Goal: Task Accomplishment & Management: Manage account settings

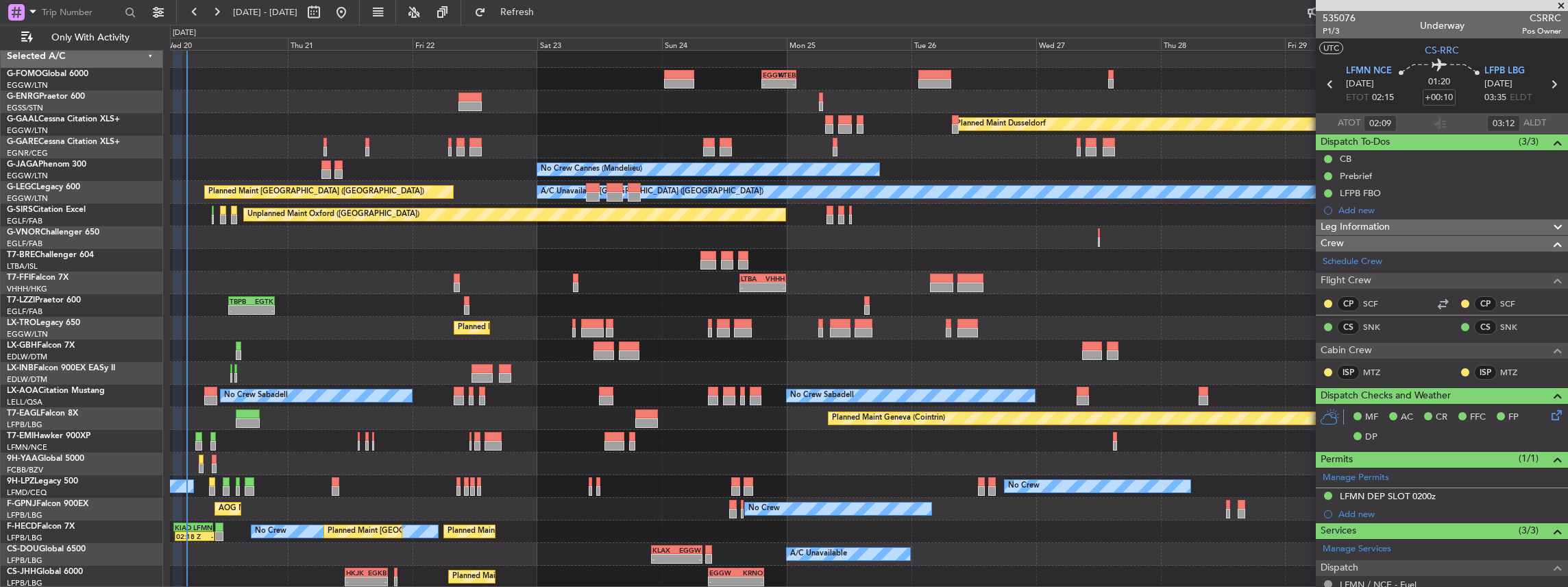
scroll to position [4, 0]
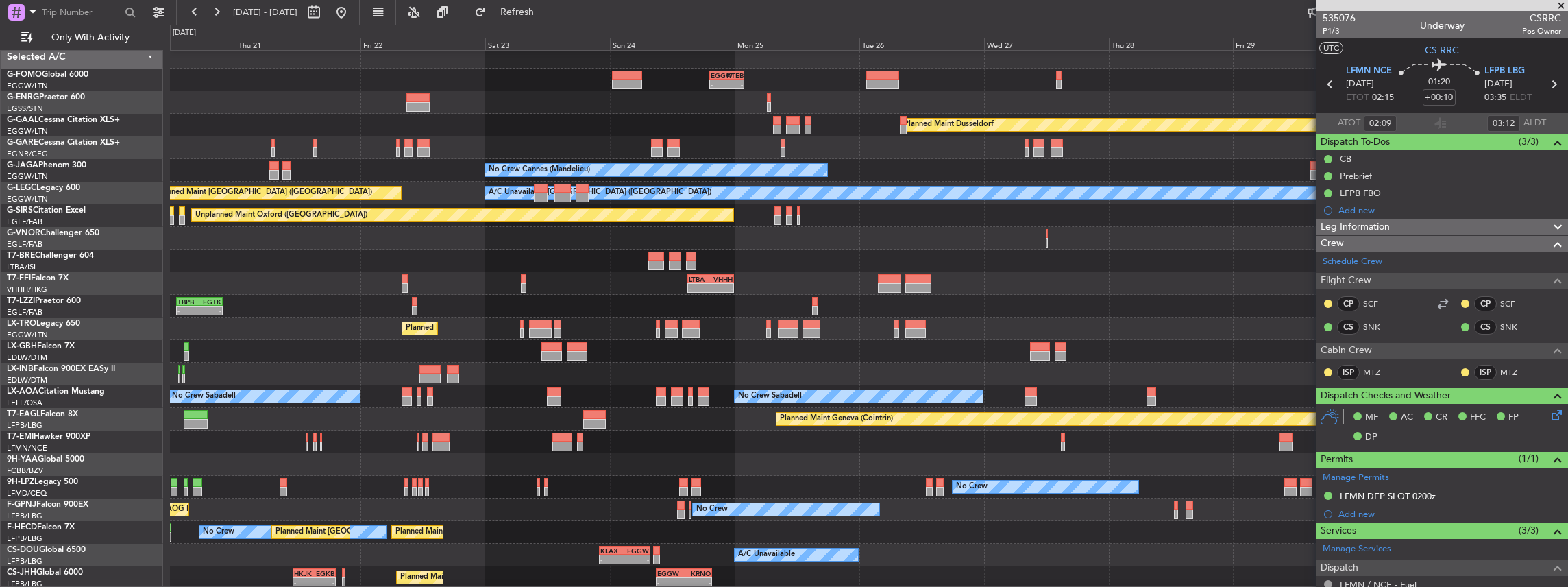
click at [309, 256] on div "- - LTBA 15:00 Z VHHH 00:00 Z 05:09 Z 16:02 Z VHHH 04:30 Z LTFE 15:20 Z - - VHH…" at bounding box center [869, 283] width 1398 height 22
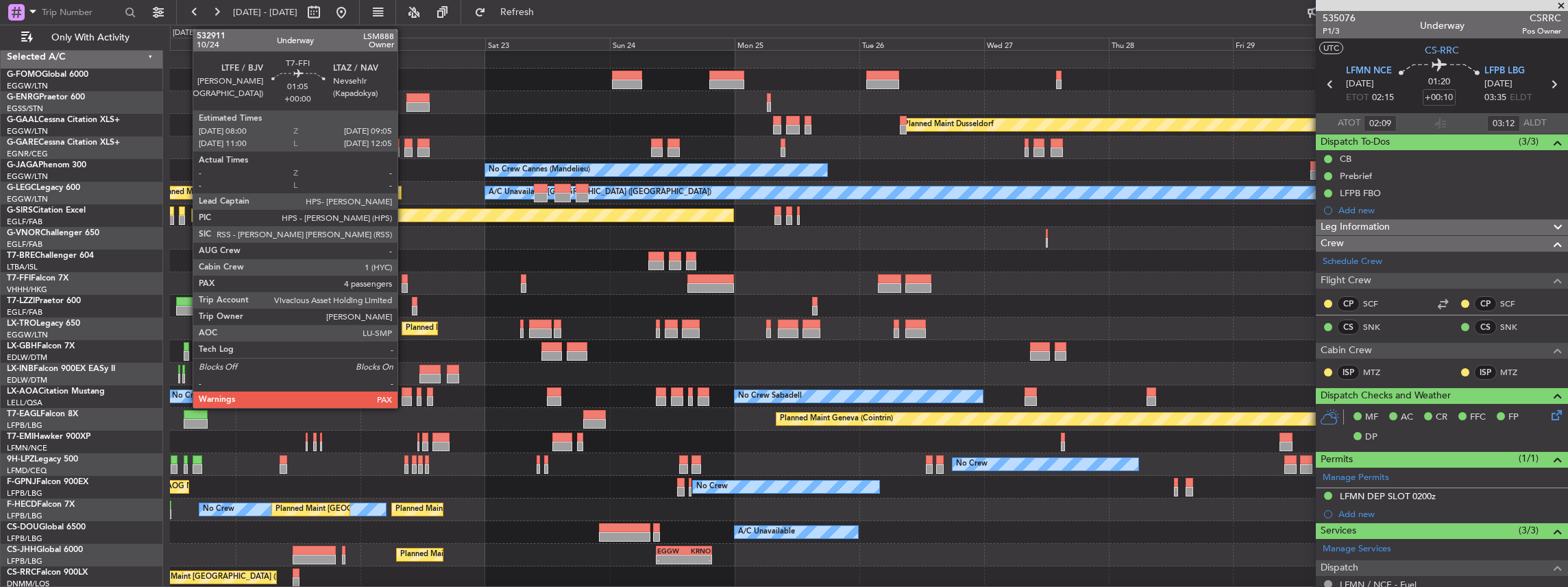
click at [404, 256] on div at bounding box center [404, 279] width 6 height 10
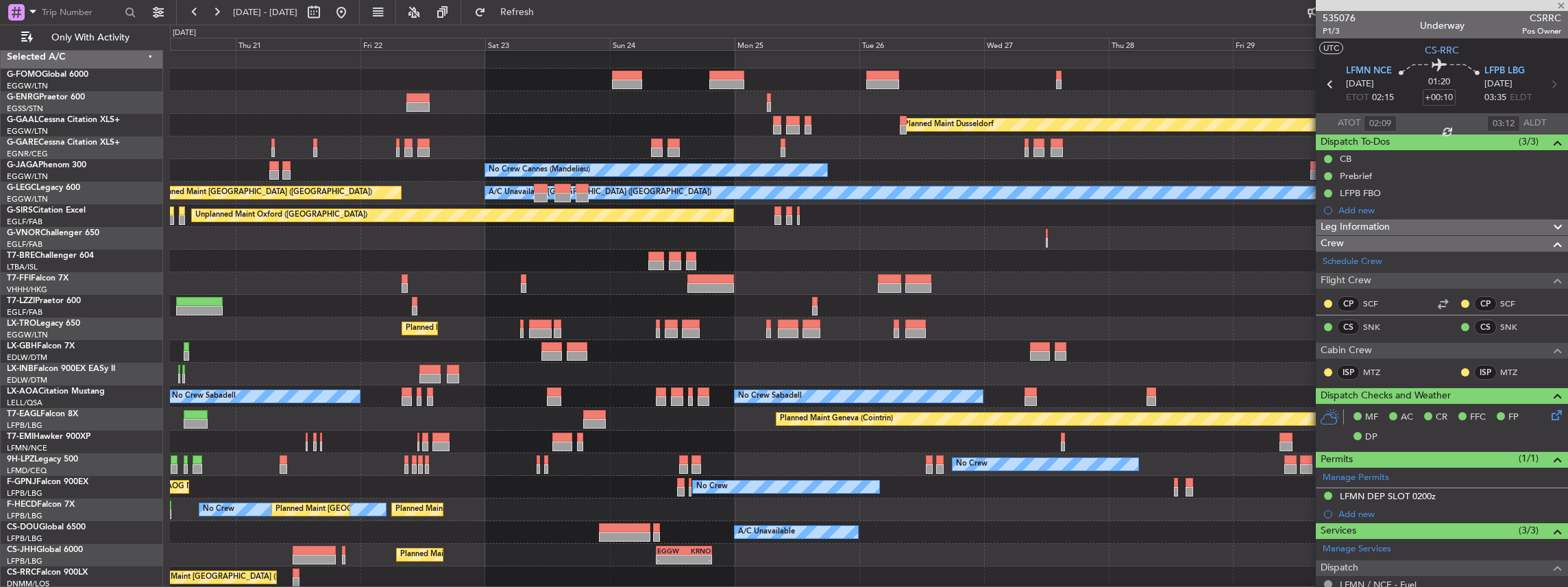
type input "4"
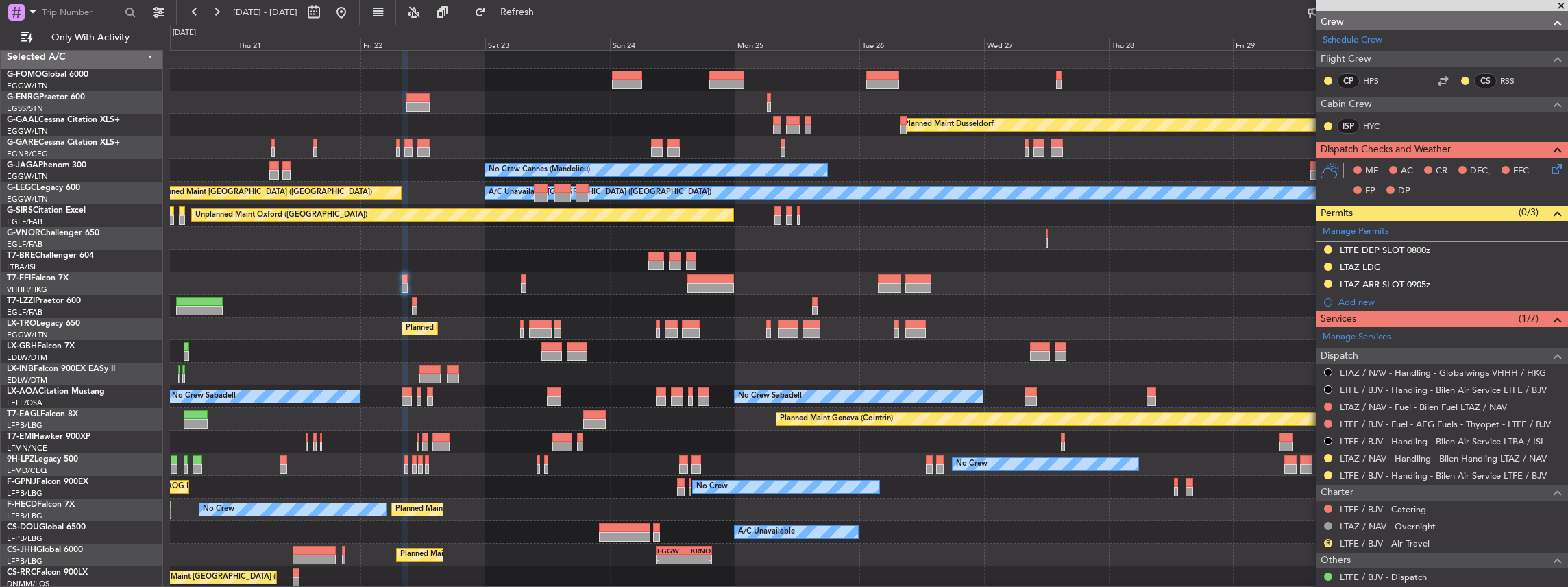
scroll to position [274, 0]
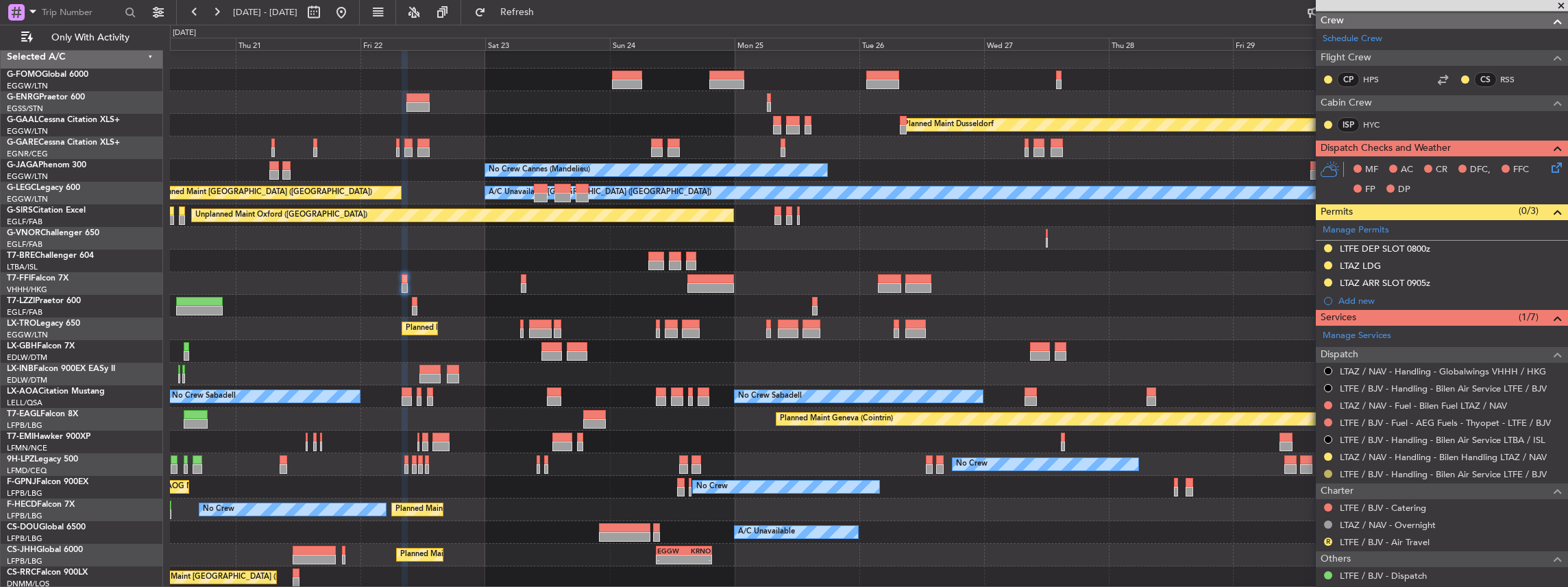
click at [580, 256] on button at bounding box center [1328, 473] width 8 height 8
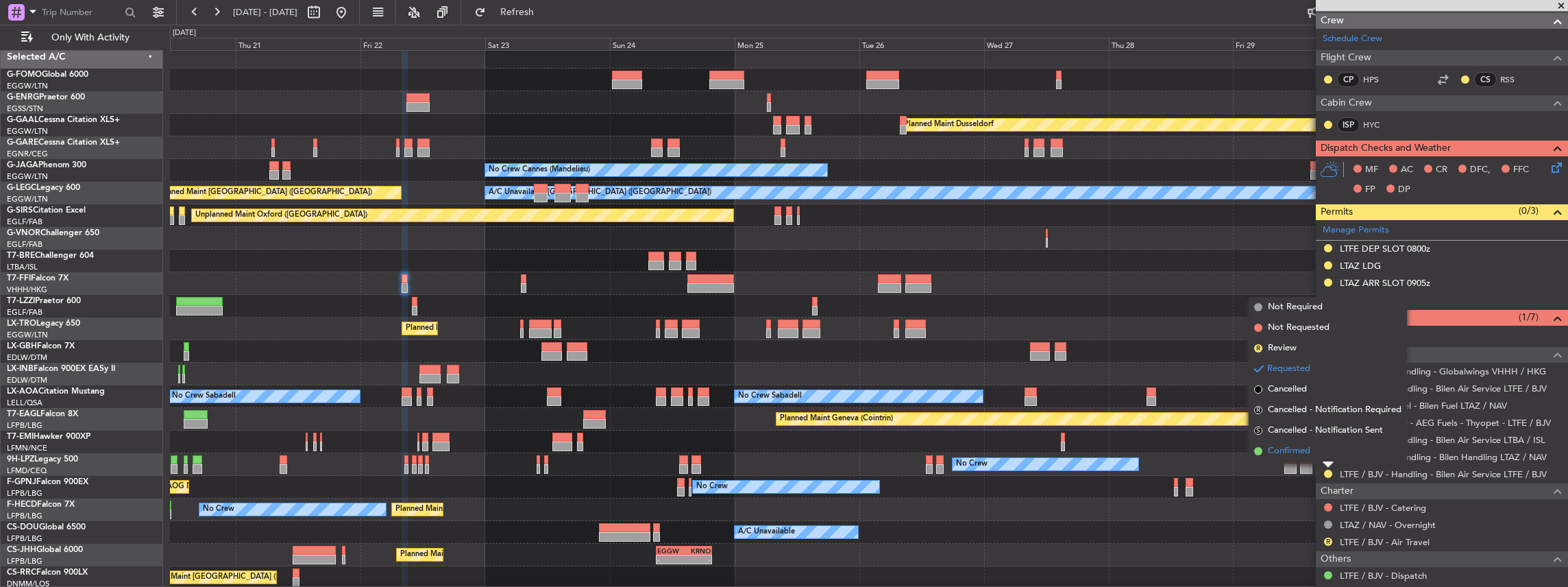
click at [580, 256] on span "Confirmed" at bounding box center [1289, 451] width 43 height 13
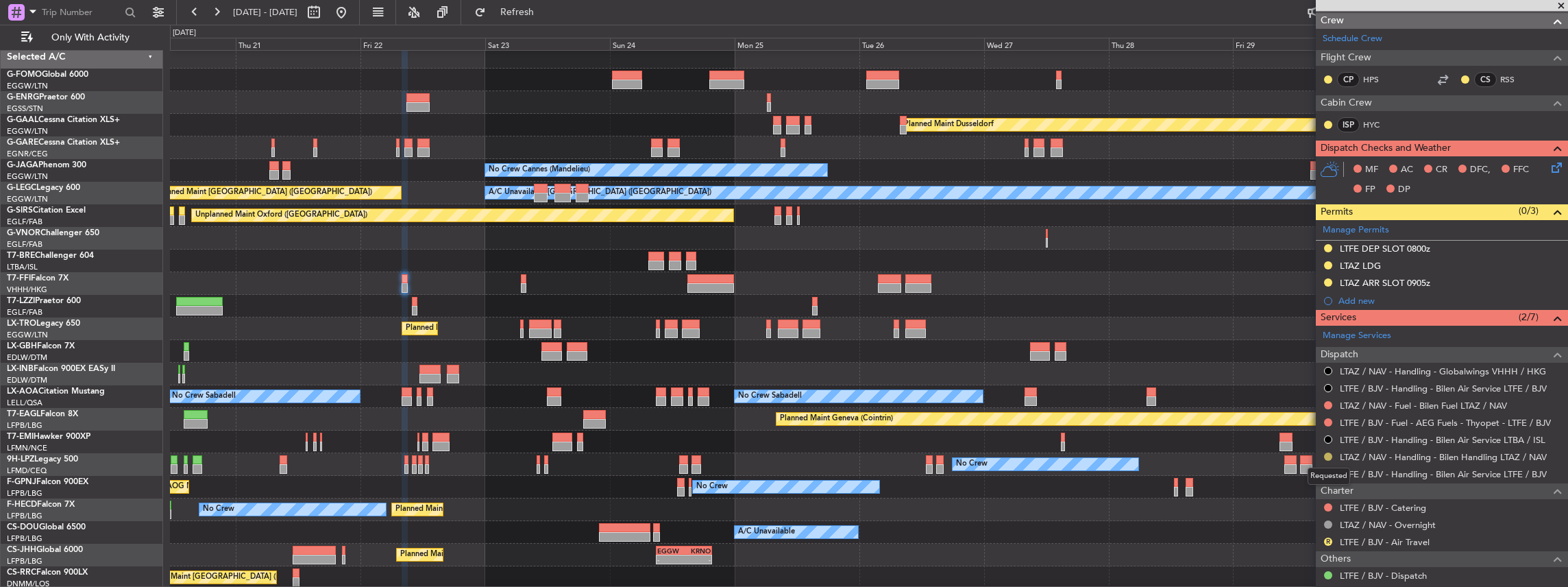
click at [580, 256] on button at bounding box center [1328, 456] width 8 height 8
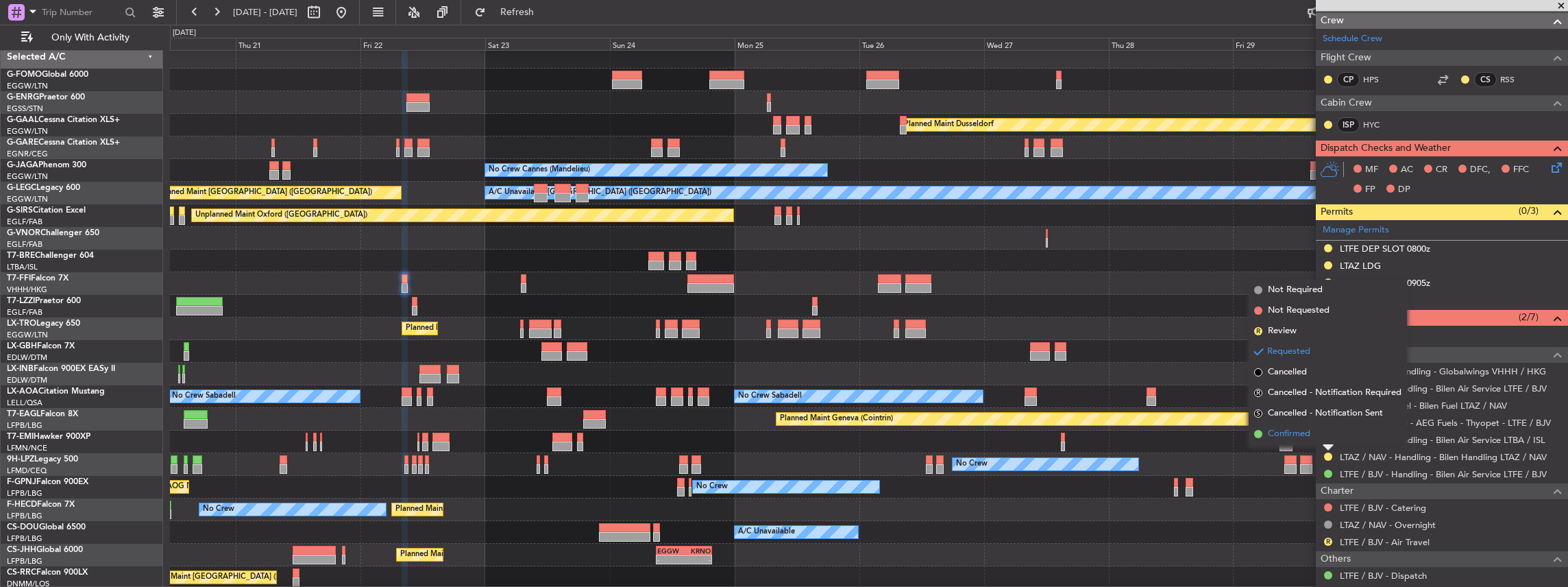
click at [580, 256] on li "Confirmed" at bounding box center [1328, 434] width 158 height 20
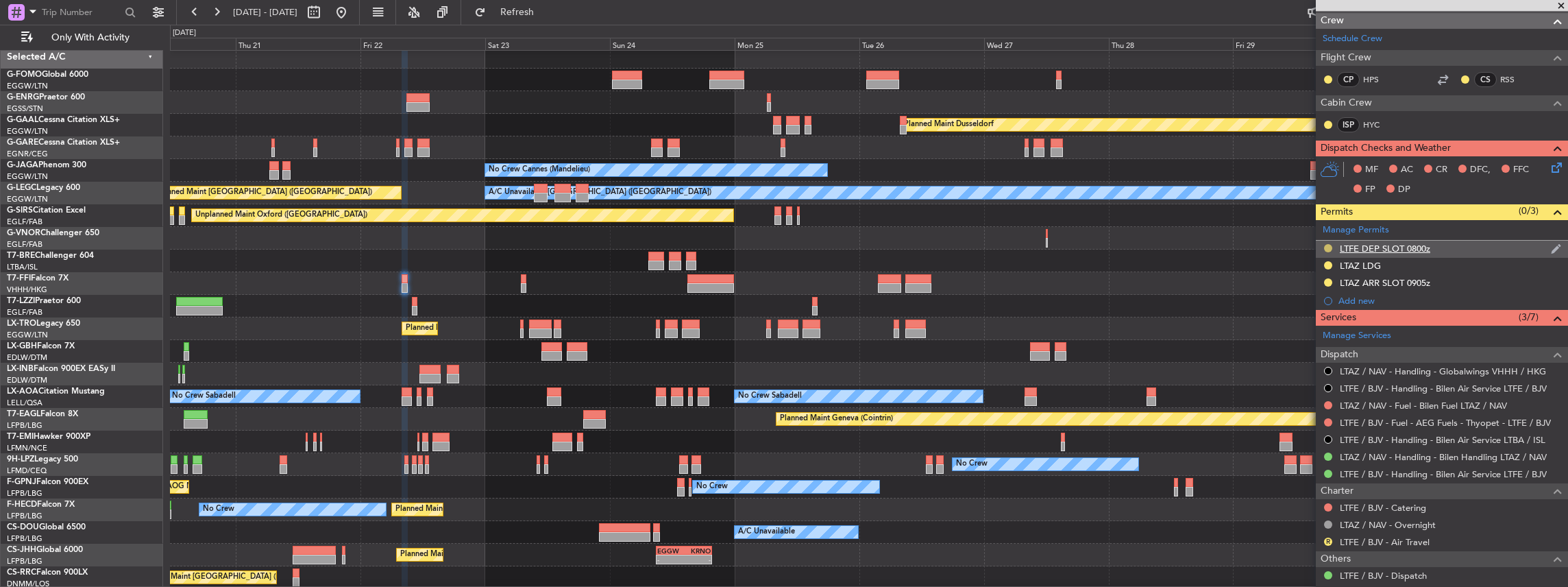
click at [580, 246] on button at bounding box center [1328, 248] width 8 height 8
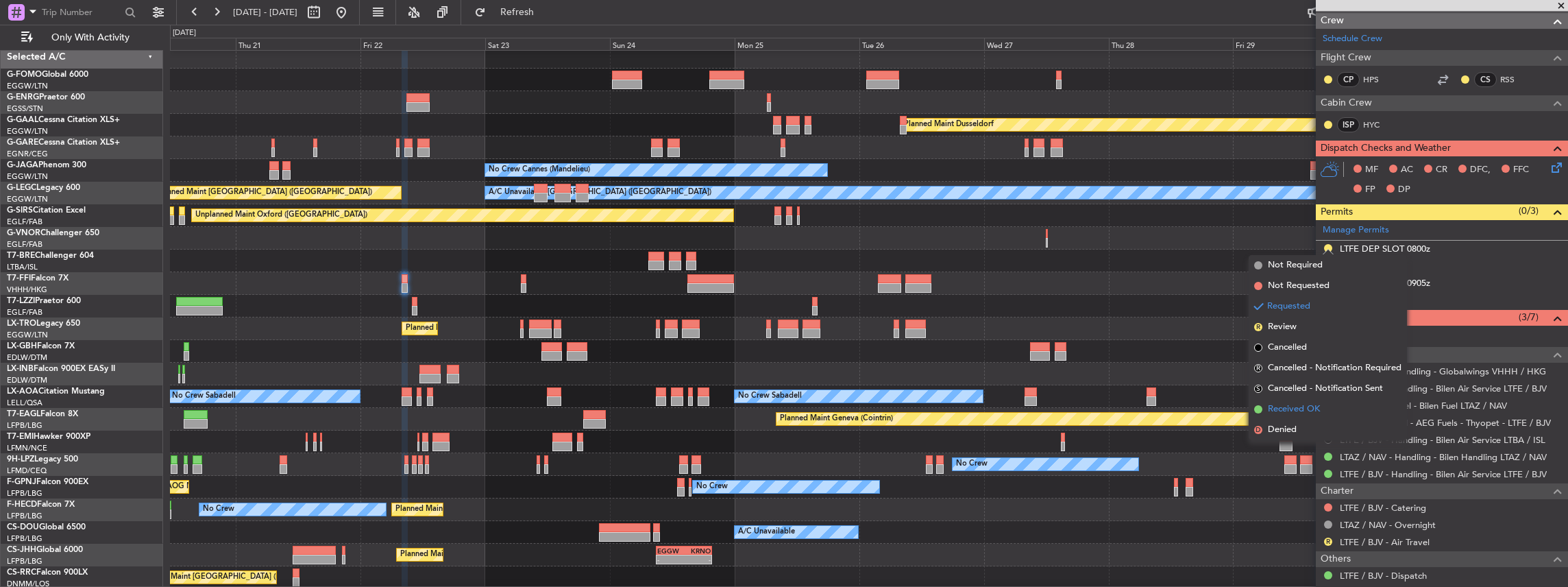
click at [580, 256] on span "Received OK" at bounding box center [1294, 409] width 52 height 13
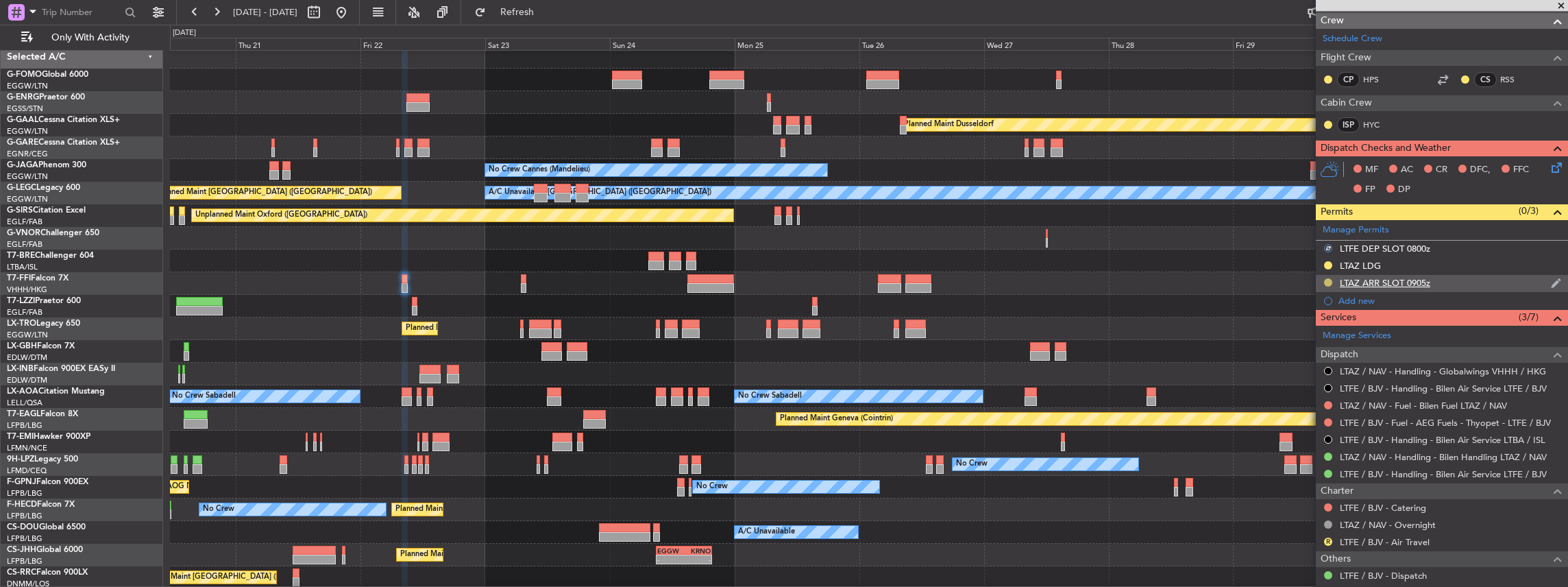
click at [580, 256] on button at bounding box center [1328, 282] width 8 height 8
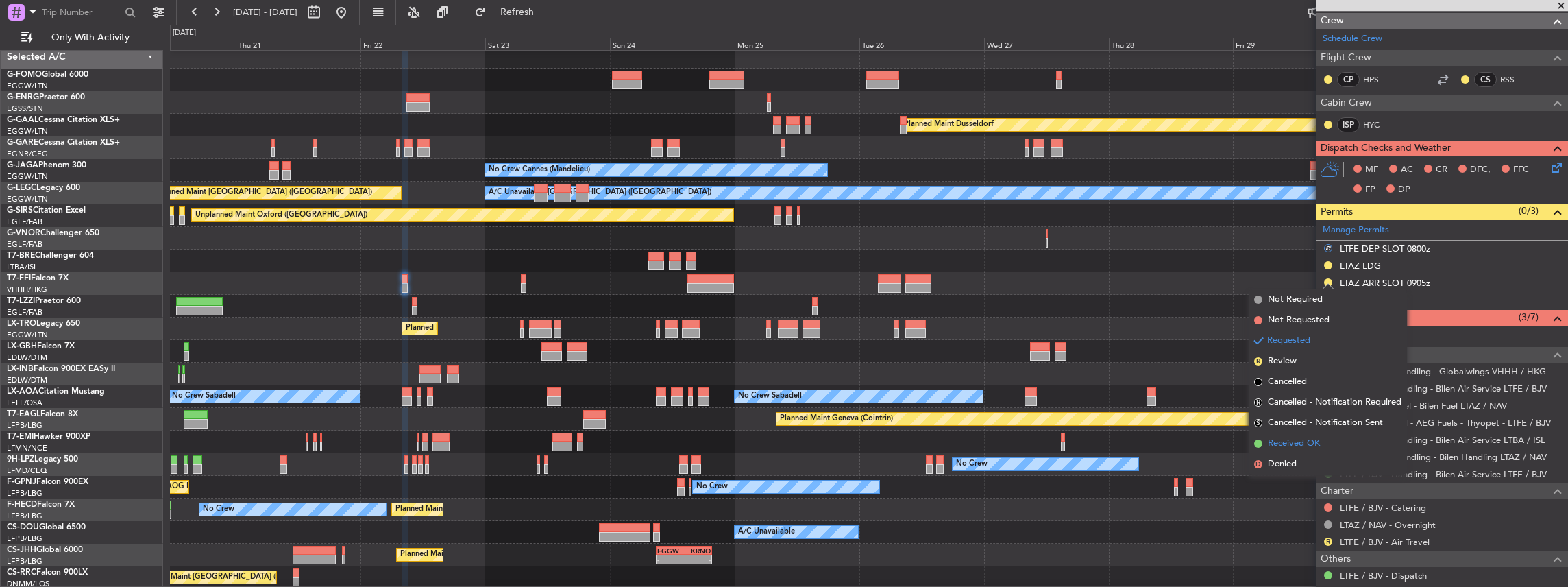
click at [580, 256] on li "Received OK" at bounding box center [1328, 442] width 158 height 20
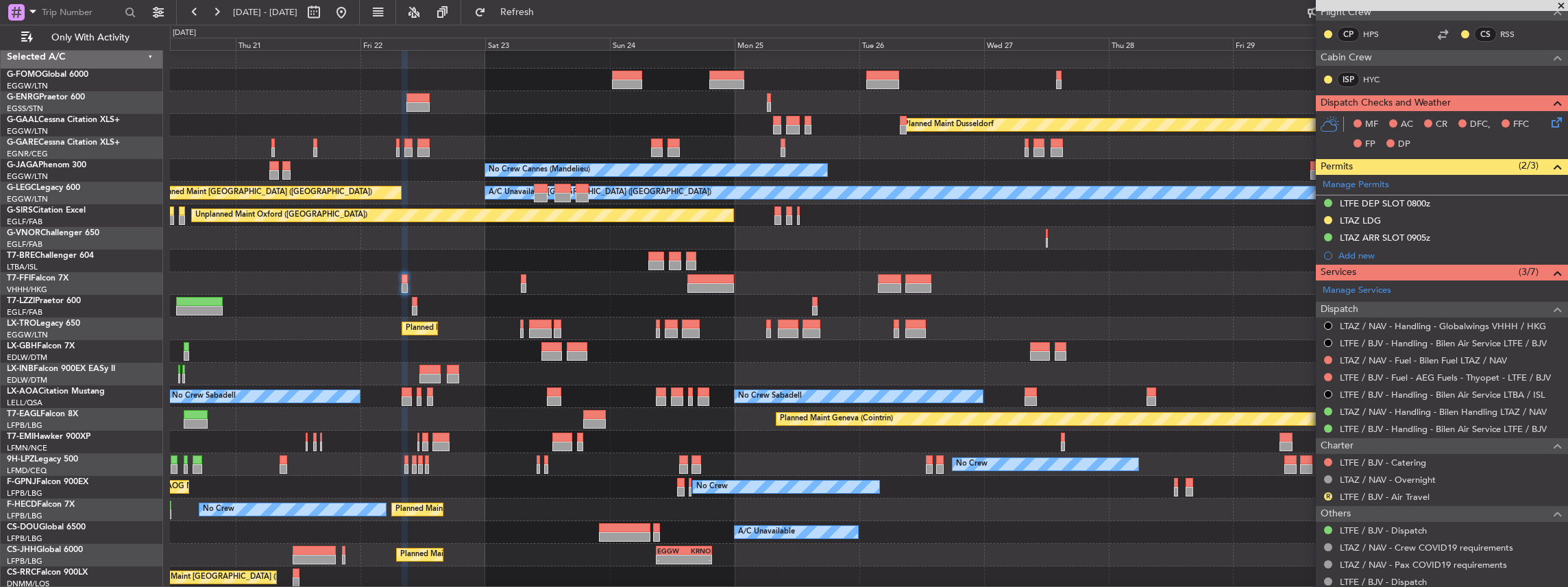
scroll to position [0, 0]
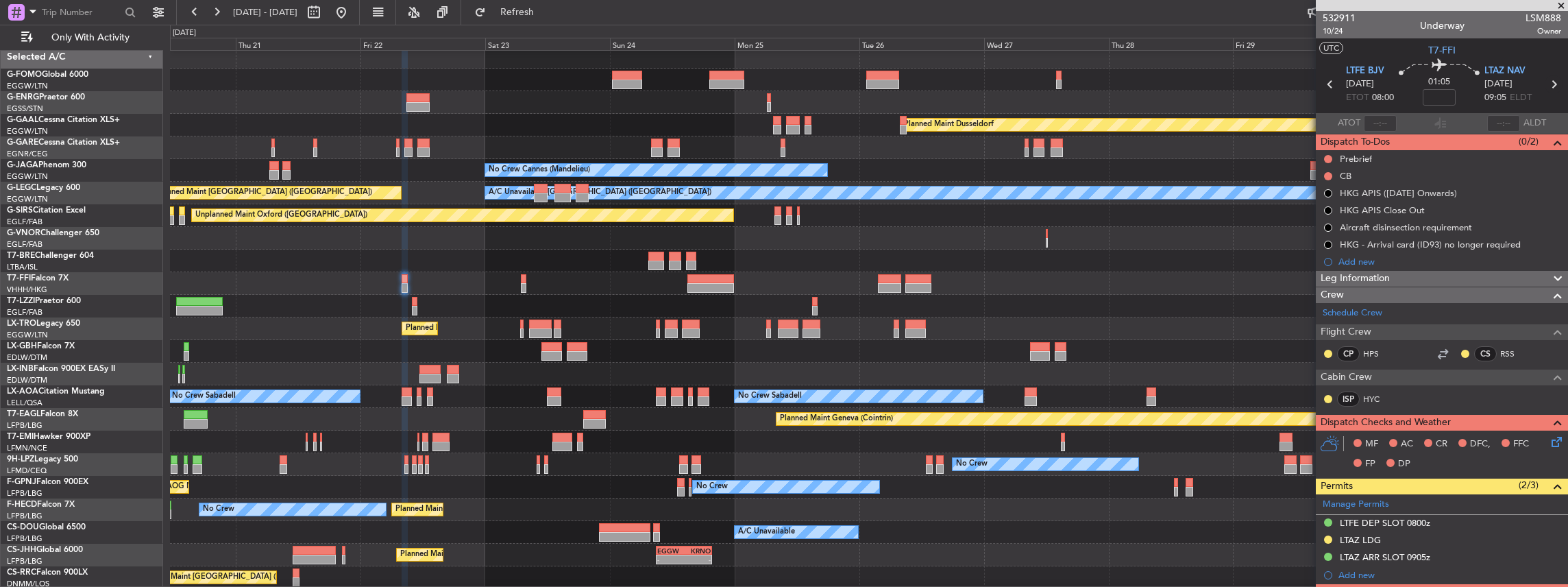
click at [580, 81] on icon at bounding box center [1554, 85] width 18 height 18
drag, startPoint x: 1548, startPoint y: 81, endPoint x: 1537, endPoint y: 43, distance: 39.6
click at [580, 43] on section "UTC T7-FFI" at bounding box center [1441, 48] width 252 height 20
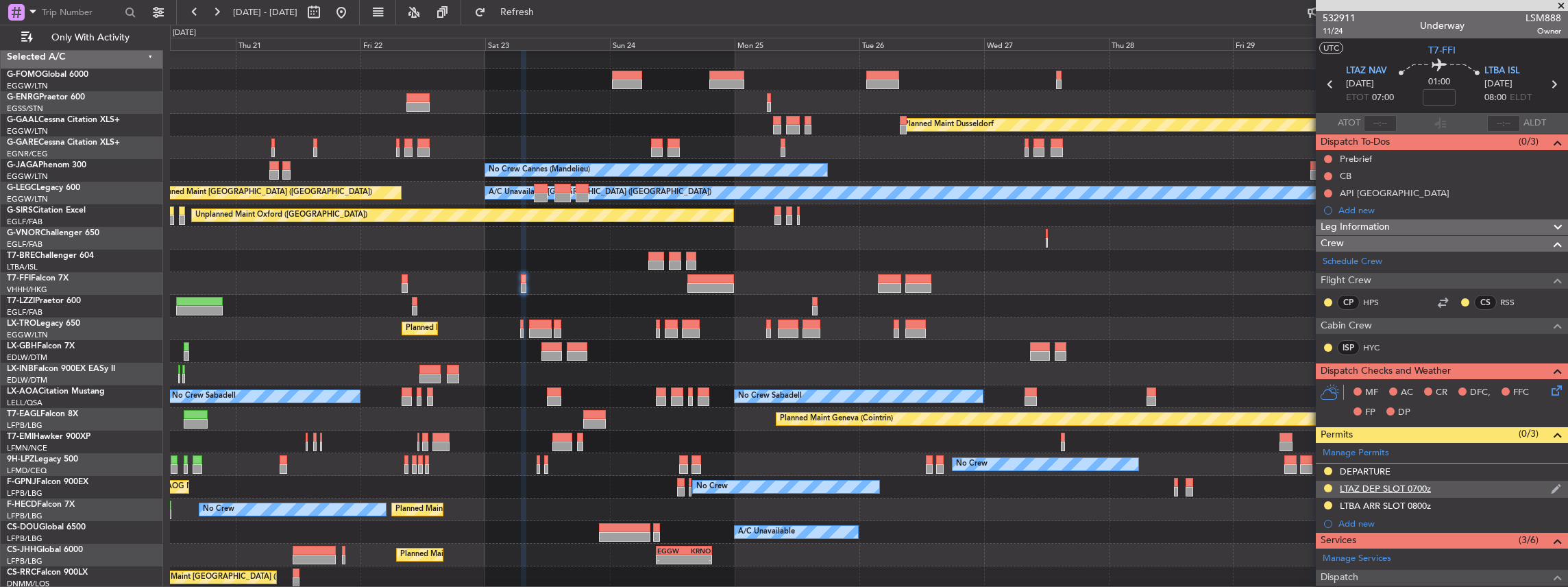
click at [580, 256] on div at bounding box center [1328, 487] width 11 height 11
click at [580, 256] on button at bounding box center [1328, 487] width 8 height 8
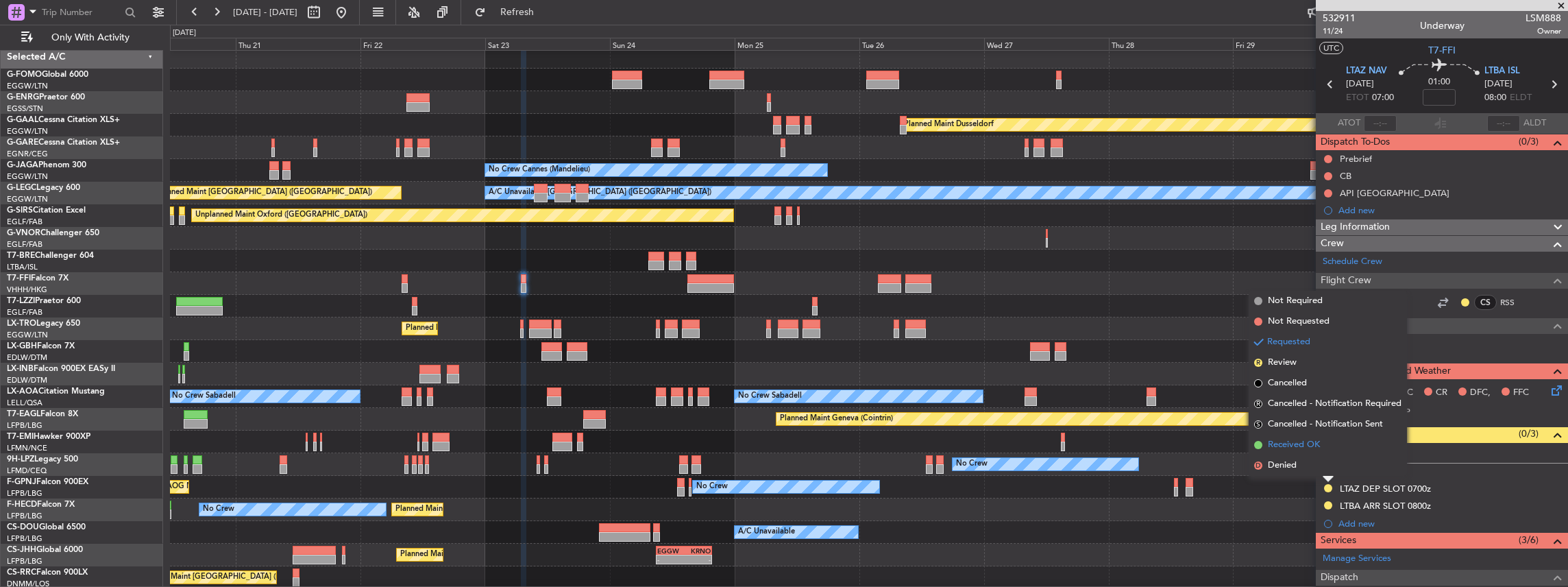
click at [580, 256] on span "Received OK" at bounding box center [1294, 445] width 52 height 13
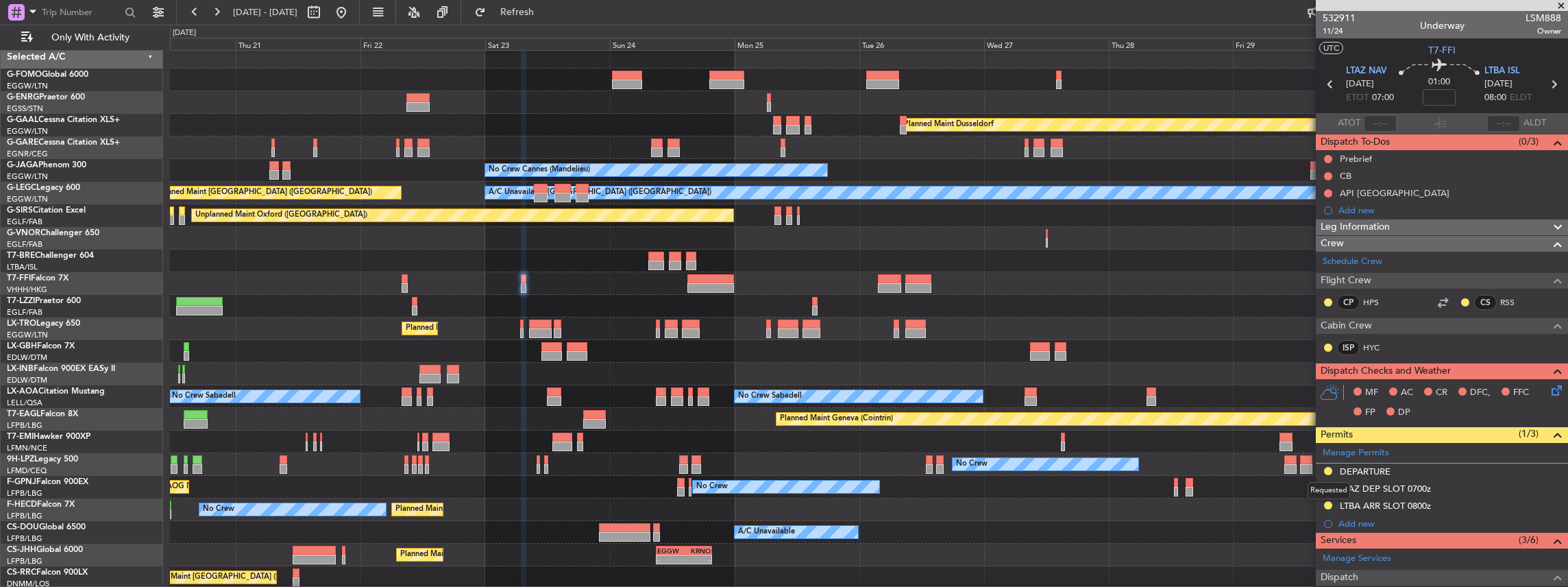
click at [580, 256] on mat-tooltip-component "Requested" at bounding box center [1329, 490] width 61 height 37
click at [580, 256] on button at bounding box center [1328, 505] width 8 height 8
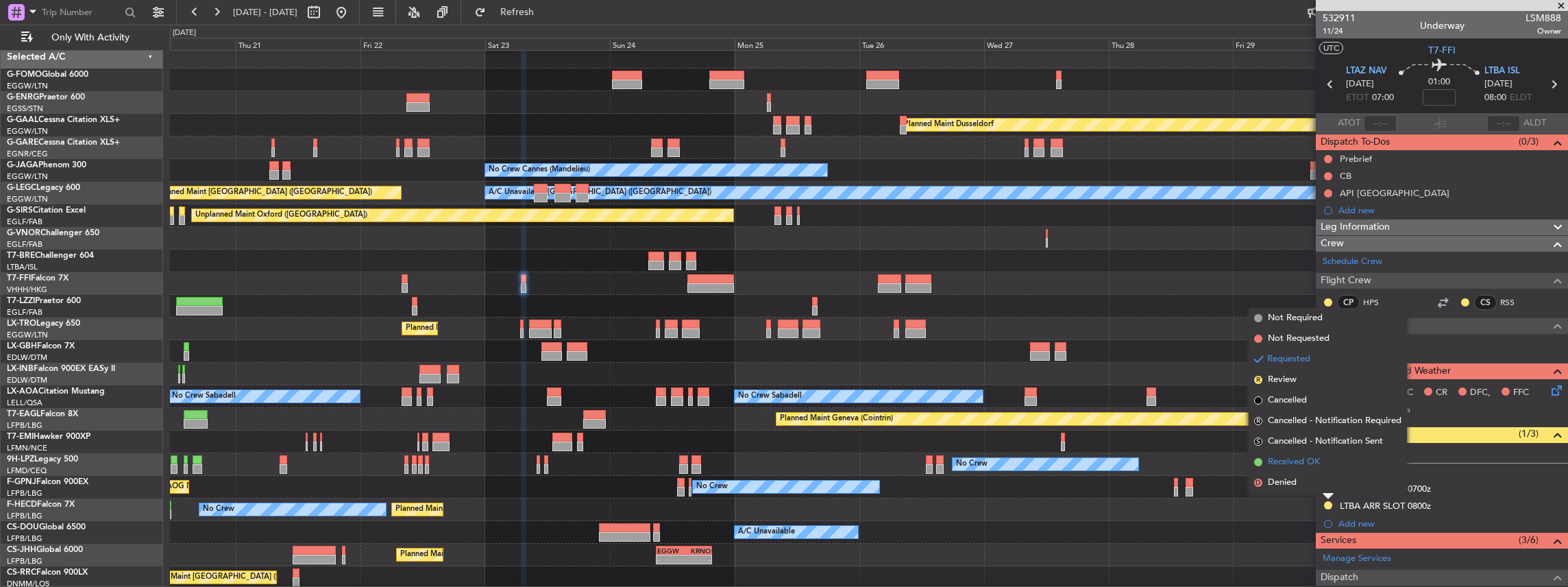
click at [580, 256] on span "Received OK" at bounding box center [1294, 462] width 52 height 13
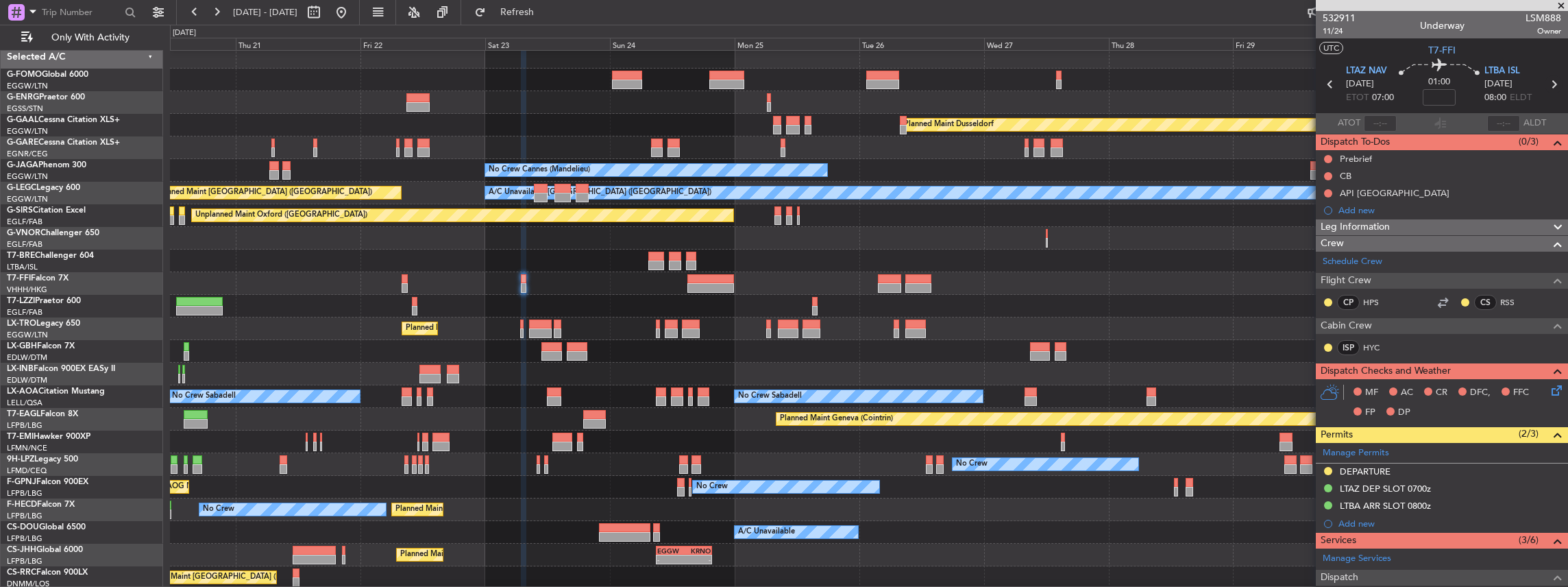
click at [580, 81] on icon at bounding box center [1554, 85] width 18 height 18
type input "-00:40"
type input "3"
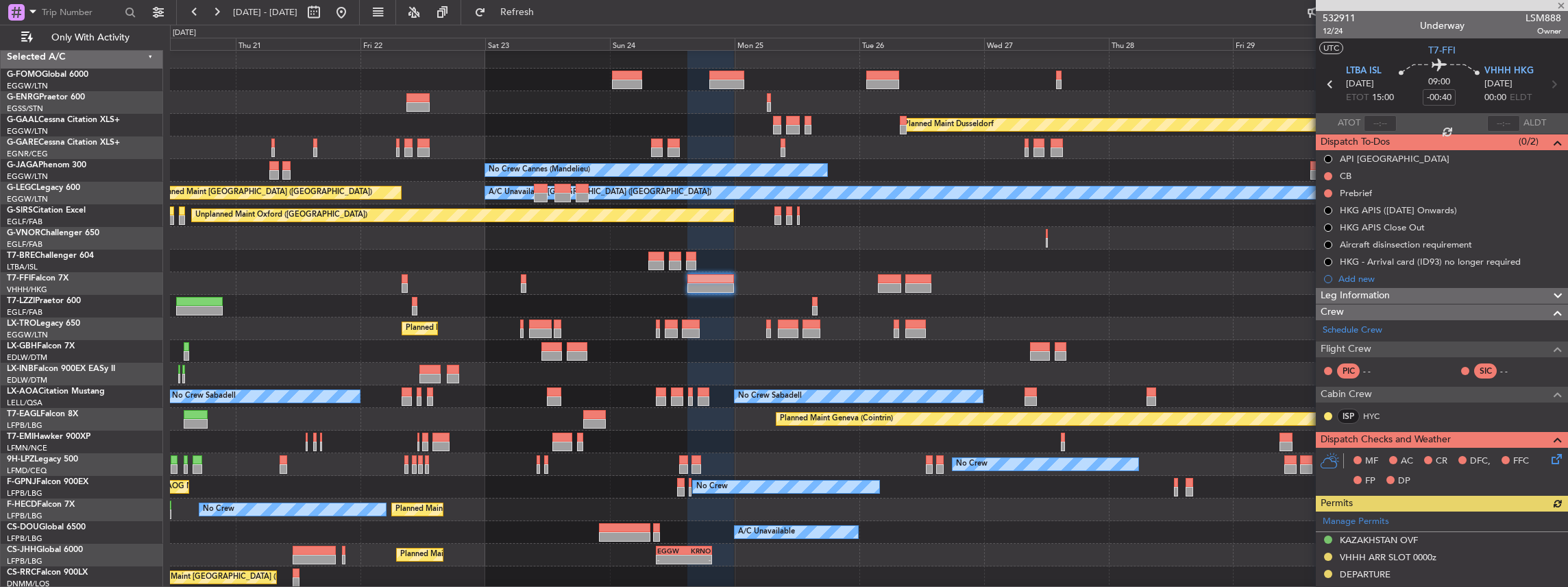
scroll to position [274, 0]
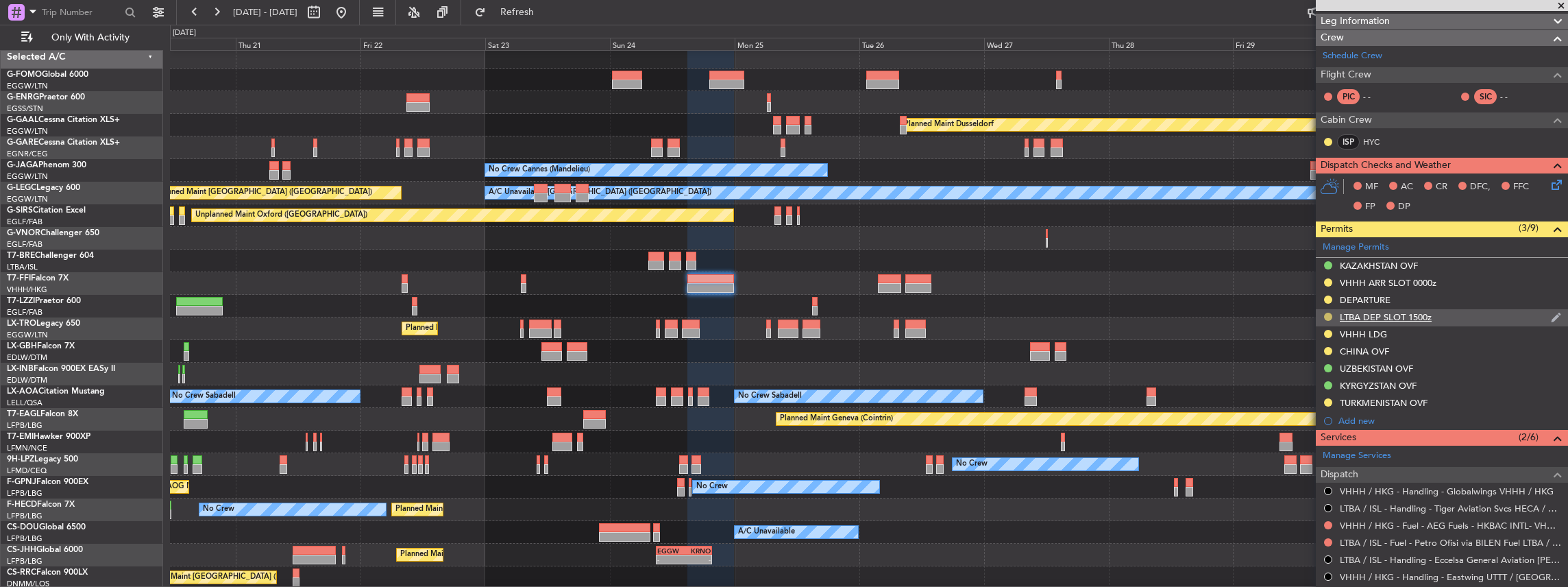
click at [580, 256] on button at bounding box center [1328, 316] width 8 height 8
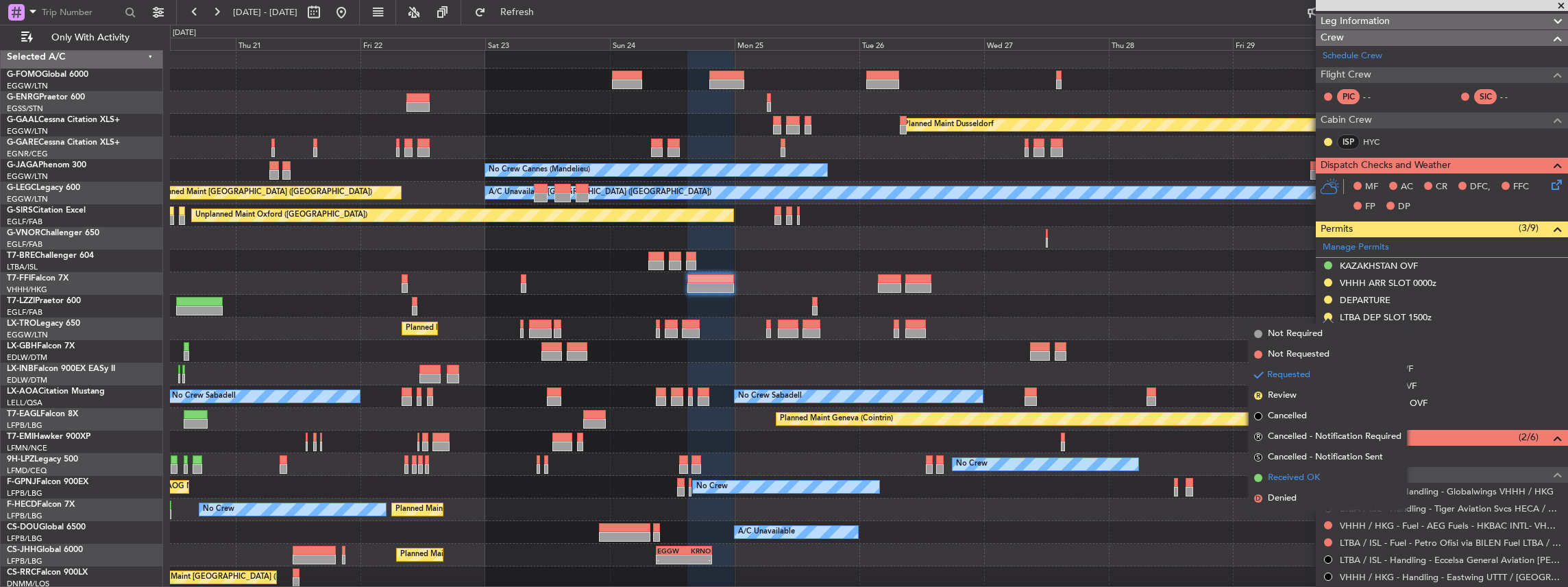
click at [580, 256] on span "Received OK" at bounding box center [1294, 478] width 52 height 13
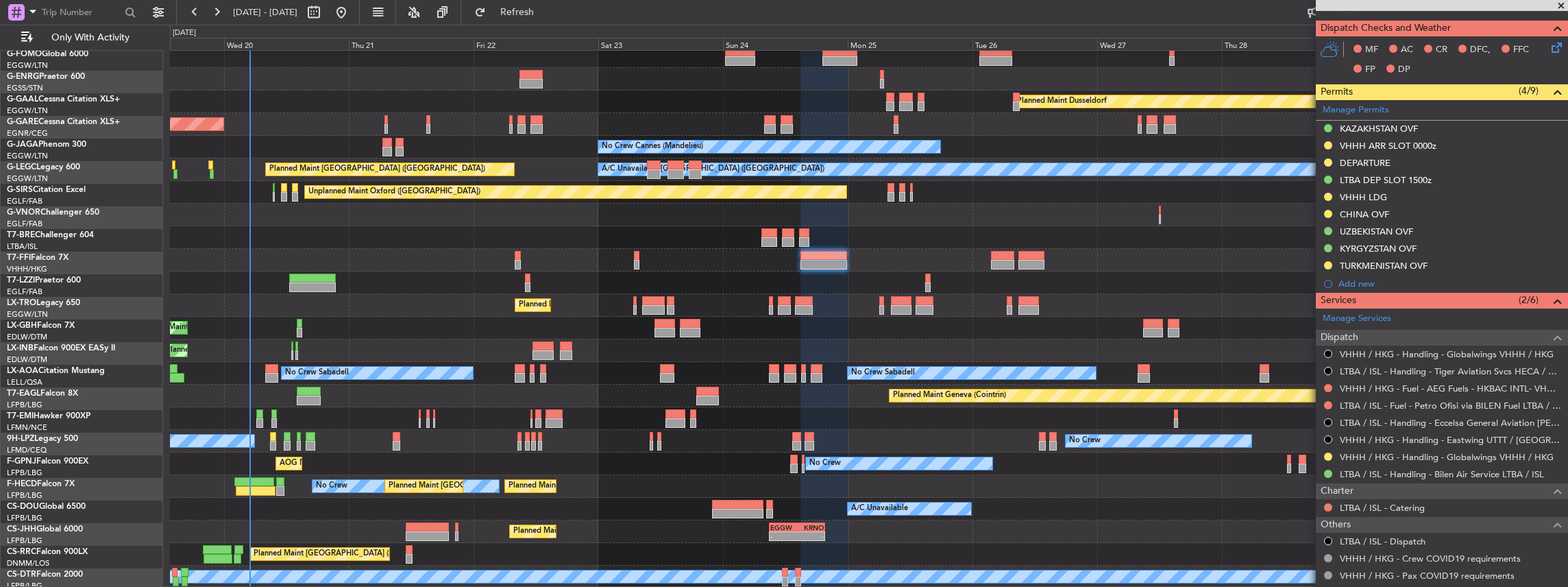
scroll to position [28, 0]
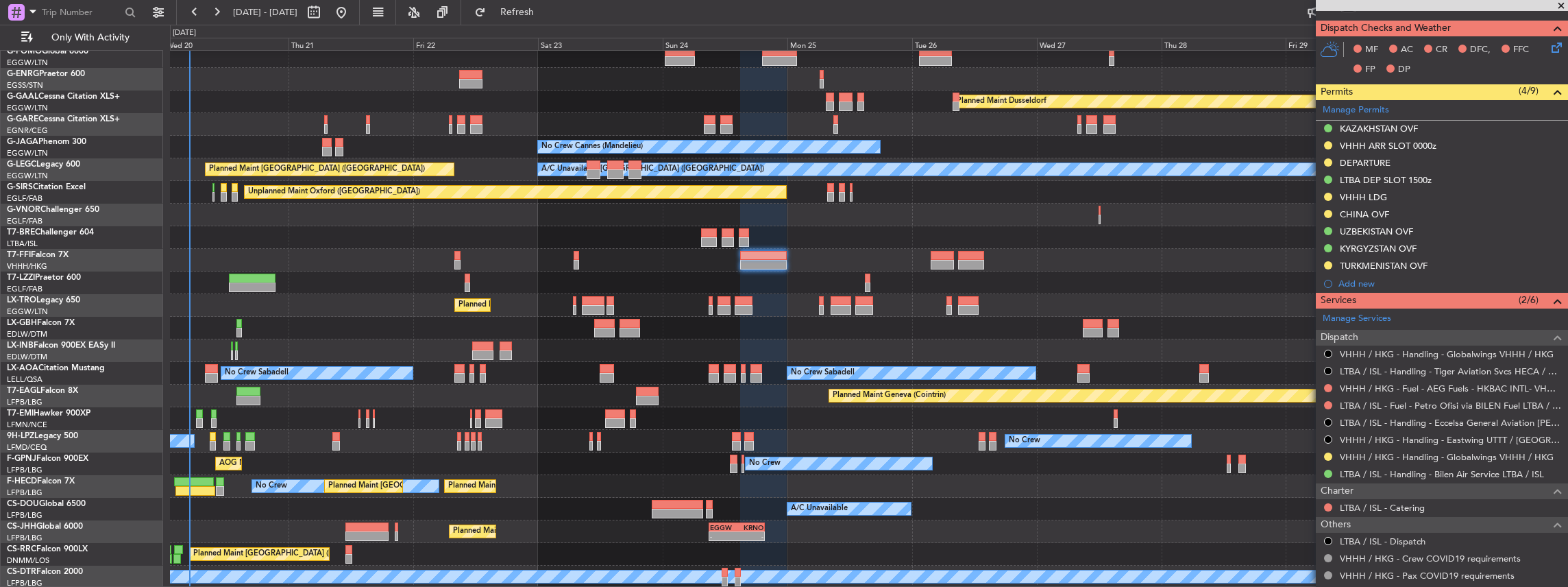
click at [580, 256] on div "Planned Maint Chester" at bounding box center [869, 419] width 1398 height 22
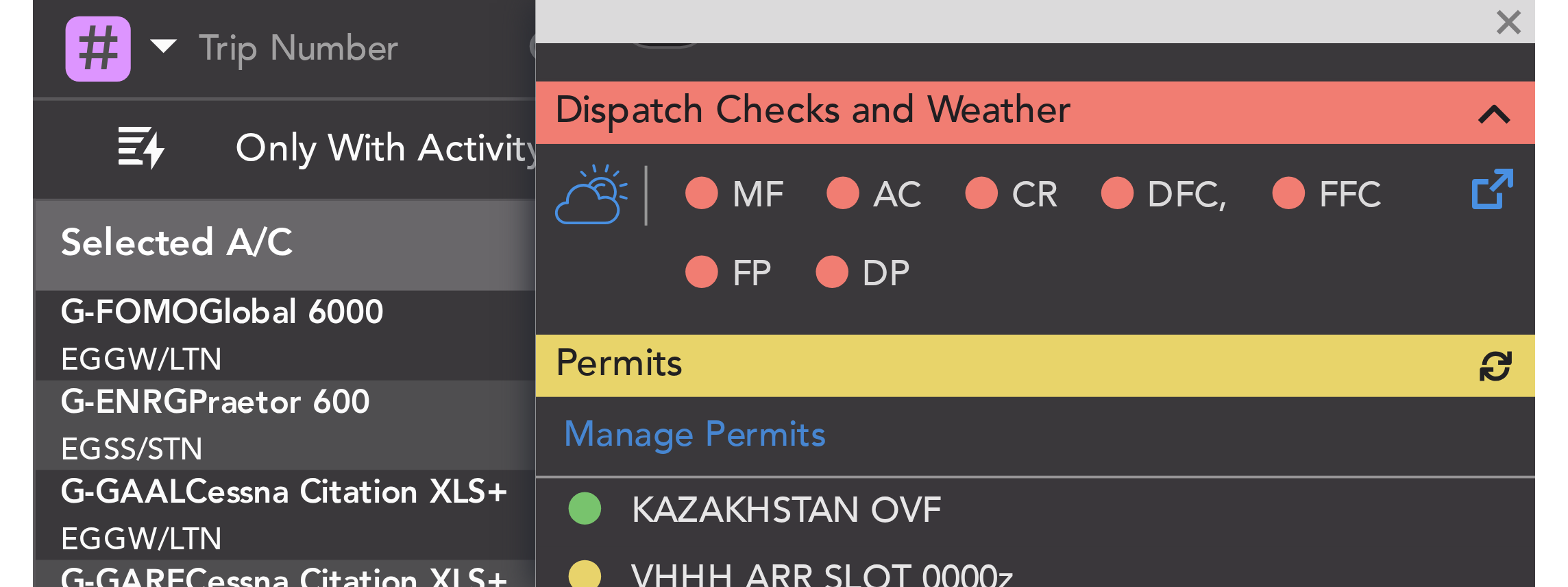
scroll to position [411, 0]
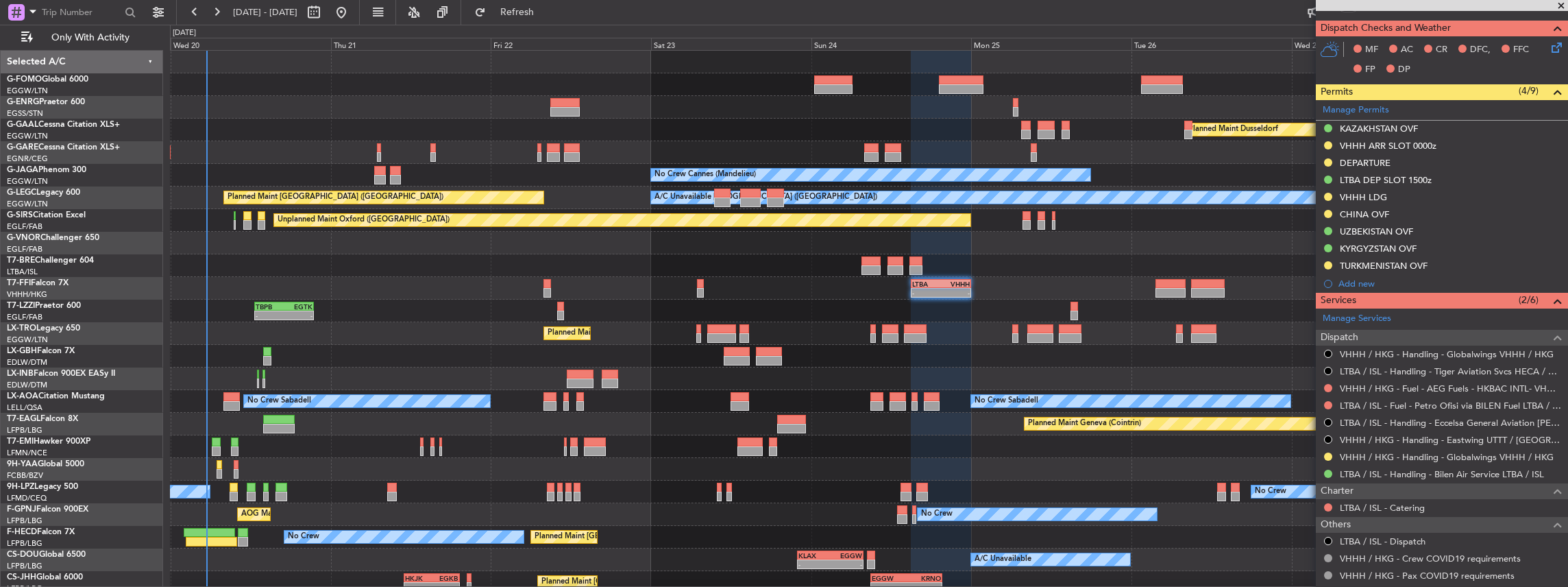
click at [481, 256] on div at bounding box center [869, 266] width 1398 height 22
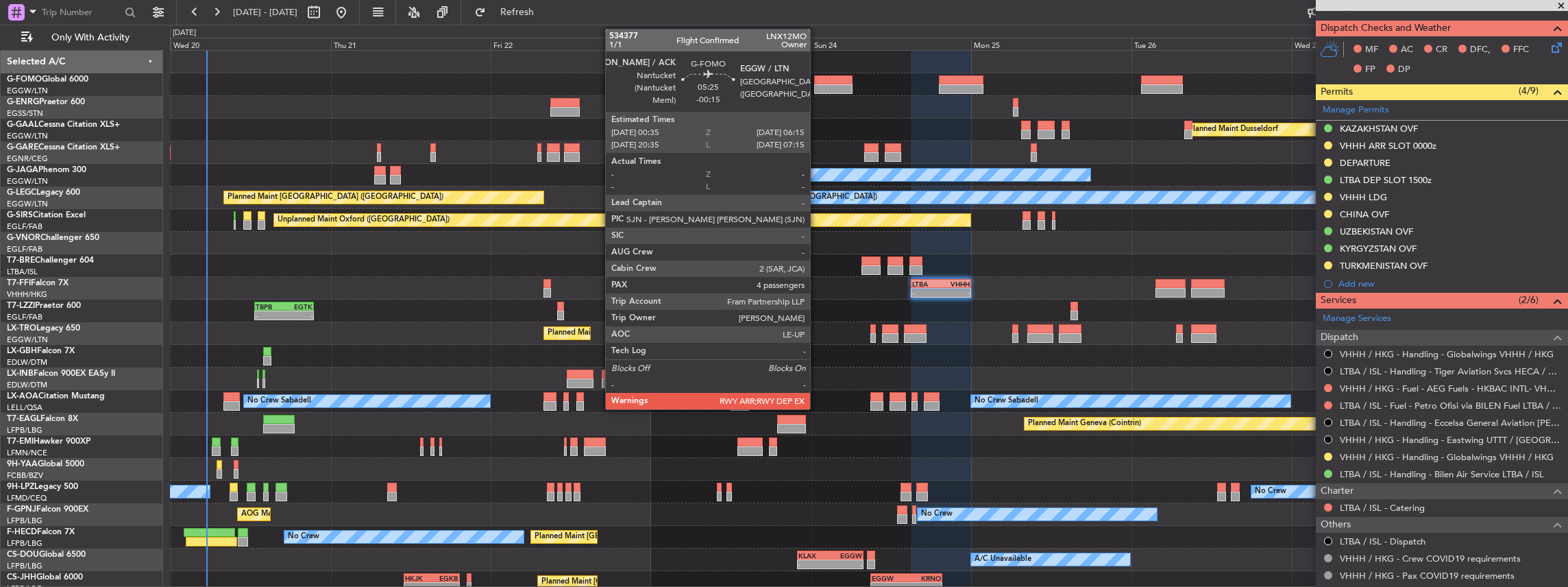
click at [580, 89] on div at bounding box center [833, 89] width 38 height 10
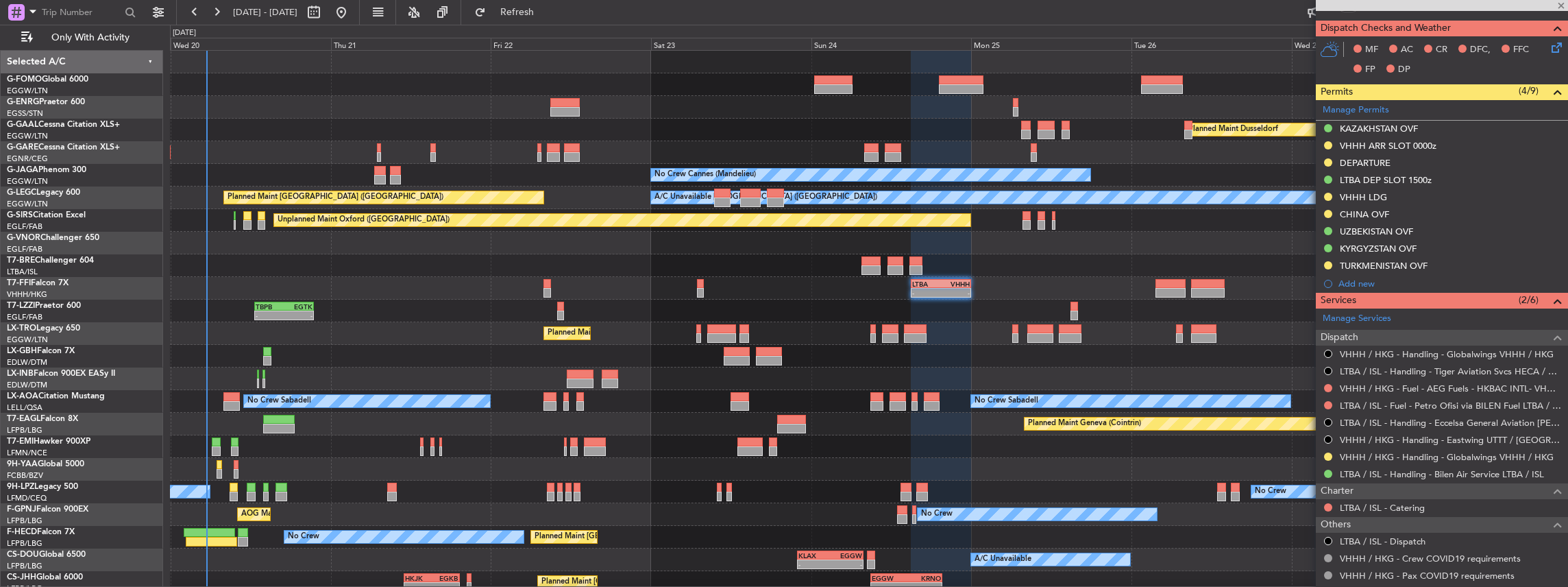
type input "-00:15"
type input "4"
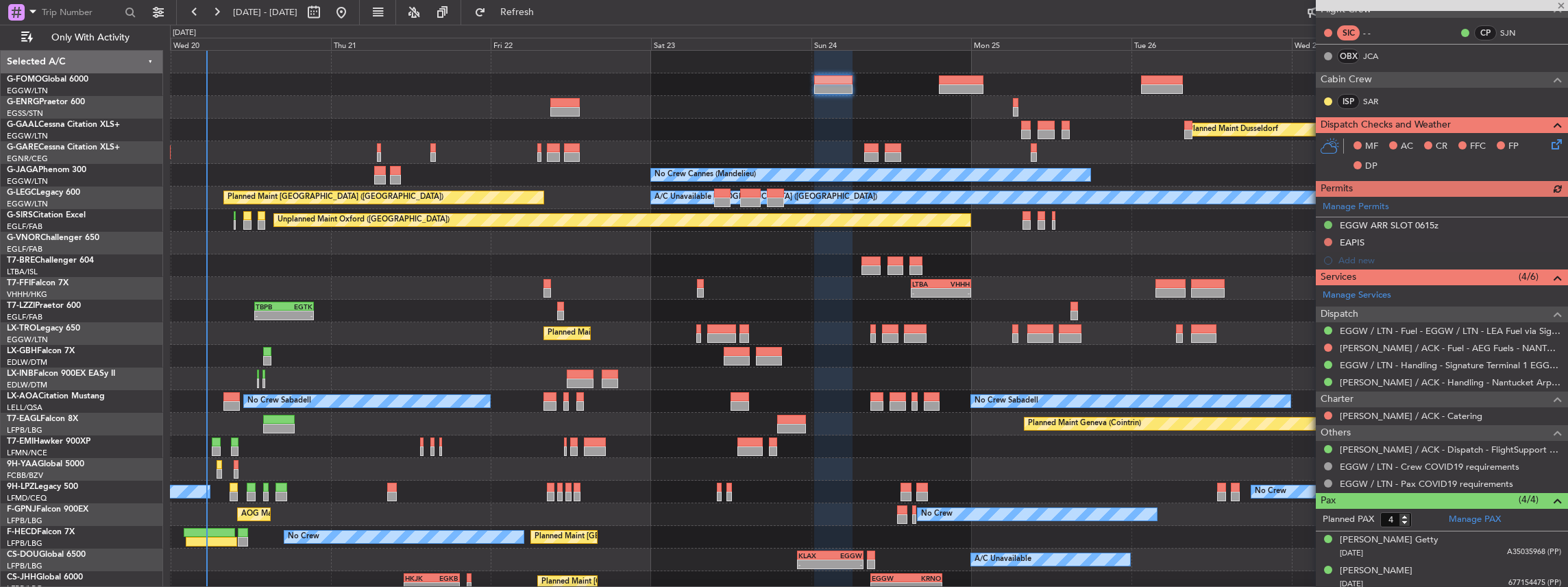
scroll to position [274, 0]
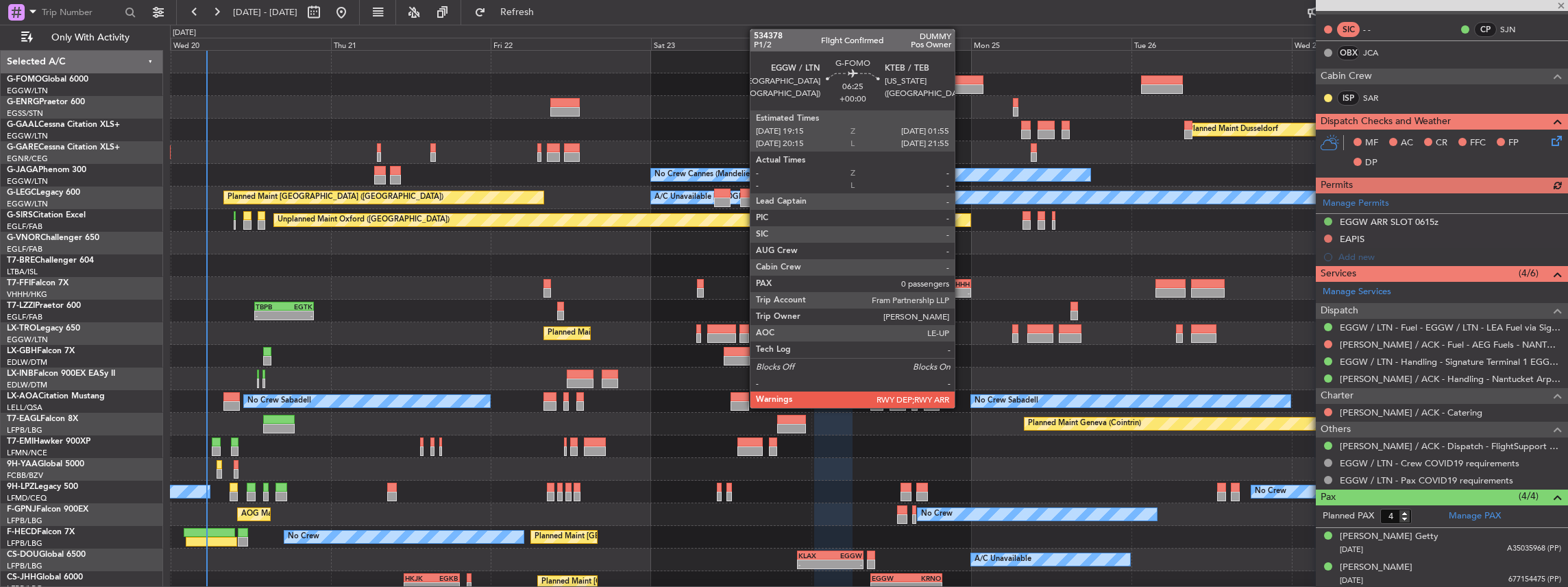
click at [580, 76] on div at bounding box center [961, 80] width 44 height 10
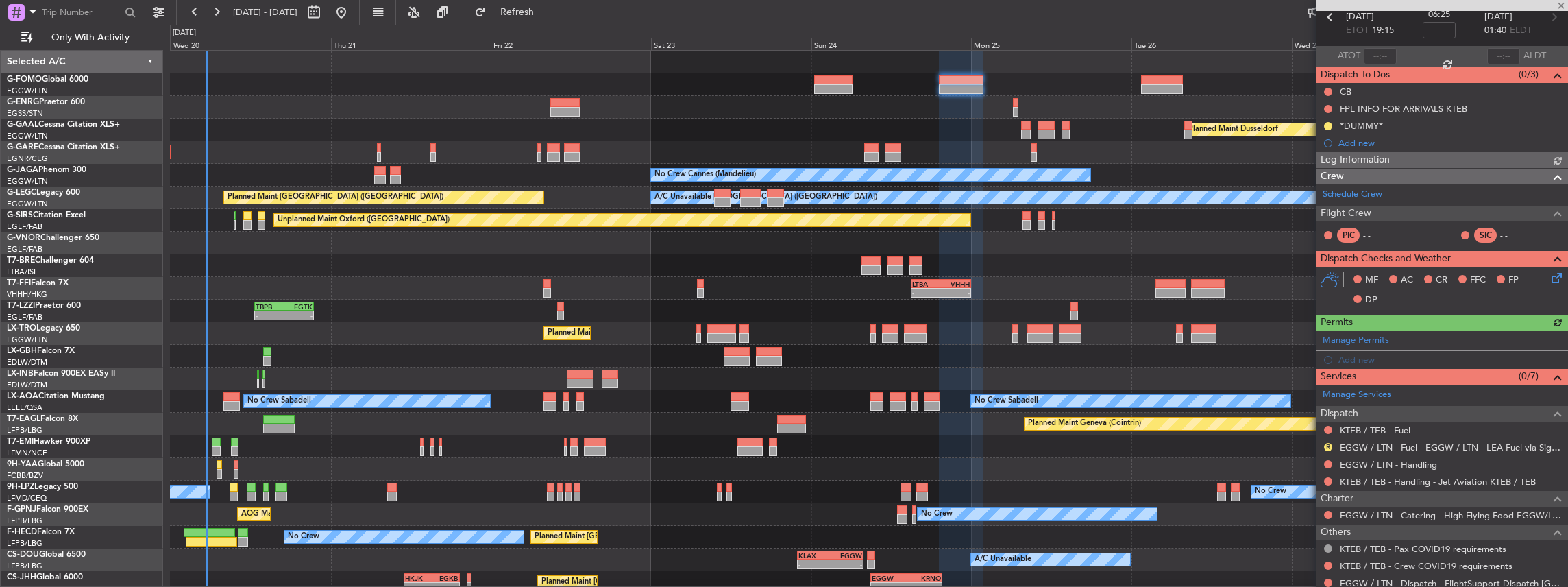
scroll to position [107, 0]
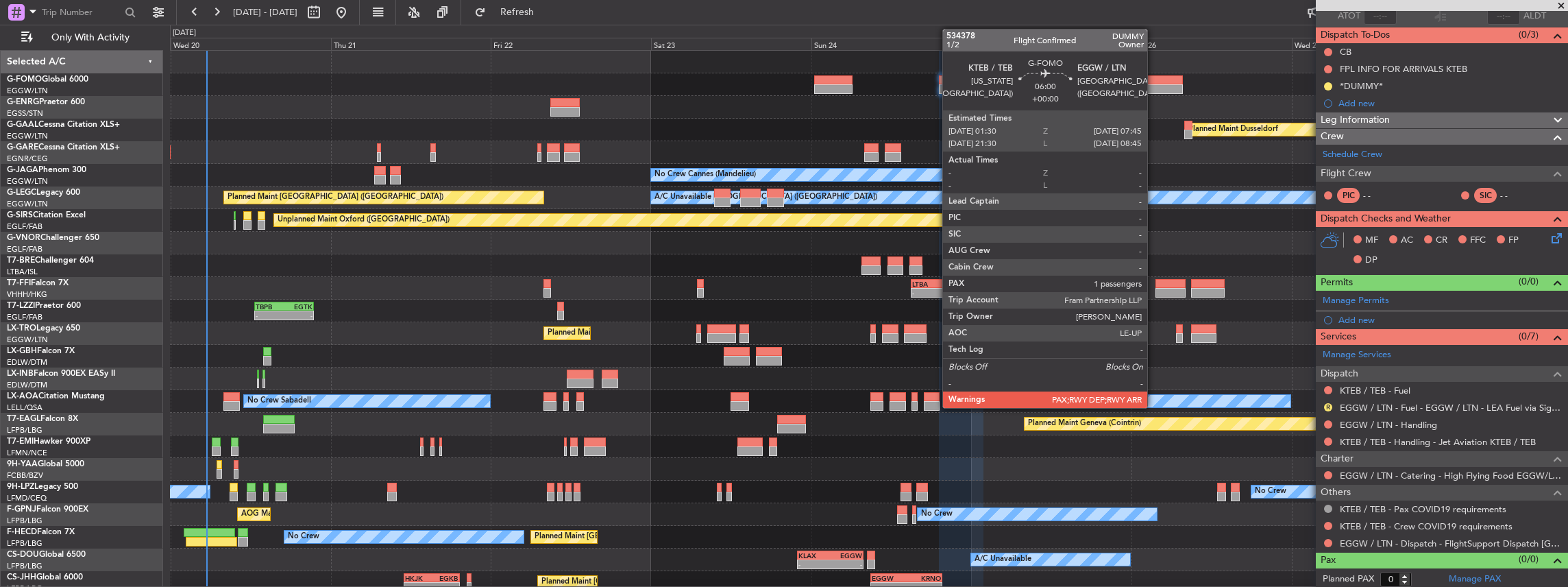
click at [580, 79] on div at bounding box center [1162, 80] width 42 height 10
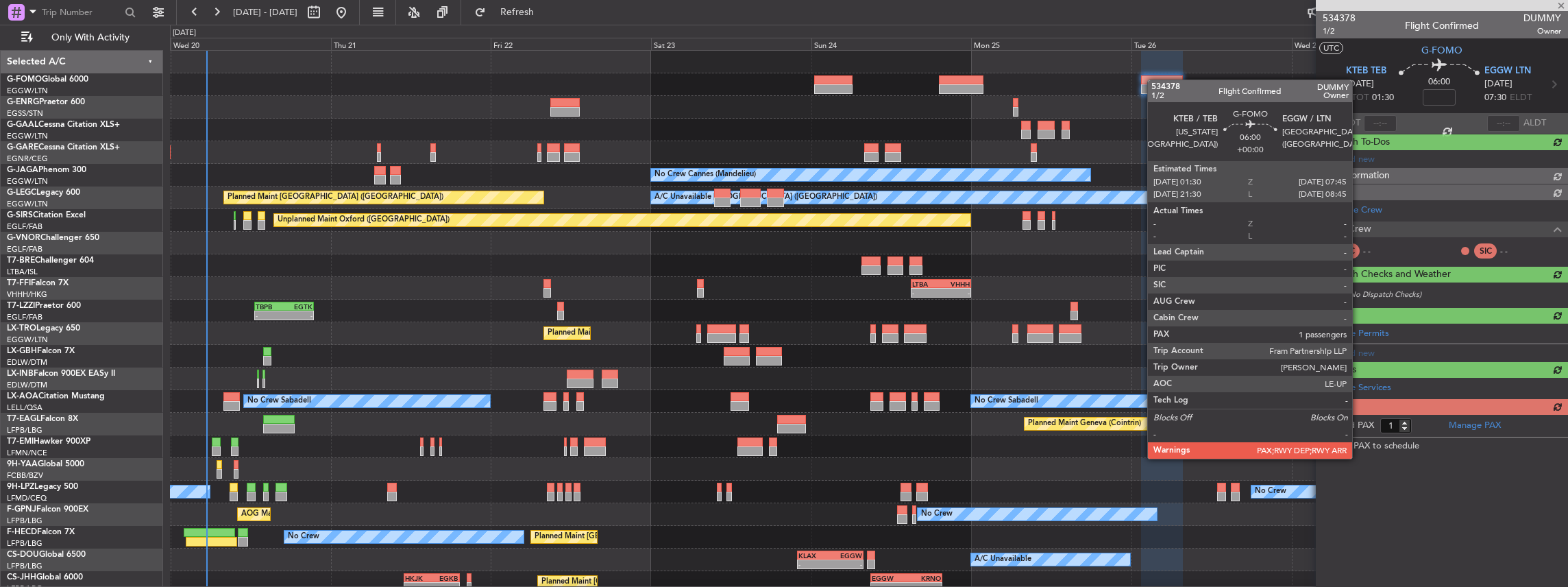
scroll to position [0, 0]
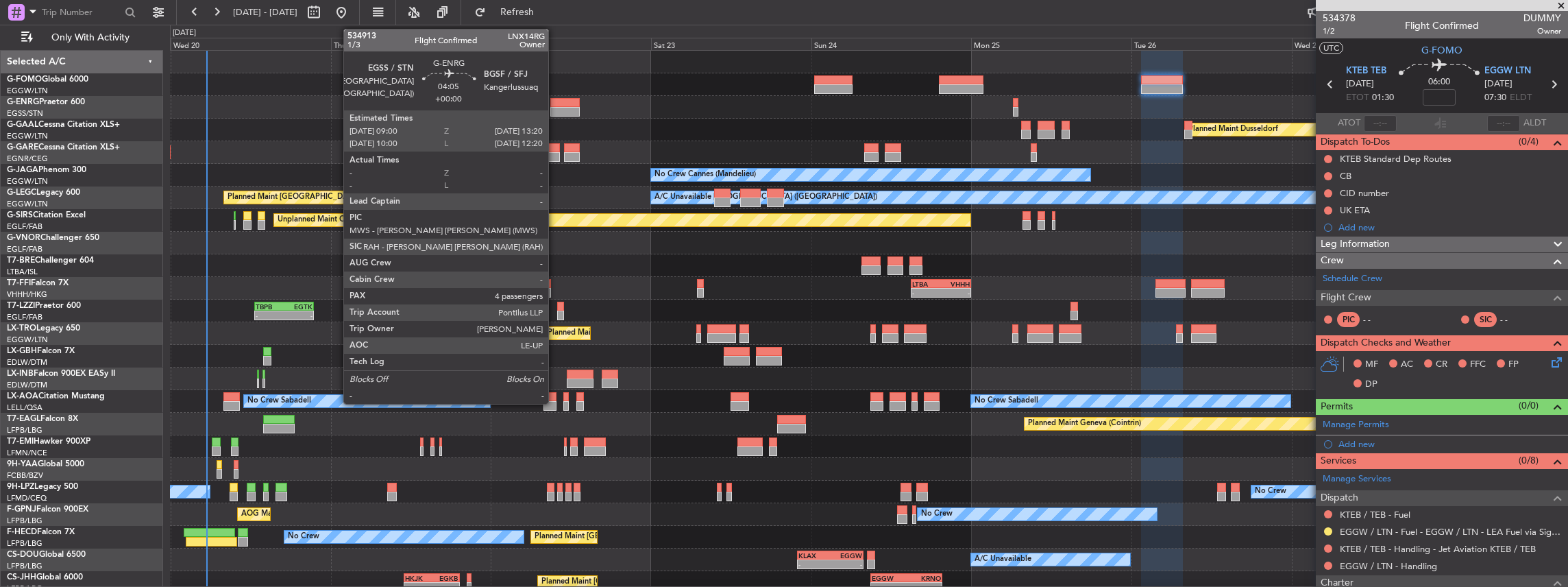
click at [556, 107] on div at bounding box center [565, 112] width 29 height 10
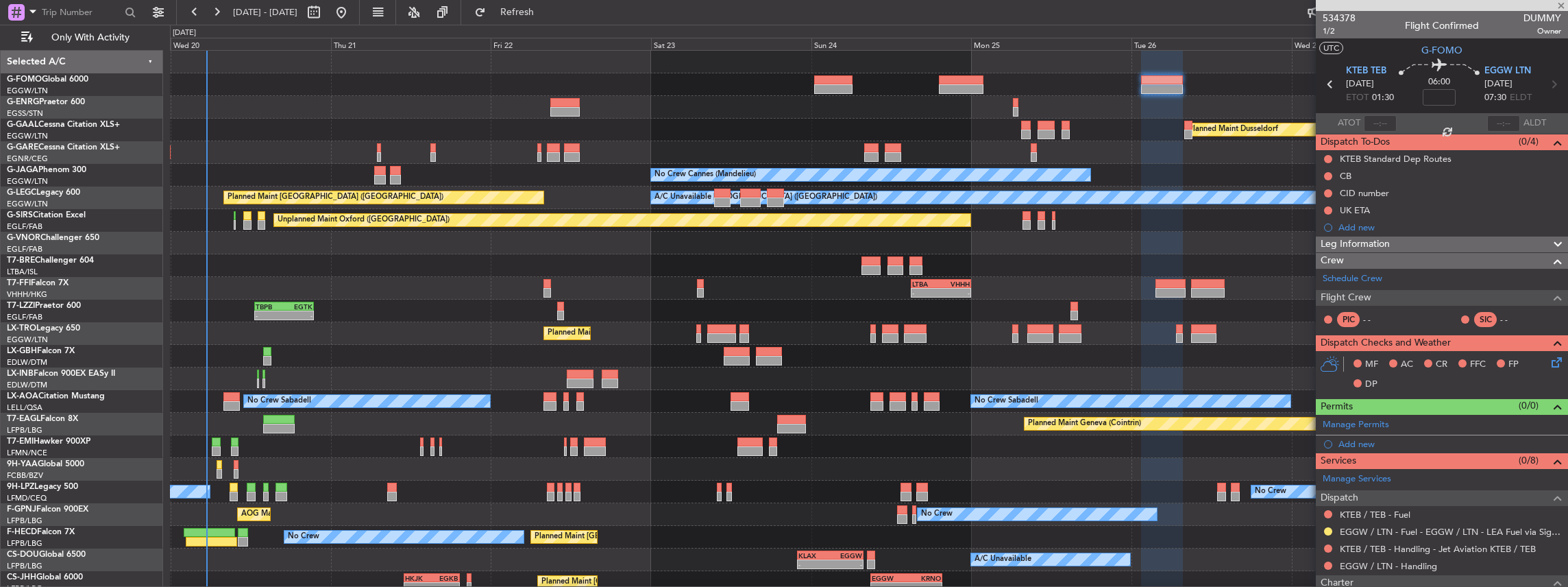
type input "4"
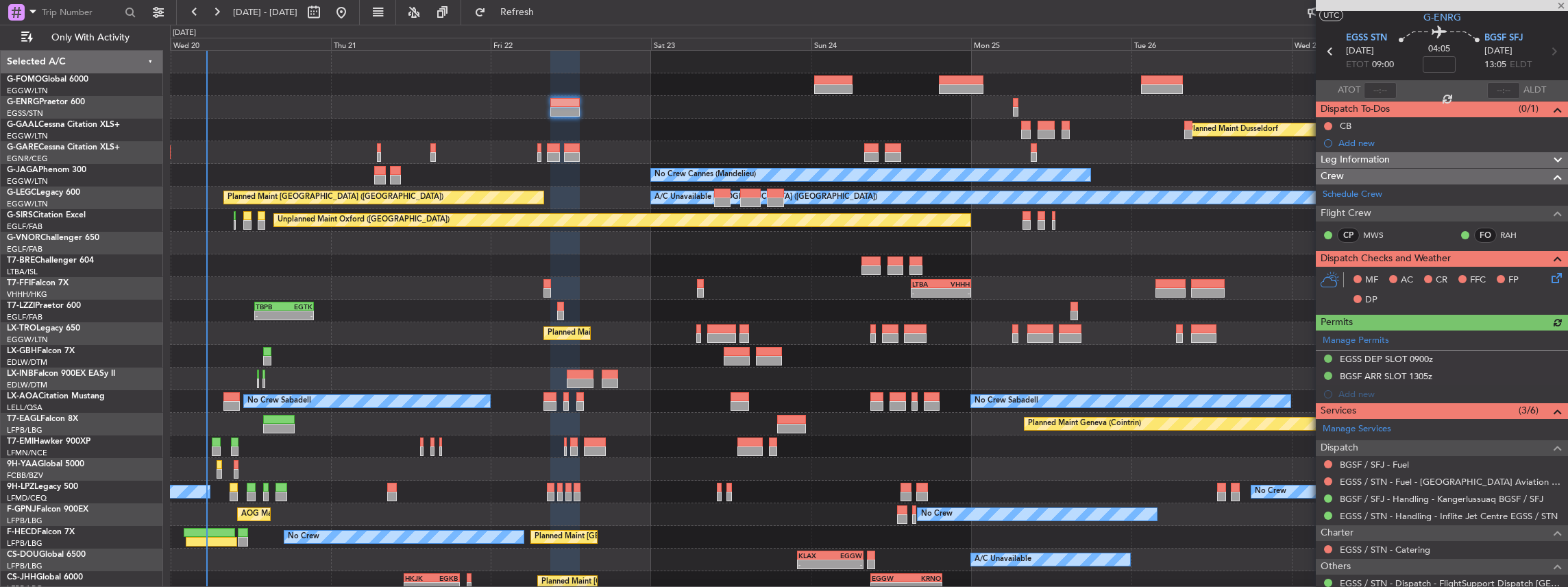
scroll to position [45, 0]
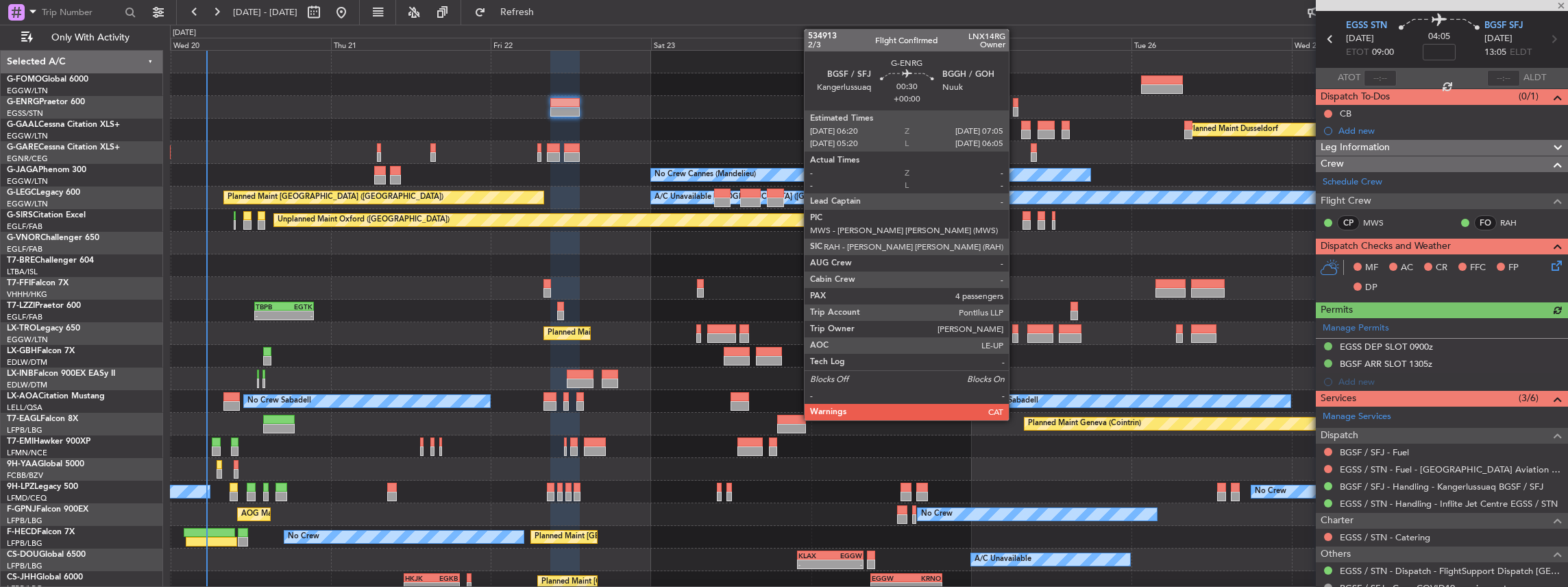
click at [580, 109] on div at bounding box center [1015, 112] width 5 height 10
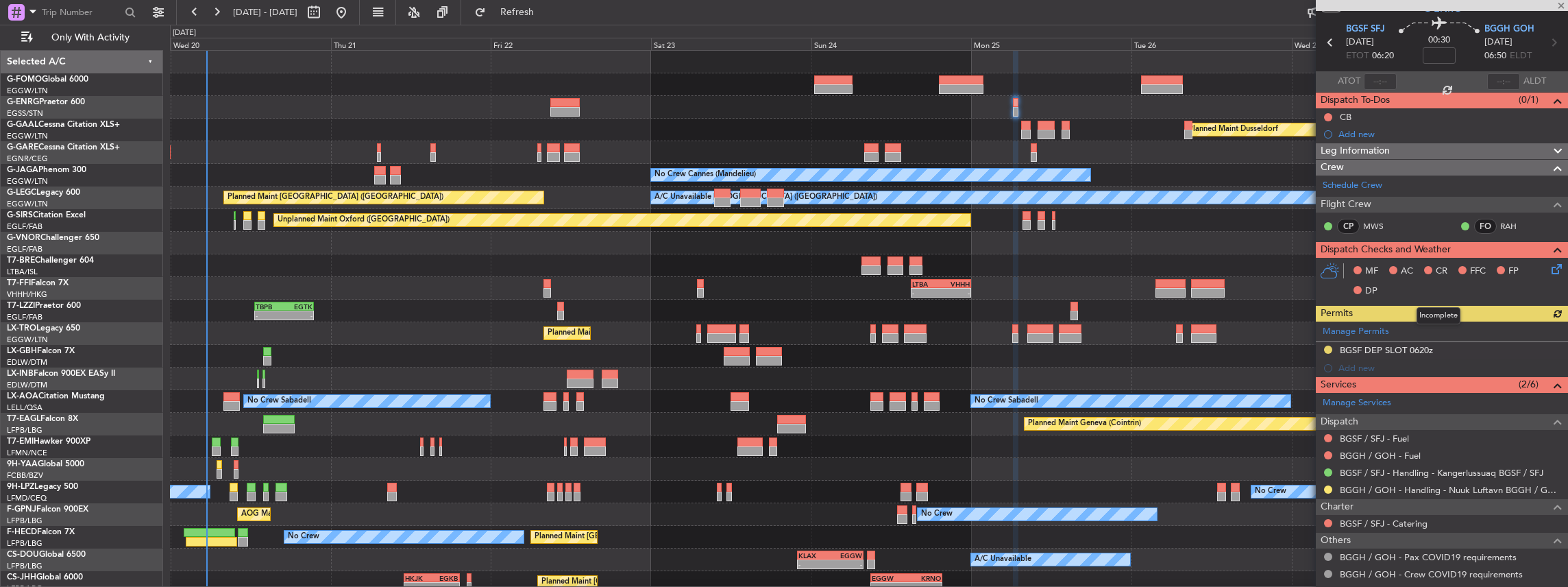
scroll to position [91, 0]
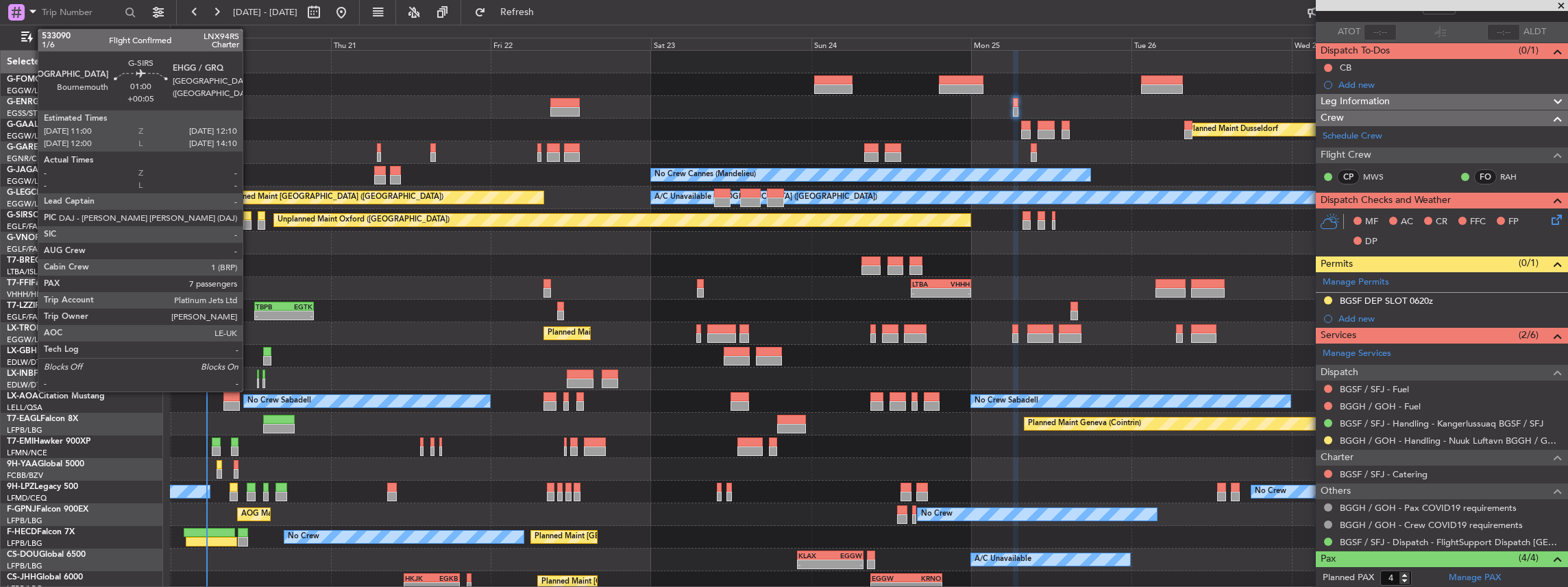
click at [249, 222] on div at bounding box center [247, 225] width 8 height 10
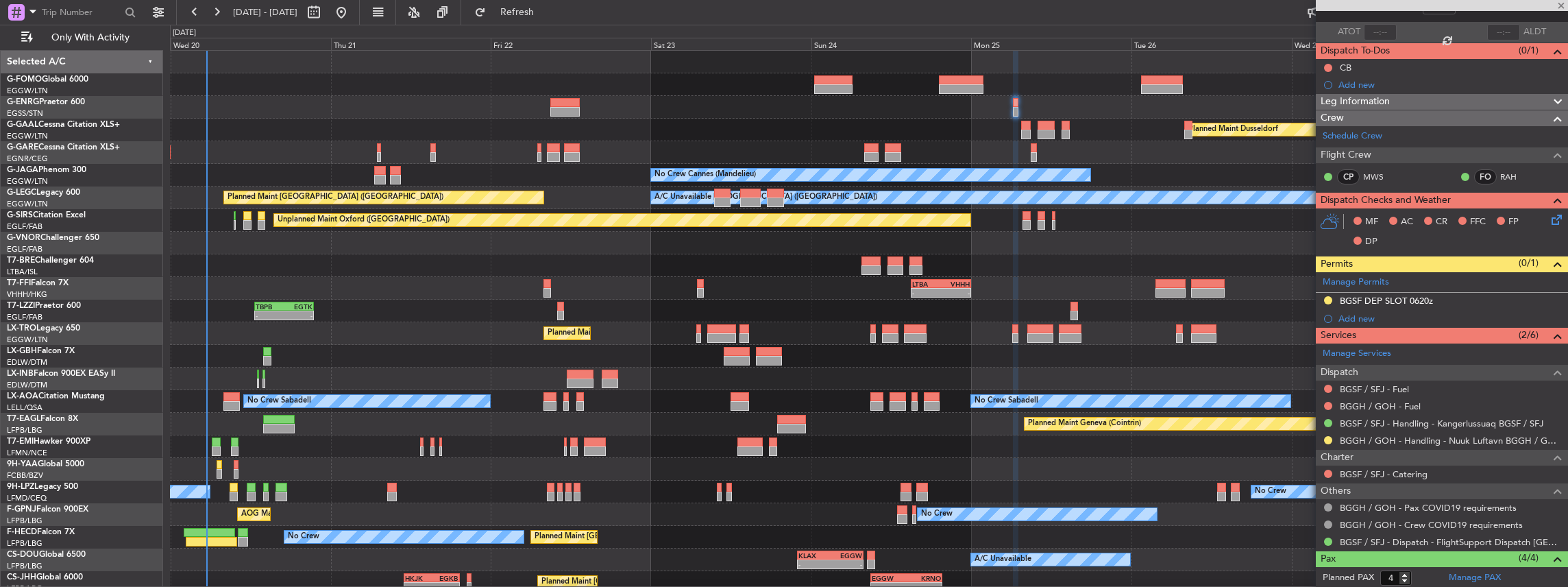
type input "+00:05"
type input "7"
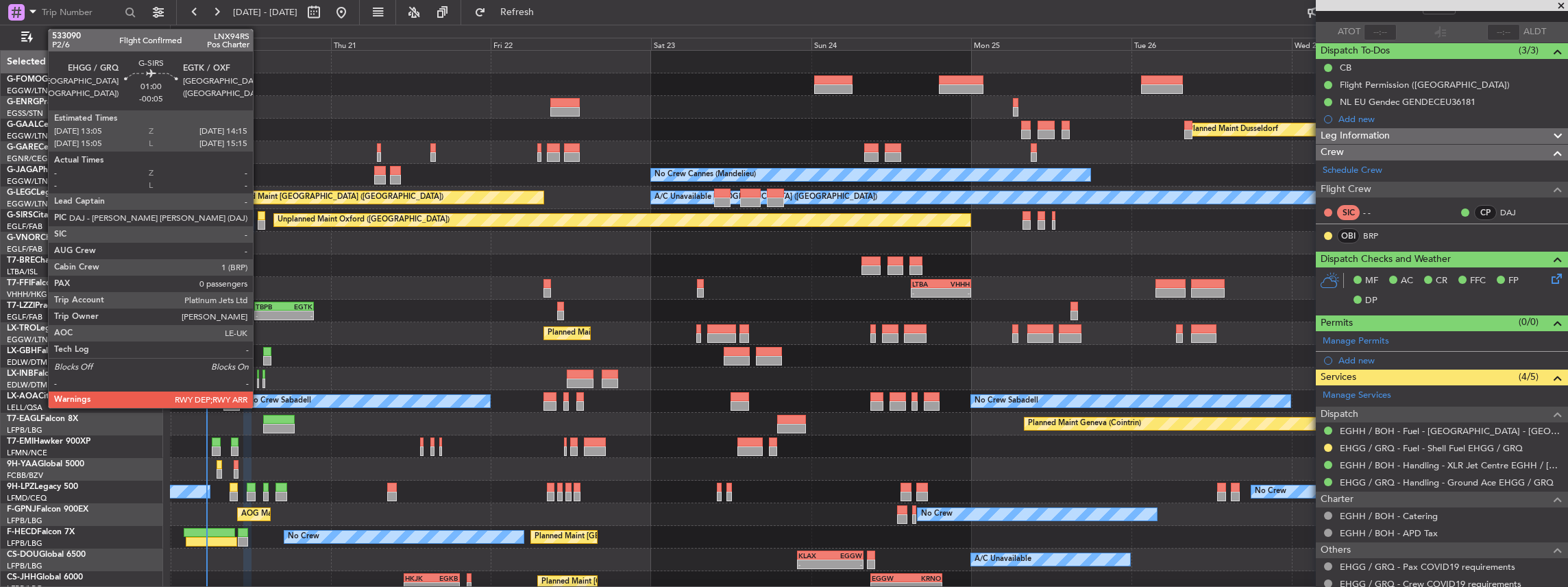
click at [259, 214] on div at bounding box center [261, 216] width 8 height 10
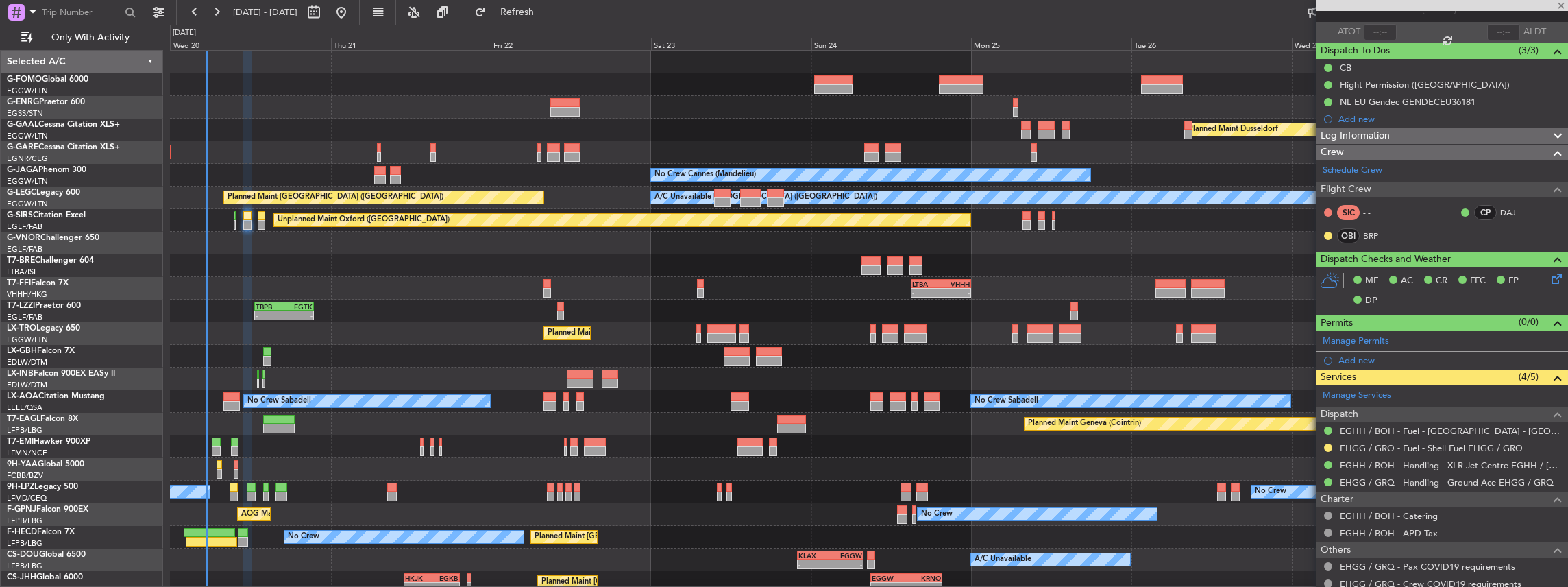
type input "-00:05"
type input "0"
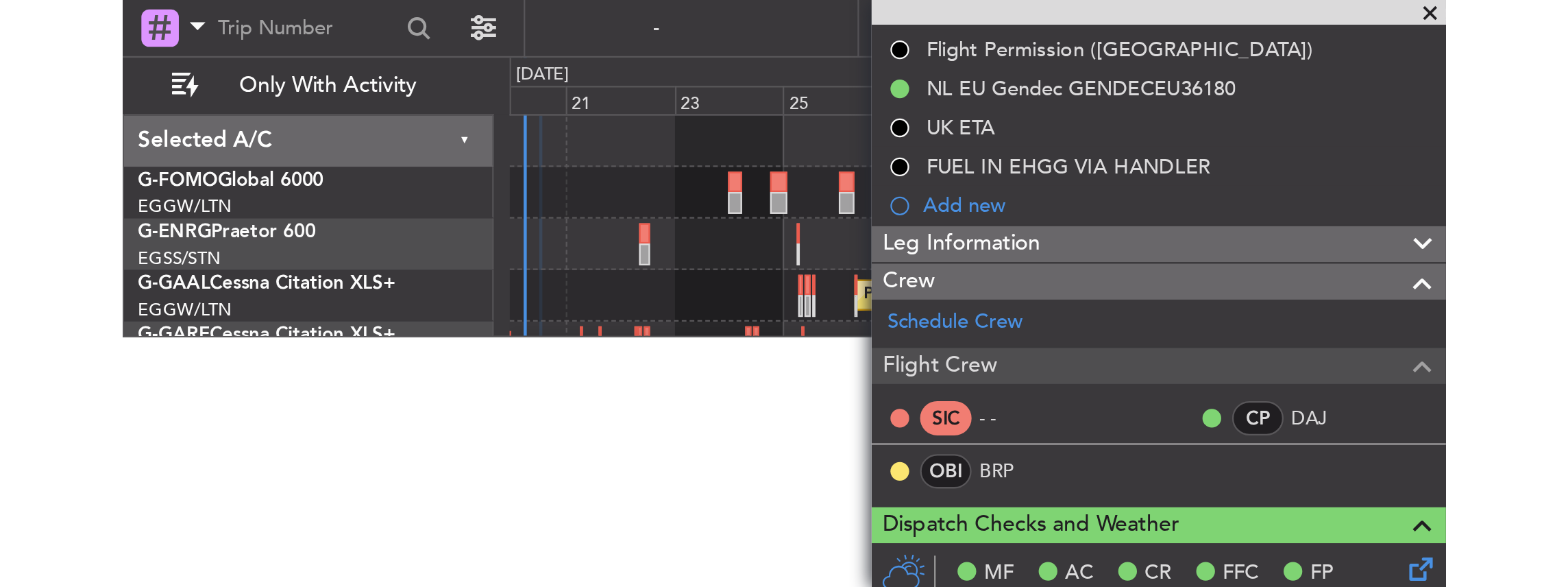
scroll to position [154, 0]
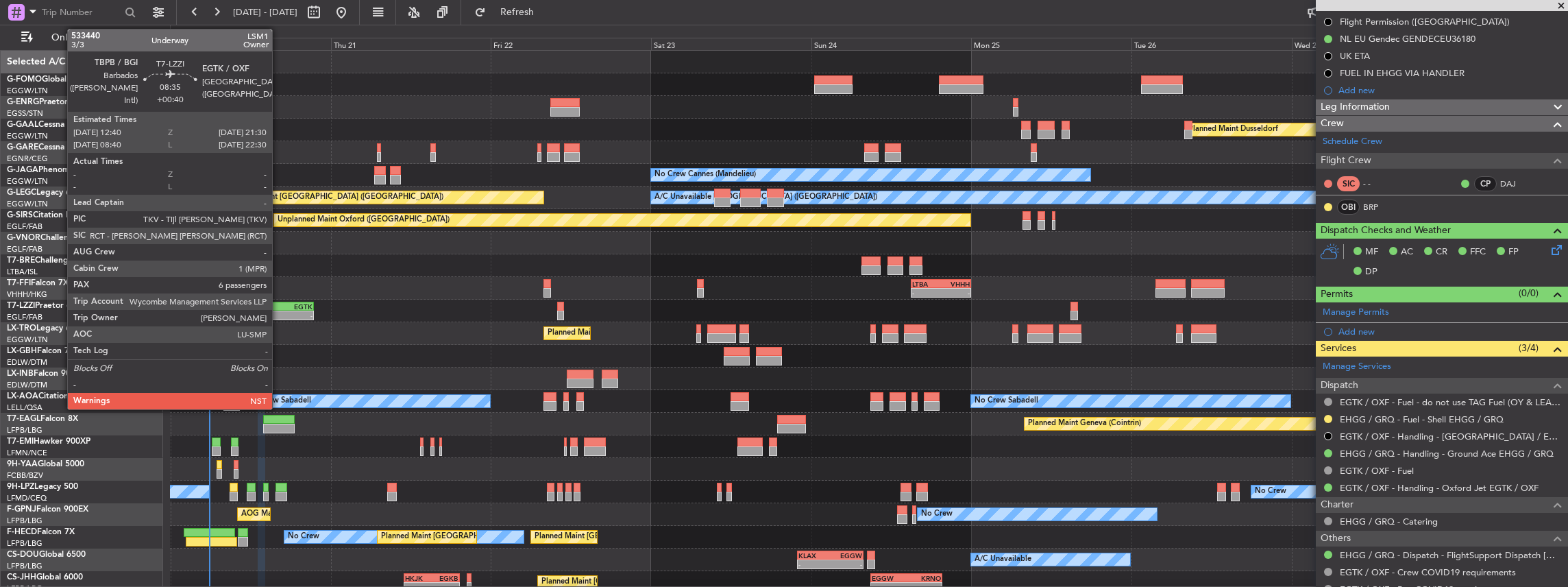
click at [279, 256] on div "TBPB" at bounding box center [270, 306] width 28 height 8
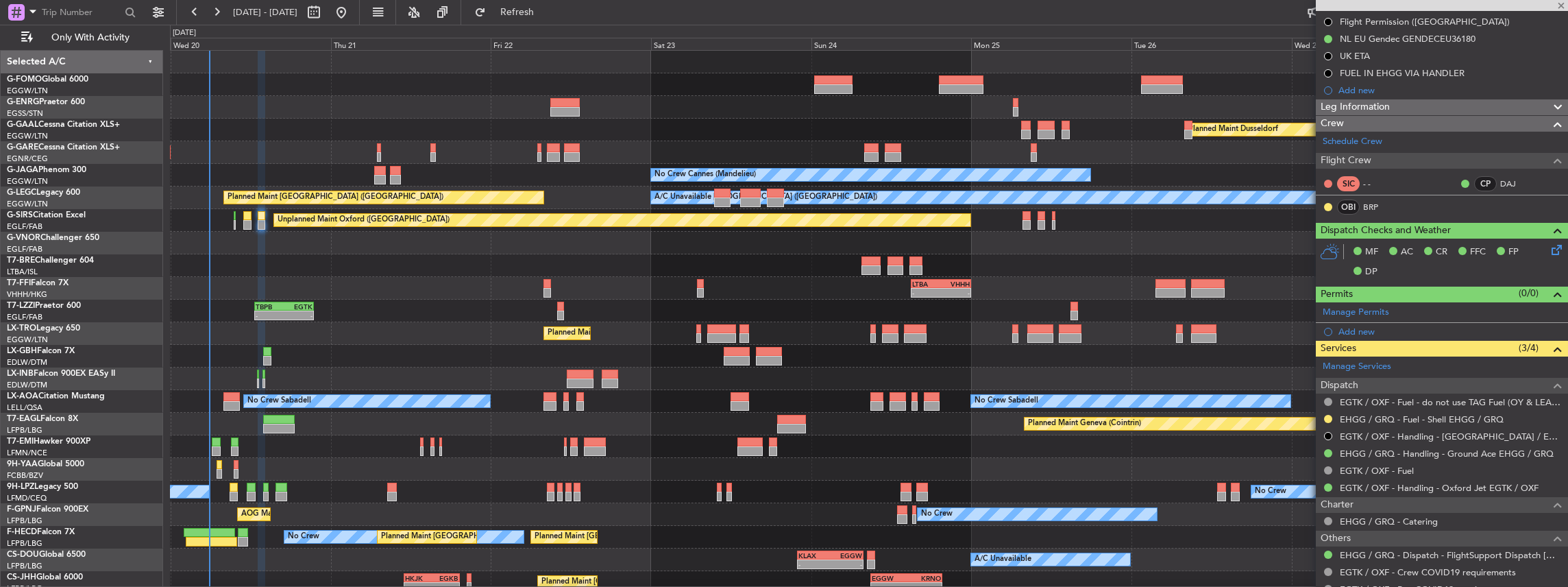
type input "+00:40"
type input "6"
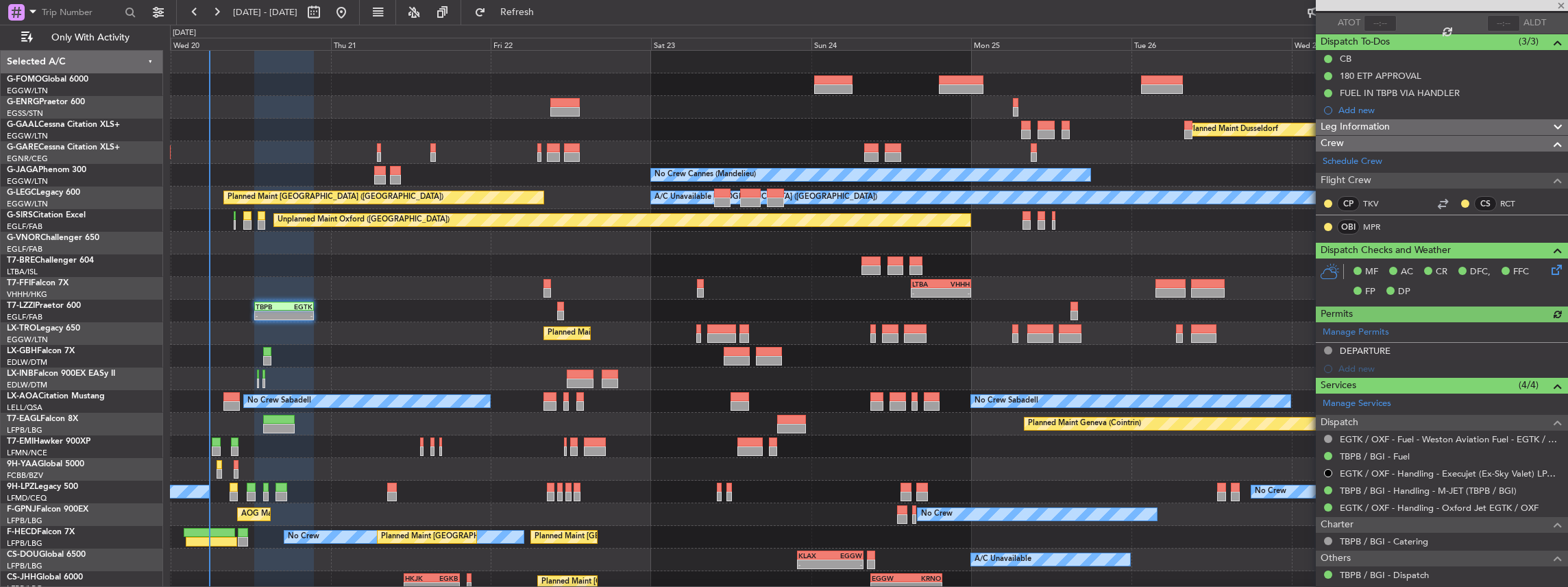
scroll to position [182, 0]
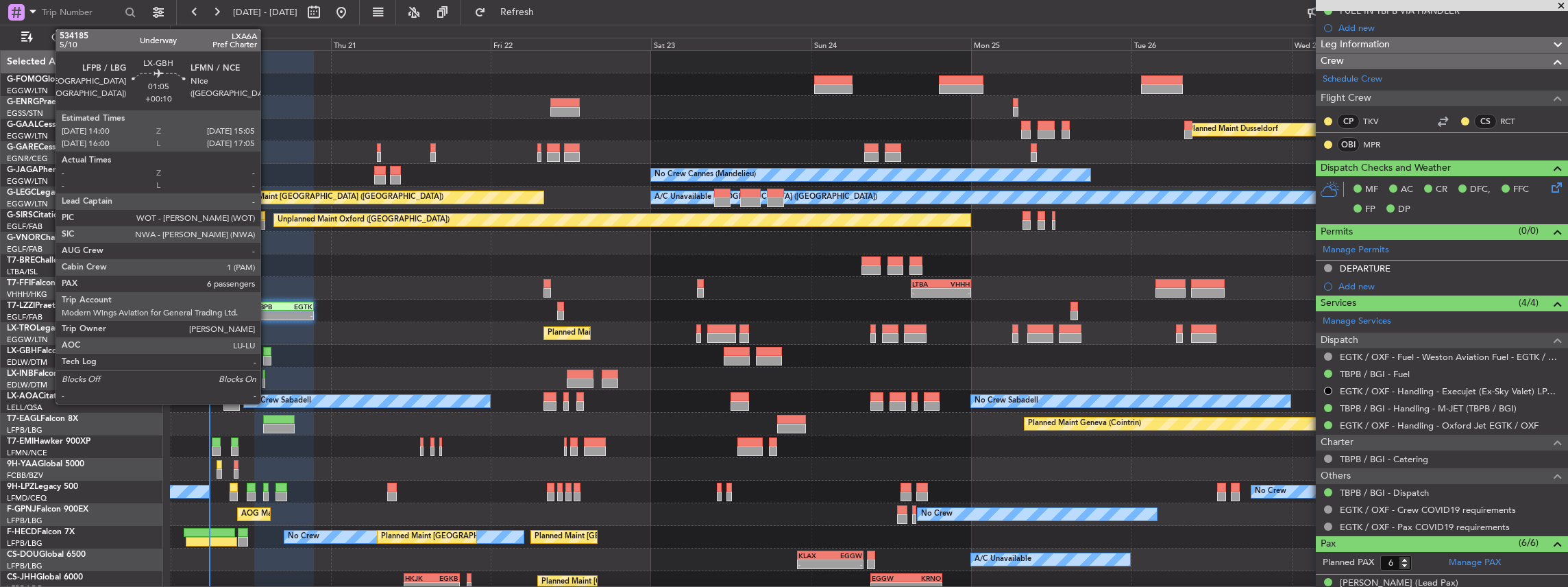
click at [267, 256] on div at bounding box center [267, 351] width 7 height 10
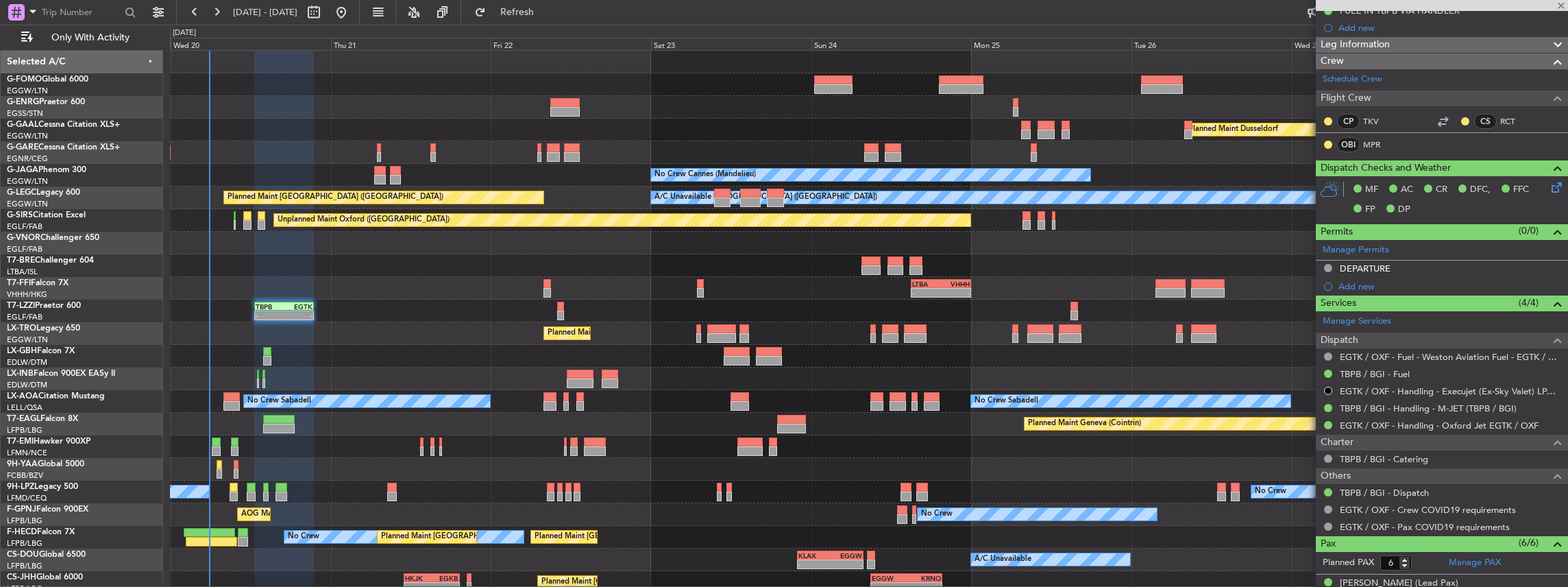
type input "+00:10"
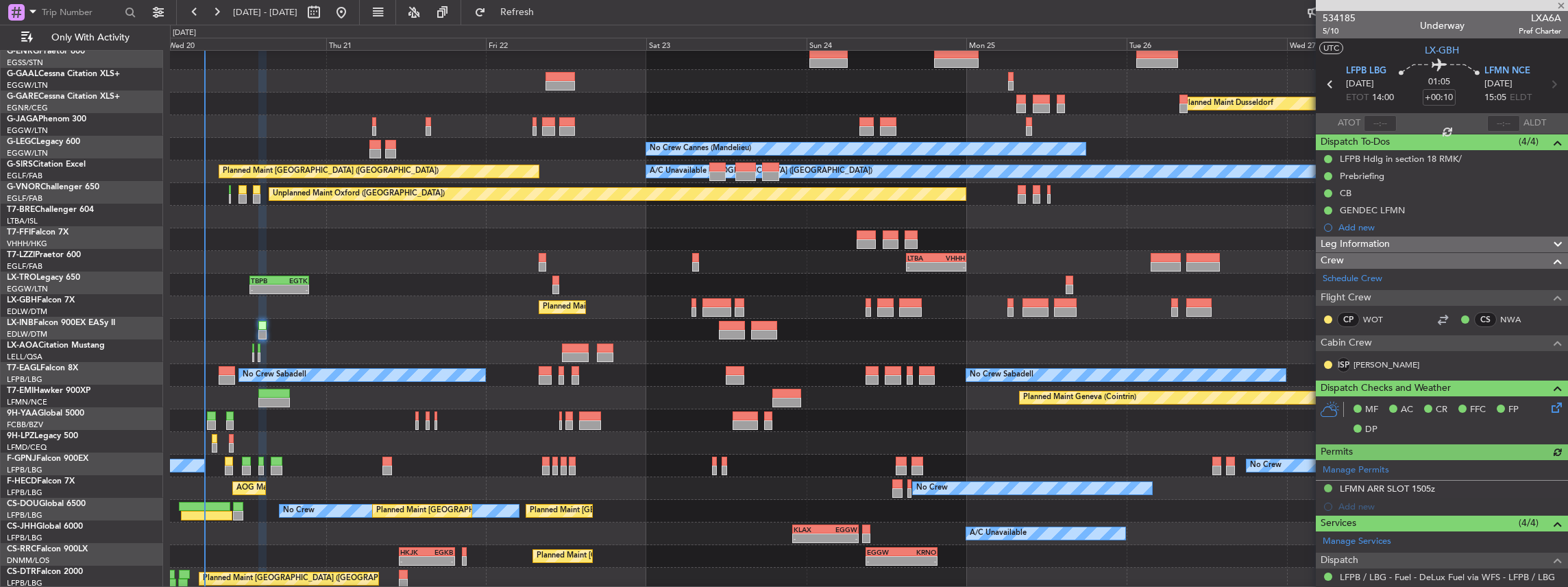
scroll to position [0, 0]
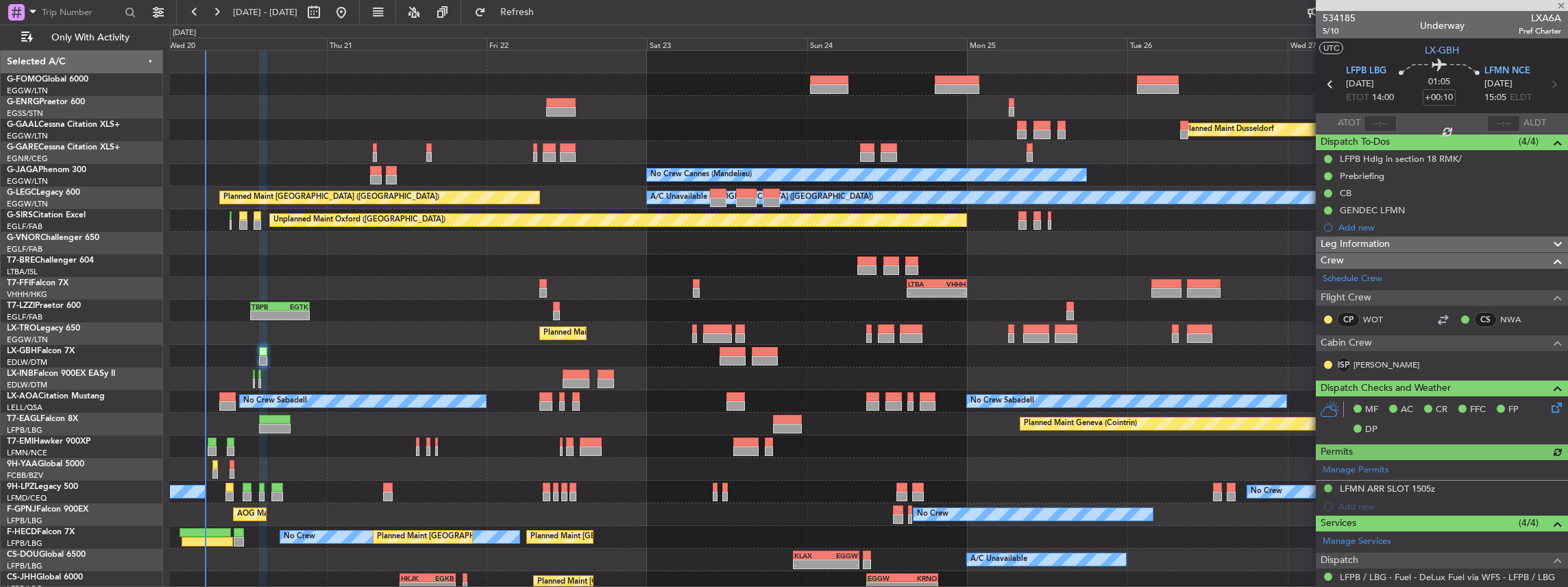
click at [580, 256] on div "Owner Planned Maint Dusseldorf Unplanned Maint Chester No Crew Cannes (Mandelie…" at bounding box center [869, 344] width 1398 height 588
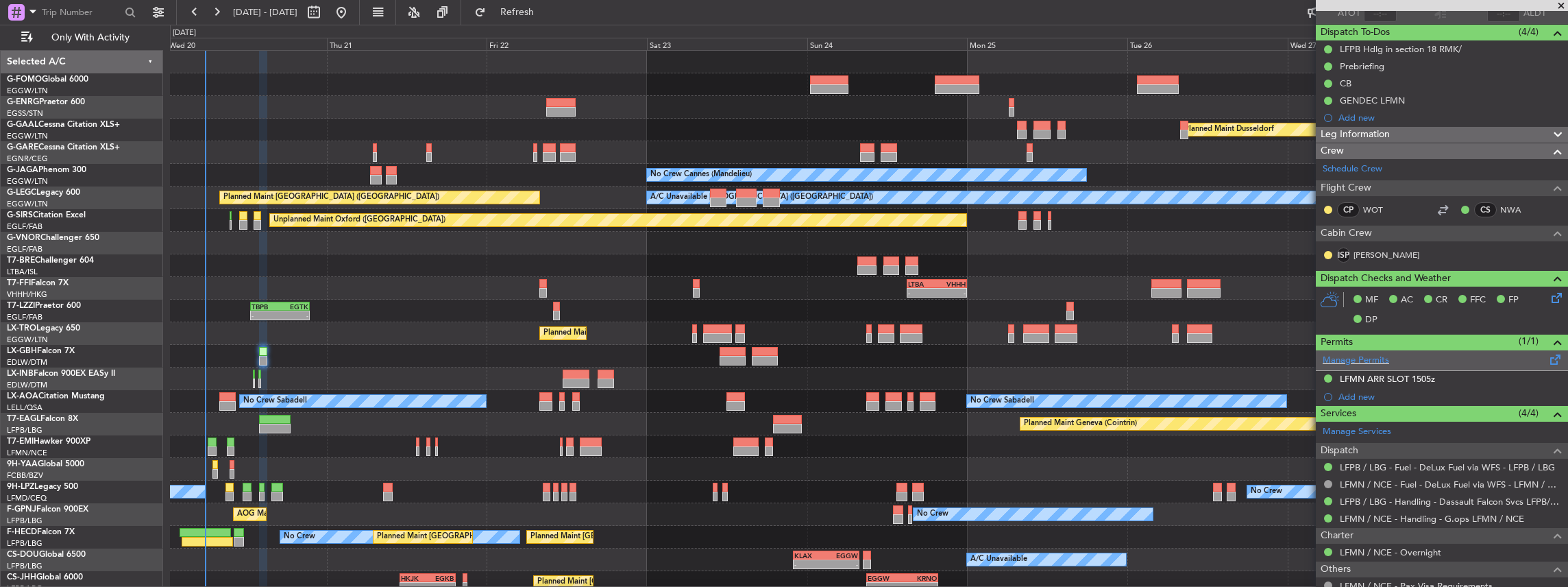
scroll to position [182, 0]
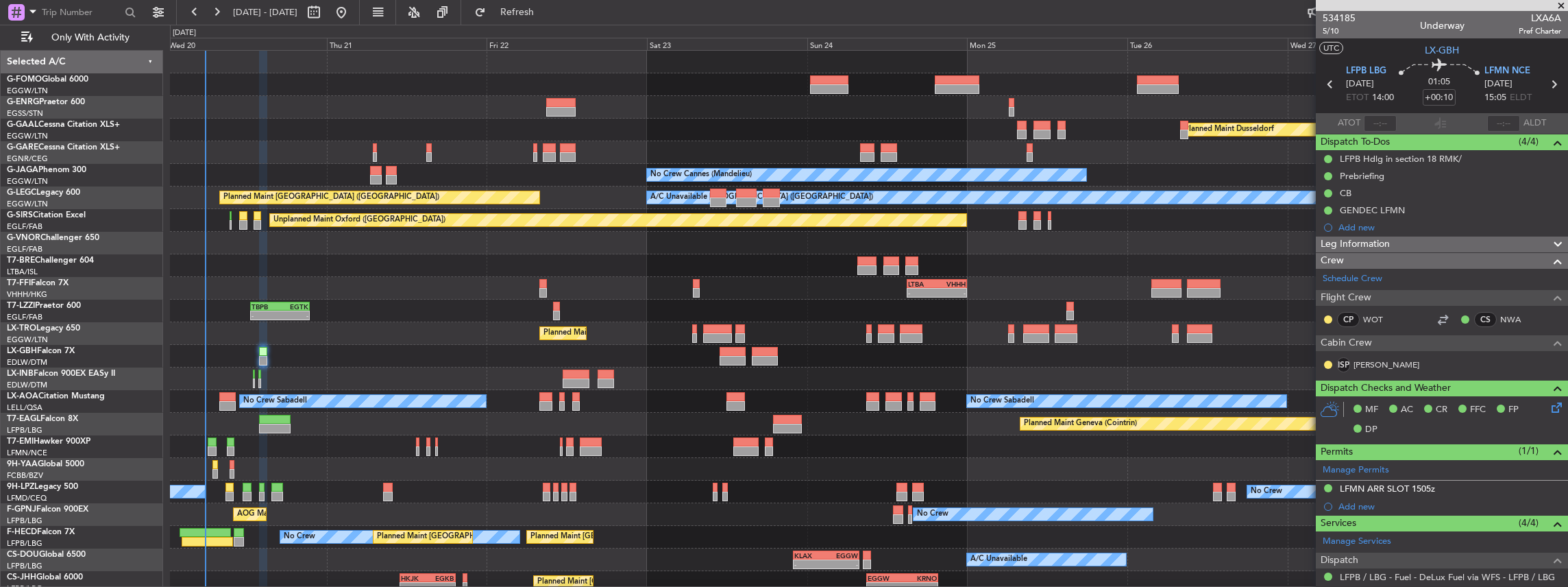
scroll to position [182, 0]
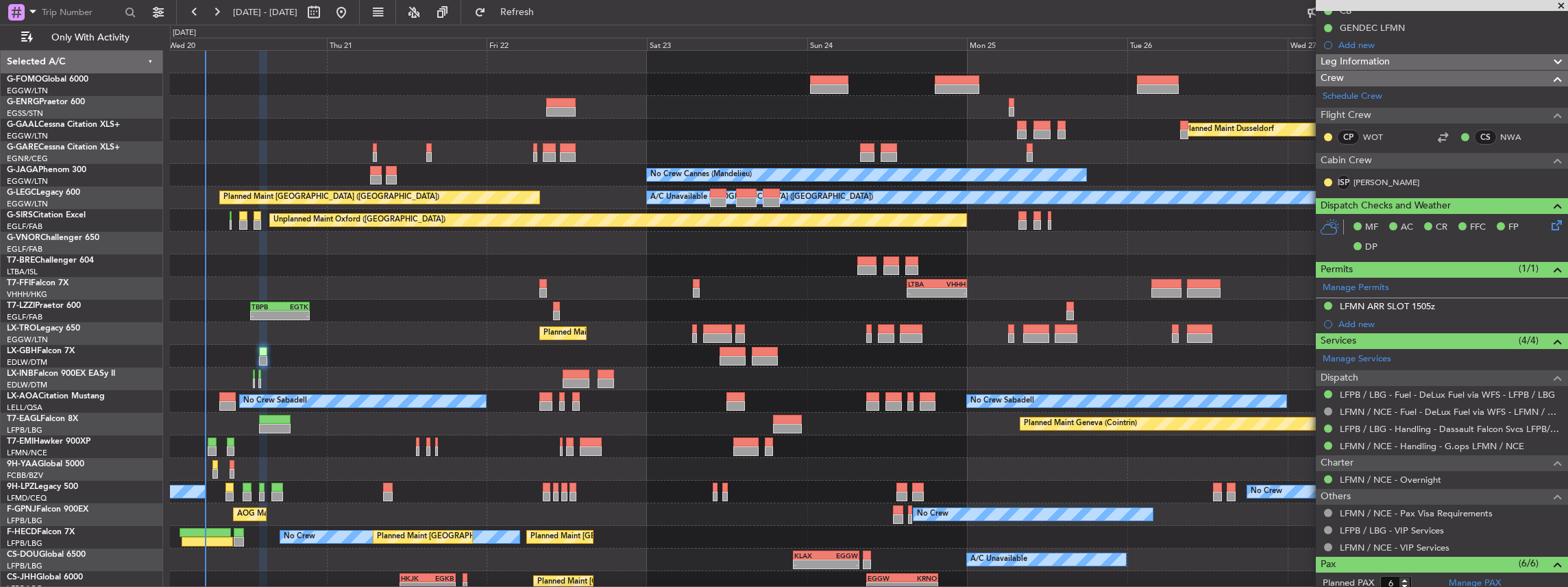
click at [252, 380] on div "Planned Maint Geneva (Cointrin)" at bounding box center [869, 379] width 1398 height 22
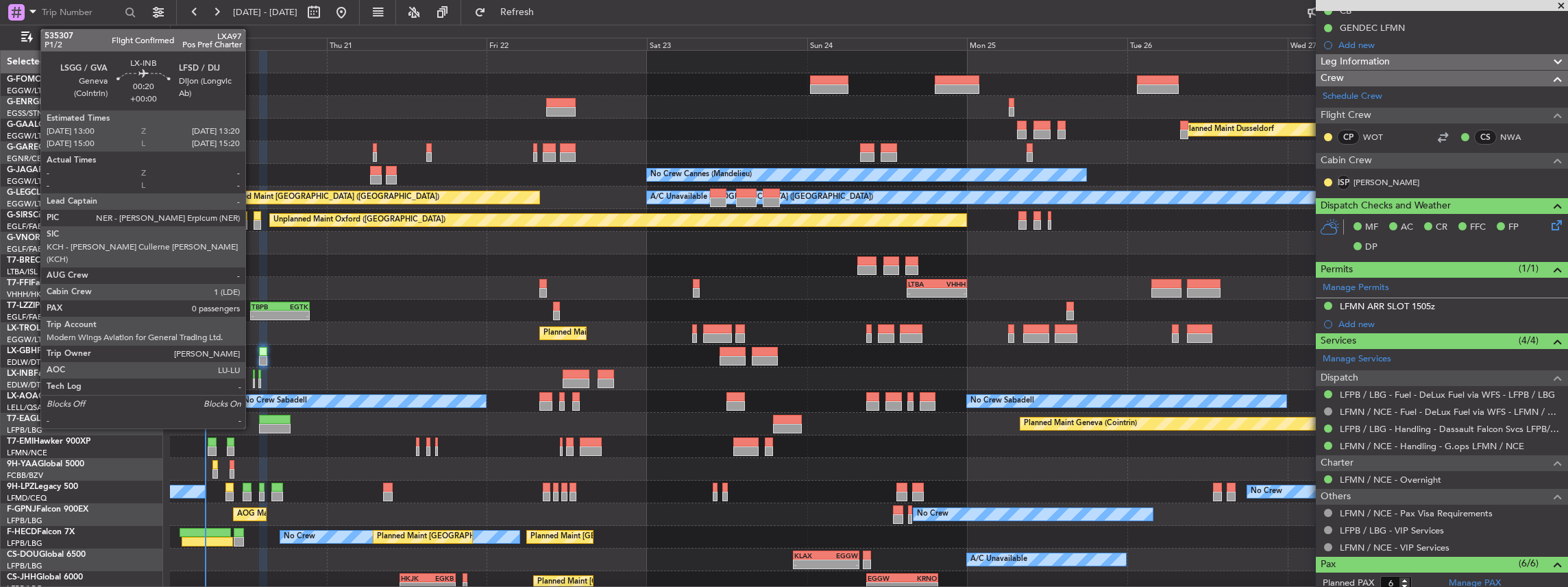
click at [253, 380] on div at bounding box center [255, 383] width 3 height 10
type input "0"
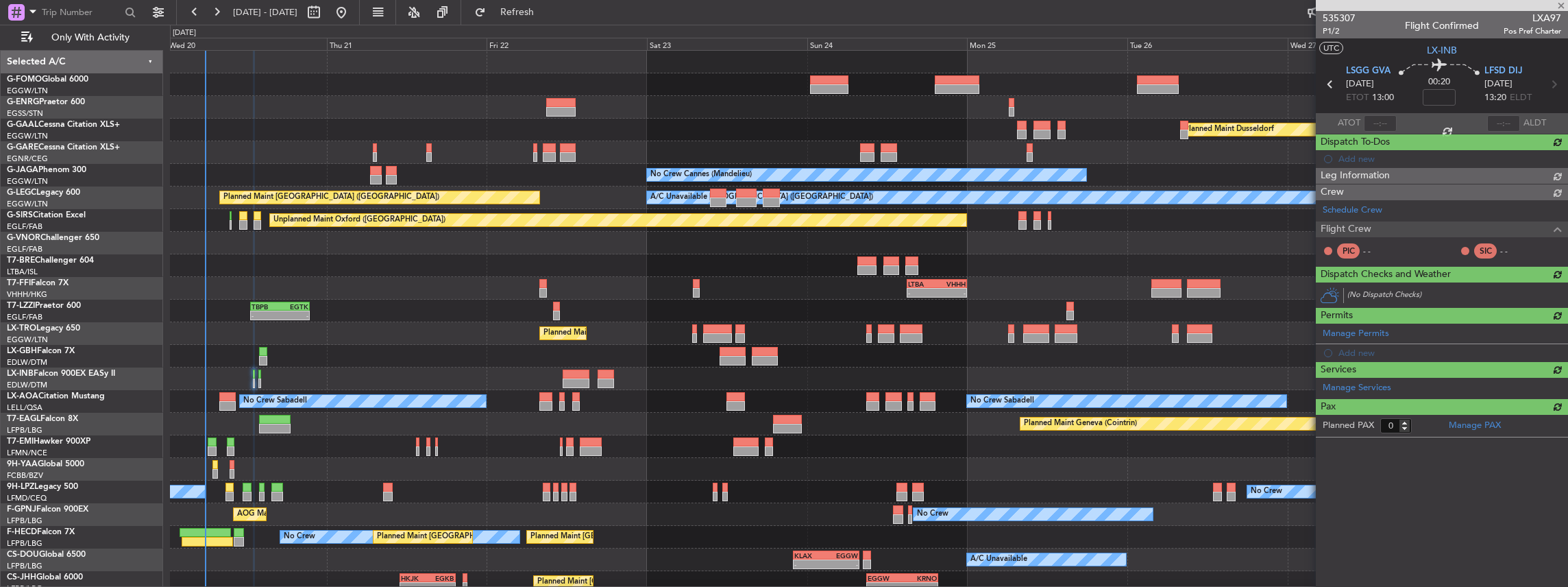
scroll to position [0, 0]
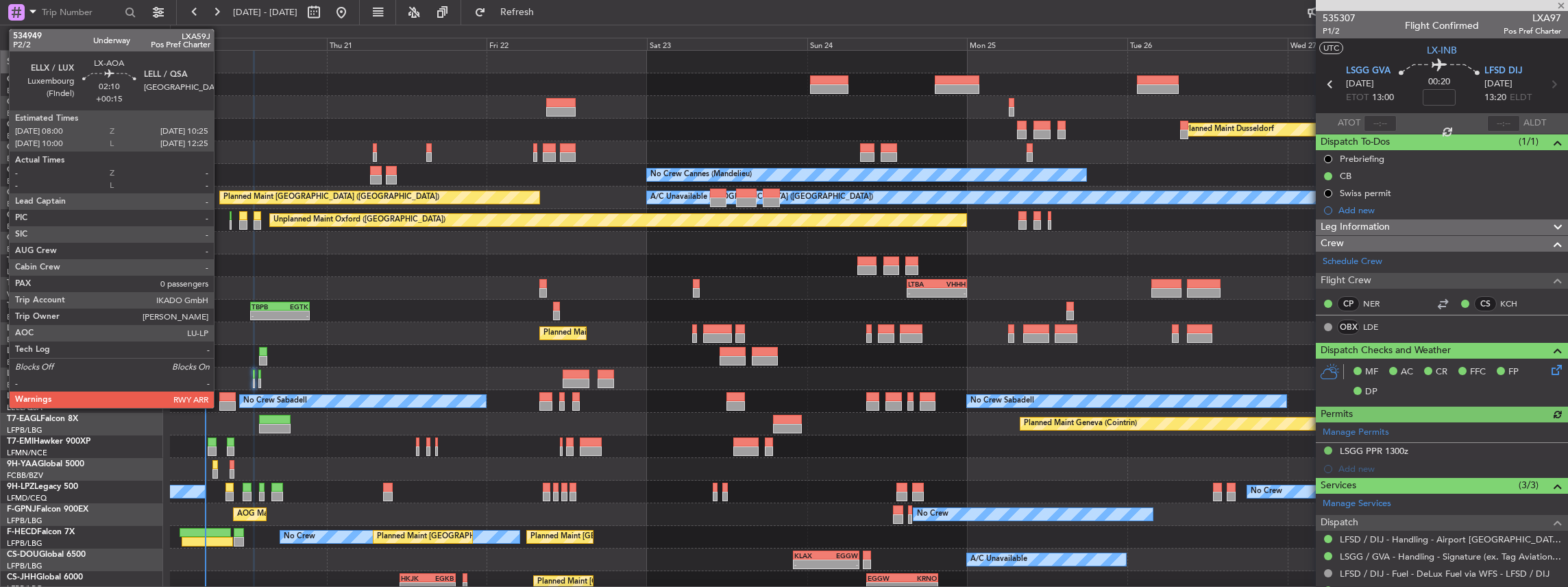
click at [221, 401] on div at bounding box center [228, 405] width 16 height 10
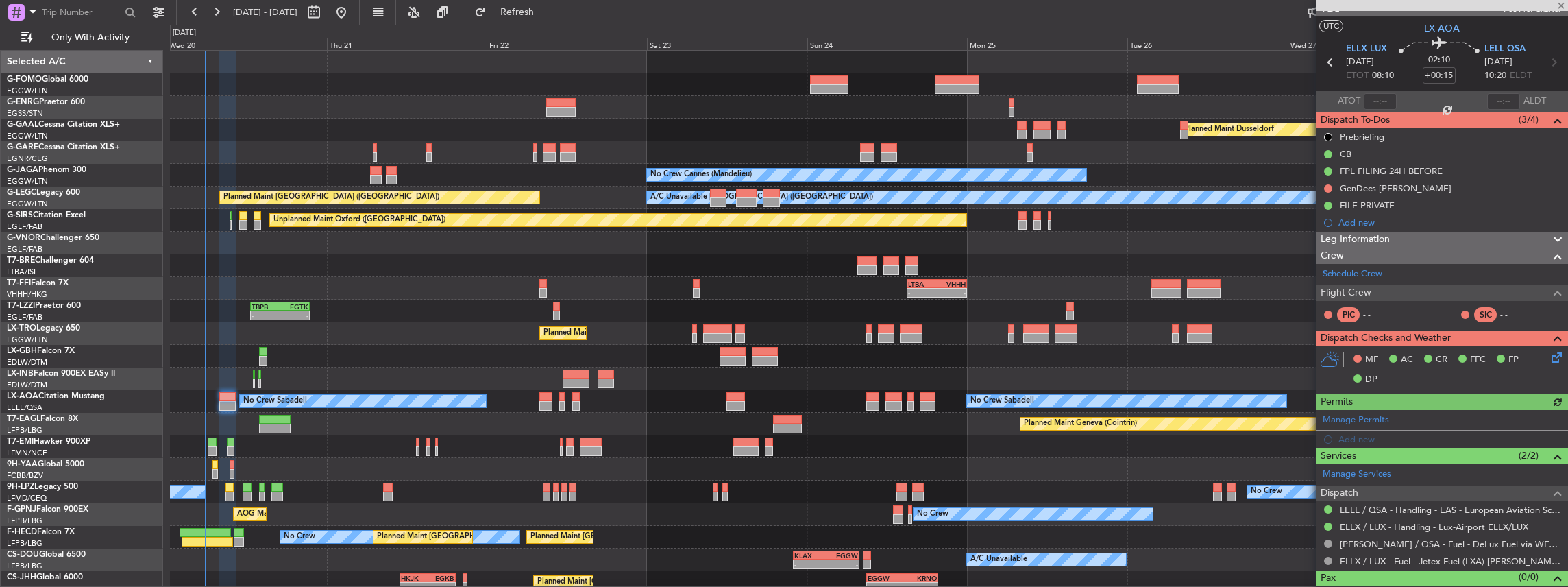
scroll to position [40, 0]
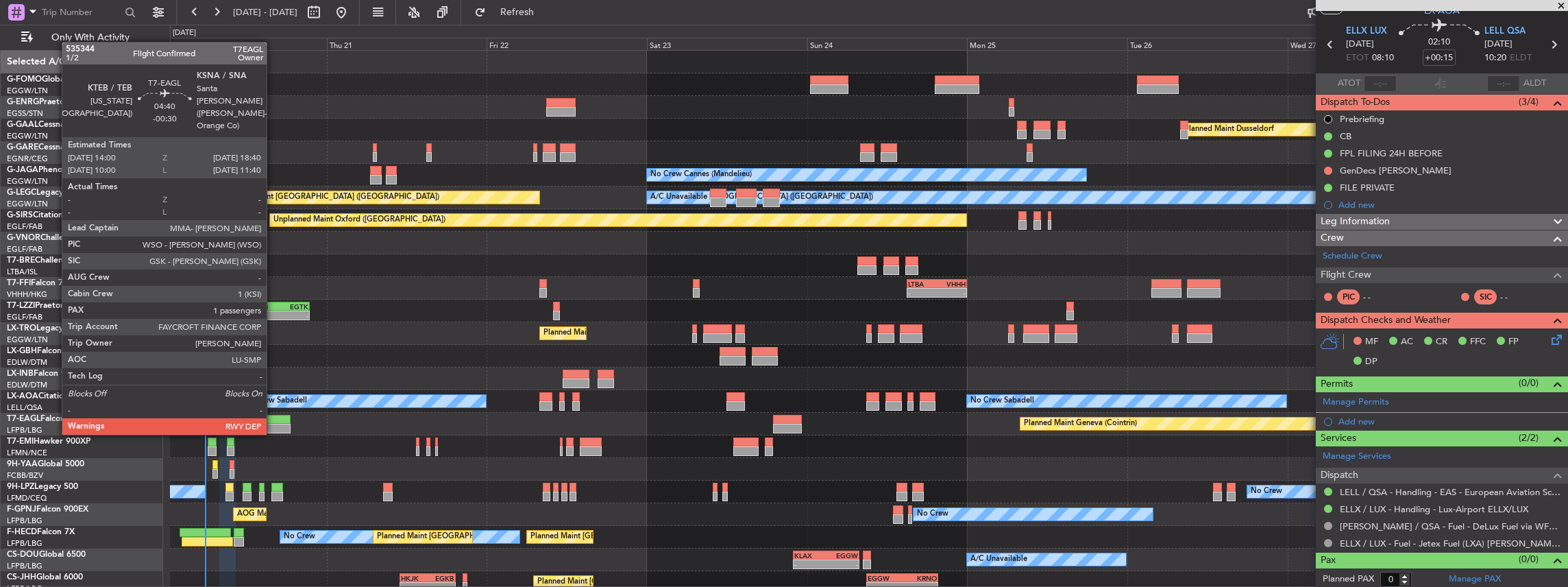
click at [273, 421] on div at bounding box center [275, 419] width 31 height 10
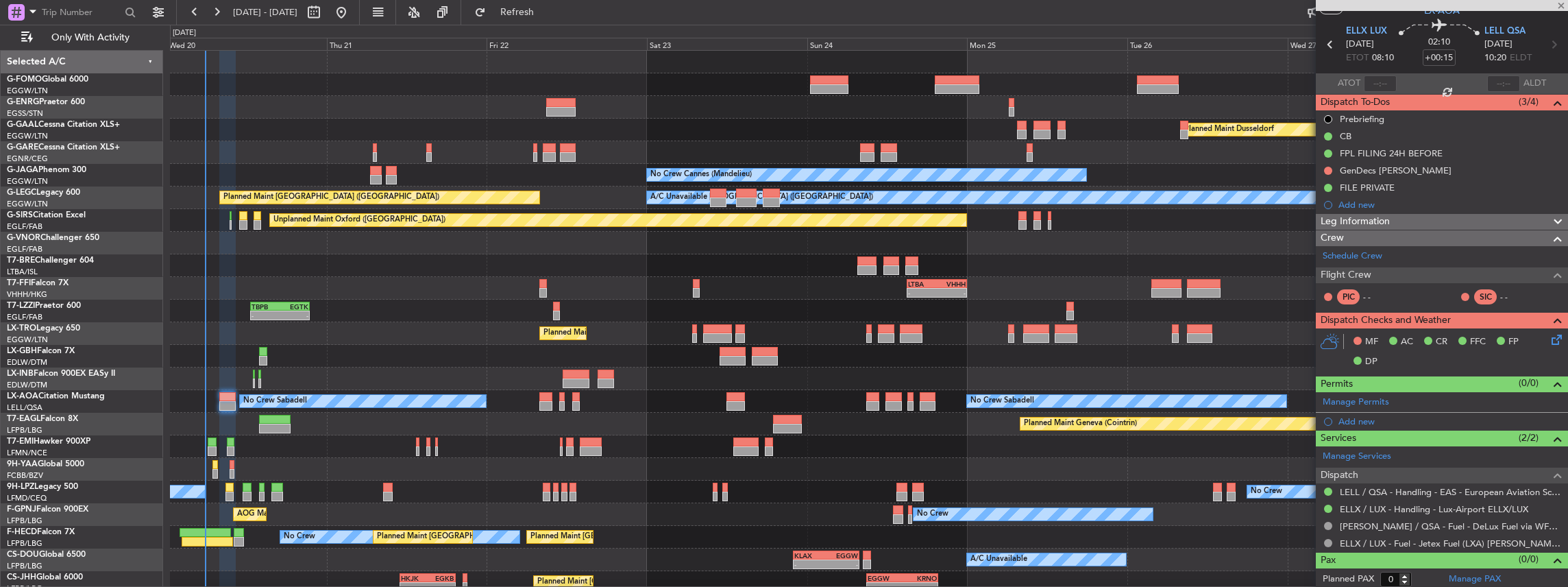
type input "-00:30"
type input "1"
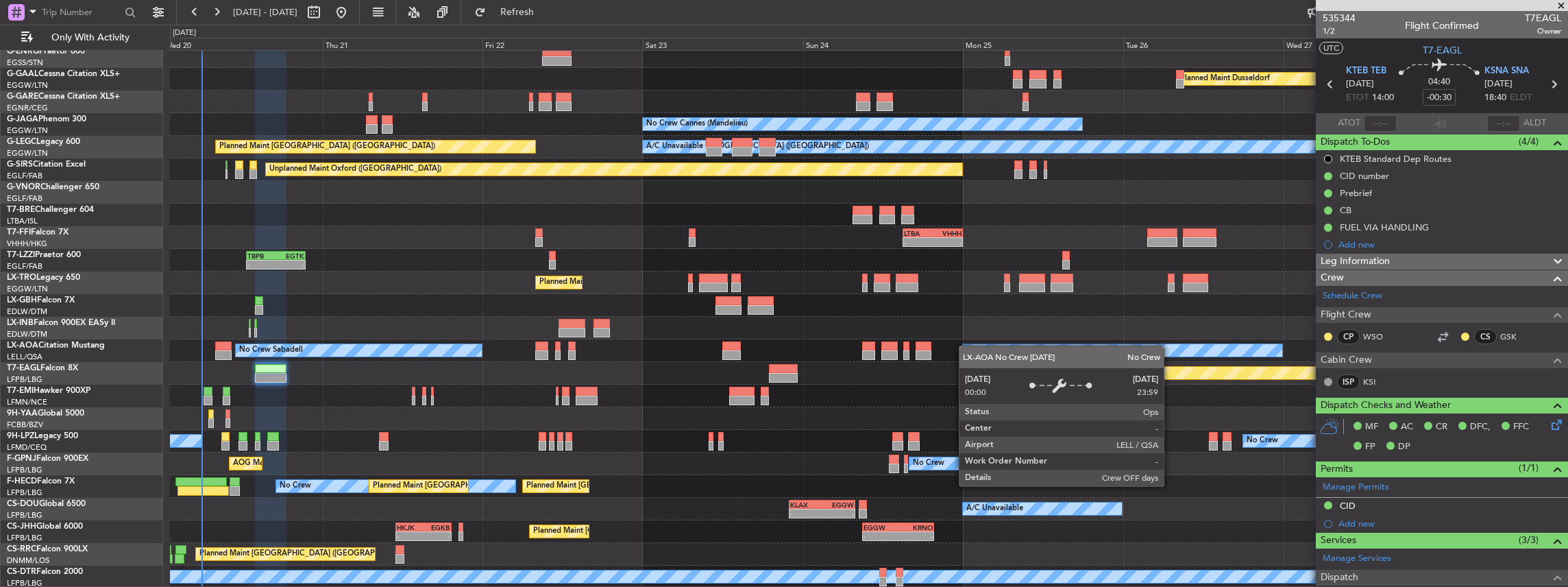
scroll to position [51, 0]
click at [967, 354] on div "Owner Planned Maint Dusseldorf Unplanned Maint Chester No Crew Cannes (Mandelie…" at bounding box center [869, 294] width 1398 height 588
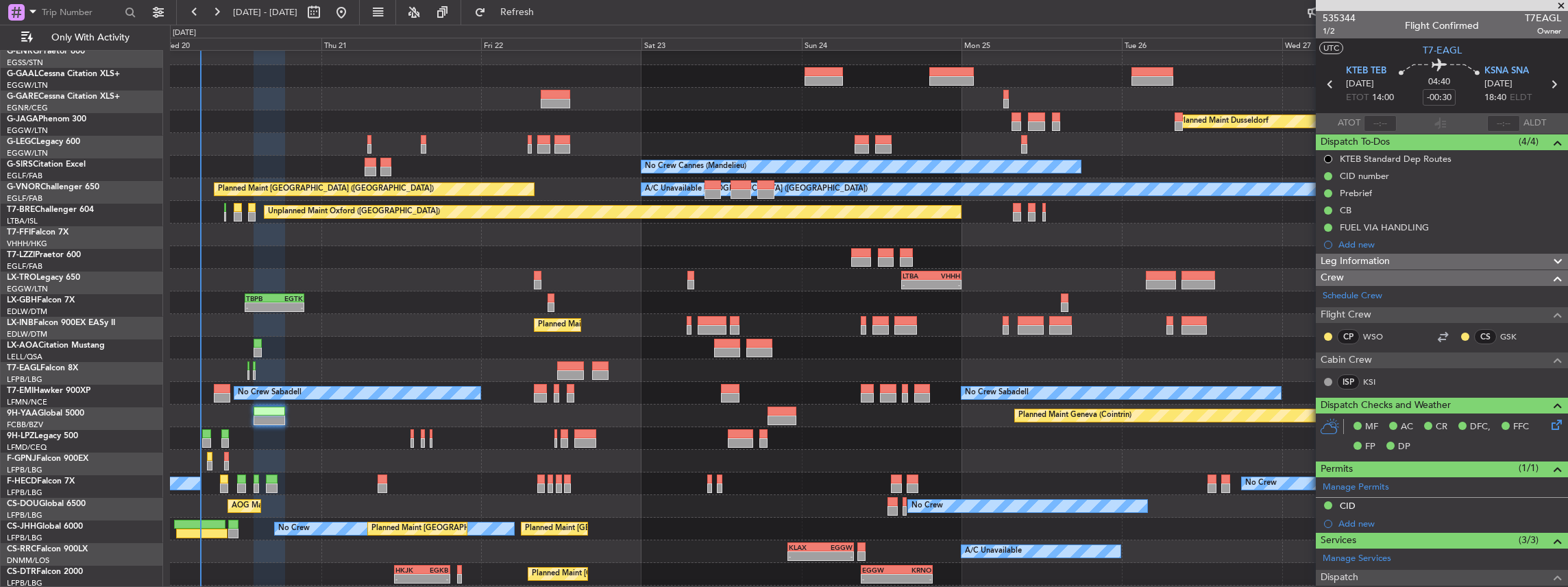
scroll to position [0, 0]
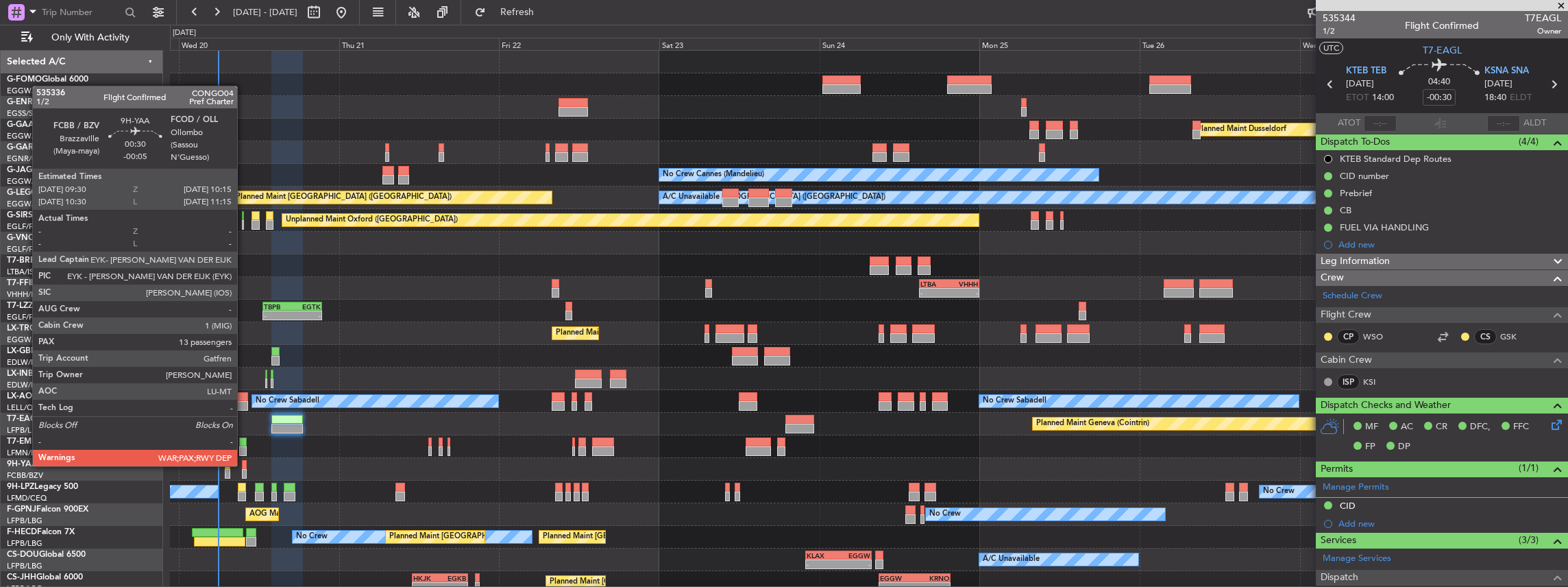
click at [243, 465] on div at bounding box center [244, 464] width 5 height 10
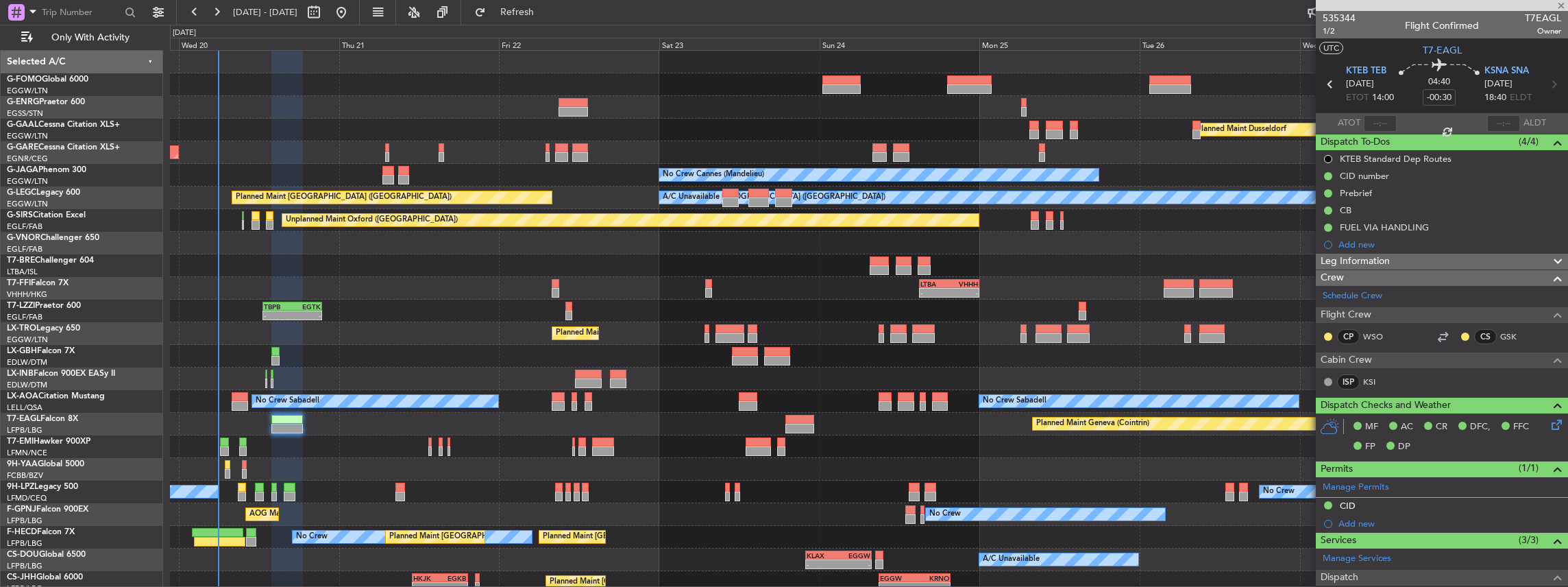
type input "-00:05"
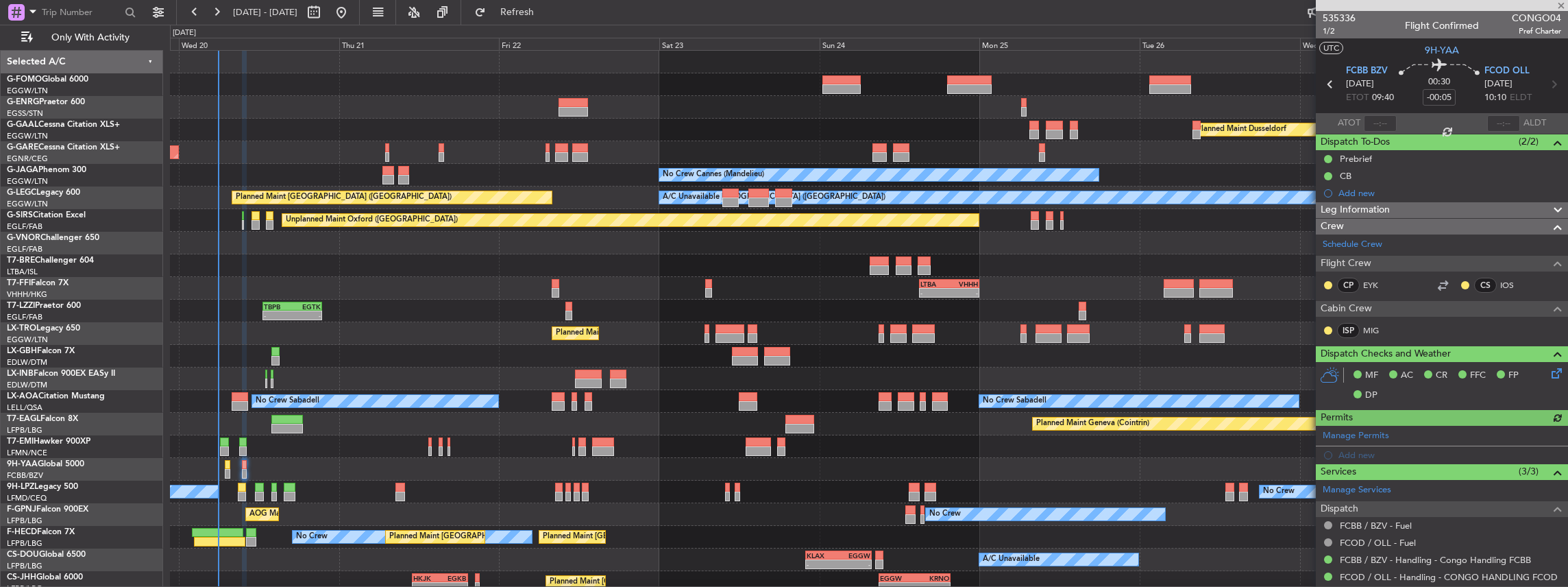
scroll to position [91, 0]
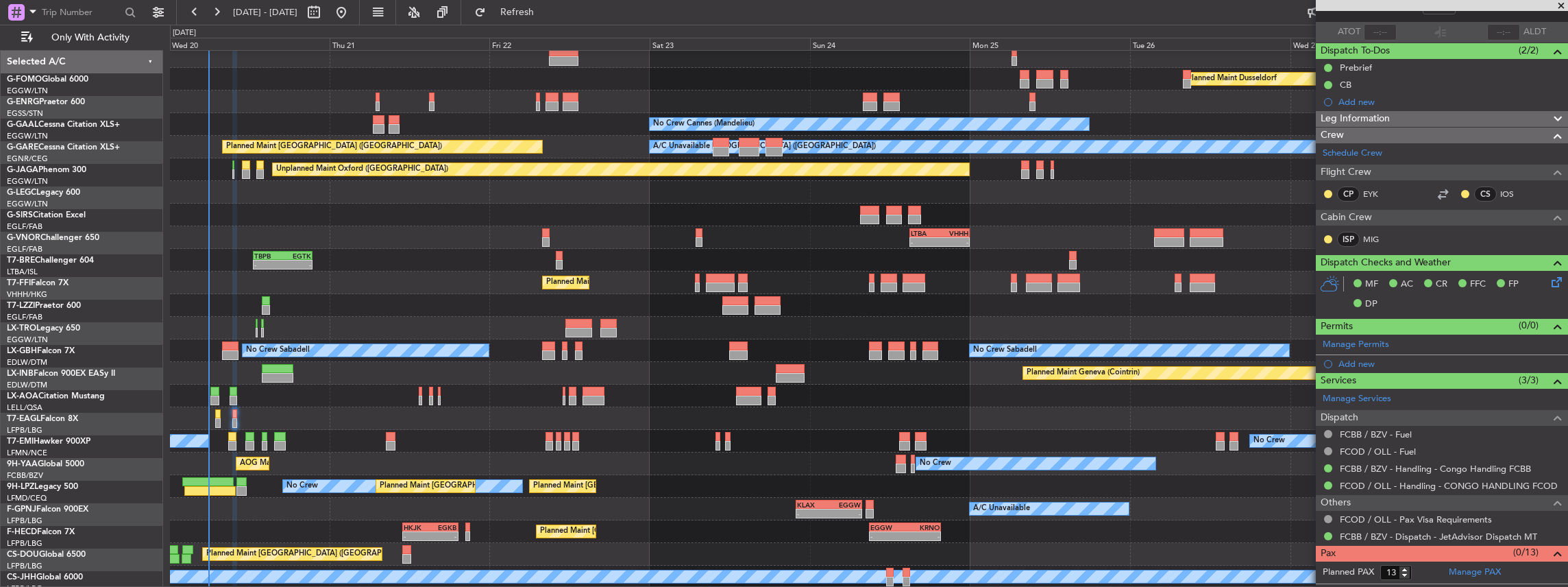
click at [384, 419] on div "Owner Planned Maint Dusseldorf Unplanned Maint Chester No Crew Cannes (Mandelie…" at bounding box center [869, 294] width 1398 height 588
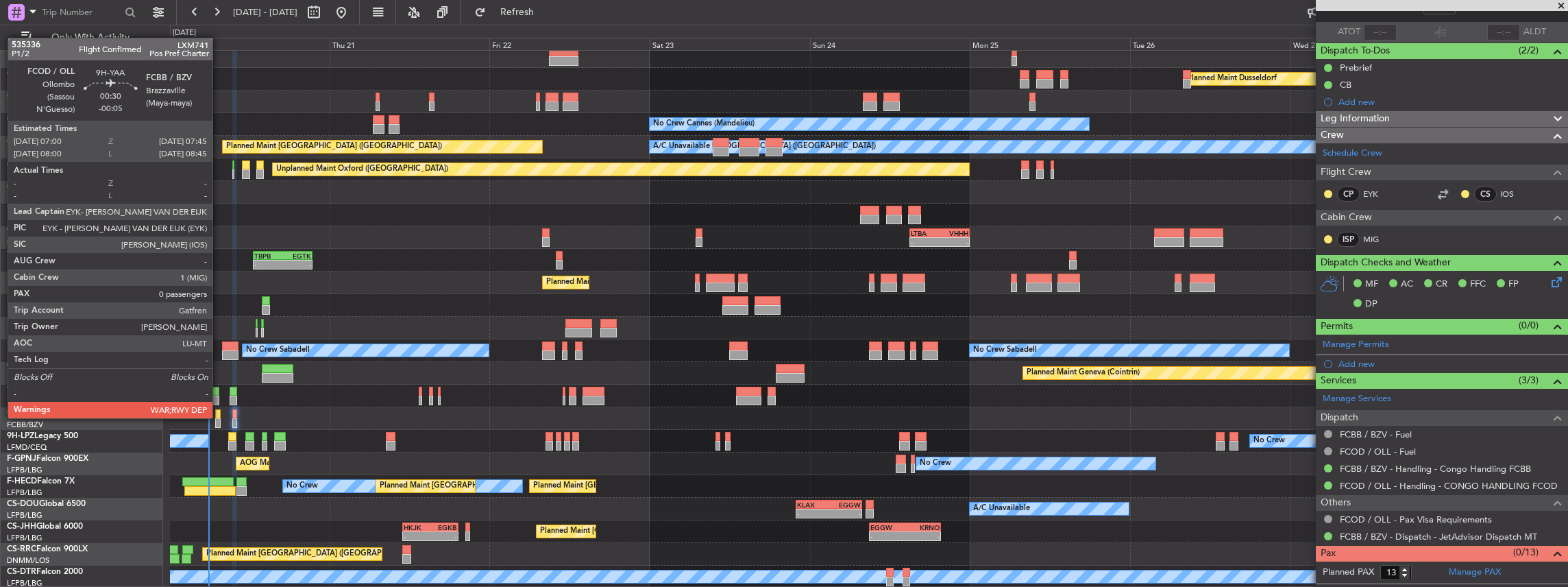
click at [218, 417] on div at bounding box center [217, 413] width 5 height 10
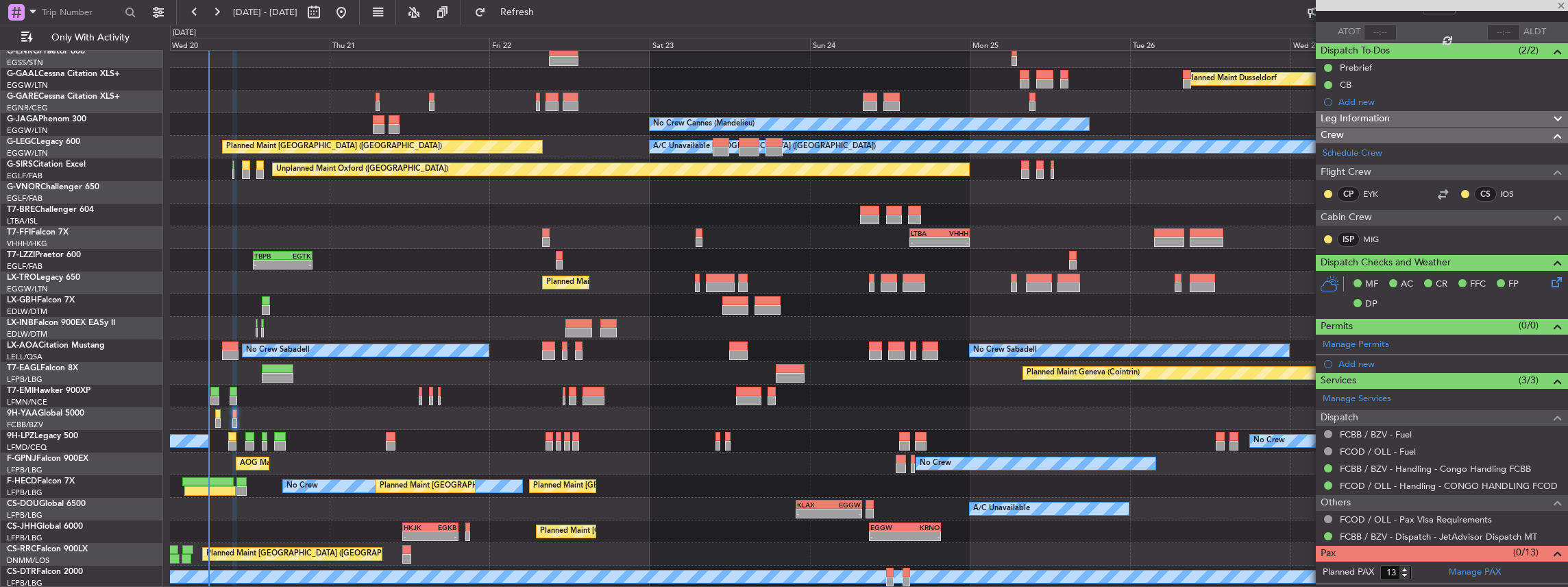
type input "0"
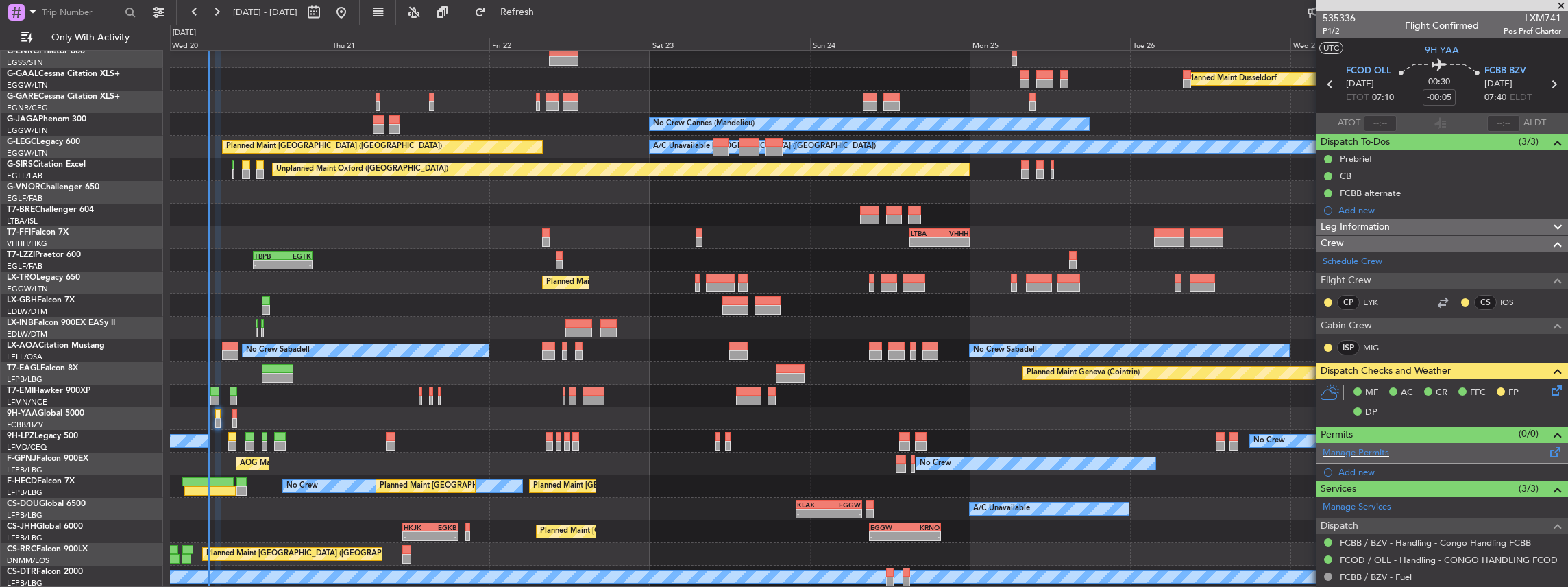
scroll to position [85, 0]
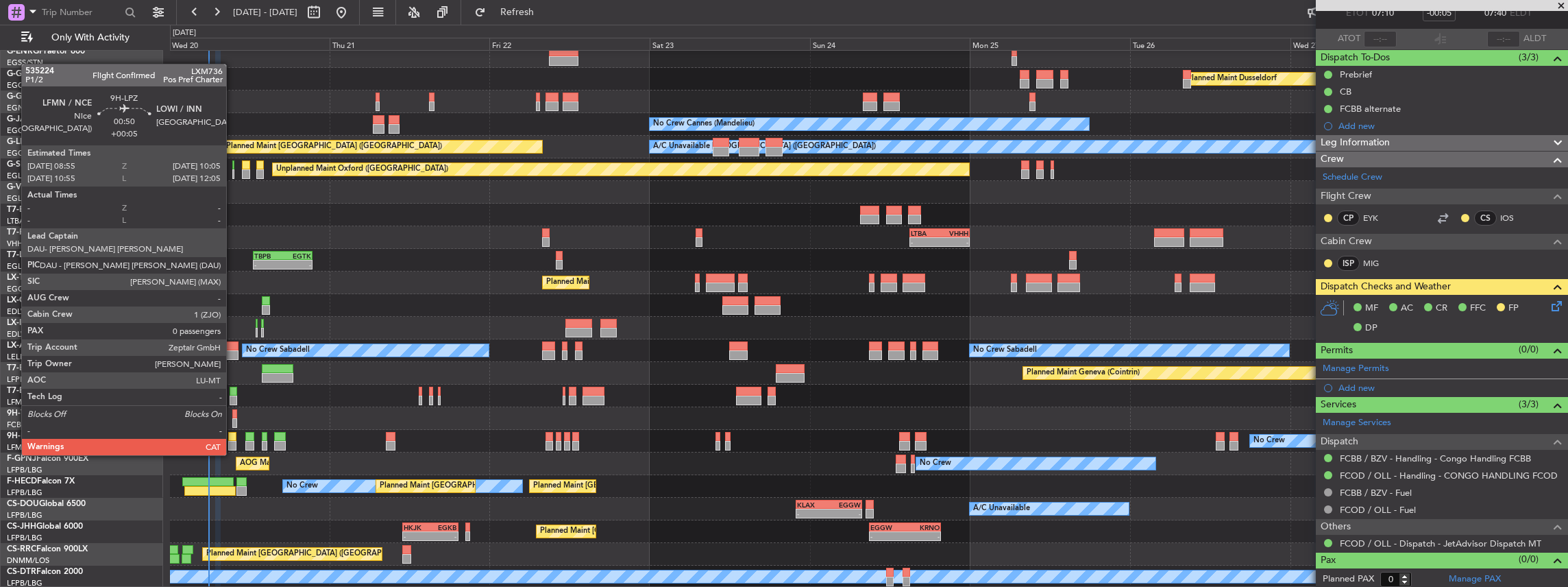
click at [233, 441] on div at bounding box center [232, 445] width 8 height 10
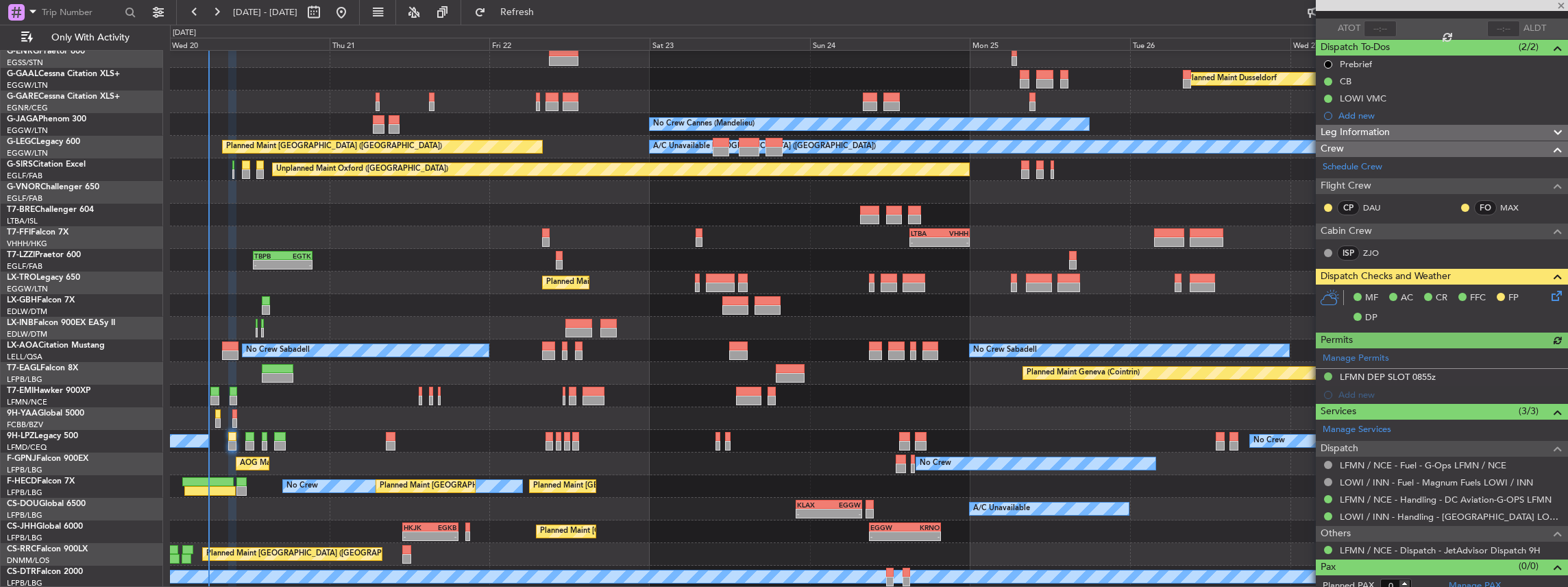
scroll to position [101, 0]
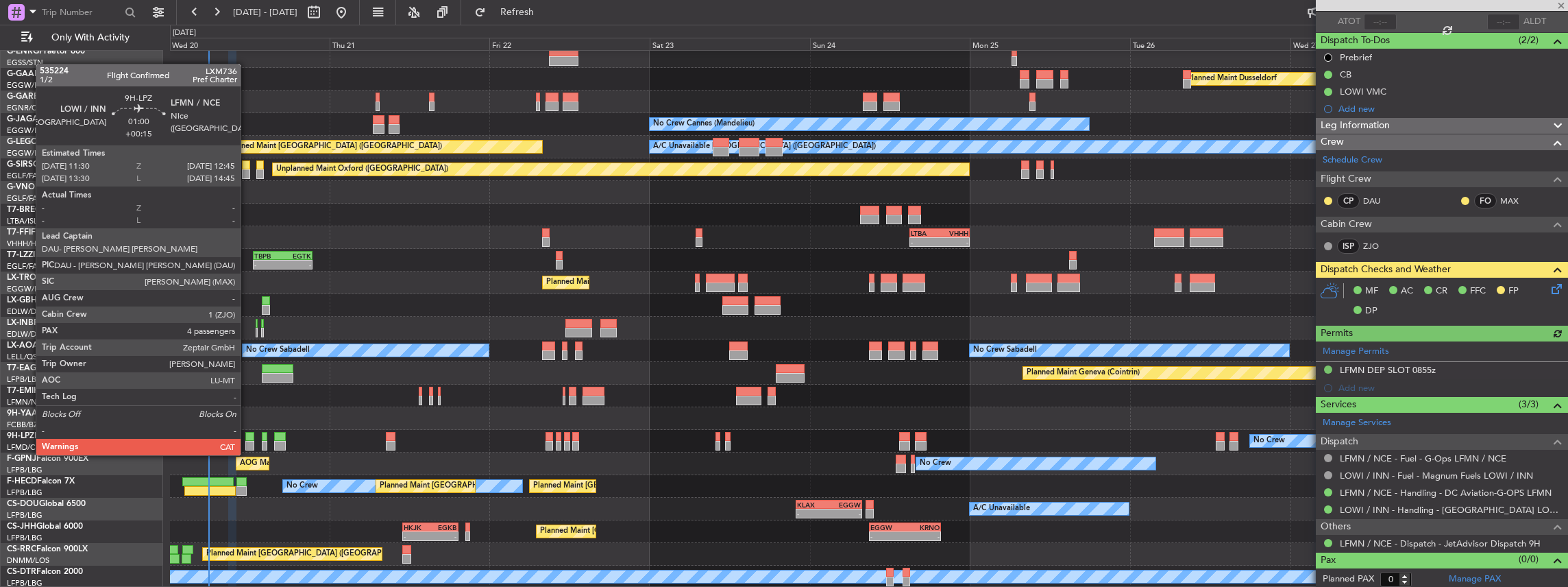
click at [248, 437] on div at bounding box center [250, 437] width 9 height 10
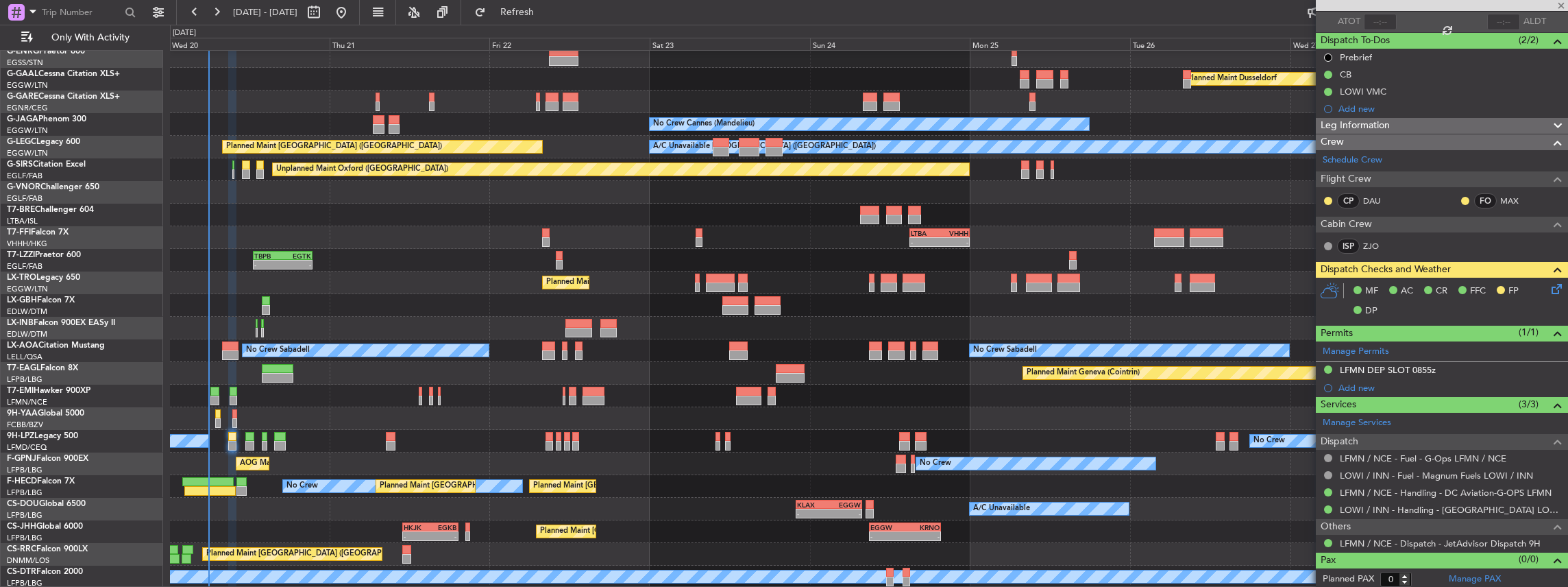
type input "+00:15"
type input "4"
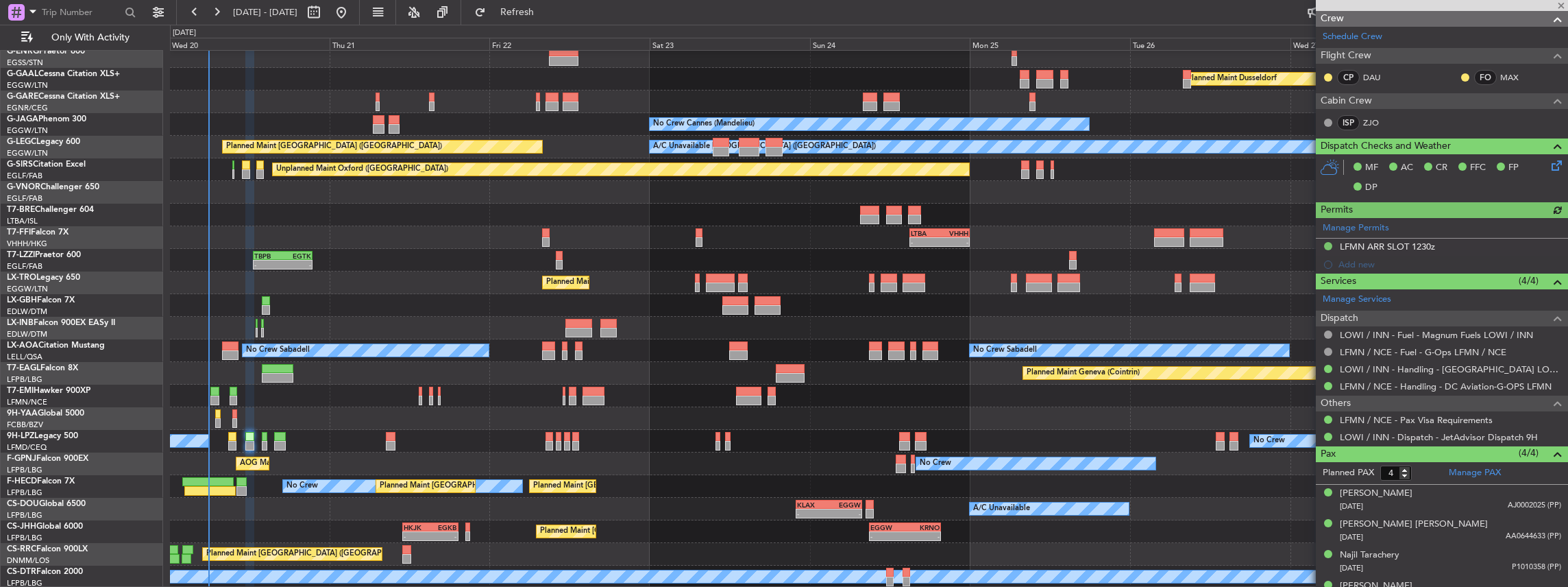
scroll to position [228, 0]
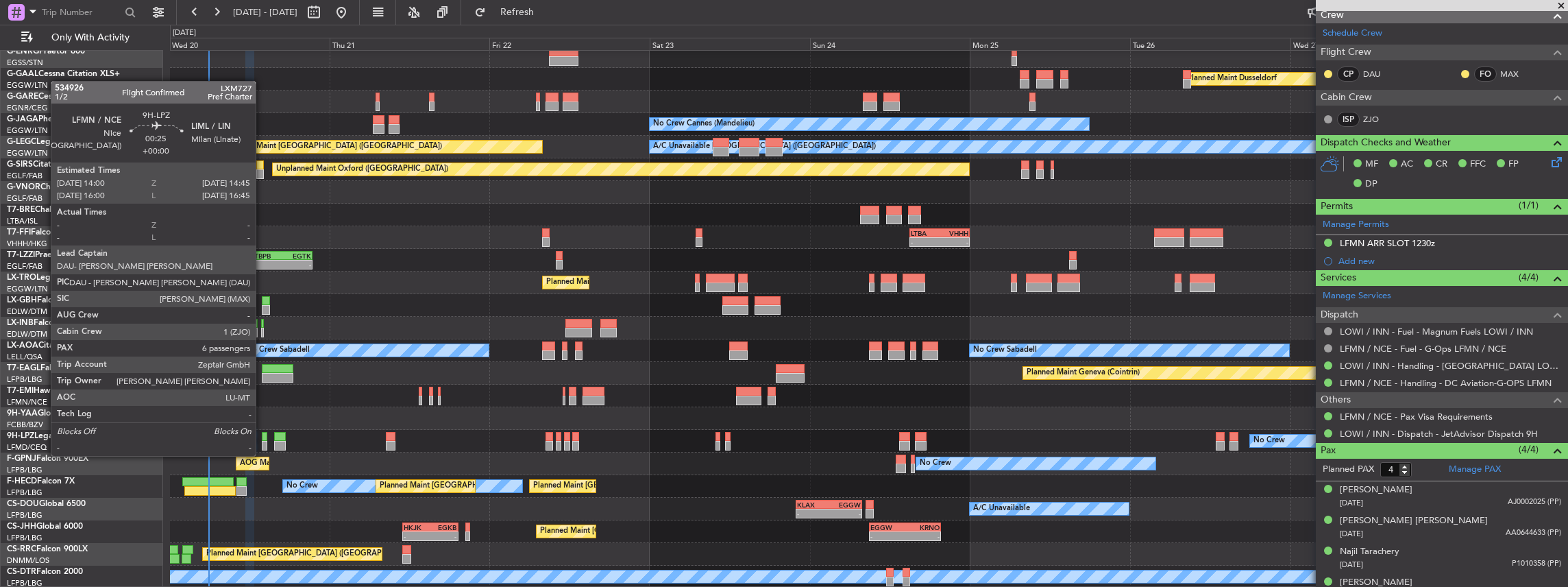
click at [263, 442] on div at bounding box center [264, 445] width 5 height 10
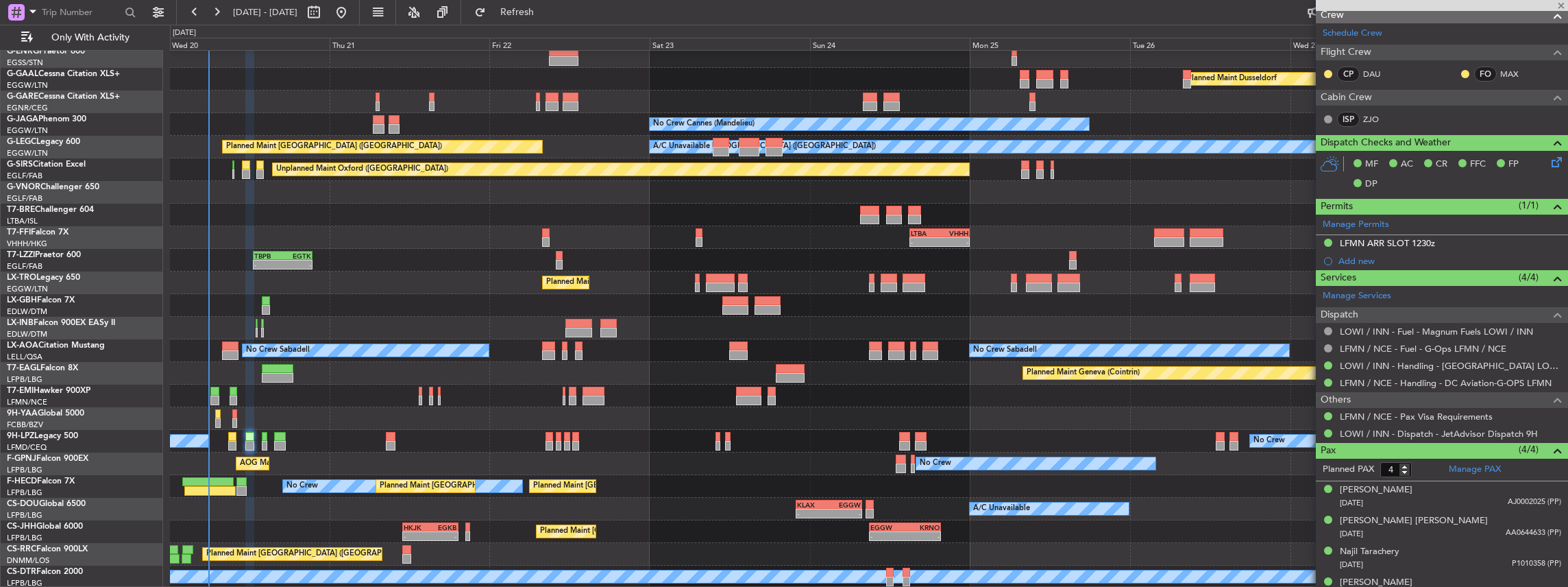
type input "6"
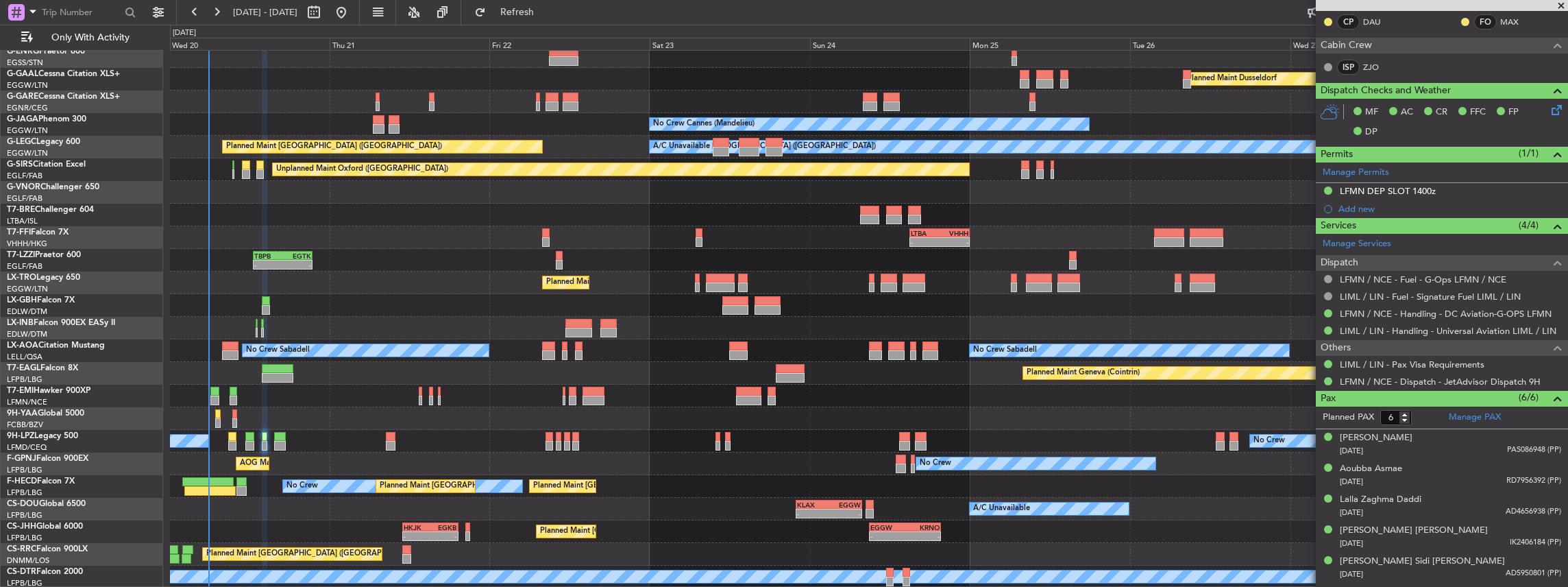
scroll to position [320, 0]
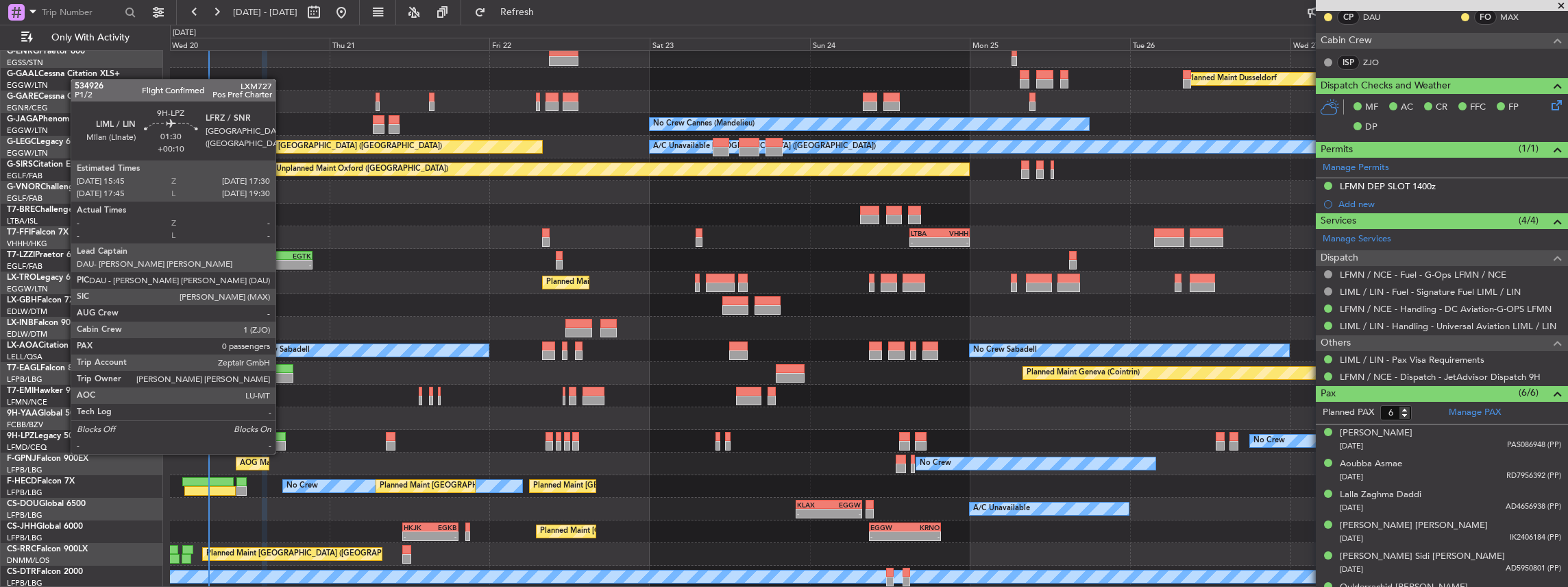
click at [282, 441] on div at bounding box center [280, 445] width 12 height 10
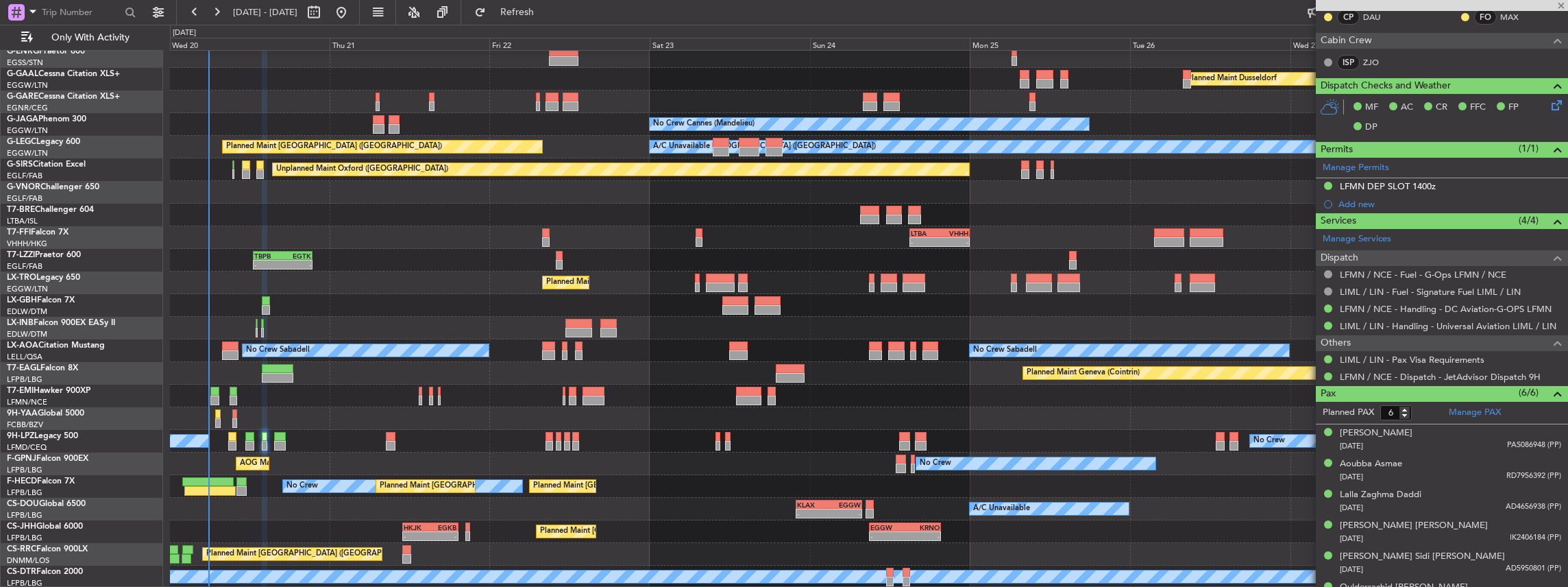
type input "+00:10"
type input "0"
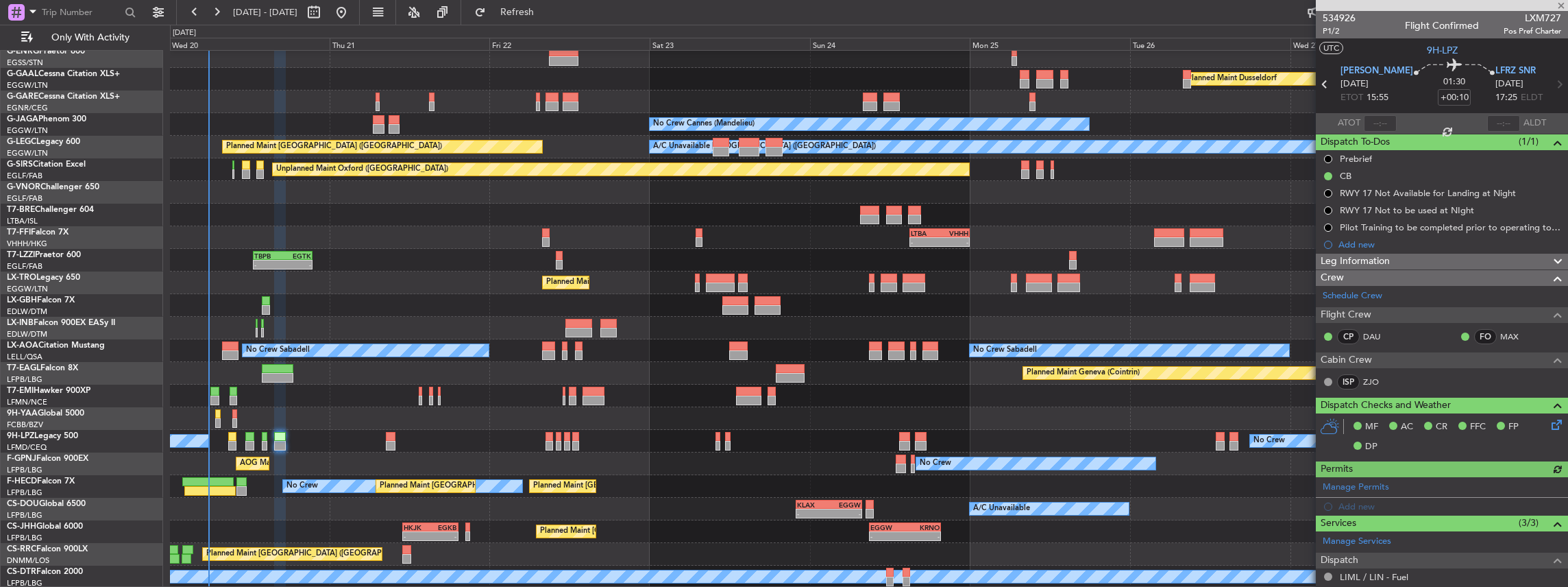
scroll to position [136, 0]
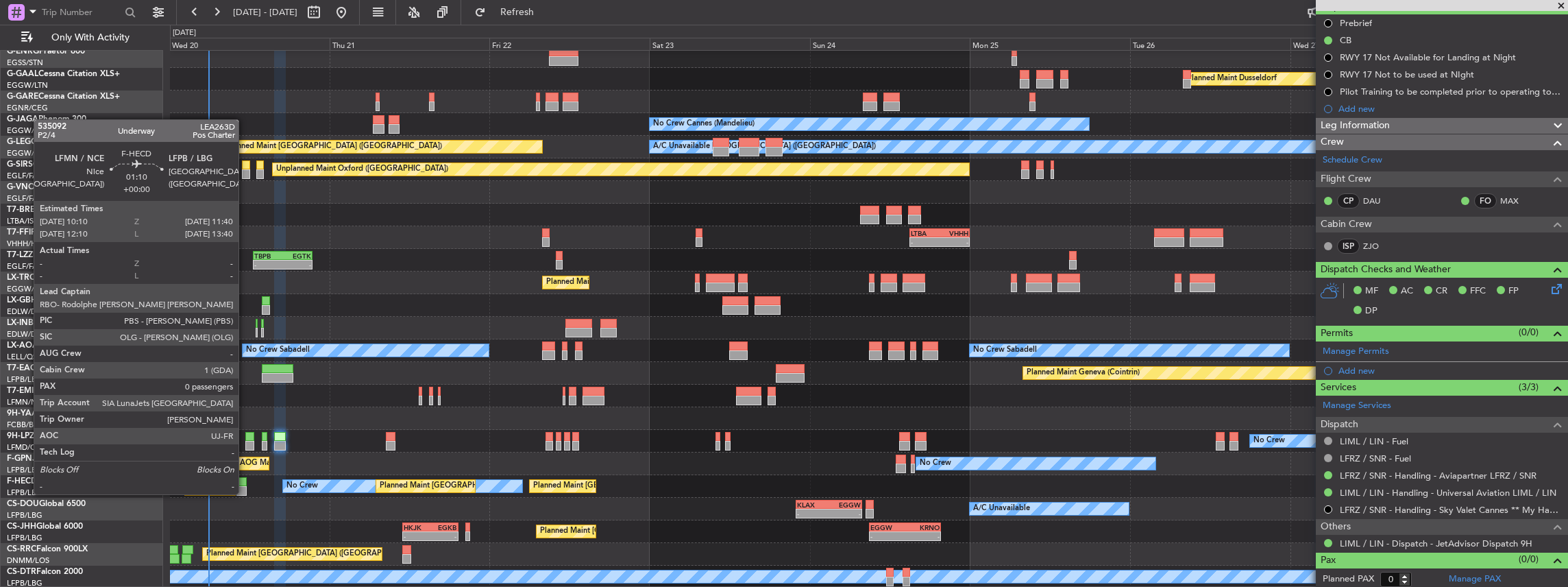
click at [246, 481] on div at bounding box center [242, 481] width 10 height 10
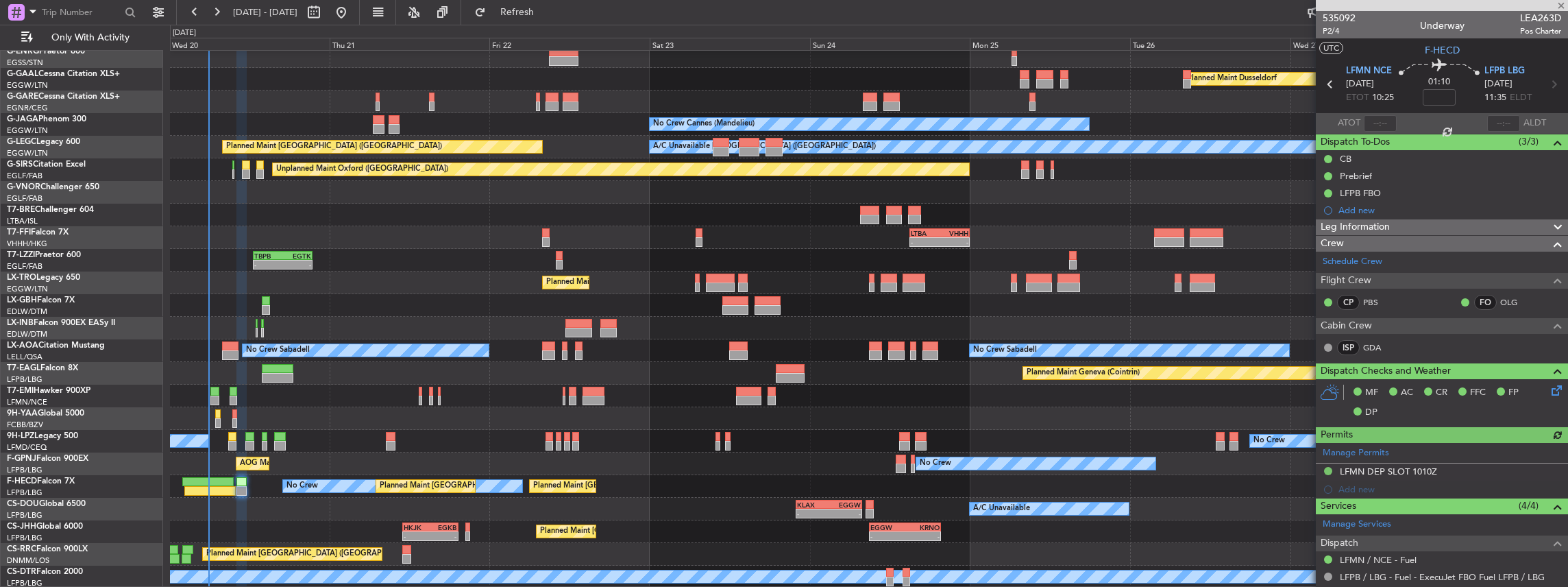
scroll to position [134, 0]
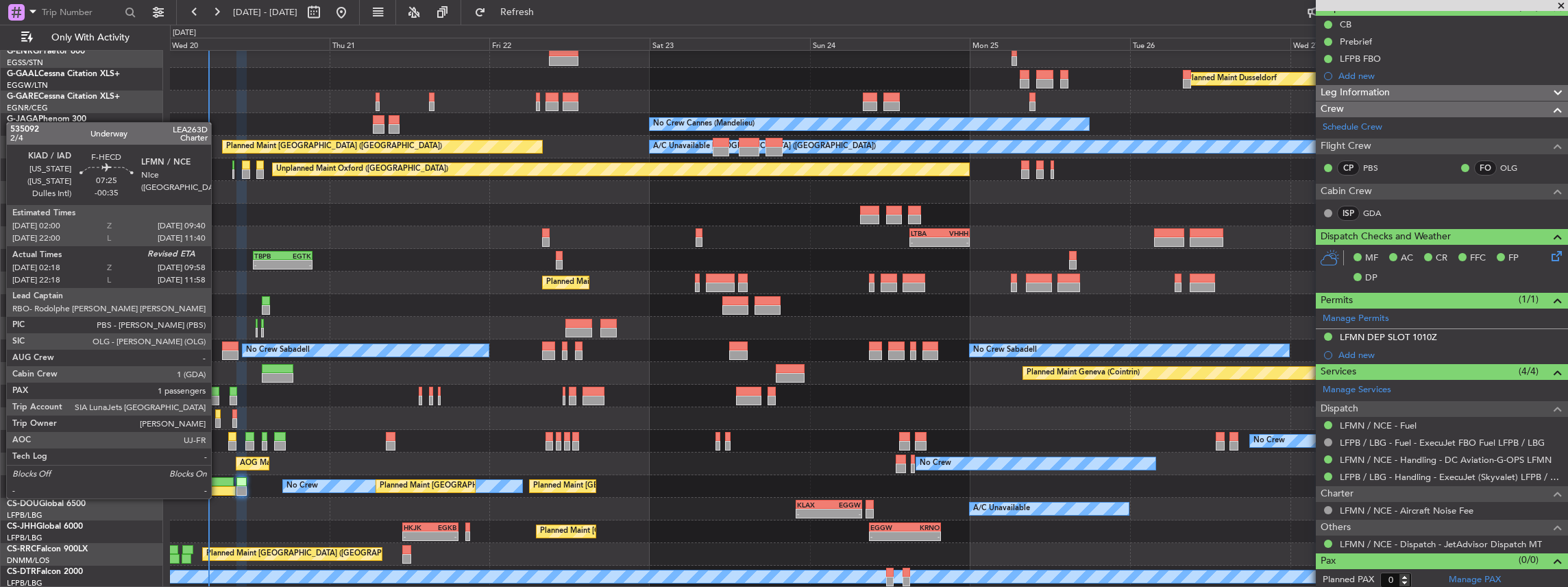
click at [218, 484] on div at bounding box center [207, 481] width 52 height 10
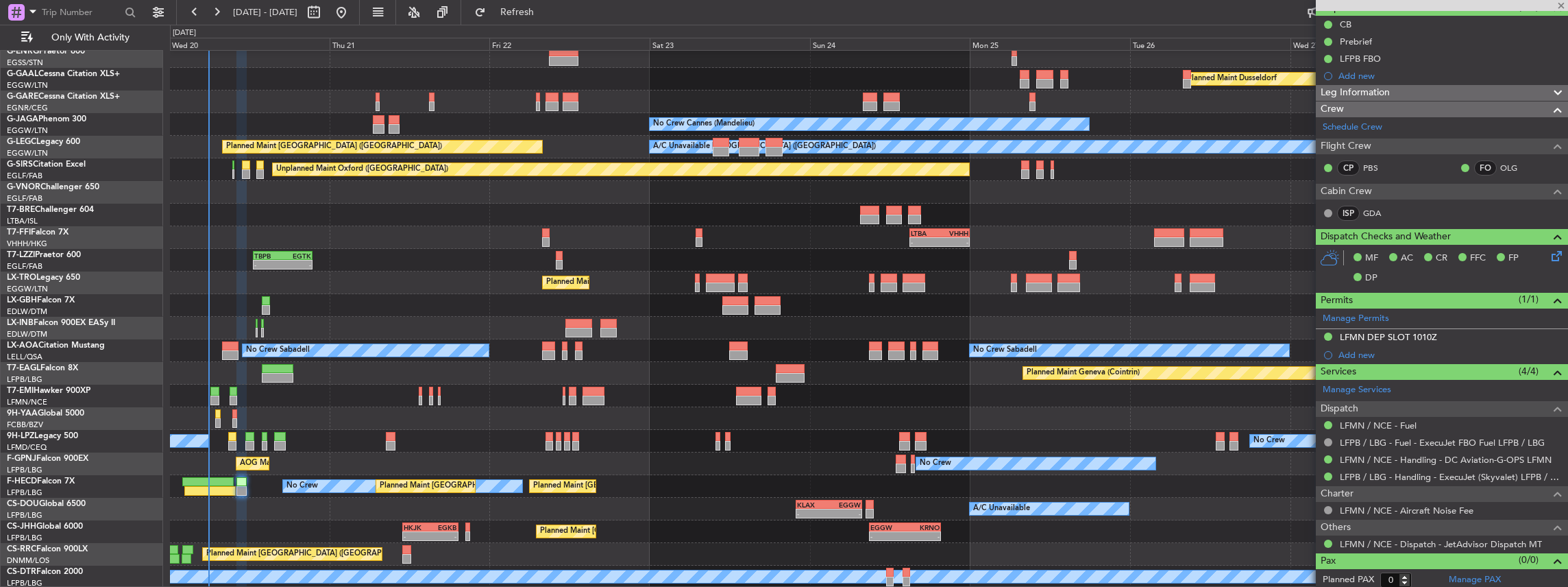
type input "-00:35"
type input "02:28"
type input "1"
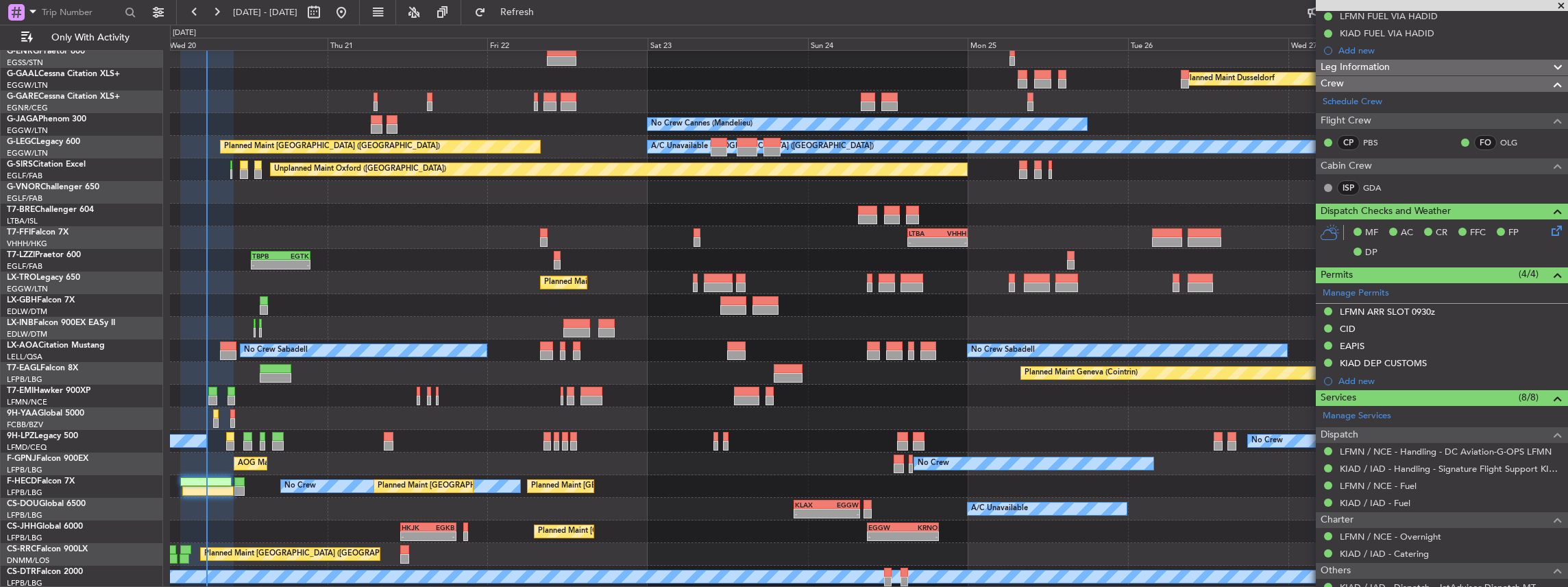
scroll to position [51, 0]
click at [326, 469] on div "Owner Planned Maint Dusseldorf Unplanned Maint Chester No Crew Cannes (Mandelie…" at bounding box center [869, 294] width 1398 height 588
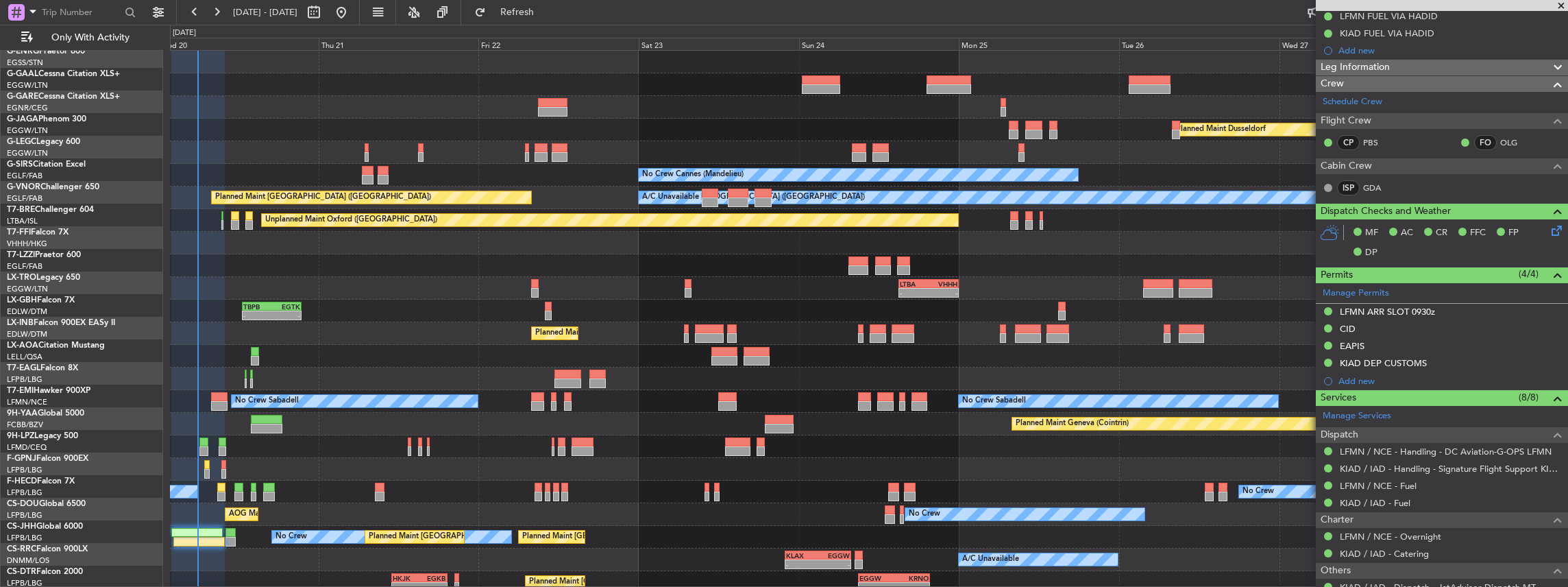
scroll to position [0, 0]
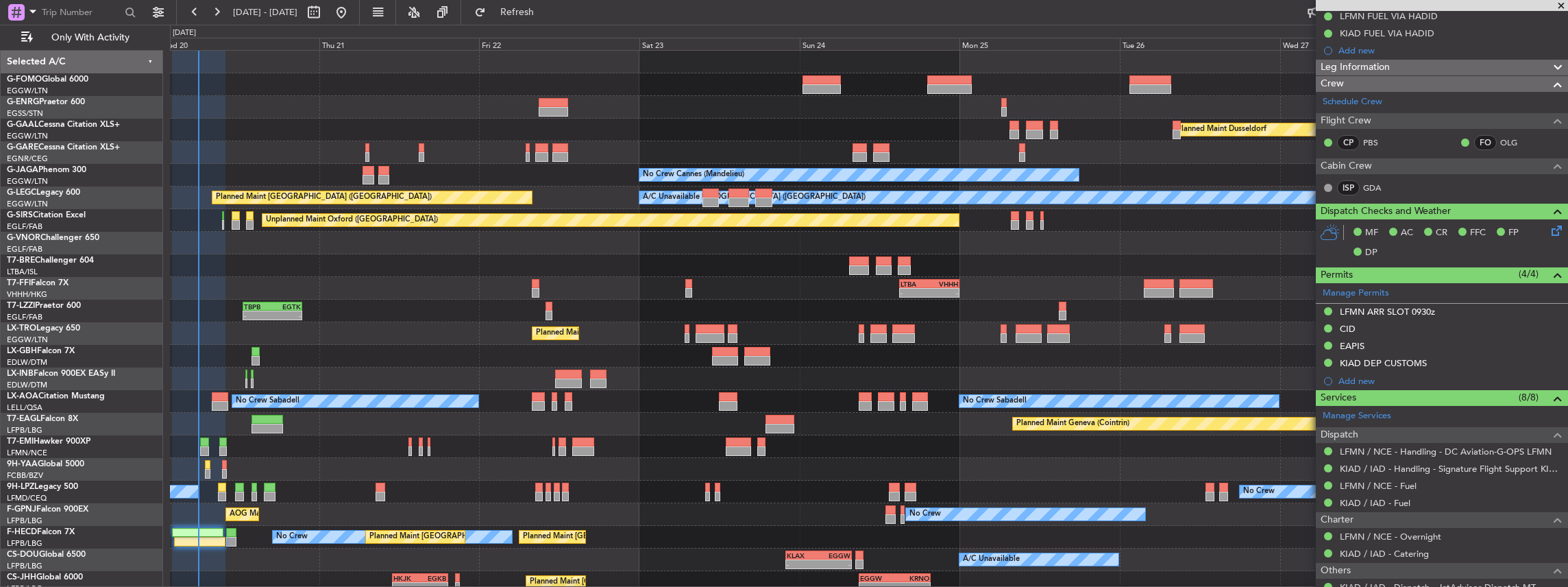
click at [818, 348] on div "Owner Planned Maint Dusseldorf Unplanned Maint Chester No Crew Cannes (Mandelie…" at bounding box center [869, 344] width 1398 height 588
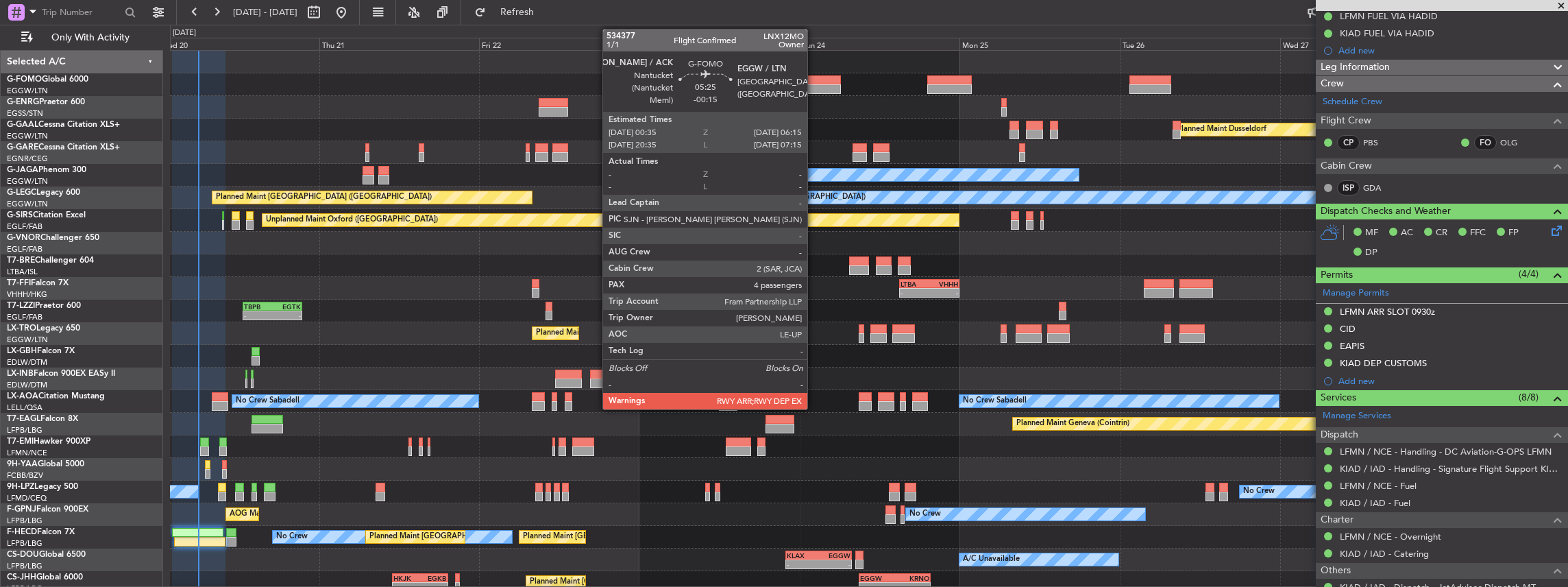
click at [814, 85] on div at bounding box center [821, 89] width 38 height 10
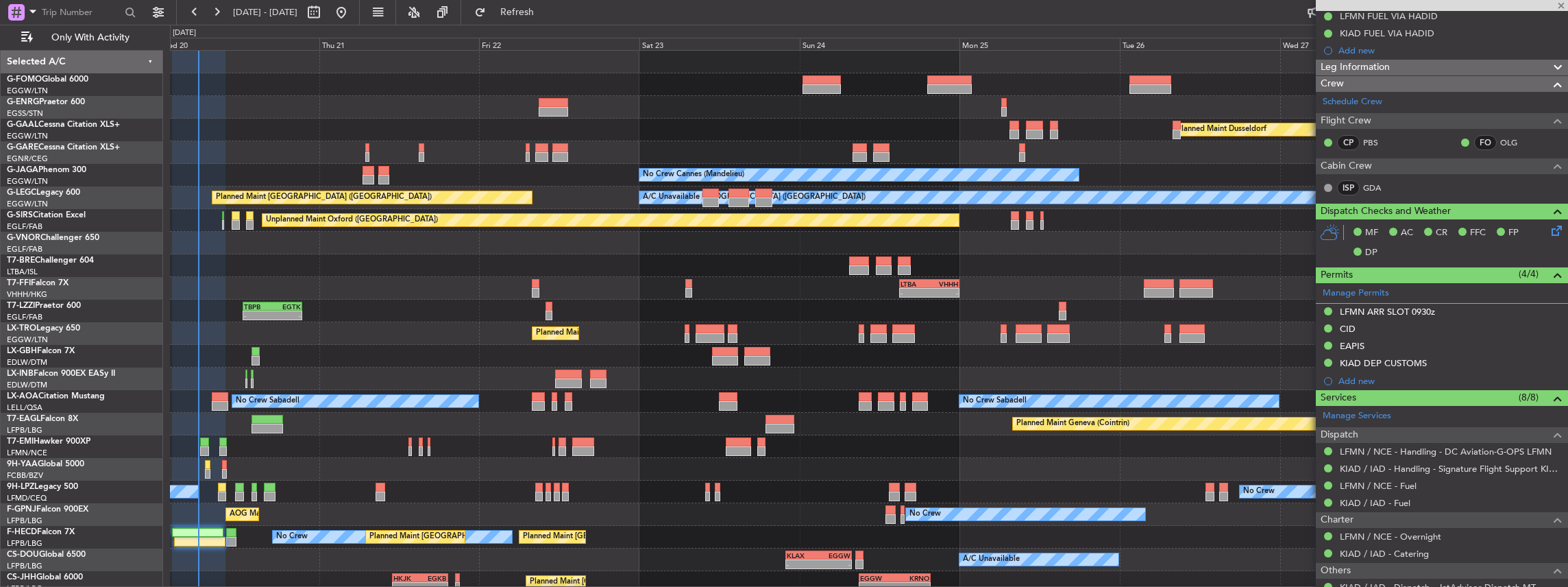
type input "-00:15"
type input "4"
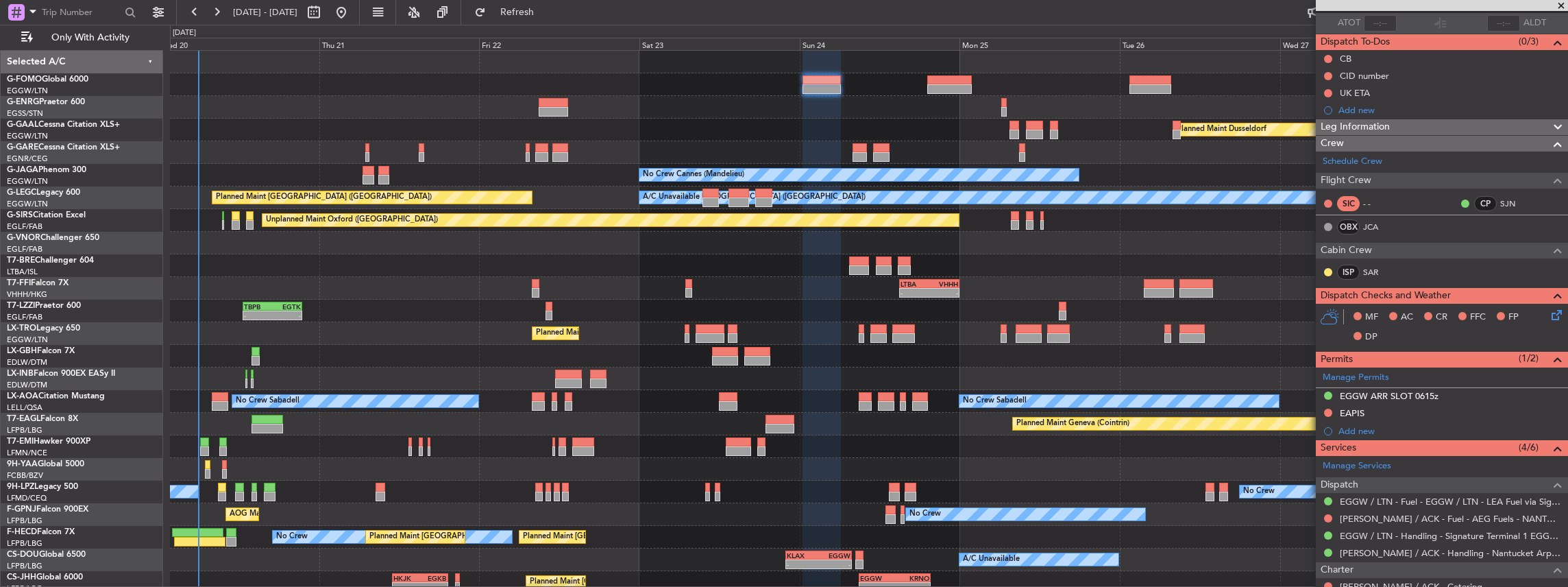
scroll to position [228, 0]
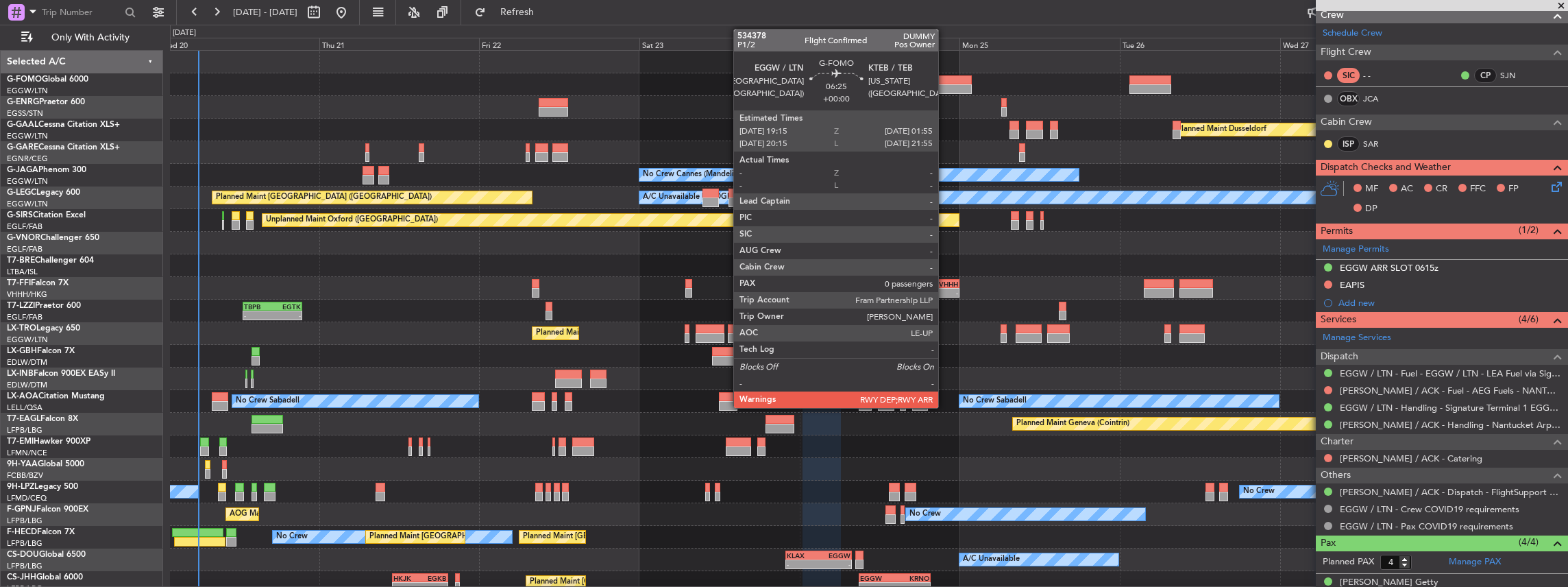
click at [944, 81] on div at bounding box center [949, 80] width 44 height 10
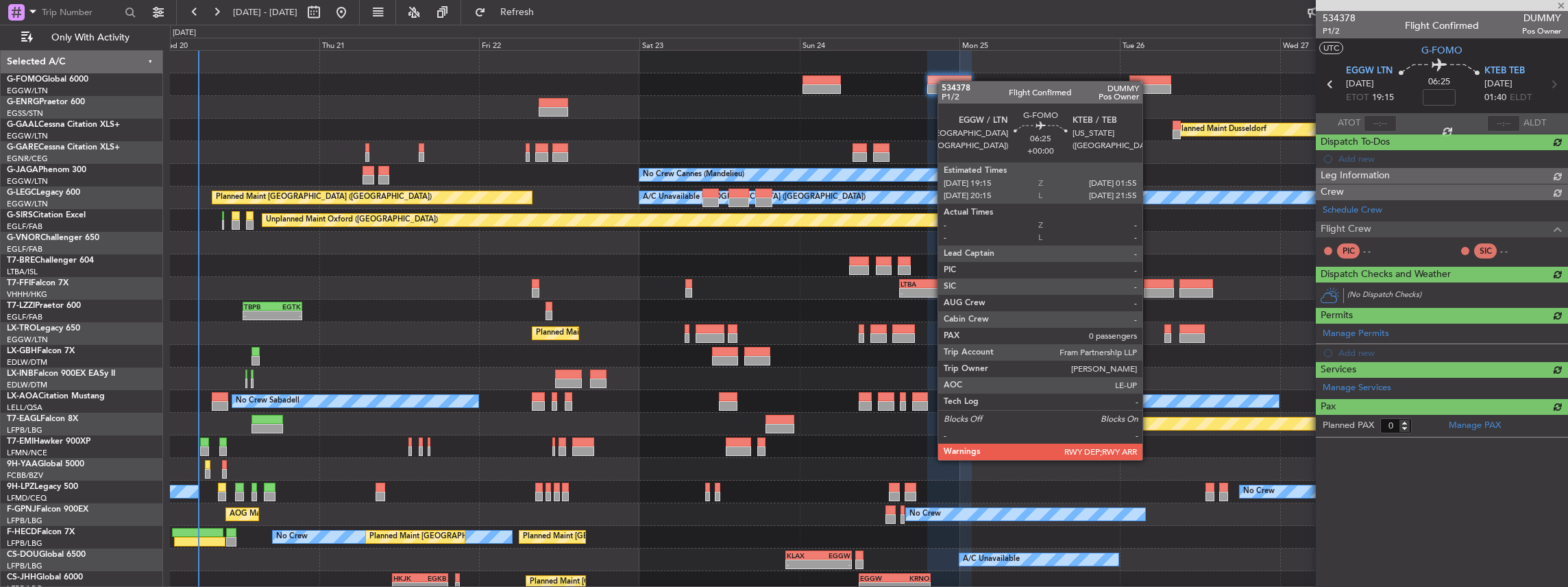
scroll to position [0, 0]
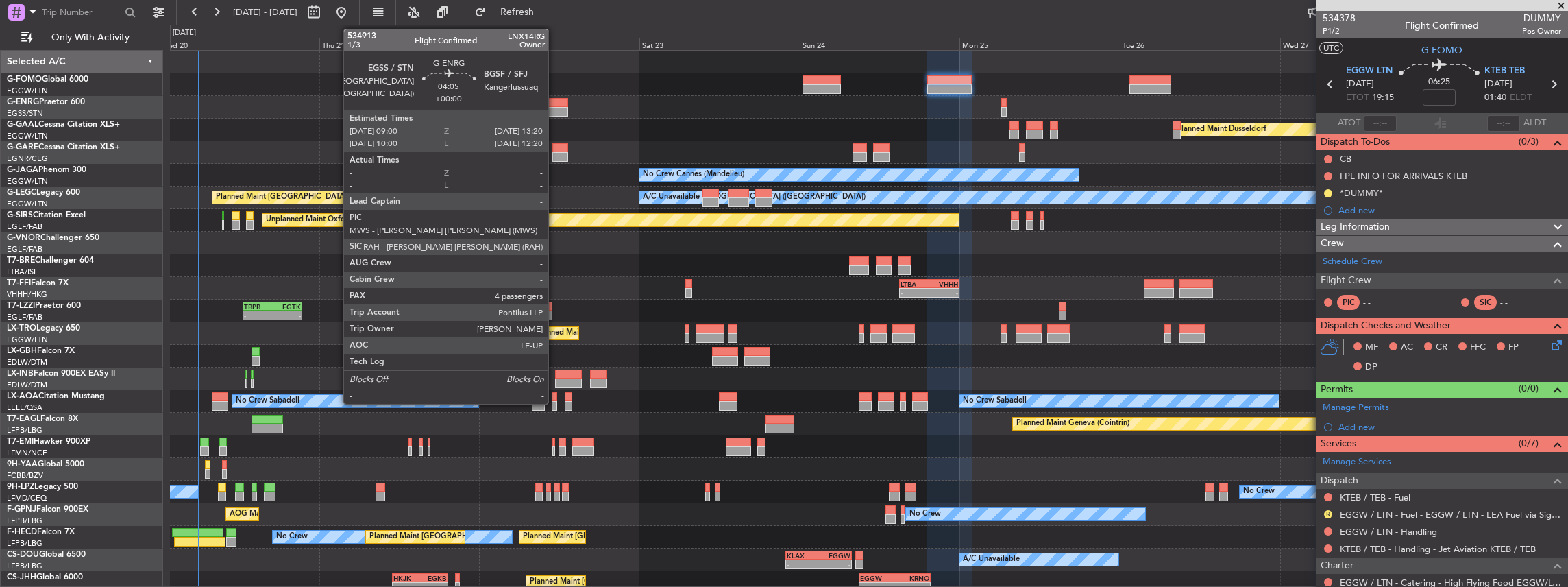
click at [555, 107] on div at bounding box center [553, 112] width 29 height 10
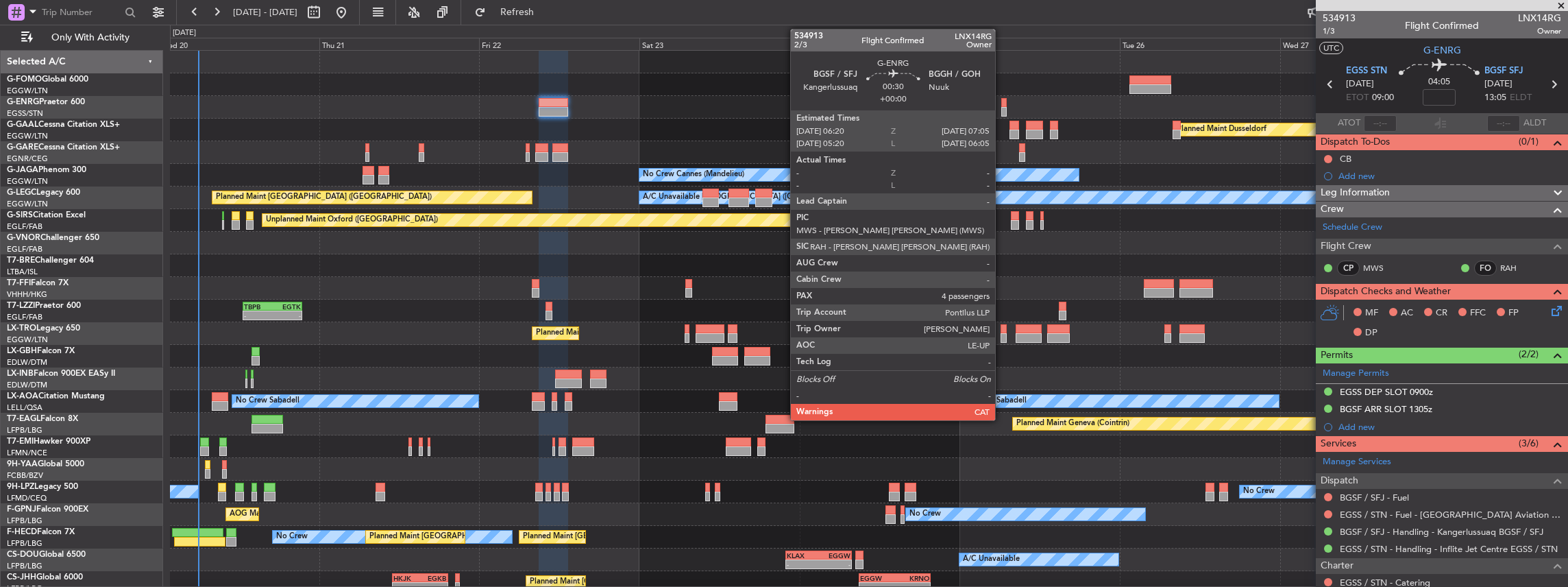
click at [1002, 109] on div at bounding box center [1003, 112] width 5 height 10
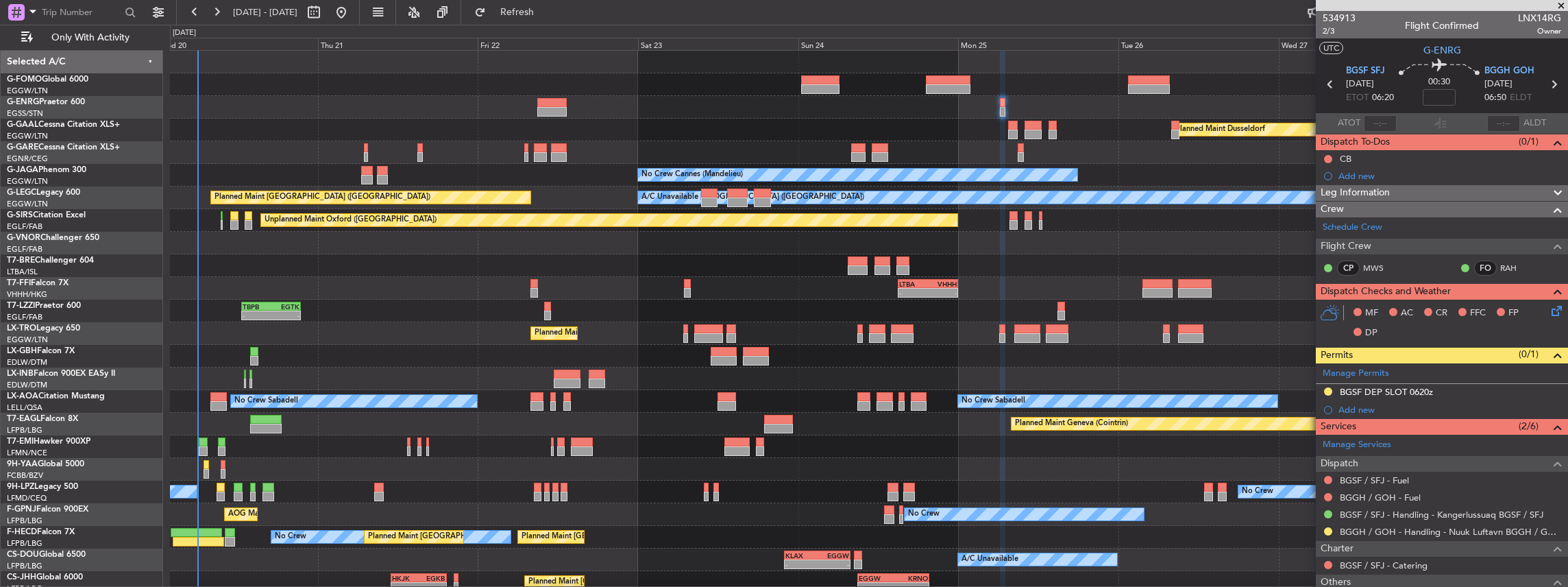
click at [1238, 301] on div "Owner Planned Maint Dusseldorf Unplanned Maint Chester No Crew Cannes (Mandelie…" at bounding box center [869, 344] width 1398 height 588
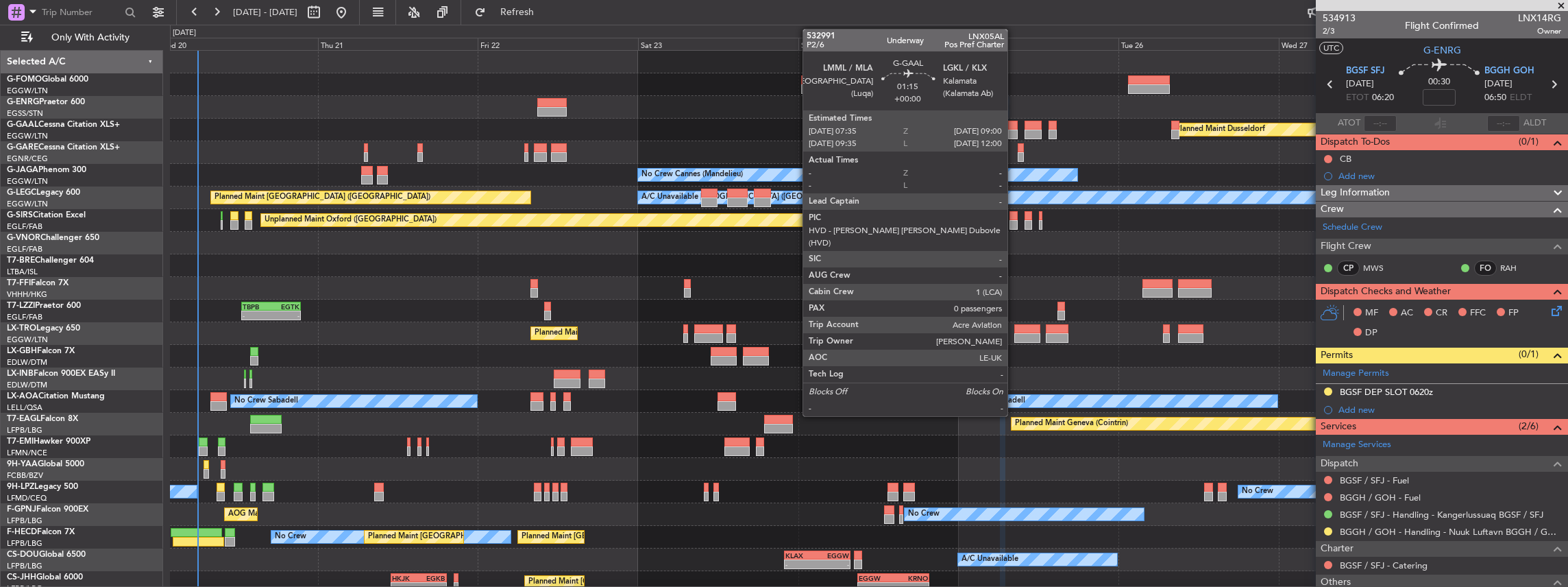
click at [1012, 130] on div at bounding box center [1012, 134] width 10 height 10
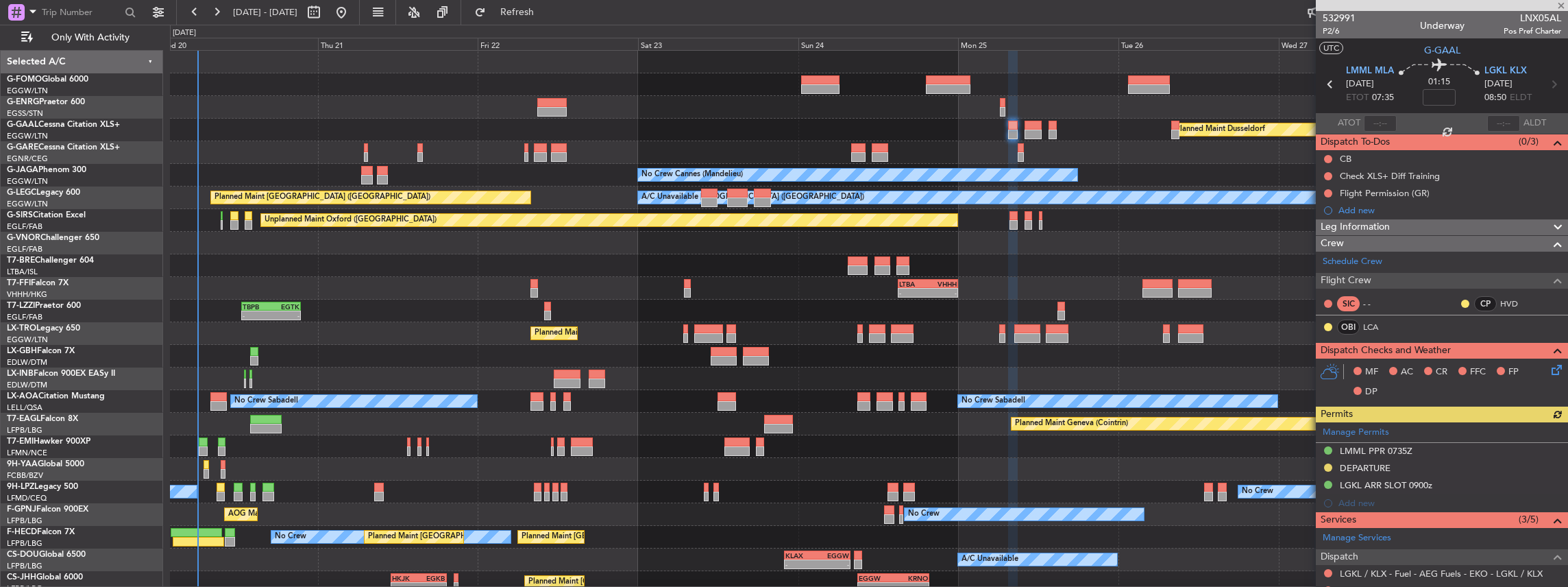
scroll to position [137, 0]
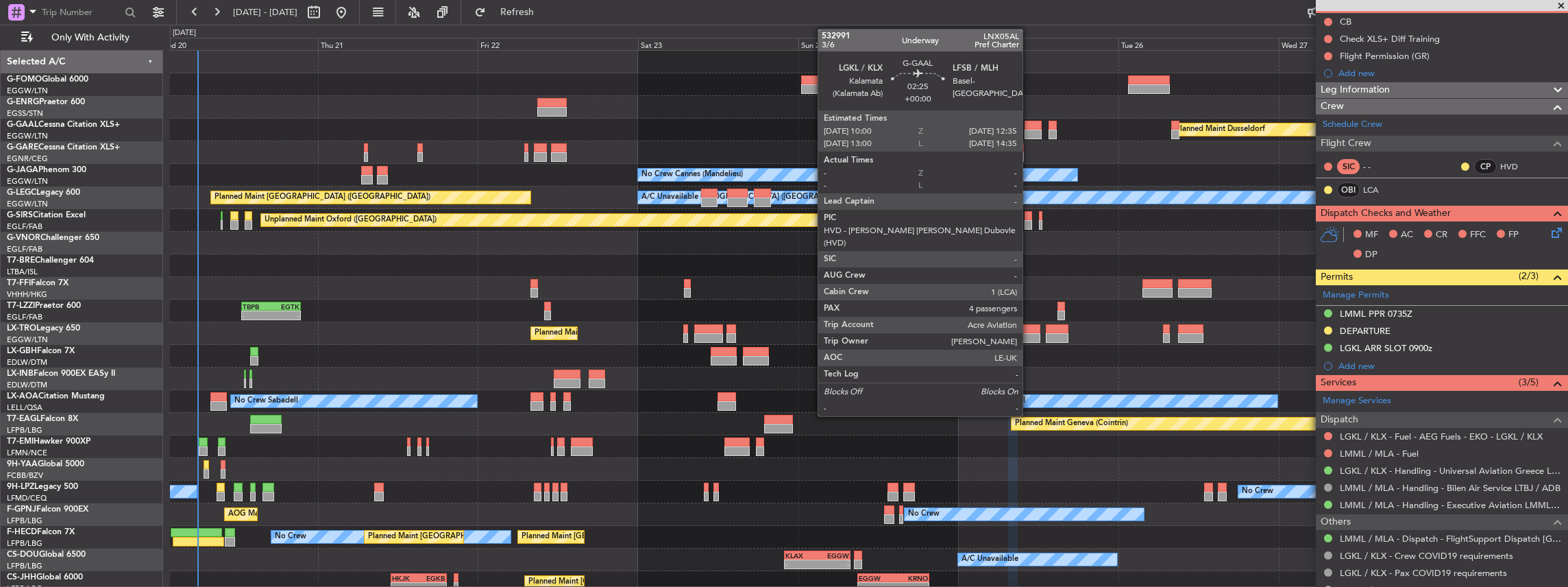
click at [1030, 125] on div at bounding box center [1033, 125] width 18 height 10
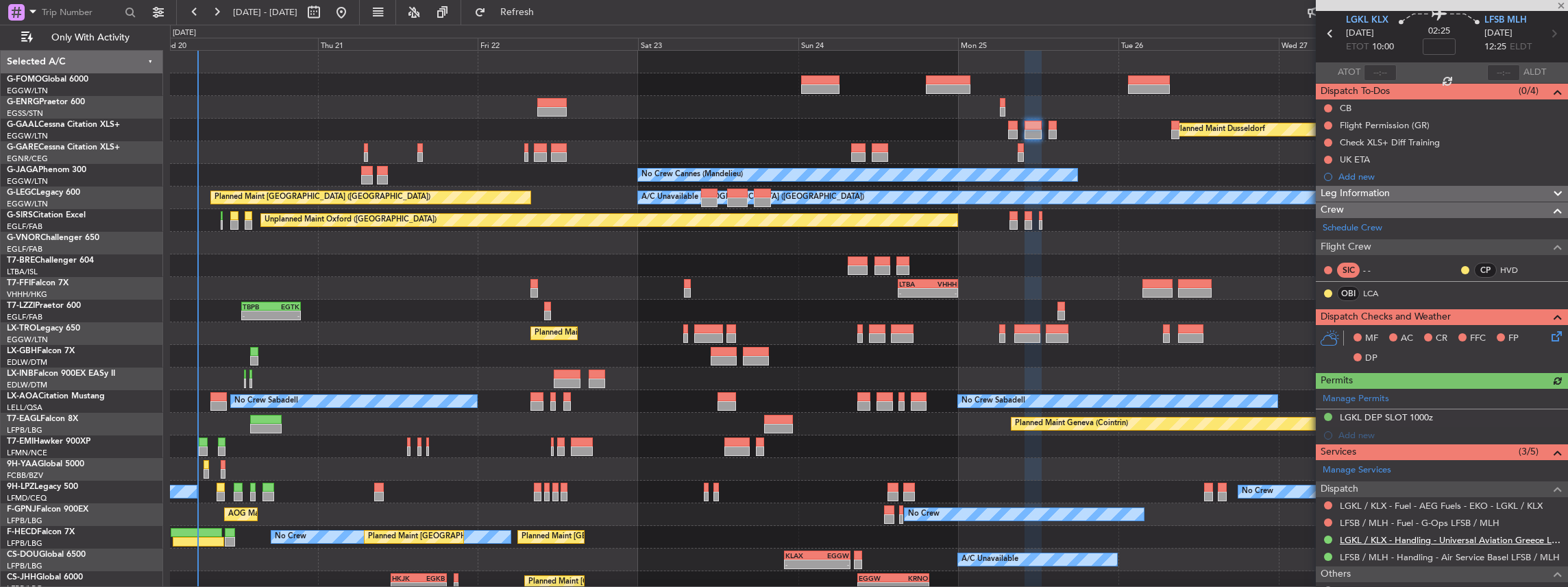
scroll to position [182, 0]
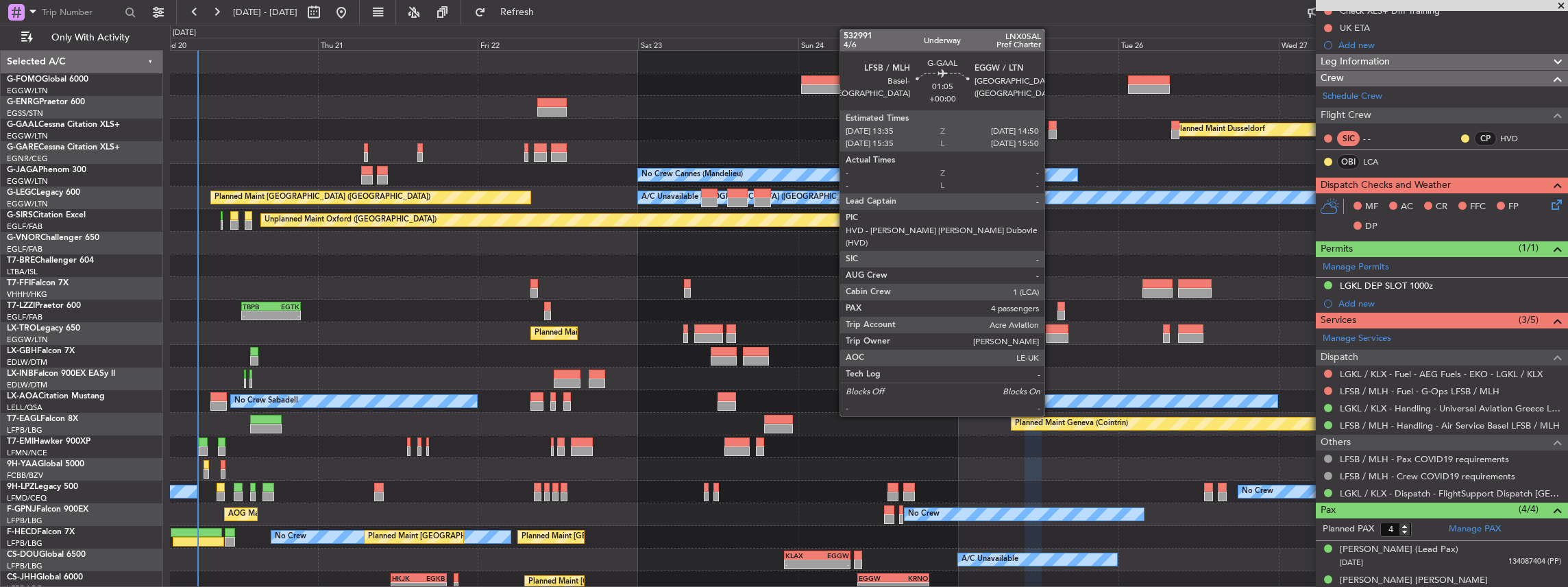
click at [1051, 127] on div at bounding box center [1053, 125] width 9 height 10
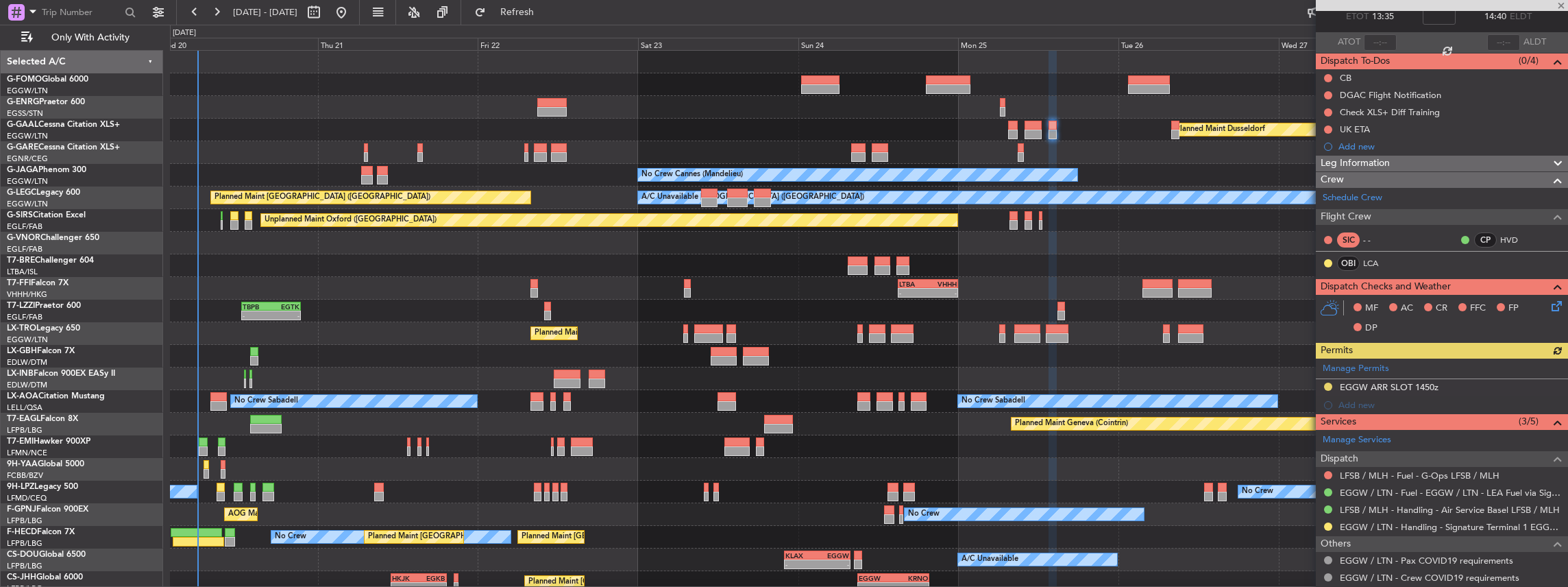
scroll to position [137, 0]
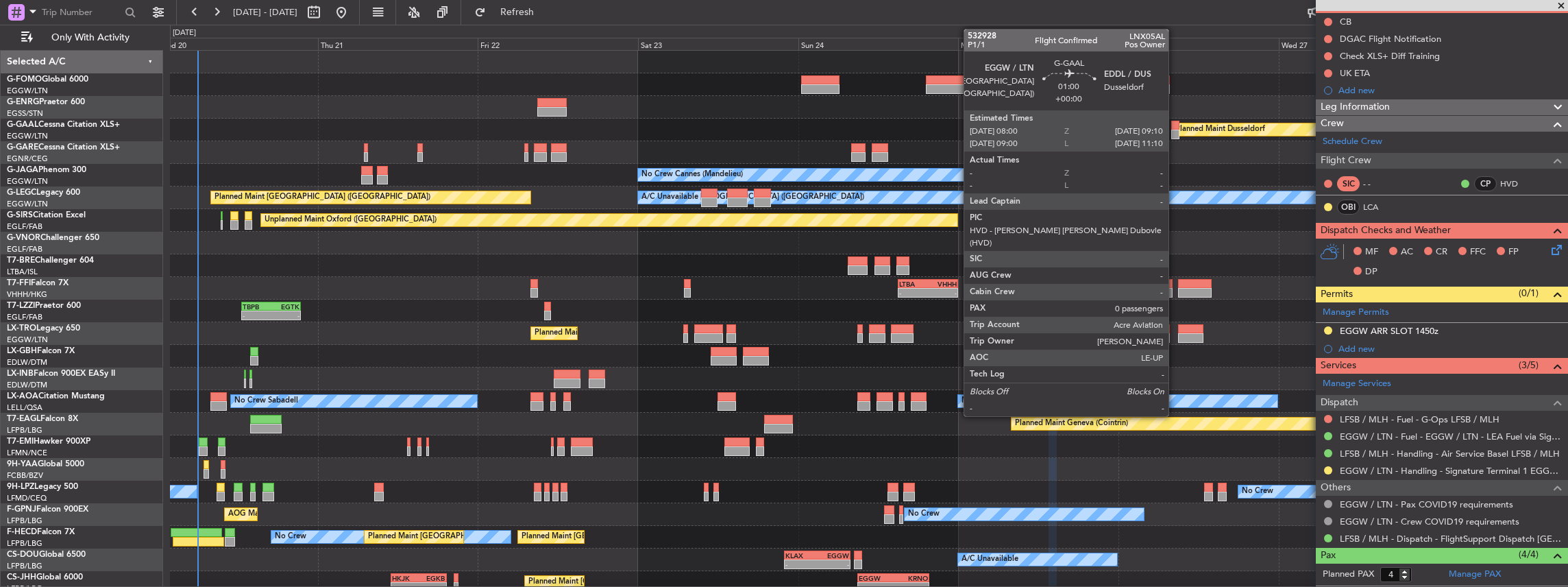
click at [1176, 131] on div at bounding box center [1175, 134] width 8 height 10
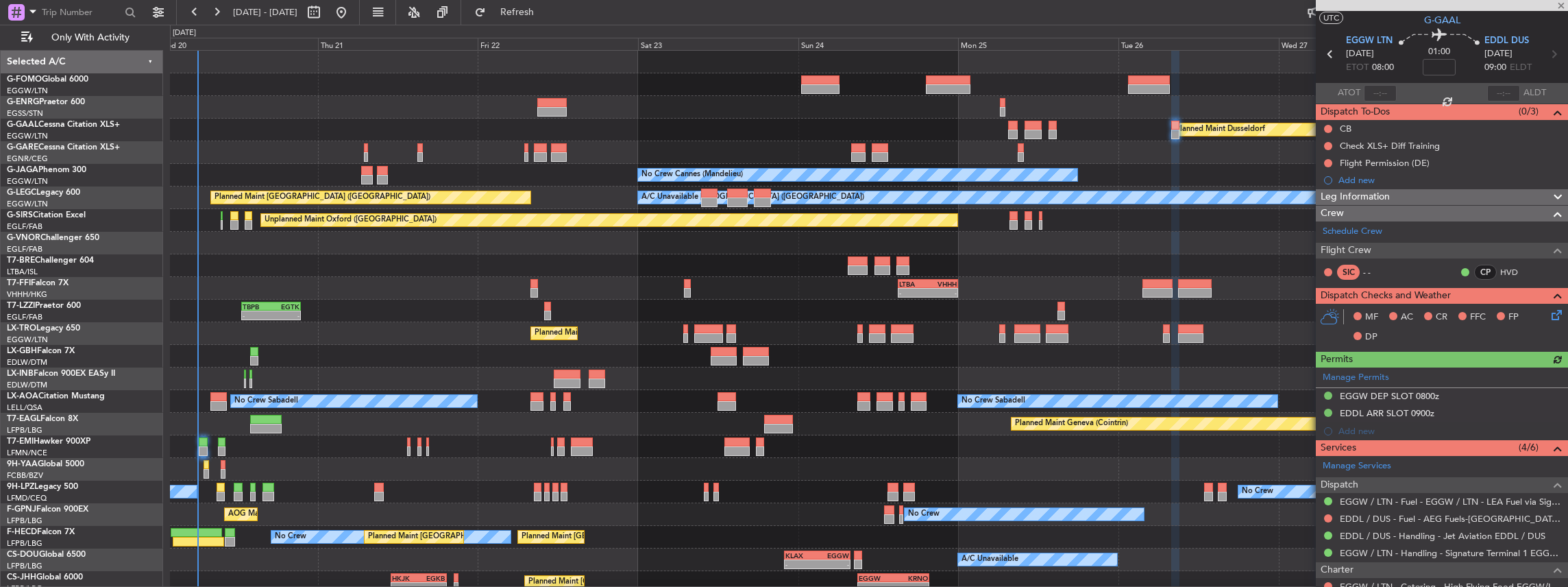
scroll to position [91, 0]
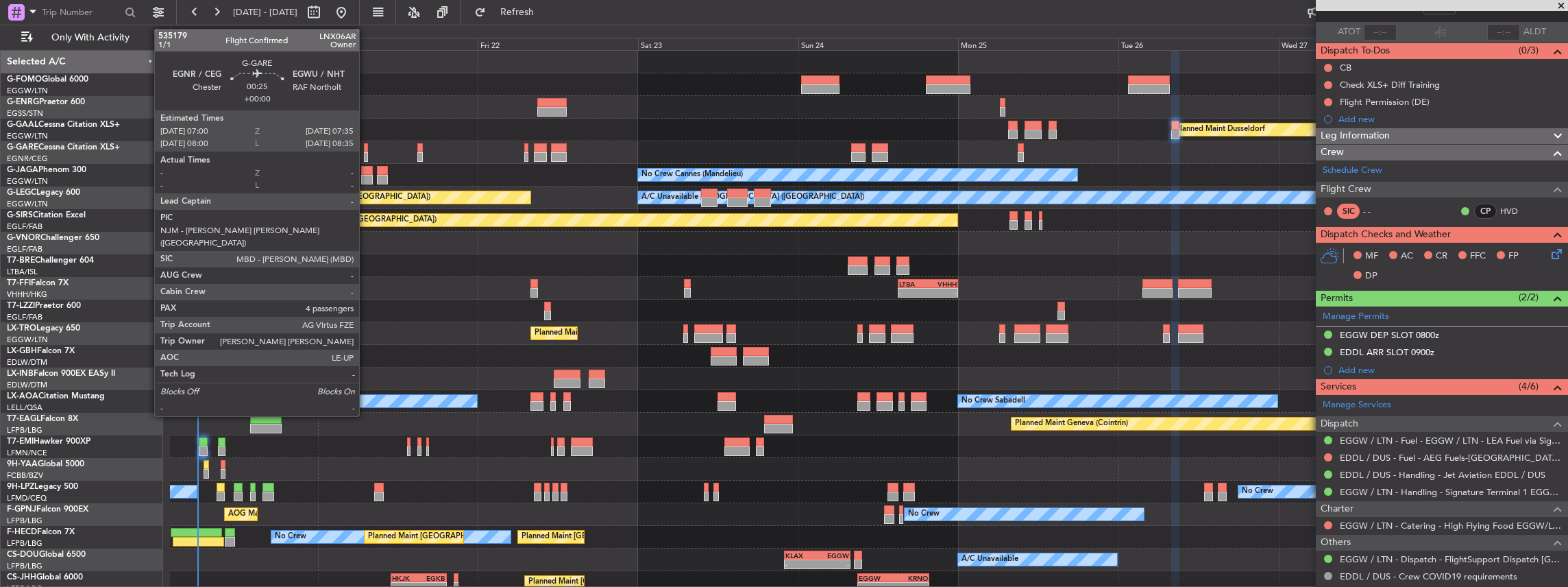
click at [366, 156] on div at bounding box center [365, 156] width 4 height 10
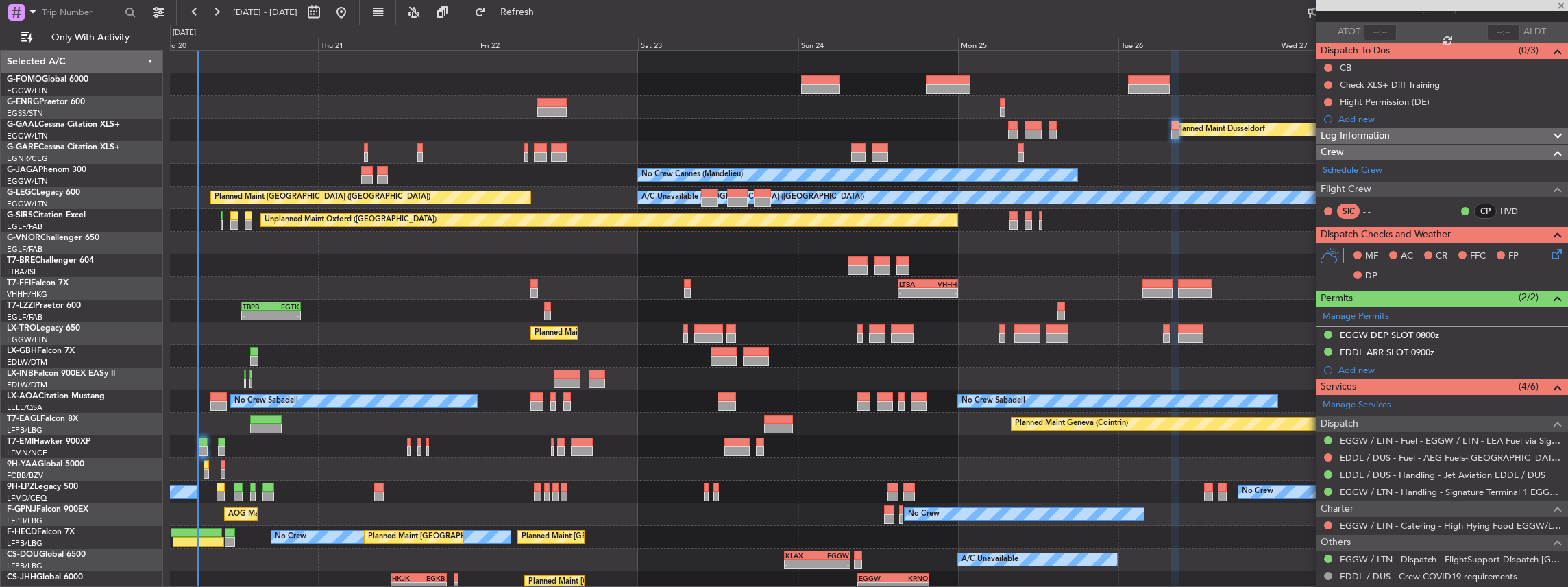
type input "4"
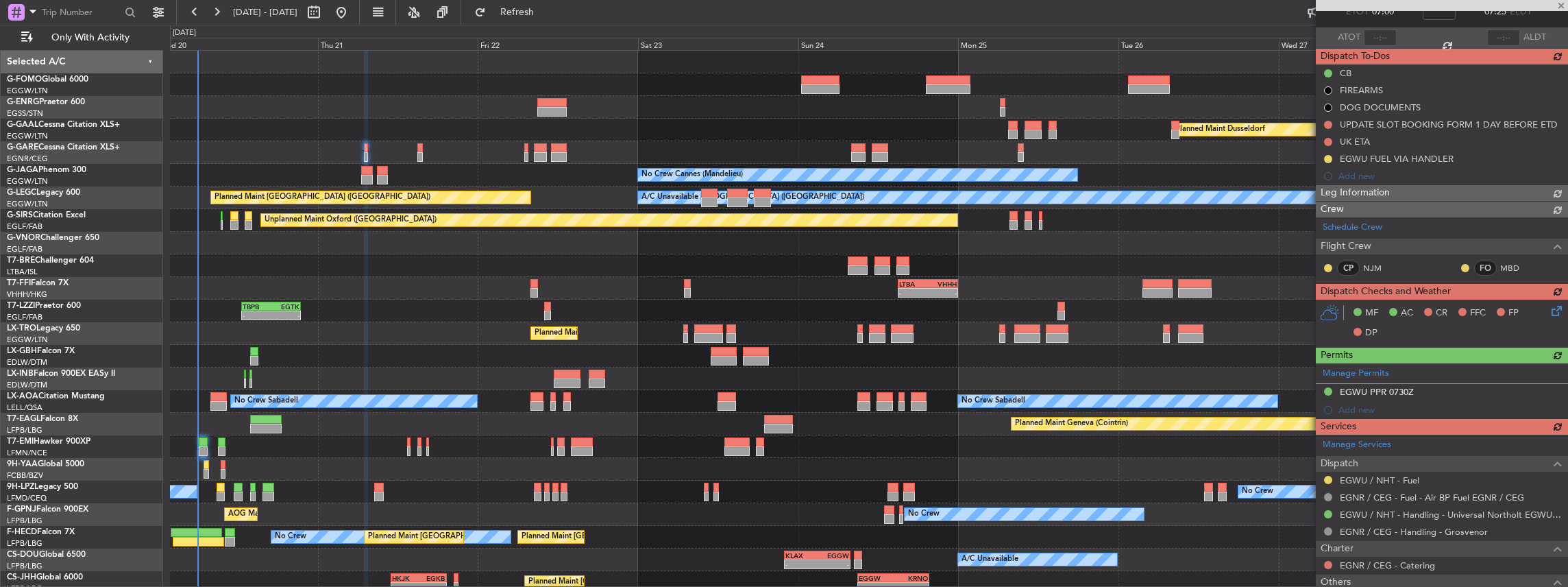
scroll to position [137, 0]
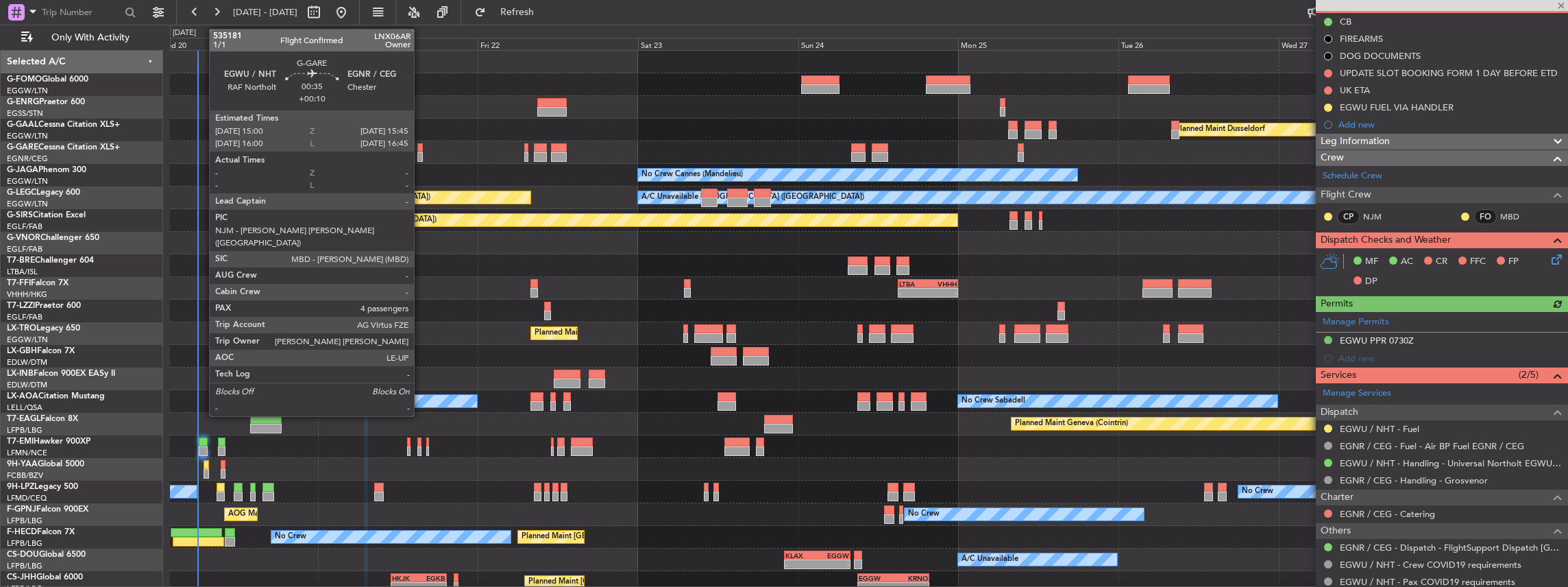
click at [421, 155] on div at bounding box center [419, 156] width 5 height 10
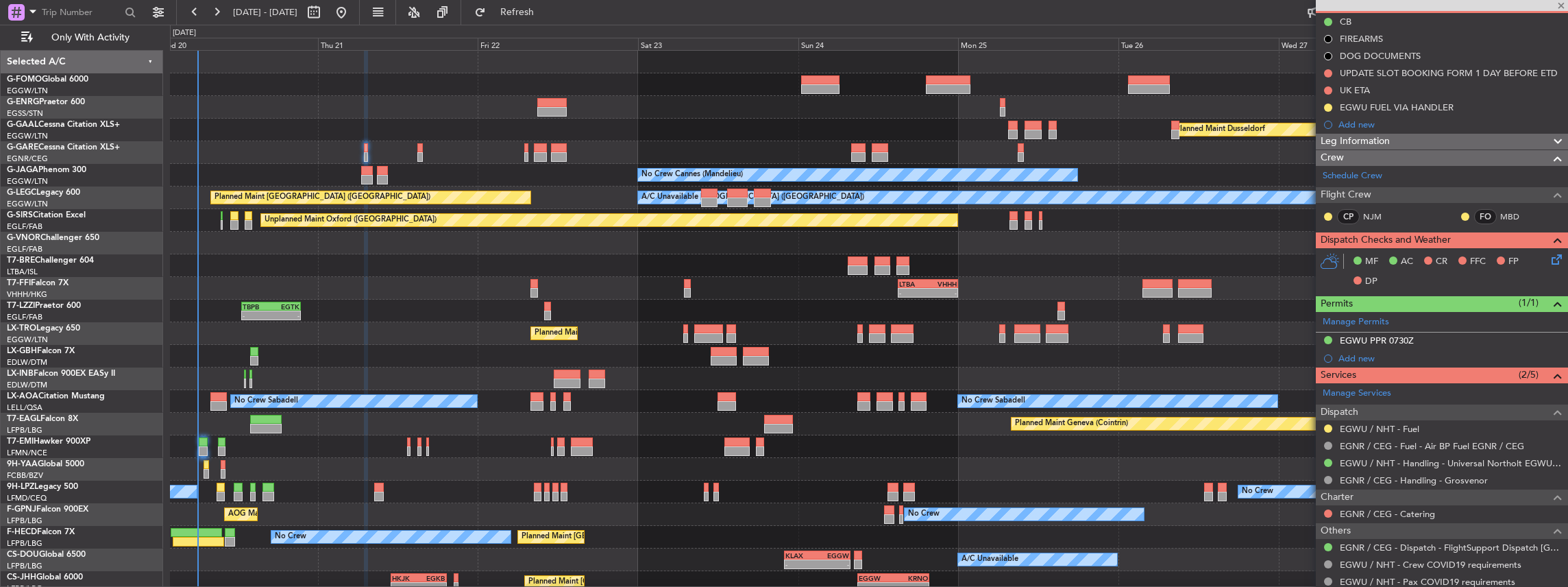
type input "+00:10"
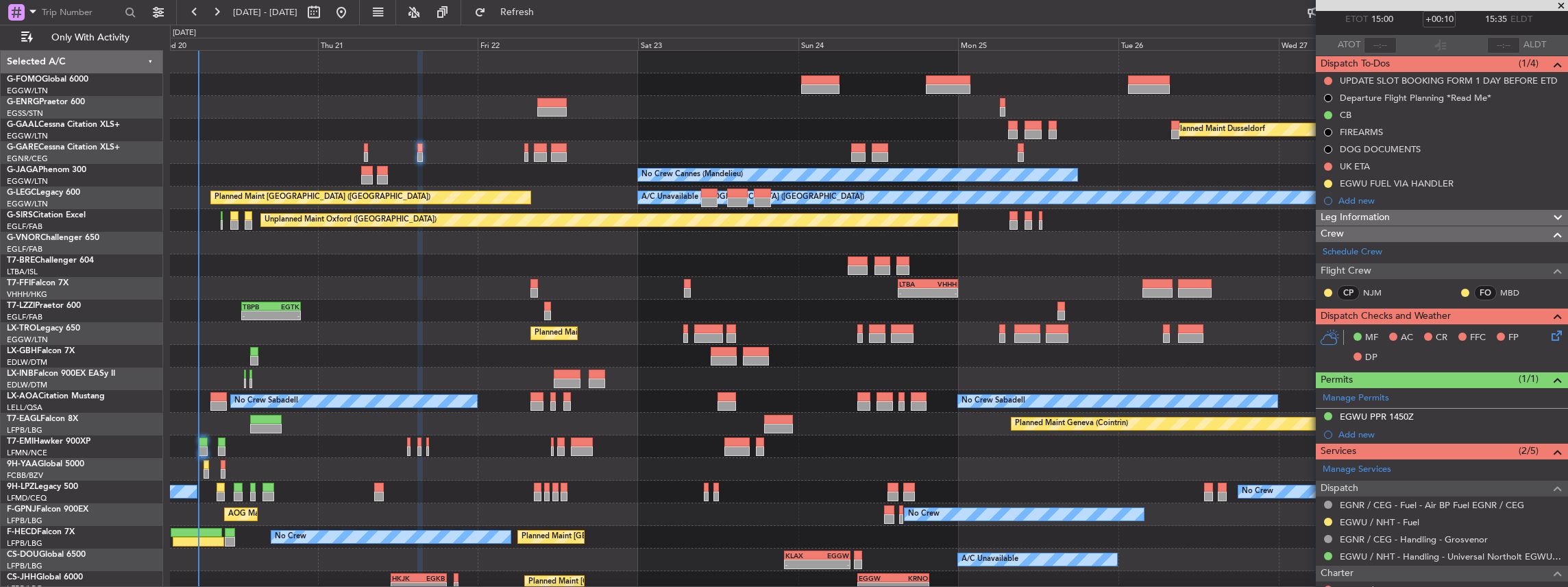
scroll to position [182, 0]
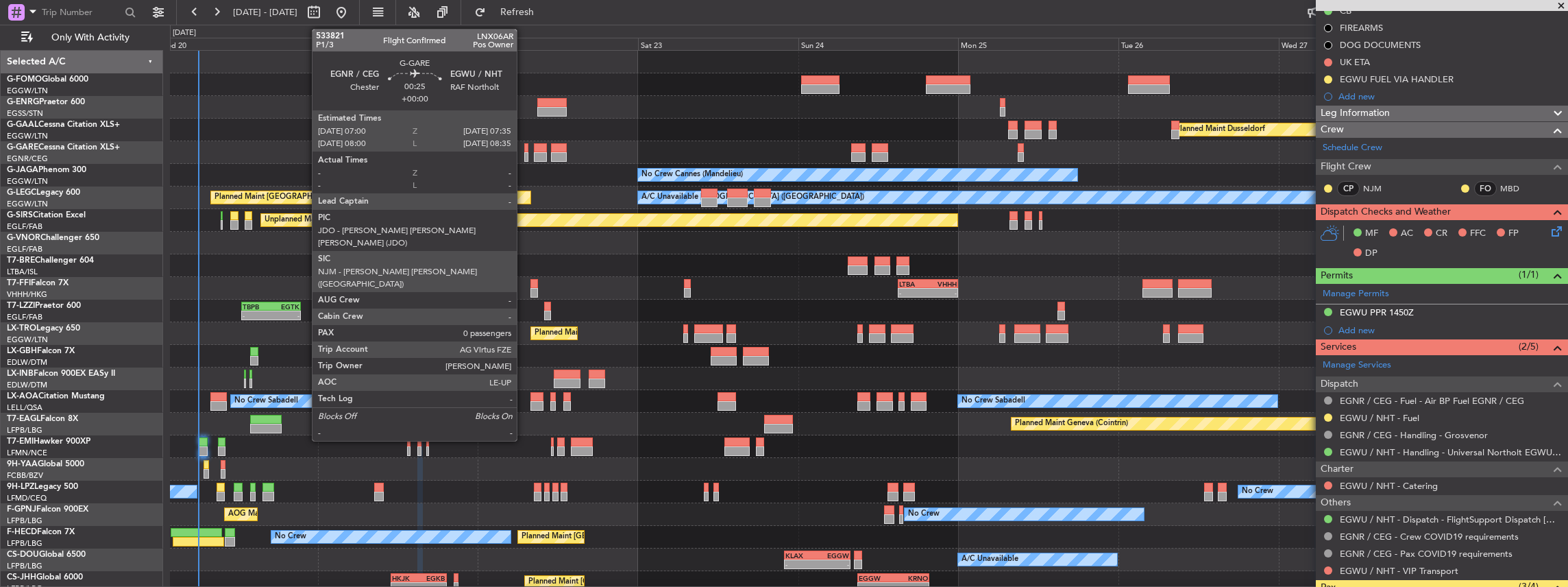
click at [524, 156] on div at bounding box center [526, 156] width 4 height 10
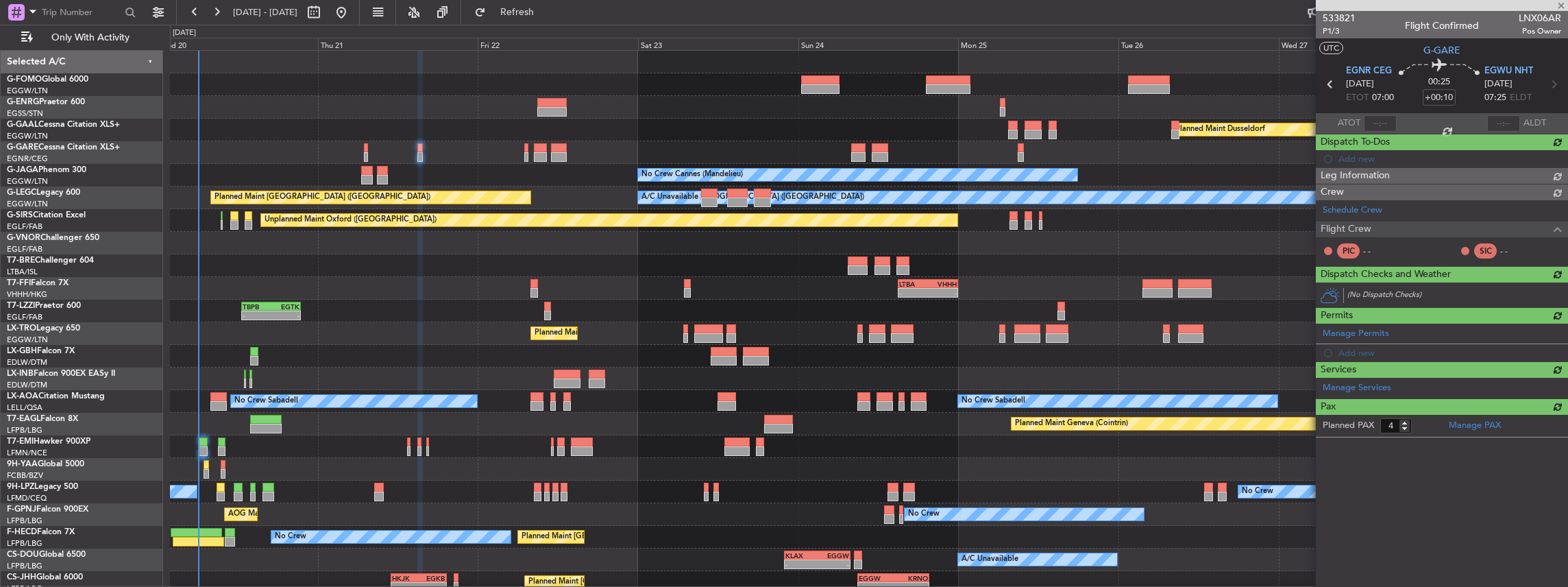
type input "0"
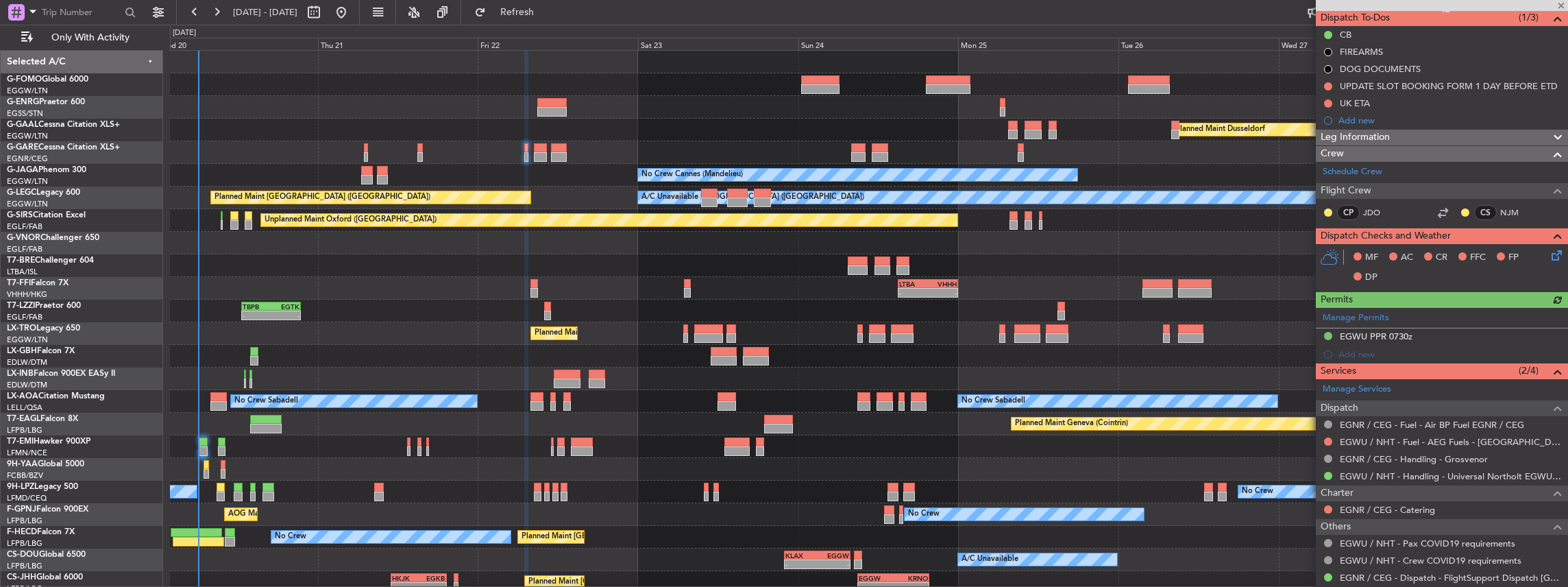
scroll to position [137, 0]
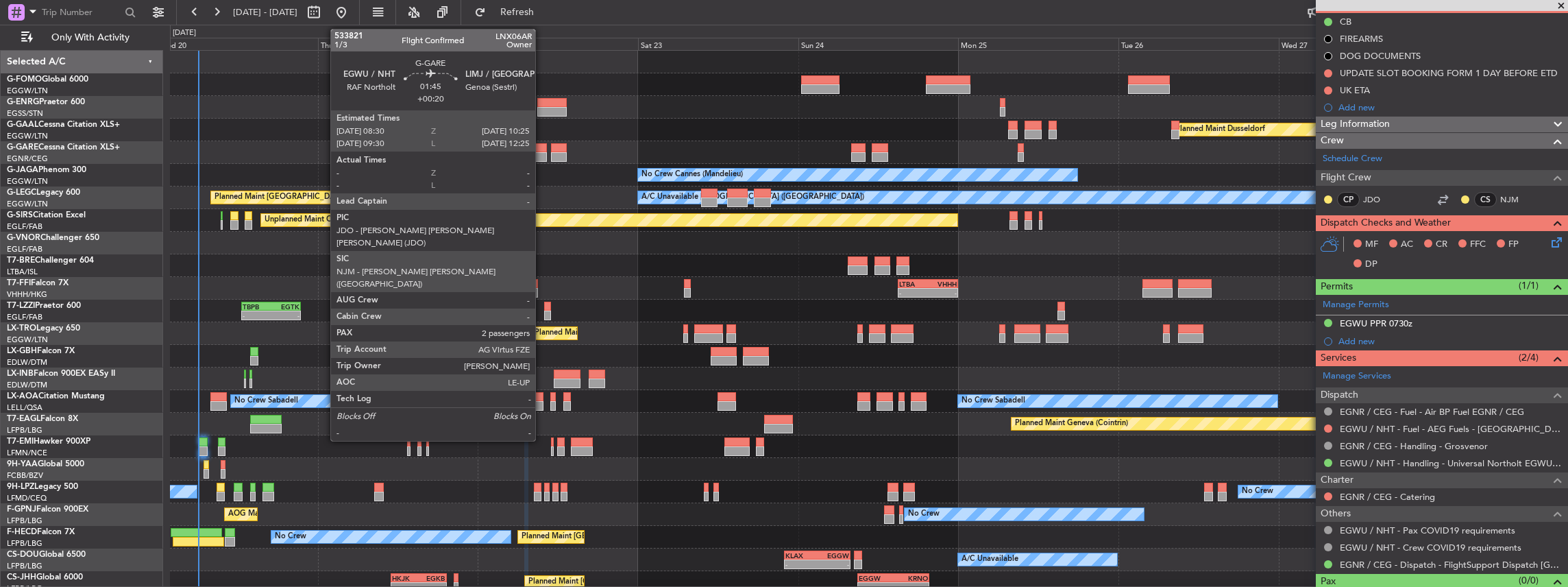
click at [542, 147] on div at bounding box center [540, 147] width 13 height 10
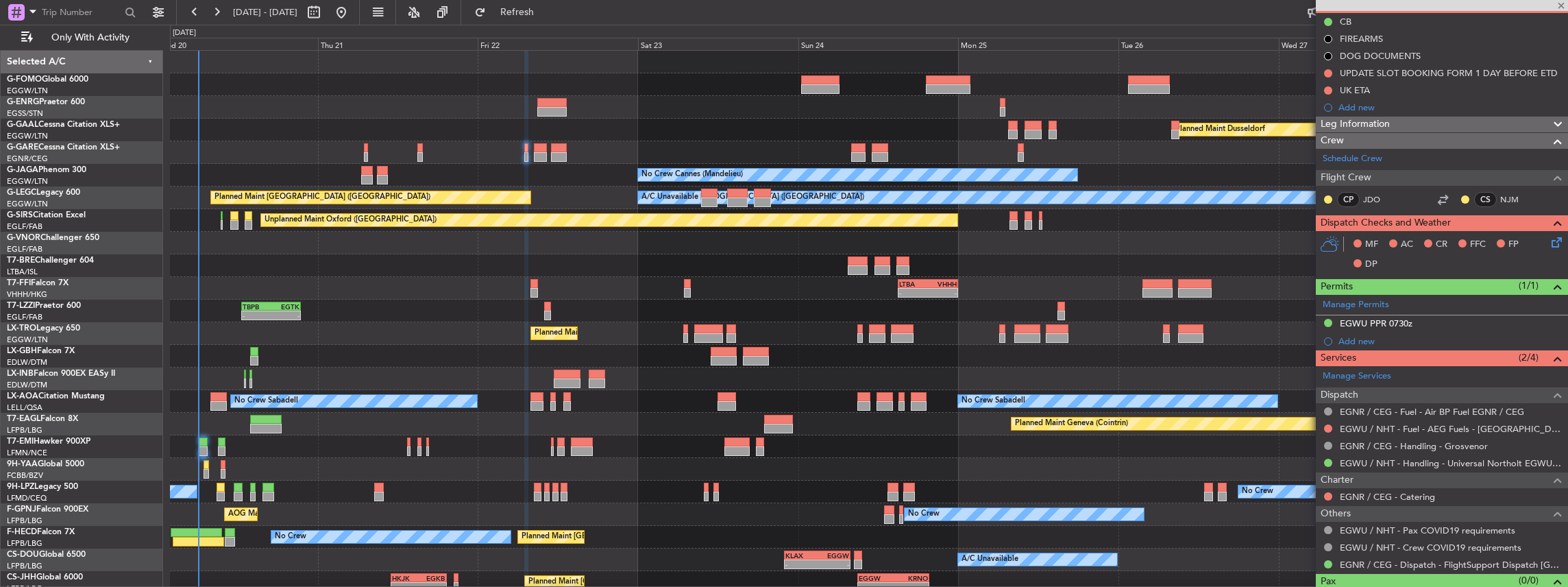
type input "+00:20"
type input "2"
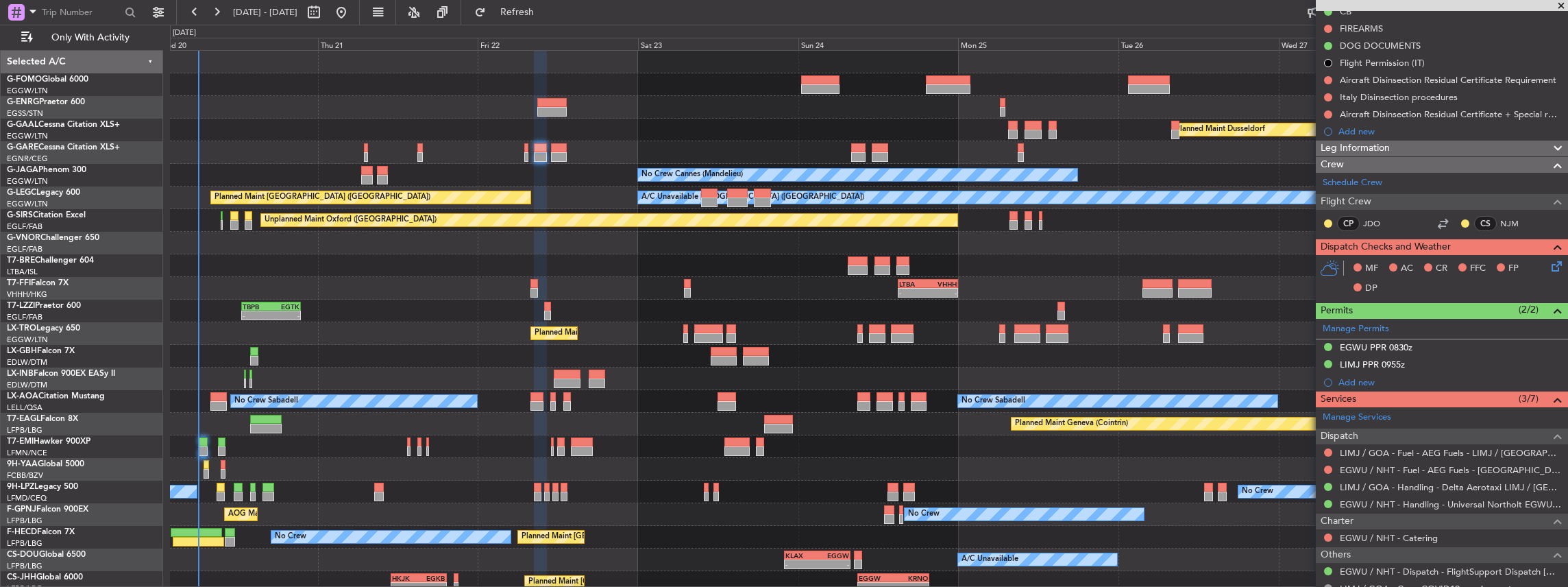
scroll to position [182, 0]
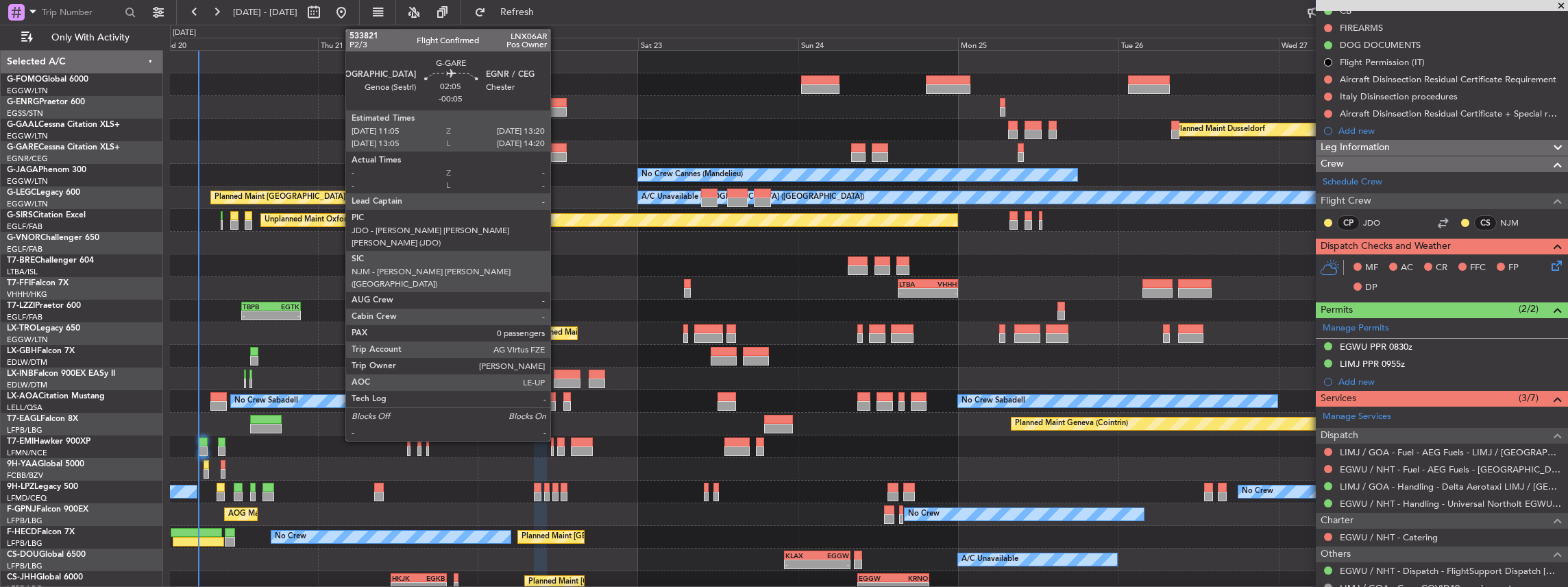
click at [557, 152] on div at bounding box center [559, 156] width 15 height 10
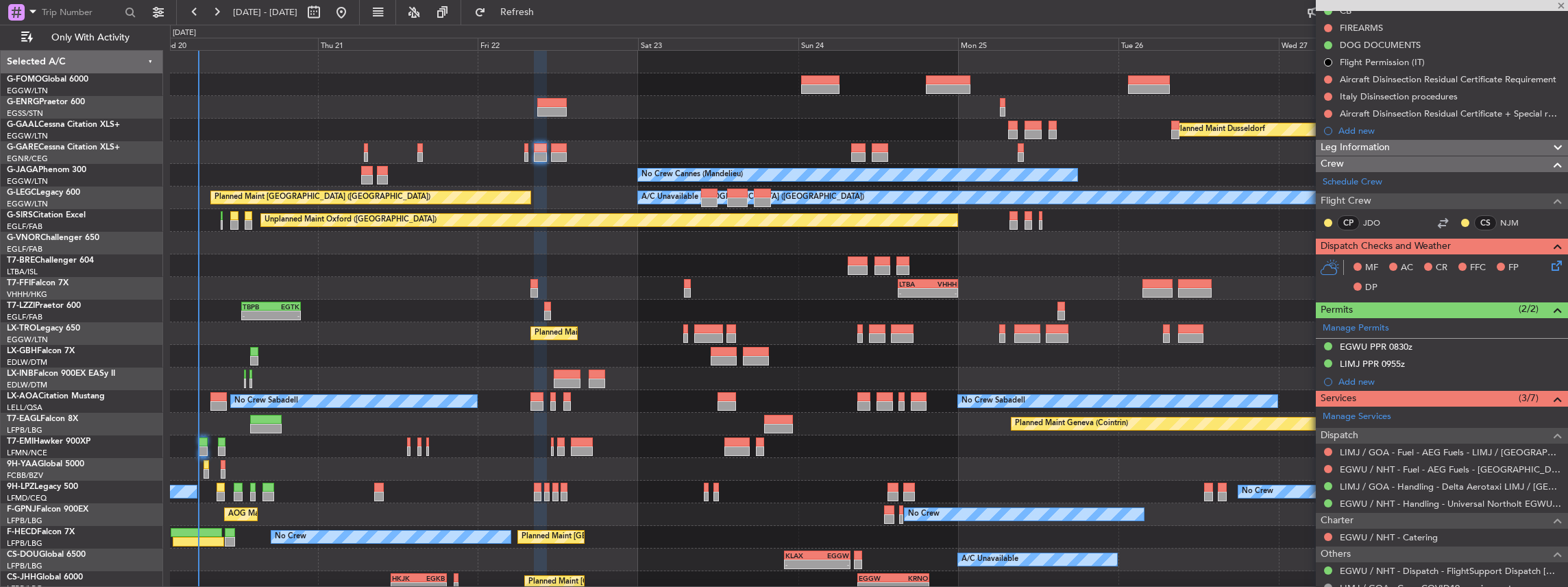
type input "-00:05"
type input "0"
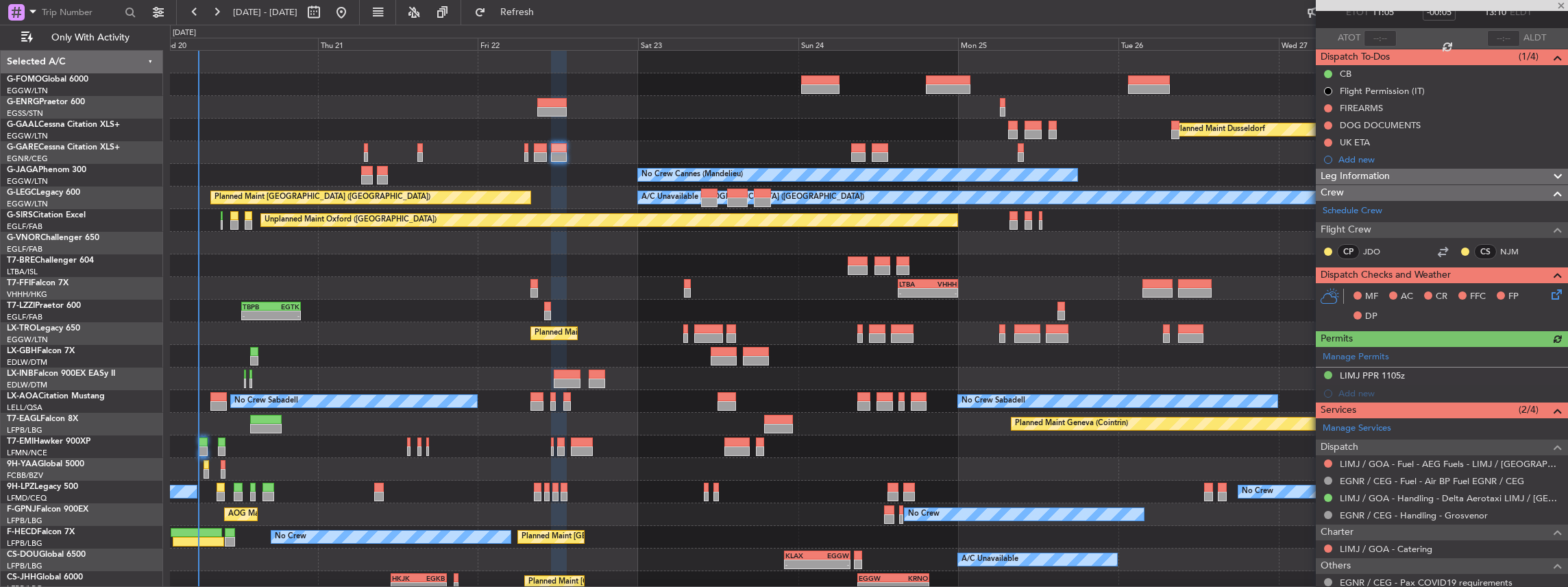
scroll to position [91, 0]
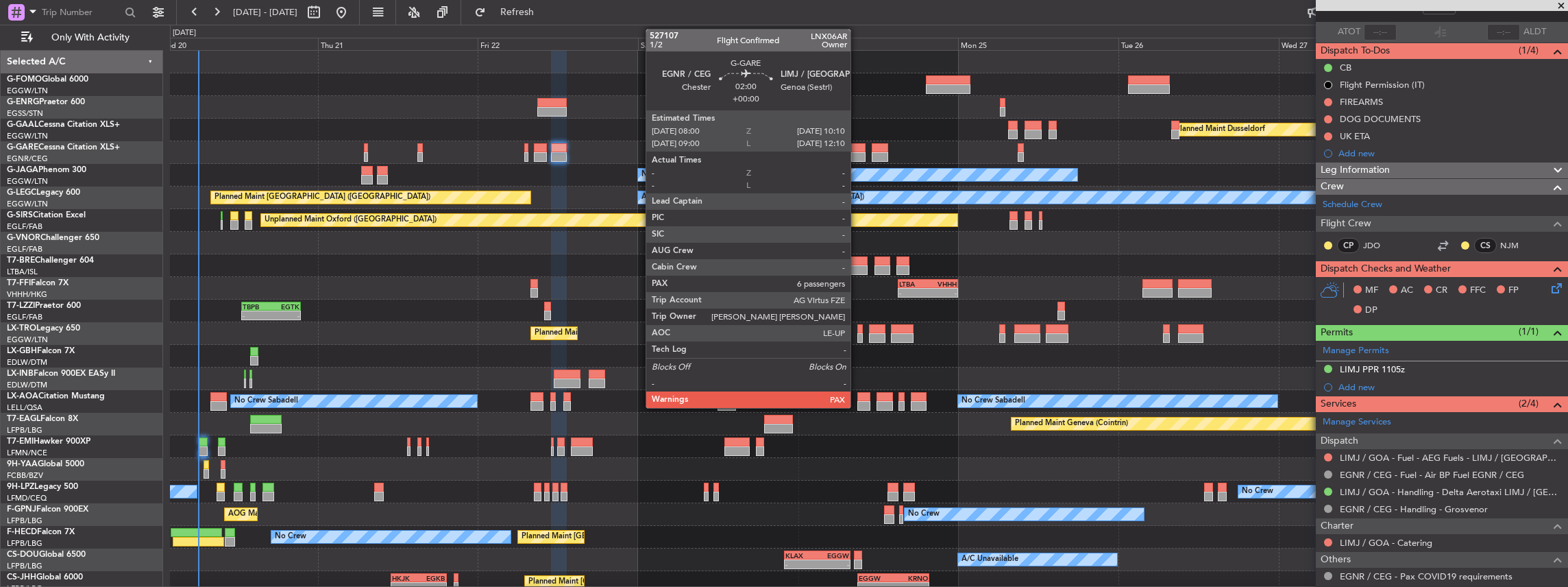
click at [857, 150] on div at bounding box center [859, 147] width 15 height 10
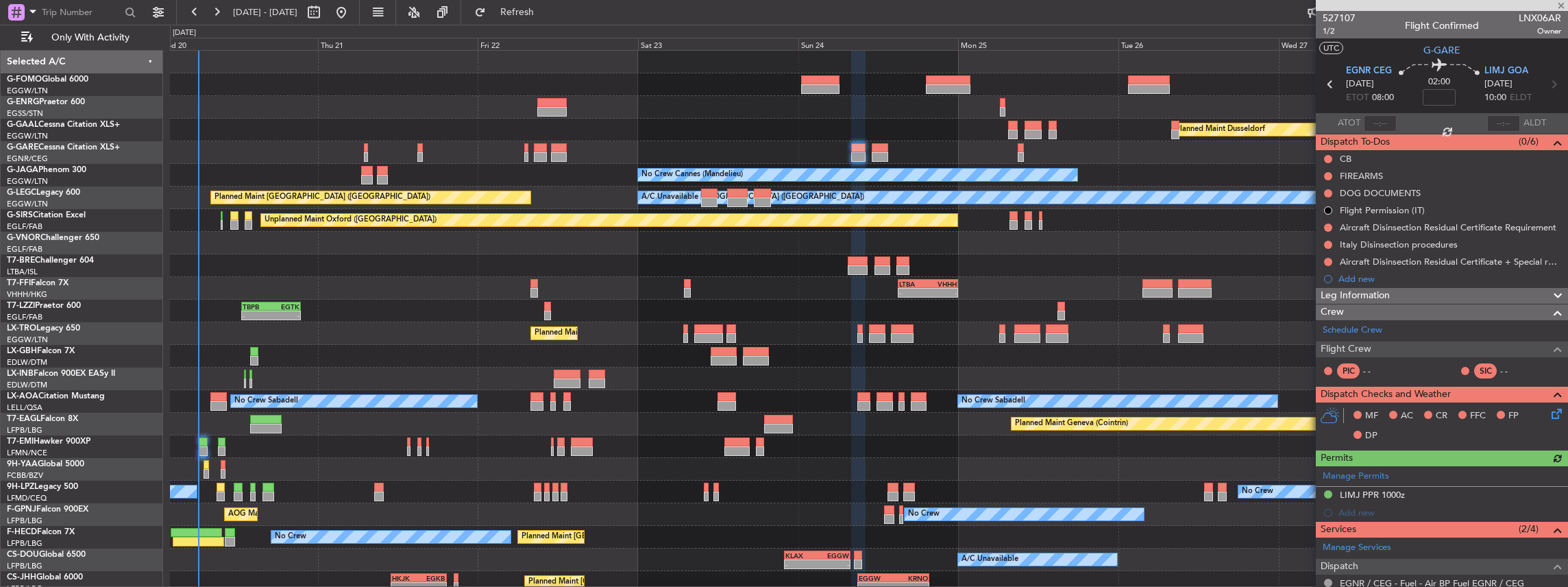
scroll to position [137, 0]
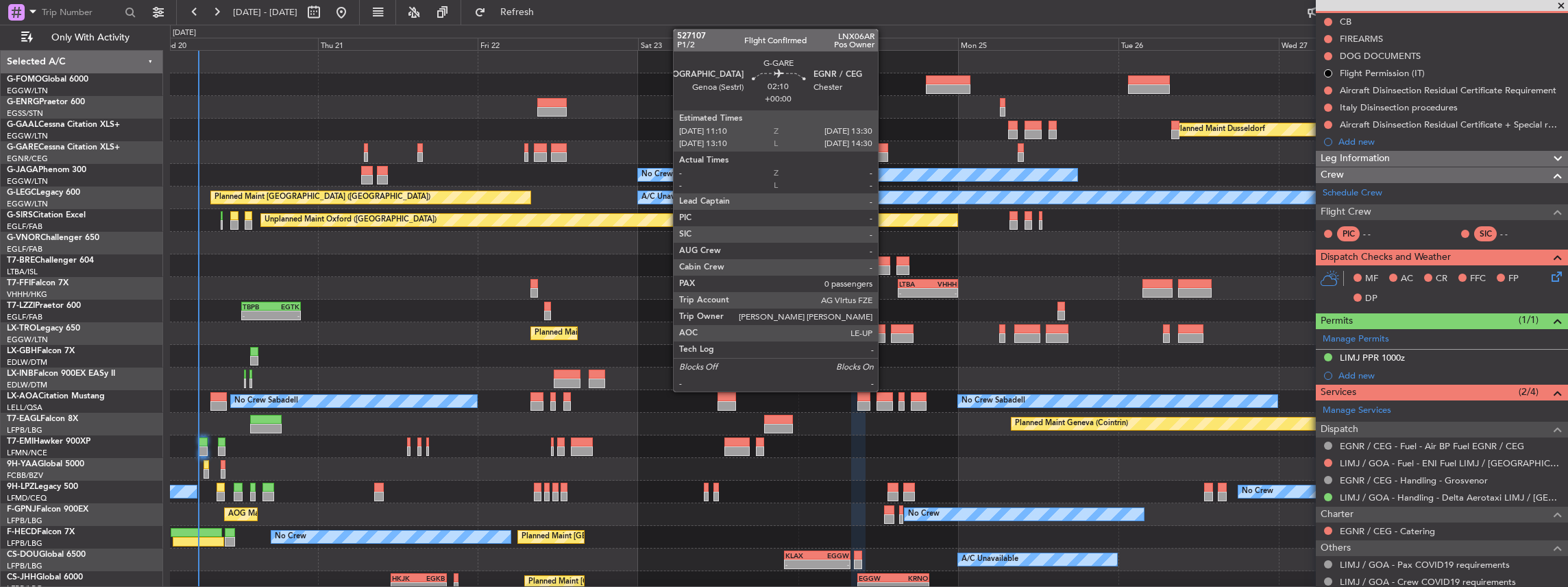
click at [885, 152] on div at bounding box center [879, 156] width 16 height 10
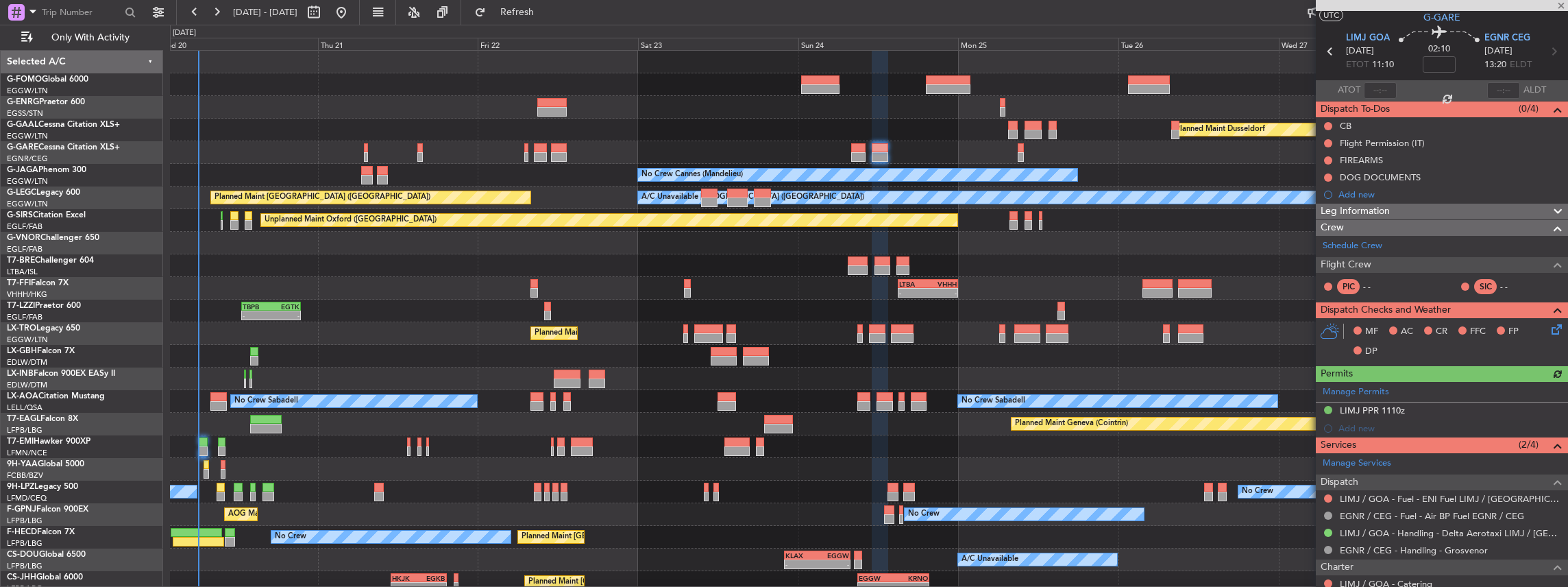
scroll to position [45, 0]
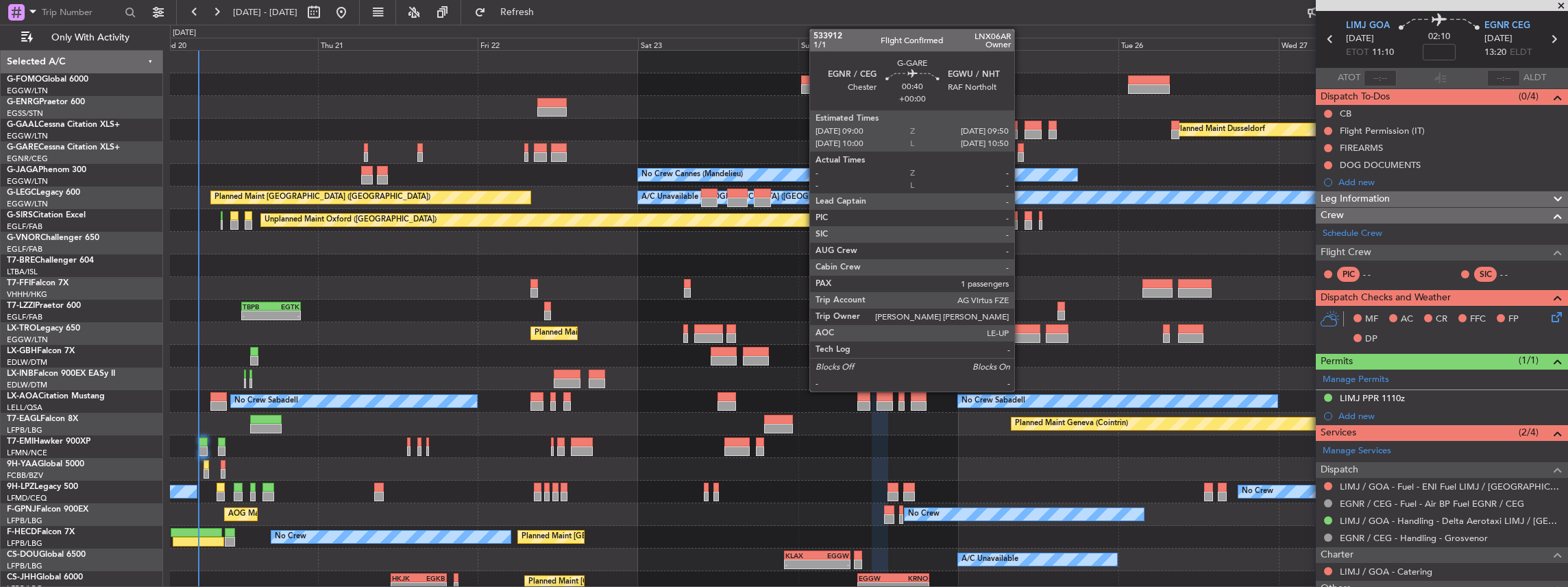
click at [1021, 152] on div at bounding box center [1021, 156] width 6 height 10
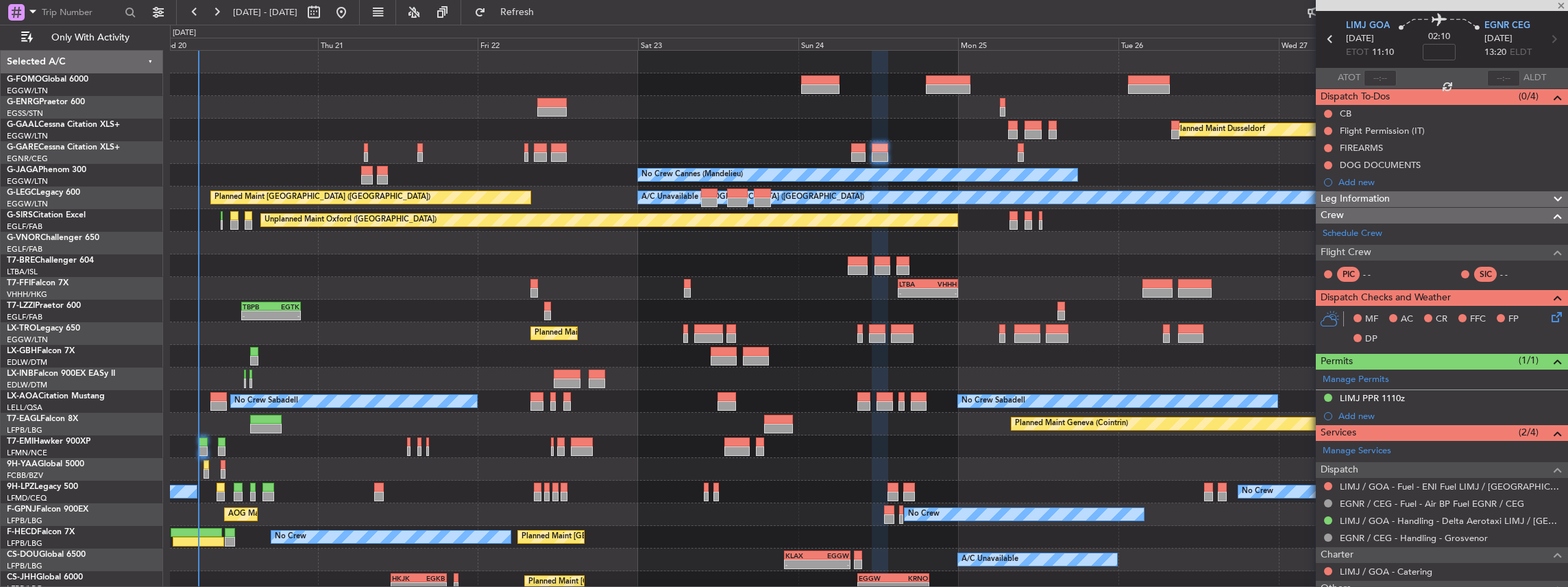
type input "1"
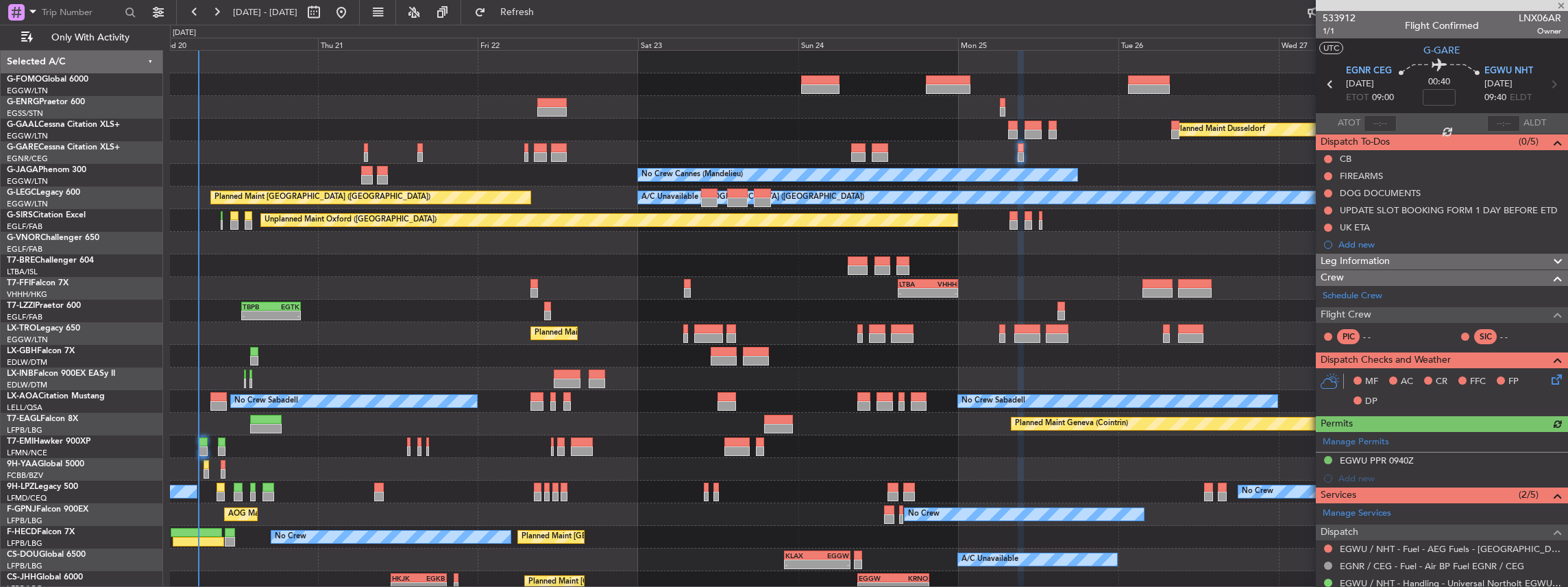
scroll to position [91, 0]
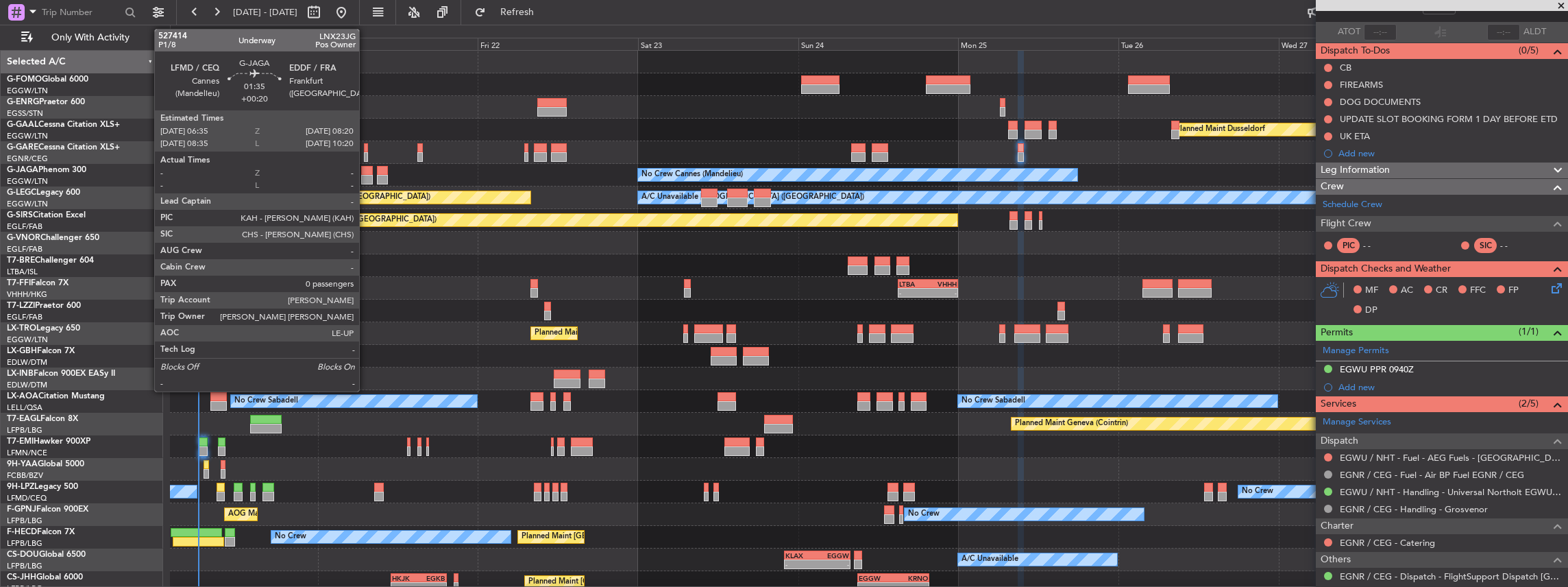
click at [366, 177] on div at bounding box center [367, 179] width 12 height 10
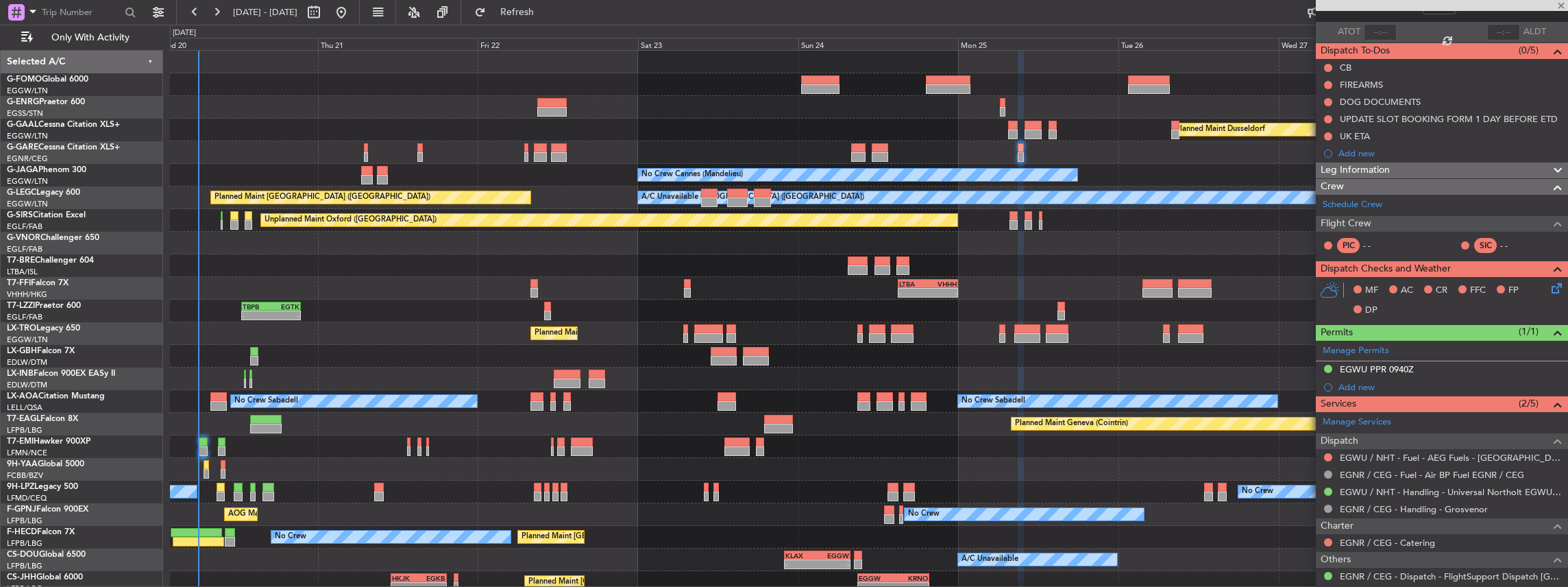
type input "+00:20"
type input "0"
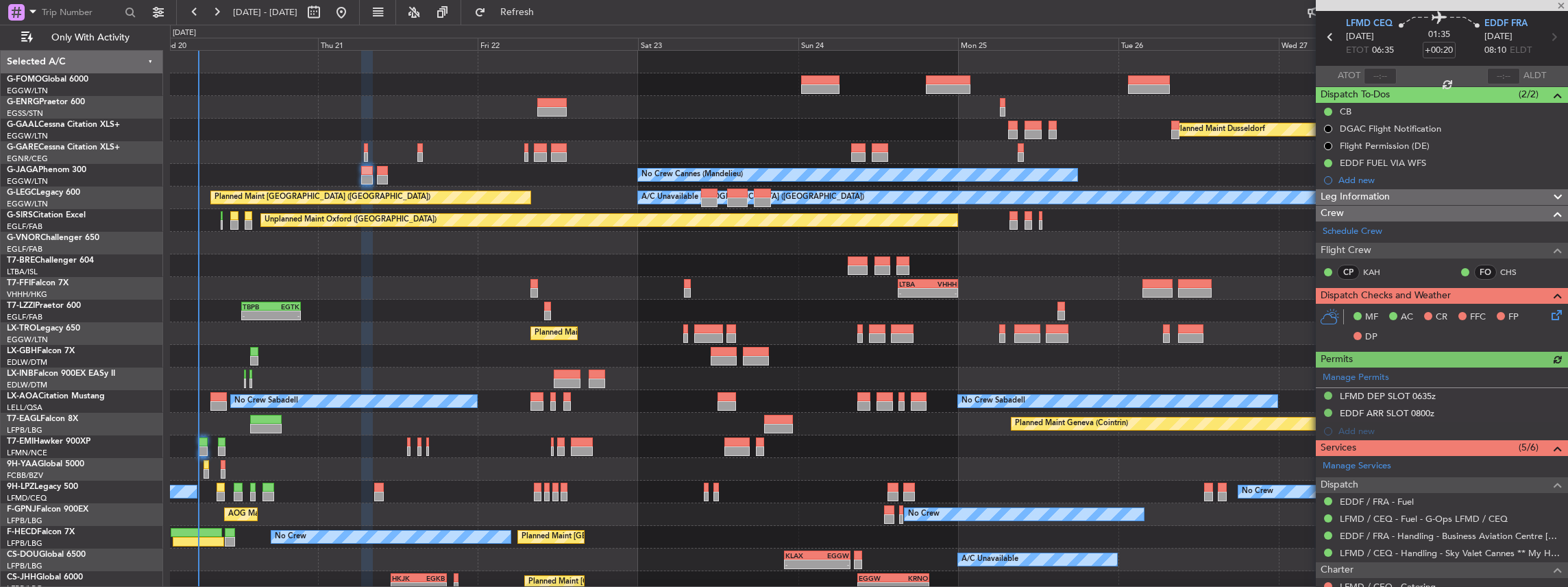
scroll to position [137, 0]
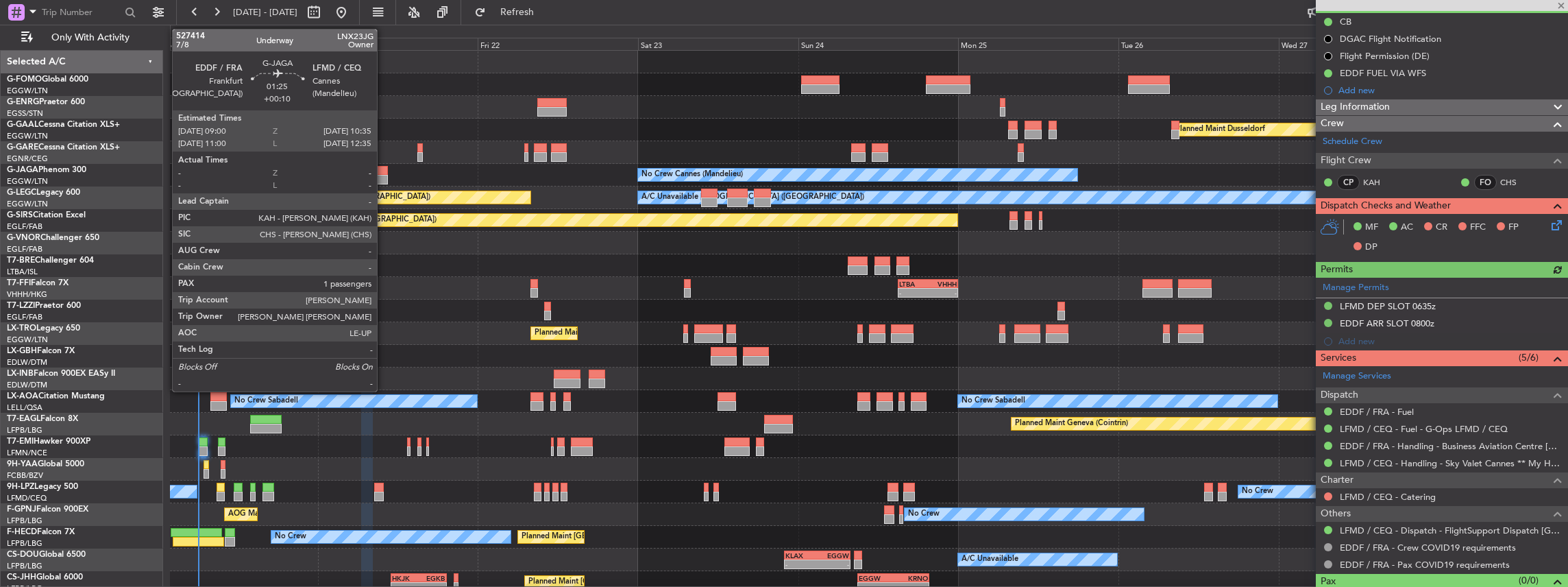
click at [385, 175] on div at bounding box center [382, 179] width 11 height 10
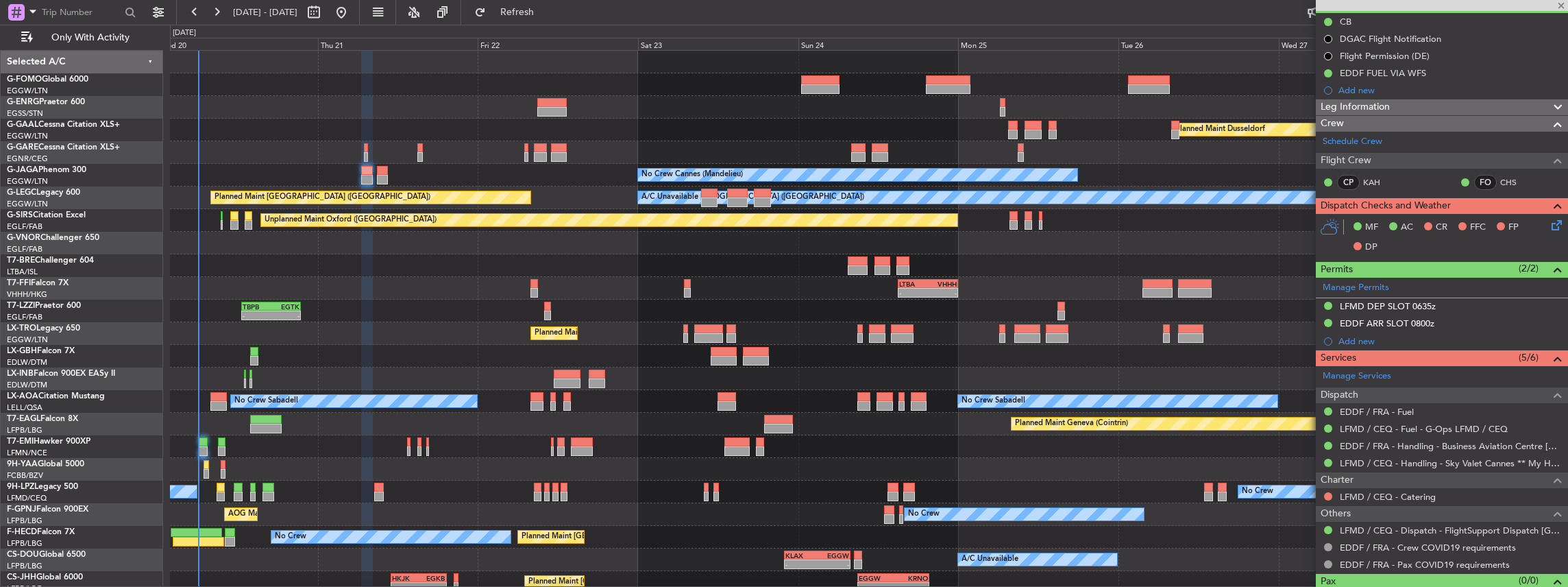
type input "+00:10"
type input "1"
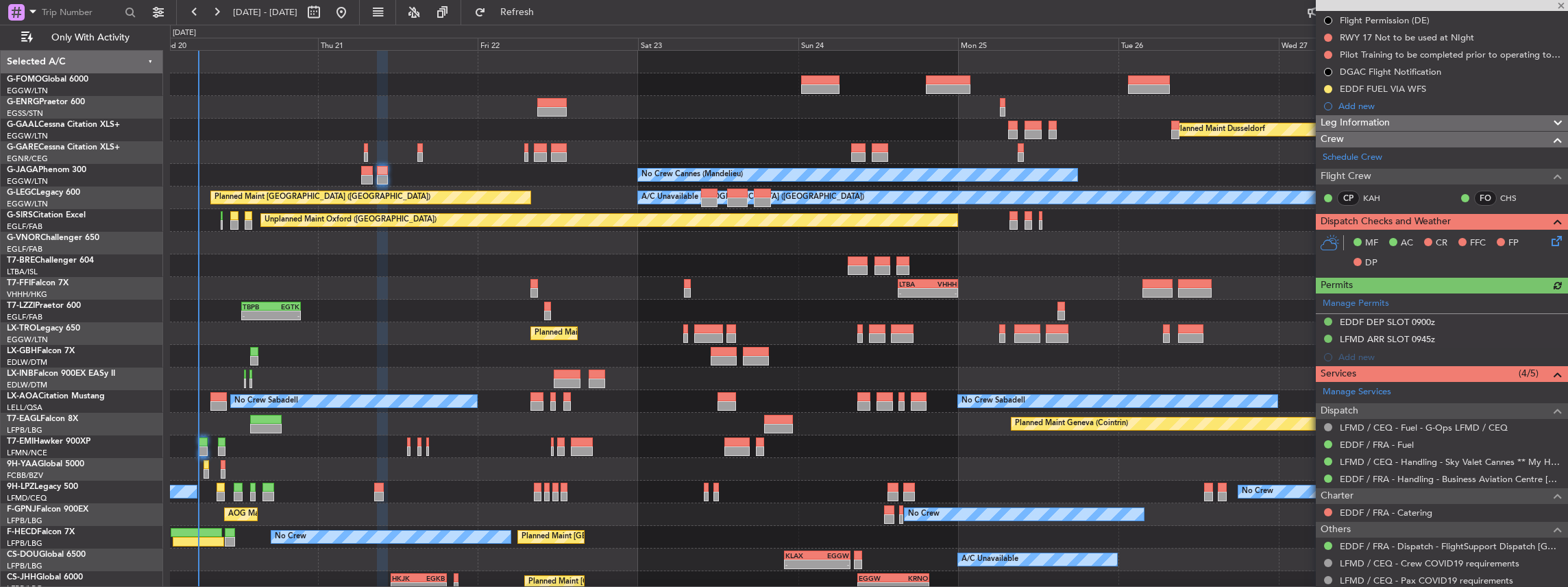
scroll to position [182, 0]
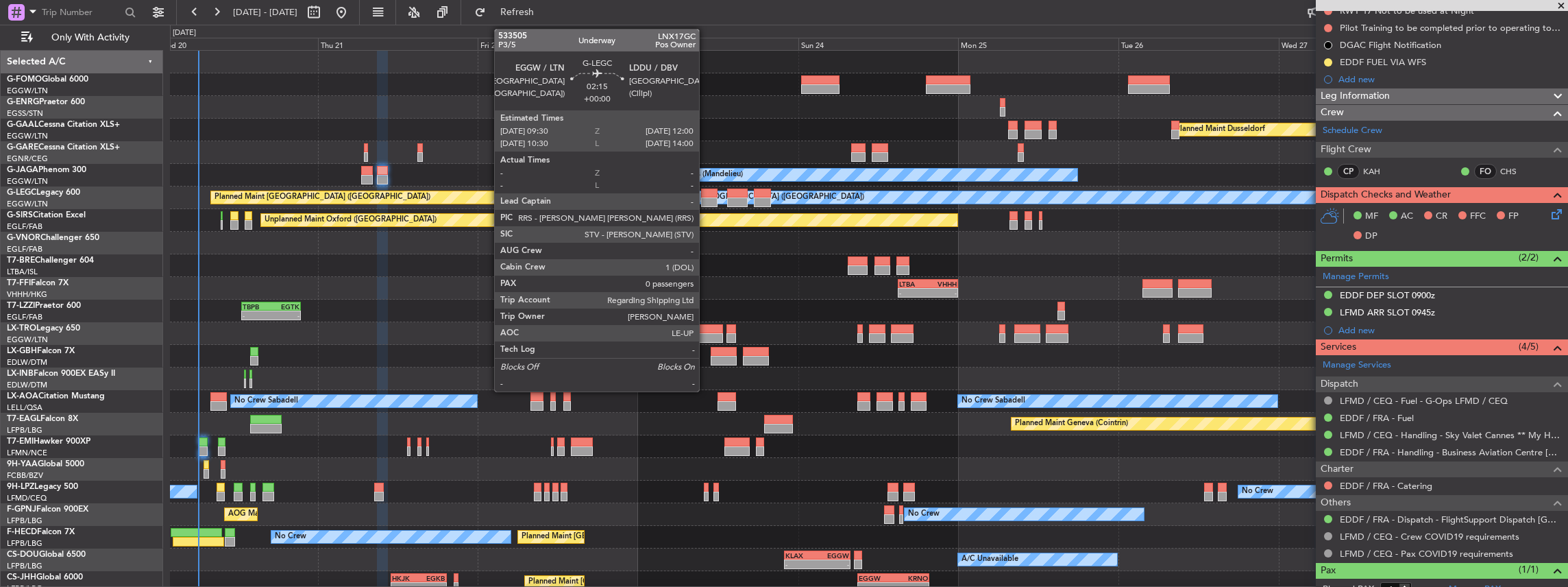
click at [706, 198] on div at bounding box center [709, 202] width 17 height 10
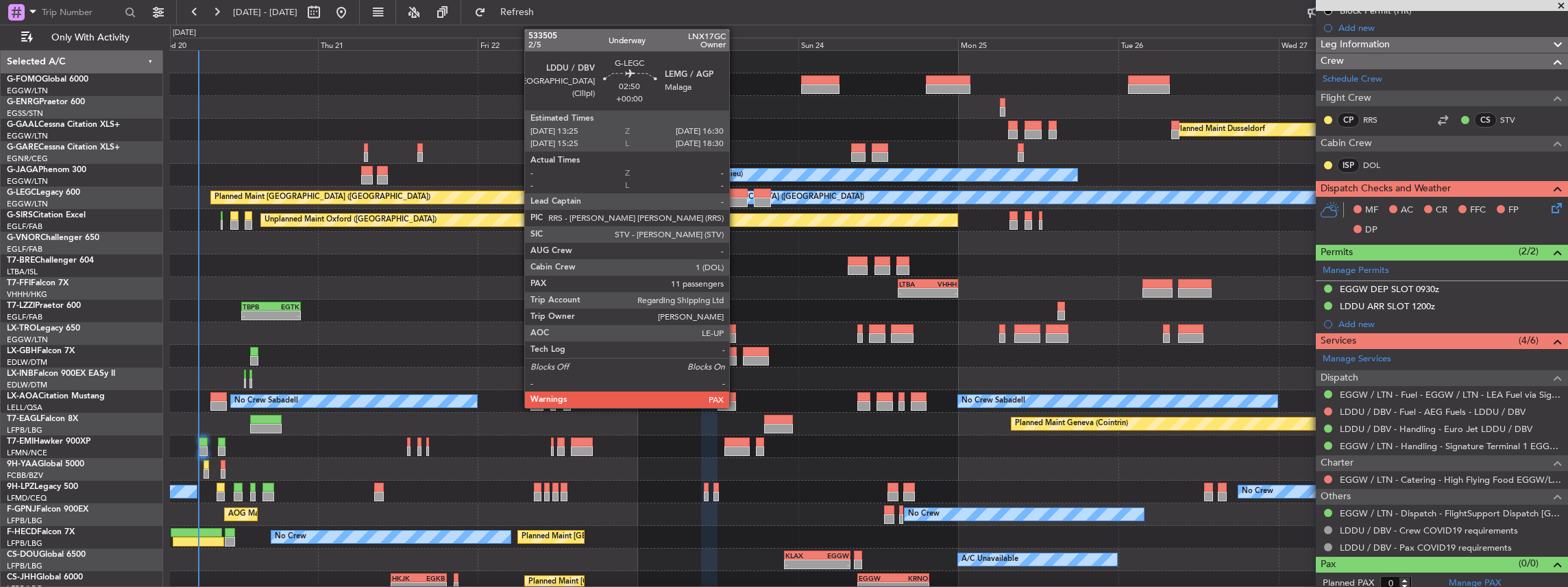
click at [736, 198] on div at bounding box center [738, 202] width 21 height 10
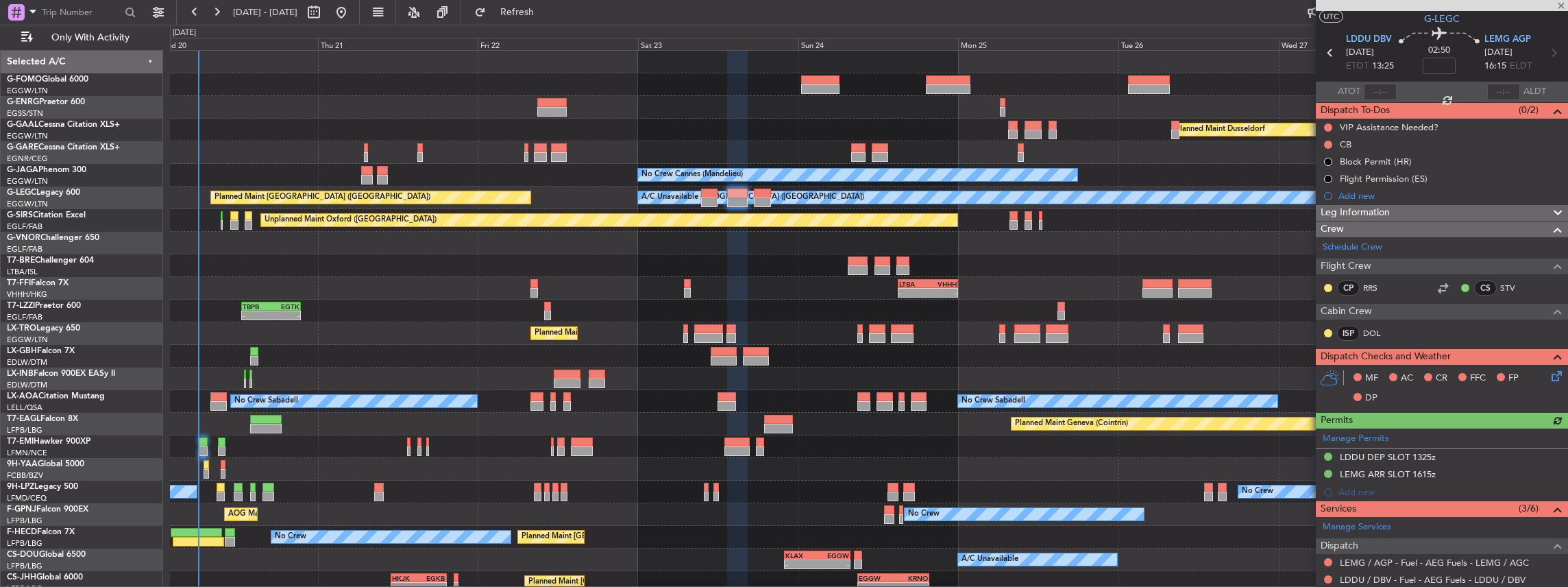
scroll to position [91, 0]
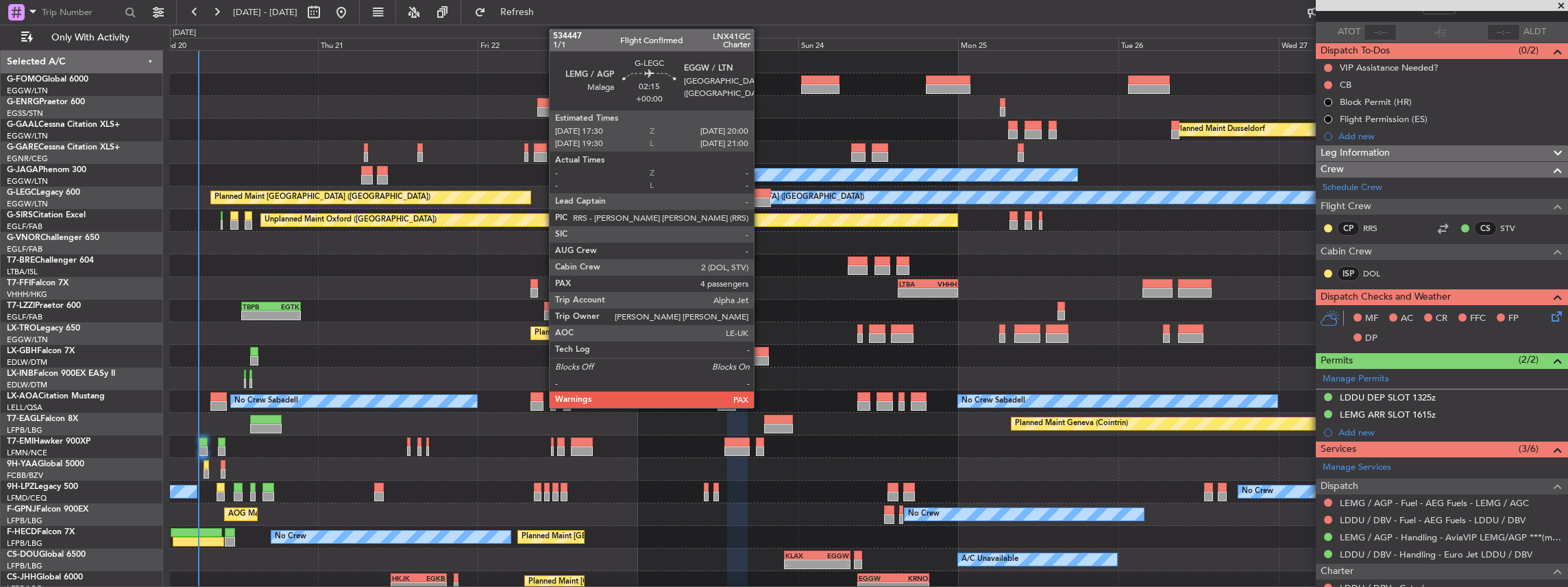
click at [761, 196] on div at bounding box center [762, 193] width 17 height 10
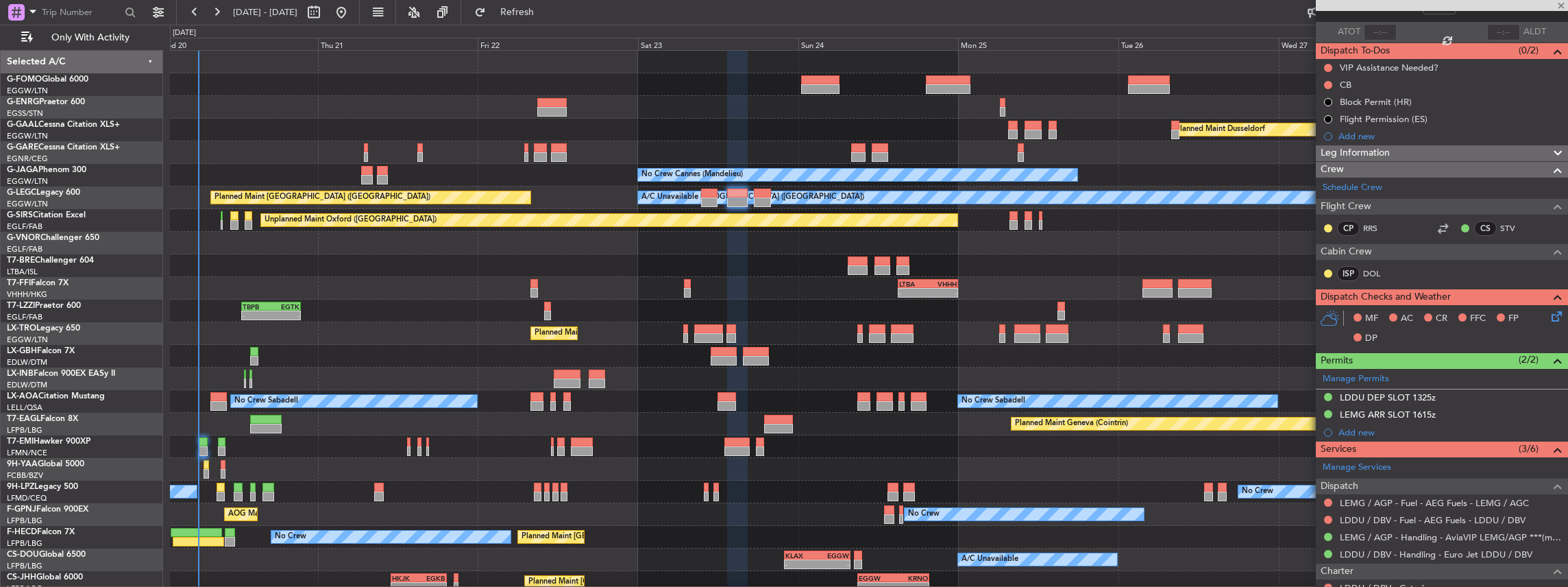
type input "4"
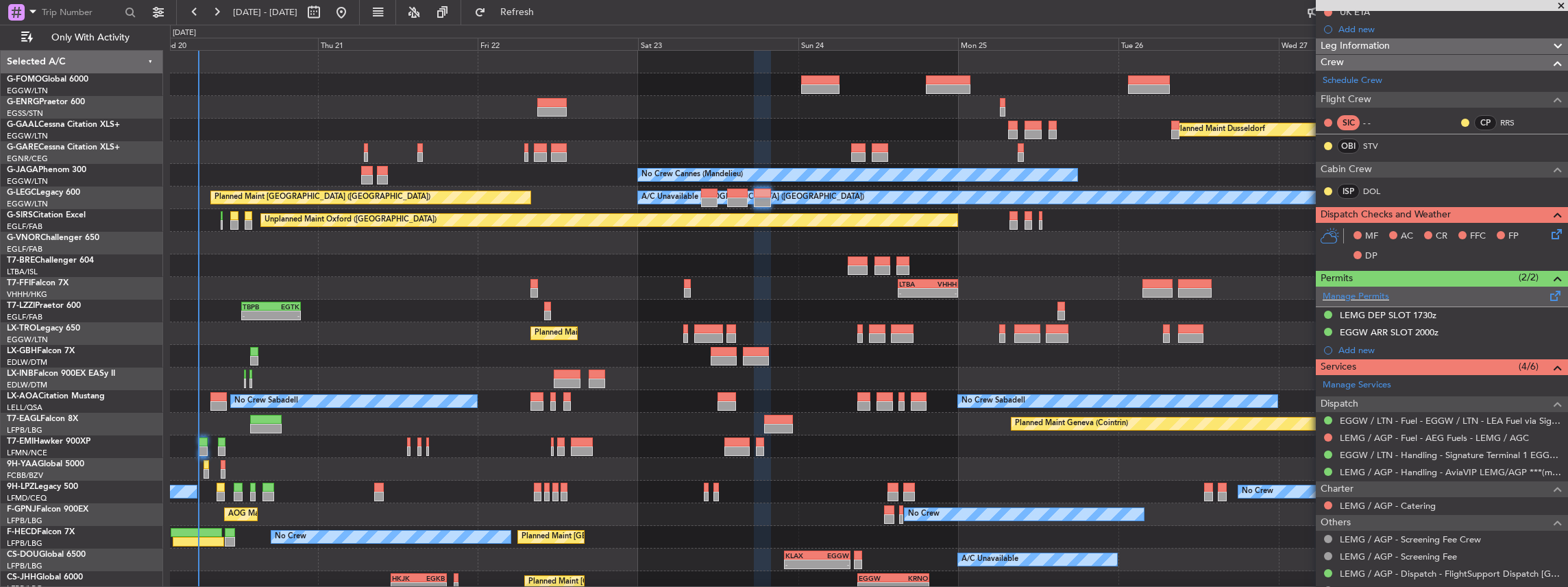
scroll to position [182, 0]
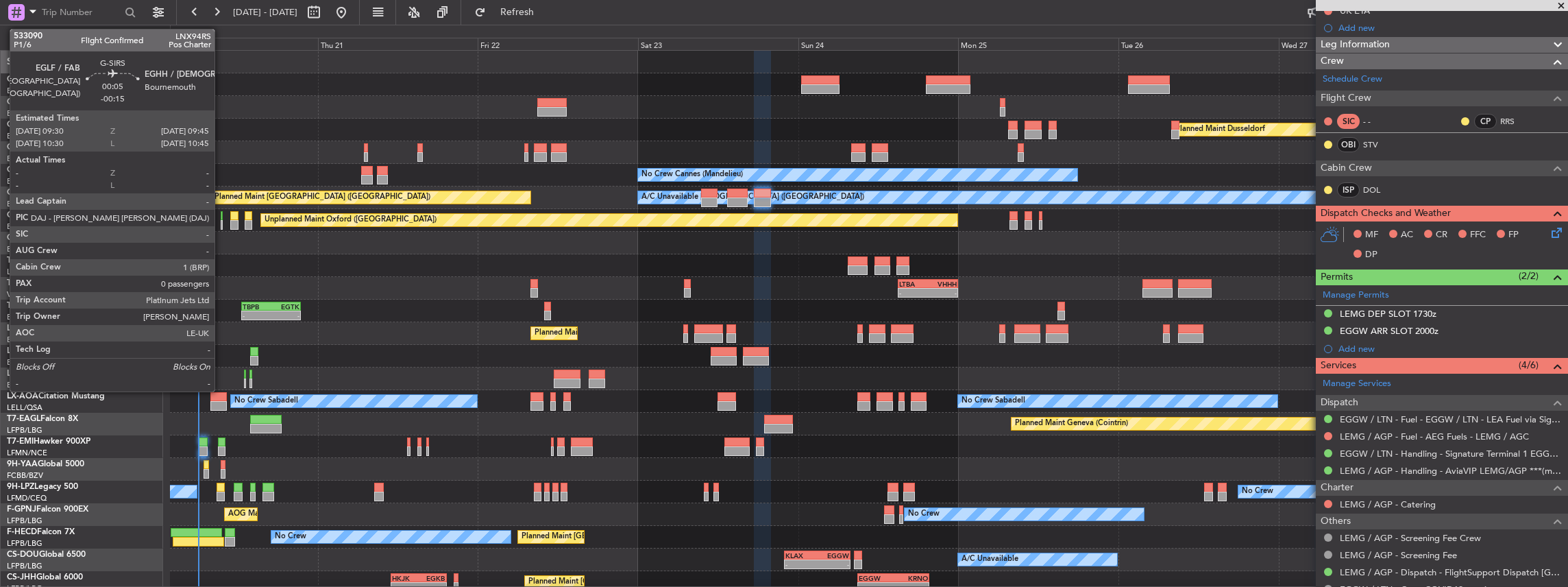
click at [222, 225] on div at bounding box center [222, 225] width 2 height 10
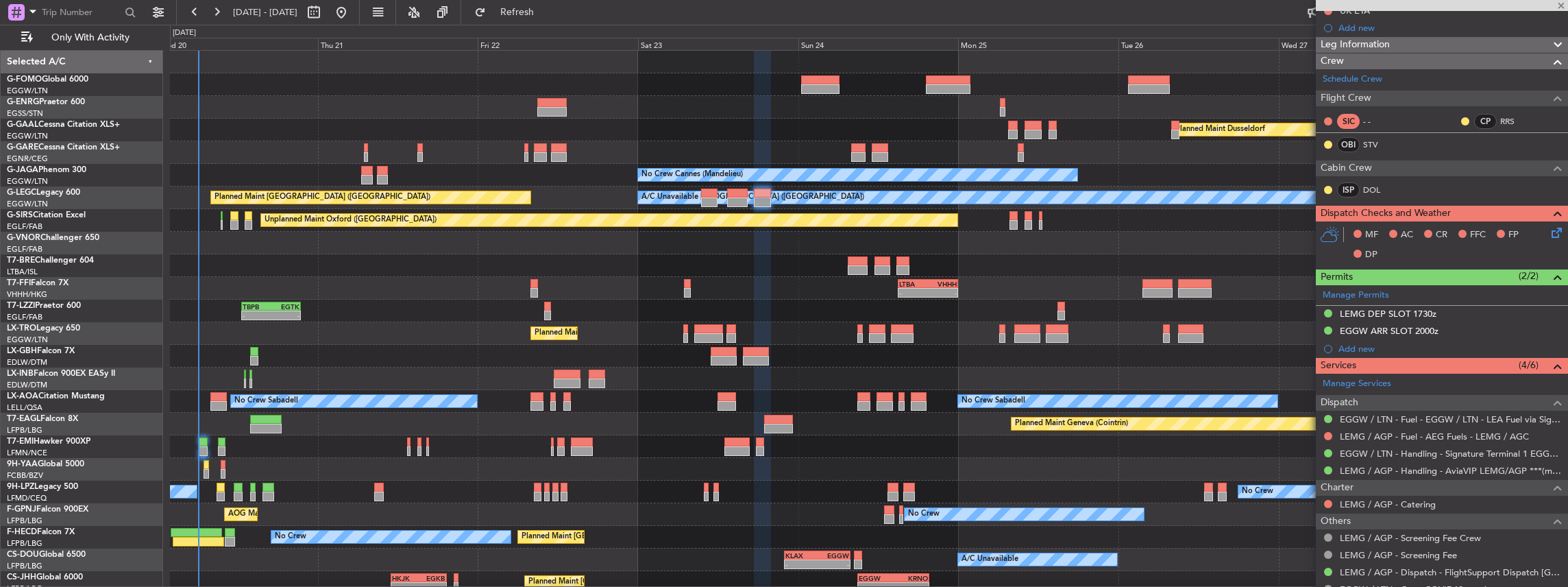
type input "-00:15"
type input "0"
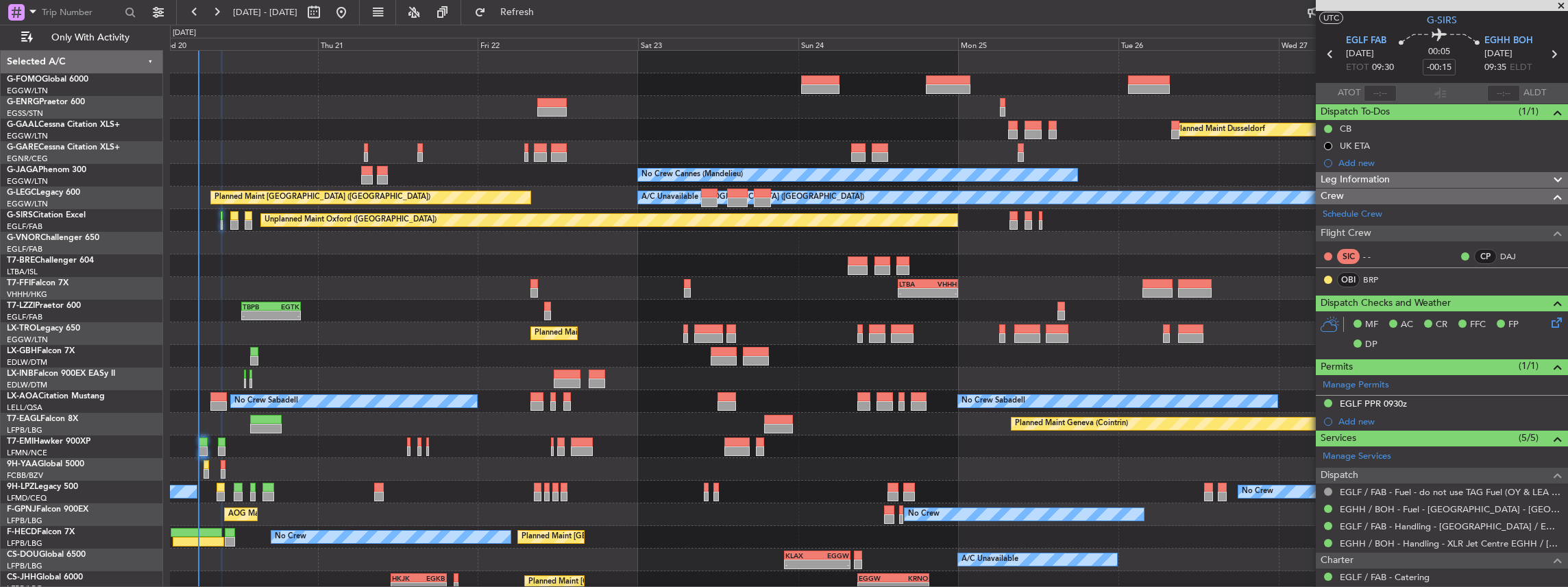
scroll to position [45, 0]
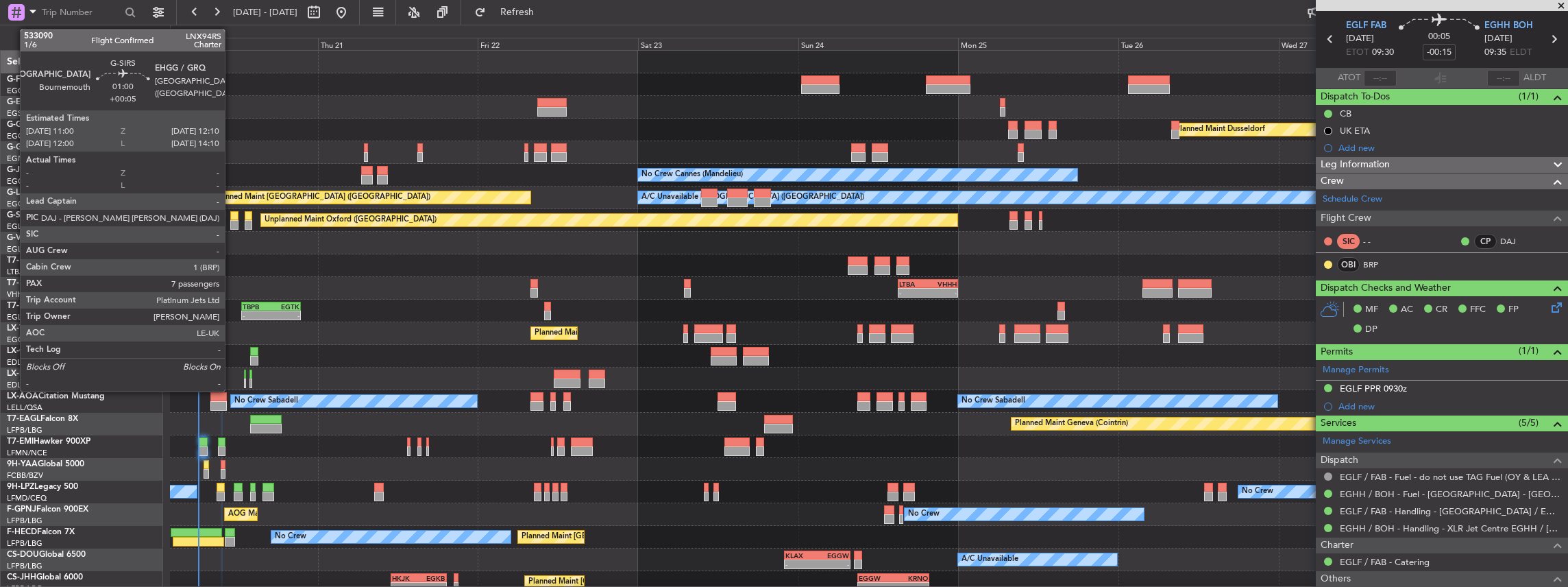
click at [231, 225] on div at bounding box center [234, 225] width 8 height 10
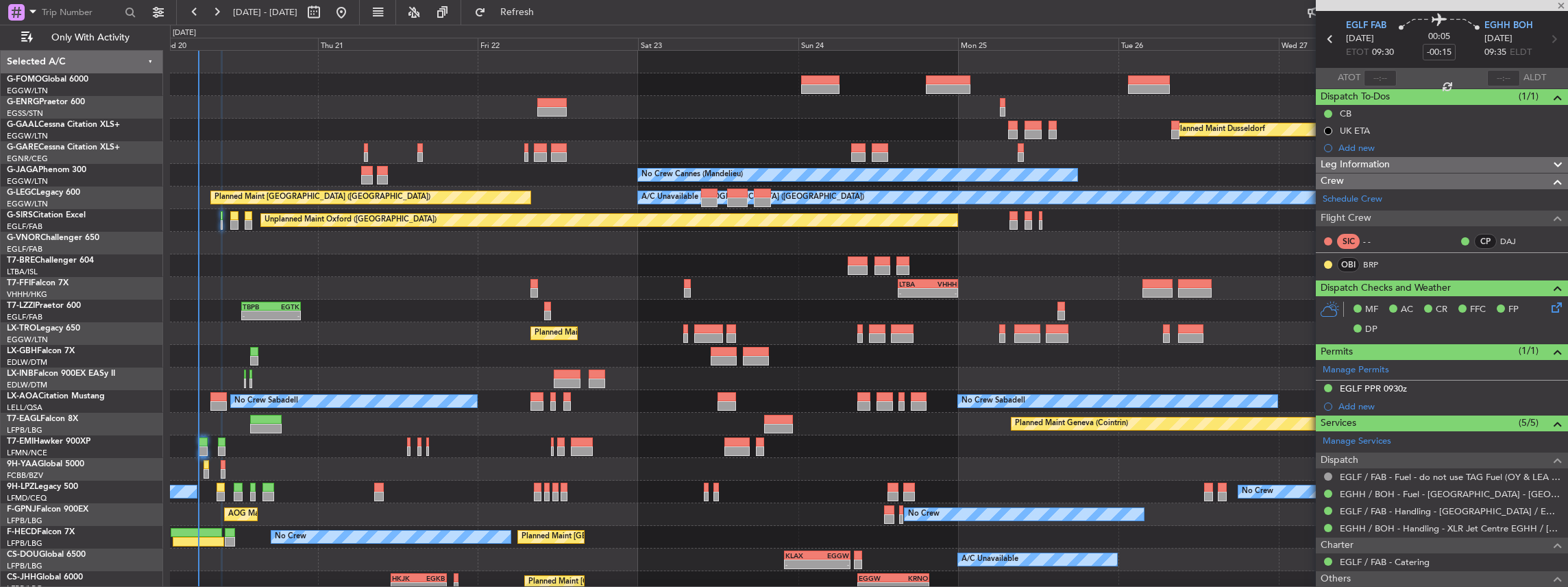
type input "+00:05"
type input "7"
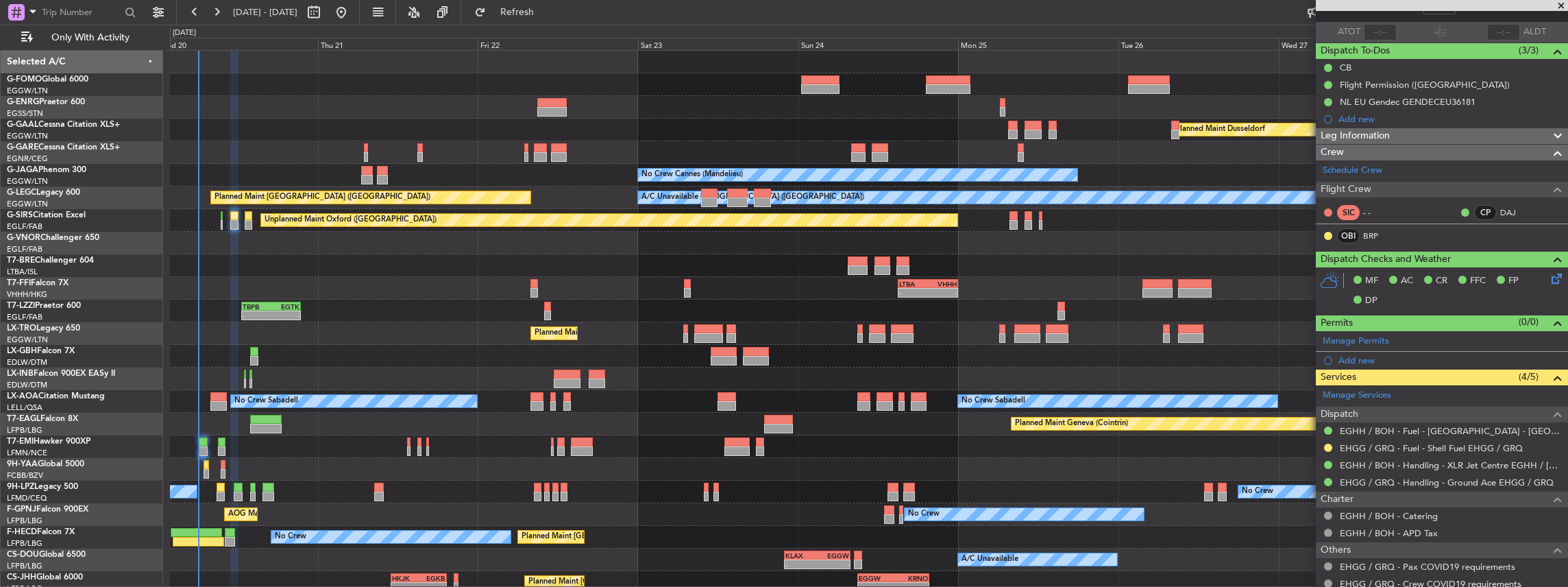
scroll to position [0, 0]
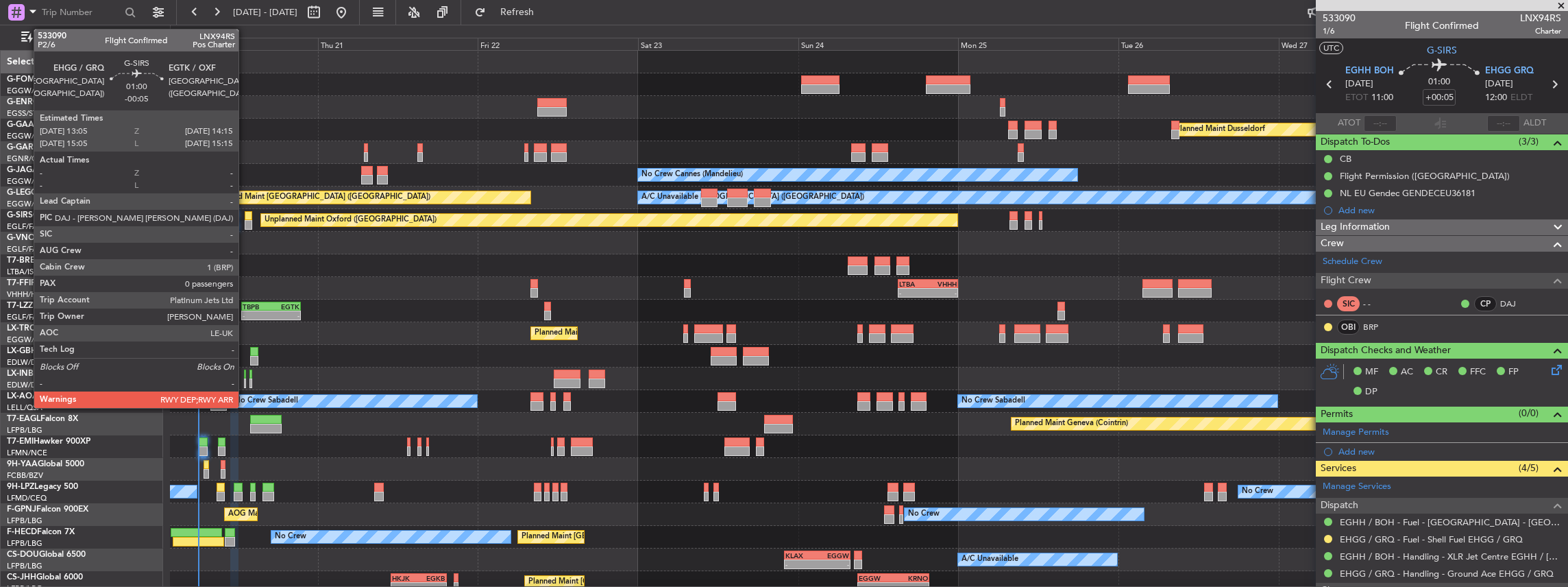
click at [249, 222] on div at bounding box center [249, 225] width 8 height 10
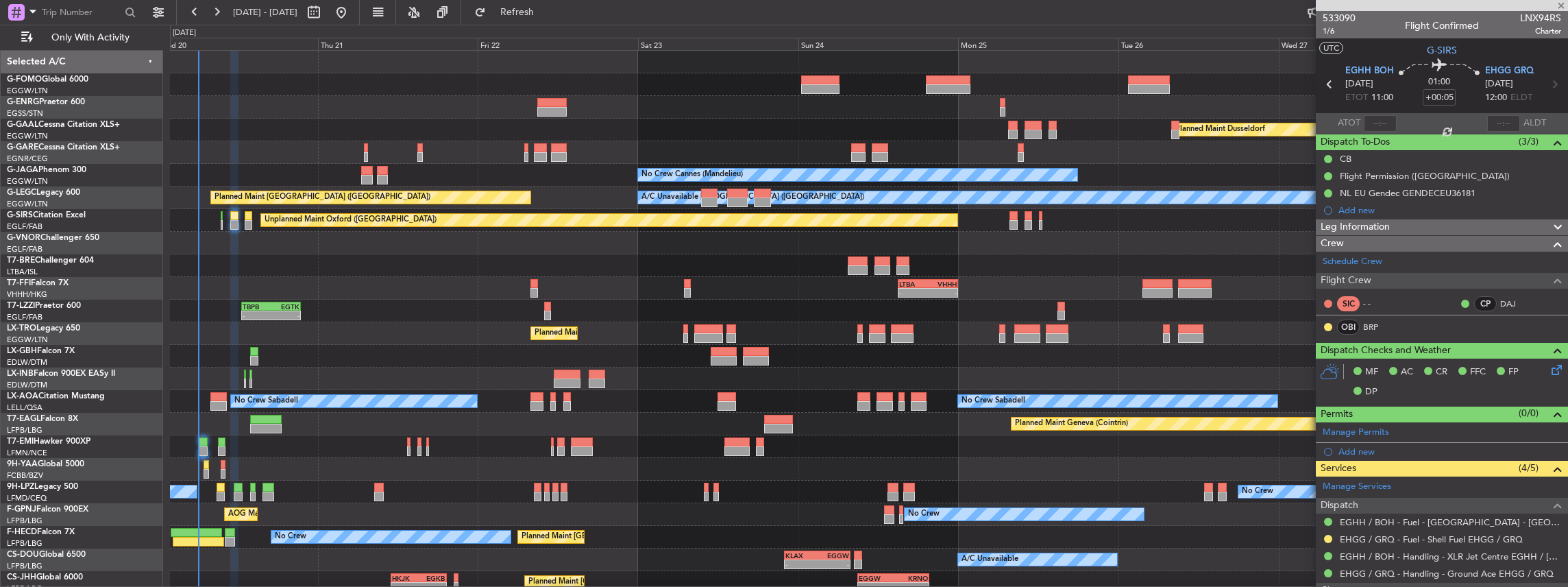
type input "-00:05"
type input "0"
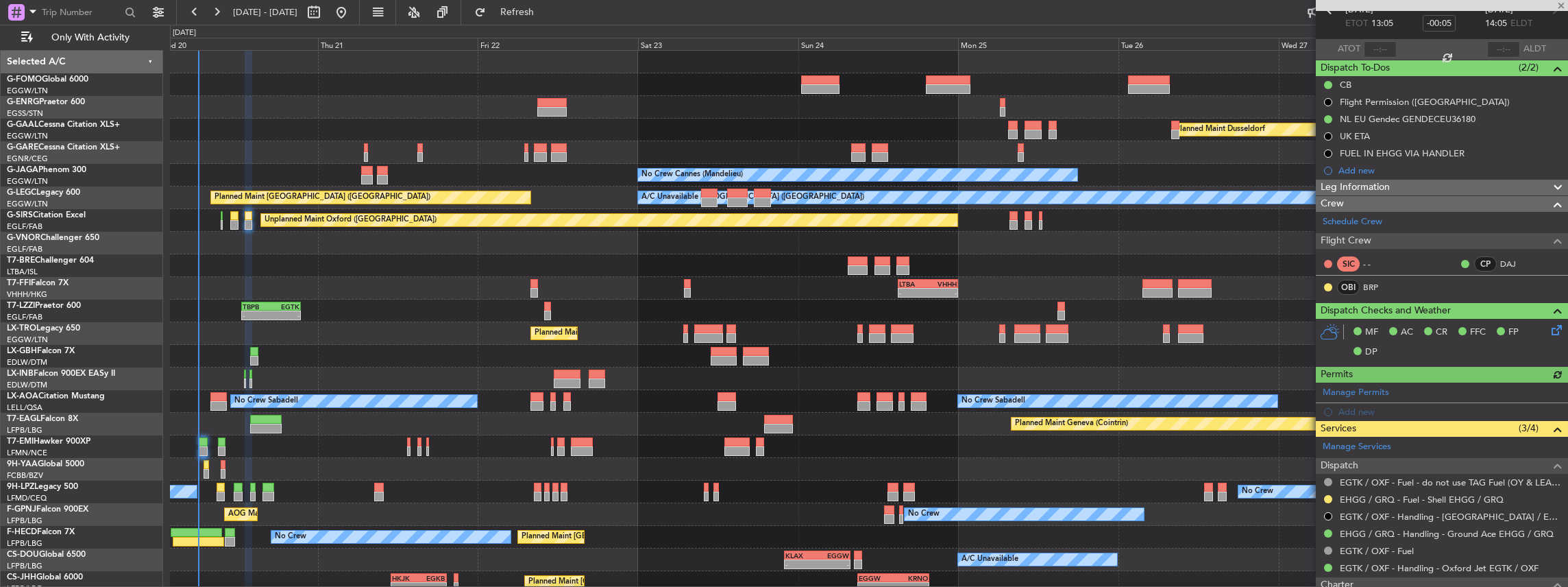
scroll to position [182, 0]
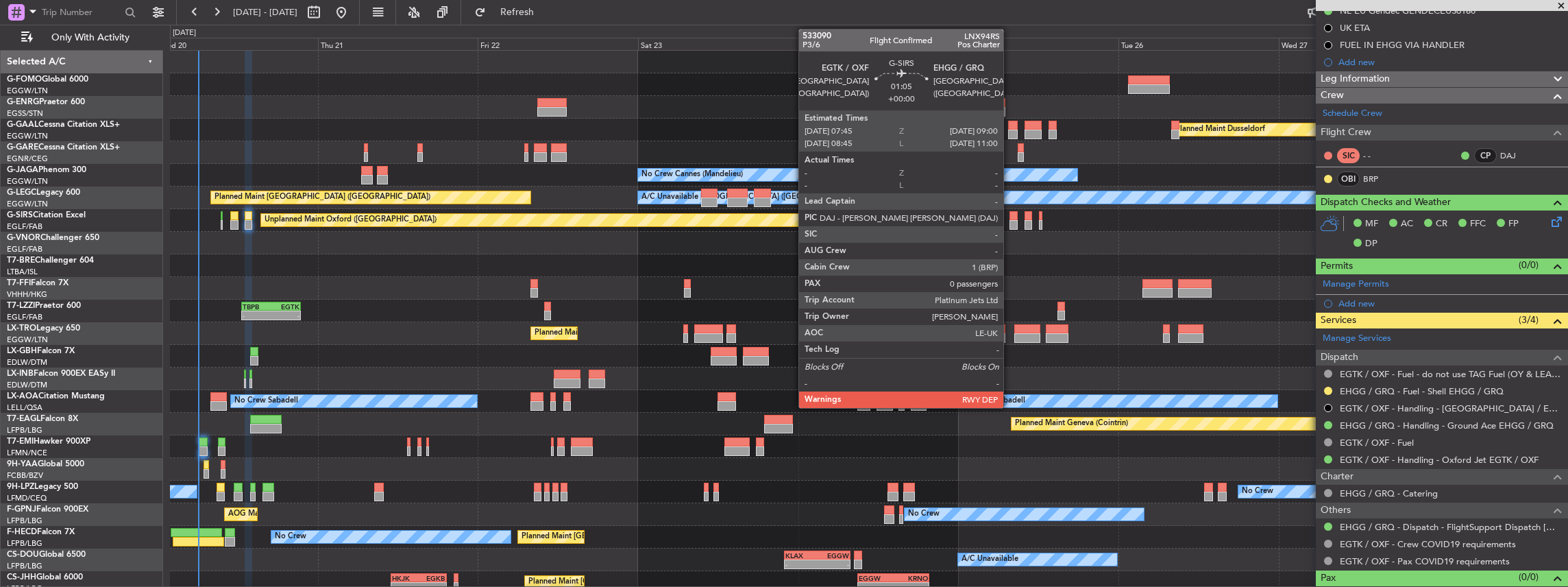
click at [1010, 222] on div at bounding box center [1014, 225] width 9 height 10
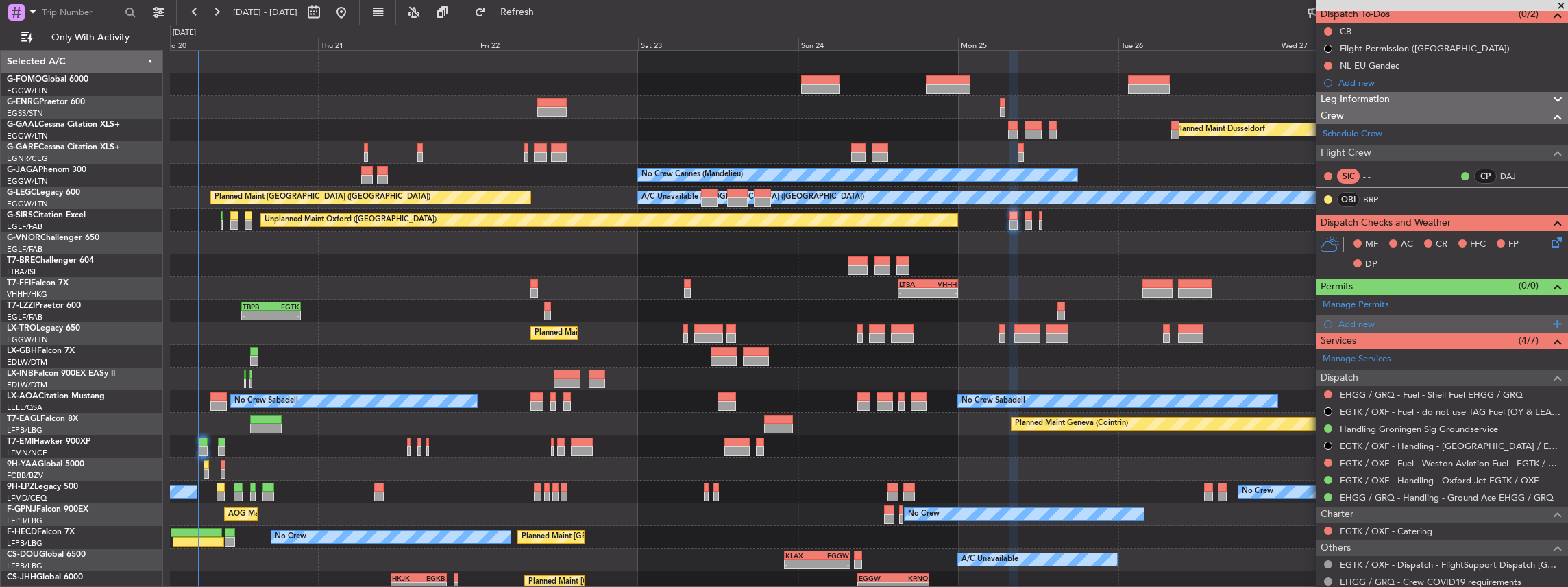
scroll to position [137, 0]
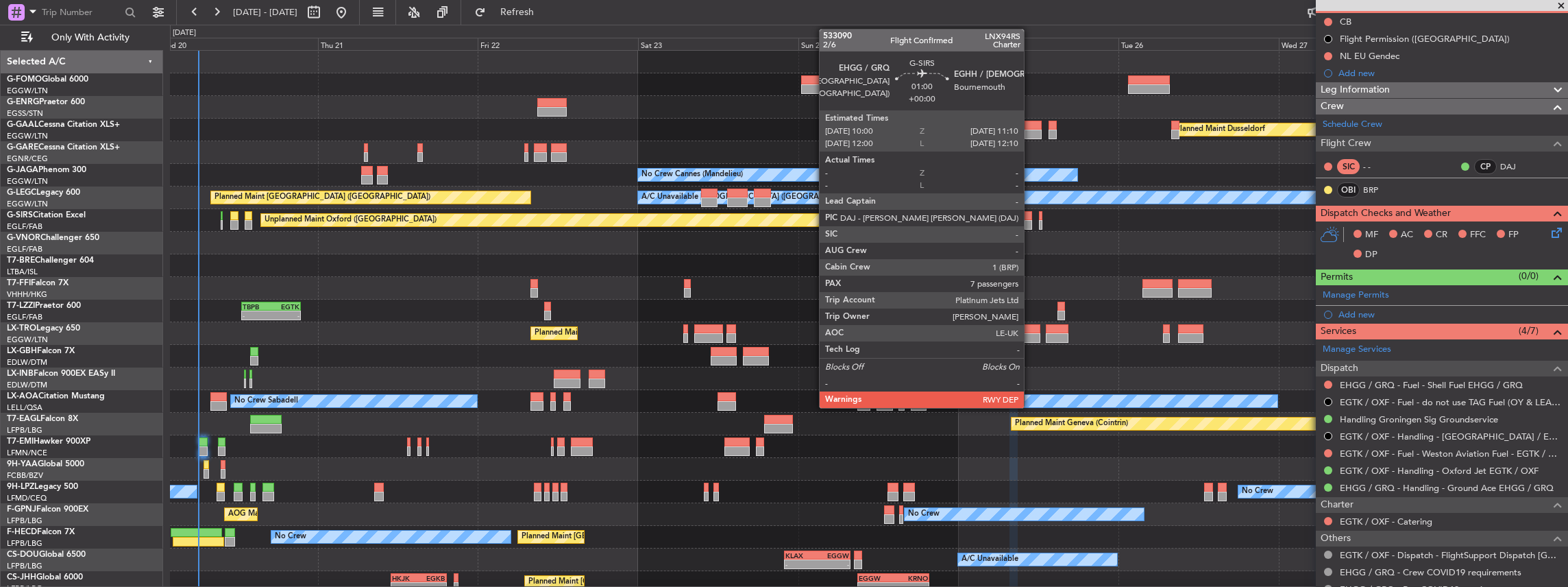
click at [1031, 221] on div at bounding box center [1028, 225] width 8 height 10
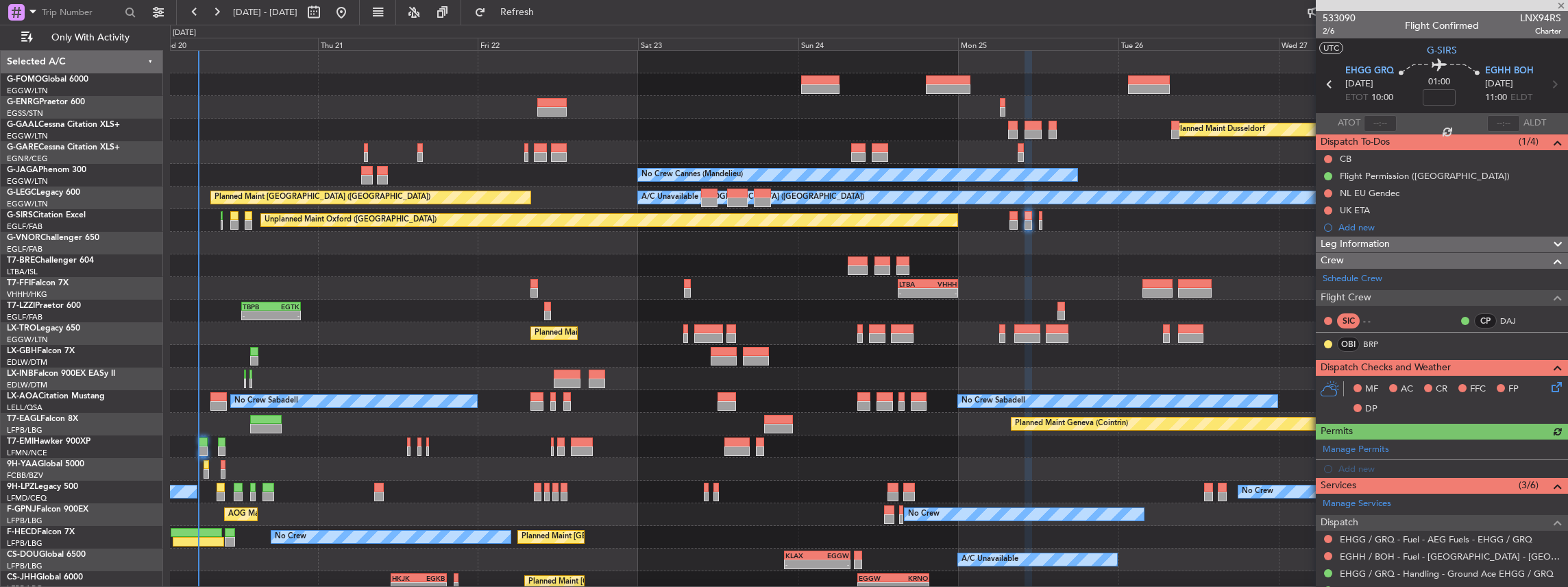
scroll to position [91, 0]
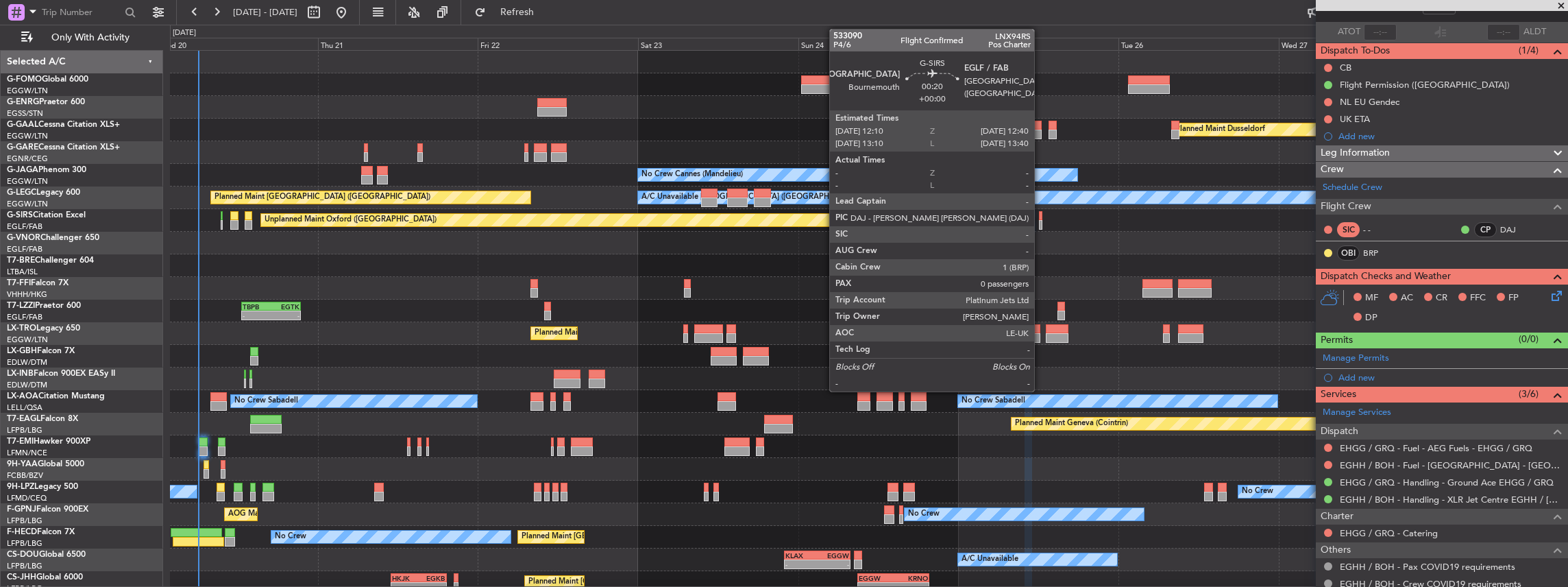
click at [1041, 223] on div at bounding box center [1041, 225] width 4 height 10
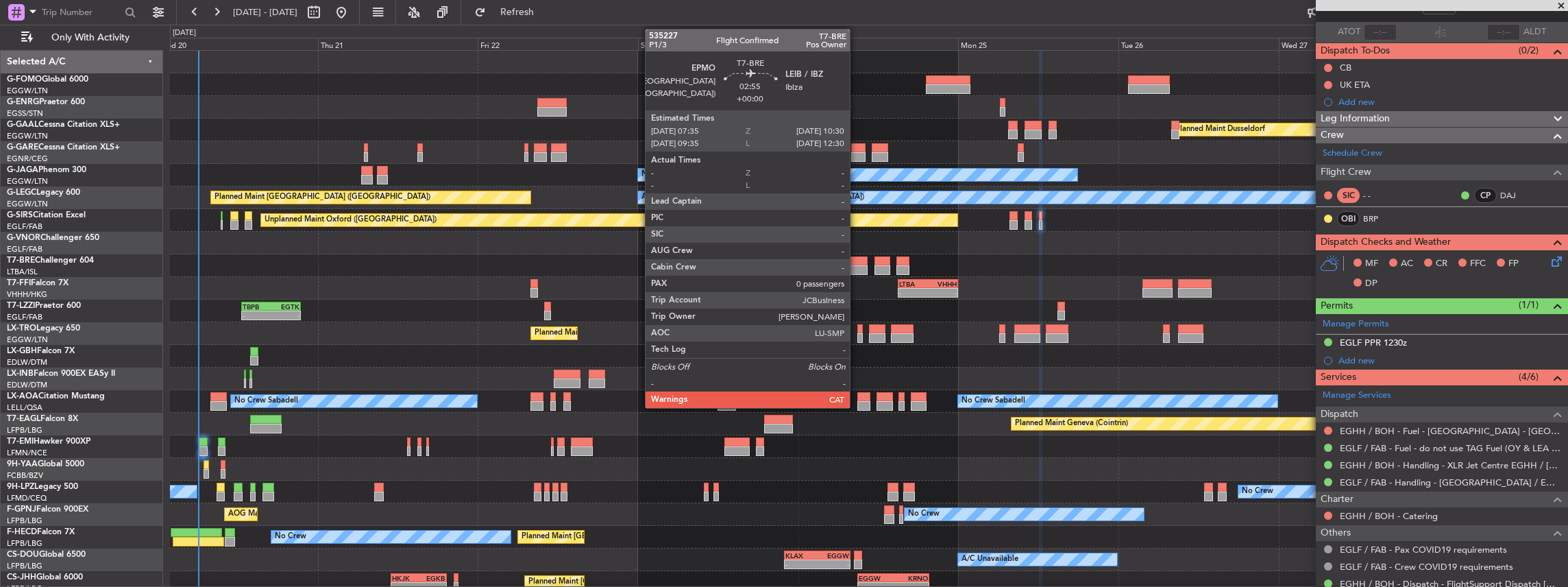
click at [857, 265] on div at bounding box center [857, 270] width 20 height 10
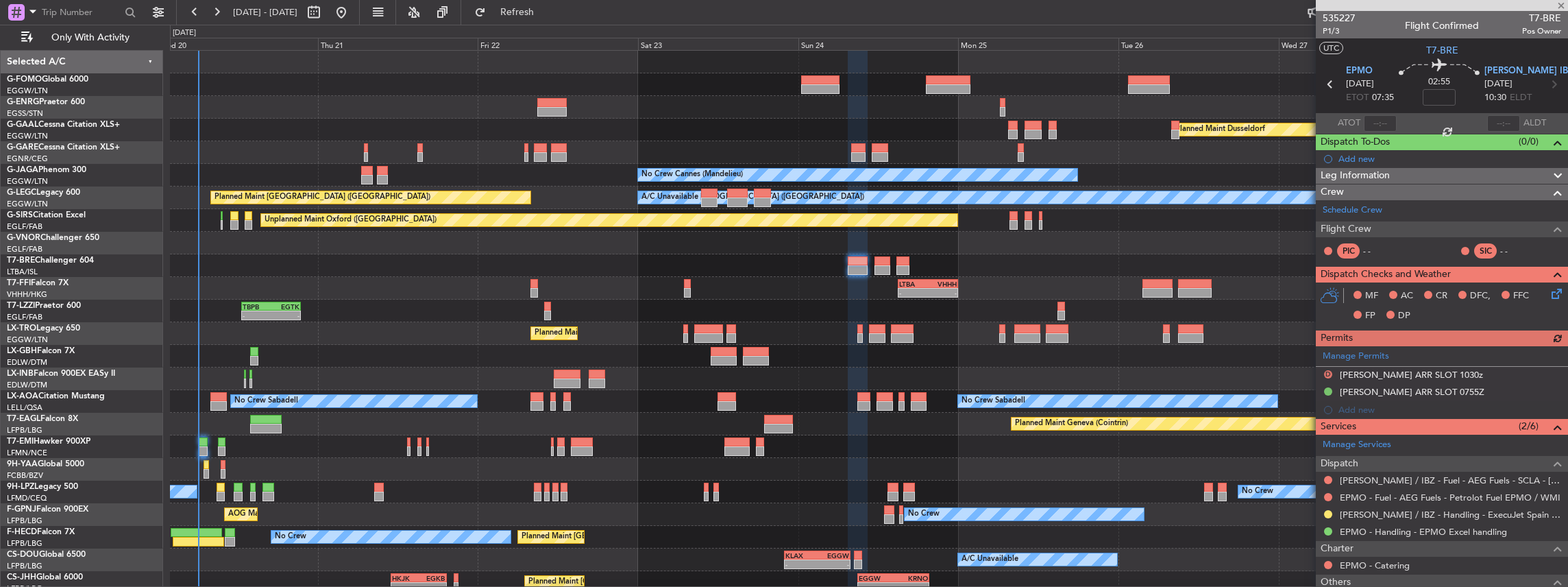
scroll to position [90, 0]
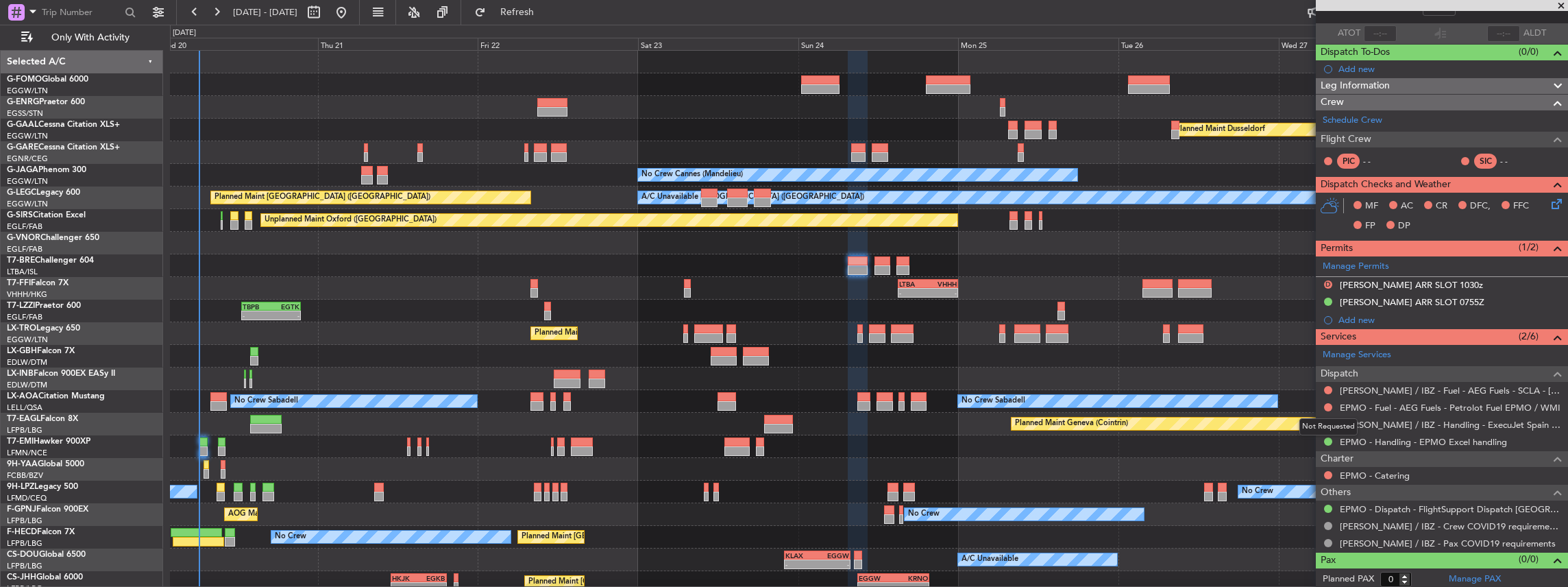
click at [1327, 420] on div "Not Requested" at bounding box center [1328, 426] width 58 height 17
click at [1328, 421] on button at bounding box center [1328, 424] width 8 height 8
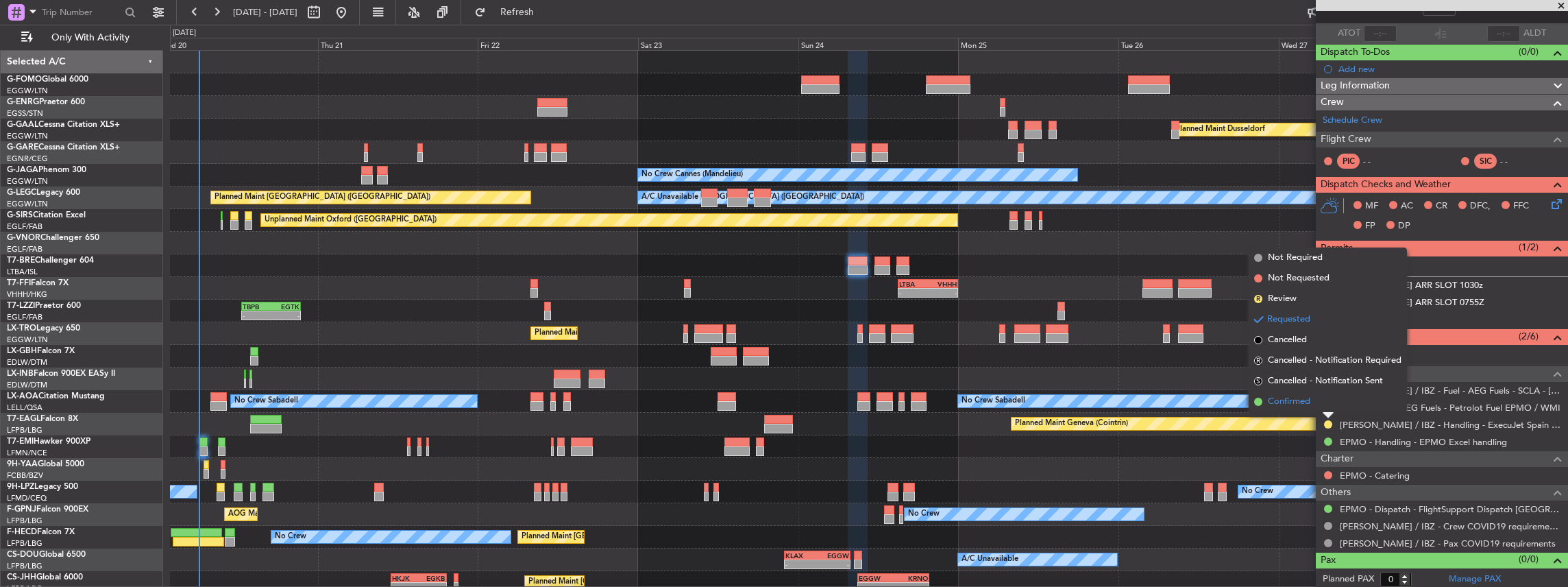
click at [1295, 398] on span "Confirmed" at bounding box center [1289, 401] width 43 height 13
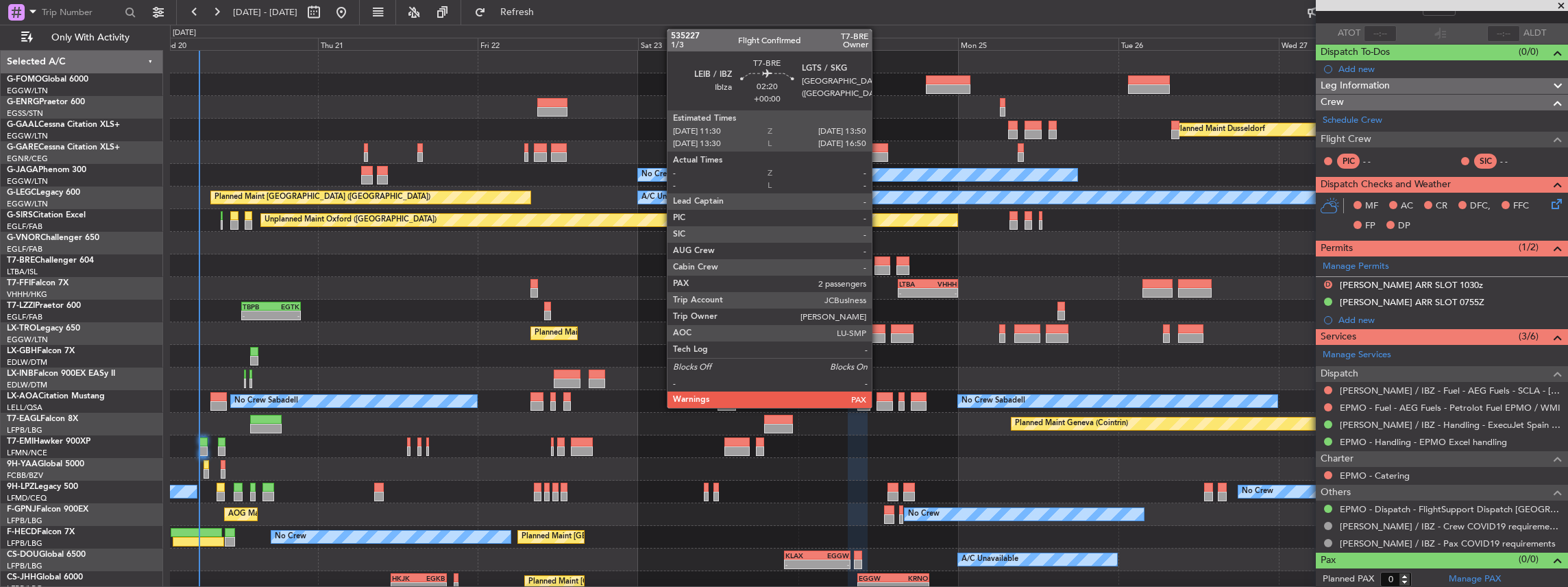
click at [878, 267] on div at bounding box center [882, 270] width 16 height 10
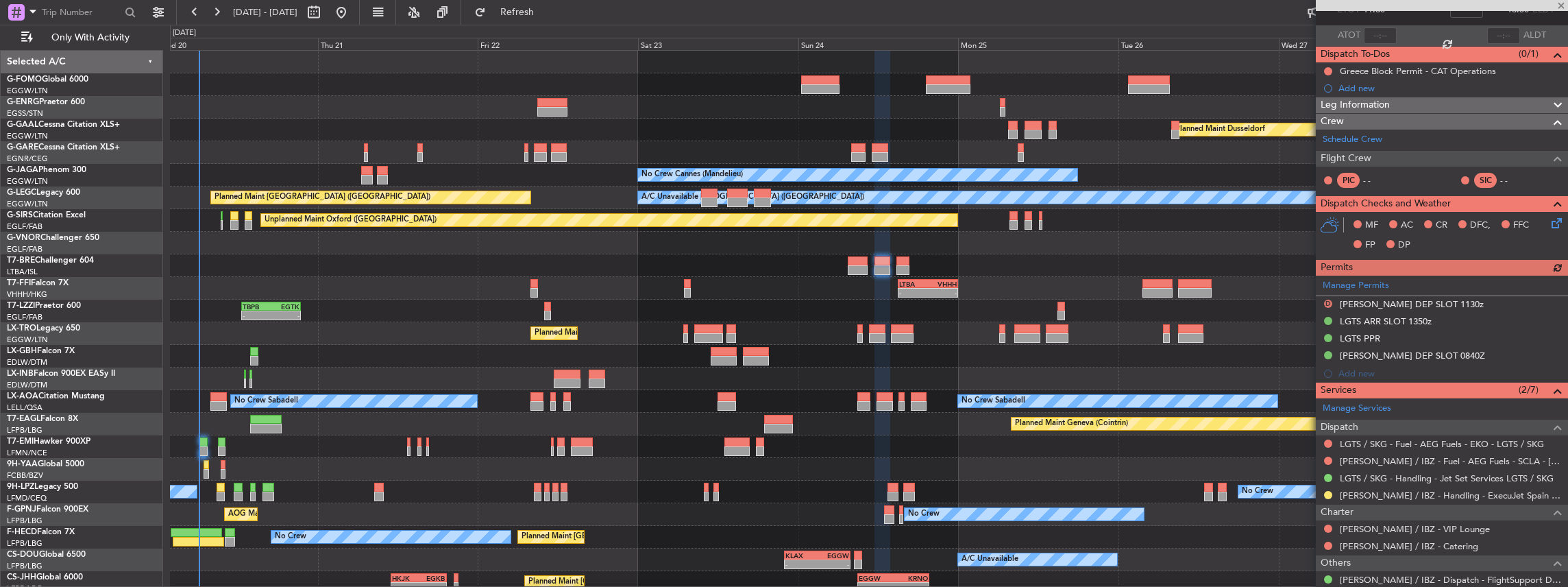
scroll to position [91, 0]
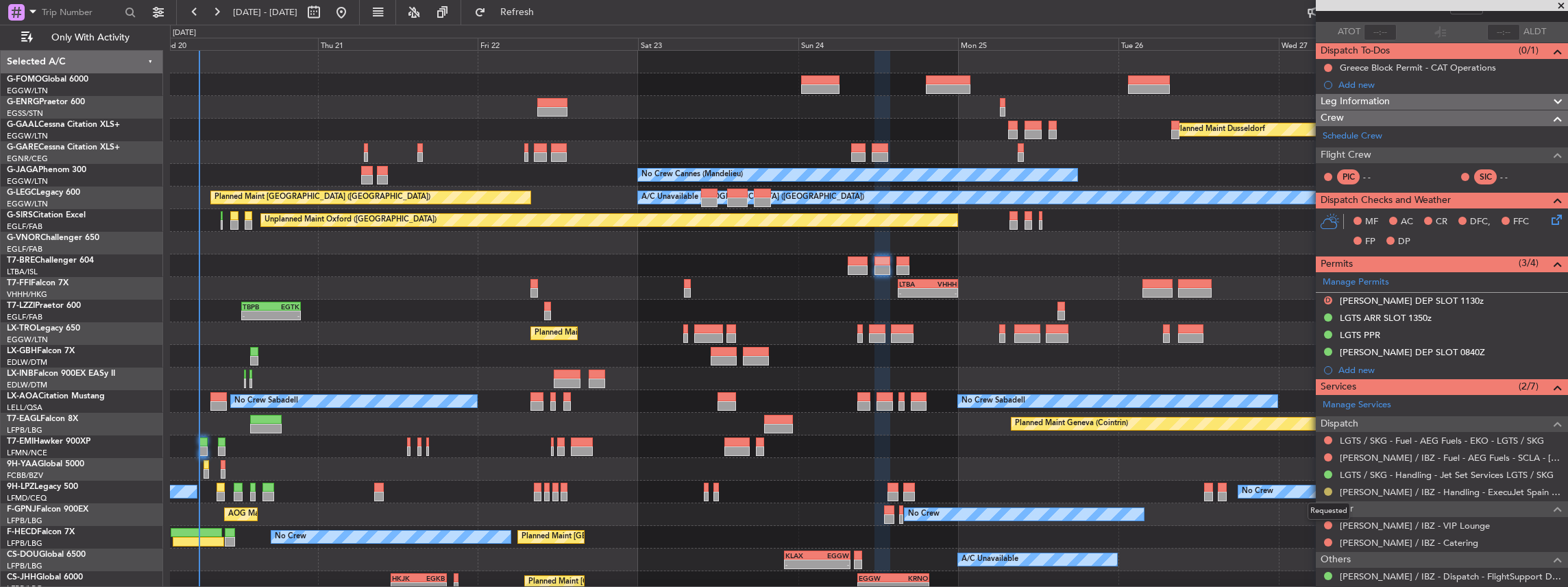
click at [1326, 488] on button at bounding box center [1328, 491] width 8 height 8
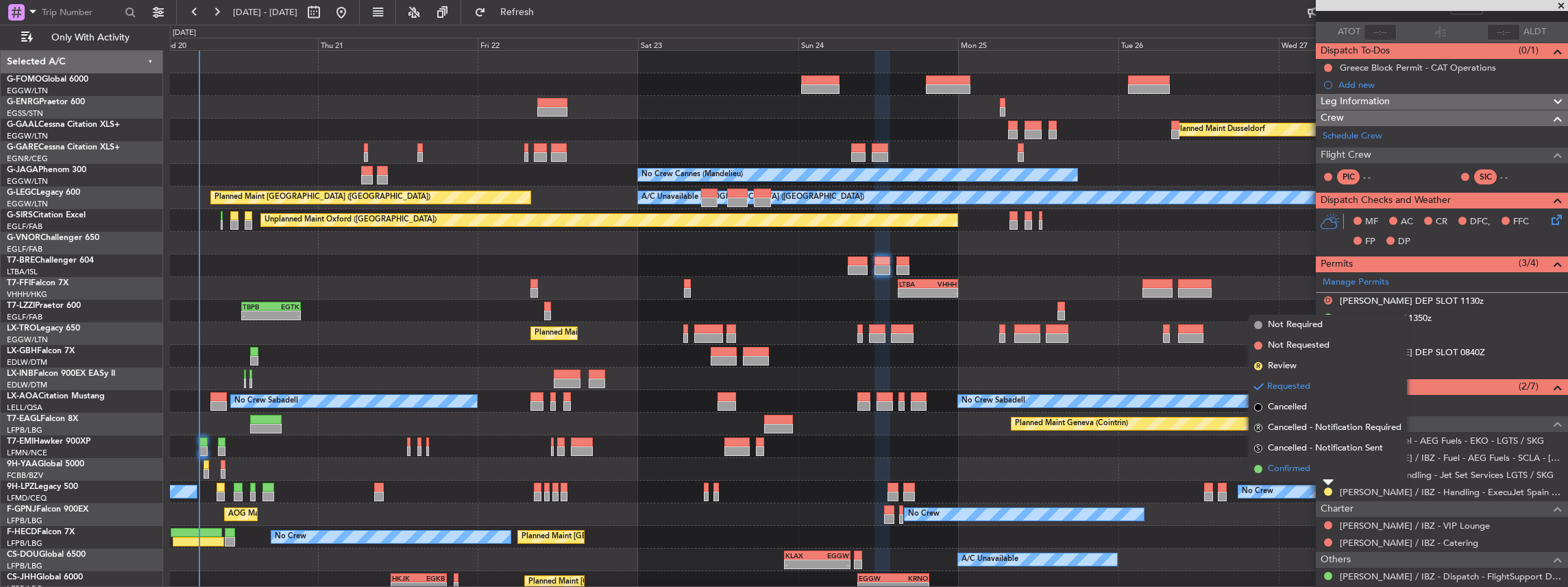
click at [1313, 470] on li "Confirmed" at bounding box center [1328, 468] width 158 height 20
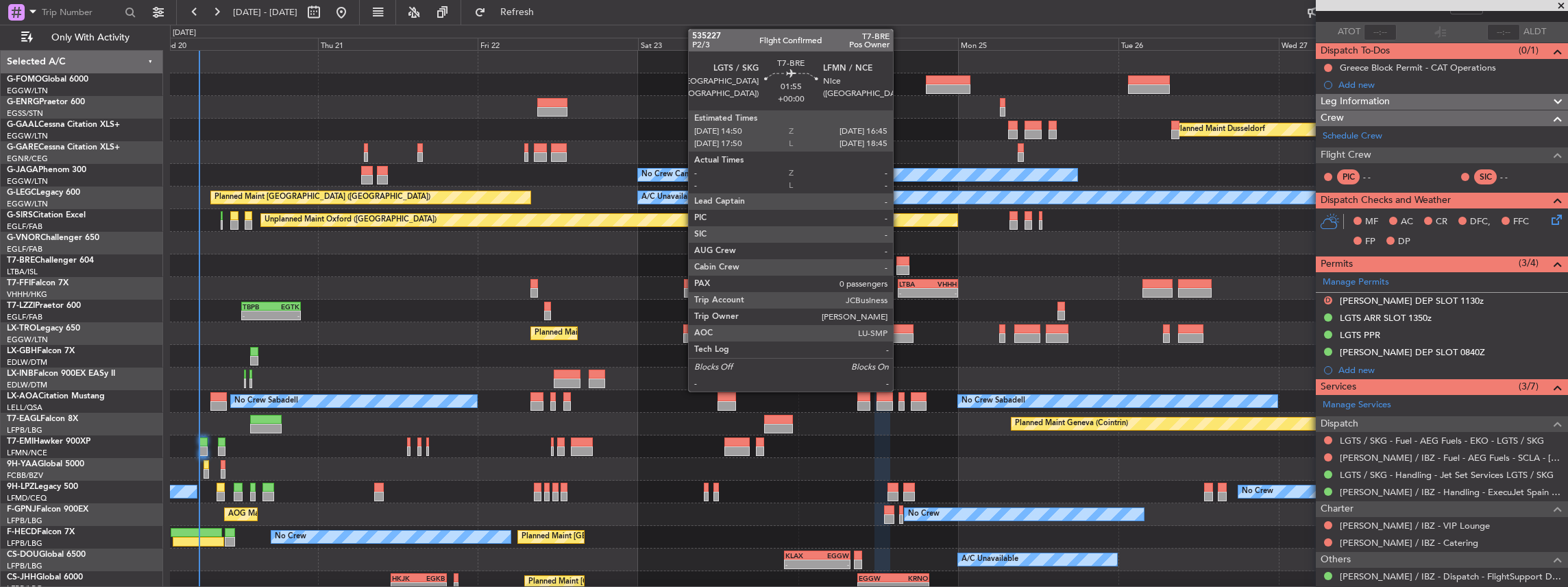
click at [900, 261] on div at bounding box center [902, 261] width 13 height 10
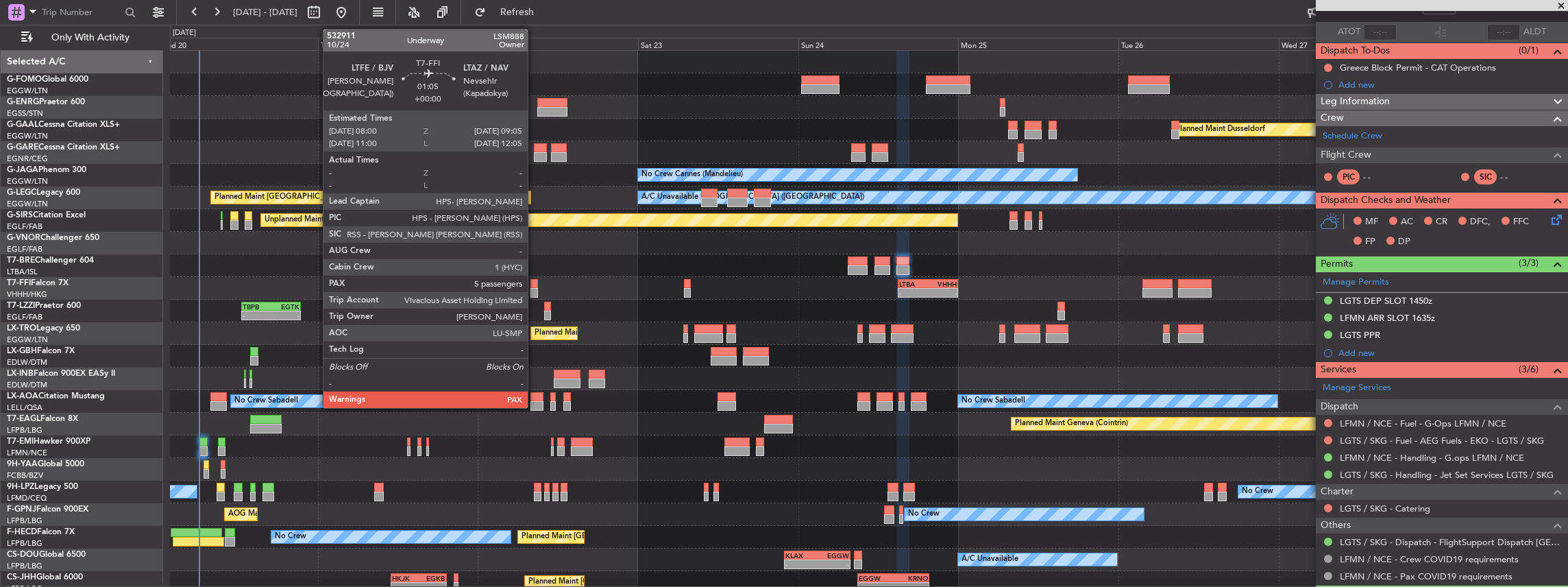
click at [535, 285] on div at bounding box center [534, 284] width 7 height 10
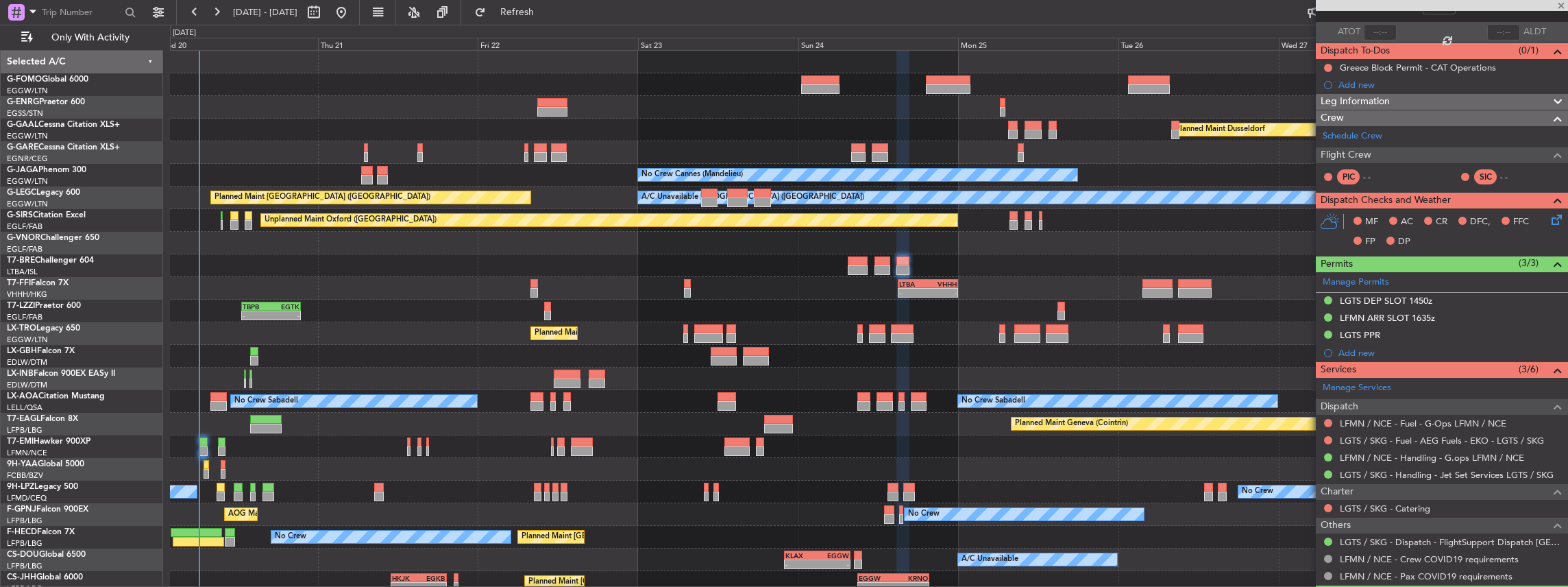
type input "5"
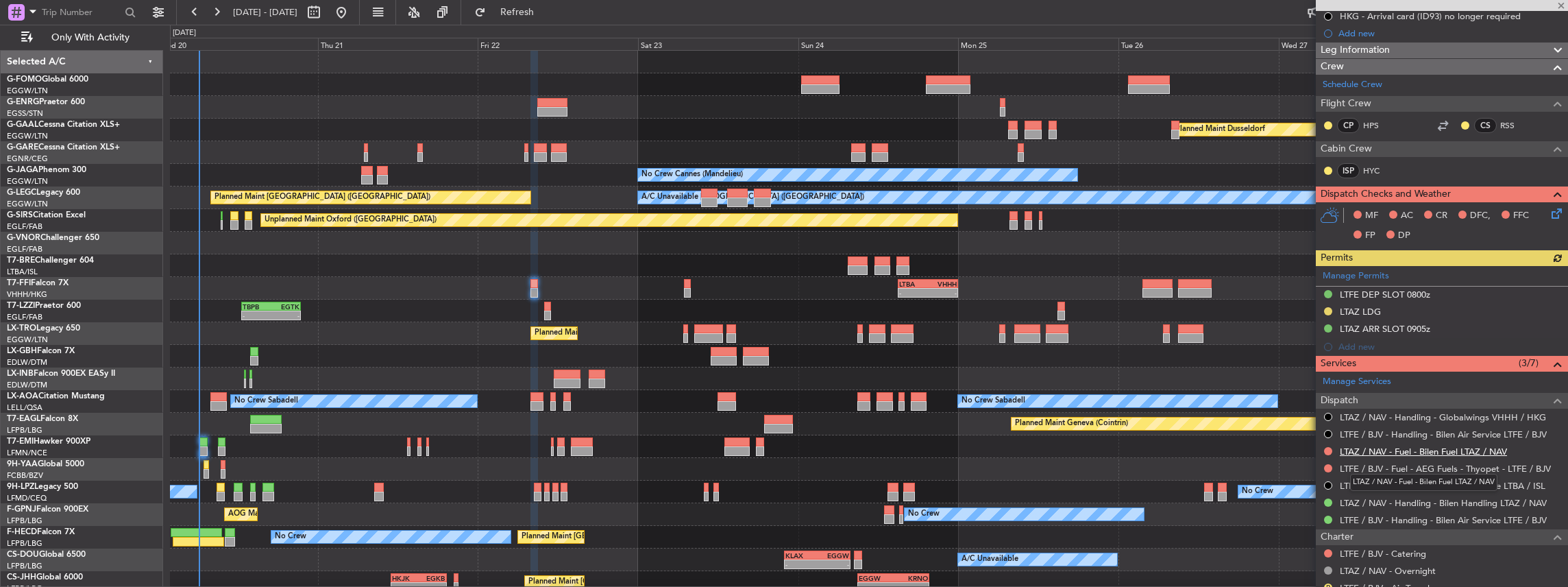
scroll to position [274, 0]
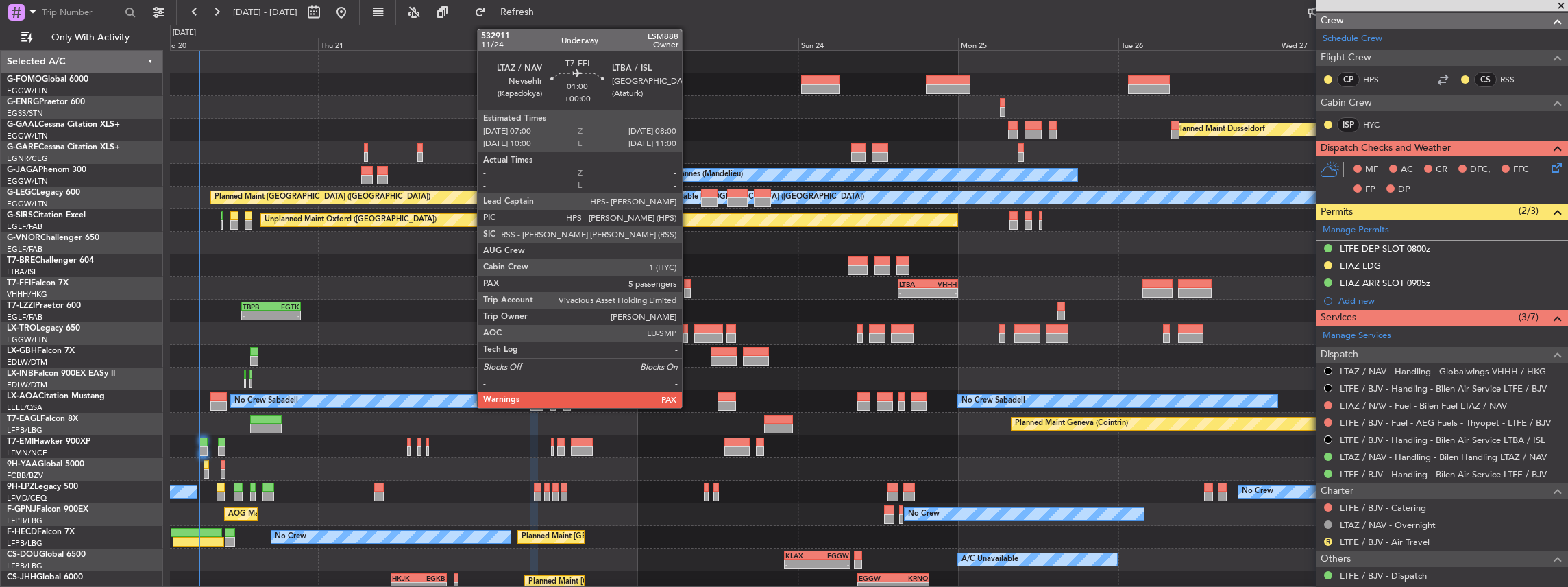
click at [689, 285] on div at bounding box center [687, 284] width 7 height 10
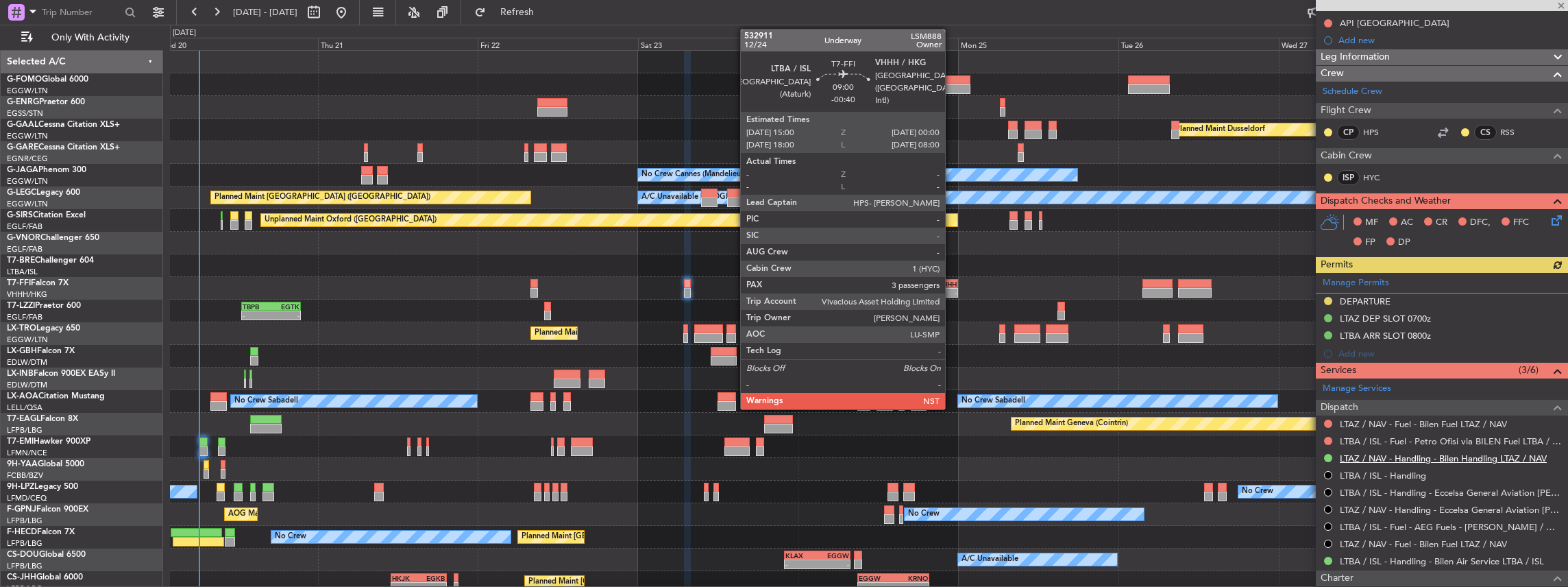
scroll to position [182, 0]
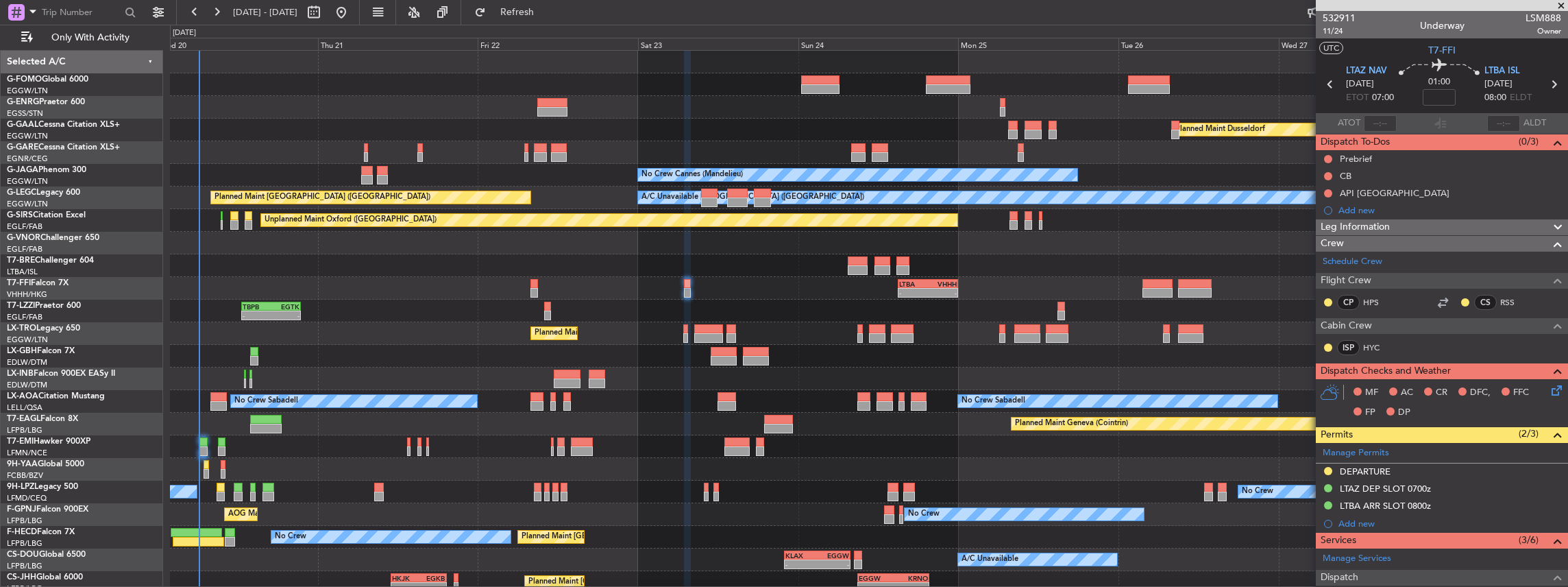
scroll to position [182, 0]
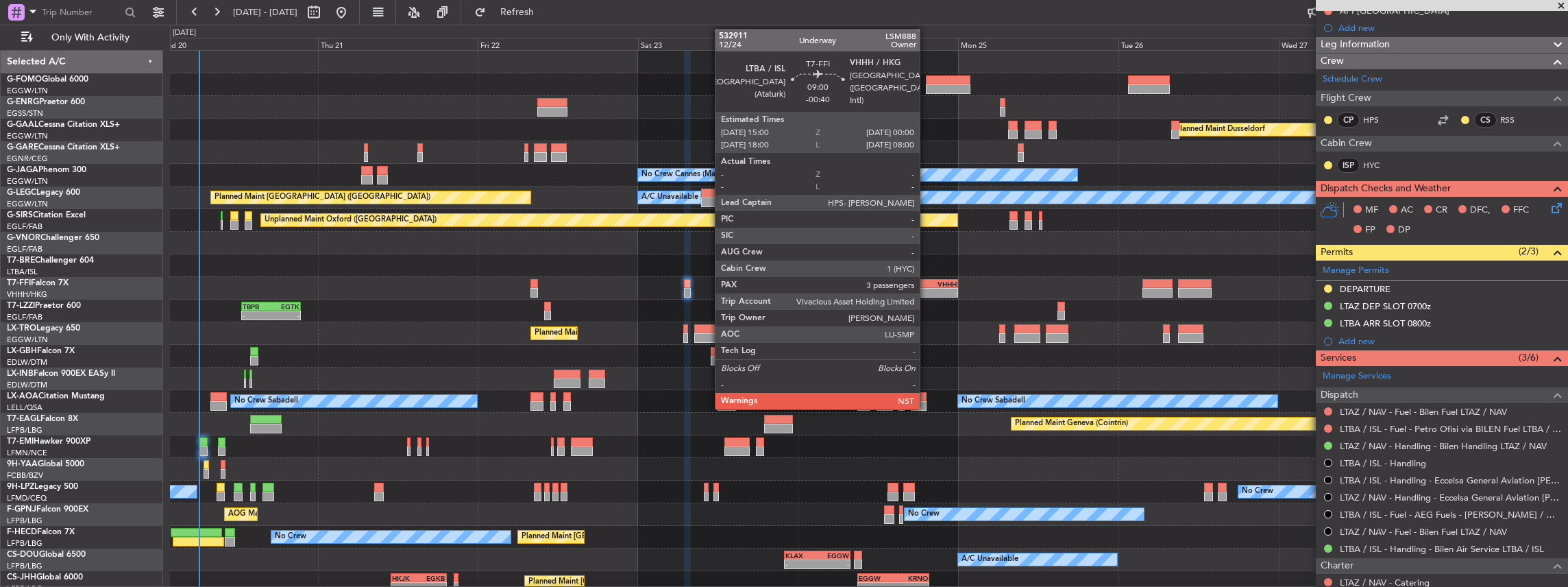
click at [927, 288] on div "- -" at bounding box center [928, 292] width 61 height 10
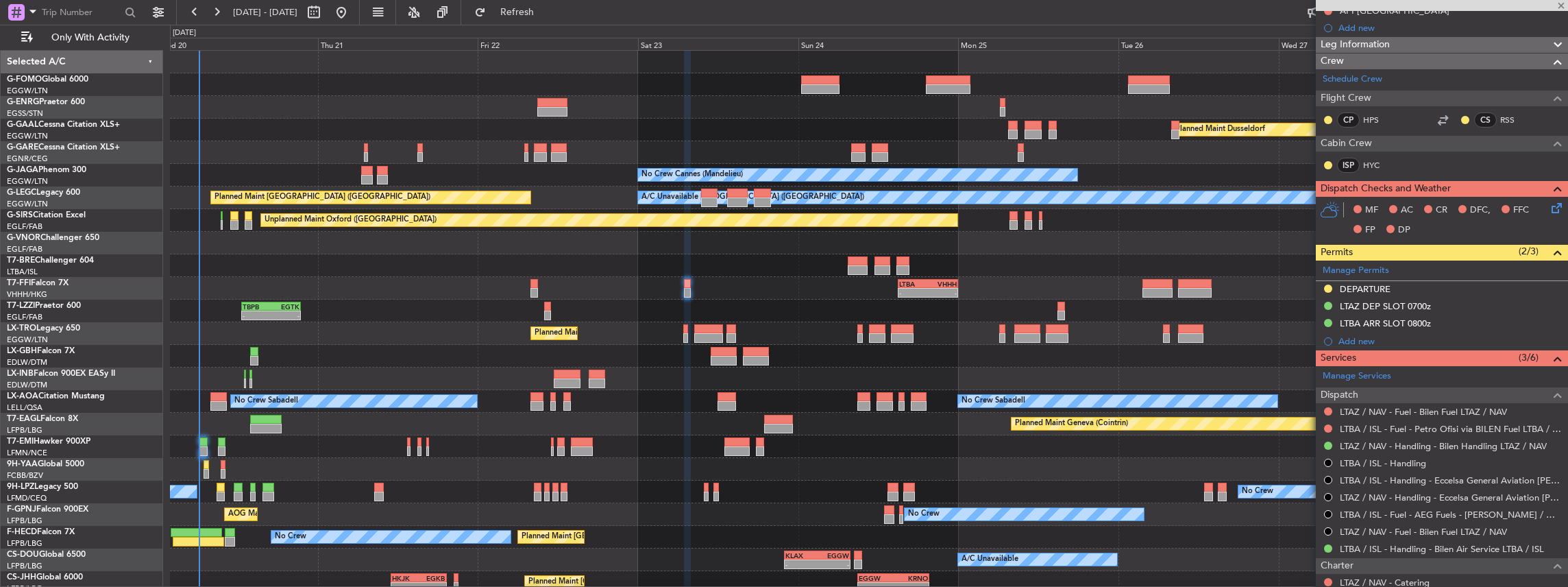
type input "-00:40"
type input "3"
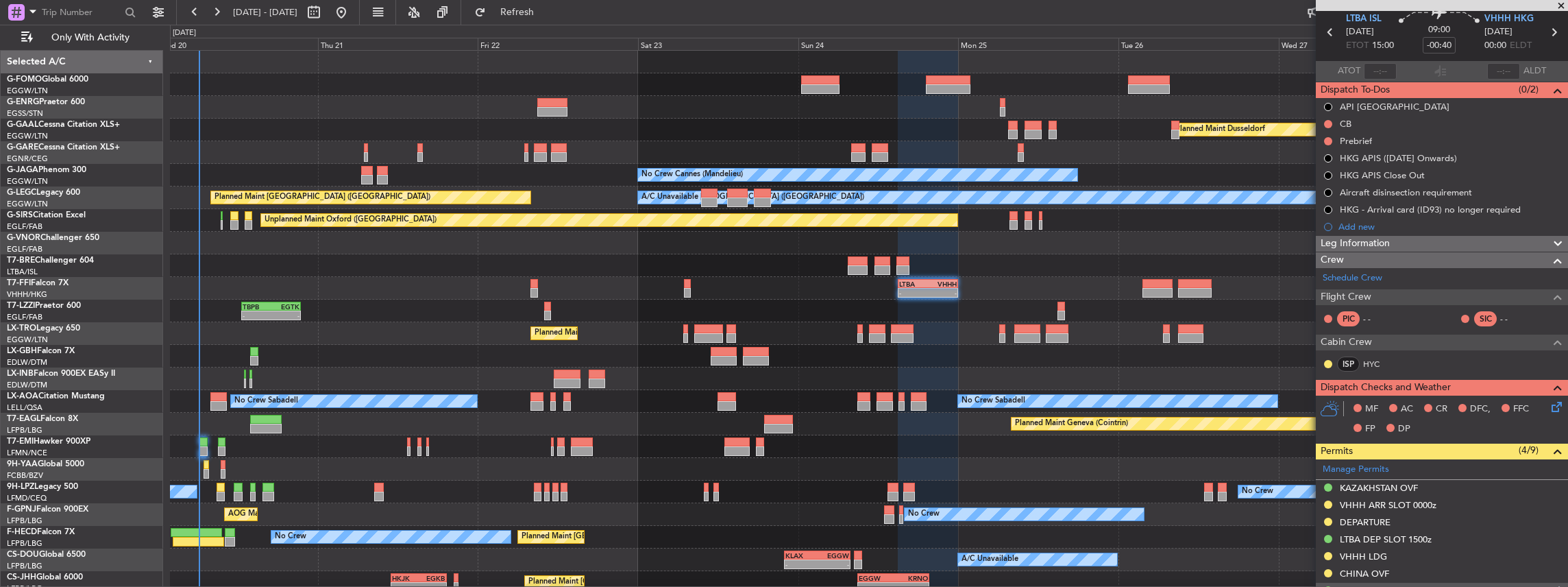
scroll to position [0, 0]
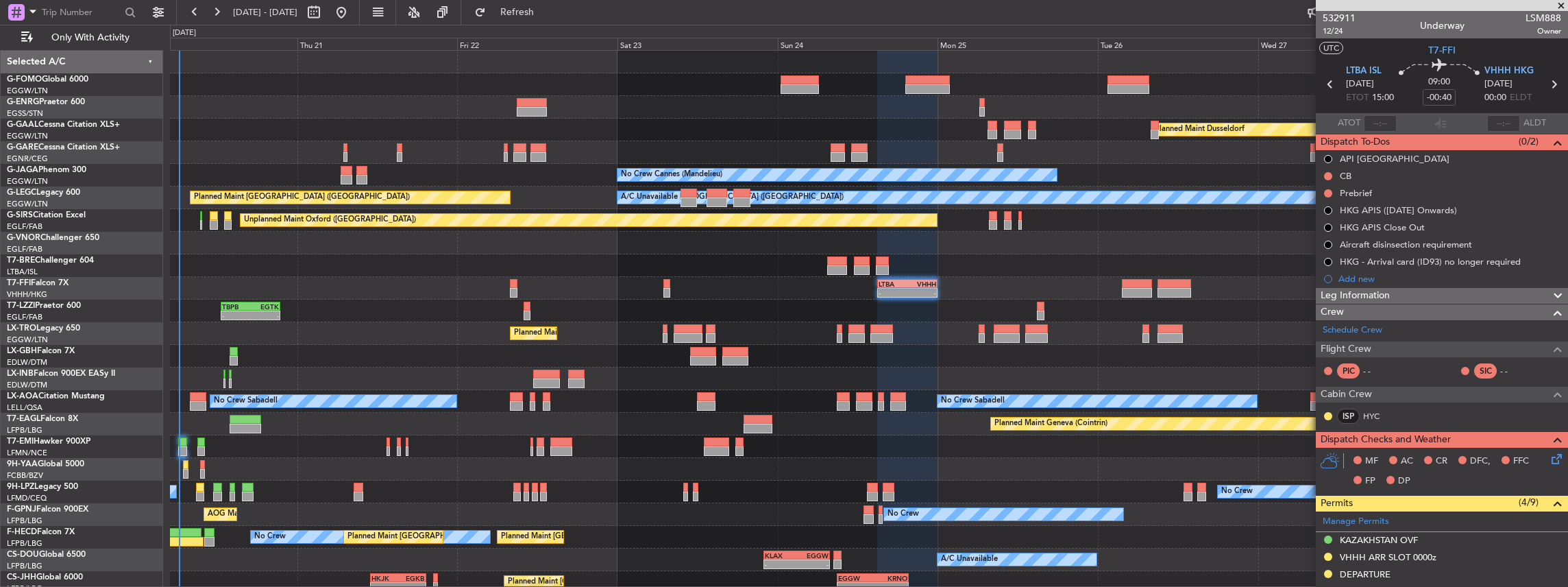
click at [1142, 365] on div "Owner Planned [GEOGRAPHIC_DATA] Unplanned Maint [PERSON_NAME] No Crew Cannes ([…" at bounding box center [869, 344] width 1398 height 588
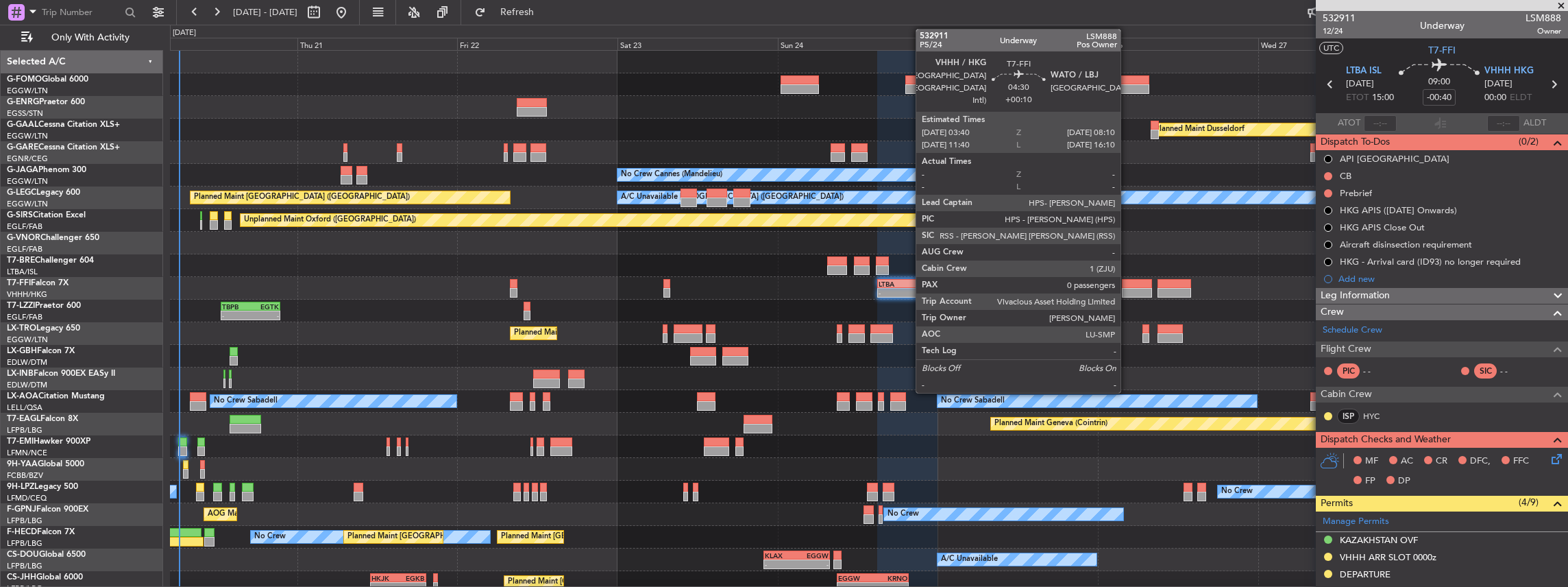
click at [1128, 285] on div at bounding box center [1137, 284] width 30 height 10
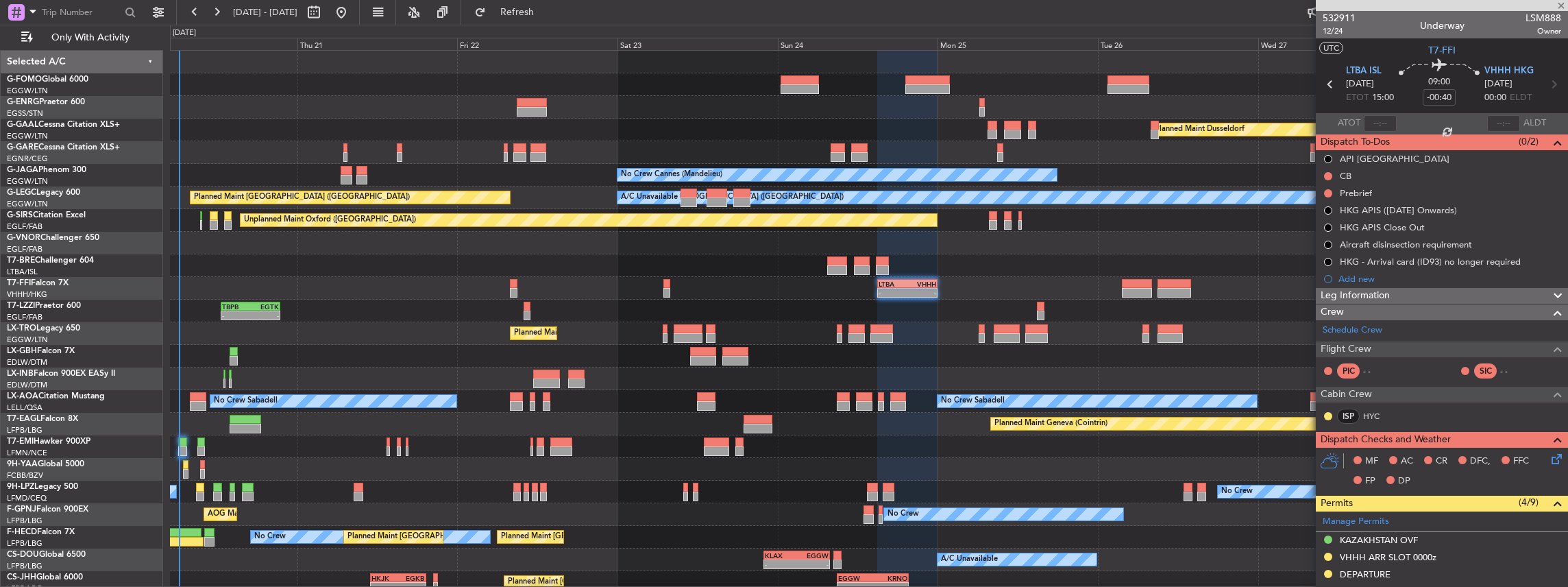
scroll to position [136, 0]
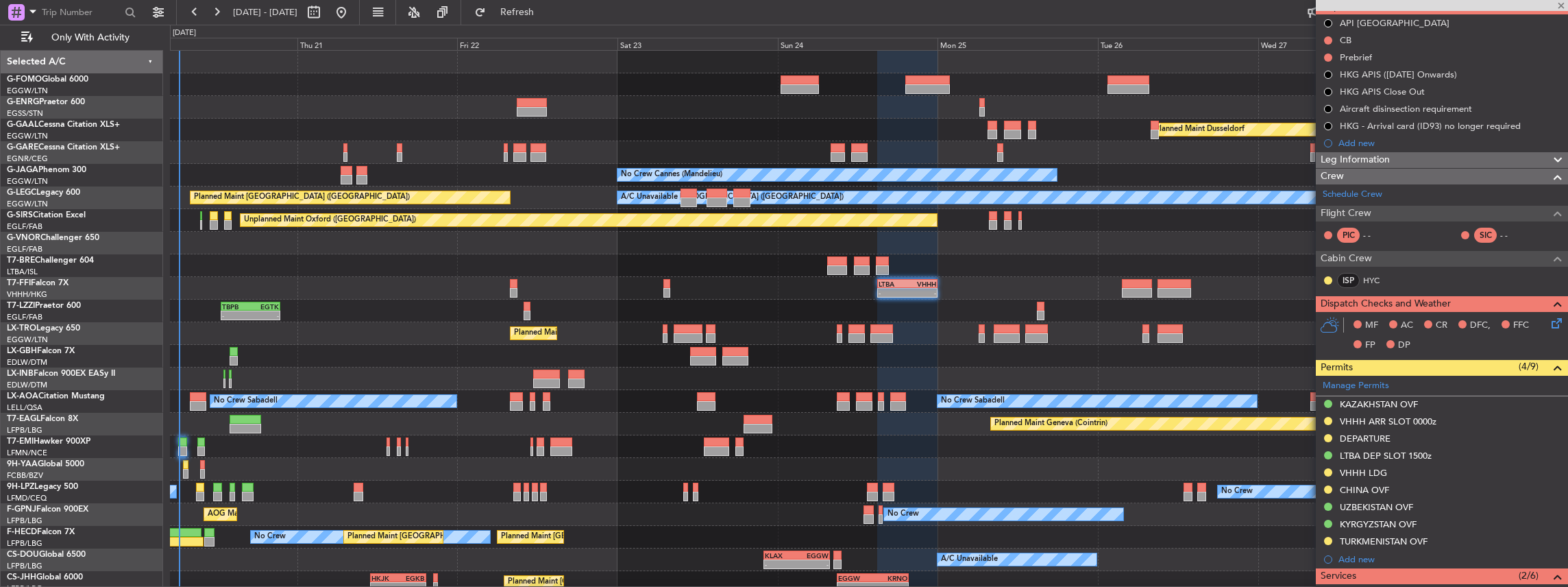
type input "+00:10"
type input "0"
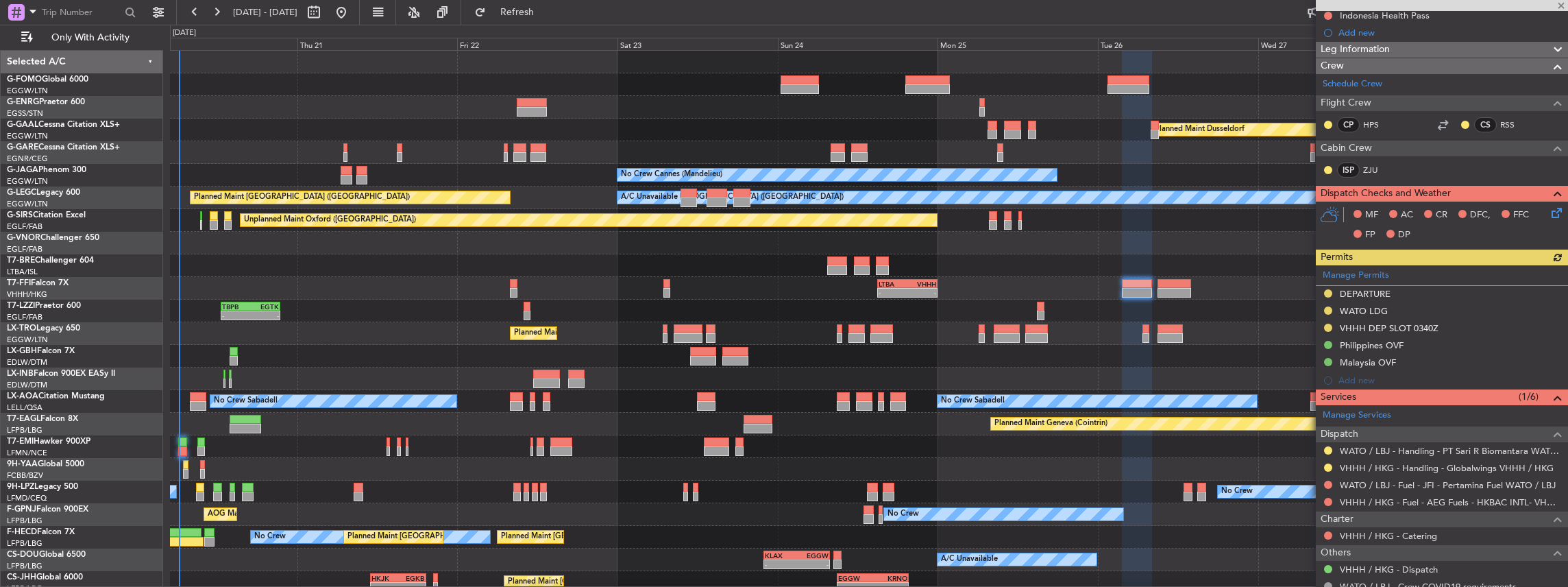
scroll to position [182, 0]
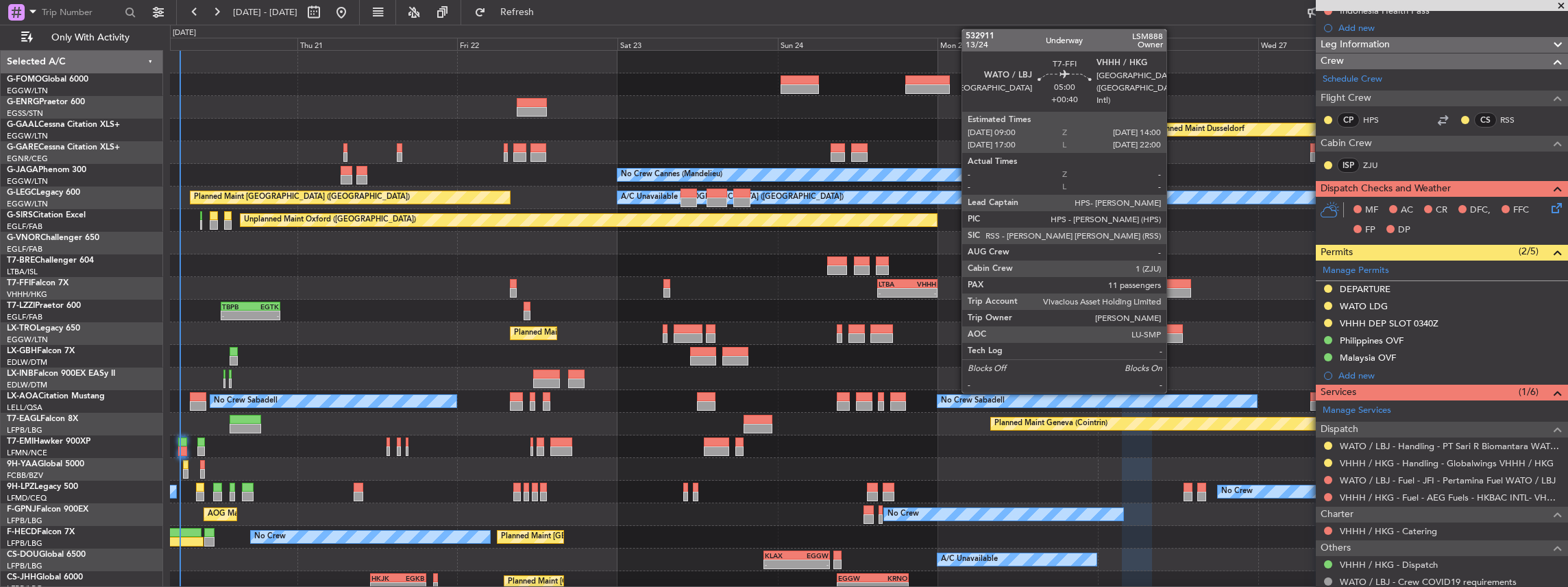
click at [1173, 288] on div at bounding box center [1174, 292] width 34 height 10
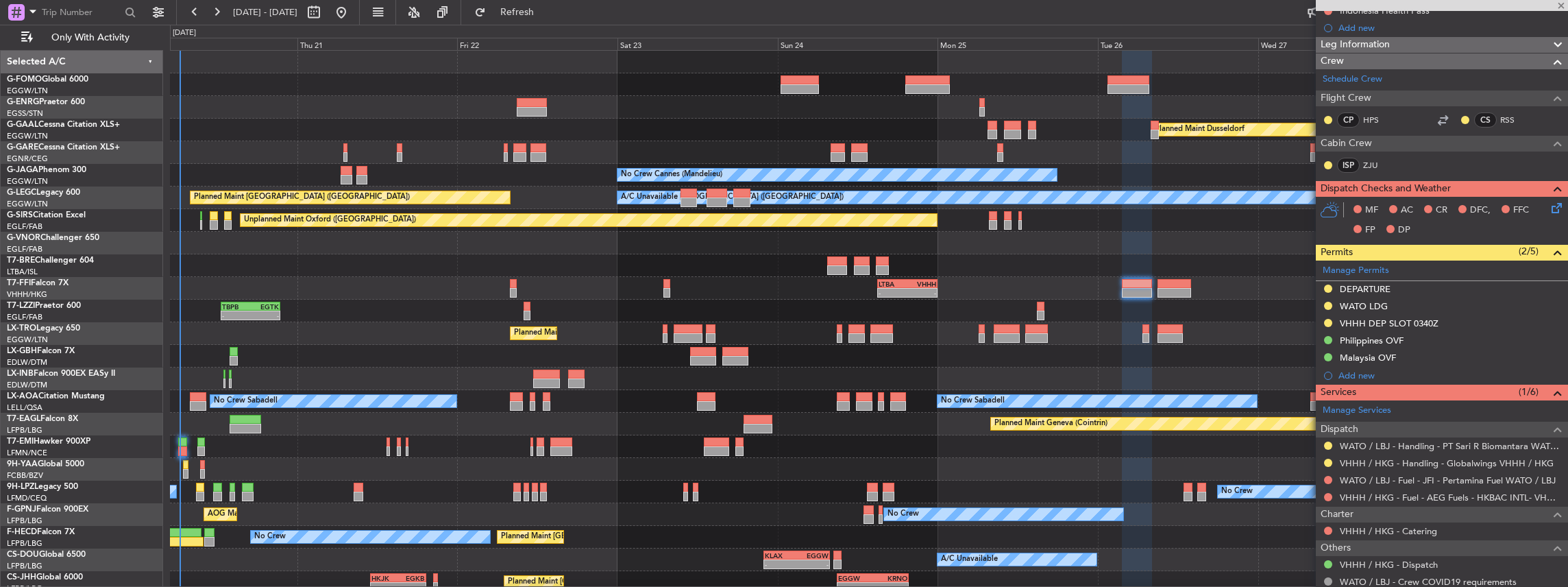
type input "+00:40"
type input "11"
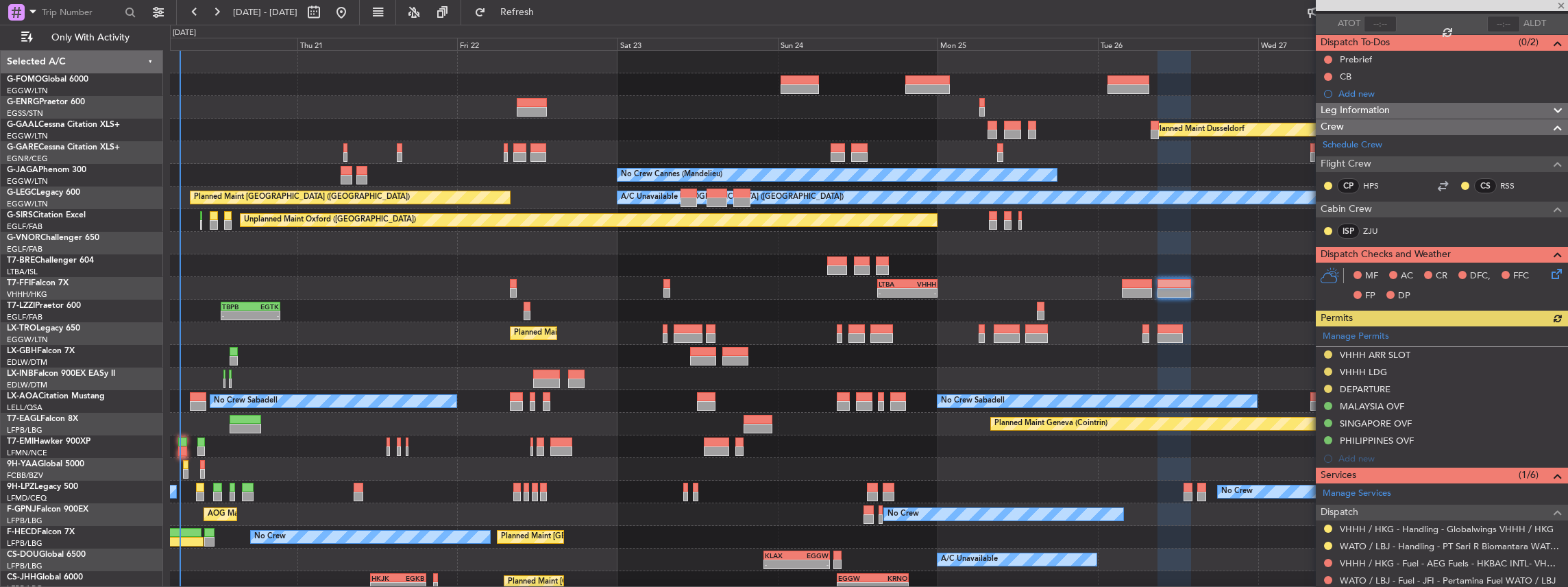
scroll to position [137, 0]
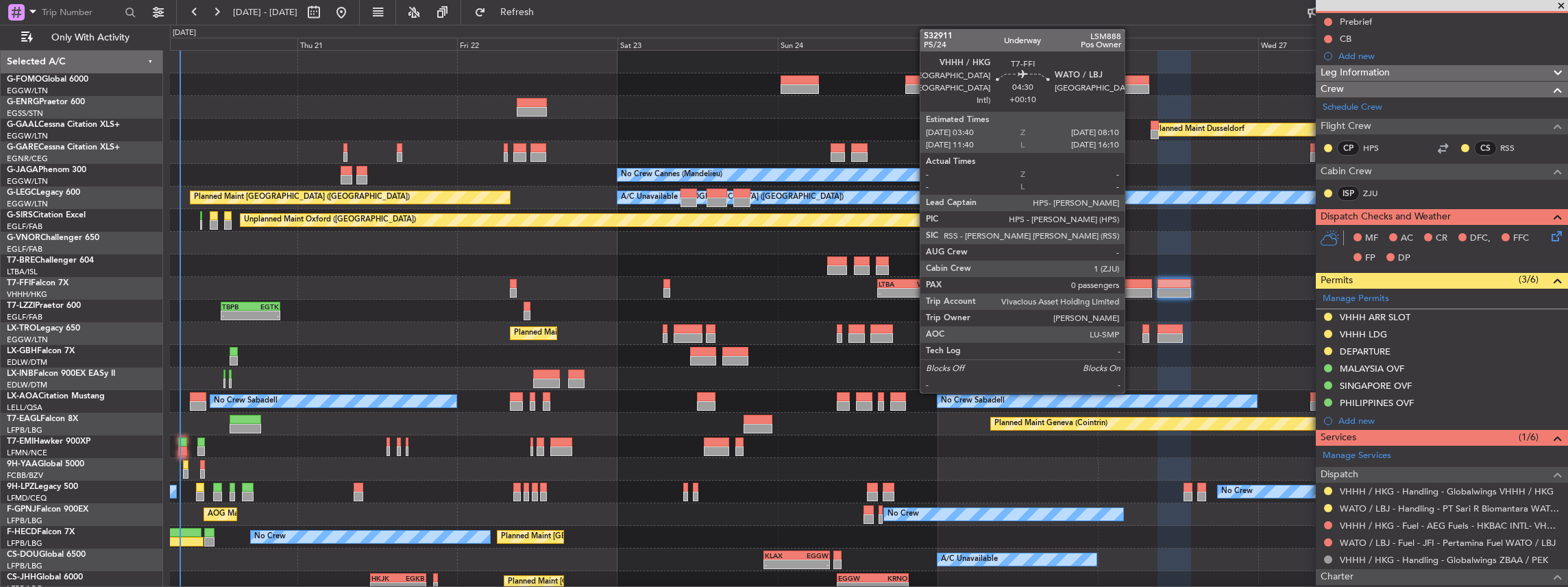
click at [1131, 289] on div at bounding box center [1137, 292] width 30 height 10
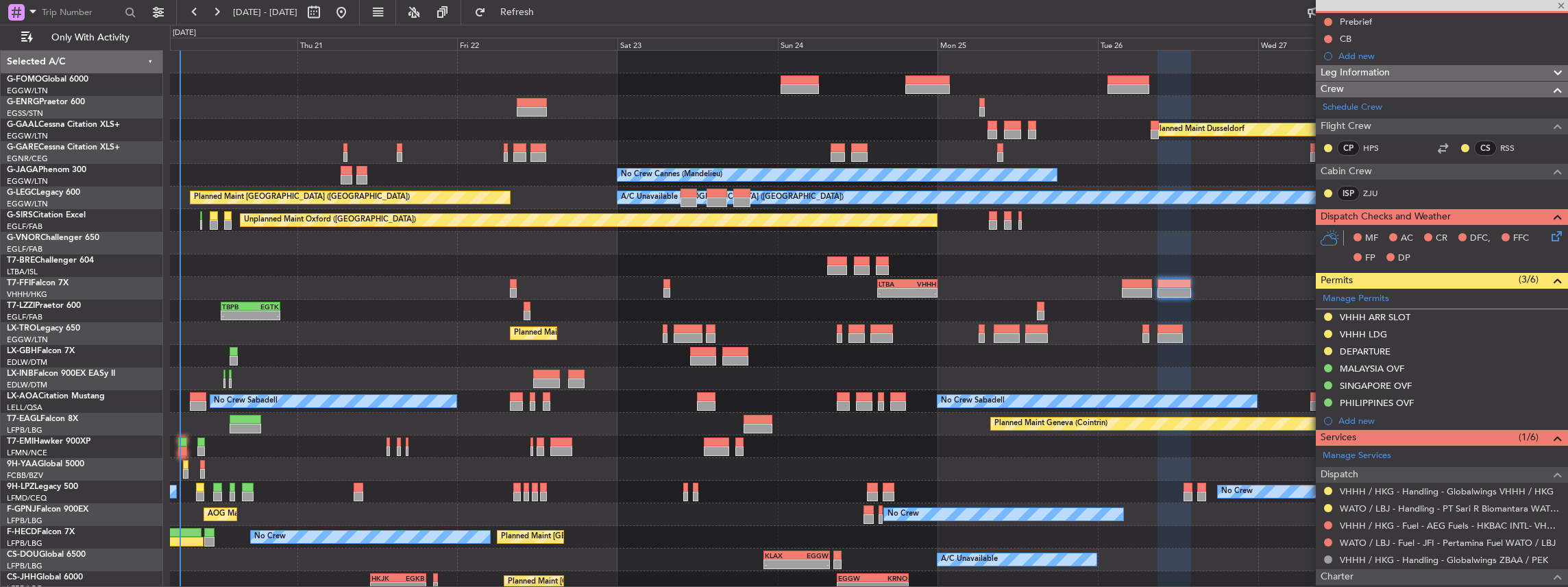
type input "+00:10"
type input "0"
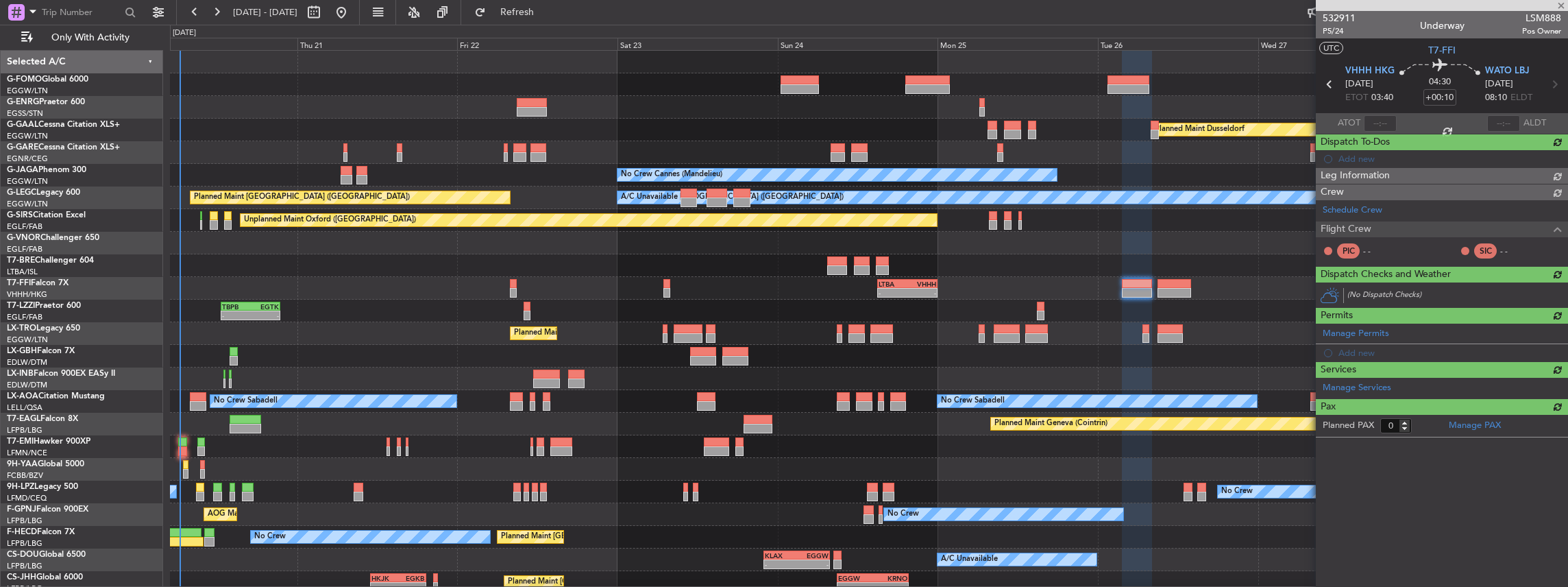
scroll to position [0, 0]
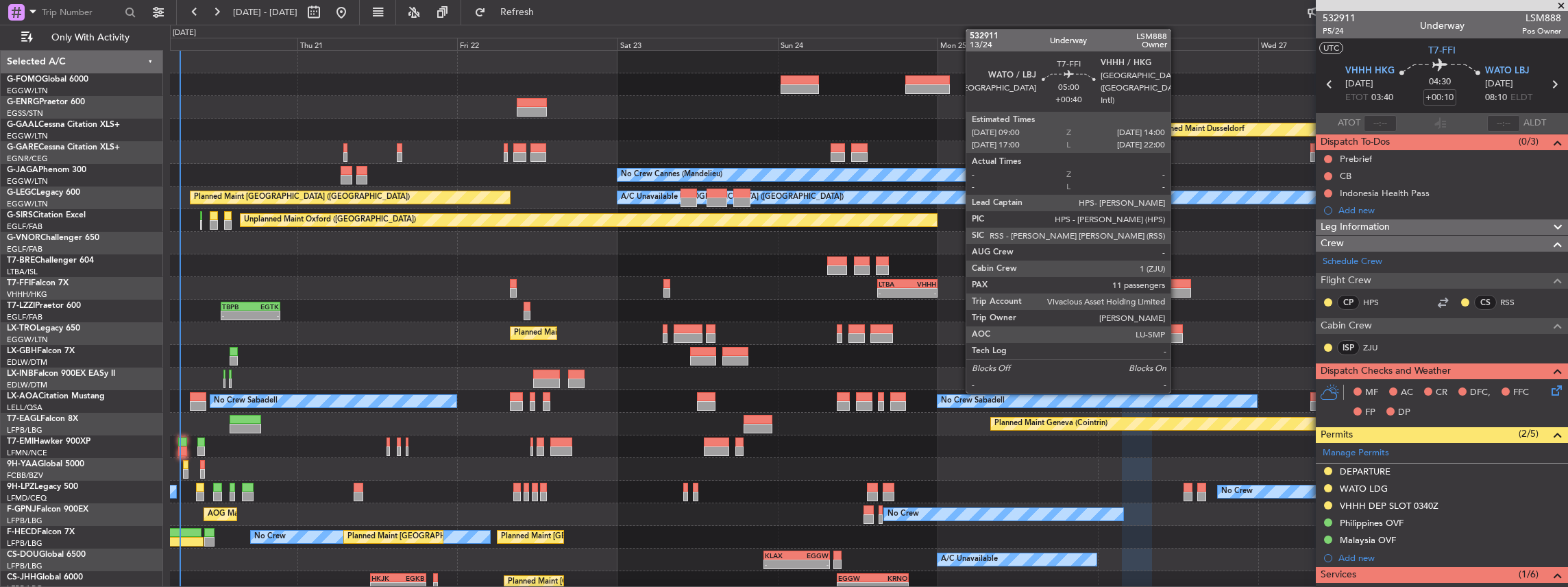
click at [1178, 282] on div at bounding box center [1174, 284] width 34 height 10
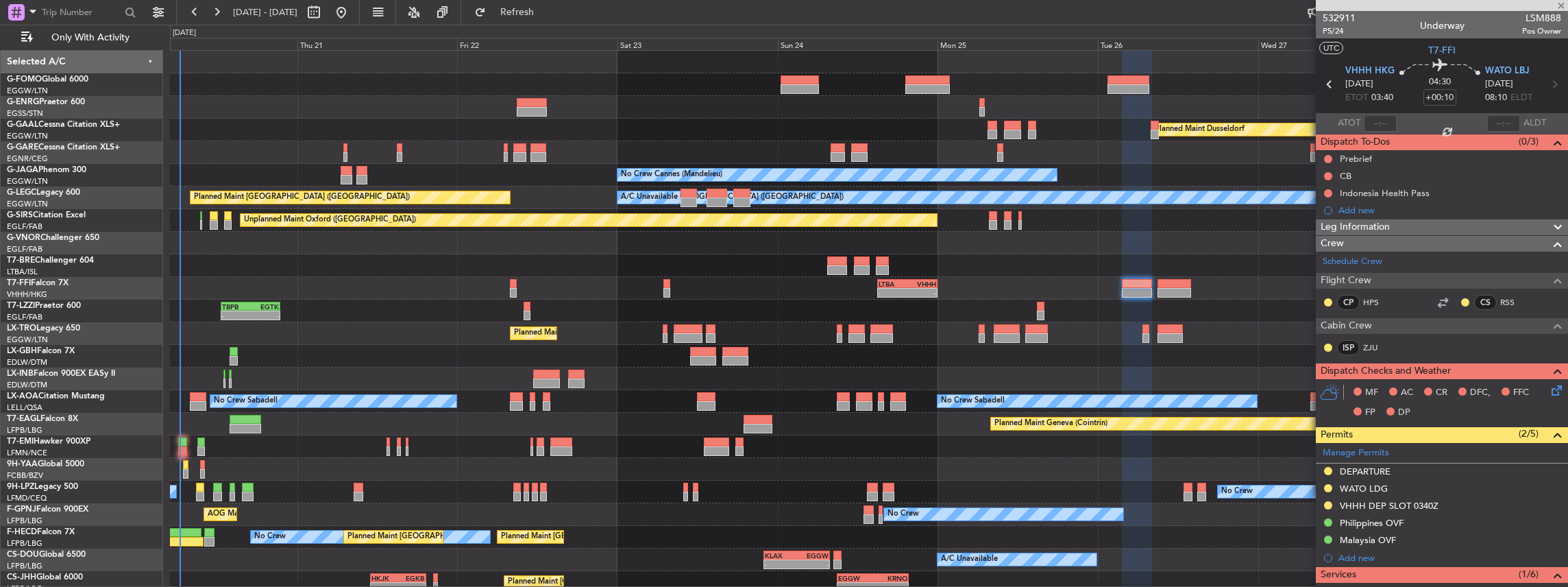
type input "+00:40"
type input "11"
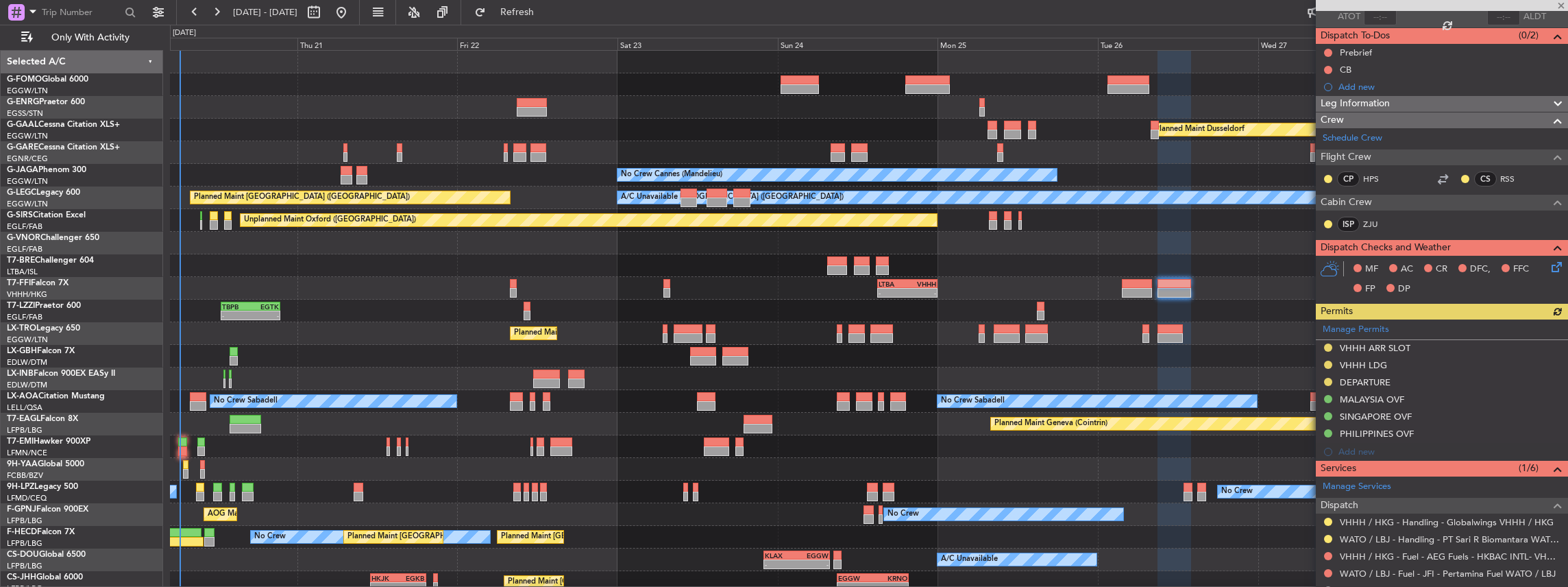
scroll to position [182, 0]
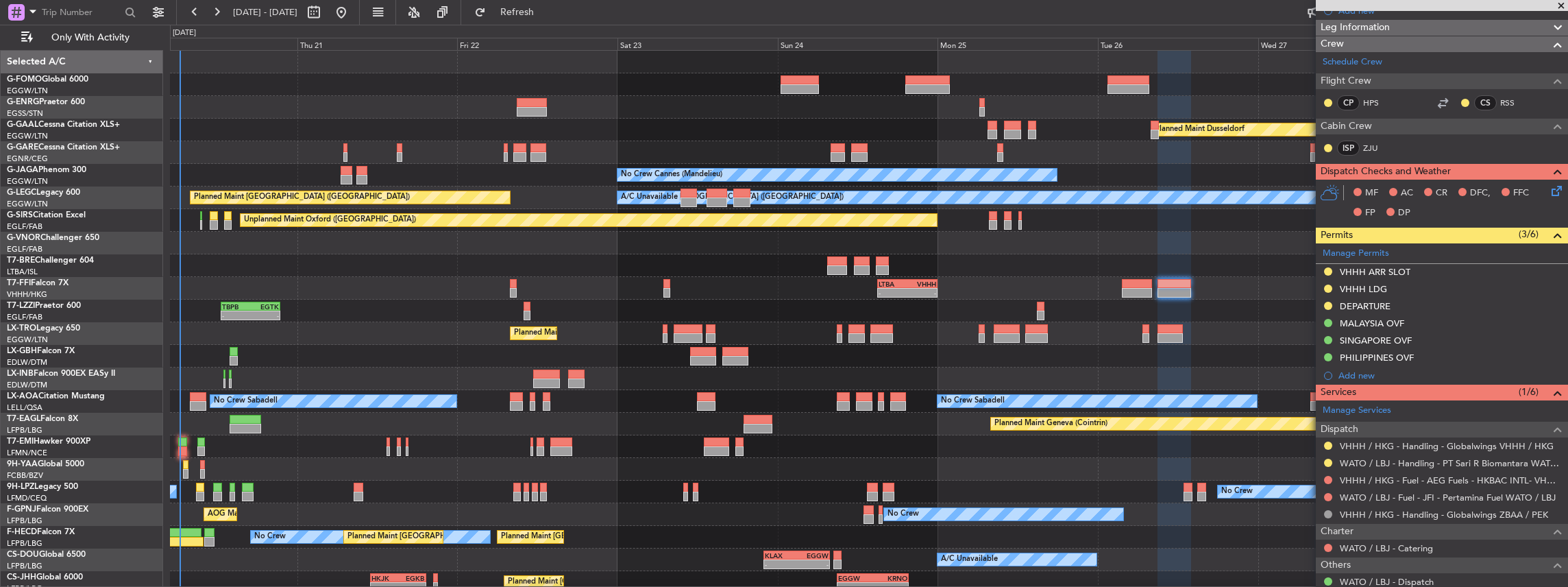
click at [530, 311] on div "- - TBPB 12:40 Z EGTK 21:30 Z" at bounding box center [869, 311] width 1398 height 22
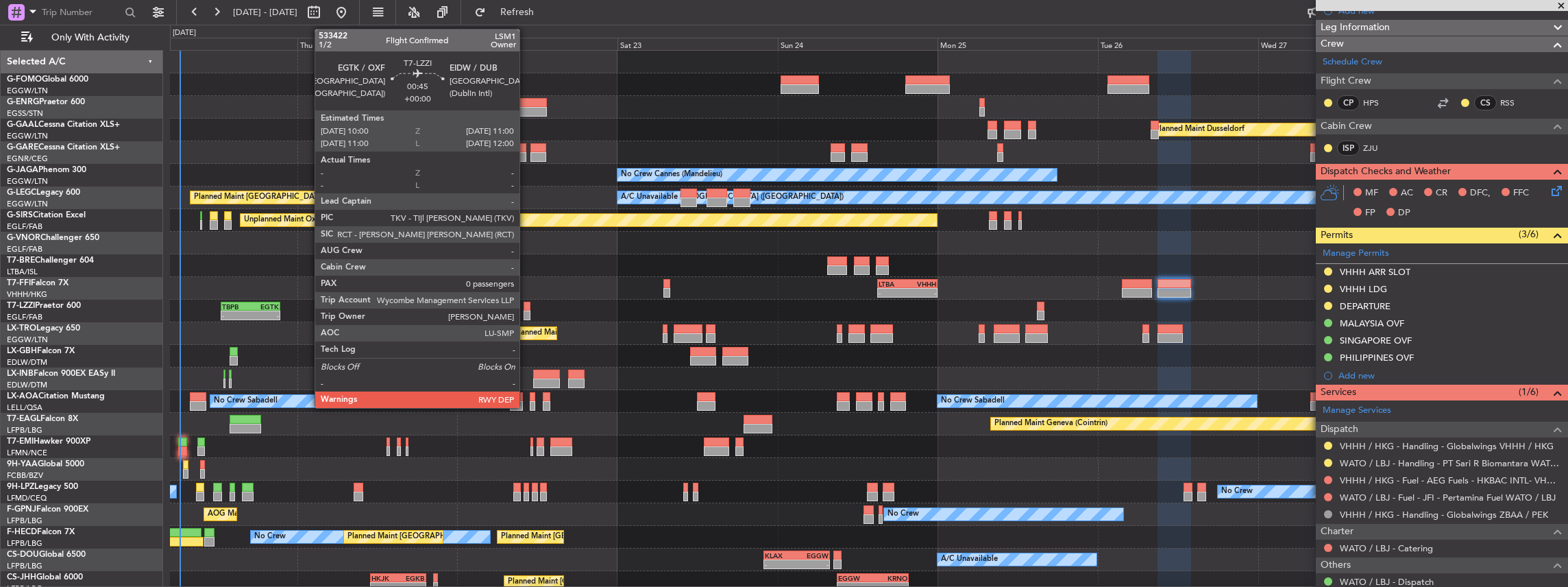
click at [525, 312] on div at bounding box center [526, 315] width 7 height 10
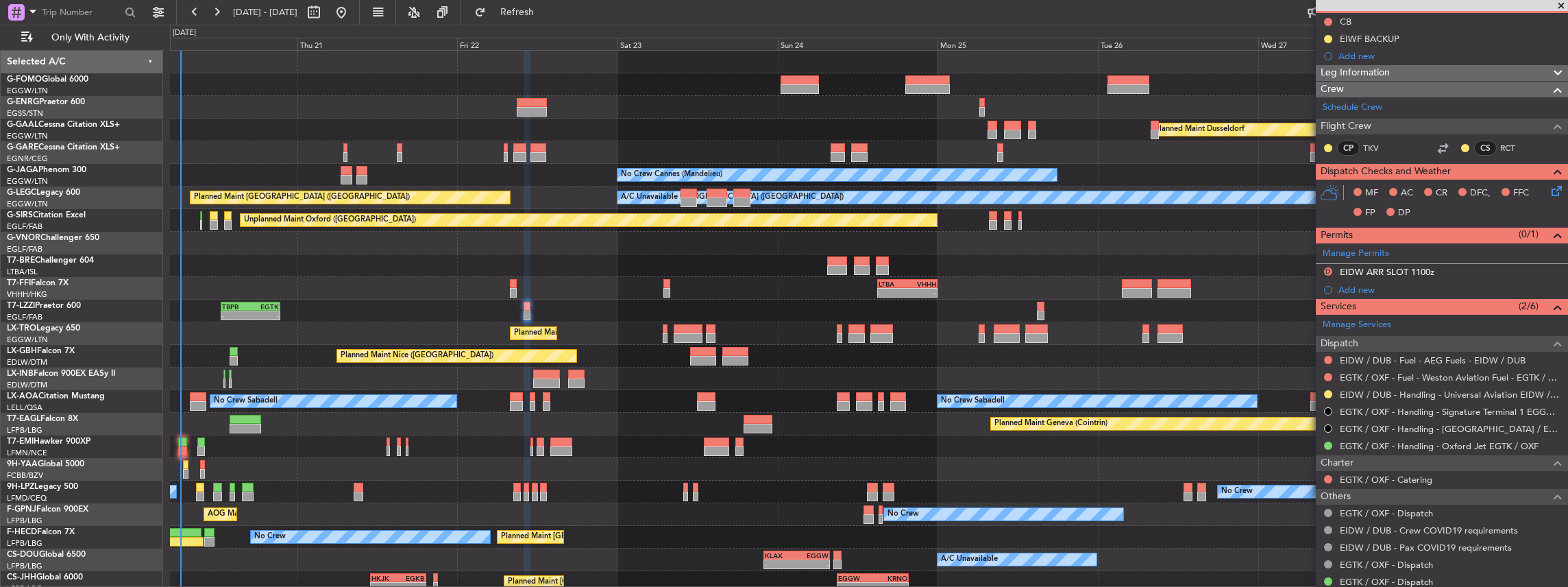
scroll to position [175, 0]
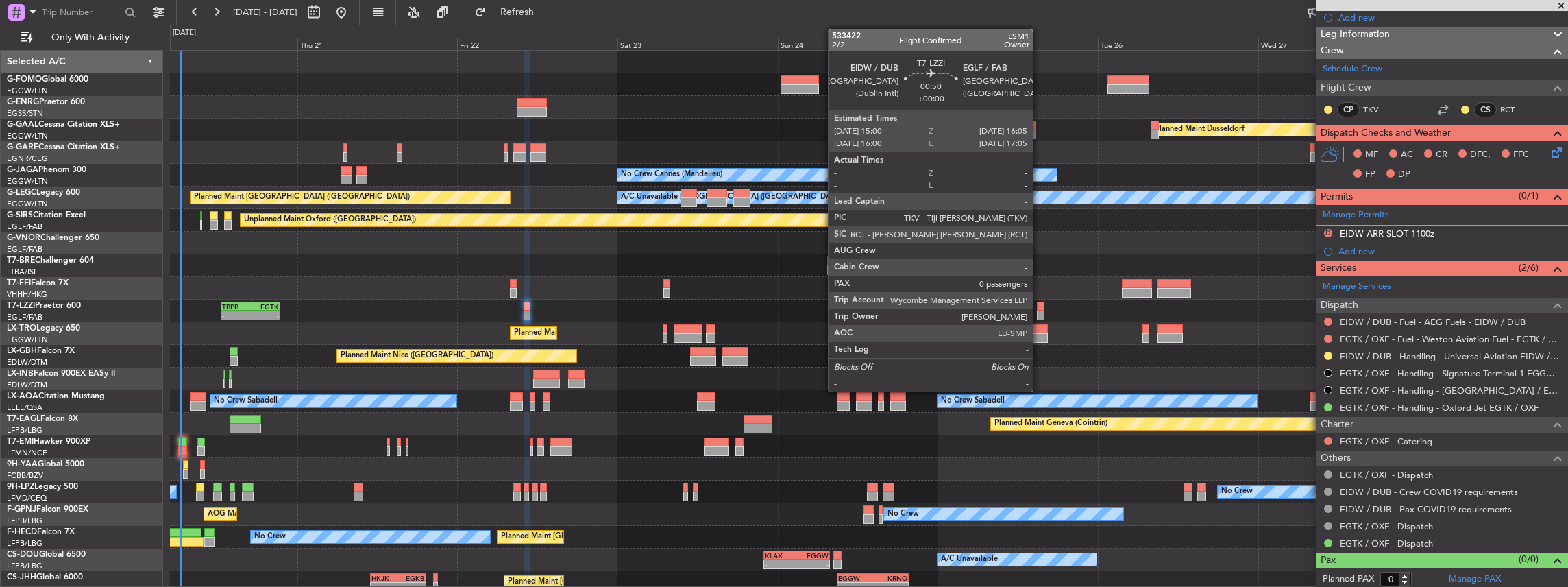
click at [1040, 311] on div at bounding box center [1041, 315] width 7 height 10
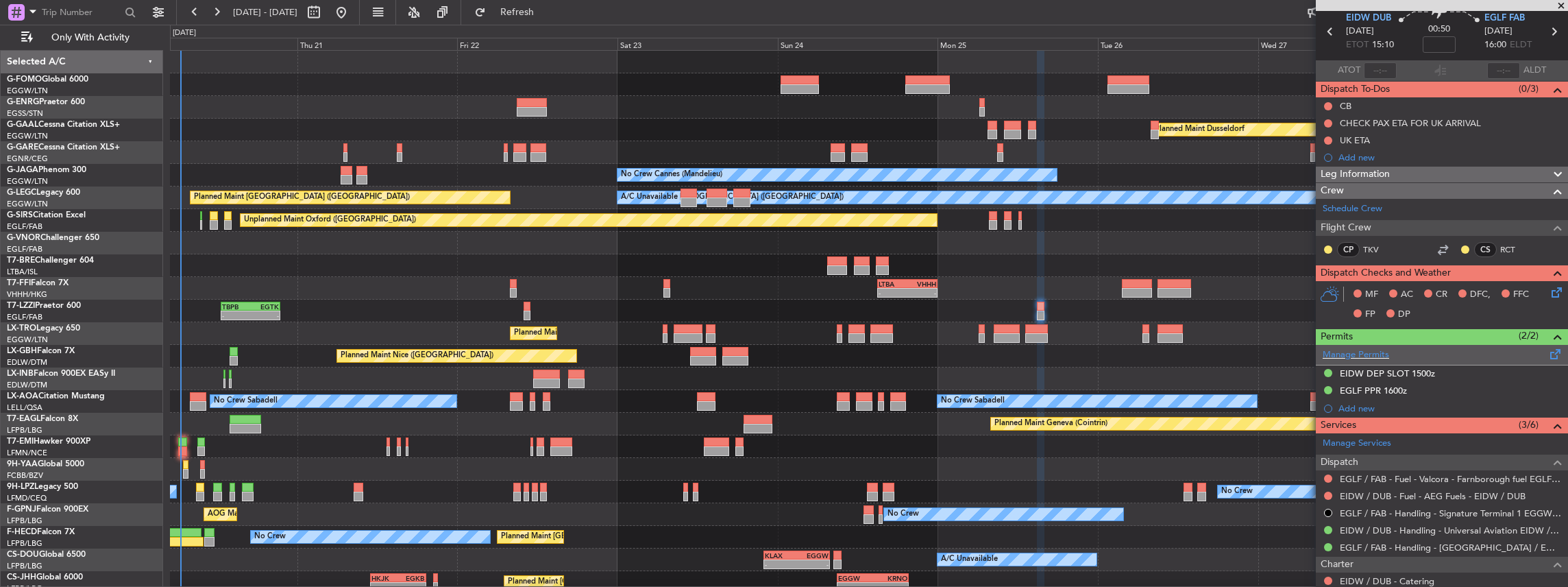
scroll to position [91, 0]
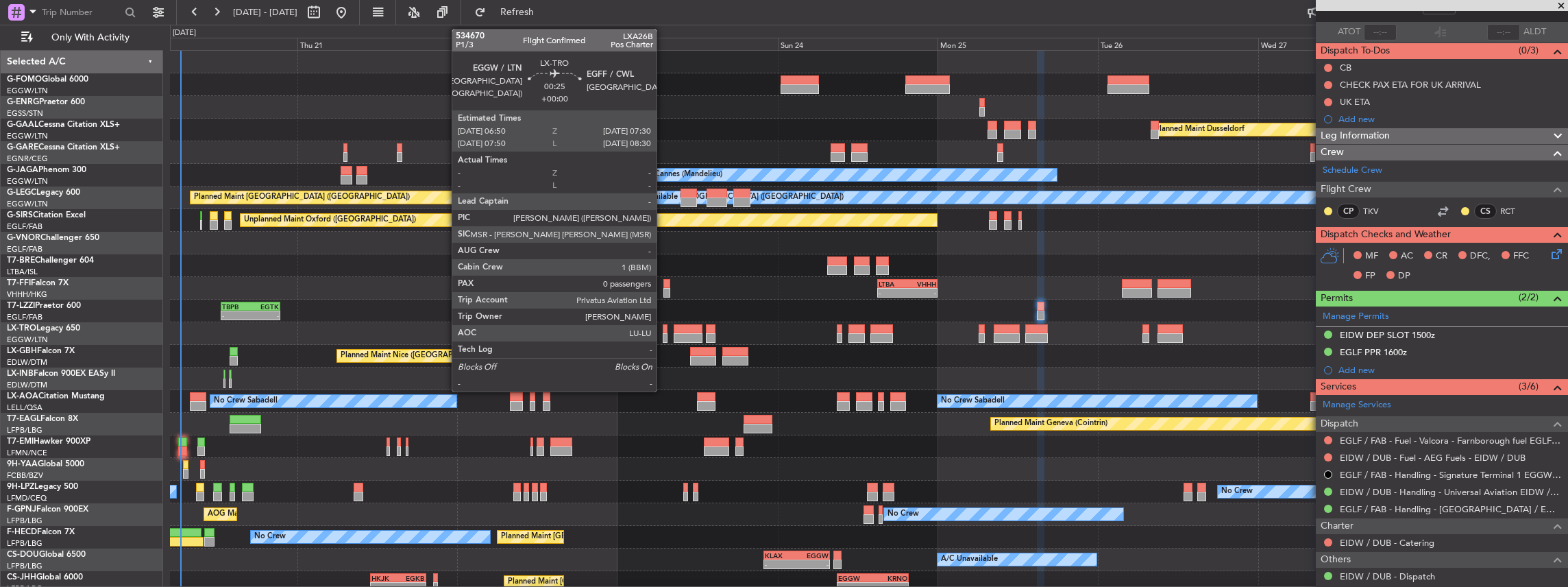
click at [663, 336] on div at bounding box center [665, 338] width 4 height 10
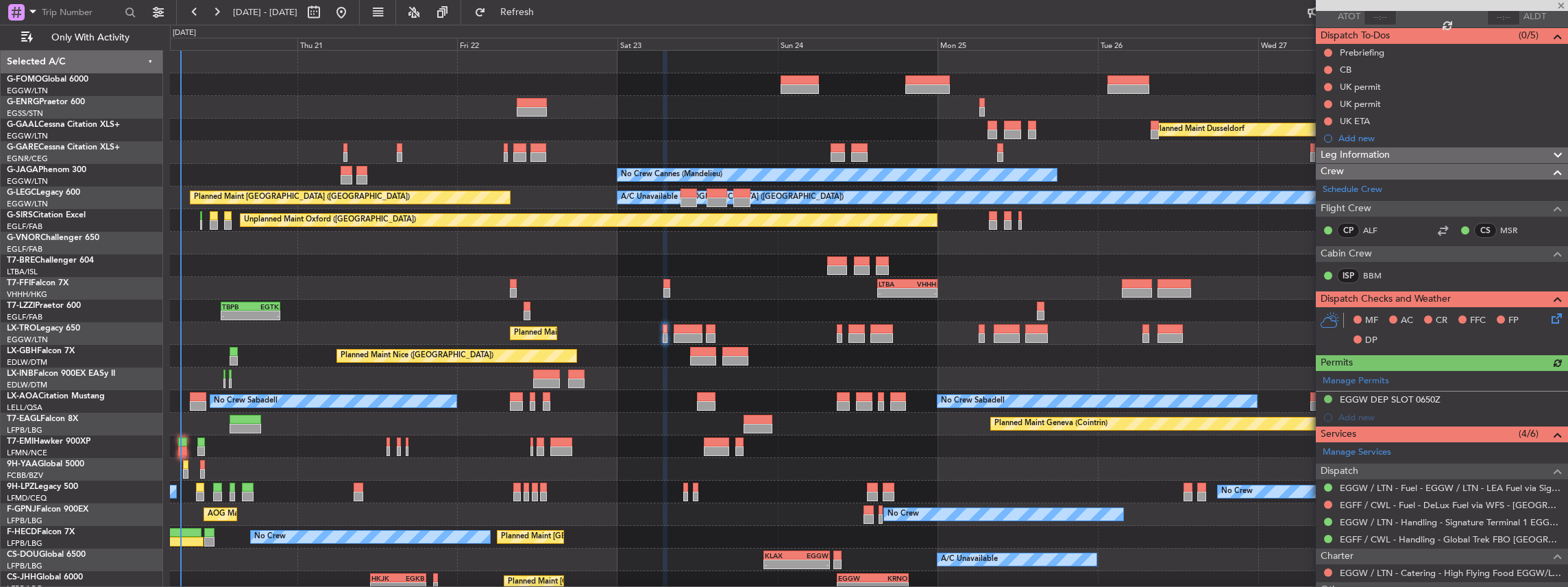
scroll to position [203, 0]
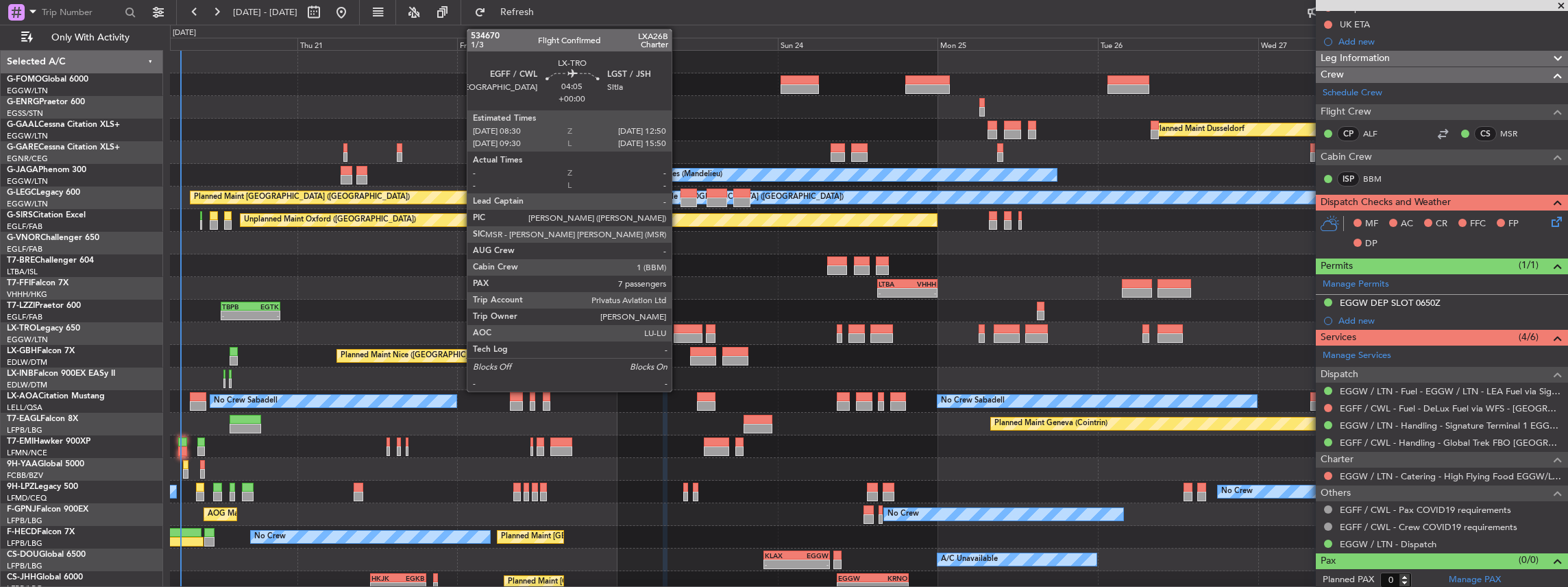
click at [683, 333] on div at bounding box center [688, 338] width 29 height 10
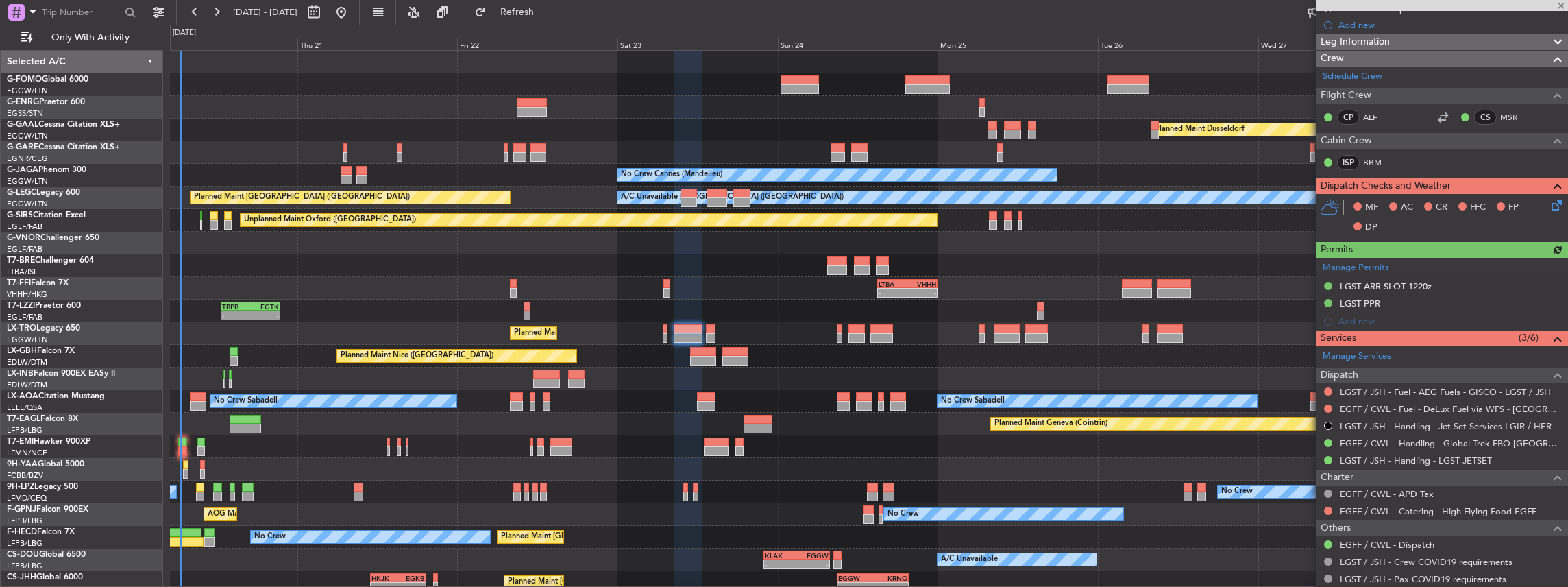
scroll to position [228, 0]
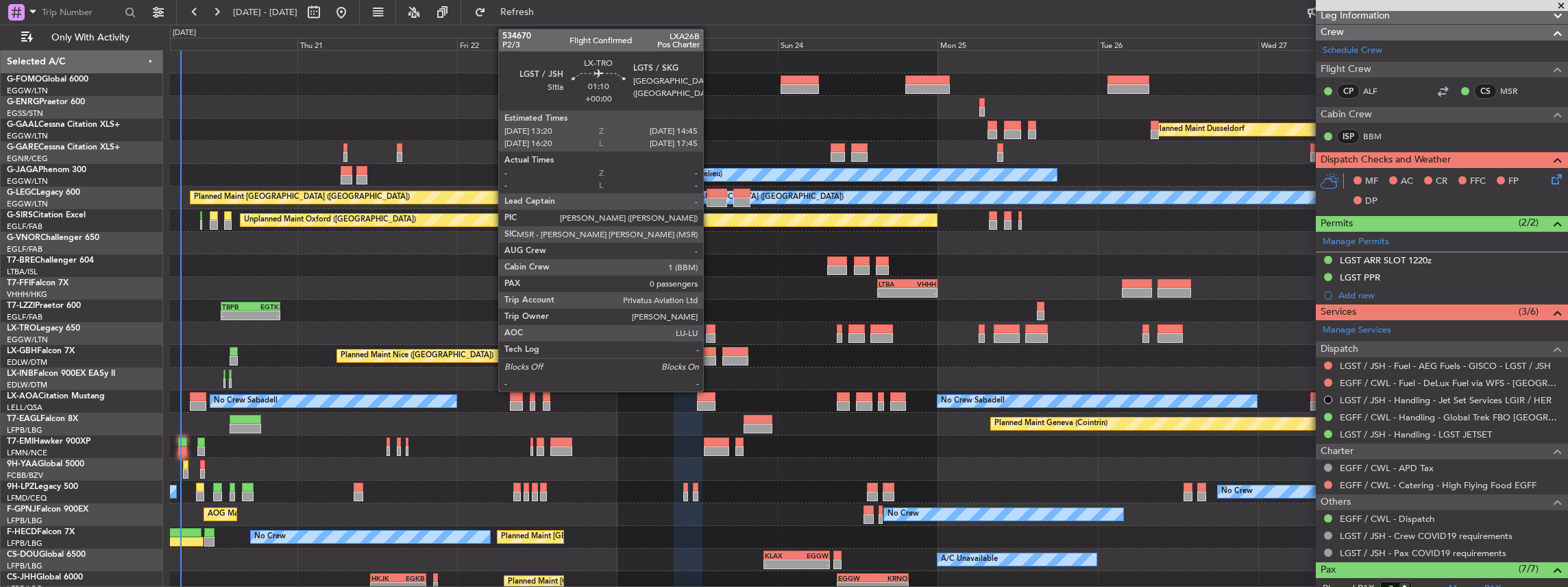
click at [710, 333] on div at bounding box center [711, 338] width 10 height 10
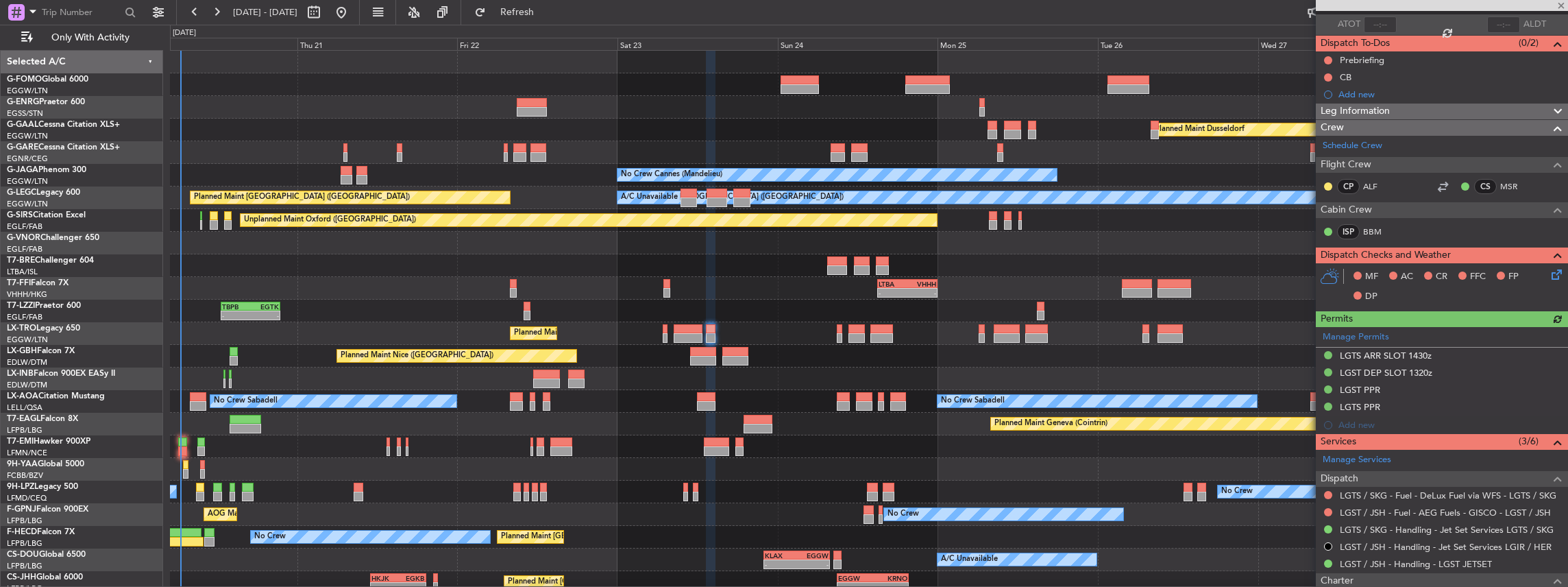
scroll to position [237, 0]
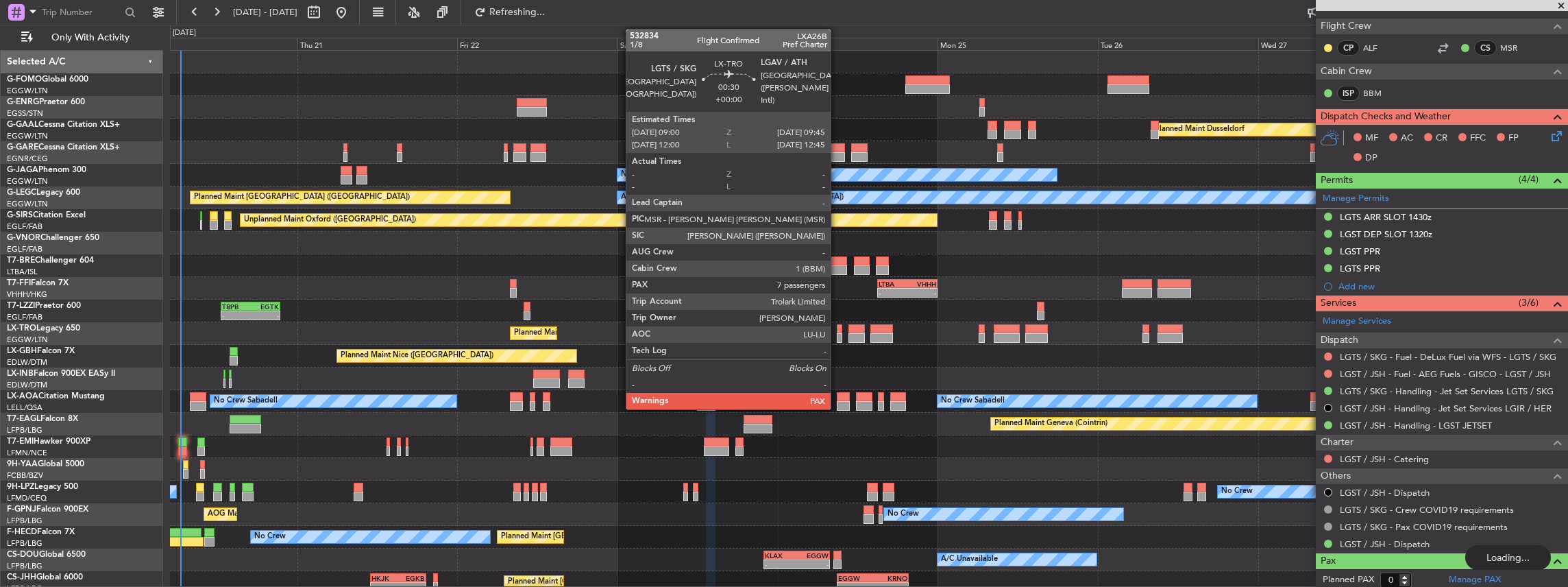
click at [838, 335] on div at bounding box center [839, 338] width 5 height 10
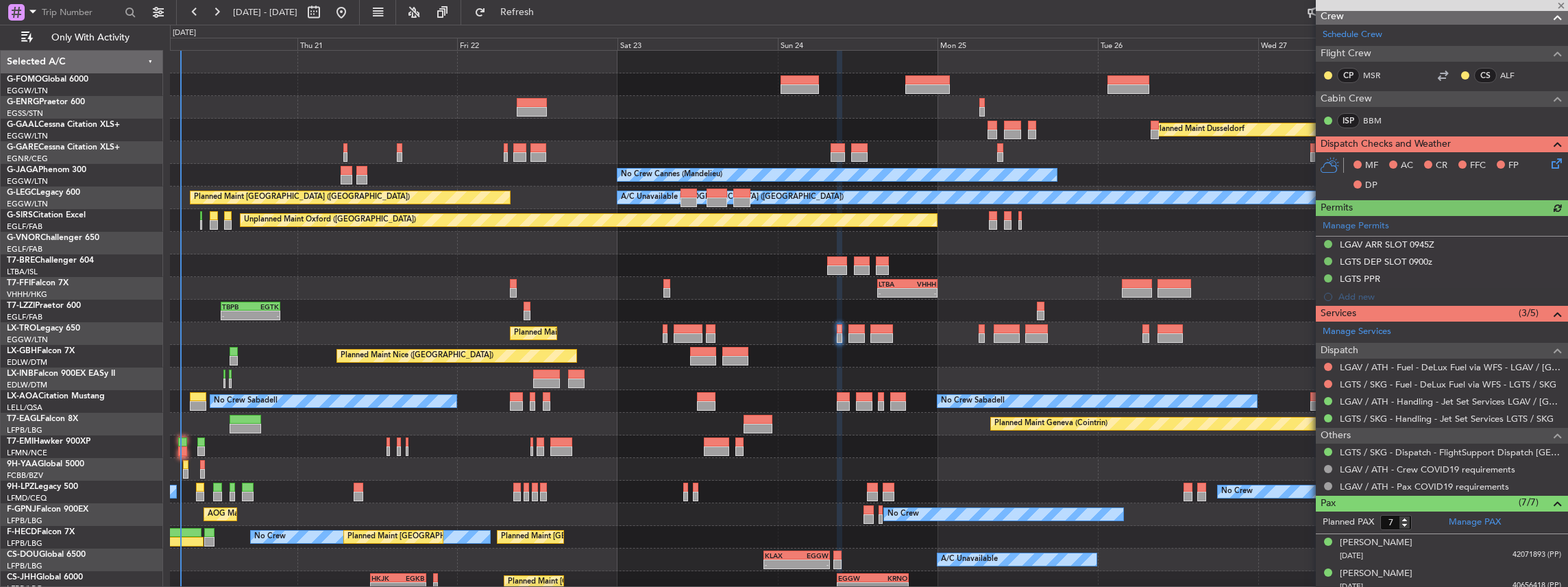
scroll to position [228, 0]
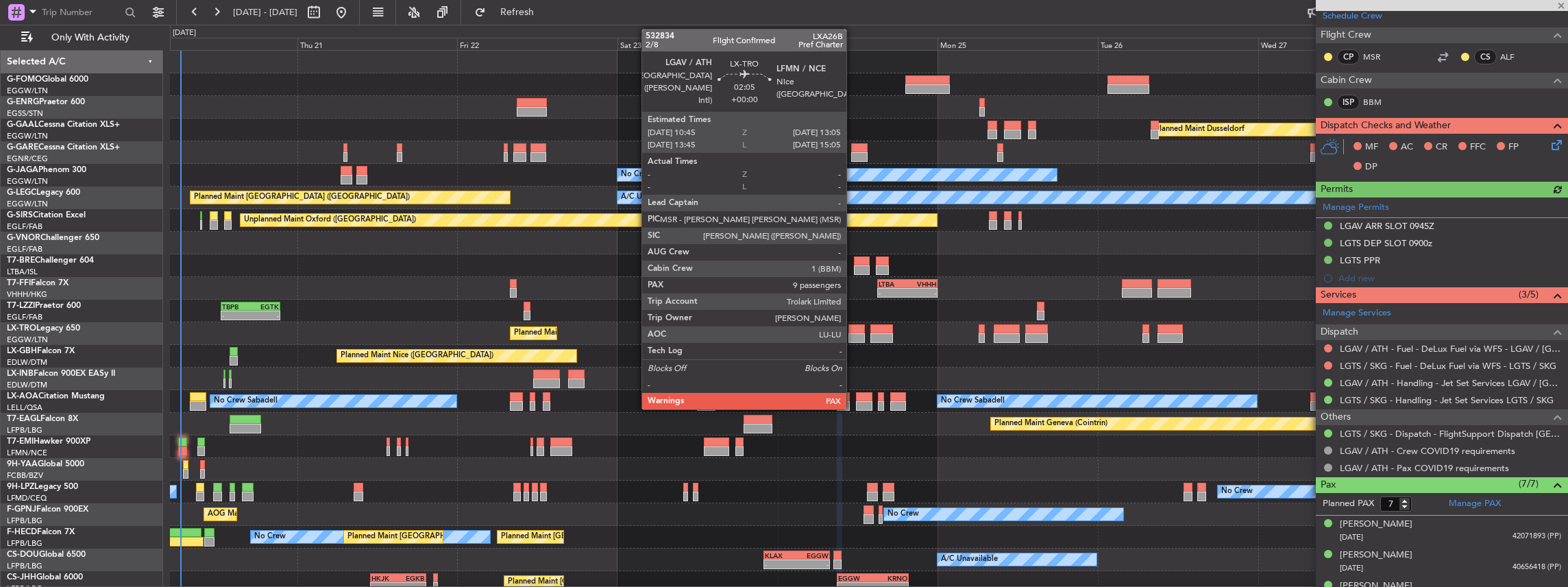
click at [853, 335] on div at bounding box center [856, 338] width 16 height 10
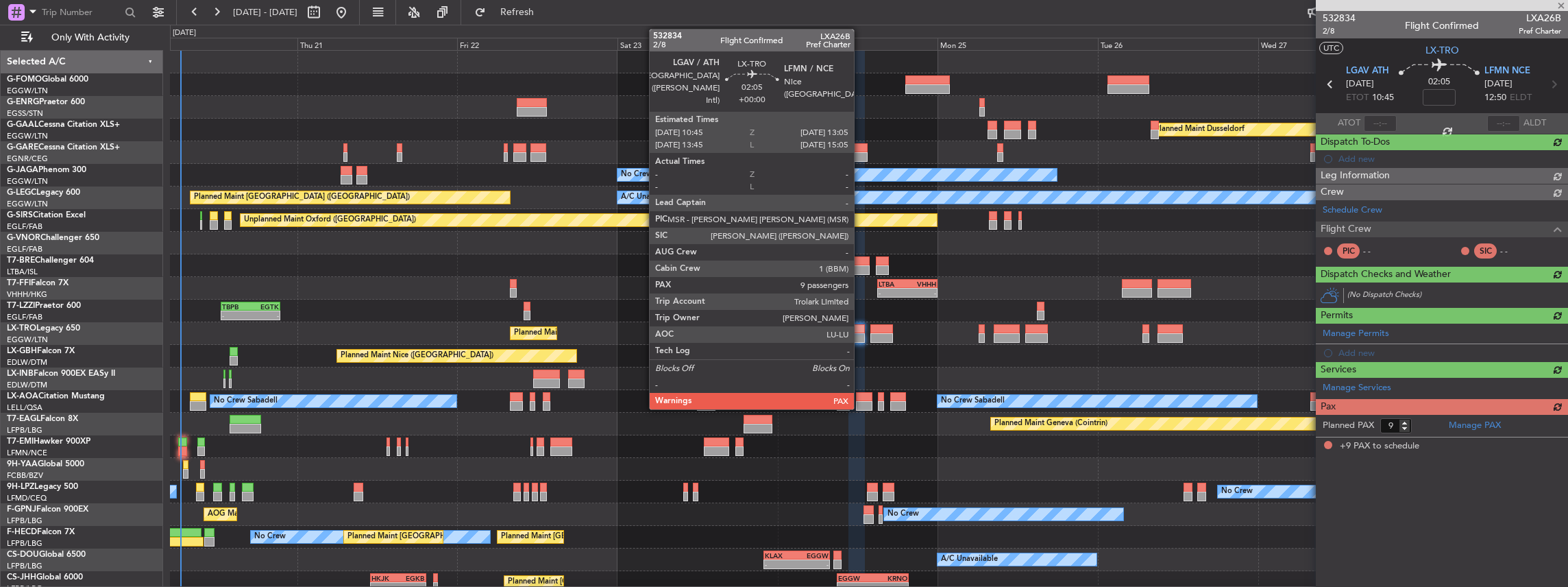
scroll to position [0, 0]
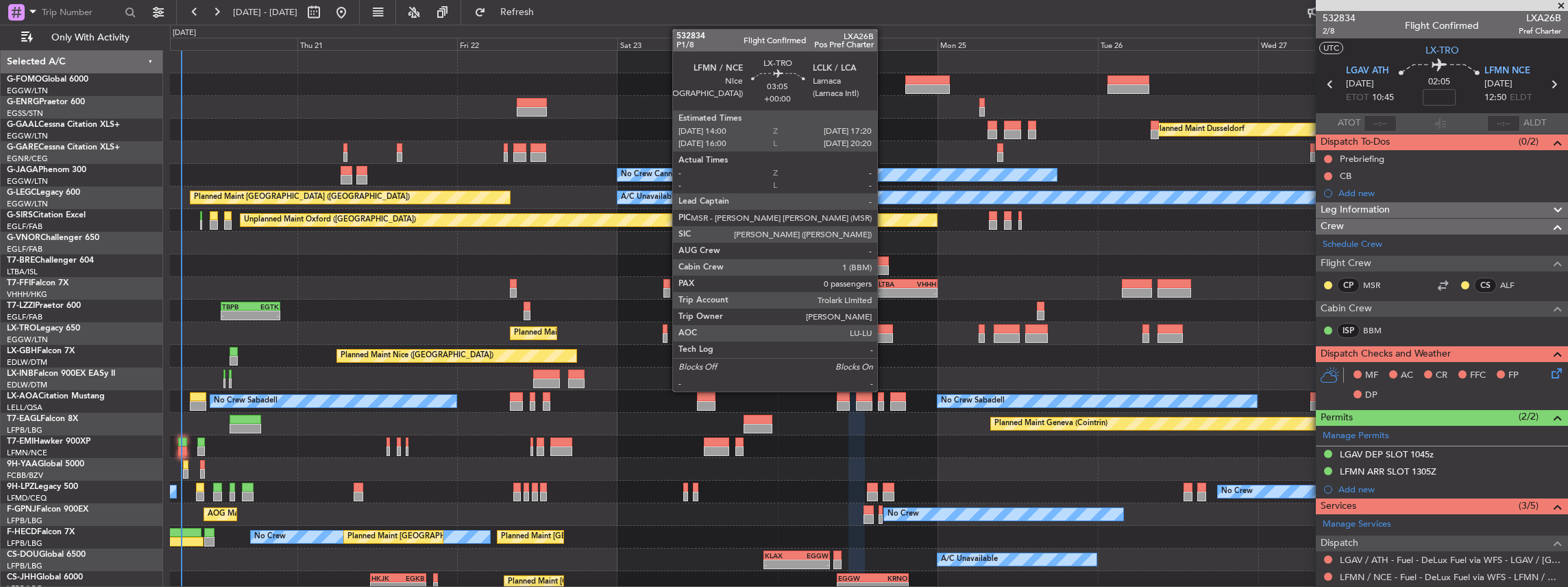
click at [884, 335] on div at bounding box center [881, 338] width 22 height 10
type input "0"
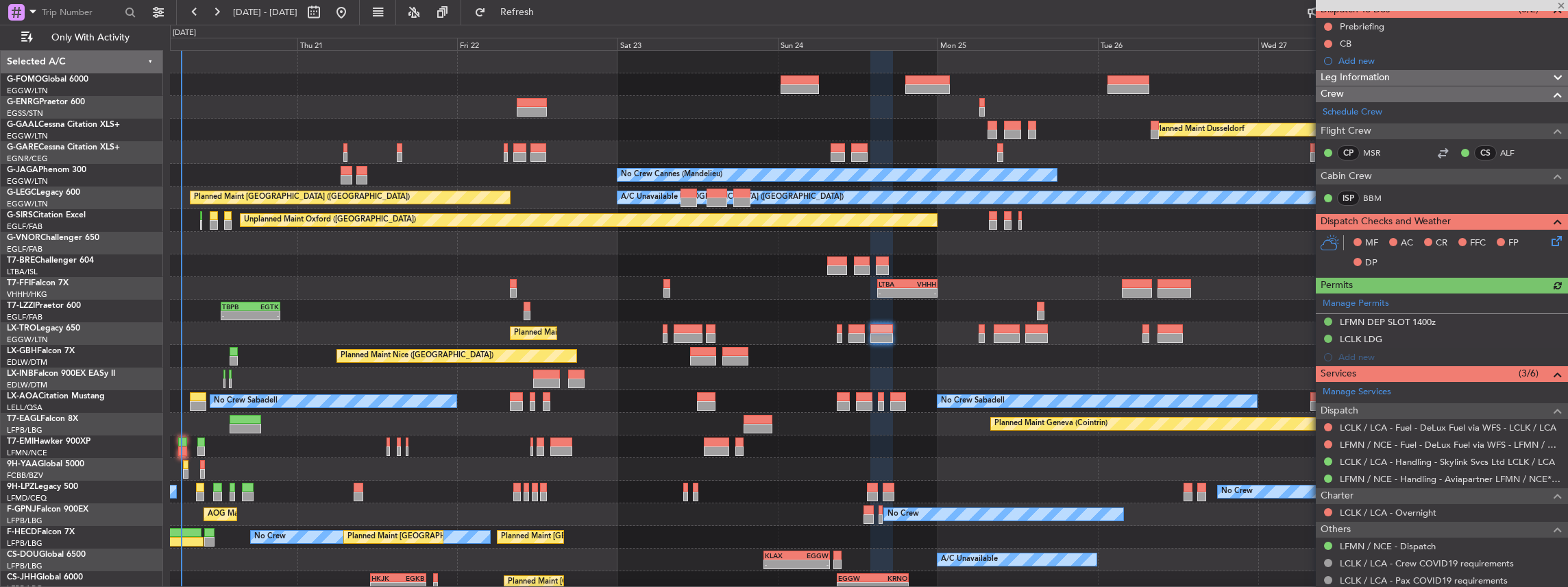
scroll to position [137, 0]
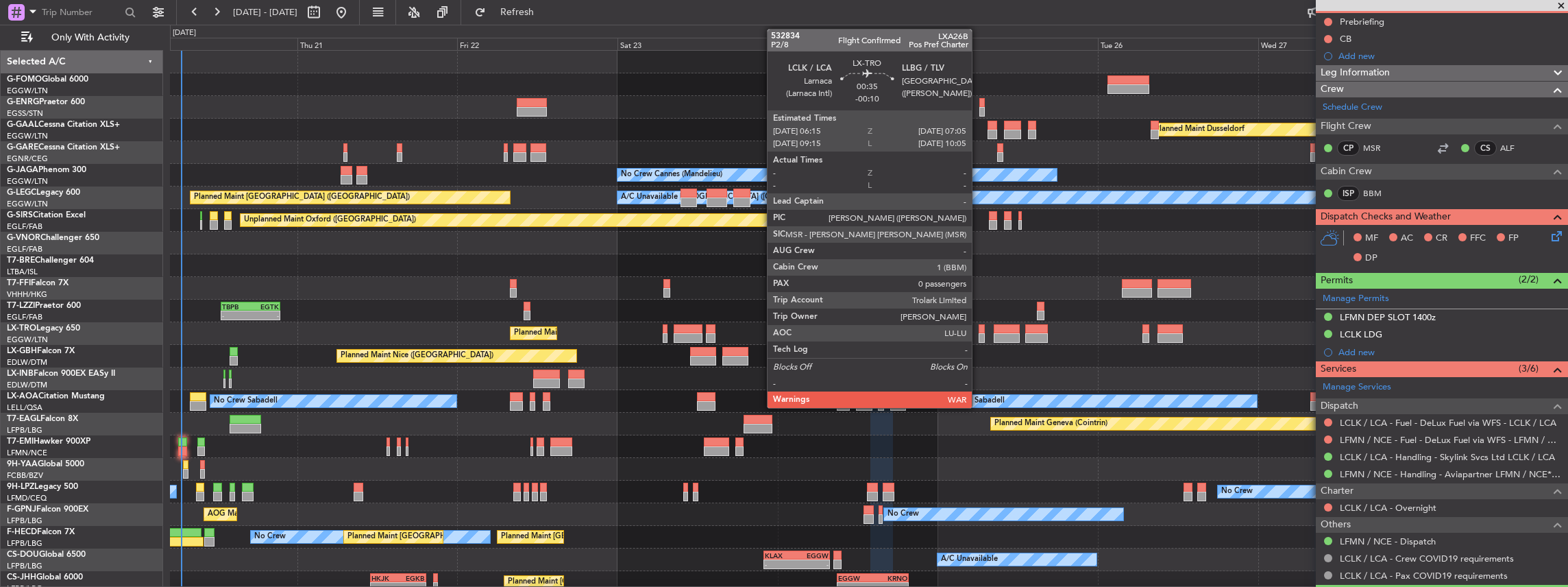
click at [979, 337] on div at bounding box center [982, 338] width 6 height 10
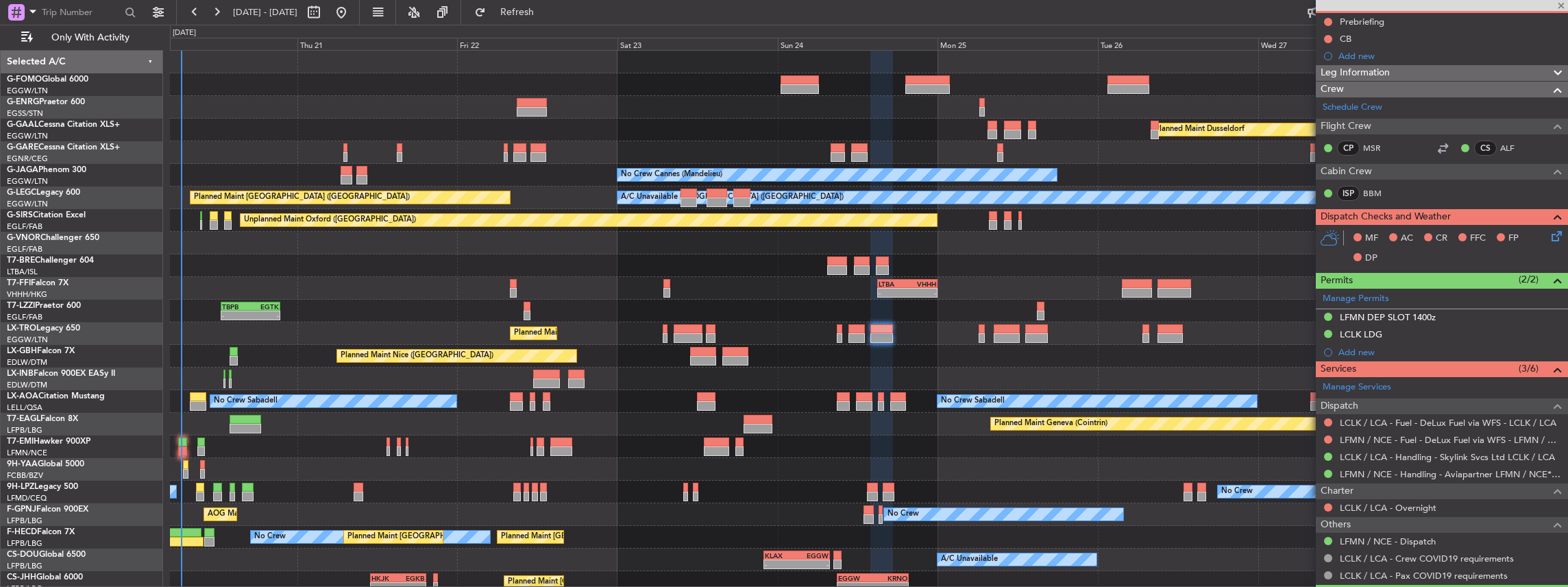
type input "-00:10"
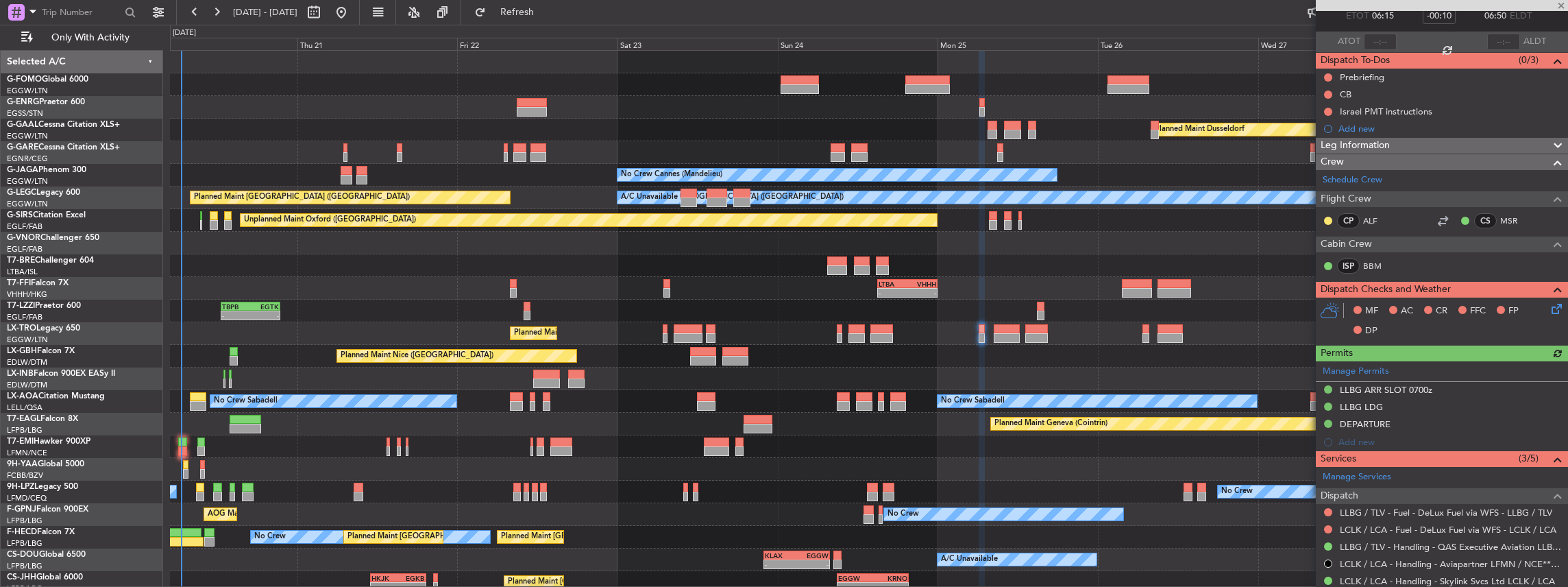
scroll to position [204, 0]
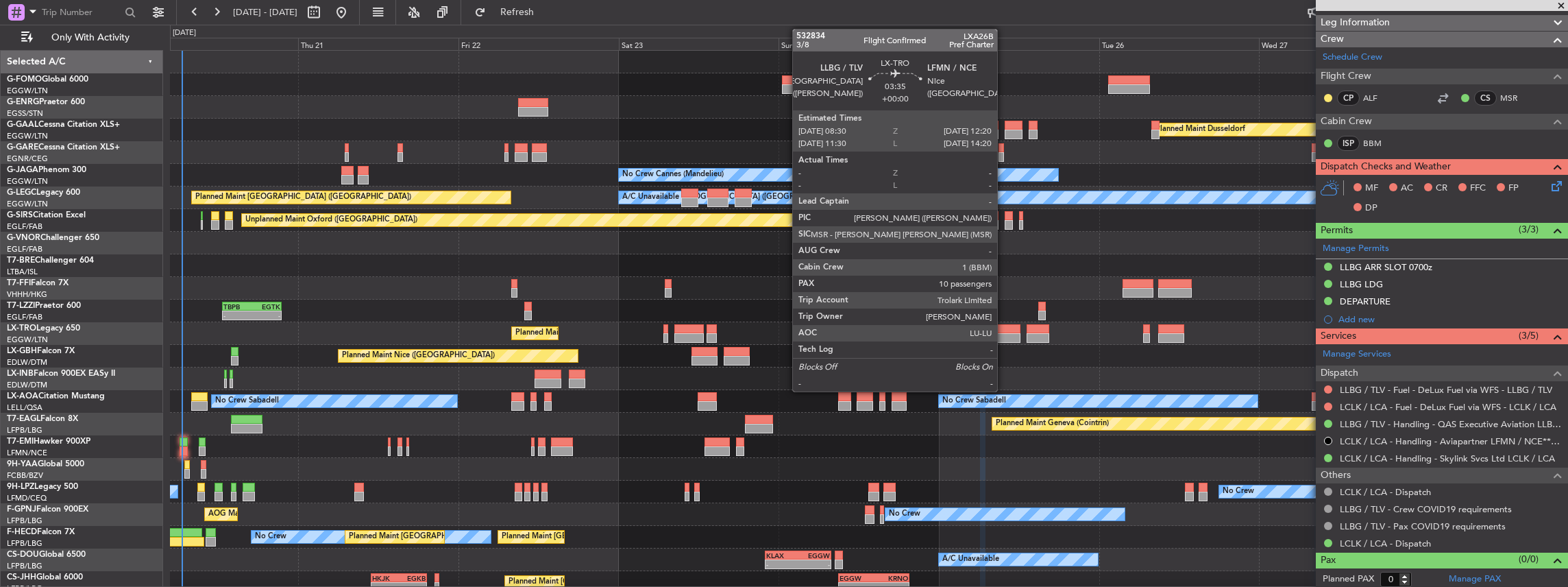
click at [1004, 335] on div at bounding box center [1008, 338] width 26 height 10
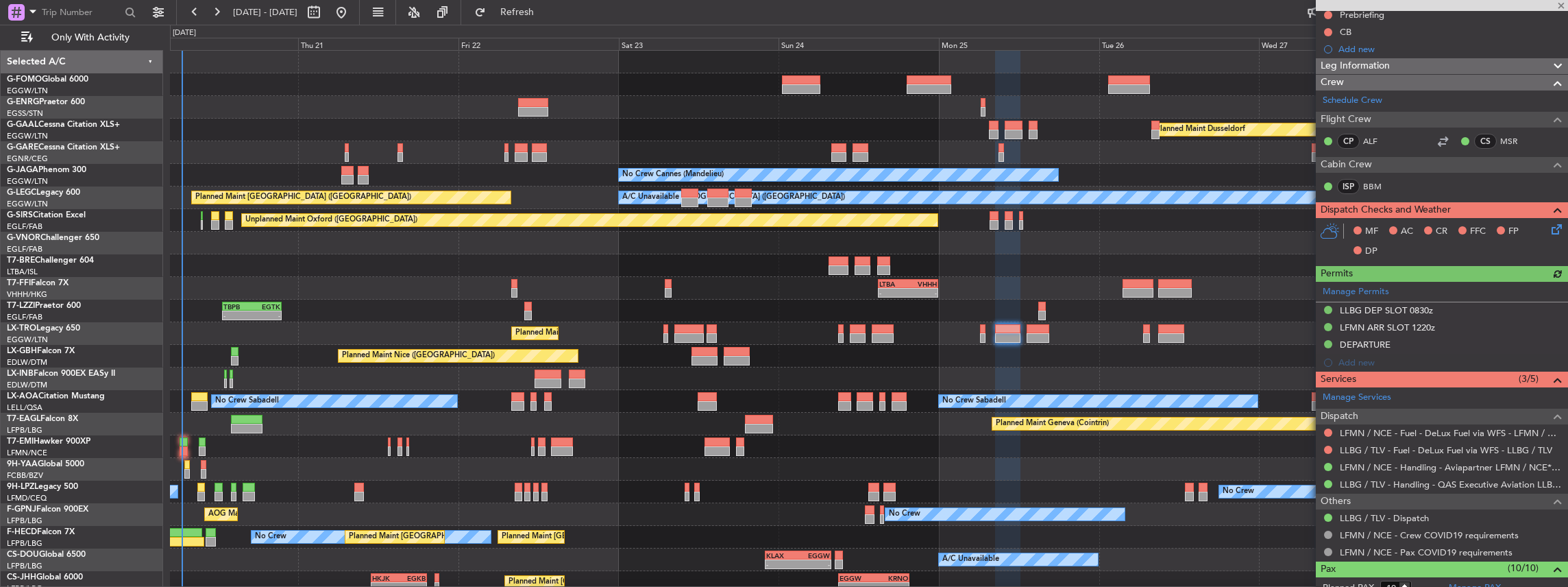
scroll to position [182, 0]
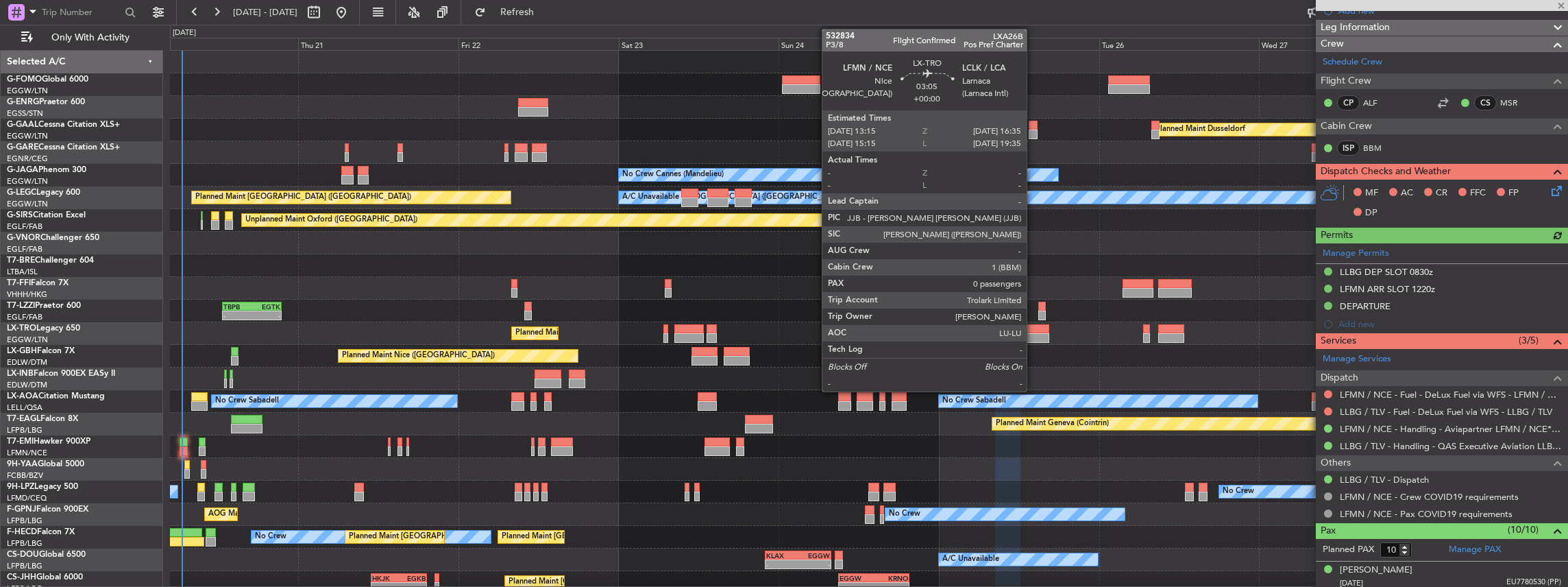
click at [1033, 329] on div at bounding box center [1038, 329] width 22 height 10
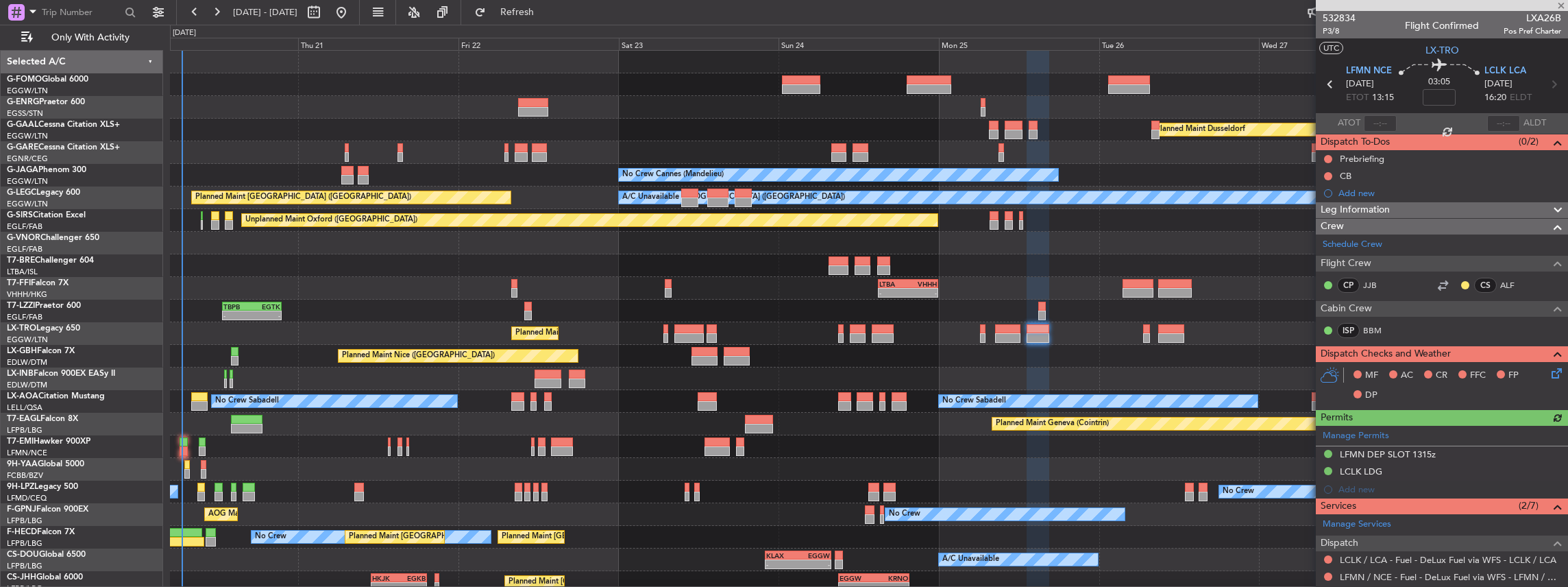
scroll to position [168, 0]
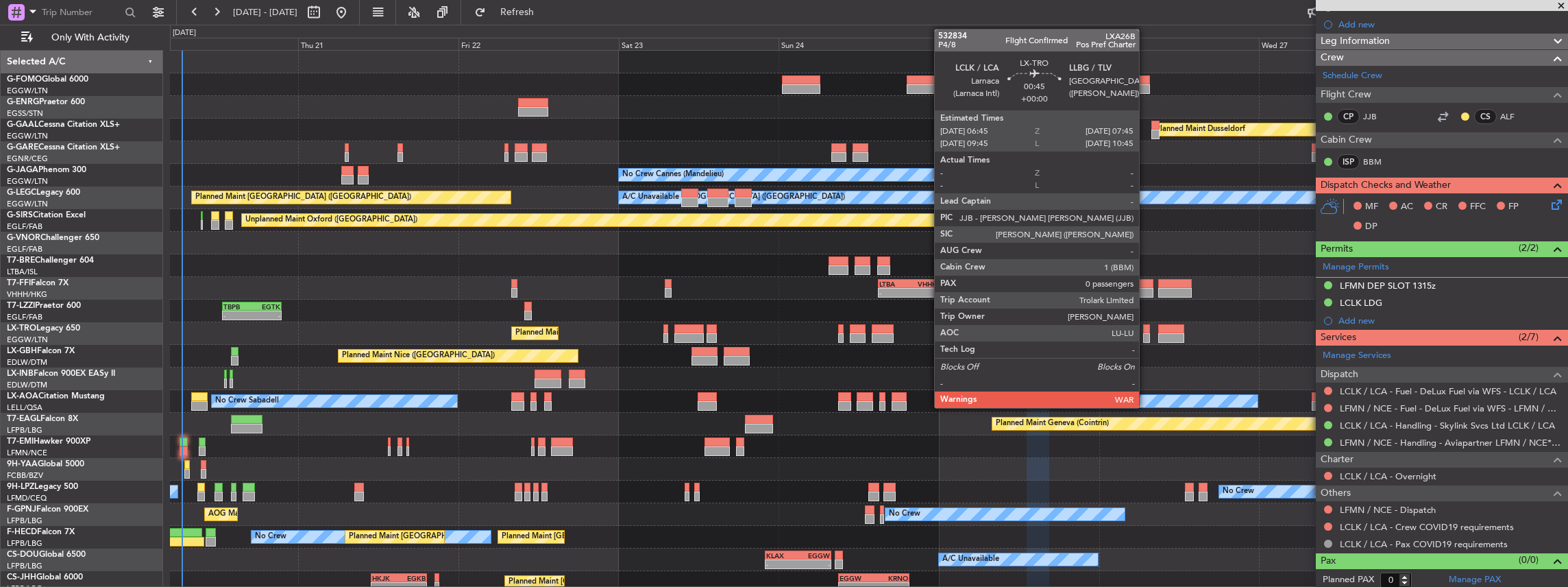
click at [1146, 332] on div at bounding box center [1146, 329] width 7 height 10
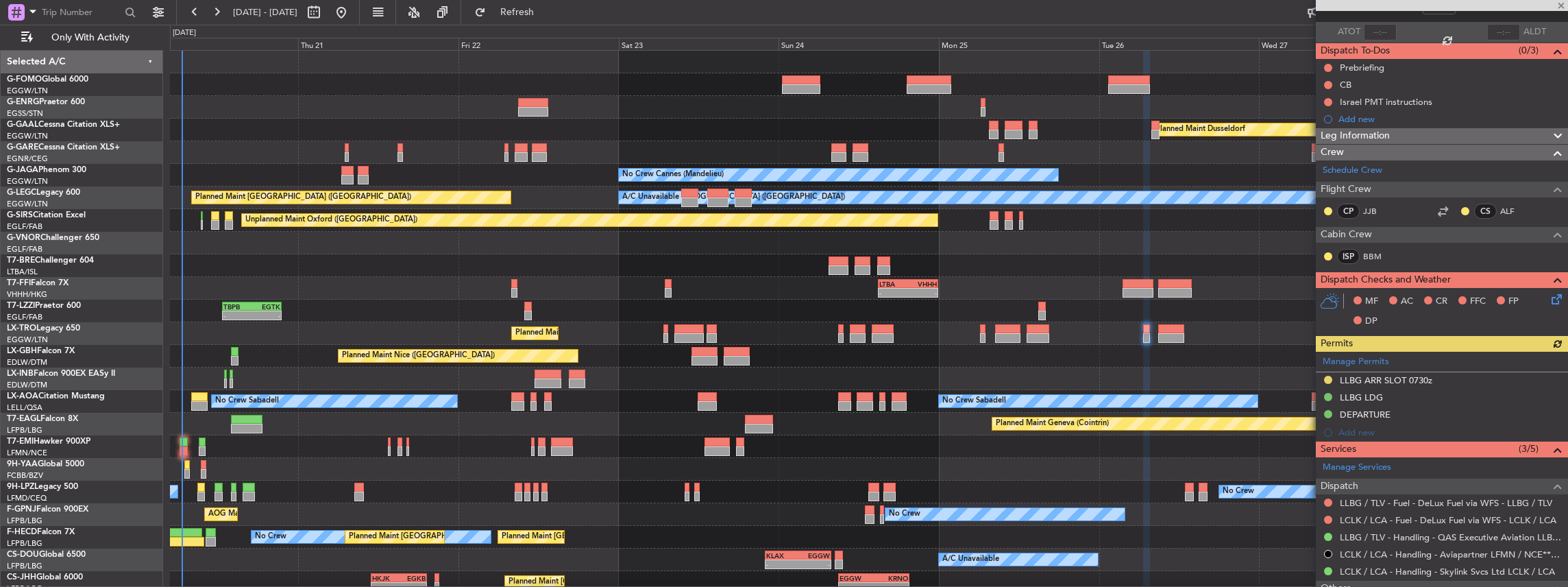
scroll to position [182, 0]
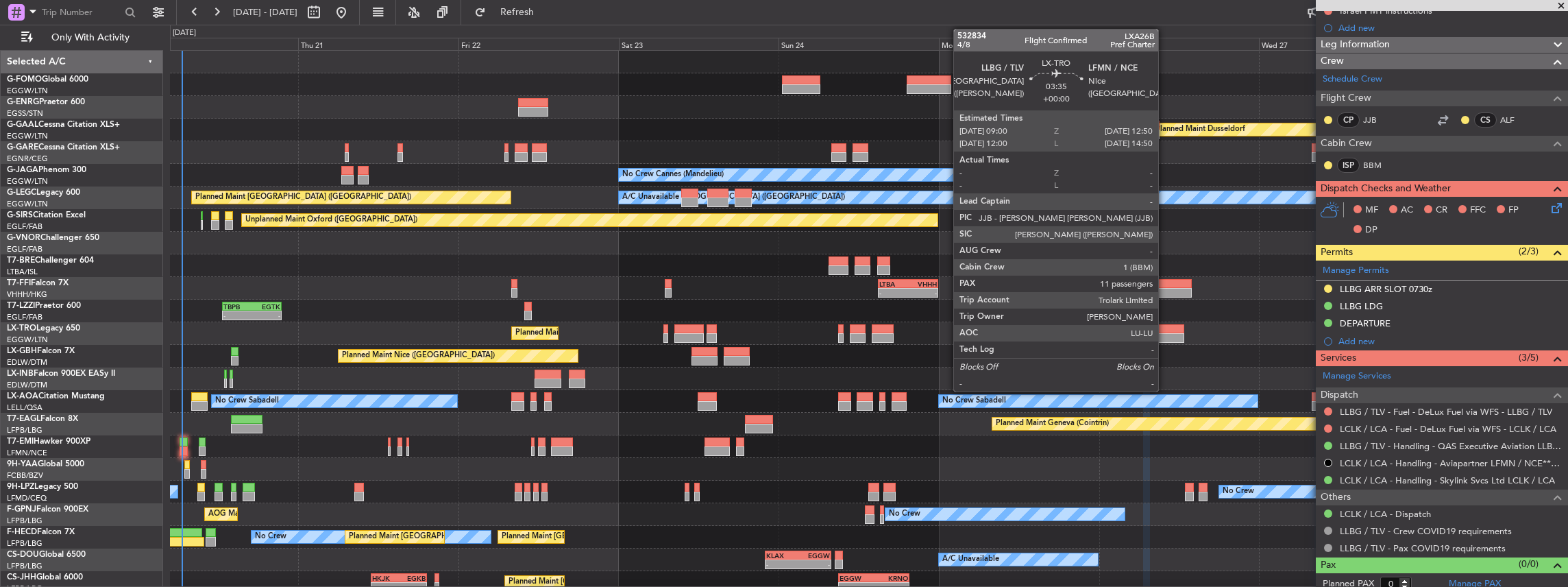
click at [1165, 333] on div at bounding box center [1171, 338] width 26 height 10
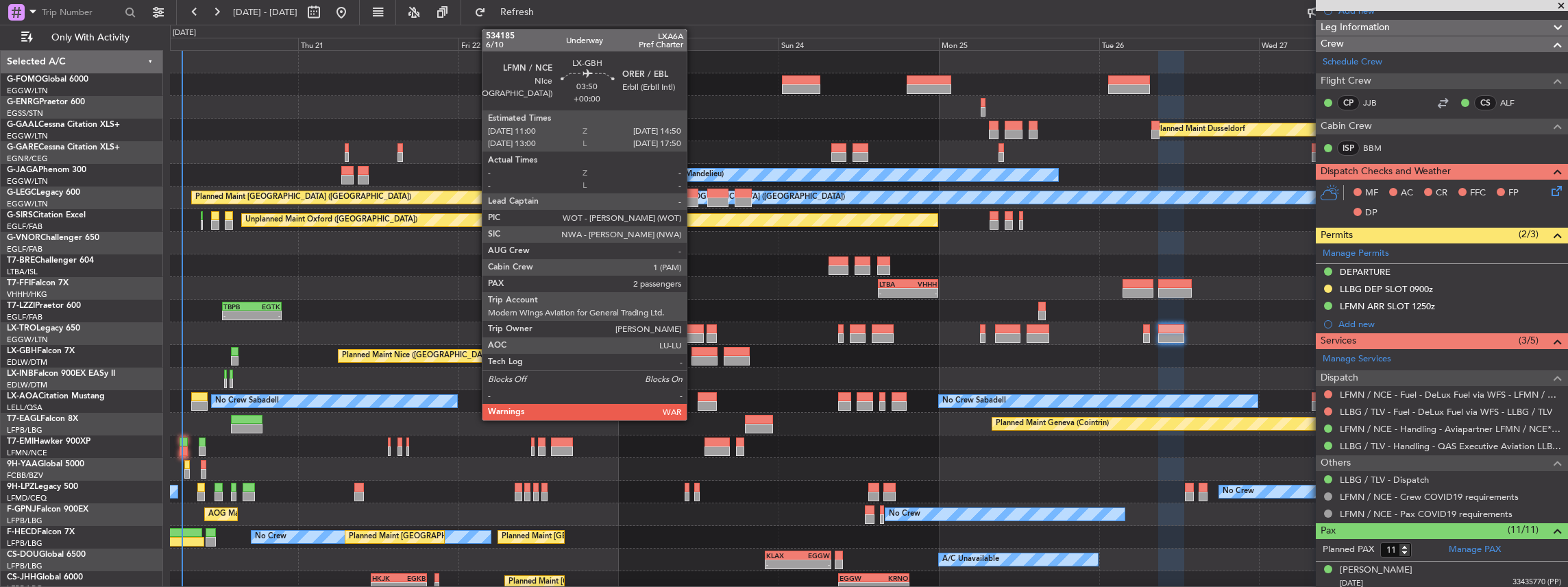
click at [693, 353] on div at bounding box center [705, 351] width 26 height 10
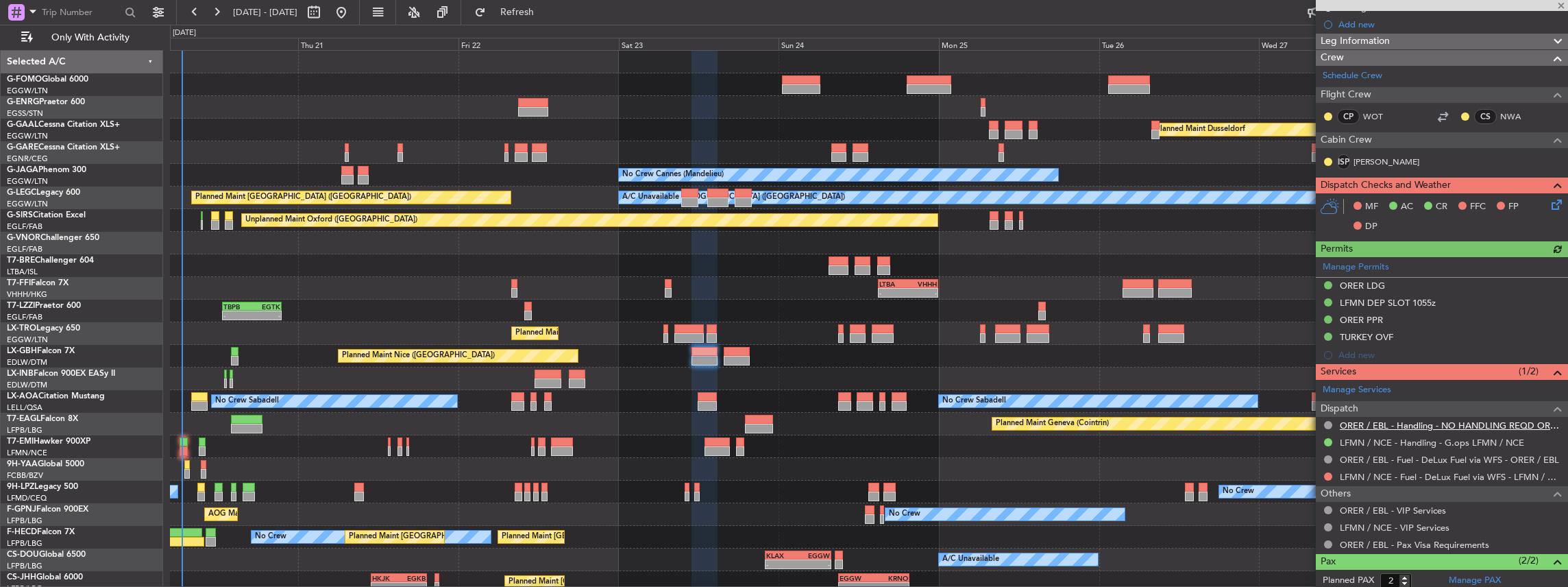
scroll to position [274, 0]
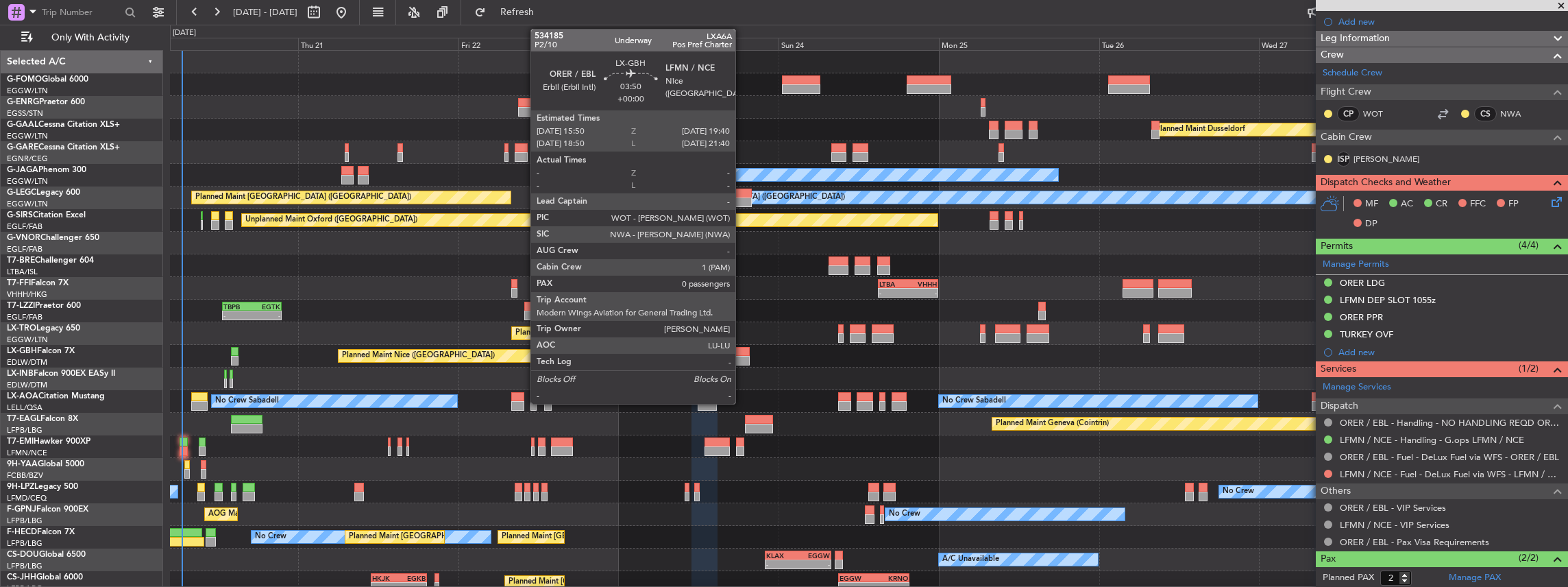
click at [742, 356] on div at bounding box center [737, 360] width 26 height 10
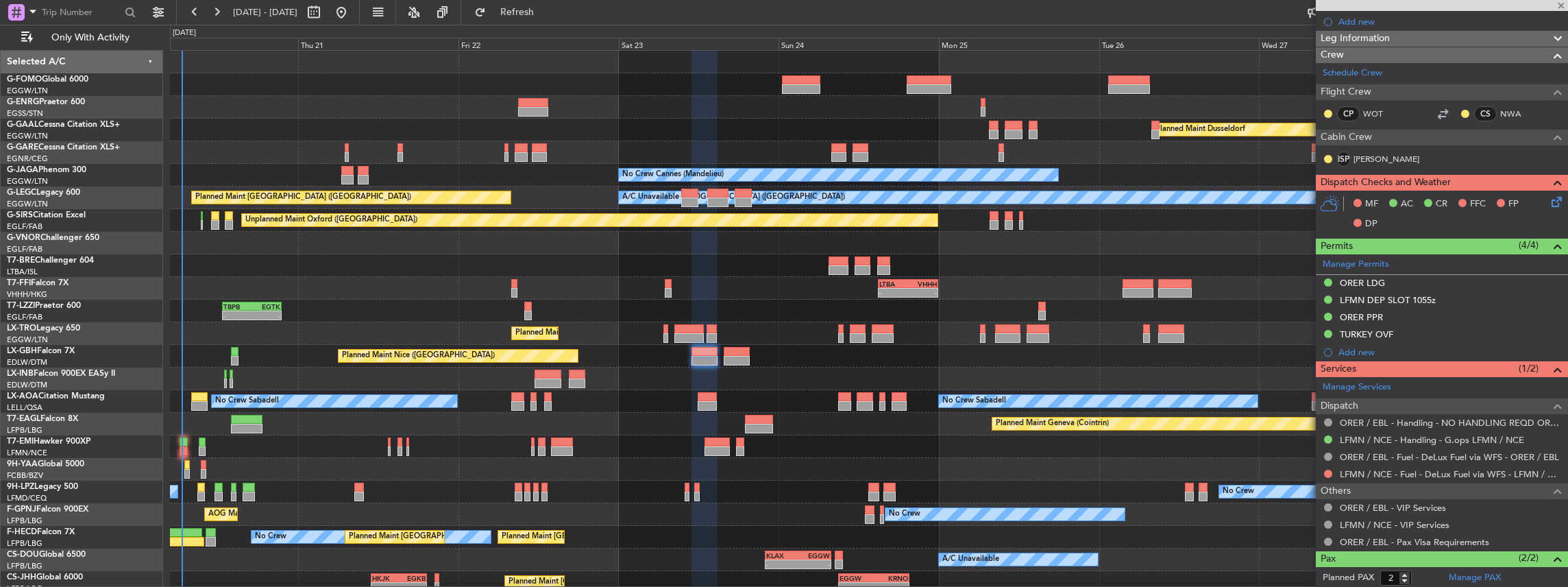
type input "0"
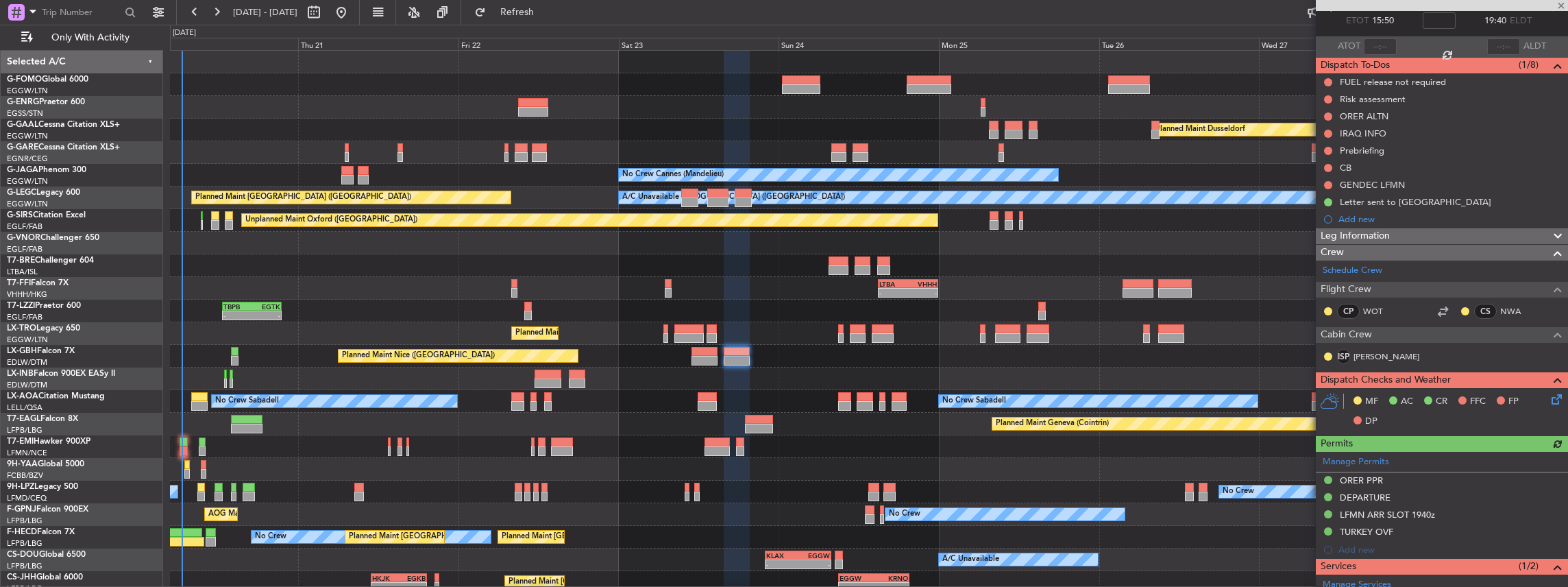
scroll to position [205, 0]
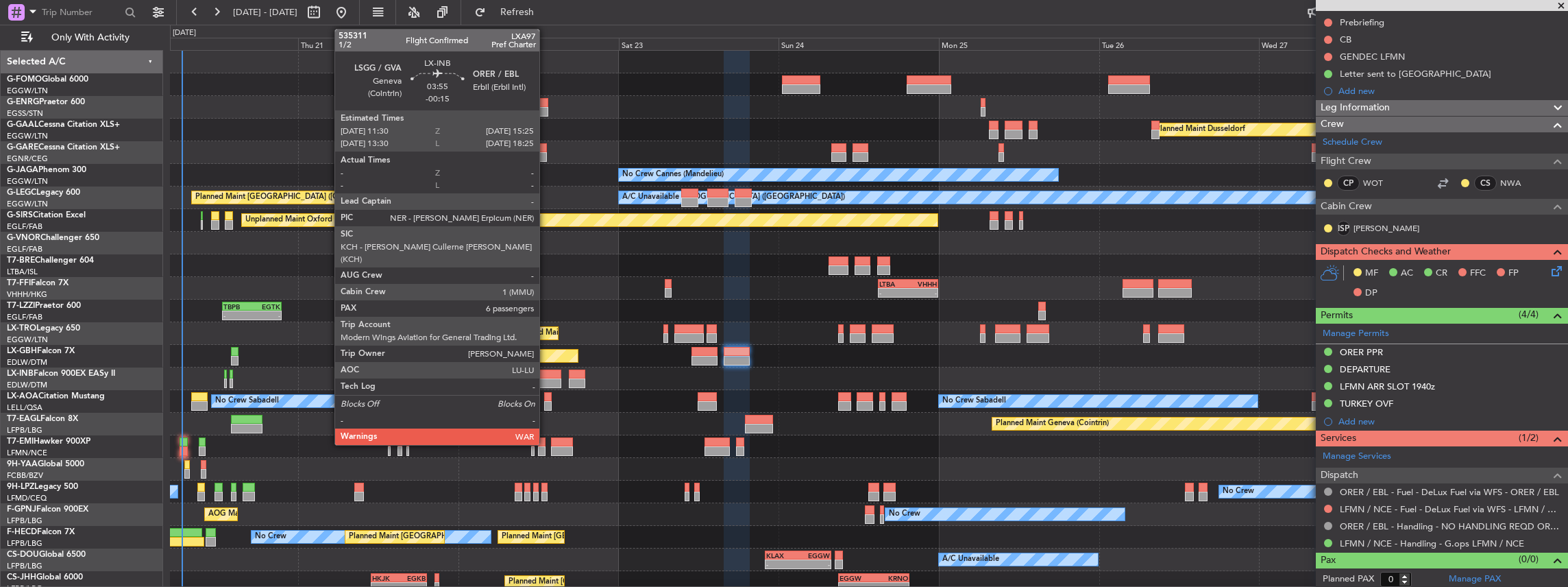
click at [547, 373] on div at bounding box center [548, 374] width 27 height 10
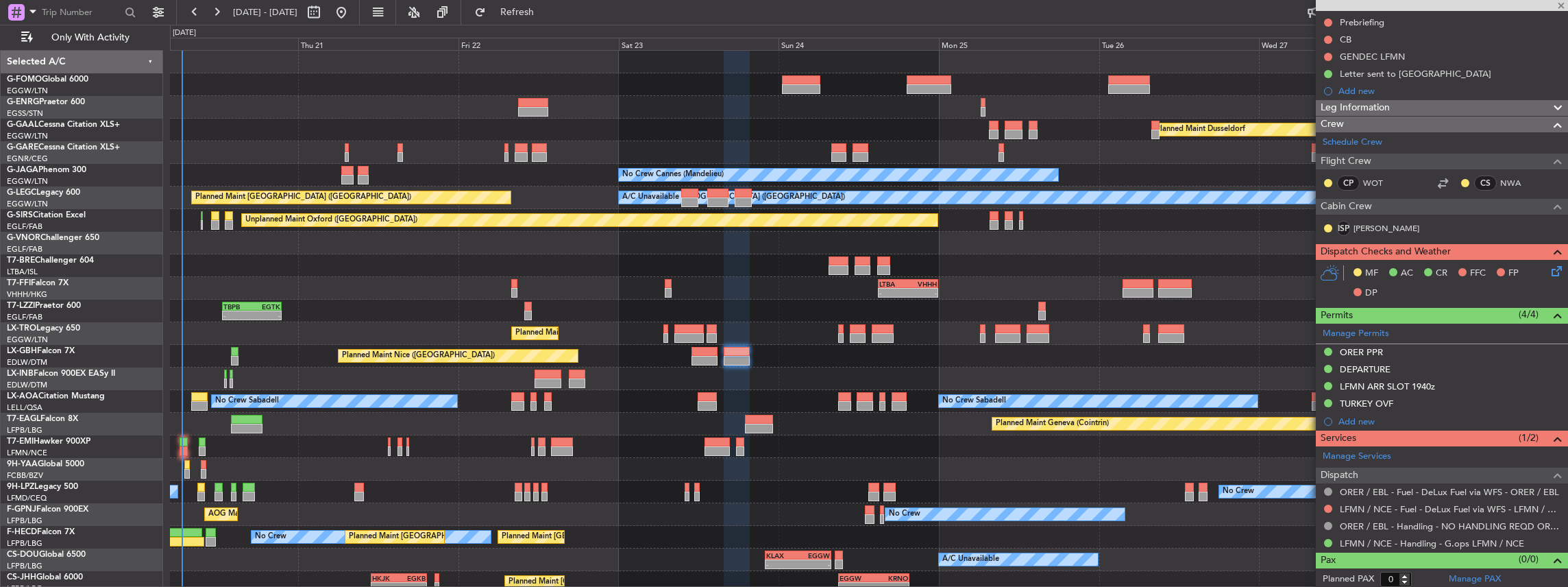
type input "-00:15"
type input "6"
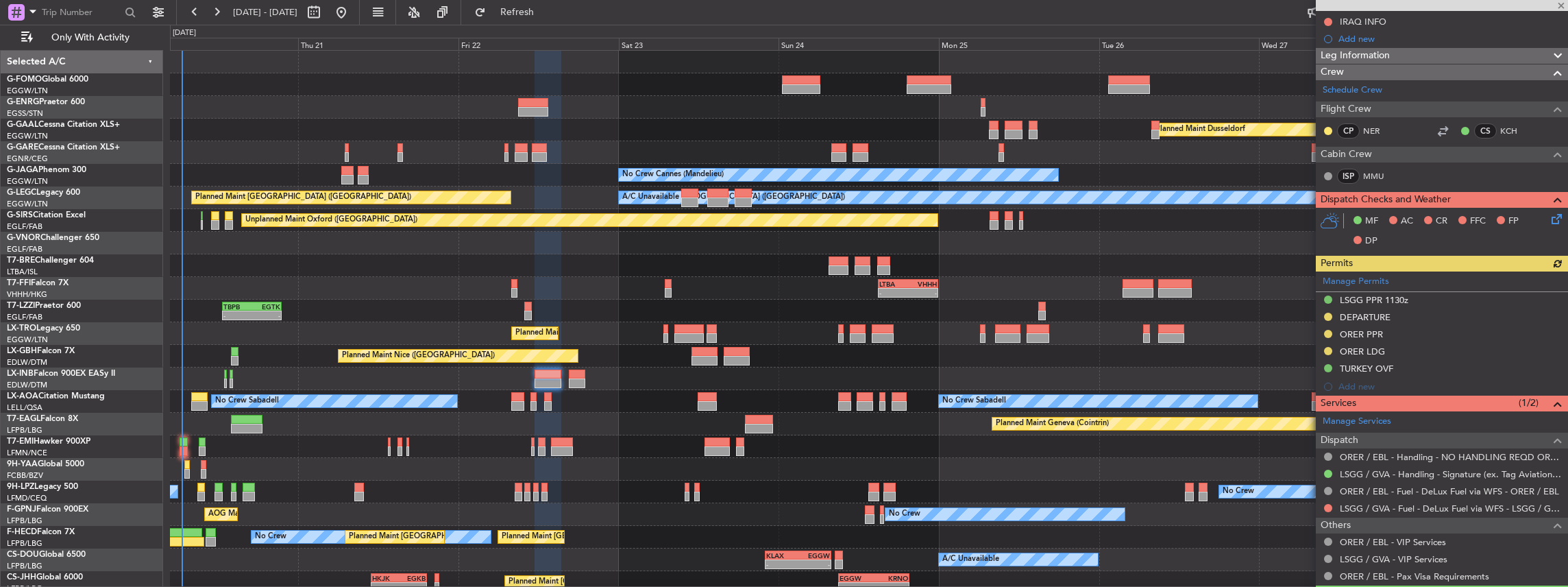
scroll to position [274, 0]
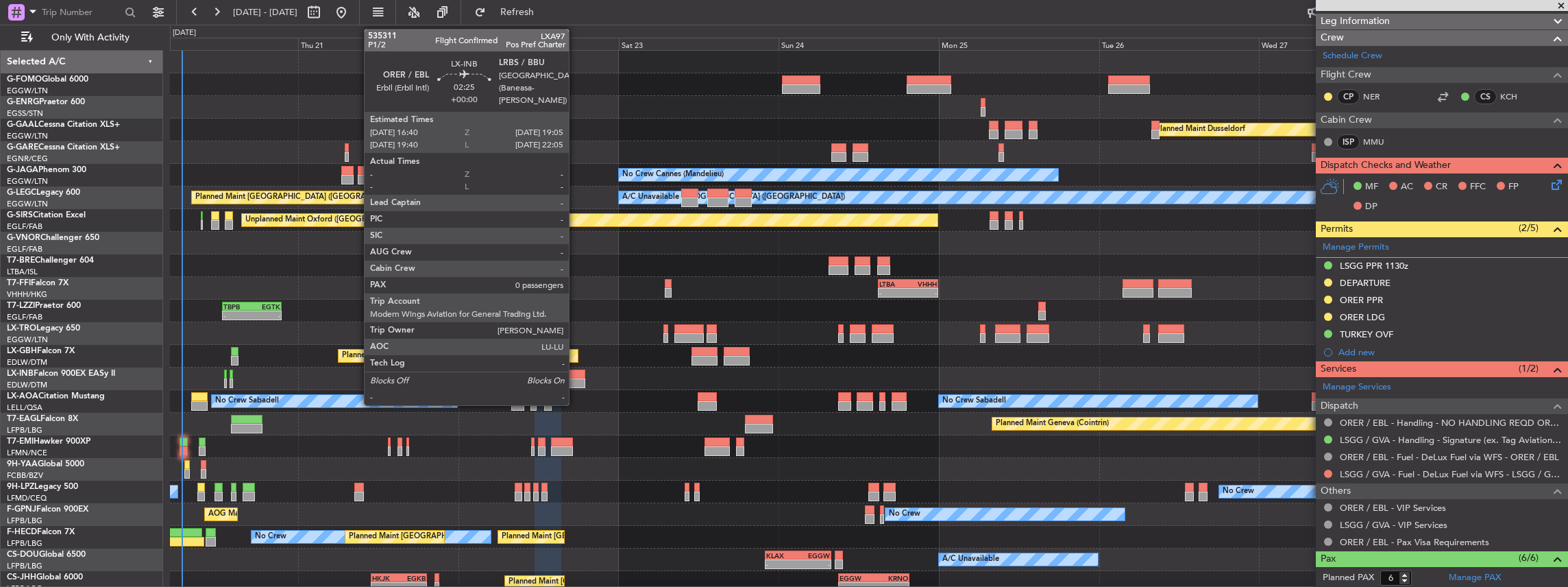
click at [576, 383] on div at bounding box center [577, 383] width 16 height 10
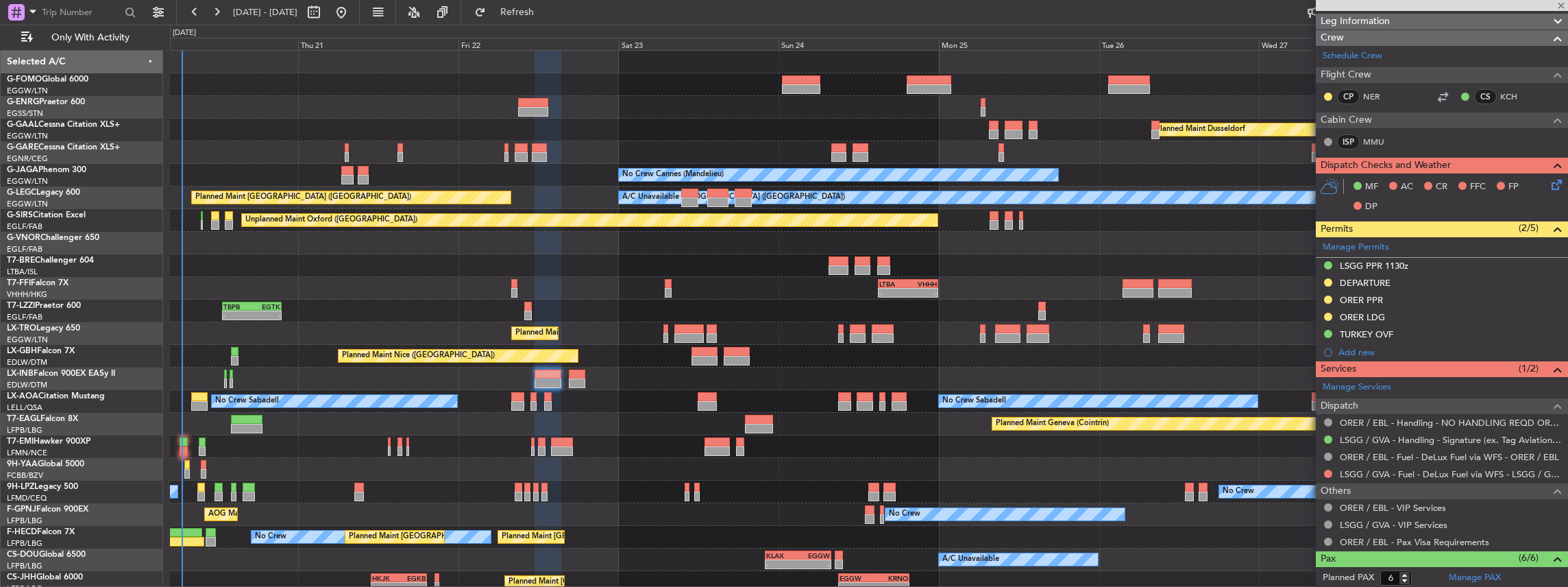
type input "0"
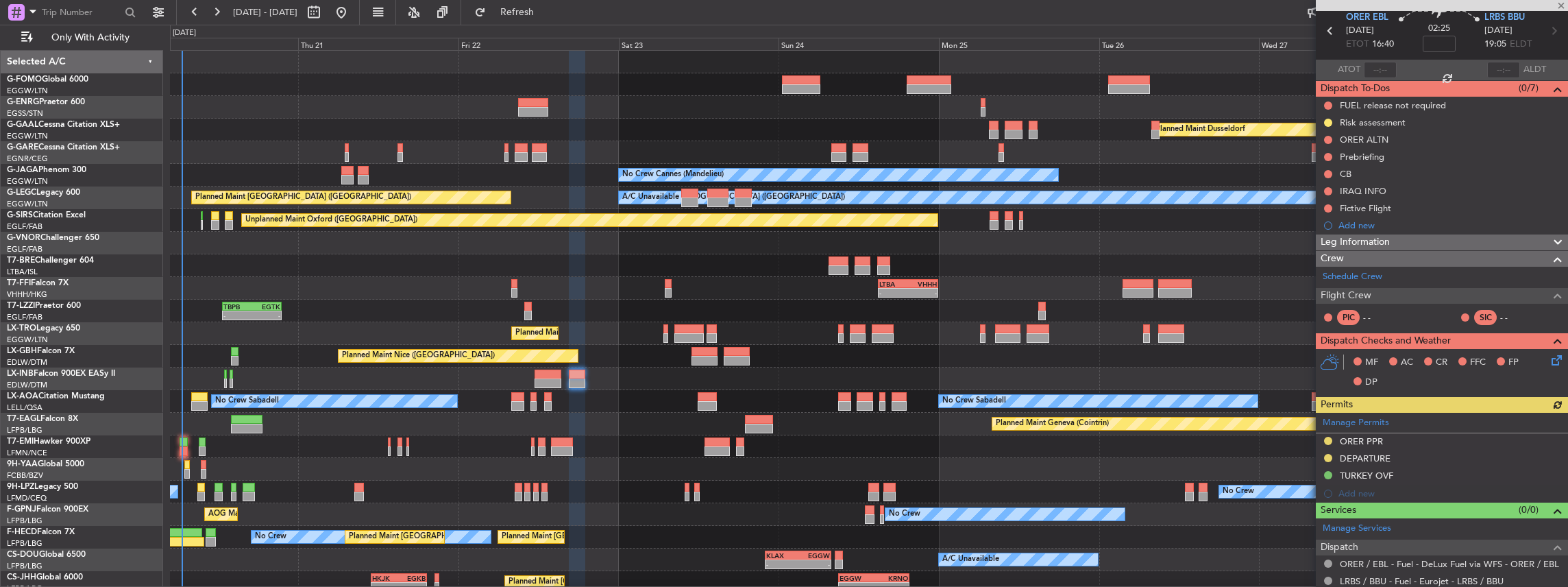
scroll to position [126, 0]
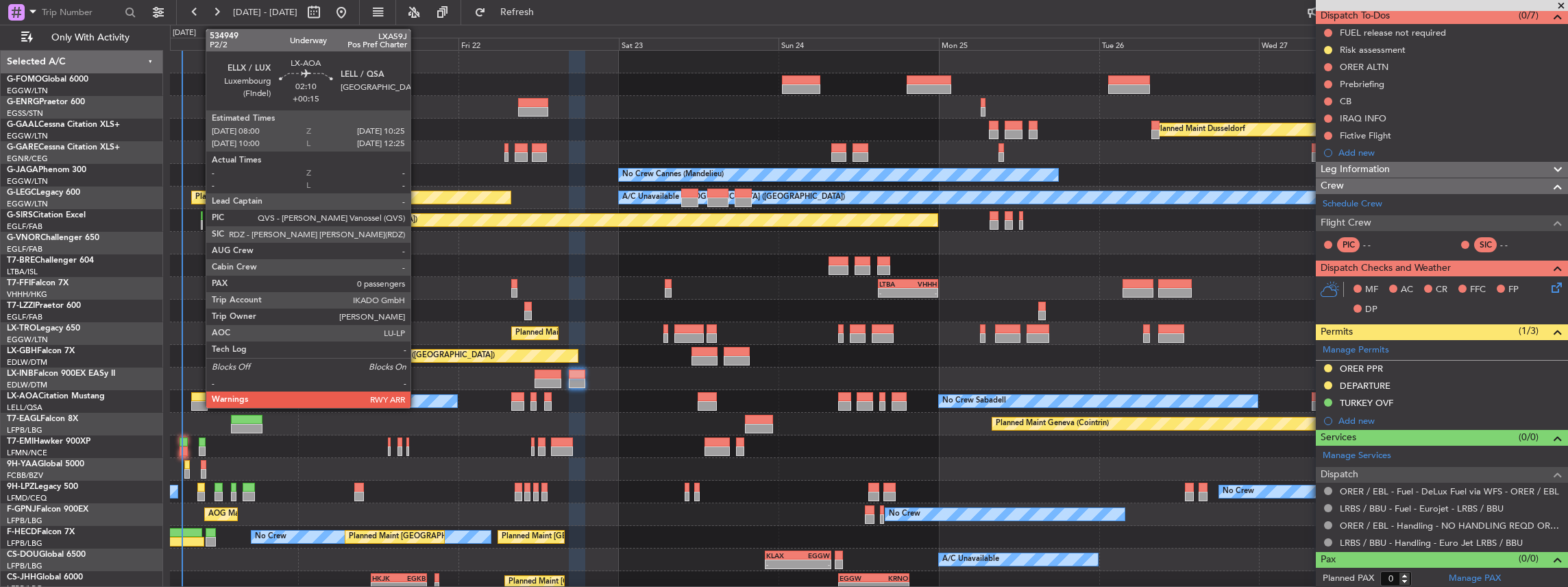
click at [198, 400] on div at bounding box center [199, 397] width 16 height 10
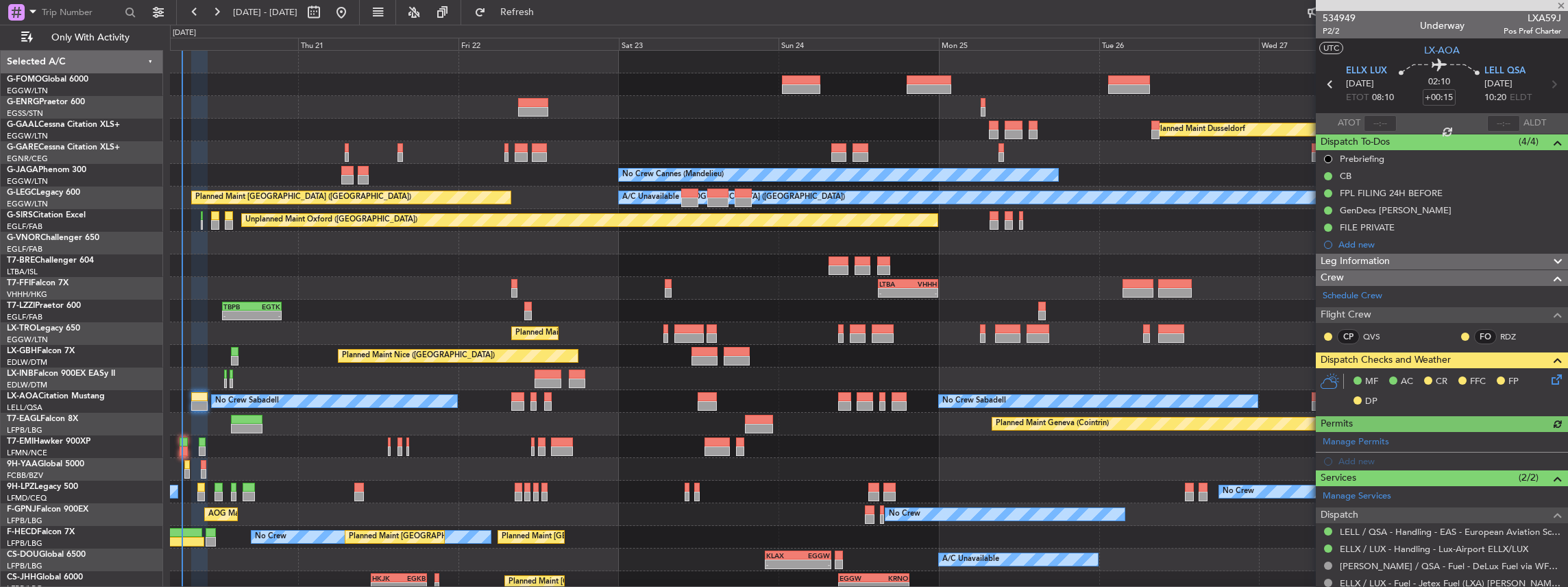
scroll to position [40, 0]
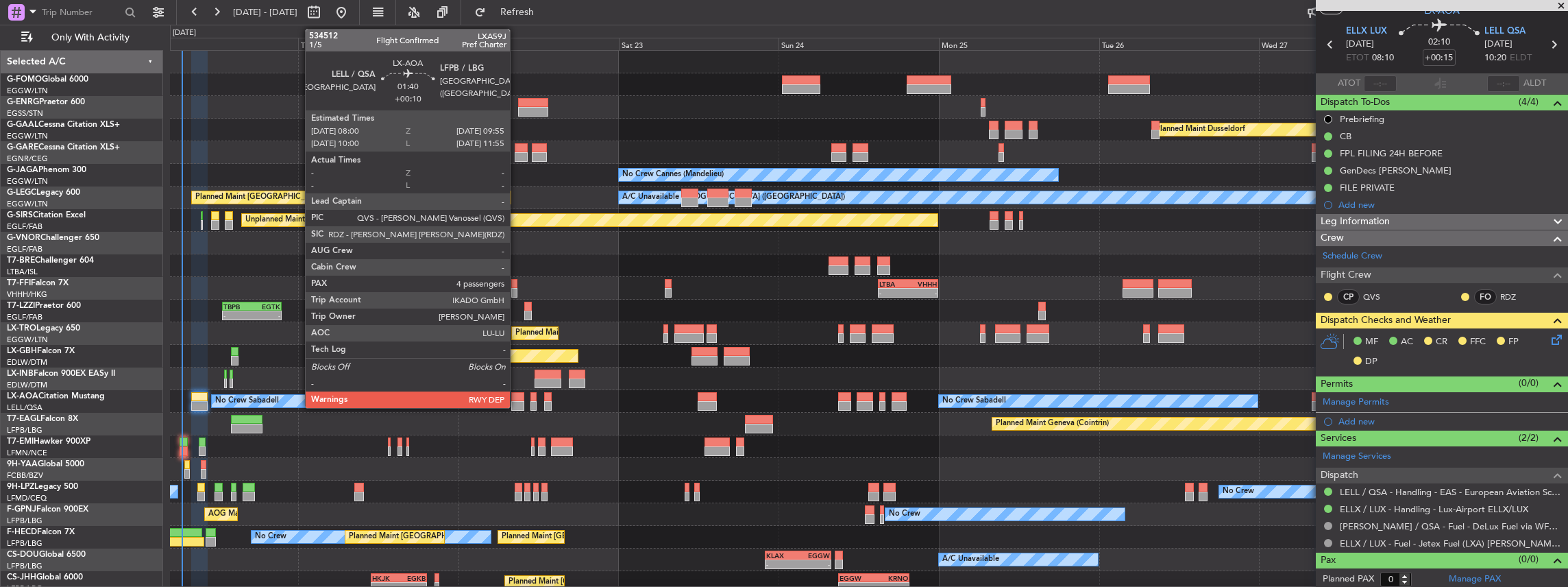
click at [517, 402] on div at bounding box center [517, 405] width 13 height 10
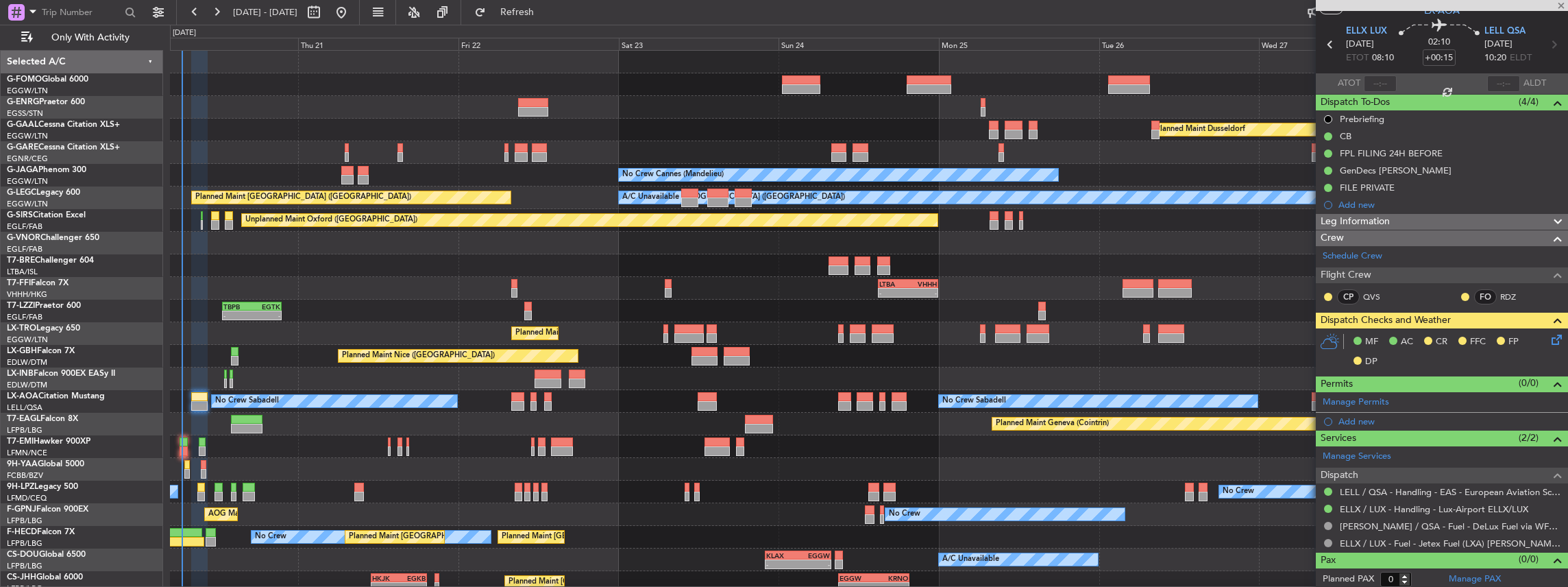
type input "+00:10"
type input "4"
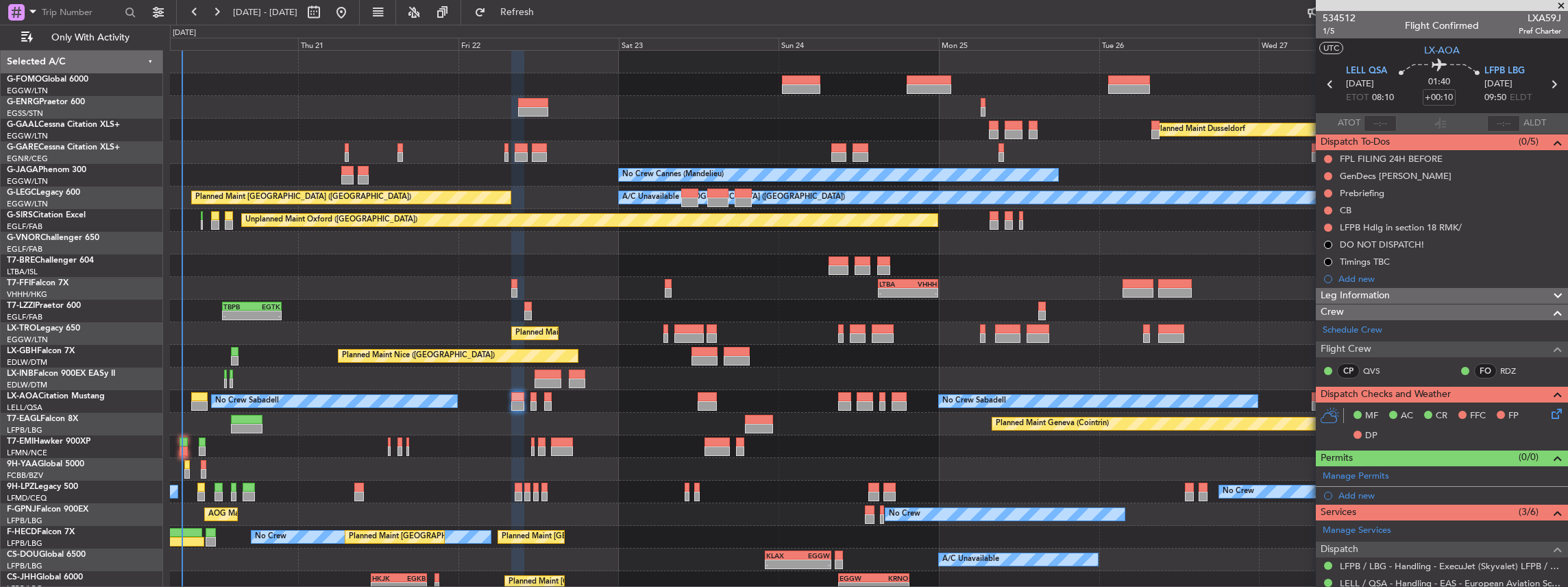
scroll to position [182, 0]
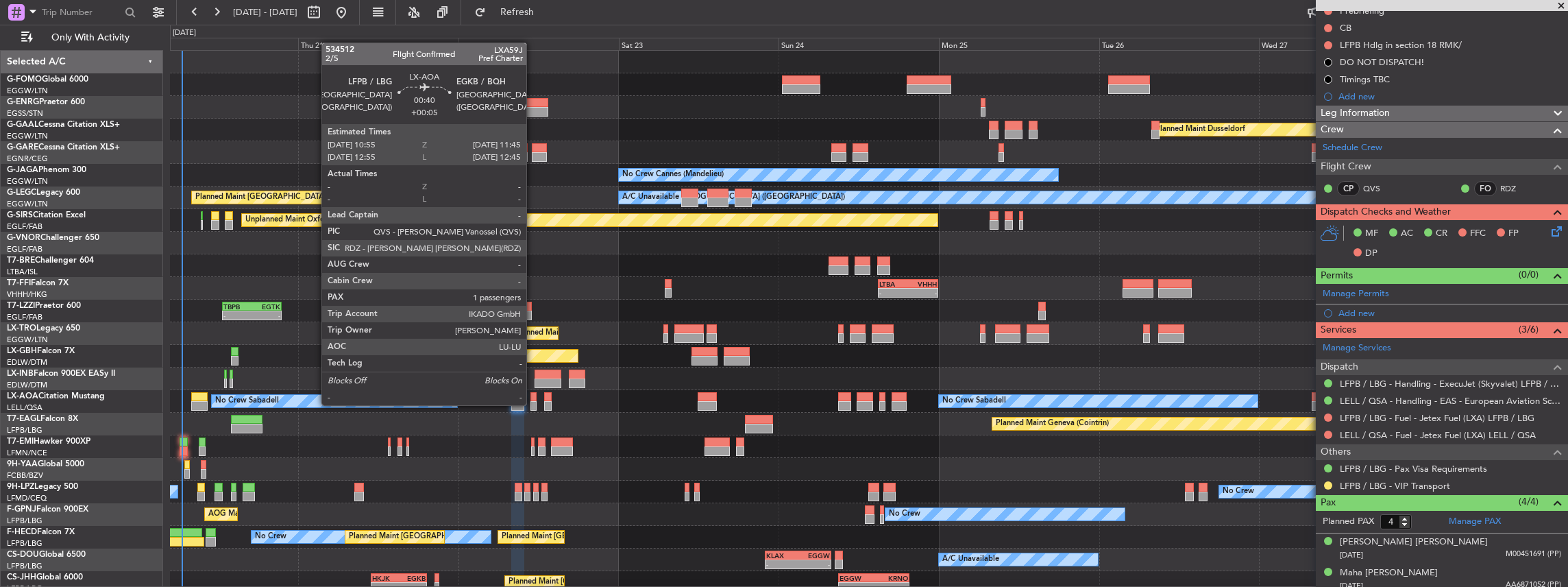
click at [533, 404] on div at bounding box center [533, 405] width 6 height 10
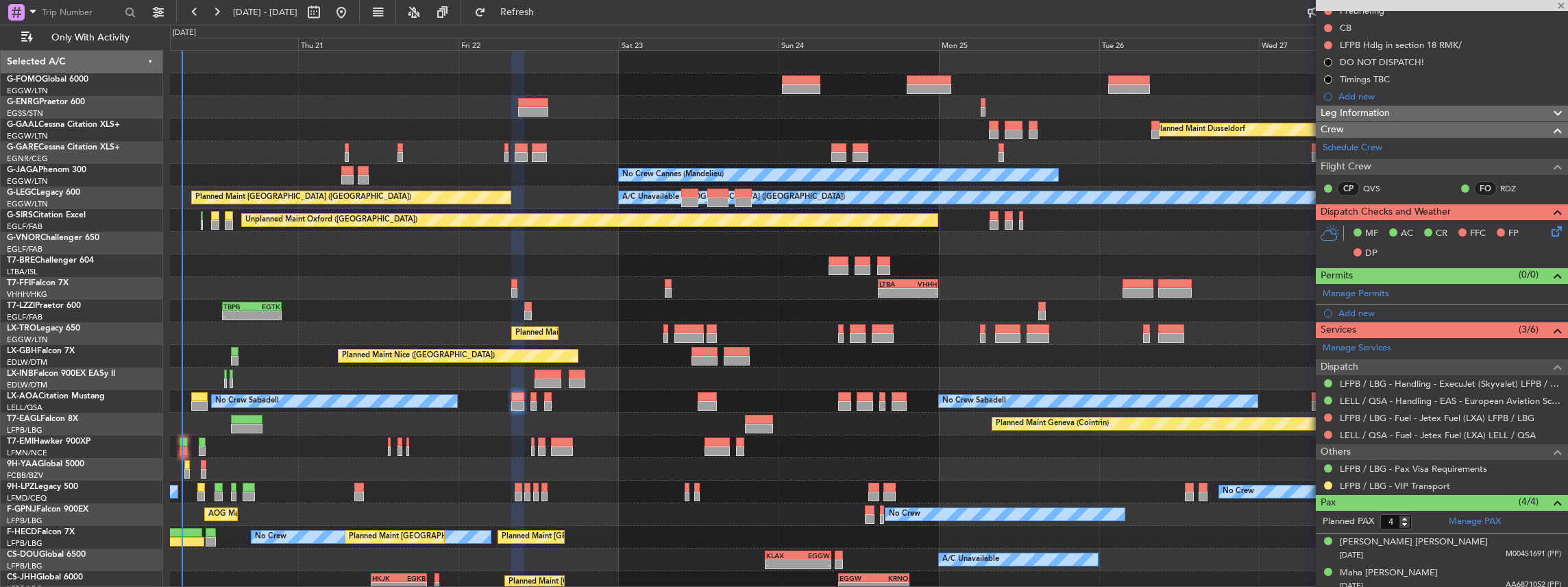
type input "+00:05"
type input "1"
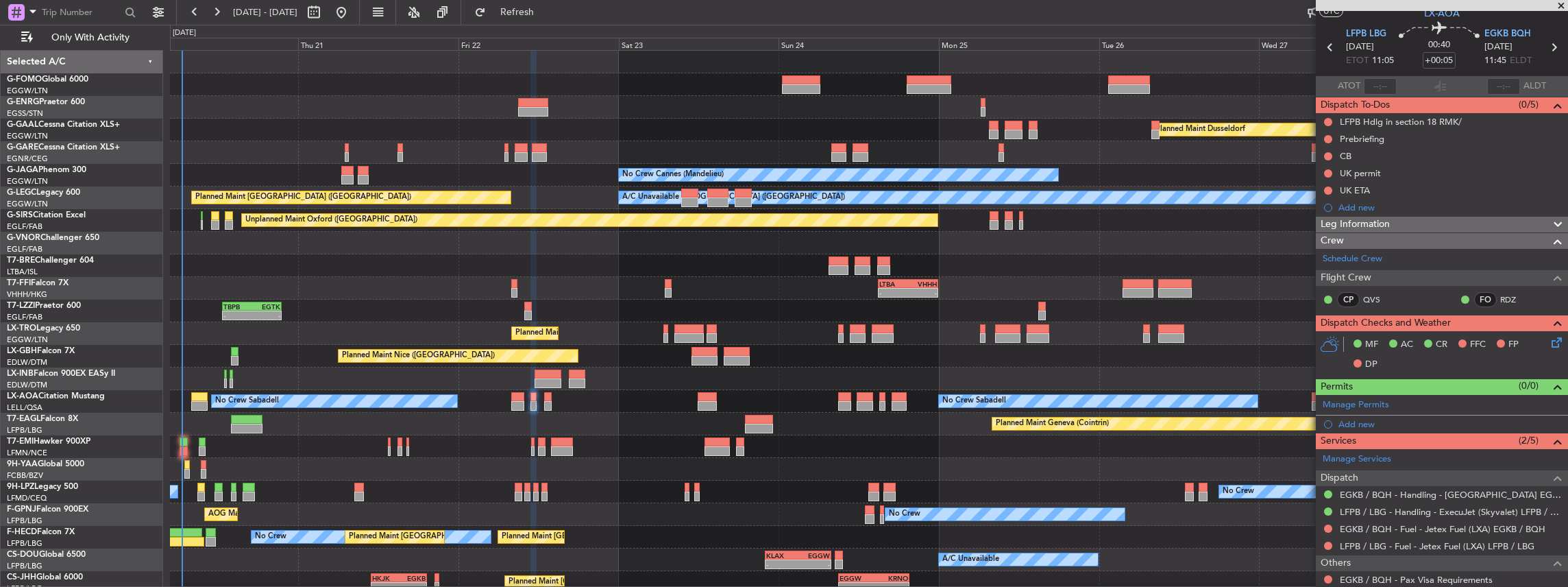
scroll to position [0, 0]
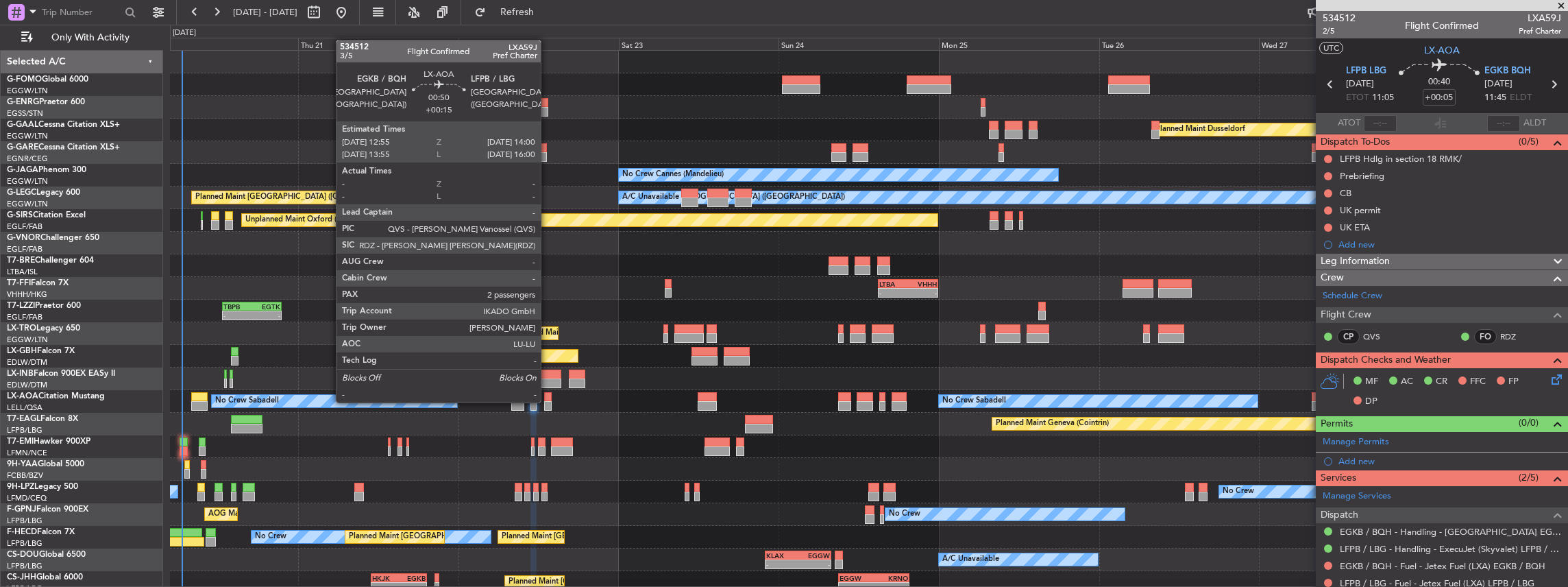
click at [547, 401] on div at bounding box center [548, 405] width 7 height 10
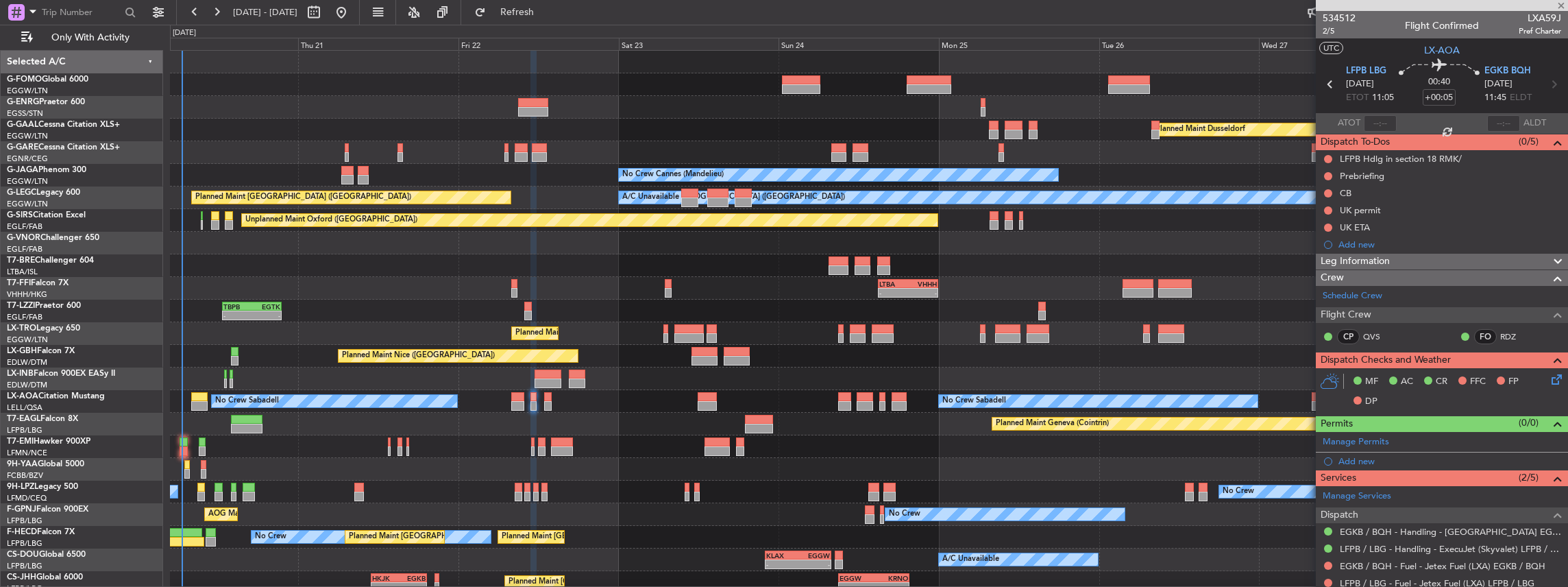
type input "+00:15"
type input "2"
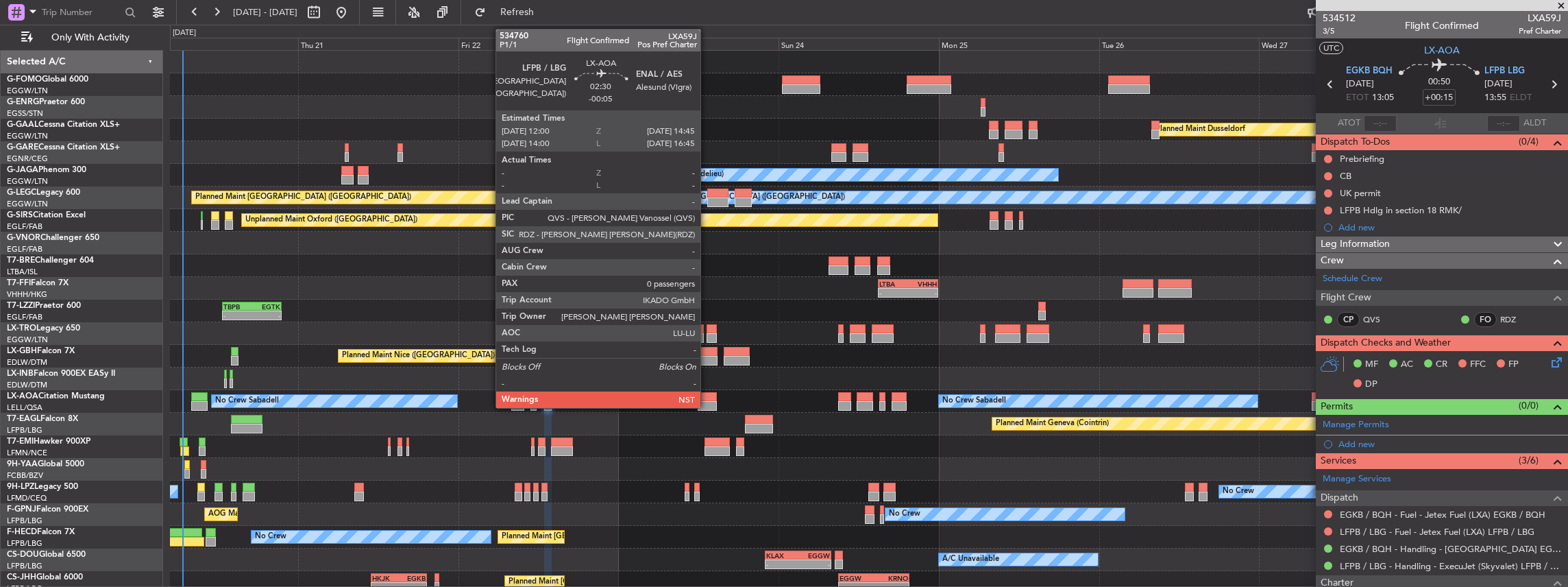
click at [705, 401] on div at bounding box center [707, 405] width 19 height 10
type input "-00:05"
type input "0"
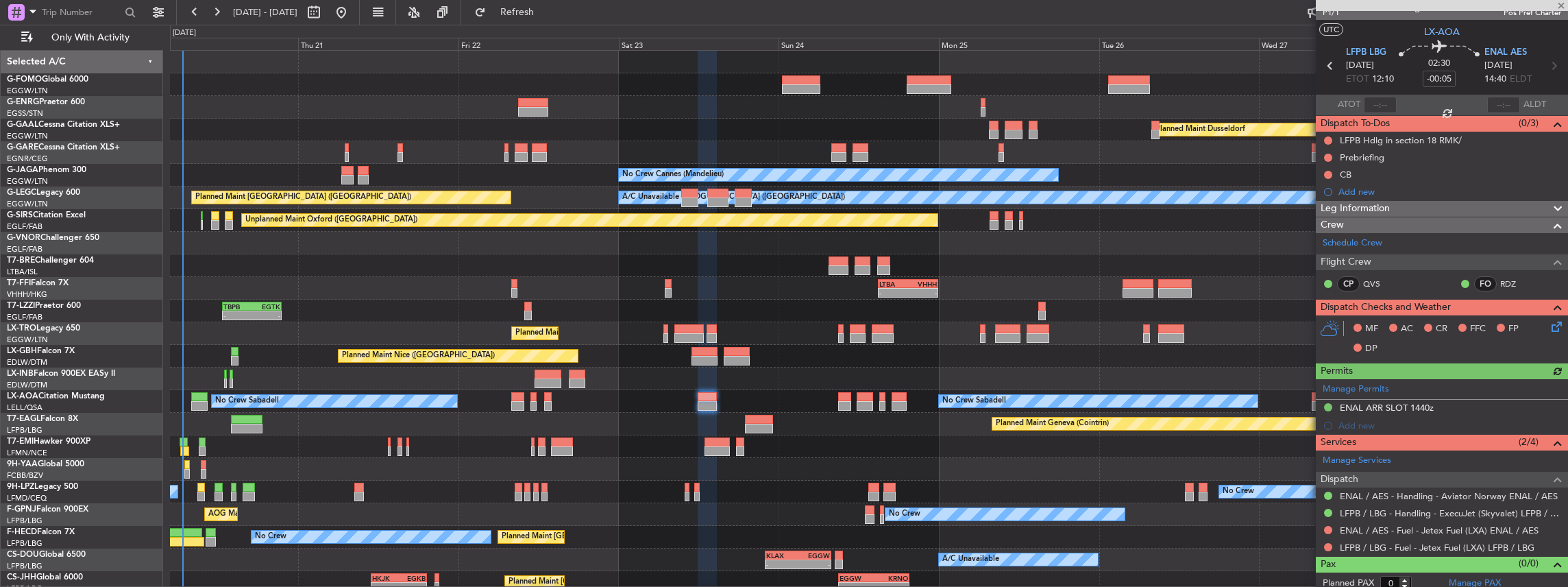
scroll to position [23, 0]
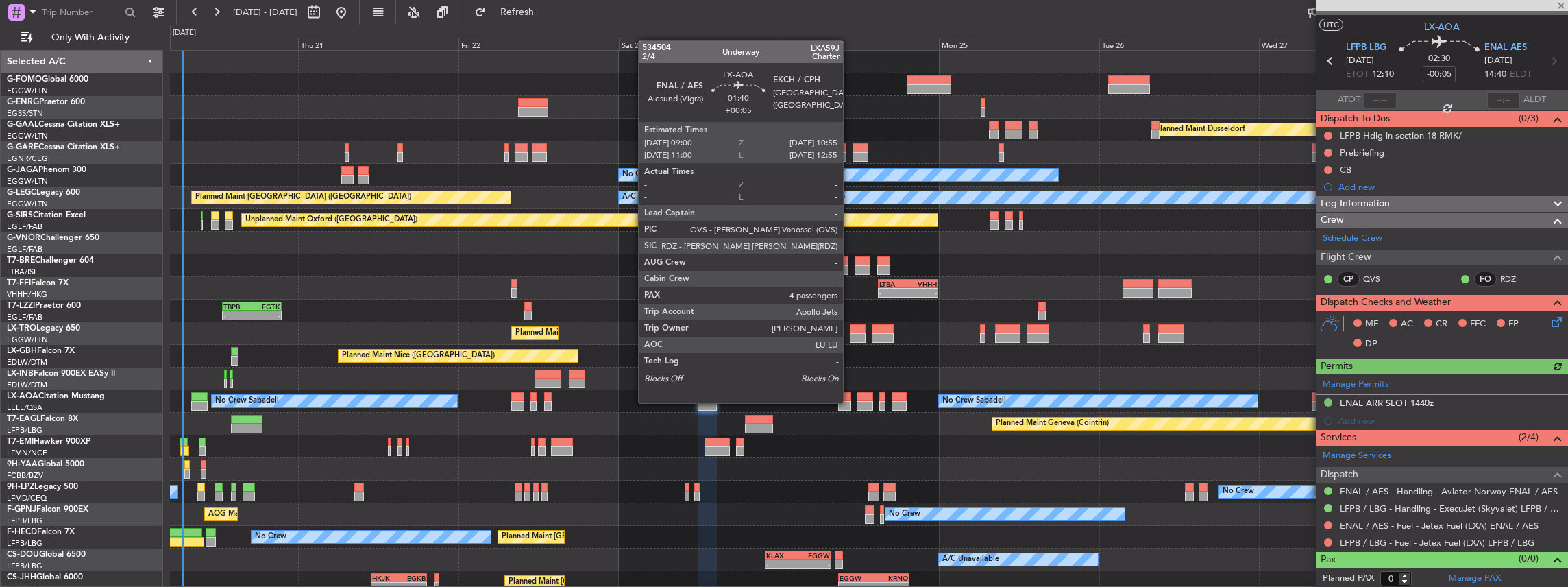
click at [850, 401] on div at bounding box center [844, 405] width 13 height 10
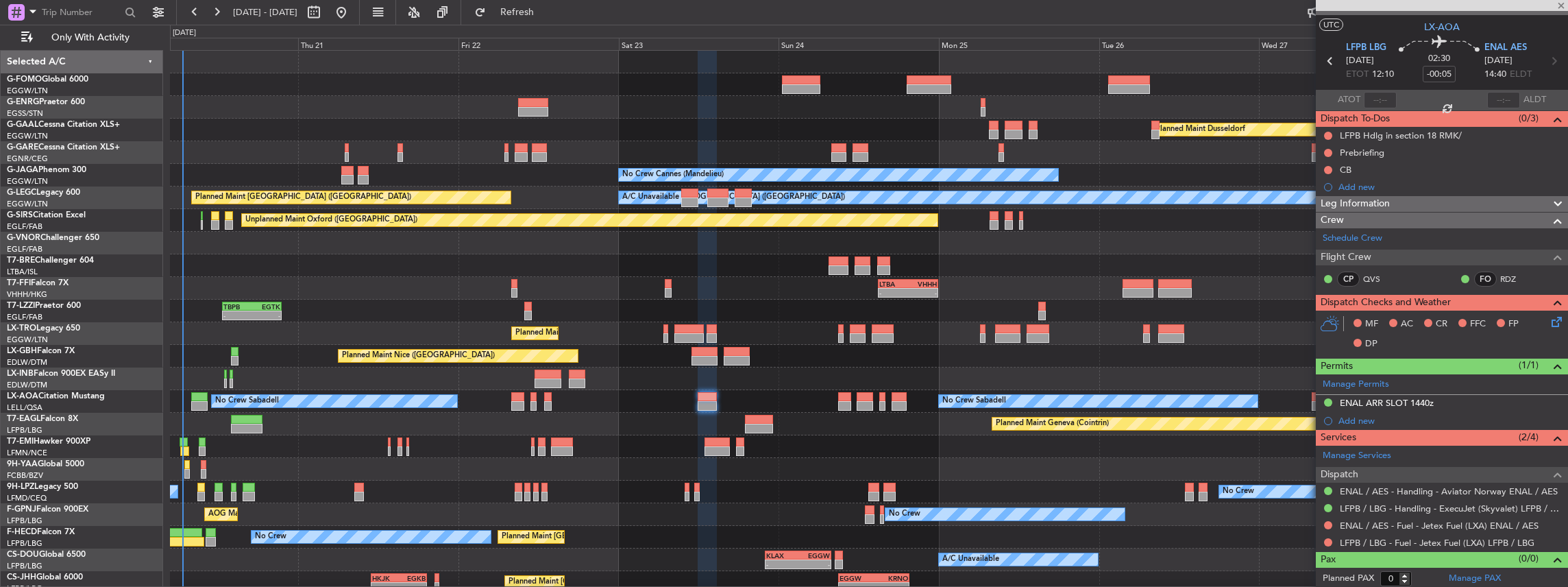
type input "+00:05"
type input "4"
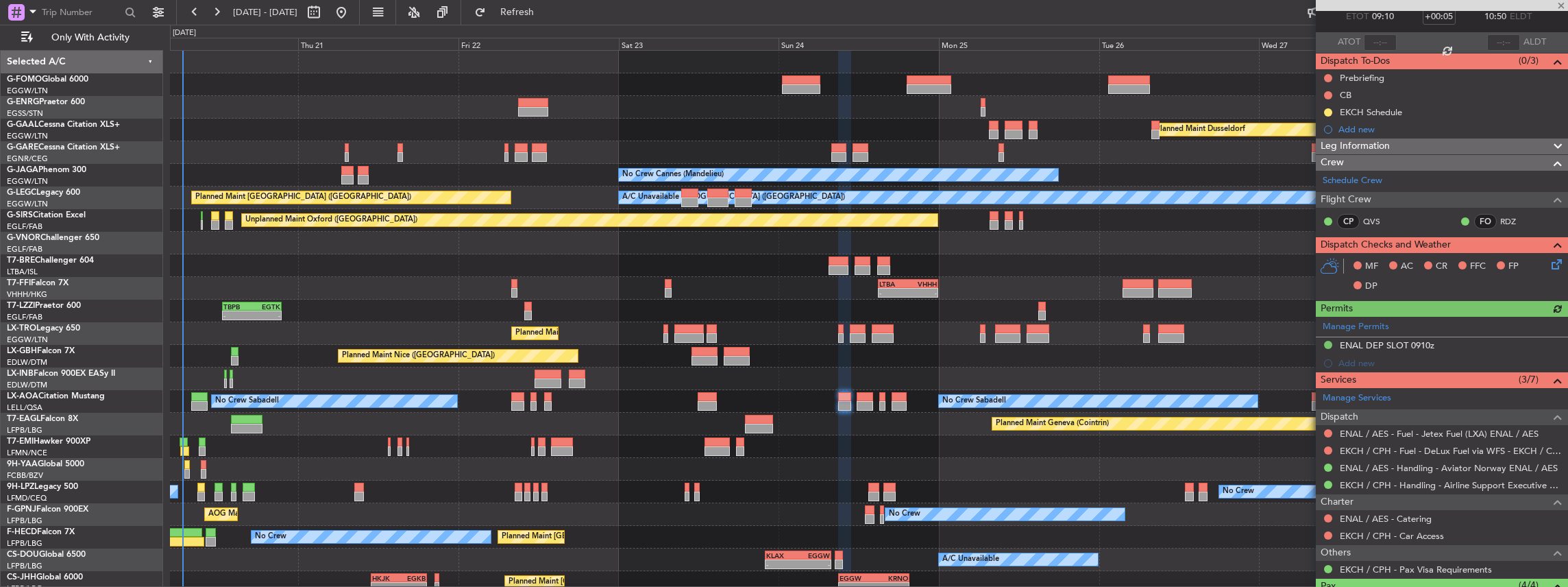
scroll to position [137, 0]
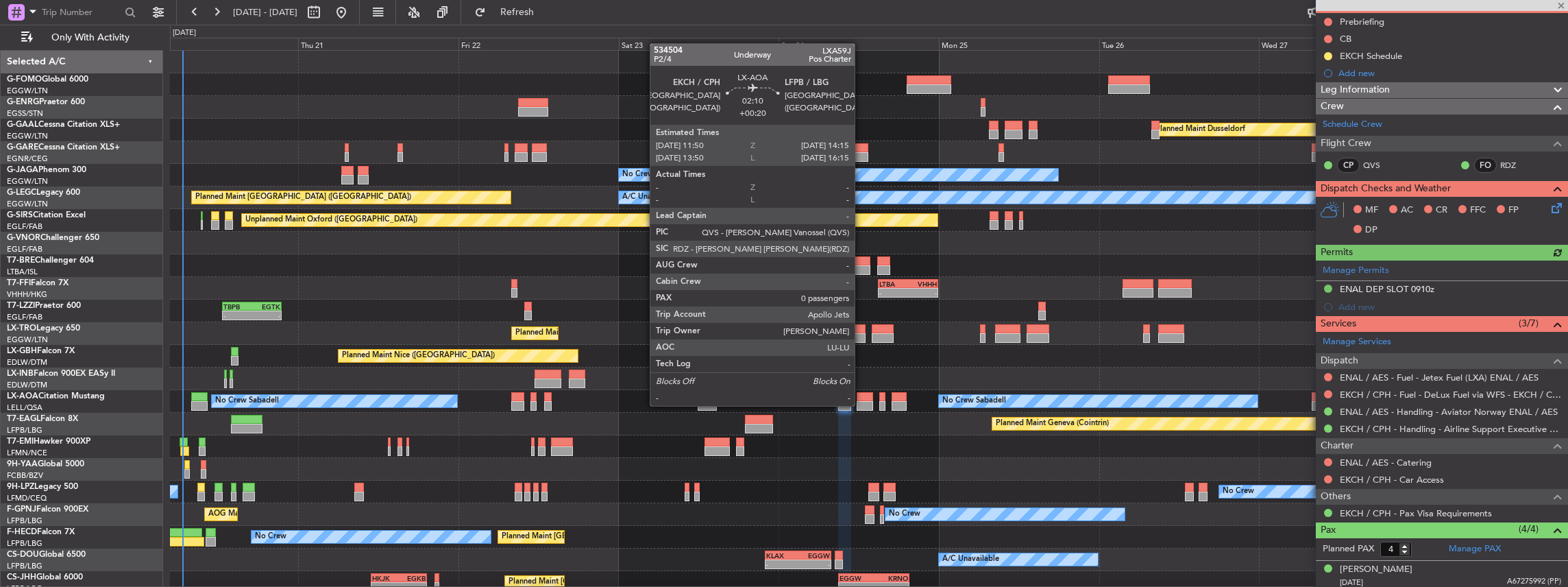
click at [862, 404] on div at bounding box center [865, 405] width 16 height 10
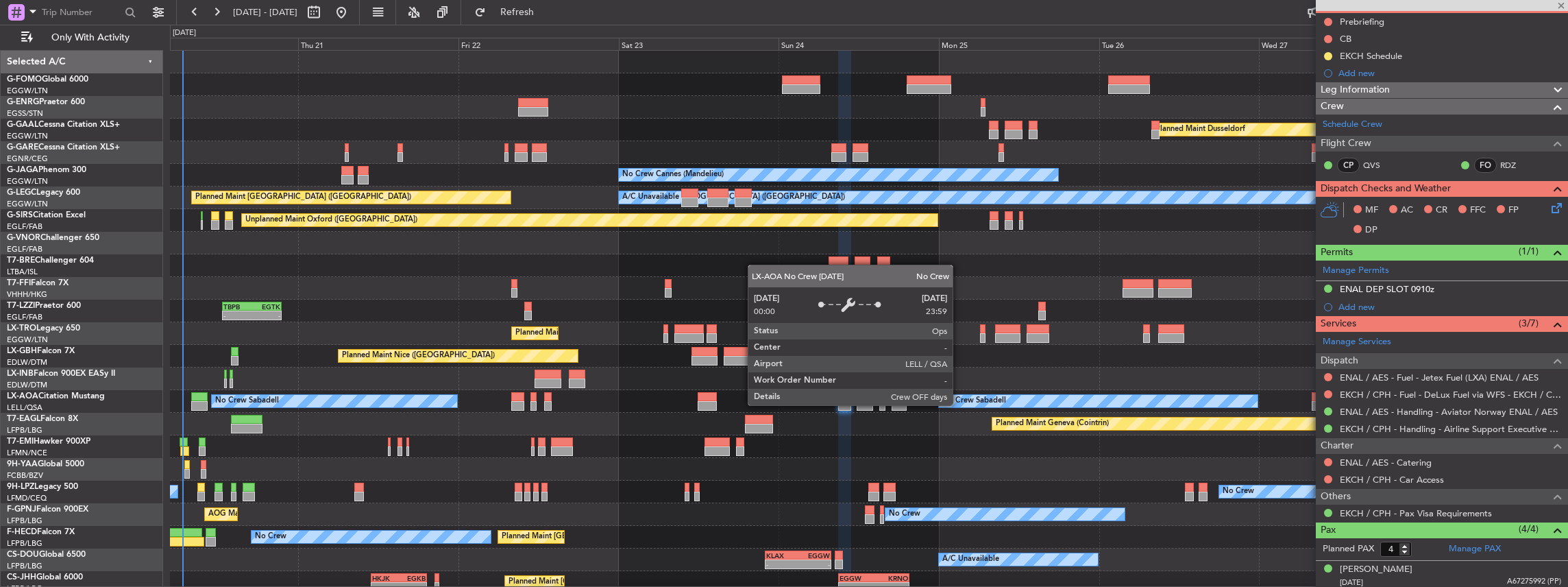
type input "+00:20"
type input "0"
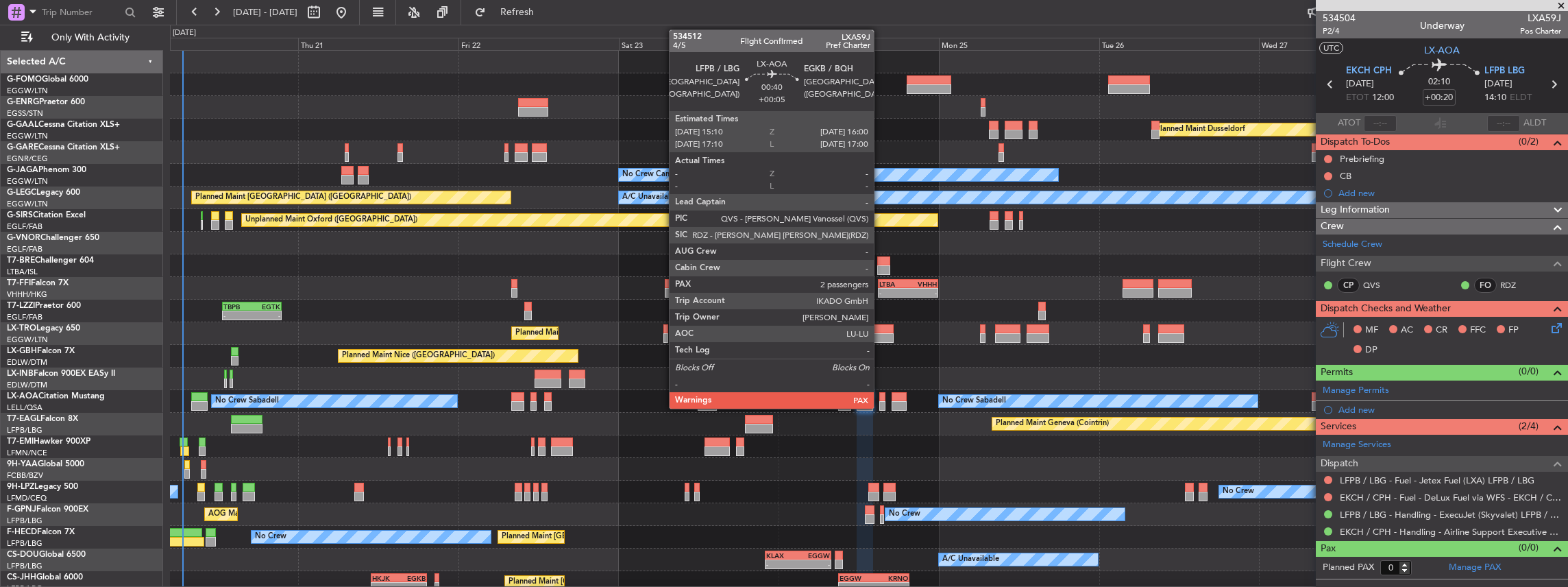
click at [881, 407] on div at bounding box center [882, 405] width 6 height 10
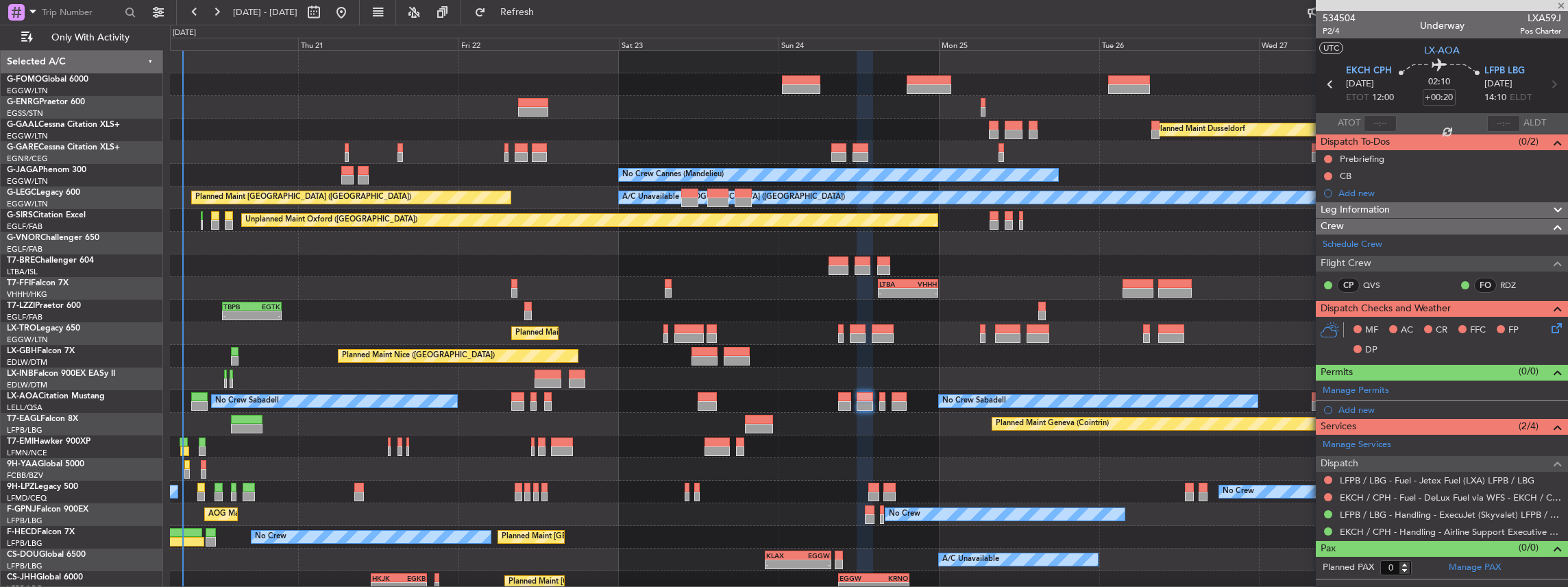
type input "+00:05"
type input "2"
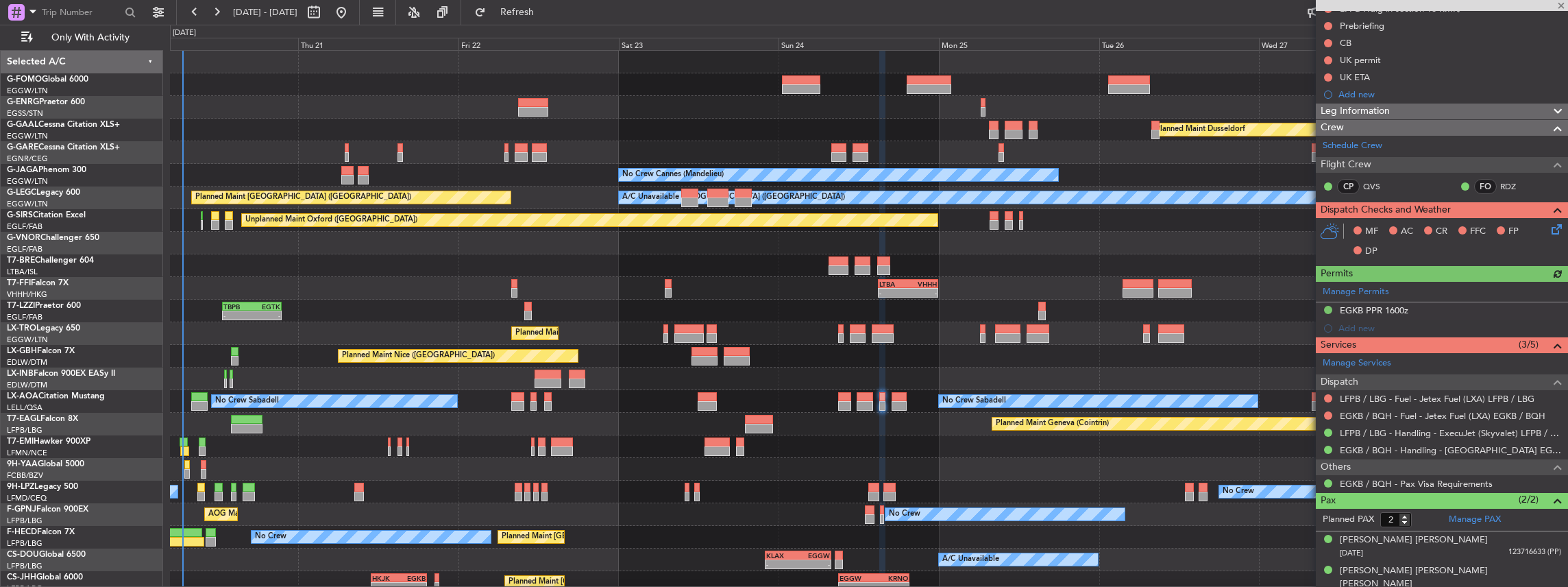
scroll to position [152, 0]
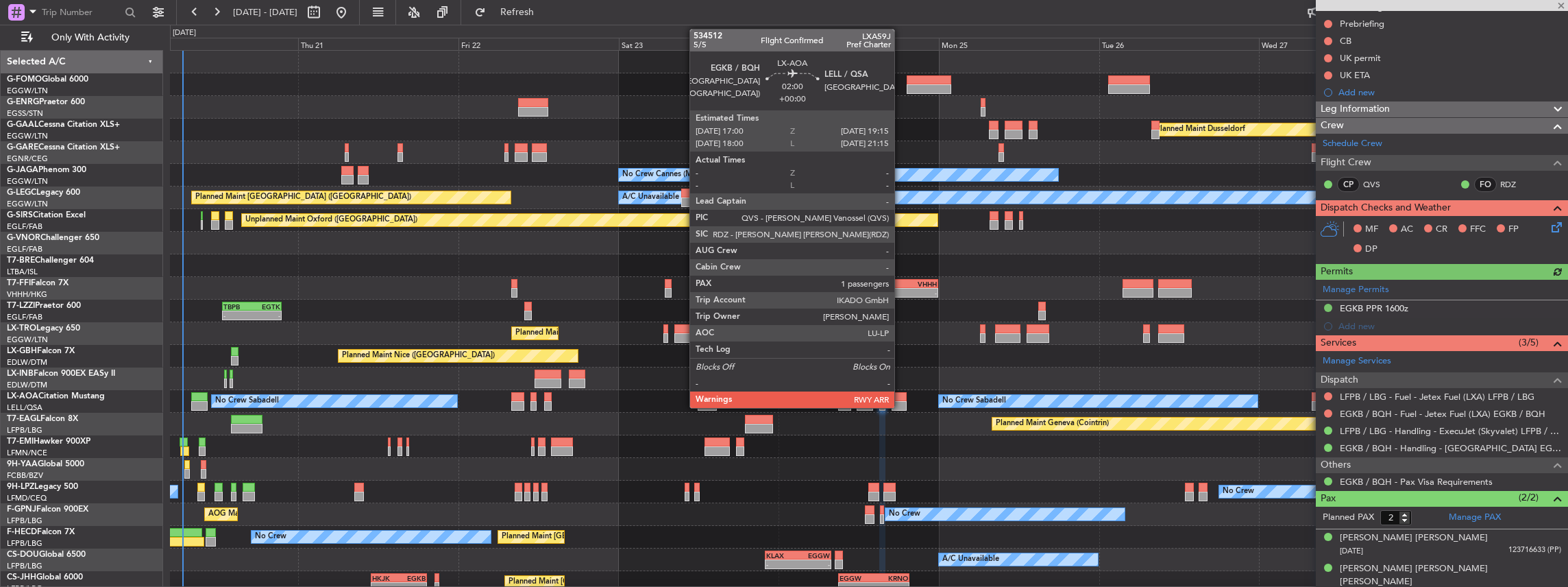
click at [902, 401] on div at bounding box center [899, 405] width 15 height 10
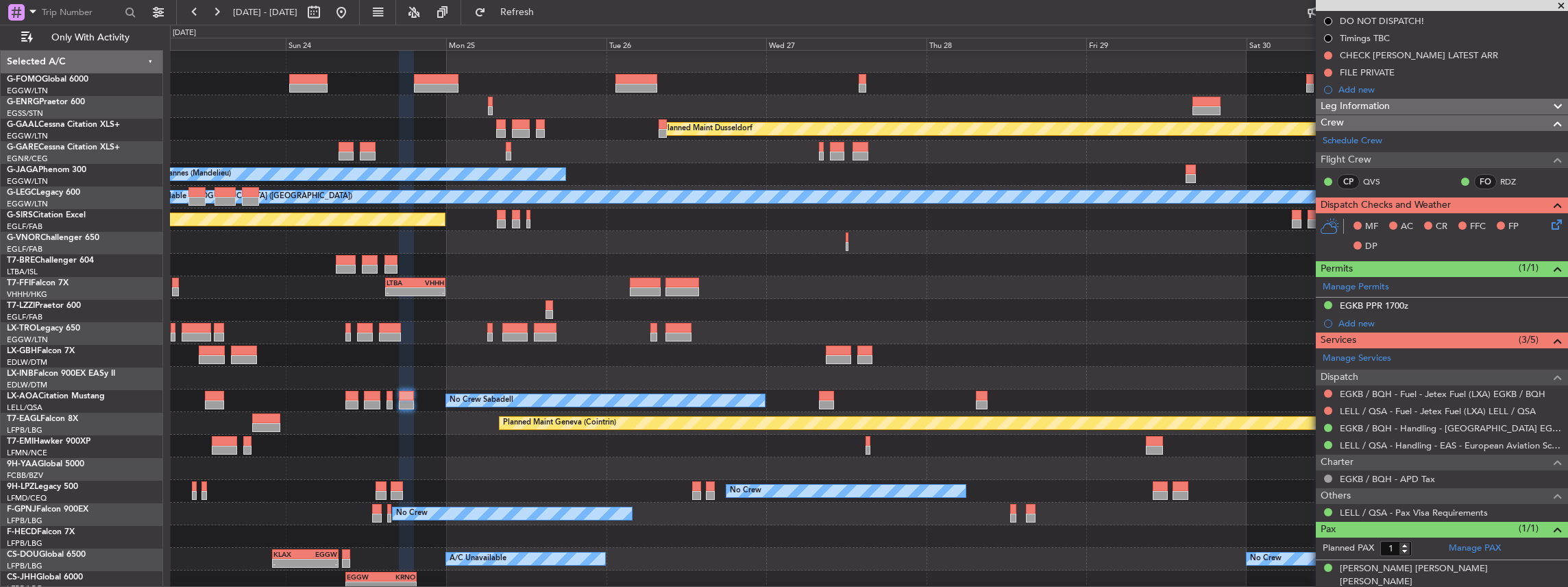
scroll to position [3, 0]
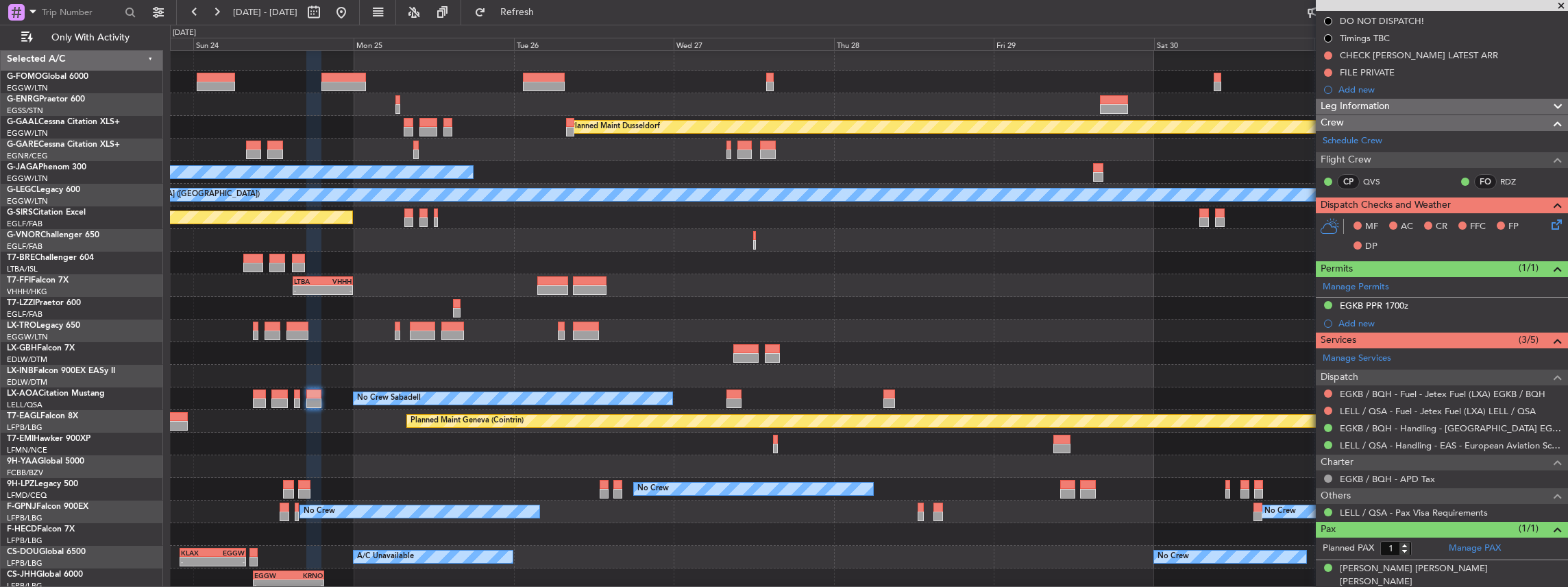
click at [522, 490] on div "No Crew No Crew" at bounding box center [869, 489] width 1398 height 22
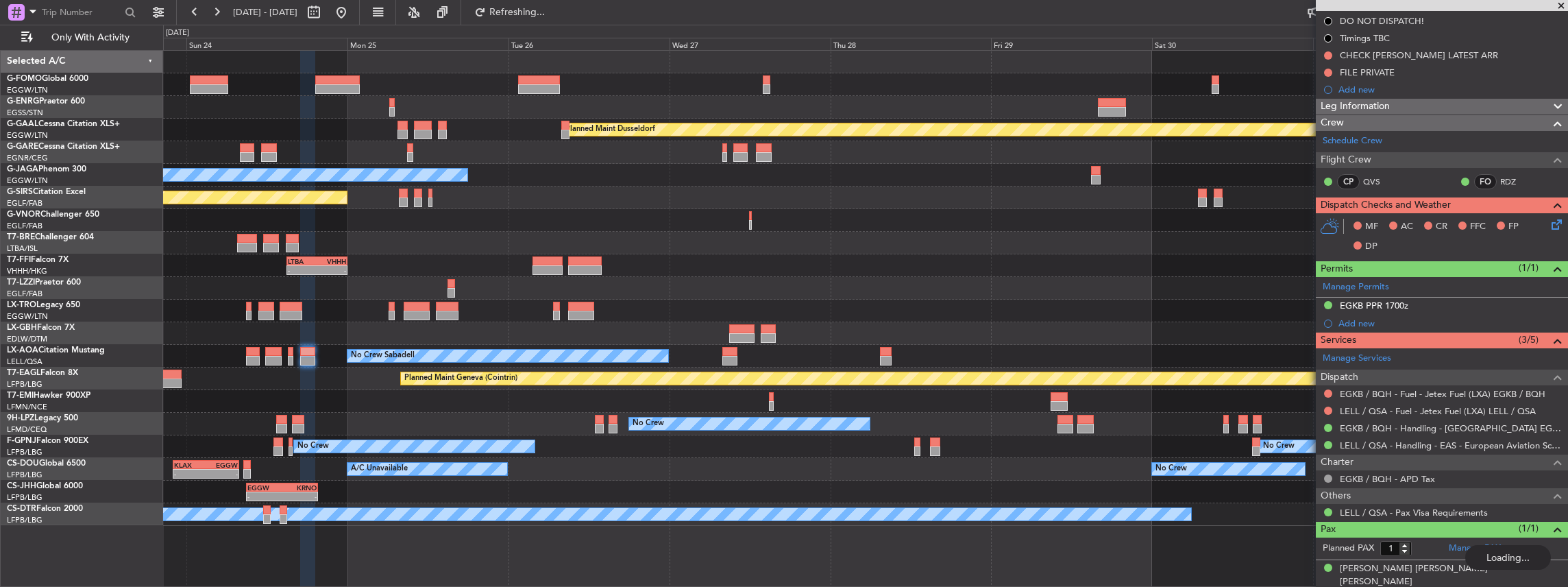
scroll to position [0, 0]
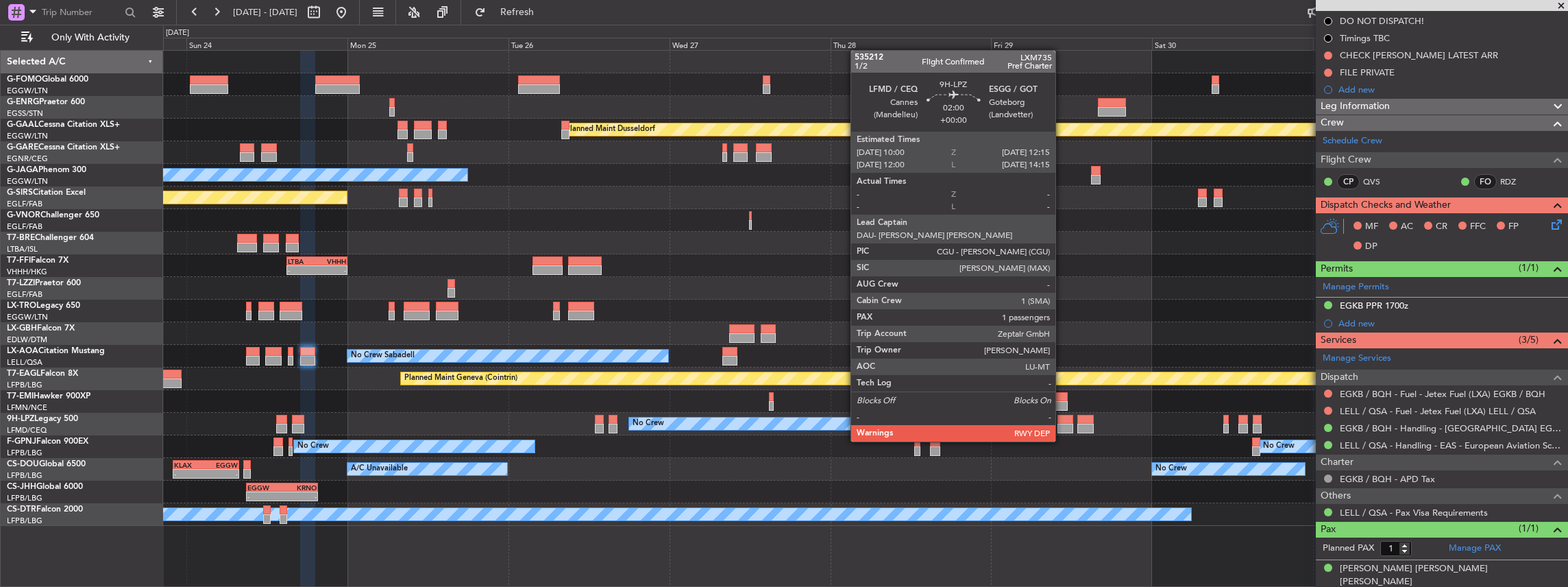
click at [1063, 428] on div at bounding box center [1065, 428] width 16 height 10
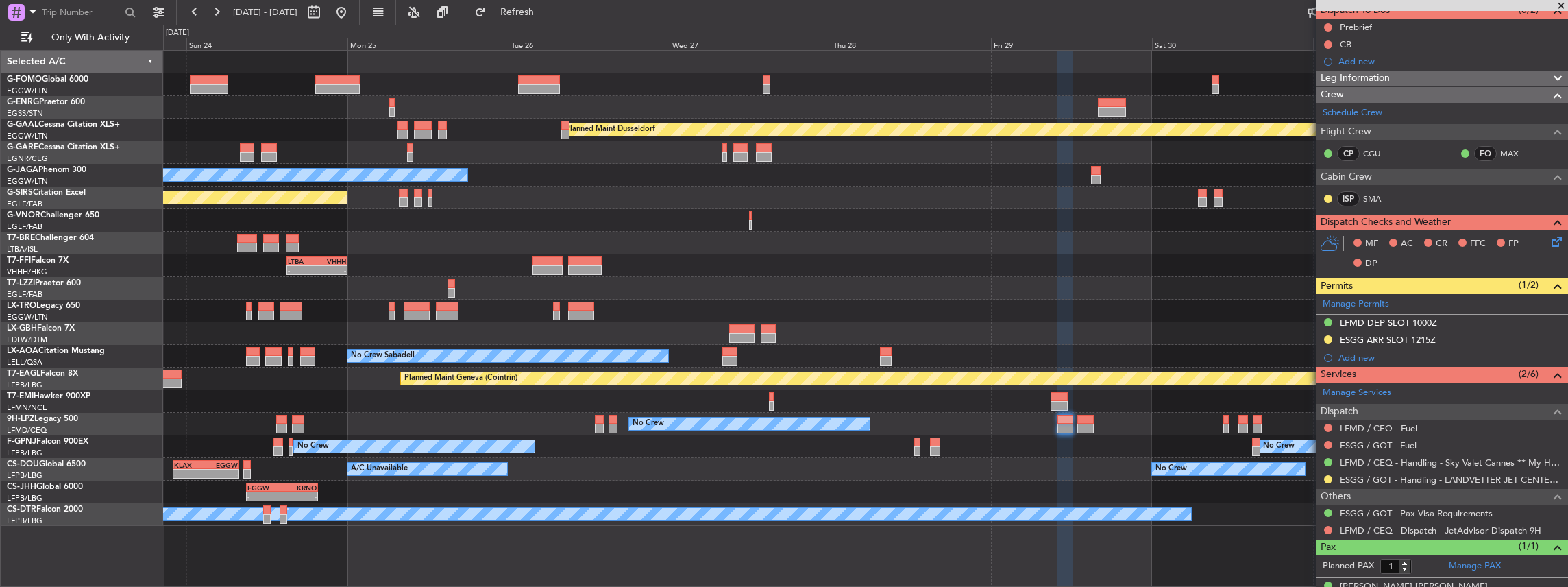
scroll to position [137, 0]
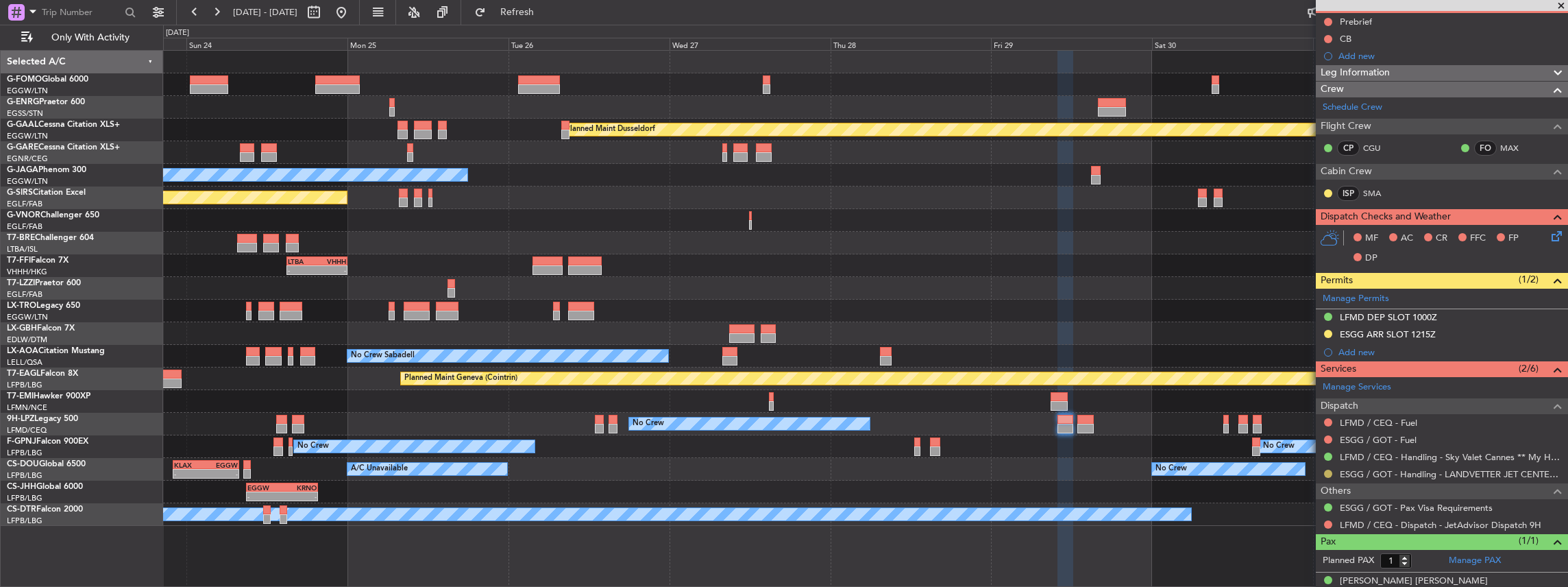
click at [1329, 473] on button at bounding box center [1328, 473] width 8 height 8
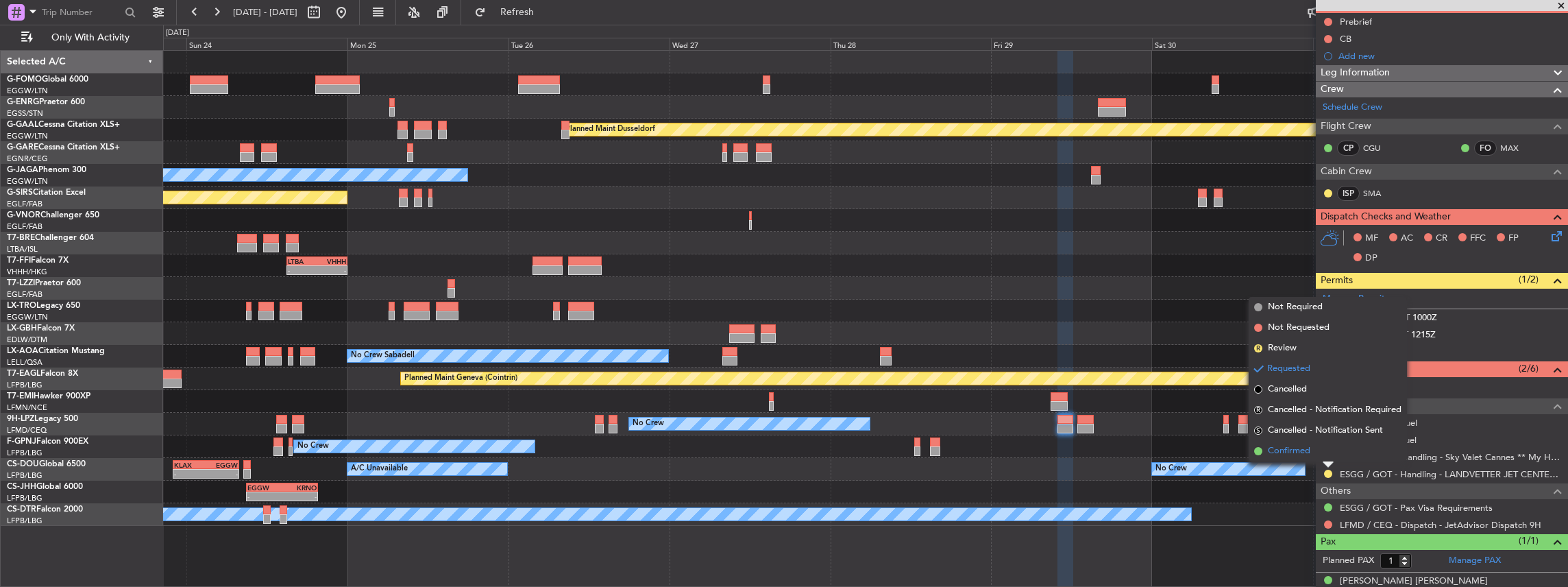
click at [1295, 454] on span "Confirmed" at bounding box center [1289, 451] width 43 height 13
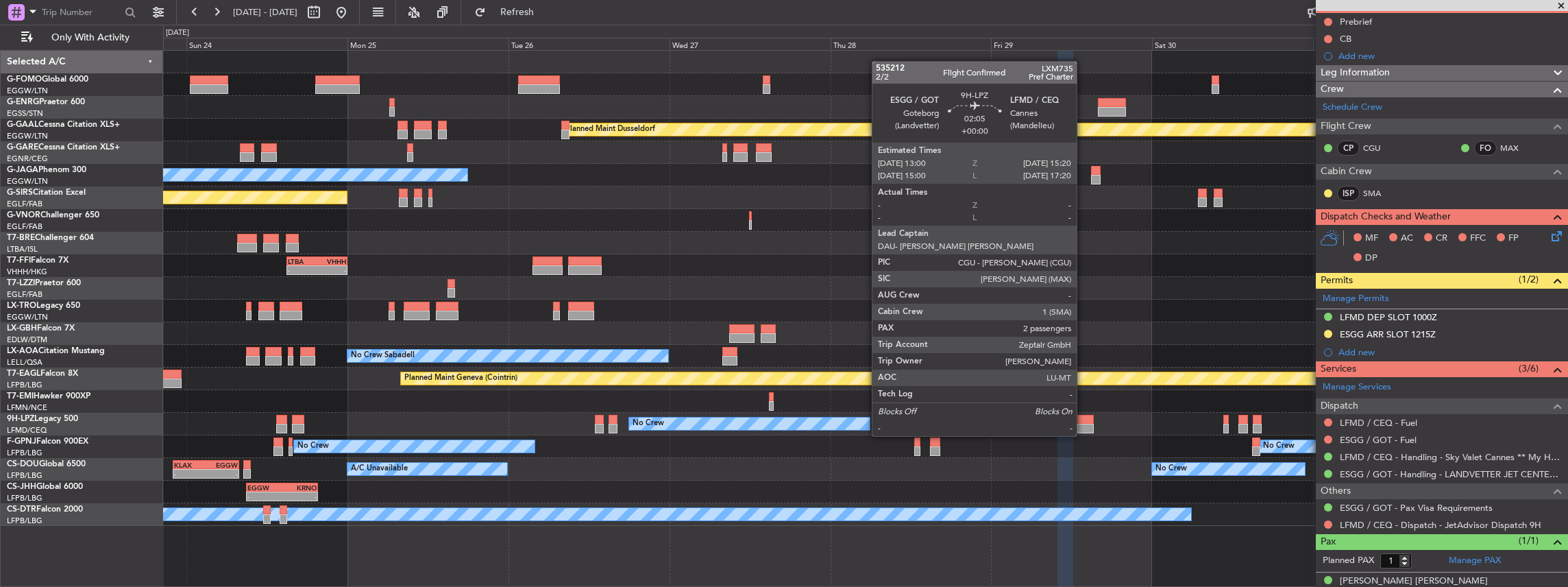
click at [1084, 422] on div at bounding box center [1085, 419] width 16 height 10
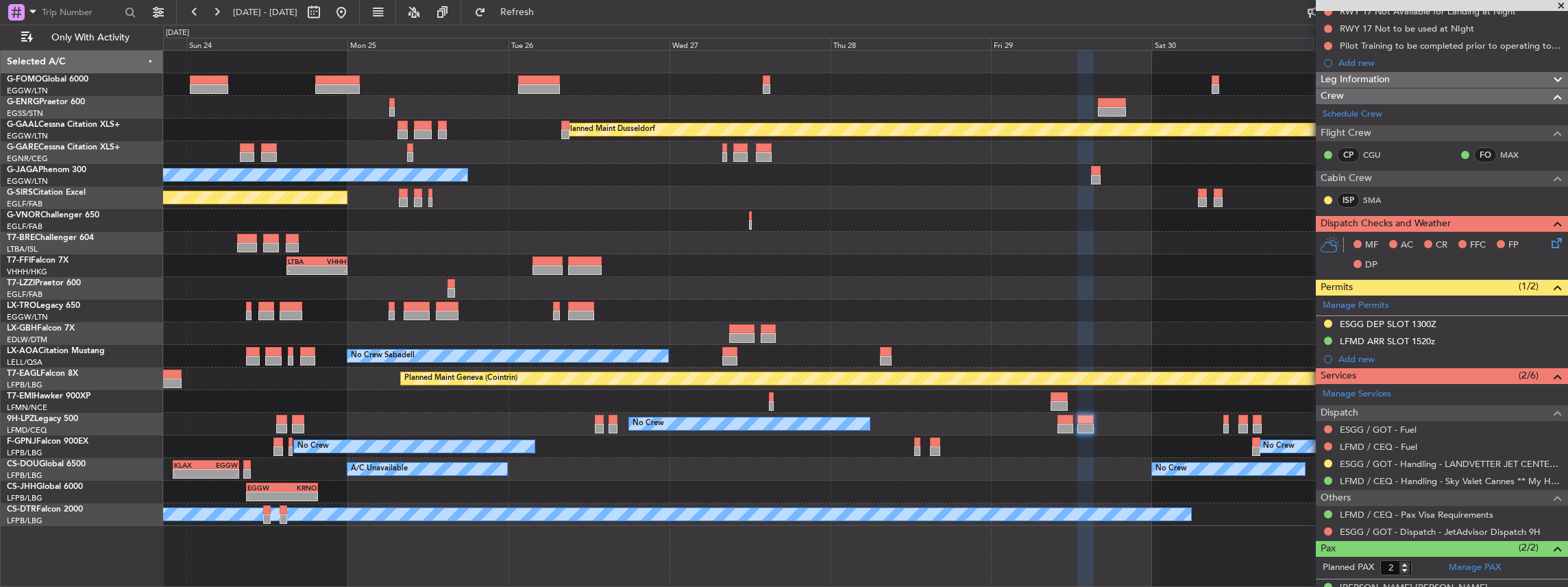
scroll to position [182, 0]
click at [1329, 458] on button at bounding box center [1328, 462] width 8 height 8
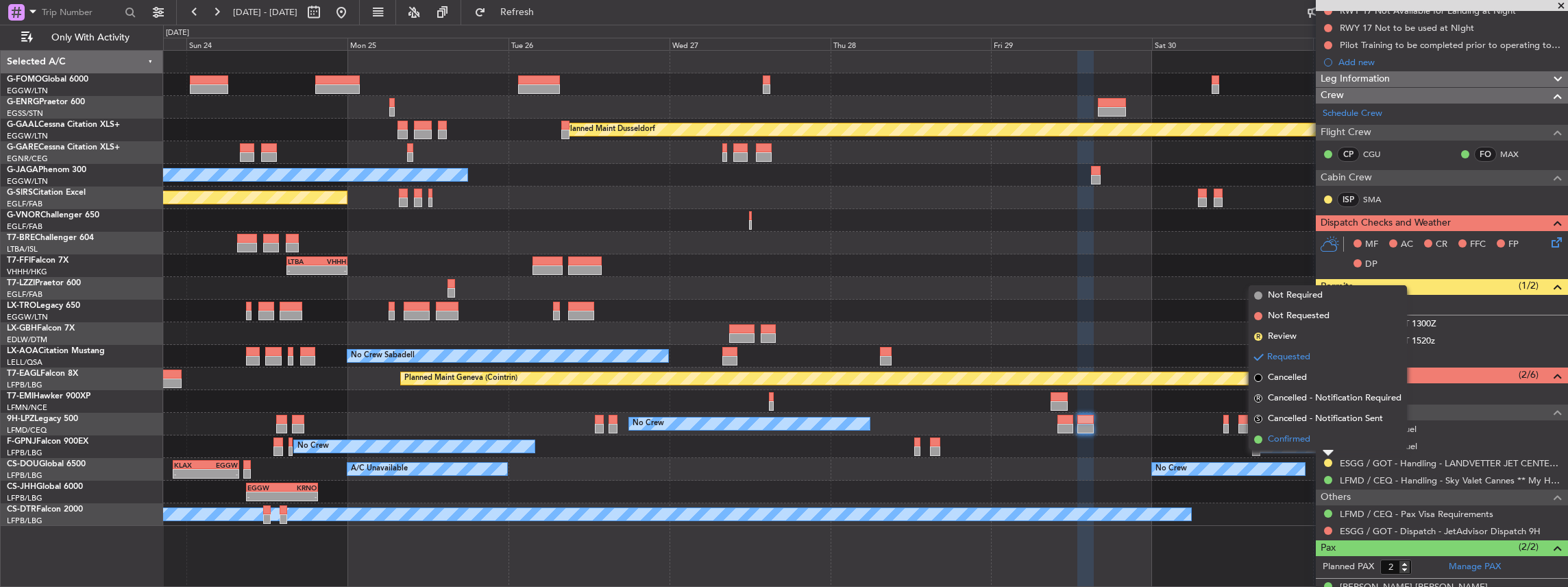
click at [1305, 434] on span "Confirmed" at bounding box center [1289, 440] width 43 height 13
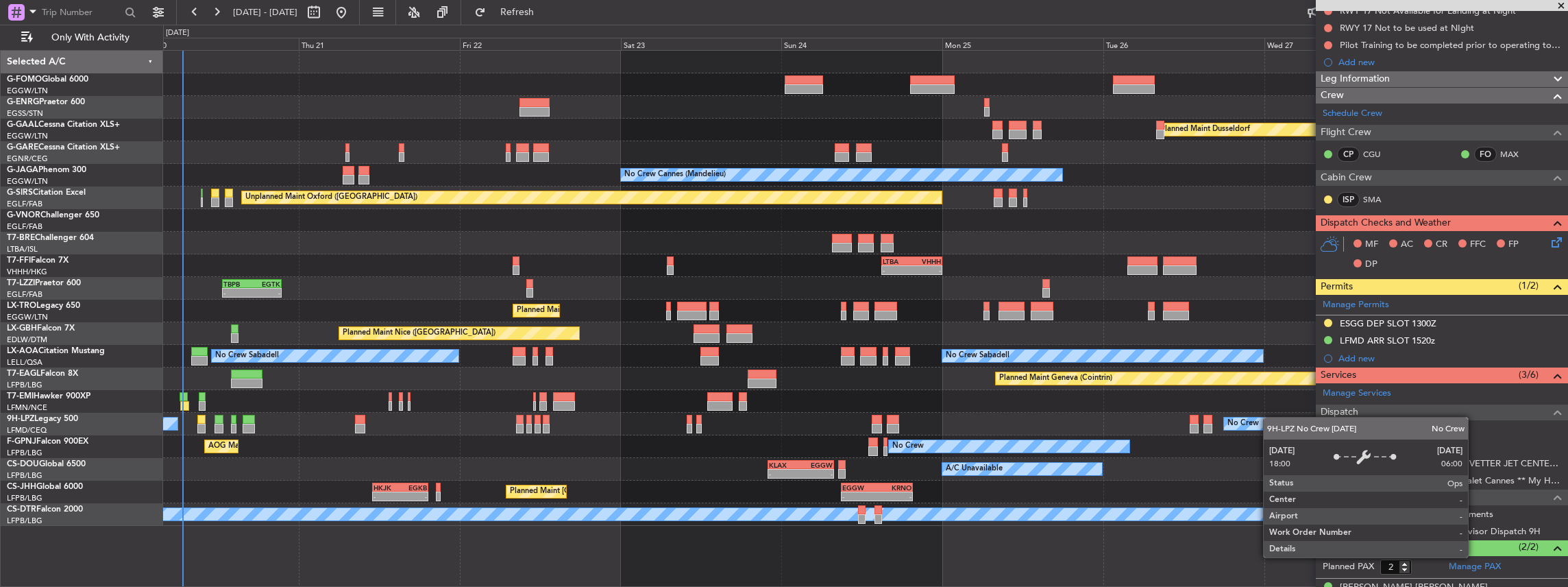
click at [1267, 422] on div "No Crew" at bounding box center [1344, 423] width 240 height 12
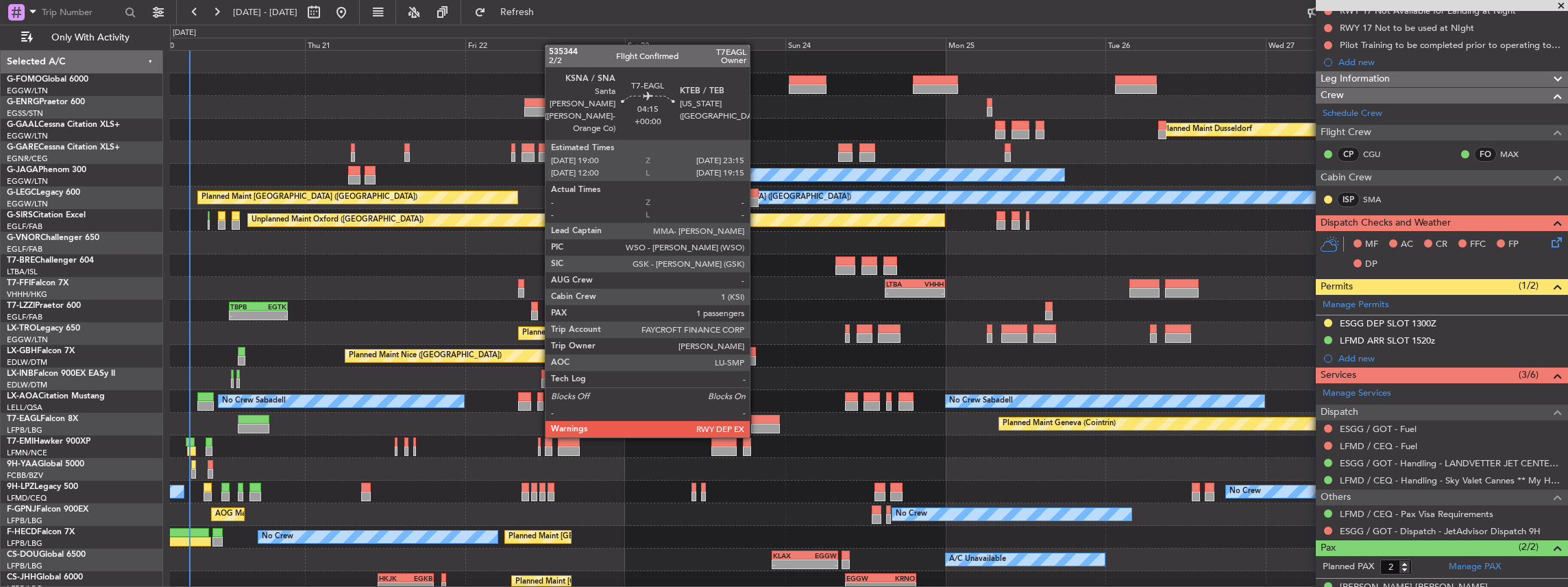
click at [757, 424] on div at bounding box center [765, 428] width 28 height 10
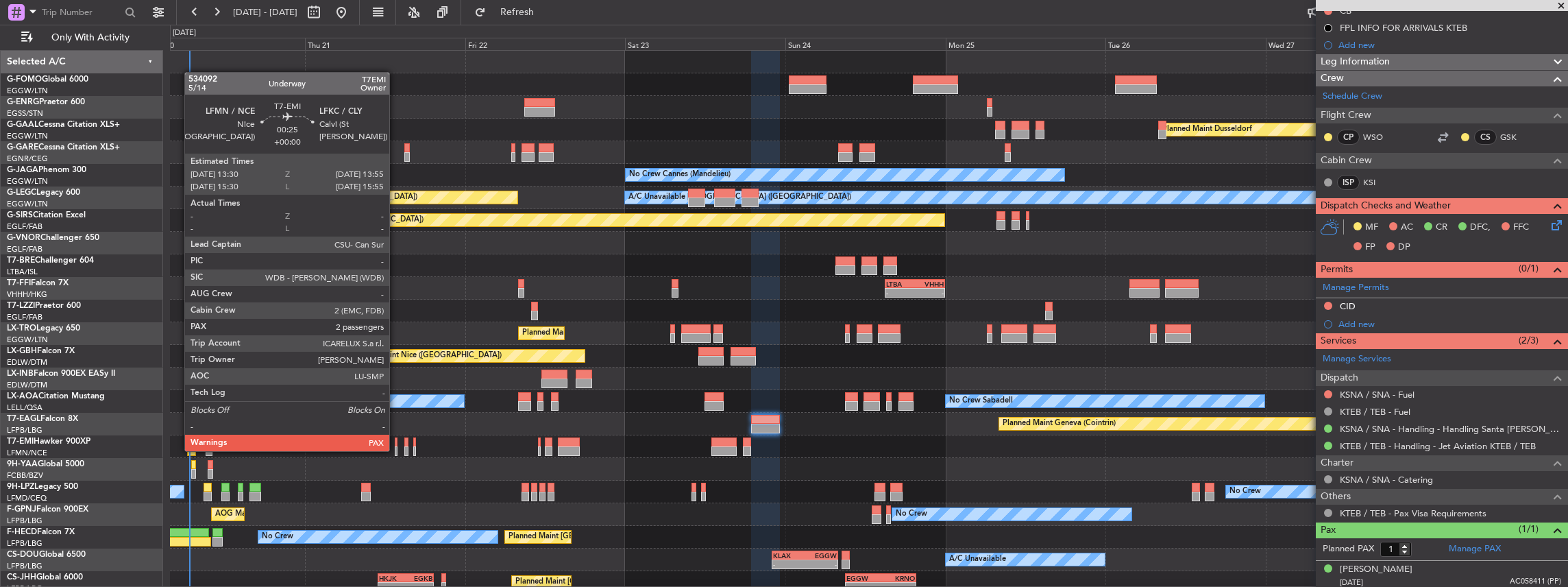
click at [396, 449] on div at bounding box center [396, 451] width 4 height 10
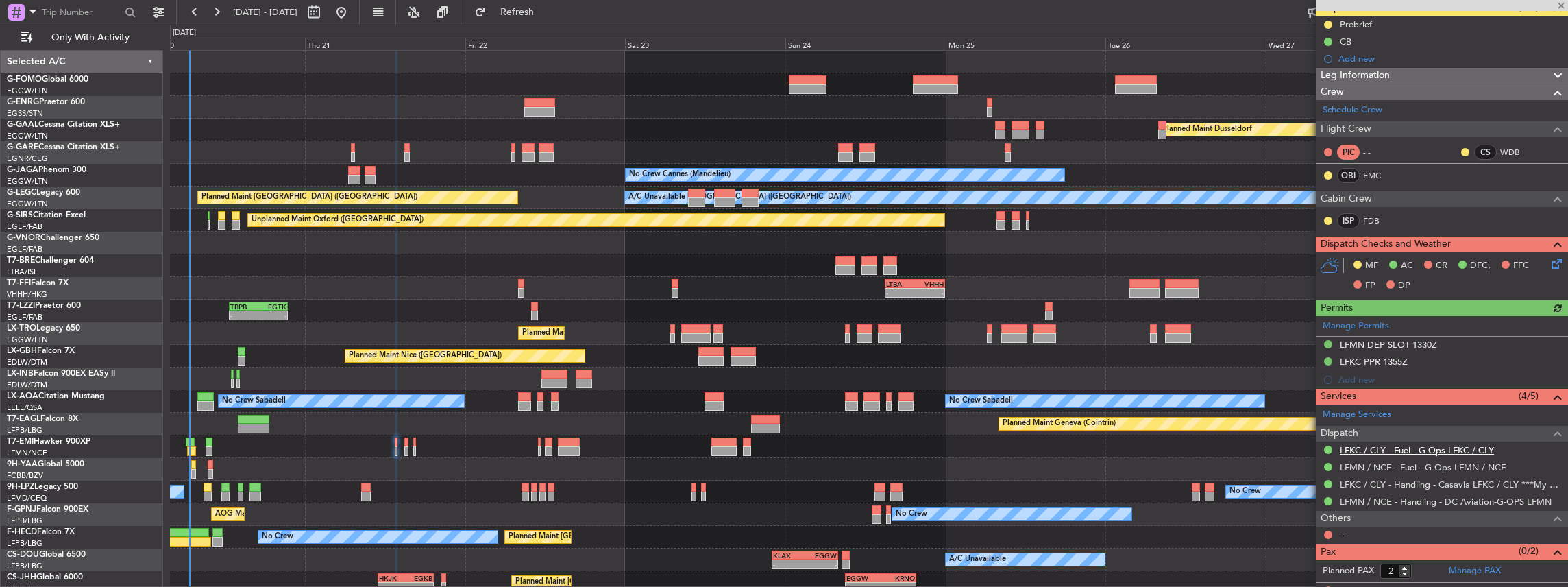
scroll to position [143, 0]
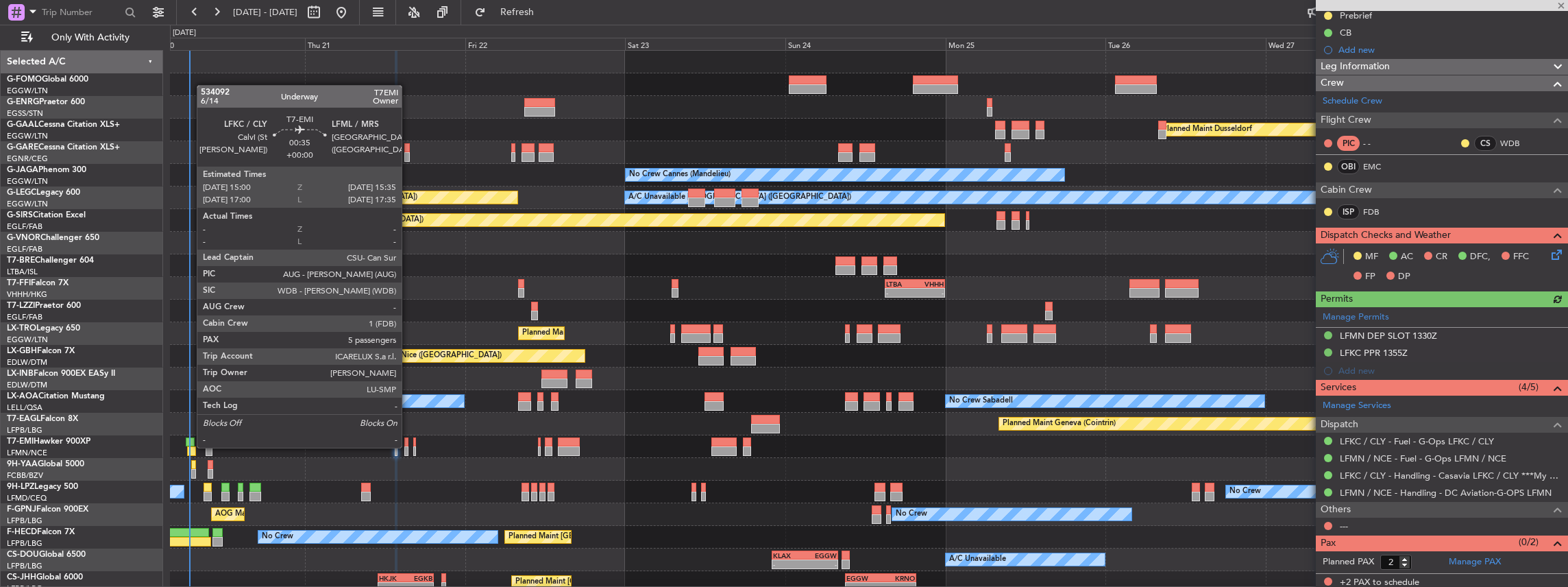
click at [408, 446] on div at bounding box center [406, 451] width 4 height 10
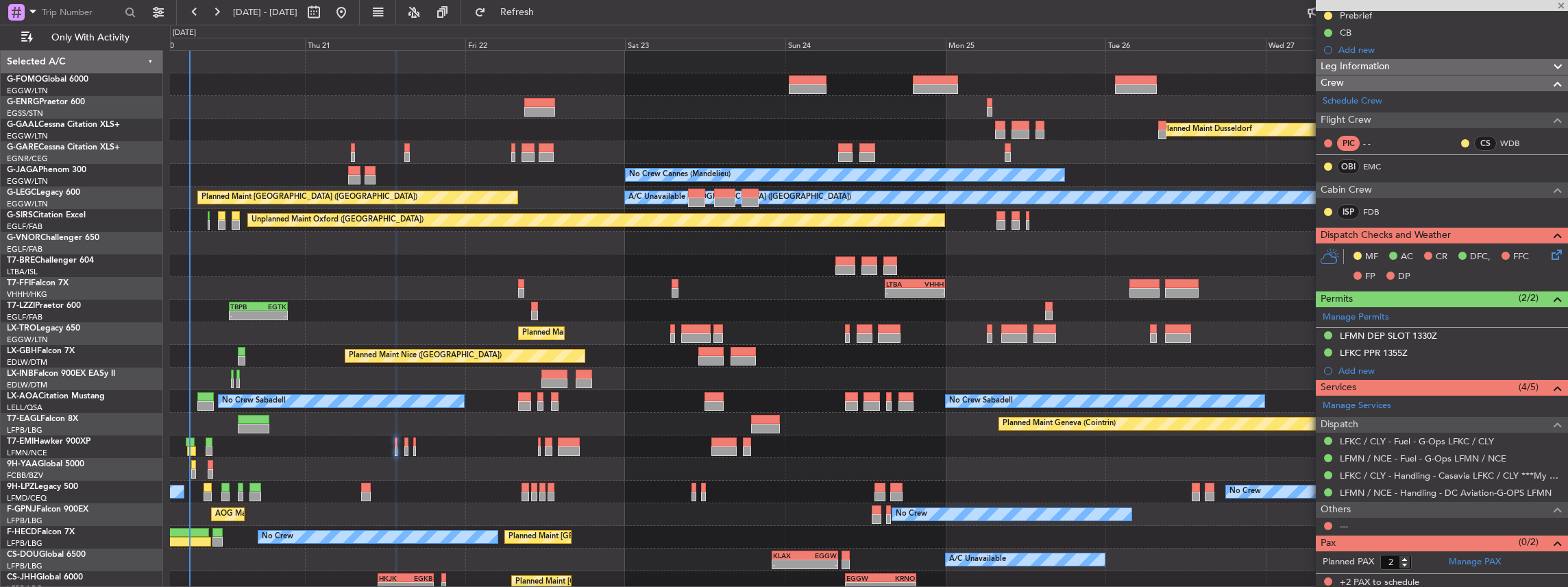
type input "5"
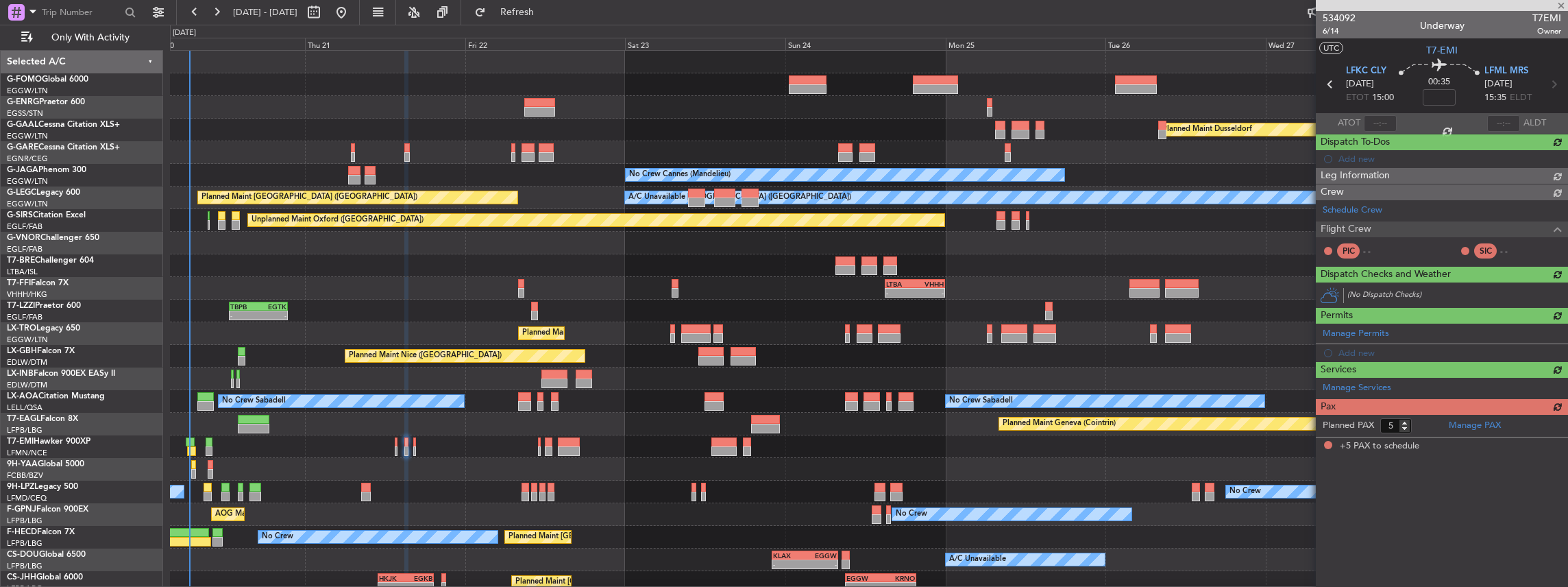
scroll to position [0, 0]
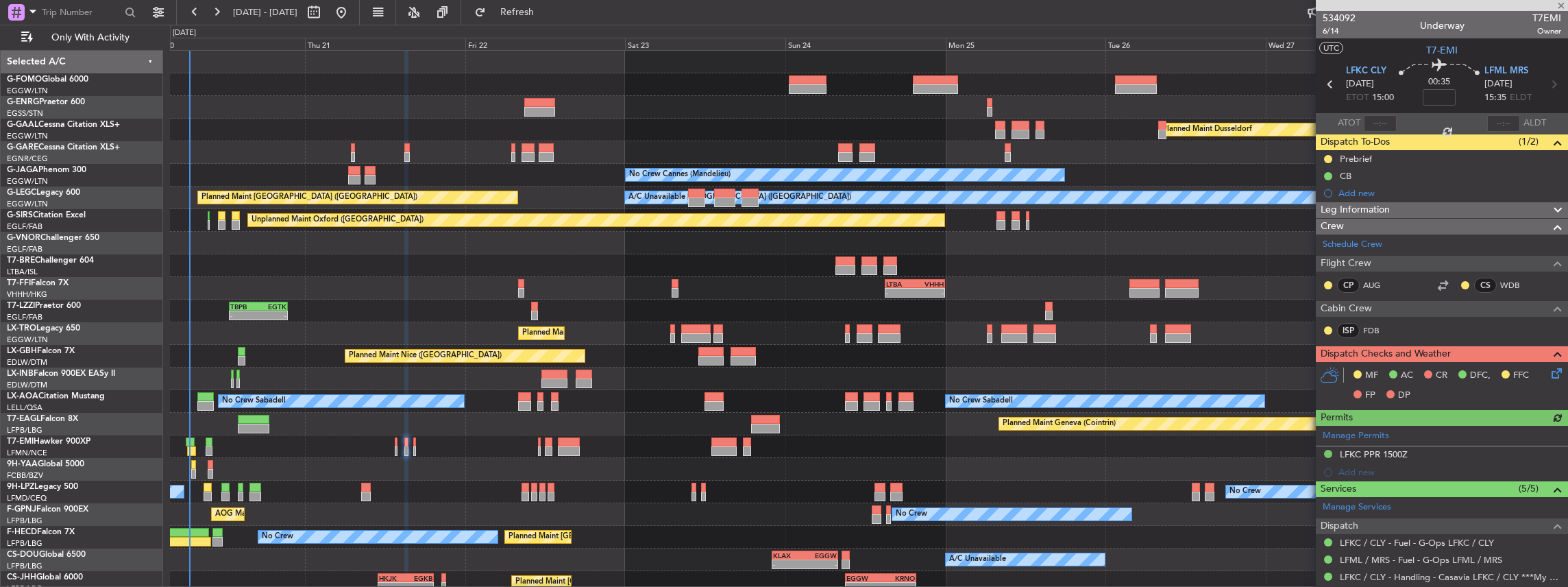
scroll to position [182, 0]
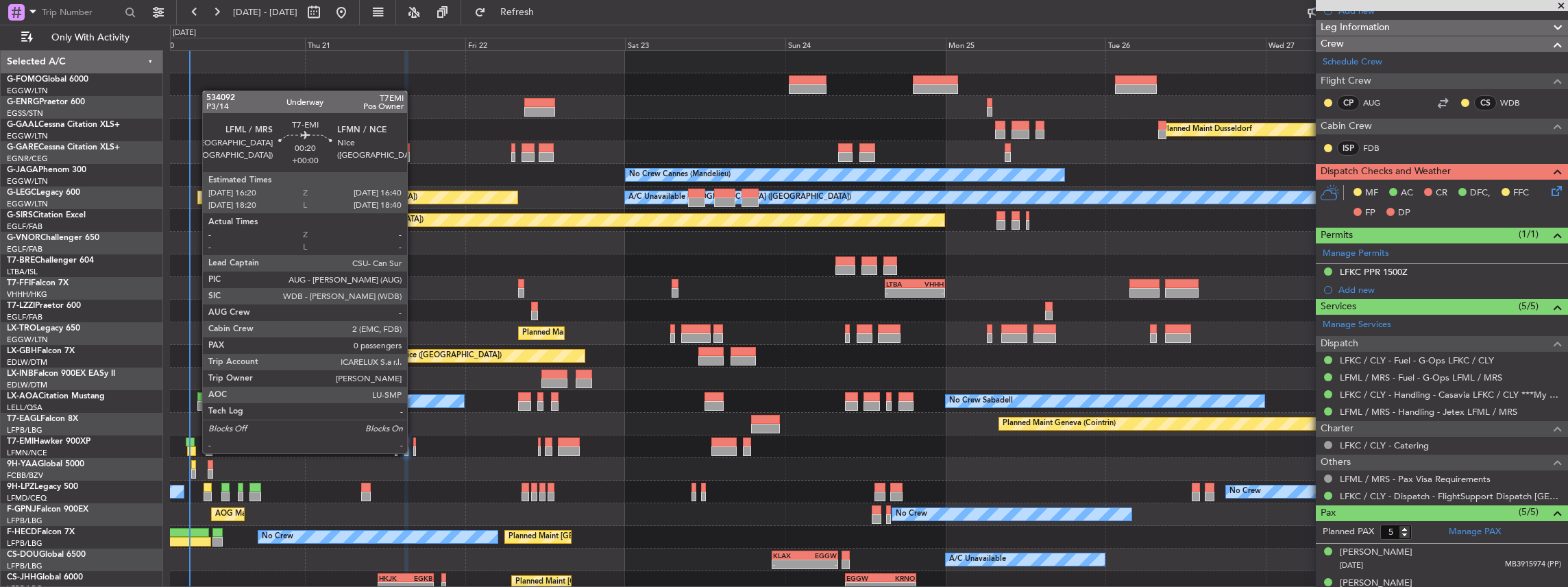
click at [414, 451] on div at bounding box center [415, 451] width 3 height 10
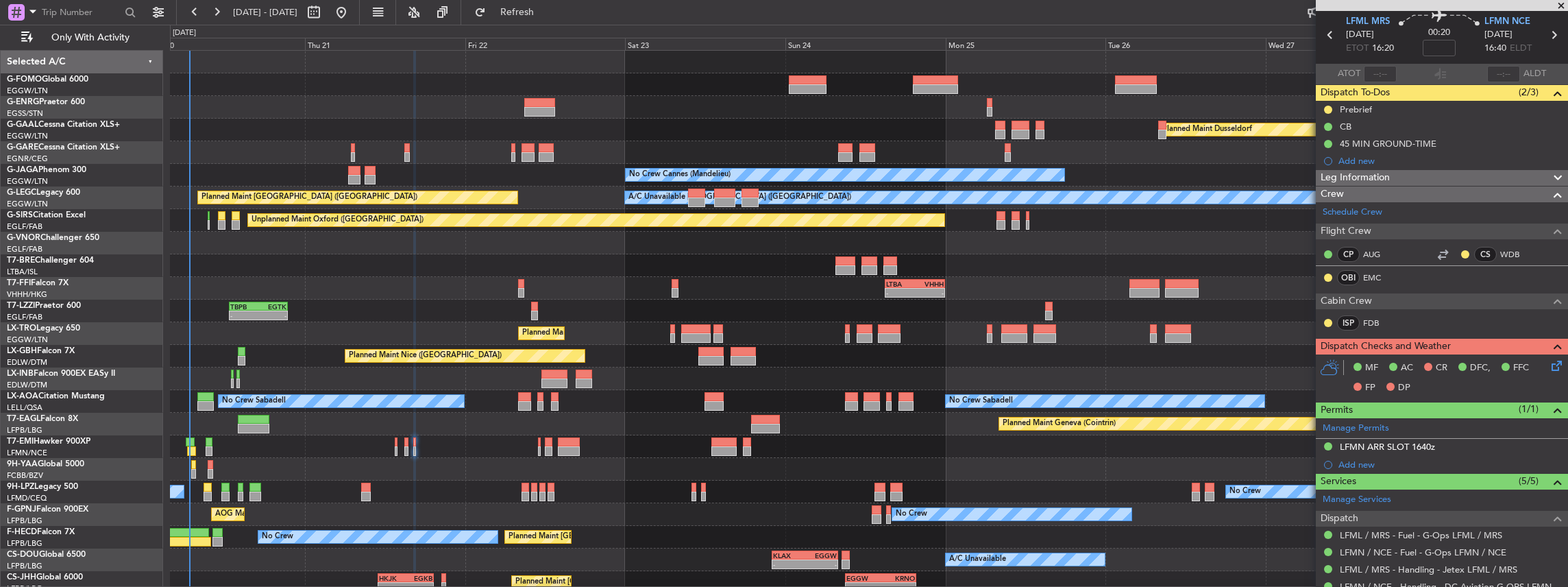
scroll to position [159, 0]
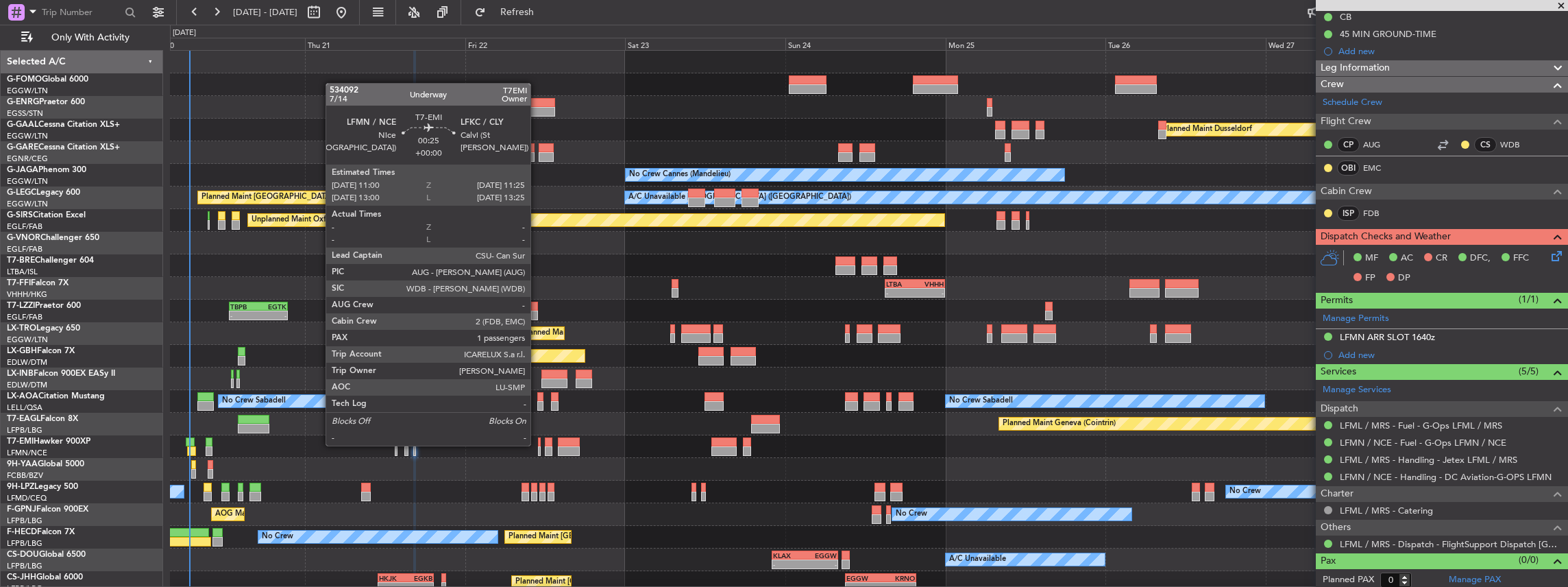
click at [538, 444] on div at bounding box center [540, 442] width 4 height 10
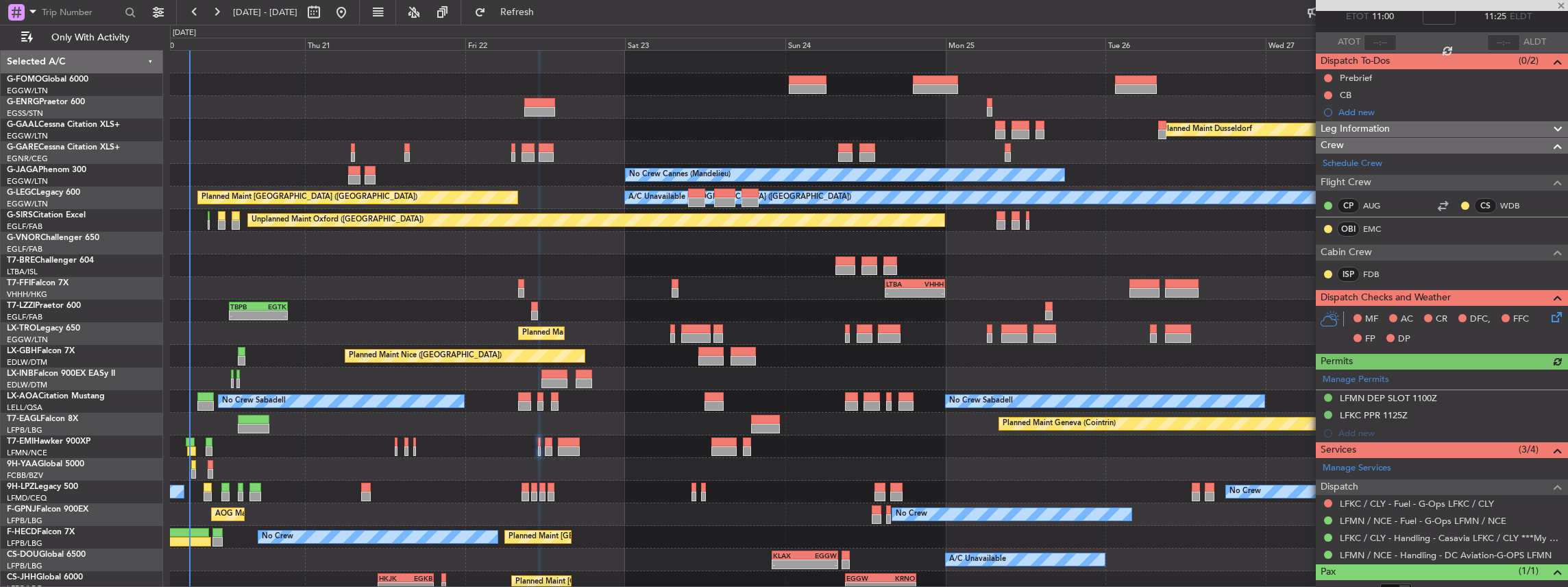
scroll to position [124, 0]
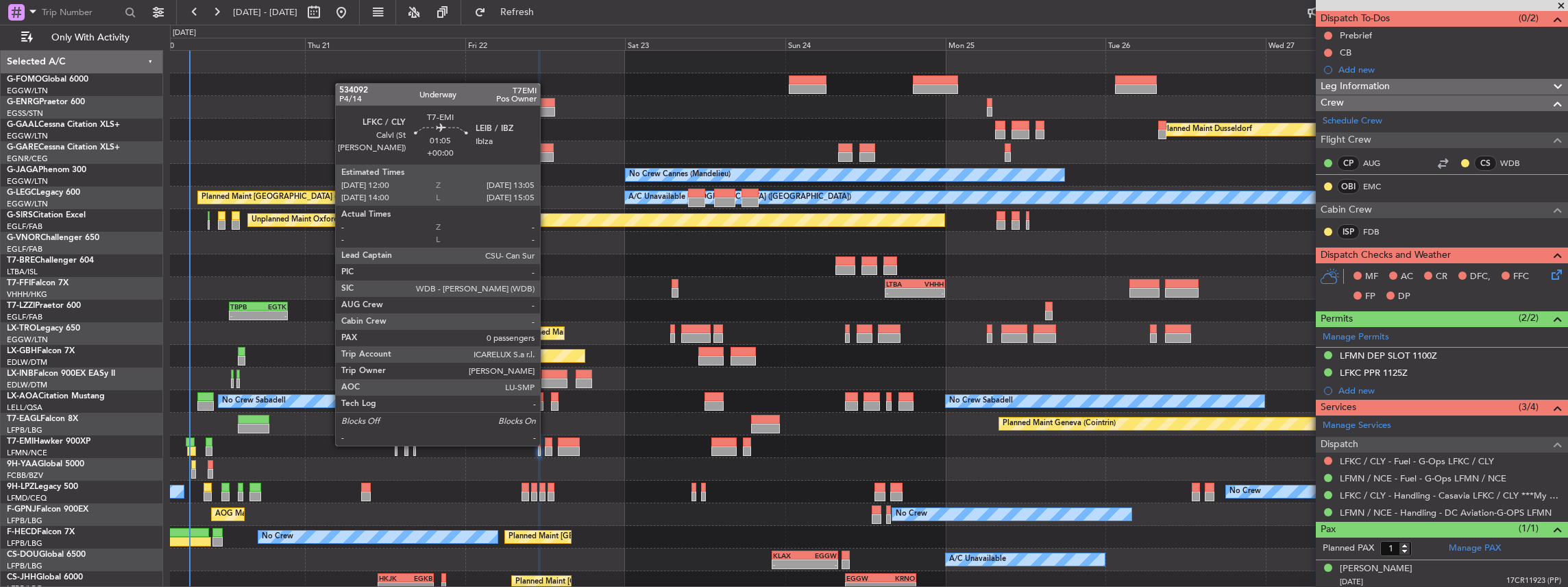
click at [547, 444] on div at bounding box center [549, 442] width 7 height 10
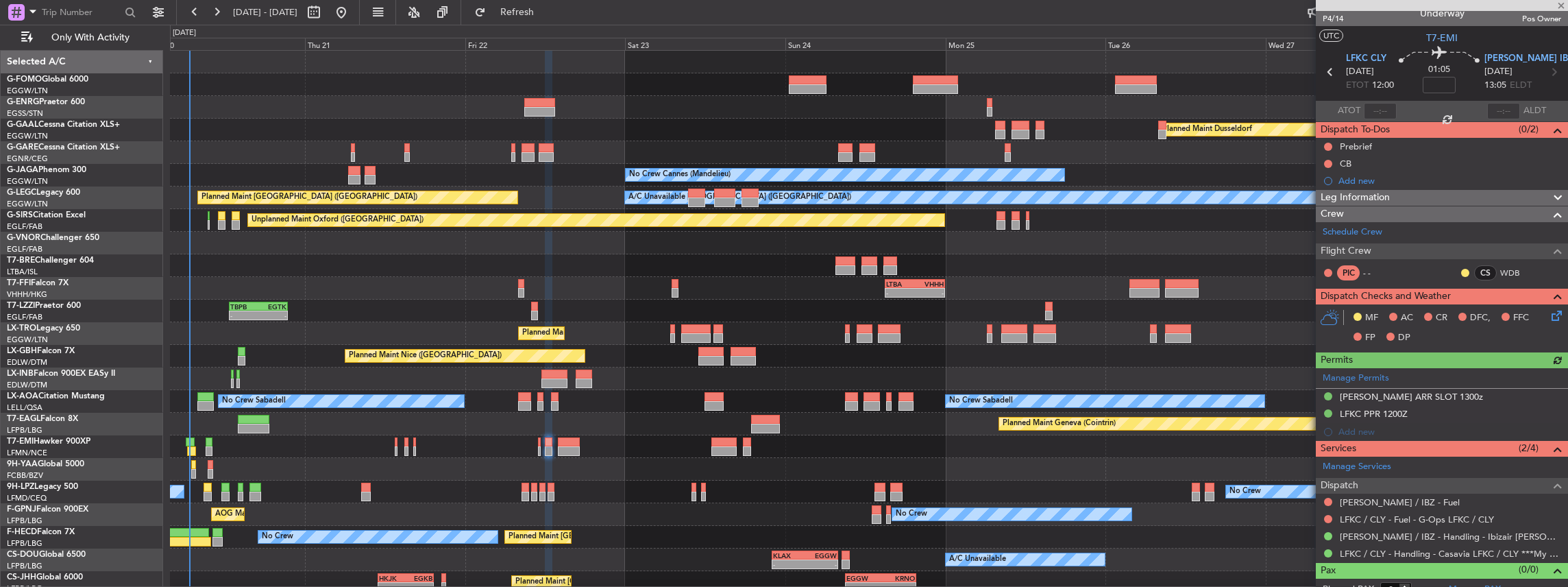
scroll to position [23, 0]
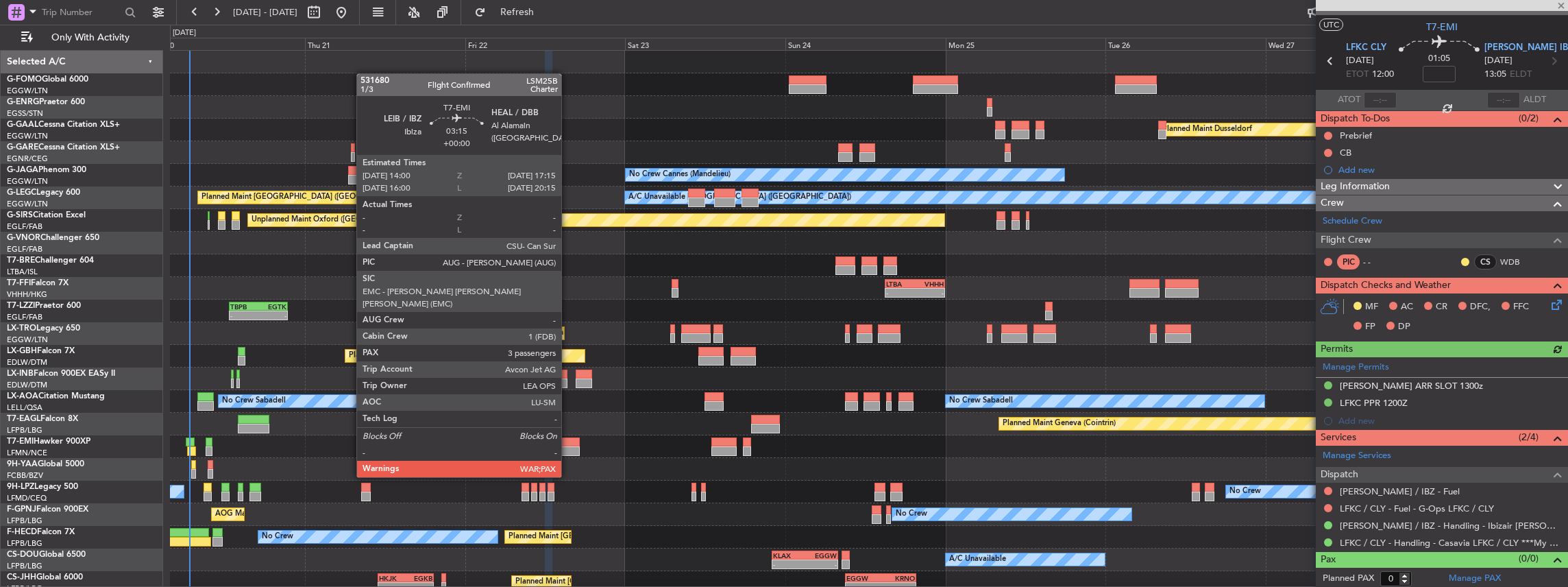
click at [570, 449] on div at bounding box center [568, 451] width 22 height 10
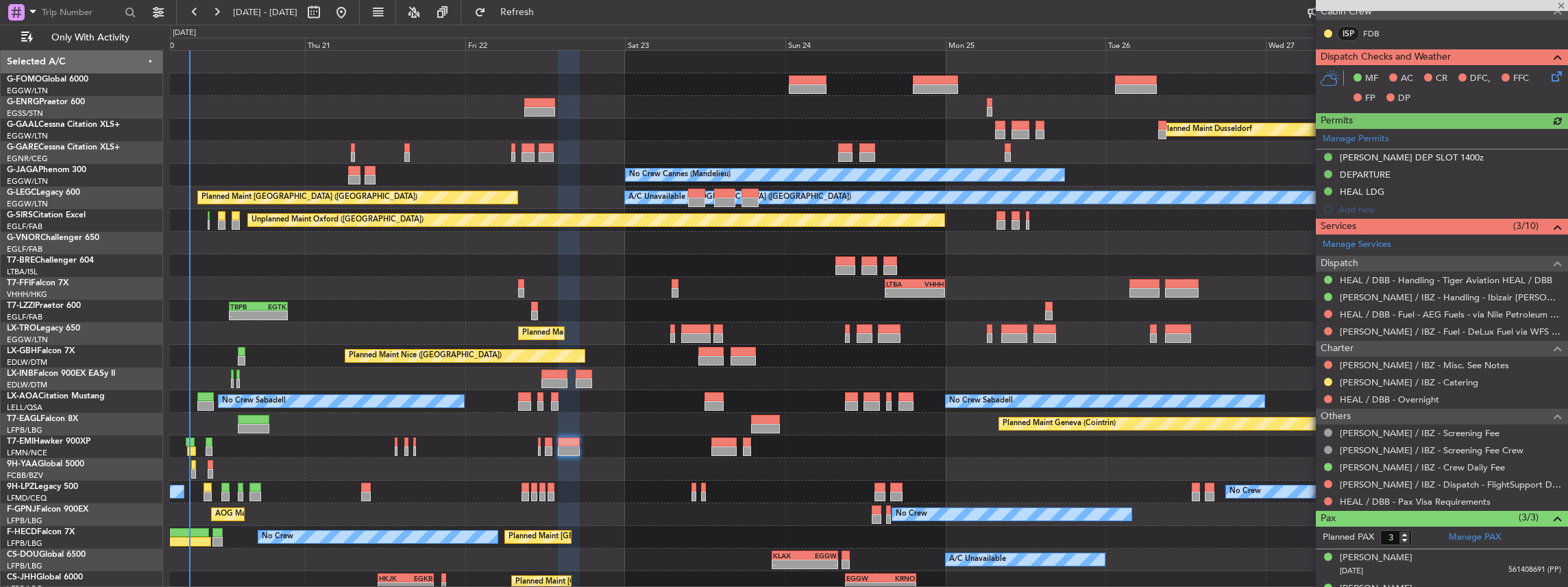
scroll to position [320, 0]
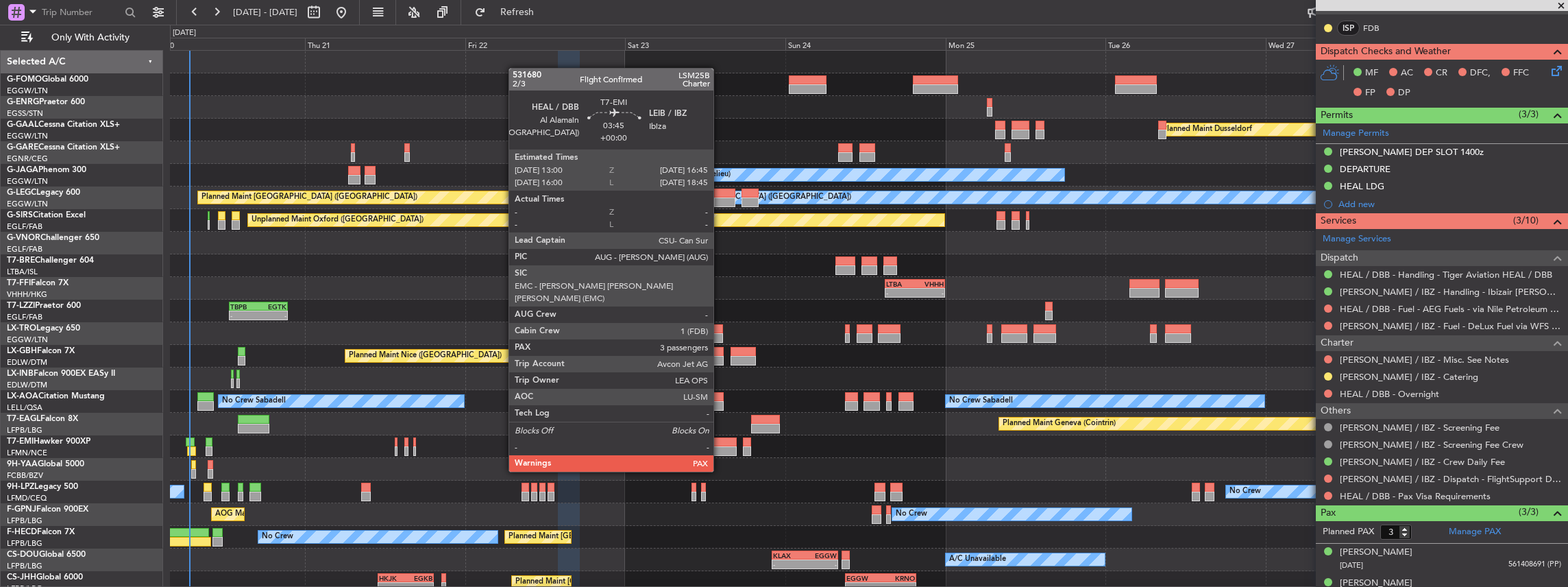
click at [720, 446] on div at bounding box center [724, 451] width 25 height 10
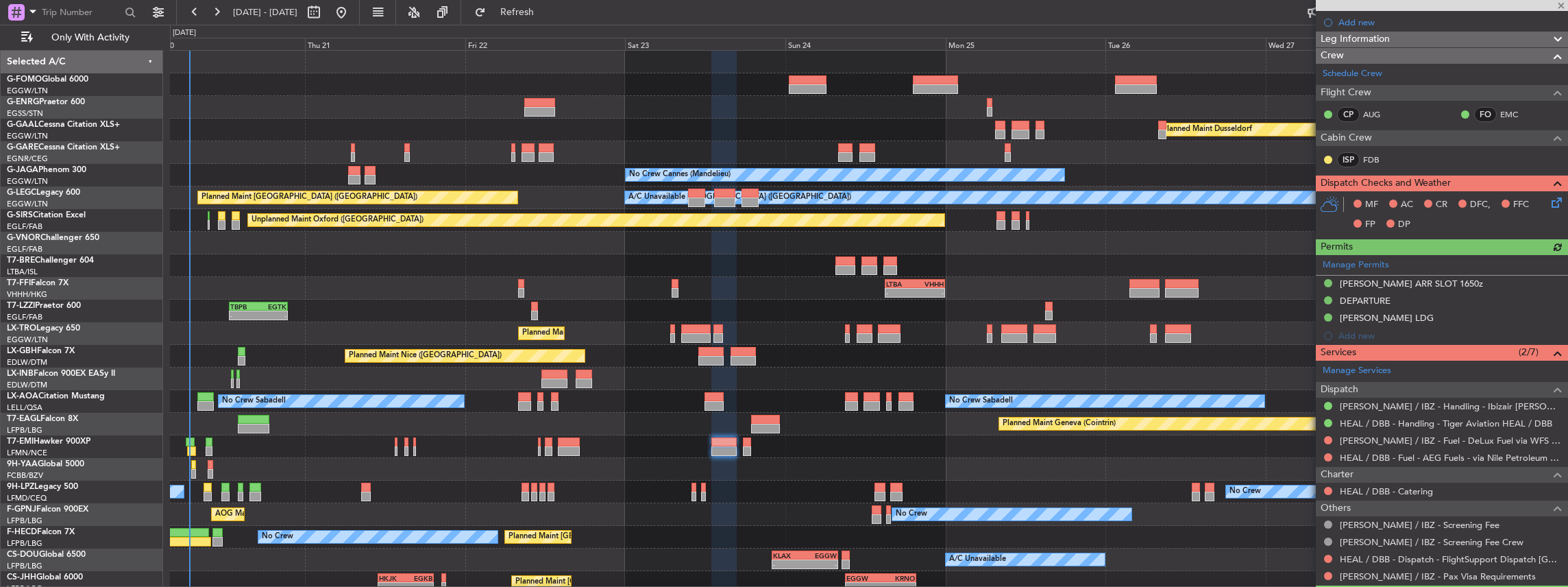
scroll to position [228, 0]
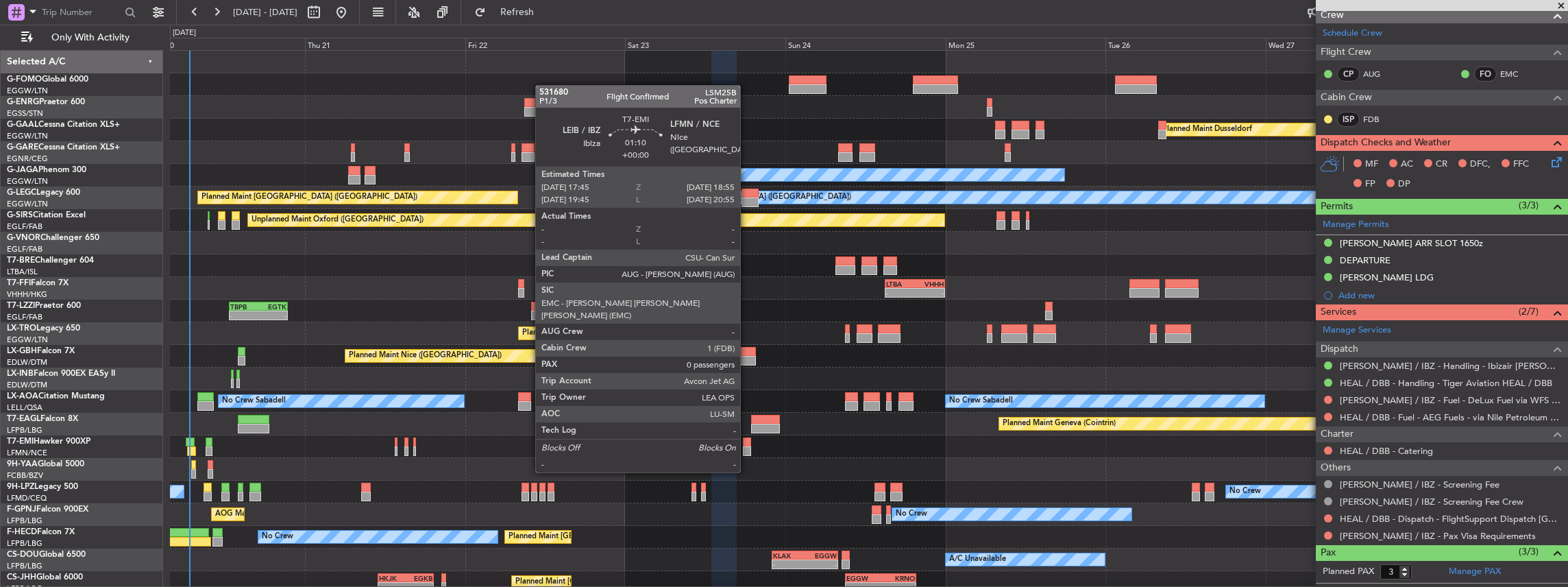
click at [747, 446] on div at bounding box center [747, 451] width 8 height 10
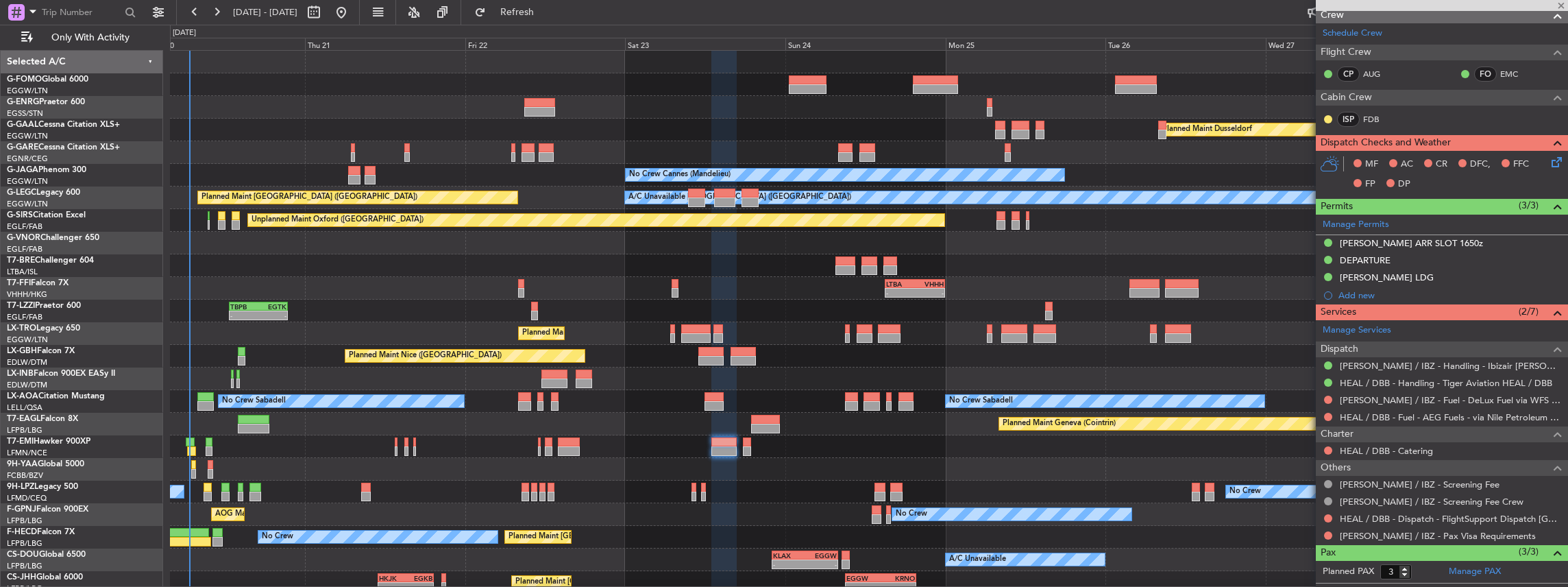
type input "0"
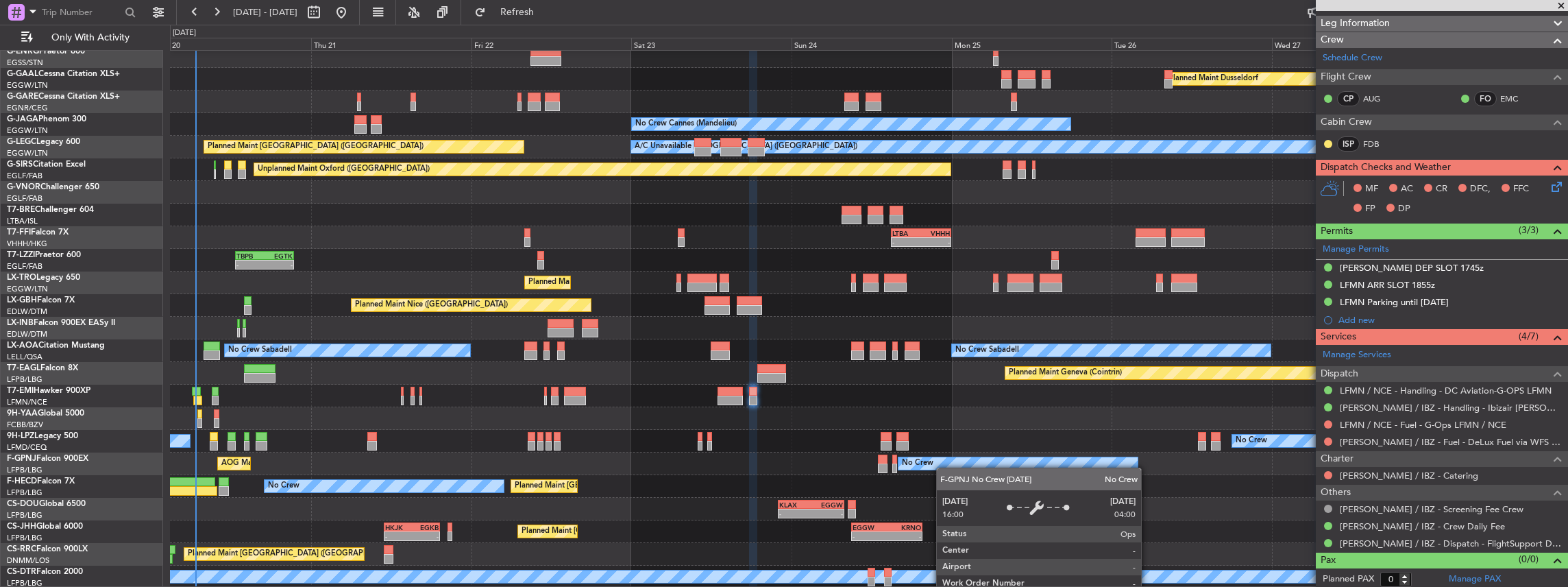
scroll to position [51, 0]
click at [944, 465] on div "Owner Planned Maint Dusseldorf Unplanned Maint Chester No Crew Cannes (Mandelie…" at bounding box center [869, 294] width 1398 height 588
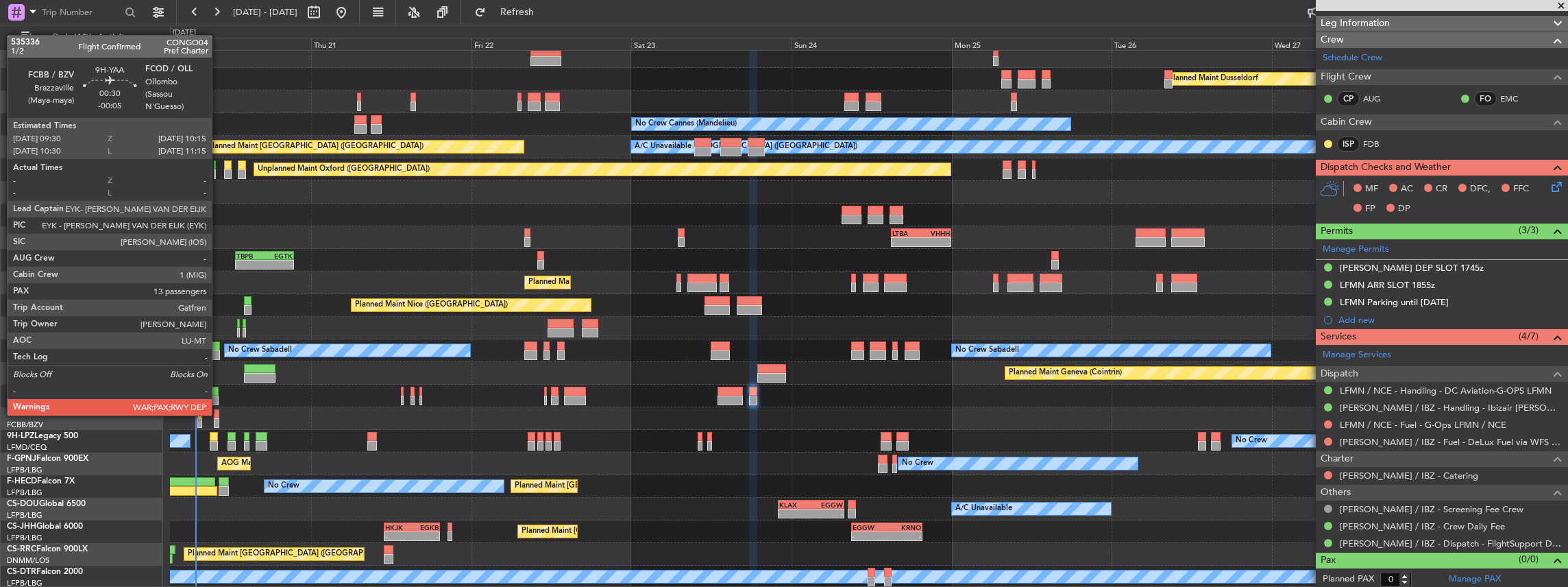
click at [219, 414] on div at bounding box center [216, 413] width 5 height 10
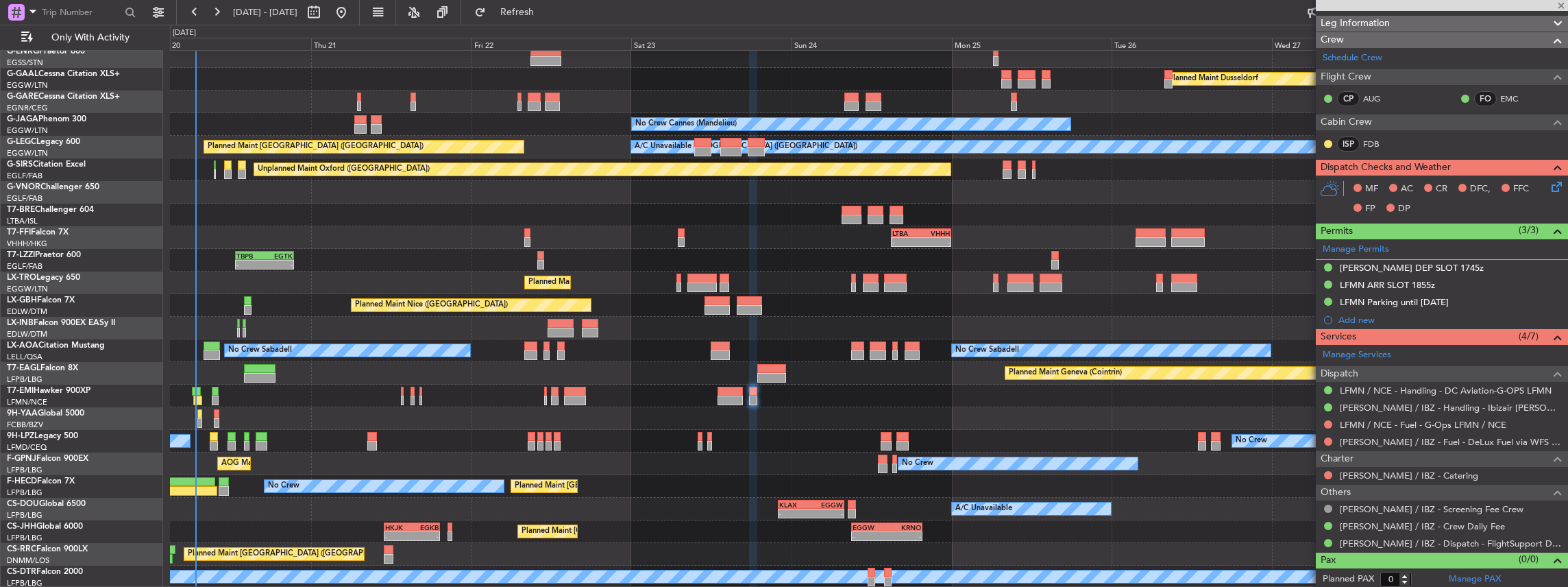
type input "-00:05"
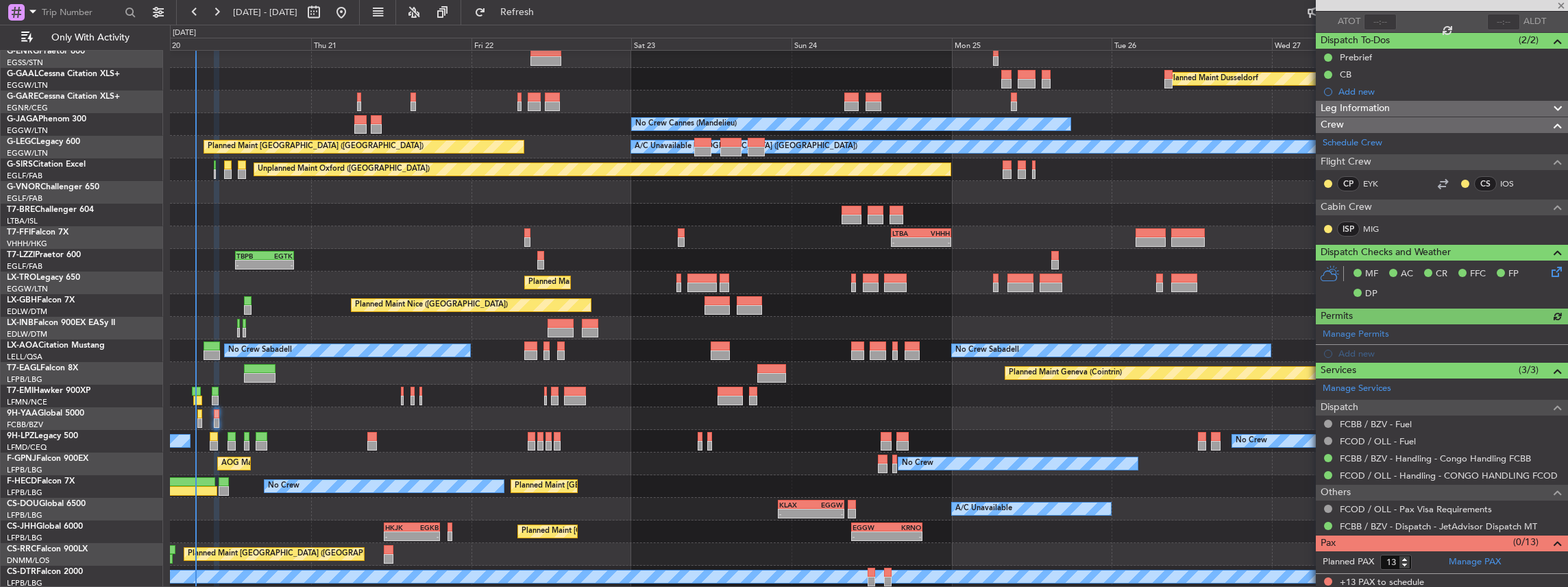
scroll to position [101, 0]
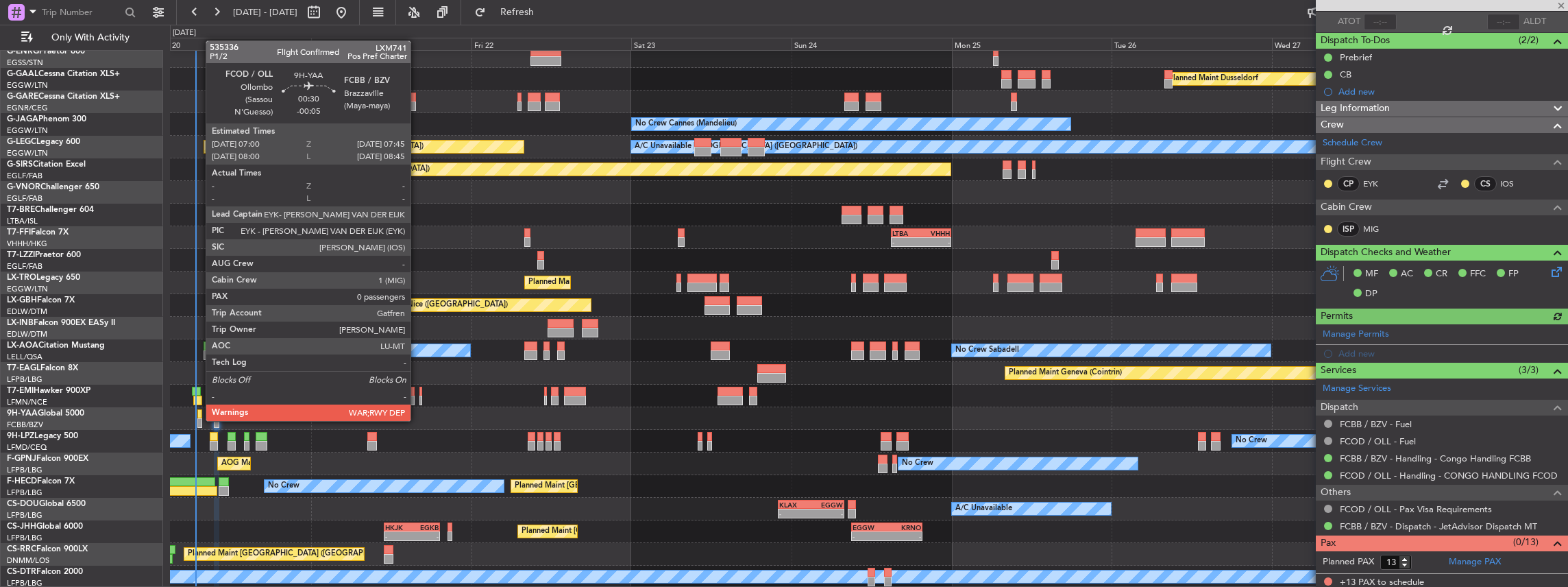
click at [198, 419] on div at bounding box center [200, 422] width 5 height 10
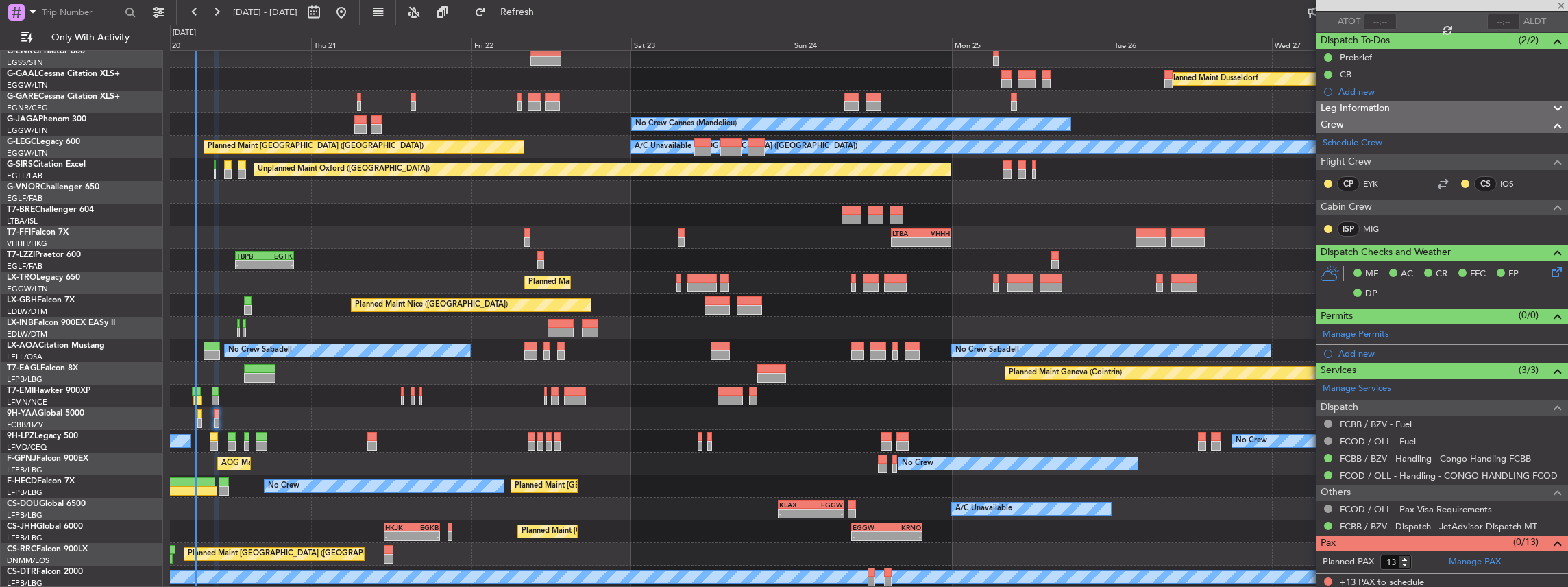
type input "0"
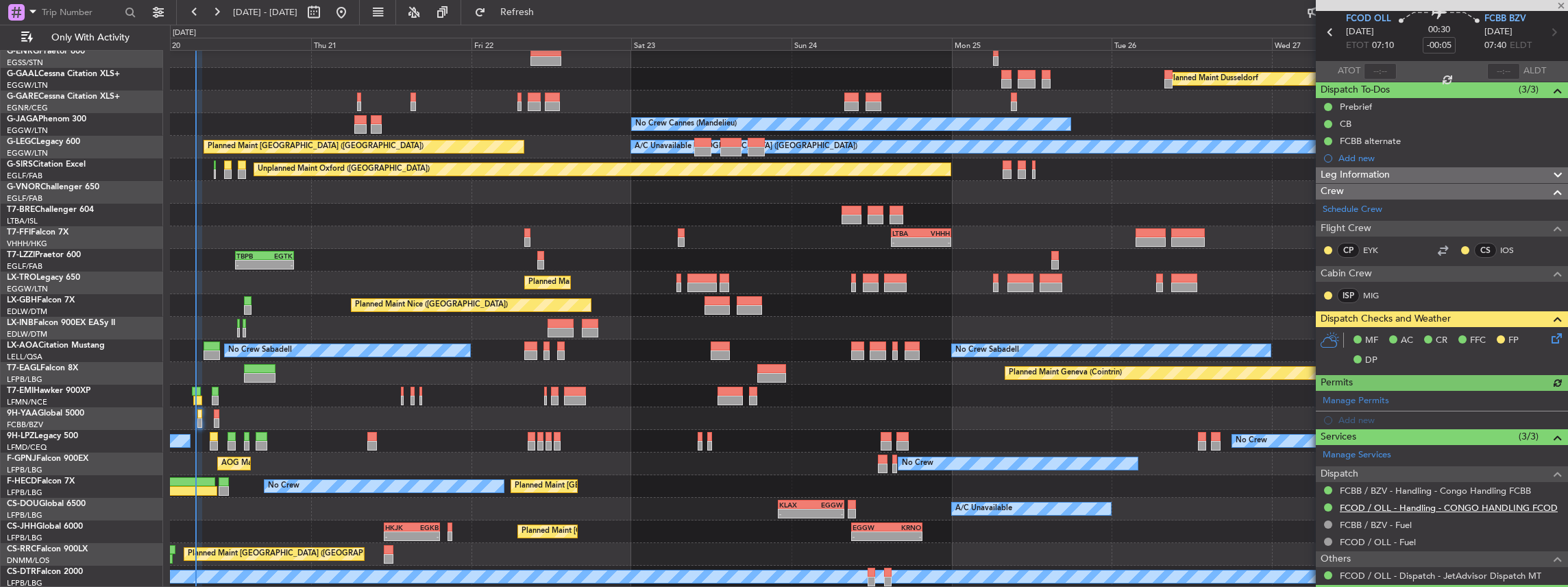
scroll to position [85, 0]
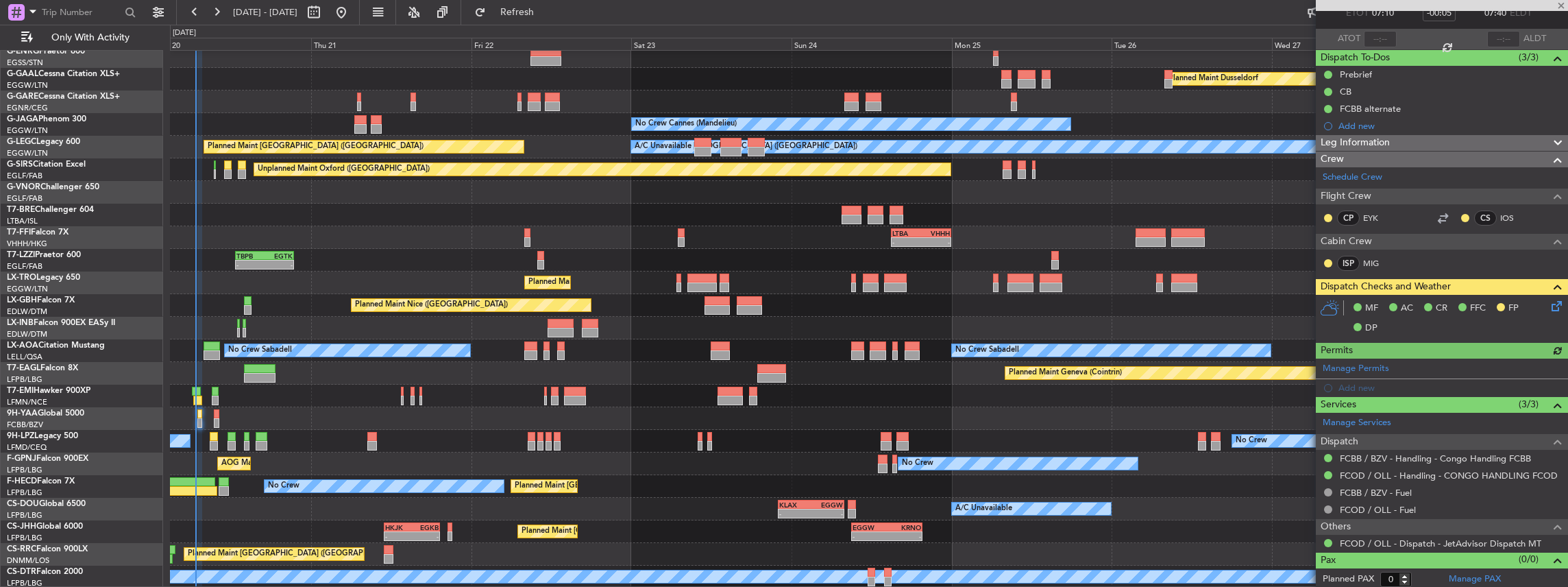
click at [208, 433] on div "No Crew No Crew" at bounding box center [869, 441] width 1398 height 22
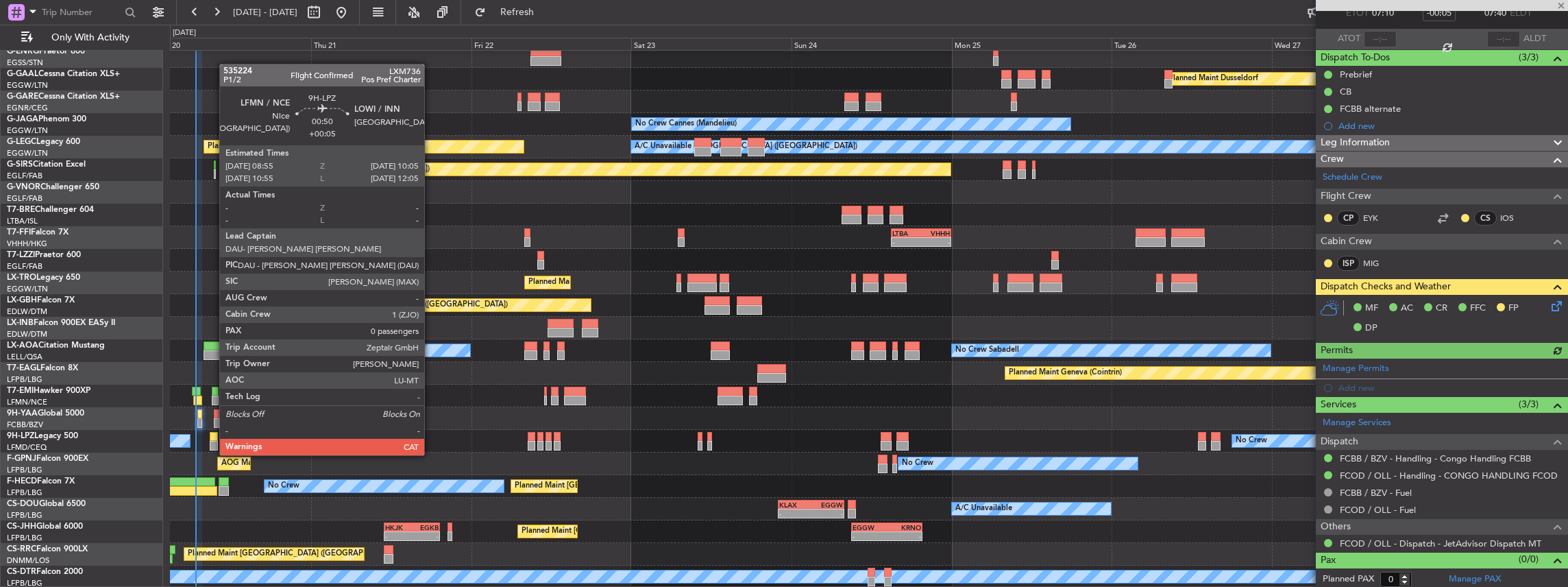
click at [213, 441] on div at bounding box center [213, 445] width 8 height 10
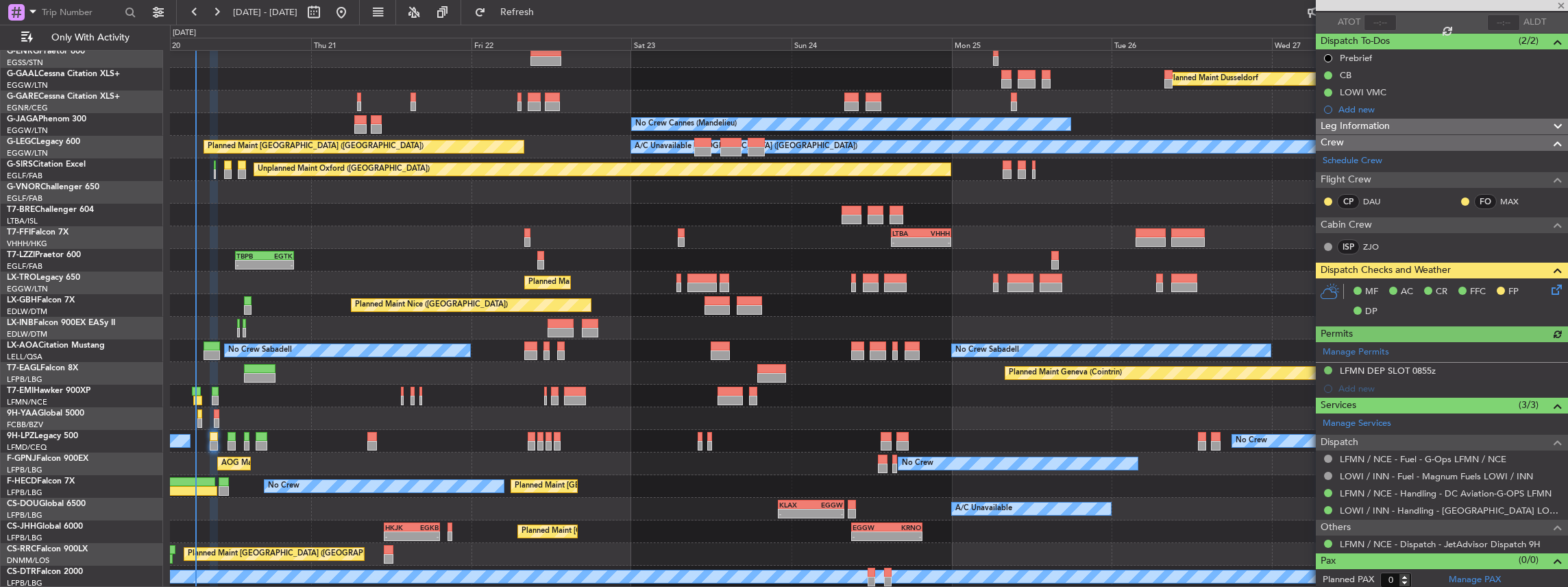
scroll to position [101, 0]
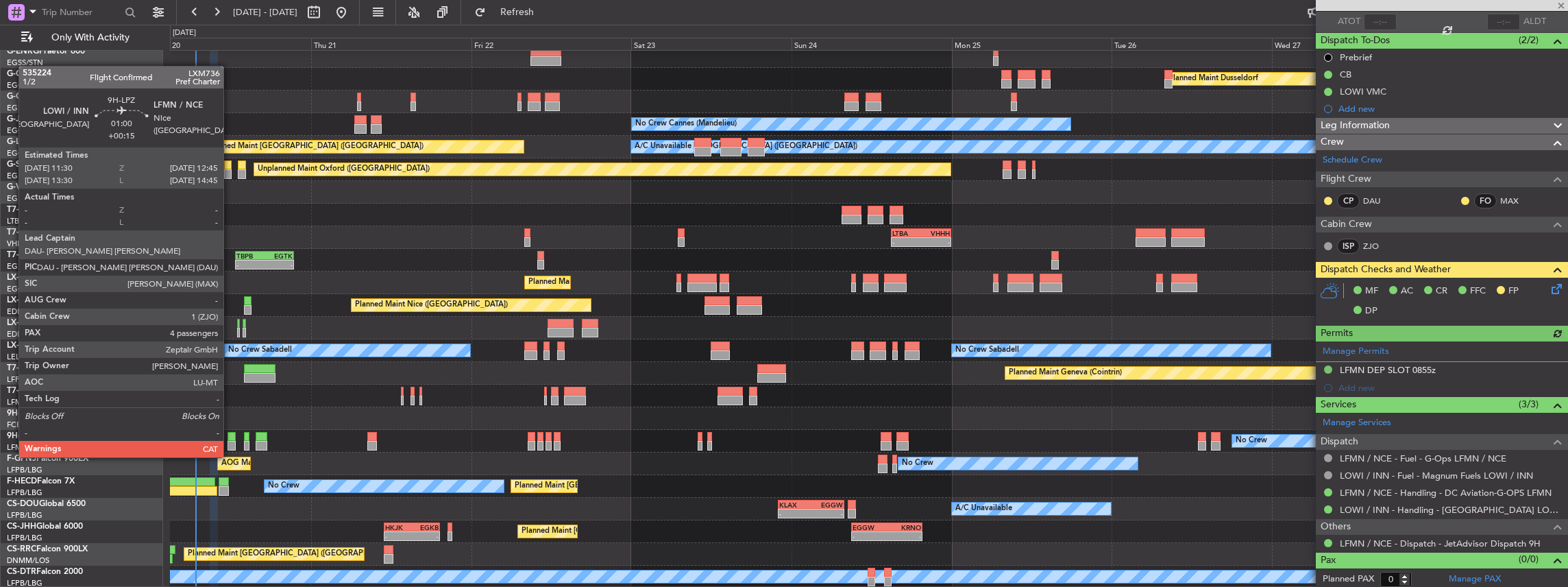
click at [231, 443] on div at bounding box center [232, 445] width 9 height 10
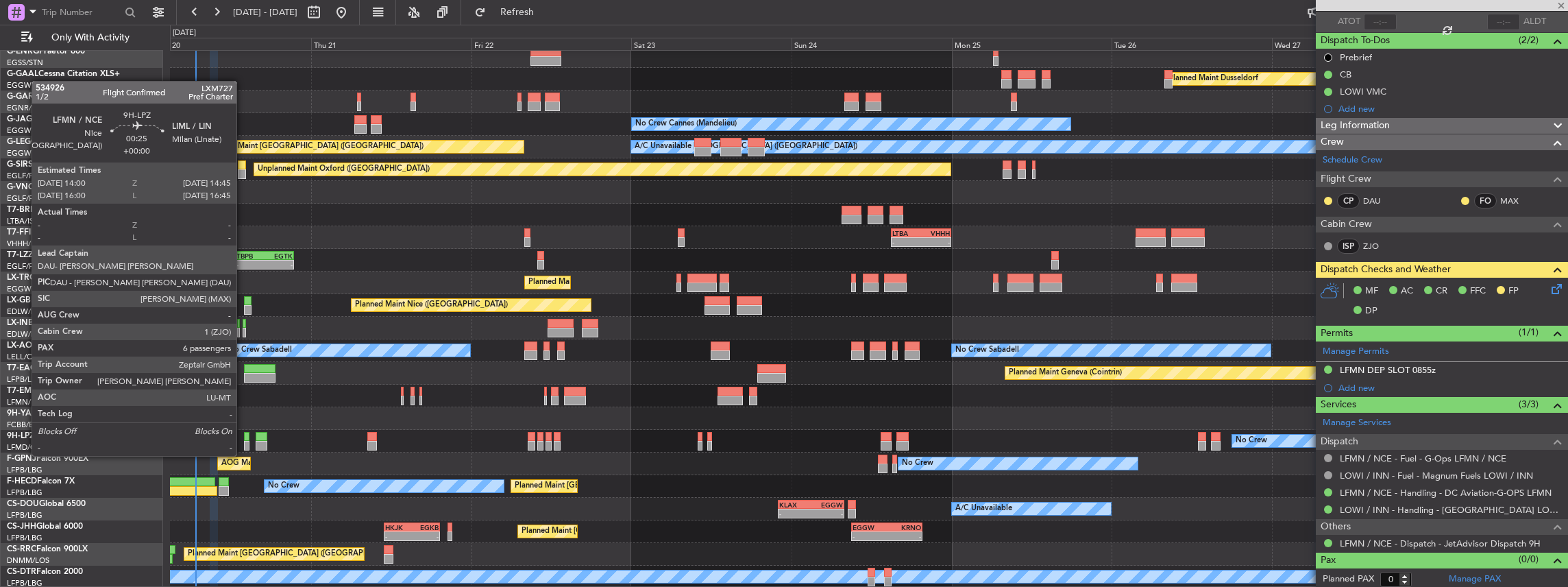
type input "+00:15"
type input "4"
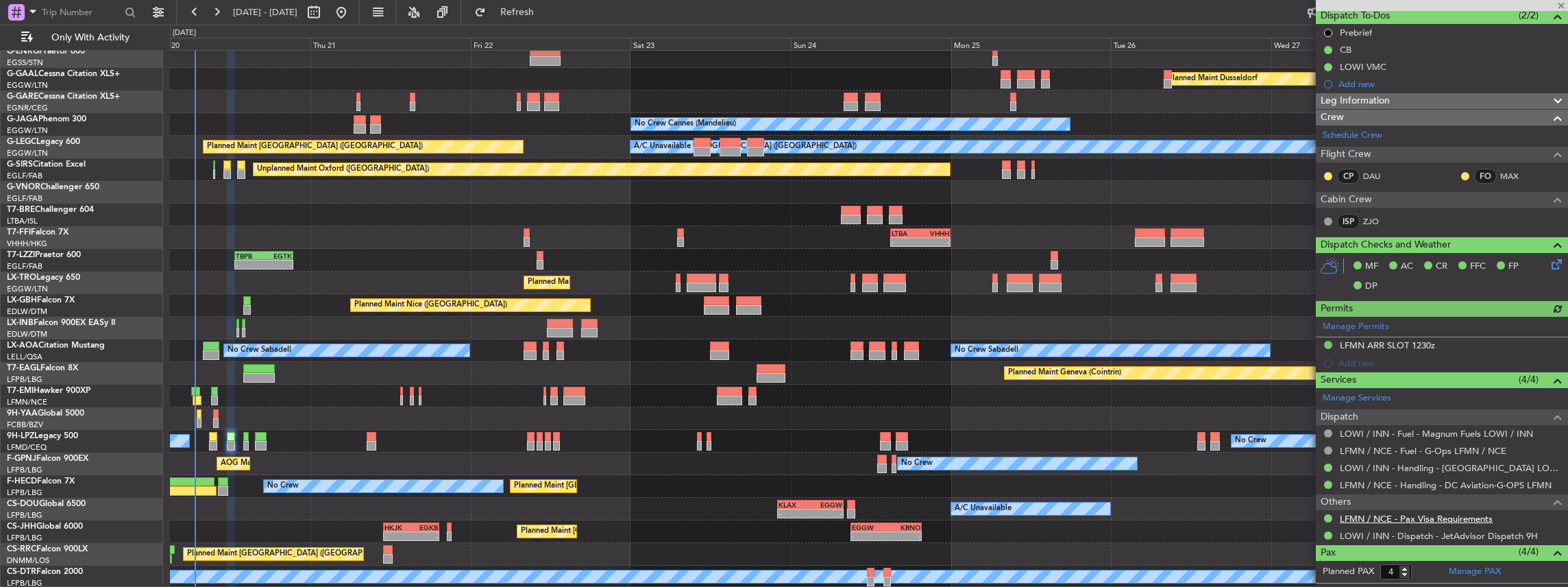
scroll to position [182, 0]
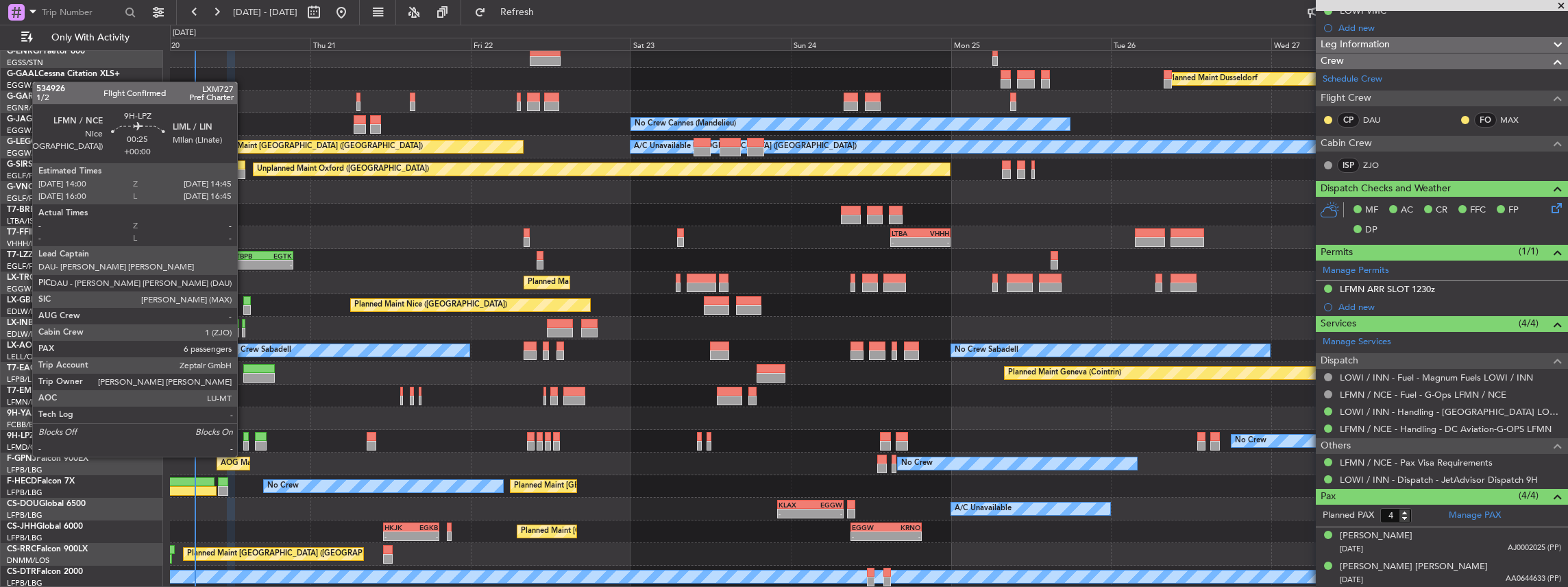
click at [244, 442] on div at bounding box center [246, 445] width 5 height 10
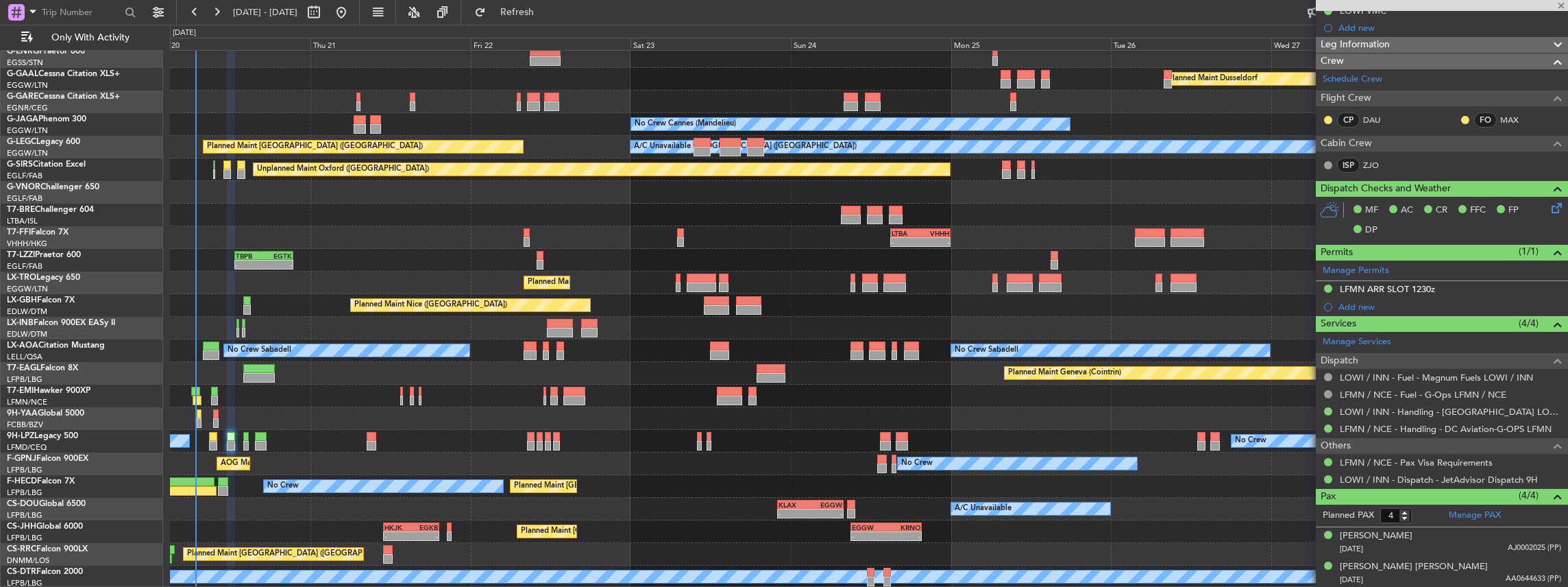
type input "6"
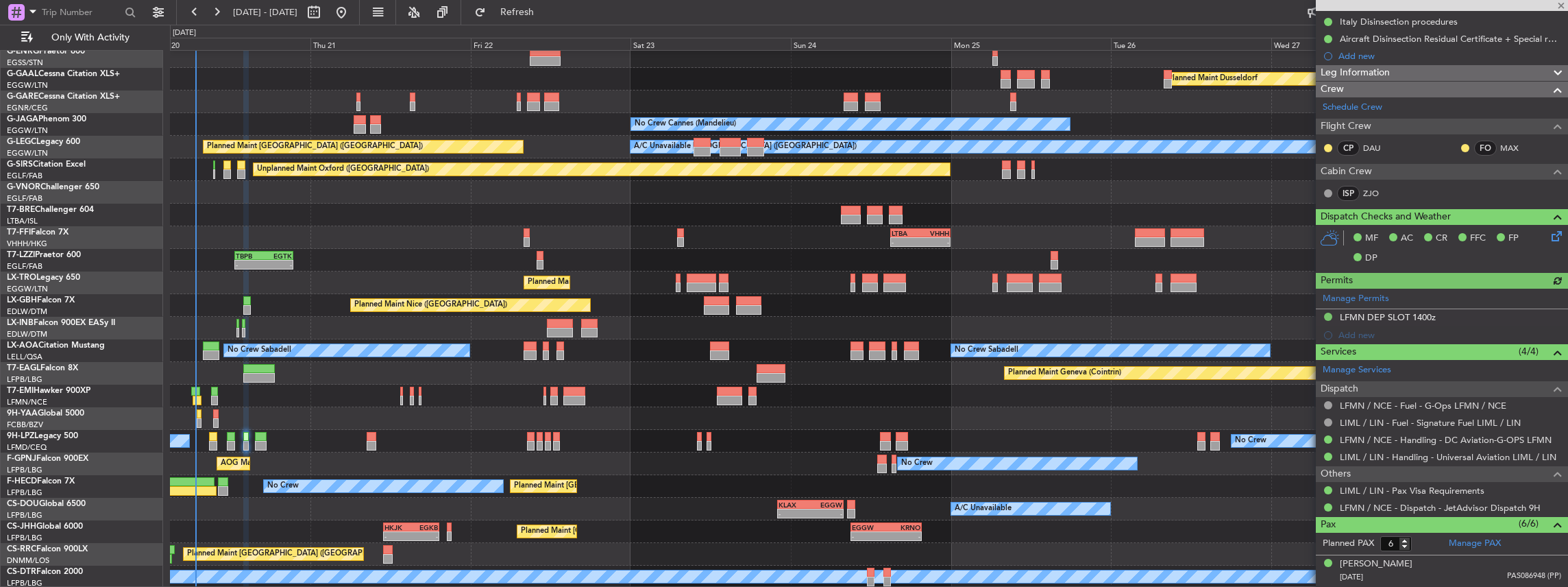
scroll to position [228, 0]
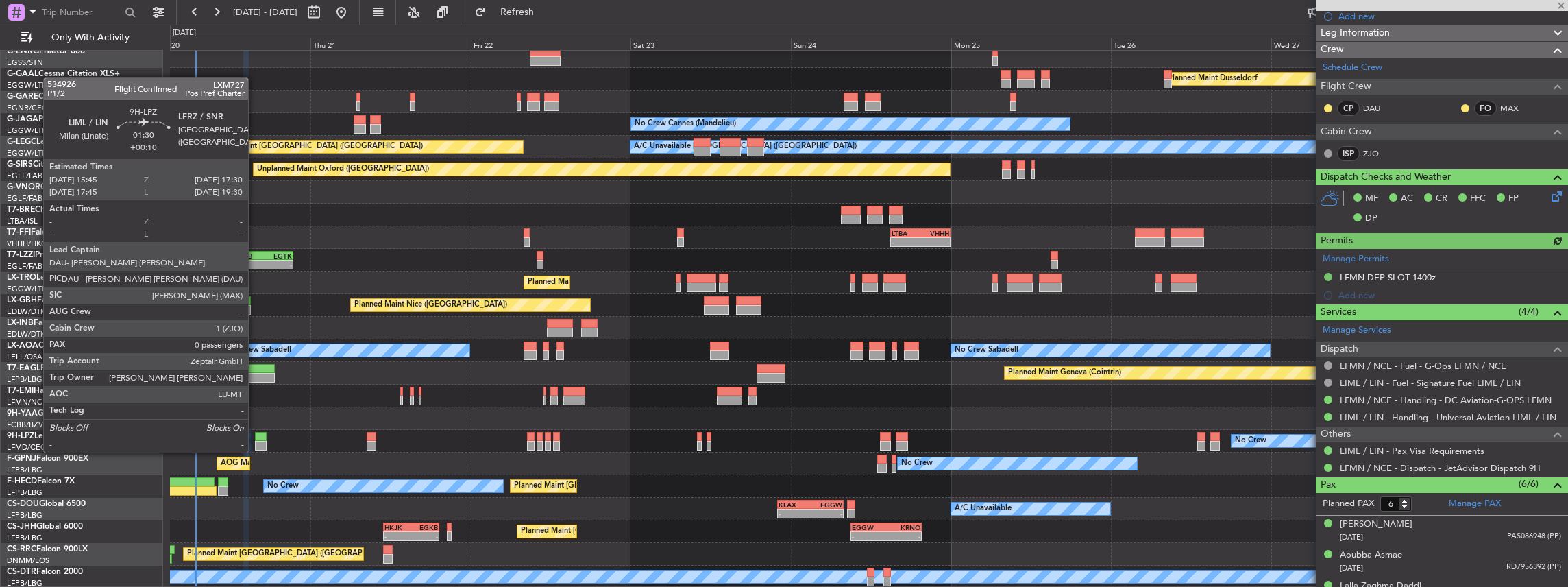
click at [255, 439] on div at bounding box center [261, 437] width 12 height 10
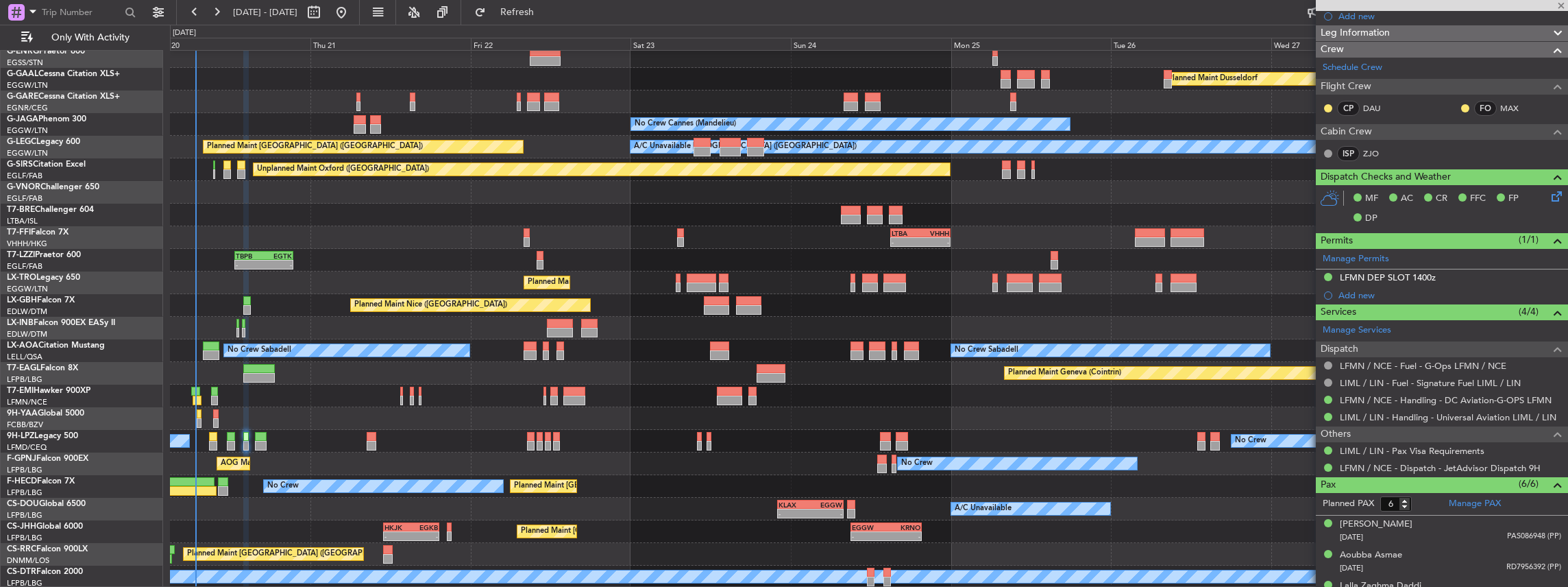
type input "+00:10"
type input "0"
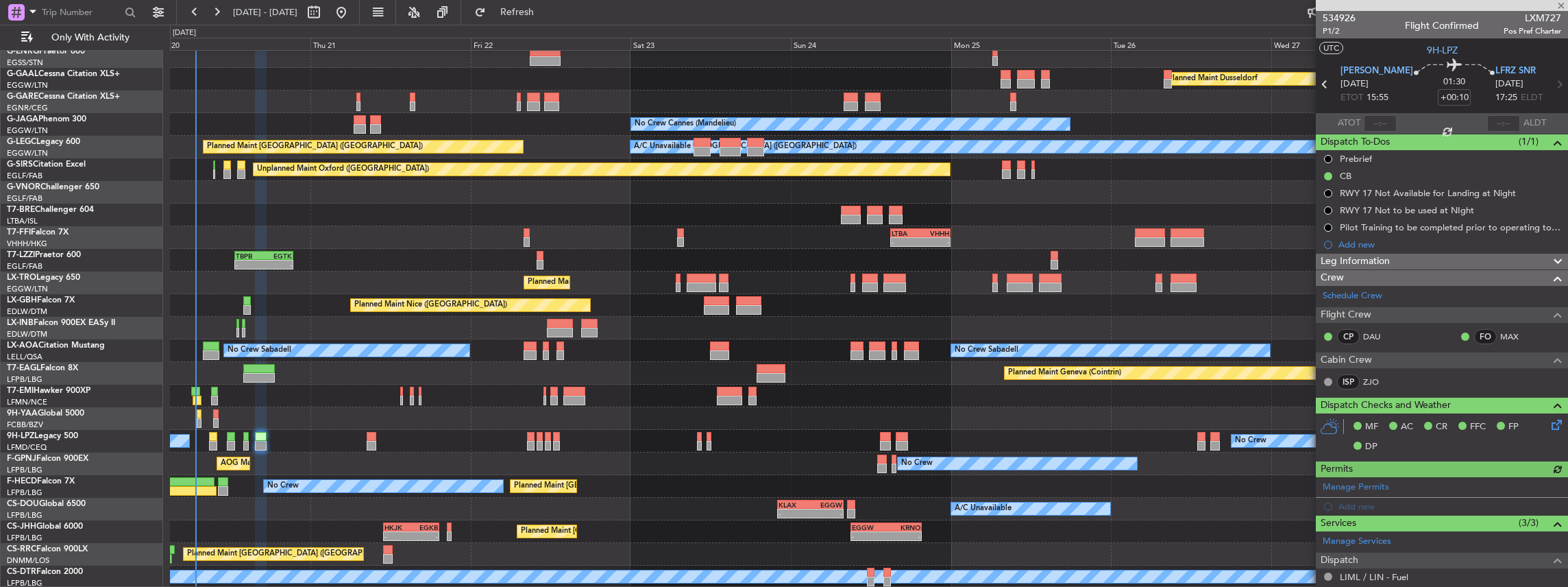
scroll to position [136, 0]
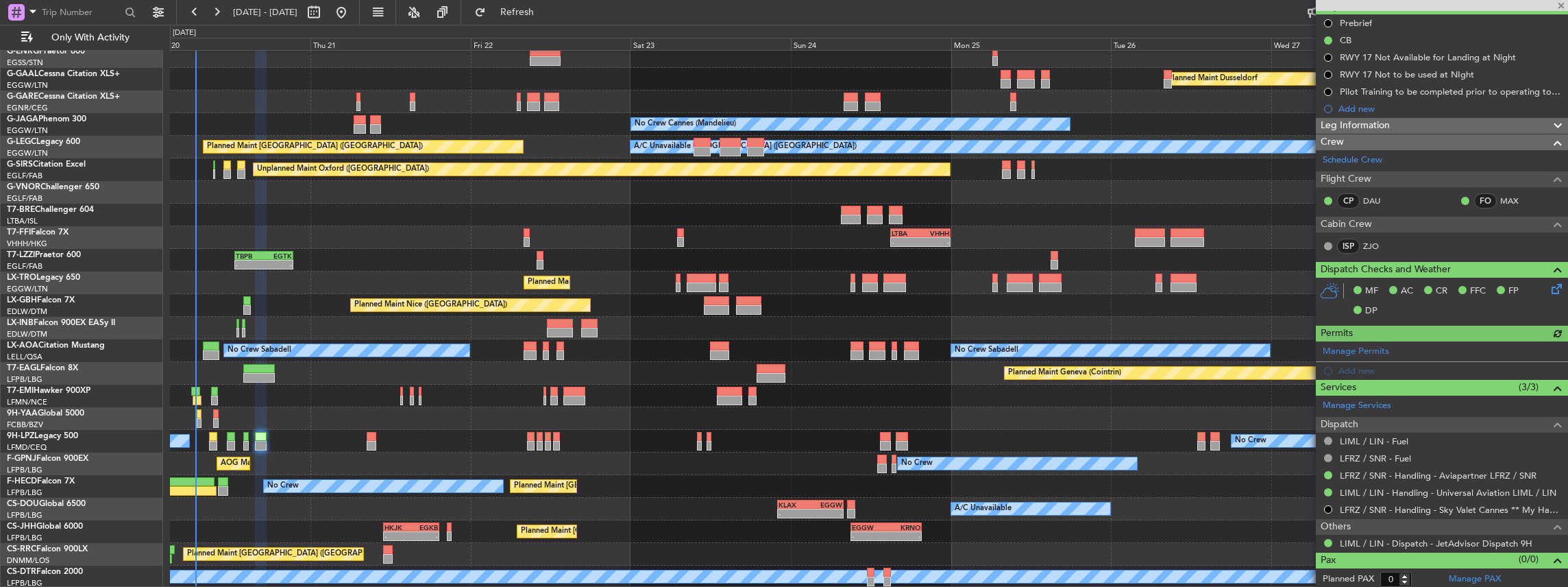
click at [363, 437] on div "No Crew No Crew" at bounding box center [869, 441] width 1398 height 22
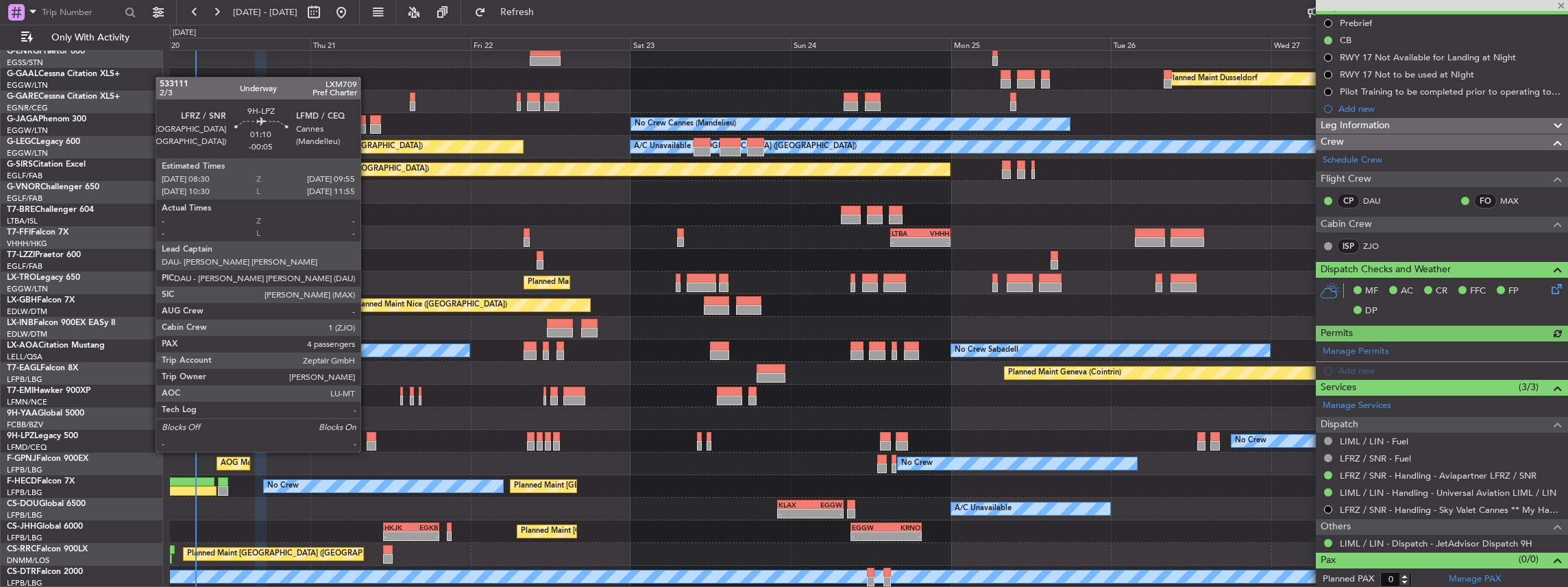
click at [368, 438] on div at bounding box center [371, 437] width 10 height 10
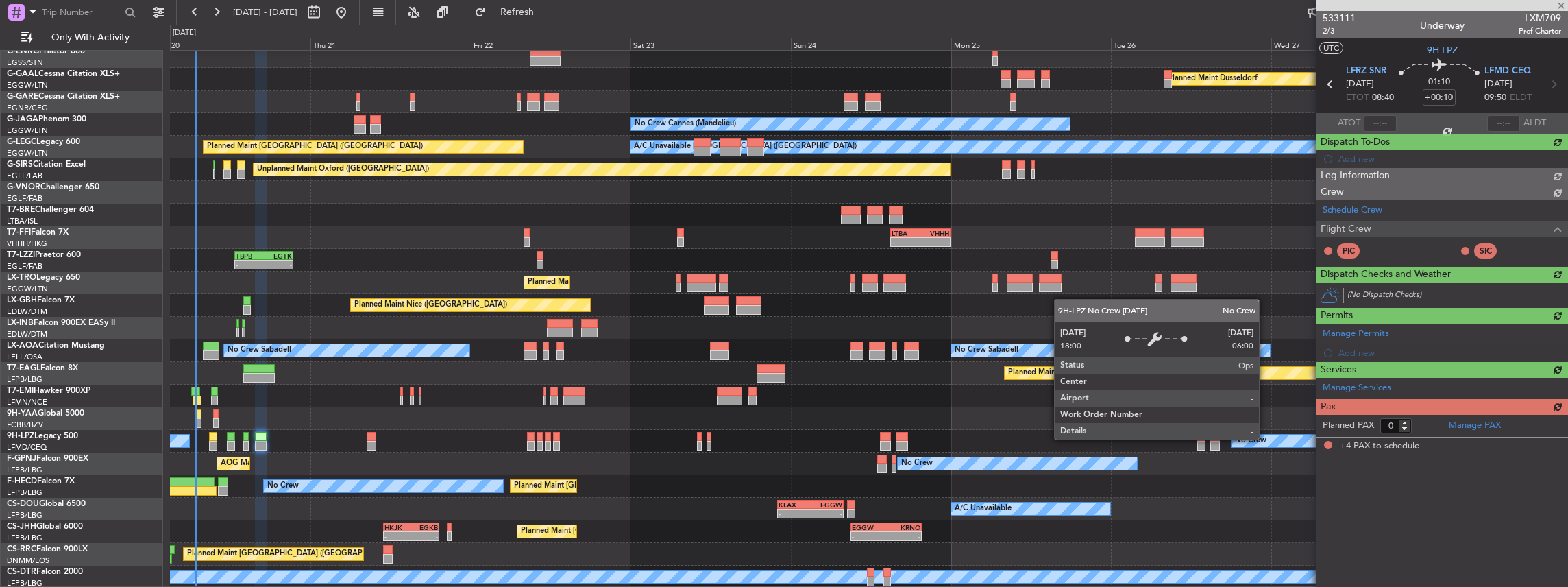
type input "-00:05"
type input "4"
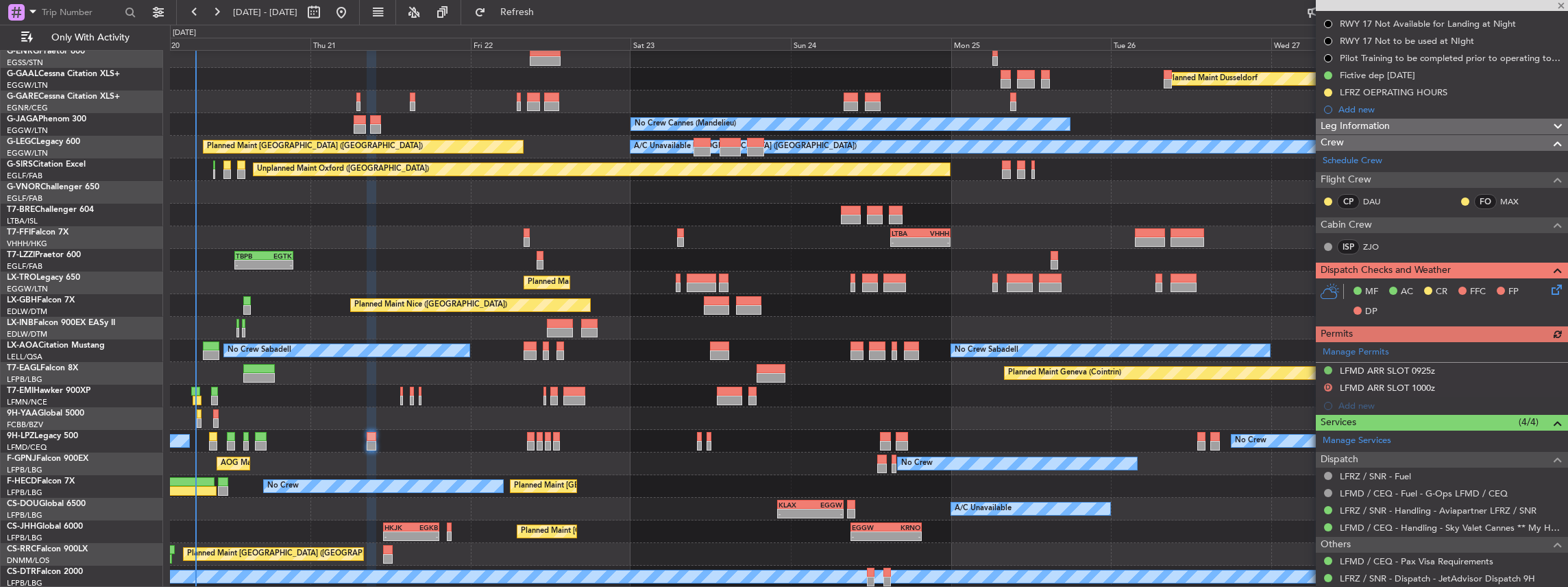
scroll to position [182, 0]
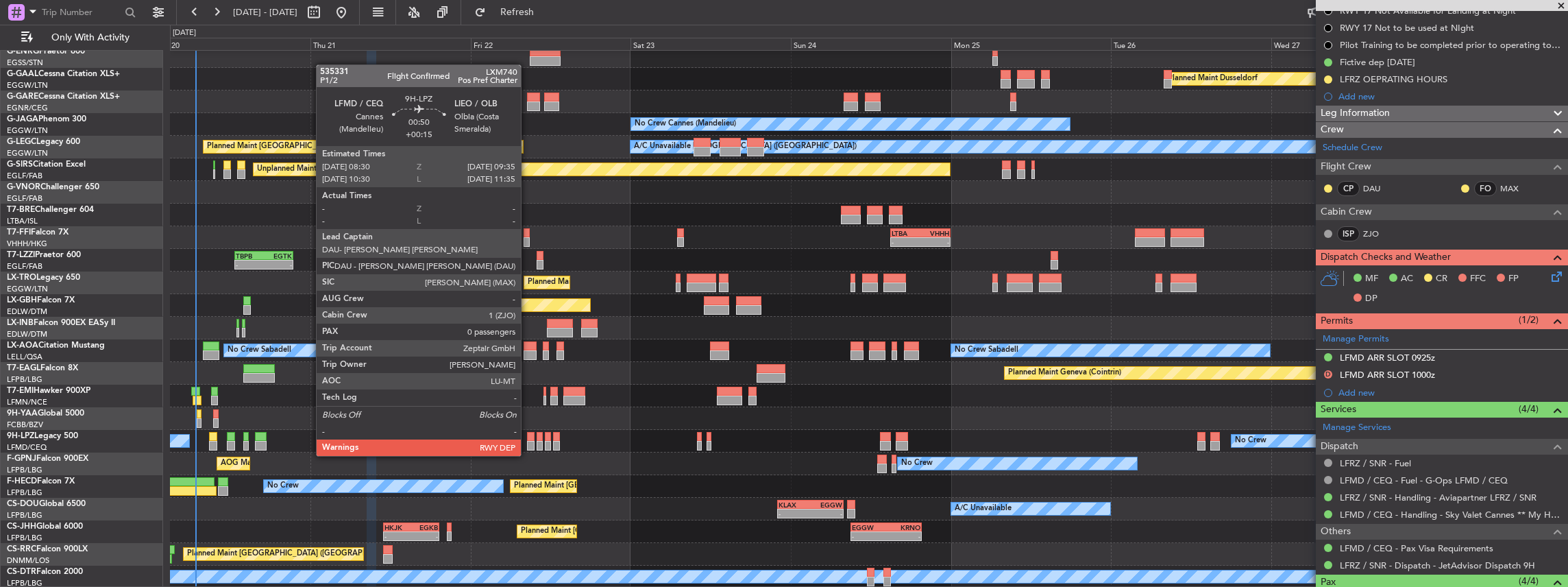
click at [528, 442] on div at bounding box center [531, 445] width 7 height 10
type input "+00:15"
type input "0"
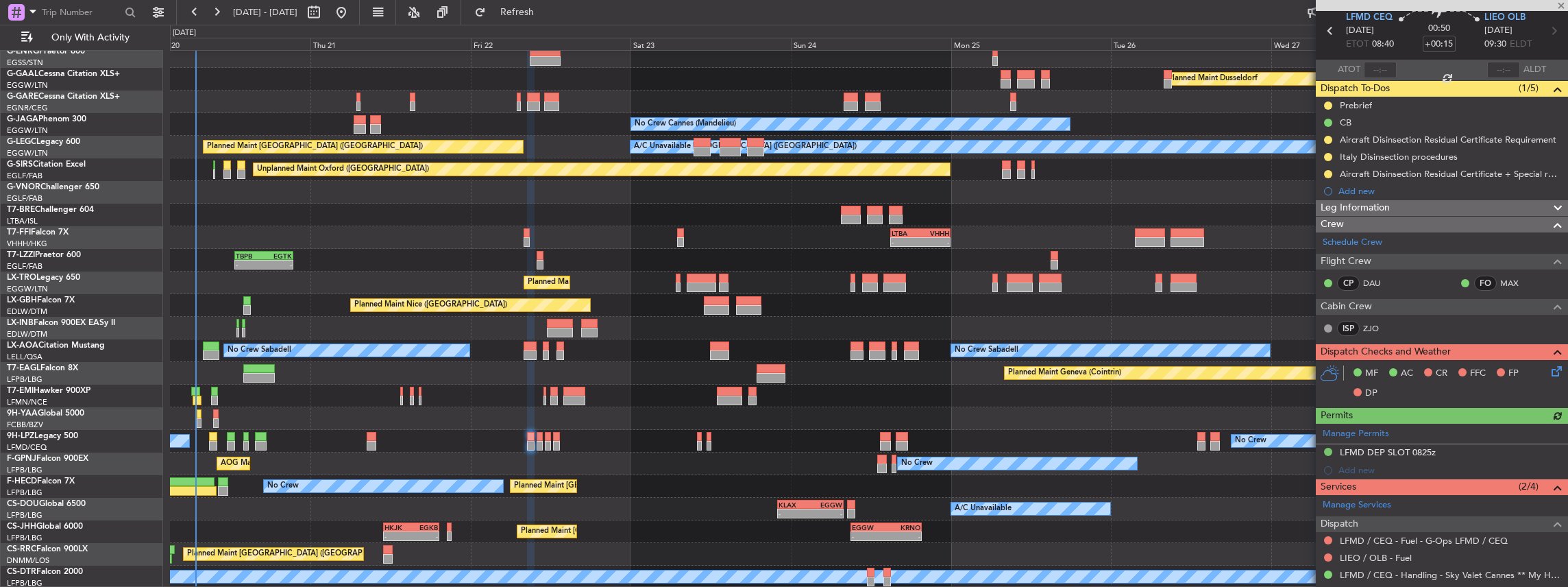
scroll to position [136, 0]
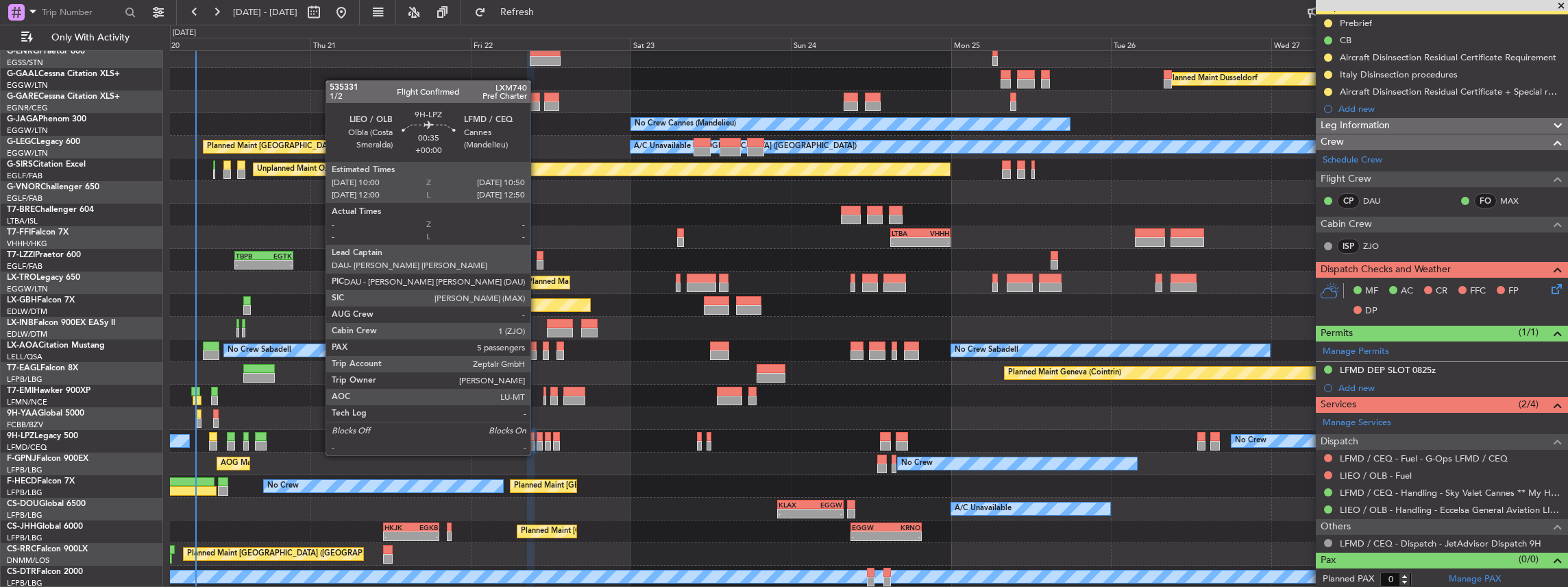
click at [538, 441] on div at bounding box center [540, 445] width 6 height 10
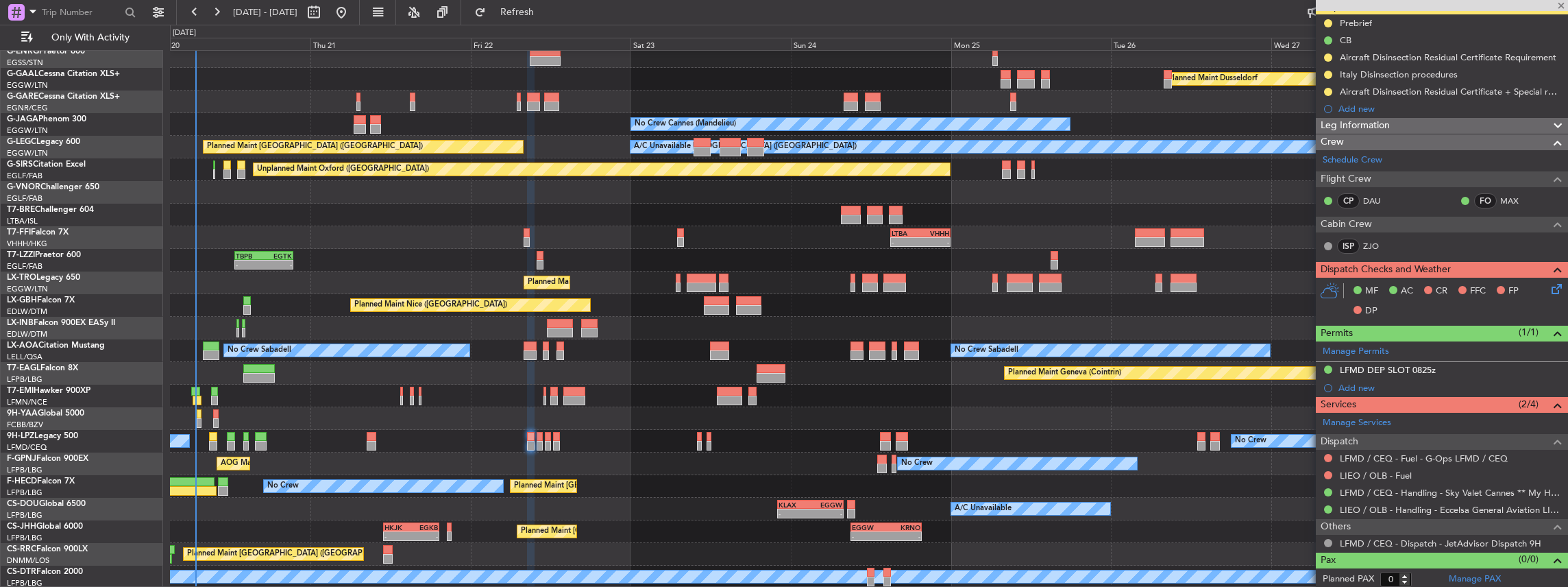
type input "5"
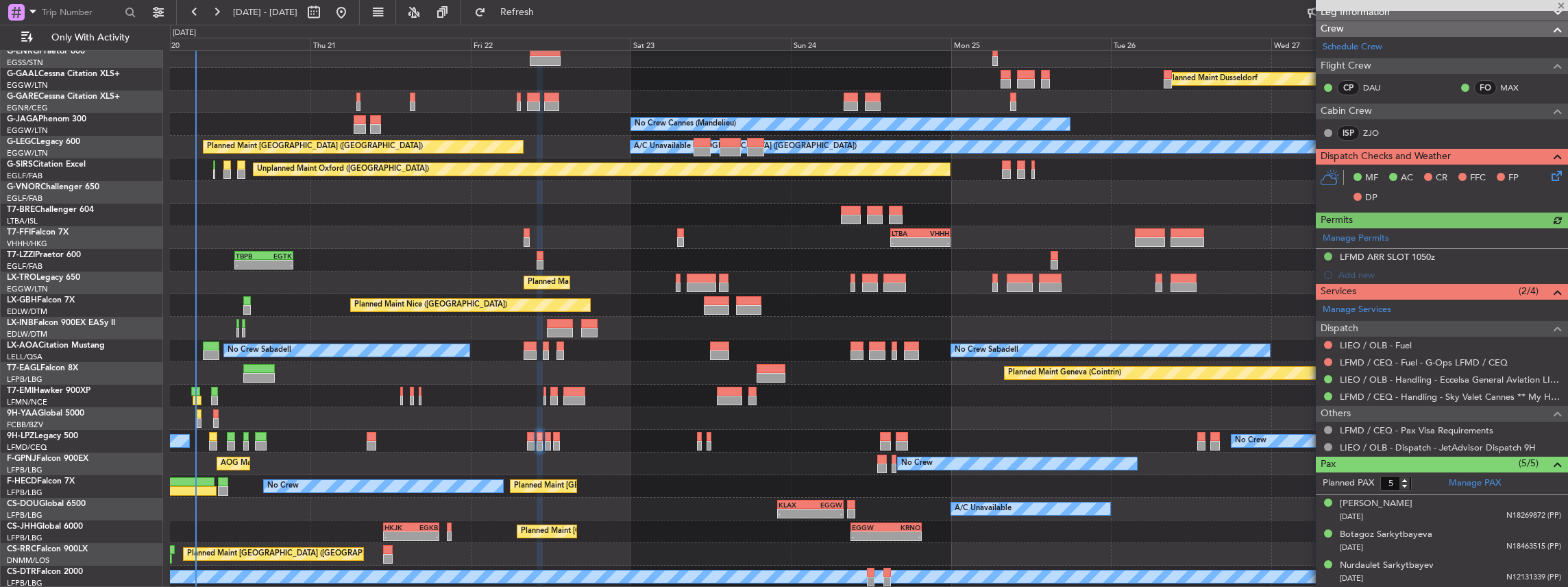
scroll to position [274, 0]
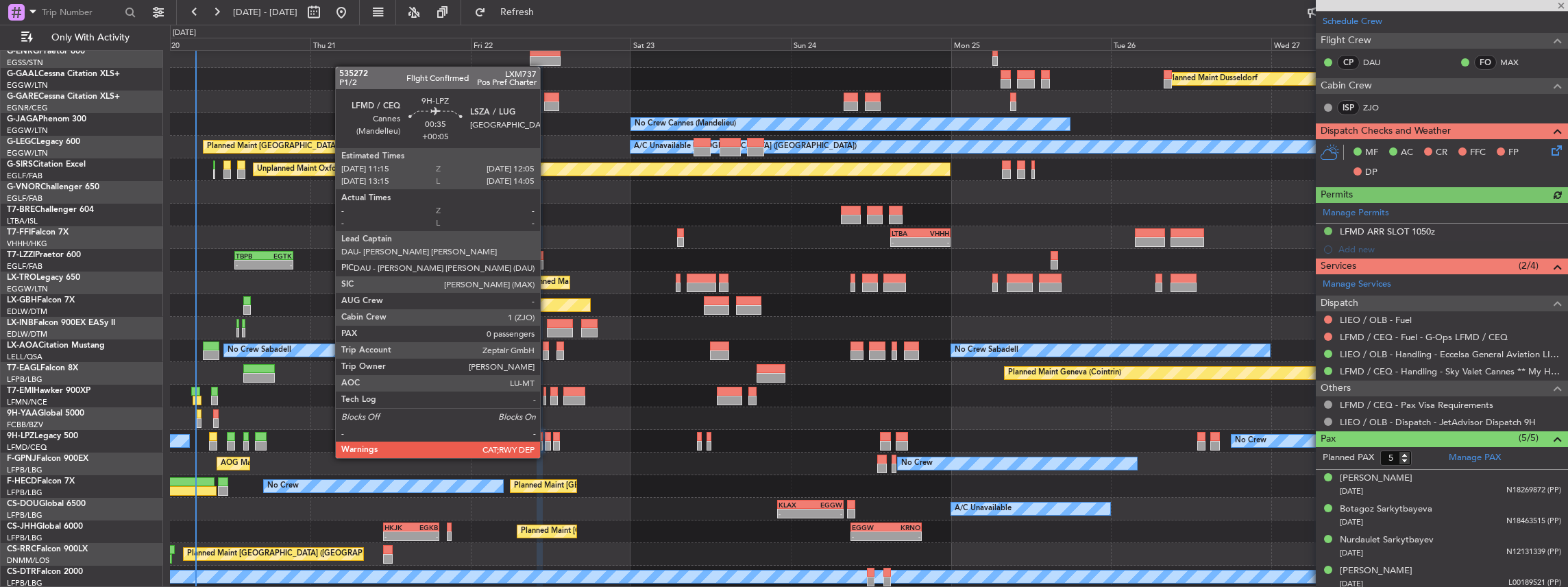
click at [547, 443] on div at bounding box center [548, 445] width 6 height 10
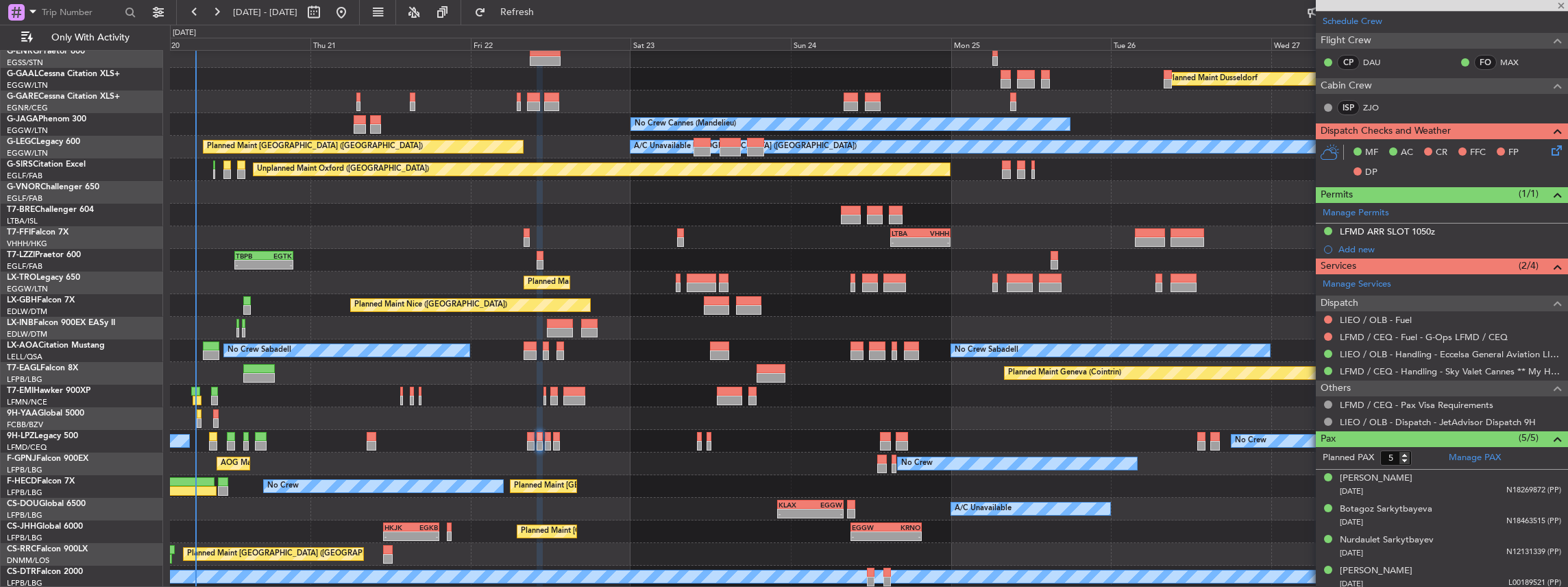
type input "+00:05"
type input "0"
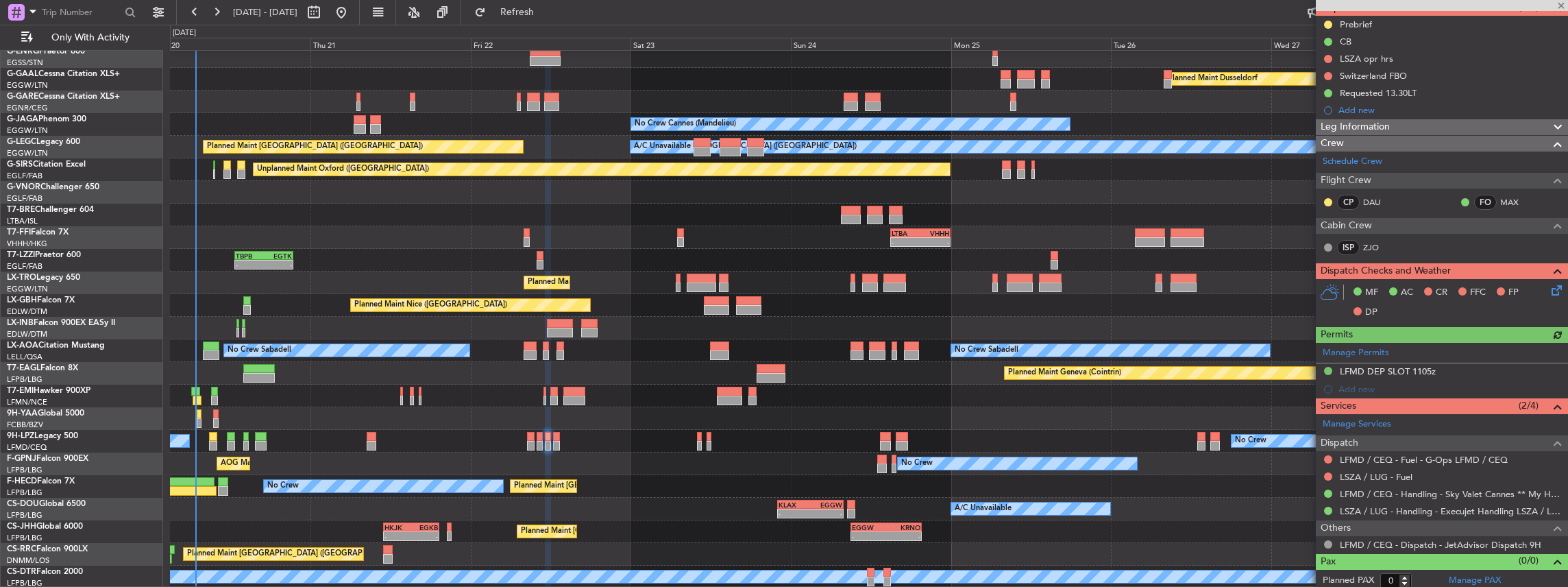
scroll to position [136, 0]
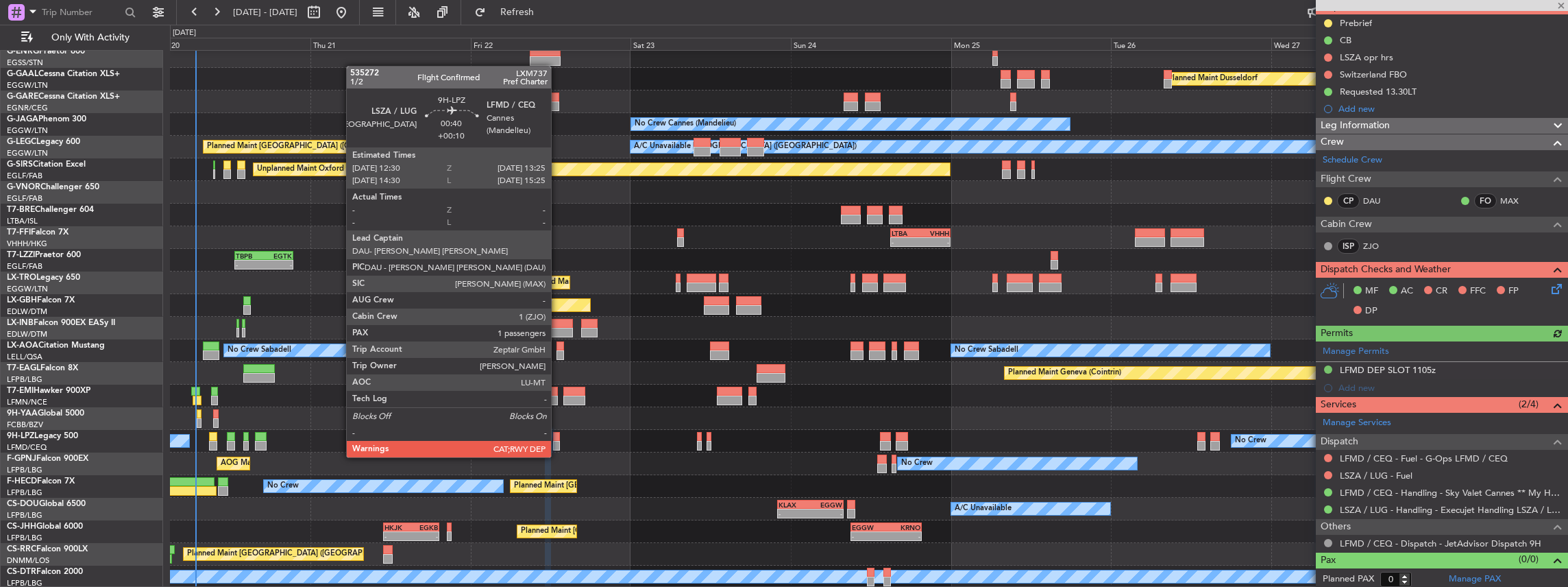
click at [558, 443] on div at bounding box center [556, 445] width 6 height 10
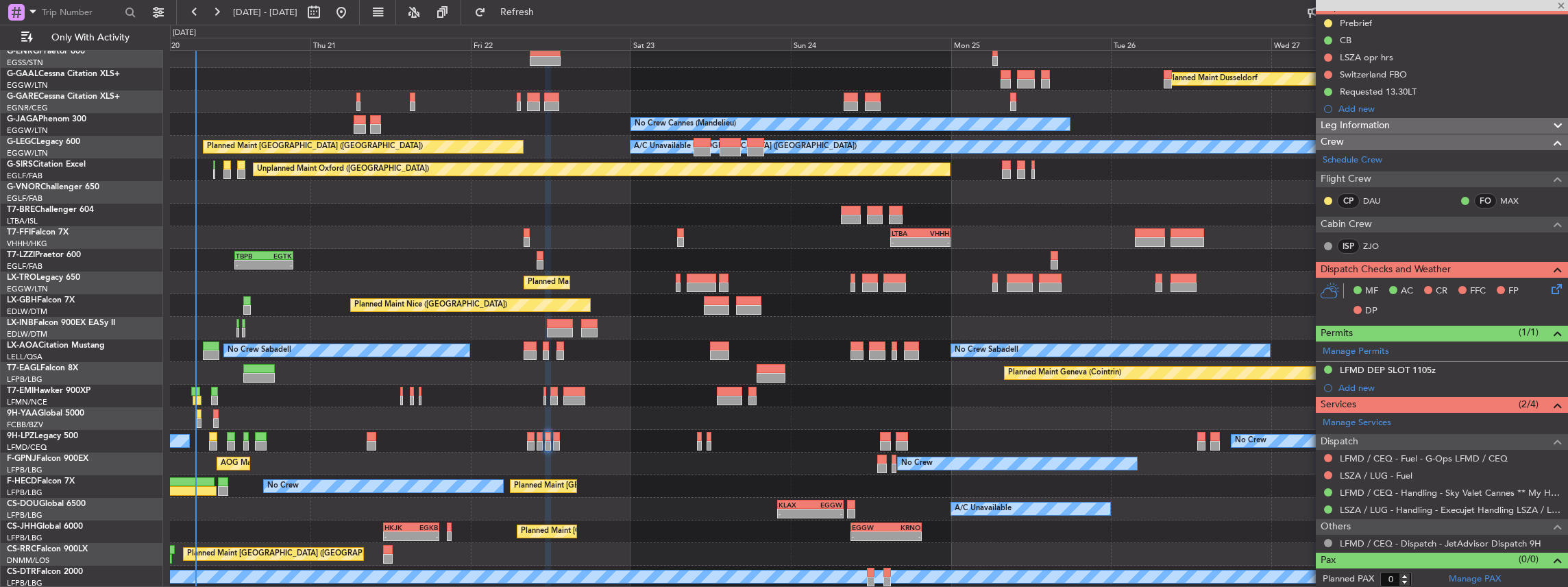
type input "+00:10"
type input "1"
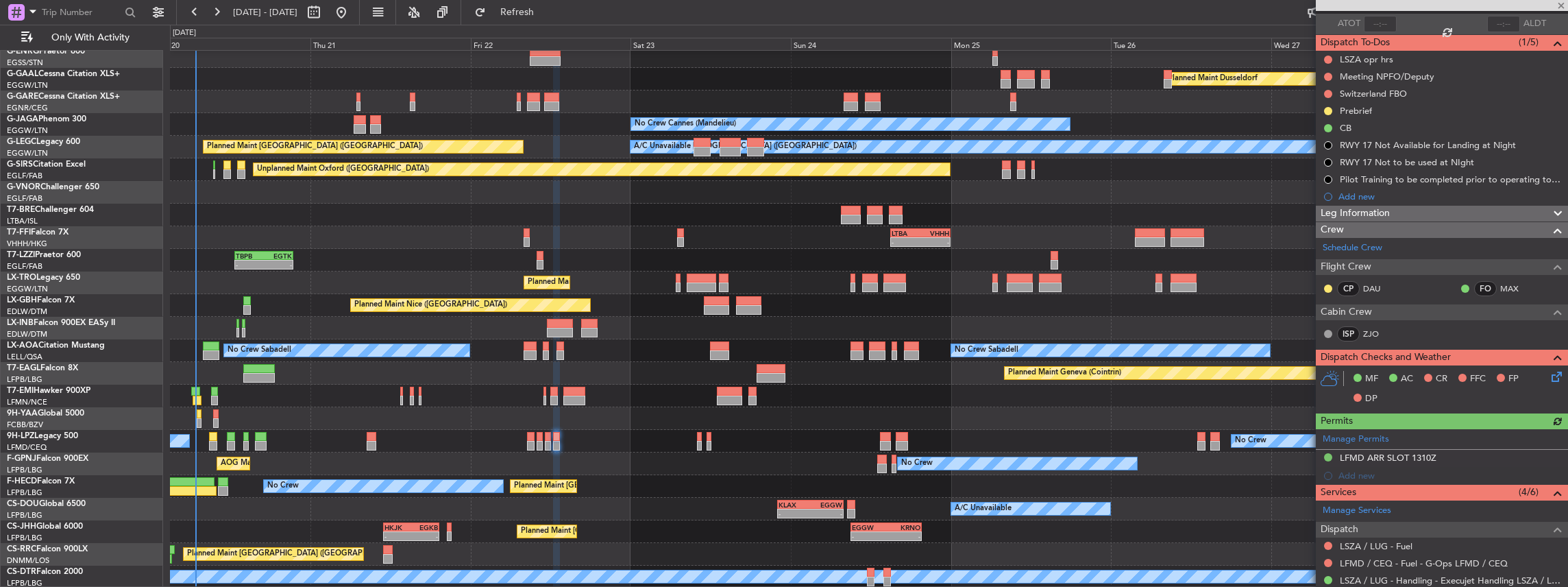
scroll to position [235, 0]
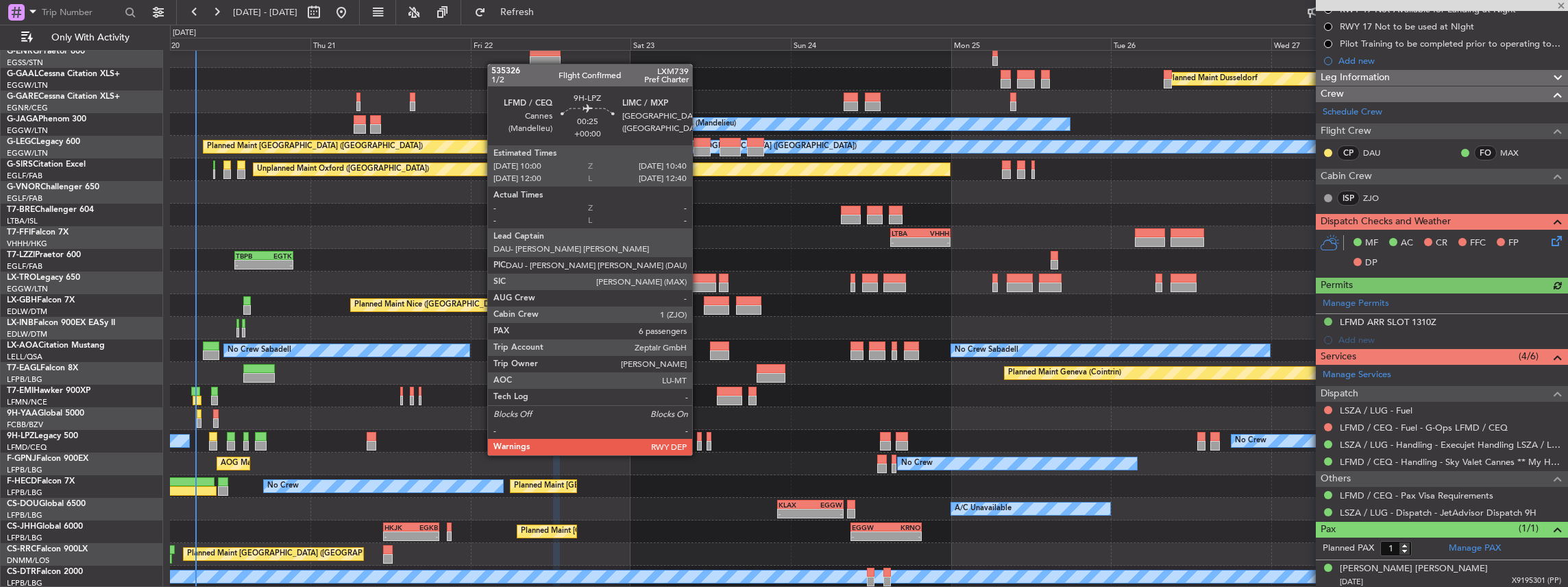
click at [699, 441] on div at bounding box center [699, 445] width 4 height 10
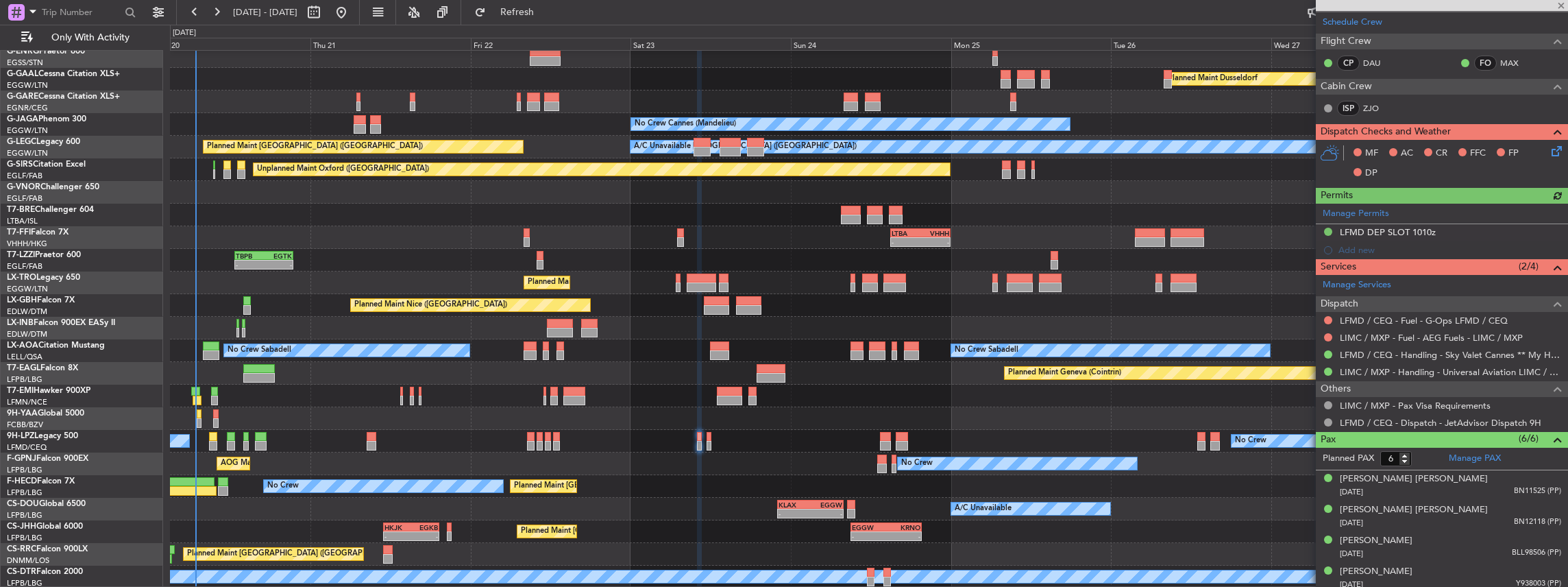
scroll to position [274, 0]
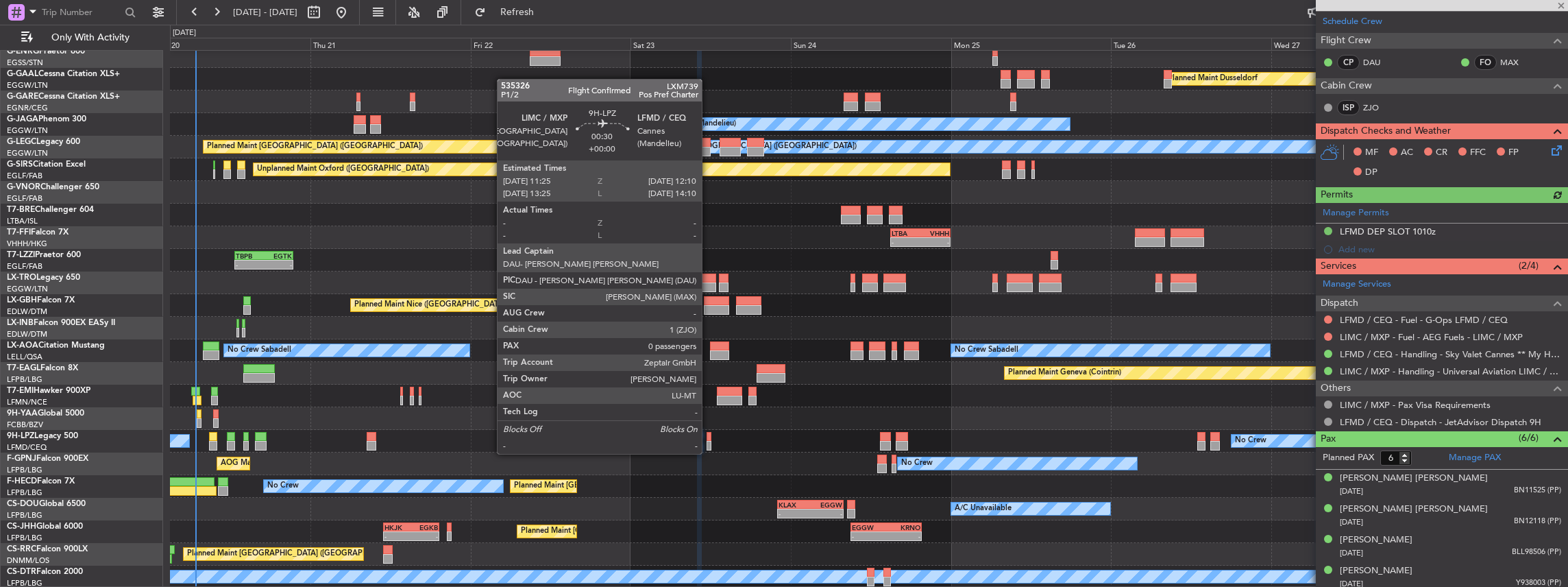
click at [708, 441] on div at bounding box center [709, 445] width 5 height 10
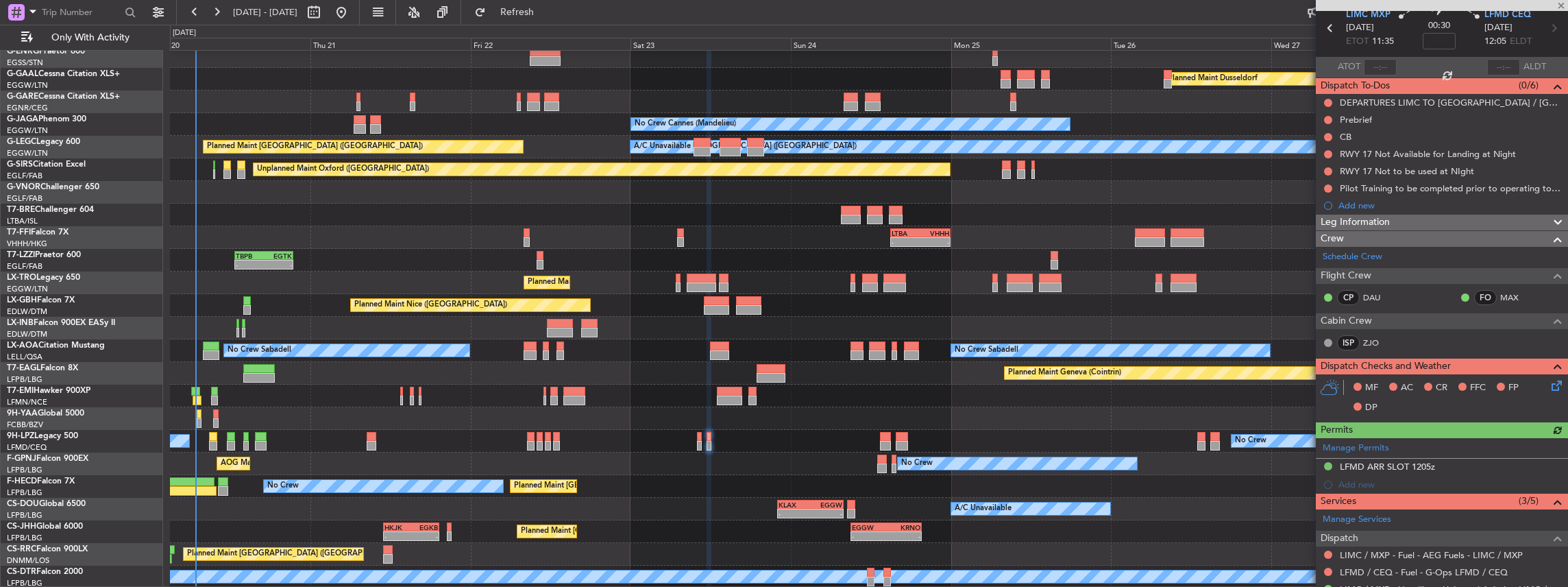
scroll to position [153, 0]
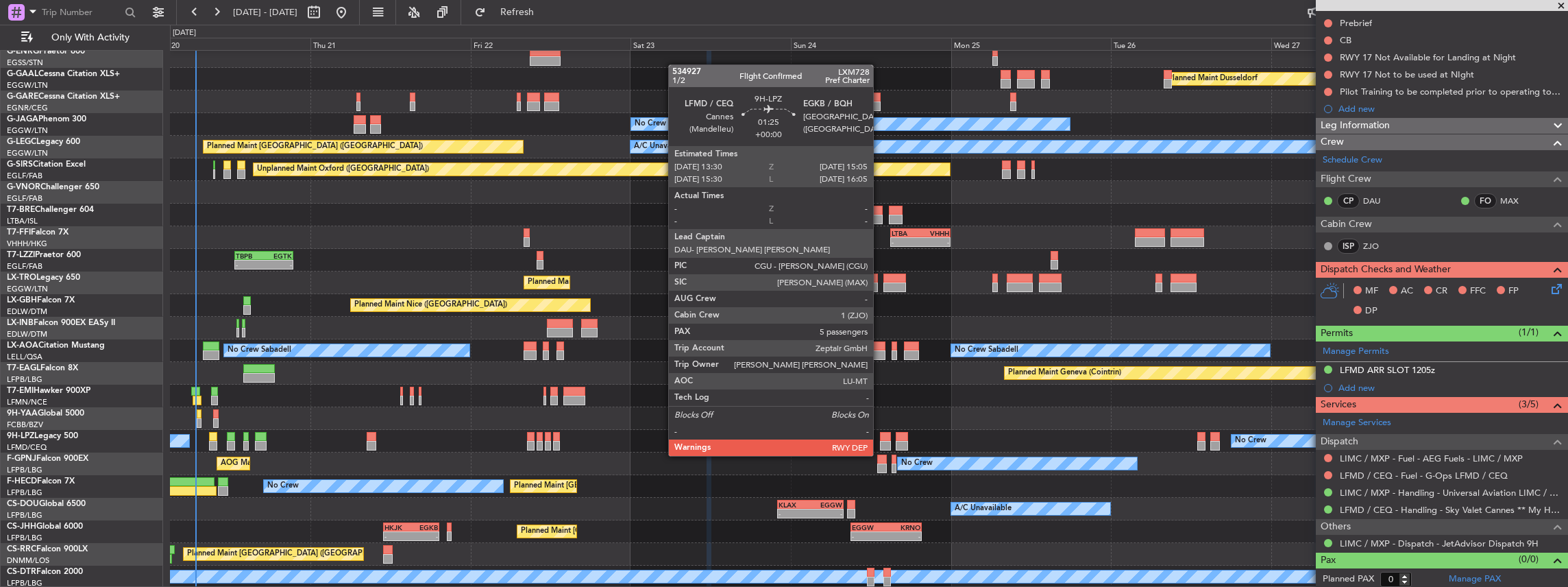
click at [881, 442] on div at bounding box center [885, 445] width 11 height 10
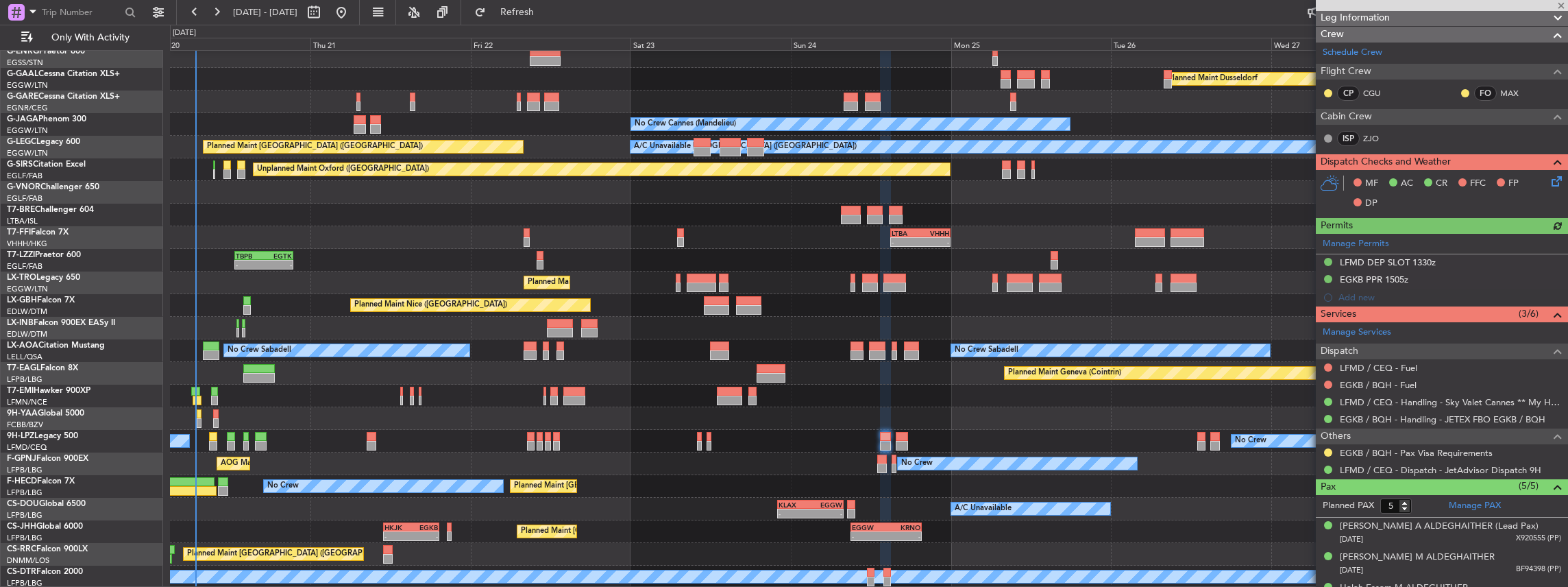
scroll to position [228, 0]
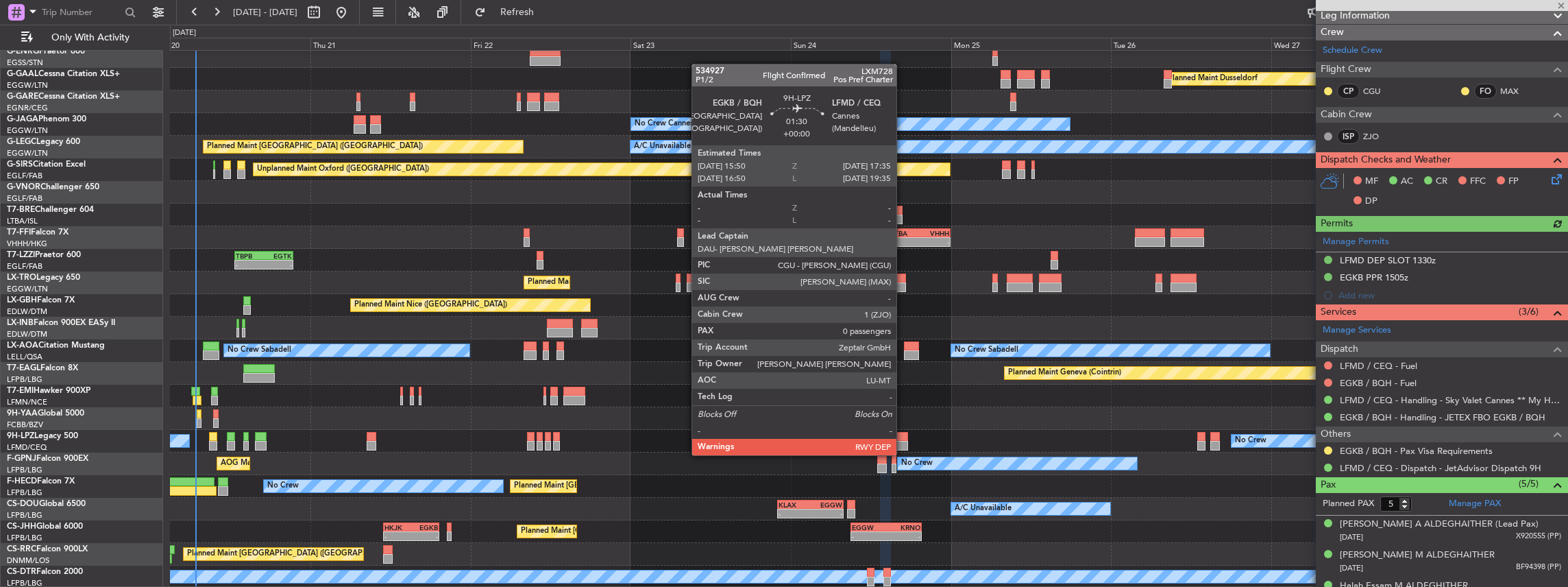
click at [903, 442] on div at bounding box center [902, 445] width 12 height 10
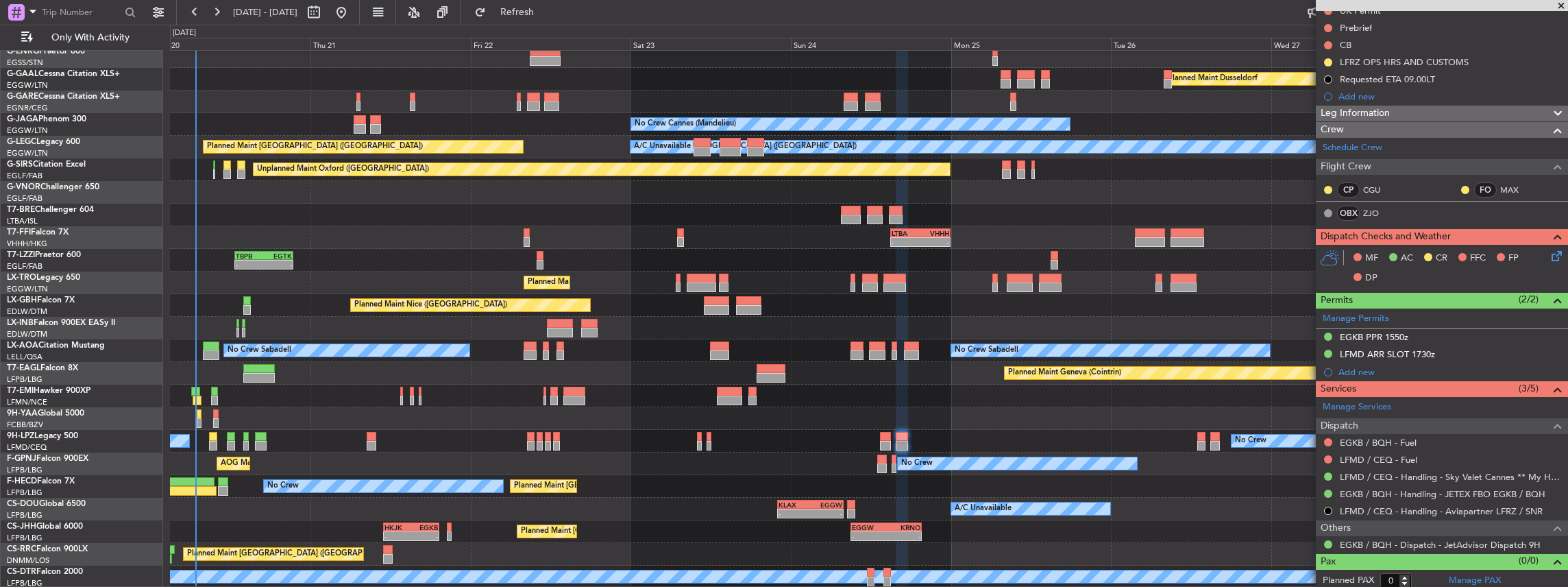
scroll to position [150, 0]
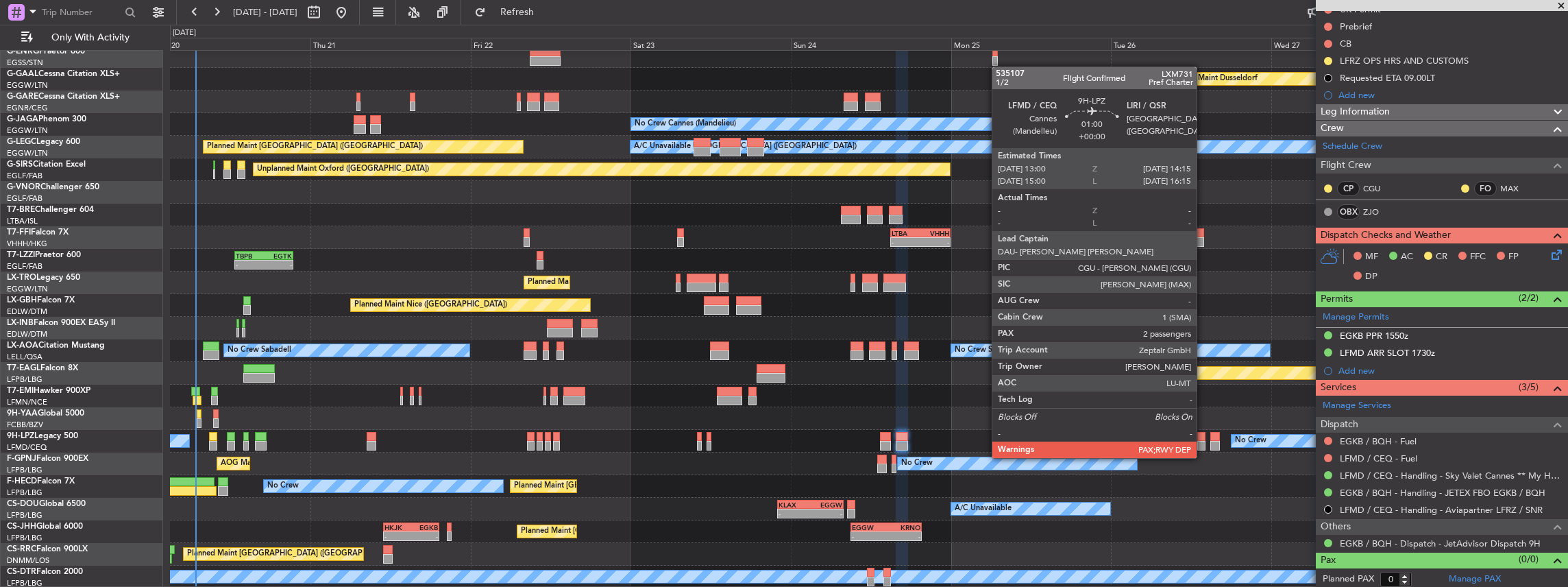
click at [1203, 444] on div at bounding box center [1202, 445] width 9 height 10
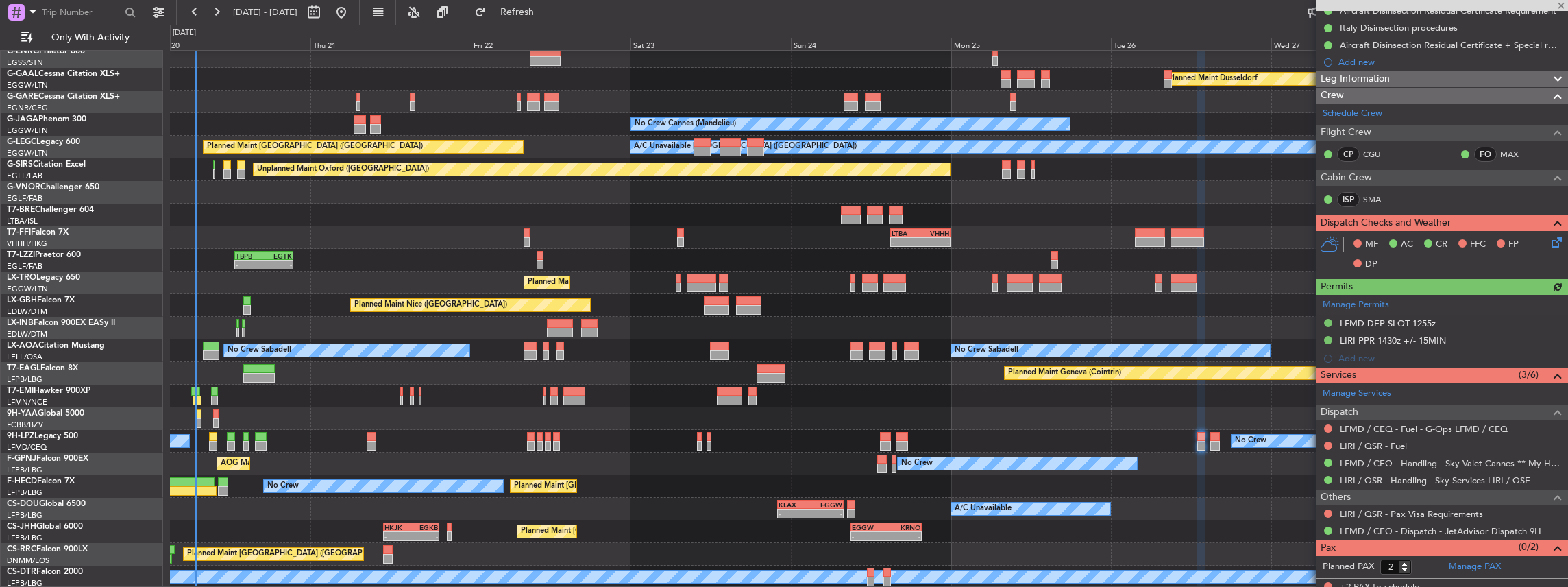
scroll to position [188, 0]
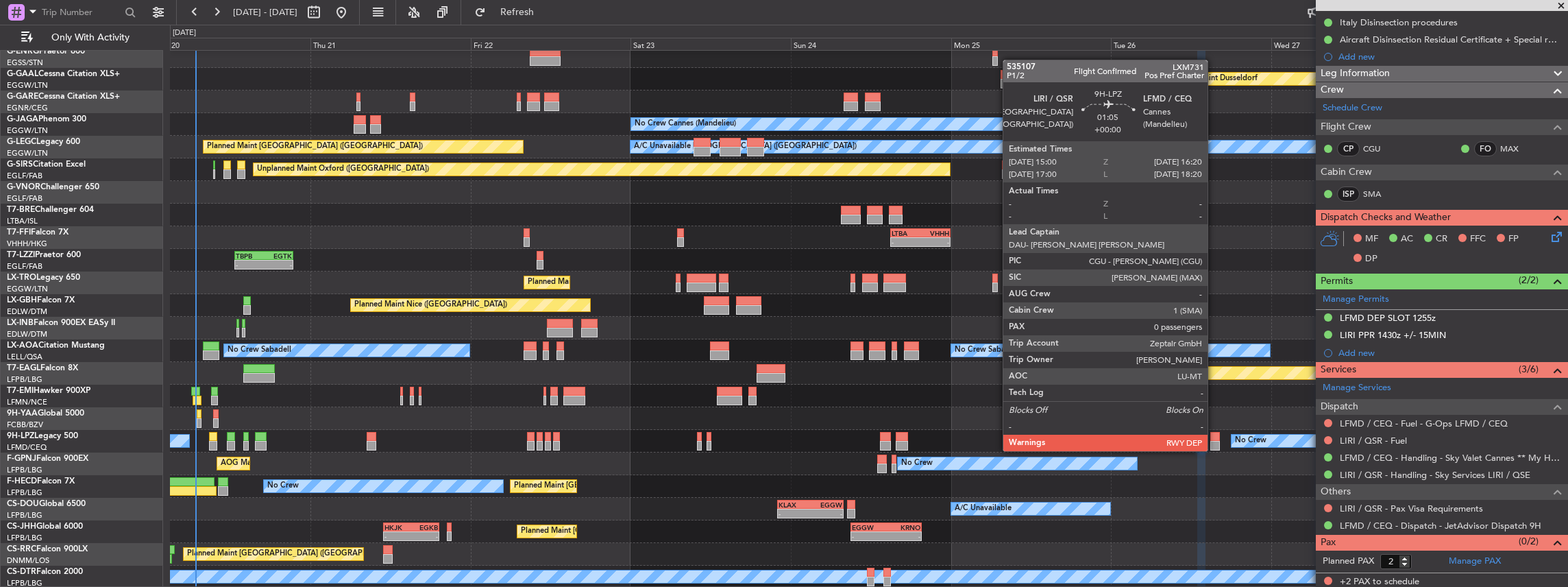
click at [1215, 437] on div at bounding box center [1215, 437] width 9 height 10
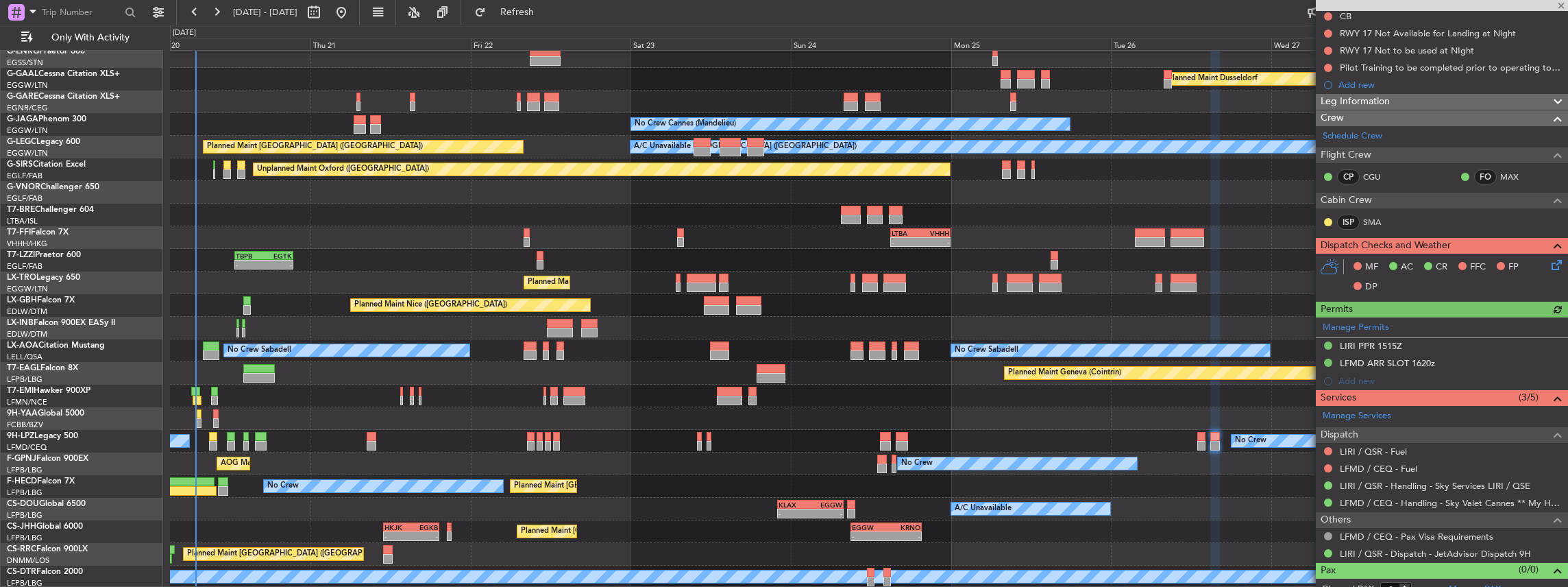
scroll to position [170, 0]
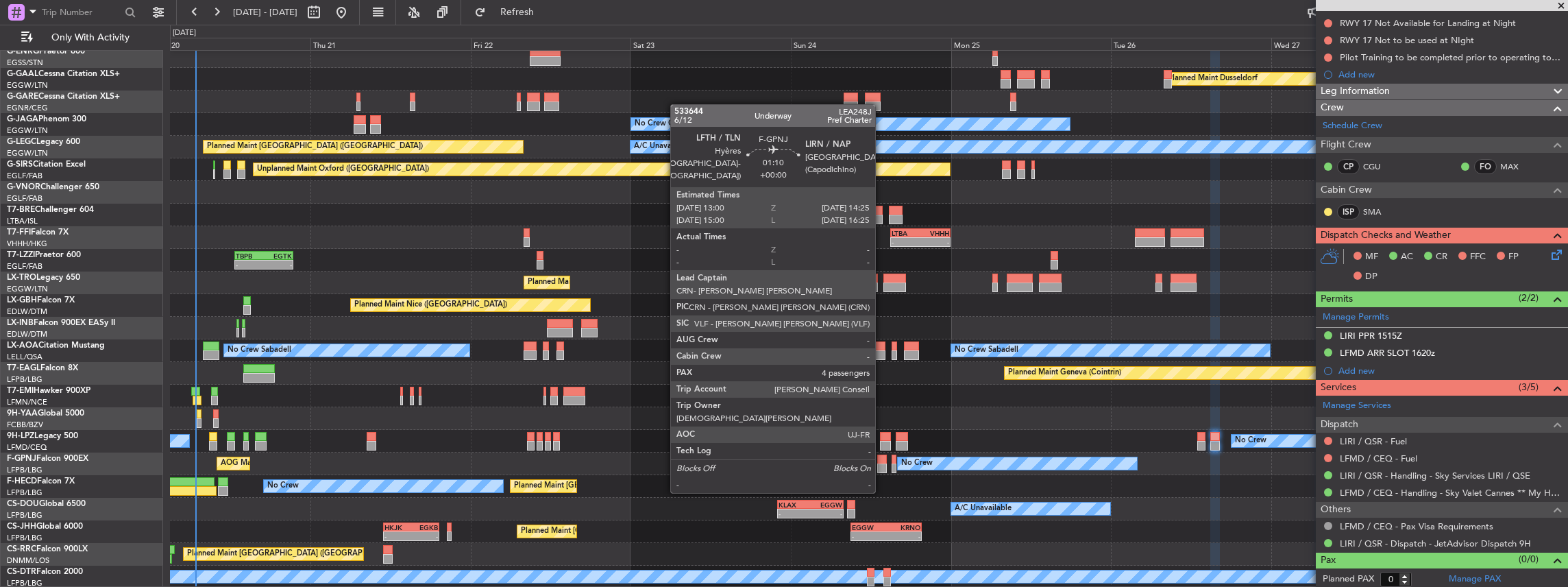
click at [880, 466] on div at bounding box center [882, 468] width 10 height 10
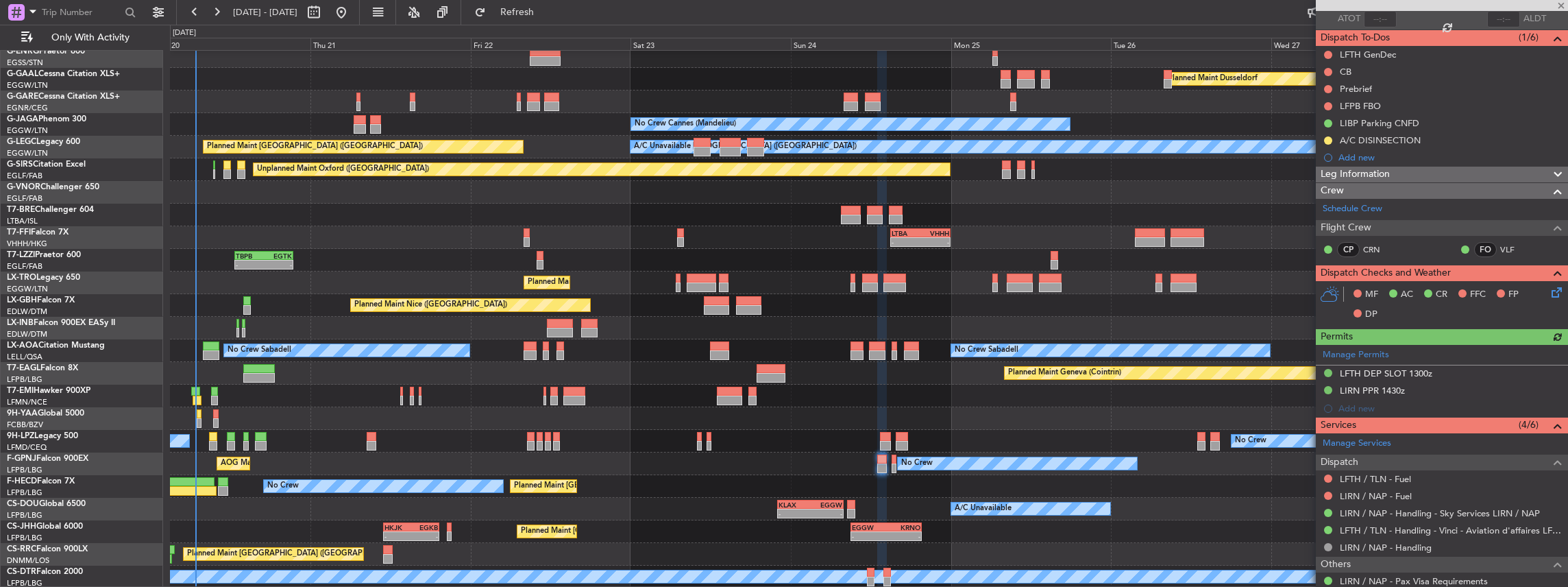
scroll to position [282, 0]
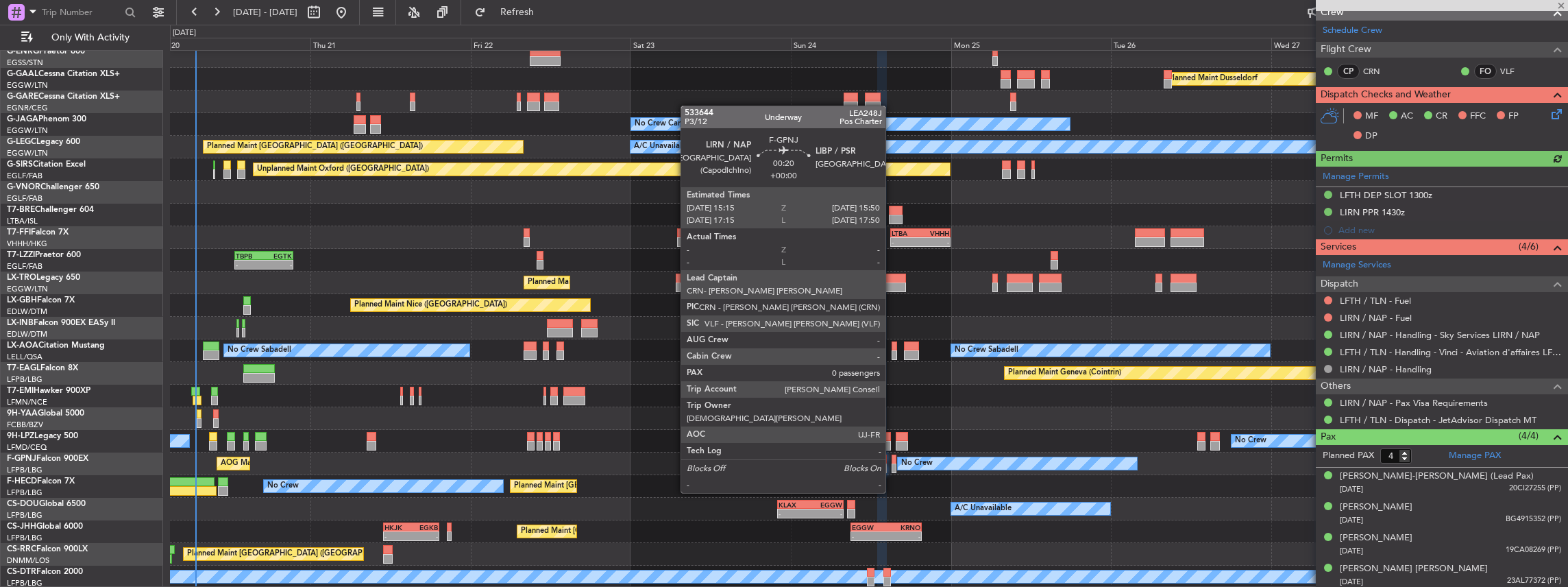
click at [893, 466] on div at bounding box center [893, 468] width 4 height 10
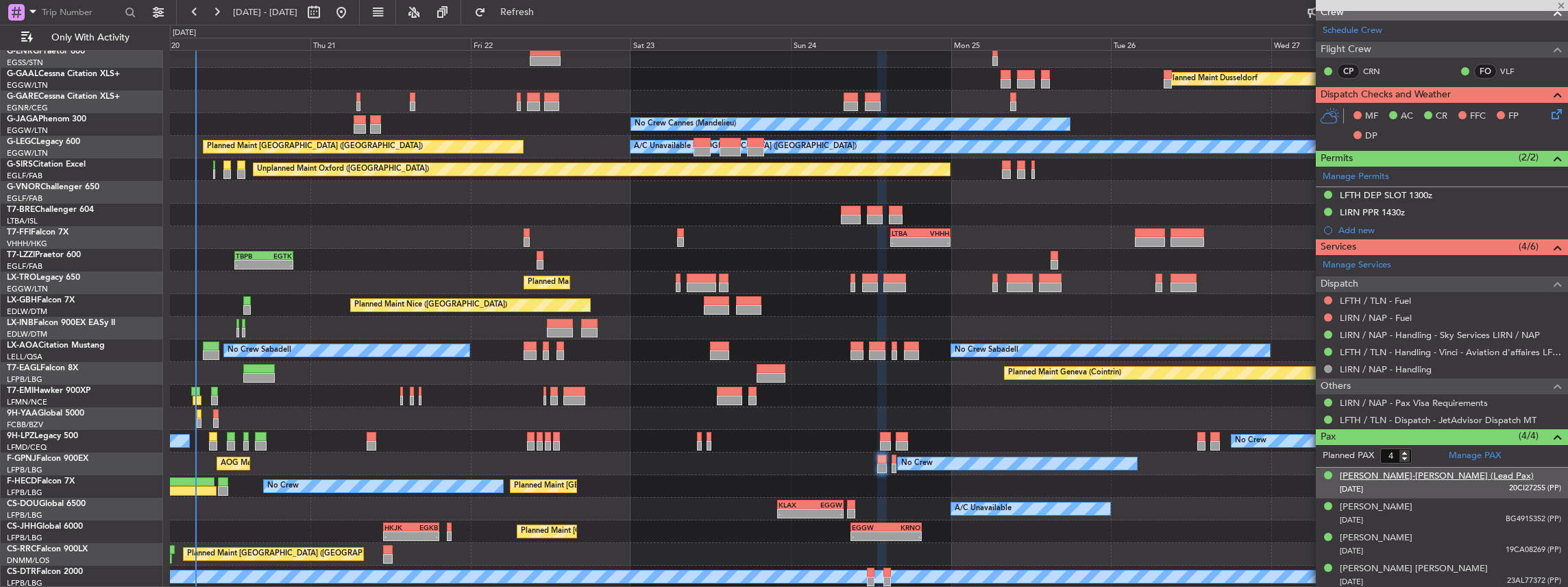
type input "0"
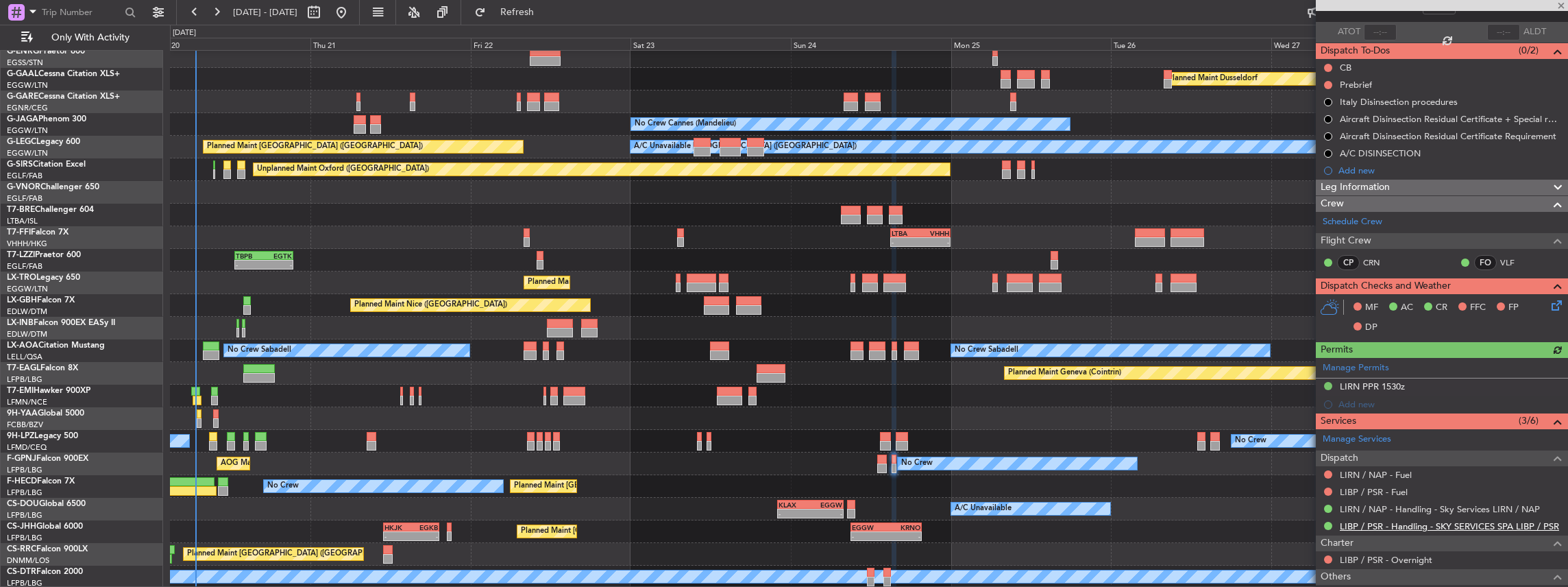
scroll to position [142, 0]
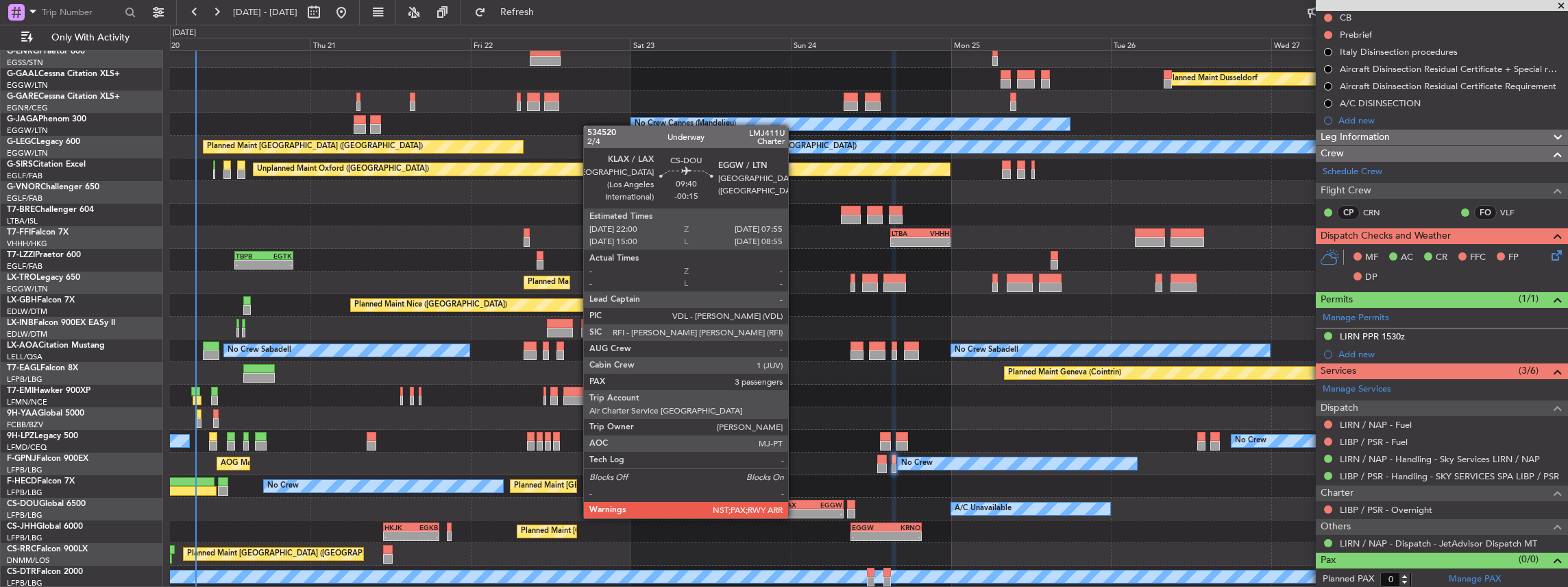
click at [795, 505] on div "KLAX" at bounding box center [794, 504] width 32 height 8
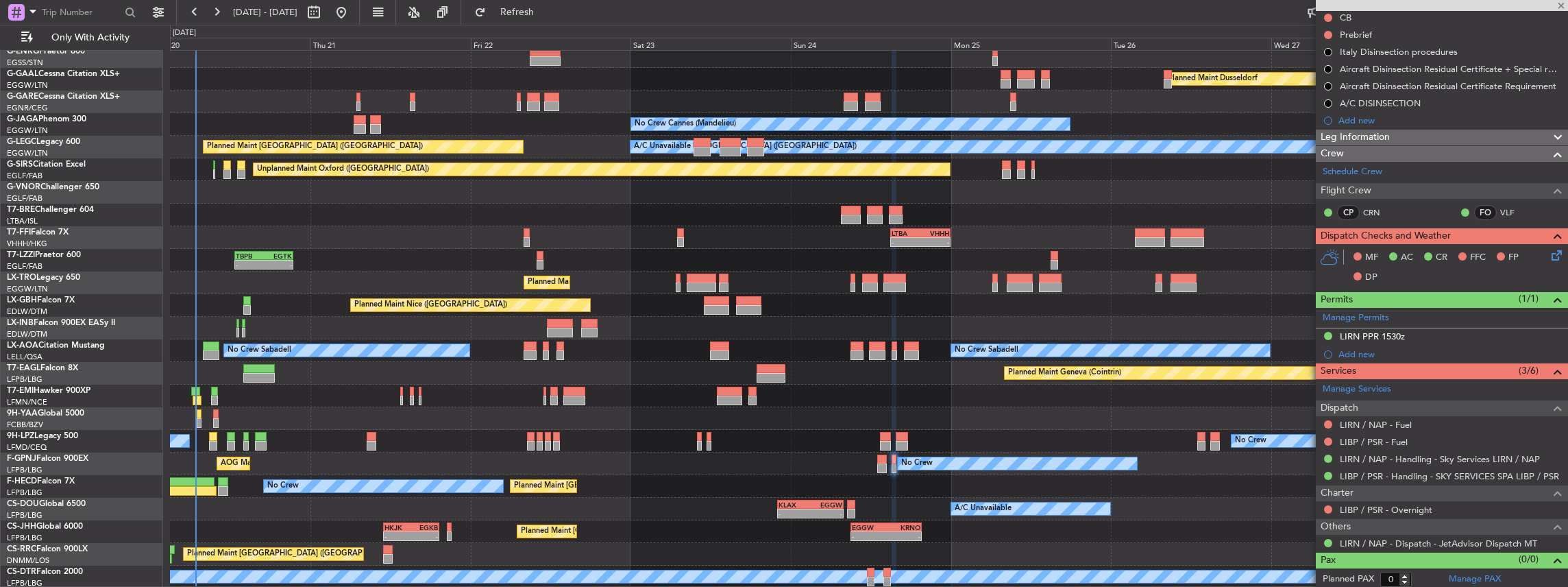
type input "-00:15"
type input "3"
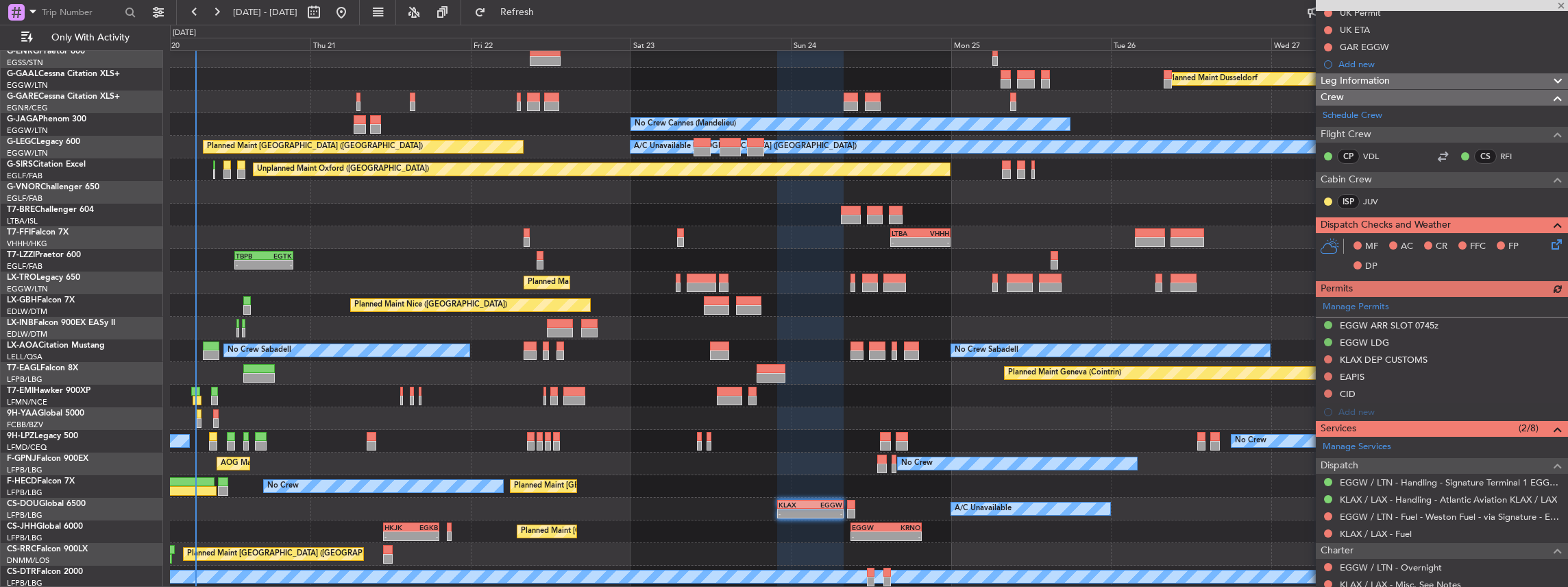
scroll to position [320, 0]
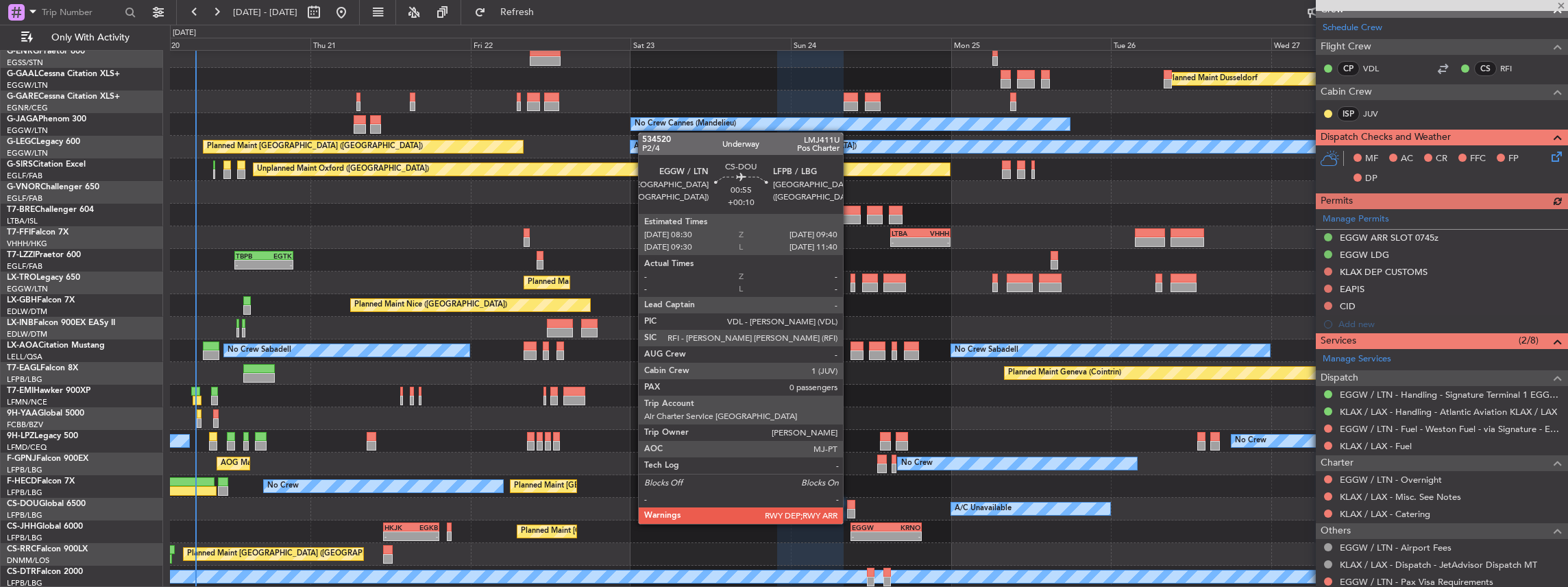
click at [850, 510] on div at bounding box center [851, 513] width 8 height 10
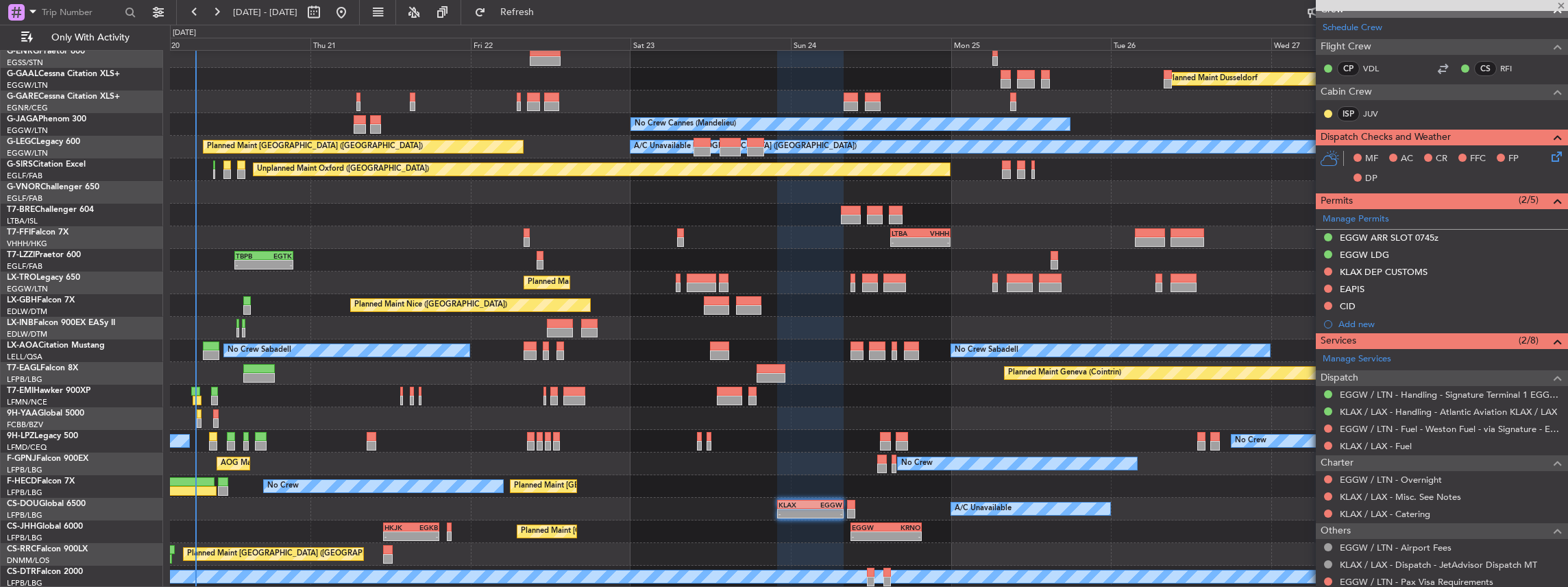
type input "+00:10"
type input "0"
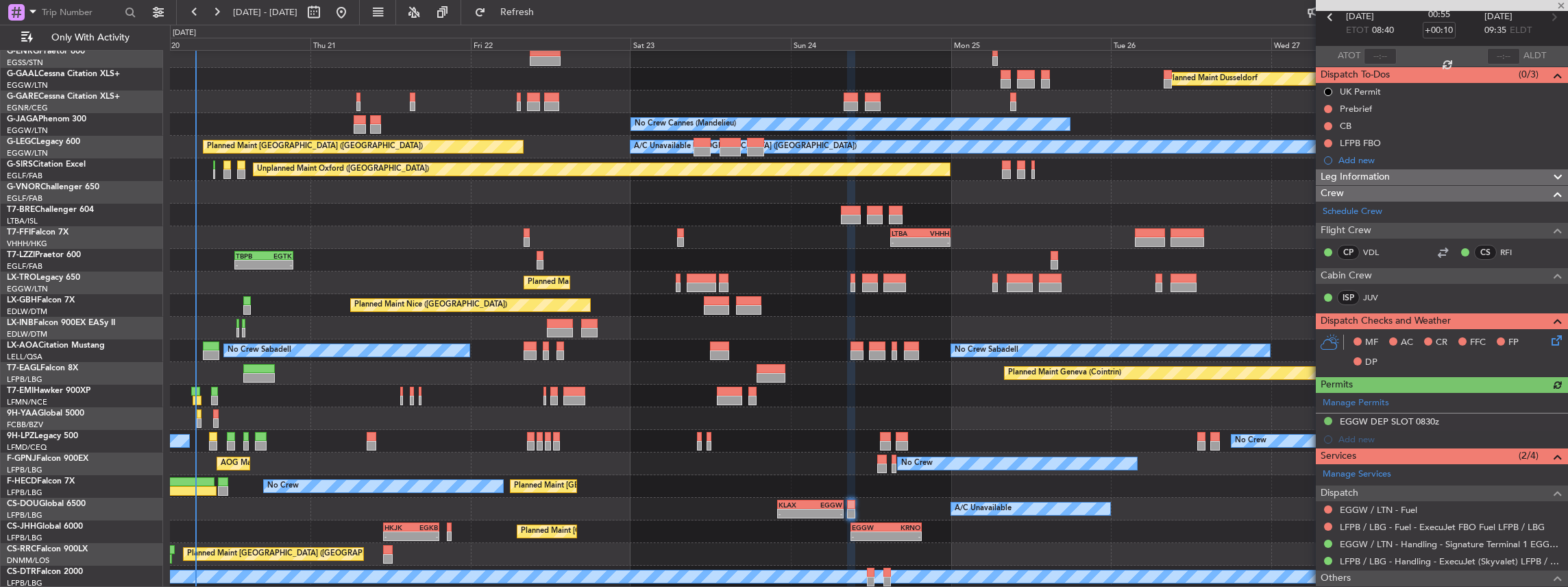
scroll to position [118, 0]
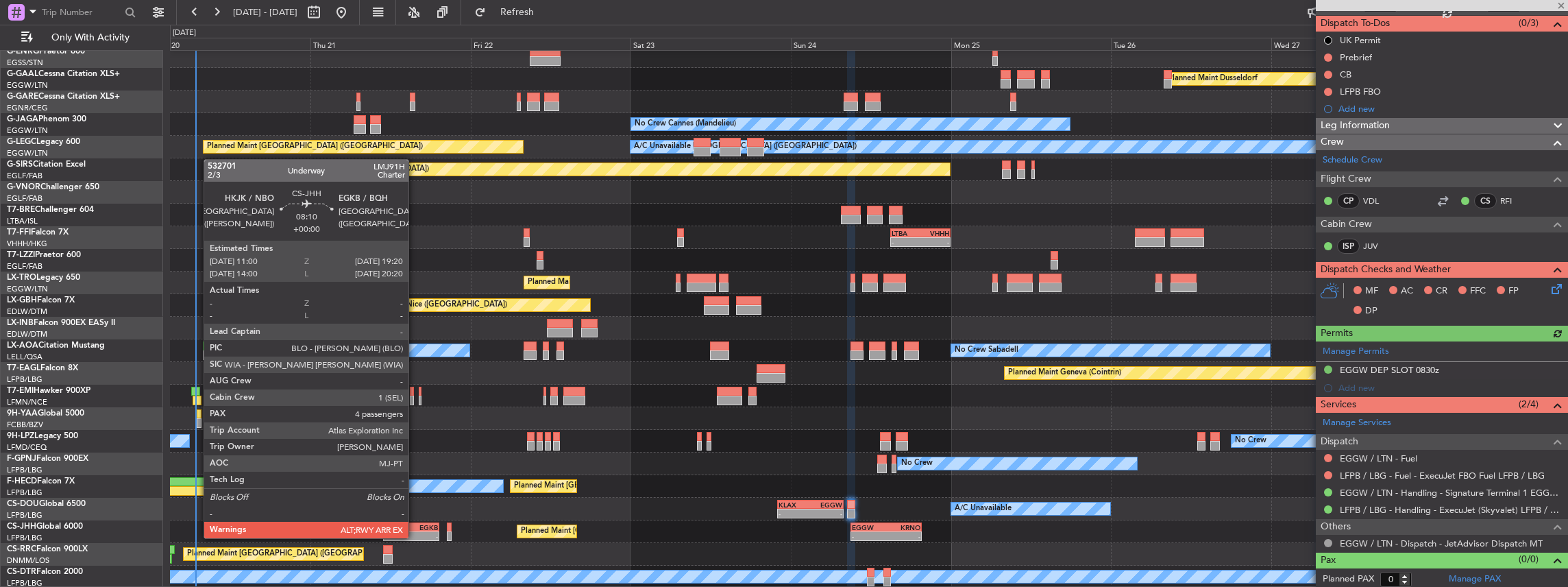
click at [416, 537] on div "-" at bounding box center [425, 535] width 27 height 8
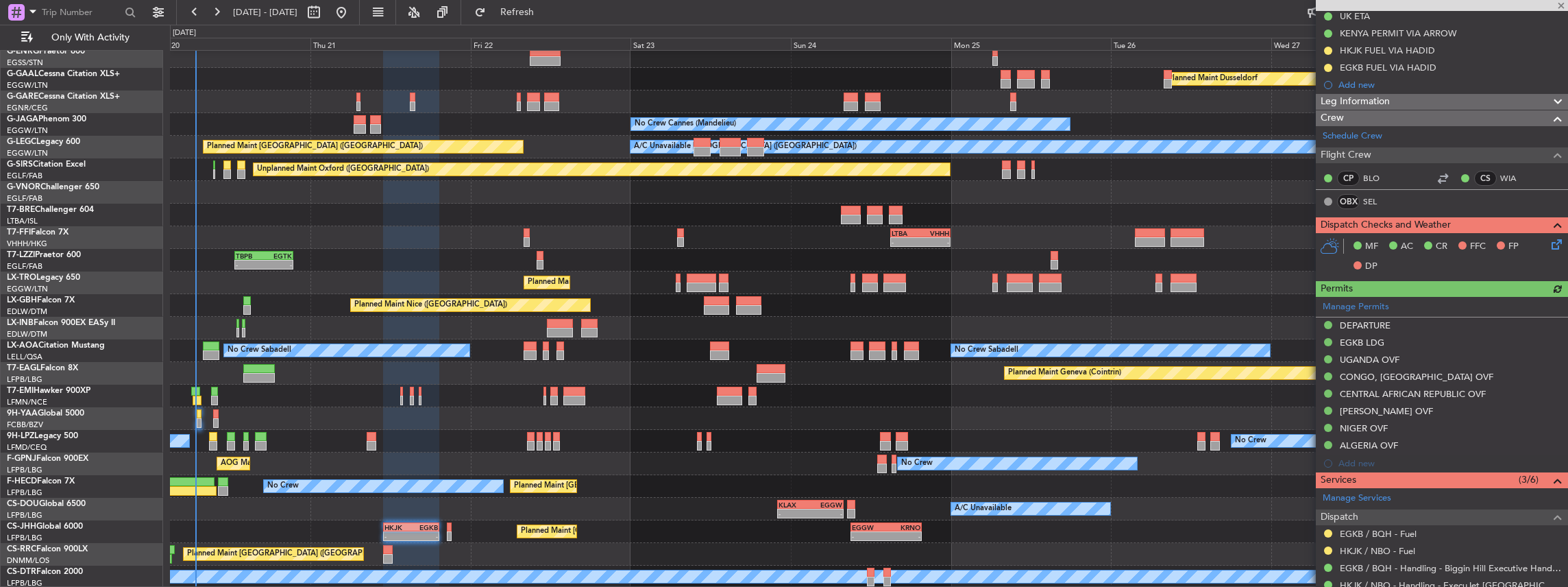
scroll to position [228, 0]
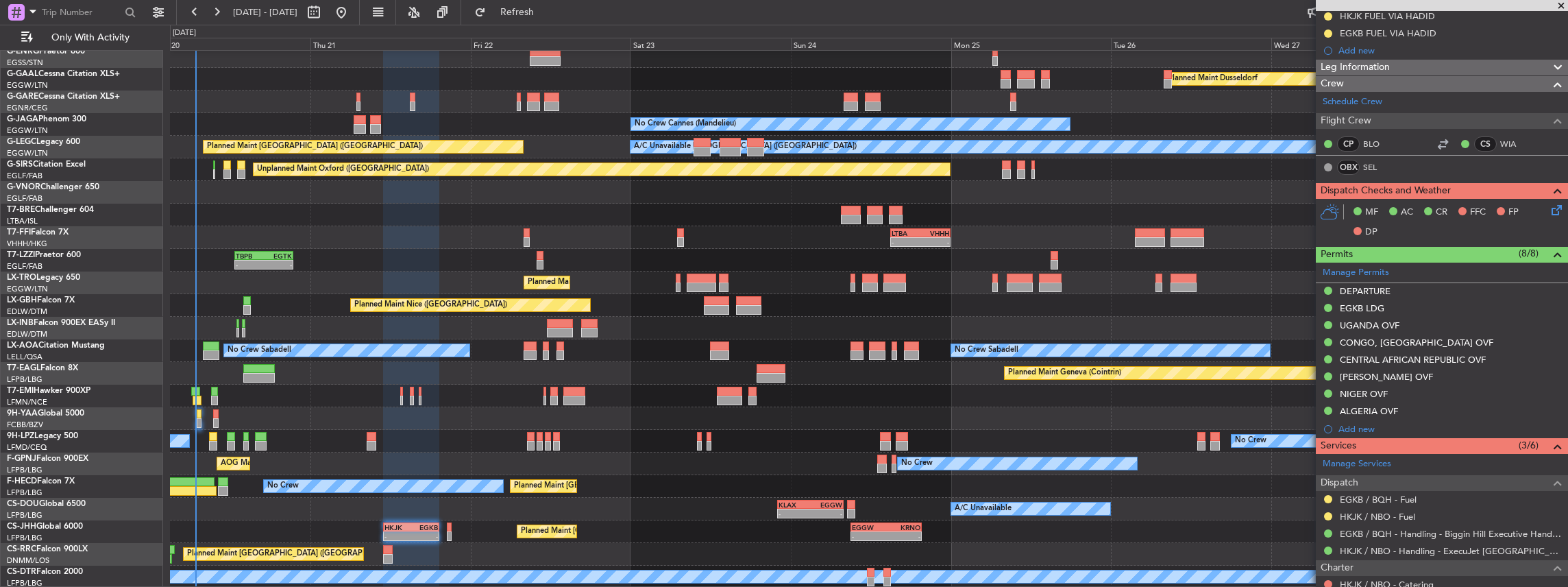
click at [447, 533] on div "Planned Maint London (Luton) - - HKJK 11:00 Z EGKB 19:20 Z - - EGGW 09:00 Z KRN…" at bounding box center [869, 532] width 1398 height 22
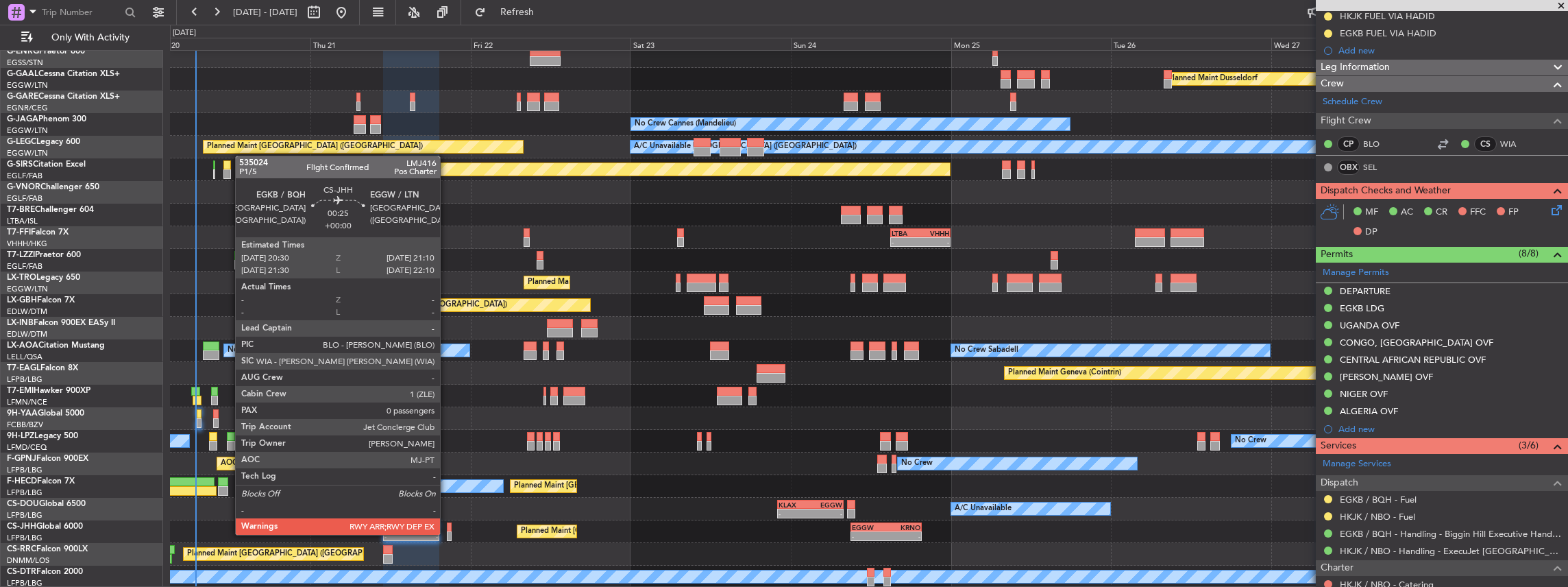
click at [447, 533] on div at bounding box center [449, 535] width 4 height 10
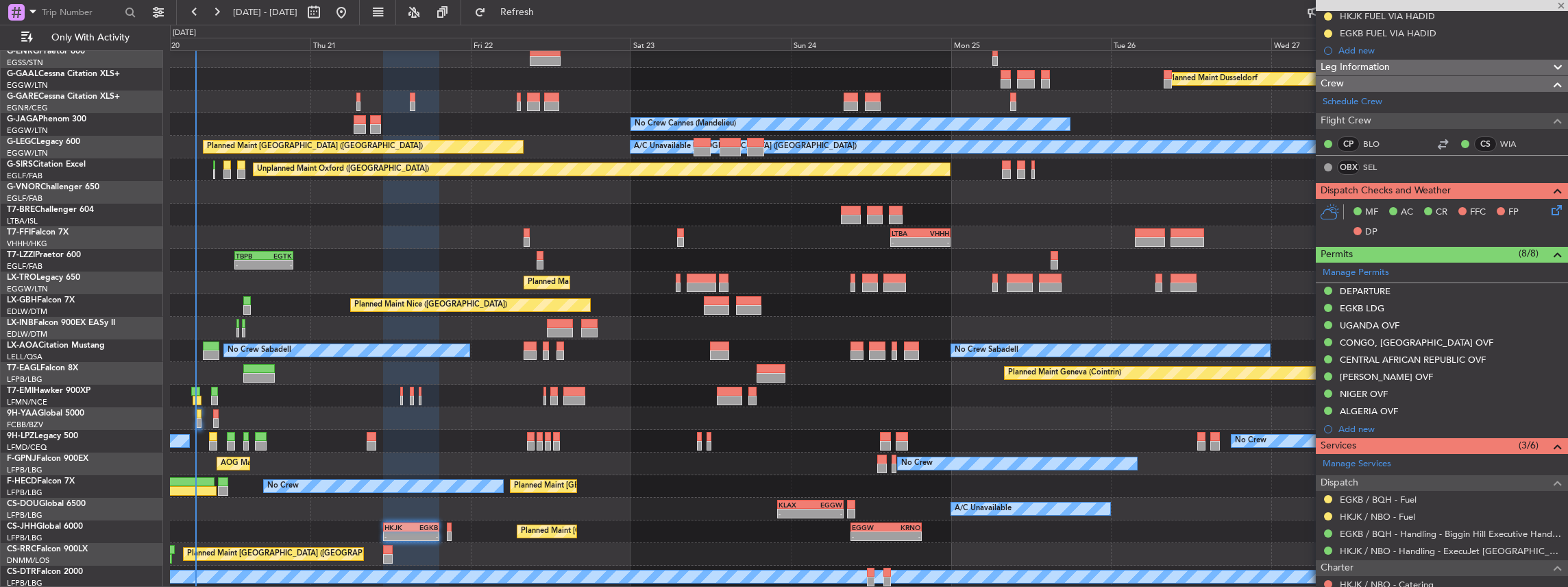
type input "0"
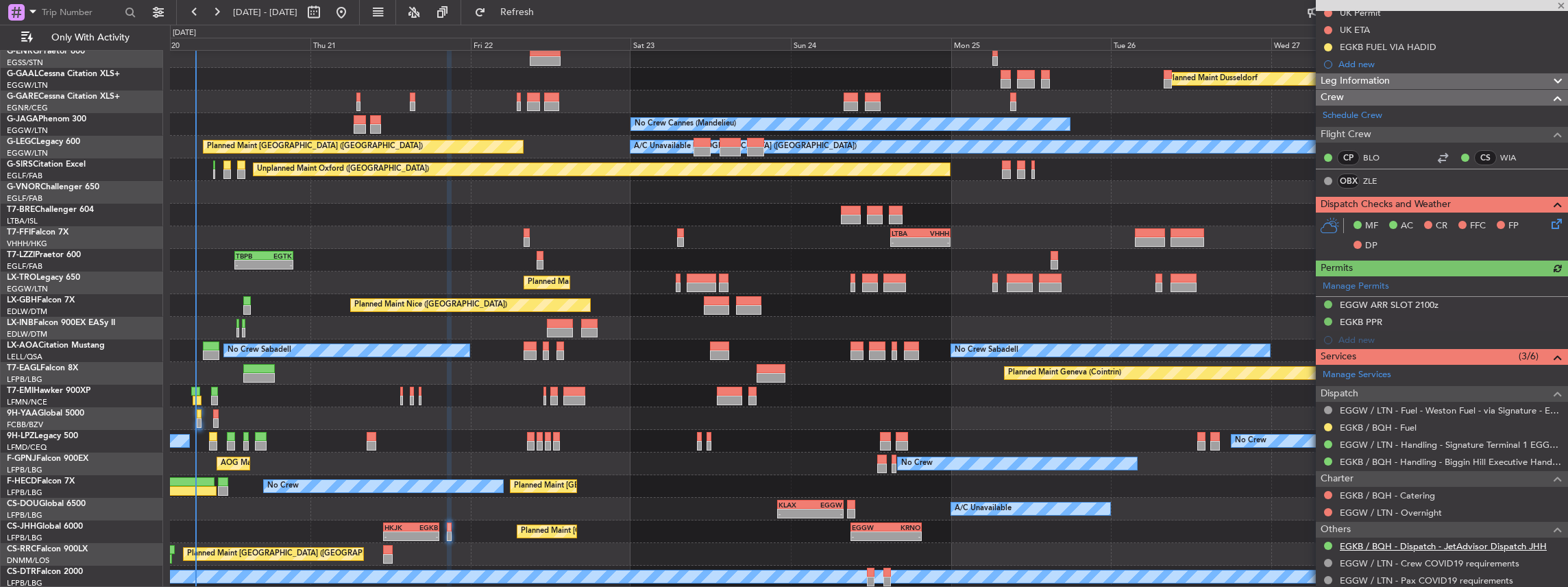
scroll to position [251, 0]
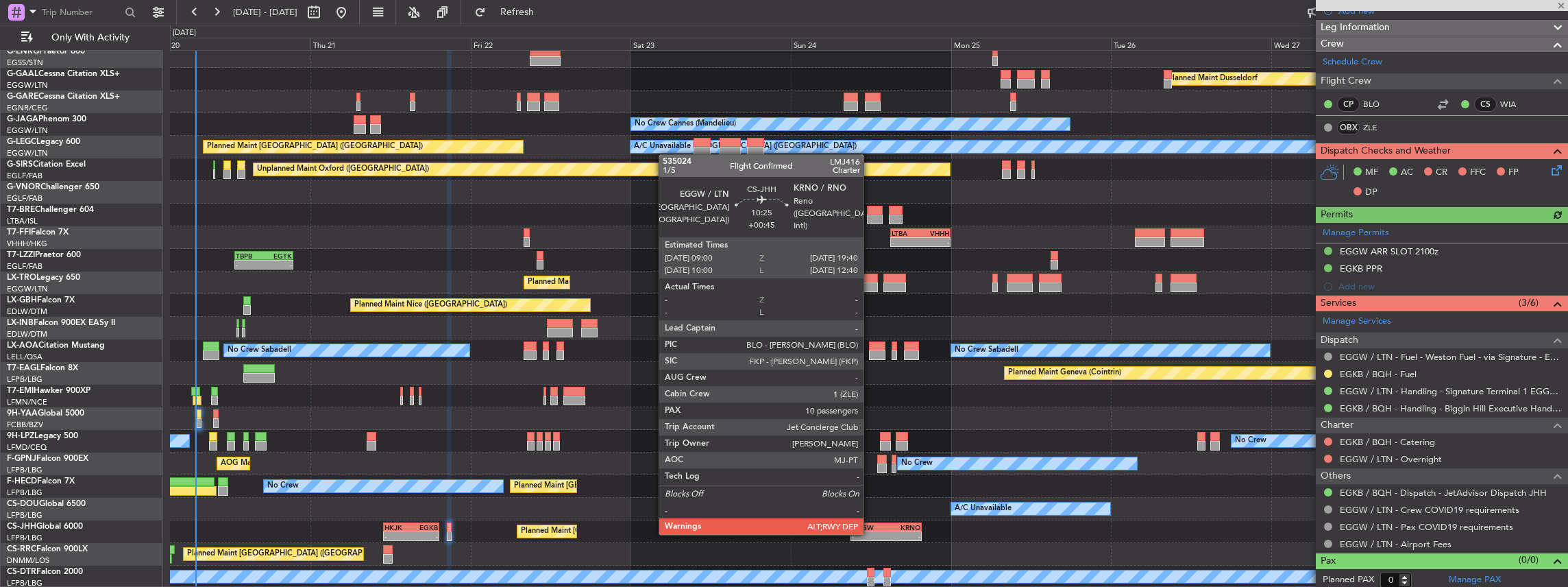
click at [870, 533] on div "-" at bounding box center [869, 535] width 34 height 8
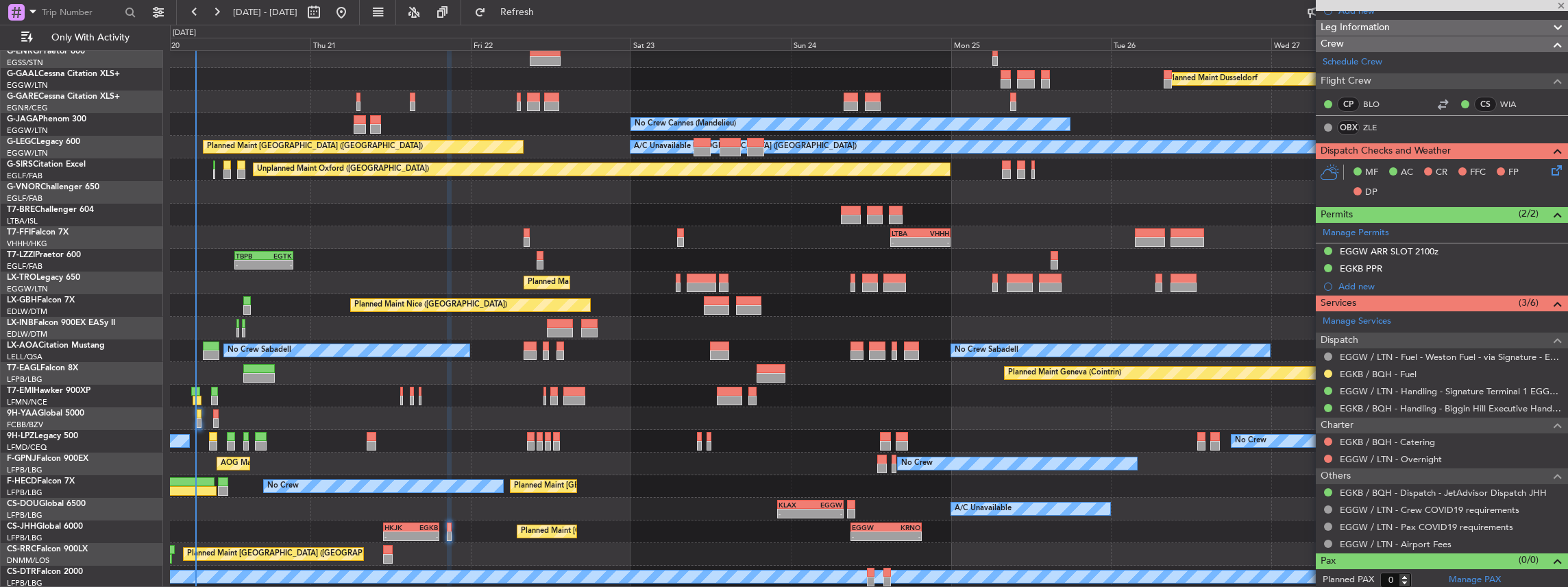
type input "+00:45"
type input "10"
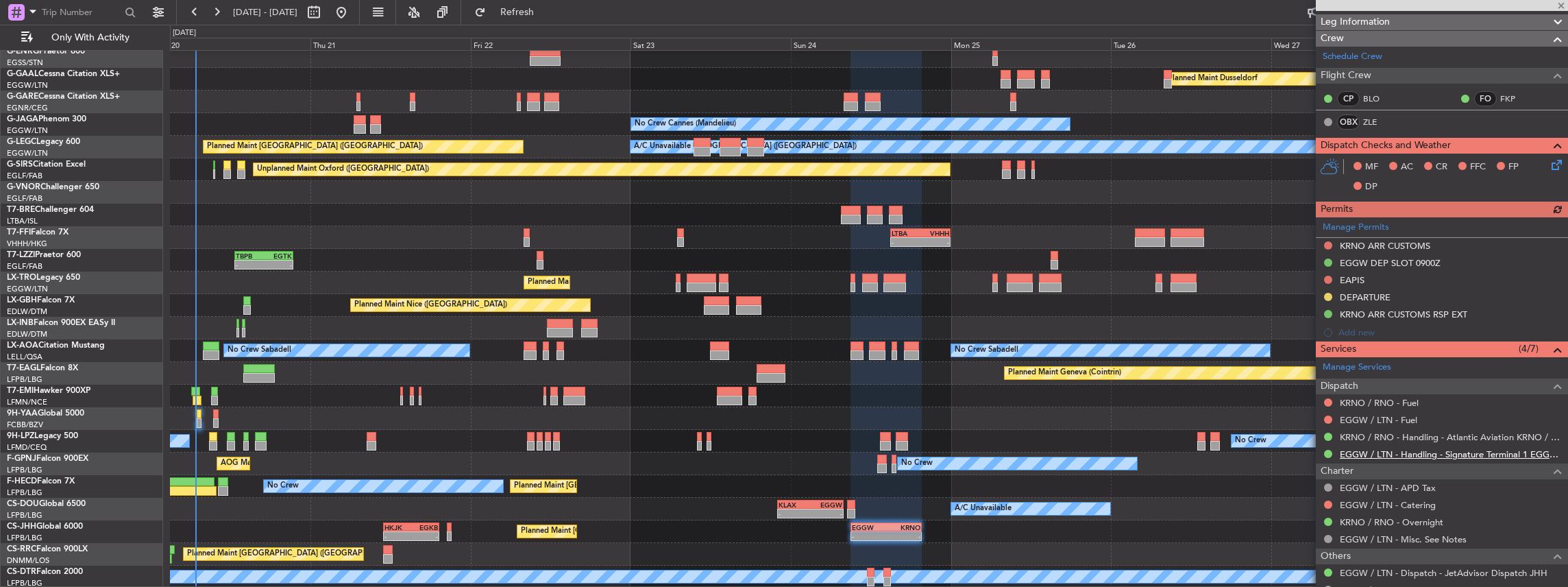
scroll to position [274, 0]
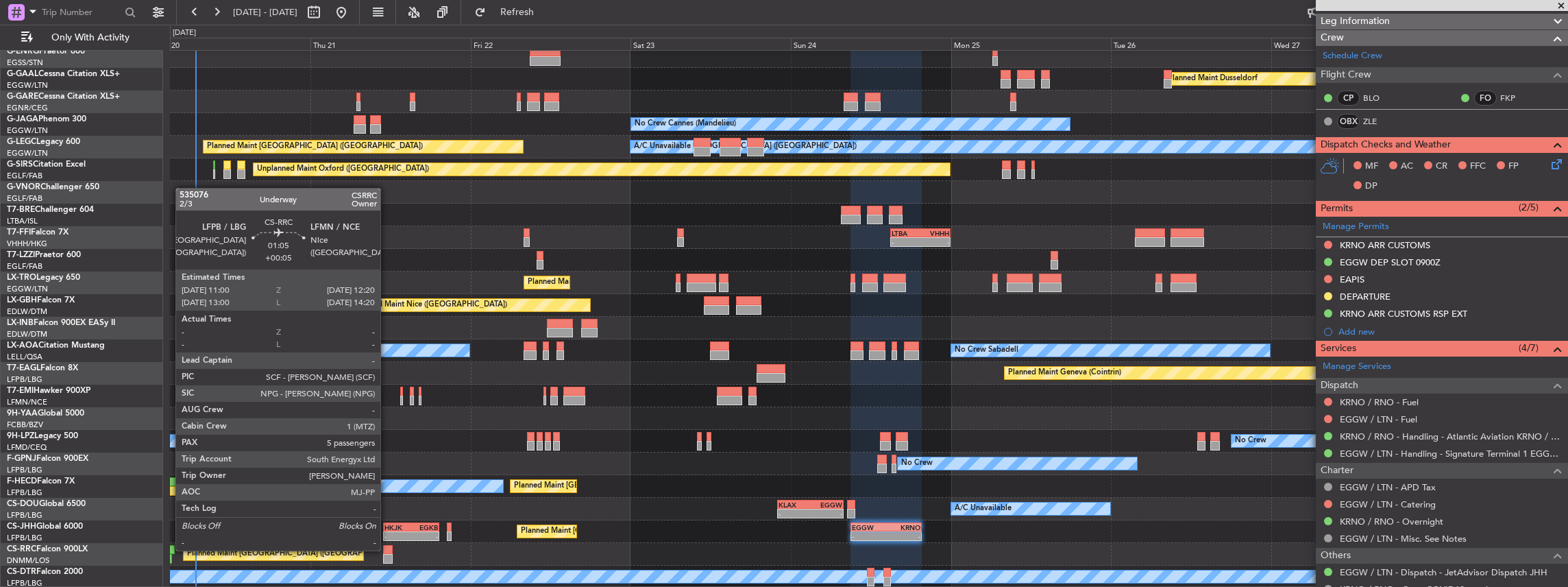
click at [387, 549] on div at bounding box center [388, 550] width 9 height 10
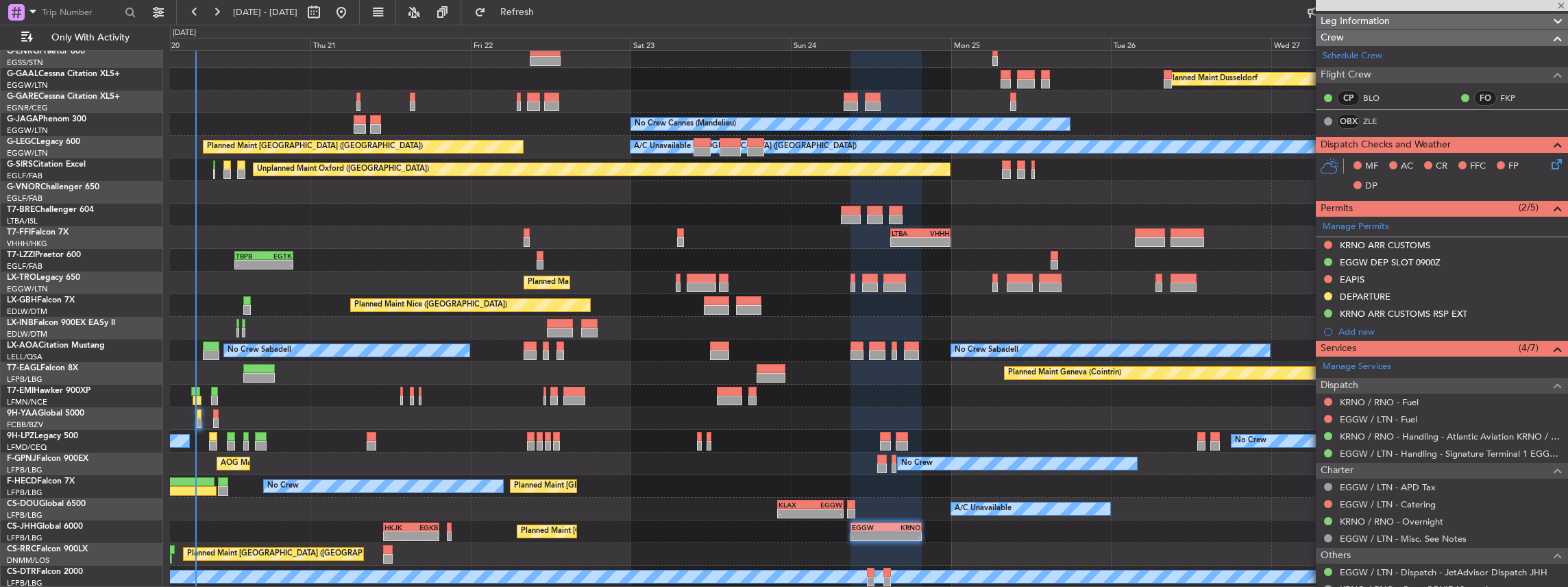
type input "+00:05"
type input "5"
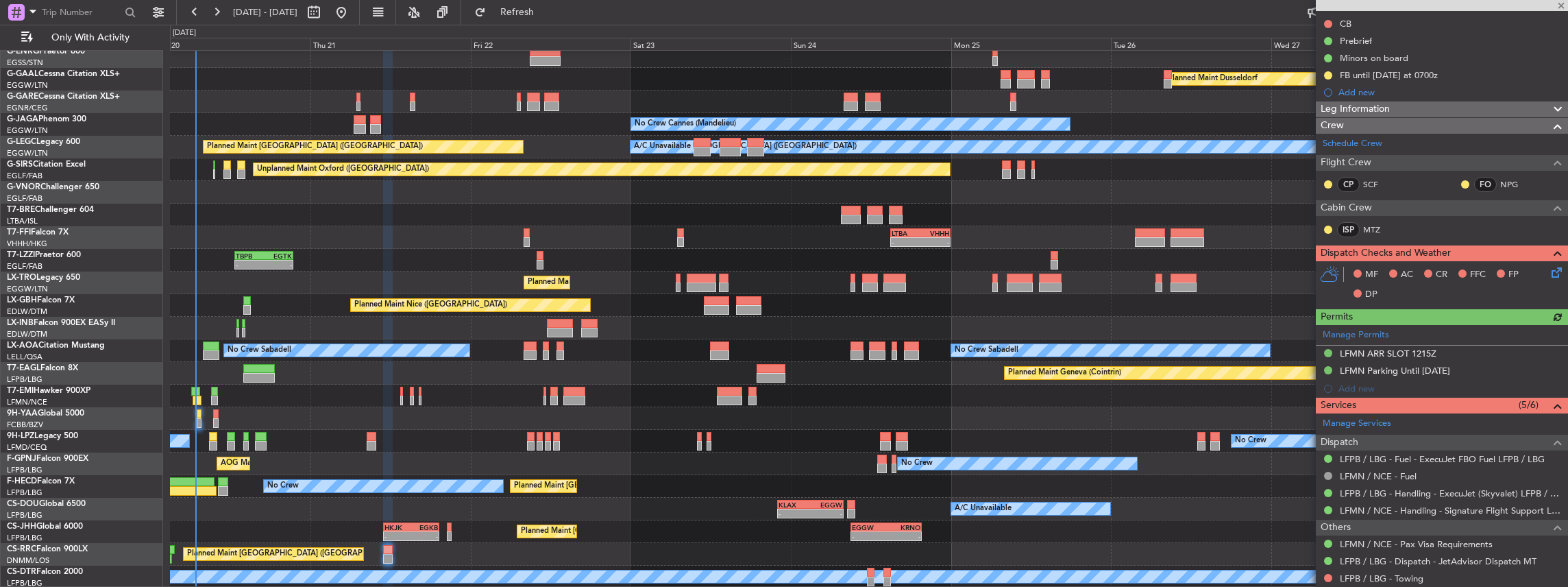
scroll to position [182, 0]
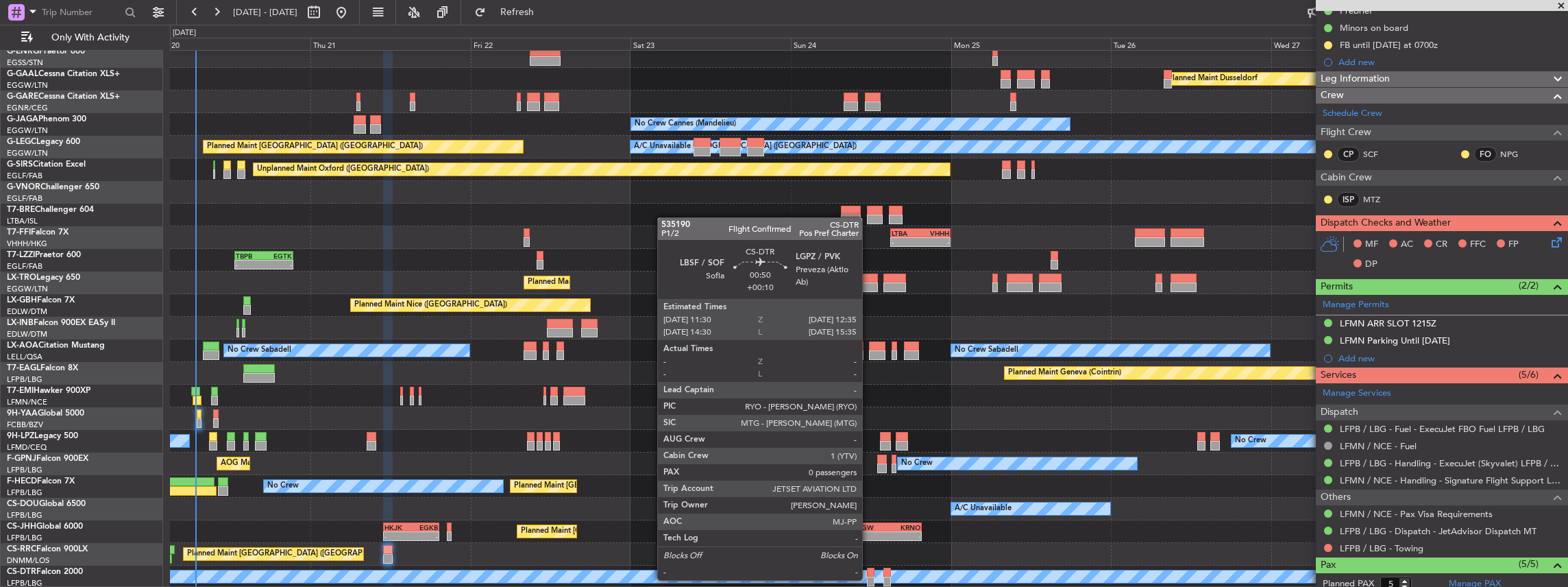
click at [869, 579] on div at bounding box center [871, 581] width 7 height 10
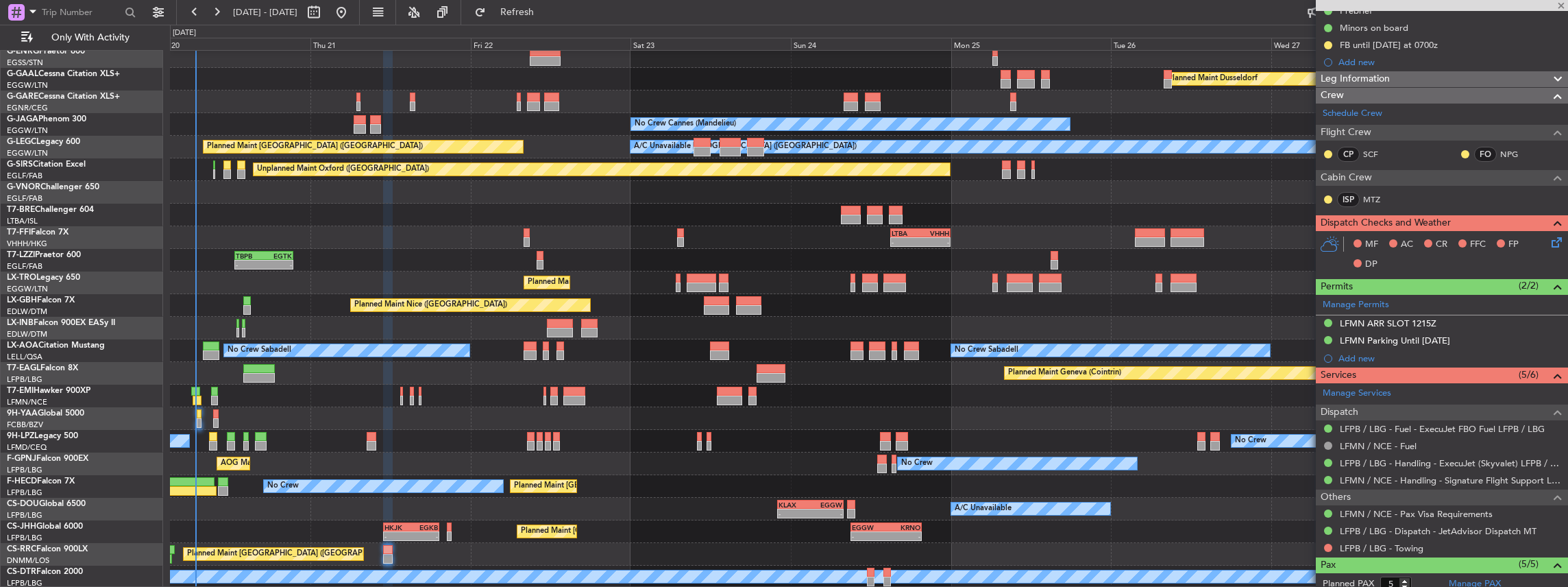
type input "+00:10"
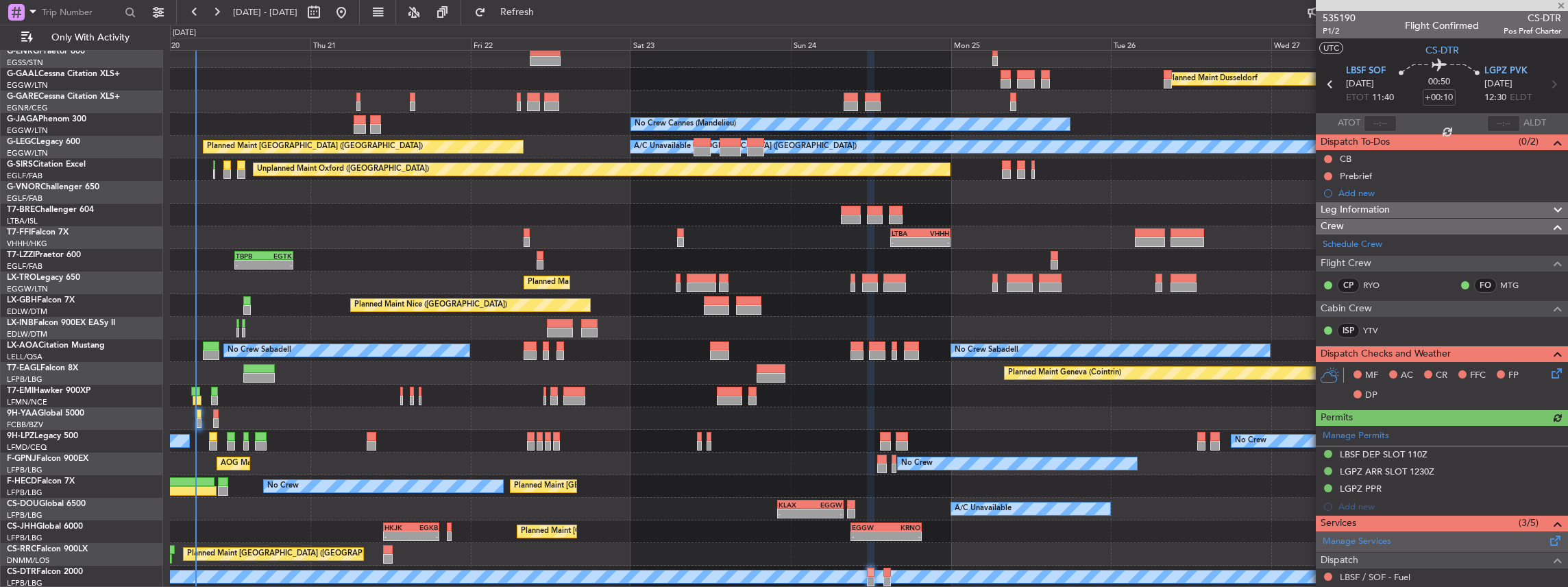
scroll to position [118, 0]
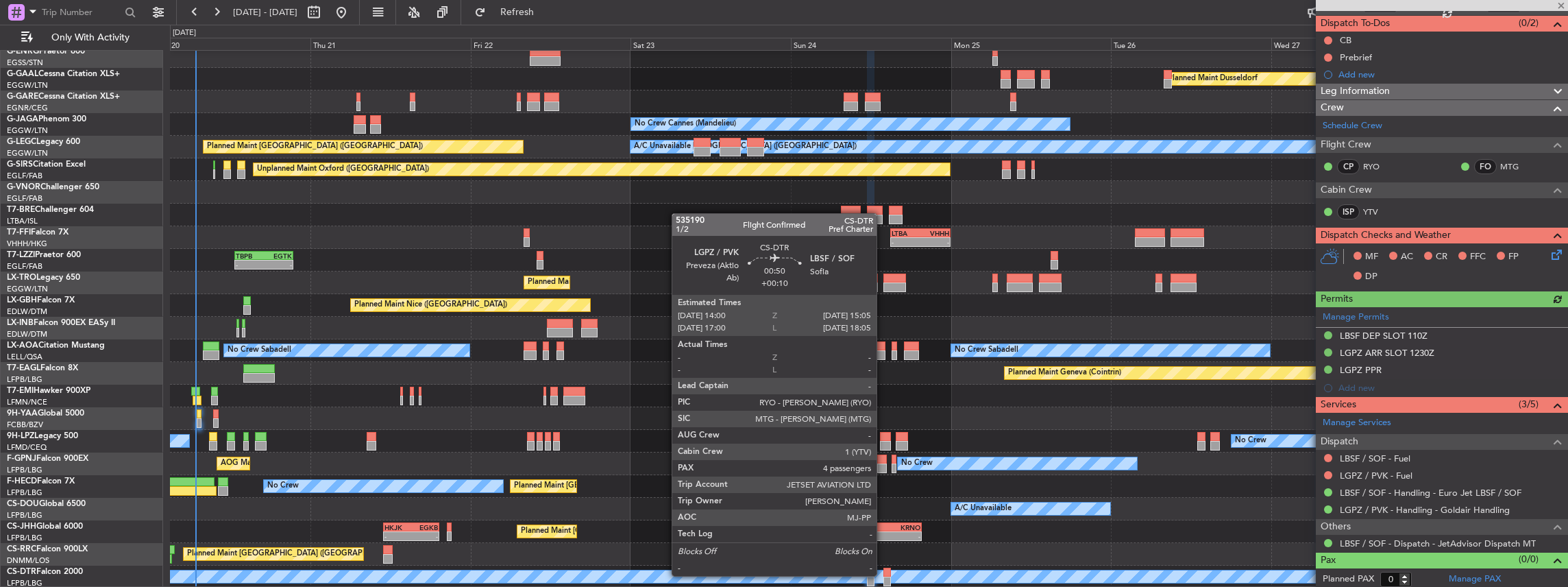
click at [884, 574] on div at bounding box center [887, 572] width 7 height 10
type input "4"
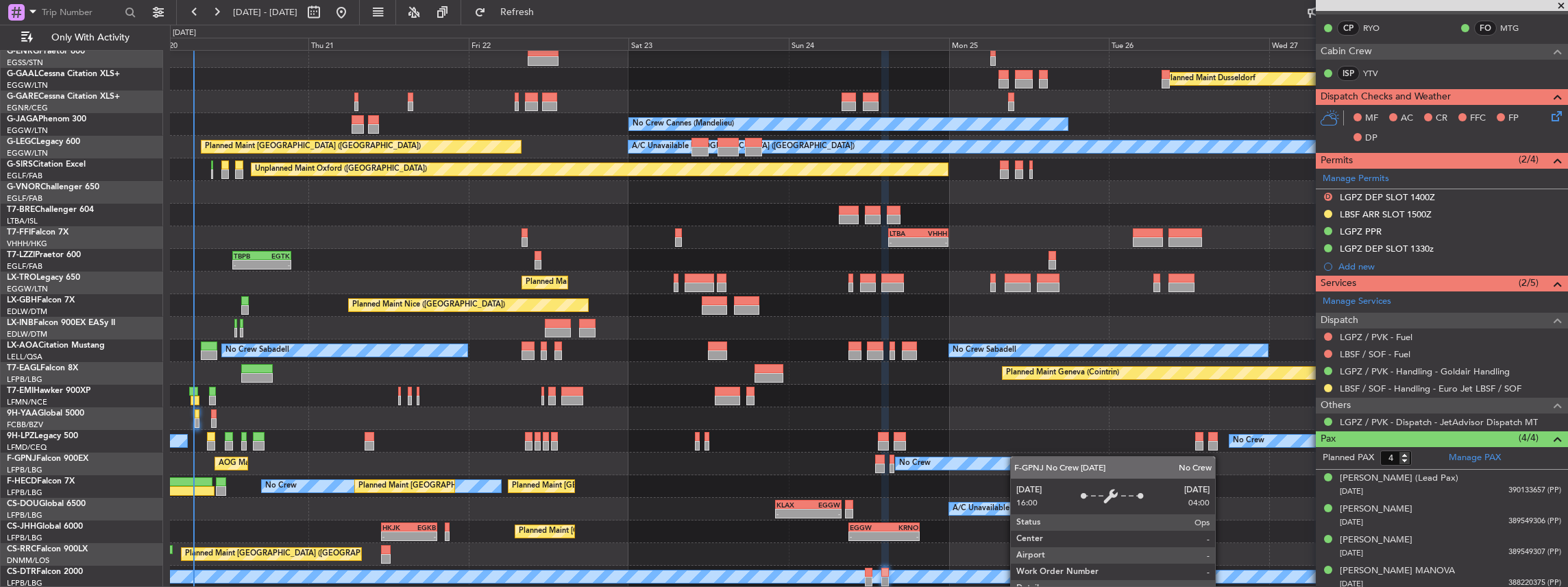
scroll to position [51, 0]
click at [1006, 461] on div "Owner Planned Maint Dusseldorf Unplanned Maint Chester No Crew Cannes (Mandelie…" at bounding box center [869, 294] width 1398 height 588
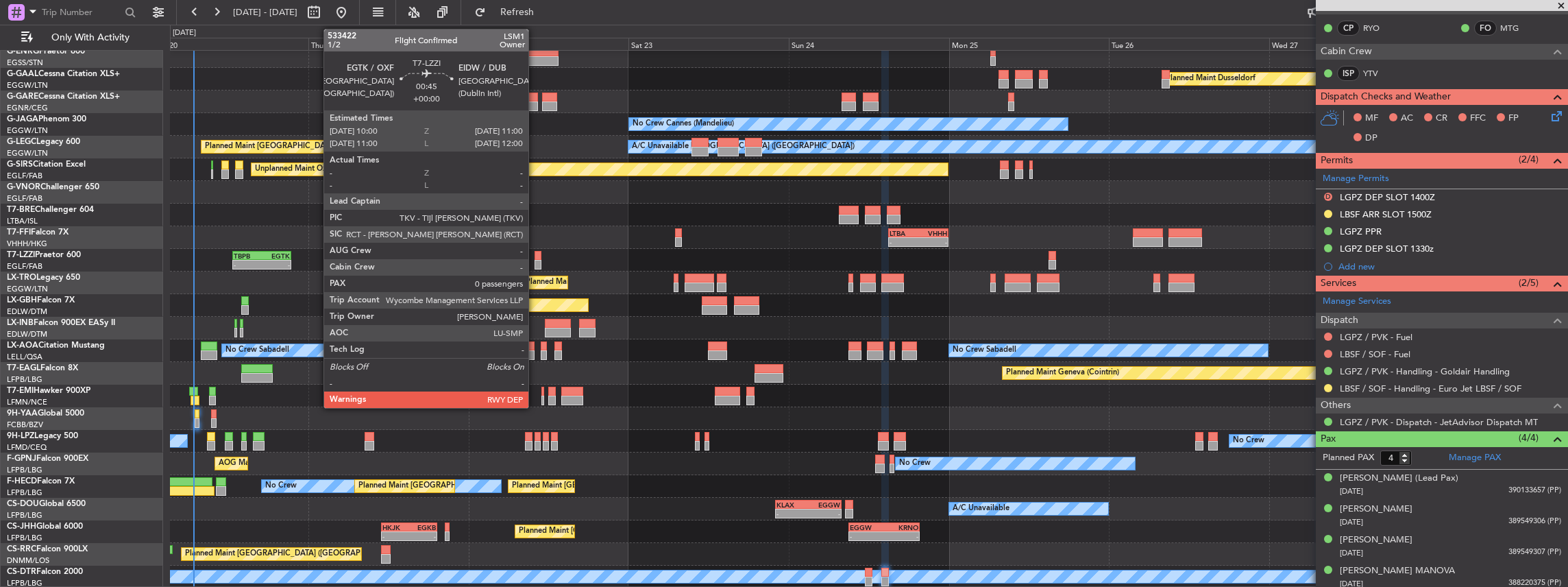
click at [535, 256] on div at bounding box center [538, 255] width 7 height 10
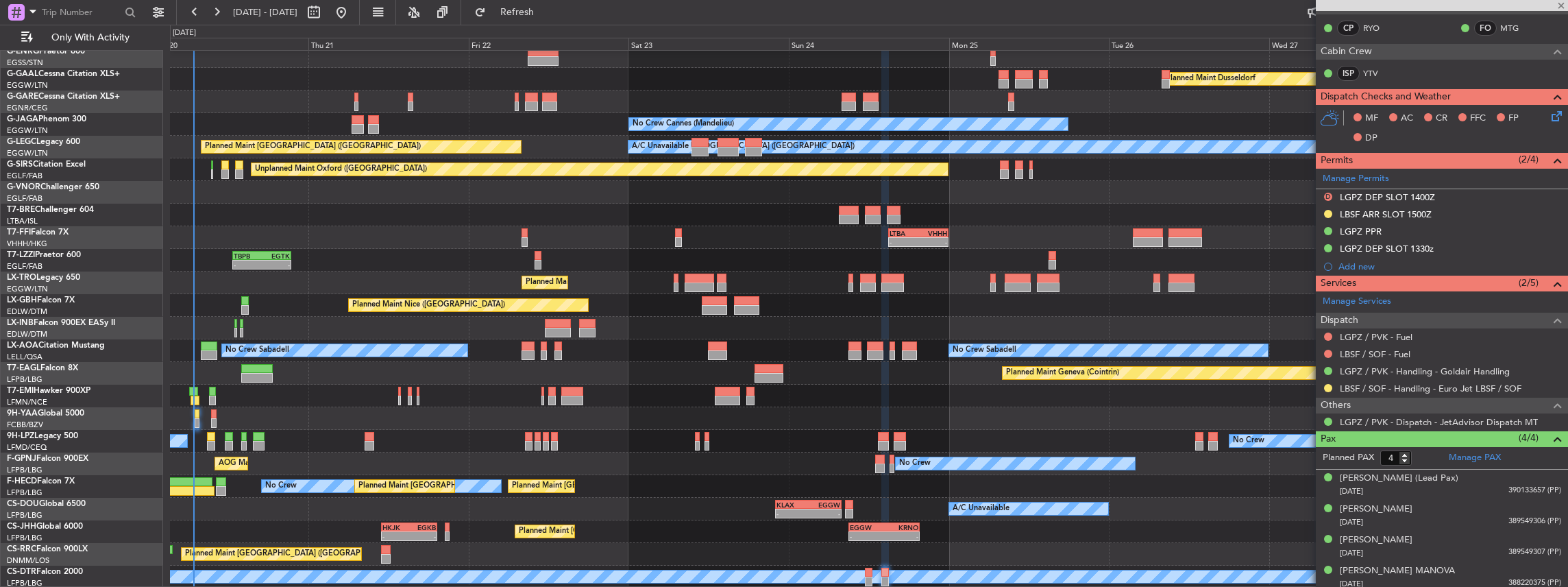
type input "0"
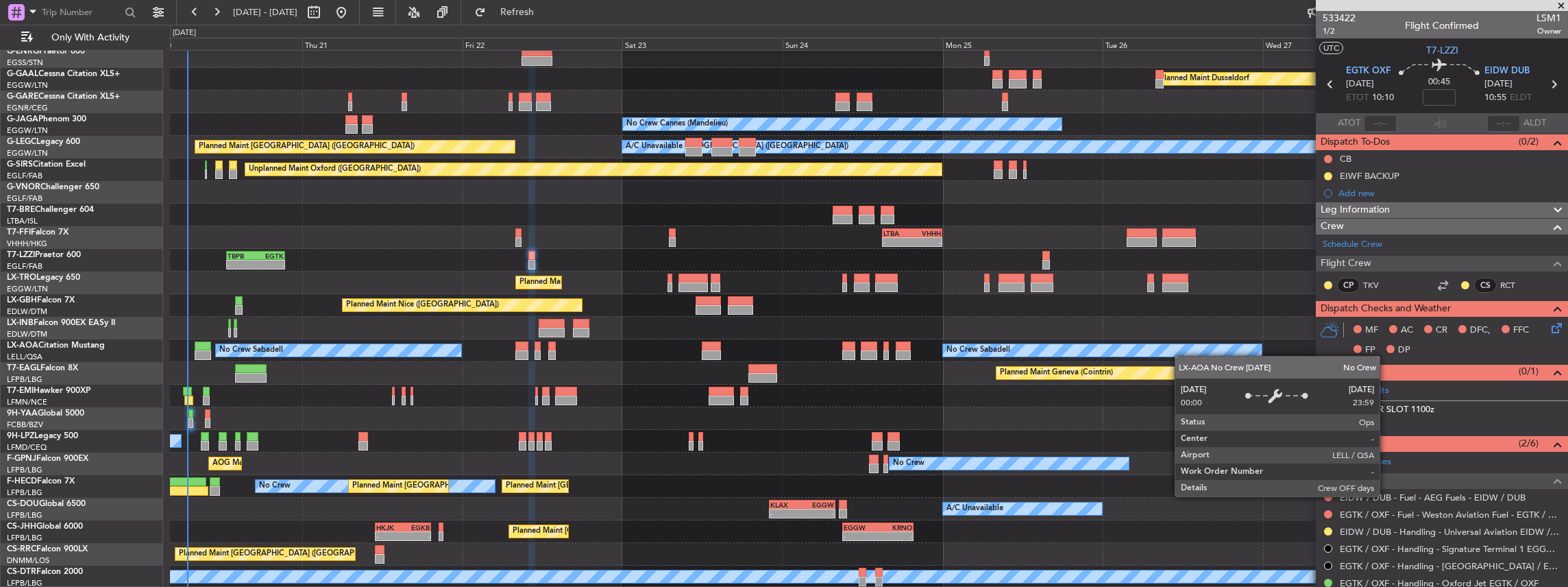
click at [1185, 352] on div "Owner Planned Maint Dusseldorf Unplanned Maint Chester No Crew Cannes (Mandelie…" at bounding box center [869, 294] width 1398 height 588
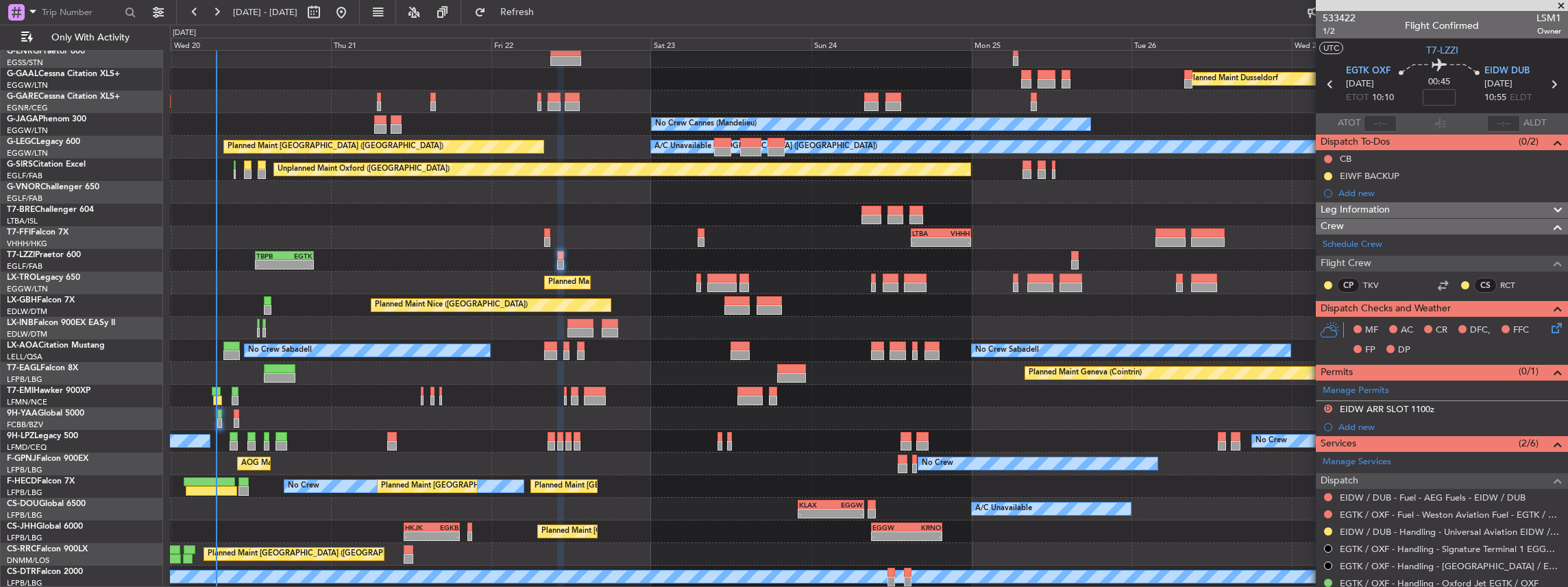
click at [838, 433] on div "Owner Planned Maint Dusseldorf Unplanned Maint Chester No Crew Cannes (Mandelie…" at bounding box center [869, 294] width 1398 height 588
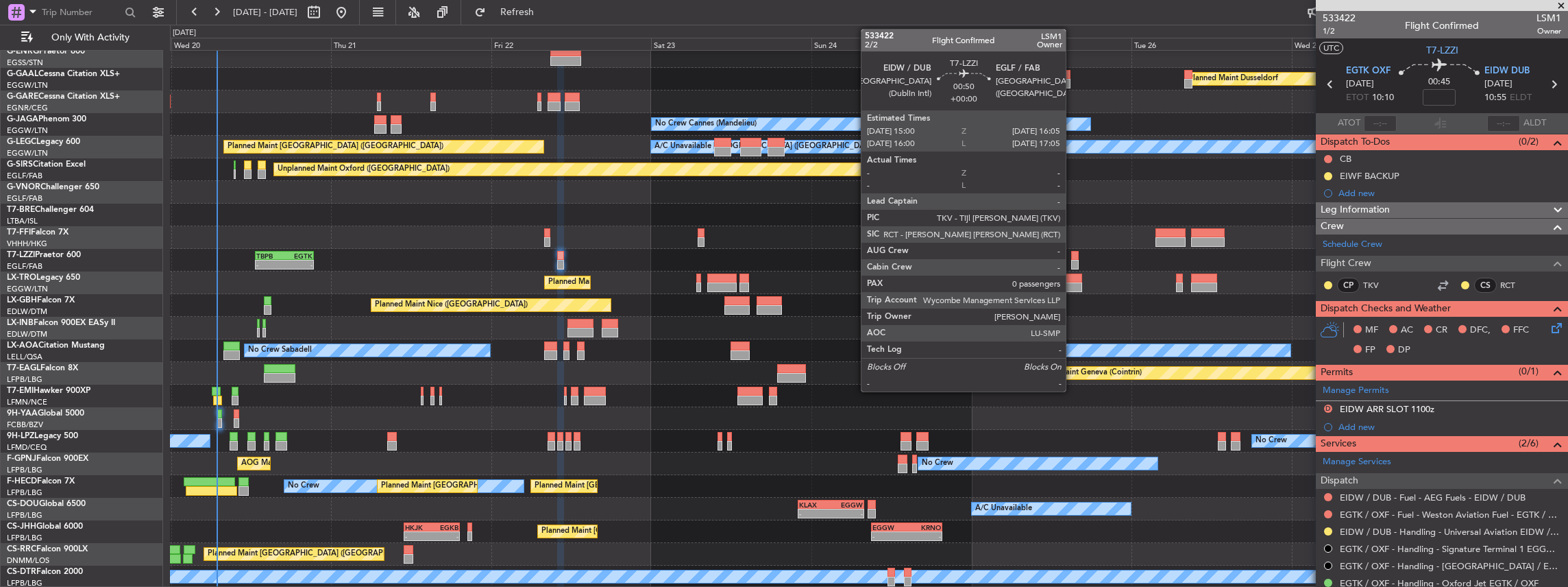
click at [1072, 258] on div at bounding box center [1075, 255] width 7 height 10
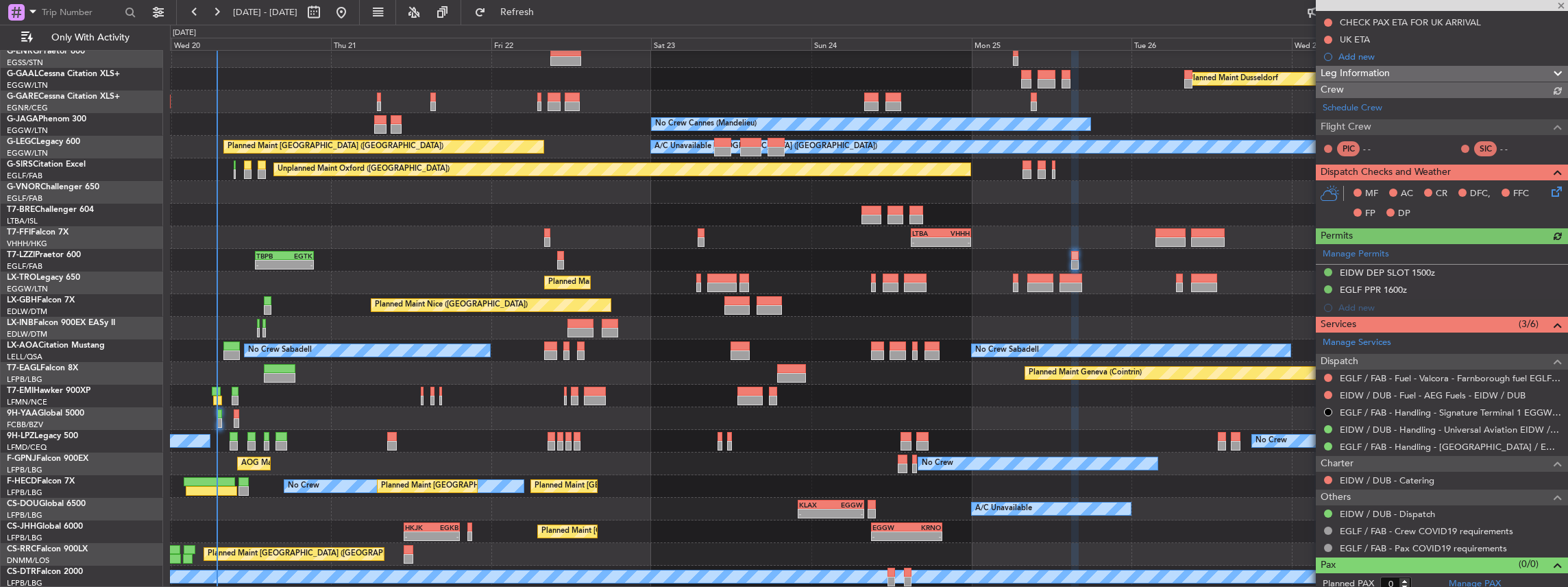
scroll to position [158, 0]
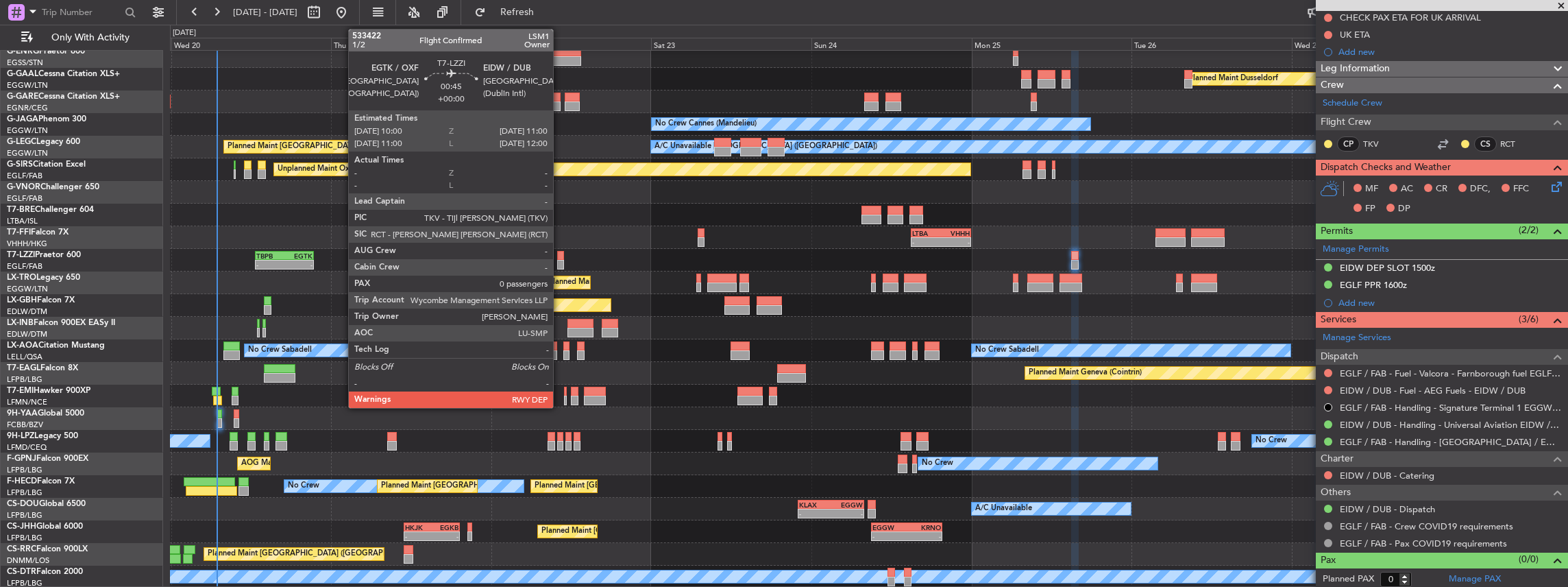
click at [560, 261] on div at bounding box center [560, 264] width 7 height 10
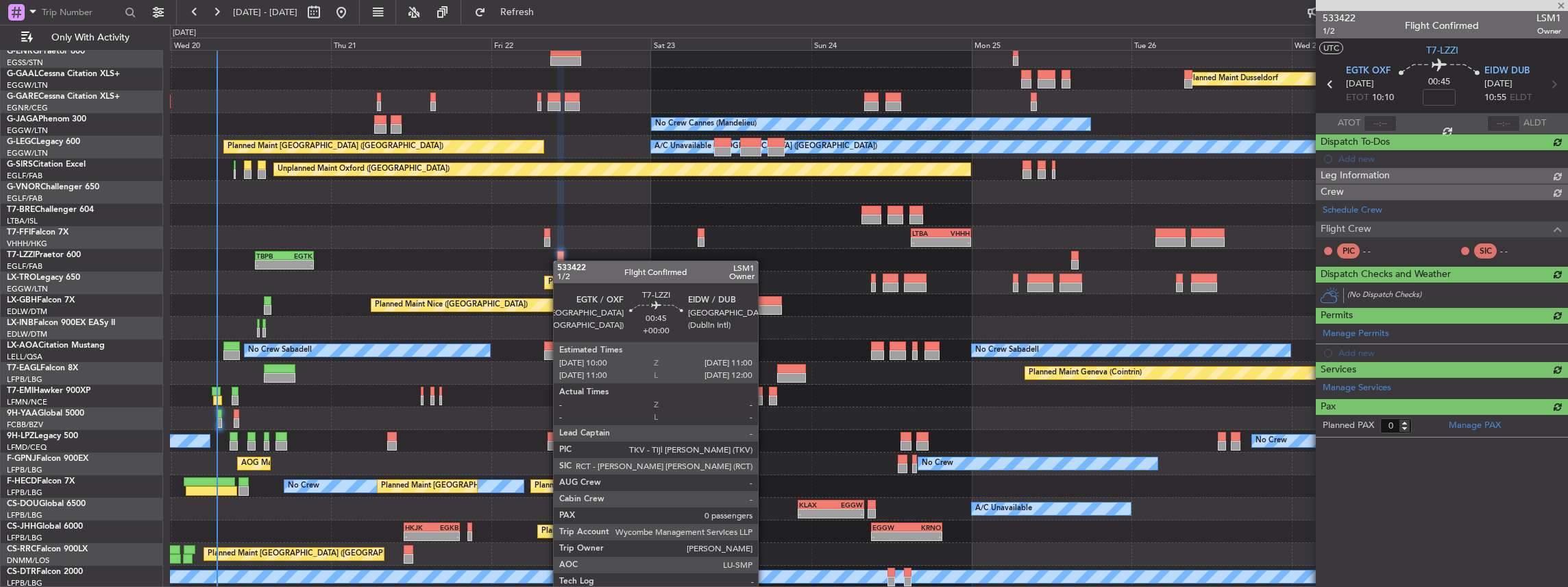
scroll to position [0, 0]
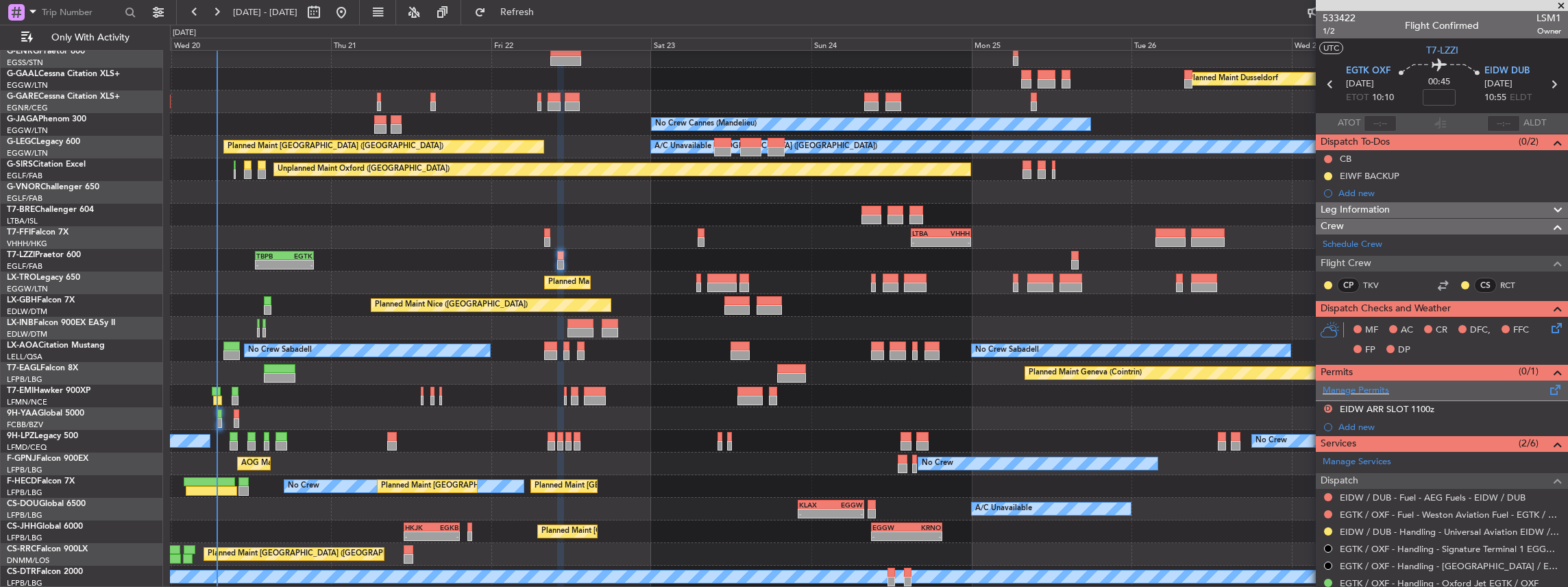
click at [1548, 389] on span at bounding box center [1556, 387] width 16 height 10
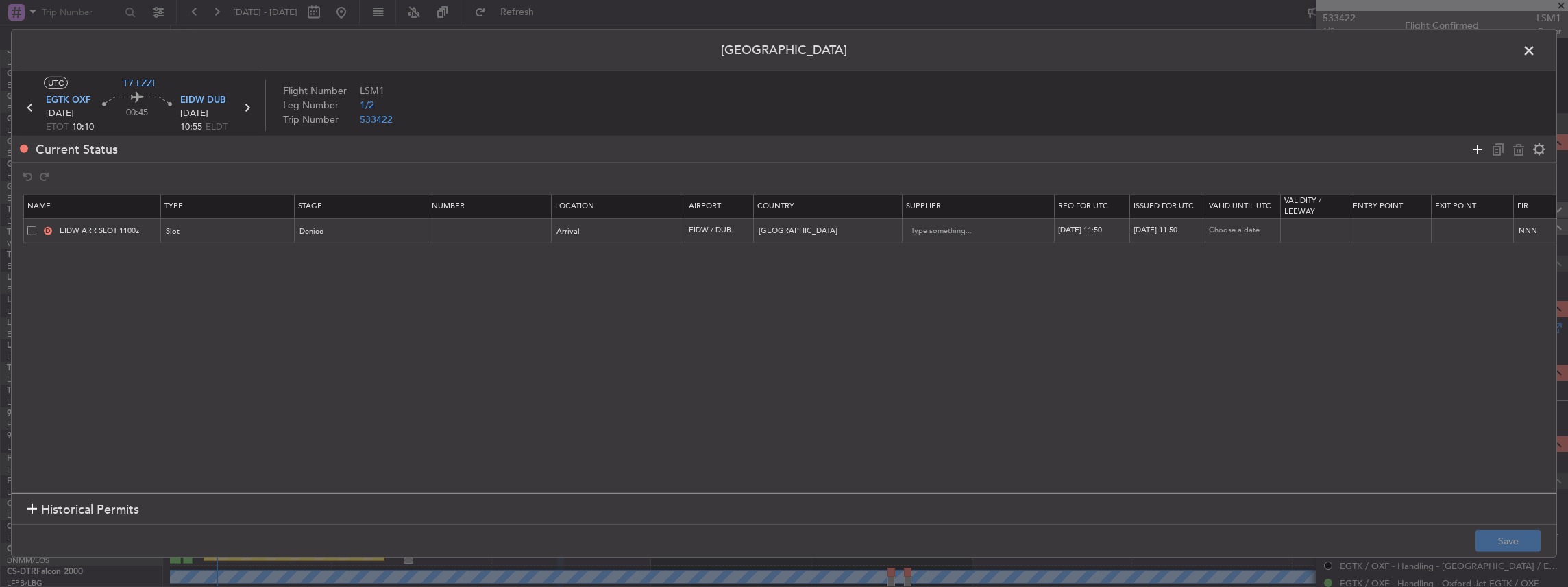
click at [1480, 148] on icon at bounding box center [1477, 149] width 16 height 16
click at [241, 252] on div "Type" at bounding box center [224, 257] width 114 height 20
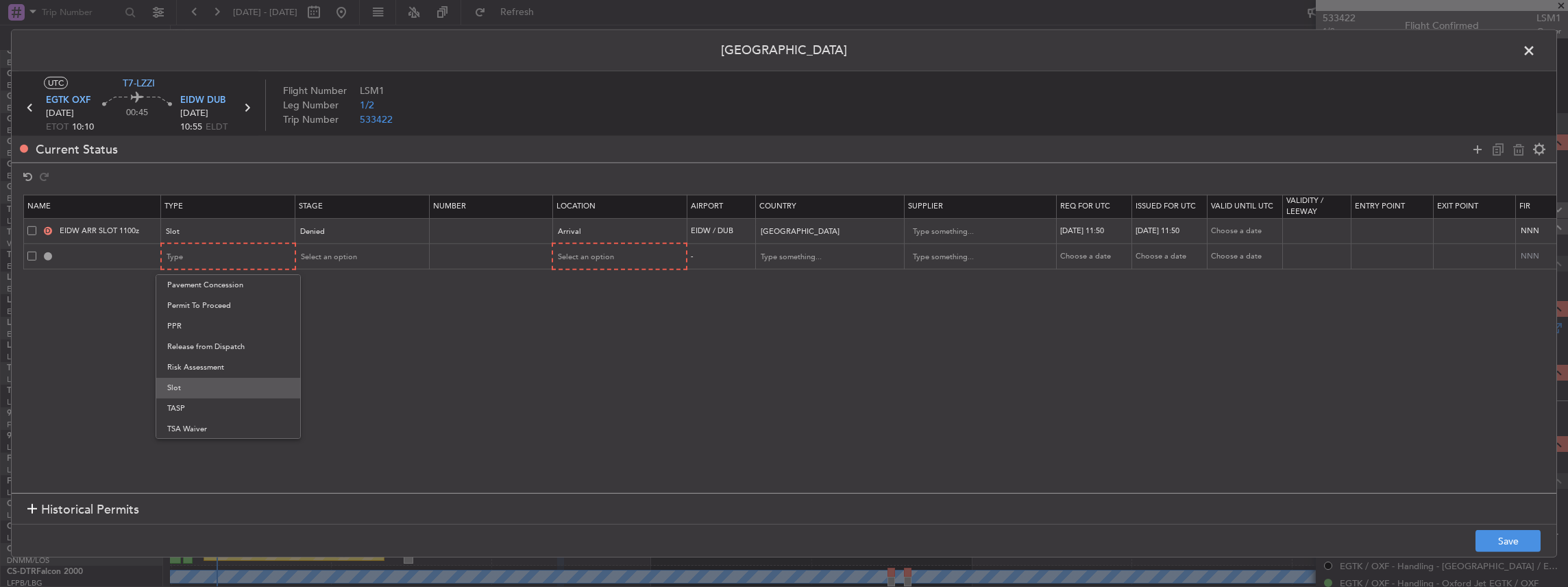
click at [184, 386] on span "Slot" at bounding box center [228, 387] width 122 height 20
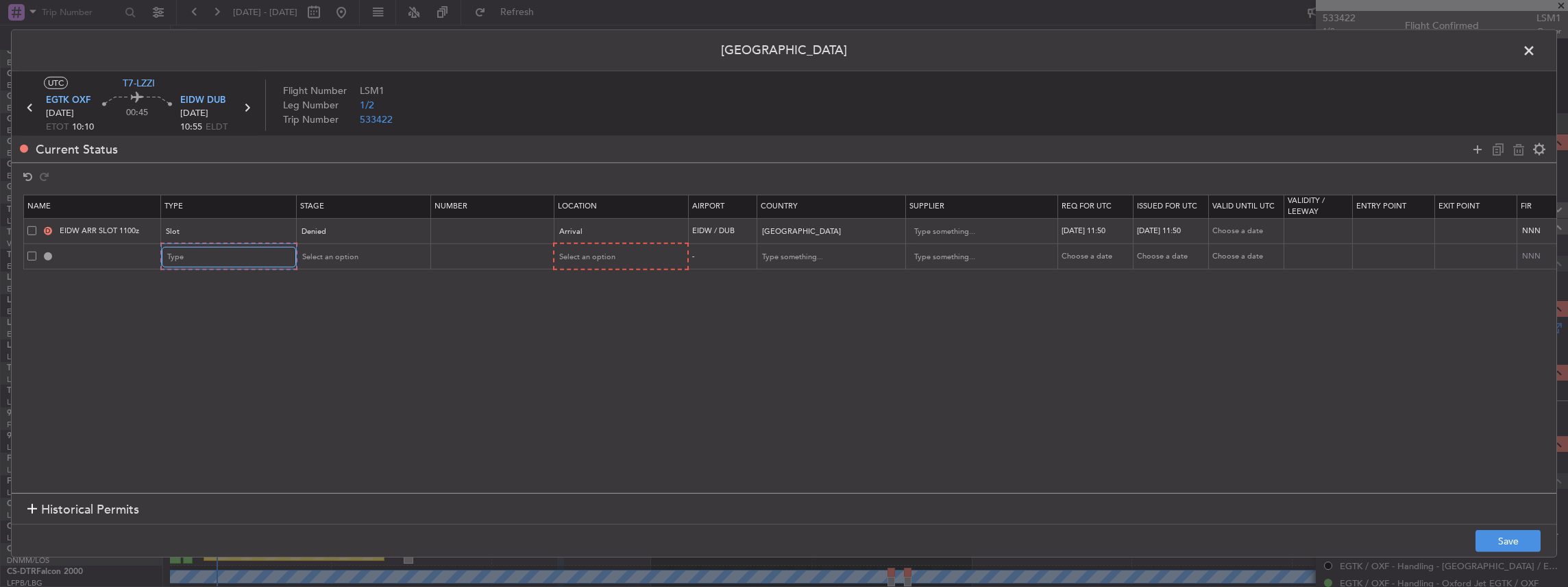
scroll to position [412, 0]
click at [335, 252] on span "Select an option" at bounding box center [328, 257] width 56 height 10
click at [347, 350] on span "Requested" at bounding box center [361, 346] width 122 height 20
click at [335, 255] on span "Requested" at bounding box center [318, 257] width 37 height 10
click at [359, 365] on span "Received OK" at bounding box center [361, 367] width 122 height 20
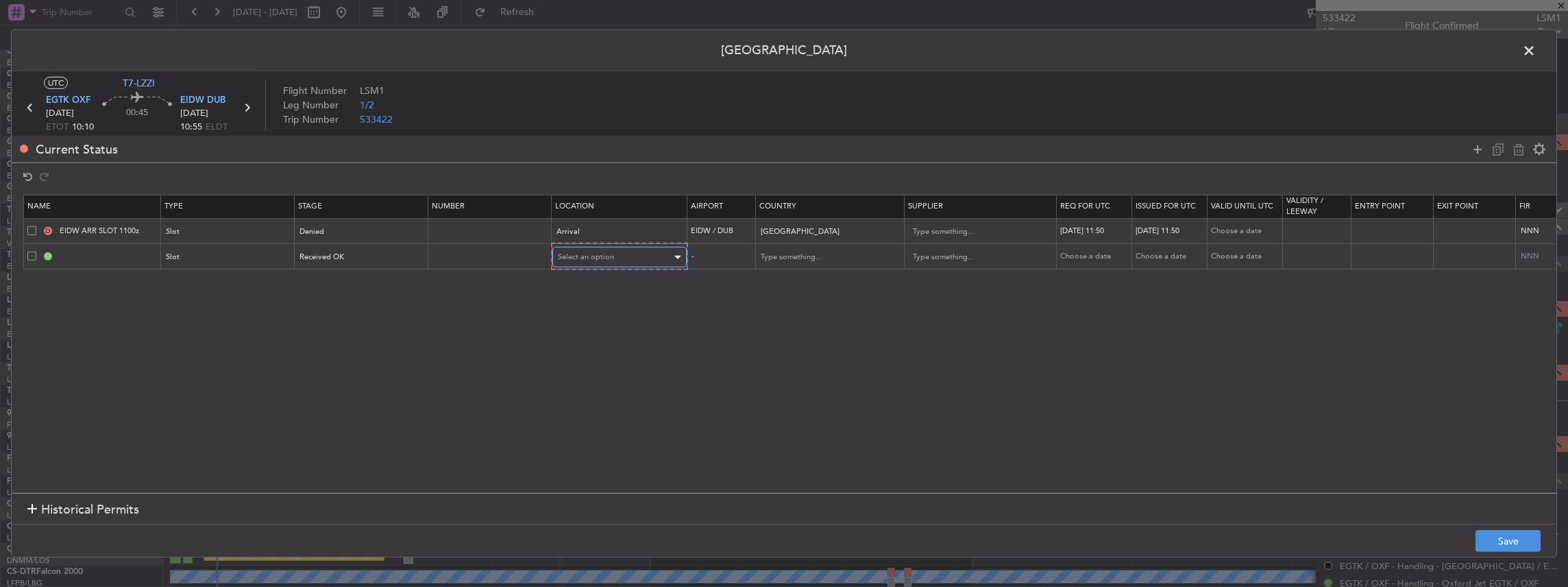
click at [633, 251] on div "Select an option" at bounding box center [615, 257] width 114 height 20
click at [593, 327] on span "Arrival" at bounding box center [618, 326] width 122 height 20
click at [1504, 535] on button "Save" at bounding box center [1508, 541] width 65 height 22
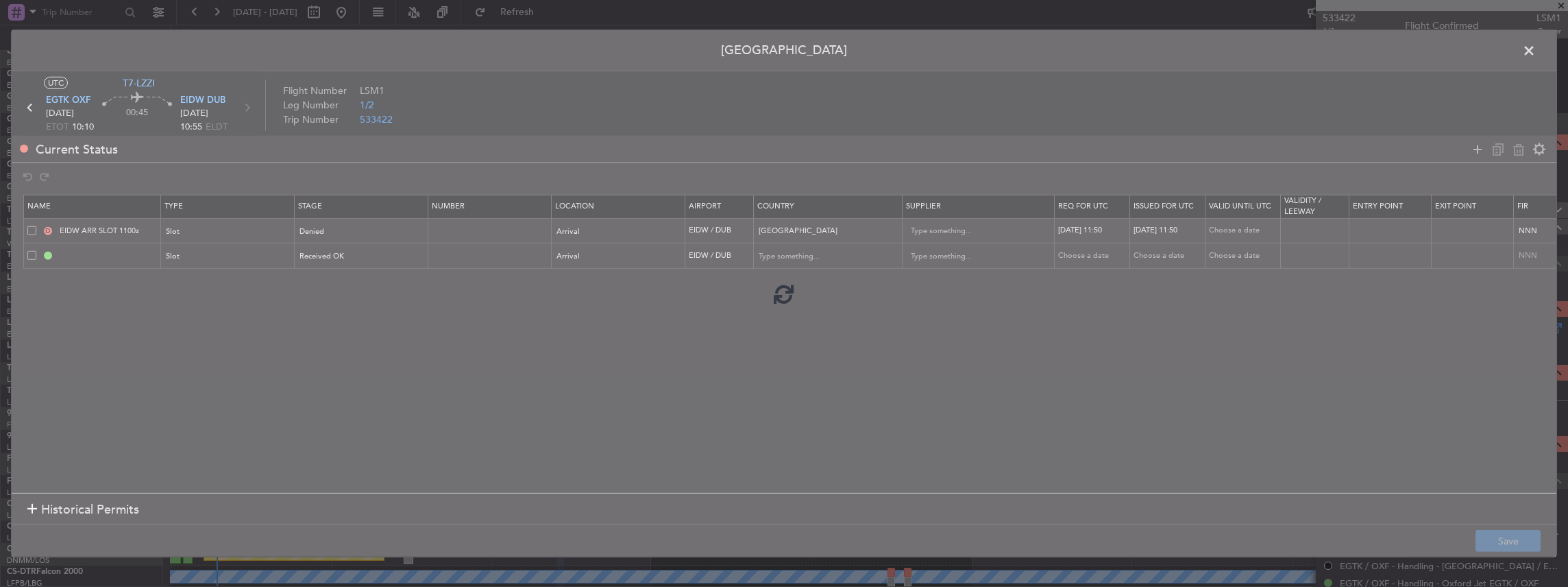
type input "EIDW ARR SLOT"
type input "Ireland"
type input "NNN"
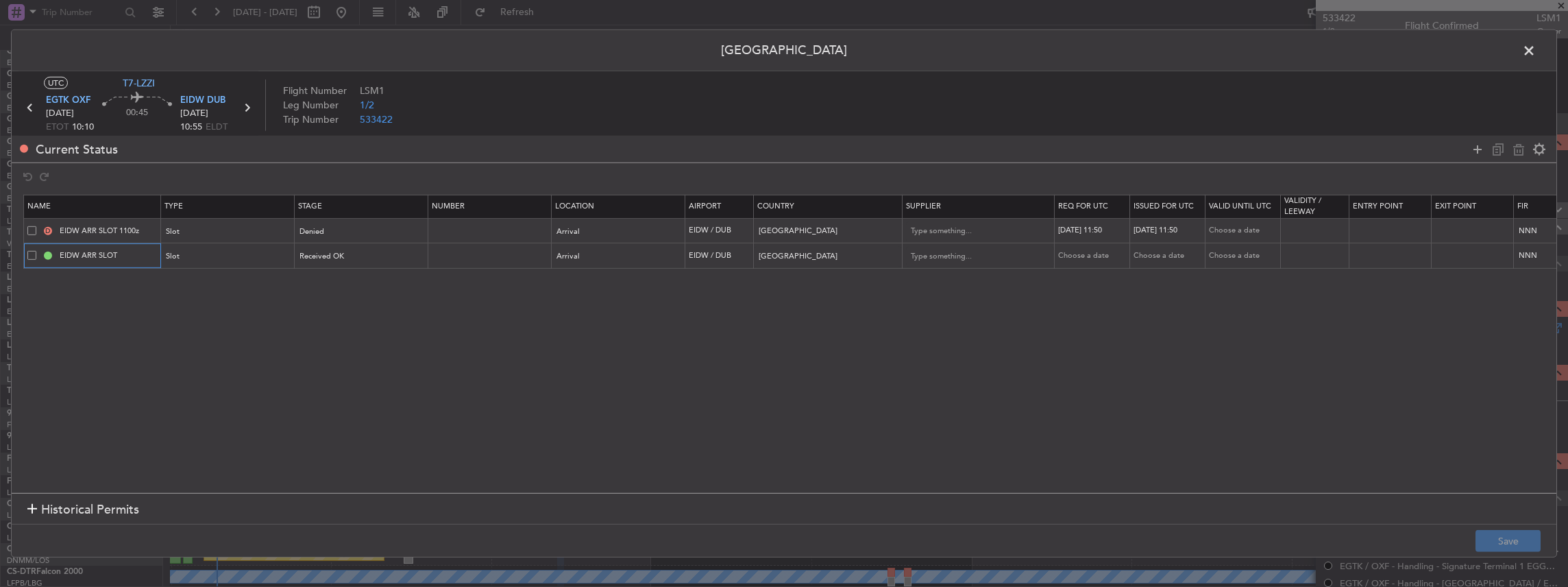
click at [128, 252] on input "EIDW ARR SLOT" at bounding box center [108, 255] width 103 height 12
type input "EIDW ARR SLOT 1300z"
click at [1500, 540] on button "Save" at bounding box center [1508, 541] width 65 height 22
click at [1536, 49] on span at bounding box center [1536, 54] width 0 height 28
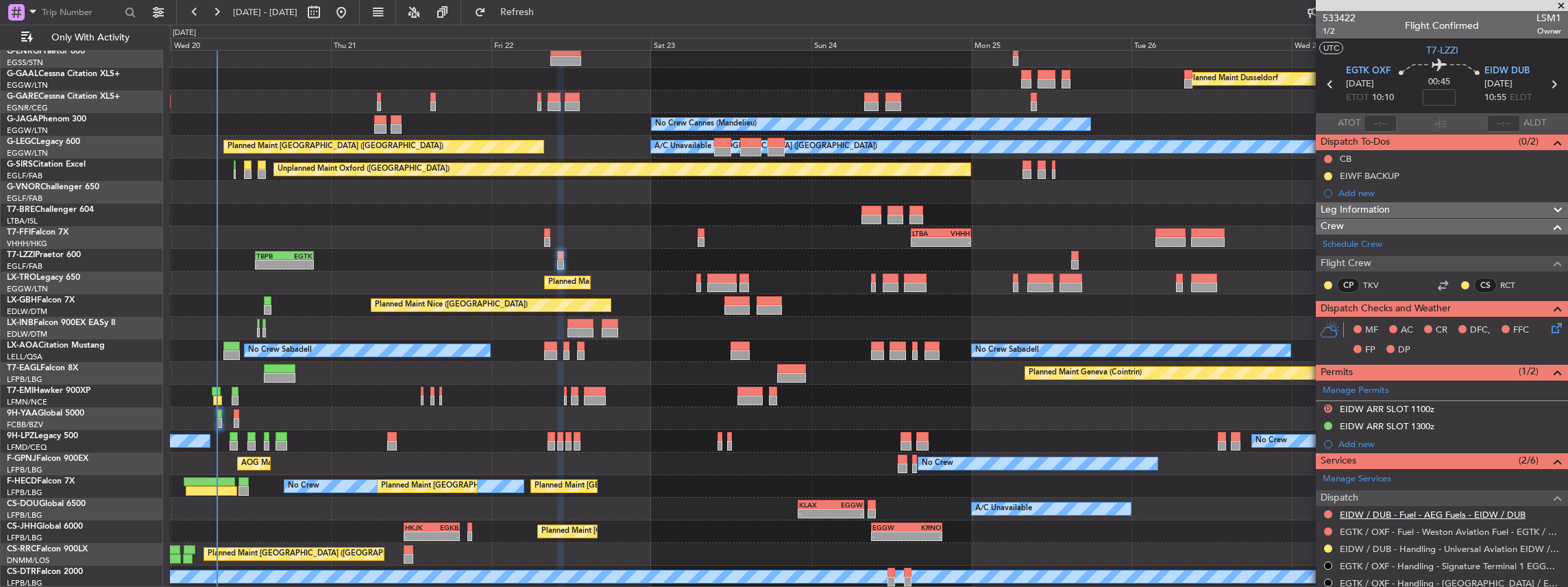
scroll to position [91, 0]
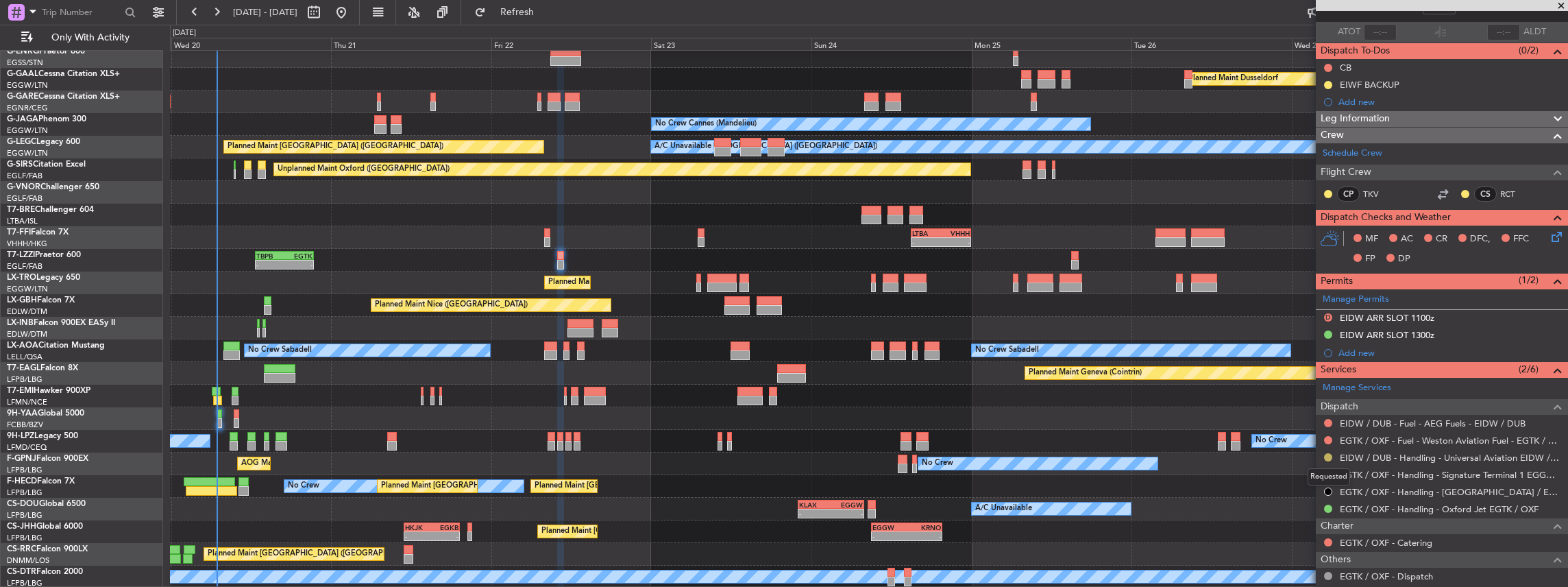
click at [1328, 455] on button at bounding box center [1328, 457] width 8 height 8
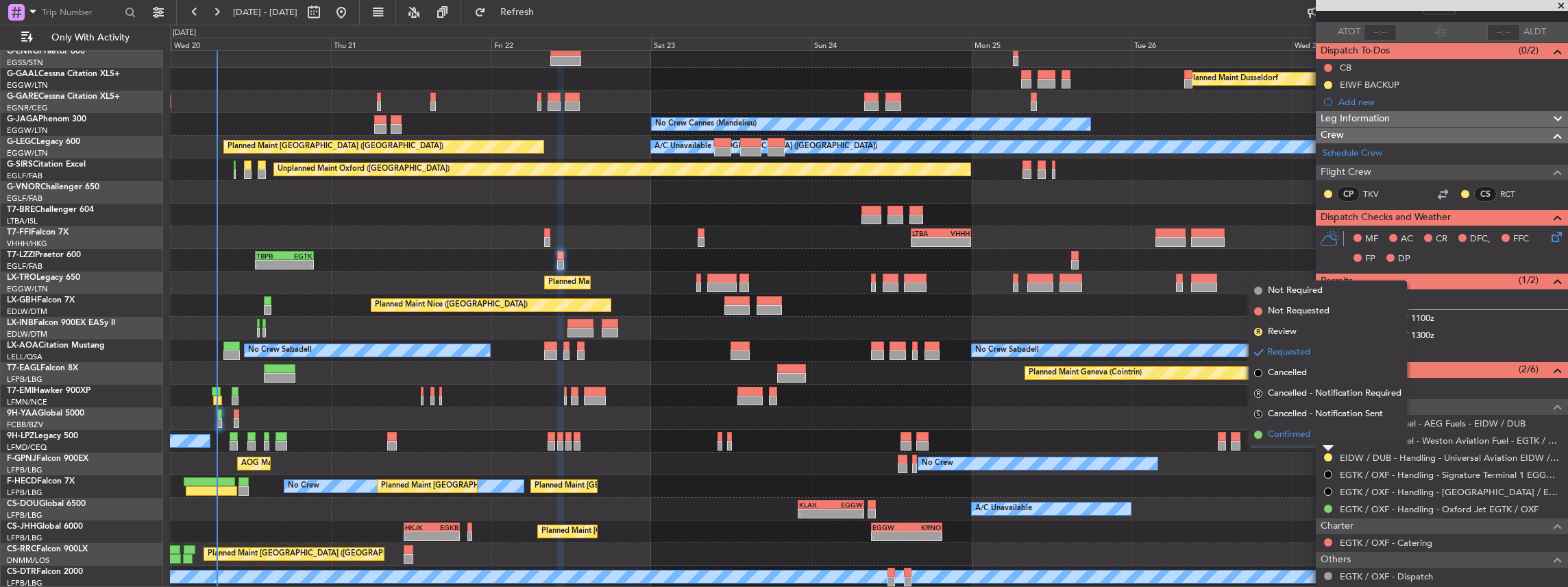
click at [1313, 433] on li "Confirmed" at bounding box center [1328, 434] width 158 height 20
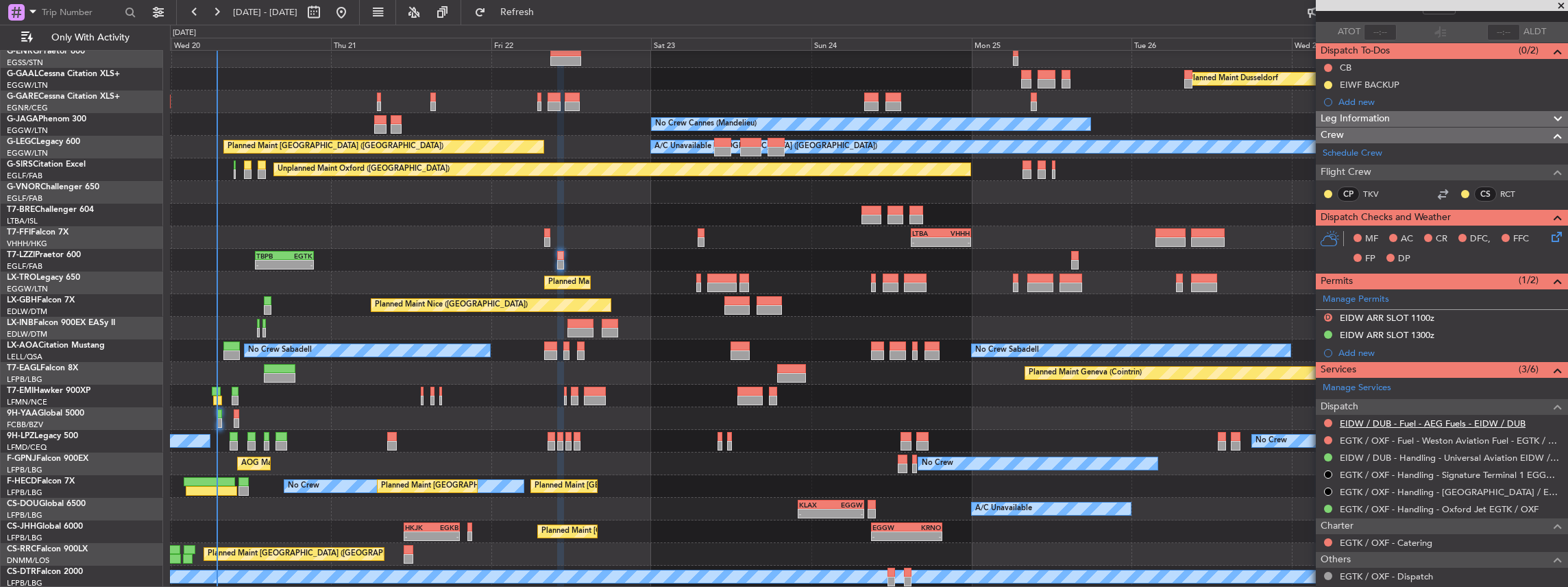
scroll to position [0, 0]
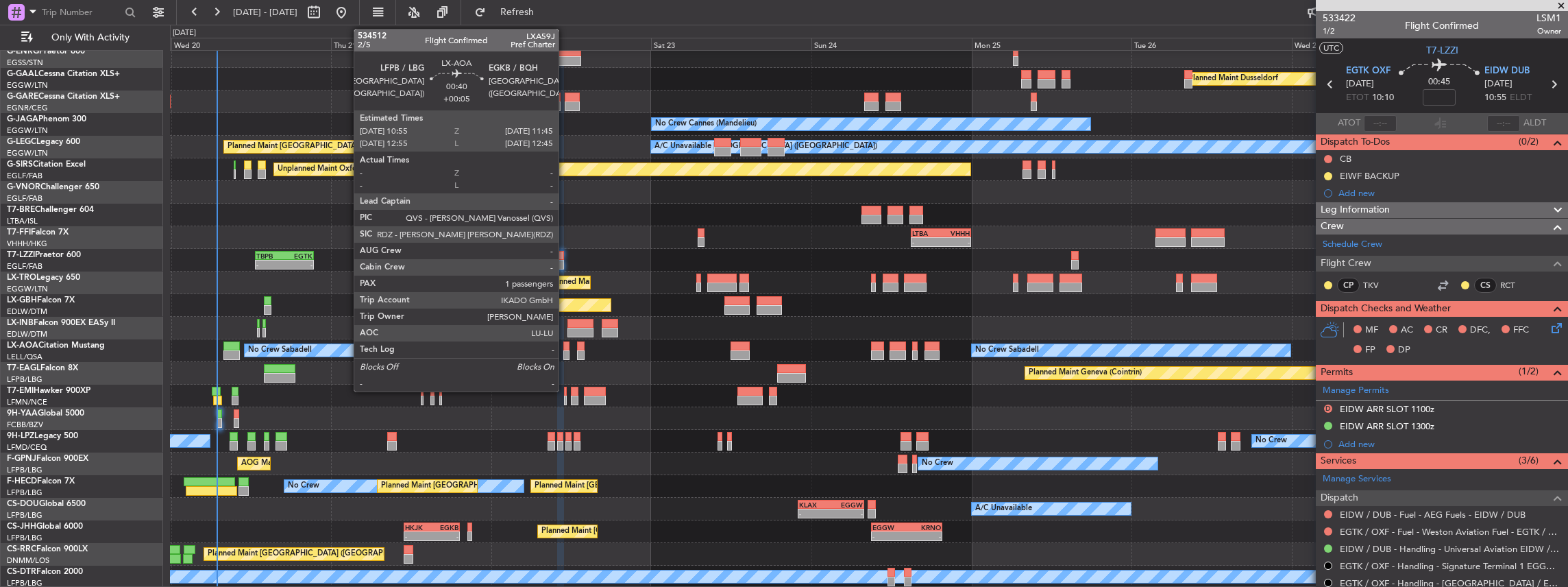
click at [565, 351] on div at bounding box center [566, 355] width 6 height 10
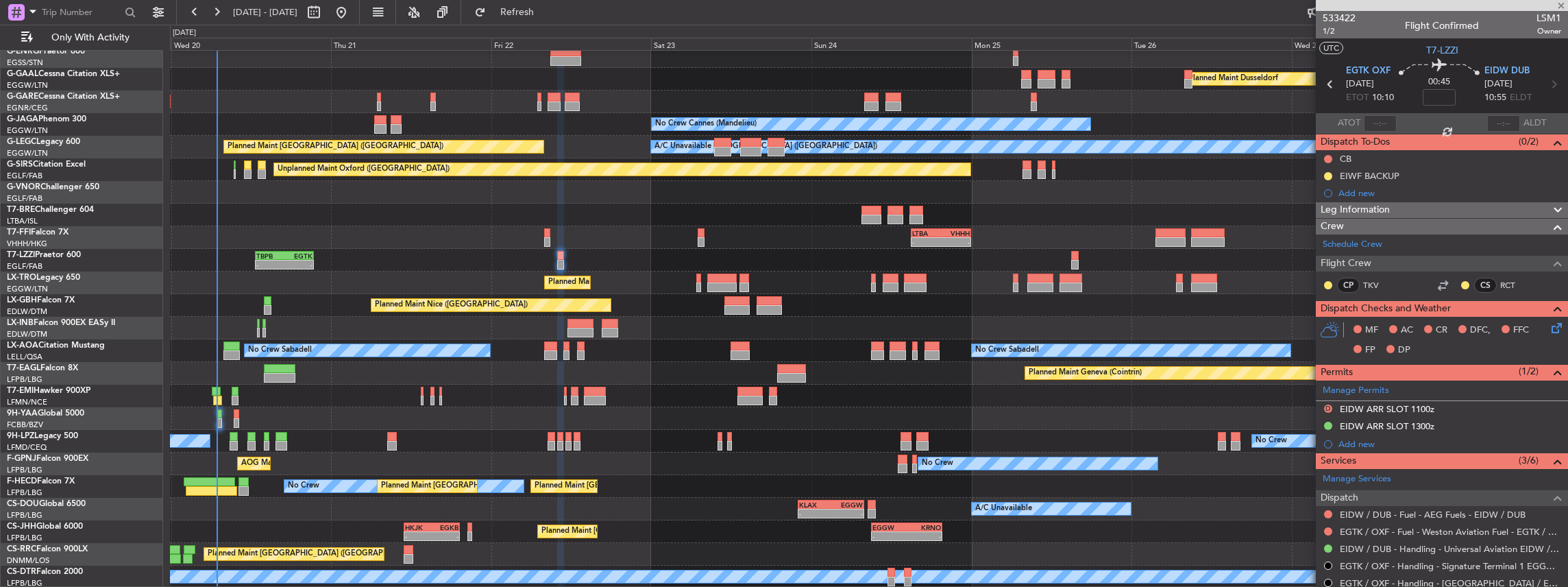
type input "+00:05"
type input "1"
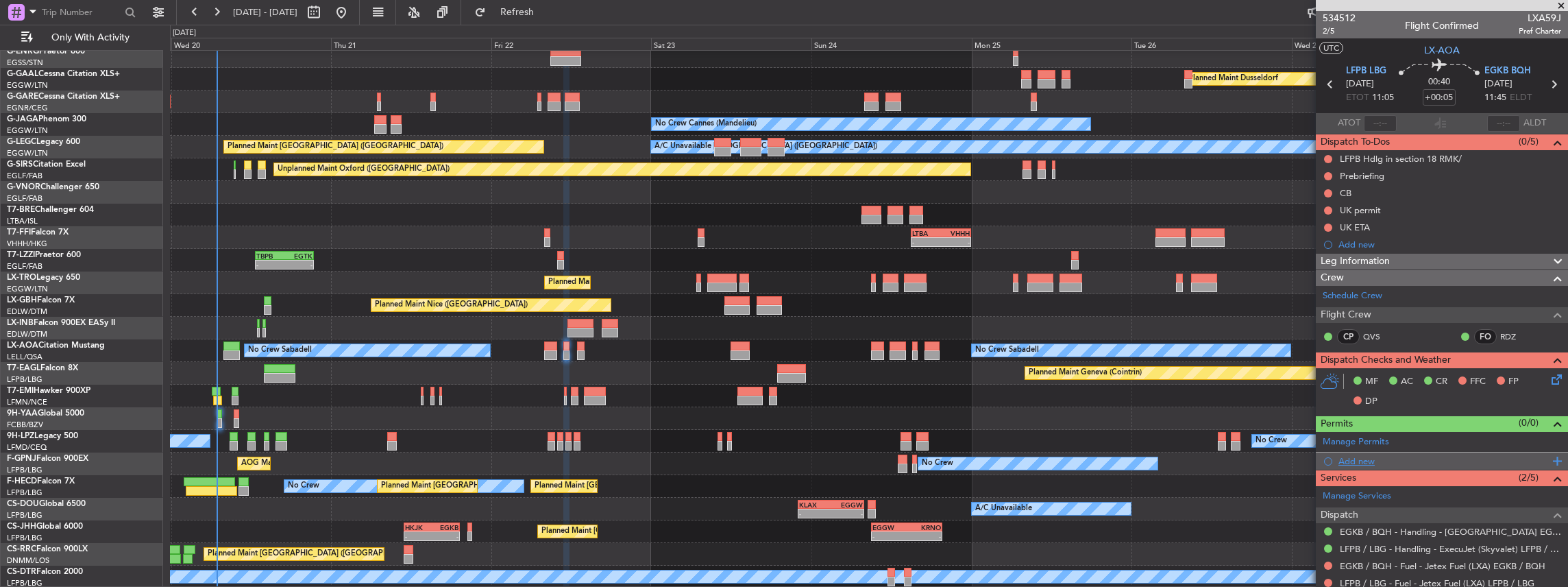
scroll to position [104, 0]
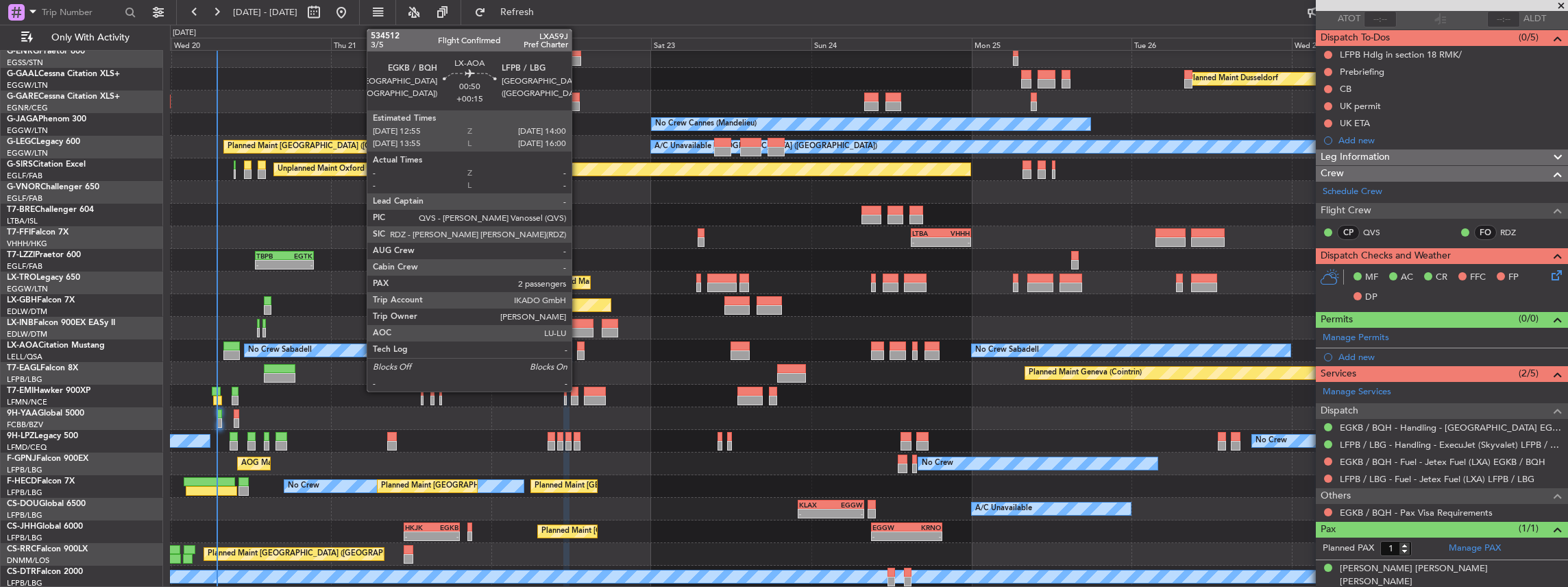
click at [579, 350] on div at bounding box center [581, 355] width 7 height 10
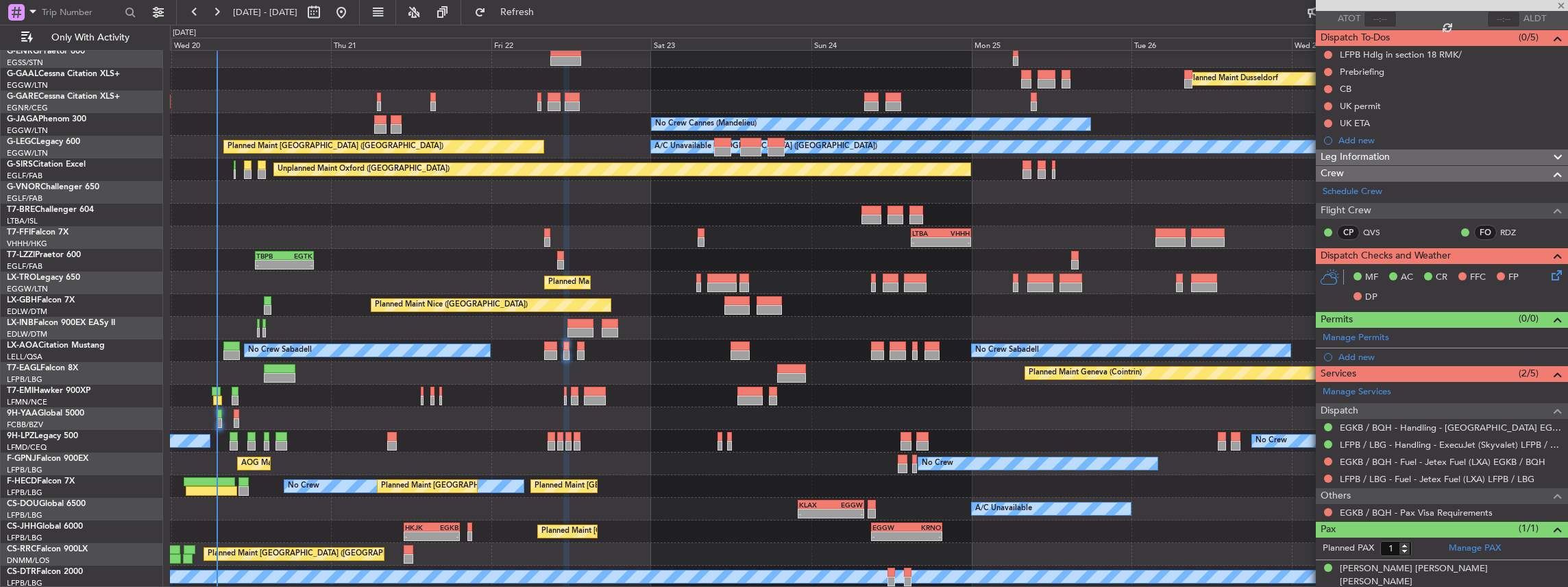
type input "+00:15"
type input "2"
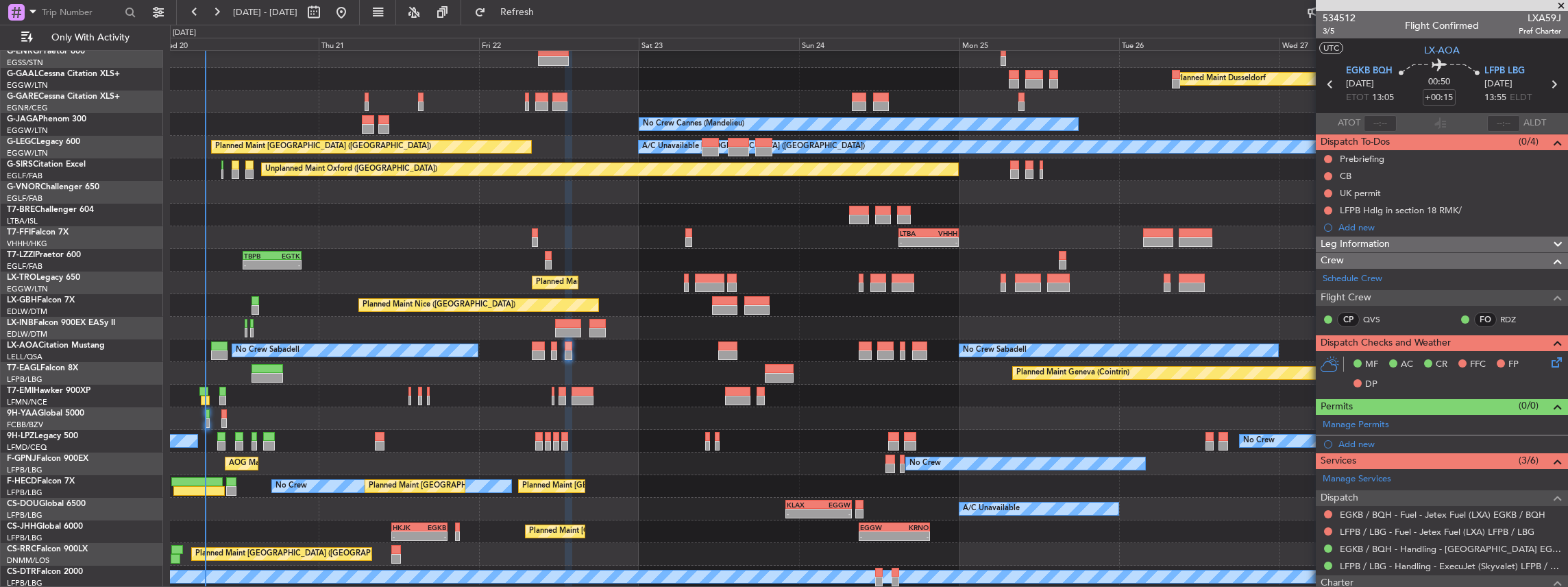
scroll to position [51, 0]
click at [368, 410] on div "Owner Planned Maint Dusseldorf Unplanned Maint Chester No Crew Cannes (Mandelie…" at bounding box center [869, 294] width 1398 height 588
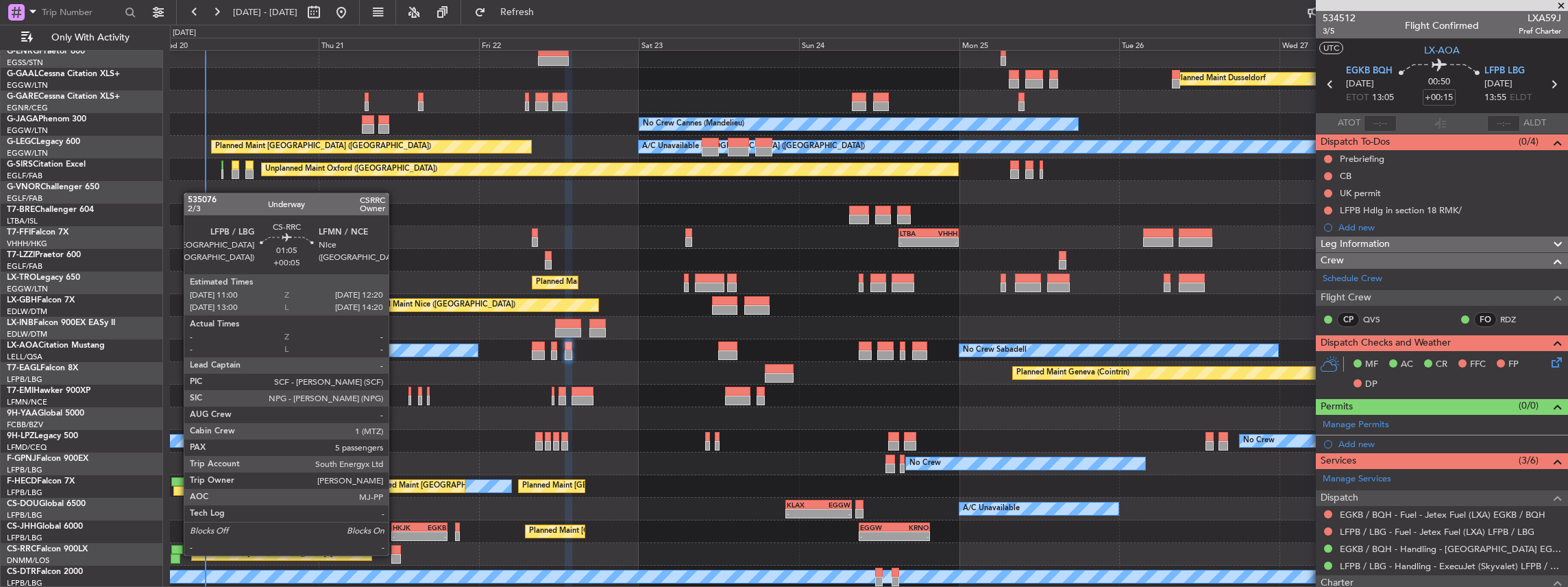
click at [395, 554] on div at bounding box center [396, 559] width 9 height 10
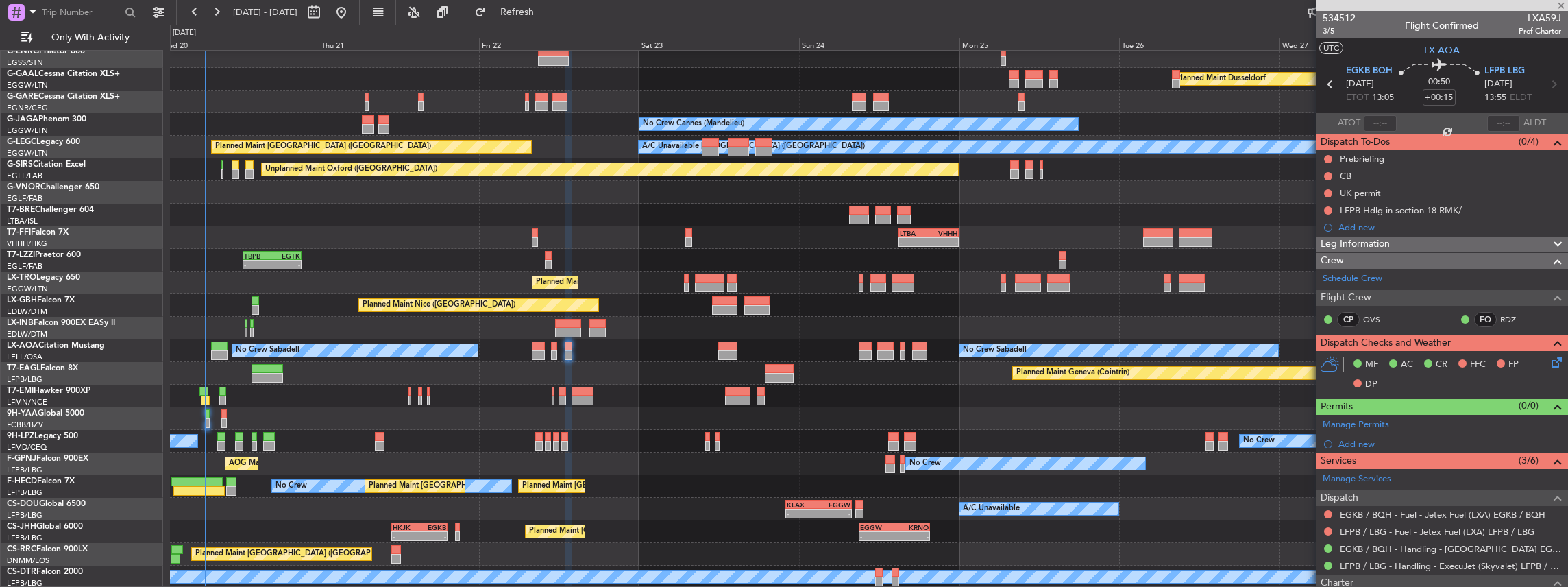
type input "+00:05"
type input "5"
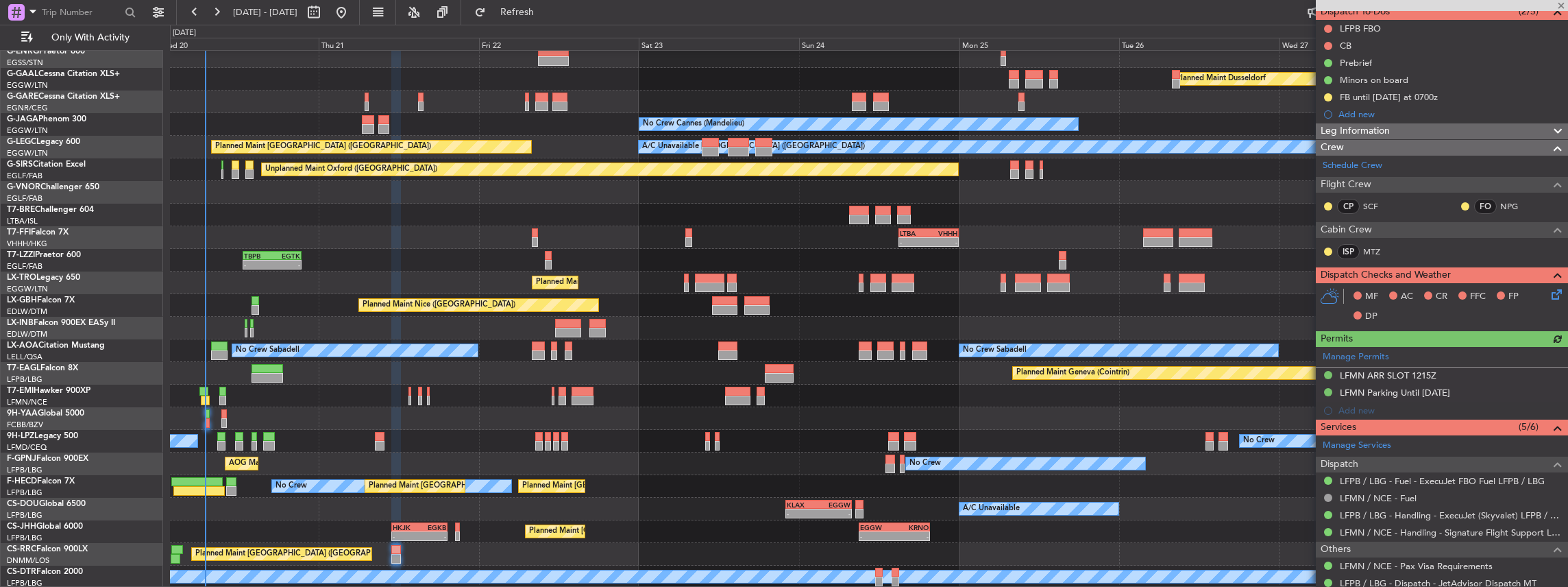
scroll to position [182, 0]
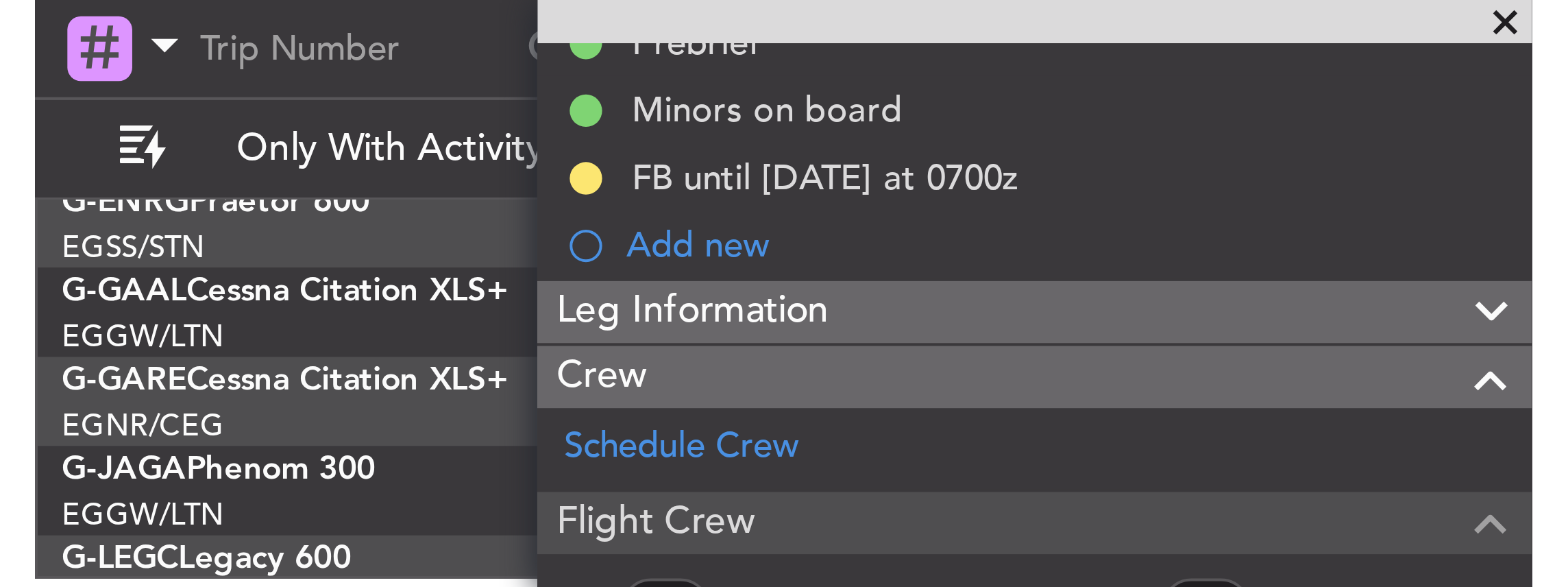
scroll to position [182, 0]
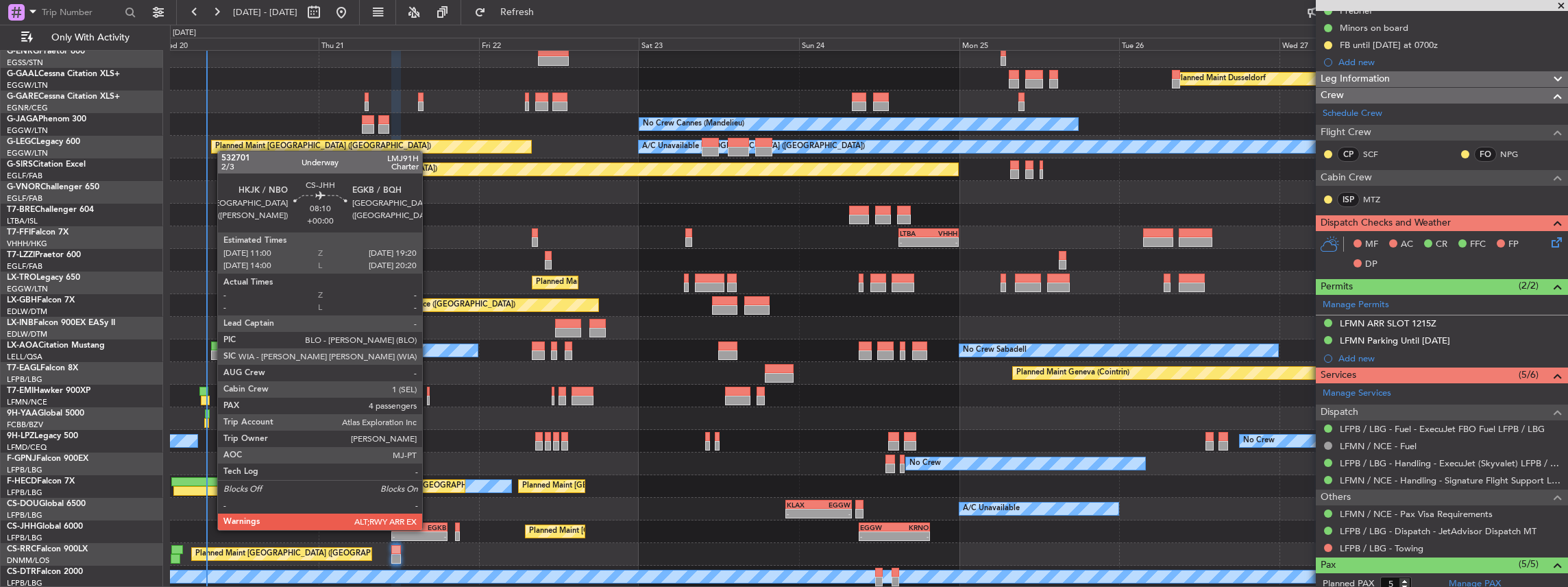
click at [429, 529] on div "EGKB" at bounding box center [433, 526] width 27 height 8
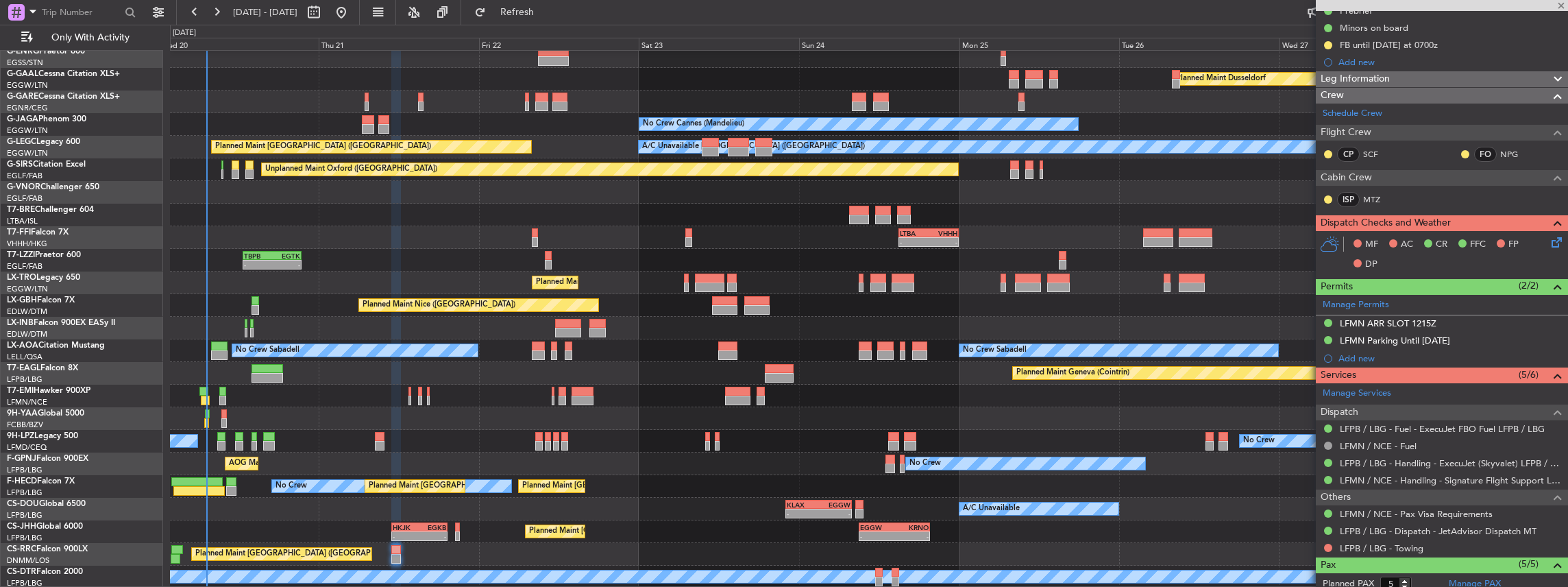
type input "4"
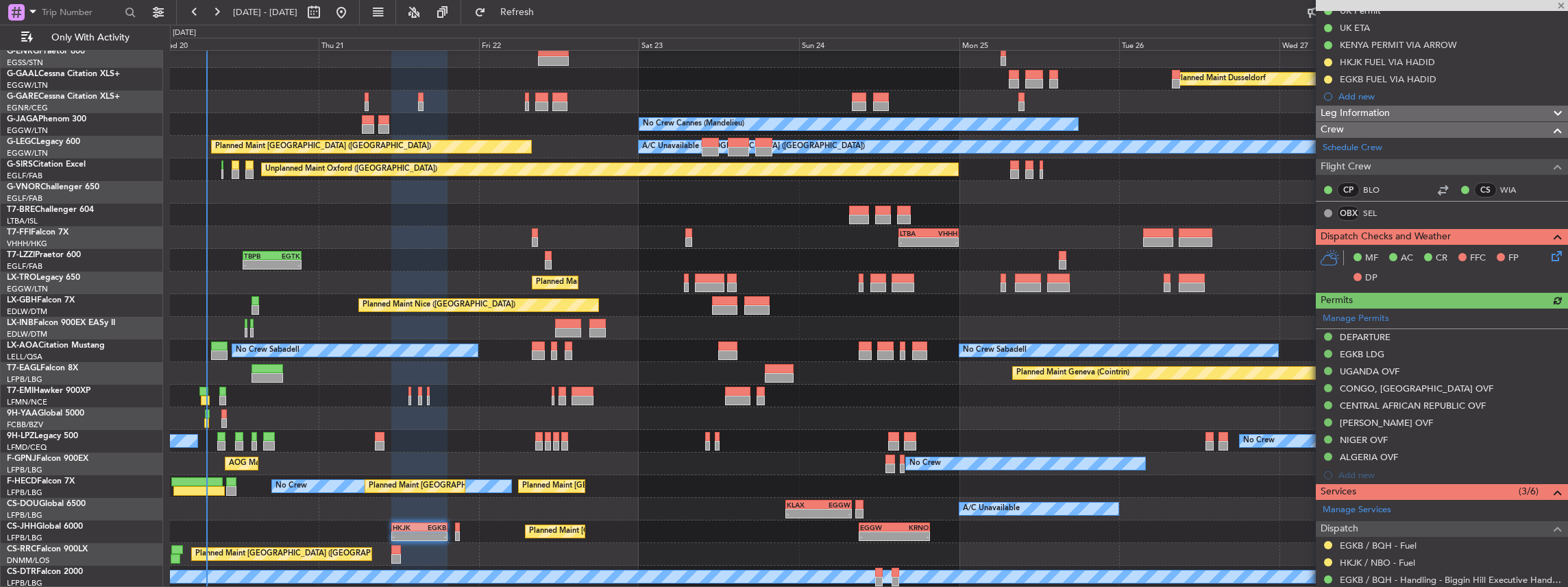
scroll to position [0, 0]
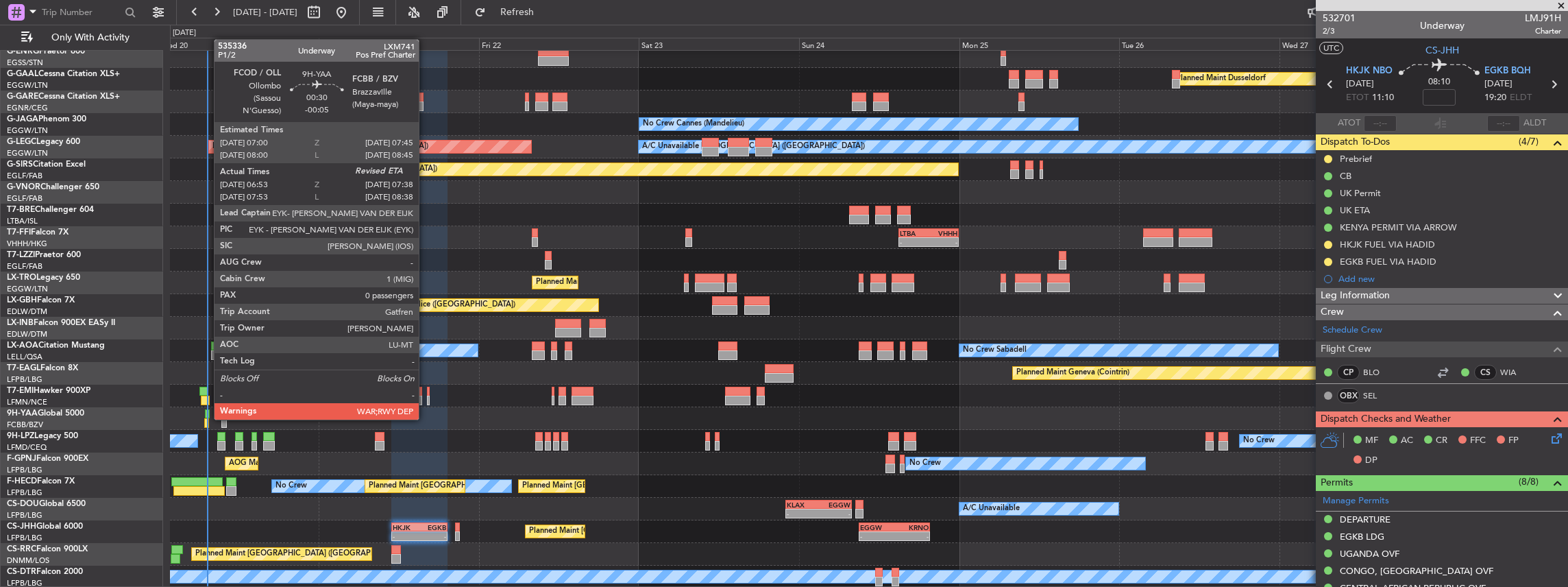
click at [207, 418] on div at bounding box center [207, 422] width 5 height 10
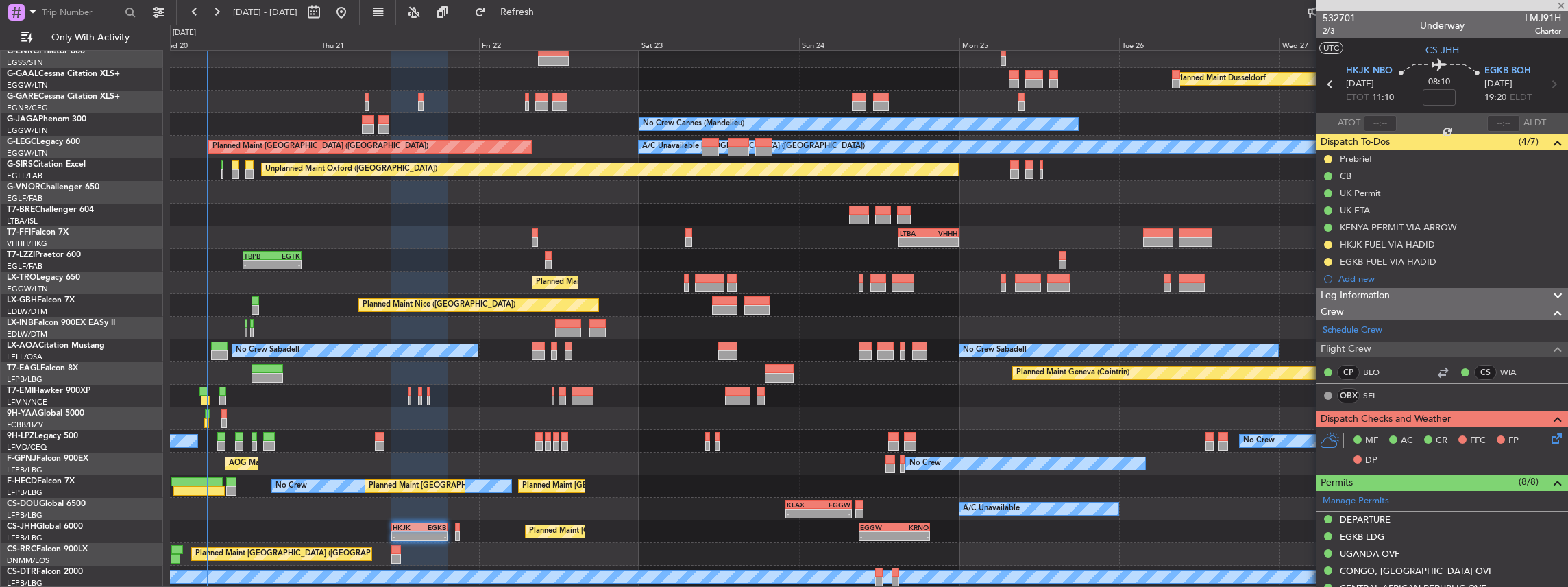
type input "-00:05"
type input "07:03"
type input "0"
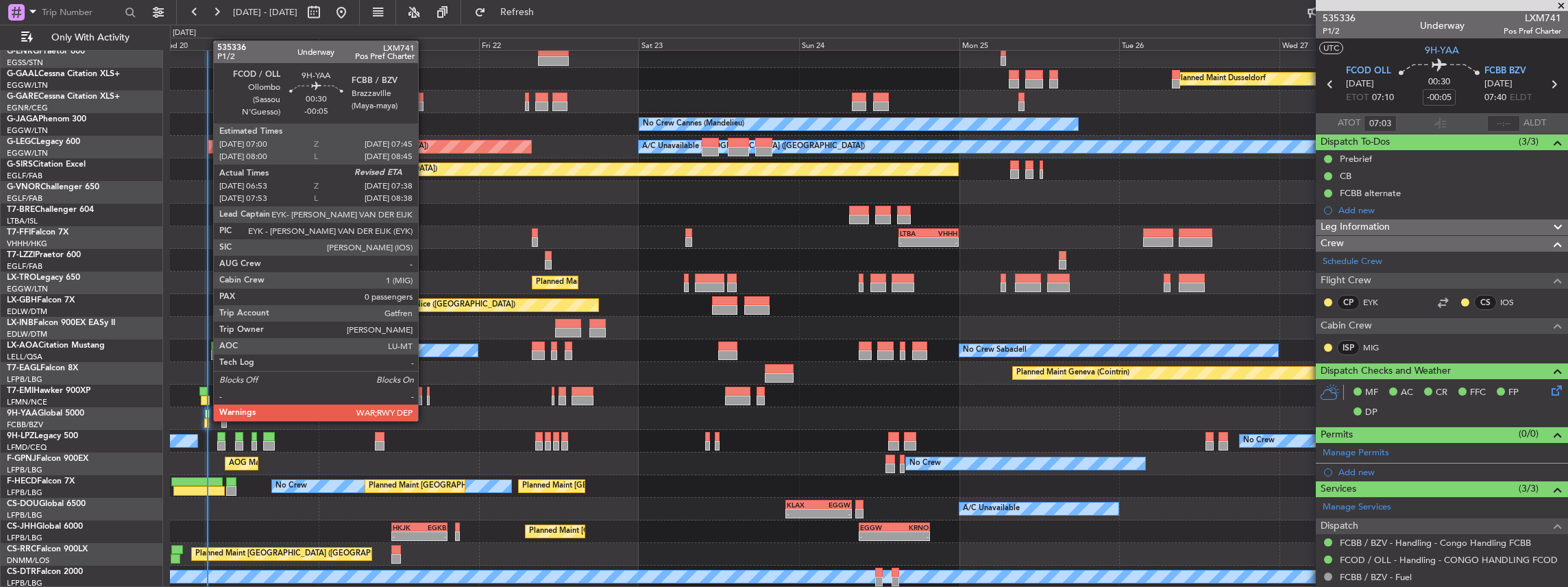
click at [207, 419] on div at bounding box center [207, 422] width 5 height 10
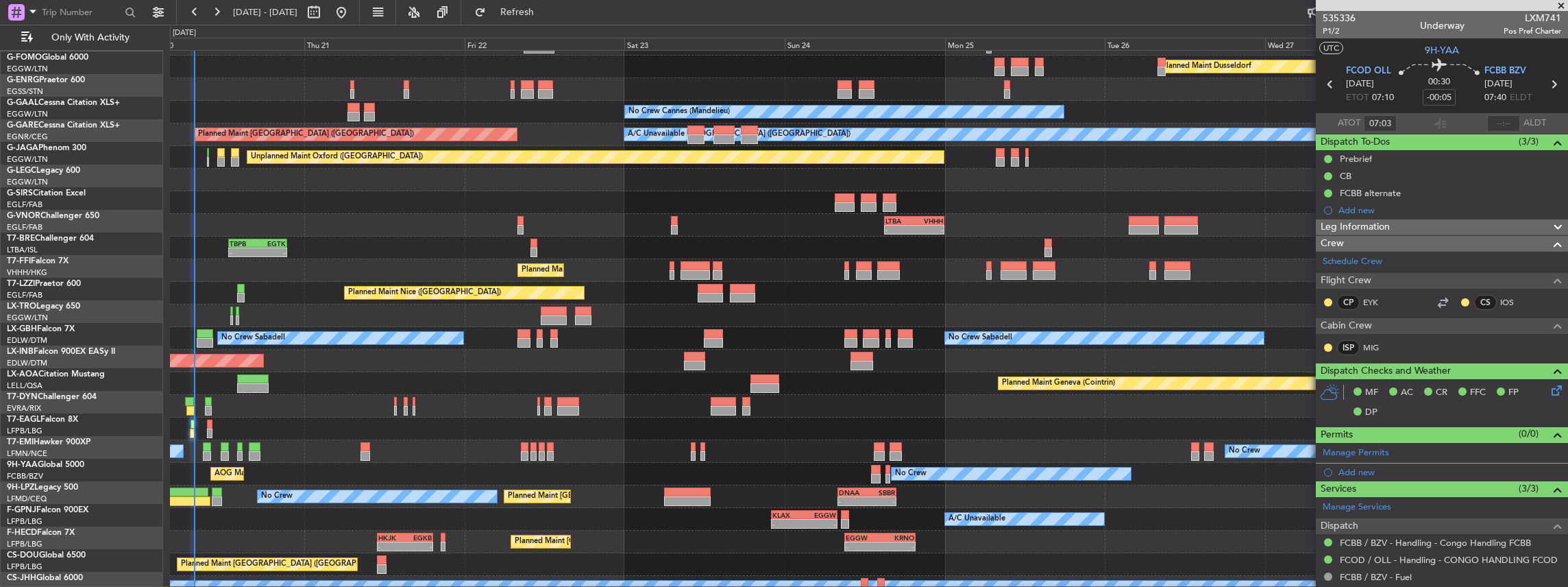
scroll to position [73, 0]
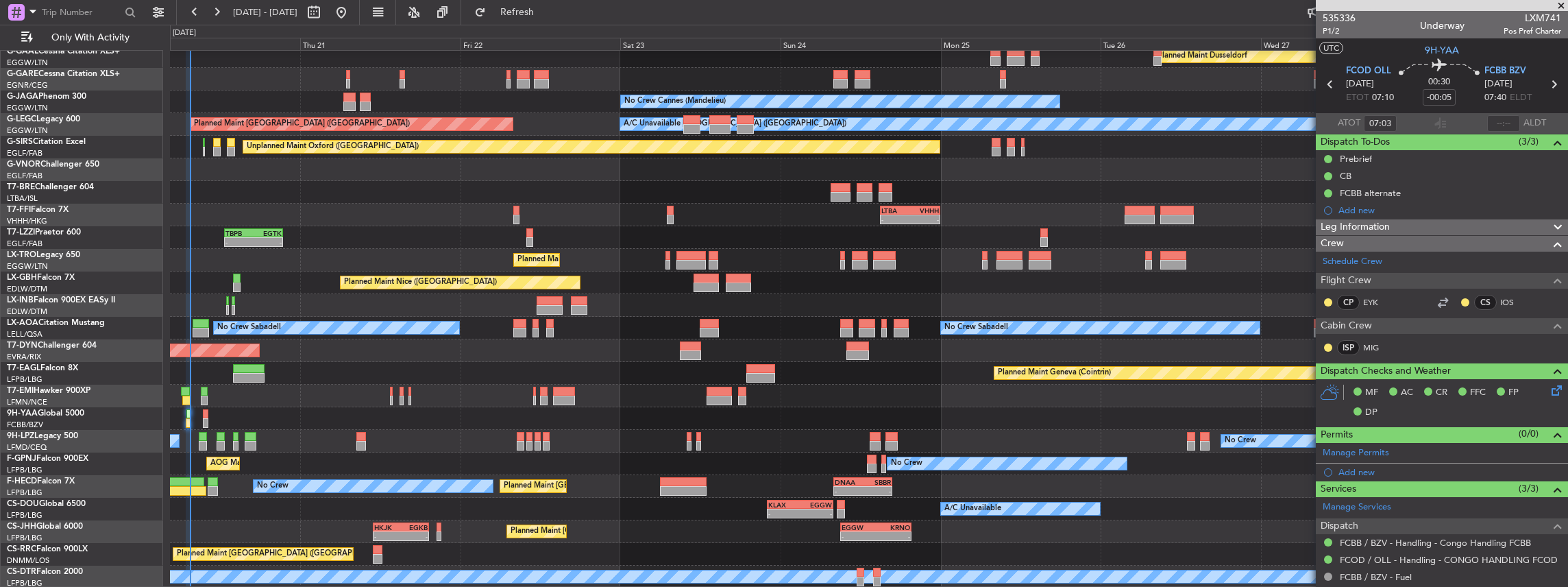
click at [817, 444] on div "Owner Planned [GEOGRAPHIC_DATA] Unplanned Maint [PERSON_NAME] No Crew Cannes ([…" at bounding box center [869, 283] width 1398 height 611
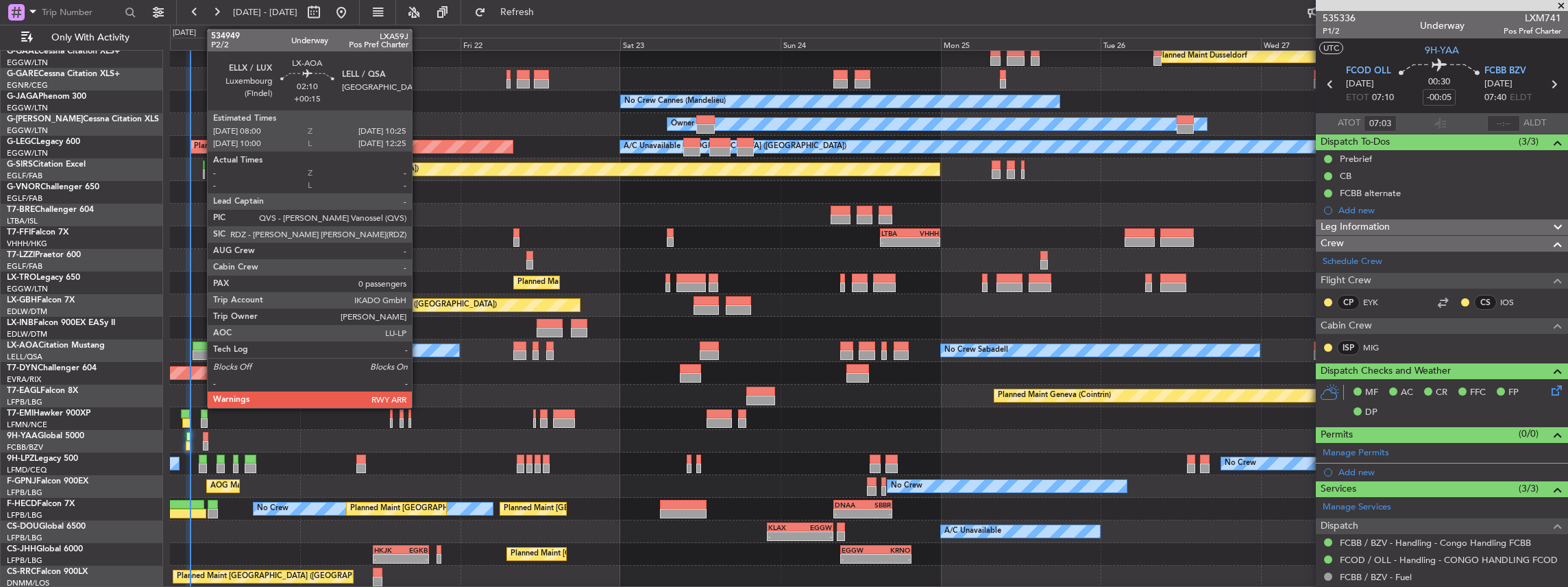
click at [200, 352] on div at bounding box center [201, 355] width 16 height 10
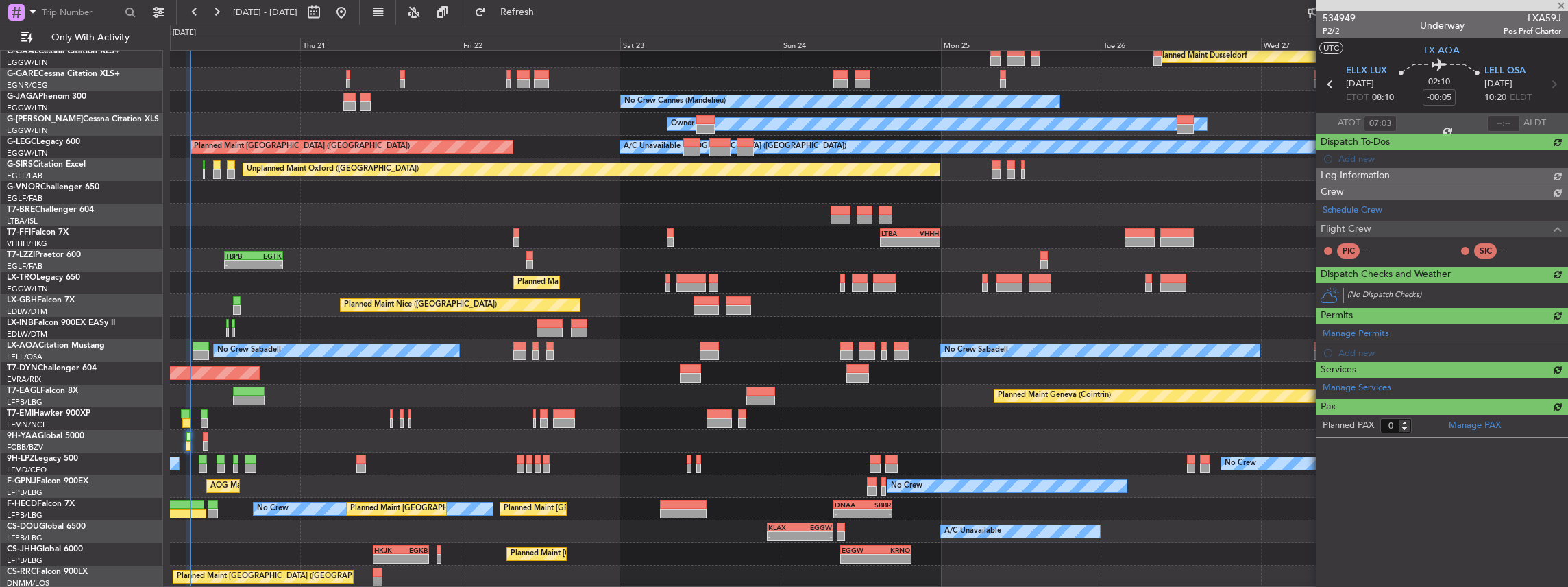
type input "+00:15"
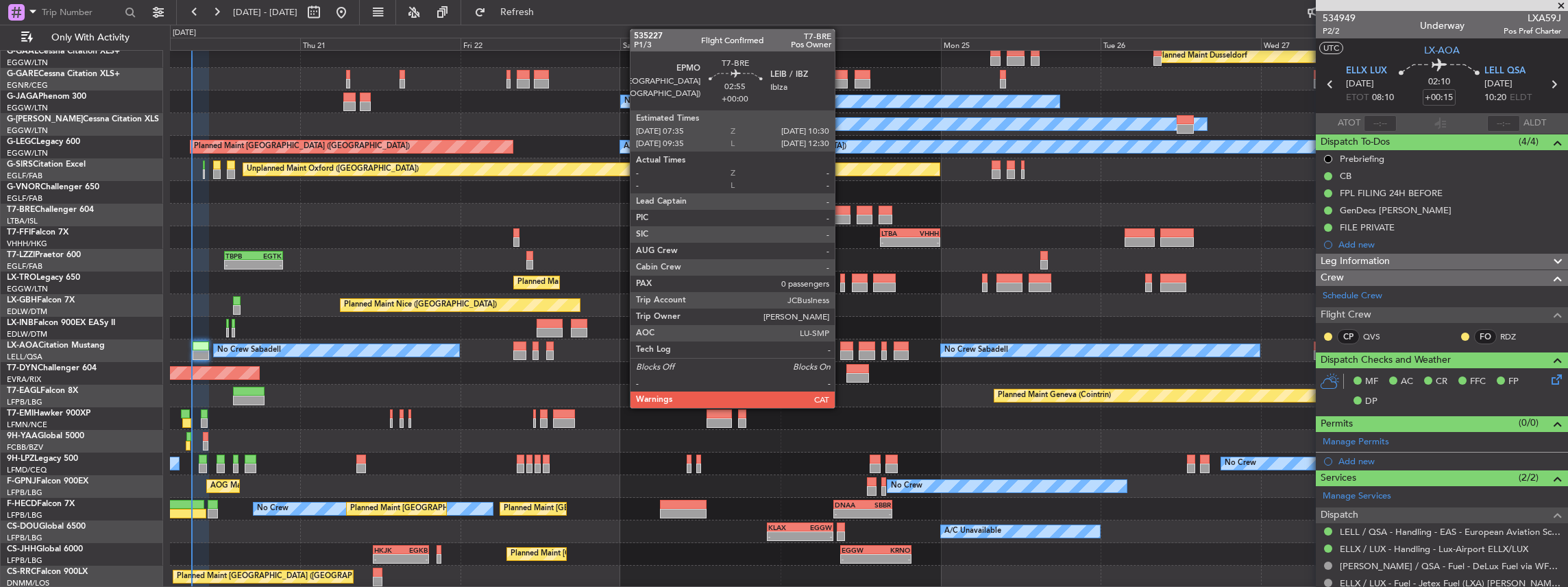
click at [842, 218] on div at bounding box center [840, 219] width 20 height 10
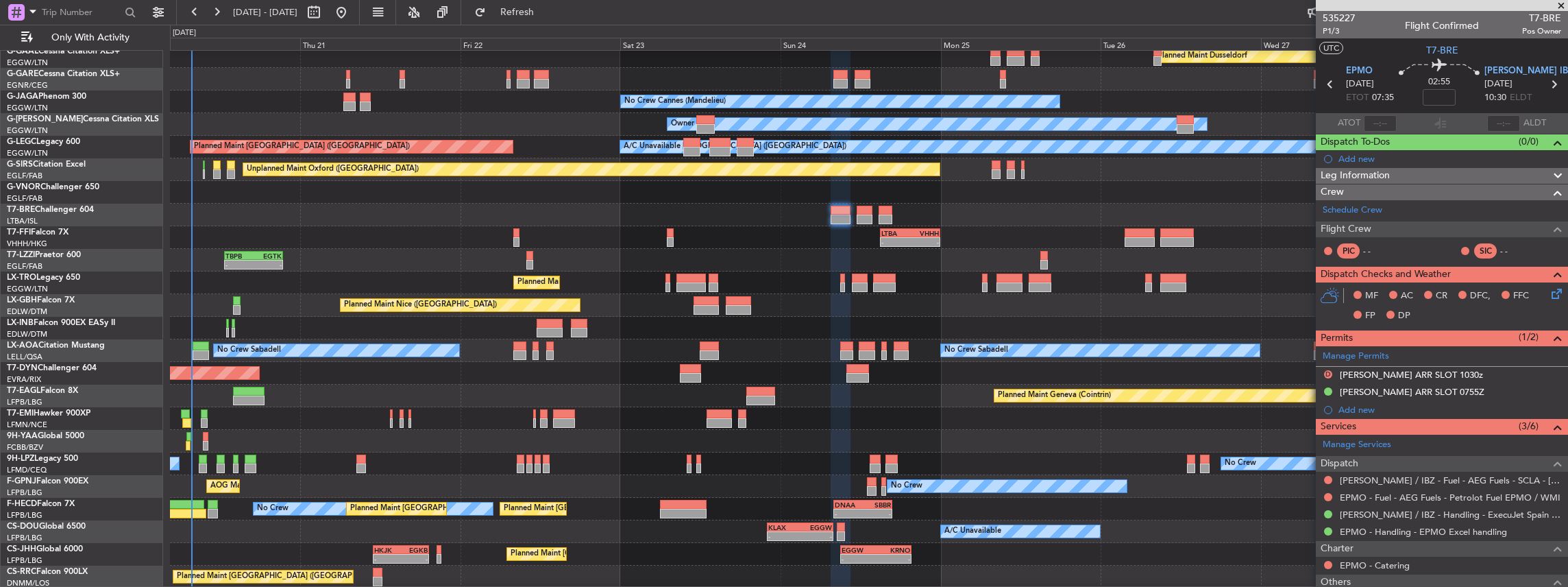
click at [875, 214] on div at bounding box center [869, 215] width 1398 height 22
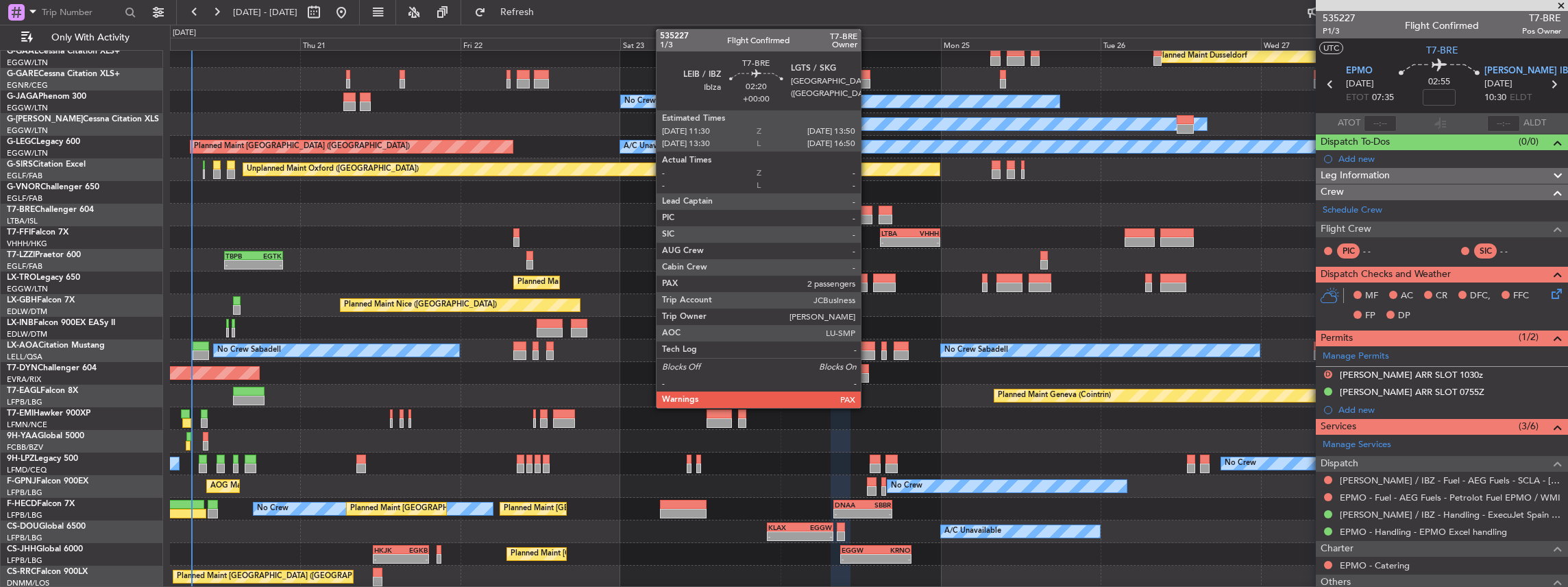
click at [868, 214] on div at bounding box center [864, 219] width 16 height 10
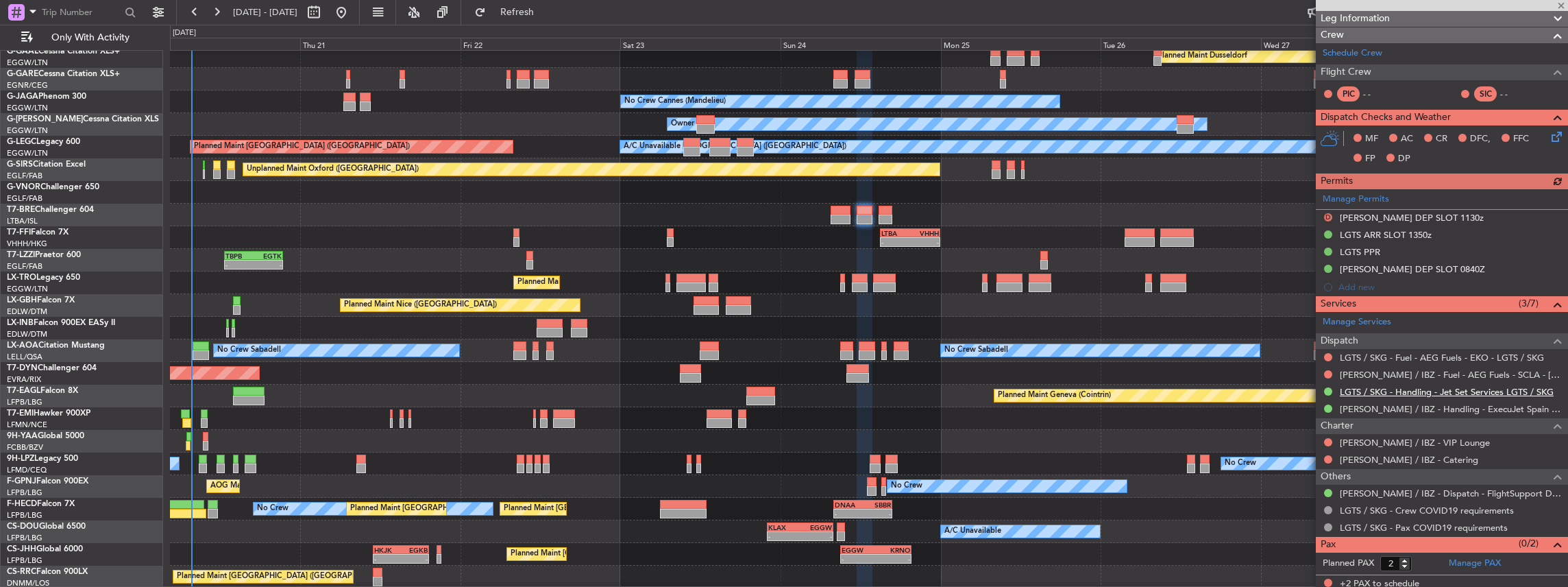
scroll to position [175, 0]
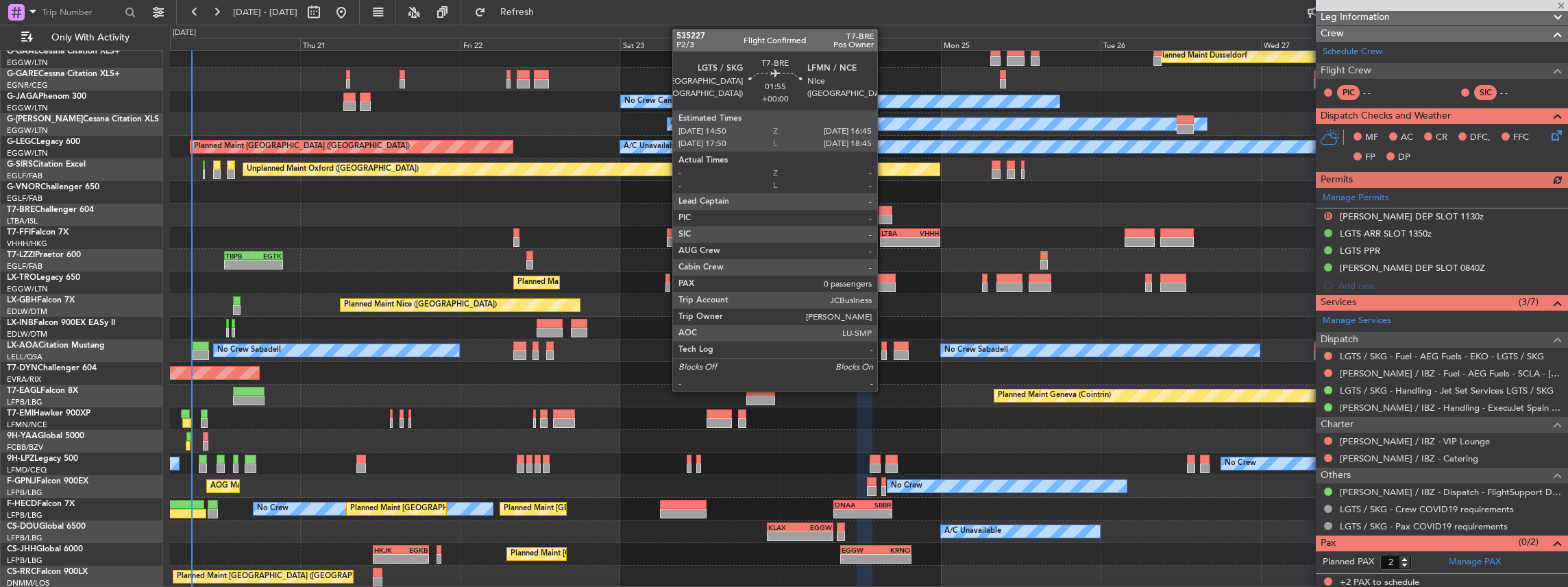
click at [884, 211] on div at bounding box center [884, 210] width 13 height 10
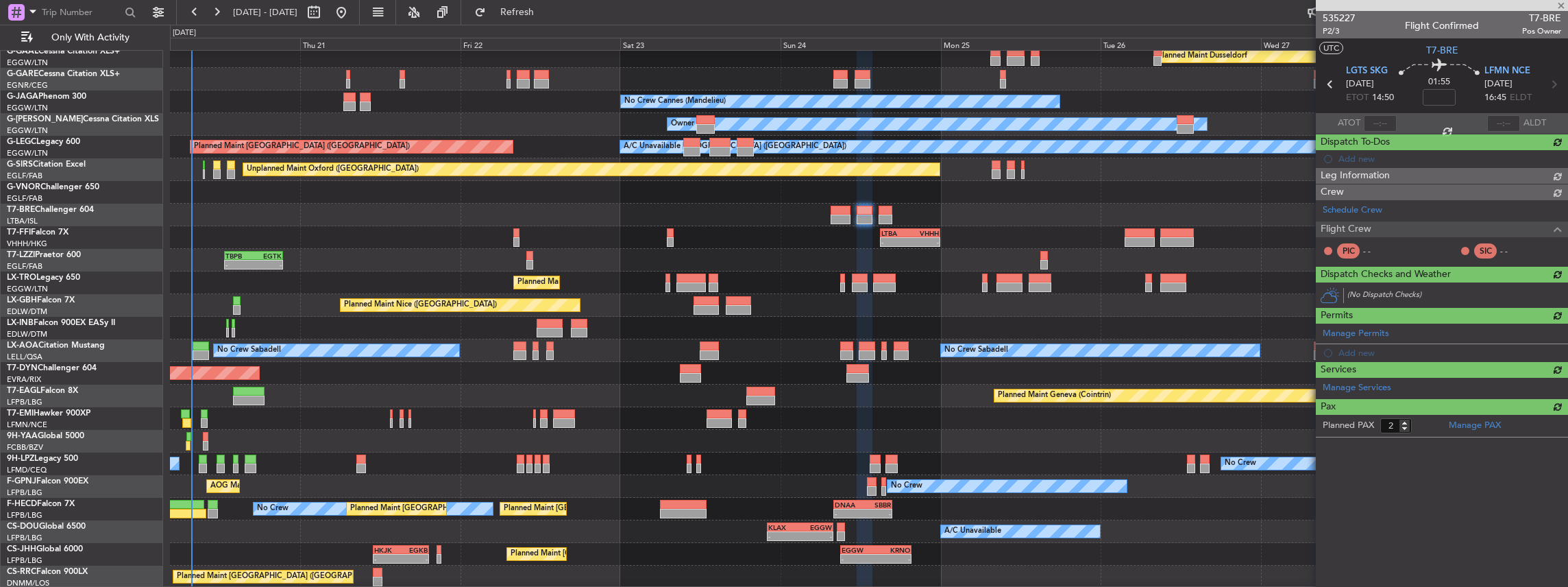
type input "0"
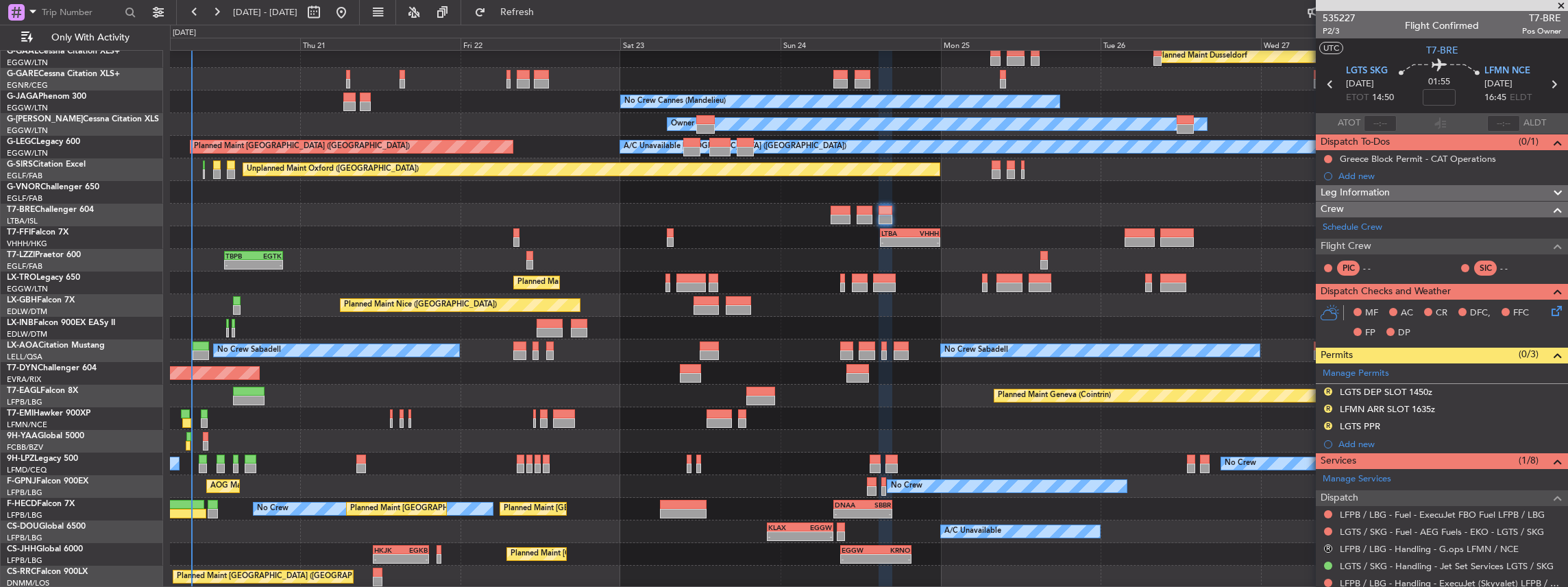
scroll to position [45, 0]
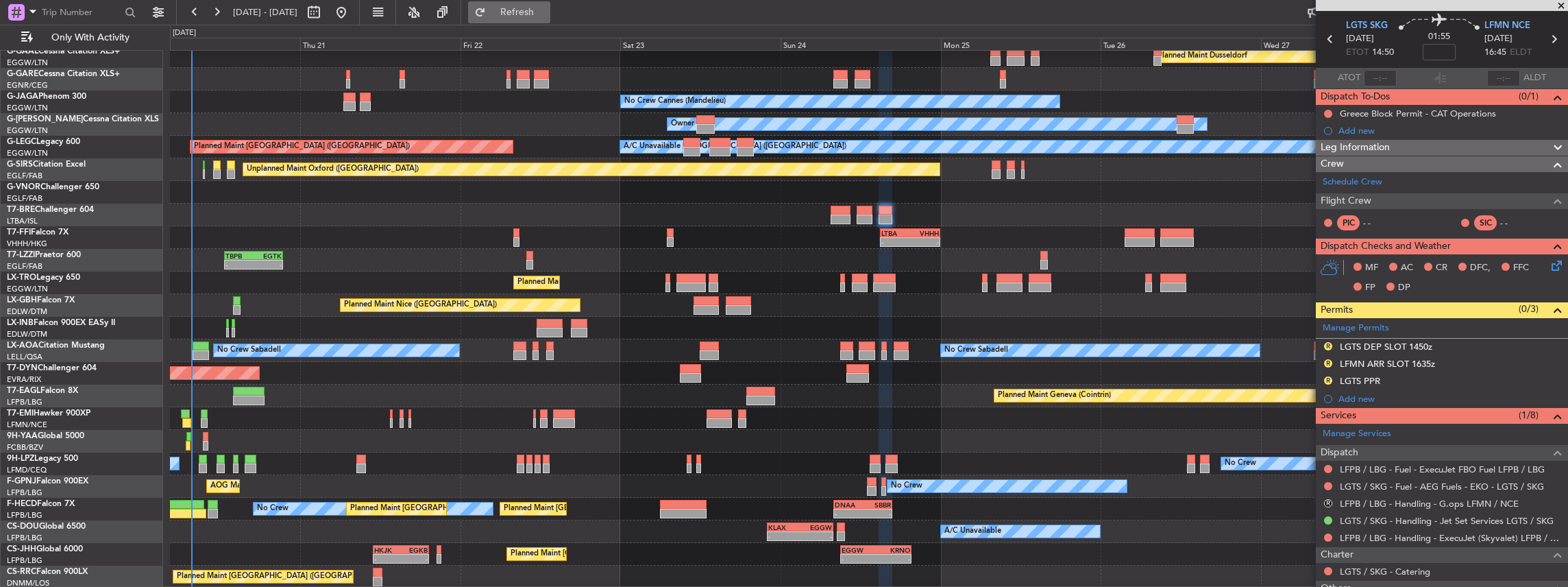
click at [547, 12] on span "Refresh" at bounding box center [517, 12] width 58 height 10
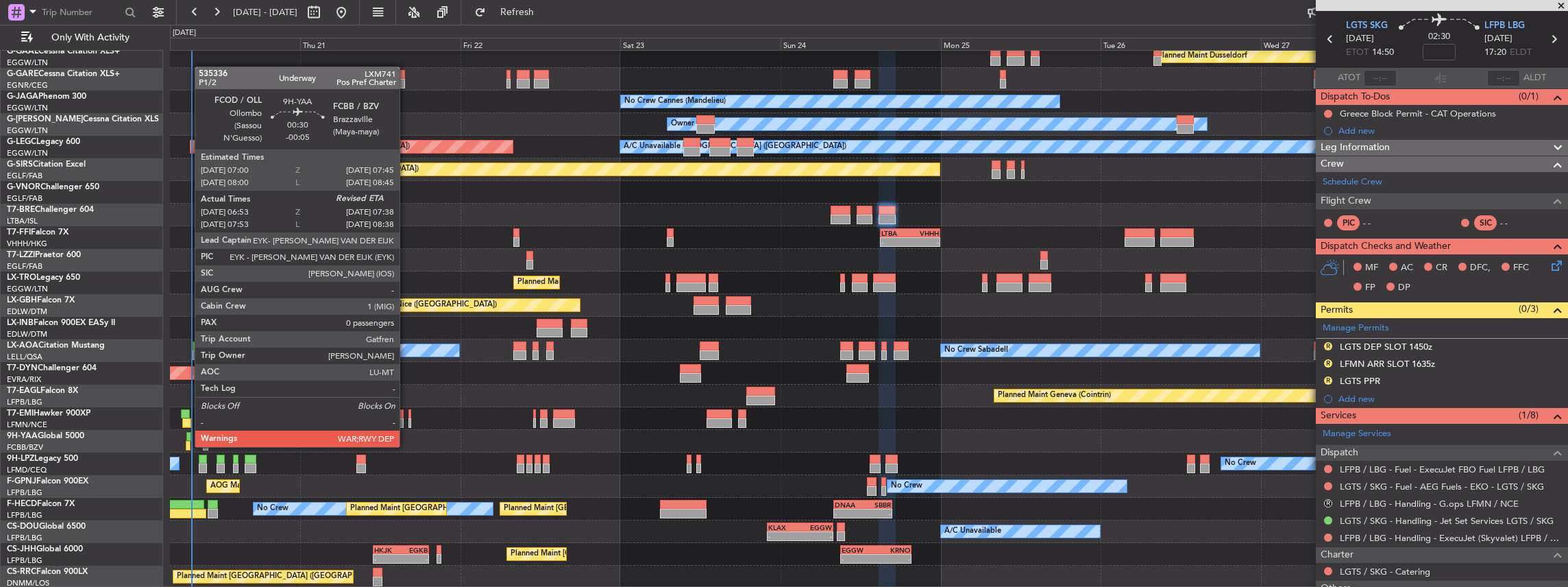
click at [188, 445] on div at bounding box center [188, 445] width 5 height 10
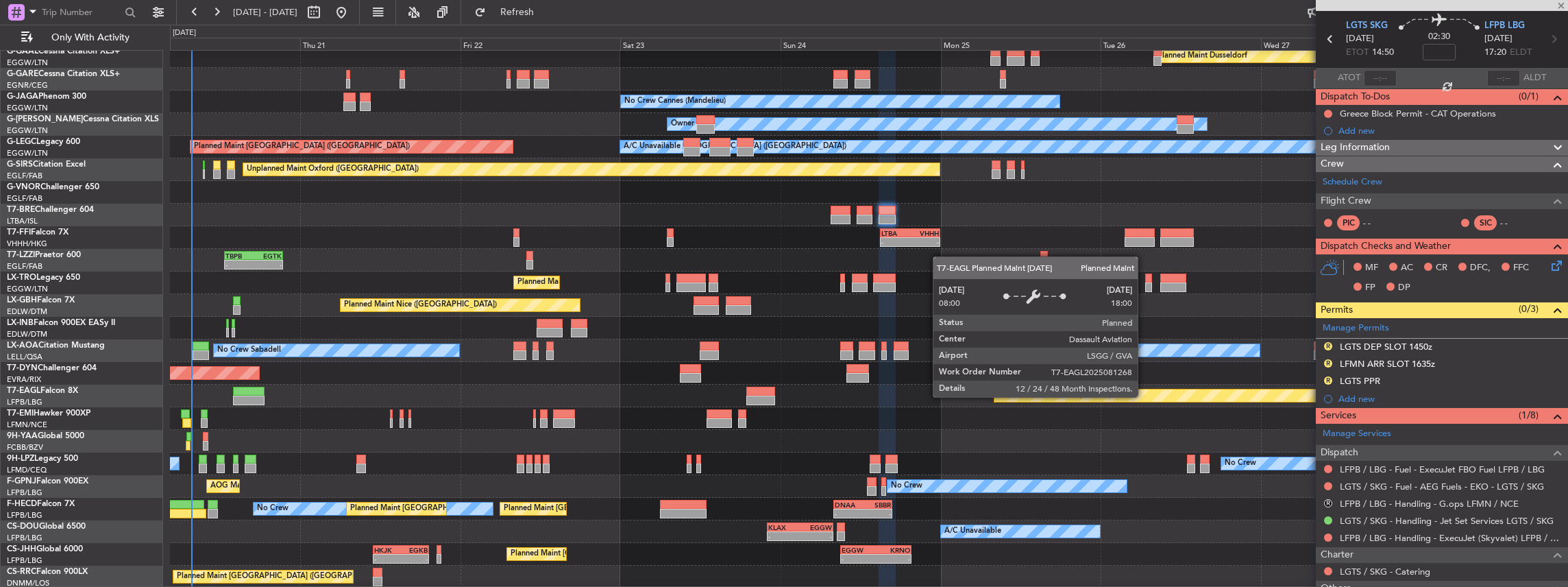
type input "-00:05"
type input "07:03"
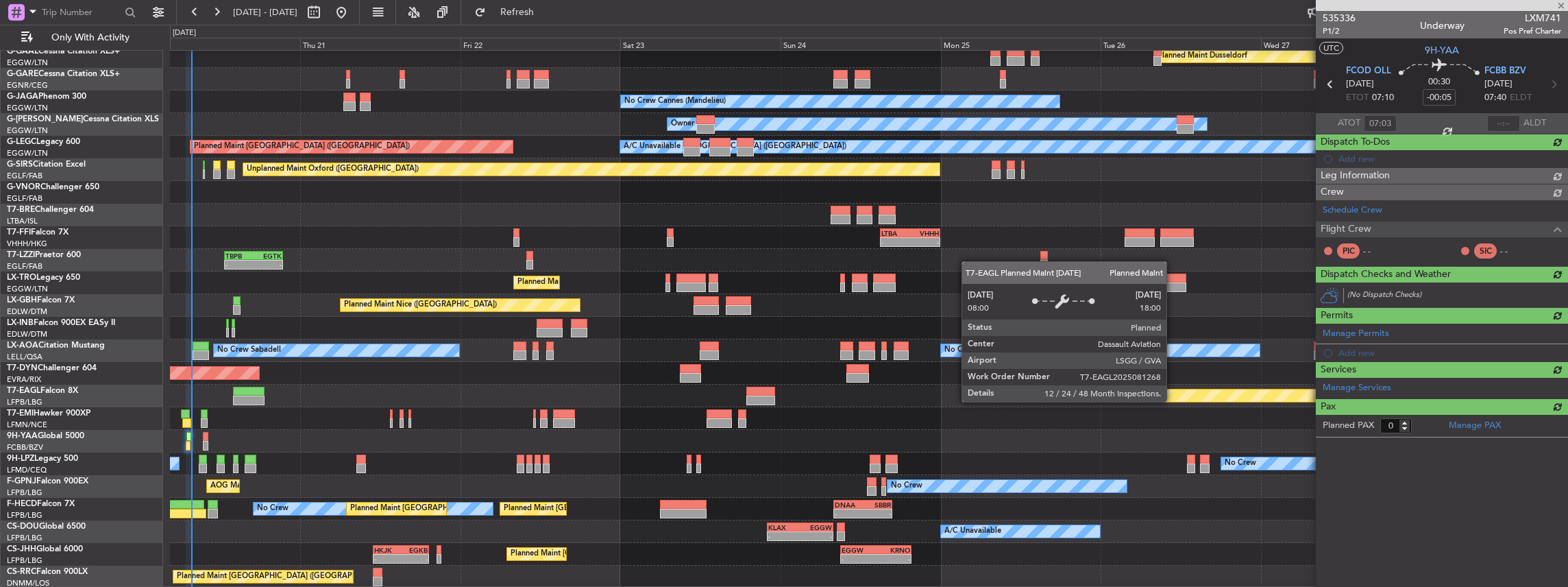
scroll to position [0, 0]
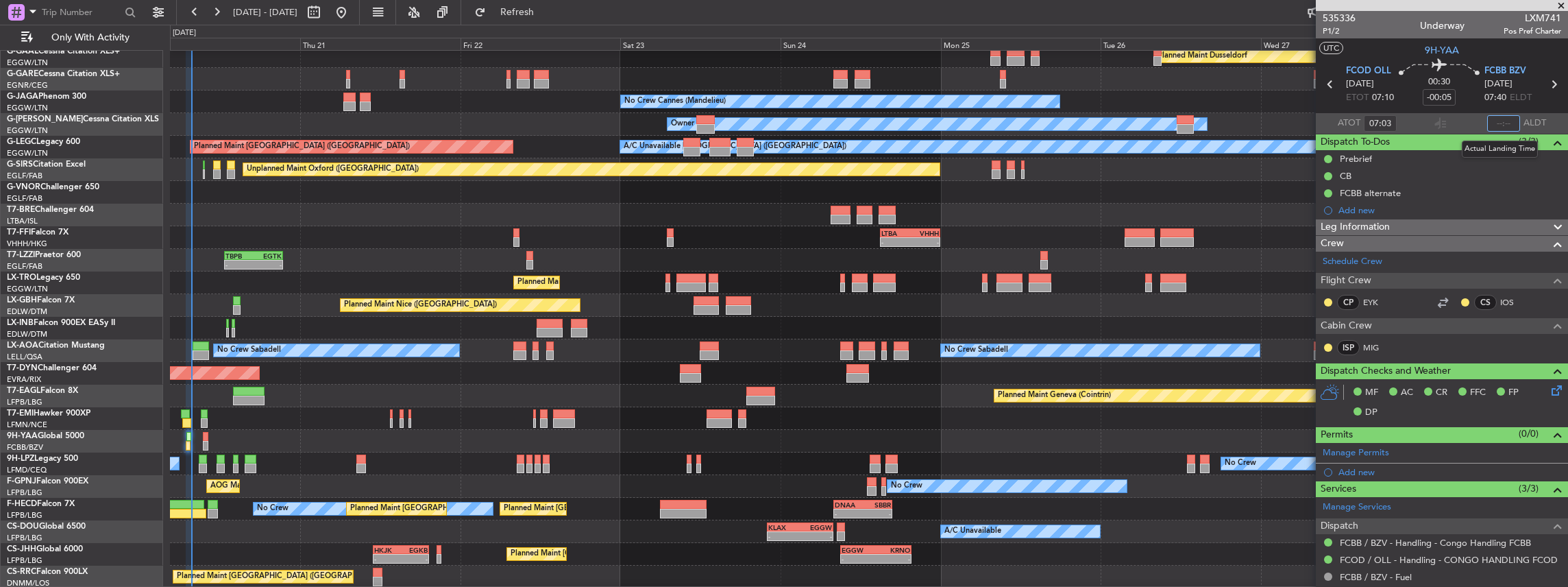
click at [1505, 124] on input "text" at bounding box center [1504, 124] width 33 height 16
click at [1469, 113] on section "ATOT 07:03 0739 ALDT" at bounding box center [1441, 123] width 252 height 20
type input "07:39"
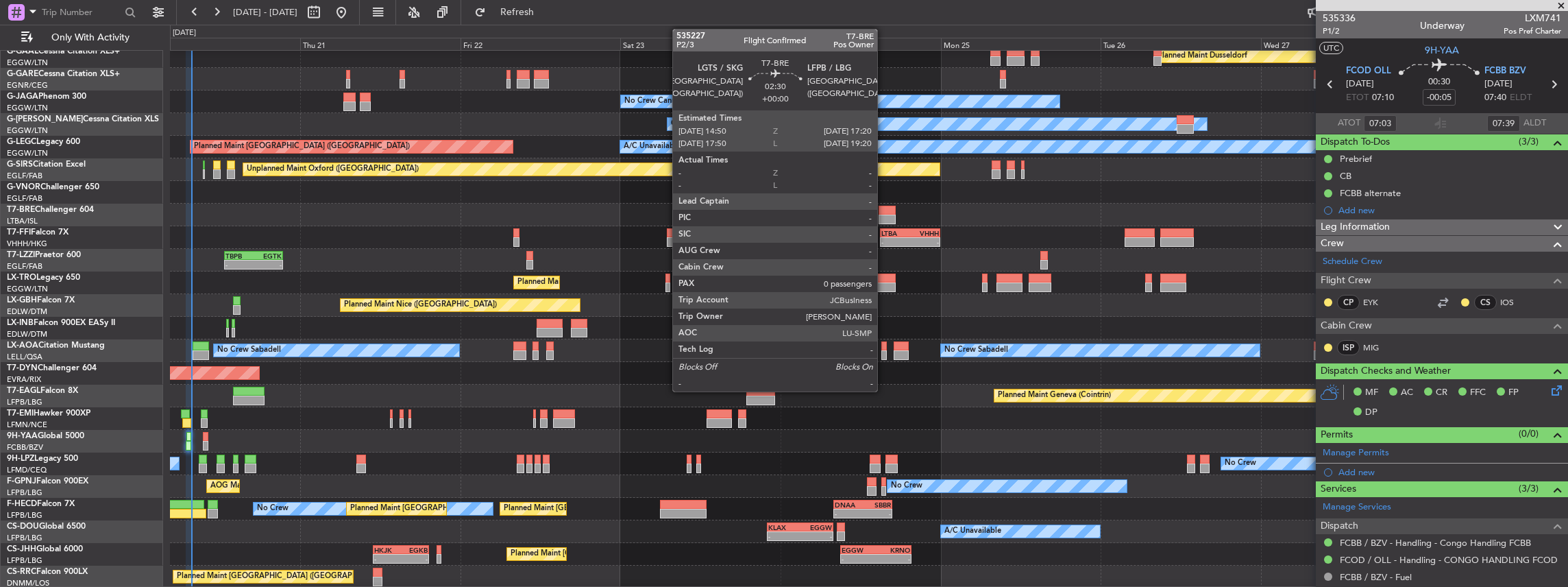
click at [884, 210] on div at bounding box center [887, 210] width 17 height 10
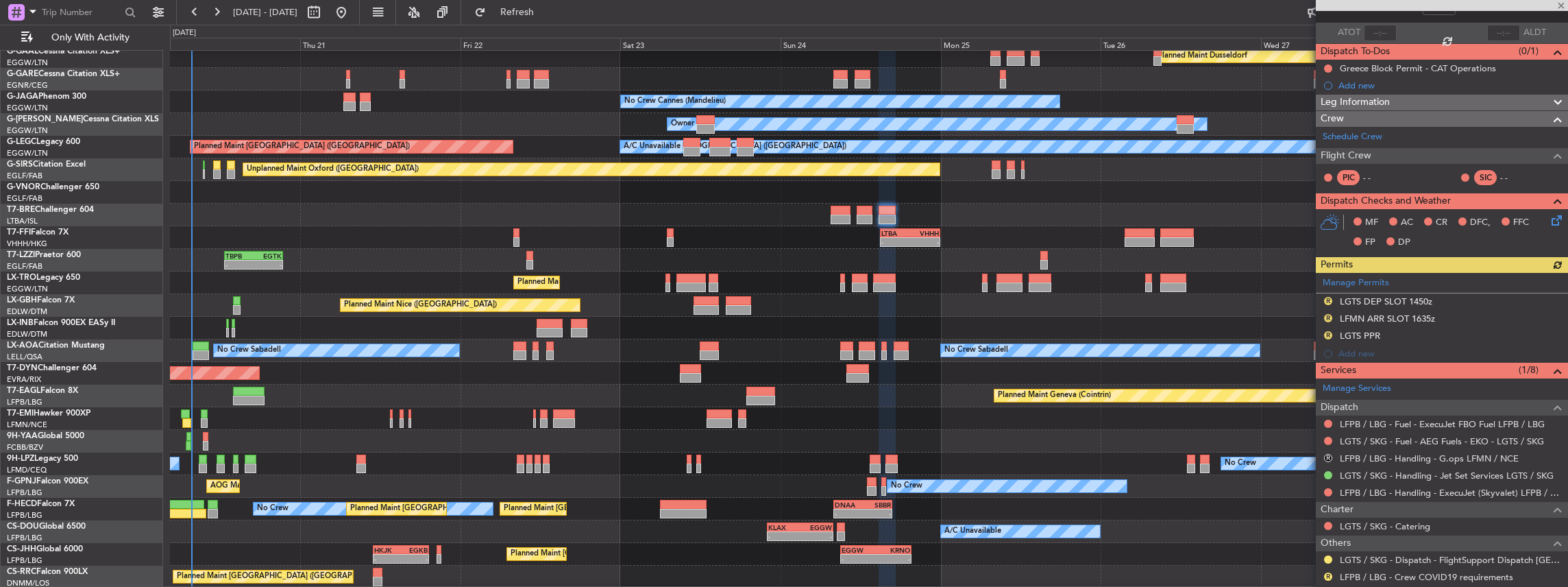
scroll to position [91, 0]
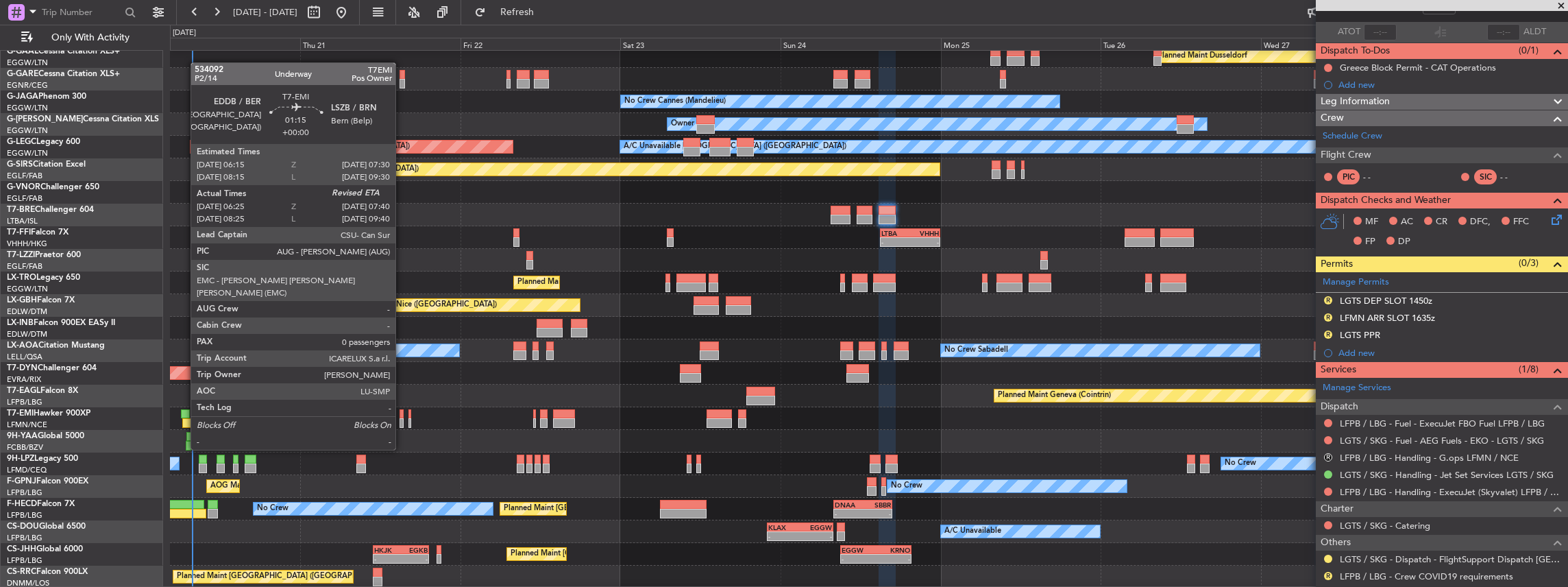
click at [183, 424] on div at bounding box center [186, 422] width 9 height 10
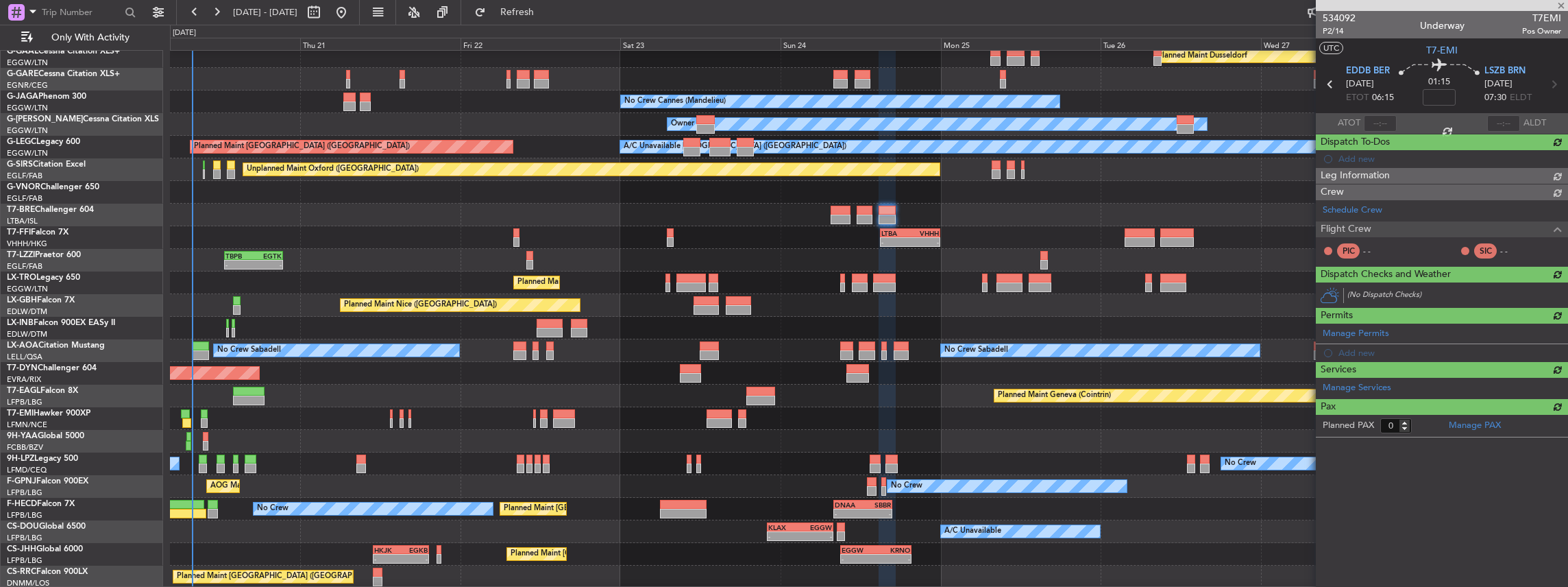
type input "06:25"
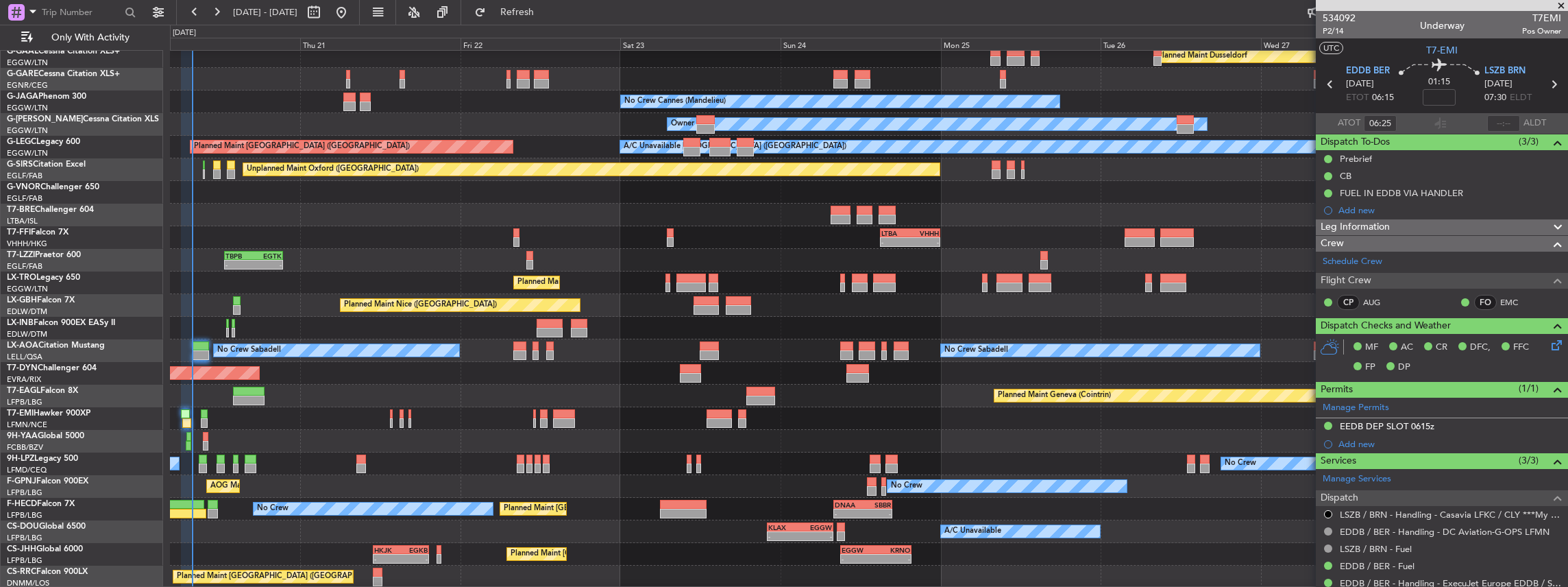
click at [1532, 20] on span "T7EMI" at bounding box center [1542, 18] width 39 height 14
copy span "T7EMI"
click at [1491, 129] on input "text" at bounding box center [1504, 124] width 33 height 16
type input "07:36"
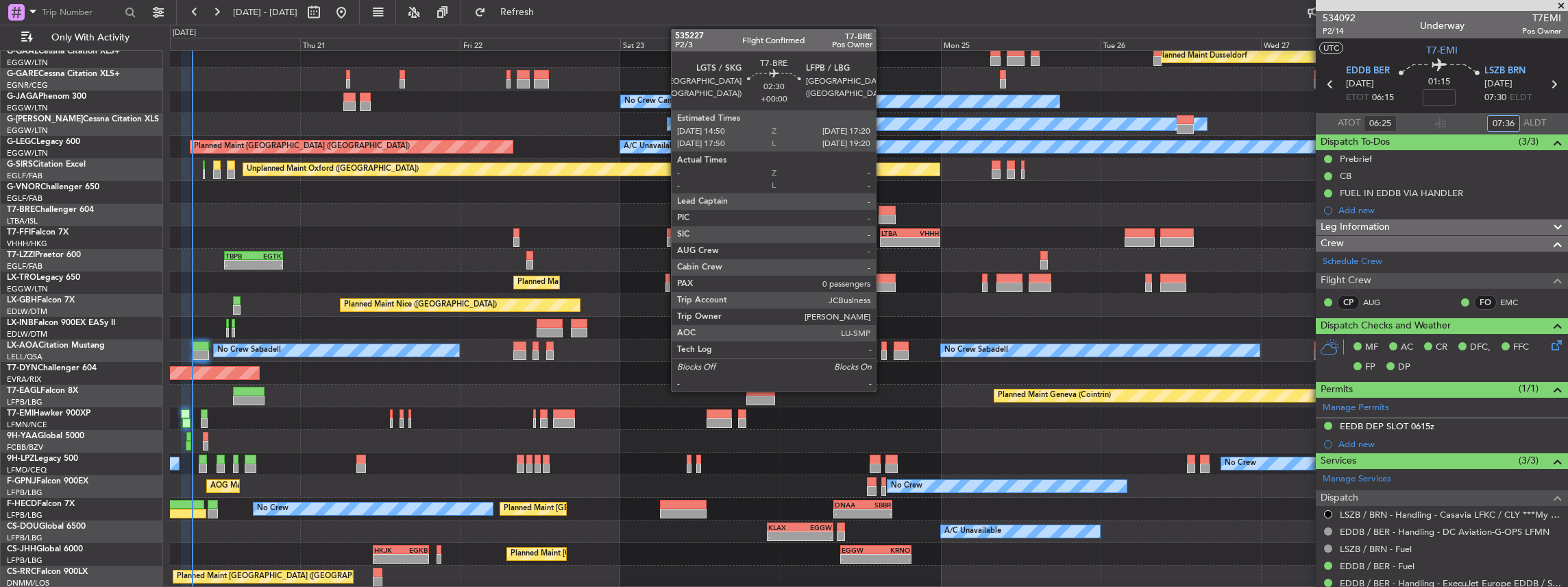
click at [883, 214] on div at bounding box center [887, 219] width 17 height 10
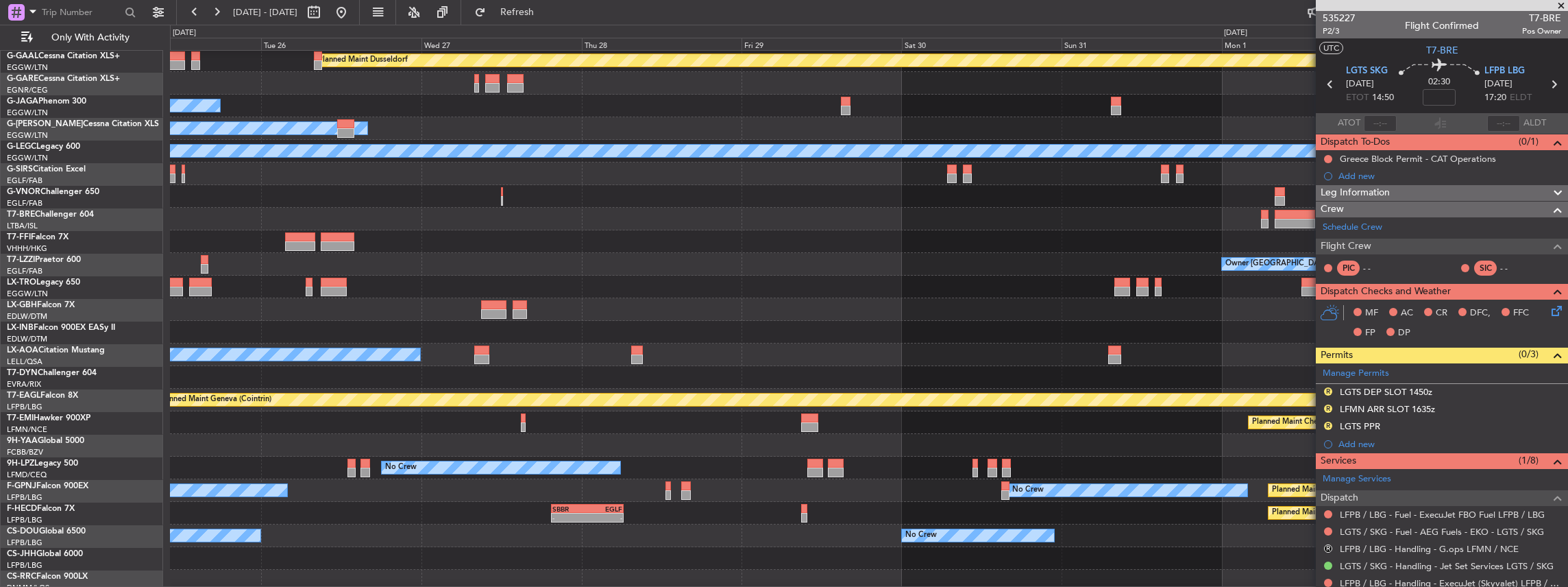
scroll to position [69, 0]
click at [338, 308] on div at bounding box center [869, 309] width 1398 height 22
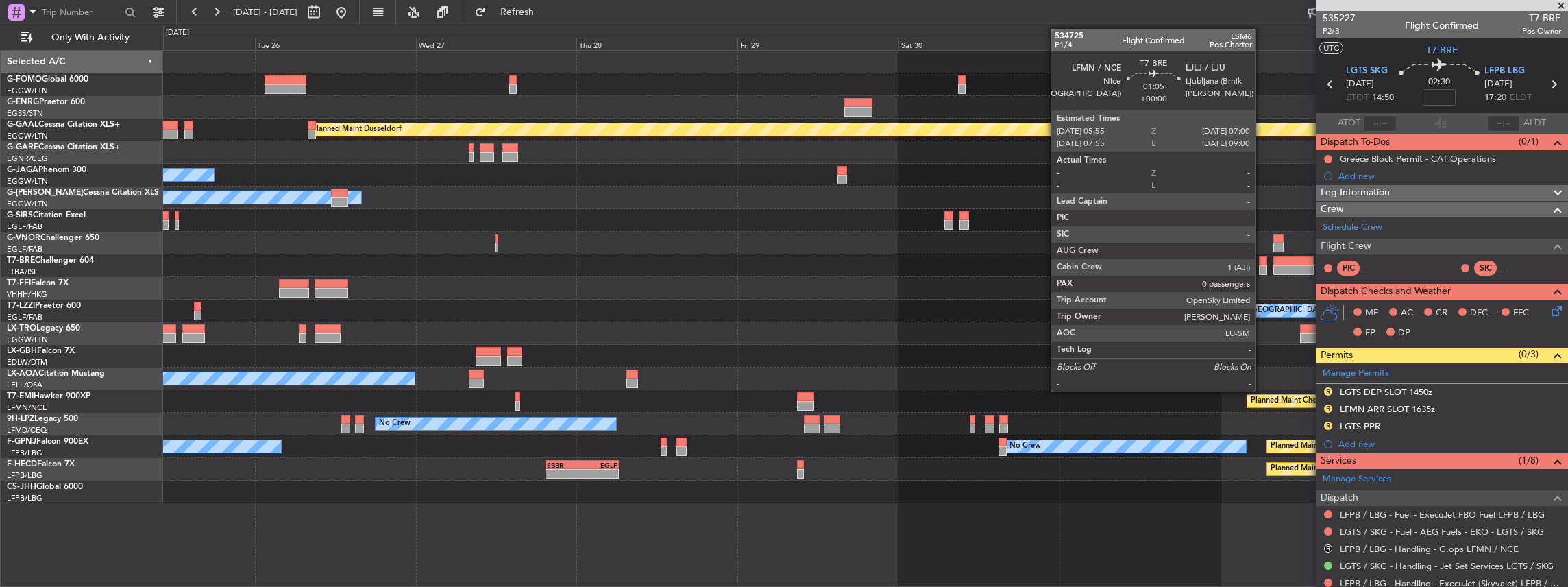
click at [1262, 271] on div at bounding box center [1262, 270] width 7 height 10
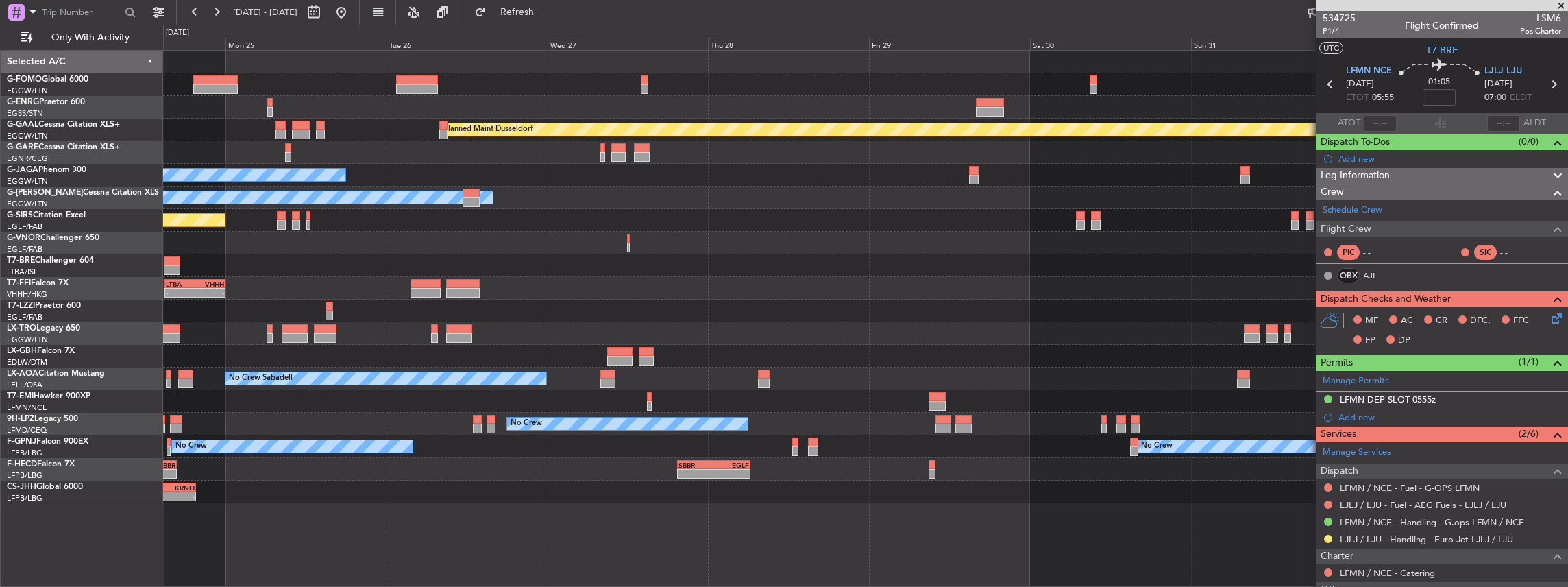
click at [615, 282] on div "Planned Maint Dusseldorf No Crew Cannes (Mandelieu) Planned Maint London (Luton…" at bounding box center [866, 277] width 1405 height 452
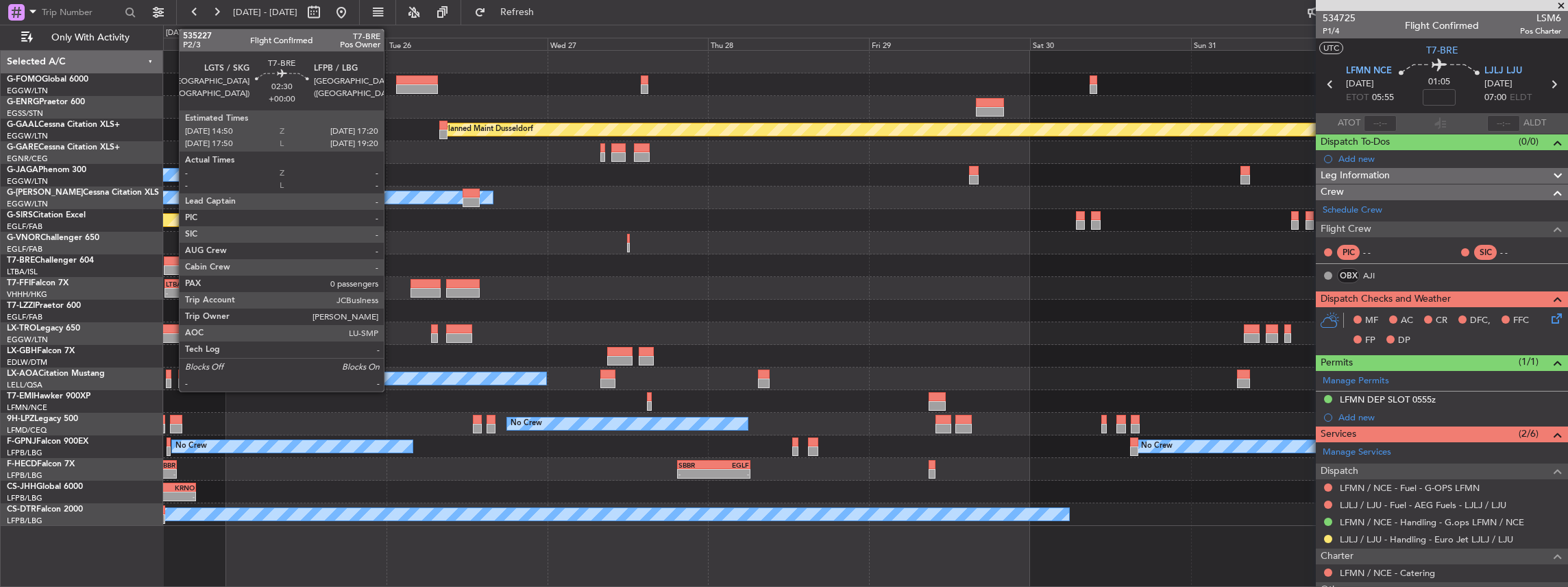
click at [172, 266] on div at bounding box center [172, 270] width 17 height 10
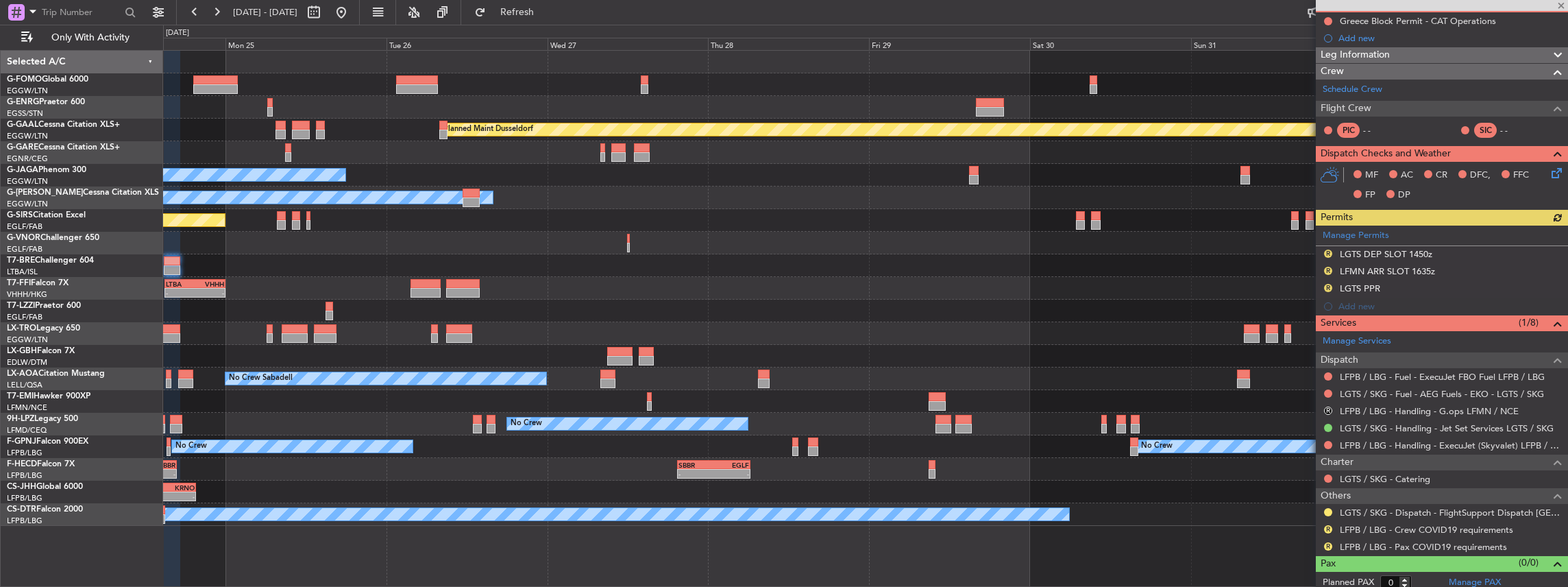
scroll to position [142, 0]
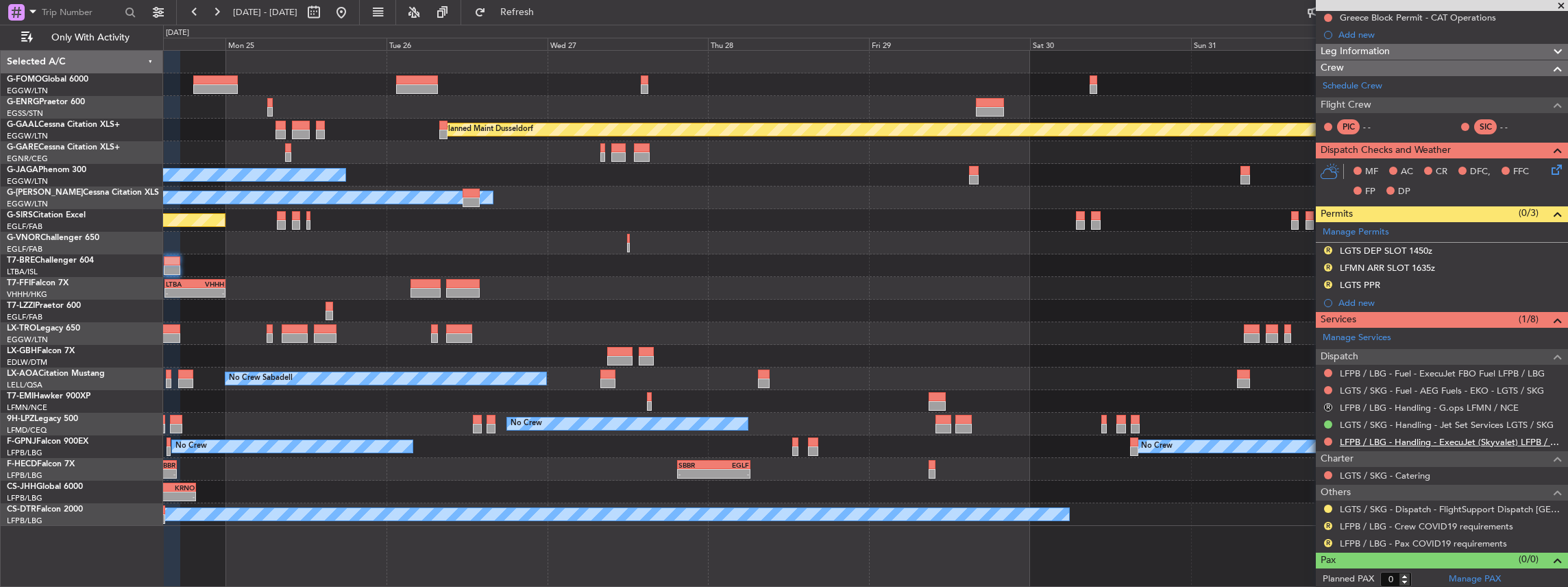
click at [1360, 440] on link "LFPB / LBG - Handling - ExecuJet (Skyvalet) LFPB / LBG" at bounding box center [1450, 442] width 222 height 12
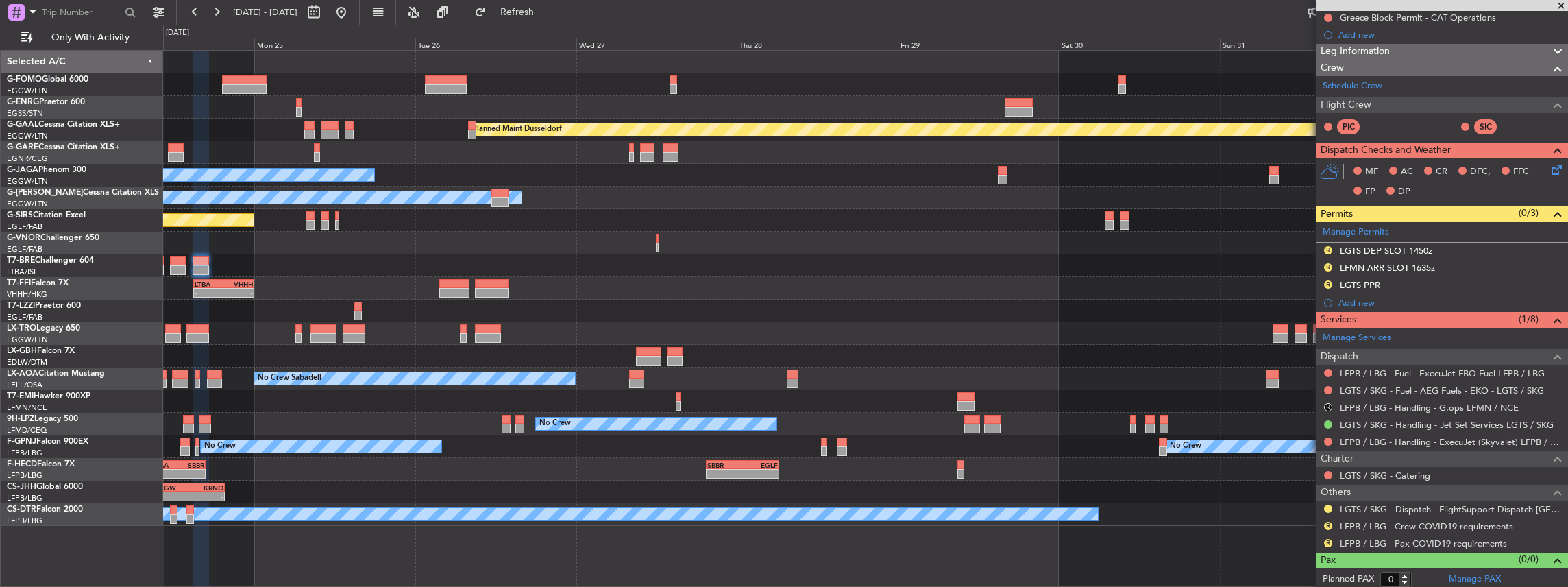
click at [319, 231] on div "Planned Maint Dusseldorf No Crew Cannes (Mandelieu) Planned Maint London (Luton…" at bounding box center [866, 288] width 1405 height 475
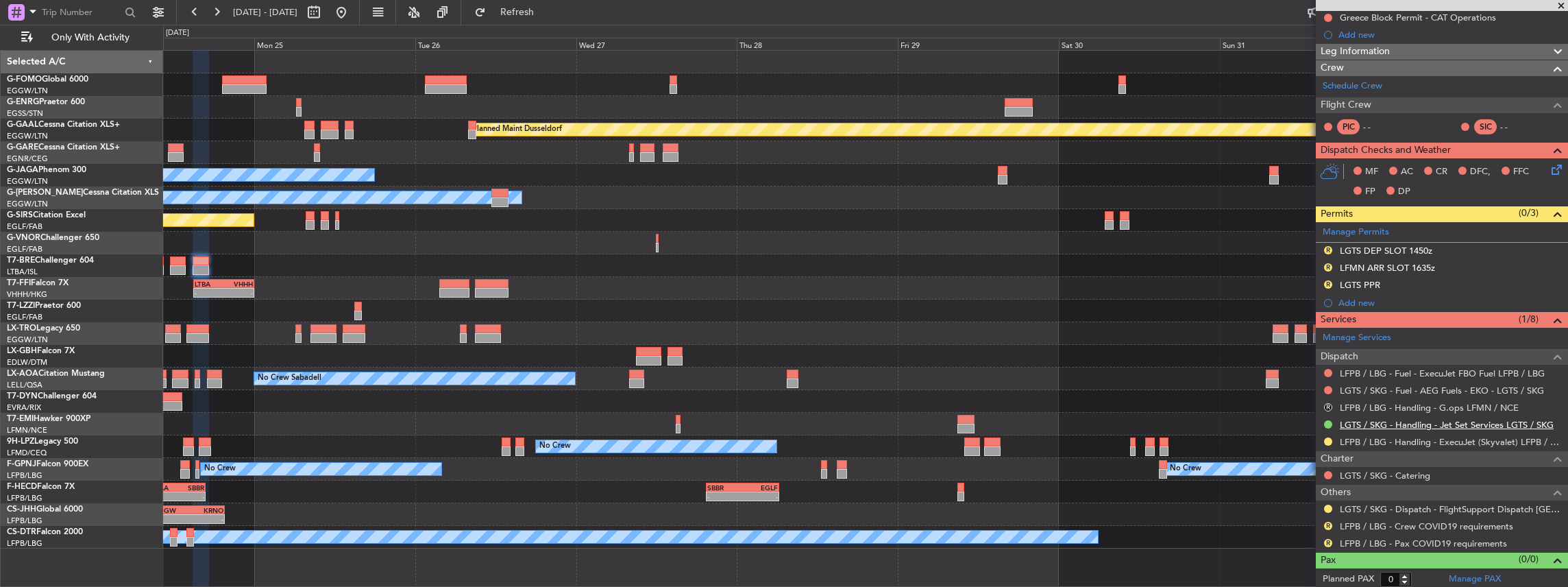
click at [1357, 422] on link "LGTS / SKG - Handling - Jet Set Services LGTS / SKG" at bounding box center [1447, 425] width 214 height 12
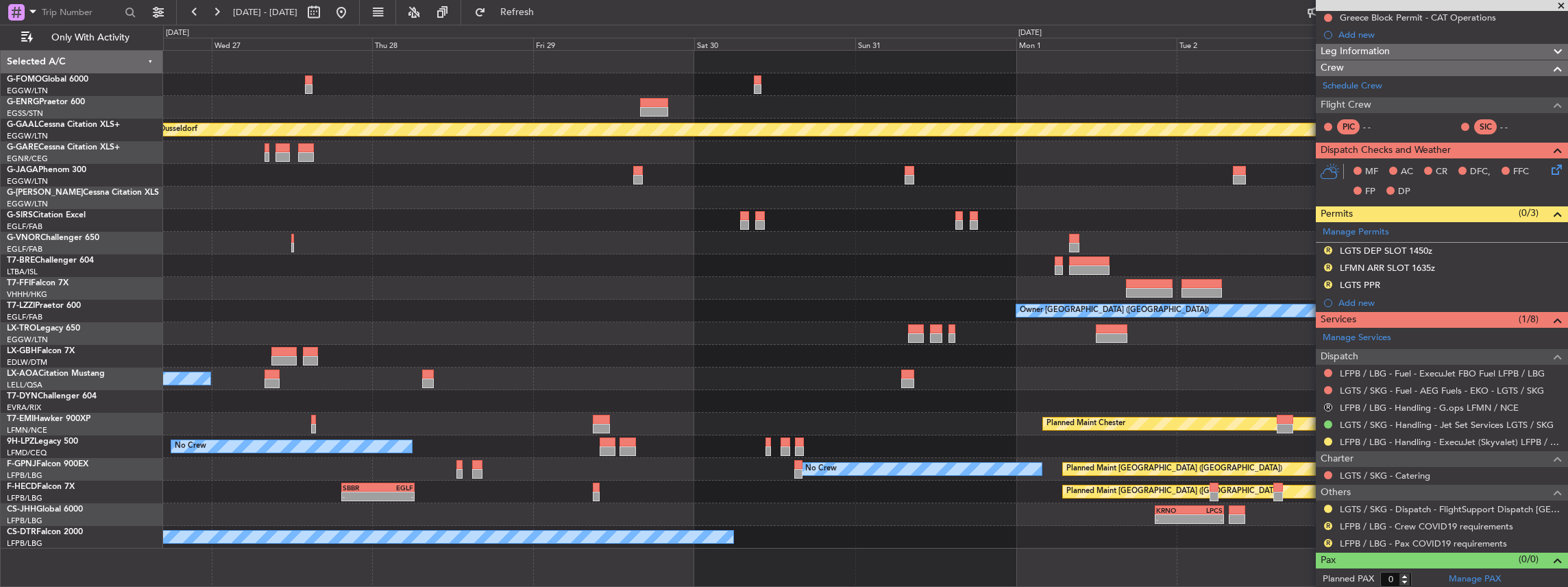
click at [639, 328] on div "Planned Maint Dusseldorf Planned Maint London (Luton) No Crew Cannes (Mandelieu…" at bounding box center [866, 299] width 1405 height 498
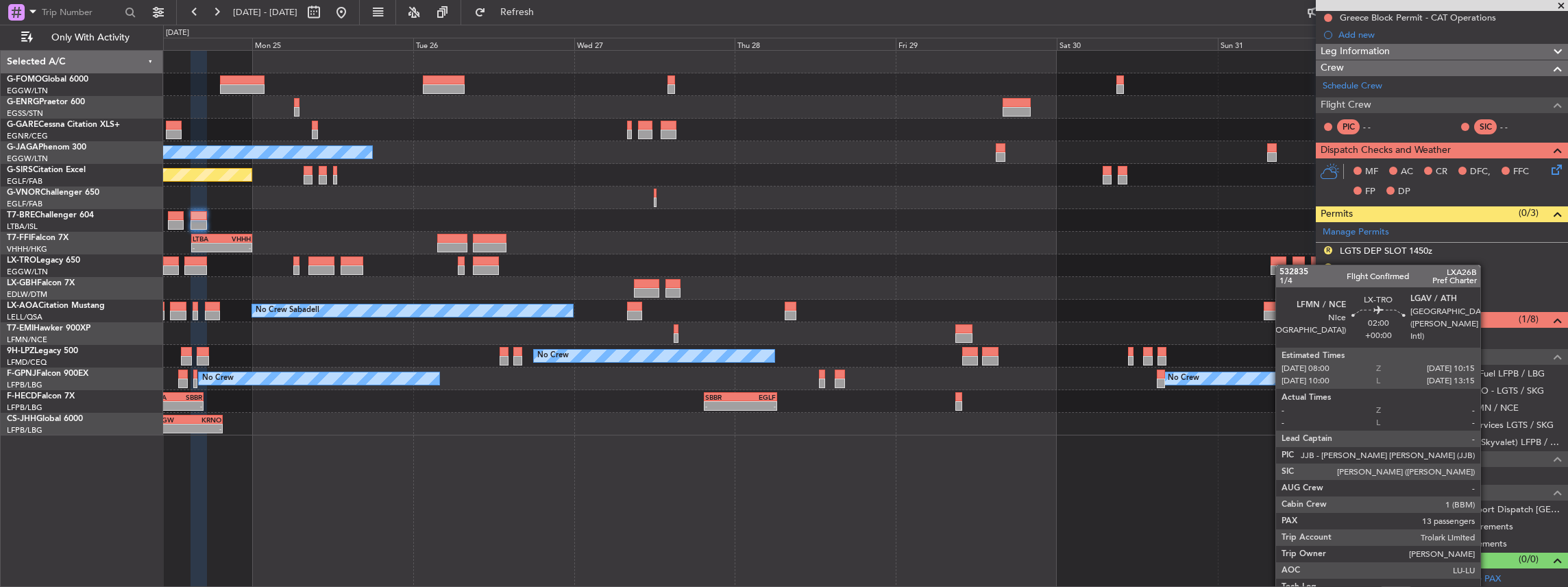
click at [1292, 267] on div "No Crew Cannes (Mandelieu) Planned Maint London (Luton) Unplanned Maint Oxford …" at bounding box center [866, 243] width 1405 height 384
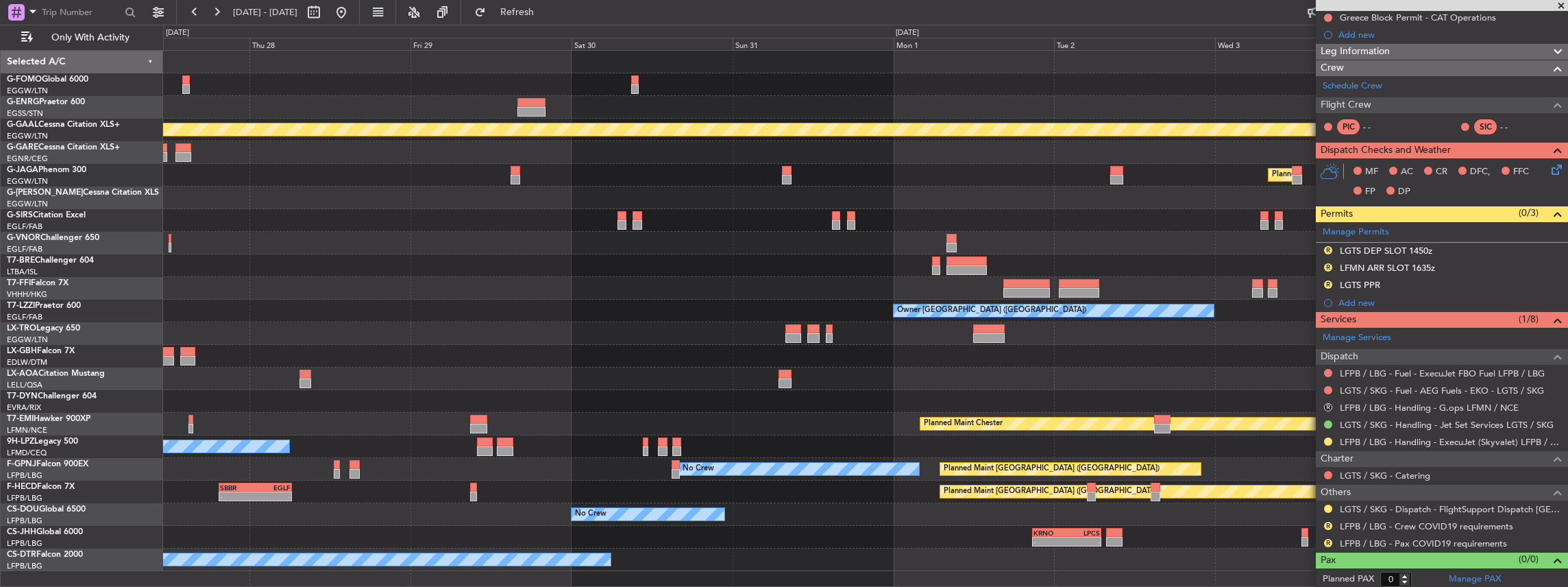
click at [380, 311] on div "Owner Planned Maint Dusseldorf Planned Maint London (Luton) No Crew Cannes (Man…" at bounding box center [866, 311] width 1405 height 520
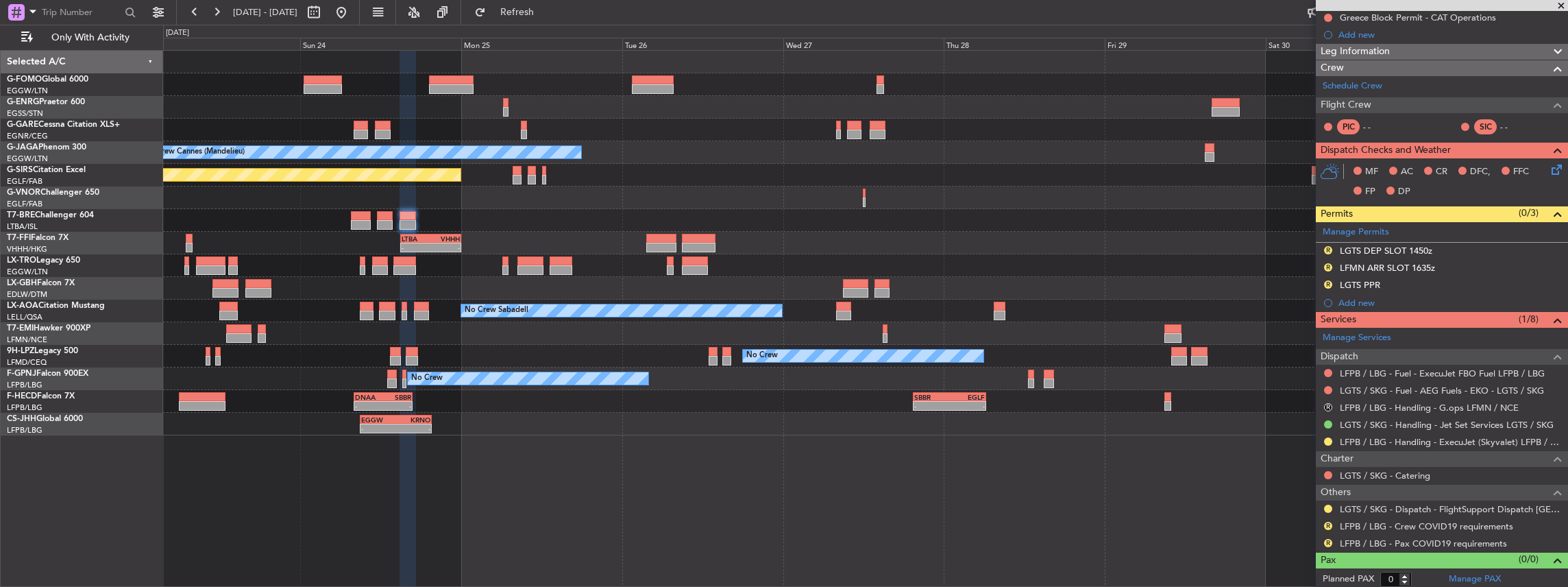
click at [1242, 252] on div "LTBA 15:00 Z VHHH 00:00 Z - -" at bounding box center [866, 243] width 1405 height 22
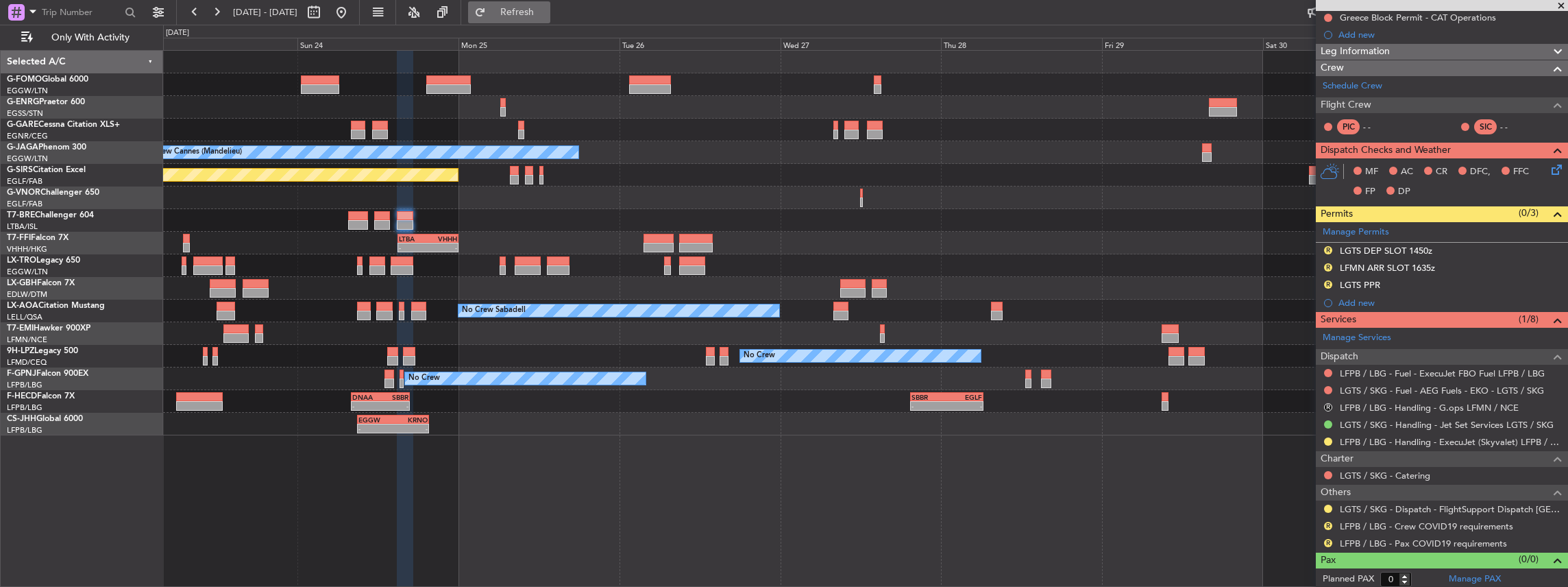
click at [547, 9] on span "Refresh" at bounding box center [517, 12] width 58 height 10
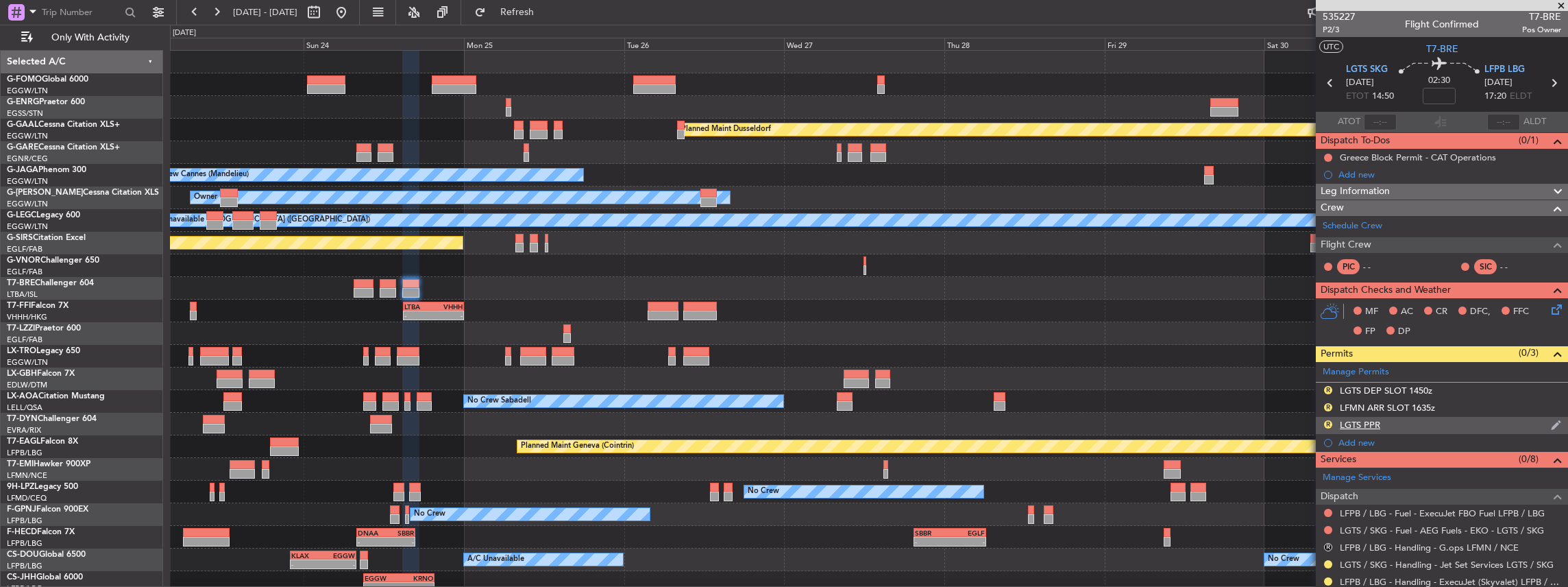
scroll to position [0, 0]
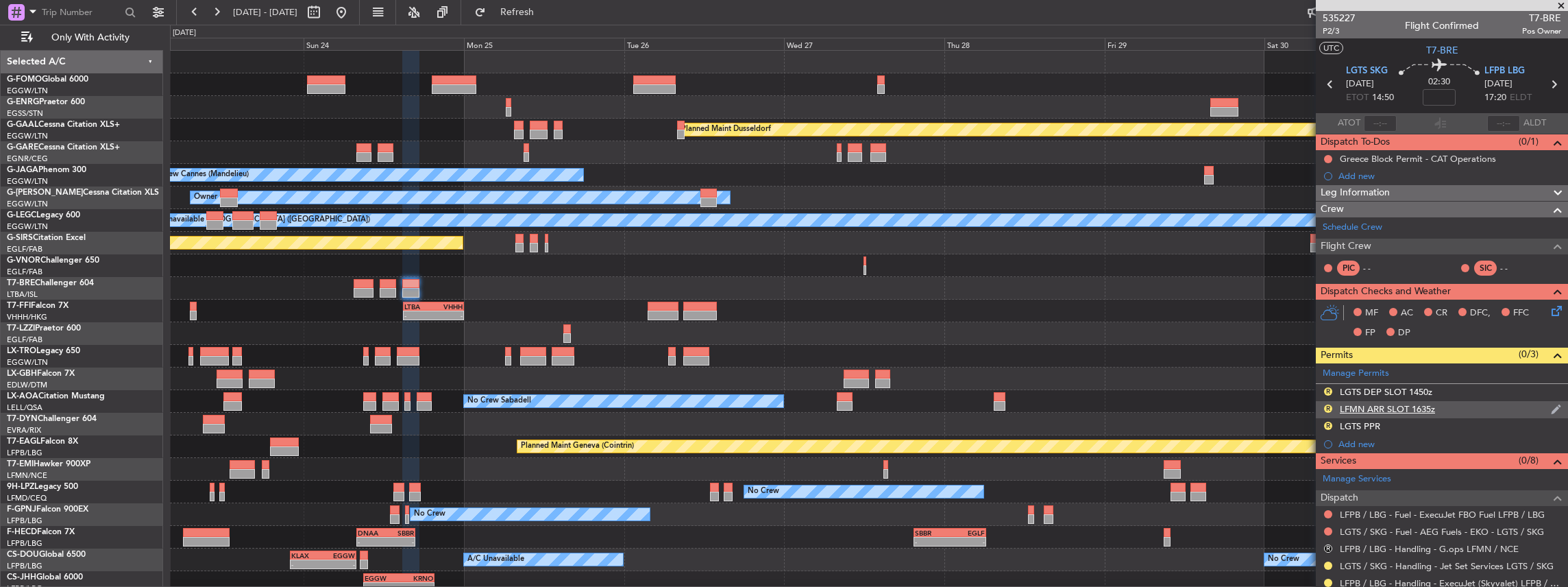
click at [1553, 407] on img at bounding box center [1556, 409] width 10 height 12
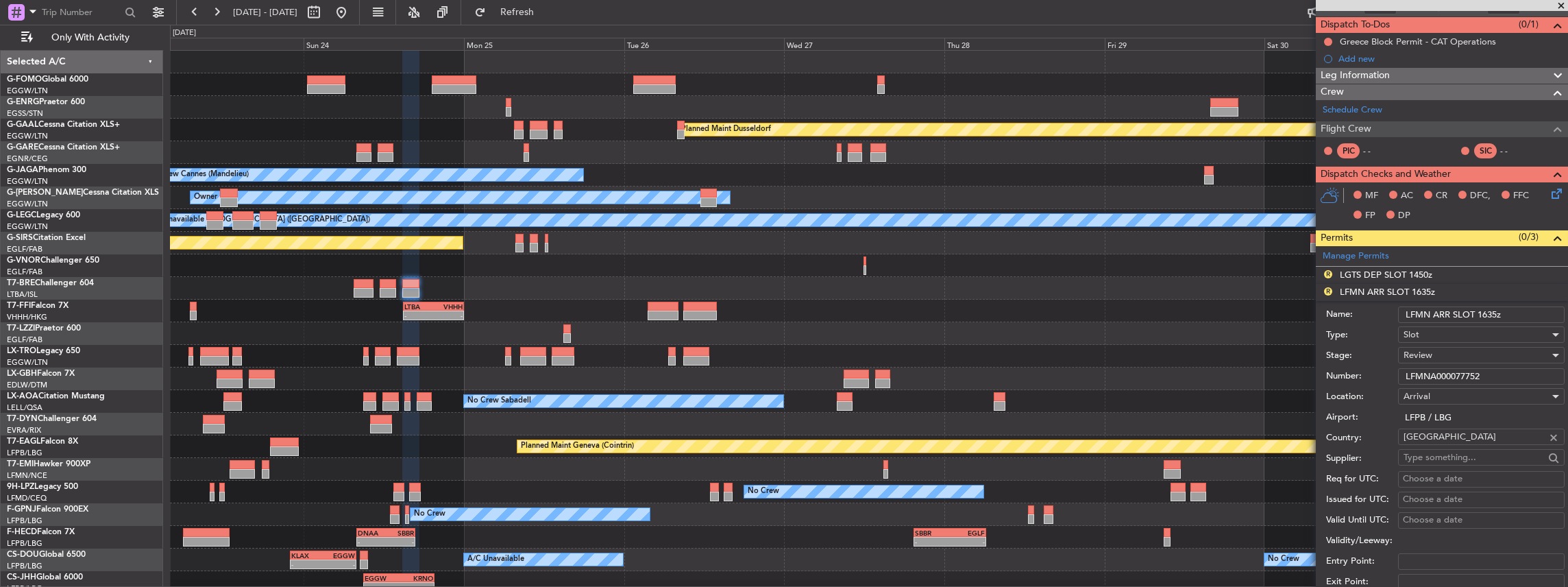
scroll to position [228, 0]
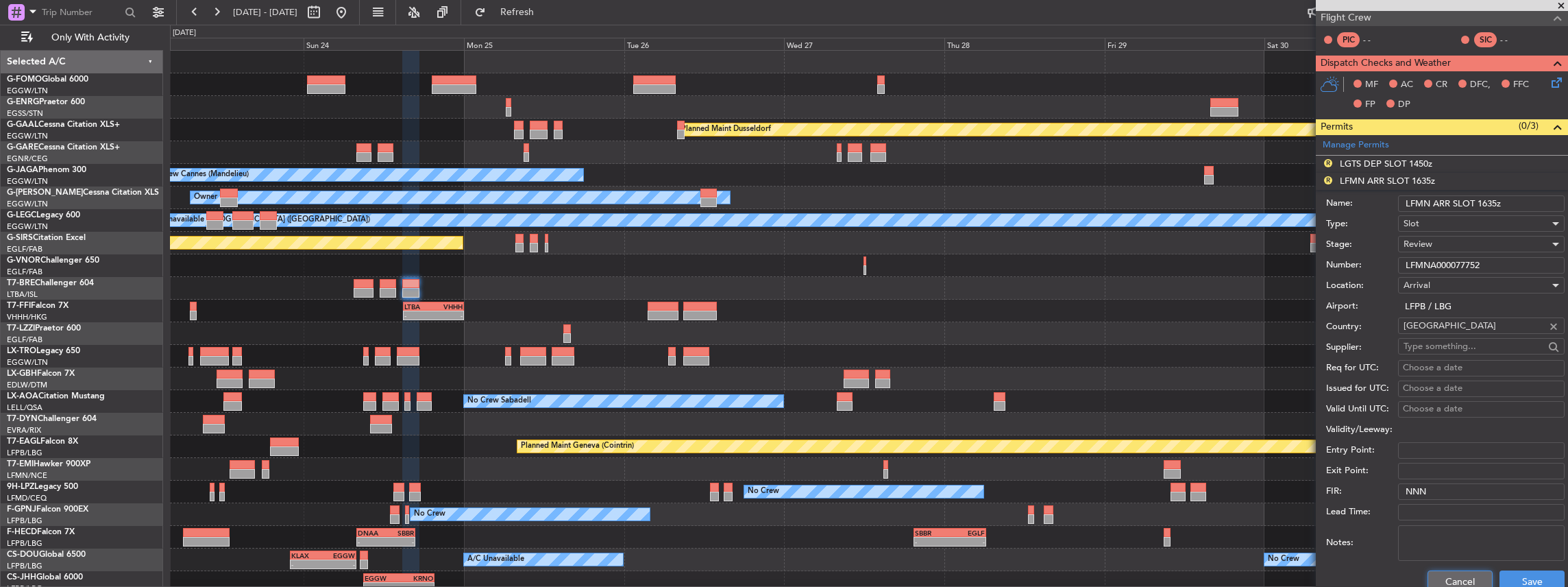
click at [1463, 574] on button "Cancel" at bounding box center [1460, 581] width 65 height 22
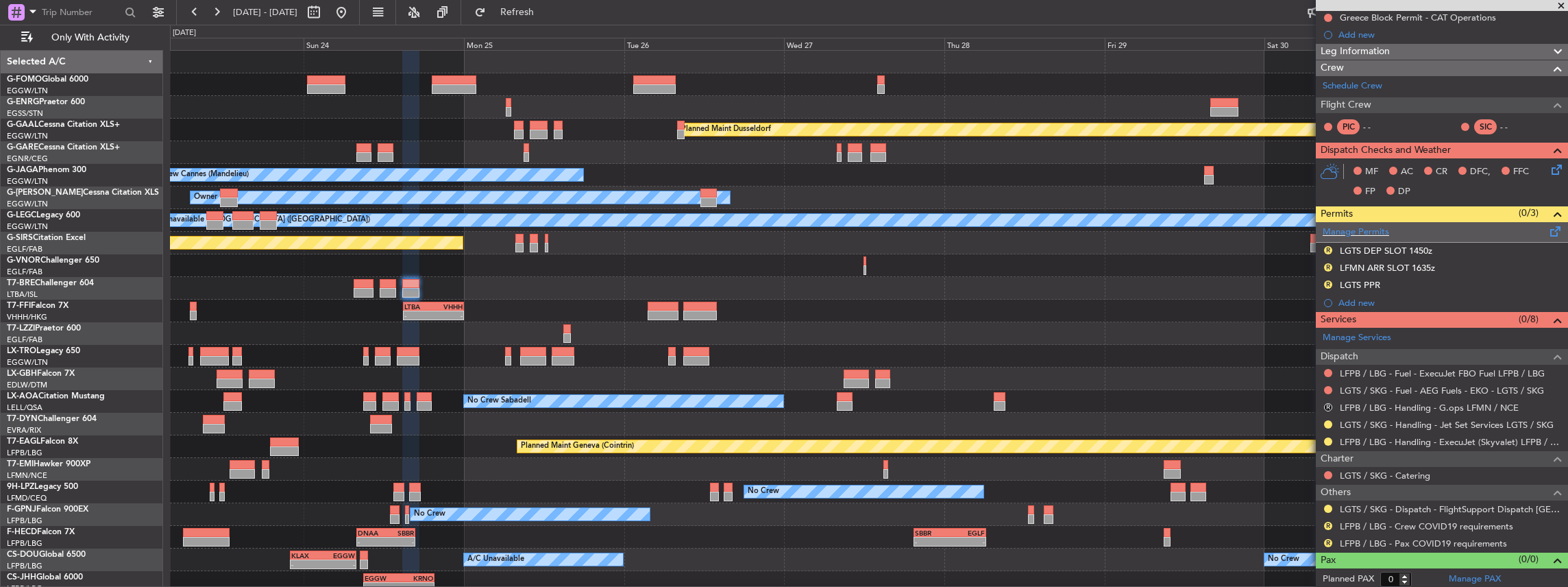
click at [1553, 229] on span at bounding box center [1556, 228] width 16 height 10
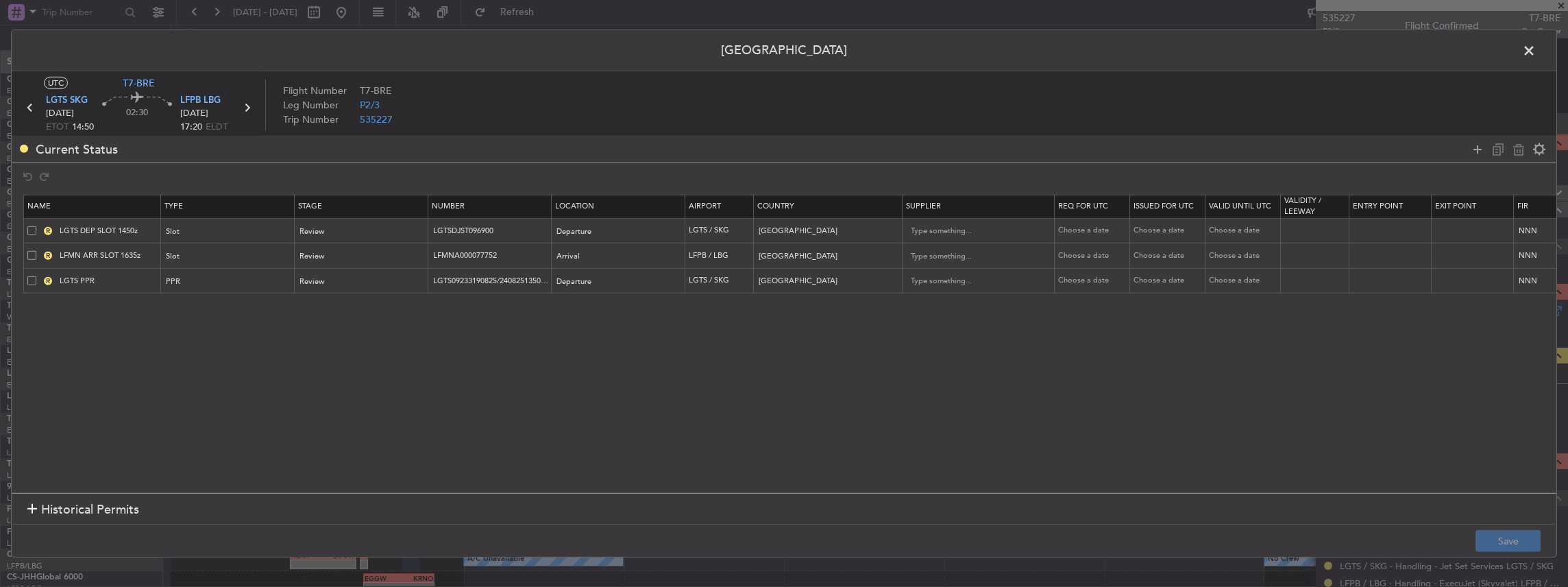
scroll to position [142, 0]
click at [28, 256] on span at bounding box center [32, 255] width 9 height 9
click at [37, 251] on input "checkbox" at bounding box center [37, 251] width 0 height 0
click at [1525, 148] on icon at bounding box center [1519, 149] width 16 height 16
type input "LGTS PPR"
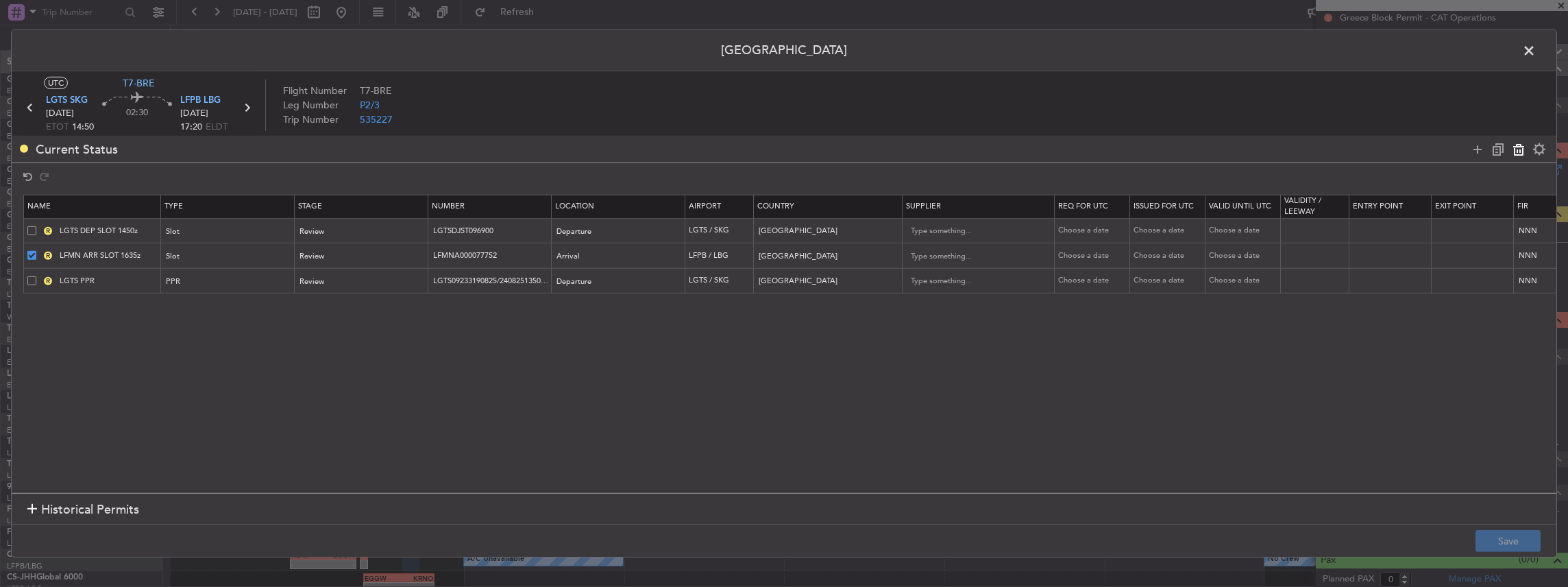
type input "LGTS09233190825/2408251350/2408251450"
type input "[GEOGRAPHIC_DATA]"
click at [1505, 538] on button "Save" at bounding box center [1508, 541] width 65 height 22
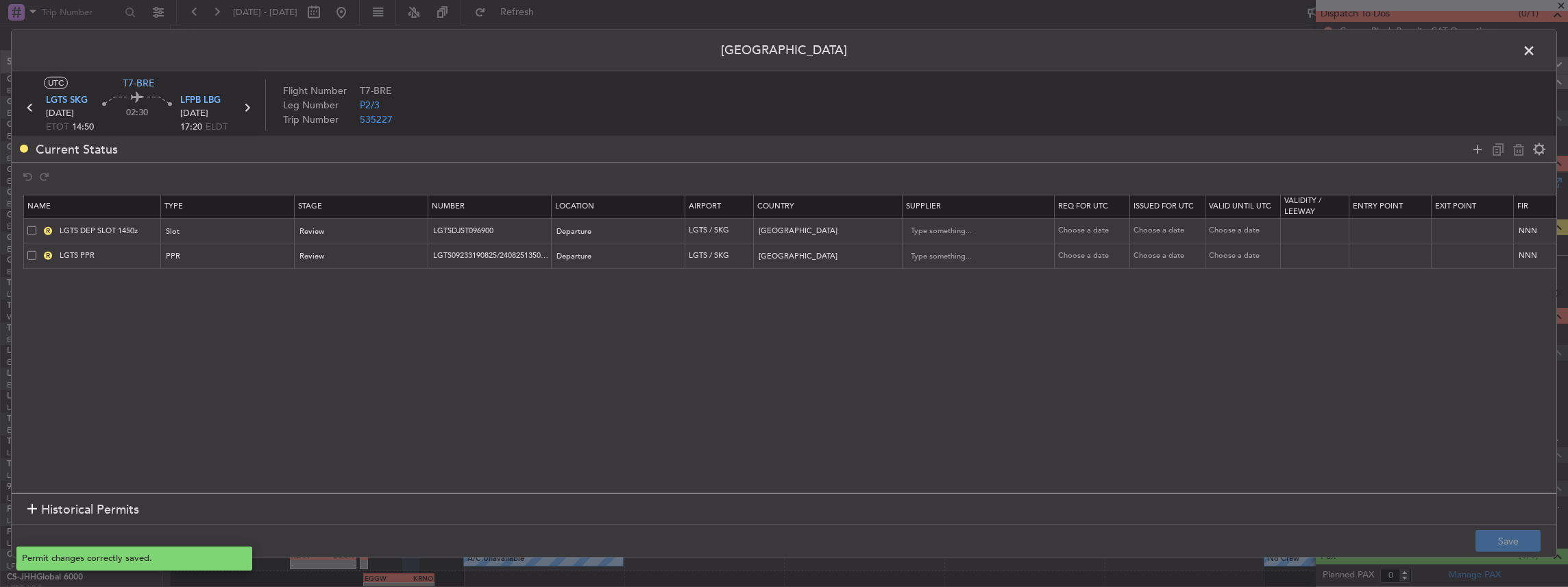
scroll to position [124, 0]
click at [1536, 48] on span at bounding box center [1536, 54] width 0 height 28
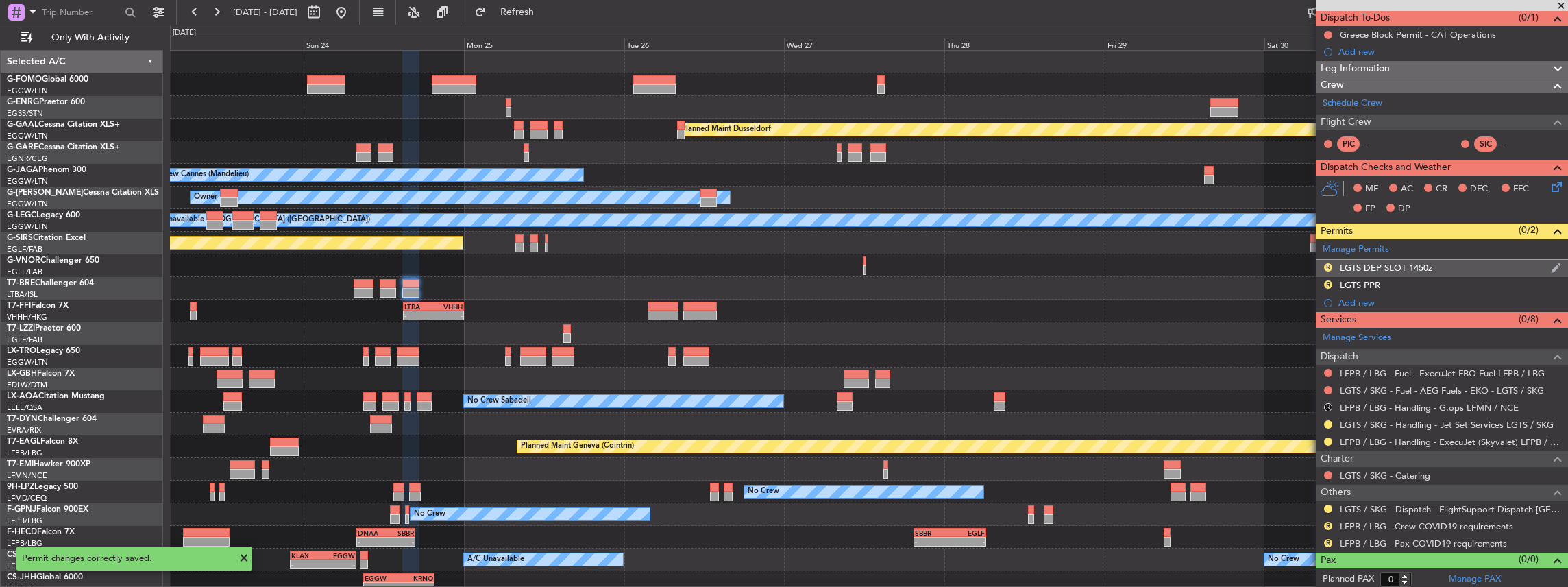
scroll to position [0, 0]
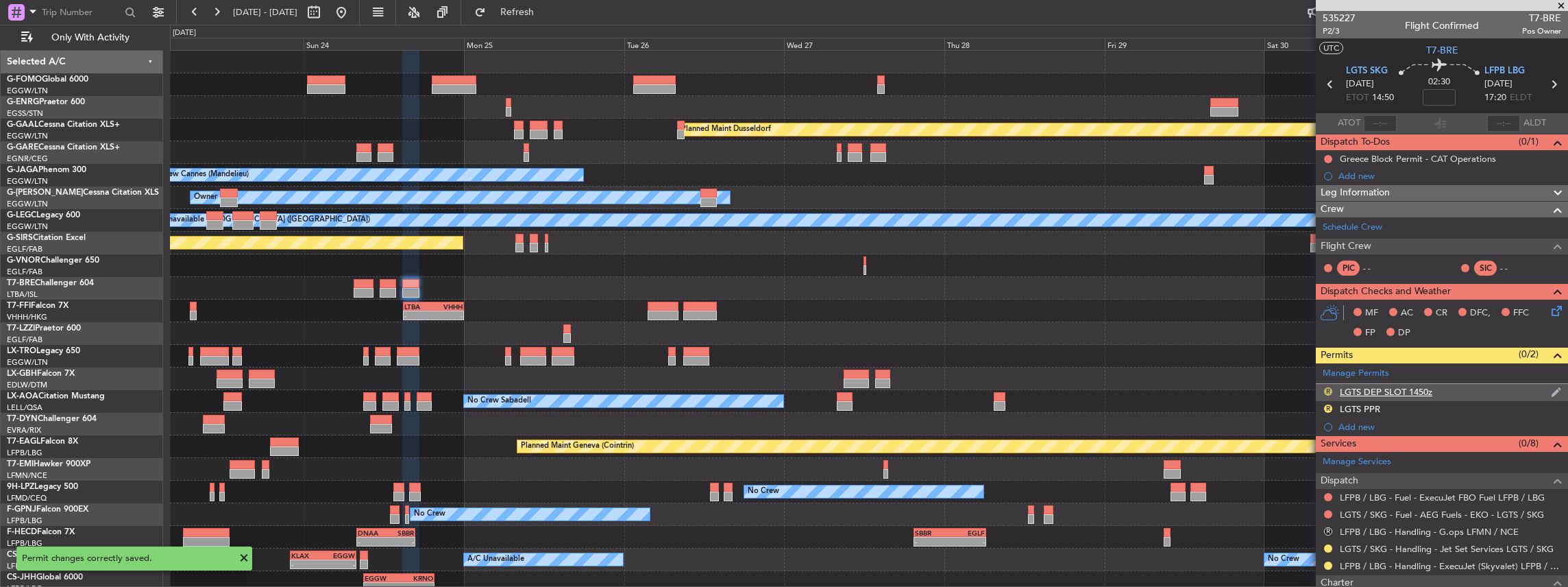
click at [1327, 389] on button "R" at bounding box center [1328, 391] width 8 height 8
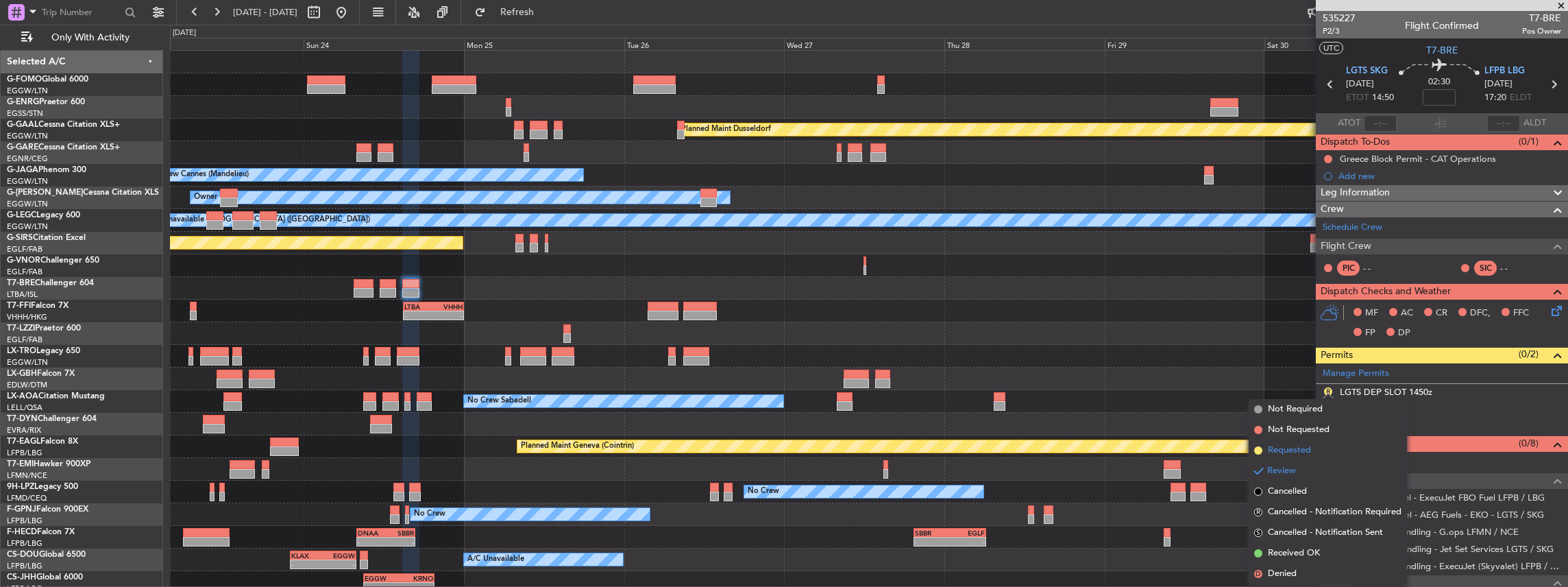
click at [1302, 450] on span "Requested" at bounding box center [1289, 450] width 43 height 13
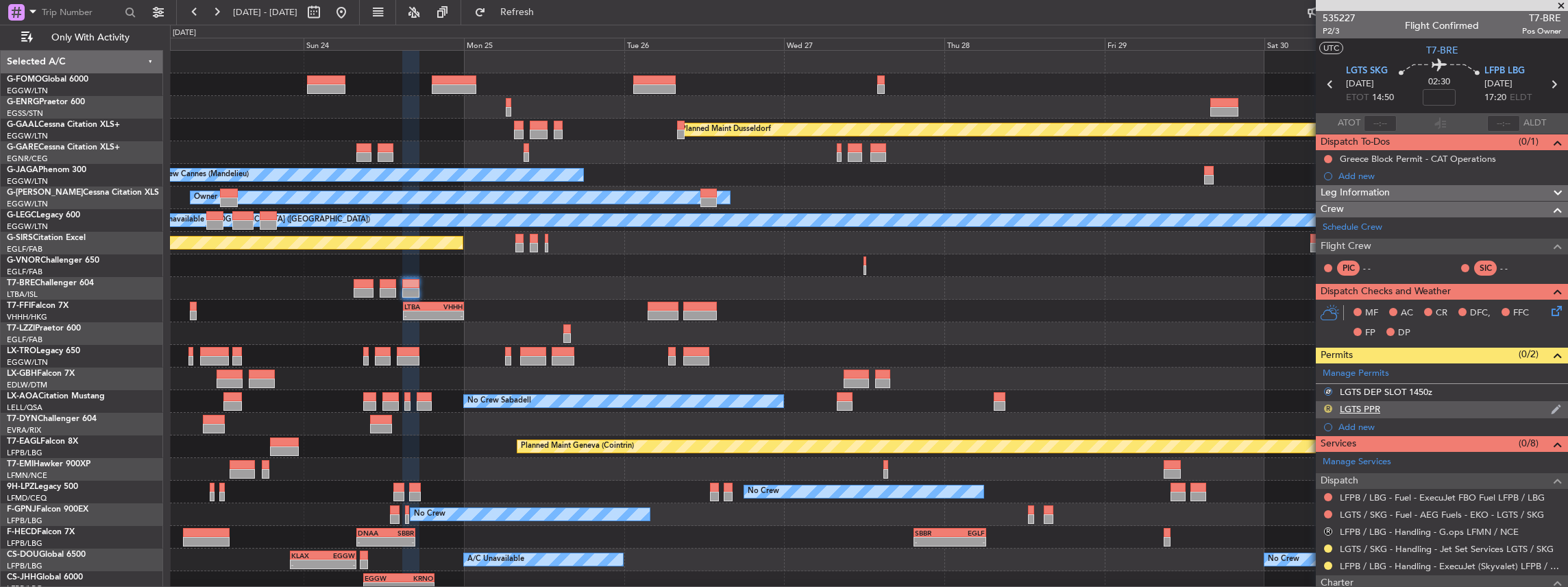
click at [1327, 406] on button "R" at bounding box center [1328, 408] width 8 height 8
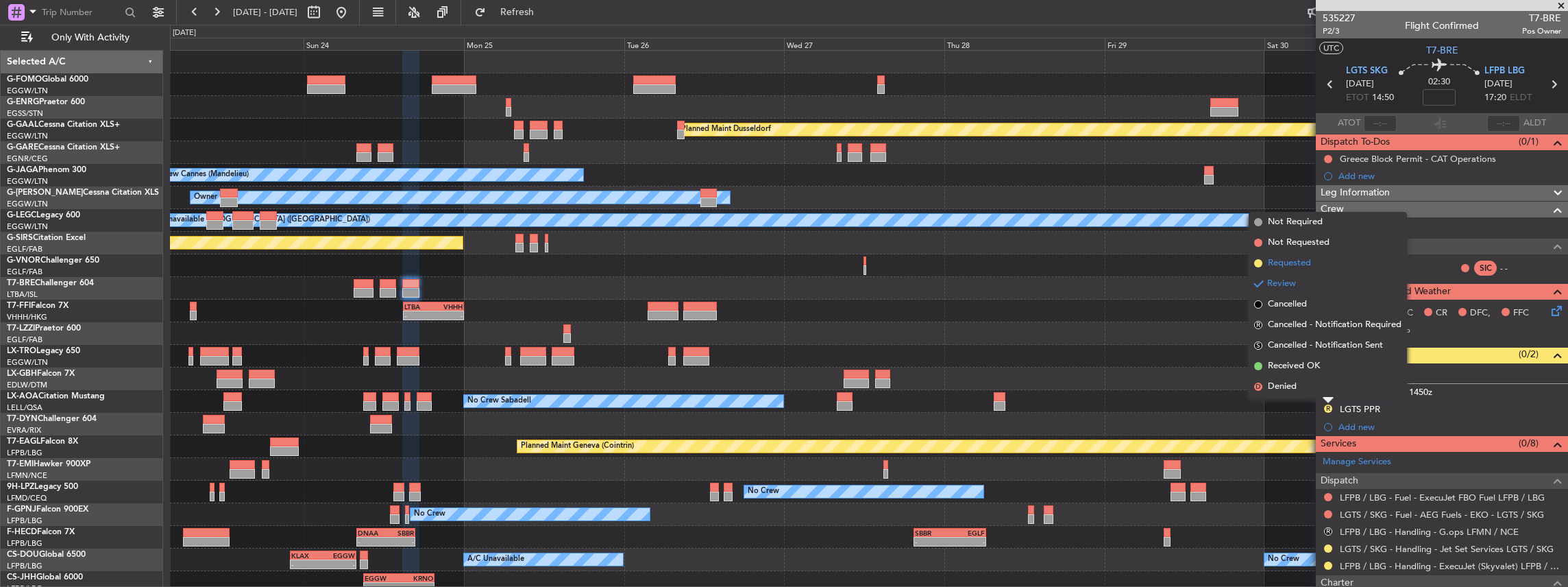
click at [1289, 267] on span "Requested" at bounding box center [1289, 263] width 43 height 13
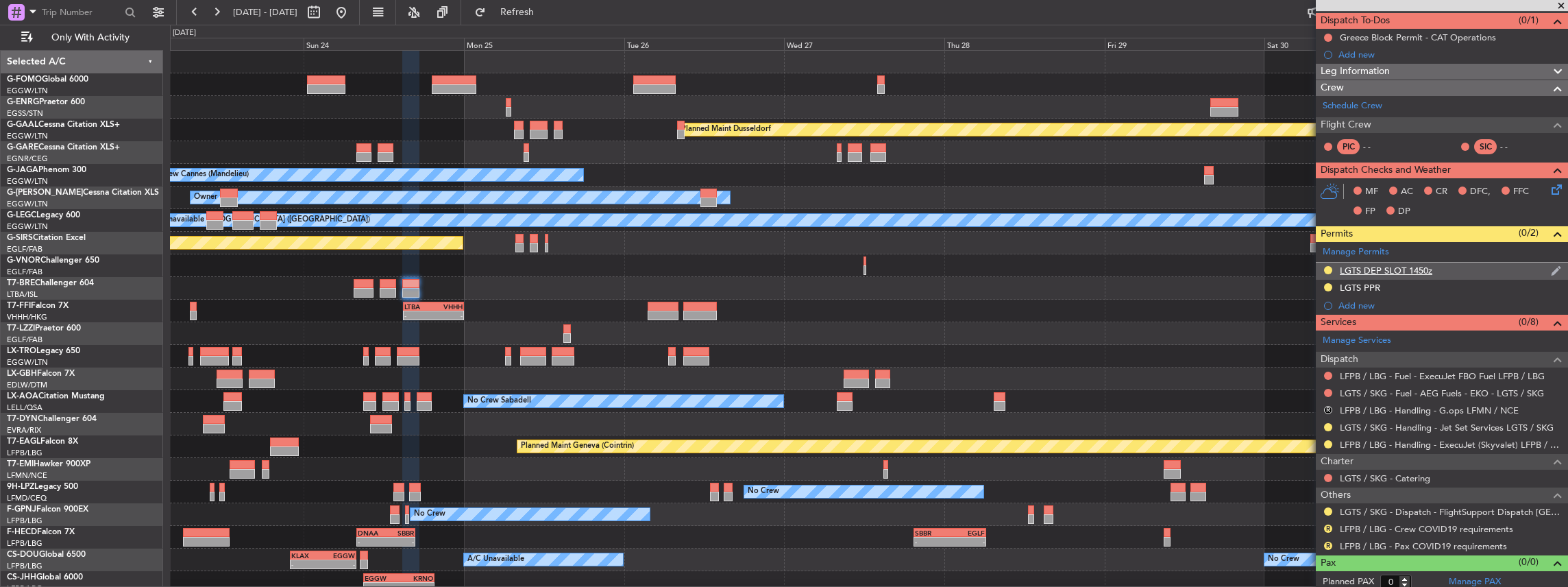
scroll to position [124, 0]
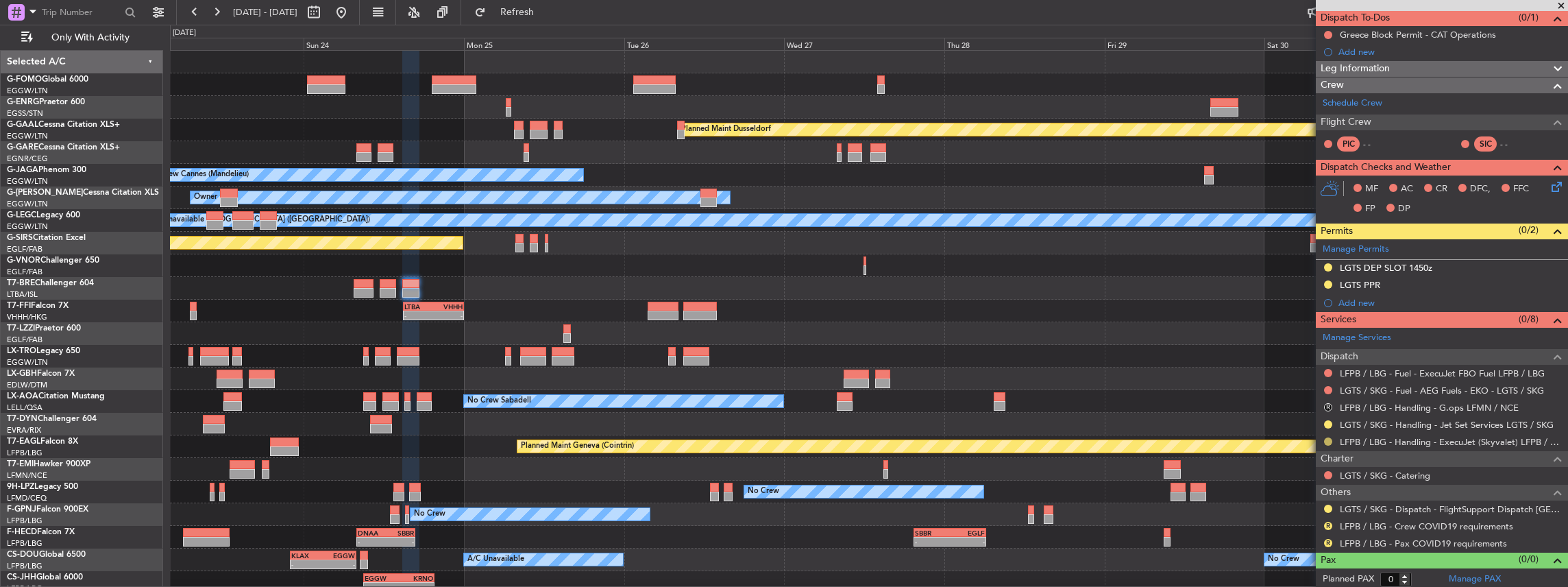
click at [1330, 440] on button at bounding box center [1328, 441] width 8 height 8
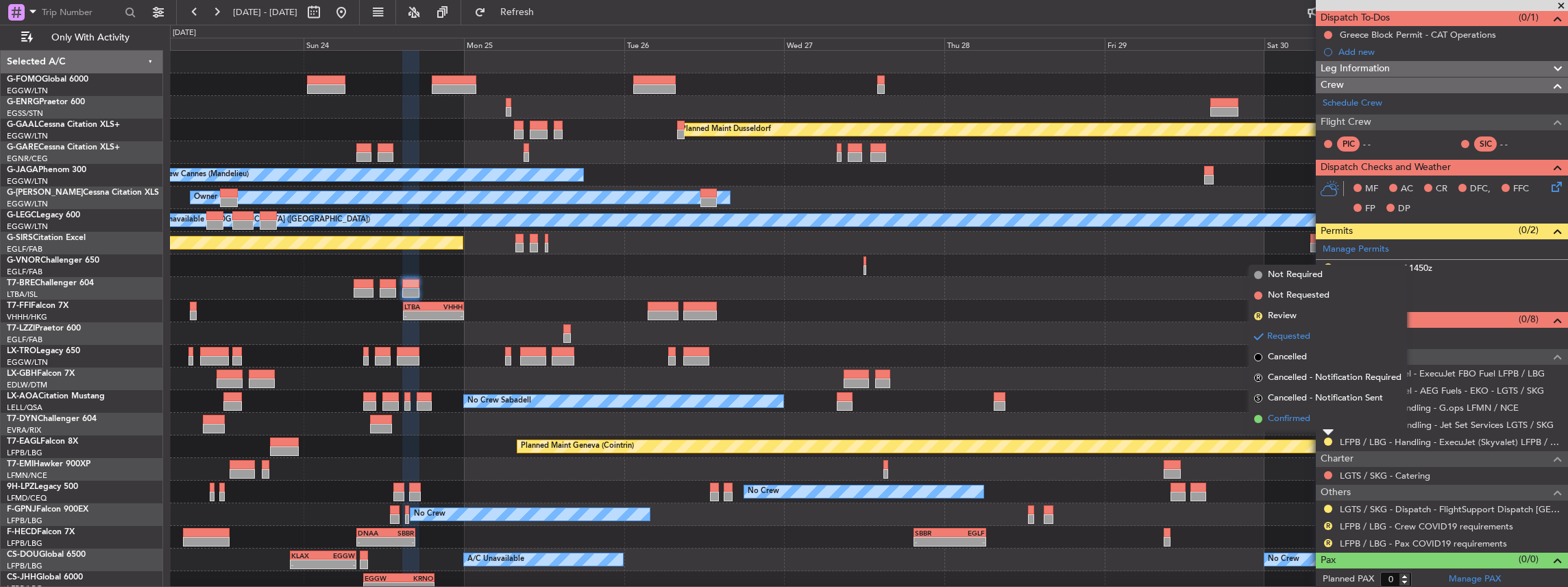
click at [1313, 421] on li "Confirmed" at bounding box center [1328, 419] width 158 height 20
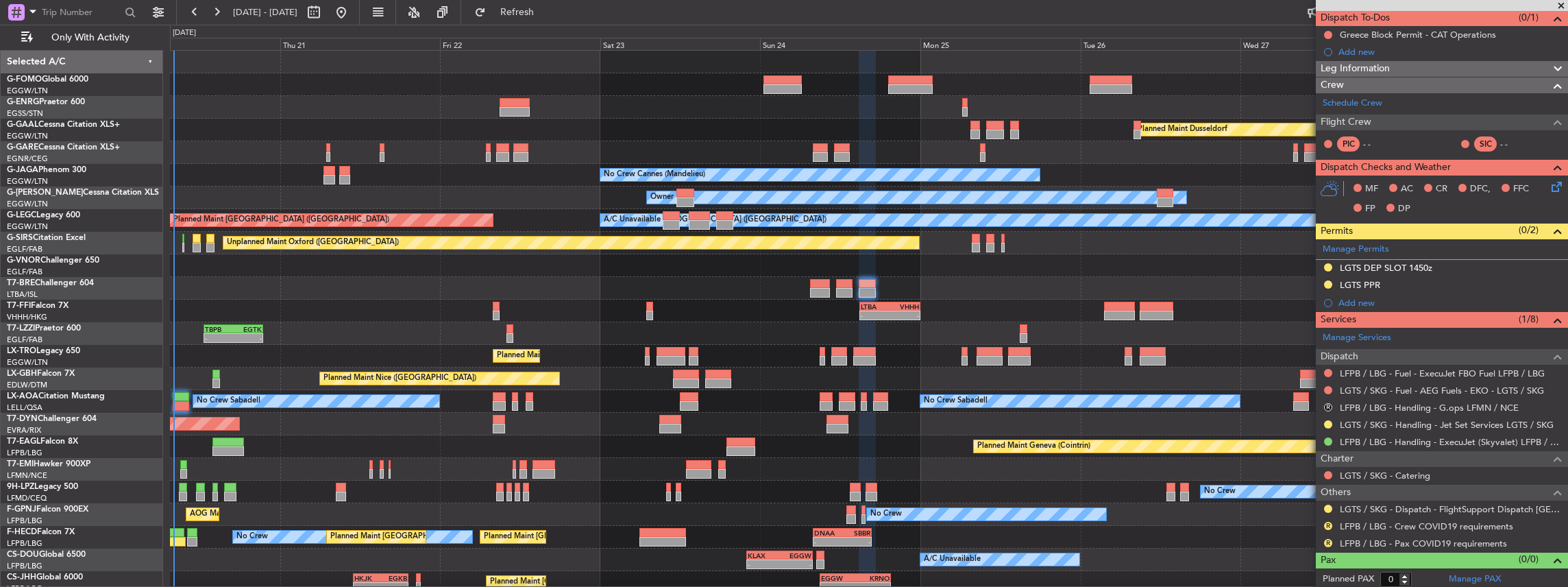
click at [1089, 465] on div "Owner Planned [GEOGRAPHIC_DATA] Unplanned Maint [PERSON_NAME] No Crew Cannes ([…" at bounding box center [869, 333] width 1398 height 565
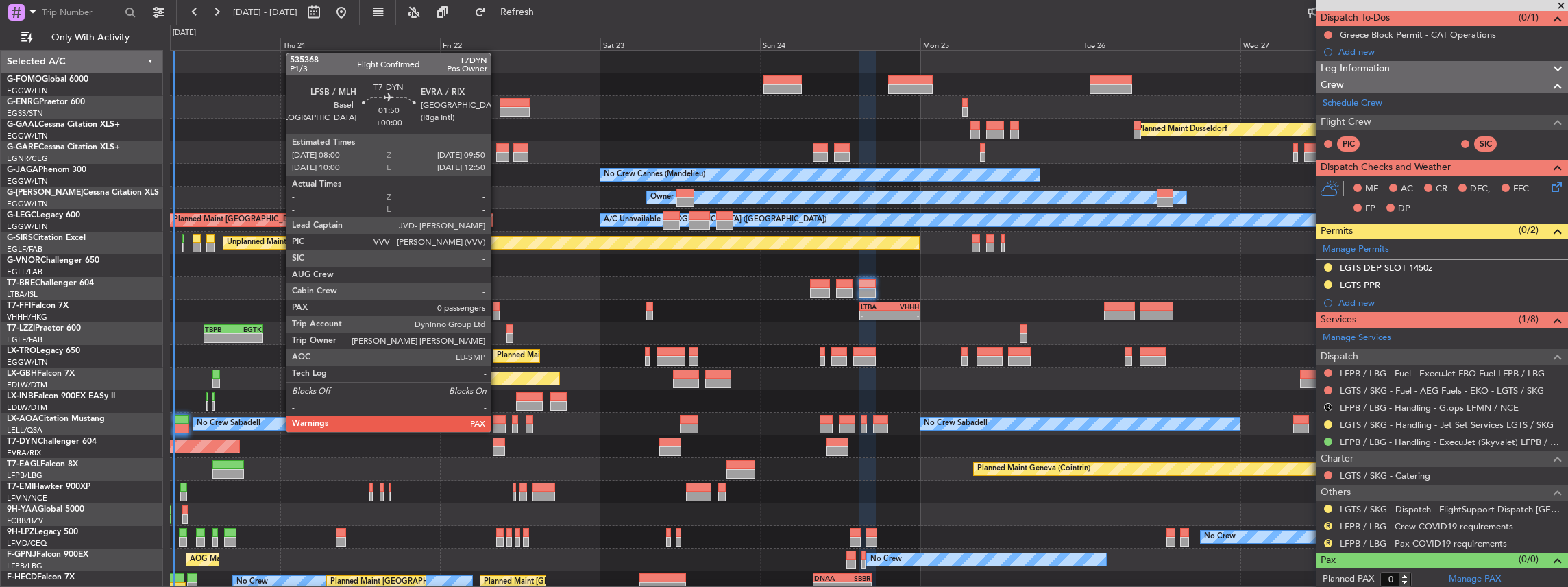
click at [498, 442] on div at bounding box center [499, 442] width 12 height 10
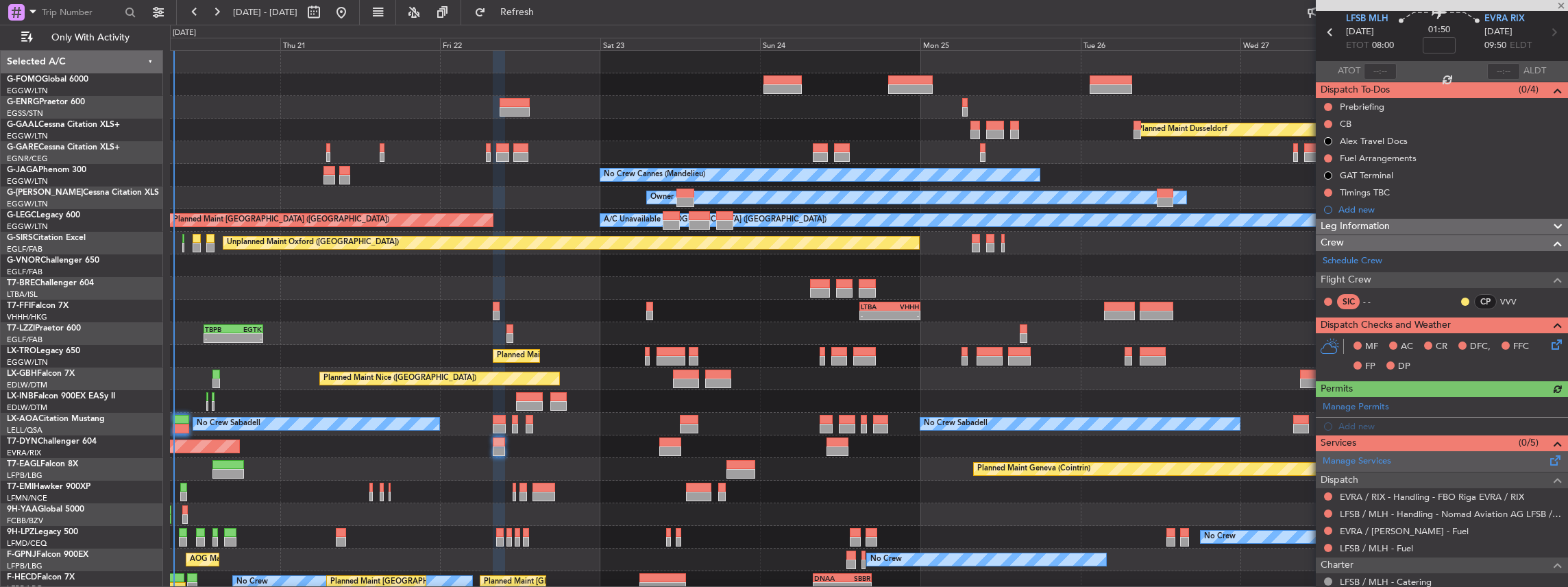
scroll to position [91, 0]
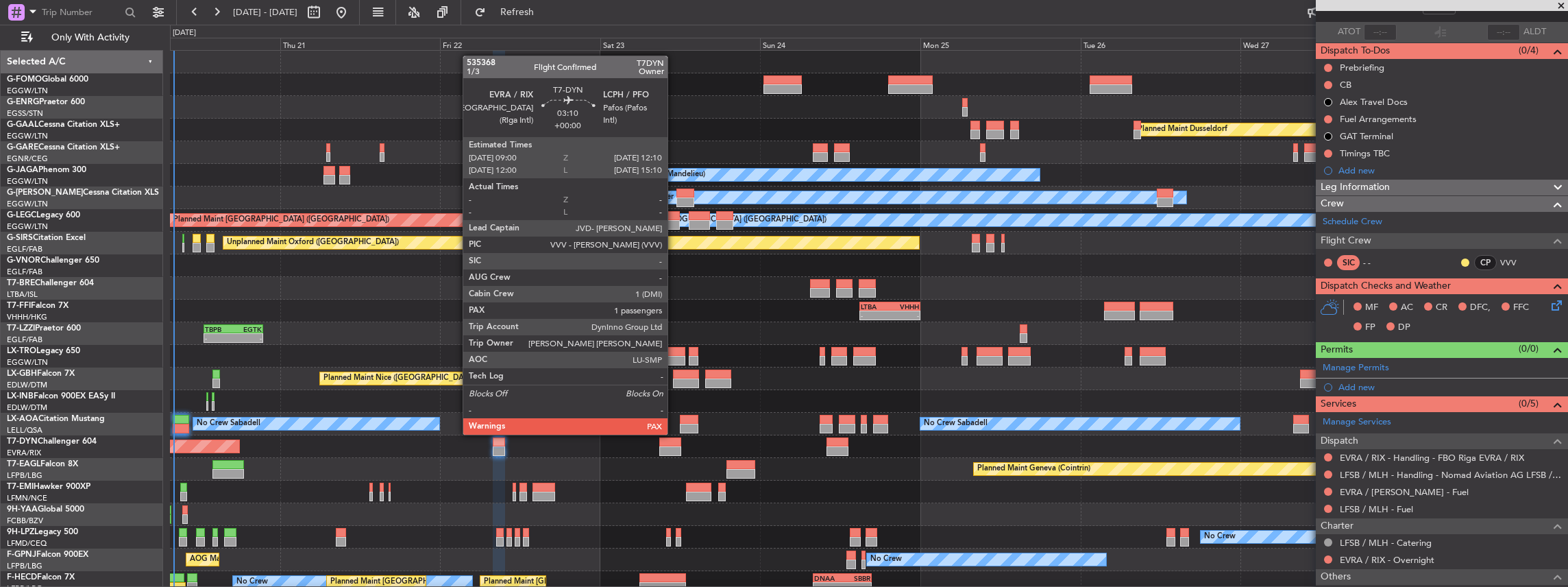
click at [675, 446] on div at bounding box center [670, 451] width 21 height 10
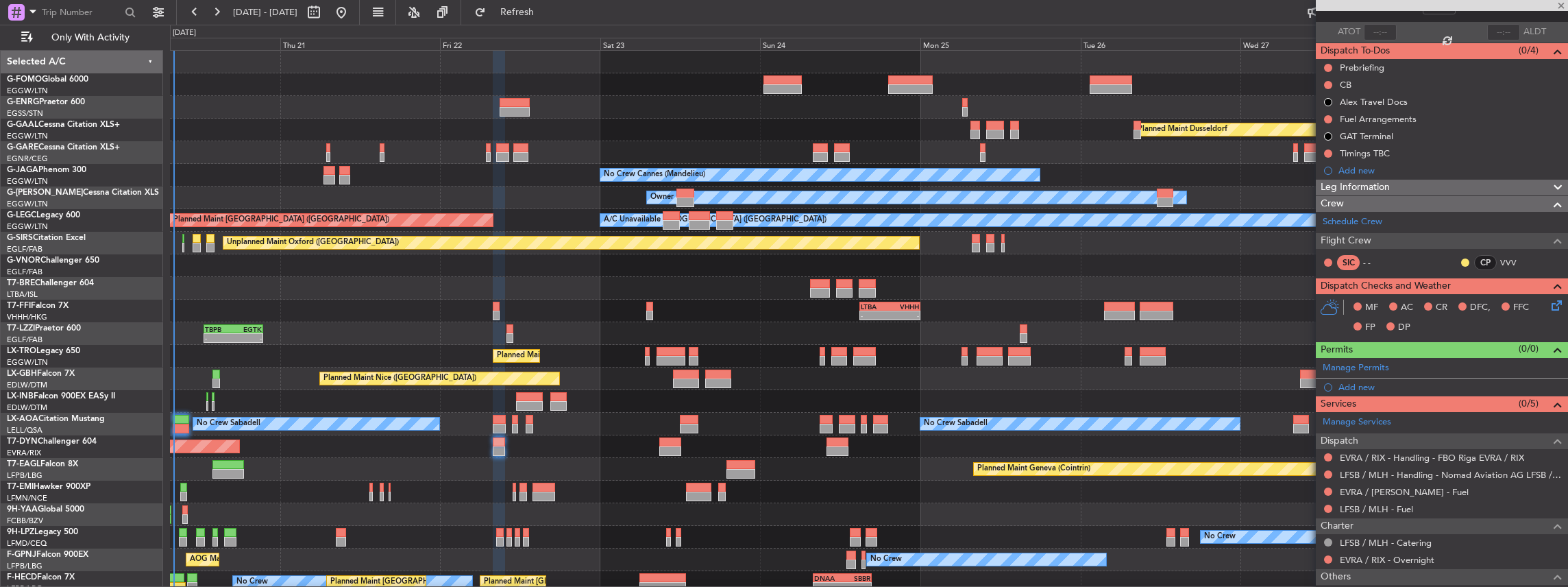
type input "3"
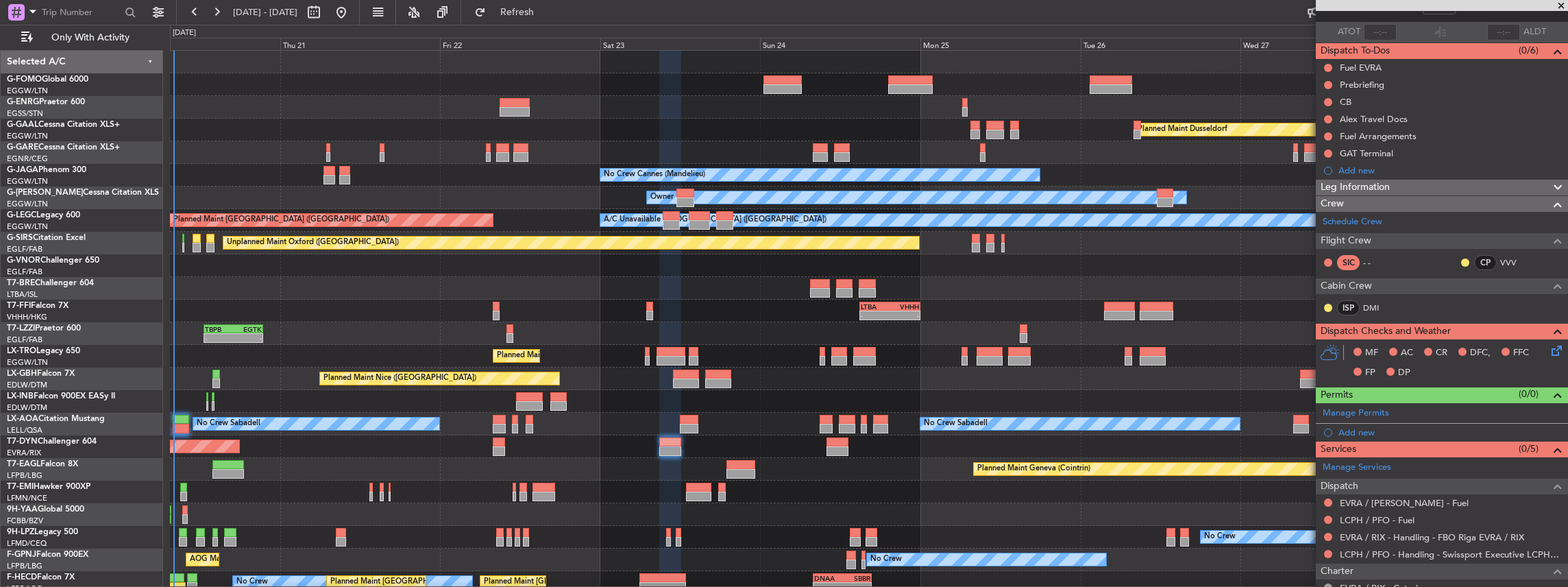
scroll to position [137, 0]
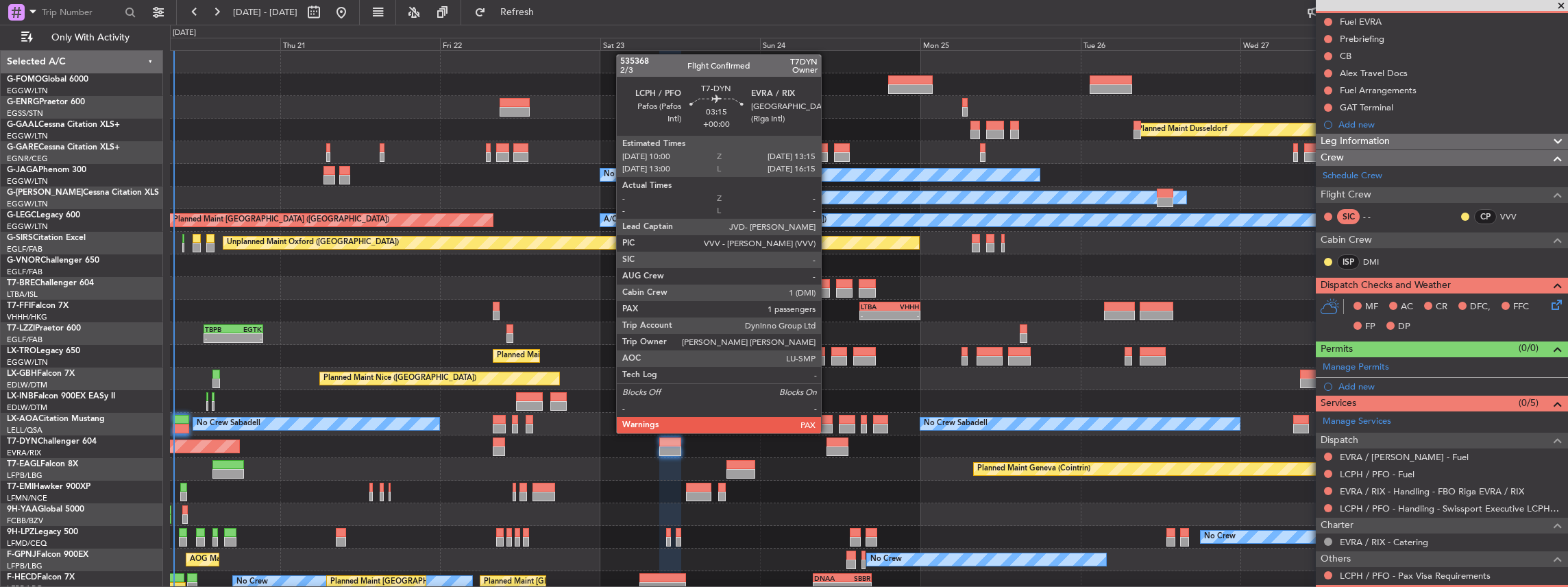
click at [830, 445] on div at bounding box center [837, 442] width 22 height 10
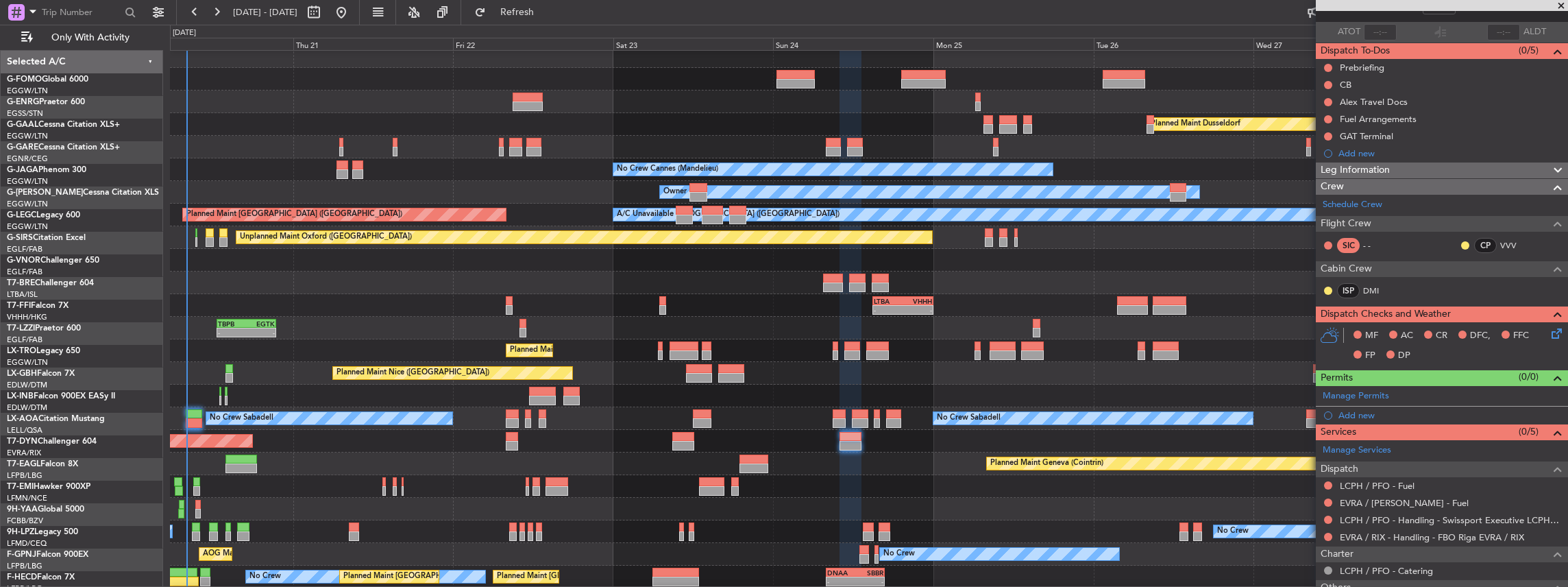
scroll to position [10, 0]
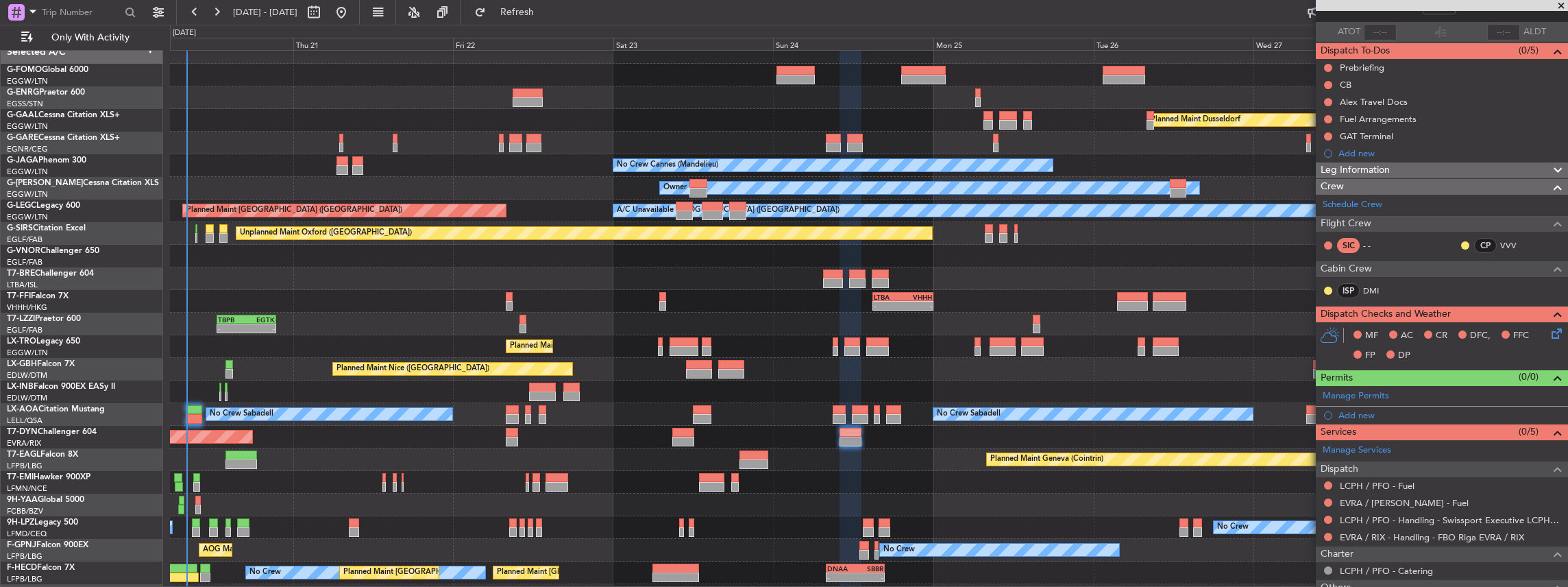
click at [951, 448] on div "Planned Maint Geneva (Cointrin)" at bounding box center [869, 460] width 1398 height 22
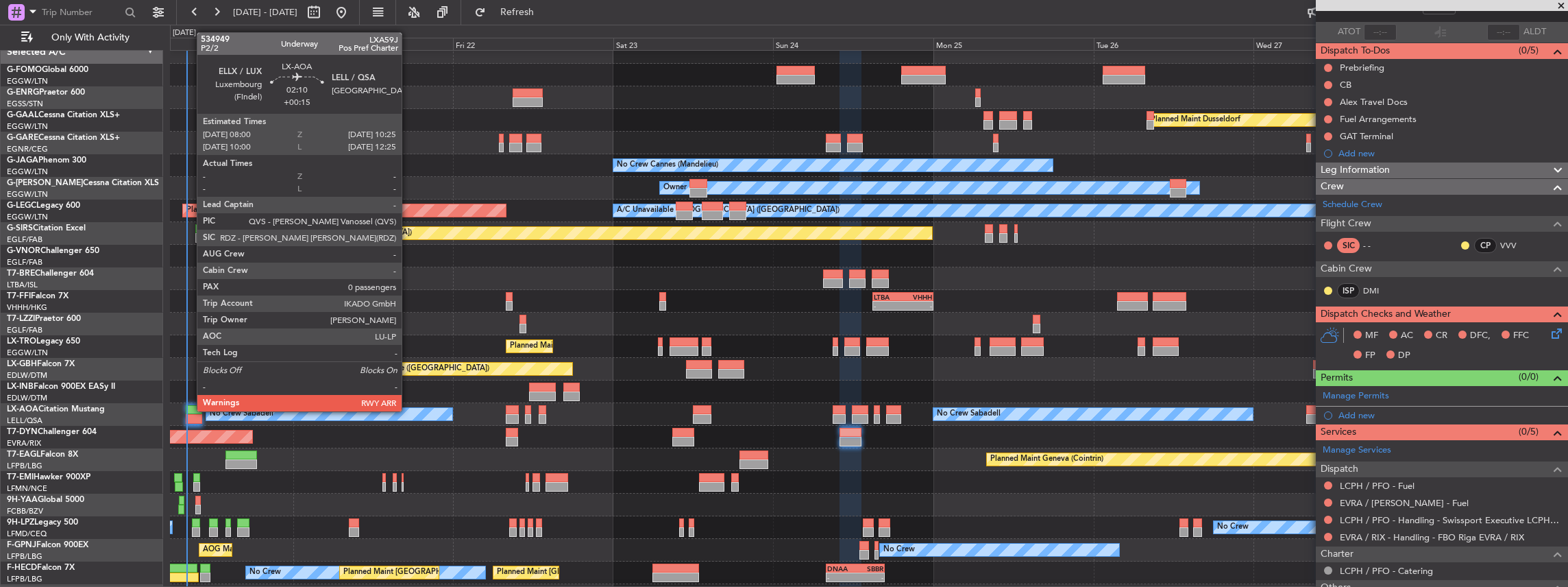
click at [189, 412] on div at bounding box center [194, 410] width 16 height 10
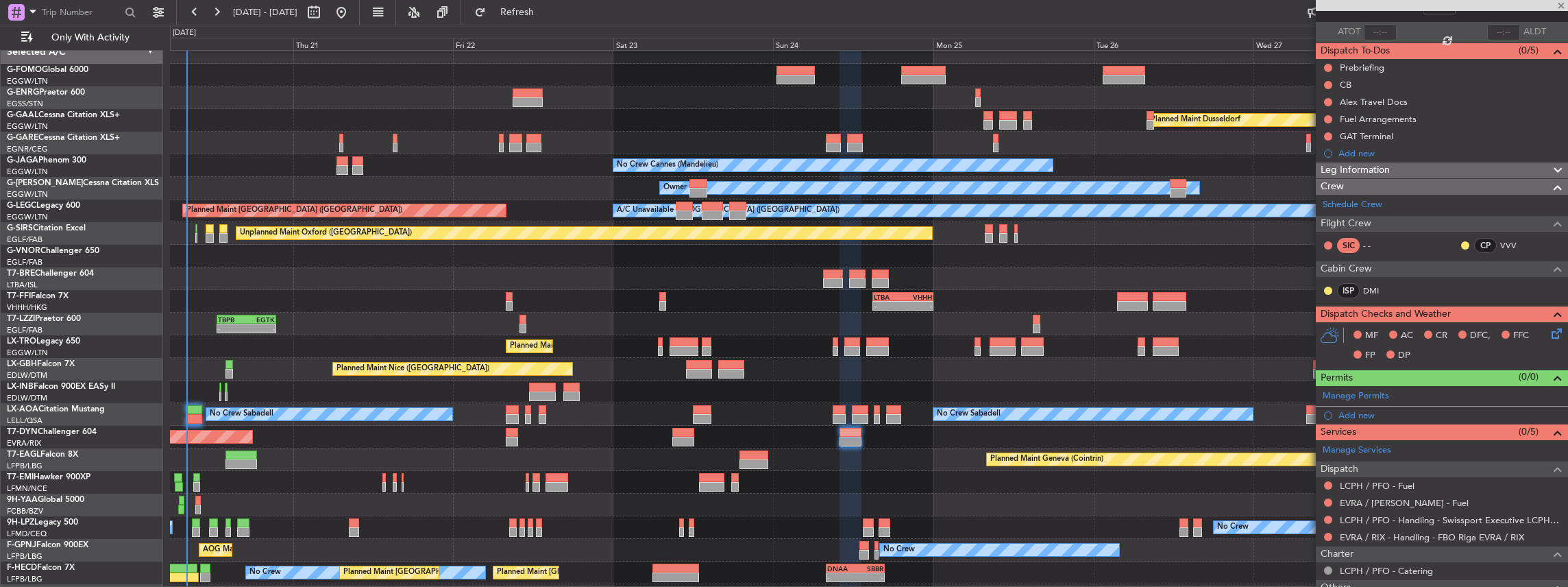
type input "+00:15"
type input "0"
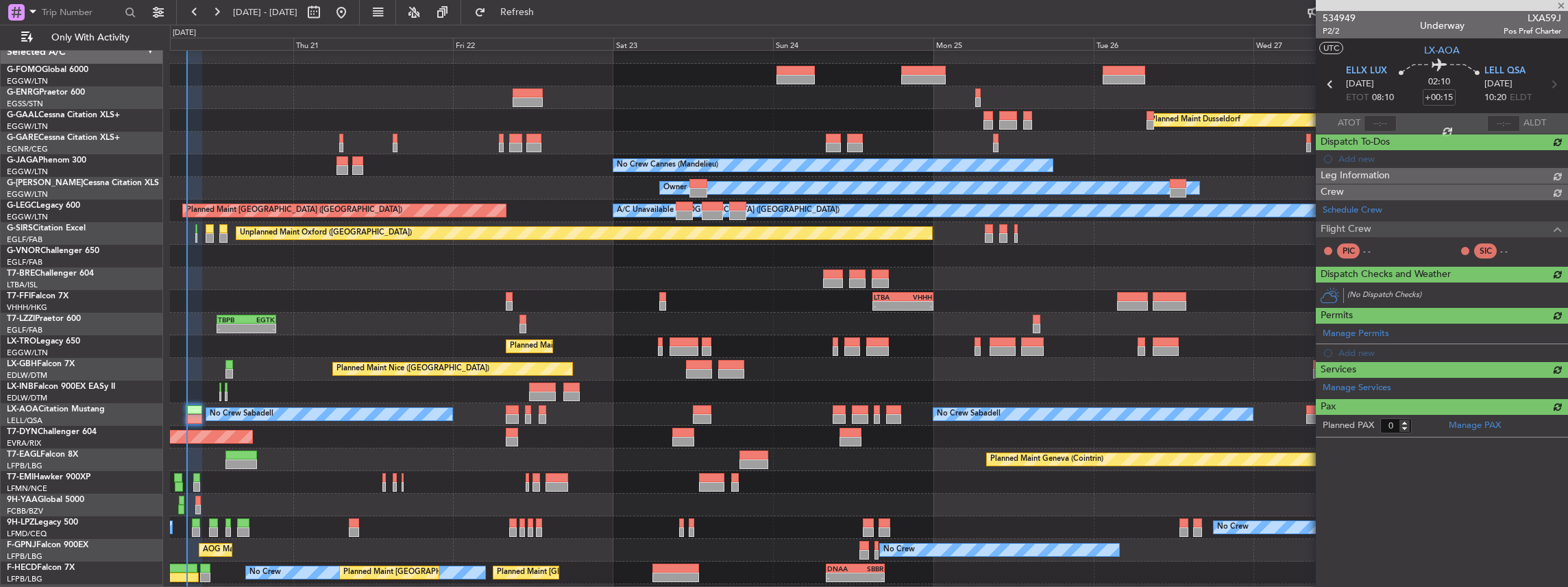
scroll to position [0, 0]
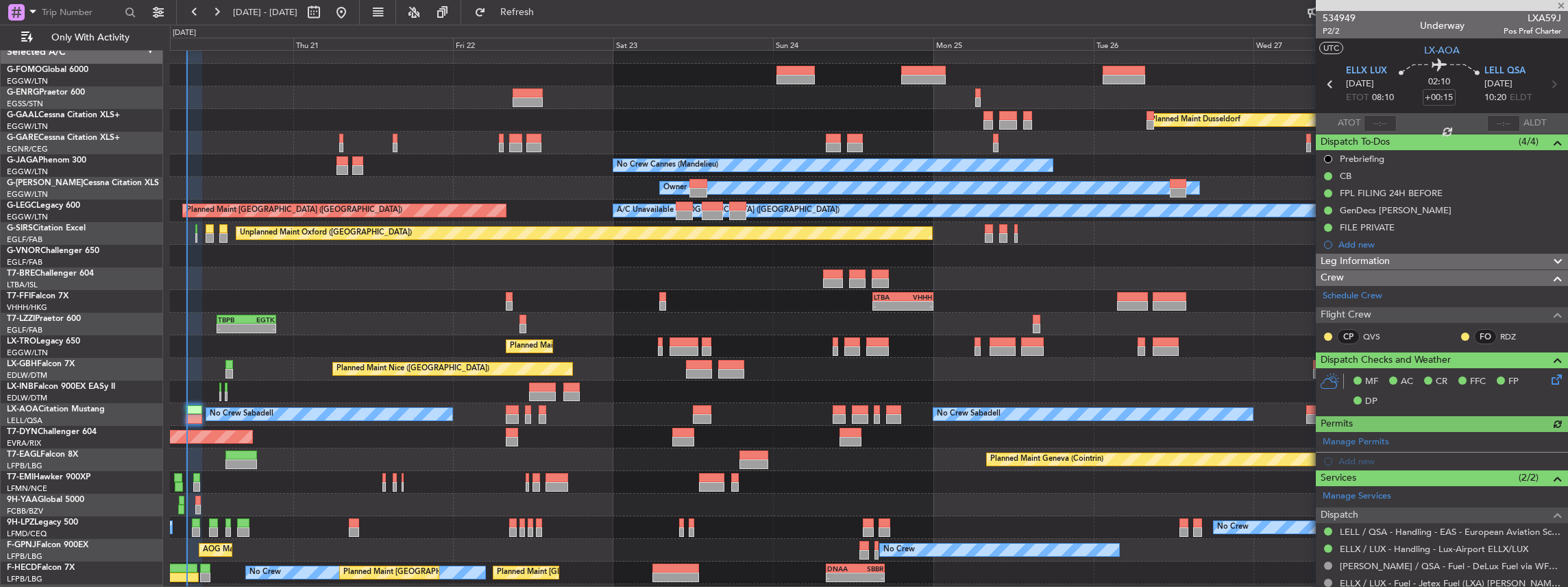
click at [1538, 18] on span "LXA59J" at bounding box center [1532, 18] width 58 height 14
copy span "LXA59J"
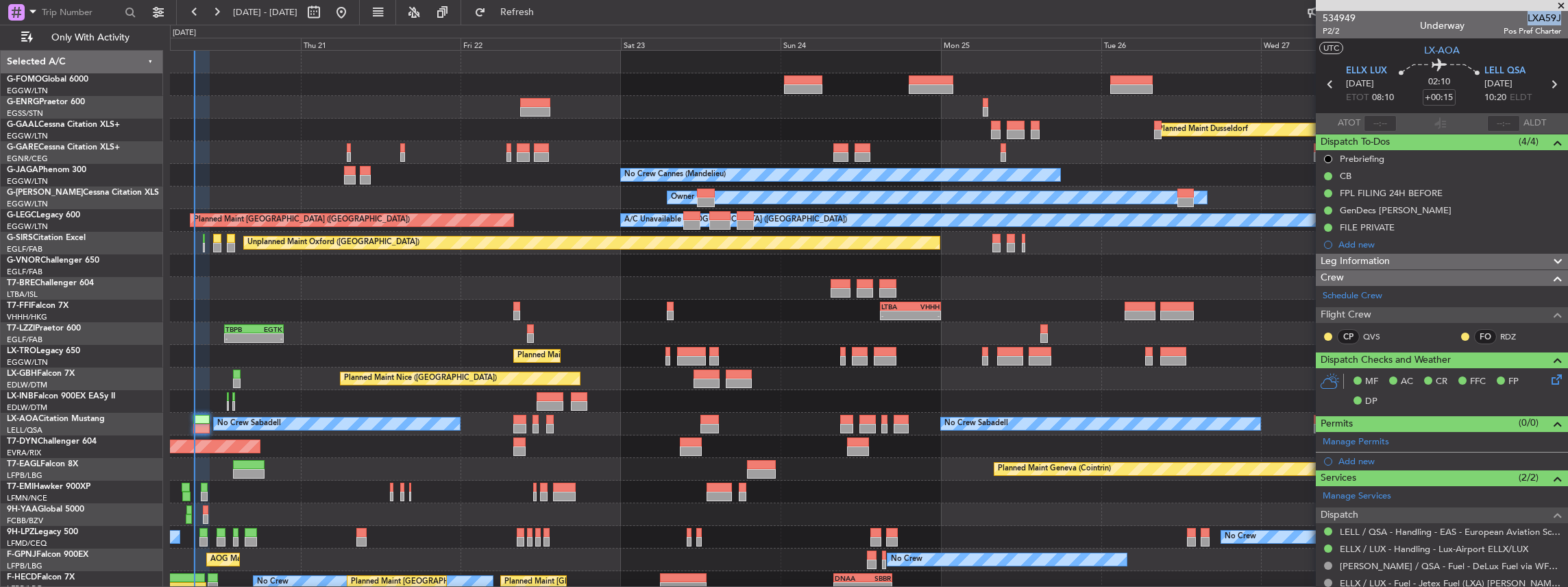
click at [458, 503] on div "Owner Planned [GEOGRAPHIC_DATA] Unplanned Maint [PERSON_NAME] No Crew Cannes ([…" at bounding box center [869, 368] width 1398 height 633
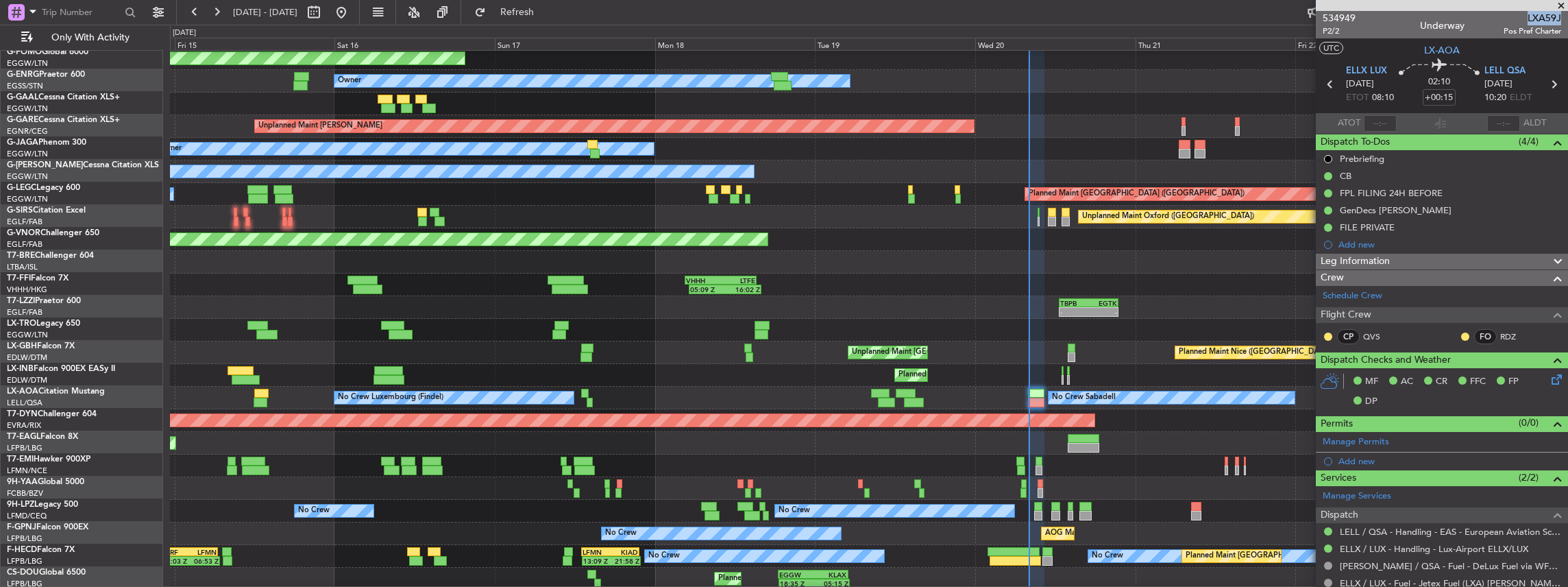
click at [1266, 441] on div "Planned Maint [US_STATE] ([GEOGRAPHIC_DATA]) Planned Maint Geneva ([GEOGRAPHIC_…" at bounding box center [869, 443] width 1398 height 22
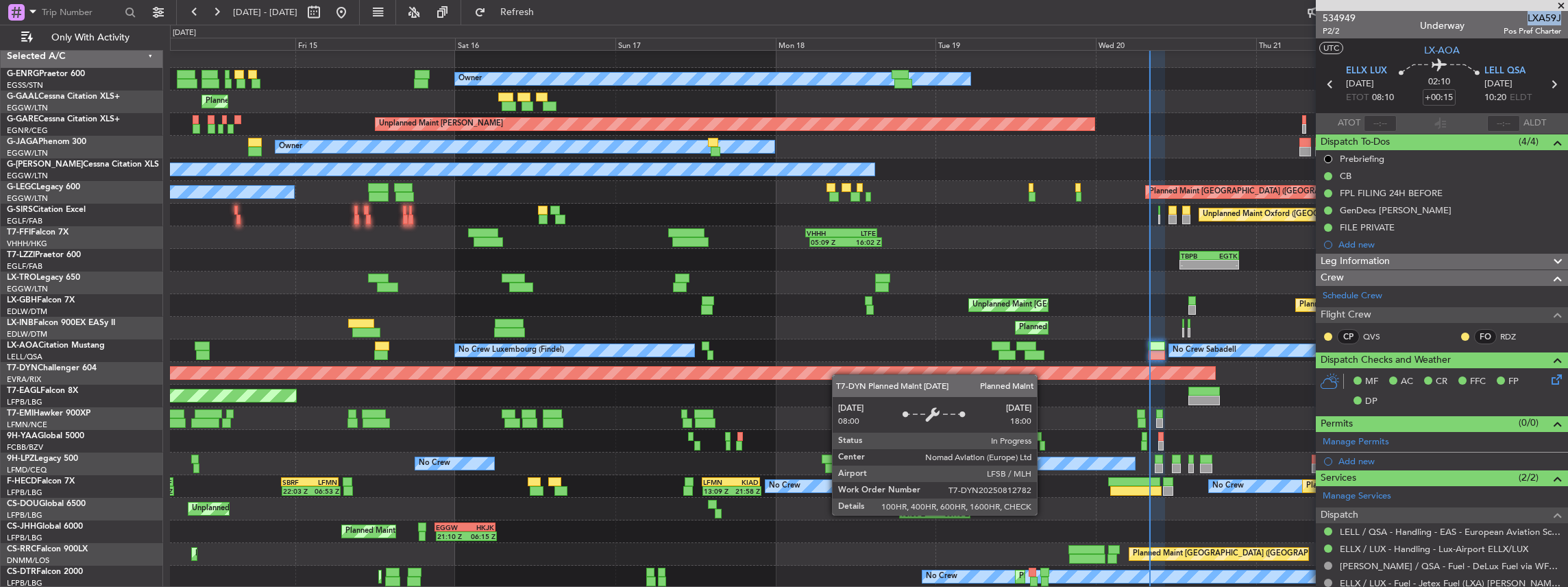
scroll to position [5, 0]
click at [845, 365] on div "Owner Planned Maint [GEOGRAPHIC_DATA] ([GEOGRAPHIC_DATA]) No Crew Planned Maint…" at bounding box center [869, 316] width 1398 height 543
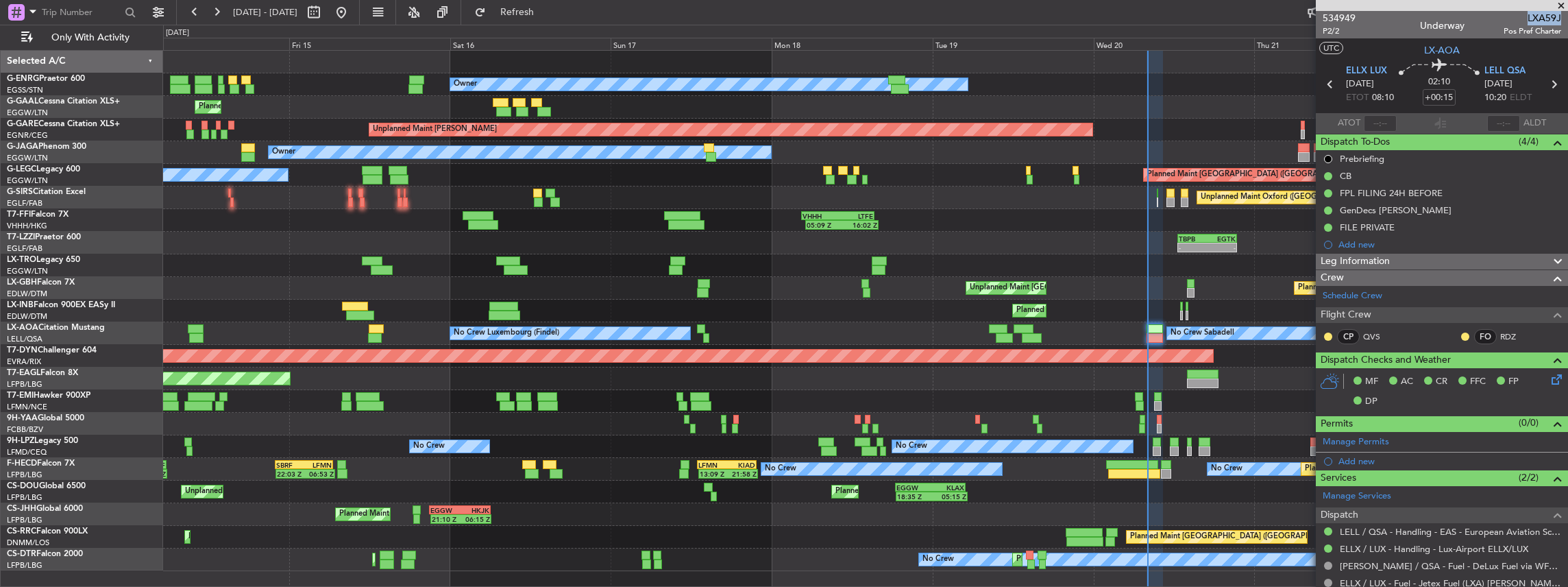
scroll to position [0, 0]
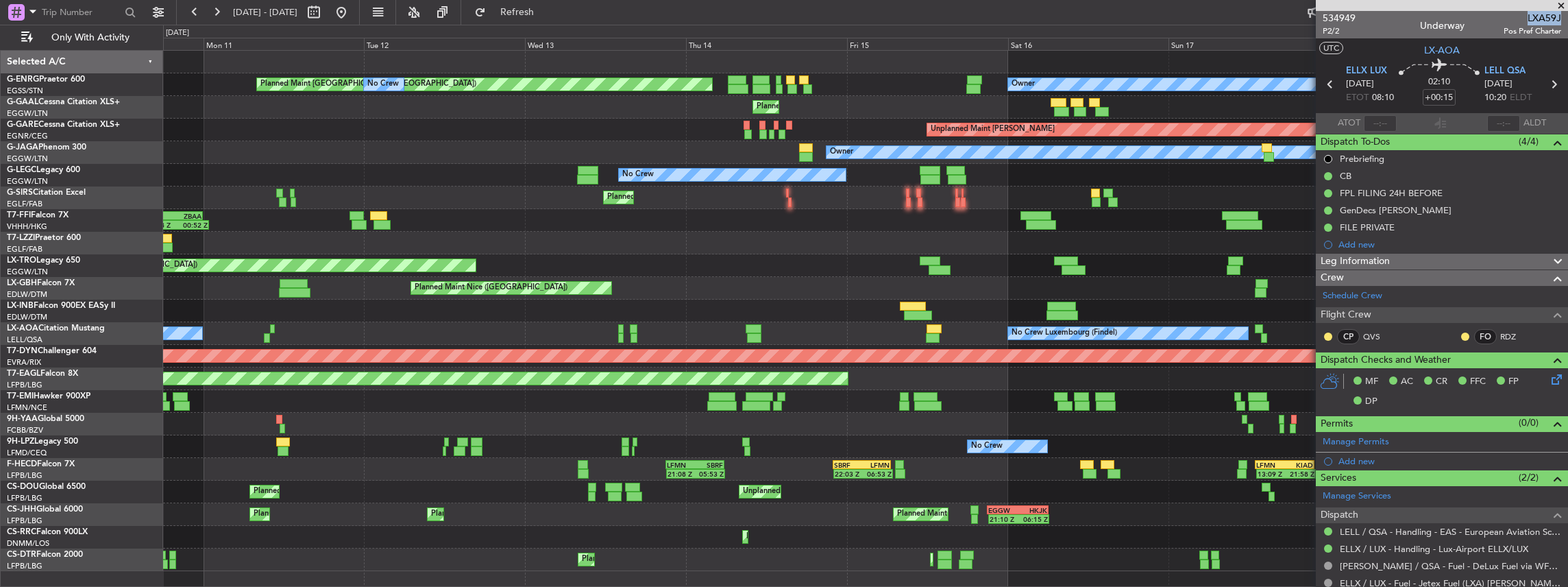
click at [1084, 343] on div "Owner Planned Maint [GEOGRAPHIC_DATA] ([GEOGRAPHIC_DATA]) No Crew Planned Maint…" at bounding box center [866, 311] width 1405 height 520
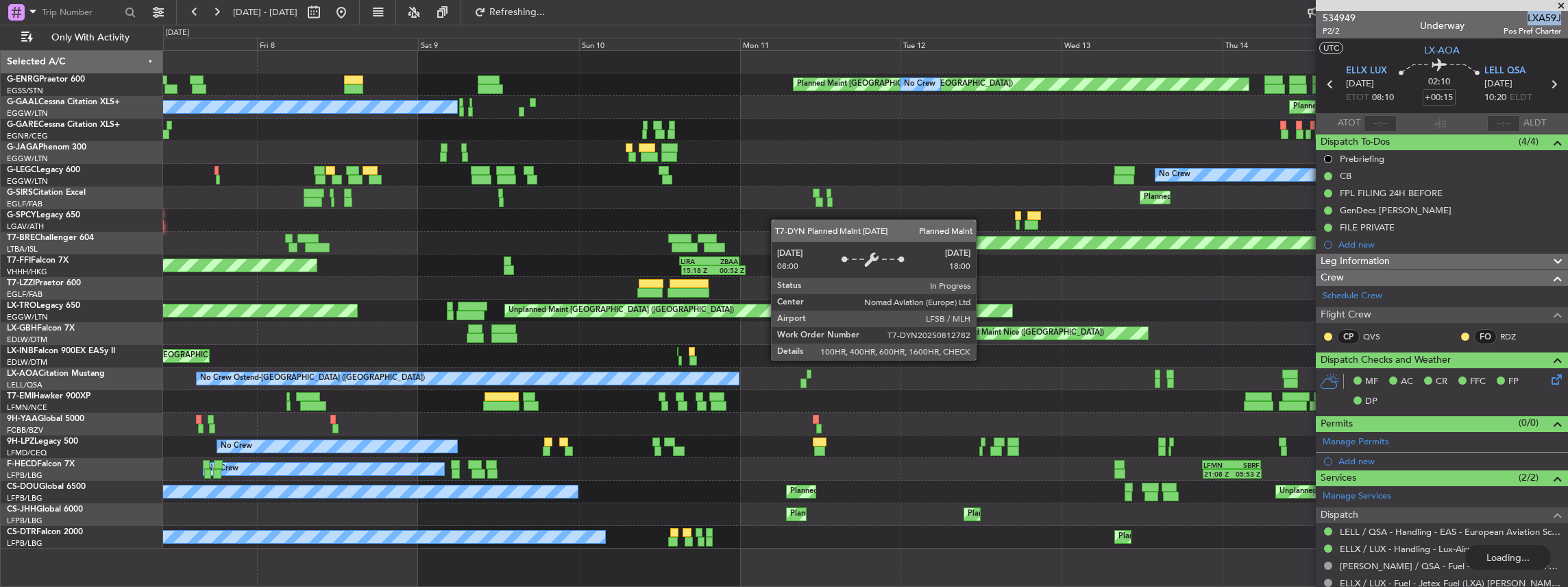
click at [1188, 350] on div "Owner Planned Maint [GEOGRAPHIC_DATA] ([GEOGRAPHIC_DATA]) No Crew No Crew Plann…" at bounding box center [866, 299] width 1405 height 498
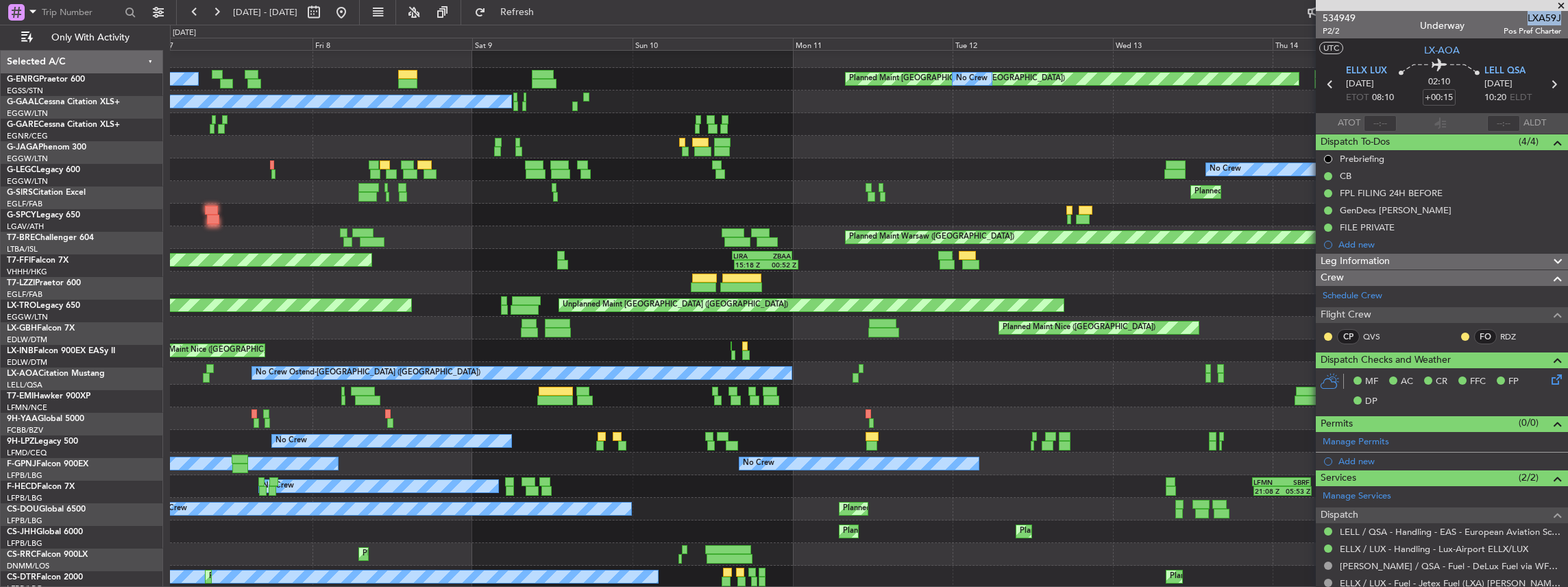
scroll to position [5, 0]
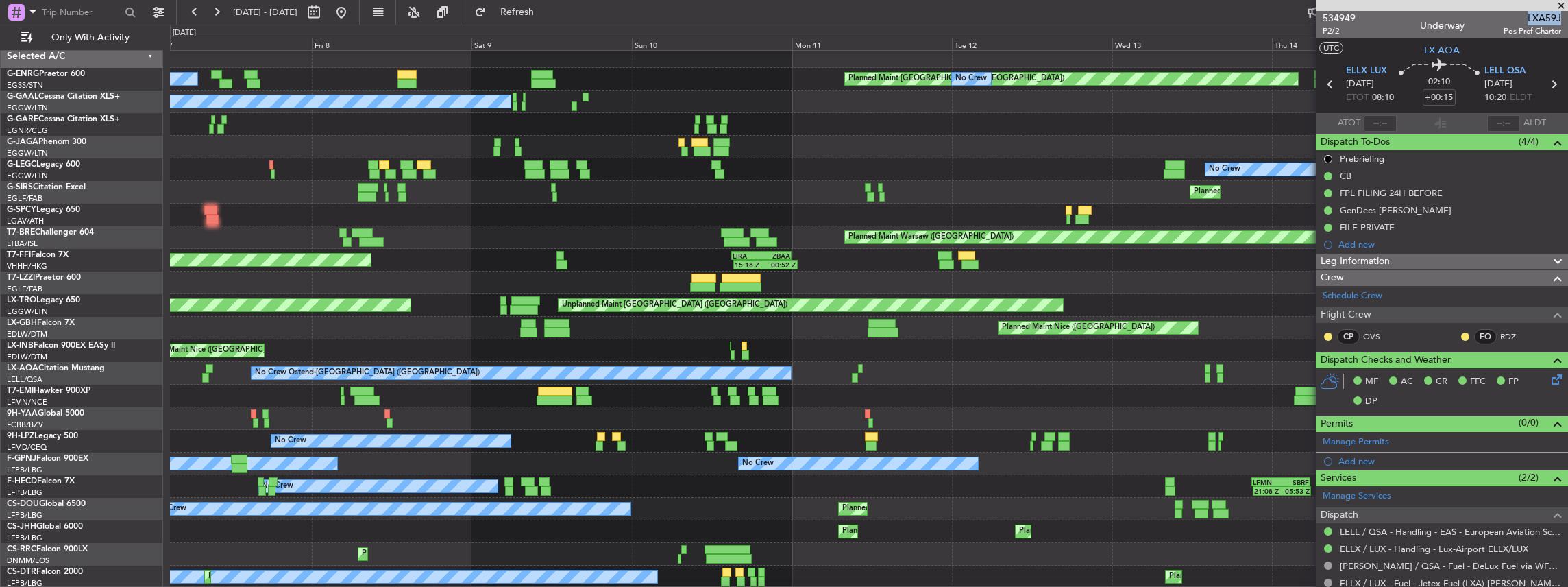
click at [606, 278] on div "Planned Maint [GEOGRAPHIC_DATA] ([GEOGRAPHIC_DATA]) No Crew No Crew Owner Plann…" at bounding box center [869, 316] width 1398 height 543
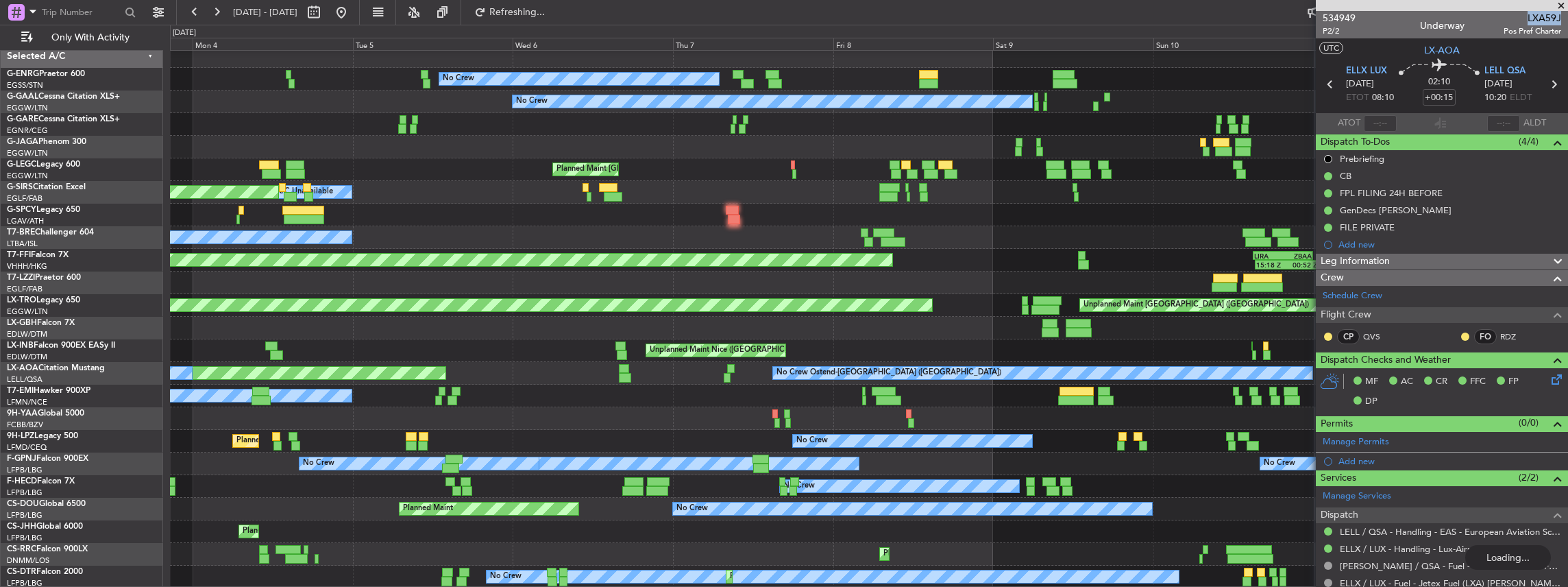
click at [931, 311] on div "Planned Maint [GEOGRAPHIC_DATA] ([GEOGRAPHIC_DATA]) No Crew No Crew No Crew Pla…" at bounding box center [869, 316] width 1398 height 543
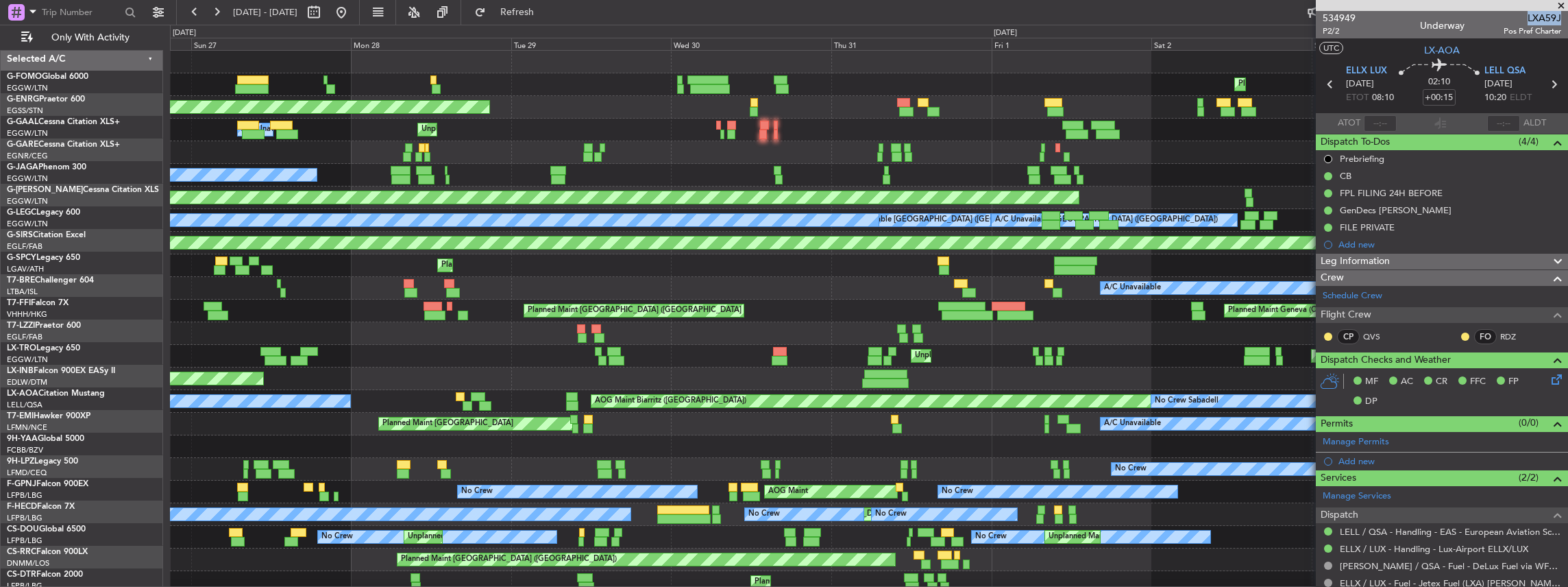
scroll to position [0, 0]
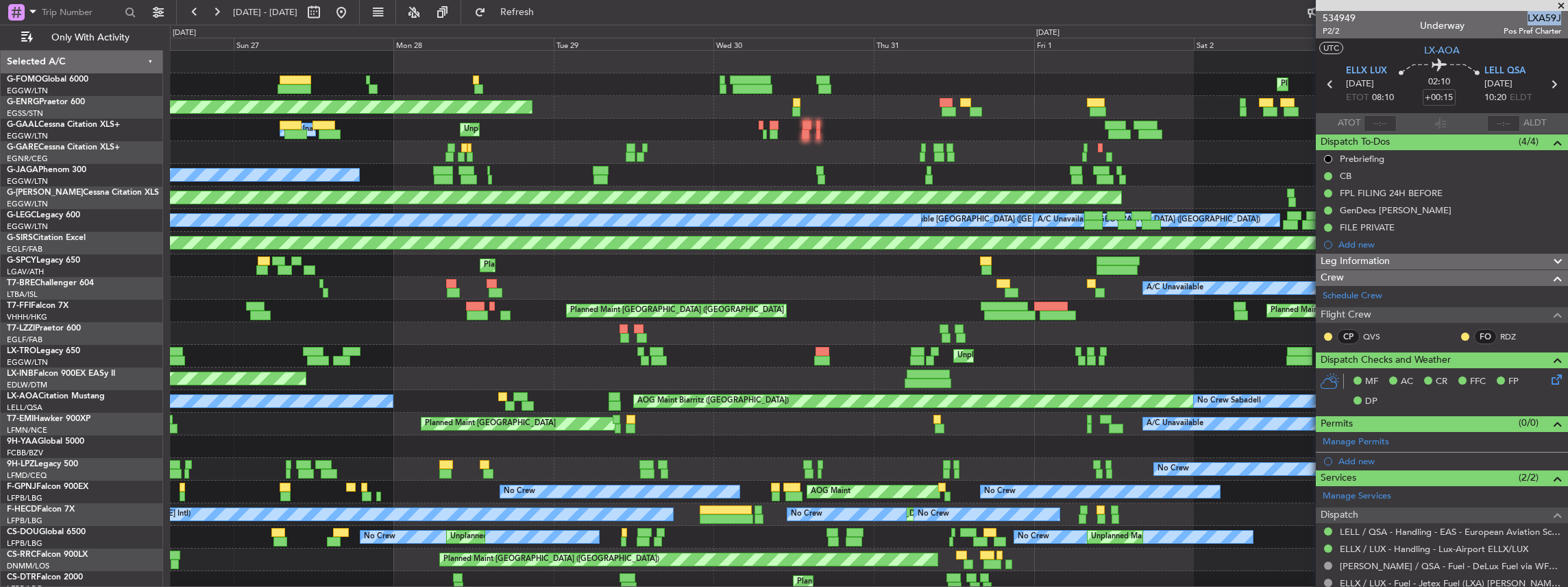
click at [1387, 425] on fb-app "[DATE] - [DATE] Refresh Quick Links Only With Activity Planned Maint [GEOGRAPHI…" at bounding box center [784, 299] width 1568 height 577
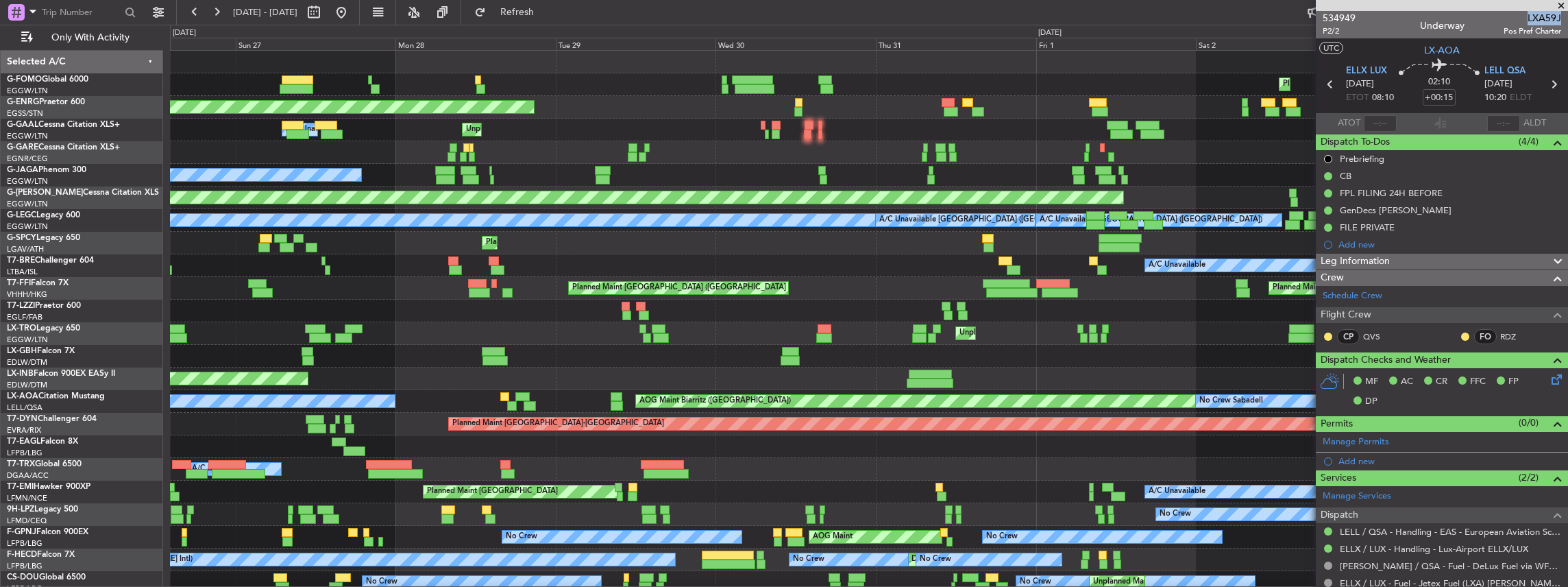
click at [1145, 571] on div "Planned Maint [GEOGRAPHIC_DATA] Planned Maint Windsor Locks ([PERSON_NAME] Intl…" at bounding box center [869, 344] width 1398 height 588
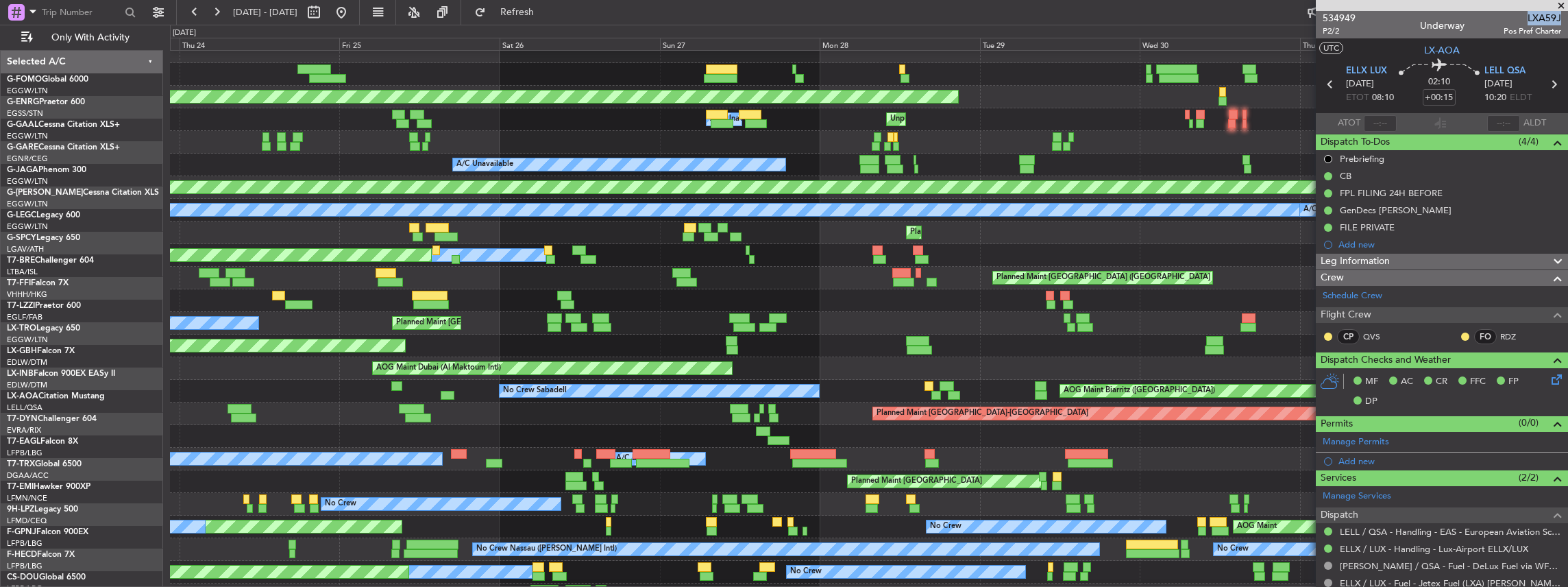
scroll to position [10, 0]
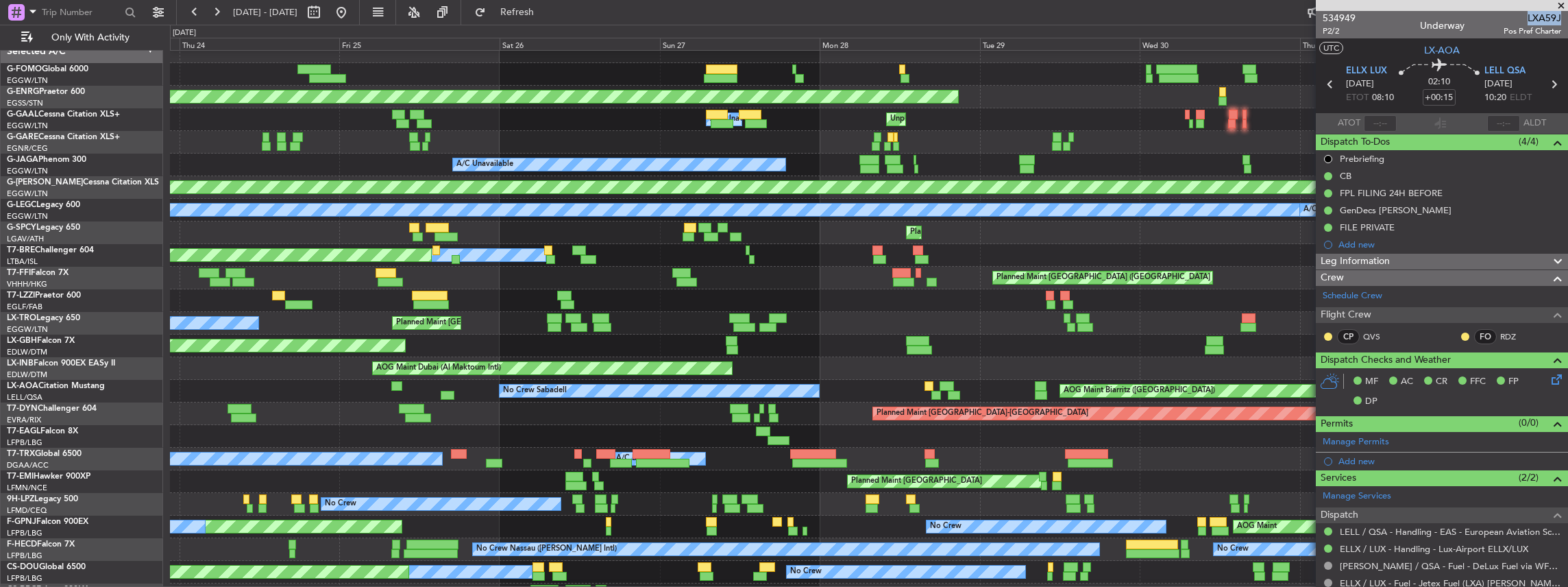
click at [957, 359] on div "AOG Maint Dubai (Al Maktoum Intl)" at bounding box center [869, 368] width 1398 height 22
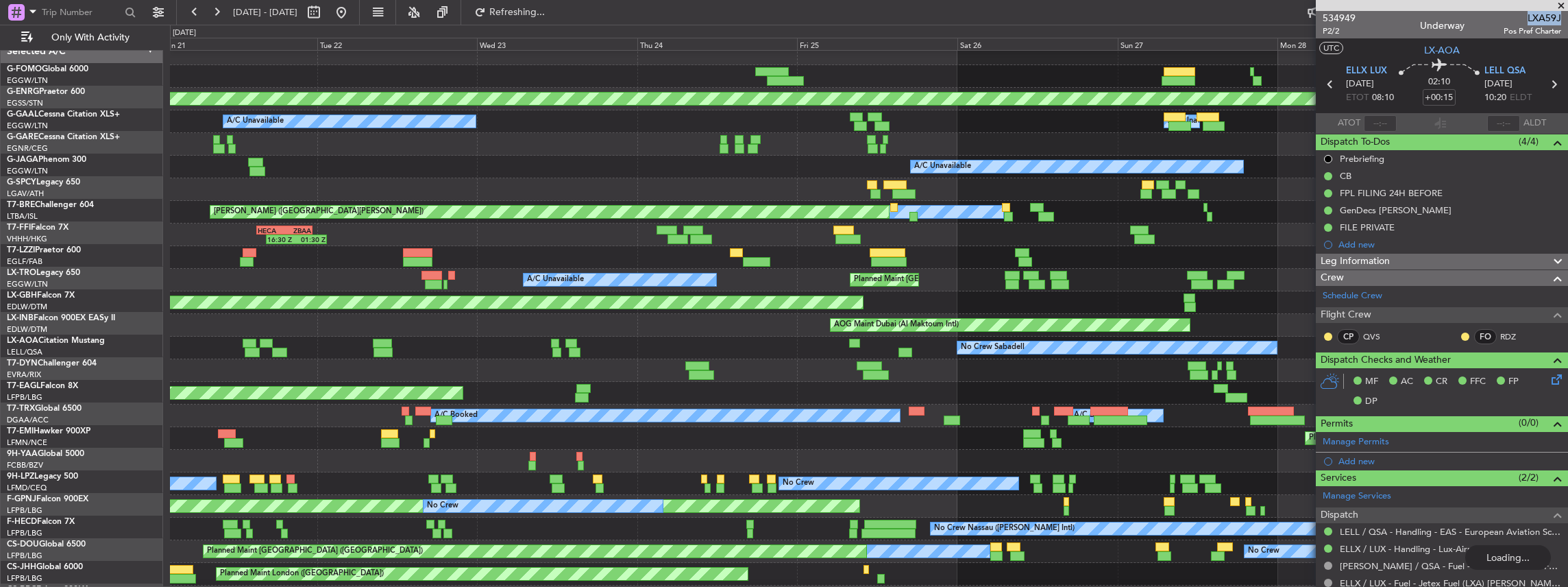
click at [797, 365] on div "Planned Maint [GEOGRAPHIC_DATA]-[GEOGRAPHIC_DATA]" at bounding box center [869, 371] width 1398 height 22
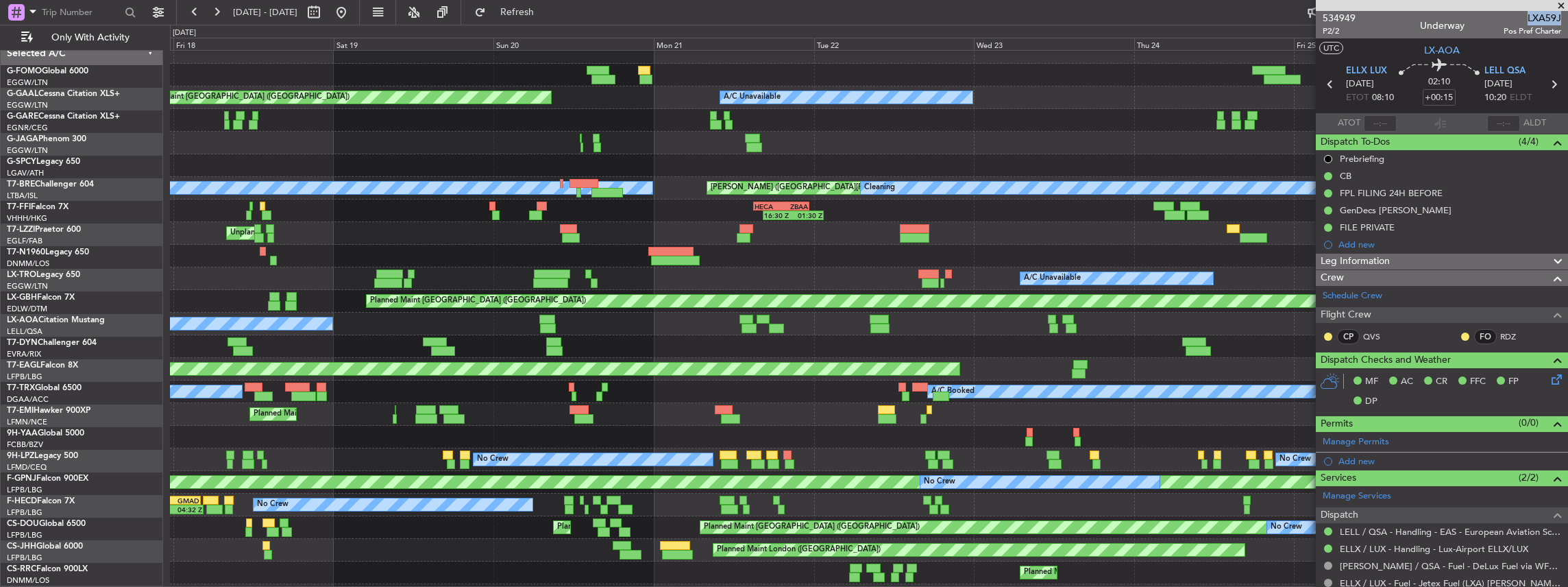
scroll to position [10, 0]
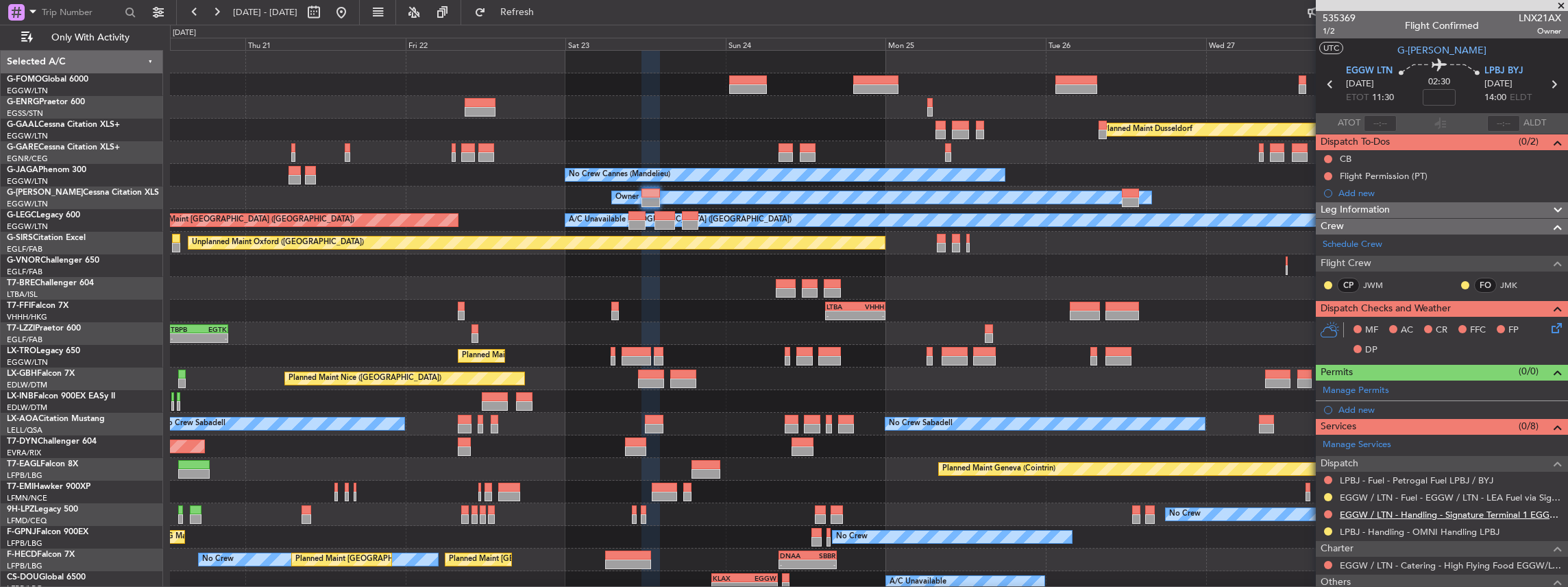
click at [1357, 513] on link "EGGW / LTN - Handling - Signature Terminal 1 EGGW / LTN" at bounding box center [1450, 514] width 222 height 12
click at [536, 17] on button "Refresh" at bounding box center [509, 12] width 82 height 22
click at [1361, 530] on link "LPBJ - Handling - OMNI Handling LPBJ" at bounding box center [1419, 532] width 159 height 12
click at [1496, 72] on span "LPBJ BYJ" at bounding box center [1504, 71] width 39 height 13
click at [1327, 493] on button at bounding box center [1328, 496] width 8 height 8
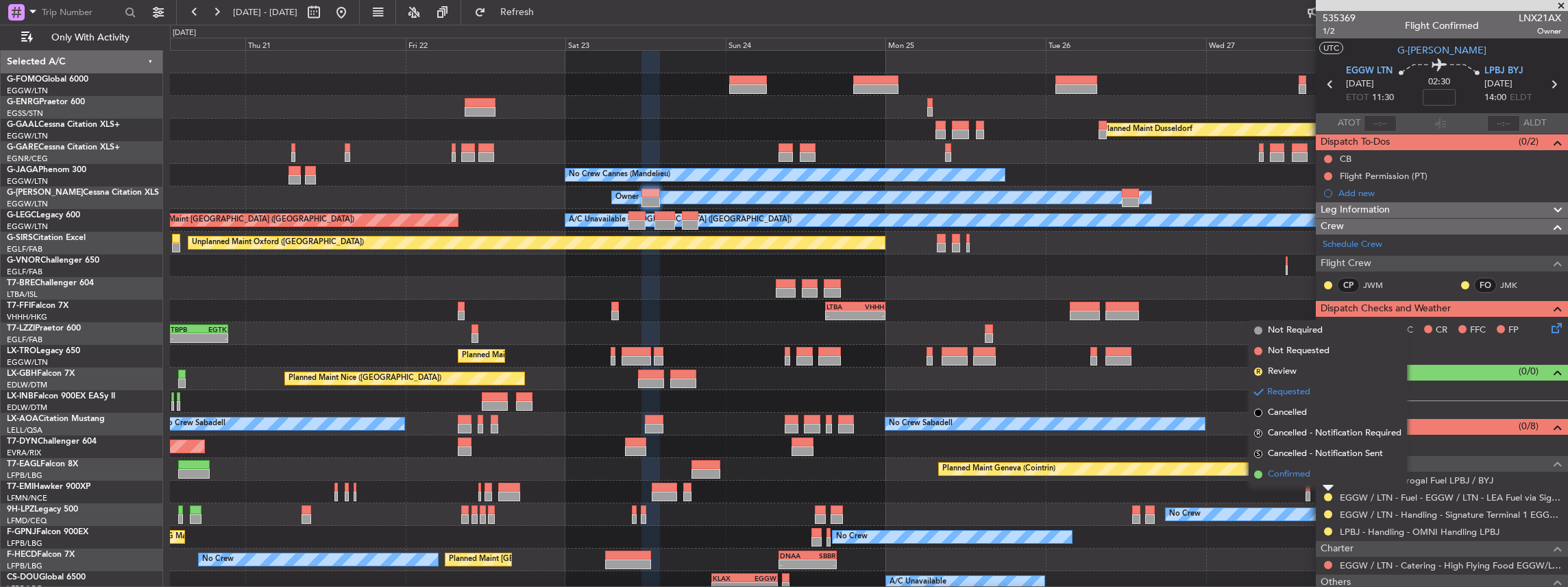
click at [1318, 472] on li "Confirmed" at bounding box center [1328, 474] width 158 height 20
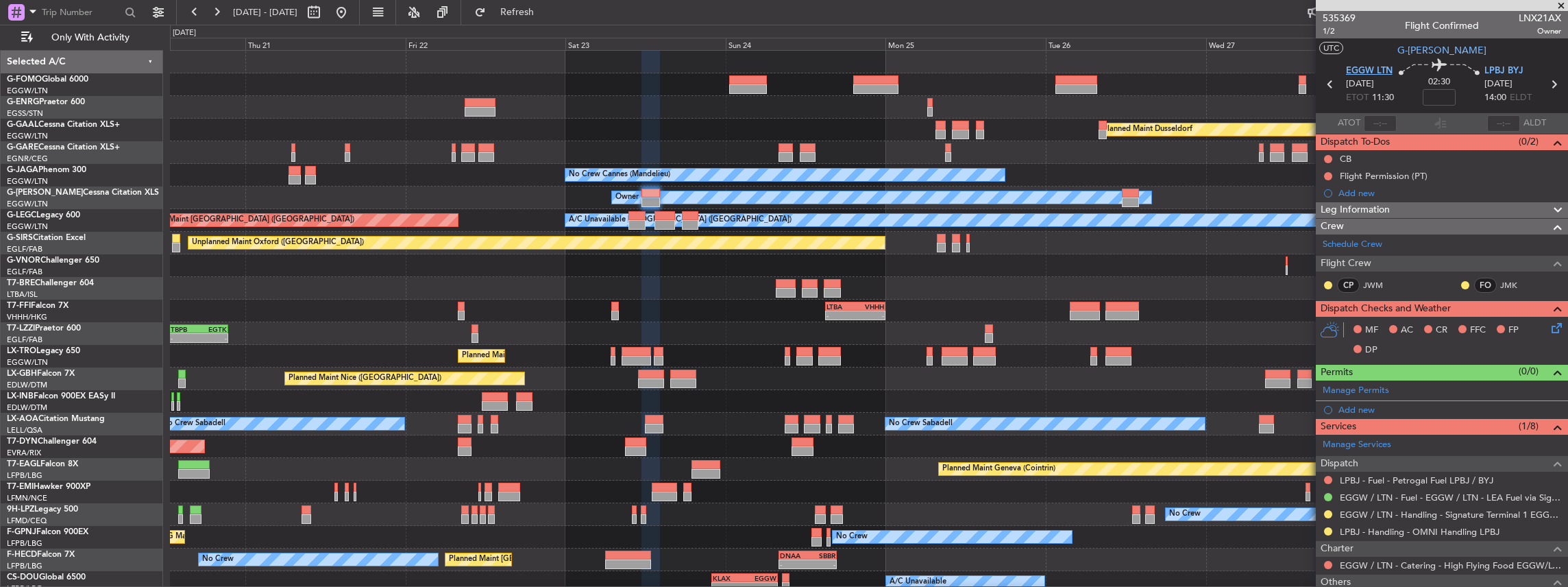
click at [1346, 70] on span "EGGW LTN" at bounding box center [1370, 71] width 46 height 13
click at [1548, 389] on span at bounding box center [1556, 387] width 16 height 10
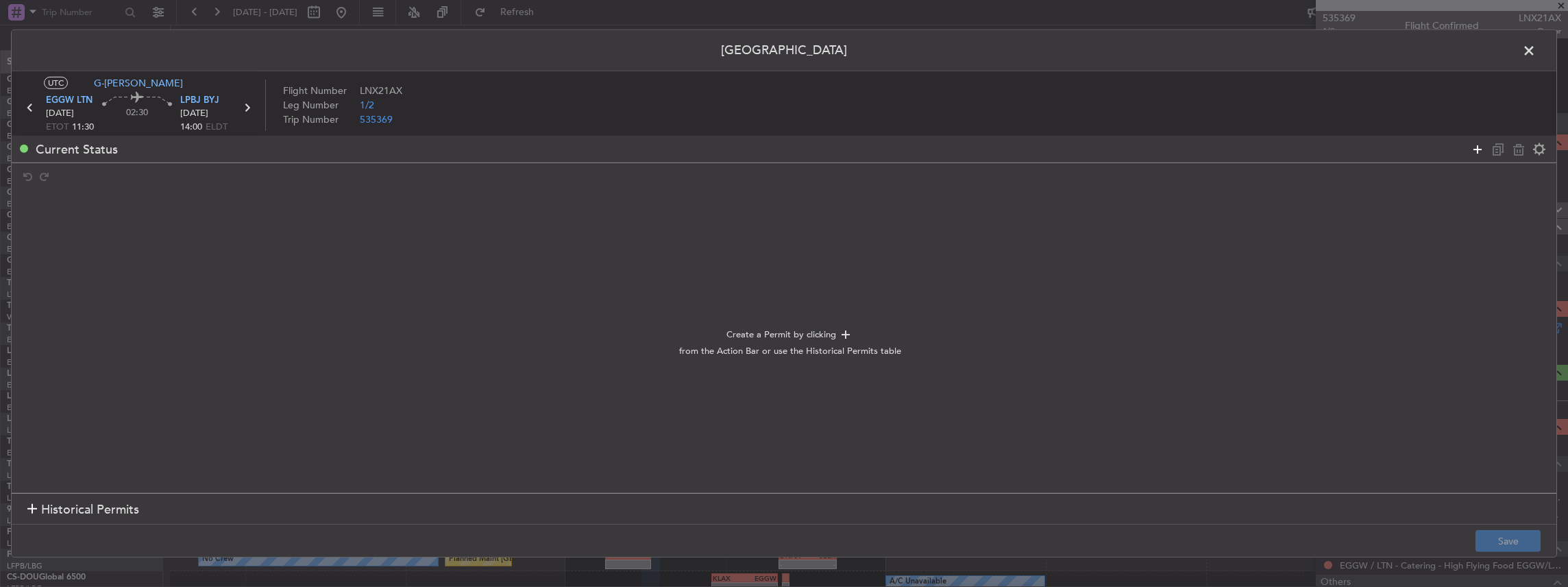
click at [1475, 147] on icon at bounding box center [1477, 149] width 16 height 16
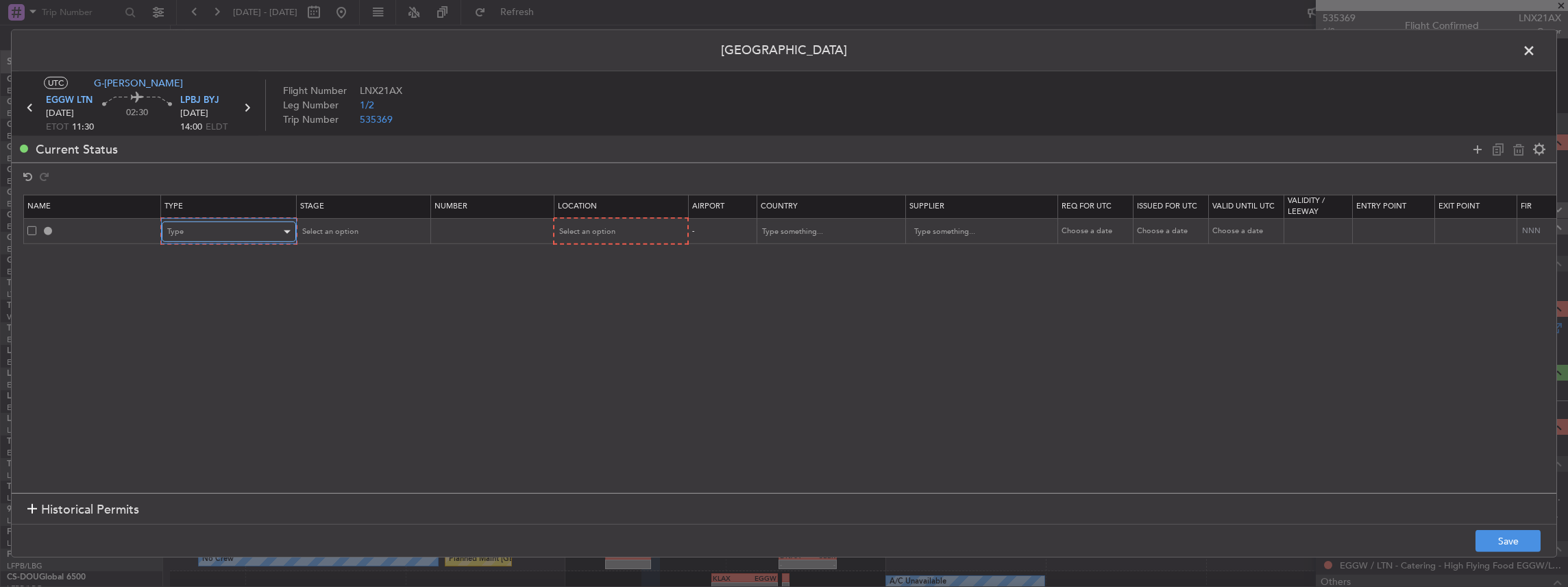
click at [189, 240] on div "Type" at bounding box center [224, 231] width 114 height 20
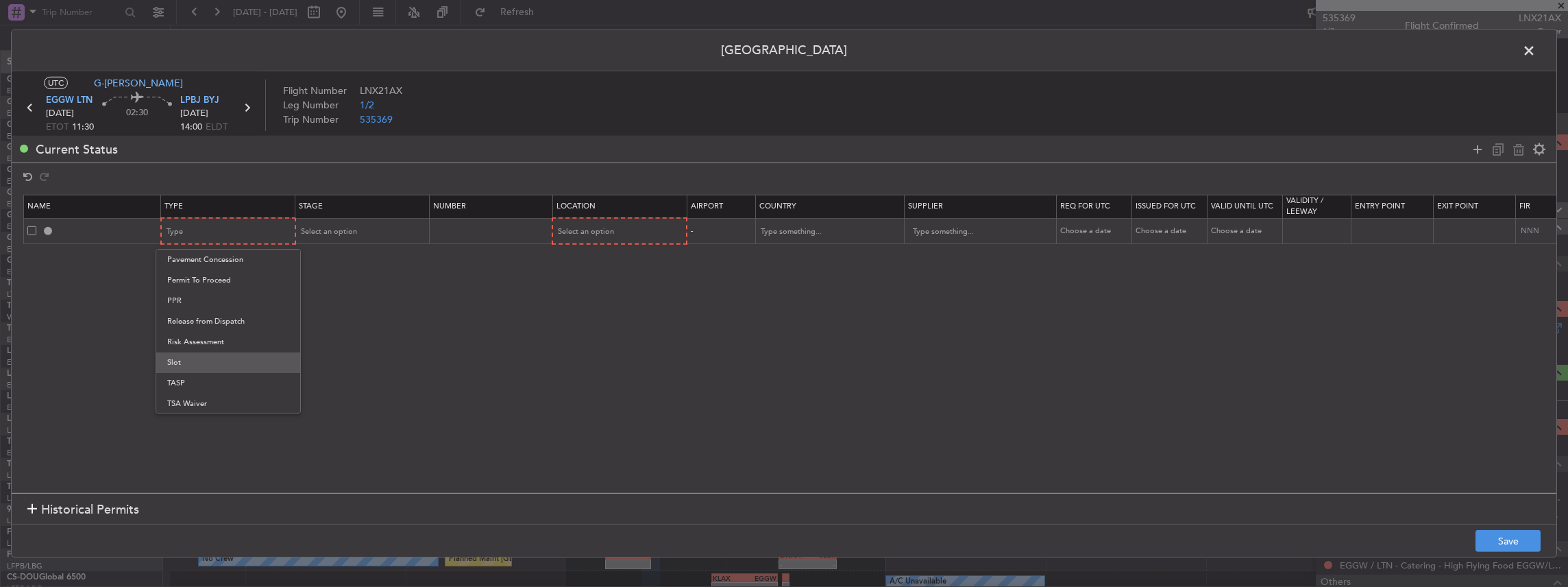
click at [184, 362] on span "Slot" at bounding box center [228, 362] width 122 height 20
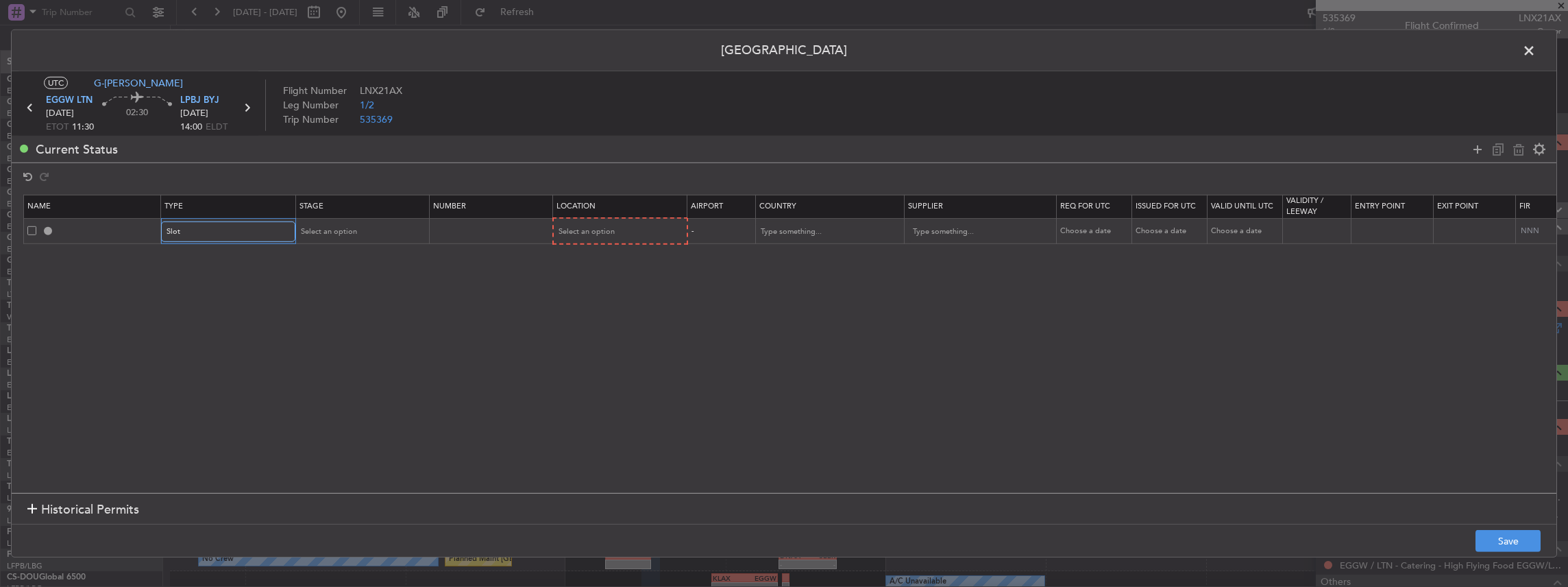
scroll to position [412, 0]
click at [329, 230] on span "Select an option" at bounding box center [328, 231] width 56 height 10
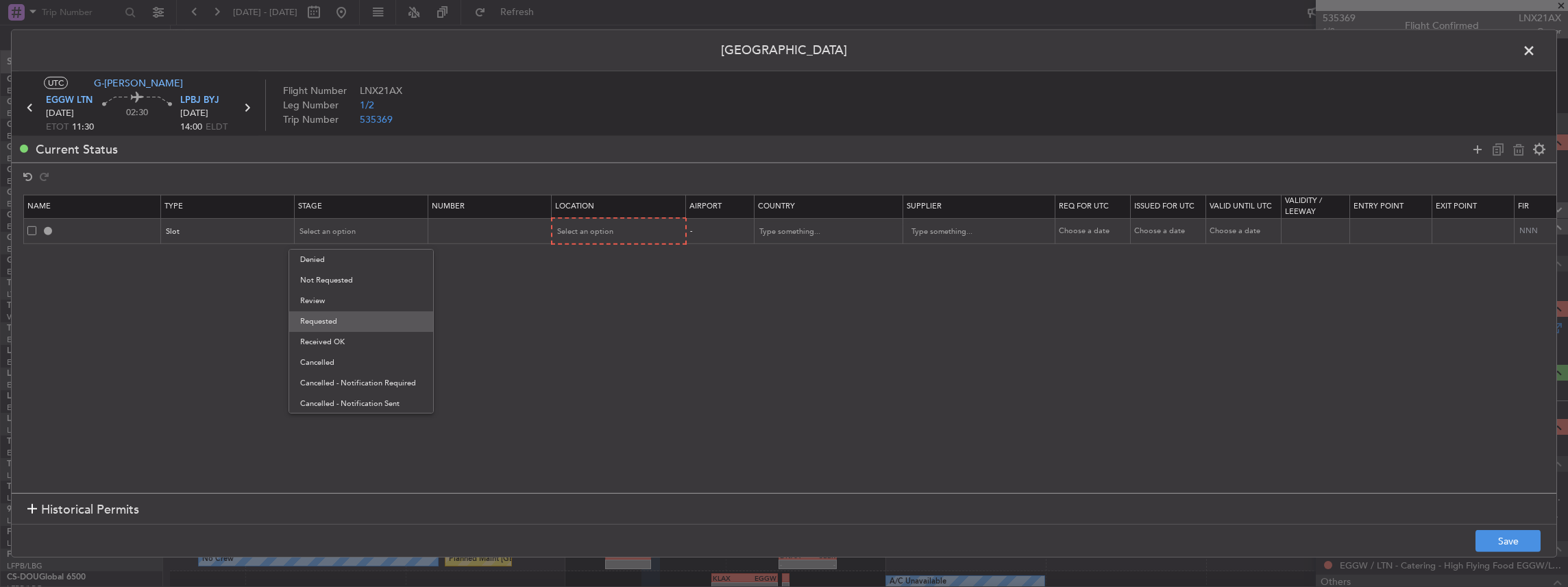
click at [349, 318] on span "Requested" at bounding box center [361, 321] width 122 height 20
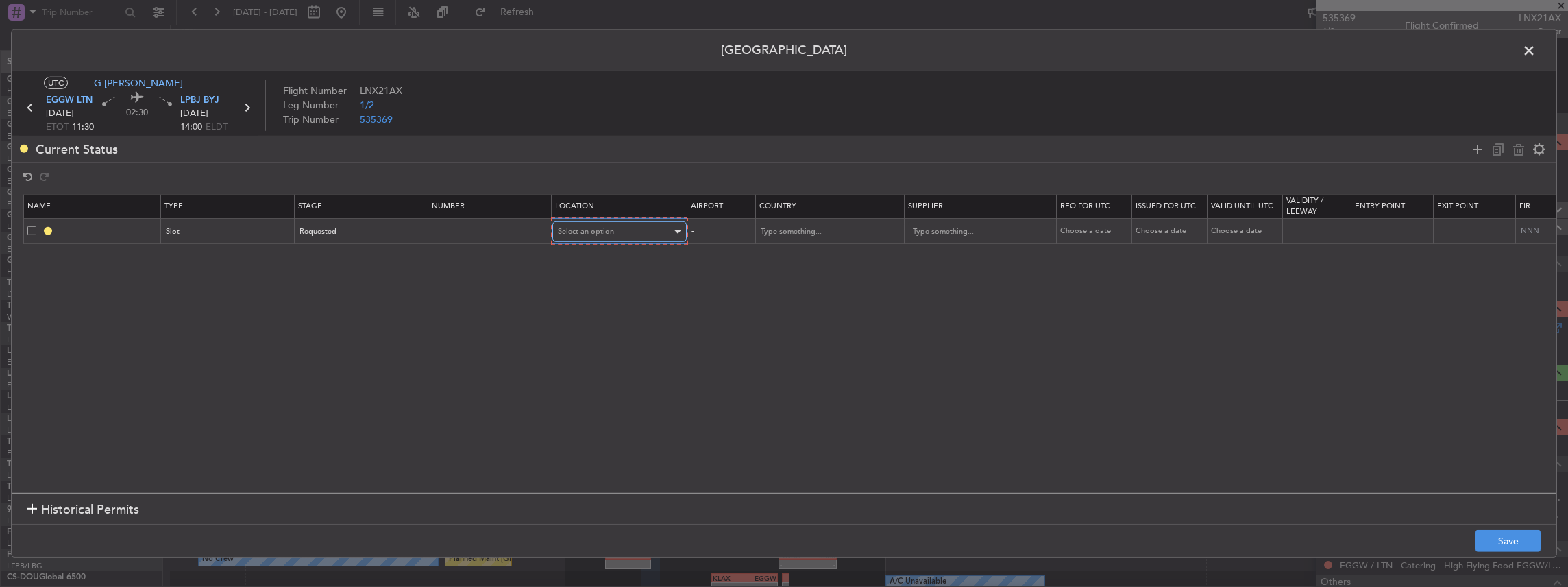
click at [589, 228] on span "Select an option" at bounding box center [586, 231] width 56 height 10
click at [572, 261] on span "Departure" at bounding box center [618, 259] width 122 height 20
click at [1501, 541] on button "Save" at bounding box center [1508, 541] width 65 height 22
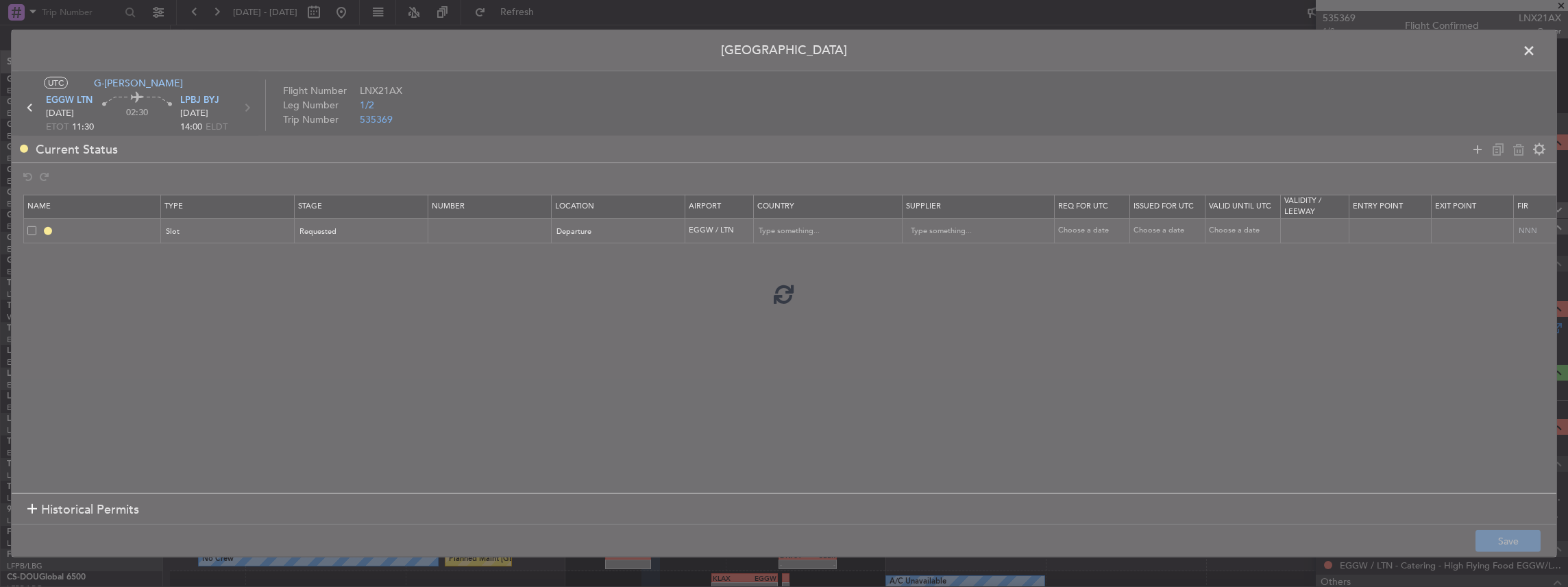
type input "EGGW DEP SLOT"
type input "[GEOGRAPHIC_DATA]"
type input "NNN"
type input "2"
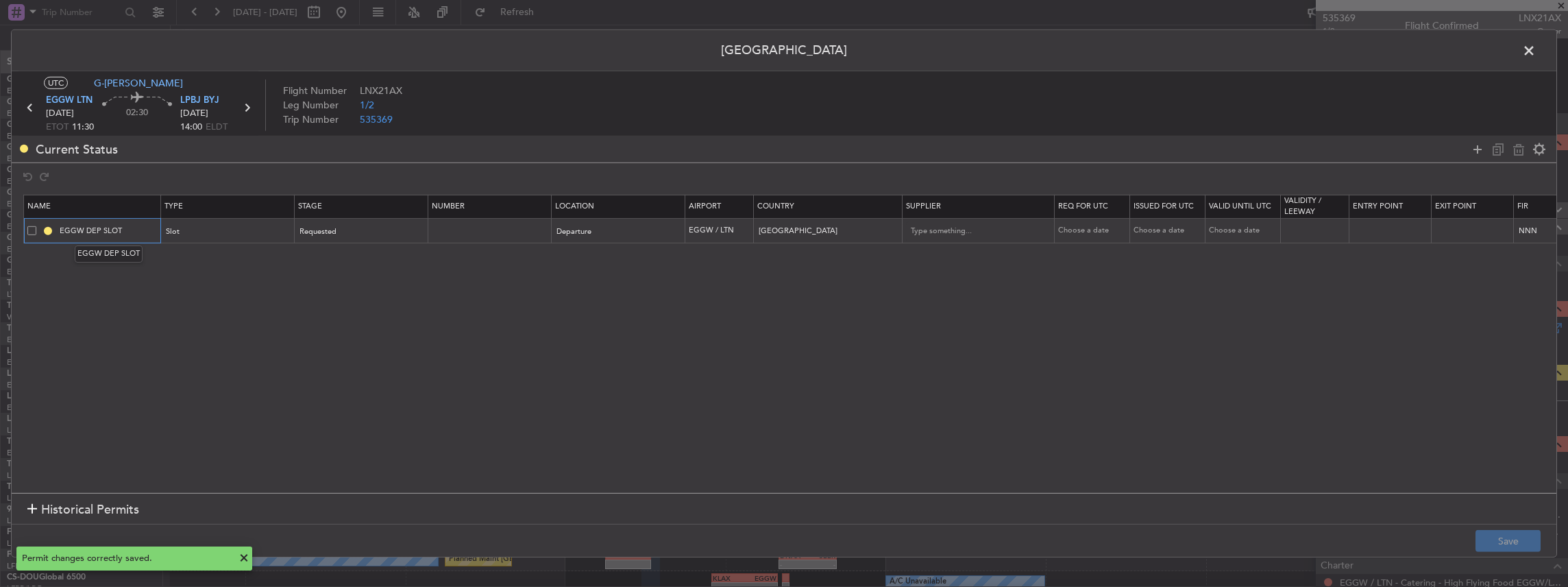
click at [143, 228] on input "EGGW DEP SLOT" at bounding box center [108, 231] width 103 height 12
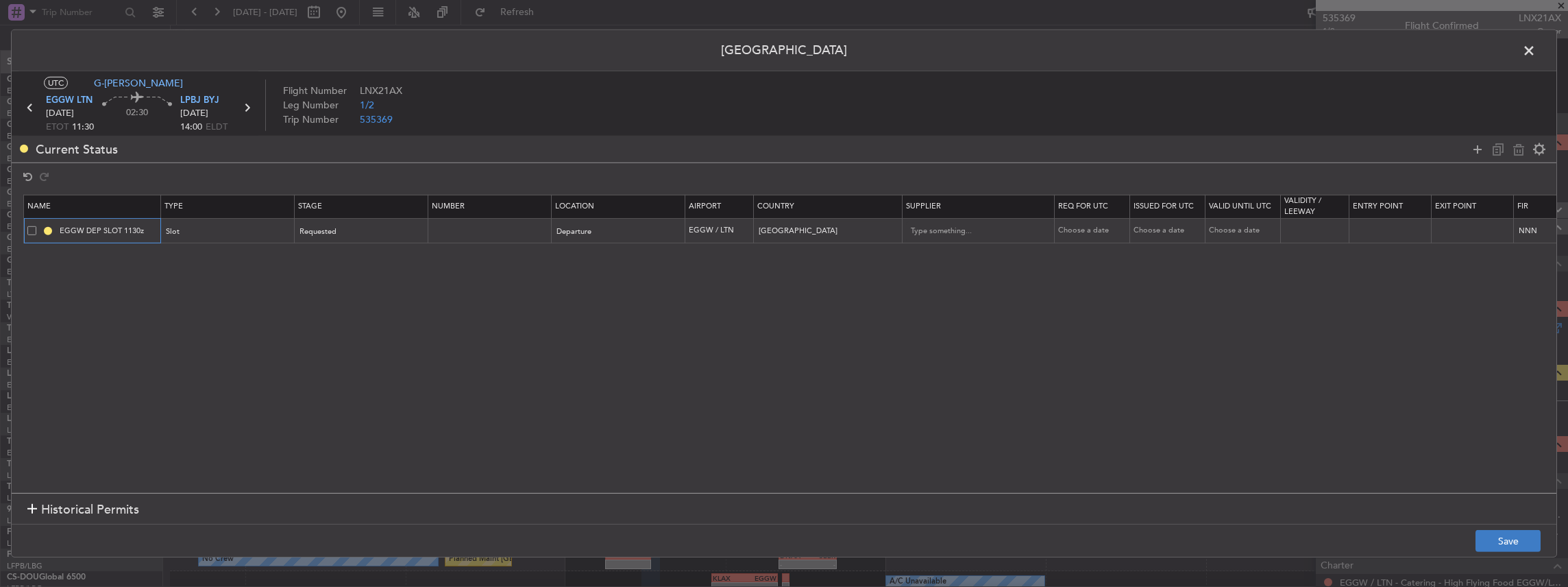
type input "EGGW DEP SLOT 1130z"
click at [1500, 538] on button "Save" at bounding box center [1508, 541] width 65 height 22
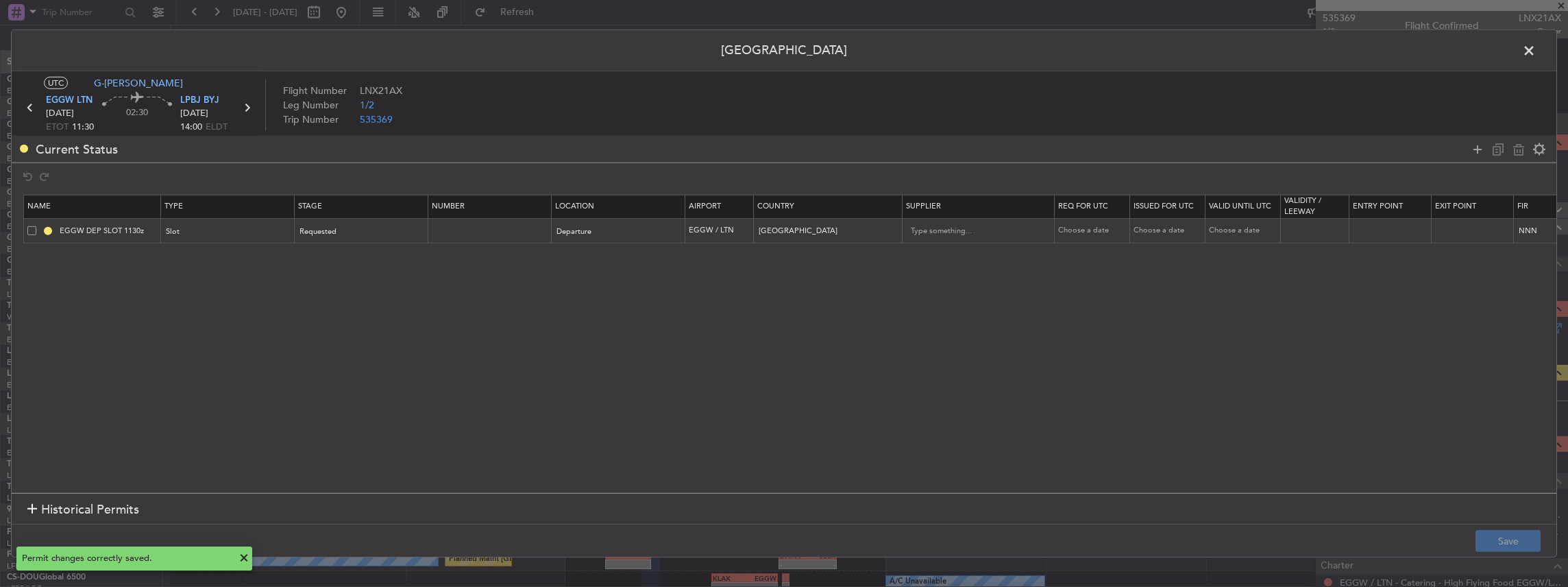
click at [1536, 52] on span at bounding box center [1536, 54] width 0 height 28
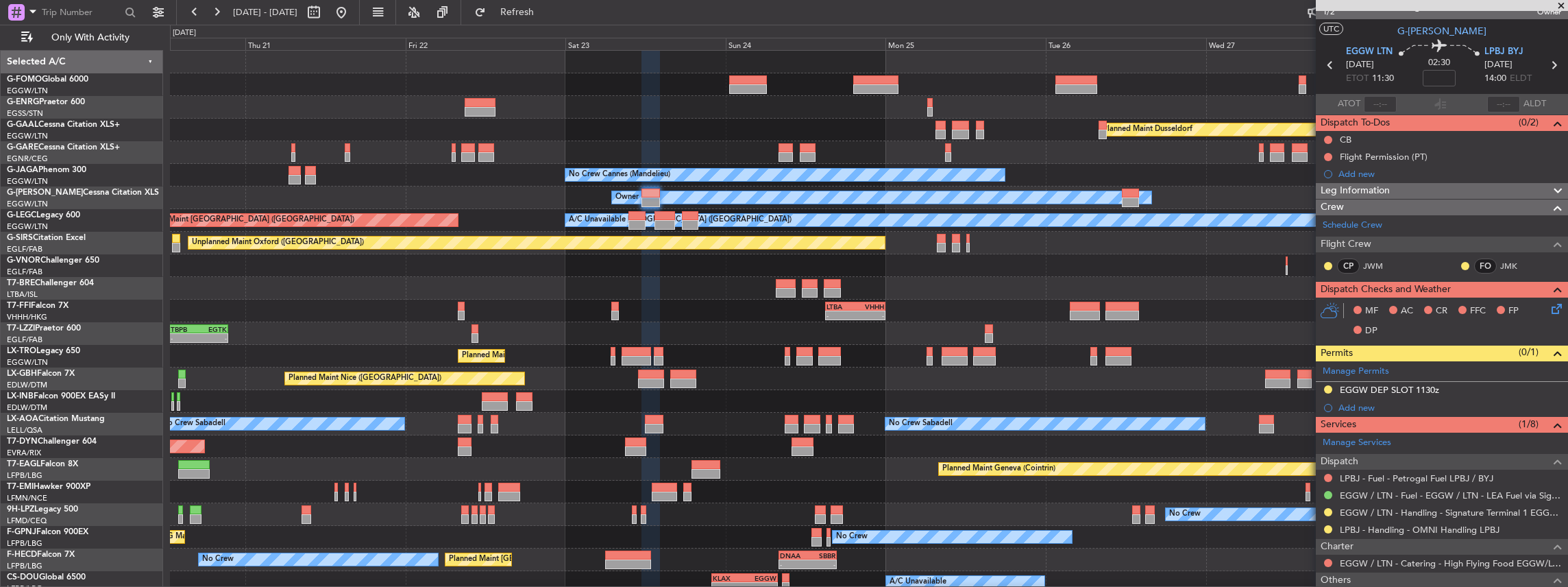
scroll to position [0, 0]
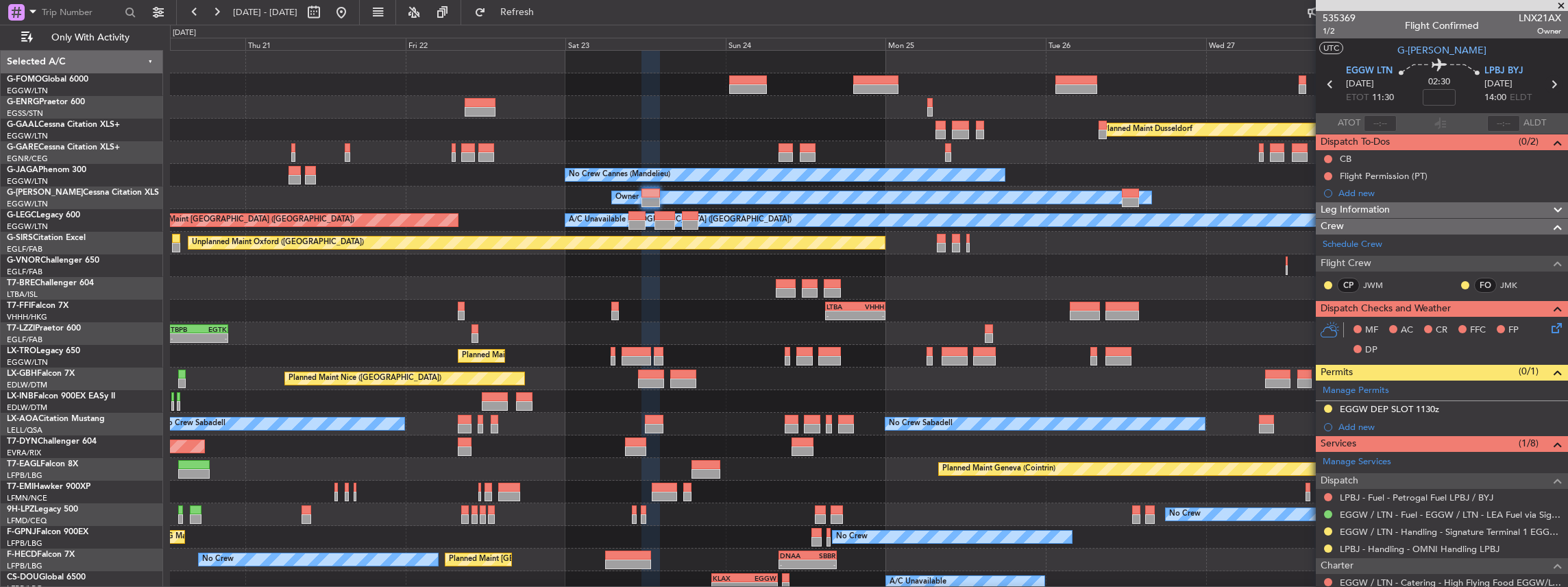
click at [1549, 82] on icon at bounding box center [1554, 85] width 18 height 18
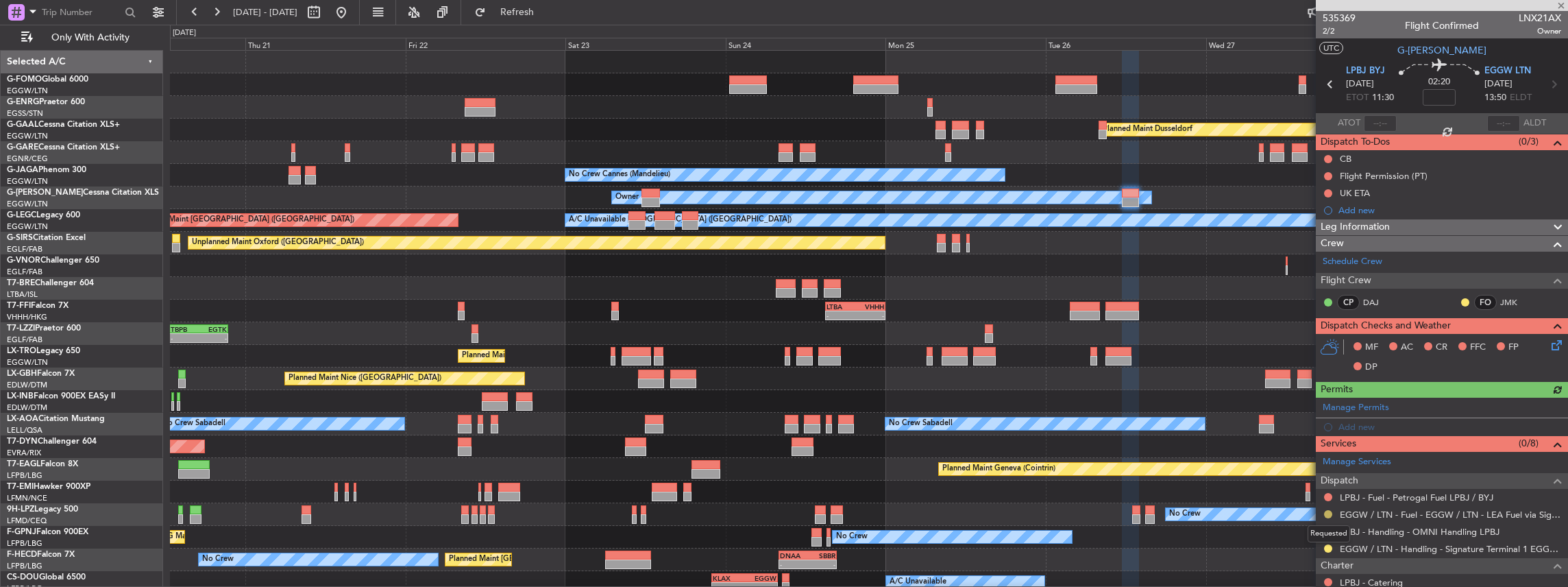
click at [1328, 511] on button at bounding box center [1328, 514] width 8 height 8
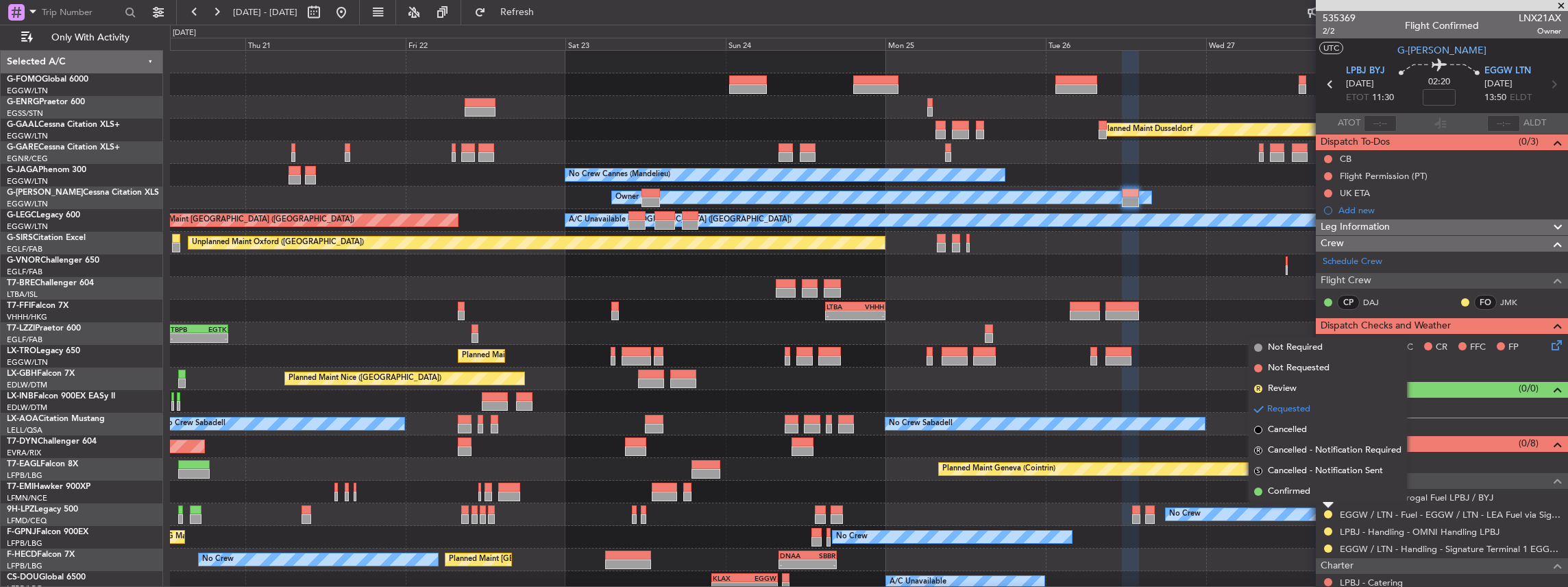
click at [1308, 488] on span "Confirmed" at bounding box center [1289, 491] width 43 height 13
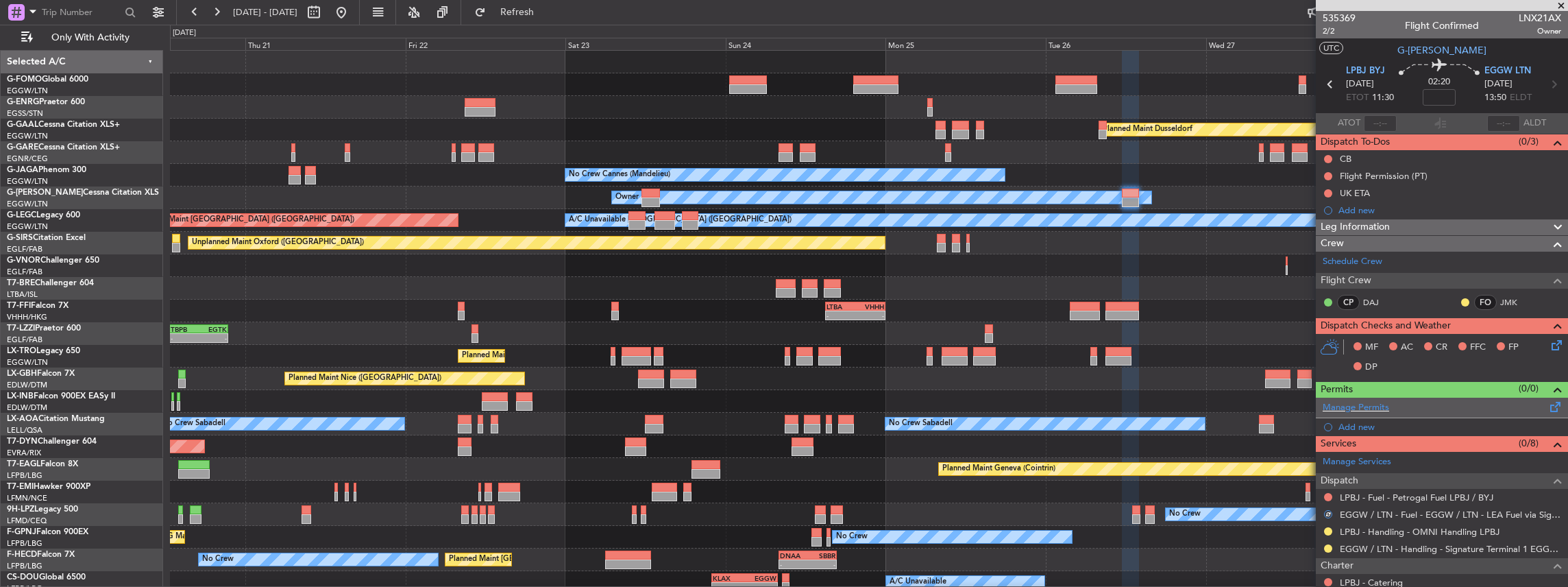
click at [1548, 407] on span at bounding box center [1556, 404] width 16 height 10
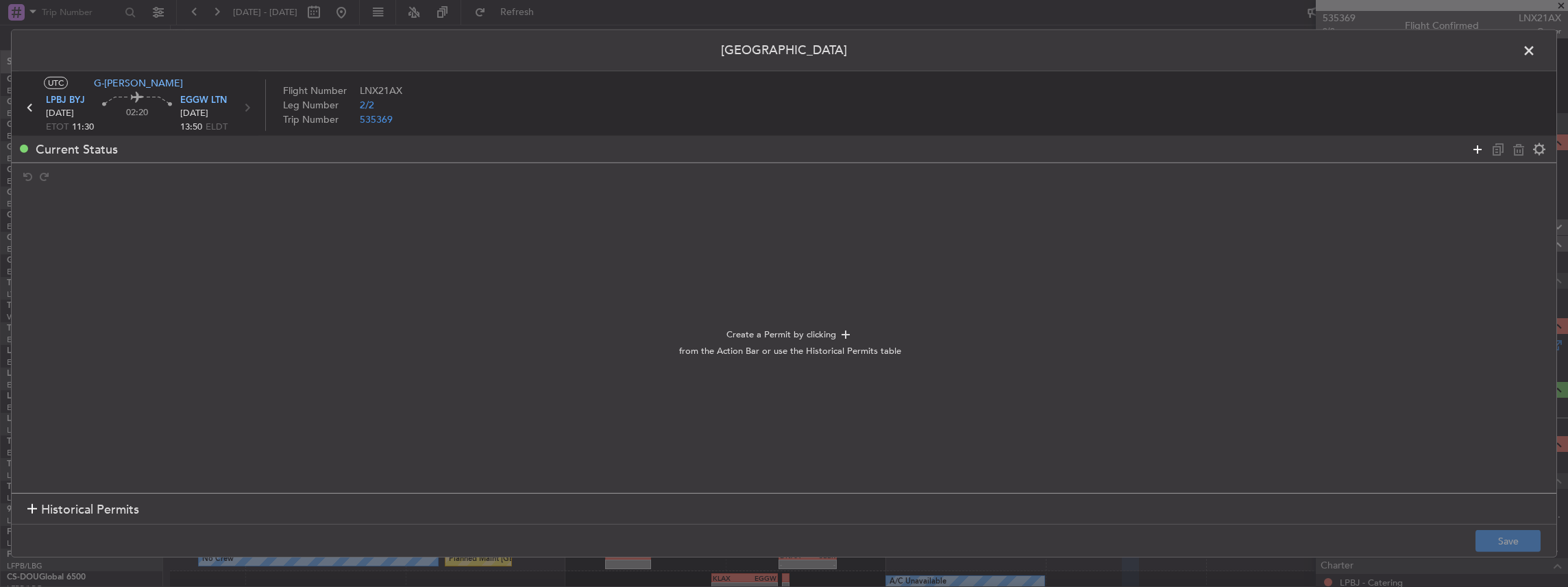
click at [1475, 150] on icon at bounding box center [1477, 149] width 16 height 16
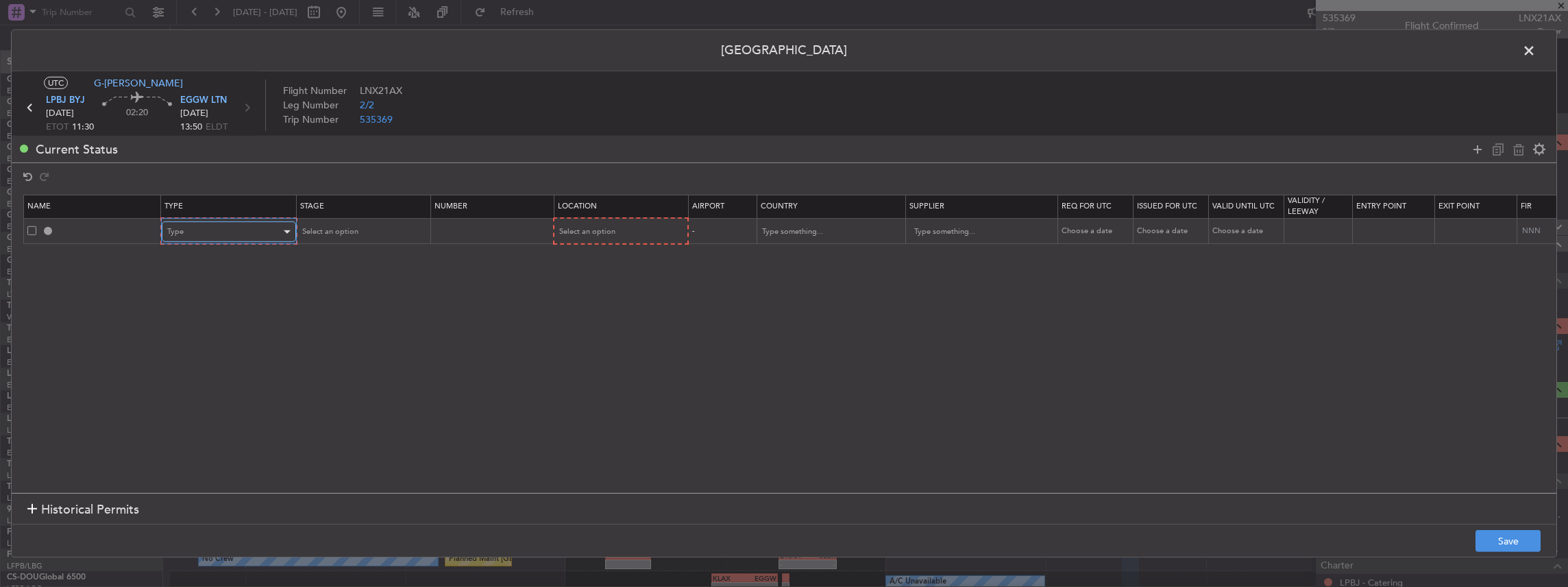
click at [226, 233] on div "Type" at bounding box center [224, 231] width 114 height 20
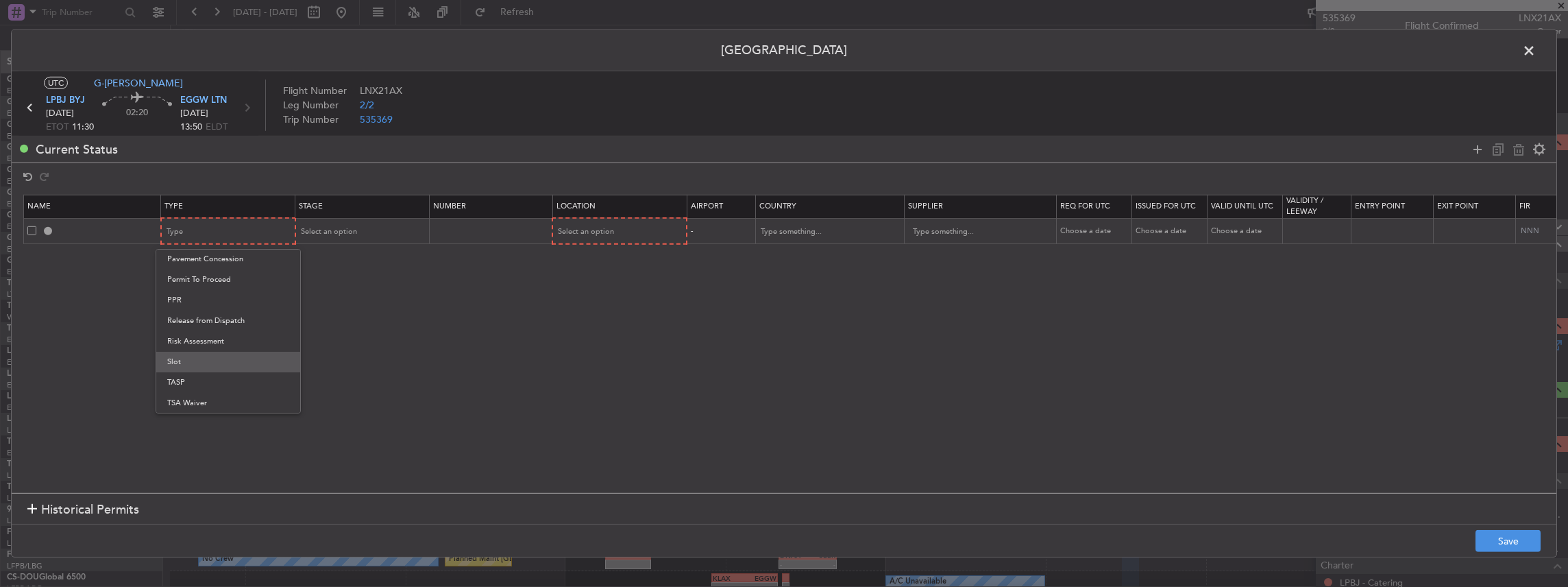
click at [195, 365] on span "Slot" at bounding box center [228, 362] width 122 height 20
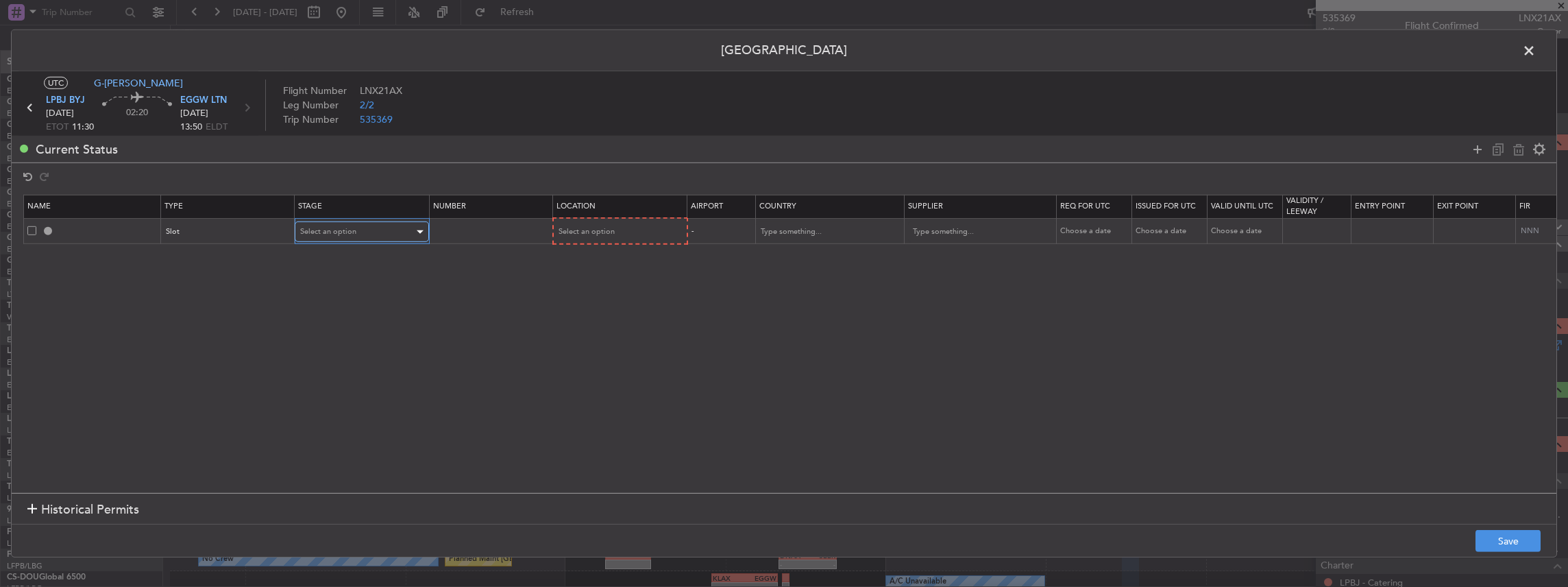
click at [352, 226] on span "Select an option" at bounding box center [328, 231] width 56 height 10
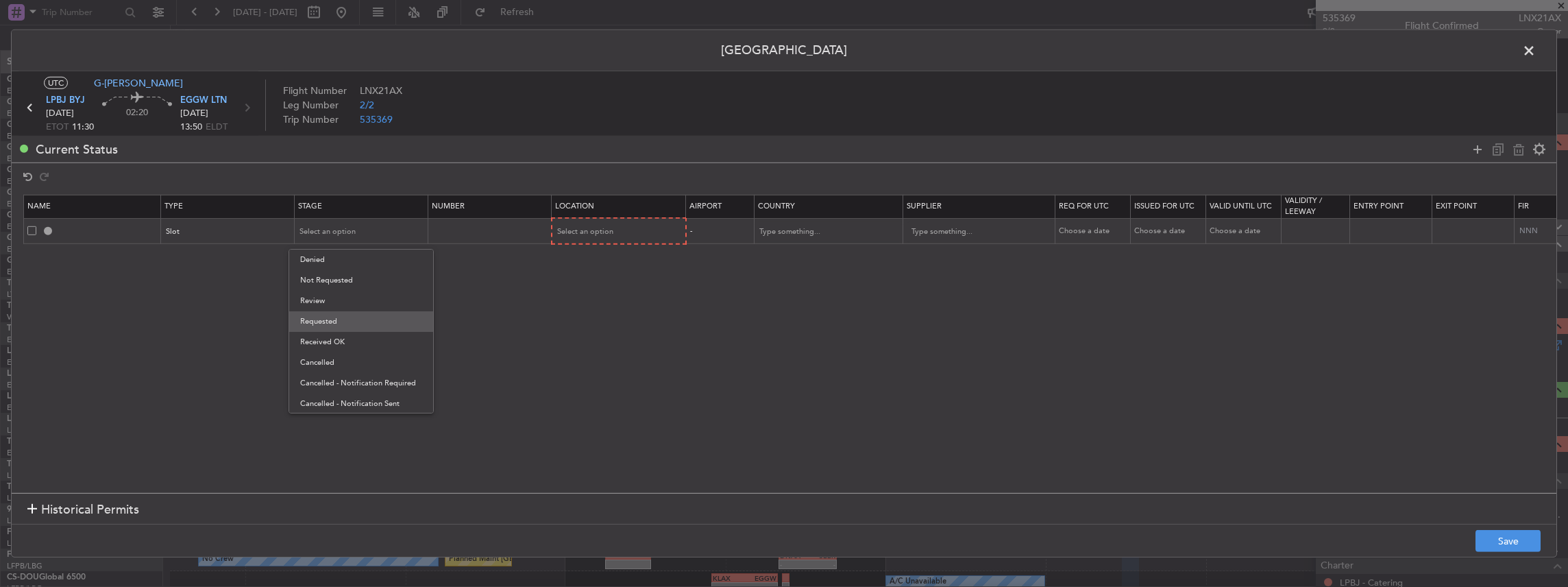
click at [360, 329] on span "Requested" at bounding box center [361, 321] width 122 height 20
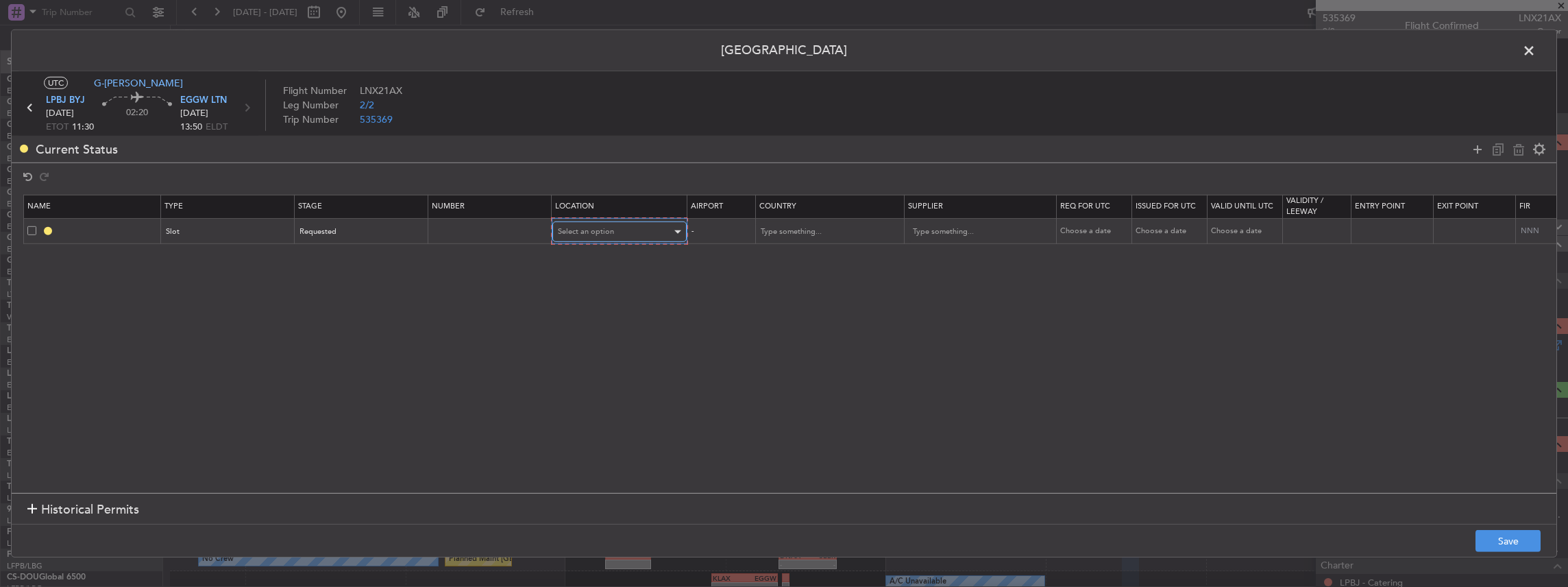
click at [601, 239] on div "Select an option" at bounding box center [615, 231] width 114 height 20
click at [589, 298] on span "Arrival" at bounding box center [618, 300] width 122 height 20
click at [1519, 541] on button "Save" at bounding box center [1508, 541] width 65 height 22
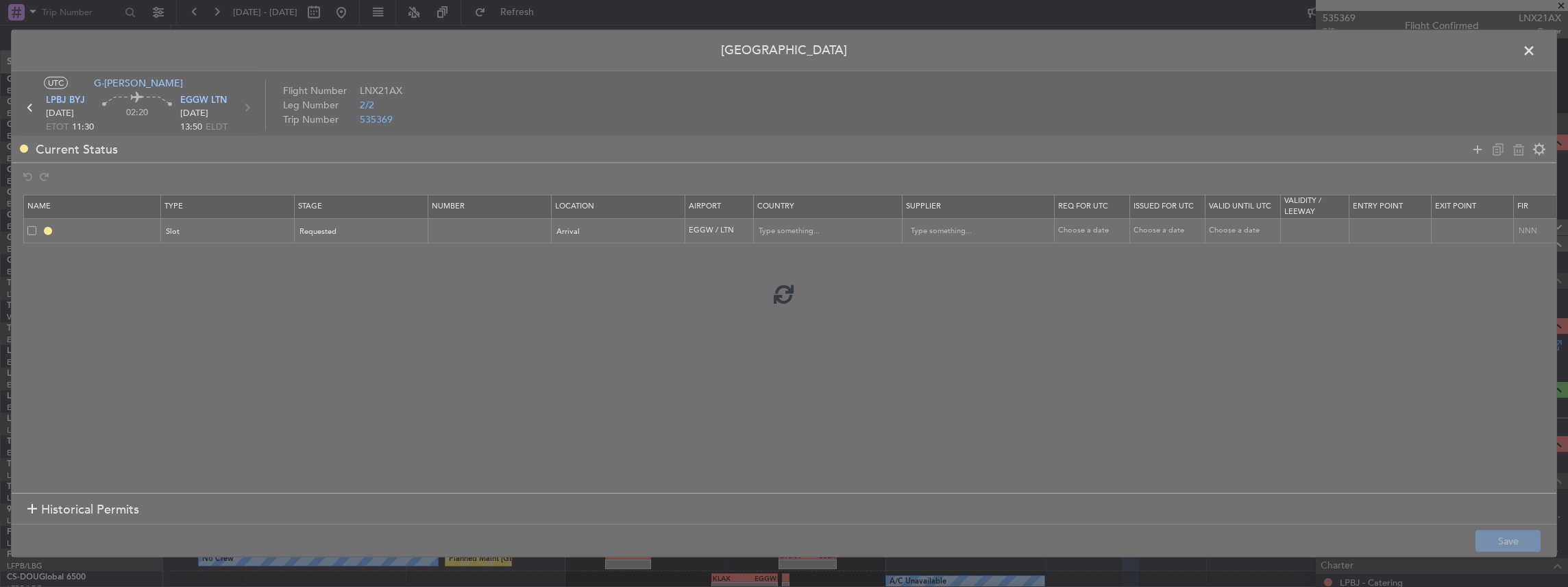
type input "EGGW ARR SLOT"
type input "[GEOGRAPHIC_DATA]"
type input "NNN"
type input "2"
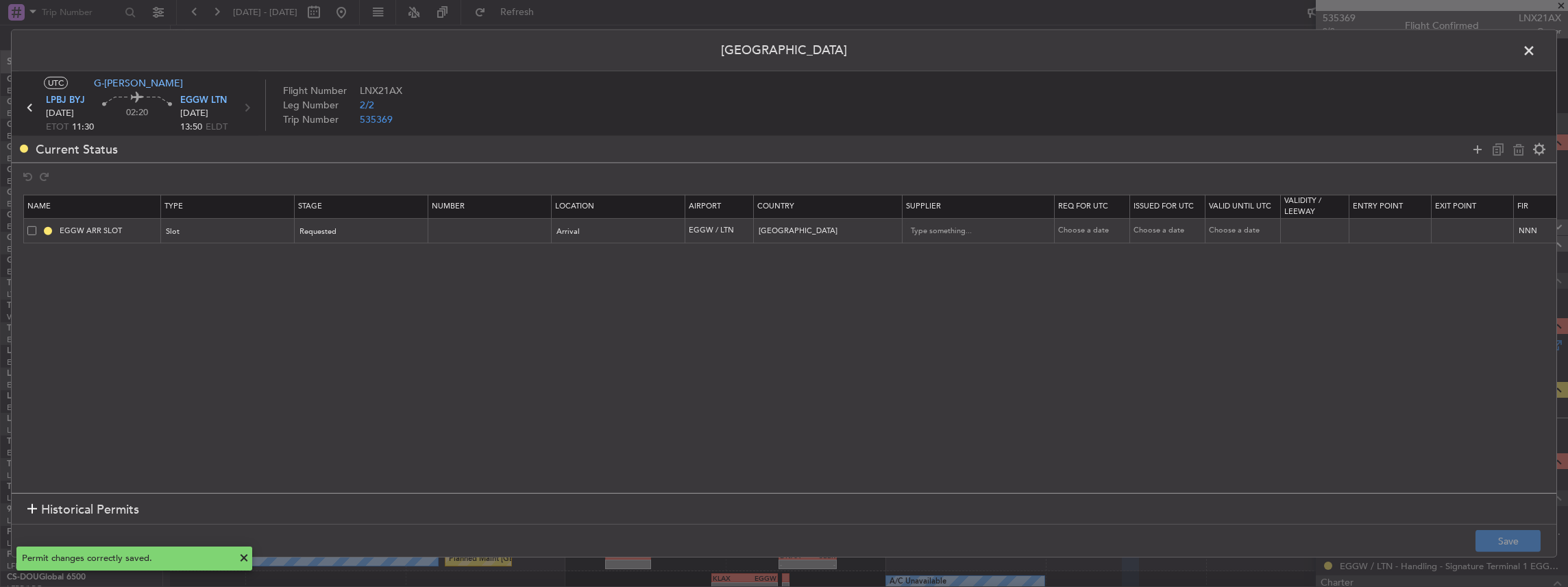
click at [1536, 50] on span at bounding box center [1536, 54] width 0 height 28
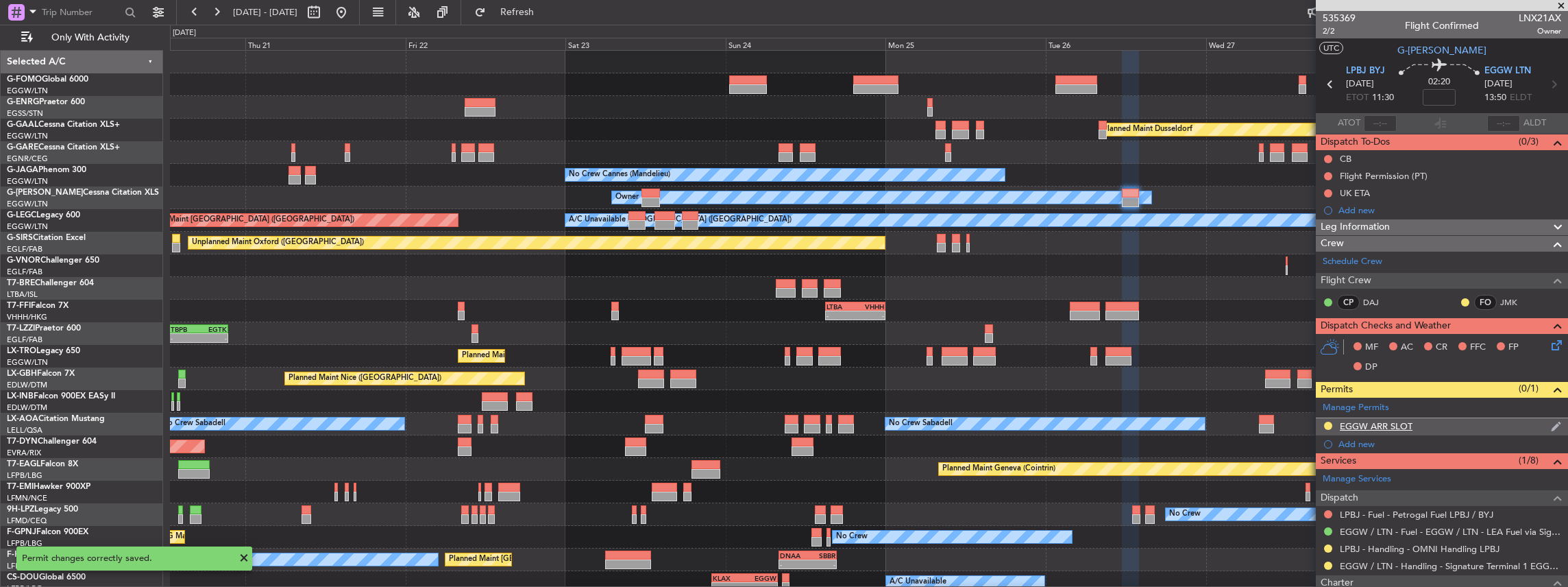
click at [1481, 426] on div "EGGW ARR SLOT" at bounding box center [1441, 426] width 252 height 17
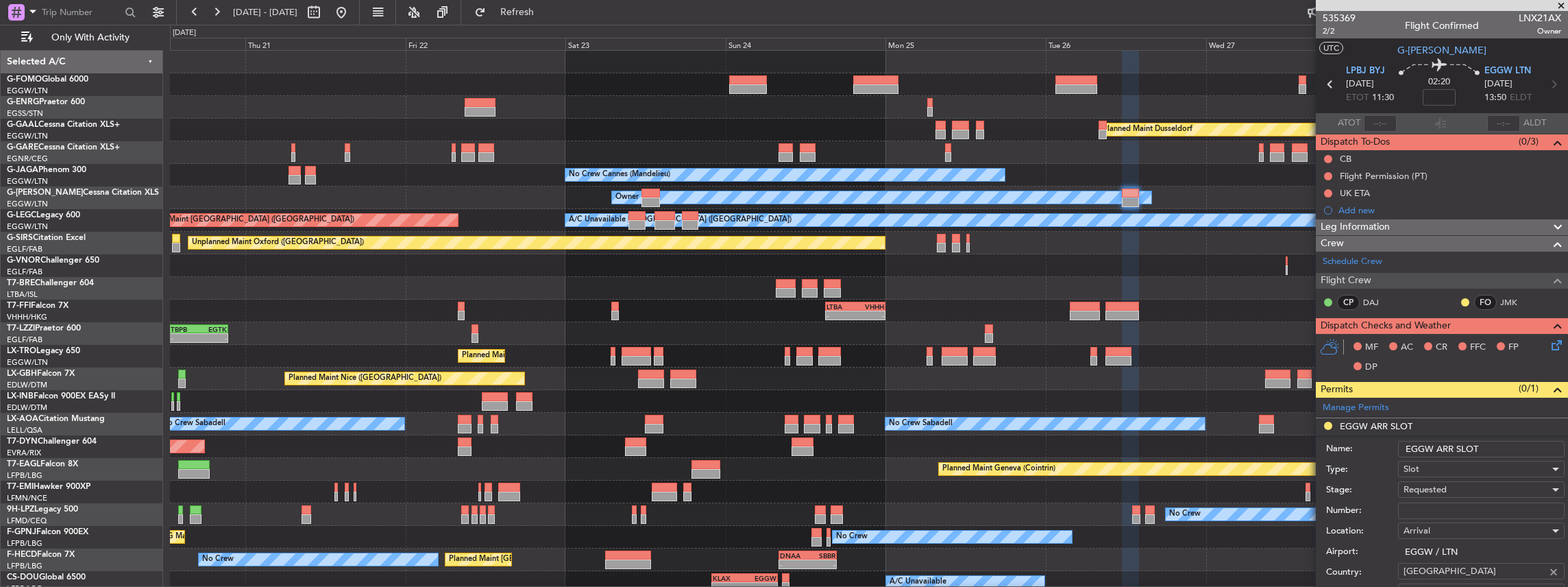
click at [1487, 449] on input "EGGW ARR SLOT" at bounding box center [1481, 449] width 166 height 16
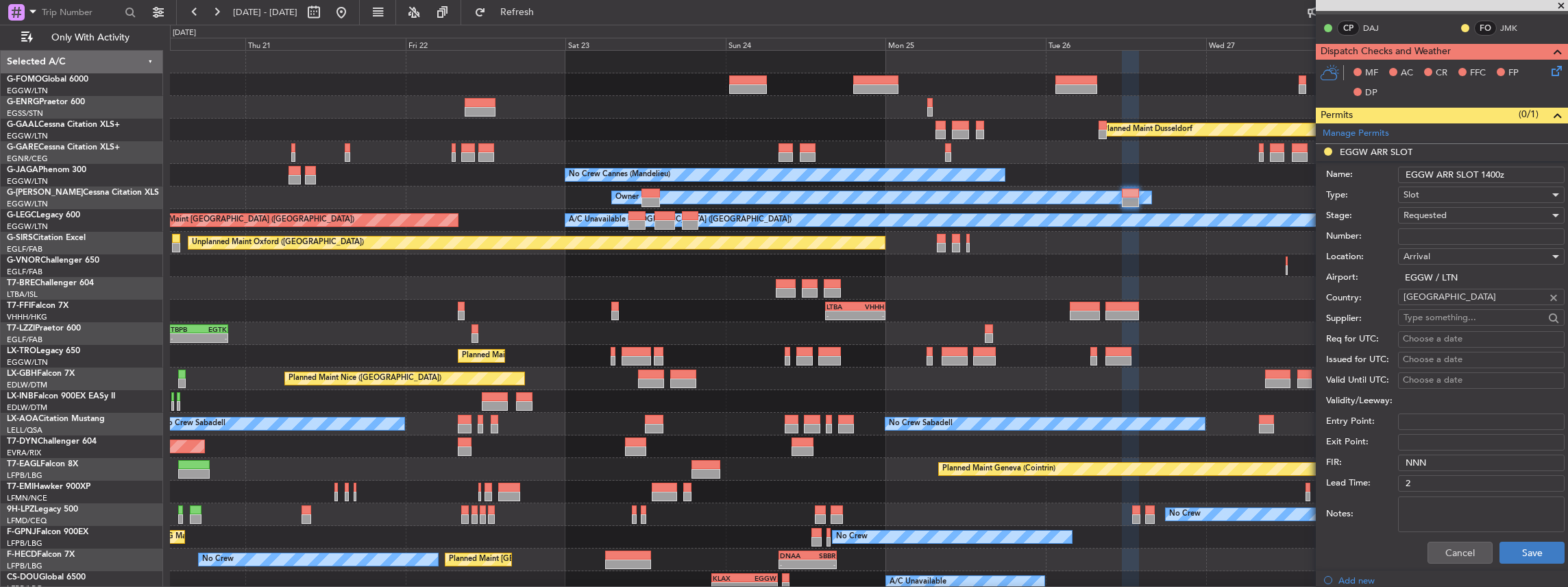
type input "EGGW ARR SLOT 1400z"
click at [1519, 547] on button "Save" at bounding box center [1532, 552] width 65 height 22
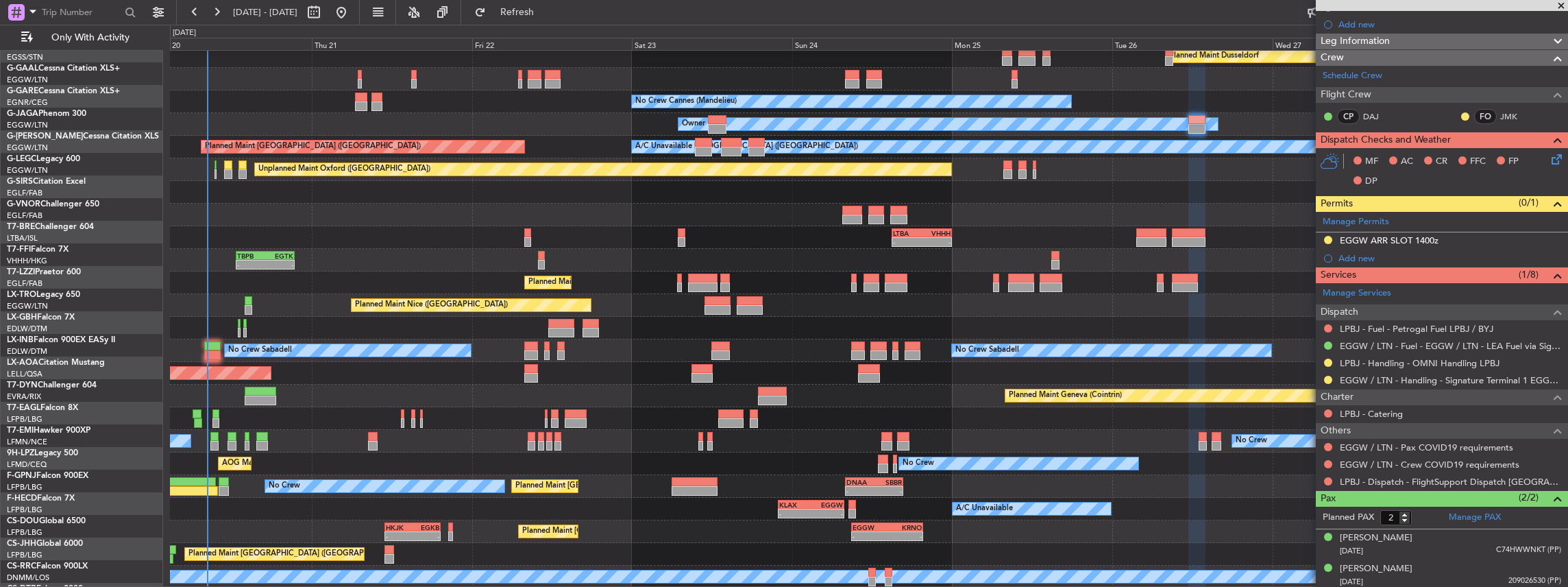
scroll to position [73, 0]
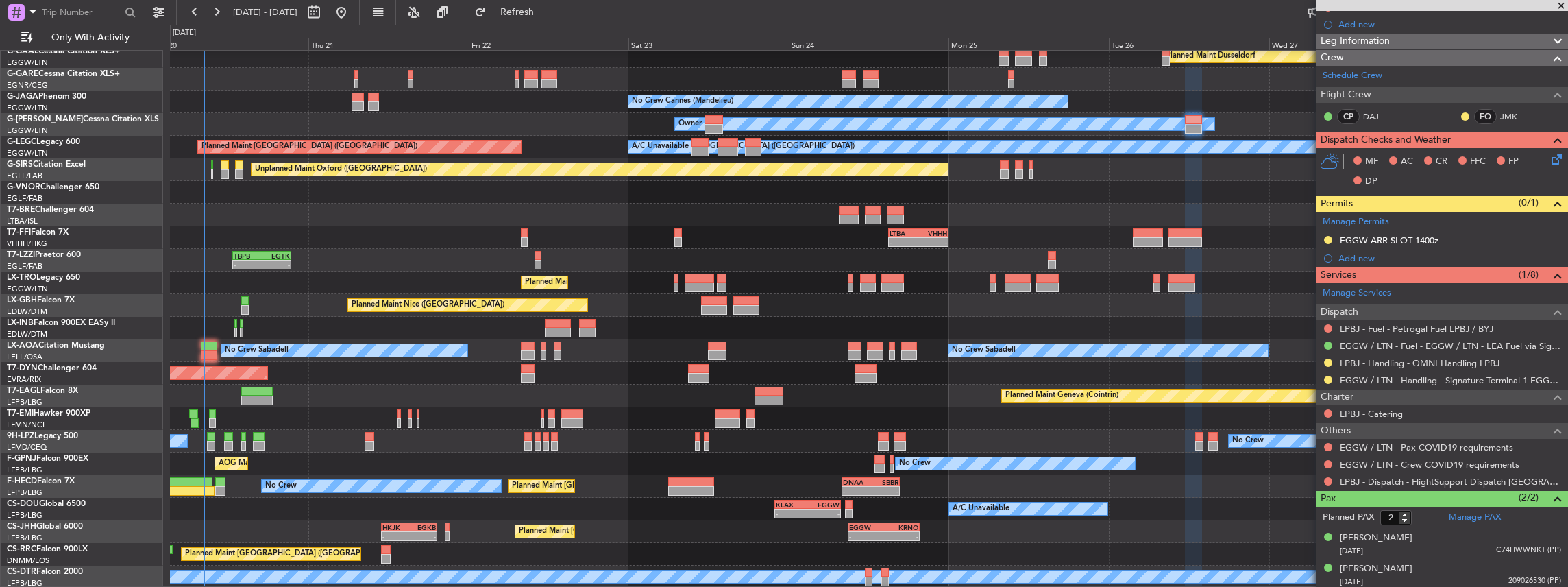
click at [544, 247] on div "Owner Planned Maint Dusseldorf Unplanned Maint Chester No Crew Cannes (Mandelie…" at bounding box center [869, 283] width 1398 height 611
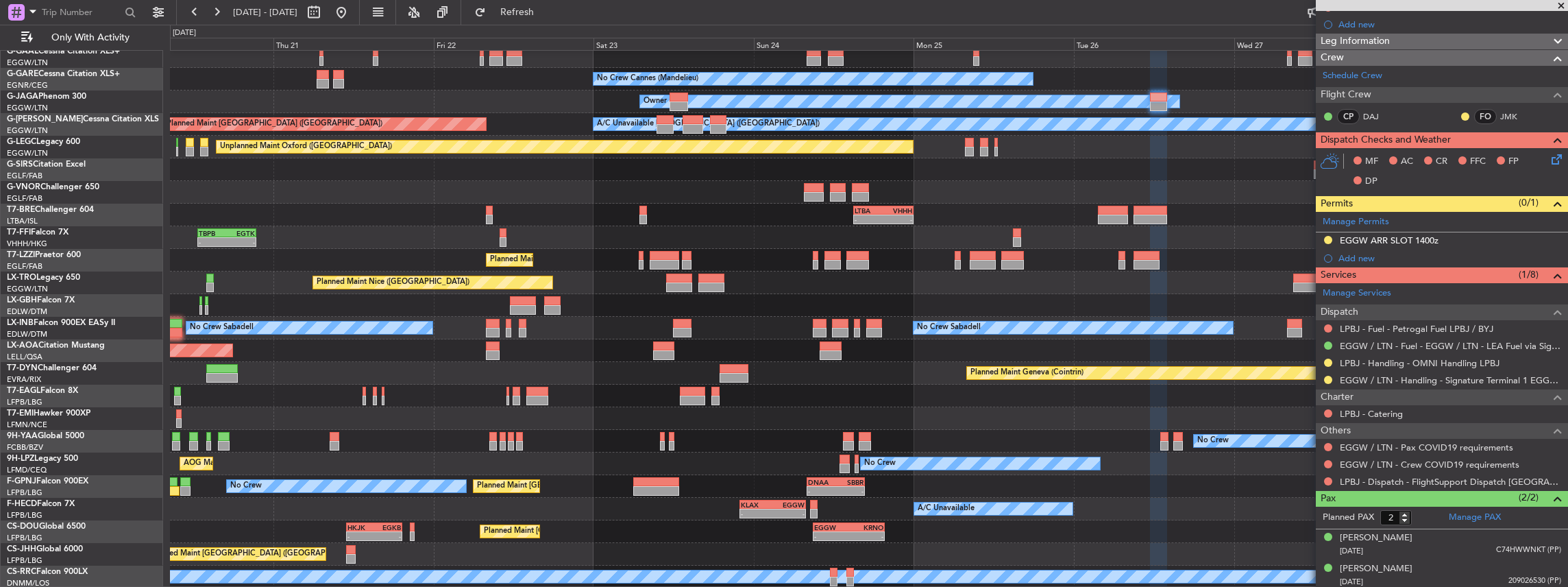
click at [385, 461] on div "Planned Maint Dusseldorf Unplanned Maint Chester No Crew Cannes (Mandelieu) Own…" at bounding box center [869, 272] width 1398 height 633
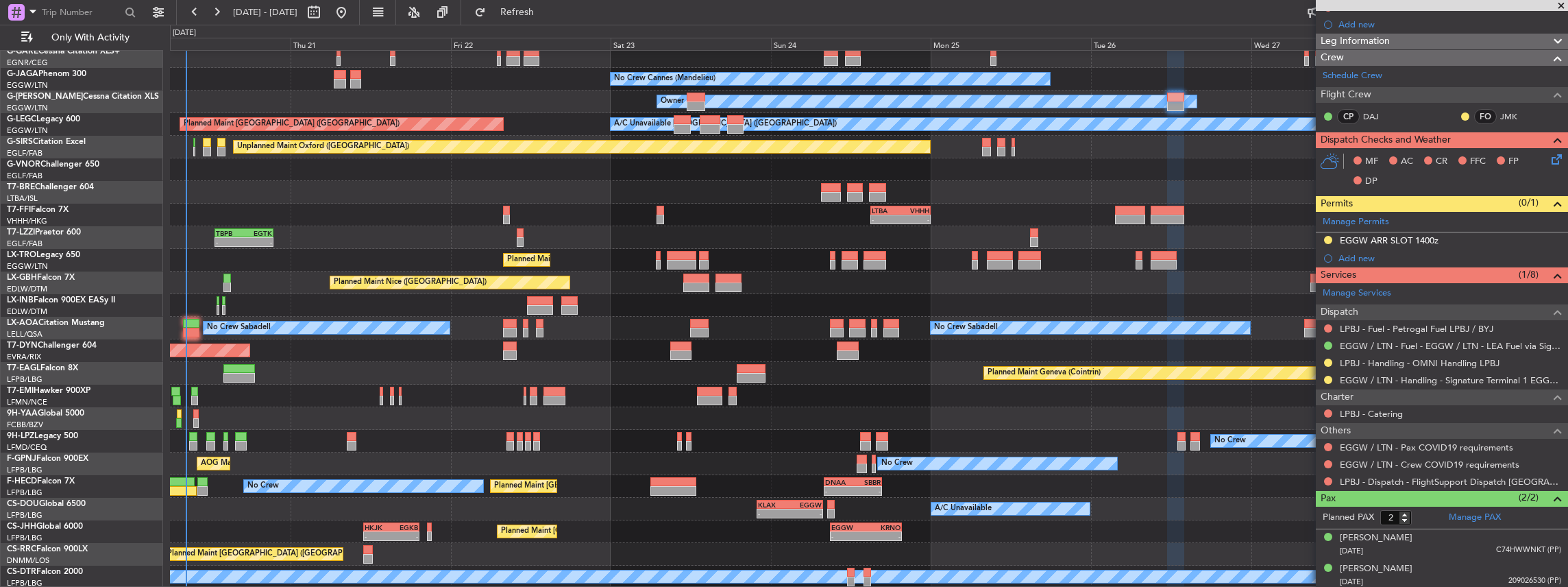
scroll to position [96, 0]
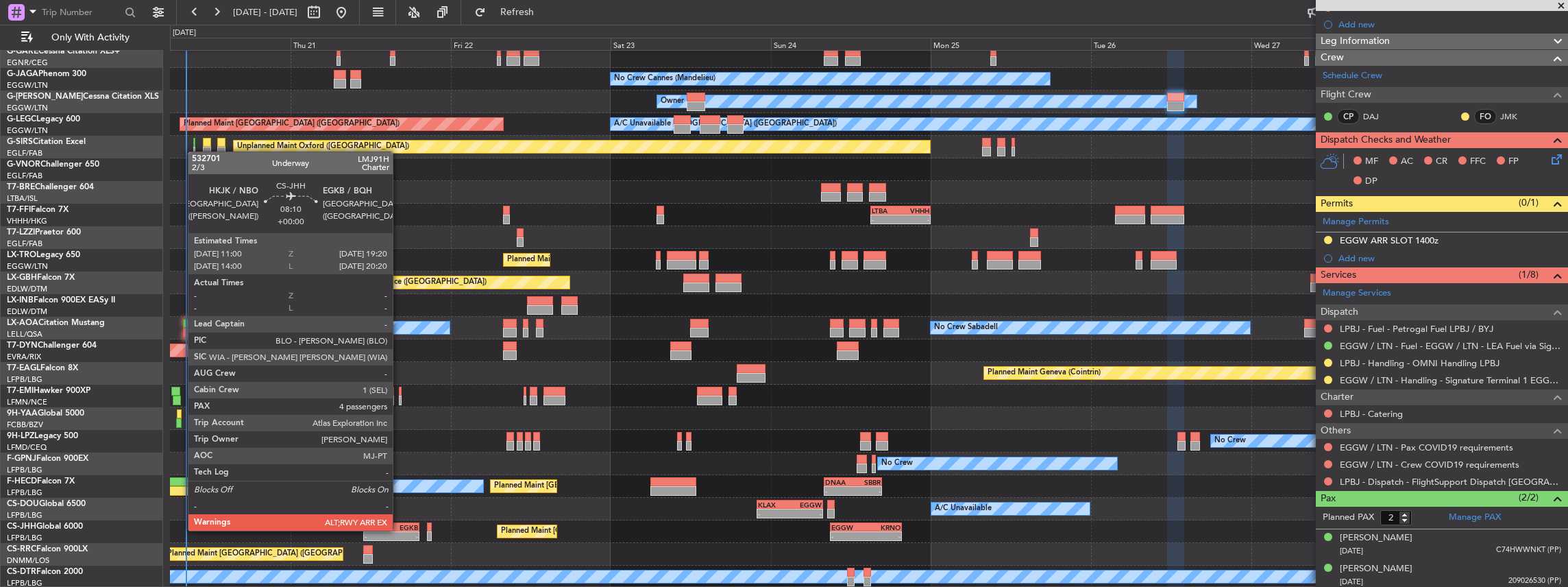
click at [400, 529] on div "EGKB" at bounding box center [405, 526] width 27 height 8
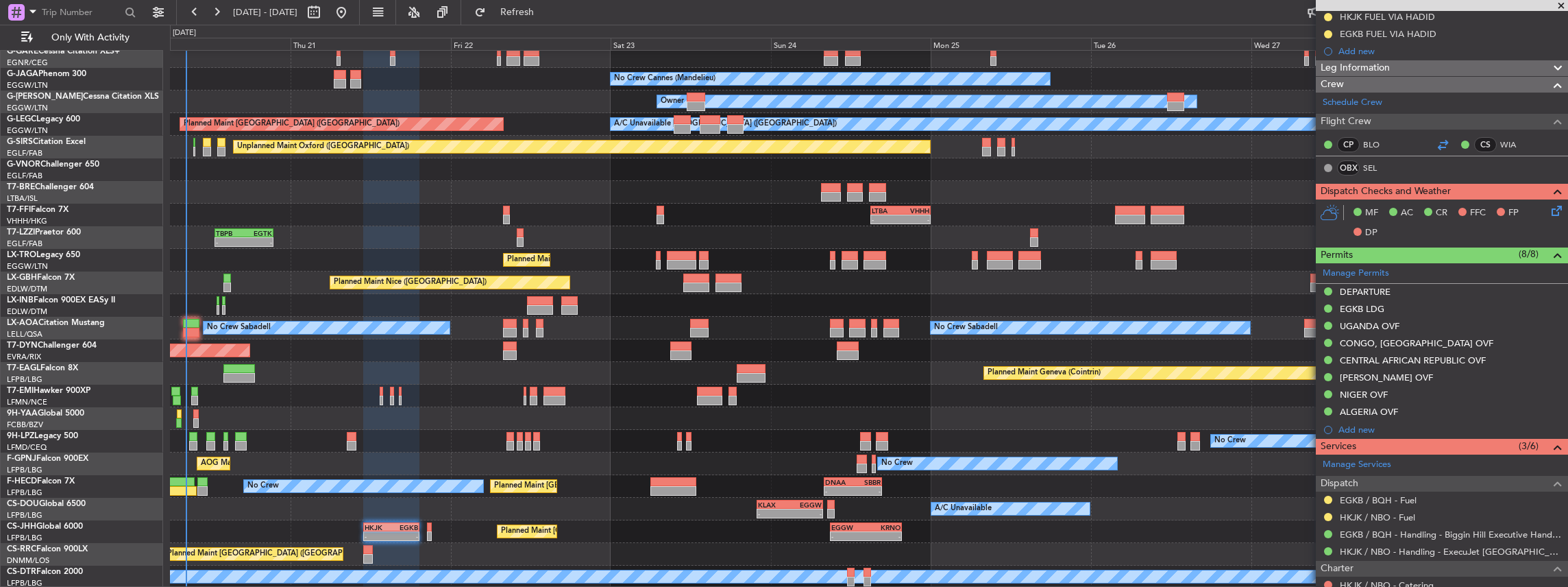
scroll to position [228, 0]
click at [1328, 513] on button at bounding box center [1328, 516] width 8 height 8
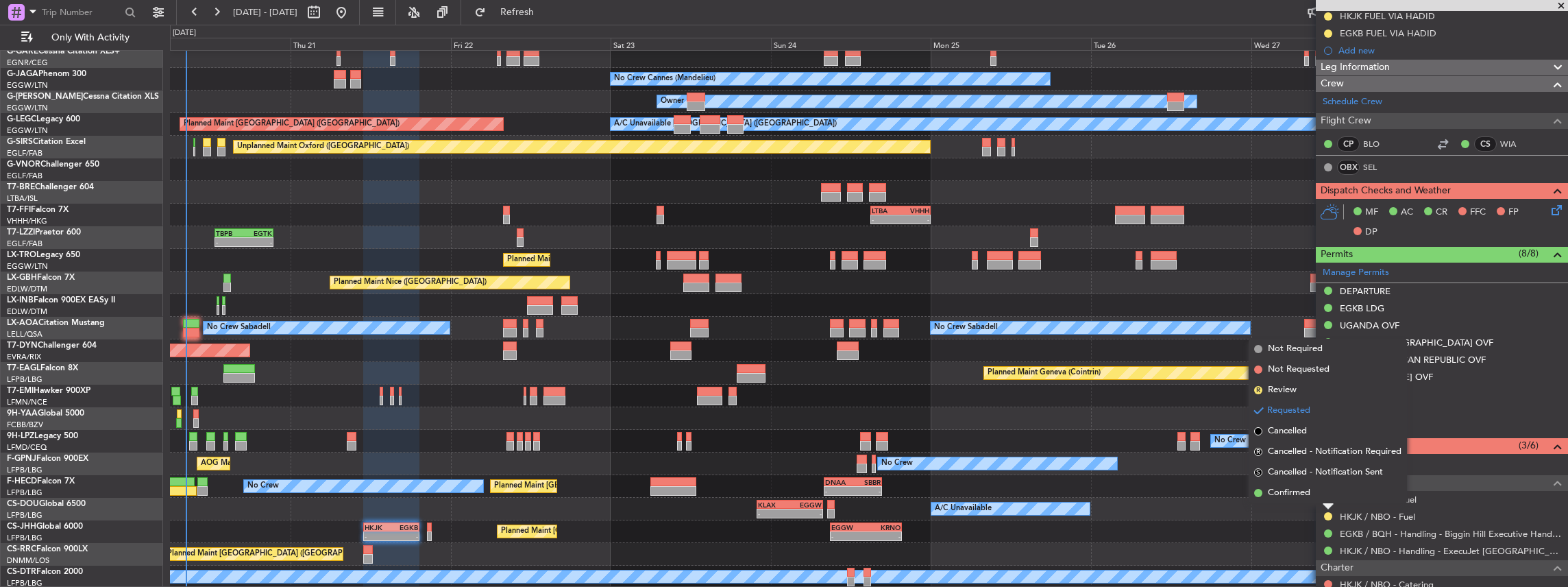
click at [1302, 505] on div "Planned Maint Paris (Le Bourget) A/C Unavailable - - KLAX 22:00 Z EGGW 07:55 Z …" at bounding box center [869, 509] width 1398 height 22
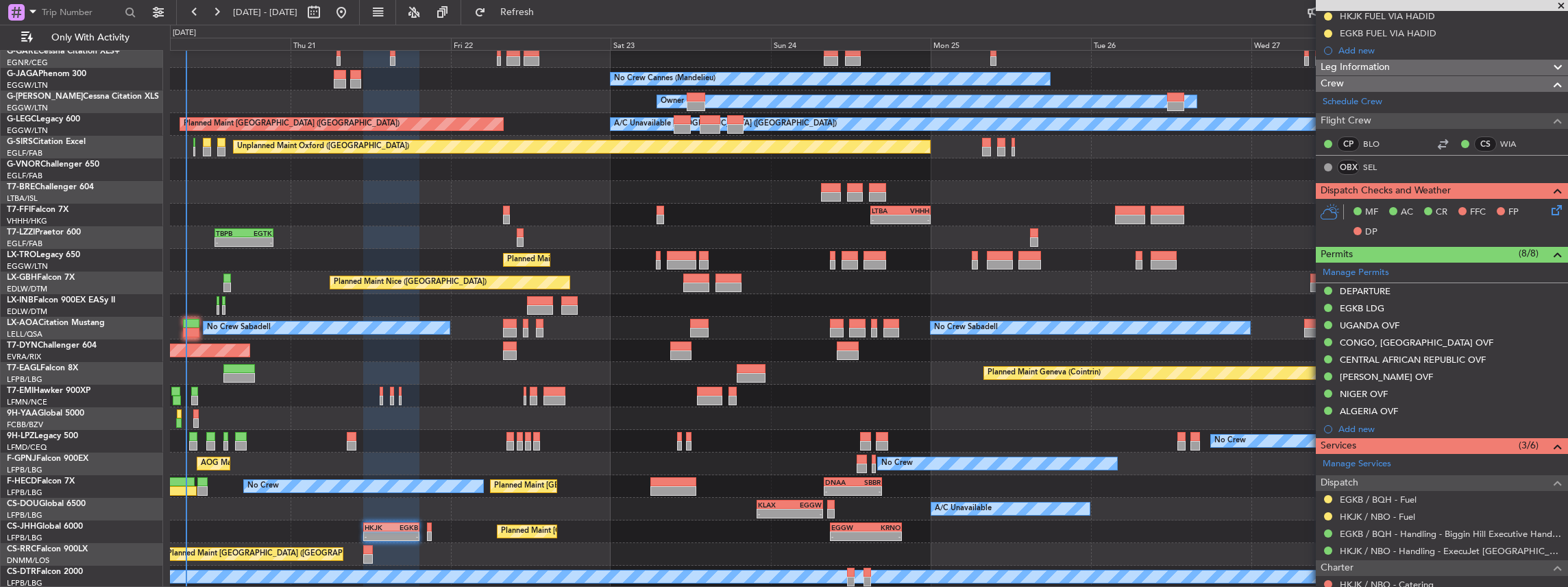
click at [1295, 495] on div "Planned Maint Paris (Le Bourget) Planned Maint Paris (Le Bourget) No Crew - - D…" at bounding box center [869, 486] width 1398 height 22
click at [1325, 517] on div at bounding box center [1328, 516] width 11 height 11
click at [1325, 512] on button at bounding box center [1328, 516] width 8 height 8
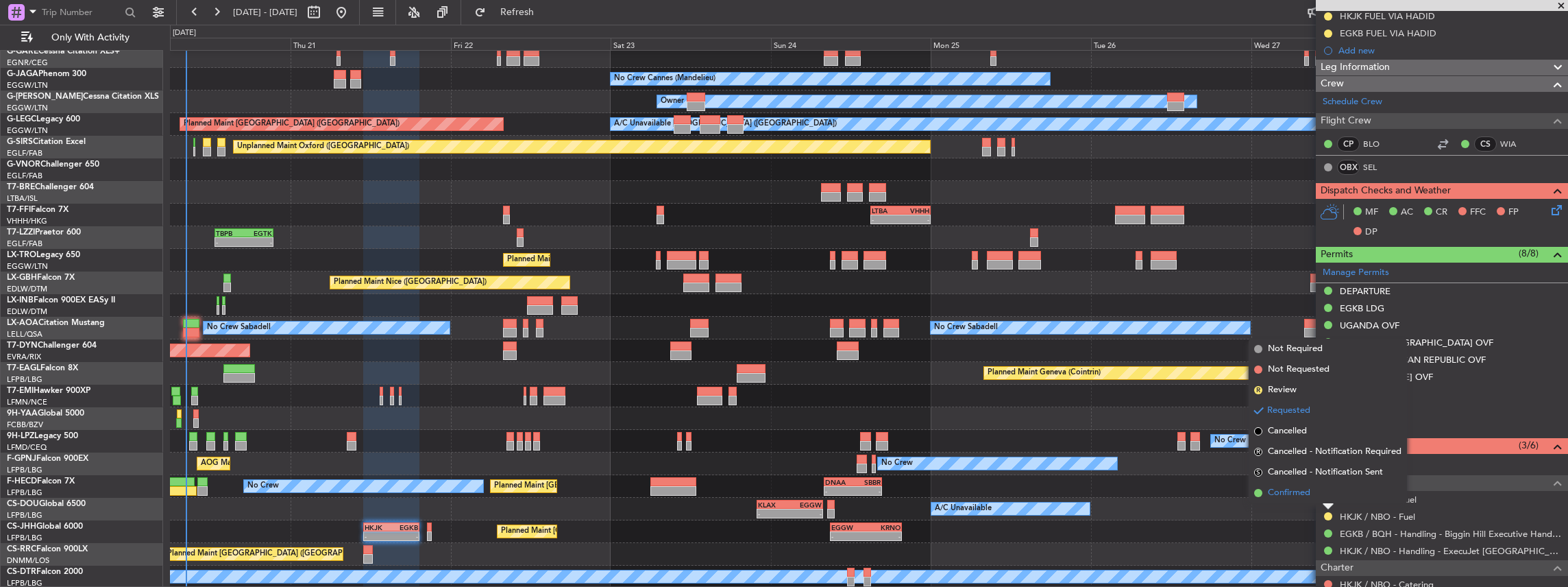
click at [1302, 491] on span "Confirmed" at bounding box center [1289, 493] width 43 height 13
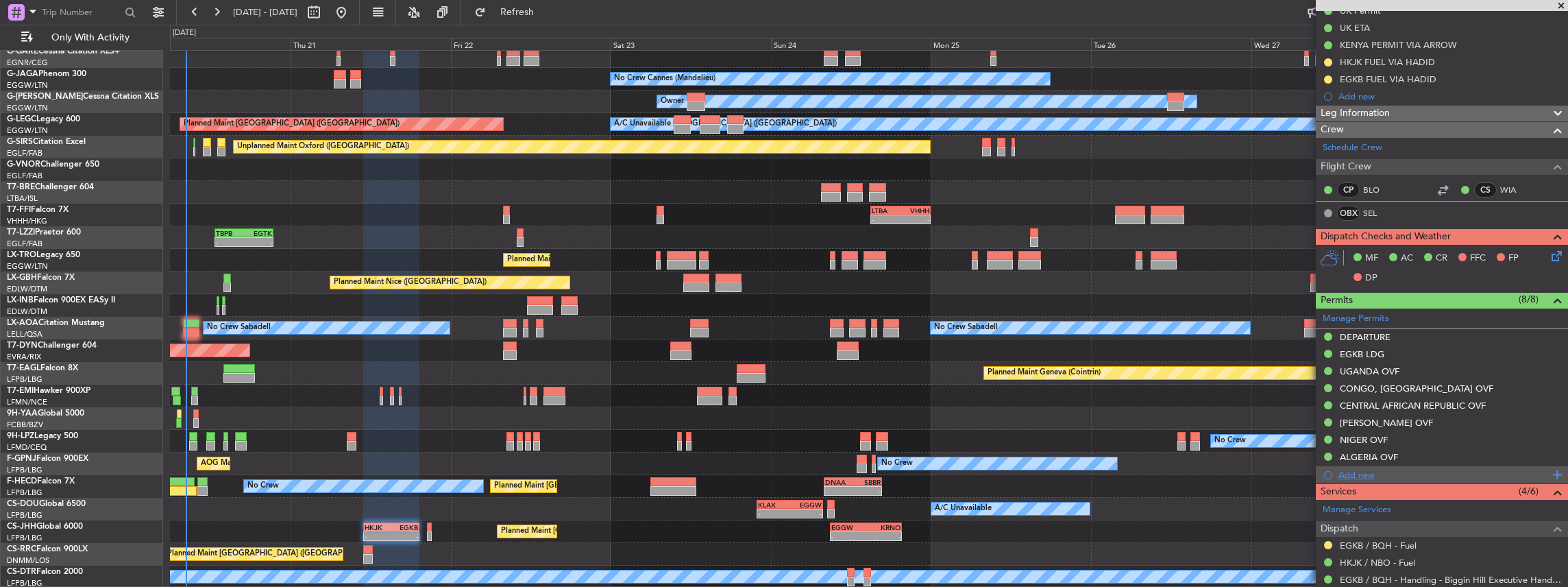
scroll to position [274, 0]
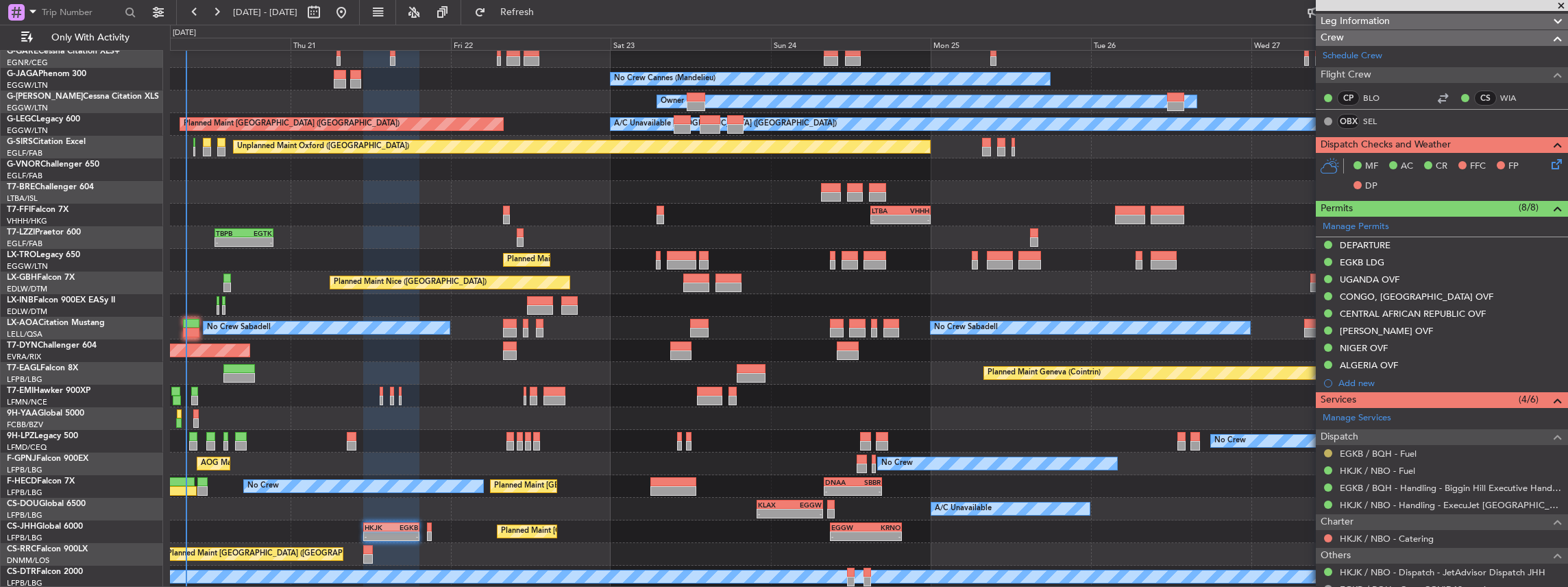
click at [1327, 451] on button at bounding box center [1328, 453] width 8 height 8
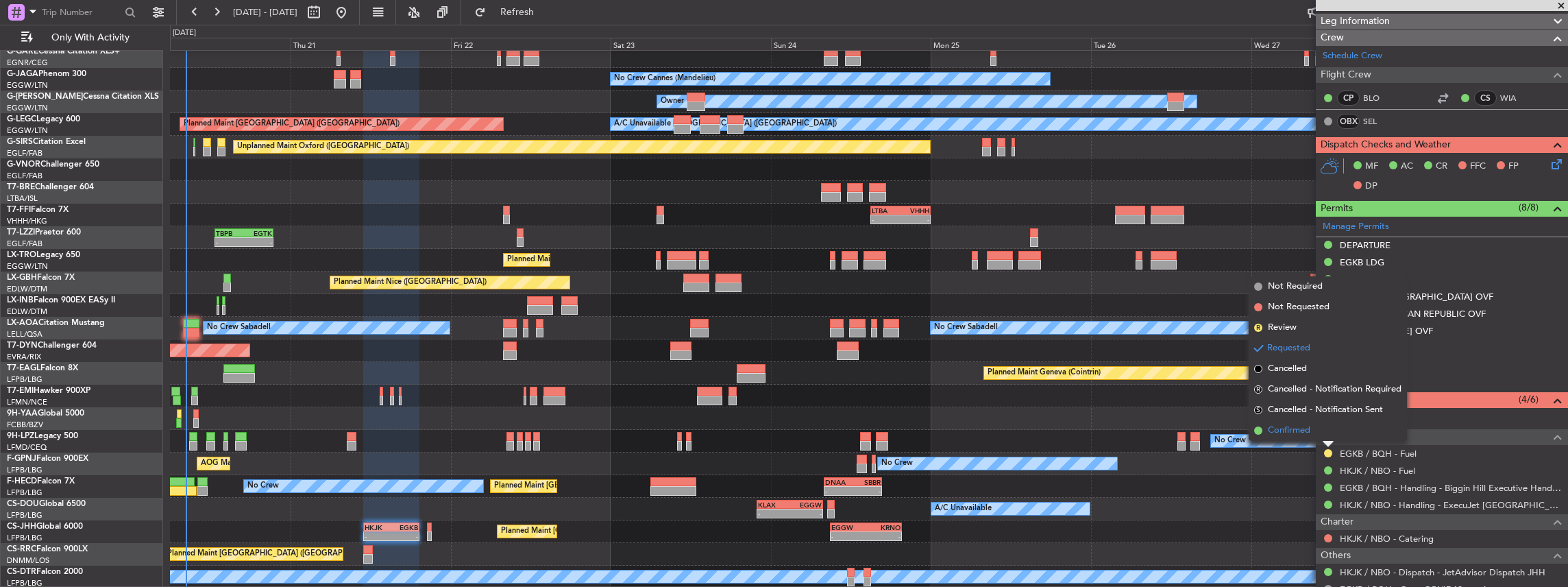
click at [1307, 425] on span "Confirmed" at bounding box center [1289, 431] width 43 height 13
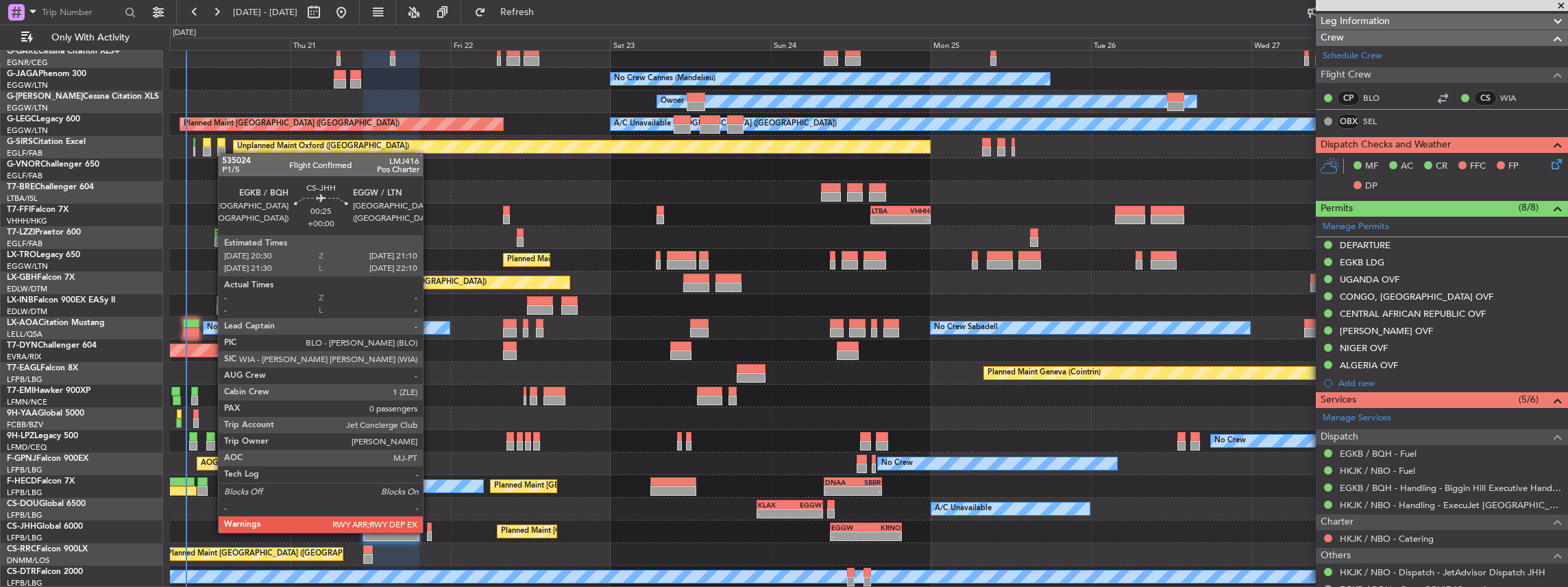
click at [430, 531] on div at bounding box center [429, 535] width 4 height 10
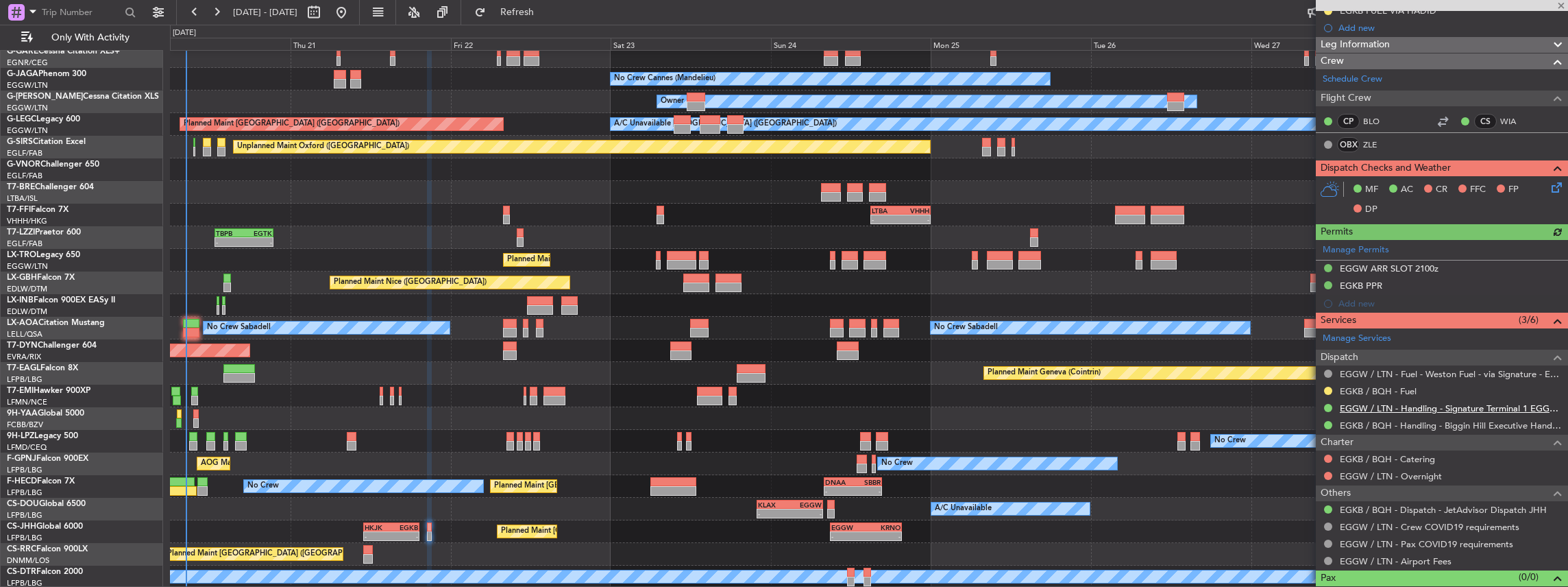
scroll to position [251, 0]
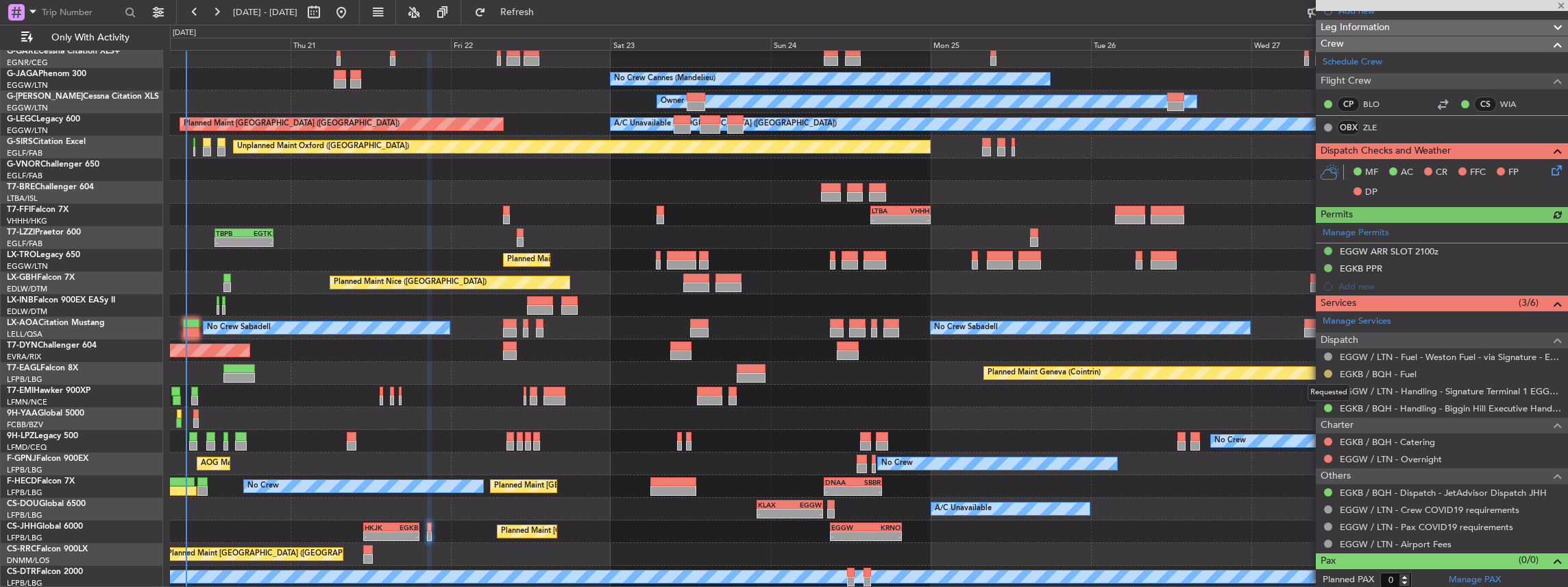
click at [1331, 369] on button at bounding box center [1328, 373] width 8 height 8
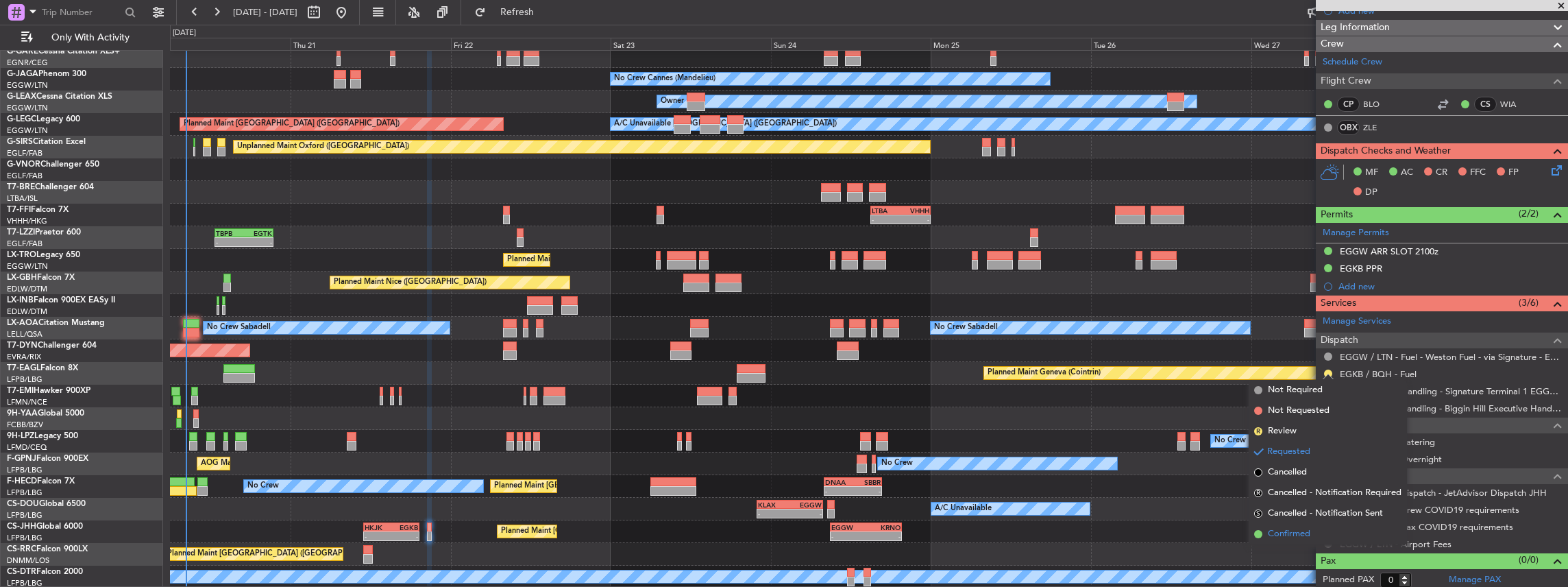
click at [1287, 533] on span "Confirmed" at bounding box center [1289, 534] width 43 height 13
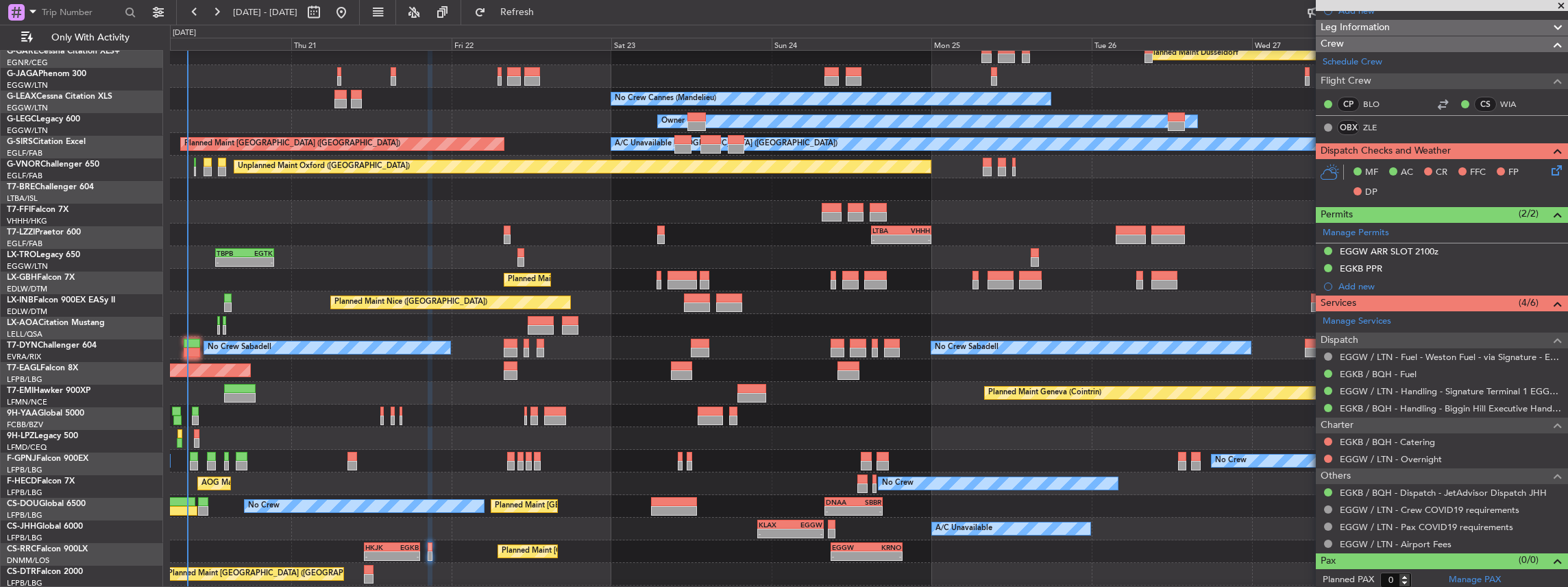
scroll to position [76, 0]
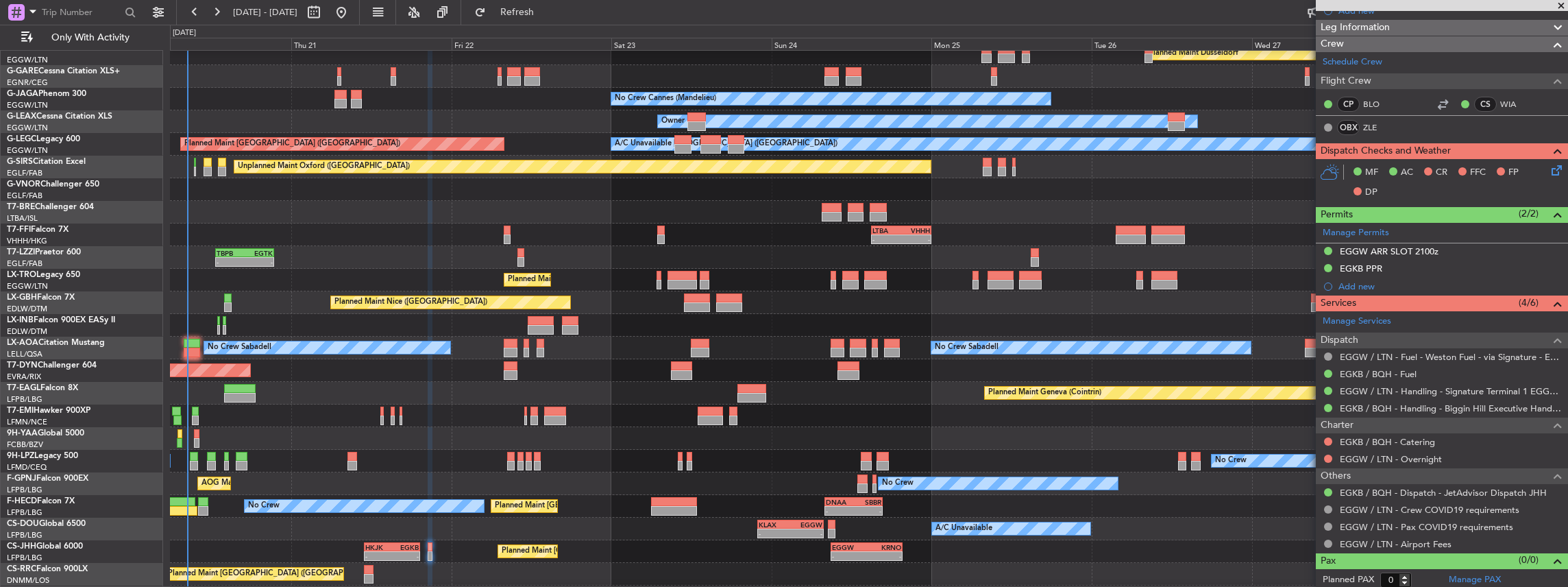
click at [526, 195] on div "Planned Maint London ([GEOGRAPHIC_DATA])" at bounding box center [869, 189] width 1398 height 22
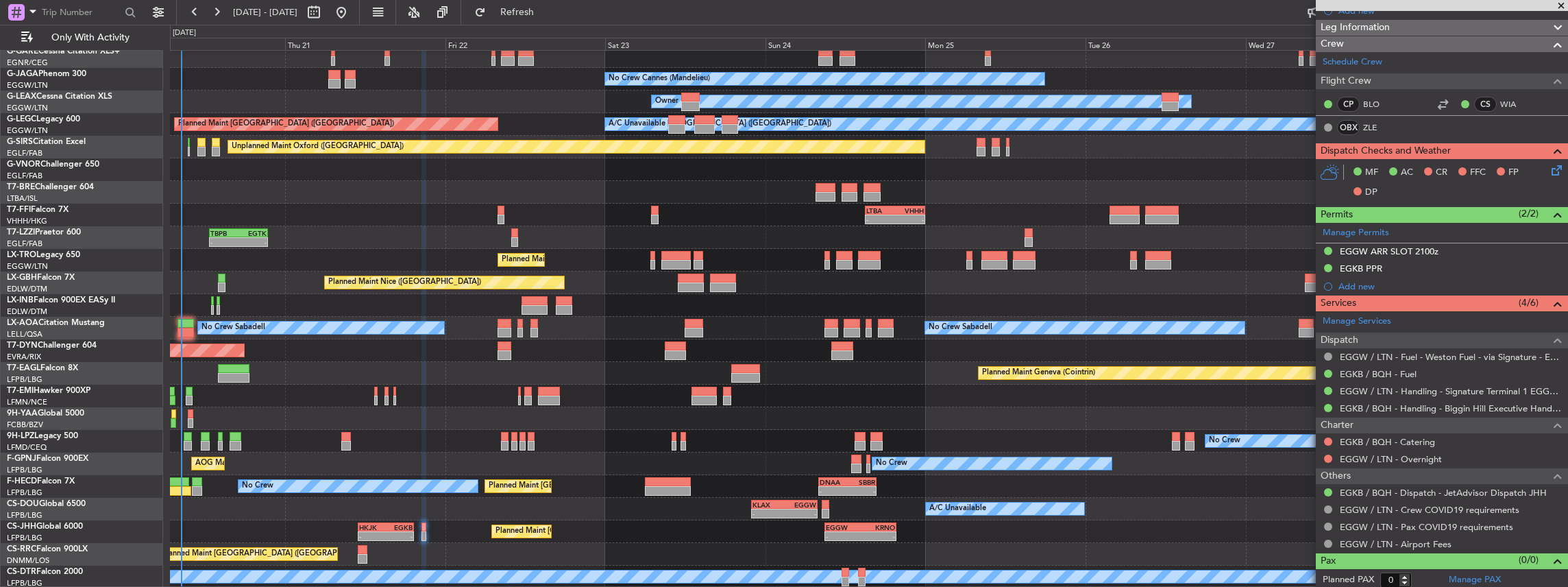
scroll to position [96, 0]
click at [279, 300] on div "Planned Maint Geneva (Cointrin)" at bounding box center [869, 305] width 1398 height 22
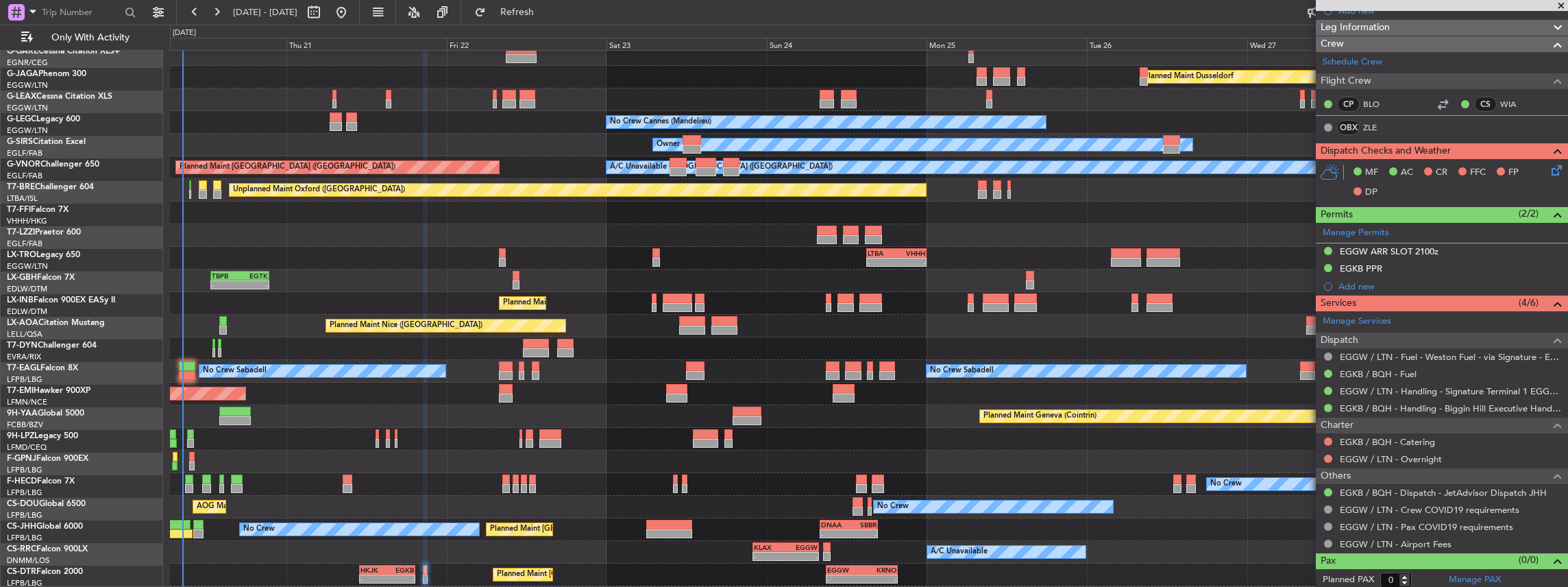
scroll to position [52, 0]
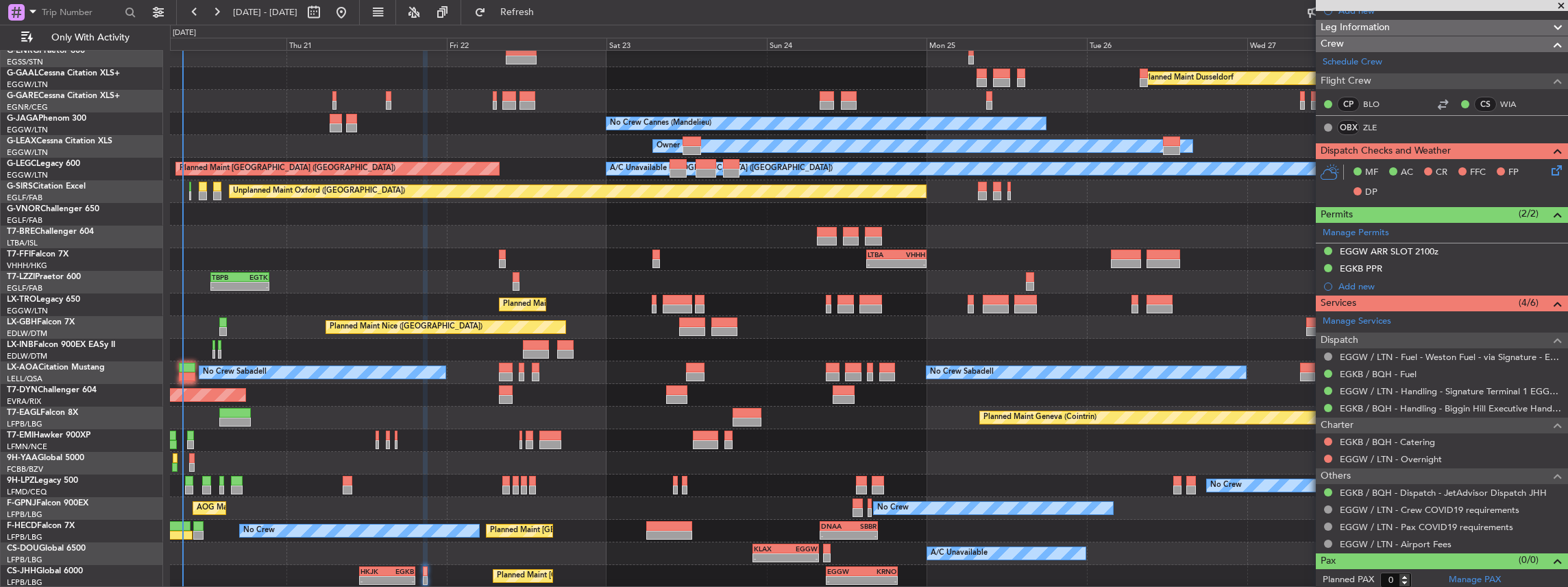
click at [255, 215] on div "Planned Maint London ([GEOGRAPHIC_DATA])" at bounding box center [869, 214] width 1398 height 22
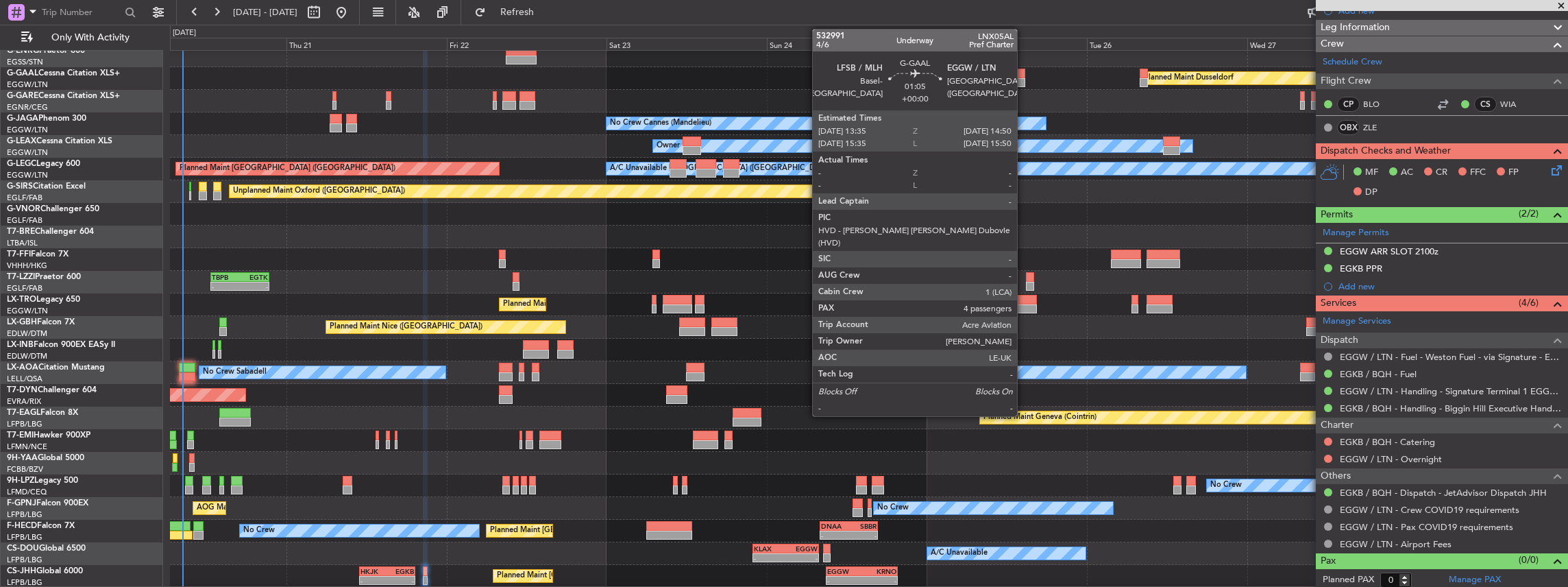
click at [1024, 75] on div at bounding box center [1021, 73] width 9 height 10
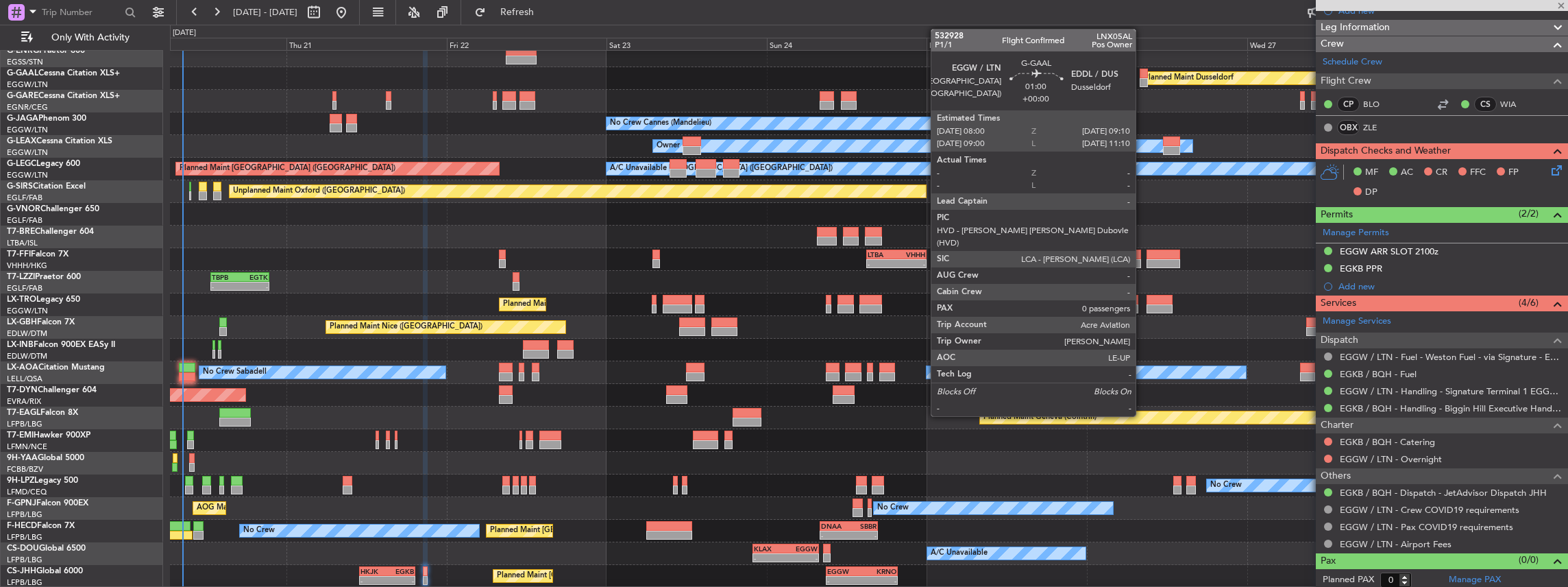
type input "4"
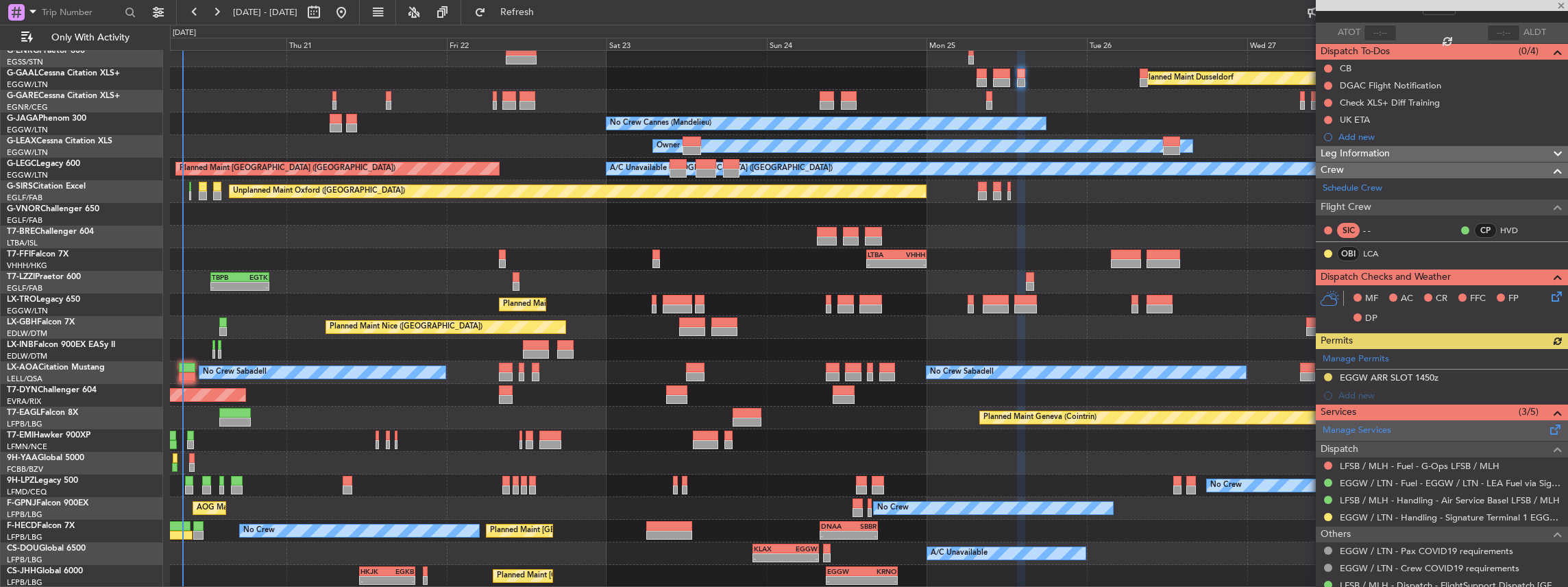
scroll to position [91, 0]
click at [1328, 514] on div "Confirmed" at bounding box center [1328, 517] width 43 height 17
click at [1328, 512] on button at bounding box center [1328, 516] width 8 height 8
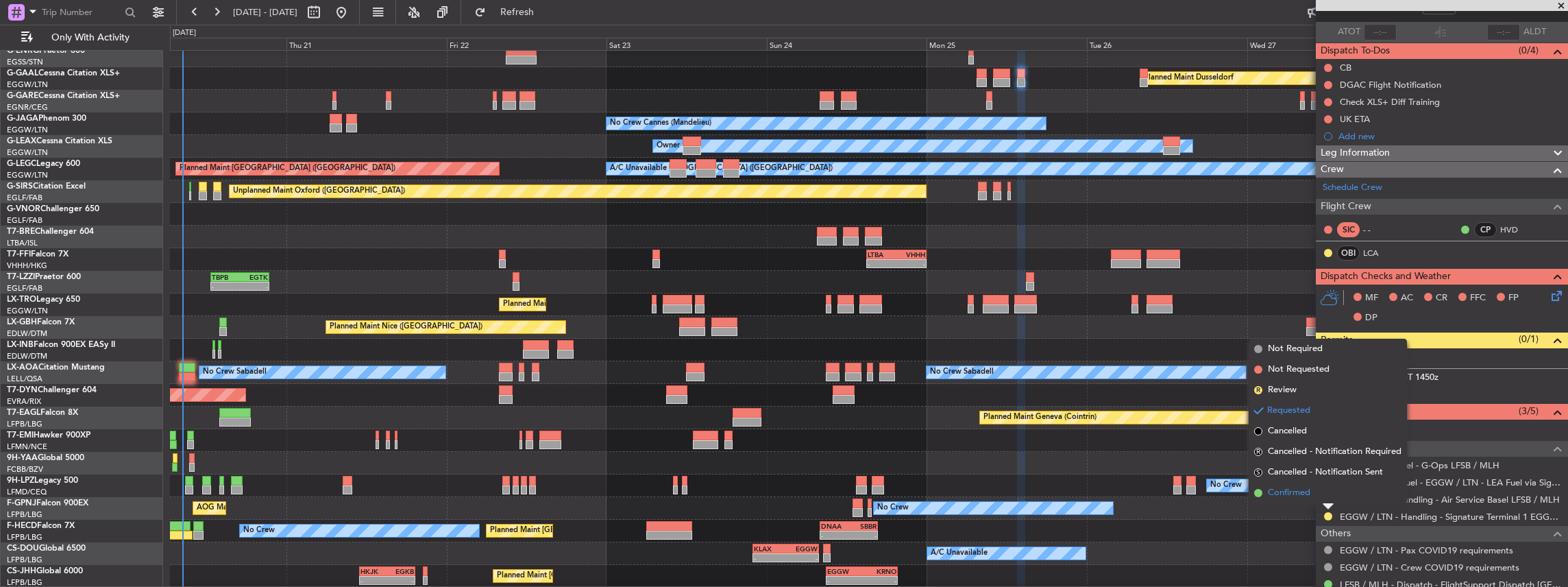
click at [1307, 495] on span "Confirmed" at bounding box center [1289, 493] width 43 height 13
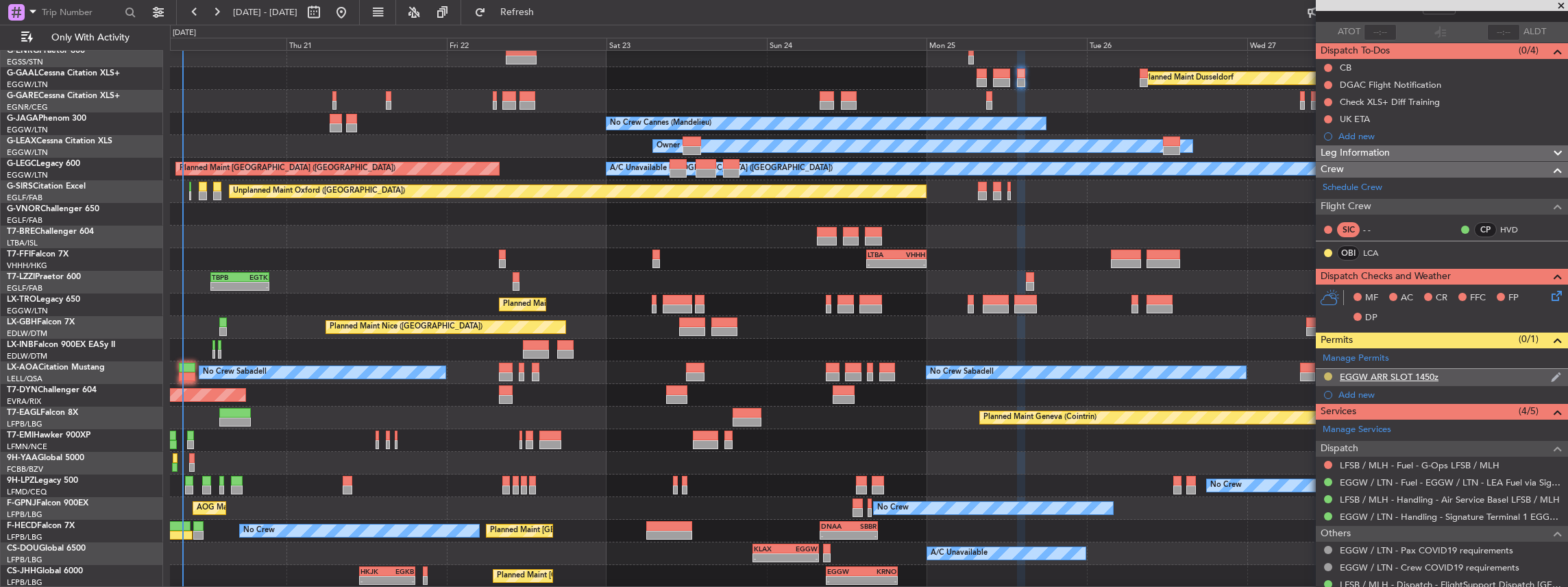
click at [1327, 374] on button at bounding box center [1328, 376] width 8 height 8
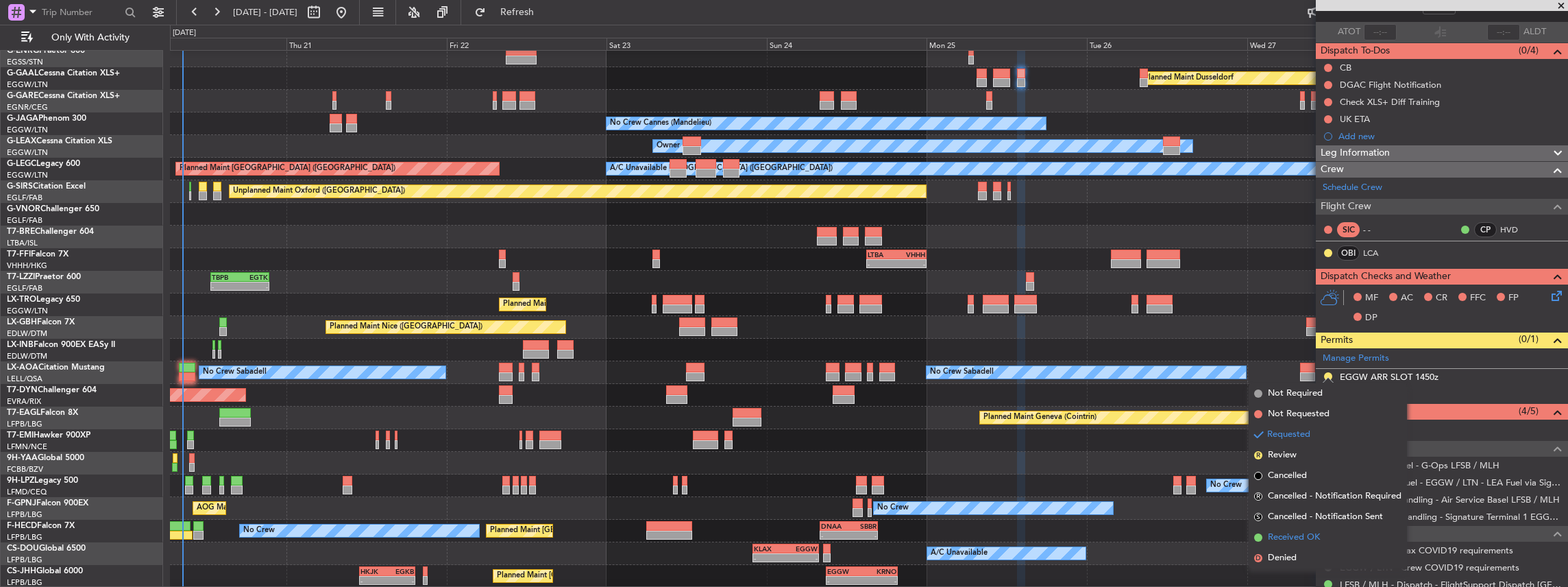
click at [1295, 540] on span "Received OK" at bounding box center [1294, 537] width 52 height 13
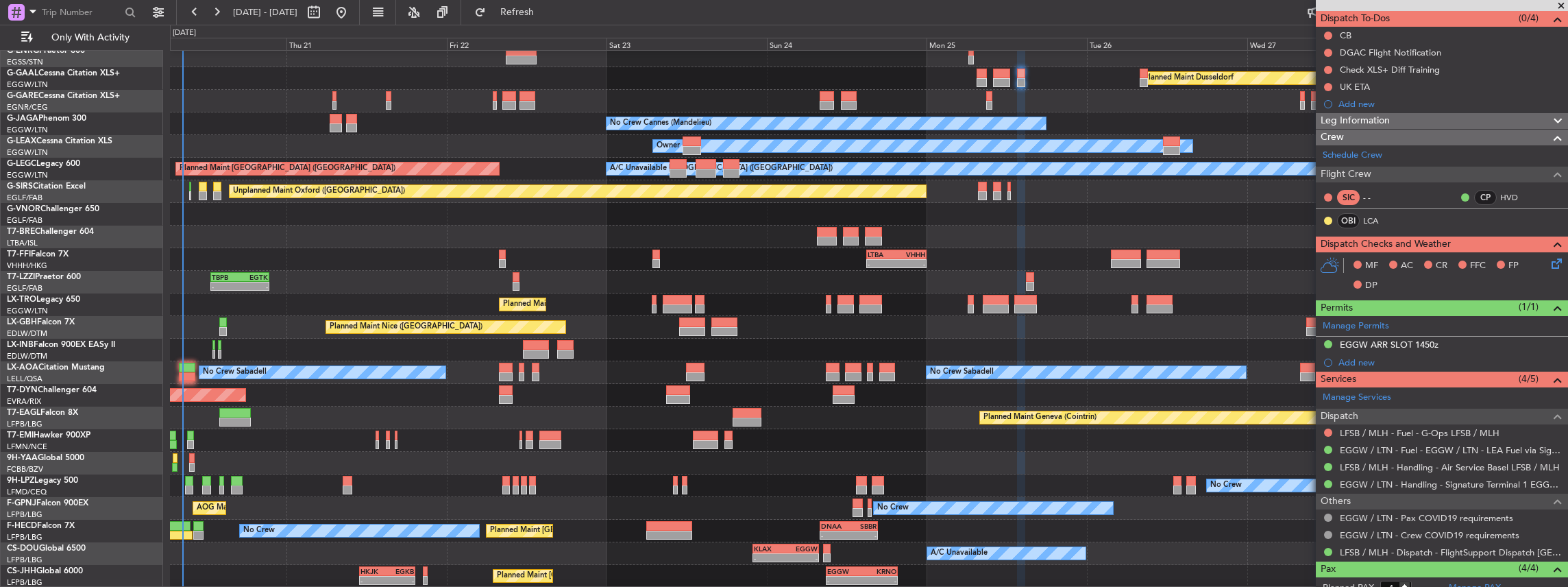
scroll to position [137, 0]
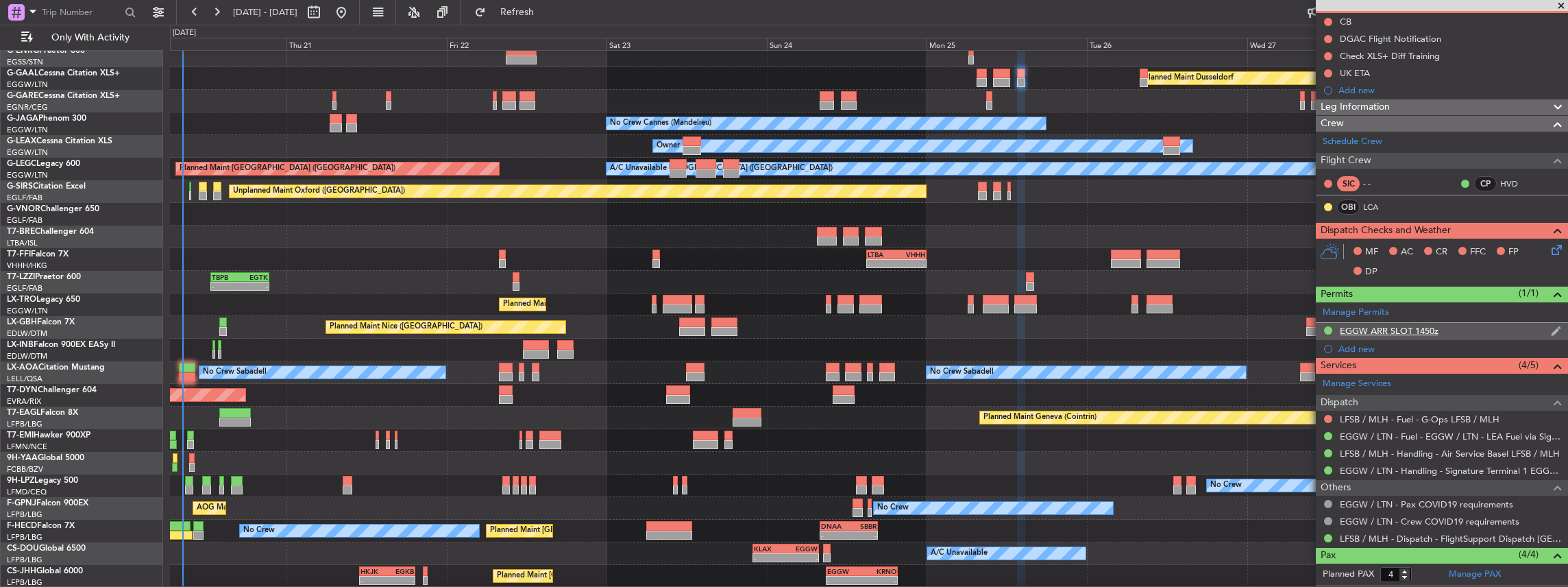
click at [1469, 329] on div "EGGW ARR SLOT 1450z" at bounding box center [1441, 331] width 252 height 17
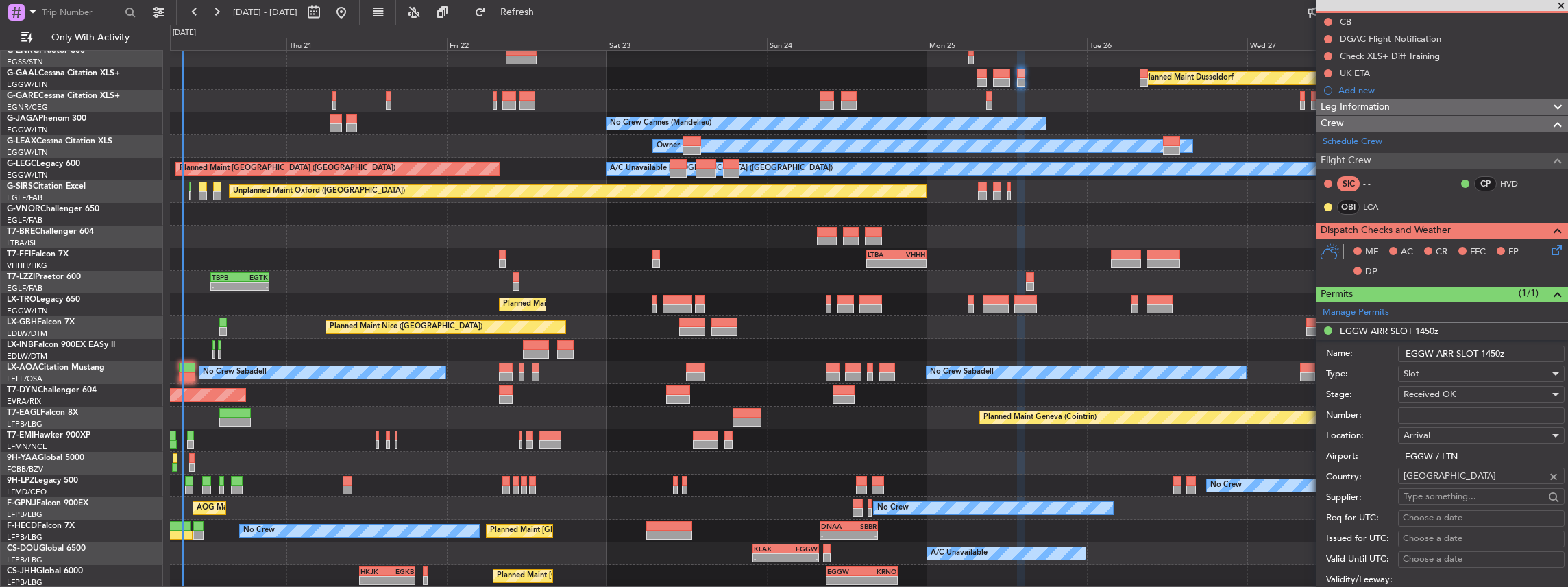
click at [1427, 410] on input "Number:" at bounding box center [1481, 416] width 166 height 16
paste input "1349"
type input "1"
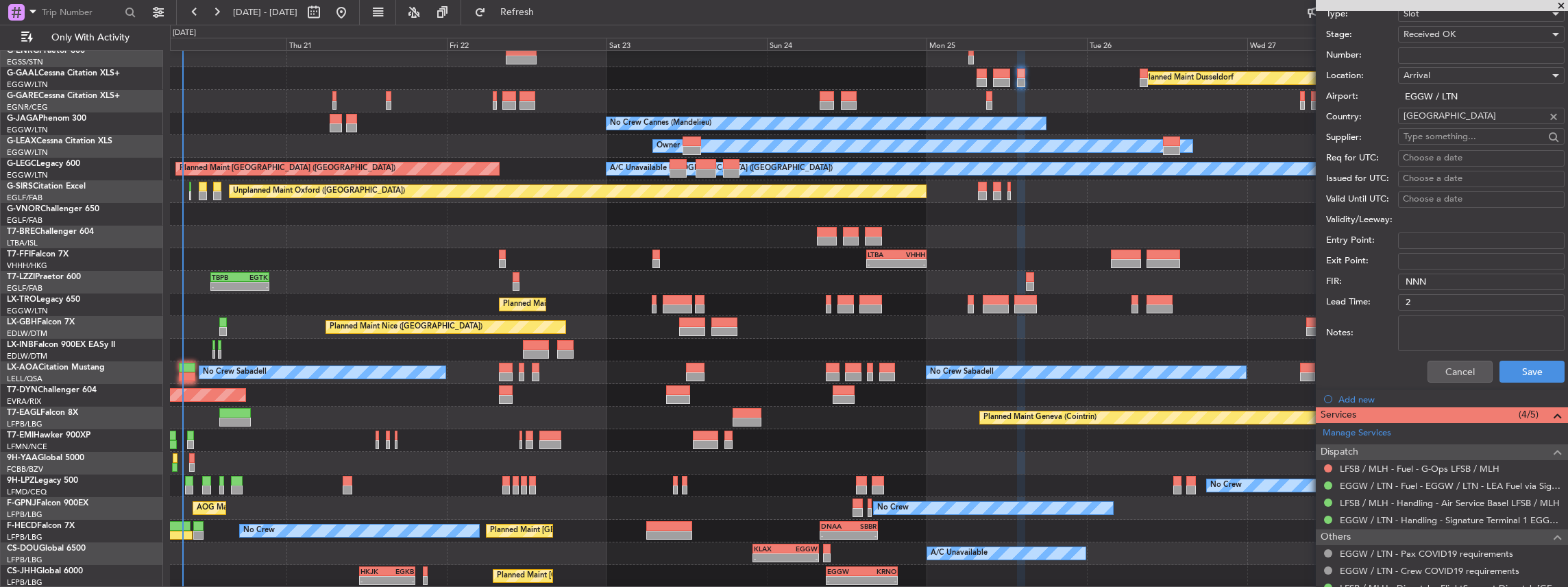
scroll to position [502, 0]
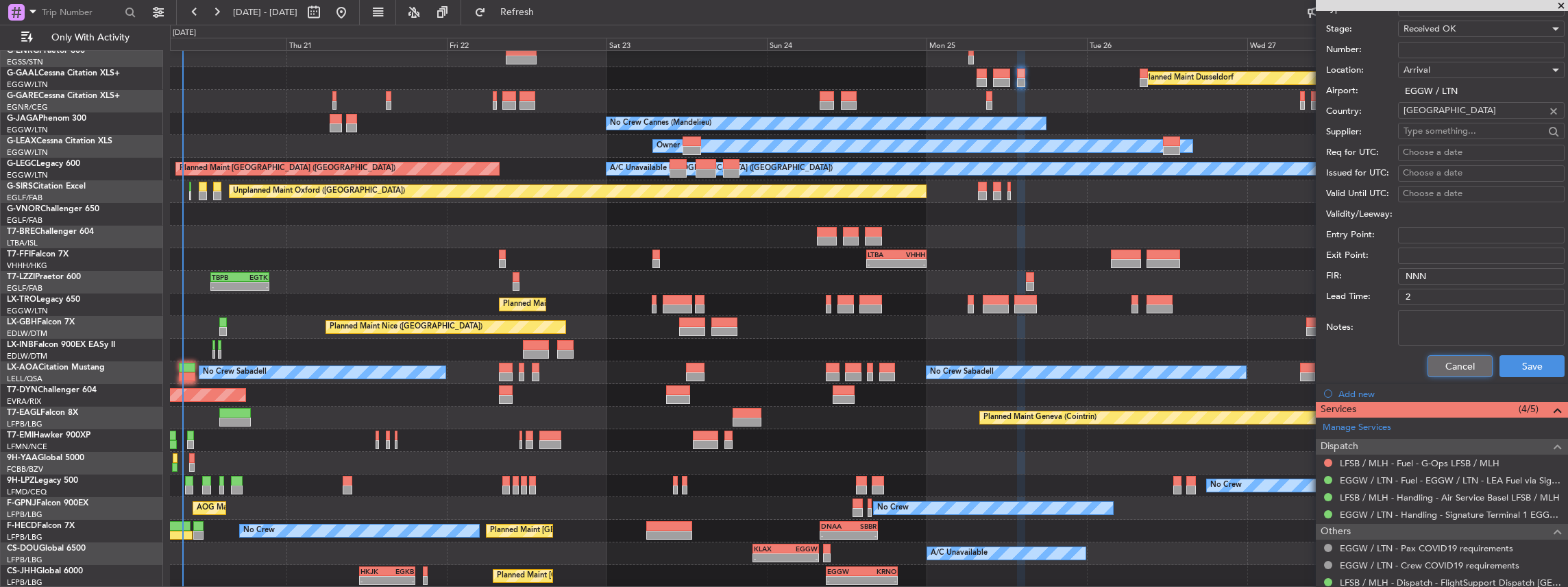
click at [1434, 360] on button "Cancel" at bounding box center [1460, 365] width 65 height 22
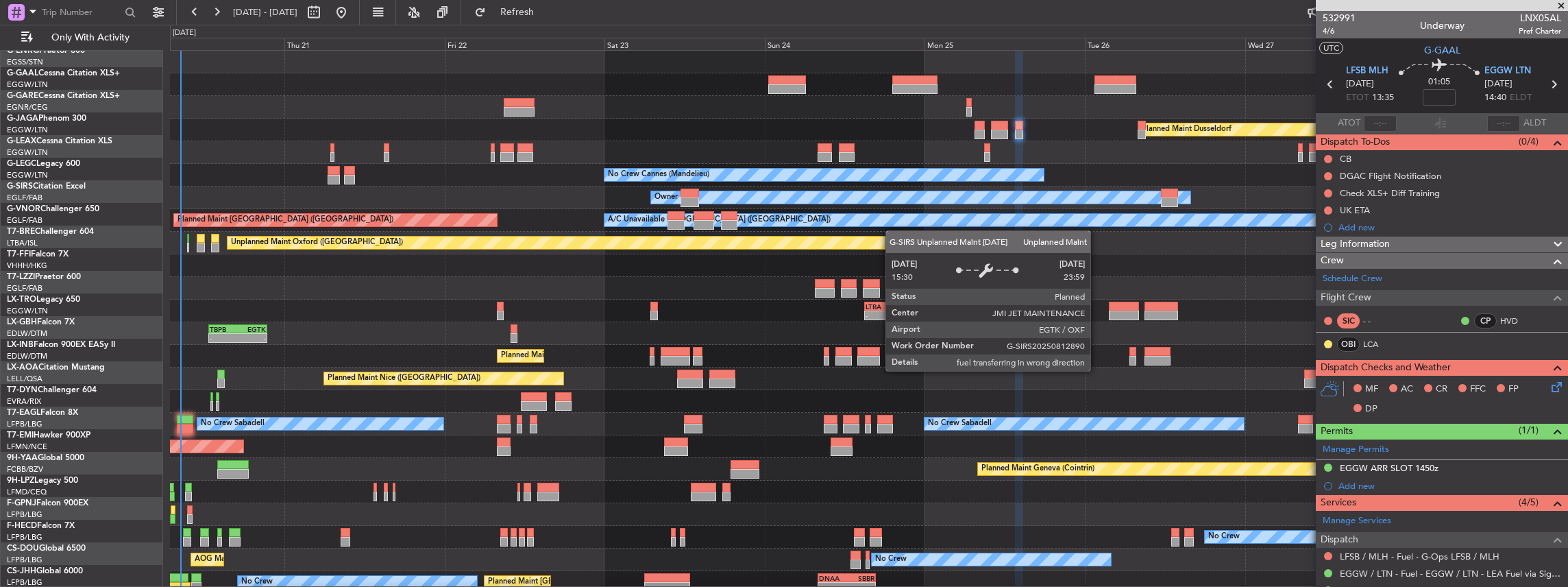
scroll to position [0, 0]
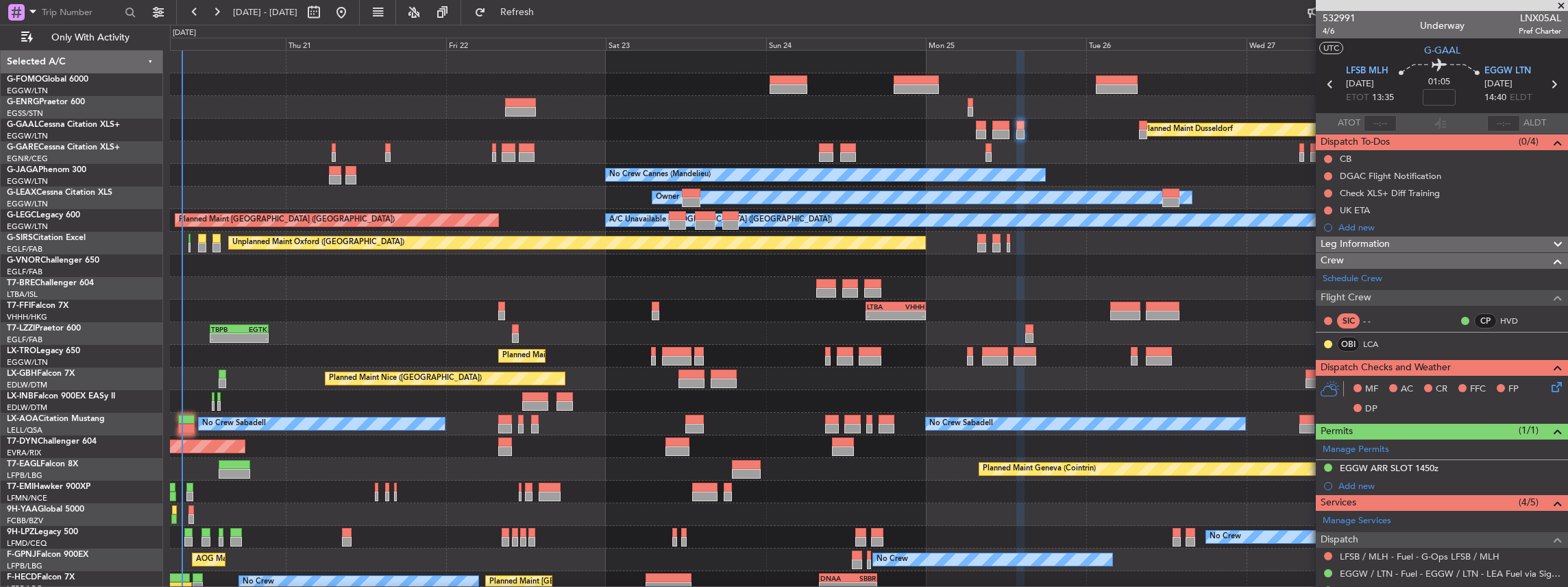
click at [894, 254] on div "Owner Planned Maint Dusseldorf Unplanned Maint Chester No Crew Cannes (Mandelie…" at bounding box center [869, 368] width 1398 height 633
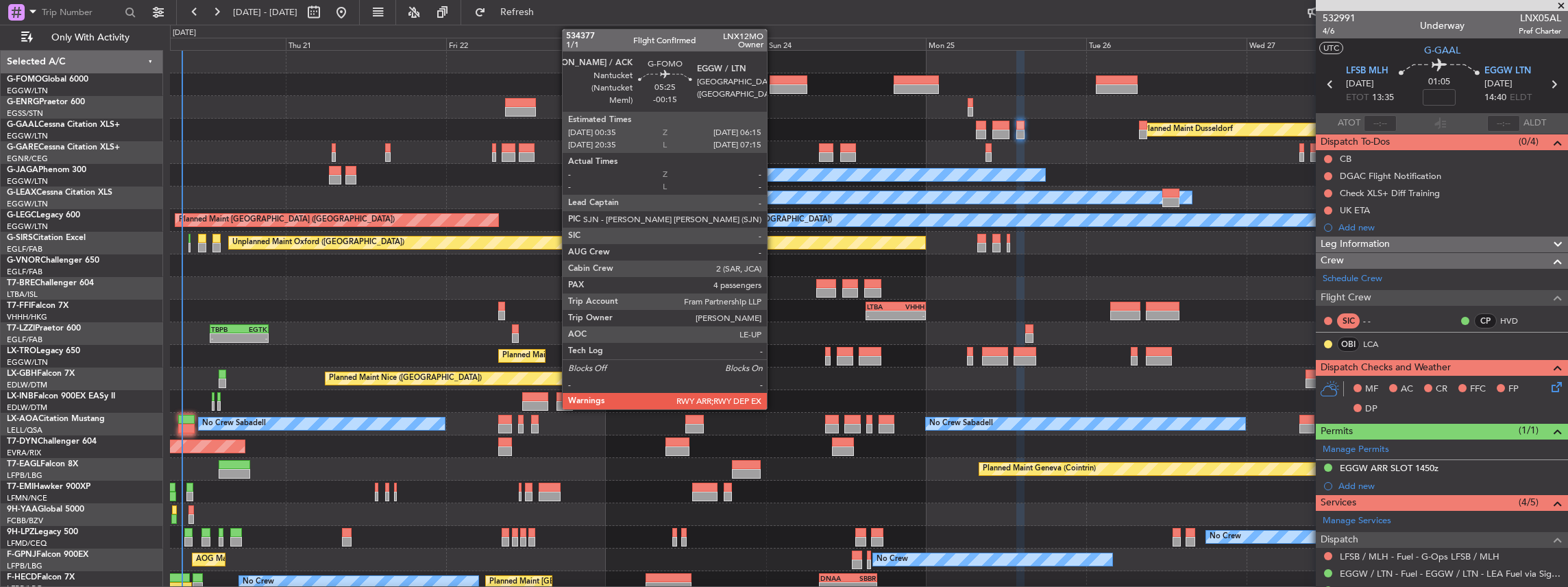
click at [774, 82] on div at bounding box center [788, 80] width 38 height 10
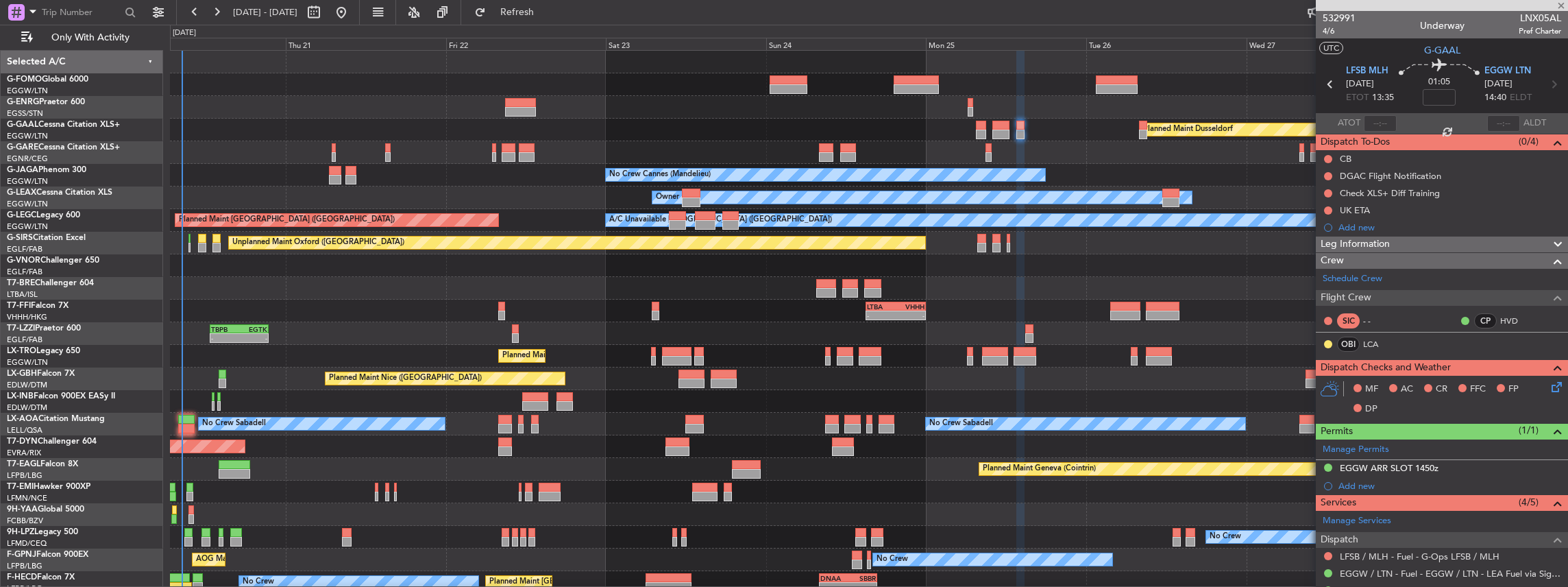
type input "-00:15"
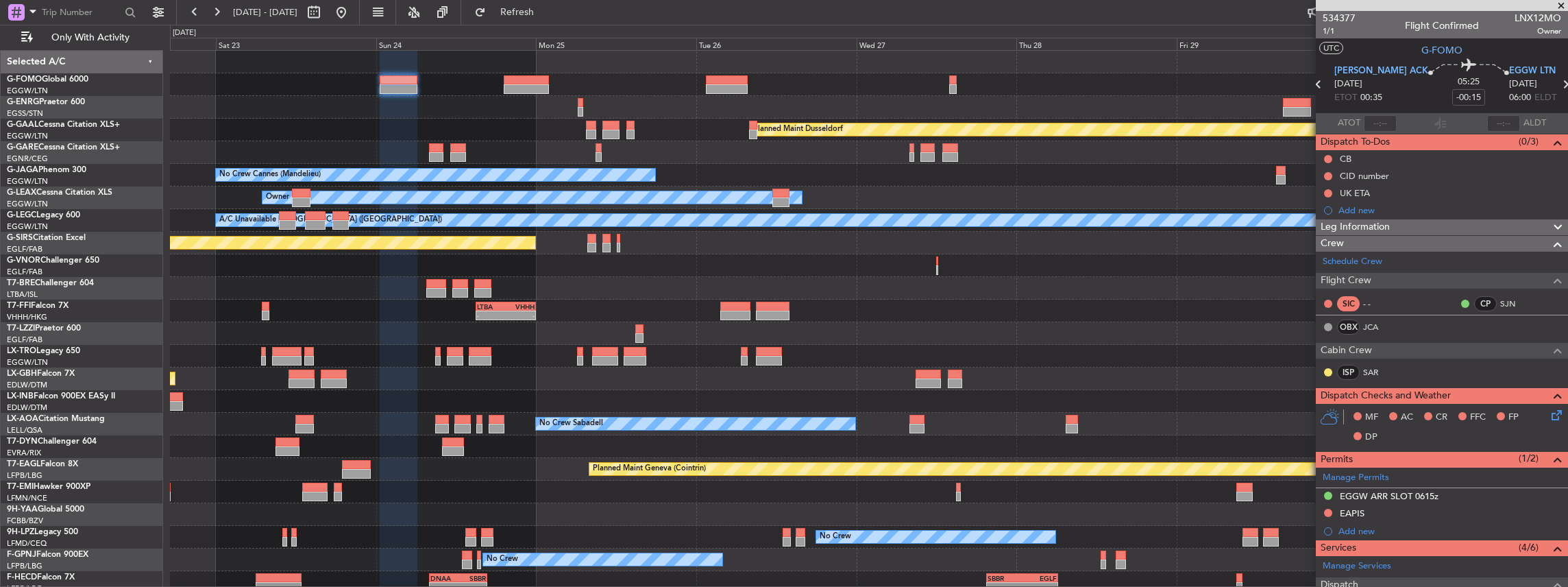
click at [756, 115] on div "Planned Maint Dusseldorf No Crew Cannes (Mandelieu) Owner A/C Unavailable Londo…" at bounding box center [869, 368] width 1398 height 633
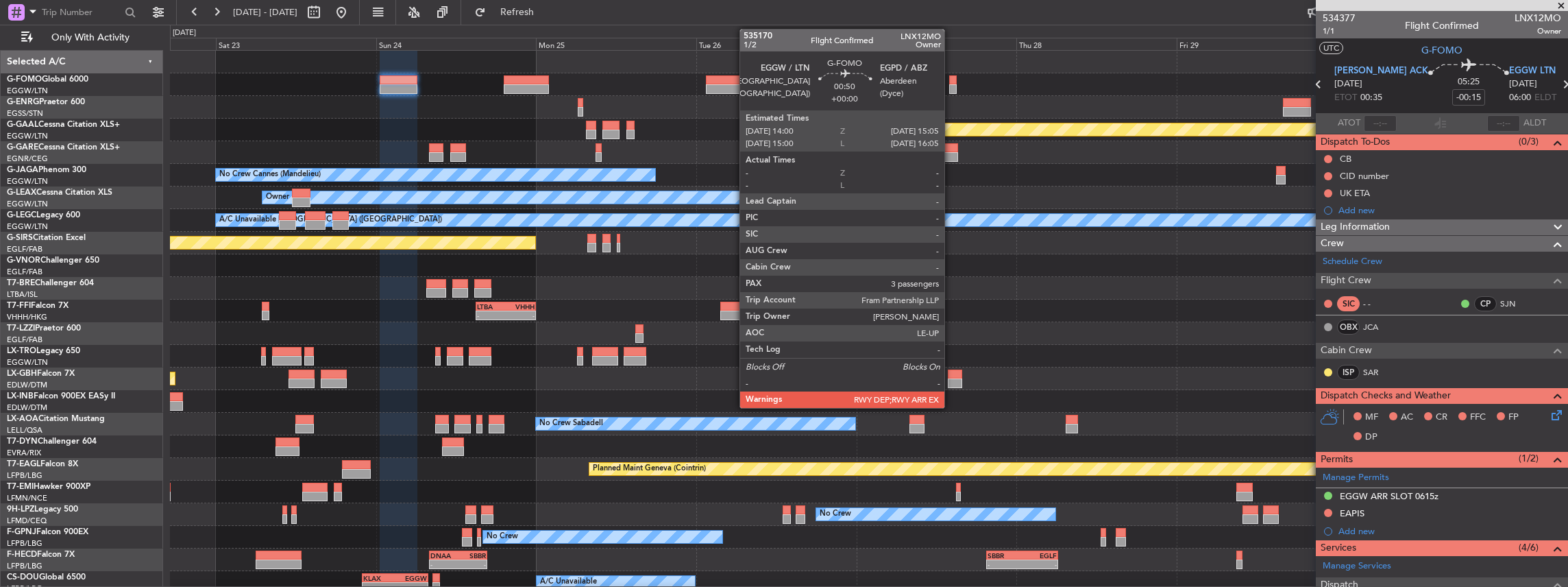
click at [951, 90] on div at bounding box center [953, 89] width 7 height 10
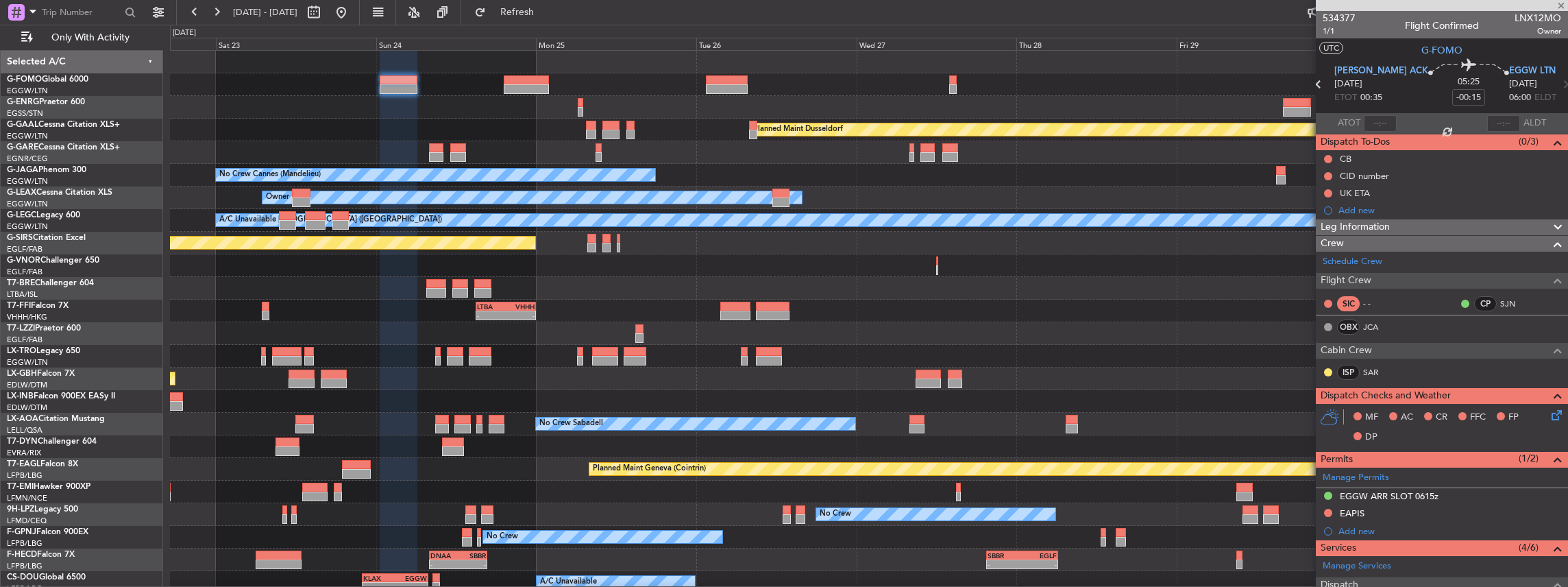
type input "3"
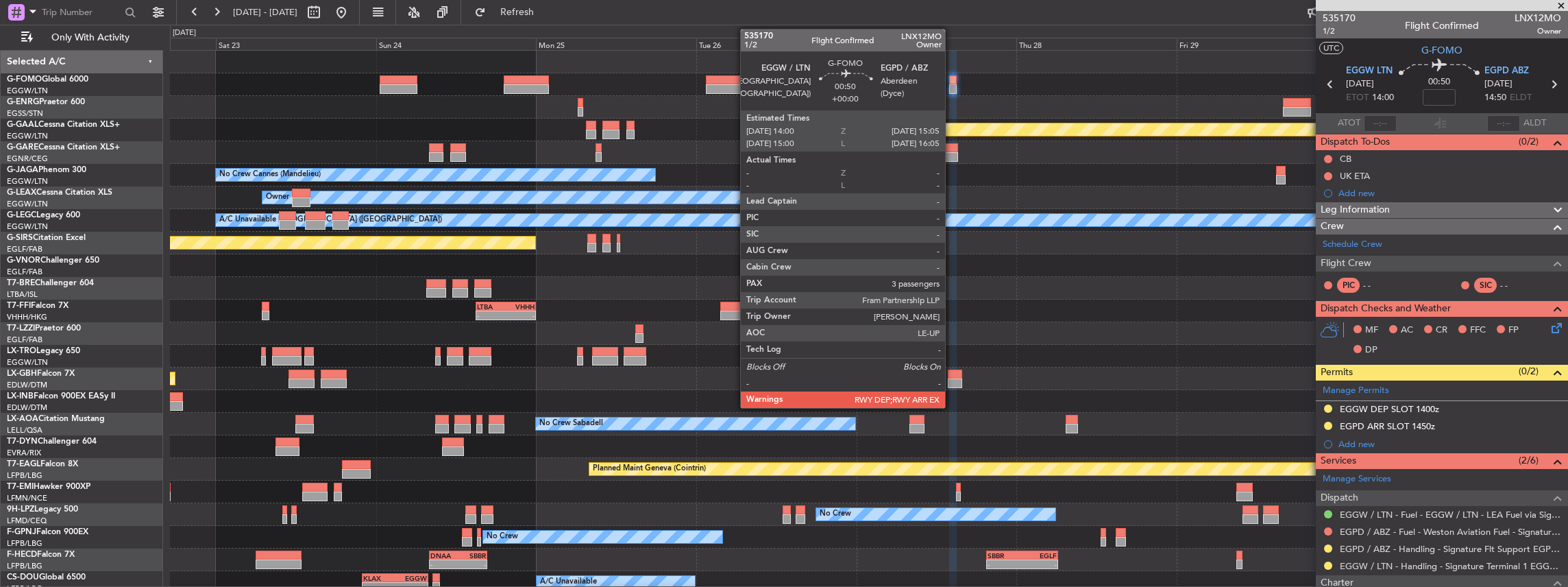
click at [952, 91] on div at bounding box center [953, 89] width 7 height 10
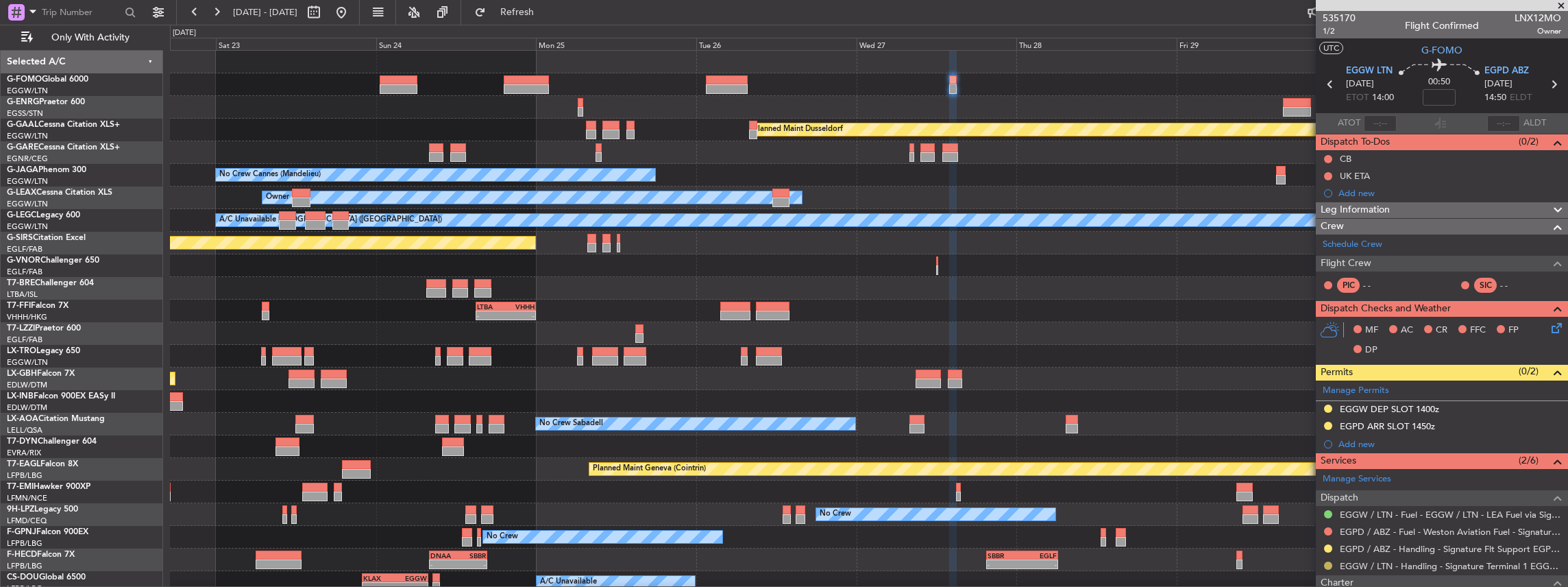
click at [1328, 562] on button at bounding box center [1328, 565] width 8 height 8
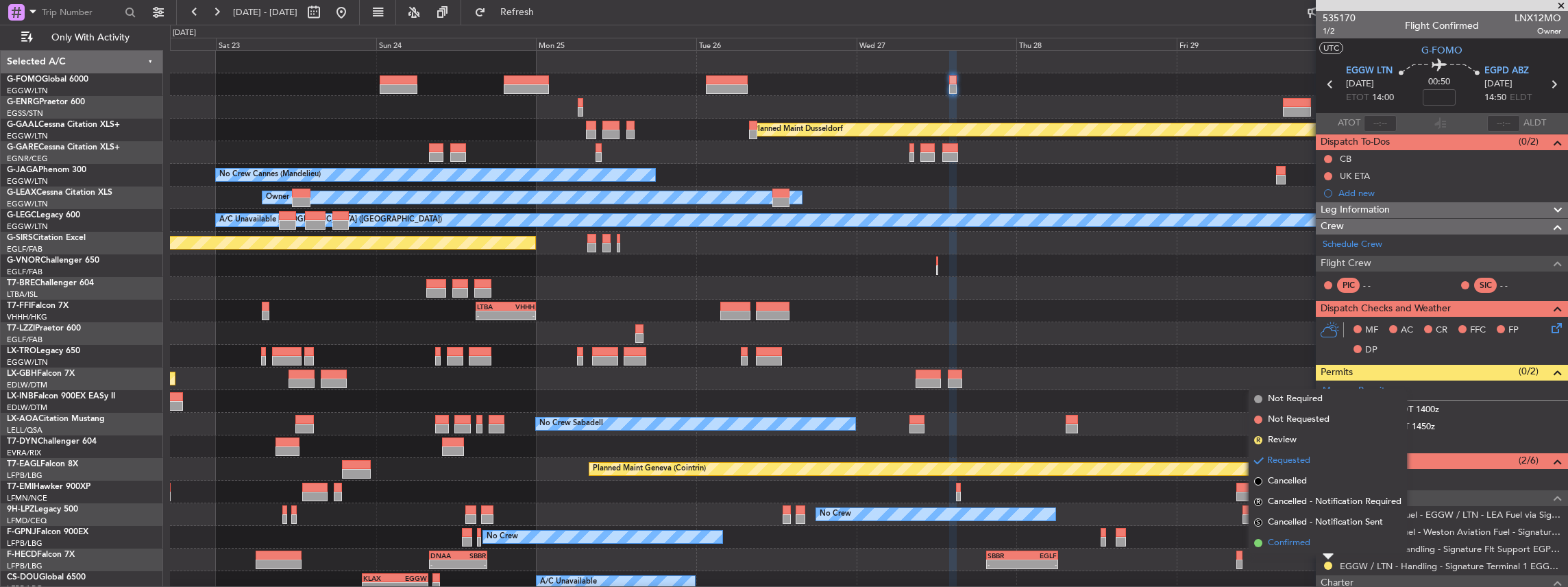
click at [1301, 535] on li "Confirmed" at bounding box center [1328, 542] width 158 height 20
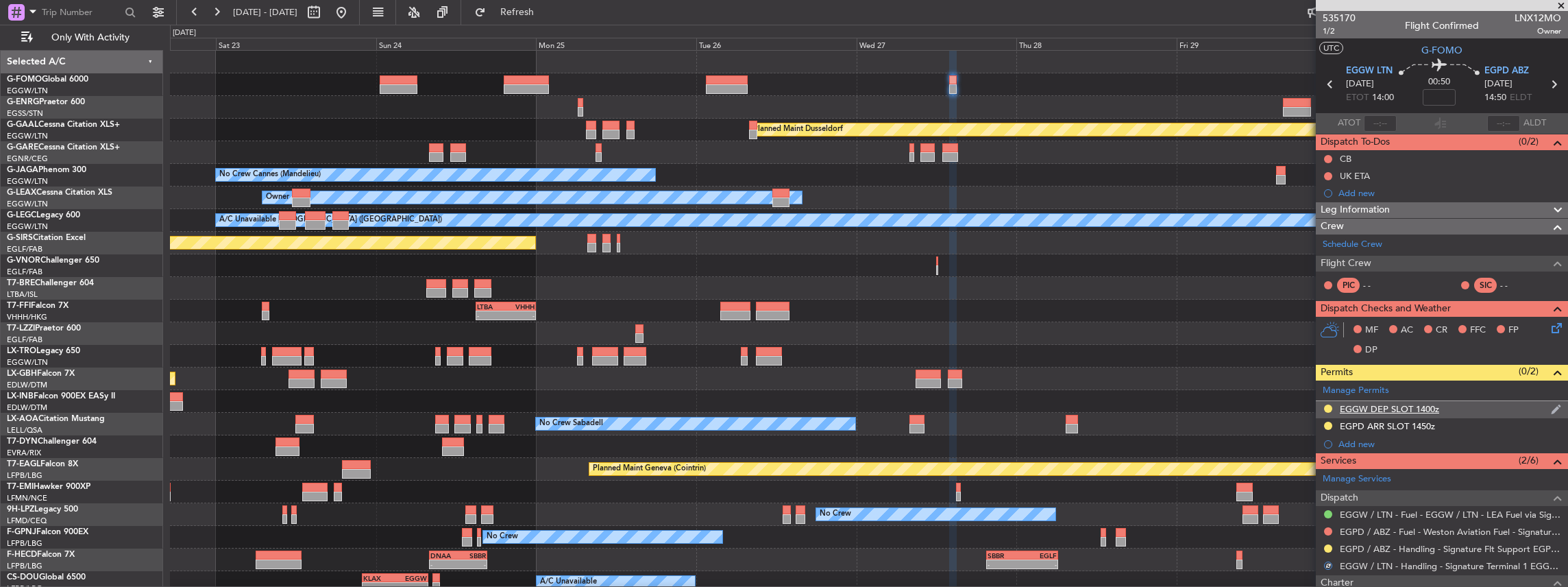
click at [1509, 401] on div "EGGW DEP SLOT 1400z" at bounding box center [1441, 409] width 252 height 17
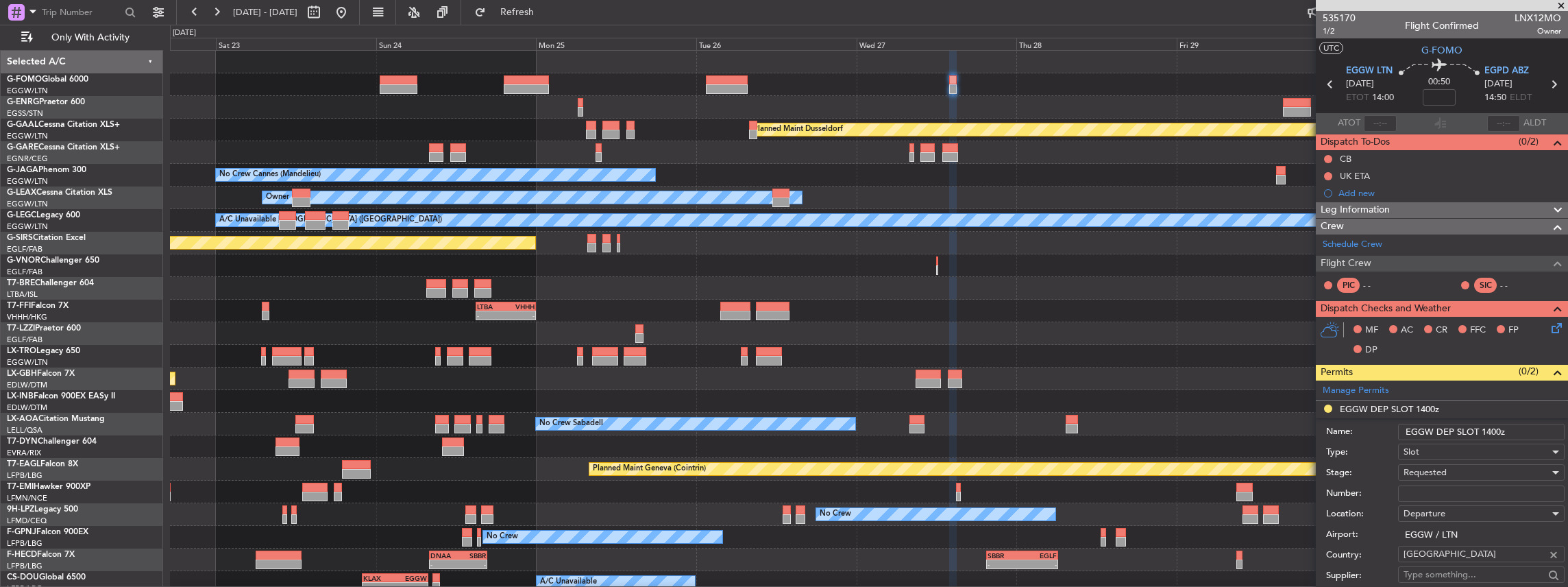
click at [1490, 430] on input "EGGW DEP SLOT 1400z" at bounding box center [1481, 432] width 166 height 16
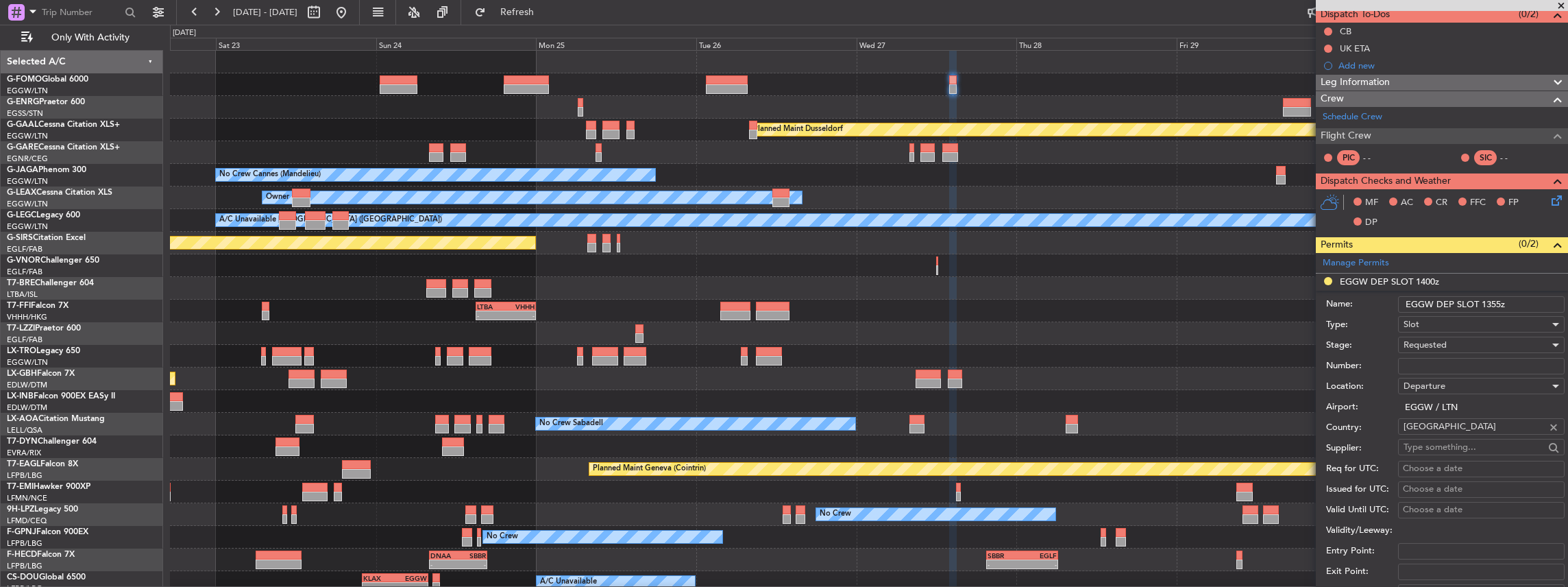
scroll to position [137, 0]
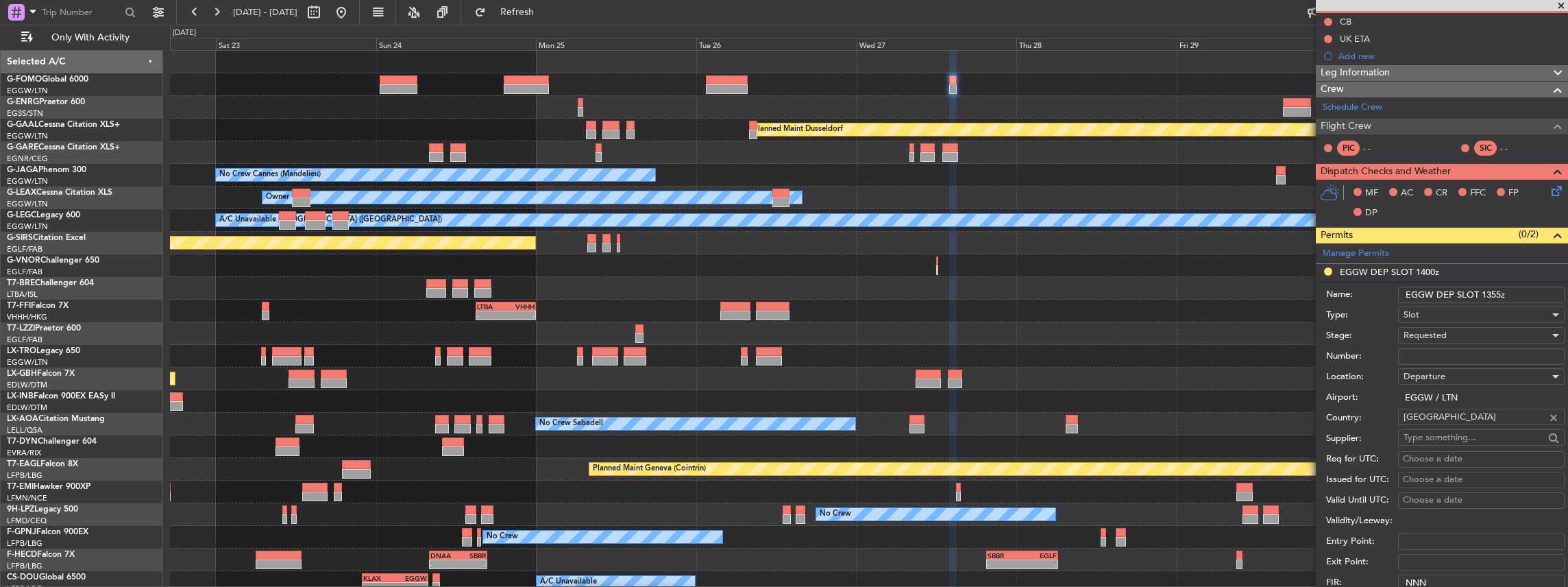
type input "EGGW DEP SLOT 1355z"
click at [1442, 335] on span "Requested" at bounding box center [1426, 335] width 43 height 12
click at [1442, 436] on span "Received OK" at bounding box center [1478, 437] width 148 height 20
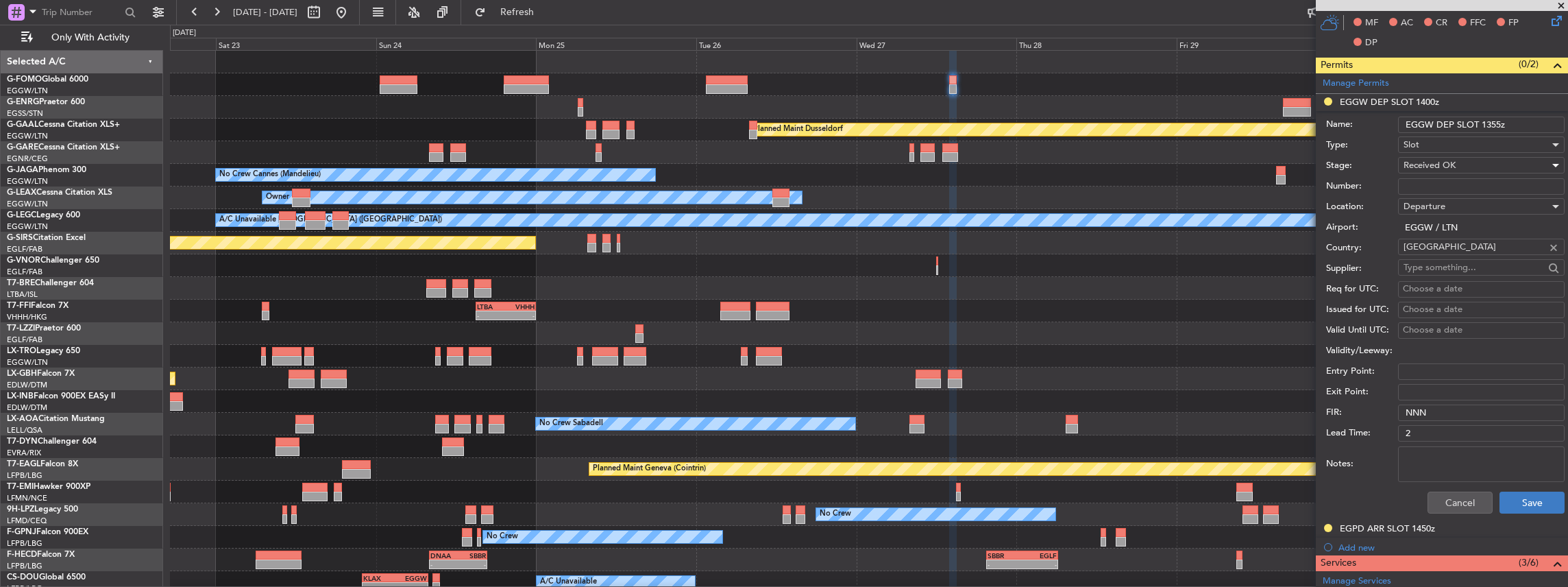
scroll to position [320, 0]
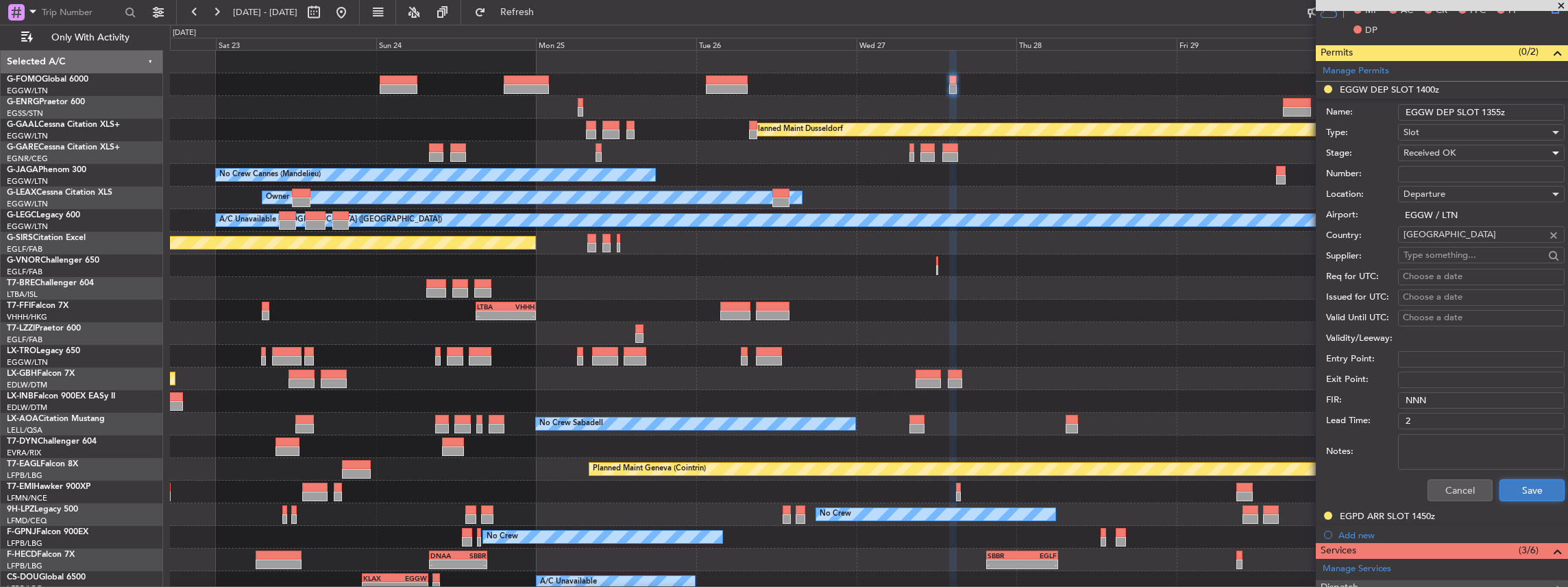
click at [1525, 484] on button "Save" at bounding box center [1532, 490] width 65 height 22
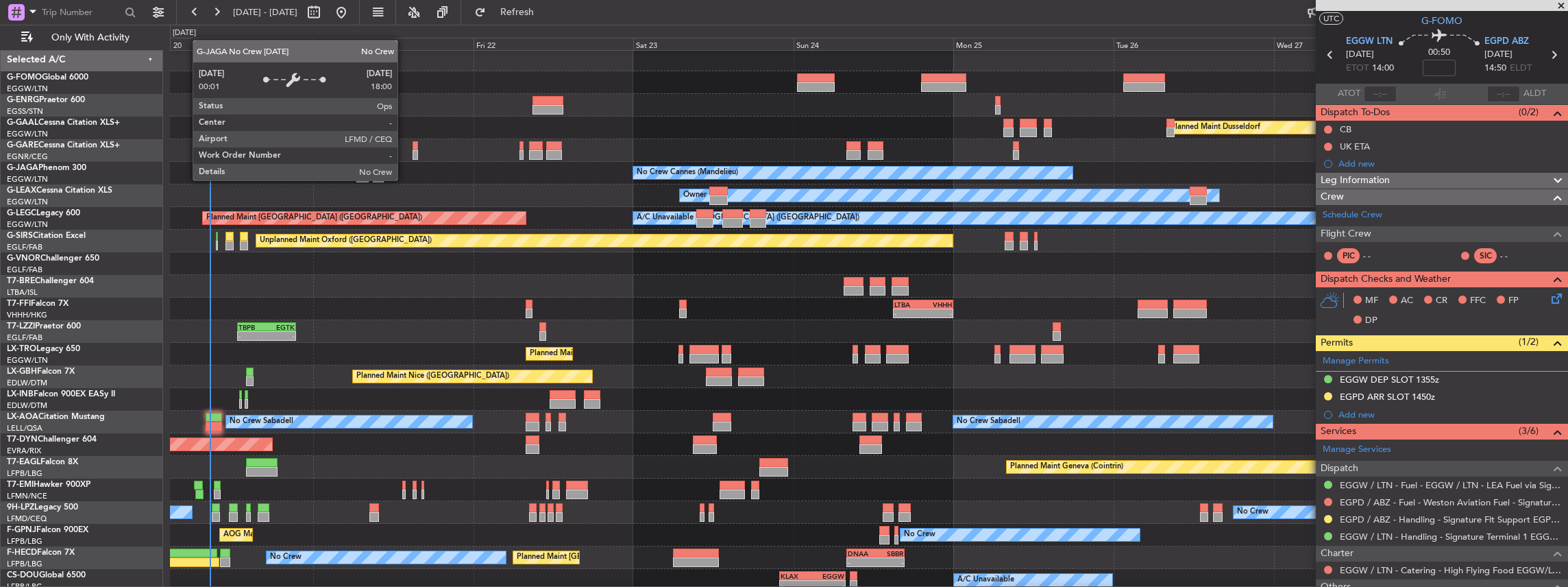
scroll to position [0, 0]
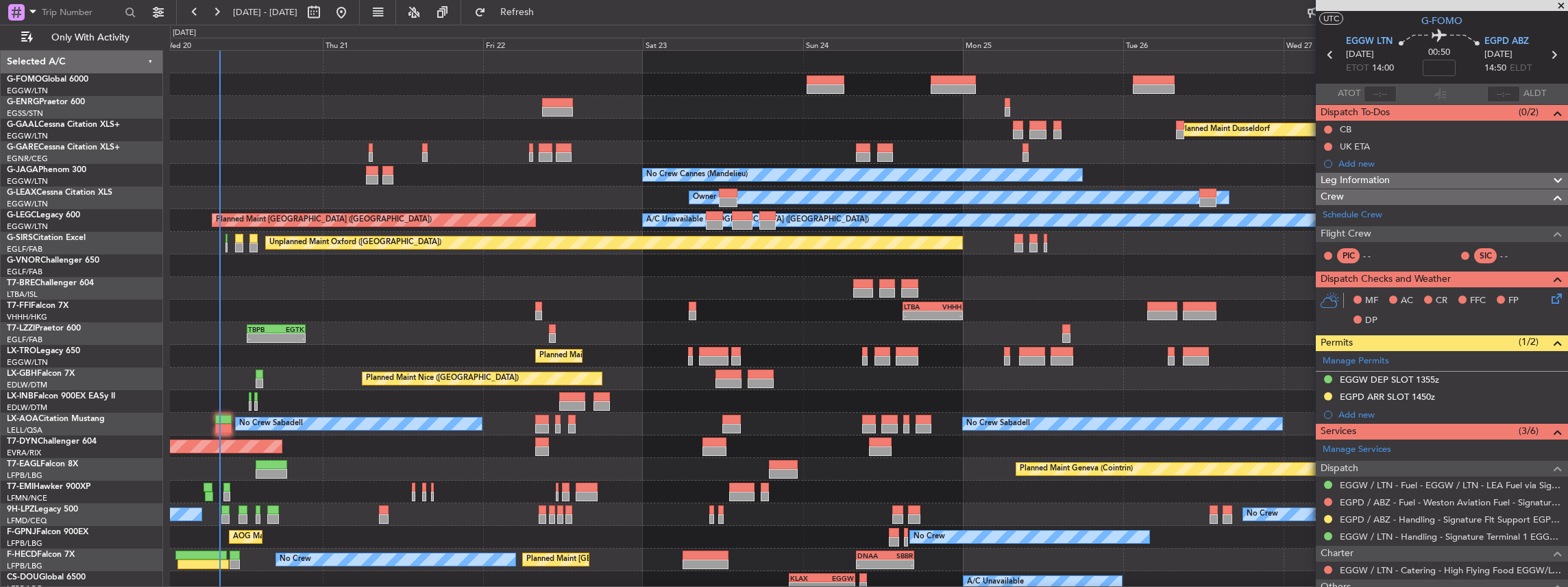
click at [830, 207] on div "Owner Planned Maint Dusseldorf Unplanned Maint Chester No Crew Cannes (Mandelie…" at bounding box center [869, 344] width 1398 height 588
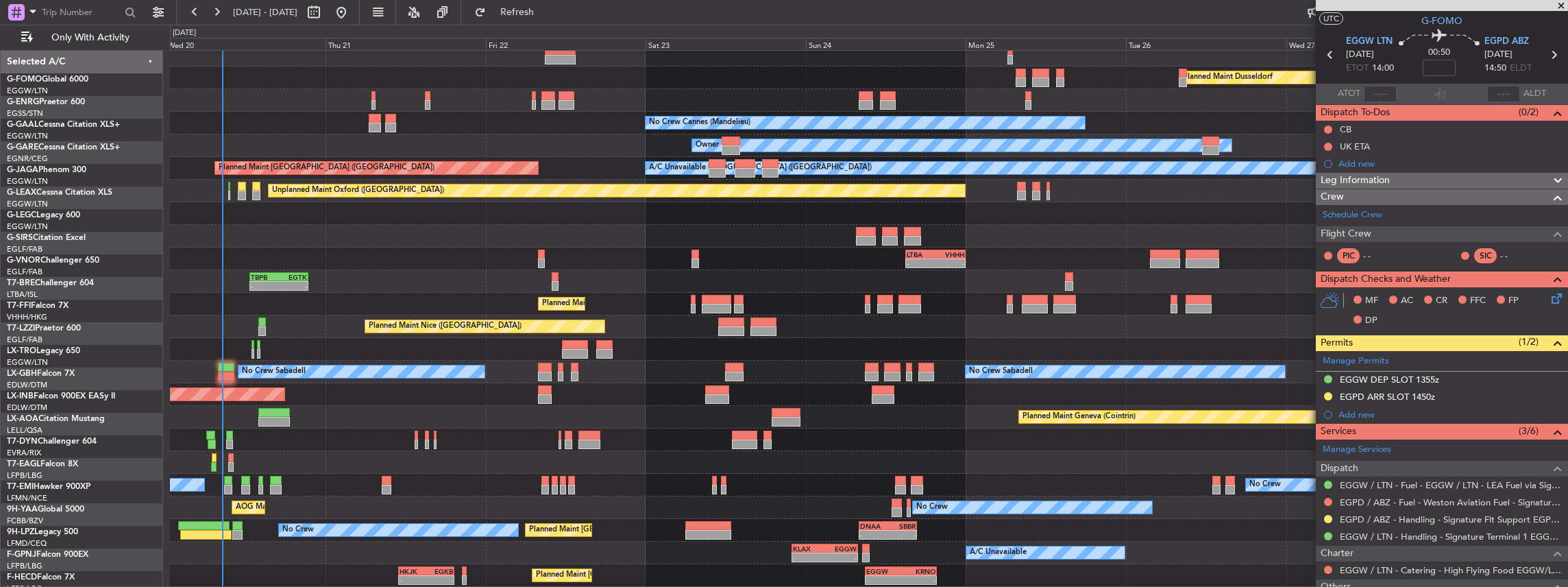
click at [263, 475] on div "No Crew No Crew" at bounding box center [869, 484] width 1398 height 22
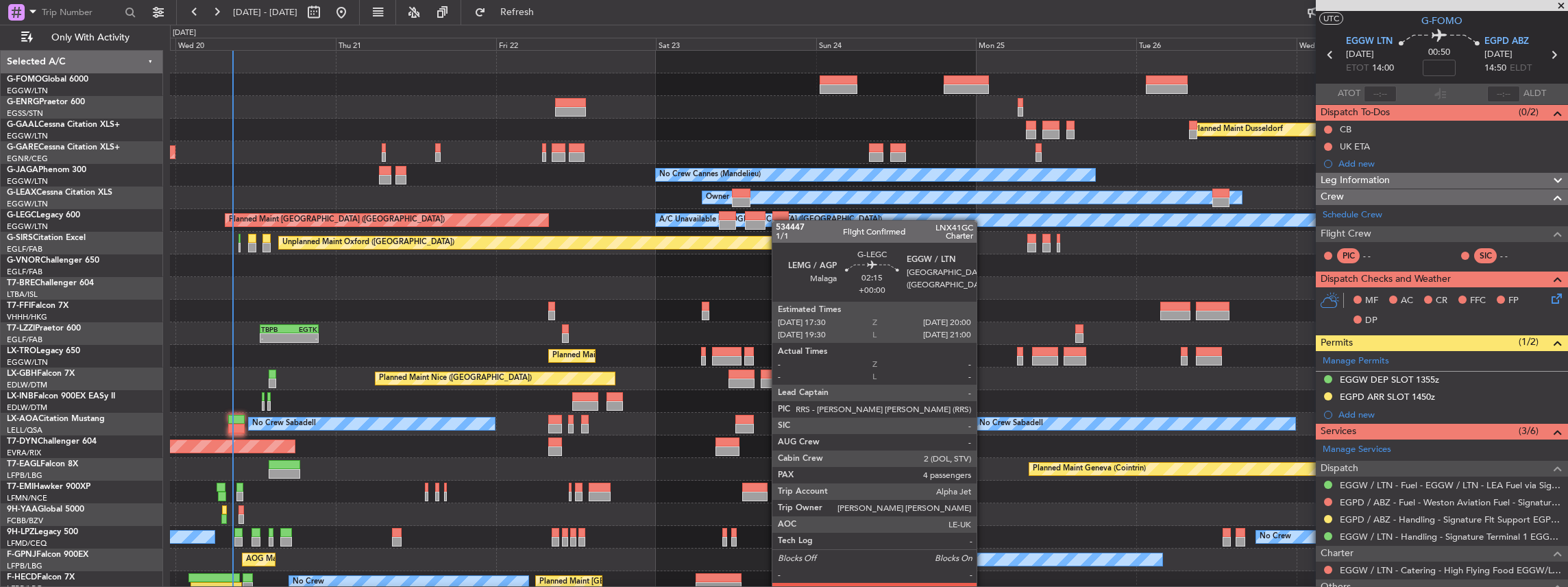
click at [779, 225] on div "A/C Unavailable London (Luton) Planned Maint London (Luton)" at bounding box center [869, 220] width 1398 height 22
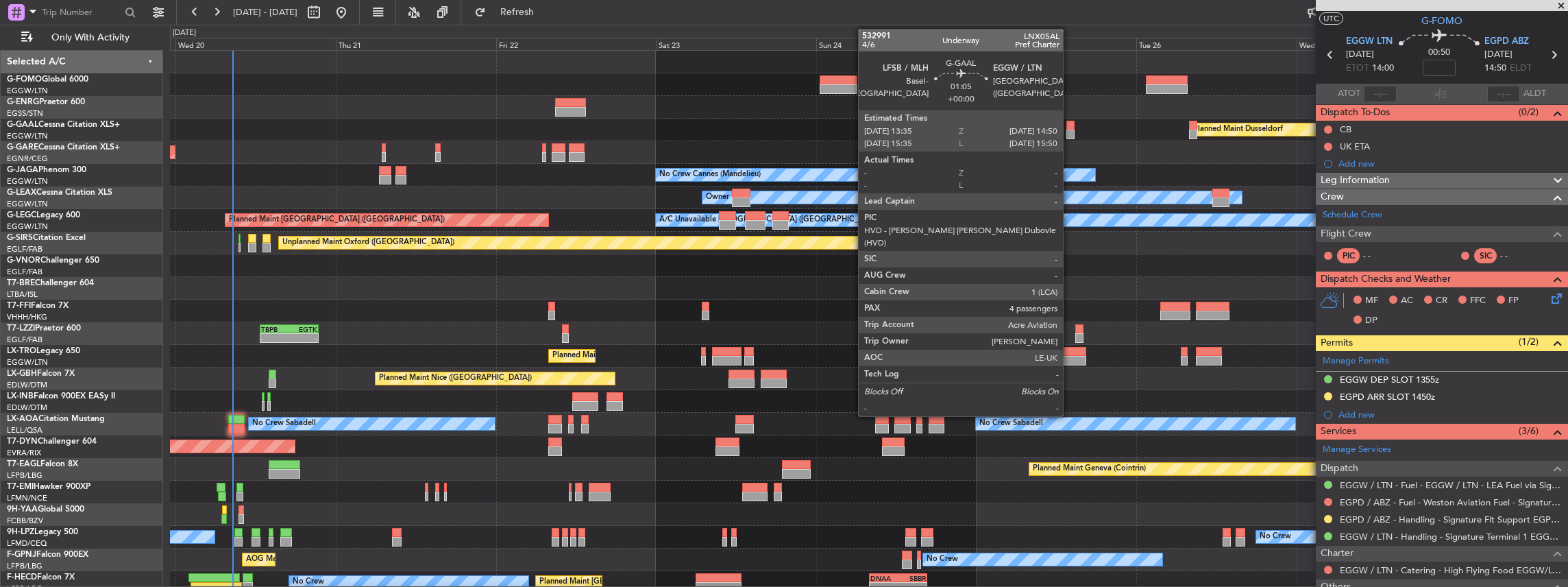
click at [1070, 132] on div at bounding box center [1071, 134] width 9 height 10
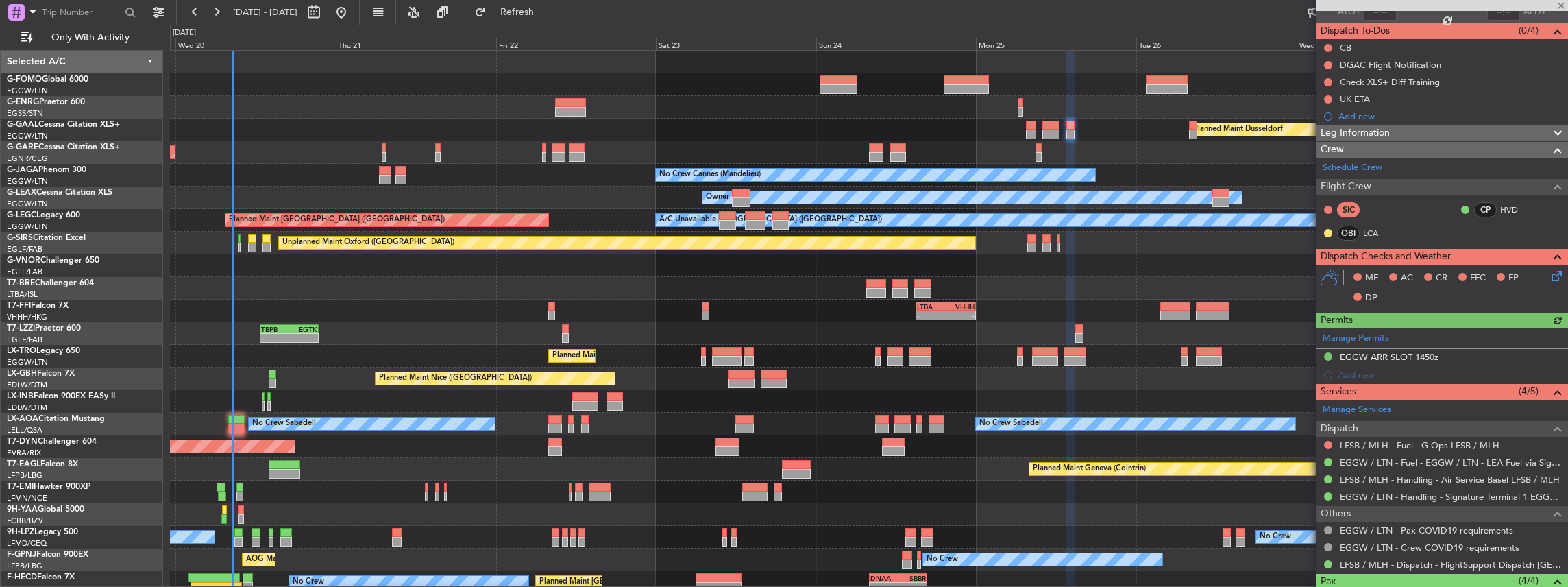
scroll to position [137, 0]
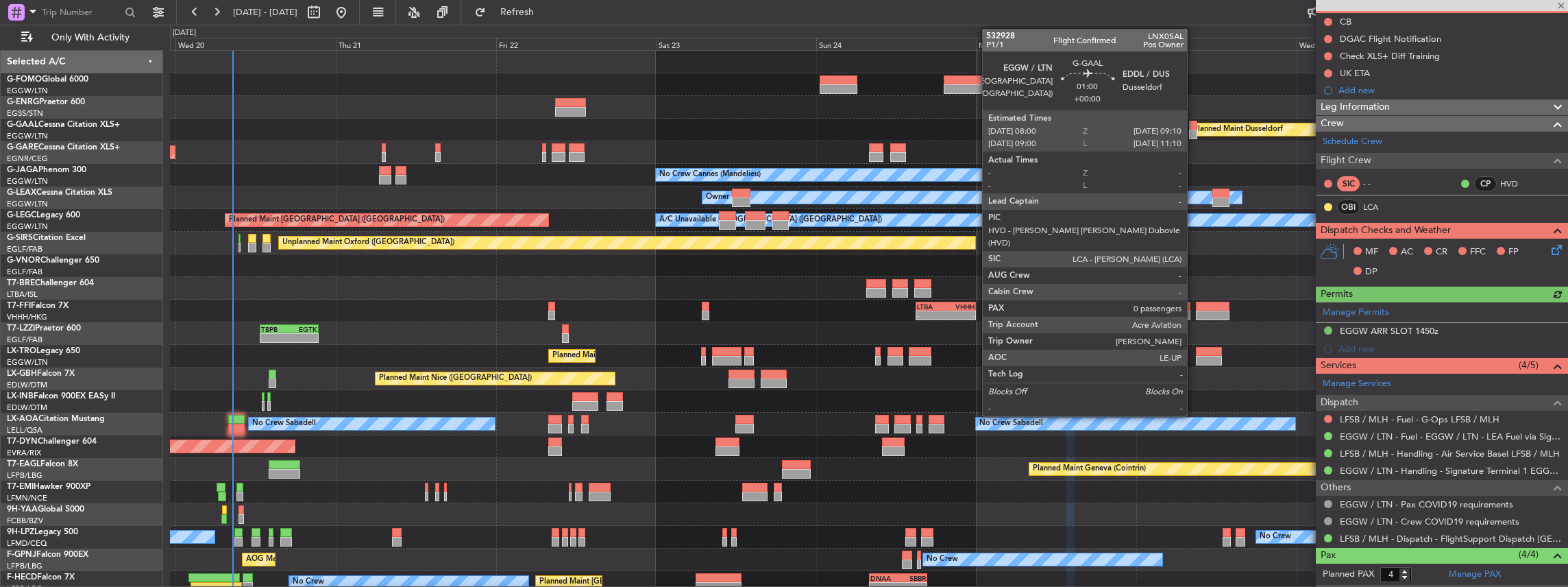
click at [1193, 133] on div at bounding box center [1193, 134] width 8 height 10
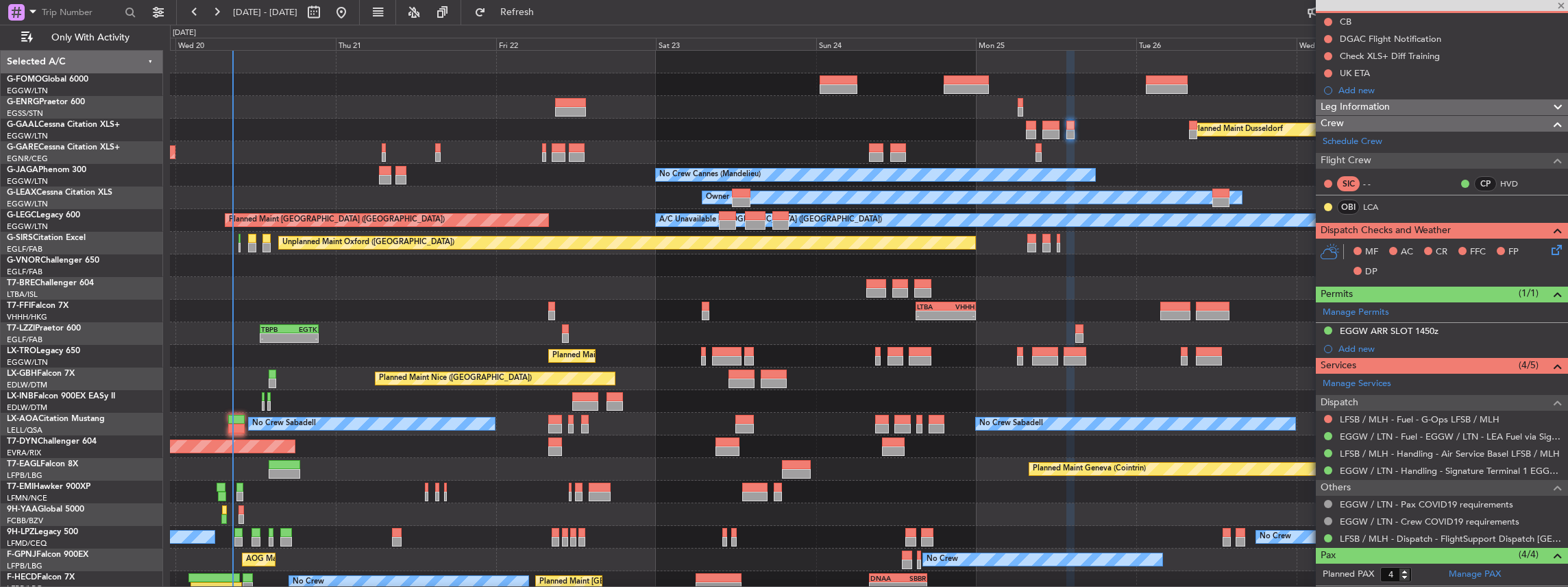
type input "0"
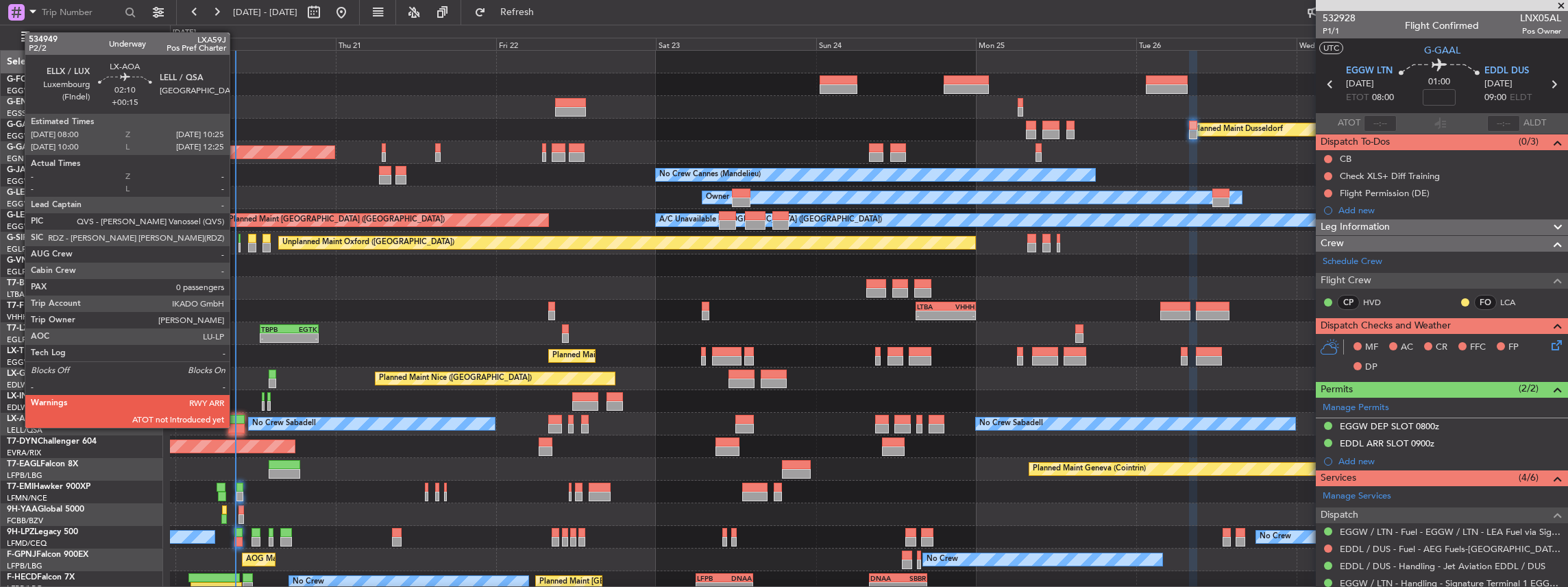
click at [237, 426] on div at bounding box center [237, 428] width 16 height 10
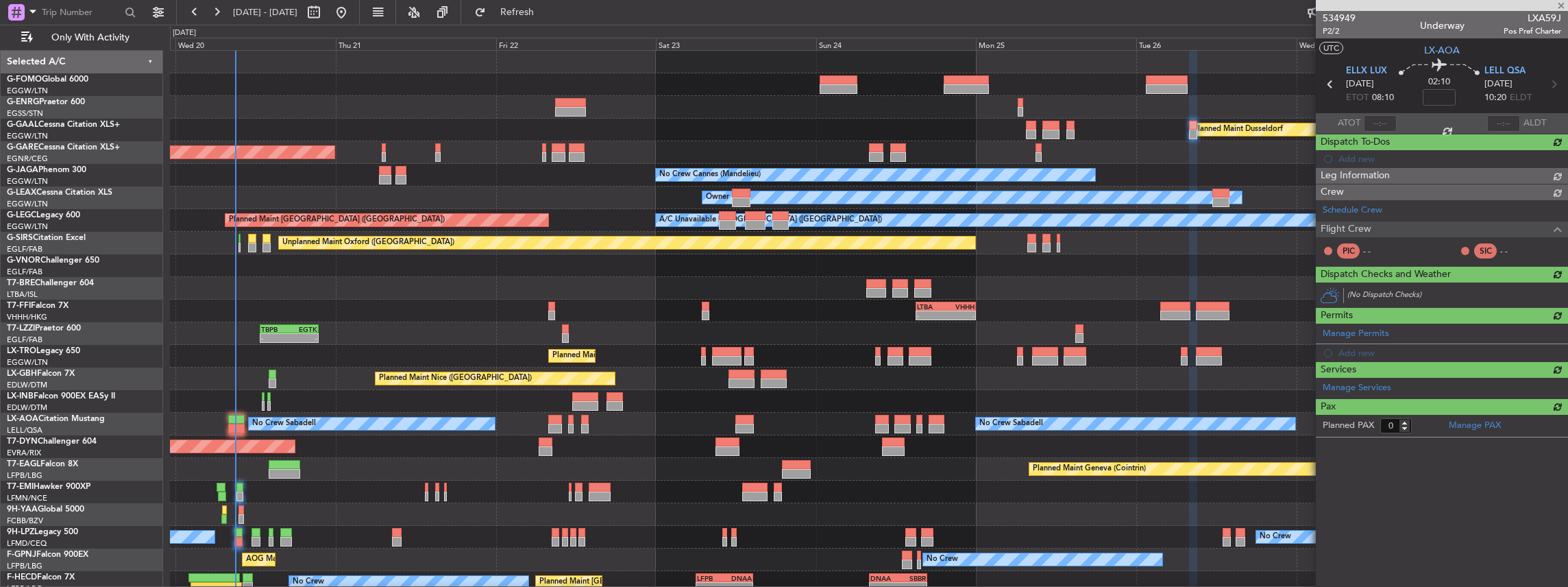
type input "+00:15"
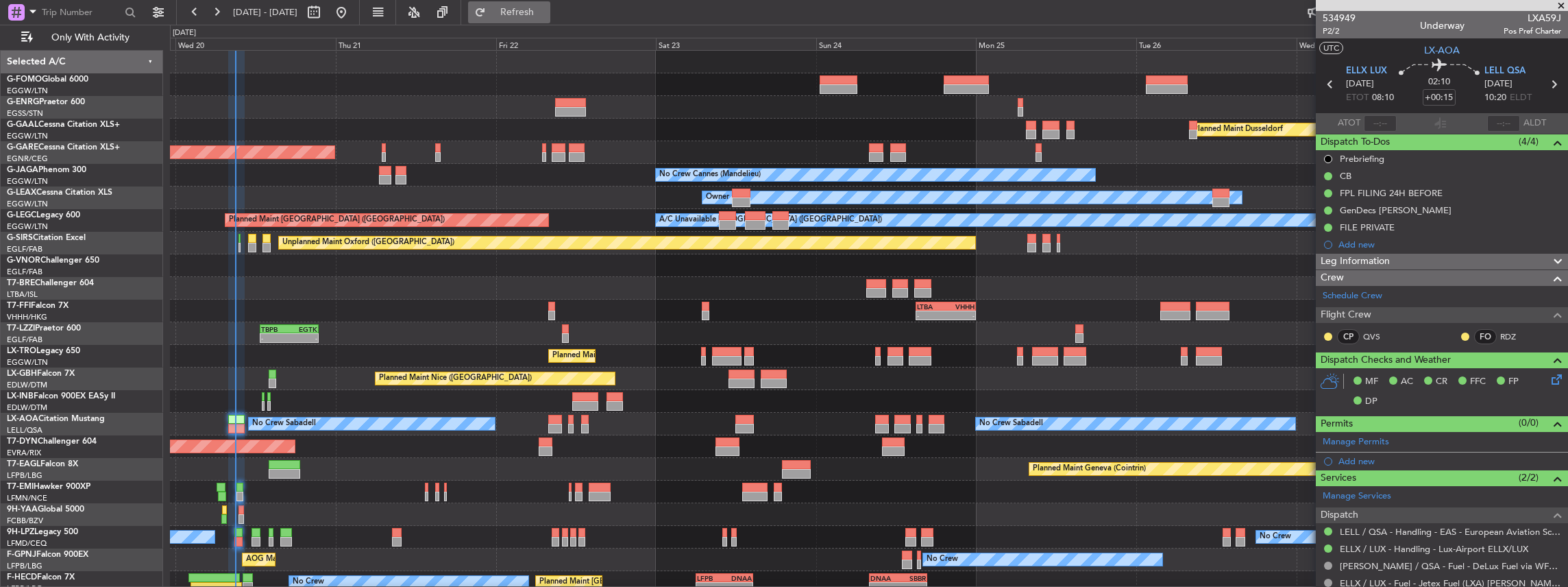
click at [541, 13] on span "Refresh" at bounding box center [517, 12] width 58 height 10
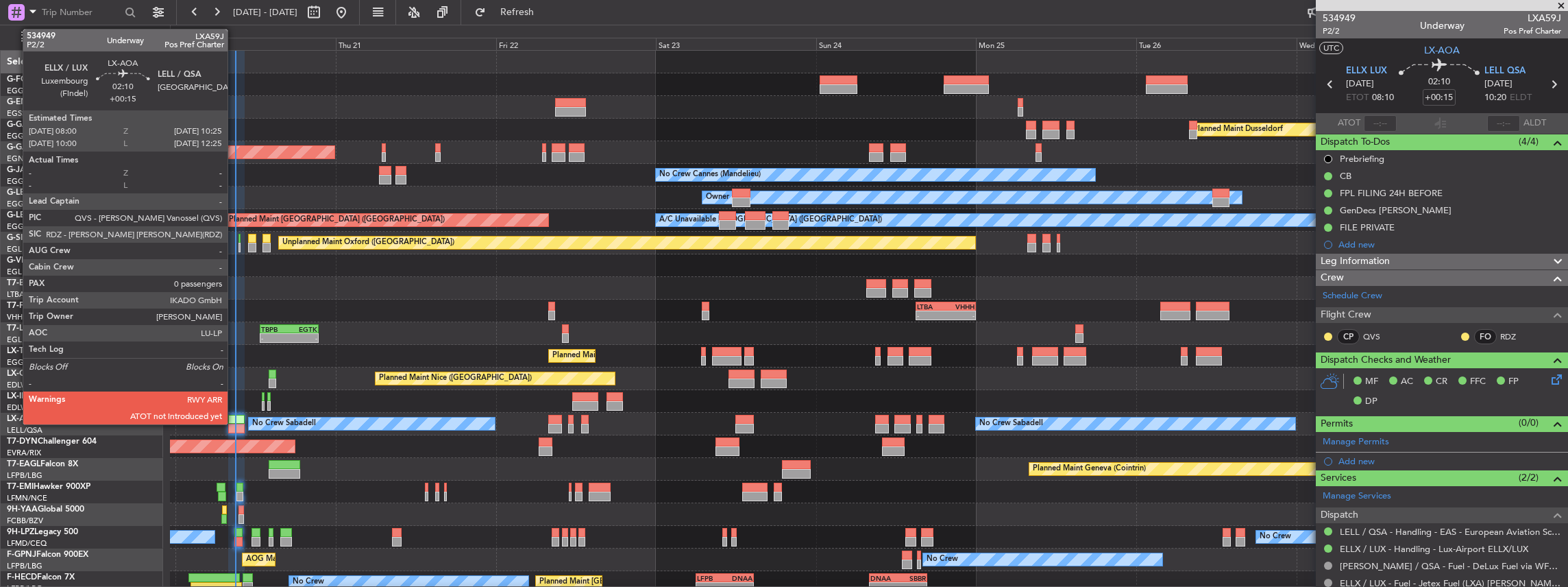
click at [234, 422] on div at bounding box center [237, 419] width 16 height 10
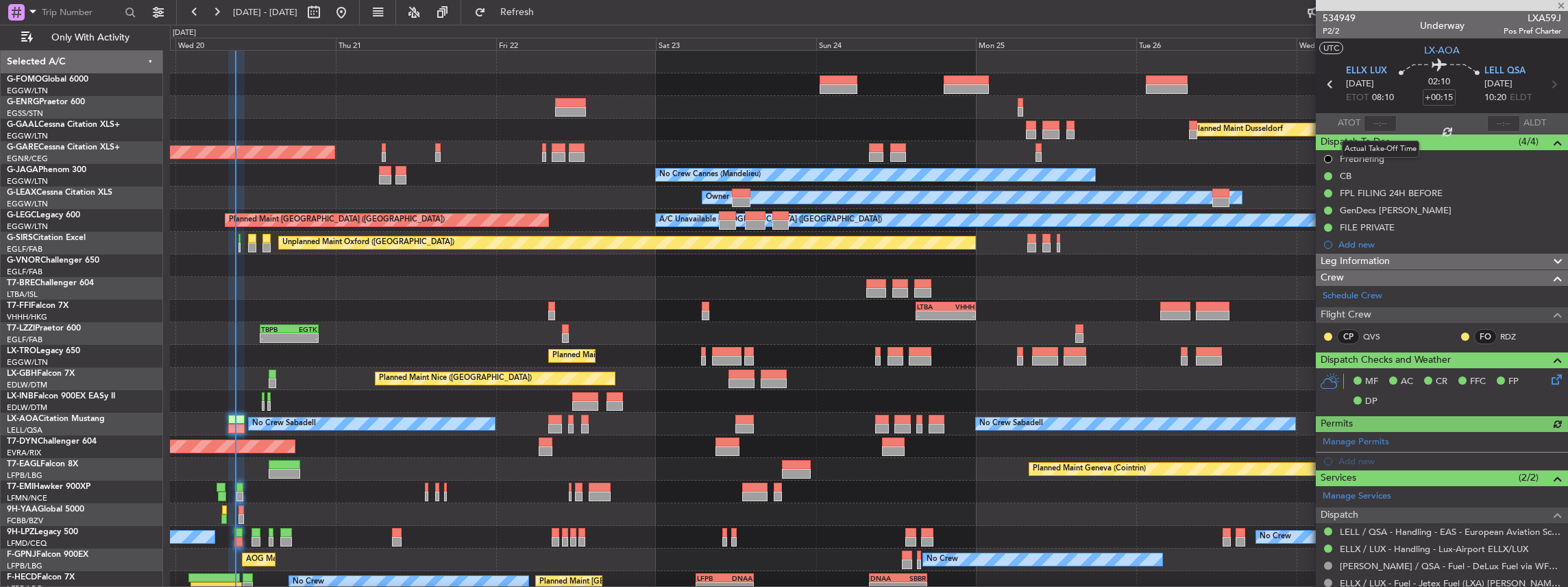
click at [1377, 121] on div at bounding box center [1380, 124] width 33 height 16
click at [1379, 125] on input "text" at bounding box center [1380, 124] width 33 height 16
click at [1450, 121] on section "ATOT 0848 ALDT" at bounding box center [1441, 123] width 252 height 20
type input "08:48"
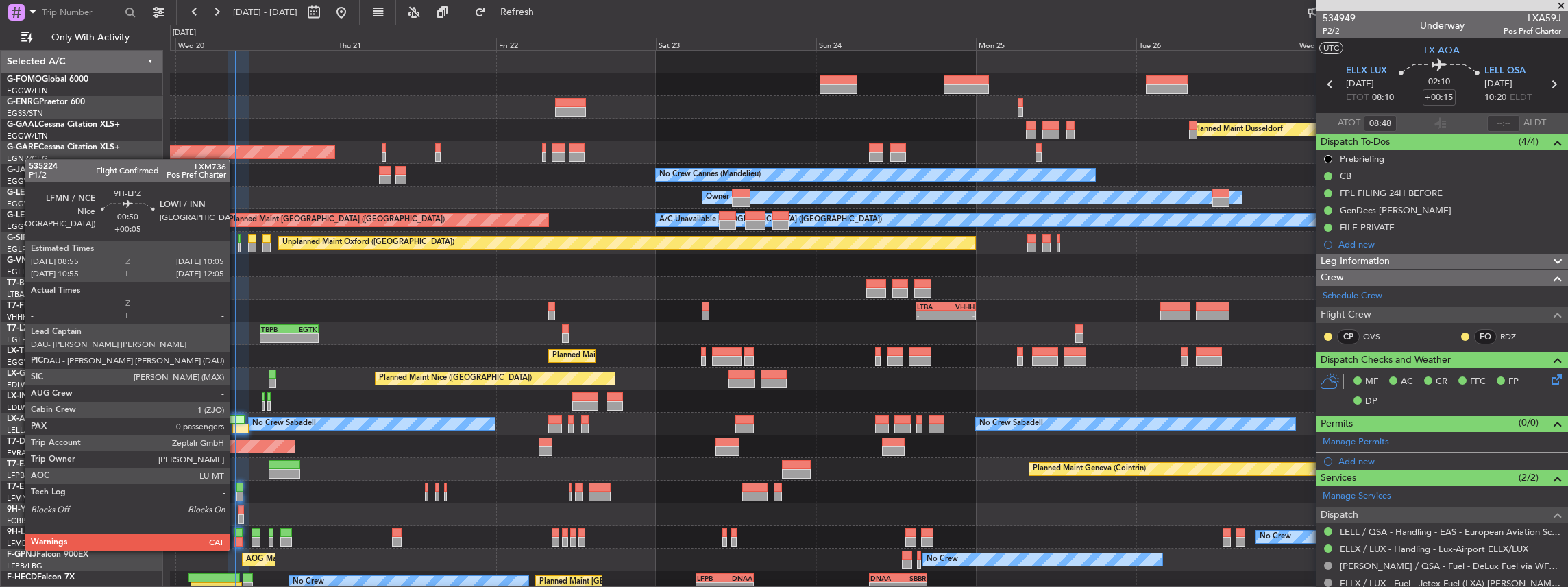
click at [237, 537] on div at bounding box center [238, 541] width 8 height 10
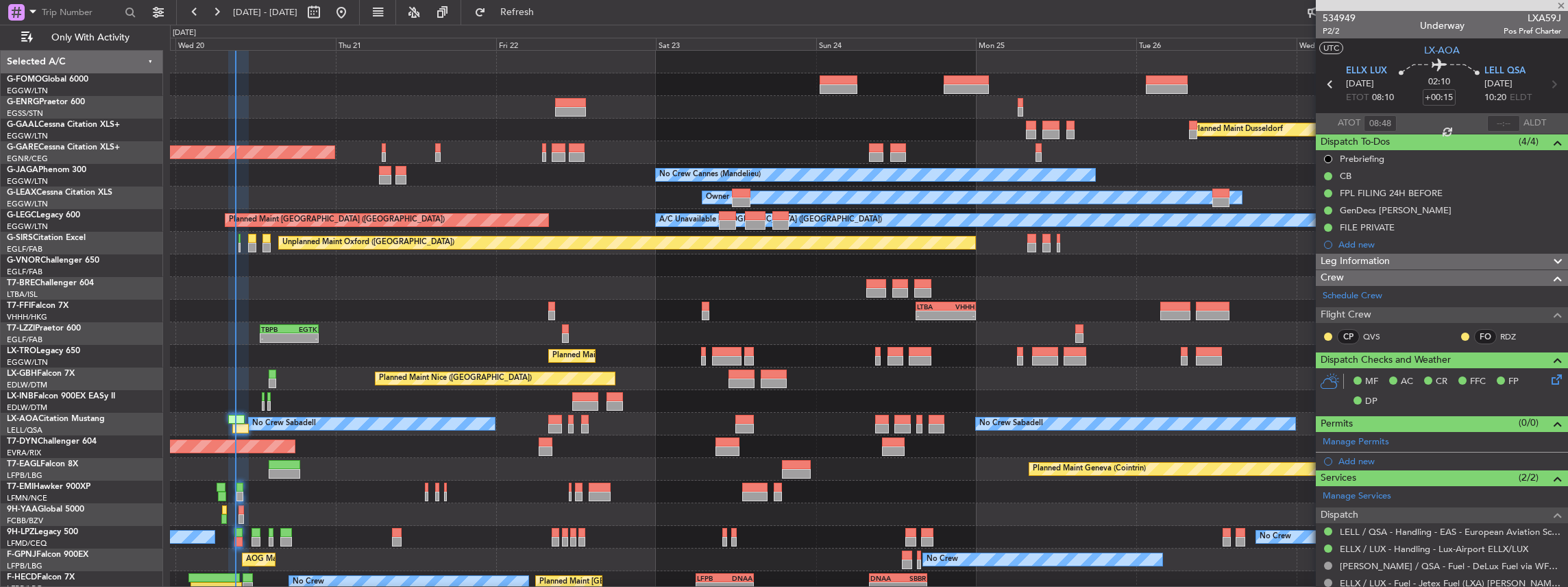
type input "+00:05"
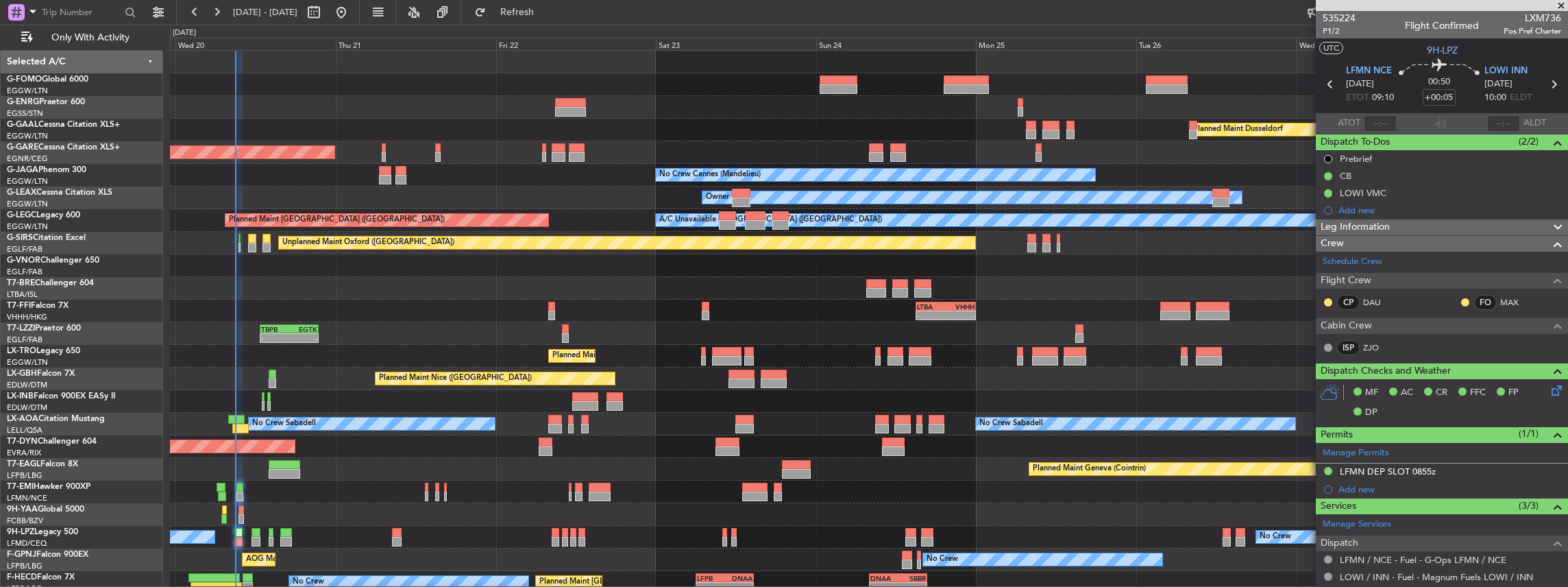
click at [1523, 22] on span "LXM736" at bounding box center [1532, 18] width 58 height 14
copy span "LXM736"
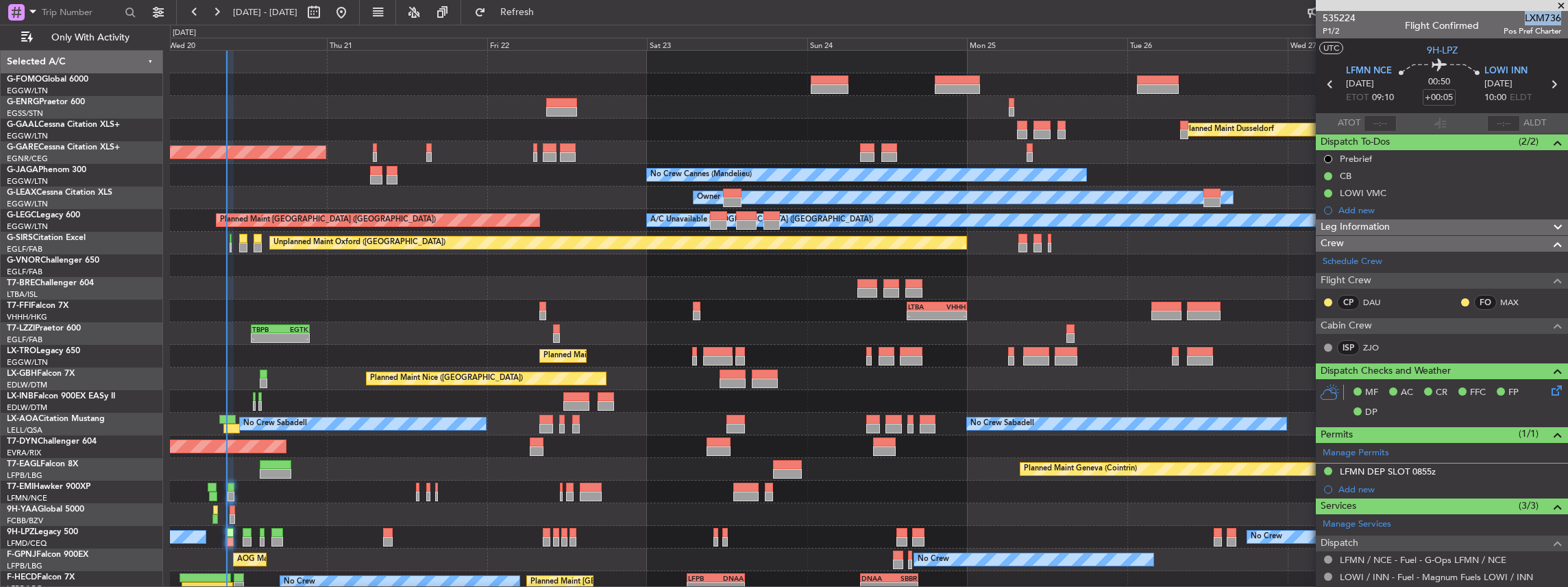
click at [814, 264] on div "Planned Maint London ([GEOGRAPHIC_DATA])" at bounding box center [869, 266] width 1398 height 22
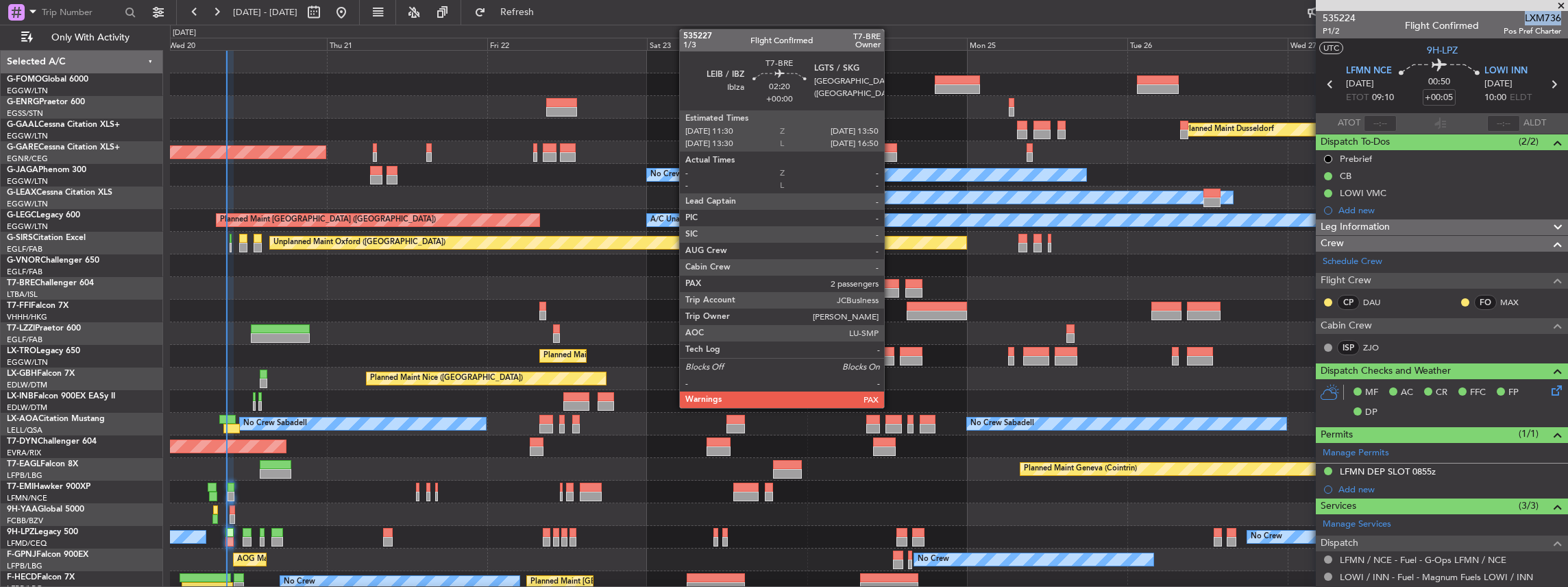
click at [891, 287] on div at bounding box center [891, 284] width 16 height 10
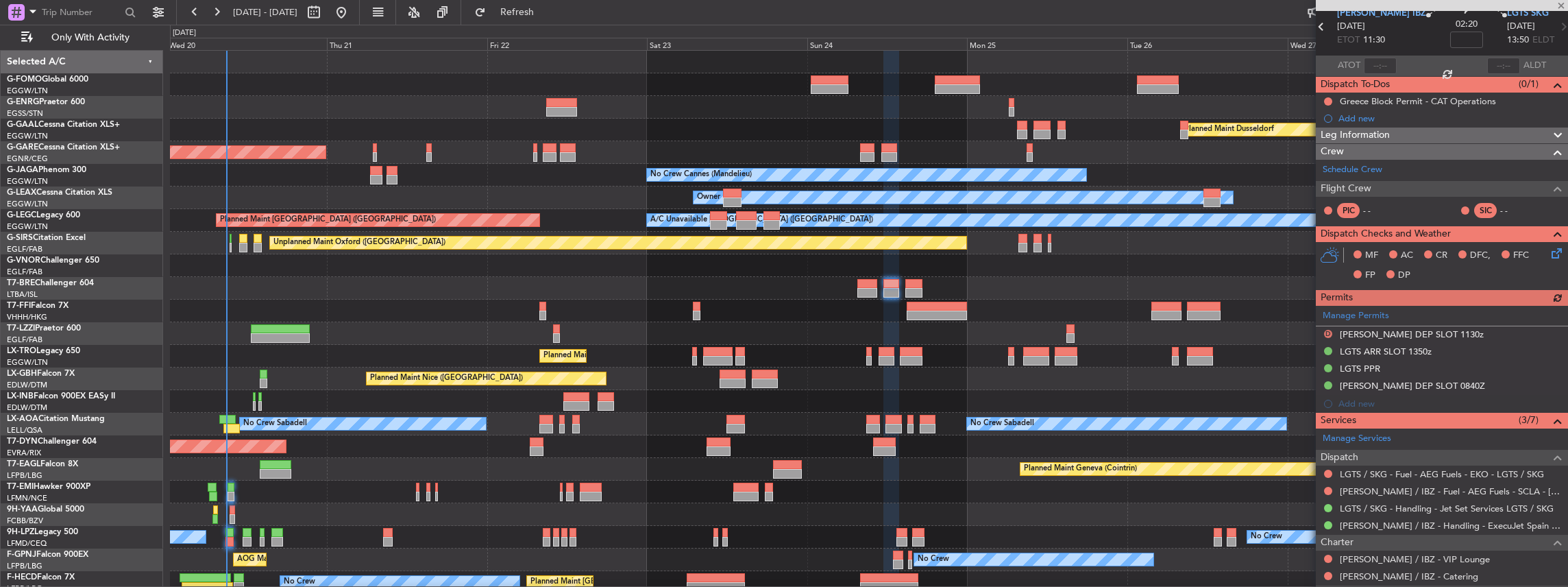
scroll to position [91, 0]
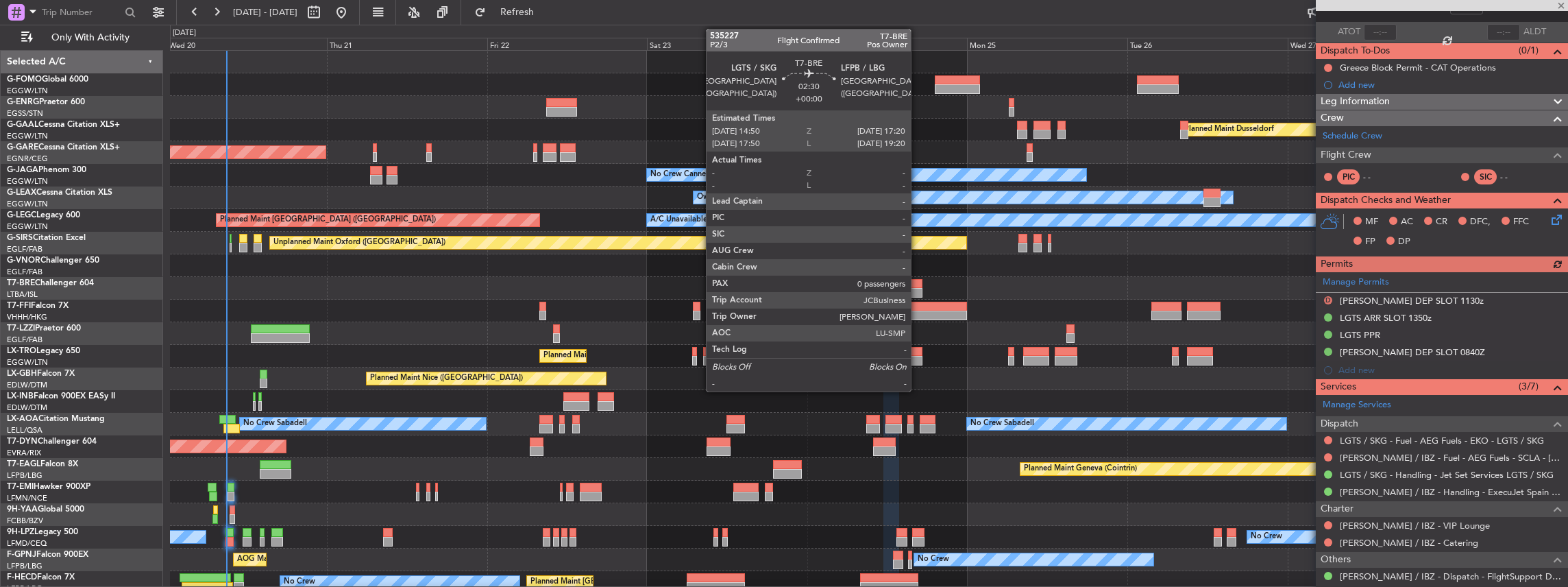
click at [918, 287] on div at bounding box center [914, 284] width 17 height 10
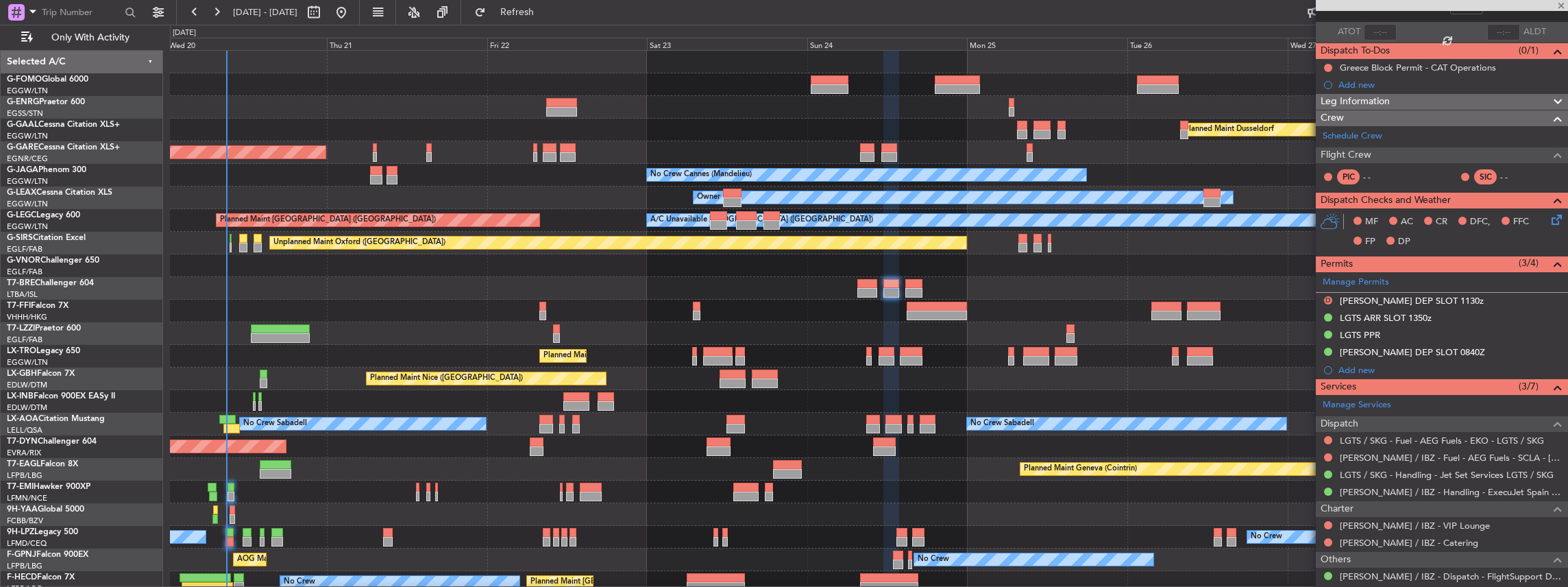
type input "0"
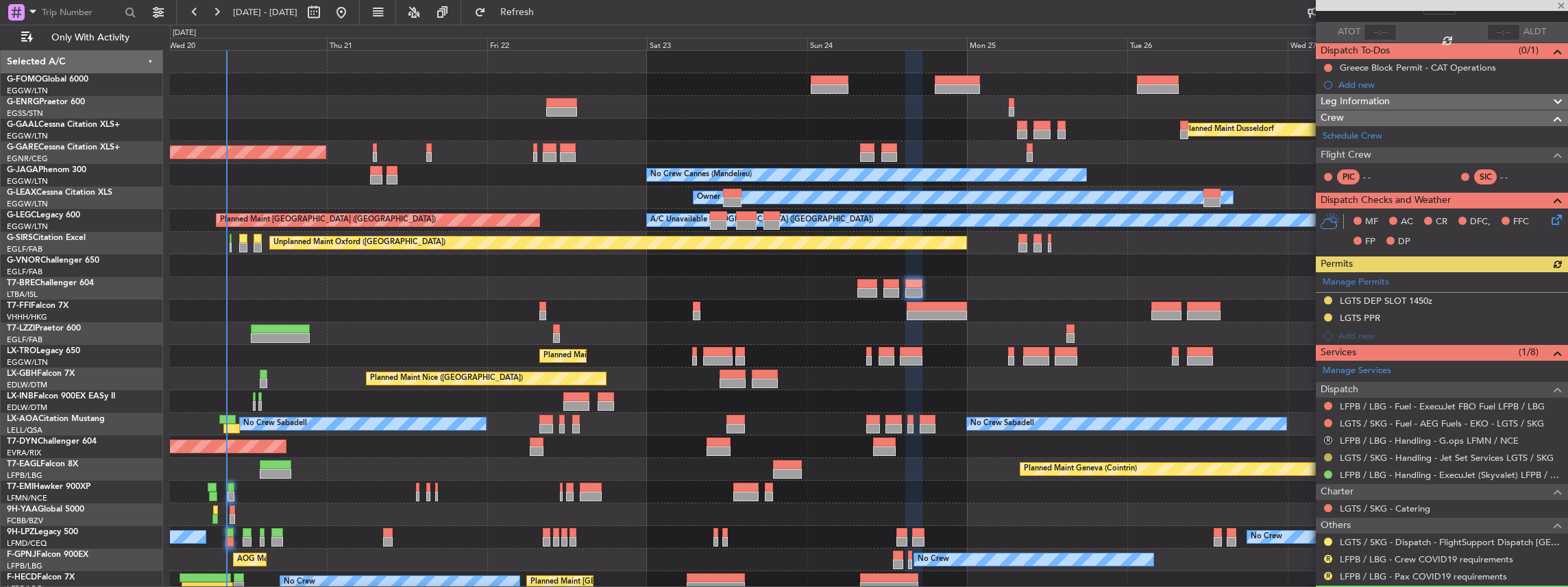
click at [1328, 457] on button at bounding box center [1328, 457] width 8 height 8
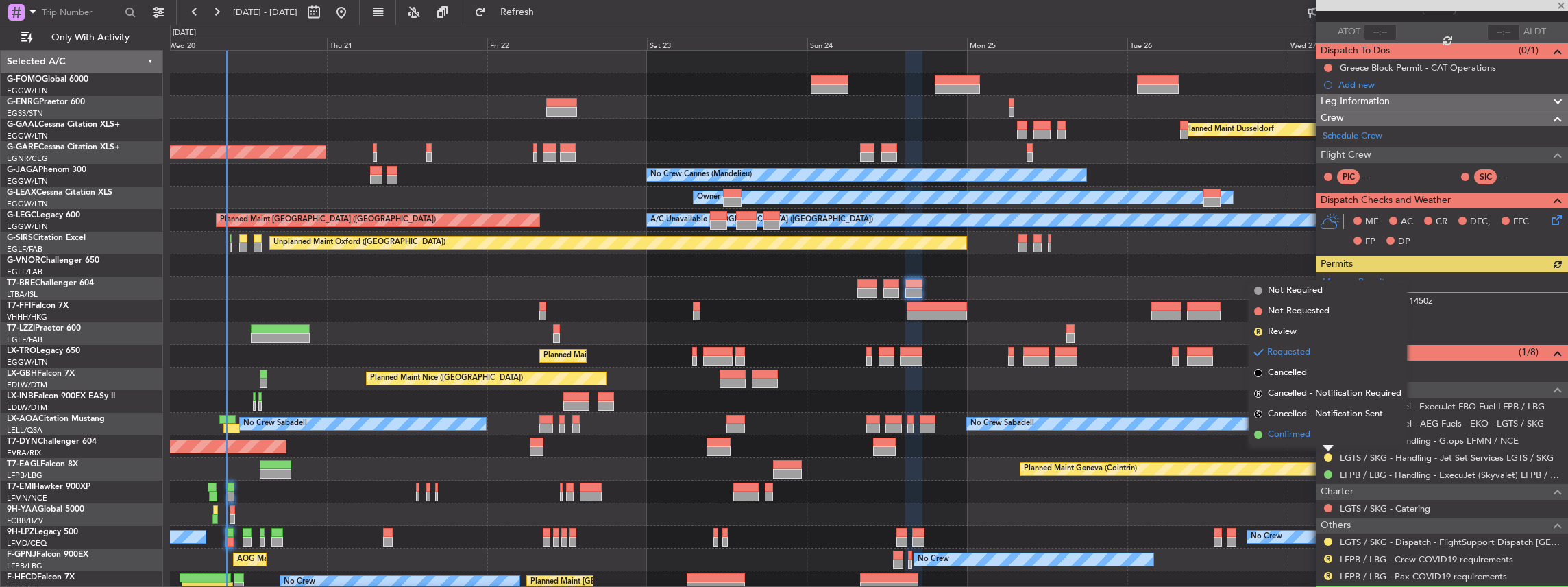
click at [1301, 439] on span "Confirmed" at bounding box center [1289, 434] width 43 height 13
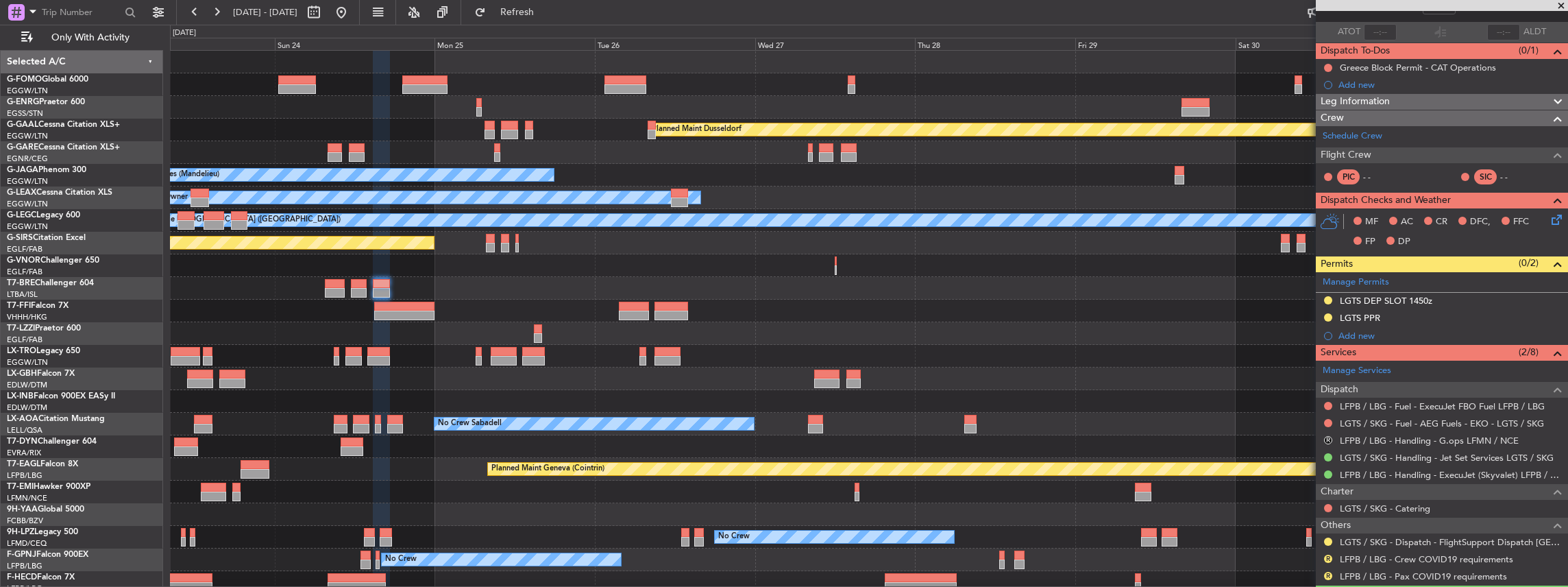
click at [561, 395] on div at bounding box center [869, 401] width 1398 height 22
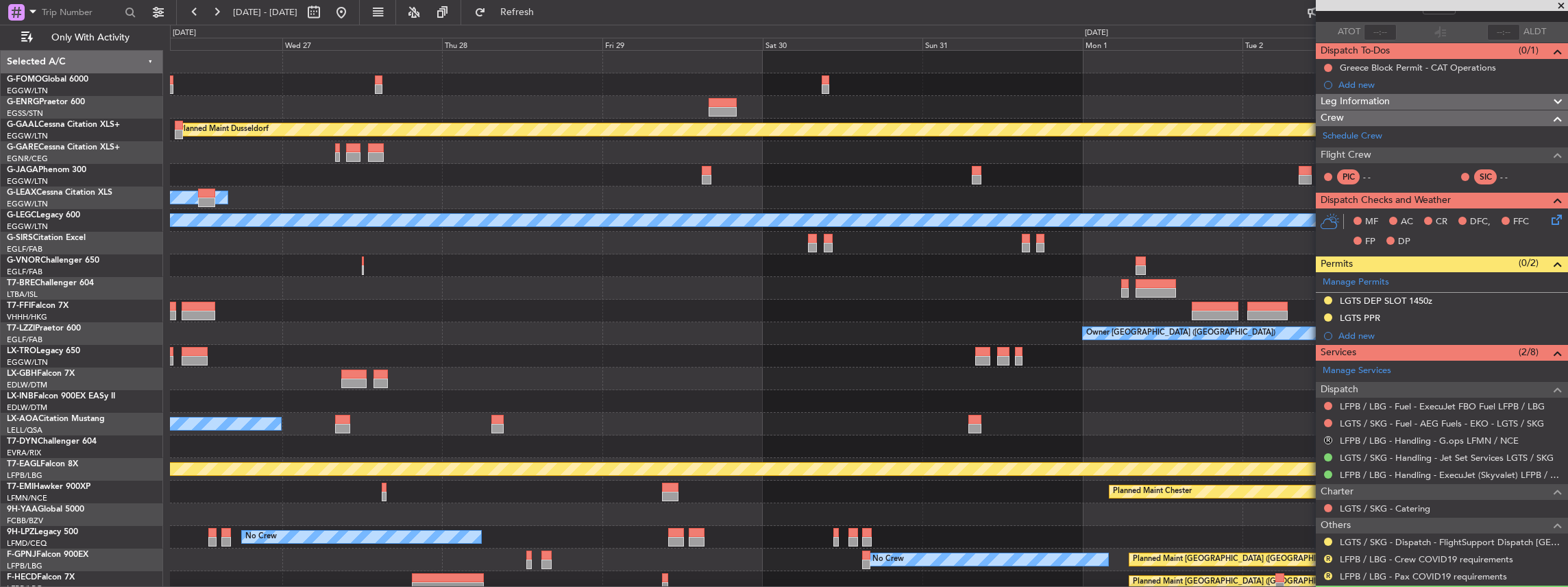
click at [633, 349] on div "Planned Maint Dusseldorf Planned Maint London (Luton) No Crew Cannes (Mandelieu…" at bounding box center [869, 368] width 1398 height 633
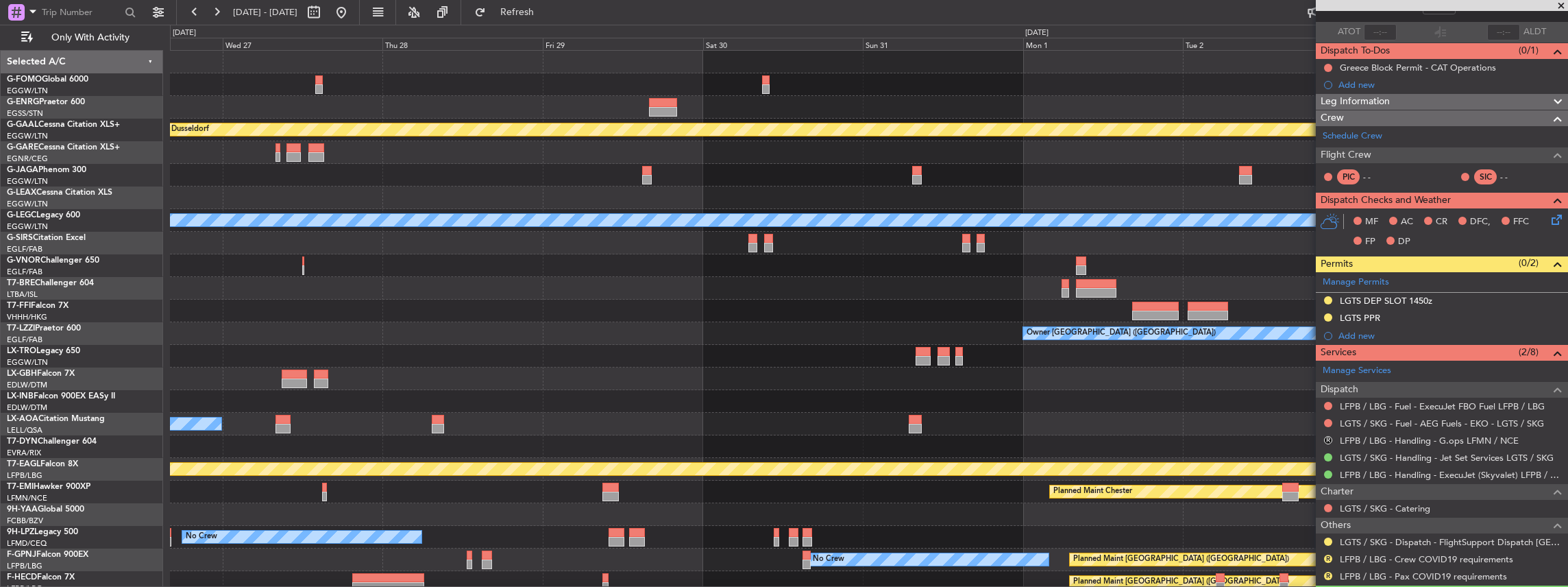
click at [675, 331] on div "Planned Maint Dusseldorf Planned Maint London (Luton) No Crew Cannes (Mandelieu…" at bounding box center [869, 368] width 1398 height 633
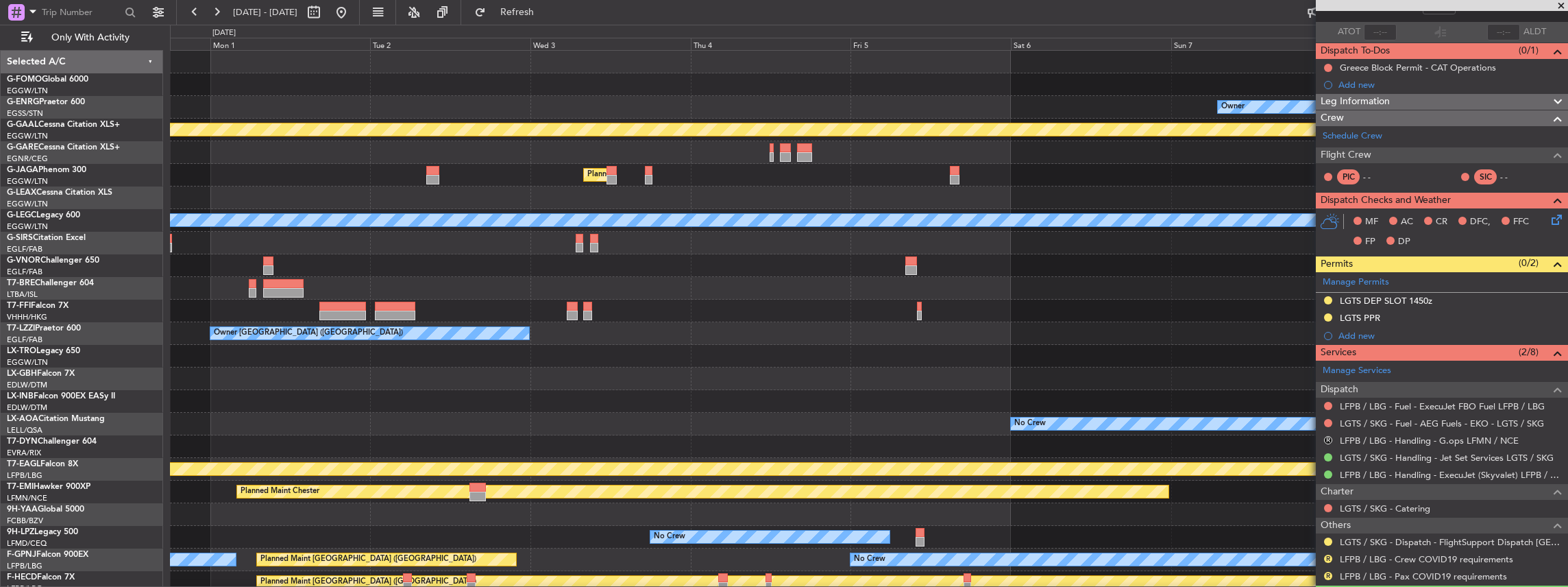
click at [726, 325] on div "Owner Planned Maint Dusseldorf Planned Maint London (Luton) A/C Unavailable Lon…" at bounding box center [869, 368] width 1398 height 633
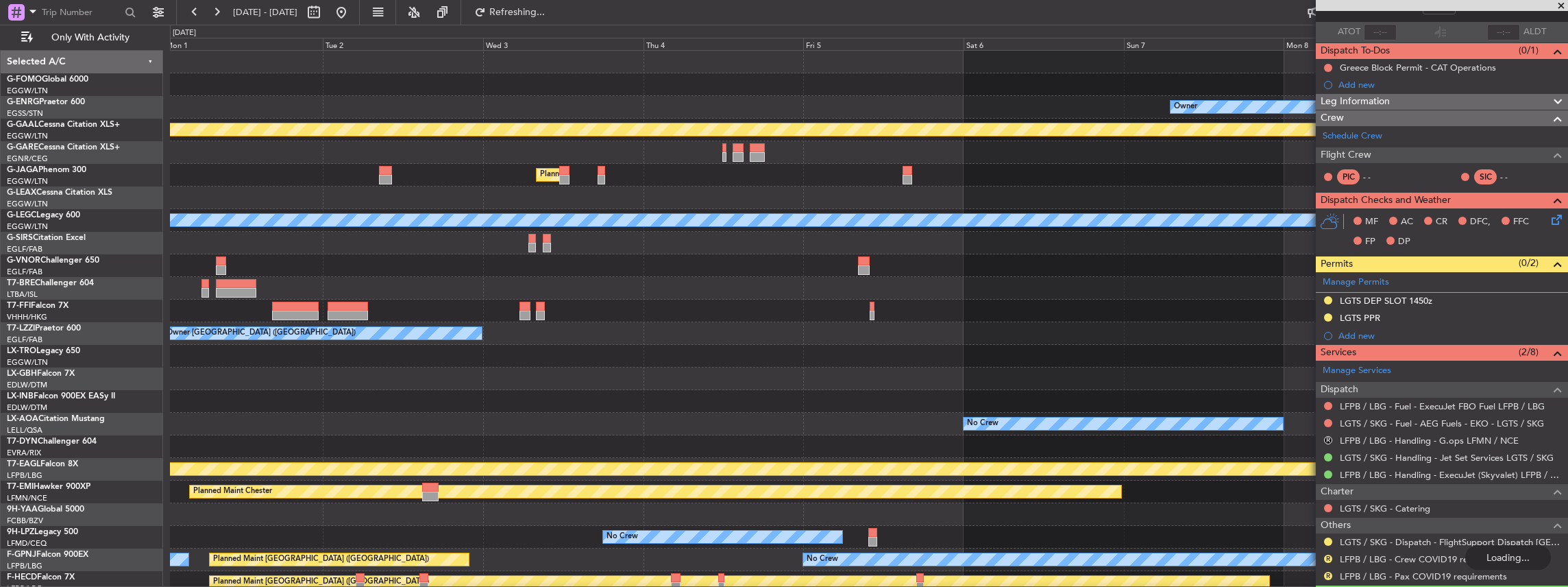
click at [599, 353] on div "Owner Planned Maint Dusseldorf Planned Maint London (Luton) A/C Unavailable Lon…" at bounding box center [869, 368] width 1398 height 633
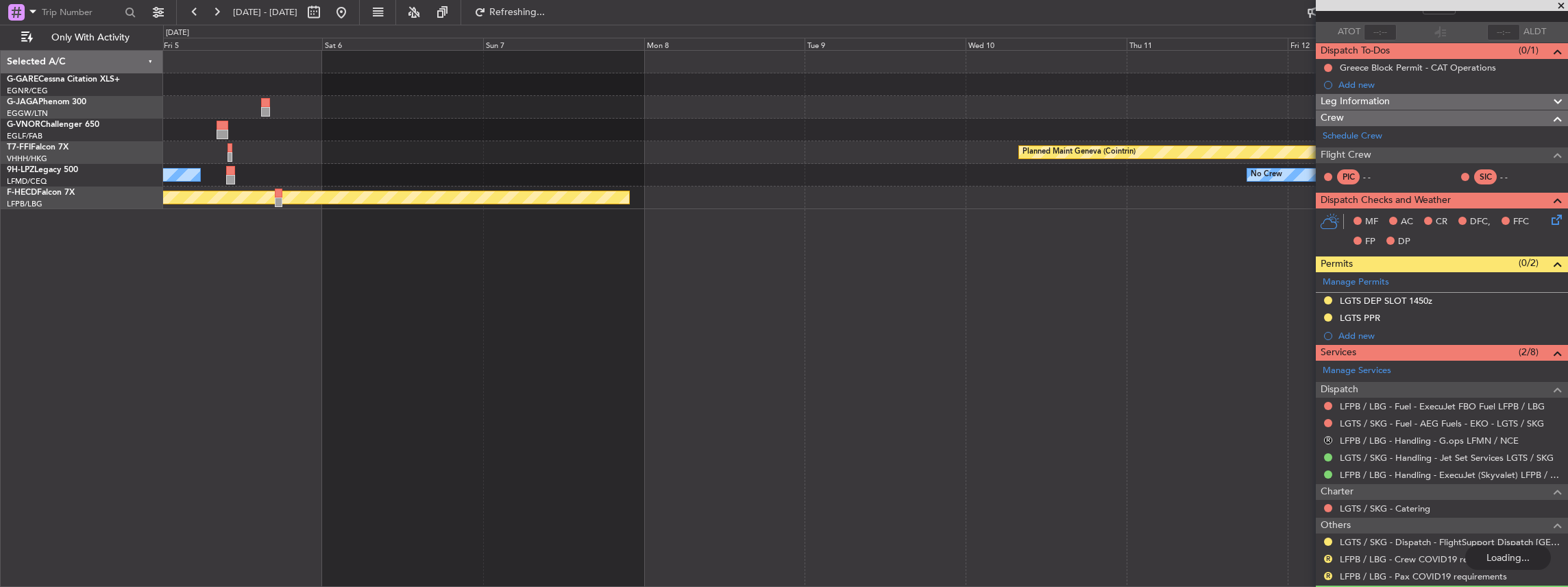
click at [1009, 303] on div "Planned Maint London (Luton) Planned Maint Geneva (Cointrin) No Crew No Crew Pl…" at bounding box center [866, 319] width 1406 height 538
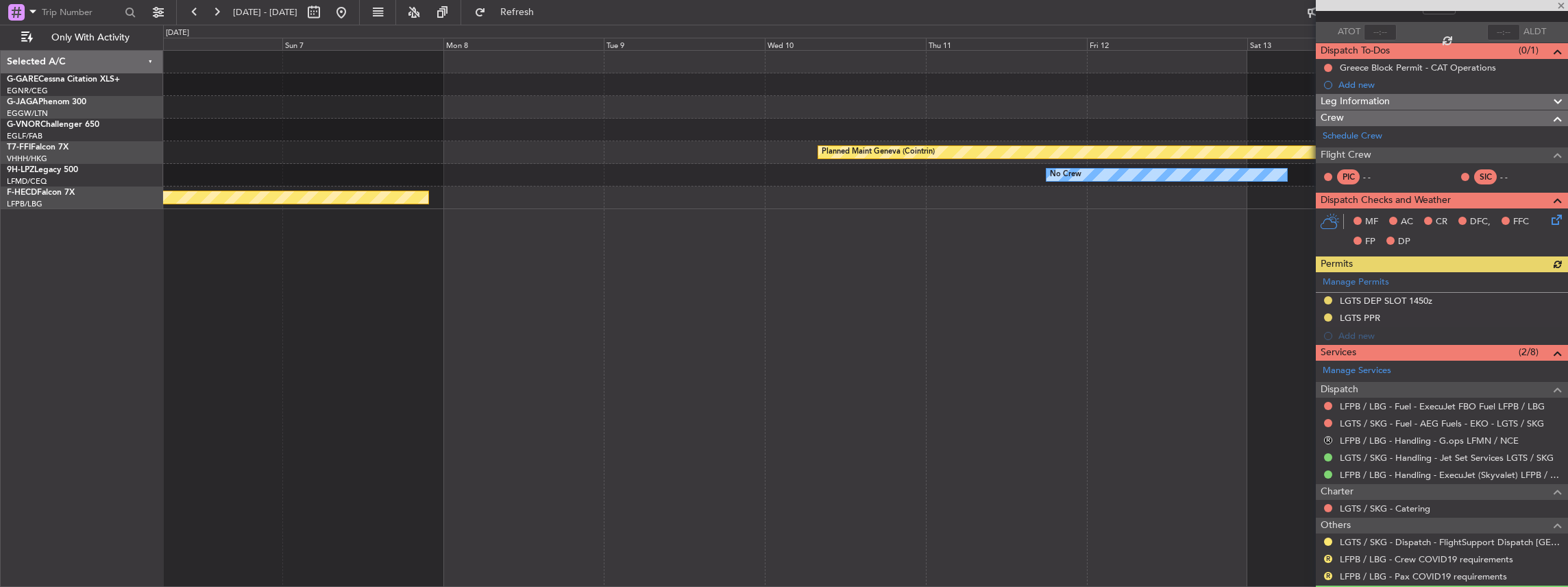
click at [920, 303] on div "Planned Maint Geneva (Cointrin) No Crew No Crew Planned Maint Paris (Le Bourget)" at bounding box center [866, 319] width 1406 height 538
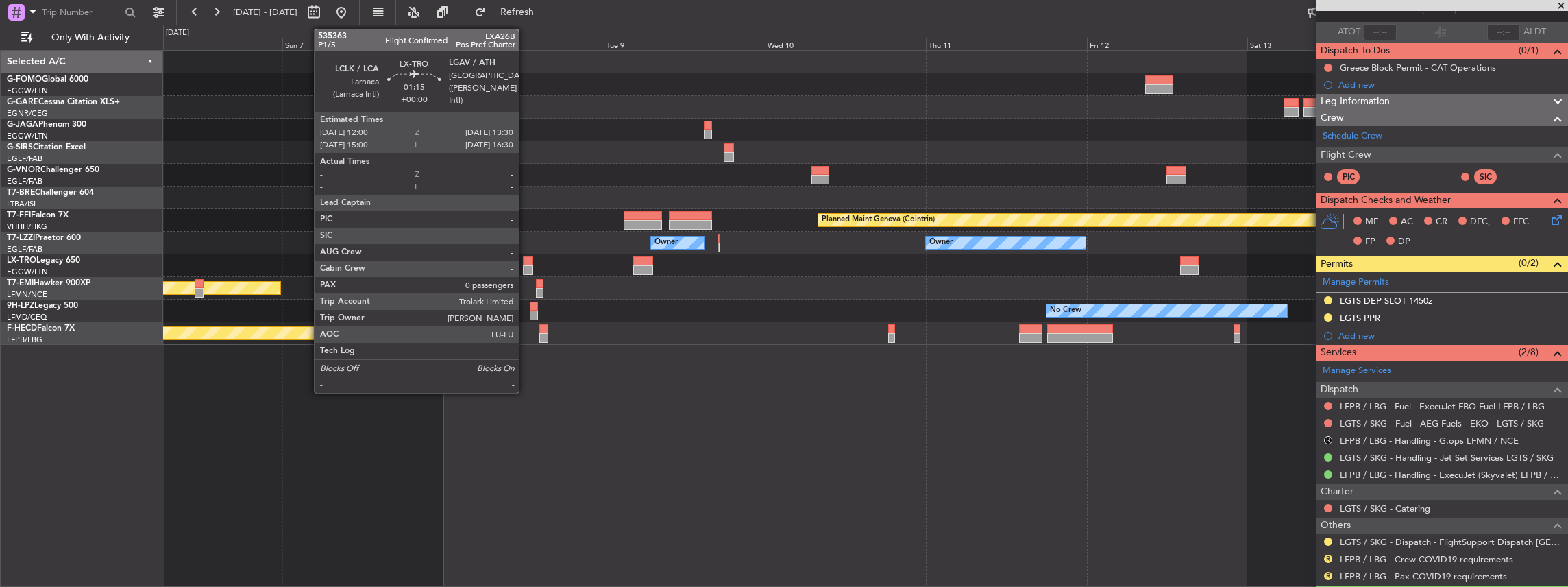
click at [526, 265] on div at bounding box center [528, 270] width 10 height 10
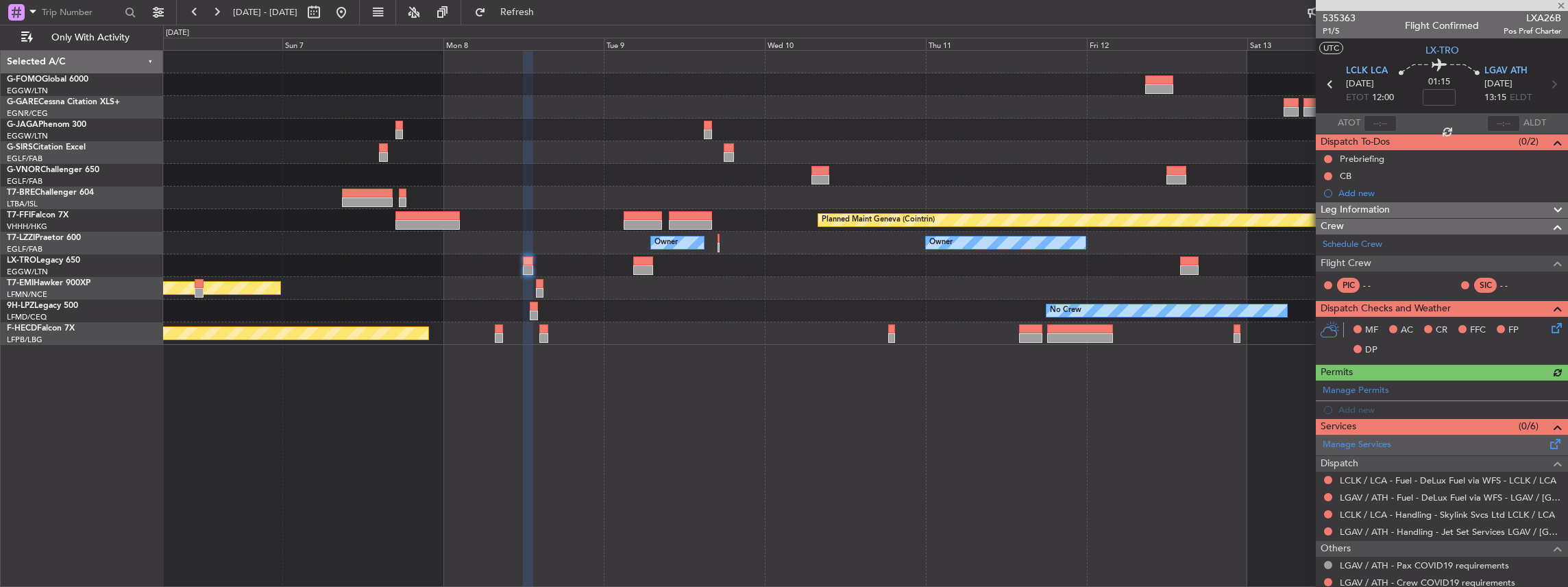
scroll to position [45, 0]
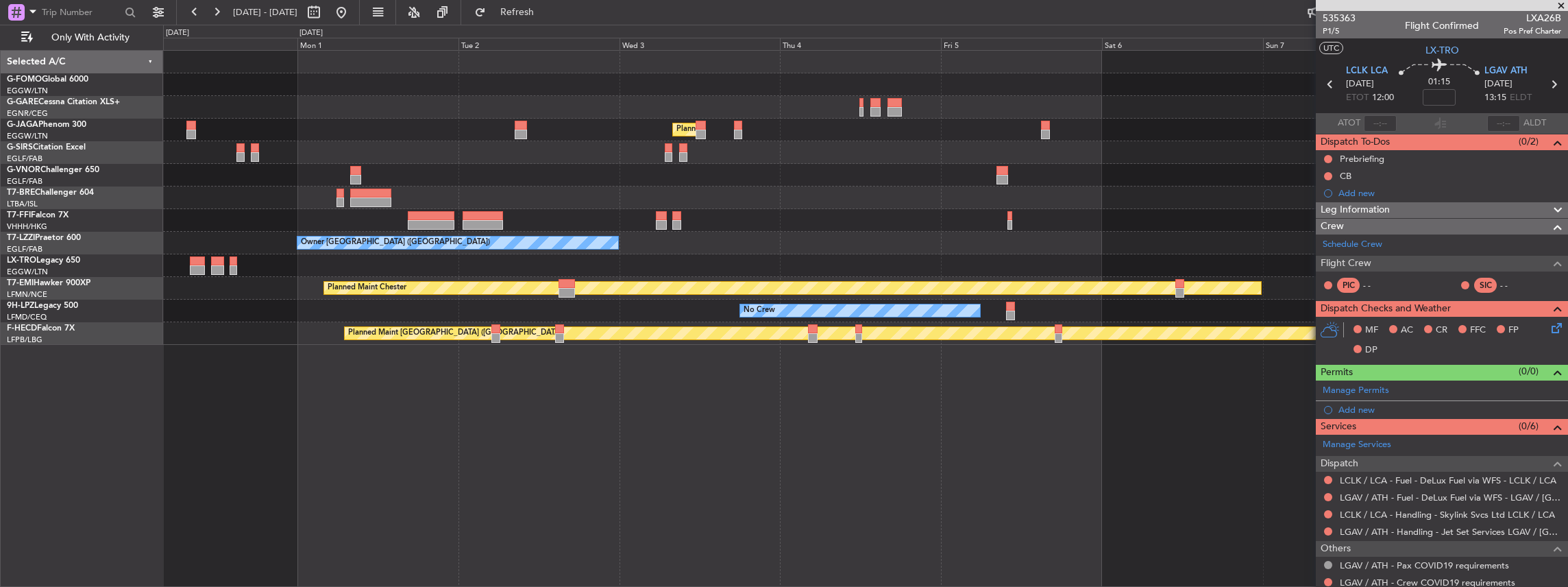
click at [1567, 335] on html "[DATE] - [DATE] Refresh Quick Links Only With Activity Planned Maint [GEOGRAPHI…" at bounding box center [784, 294] width 1568 height 587
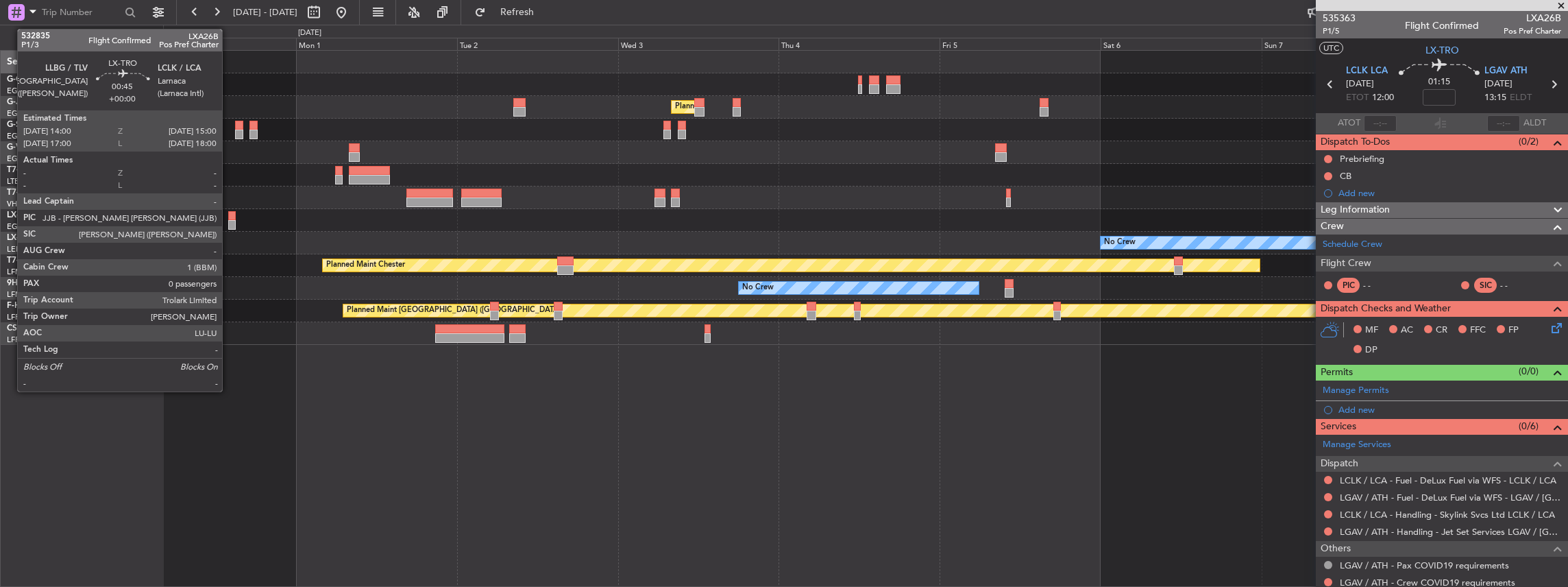
click at [229, 221] on div at bounding box center [231, 225] width 7 height 10
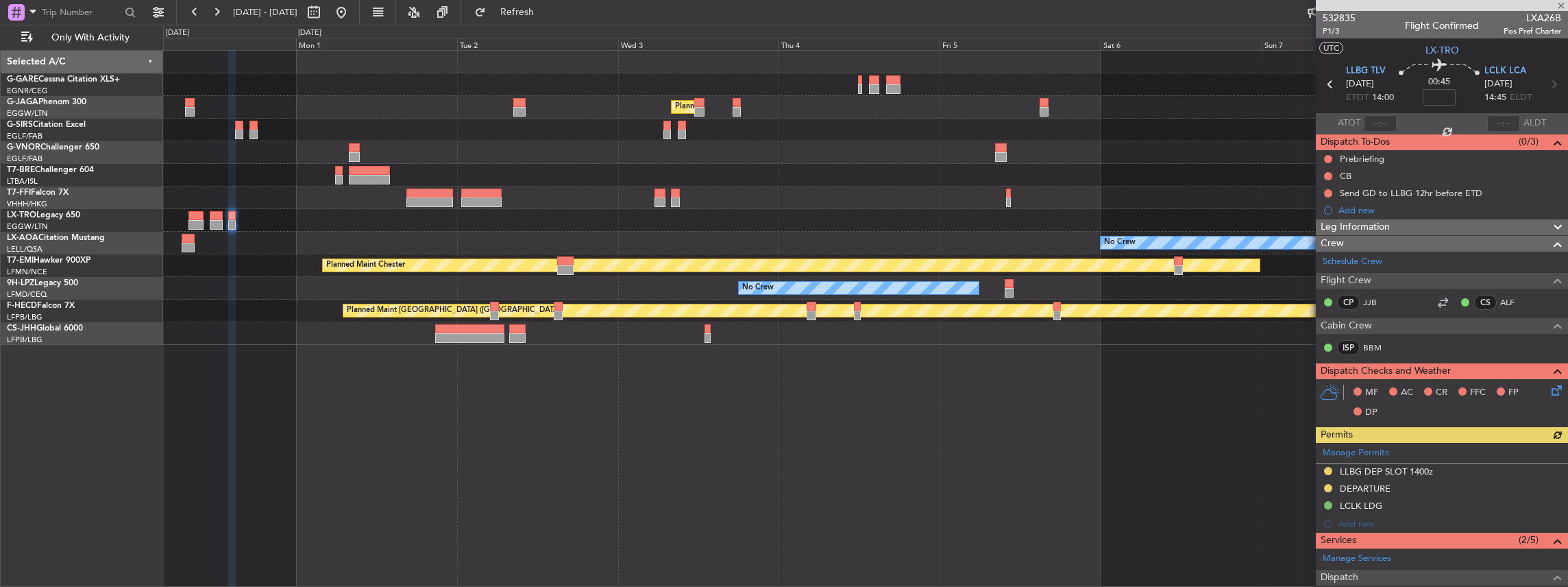
scroll to position [45, 0]
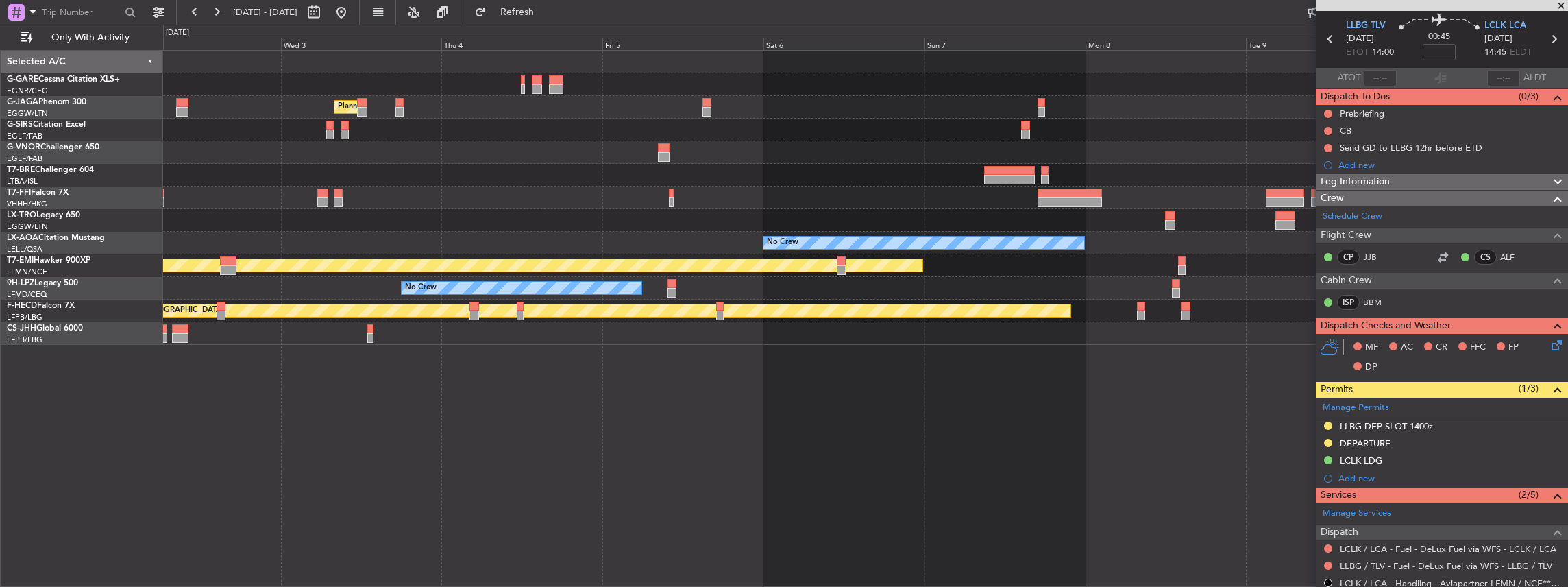
click at [890, 419] on div "Planned Maint London (Luton) Planned Maint Geneva (Cointrin) No Crew No Crew Sa…" at bounding box center [866, 319] width 1406 height 538
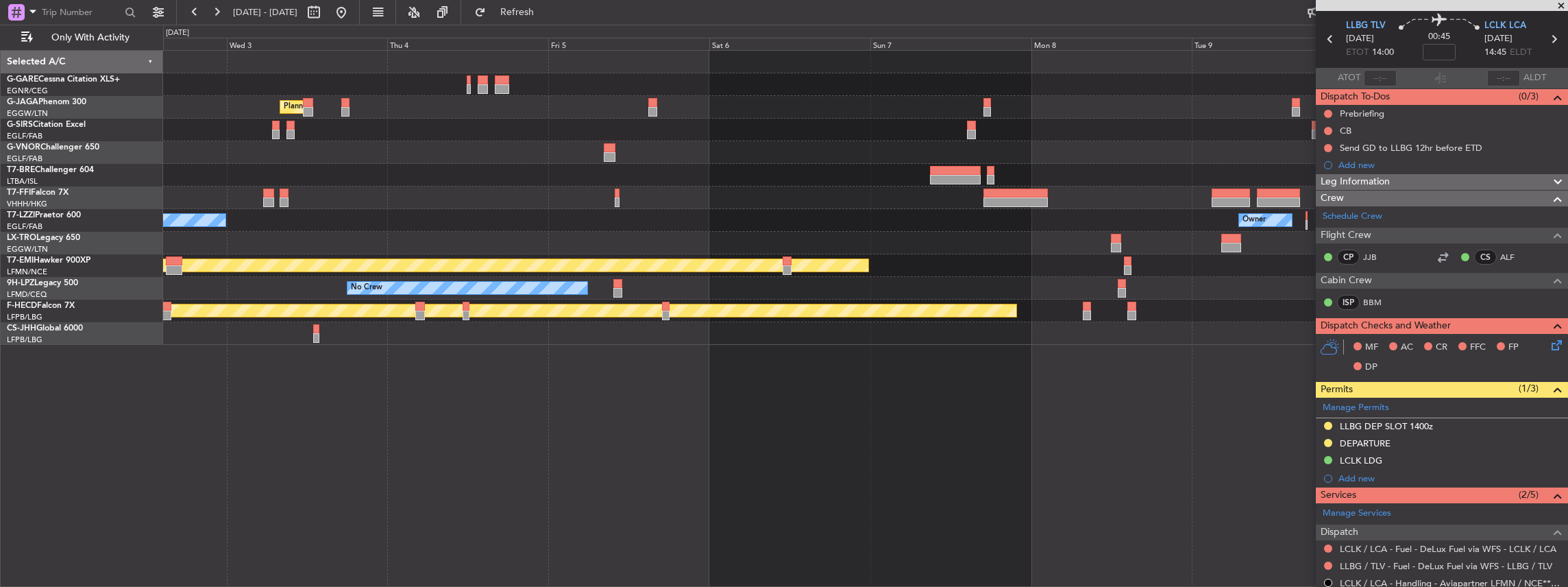
click at [1063, 261] on div "Planned Maint London (Luton) Planned Maint Geneva (Cointrin) Owner London (Farn…" at bounding box center [866, 198] width 1405 height 294
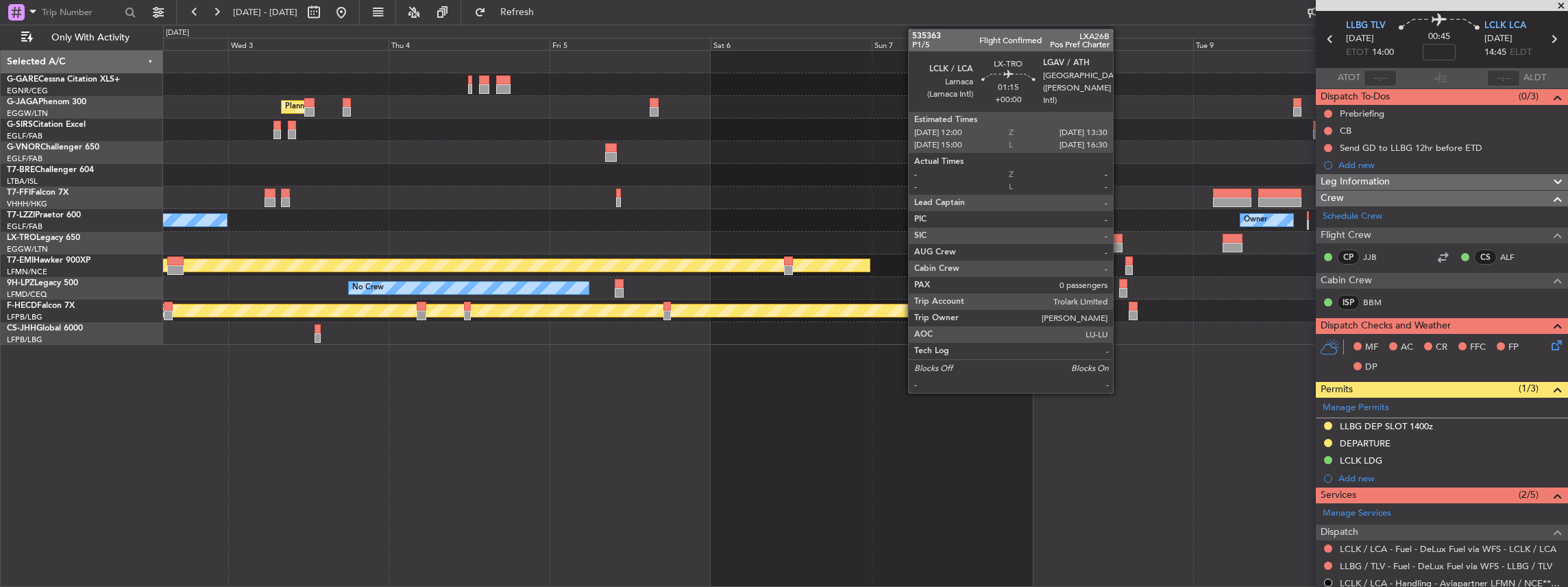
click at [1120, 243] on div at bounding box center [1118, 247] width 10 height 10
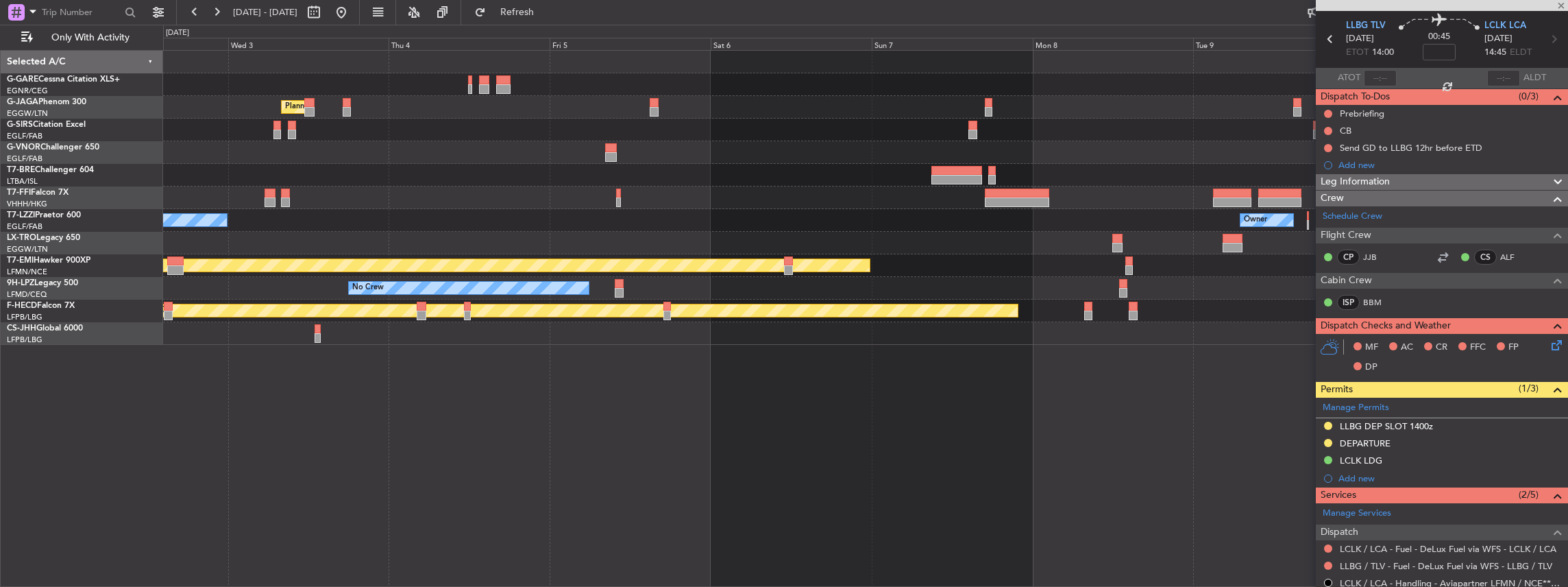
scroll to position [0, 0]
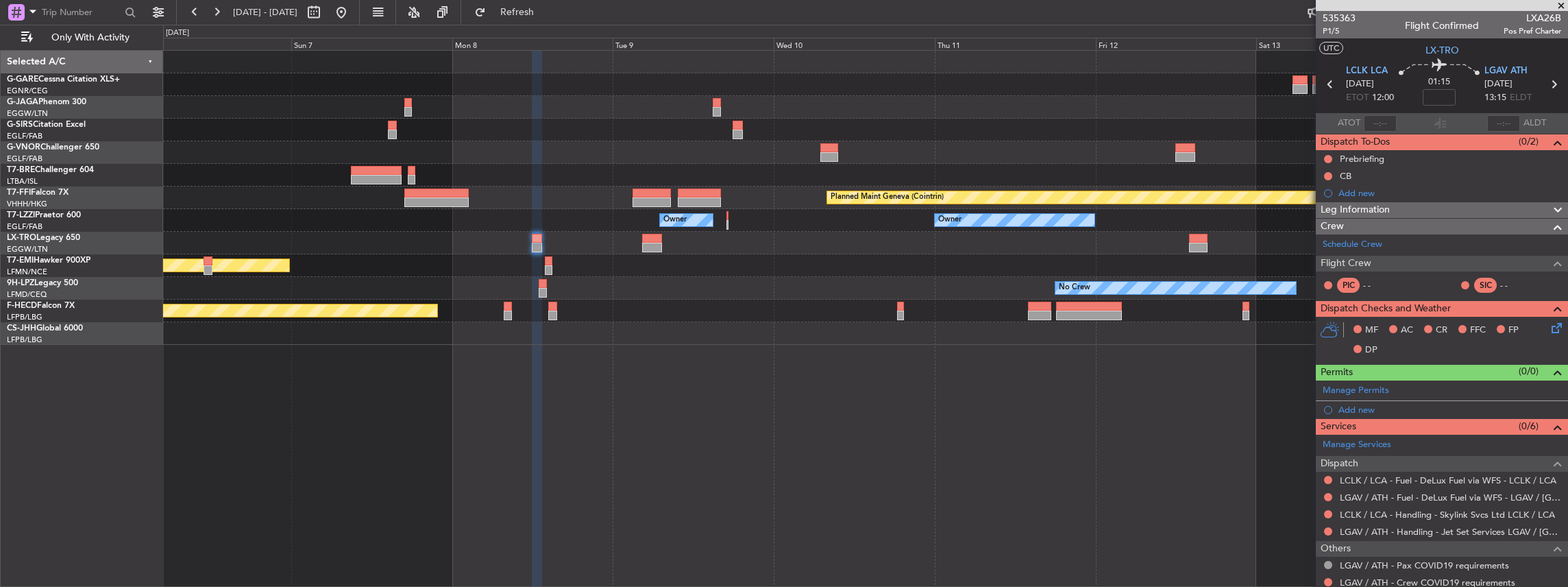
click at [622, 404] on div "Planned Maint Geneva (Cointrin) Owner Owner Planned Maint Chester No Crew No Cr…" at bounding box center [866, 319] width 1406 height 538
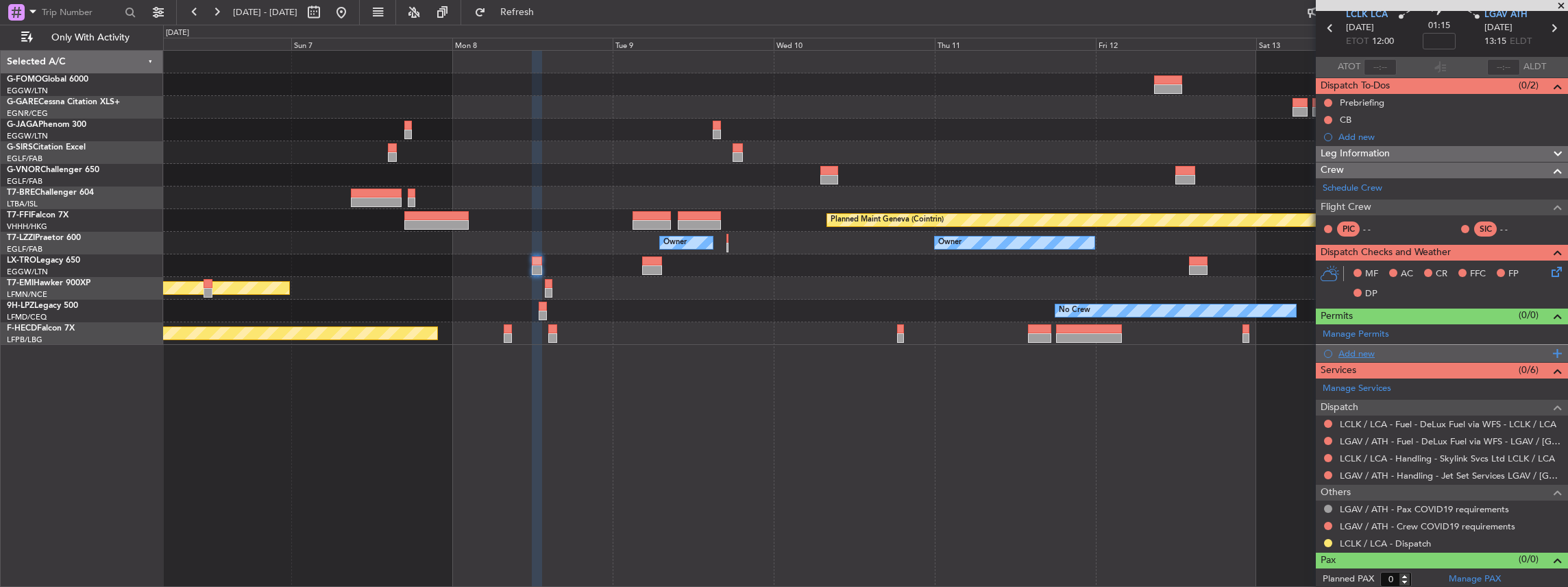
scroll to position [11, 0]
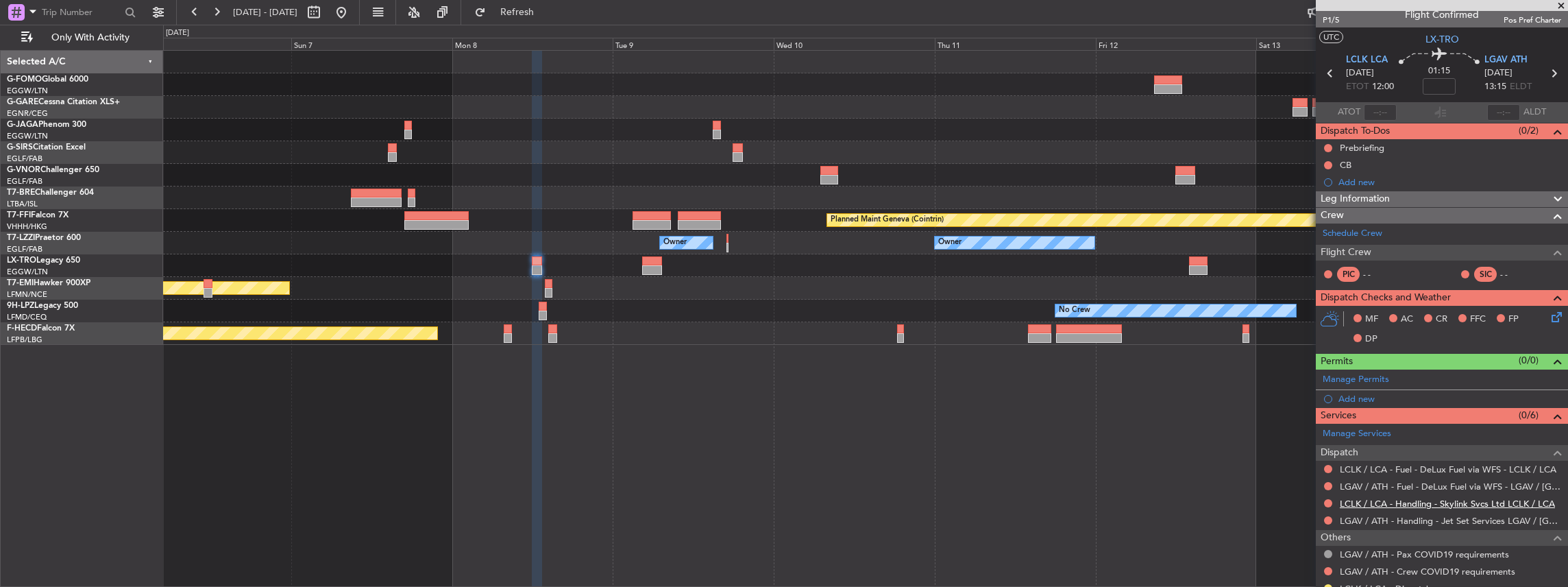
click at [1357, 498] on link "LCLK / LCA - Handling - Skylink Svcs Ltd LCLK / LCA" at bounding box center [1447, 504] width 215 height 12
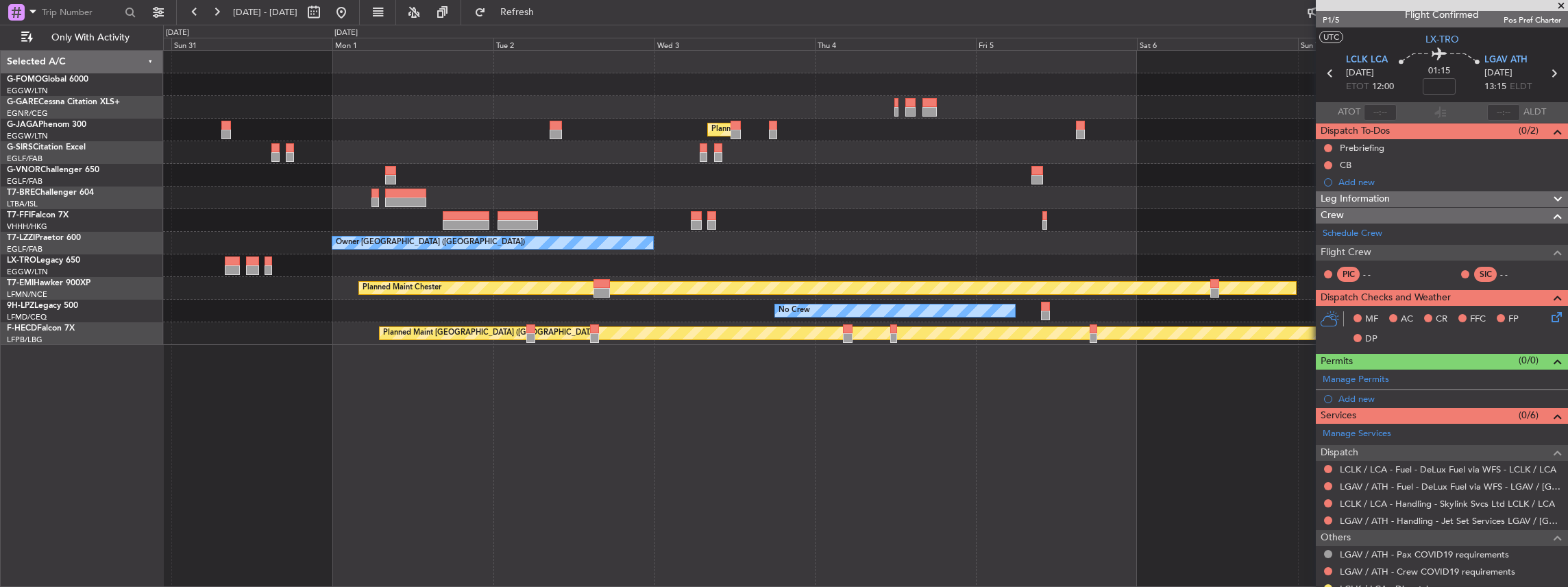
click at [1457, 358] on fb-app "06 Sep 2025 - 14 Sep 2025 Refresh Quick Links Only With Activity Planned Maint …" at bounding box center [784, 299] width 1568 height 577
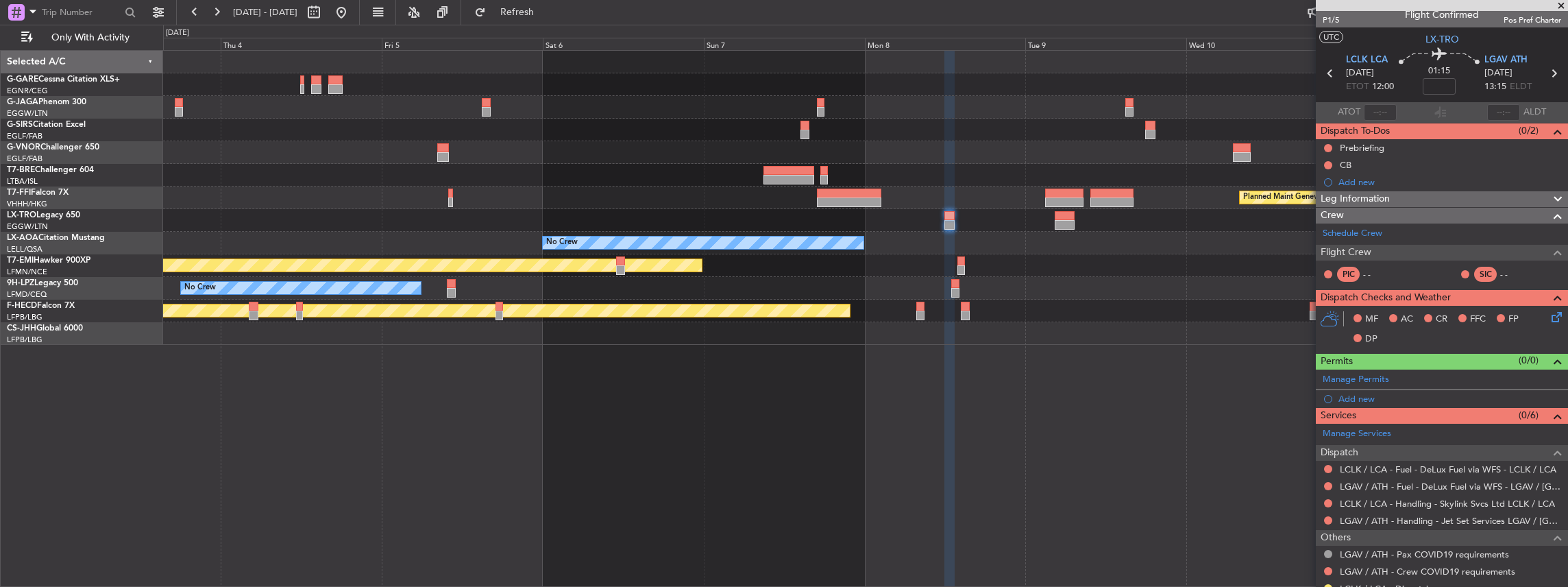
click at [642, 349] on div "Planned Maint London (Luton) Planned Maint Geneva (Cointrin) No Crew No Crew Sa…" at bounding box center [866, 319] width 1406 height 538
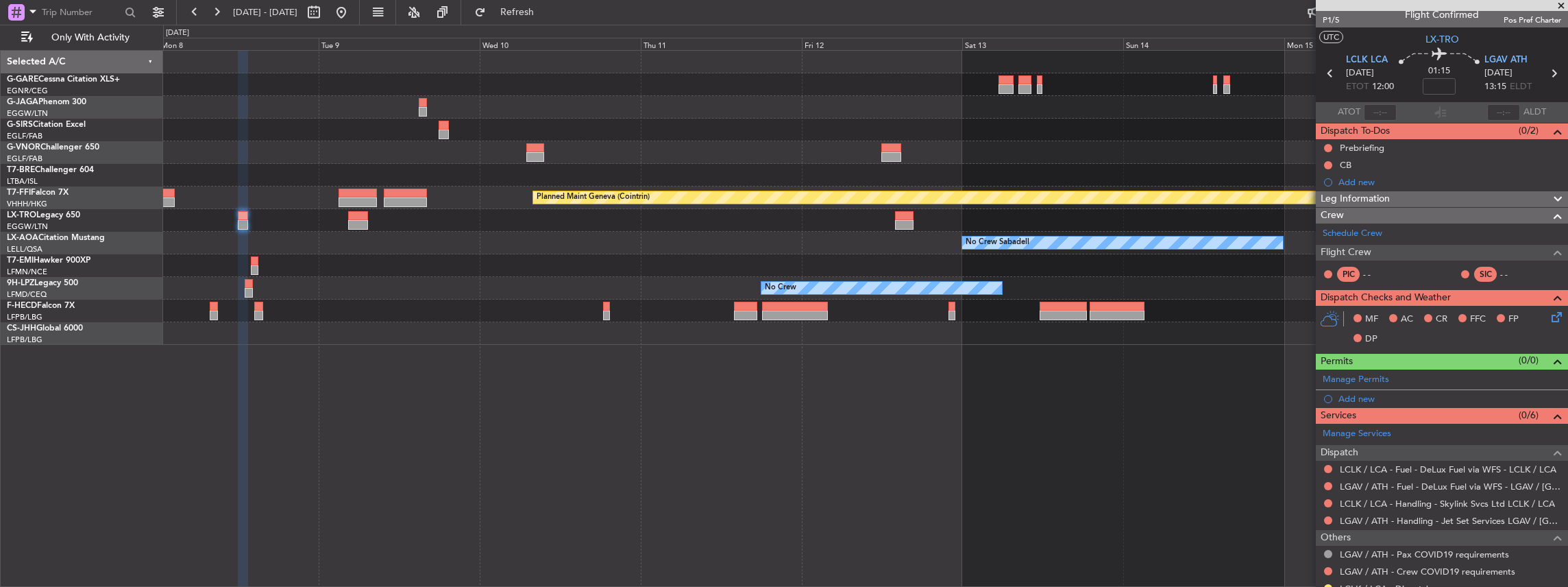
click at [372, 437] on div "Planned Maint Geneva (Cointrin) No Crew Sabadell No Crew Planned Maint Chester …" at bounding box center [866, 319] width 1406 height 538
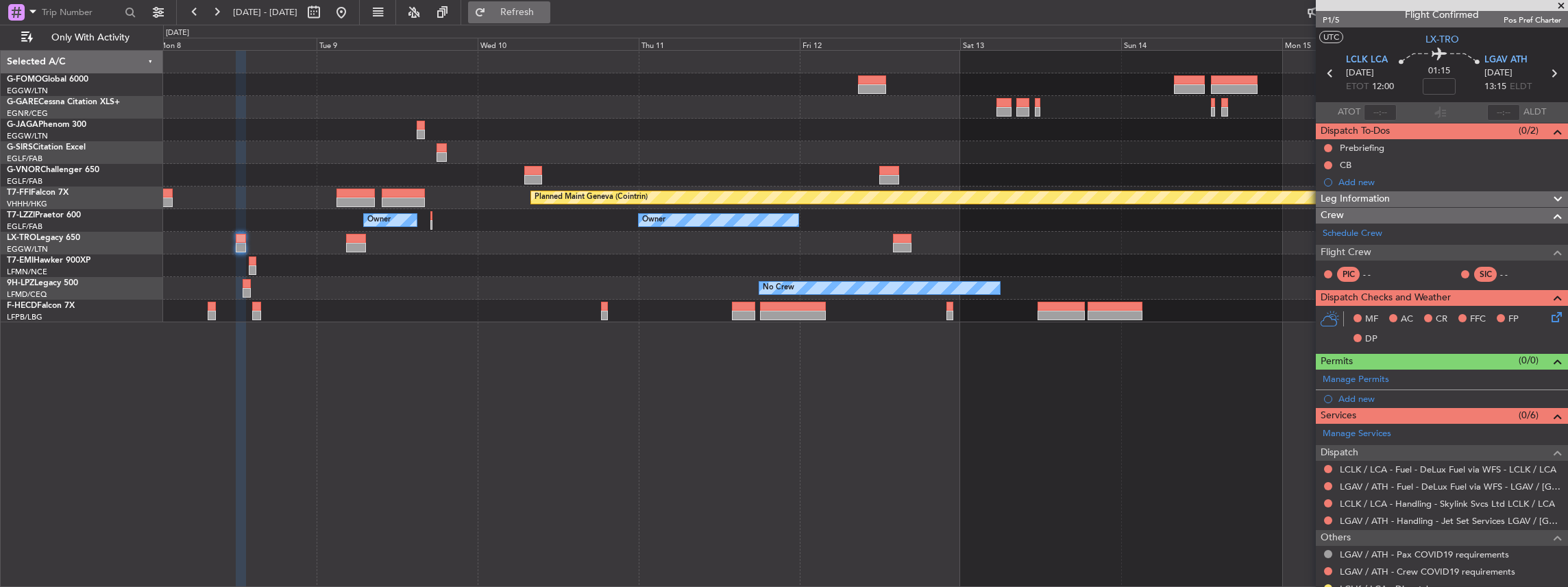
click at [547, 10] on span "Refresh" at bounding box center [517, 12] width 58 height 10
click at [1364, 520] on link "LGAV / ATH - Handling - Jet Set Services LGAV / [GEOGRAPHIC_DATA]" at bounding box center [1450, 520] width 222 height 12
click at [557, 0] on fb-refresh-button "Refresh" at bounding box center [509, 12] width 96 height 25
click at [550, 4] on button "Refresh" at bounding box center [509, 12] width 82 height 22
click at [1355, 61] on span "LCLK LCA" at bounding box center [1367, 60] width 42 height 13
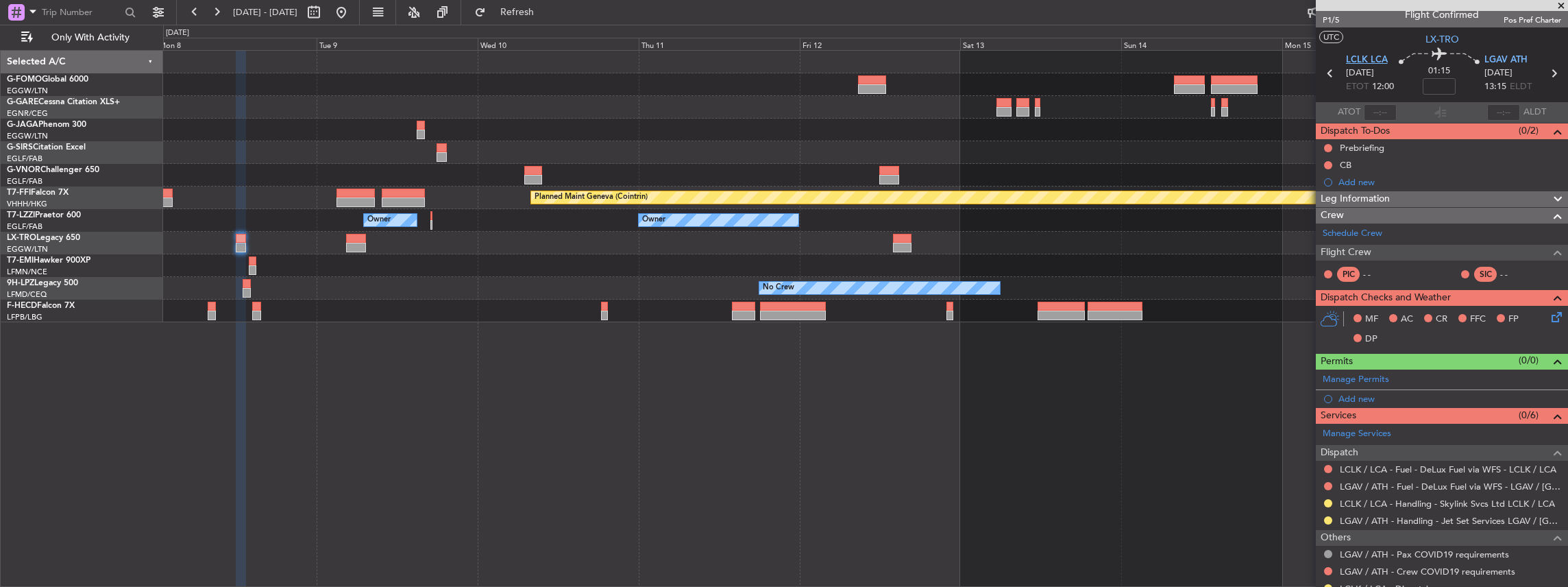
click at [1372, 59] on span "LCLK LCA" at bounding box center [1367, 60] width 42 height 13
click at [1548, 376] on span at bounding box center [1556, 376] width 16 height 10
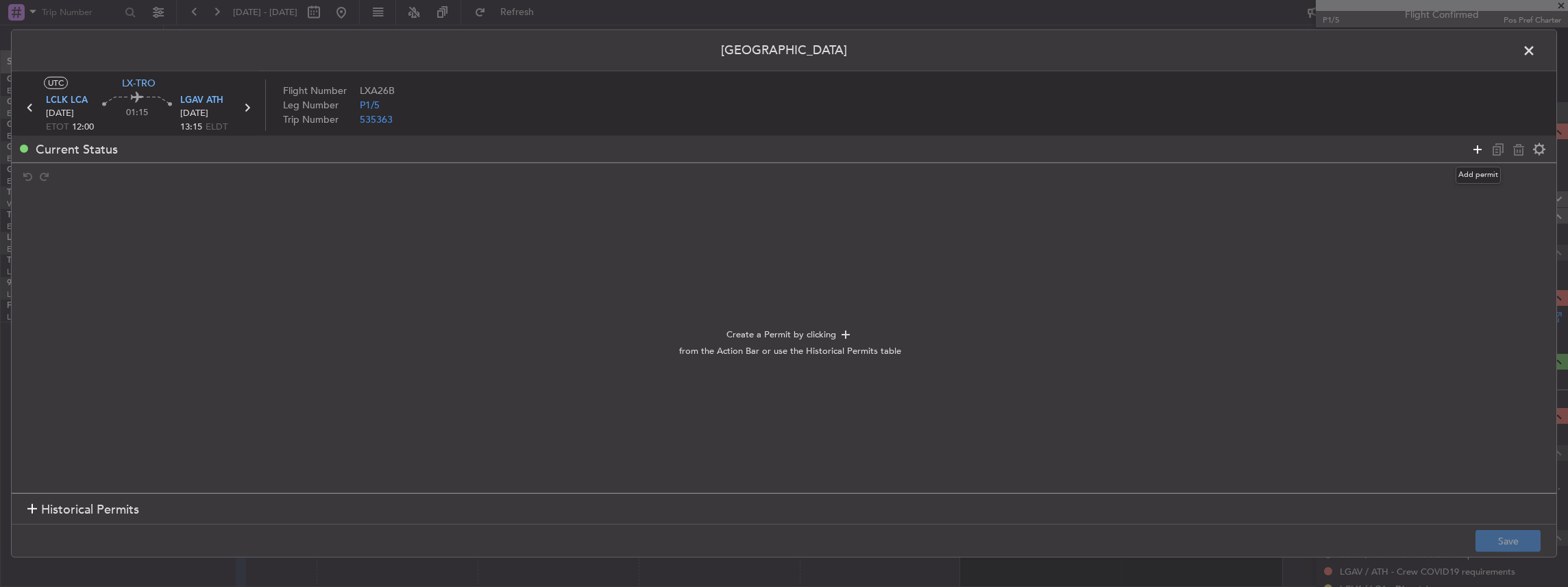
click at [1477, 147] on icon at bounding box center [1477, 149] width 16 height 16
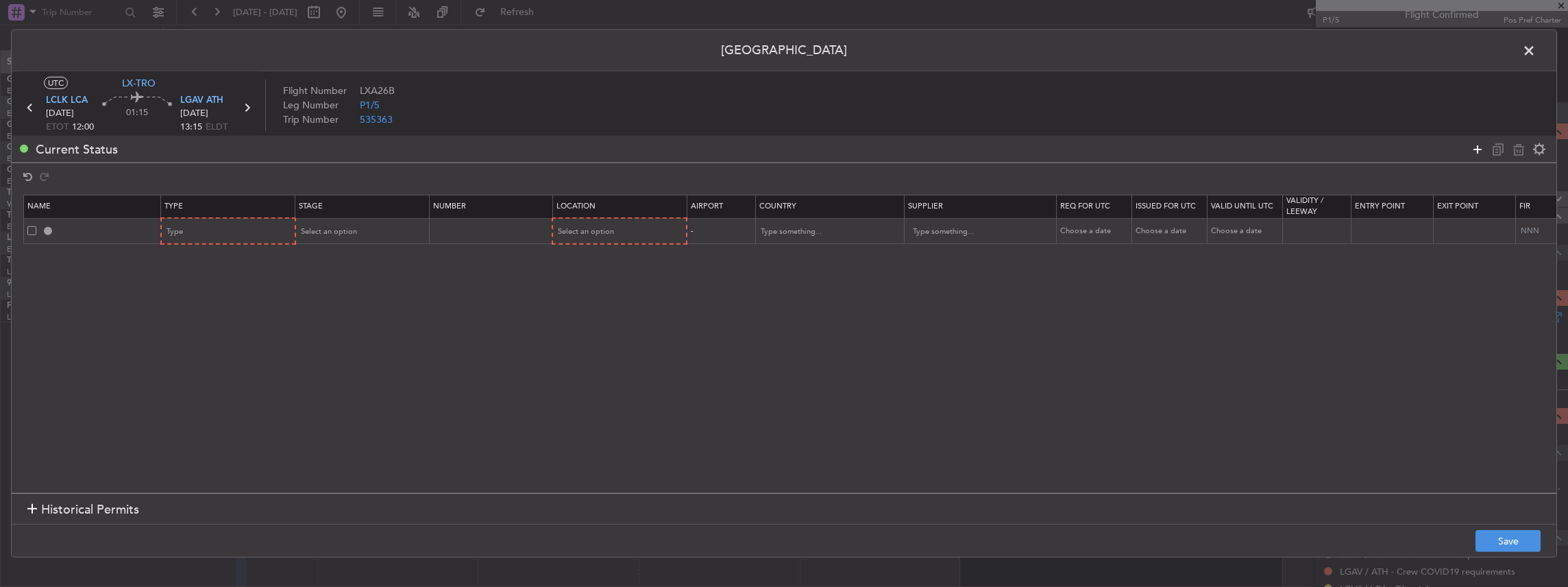
click at [1477, 147] on icon at bounding box center [1477, 149] width 16 height 16
click at [252, 235] on div "Type" at bounding box center [224, 231] width 114 height 20
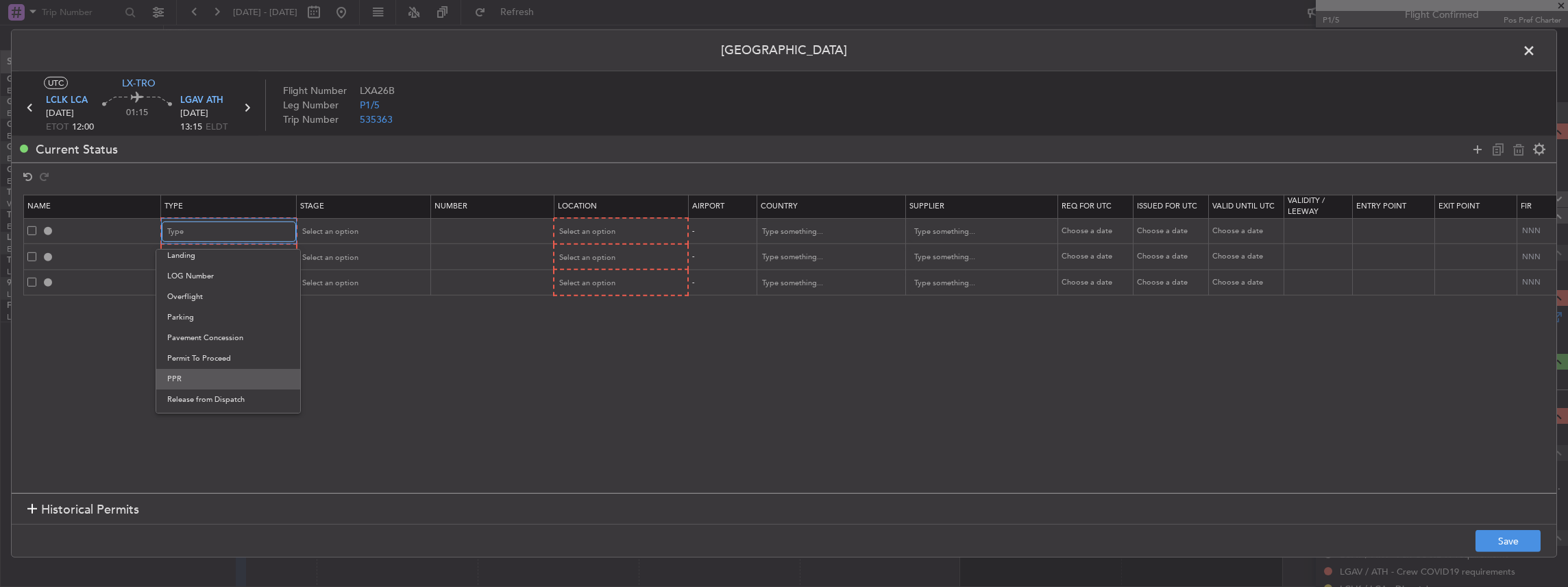
scroll to position [320, 0]
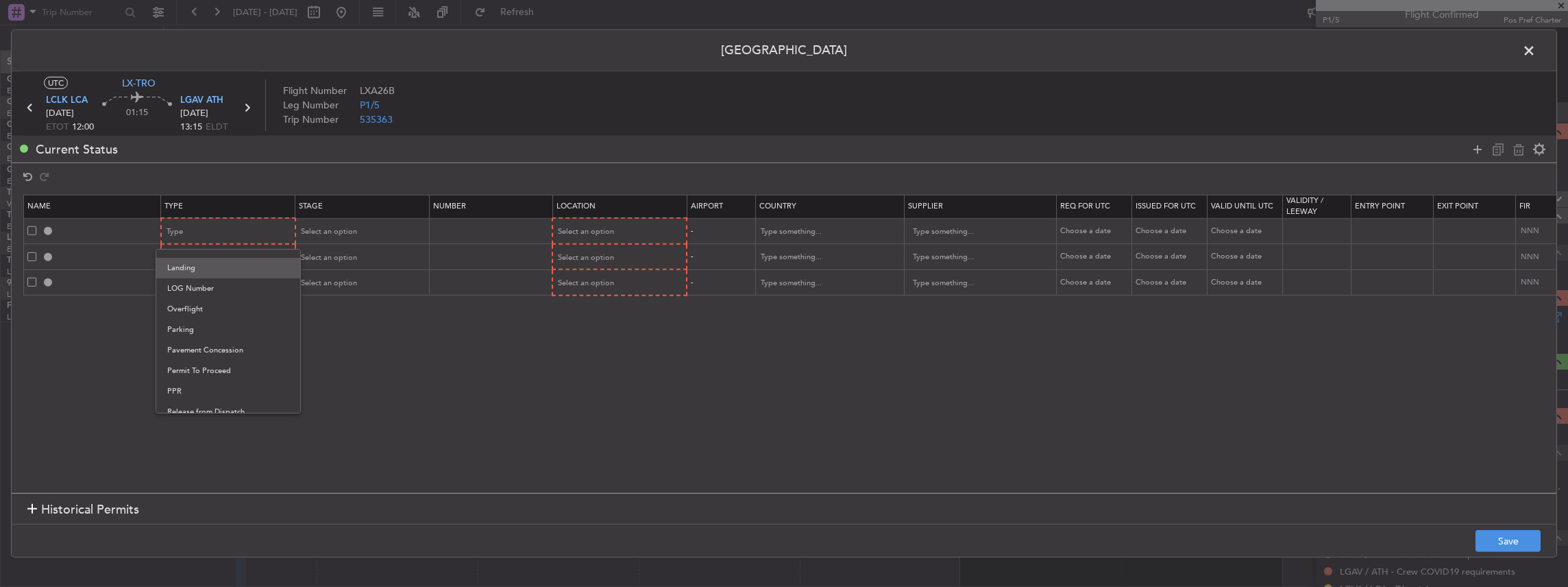
click at [229, 267] on span "Landing" at bounding box center [228, 267] width 122 height 20
click at [368, 234] on div "Select an option" at bounding box center [358, 231] width 114 height 20
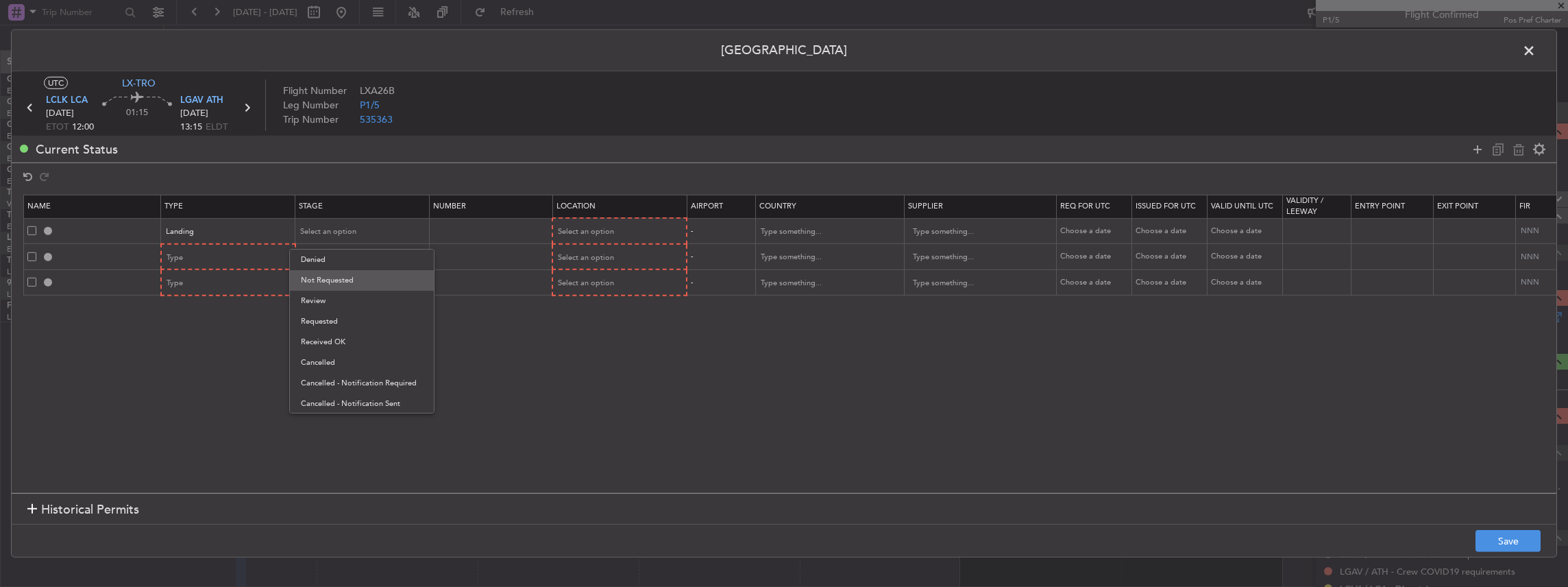
click at [350, 279] on span "Not Requested" at bounding box center [362, 280] width 122 height 20
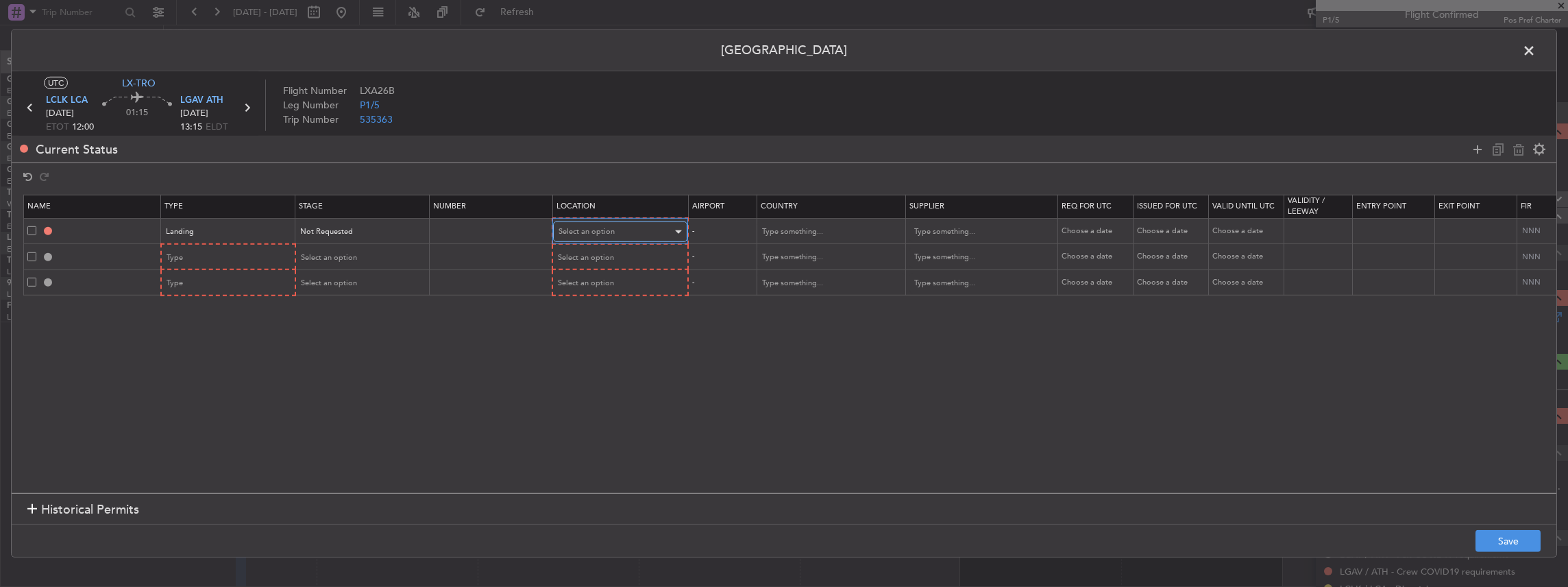
click at [632, 222] on div "Select an option" at bounding box center [616, 231] width 114 height 20
click at [569, 263] on span "Departure" at bounding box center [619, 259] width 122 height 20
click at [262, 223] on div "Landing" at bounding box center [223, 231] width 114 height 20
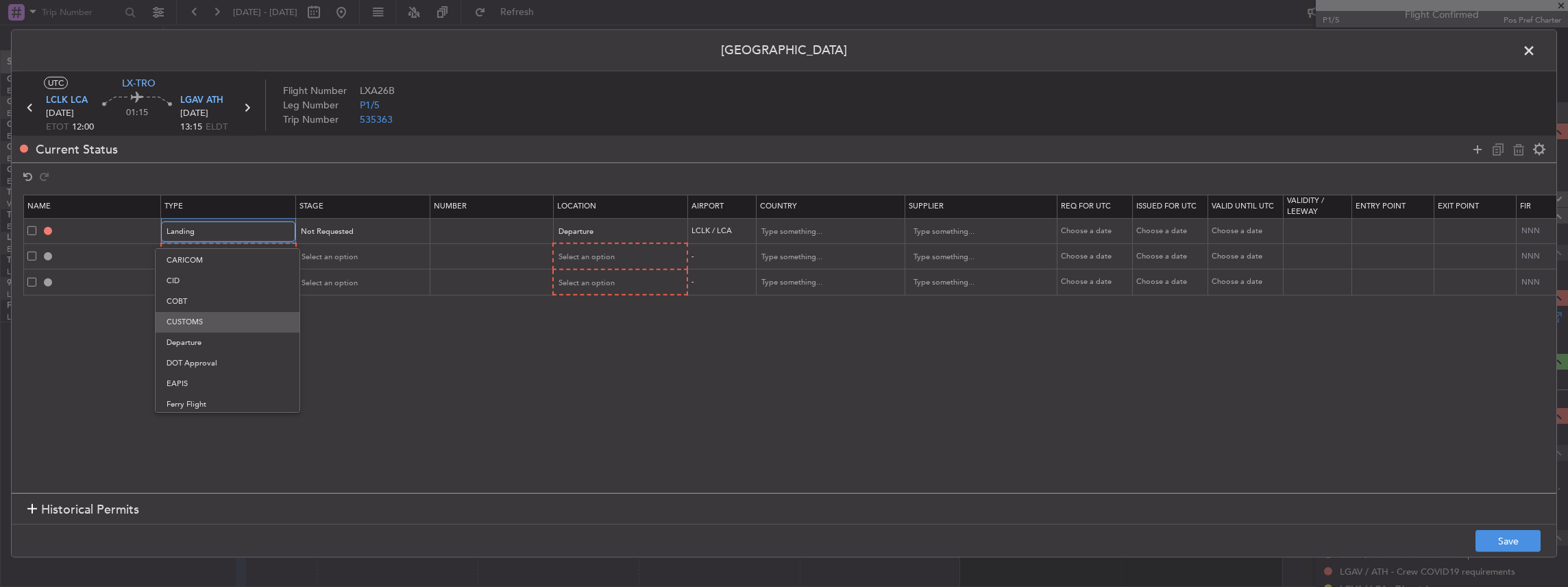
scroll to position [91, 0]
click at [199, 332] on span "Departure" at bounding box center [227, 332] width 122 height 20
click at [272, 255] on div "Type" at bounding box center [224, 257] width 114 height 20
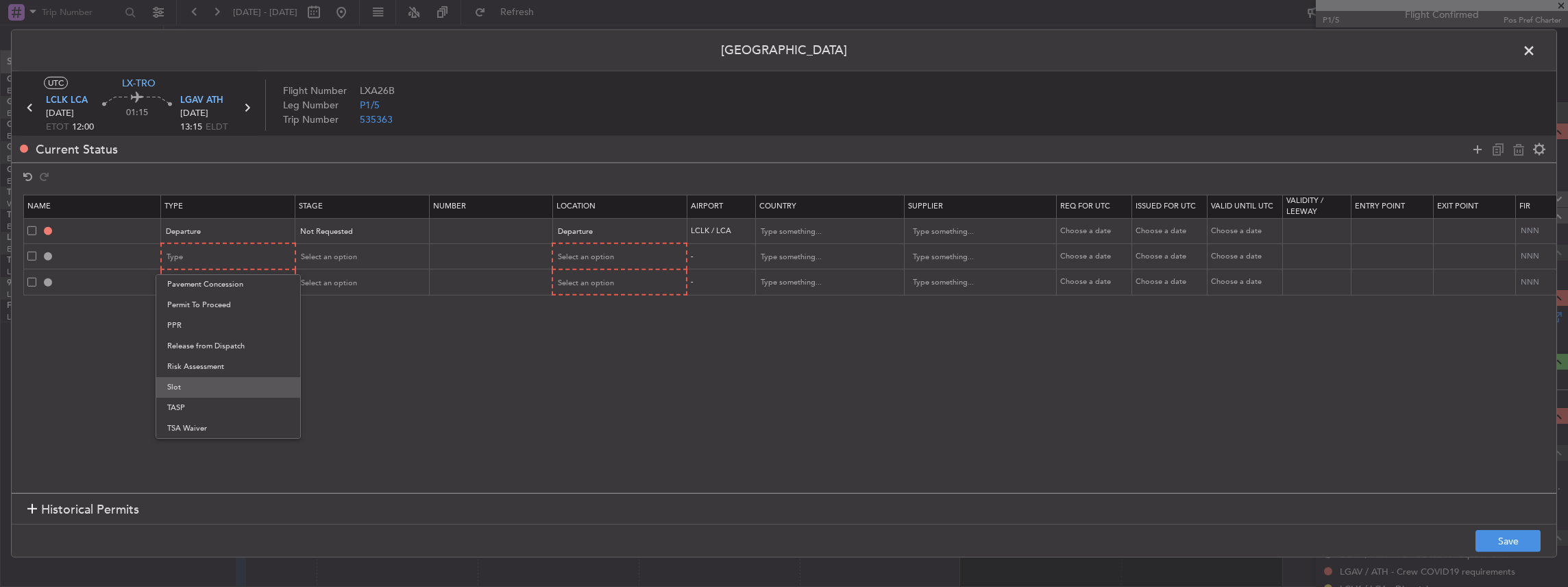
click at [182, 388] on span "Slot" at bounding box center [228, 386] width 122 height 20
click at [200, 276] on div "Type" at bounding box center [224, 282] width 114 height 20
click at [193, 351] on span "PPR" at bounding box center [228, 351] width 122 height 20
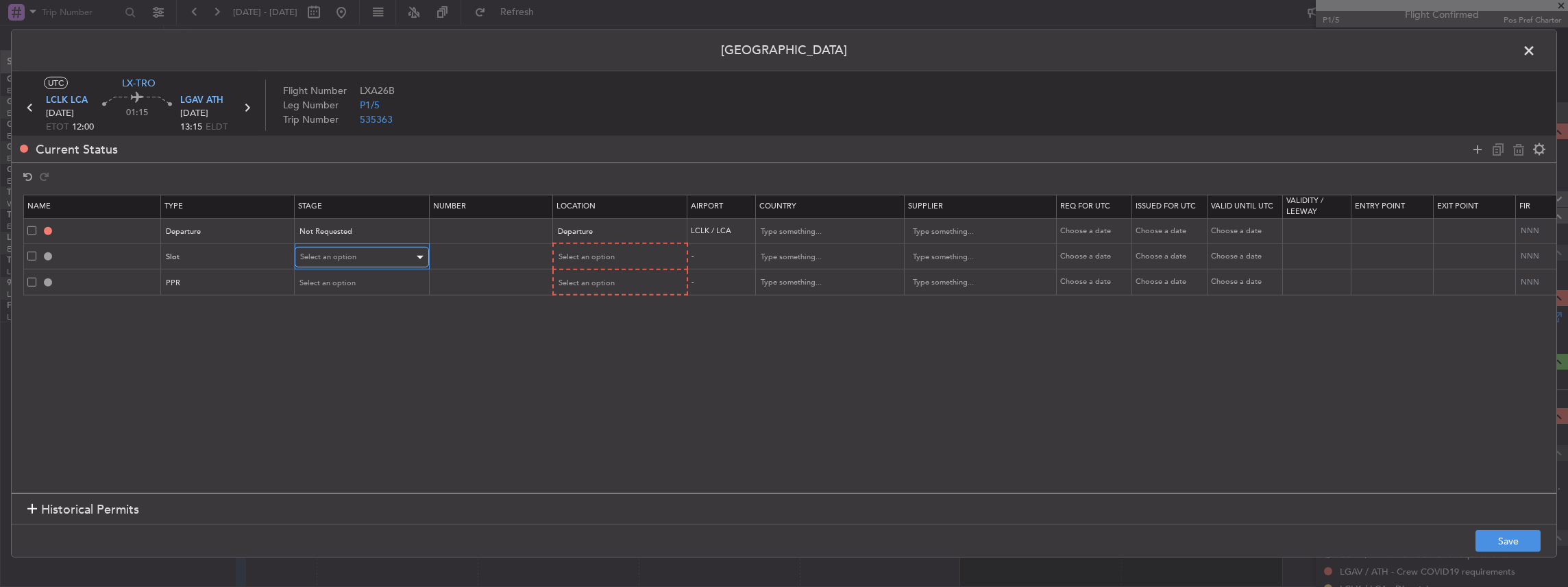
click at [332, 262] on div "Select an option" at bounding box center [357, 257] width 114 height 20
click at [326, 344] on span "Requested" at bounding box center [361, 346] width 122 height 20
click at [326, 287] on span "Select an option" at bounding box center [328, 283] width 56 height 10
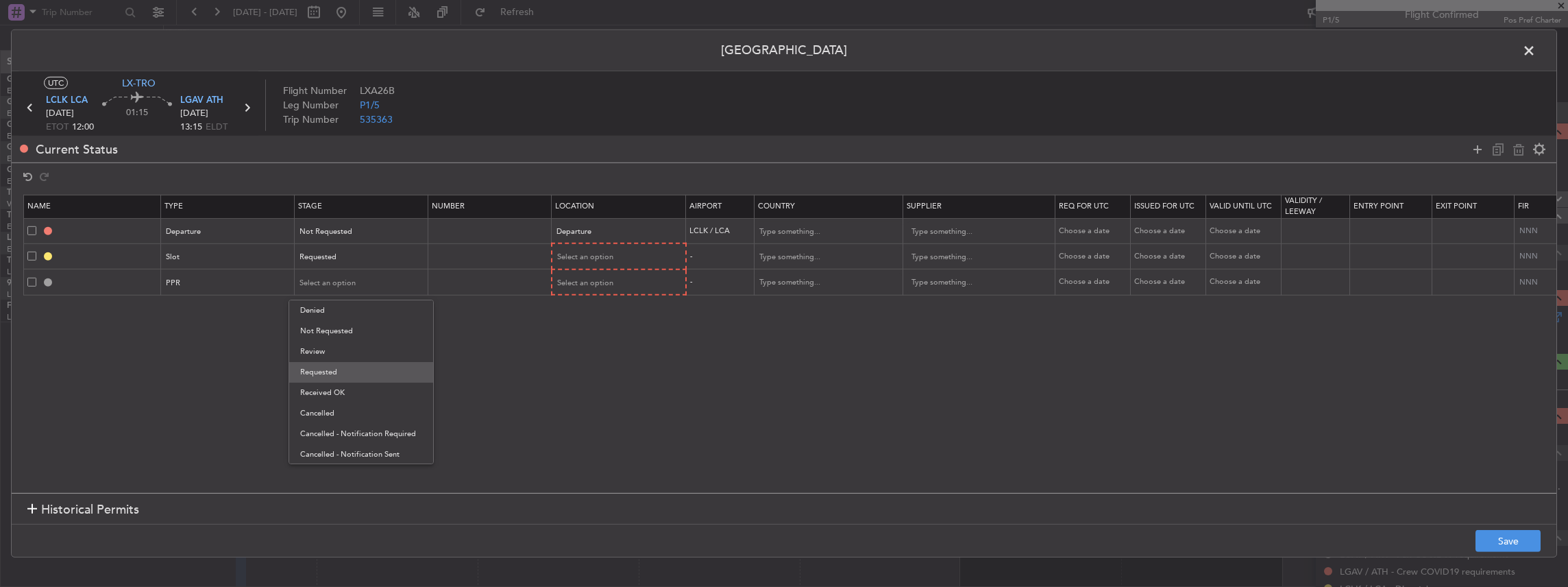
click at [326, 378] on span "Requested" at bounding box center [361, 371] width 122 height 20
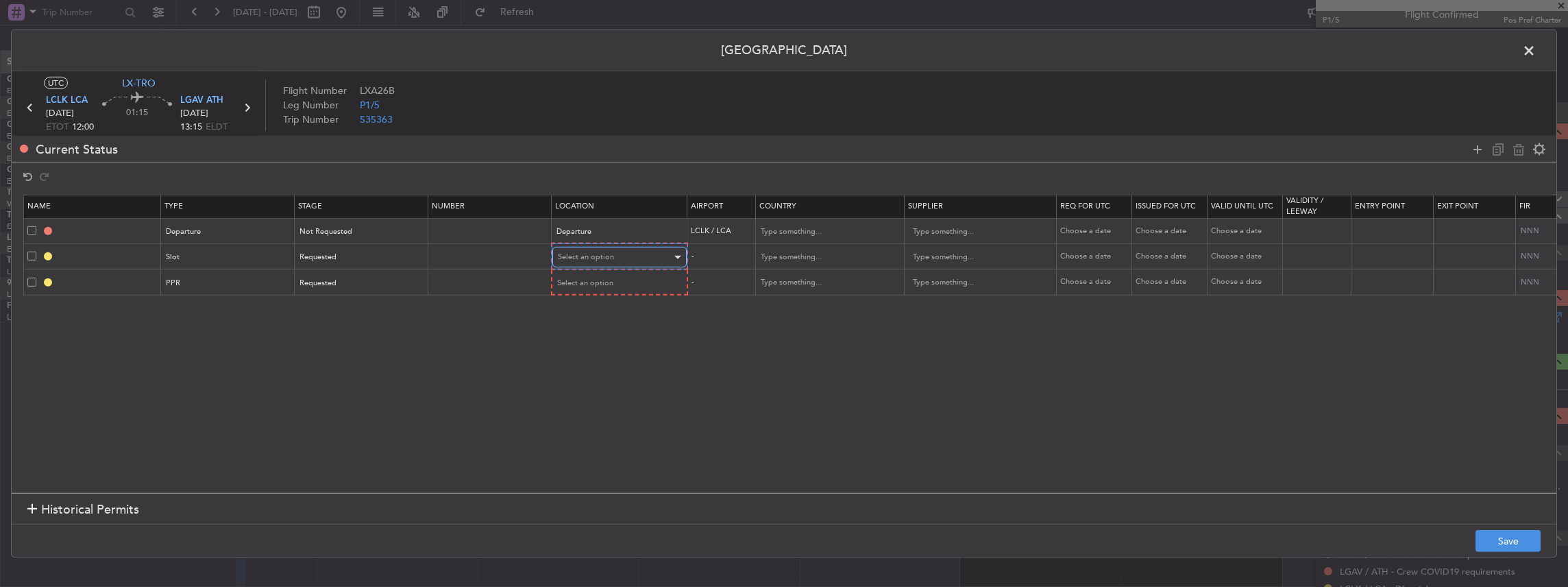
click at [607, 260] on span "Select an option" at bounding box center [586, 257] width 56 height 10
click at [590, 288] on span "Departure" at bounding box center [618, 285] width 122 height 20
click at [593, 257] on div "Departure" at bounding box center [614, 256] width 114 height 20
click at [601, 328] on span "Arrival" at bounding box center [617, 324] width 122 height 20
click at [602, 284] on span "Select an option" at bounding box center [586, 282] width 56 height 10
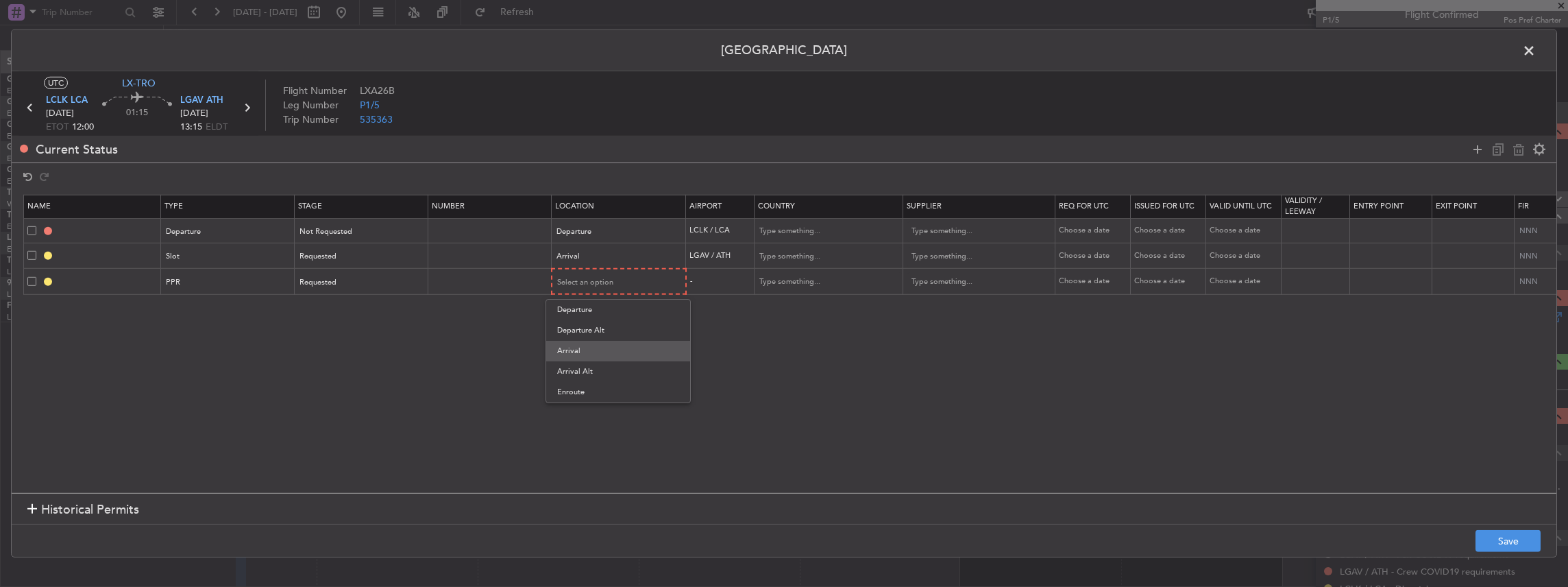
click at [595, 344] on span "Arrival" at bounding box center [618, 350] width 122 height 20
click at [1506, 538] on button "Save" at bounding box center [1508, 541] width 65 height 22
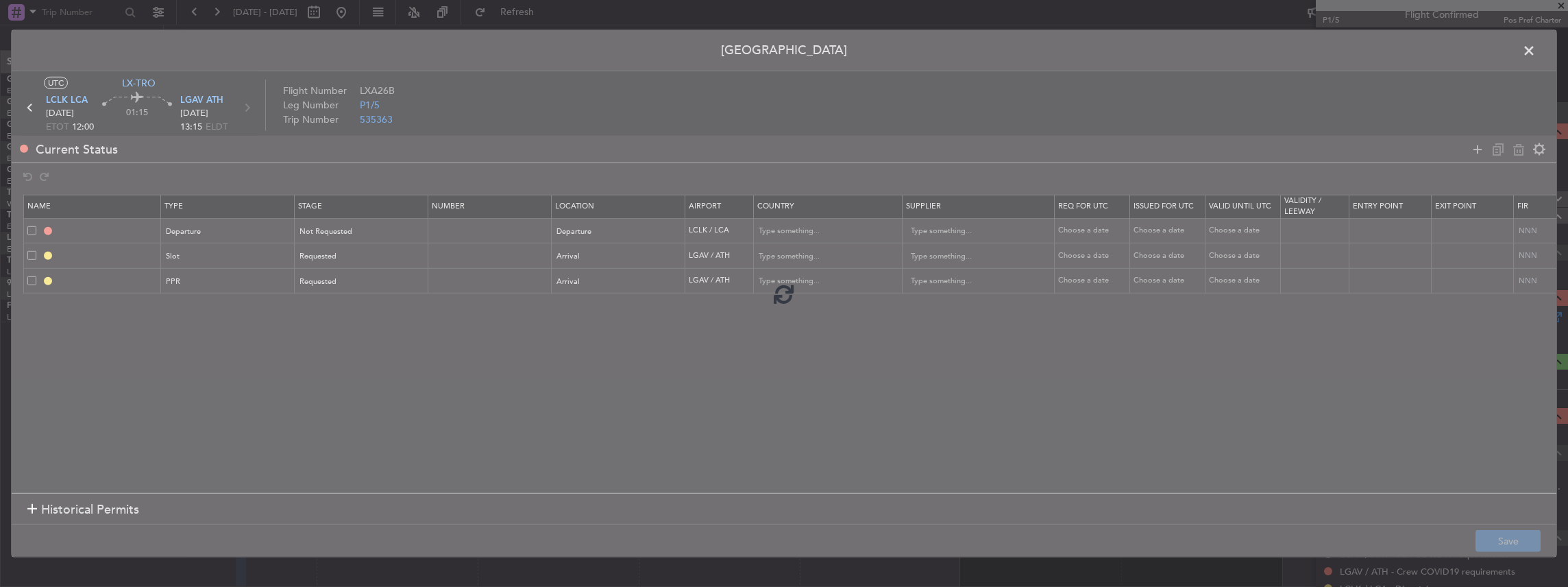
type input "DEPARTURE"
type input "Cyprus"
type input "NNN"
type input "LGAV ARR SLOT"
type input "Greece"
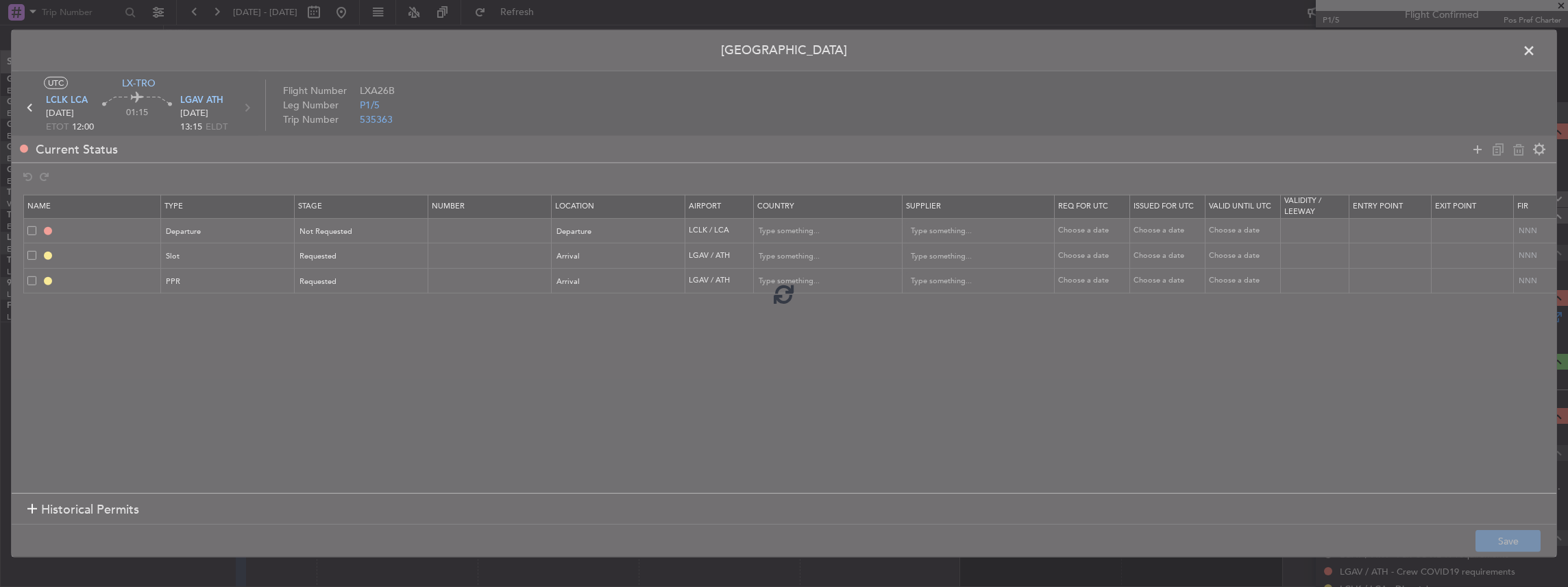
type input "NNN"
type input "LGAV PPR"
type input "Greece"
type input "NNN"
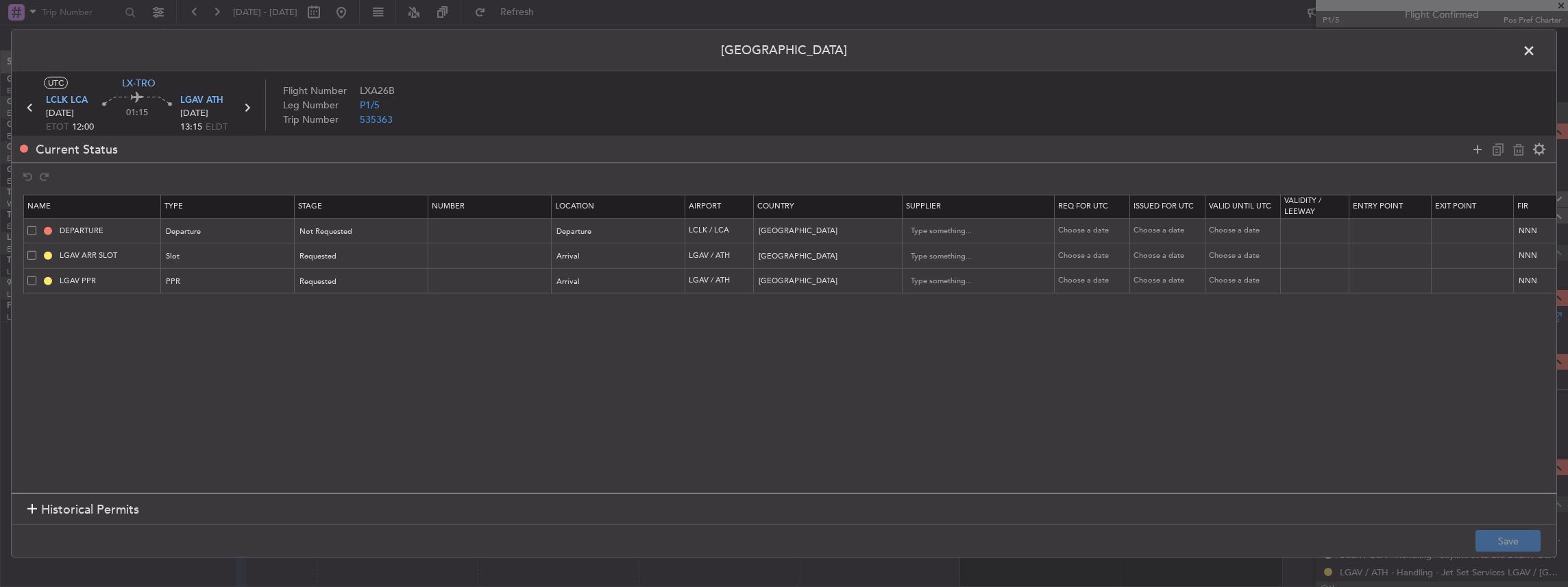
click at [1536, 53] on span at bounding box center [1536, 54] width 0 height 28
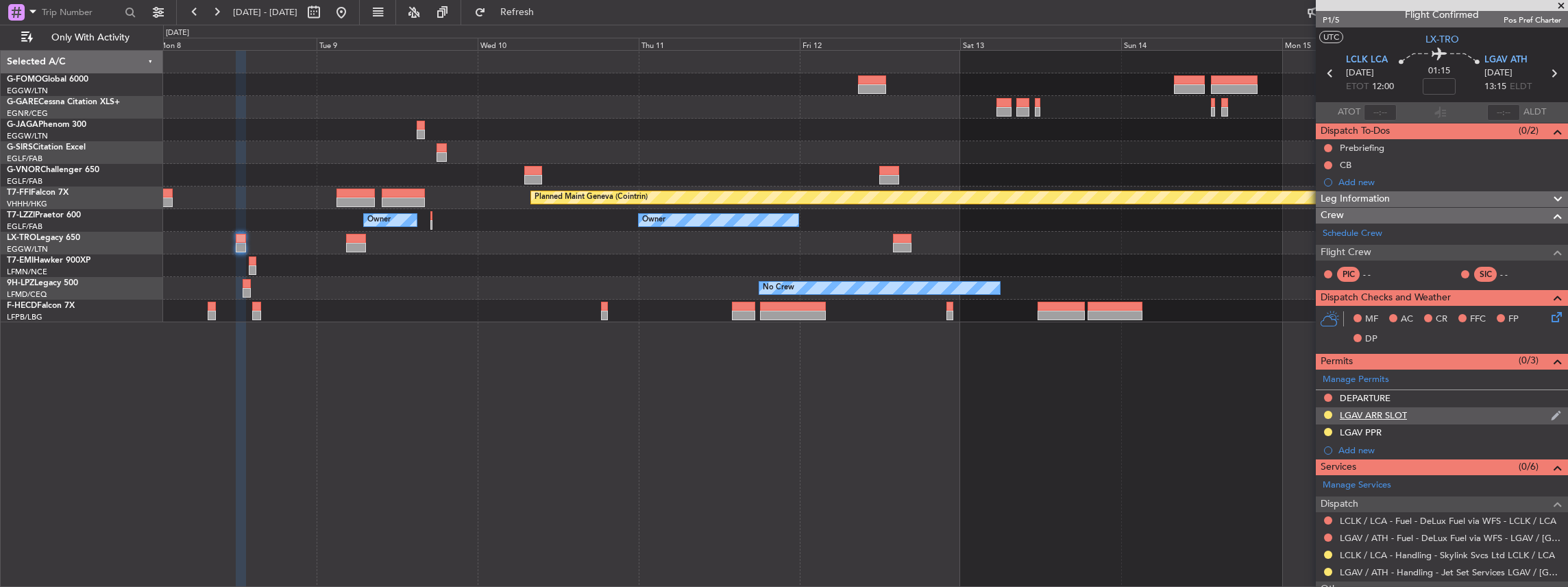
click at [1432, 414] on div "LGAV ARR SLOT" at bounding box center [1441, 416] width 252 height 17
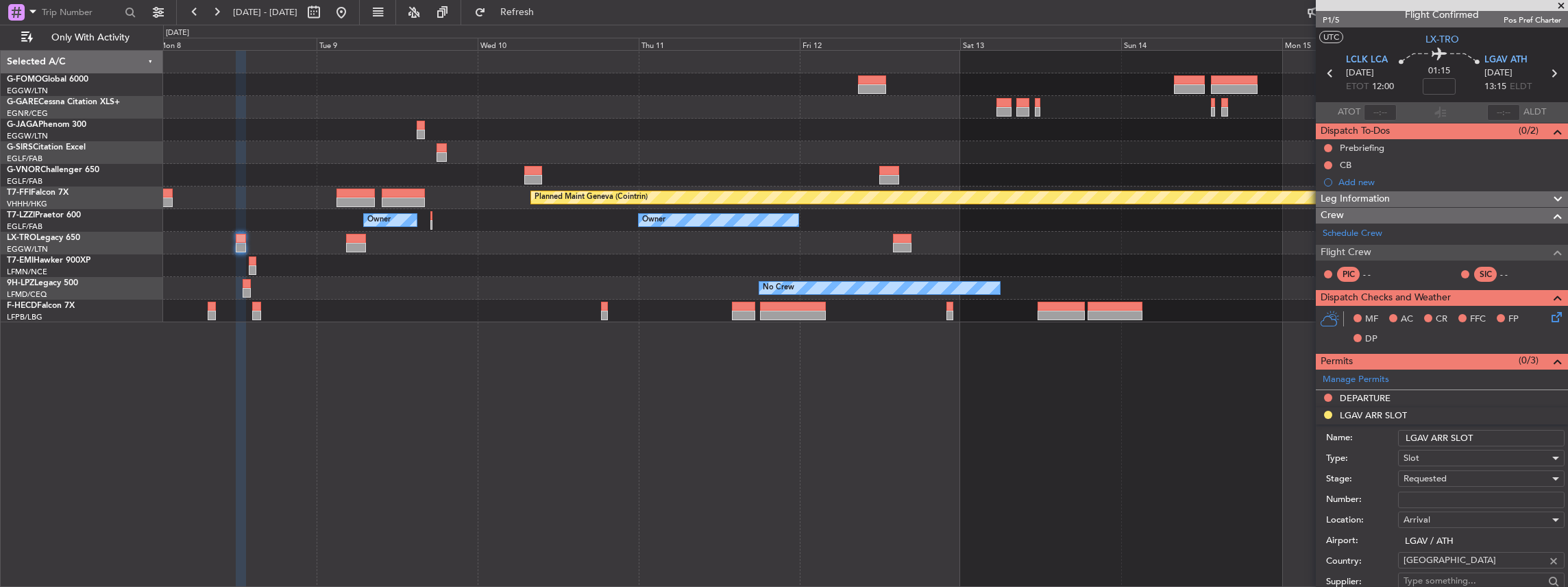
click at [1486, 434] on input "LGAV ARR SLOT" at bounding box center [1481, 438] width 166 height 16
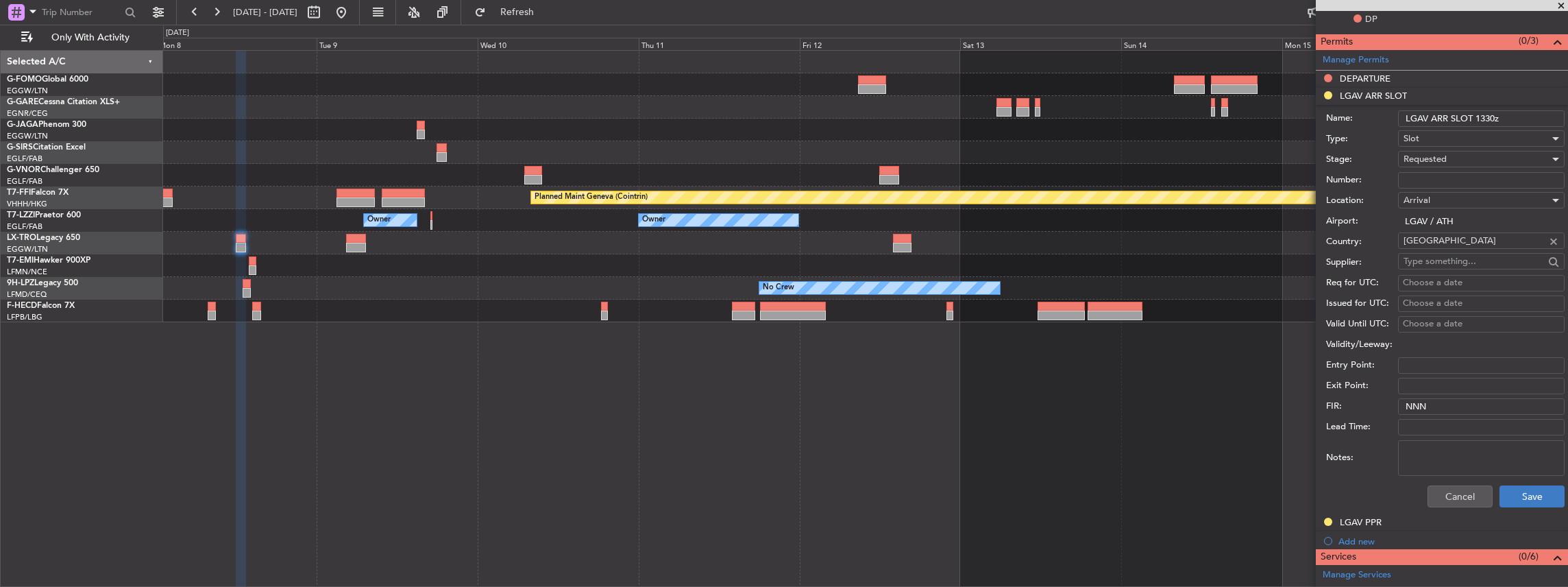
type input "LGAV ARR SLOT 1330z"
click at [1516, 492] on button "Save" at bounding box center [1532, 496] width 65 height 22
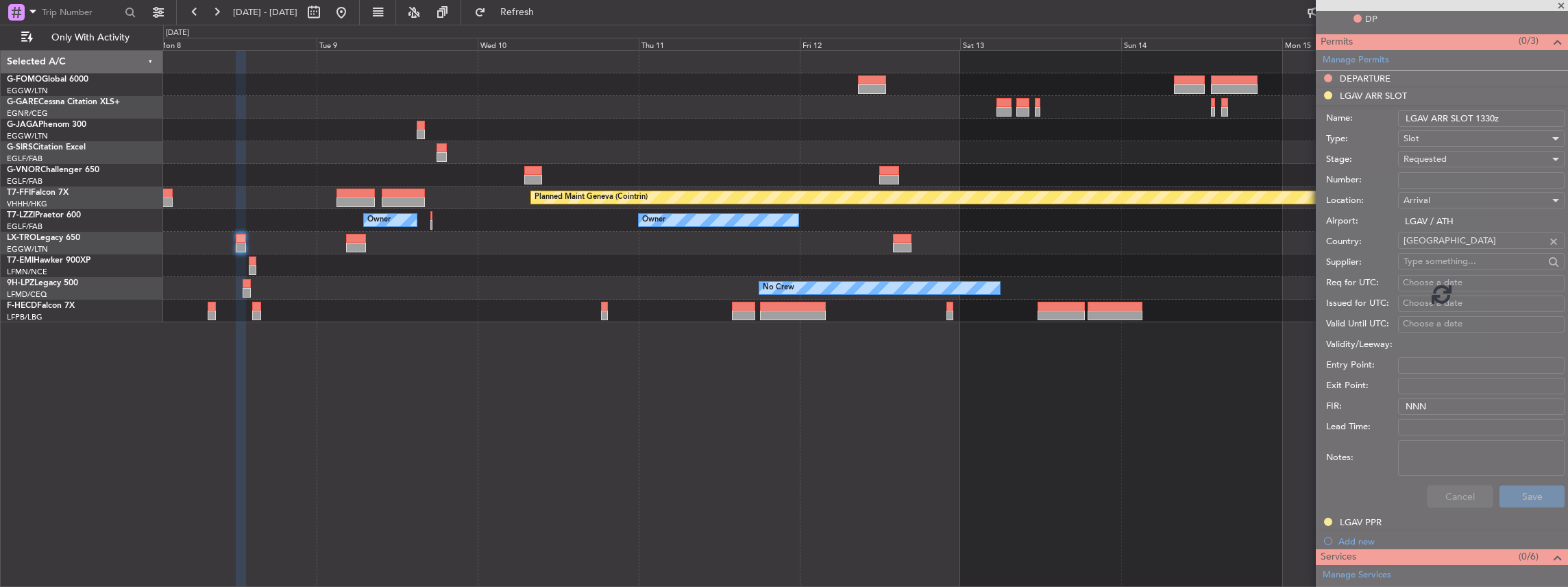
scroll to position [108, 0]
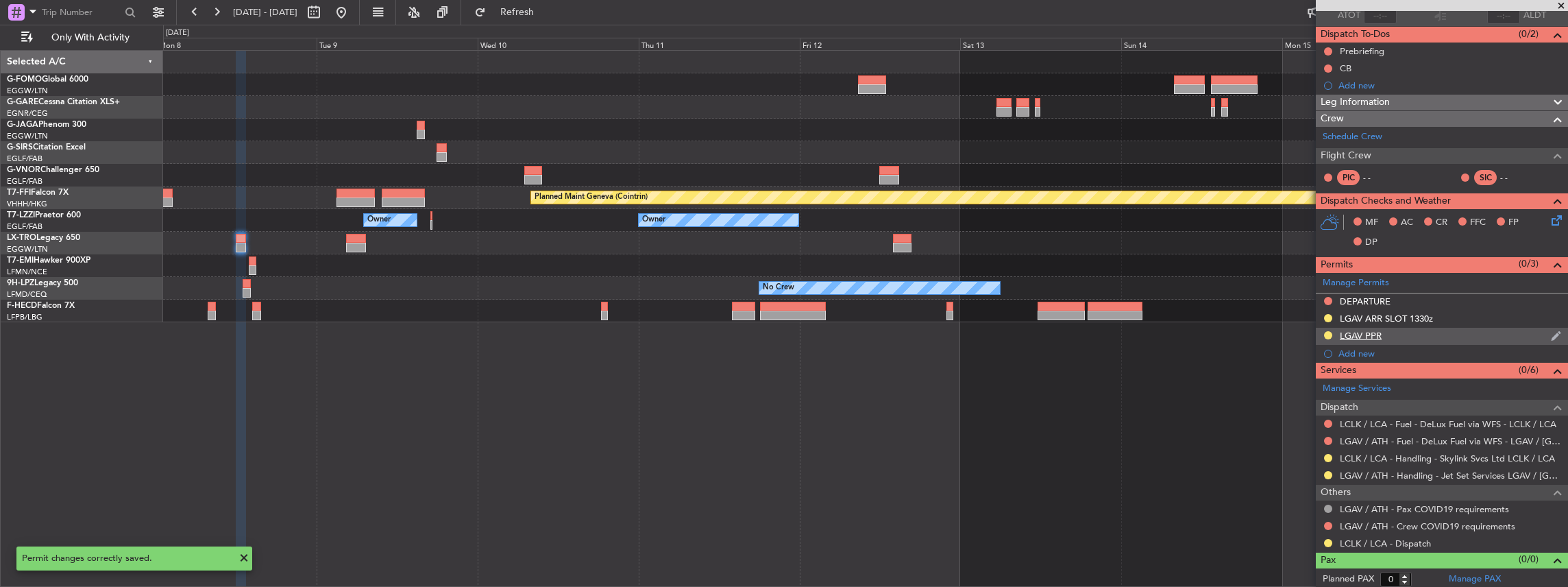
click at [1412, 332] on div "LGAV PPR" at bounding box center [1441, 336] width 252 height 17
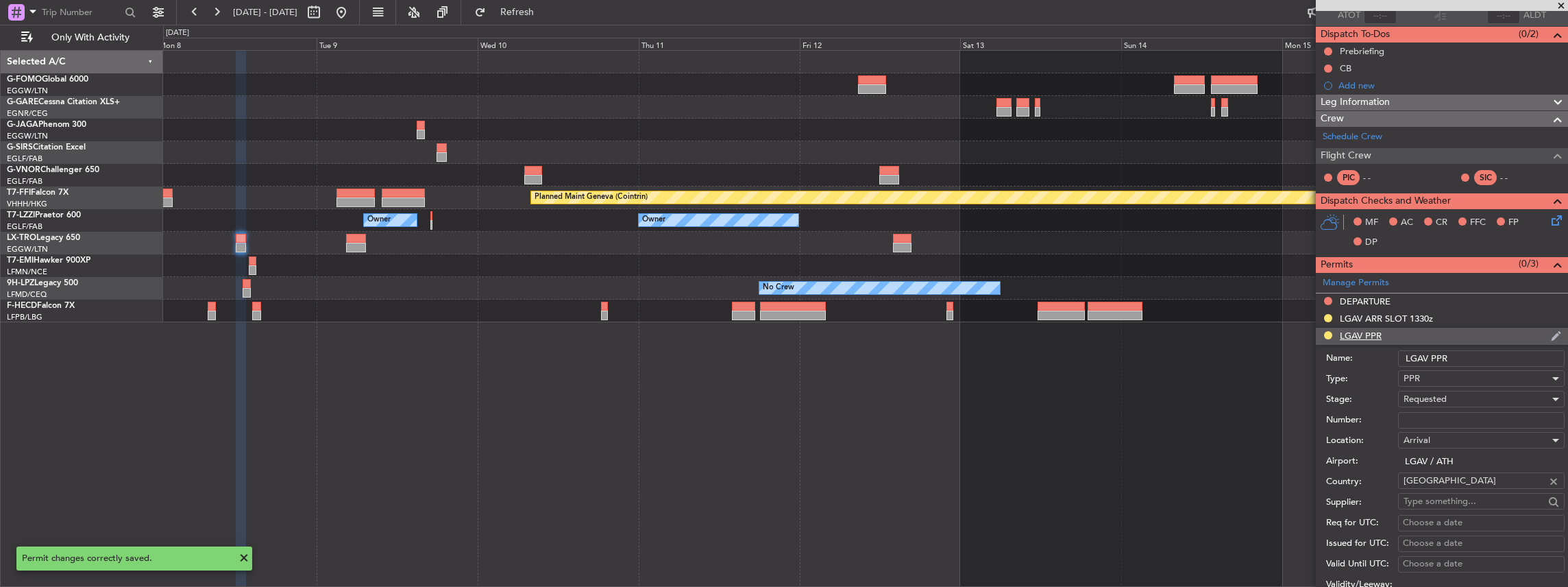
scroll to position [330, 0]
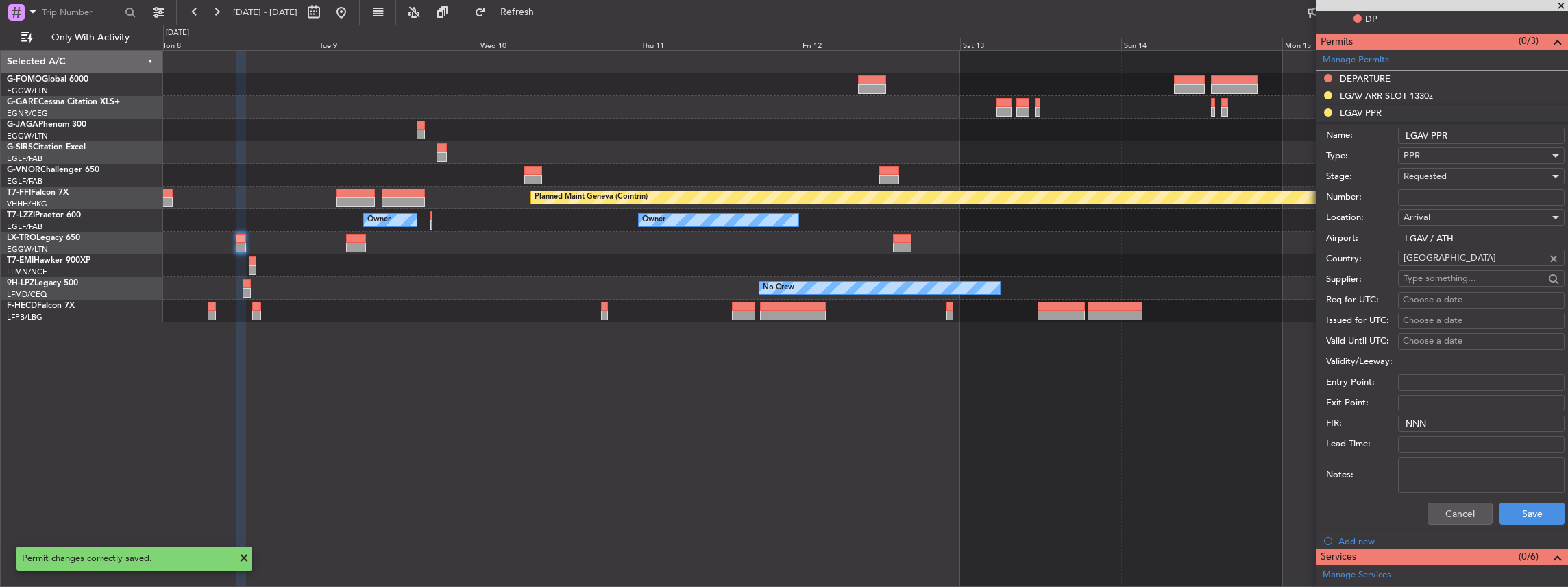
click at [1468, 132] on input "LGAV PPR" at bounding box center [1481, 136] width 166 height 16
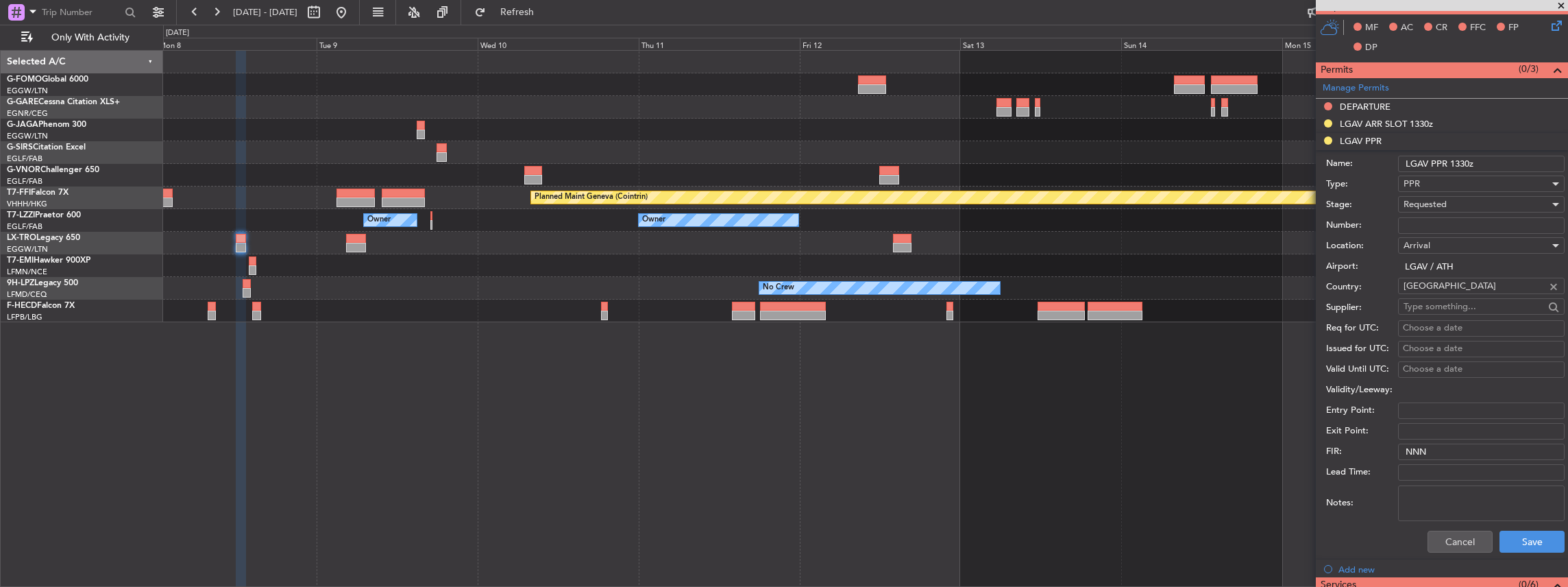
scroll to position [422, 0]
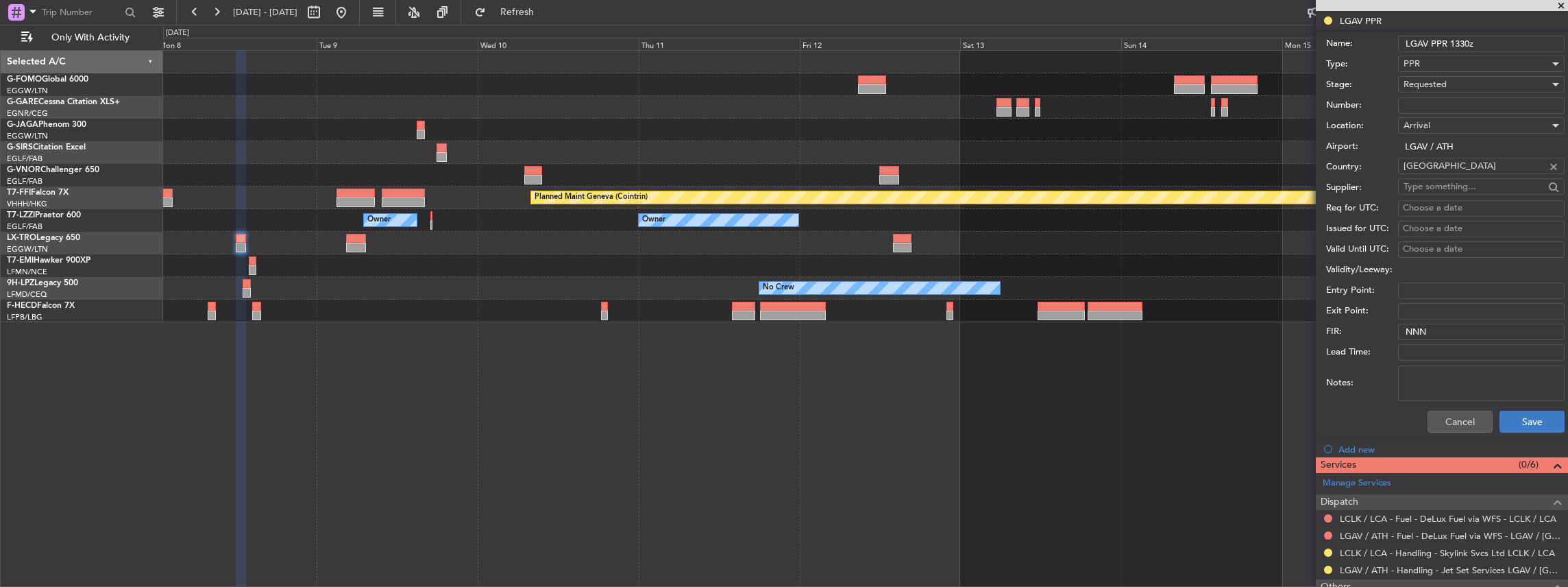
type input "LGAV PPR 1330z"
click at [1524, 425] on button "Save" at bounding box center [1532, 421] width 65 height 22
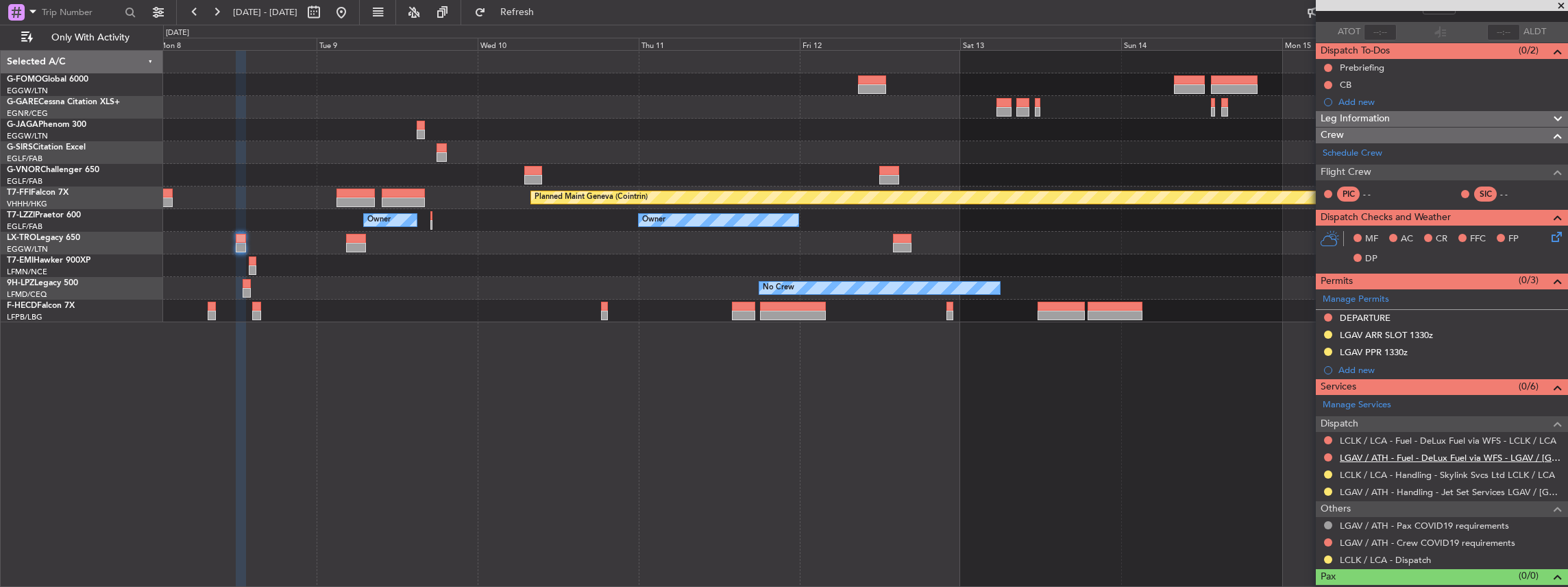
scroll to position [0, 0]
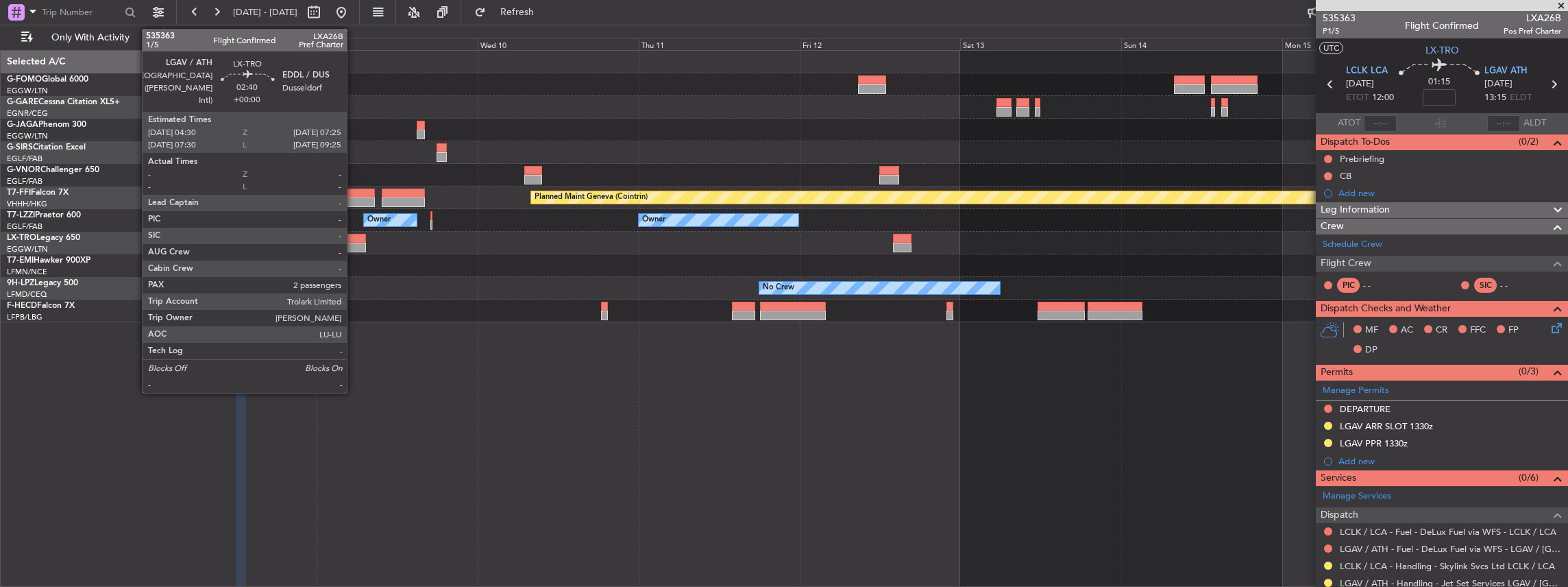
click at [353, 244] on div at bounding box center [356, 247] width 20 height 10
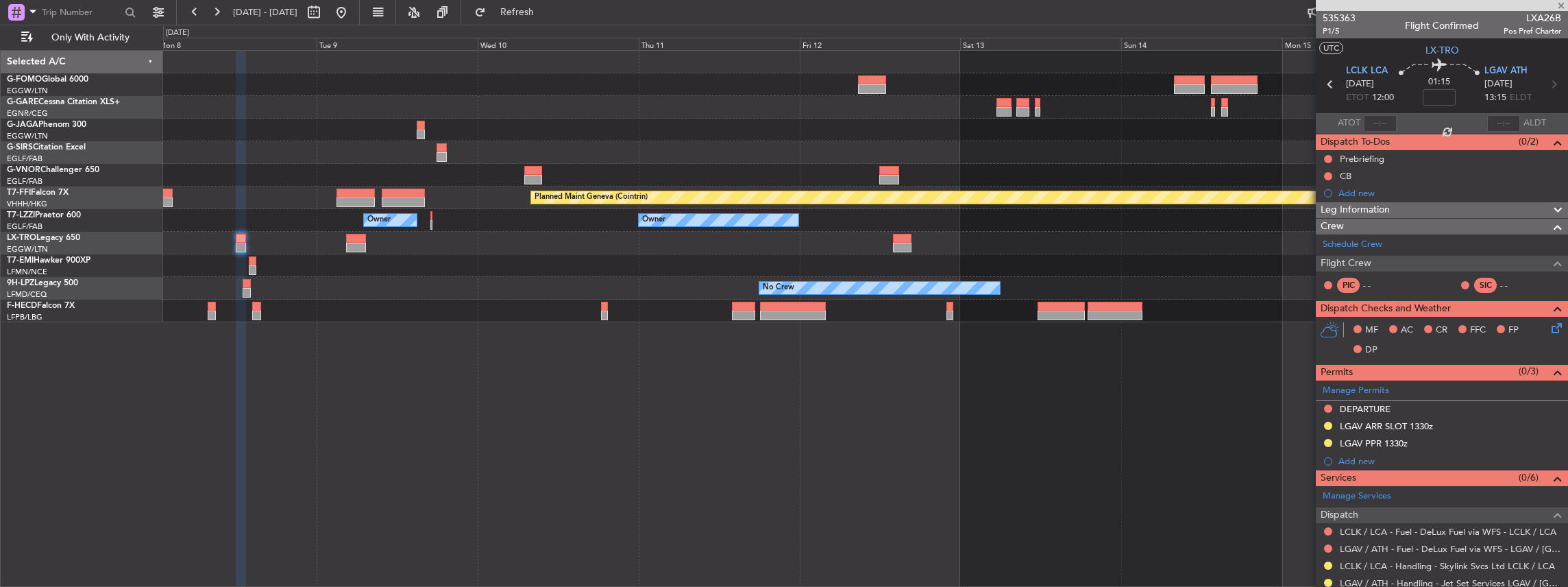
type input "2"
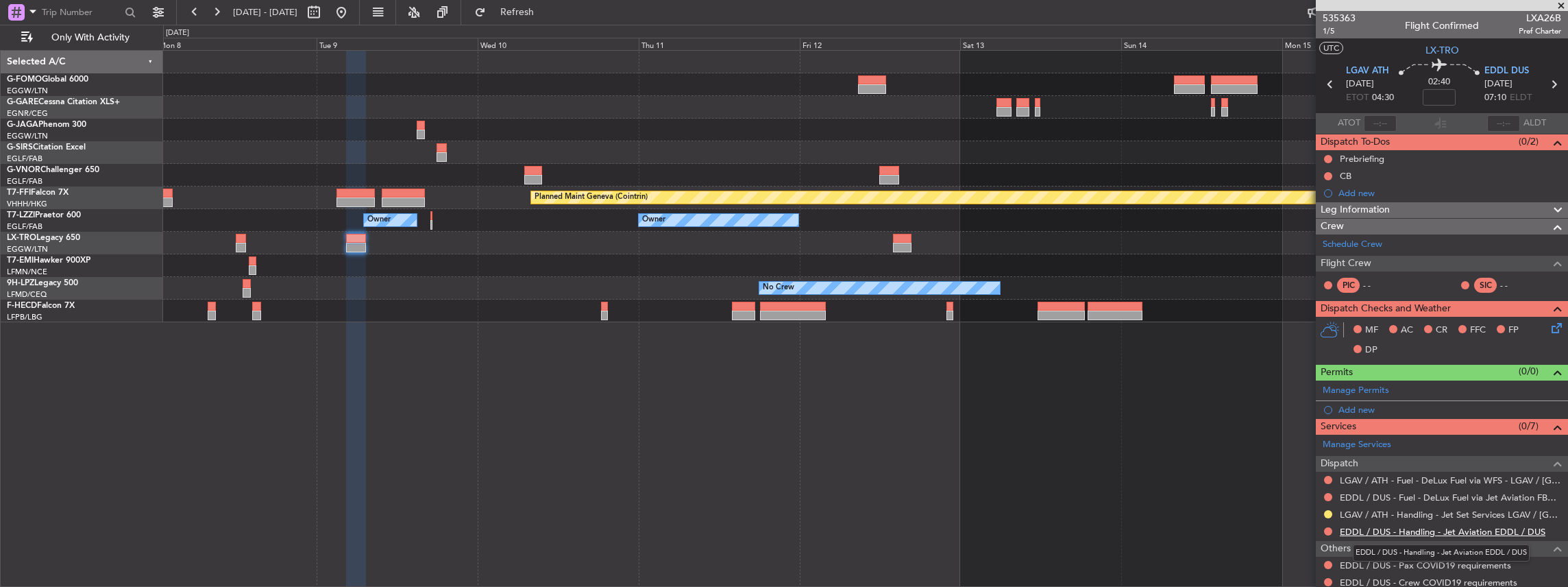
click at [1397, 526] on link "EDDL / DUS - Handling - Jet Aviation EDDL / DUS" at bounding box center [1442, 532] width 206 height 12
click at [550, 19] on button "Refresh" at bounding box center [509, 12] width 82 height 22
click at [1549, 385] on span at bounding box center [1556, 387] width 16 height 10
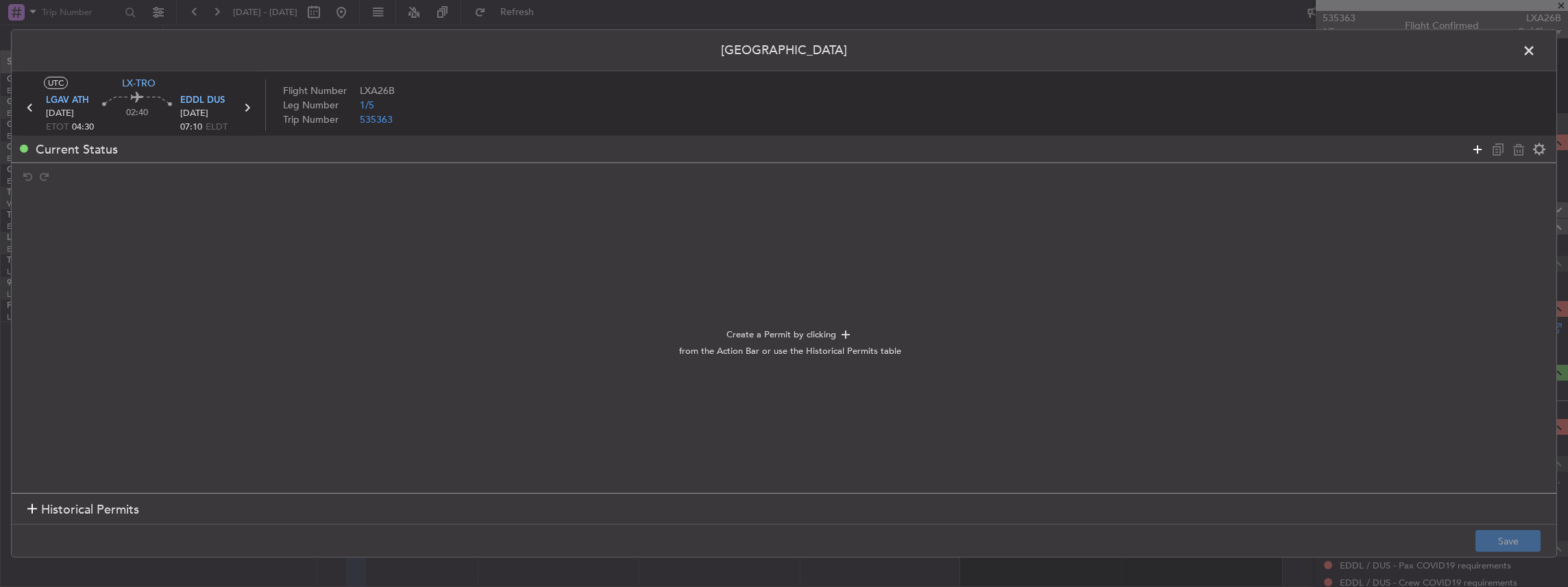
click at [1479, 149] on icon at bounding box center [1477, 149] width 16 height 16
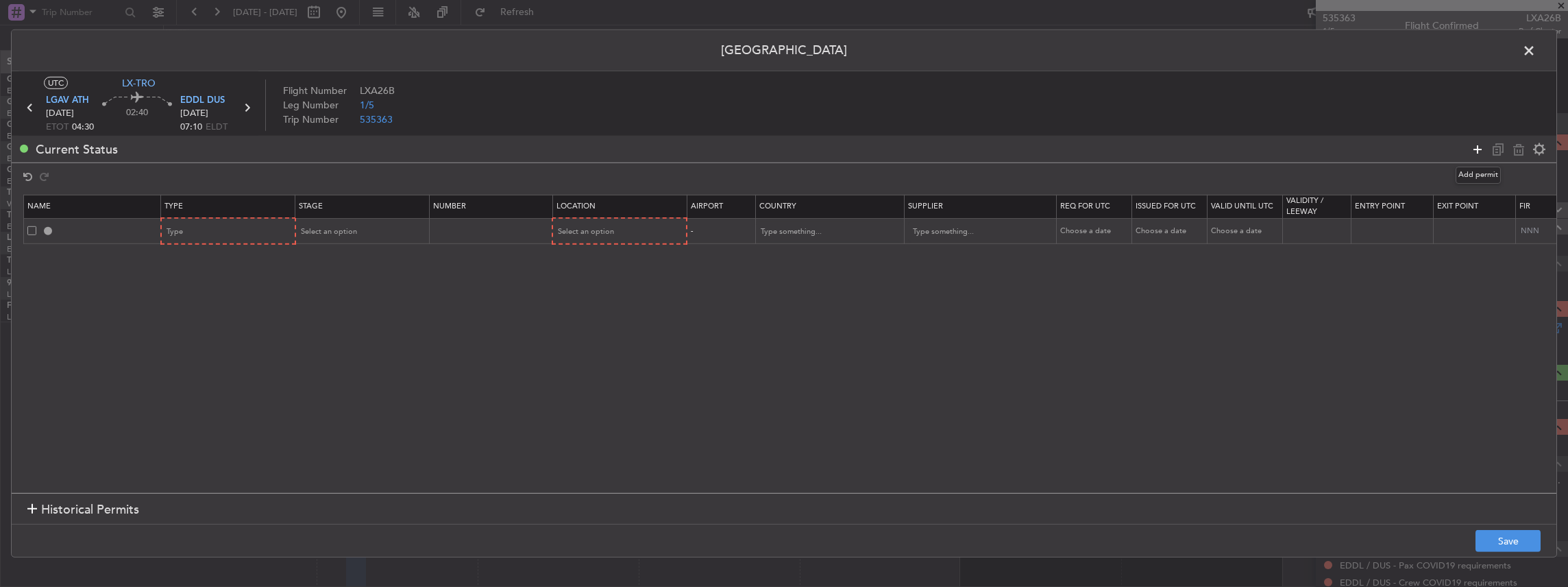
click at [1479, 149] on icon at bounding box center [1477, 149] width 16 height 16
click at [1471, 147] on icon at bounding box center [1477, 149] width 16 height 16
click at [246, 239] on div "Type" at bounding box center [224, 231] width 114 height 20
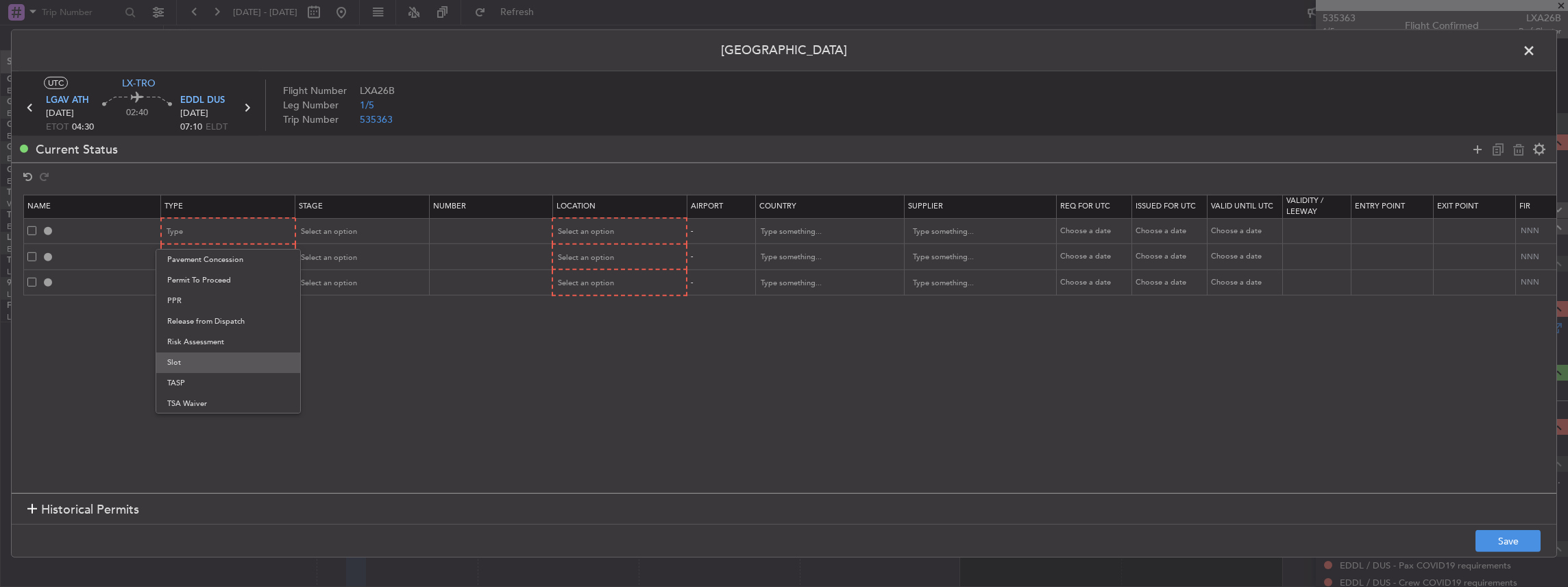
click at [170, 360] on span "Slot" at bounding box center [228, 362] width 122 height 20
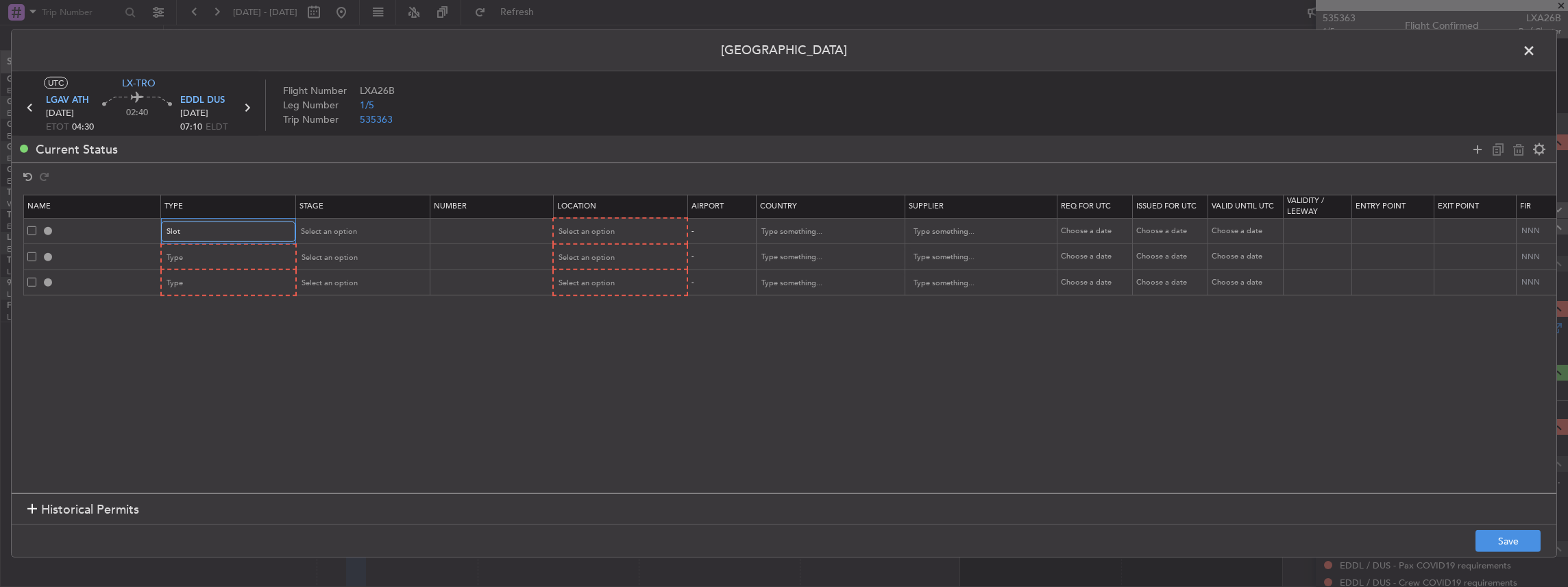
scroll to position [412, 0]
click at [201, 255] on div "Type" at bounding box center [224, 257] width 114 height 20
click at [185, 431] on span "Slot" at bounding box center [228, 434] width 122 height 20
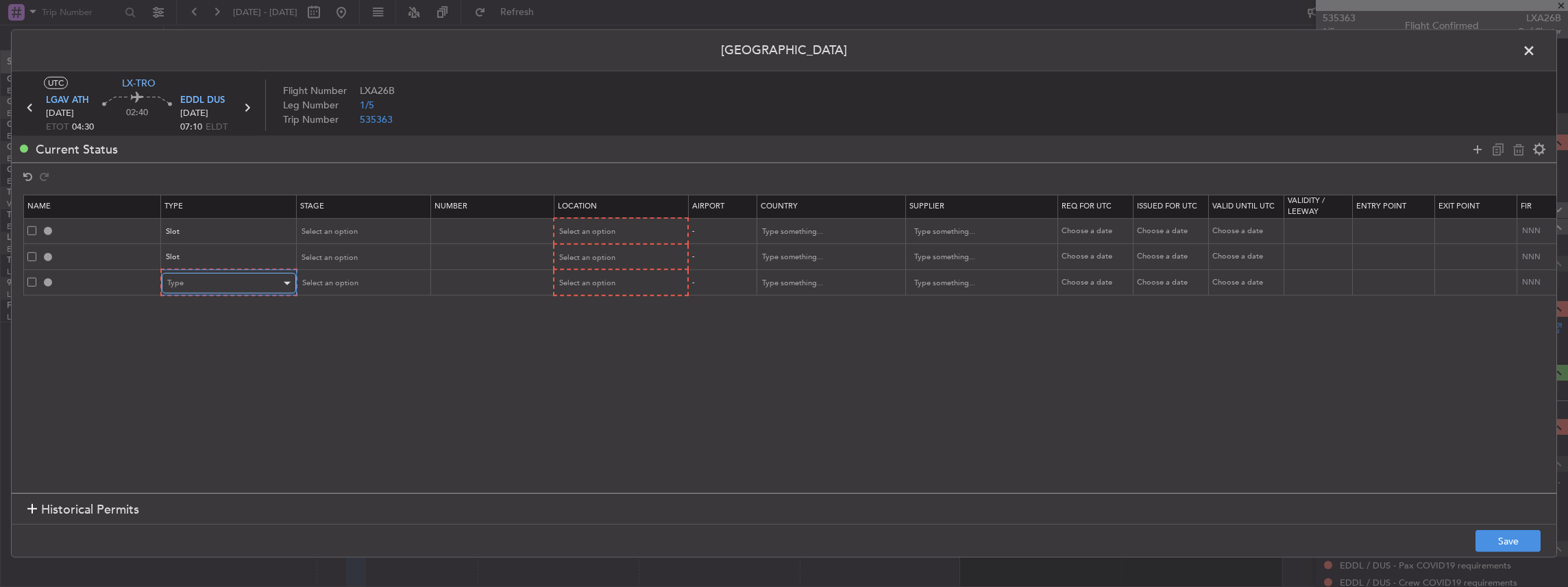
click at [204, 281] on div "Type" at bounding box center [224, 282] width 114 height 20
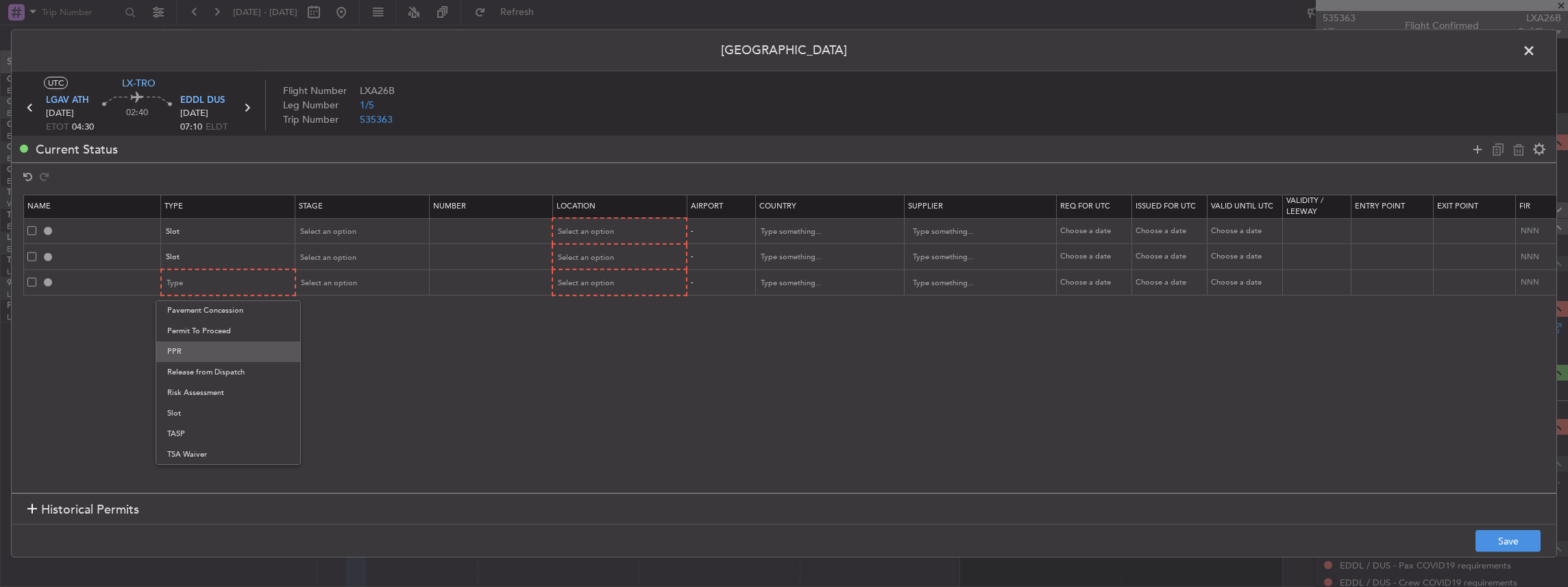
click at [177, 345] on span "PPR" at bounding box center [228, 351] width 122 height 20
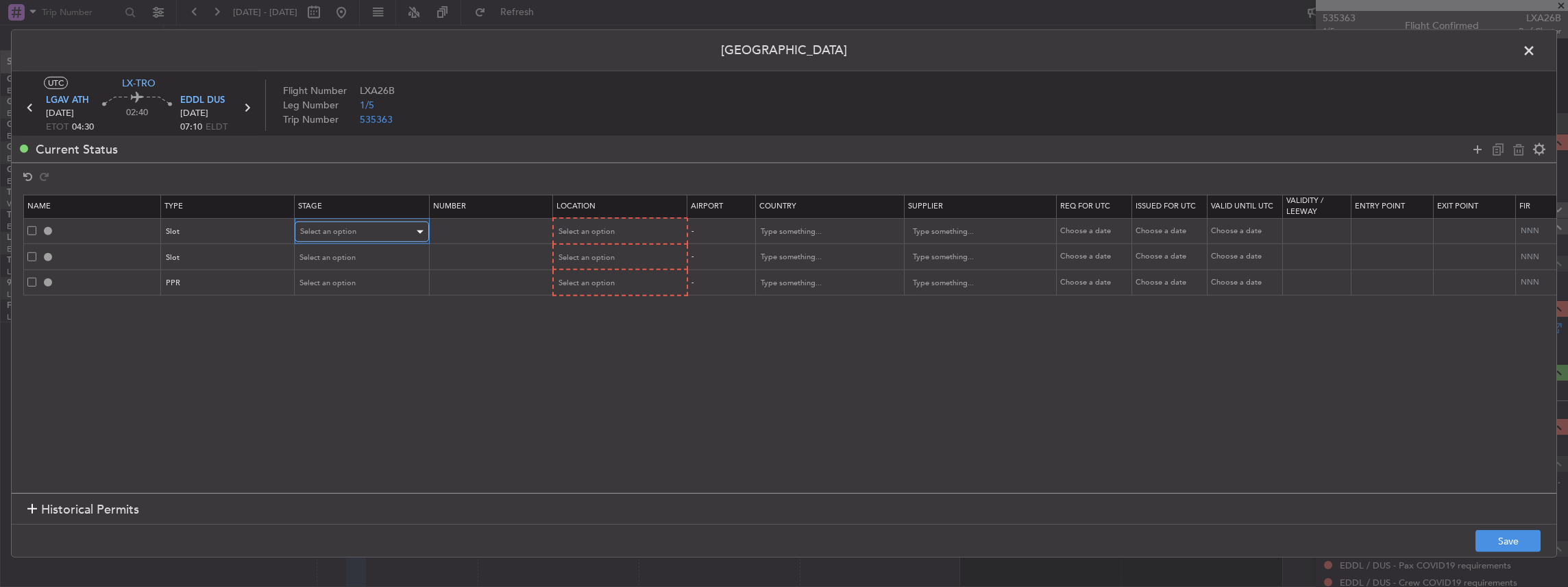
click at [376, 231] on div "Select an option" at bounding box center [357, 231] width 114 height 20
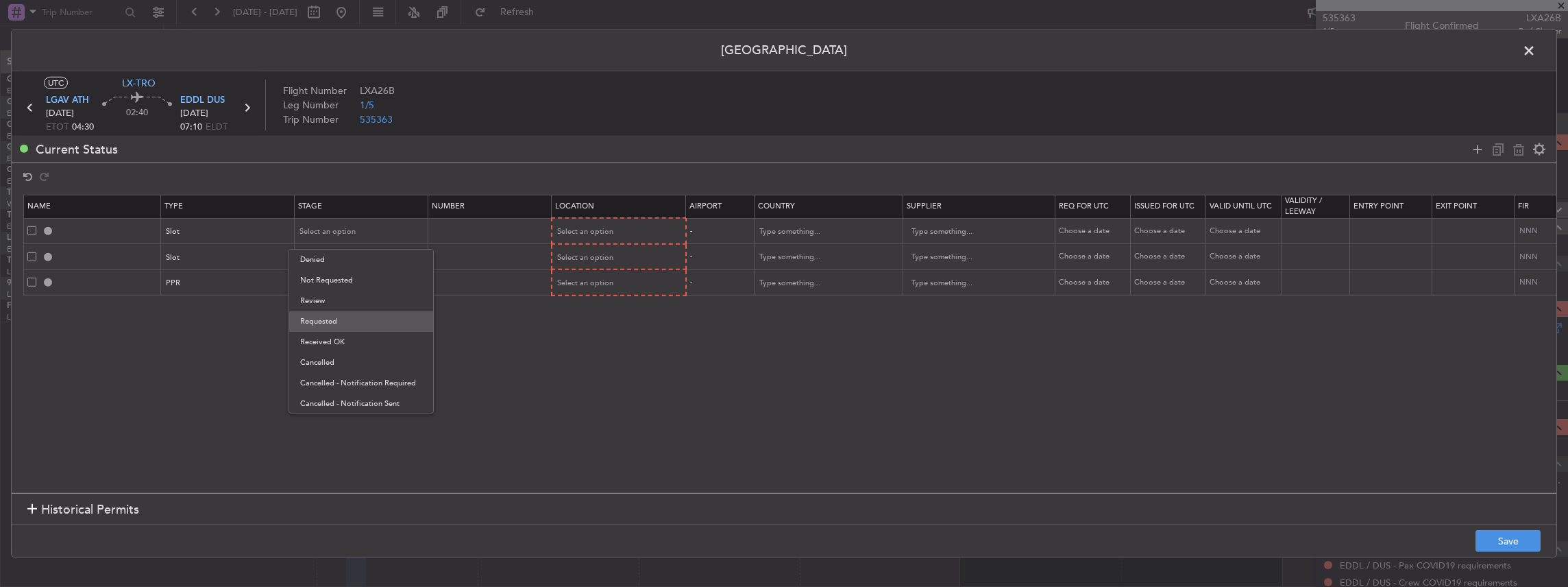
click at [333, 326] on span "Requested" at bounding box center [361, 321] width 122 height 20
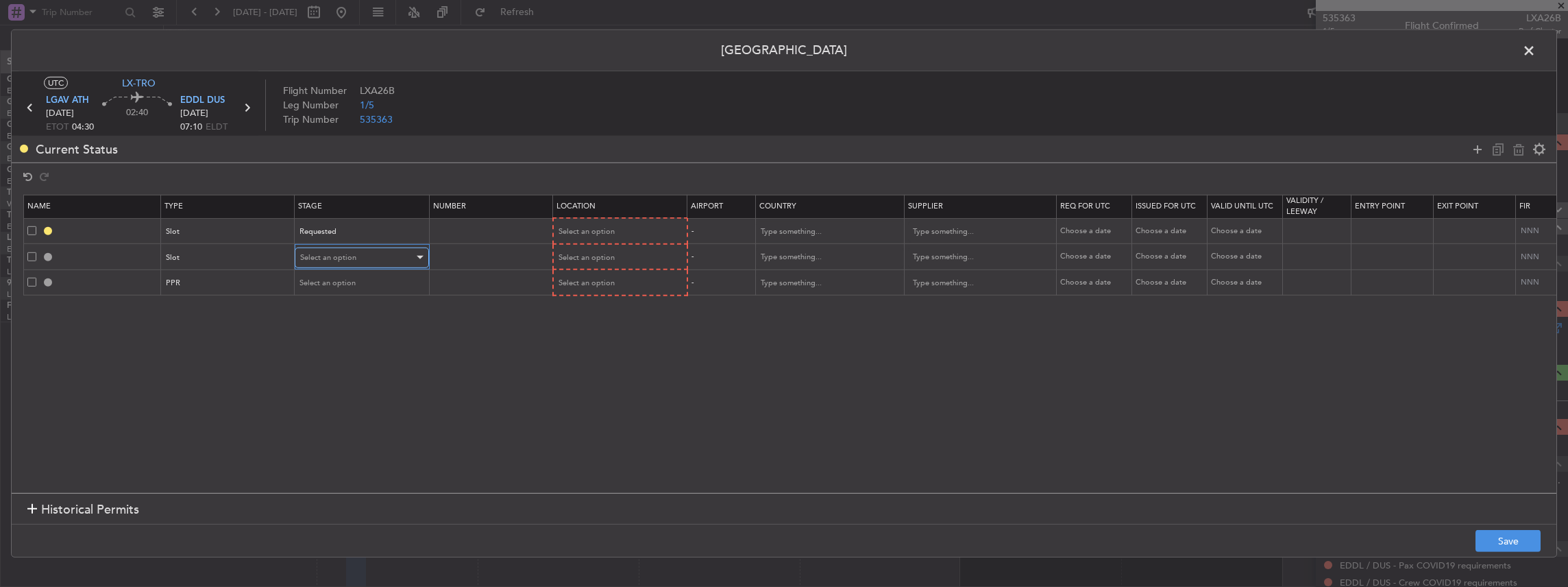
click at [347, 256] on span "Select an option" at bounding box center [328, 258] width 56 height 10
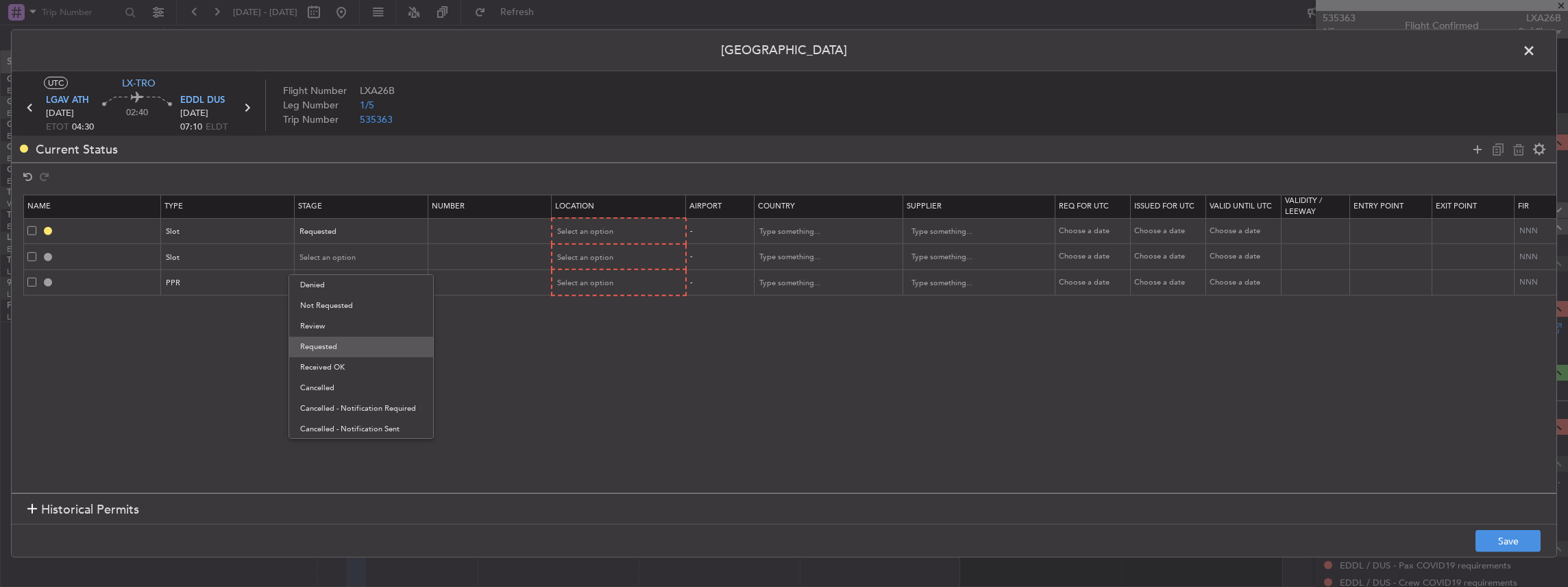
click at [335, 340] on span "Requested" at bounding box center [361, 346] width 122 height 20
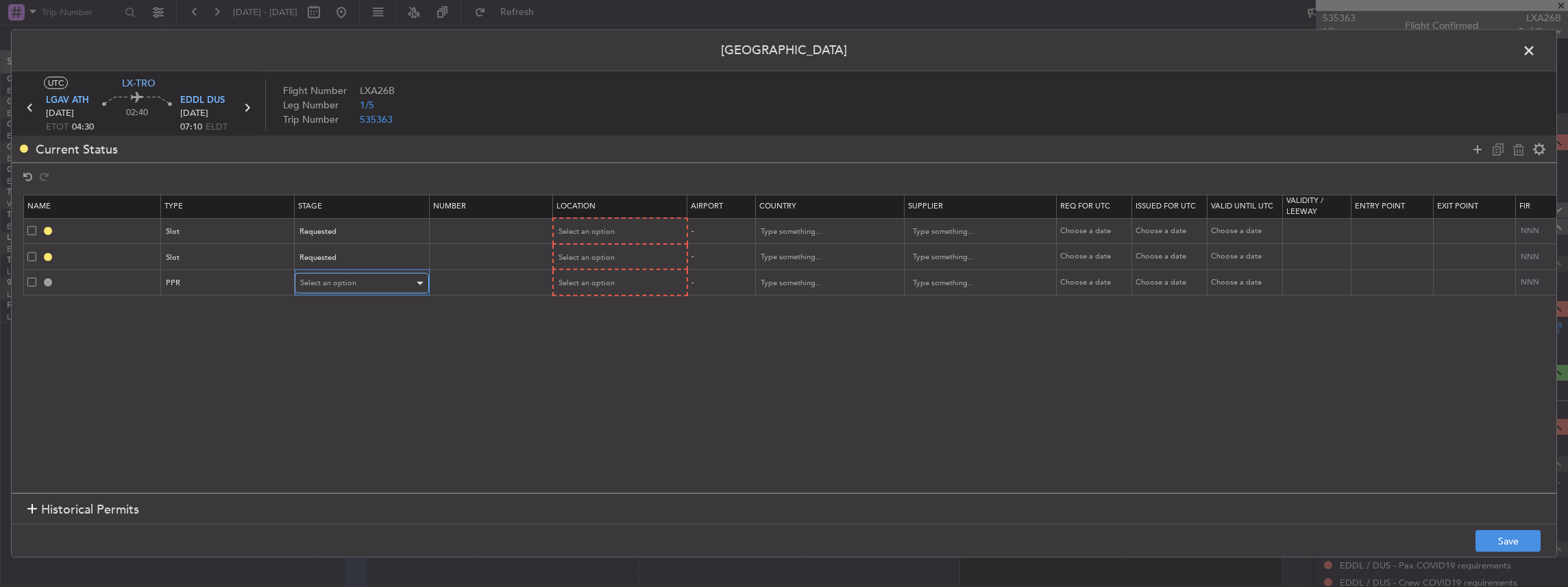
click at [332, 274] on div "Select an option" at bounding box center [357, 282] width 114 height 20
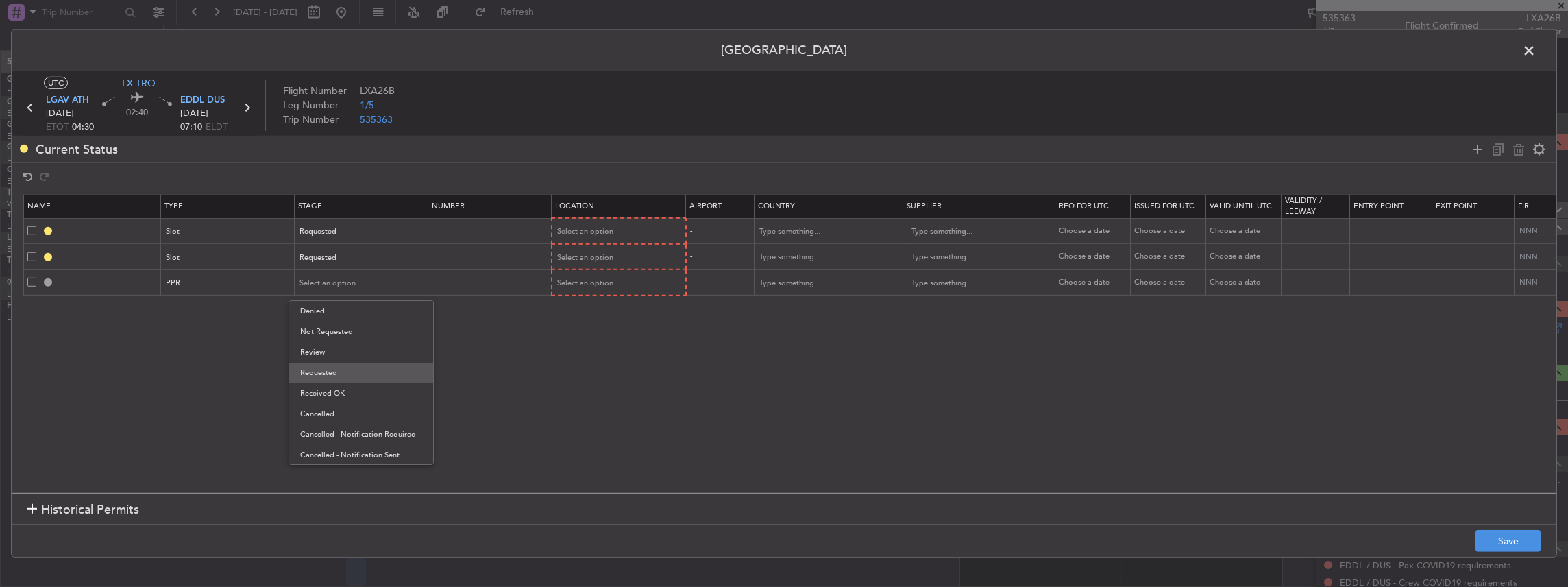
click at [327, 373] on span "Requested" at bounding box center [361, 372] width 122 height 20
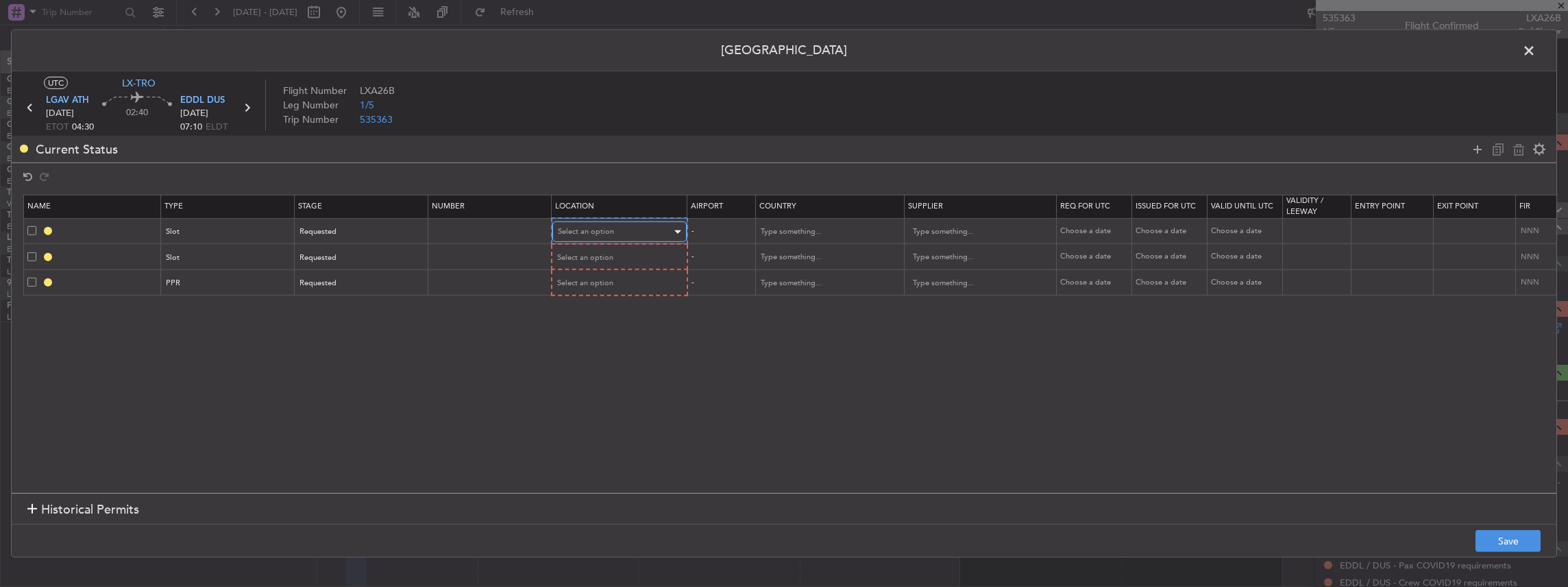
click at [624, 225] on div "Select an option" at bounding box center [615, 231] width 114 height 20
click at [568, 263] on span "Departure" at bounding box center [618, 259] width 122 height 20
click at [582, 256] on span "Select an option" at bounding box center [586, 257] width 56 height 10
click at [201, 261] on div at bounding box center [784, 294] width 1568 height 587
click at [226, 254] on div "Slot" at bounding box center [223, 257] width 114 height 20
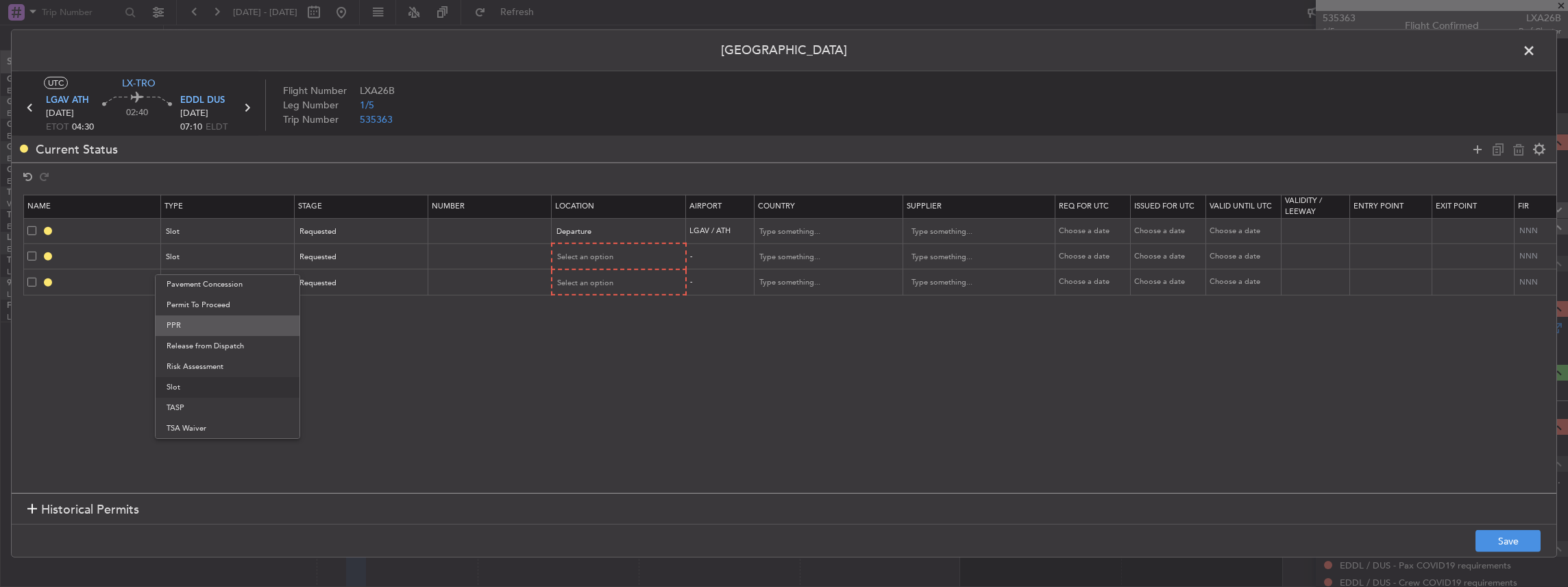
click at [214, 328] on span "PPR" at bounding box center [227, 325] width 122 height 20
click at [216, 287] on div "PPR" at bounding box center [223, 282] width 114 height 20
click at [189, 416] on span "Slot" at bounding box center [227, 412] width 122 height 20
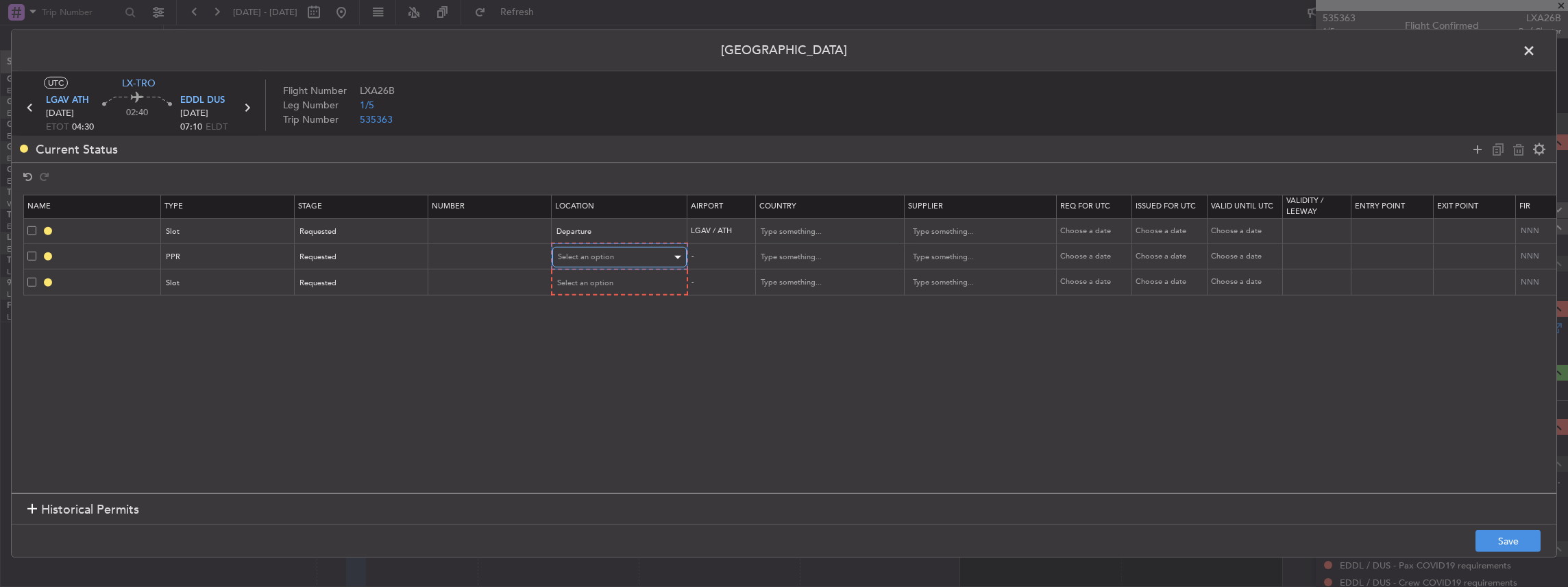
click at [565, 258] on span "Select an option" at bounding box center [586, 257] width 56 height 10
click at [577, 288] on span "Departure" at bounding box center [618, 285] width 122 height 20
click at [580, 272] on div "Select an option" at bounding box center [615, 282] width 114 height 20
click at [587, 350] on span "Arrival" at bounding box center [618, 350] width 122 height 20
click at [1511, 538] on button "Save" at bounding box center [1508, 541] width 65 height 22
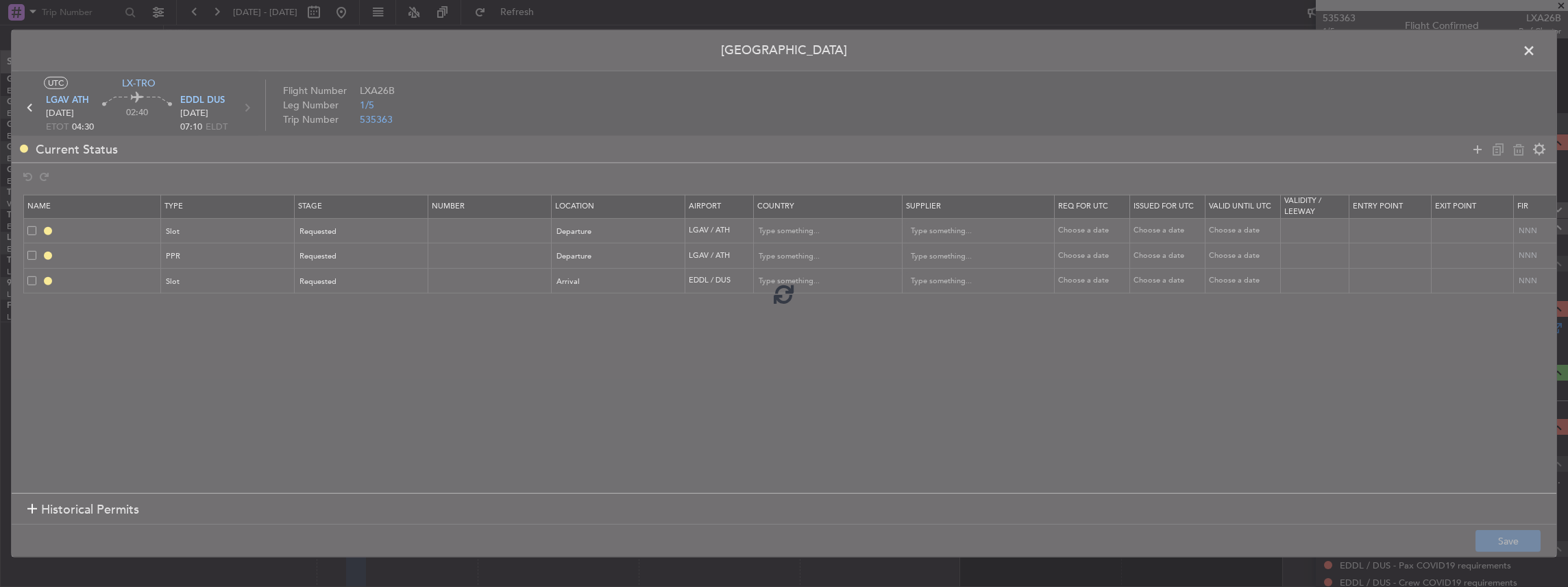
type input "LGAV DEP SLOT"
type input "Greece"
type input "NNN"
type input "LGAV PPR"
type input "Greece"
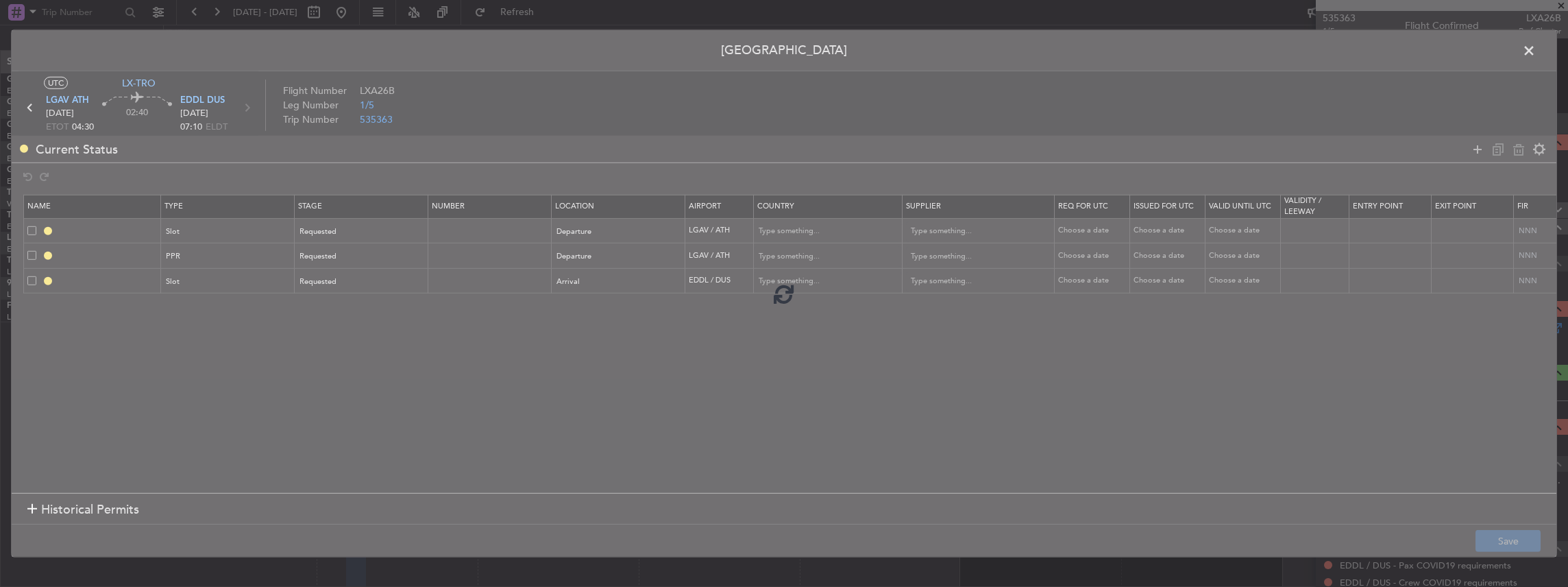
type input "NNN"
type input "EDDL ARR SLOT"
type input "Germany"
type input "NNN"
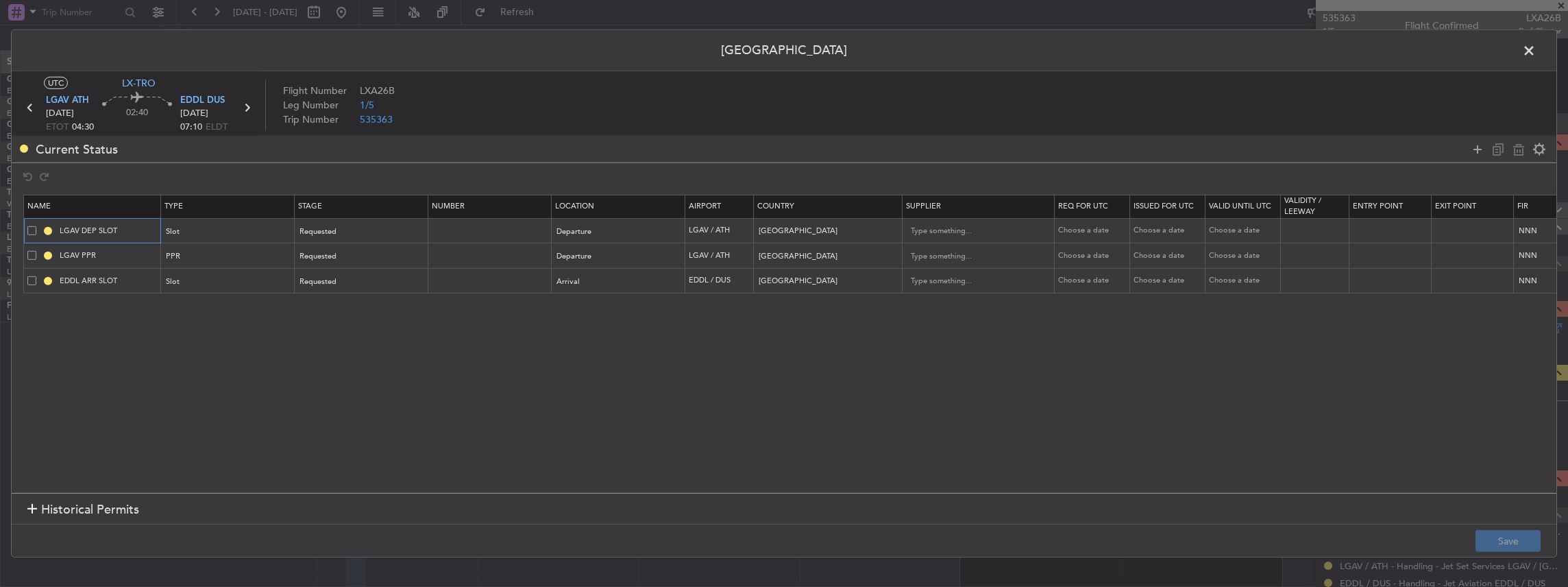
click at [139, 231] on input "LGAV DEP SLOT" at bounding box center [108, 231] width 103 height 12
type input "LGAV DEP SLOT 0430z"
click at [1513, 541] on button "Save" at bounding box center [1508, 541] width 65 height 22
click at [1536, 51] on span at bounding box center [1536, 54] width 0 height 28
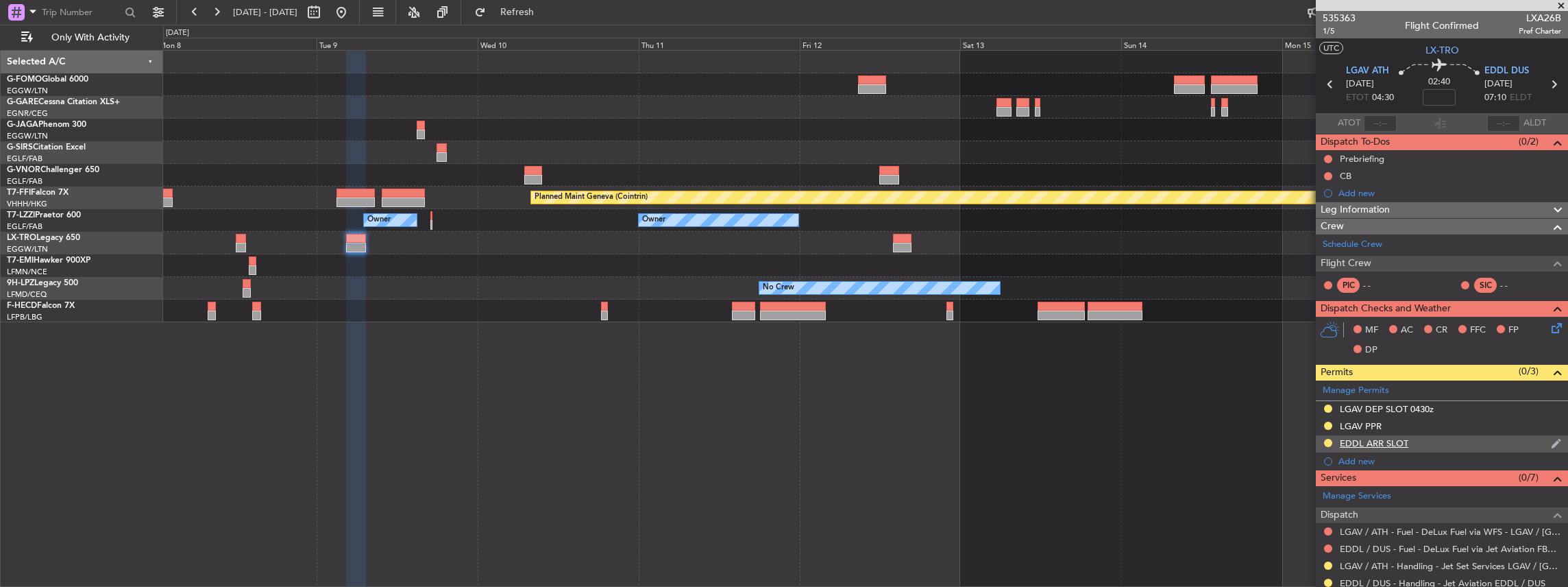
click at [1471, 444] on div "EDDL ARR SLOT" at bounding box center [1441, 443] width 252 height 17
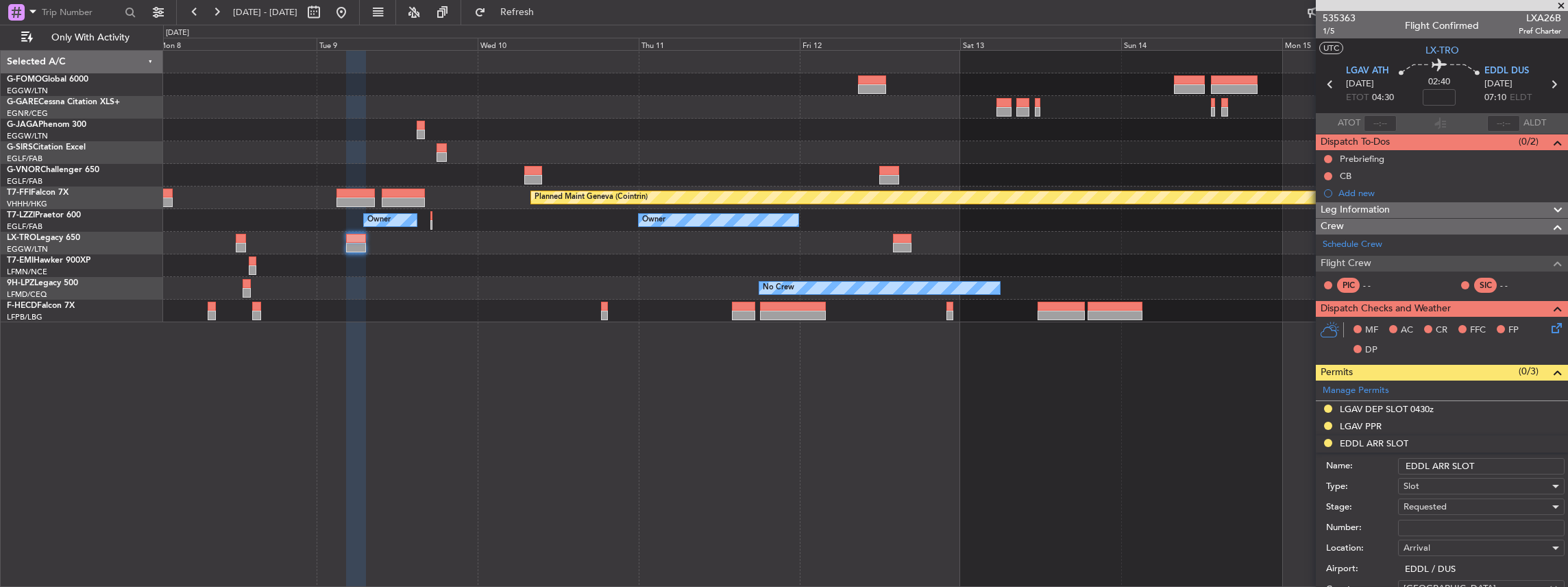
click at [1489, 466] on input "EDDL ARR SLOT" at bounding box center [1481, 466] width 166 height 16
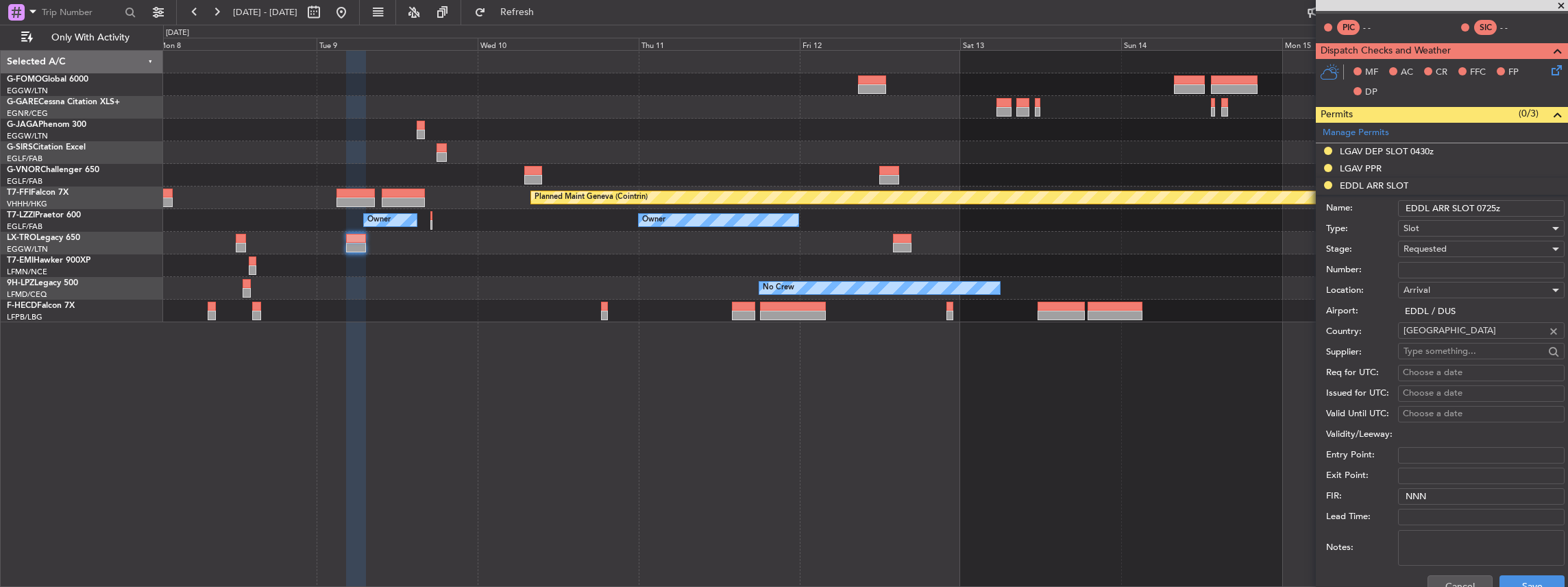
scroll to position [365, 0]
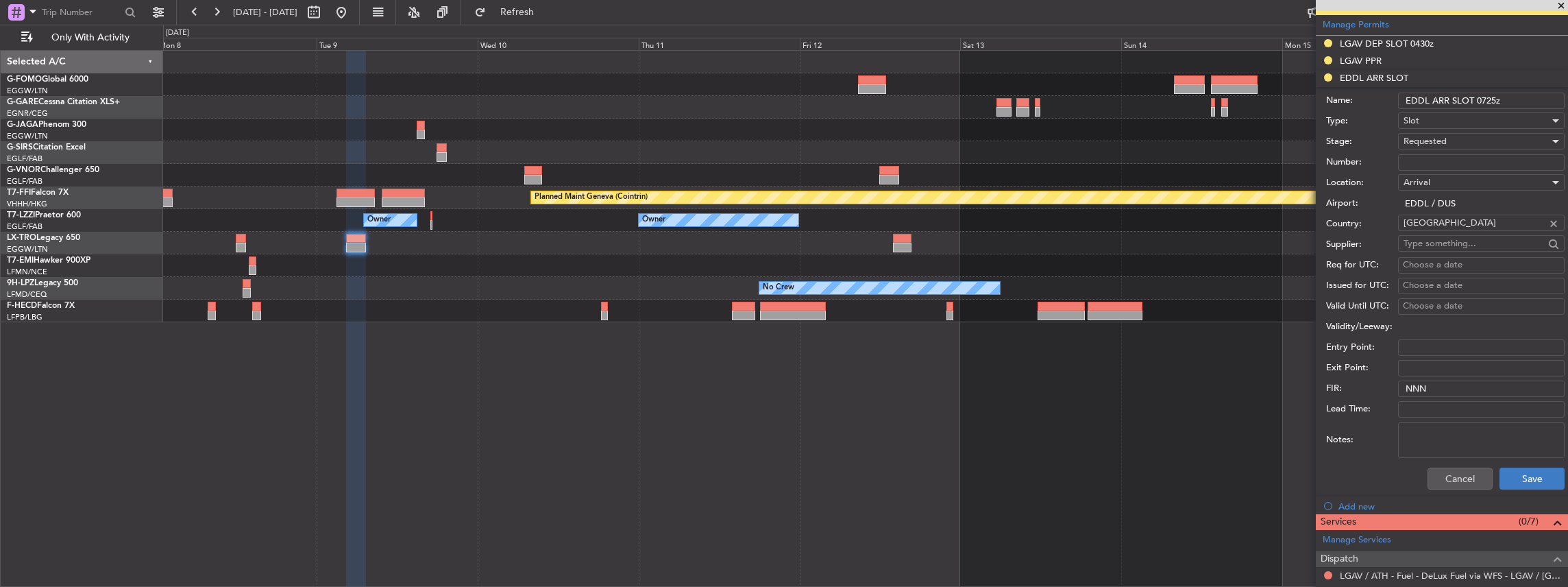
type input "EDDL ARR SLOT 0725z"
click at [1525, 477] on button "Save" at bounding box center [1532, 478] width 65 height 22
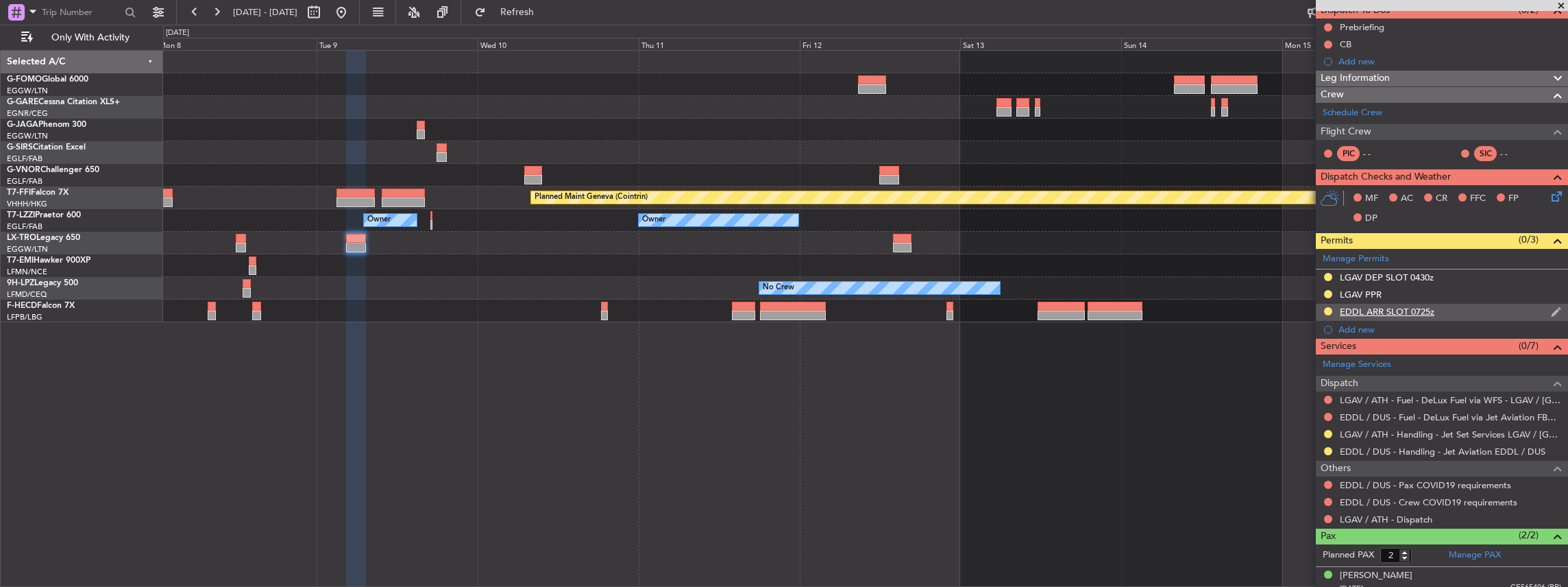
scroll to position [137, 0]
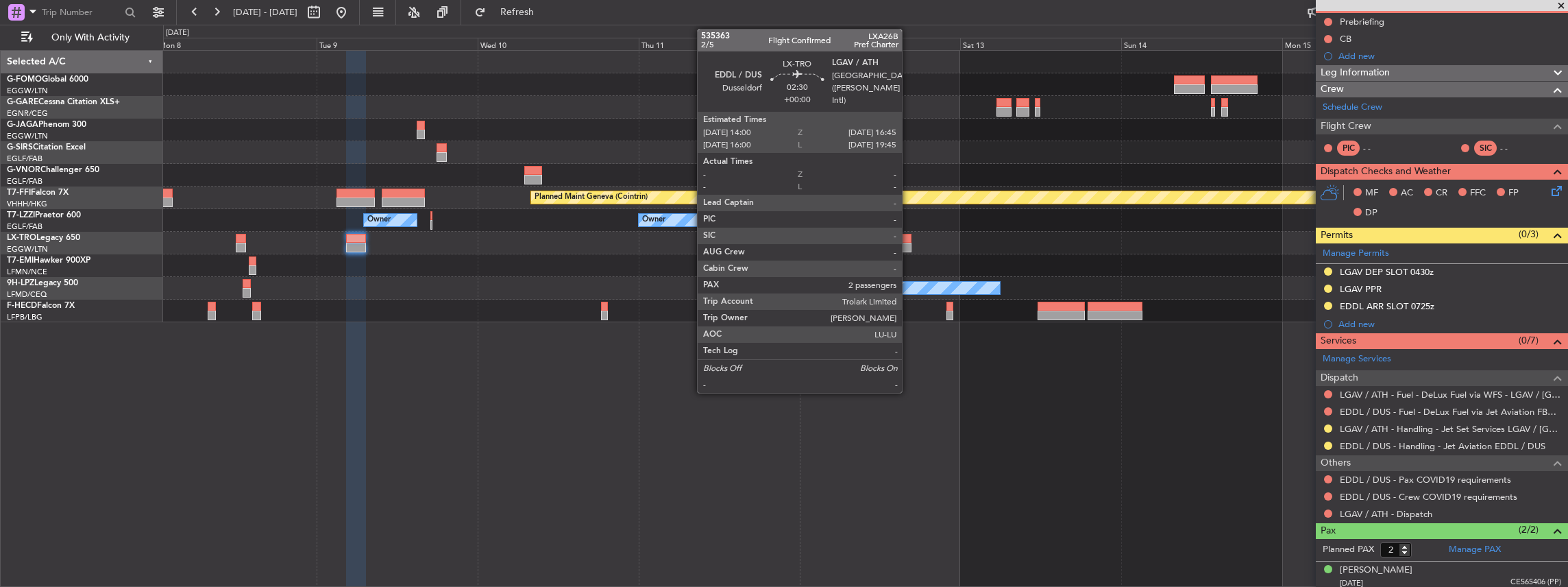
click at [909, 241] on div at bounding box center [902, 238] width 19 height 10
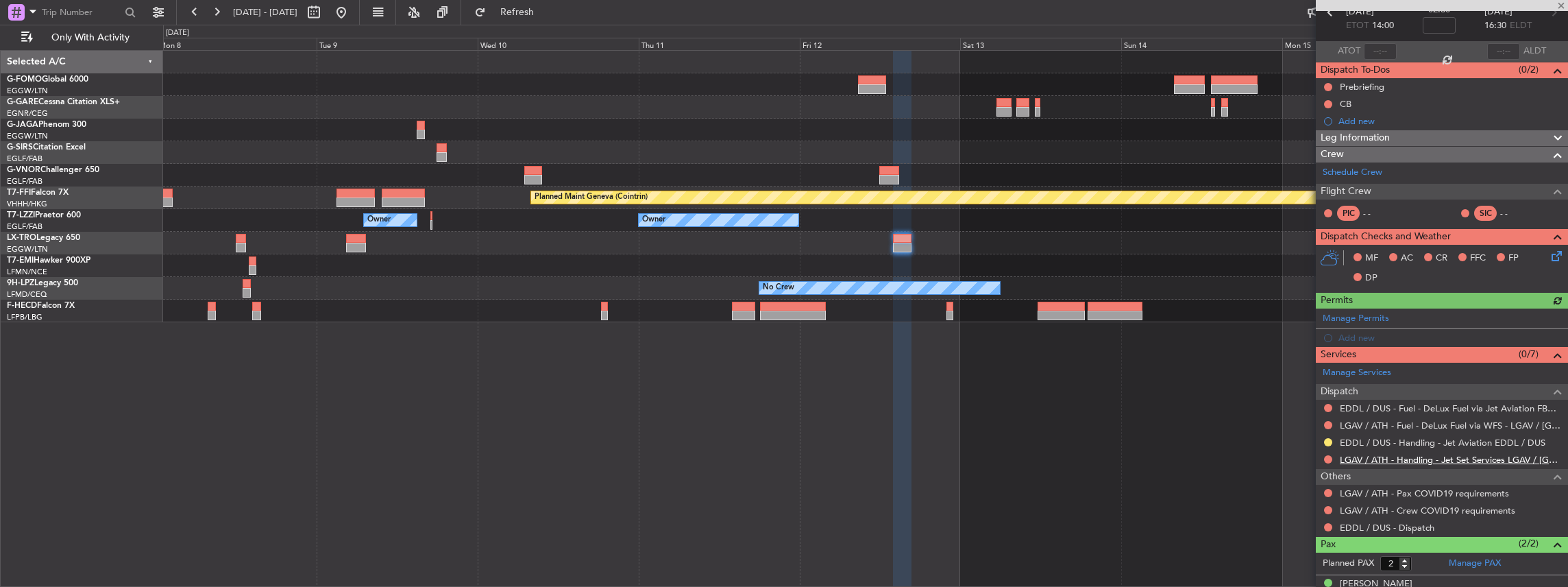
scroll to position [91, 0]
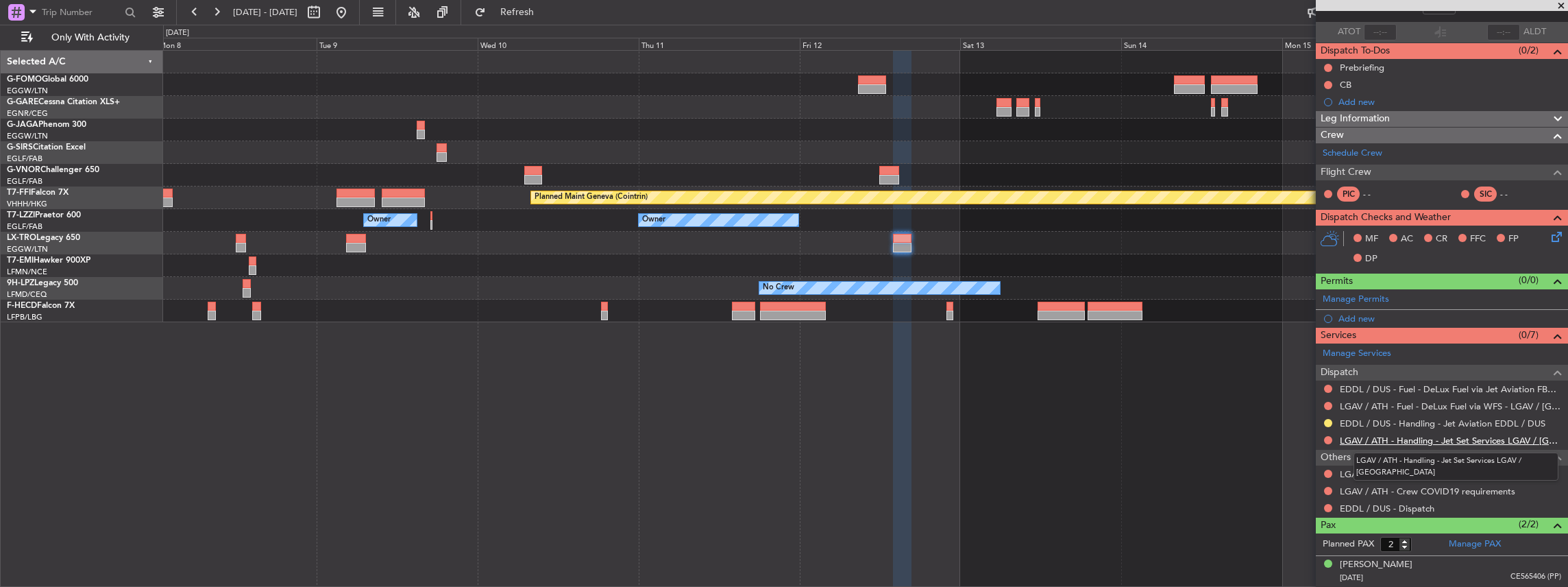
click at [1421, 437] on link "LGAV / ATH - Handling - Jet Set Services LGAV / ATH" at bounding box center [1450, 440] width 222 height 12
click at [547, 13] on span "Refresh" at bounding box center [517, 12] width 58 height 10
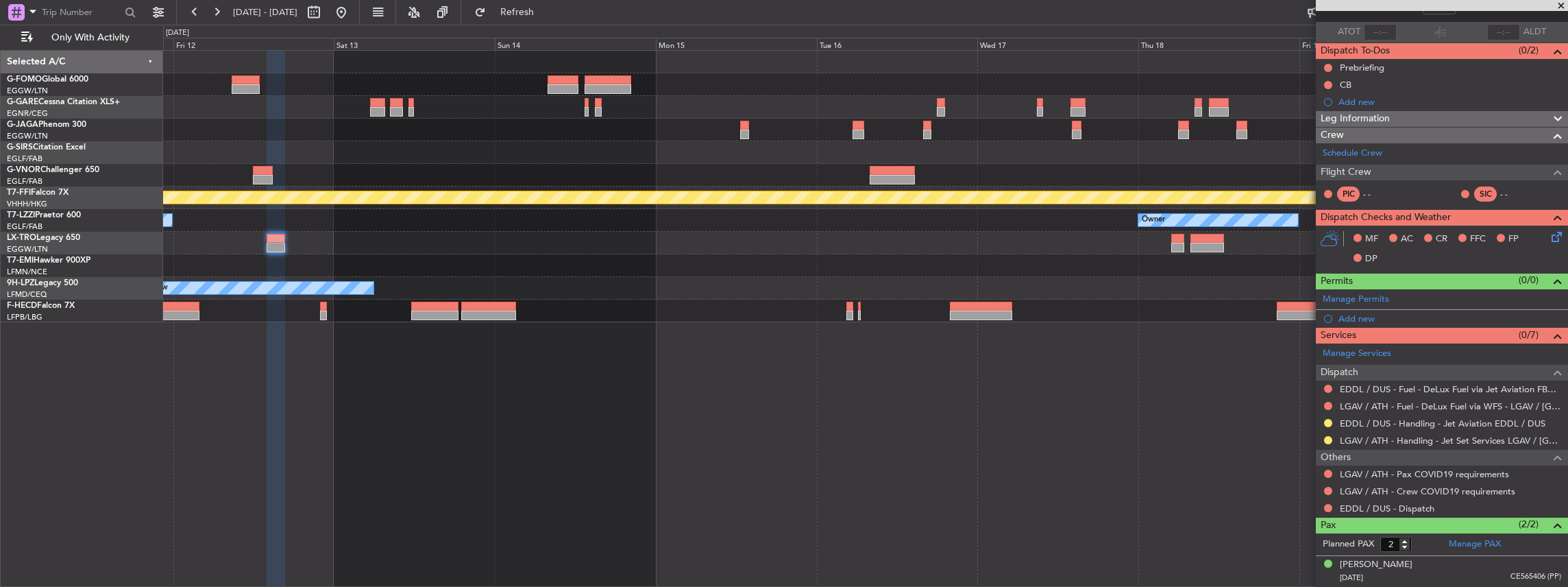
click at [518, 442] on div "Planned Maint Geneva (Cointrin) Owner Owner No Crew No Crew Planned Maint Paris…" at bounding box center [866, 319] width 1406 height 538
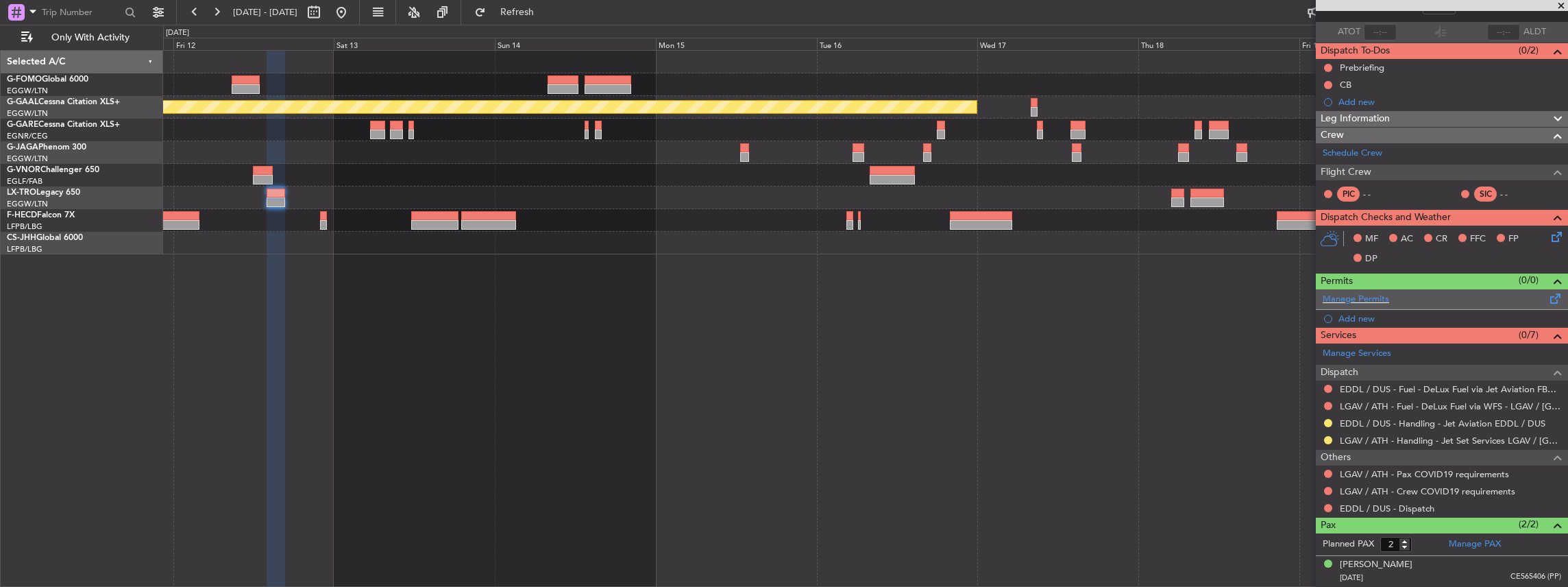
click at [1427, 296] on div "Manage Permits" at bounding box center [1441, 299] width 252 height 20
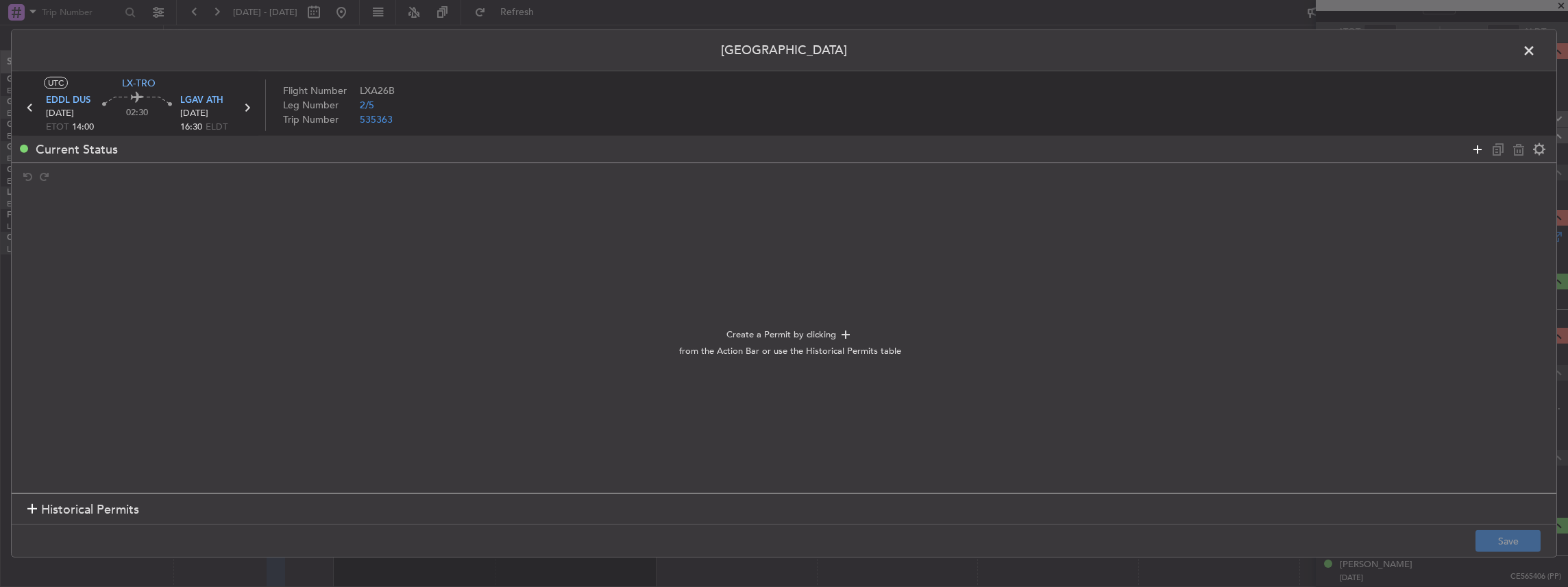
click at [1482, 151] on icon at bounding box center [1477, 149] width 16 height 16
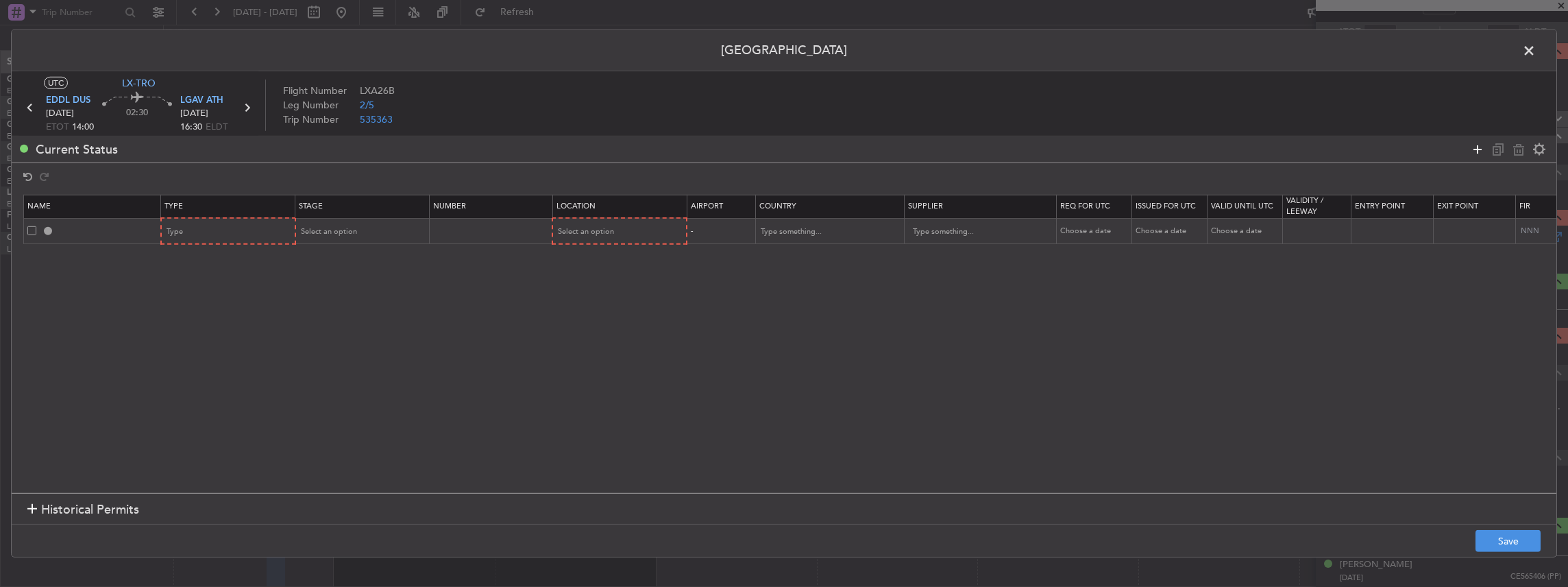
click at [1482, 151] on icon at bounding box center [1477, 149] width 16 height 16
click at [270, 228] on div "Type" at bounding box center [224, 231] width 114 height 20
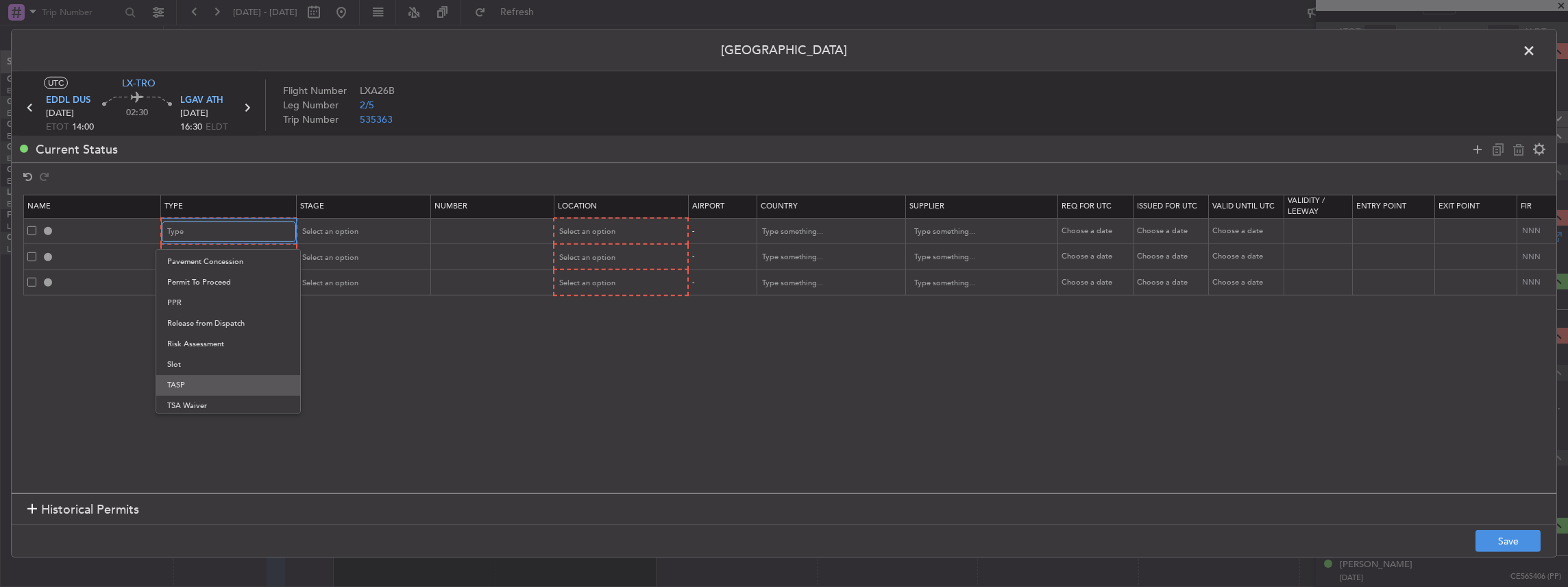
scroll to position [412, 0]
click at [190, 355] on span "Slot" at bounding box center [228, 362] width 122 height 20
click at [192, 256] on div "Type" at bounding box center [224, 257] width 114 height 20
click at [187, 385] on span "Slot" at bounding box center [228, 387] width 122 height 20
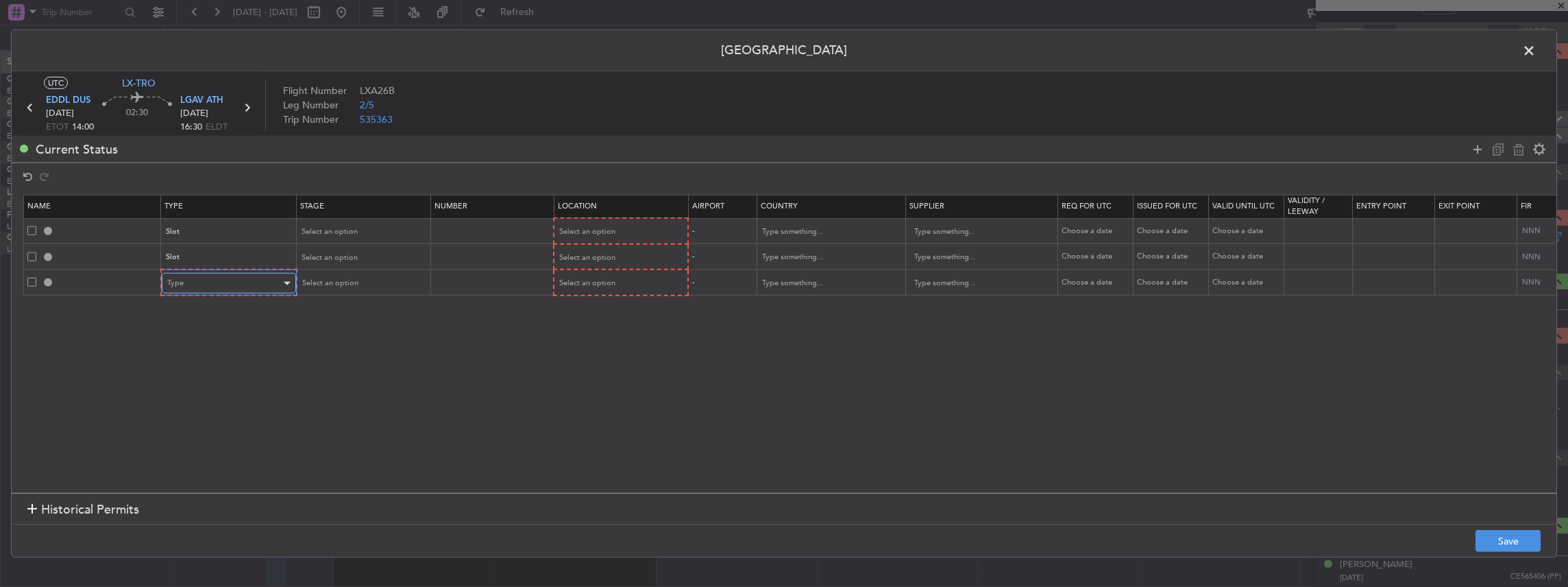
click at [185, 278] on div "Type" at bounding box center [224, 282] width 114 height 20
click at [189, 399] on span "PPR" at bounding box center [228, 398] width 122 height 20
click at [340, 215] on th "Stage" at bounding box center [362, 206] width 133 height 23
click at [332, 231] on span "Select an option" at bounding box center [328, 231] width 56 height 10
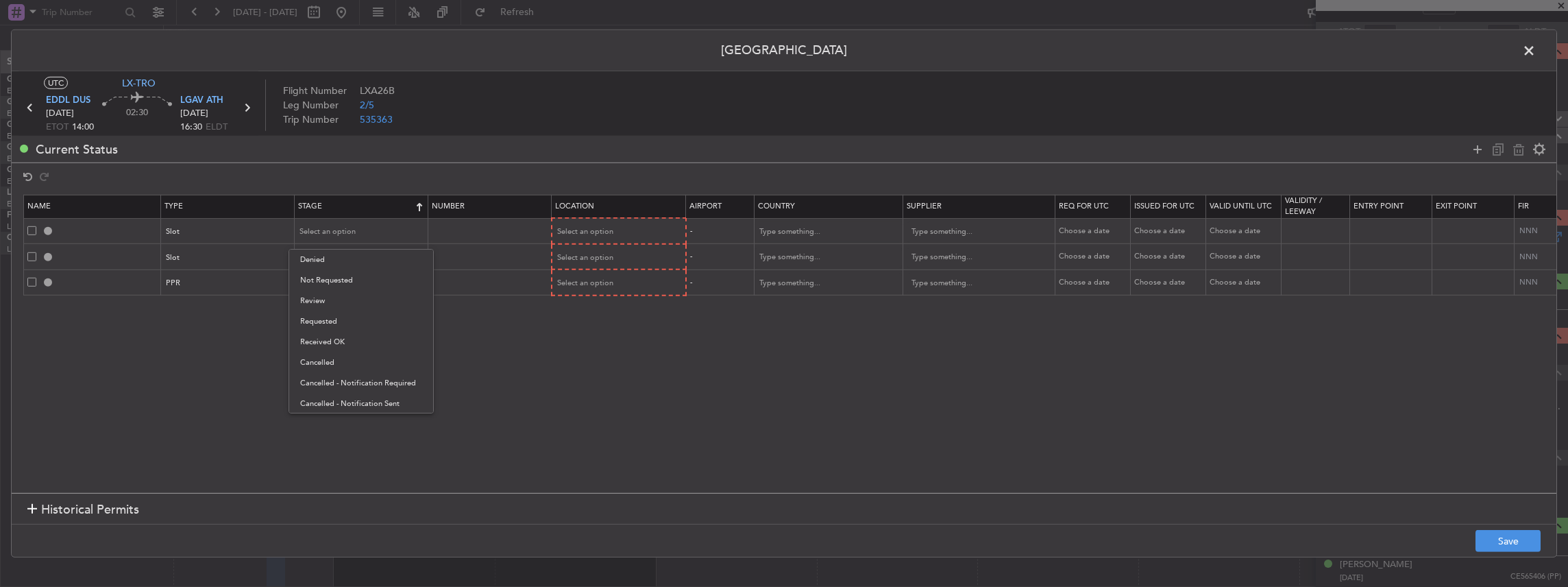
click at [341, 202] on div at bounding box center [784, 294] width 1568 height 587
click at [341, 202] on th "Stage" at bounding box center [362, 206] width 133 height 23
click at [339, 233] on span "Select an option" at bounding box center [328, 231] width 56 height 10
click at [332, 324] on span "Requested" at bounding box center [361, 321] width 122 height 20
click at [336, 258] on span "Select an option" at bounding box center [328, 258] width 56 height 10
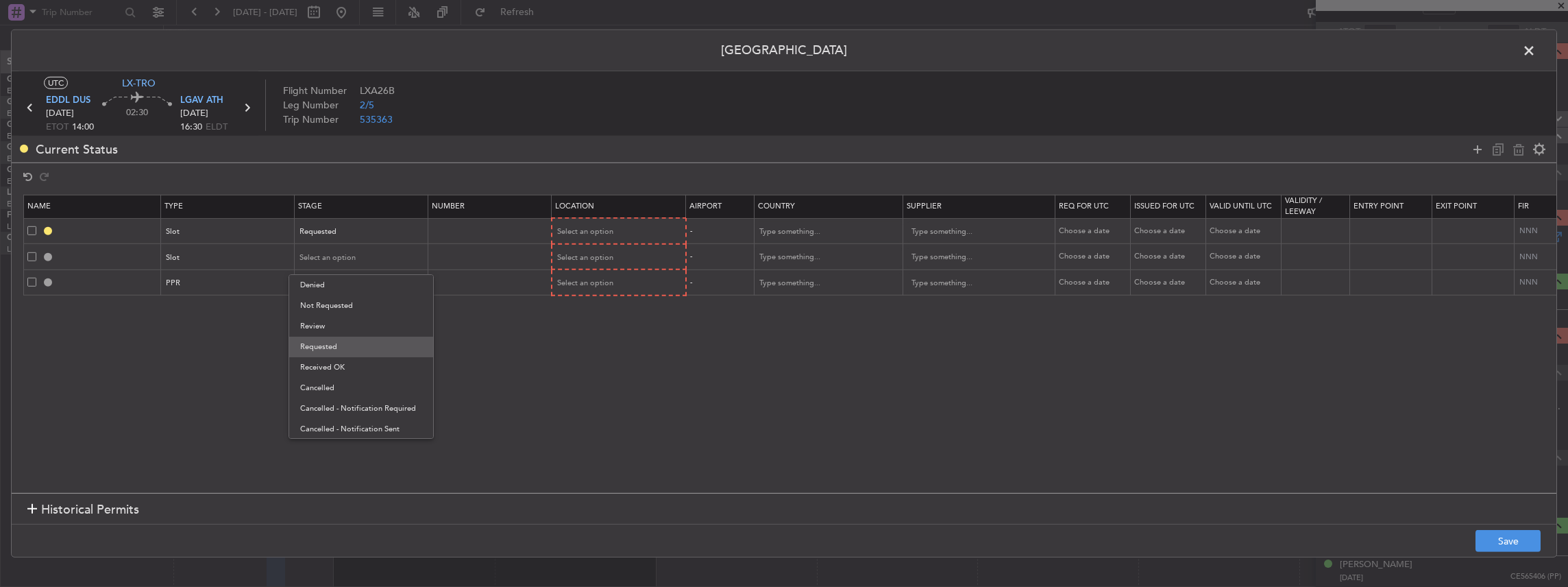
click at [335, 351] on span "Requested" at bounding box center [361, 346] width 122 height 20
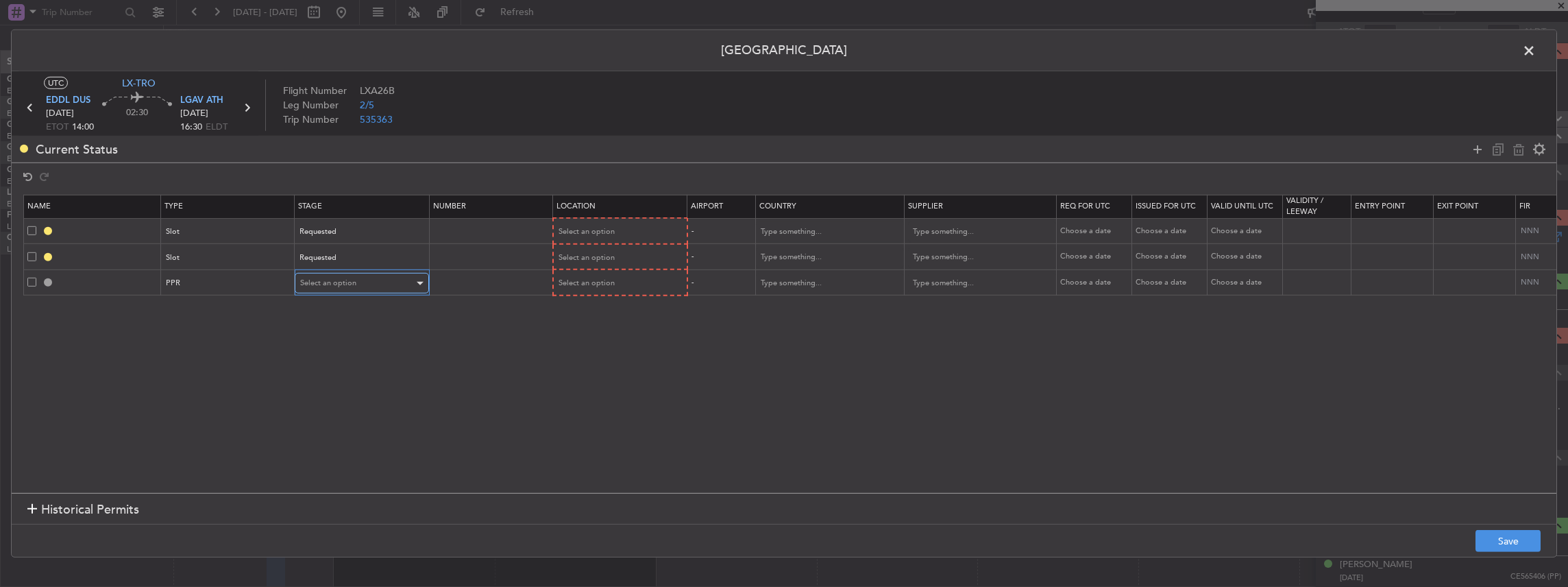
click at [320, 281] on span "Select an option" at bounding box center [328, 283] width 56 height 10
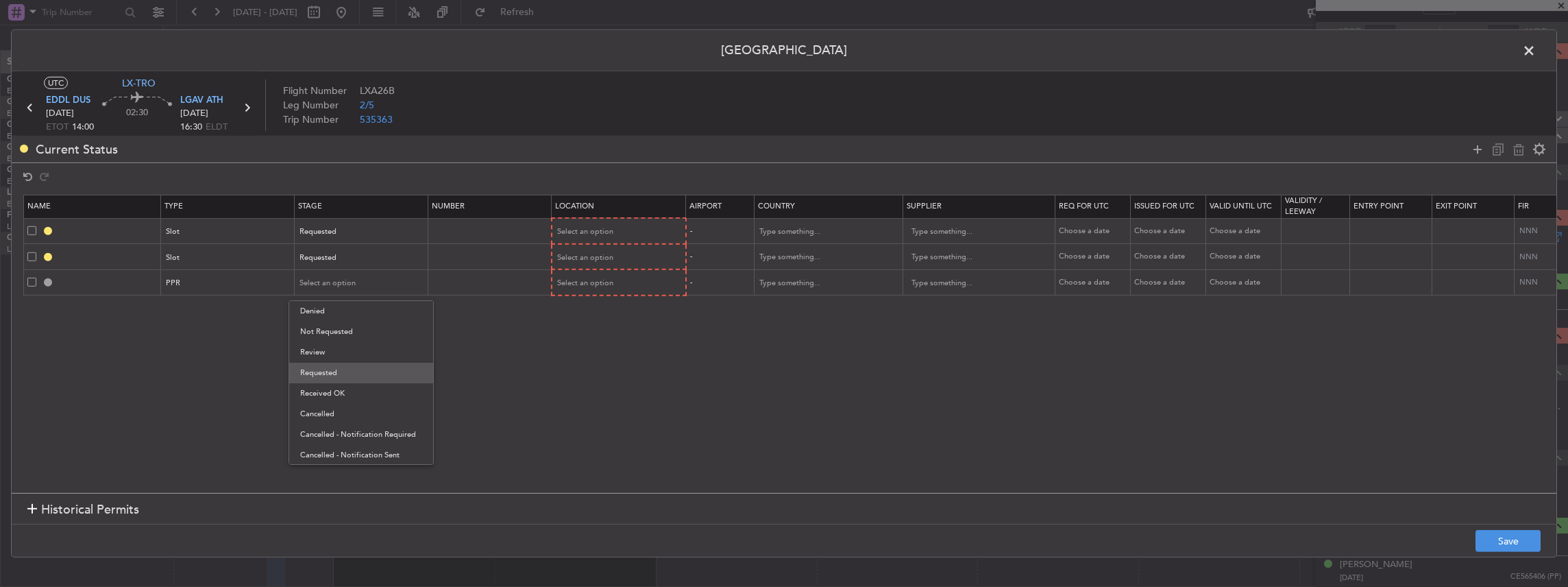
click at [332, 377] on span "Requested" at bounding box center [361, 372] width 122 height 20
click at [604, 219] on mat-form-field "Select an option" at bounding box center [619, 231] width 133 height 25
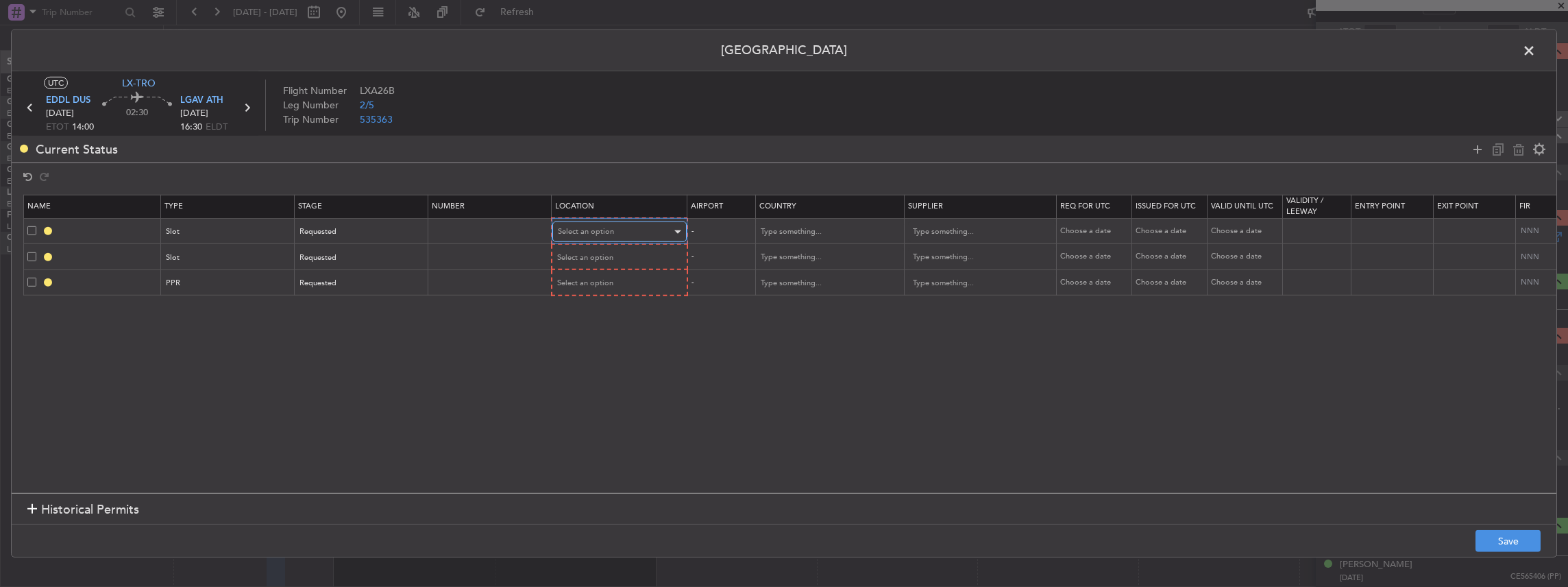
click at [592, 231] on span "Select an option" at bounding box center [586, 231] width 56 height 10
click at [589, 256] on span "Departure" at bounding box center [618, 259] width 122 height 20
click at [589, 252] on span "Select an option" at bounding box center [586, 257] width 56 height 10
click at [579, 329] on span "Arrival" at bounding box center [618, 326] width 122 height 20
click at [577, 285] on span "Select an option" at bounding box center [586, 282] width 56 height 10
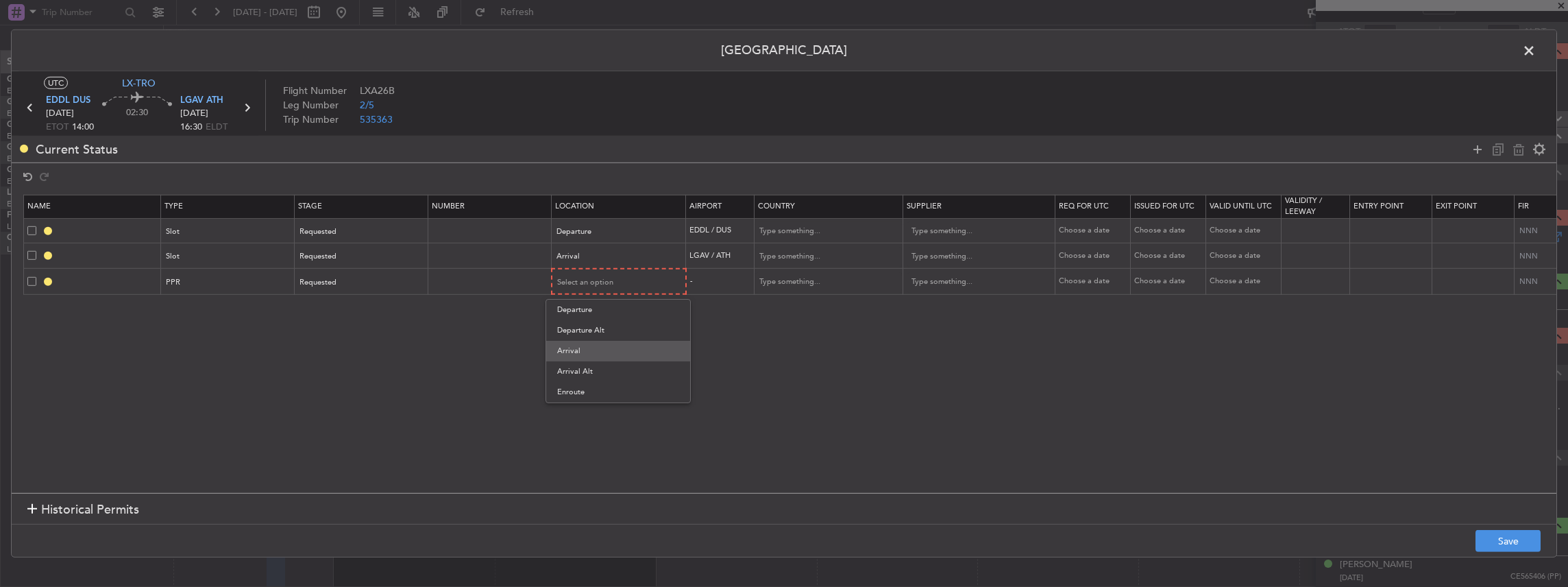
click at [584, 345] on span "Arrival" at bounding box center [618, 350] width 122 height 20
click at [1504, 536] on button "Save" at bounding box center [1508, 541] width 65 height 22
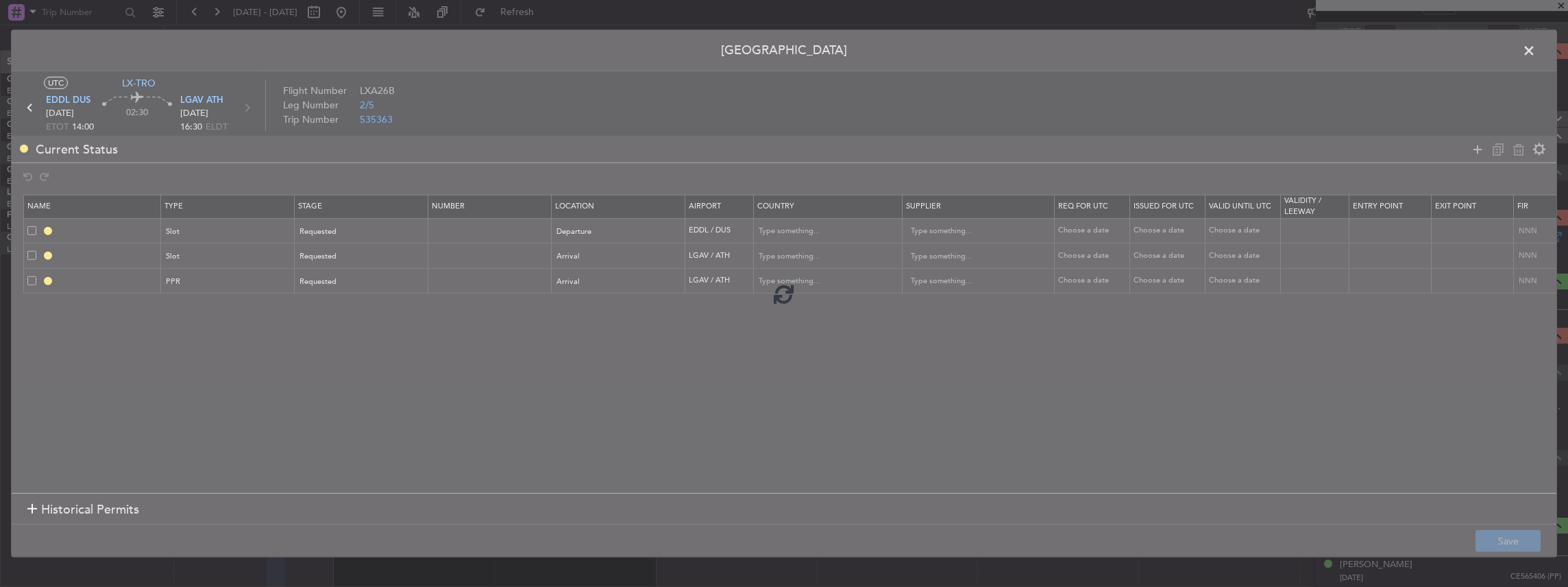
type input "EDDL DEP SLOT"
type input "Germany"
type input "NNN"
type input "LGAV ARR SLOT"
type input "Greece"
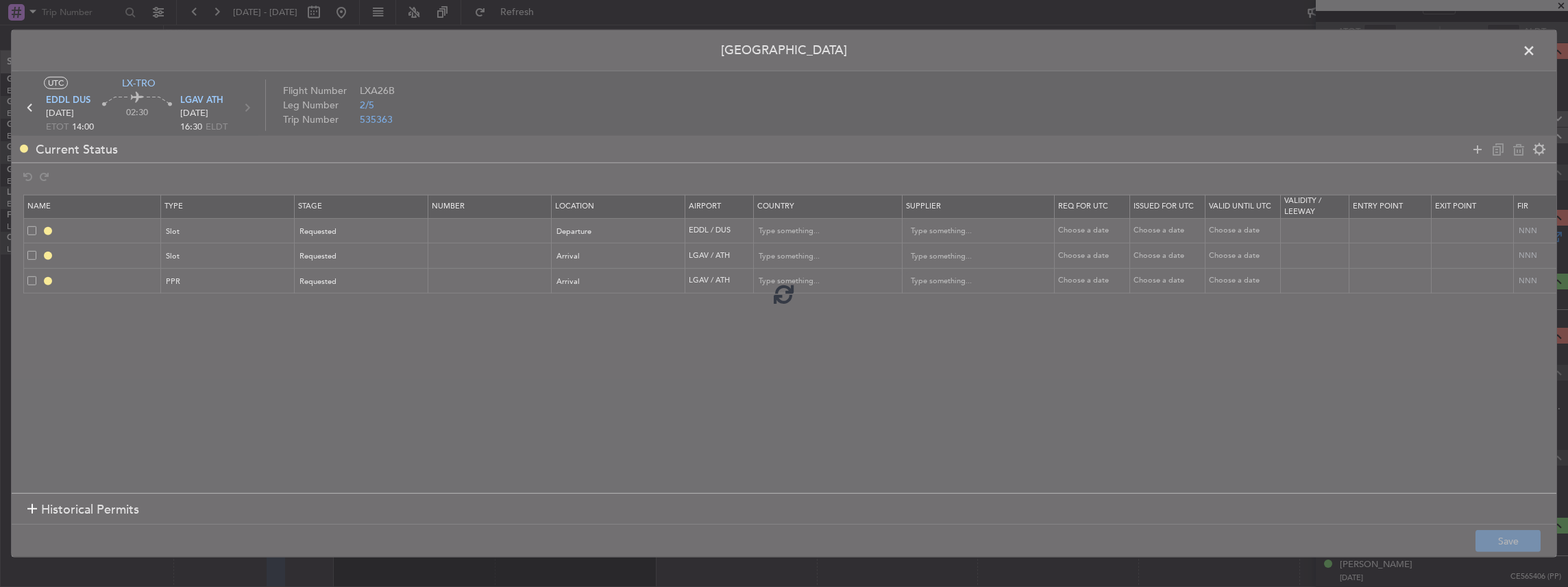
type input "NNN"
type input "LGAV PPR"
type input "Greece"
type input "NNN"
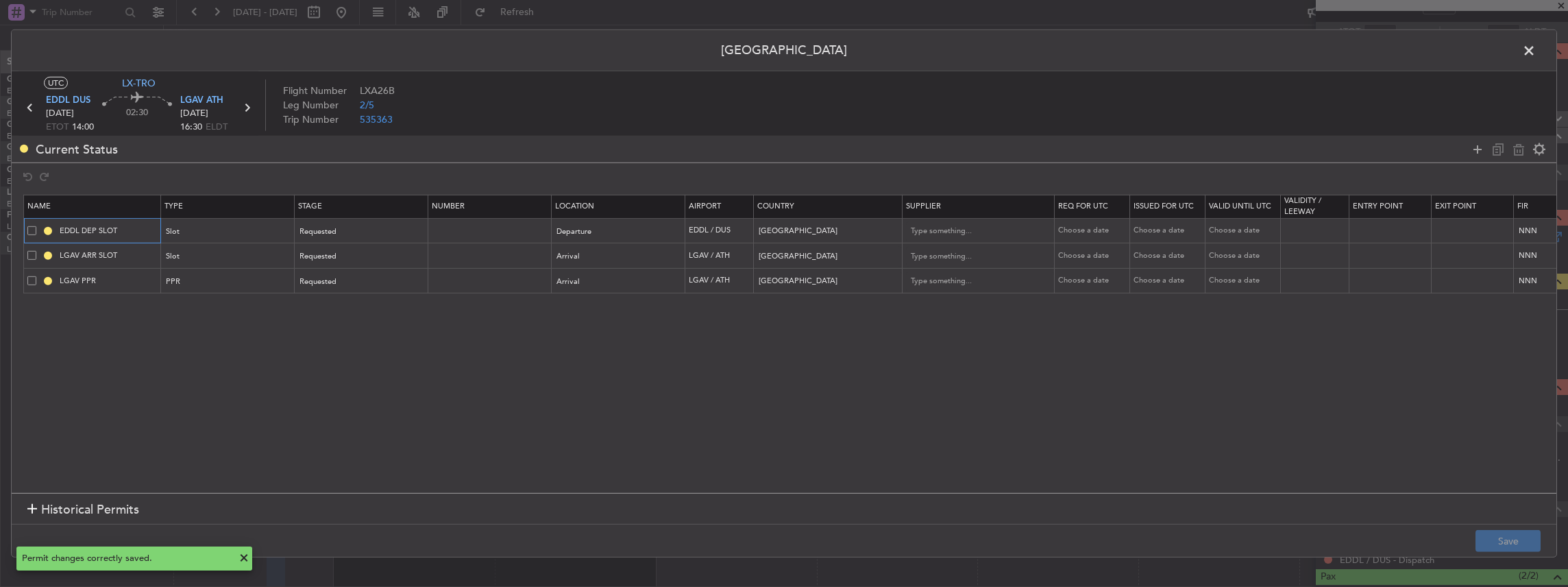
click at [127, 232] on input "EDDL DEP SLOT" at bounding box center [108, 231] width 103 height 12
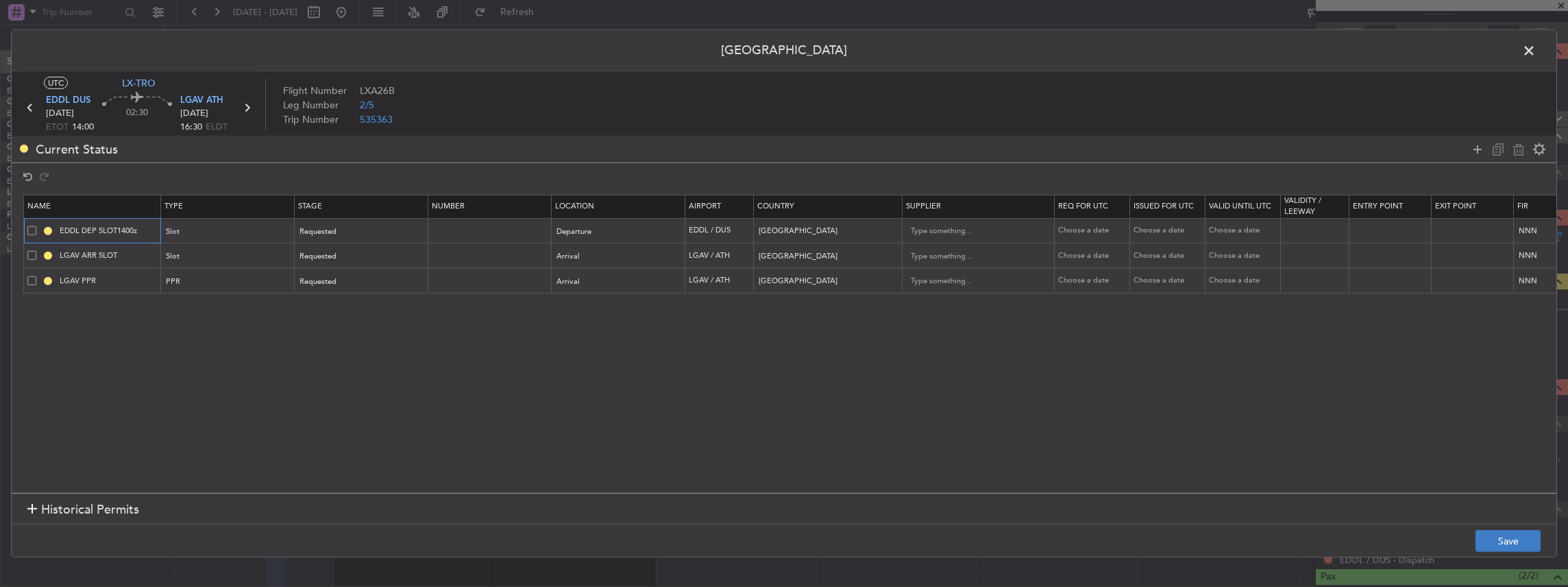
type input "EDDL DEP SLOT1400z"
click at [1503, 546] on button "Save" at bounding box center [1508, 541] width 65 height 22
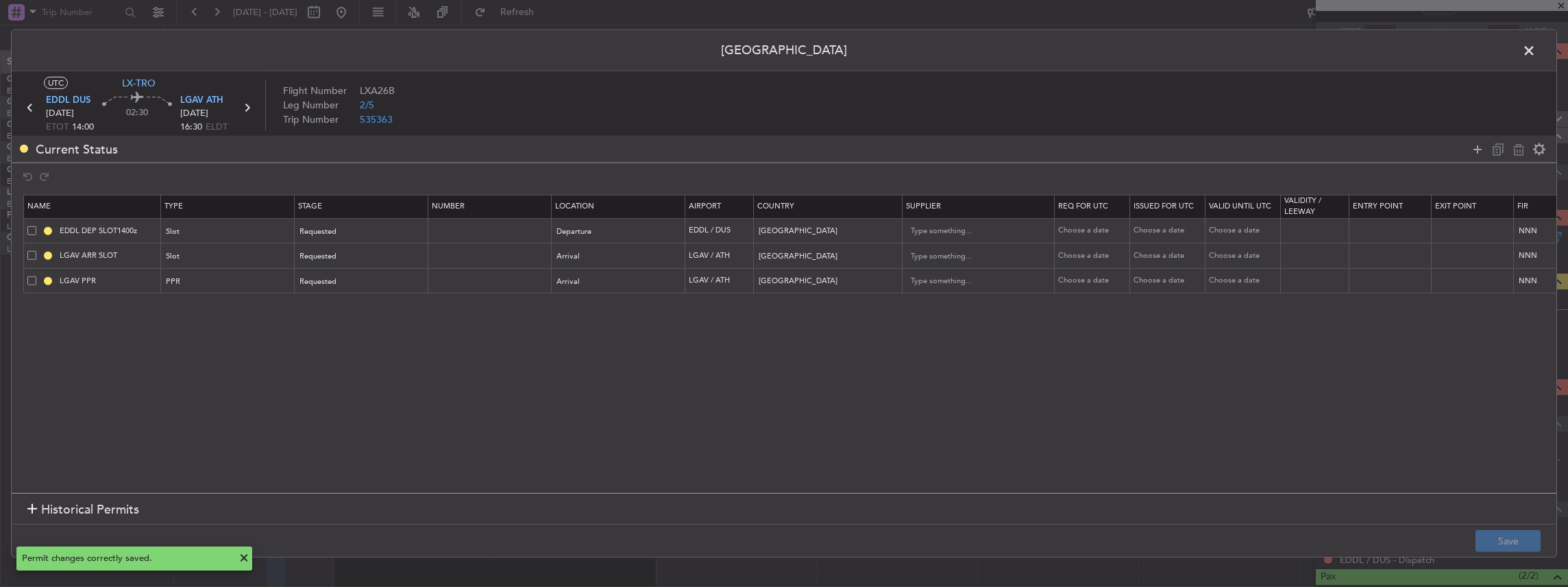
click at [1536, 50] on span at bounding box center [1536, 54] width 0 height 28
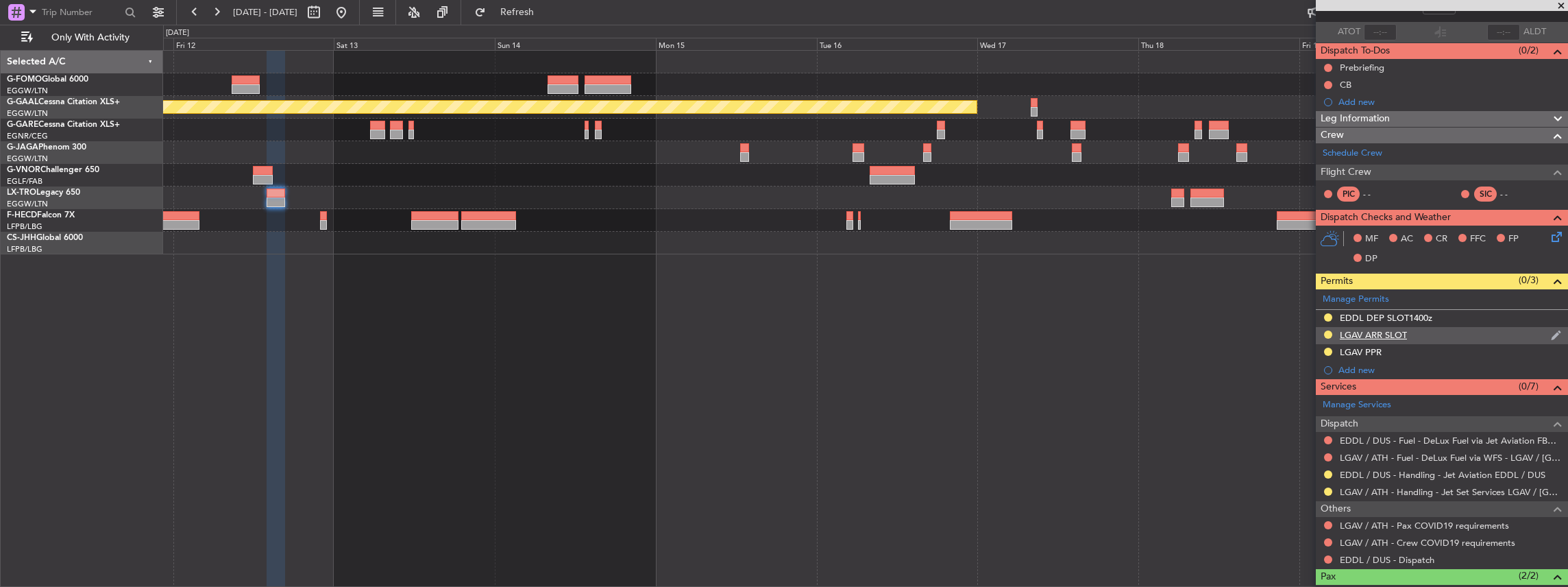
click at [1477, 332] on div "LGAV ARR SLOT" at bounding box center [1441, 335] width 252 height 17
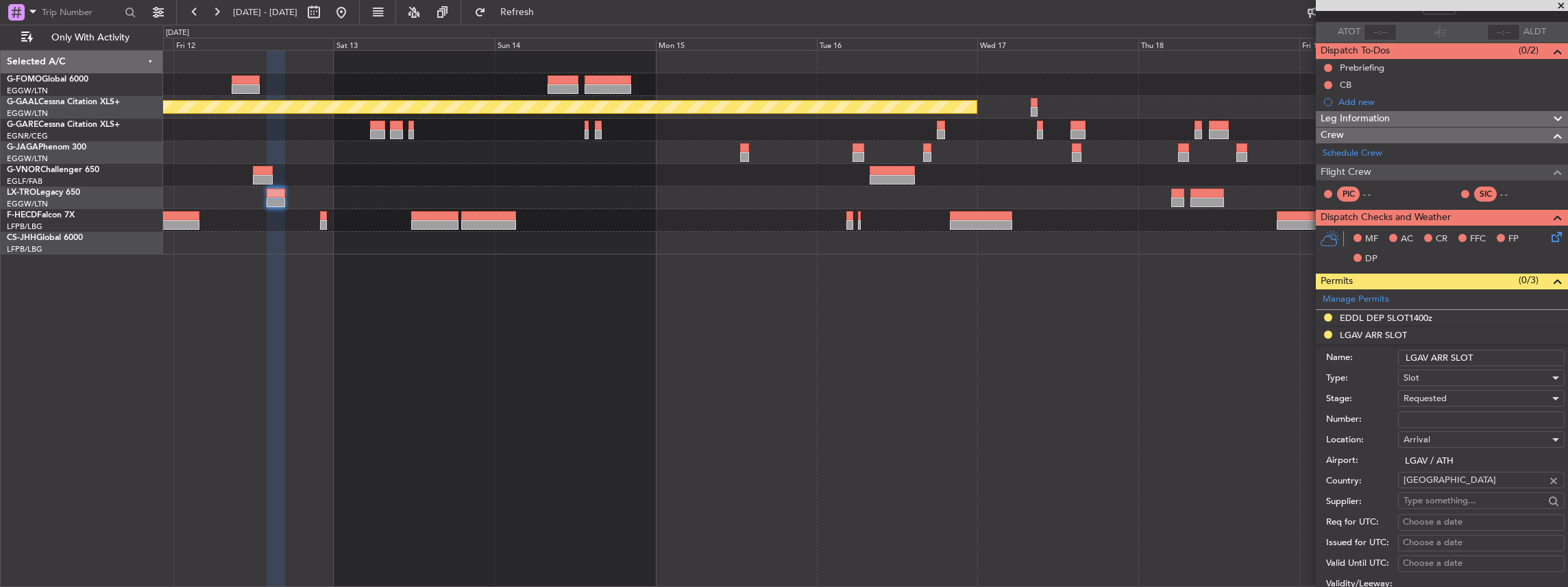
click at [1486, 352] on input "LGAV ARR SLOT" at bounding box center [1481, 358] width 166 height 16
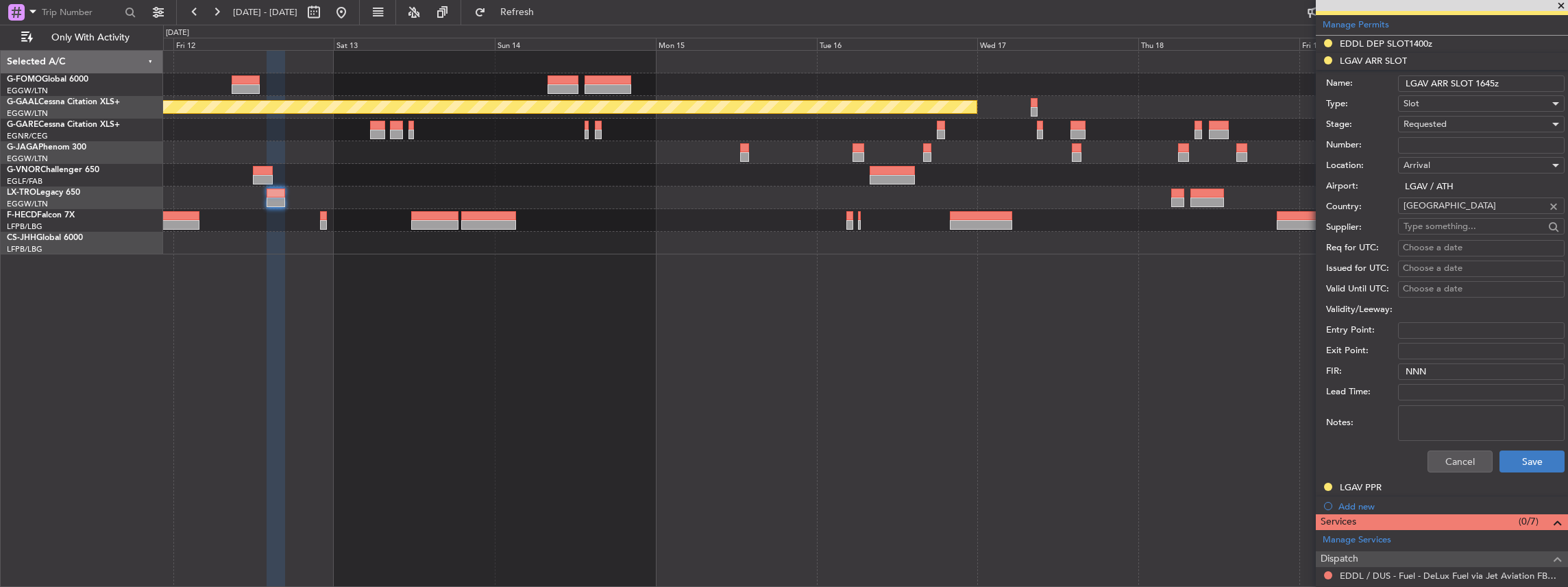
type input "LGAV ARR SLOT 1645z"
click at [1520, 457] on button "Save" at bounding box center [1532, 460] width 65 height 22
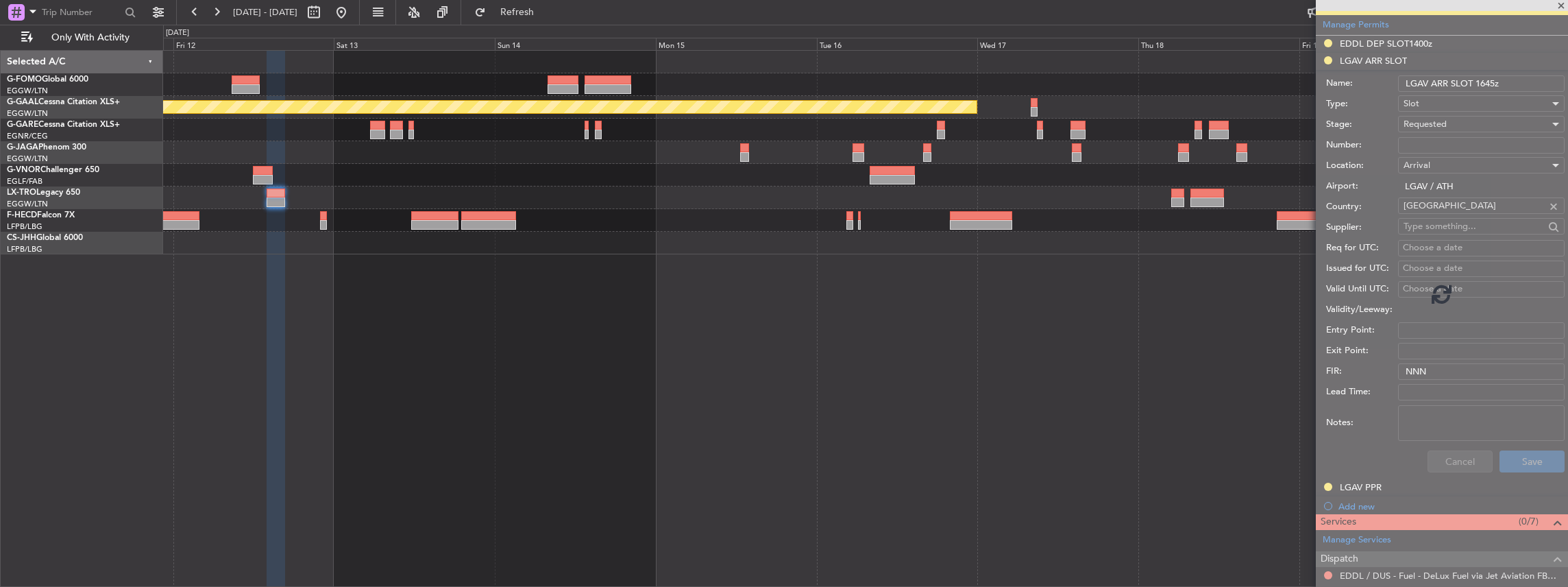
scroll to position [169, 0]
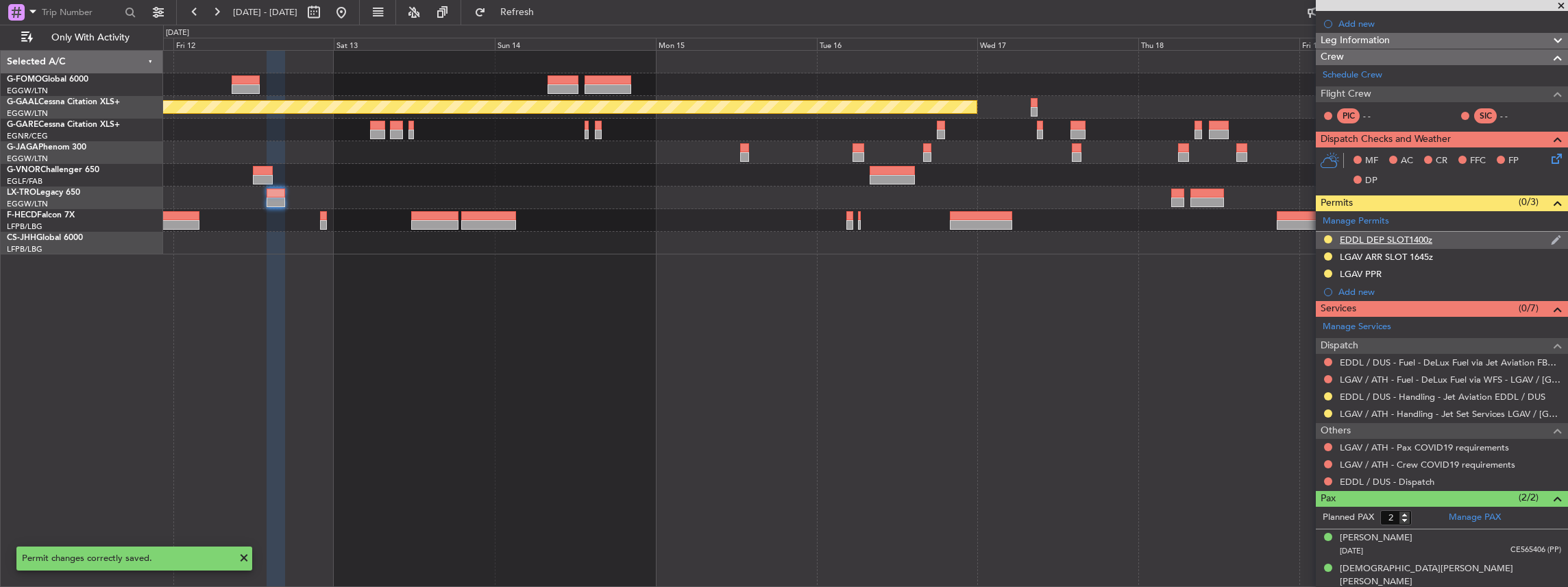
click at [1465, 243] on div "EDDL DEP SLOT1400z" at bounding box center [1441, 240] width 252 height 17
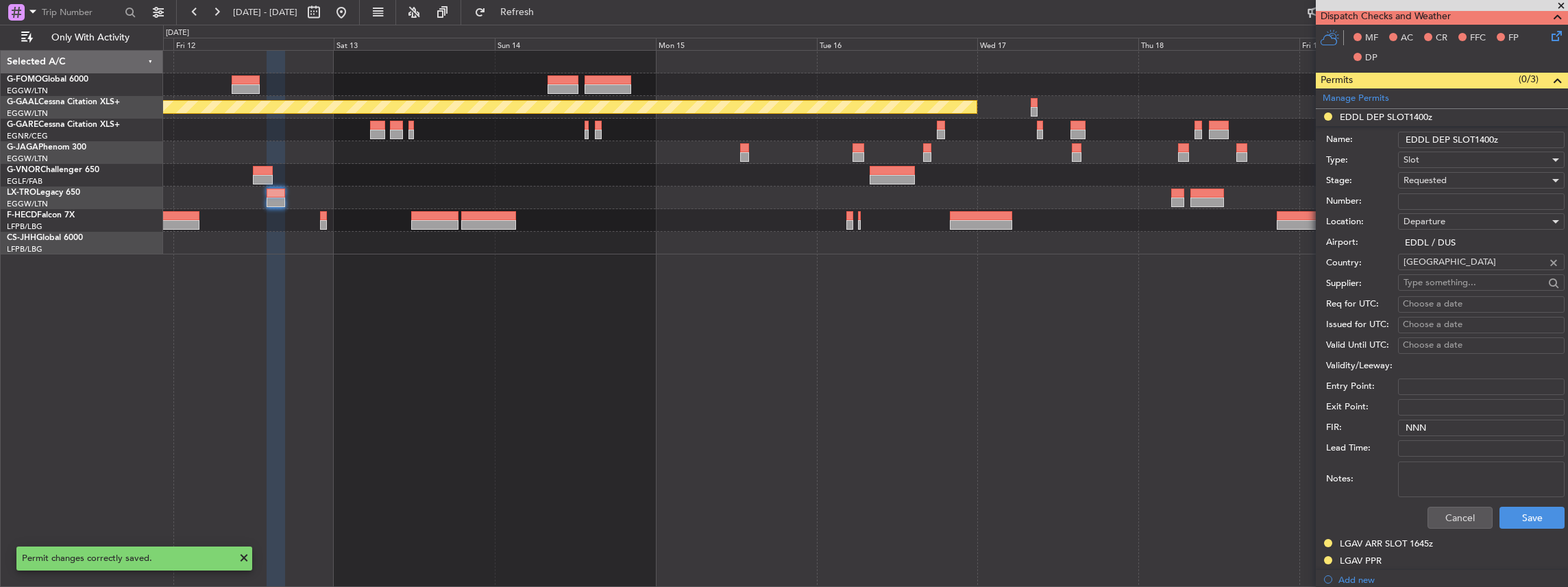
scroll to position [274, 0]
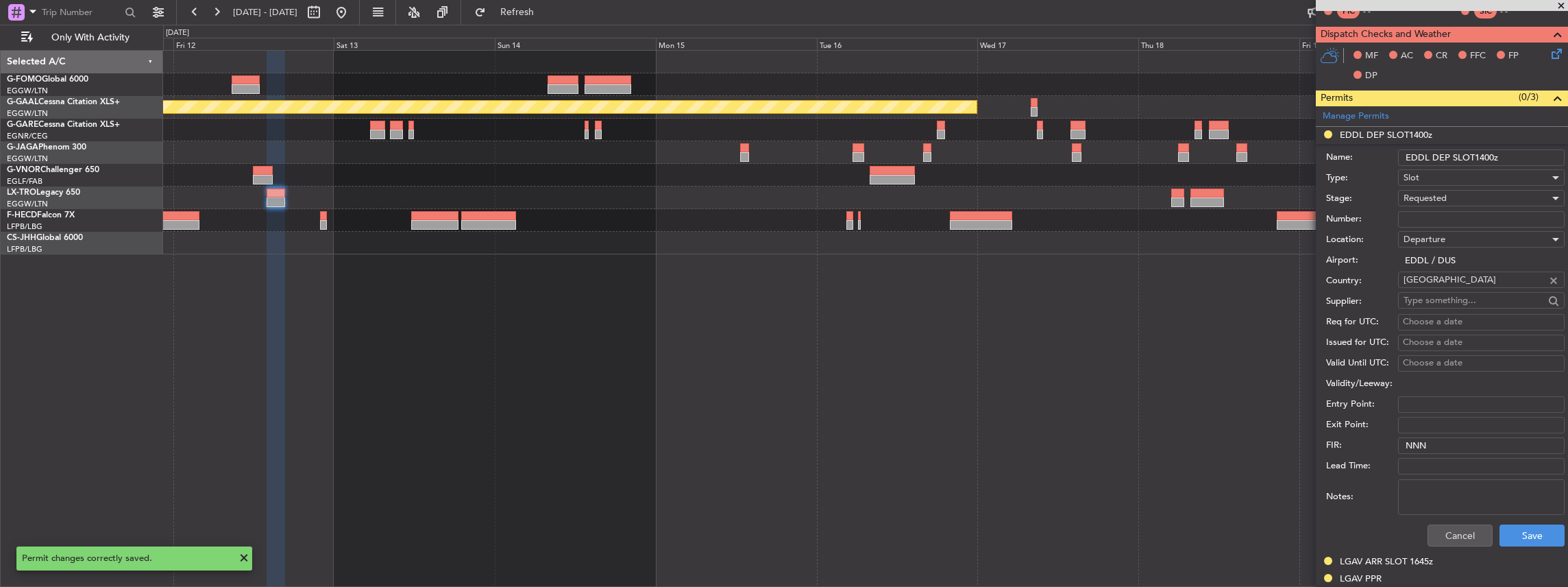
click at [1477, 154] on input "EDDL DEP SLOT1400z" at bounding box center [1481, 158] width 166 height 16
type input "EDDL DEP SLOT 1400z"
click at [1513, 537] on button "Save" at bounding box center [1532, 535] width 65 height 22
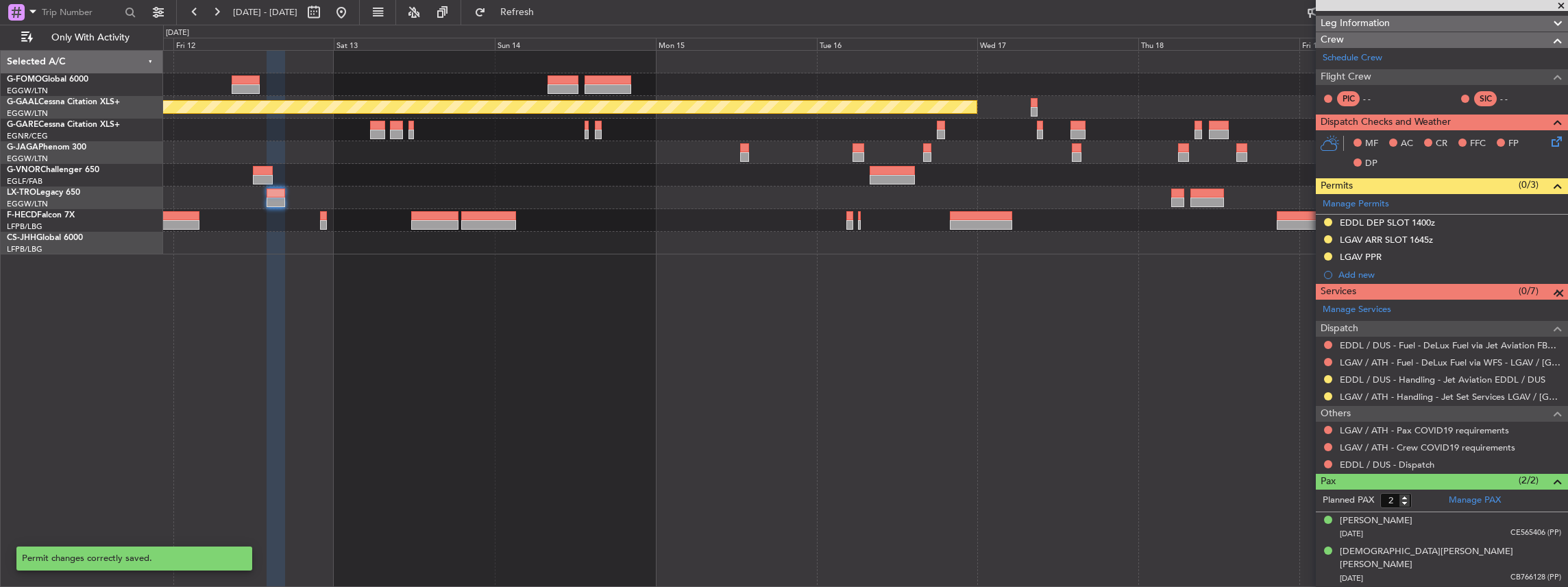
scroll to position [169, 0]
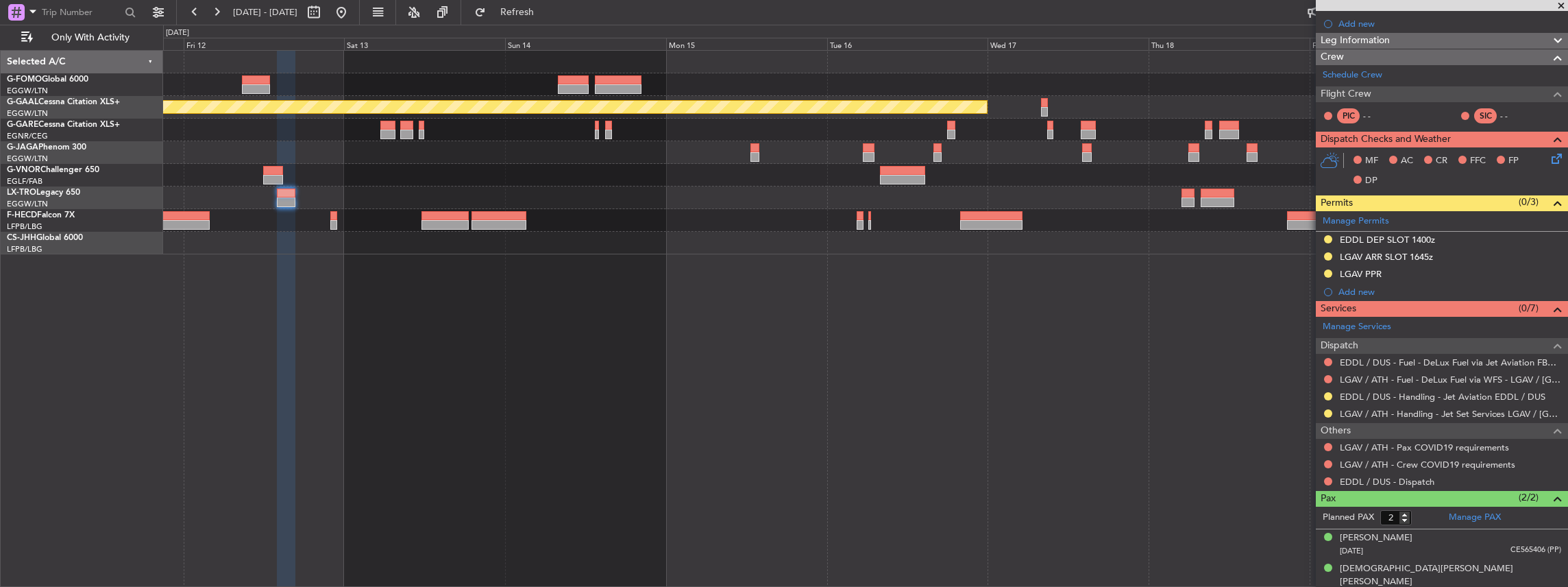
click at [417, 203] on div at bounding box center [866, 198] width 1405 height 22
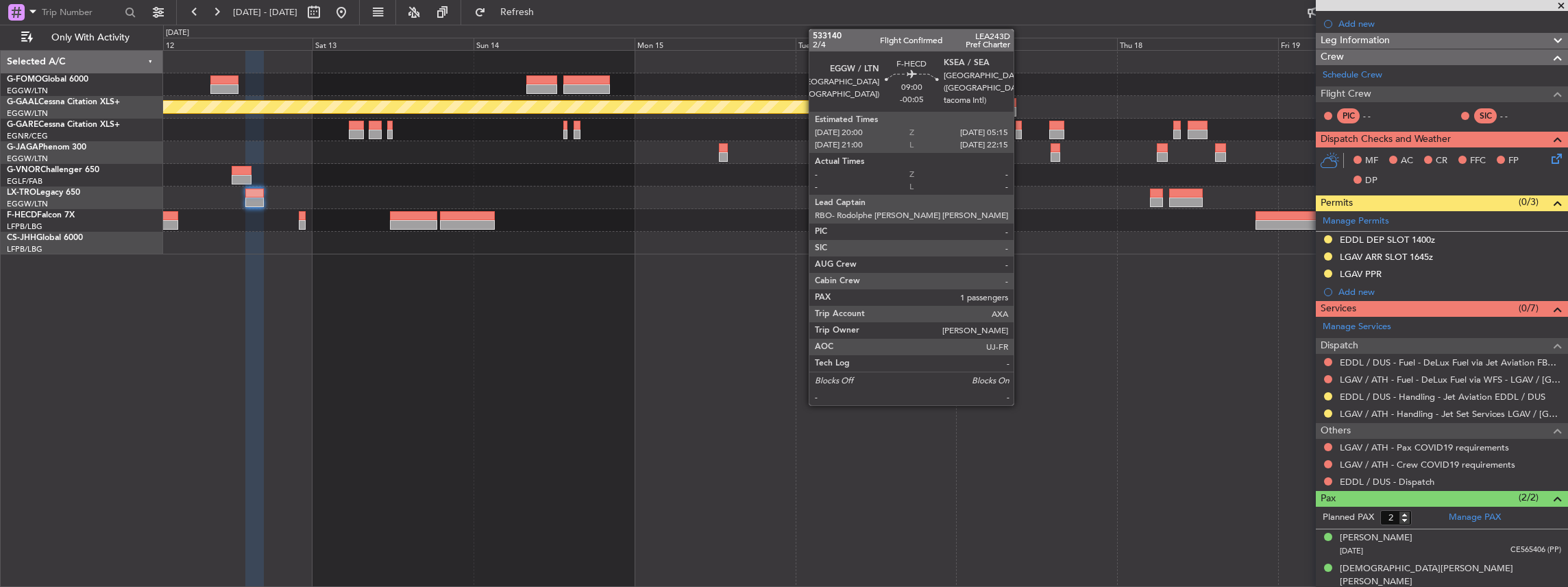
click at [989, 218] on div at bounding box center [959, 216] width 62 height 10
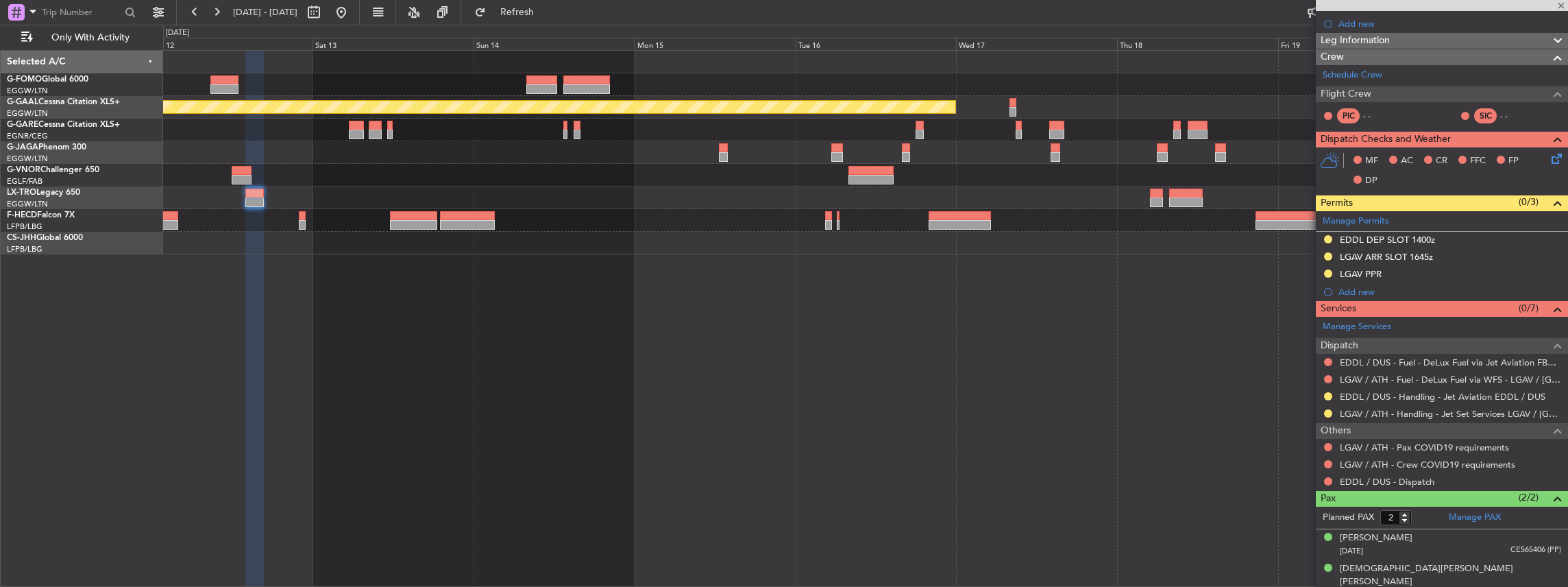
type input "-00:05"
type input "1"
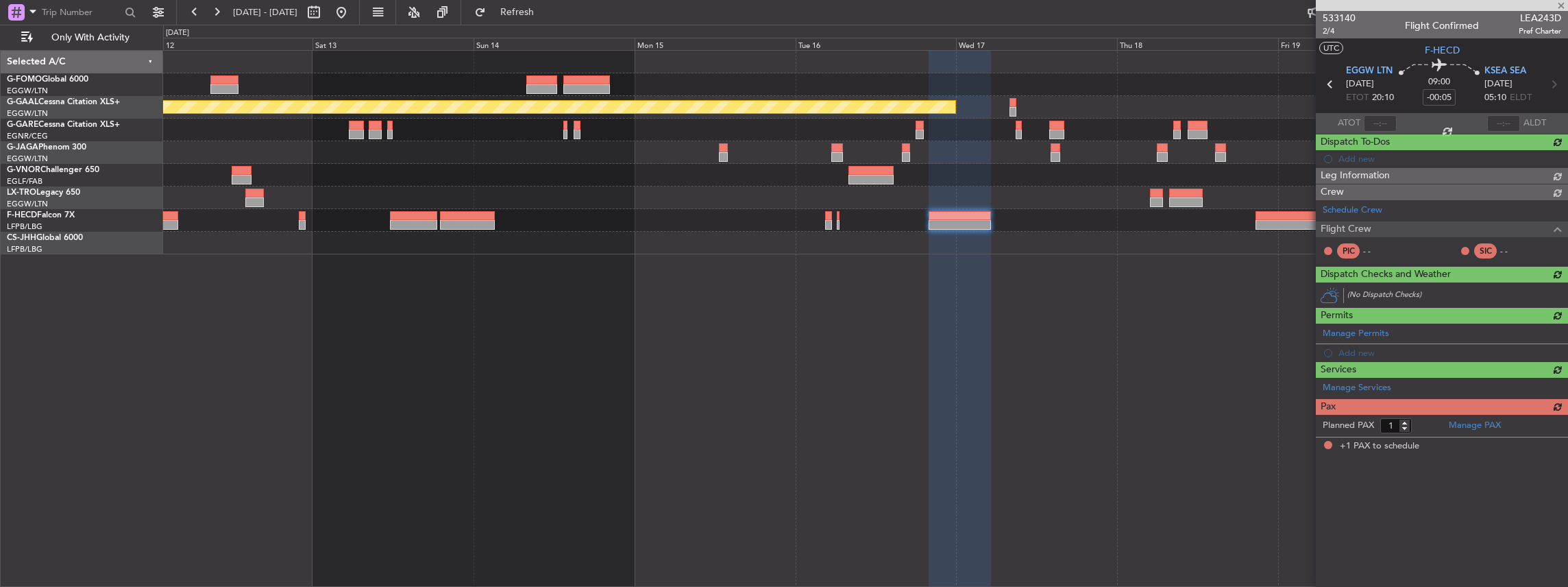
scroll to position [0, 0]
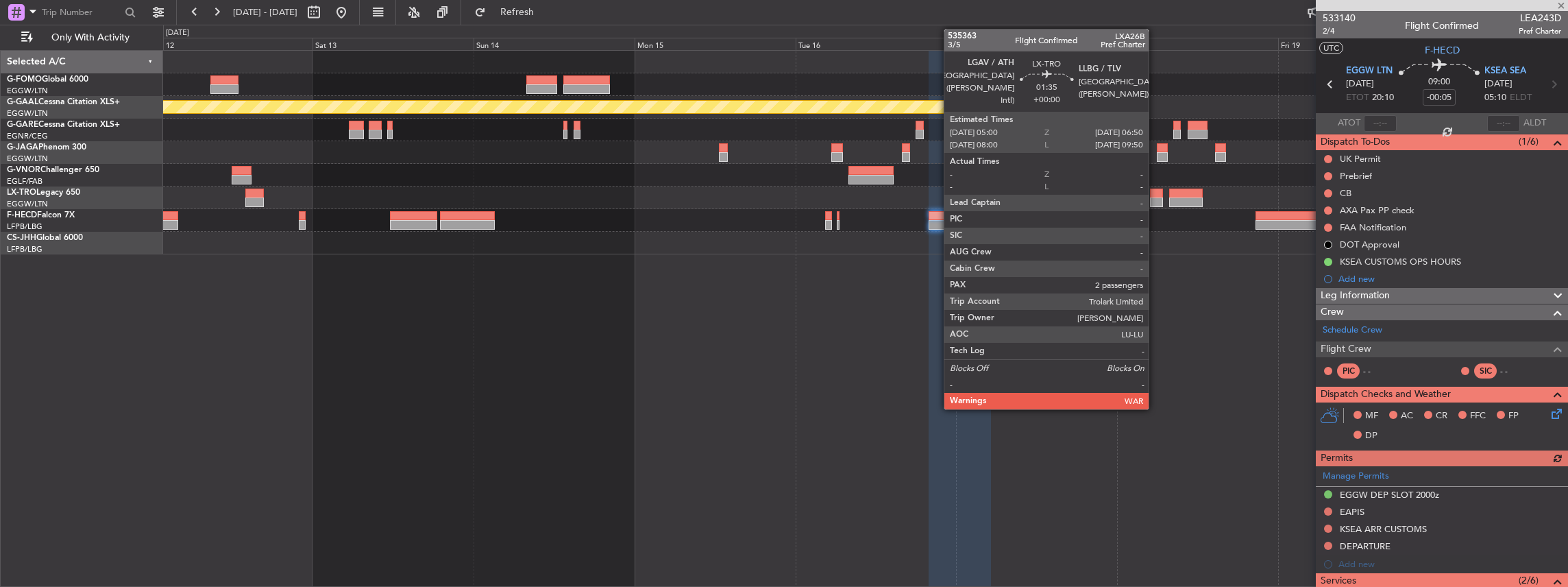
click at [1155, 198] on div at bounding box center [1156, 202] width 12 height 10
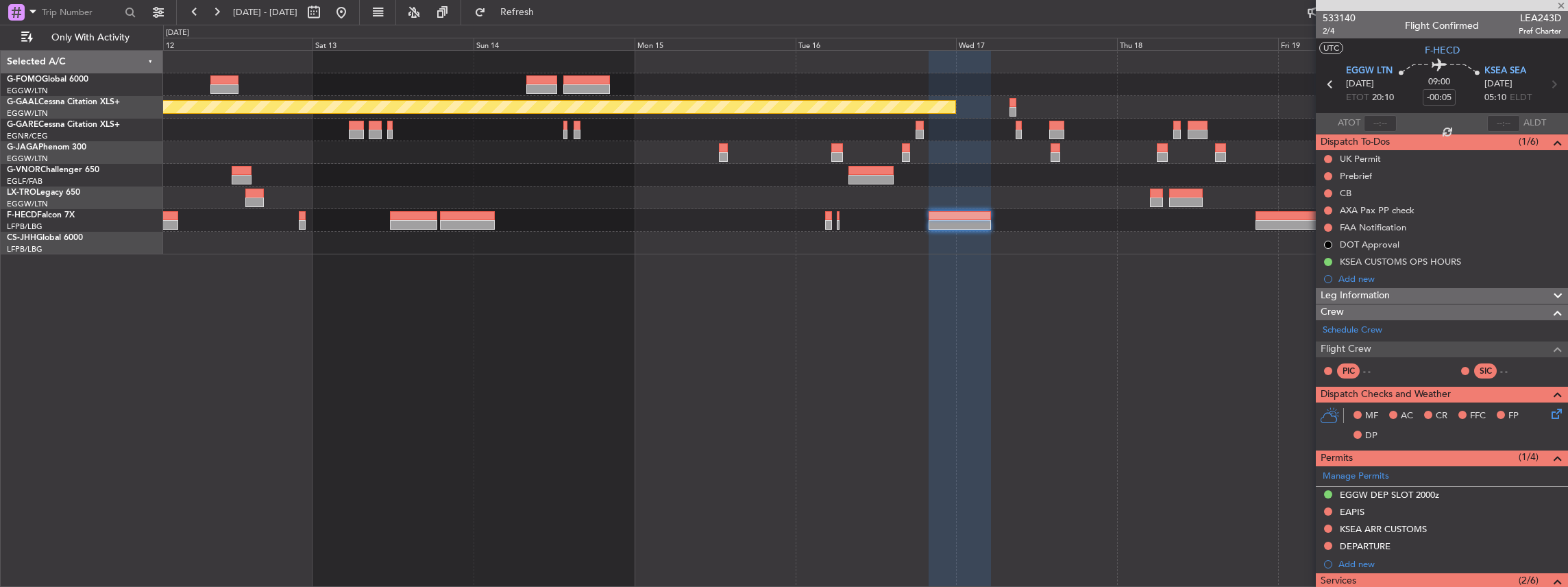
type input "2"
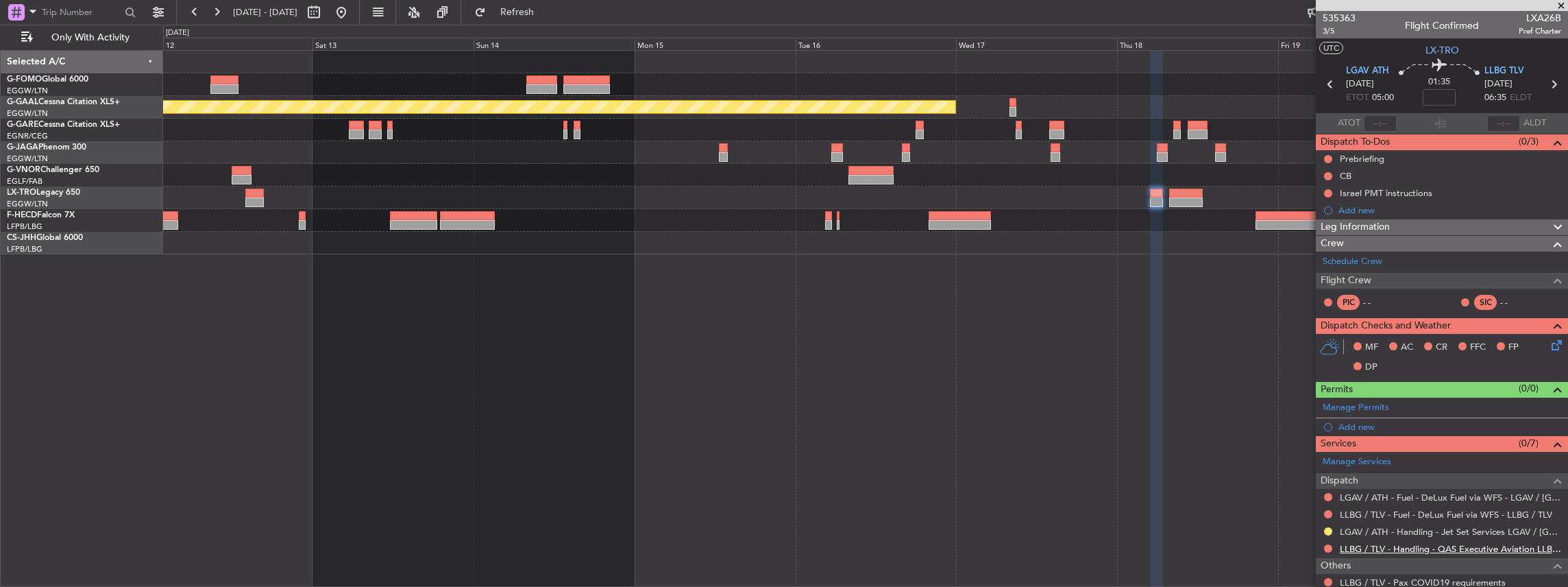
click at [1373, 547] on link "LLBG / TLV - Handling - QAS Executive Aviation LLBG / TLV" at bounding box center [1450, 549] width 222 height 12
click at [540, 19] on button "Refresh" at bounding box center [509, 12] width 82 height 22
click at [1548, 406] on span at bounding box center [1556, 404] width 16 height 10
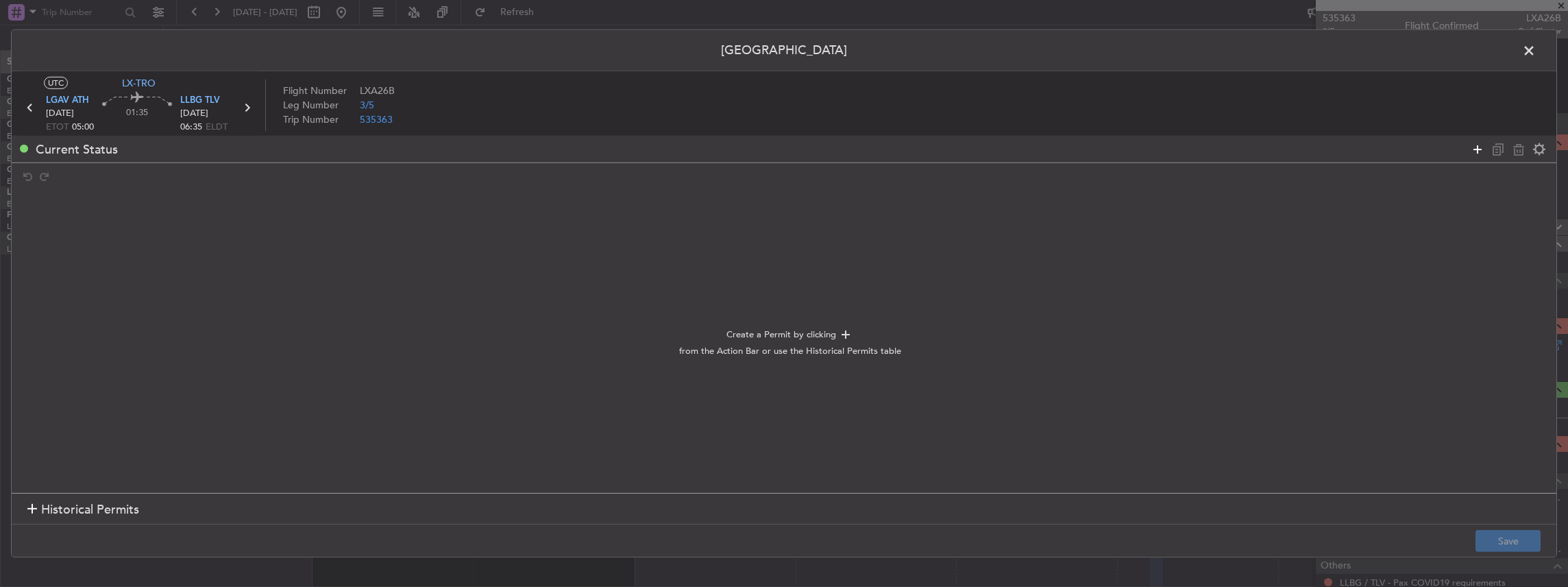
click at [1477, 147] on icon at bounding box center [1477, 149] width 16 height 16
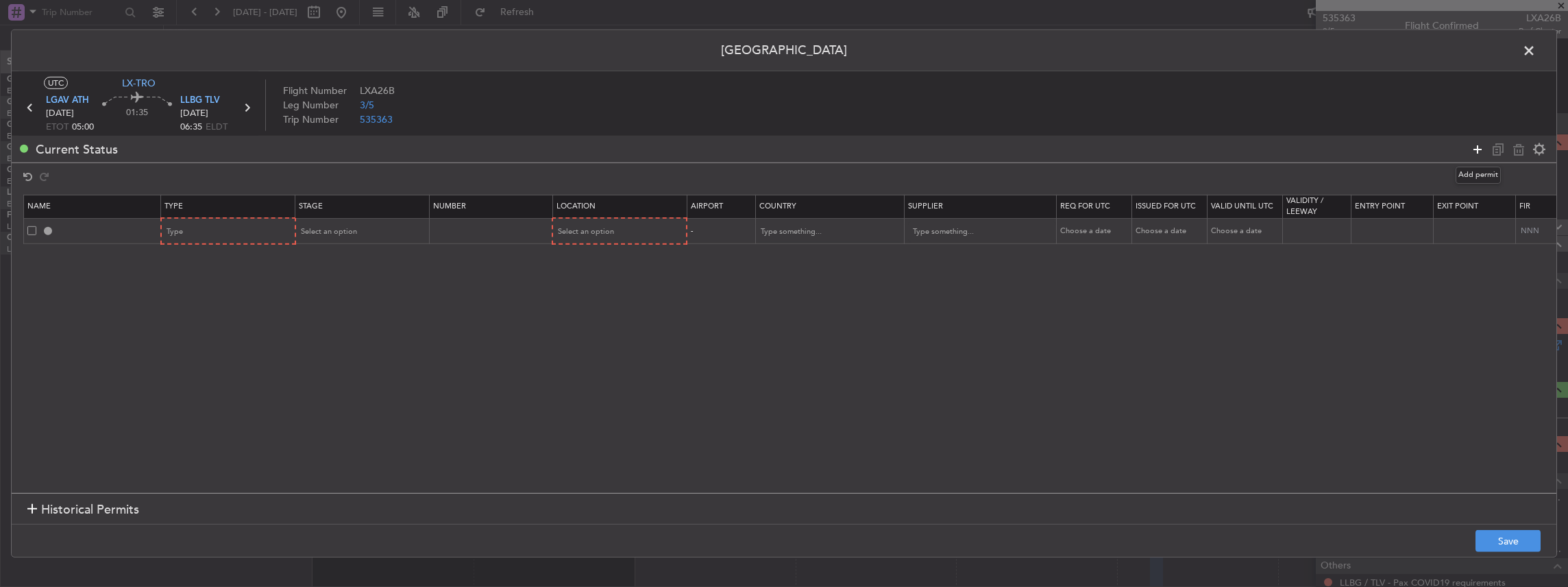
click at [1477, 147] on icon at bounding box center [1477, 149] width 16 height 16
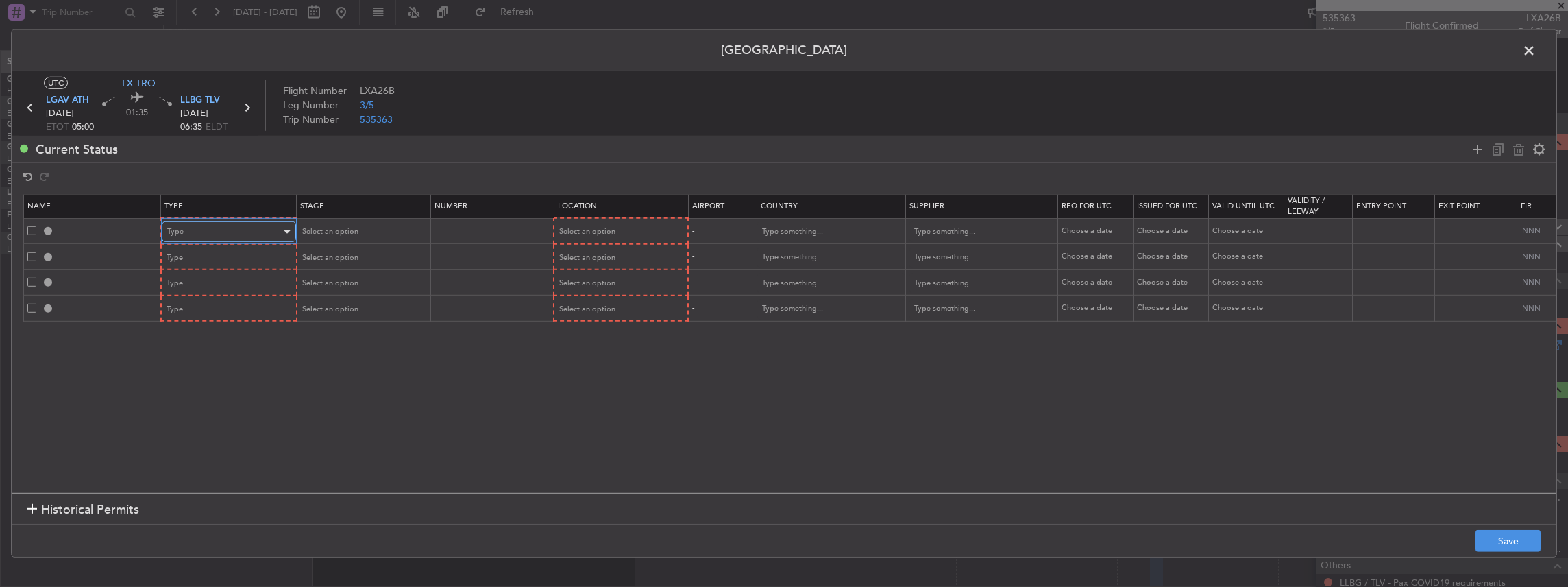
click at [186, 234] on div "Type" at bounding box center [224, 231] width 114 height 20
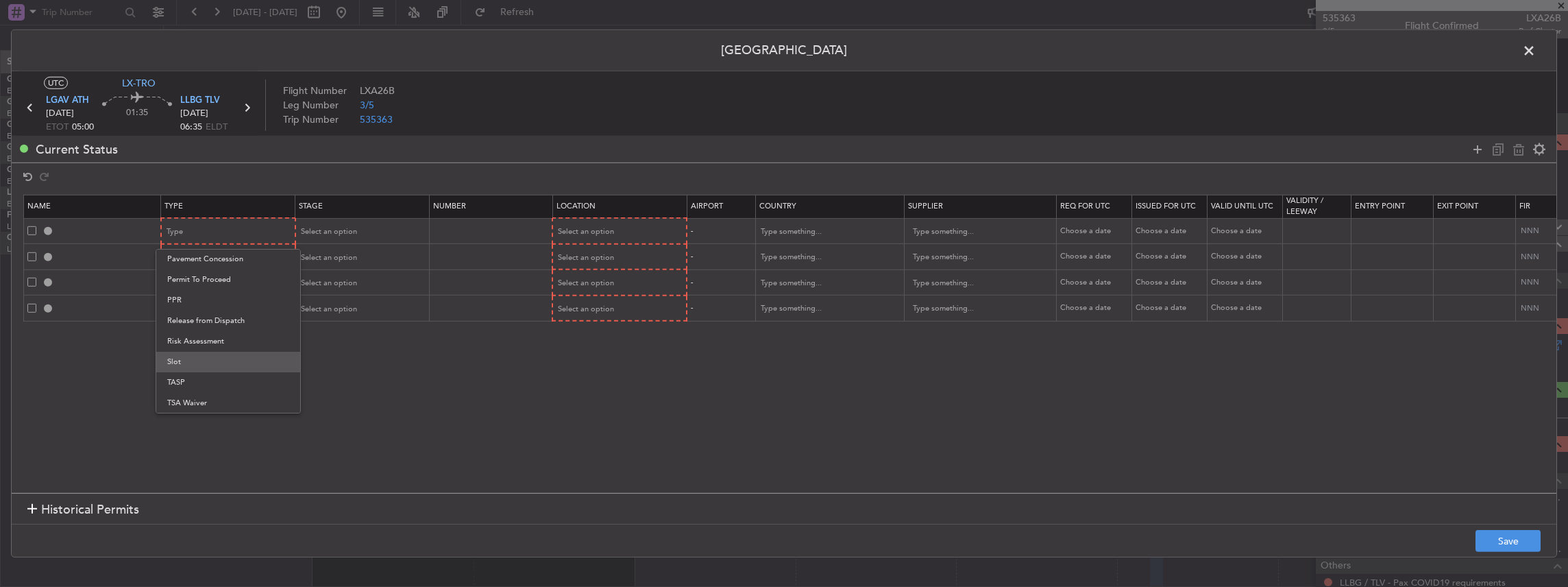
click at [203, 355] on span "Slot" at bounding box center [228, 362] width 122 height 20
click at [198, 253] on div "Type" at bounding box center [224, 257] width 114 height 20
click at [180, 325] on span "PPR" at bounding box center [228, 325] width 122 height 20
click at [198, 276] on div "Type" at bounding box center [224, 282] width 114 height 20
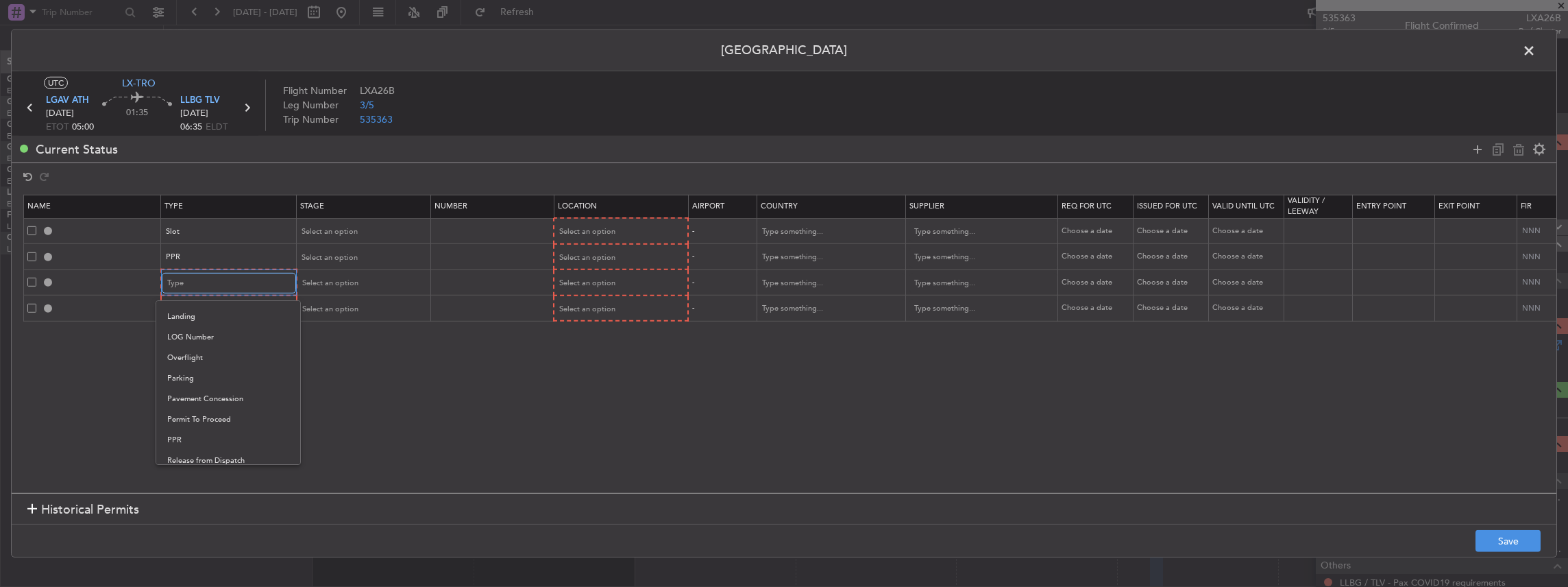
scroll to position [320, 0]
click at [193, 323] on span "Landing" at bounding box center [228, 320] width 122 height 20
click at [193, 305] on div "Type" at bounding box center [224, 308] width 114 height 20
click at [182, 441] on span "Slot" at bounding box center [228, 438] width 122 height 20
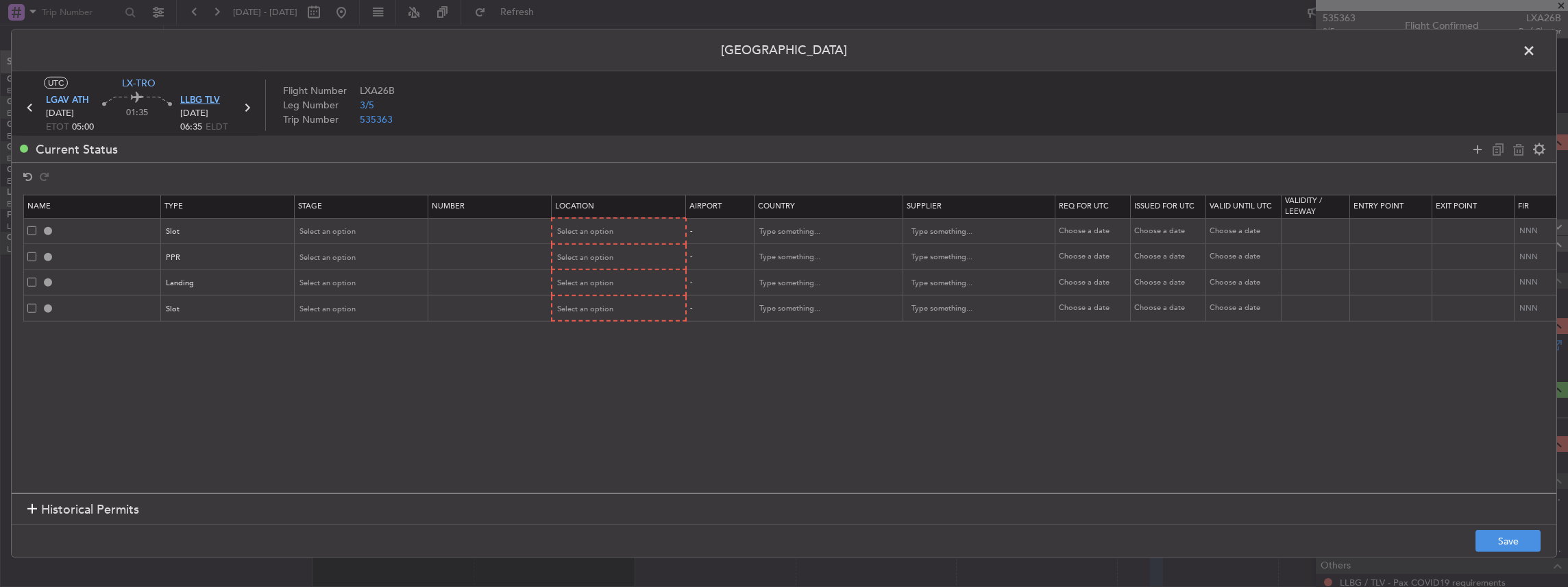
click at [194, 105] on span "LLBG TLV" at bounding box center [200, 100] width 40 height 13
click at [61, 101] on span "LGAV ATH" at bounding box center [67, 100] width 43 height 13
click at [346, 234] on span "Select an option" at bounding box center [328, 231] width 56 height 10
click at [326, 317] on span "Requested" at bounding box center [361, 321] width 122 height 20
click at [326, 255] on span "Select an option" at bounding box center [328, 258] width 56 height 10
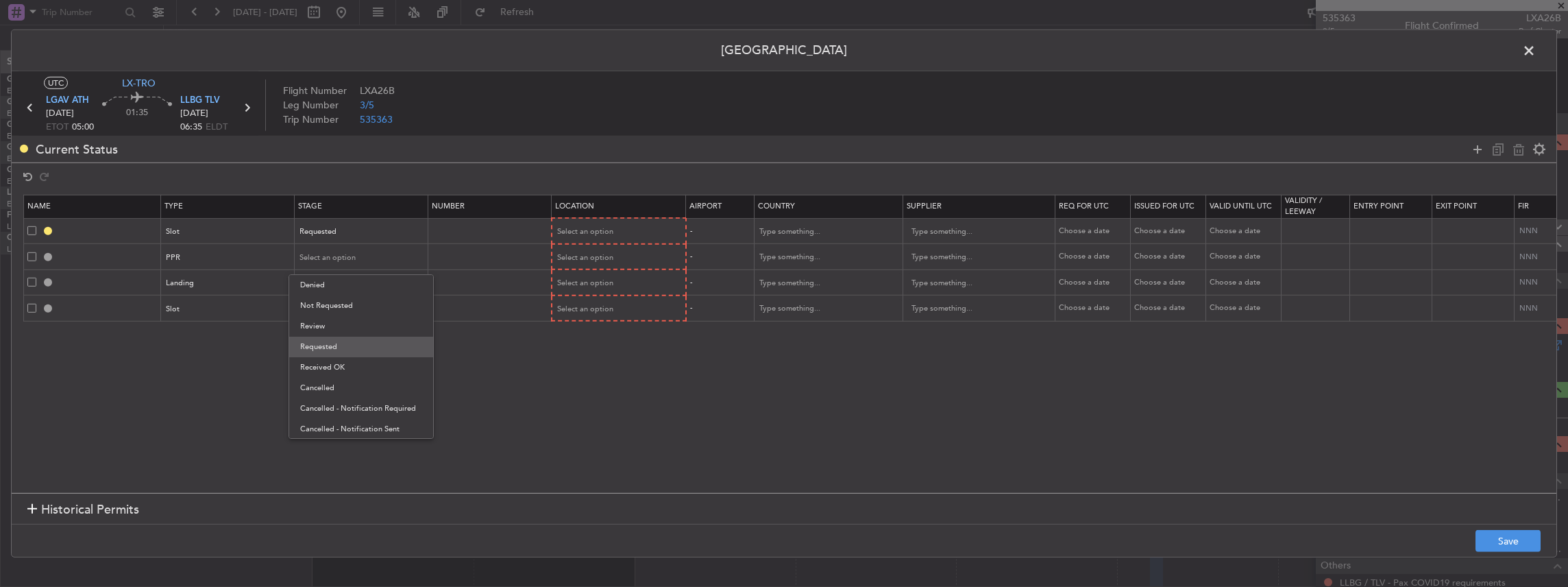
click at [341, 346] on span "Requested" at bounding box center [361, 346] width 122 height 20
click at [328, 288] on div "Select an option" at bounding box center [357, 282] width 114 height 20
click at [340, 336] on span "Not Requested" at bounding box center [361, 331] width 122 height 20
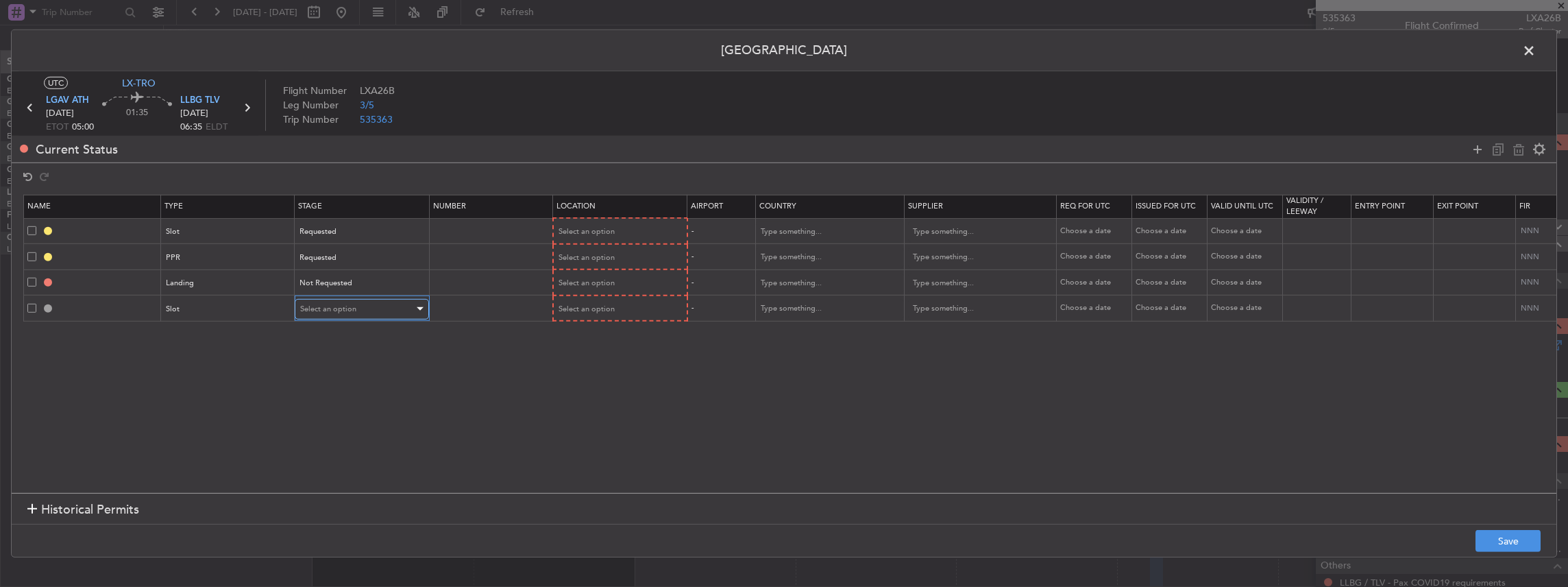
click at [321, 308] on span "Select an option" at bounding box center [328, 308] width 56 height 10
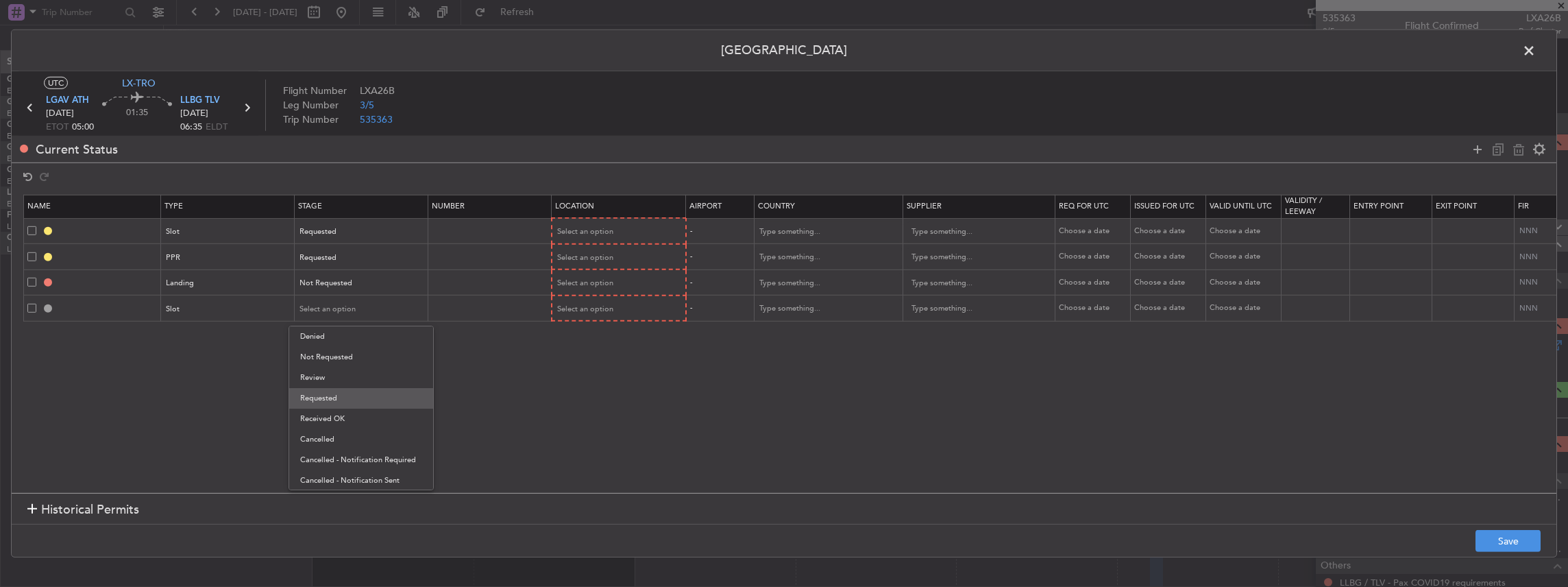
click at [335, 396] on span "Requested" at bounding box center [361, 398] width 122 height 20
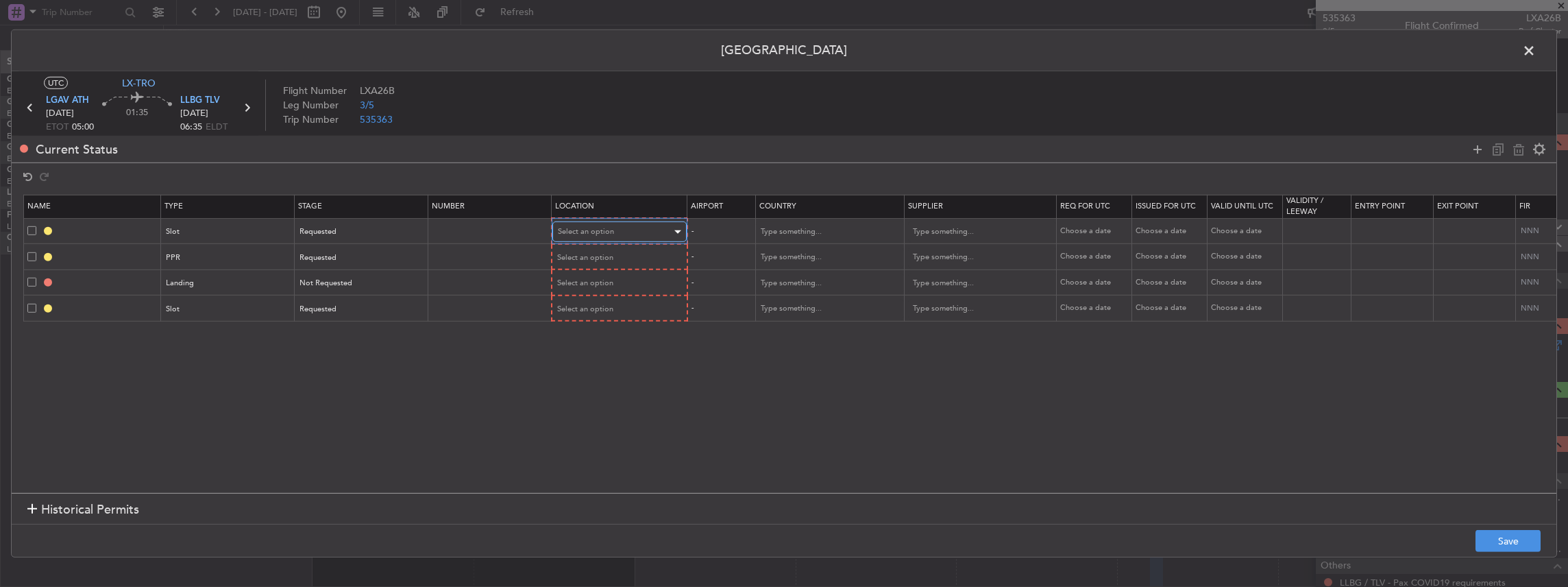
click at [598, 229] on span "Select an option" at bounding box center [586, 231] width 56 height 10
click at [567, 259] on span "Departure" at bounding box center [618, 259] width 122 height 20
click at [572, 250] on div "Select an option" at bounding box center [615, 257] width 114 height 20
click at [586, 287] on span "Departure" at bounding box center [618, 285] width 122 height 20
click at [573, 277] on span "Select an option" at bounding box center [586, 282] width 56 height 10
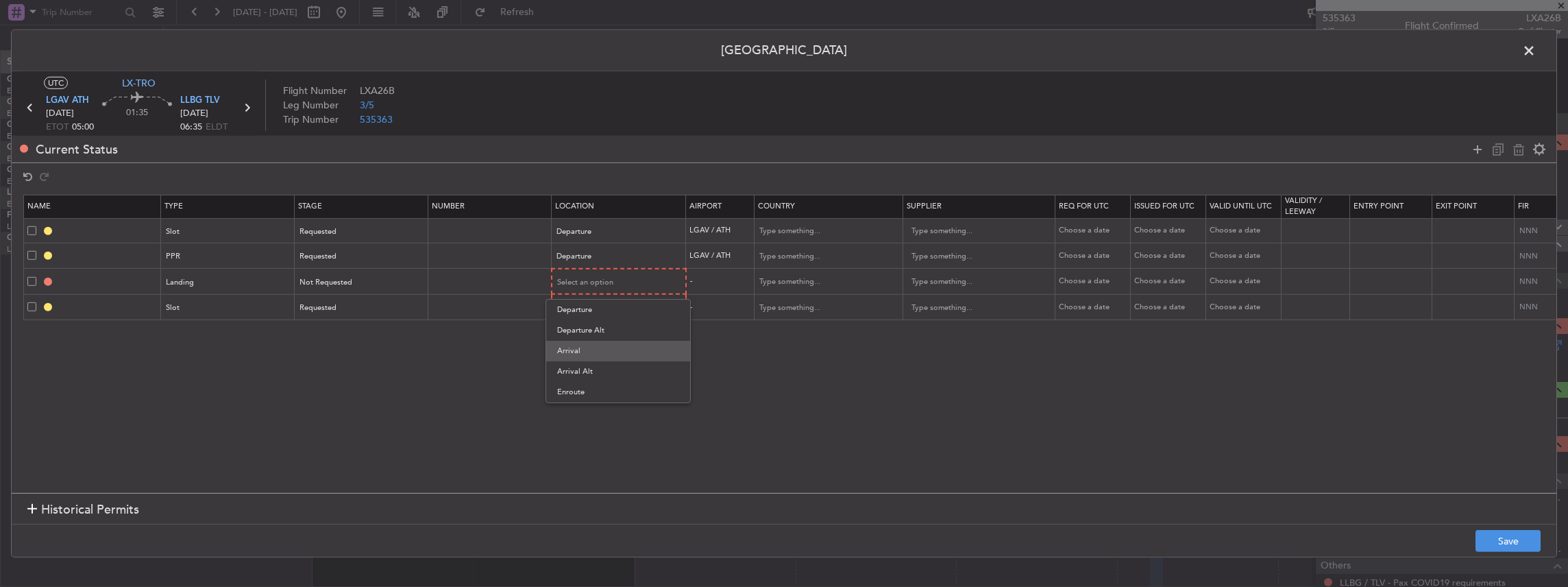
click at [581, 348] on span "Arrival" at bounding box center [618, 350] width 122 height 20
click at [577, 308] on span "Select an option" at bounding box center [586, 307] width 56 height 10
click at [580, 376] on span "Arrival" at bounding box center [618, 375] width 122 height 20
click at [1498, 543] on button "Save" at bounding box center [1508, 541] width 65 height 22
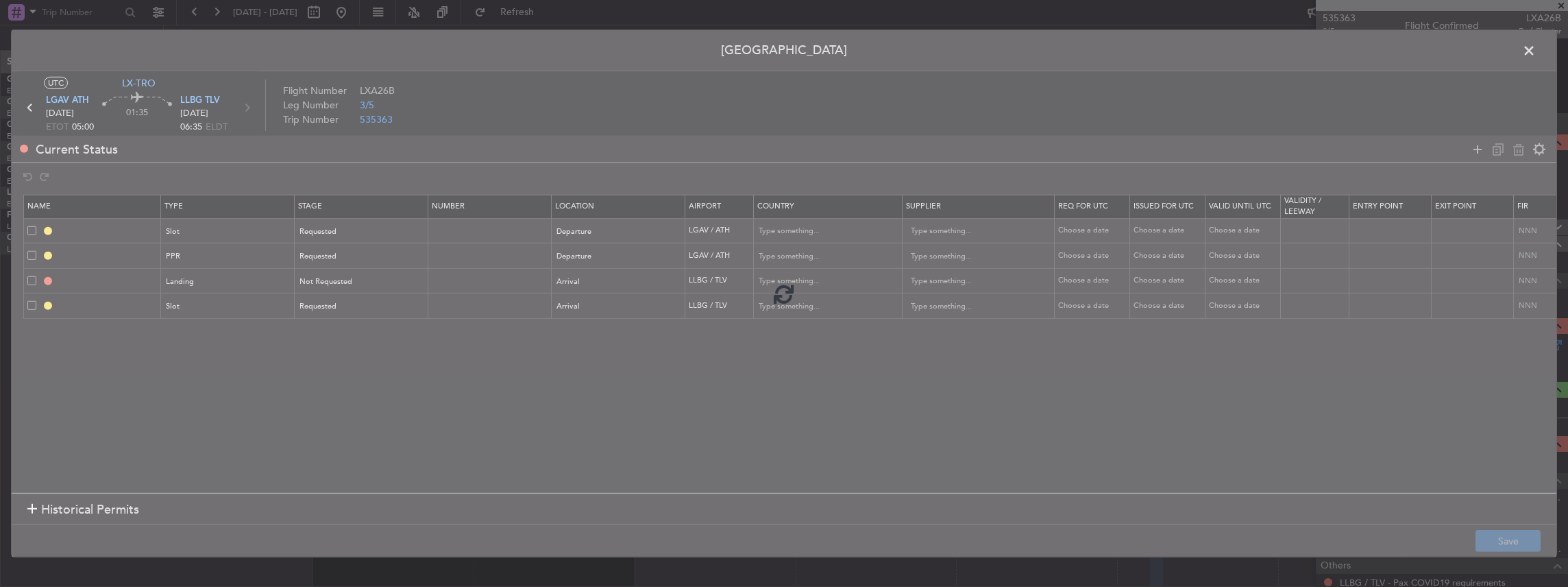
type input "LGAV DEP SLOT"
type input "Greece"
type input "NNN"
type input "LGAV PPR"
type input "Greece"
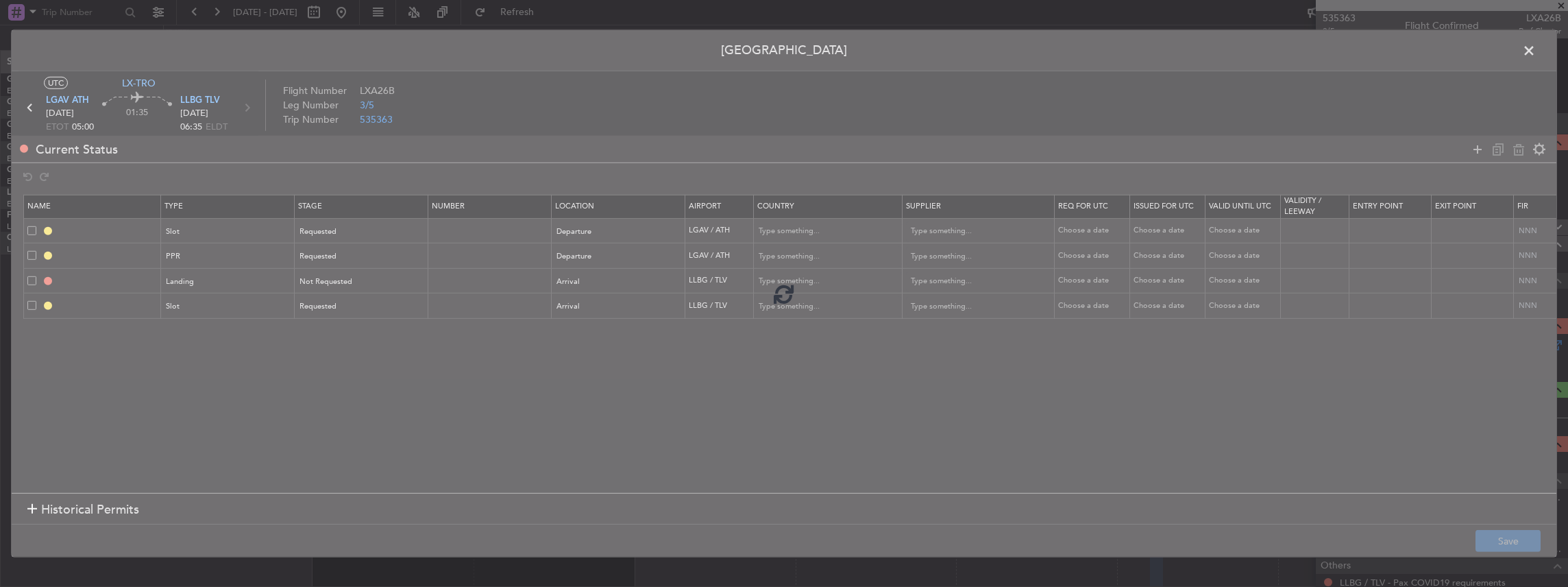
type input "NNN"
type input "LLBG LDG"
type input "Israel"
type input "NNN"
type input "LLBG ARR SLOT"
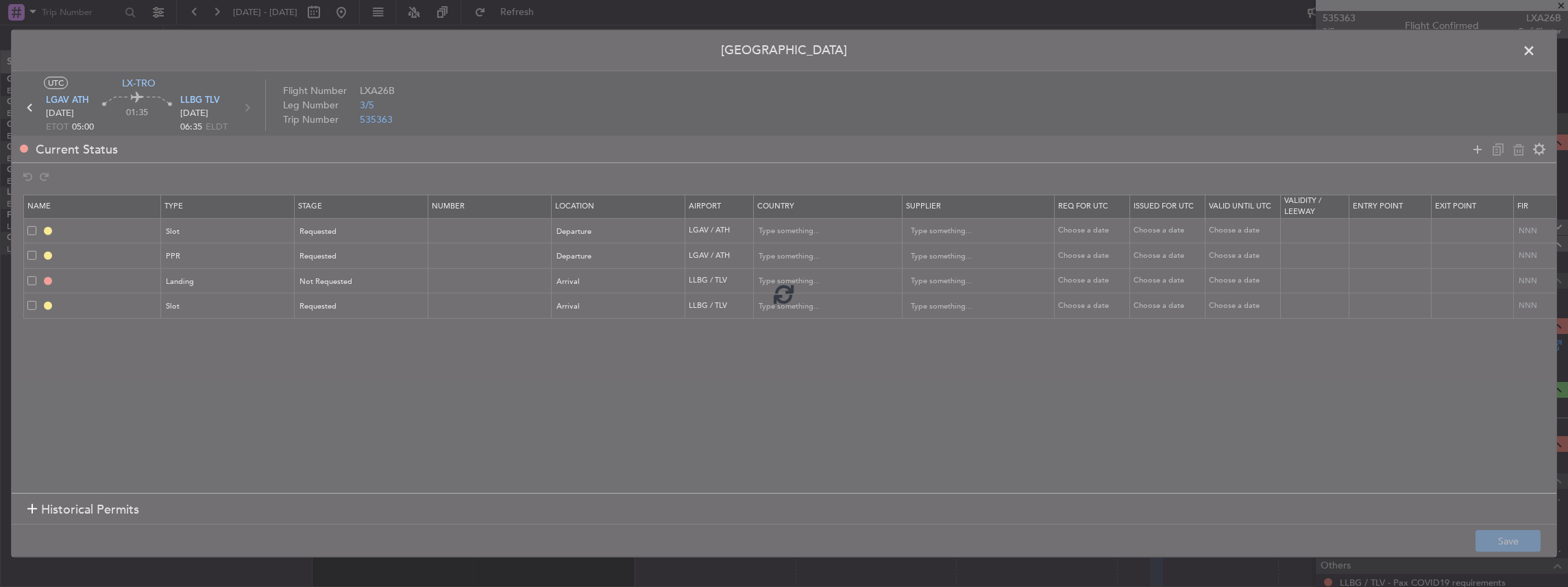
type input "Israel"
type input "NNN"
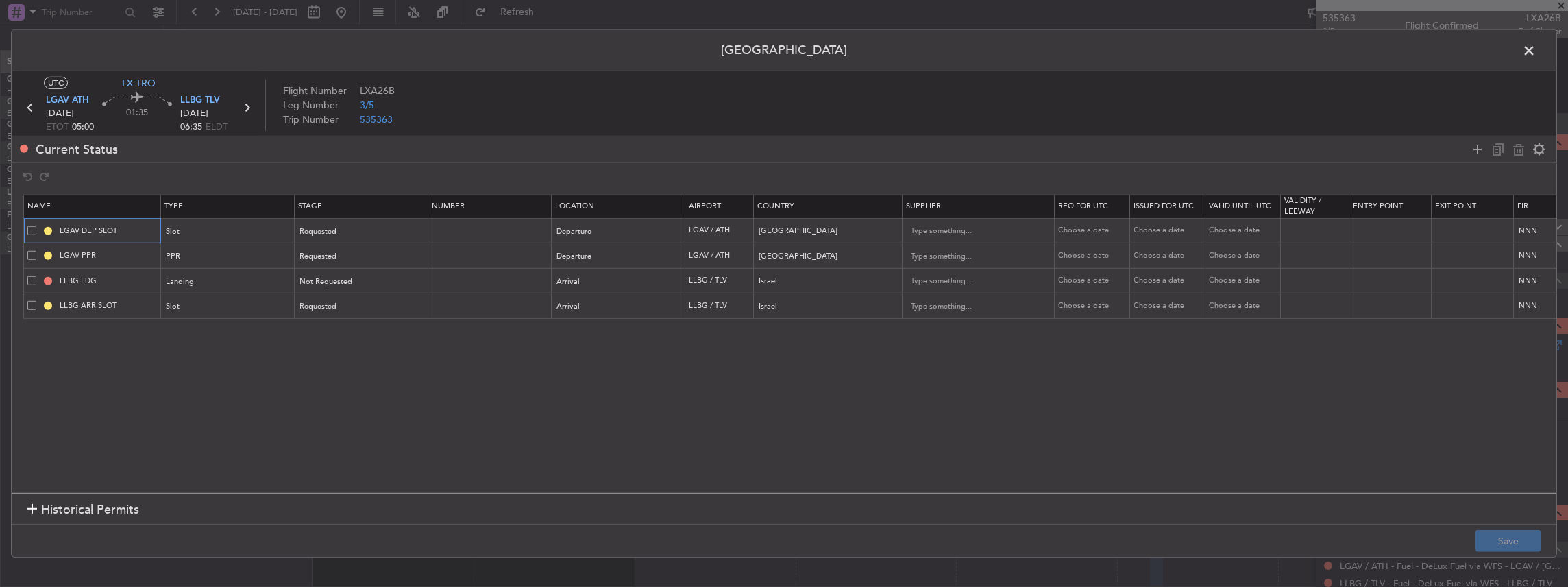
click at [132, 225] on input "LGAV DEP SLOT" at bounding box center [108, 231] width 103 height 12
type input "LGAV DEP SLOT 0500z"
click at [118, 259] on input "LGAV PPR" at bounding box center [108, 255] width 103 height 12
click at [136, 302] on mat-tooltip-component "LLBG LDG" at bounding box center [109, 303] width 61 height 37
click at [142, 307] on input "LLBG ARR SLOT" at bounding box center [108, 305] width 103 height 12
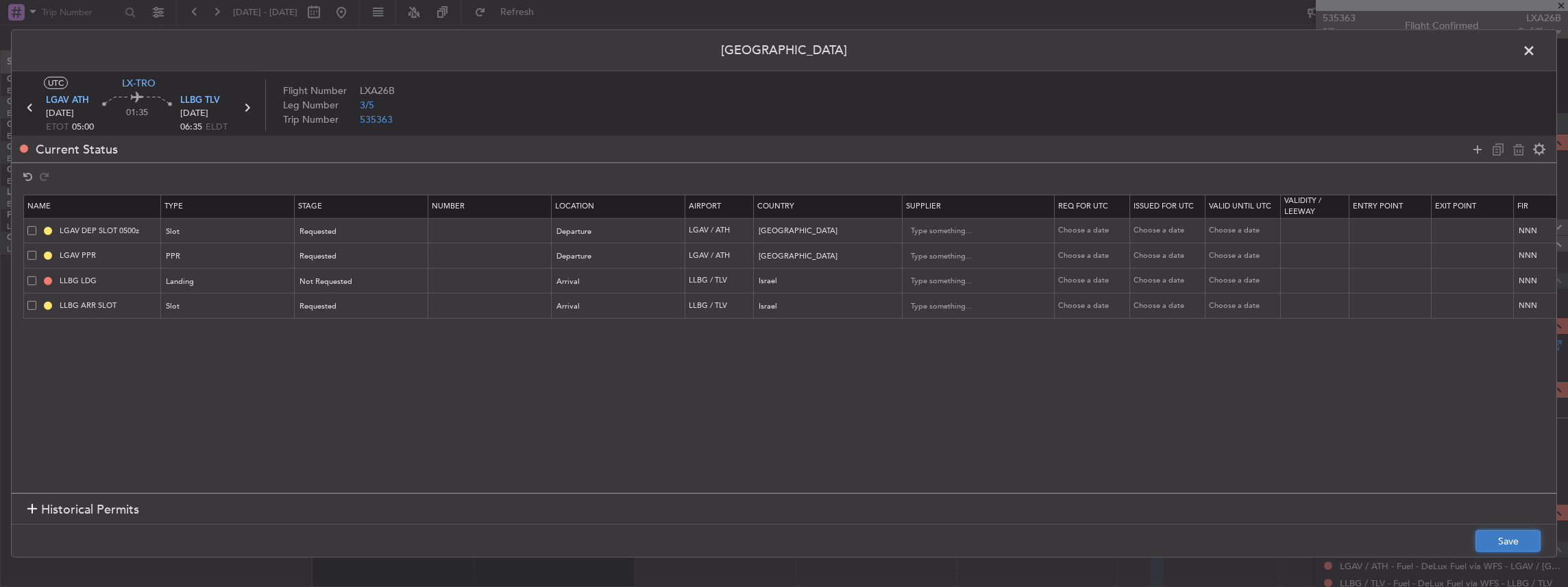
click at [1500, 536] on button "Save" at bounding box center [1508, 541] width 65 height 22
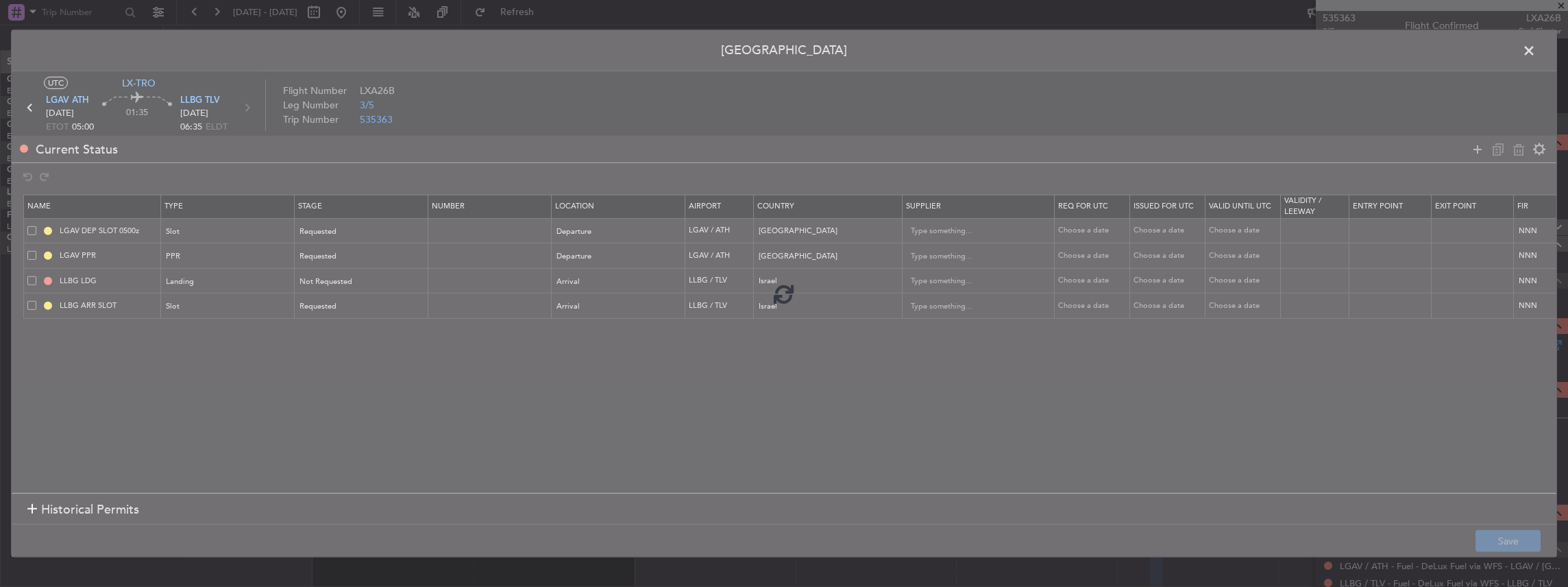
type input "LLBG ARR SLOT"
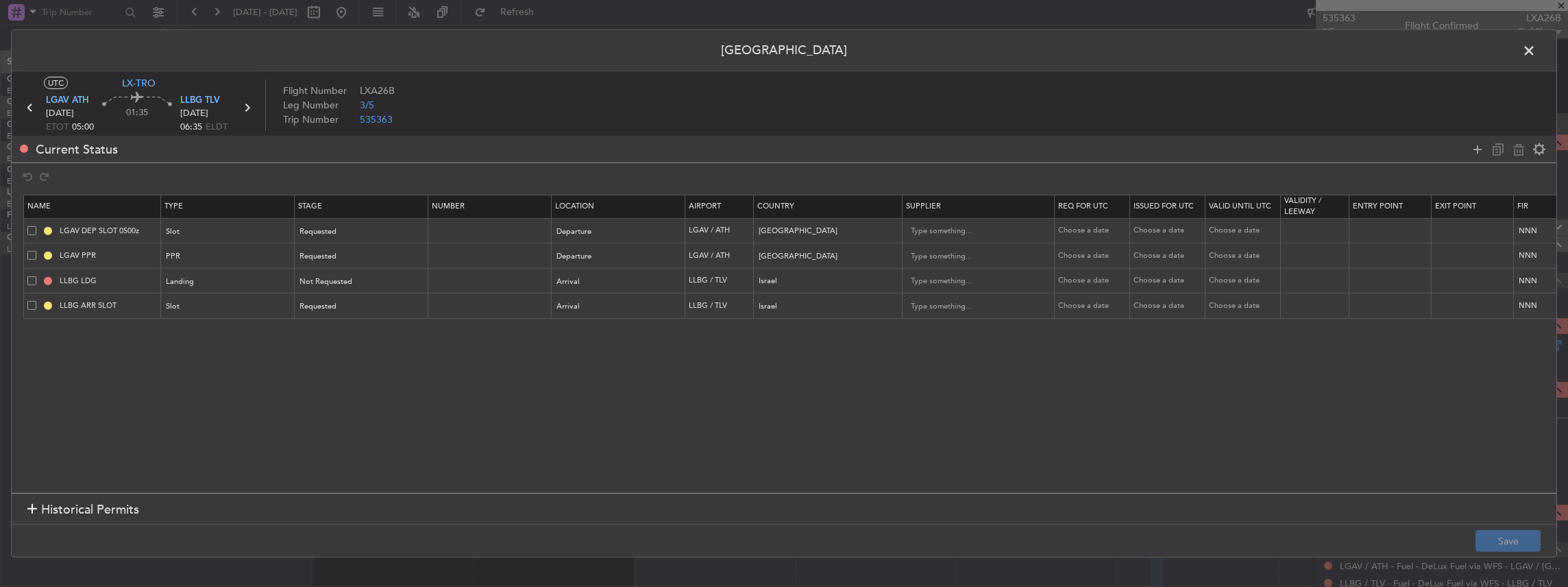
click at [1536, 48] on span at bounding box center [1536, 54] width 0 height 28
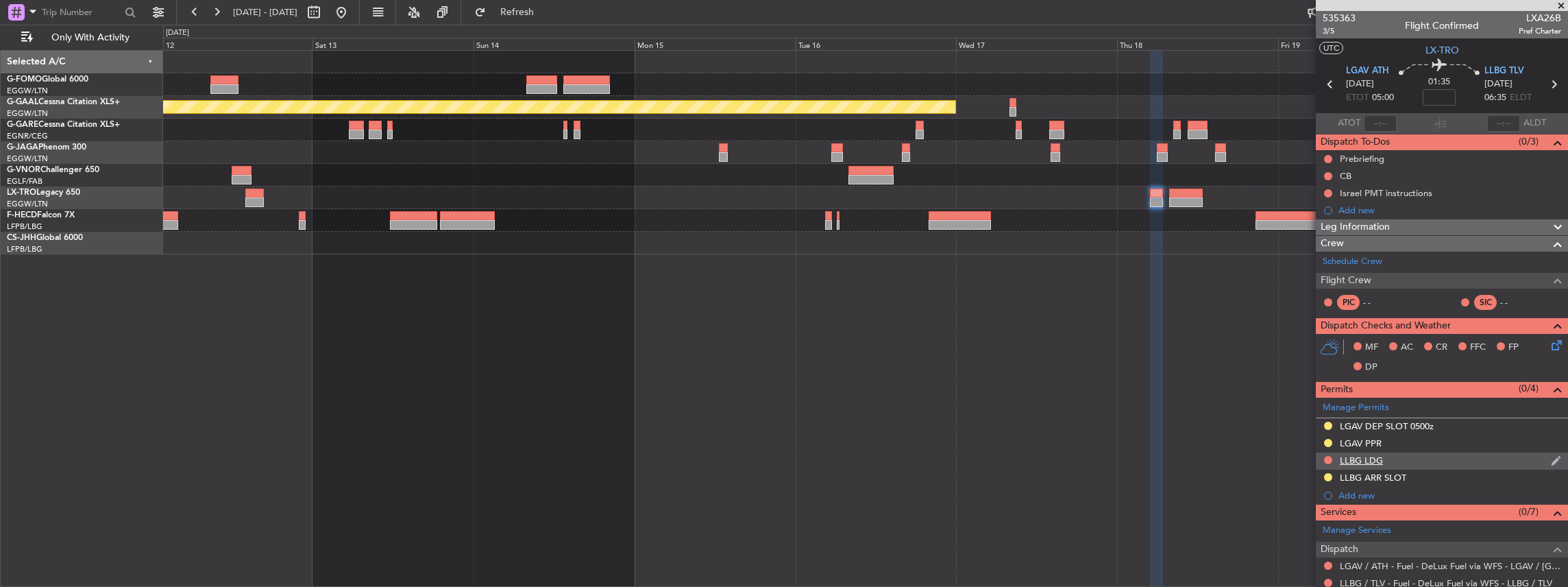
scroll to position [137, 0]
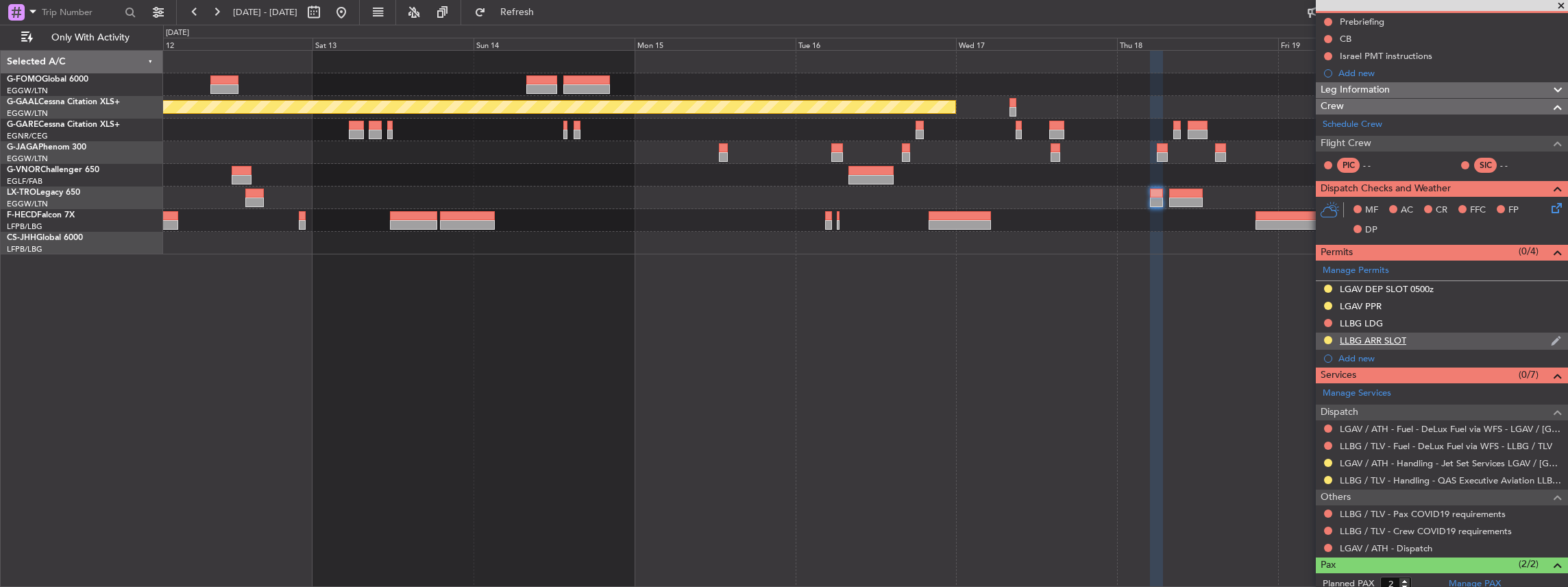
click at [1444, 333] on div "LLBG ARR SLOT" at bounding box center [1441, 341] width 252 height 17
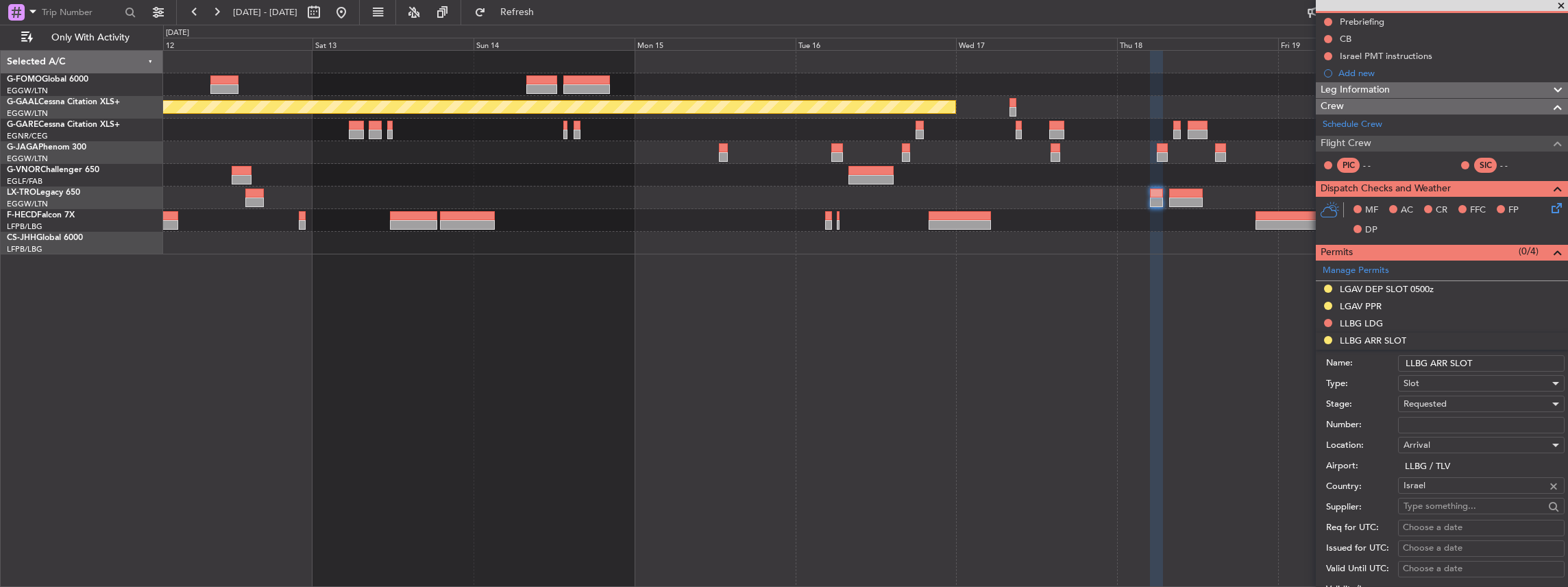
click at [1495, 361] on input "LLBG ARR SLOT" at bounding box center [1481, 363] width 166 height 16
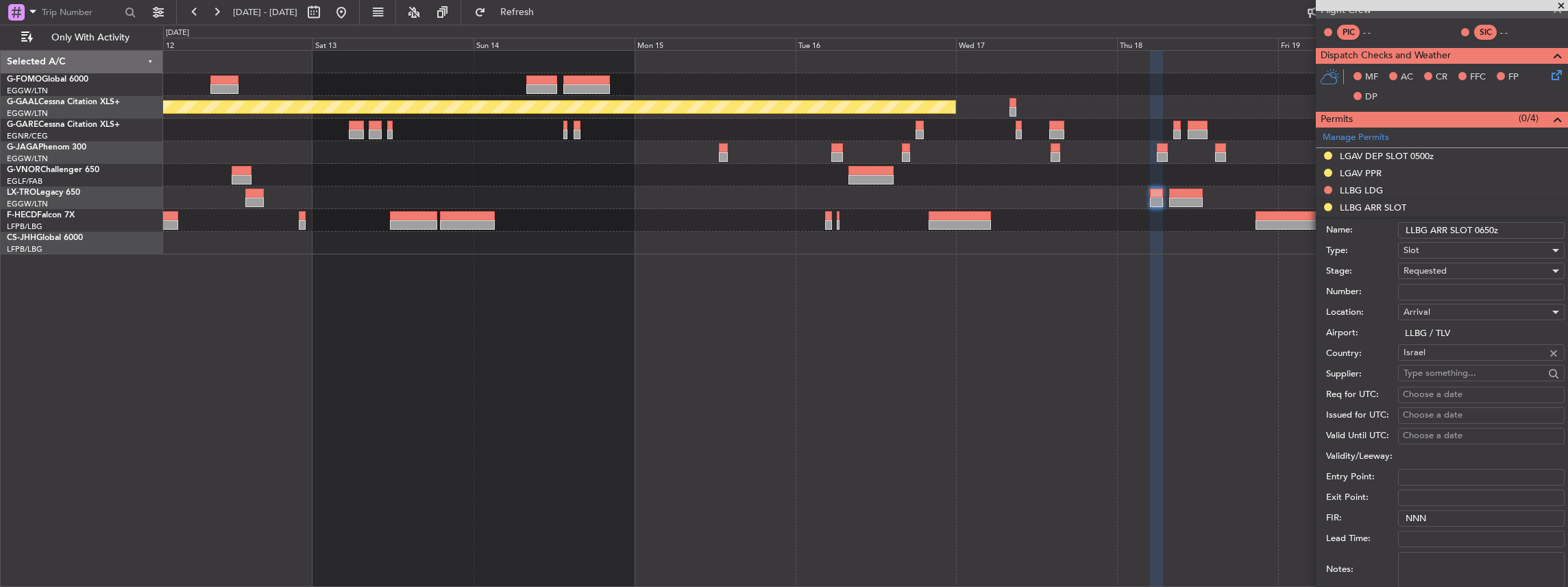
scroll to position [411, 0]
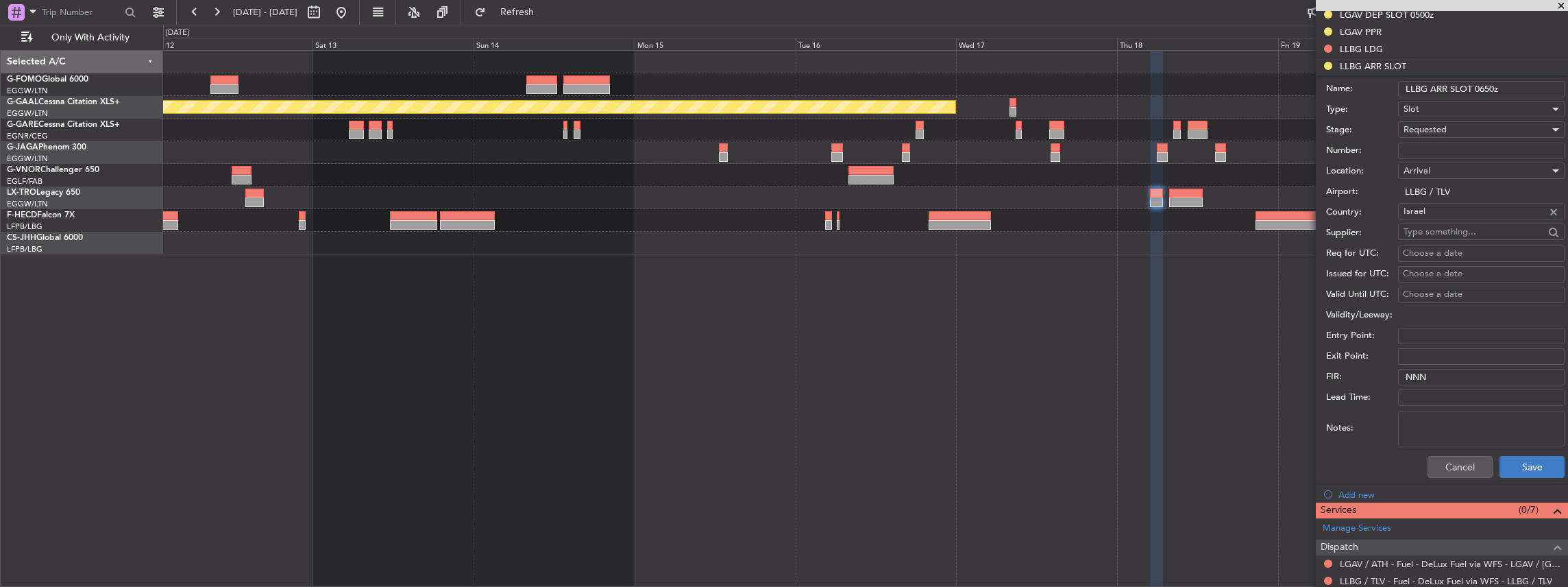
type input "LLBG ARR SLOT 0650z"
click at [1521, 461] on button "Save" at bounding box center [1532, 466] width 65 height 22
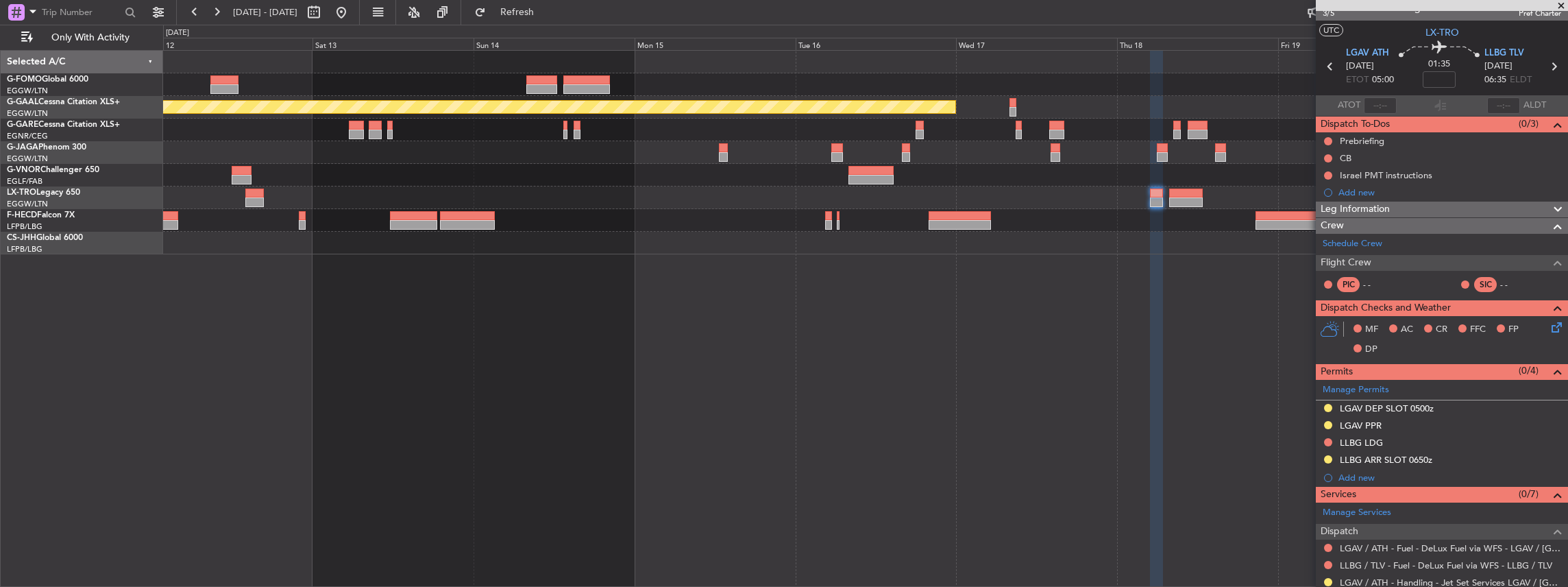
scroll to position [0, 0]
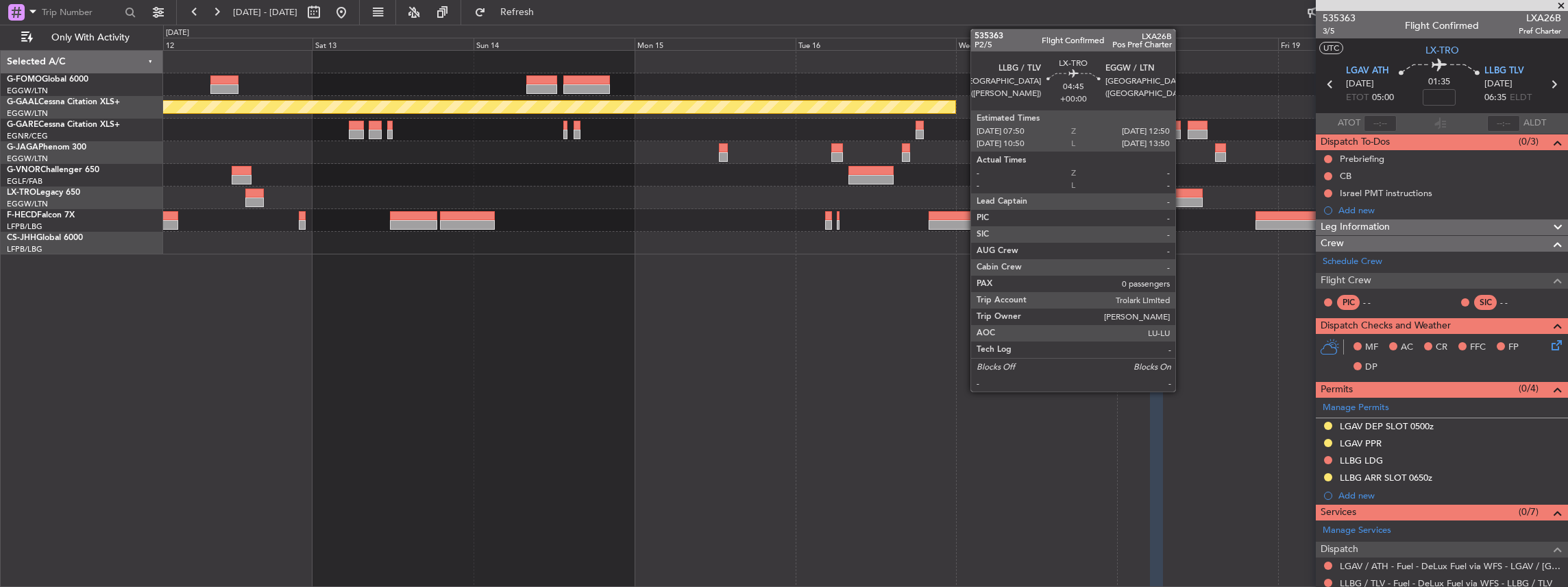
click at [1182, 203] on div at bounding box center [1186, 202] width 34 height 10
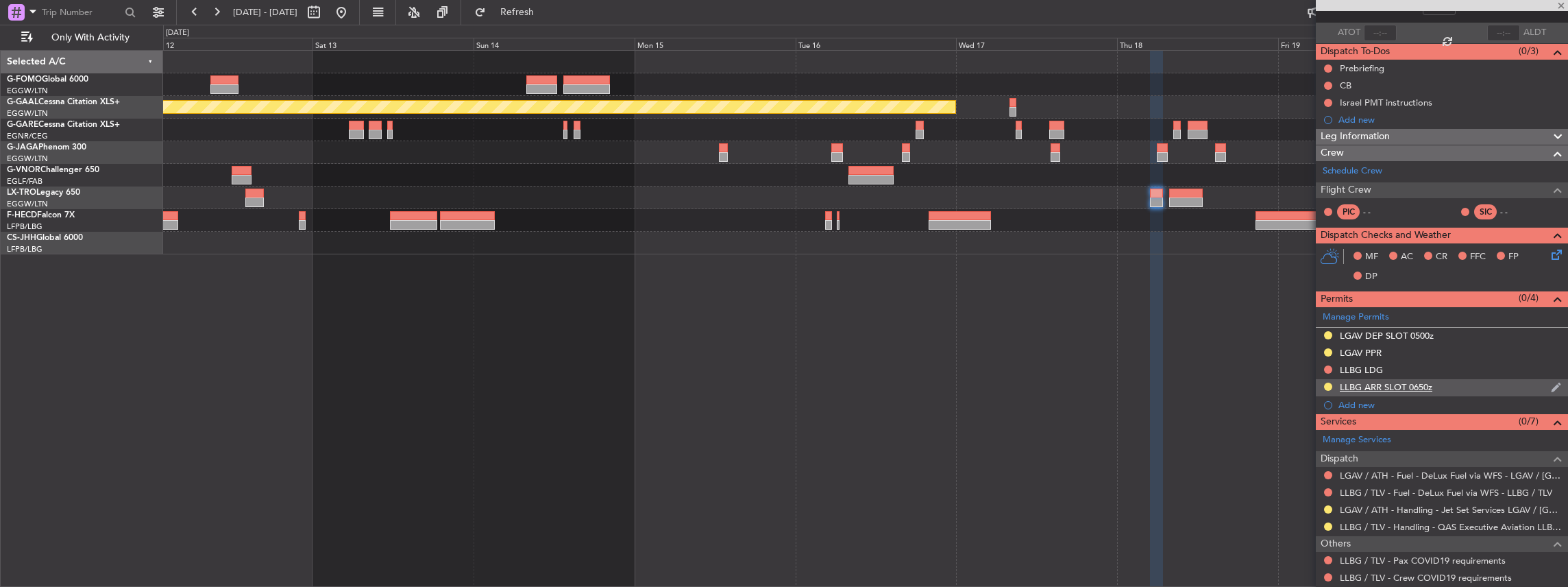
scroll to position [137, 0]
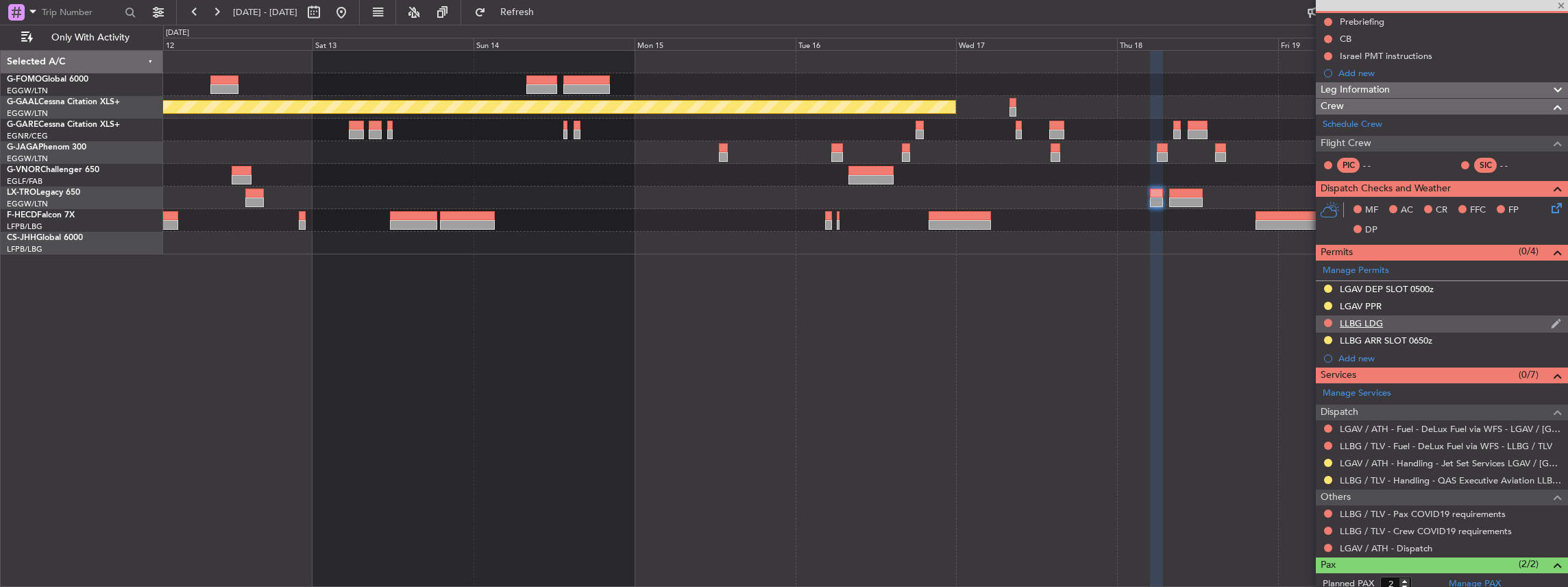
type input "0"
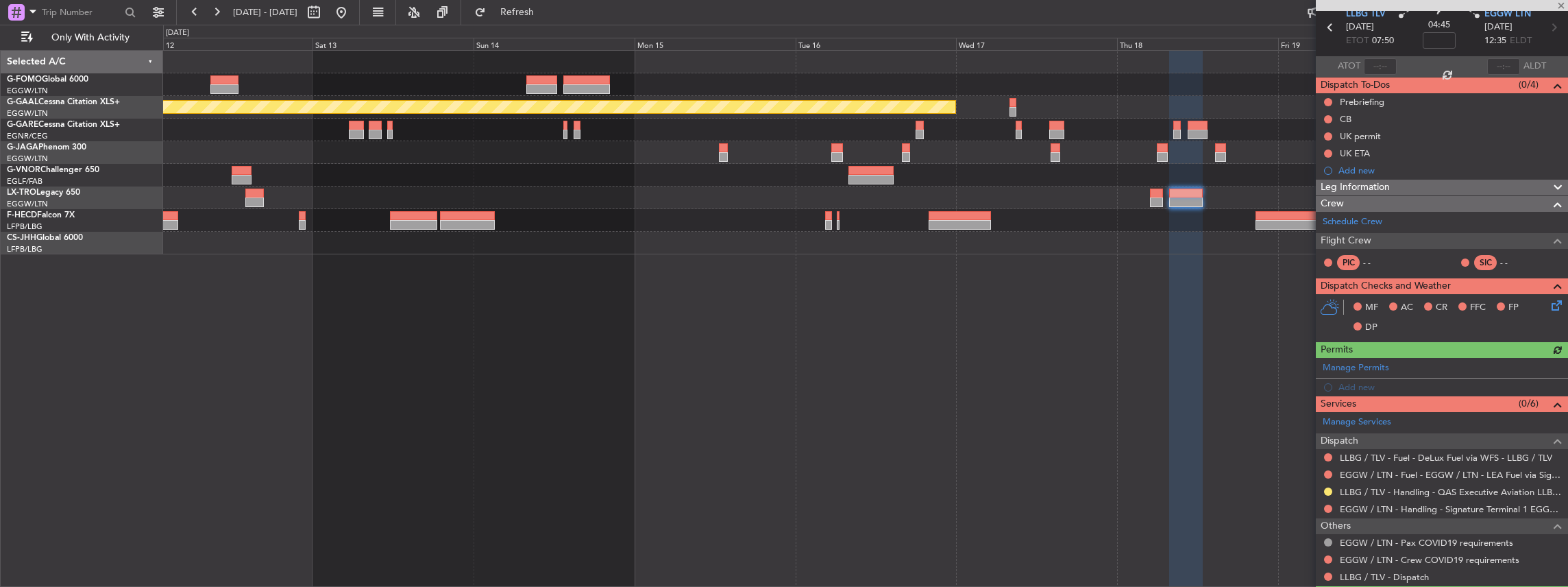
scroll to position [91, 0]
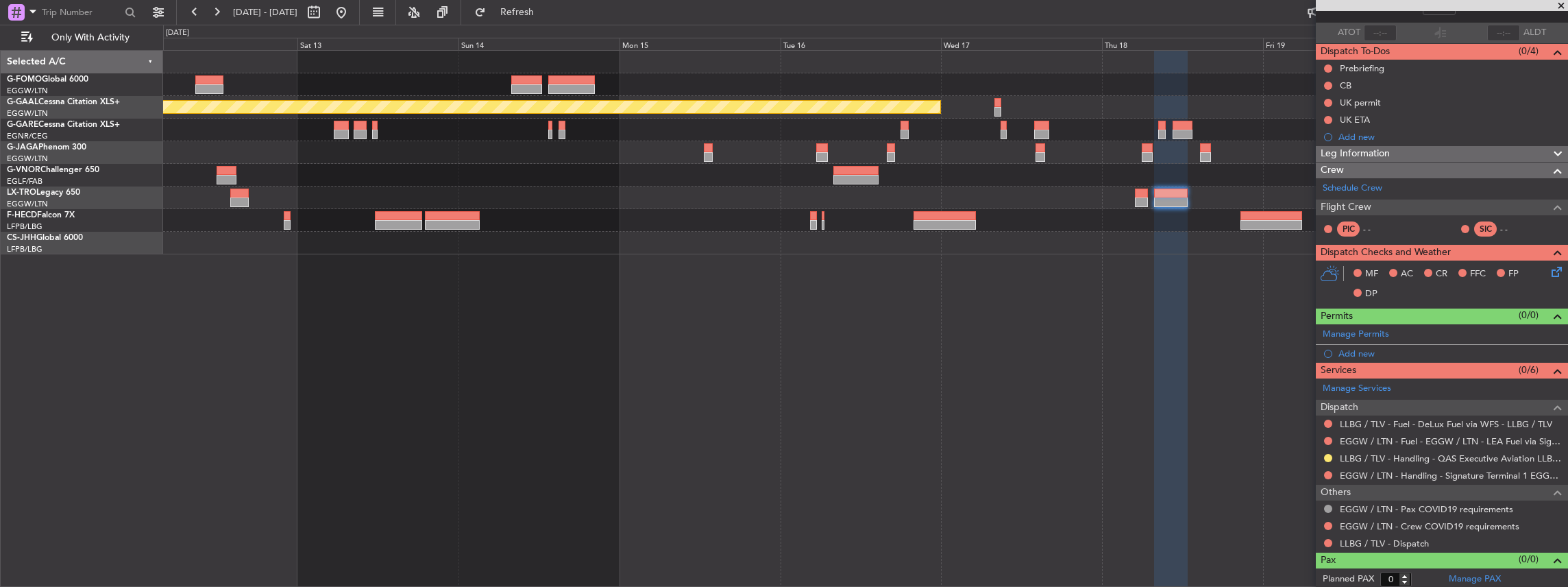
click at [1231, 329] on div "Planned Maint Dusseldorf No Crew Planned Maint Paris (Le Bourget)" at bounding box center [866, 319] width 1406 height 538
click at [1373, 469] on link "EGGW / LTN - Handling - Signature Terminal 1 EGGW / LTN" at bounding box center [1450, 475] width 222 height 12
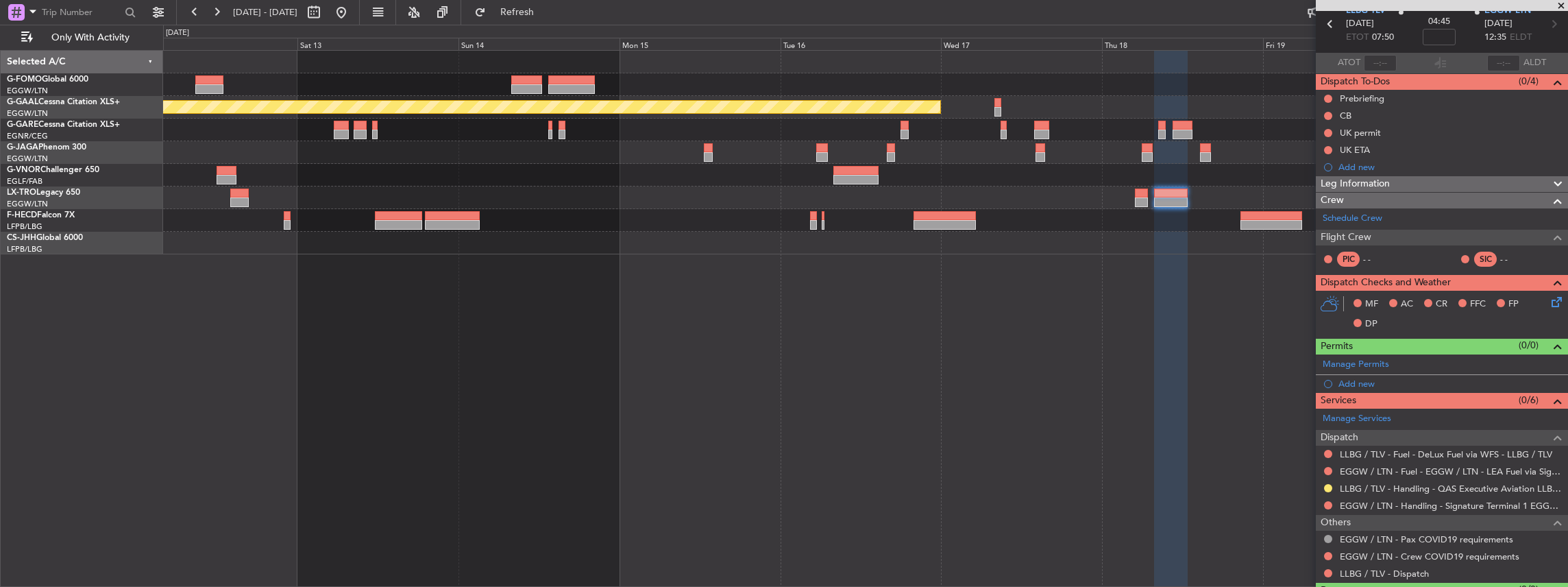
scroll to position [45, 0]
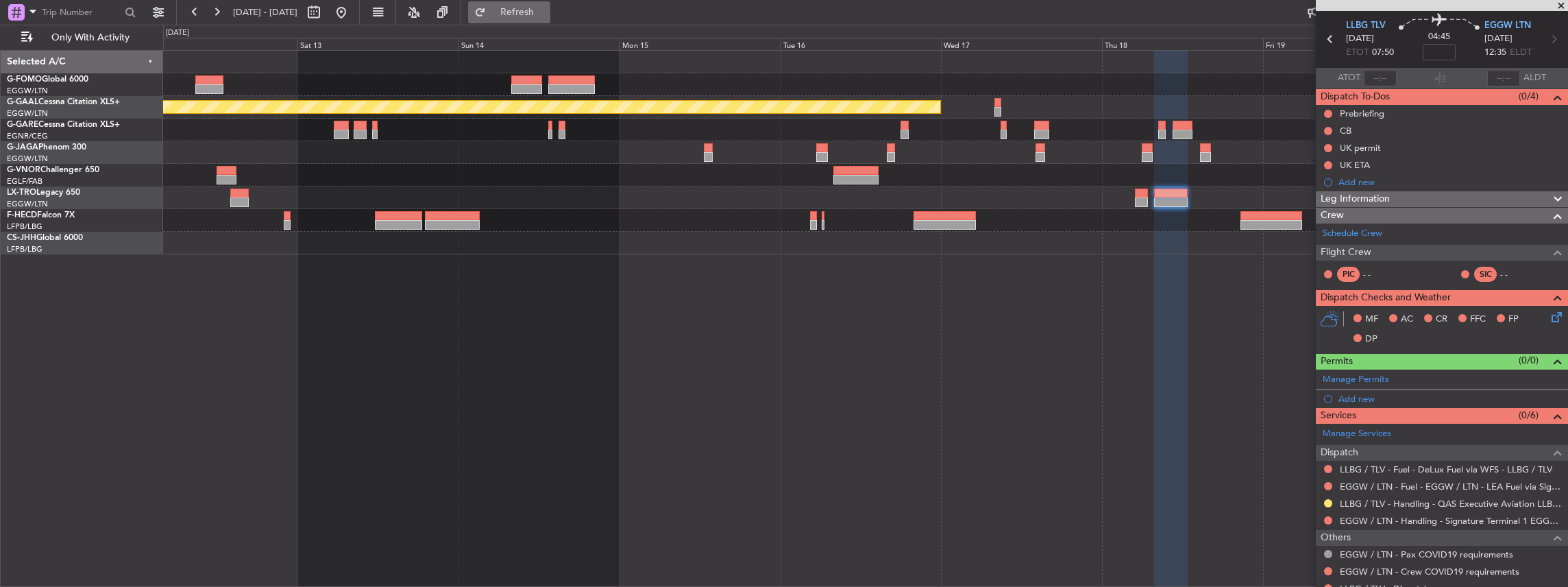
click at [538, 10] on span "Refresh" at bounding box center [517, 12] width 58 height 10
click at [1550, 377] on span at bounding box center [1556, 376] width 16 height 10
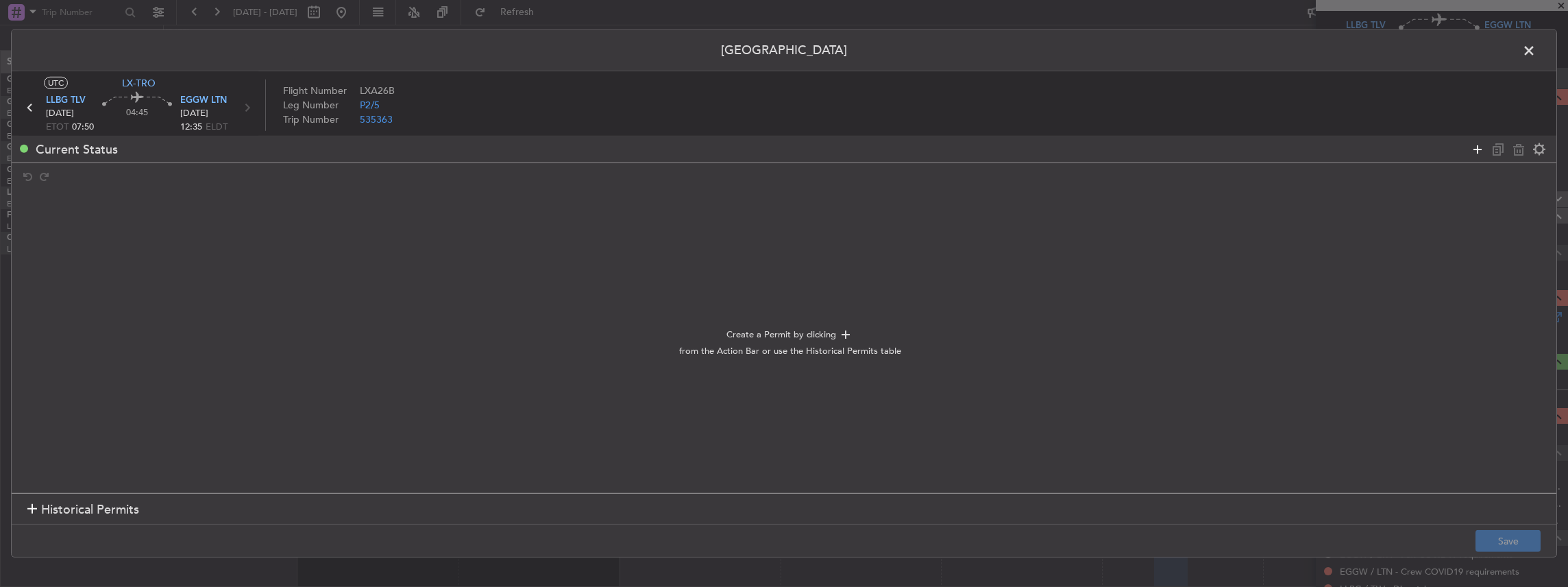
click at [1483, 147] on icon at bounding box center [1477, 149] width 16 height 16
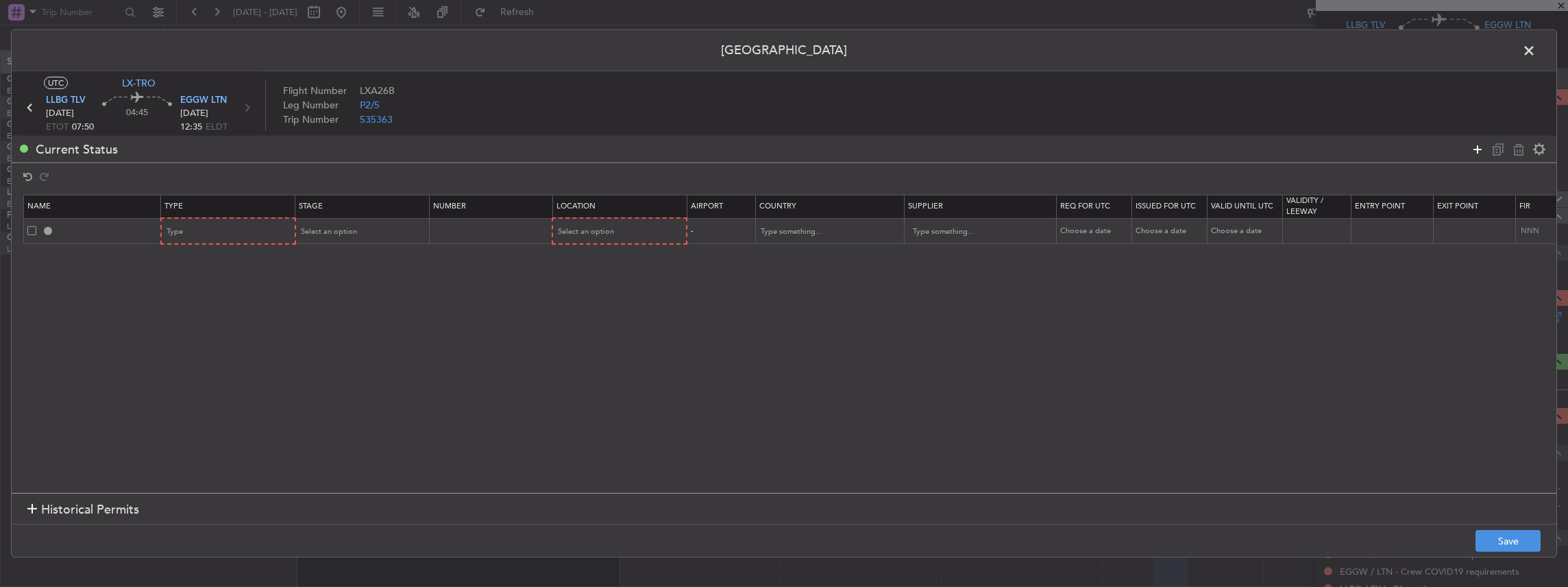
click at [1482, 147] on icon at bounding box center [1477, 149] width 16 height 16
click at [247, 234] on div "Type" at bounding box center [224, 231] width 114 height 20
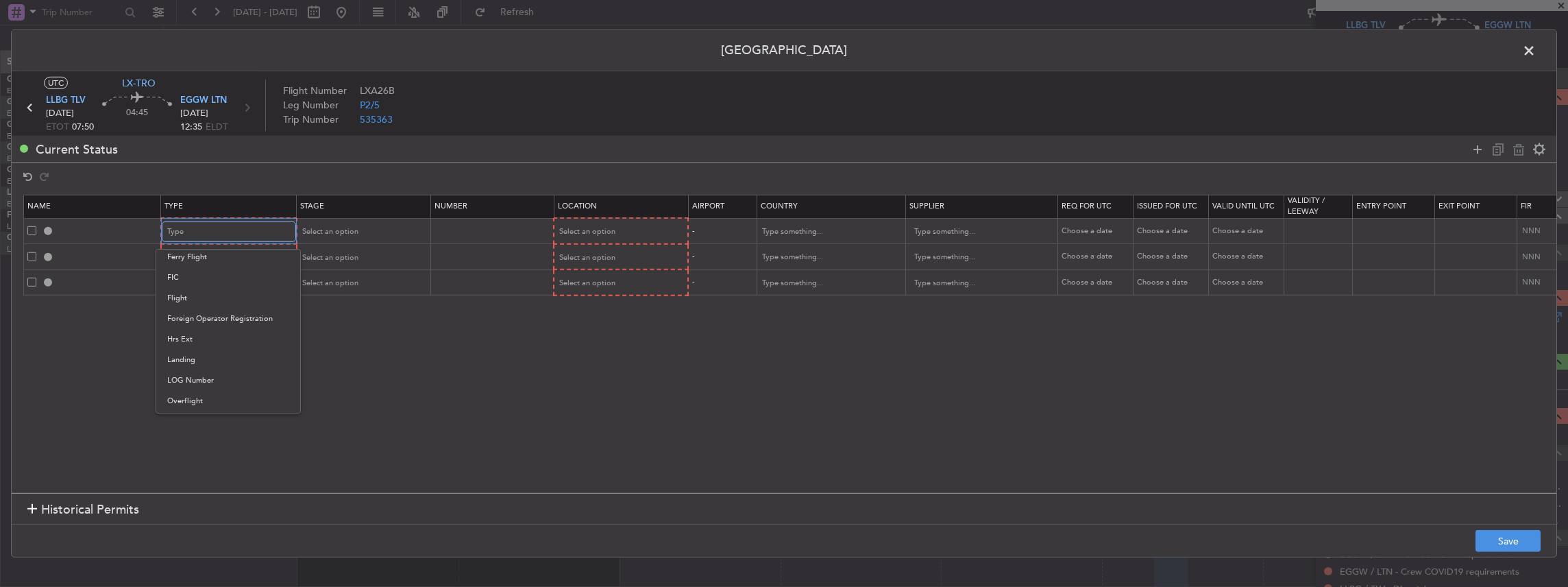
scroll to position [138, 0]
click at [206, 288] on span "Departure" at bounding box center [228, 286] width 122 height 20
click at [198, 255] on div "Type" at bounding box center [224, 257] width 114 height 20
drag, startPoint x: 201, startPoint y: 389, endPoint x: 190, endPoint y: 301, distance: 88.7
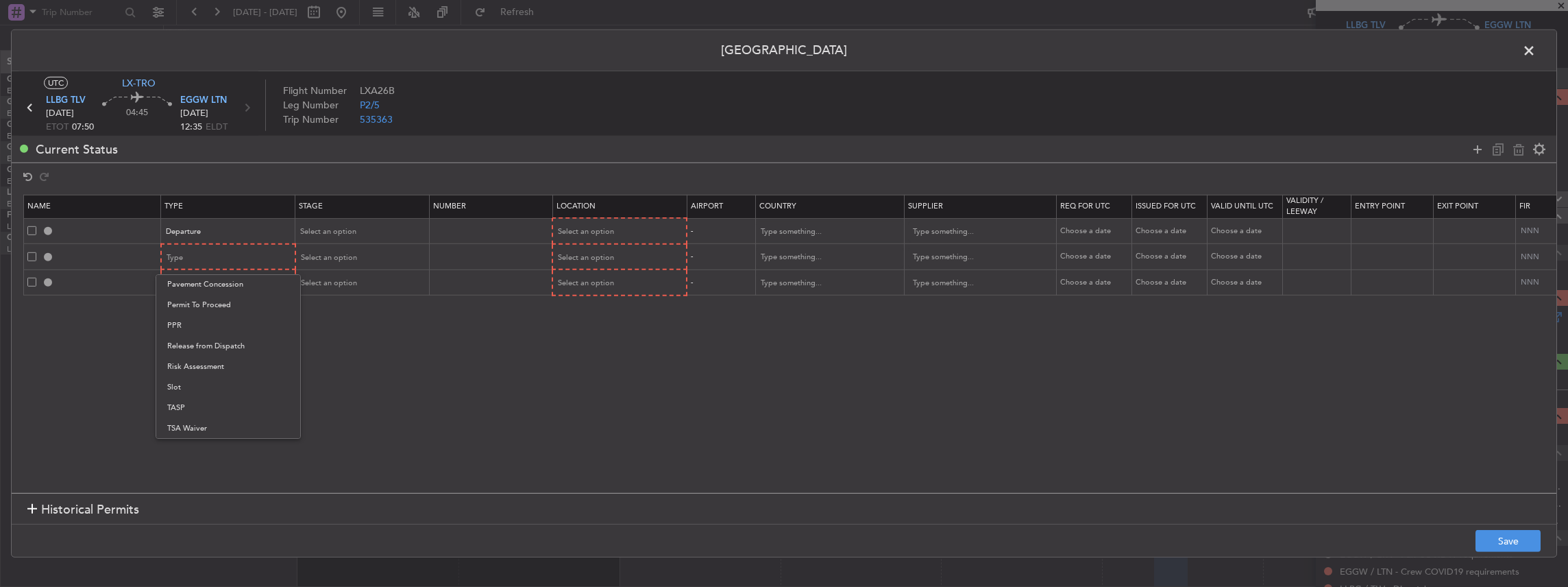
click at [201, 389] on span "Slot" at bounding box center [228, 386] width 122 height 20
click at [195, 282] on div "Type" at bounding box center [224, 282] width 114 height 20
click at [190, 413] on span "Slot" at bounding box center [228, 413] width 122 height 20
click at [337, 230] on span "Select an option" at bounding box center [328, 231] width 56 height 10
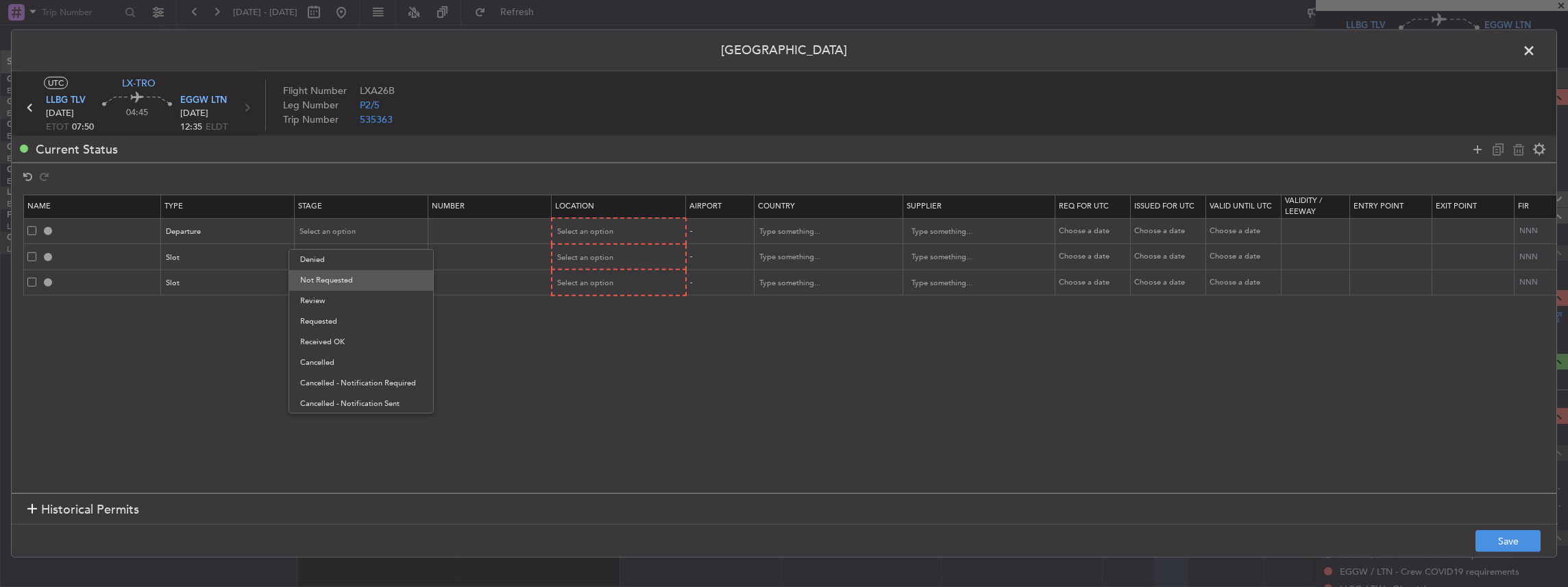
click at [333, 276] on span "Not Requested" at bounding box center [361, 280] width 122 height 20
click at [333, 247] on div "Select an option" at bounding box center [357, 257] width 114 height 20
click at [335, 350] on span "Requested" at bounding box center [361, 346] width 122 height 20
click at [334, 280] on span "Select an option" at bounding box center [328, 283] width 56 height 10
click at [337, 373] on span "Requested" at bounding box center [361, 372] width 122 height 20
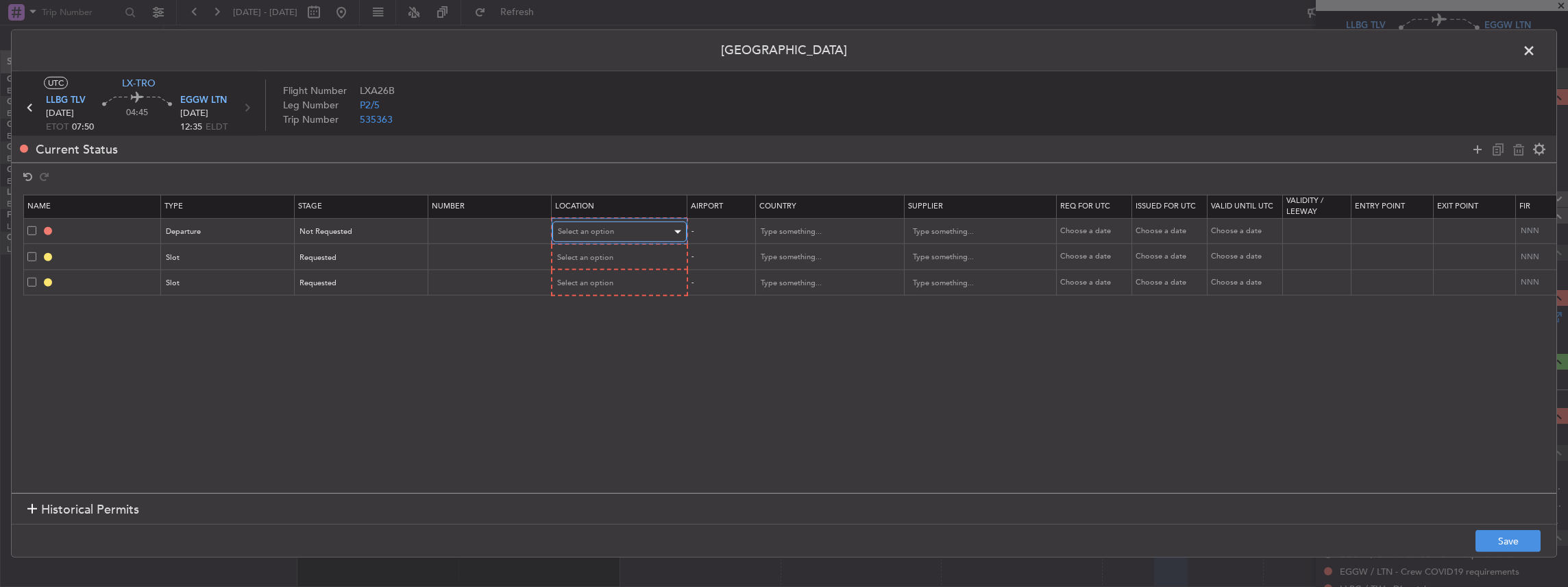
click at [625, 225] on div "Select an option" at bounding box center [615, 231] width 114 height 20
click at [584, 264] on span "Departure" at bounding box center [618, 259] width 122 height 20
click at [601, 255] on span "Select an option" at bounding box center [586, 257] width 56 height 10
click at [587, 287] on span "Departure" at bounding box center [618, 285] width 122 height 20
click at [568, 288] on div "Select an option" at bounding box center [615, 282] width 114 height 20
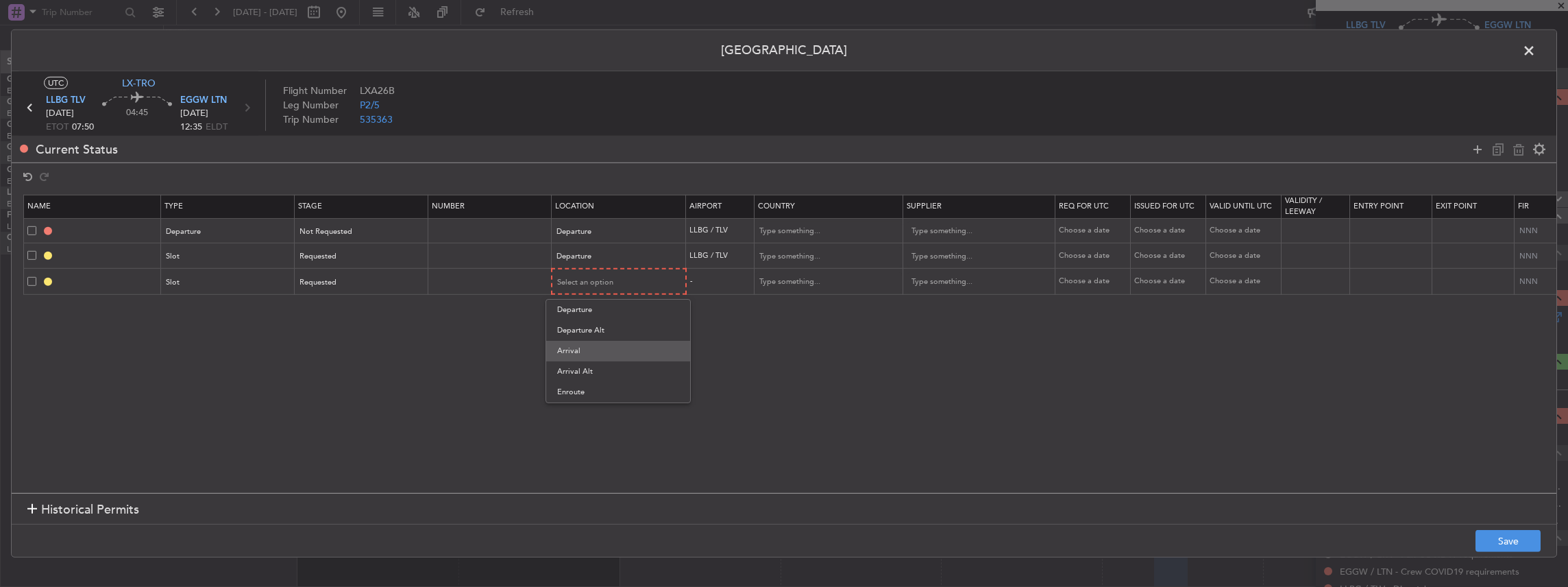
click at [576, 346] on span "Arrival" at bounding box center [618, 350] width 122 height 20
click at [1488, 534] on button "Save" at bounding box center [1508, 541] width 65 height 22
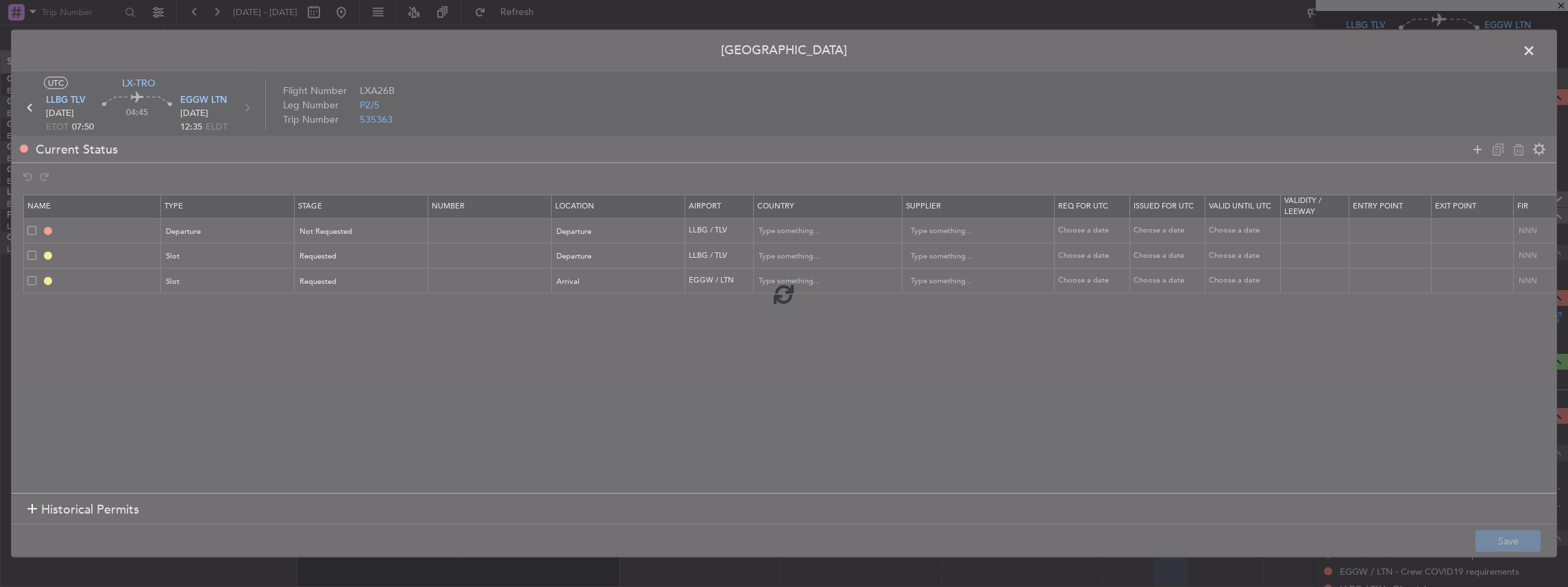
type input "DEPARTURE"
type input "Israel"
type input "NNN"
type input "LLBG DEP SLOT"
type input "Israel"
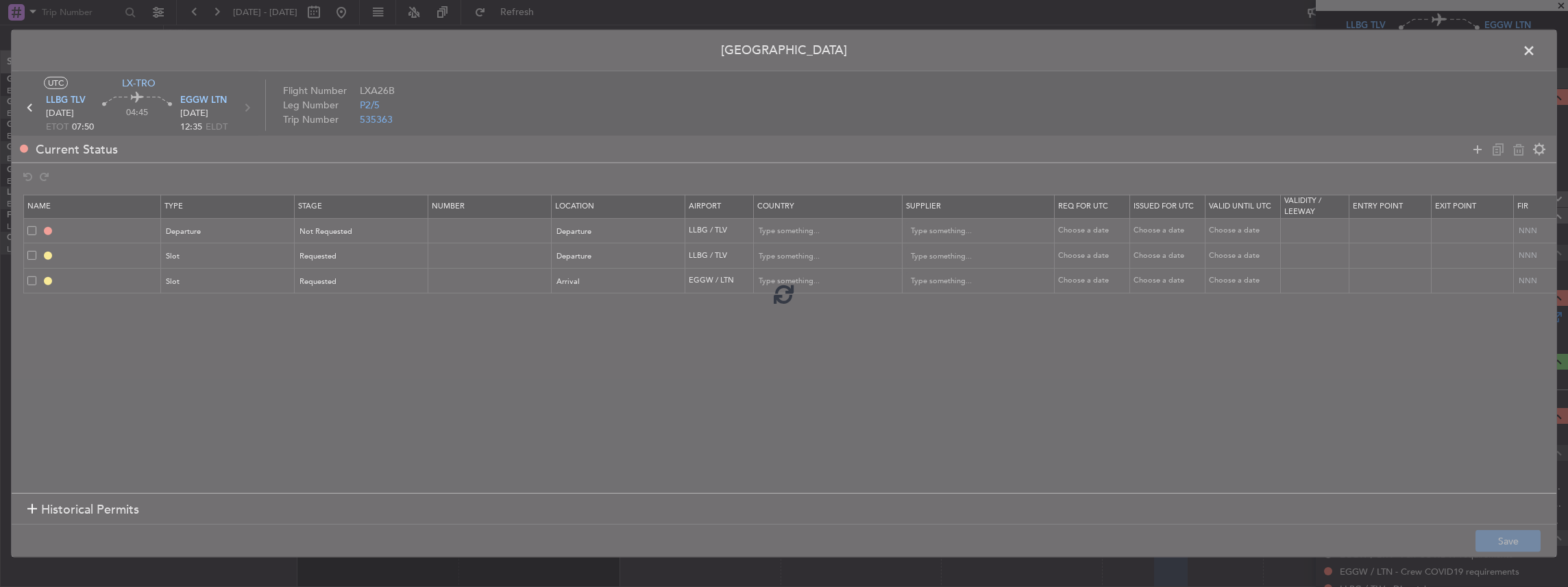
type input "NNN"
type input "EGGW ARR SLOT"
type input "United Kingdom"
type input "NNN"
type input "2"
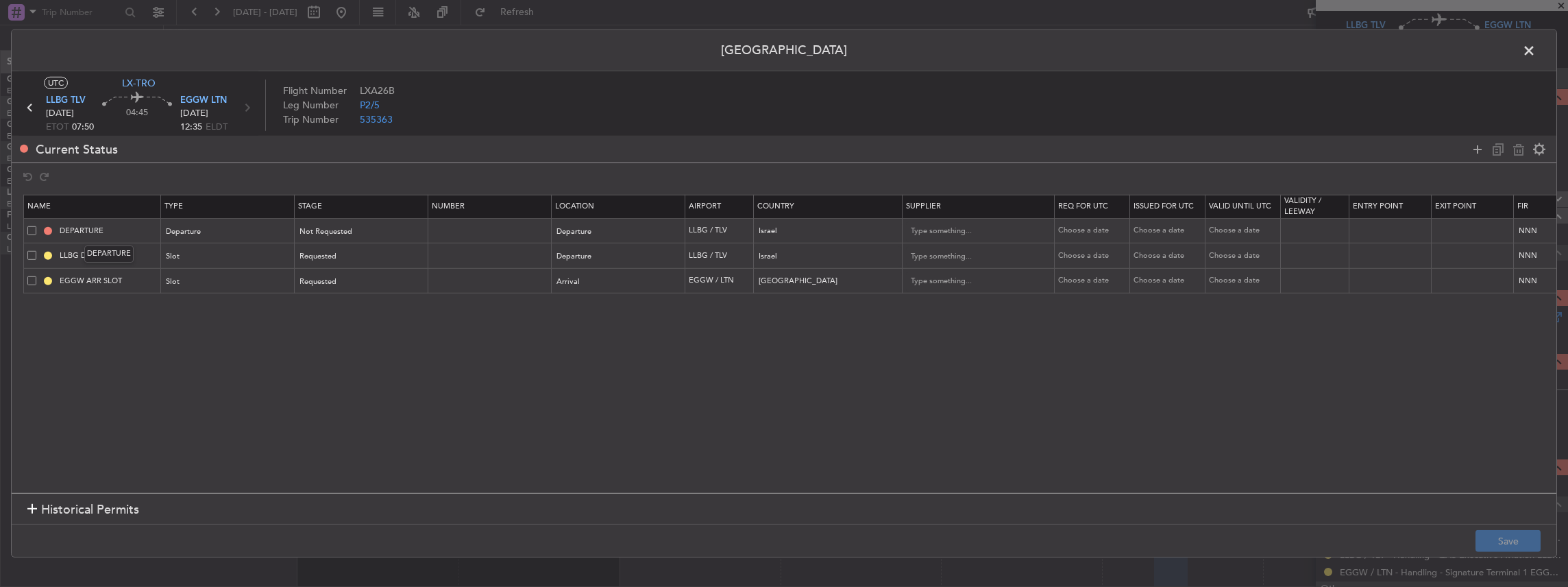
click at [124, 250] on div "DEPARTURE" at bounding box center [109, 254] width 49 height 17
click at [139, 259] on input "LLBG DEP SLOT" at bounding box center [108, 255] width 103 height 12
type input "LLBG DEP SLOT 0750z"
click at [1519, 538] on button "Save" at bounding box center [1508, 541] width 65 height 22
click at [1536, 52] on span at bounding box center [1536, 54] width 0 height 28
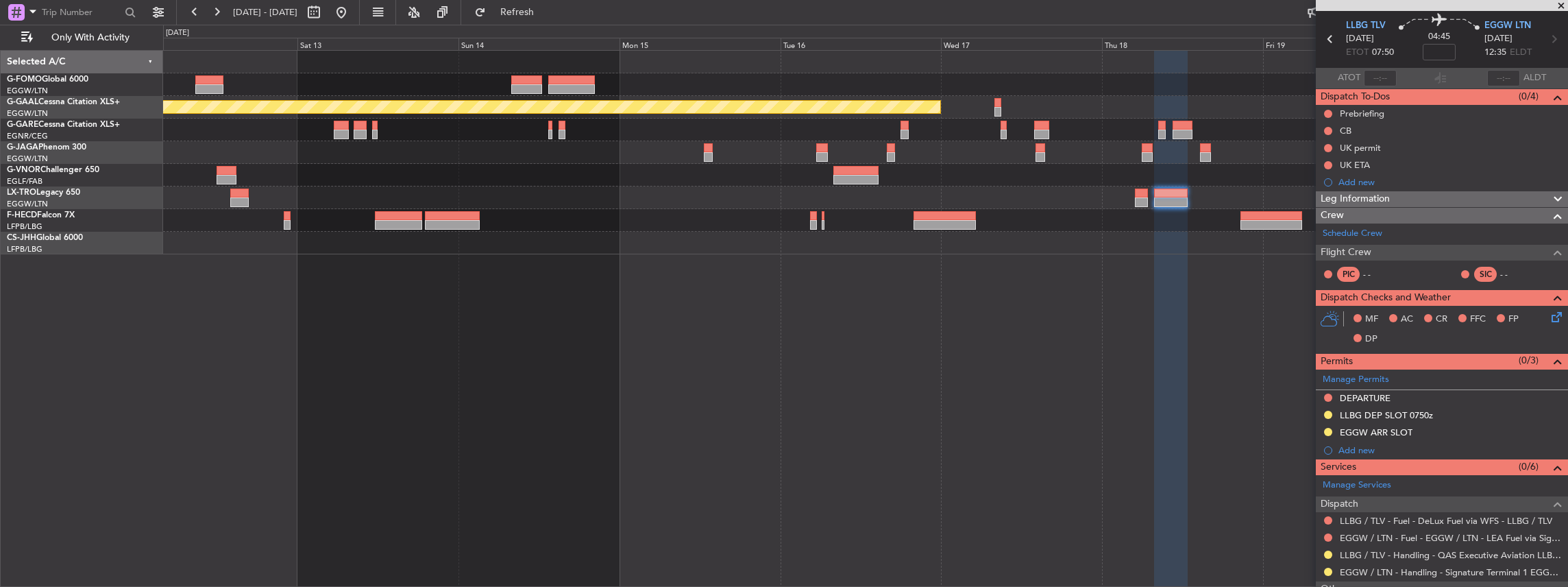
click at [1435, 425] on mat-tooltip-component "LLBG DEP SLOT 0750z" at bounding box center [1387, 437] width 103 height 37
drag, startPoint x: 1436, startPoint y: 431, endPoint x: 1346, endPoint y: 442, distance: 90.7
click at [1428, 435] on mat-tooltip-component "LLBG DEP SLOT 0750z" at bounding box center [1387, 437] width 103 height 37
click at [1487, 429] on div "EGGW ARR SLOT" at bounding box center [1441, 433] width 252 height 17
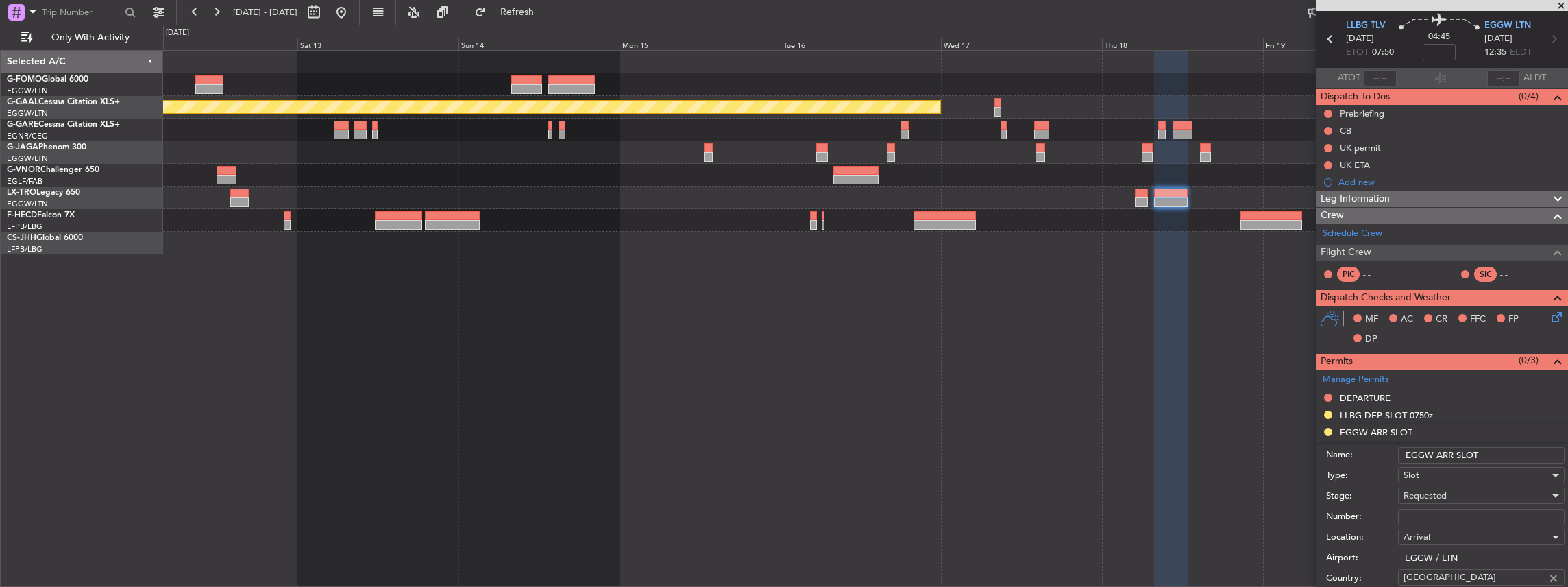
click at [1494, 451] on input "EGGW ARR SLOT" at bounding box center [1481, 455] width 166 height 16
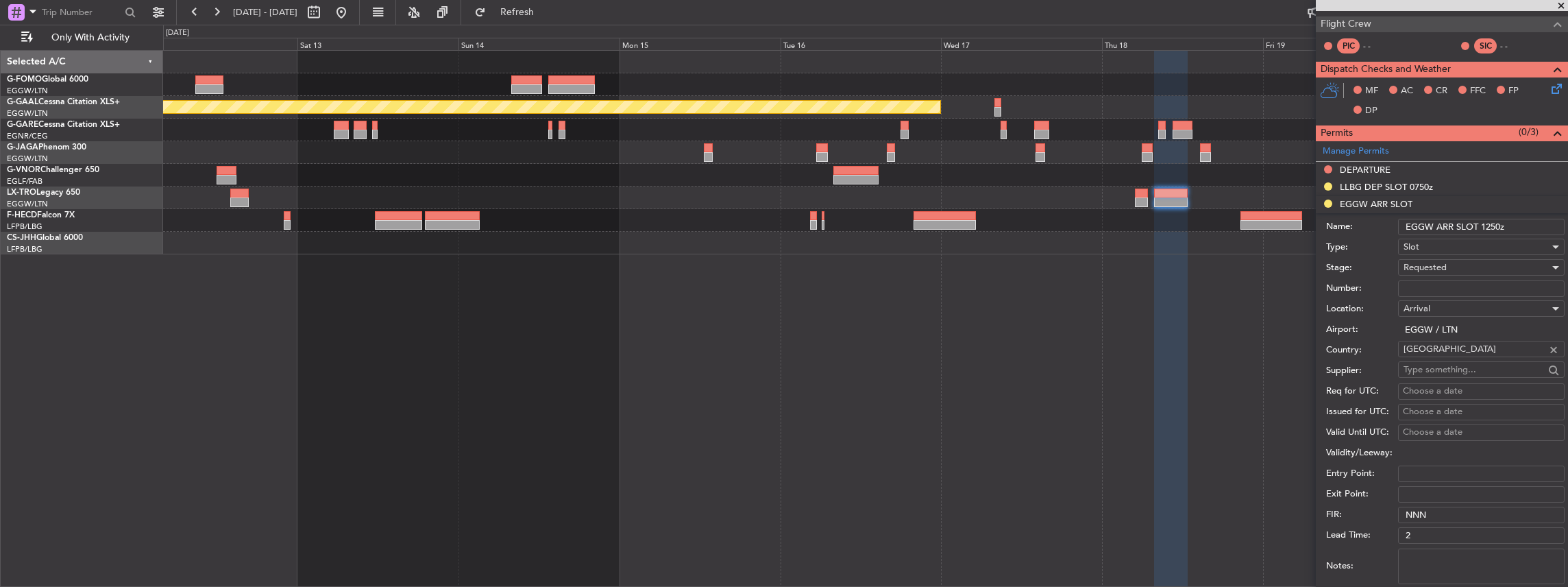
scroll to position [410, 0]
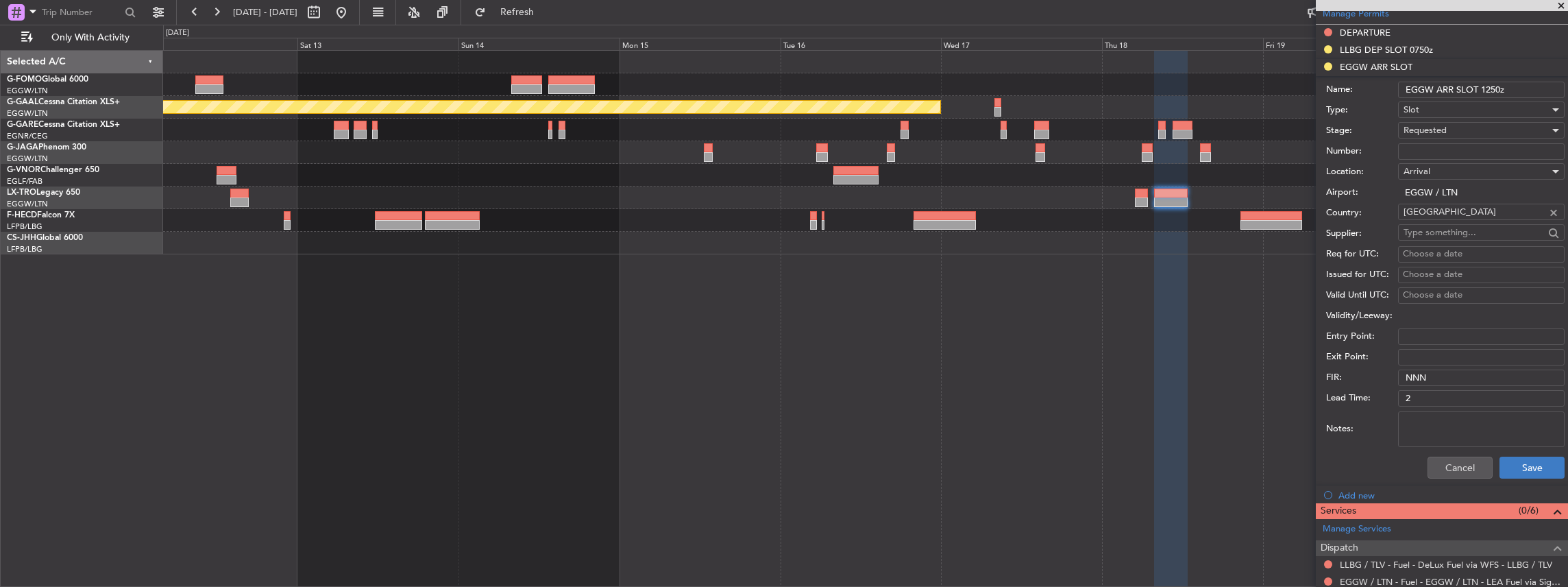
type input "EGGW ARR SLOT 1250z"
click at [1521, 464] on button "Save" at bounding box center [1532, 467] width 65 height 22
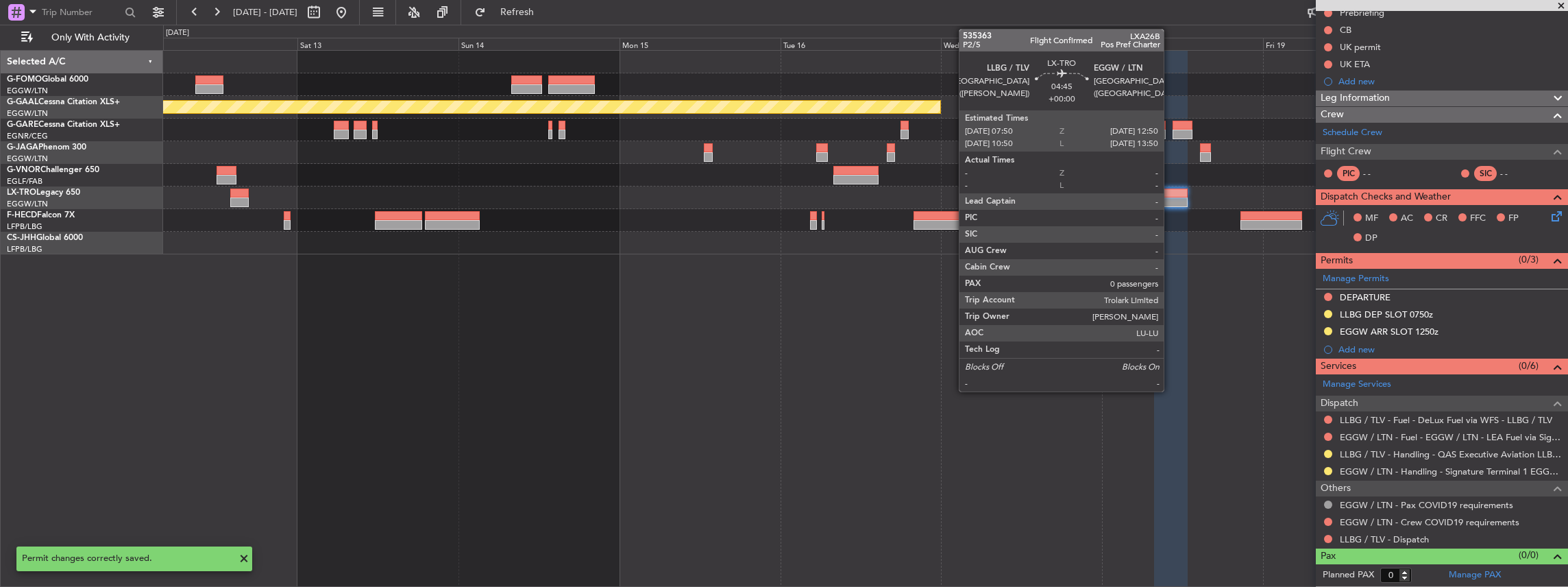
scroll to position [142, 0]
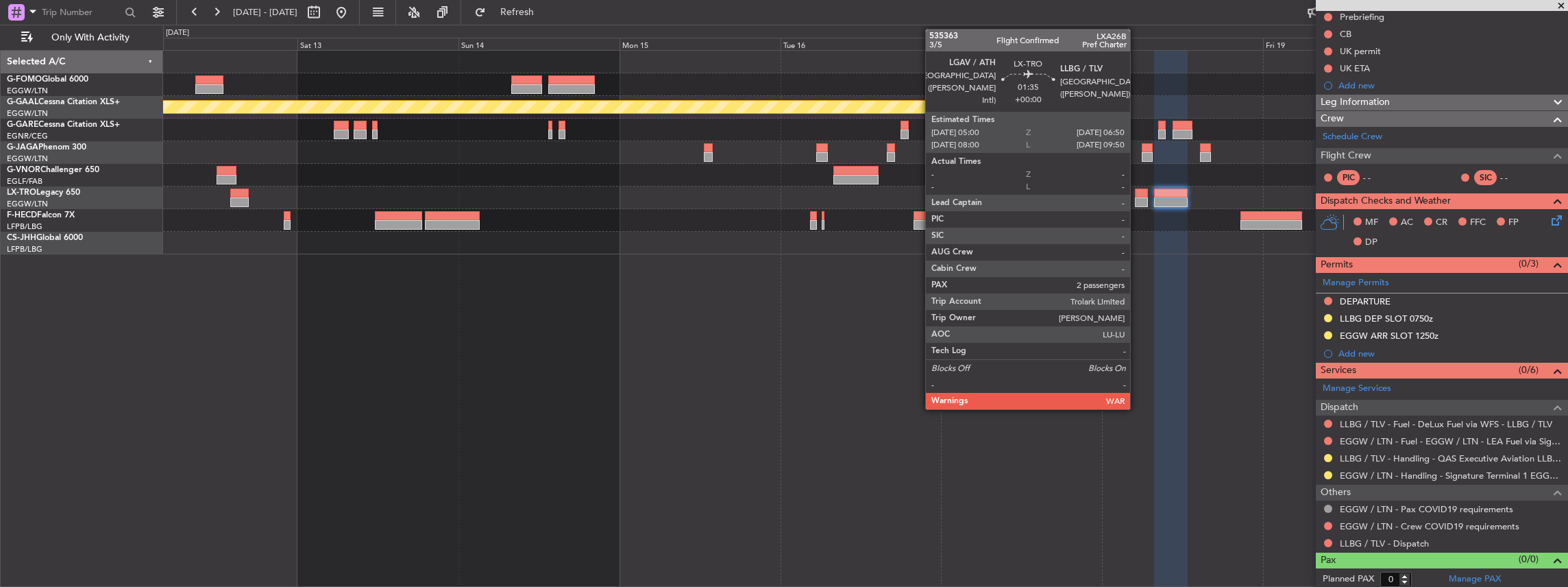
click at [1137, 196] on div at bounding box center [1141, 193] width 12 height 10
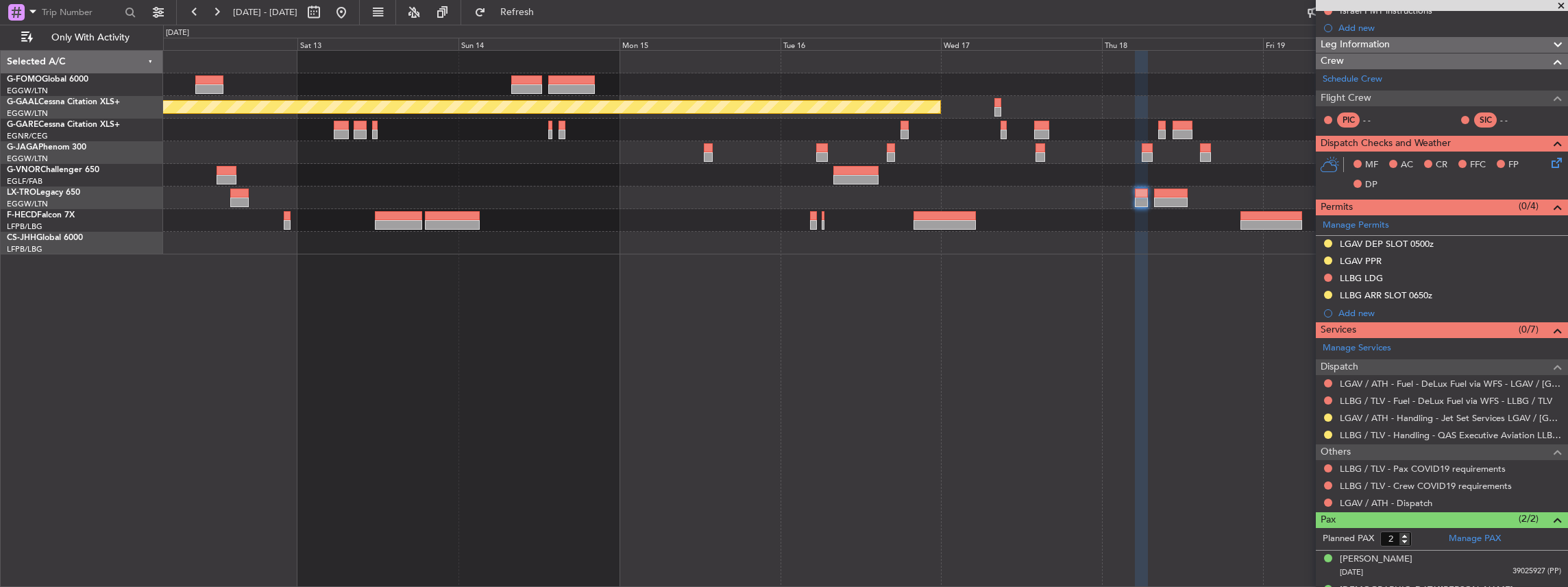
scroll to position [182, 0]
click at [1327, 431] on button at bounding box center [1328, 434] width 8 height 8
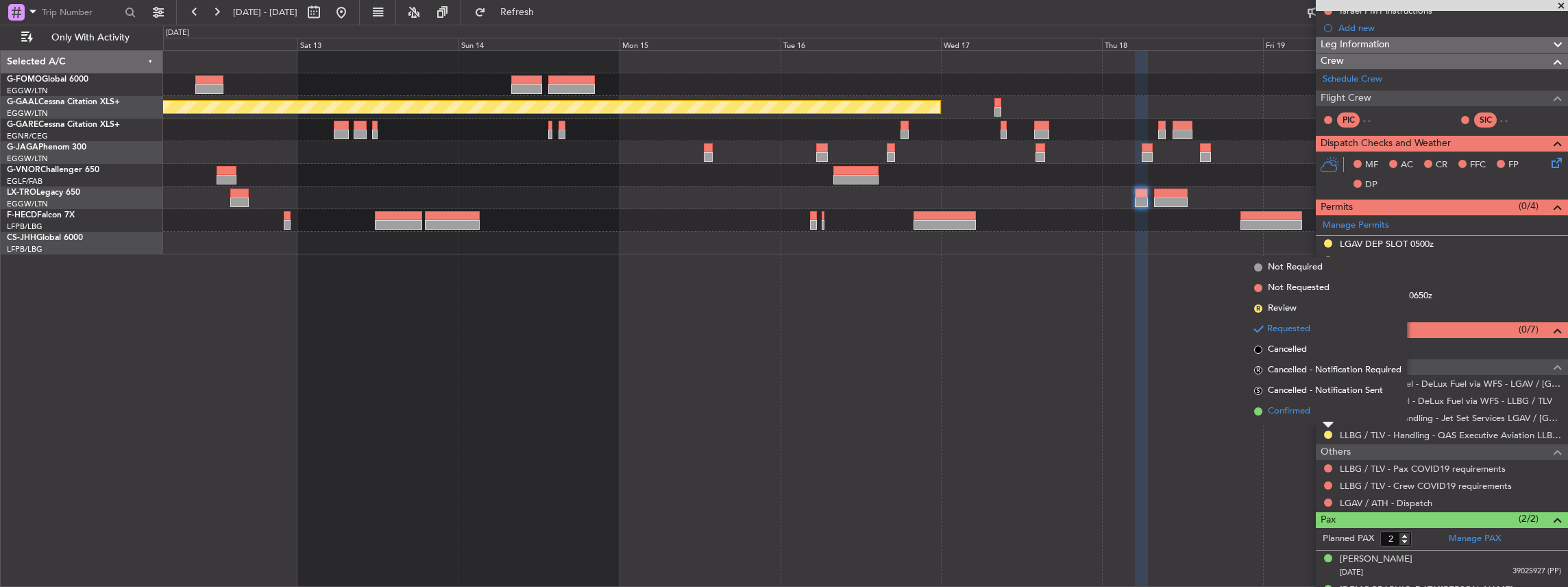
click at [1282, 414] on span "Confirmed" at bounding box center [1289, 411] width 43 height 13
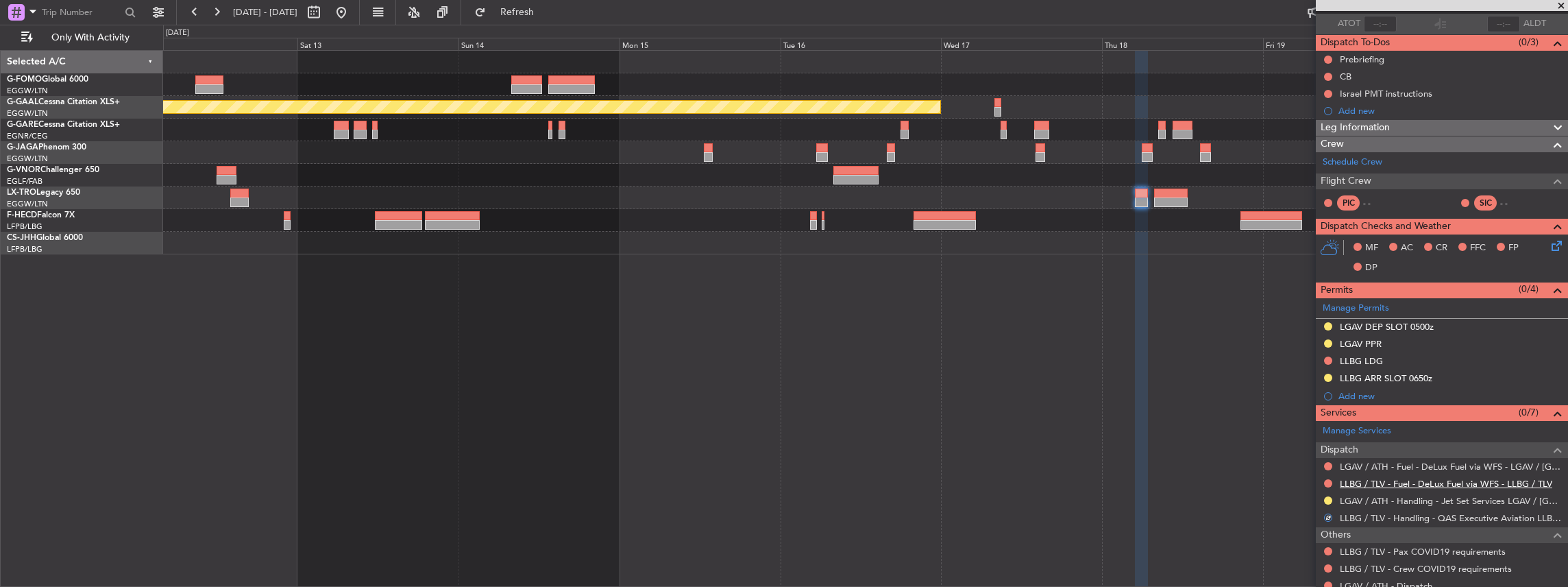
scroll to position [137, 0]
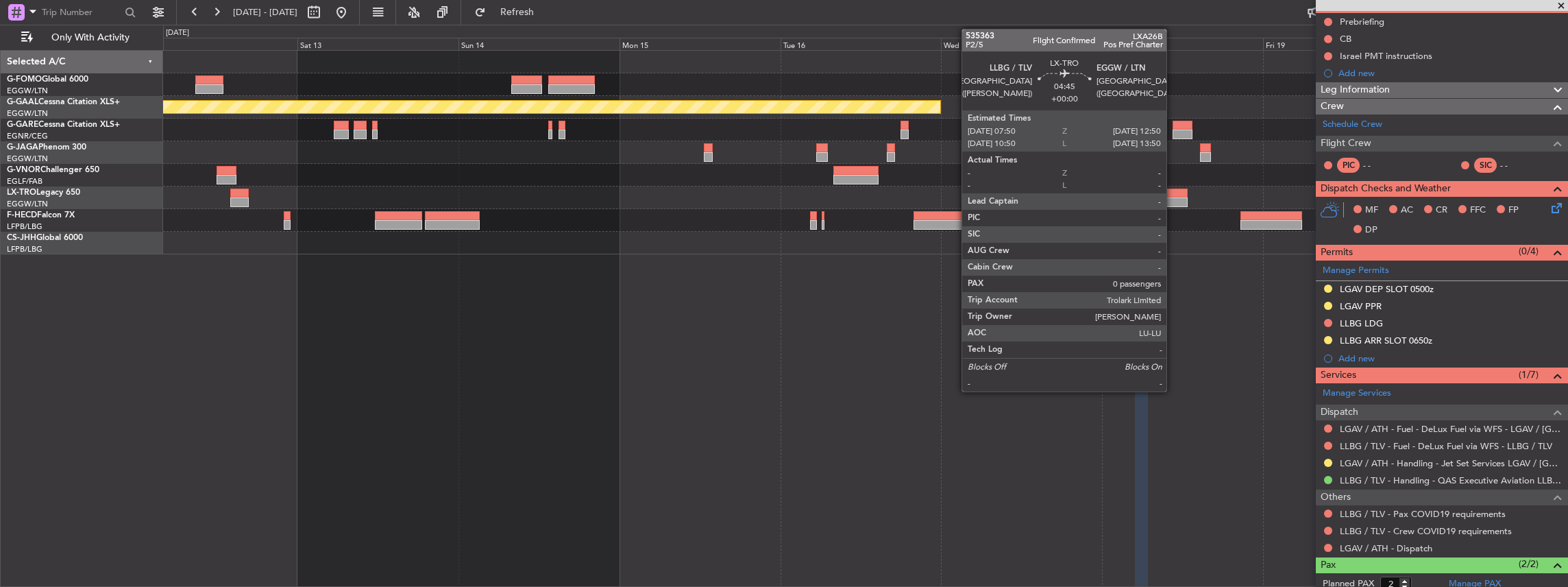
click at [1173, 196] on div at bounding box center [1170, 193] width 34 height 10
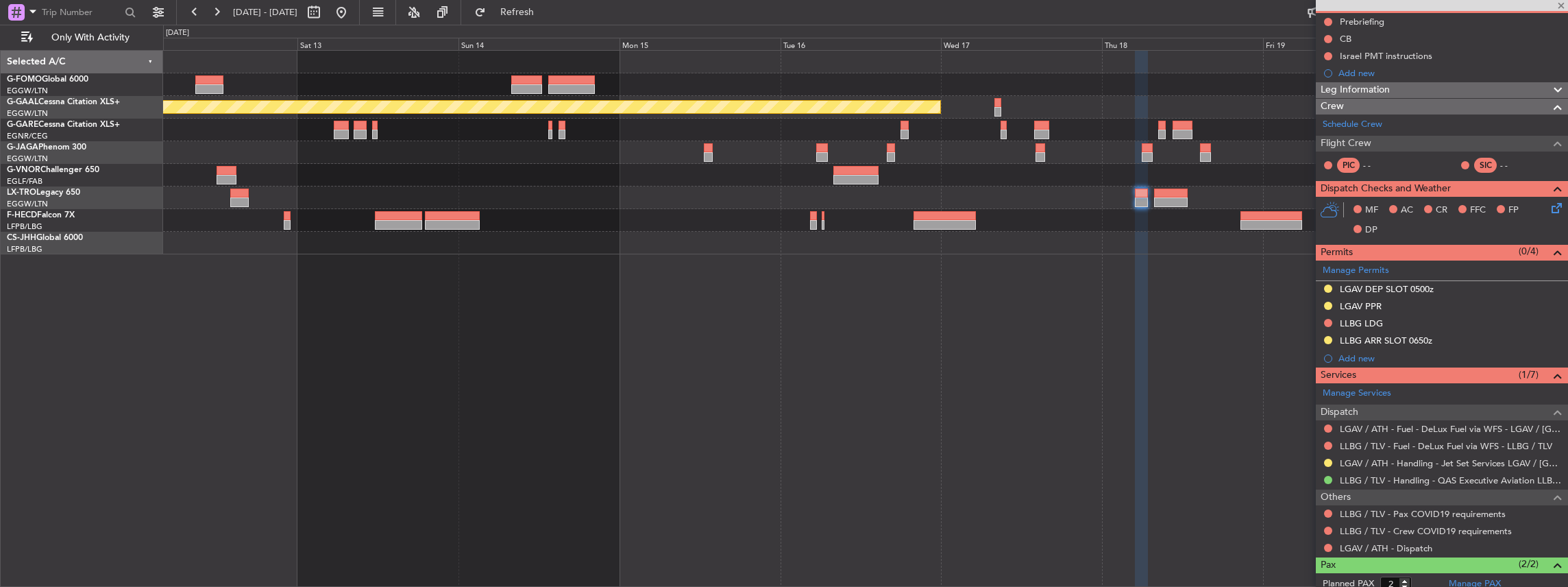
type input "0"
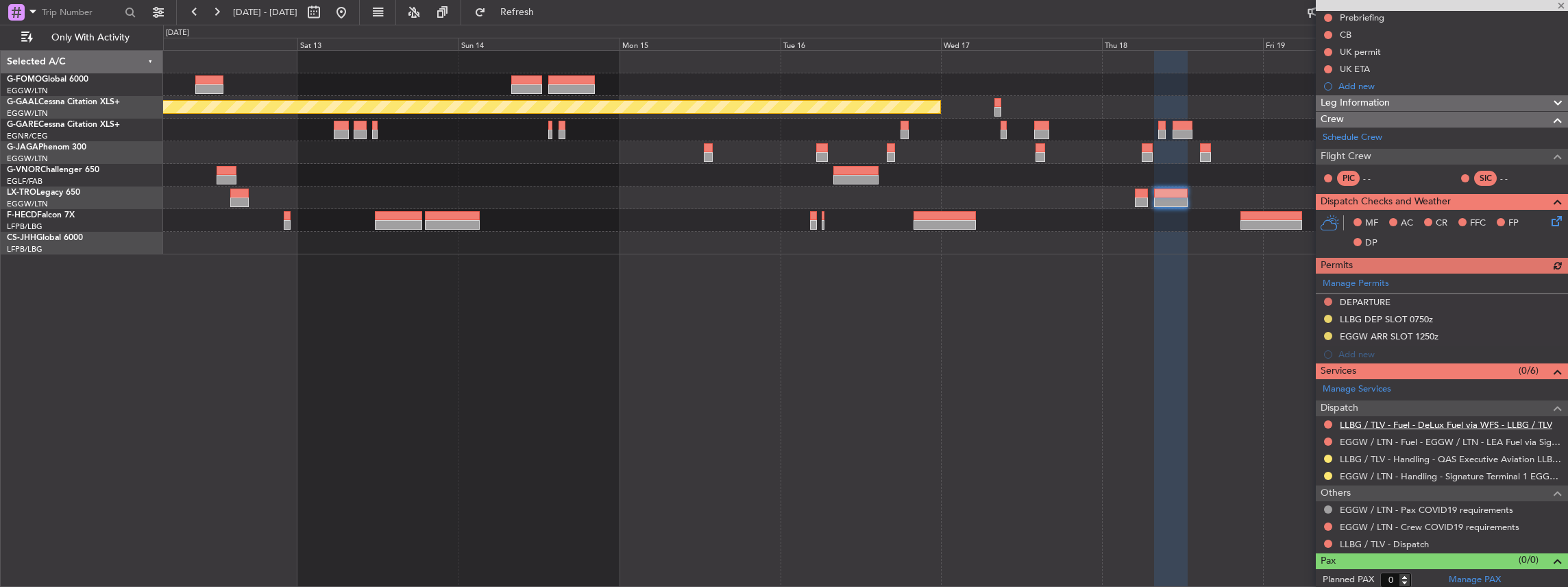
scroll to position [142, 0]
click at [1328, 455] on button at bounding box center [1328, 457] width 8 height 8
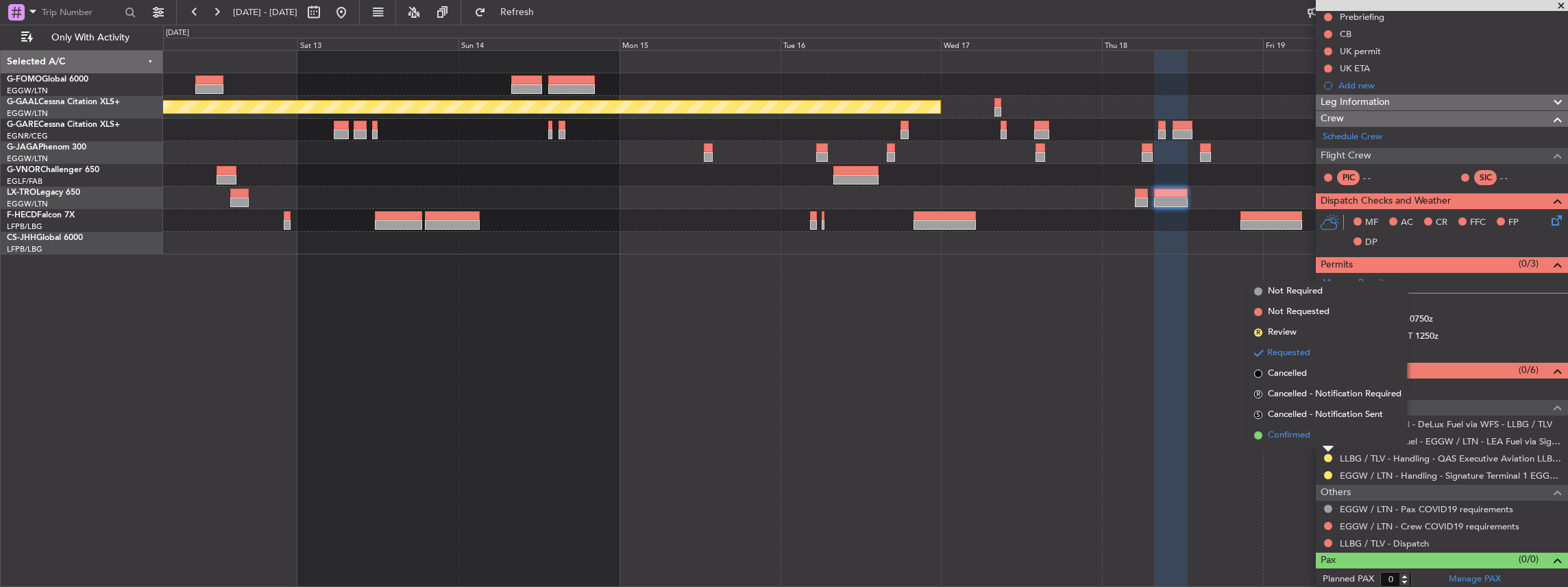
click at [1307, 437] on span "Confirmed" at bounding box center [1289, 435] width 43 height 13
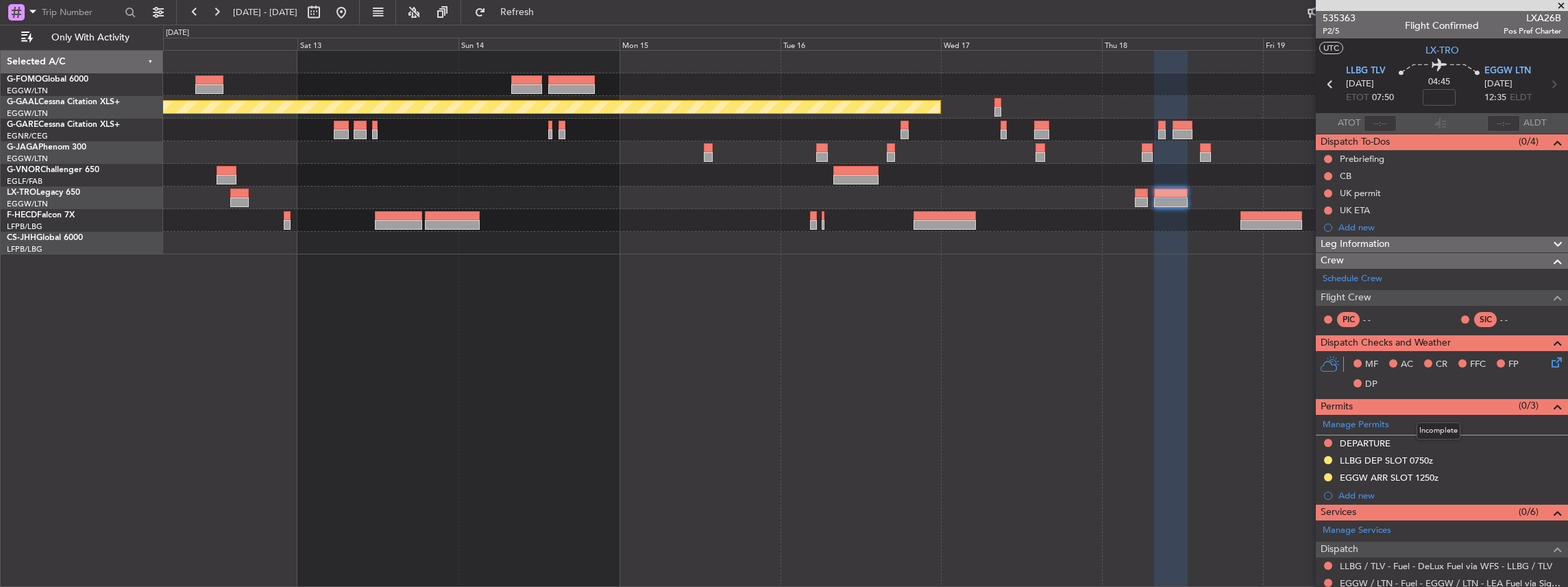
scroll to position [137, 0]
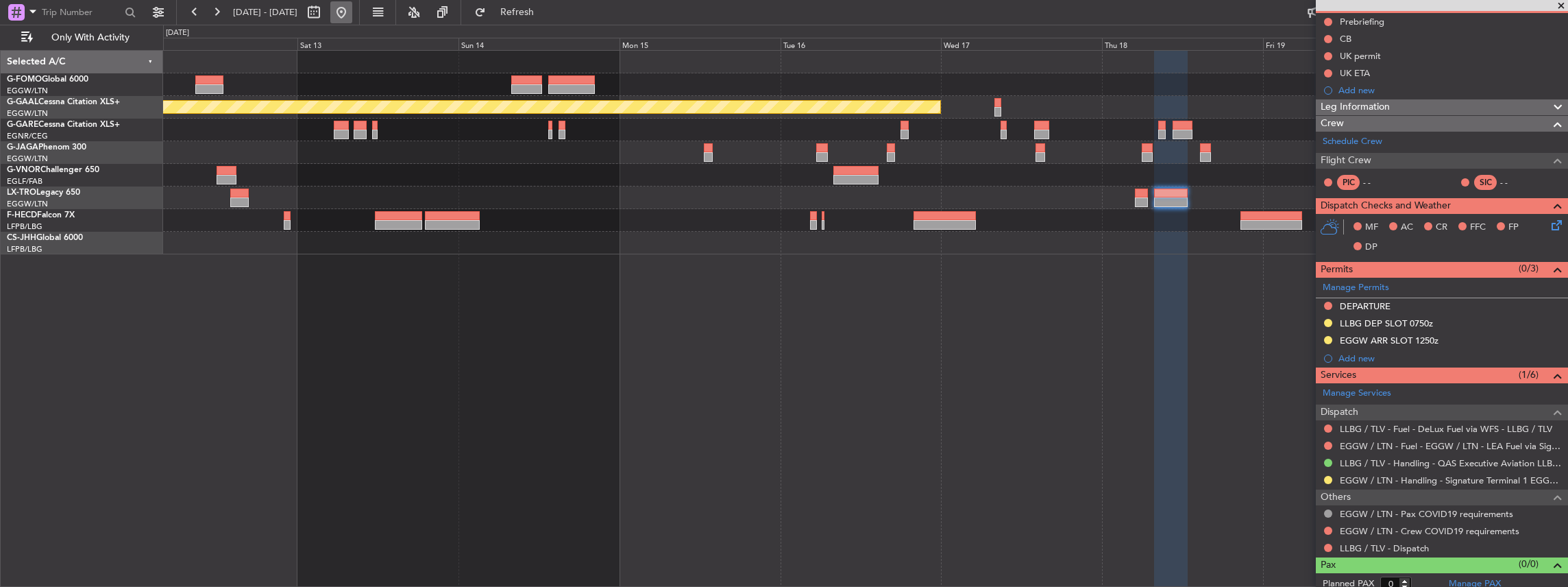
click at [352, 15] on button at bounding box center [341, 12] width 22 height 22
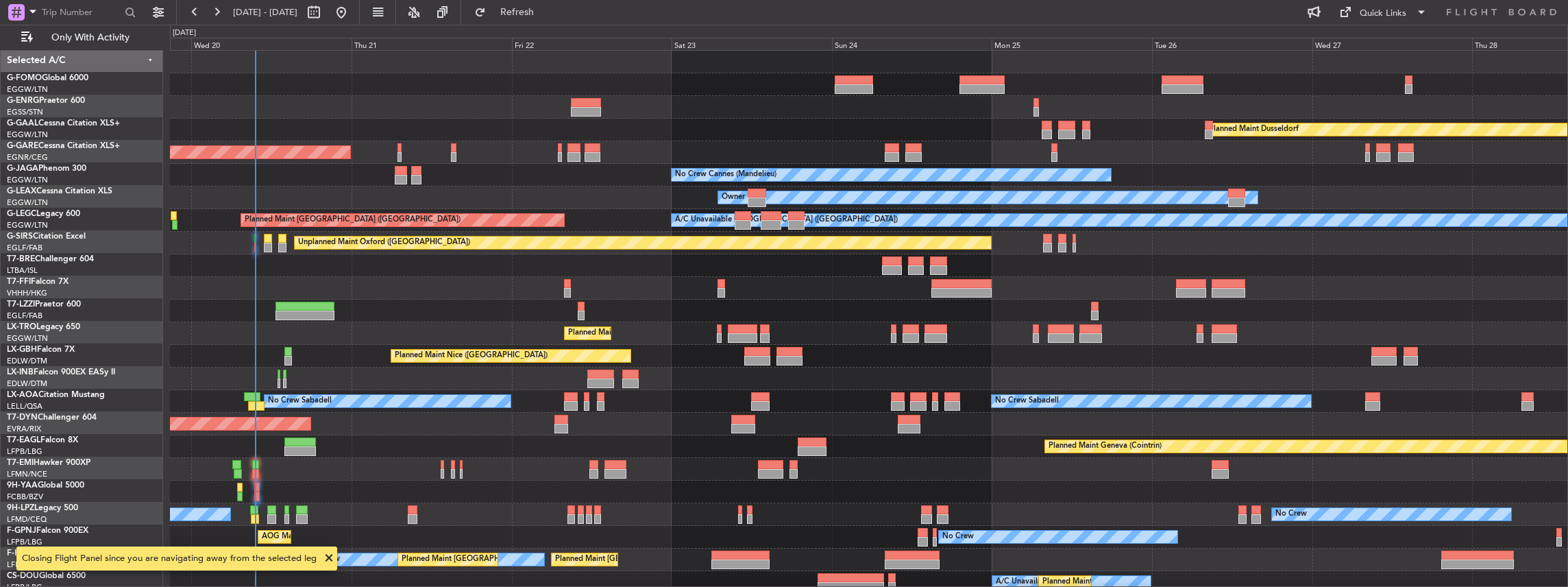
scroll to position [0, 0]
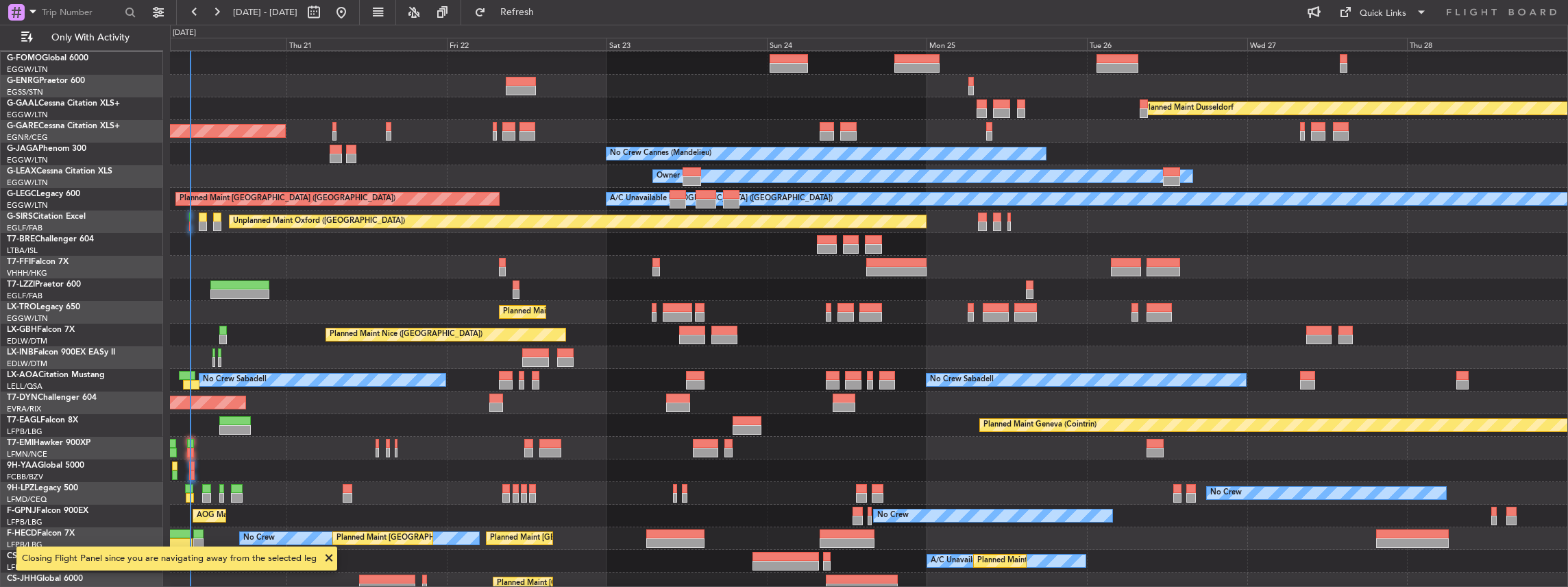
click at [574, 228] on div "Unplanned Maint Oxford ([GEOGRAPHIC_DATA])" at bounding box center [869, 222] width 1398 height 22
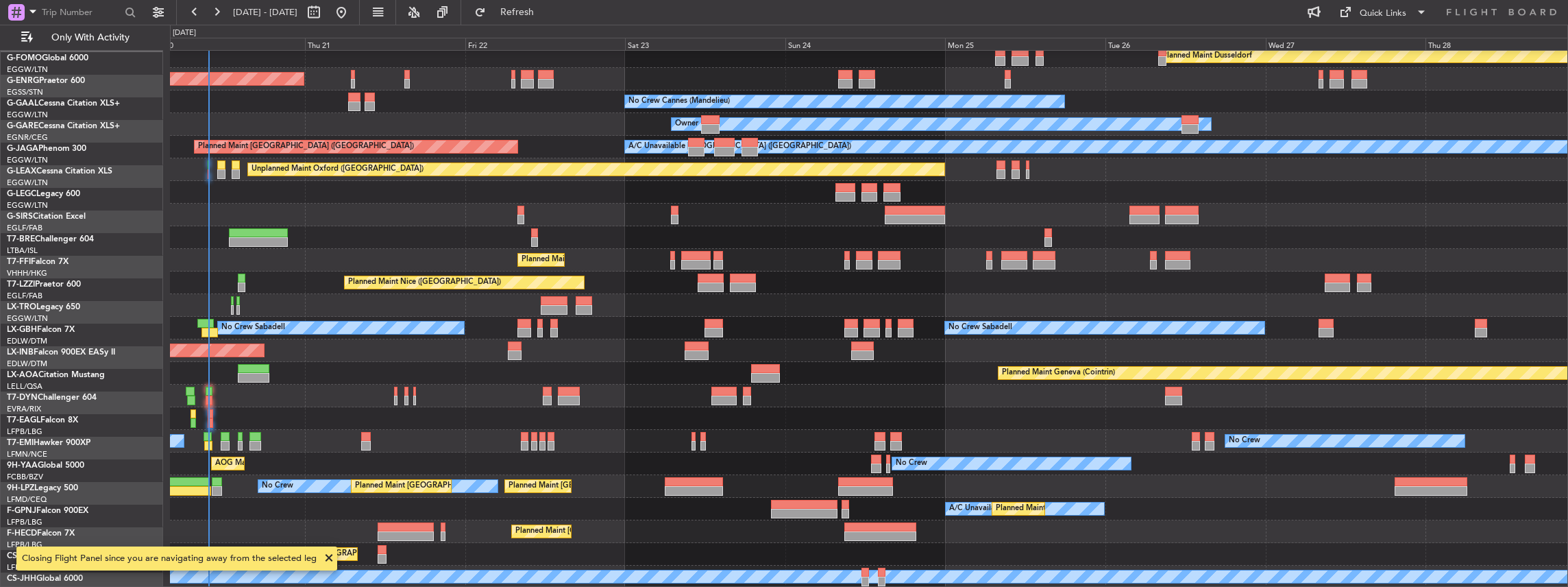
scroll to position [73, 0]
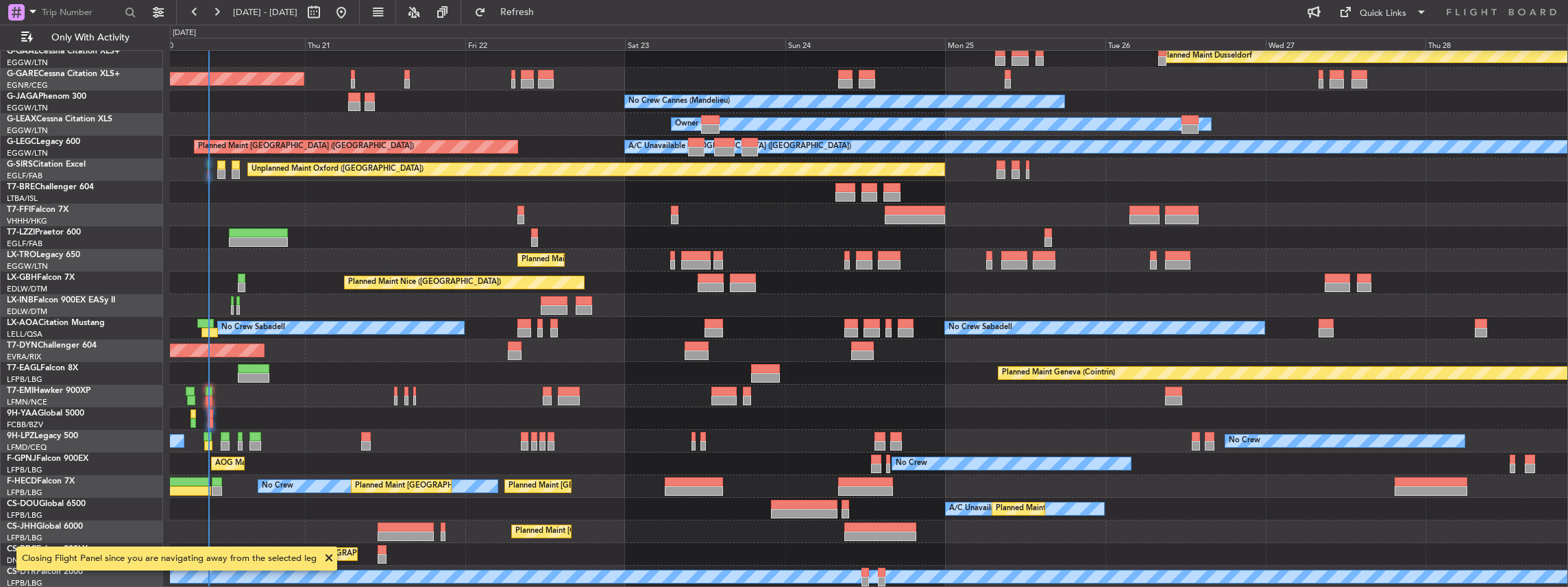
click at [625, 300] on div "Owner Planned Maint Dusseldorf Unplanned Maint Chester No Crew Cannes (Mandelie…" at bounding box center [869, 283] width 1398 height 611
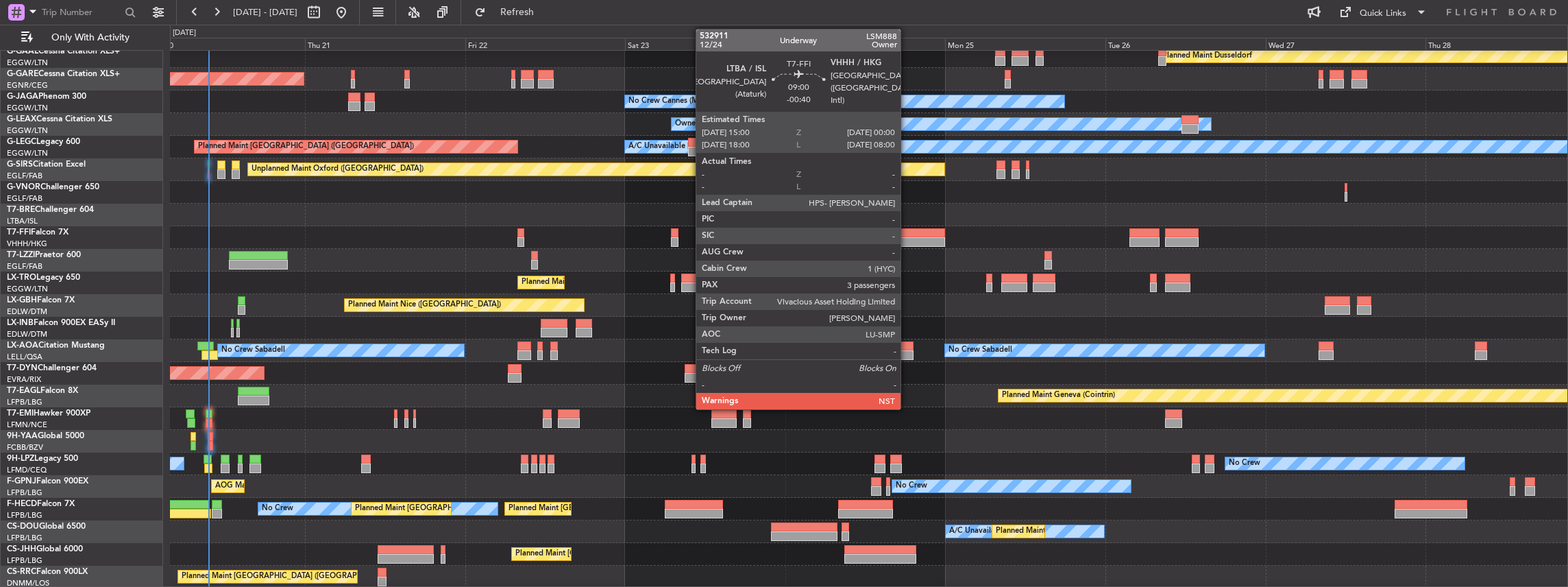
click at [908, 235] on div at bounding box center [915, 233] width 61 height 10
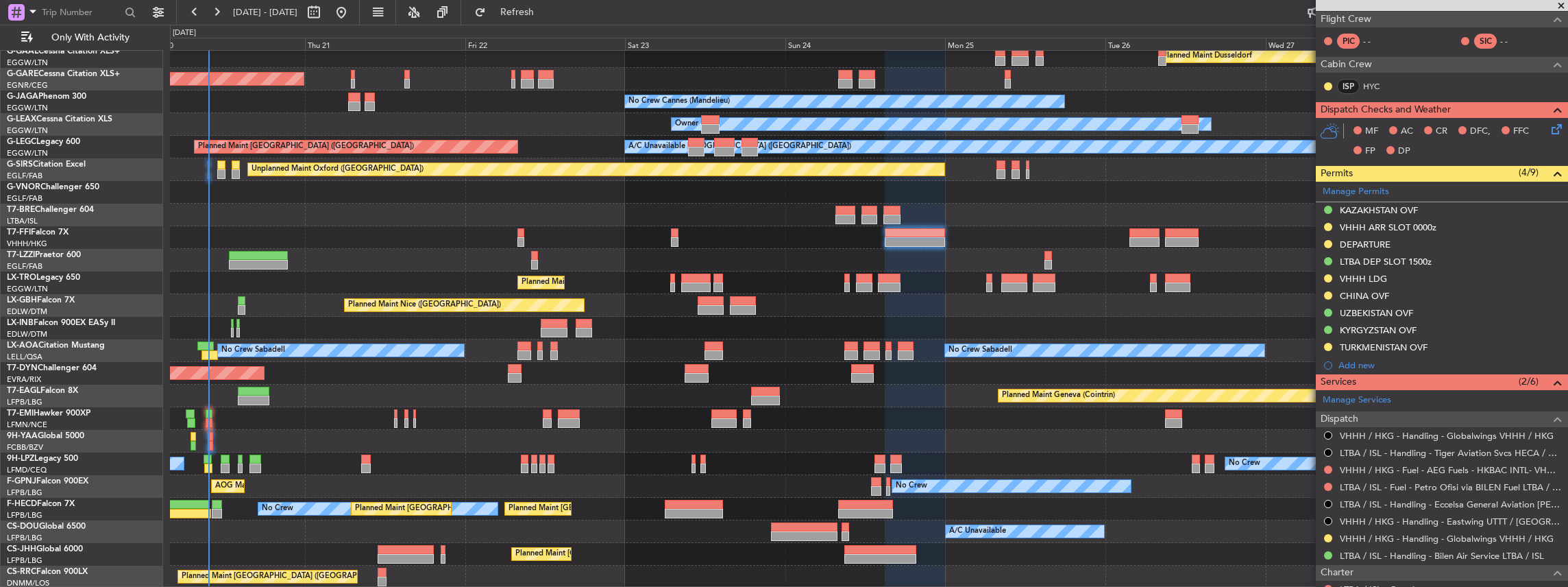
scroll to position [411, 0]
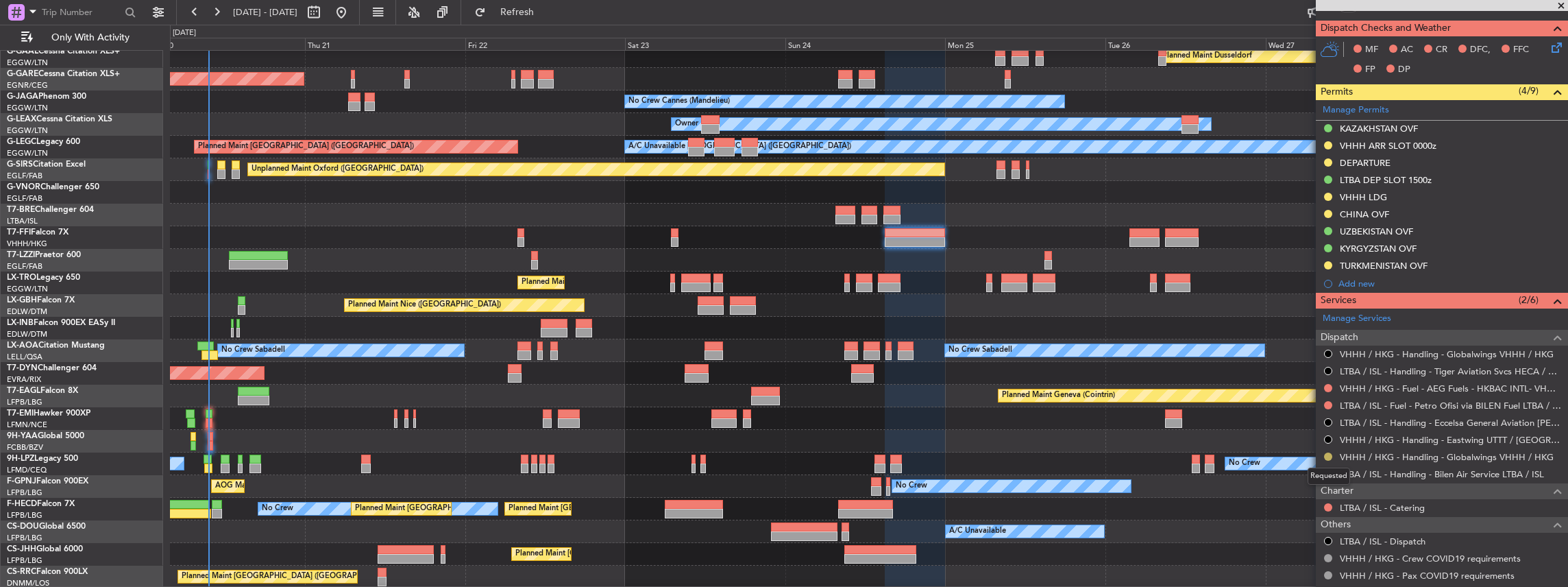
click at [1328, 454] on button at bounding box center [1328, 456] width 8 height 8
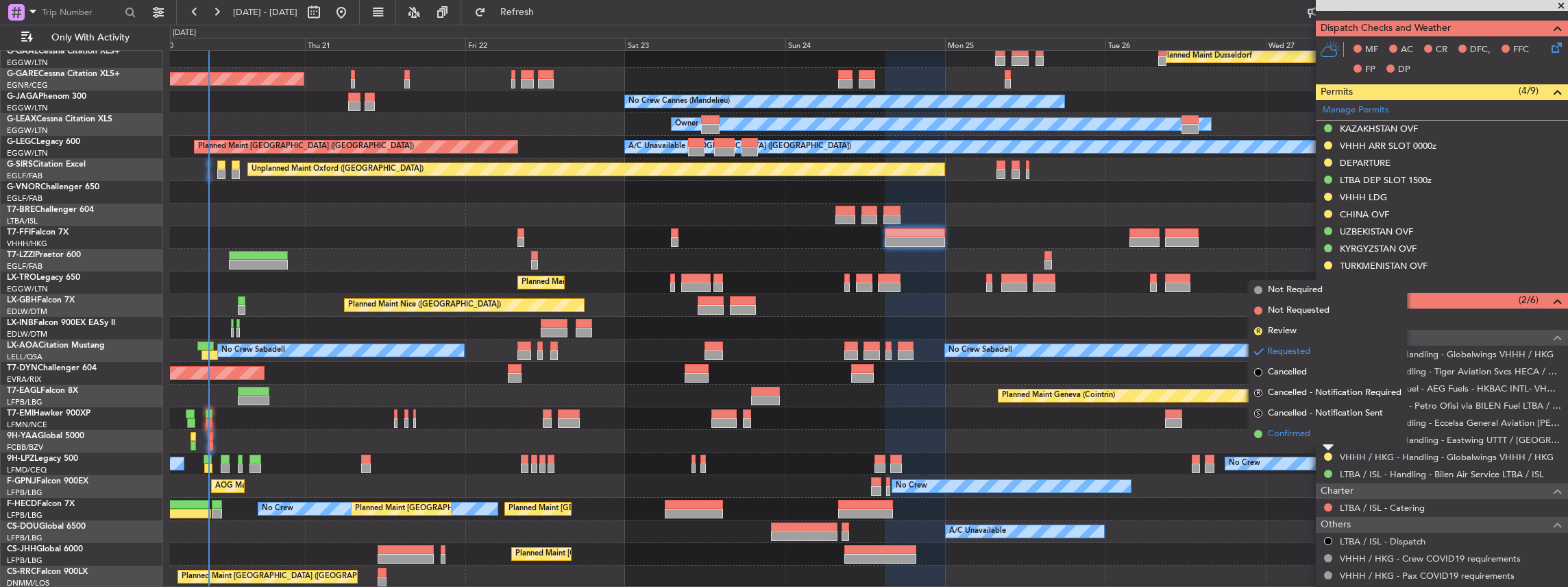
click at [1307, 438] on span "Confirmed" at bounding box center [1289, 434] width 43 height 13
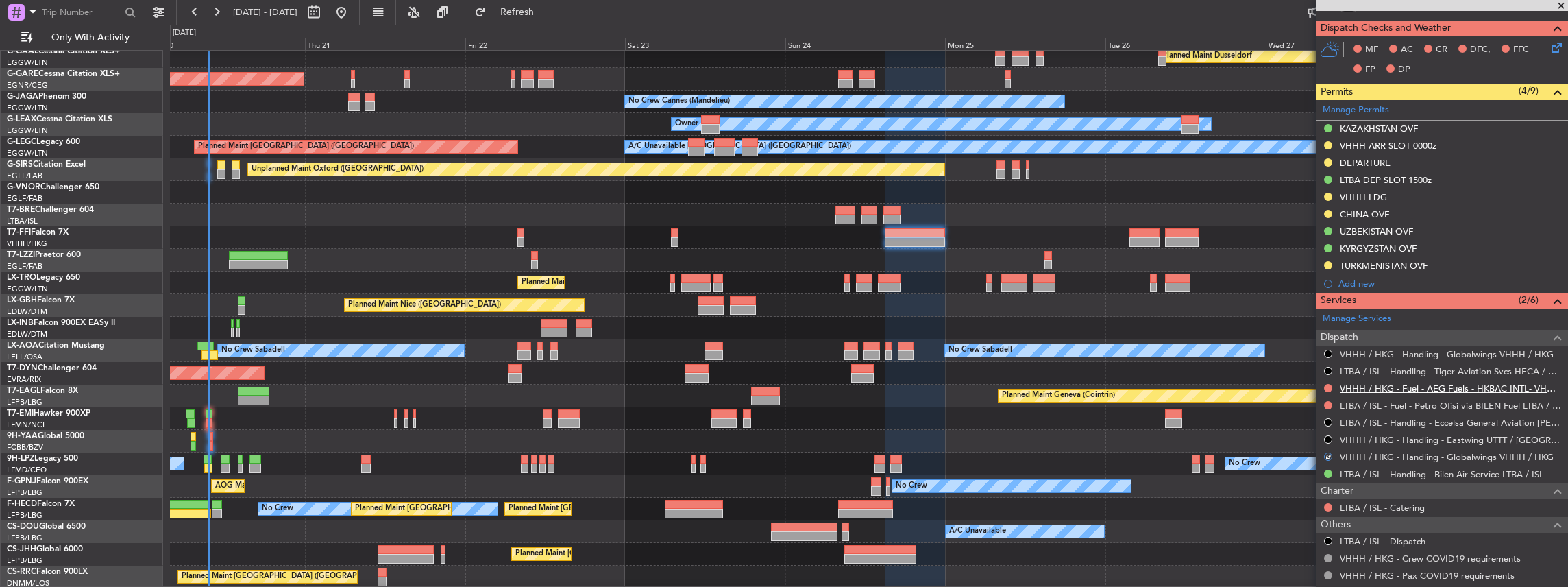
scroll to position [320, 0]
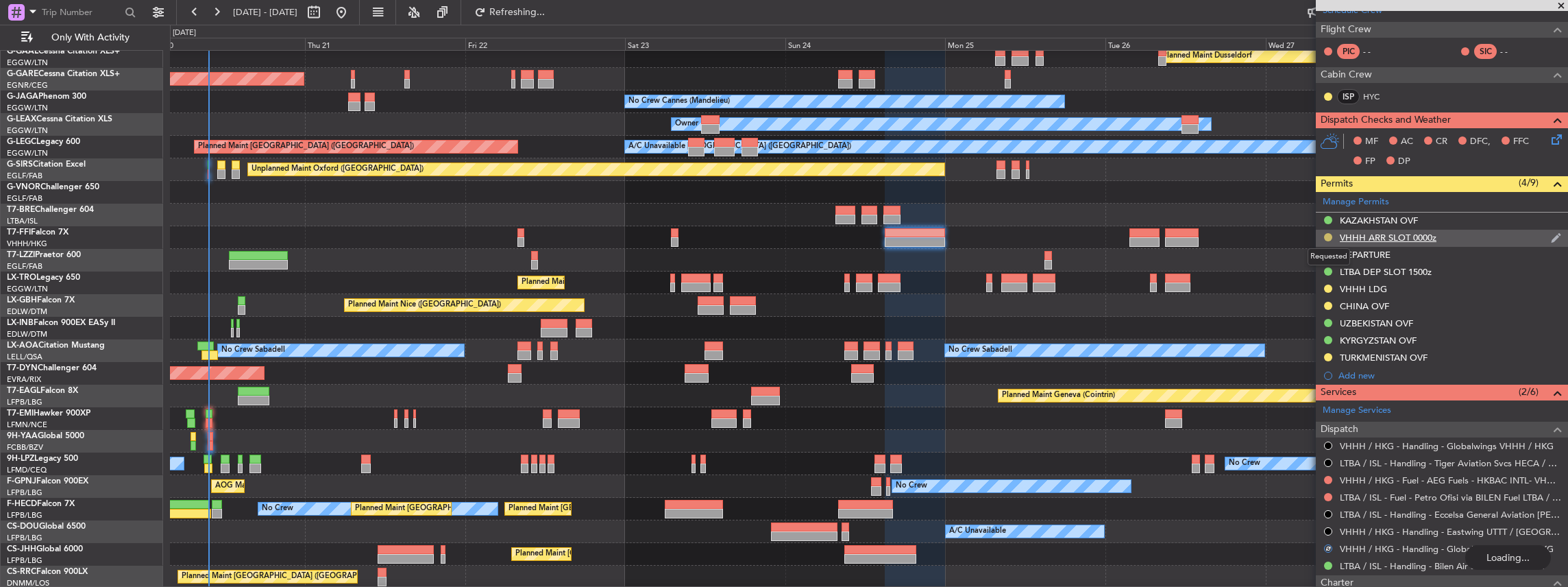
click at [1325, 235] on button at bounding box center [1328, 237] width 8 height 8
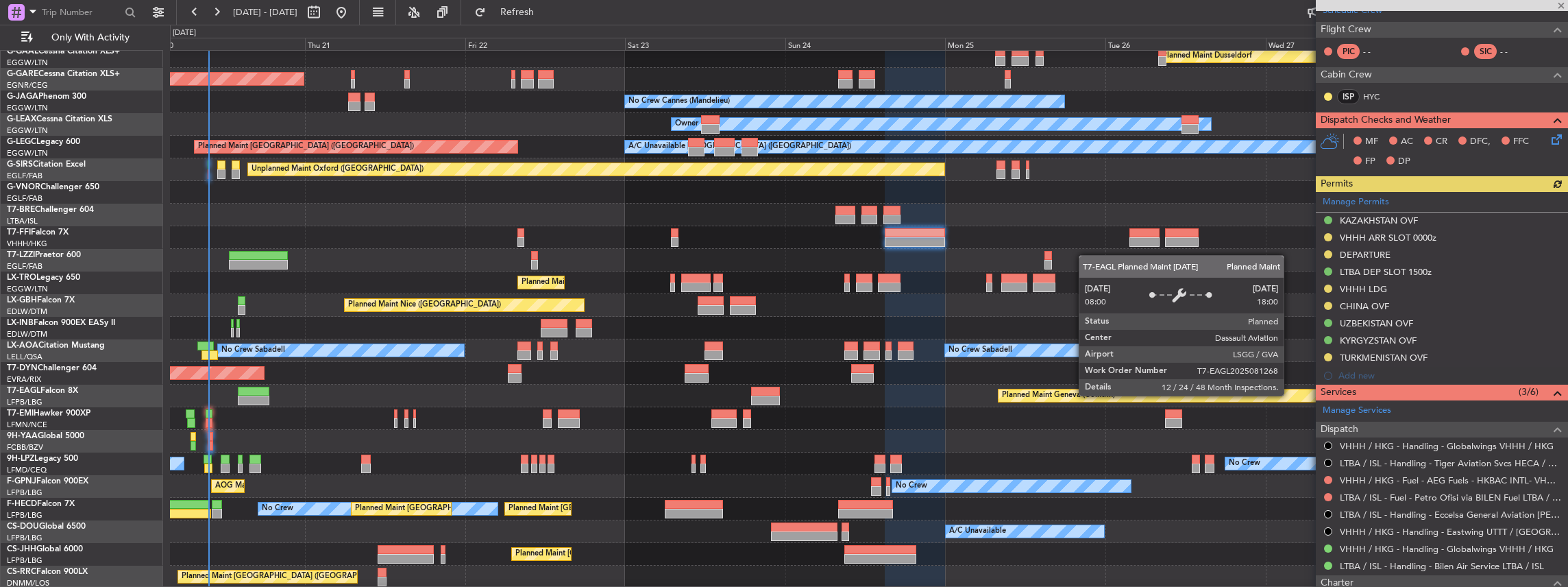
click at [1491, 237] on div "Manage Permits KAZAKHSTAN OVF VHHH ARR SLOT 0000z DEPARTURE LTBA DEP SLOT 1500z…" at bounding box center [1441, 288] width 252 height 192
click at [1450, 234] on div "VHHH ARR SLOT 0000z" at bounding box center [1441, 238] width 252 height 17
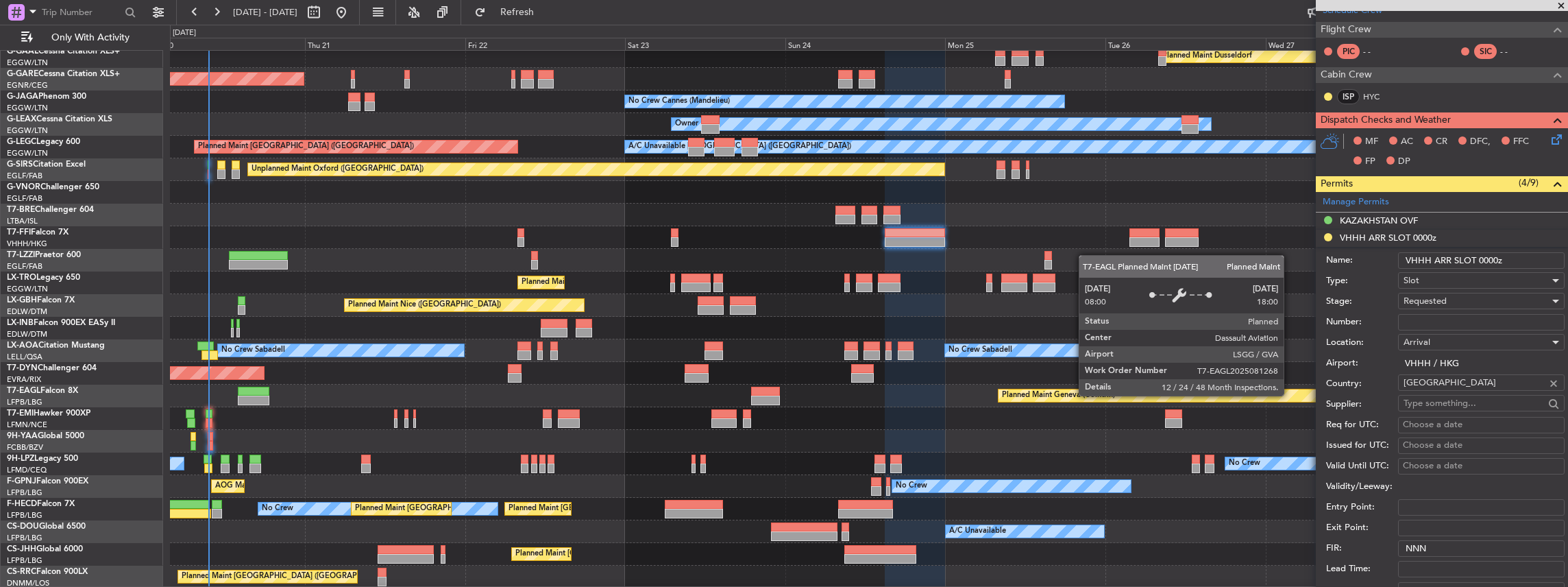
click at [1224, 231] on div at bounding box center [869, 237] width 1398 height 22
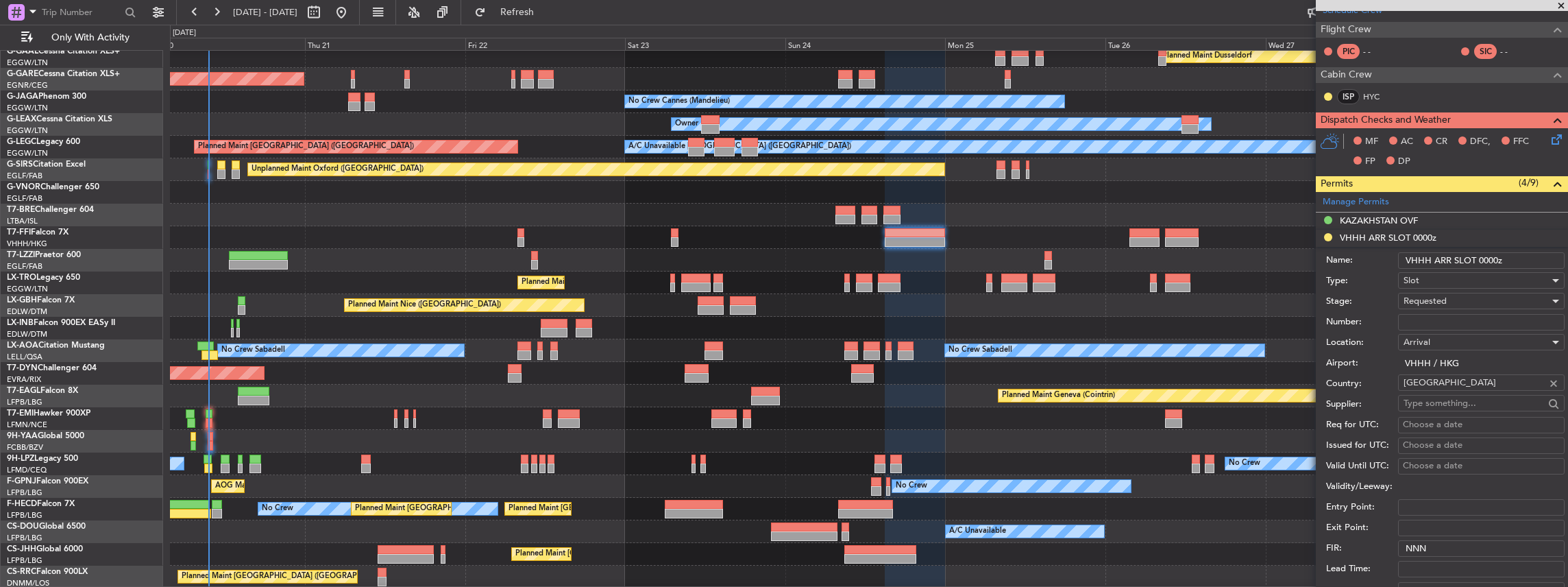
click at [1462, 293] on div "Requested" at bounding box center [1477, 300] width 146 height 20
click at [1451, 399] on span "Received OK" at bounding box center [1478, 402] width 148 height 20
click at [1429, 327] on input "Number:" at bounding box center [1481, 322] width 166 height 16
click at [1493, 320] on input "Number:" at bounding box center [1481, 322] width 166 height 16
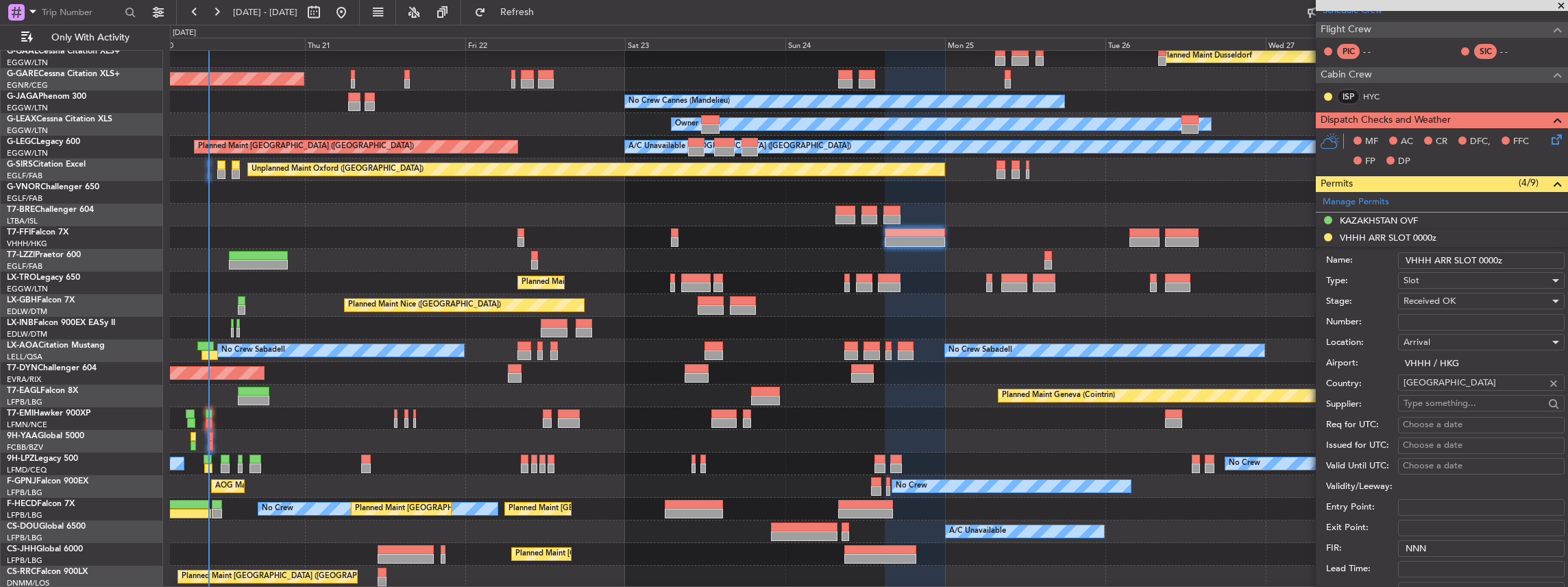
paste input "VHHHAGN7966000"
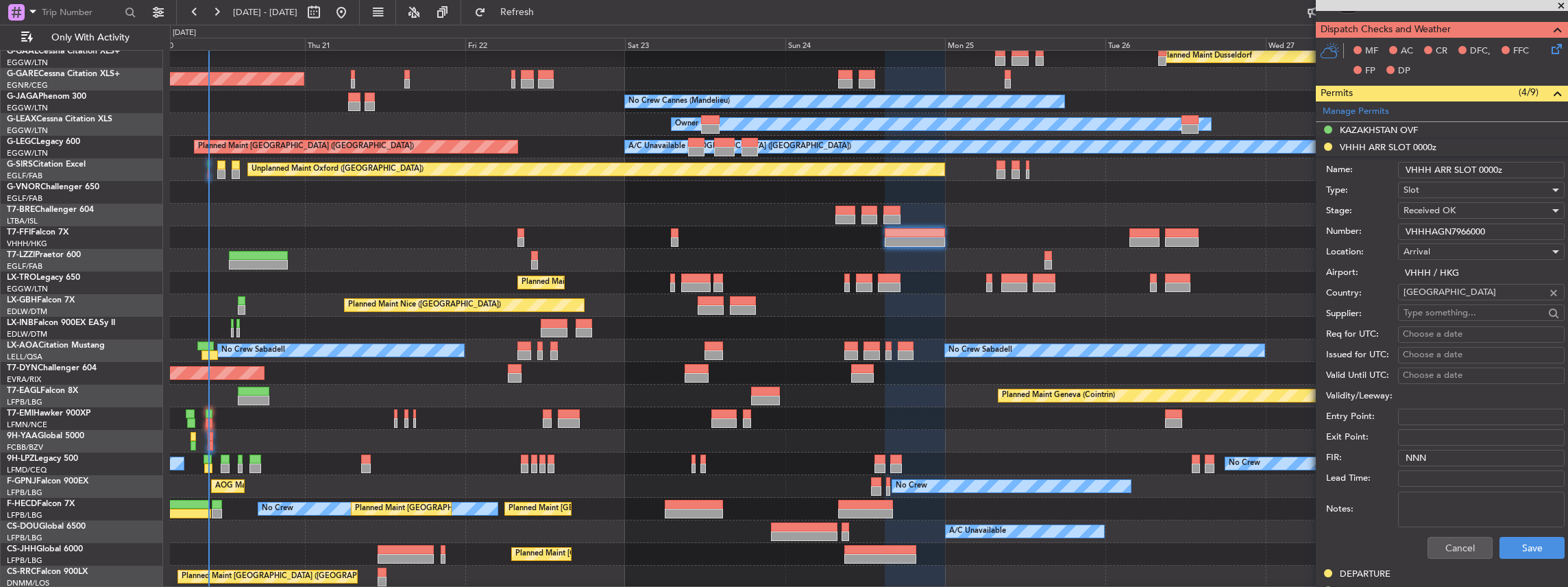
scroll to position [411, 0]
type input "VHHHAGN7966000"
click at [1511, 543] on button "Save" at bounding box center [1532, 546] width 65 height 22
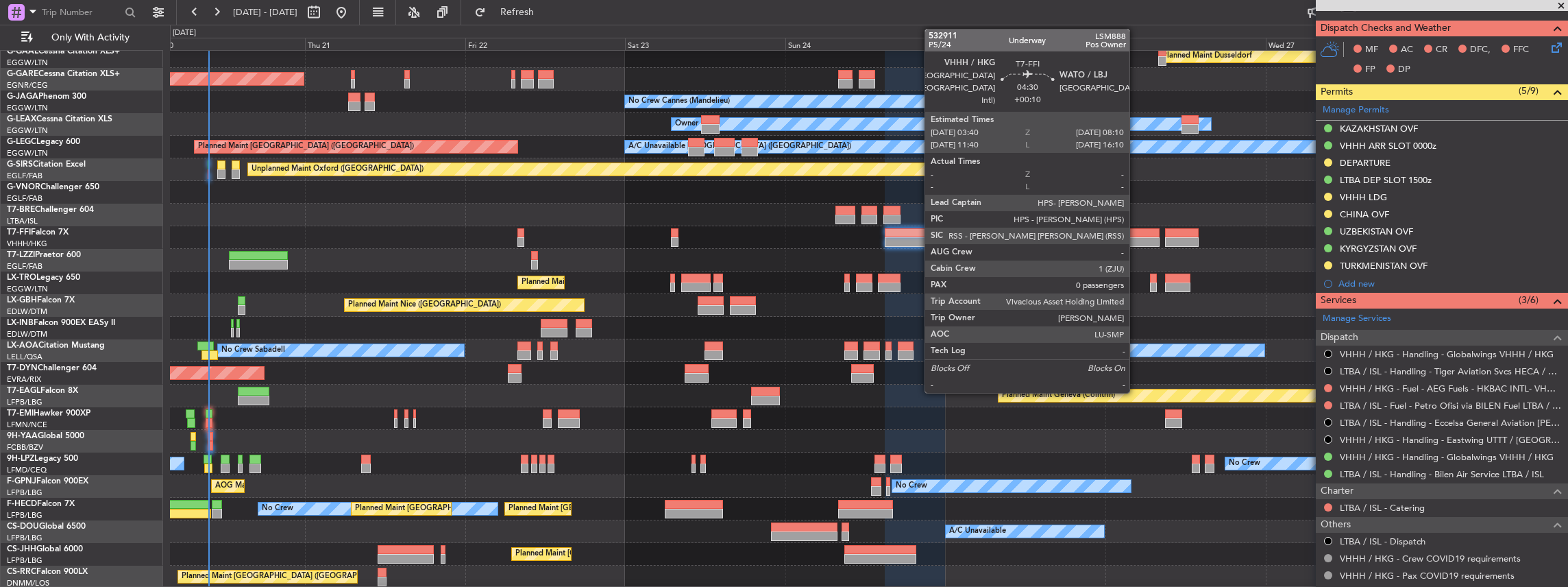
click at [1137, 241] on div at bounding box center [1144, 242] width 30 height 10
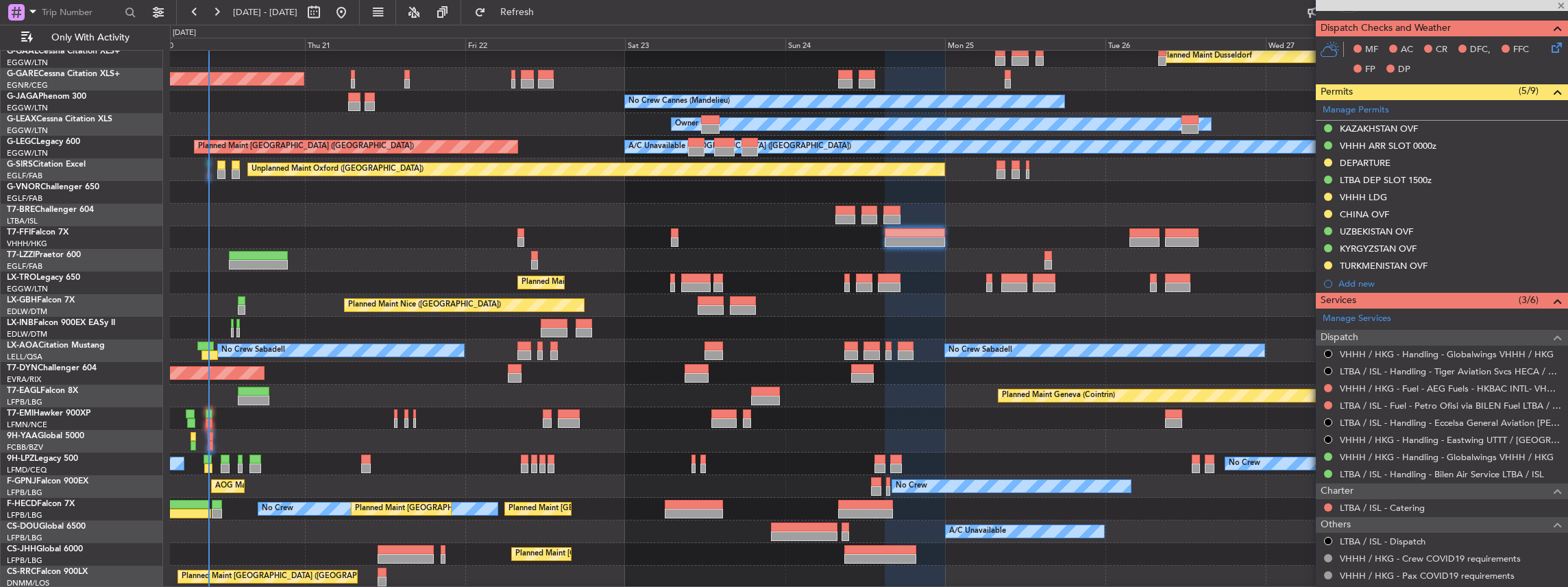
type input "+00:10"
type input "0"
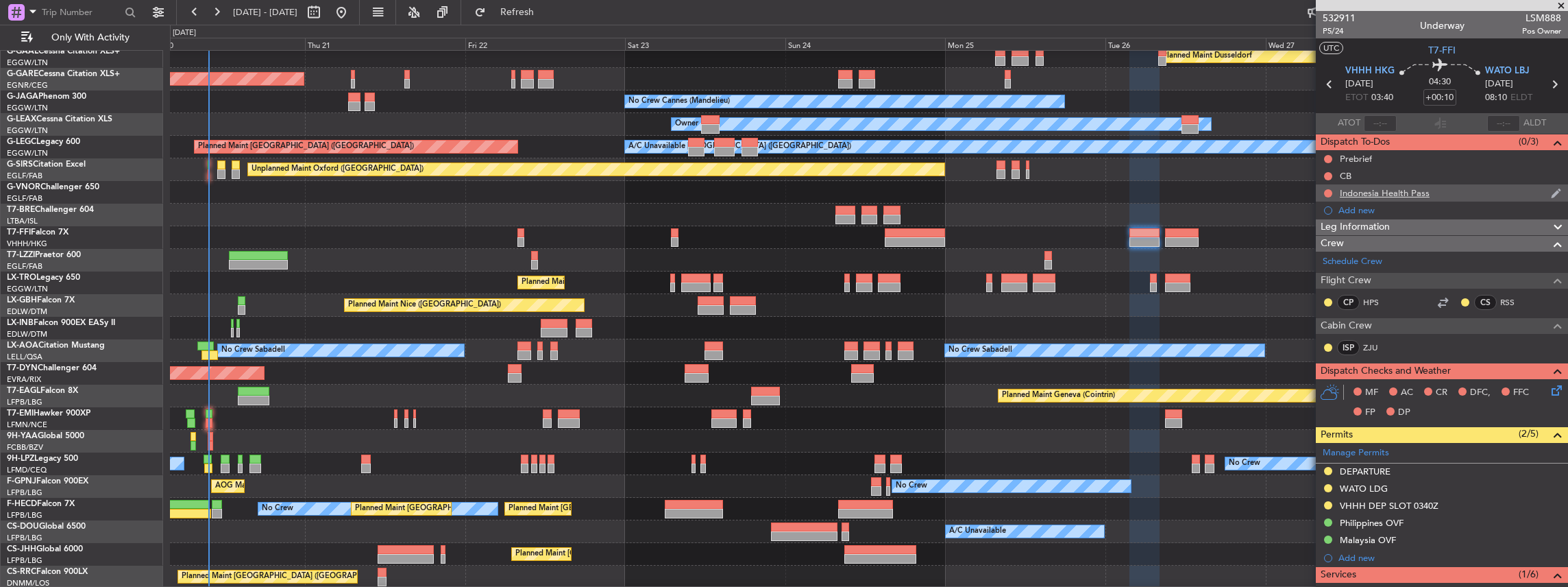
scroll to position [137, 0]
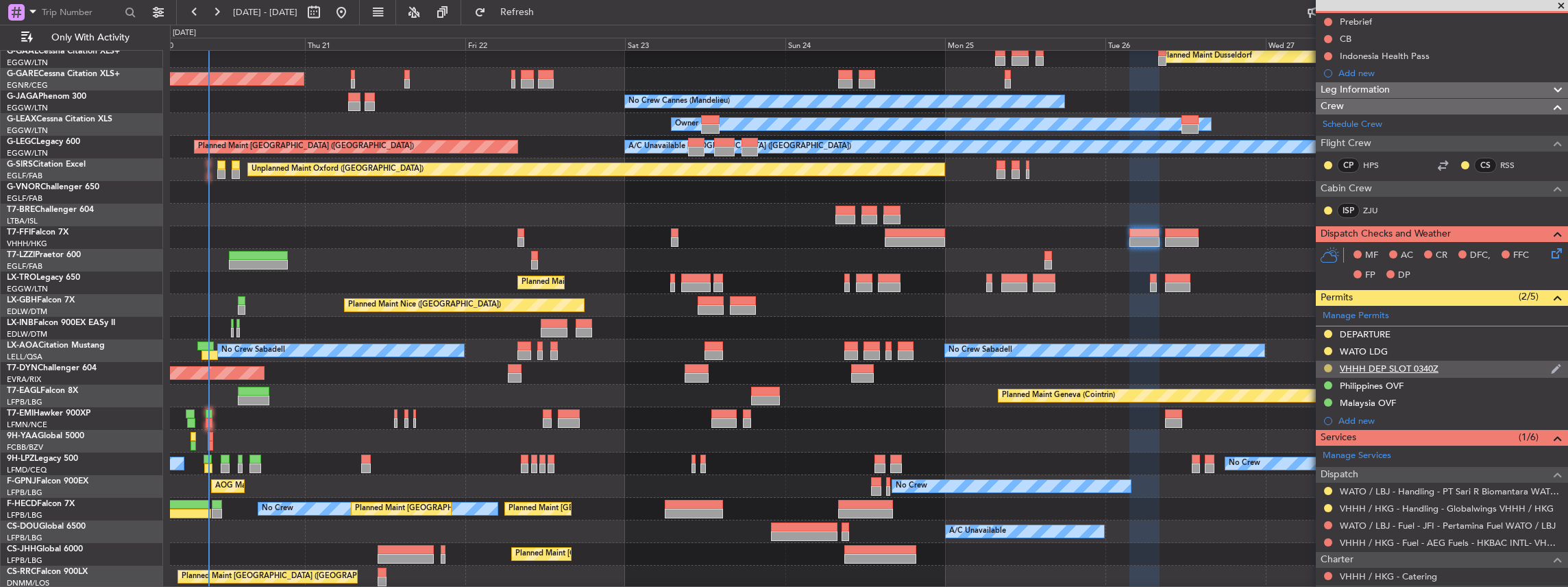
click at [1327, 365] on button at bounding box center [1328, 368] width 8 height 8
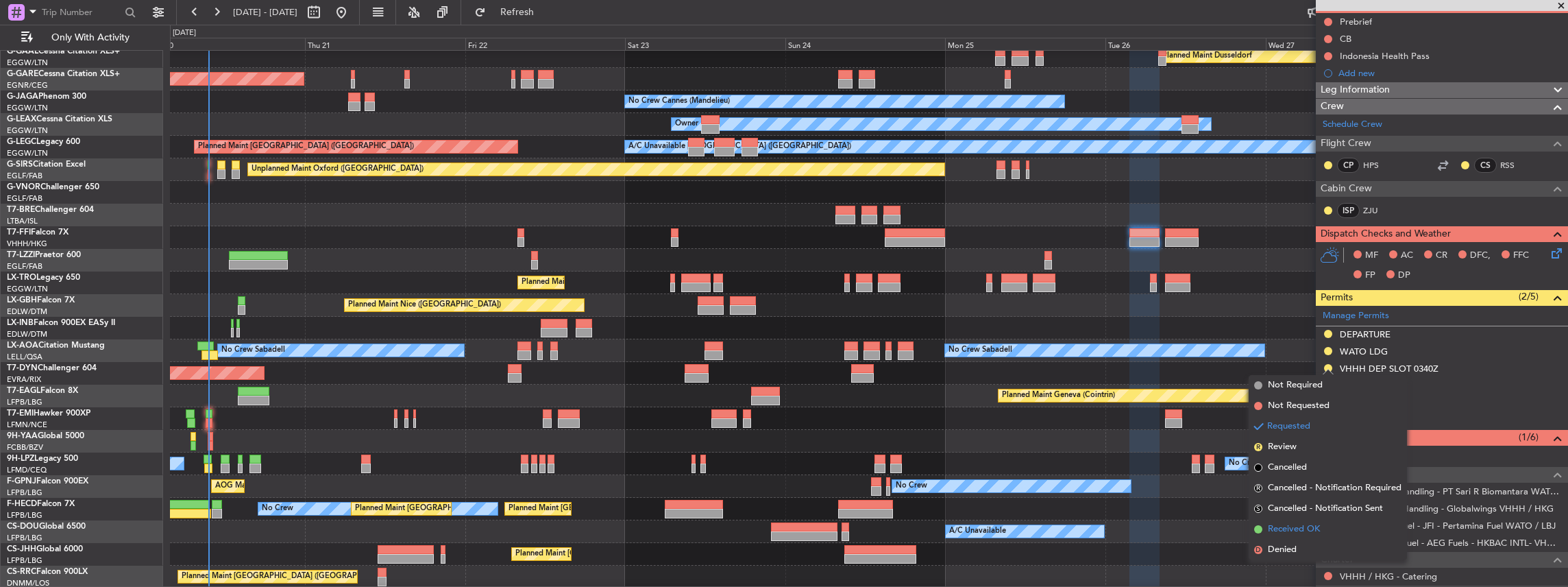
click at [1289, 530] on span "Received OK" at bounding box center [1294, 529] width 52 height 13
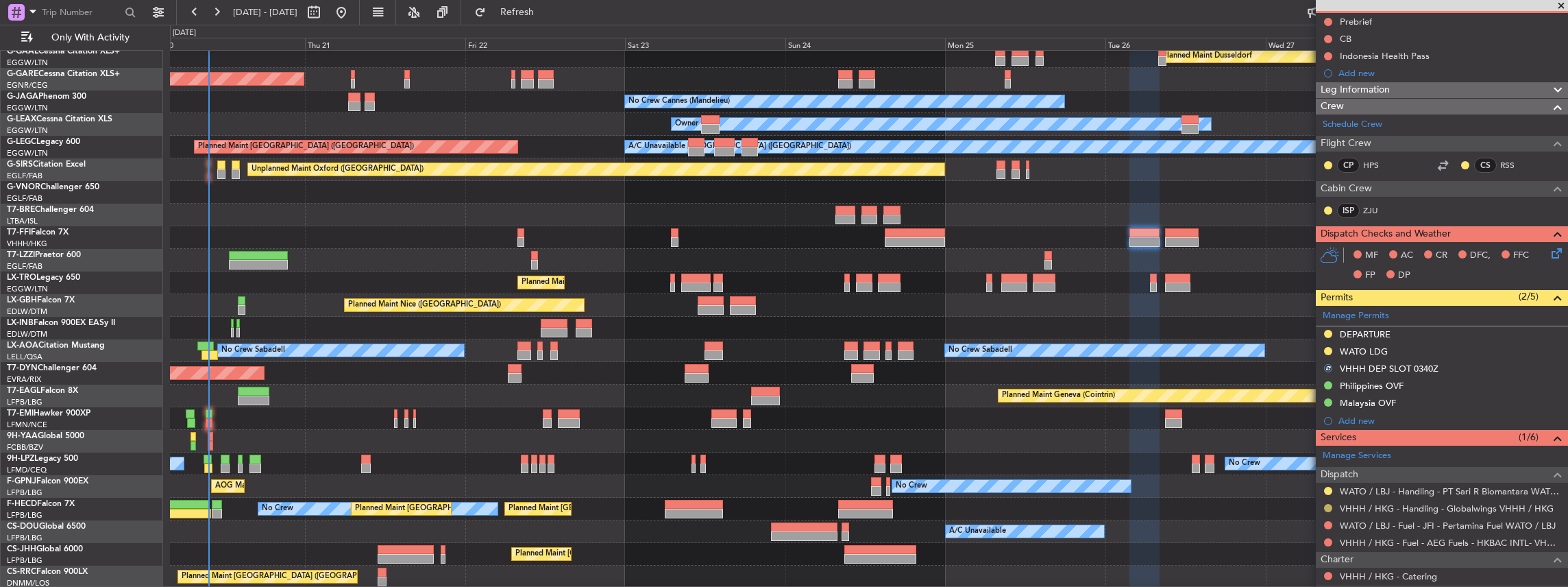
click at [1325, 504] on button at bounding box center [1328, 508] width 8 height 8
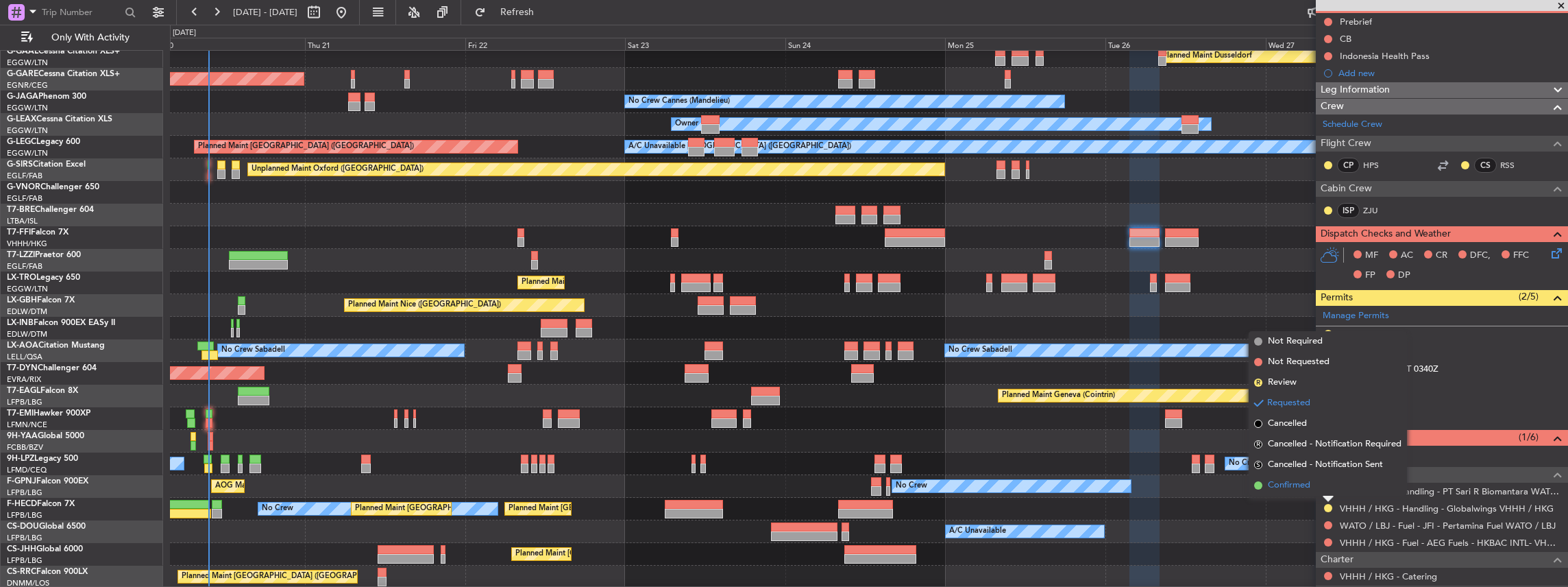
click at [1290, 483] on span "Confirmed" at bounding box center [1289, 485] width 43 height 13
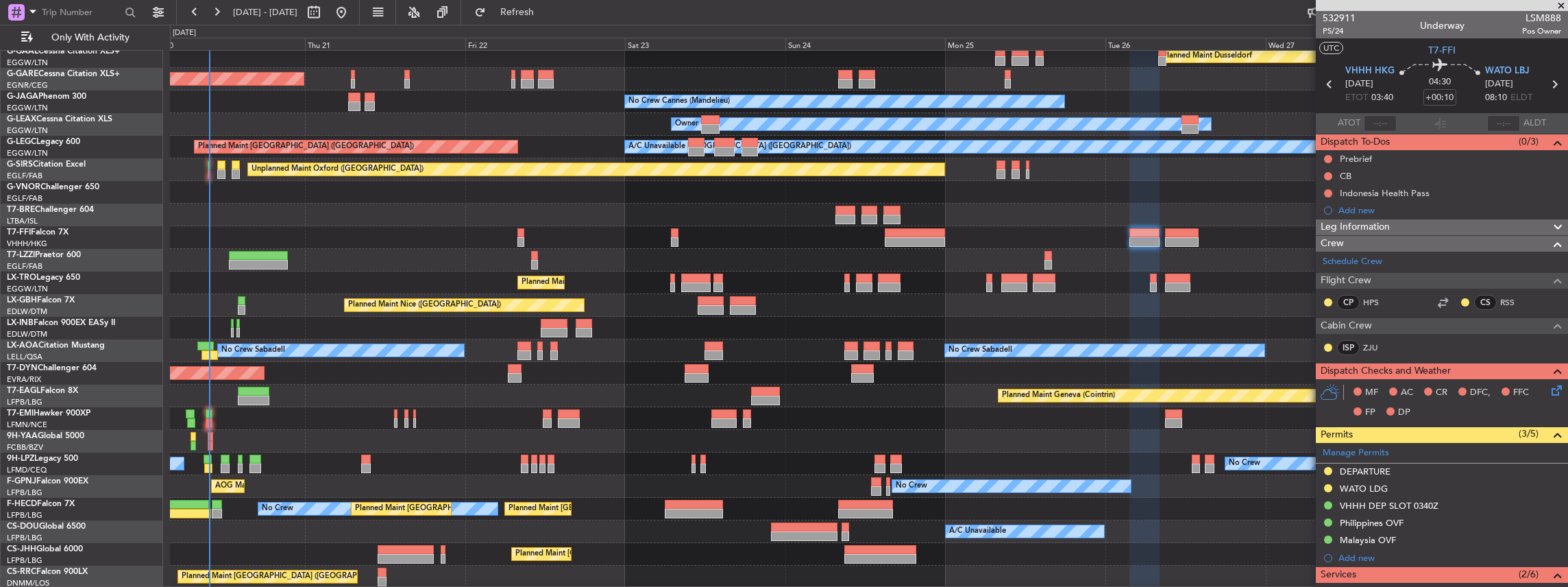
scroll to position [96, 0]
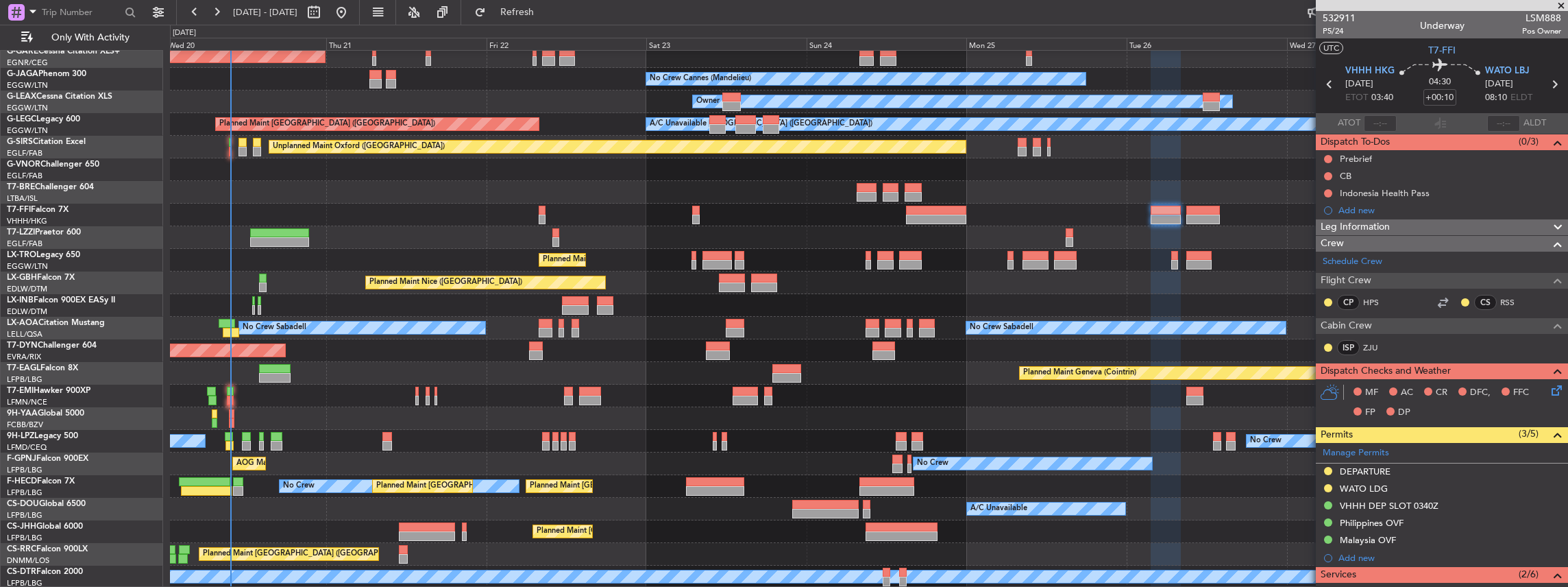
click at [392, 389] on div "Planned Maint Dusseldorf Unplanned Maint Chester No Crew Cannes (Mandelieu) Own…" at bounding box center [869, 272] width 1398 height 633
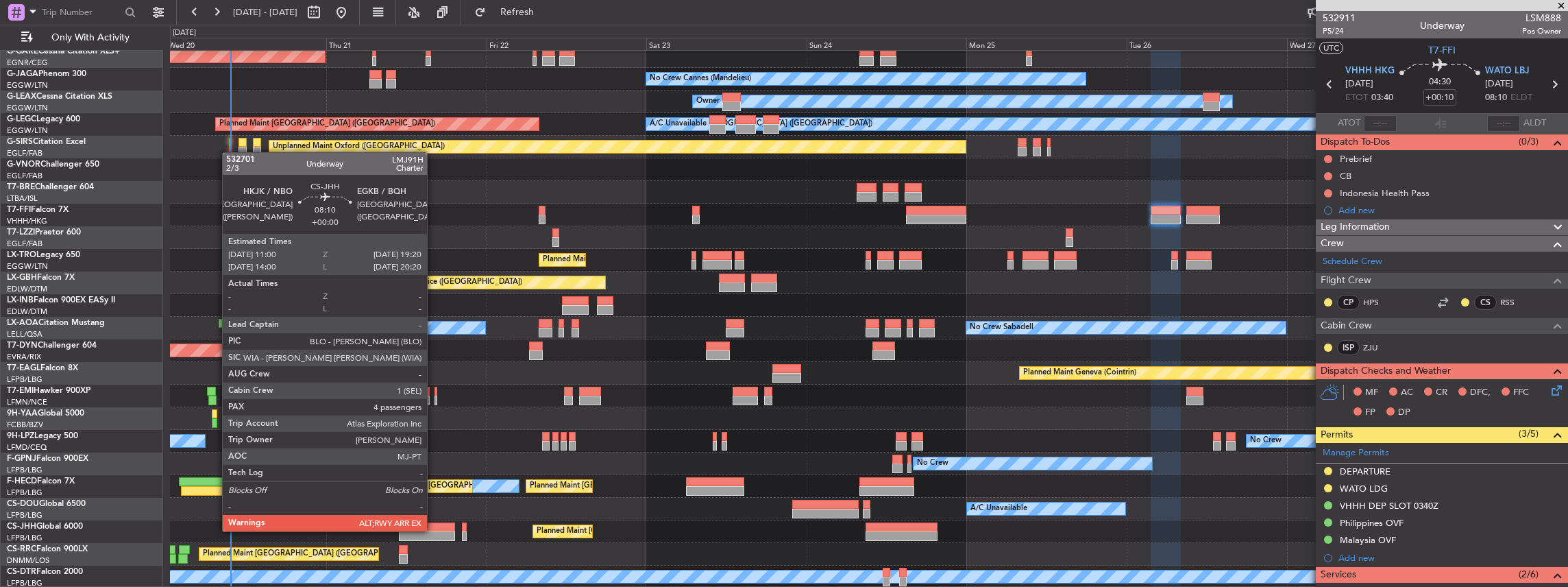
click at [434, 530] on div at bounding box center [427, 526] width 56 height 10
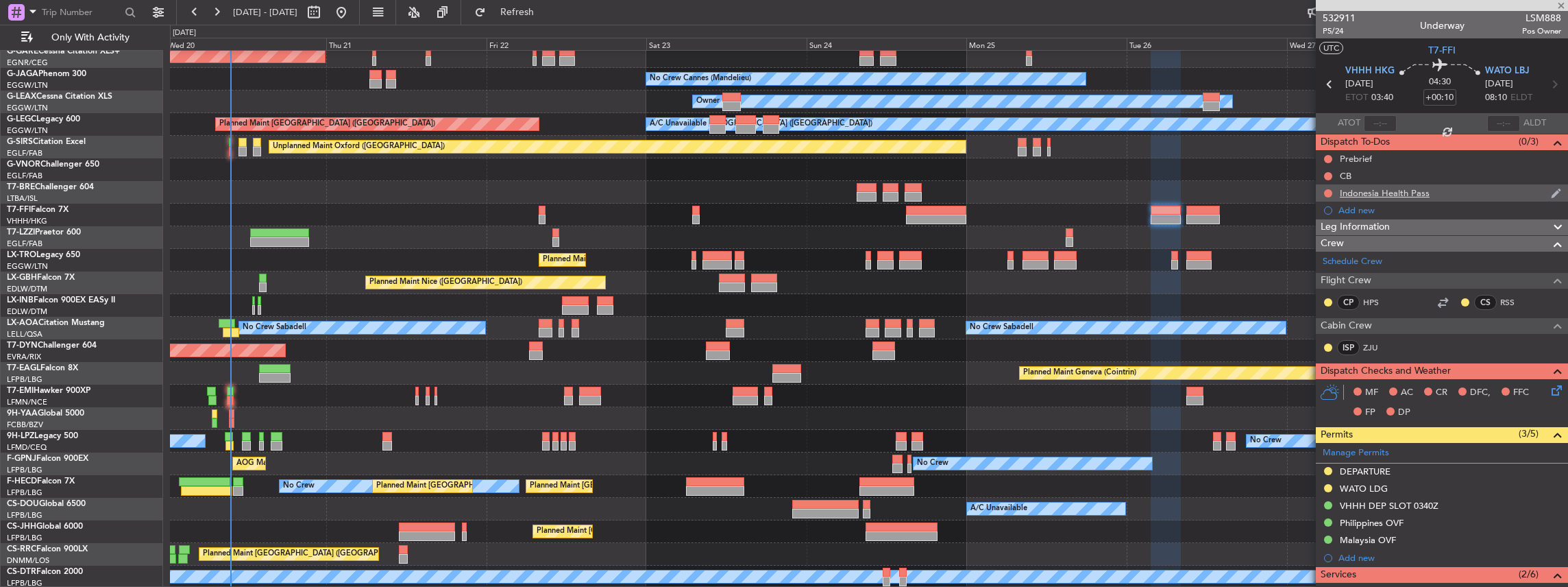
type input "4"
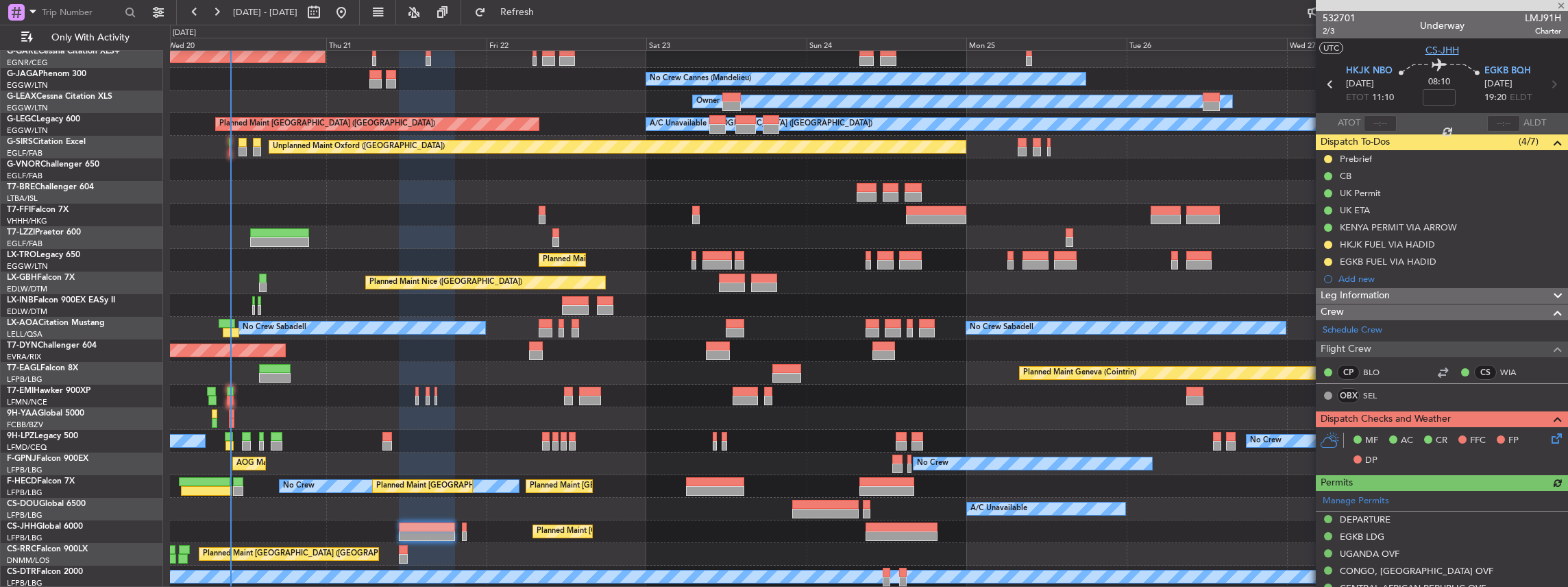
click at [1433, 49] on span "CS-JHH" at bounding box center [1442, 50] width 34 height 14
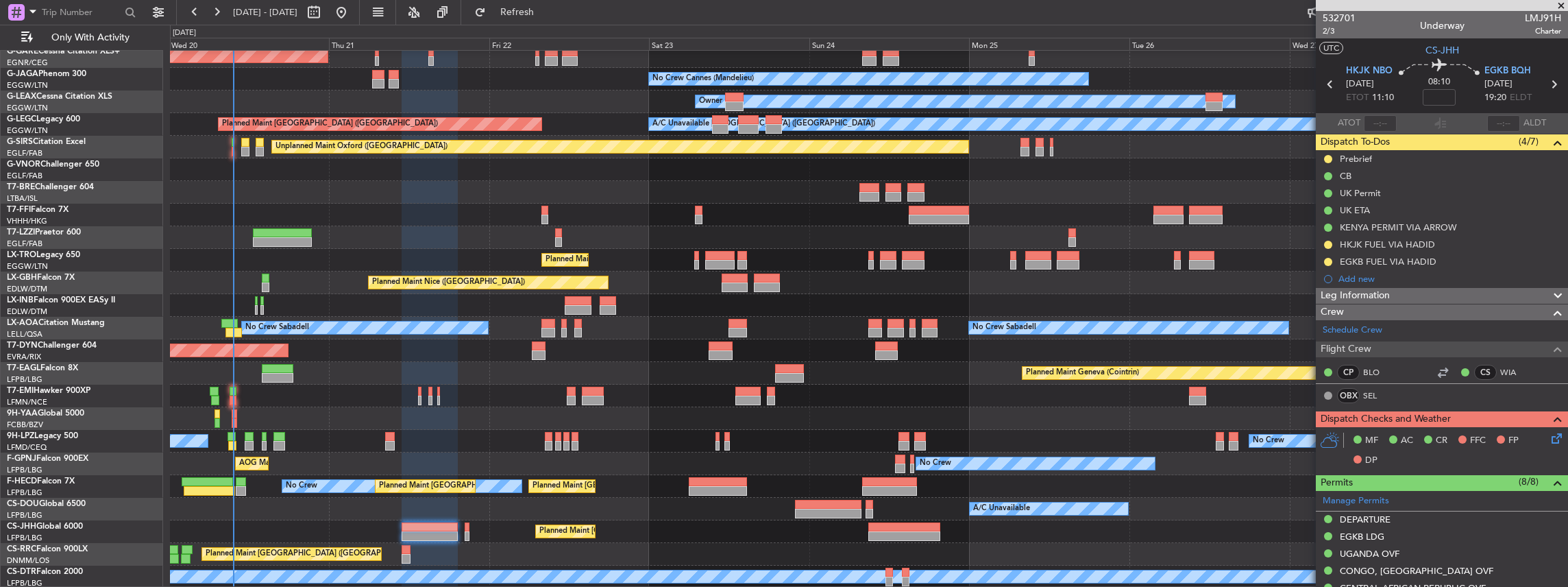
click at [455, 515] on div "Planned Maint Dusseldorf Unplanned Maint Chester No Crew Cannes (Mandelieu) Own…" at bounding box center [869, 272] width 1398 height 633
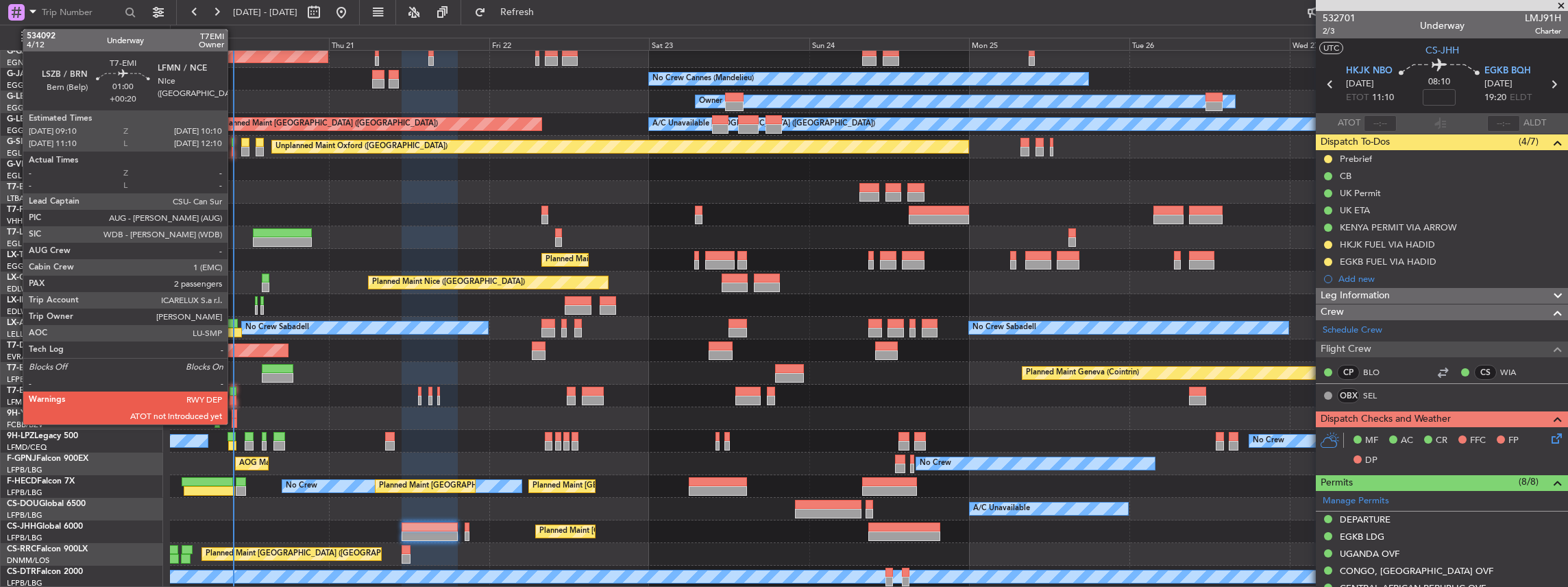
click at [234, 394] on div at bounding box center [233, 391] width 7 height 10
type input "+00:20"
type input "2"
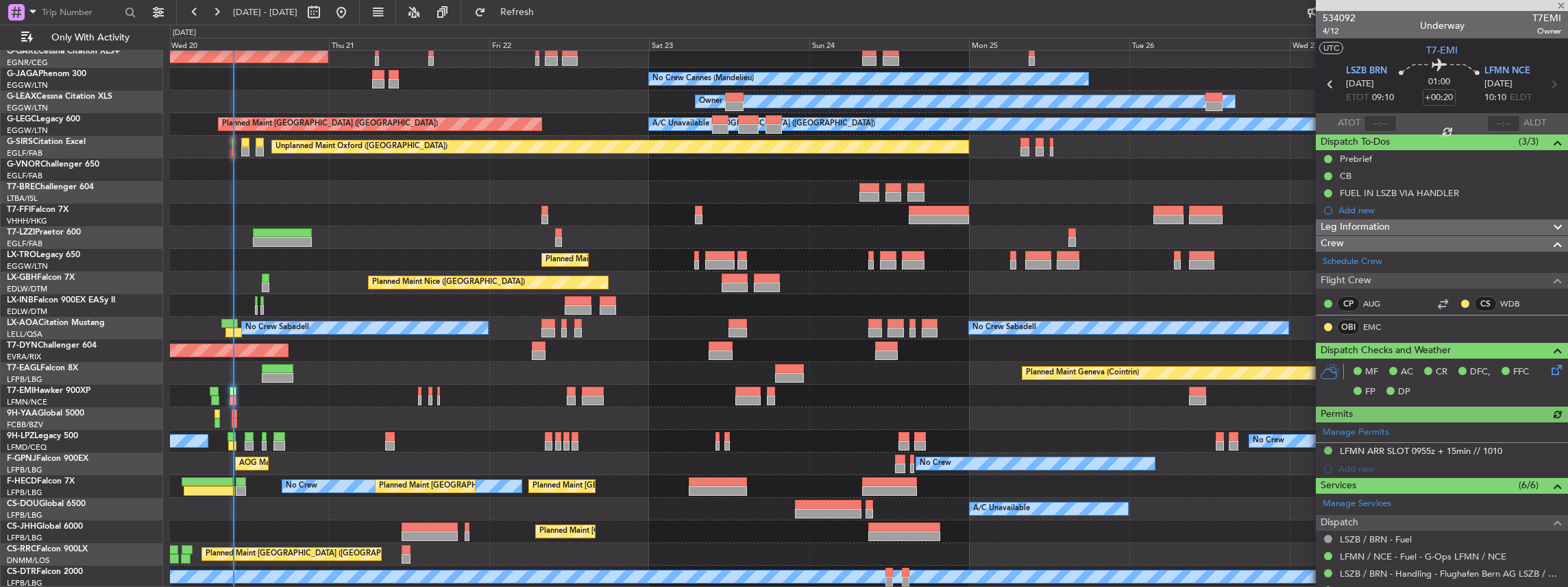
click at [1537, 18] on span "T7EMI" at bounding box center [1547, 18] width 28 height 14
copy span "T7EMI"
click at [1373, 121] on input "text" at bounding box center [1380, 124] width 33 height 16
type input "09:29"
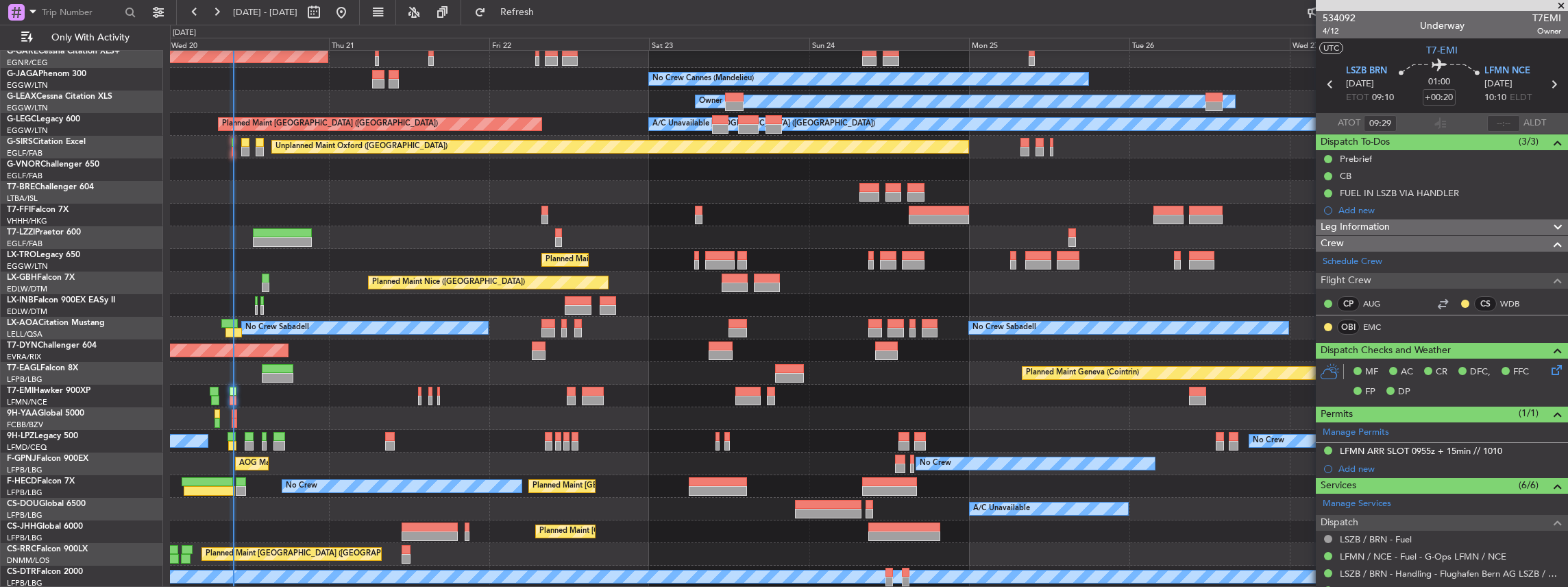
click at [1413, 88] on div "01:00 +00:20" at bounding box center [1439, 85] width 91 height 51
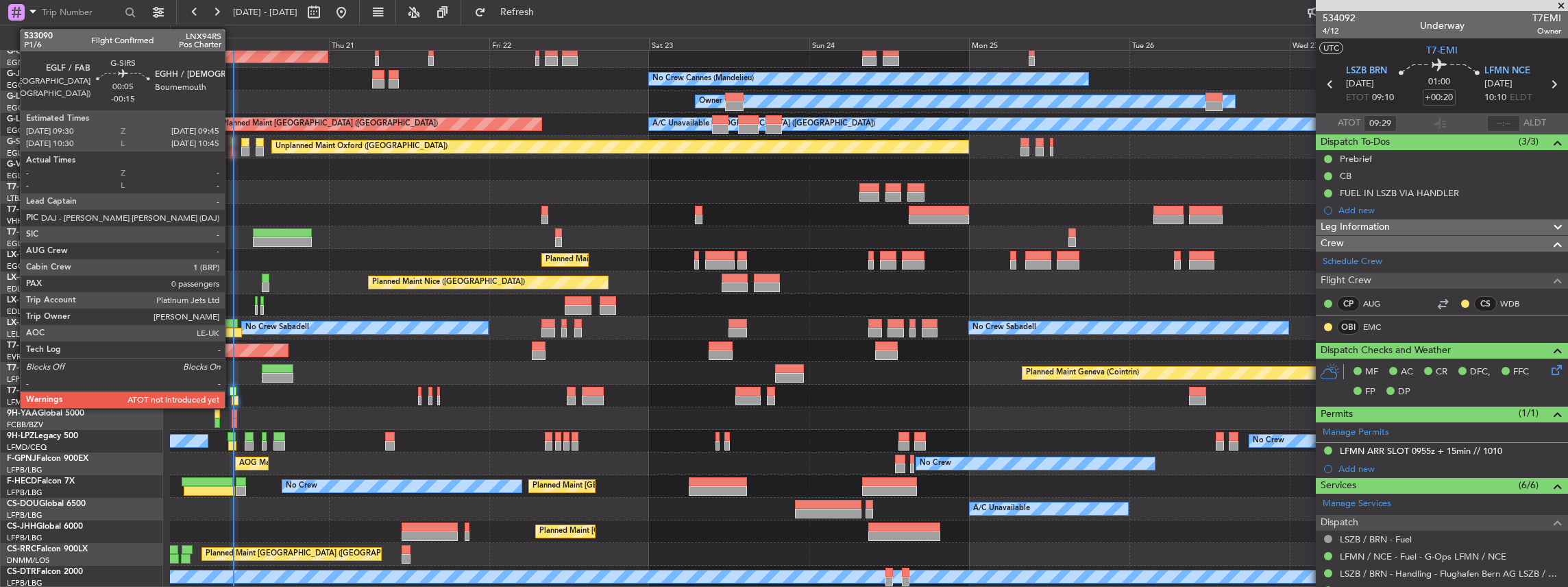
click at [231, 150] on div at bounding box center [232, 151] width 2 height 10
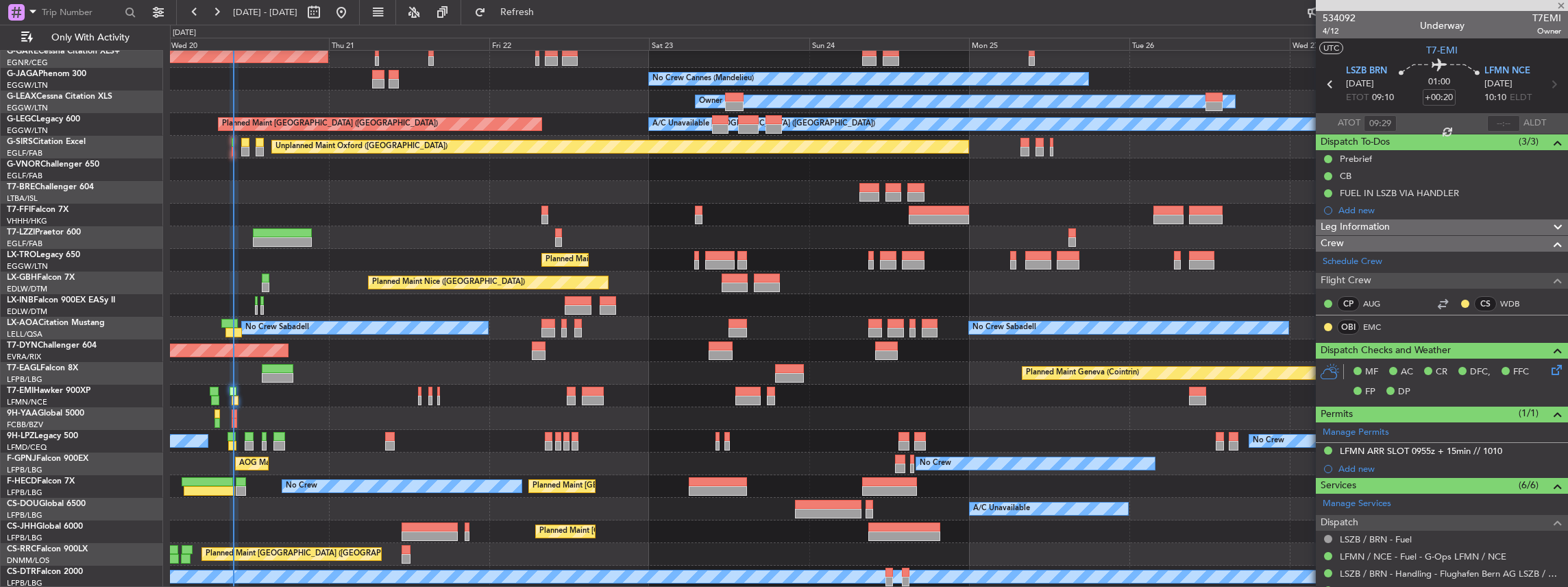
type input "-00:15"
type input "0"
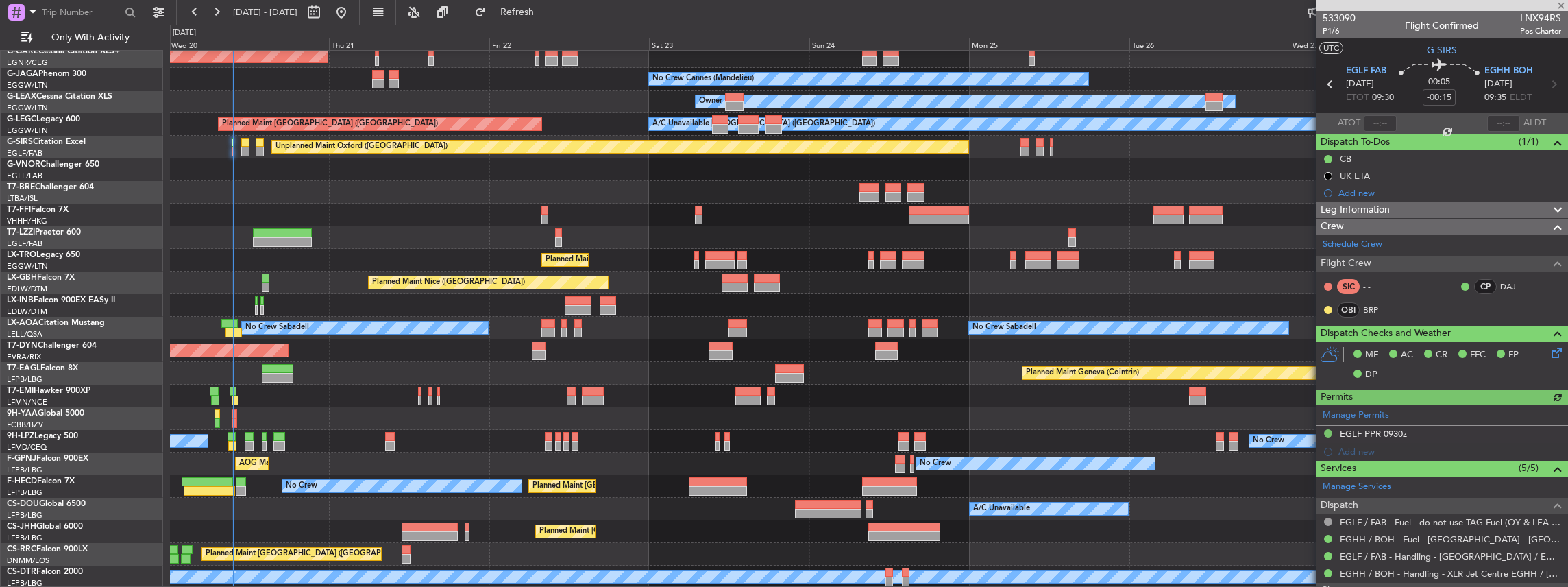
click at [1525, 18] on span "LNX94RS" at bounding box center [1540, 18] width 41 height 14
copy span "LNX94RS"
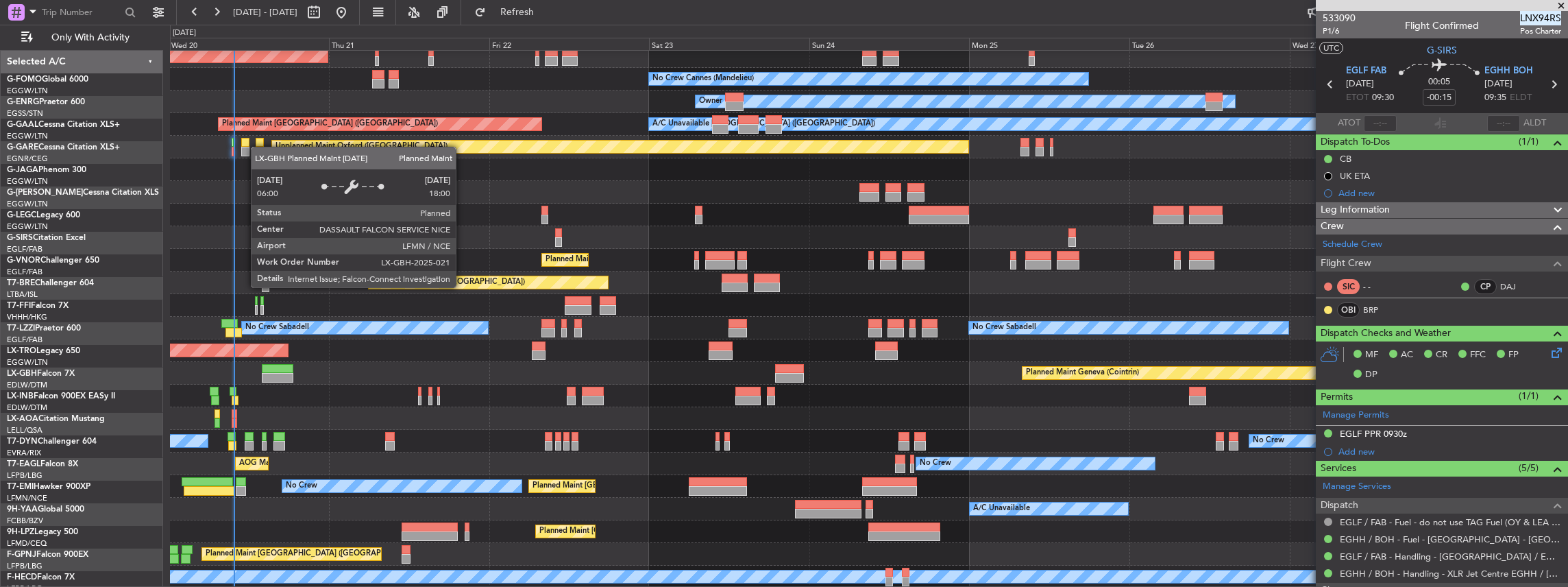
scroll to position [96, 0]
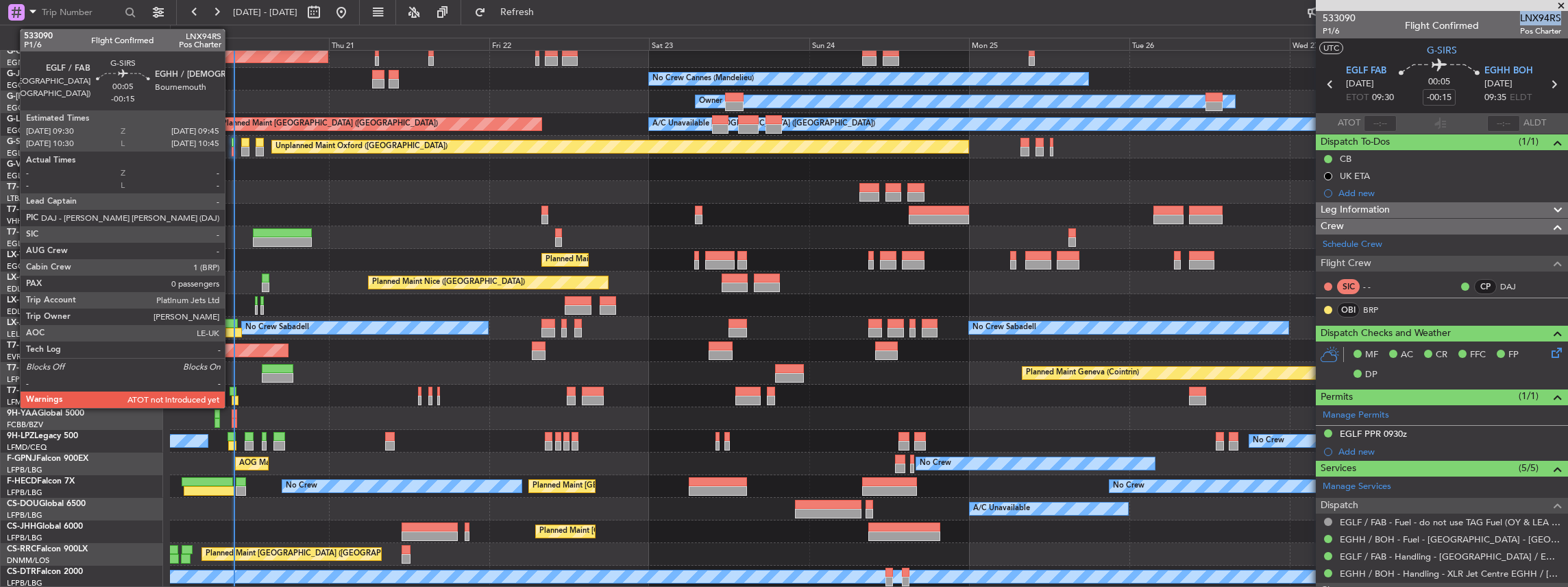
click at [231, 150] on div at bounding box center [232, 151] width 2 height 10
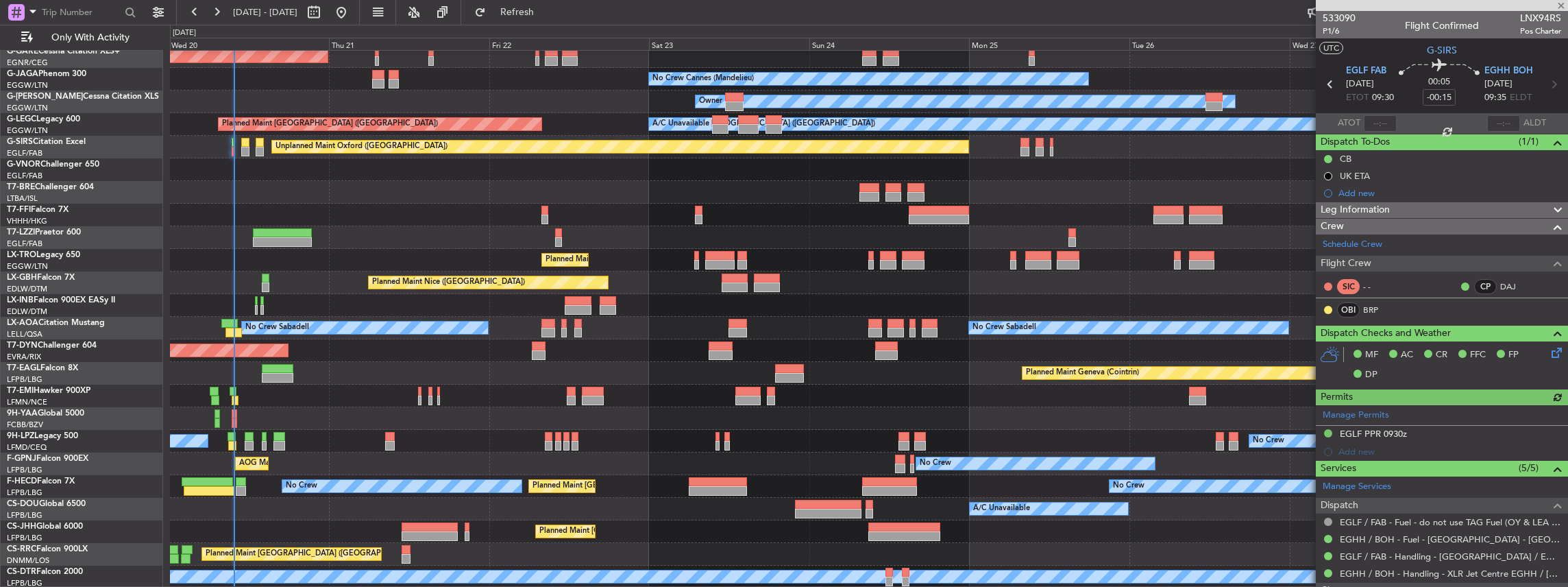
click at [1380, 121] on div at bounding box center [1380, 124] width 33 height 16
click at [1379, 123] on div at bounding box center [1380, 124] width 33 height 16
click at [1378, 118] on input "text" at bounding box center [1380, 124] width 33 height 16
click at [1420, 153] on mat-tooltip-component "Complete" at bounding box center [1439, 168] width 59 height 37
click at [1417, 122] on section "ATOT 0943 ALDT" at bounding box center [1441, 123] width 252 height 20
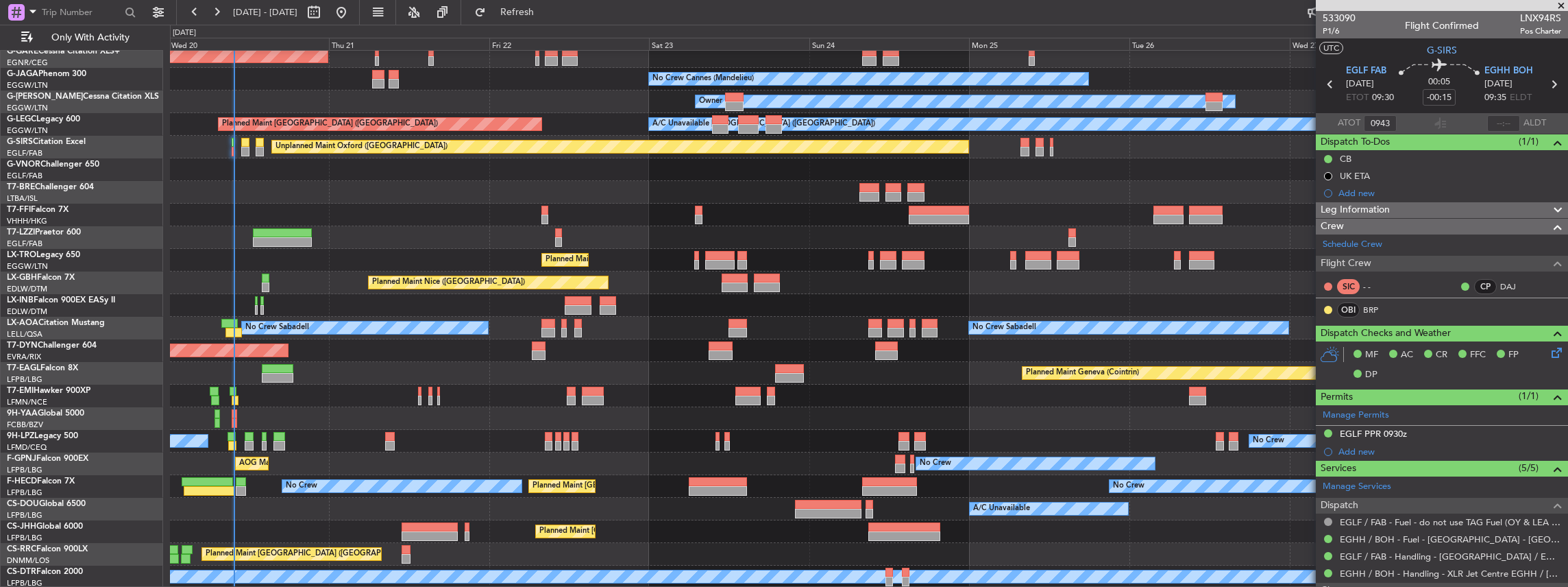
type input "09:43"
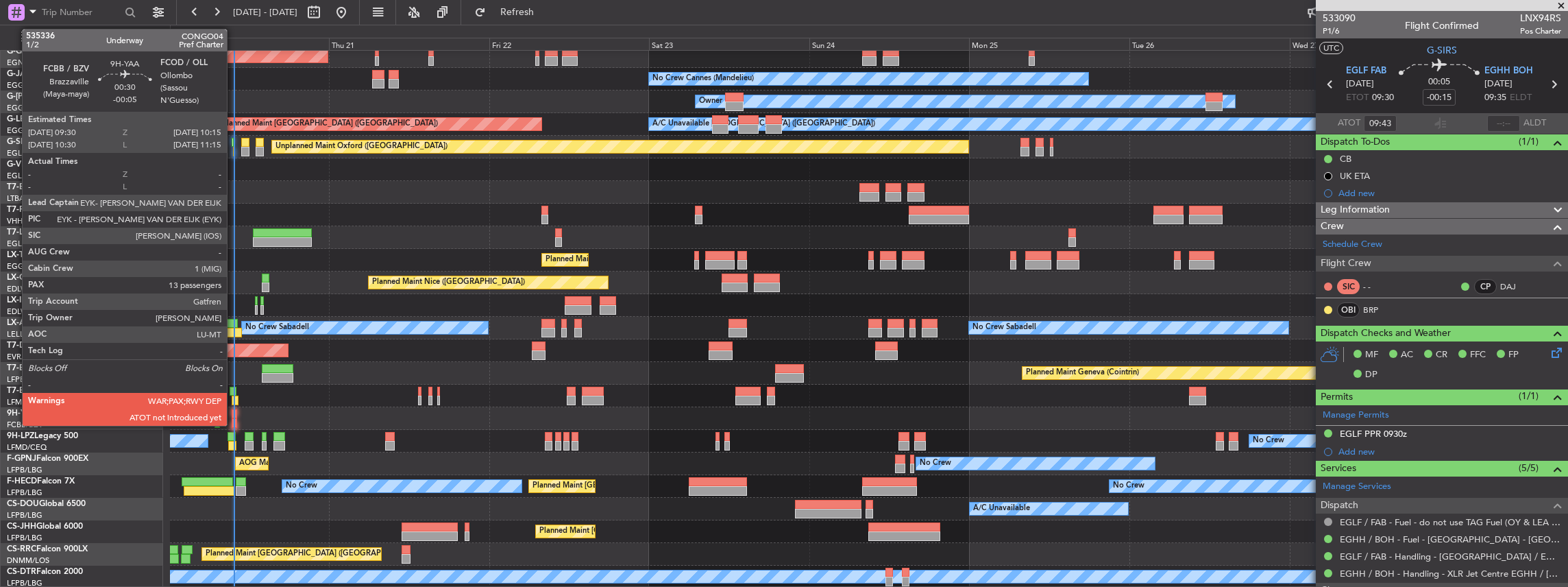
click at [234, 416] on div at bounding box center [234, 413] width 5 height 10
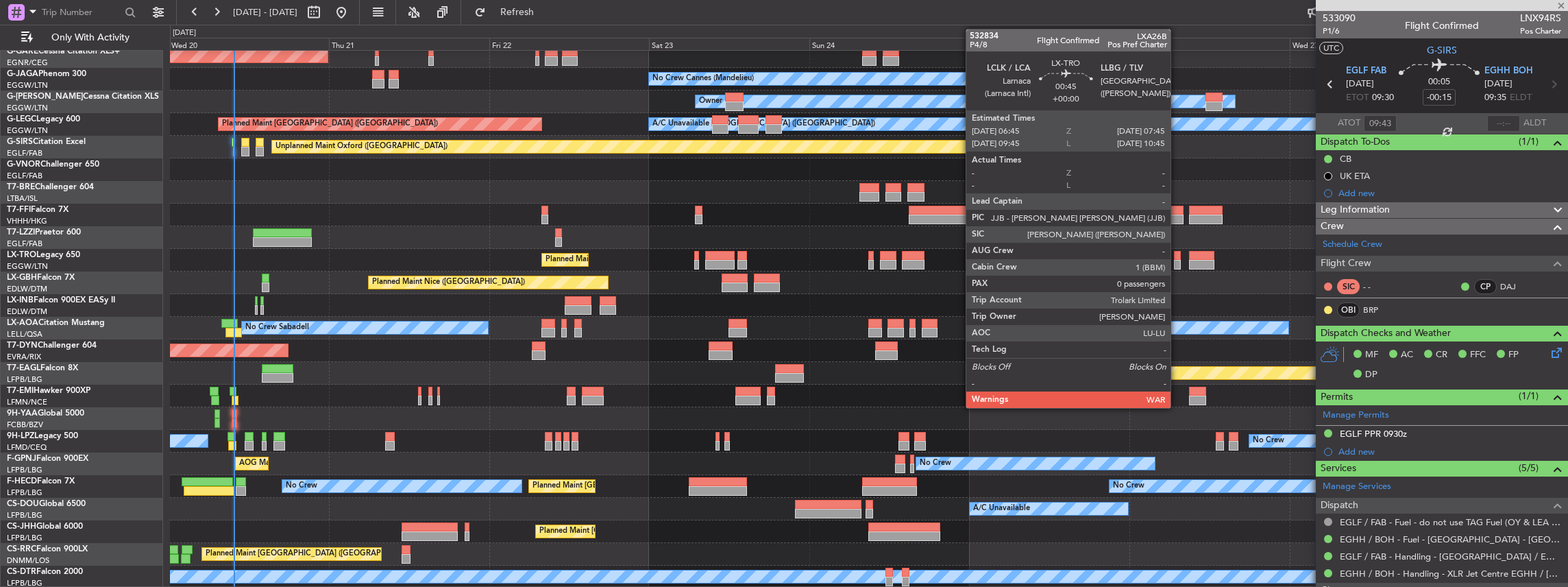
type input "-00:05"
type input "13"
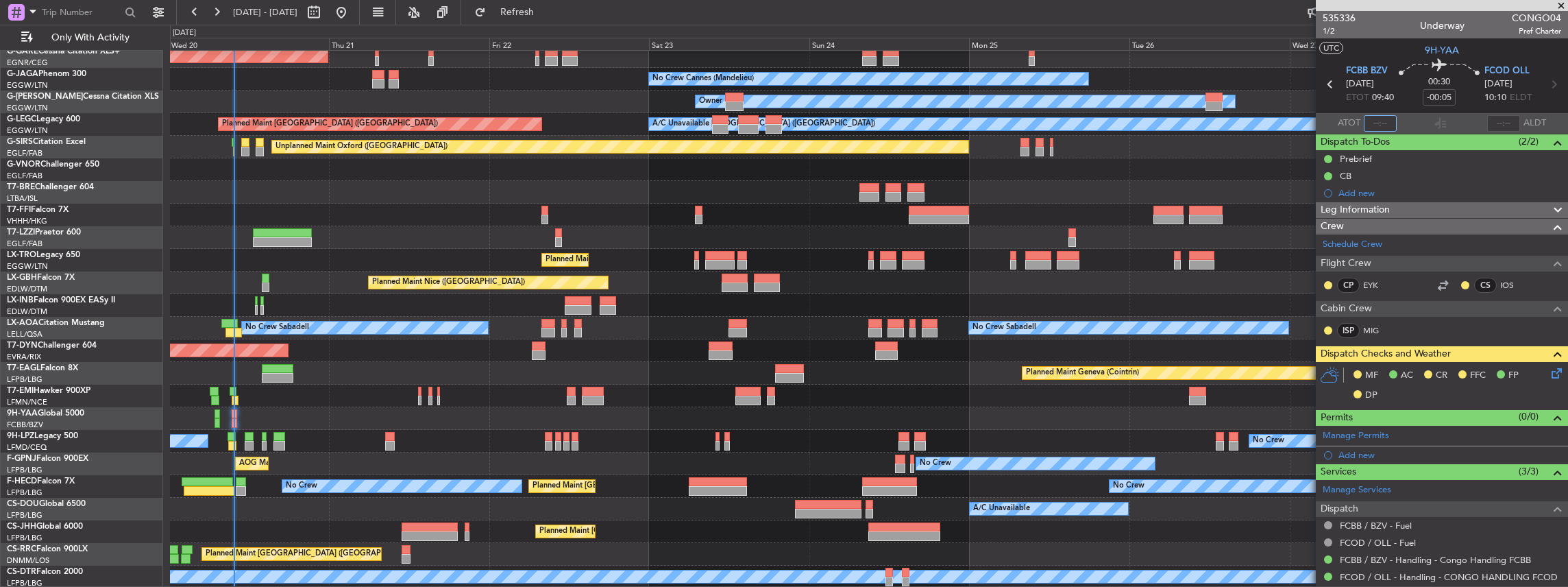
click at [1388, 121] on input "text" at bounding box center [1380, 124] width 33 height 16
click at [1412, 127] on section "ATOT 0945 ALDT" at bounding box center [1441, 123] width 252 height 20
type input "09:45"
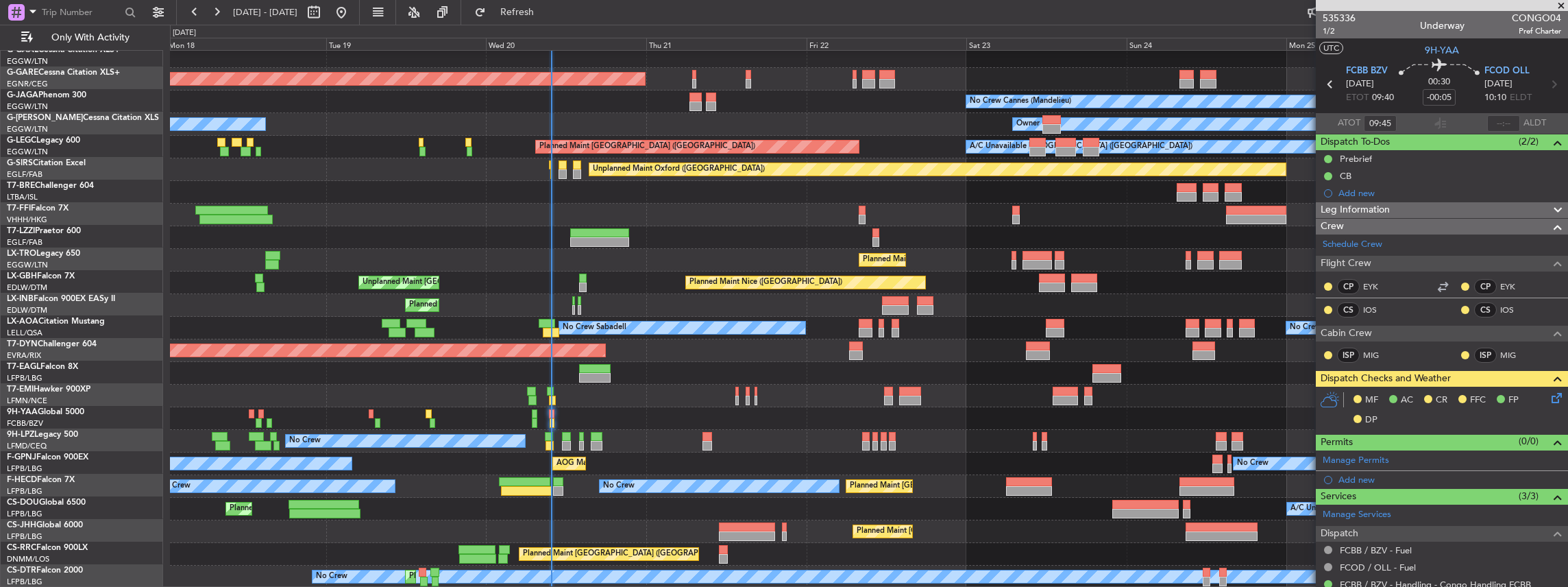
scroll to position [73, 0]
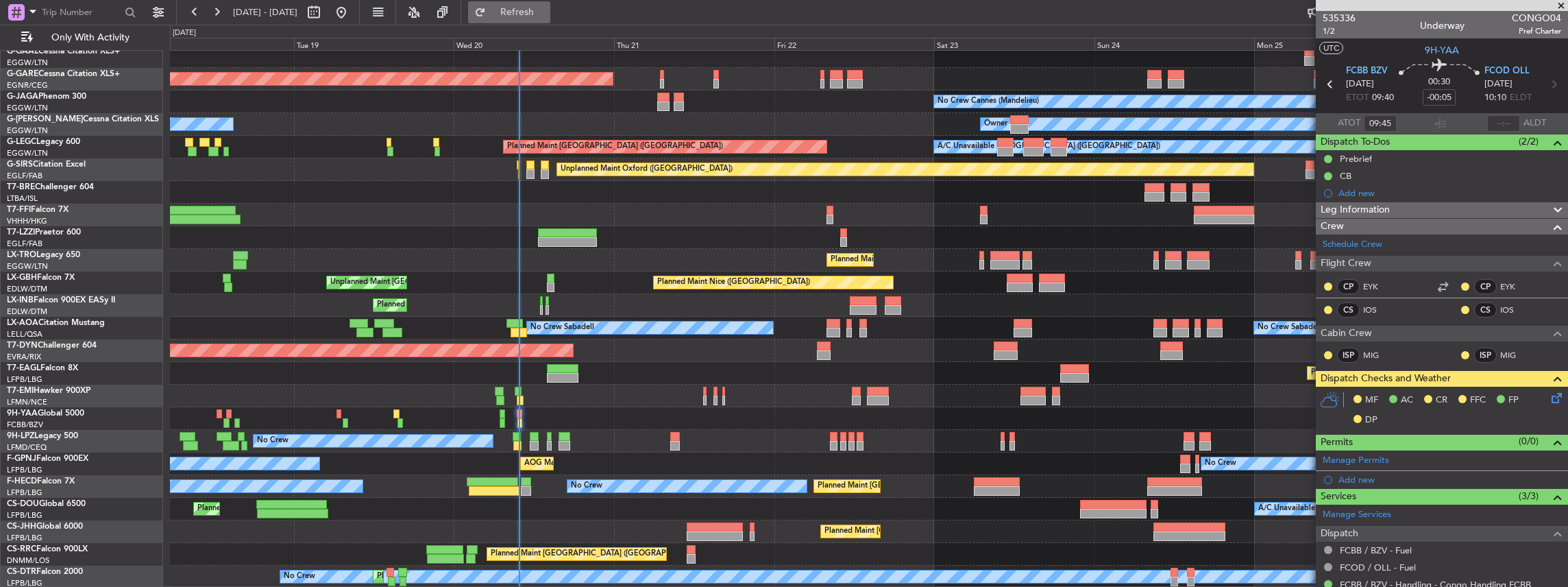
click at [547, 11] on span "Refresh" at bounding box center [517, 12] width 58 height 10
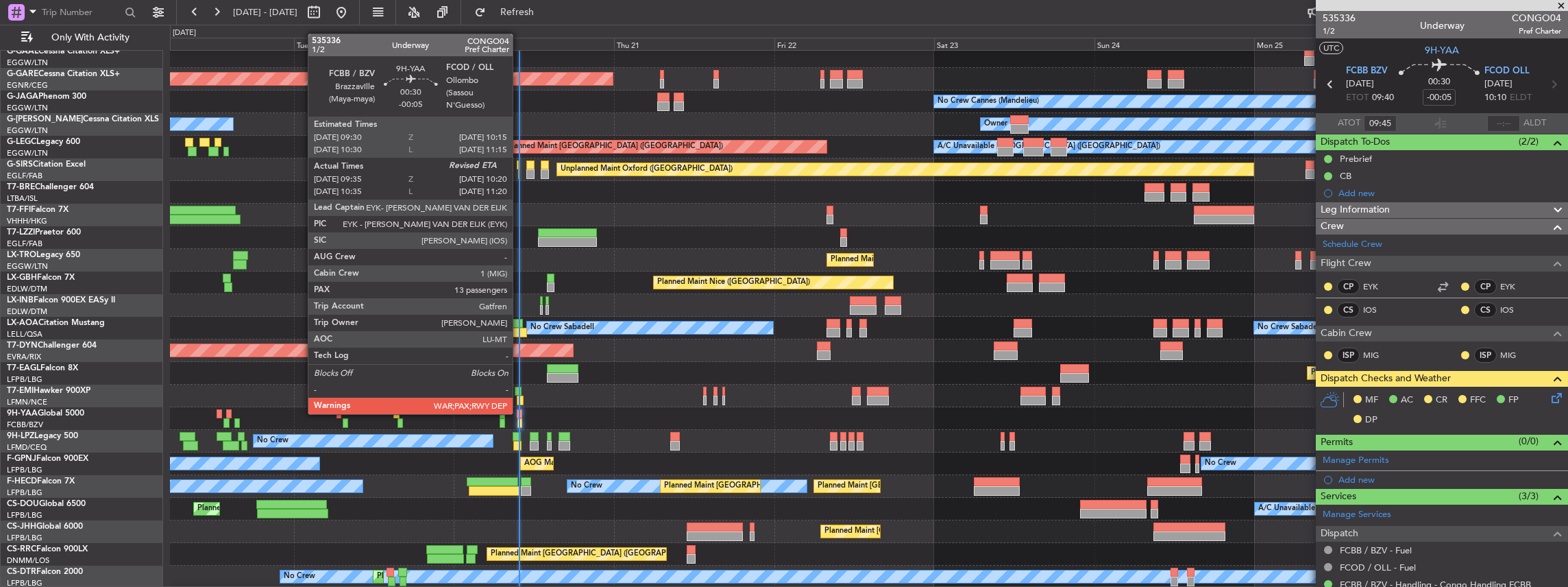
click at [520, 413] on div at bounding box center [519, 413] width 5 height 10
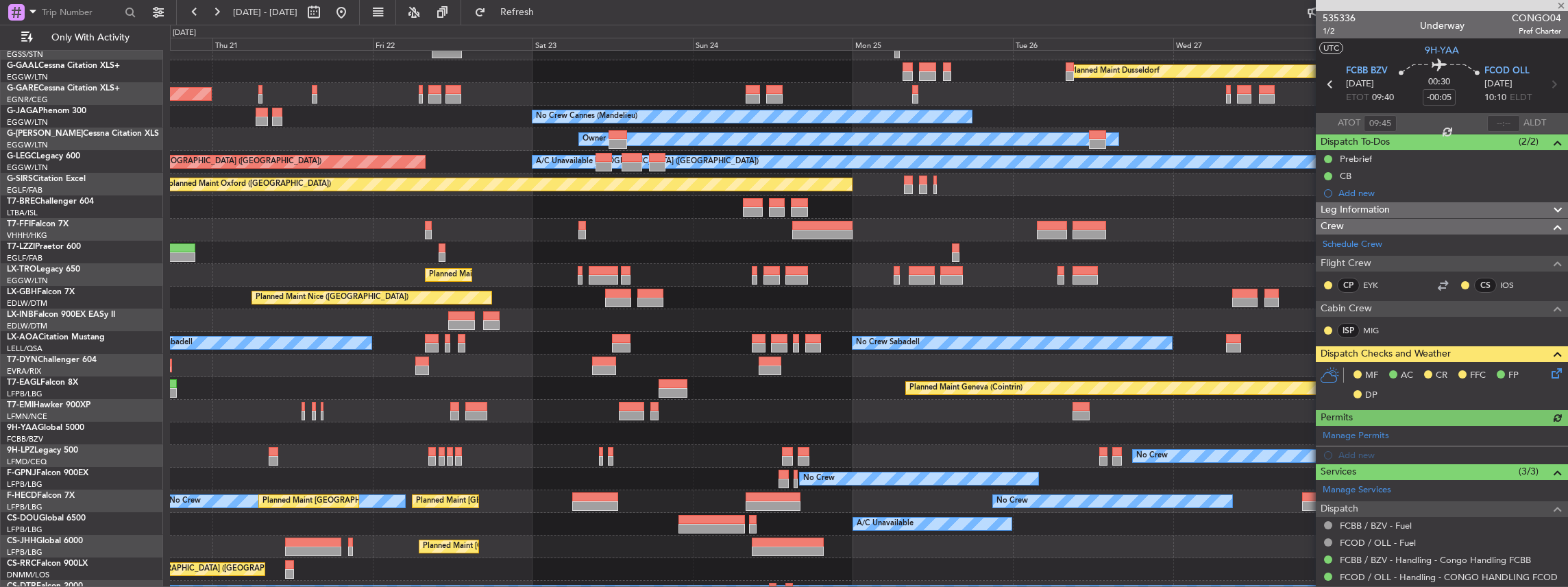
click at [522, 404] on div at bounding box center [869, 411] width 1398 height 22
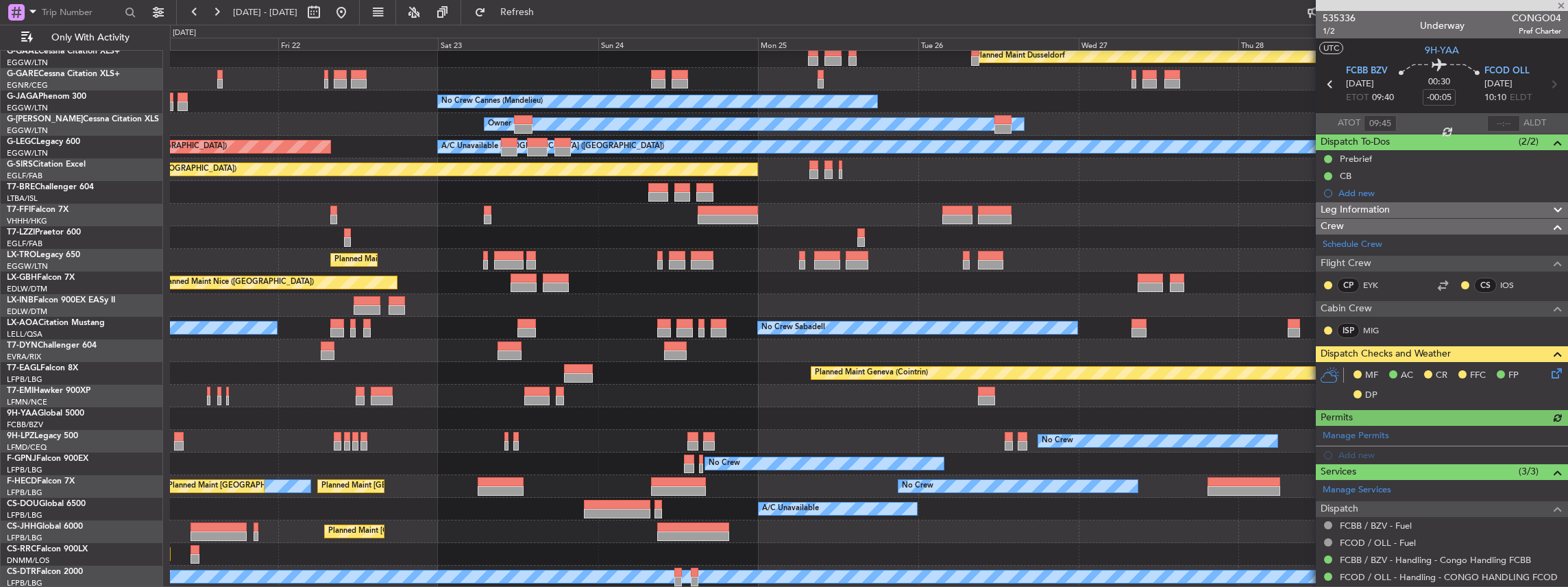
click at [845, 396] on div "Planned Maint Chester" at bounding box center [869, 395] width 1398 height 22
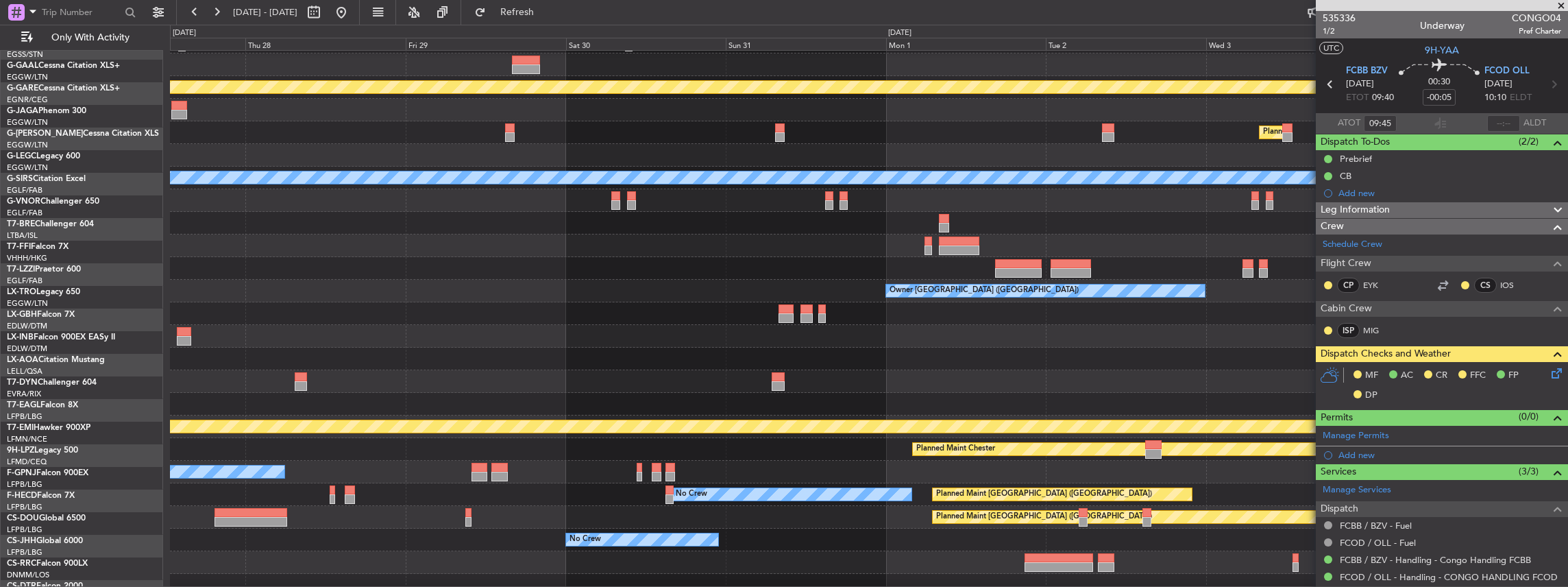
click at [622, 382] on div "No Crew No Crew Sabadell" at bounding box center [869, 381] width 1398 height 22
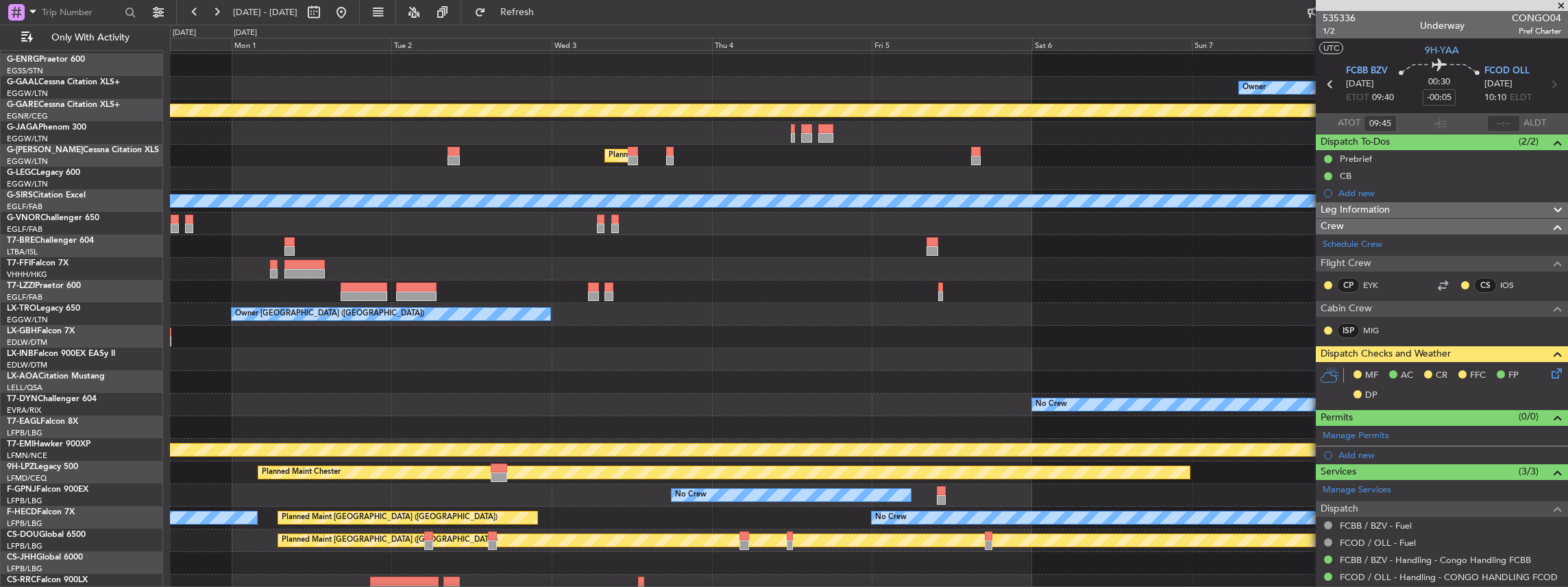
click at [279, 399] on div "No Crew" at bounding box center [869, 404] width 1398 height 22
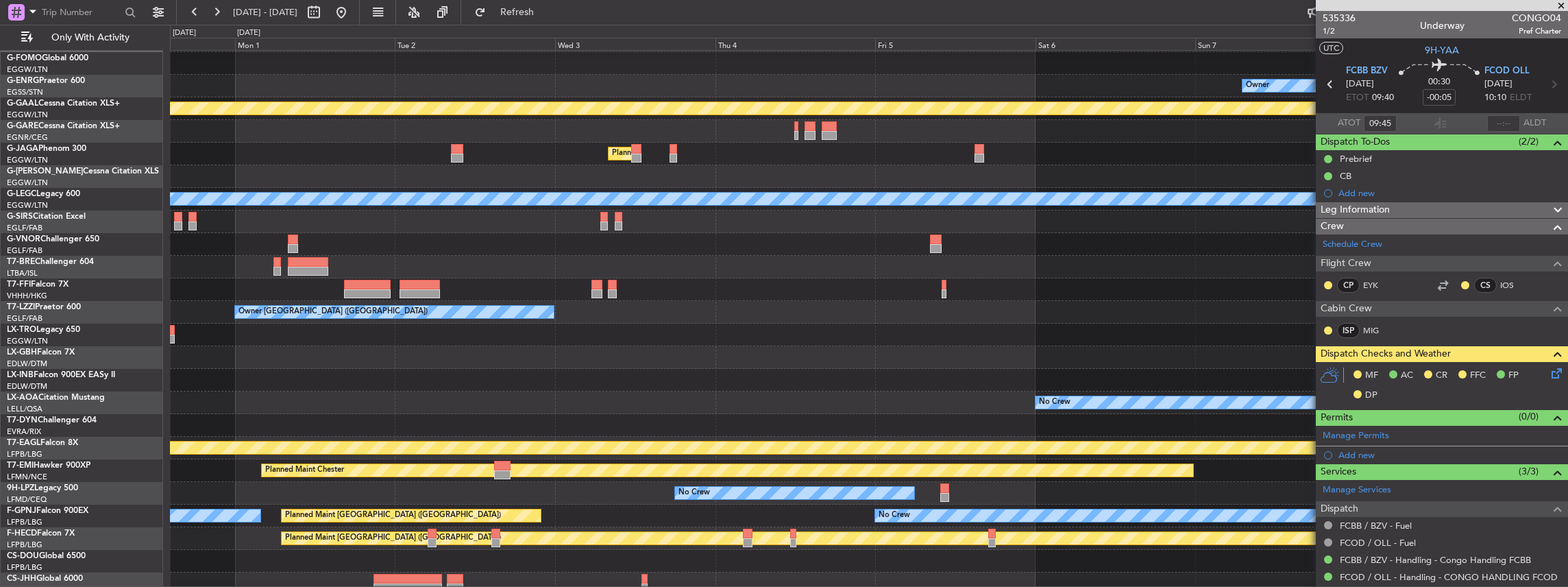
click at [627, 365] on div at bounding box center [869, 357] width 1398 height 22
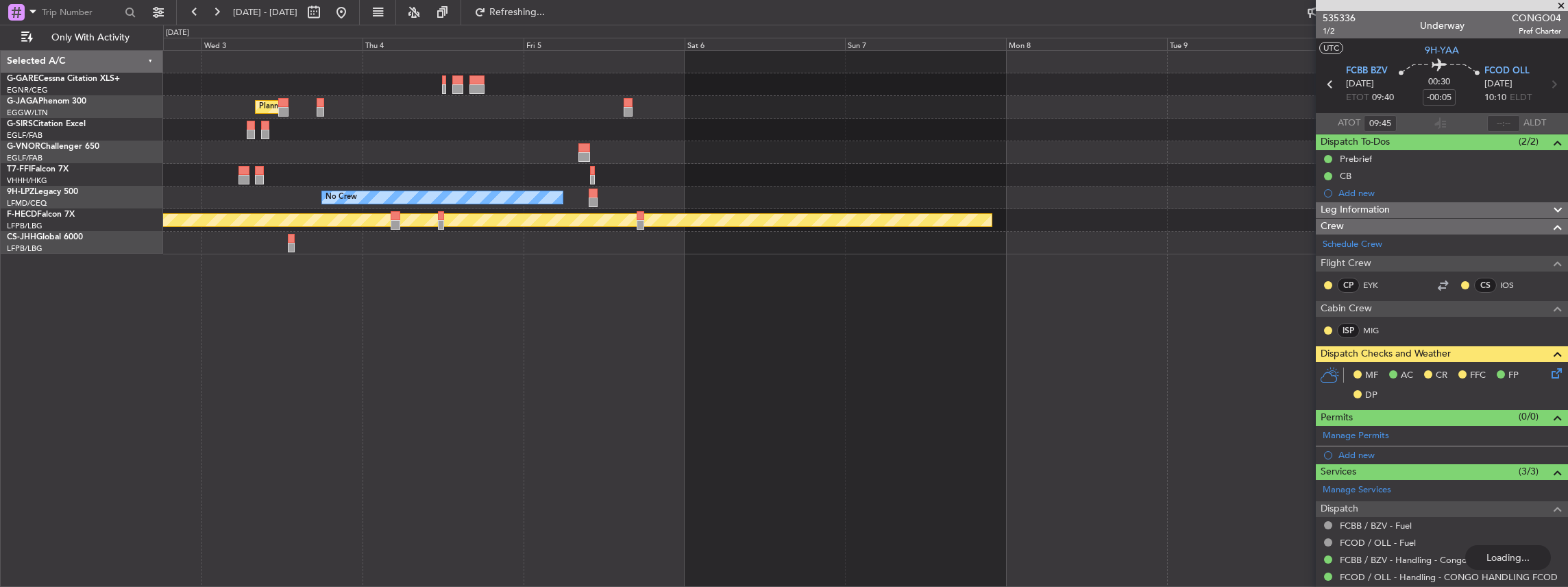
scroll to position [0, 0]
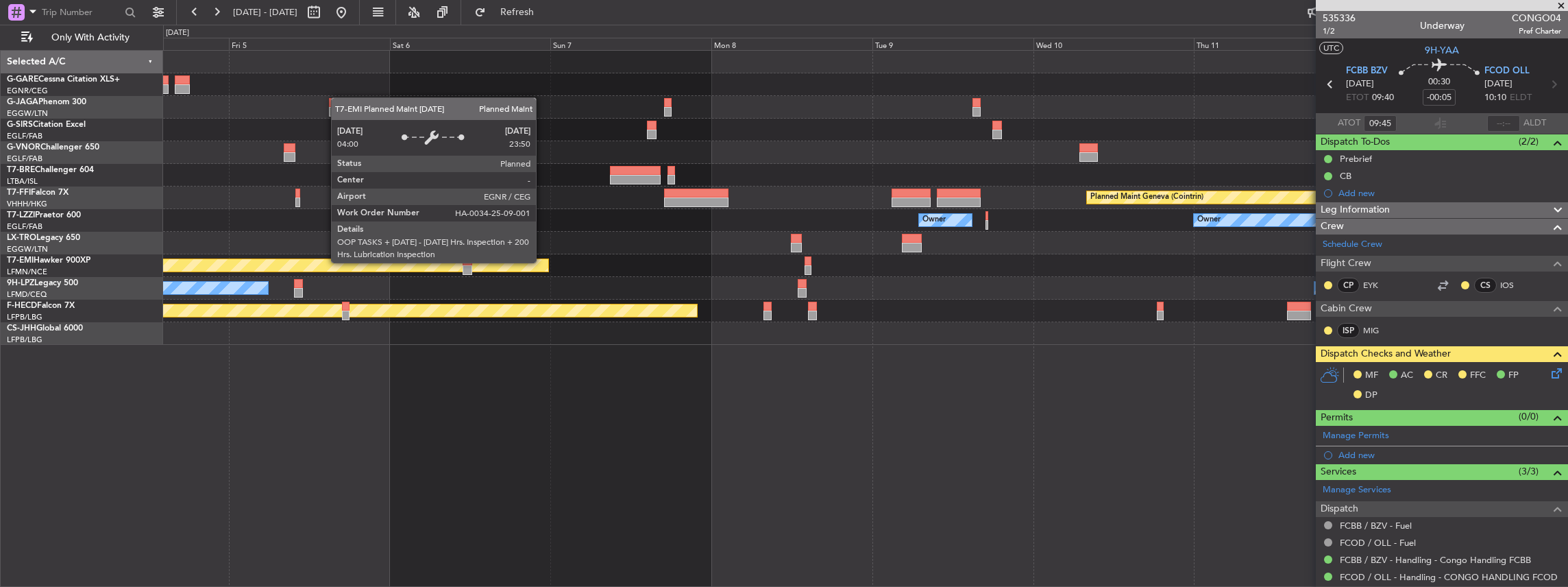
click at [248, 269] on div "Planned Maint Chester" at bounding box center [80, 265] width 936 height 12
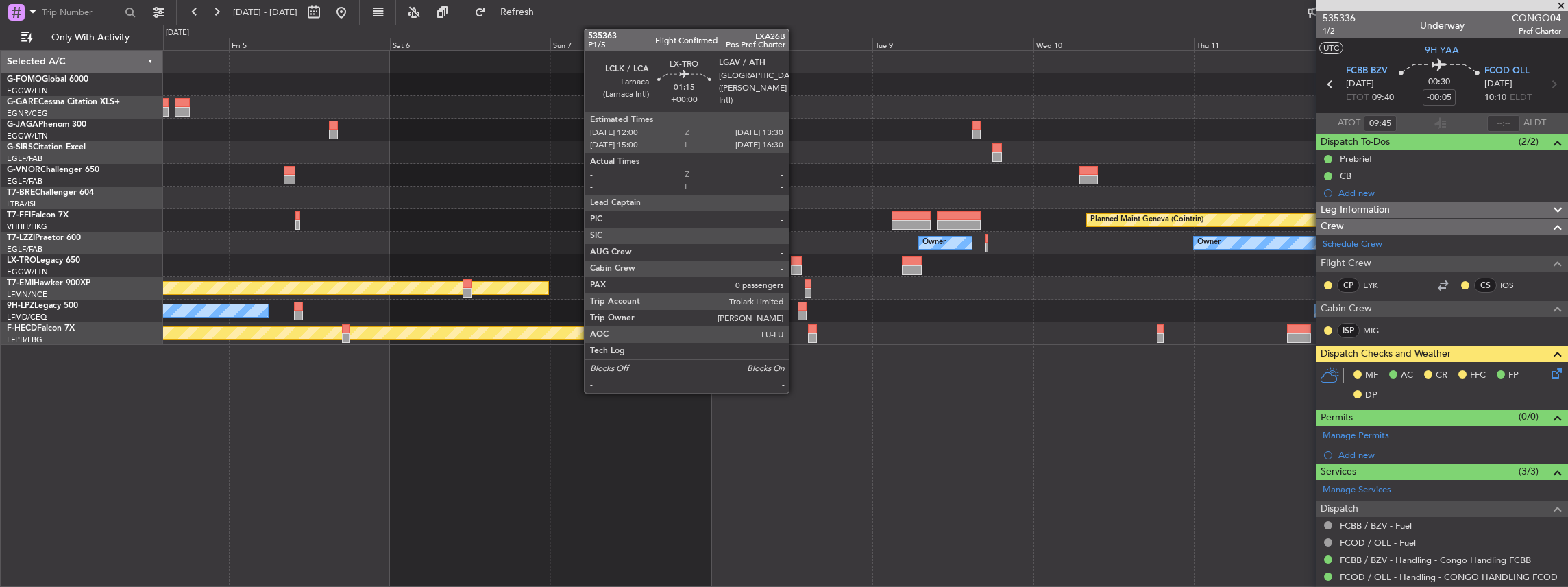
click at [796, 265] on div at bounding box center [796, 270] width 10 height 10
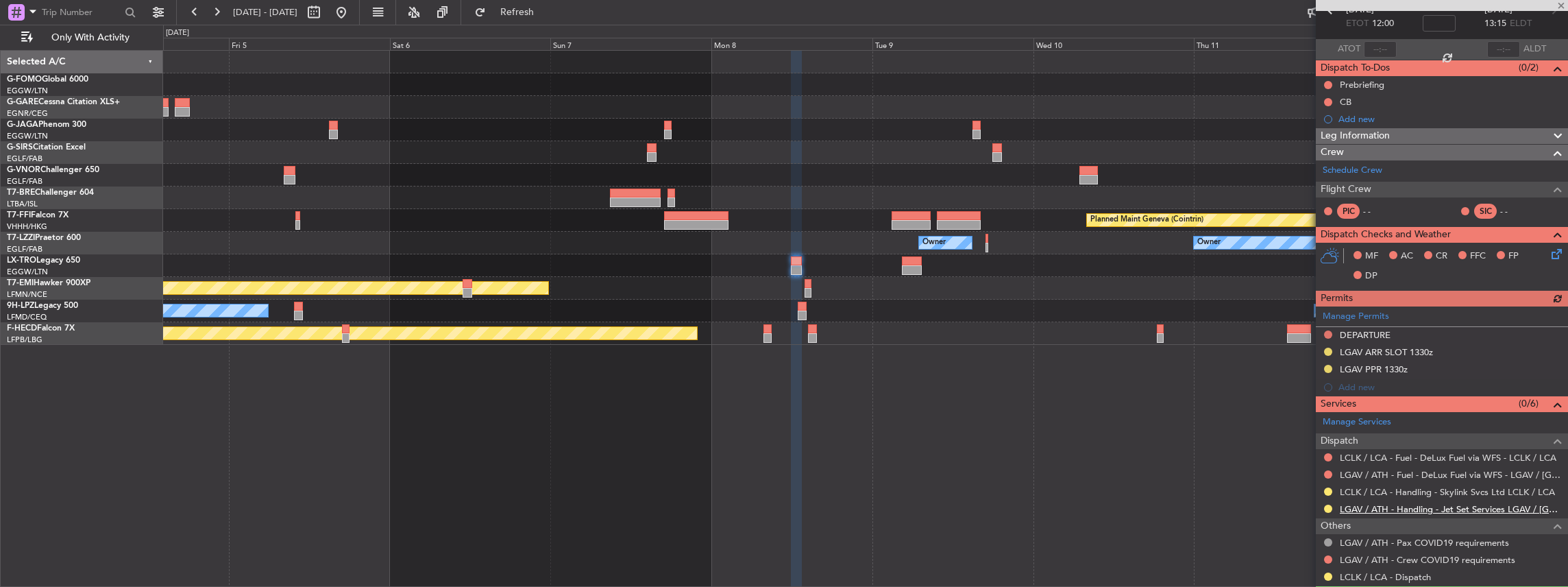
scroll to position [108, 0]
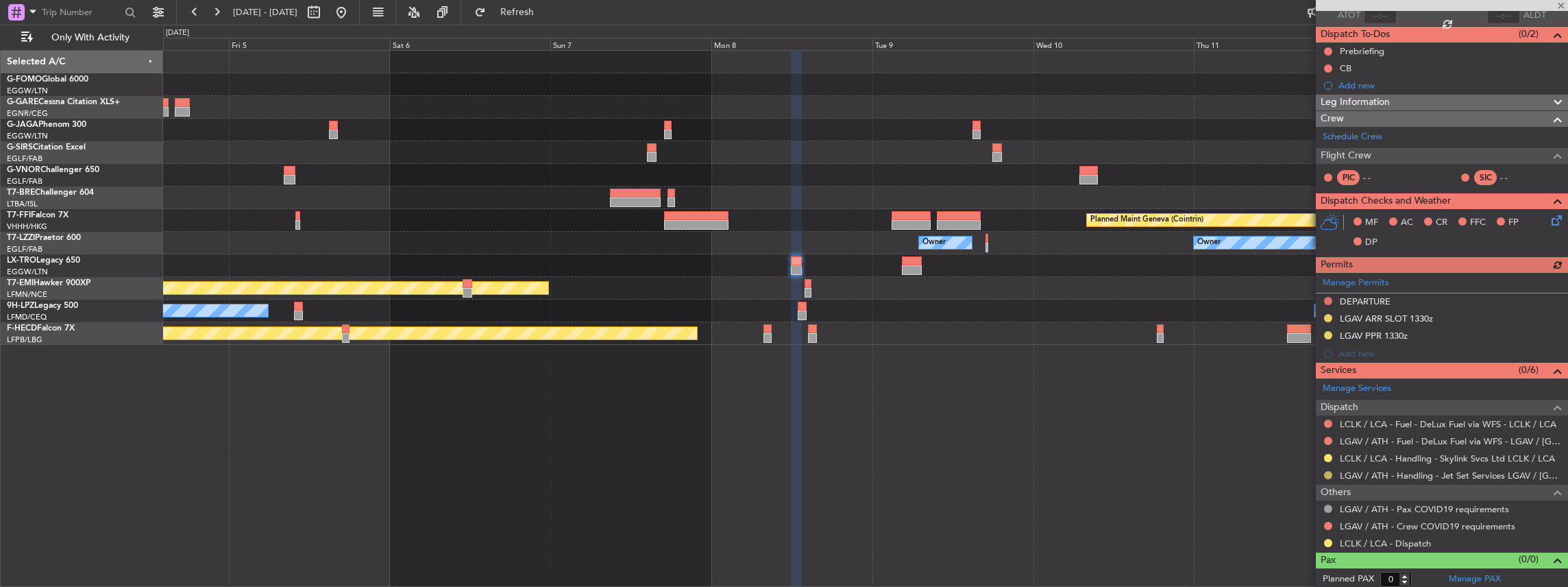
click at [1326, 471] on button at bounding box center [1328, 475] width 8 height 8
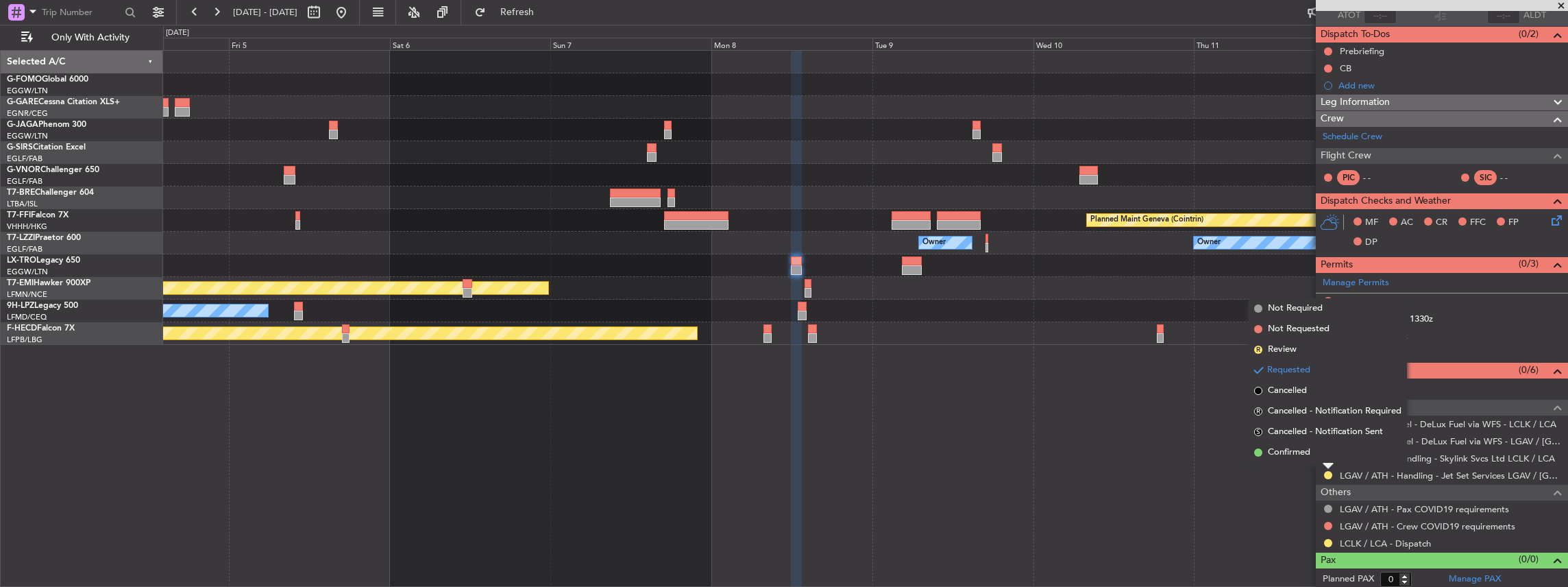
click at [1313, 455] on li "Confirmed" at bounding box center [1328, 451] width 158 height 20
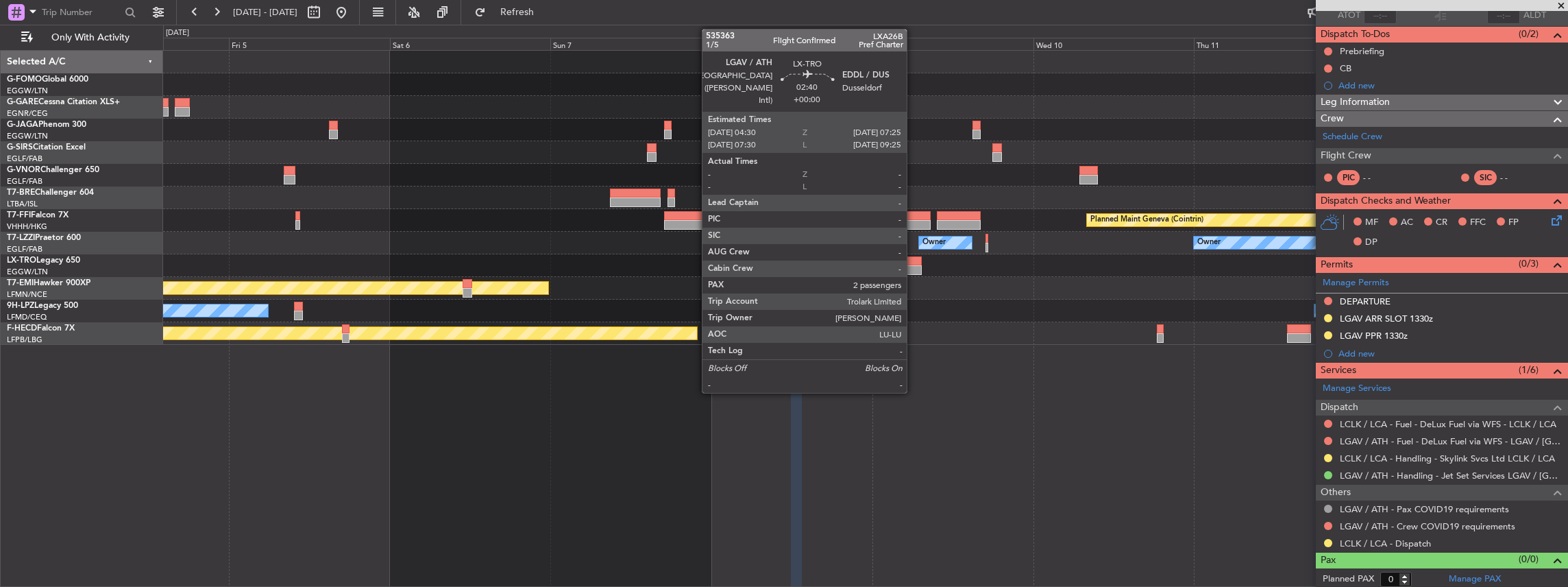
click at [914, 263] on div at bounding box center [912, 261] width 20 height 10
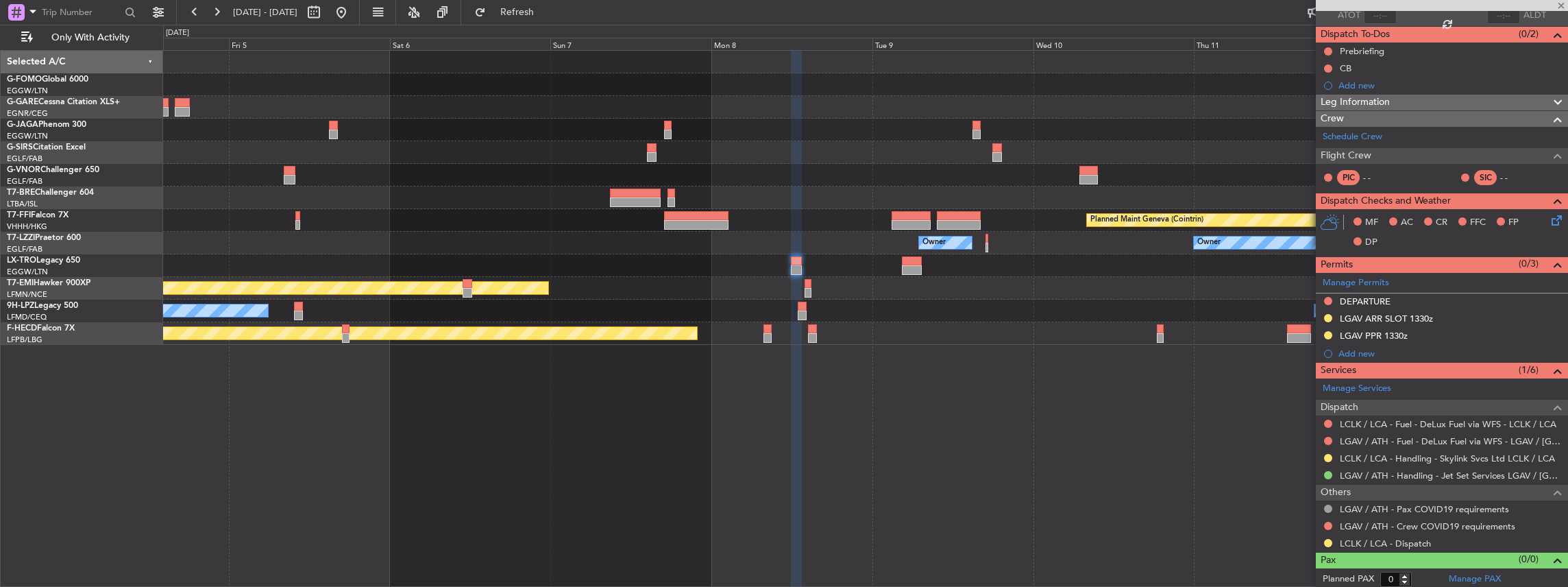
type input "2"
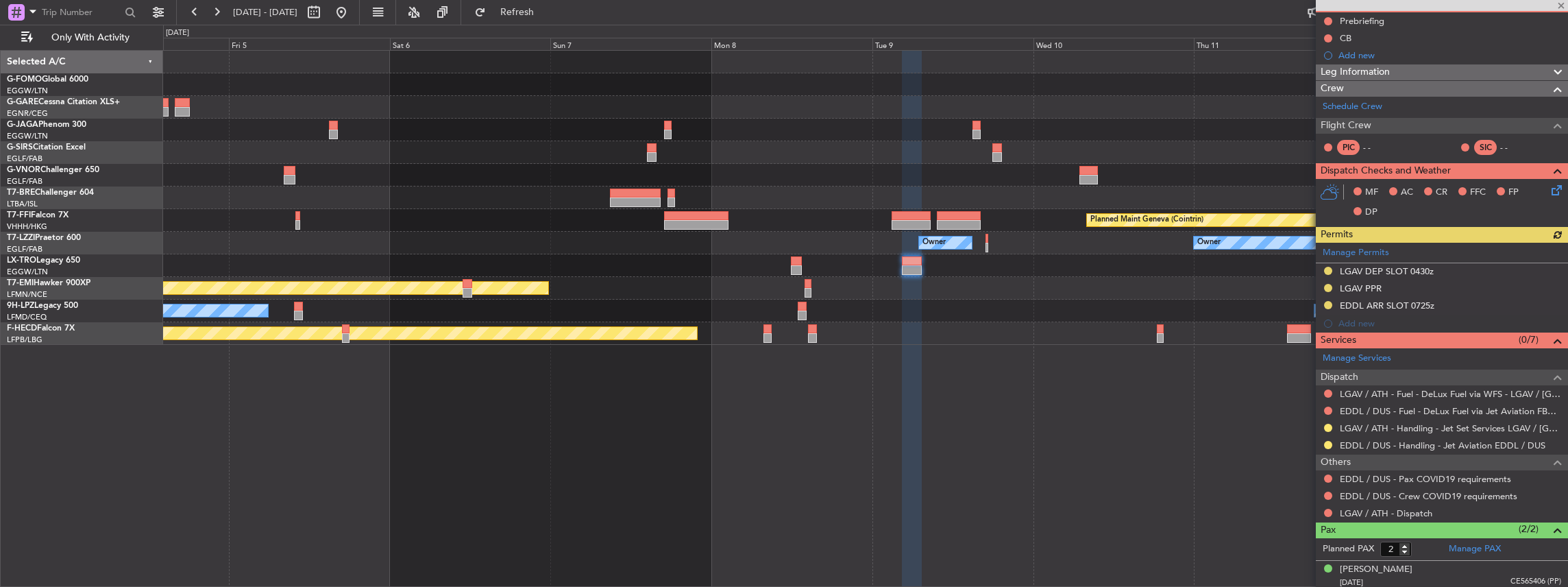
scroll to position [169, 0]
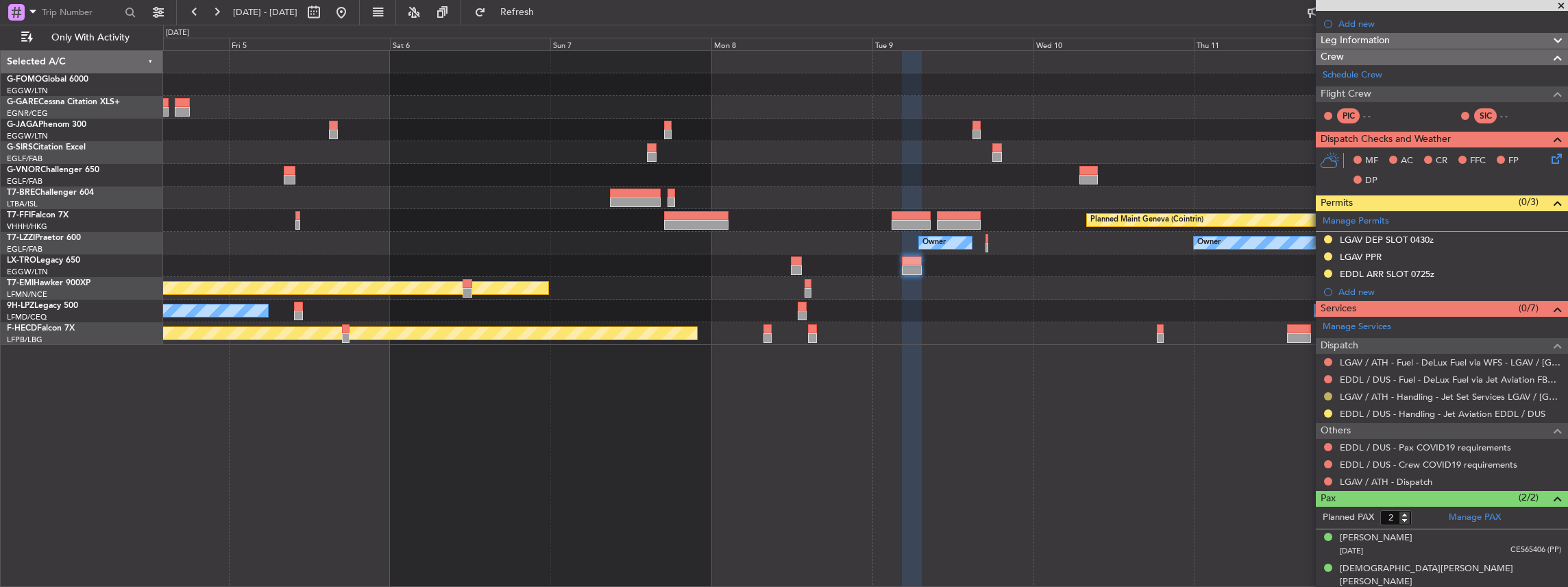
click at [1325, 392] on button at bounding box center [1328, 396] width 8 height 8
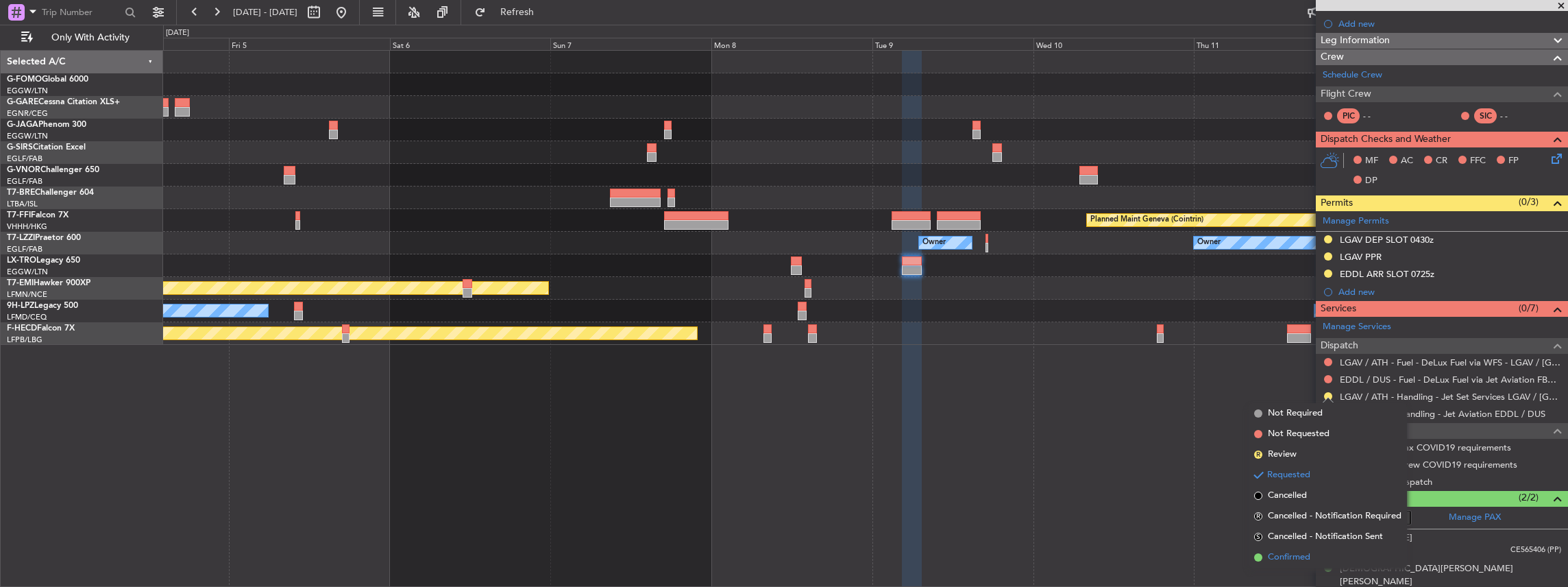
click at [1286, 555] on span "Confirmed" at bounding box center [1289, 557] width 43 height 13
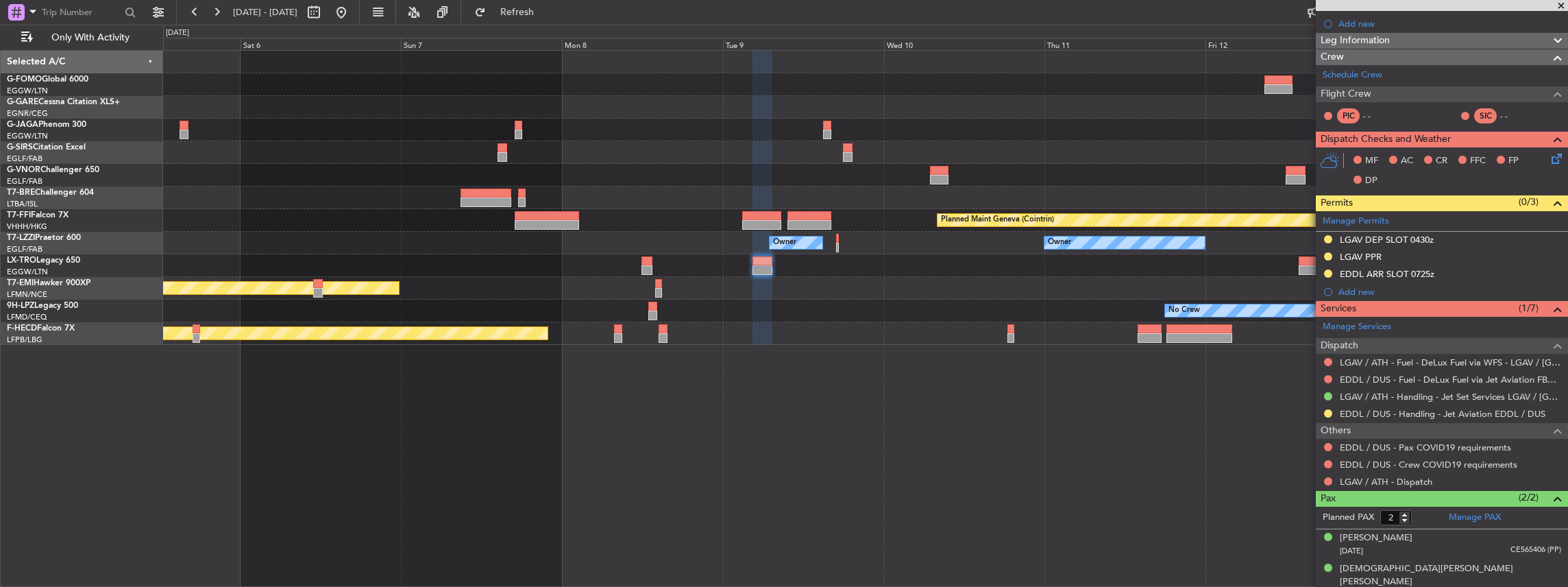
click at [1084, 336] on div "Planned Maint Geneva (Cointrin) Owner Owner Planned Maint [PERSON_NAME] No Crew…" at bounding box center [866, 198] width 1405 height 294
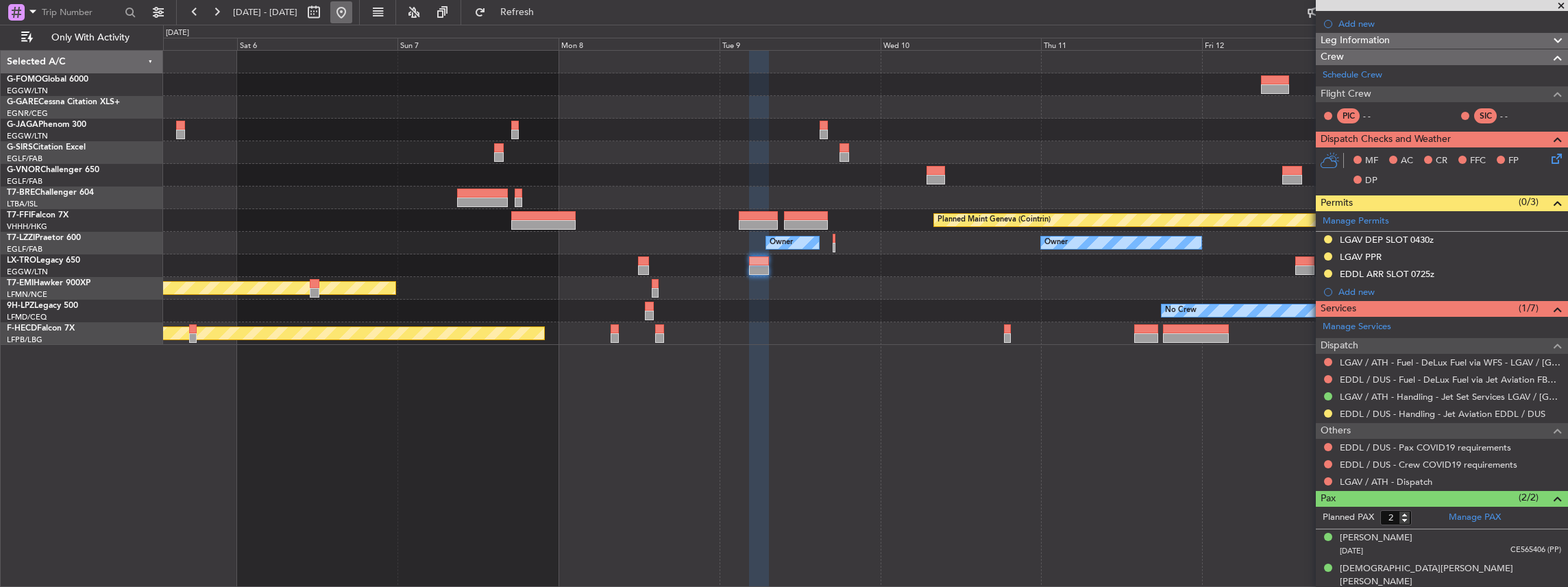
click at [352, 20] on button at bounding box center [341, 12] width 22 height 22
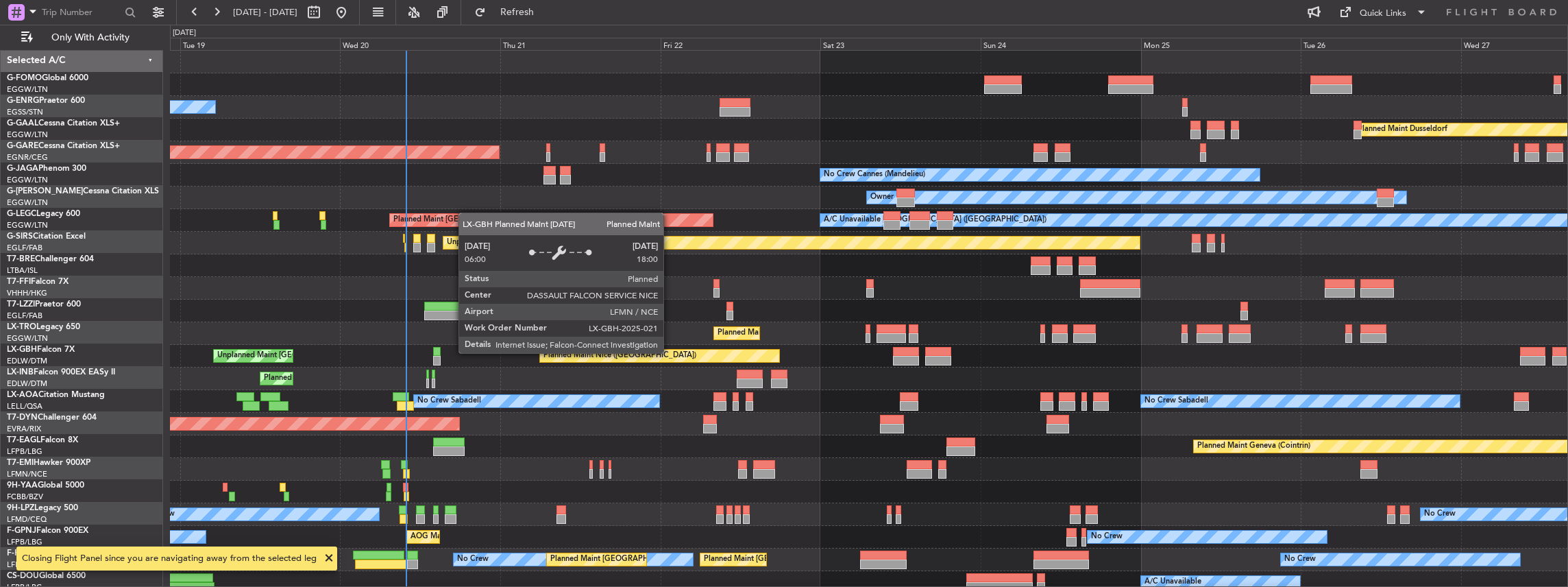
scroll to position [0, 0]
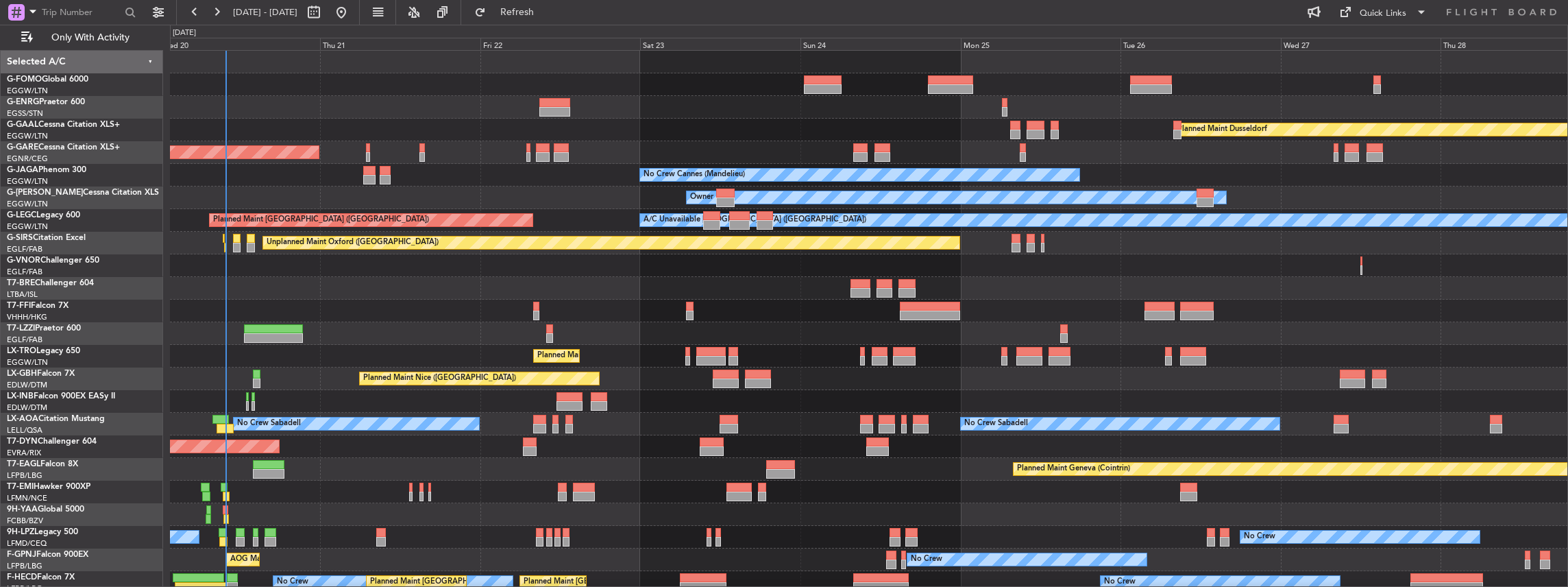
click at [1142, 297] on div at bounding box center [869, 288] width 1398 height 22
click at [250, 211] on div "Owner Planned [GEOGRAPHIC_DATA] Unplanned Maint [PERSON_NAME] No Crew Cannes ([…" at bounding box center [869, 368] width 1398 height 633
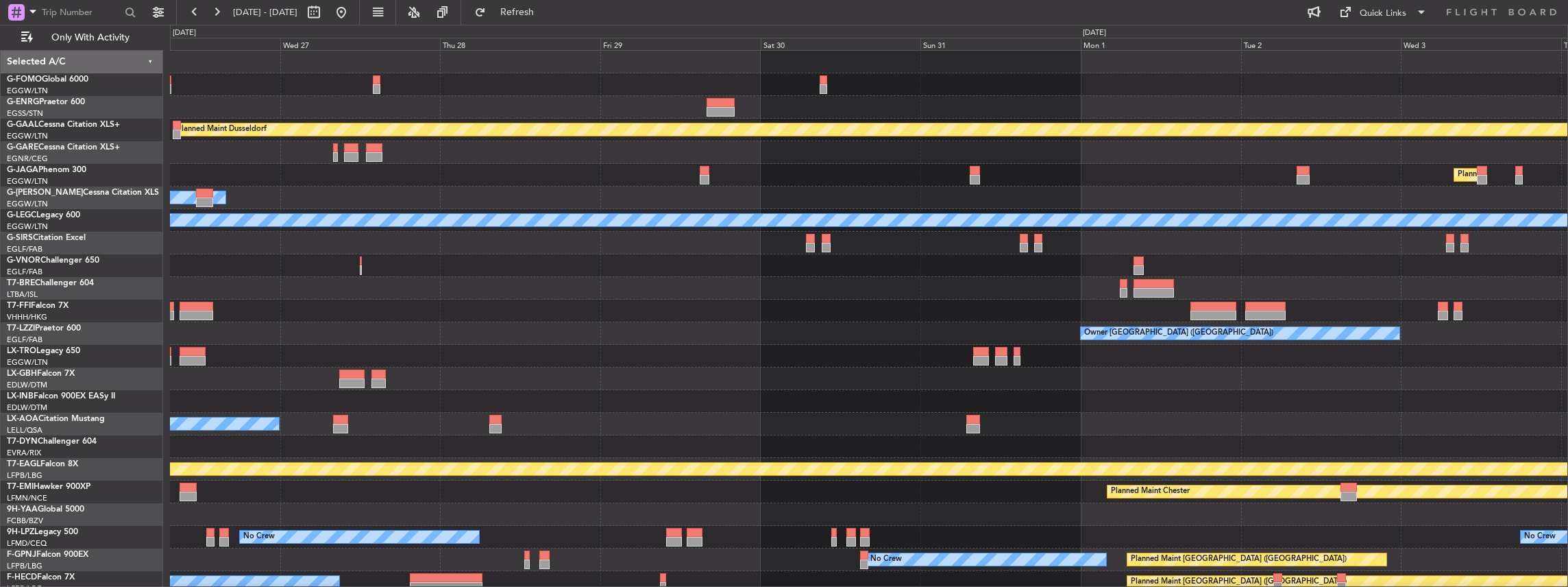
click at [527, 214] on div "Planned Maint Dusseldorf Planned Maint [GEOGRAPHIC_DATA] ([GEOGRAPHIC_DATA]) No…" at bounding box center [869, 368] width 1398 height 633
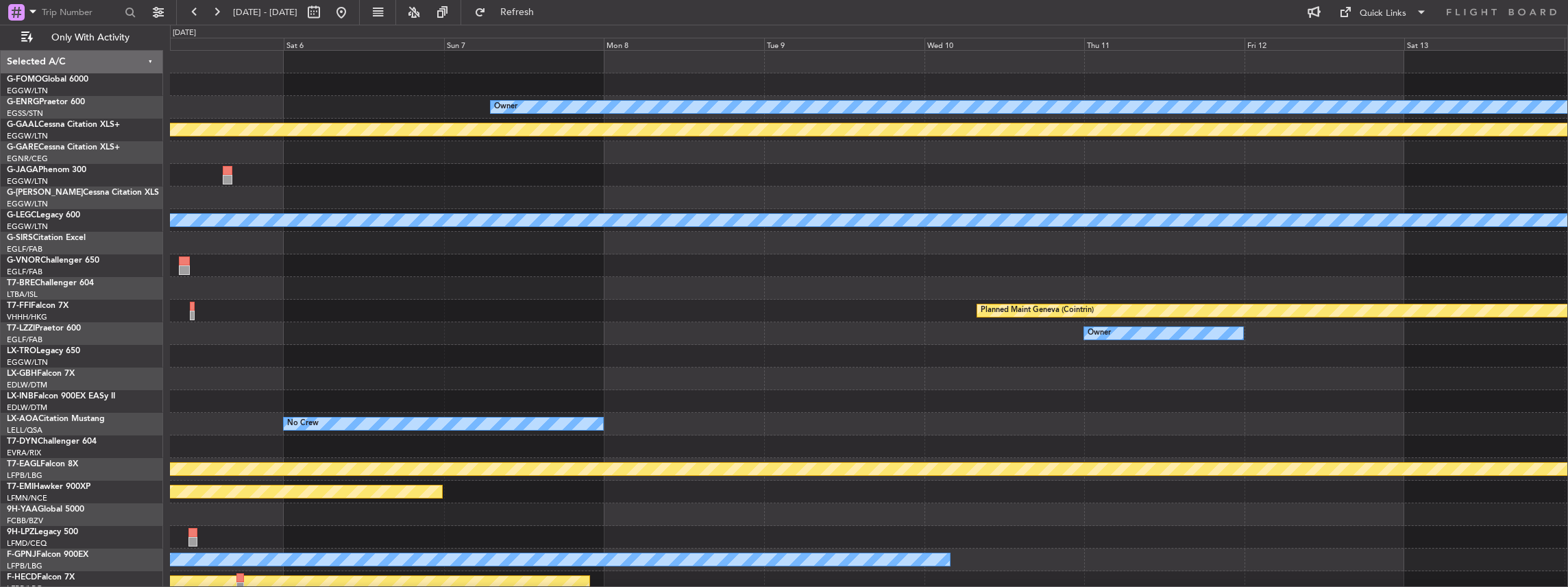
click at [522, 243] on div "Owner Planned [GEOGRAPHIC_DATA] Planned Maint [GEOGRAPHIC_DATA] ([GEOGRAPHIC_DA…" at bounding box center [869, 368] width 1398 height 633
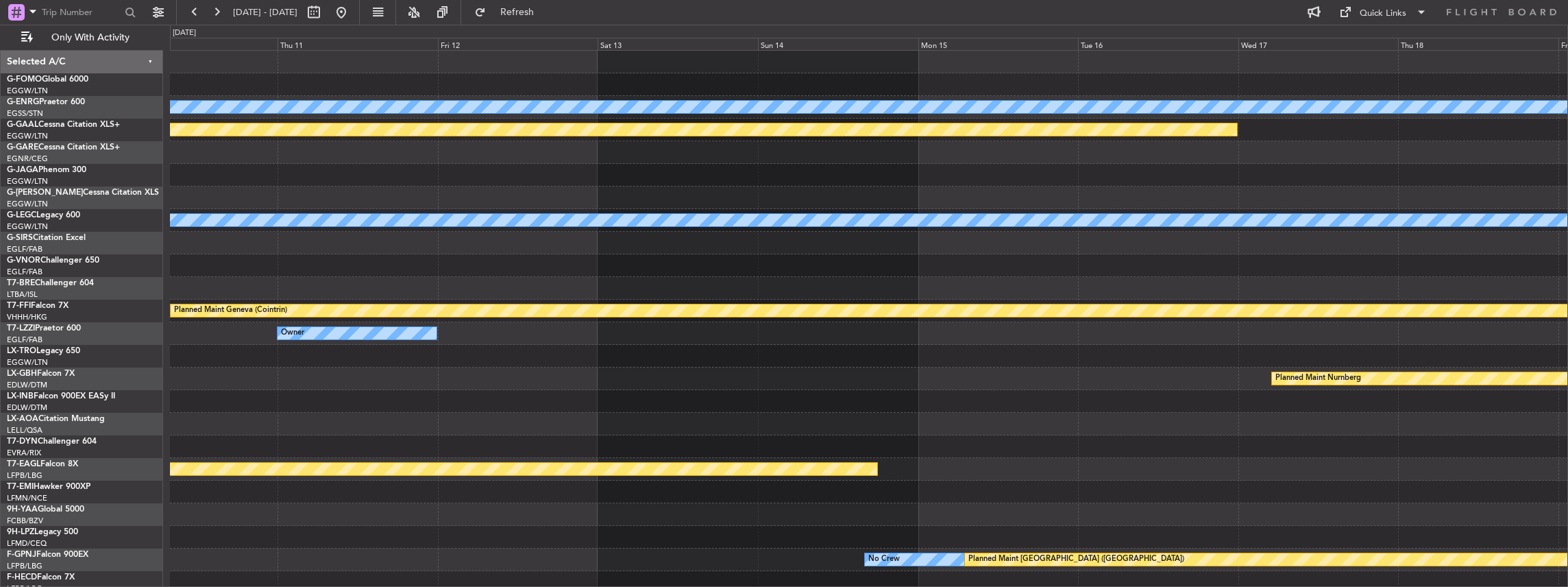
click at [503, 280] on div "Owner Planned [GEOGRAPHIC_DATA] A/C Unavailable [GEOGRAPHIC_DATA] ([GEOGRAPHIC_…" at bounding box center [869, 368] width 1398 height 633
click at [741, 289] on div "Owner Planned [GEOGRAPHIC_DATA] A/C Unavailable [GEOGRAPHIC_DATA] ([GEOGRAPHIC_…" at bounding box center [869, 368] width 1398 height 633
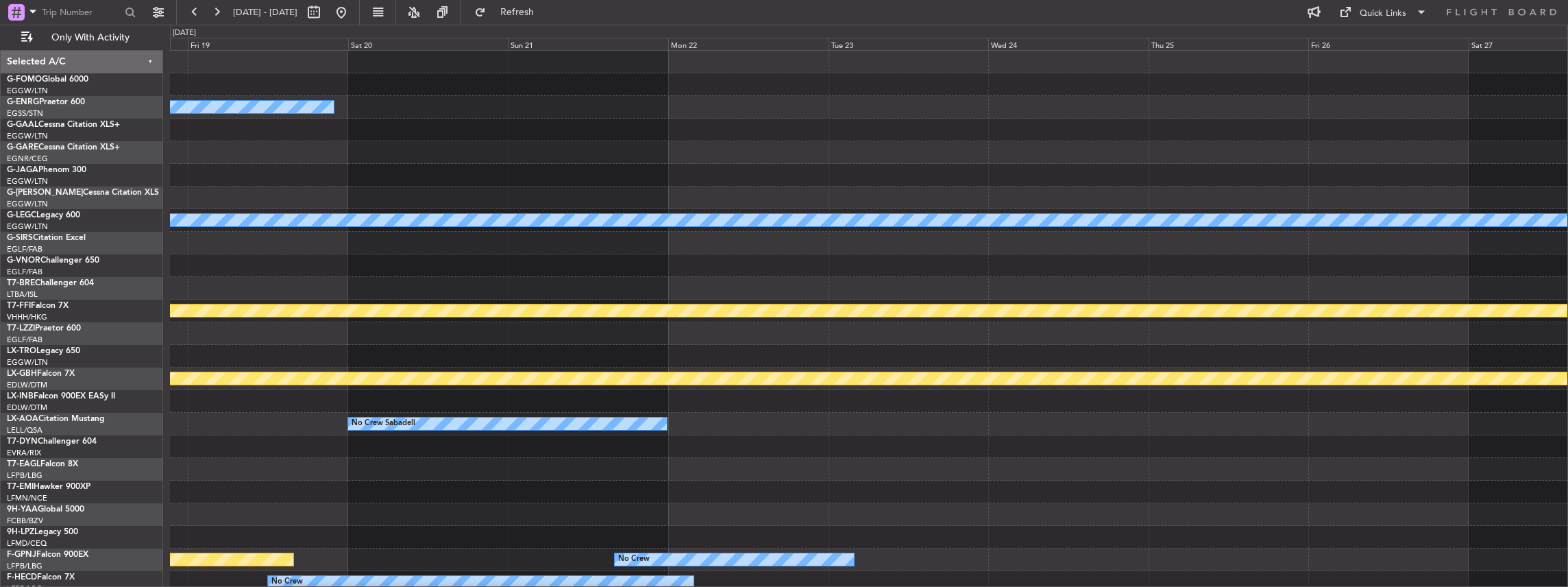
click at [680, 301] on div "Owner Planned [GEOGRAPHIC_DATA] A/C Unavailable [GEOGRAPHIC_DATA] ([GEOGRAPHIC_…" at bounding box center [869, 368] width 1398 height 633
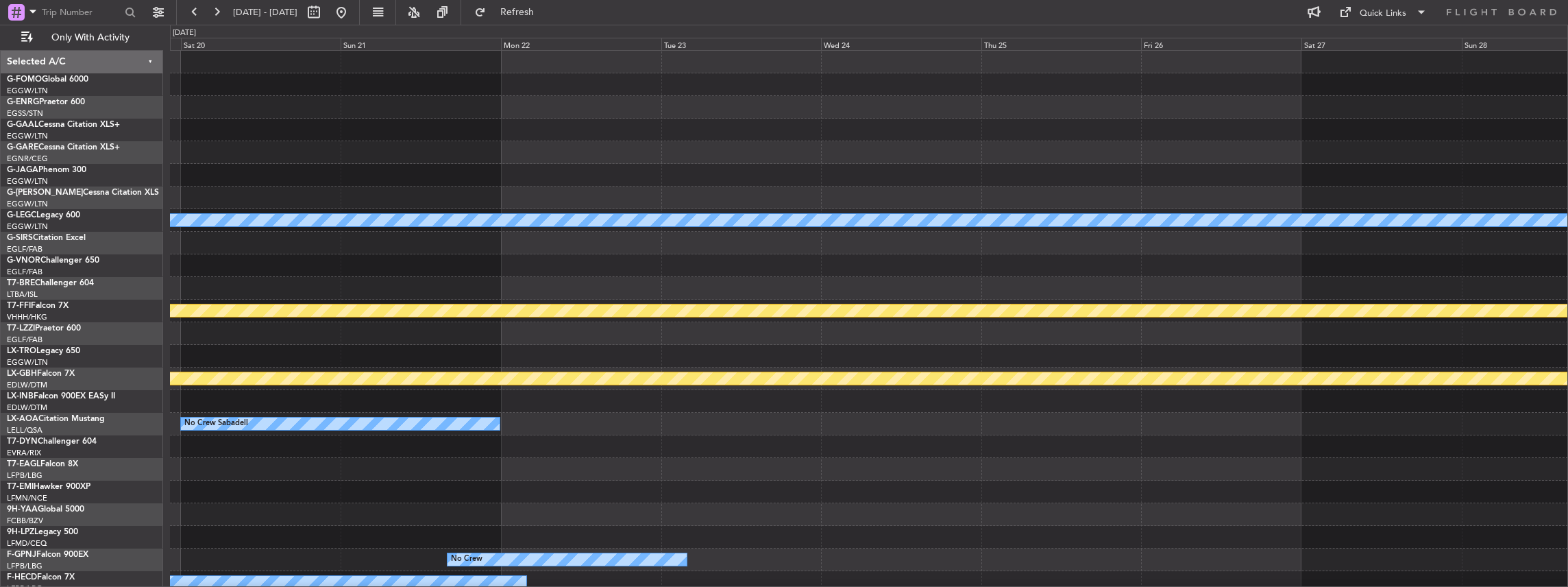
click at [625, 294] on div at bounding box center [869, 288] width 1398 height 22
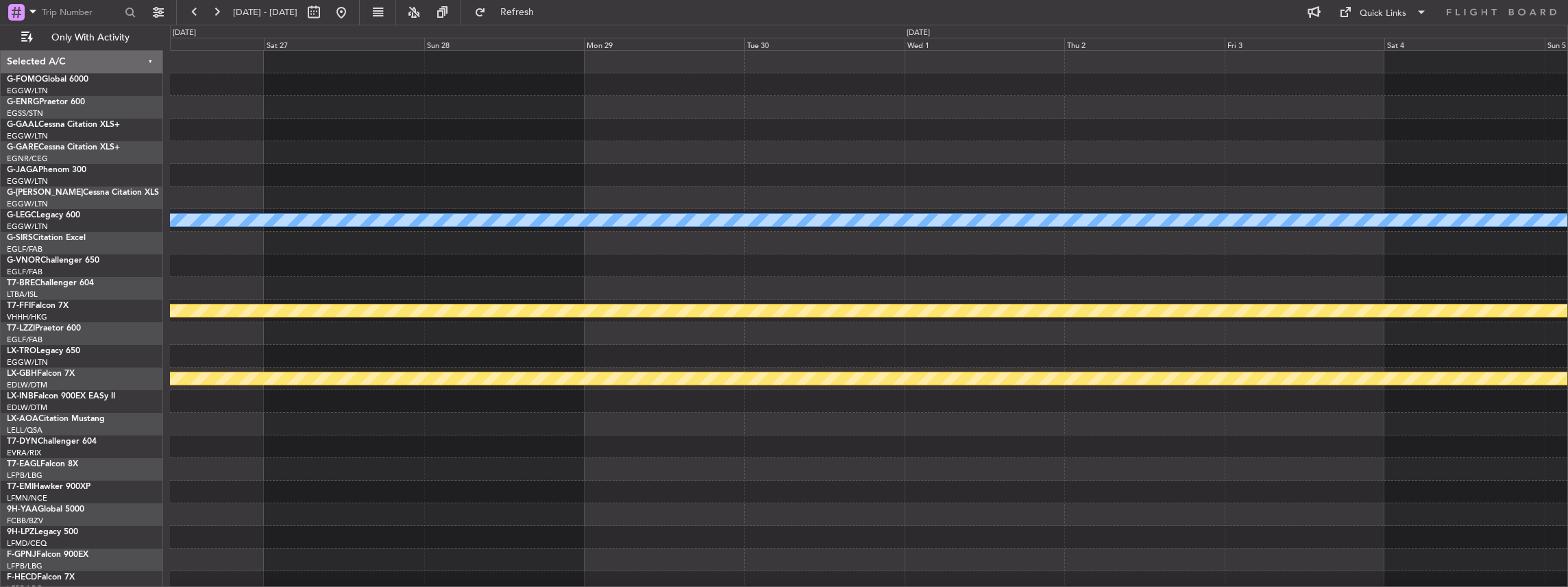
click at [583, 279] on div "A/C Unavailable [GEOGRAPHIC_DATA] ([GEOGRAPHIC_DATA]) Planned Maint Geneva ([GE…" at bounding box center [869, 368] width 1398 height 633
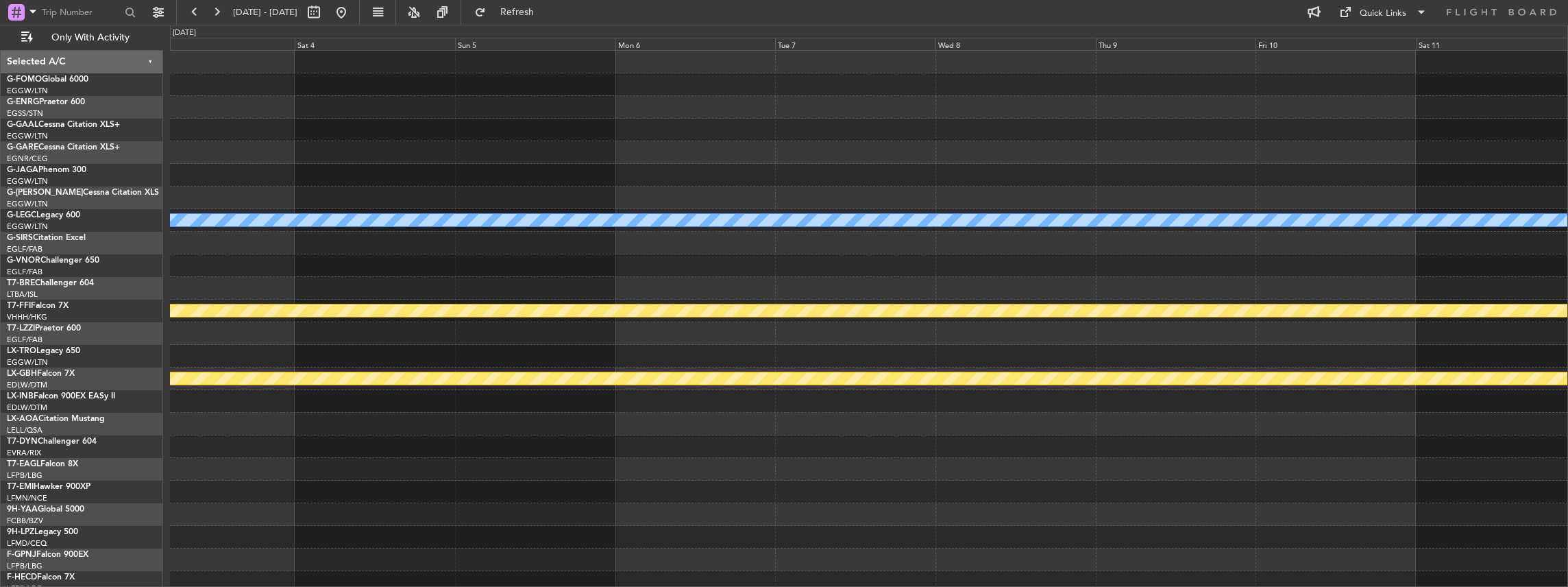
click at [632, 277] on div "A/C Unavailable [GEOGRAPHIC_DATA] ([GEOGRAPHIC_DATA]) Planned Maint Geneva ([GE…" at bounding box center [869, 368] width 1398 height 633
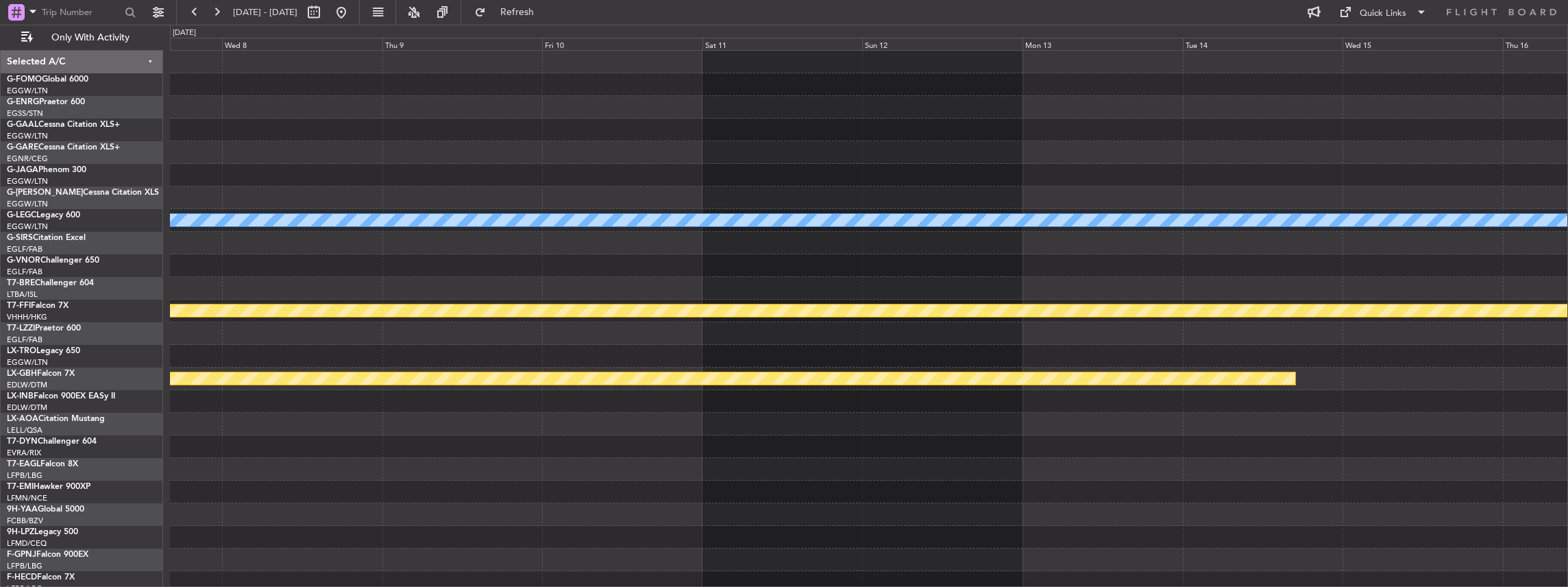
click at [749, 279] on div "A/C Unavailable [GEOGRAPHIC_DATA] ([GEOGRAPHIC_DATA]) Planned Maint Geneva ([GE…" at bounding box center [869, 368] width 1398 height 633
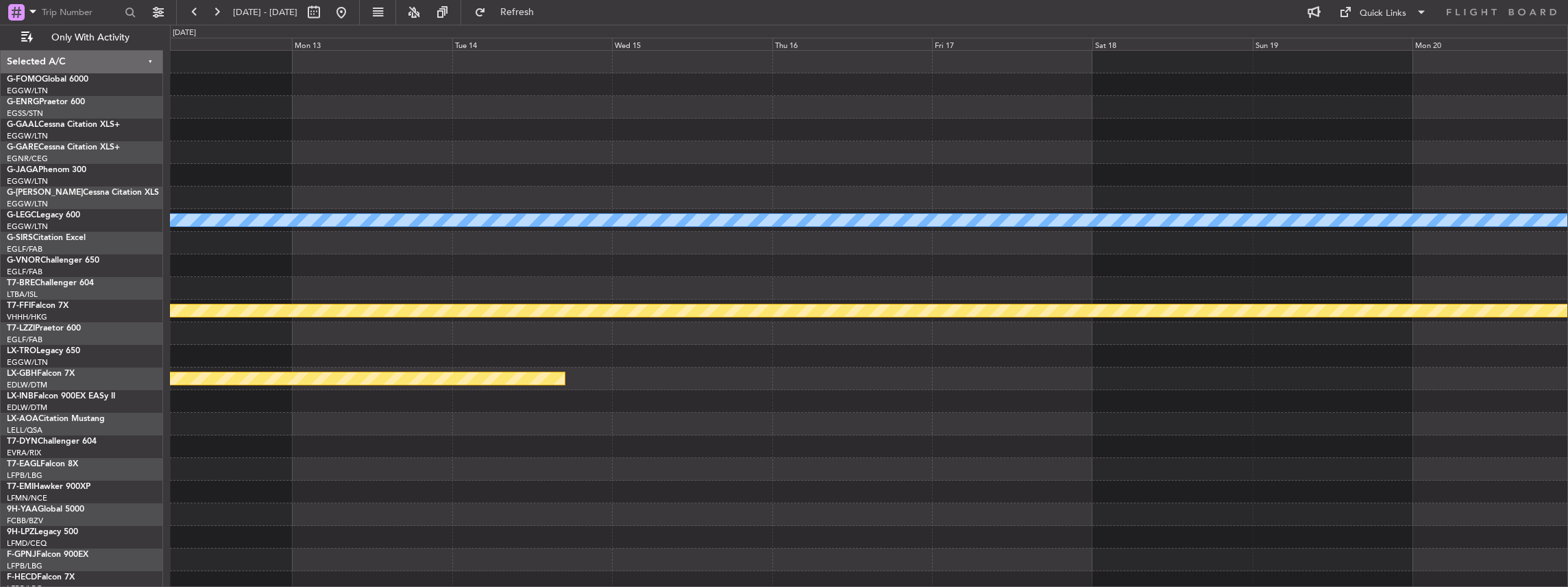
click at [1081, 252] on div at bounding box center [869, 243] width 1398 height 22
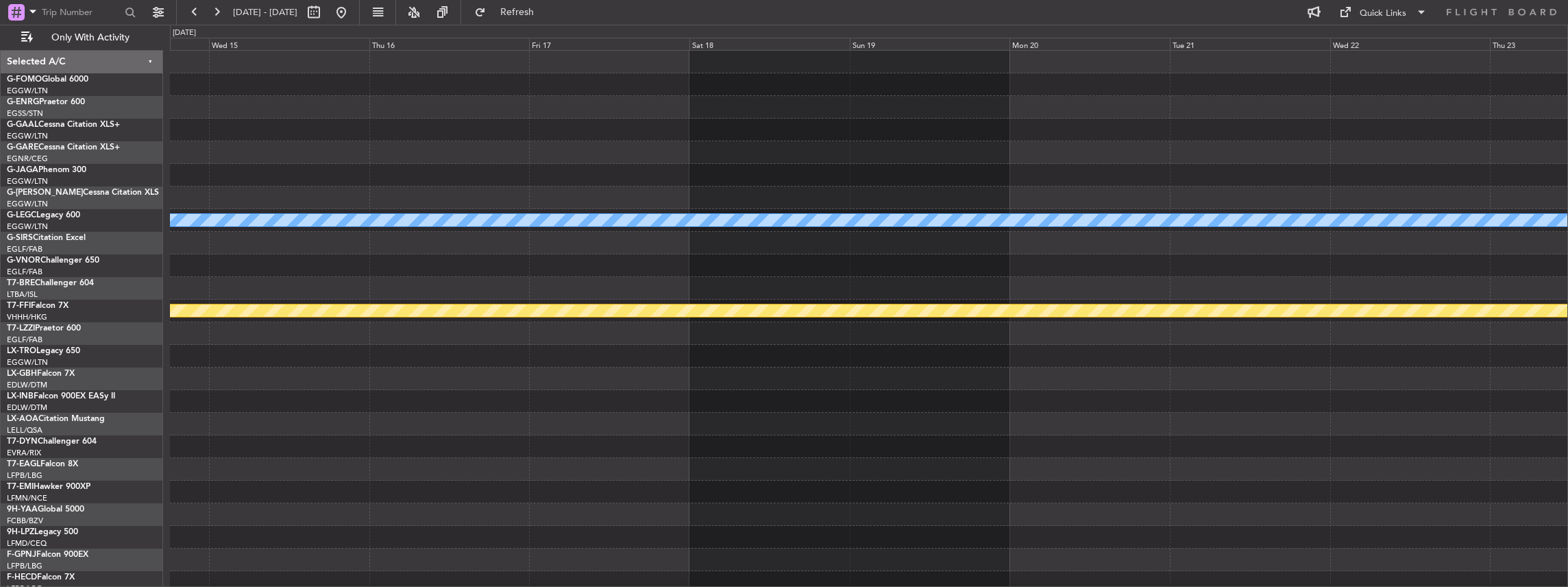
click at [805, 249] on div at bounding box center [869, 243] width 1398 height 22
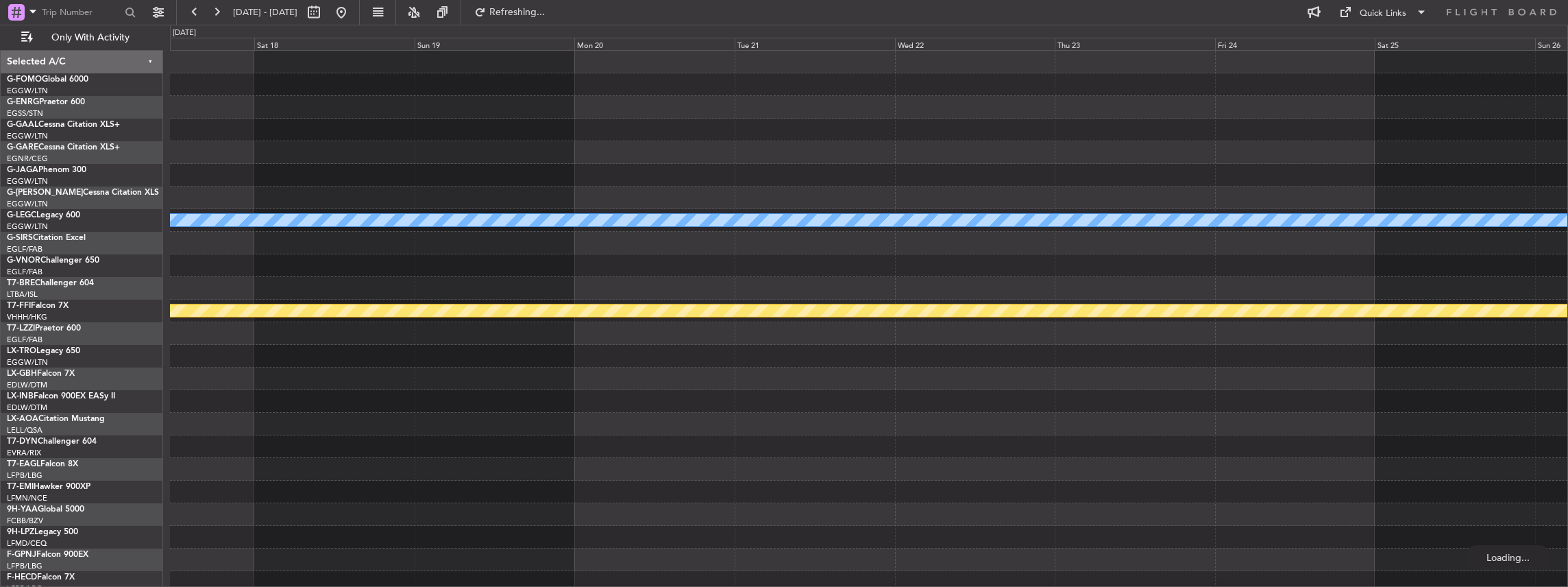
click at [1145, 242] on div at bounding box center [869, 243] width 1398 height 22
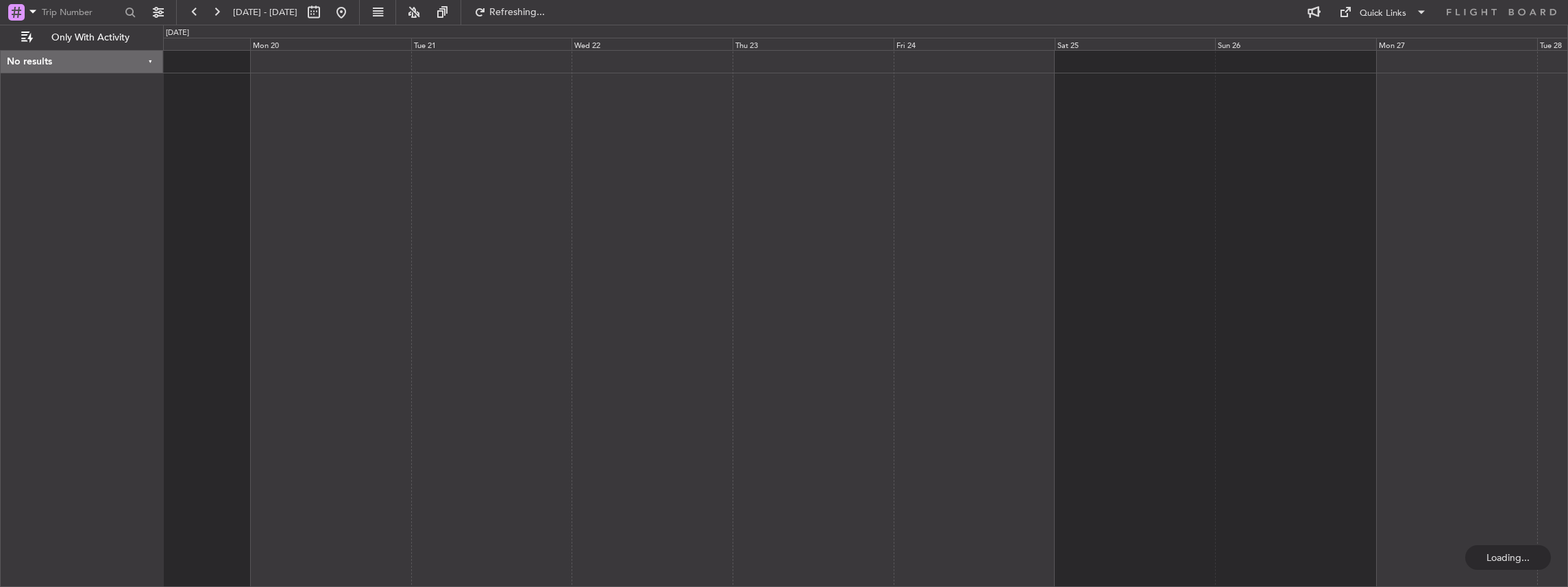
click at [906, 226] on div at bounding box center [866, 319] width 1406 height 538
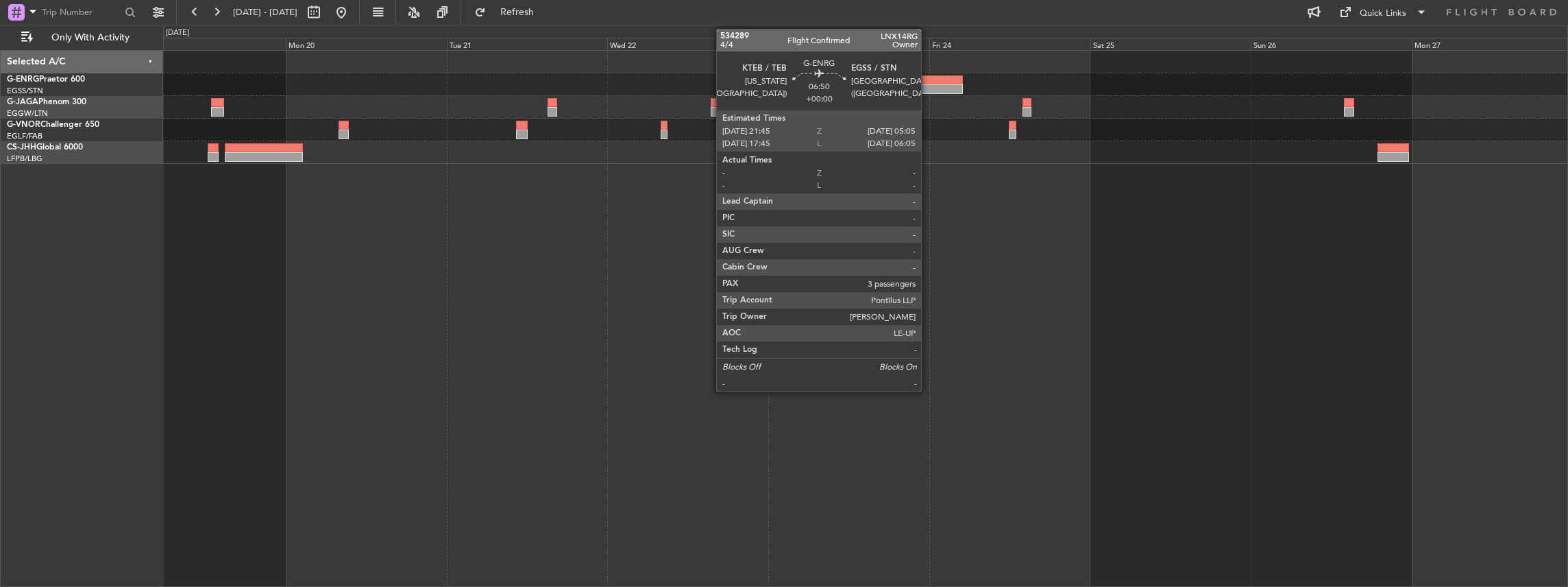
click at [928, 88] on div at bounding box center [938, 89] width 49 height 10
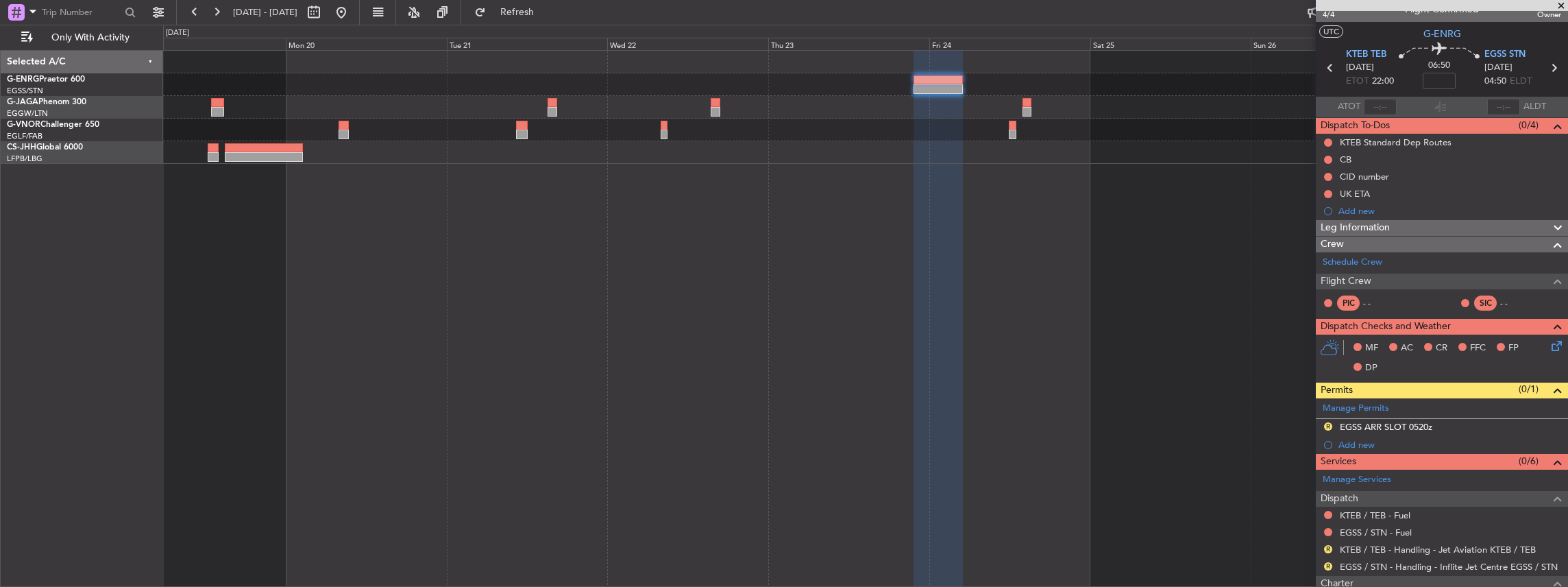
scroll to position [45, 0]
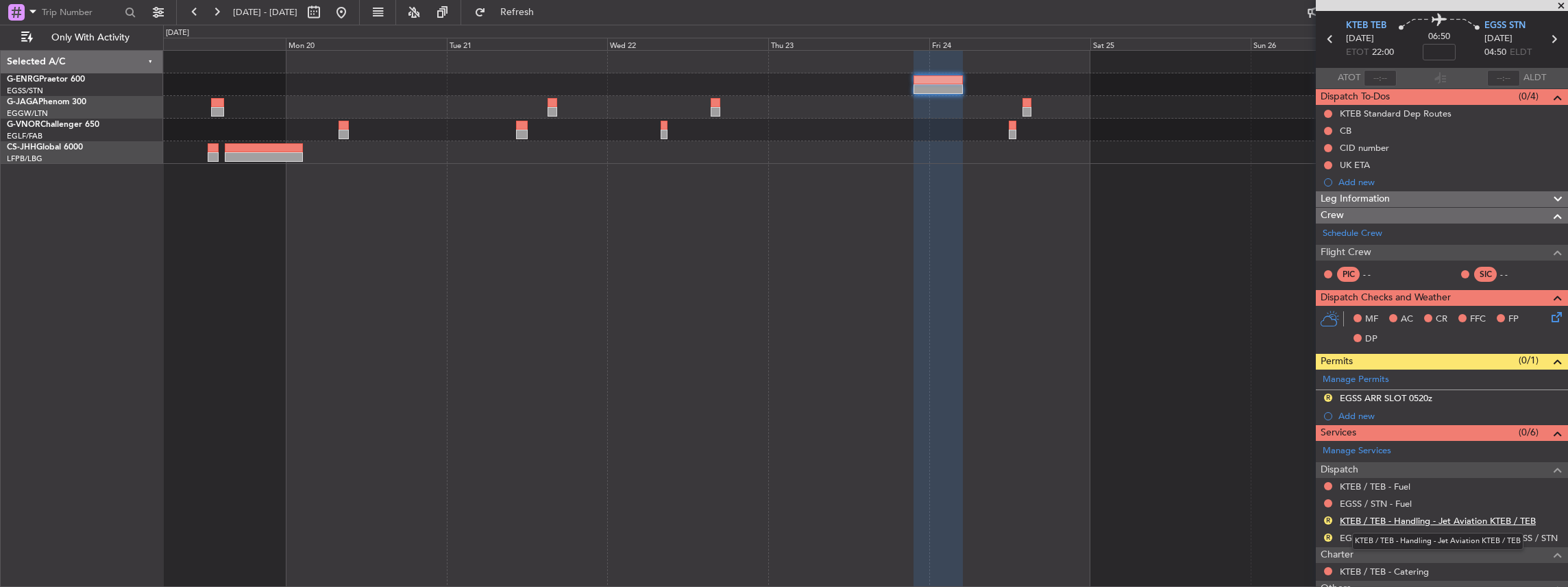
click at [1397, 521] on link "KTEB / TEB - Handling - Jet Aviation KTEB / TEB" at bounding box center [1438, 520] width 196 height 12
click at [547, 11] on span "Refresh" at bounding box center [517, 12] width 58 height 10
click at [547, 10] on span "Refresh" at bounding box center [517, 12] width 58 height 10
click at [1380, 532] on link "EGSS / STN - Handling - Inflite Jet Centre EGSS / STN" at bounding box center [1448, 538] width 218 height 12
click at [536, 12] on span "Refresh" at bounding box center [517, 12] width 58 height 10
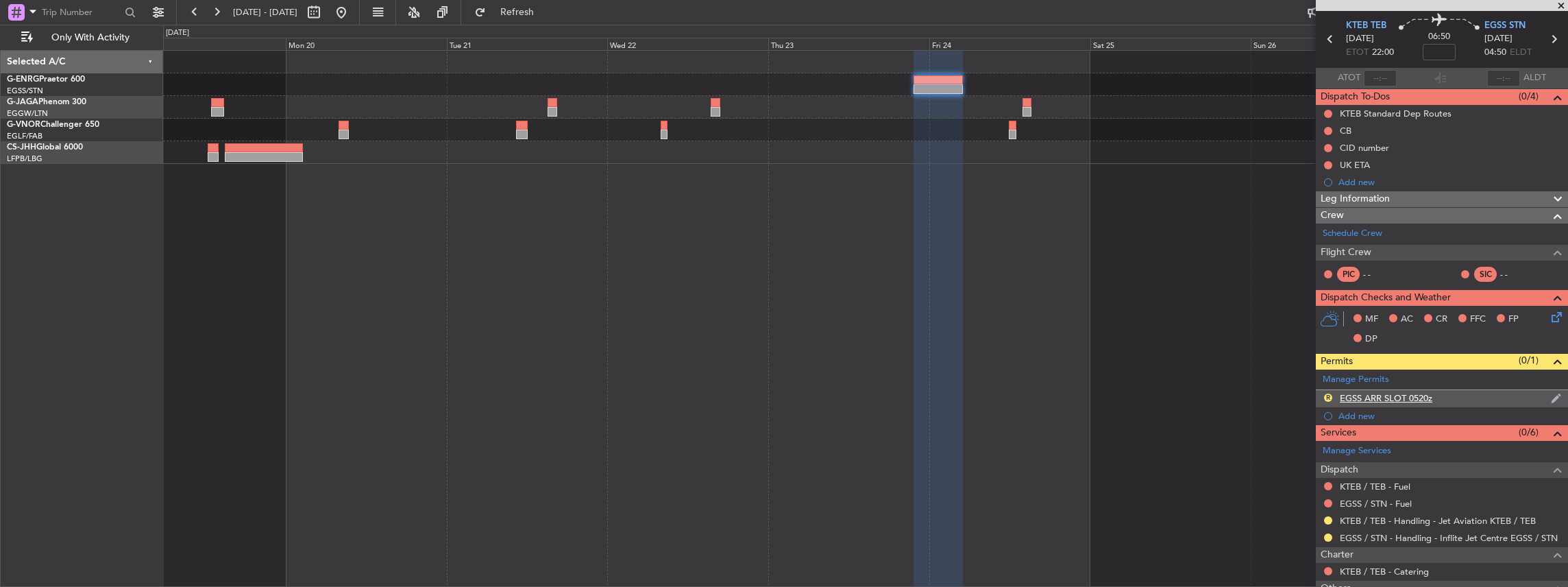
click at [1494, 398] on div "R EGSS ARR SLOT 0520z" at bounding box center [1441, 398] width 252 height 17
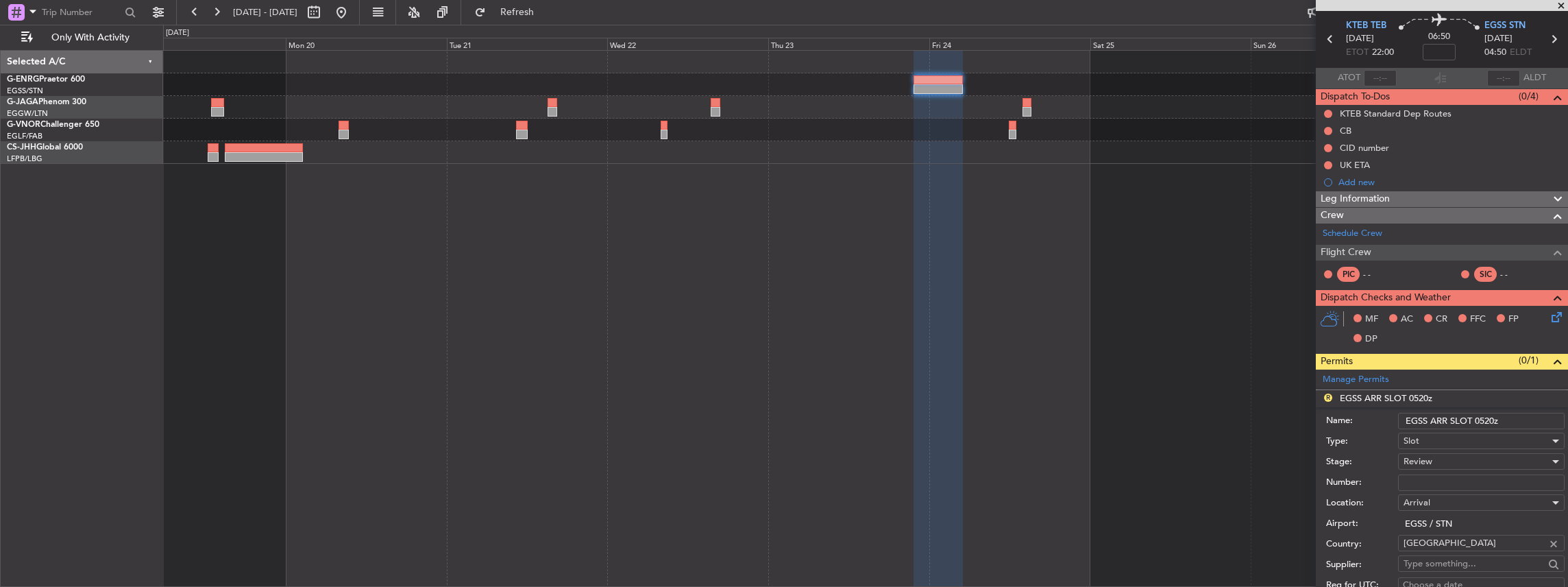
click at [1488, 417] on input "EGSS ARR SLOT 0520z" at bounding box center [1481, 421] width 166 height 16
type input "EGSS ARR SLOT 0505z"
click at [1434, 454] on div "Review" at bounding box center [1477, 460] width 146 height 20
click at [1443, 550] on span "Requested" at bounding box center [1478, 548] width 148 height 20
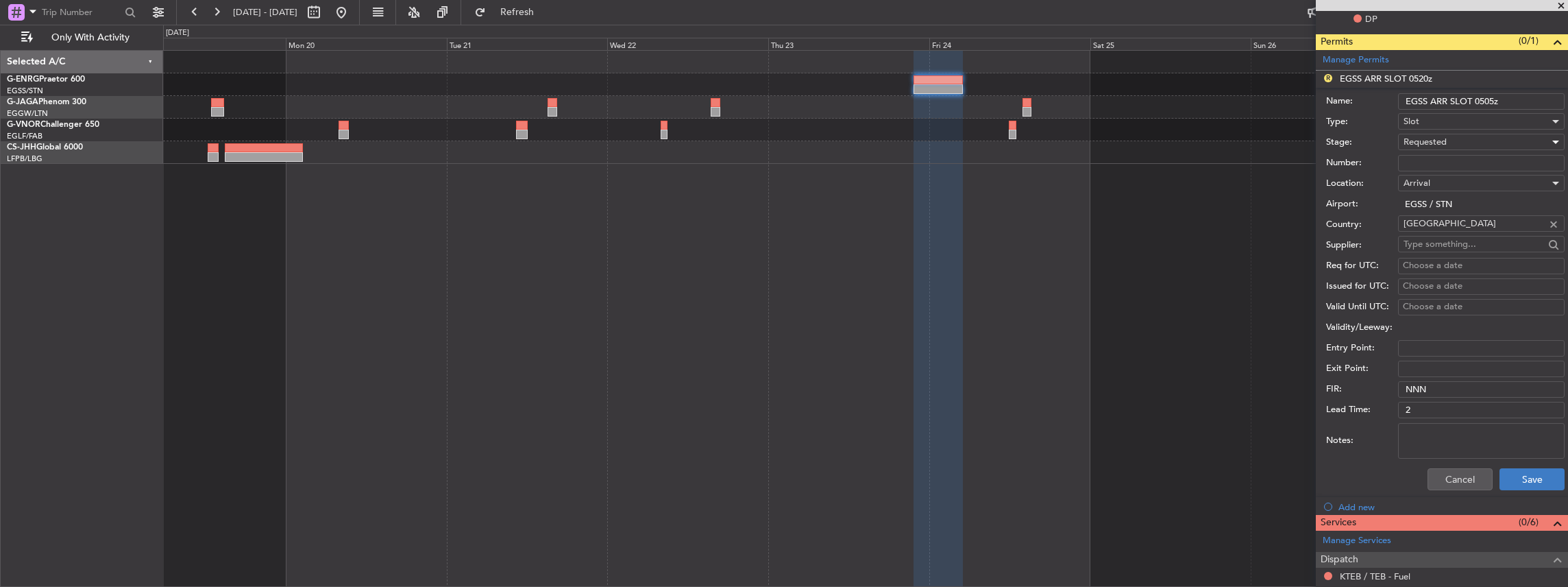
scroll to position [365, 0]
click at [1527, 478] on button "Save" at bounding box center [1532, 478] width 65 height 22
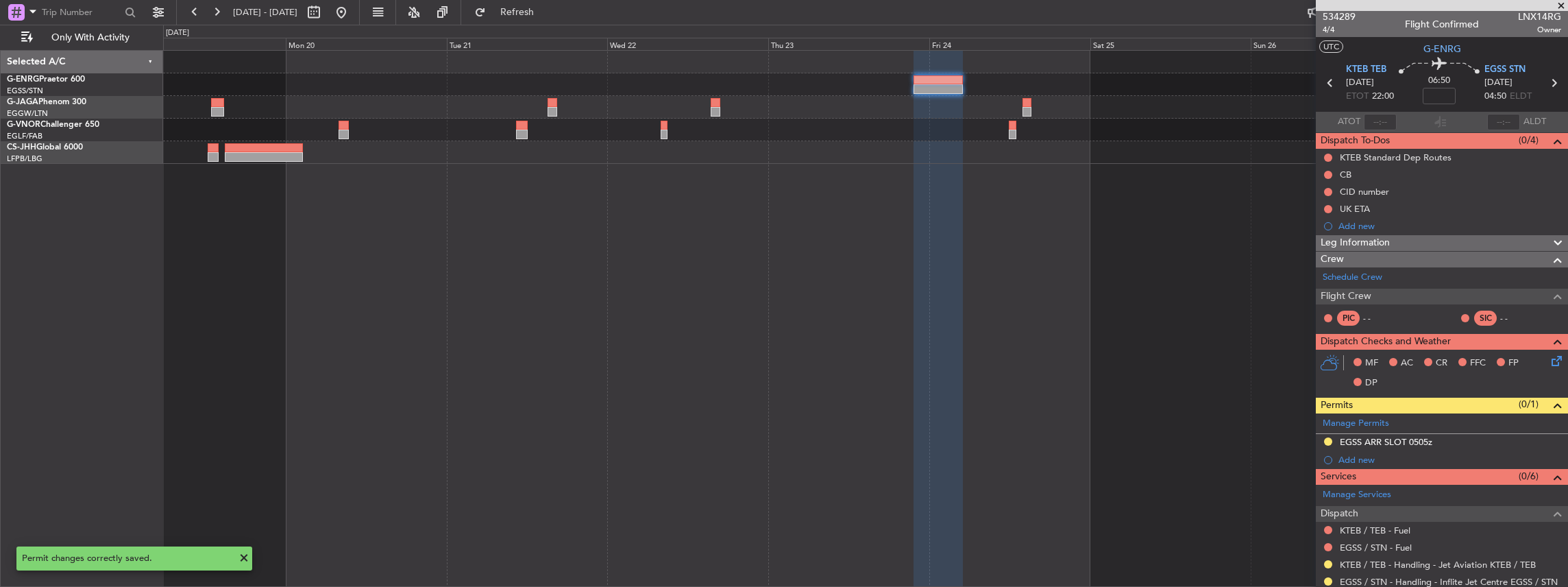
scroll to position [0, 0]
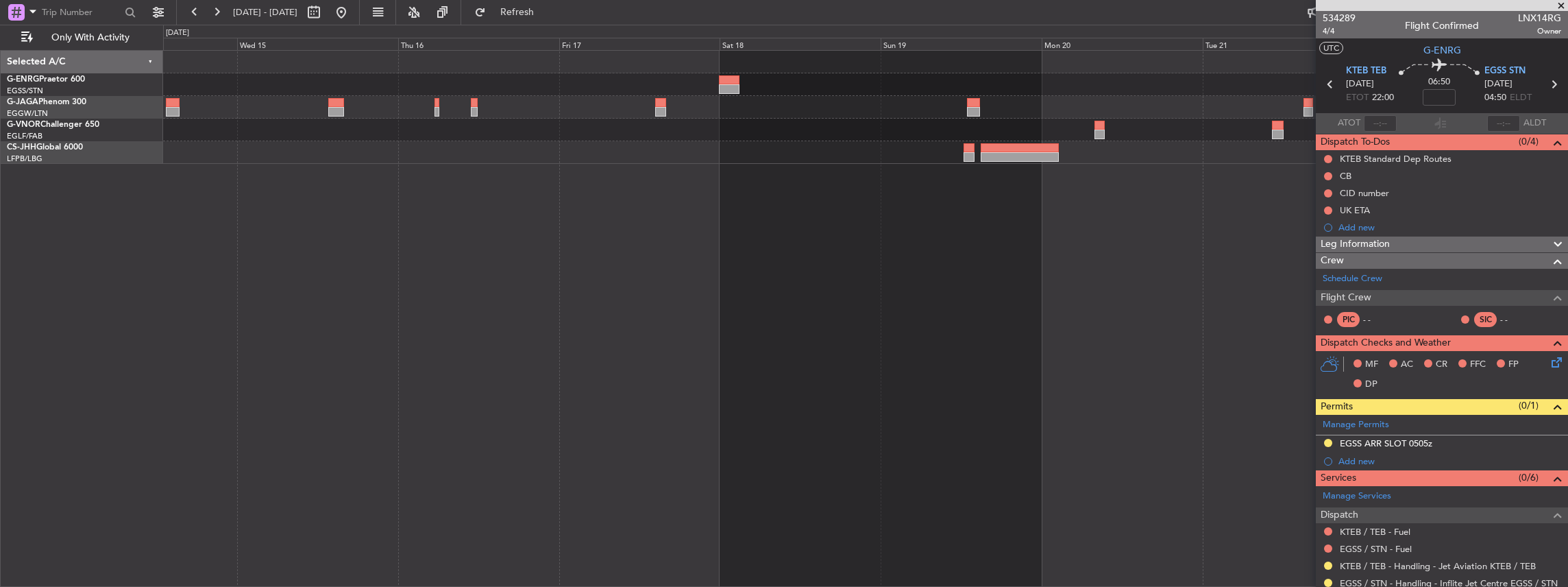
click at [1567, 81] on html "[DATE] - [DATE] Refresh Quick Links Only With Activity Selected A/C G-ENRG Prae…" at bounding box center [784, 294] width 1568 height 587
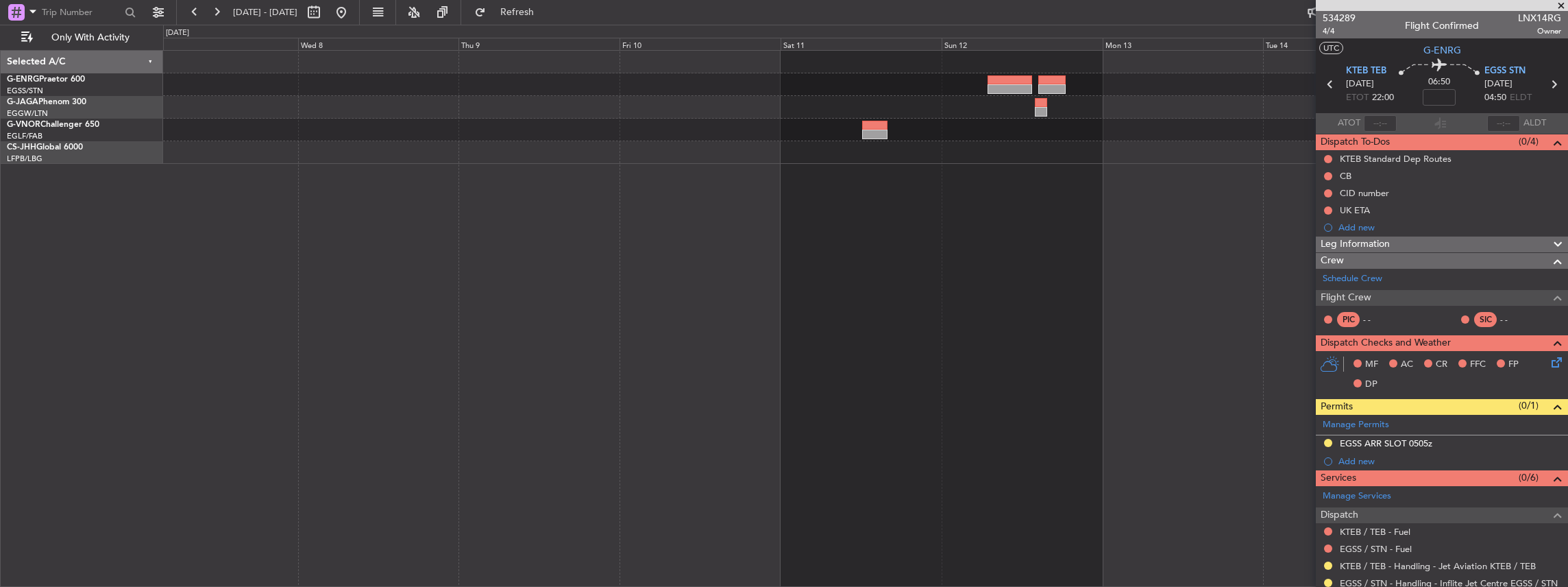
click at [1321, 147] on fb-app "[DATE] - [DATE] Refresh Quick Links Only With Activity Selected A/C G-ENRG Prae…" at bounding box center [784, 299] width 1568 height 577
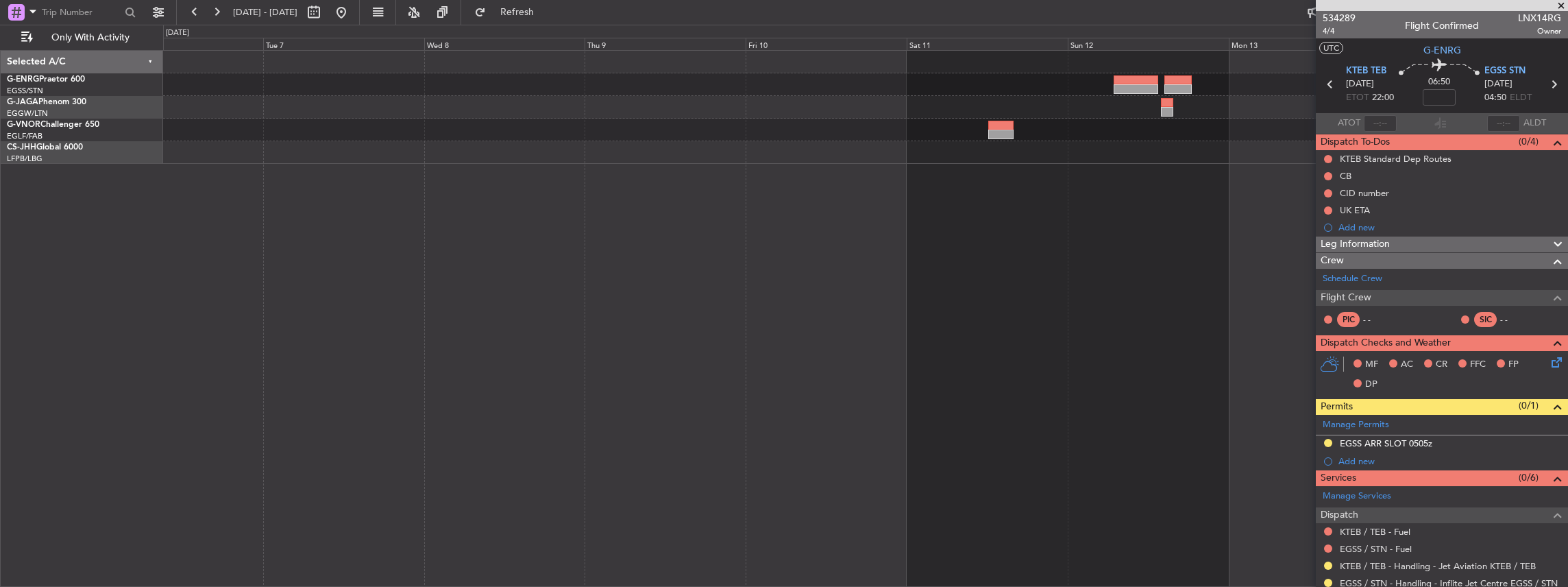
click at [1068, 145] on div at bounding box center [866, 319] width 1406 height 538
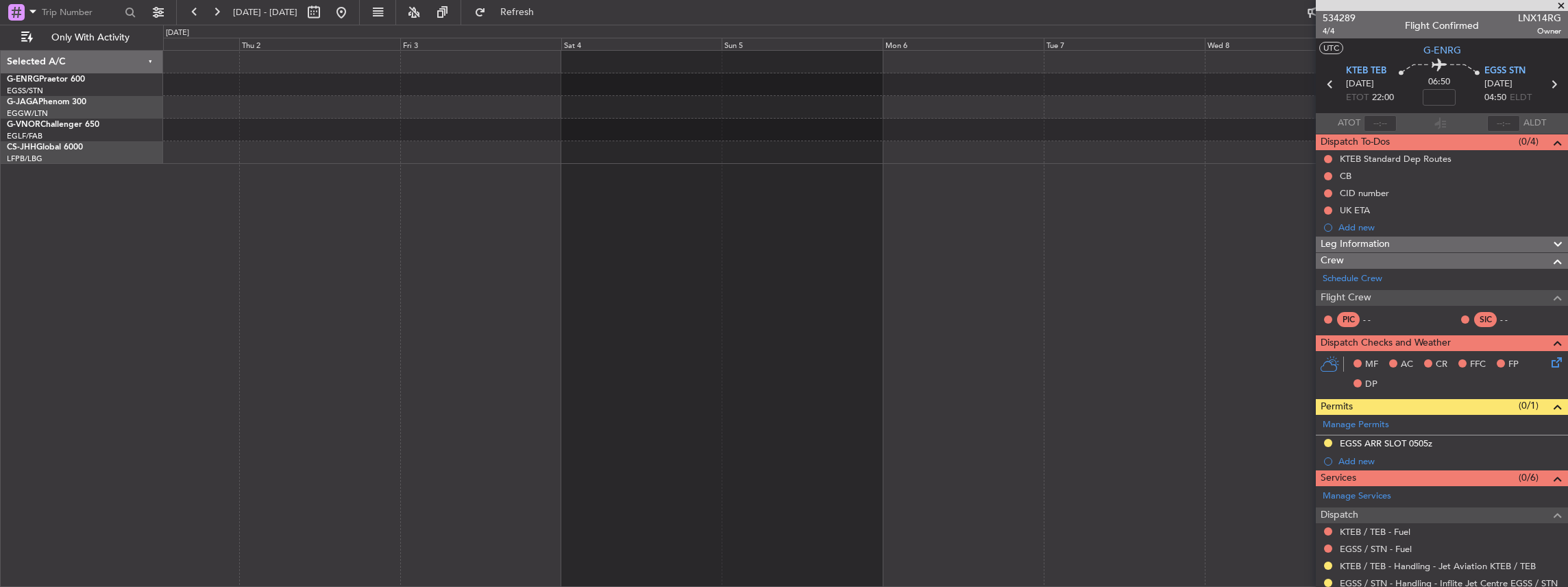
click at [960, 143] on div at bounding box center [866, 319] width 1406 height 538
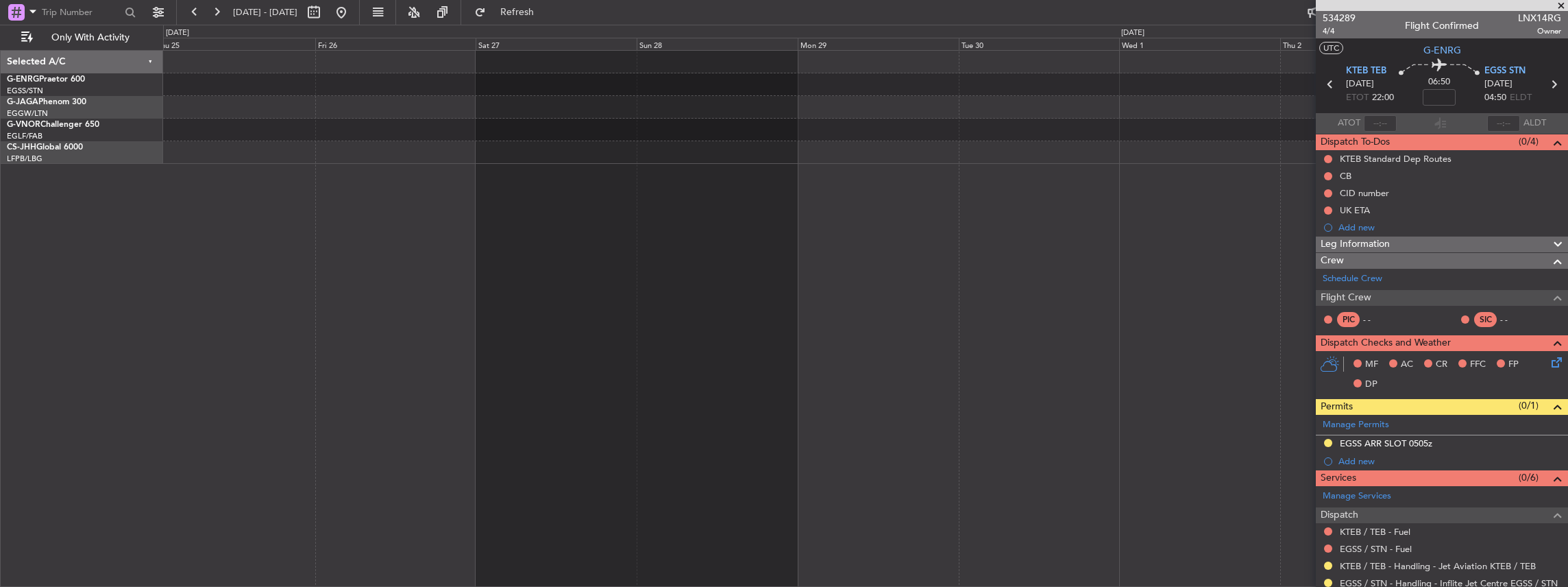
click at [947, 97] on div "Selected A/C G-ENRG Praetor 600 [GEOGRAPHIC_DATA]/[GEOGRAPHIC_DATA] ([GEOGRAPHI…" at bounding box center [784, 305] width 1568 height 562
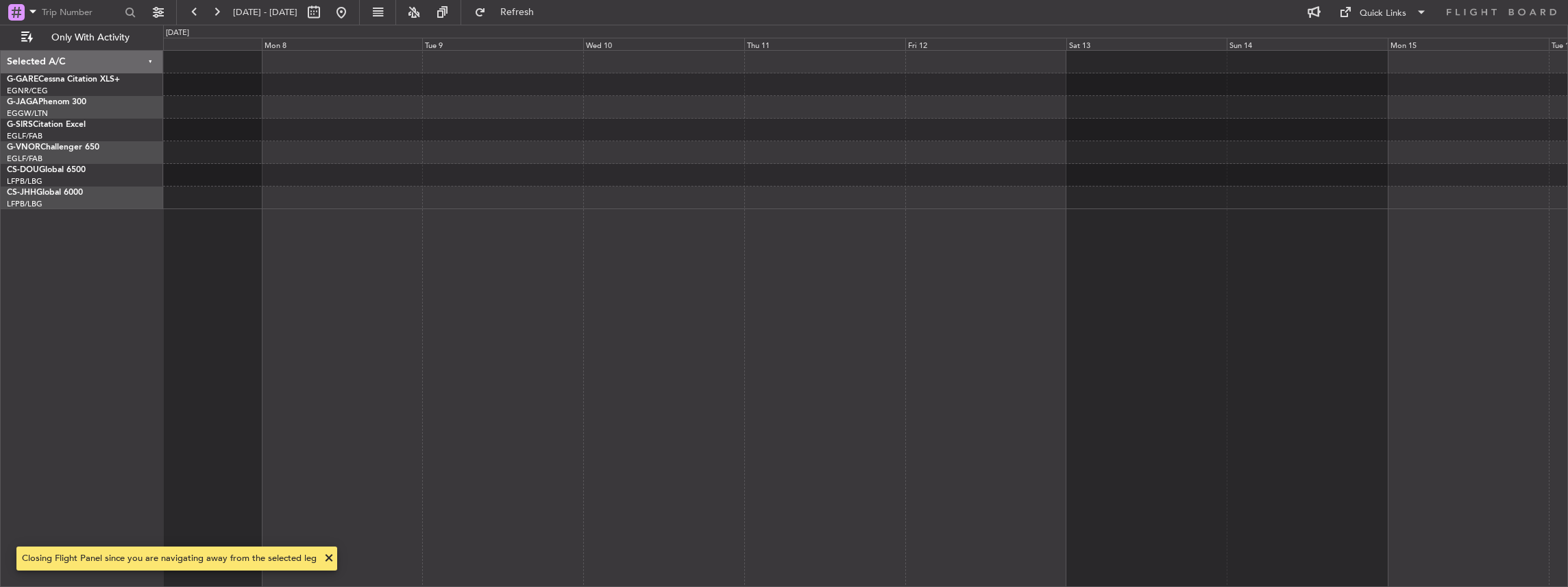
click at [1567, 97] on html "[DATE] - [DATE] Refresh Quick Links Only With Activity Selected A/C G-GARE Cess…" at bounding box center [784, 294] width 1568 height 587
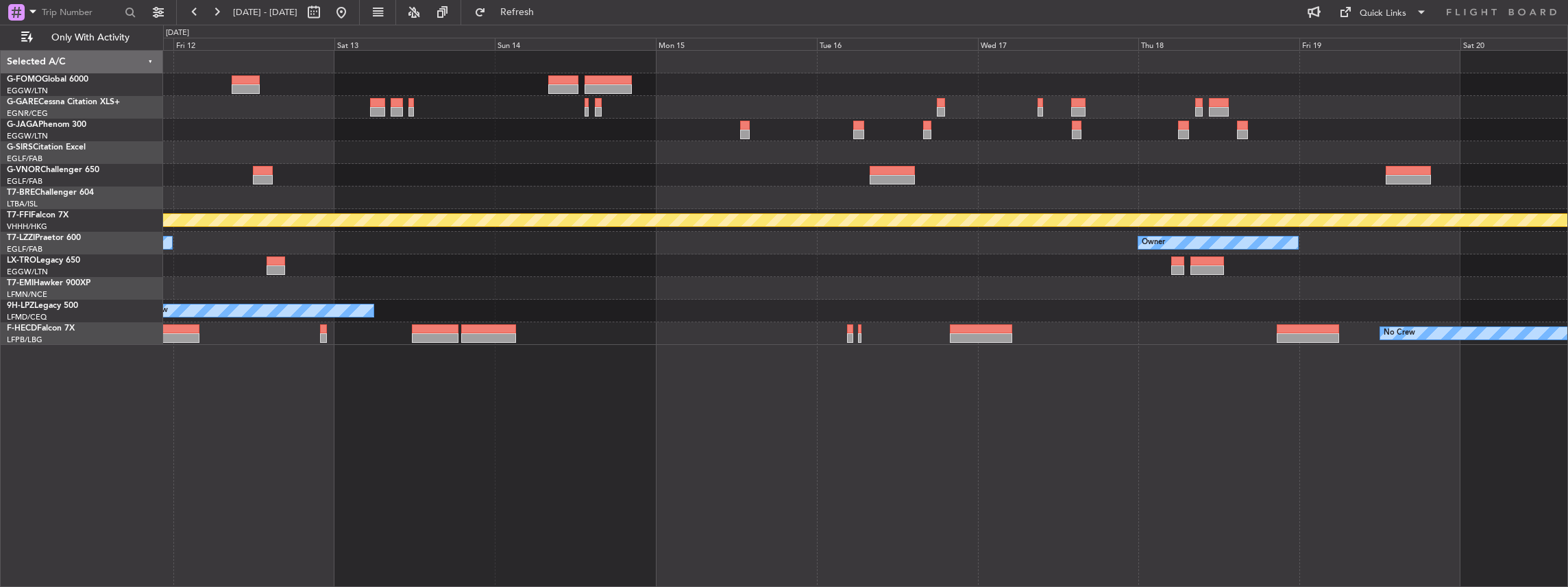
click at [490, 365] on div "Planned Maint Geneva (Cointrin) Owner Owner No Crew No Crew Planned Maint [GEOG…" at bounding box center [866, 319] width 1406 height 538
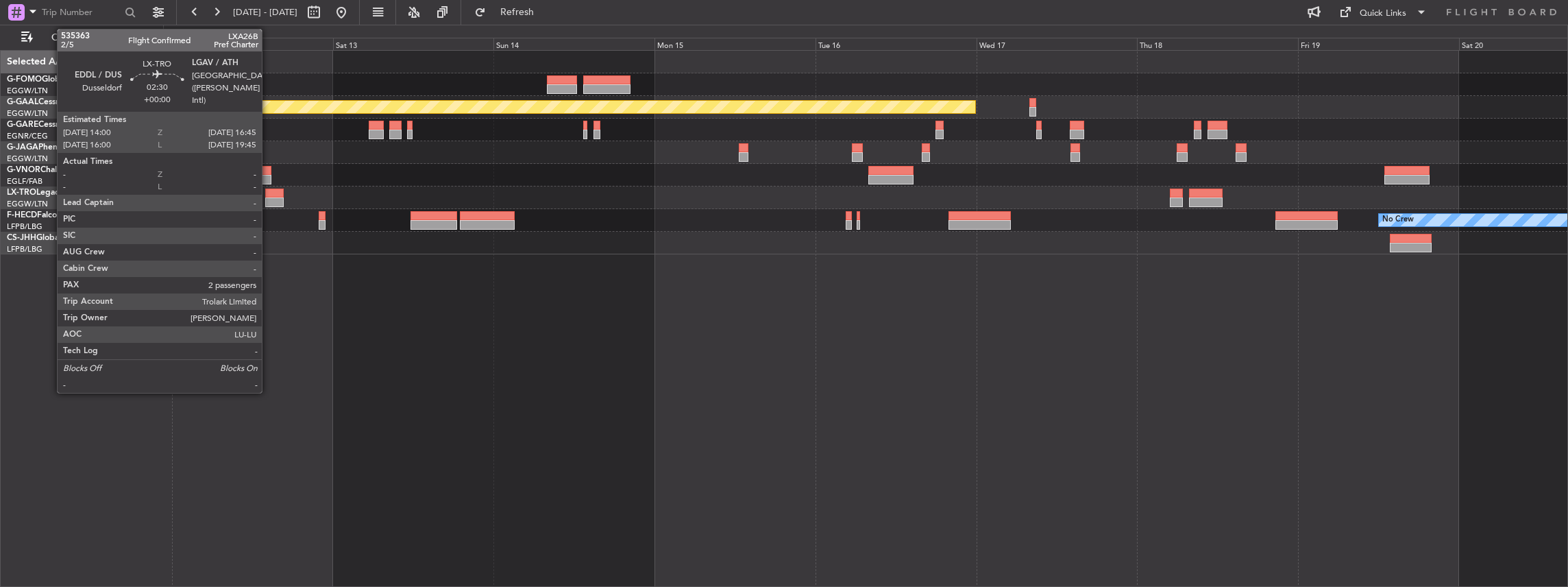
click at [269, 195] on div at bounding box center [274, 193] width 19 height 10
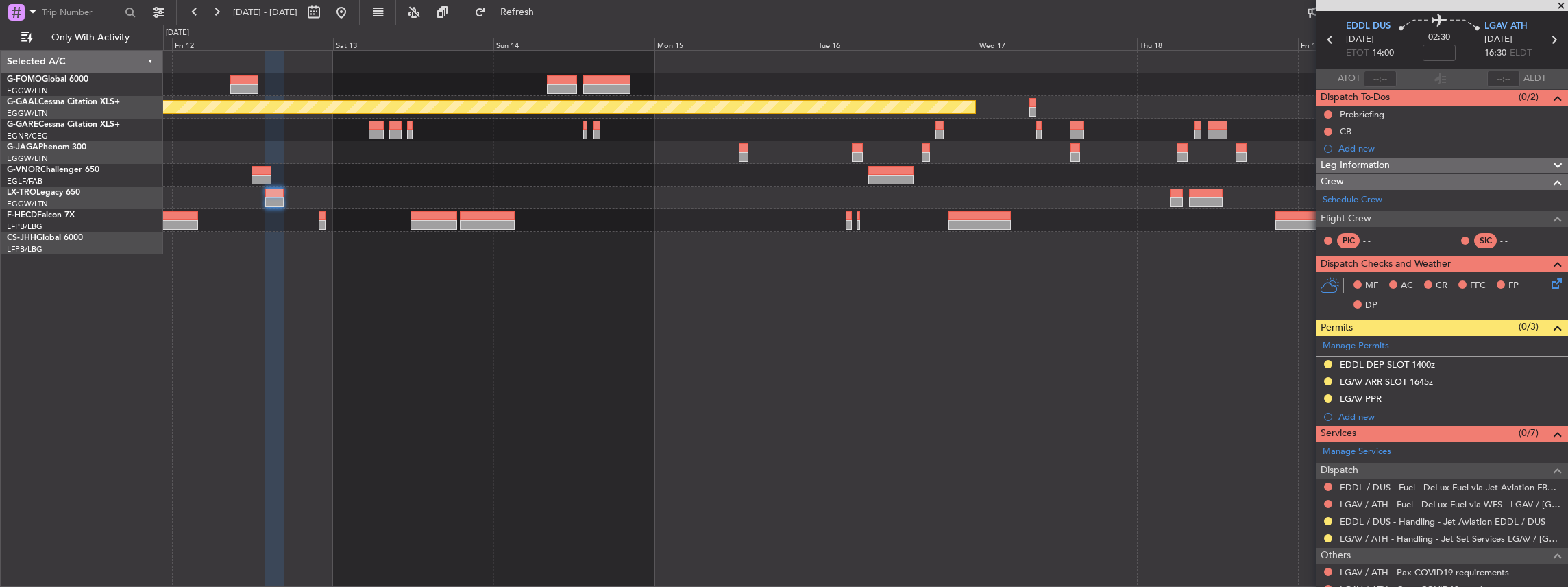
scroll to position [91, 0]
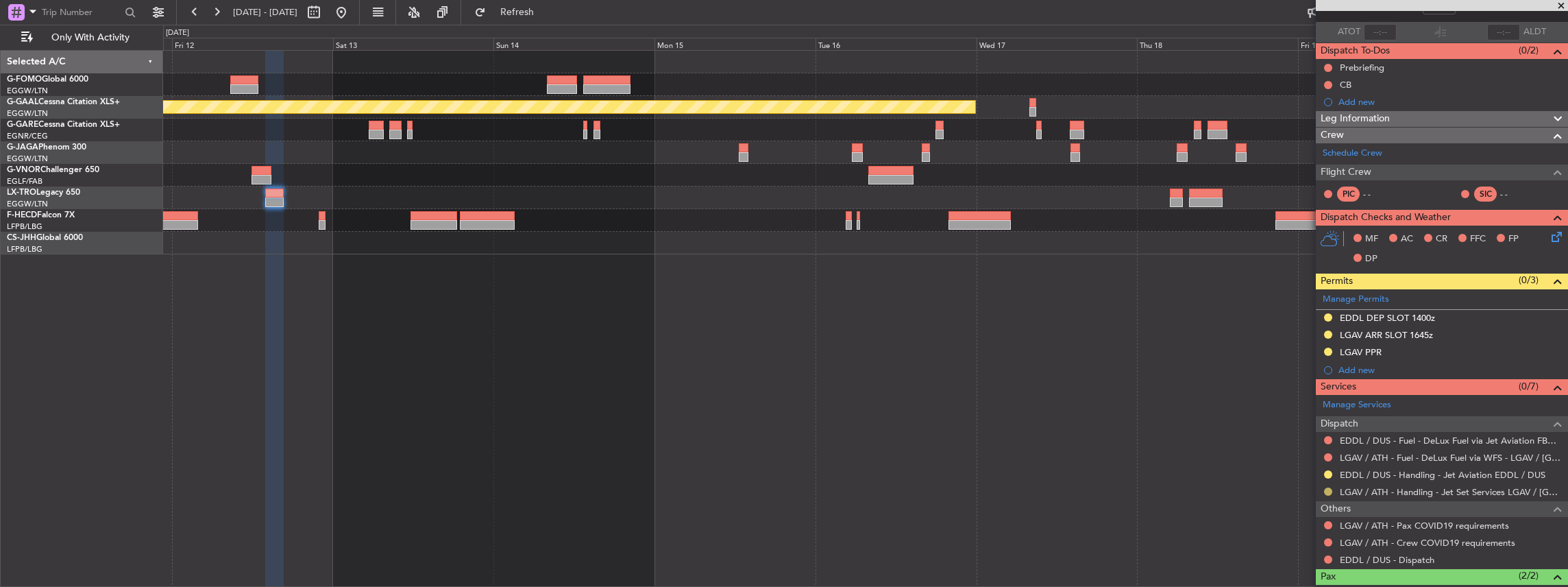
click at [1327, 488] on button at bounding box center [1328, 491] width 8 height 8
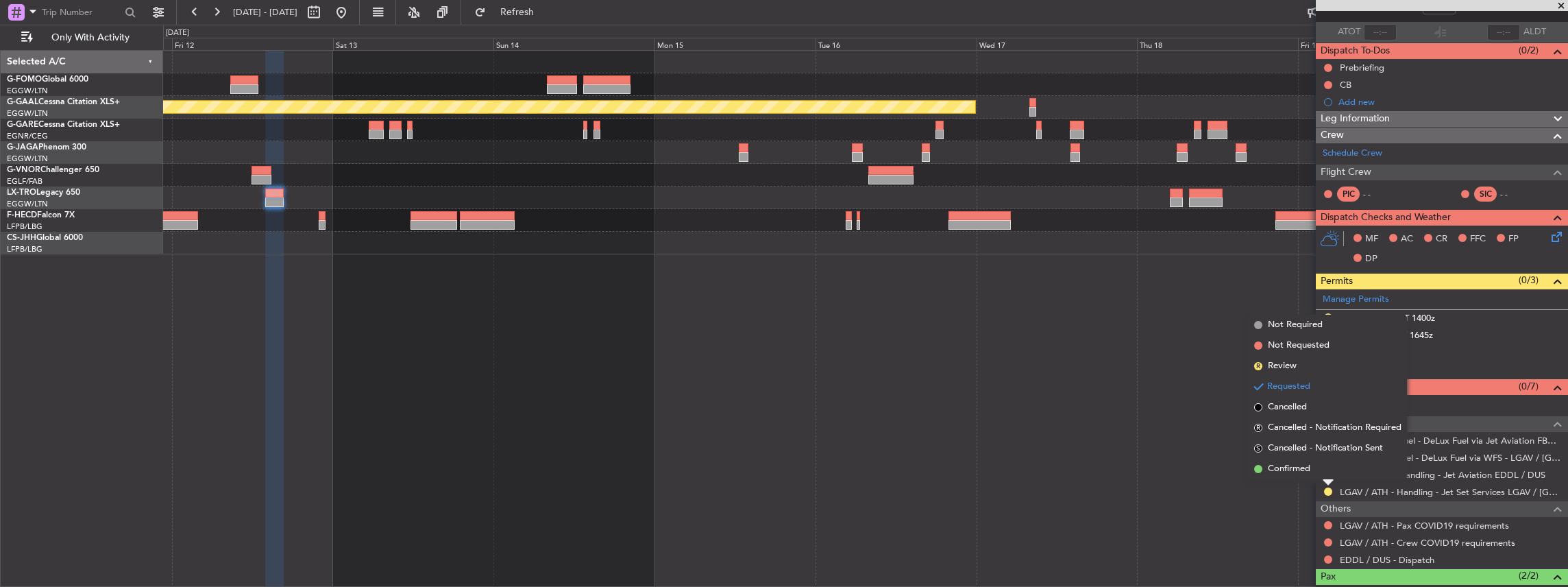
drag, startPoint x: 1308, startPoint y: 471, endPoint x: 1256, endPoint y: 411, distance: 79.4
click at [1307, 470] on span "Confirmed" at bounding box center [1289, 469] width 43 height 13
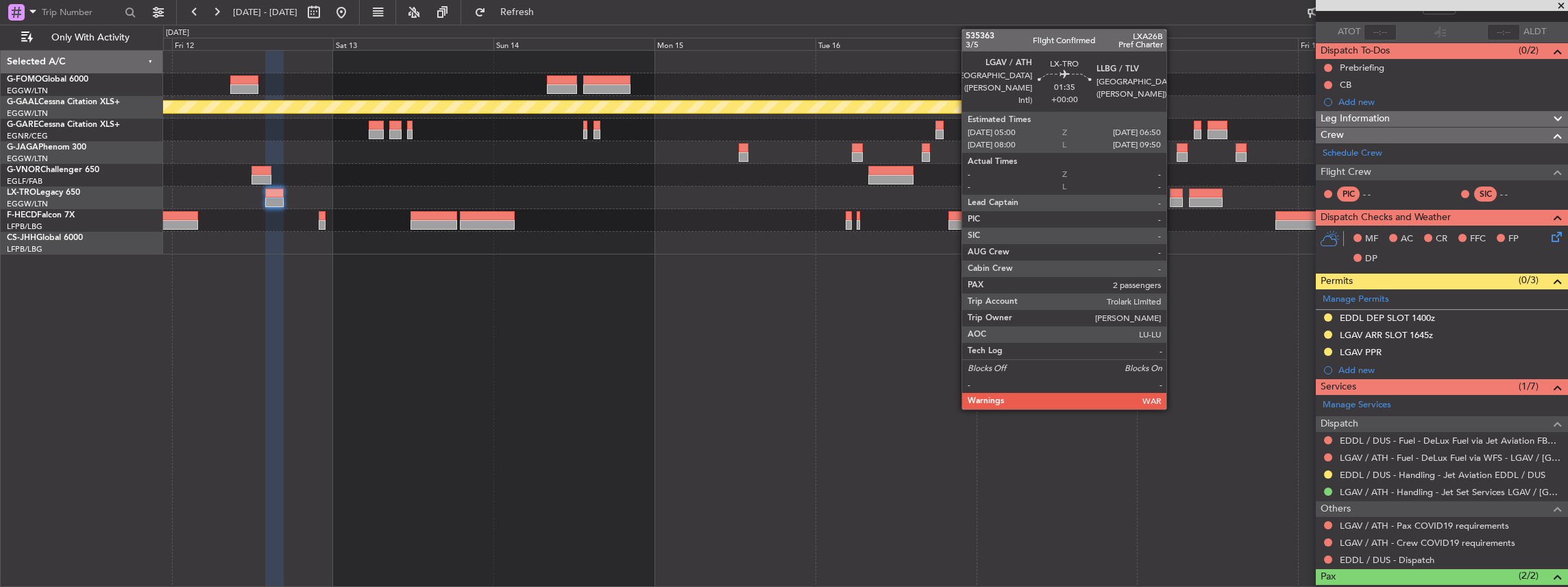
click at [1173, 198] on div at bounding box center [1176, 202] width 12 height 10
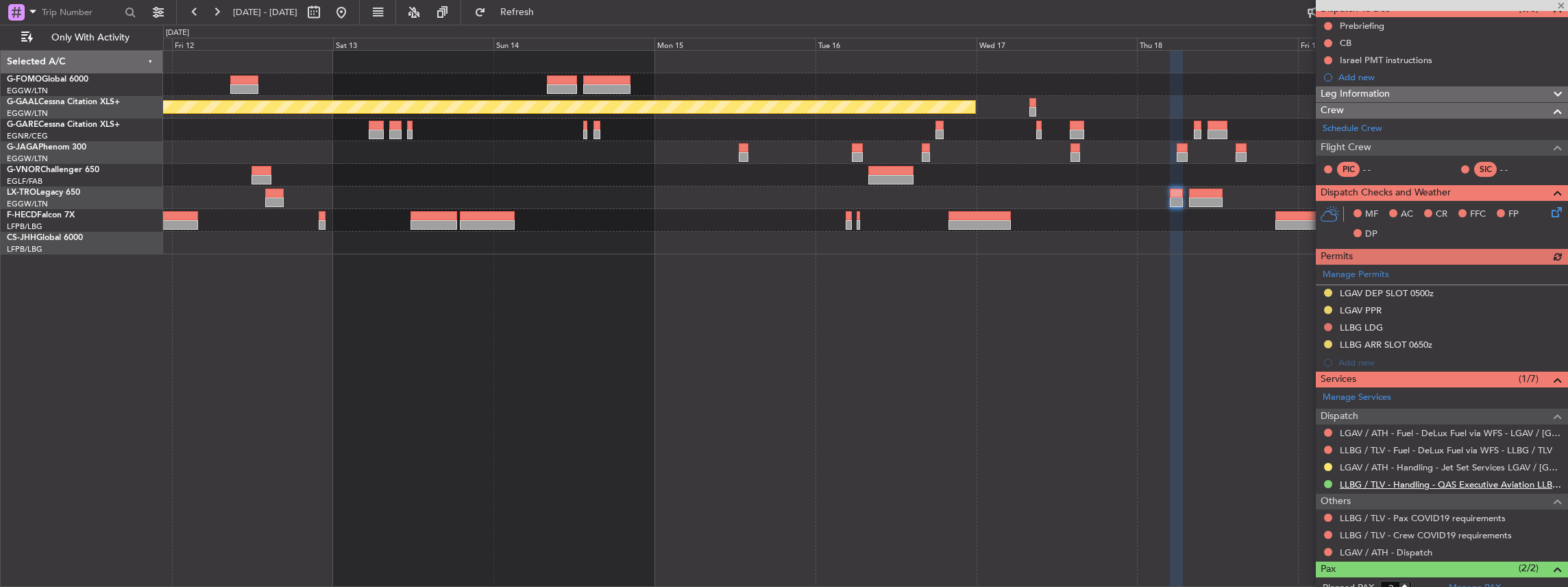
scroll to position [137, 0]
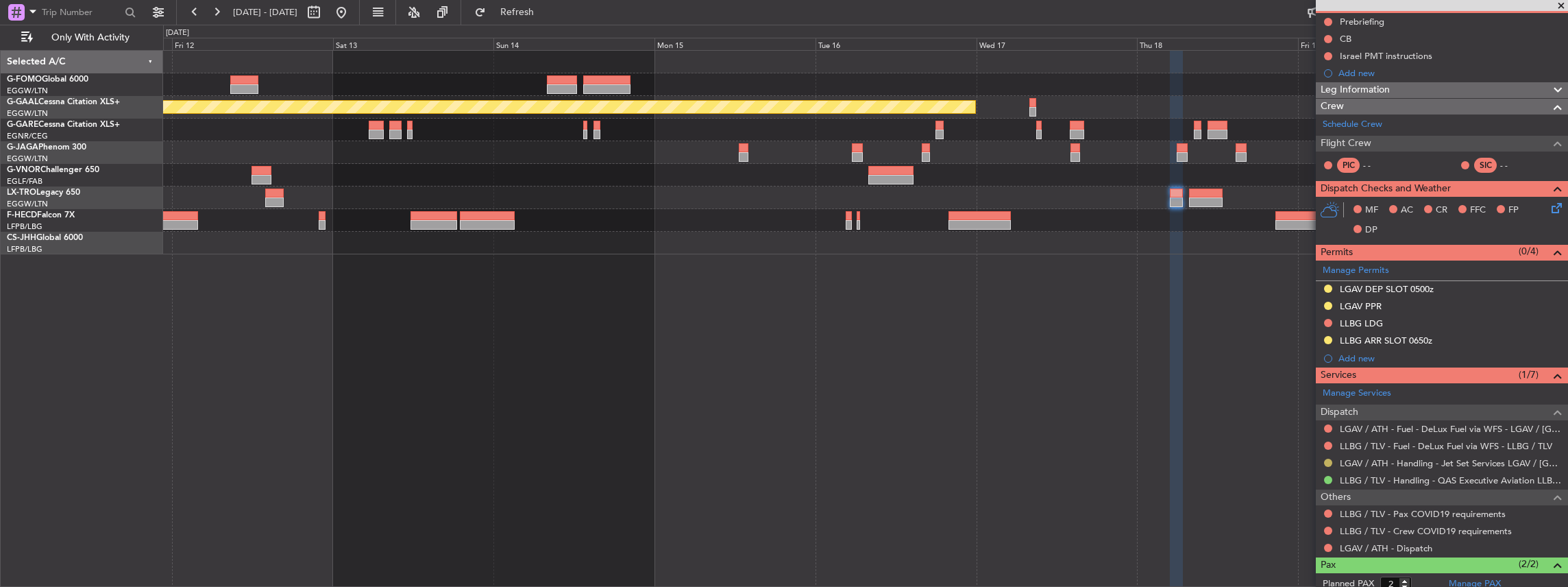
click at [1326, 460] on button at bounding box center [1328, 462] width 8 height 8
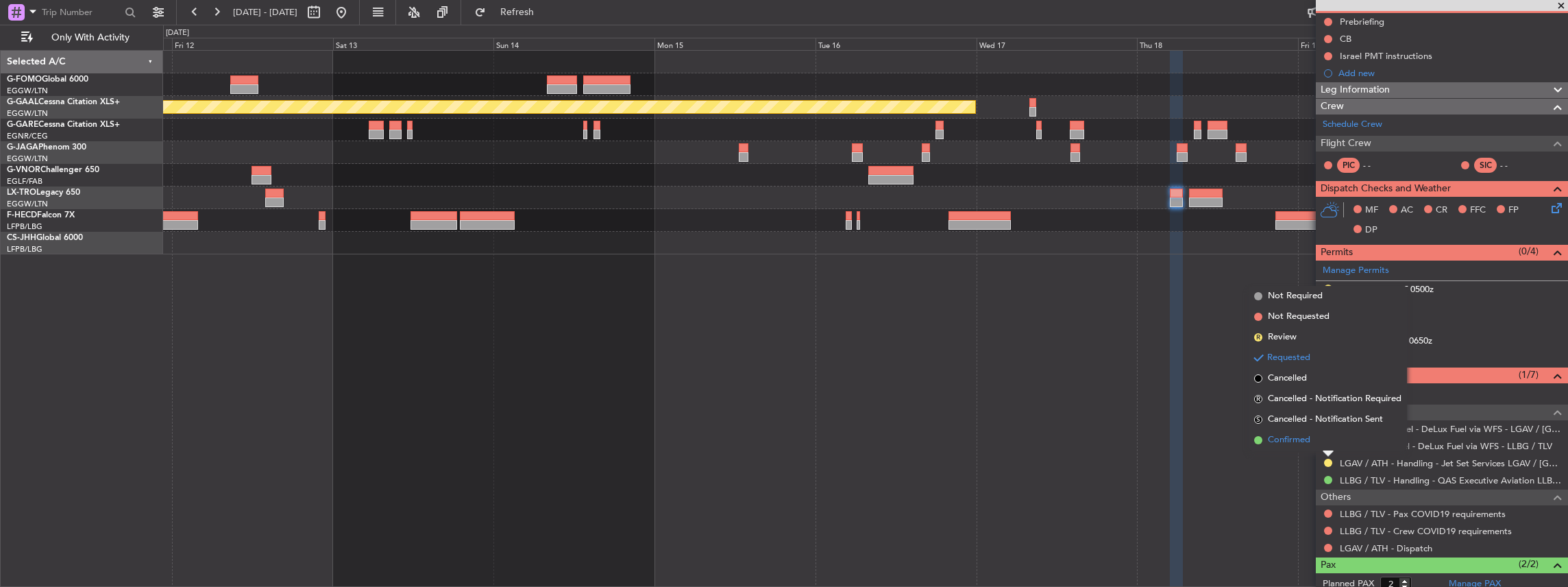
click at [1303, 432] on li "Confirmed" at bounding box center [1328, 440] width 158 height 20
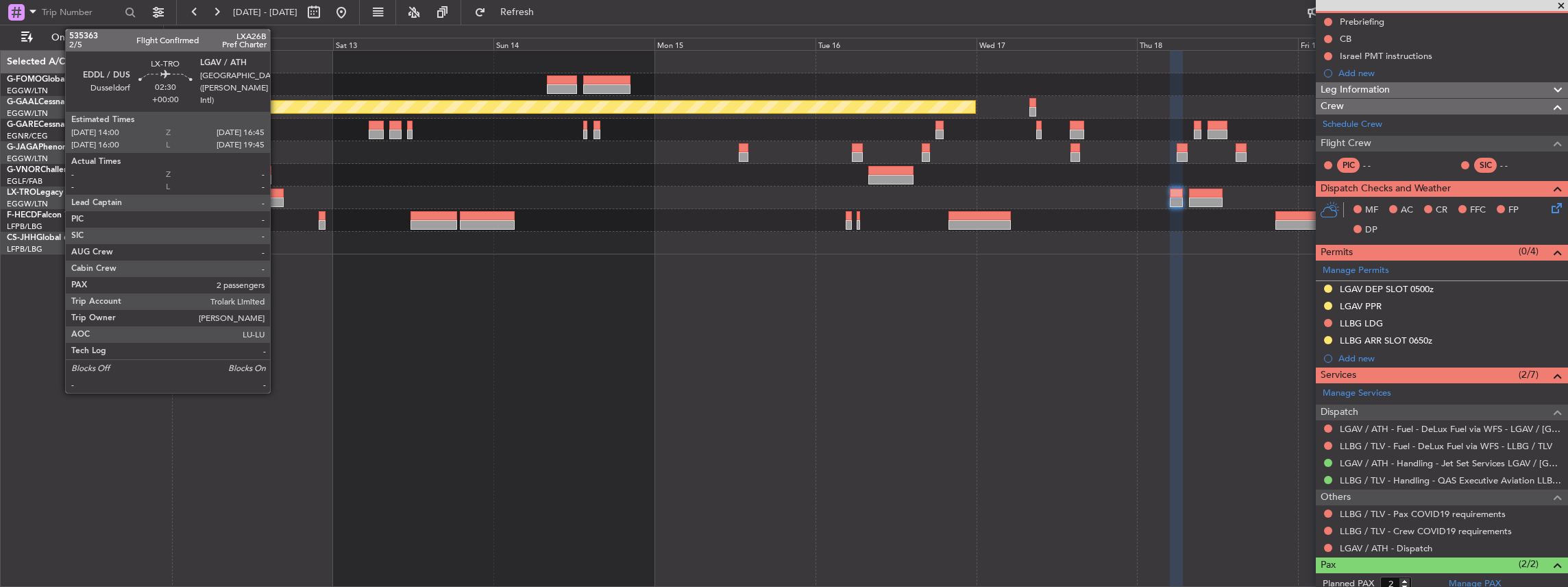
click at [277, 198] on div at bounding box center [274, 202] width 19 height 10
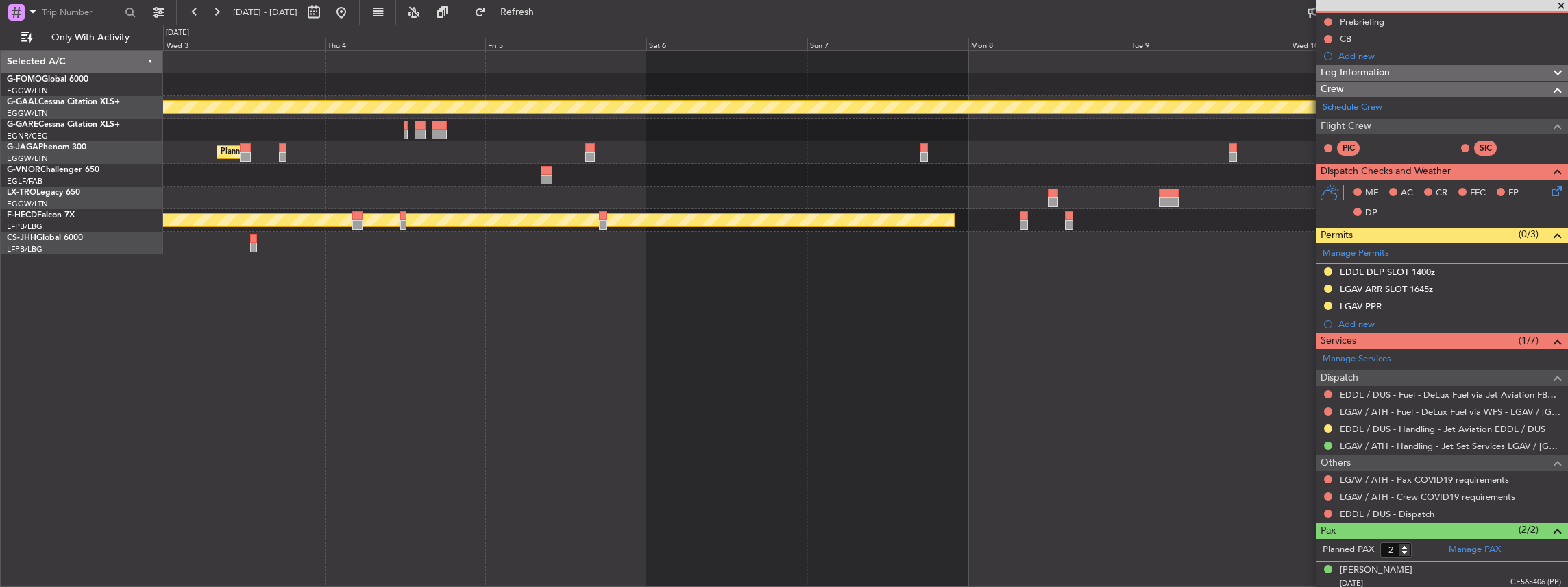
click at [1567, 340] on html "[DATE] - [DATE] Refresh Quick Links Only With Activity Planned [GEOGRAPHIC_DATA…" at bounding box center [784, 294] width 1568 height 587
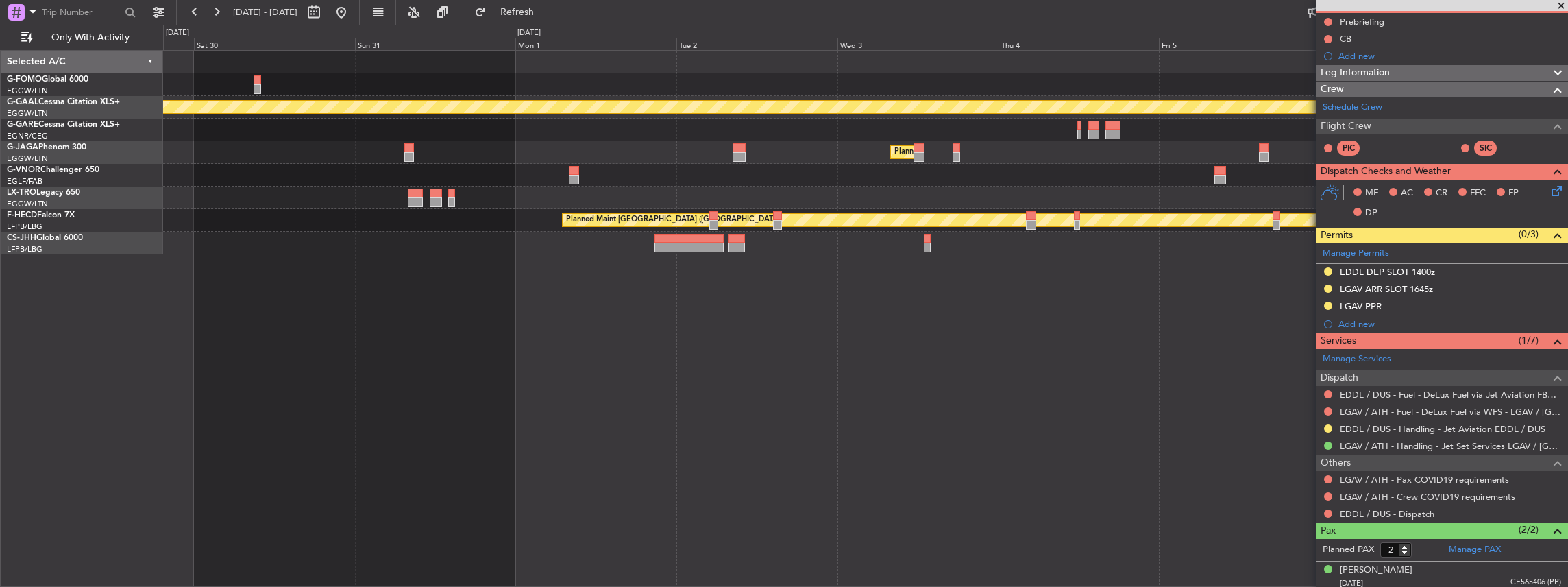
click at [1360, 338] on fb-app "[DATE] - [DATE] Refresh Quick Links Only With Activity Planned [GEOGRAPHIC_DATA…" at bounding box center [784, 299] width 1568 height 577
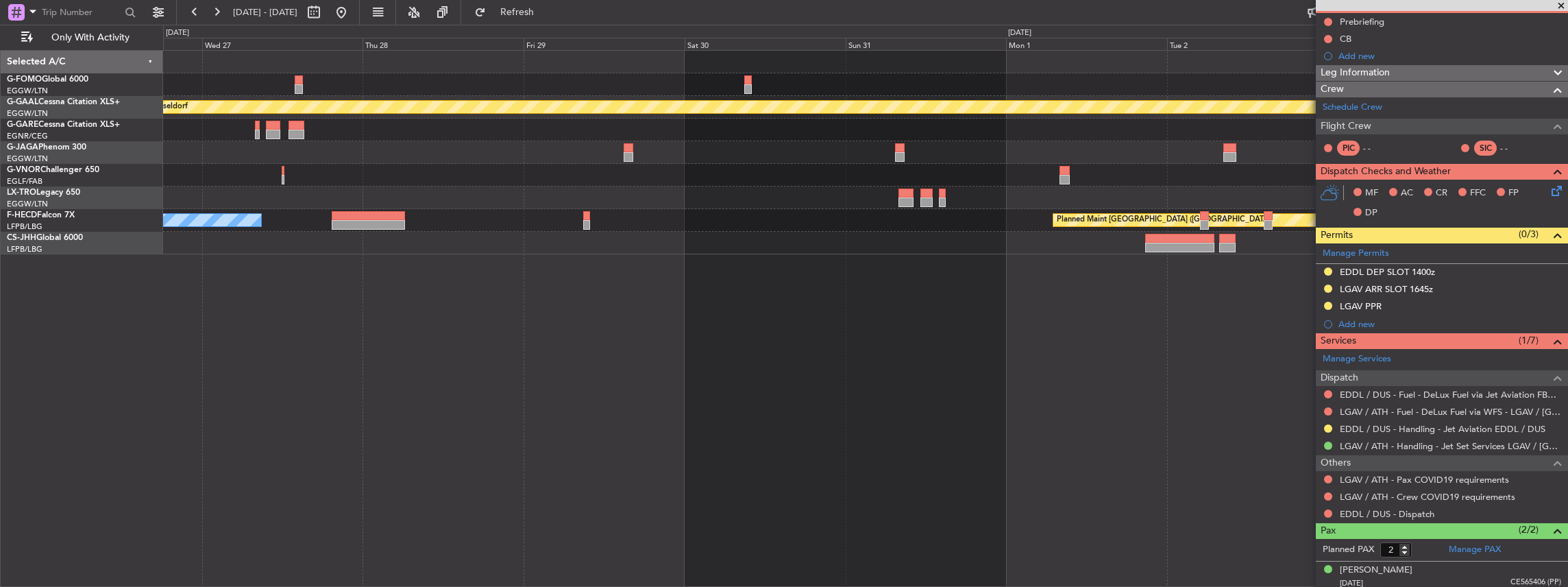
click at [1226, 294] on div "Planned Maint Dusseldorf Planned Maint [GEOGRAPHIC_DATA] ([GEOGRAPHIC_DATA]) Pl…" at bounding box center [866, 319] width 1406 height 538
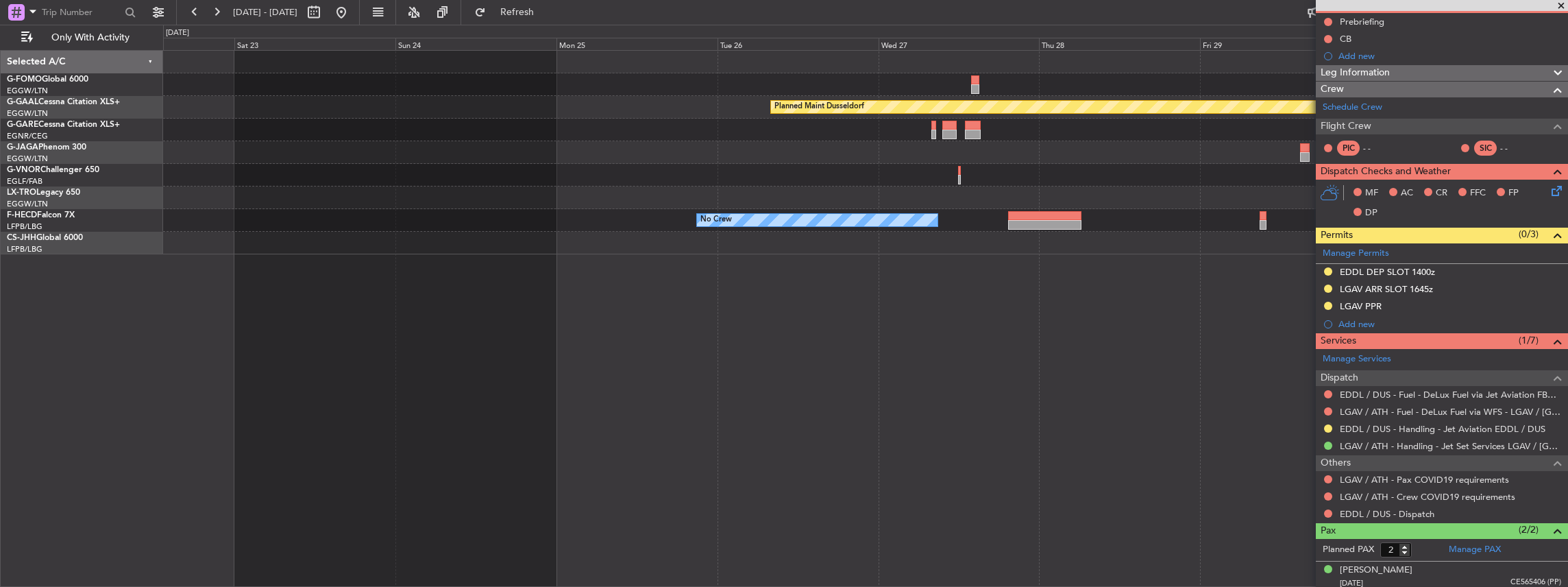
click at [997, 277] on div "Planned Maint Dusseldorf Unplanned Maint [PERSON_NAME] No Crew Planned Maint [G…" at bounding box center [866, 319] width 1406 height 538
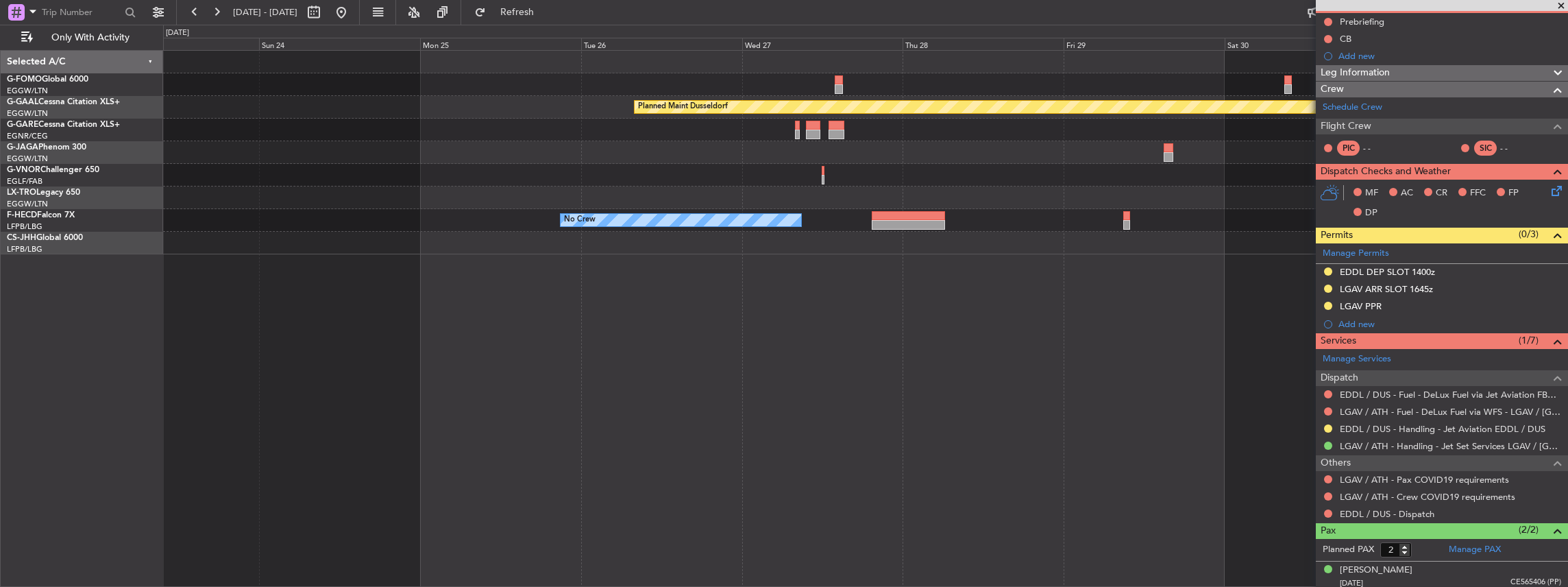
click at [247, 350] on div "Planned Maint Dusseldorf No Crew Planned Maint [GEOGRAPHIC_DATA] ([GEOGRAPHIC_D…" at bounding box center [866, 319] width 1406 height 538
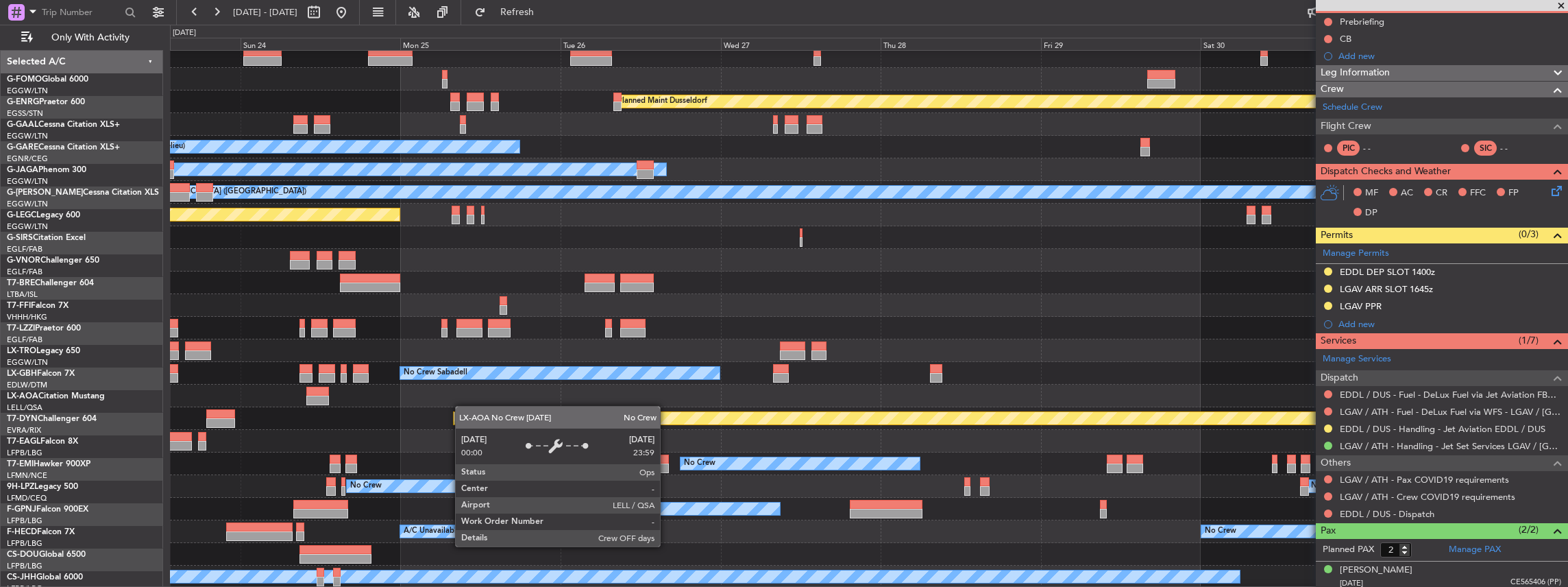
scroll to position [28, 0]
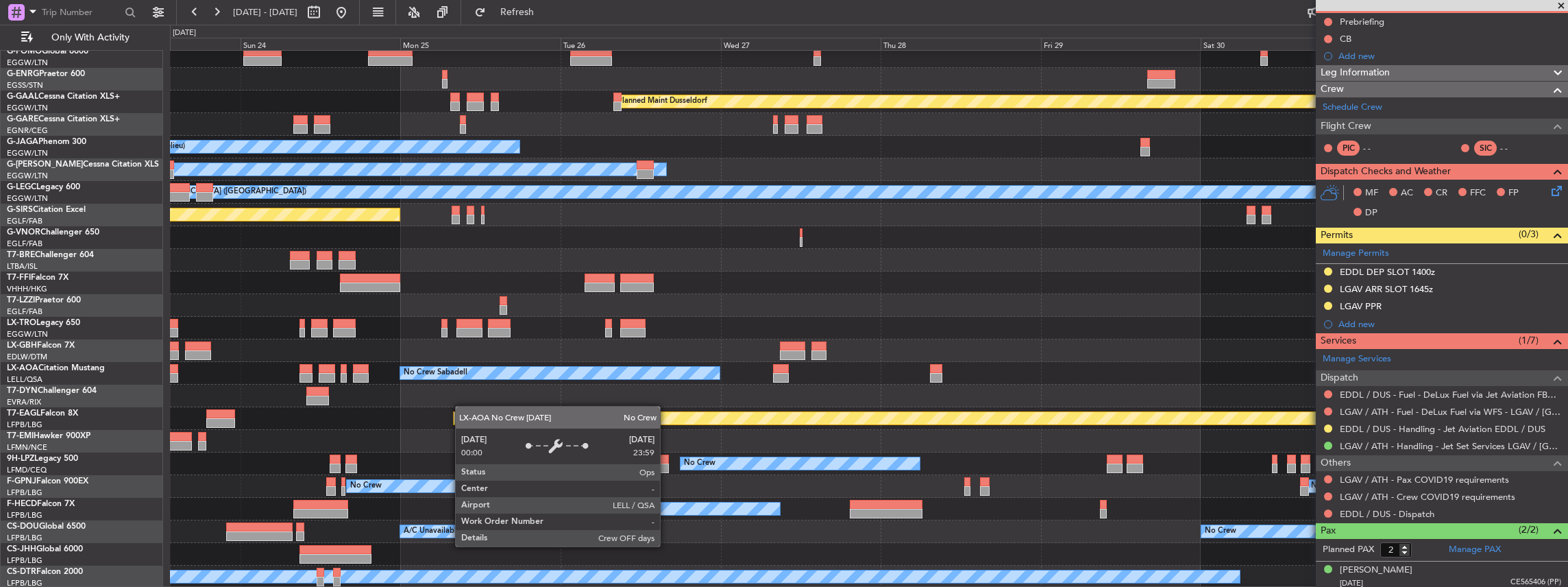
click at [458, 366] on div "No Crew Sabadell No Crew Sabadell" at bounding box center [869, 373] width 1398 height 22
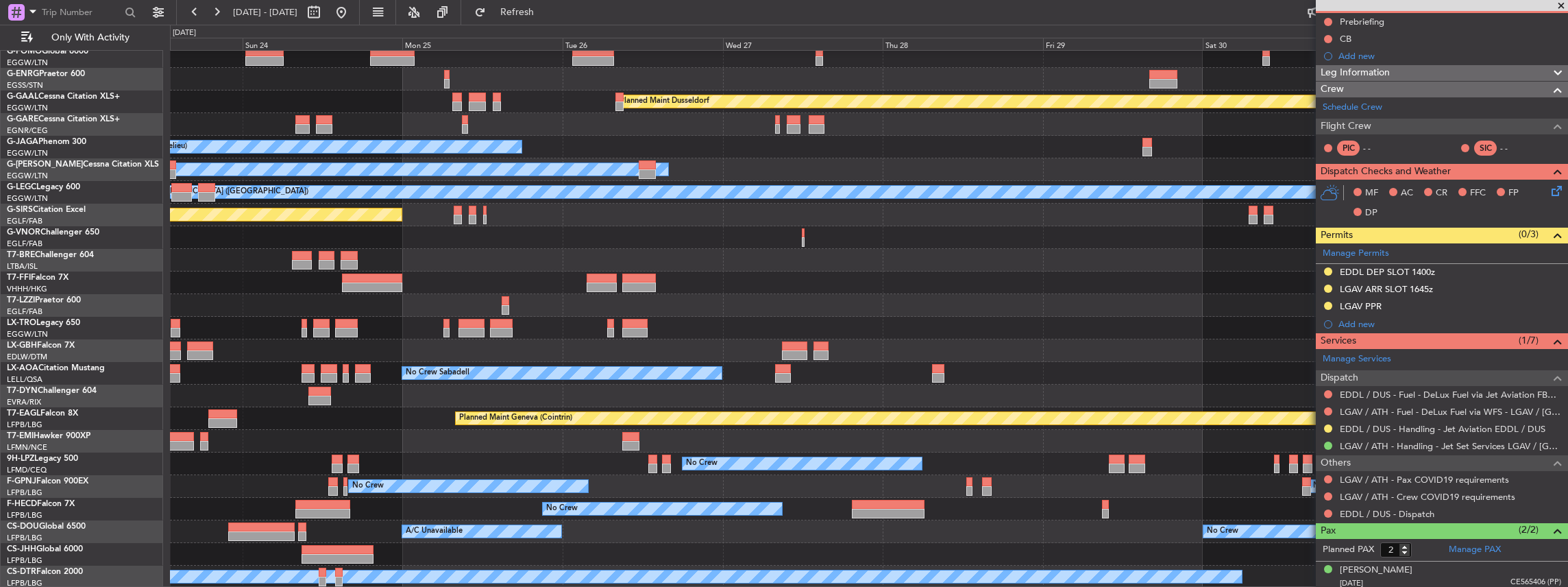
click at [350, 368] on div "Planned Maint Dusseldorf No Crew Cannes ([GEOGRAPHIC_DATA]) Planned Maint [GEOG…" at bounding box center [869, 305] width 1398 height 565
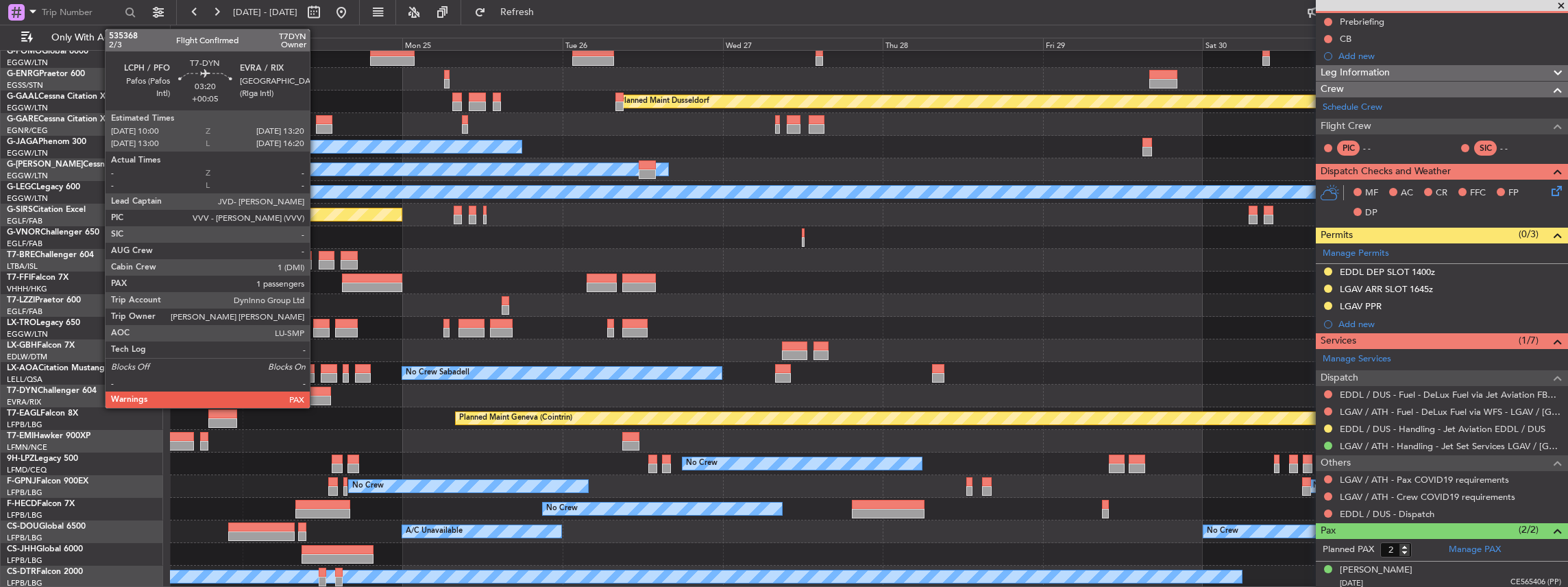
click at [317, 396] on div at bounding box center [320, 400] width 22 height 10
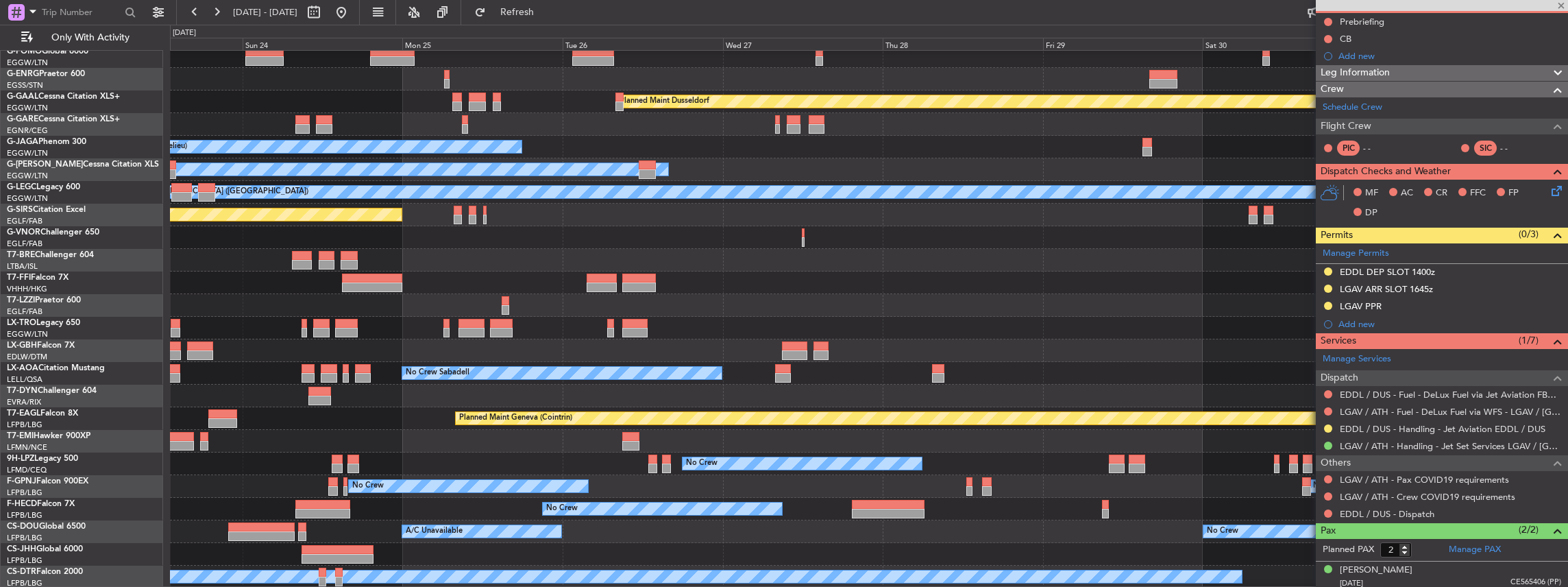
type input "+00:05"
type input "3"
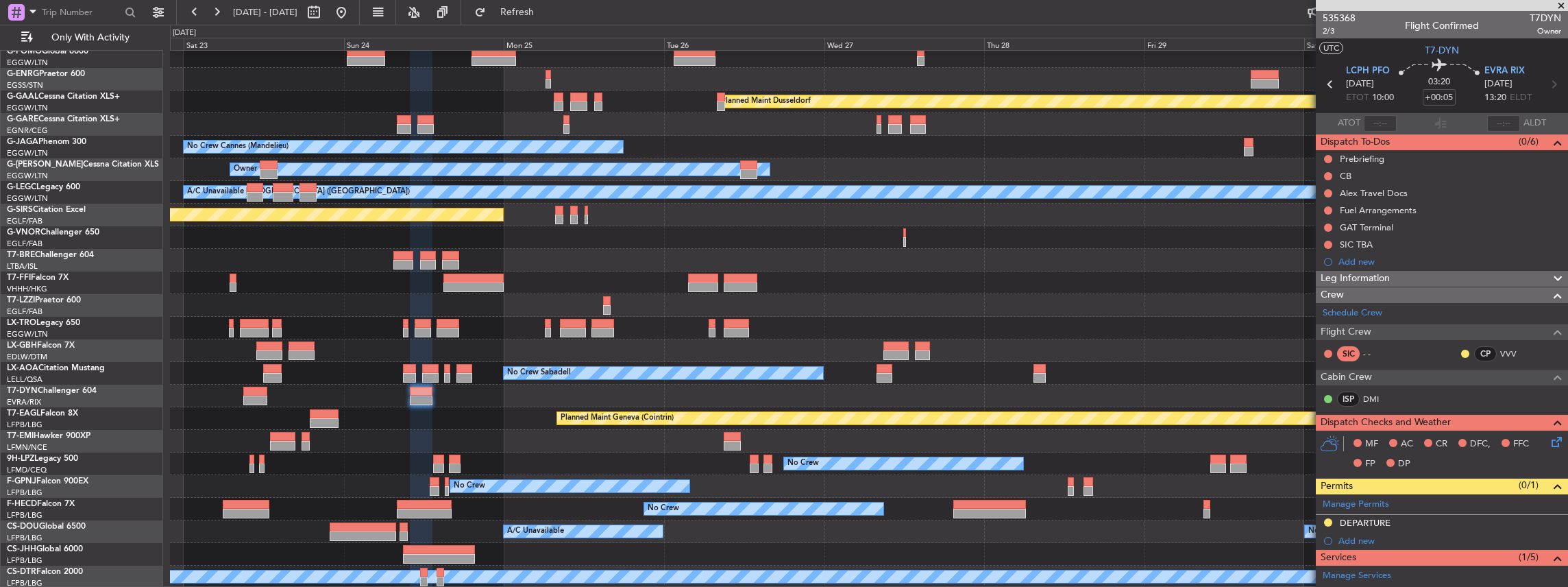
click at [384, 378] on div "No Crew Sabadell No Crew Sabadell" at bounding box center [869, 373] width 1398 height 22
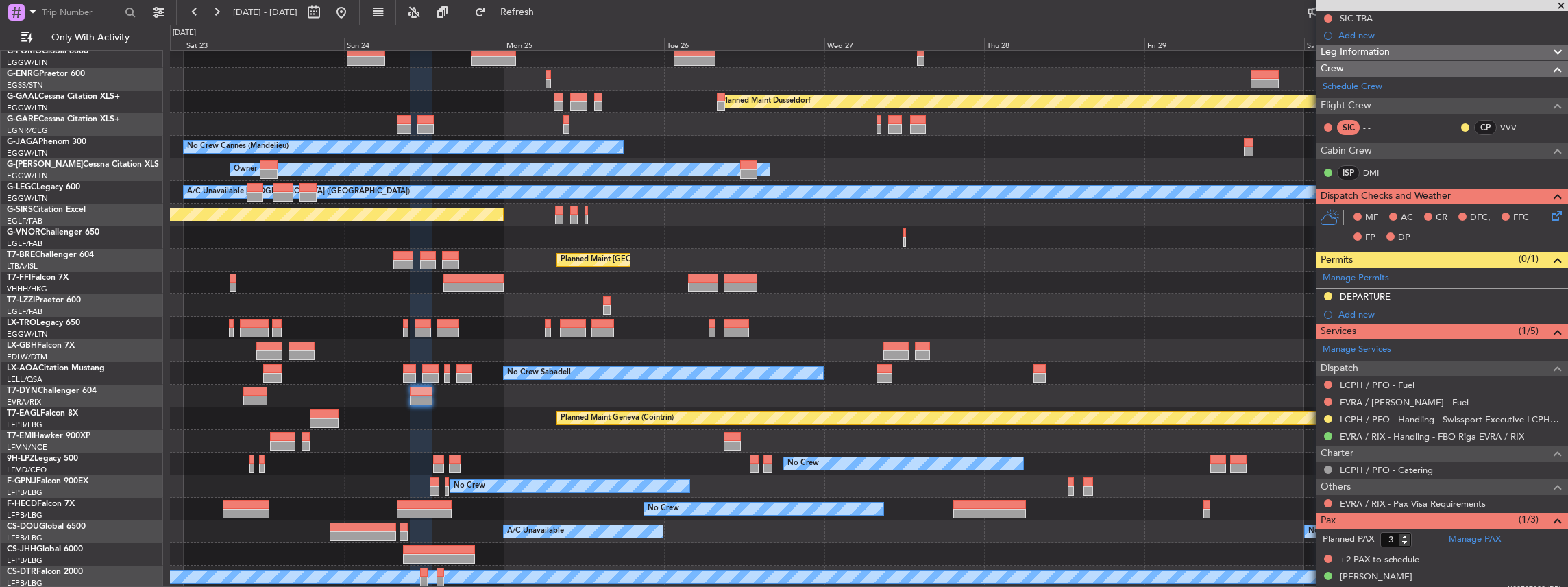
scroll to position [234, 0]
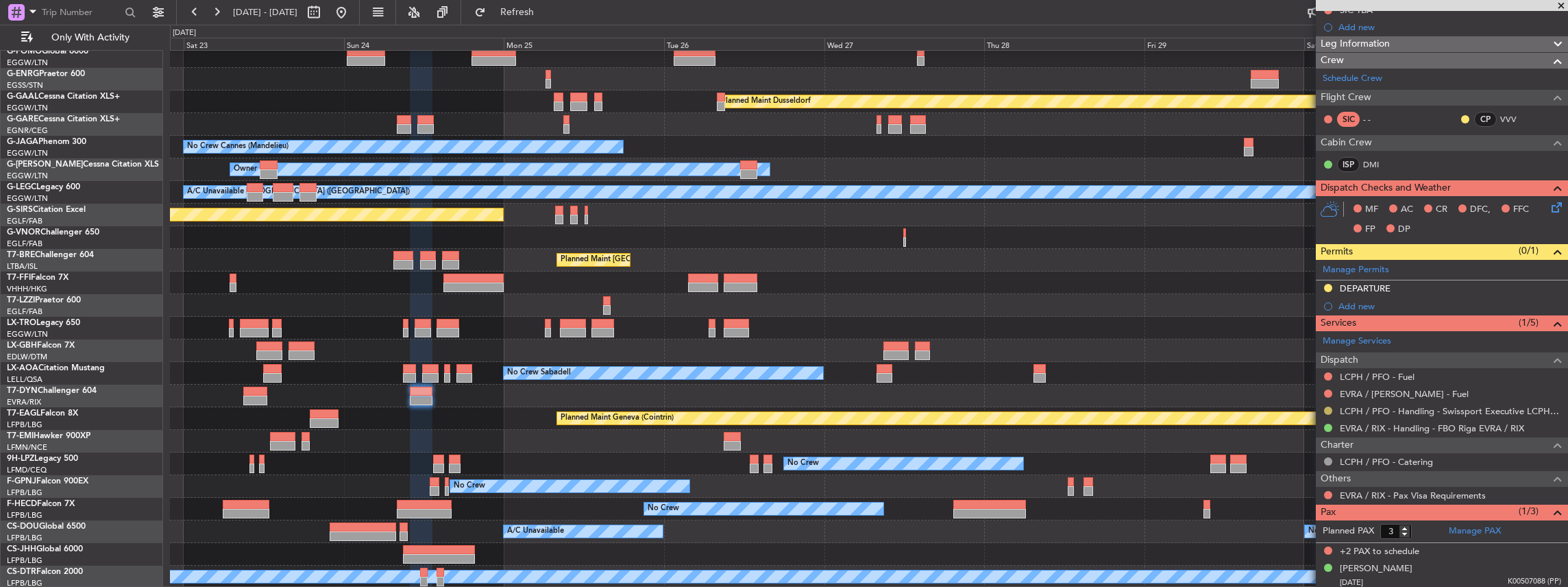
click at [1326, 407] on button at bounding box center [1328, 410] width 8 height 8
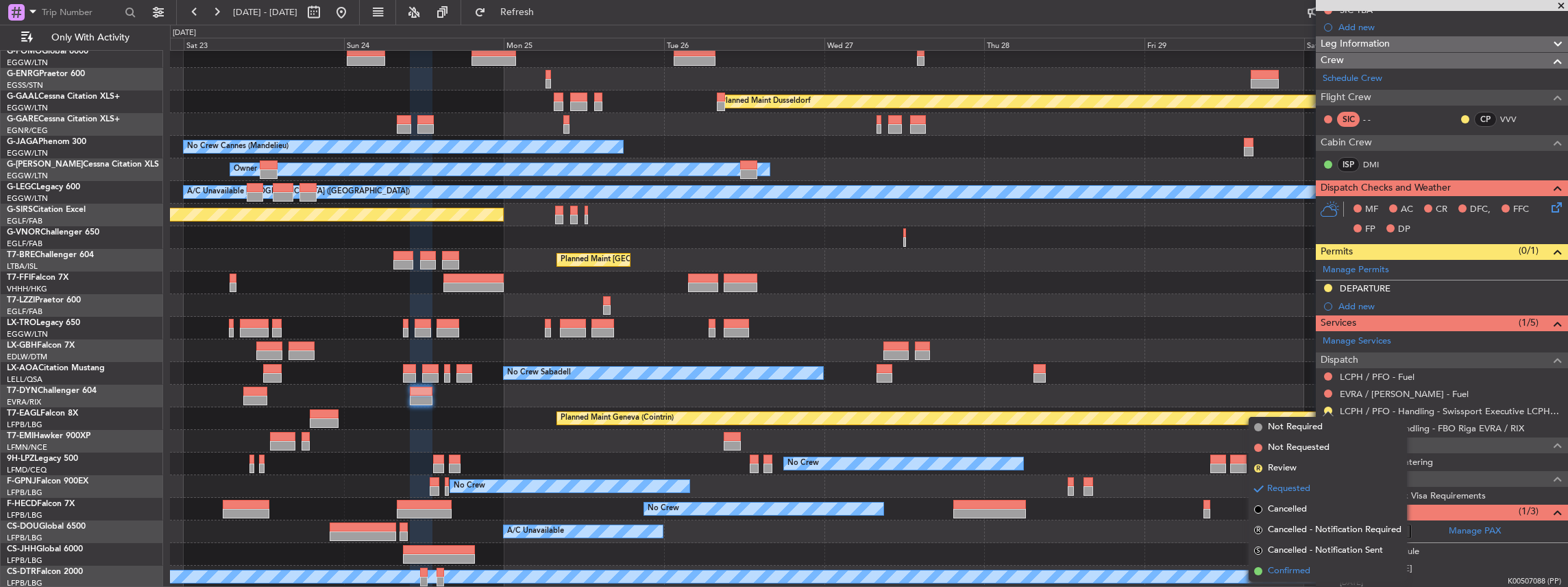
click at [1277, 566] on span "Confirmed" at bounding box center [1289, 571] width 43 height 13
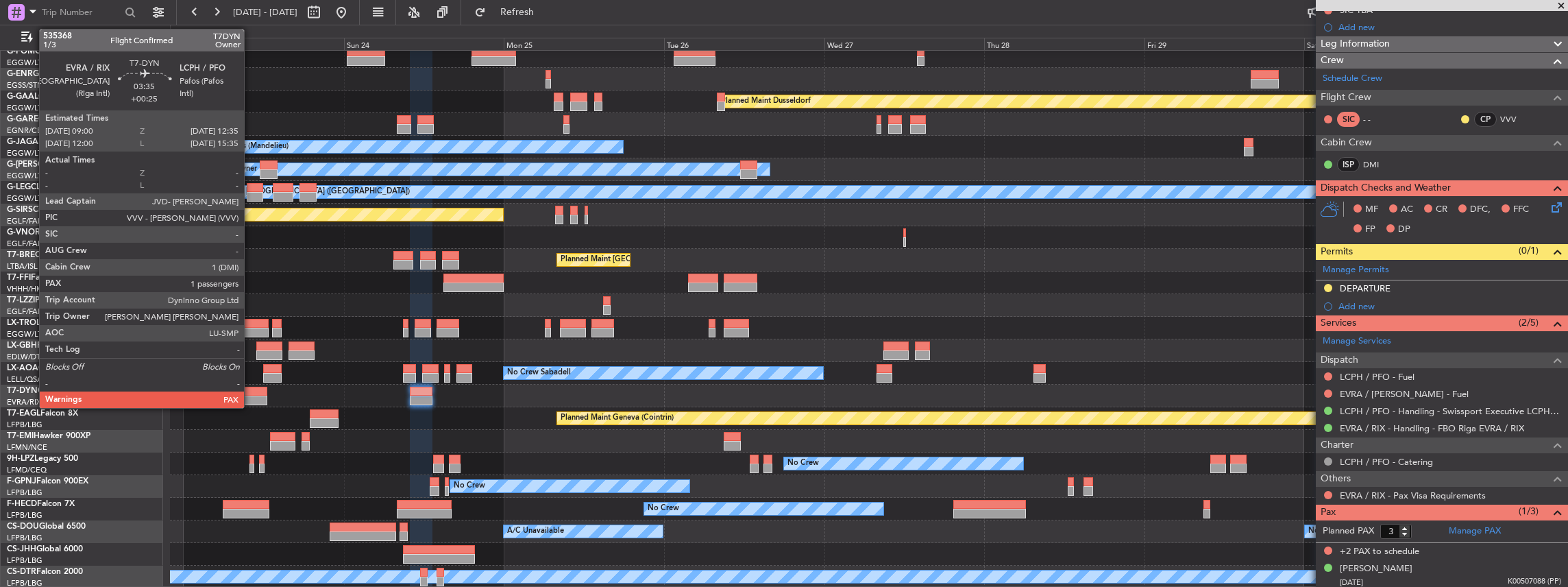
click at [251, 396] on div at bounding box center [255, 400] width 24 height 10
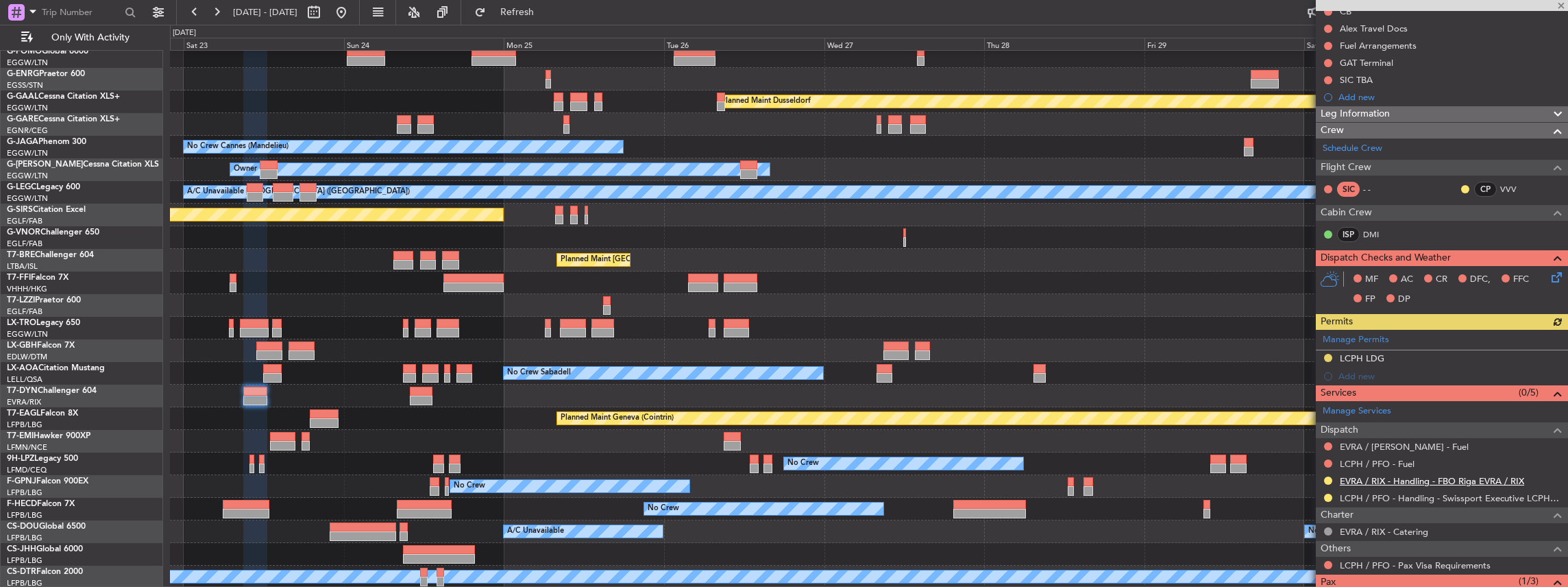
scroll to position [182, 0]
click at [1325, 494] on button at bounding box center [1328, 496] width 8 height 8
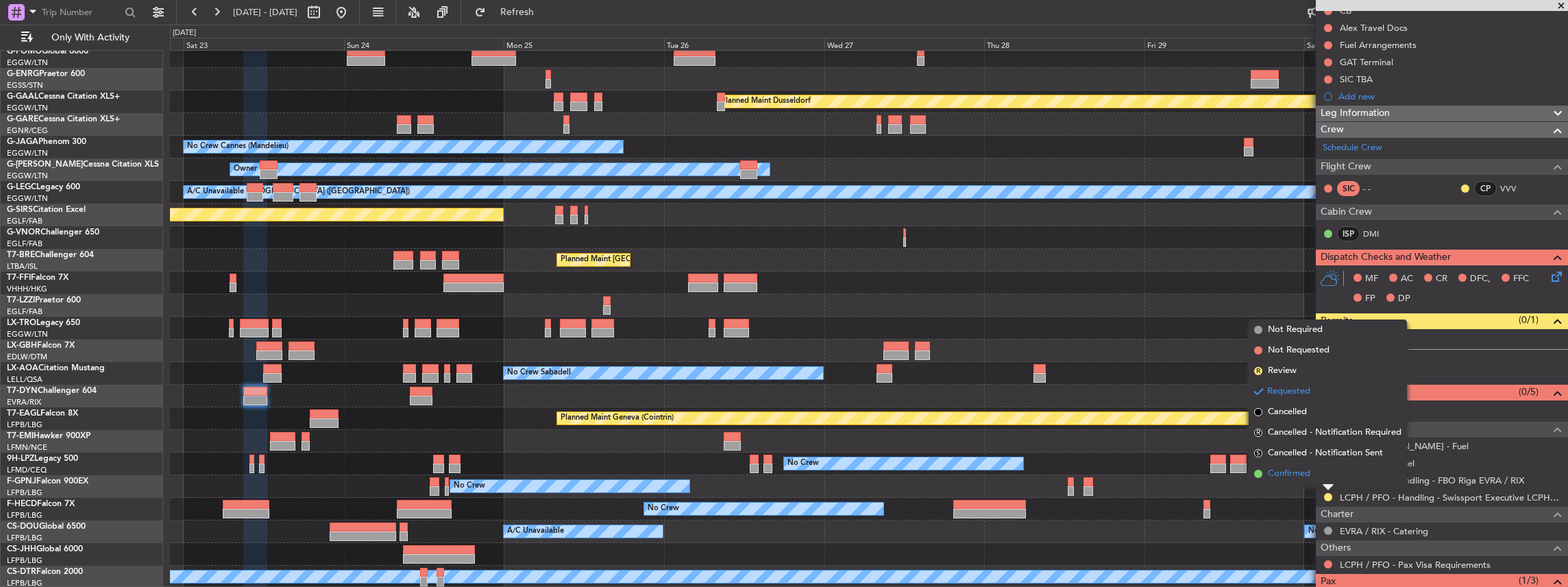
click at [1315, 475] on li "Confirmed" at bounding box center [1328, 473] width 158 height 20
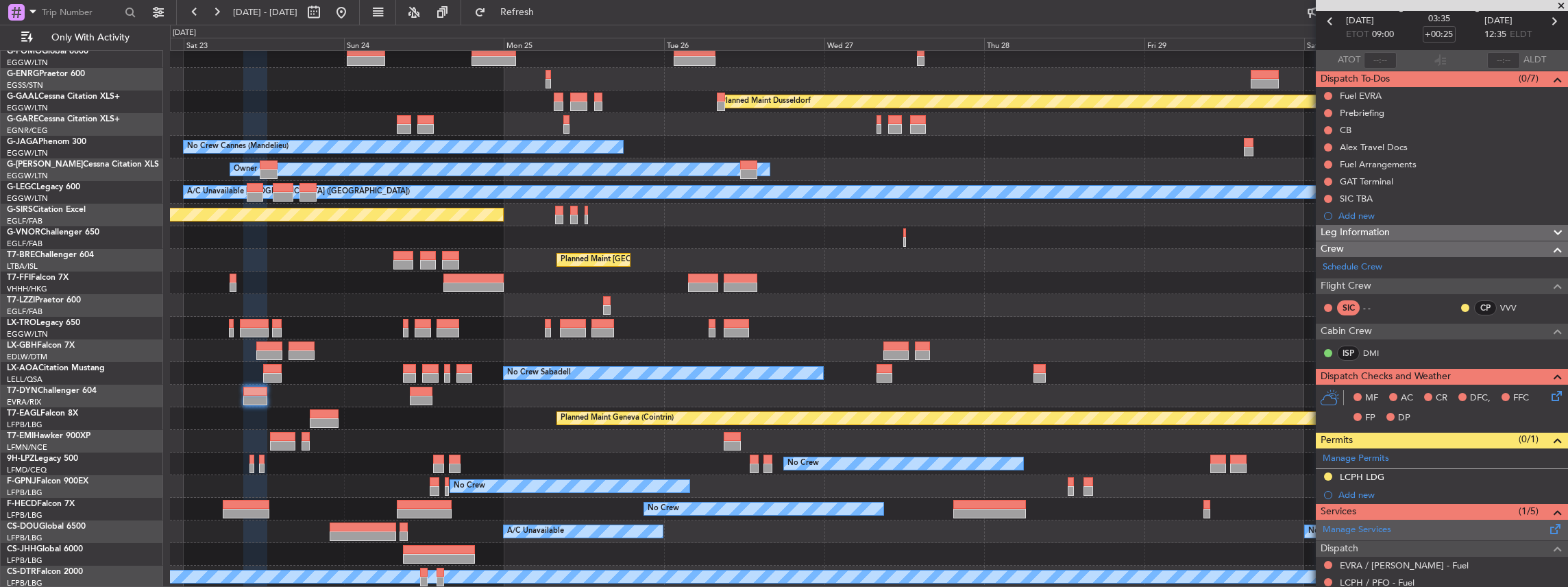
scroll to position [0, 0]
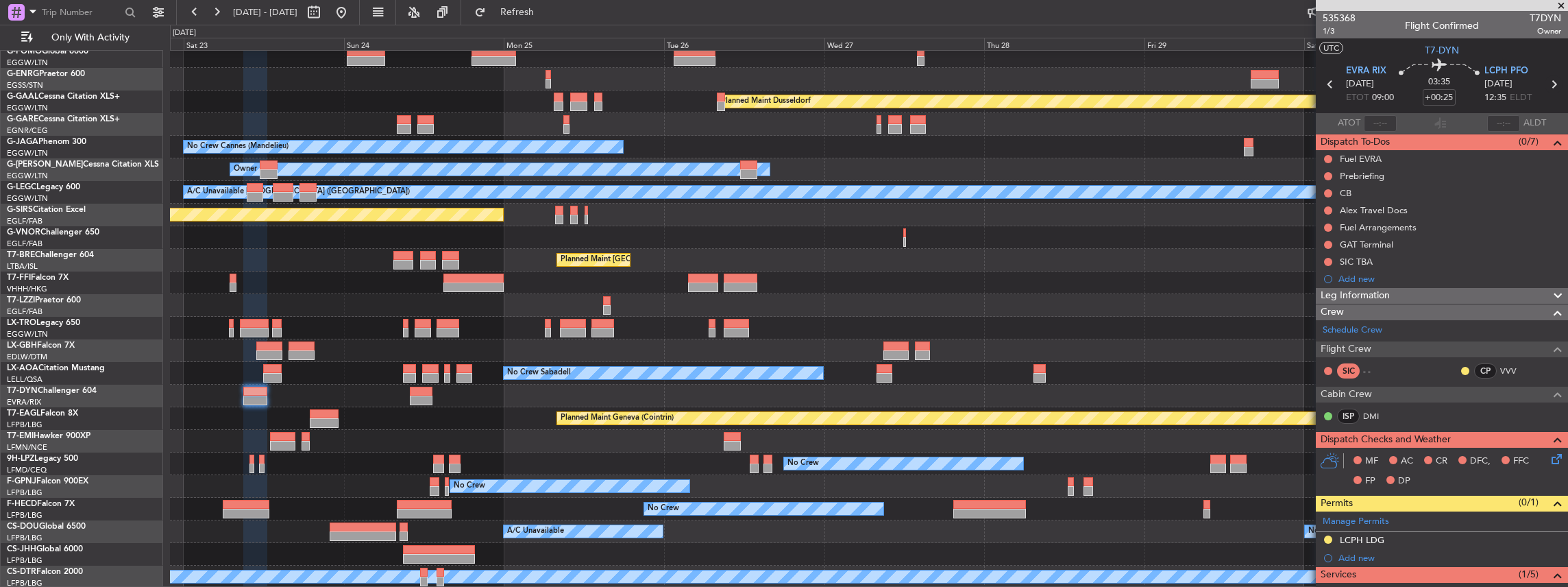
click at [1549, 81] on icon at bounding box center [1554, 85] width 18 height 18
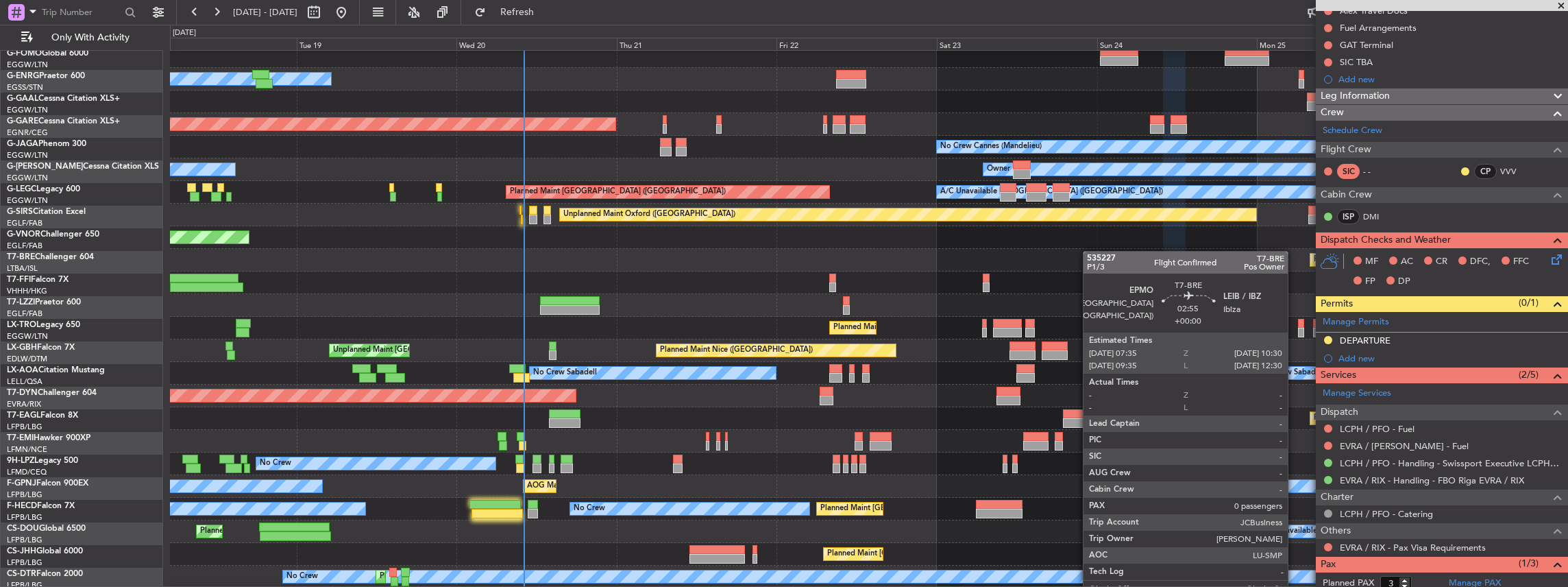
scroll to position [28, 0]
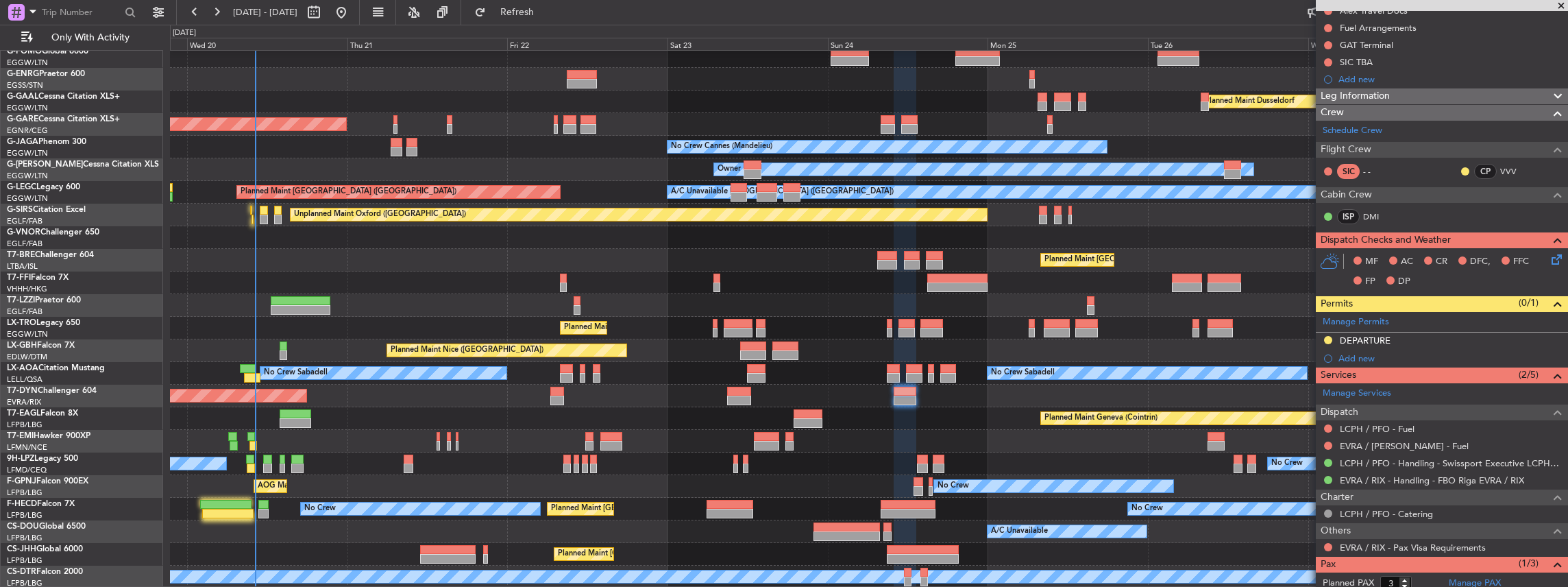
click at [821, 225] on div "Owner Planned [GEOGRAPHIC_DATA] Unplanned Maint [PERSON_NAME] No Crew Cannes ([…" at bounding box center [869, 305] width 1398 height 565
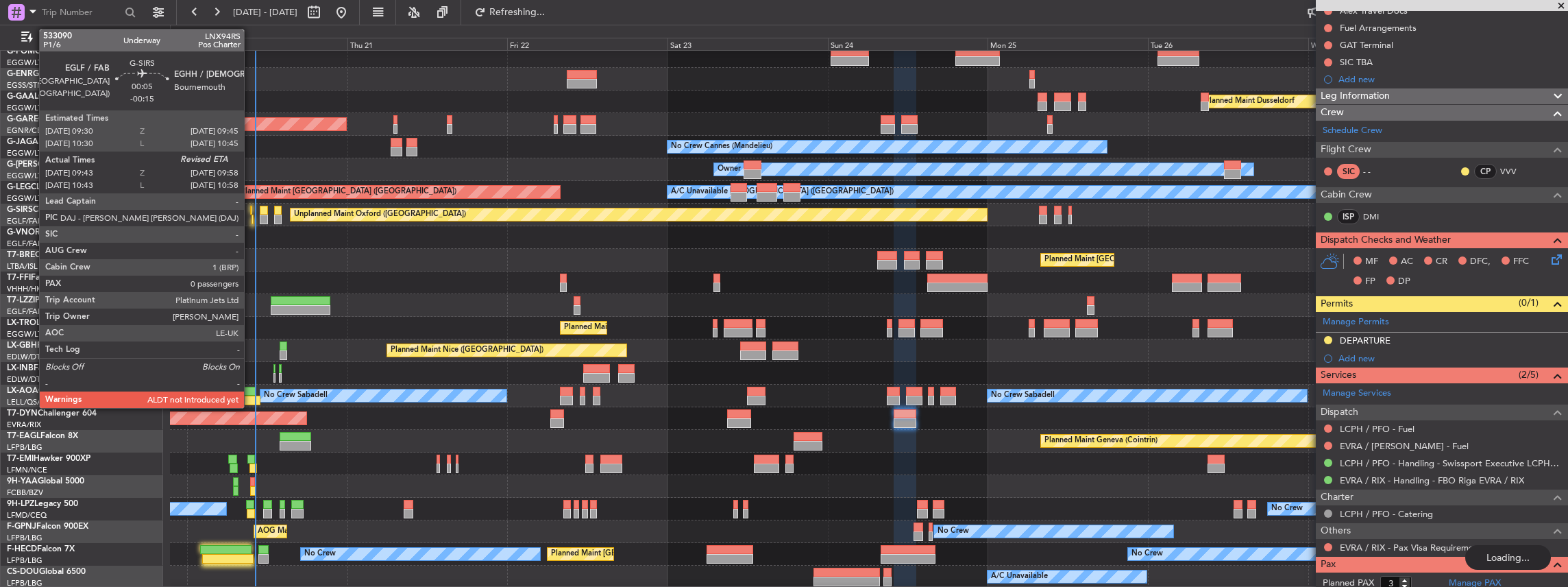
click at [252, 219] on div at bounding box center [252, 219] width 2 height 10
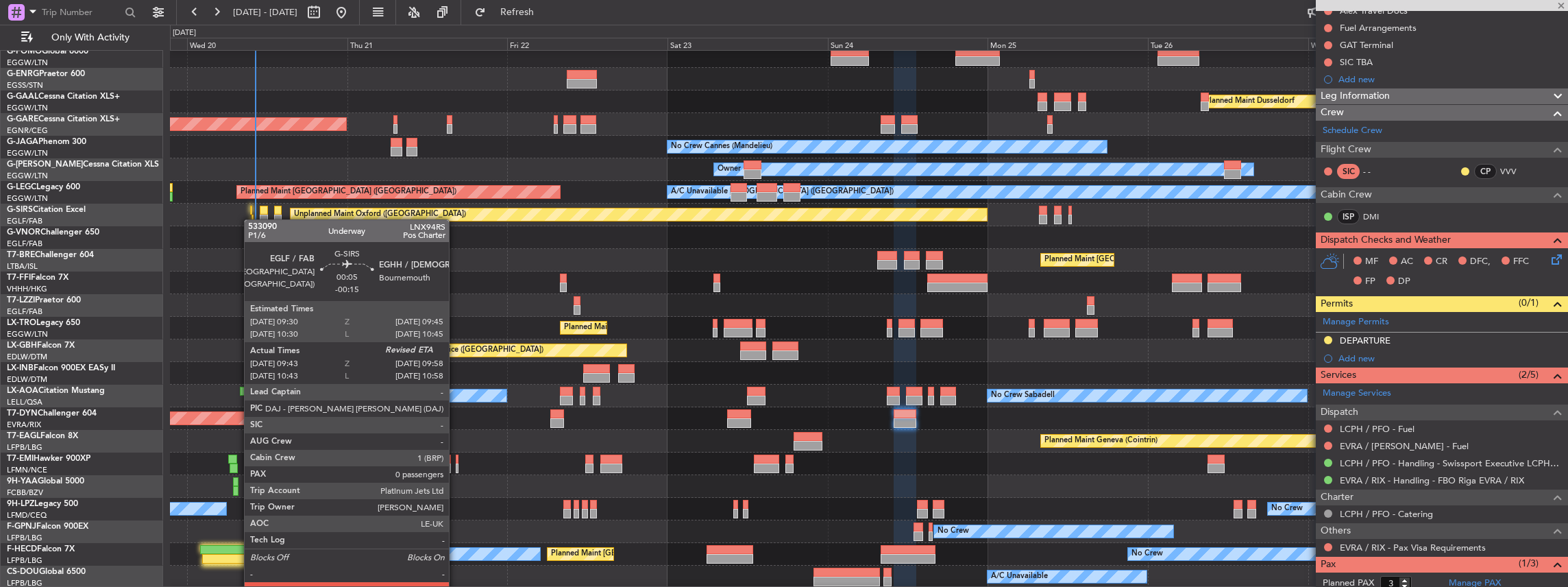
type input "-00:15"
type input "09:43"
type input "0"
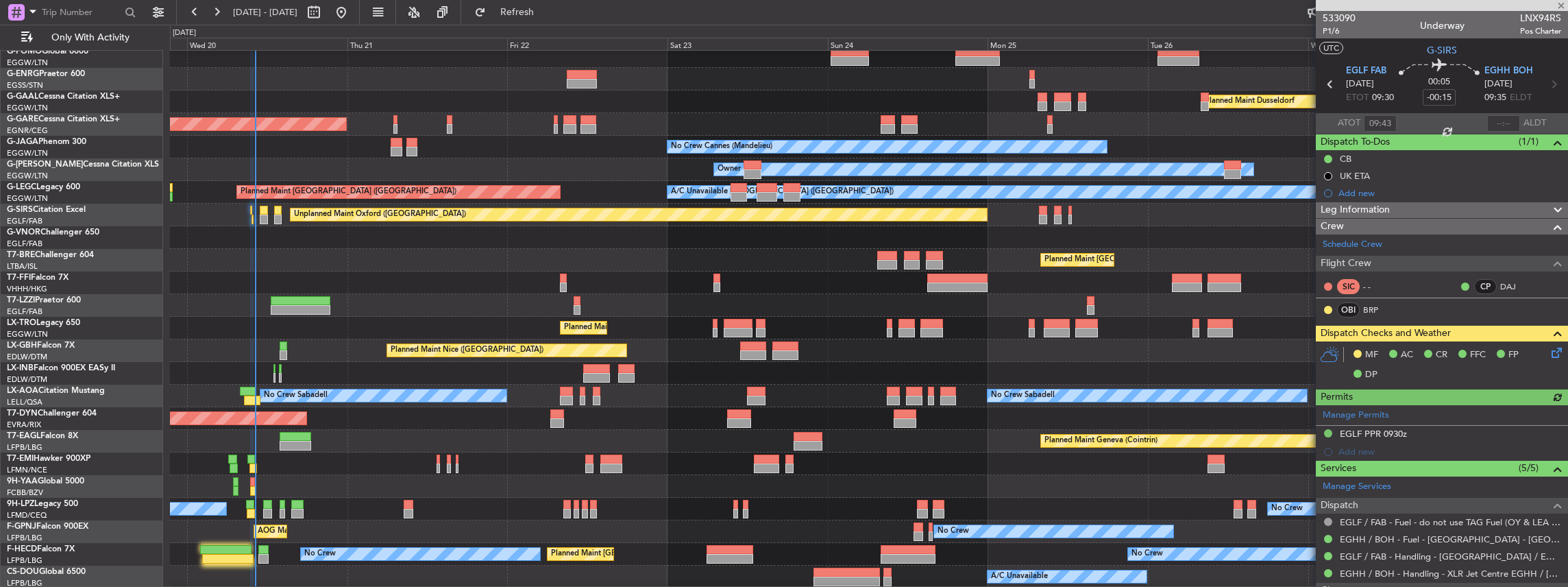
click at [1487, 125] on div at bounding box center [1504, 124] width 33 height 16
click at [1495, 124] on input "text" at bounding box center [1504, 124] width 33 height 16
click at [1446, 125] on section "ATOT 09:43 1008 ALDT" at bounding box center [1441, 123] width 252 height 20
type input "10:08"
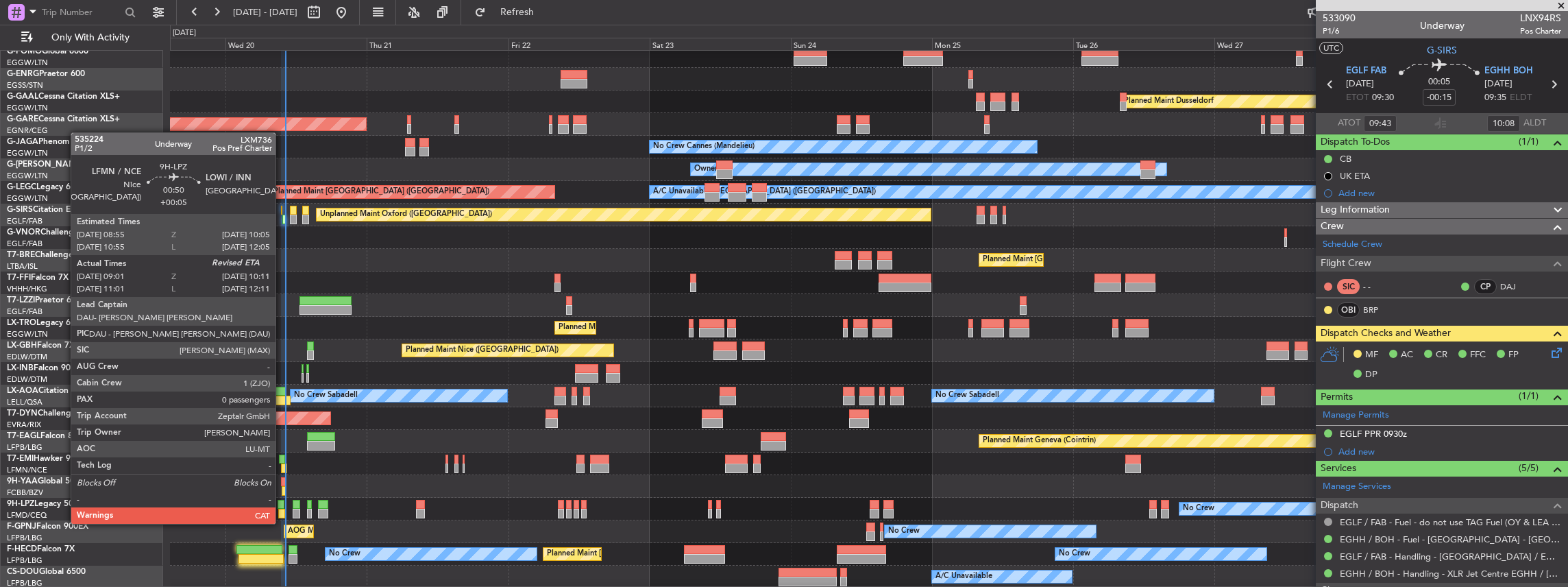
click at [281, 510] on div at bounding box center [282, 513] width 7 height 10
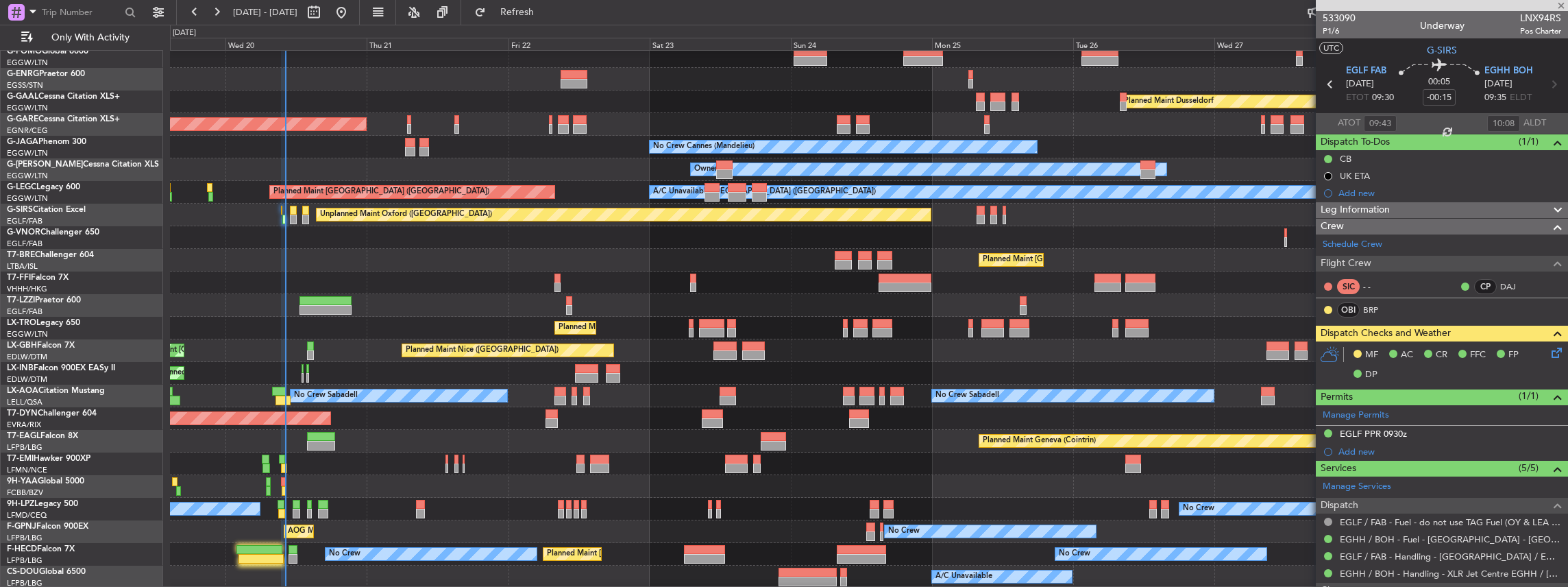
type input "+00:05"
type input "09:16"
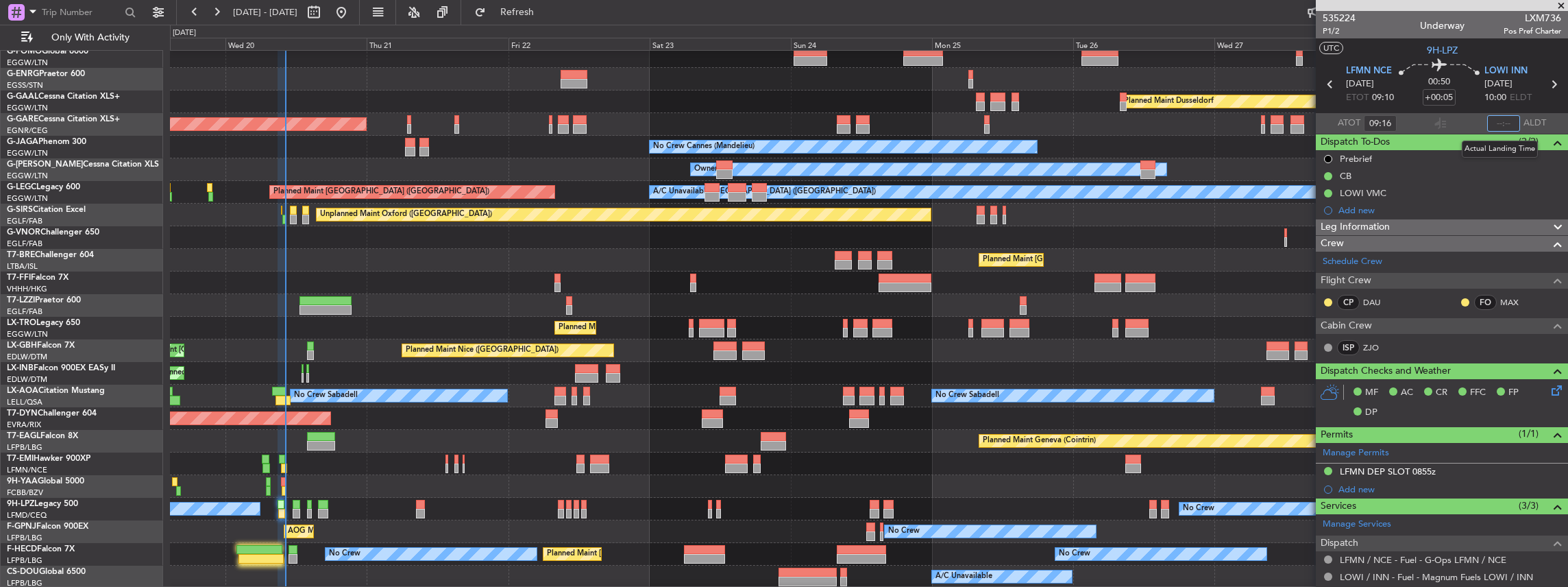
click at [1504, 121] on input "text" at bounding box center [1504, 124] width 33 height 16
click at [1447, 124] on section "ATOT 09:16 1009 ALDT" at bounding box center [1441, 123] width 252 height 20
type input "10:09"
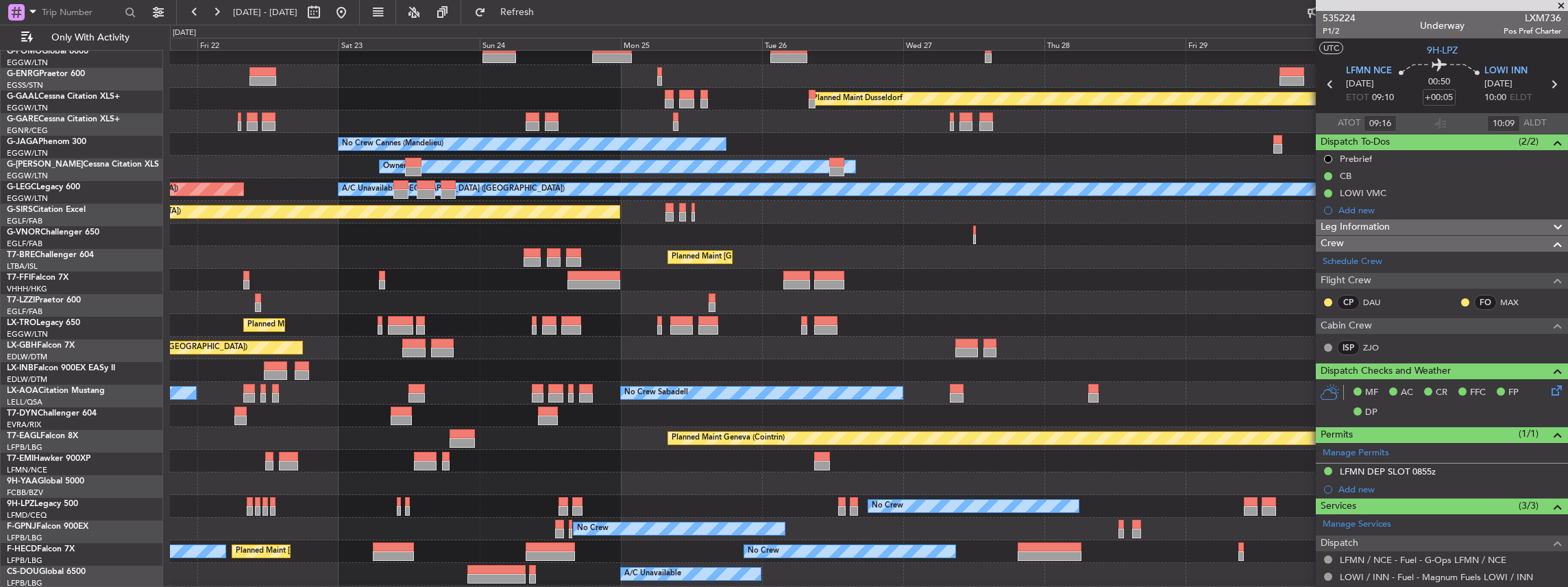
scroll to position [31, 0]
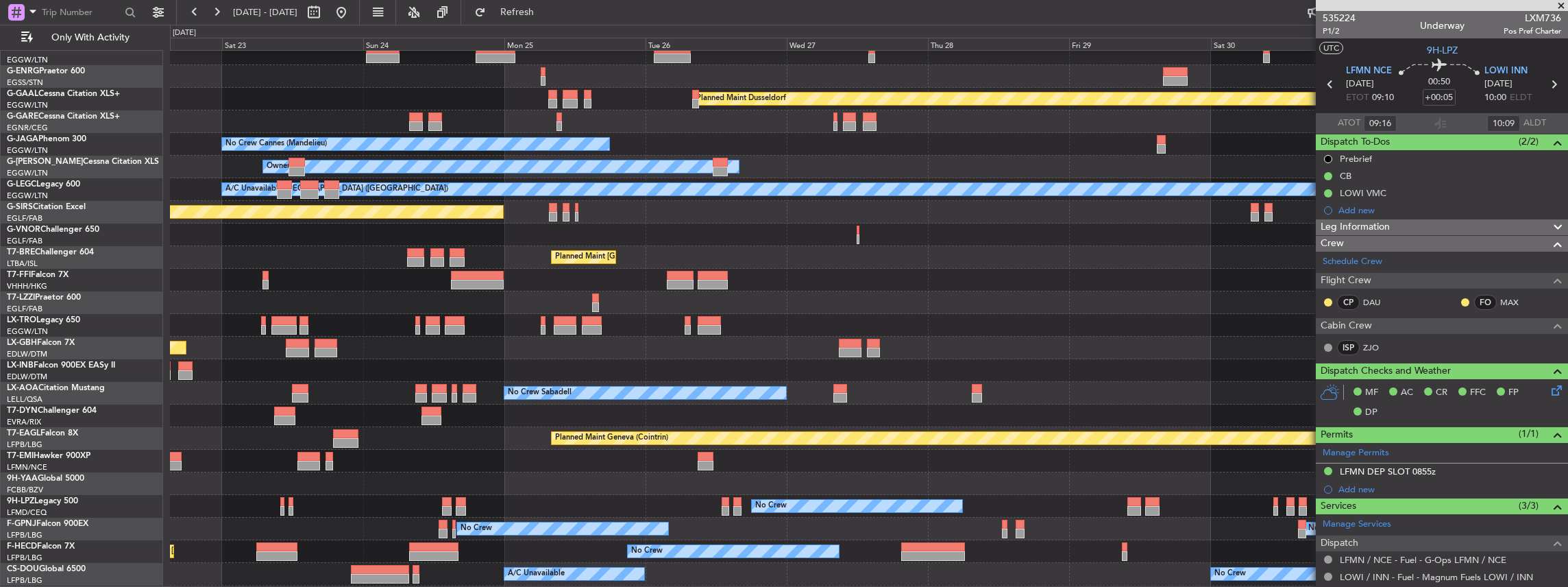
click at [797, 299] on div "Owner [GEOGRAPHIC_DATA] ([GEOGRAPHIC_DATA])" at bounding box center [869, 302] width 1398 height 22
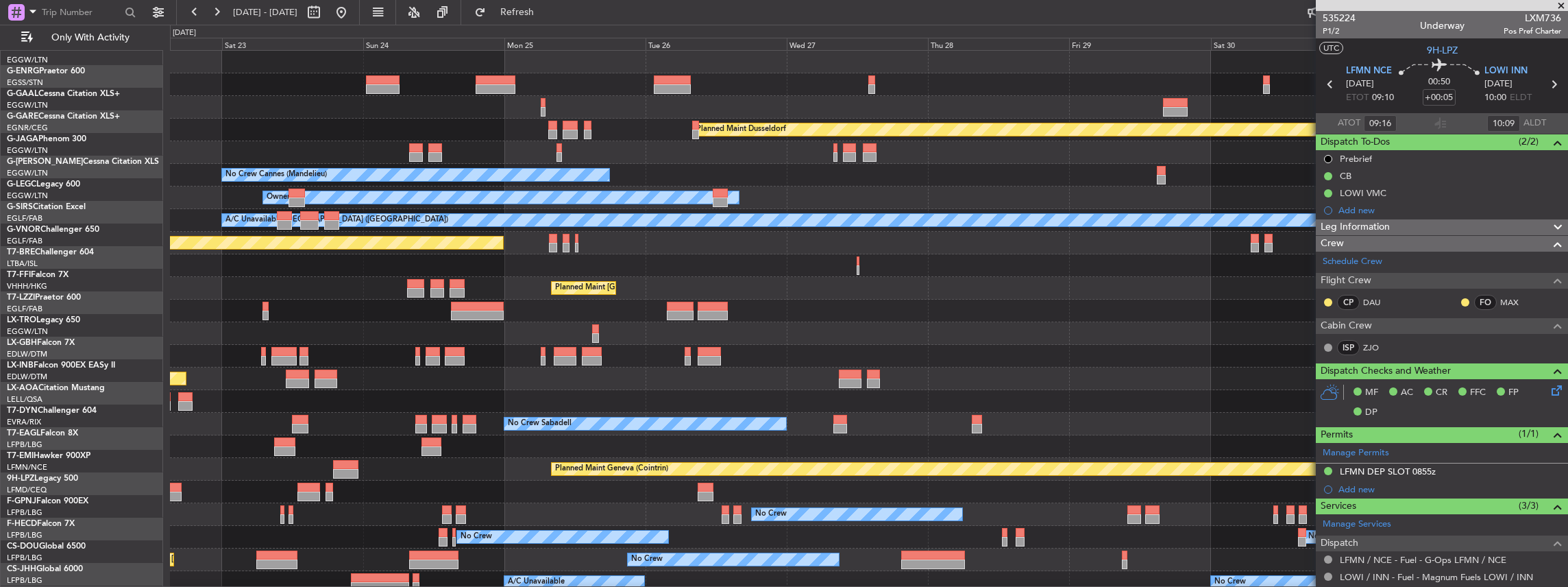
scroll to position [0, 0]
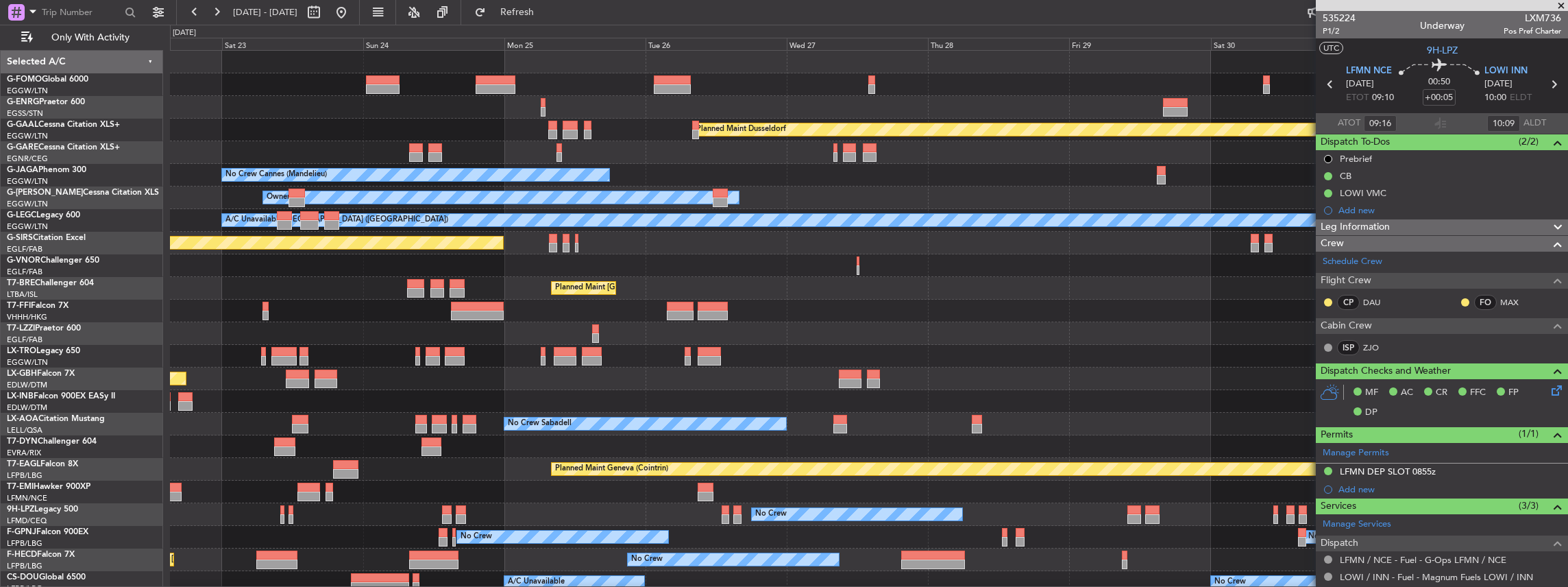
click at [163, 166] on div "Selected A/C G-FOMO Global 6000 EGGW/LTN [GEOGRAPHIC_DATA] ([GEOGRAPHIC_DATA]) …" at bounding box center [82, 319] width 162 height 538
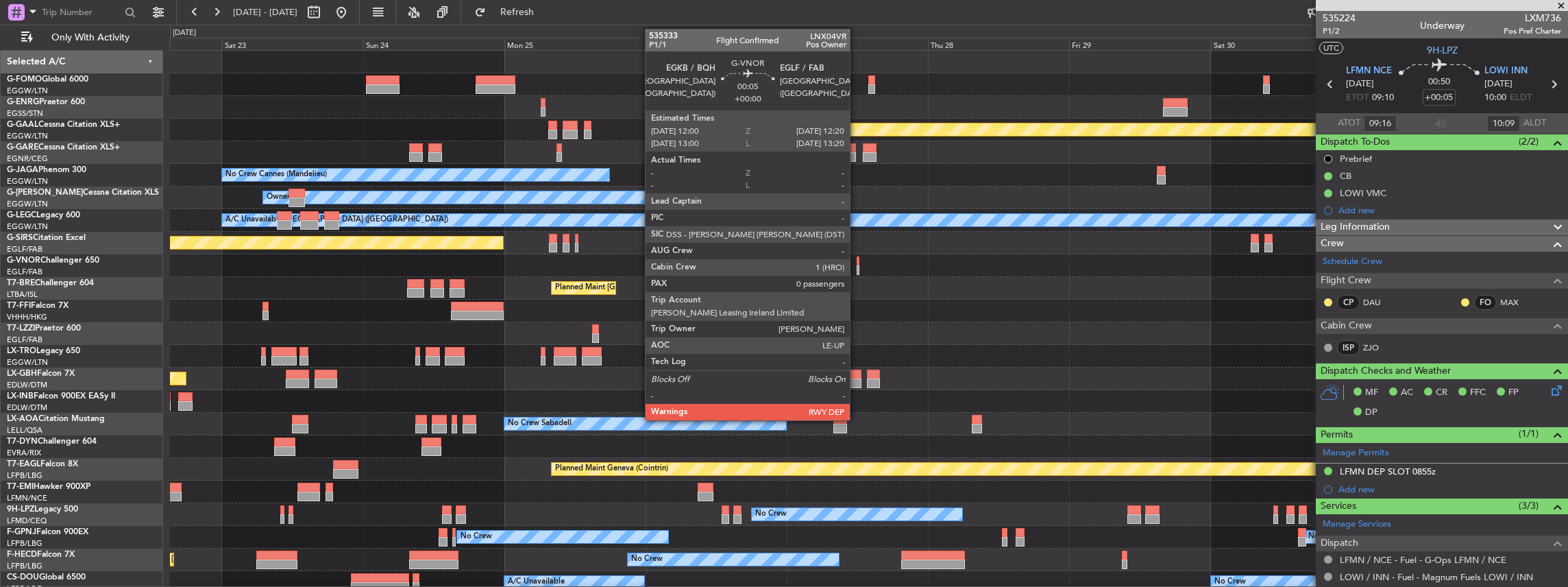
click at [857, 270] on div at bounding box center [857, 270] width 2 height 10
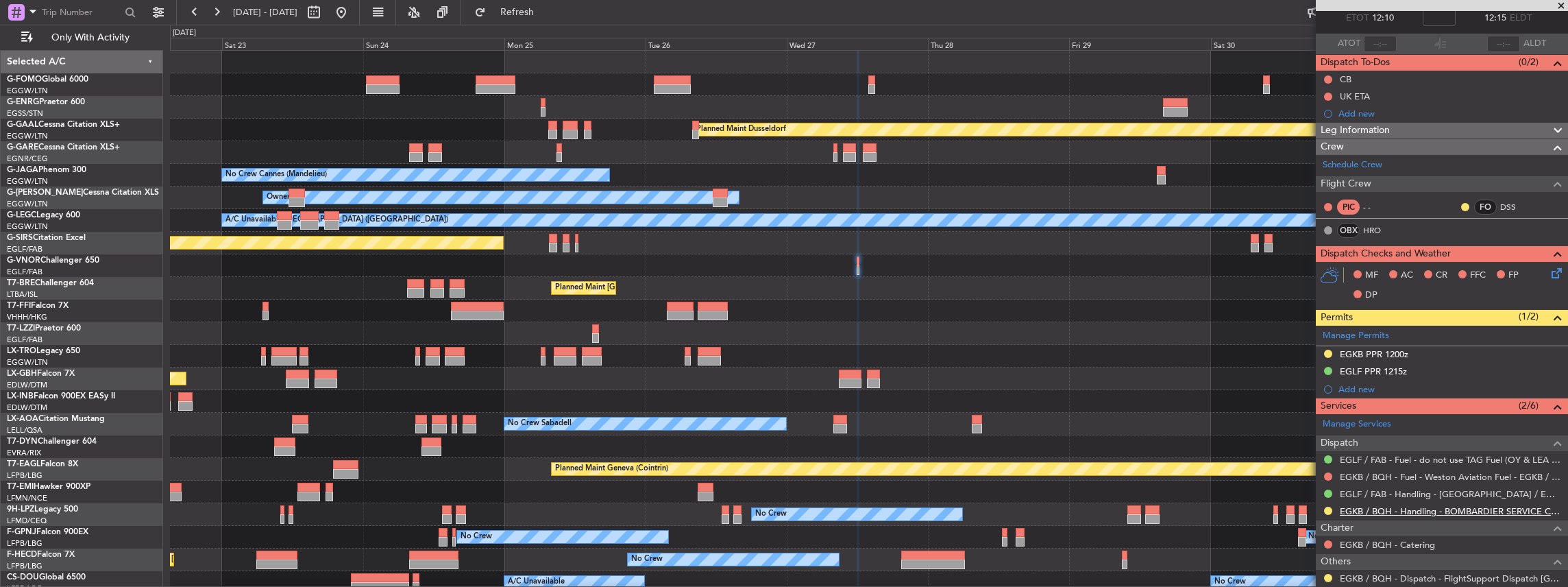
scroll to position [148, 0]
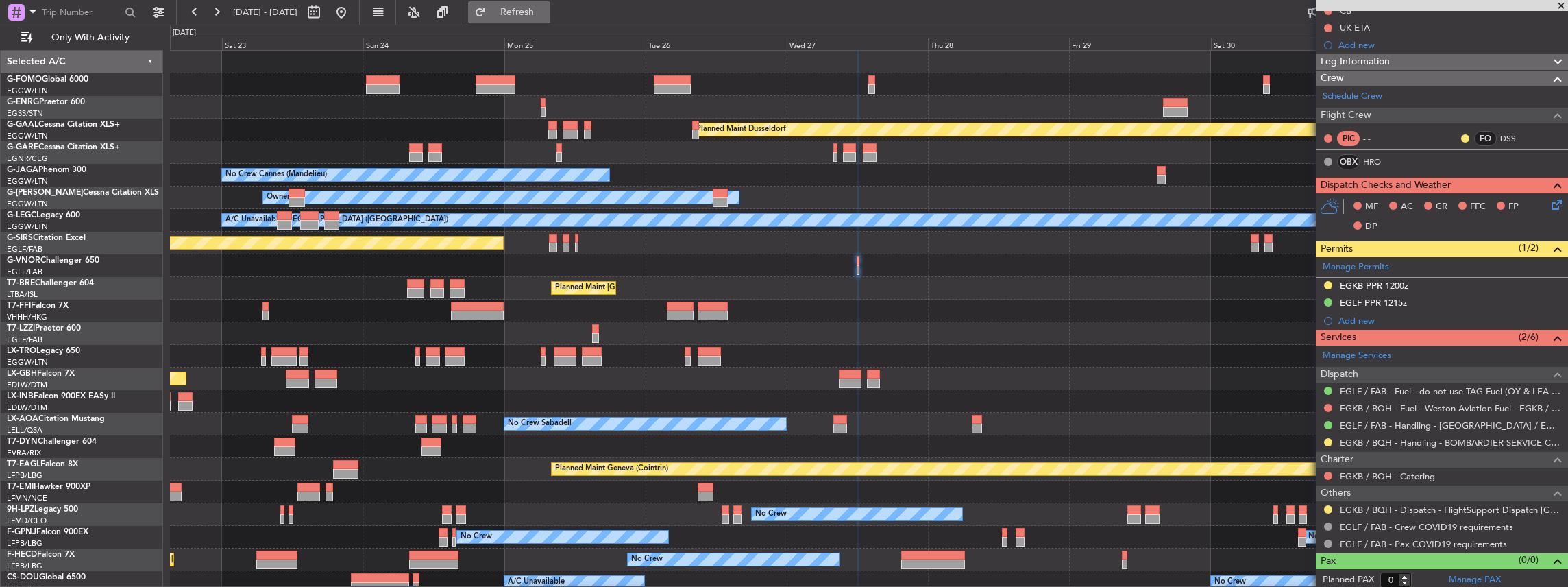
click at [538, 7] on span "Refresh" at bounding box center [517, 12] width 58 height 10
click at [851, 311] on div at bounding box center [869, 311] width 1398 height 22
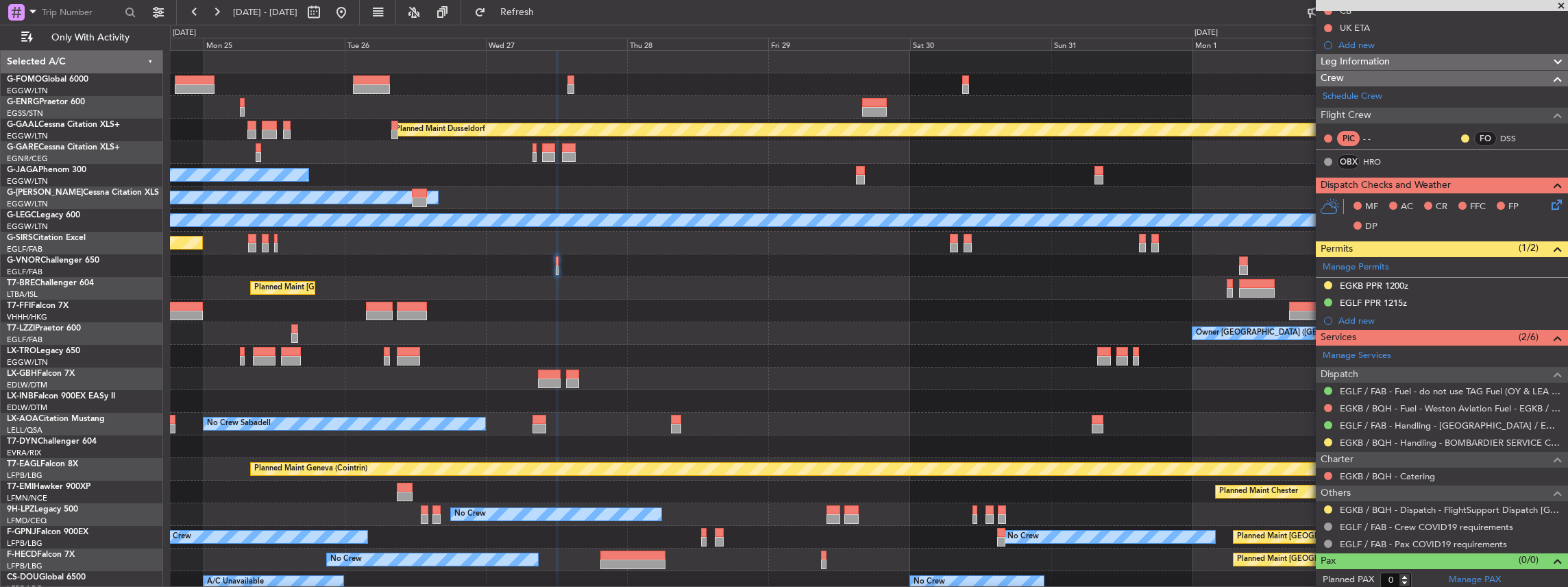
click at [948, 303] on div "Planned Maint Dusseldorf No Crew Cannes ([GEOGRAPHIC_DATA]) Planned Maint [GEOG…" at bounding box center [869, 344] width 1398 height 588
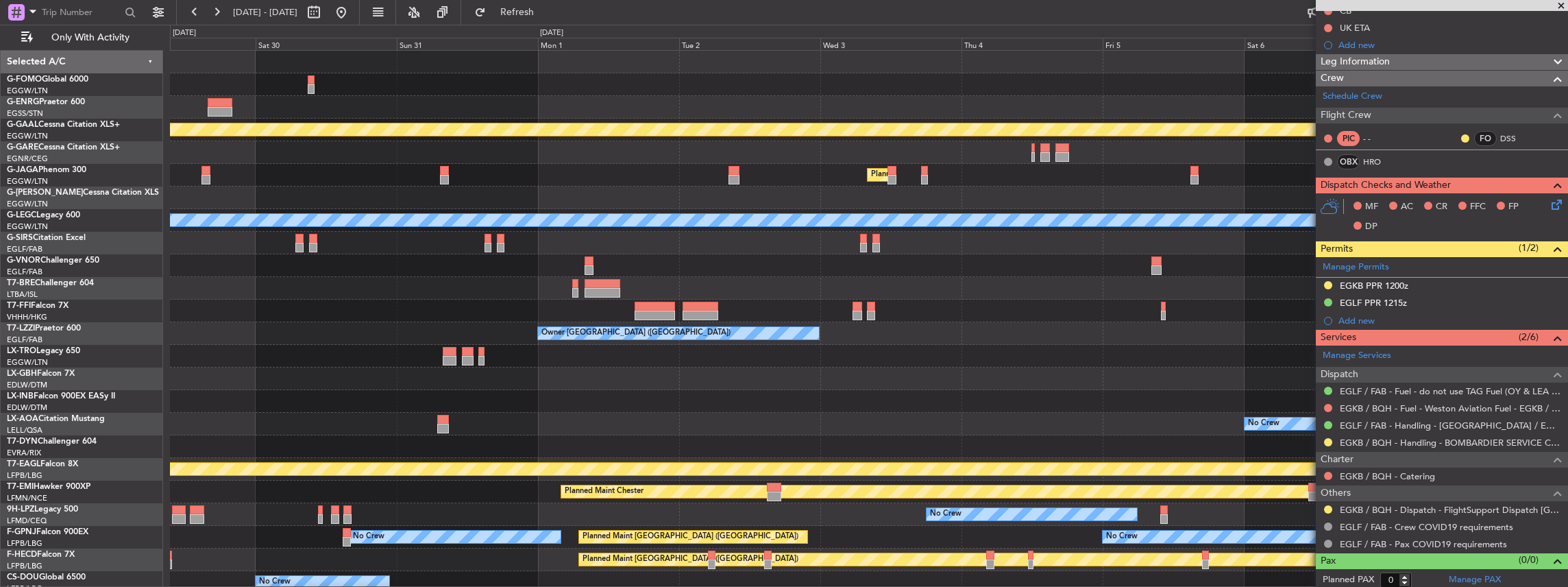
click at [908, 310] on div "Planned Maint Dusseldorf Planned Maint [GEOGRAPHIC_DATA] ([GEOGRAPHIC_DATA]) A/…" at bounding box center [869, 344] width 1398 height 588
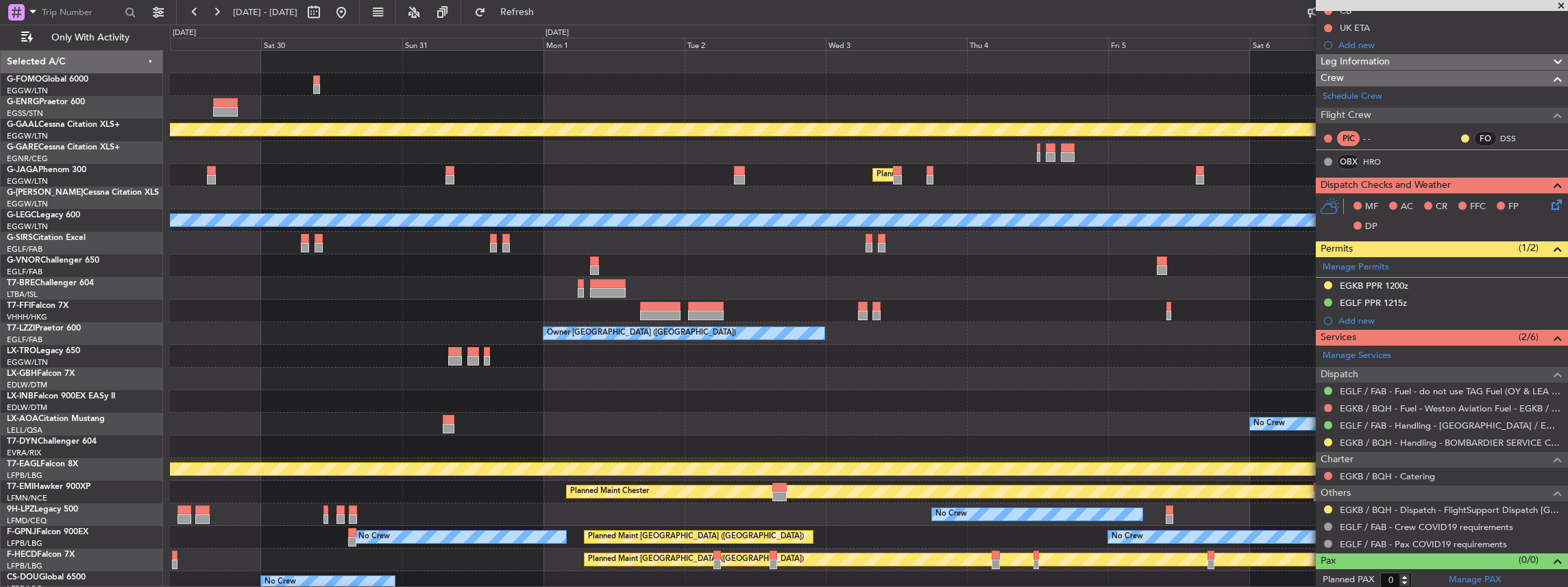
click at [892, 311] on div "Planned Maint Dusseldorf Planned Maint [GEOGRAPHIC_DATA] ([GEOGRAPHIC_DATA]) A/…" at bounding box center [869, 344] width 1398 height 588
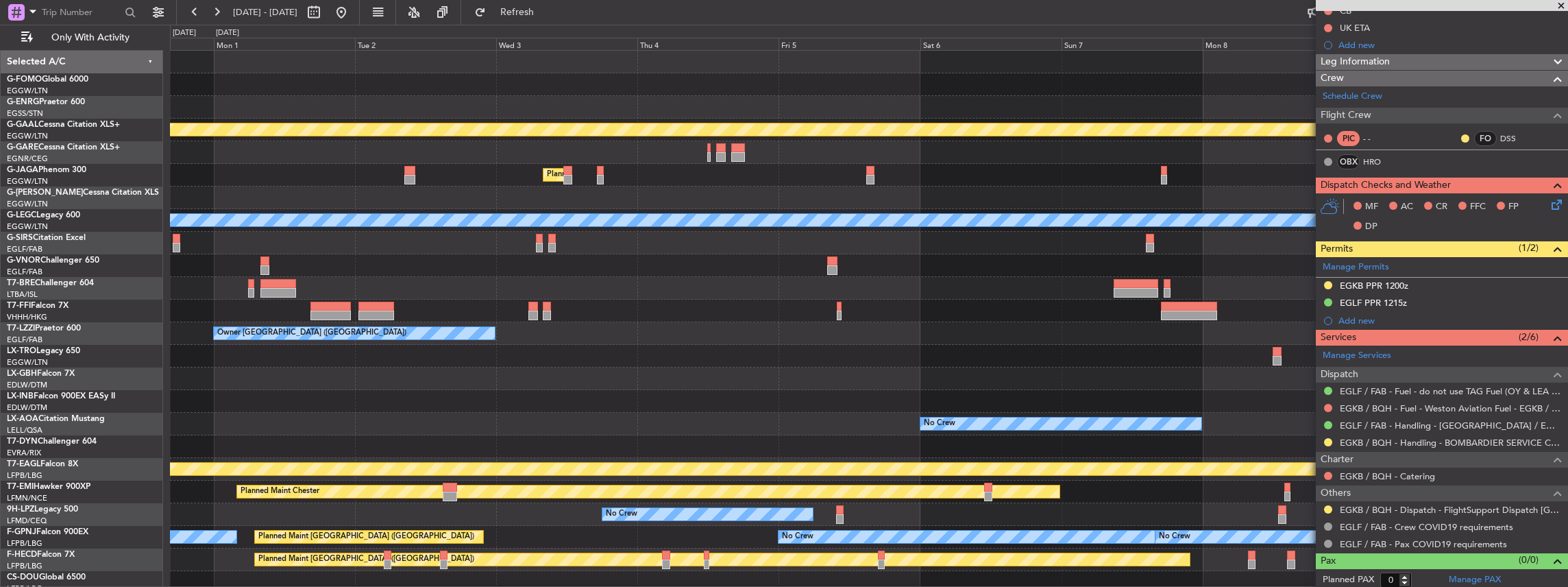
click at [718, 314] on div "Planned Maint Dusseldorf Planned Maint [GEOGRAPHIC_DATA] ([GEOGRAPHIC_DATA]) A/…" at bounding box center [869, 344] width 1398 height 588
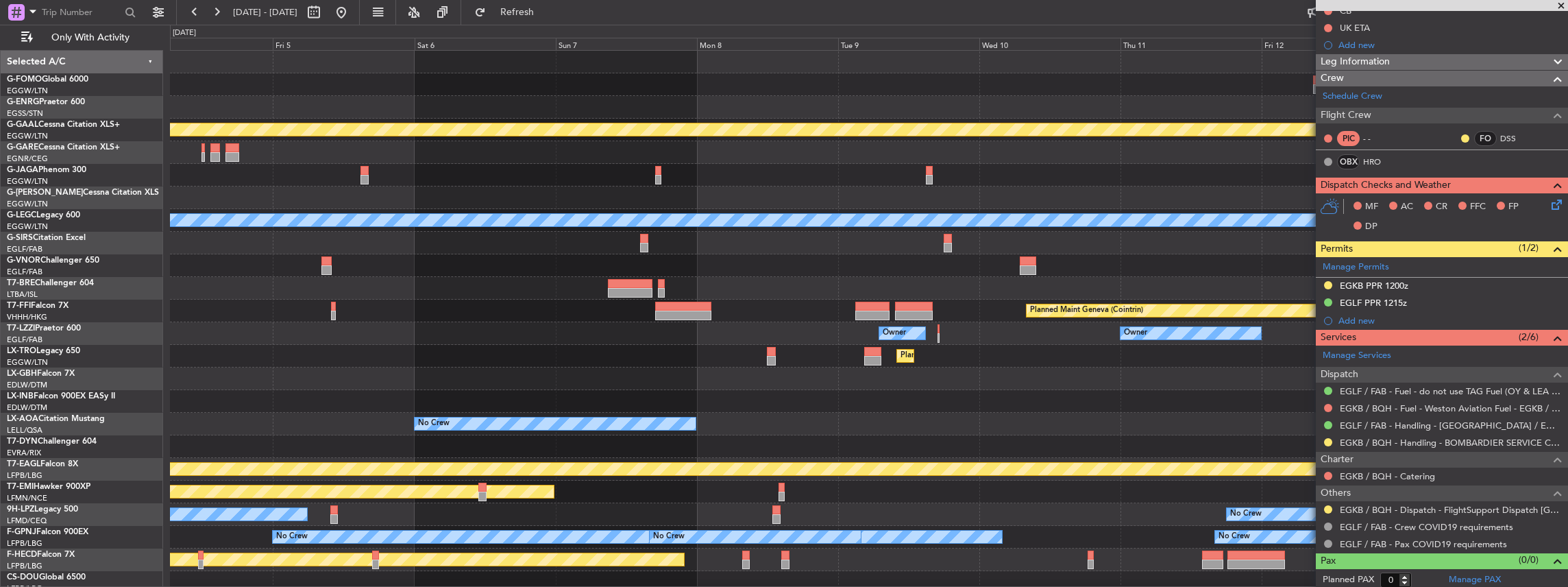
click at [573, 301] on div "Planned Maint Dusseldorf Planned Maint [GEOGRAPHIC_DATA] ([GEOGRAPHIC_DATA]) A/…" at bounding box center [869, 344] width 1398 height 588
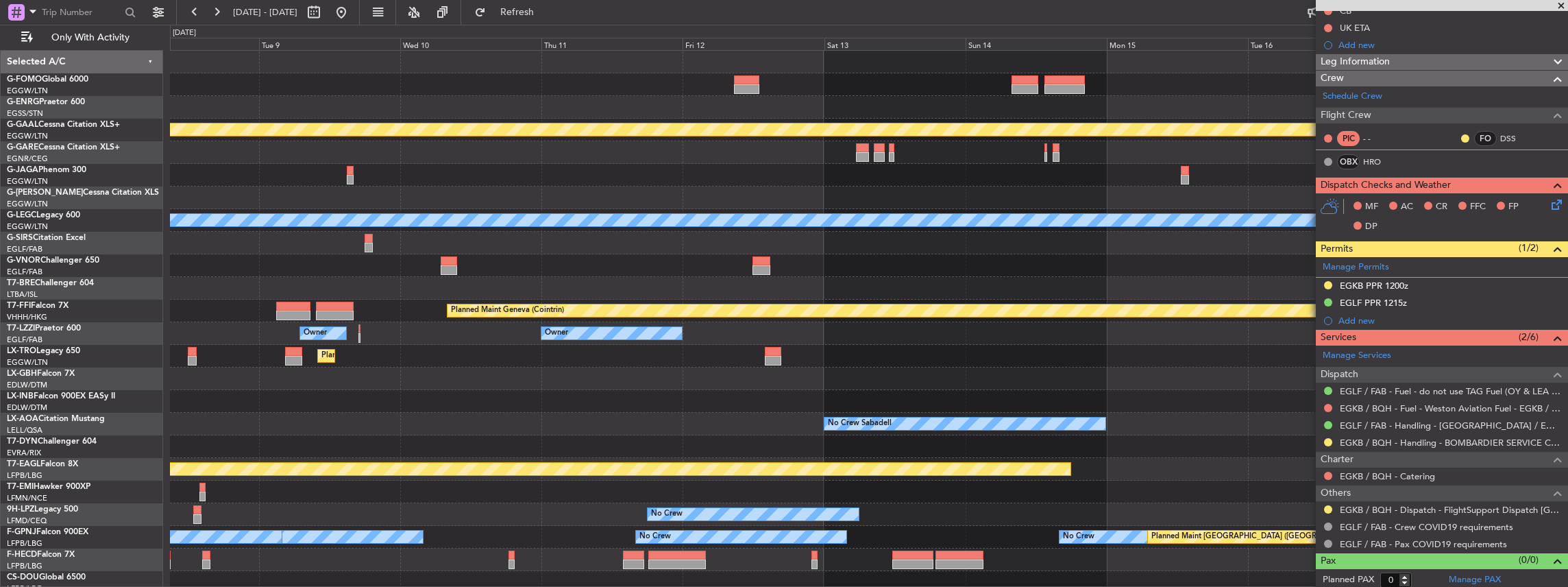
click at [574, 284] on div "Planned Maint Dusseldorf A/C Unavailable [GEOGRAPHIC_DATA] ([GEOGRAPHIC_DATA]) …" at bounding box center [869, 344] width 1398 height 588
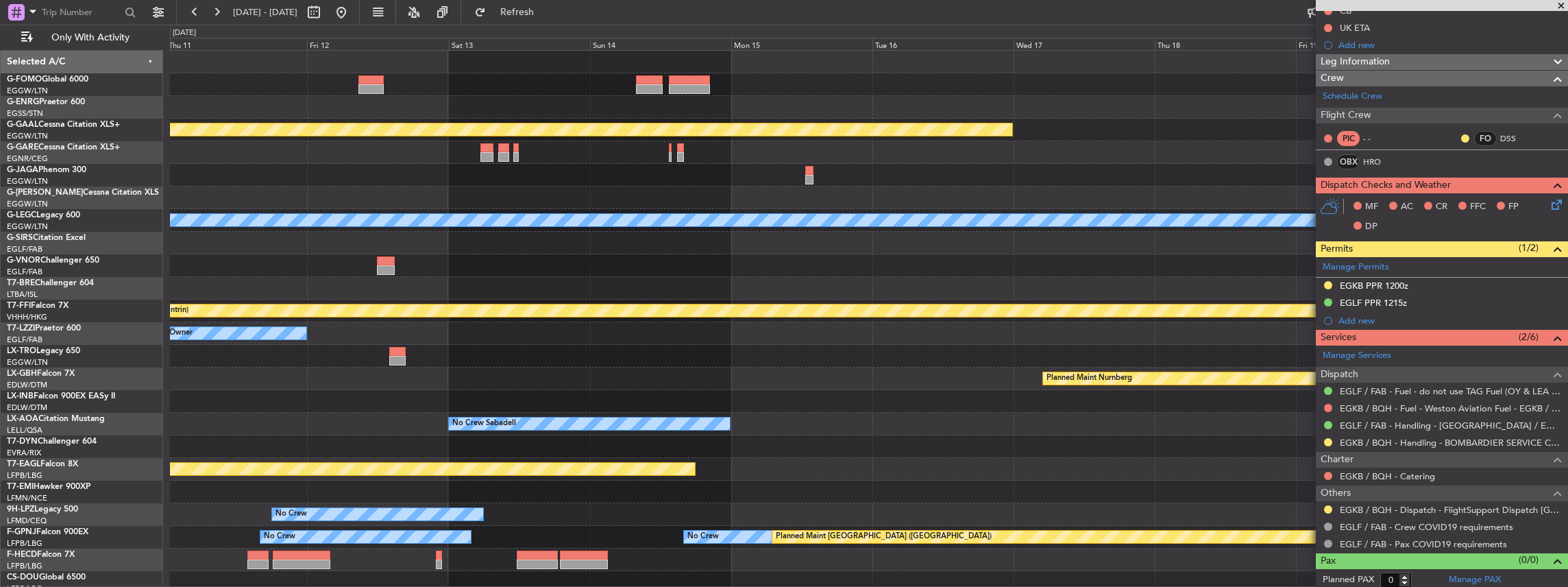
click at [639, 267] on div "Planned Maint Dusseldorf A/C Unavailable [GEOGRAPHIC_DATA] ([GEOGRAPHIC_DATA]) …" at bounding box center [869, 344] width 1398 height 588
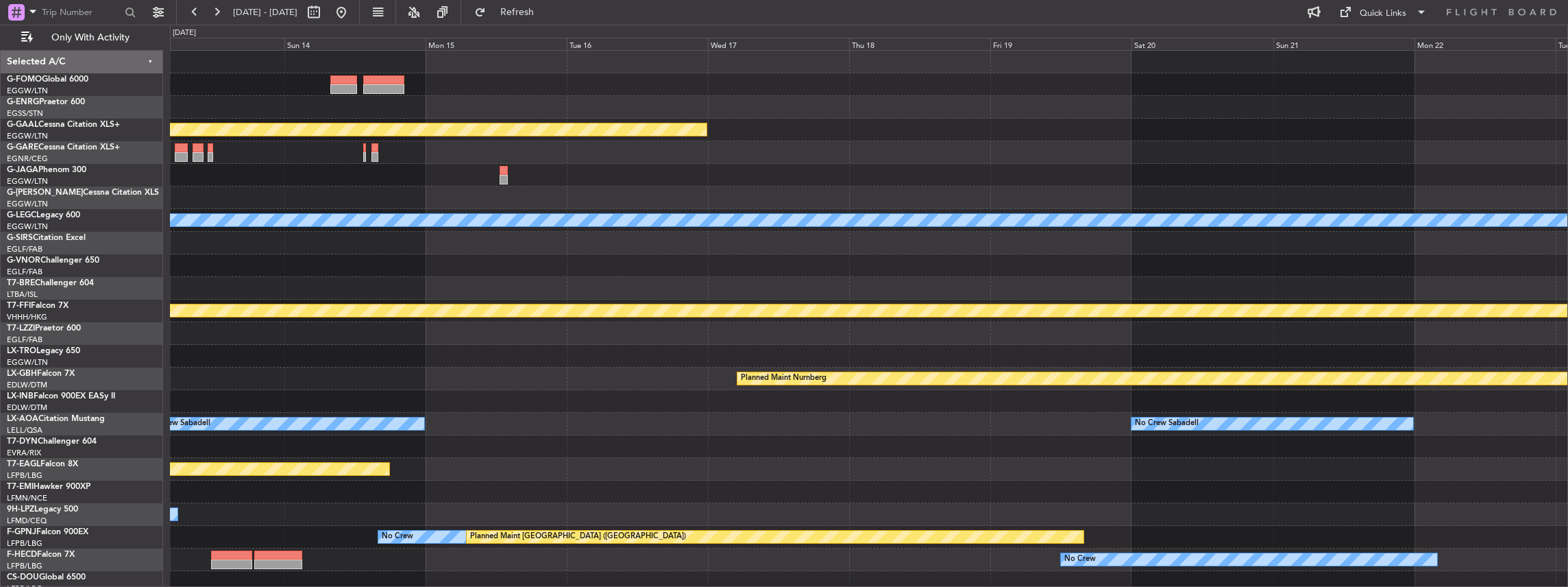
scroll to position [0, 0]
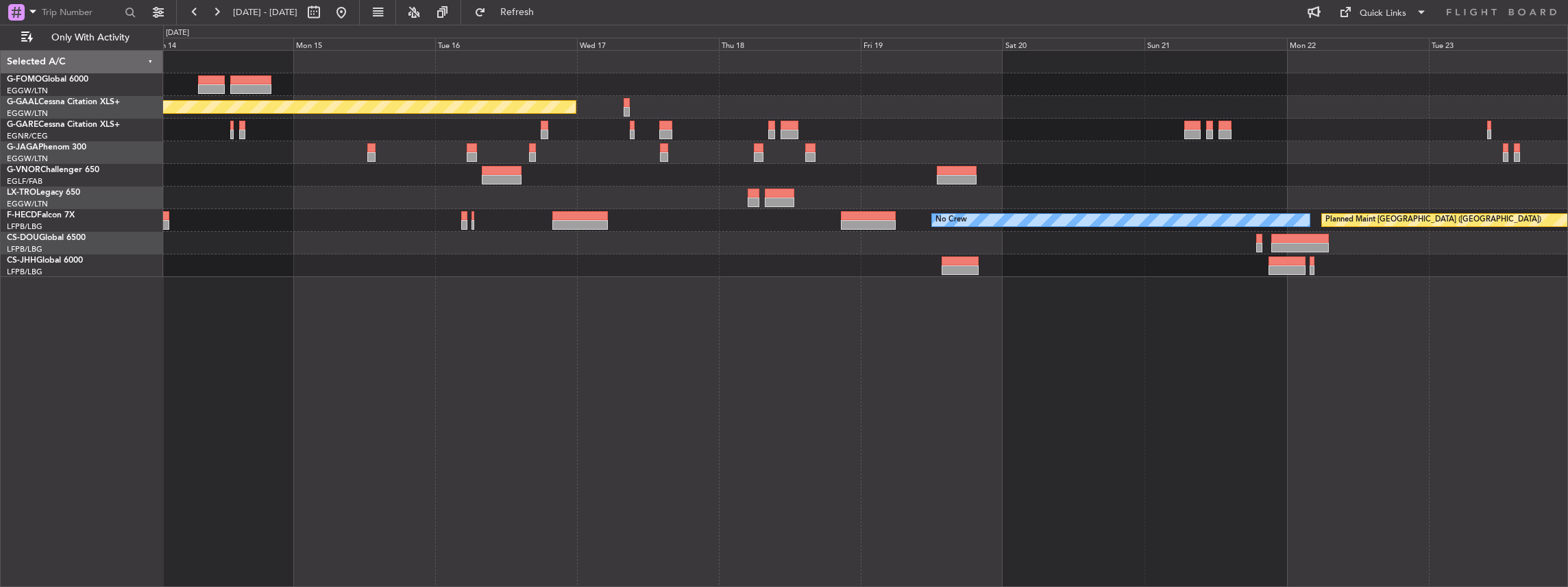
click at [373, 270] on div "Planned Maint Dusseldorf No Crew Planned Maint [GEOGRAPHIC_DATA] ([GEOGRAPHIC_D…" at bounding box center [866, 164] width 1405 height 226
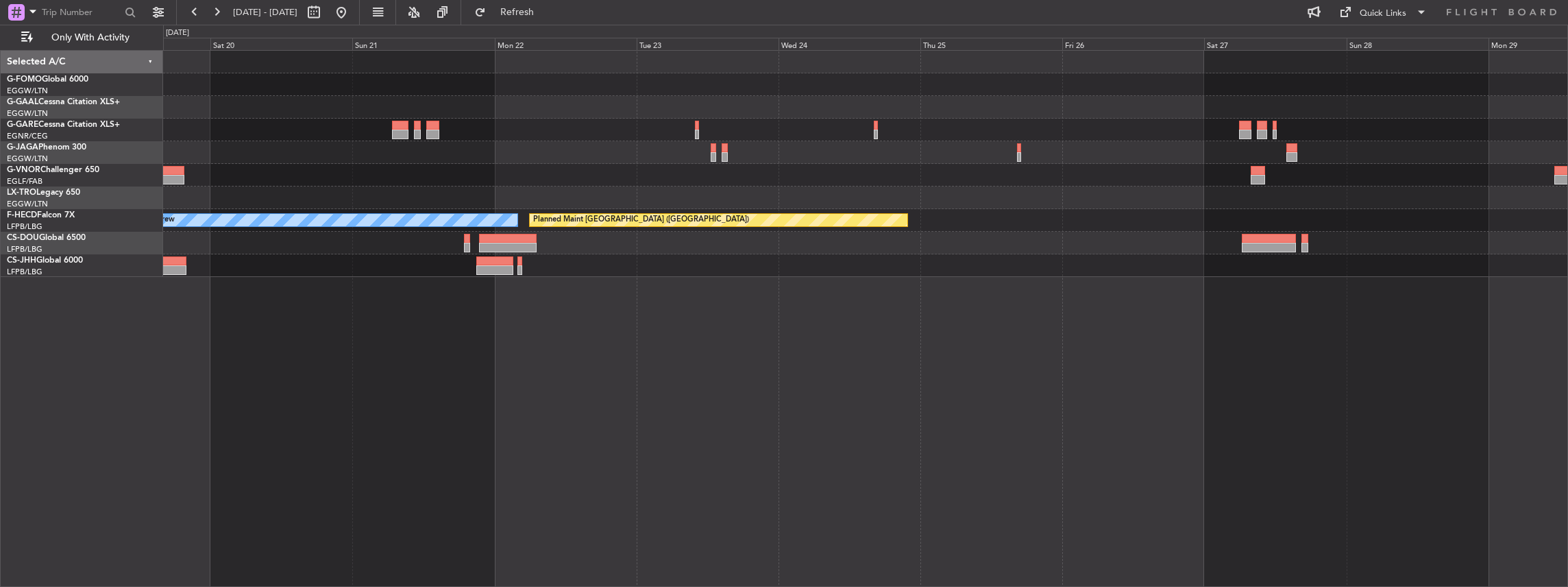
click at [443, 246] on div "No Crew Planned Maint [GEOGRAPHIC_DATA] ([GEOGRAPHIC_DATA])" at bounding box center [866, 164] width 1405 height 226
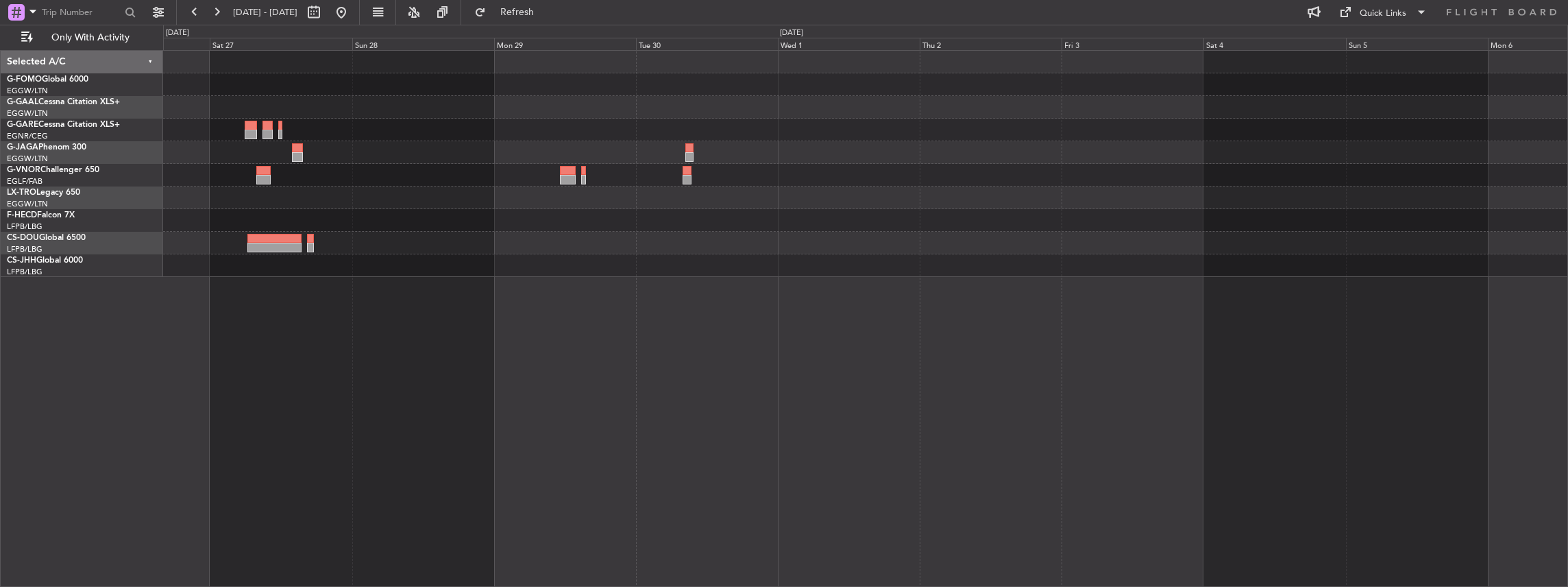
click at [374, 263] on div "Planned Maint [GEOGRAPHIC_DATA] ([GEOGRAPHIC_DATA])" at bounding box center [866, 164] width 1405 height 226
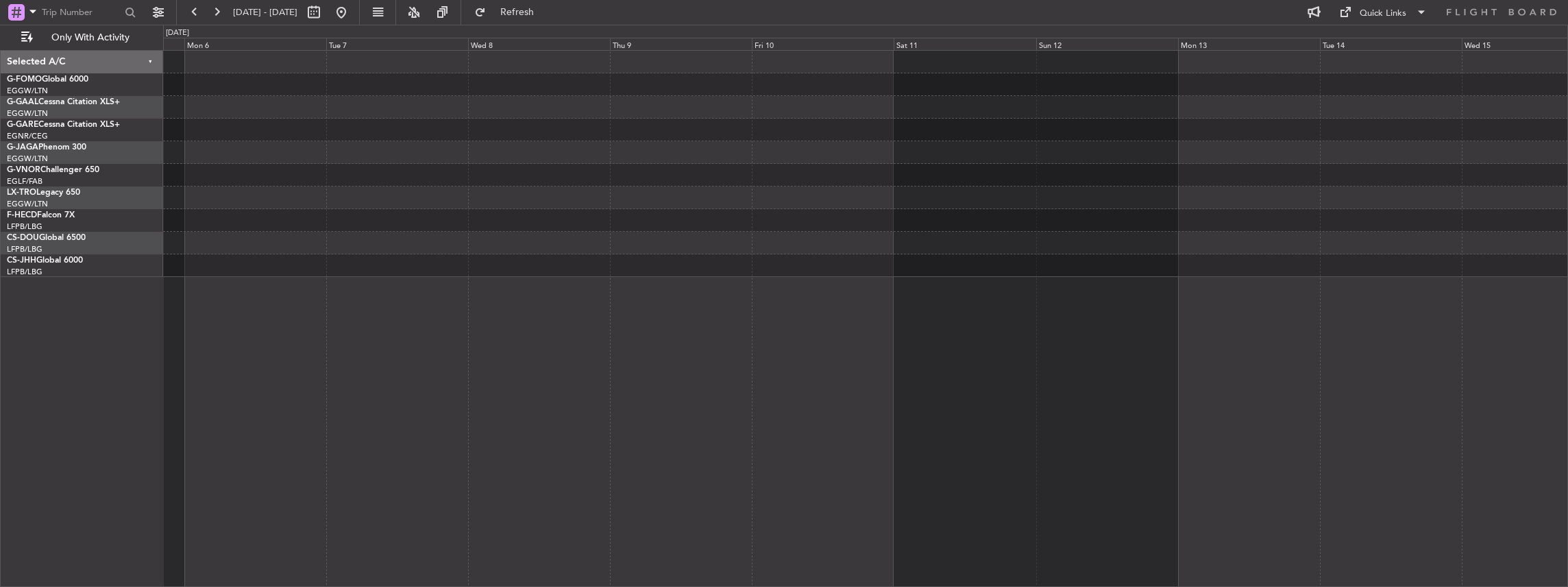
click at [403, 226] on div at bounding box center [866, 164] width 1405 height 226
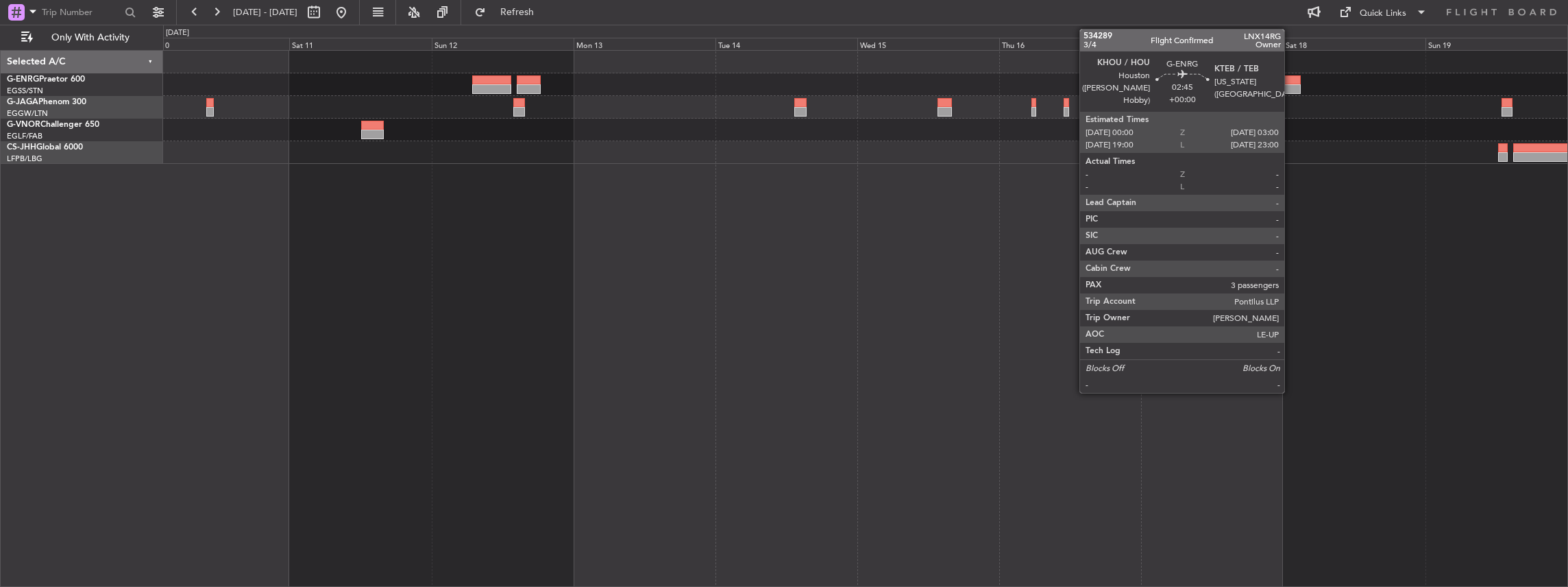
click at [1291, 82] on div at bounding box center [1292, 80] width 18 height 10
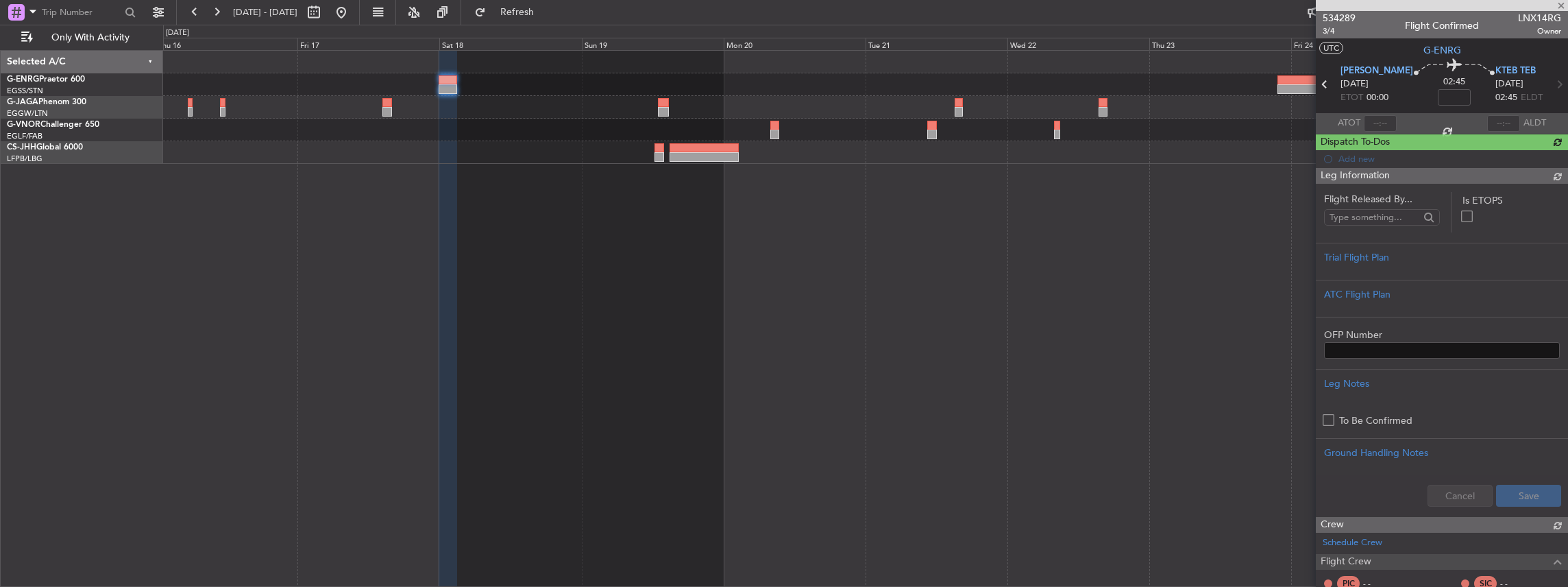
click at [309, 215] on div at bounding box center [866, 319] width 1406 height 538
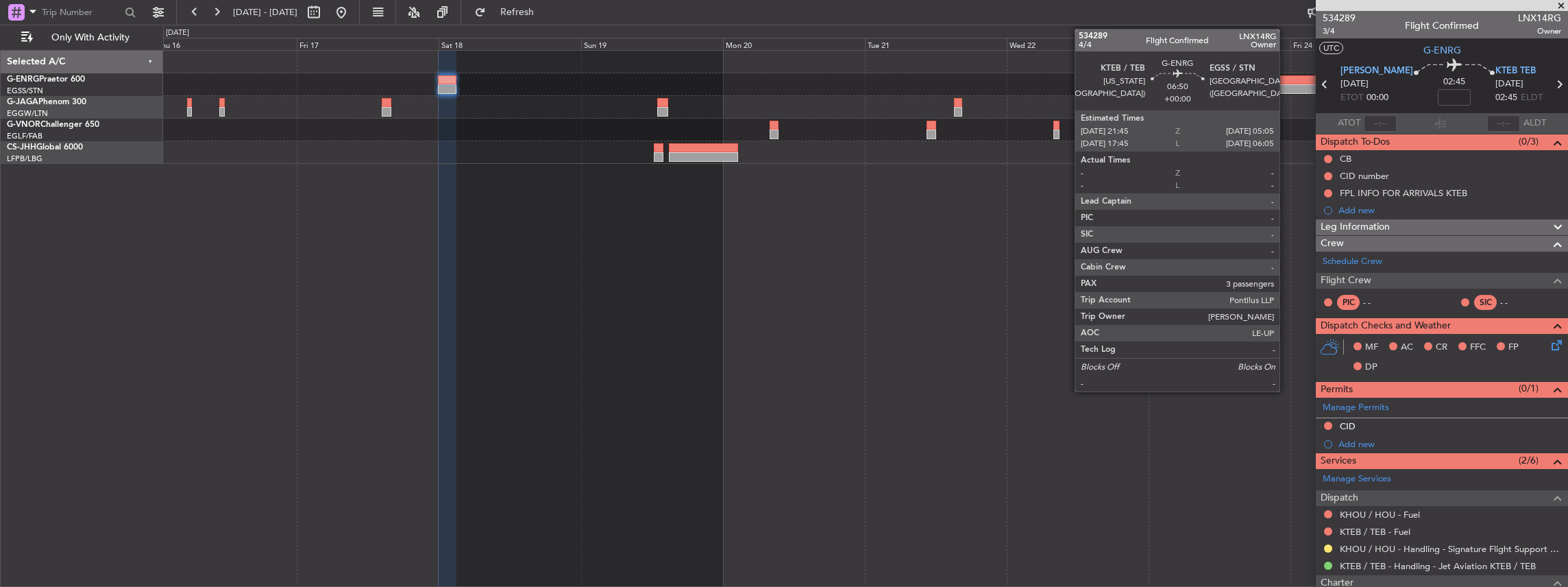
click at [1286, 82] on div at bounding box center [1298, 80] width 44 height 10
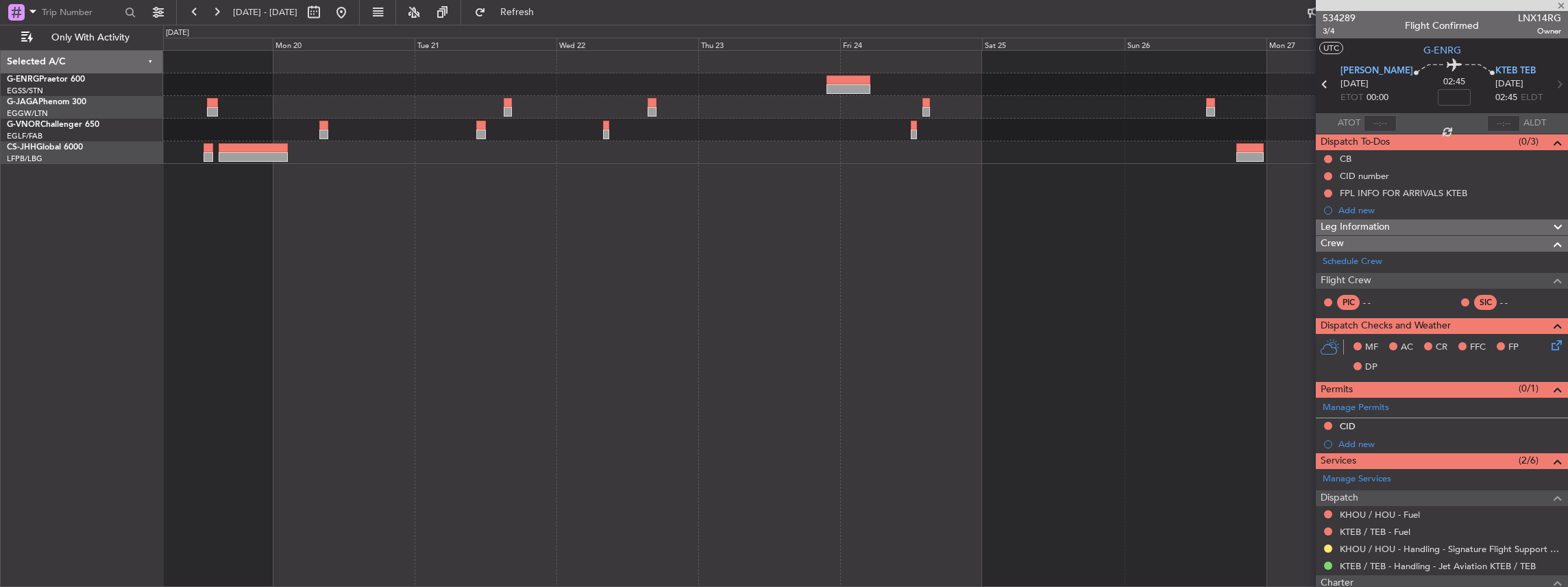
click at [724, 229] on div at bounding box center [866, 319] width 1406 height 538
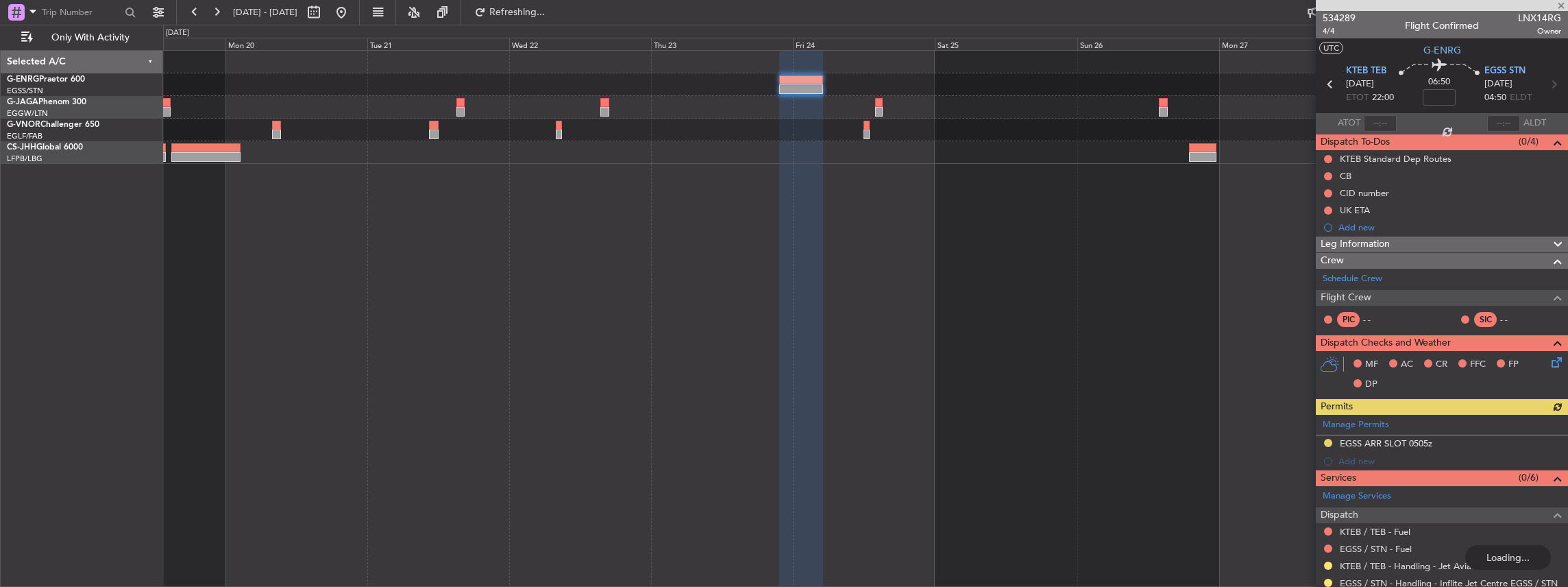
scroll to position [137, 0]
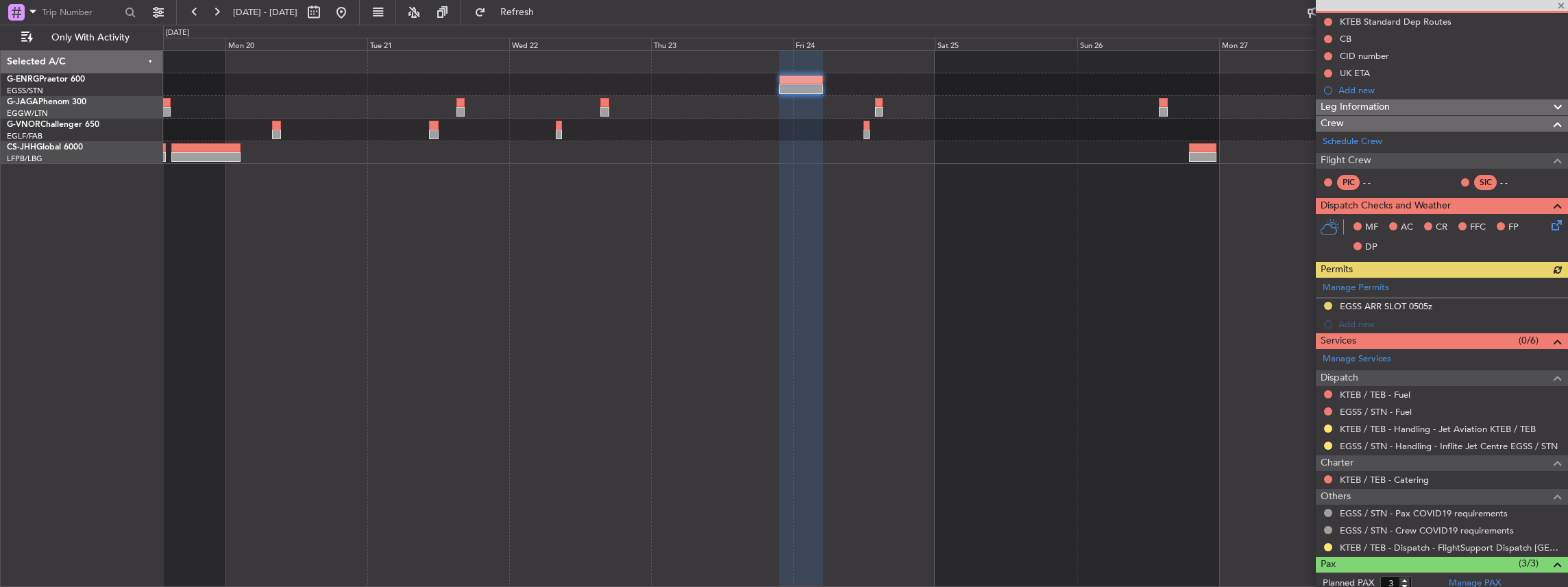
click at [1324, 423] on div at bounding box center [1328, 428] width 11 height 11
click at [1328, 426] on button at bounding box center [1328, 428] width 8 height 8
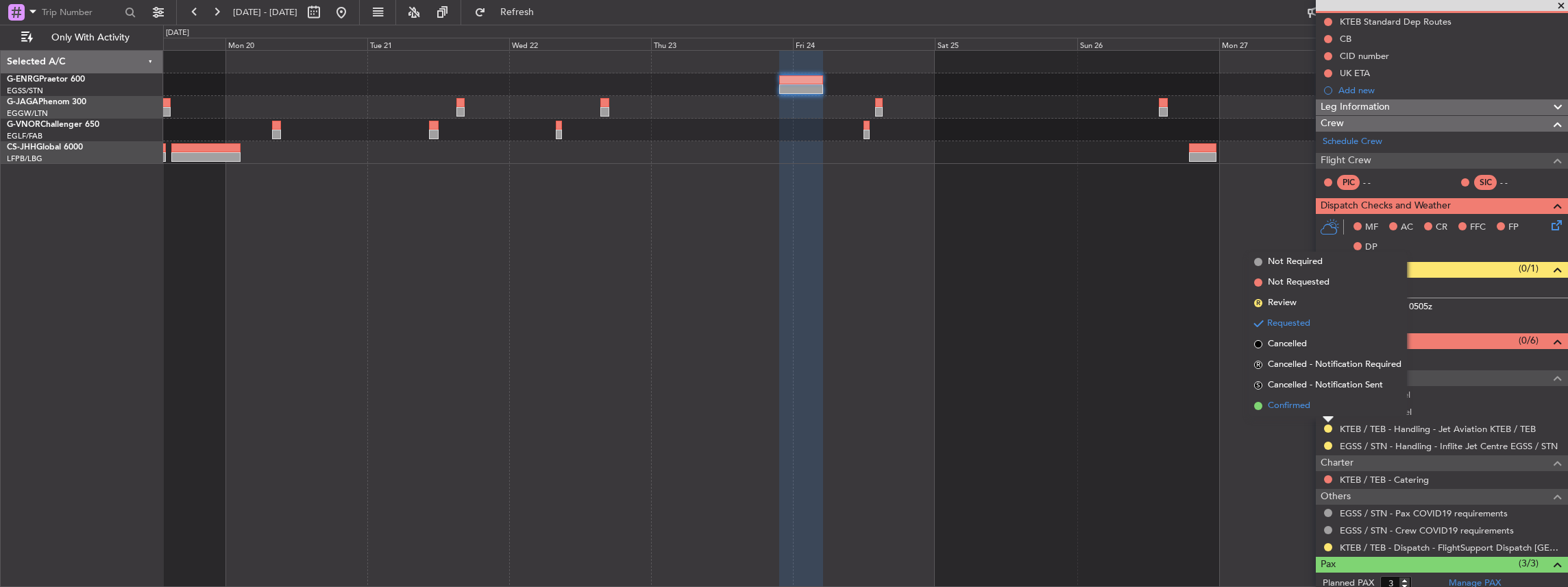
click at [1283, 409] on span "Confirmed" at bounding box center [1289, 406] width 43 height 13
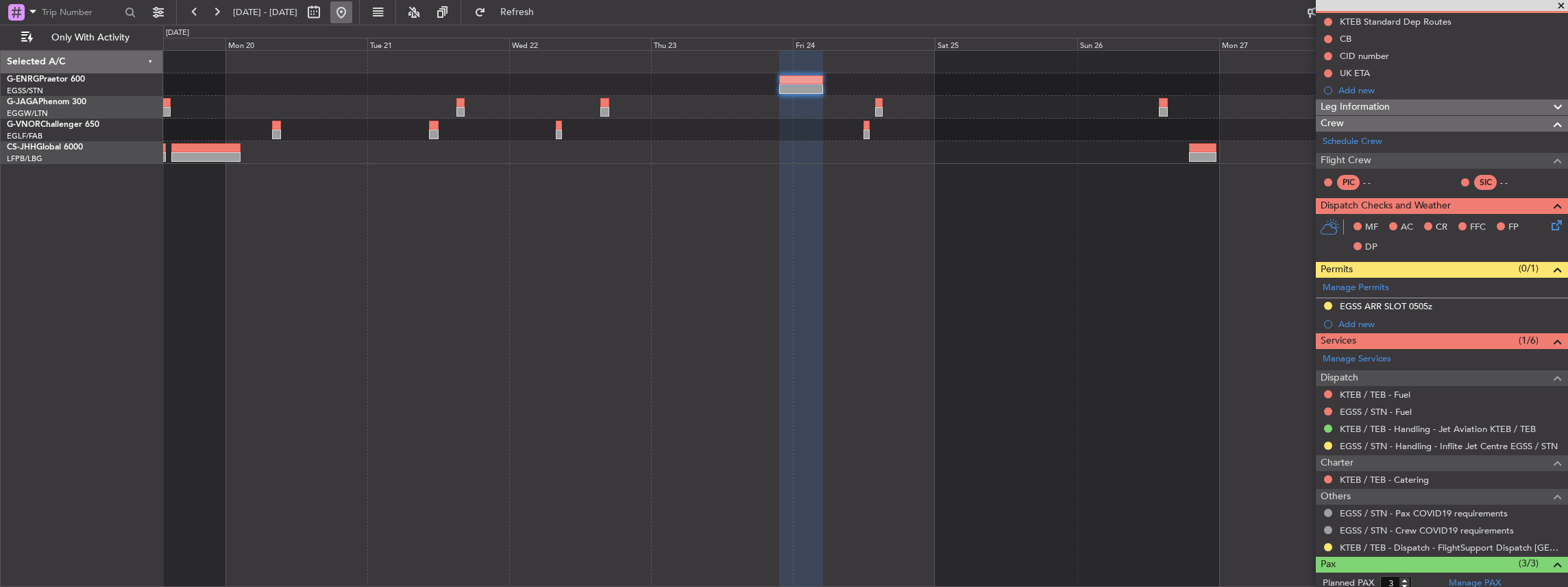
click at [352, 16] on button at bounding box center [341, 12] width 22 height 22
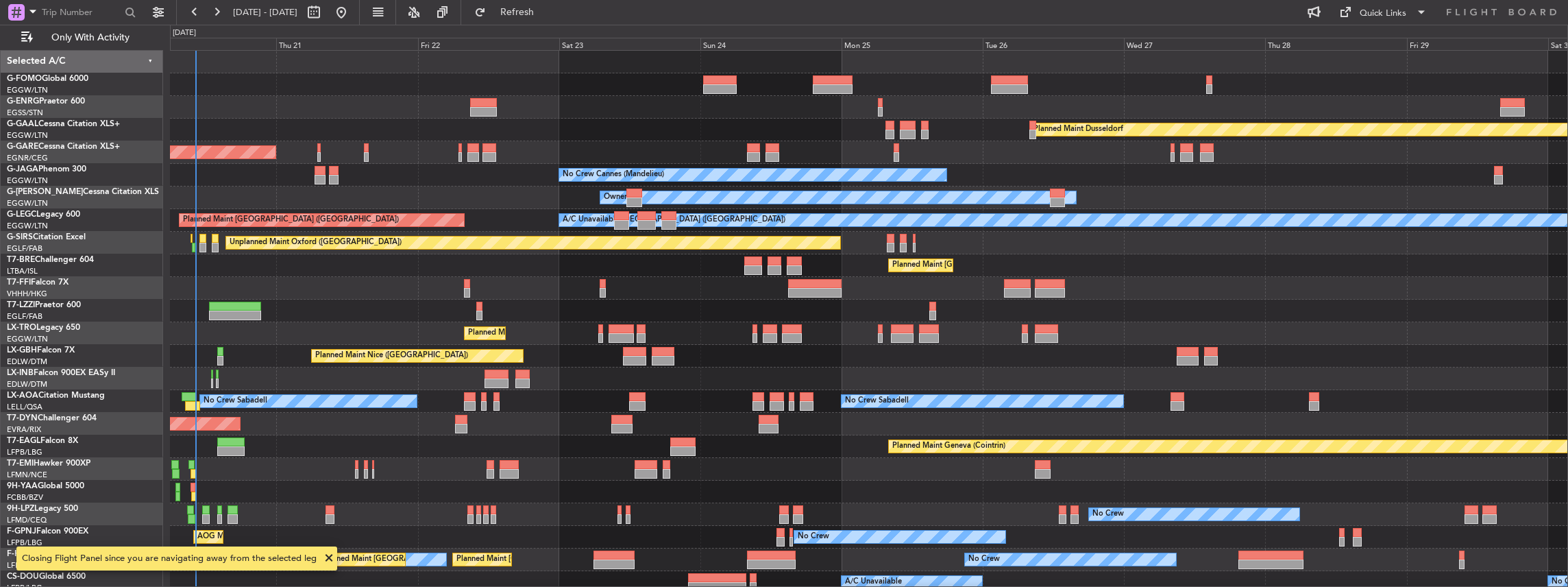
scroll to position [0, 0]
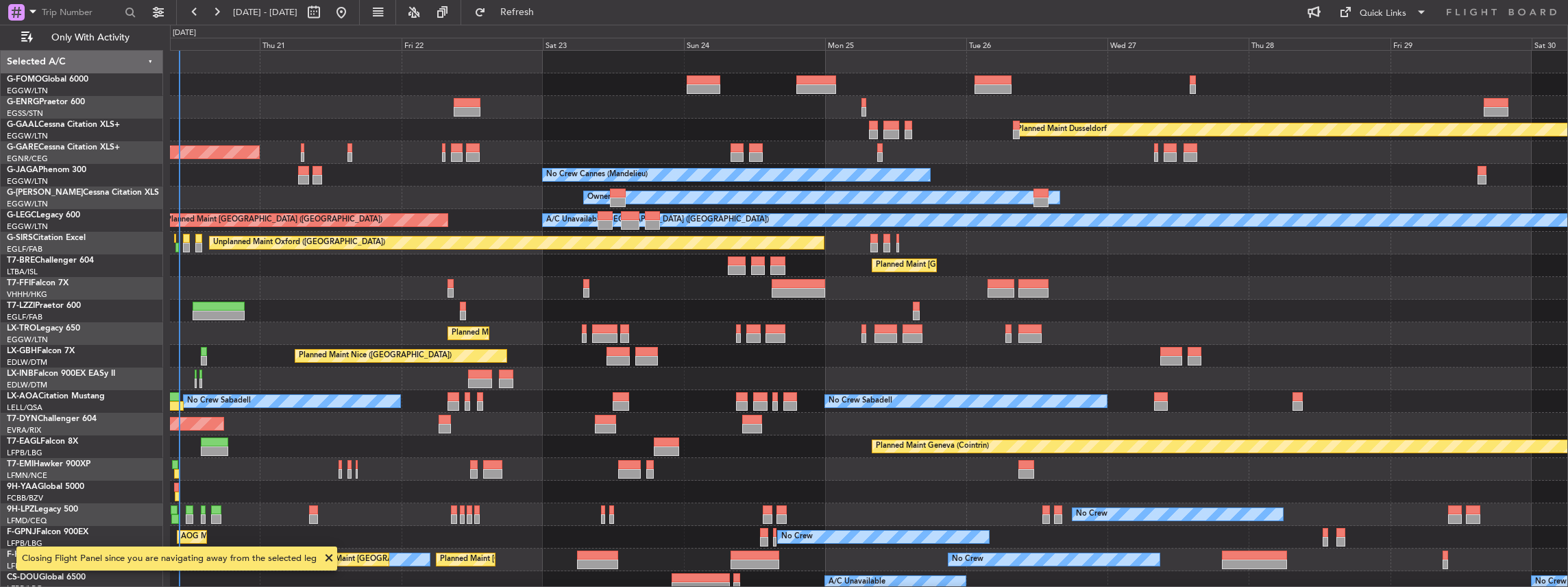
click at [307, 365] on div "Owner Planned [GEOGRAPHIC_DATA] Unplanned Maint [PERSON_NAME] No Crew Cannes ([…" at bounding box center [869, 319] width 1399 height 538
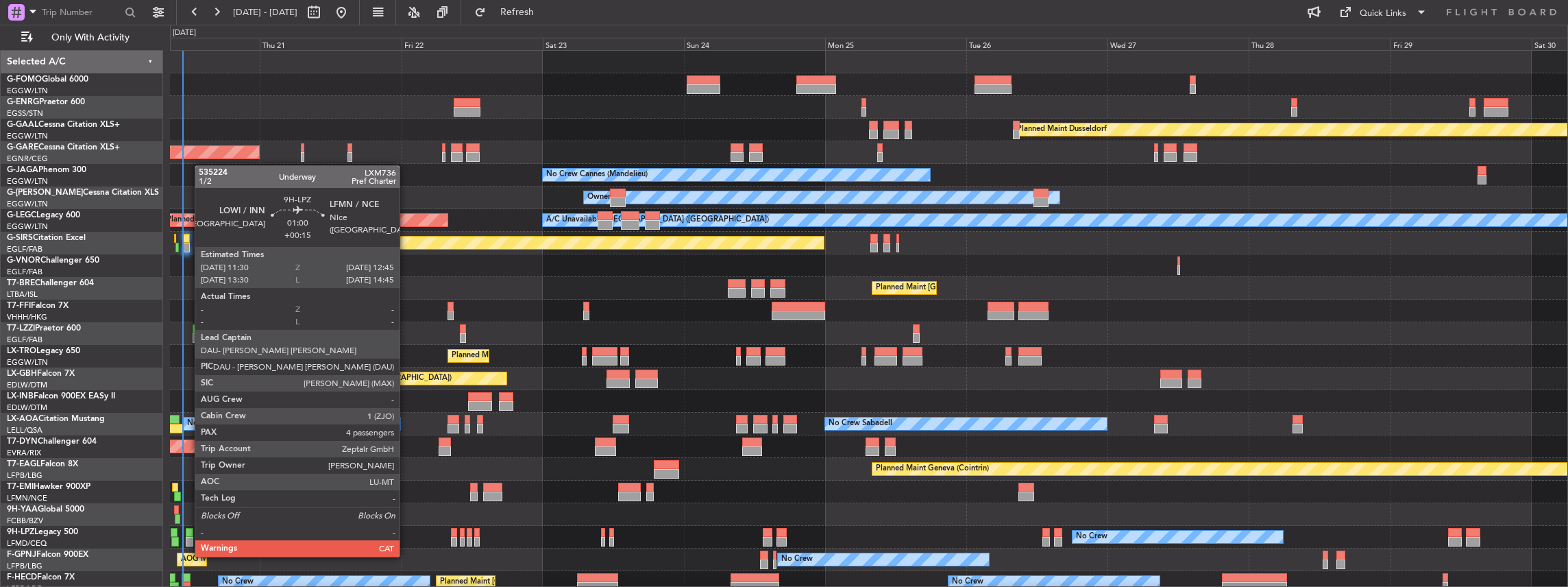
click at [188, 543] on div at bounding box center [189, 541] width 7 height 10
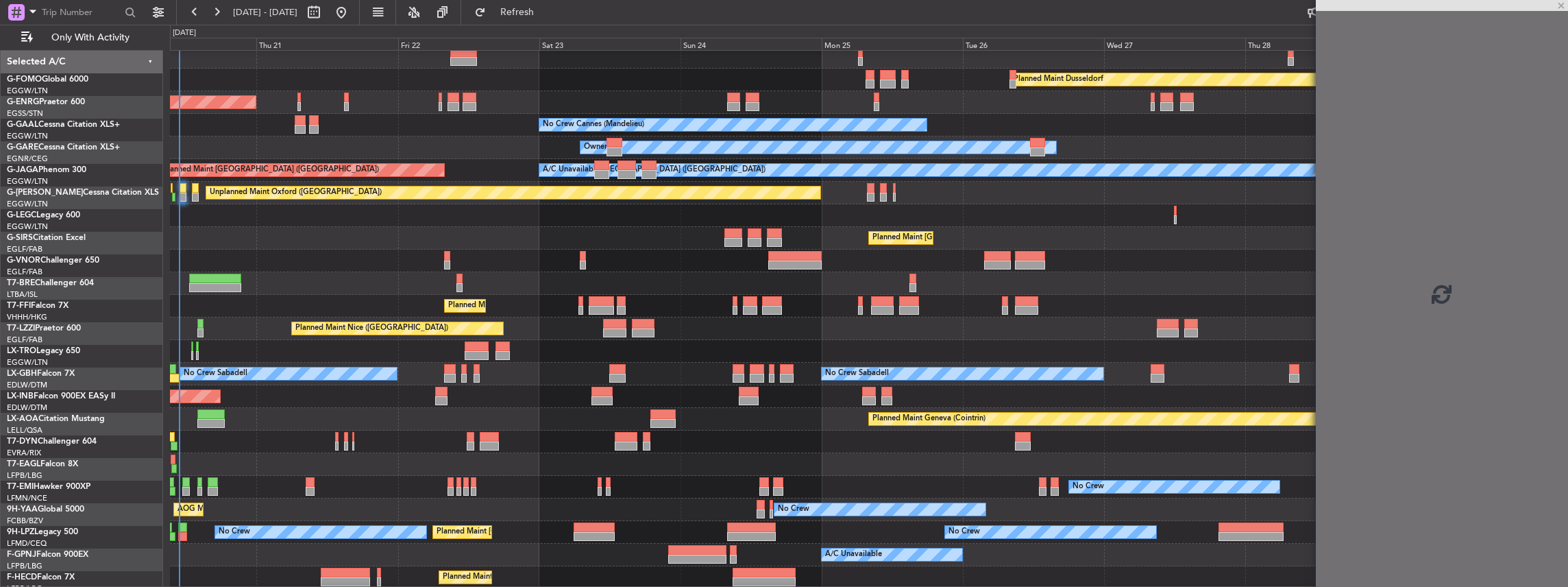
scroll to position [60, 0]
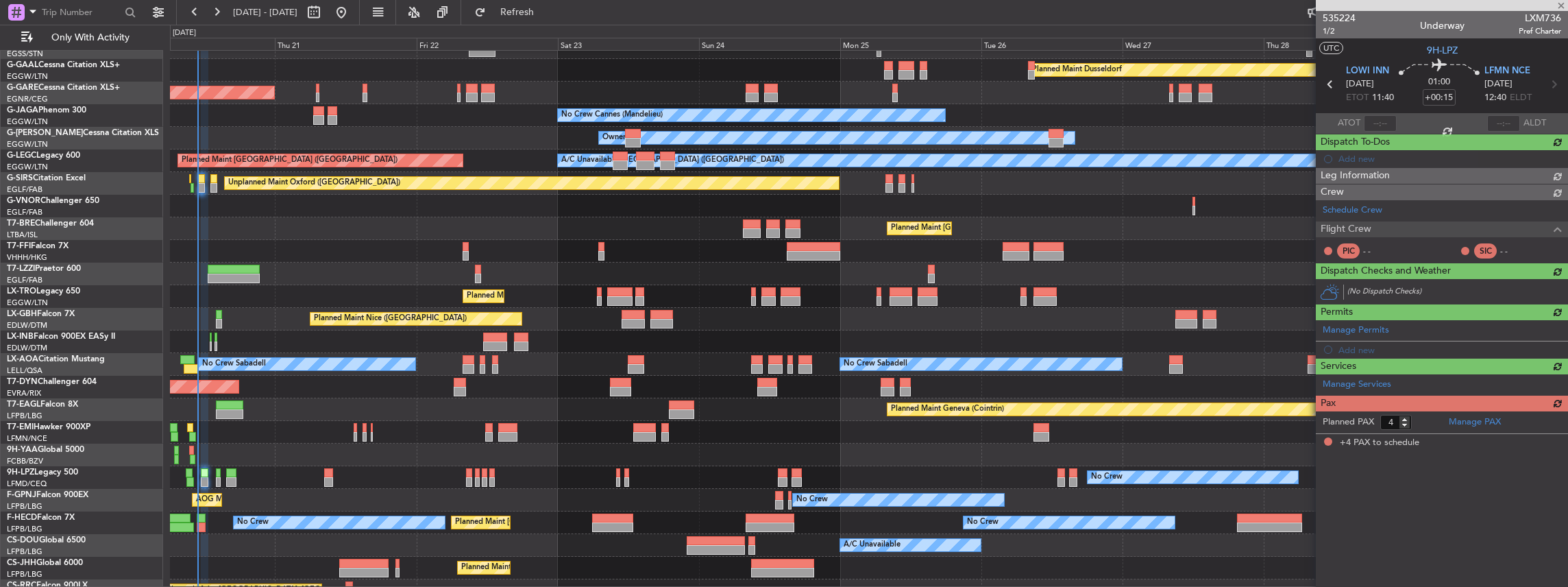
click at [329, 489] on div "AOG Maint Hyères ([GEOGRAPHIC_DATA]-[GEOGRAPHIC_DATA]) No Crew No Crew Planned …" at bounding box center [869, 500] width 1398 height 22
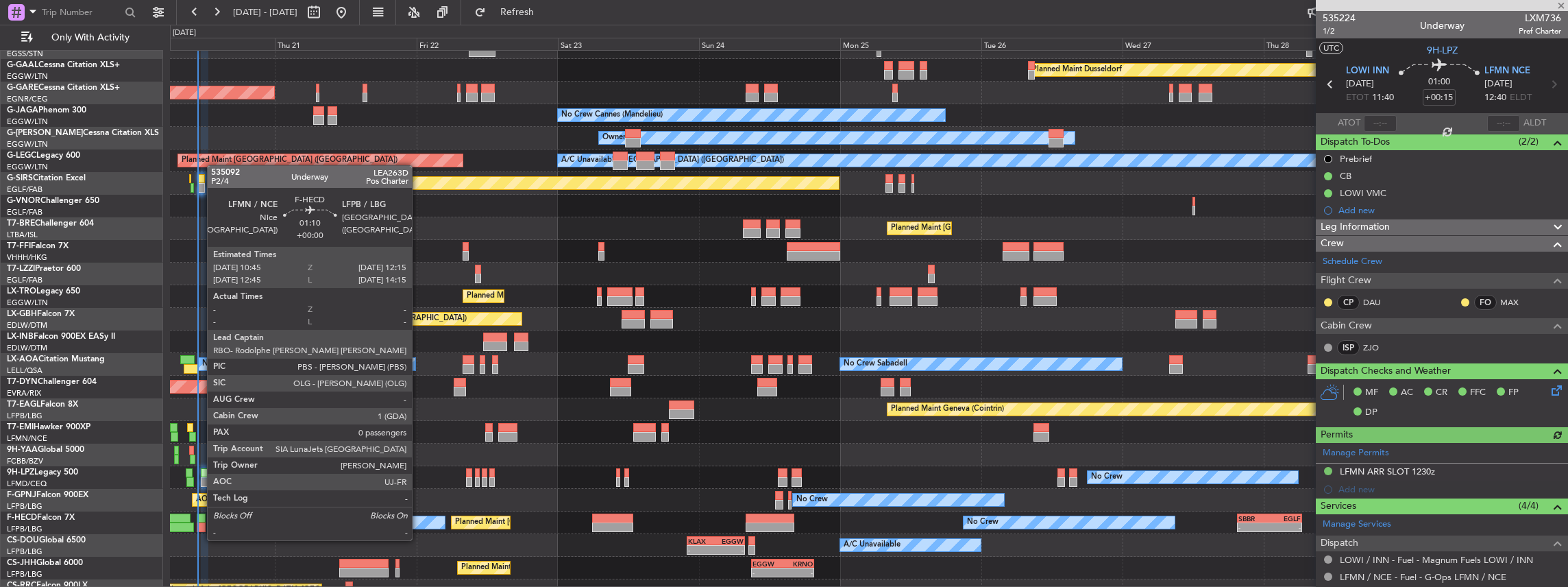
click at [200, 526] on div at bounding box center [201, 526] width 9 height 10
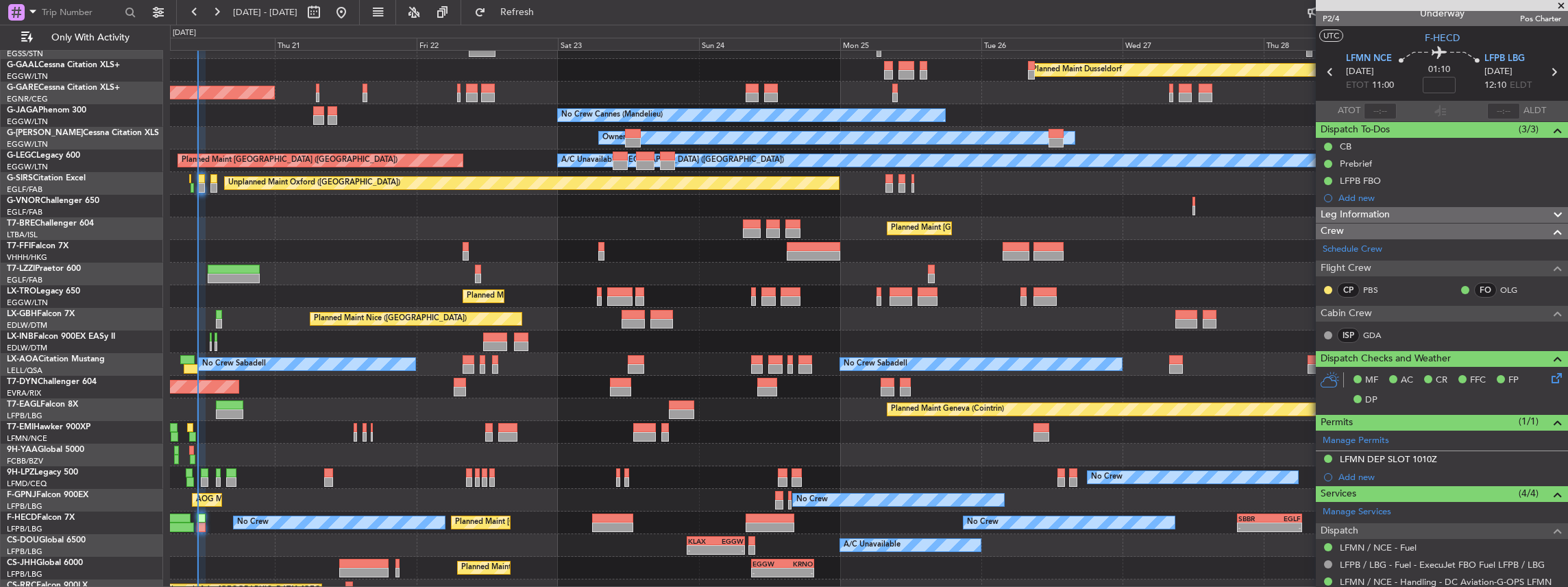
scroll to position [0, 0]
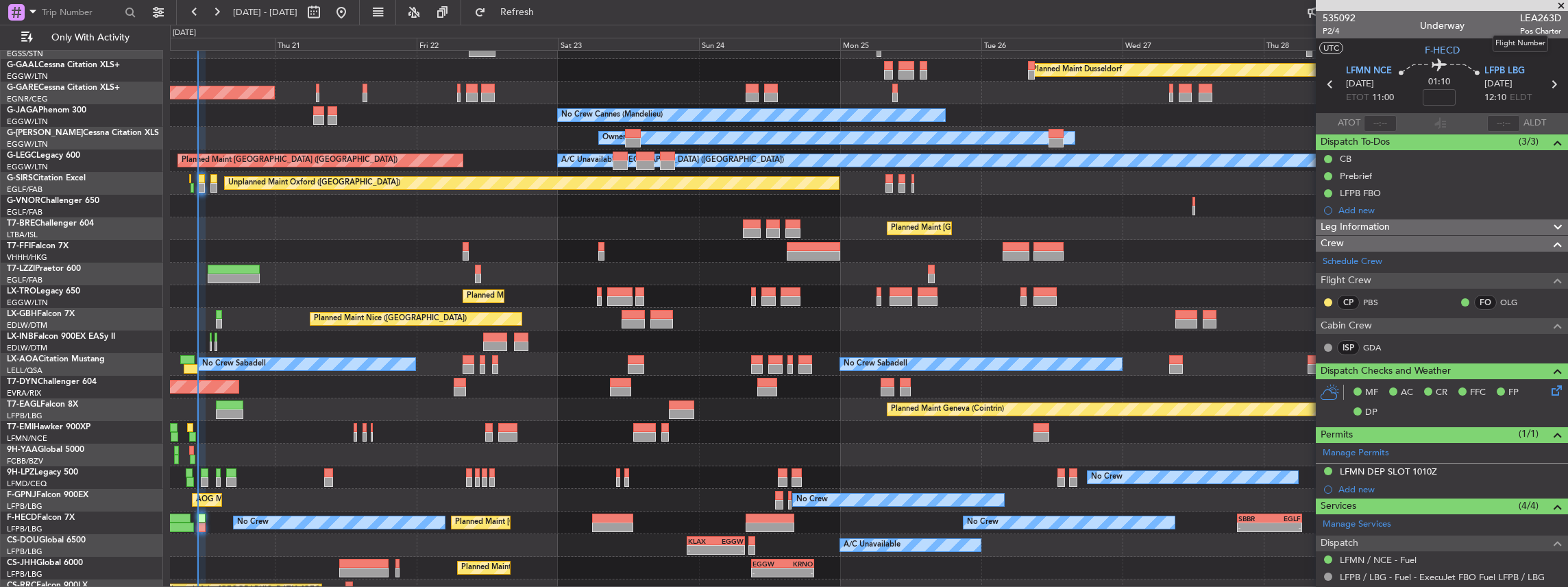
click at [1539, 13] on span "LEA263D" at bounding box center [1540, 18] width 41 height 14
copy span "LEA263D"
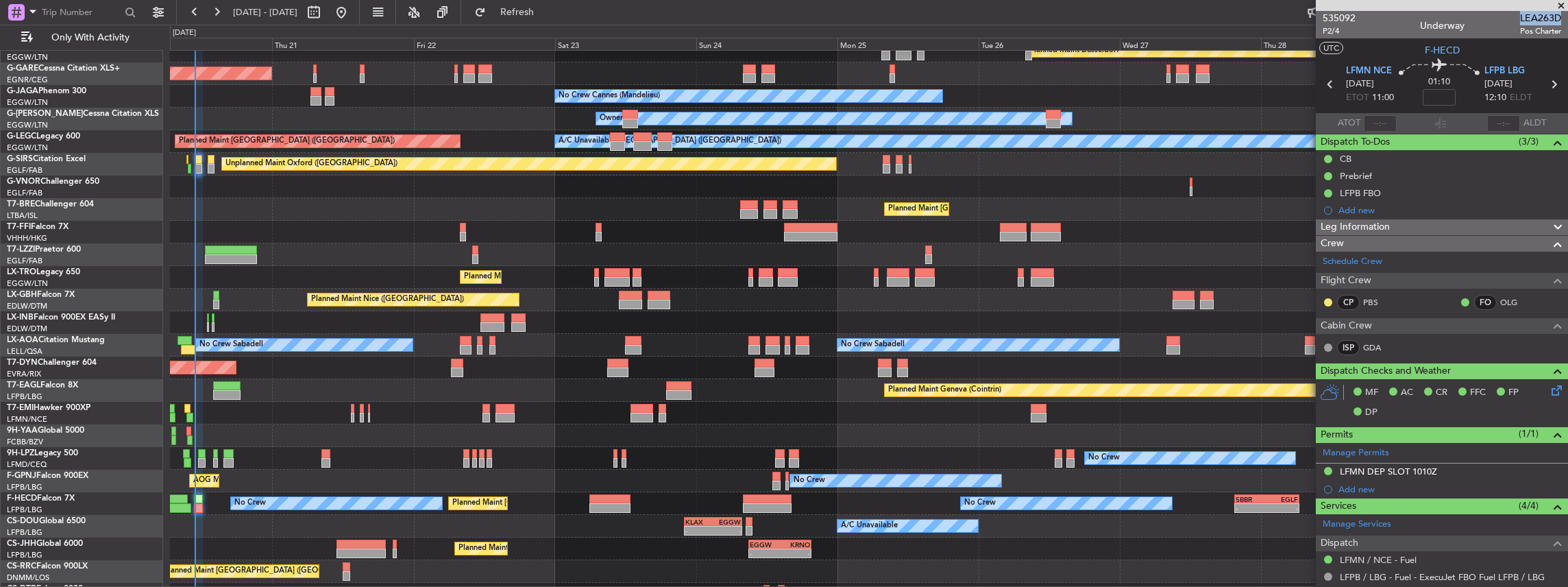
scroll to position [75, 0]
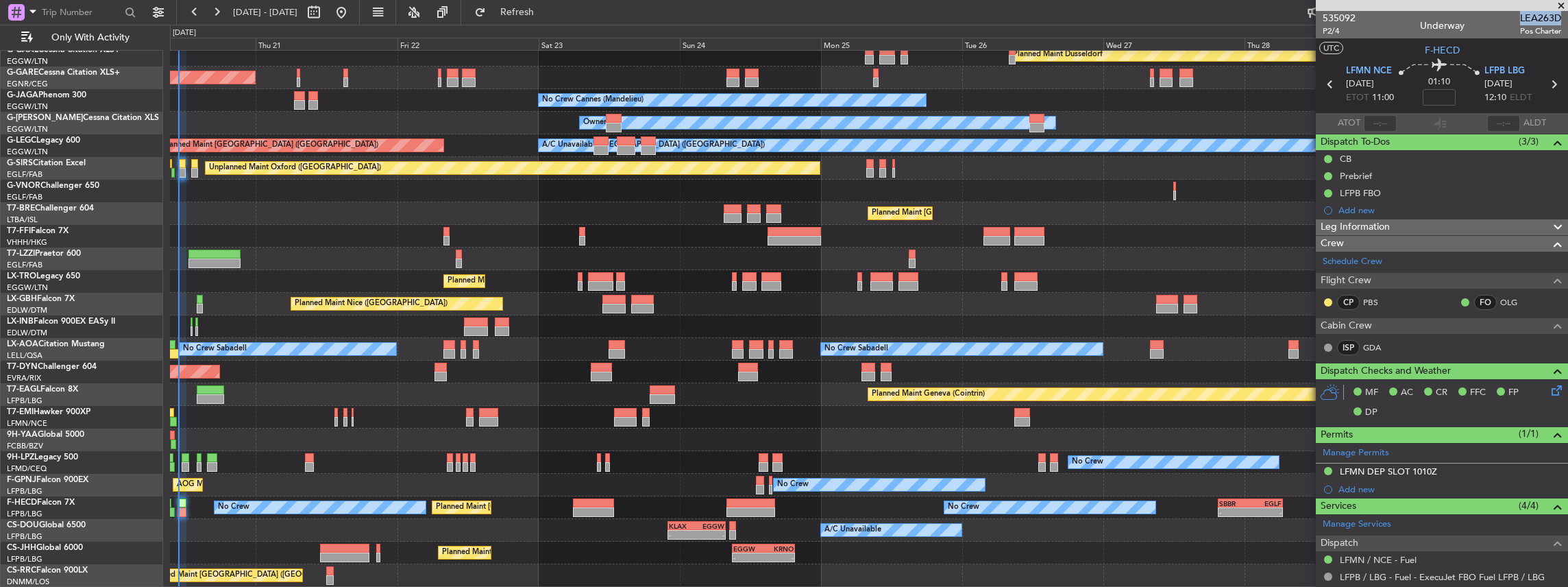
click at [282, 271] on div "Planned Maint [GEOGRAPHIC_DATA] ([GEOGRAPHIC_DATA])" at bounding box center [869, 282] width 1398 height 22
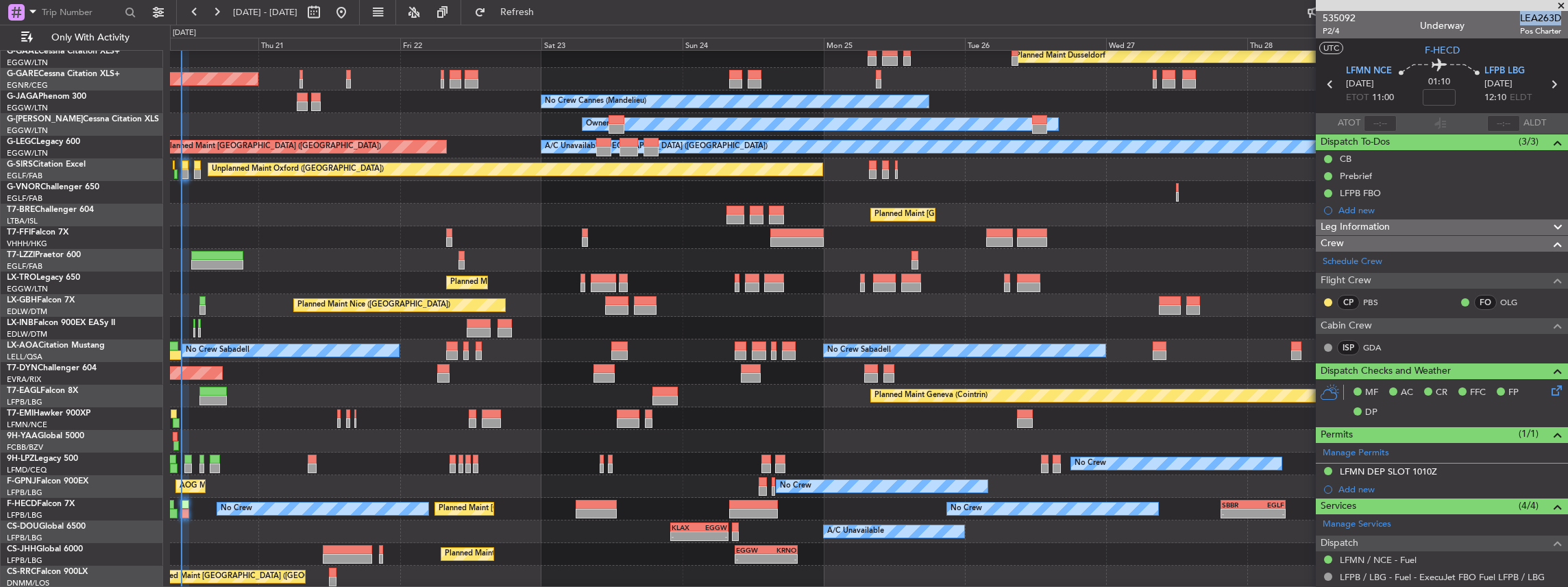
click at [358, 395] on div "Planned Maint Geneva (Cointrin)" at bounding box center [869, 395] width 1398 height 22
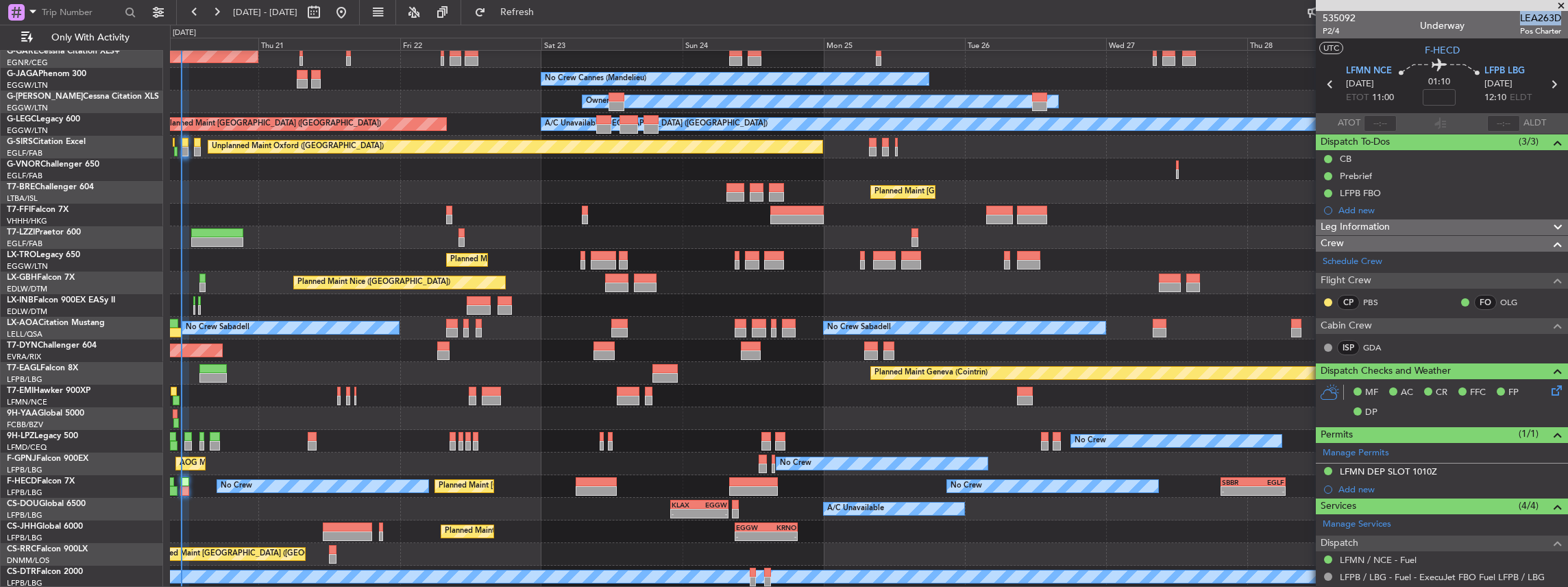
scroll to position [96, 0]
click at [1104, 311] on div "Planned Maint Dusseldorf Unplanned Maint [PERSON_NAME] No Crew Cannes ([GEOGRAP…" at bounding box center [869, 272] width 1398 height 633
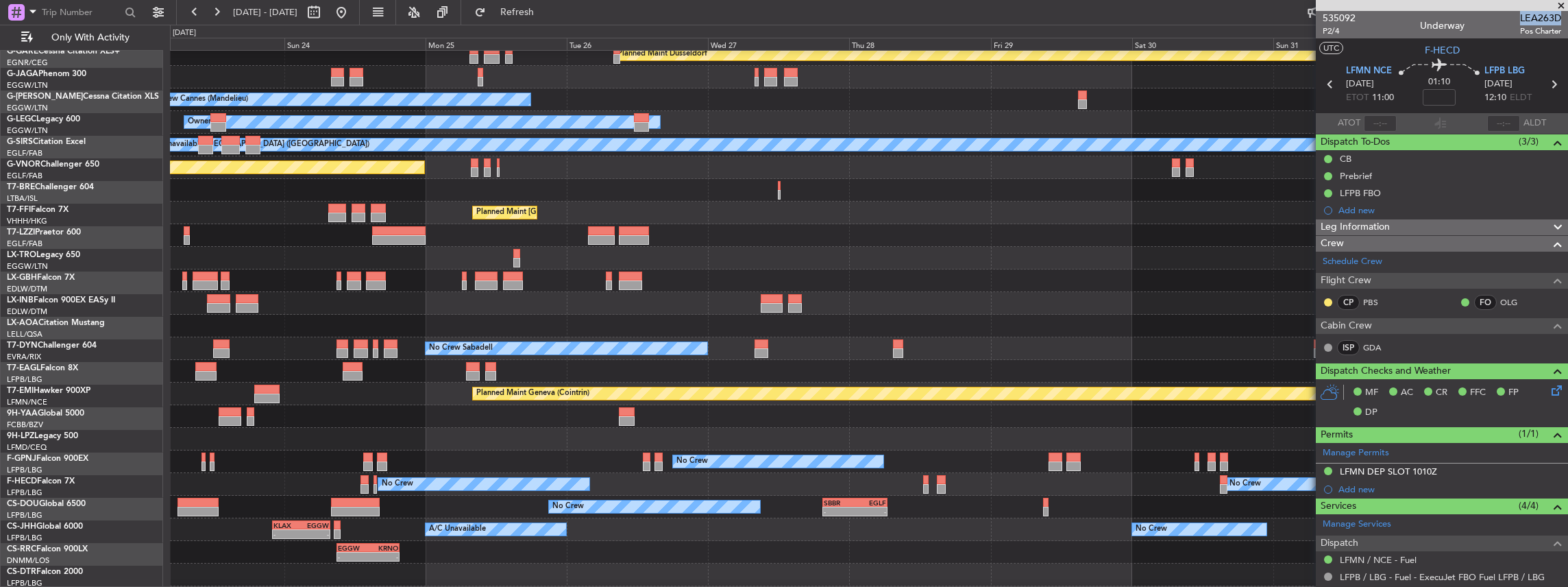
click at [749, 295] on div "Planned Maint Nice ([GEOGRAPHIC_DATA])" at bounding box center [869, 303] width 1398 height 22
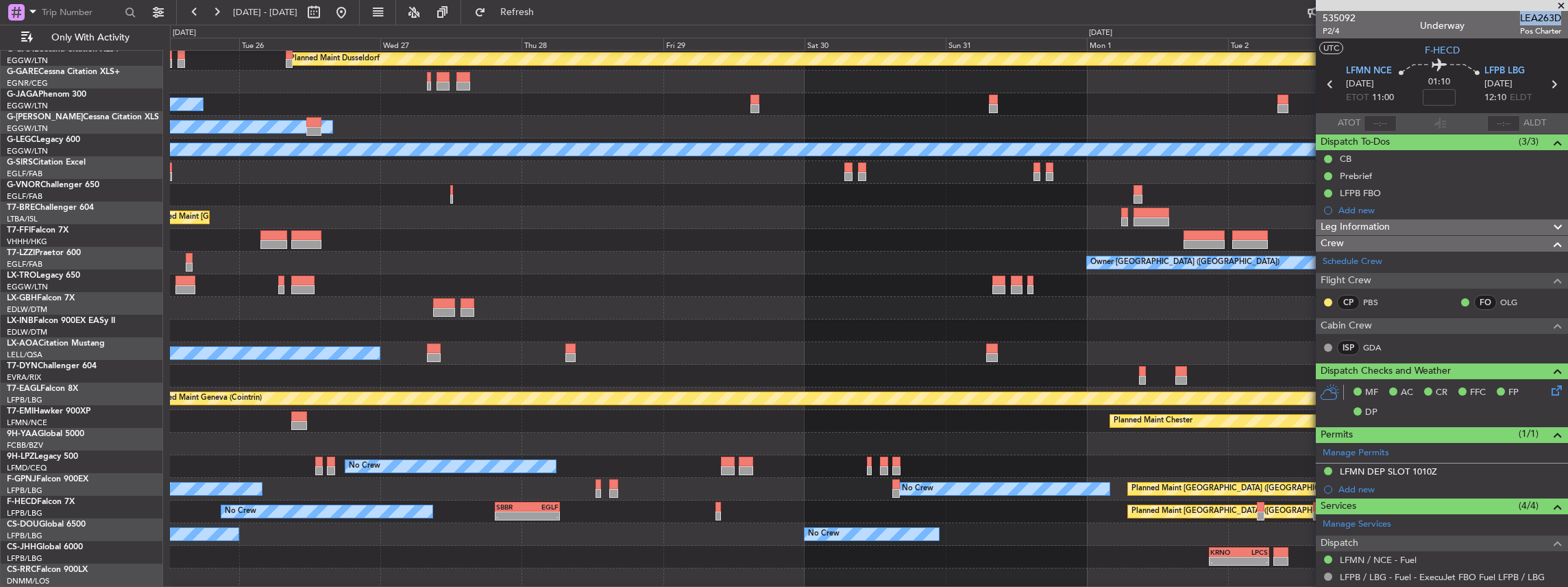
scroll to position [70, 0]
click at [747, 287] on div at bounding box center [869, 285] width 1398 height 22
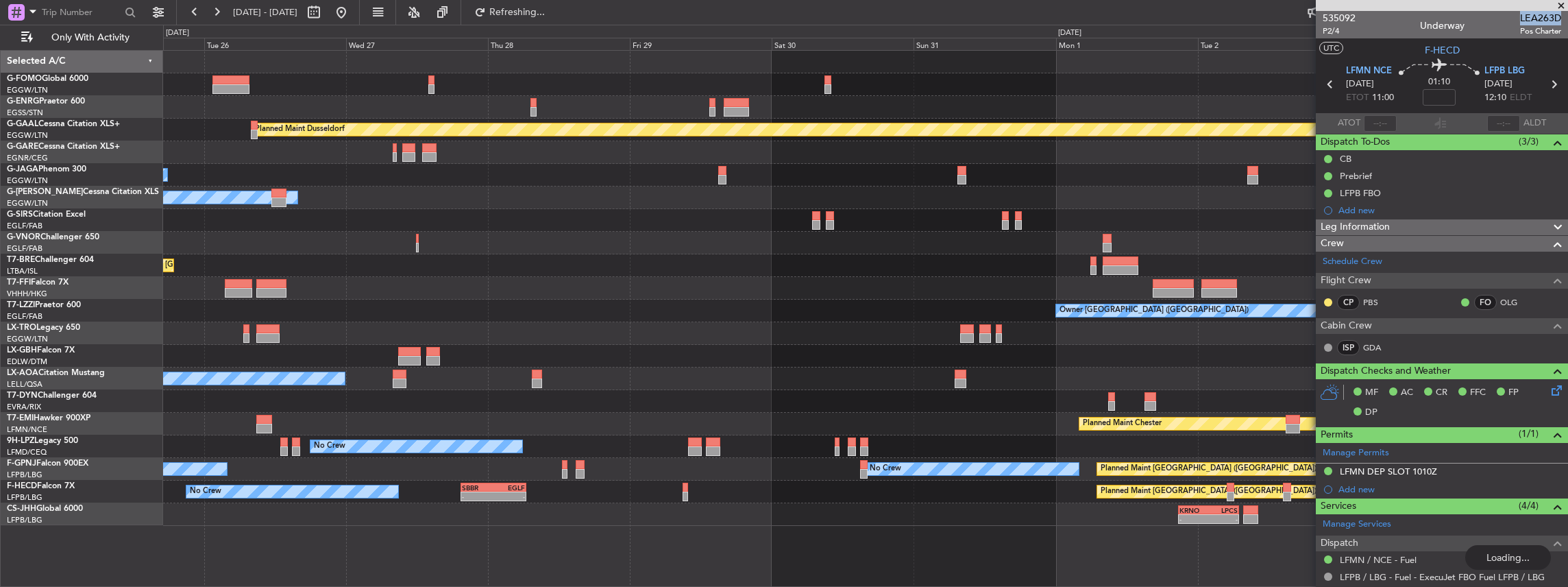
scroll to position [0, 0]
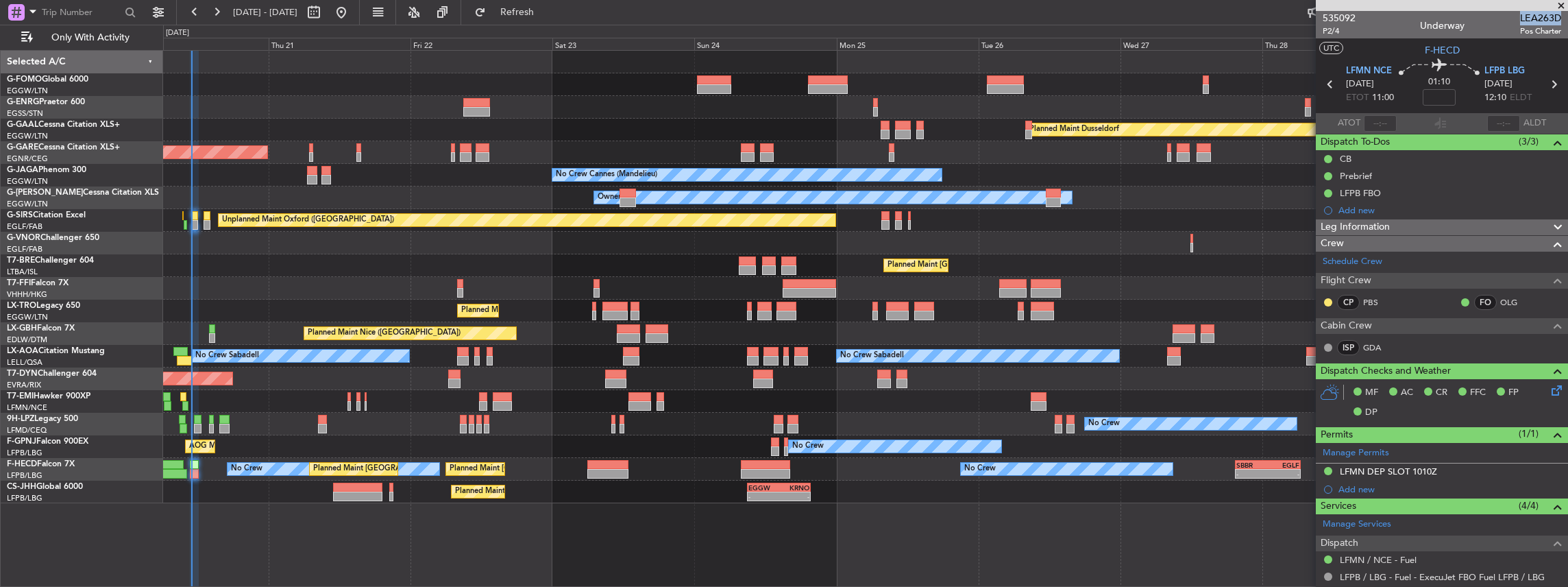
click at [1040, 374] on div "Owner Planned [GEOGRAPHIC_DATA] Unplanned Maint [PERSON_NAME] No Crew Cannes ([…" at bounding box center [866, 277] width 1405 height 452
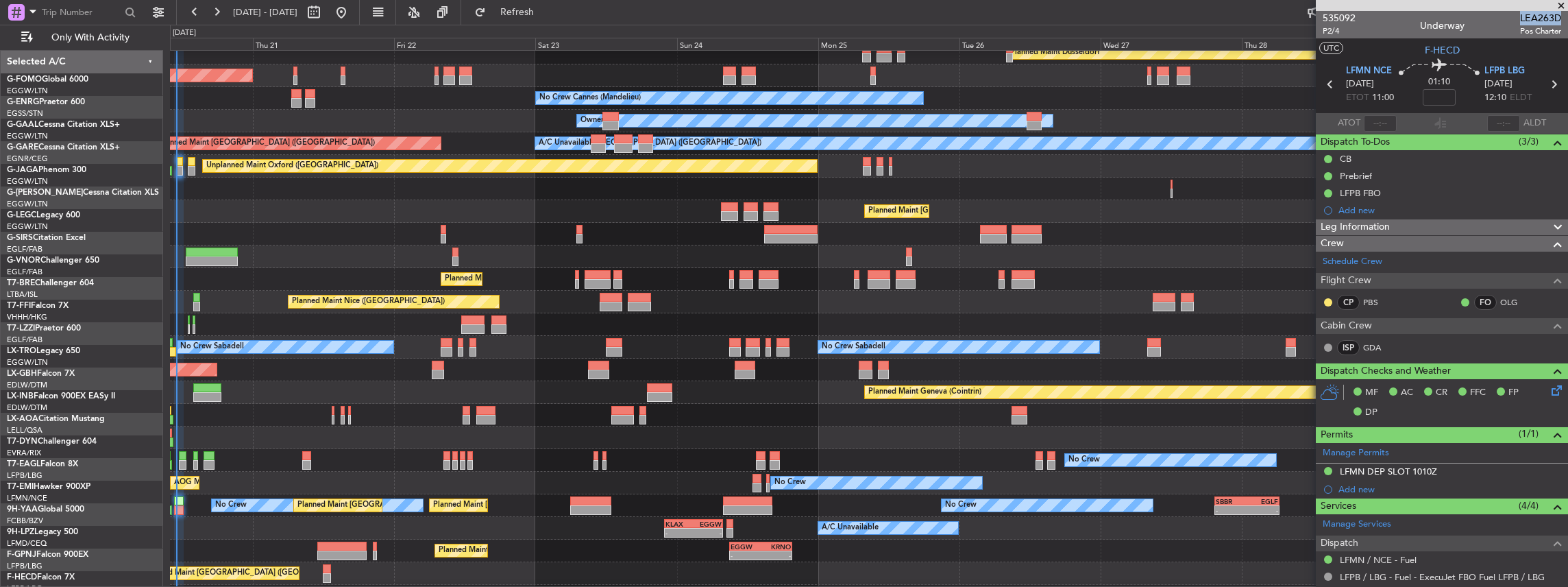
click at [251, 457] on div "No Crew No Crew" at bounding box center [869, 460] width 1398 height 22
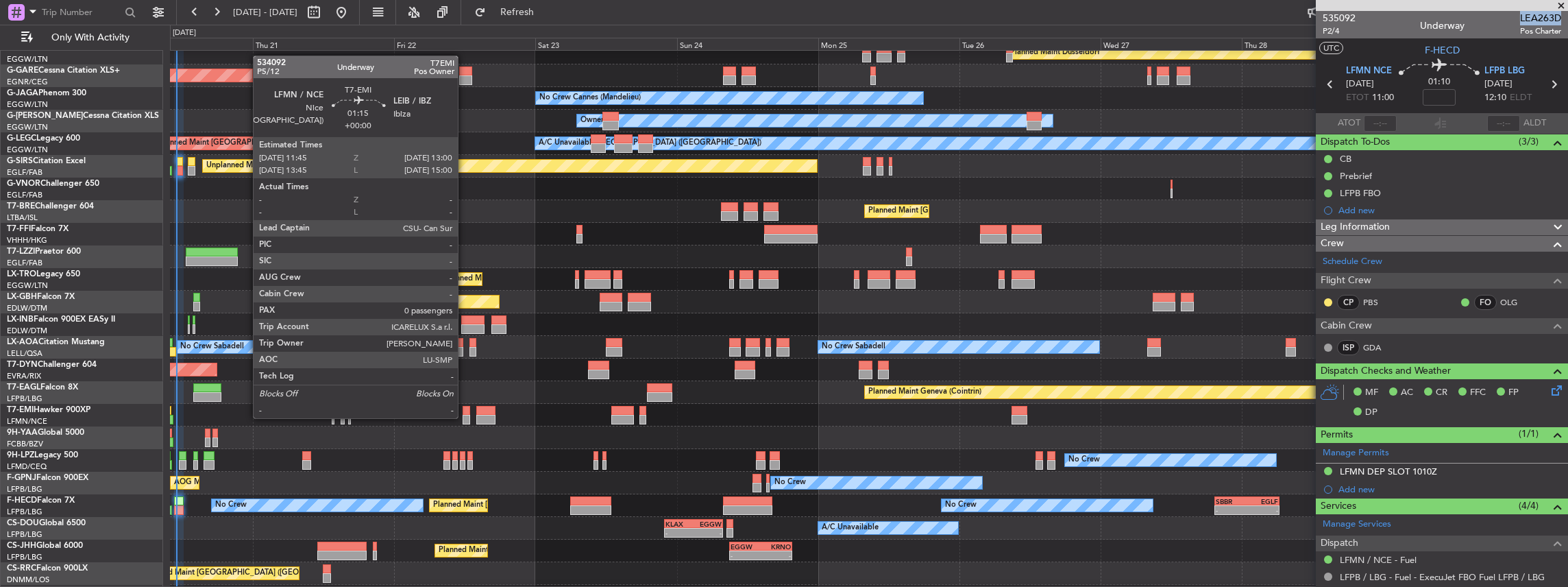
click at [465, 417] on div at bounding box center [467, 419] width 7 height 10
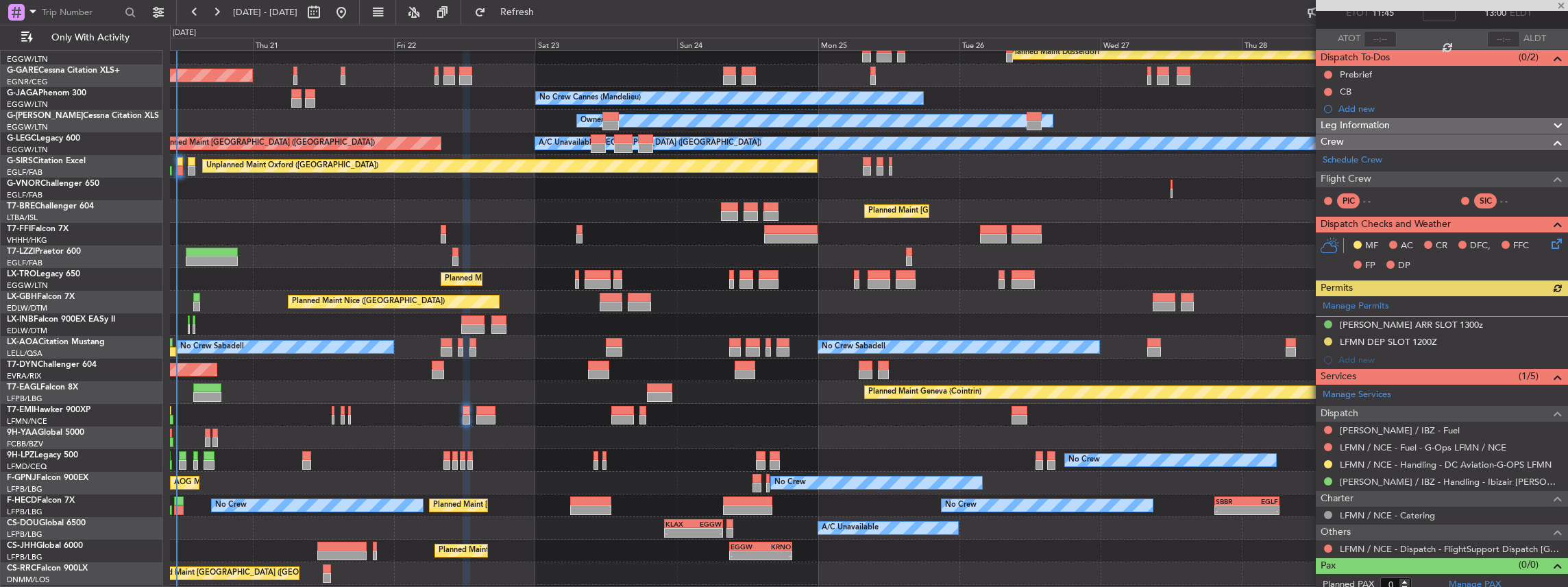
scroll to position [90, 0]
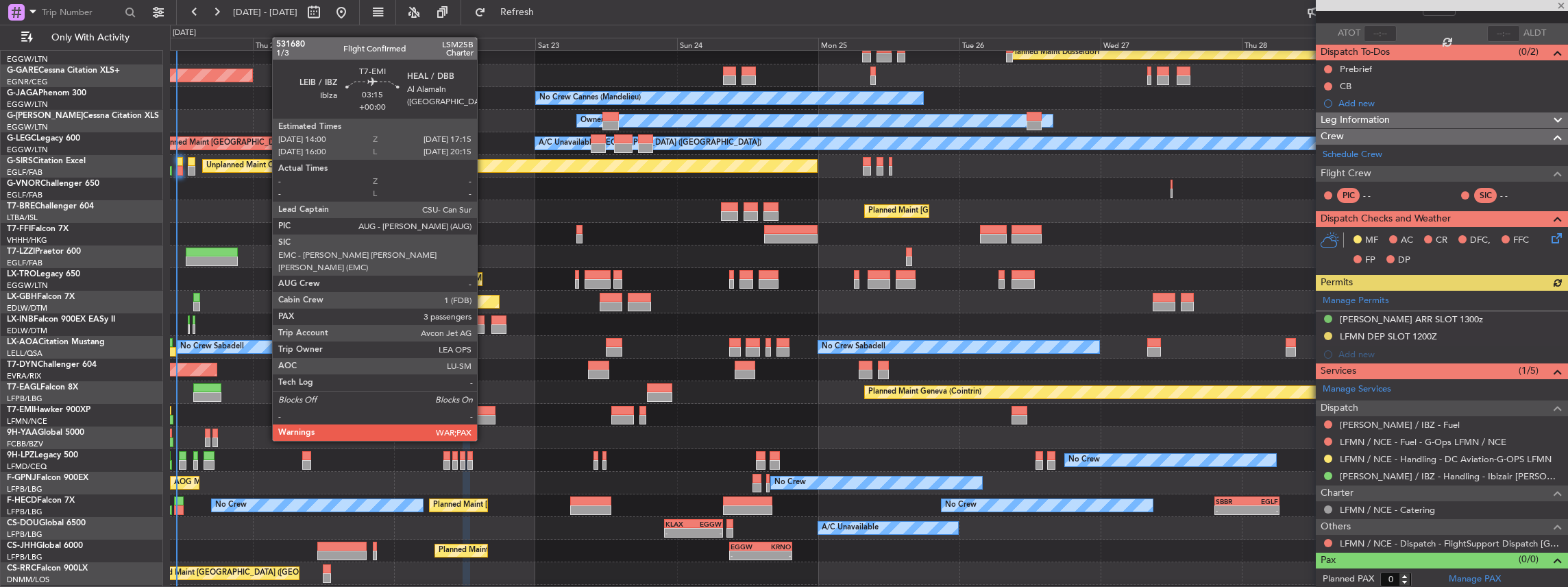
click at [484, 415] on div at bounding box center [486, 419] width 19 height 10
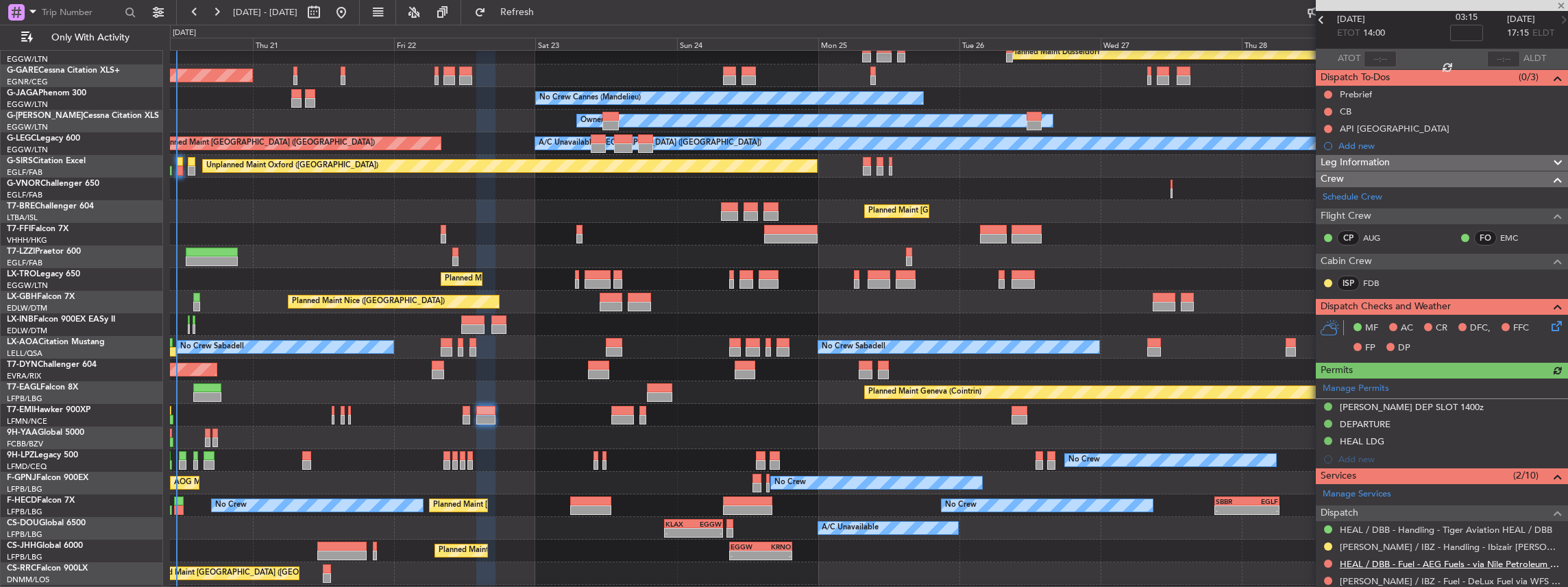
scroll to position [137, 0]
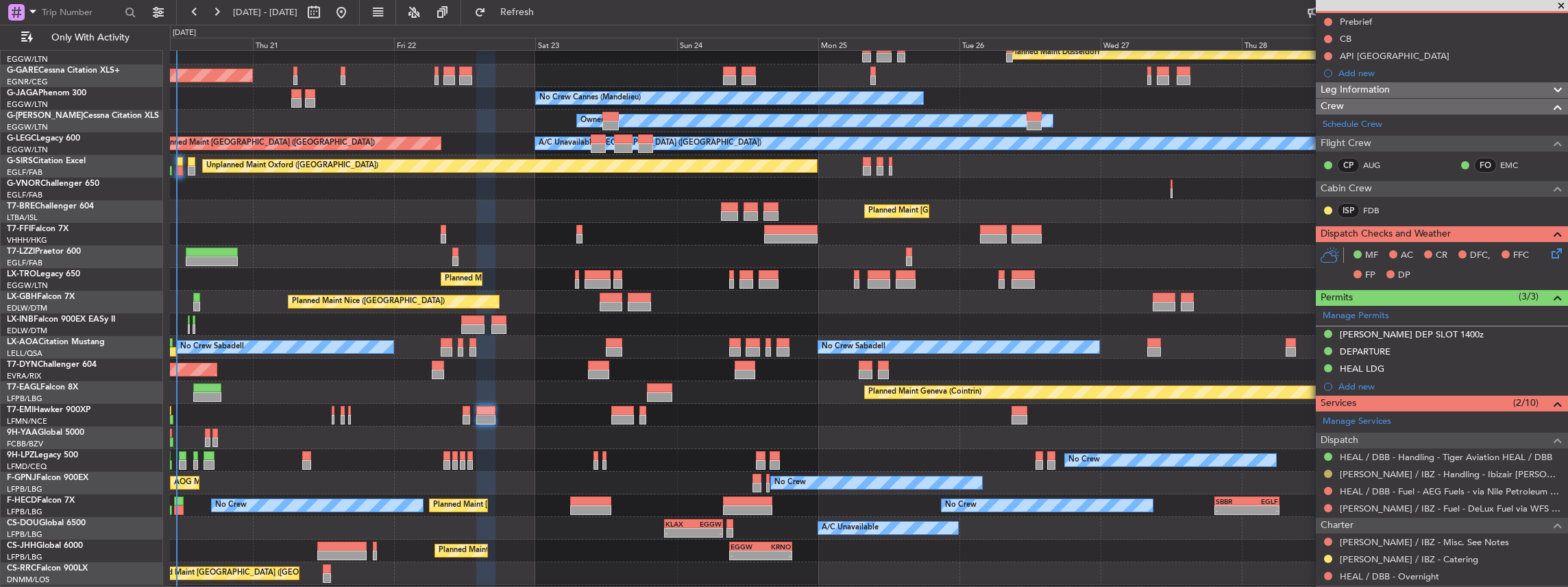
click at [1325, 469] on button at bounding box center [1328, 473] width 8 height 8
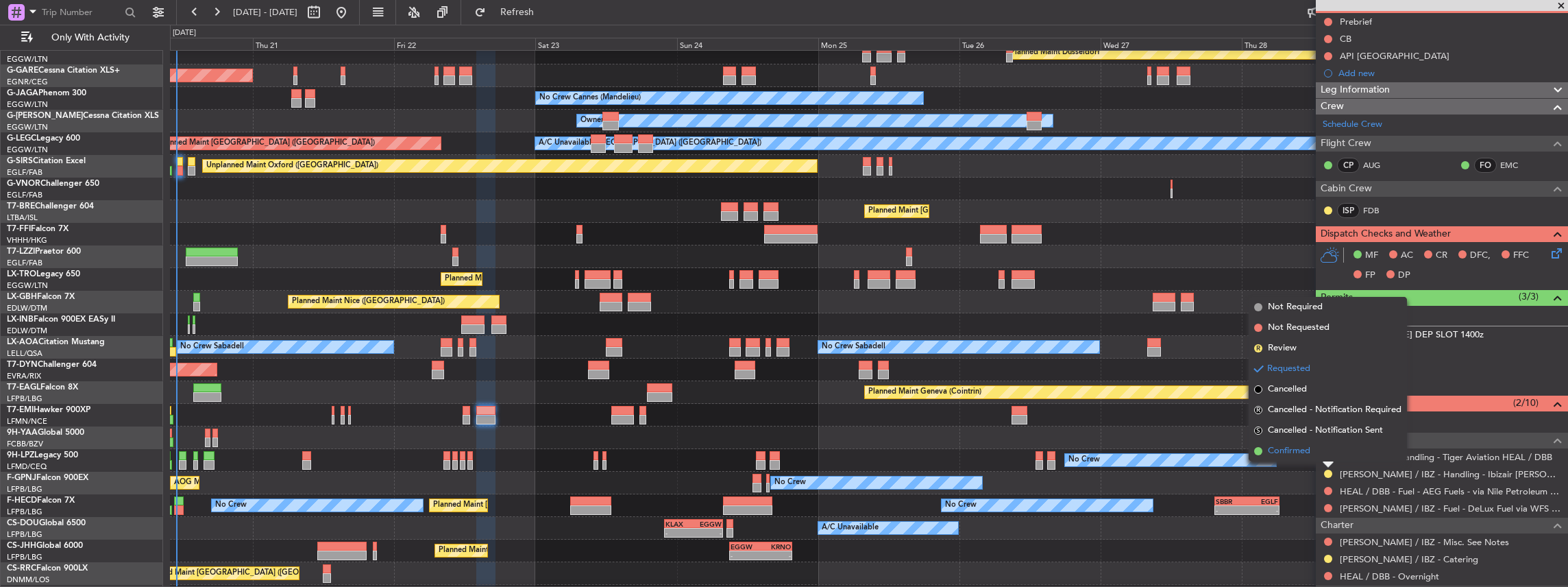
click at [1305, 448] on span "Confirmed" at bounding box center [1289, 451] width 43 height 13
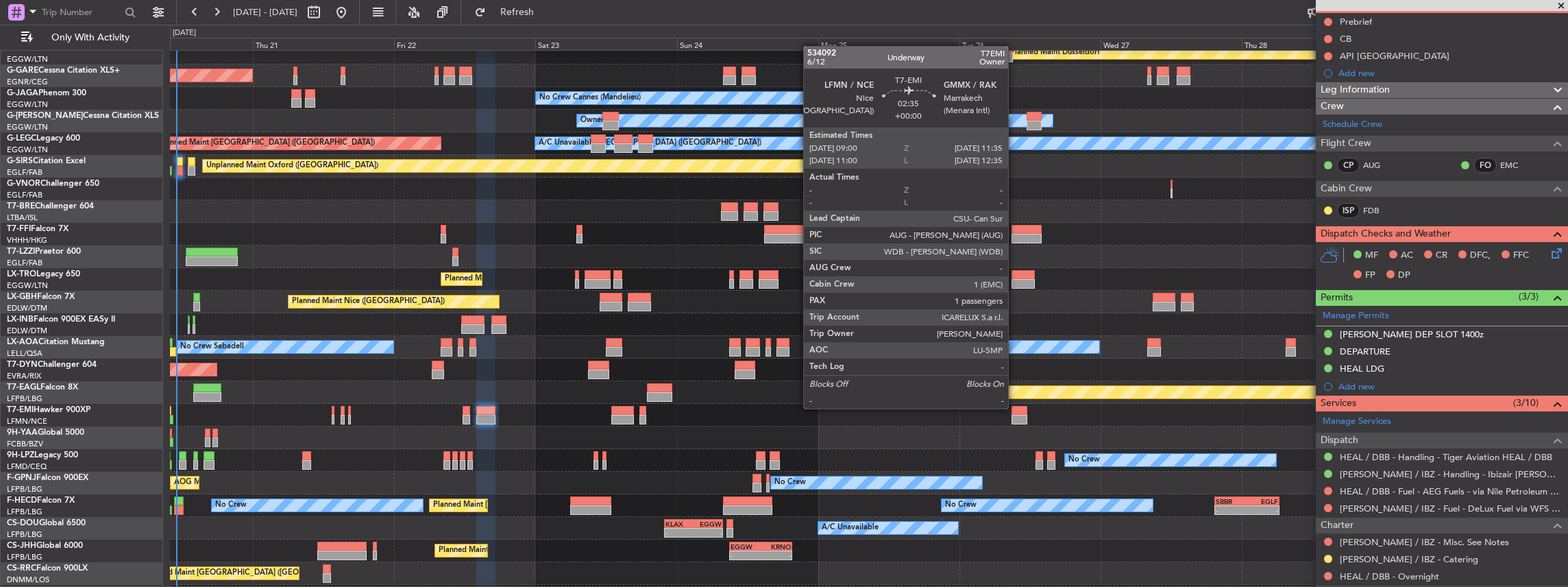
click at [1015, 407] on div at bounding box center [1019, 410] width 16 height 10
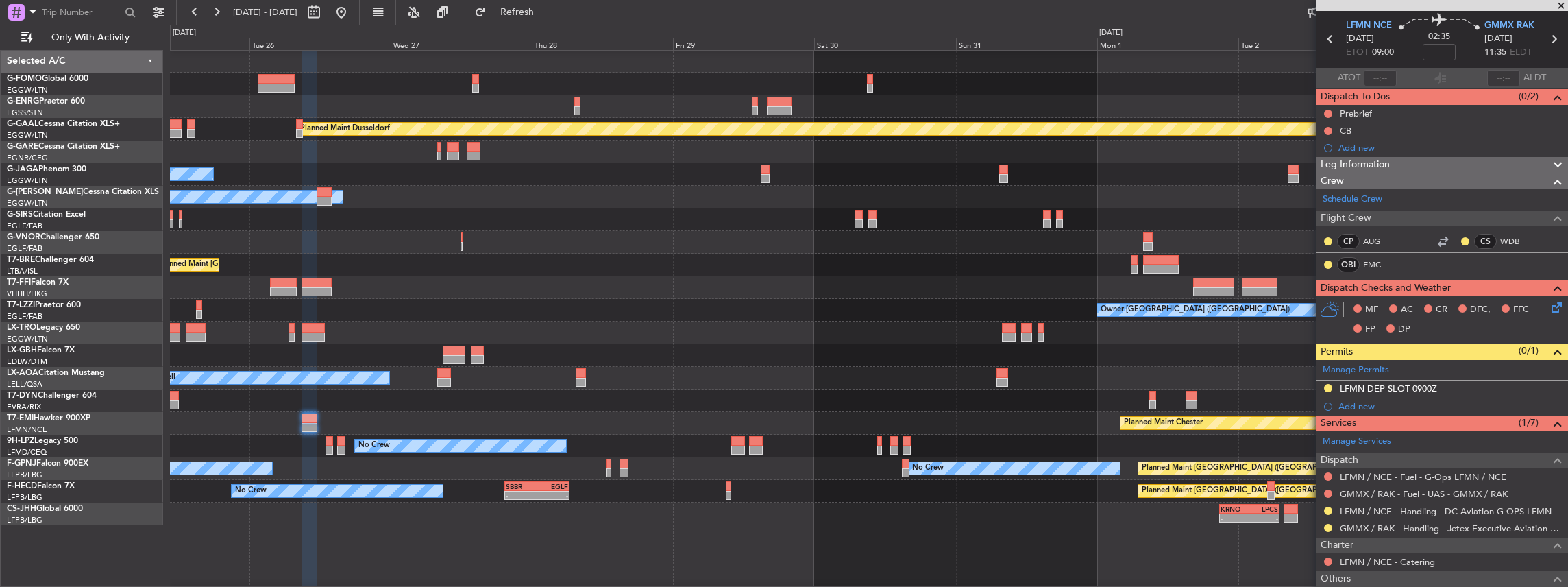
scroll to position [0, 0]
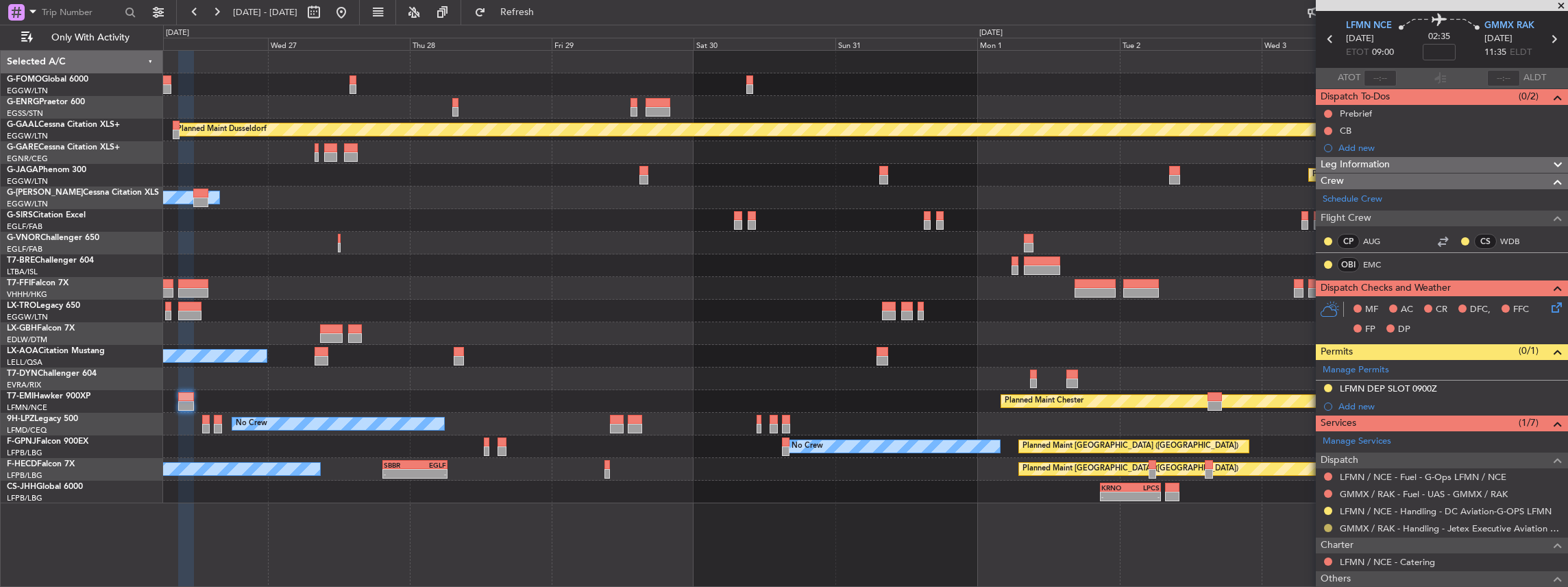
click at [1330, 524] on button at bounding box center [1328, 527] width 8 height 8
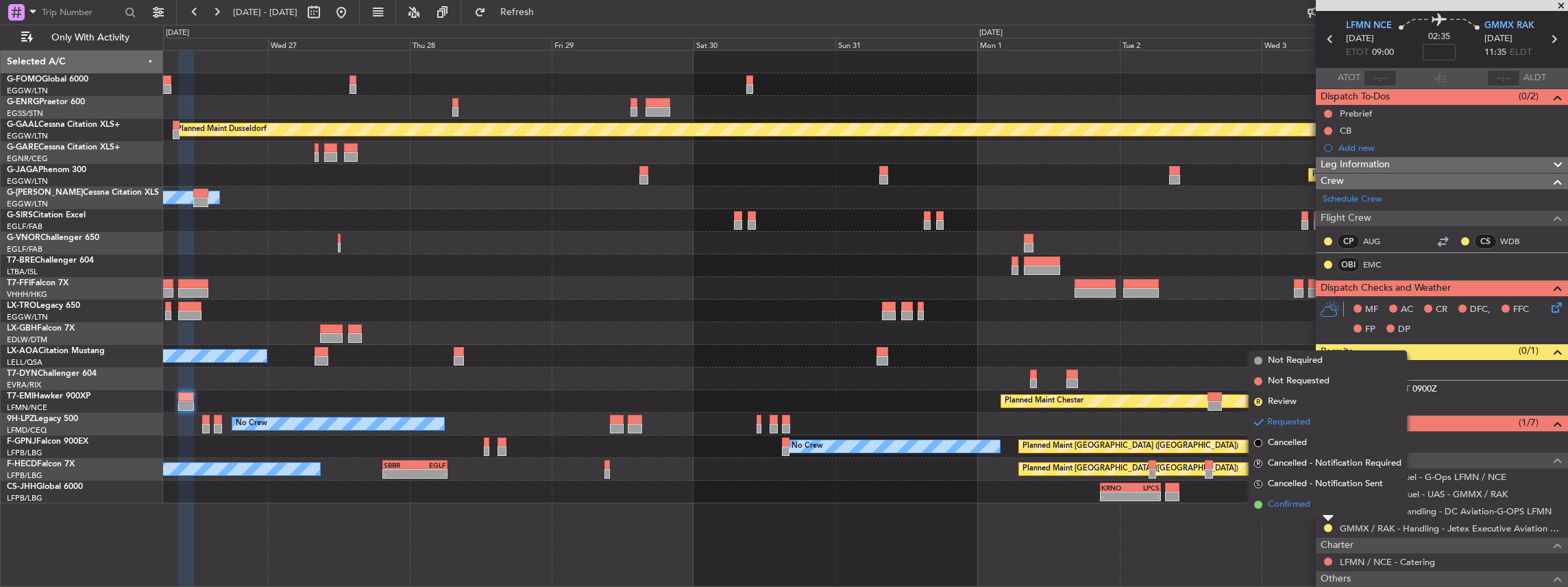
click at [1305, 498] on span "Confirmed" at bounding box center [1289, 505] width 43 height 13
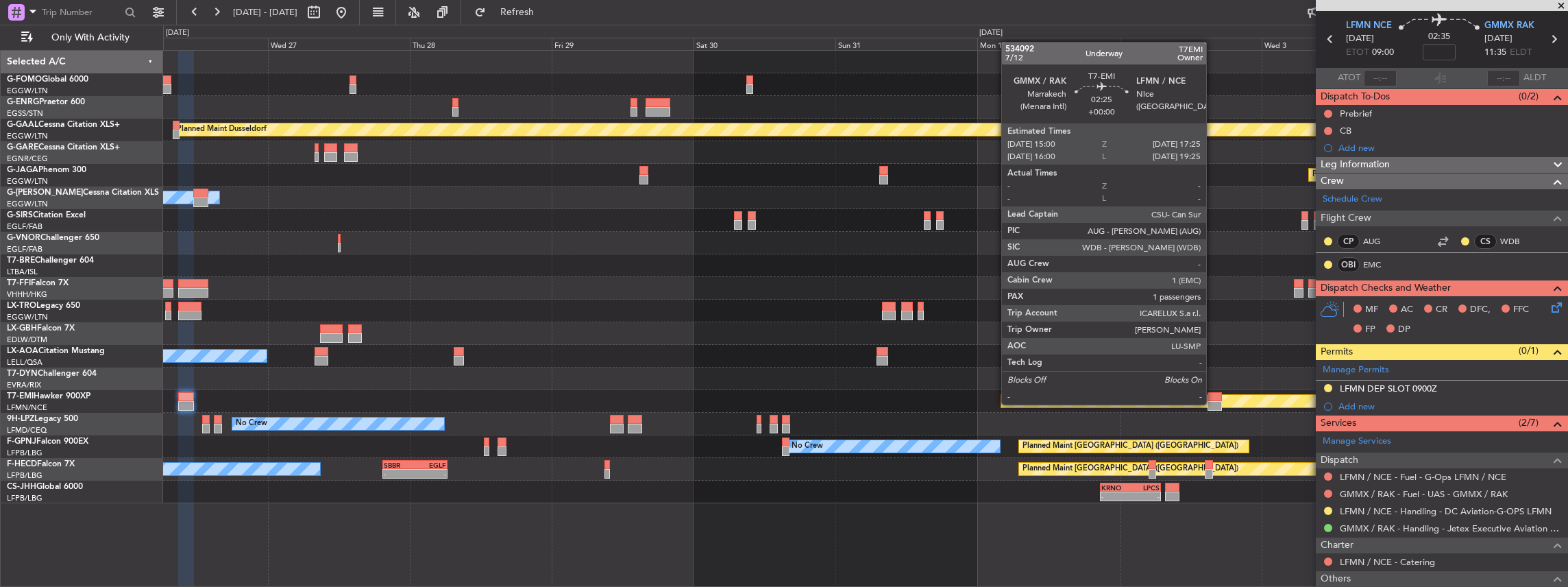
click at [1213, 403] on div at bounding box center [1215, 405] width 14 height 10
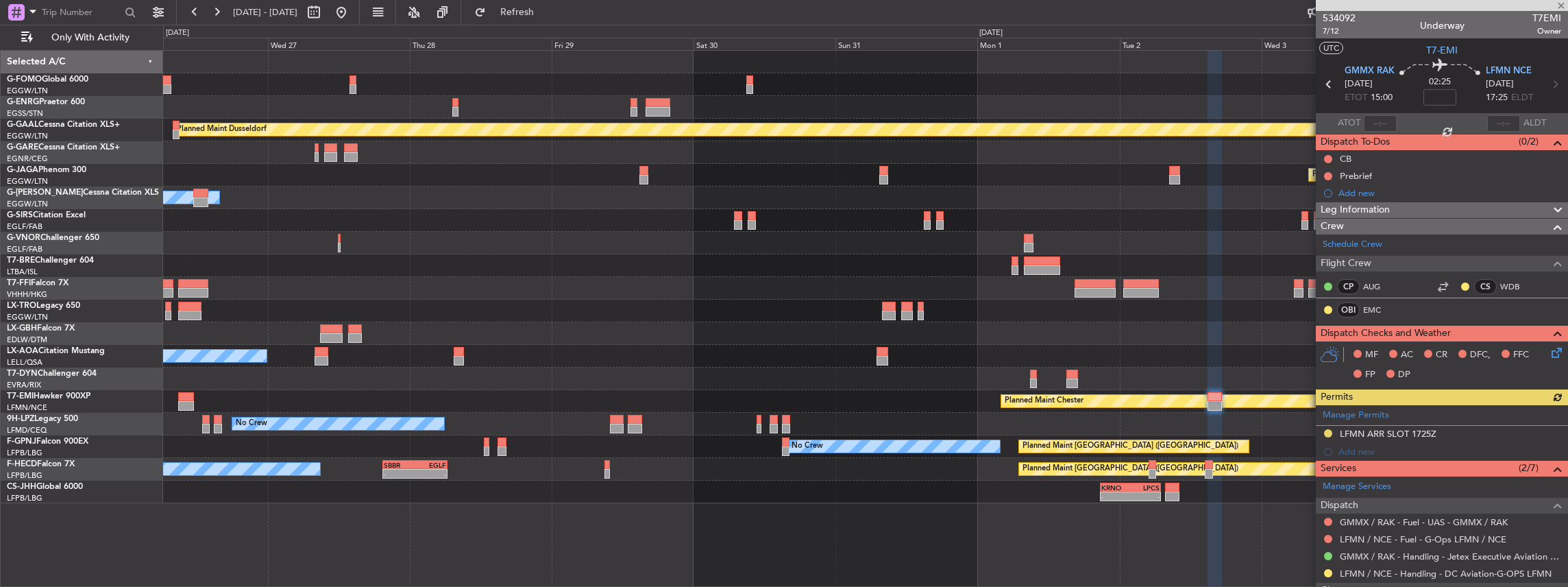
scroll to position [45, 0]
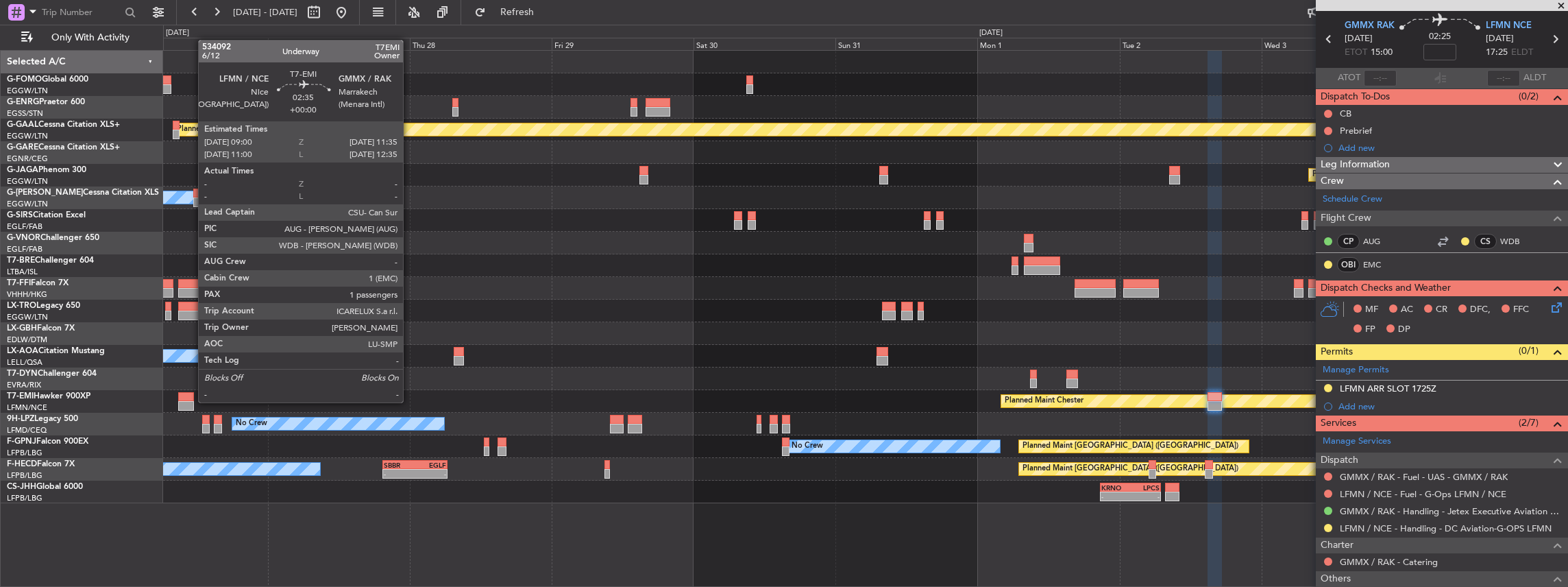
click at [190, 401] on div at bounding box center [186, 405] width 16 height 10
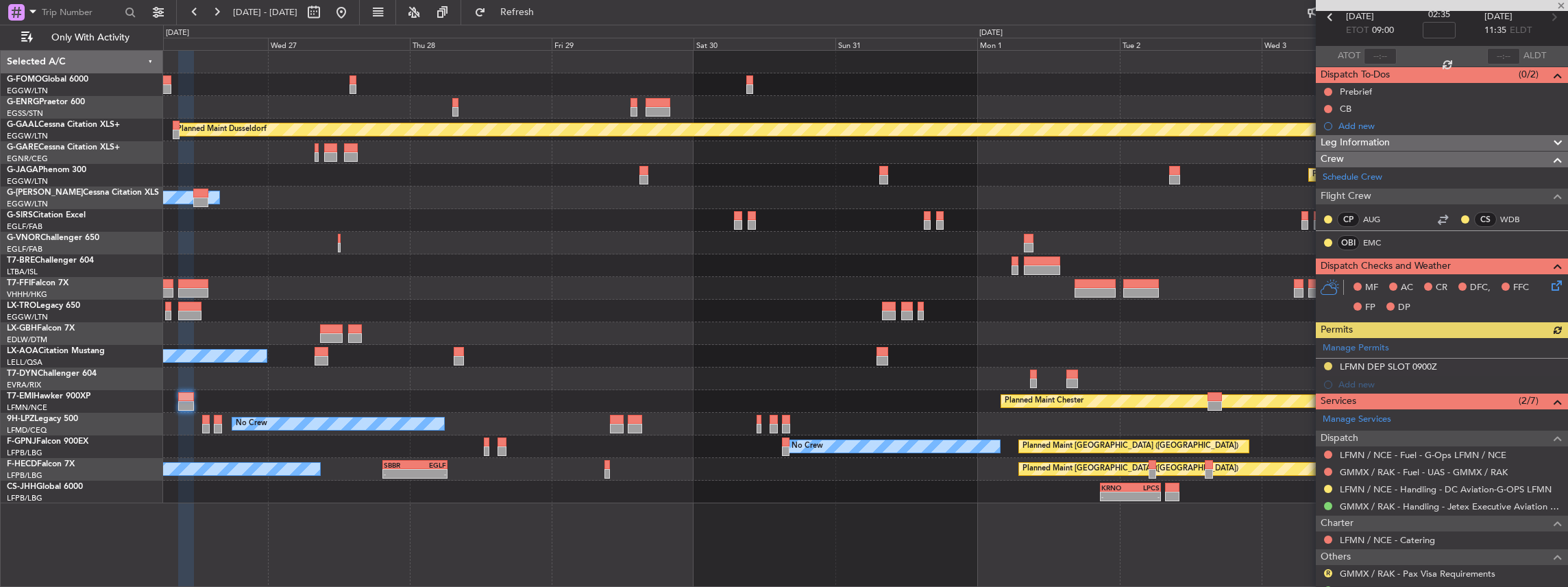
scroll to position [145, 0]
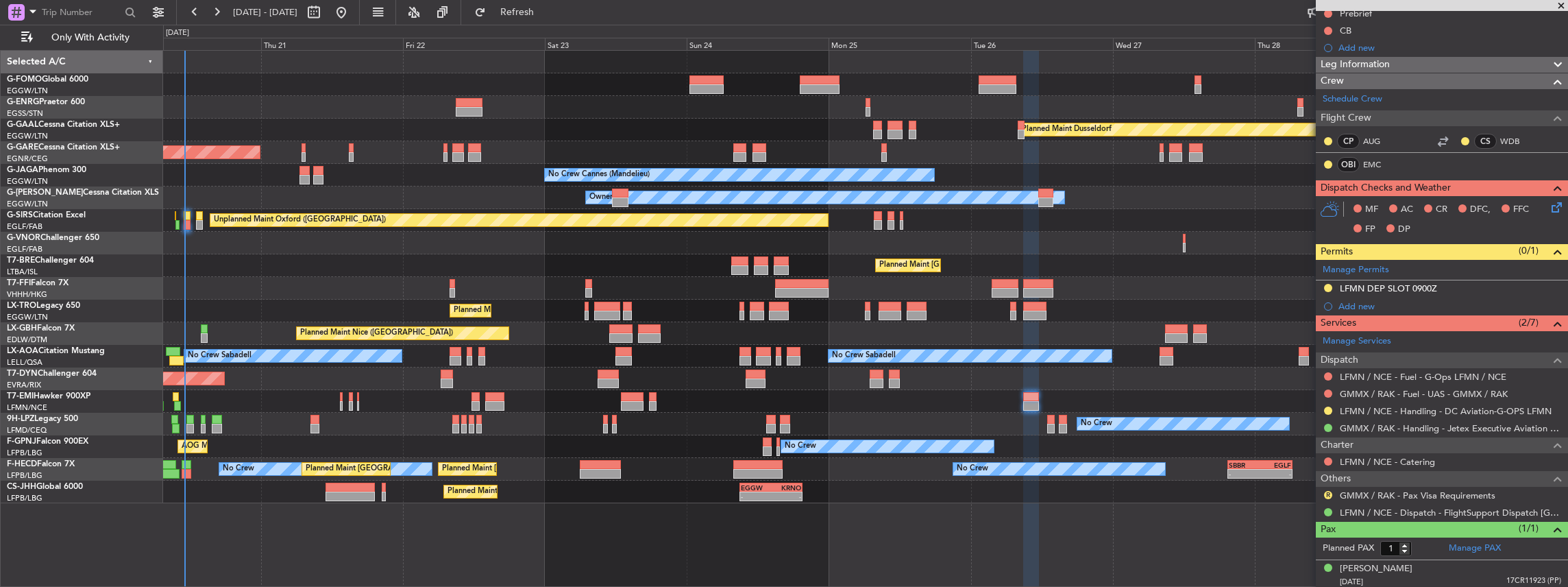
click at [1426, 438] on fb-app "26 Aug 2025 - 05 Sep 2025 Refresh Quick Links Only With Activity Owner Planned …" at bounding box center [784, 299] width 1568 height 577
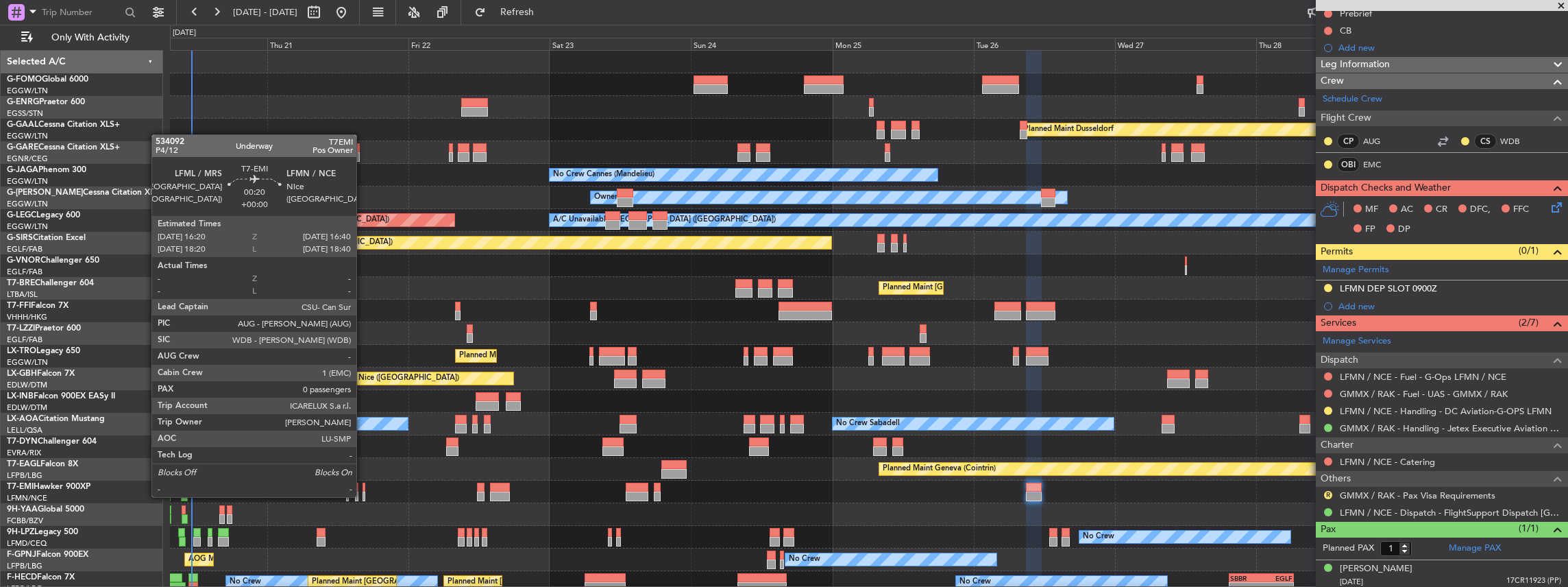
click at [363, 496] on div at bounding box center [363, 496] width 2 height 10
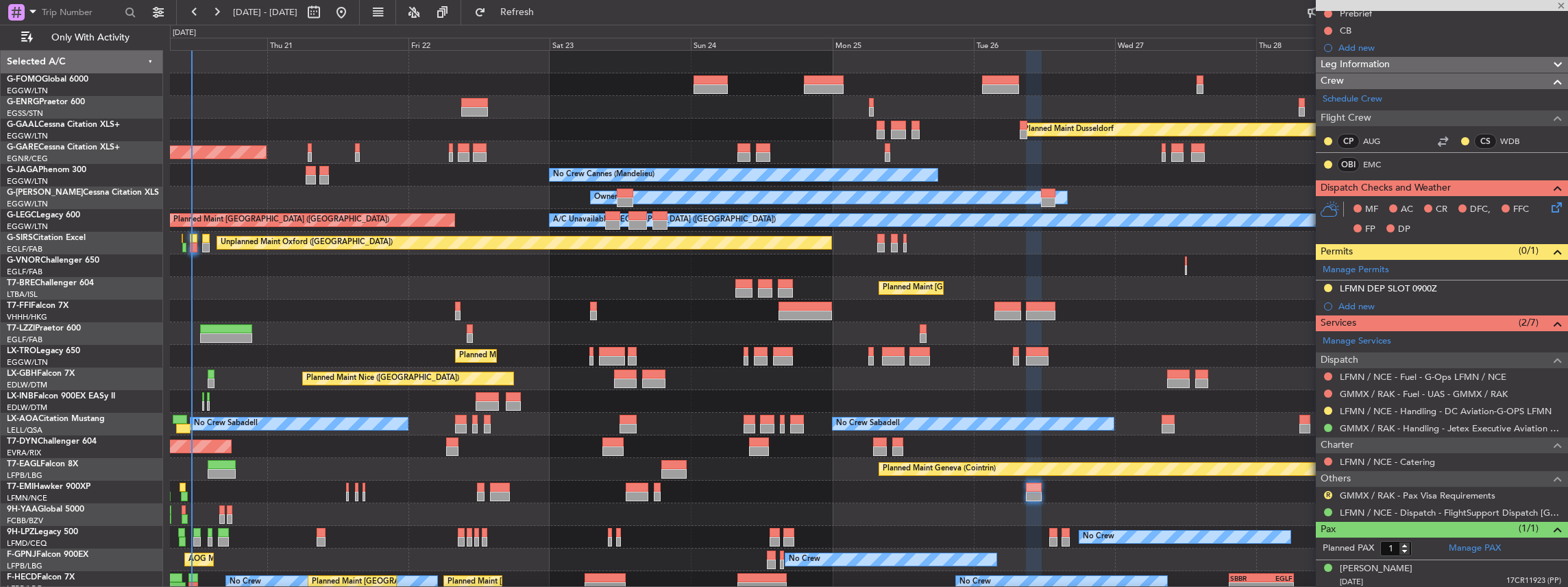
type input "0"
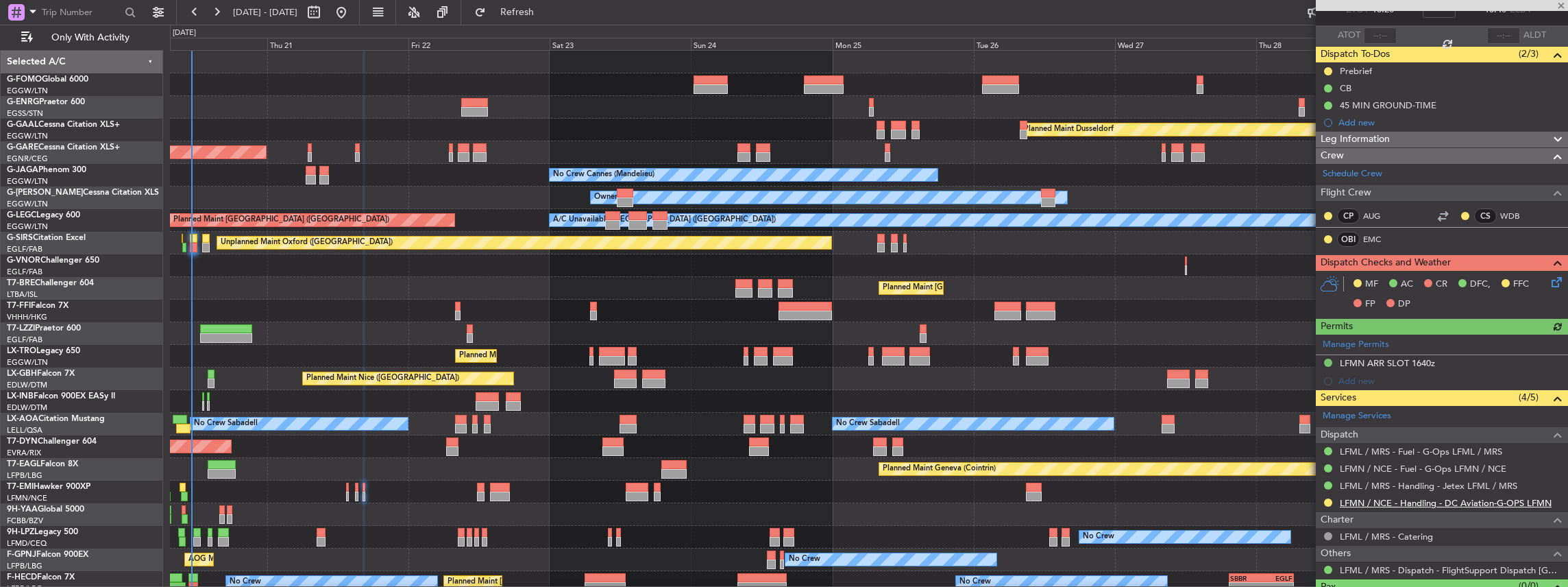
scroll to position [91, 0]
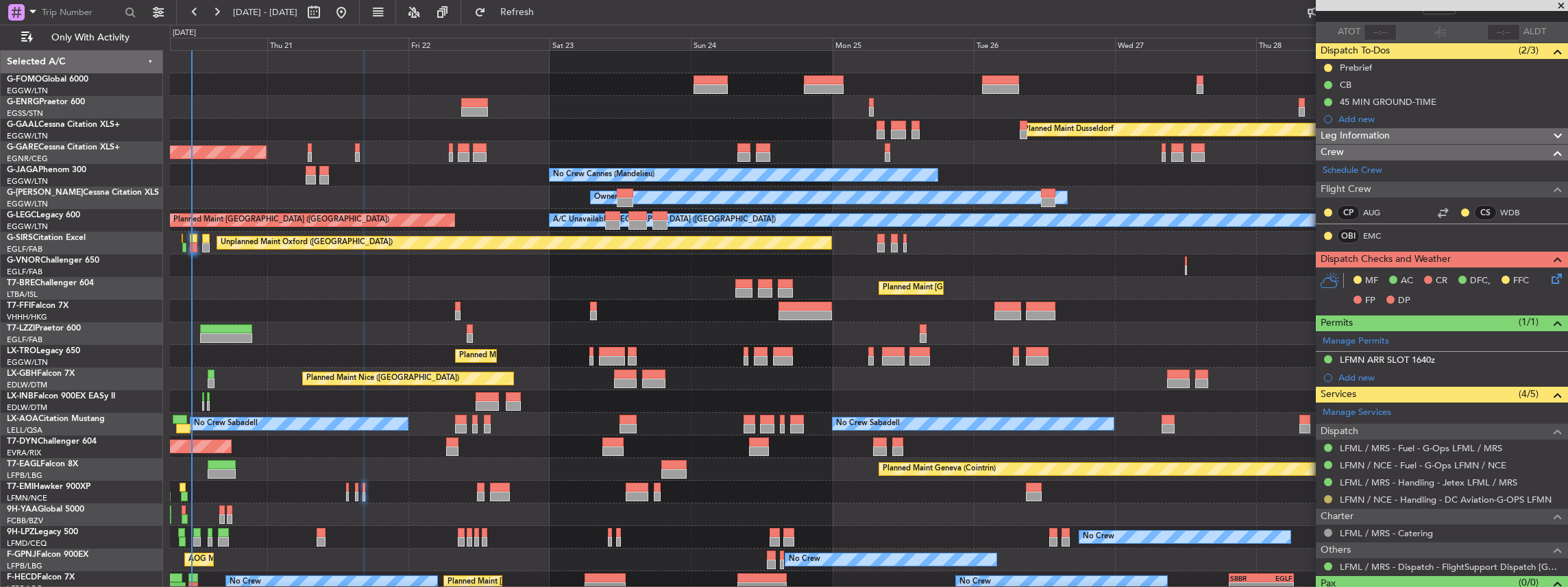
click at [1327, 497] on button at bounding box center [1328, 499] width 8 height 8
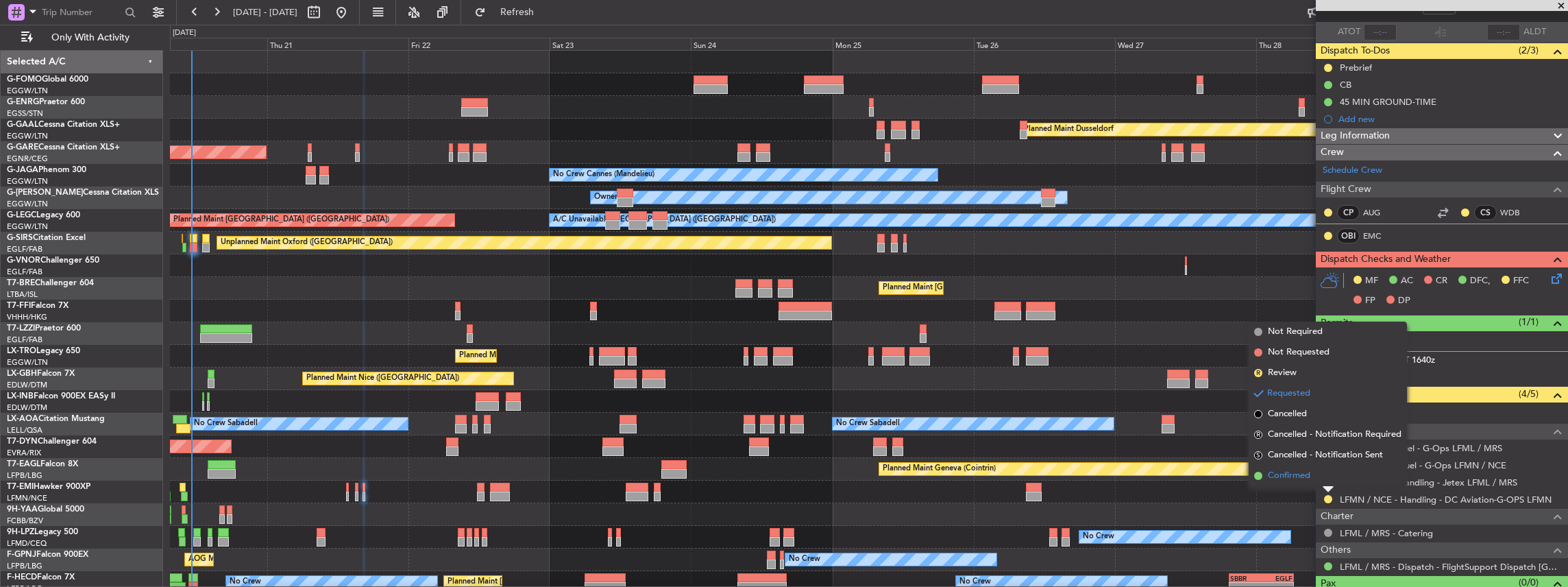
click at [1310, 473] on span "Confirmed" at bounding box center [1289, 475] width 43 height 13
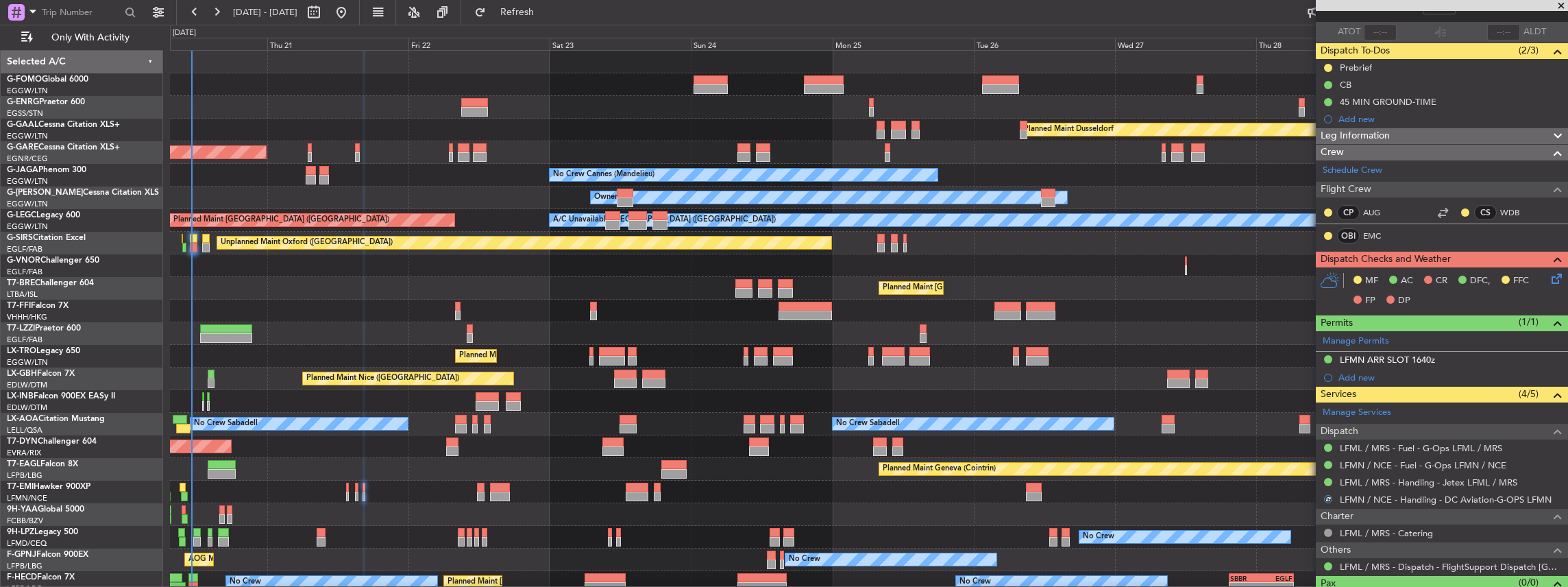
scroll to position [0, 0]
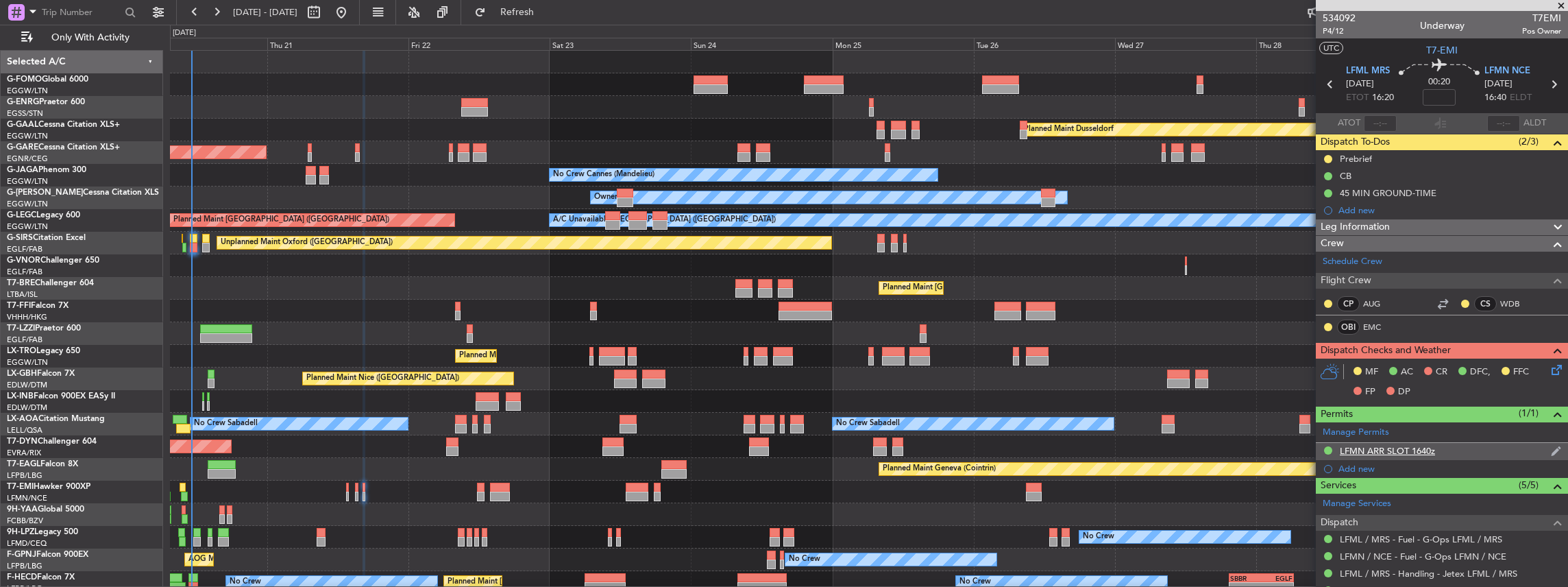
click at [1456, 454] on div "LFMN ARR SLOT 1640z" at bounding box center [1441, 451] width 252 height 17
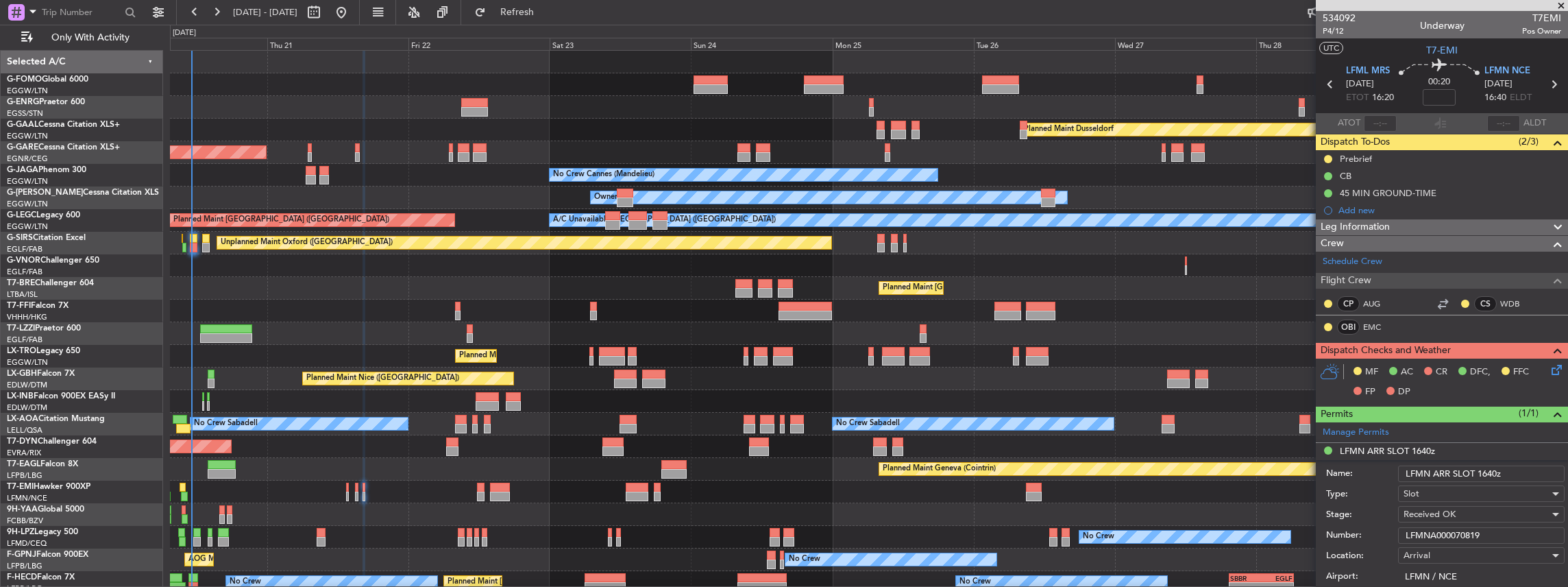
click at [1559, 8] on span at bounding box center [1561, 6] width 13 height 12
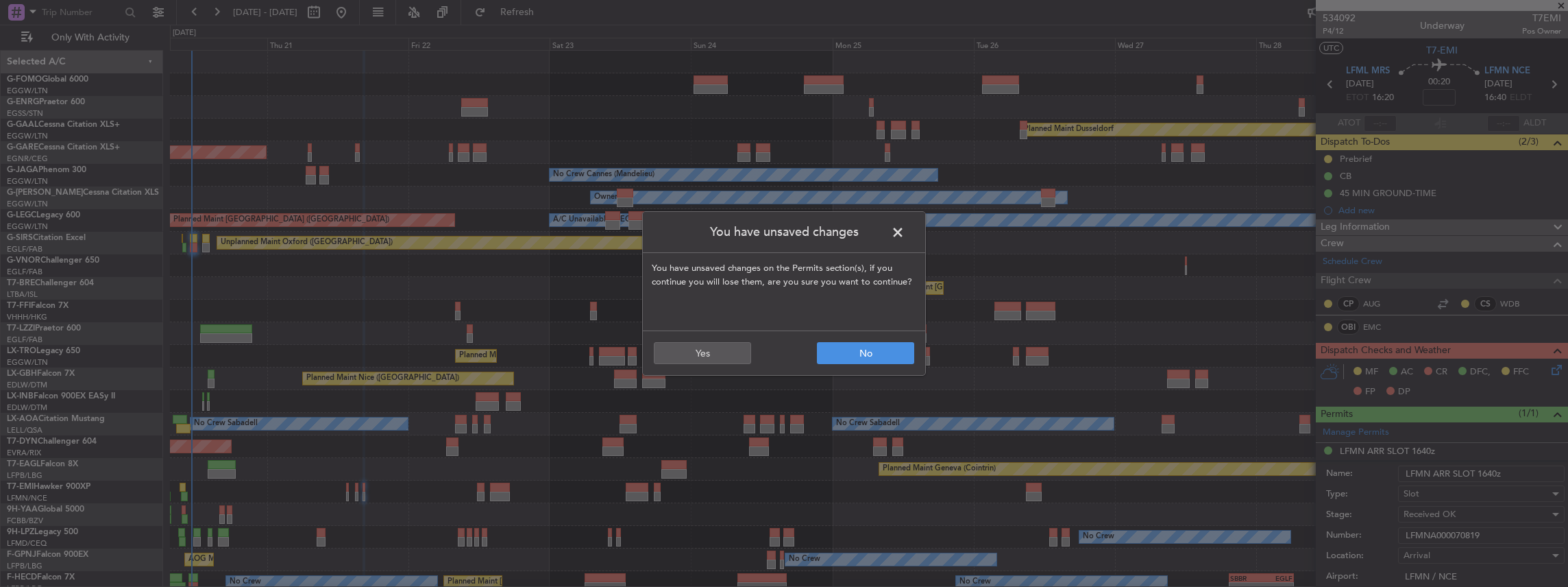
click at [905, 226] on span at bounding box center [905, 236] width 0 height 28
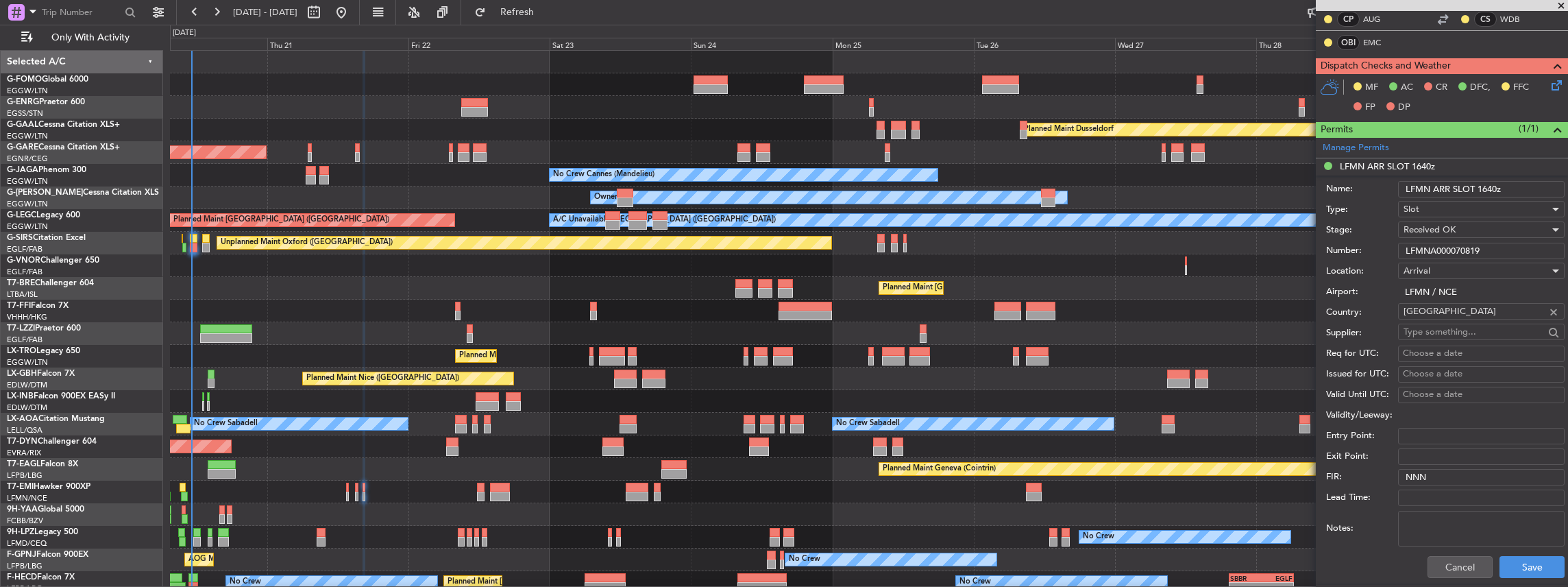
scroll to position [411, 0]
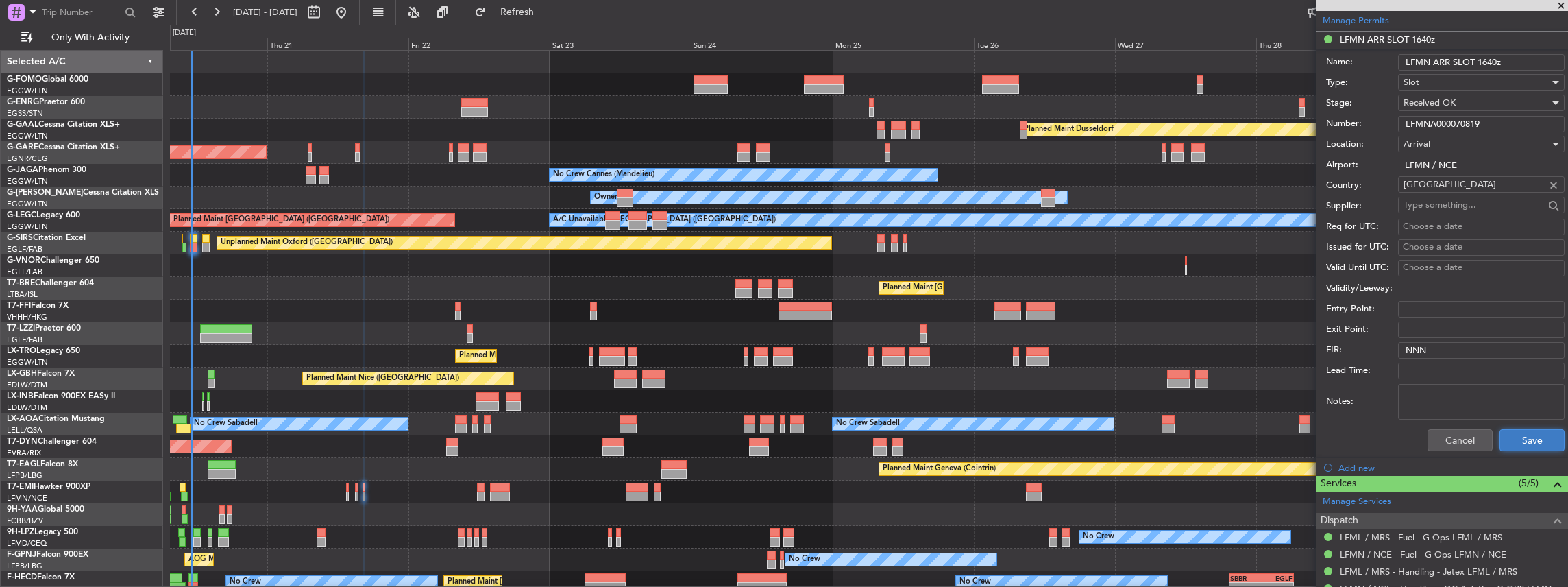
click at [1518, 441] on button "Save" at bounding box center [1532, 440] width 65 height 22
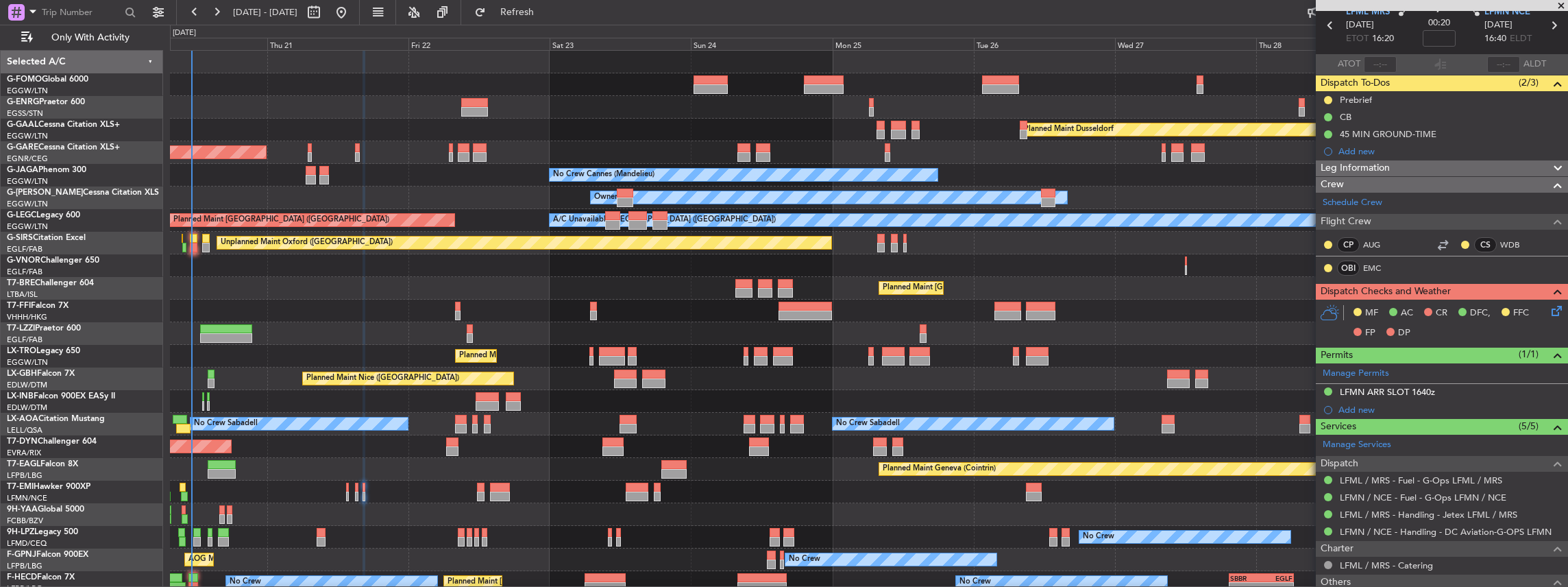
scroll to position [0, 0]
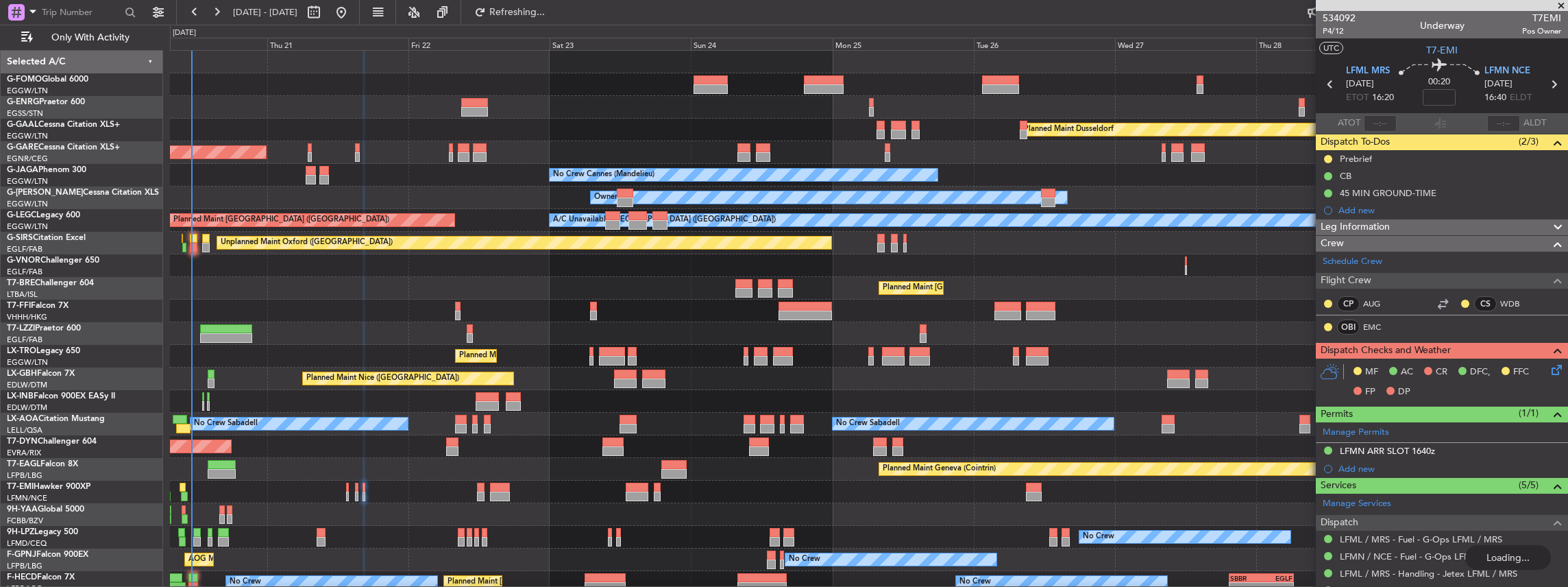
click at [1547, 84] on icon at bounding box center [1554, 85] width 18 height 18
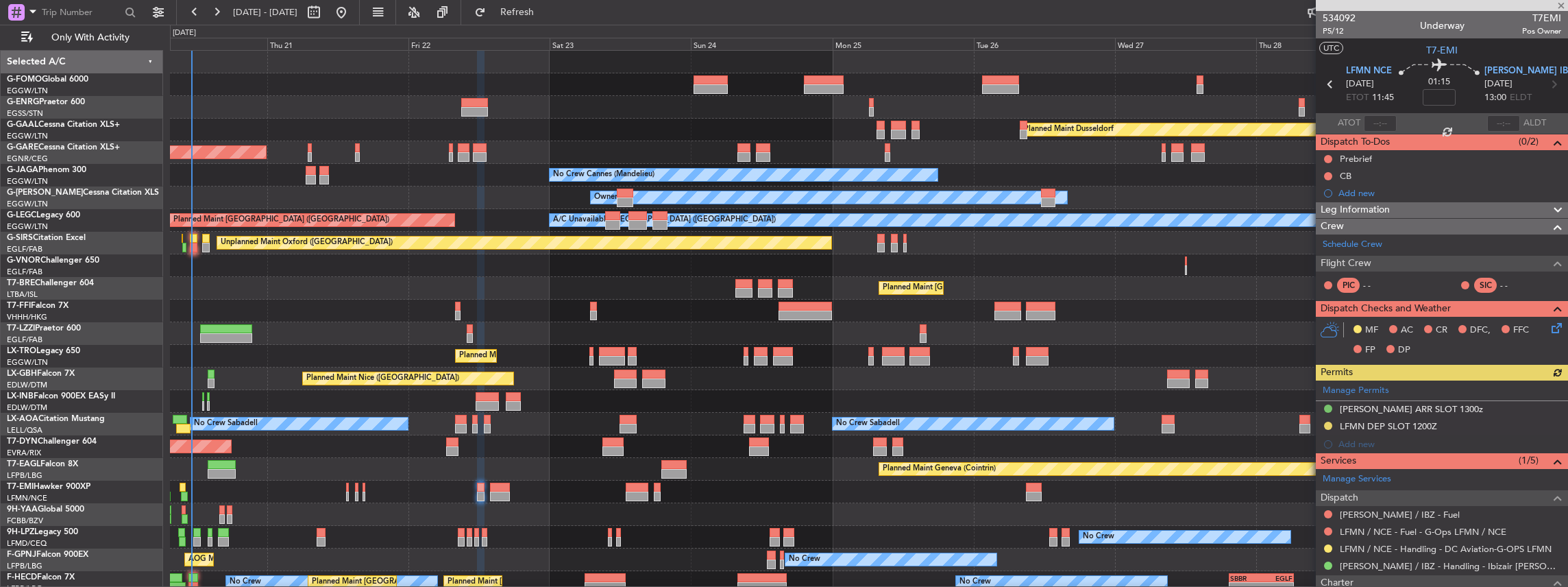
scroll to position [90, 0]
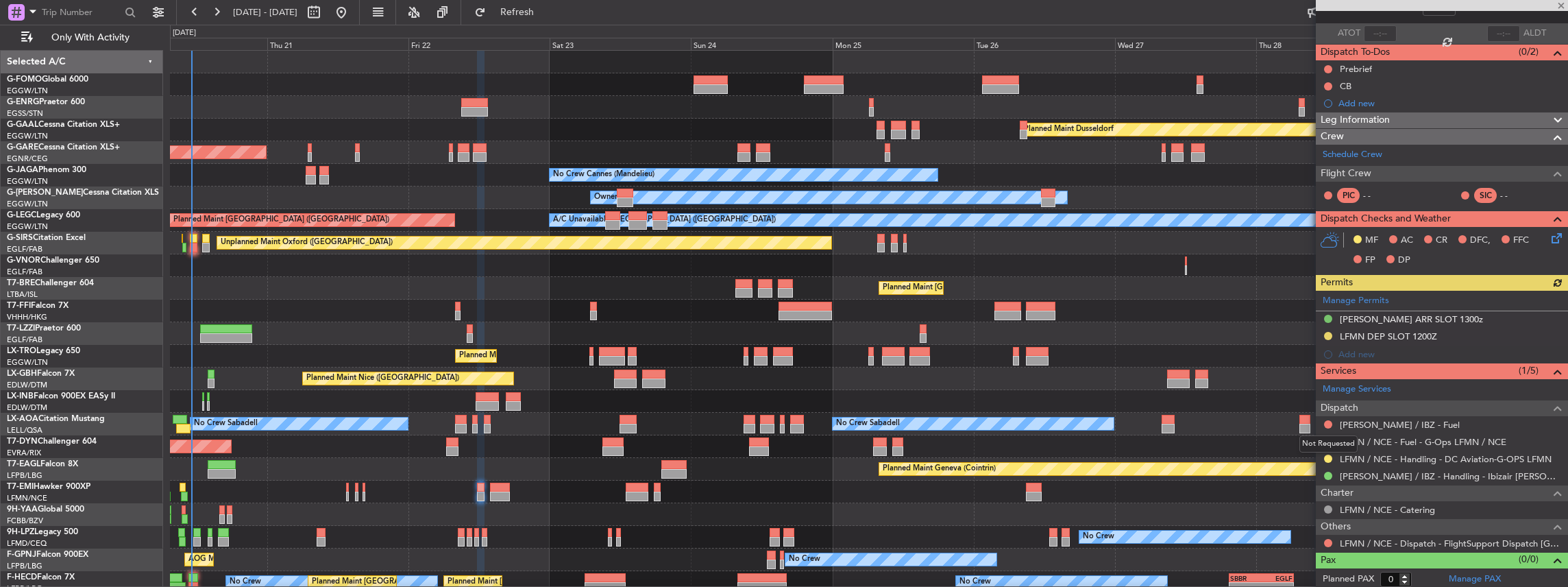
click at [1325, 454] on mat-tooltip-component "Not Requested" at bounding box center [1328, 443] width 77 height 37
click at [1328, 456] on button at bounding box center [1328, 458] width 8 height 8
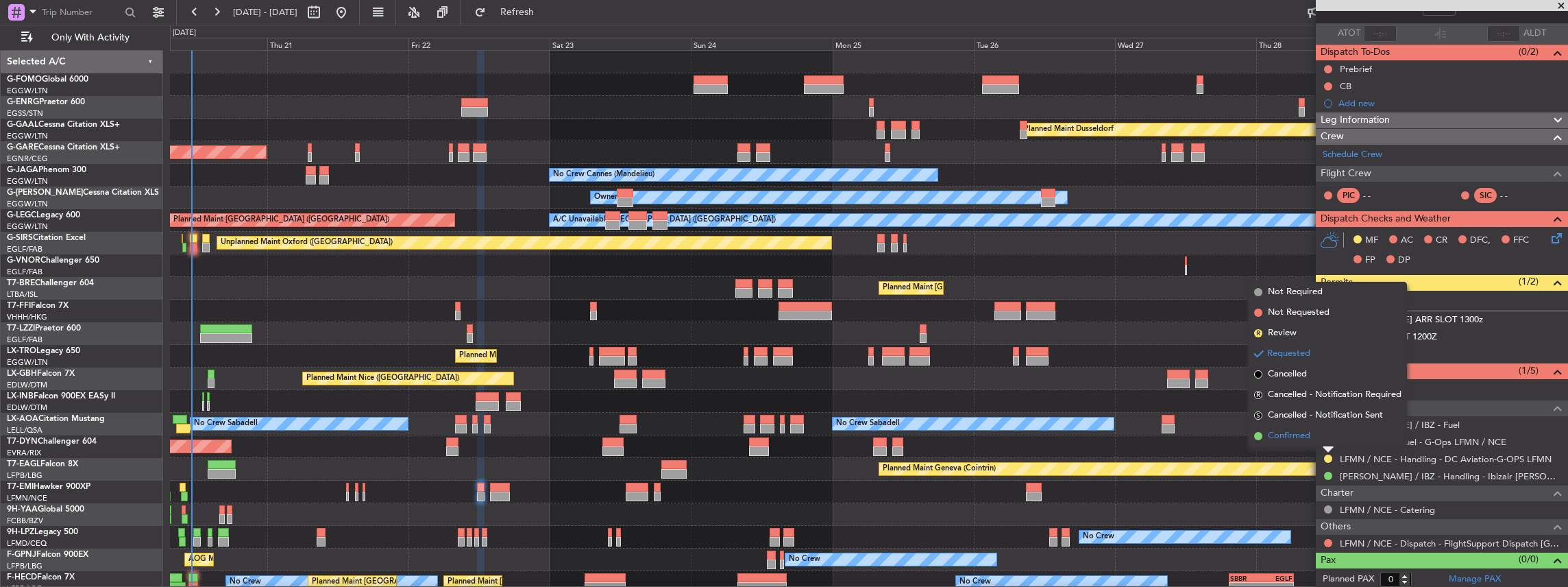
click at [1301, 435] on span "Confirmed" at bounding box center [1289, 436] width 43 height 13
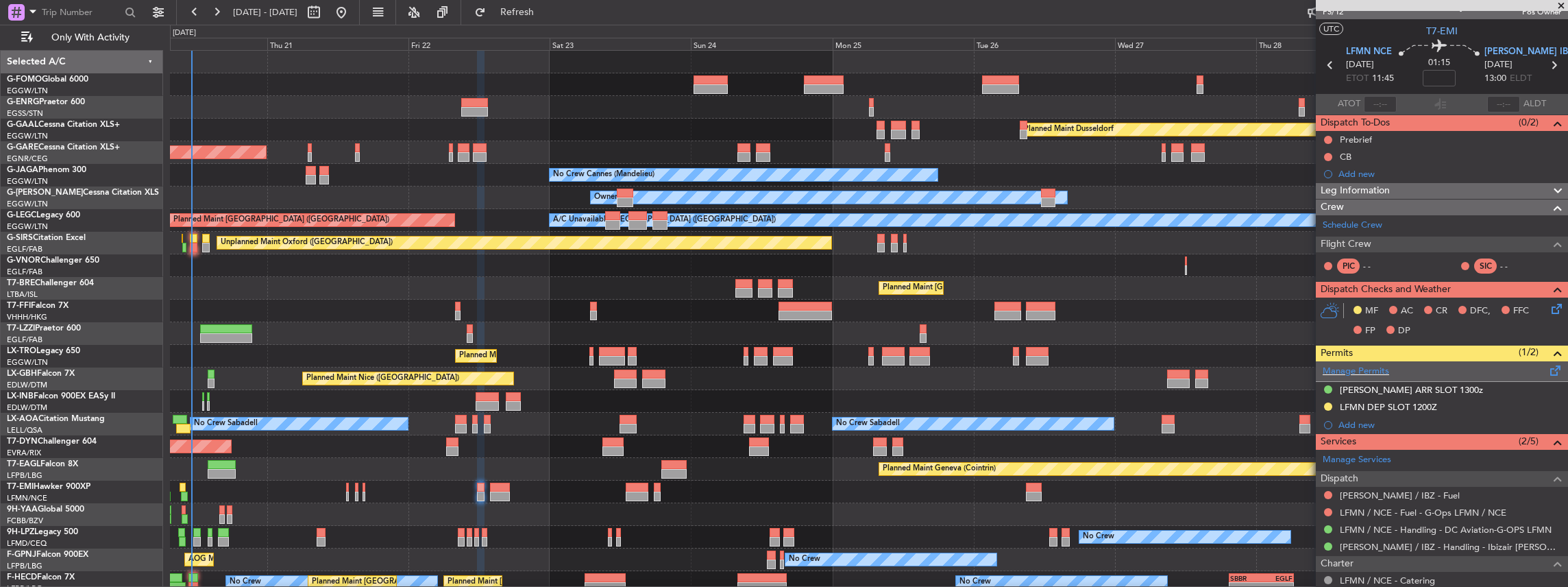
scroll to position [0, 0]
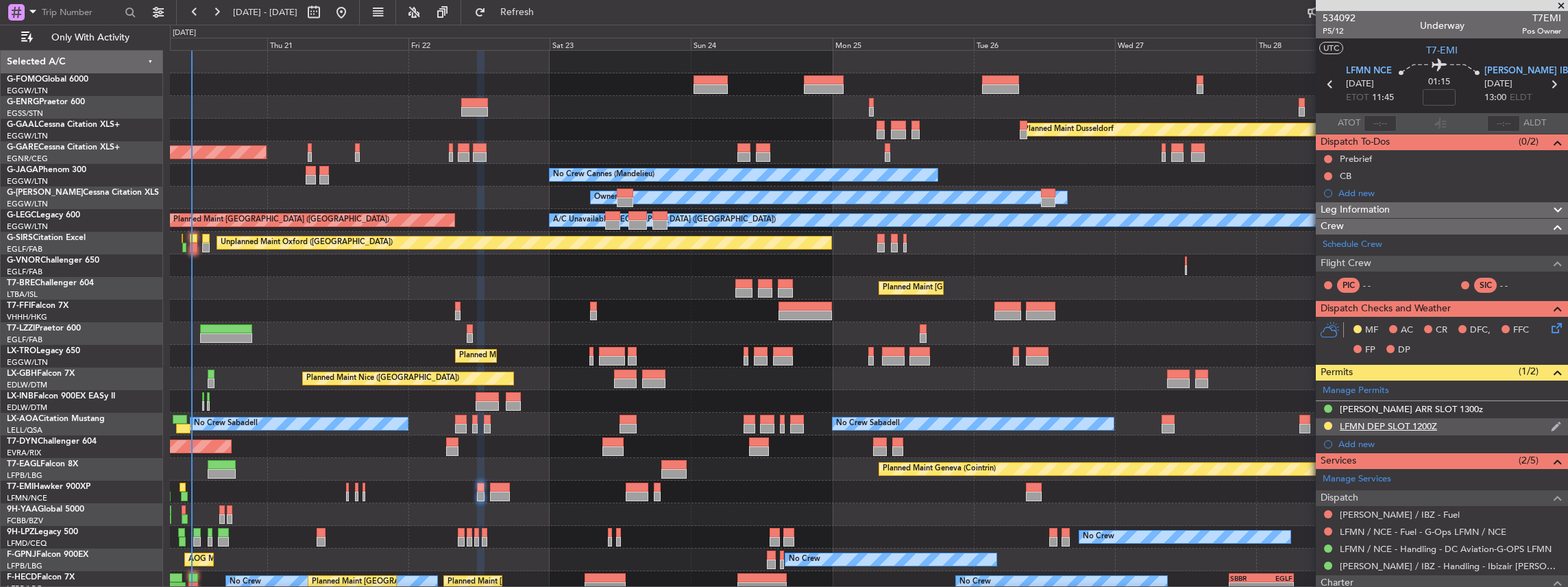
click at [1551, 420] on img at bounding box center [1556, 426] width 10 height 12
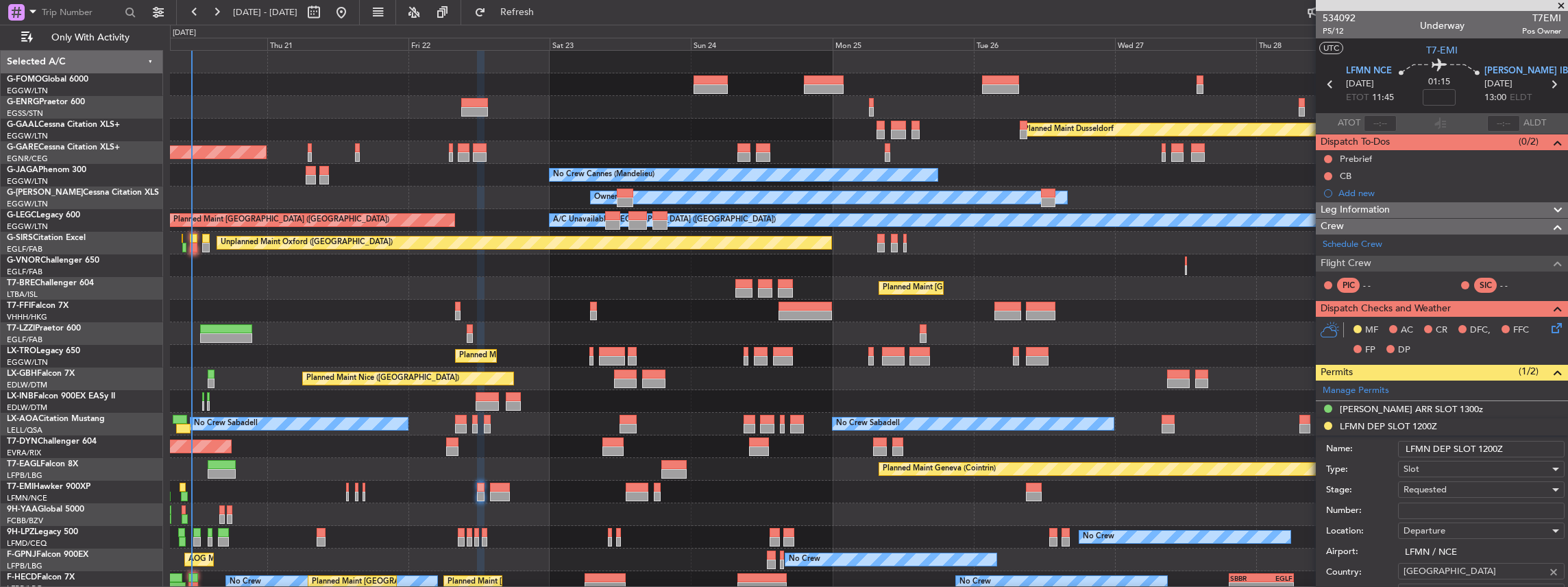
click at [1485, 448] on input "LFMN DEP SLOT 1200Z" at bounding box center [1481, 449] width 166 height 16
drag, startPoint x: 1496, startPoint y: 448, endPoint x: 1488, endPoint y: 448, distance: 8.0
click at [1488, 448] on input "LFMN DEP SLOT 1100Z" at bounding box center [1481, 449] width 166 height 16
type input "LFMN DEP SLOT 1145Z"
click at [1439, 484] on span "Requested" at bounding box center [1426, 489] width 43 height 12
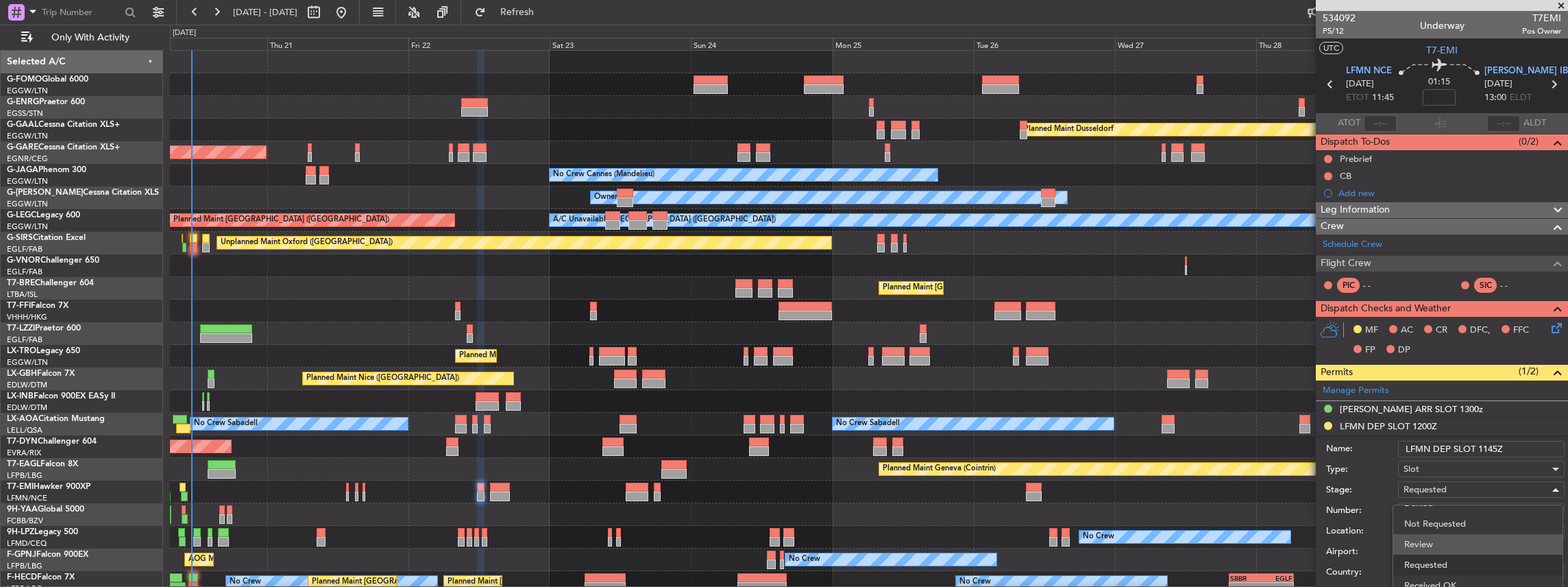
scroll to position [21, 0]
click at [1416, 571] on span "Received OK" at bounding box center [1478, 576] width 148 height 20
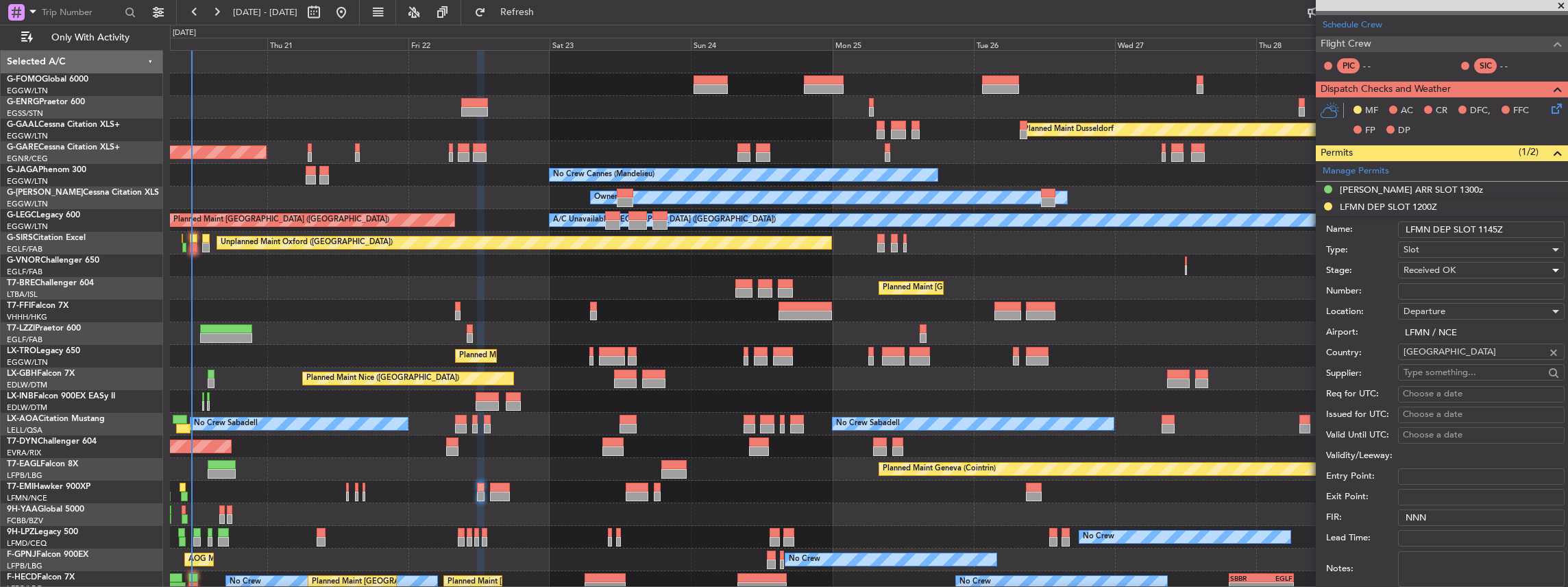
scroll to position [274, 0]
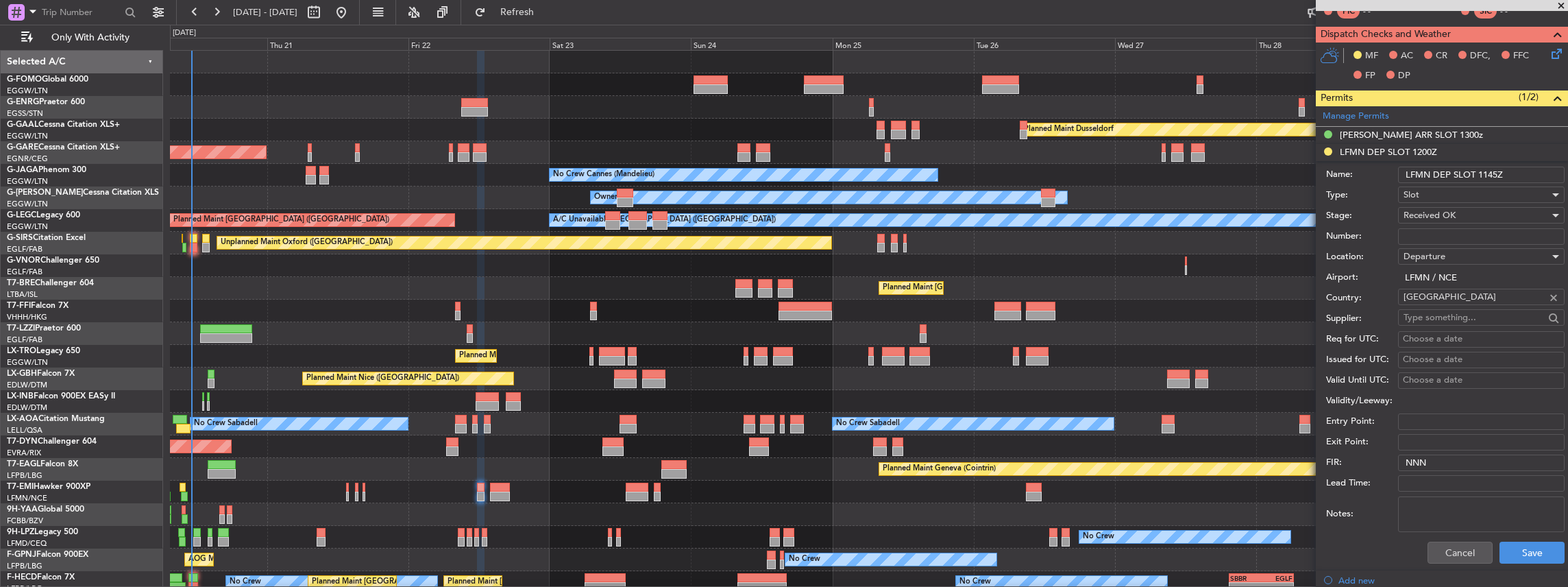
click at [1421, 234] on input "Number:" at bounding box center [1481, 237] width 166 height 16
paste input "LFMND000070820"
type input "LFMND000070820"
click at [1519, 548] on button "Save" at bounding box center [1532, 552] width 65 height 22
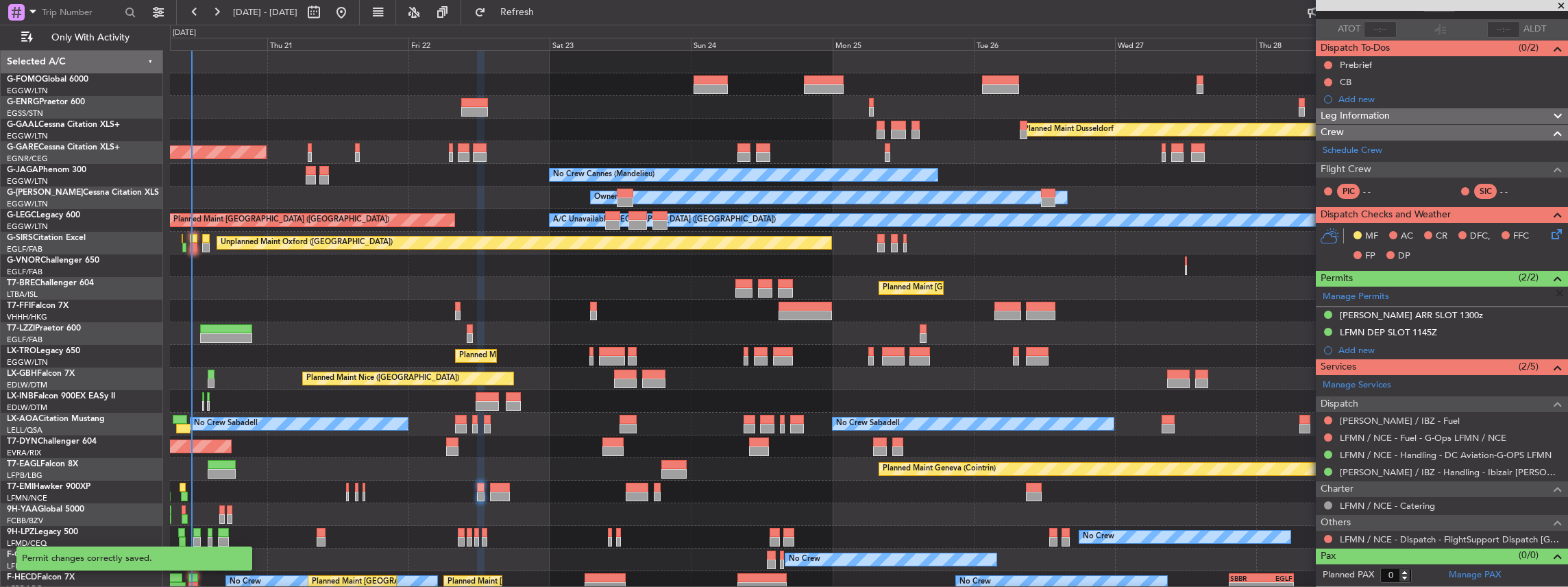
scroll to position [90, 0]
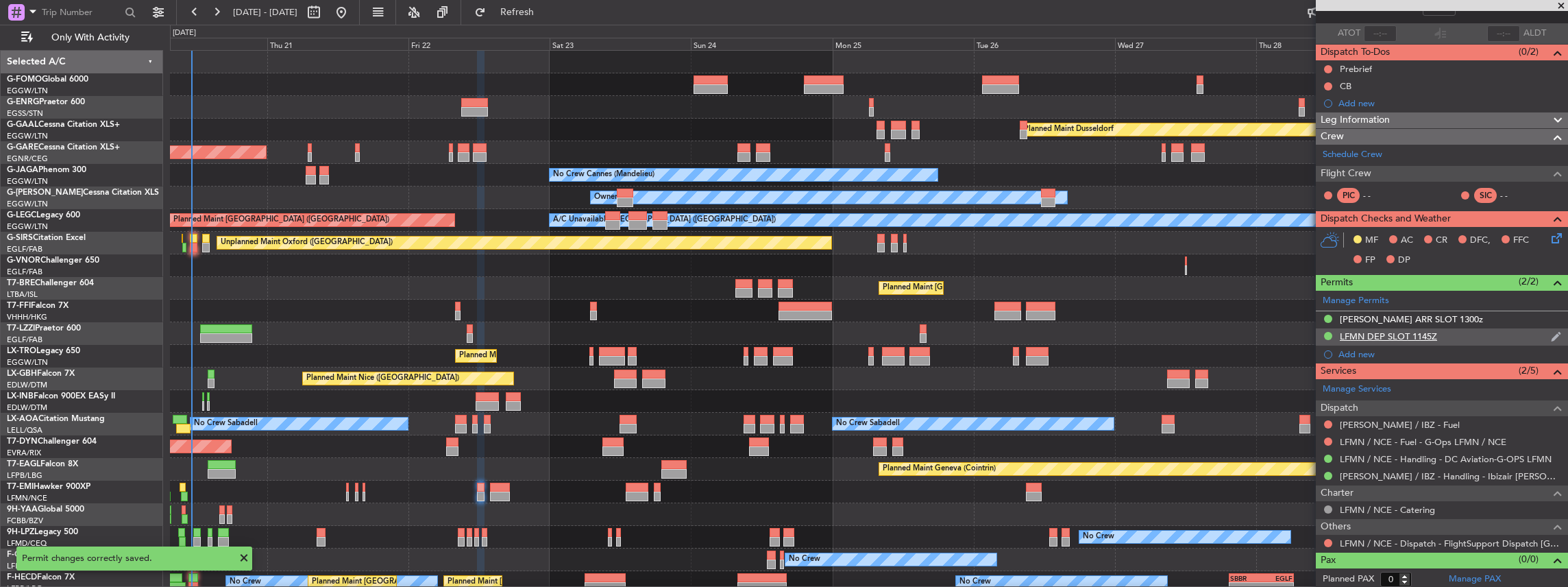
click at [1472, 337] on div "LFMN DEP SLOT 1145Z" at bounding box center [1441, 336] width 252 height 17
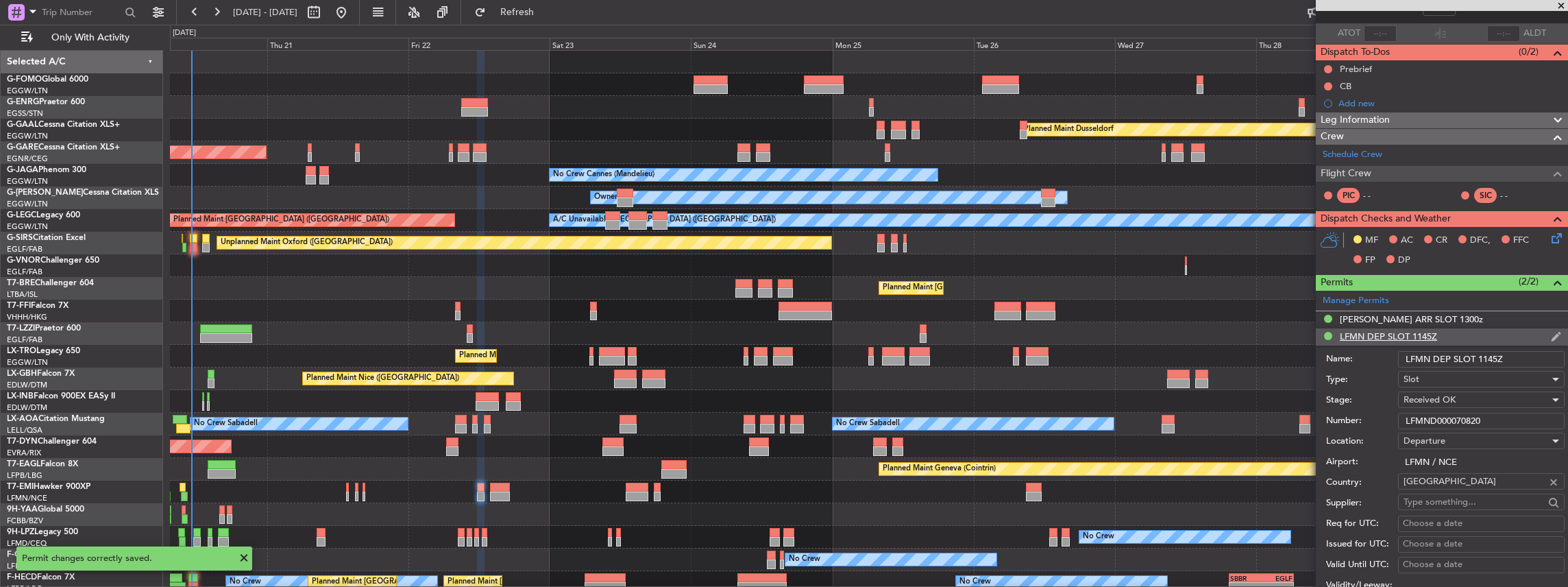
scroll to position [274, 0]
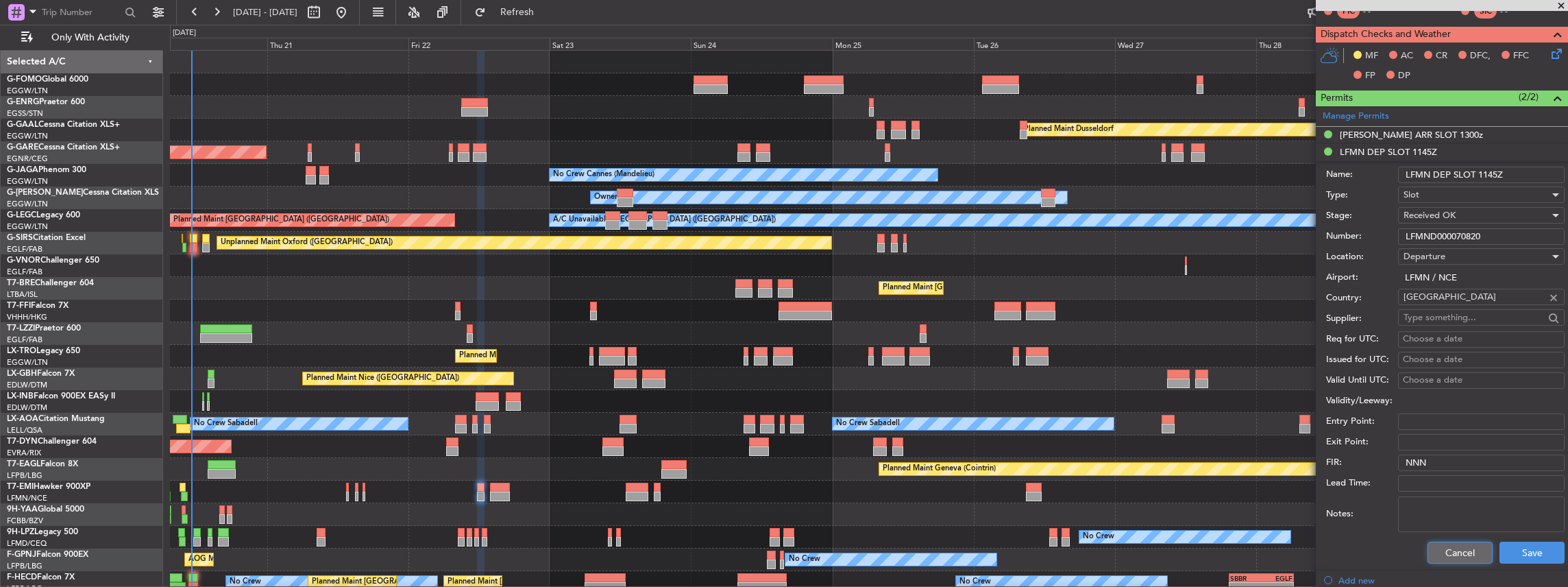
click at [1437, 553] on button "Cancel" at bounding box center [1460, 552] width 65 height 22
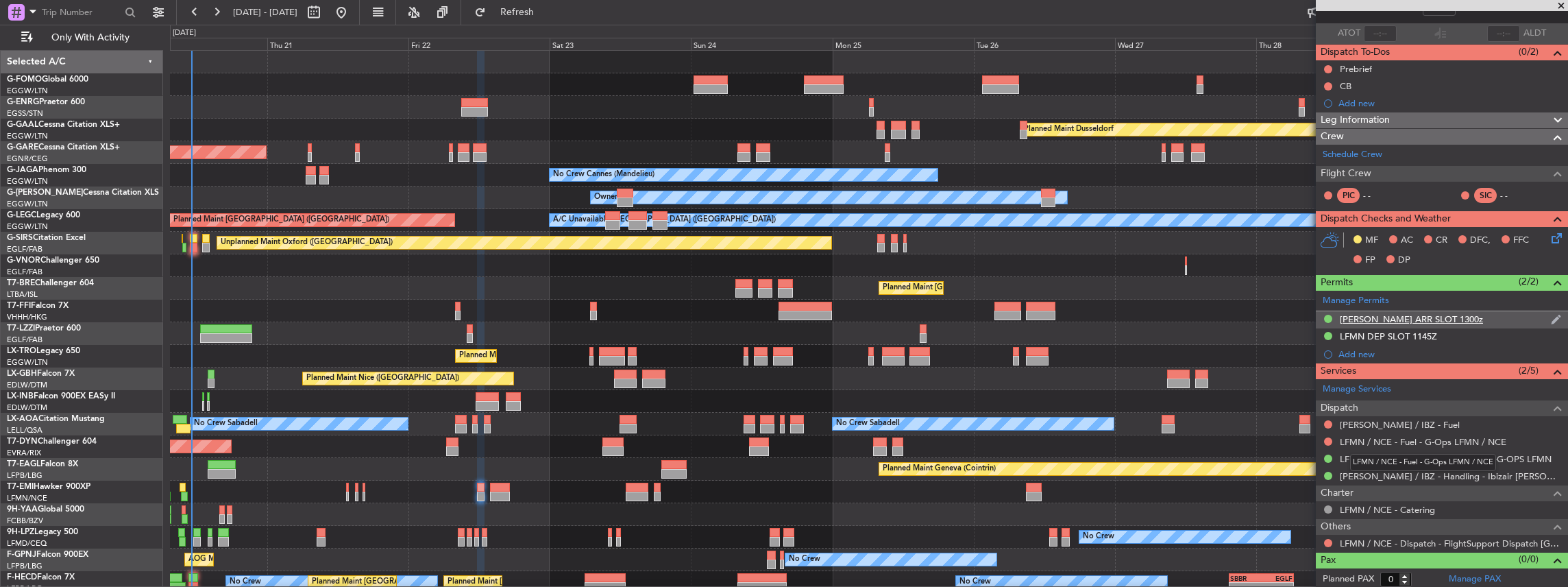
scroll to position [0, 0]
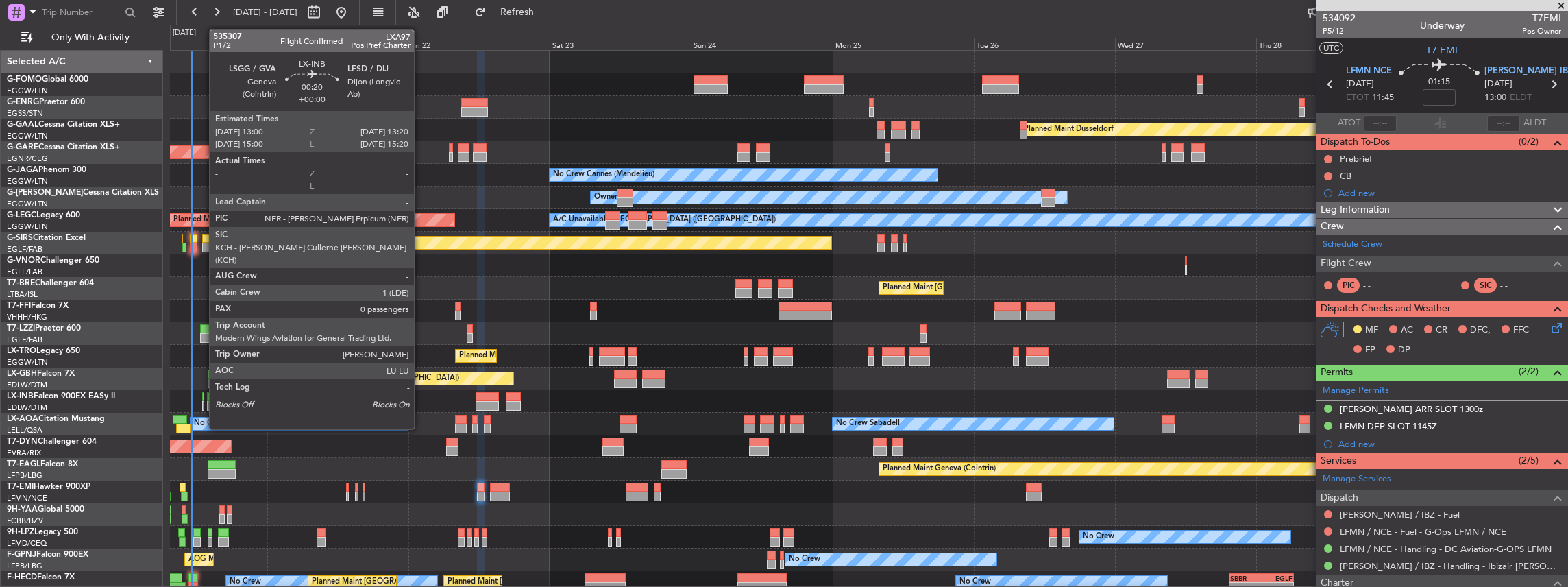
click at [202, 403] on div at bounding box center [203, 405] width 2 height 10
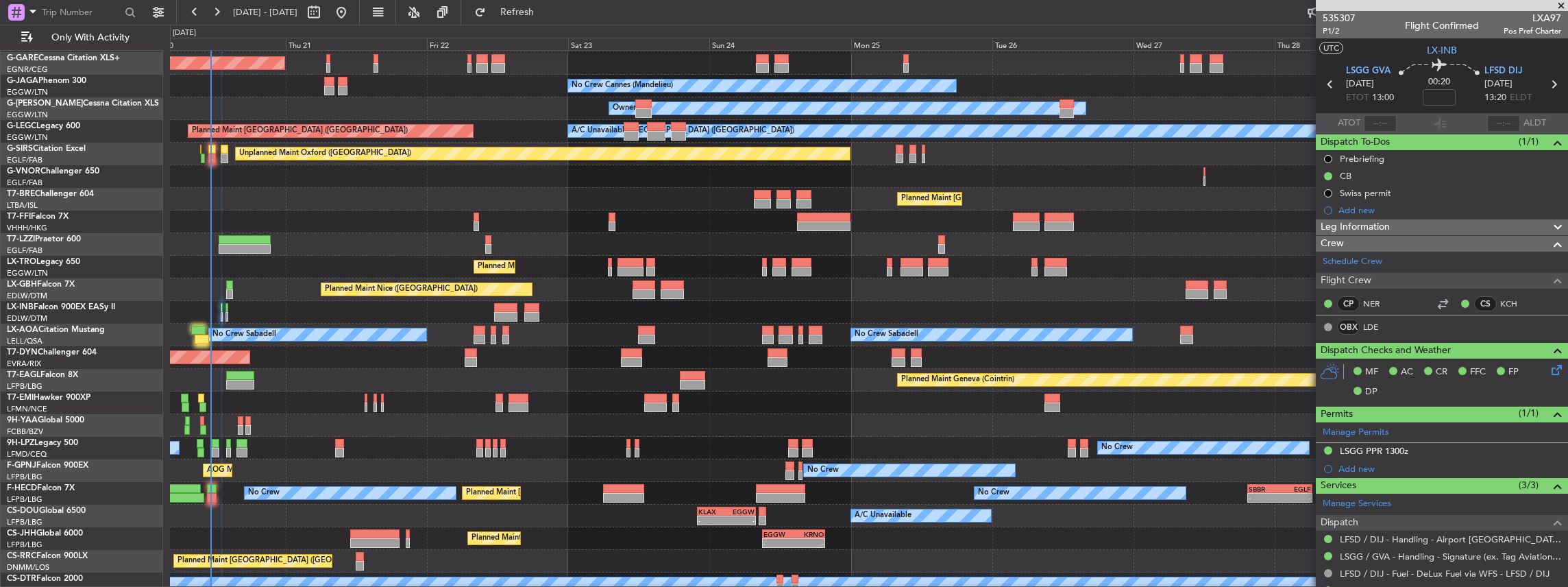
scroll to position [92, 0]
click at [373, 359] on div "Planned Maint [GEOGRAPHIC_DATA]-[GEOGRAPHIC_DATA]" at bounding box center [869, 357] width 1398 height 22
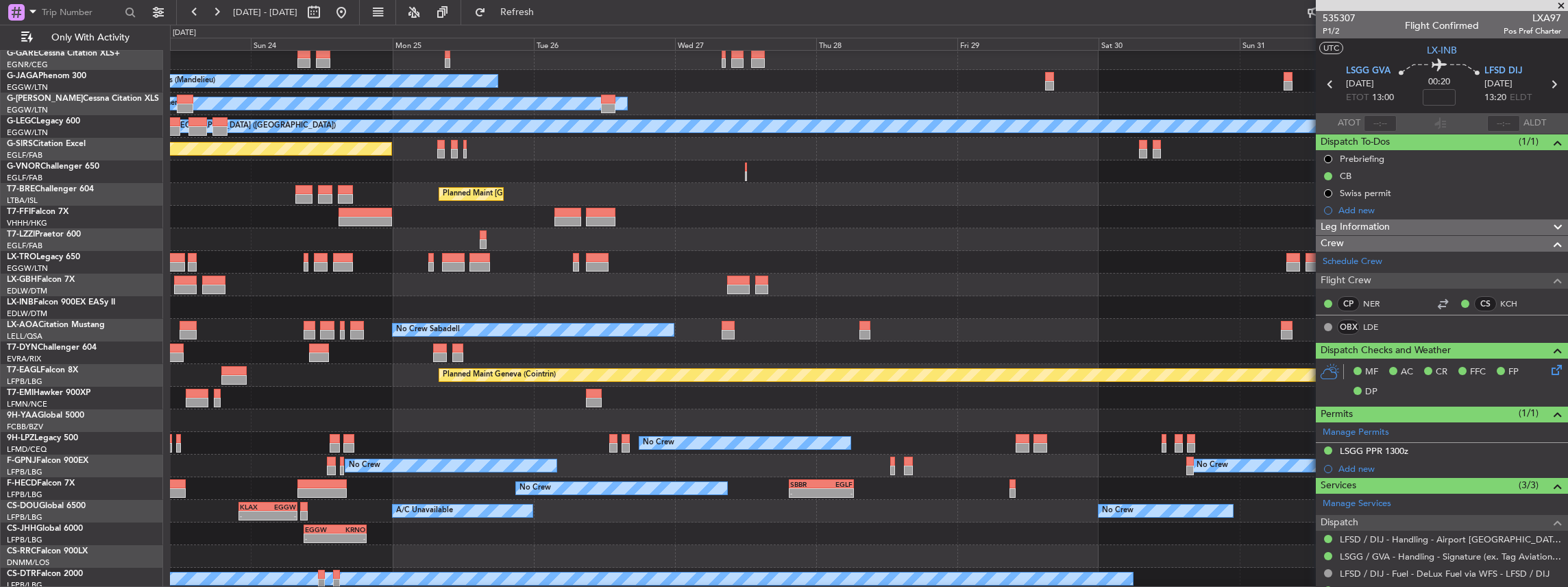
click at [599, 441] on div "No Crew No Crew" at bounding box center [869, 443] width 1398 height 22
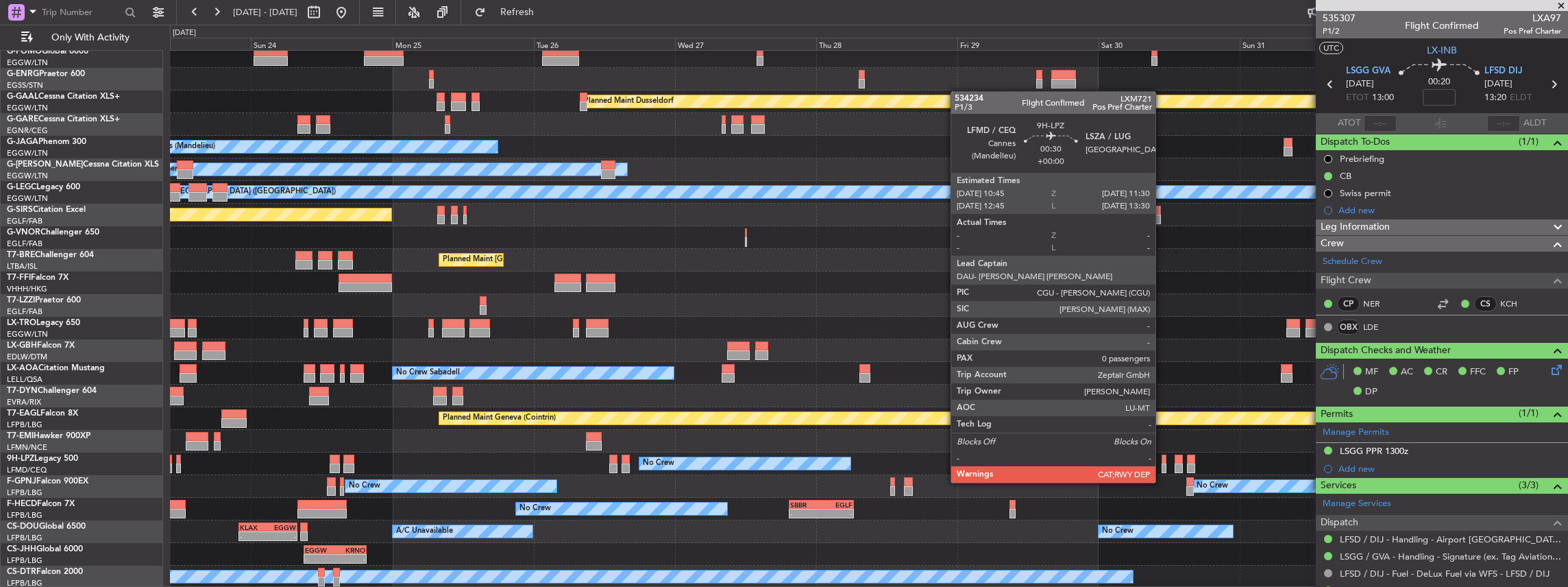
click at [1162, 469] on div at bounding box center [1164, 468] width 4 height 10
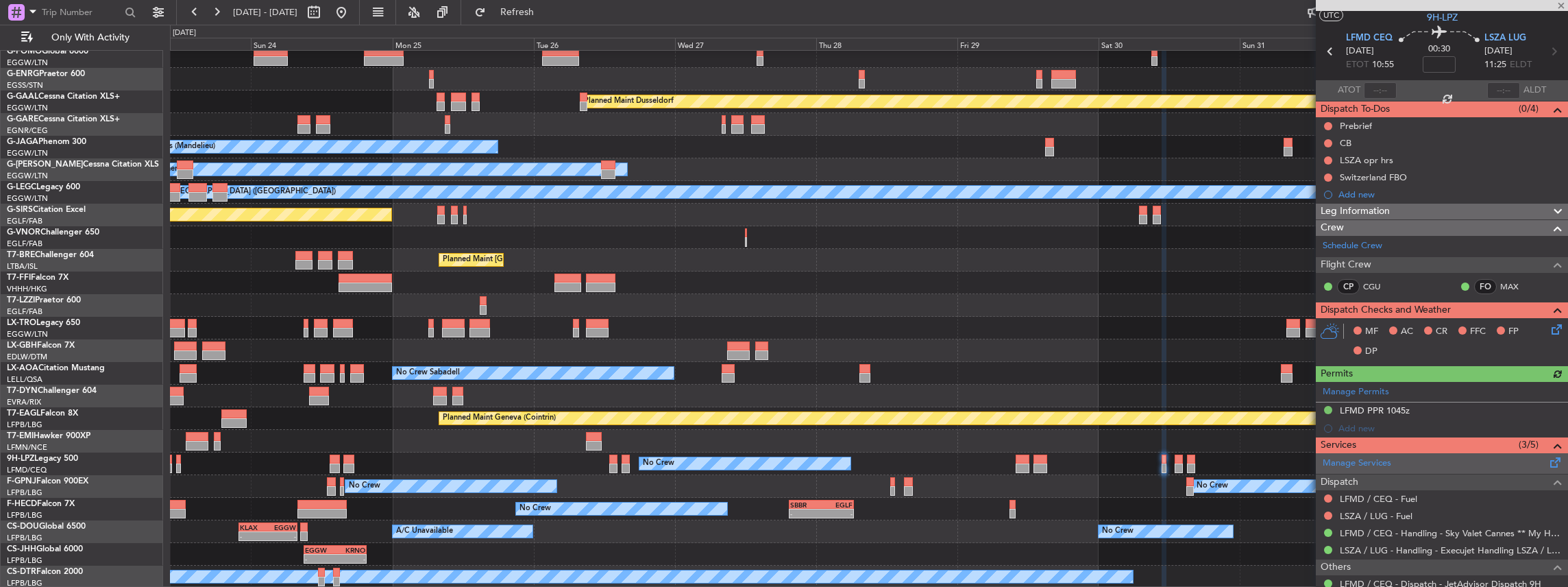
scroll to position [0, 0]
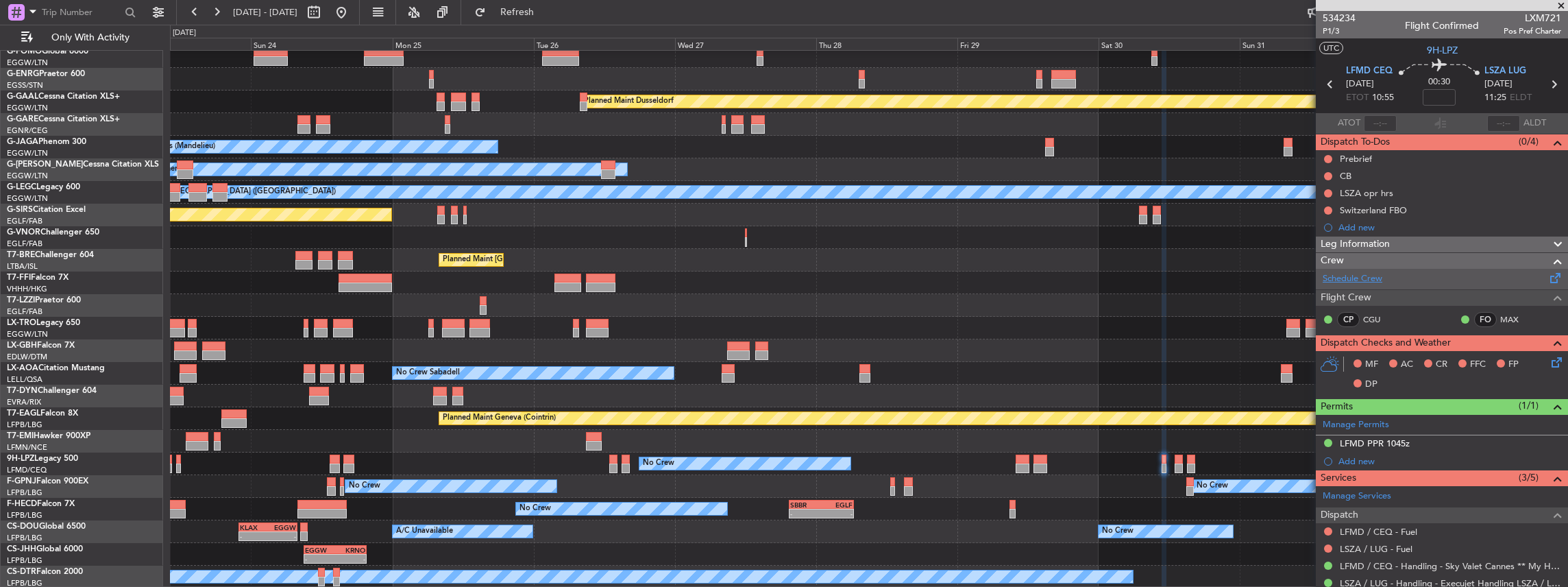
click at [1361, 276] on link "Schedule Crew" at bounding box center [1353, 279] width 60 height 13
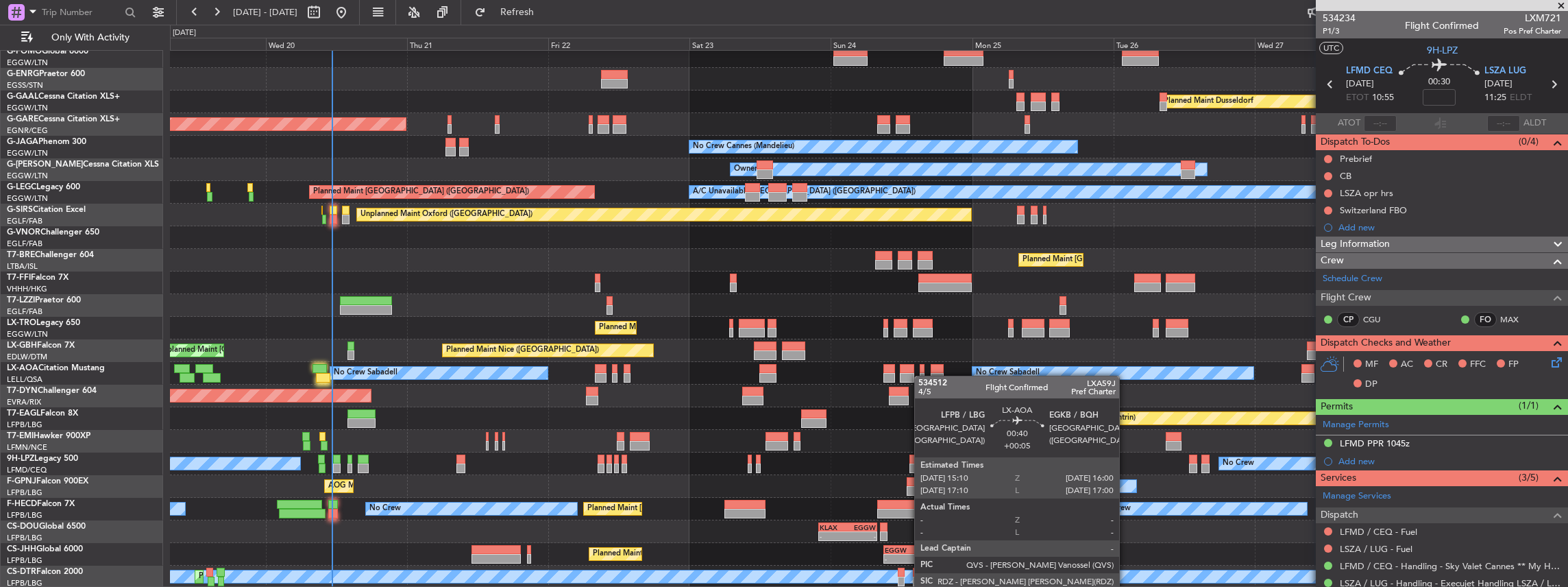
click at [921, 375] on div "Owner Planned Maint Dusseldorf Unplanned Maint Chester No Crew Cannes (Mandelie…" at bounding box center [869, 305] width 1398 height 565
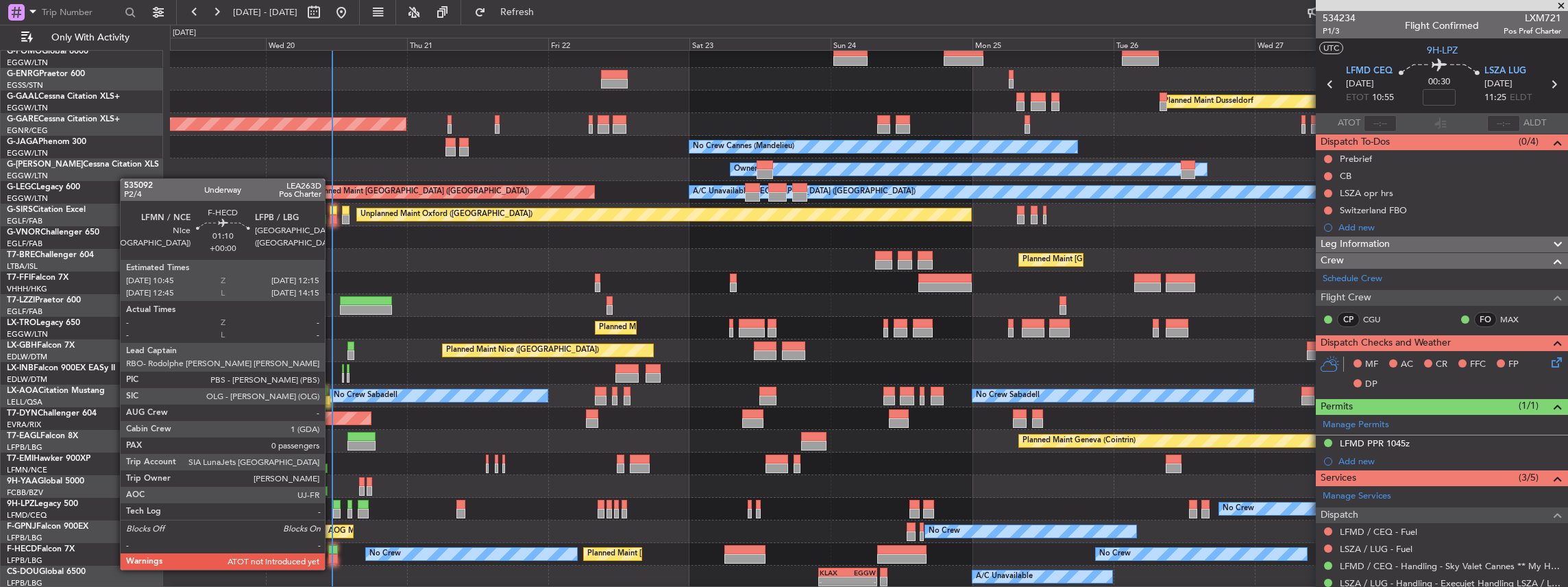
click at [332, 556] on div at bounding box center [332, 559] width 9 height 10
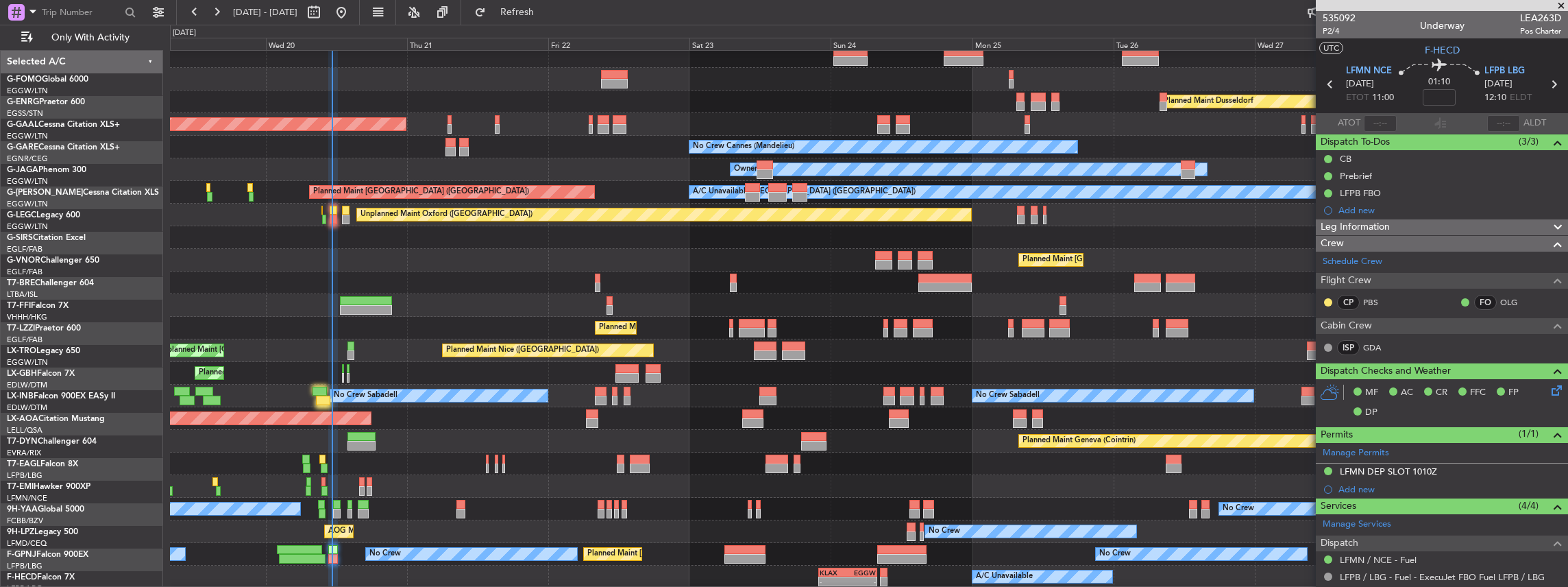
scroll to position [28, 0]
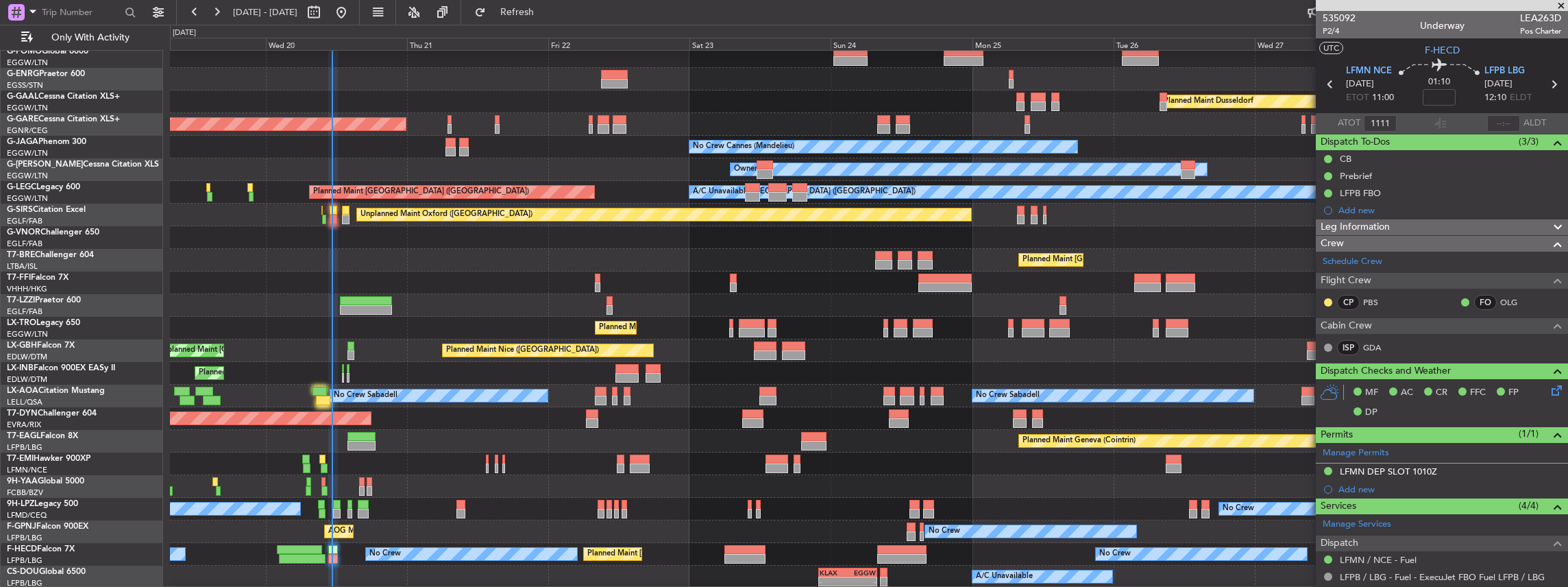
click at [1420, 121] on section "ATOT 1111 ALDT" at bounding box center [1441, 123] width 252 height 20
type input "11:11"
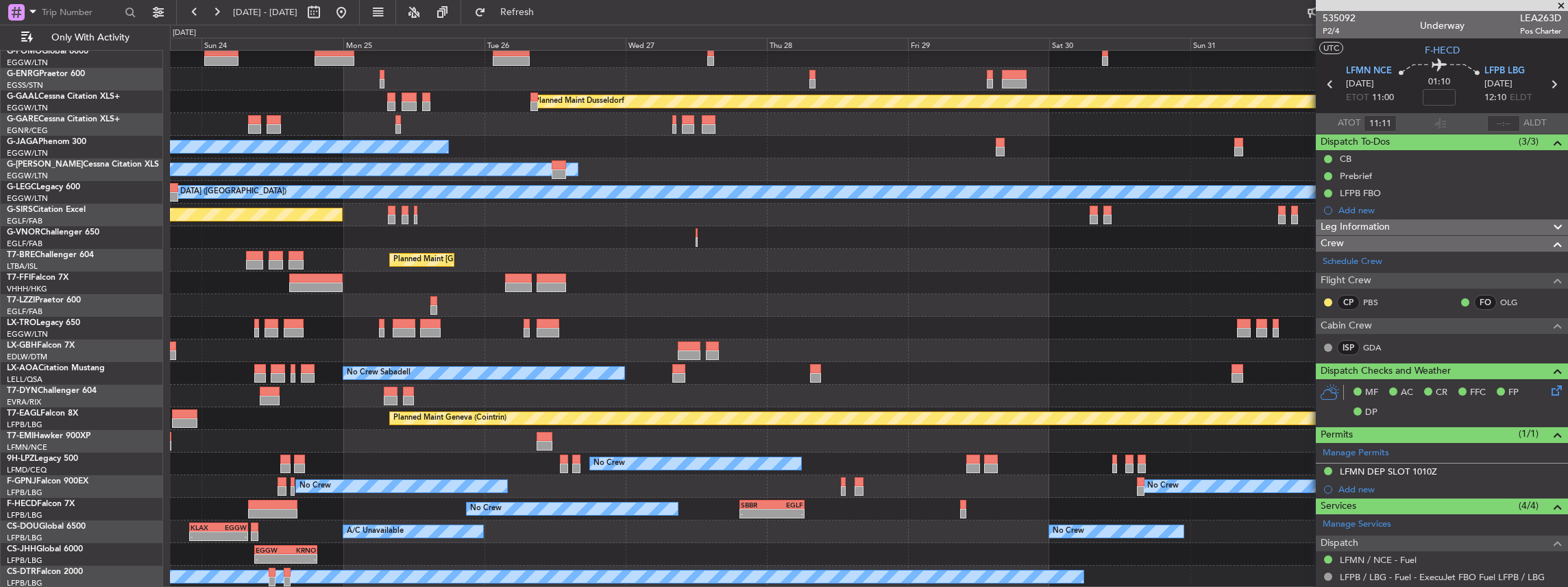
click at [1076, 449] on div "Planned Maint Dusseldorf No Crew Cannes ([GEOGRAPHIC_DATA]) Planned Maint [GEOG…" at bounding box center [869, 305] width 1398 height 565
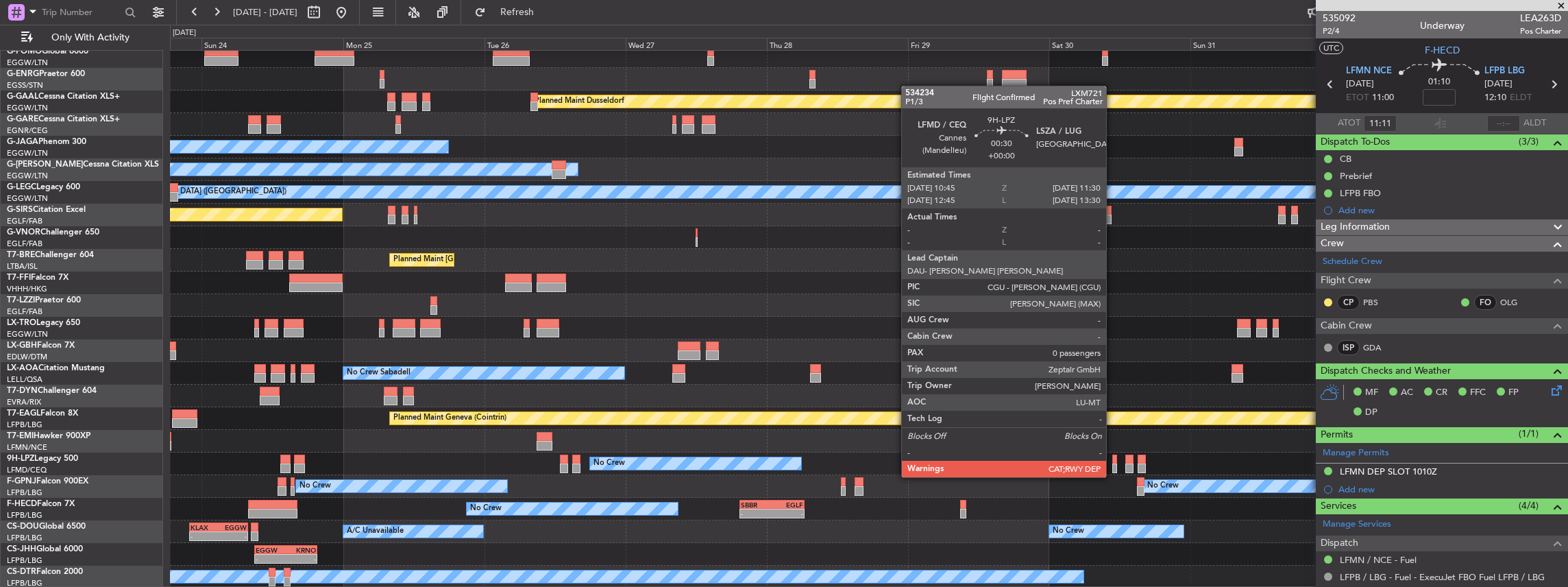
click at [1113, 463] on div at bounding box center [1115, 468] width 4 height 10
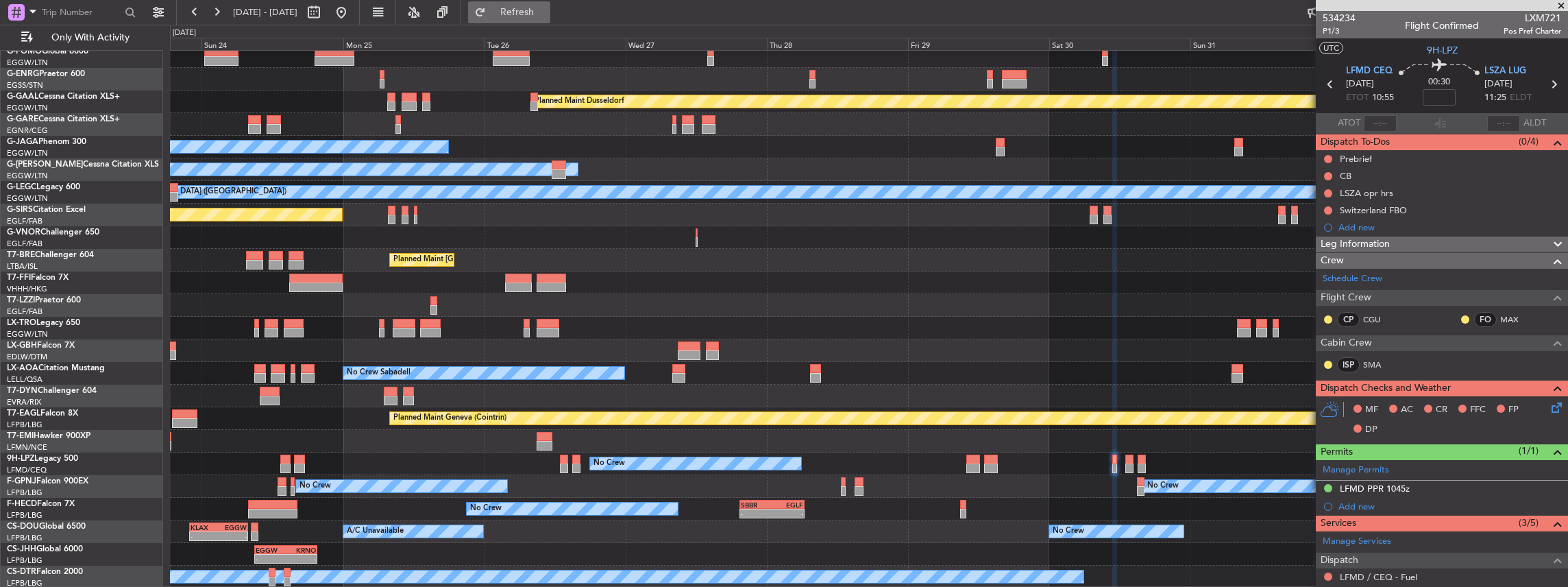
click at [547, 8] on span "Refresh" at bounding box center [517, 12] width 58 height 10
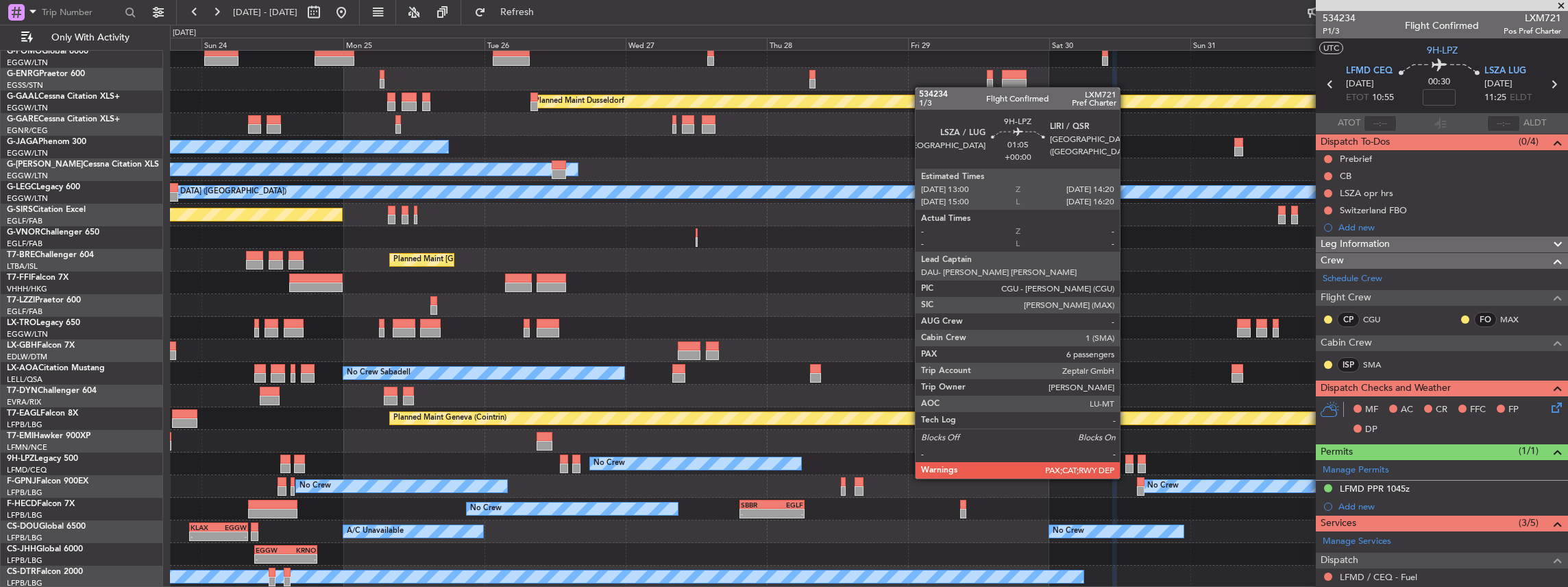
click at [1127, 465] on div at bounding box center [1129, 468] width 8 height 10
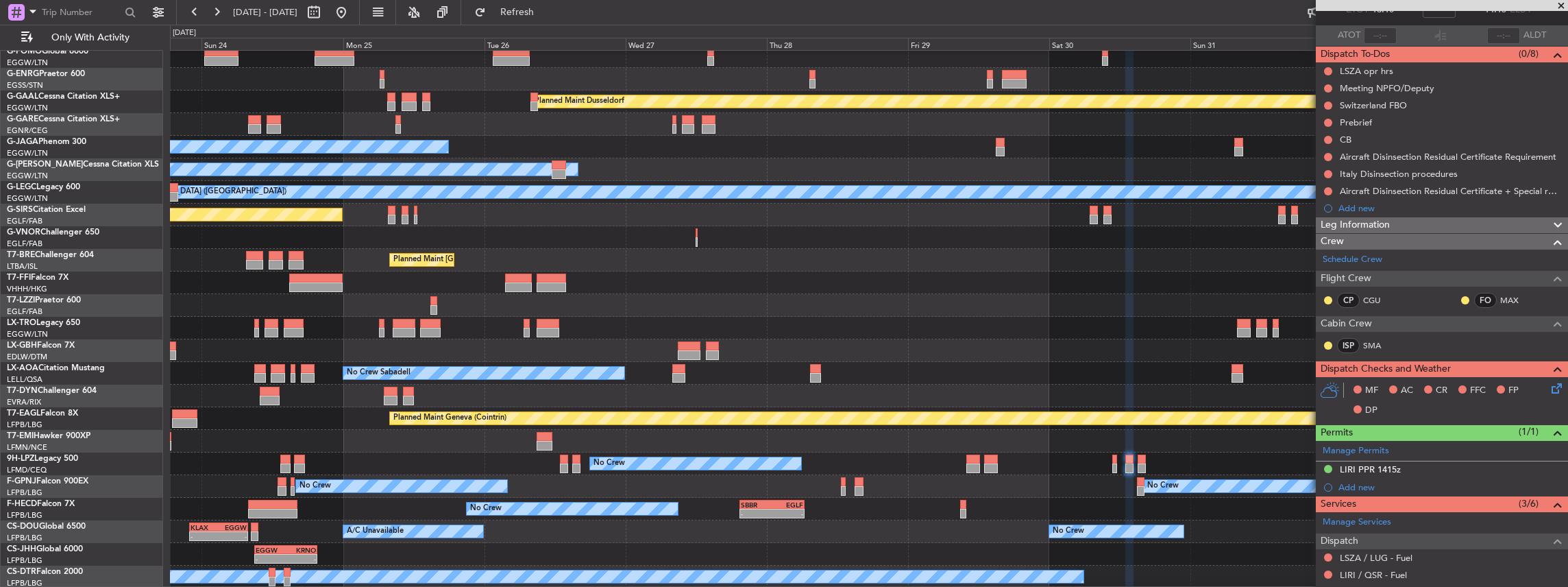
scroll to position [91, 0]
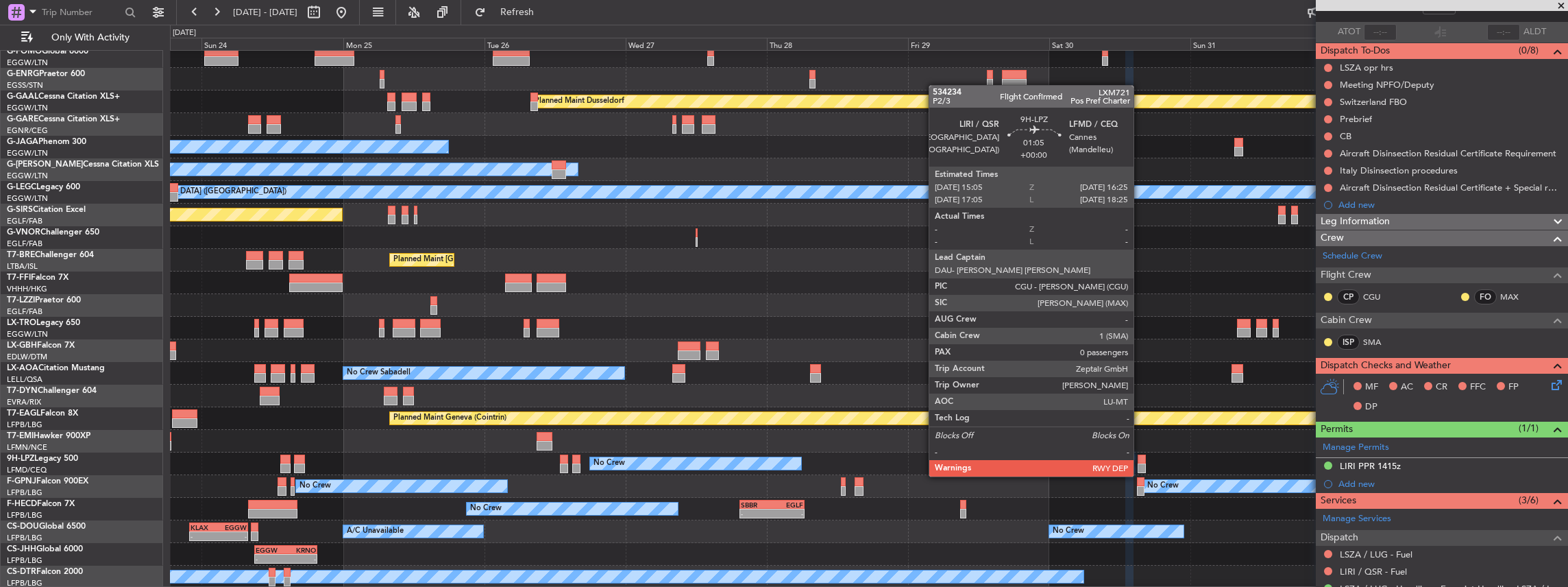
click at [1140, 463] on div at bounding box center [1141, 468] width 8 height 10
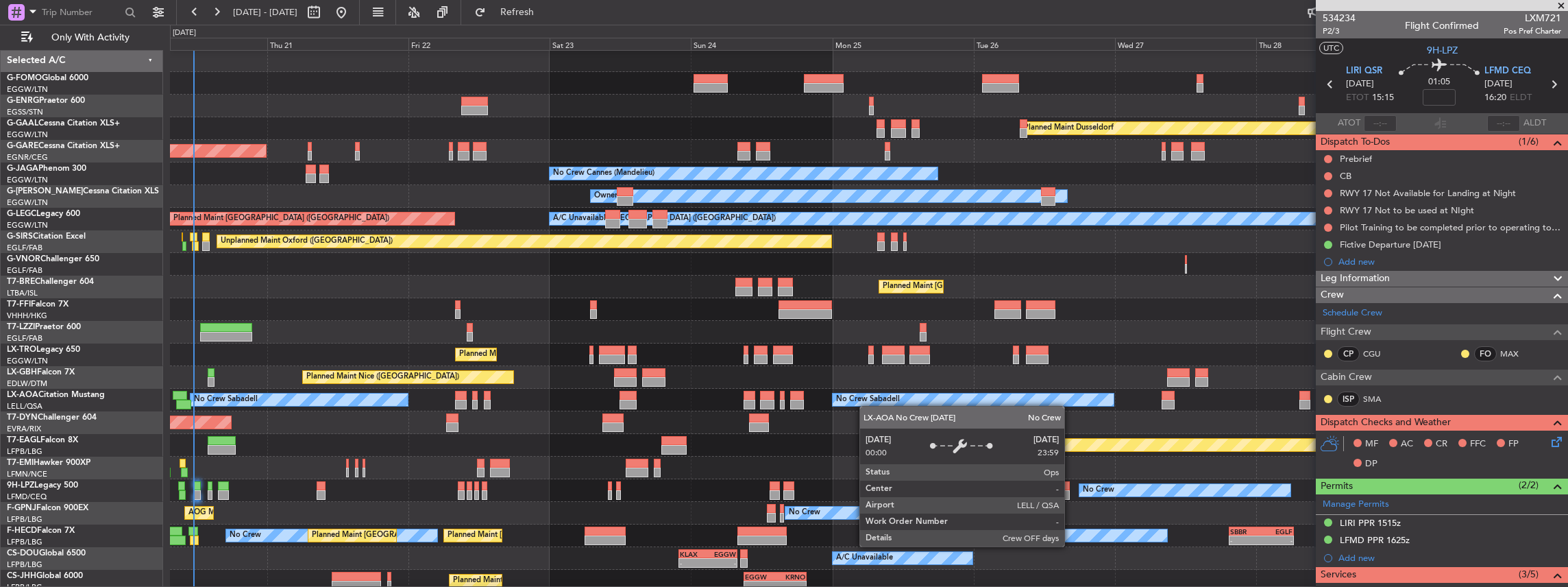
scroll to position [0, 0]
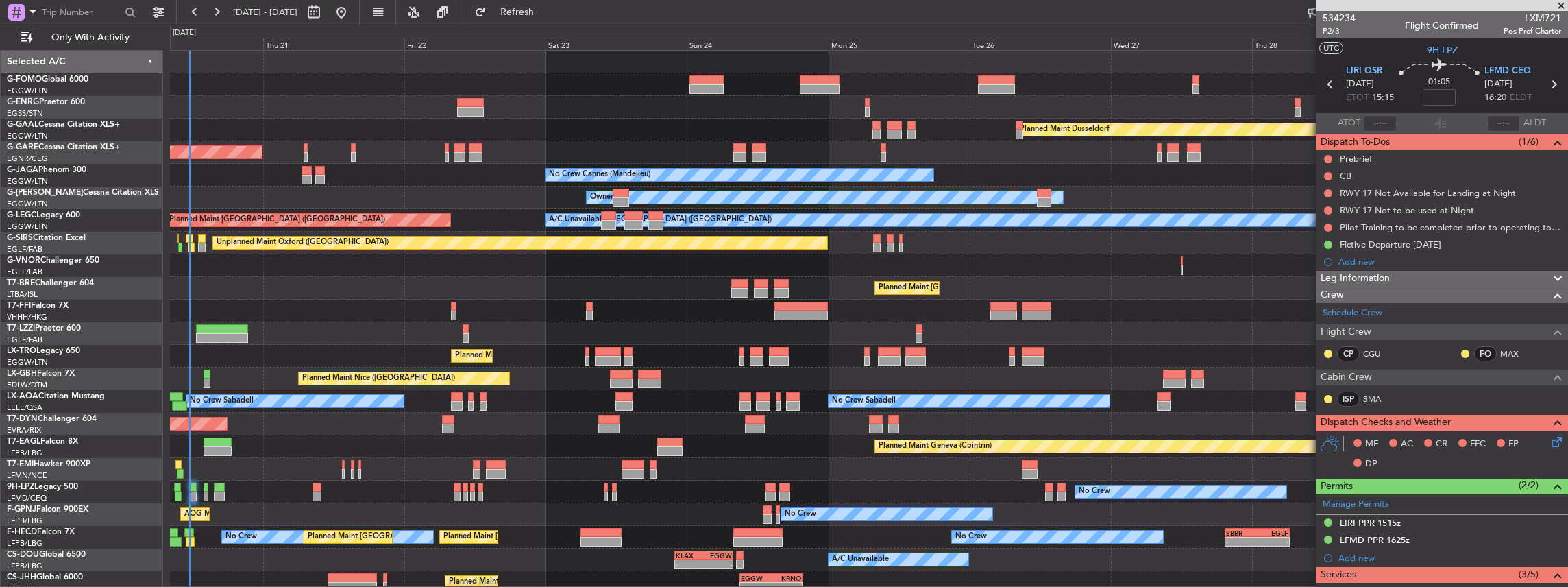
click at [862, 408] on div "No Crew Sabadell No Crew Sabadell" at bounding box center [869, 401] width 1398 height 22
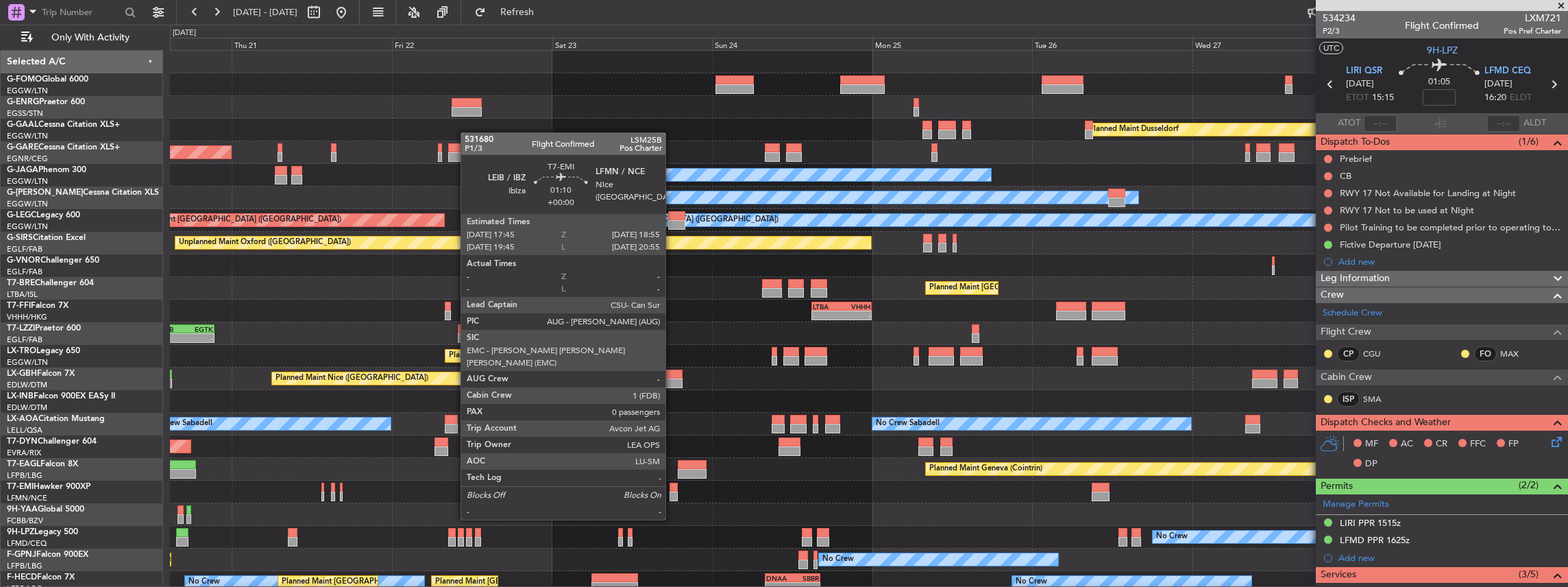
click at [672, 493] on div at bounding box center [673, 496] width 8 height 10
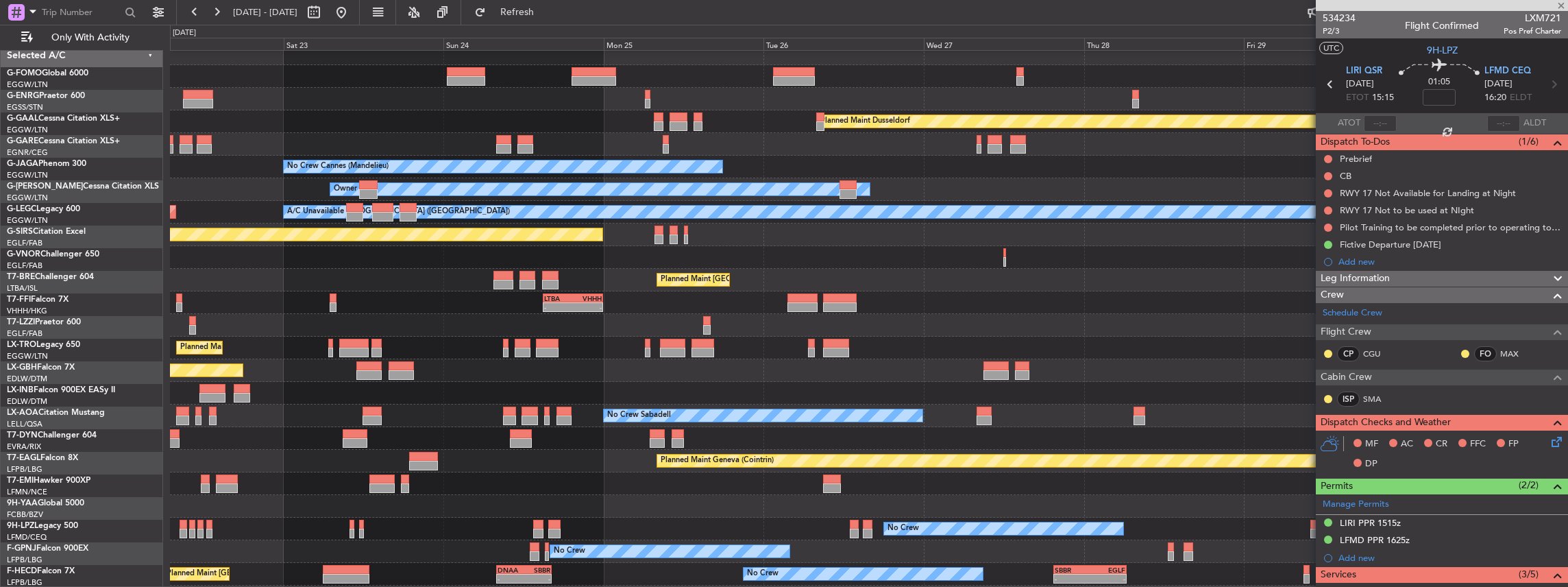
scroll to position [8, 0]
click at [476, 491] on div "Planned Maint Chester" at bounding box center [869, 484] width 1398 height 22
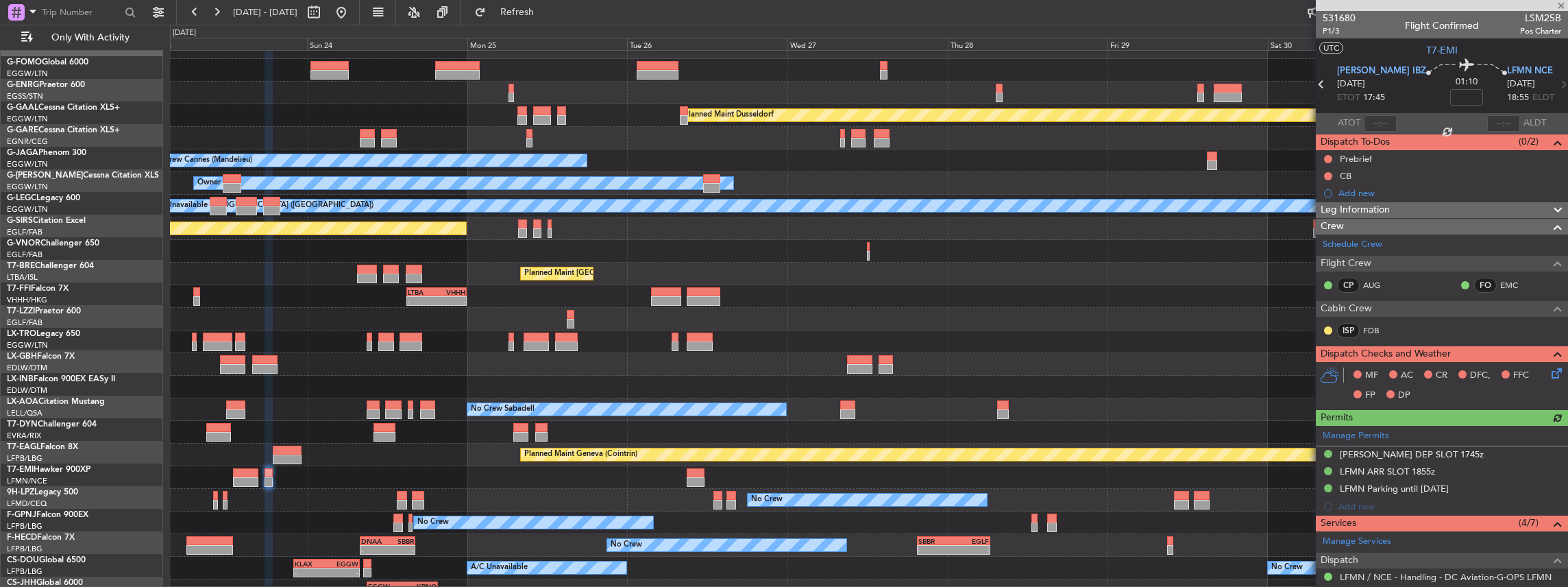
scroll to position [14, 0]
click at [688, 517] on div "No Crew No Crew Planned Maint [GEOGRAPHIC_DATA] ([GEOGRAPHIC_DATA])" at bounding box center [869, 523] width 1398 height 22
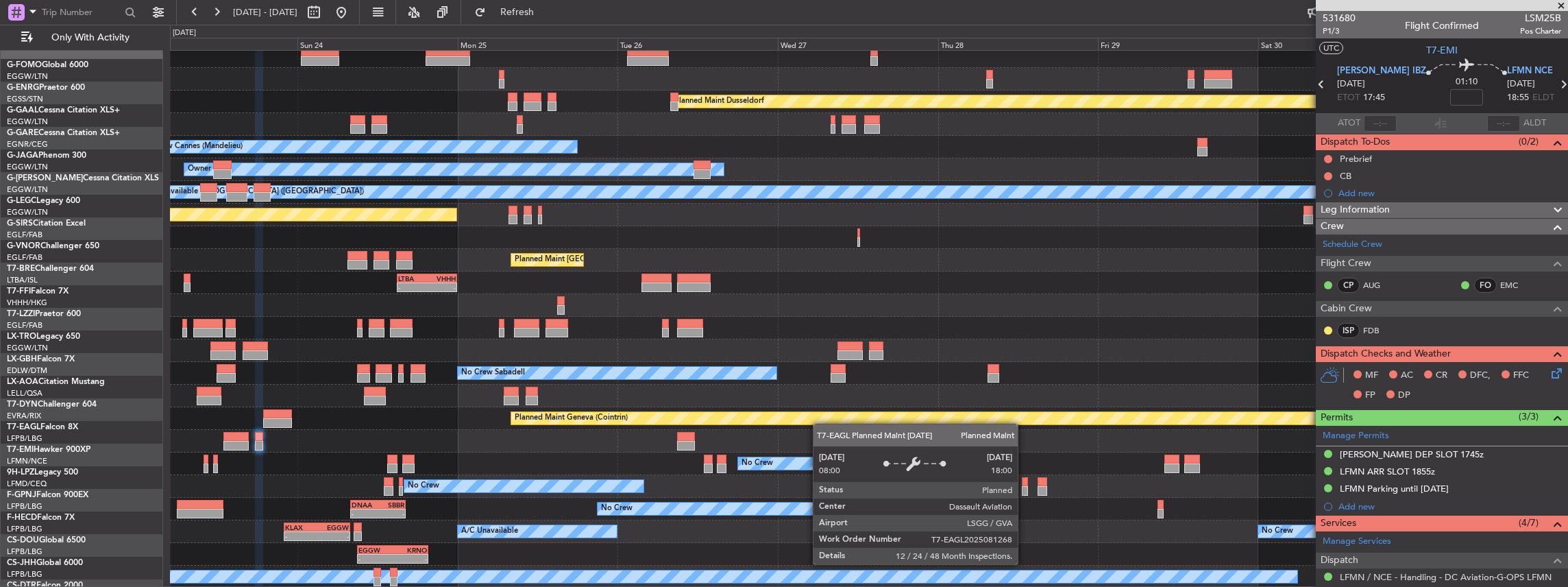
scroll to position [28, 0]
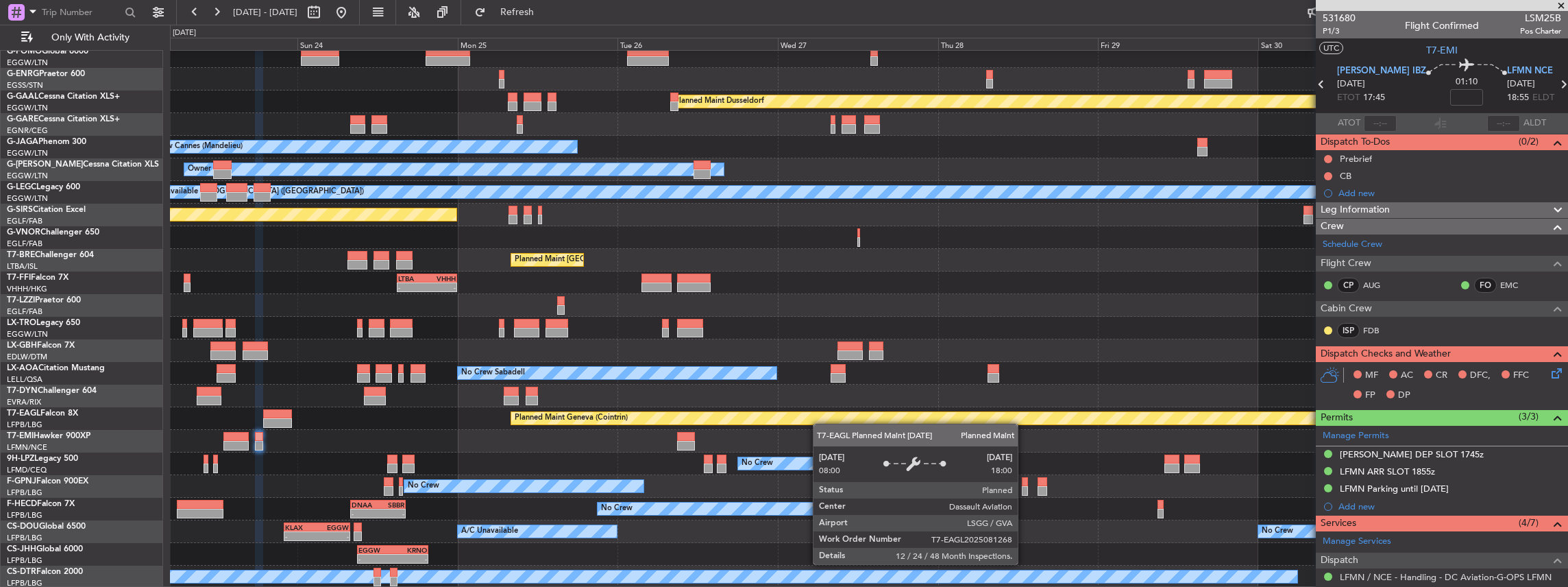
click at [818, 417] on div "Planned Maint Dusseldorf No Crew Cannes ([GEOGRAPHIC_DATA]) Owner A/C Unavailab…" at bounding box center [869, 305] width 1398 height 565
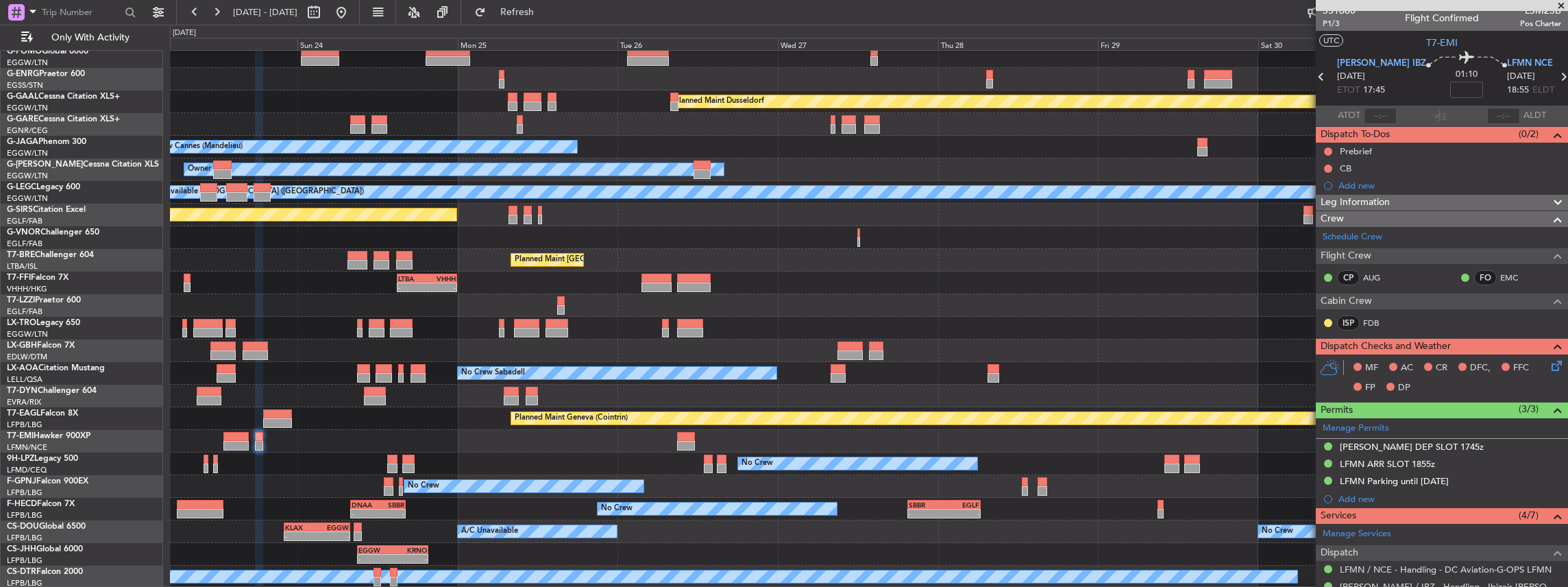
scroll to position [0, 0]
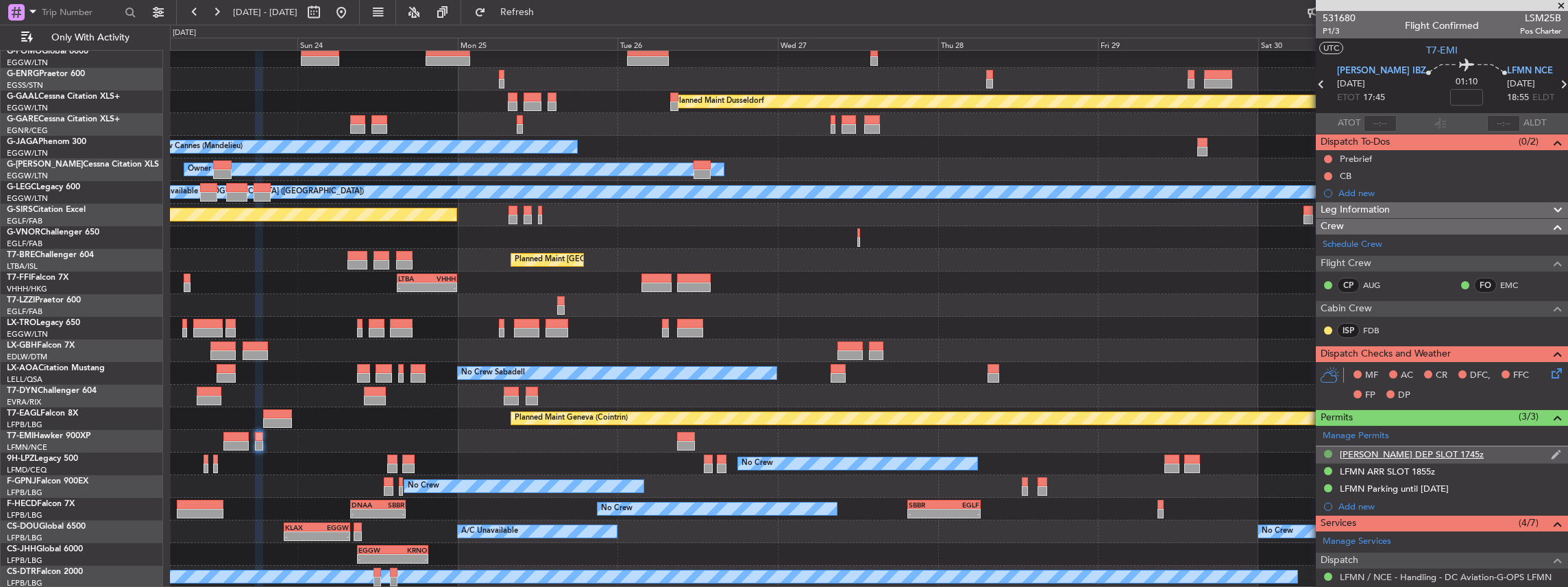
click at [1327, 451] on button at bounding box center [1328, 453] width 8 height 8
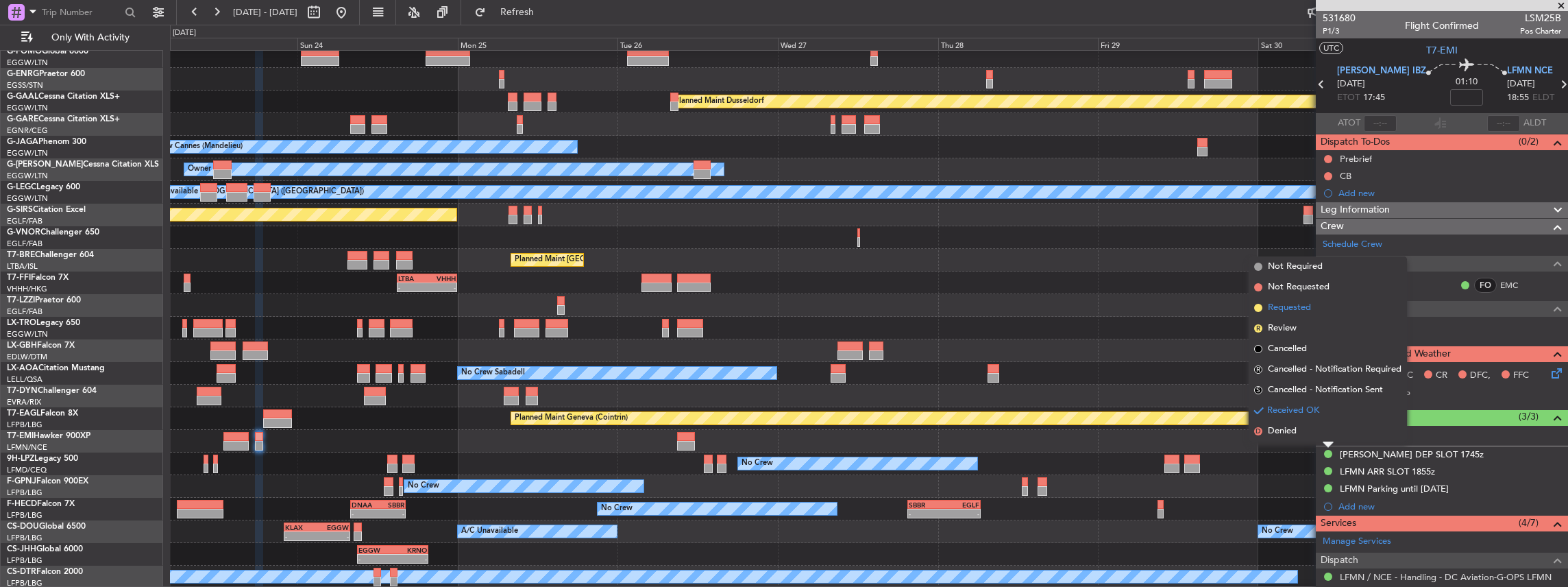
click at [1294, 308] on span "Requested" at bounding box center [1289, 308] width 43 height 13
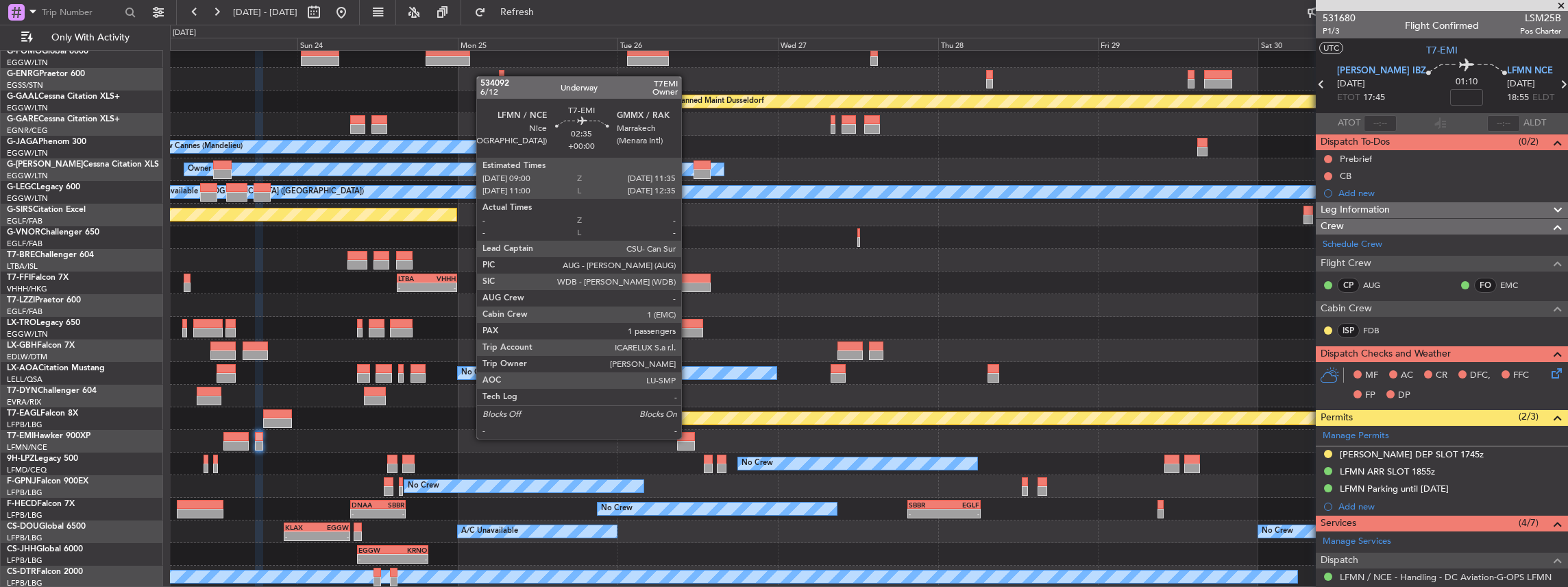
click at [688, 437] on div at bounding box center [686, 437] width 18 height 10
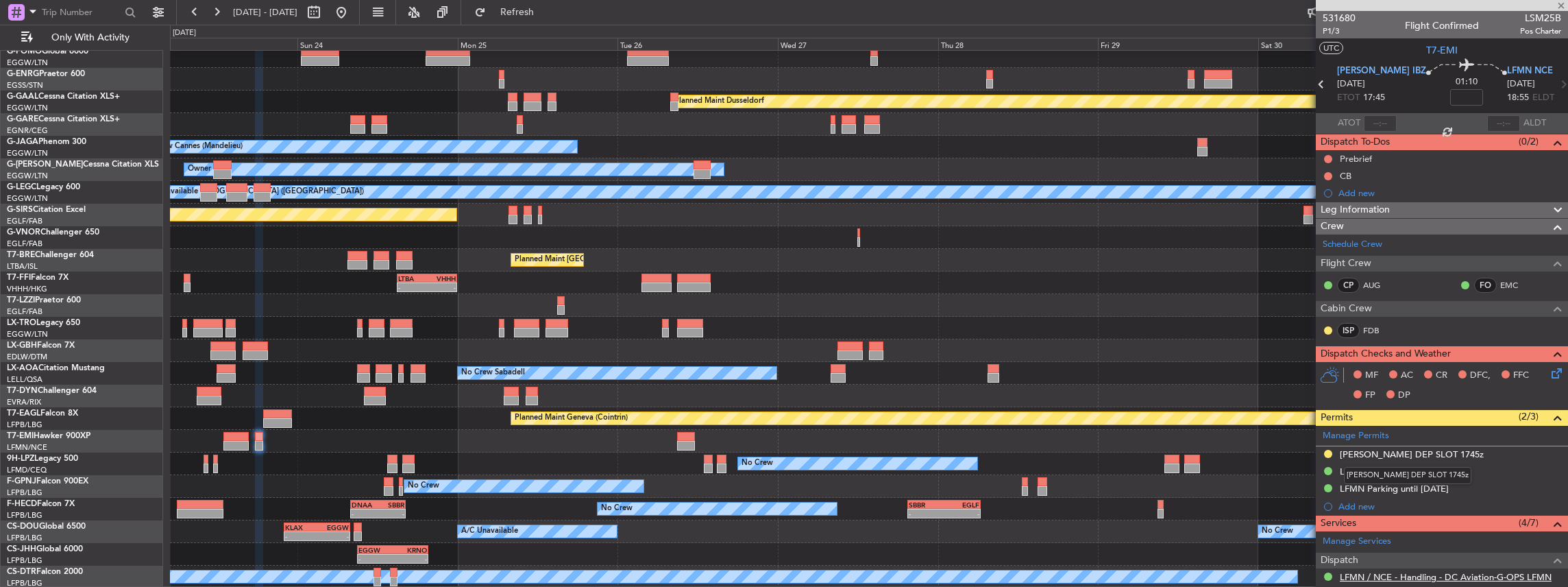
scroll to position [170, 0]
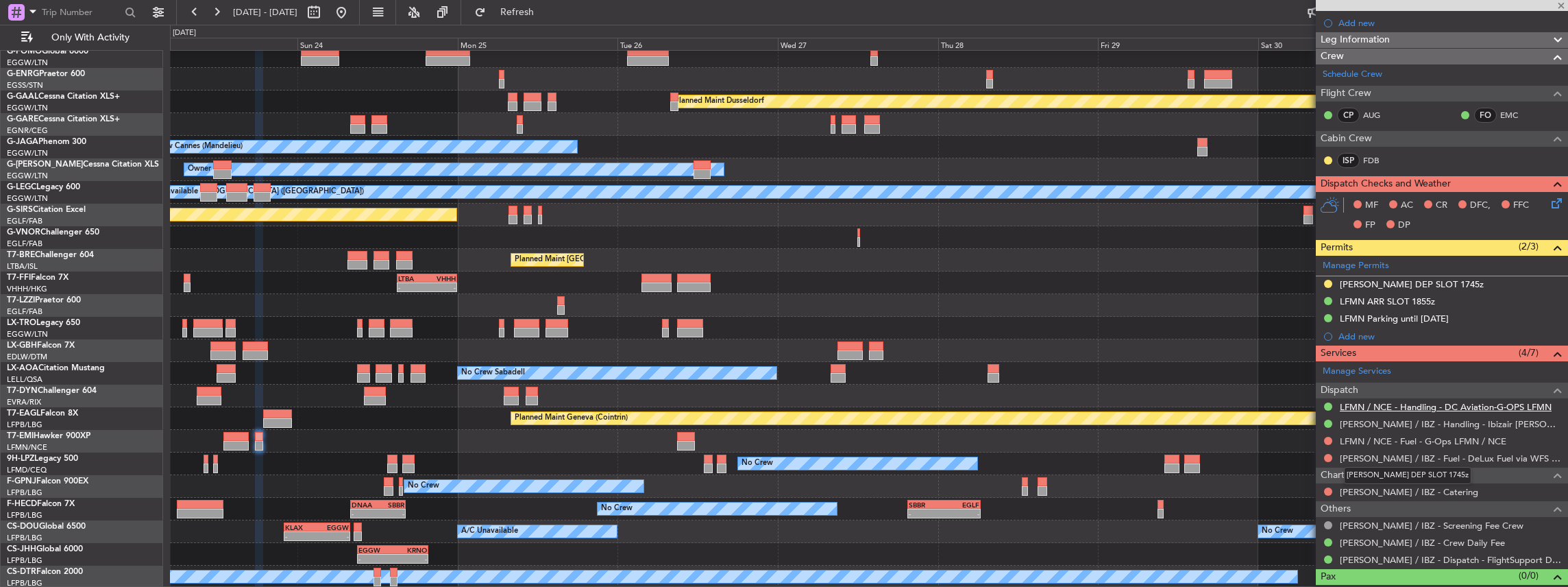
type input "1"
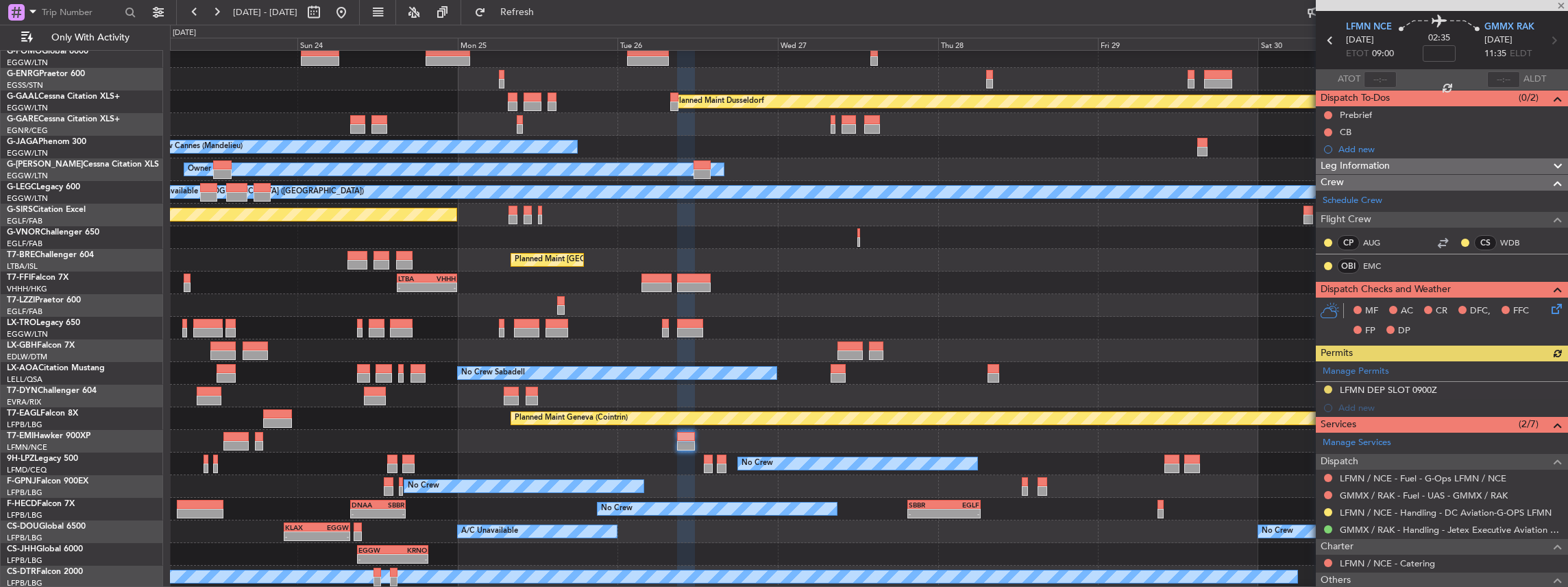
scroll to position [91, 0]
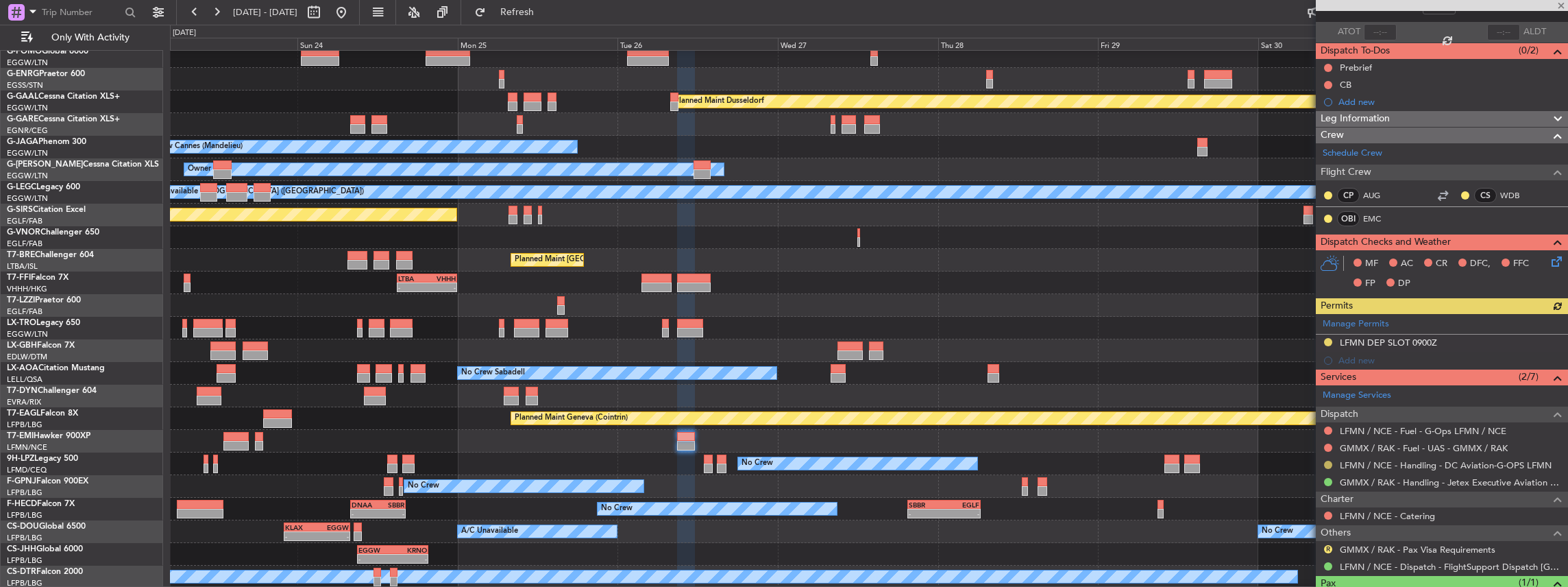
click at [1328, 460] on button at bounding box center [1328, 464] width 8 height 8
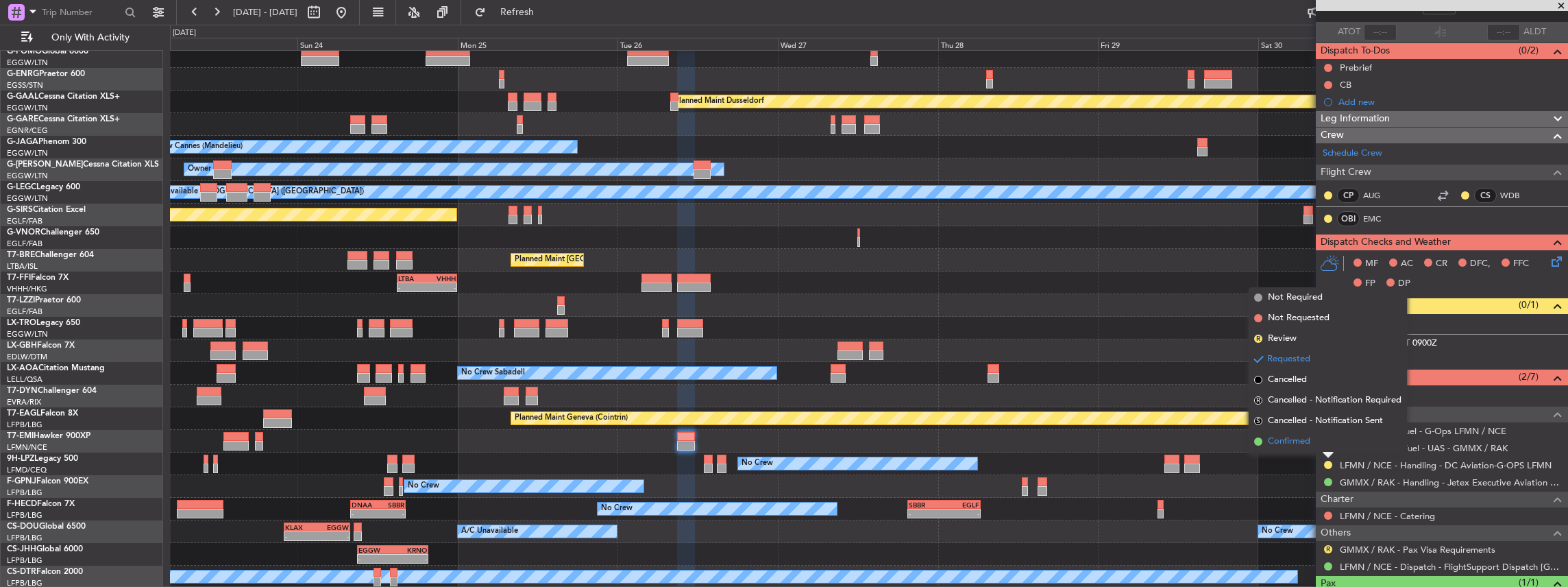
click at [1309, 448] on span "Confirmed" at bounding box center [1289, 441] width 43 height 13
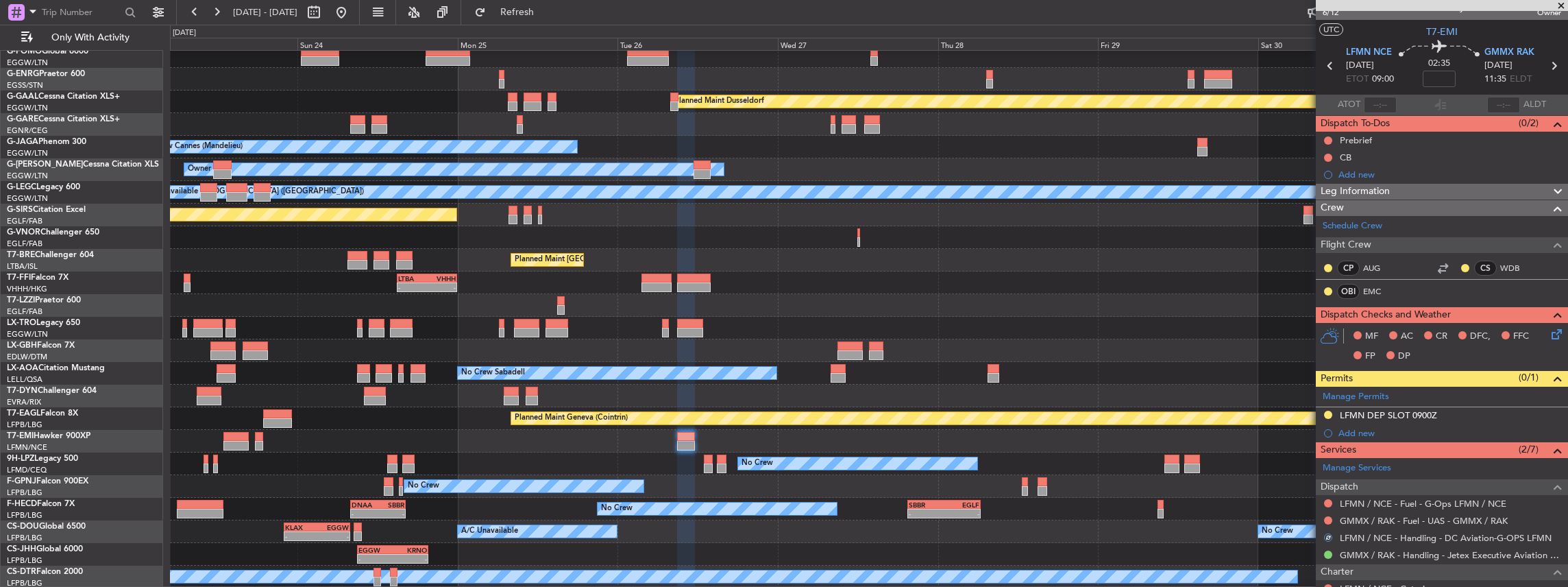
scroll to position [0, 0]
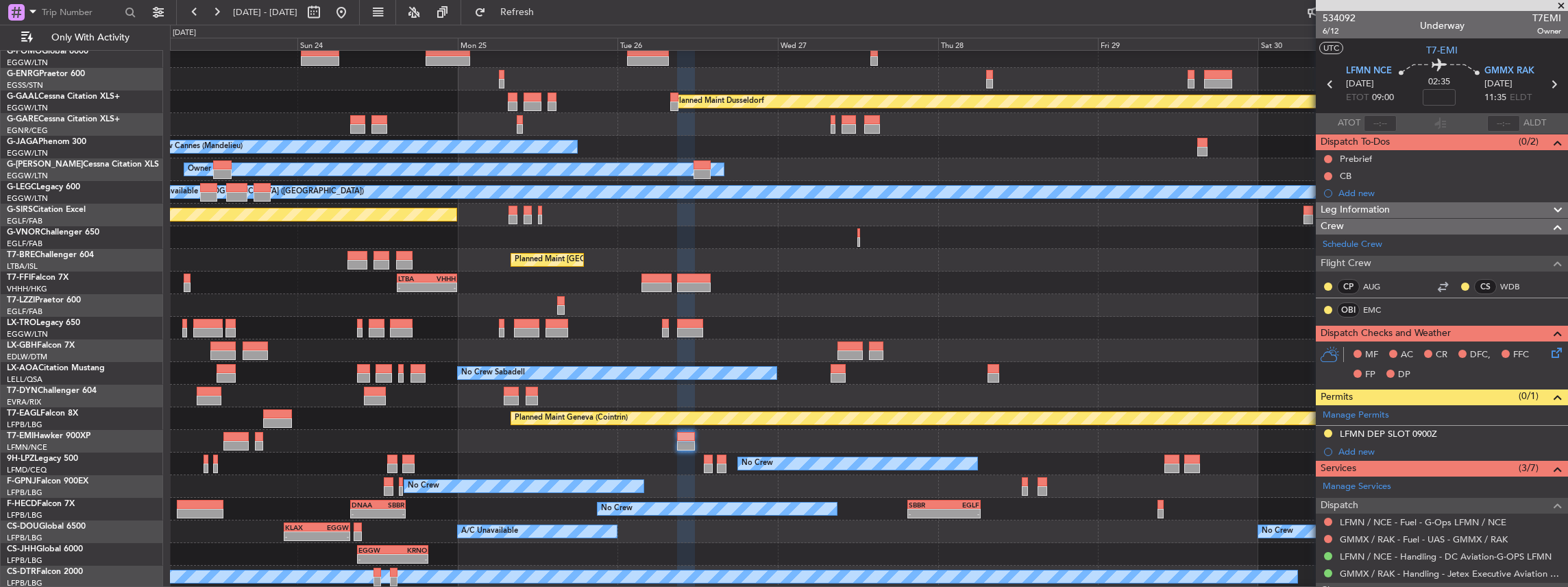
click at [625, 362] on div "Planned Maint Nice ([GEOGRAPHIC_DATA])" at bounding box center [869, 350] width 1398 height 22
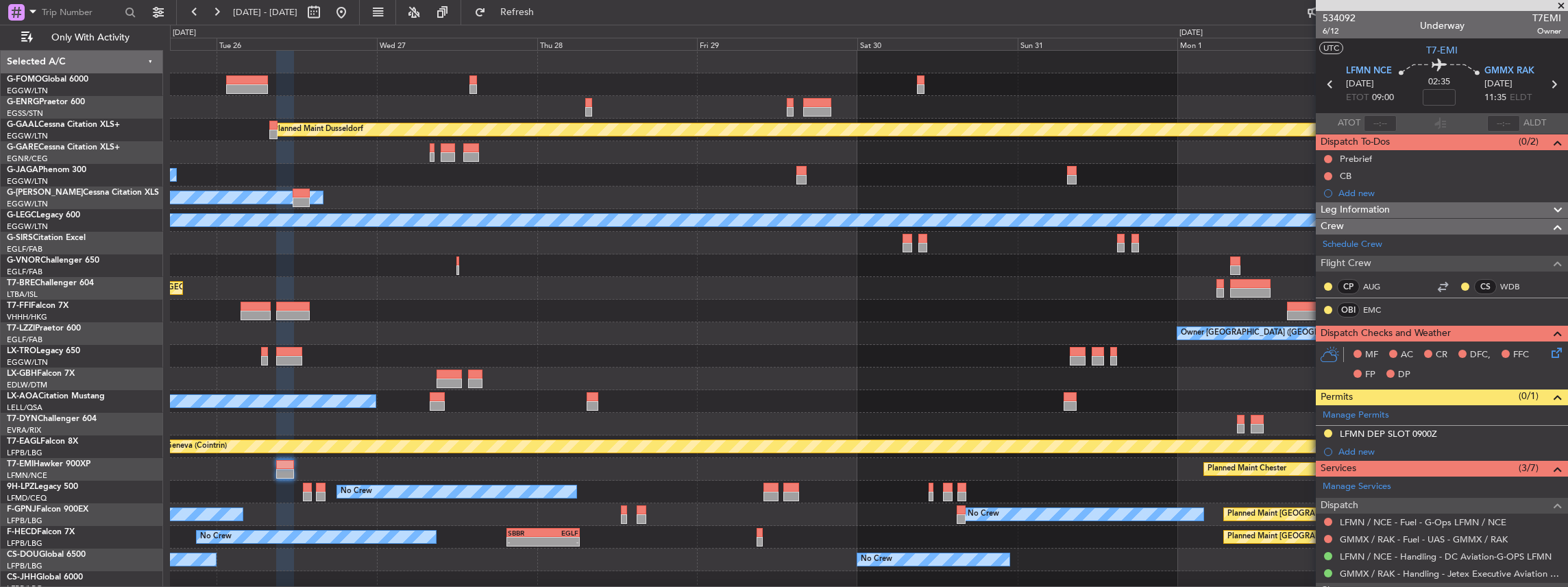
click at [681, 399] on div "Planned Maint Dusseldorf No Crew Cannes (Mandelieu) Planned Maint London (Luton…" at bounding box center [869, 333] width 1398 height 565
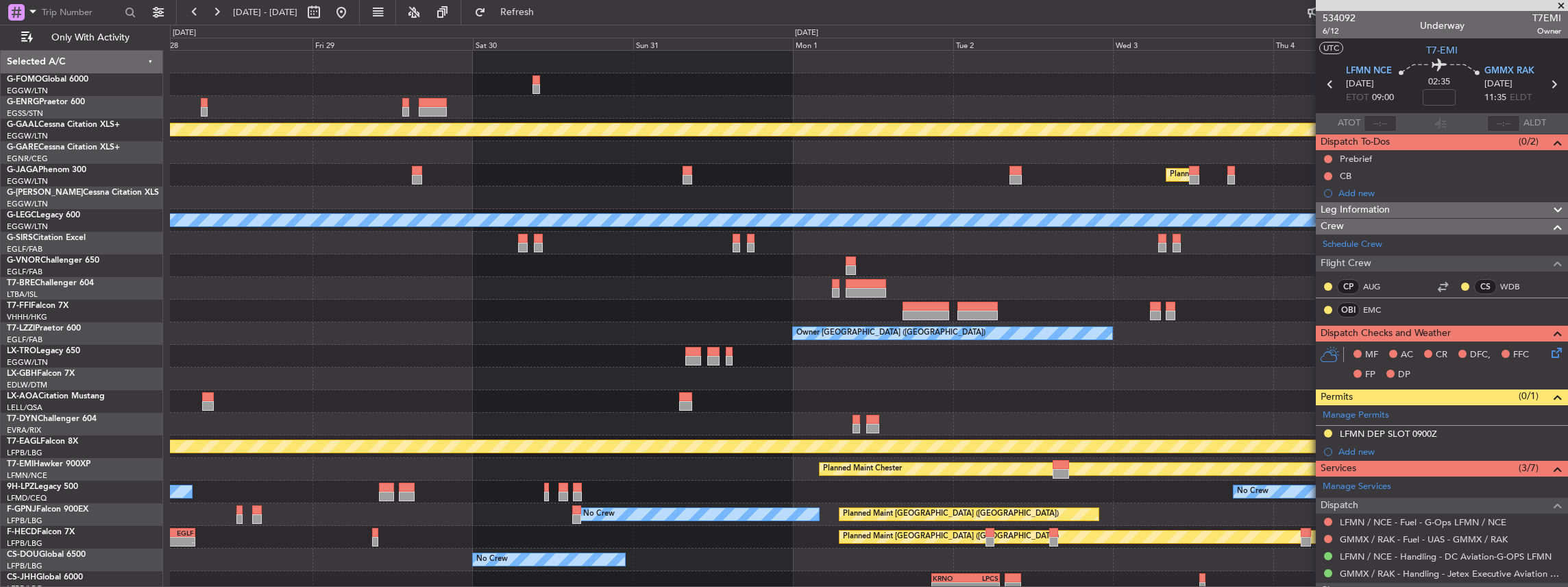
click at [627, 426] on div "Planned Maint Dusseldorf Planned Maint London (Luton) Owner A/C Unavailable Lon…" at bounding box center [869, 333] width 1398 height 565
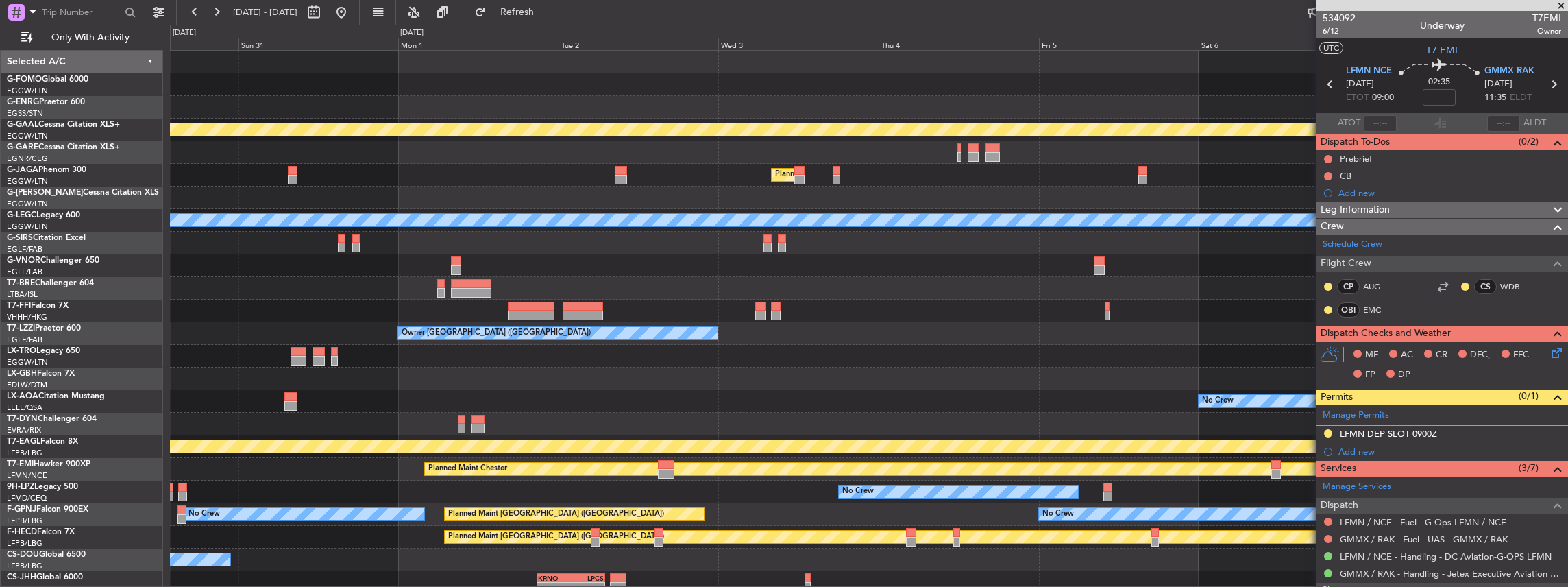
click at [669, 420] on div "Planned Maint Dusseldorf Planned Maint London (Luton) A/C Unavailable London (L…" at bounding box center [869, 333] width 1398 height 565
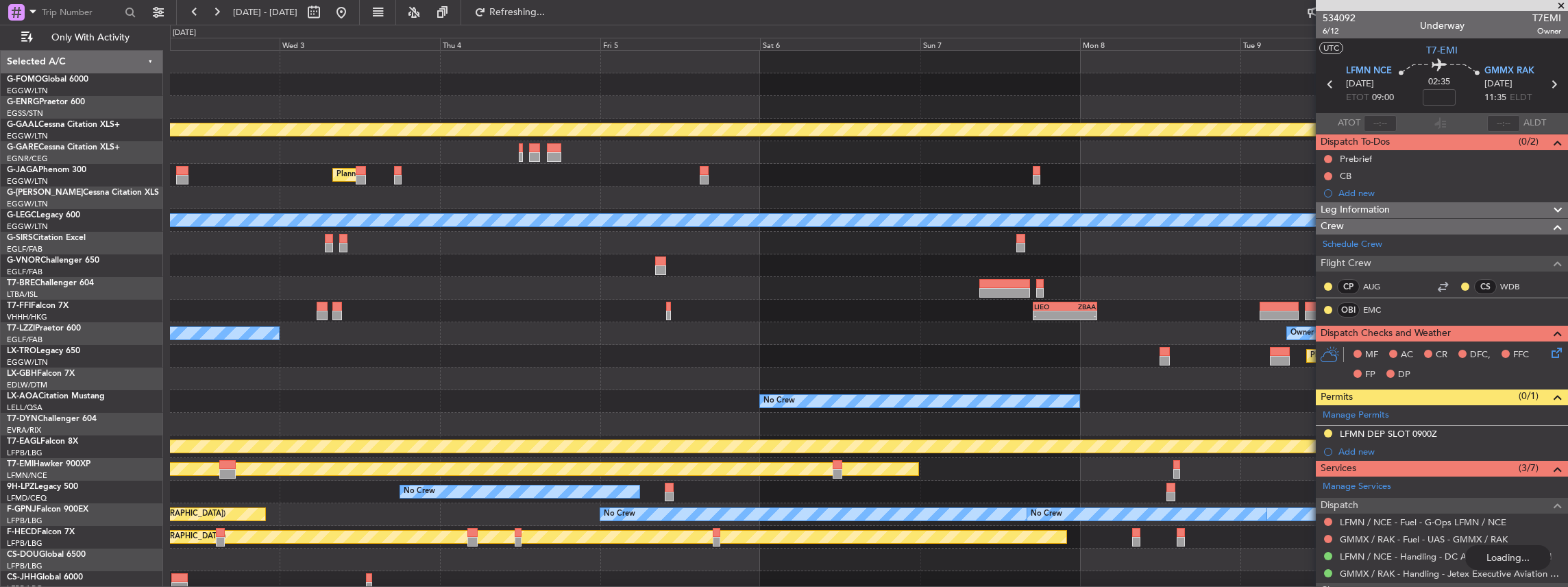
click at [665, 401] on div "Planned Maint Dusseldorf Planned Maint London (Luton) A/C Unavailable London (L…" at bounding box center [869, 333] width 1398 height 565
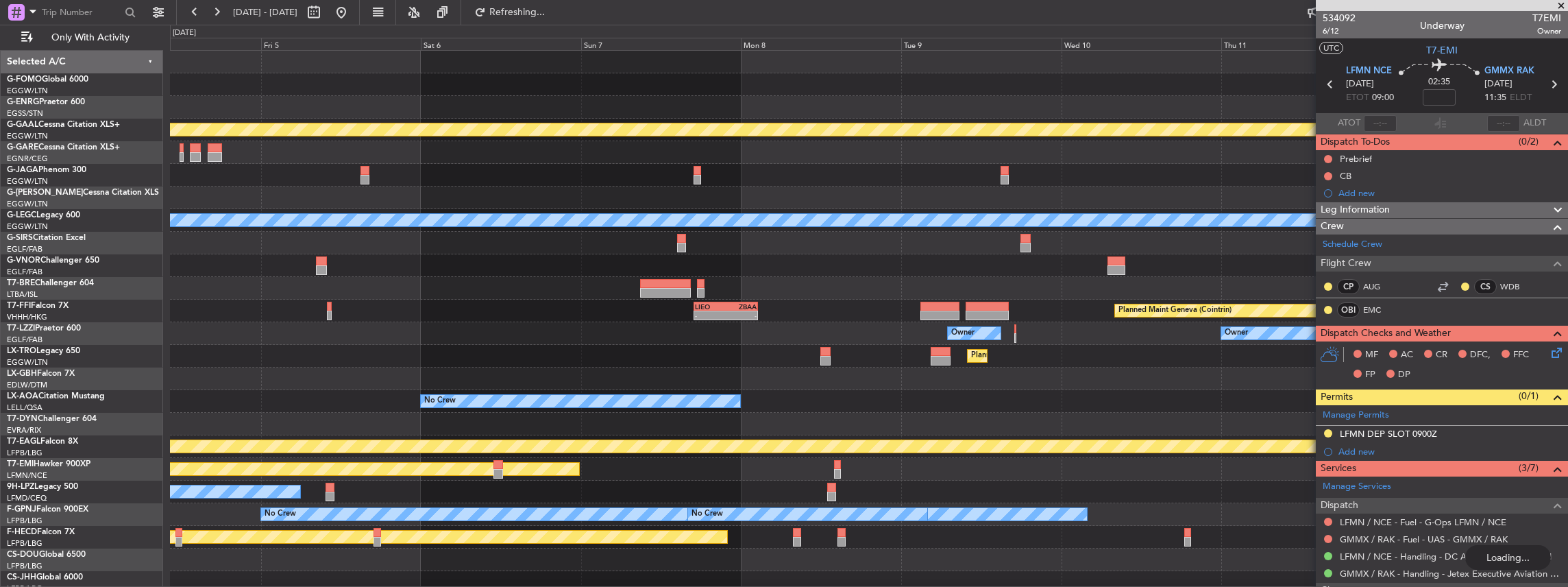
click at [735, 386] on div at bounding box center [869, 379] width 1398 height 22
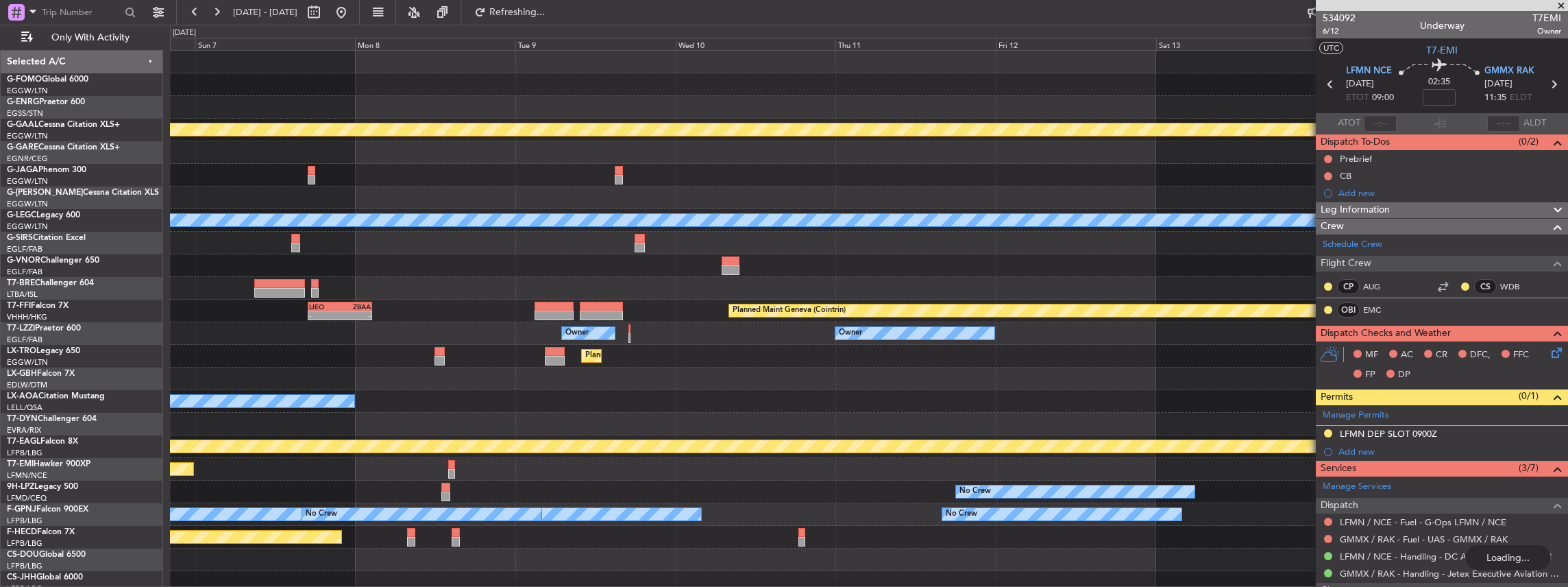
click at [695, 392] on div "Planned Maint Dusseldorf A/C Unavailable London (Luton) - - LIEO 17:00 Z ZBAA 0…" at bounding box center [869, 333] width 1398 height 565
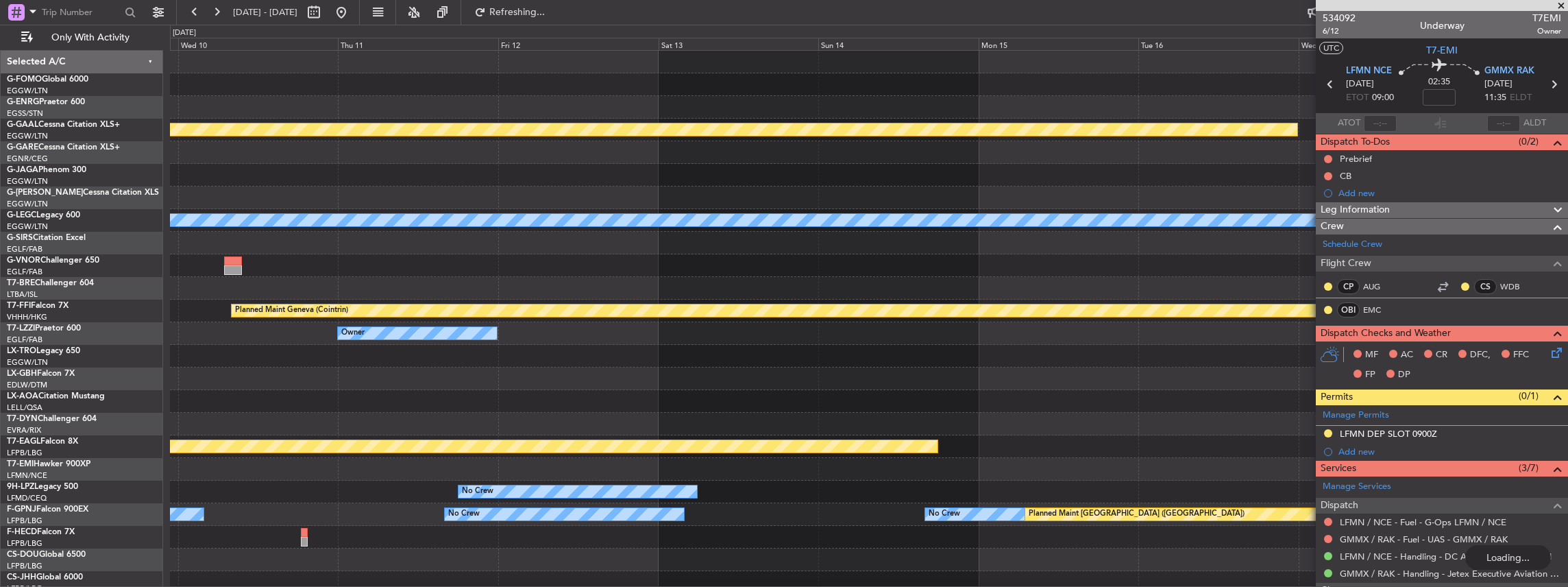
click at [650, 391] on div "Planned Maint Dusseldorf A/C Unavailable London (Luton) Planned Maint Geneva (C…" at bounding box center [869, 333] width 1398 height 565
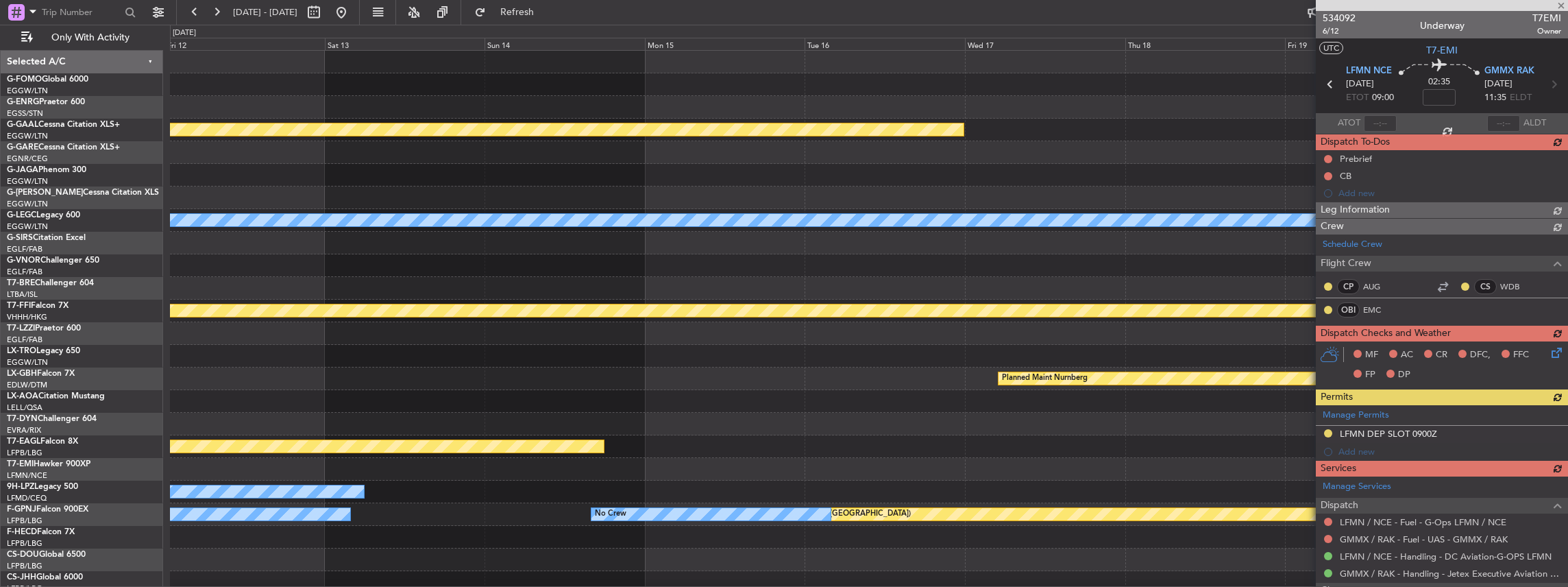
click at [621, 401] on div "Planned Maint Dusseldorf A/C Unavailable London (Luton) Planned Maint Geneva (C…" at bounding box center [869, 333] width 1398 height 565
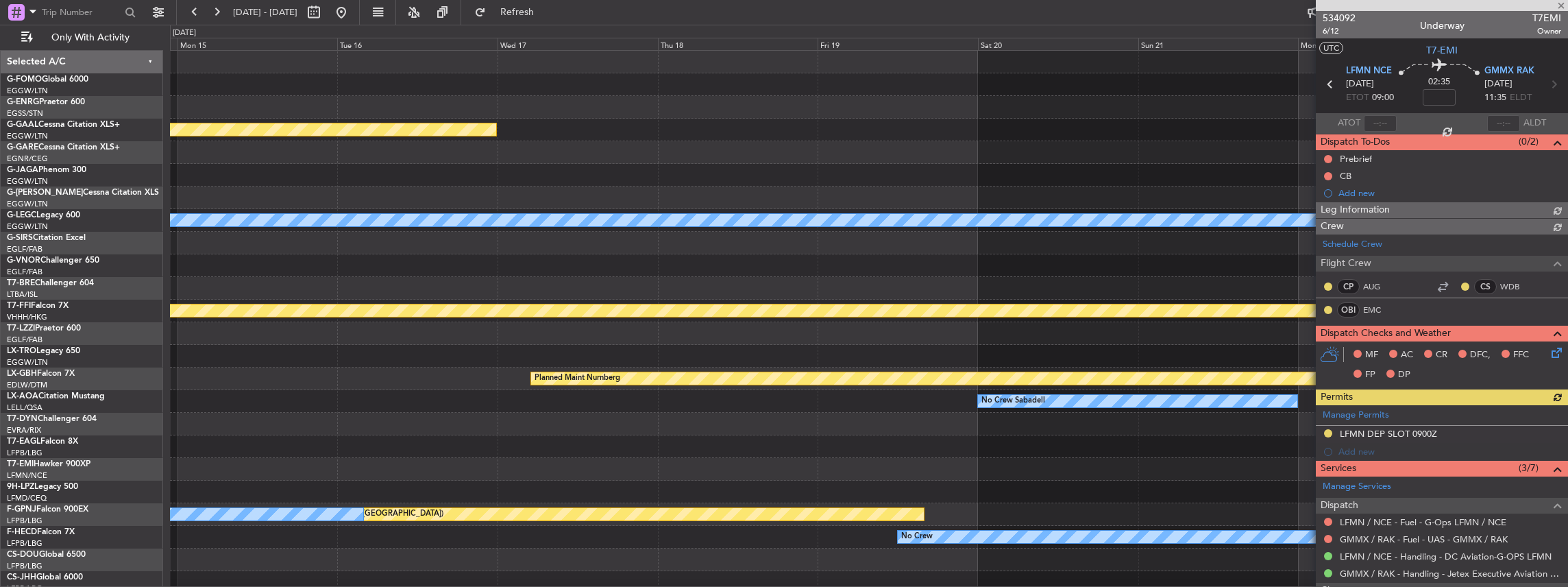
click at [627, 399] on div "Planned Maint Dusseldorf A/C Unavailable London (Luton) Planned Maint Geneva (C…" at bounding box center [869, 333] width 1398 height 565
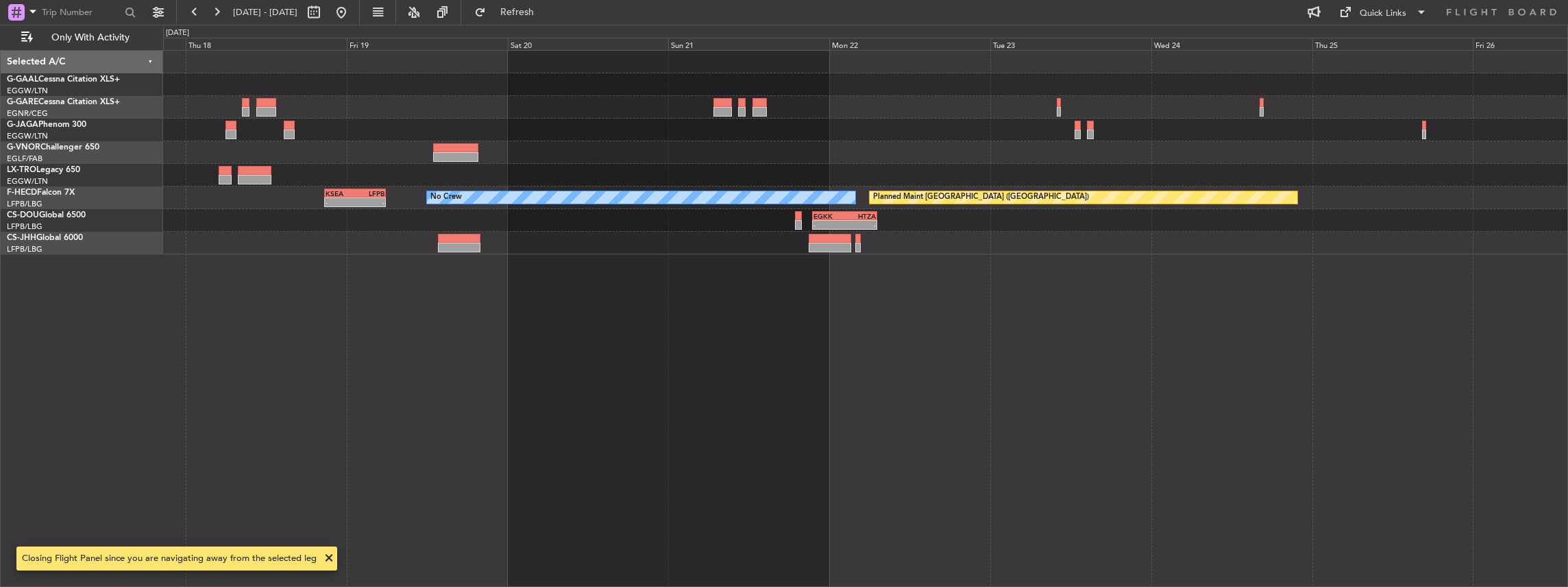
click at [551, 362] on div "Planned Maint Dusseldorf No Crew Planned Maint Paris (Le Bourget) - - KSEA 20:4…" at bounding box center [866, 319] width 1406 height 538
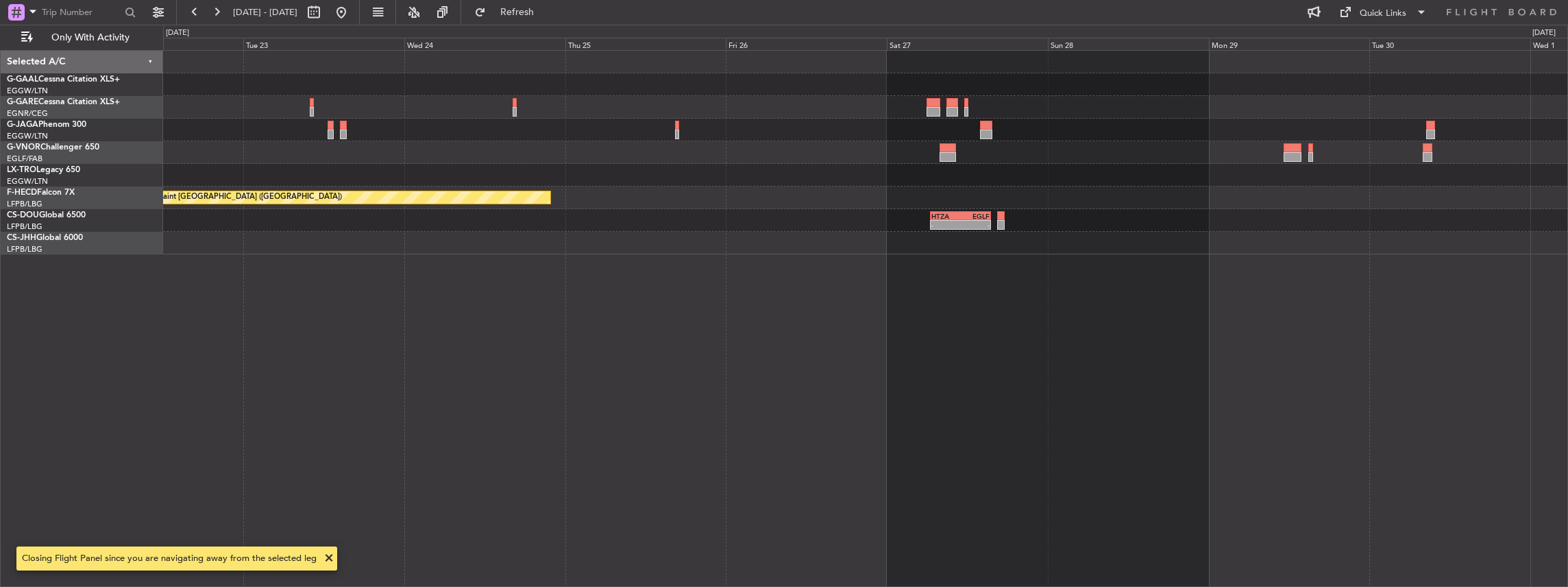
click at [554, 362] on div "Planned Maint Paris (Le Bourget) No Crew - - HTZA 06:30 Z EGLF 15:35 Z - - EGKK…" at bounding box center [866, 319] width 1406 height 538
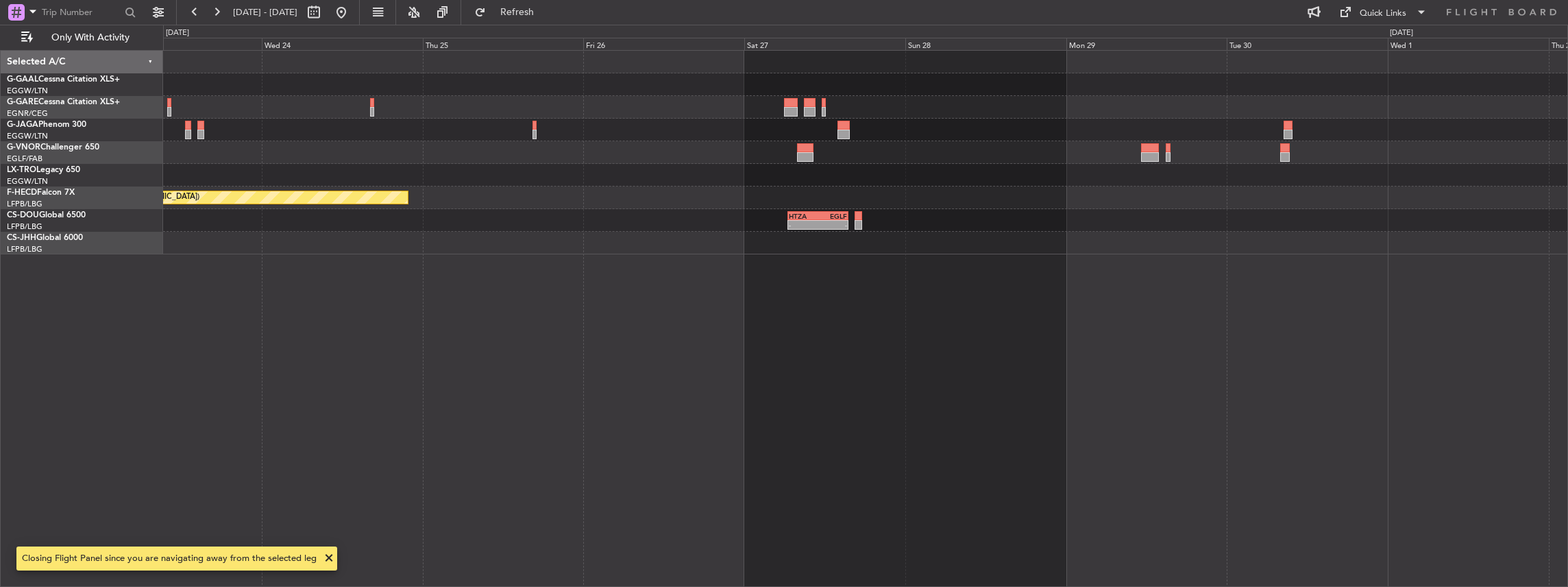
click at [850, 323] on div "Planned Maint Paris (Le Bourget) No Crew - - HTZA 06:30 Z EGLF 15:35 Z - - EGKK…" at bounding box center [866, 319] width 1406 height 538
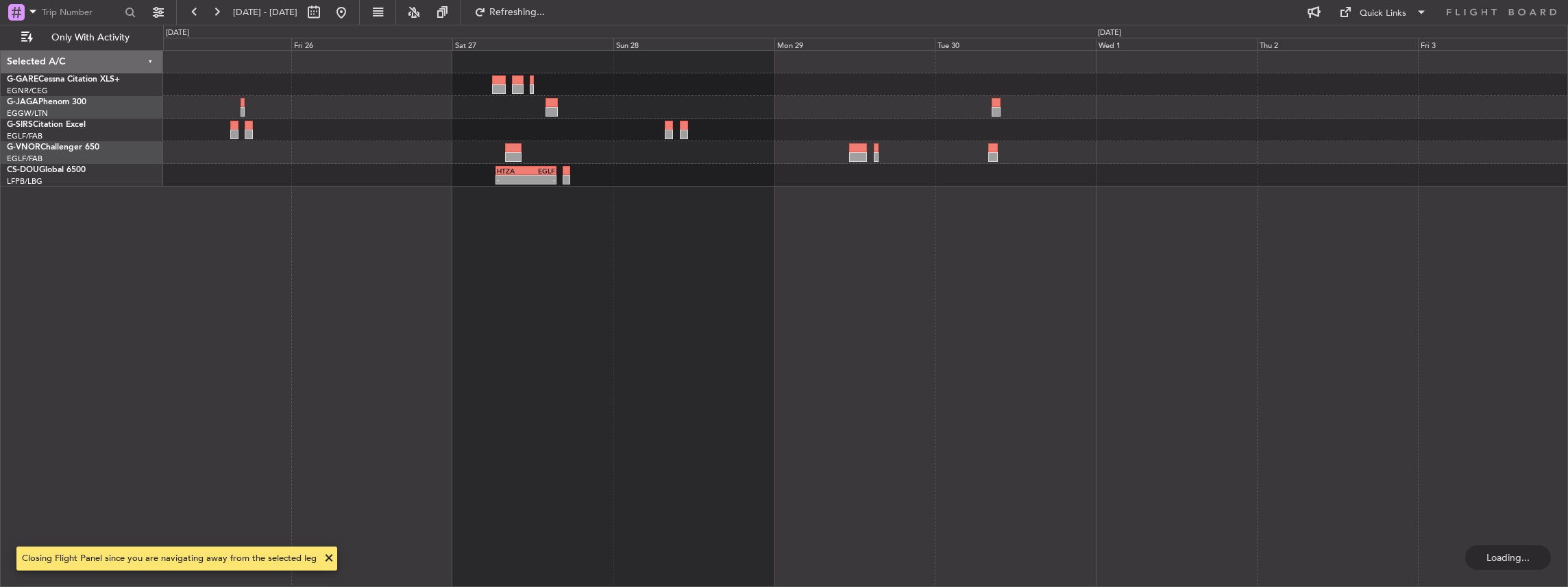
click at [639, 317] on div "- - HTZA 06:30 Z EGLF 15:35 Z" at bounding box center [866, 319] width 1406 height 538
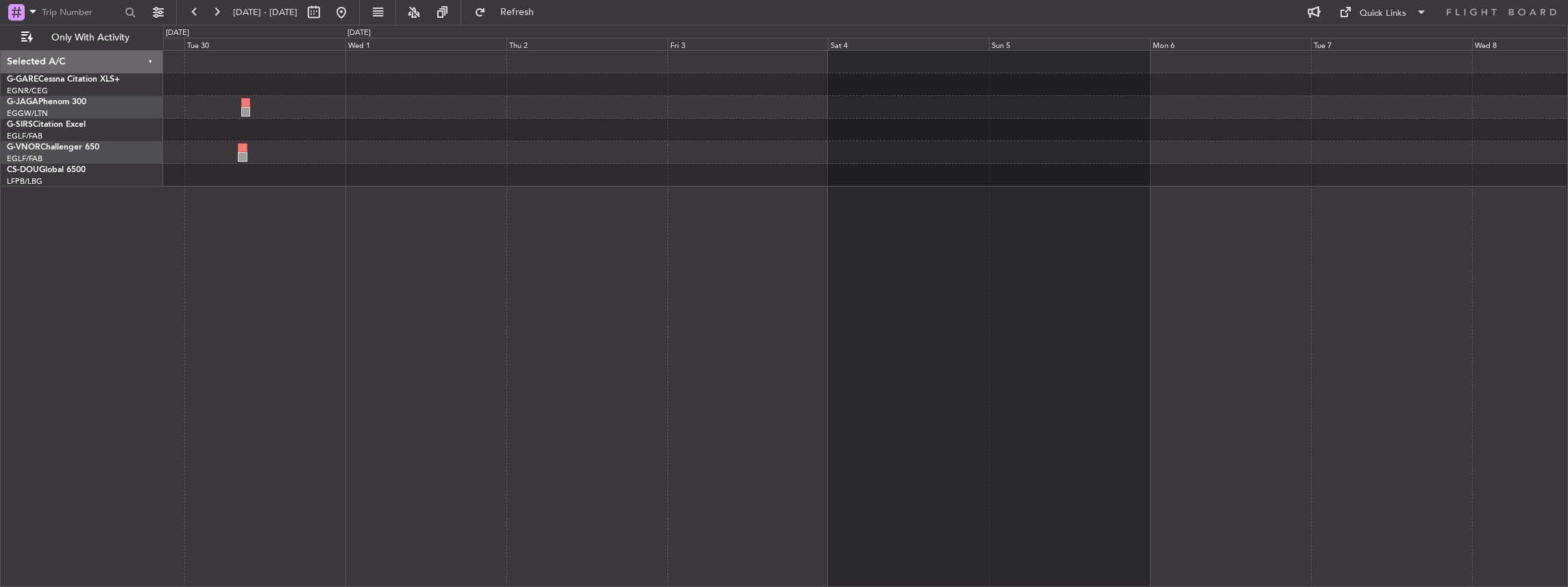
click at [490, 299] on div at bounding box center [866, 319] width 1406 height 538
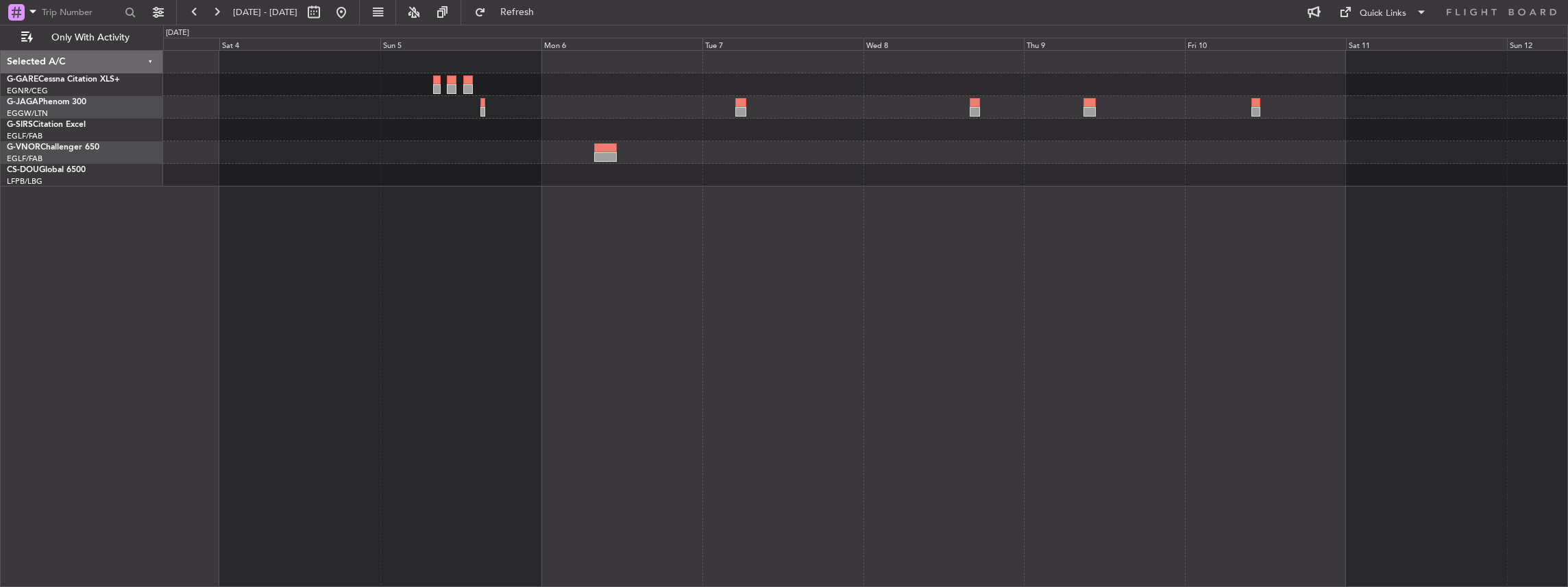
click at [580, 274] on div at bounding box center [866, 319] width 1406 height 538
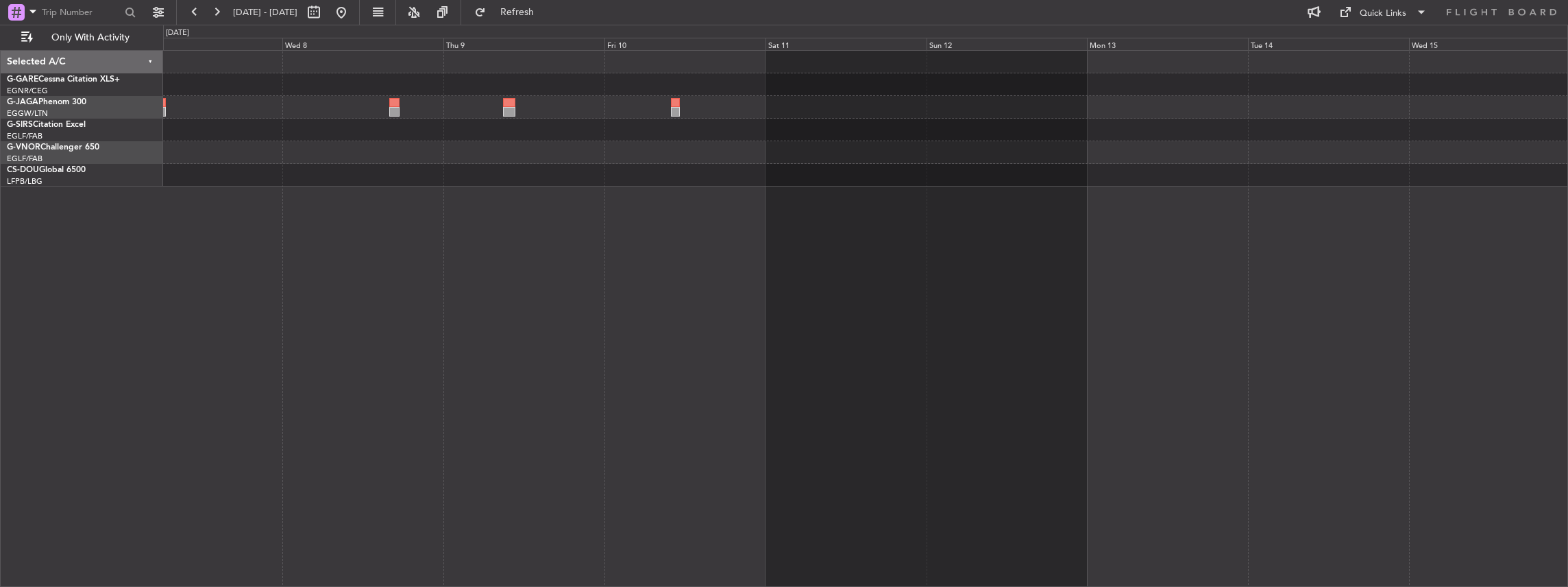
click at [620, 256] on div at bounding box center [866, 319] width 1406 height 538
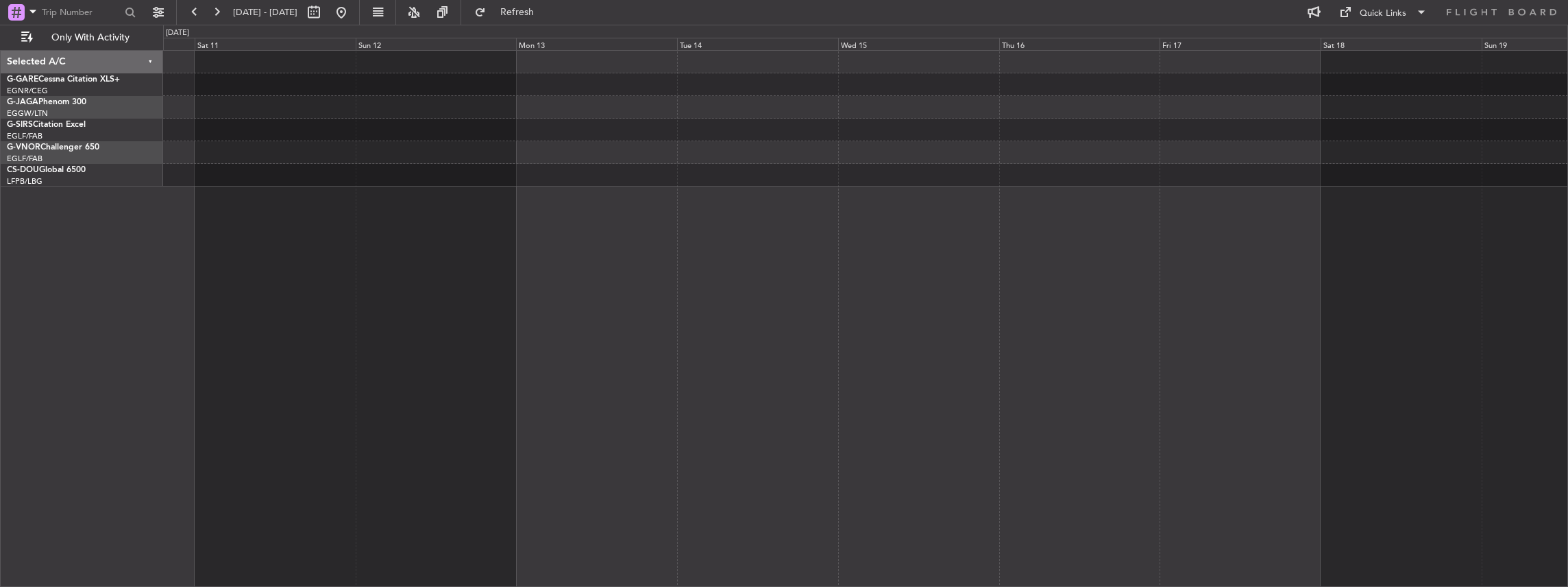
click at [636, 258] on div at bounding box center [866, 319] width 1406 height 538
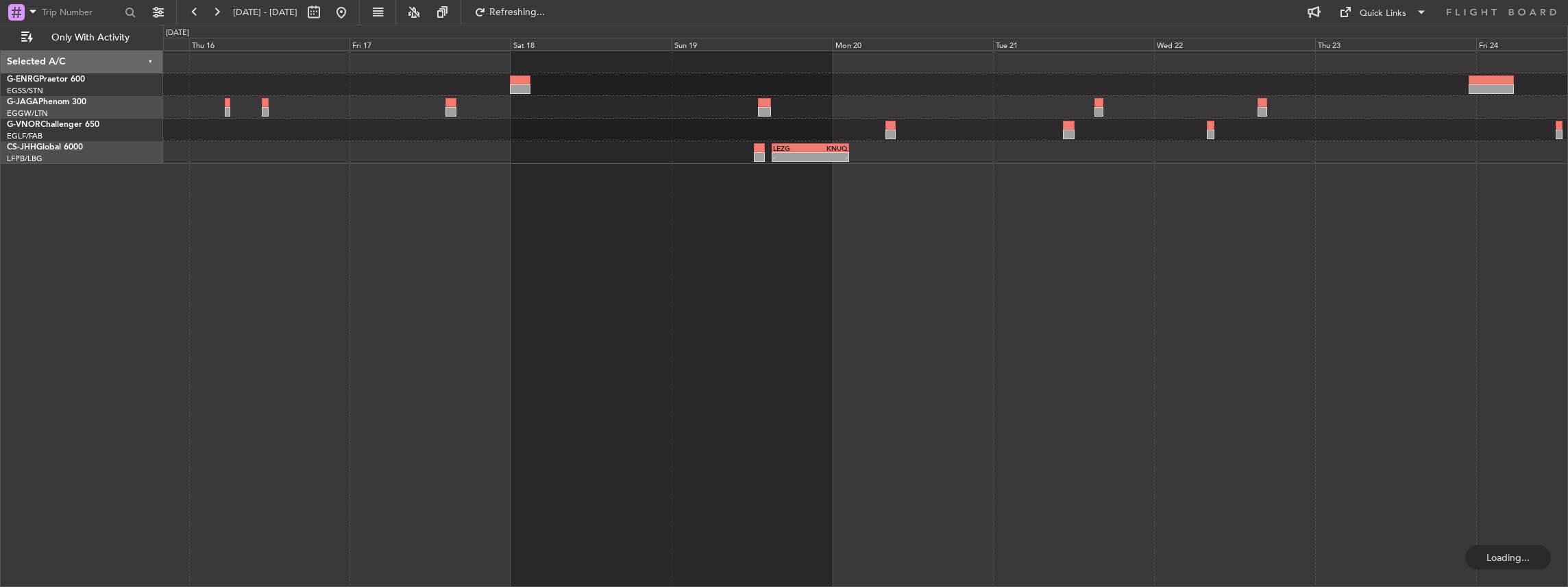
click at [830, 243] on div "- - LEZG 15:00 Z KNUQ 02:35 Z" at bounding box center [866, 319] width 1406 height 538
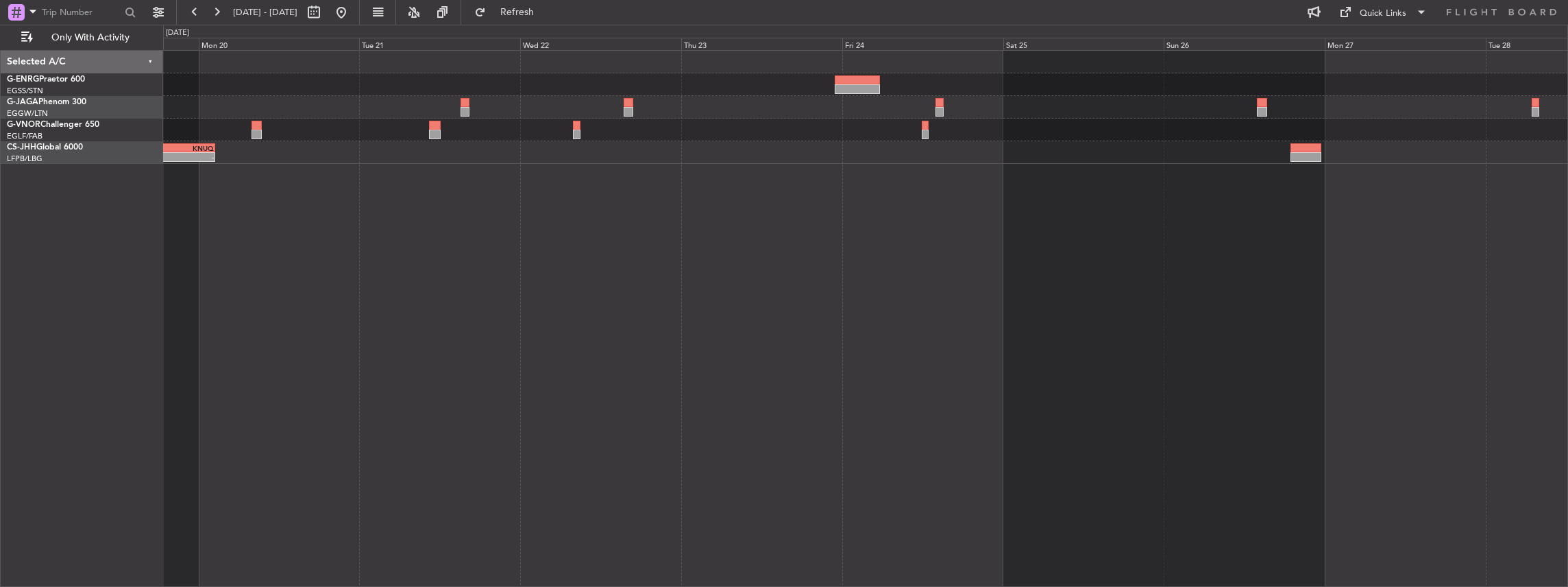
click at [790, 266] on div "- - LEZG 15:00 Z KNUQ 02:35 Z" at bounding box center [866, 319] width 1406 height 538
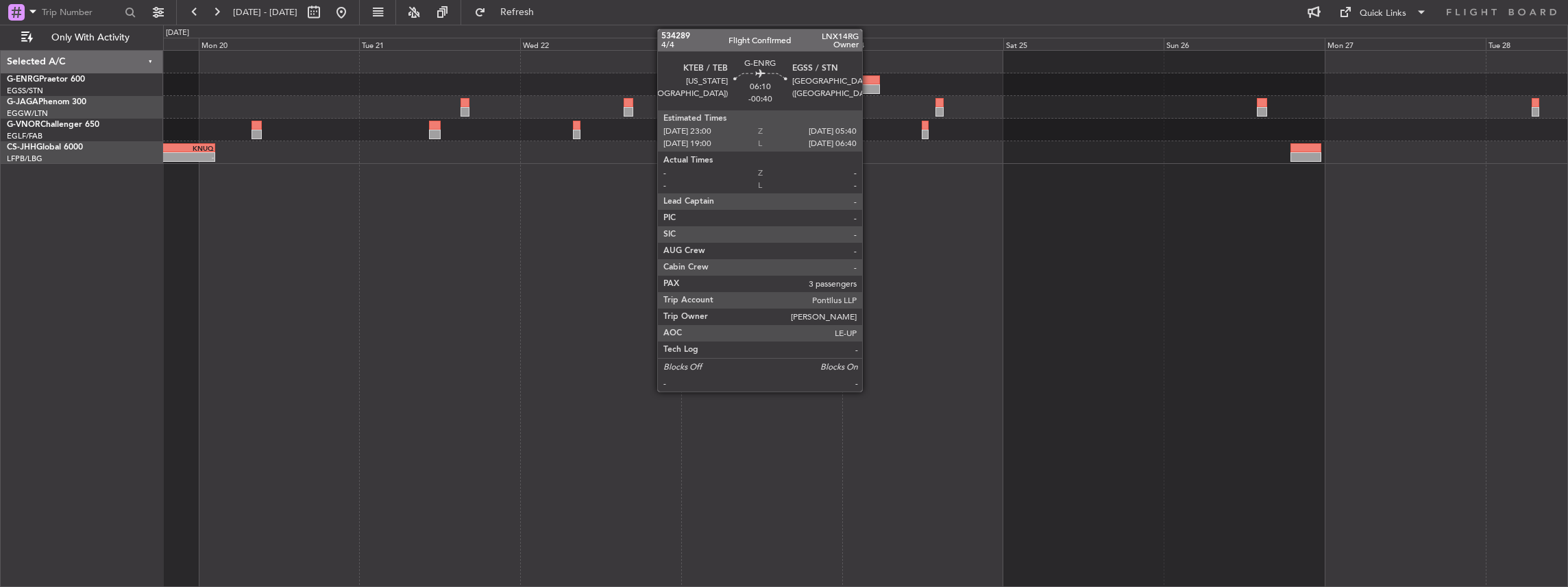
click at [869, 89] on div at bounding box center [857, 89] width 45 height 10
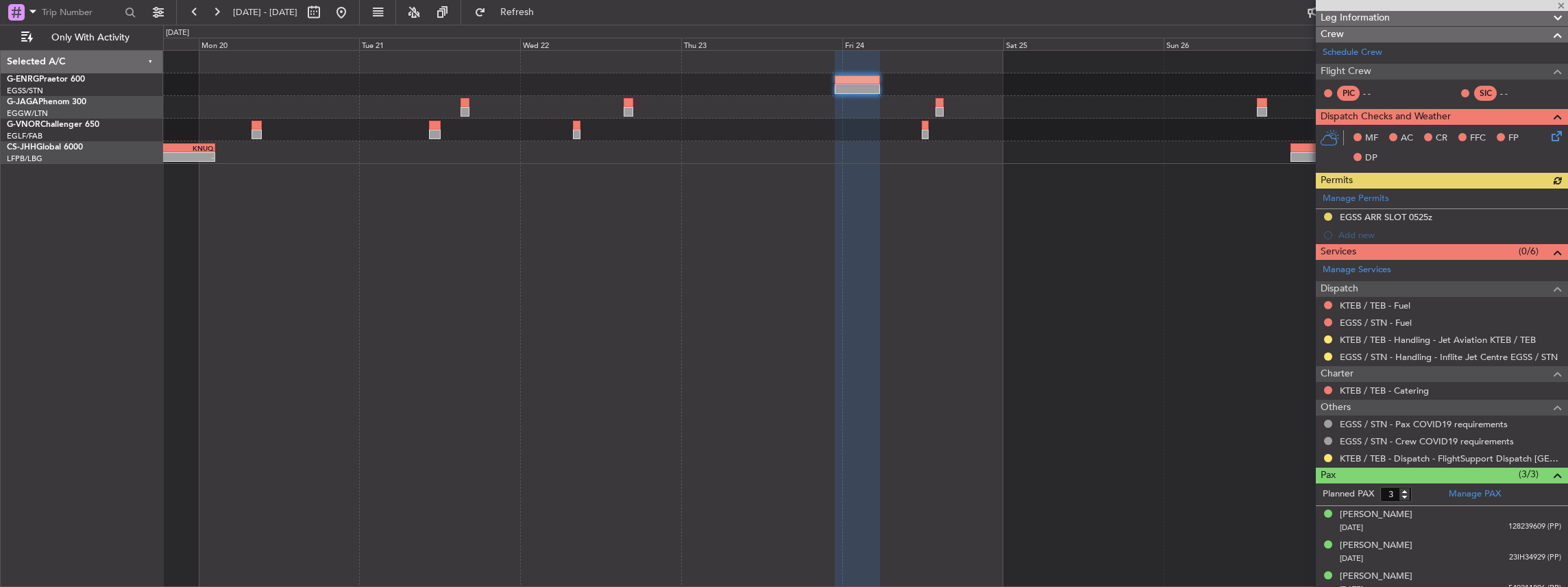
scroll to position [228, 0]
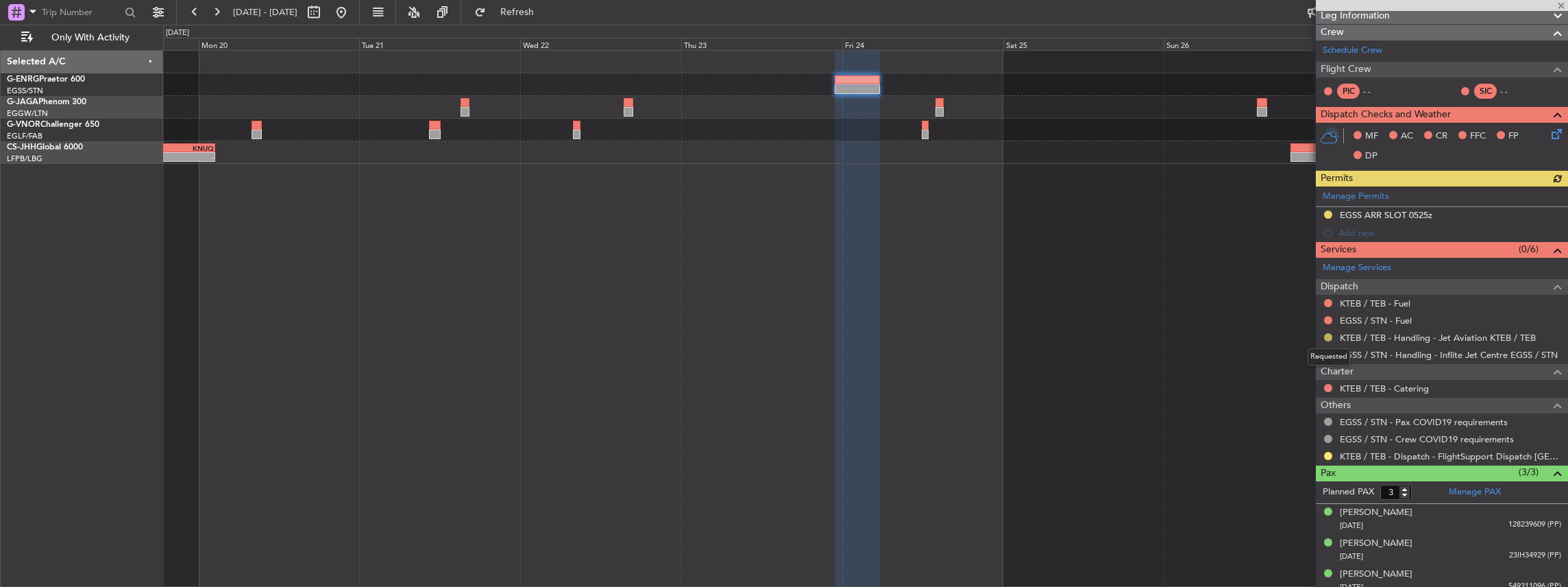
click at [1328, 333] on button at bounding box center [1328, 337] width 8 height 8
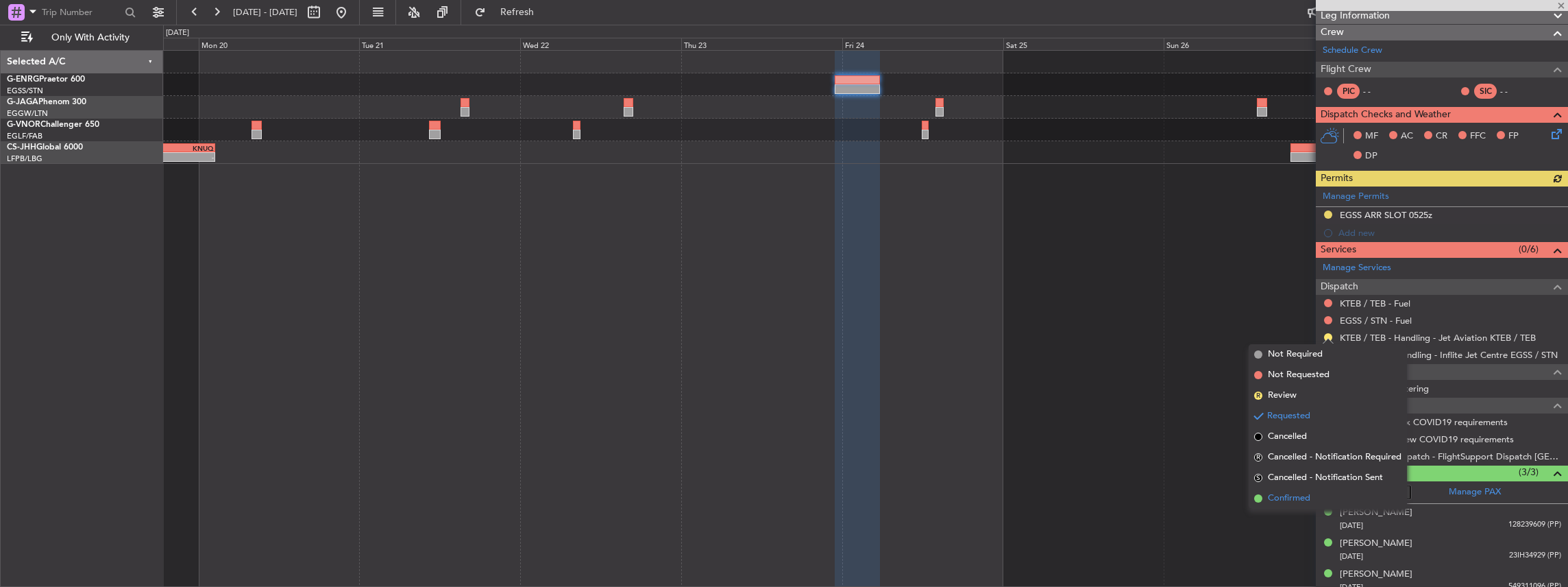
click at [1296, 502] on span "Confirmed" at bounding box center [1289, 498] width 43 height 13
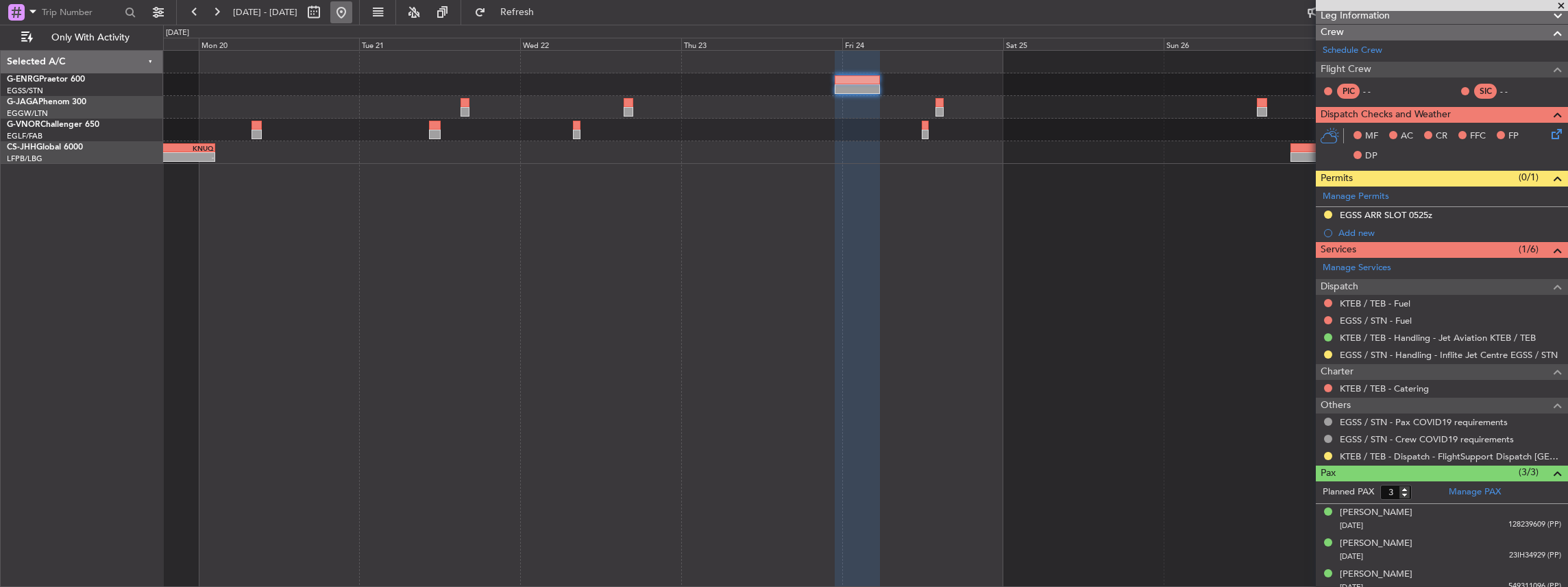
click at [352, 20] on button at bounding box center [341, 12] width 22 height 22
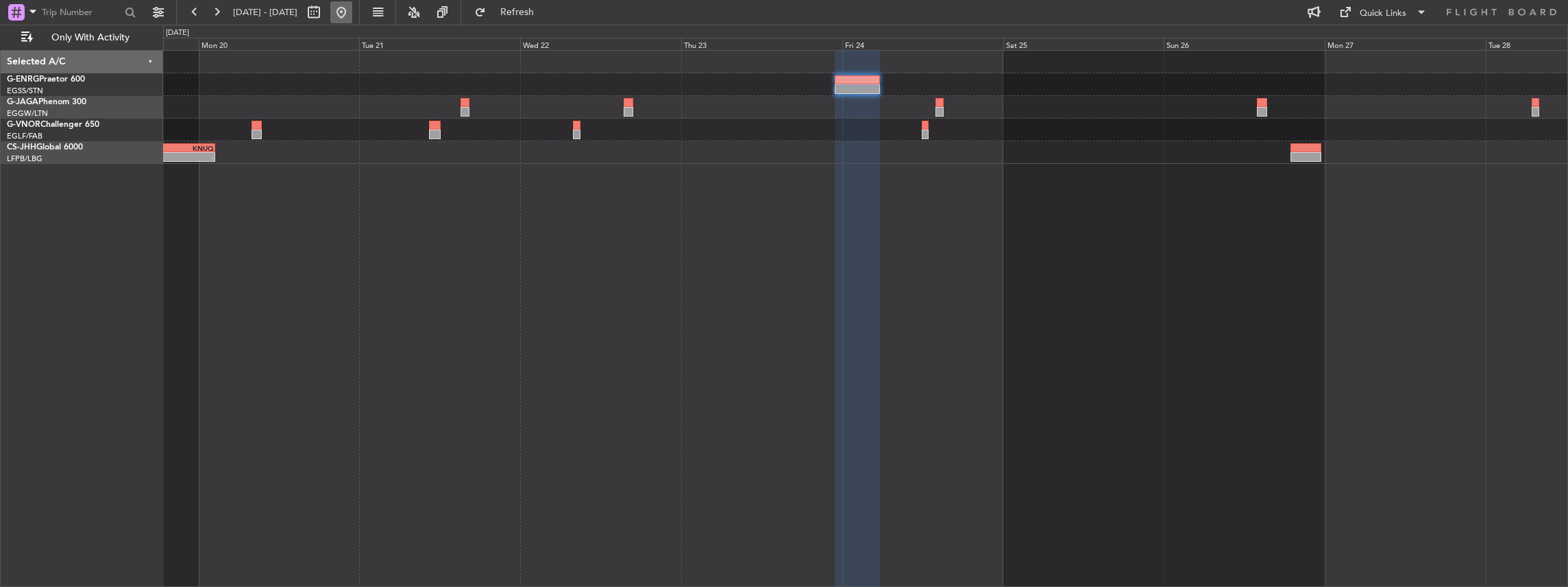
scroll to position [0, 0]
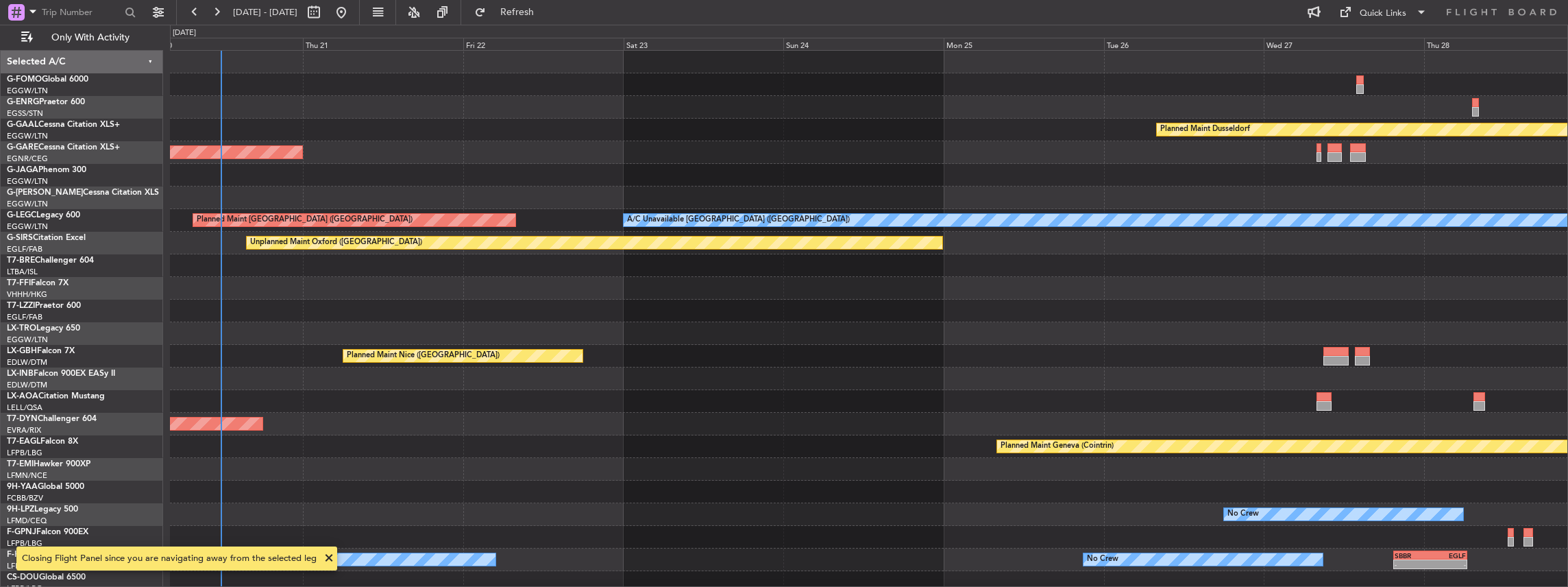
click at [496, 309] on div "Owner Planned Maint Dusseldorf Unplanned Maint Chester Owner Owner Planned Main…" at bounding box center [869, 319] width 1399 height 538
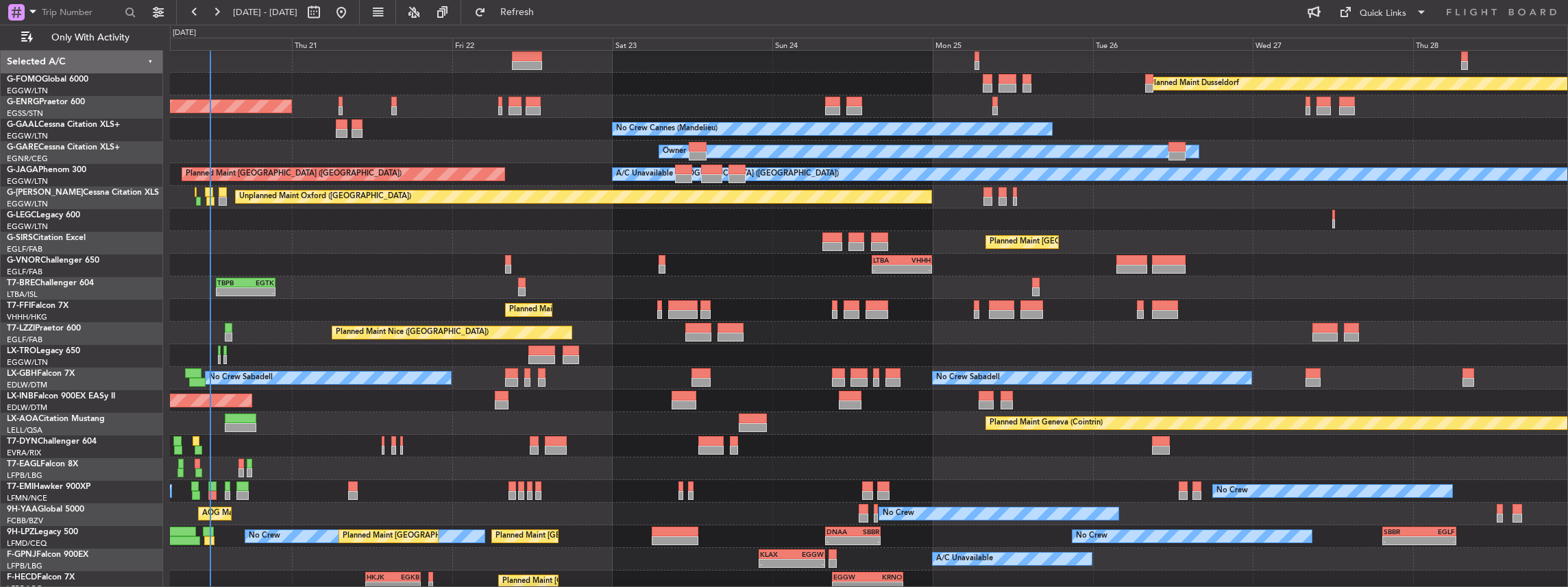
scroll to position [46, 0]
click at [328, 421] on div "Planned Maint Geneva (Cointrin)" at bounding box center [869, 423] width 1398 height 22
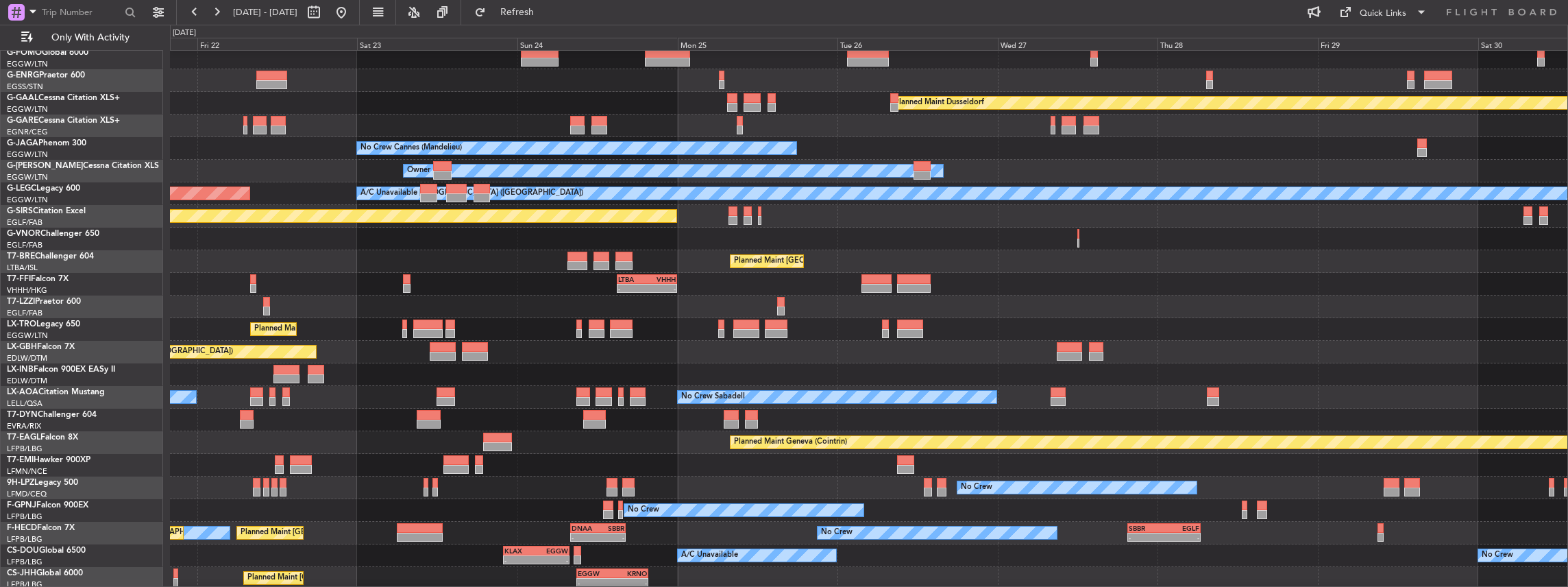
scroll to position [28, 0]
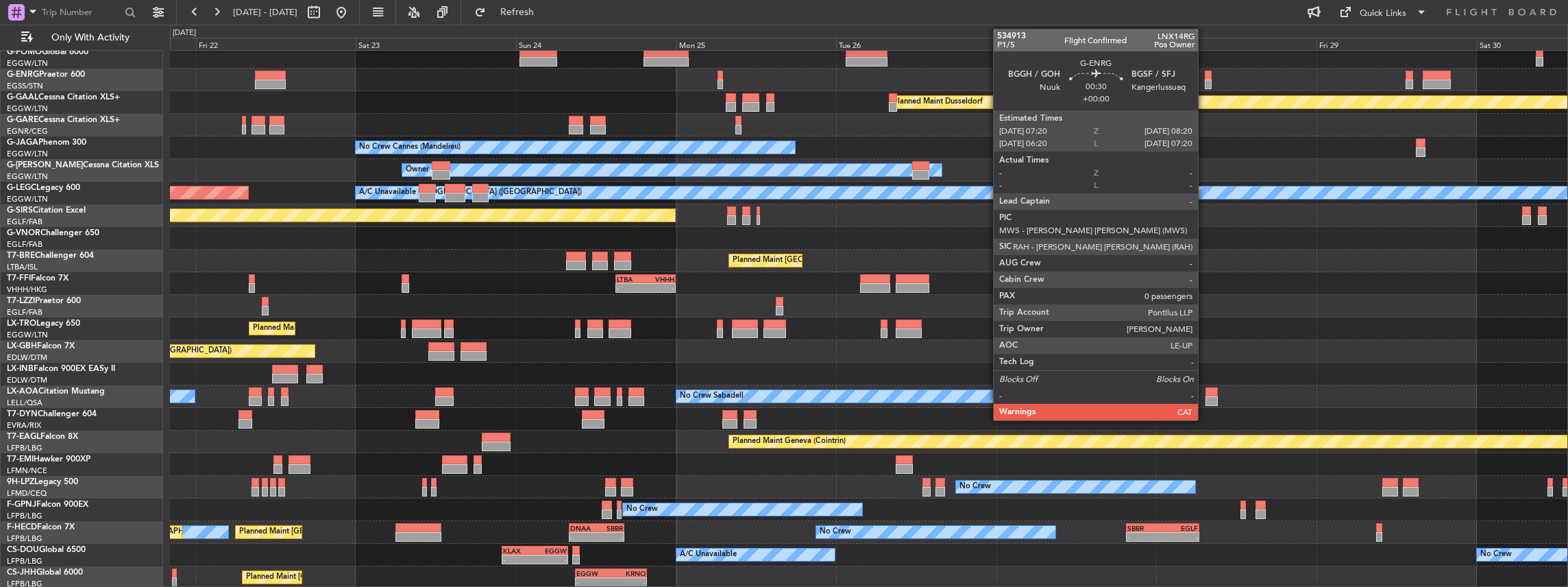
click at [1205, 78] on div at bounding box center [1208, 75] width 7 height 10
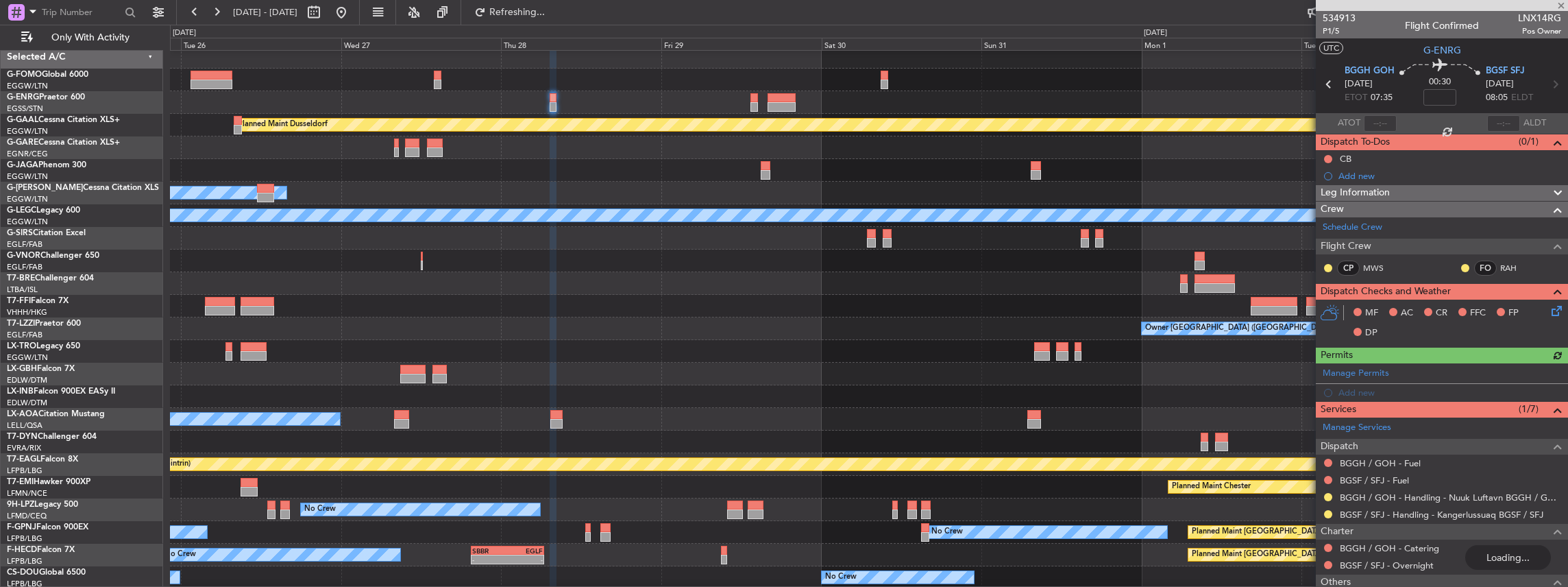
scroll to position [0, 0]
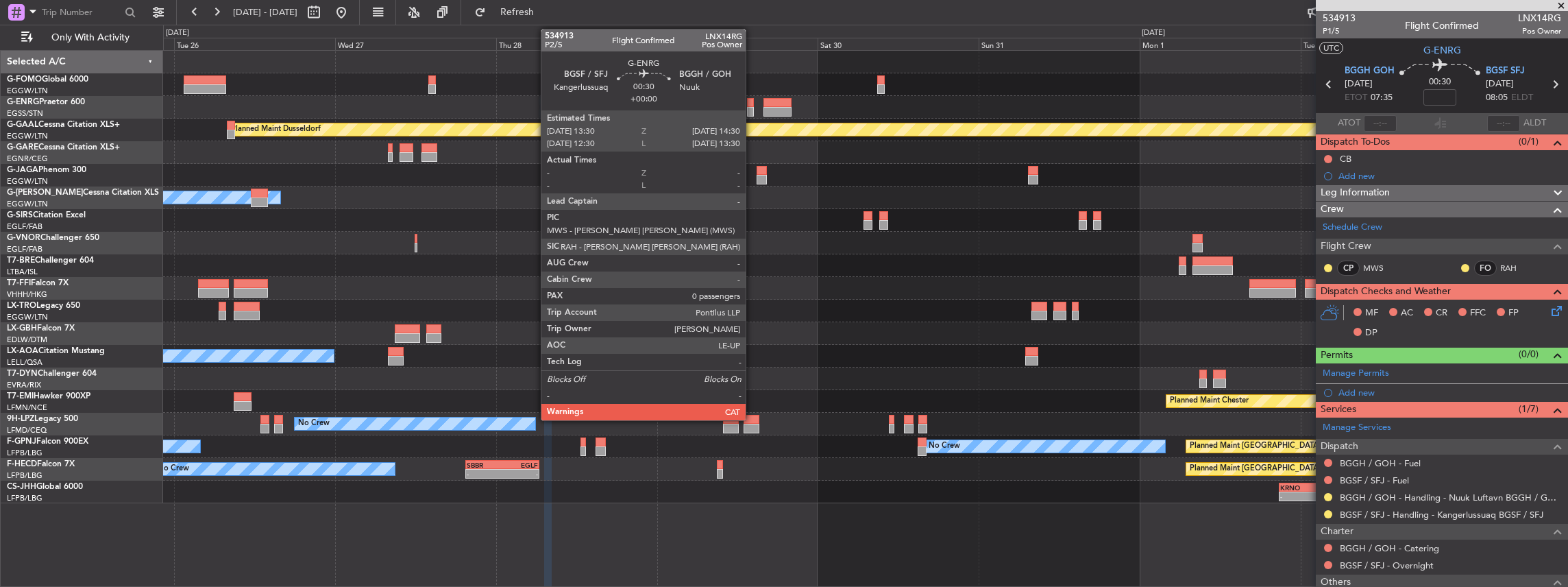
click at [753, 108] on div at bounding box center [750, 112] width 7 height 10
click at [749, 106] on div at bounding box center [750, 103] width 7 height 10
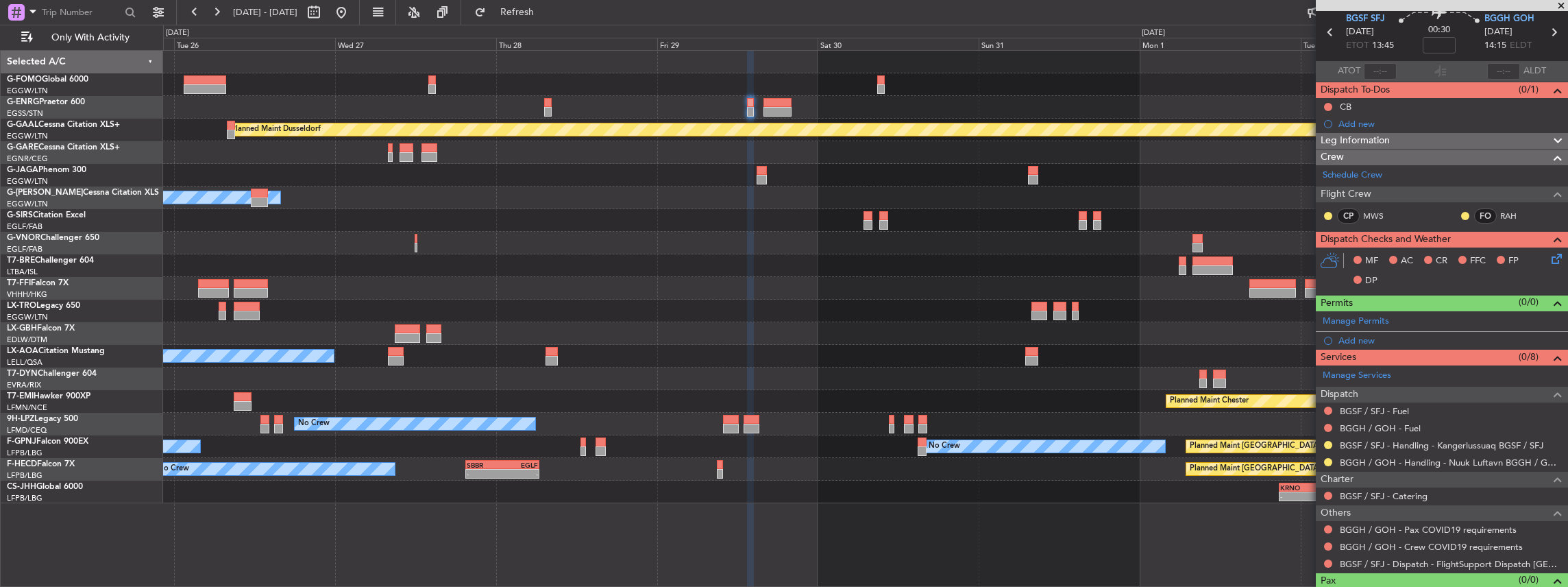
scroll to position [73, 0]
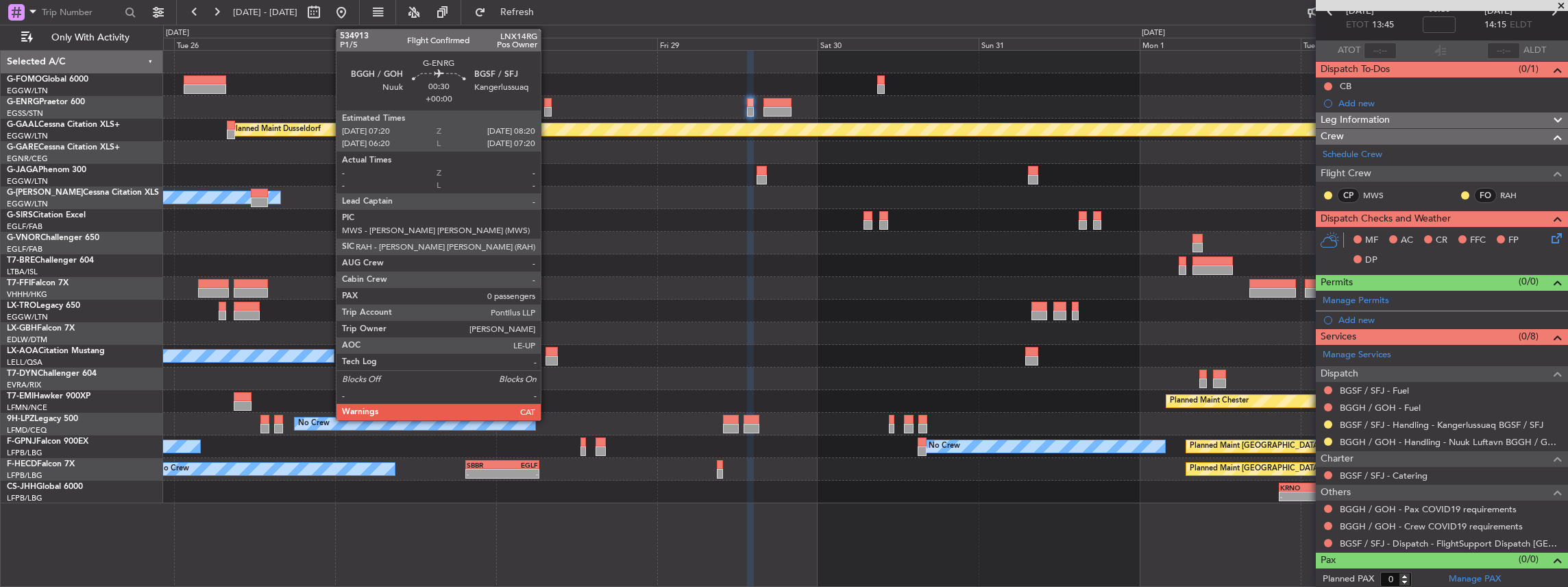
click at [547, 109] on div at bounding box center [547, 112] width 7 height 10
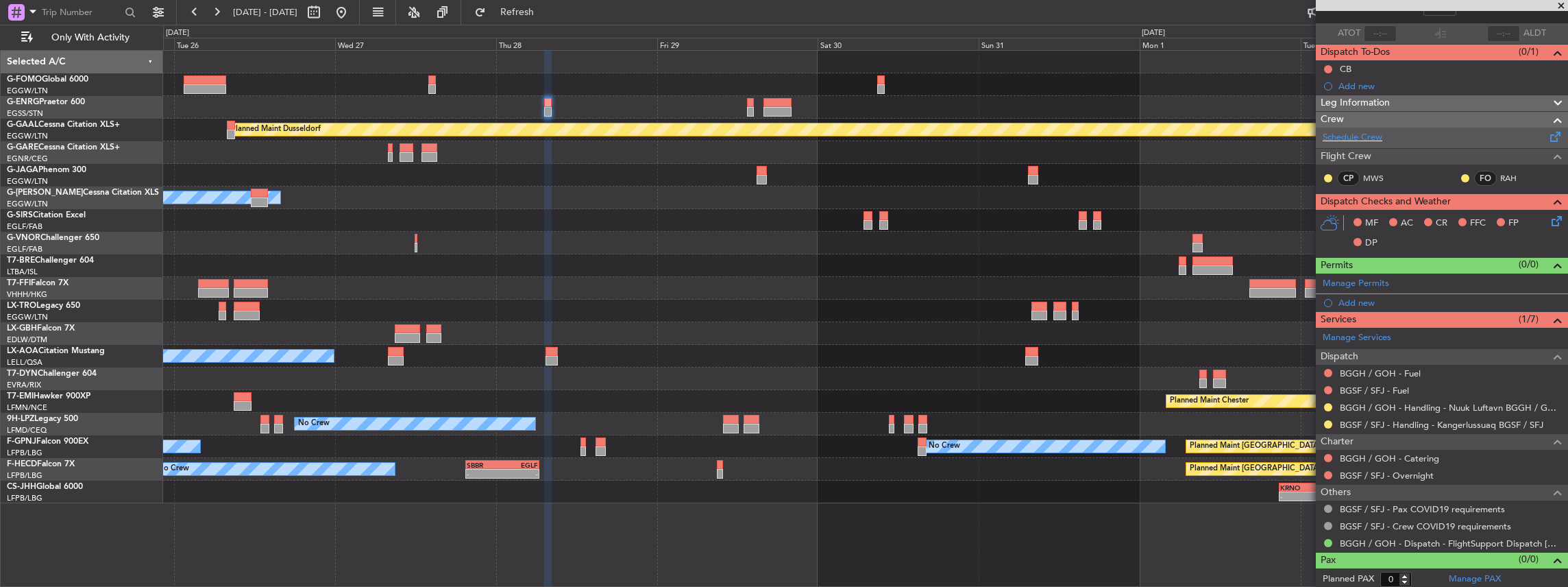
scroll to position [0, 0]
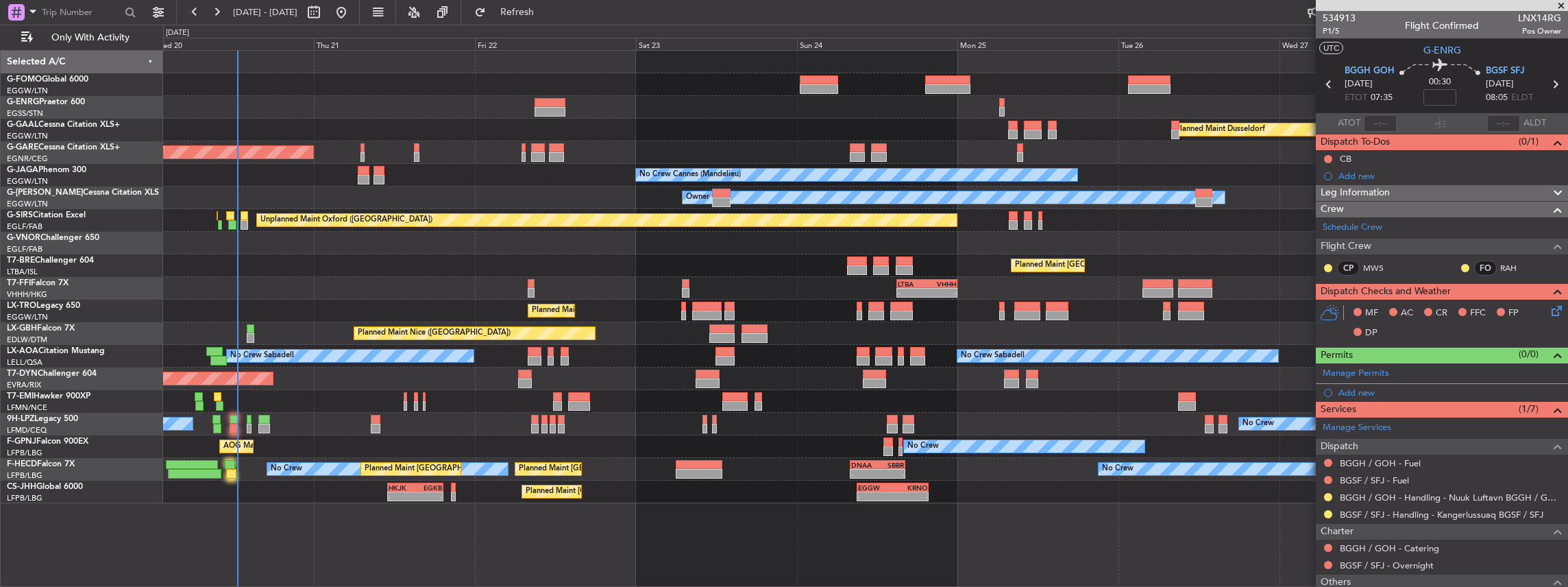
click at [1346, 400] on fb-app "25 Aug 2025 - 03 Sep 2025 Refresh Quick Links Only With Activity Owner Planned …" at bounding box center [784, 299] width 1568 height 577
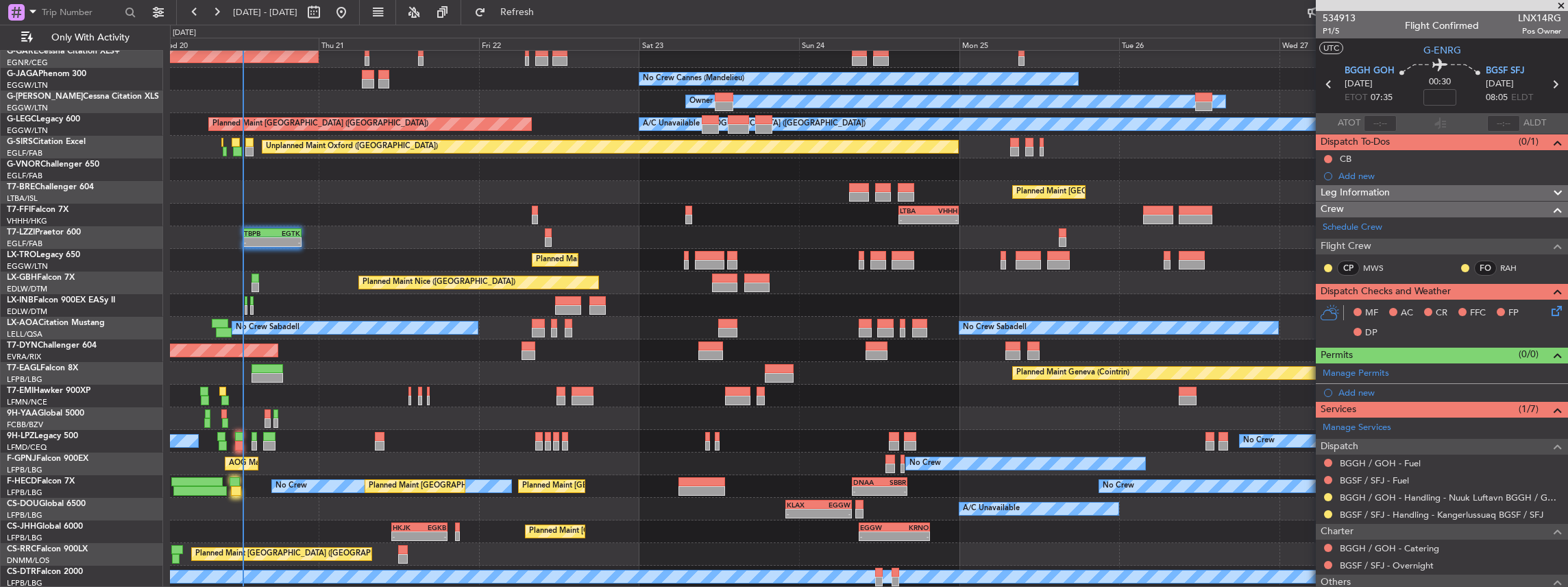
click at [278, 392] on div "Planned Maint Dusseldorf Unplanned Maint Chester No Crew Cannes (Mandelieu) Own…" at bounding box center [869, 272] width 1398 height 633
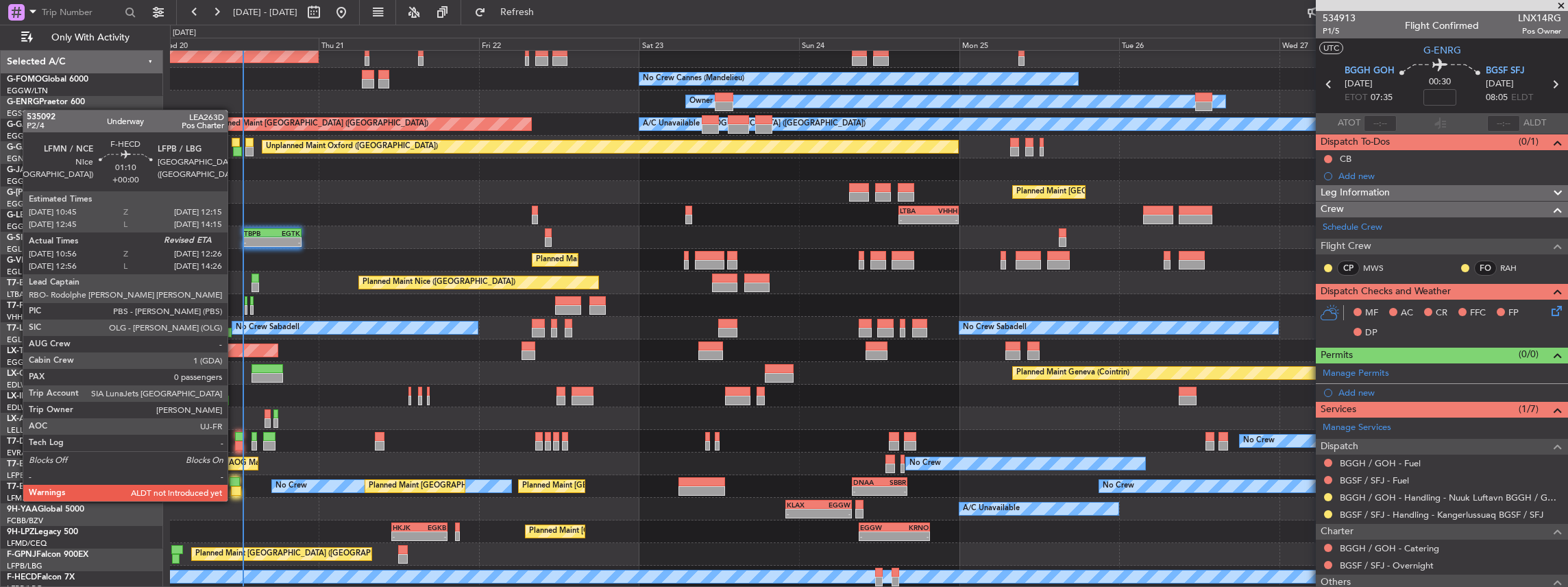
click at [235, 487] on div at bounding box center [236, 490] width 10 height 10
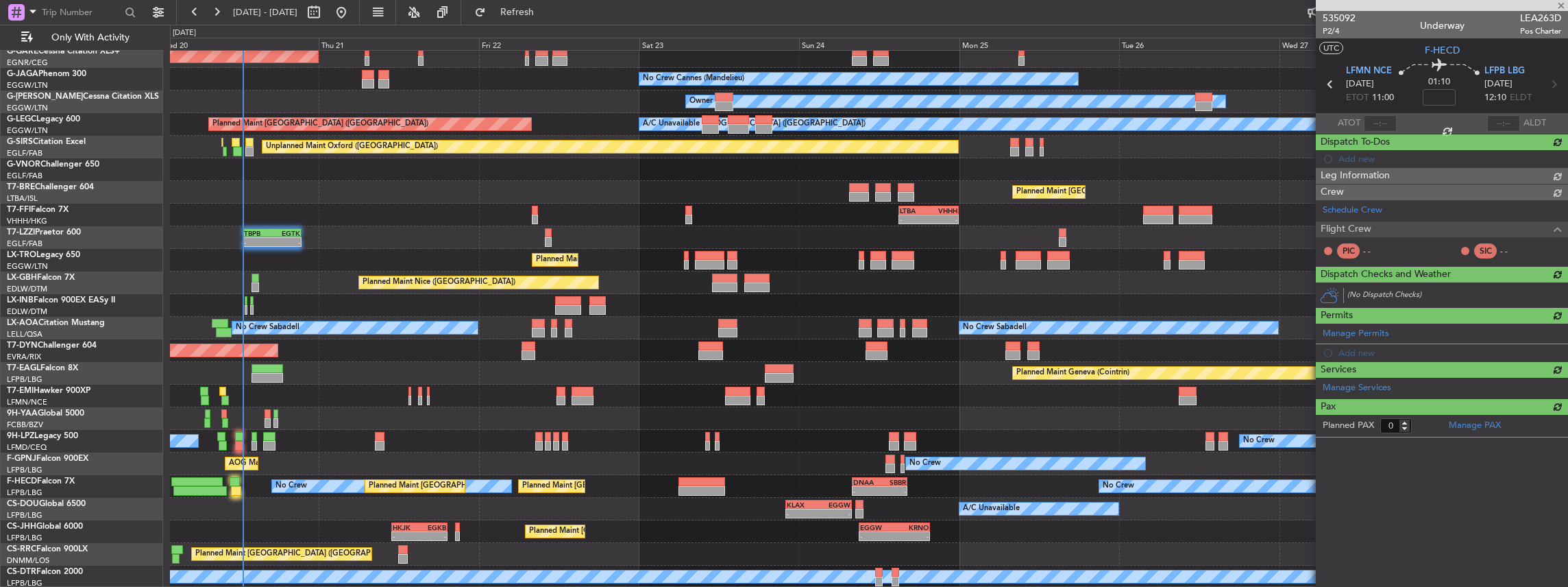
type input "11:11"
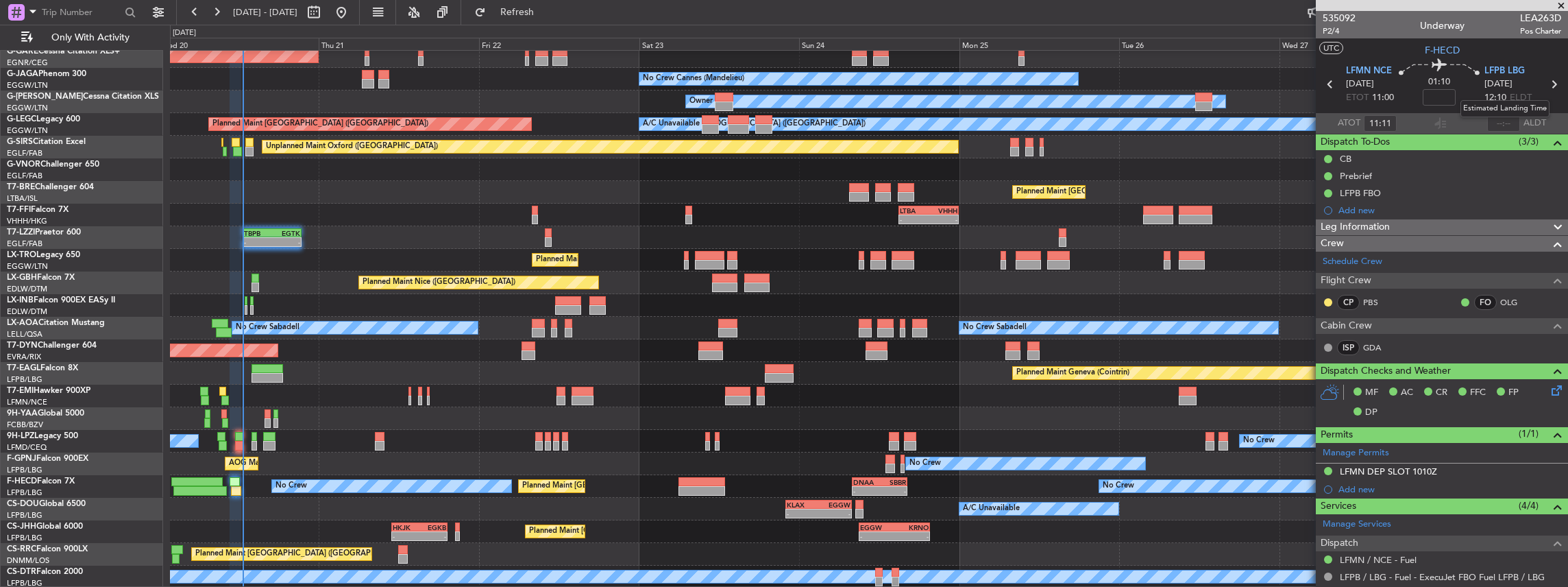
click at [1502, 123] on mat-tooltip-component "Estimated Landing Time" at bounding box center [1505, 109] width 109 height 37
click at [1495, 125] on mat-tooltip-component "Estimated Landing Time" at bounding box center [1505, 109] width 109 height 37
click at [1501, 125] on mat-tooltip-component "Estimated Landing Time" at bounding box center [1505, 109] width 109 height 37
click at [1501, 119] on mat-tooltip-component "Estimated Landing Time" at bounding box center [1505, 109] width 109 height 37
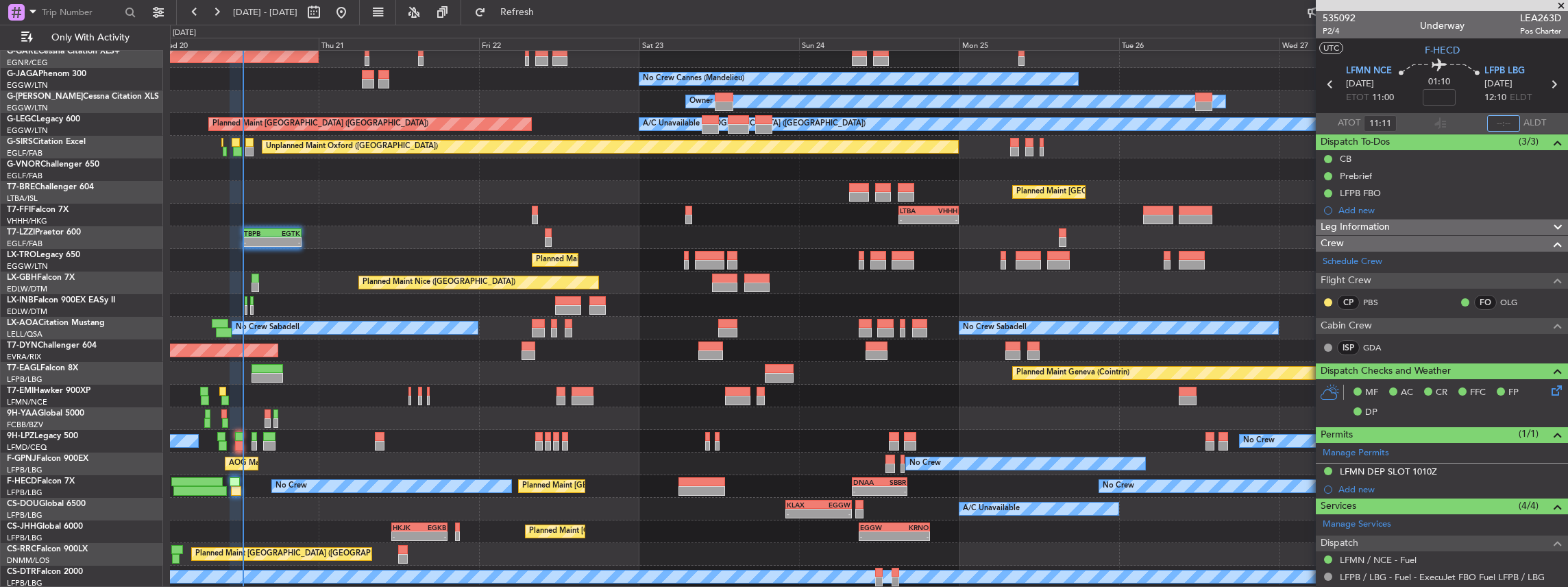
click at [1505, 121] on input "text" at bounding box center [1504, 124] width 33 height 16
click at [1458, 119] on section "ATOT 11:11 1219 ALDT" at bounding box center [1441, 123] width 252 height 20
type input "12:19"
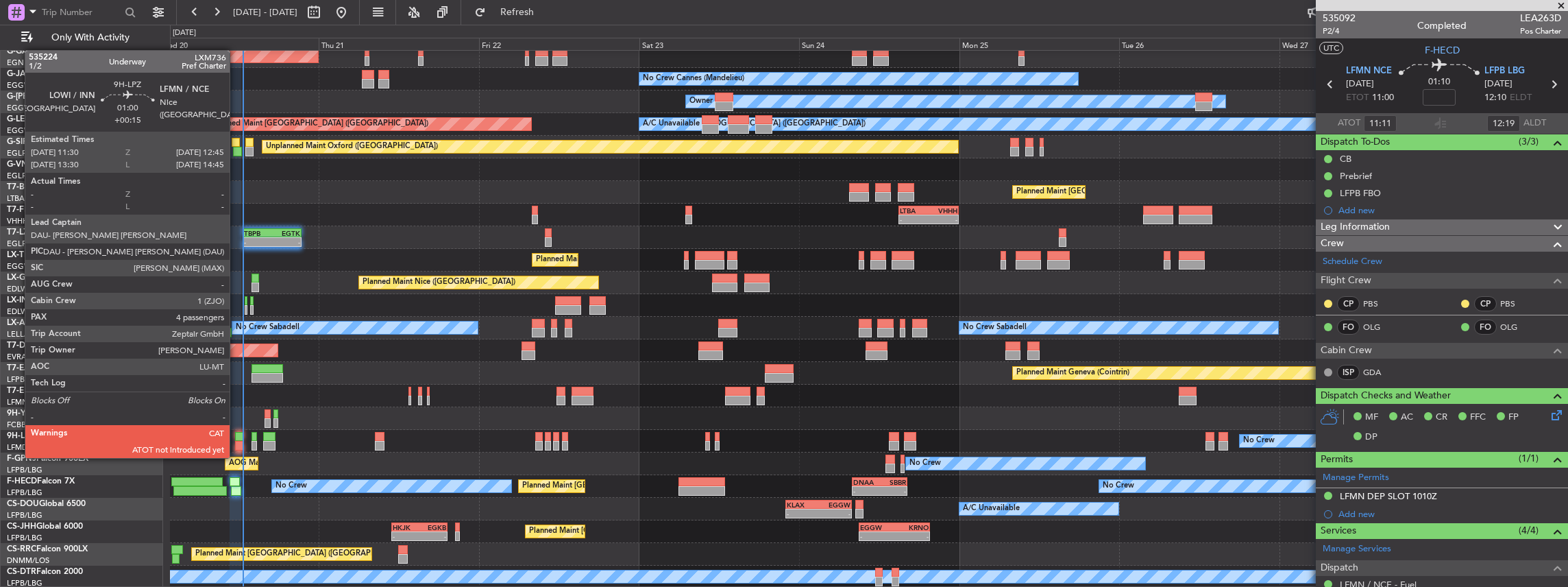
click at [237, 444] on div at bounding box center [240, 445] width 9 height 10
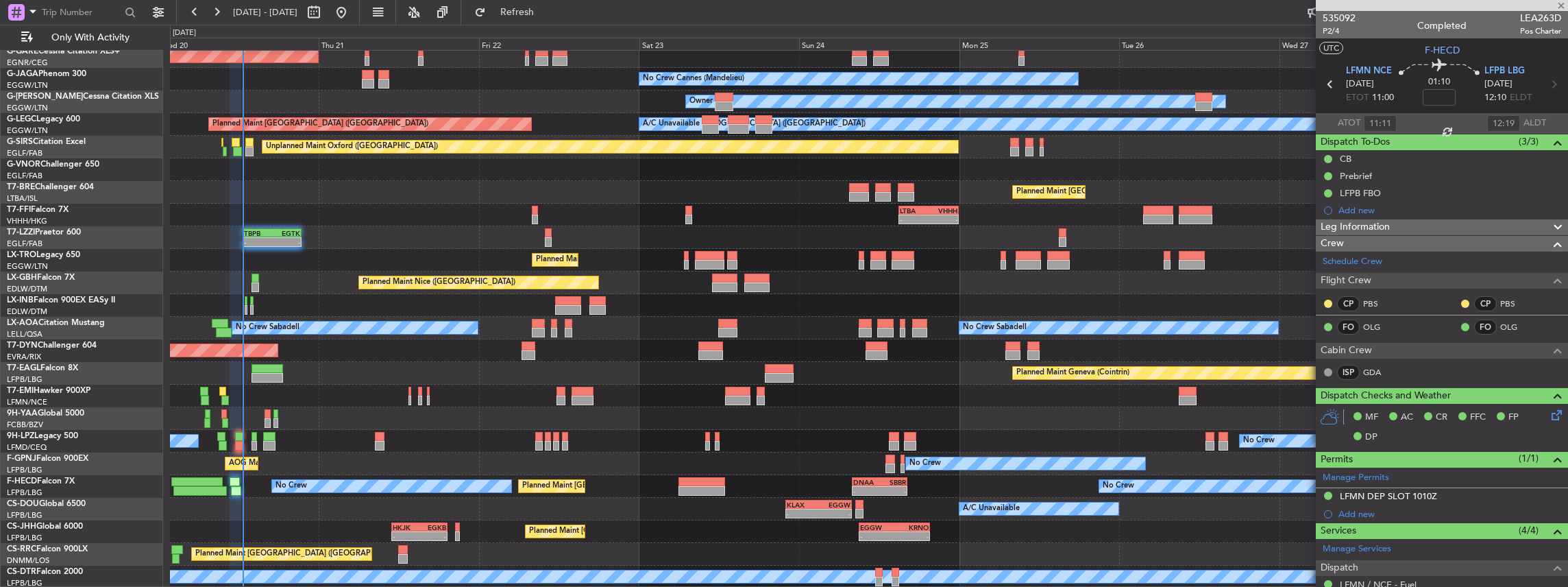
type input "+00:15"
type input "4"
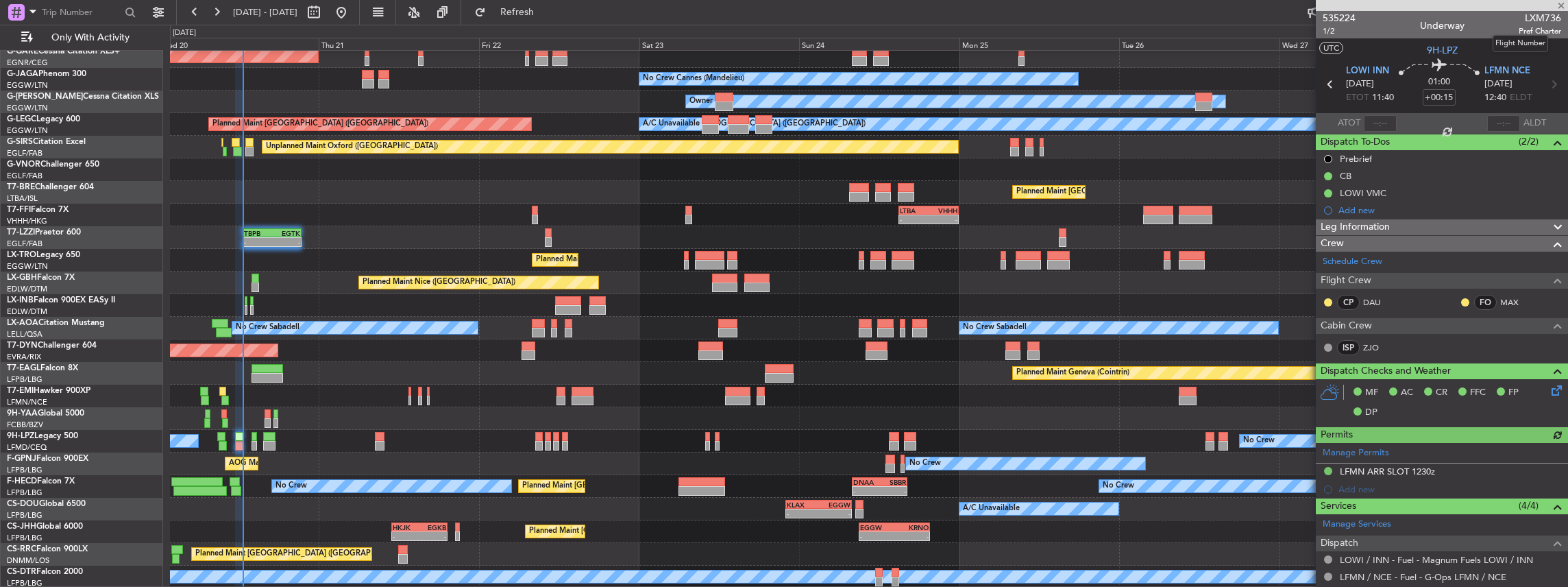
click at [1522, 18] on span "LXM736" at bounding box center [1540, 18] width 43 height 14
click at [1528, 16] on span "LXM736" at bounding box center [1540, 18] width 43 height 14
copy span "LXM736"
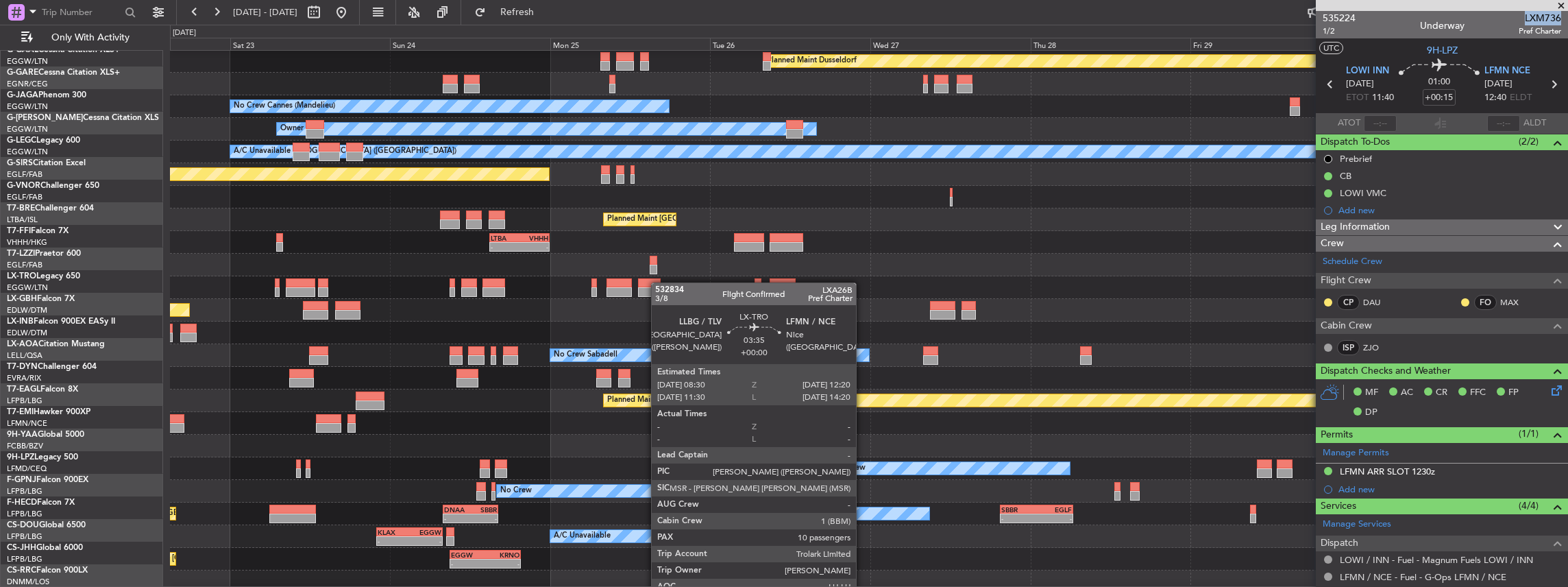
scroll to position [68, 0]
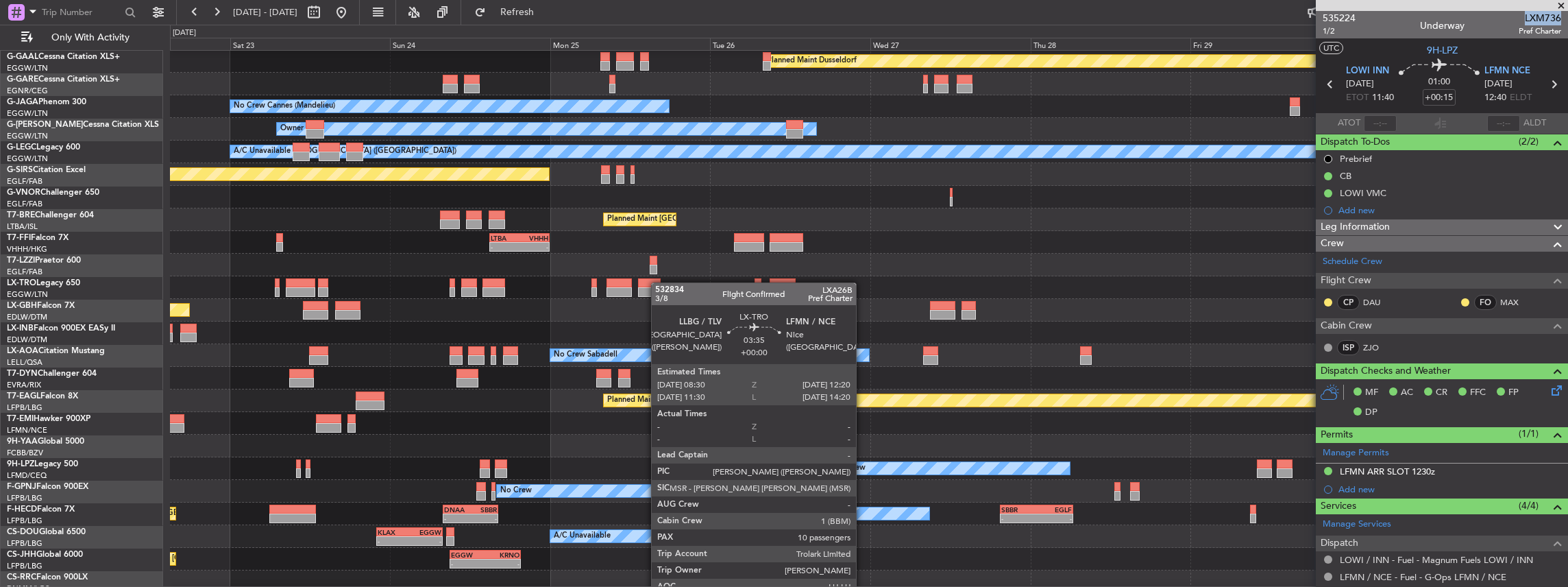
click at [626, 289] on div at bounding box center [619, 292] width 26 height 10
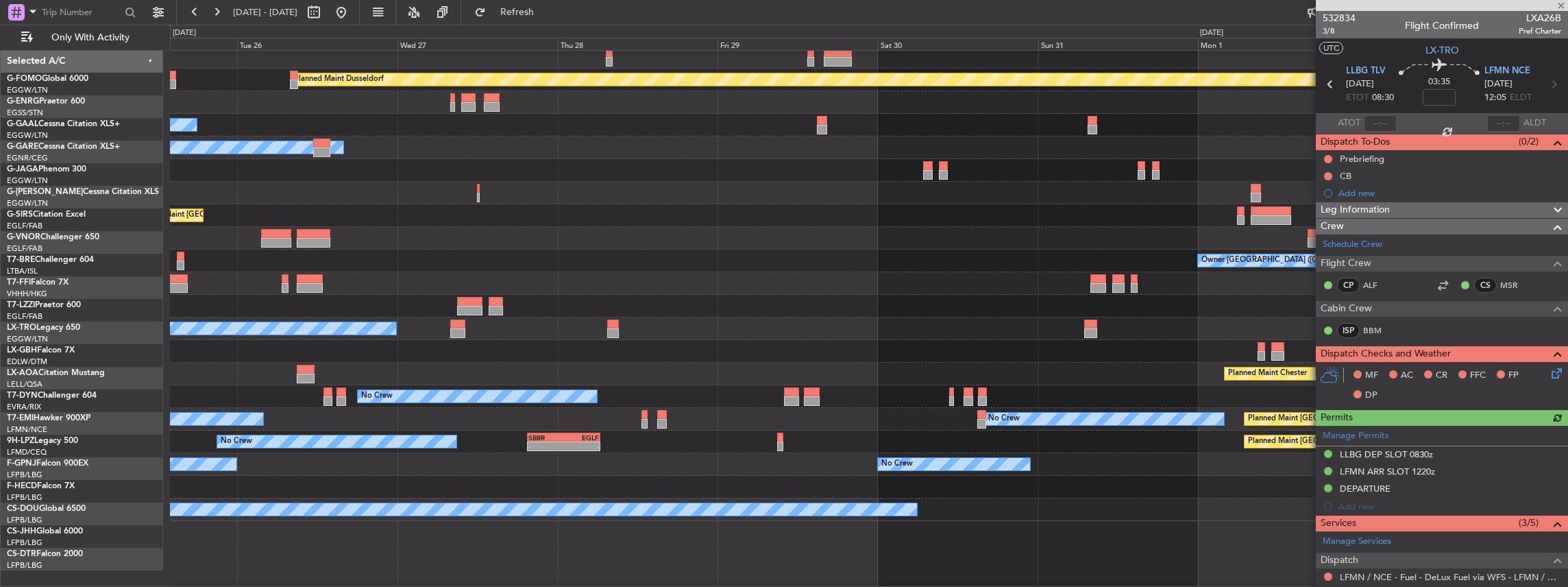
scroll to position [0, 0]
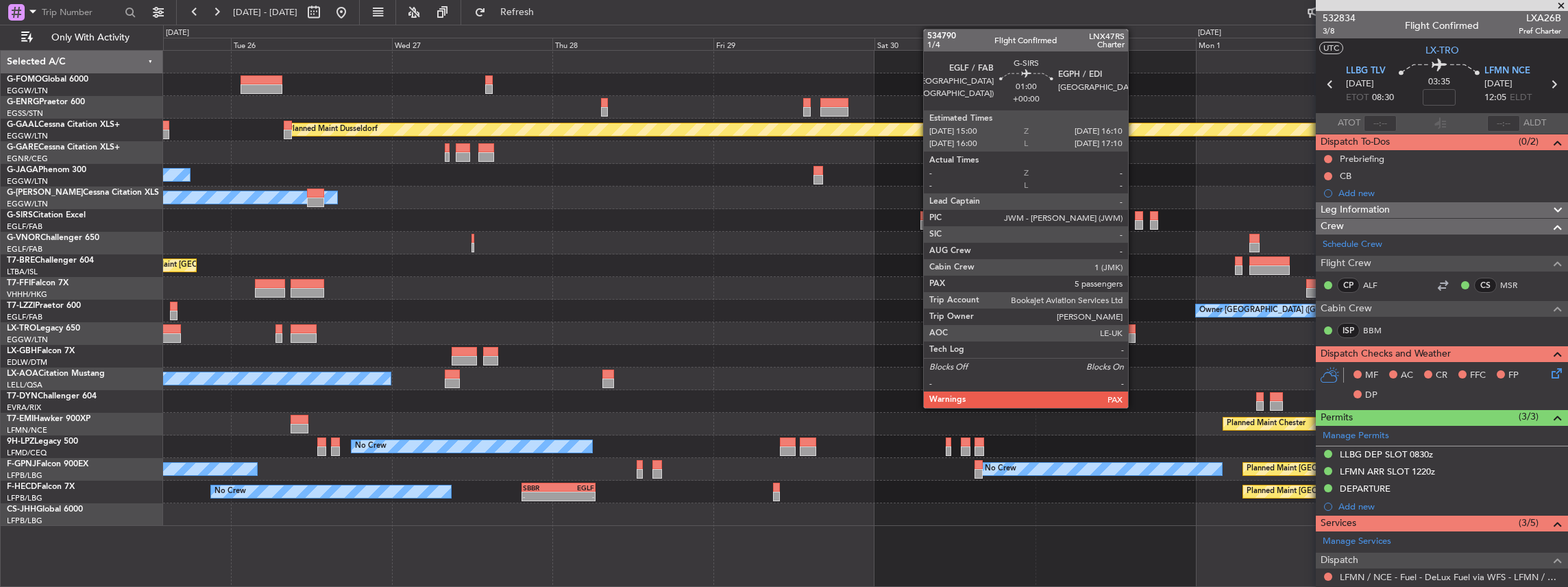
click at [1135, 221] on div at bounding box center [1139, 225] width 8 height 10
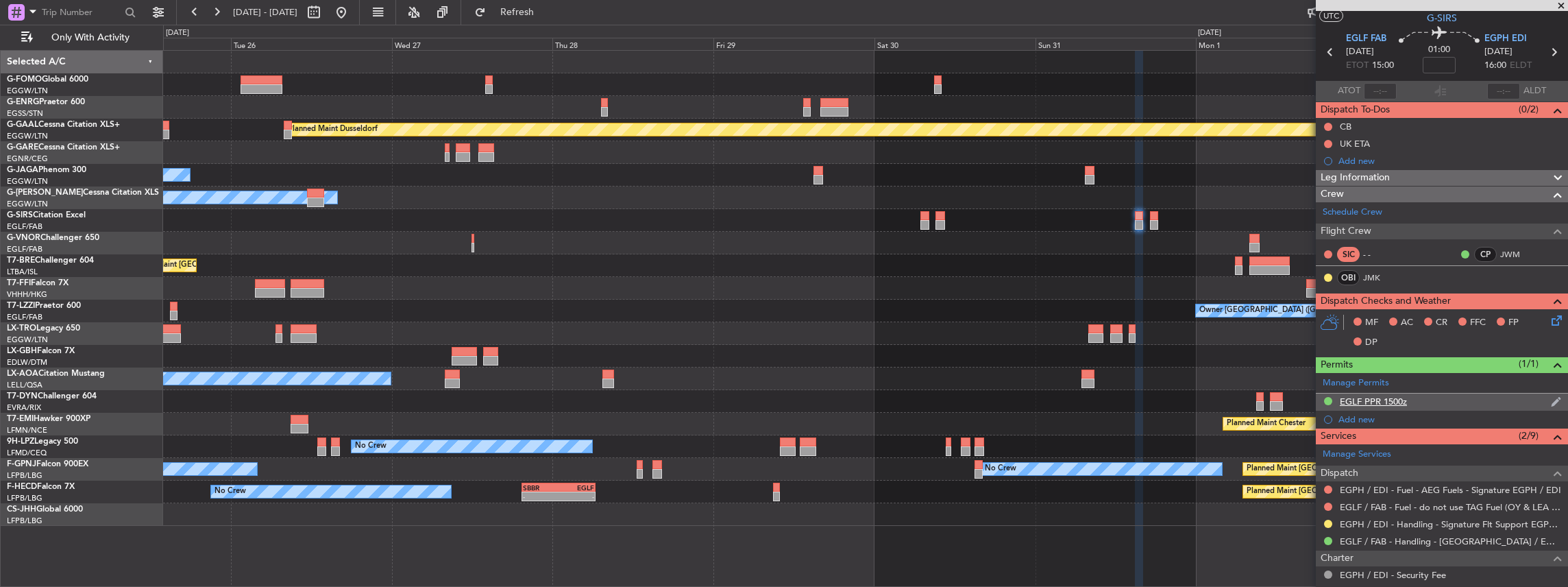
scroll to position [45, 0]
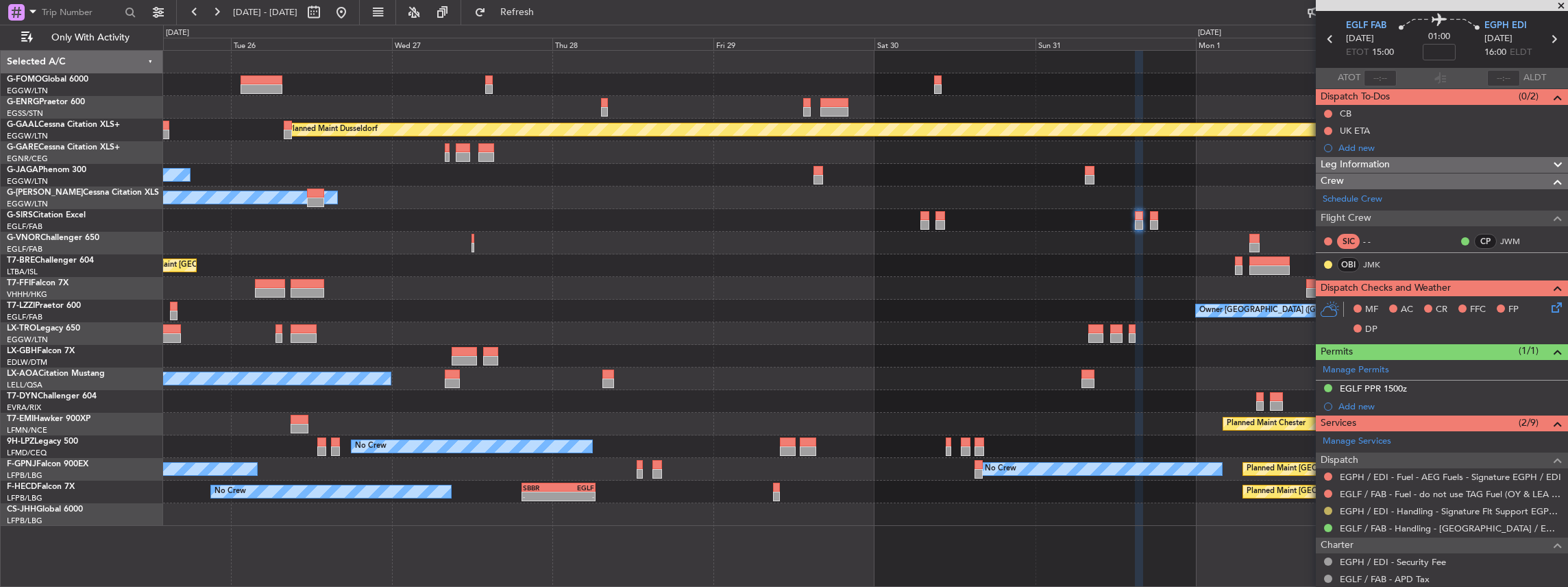
click at [1328, 508] on button at bounding box center [1328, 510] width 8 height 8
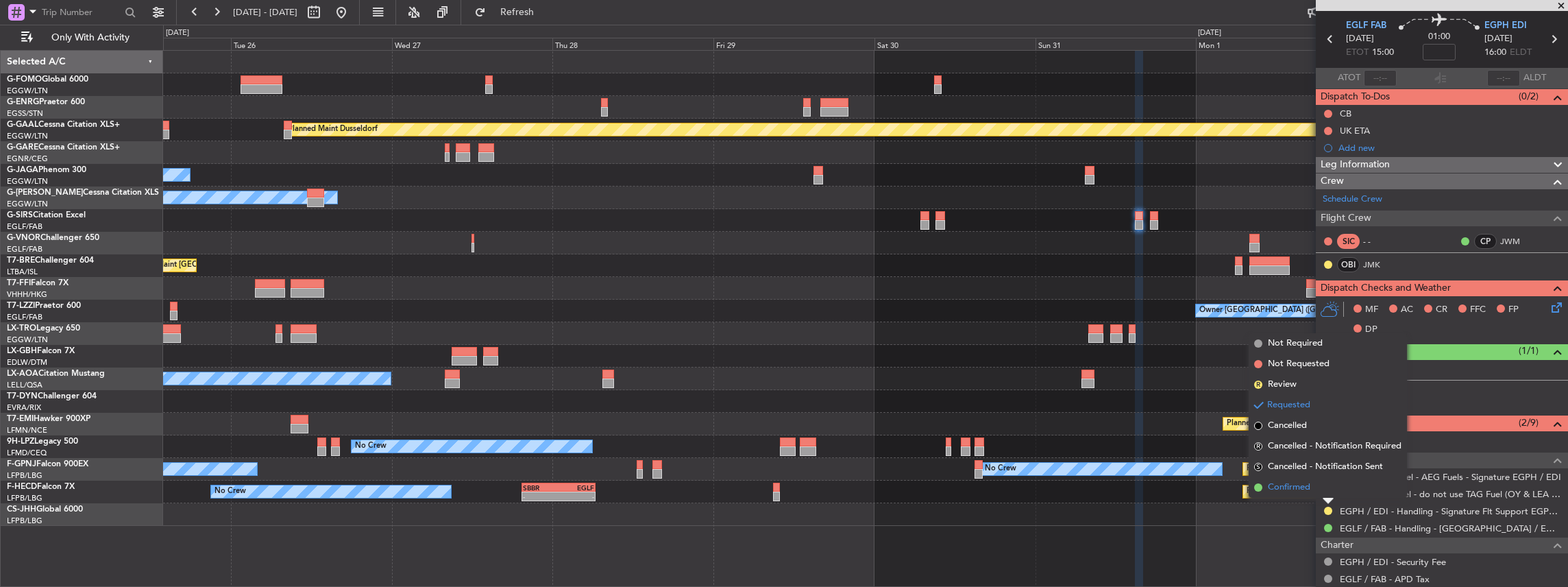
click at [1308, 490] on span "Confirmed" at bounding box center [1289, 487] width 43 height 13
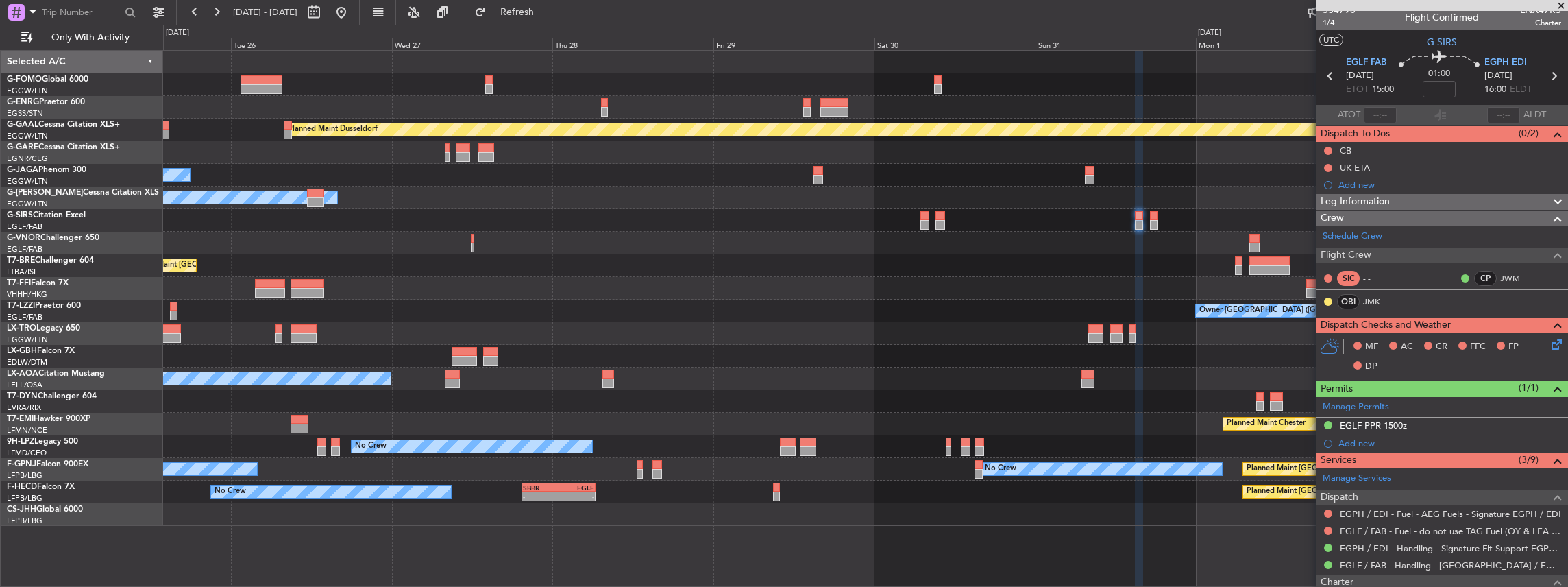
scroll to position [0, 0]
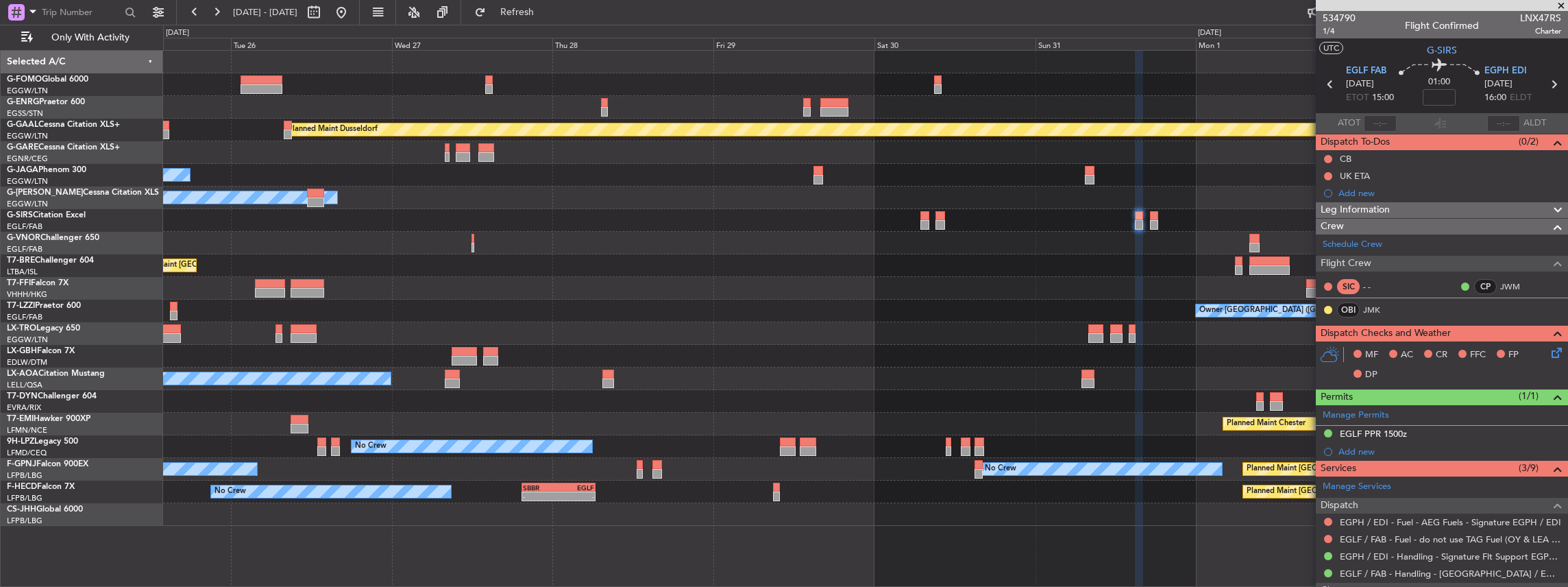
click at [1547, 85] on icon at bounding box center [1554, 85] width 18 height 18
type input "0"
click at [1328, 571] on button at bounding box center [1328, 573] width 8 height 8
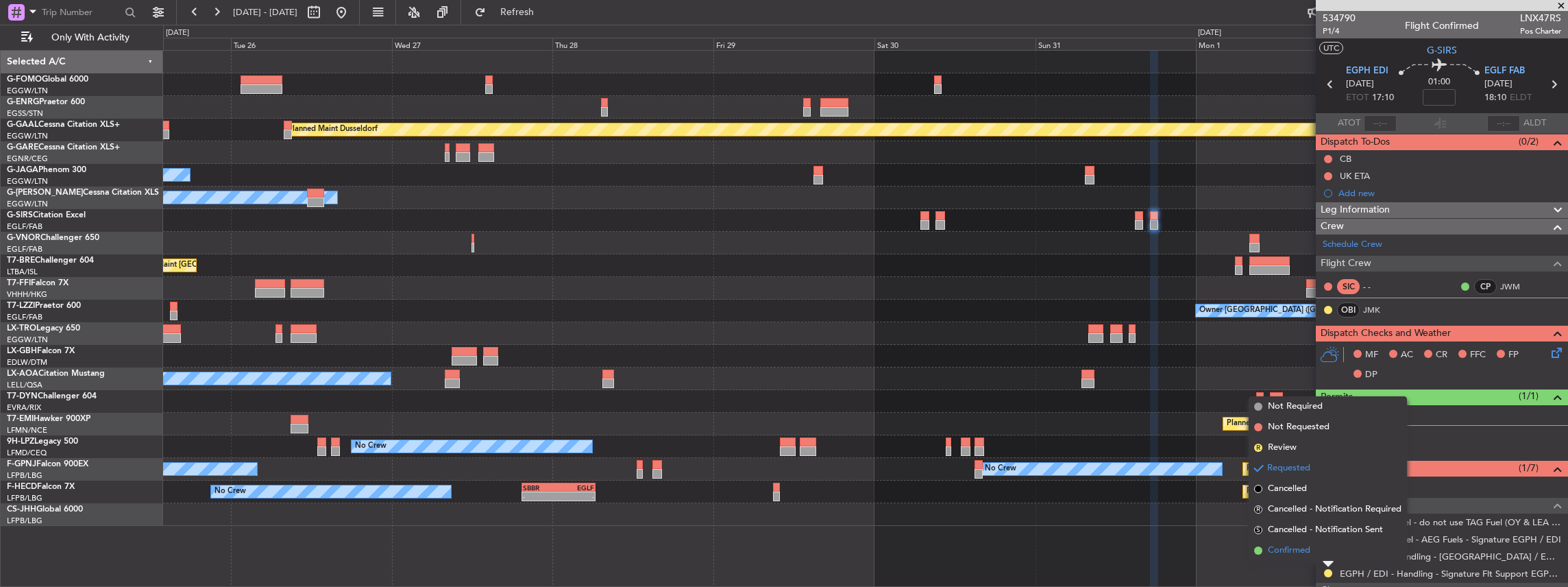
click at [1289, 550] on span "Confirmed" at bounding box center [1289, 550] width 43 height 13
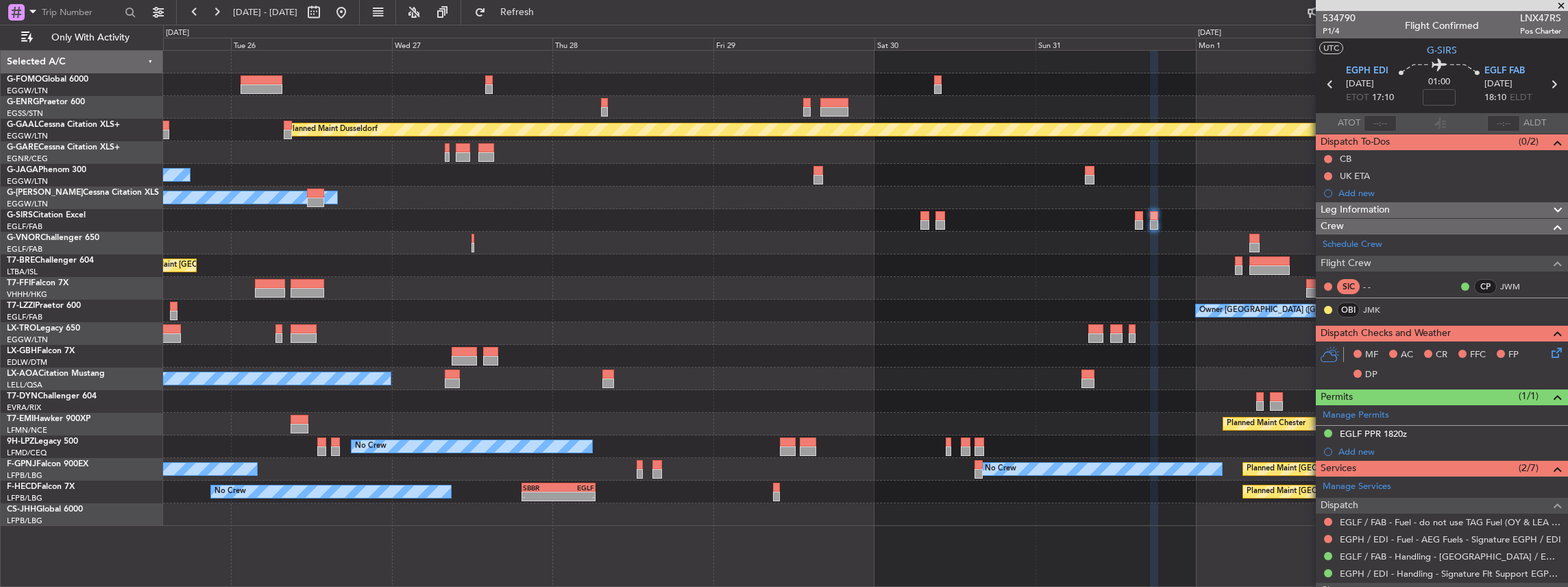
click at [1558, 3] on span at bounding box center [1561, 6] width 13 height 12
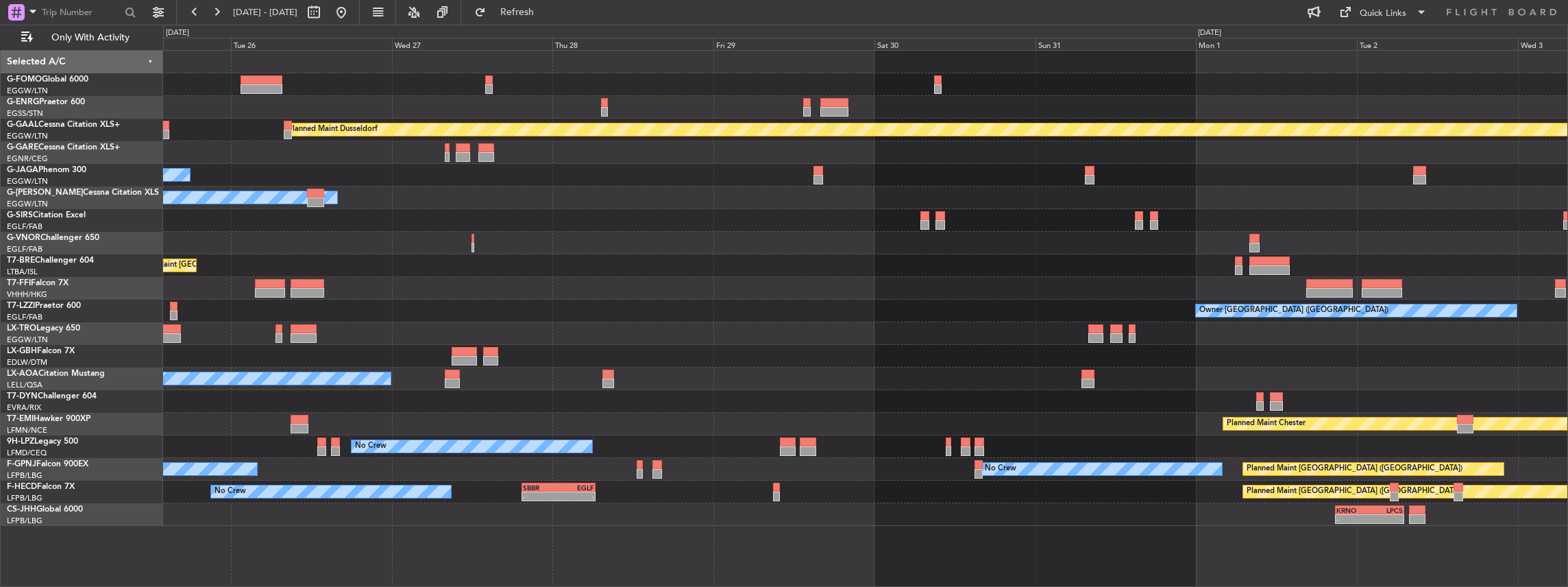
click at [493, 373] on div "No Crew Sabadell" at bounding box center [866, 379] width 1405 height 22
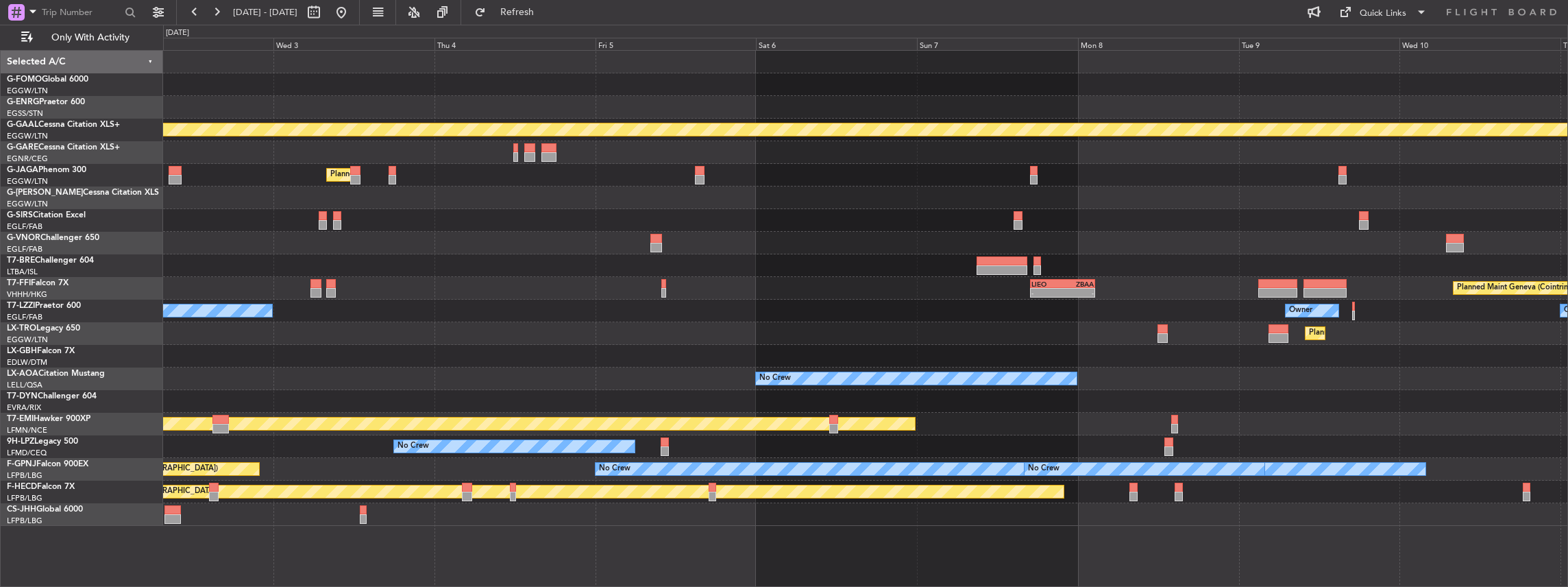
click at [764, 355] on div at bounding box center [866, 356] width 1405 height 22
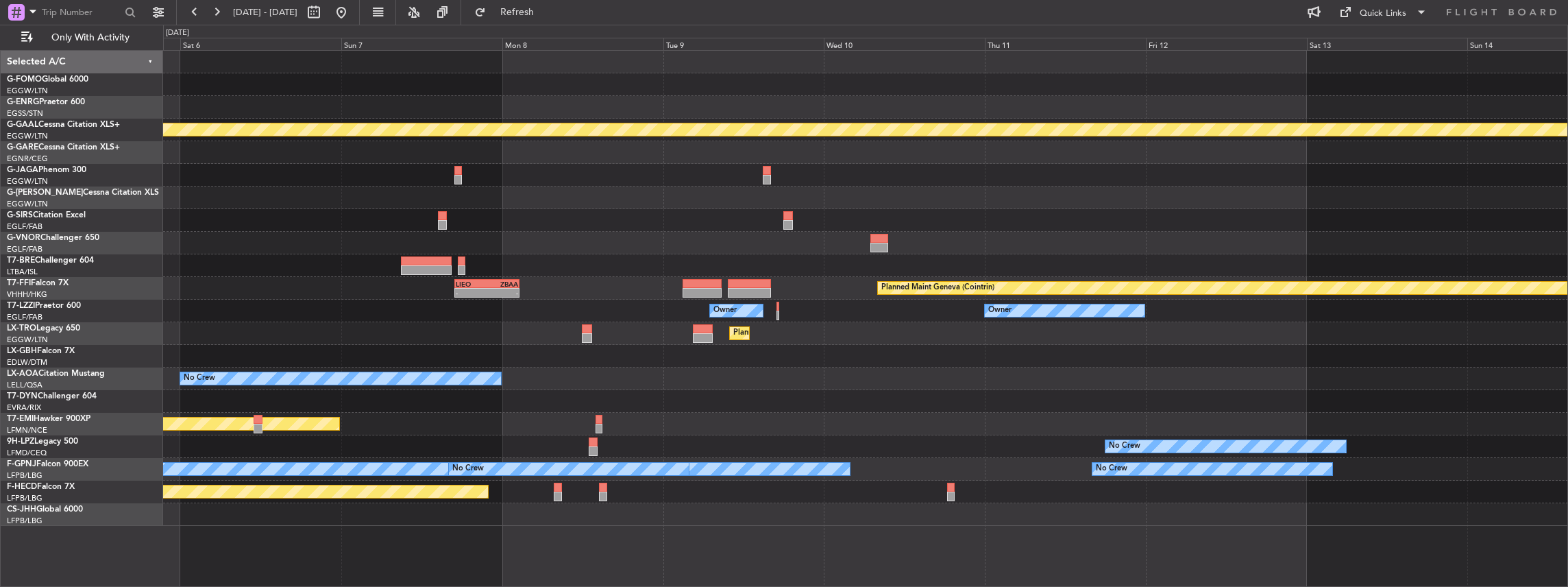
click at [668, 368] on div "Planned Maint Dusseldorf - - [PERSON_NAME] 17:00 Z ZBAA 02:35 Z Planned Maint G…" at bounding box center [866, 288] width 1405 height 475
click at [618, 361] on div at bounding box center [866, 356] width 1405 height 22
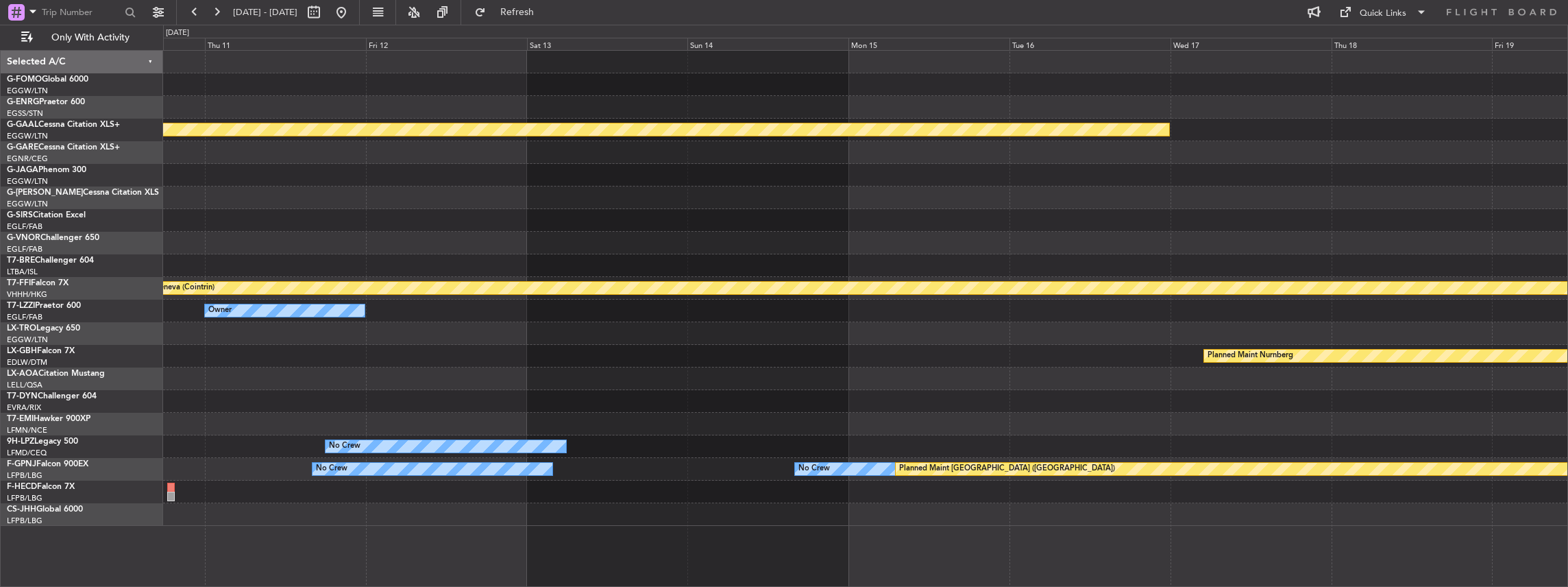
click at [668, 370] on div "Planned Maint Dusseldorf Planned Maint Geneva ([GEOGRAPHIC_DATA]) Owner Owner P…" at bounding box center [866, 288] width 1405 height 475
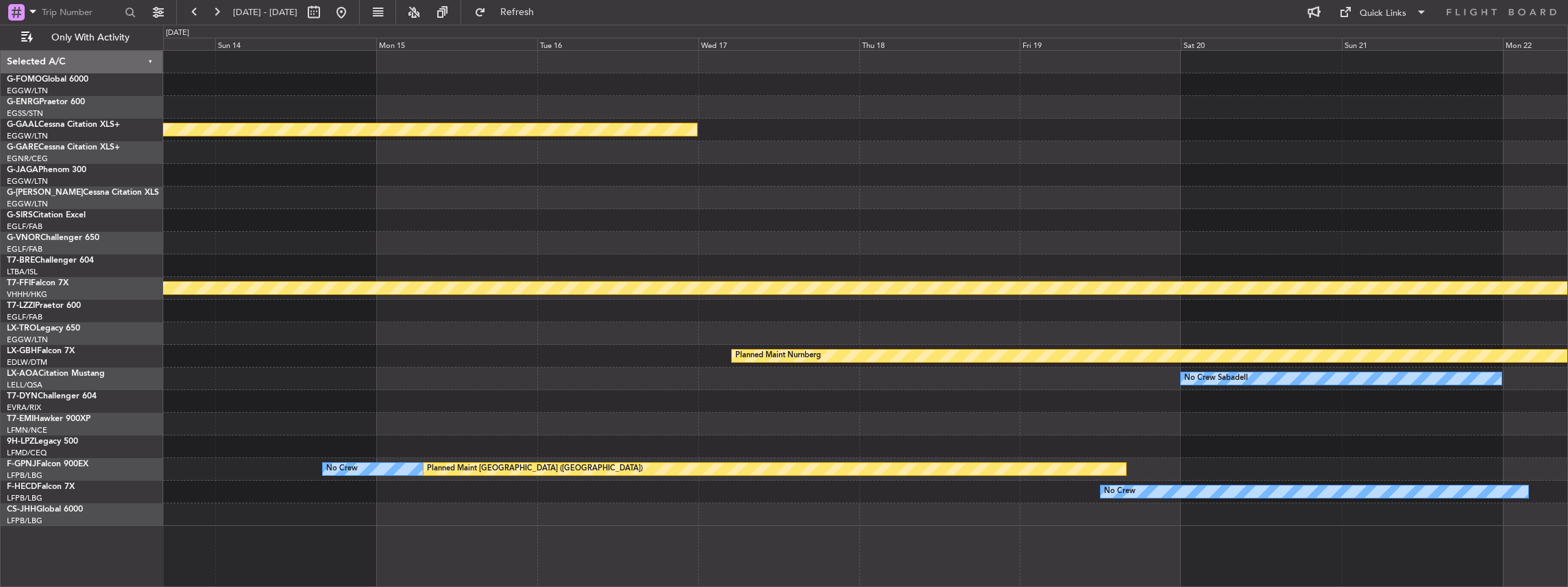
click at [669, 347] on div "Planned Maint Nurnberg" at bounding box center [866, 356] width 1405 height 22
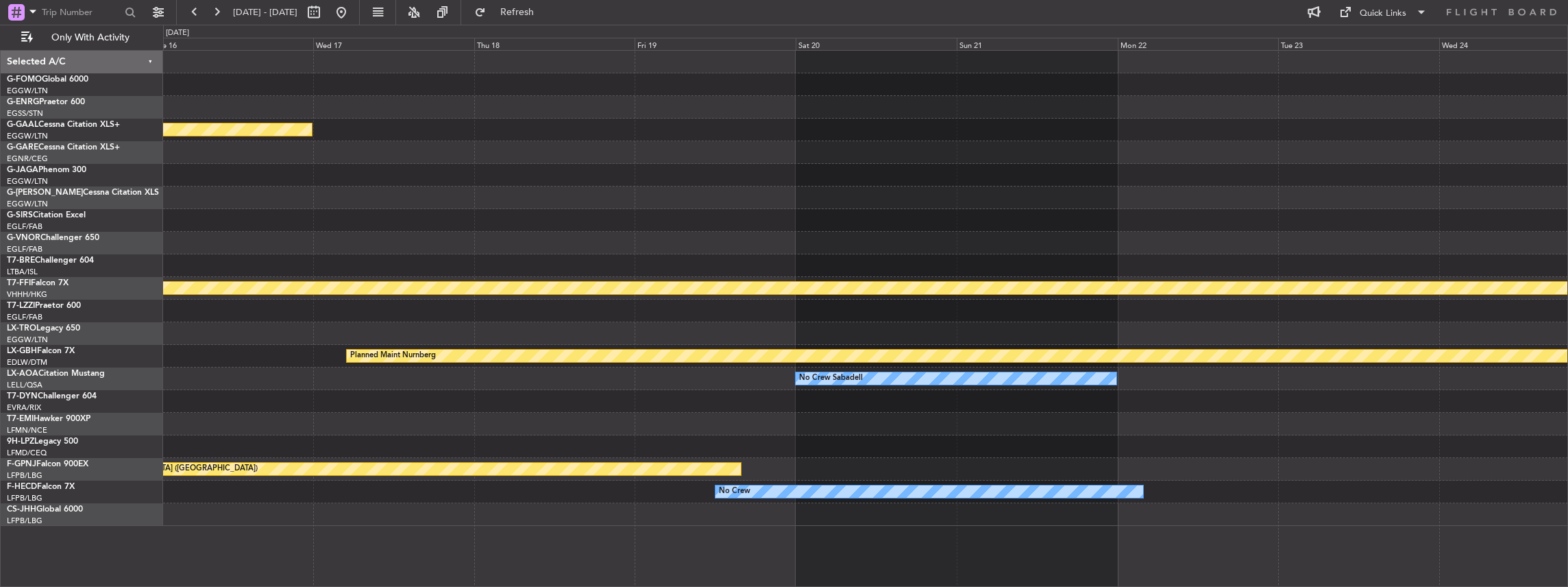
click at [666, 338] on div "Planned Maint Dusseldorf Planned Maint Geneva ([GEOGRAPHIC_DATA]) Planned Maint…" at bounding box center [866, 288] width 1405 height 475
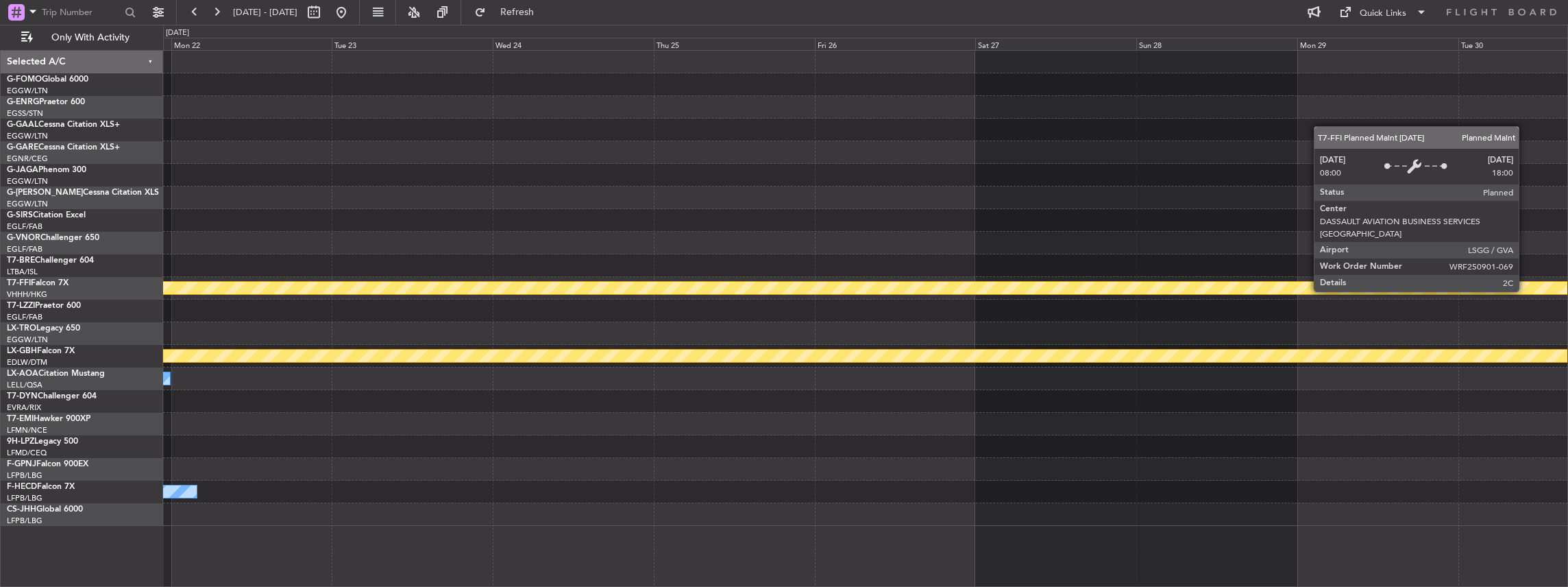
click at [861, 295] on div "Planned Maint Geneva (Cointrin)" at bounding box center [866, 288] width 1405 height 22
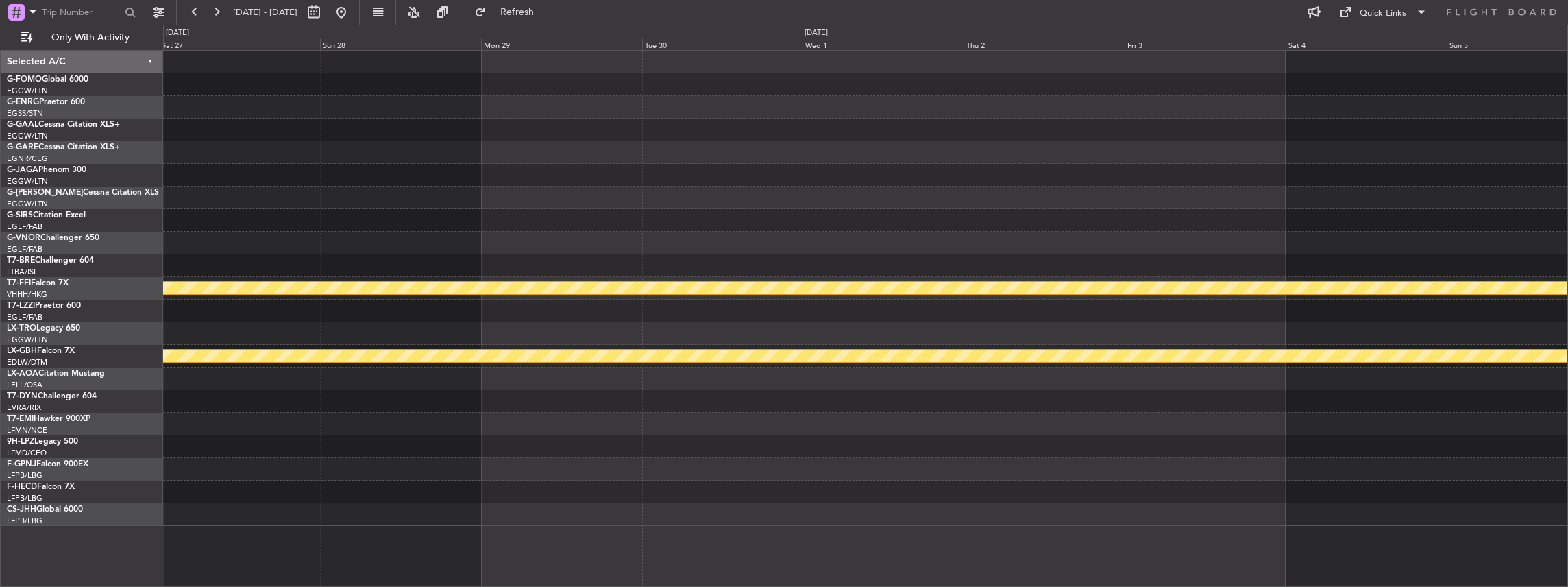
click at [820, 302] on div "Planned Maint Geneva (Cointrin) Planned Maint Nurnberg" at bounding box center [866, 288] width 1405 height 475
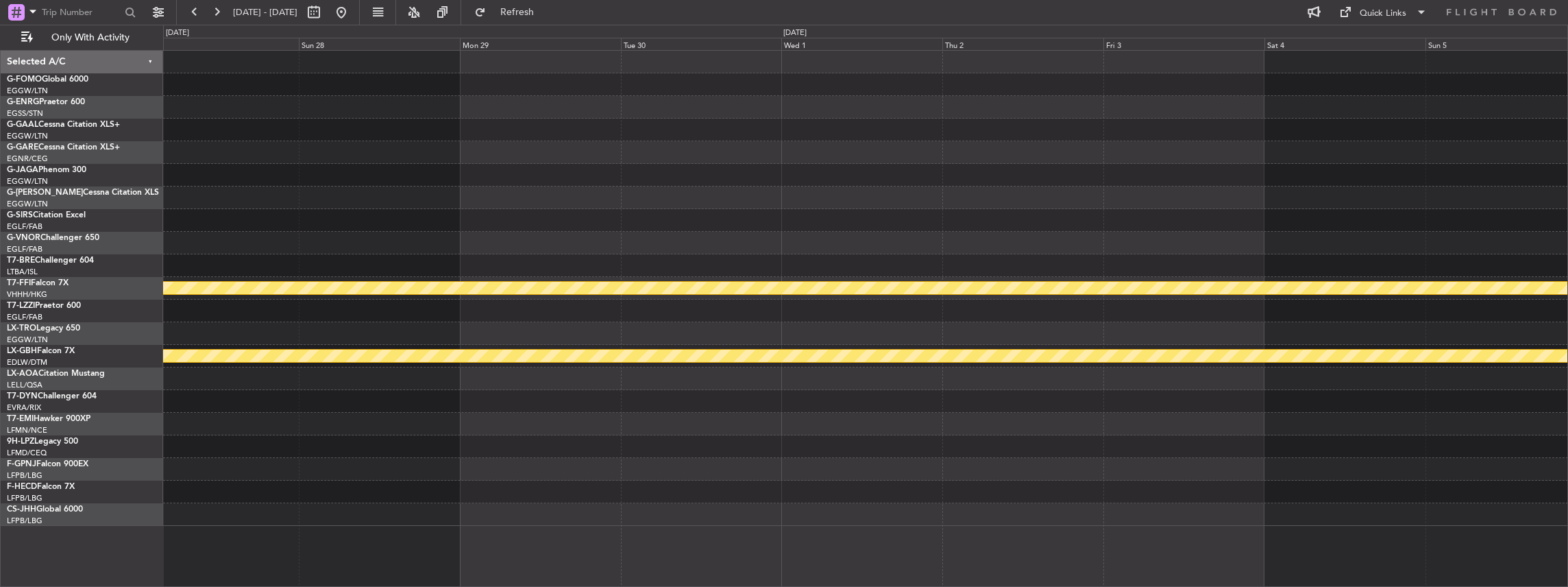
click at [575, 295] on div "Planned Maint Geneva (Cointrin)" at bounding box center [866, 288] width 1405 height 22
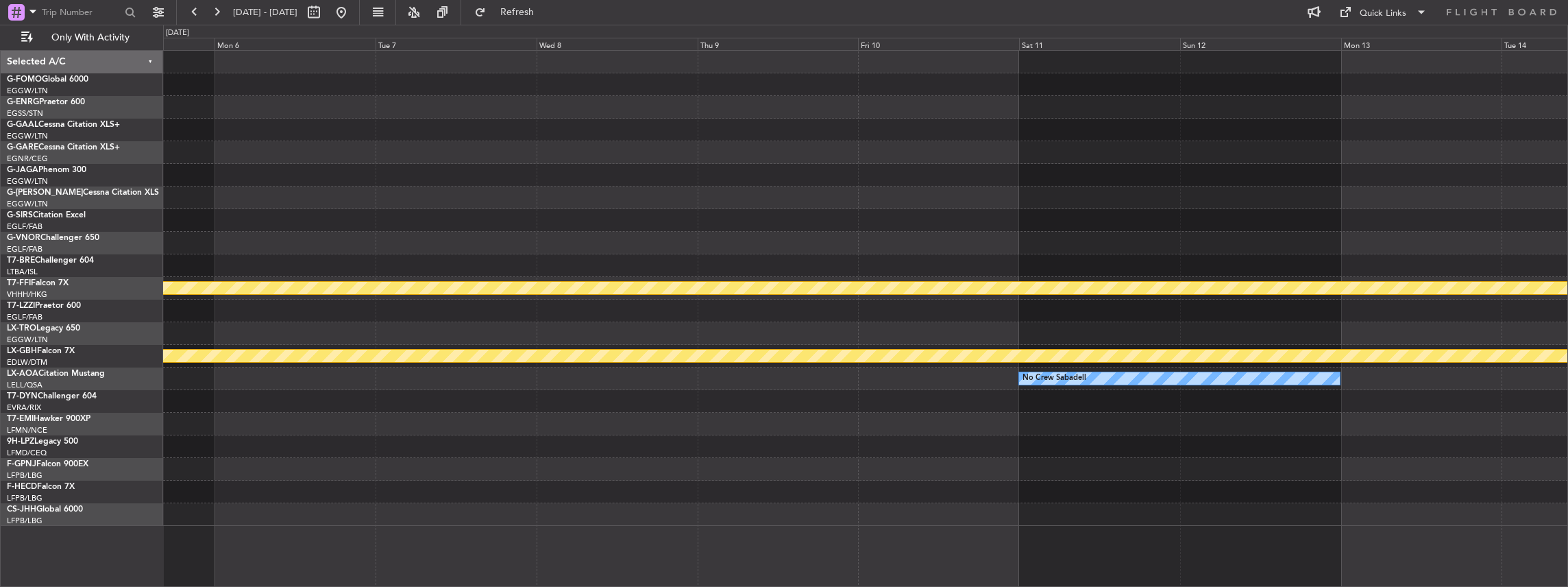
click at [498, 258] on div "Planned Maint Geneva (Cointrin) Planned Maint Nurnberg No Crew Sabadell" at bounding box center [866, 288] width 1405 height 475
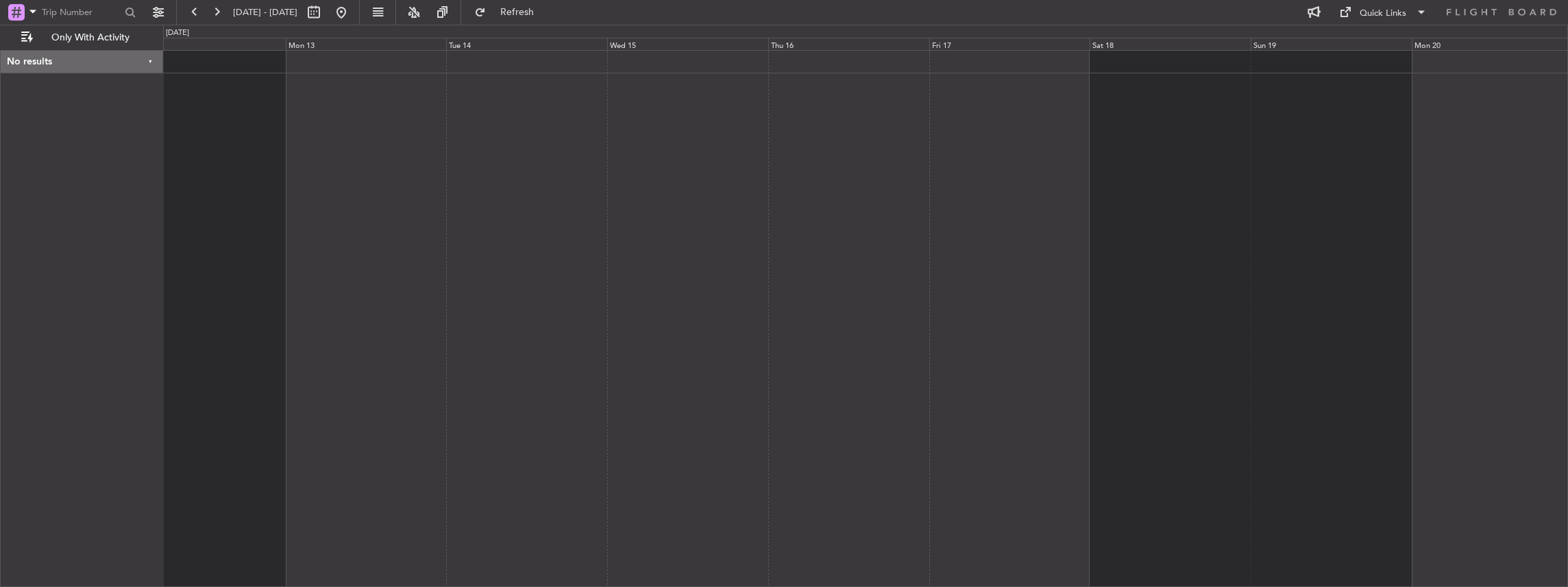
click at [321, 274] on div at bounding box center [866, 319] width 1406 height 538
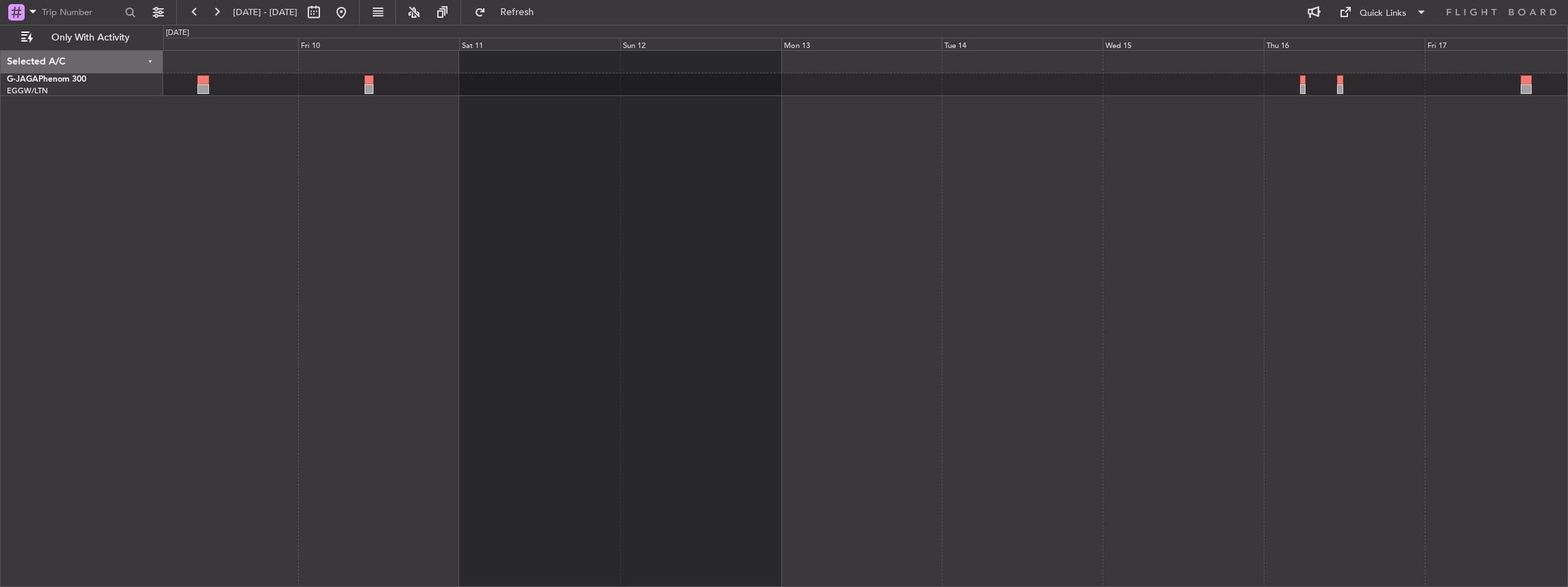
click at [992, 244] on div at bounding box center [866, 319] width 1406 height 538
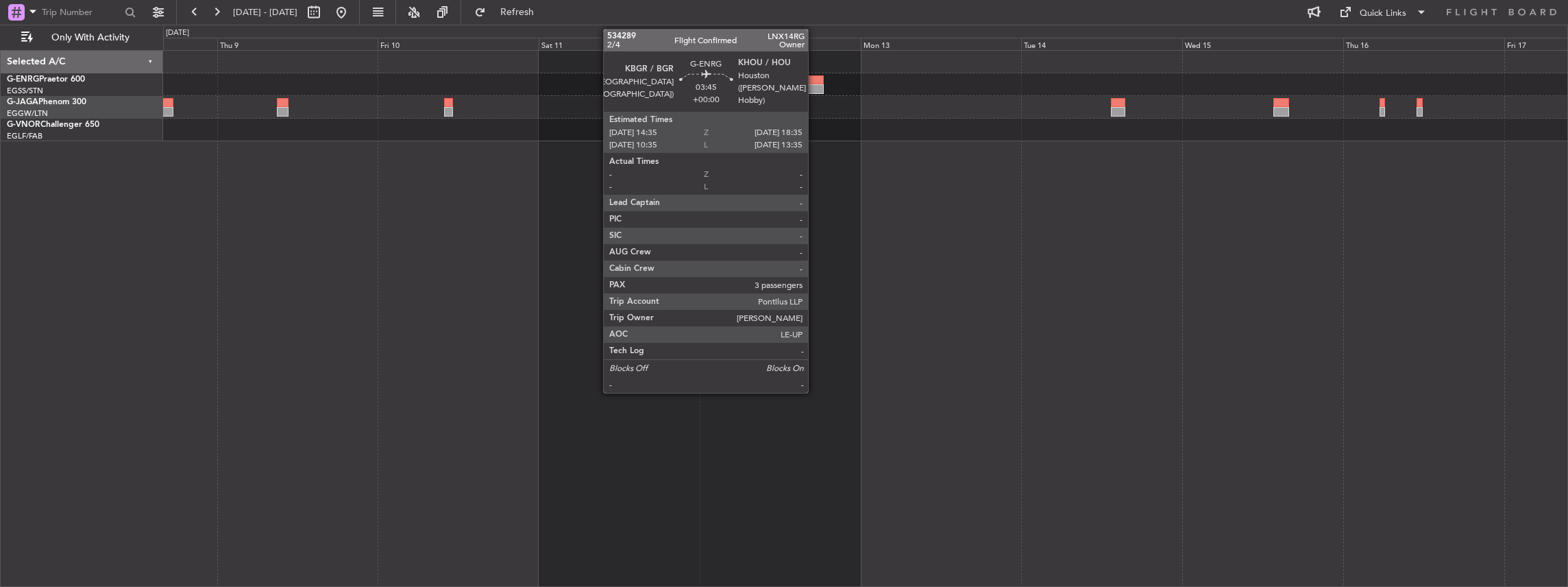
click at [815, 86] on div at bounding box center [811, 89] width 28 height 10
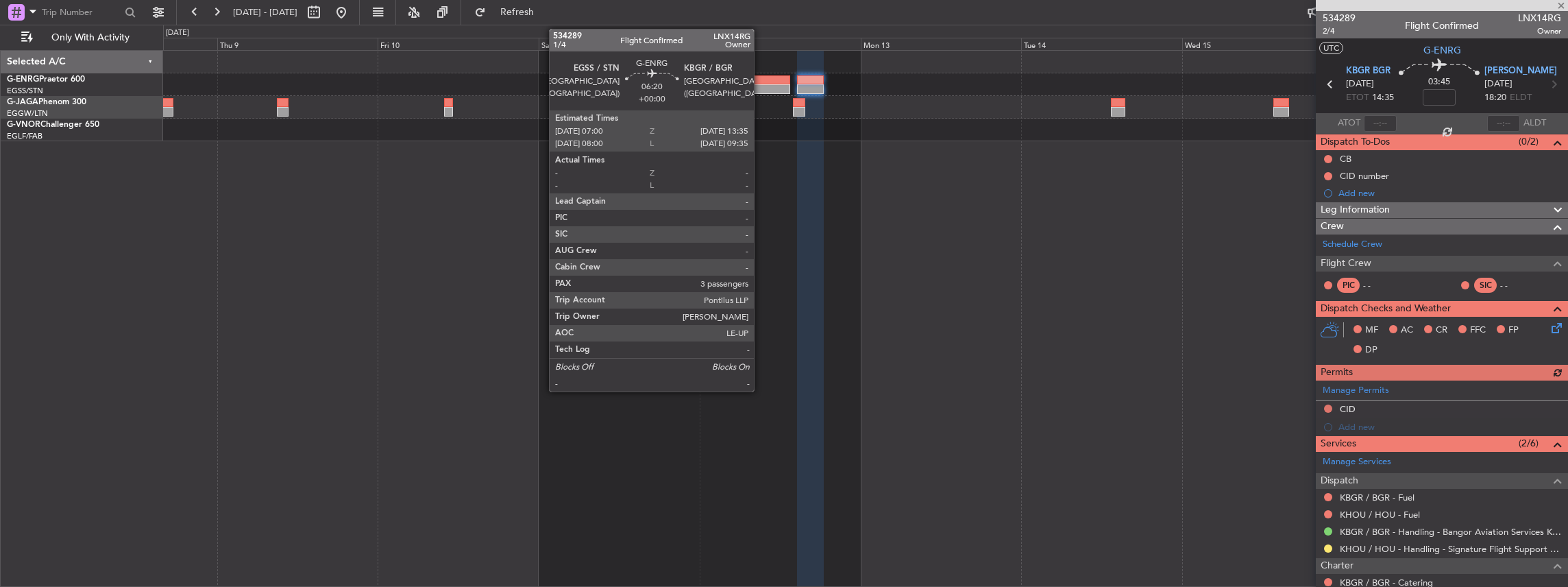
click at [761, 82] on div at bounding box center [768, 80] width 44 height 10
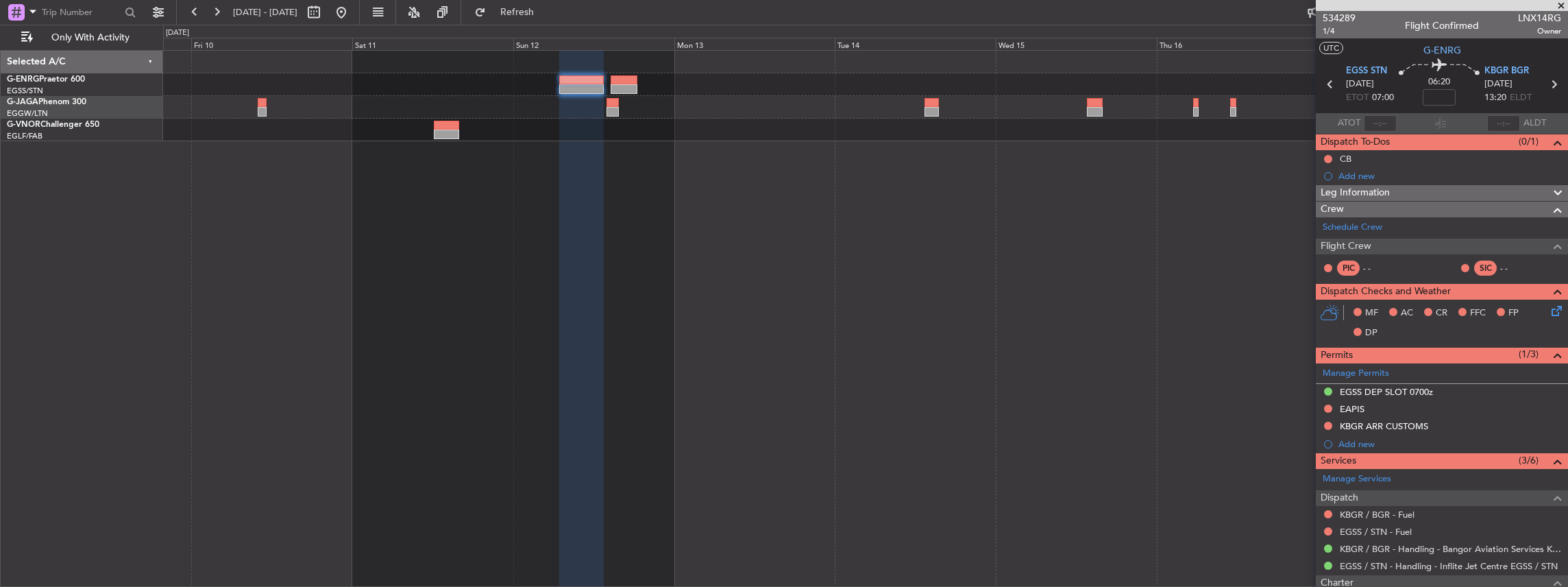
click at [742, 224] on div at bounding box center [866, 319] width 1406 height 538
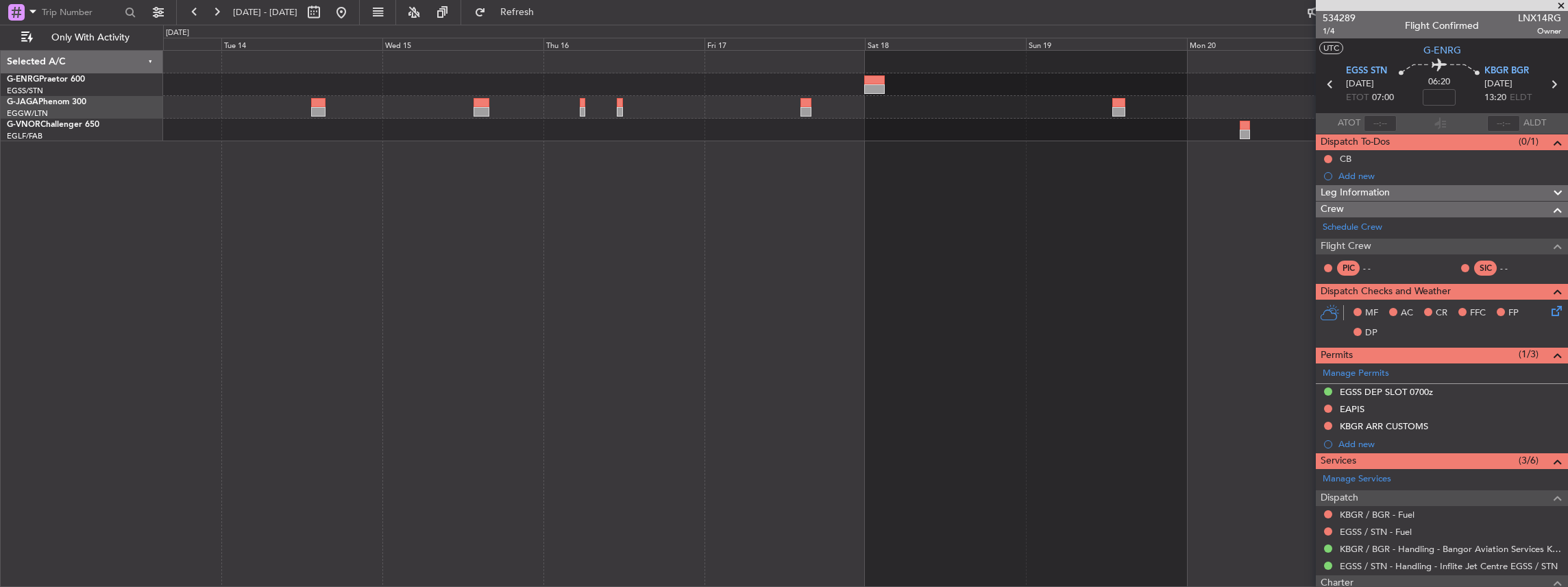
click at [694, 219] on div at bounding box center [866, 319] width 1406 height 538
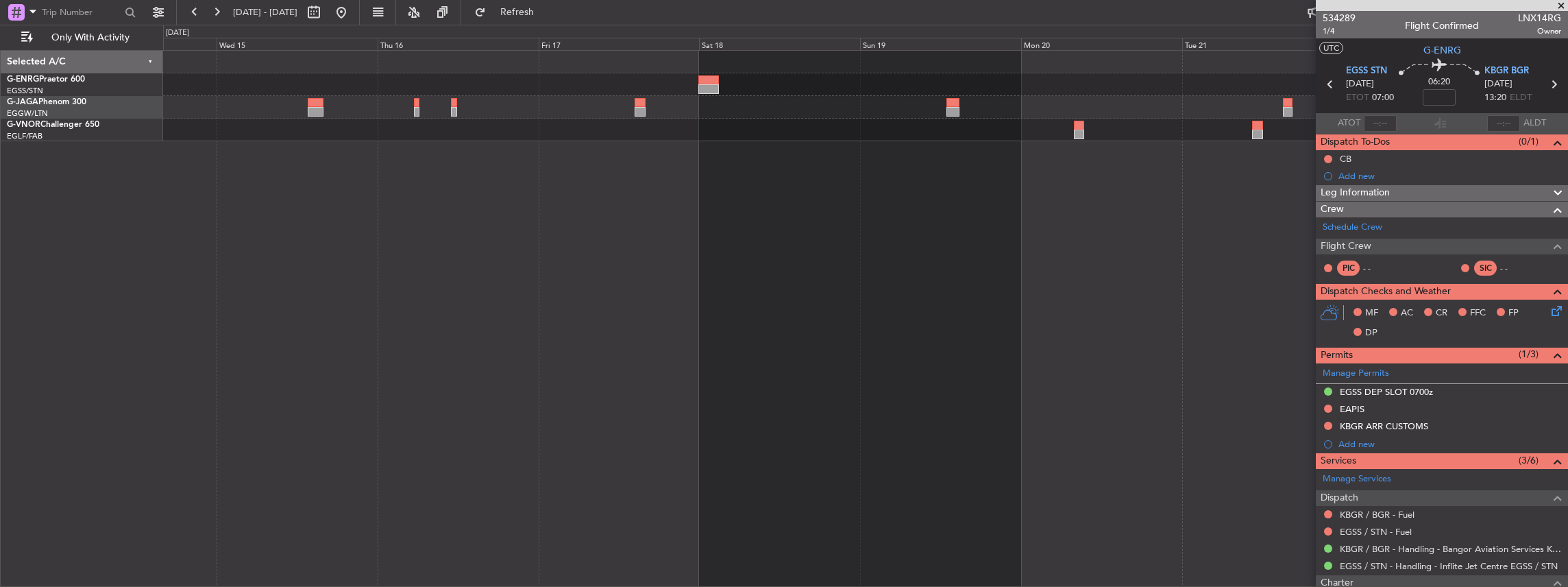
click at [803, 225] on div at bounding box center [866, 319] width 1406 height 538
click at [592, 243] on div at bounding box center [866, 319] width 1406 height 538
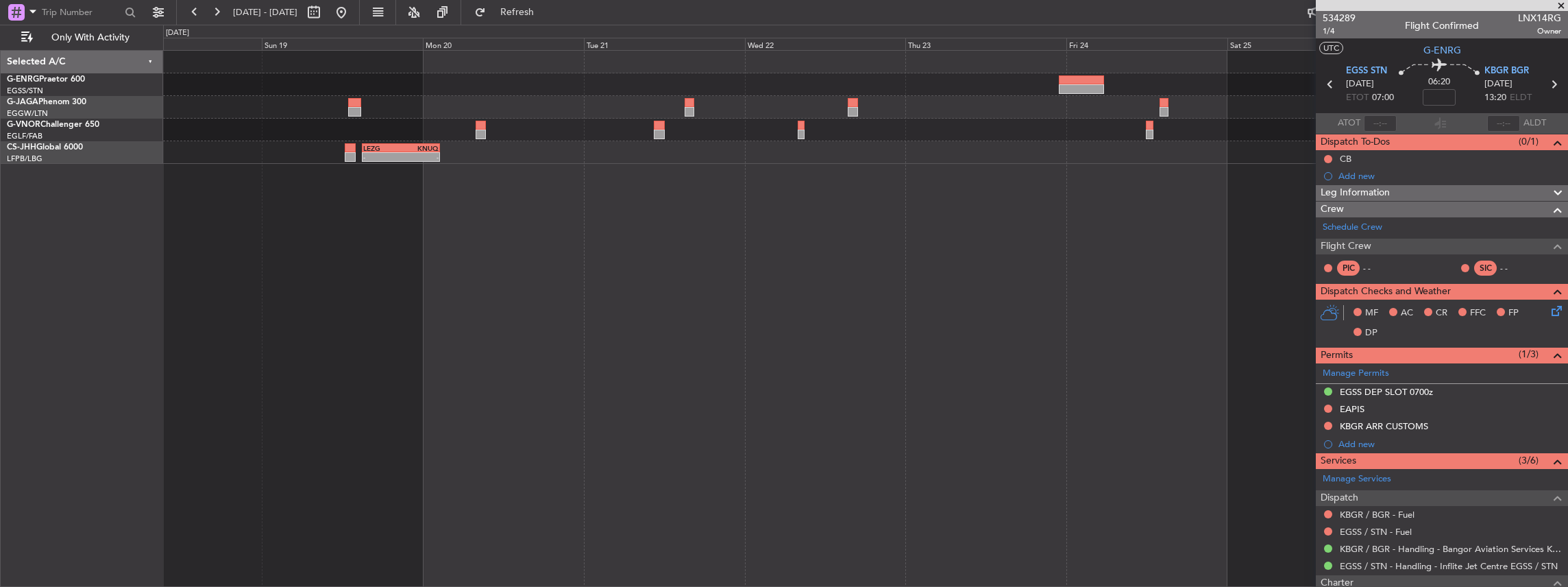
click at [461, 243] on div "- - LEZG 15:00 Z KNUQ 02:35 Z" at bounding box center [866, 319] width 1406 height 538
type input "-00:40"
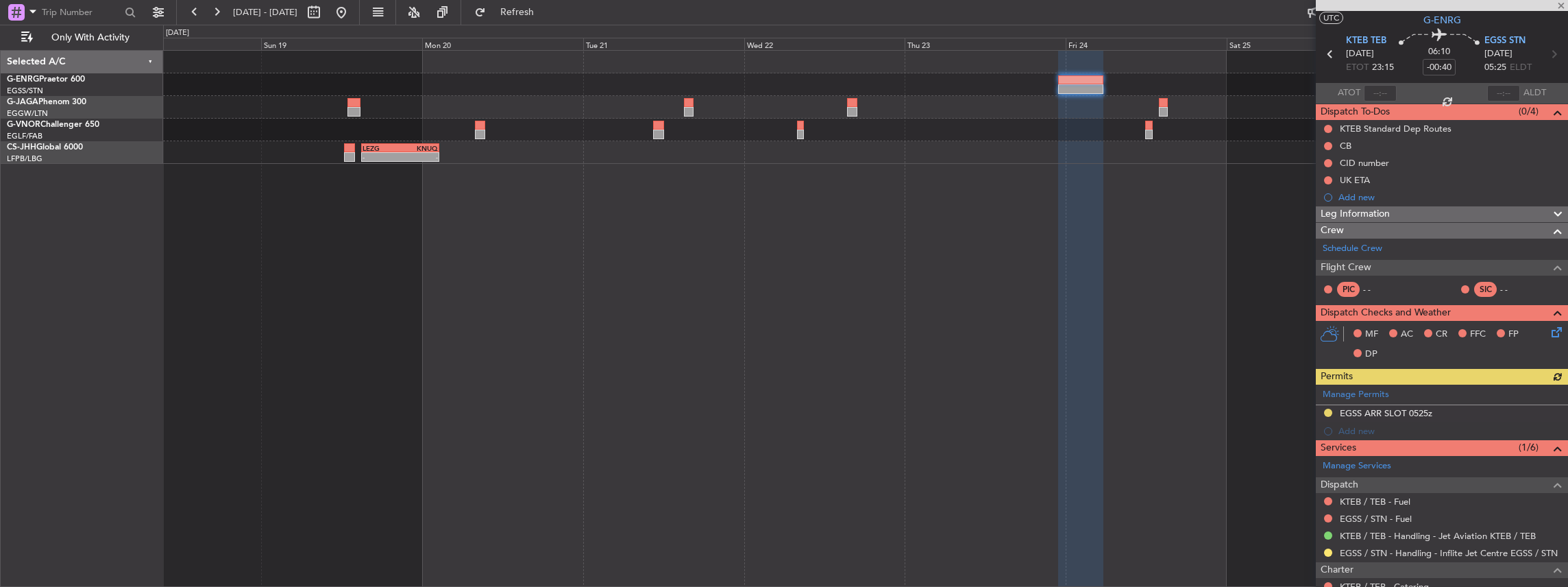
scroll to position [45, 0]
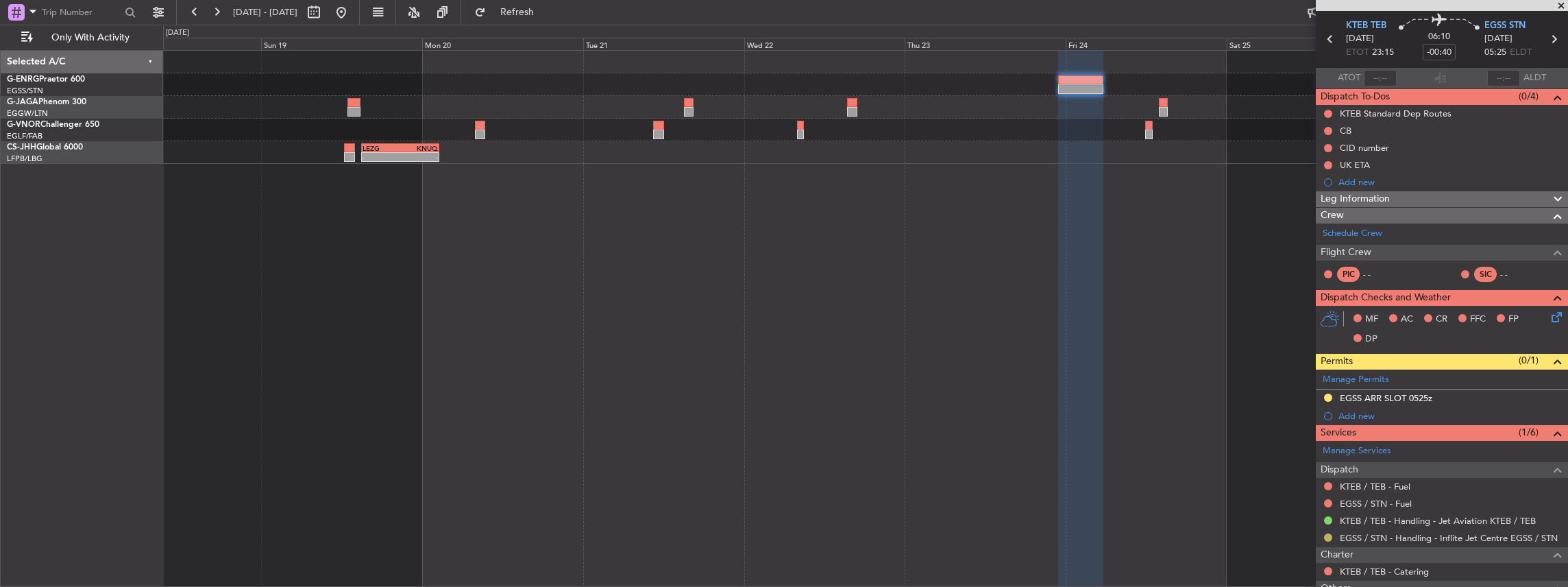
click at [1328, 536] on button at bounding box center [1328, 537] width 8 height 8
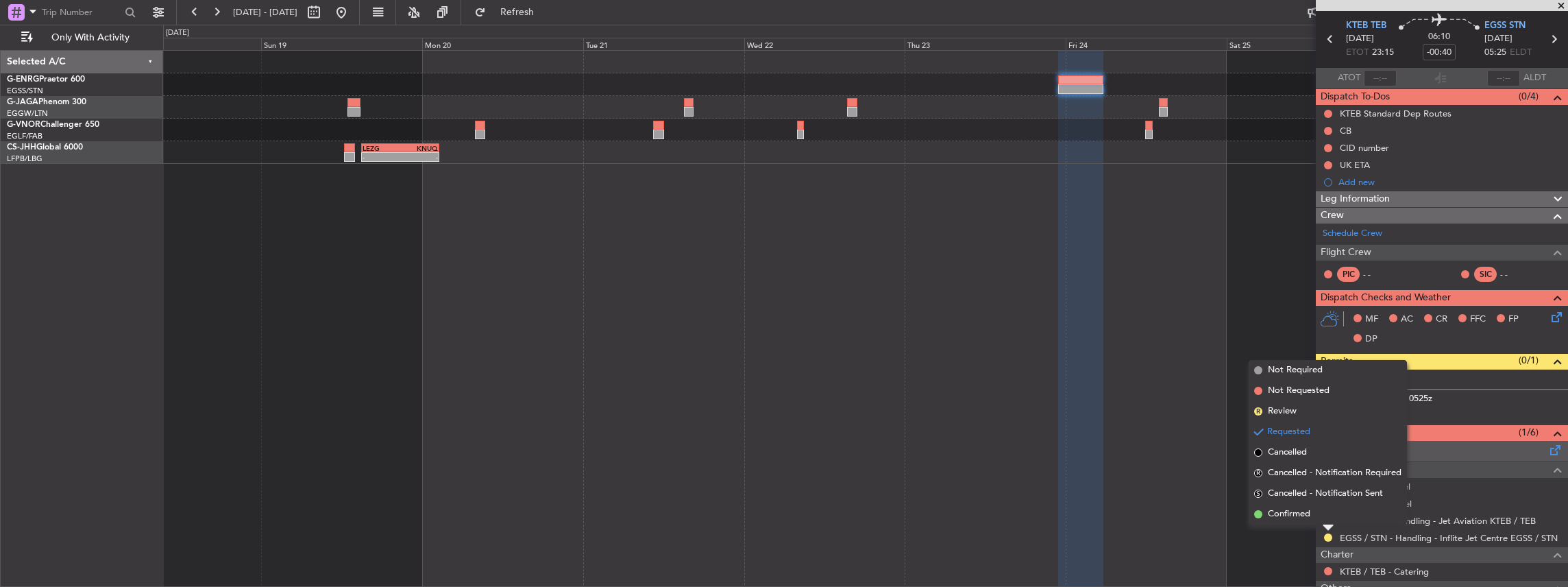
drag, startPoint x: 1309, startPoint y: 514, endPoint x: 1324, endPoint y: 447, distance: 68.7
click at [1309, 513] on span "Confirmed" at bounding box center [1289, 514] width 43 height 13
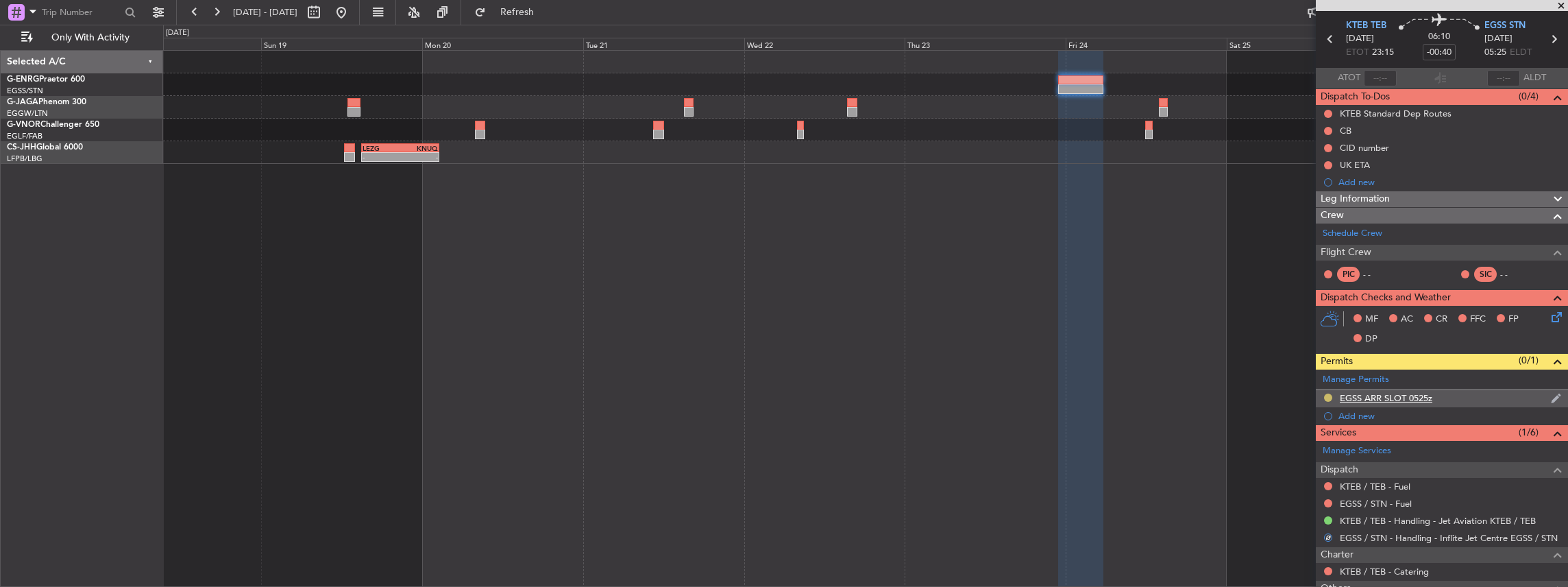
click at [1325, 395] on button at bounding box center [1328, 397] width 8 height 8
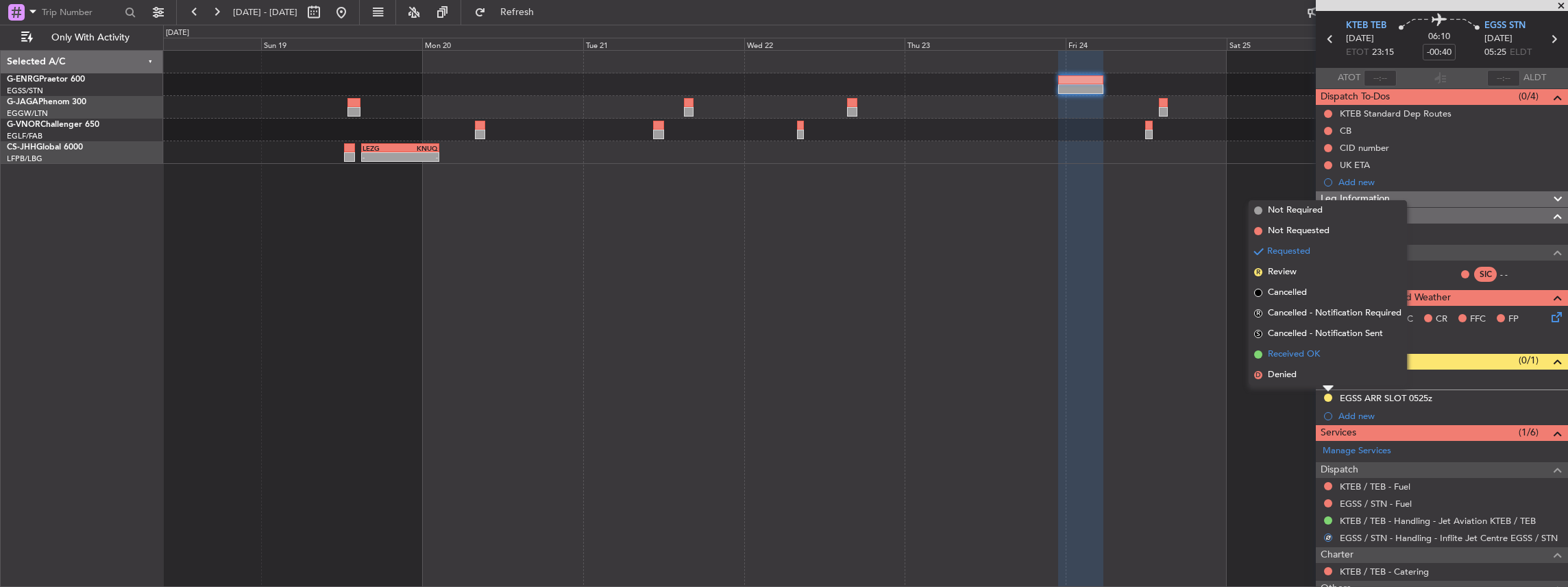
click at [1291, 355] on span "Received OK" at bounding box center [1294, 354] width 52 height 13
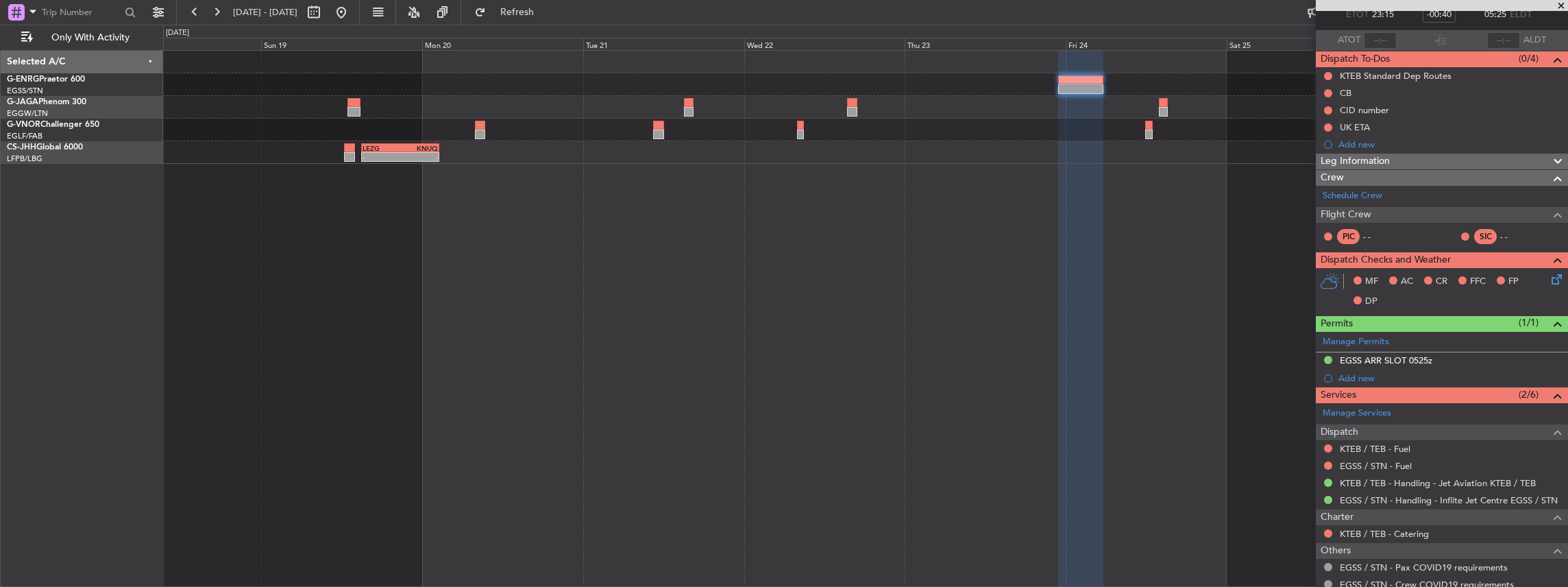
scroll to position [137, 0]
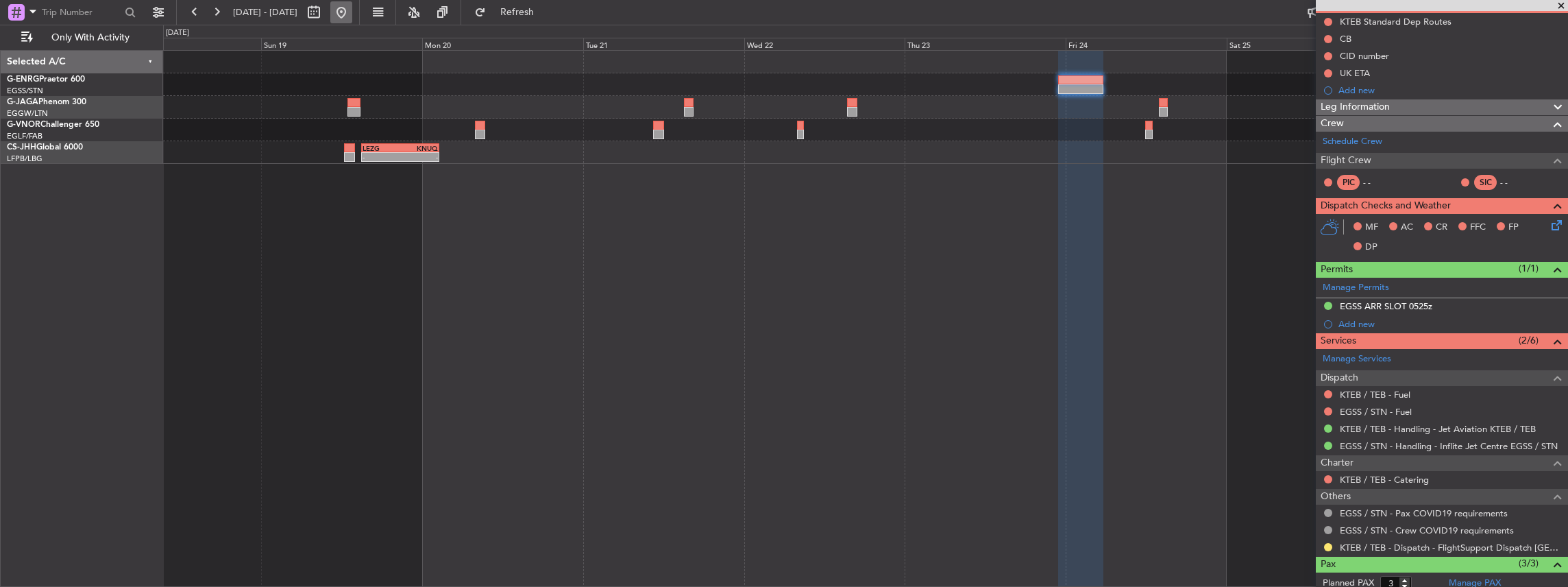
click at [352, 16] on button at bounding box center [341, 12] width 22 height 22
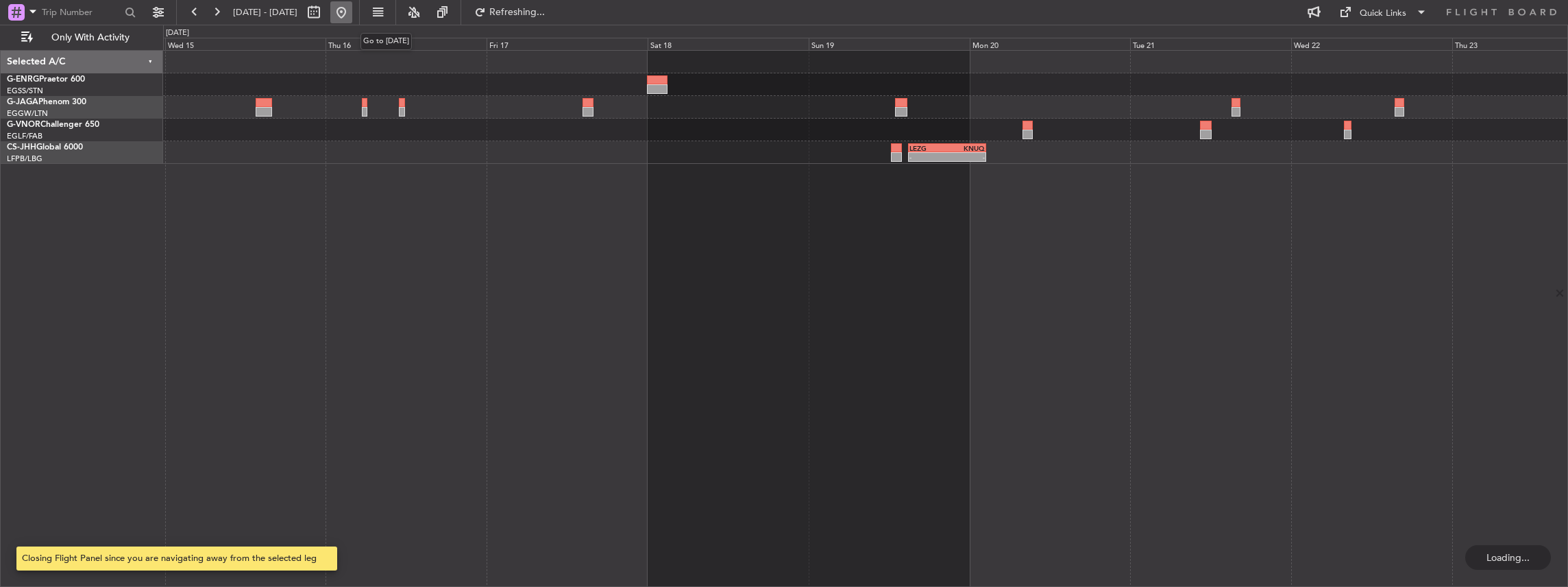
scroll to position [0, 0]
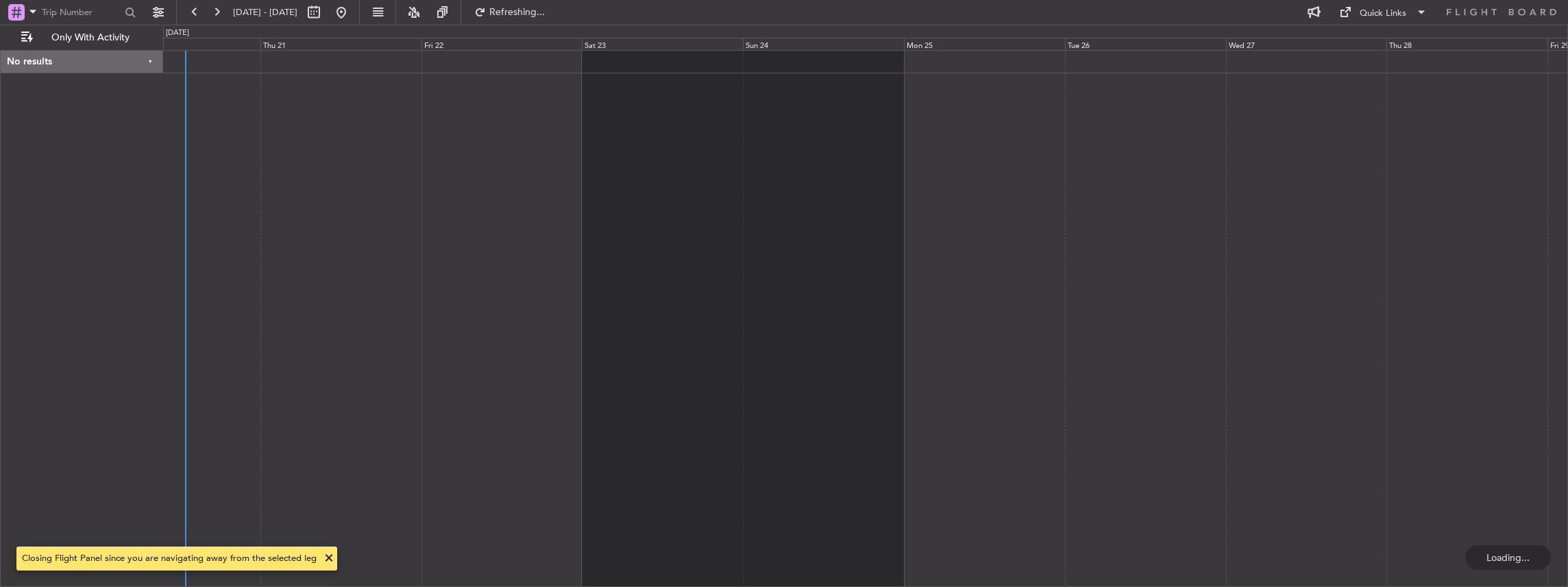
click at [683, 308] on div at bounding box center [866, 319] width 1406 height 538
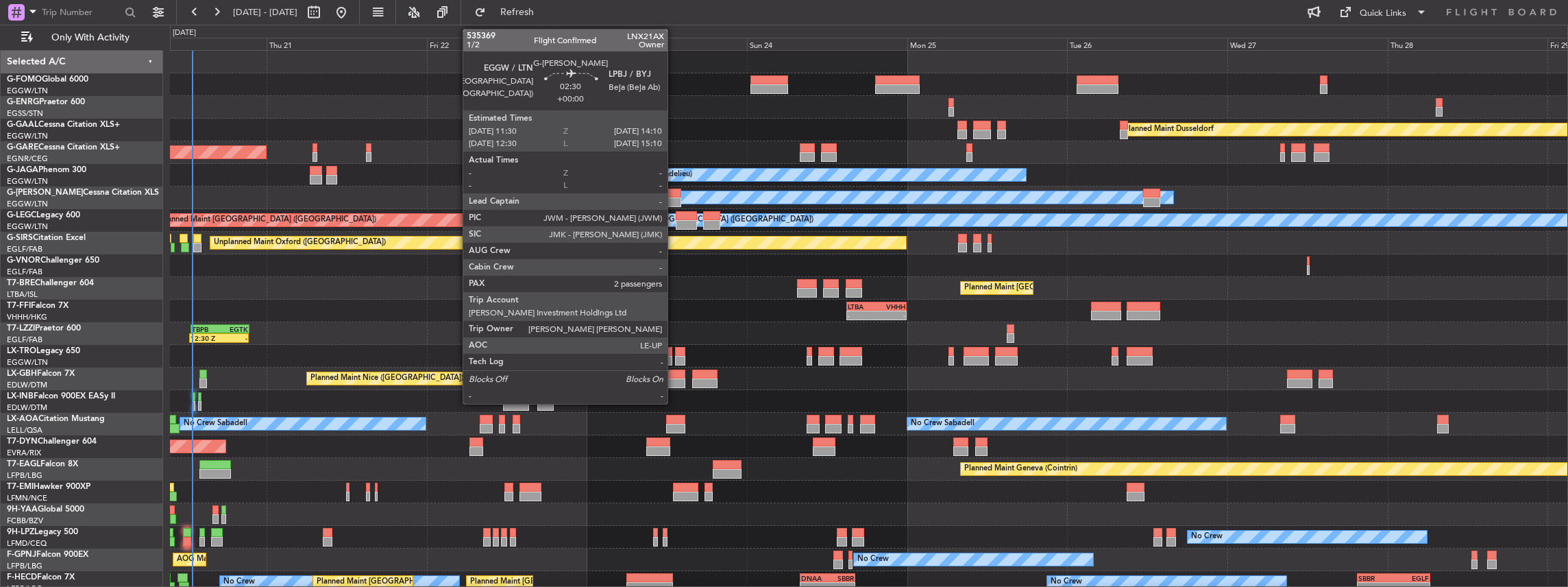
click at [675, 200] on div at bounding box center [672, 202] width 18 height 10
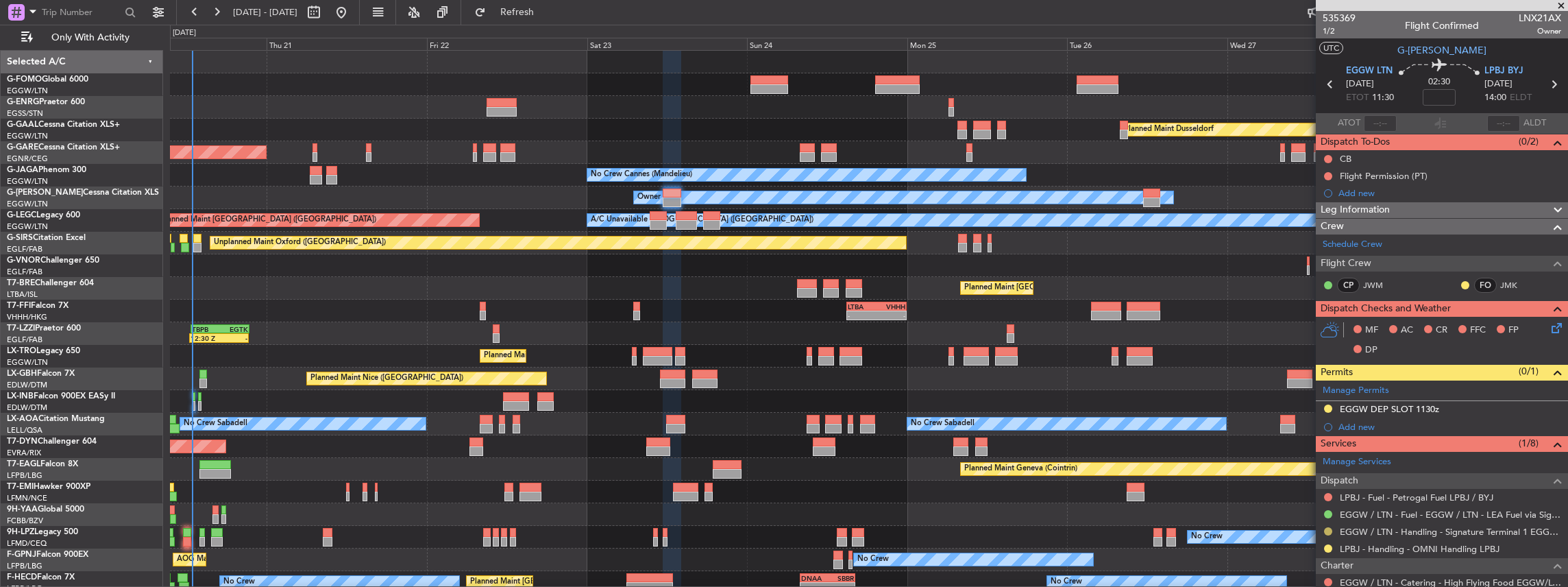
click at [1328, 530] on button at bounding box center [1328, 531] width 8 height 8
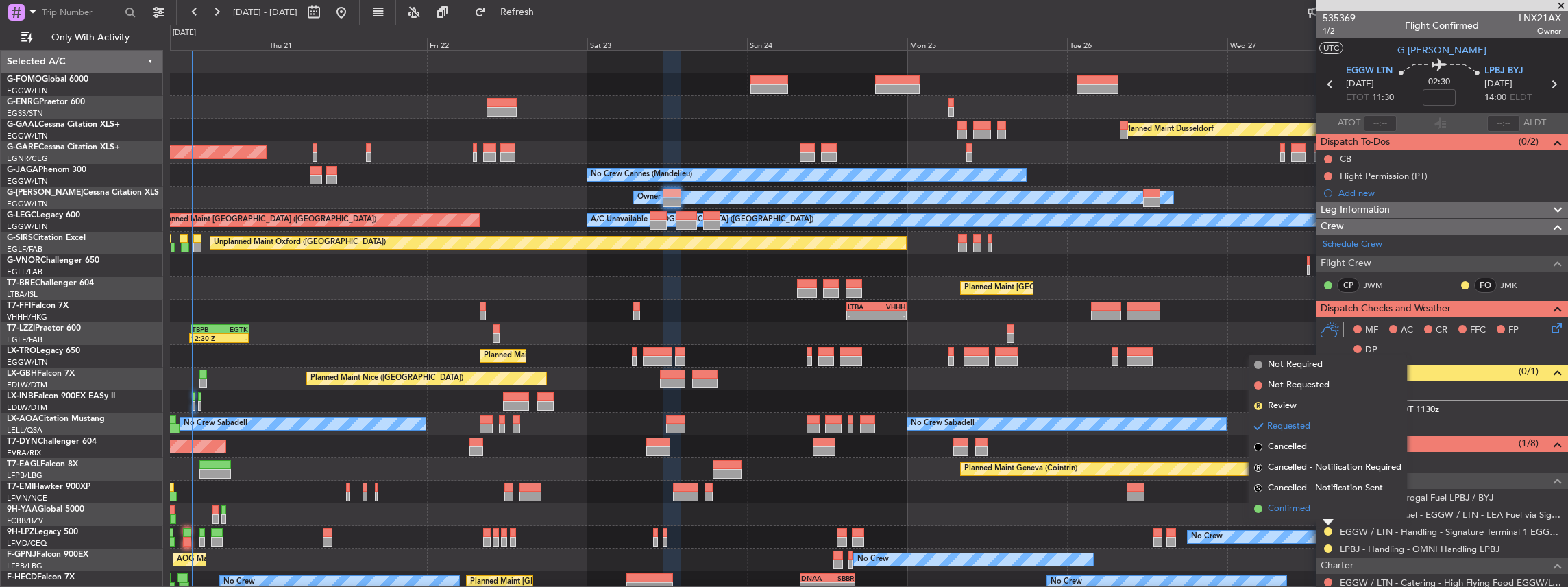
click at [1306, 510] on span "Confirmed" at bounding box center [1289, 508] width 43 height 13
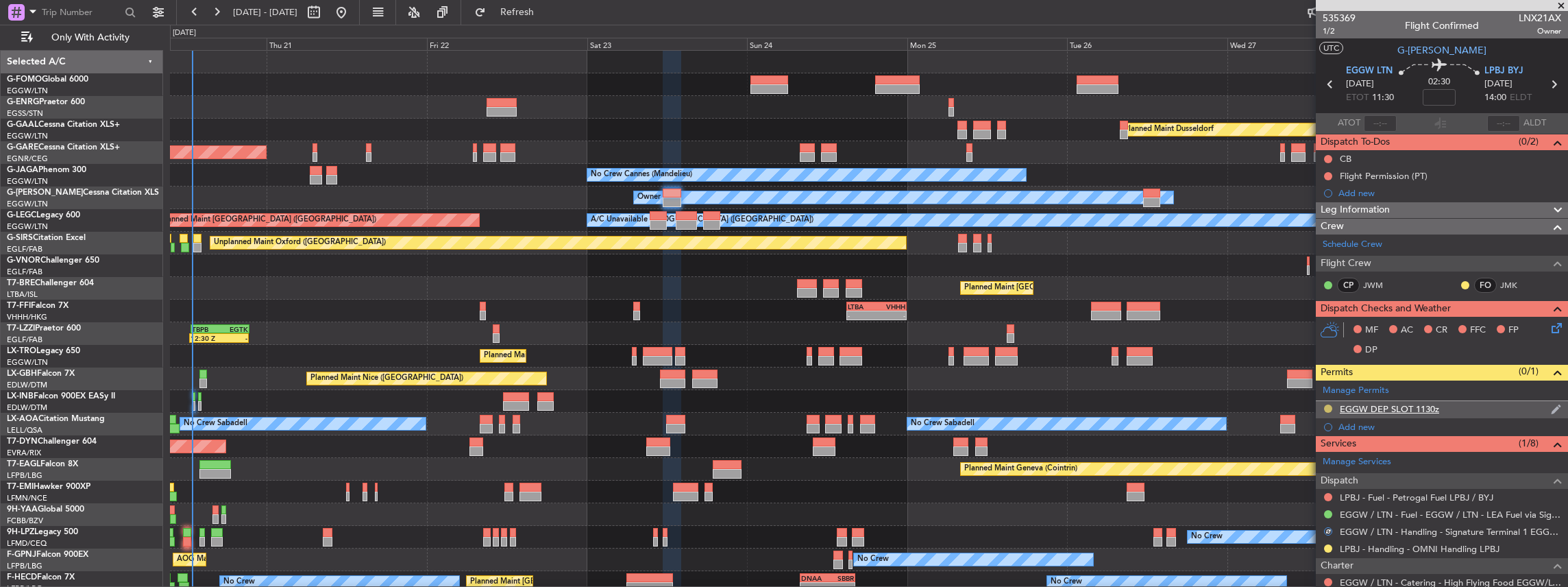
click at [1328, 406] on button at bounding box center [1328, 408] width 8 height 8
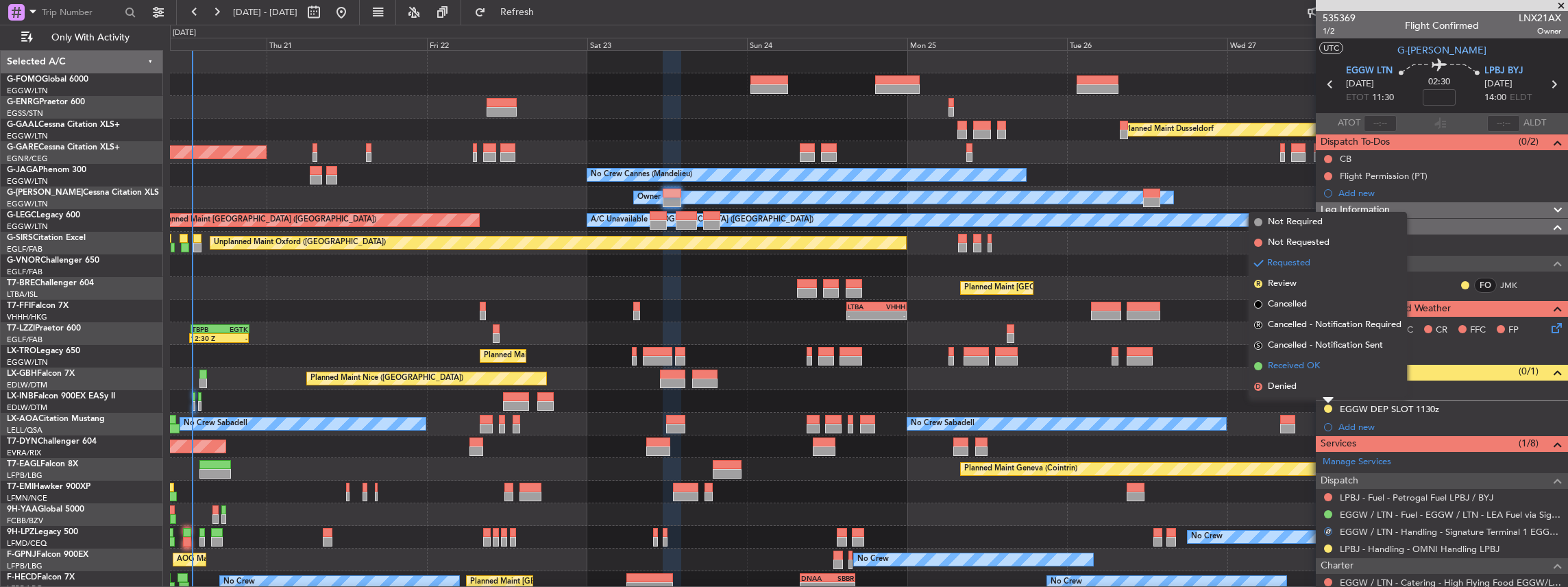
click at [1307, 368] on span "Received OK" at bounding box center [1294, 366] width 52 height 13
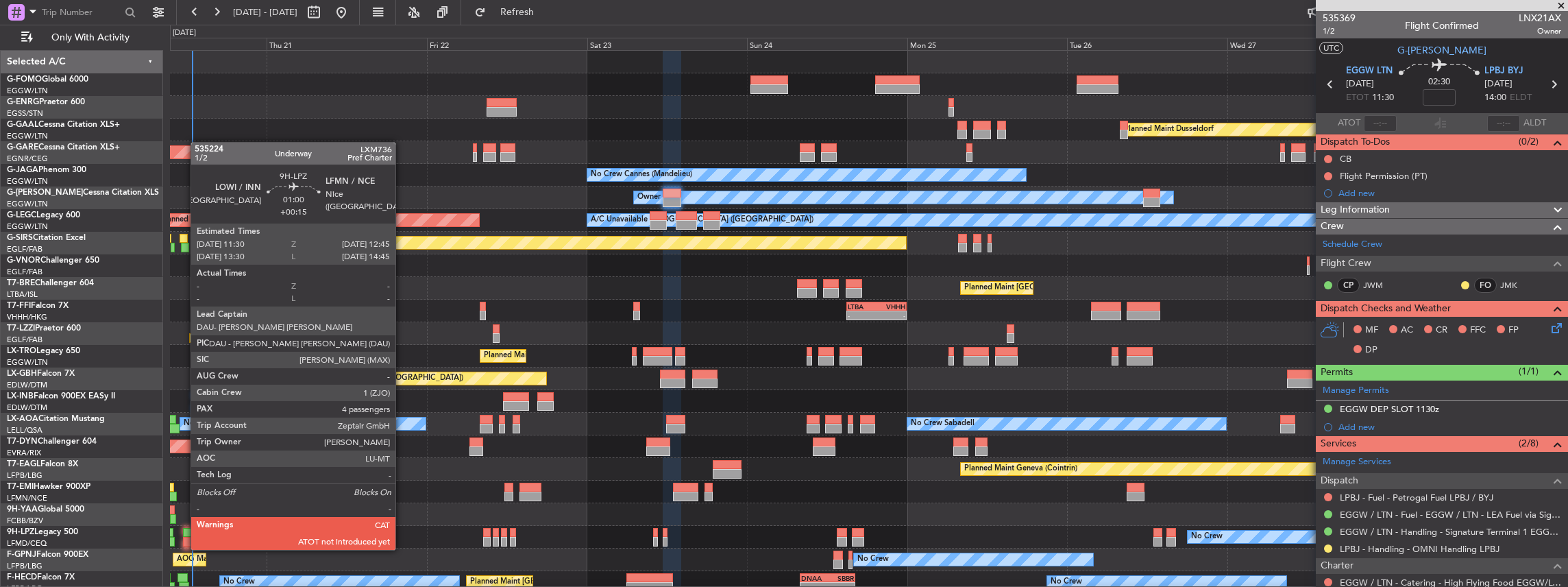
click at [183, 537] on div at bounding box center [187, 541] width 9 height 10
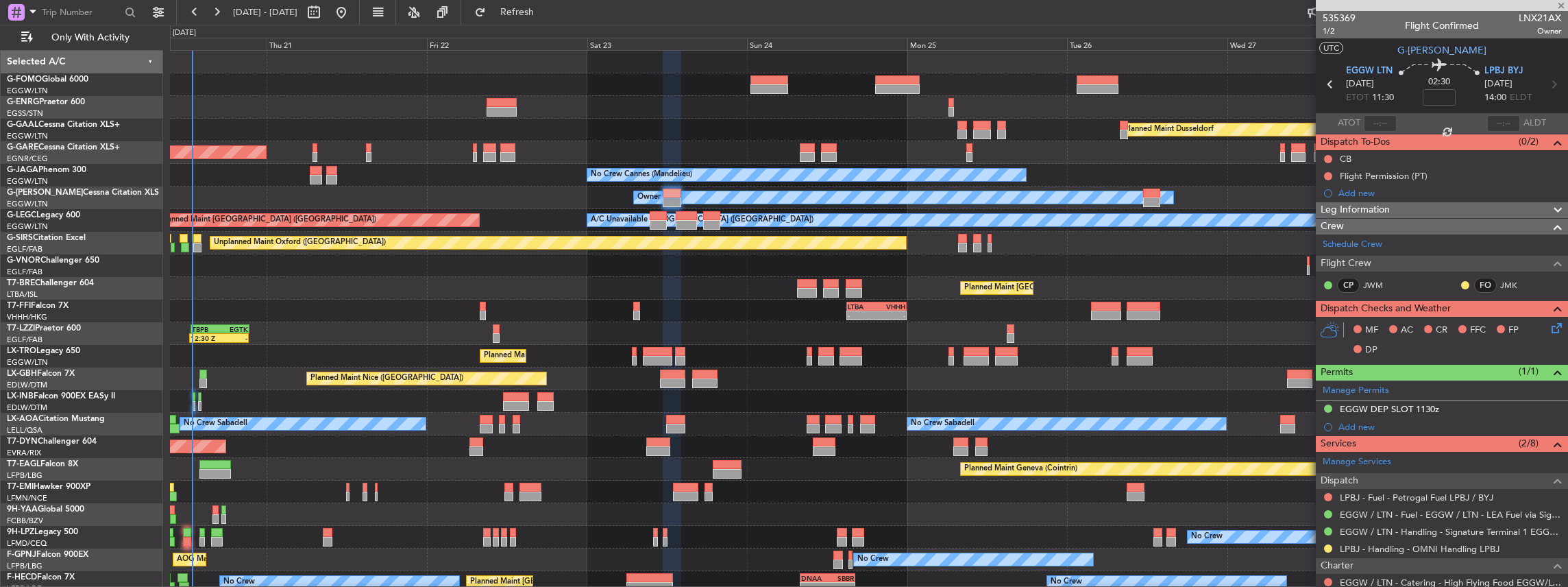
type input "+00:15"
type input "4"
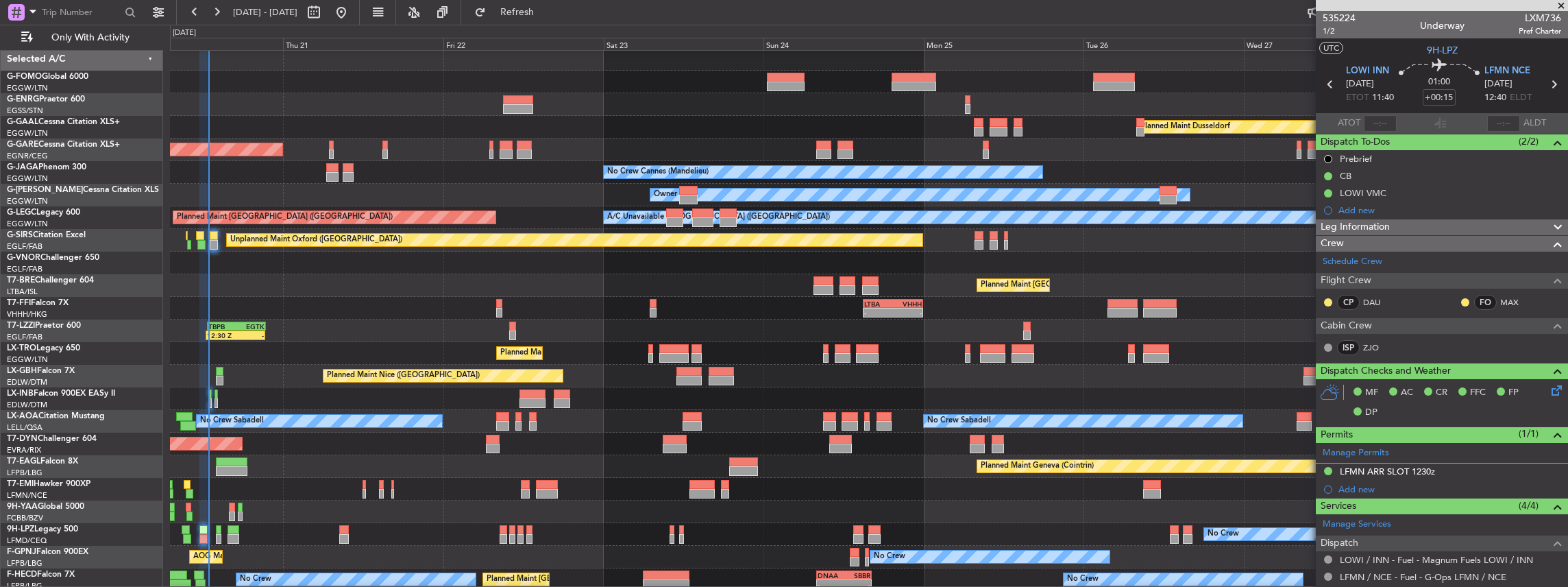
scroll to position [2, 0]
click at [247, 535] on div "No Crew No Crew" at bounding box center [869, 535] width 1398 height 22
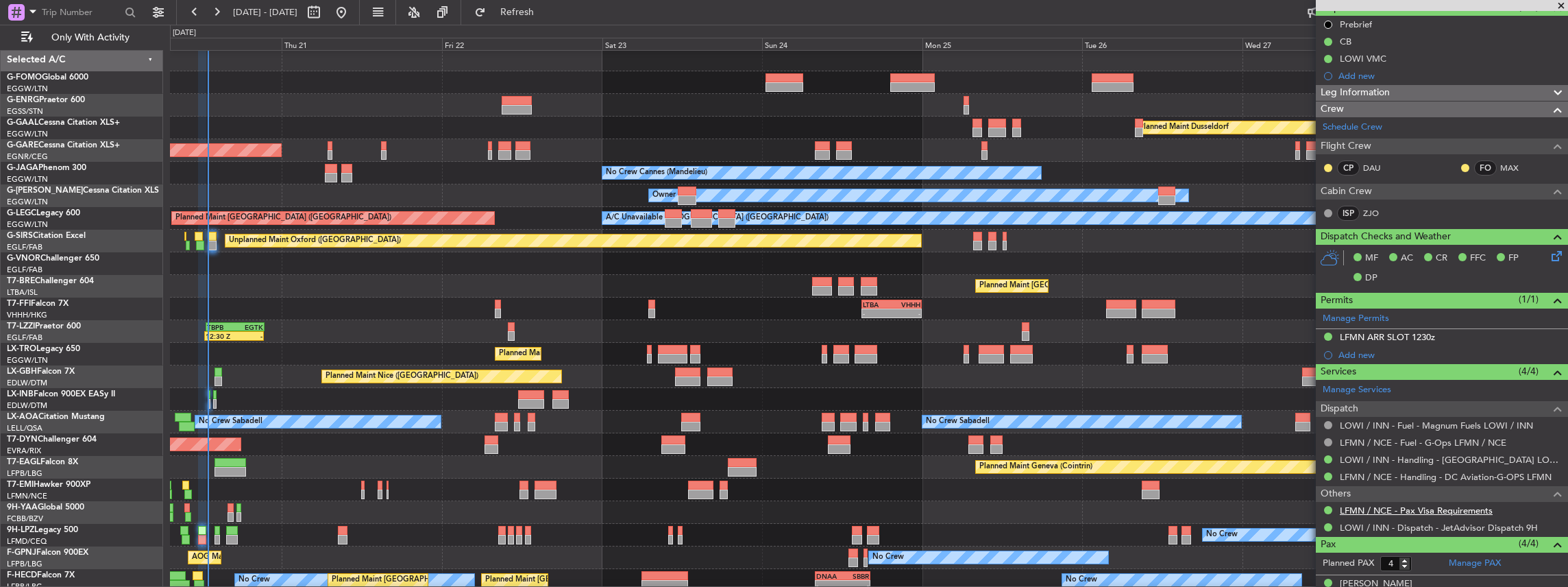
scroll to position [182, 0]
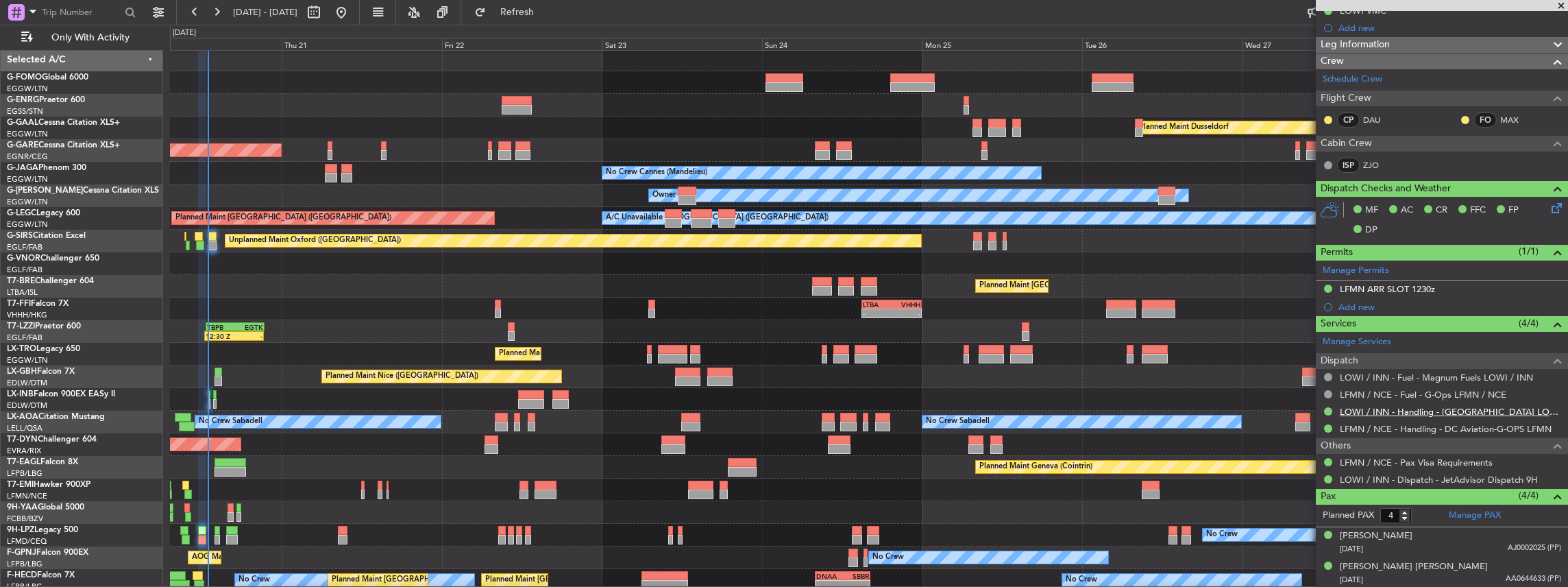
click at [1370, 407] on link "LOWI / INN - Handling - Innsbruck Flughafen LOWI / INN" at bounding box center [1450, 412] width 222 height 12
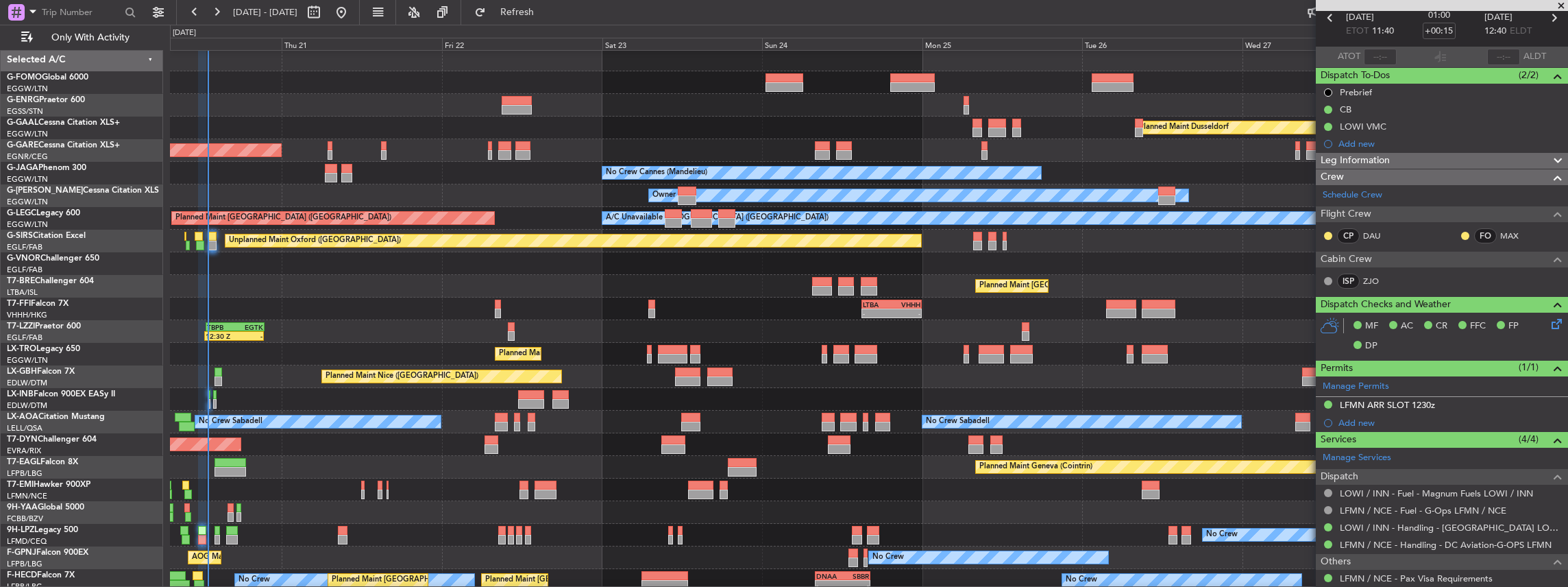
scroll to position [0, 0]
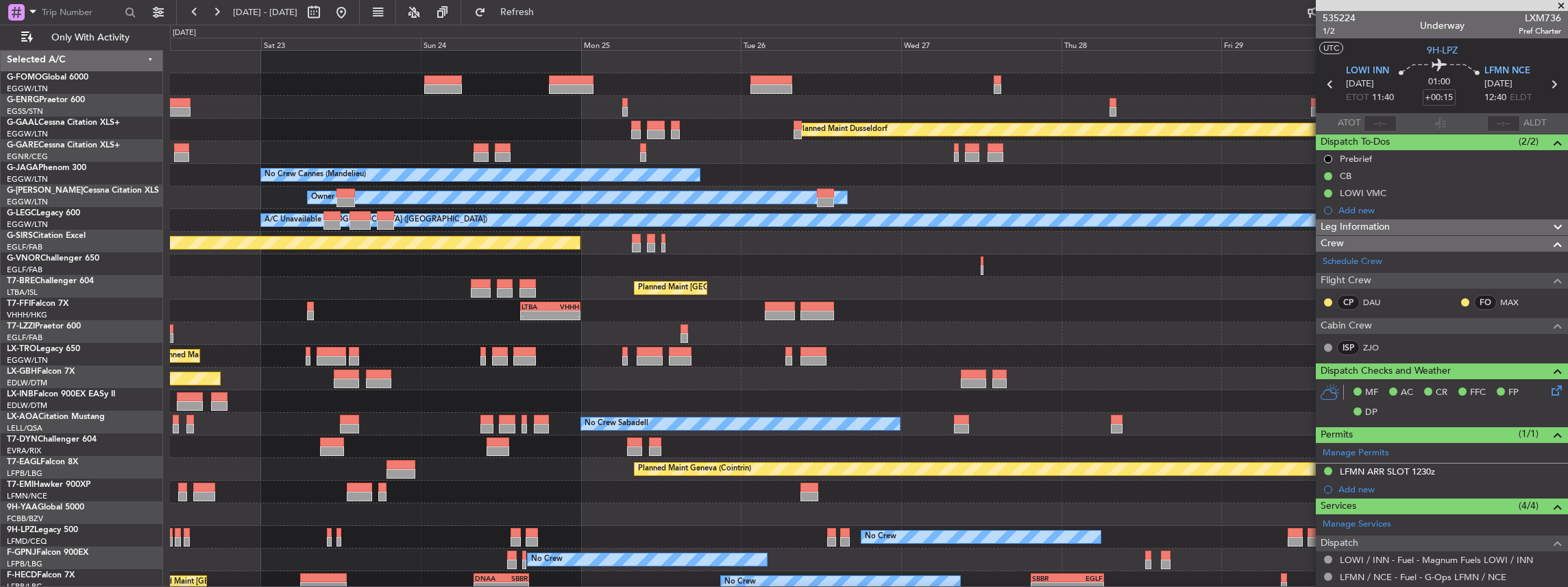
click at [841, 330] on div "TBPB 12:40 Z EGTK 21:30 Z 12:30 Z - Owner London (Farnborough)" at bounding box center [869, 333] width 1398 height 22
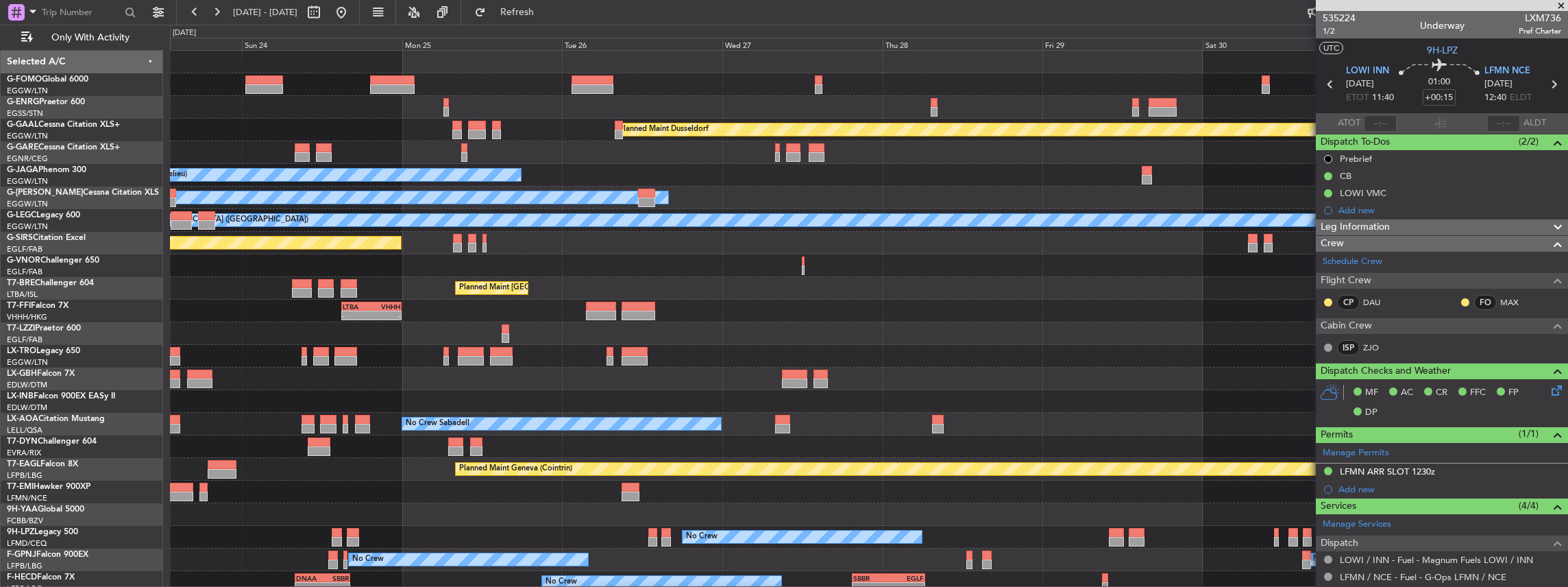
click at [846, 325] on div "Owner [GEOGRAPHIC_DATA] ([GEOGRAPHIC_DATA])" at bounding box center [869, 333] width 1398 height 22
click at [519, 329] on div "Planned Maint Dusseldorf No Crew Cannes (Mandelieu) Planned Maint London (Luton…" at bounding box center [869, 368] width 1398 height 633
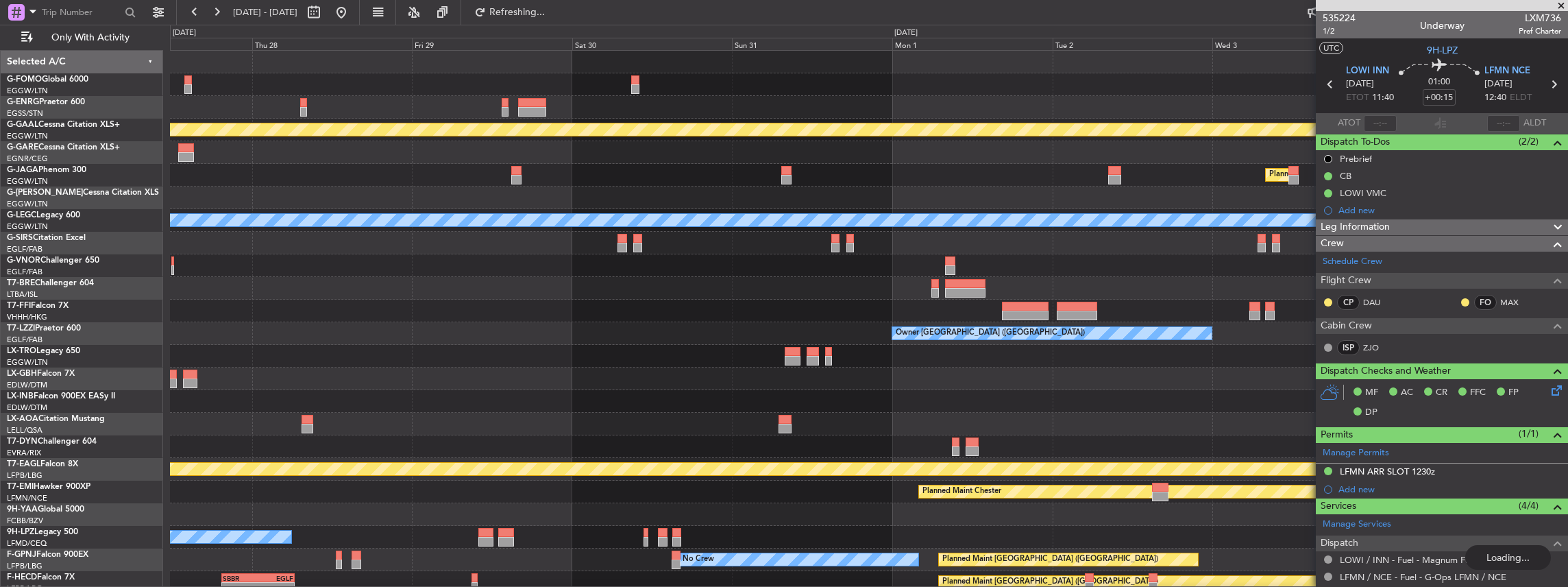
click at [566, 323] on div "Planned Maint Dusseldorf Planned Maint London (Luton) No Crew Cannes (Mandelieu…" at bounding box center [869, 368] width 1398 height 633
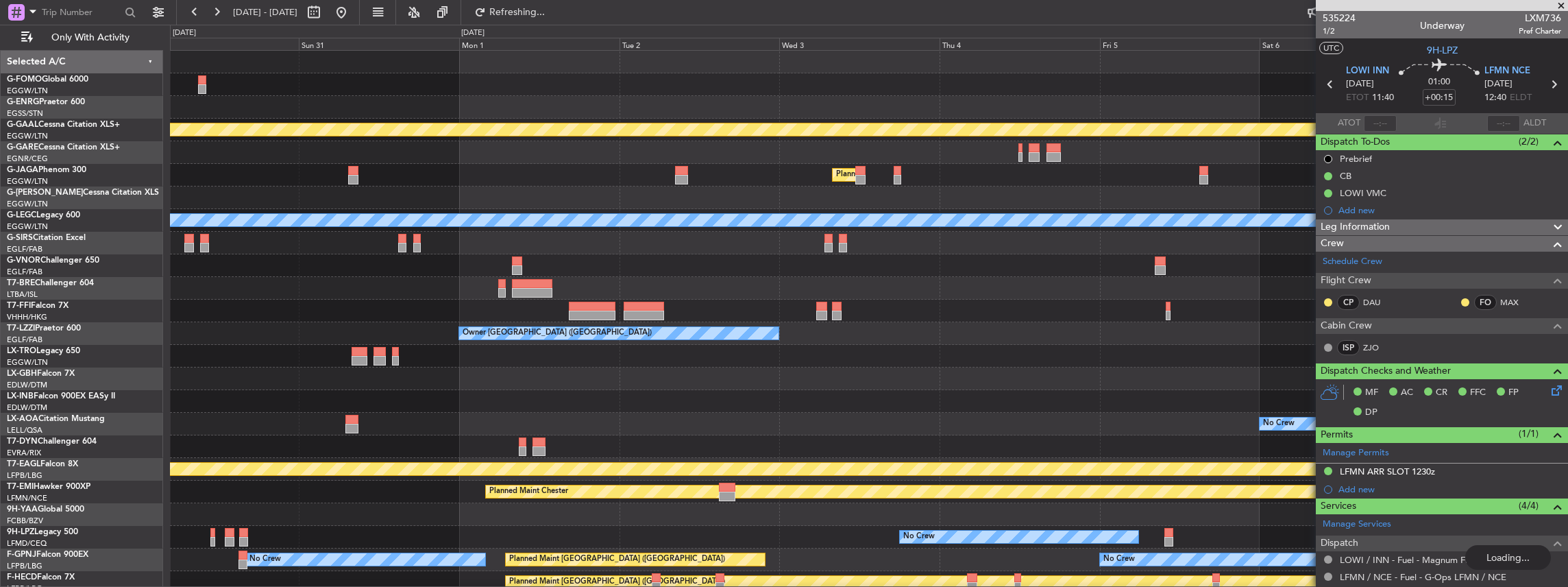
click at [547, 323] on div "Planned Maint Dusseldorf Planned Maint London (Luton) A/C Unavailable London (L…" at bounding box center [869, 368] width 1398 height 633
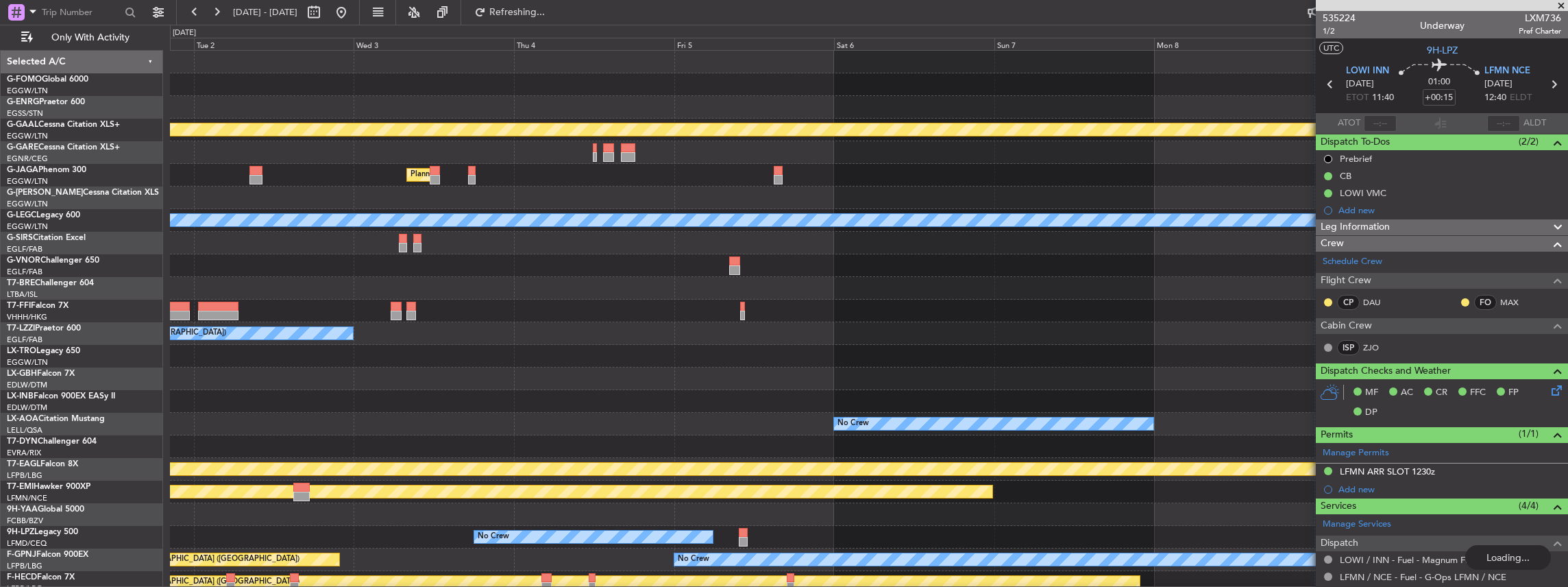
click at [542, 318] on div "Planned Maint Dusseldorf Planned Maint London (Luton) A/C Unavailable London (L…" at bounding box center [869, 368] width 1398 height 633
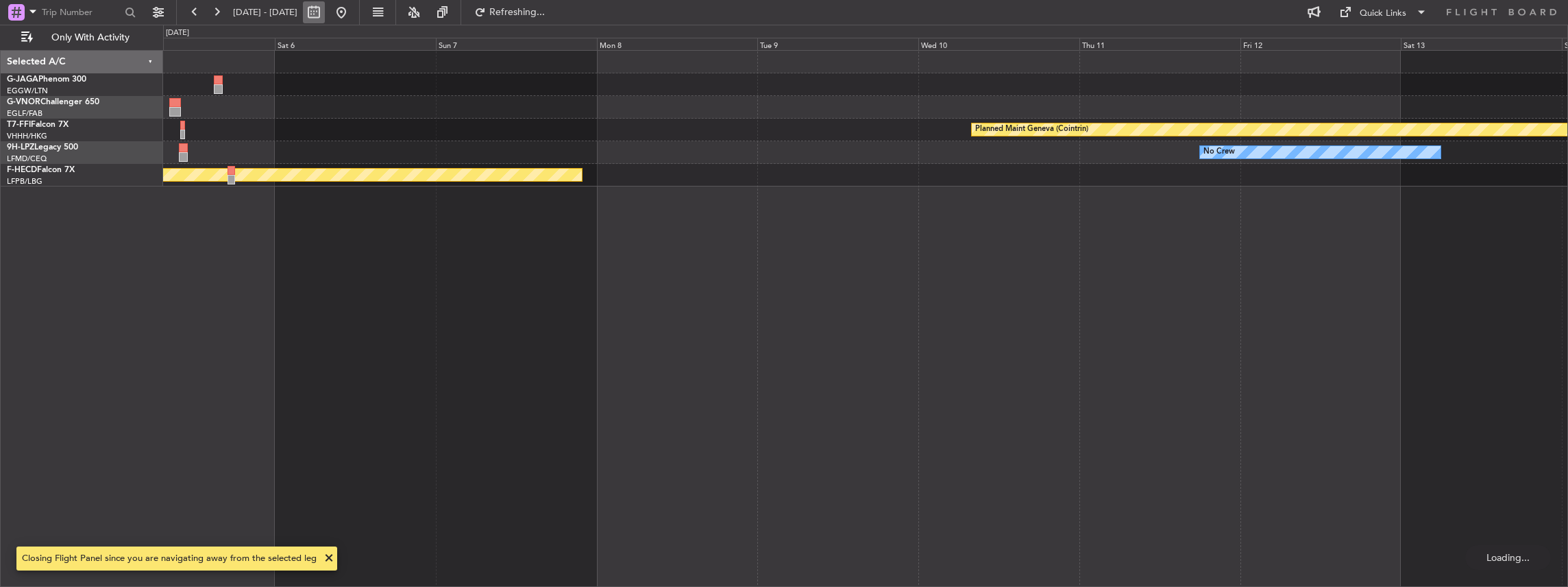
click at [325, 16] on button at bounding box center [314, 12] width 22 height 22
select select "9"
select select "2025"
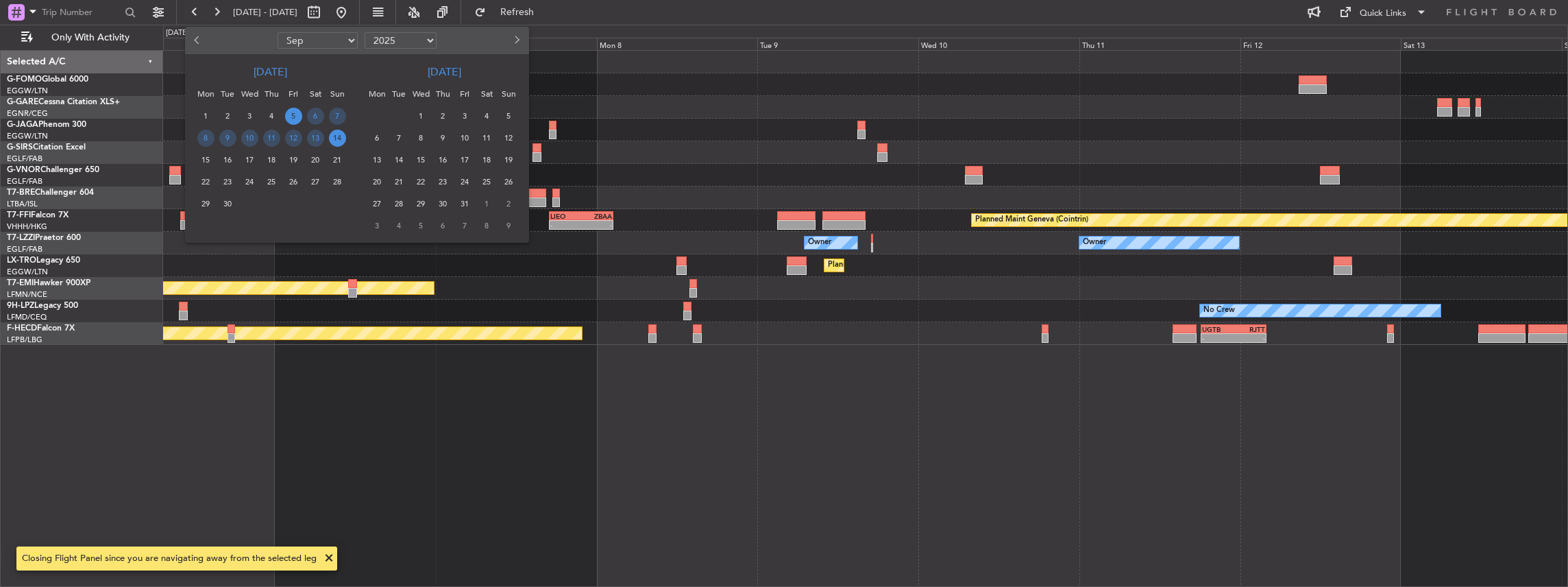
drag, startPoint x: 378, startPoint y: 181, endPoint x: 383, endPoint y: 189, distance: 9.4
click at [378, 181] on span "20" at bounding box center [377, 182] width 17 height 17
click at [444, 206] on span "30" at bounding box center [443, 204] width 17 height 17
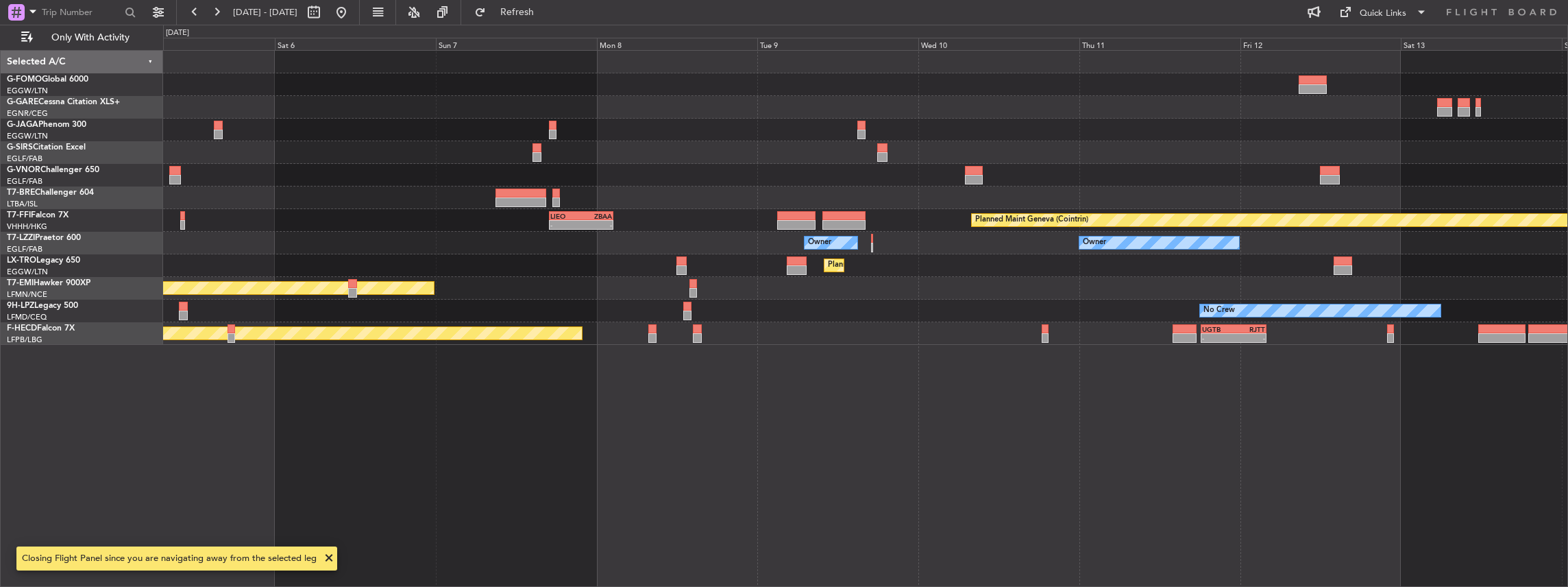
select select "10"
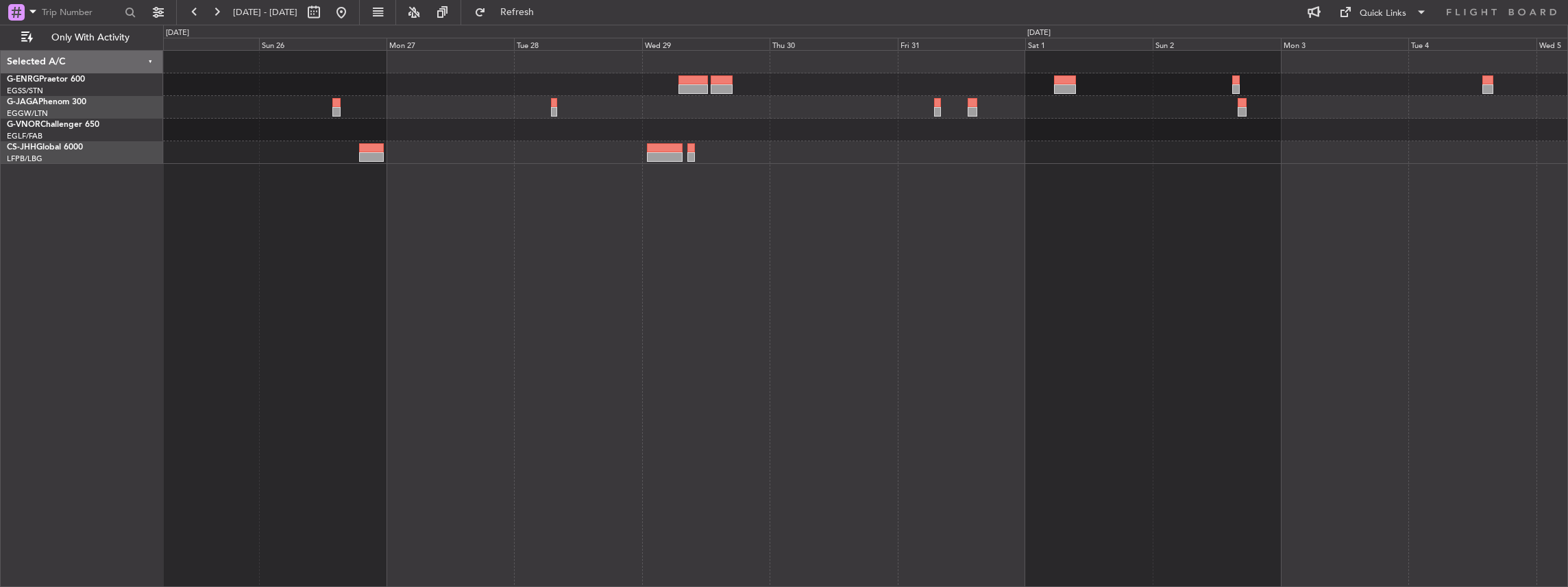
click at [727, 294] on div at bounding box center [866, 319] width 1406 height 538
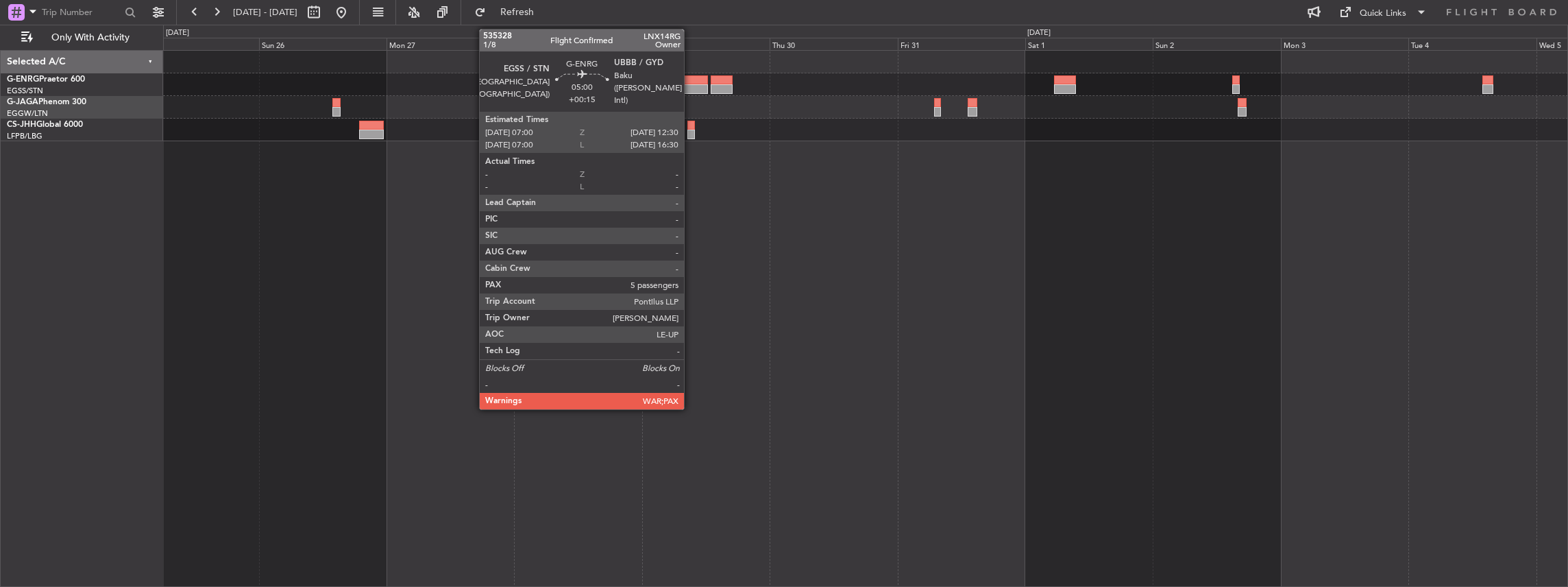
click at [691, 85] on div at bounding box center [693, 89] width 29 height 10
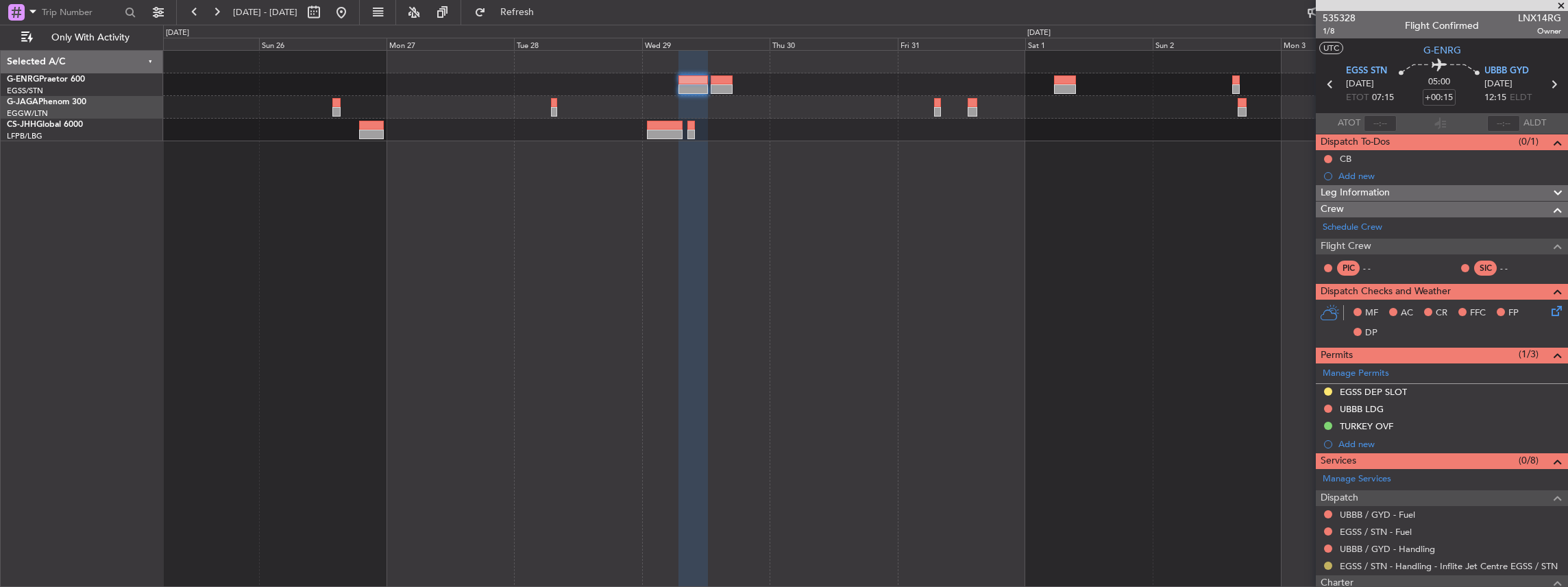
click at [1328, 562] on button at bounding box center [1328, 565] width 8 height 8
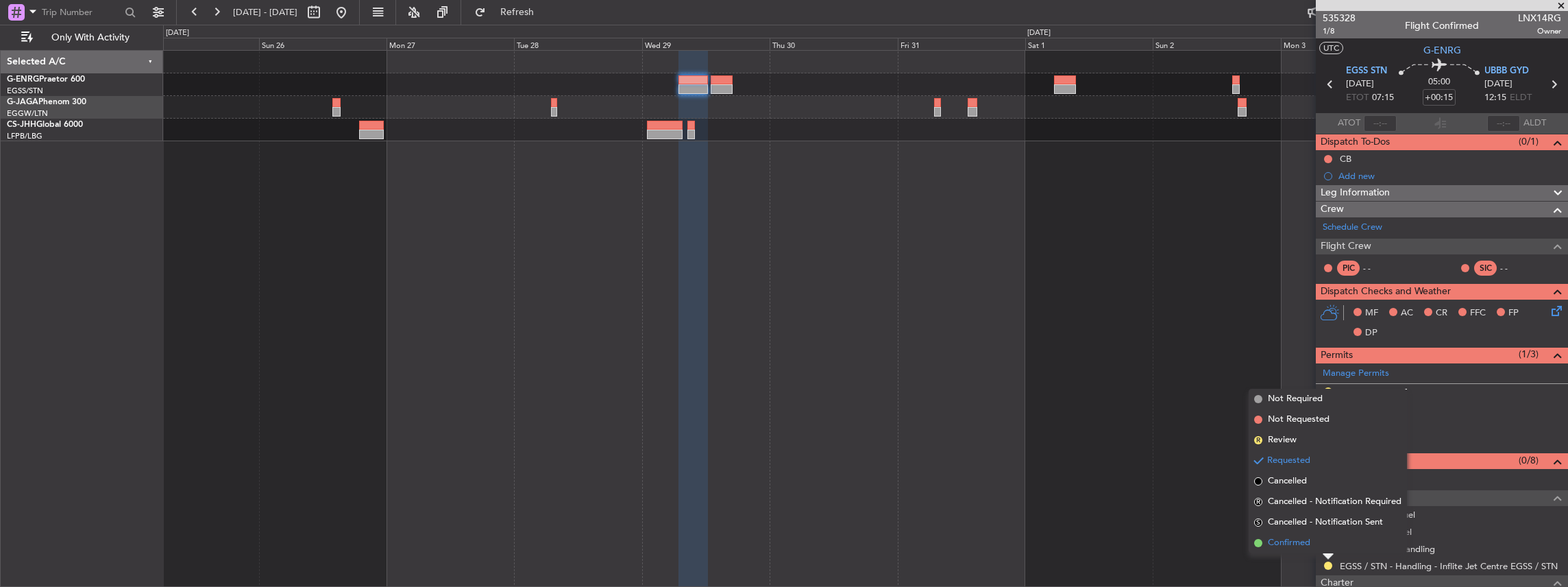
click at [1315, 544] on li "Confirmed" at bounding box center [1328, 542] width 158 height 20
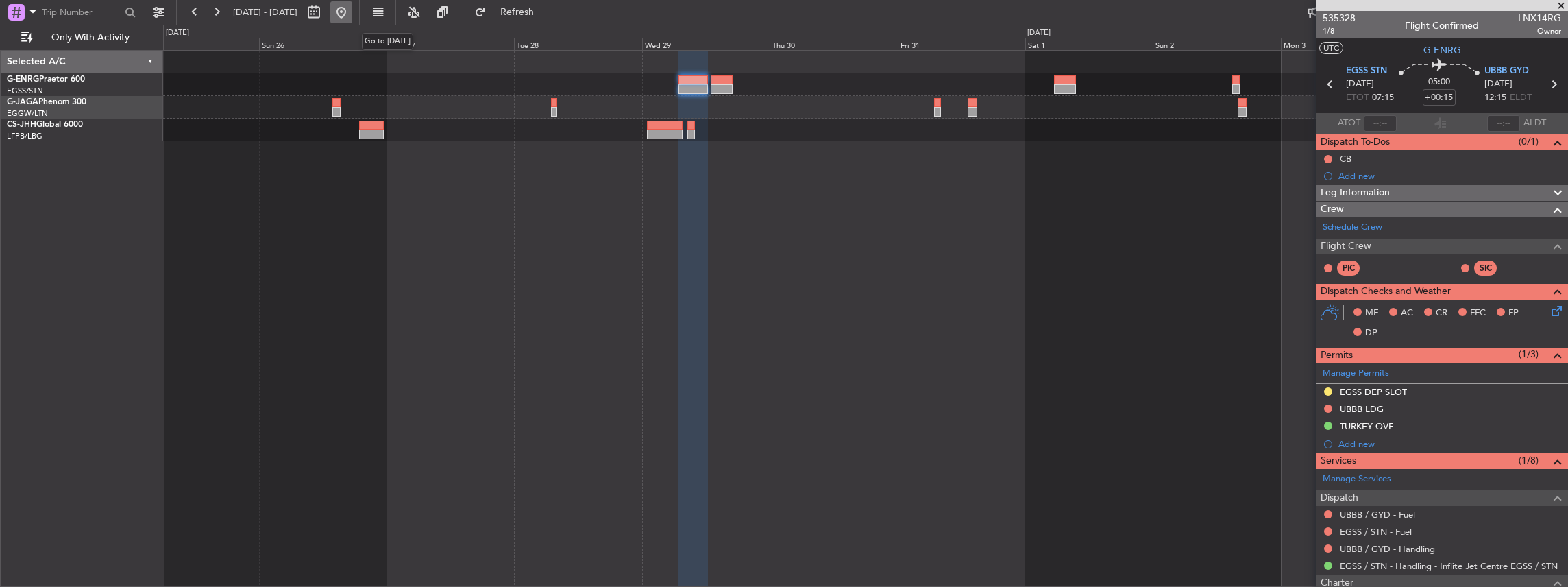
click at [352, 13] on button at bounding box center [341, 12] width 22 height 22
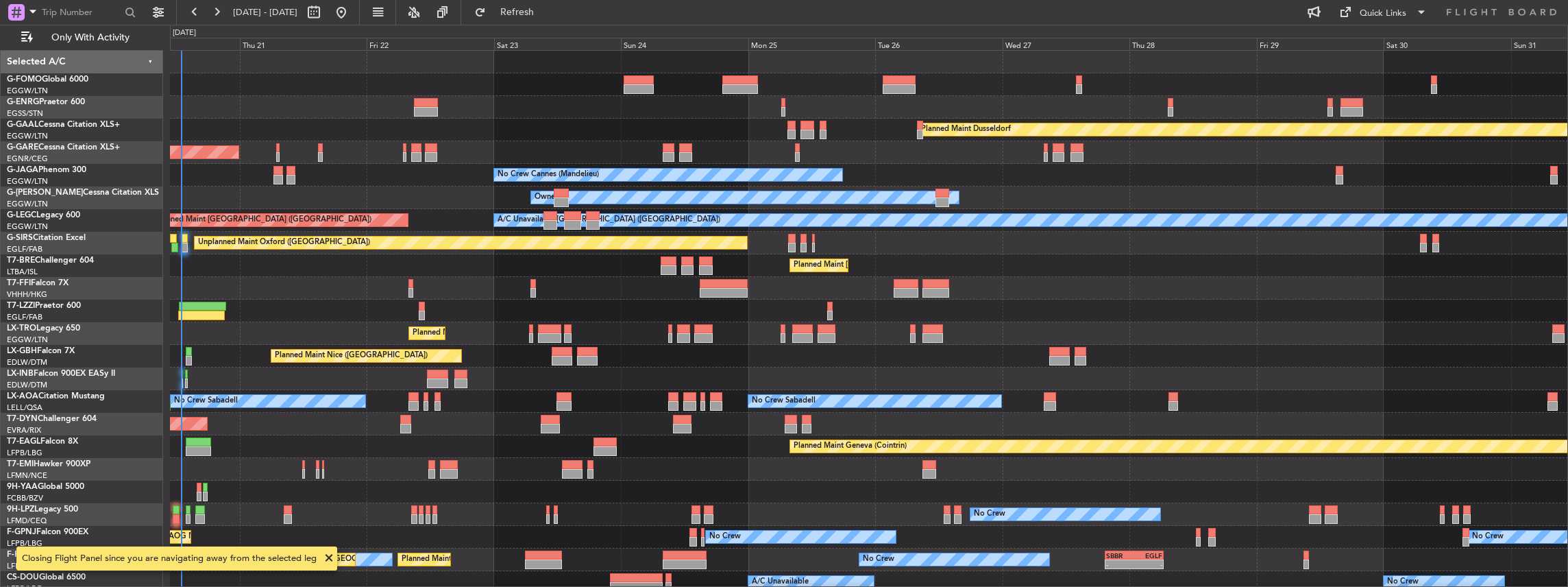
click at [654, 286] on div "Owner Planned Maint Dusseldorf Unplanned Maint Chester No Crew Cannes (Mandelie…" at bounding box center [869, 319] width 1399 height 538
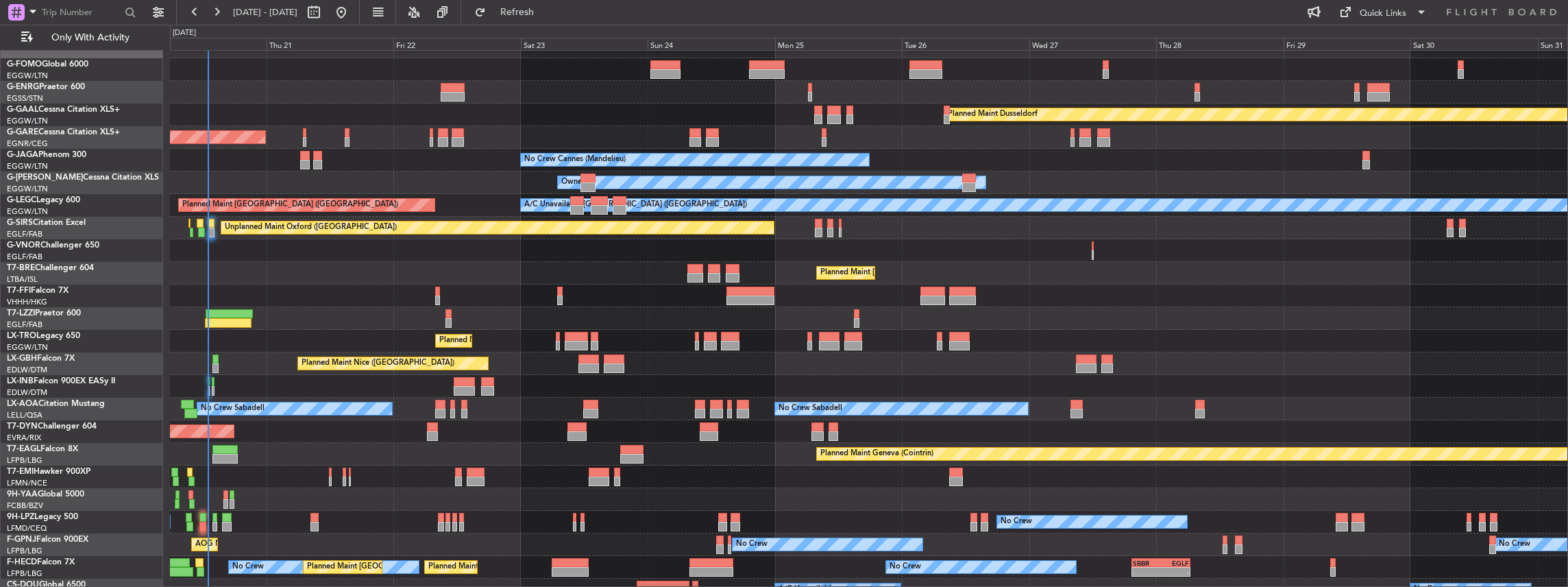
click at [267, 507] on div at bounding box center [869, 499] width 1398 height 22
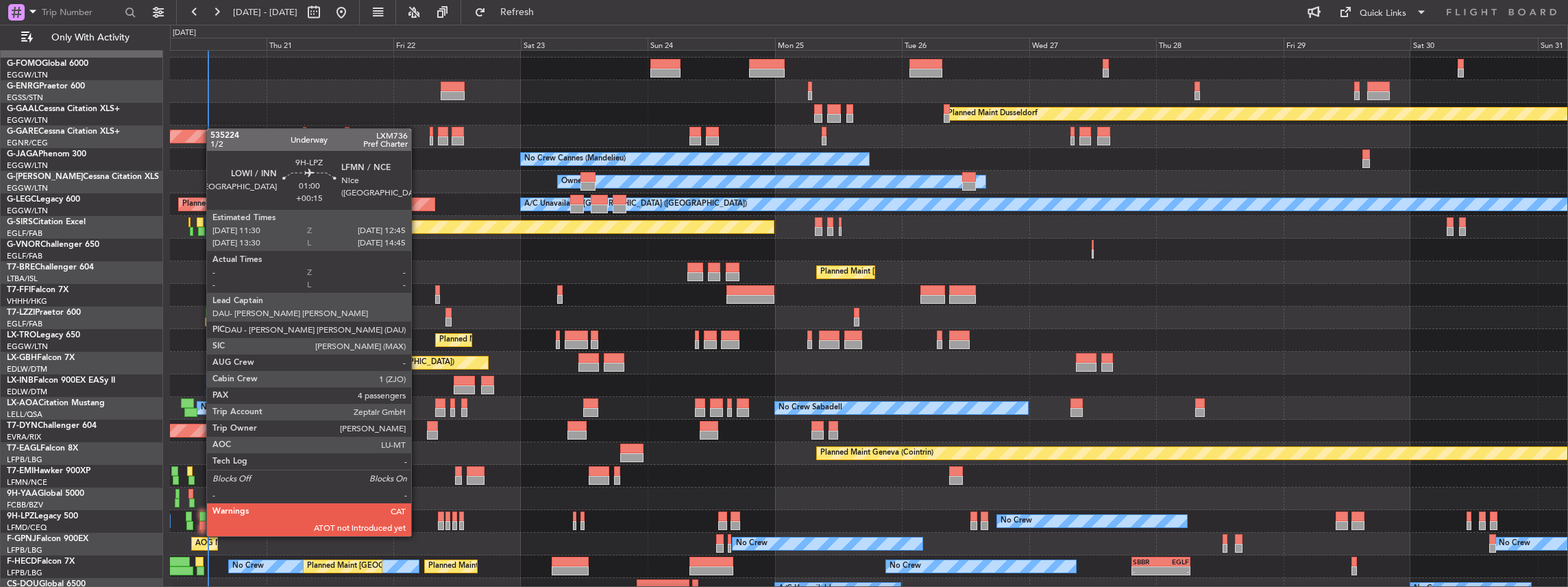
click at [198, 522] on div "No Crew No Crew" at bounding box center [869, 521] width 1398 height 22
click at [201, 521] on div at bounding box center [202, 526] width 7 height 10
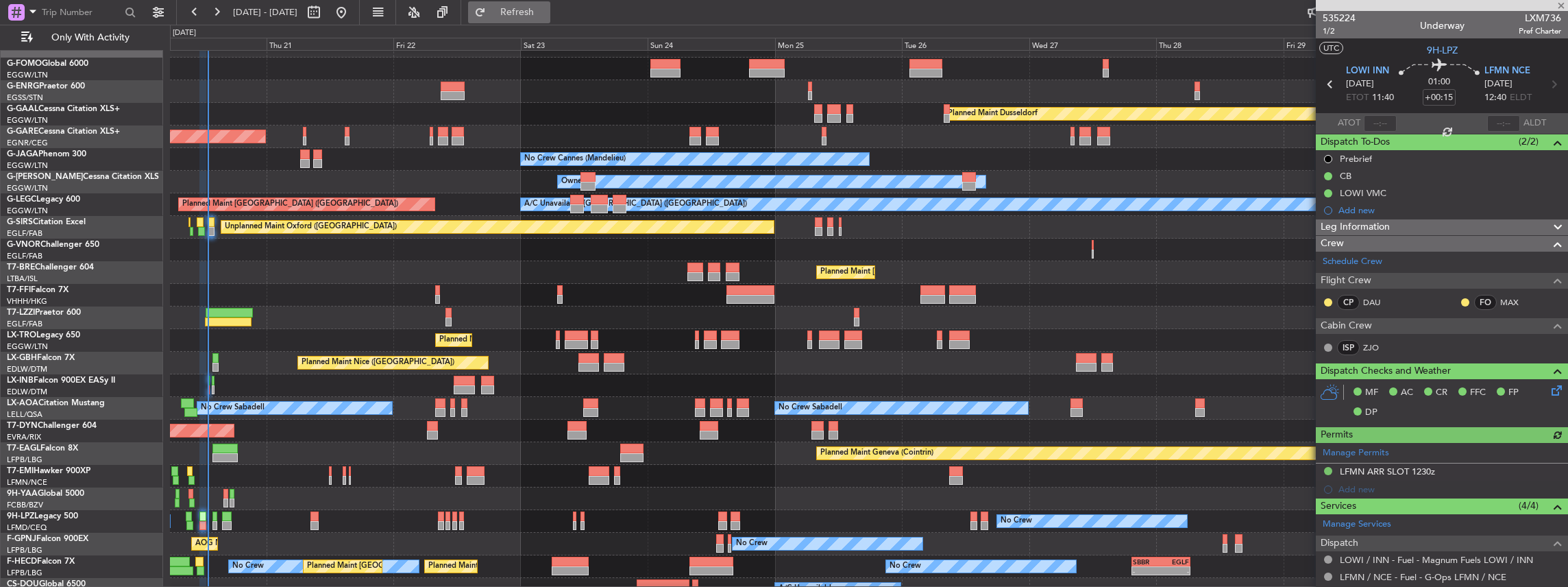
click at [529, 10] on button "Refresh" at bounding box center [509, 12] width 82 height 22
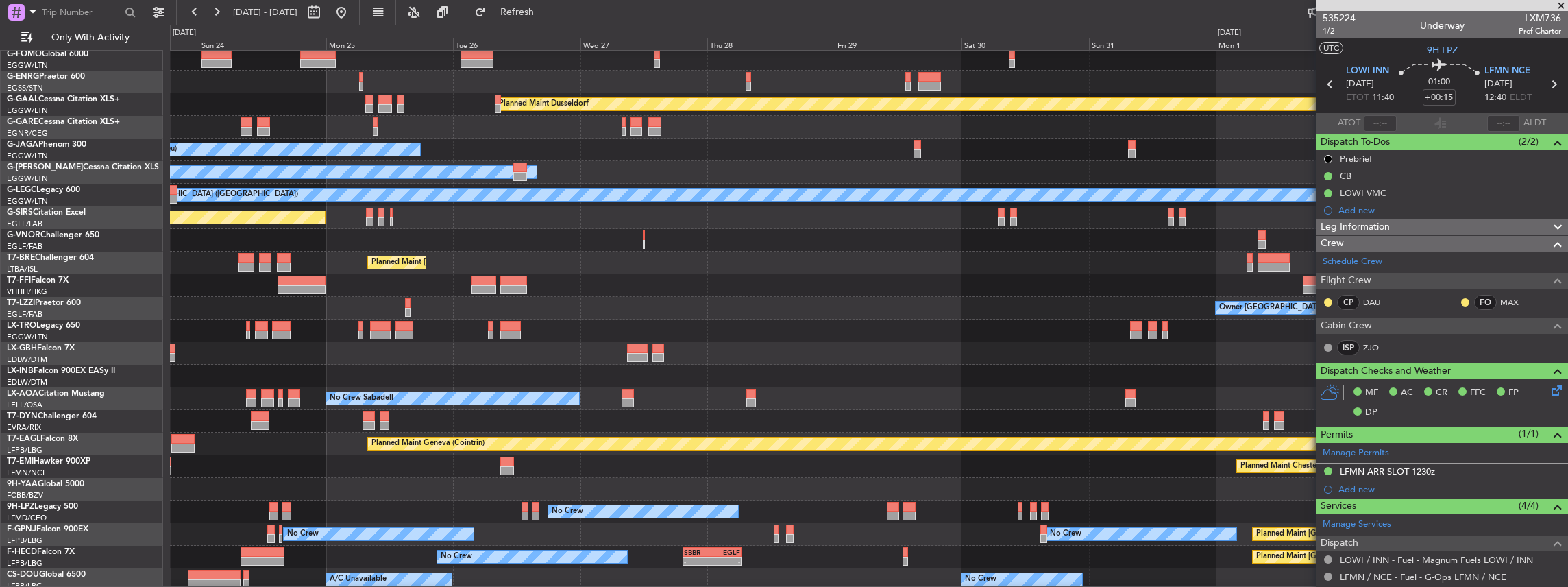
click at [762, 551] on div "No Crew - - SBBR 19:30 Z EGLF 06:30 Z Planned Maint Paris (Le Bourget) Planned …" at bounding box center [869, 557] width 1398 height 22
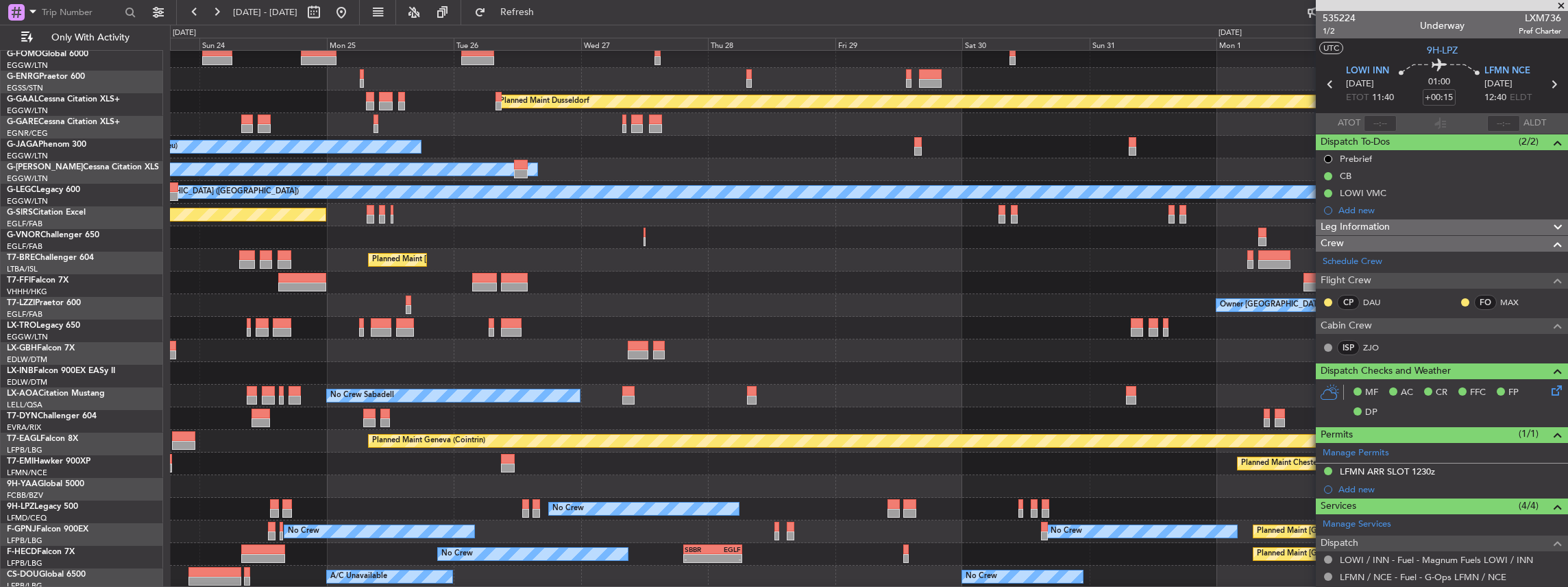
scroll to position [28, 0]
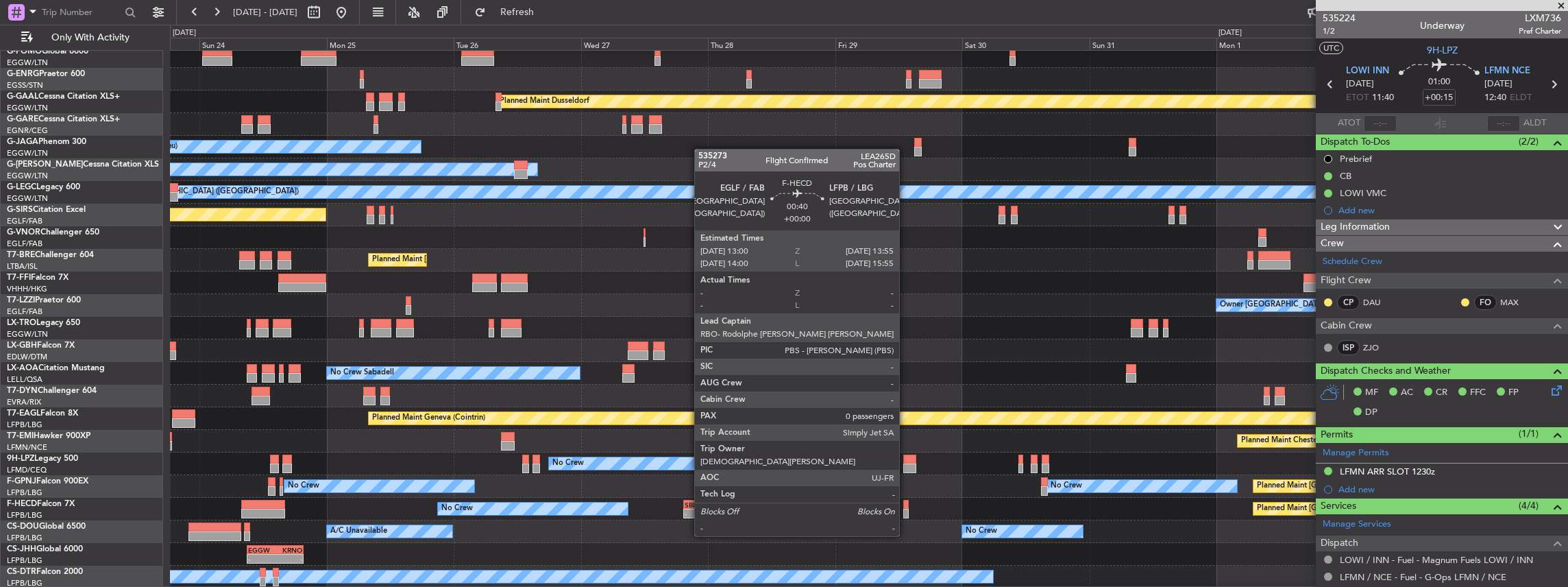
click at [906, 510] on div at bounding box center [905, 513] width 5 height 10
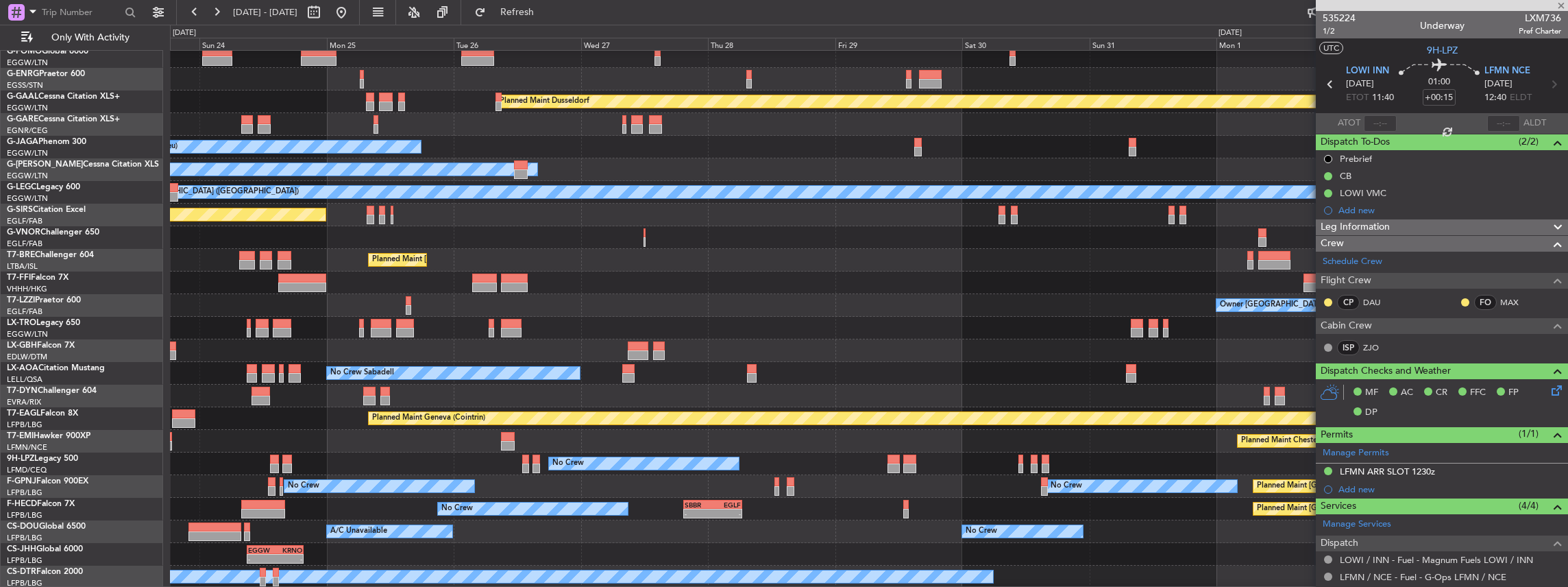
type input "0"
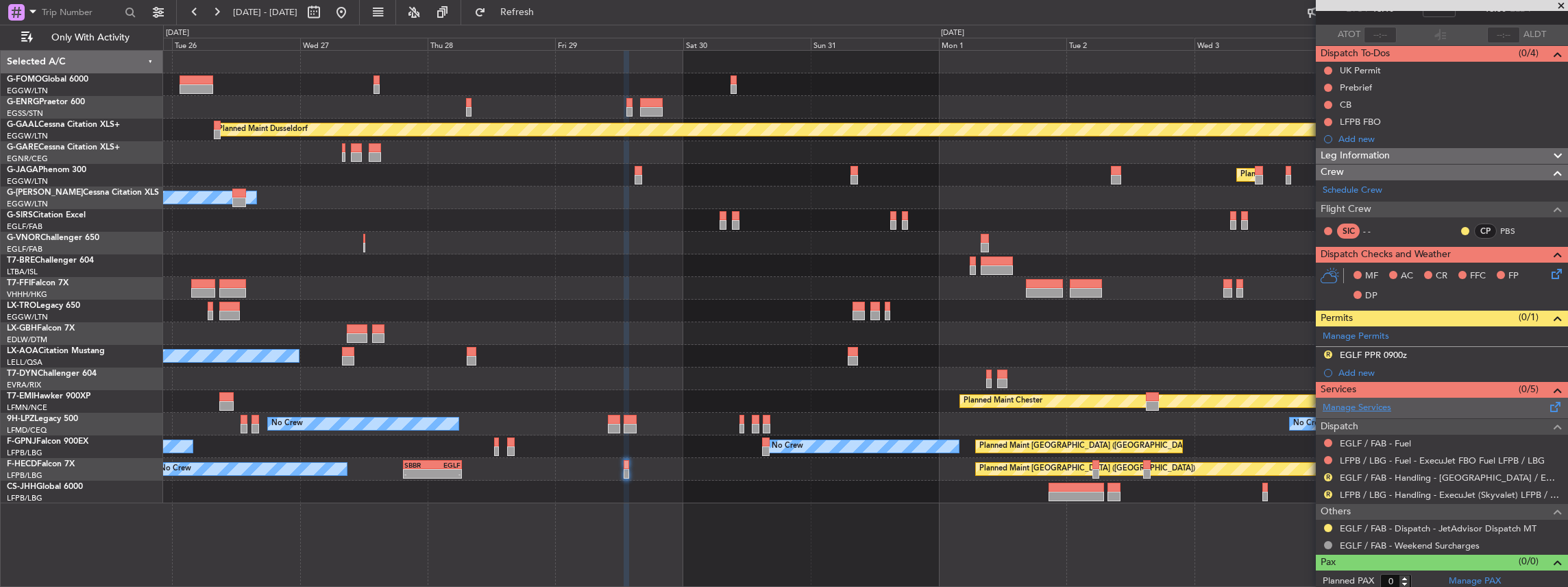
scroll to position [91, 0]
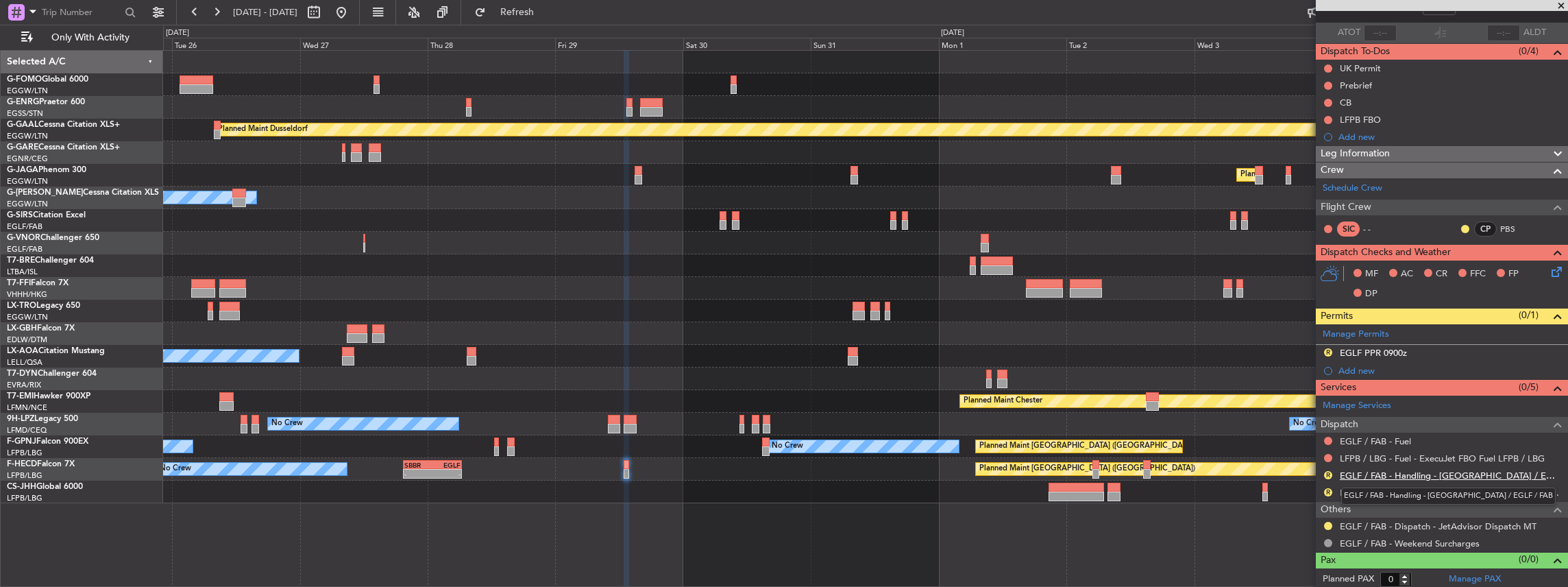
click at [1359, 472] on link "EGLF / FAB - Handling - [GEOGRAPHIC_DATA] / EGLF / FAB" at bounding box center [1450, 475] width 222 height 12
click at [537, 7] on button "Refresh" at bounding box center [509, 12] width 82 height 22
click at [1397, 487] on link "LFPB / LBG - Handling - ExecuJet (Skyvalet) LFPB / LBG" at bounding box center [1450, 493] width 222 height 12
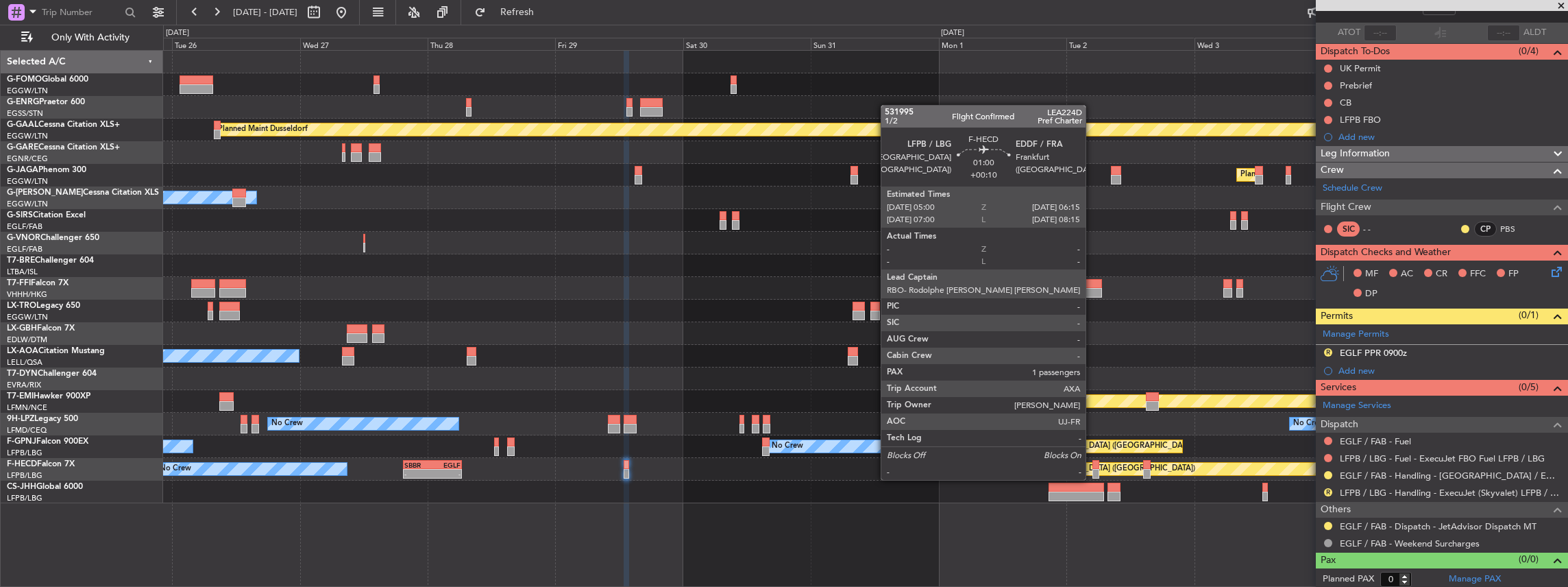
click at [1093, 466] on div at bounding box center [1096, 464] width 7 height 10
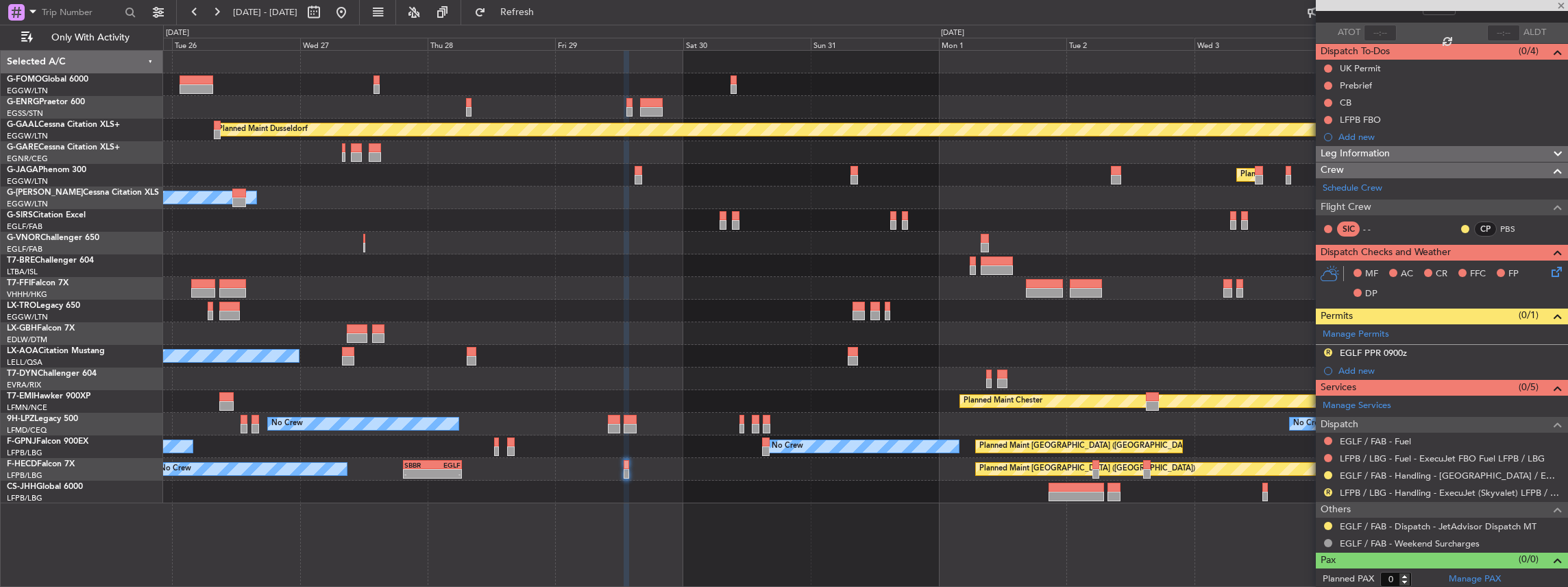
type input "+00:10"
type input "1"
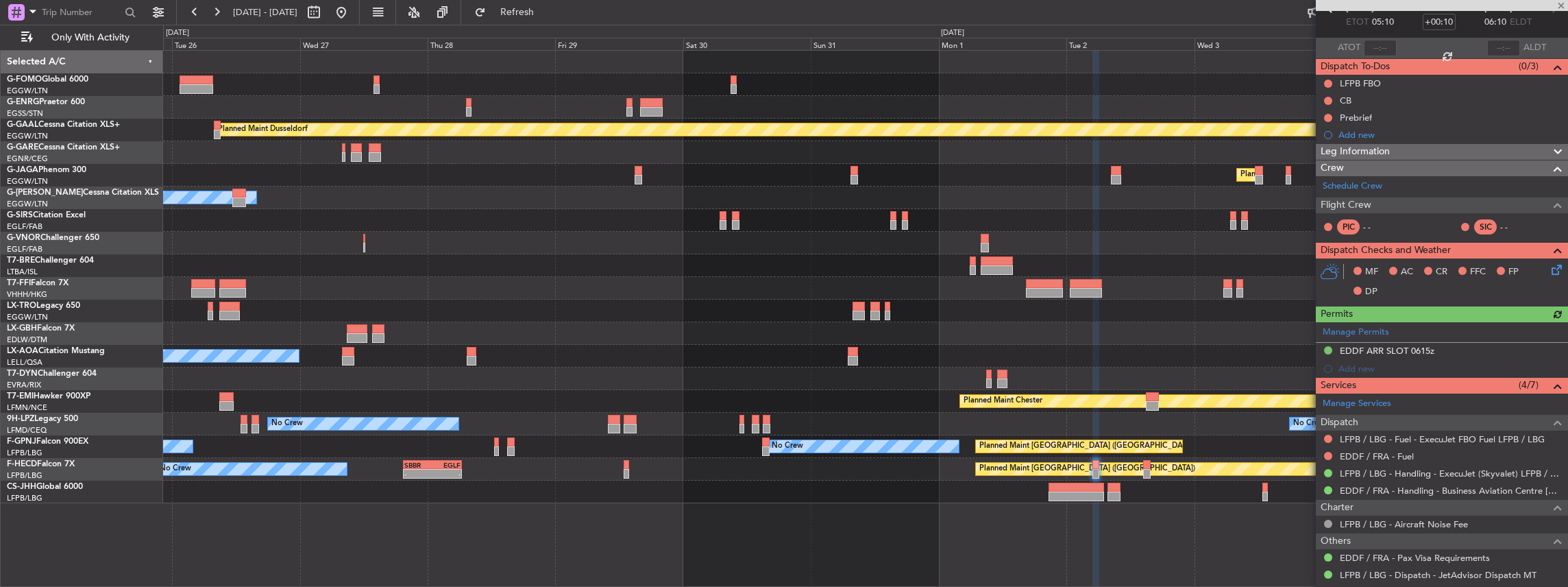
scroll to position [155, 0]
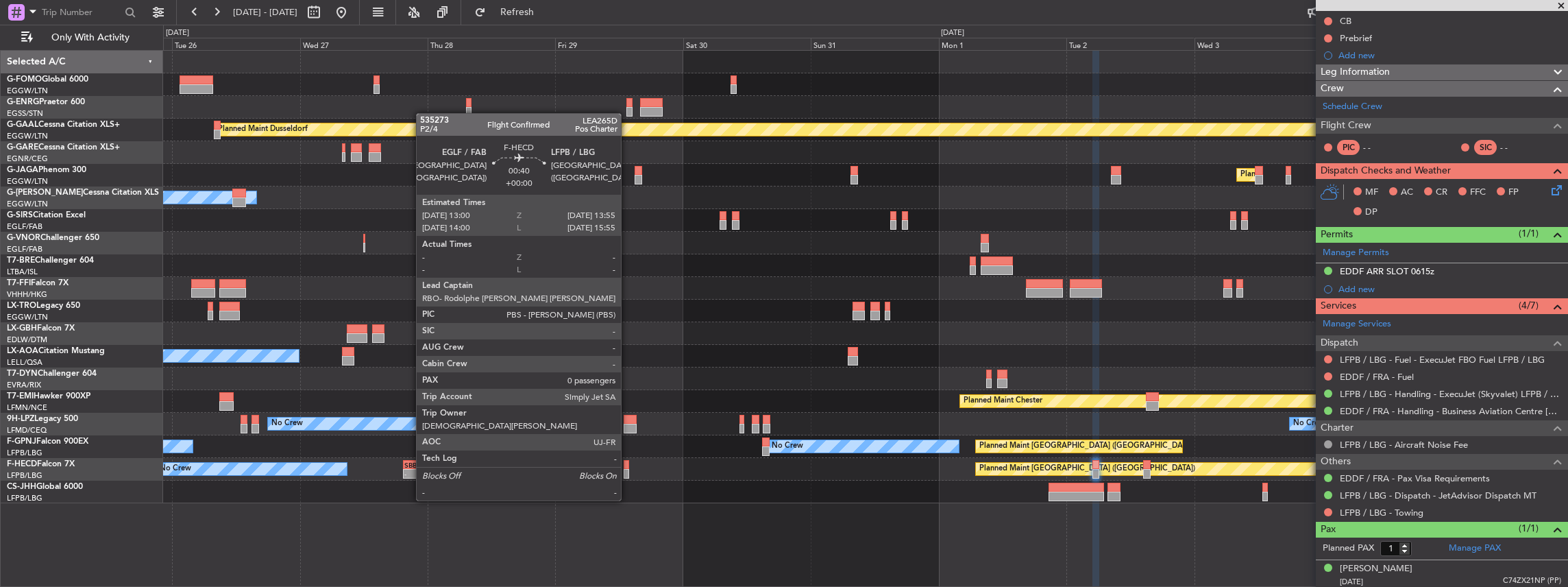
click at [627, 474] on div at bounding box center [626, 473] width 5 height 10
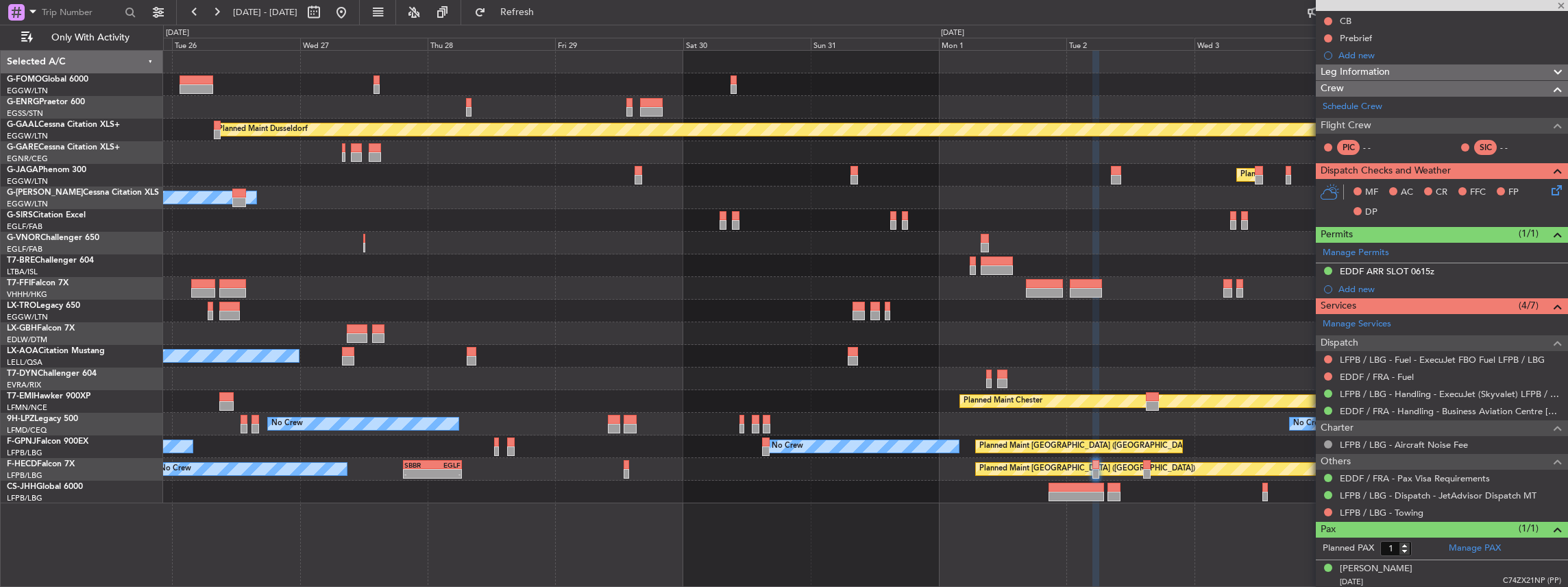
type input "0"
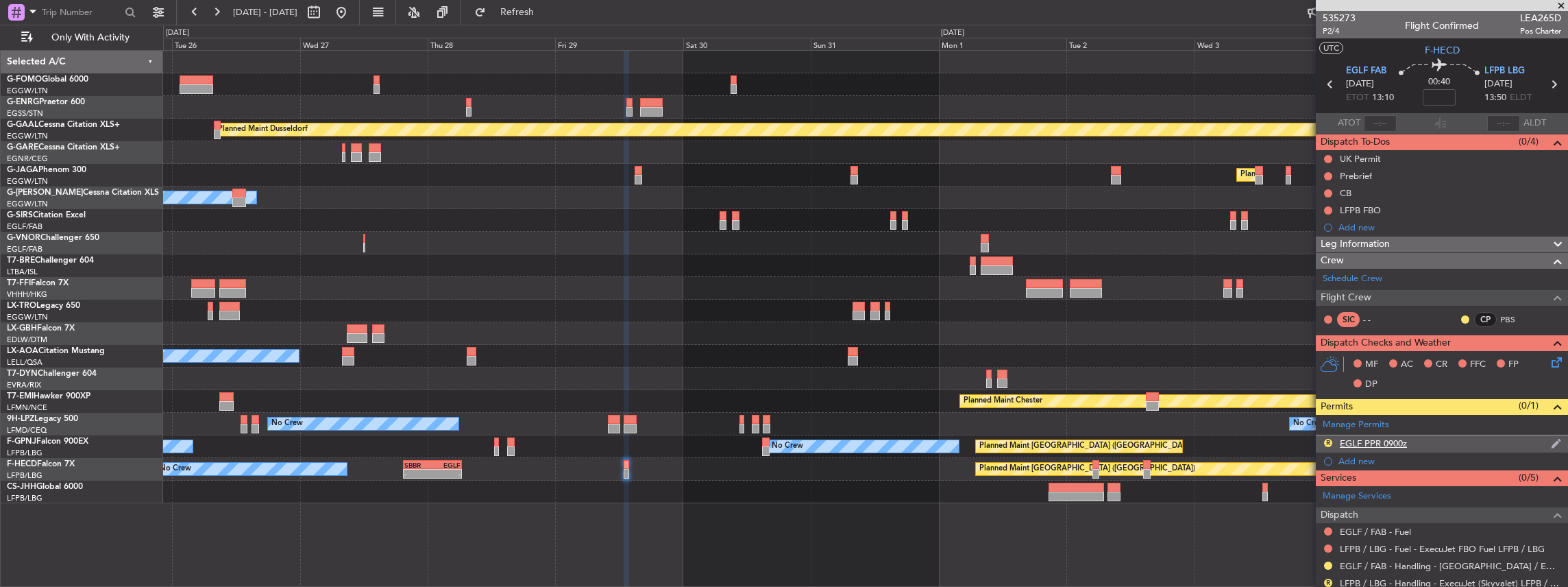
click at [1551, 439] on img at bounding box center [1556, 443] width 10 height 12
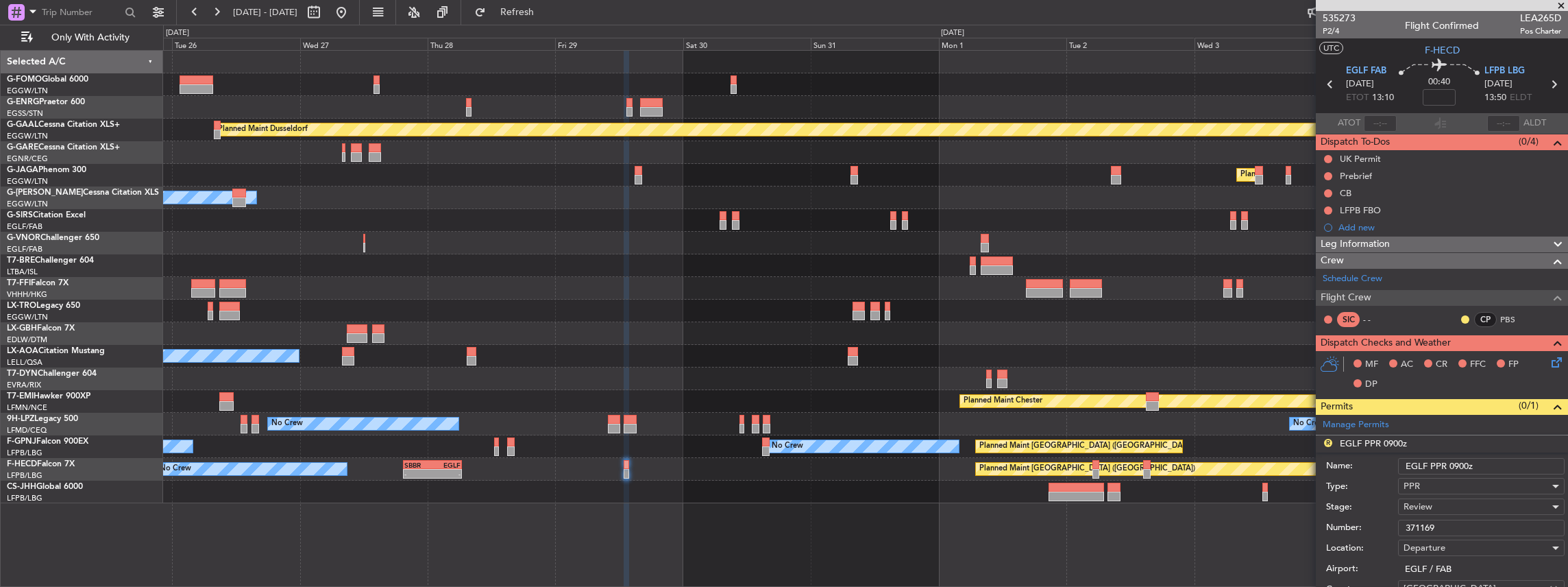
click at [1457, 460] on input "EGLF PPR 0900z" at bounding box center [1481, 466] width 166 height 16
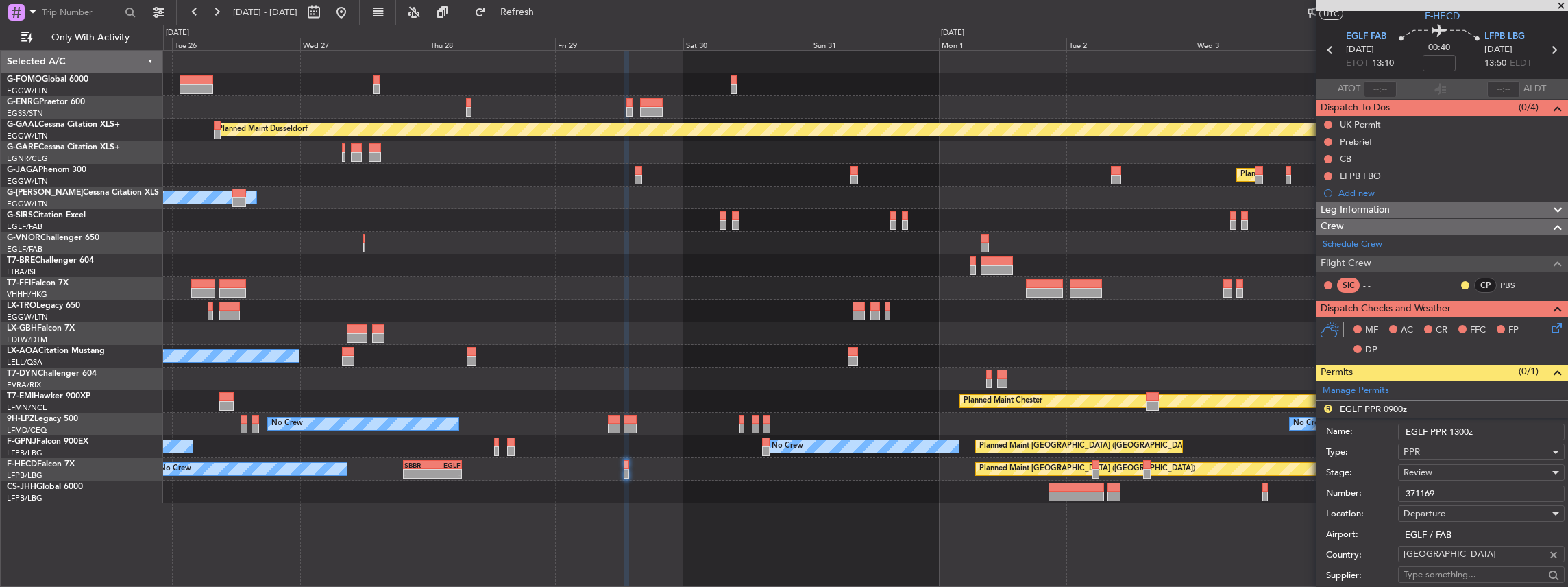
scroll to position [91, 0]
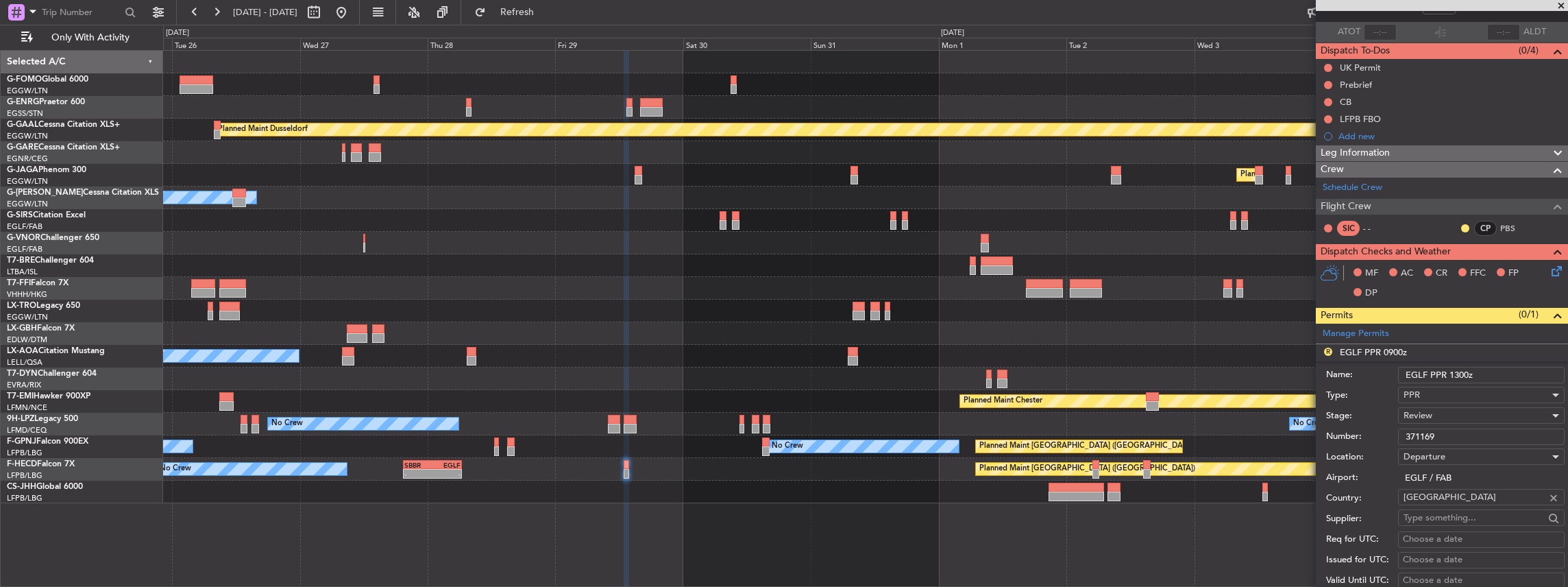
type input "EGLF PPR 1300z"
click at [1440, 414] on div "Review" at bounding box center [1477, 415] width 146 height 20
click at [1444, 504] on span "Requested" at bounding box center [1478, 502] width 148 height 20
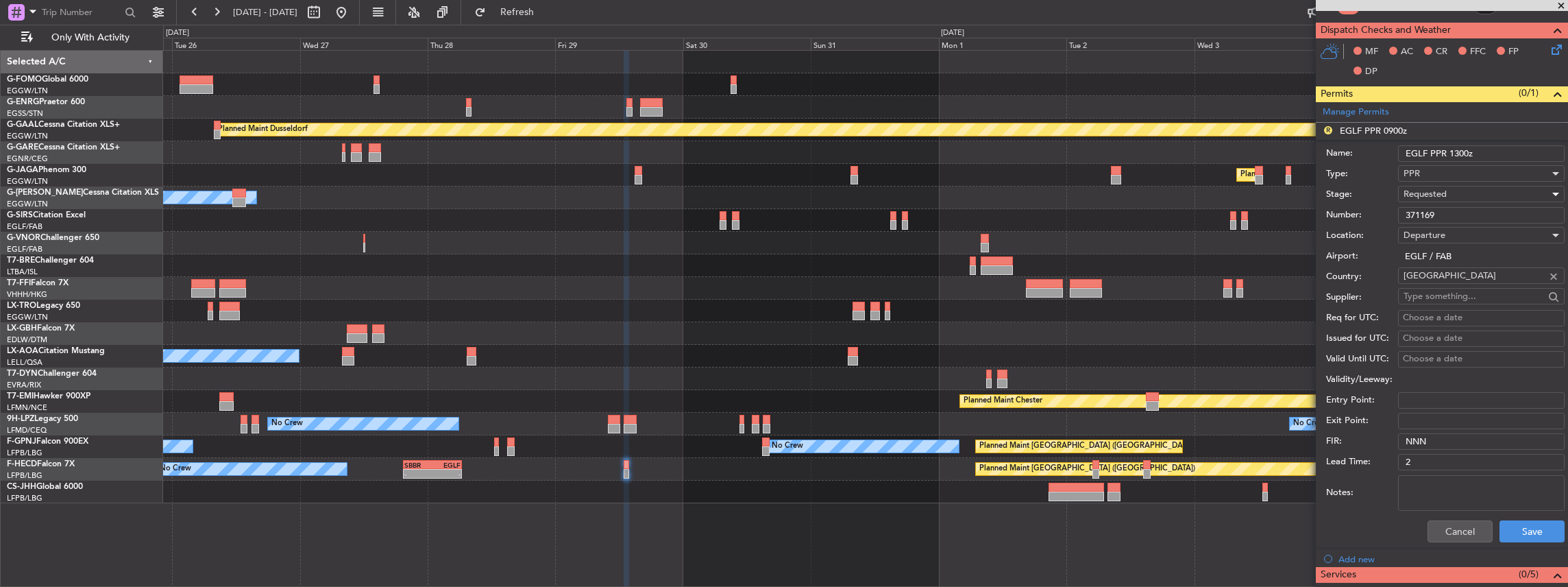
scroll to position [320, 0]
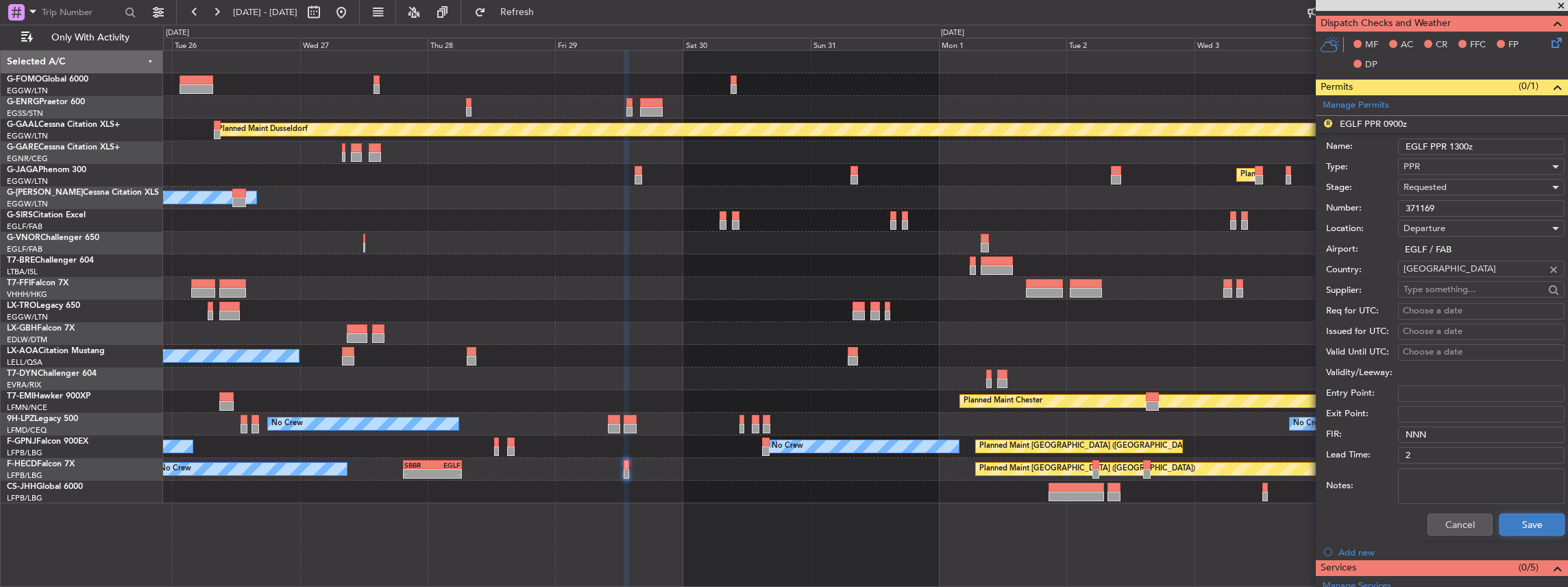
click at [1525, 522] on button "Save" at bounding box center [1532, 524] width 65 height 22
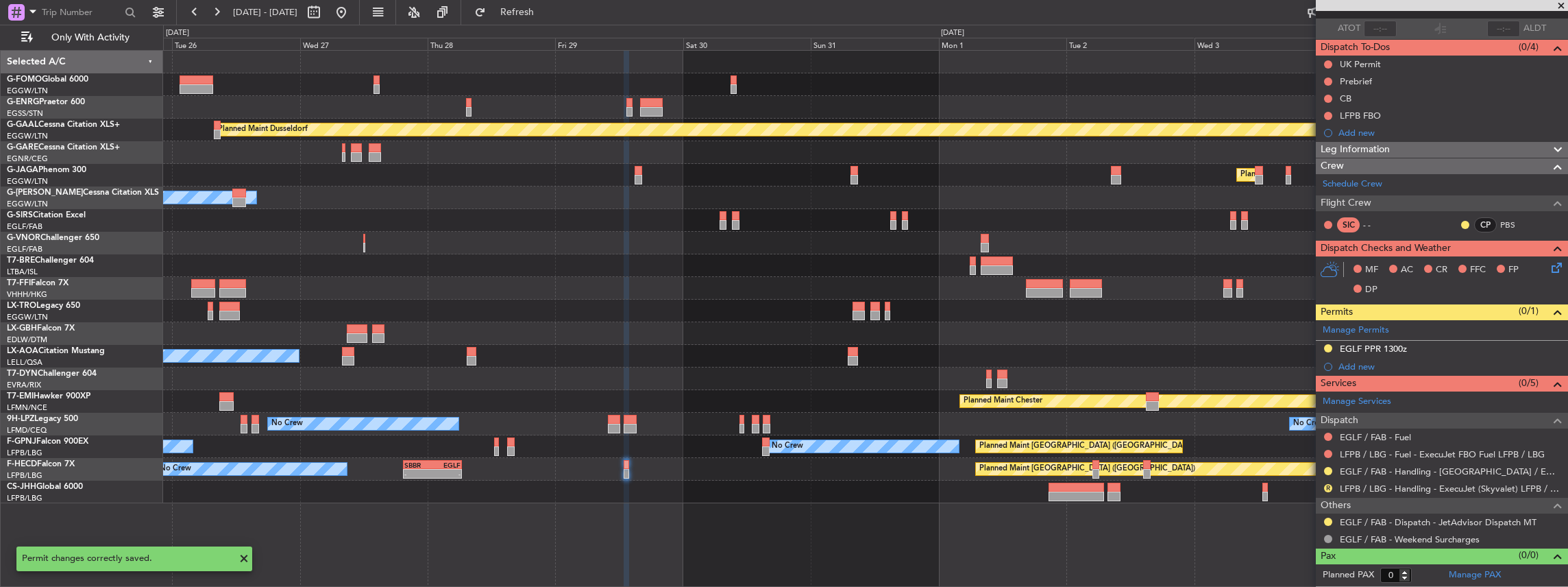
scroll to position [91, 0]
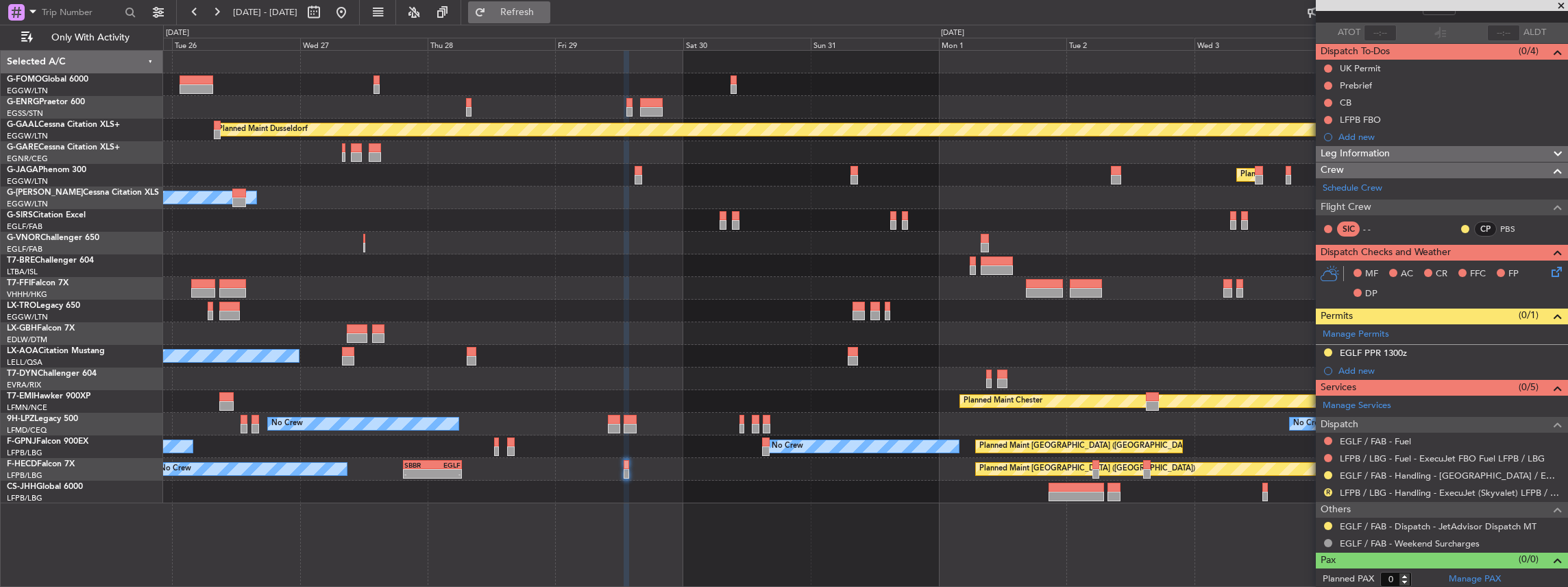
click at [526, 18] on button "Refresh" at bounding box center [509, 12] width 82 height 22
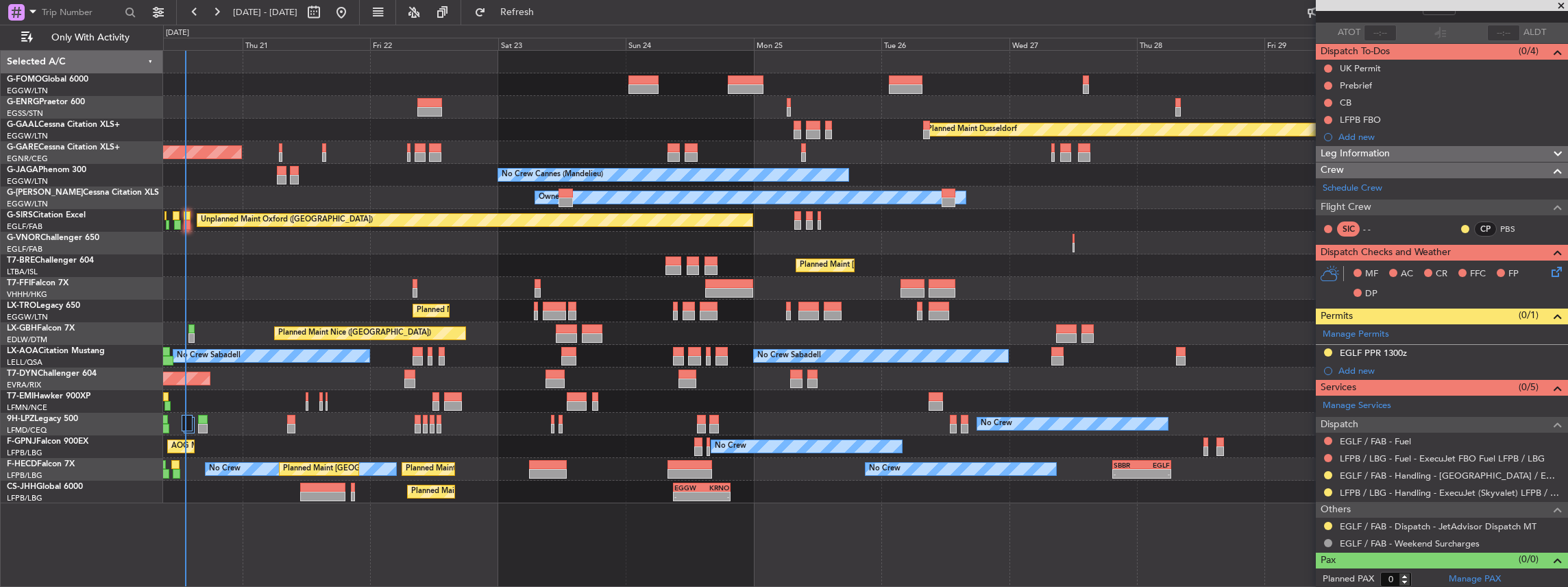
click at [1245, 438] on div "Owner Planned Maint Dusseldorf Unplanned Maint Chester No Crew Cannes (Mandelie…" at bounding box center [866, 277] width 1405 height 452
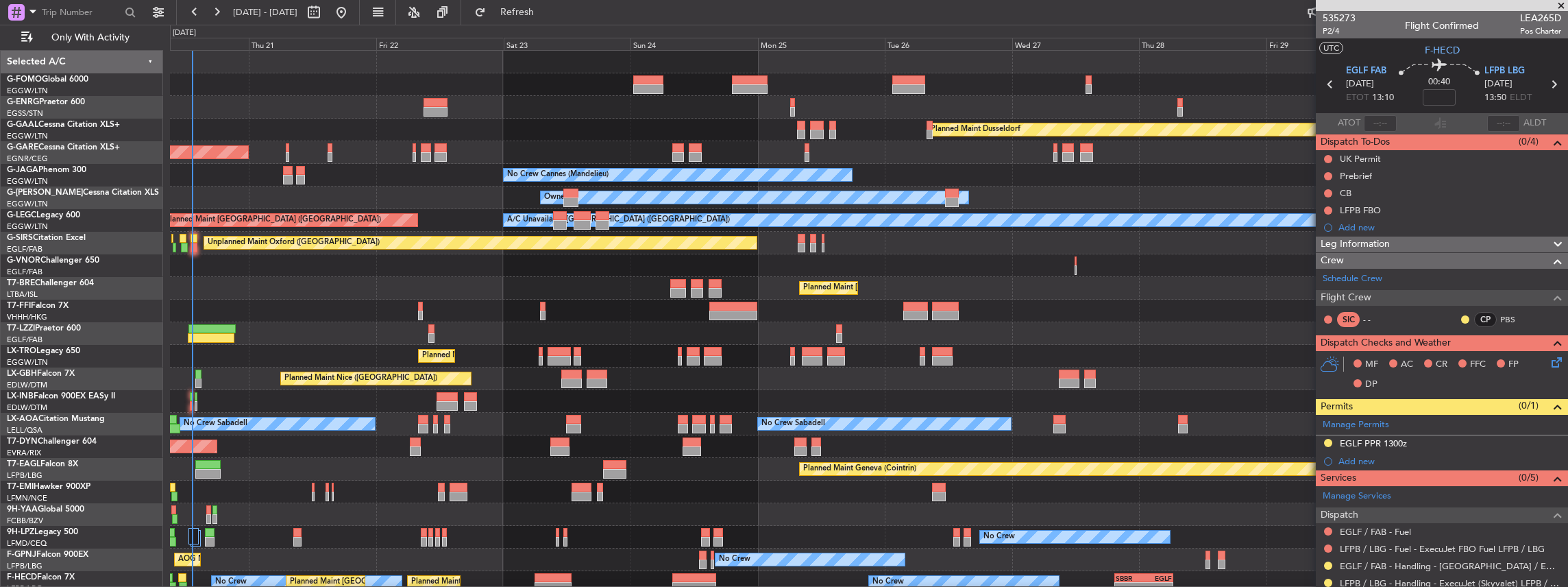
scroll to position [91, 0]
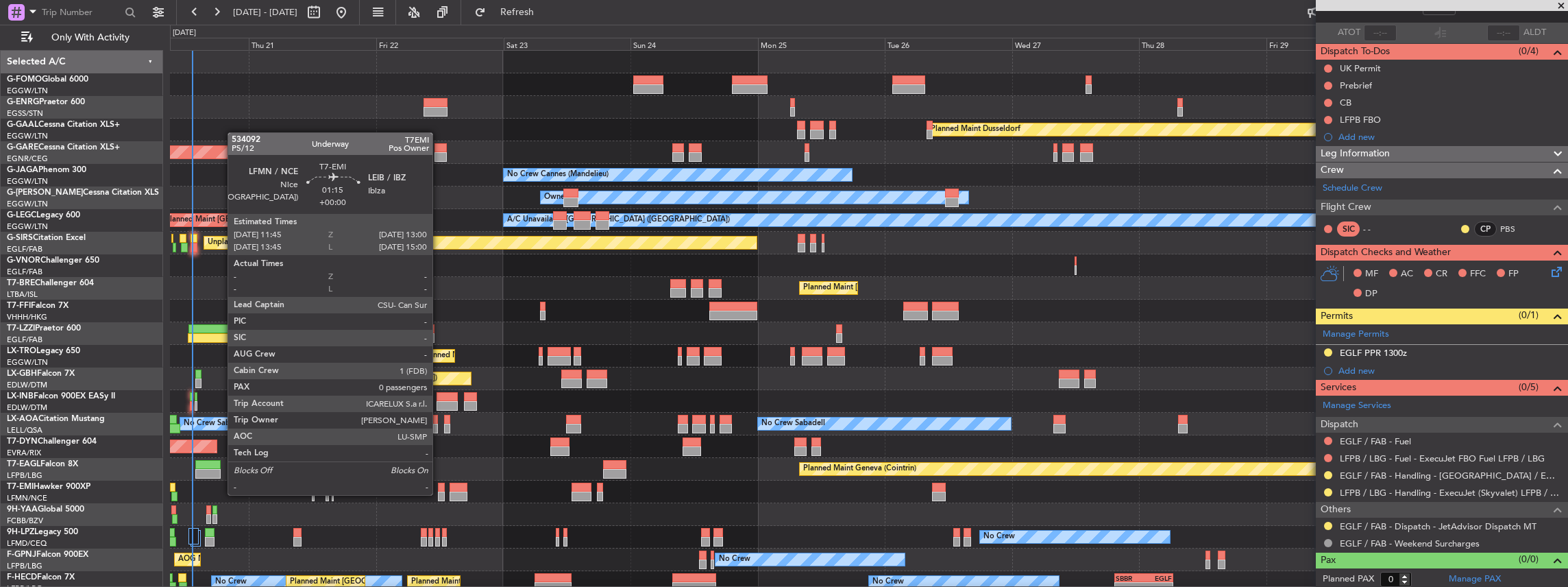
click at [440, 493] on div at bounding box center [441, 496] width 7 height 10
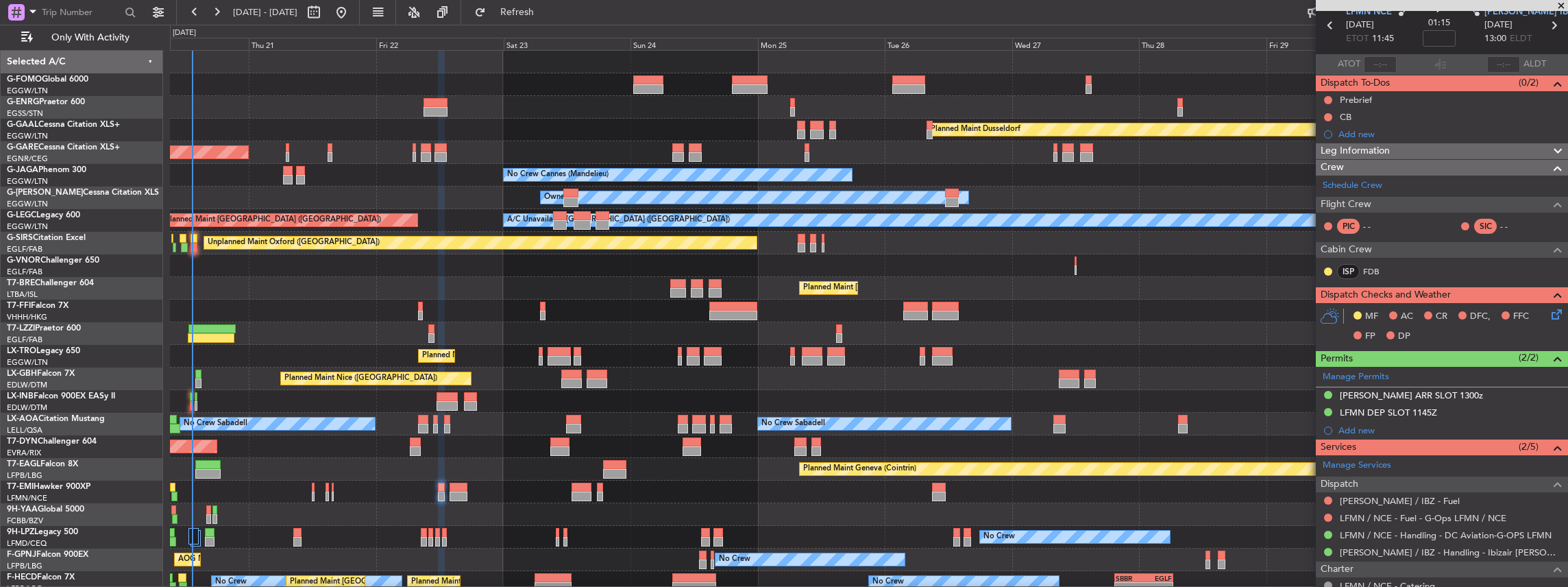
scroll to position [134, 0]
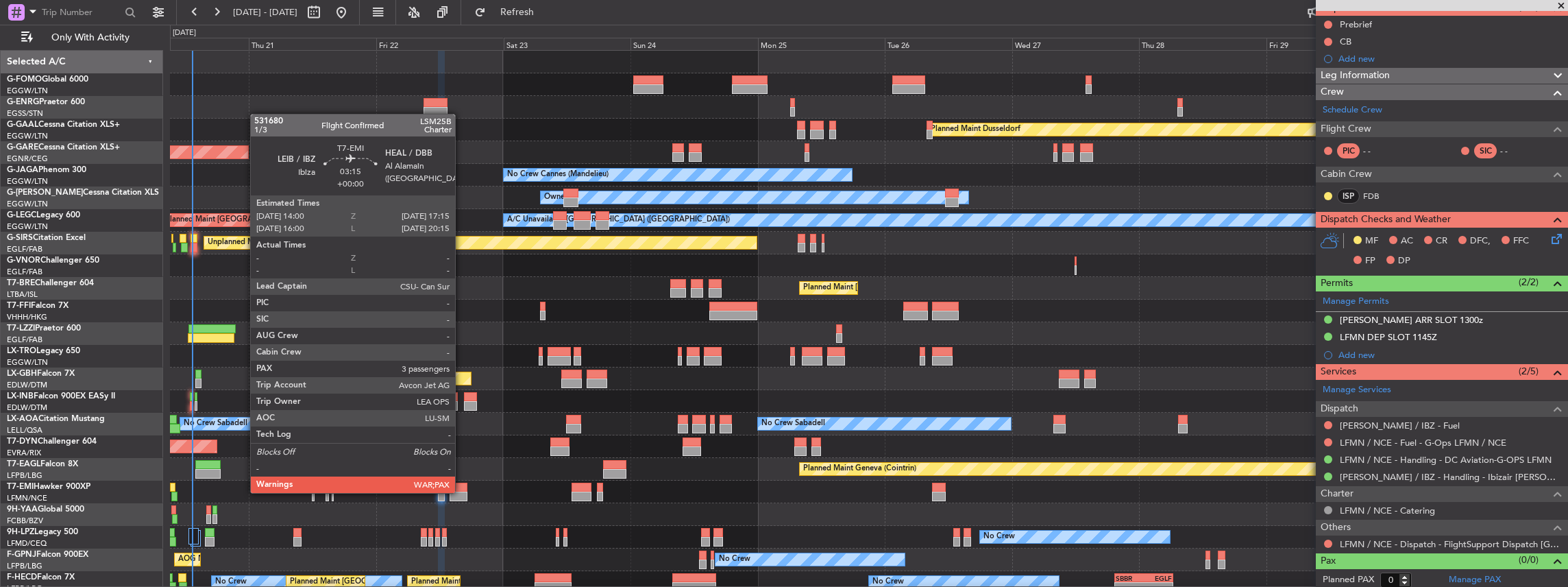
click at [462, 491] on div at bounding box center [458, 496] width 18 height 10
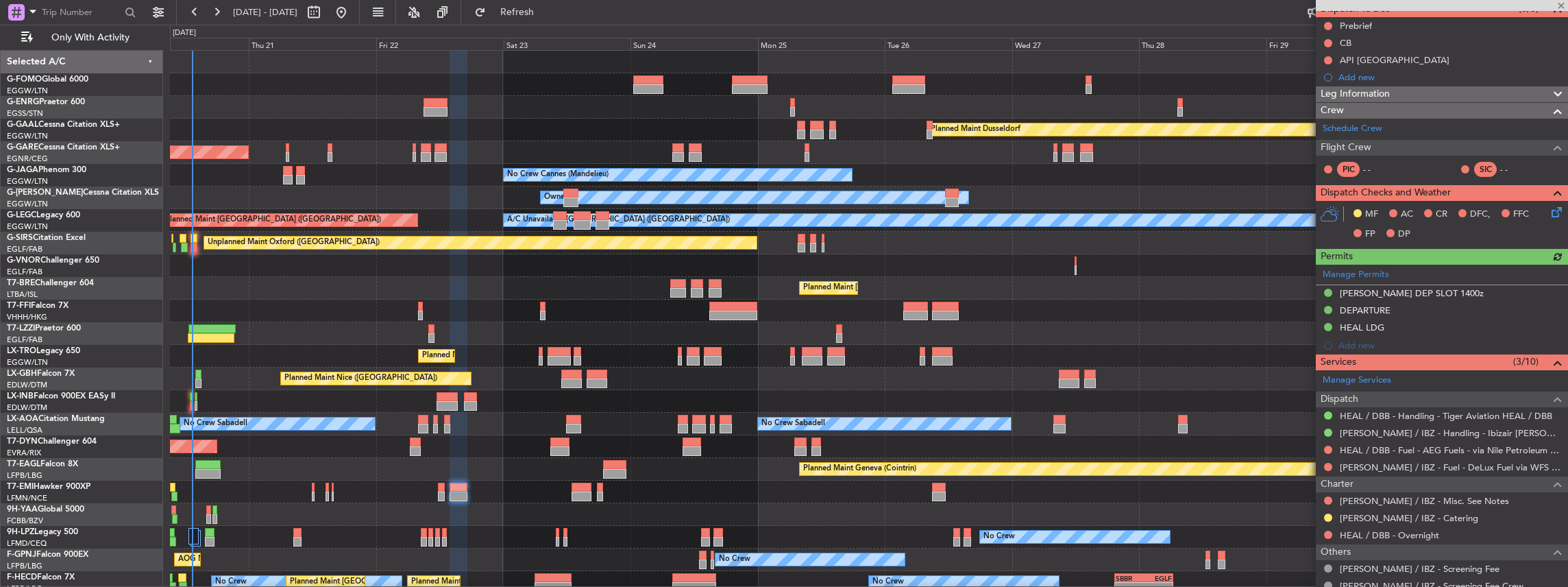
scroll to position [137, 0]
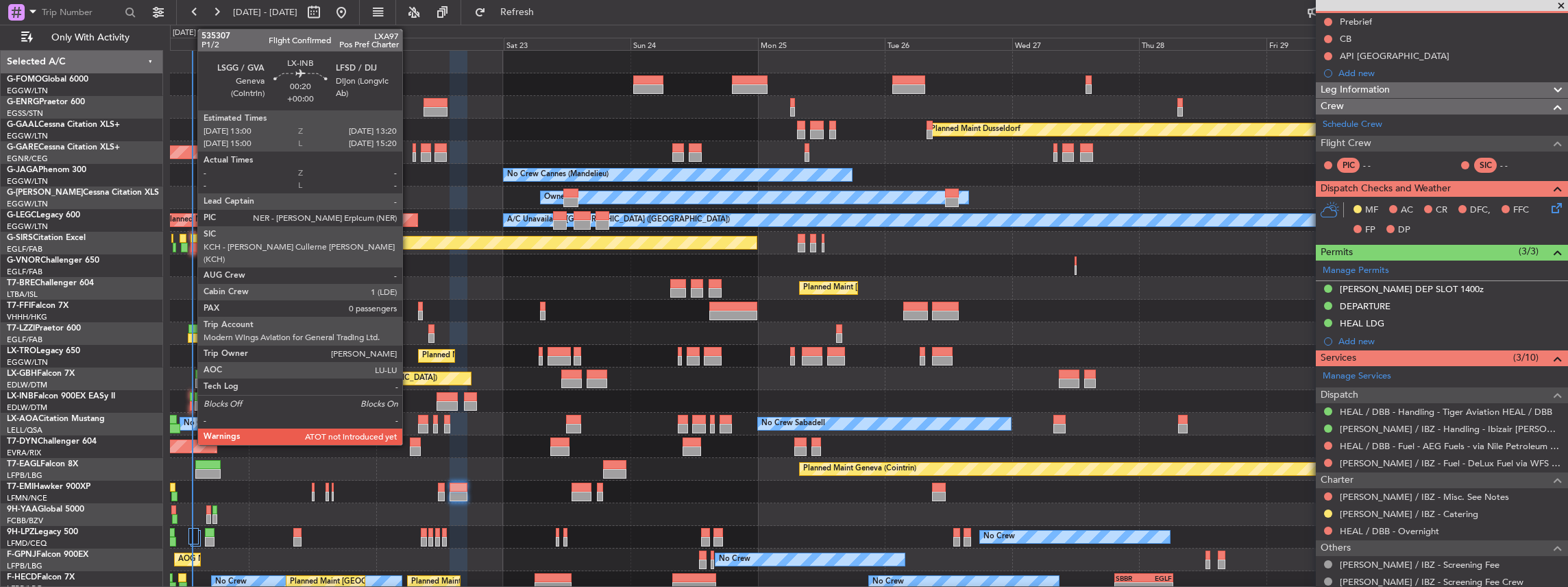
click at [190, 408] on div at bounding box center [191, 405] width 2 height 10
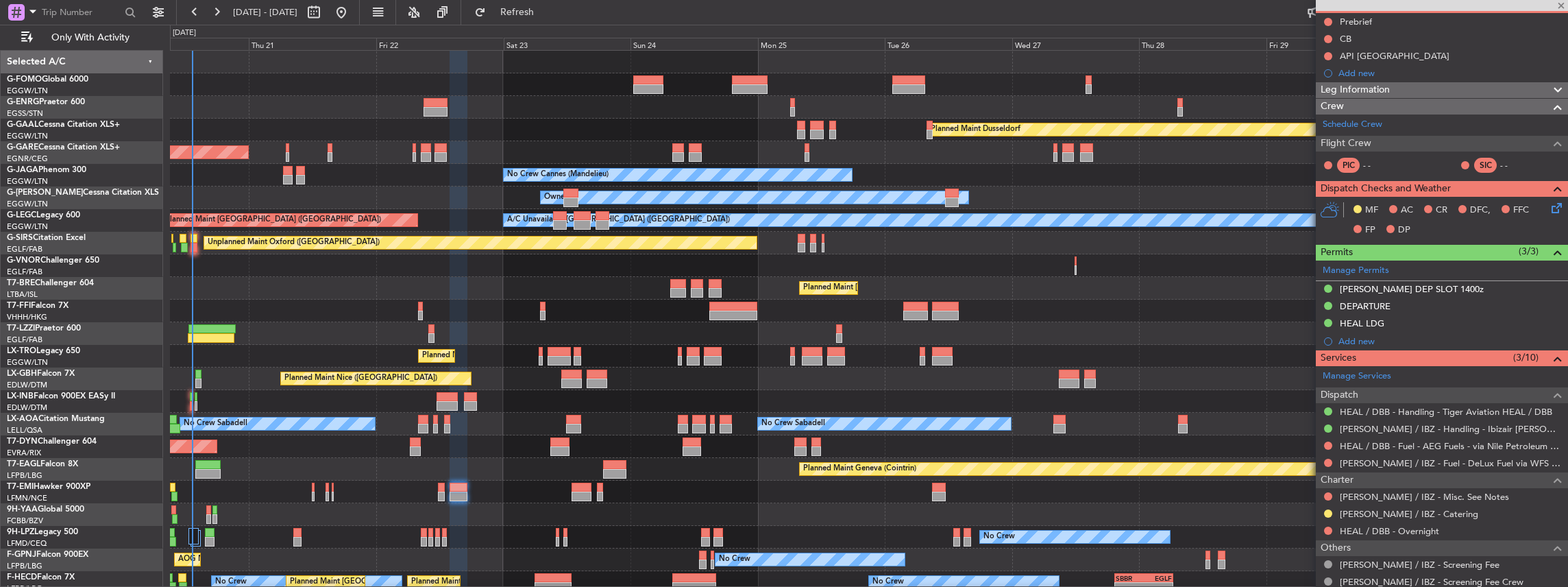
type input "0"
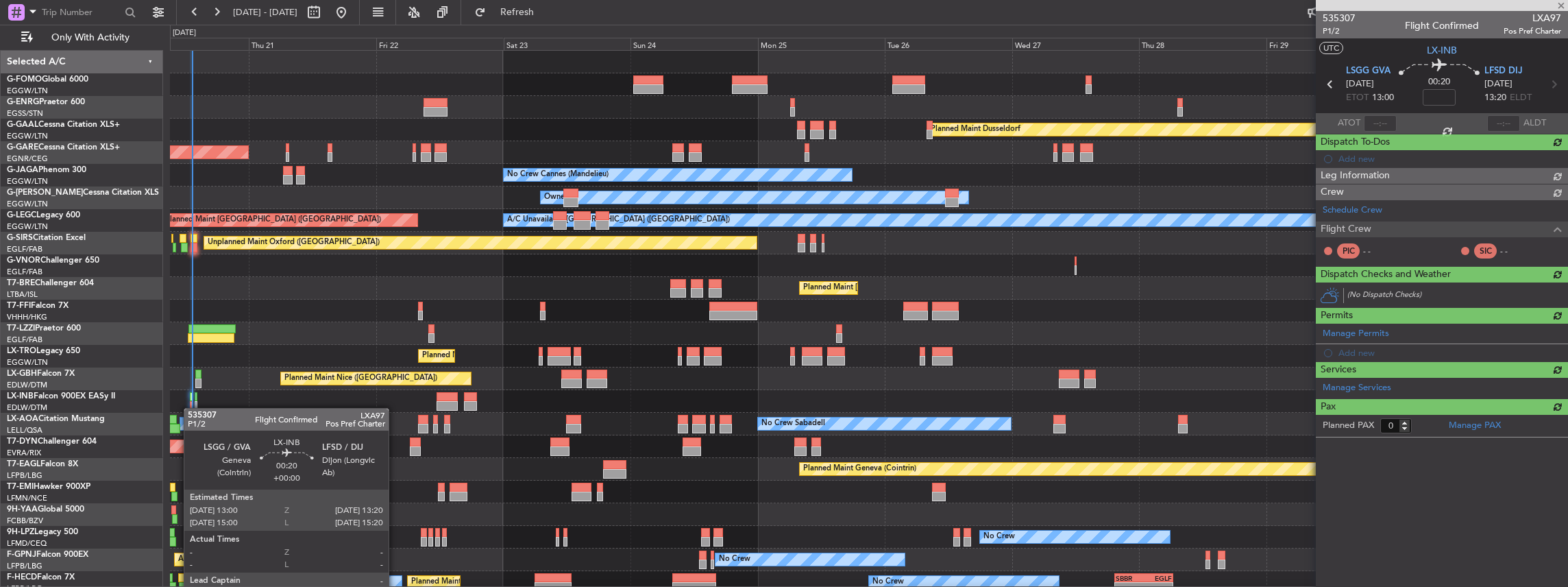
scroll to position [0, 0]
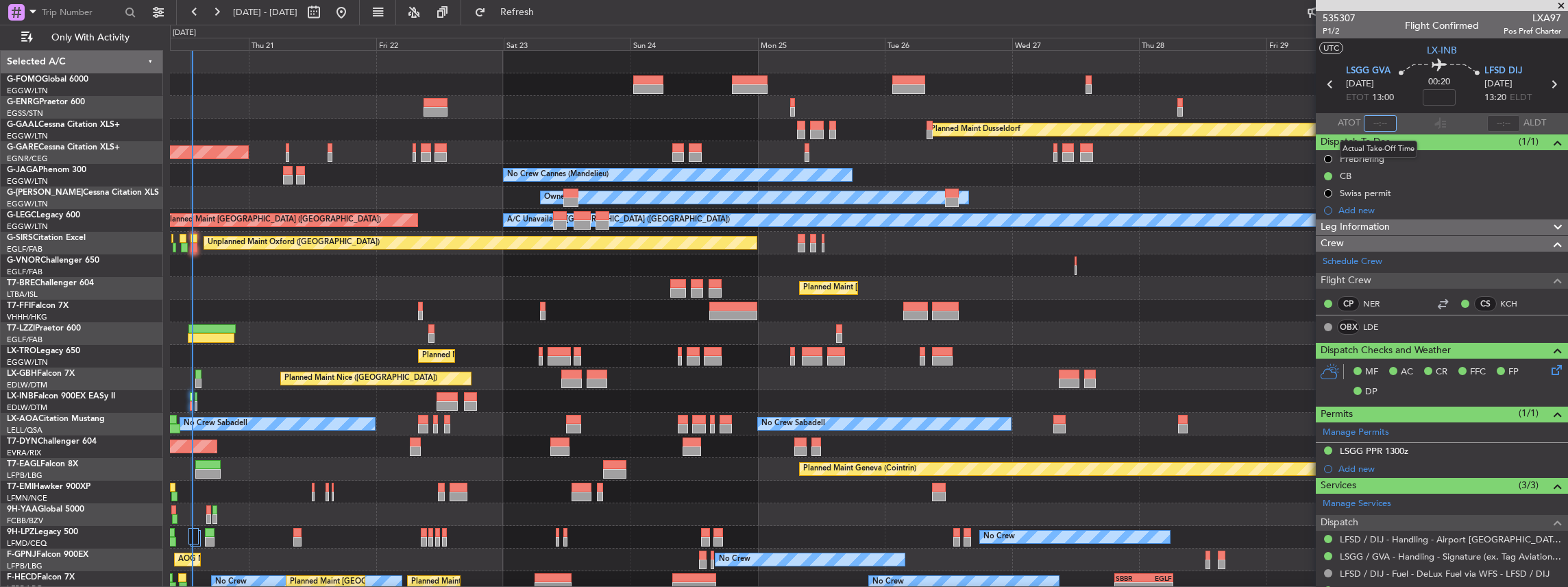
click at [1383, 126] on input "text" at bounding box center [1380, 124] width 33 height 16
click at [1432, 126] on div at bounding box center [1441, 124] width 16 height 16
type input "13:14"
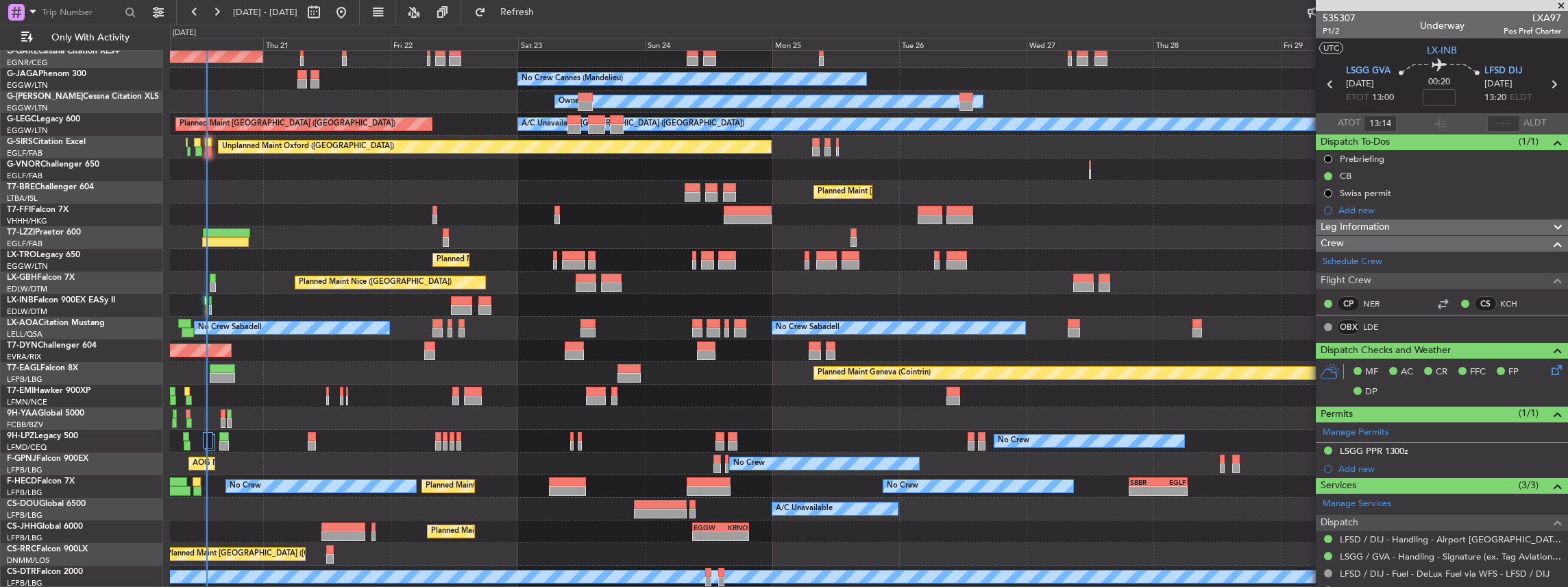
scroll to position [96, 0]
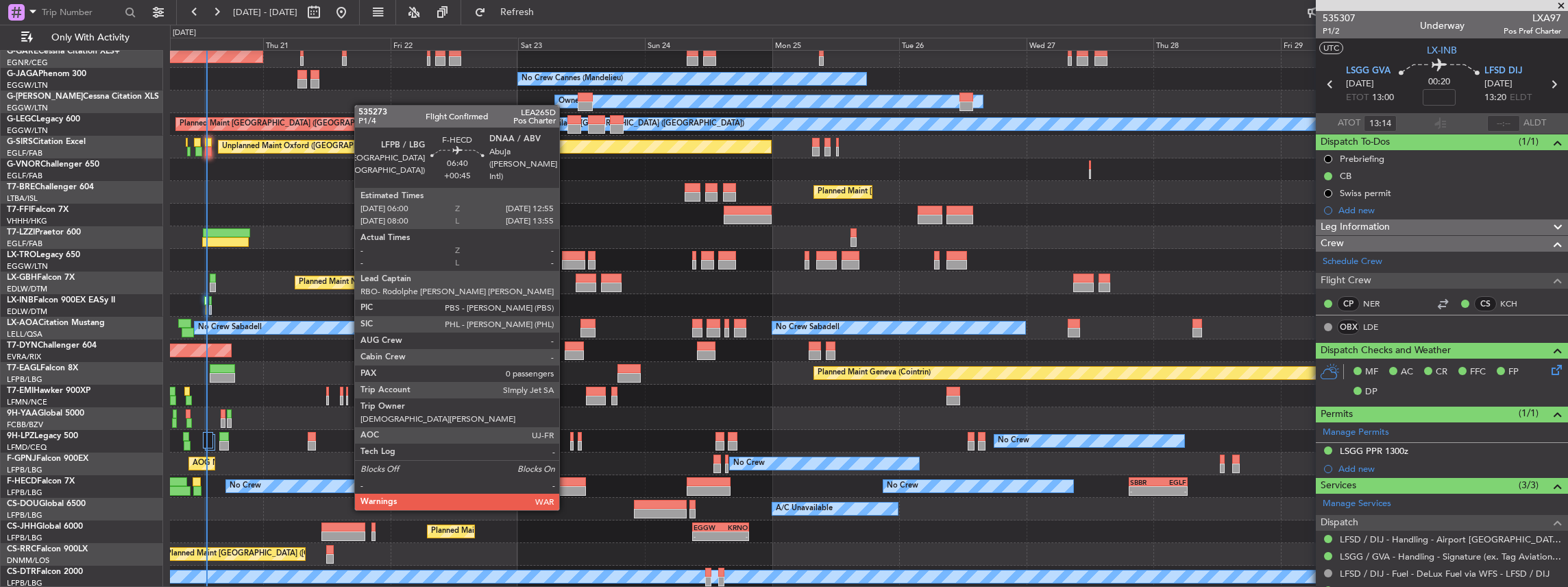
click at [566, 482] on div at bounding box center [567, 481] width 37 height 10
type input "+00:45"
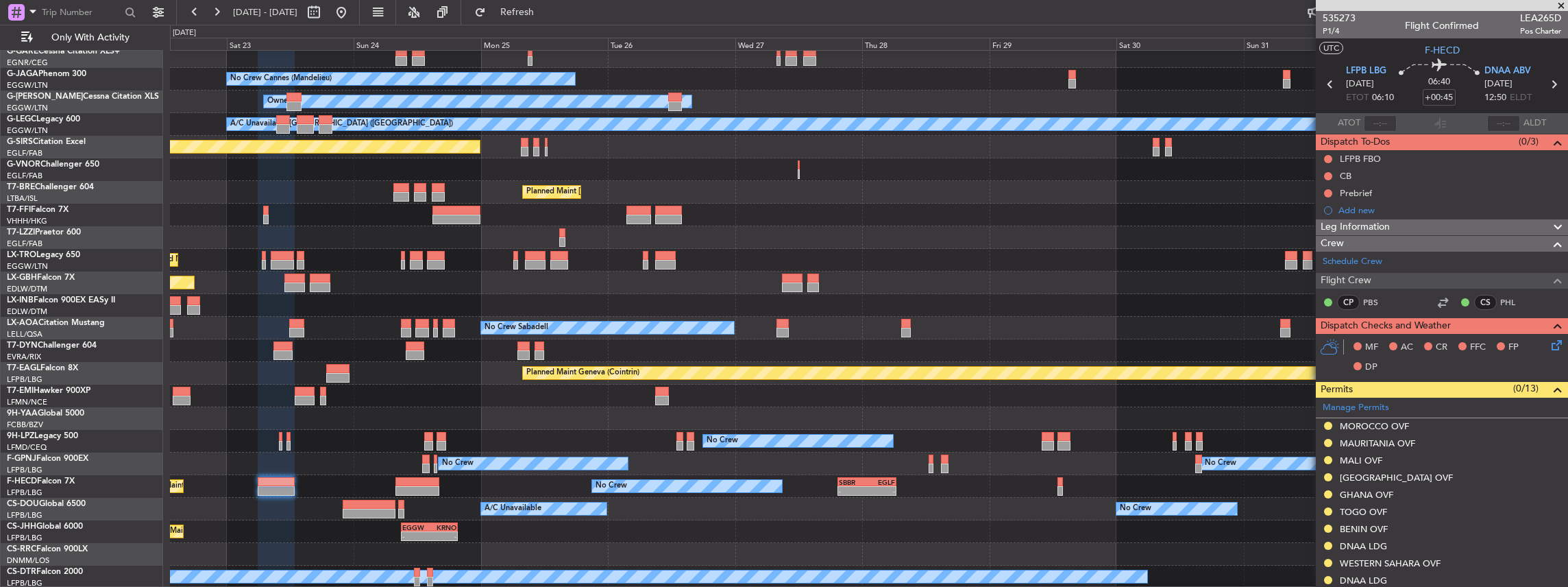
scroll to position [51, 0]
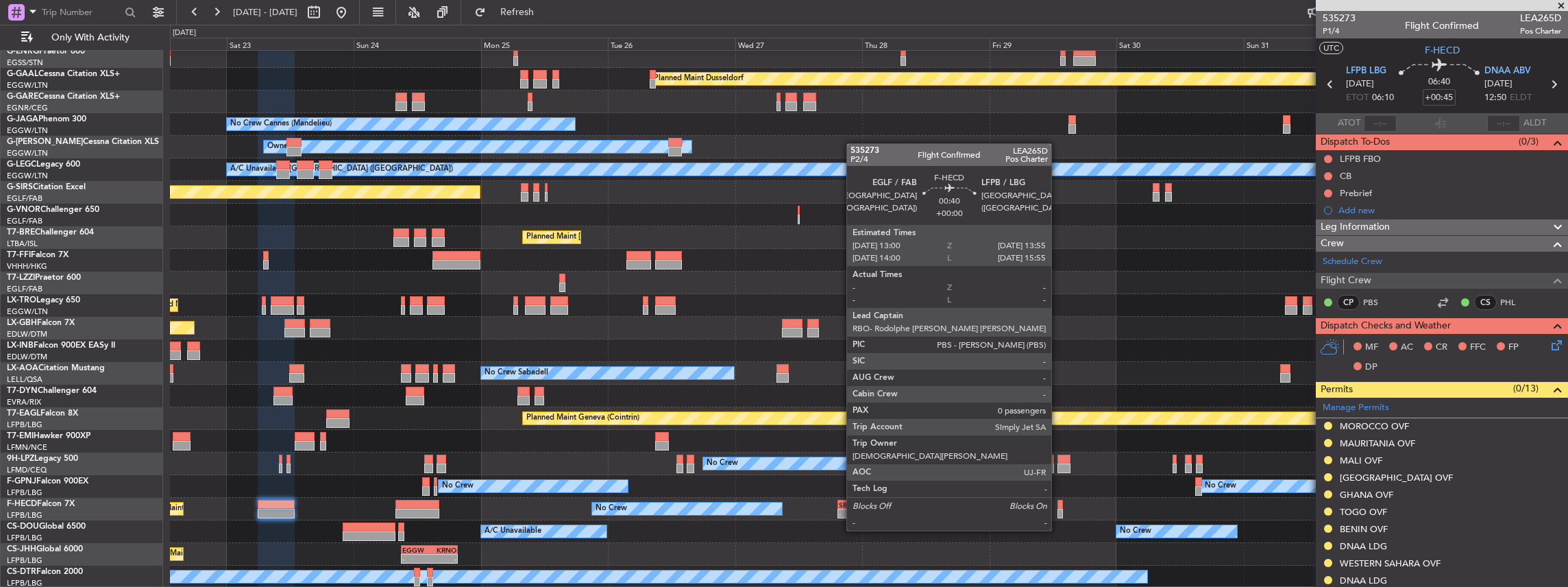
click at [1058, 505] on div at bounding box center [1060, 504] width 5 height 10
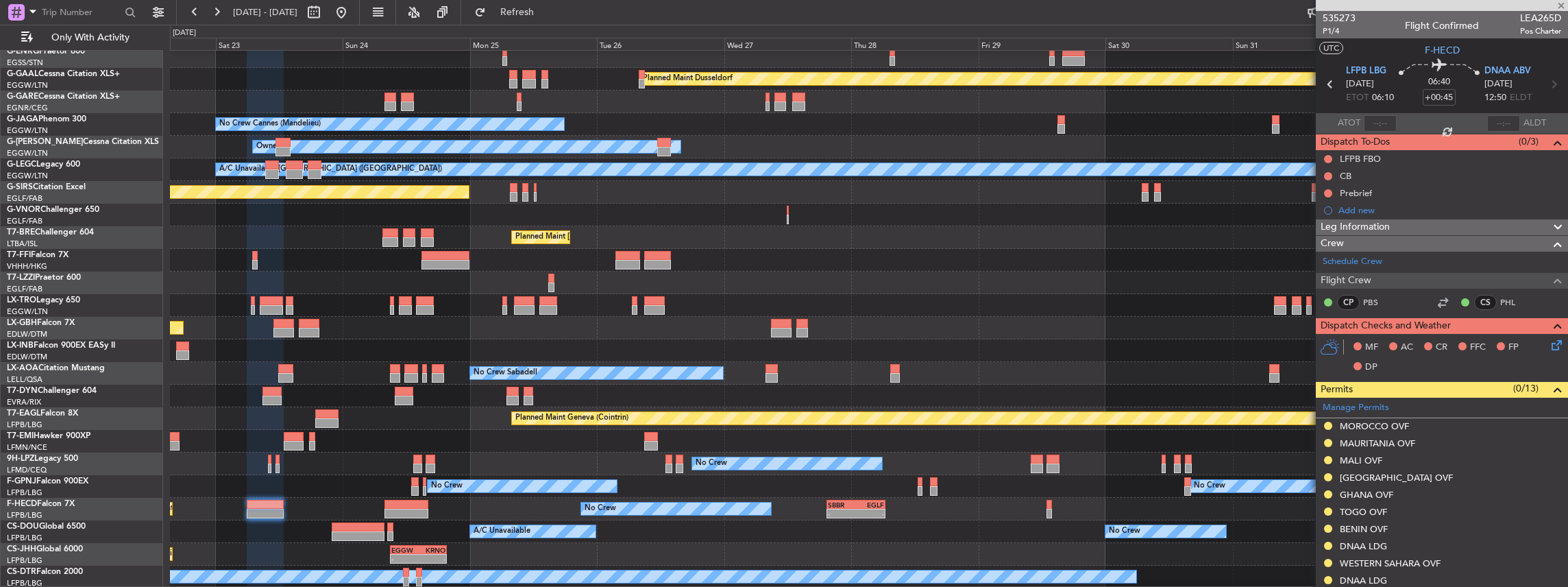
click at [1033, 378] on div "Planned Maint Dusseldorf Unplanned Maint [PERSON_NAME] No Crew Cannes ([GEOGRAP…" at bounding box center [869, 294] width 1398 height 588
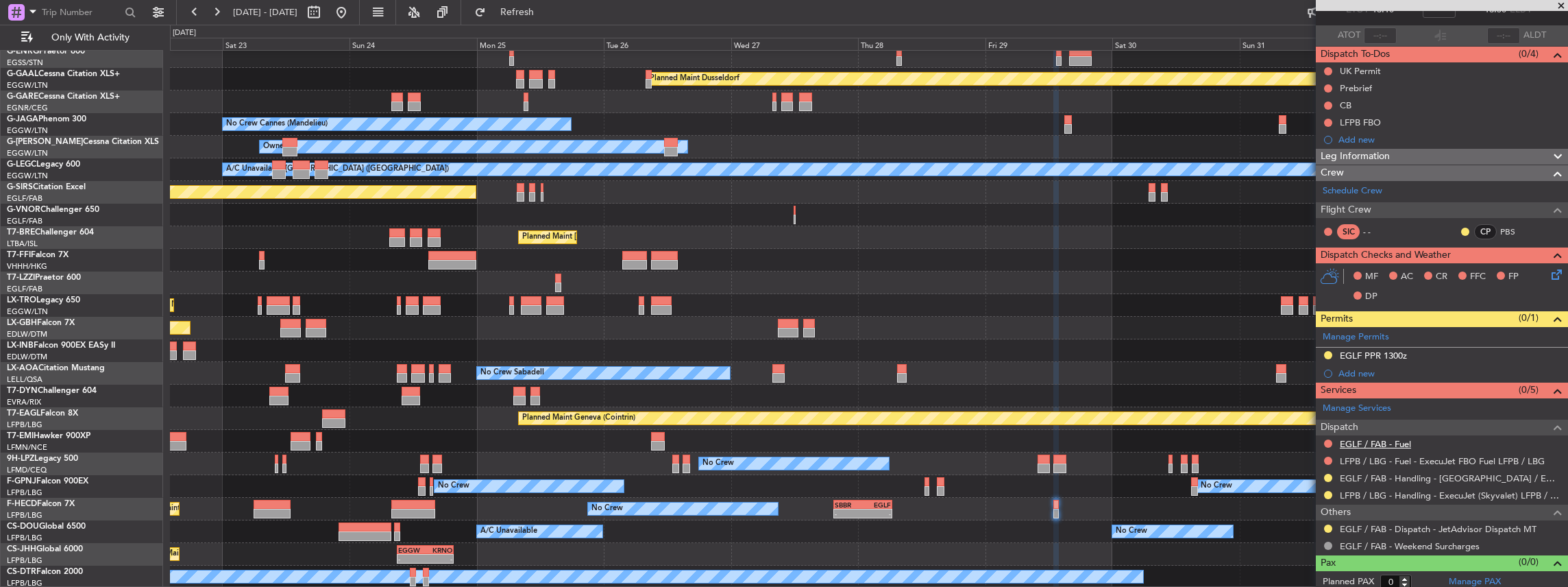
scroll to position [91, 0]
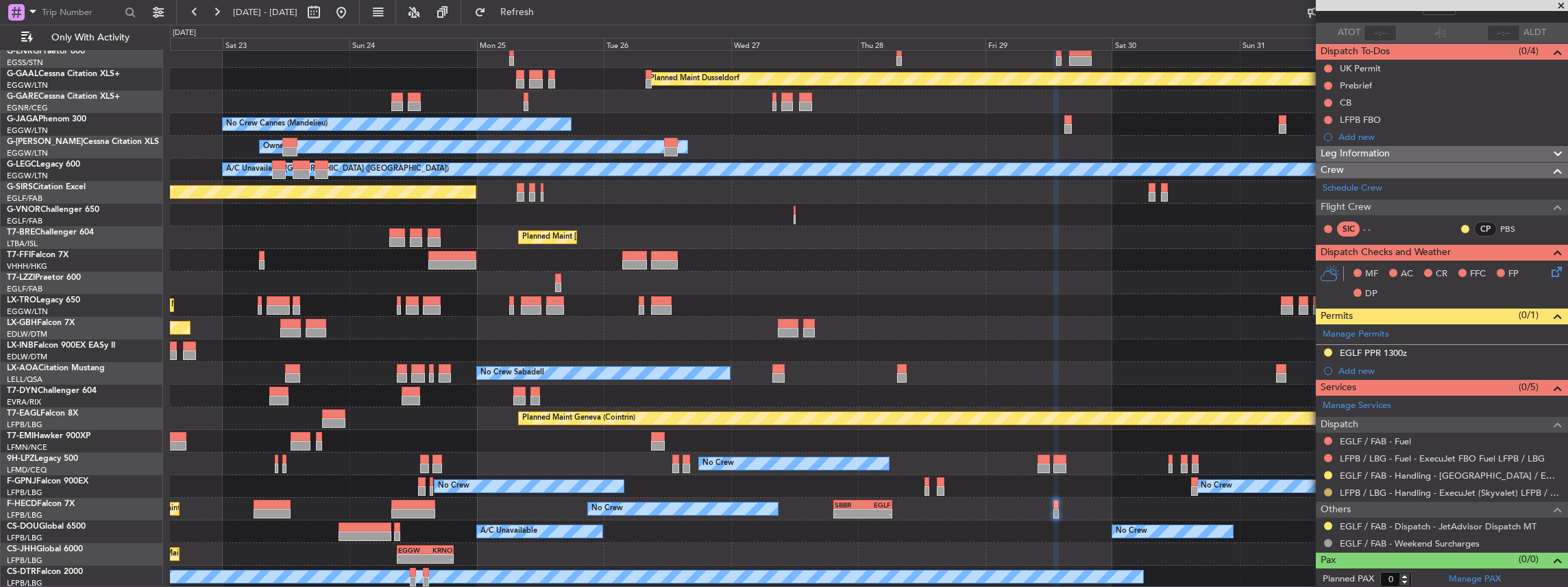
click at [1328, 488] on button at bounding box center [1328, 492] width 8 height 8
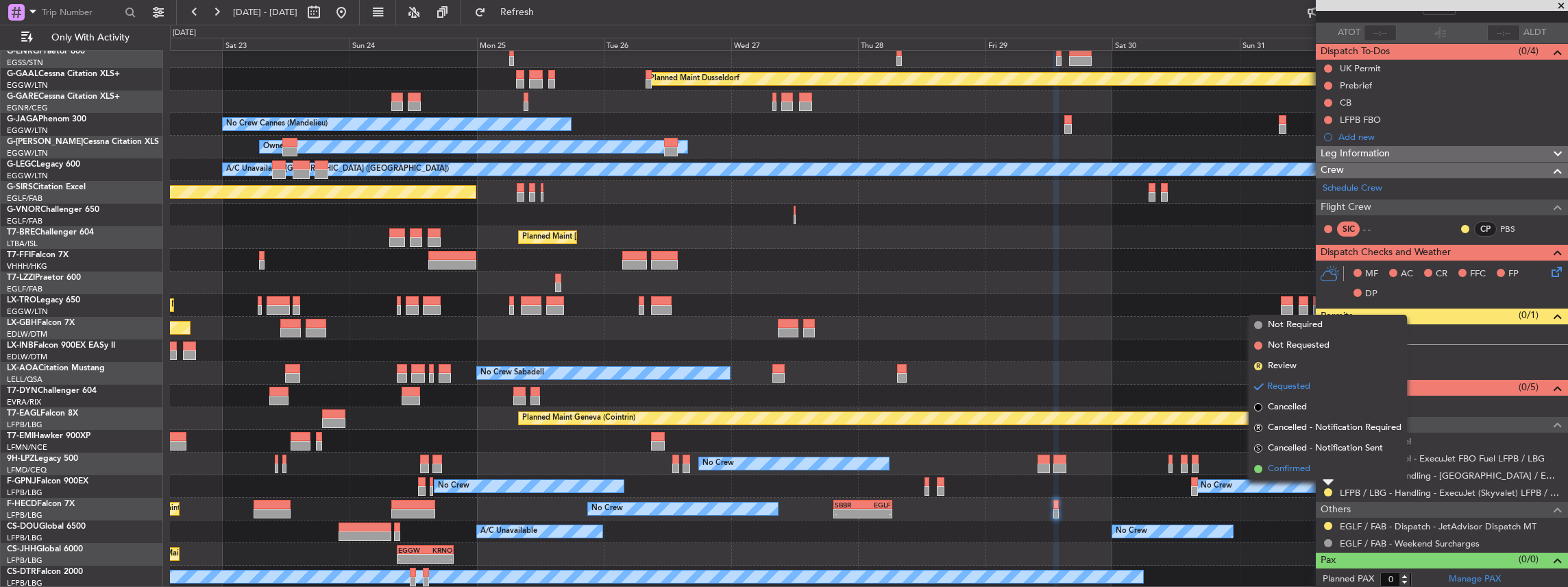
click at [1312, 466] on li "Confirmed" at bounding box center [1328, 468] width 158 height 20
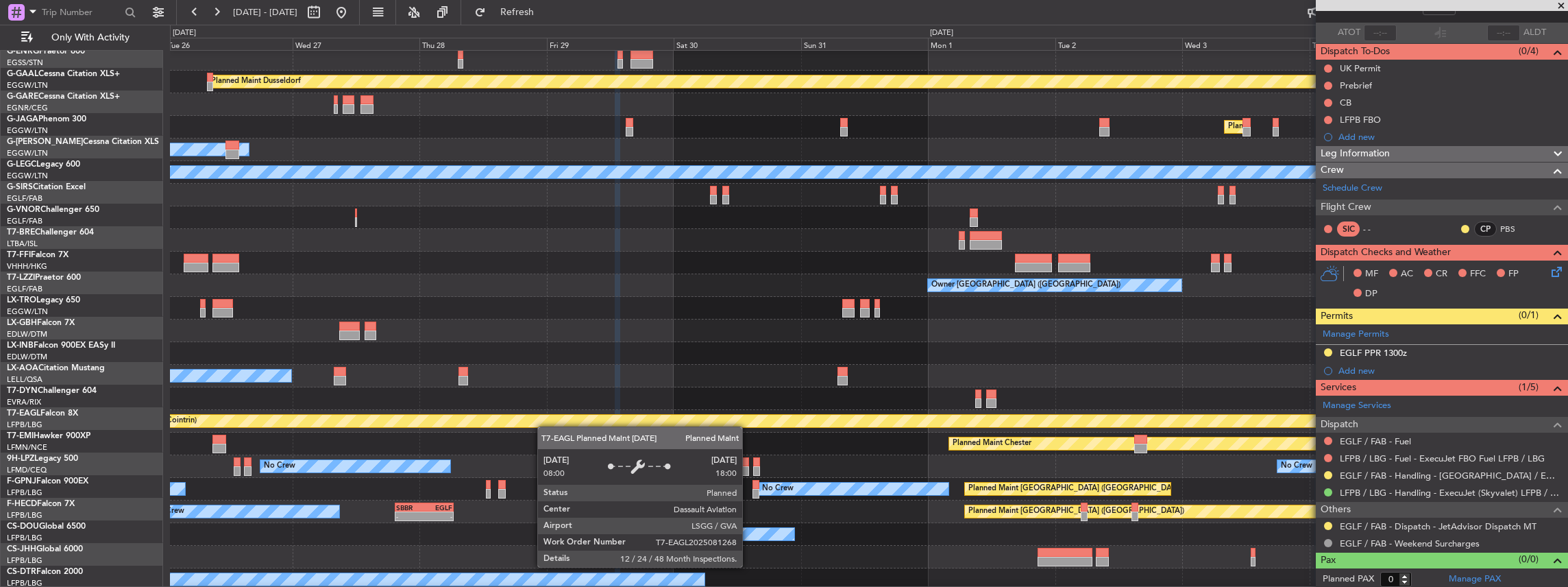
click at [547, 426] on div "Planned Maint Geneva (Cointrin)" at bounding box center [1377, 421] width 2595 height 12
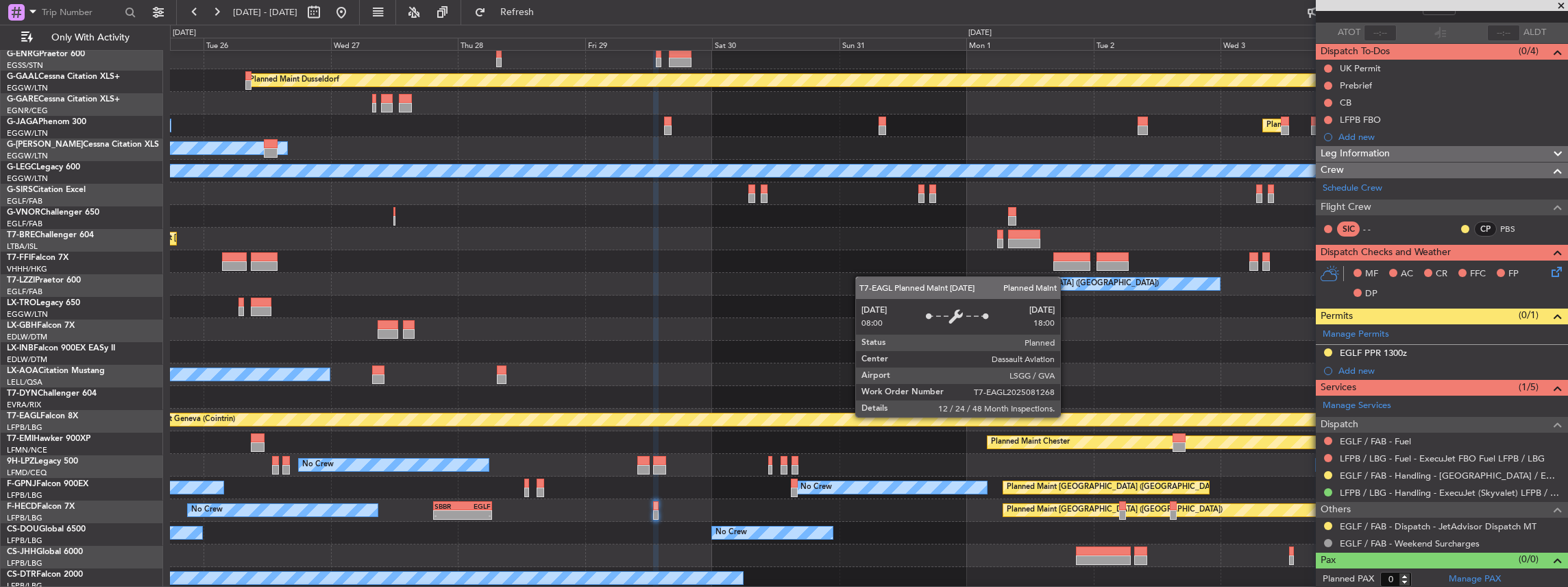
scroll to position [50, 0]
click at [1110, 414] on div "Planned Maint Geneva (Cointrin)" at bounding box center [1415, 419] width 2595 height 12
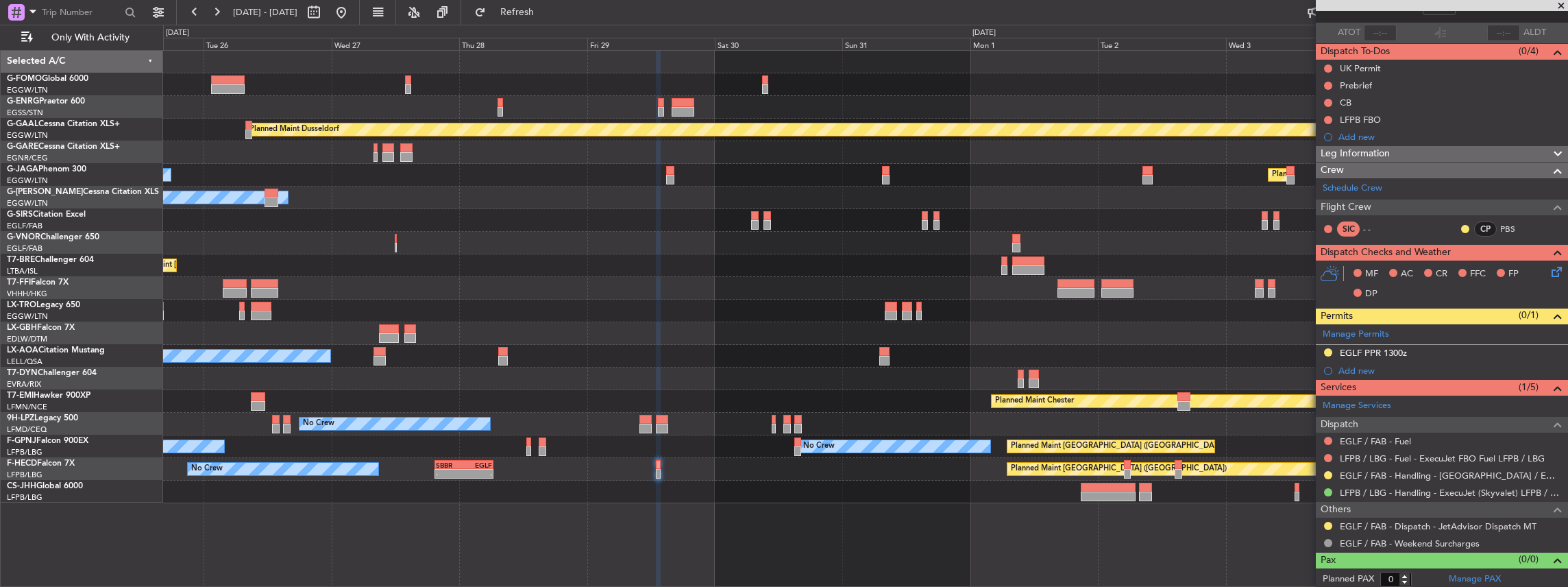
scroll to position [0, 0]
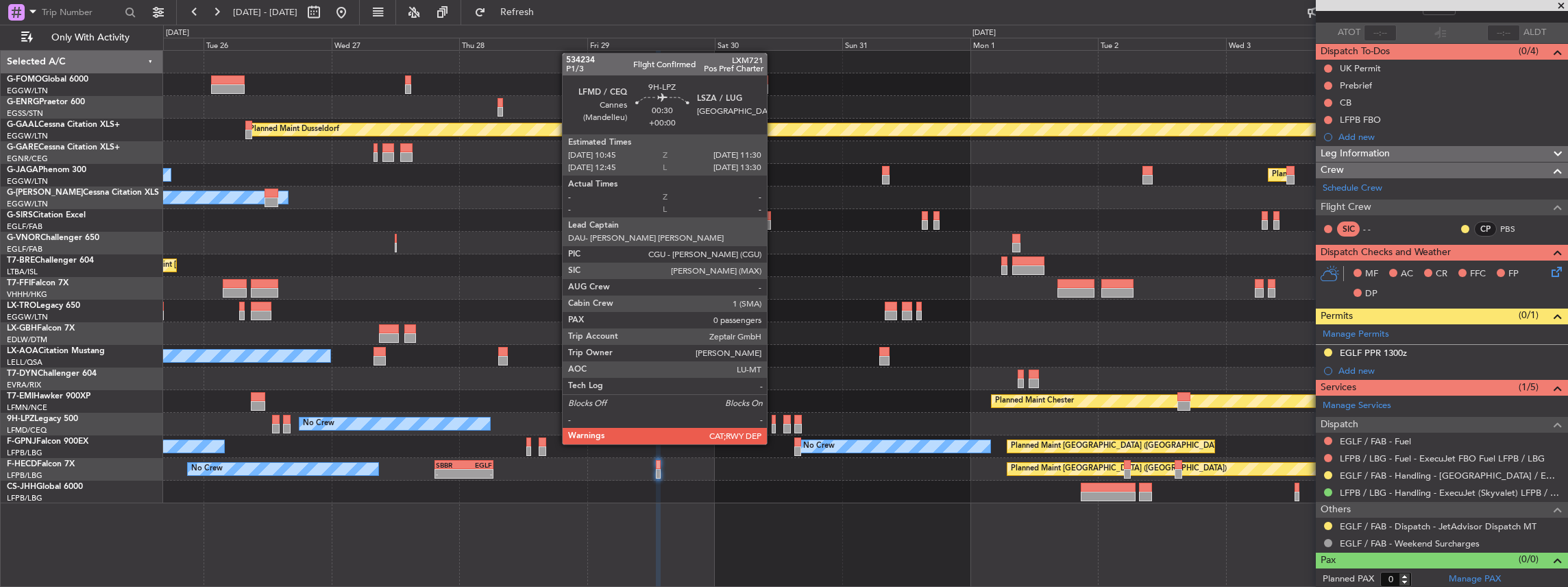
click at [774, 431] on div at bounding box center [774, 428] width 4 height 10
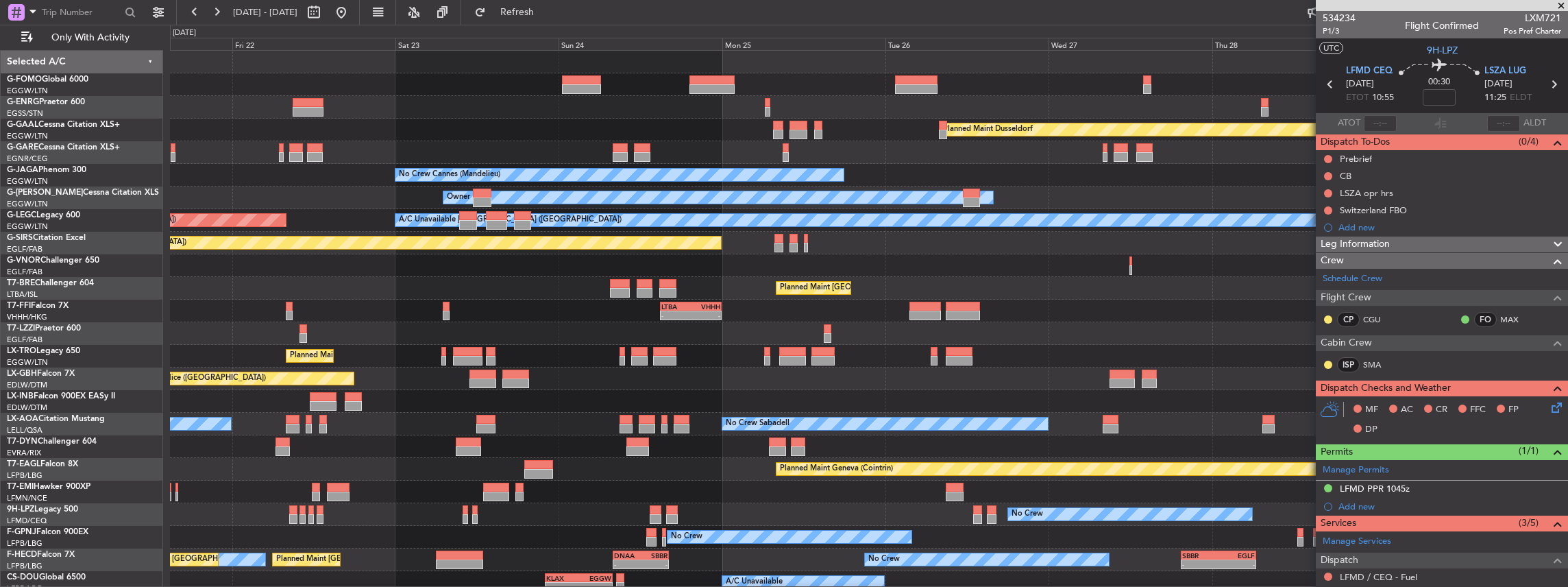
scroll to position [1, 0]
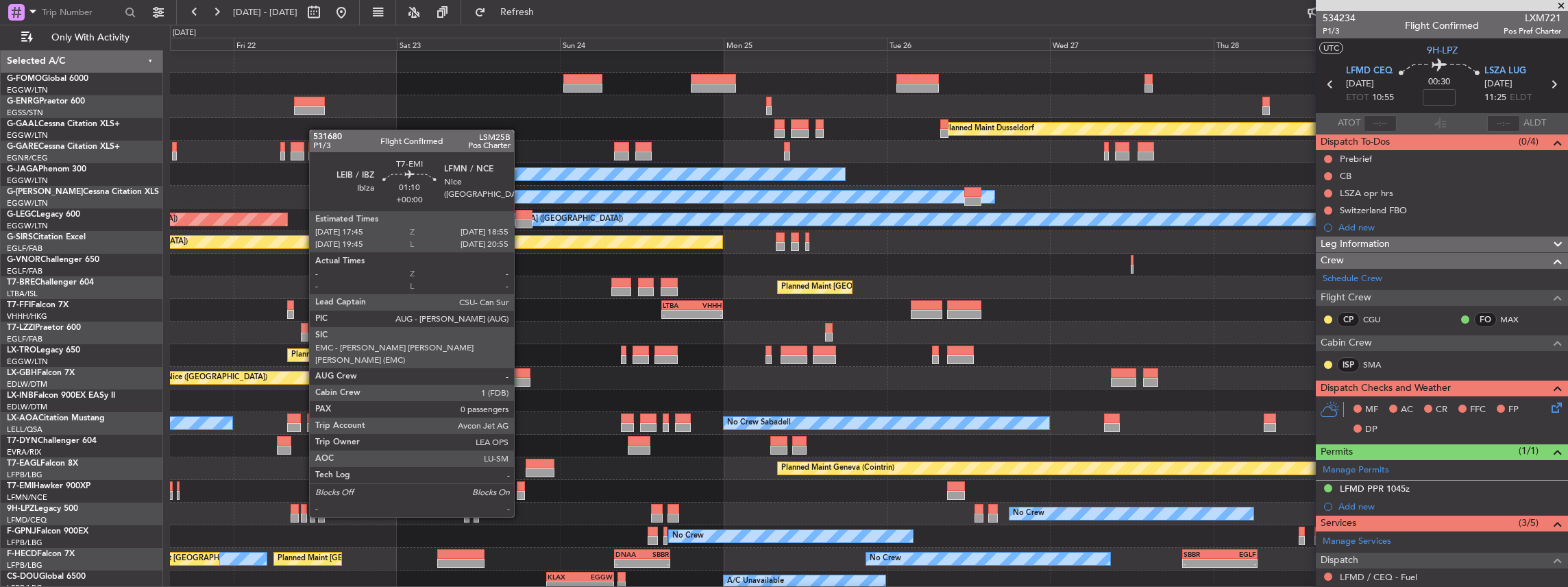
click at [521, 490] on div at bounding box center [520, 495] width 8 height 10
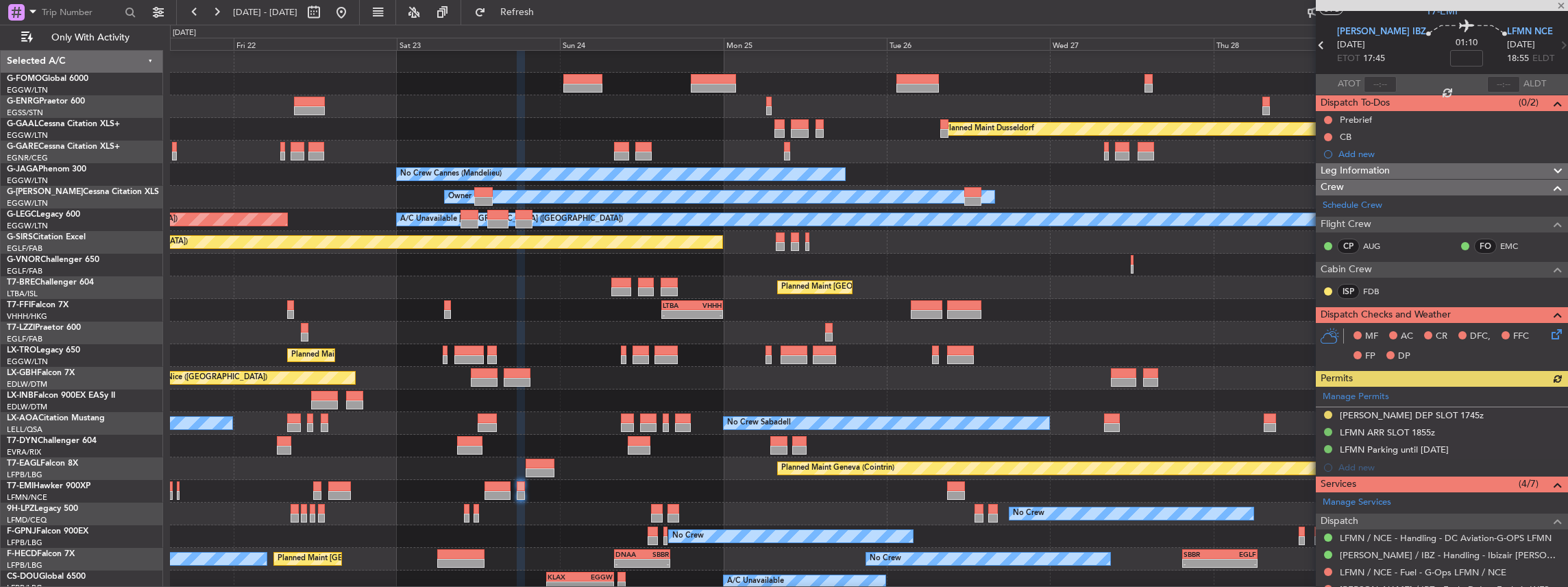
scroll to position [137, 0]
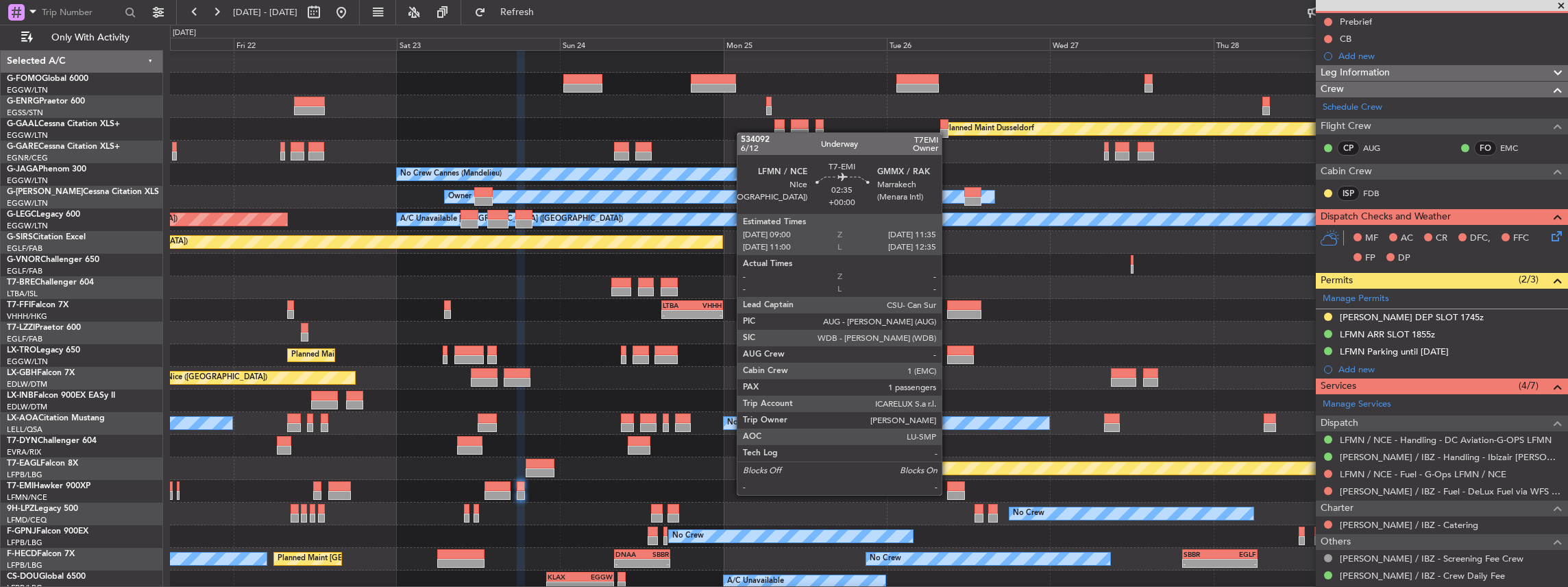
click at [950, 493] on div at bounding box center [956, 495] width 18 height 10
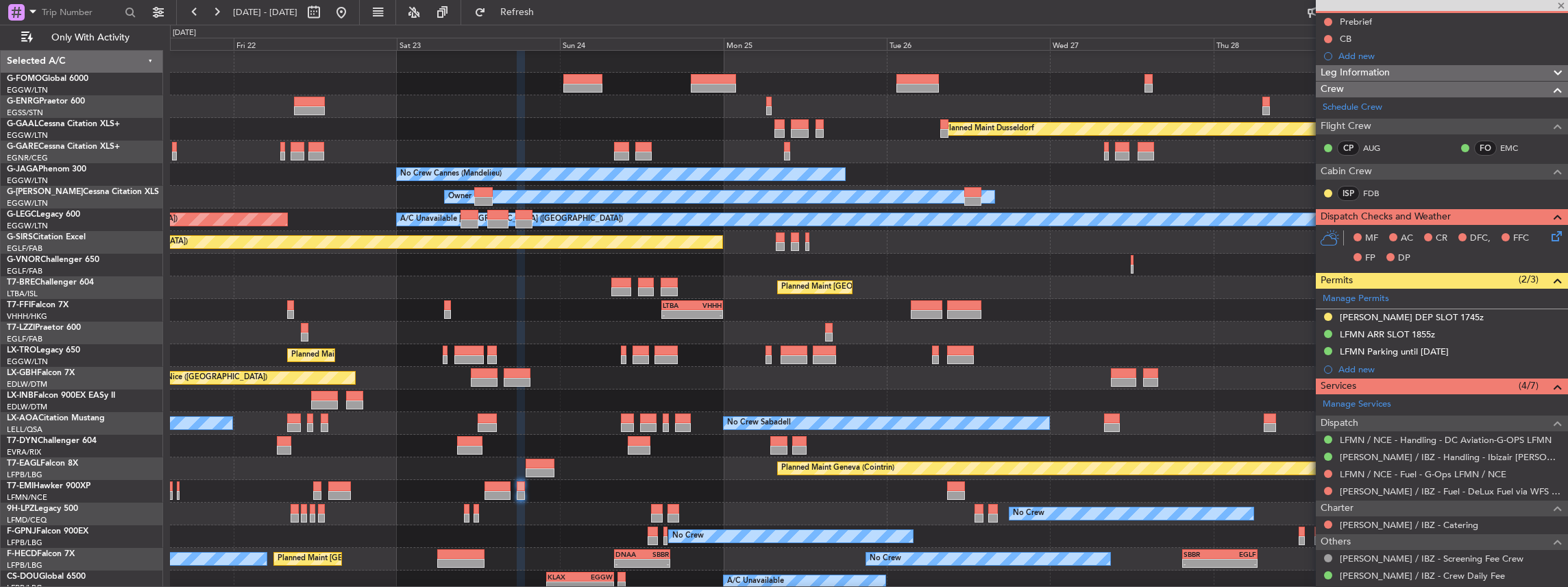
type input "1"
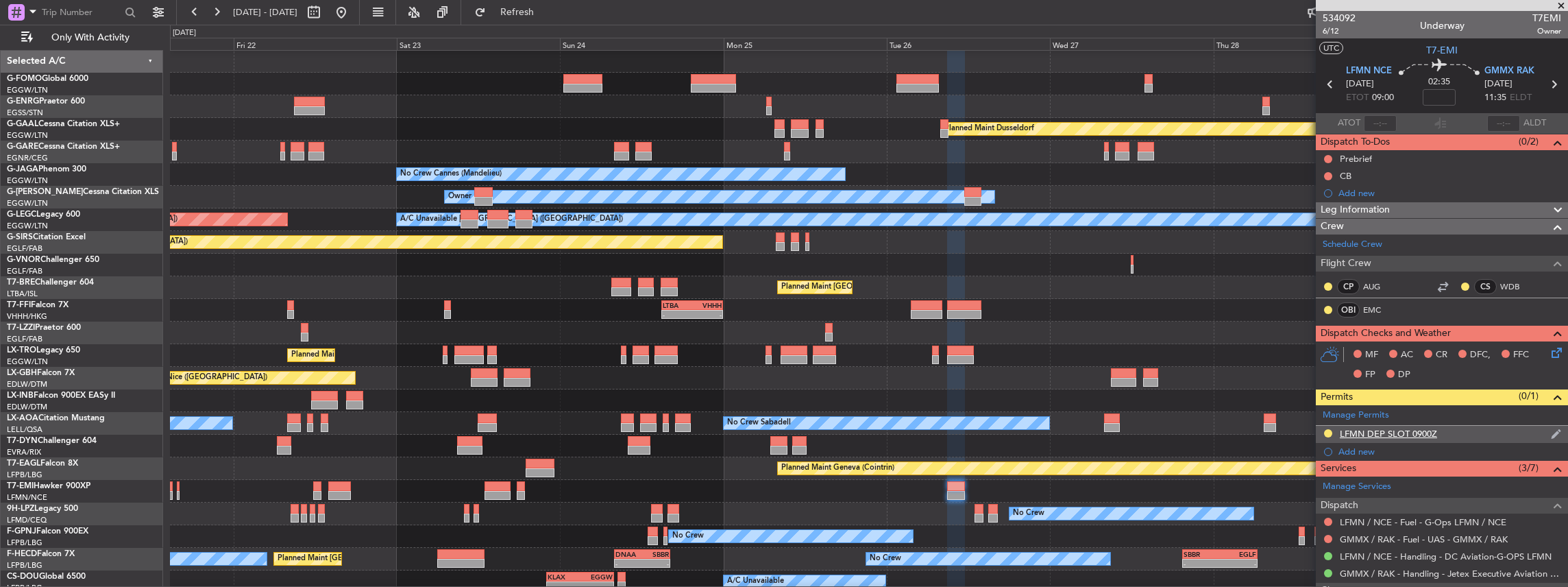
click at [1444, 431] on div "LFMN DEP SLOT 0900Z" at bounding box center [1441, 434] width 252 height 17
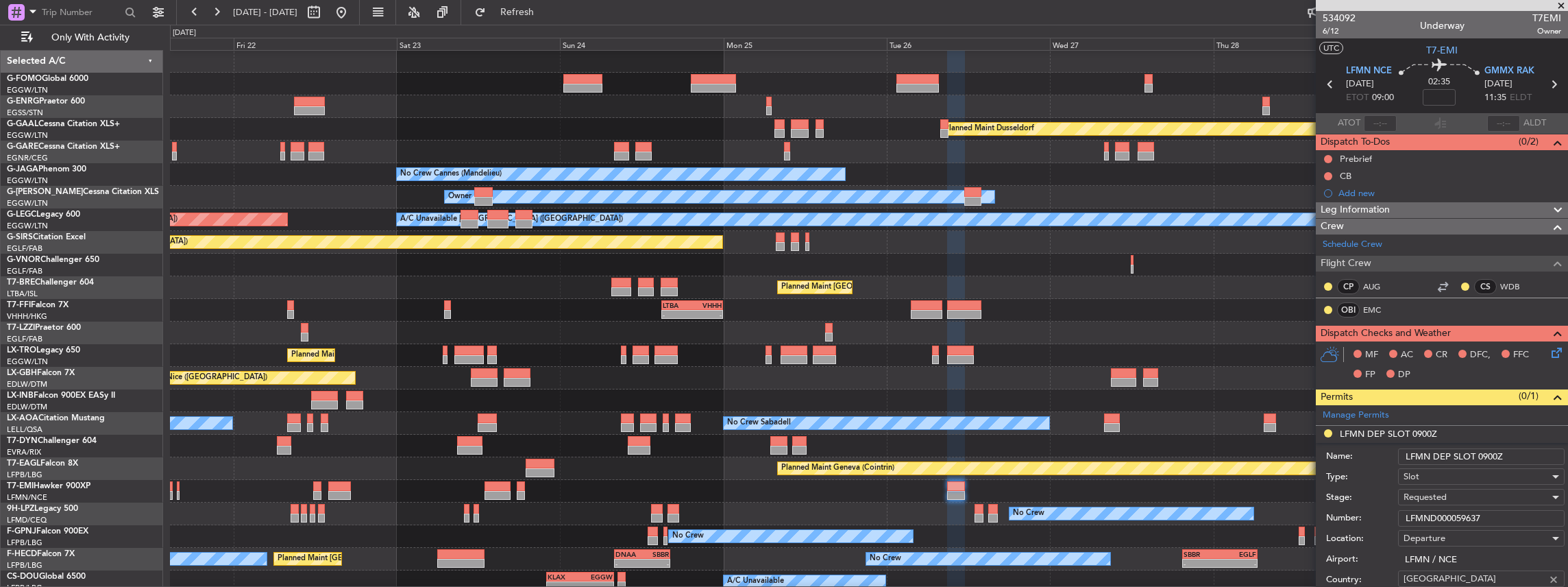
scroll to position [45, 0]
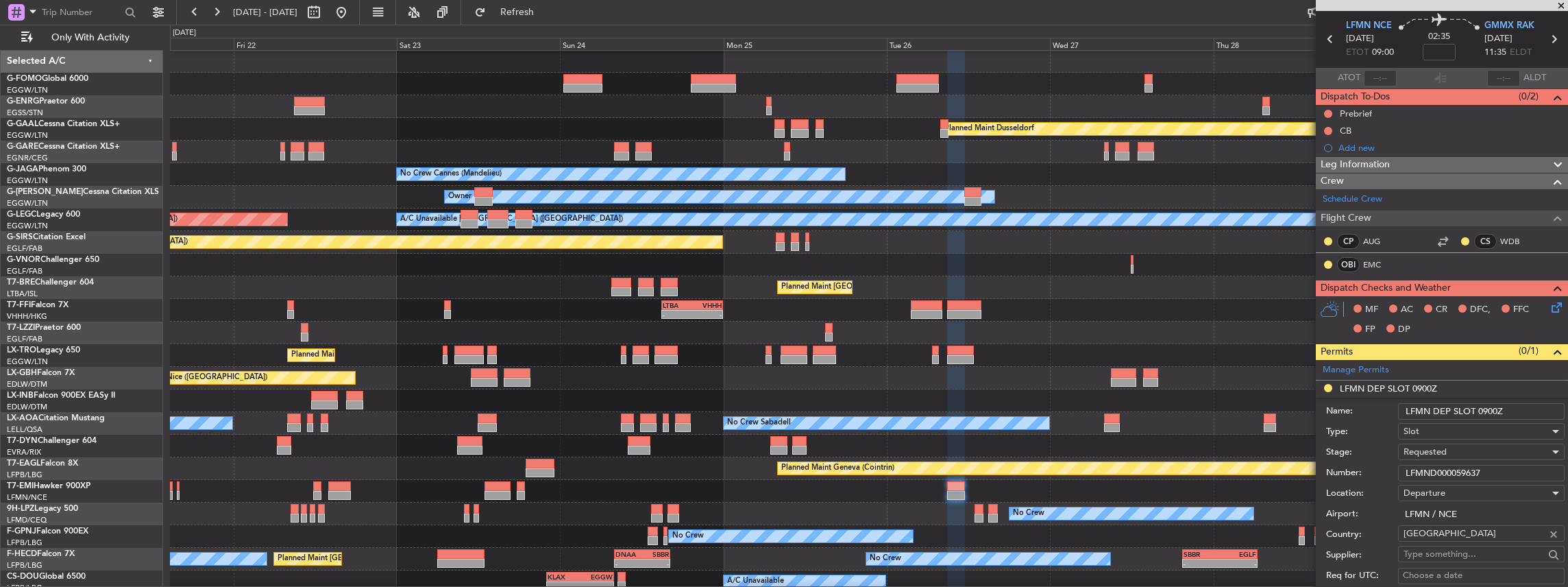
click at [1491, 410] on input "LFMN DEP SLOT 0900Z" at bounding box center [1481, 411] width 166 height 16
type input "LFMN DEP SLOT 0910Z"
click at [1450, 467] on input "LFMND000059637" at bounding box center [1481, 473] width 166 height 16
click at [1450, 468] on input "LFMND000059637" at bounding box center [1481, 473] width 166 height 16
paste input "7827"
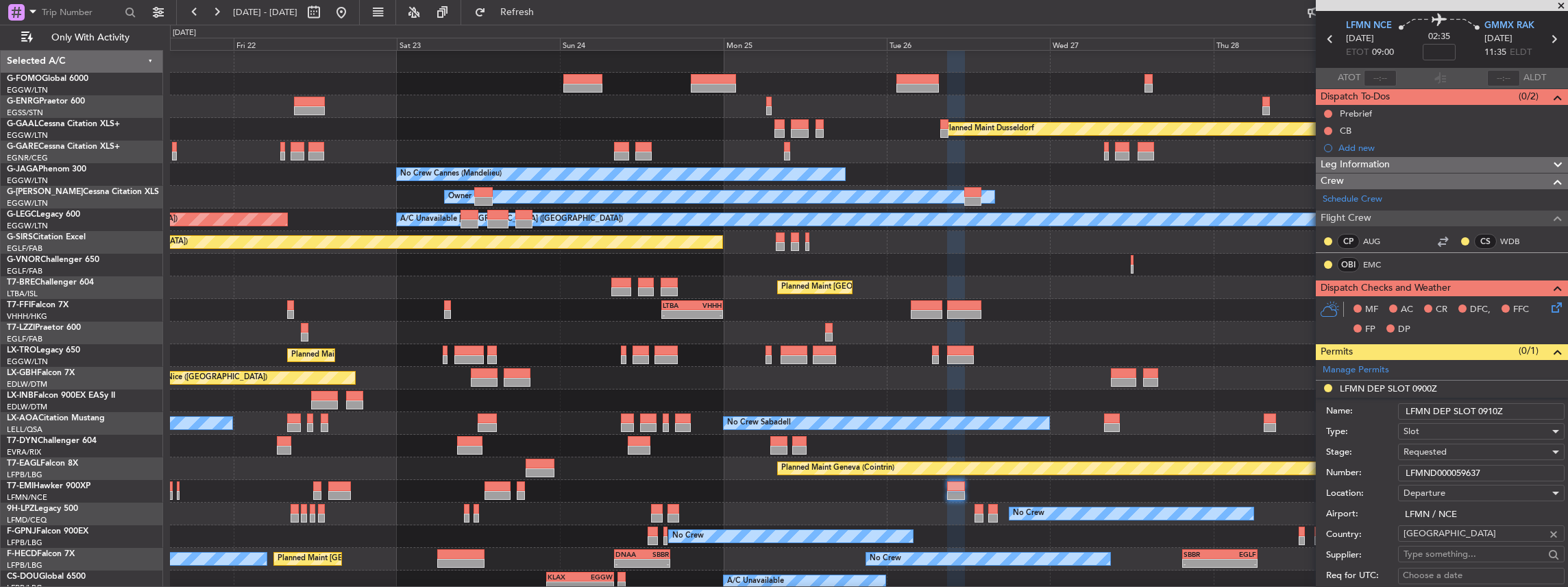
type input "LFMND000078277"
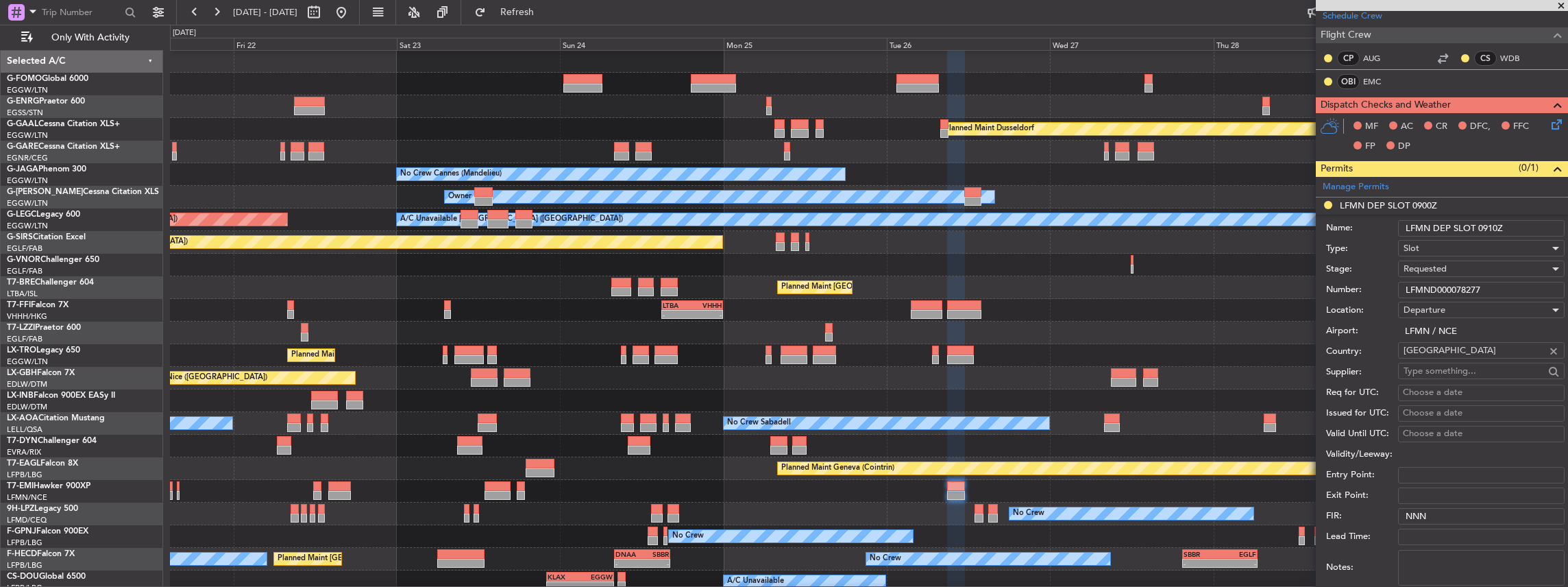
scroll to position [320, 0]
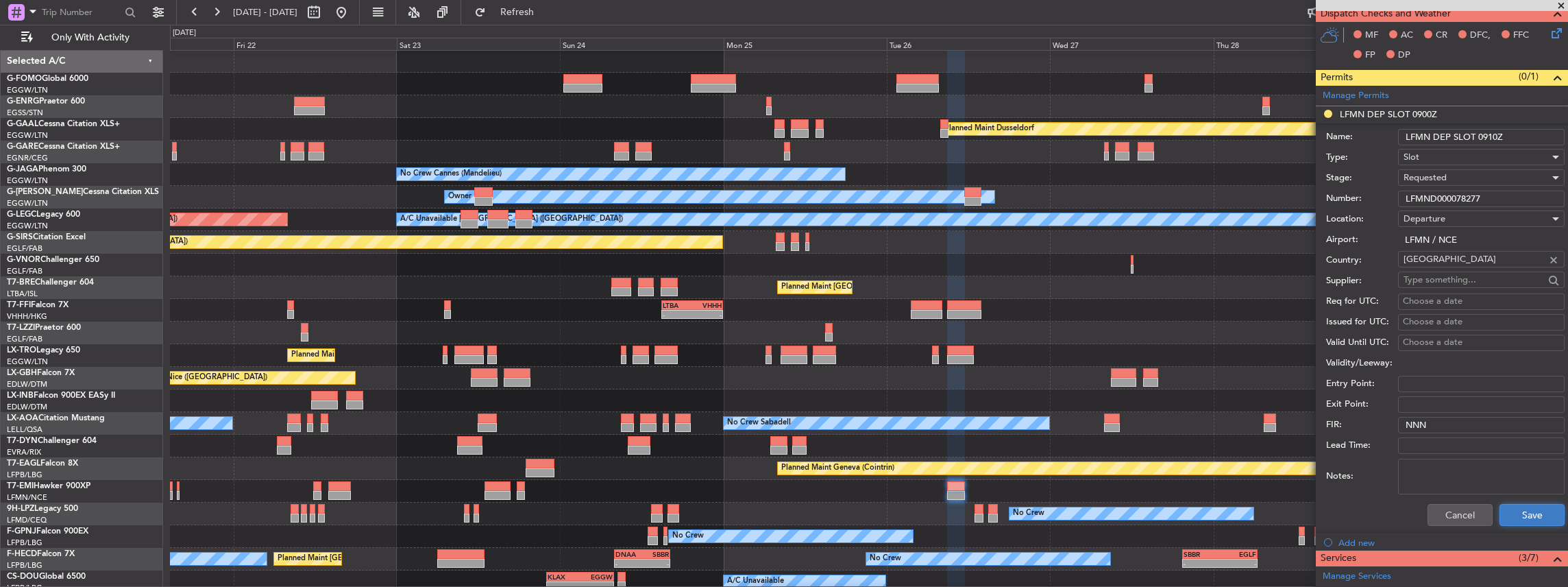
click at [1518, 510] on button "Save" at bounding box center [1532, 514] width 65 height 22
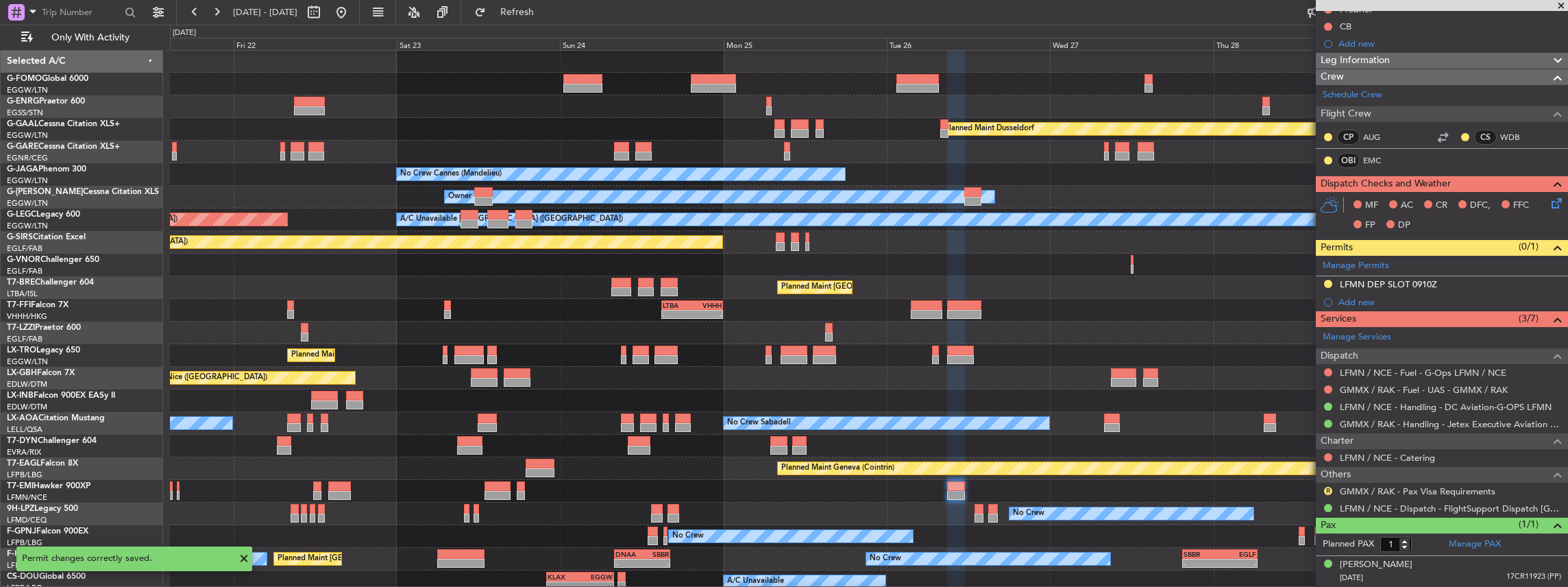
scroll to position [145, 0]
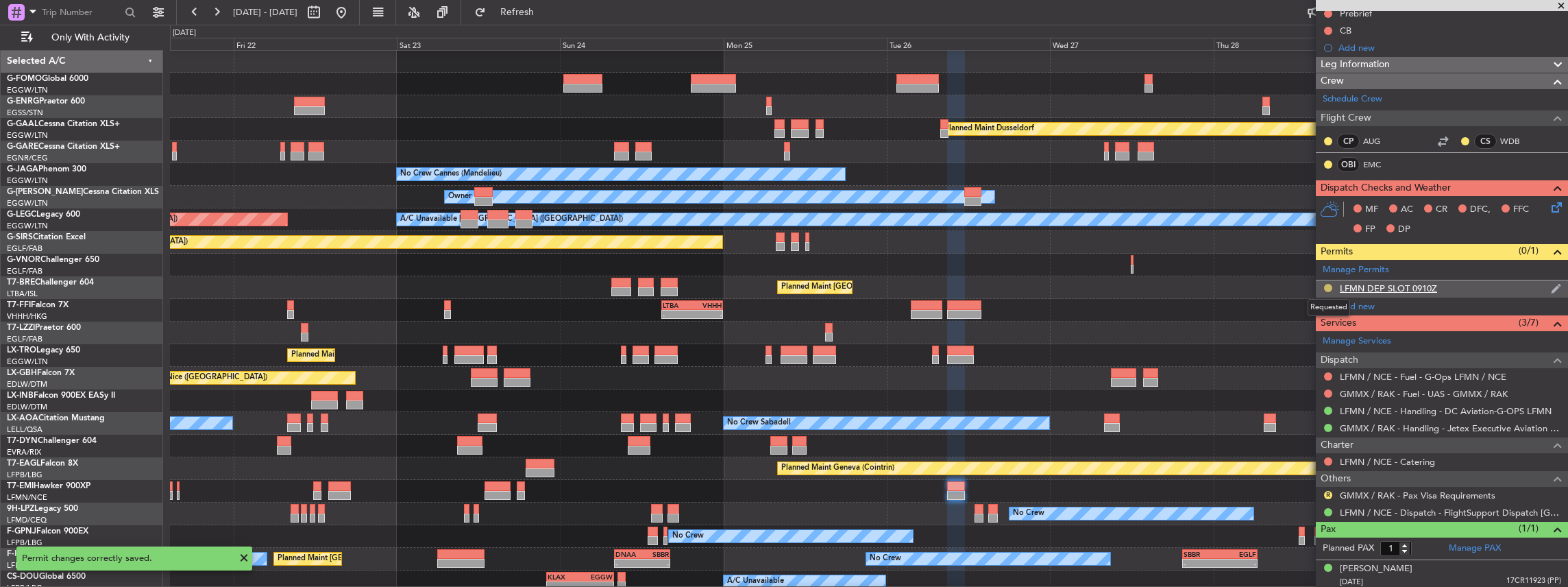
click at [1329, 284] on button at bounding box center [1328, 288] width 8 height 8
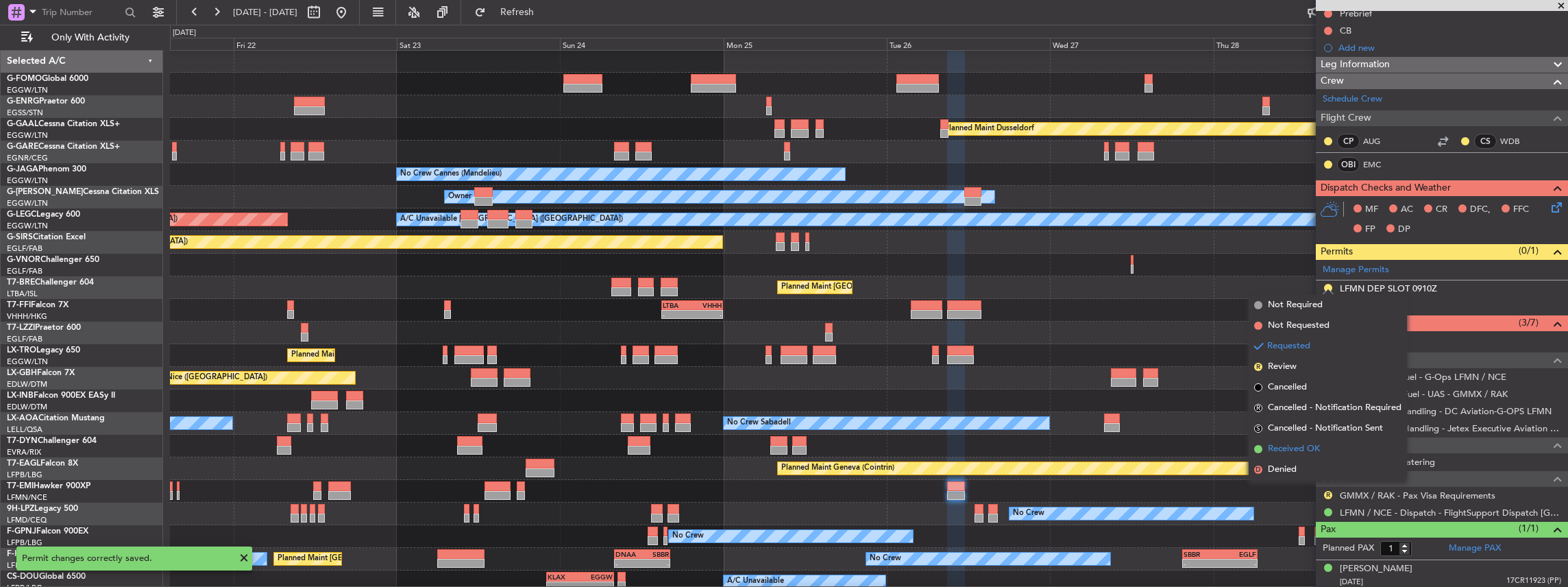
click at [1297, 445] on span "Received OK" at bounding box center [1294, 448] width 52 height 13
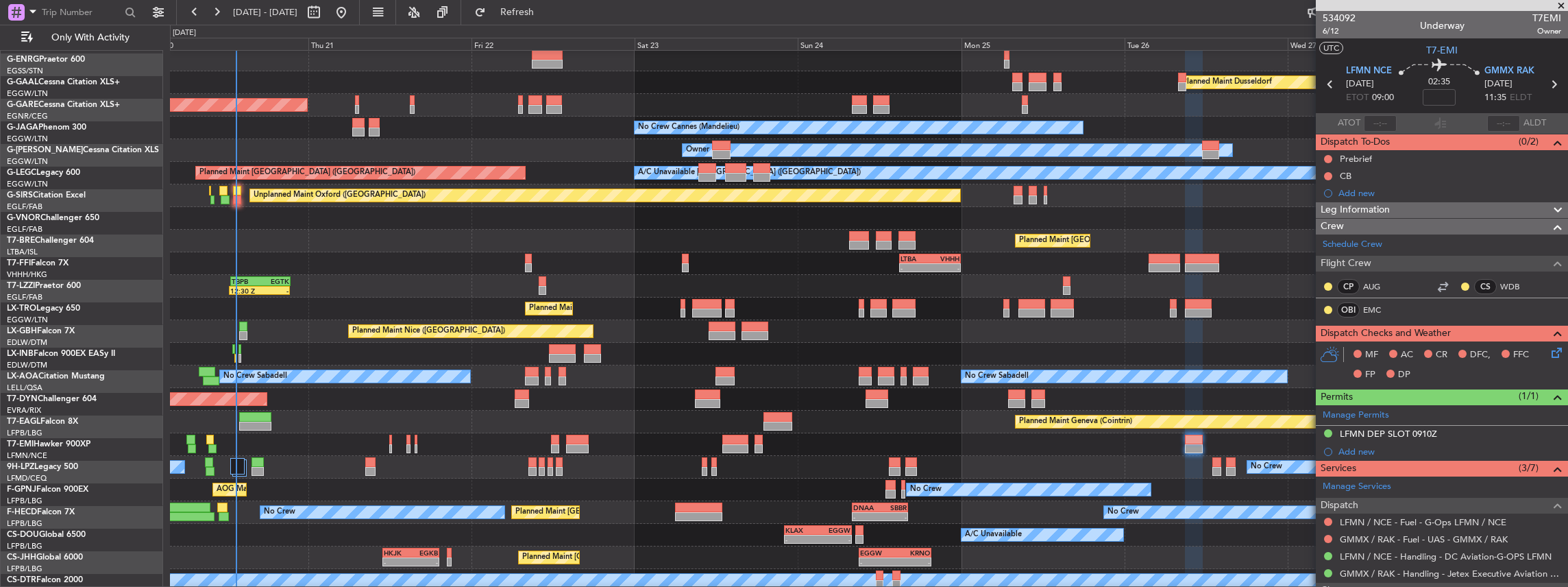
scroll to position [47, 0]
click at [565, 414] on div "Planned Maint Geneva (Cointrin)" at bounding box center [869, 422] width 1398 height 22
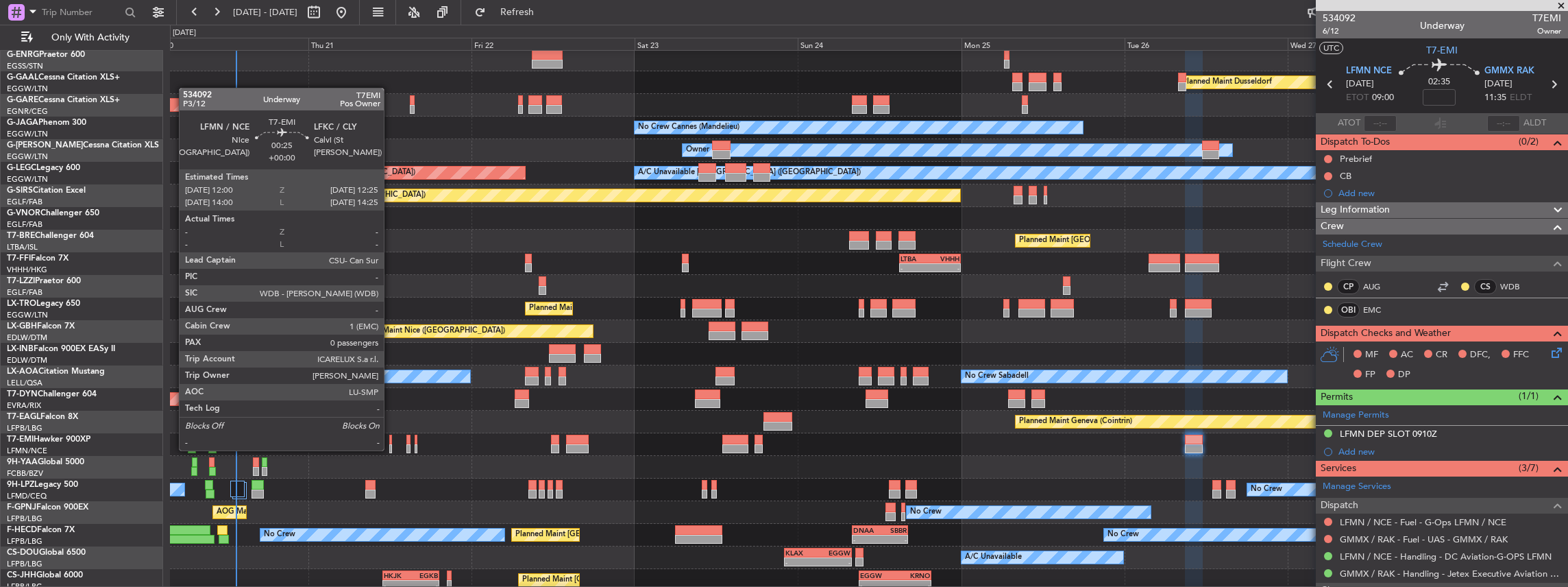
click at [391, 449] on div at bounding box center [391, 448] width 4 height 10
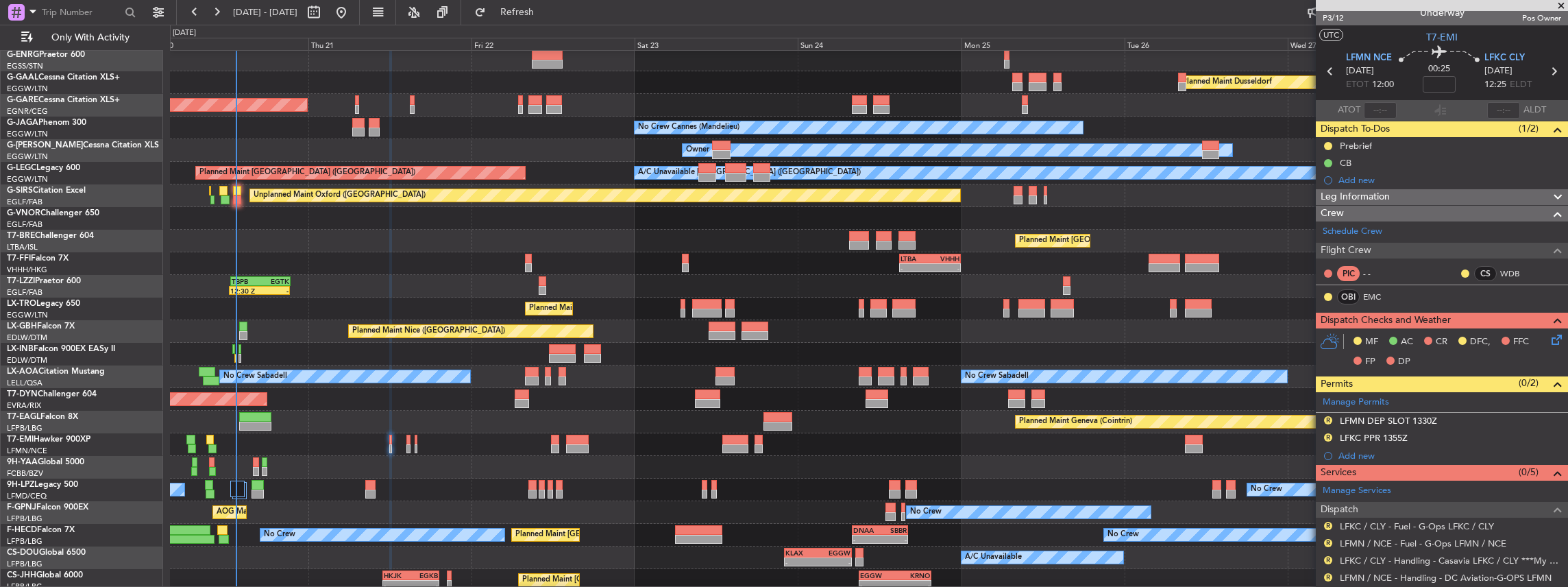
scroll to position [0, 0]
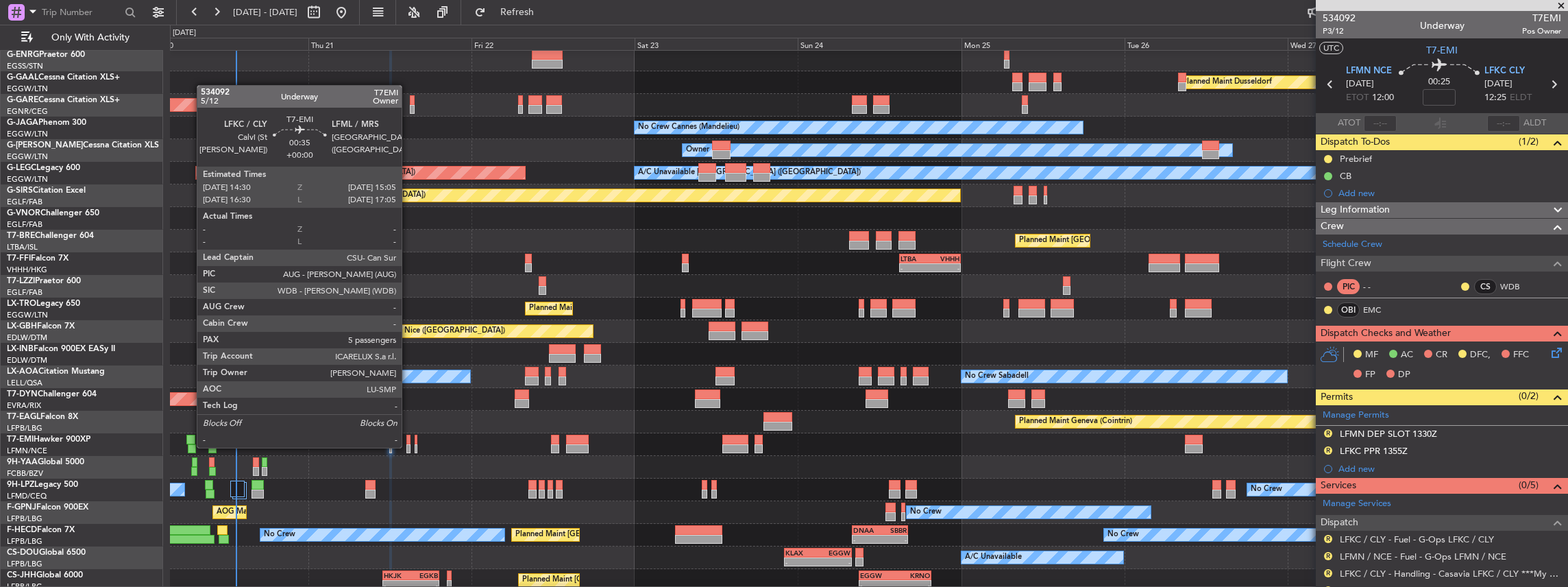
click at [409, 447] on div at bounding box center [408, 448] width 4 height 10
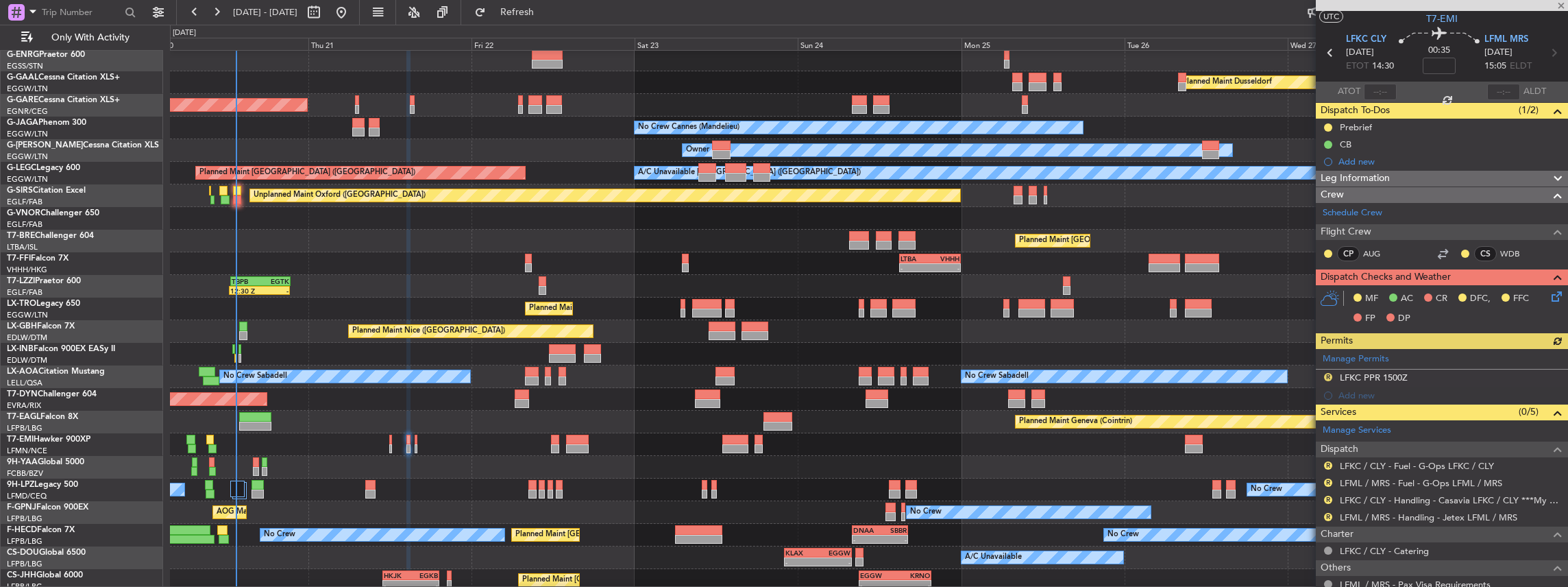
scroll to position [45, 0]
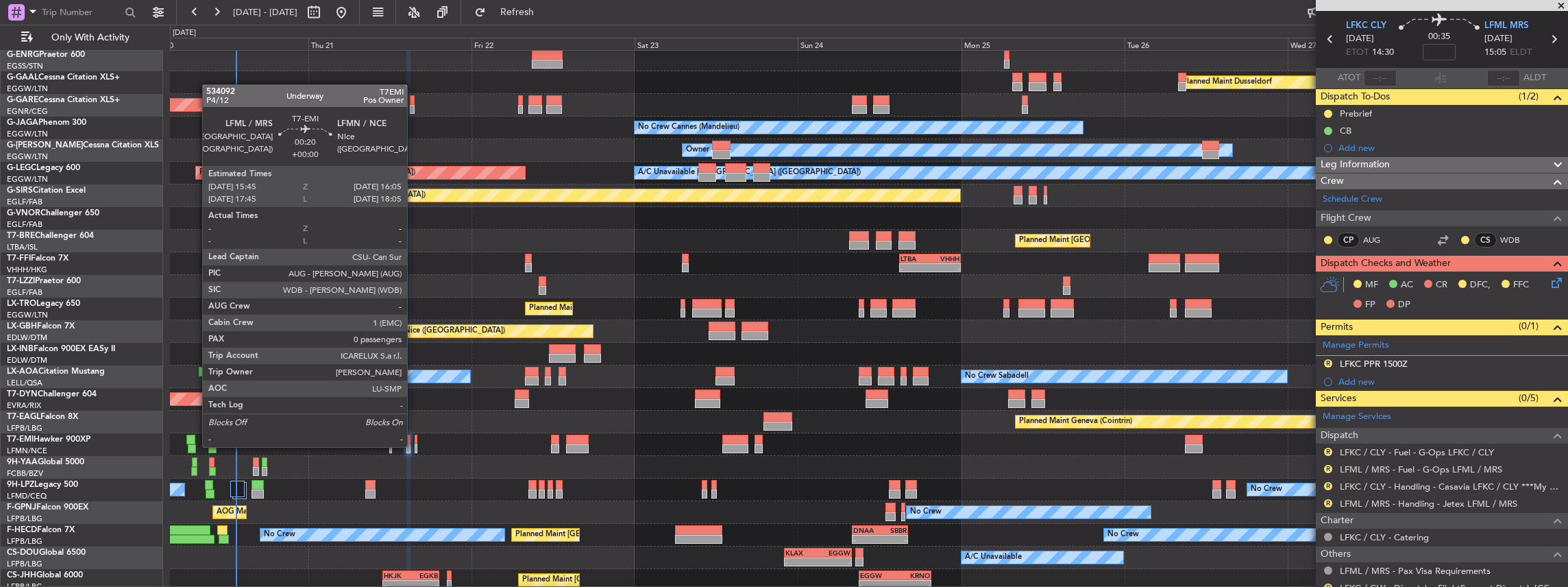
click at [415, 445] on div at bounding box center [416, 448] width 3 height 10
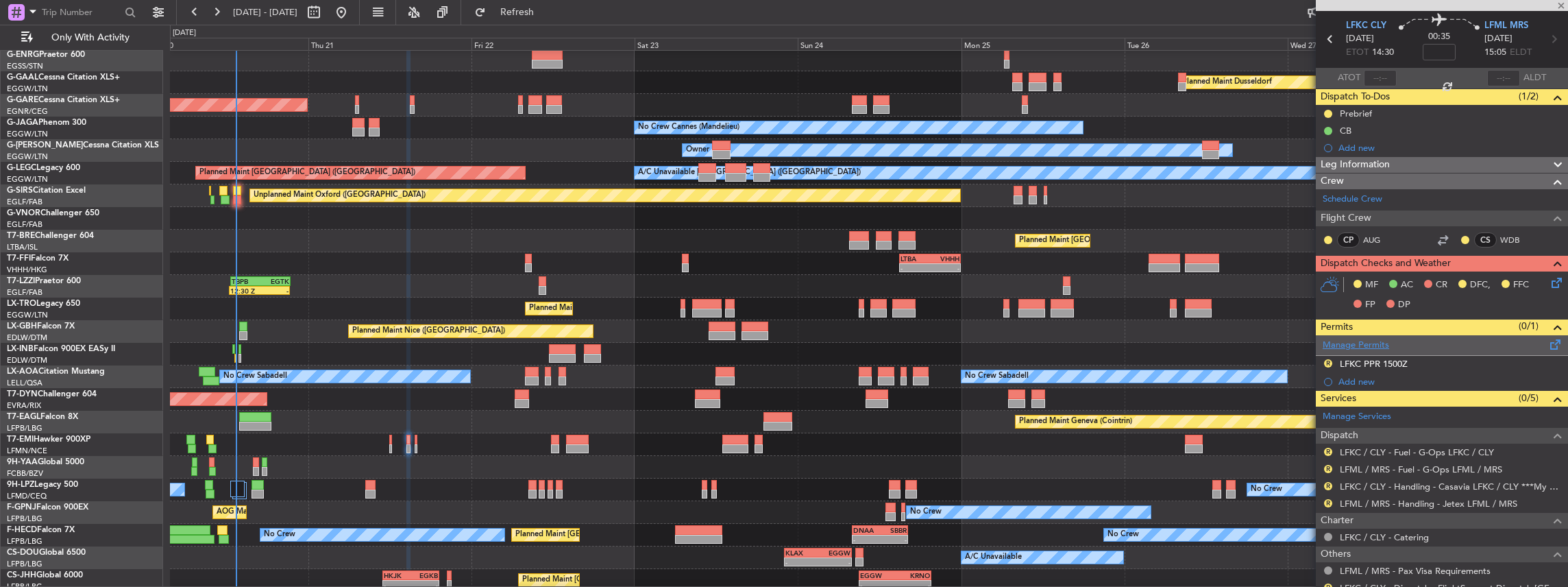
type input "0"
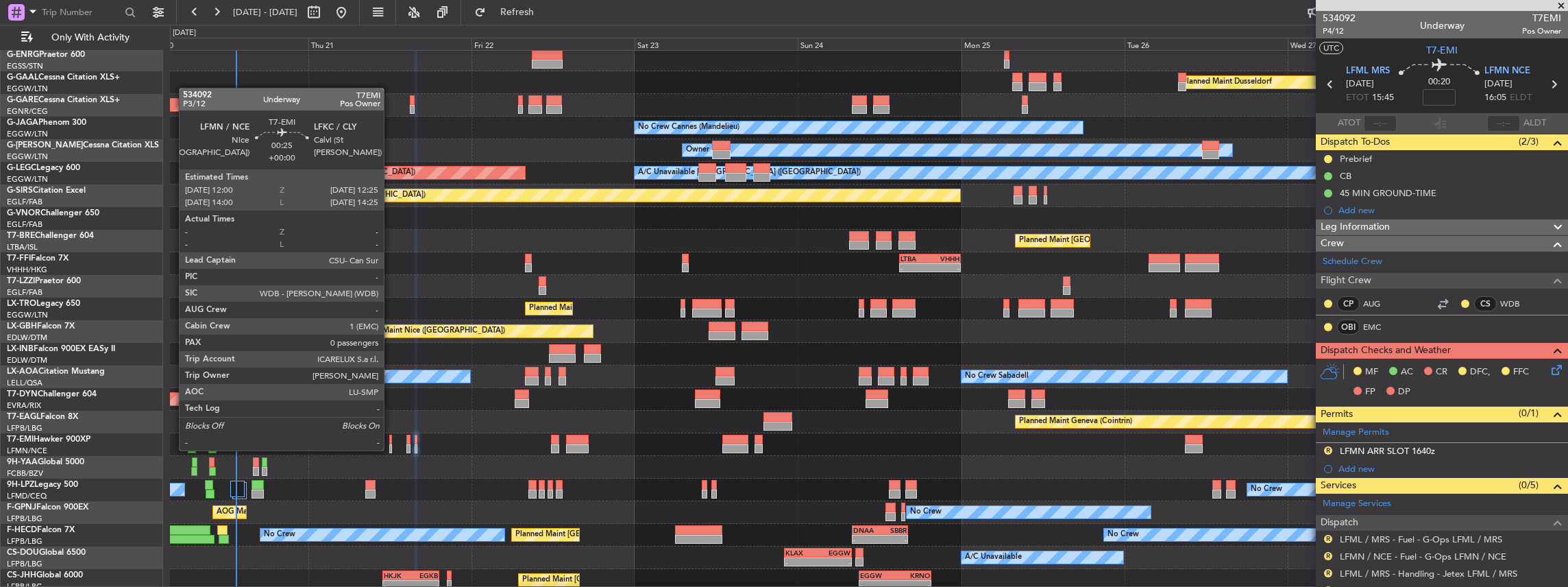
click at [391, 449] on div at bounding box center [391, 448] width 4 height 10
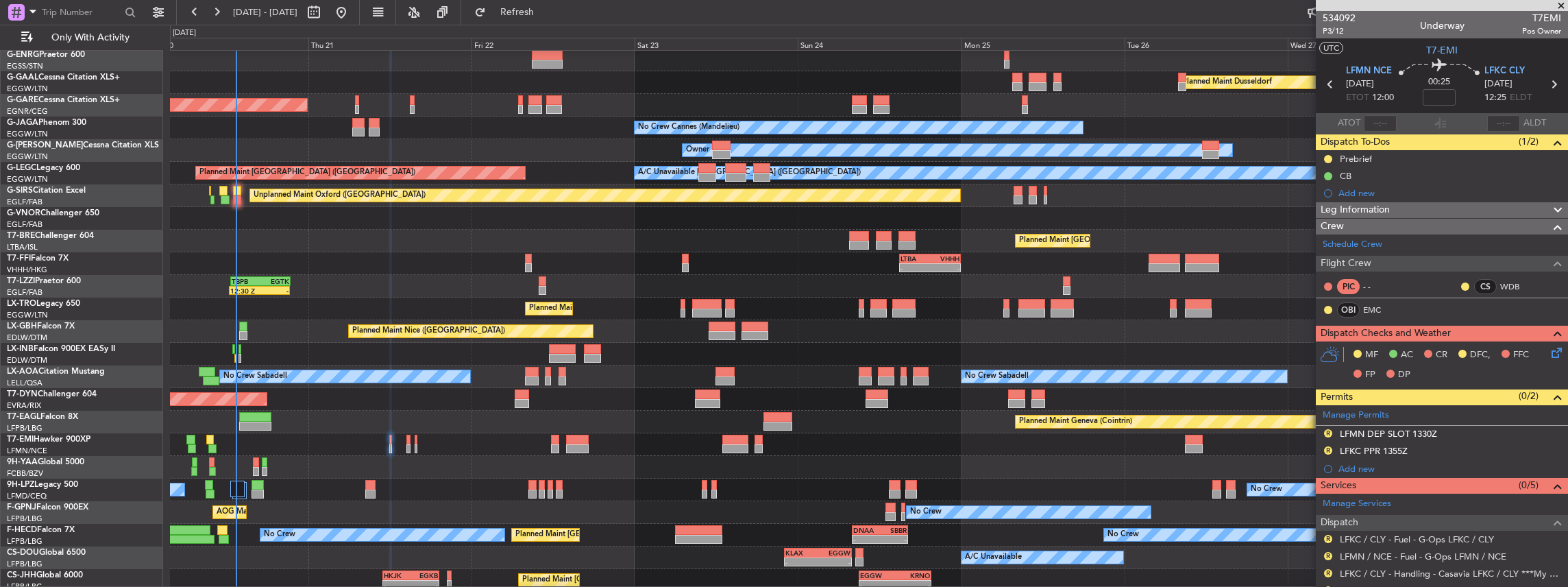
scroll to position [45, 0]
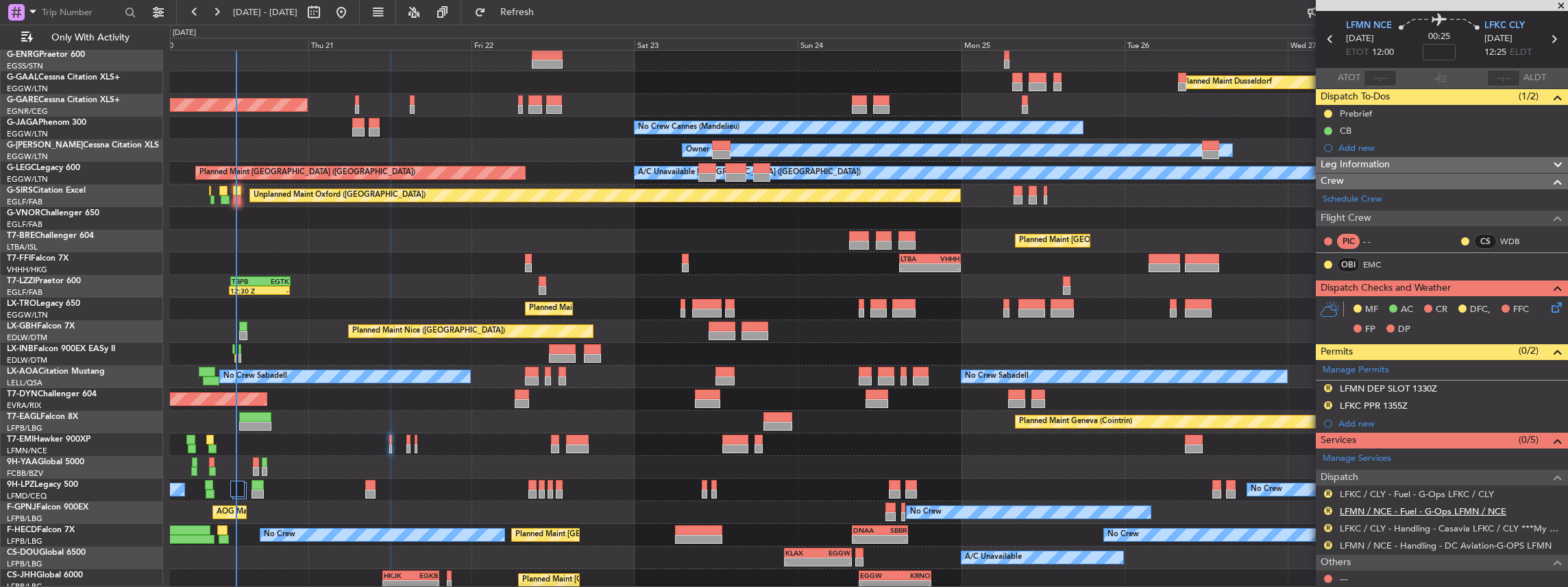
click at [1386, 508] on link "LFMN / NCE - Fuel - G-Ops LFMN / NCE" at bounding box center [1423, 511] width 166 height 12
click at [1327, 490] on button "R" at bounding box center [1328, 493] width 8 height 8
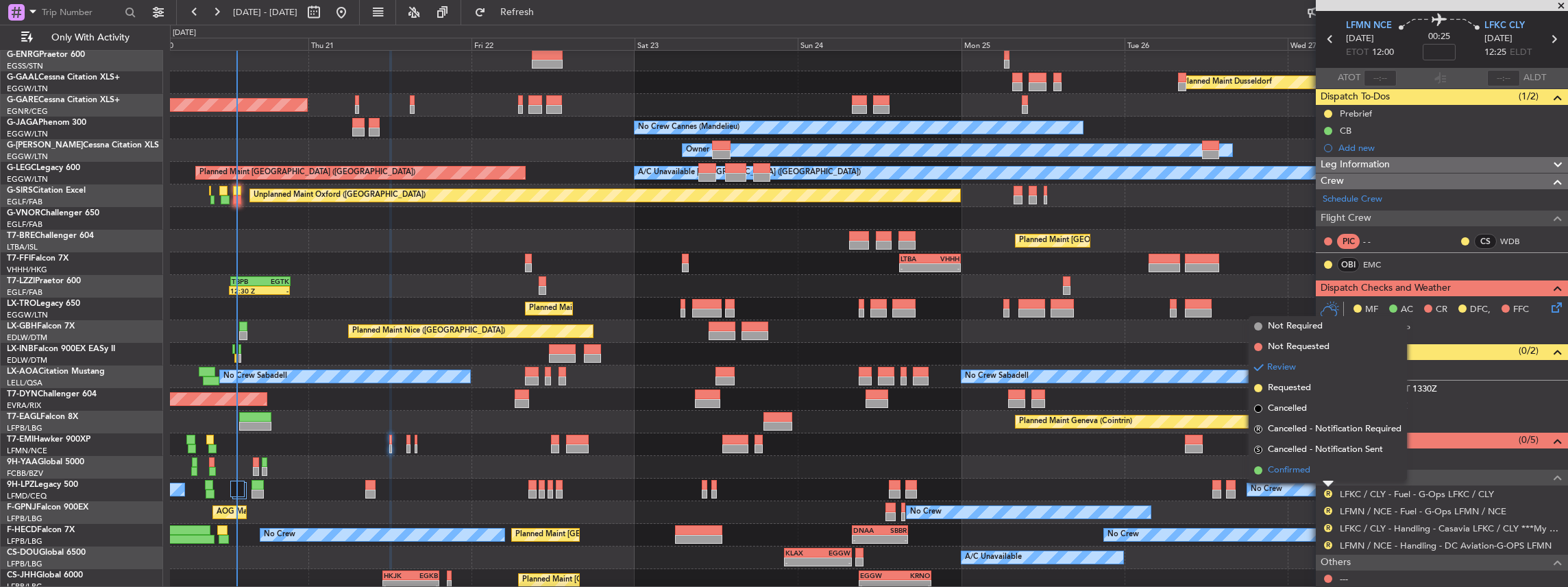
click at [1311, 471] on li "Confirmed" at bounding box center [1328, 469] width 158 height 20
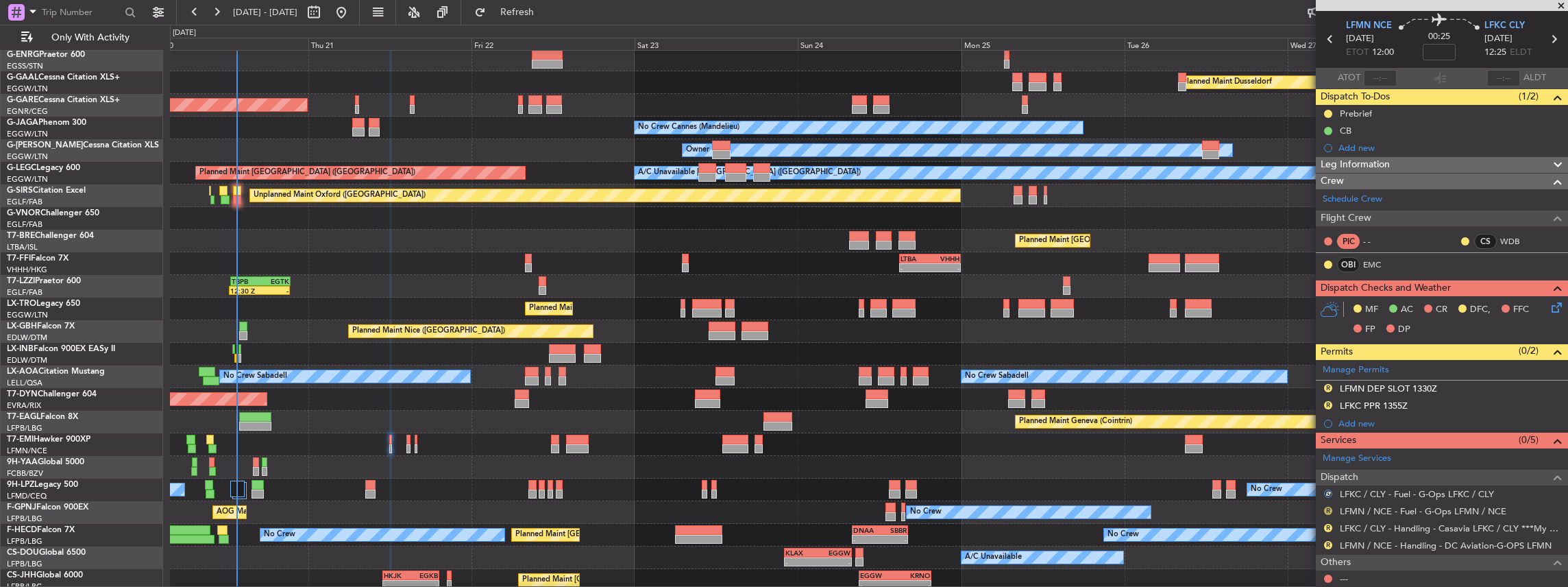
click at [1328, 506] on button "R" at bounding box center [1328, 510] width 8 height 8
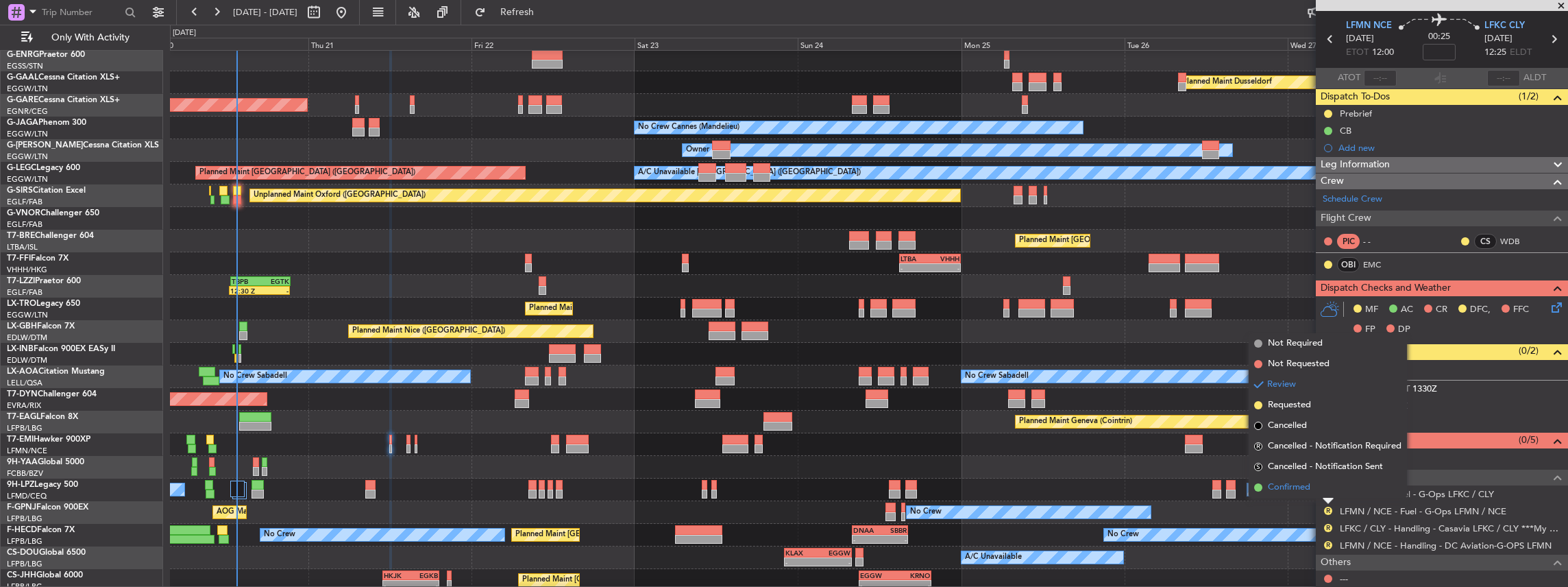
click at [1309, 483] on span "Confirmed" at bounding box center [1289, 487] width 43 height 13
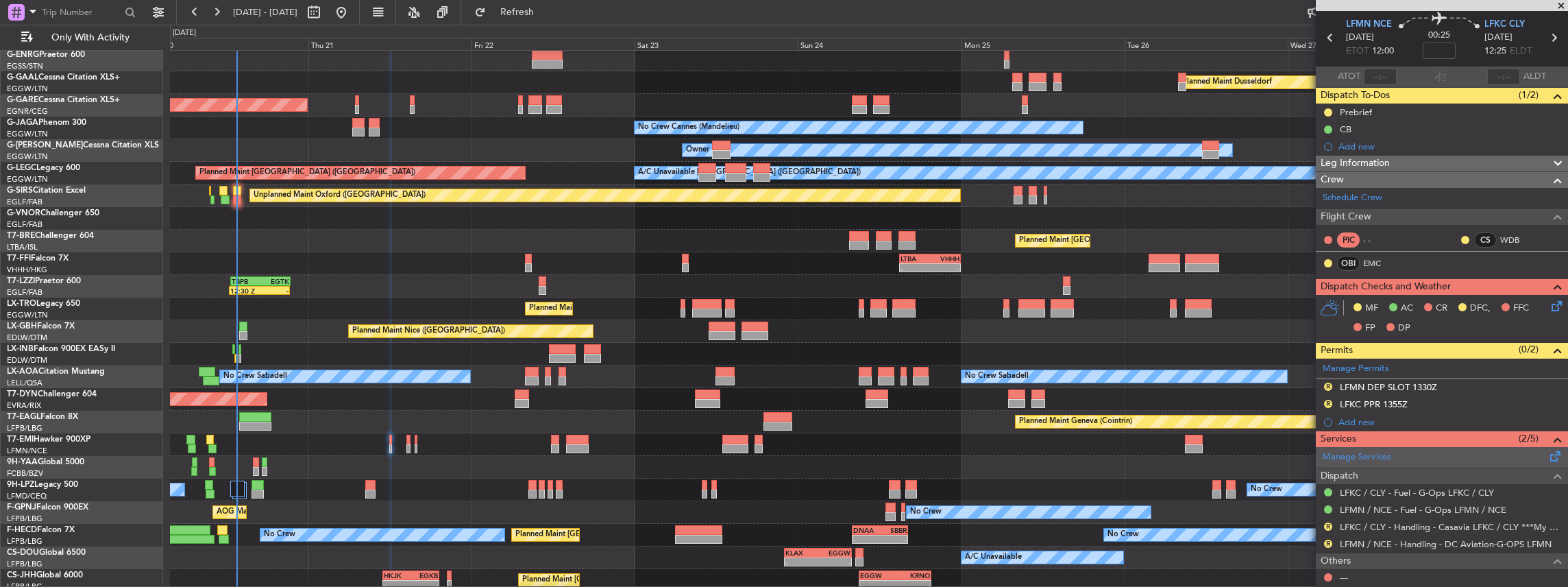
scroll to position [81, 0]
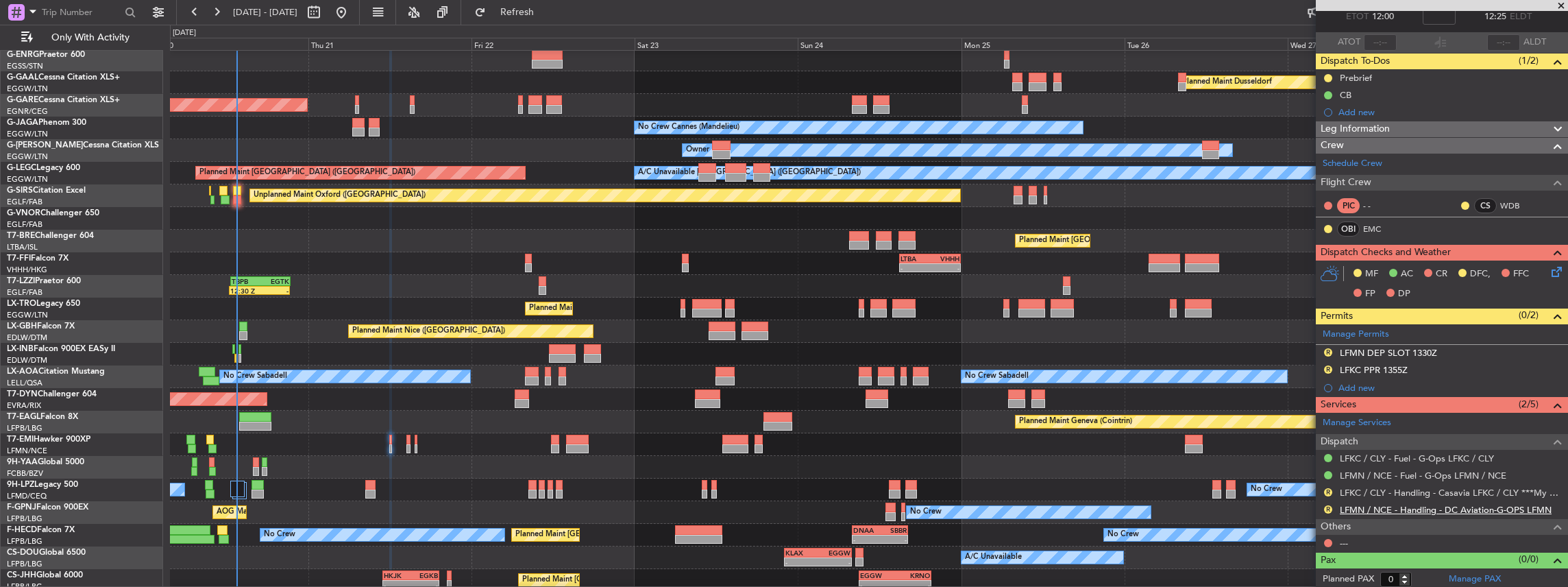
click at [1365, 504] on link "LFMN / NCE - Handling - DC Aviation-G-OPS LFMN" at bounding box center [1445, 510] width 212 height 12
click at [547, 15] on span "Refresh" at bounding box center [517, 12] width 58 height 10
click at [1328, 489] on button "R" at bounding box center [1328, 492] width 8 height 8
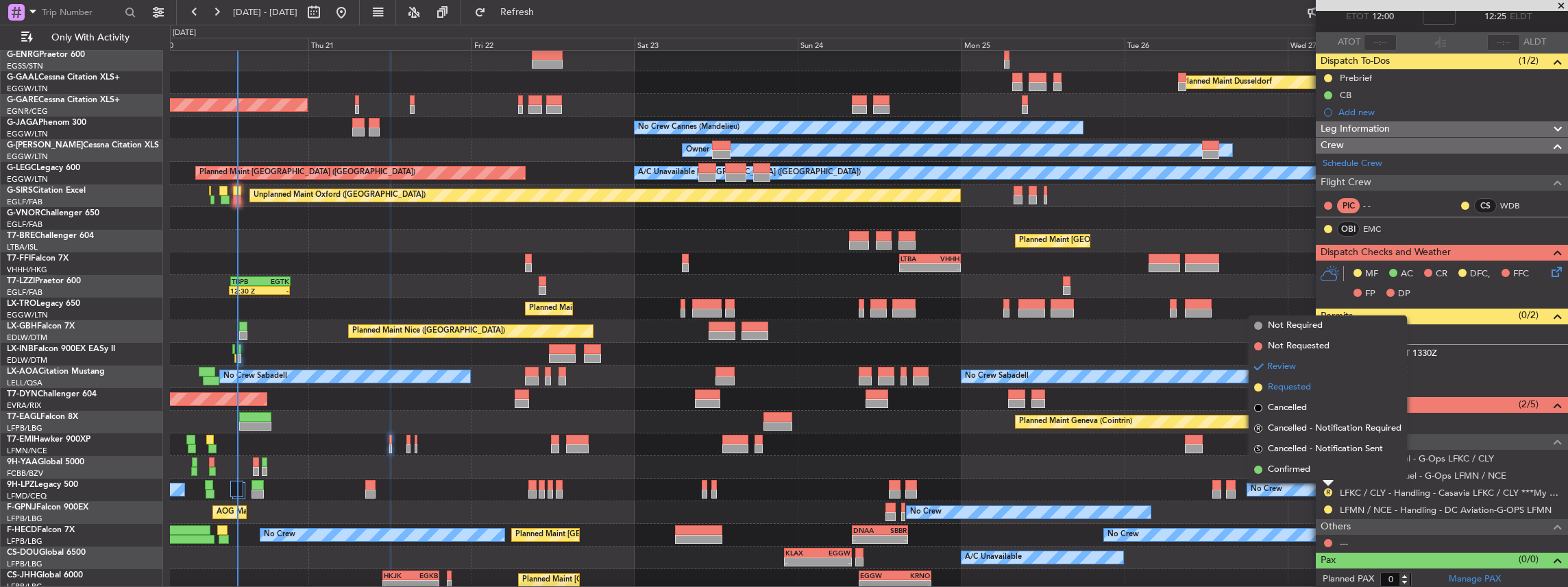
click at [1279, 384] on span "Requested" at bounding box center [1289, 387] width 43 height 13
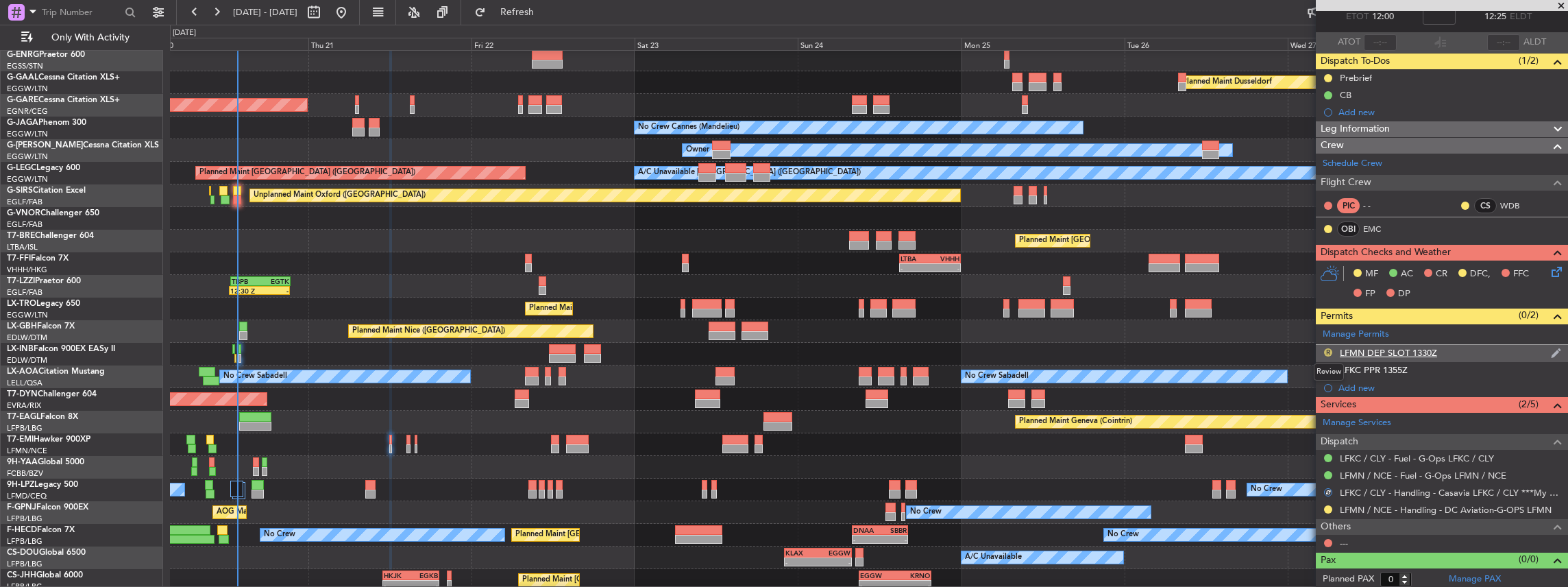
click at [1328, 350] on button "R" at bounding box center [1328, 352] width 8 height 8
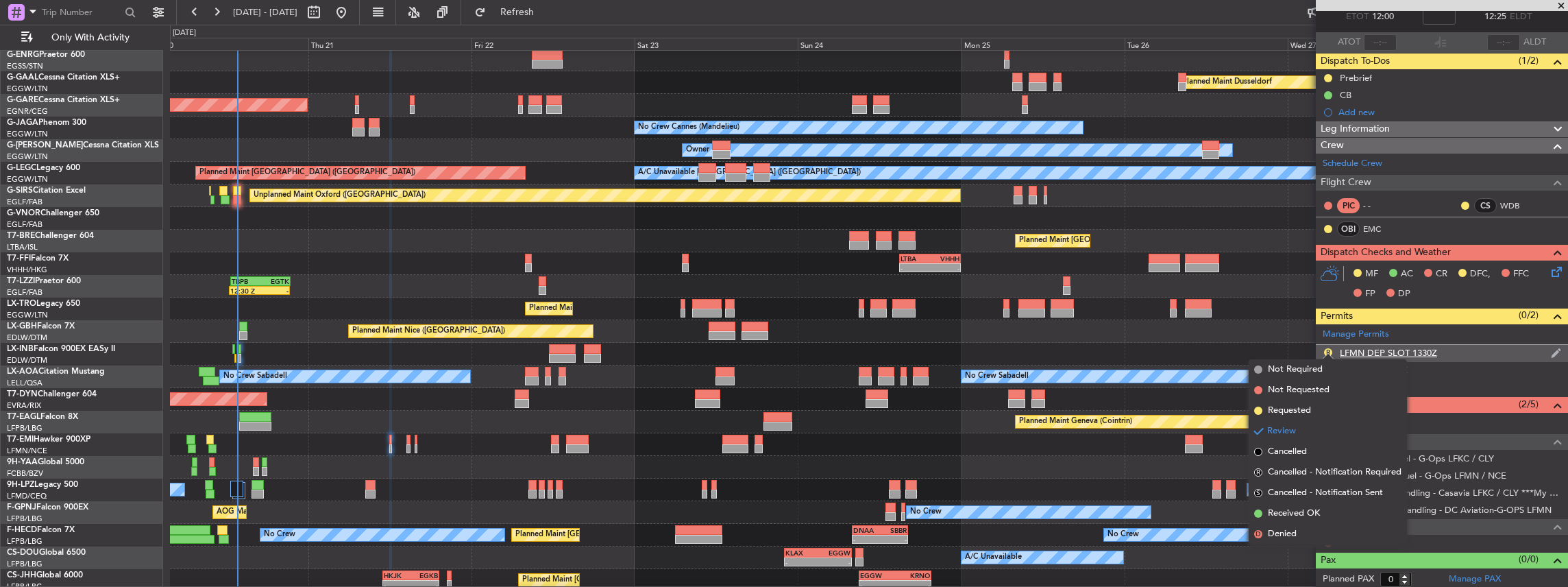
click at [1459, 350] on div "R LFMN DEP SLOT 1330Z" at bounding box center [1441, 353] width 252 height 17
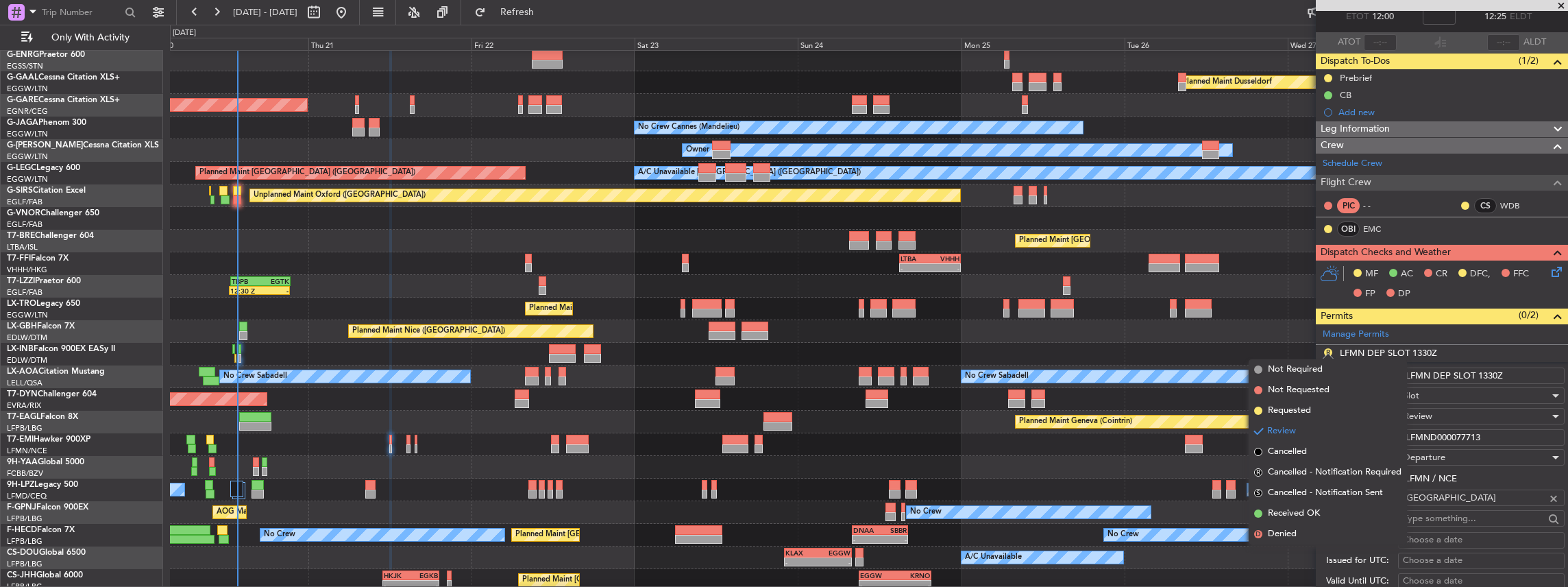
click at [1324, 349] on li "R LFMN DEP SLOT 1330Z Name: LFMN DEP SLOT 1330Z Type: Slot Stage: Review Number…" at bounding box center [1441, 557] width 252 height 426
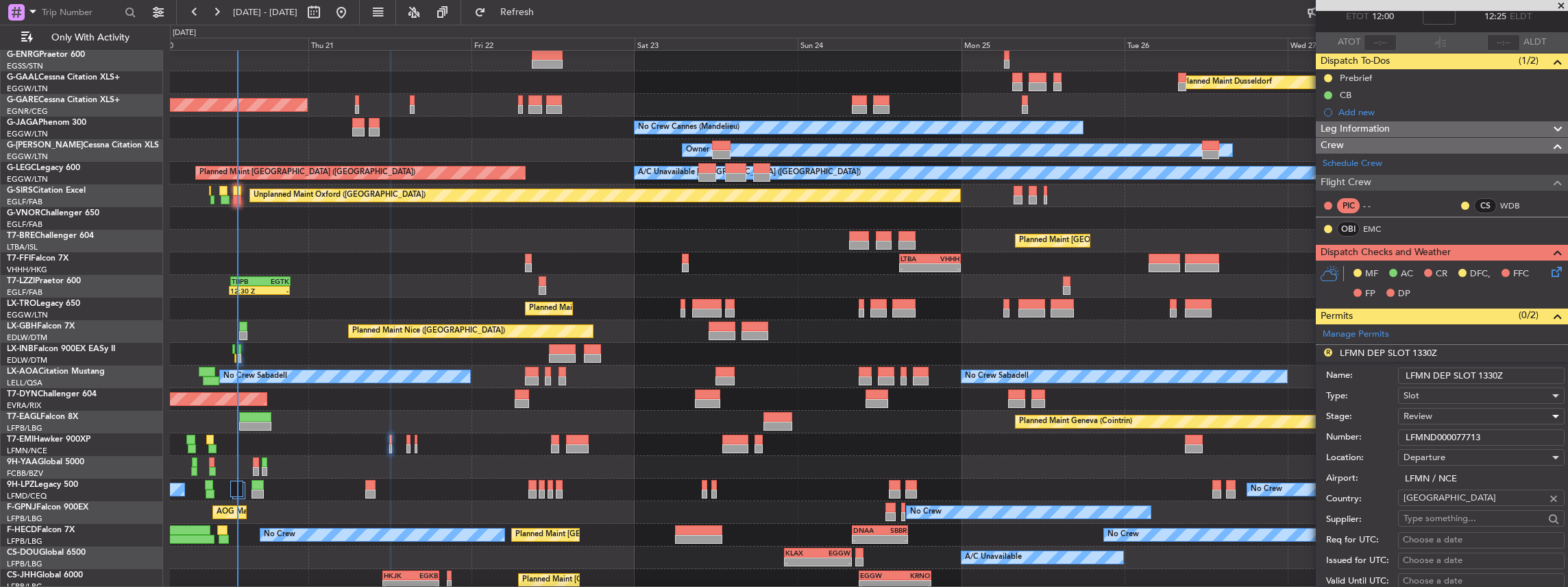
click at [1460, 414] on div "Review" at bounding box center [1477, 416] width 146 height 20
click at [1442, 508] on span "Requested" at bounding box center [1478, 503] width 148 height 20
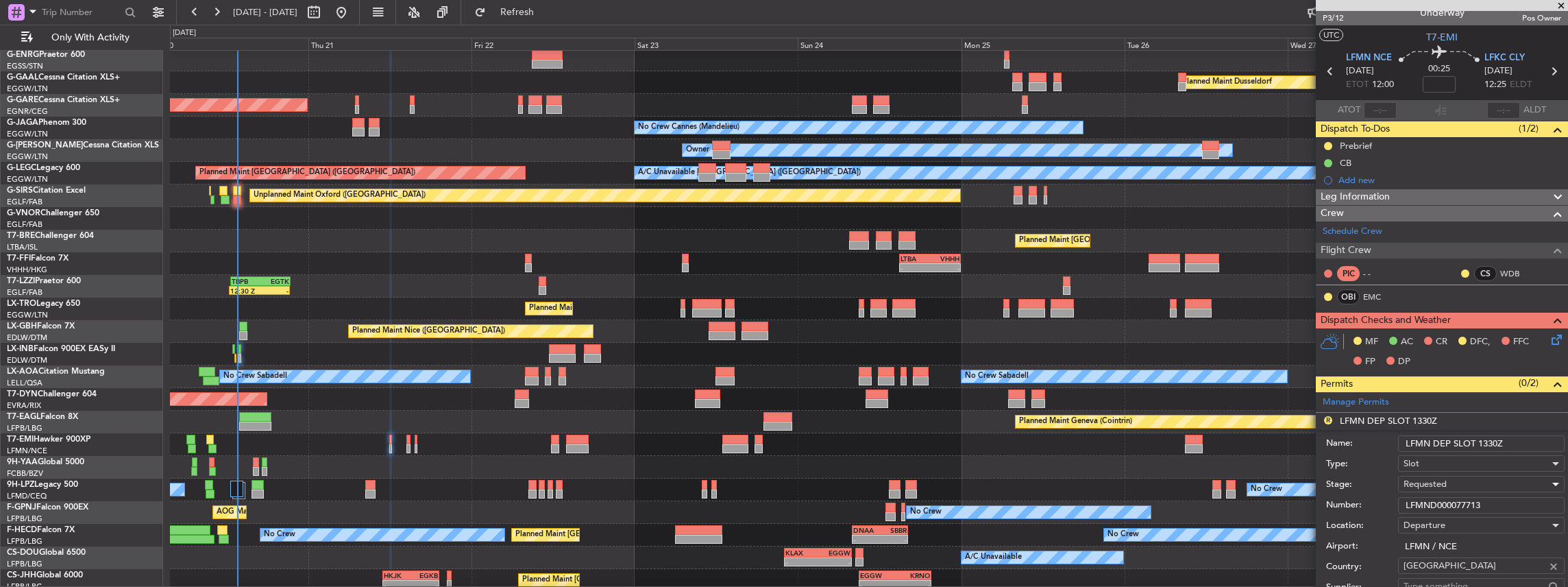
scroll to position [0, 0]
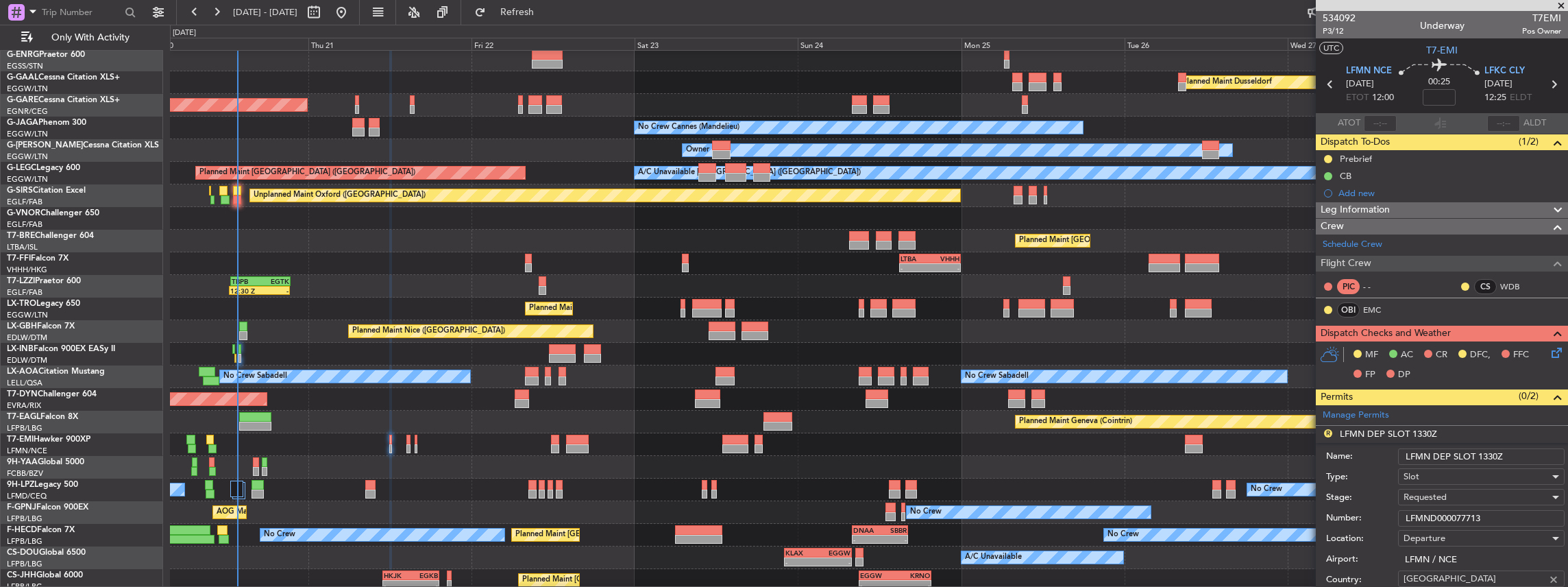
drag, startPoint x: 1492, startPoint y: 452, endPoint x: 1483, endPoint y: 454, distance: 9.2
click at [1483, 454] on input "LFMN DEP SLOT 1330Z" at bounding box center [1481, 457] width 166 height 16
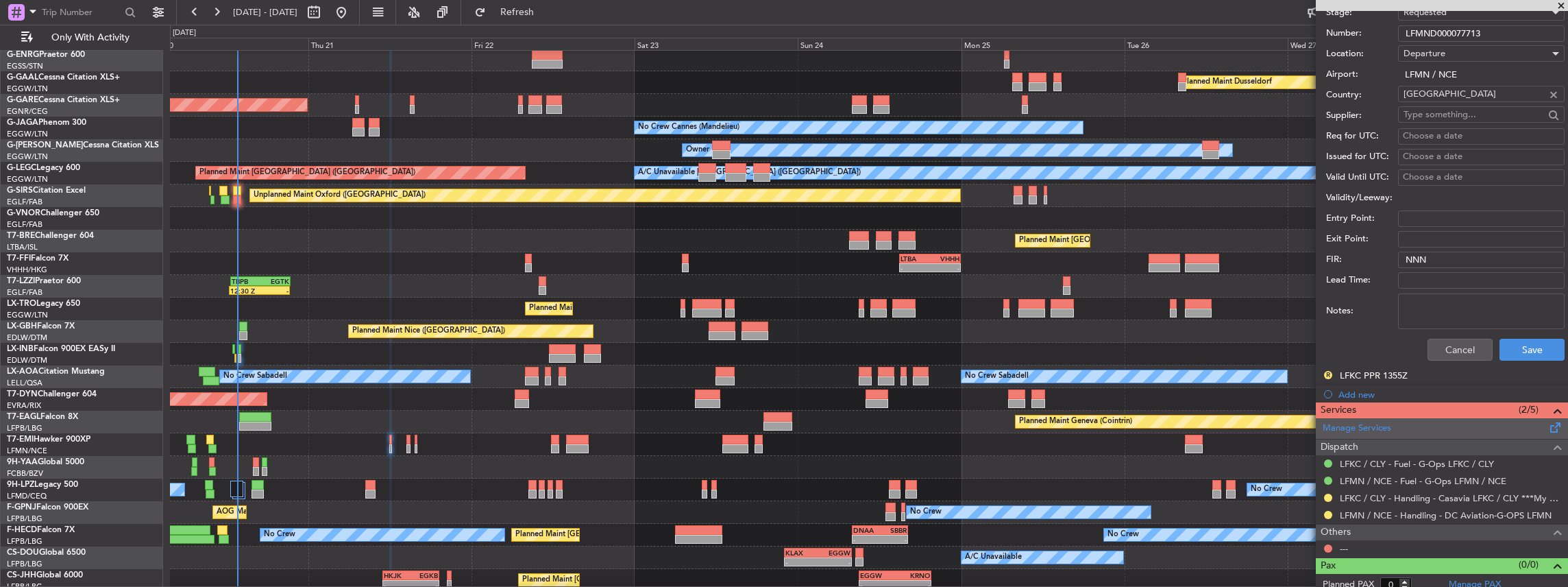
scroll to position [490, 0]
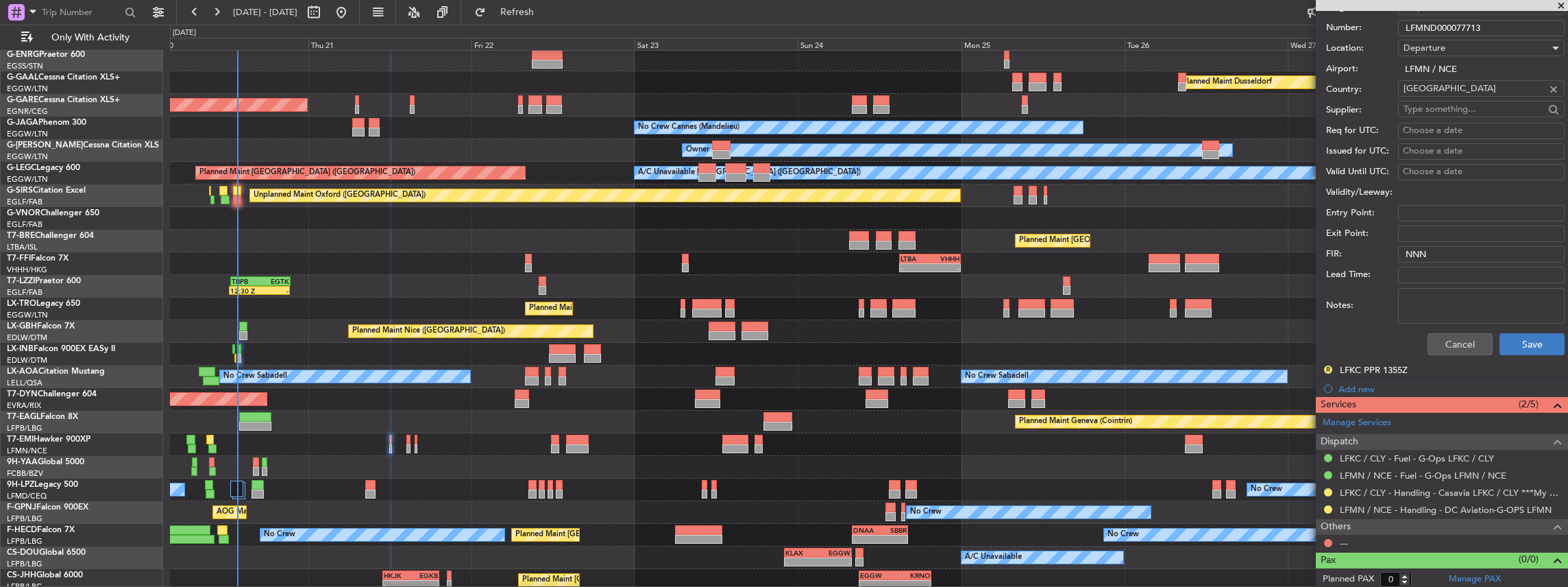
type input "LFMN DEP SLOT 1200Z"
click at [1525, 343] on button "Save" at bounding box center [1532, 344] width 65 height 22
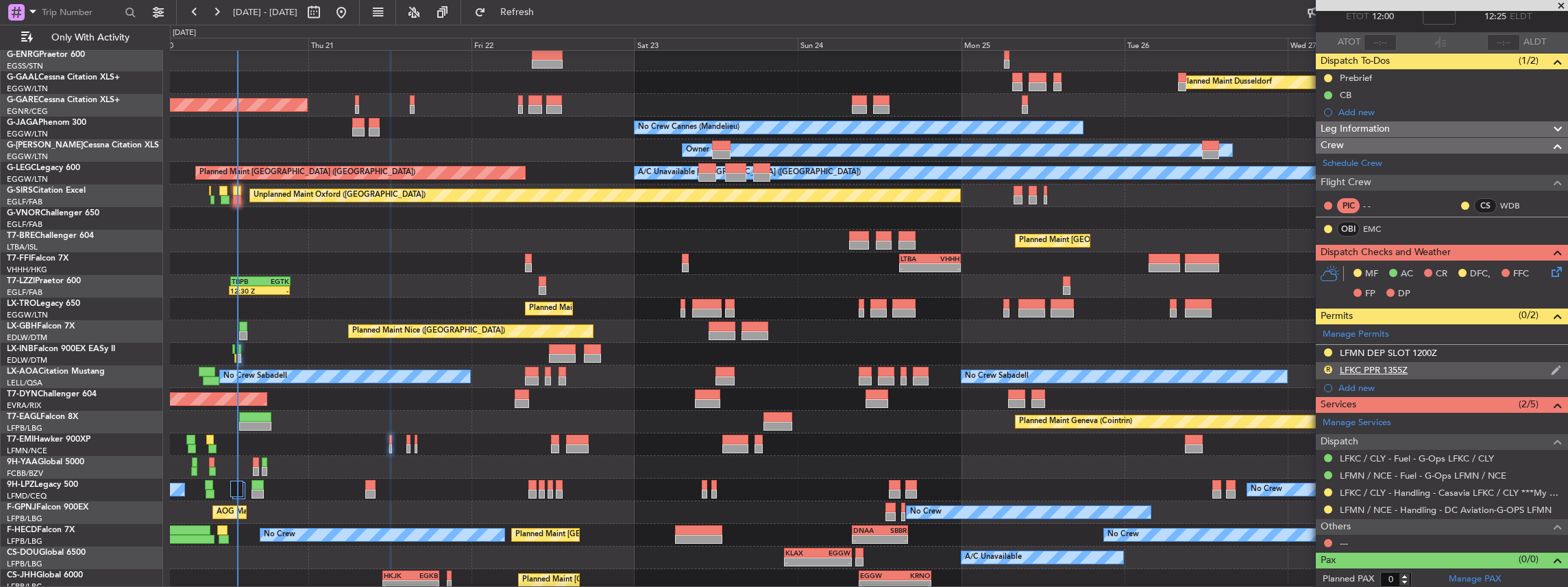
scroll to position [0, 0]
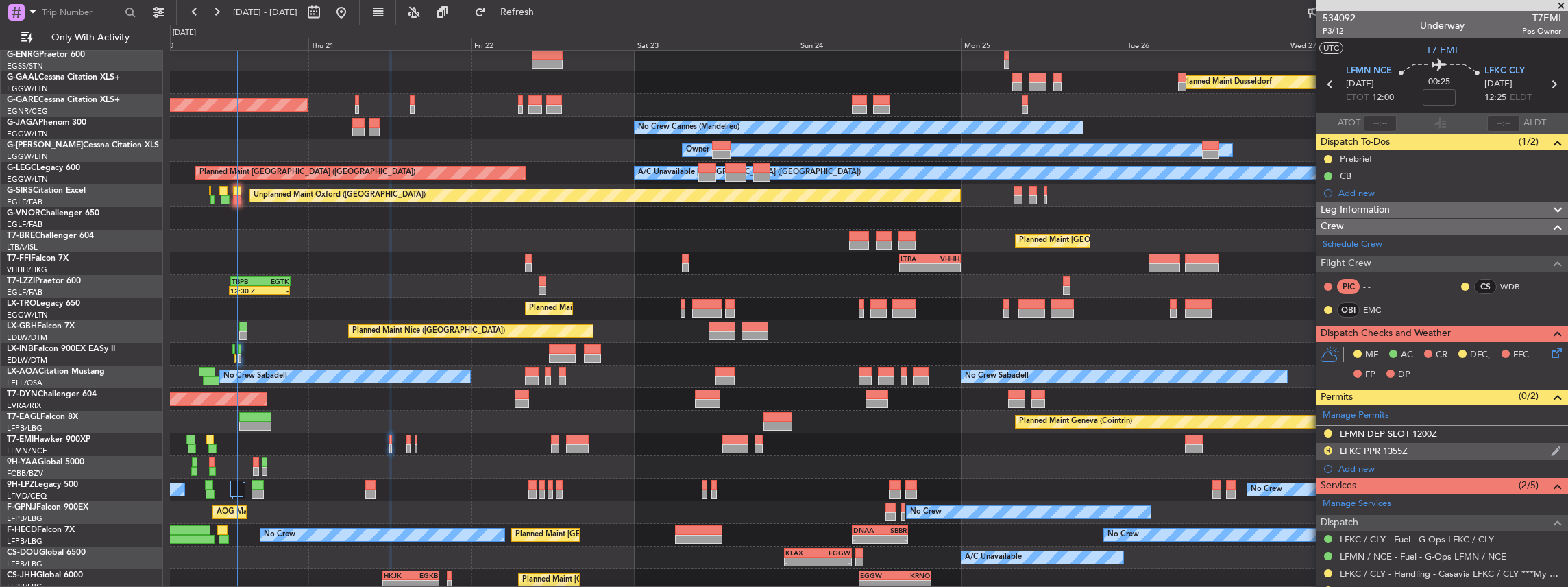
click at [1426, 448] on div "R LFKC PPR 1355Z" at bounding box center [1441, 451] width 252 height 17
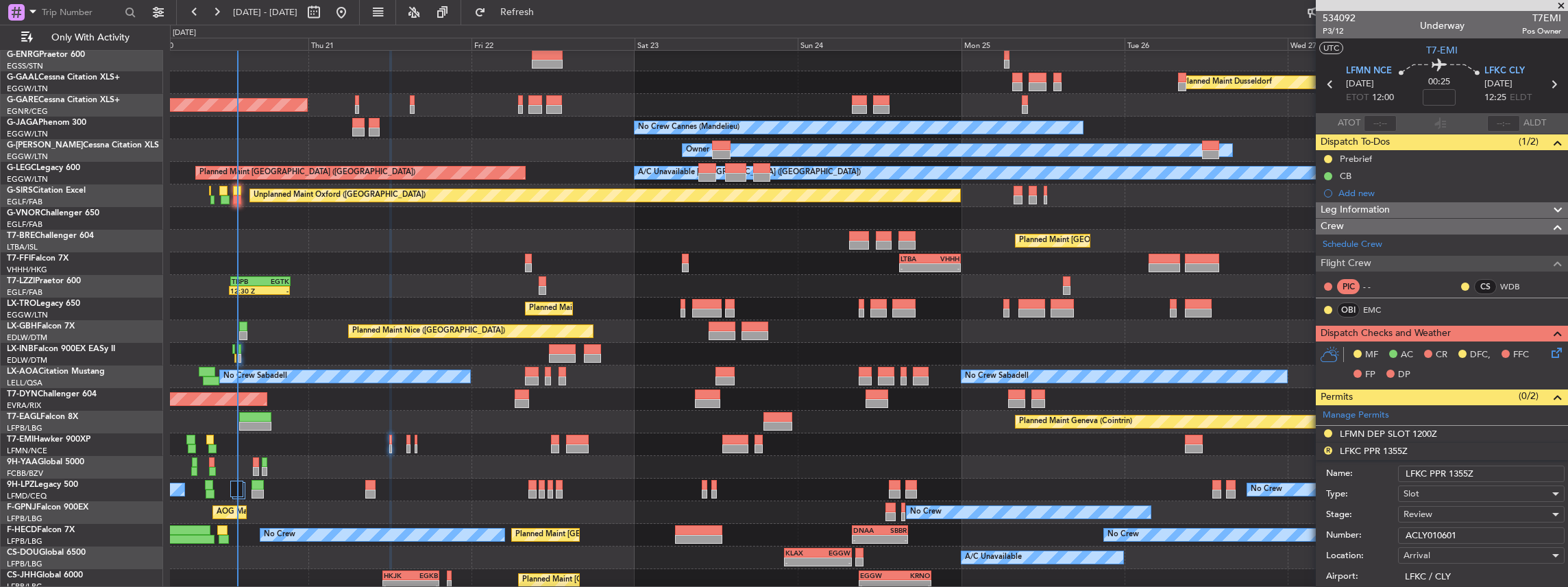
drag, startPoint x: 1462, startPoint y: 470, endPoint x: 1454, endPoint y: 472, distance: 8.2
click at [1454, 472] on input "LFKC PPR 1355Z" at bounding box center [1481, 473] width 166 height 16
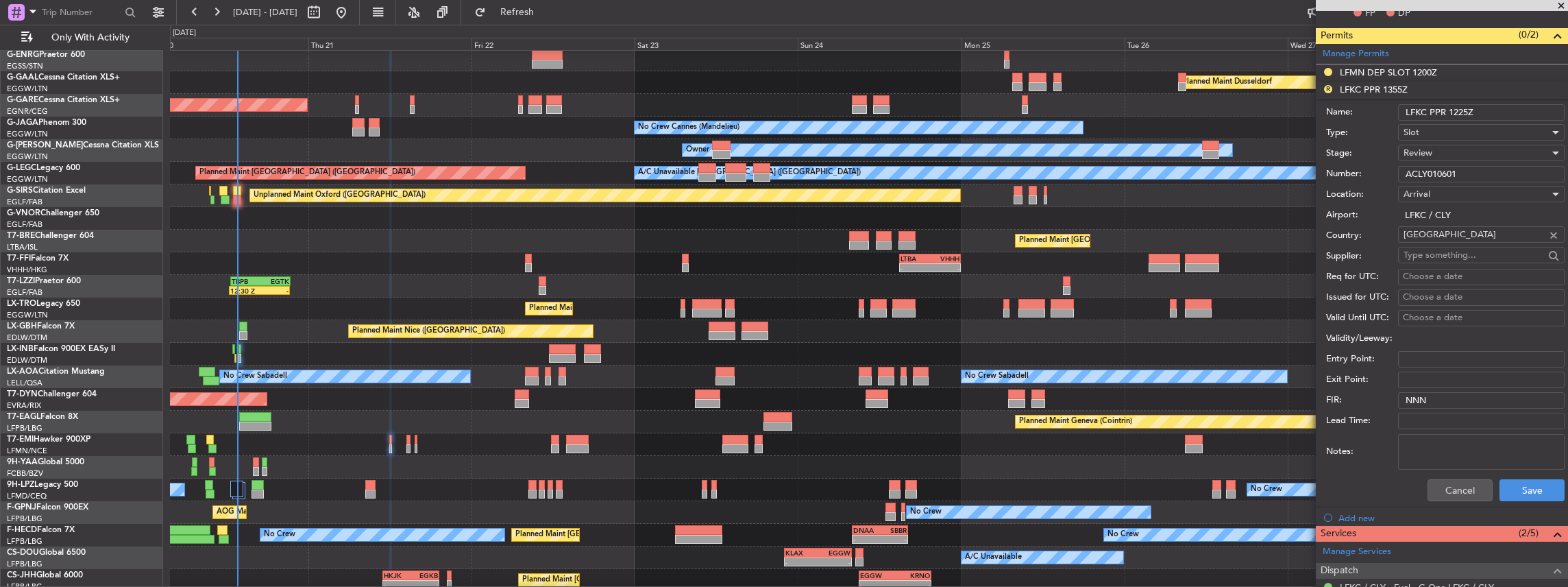
scroll to position [365, 0]
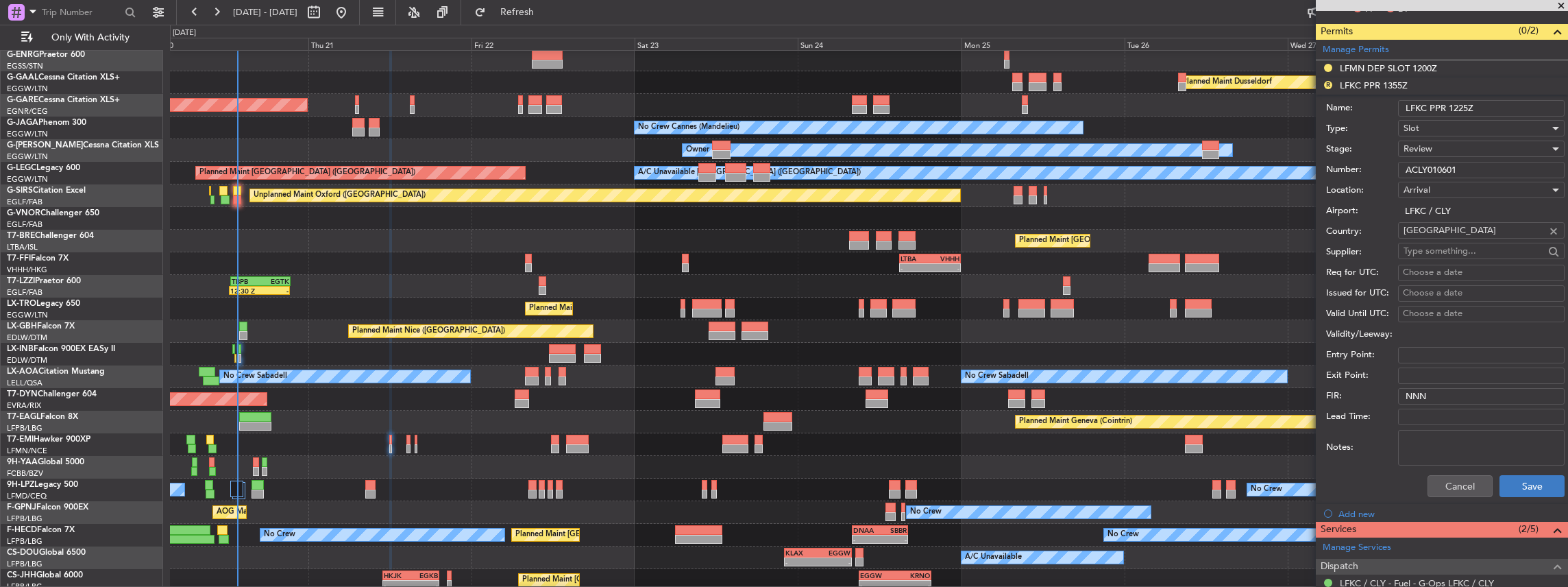
type input "LFKC PPR 1225Z"
click at [1516, 484] on button "Save" at bounding box center [1532, 485] width 65 height 22
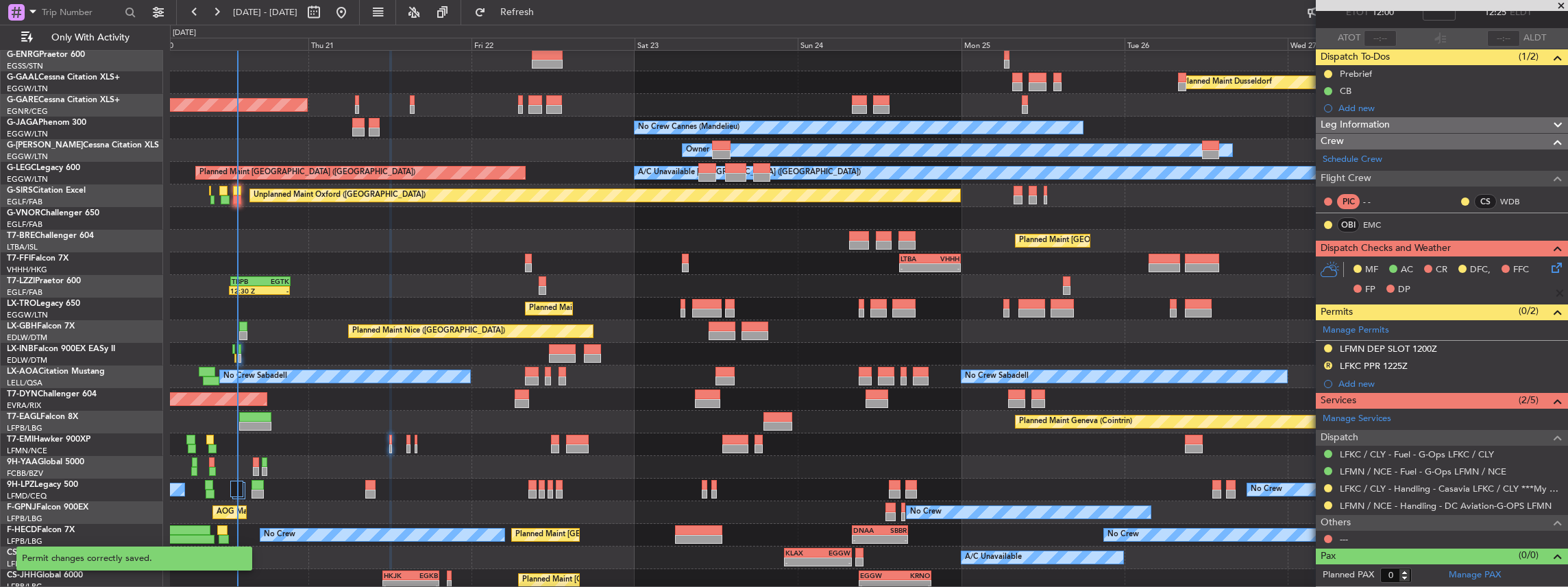
scroll to position [81, 0]
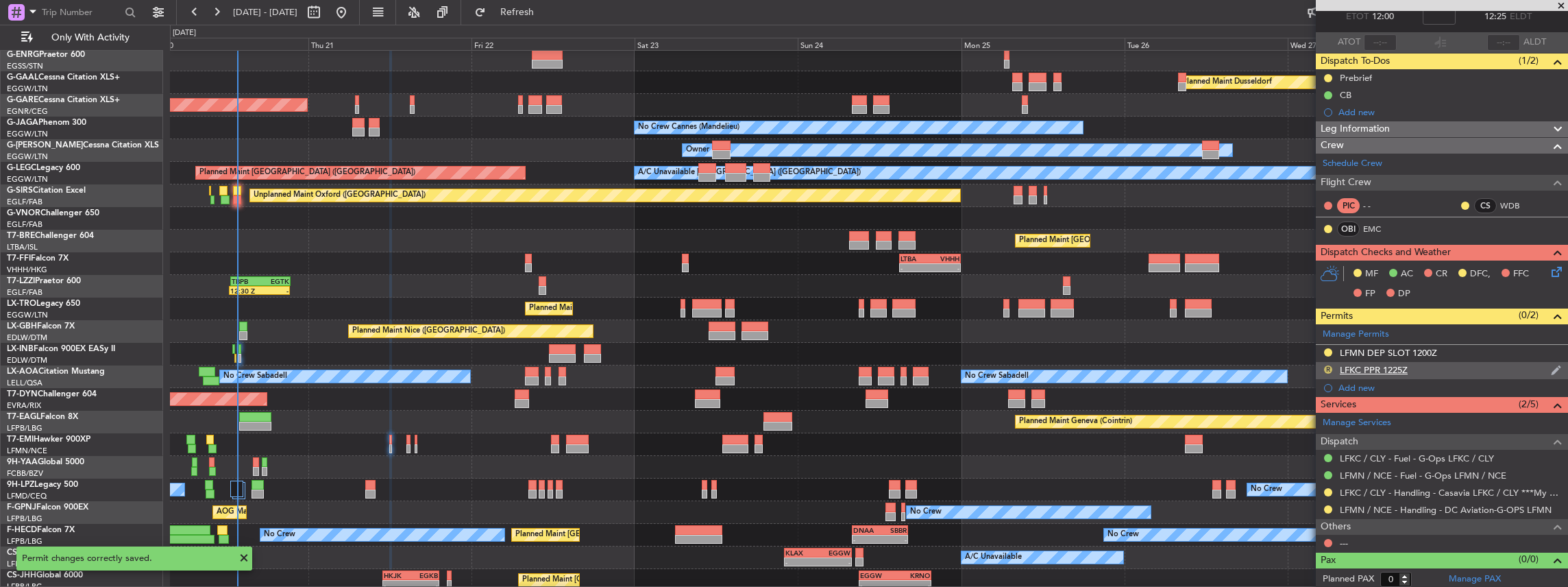
click at [1328, 368] on button "R" at bounding box center [1328, 369] width 8 height 8
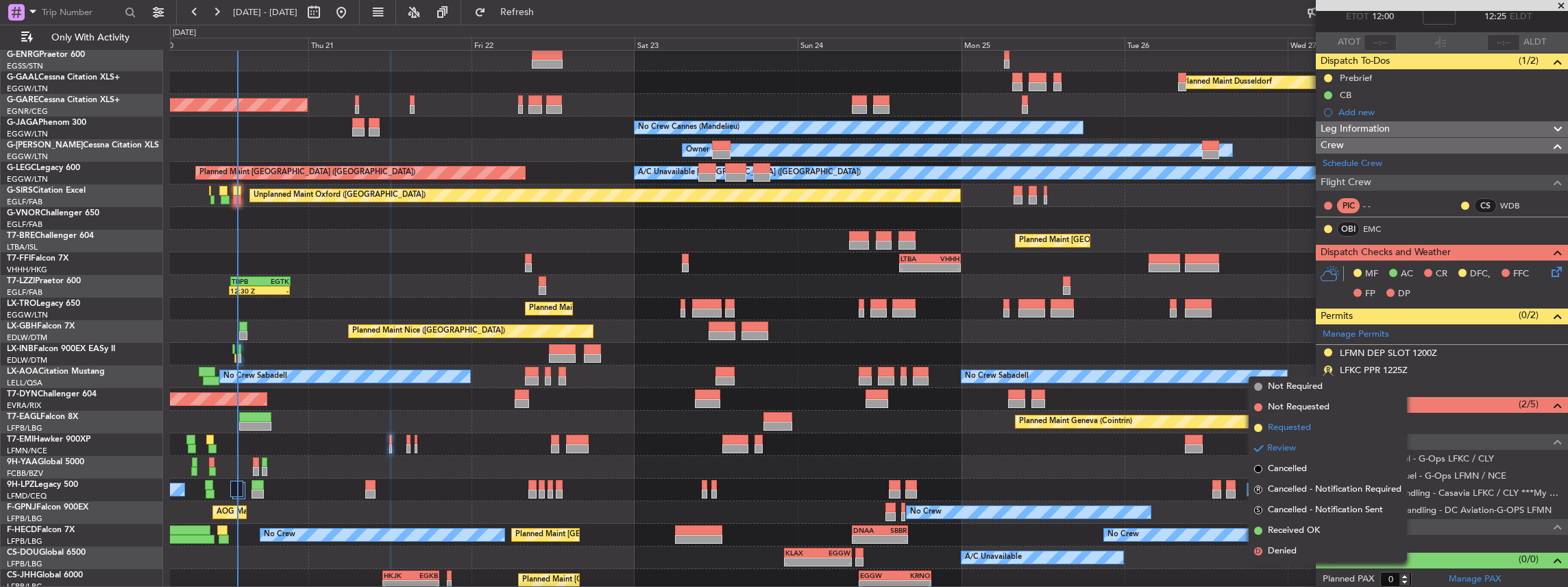
click at [1292, 428] on span "Requested" at bounding box center [1289, 428] width 43 height 13
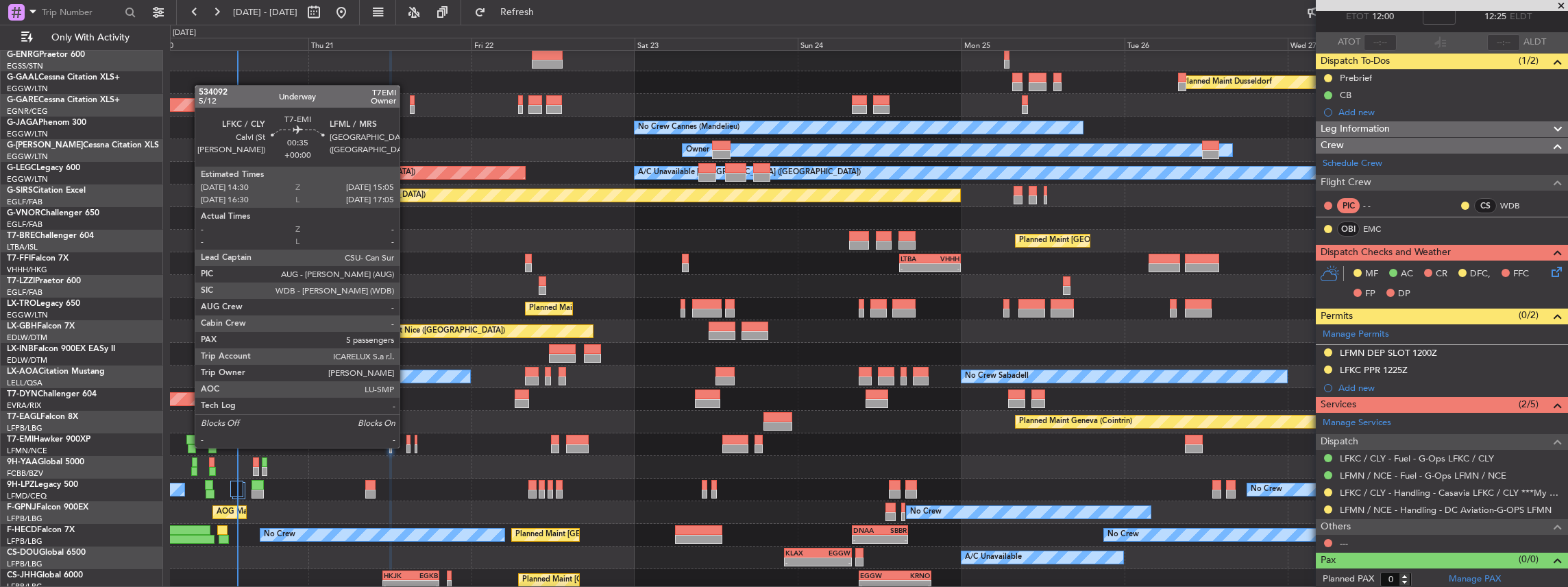
click at [407, 446] on div at bounding box center [408, 448] width 4 height 10
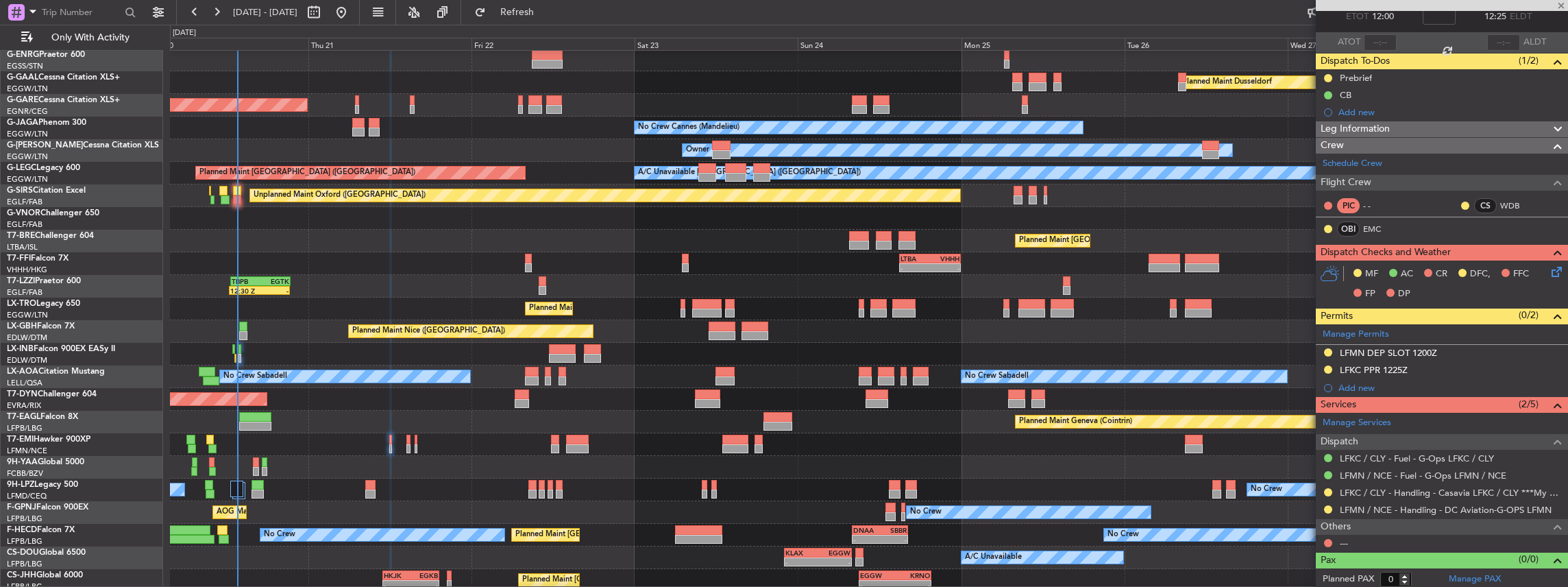
type input "5"
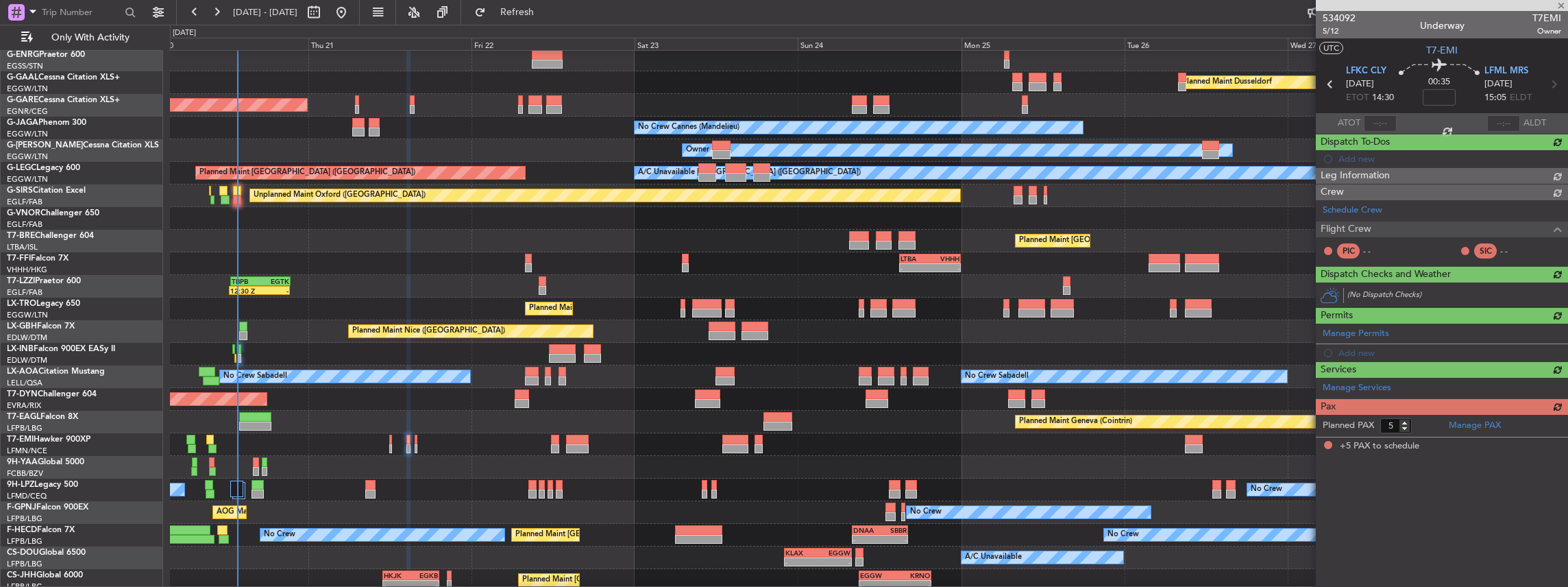
scroll to position [0, 0]
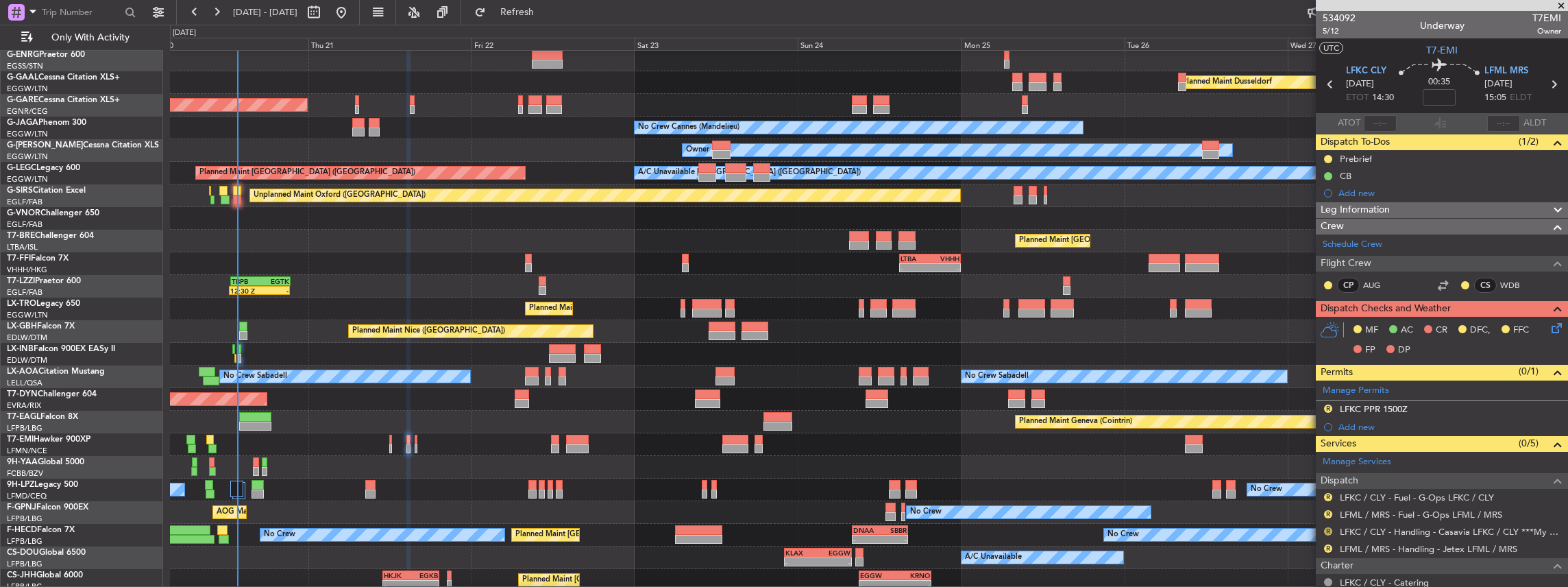
click at [1328, 529] on button "R" at bounding box center [1328, 531] width 8 height 8
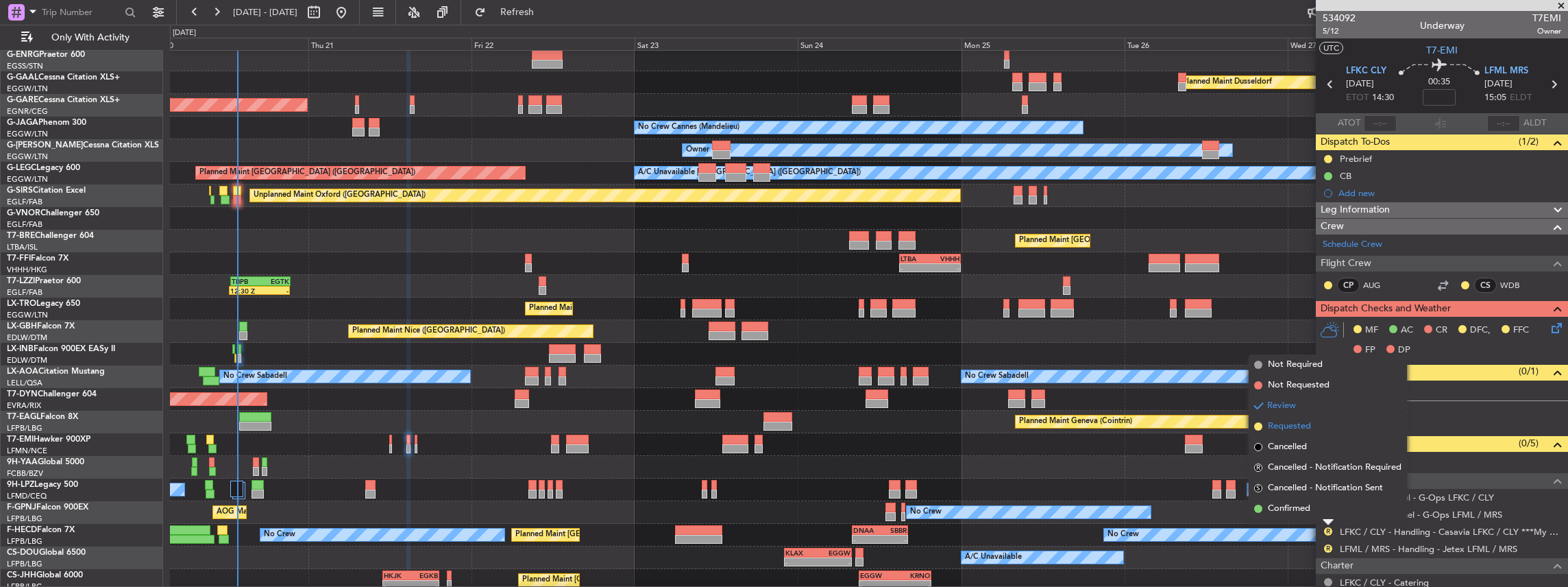
click at [1294, 424] on span "Requested" at bounding box center [1289, 426] width 43 height 13
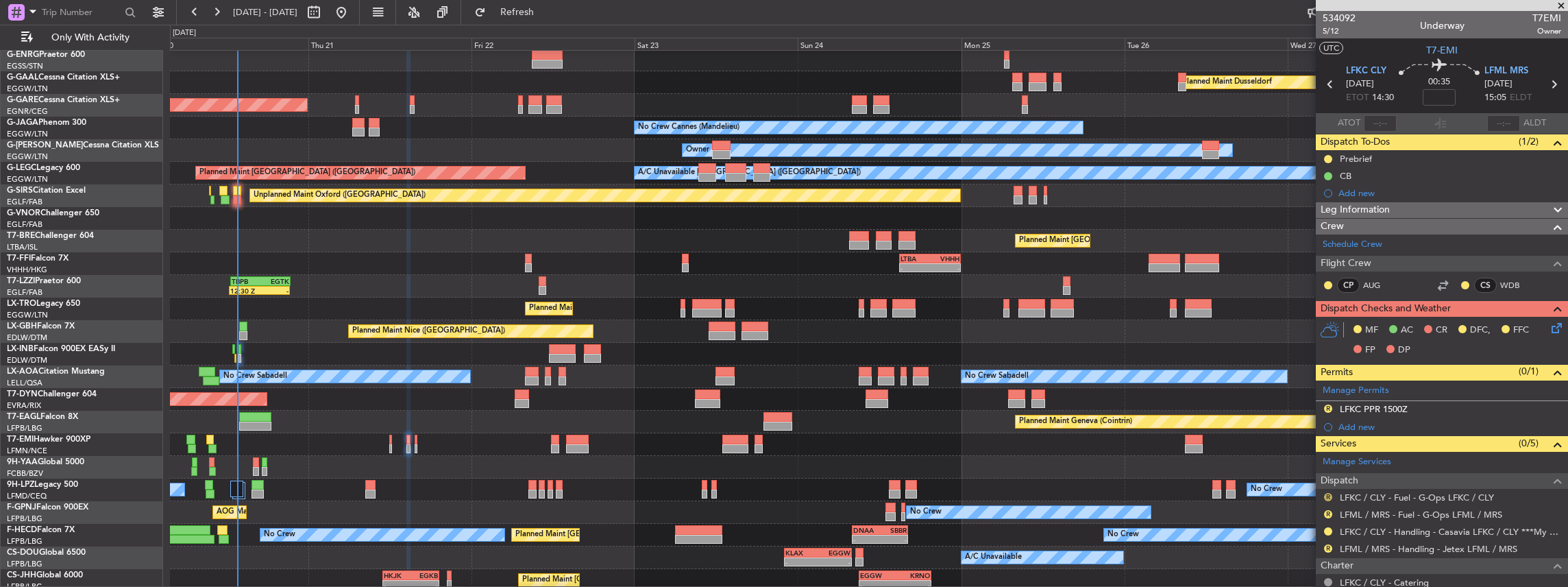
click at [1326, 494] on button "R" at bounding box center [1328, 496] width 8 height 8
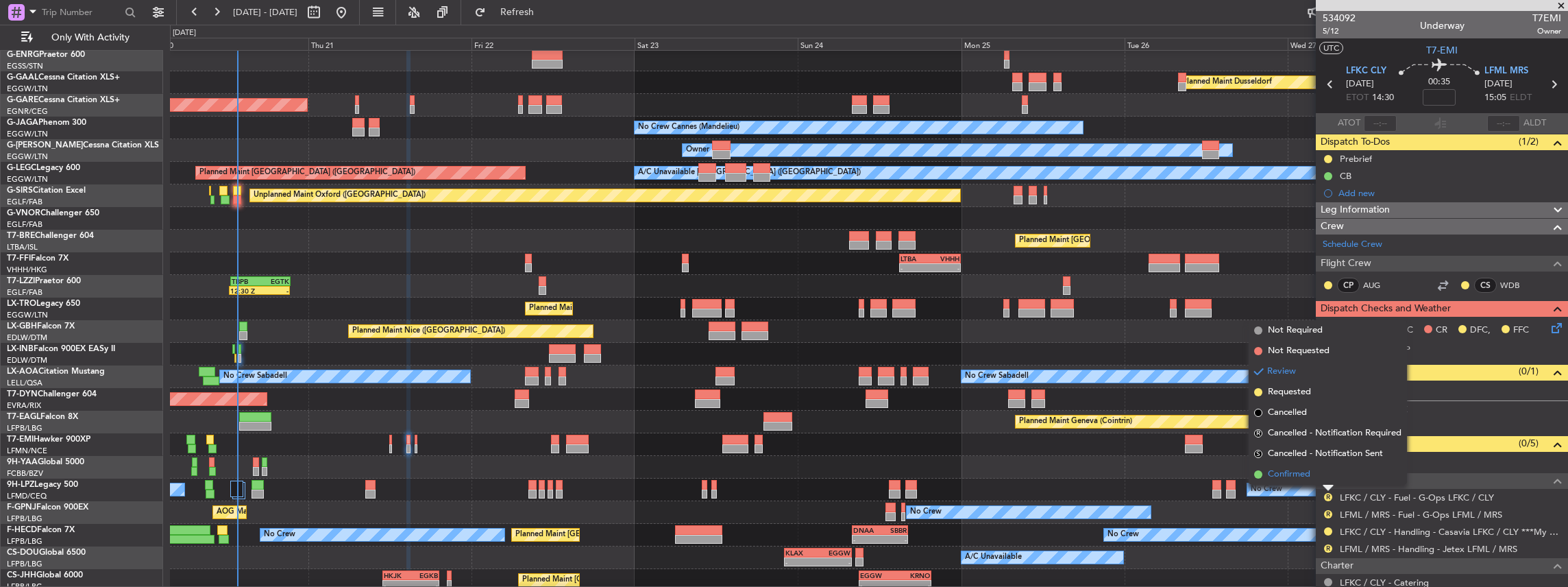
click at [1301, 473] on span "Confirmed" at bounding box center [1289, 474] width 43 height 13
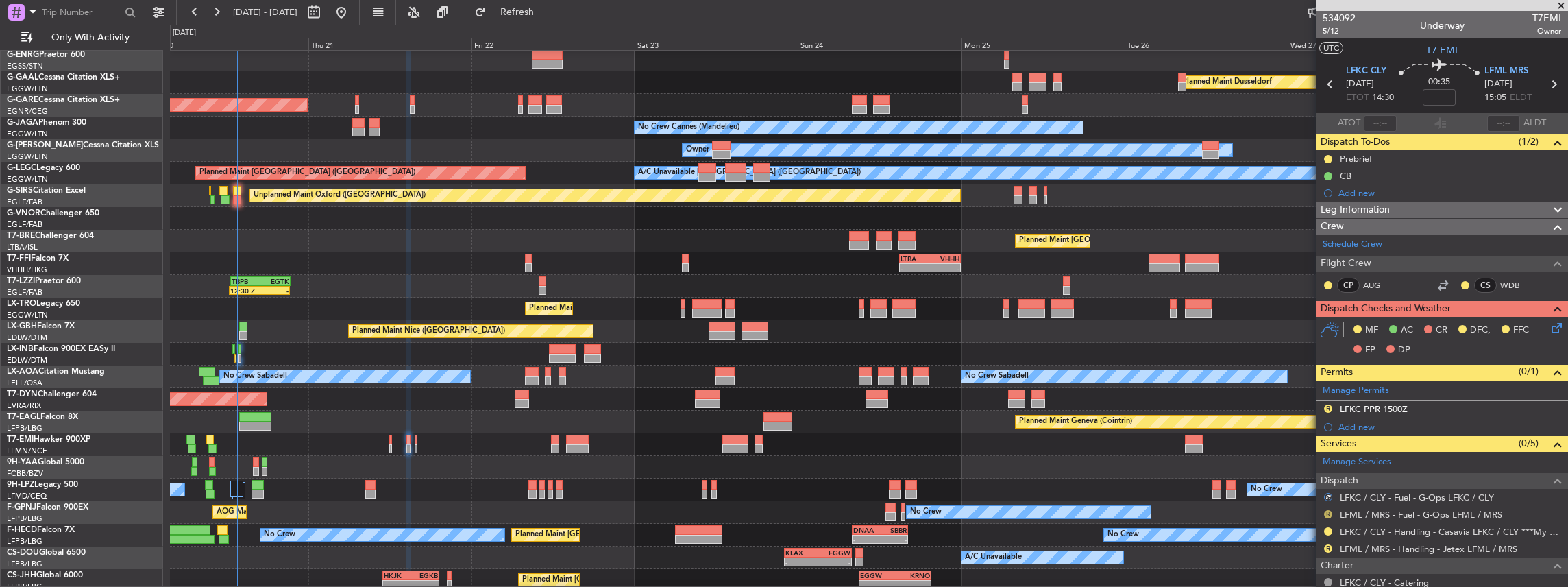
click at [1328, 511] on button "R" at bounding box center [1328, 514] width 8 height 8
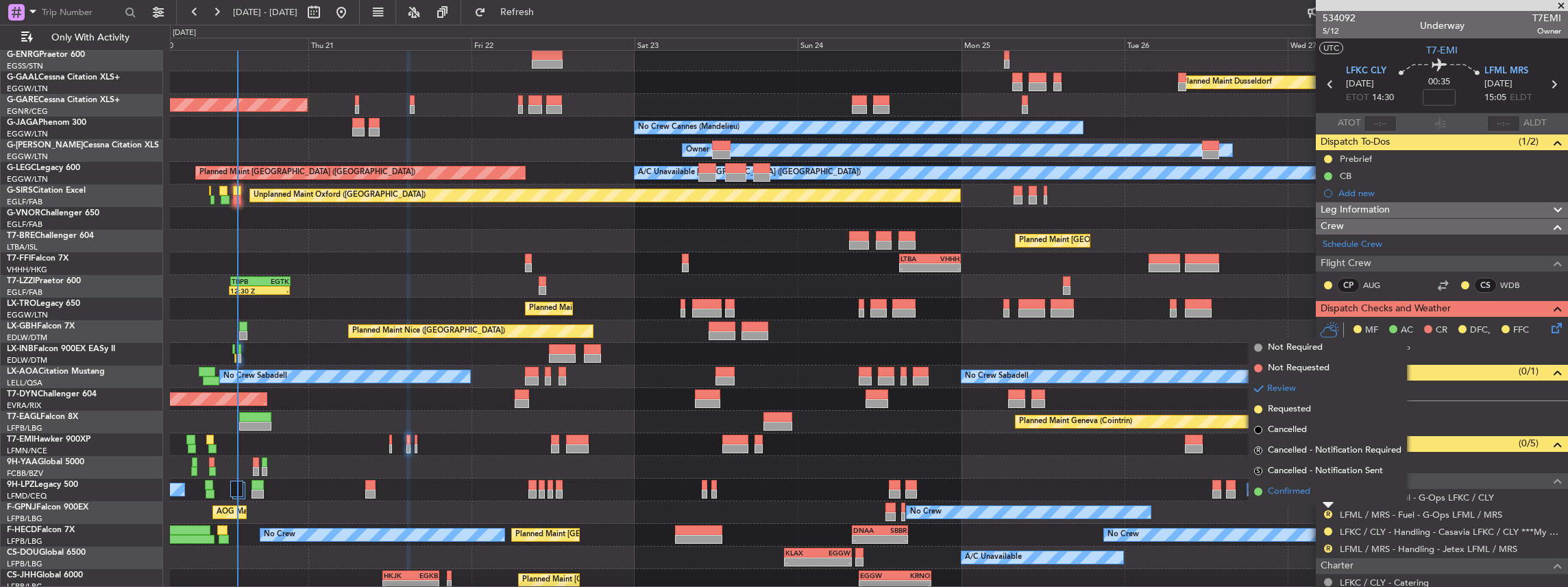
click at [1315, 495] on li "Confirmed" at bounding box center [1328, 491] width 158 height 20
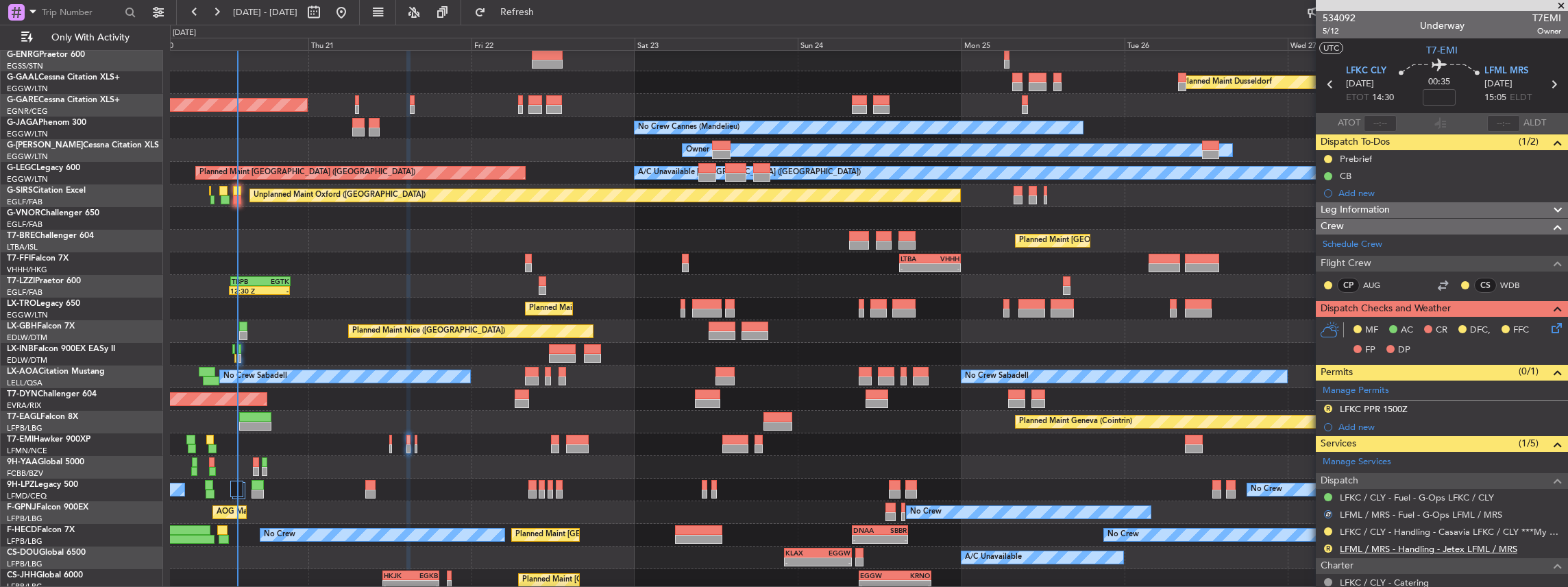
click at [1390, 544] on link "LFML / MRS - Handling - Jetex LFML / MRS" at bounding box center [1428, 549] width 177 height 12
click at [1551, 404] on img at bounding box center [1556, 409] width 10 height 12
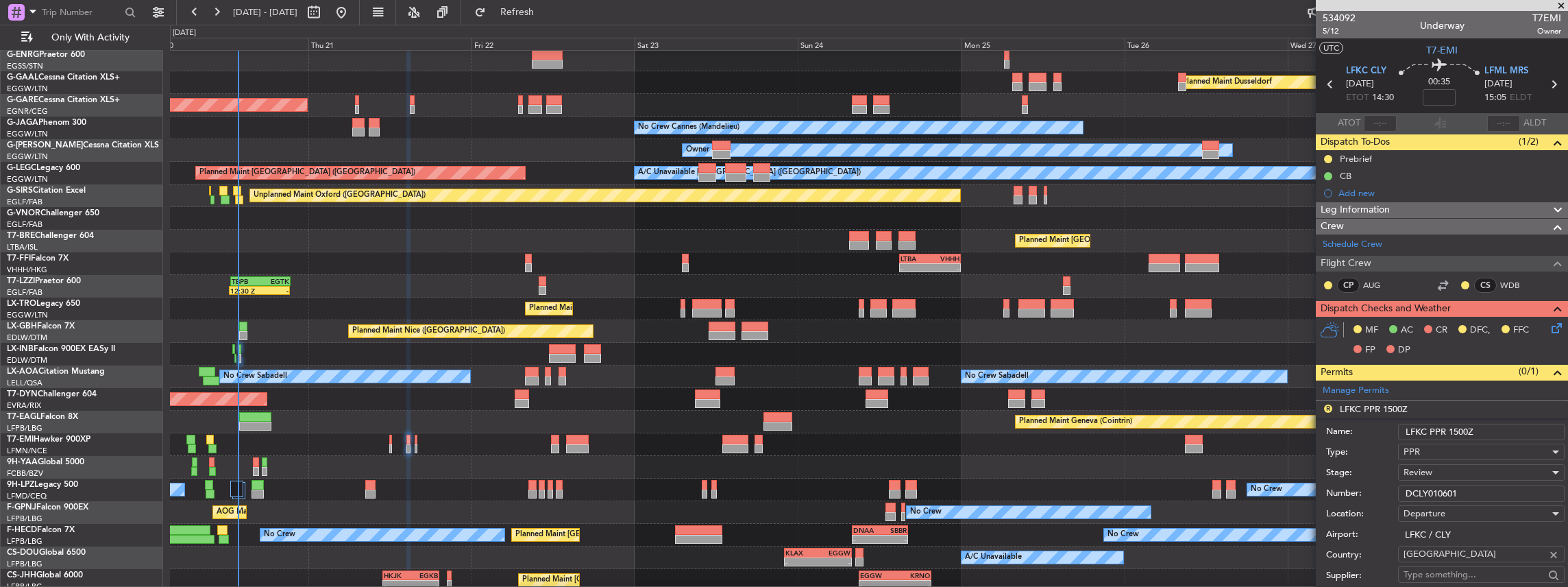
drag, startPoint x: 1461, startPoint y: 428, endPoint x: 1453, endPoint y: 428, distance: 8.0
click at [1453, 428] on input "LFKC PPR 1500Z" at bounding box center [1481, 432] width 166 height 16
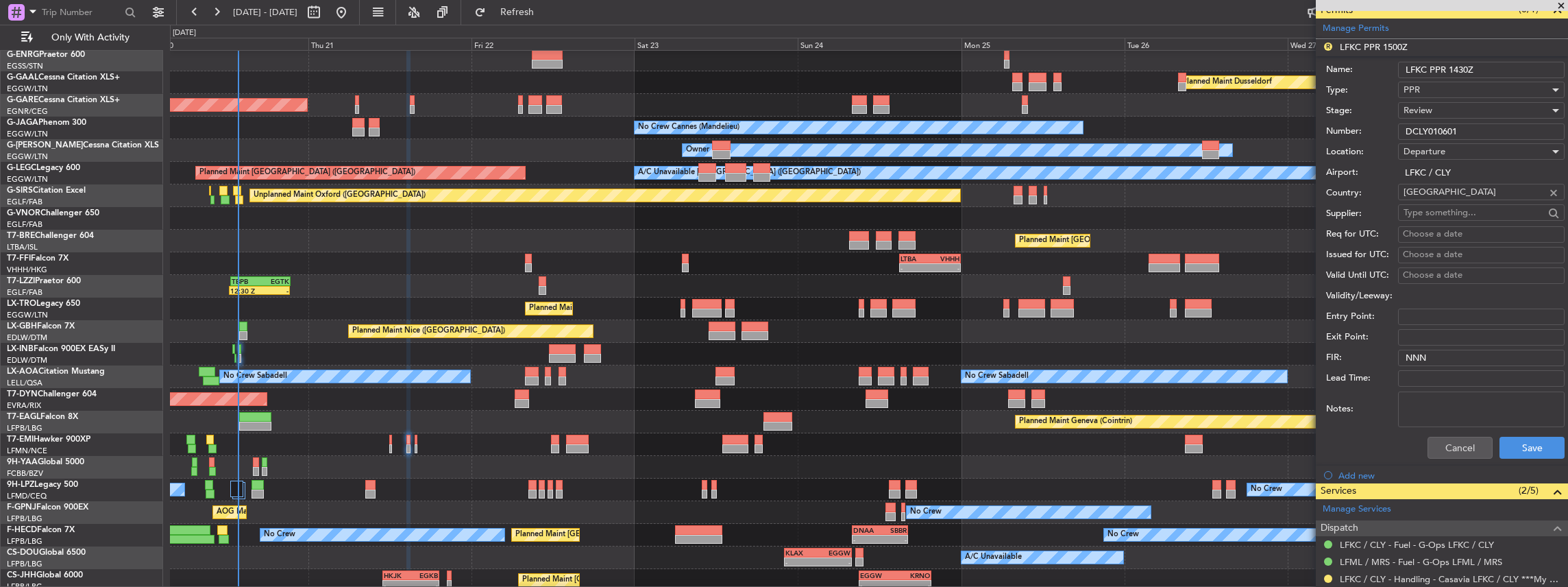
scroll to position [365, 0]
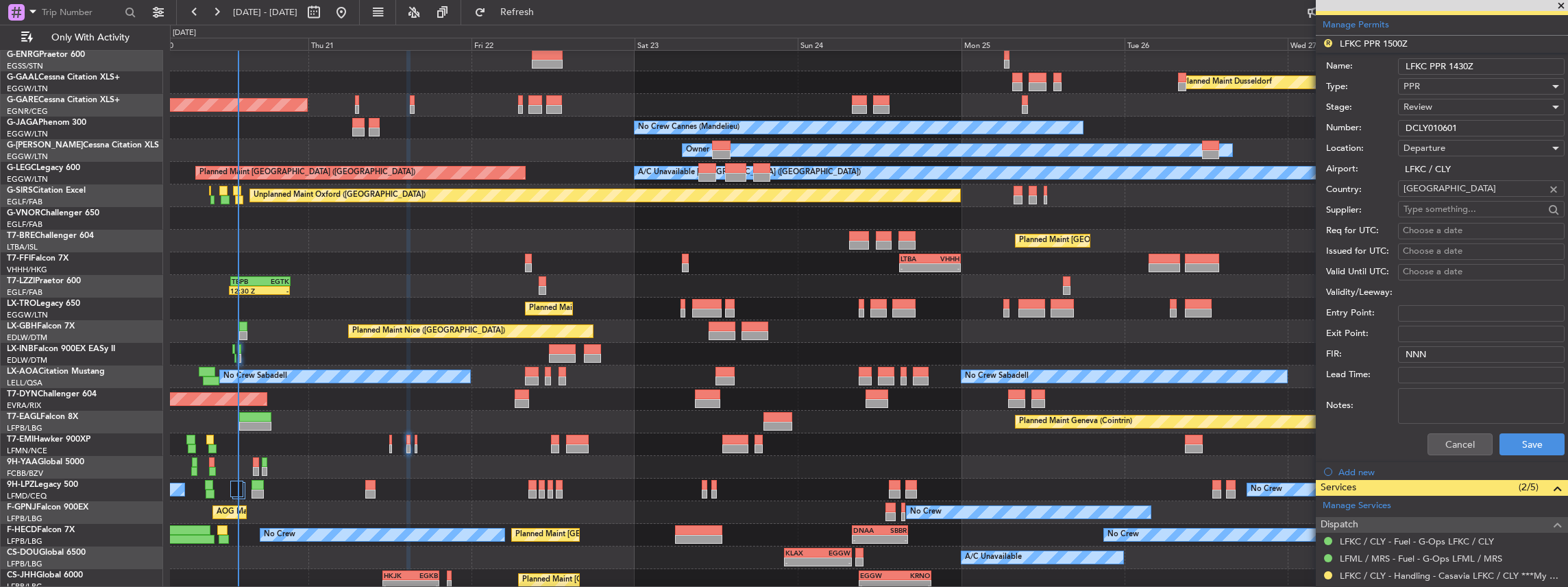
type input "LFKC PPR 1430Z"
click at [1443, 108] on div "Review" at bounding box center [1477, 106] width 146 height 20
click at [1429, 195] on span "Requested" at bounding box center [1478, 194] width 148 height 20
click at [1518, 444] on button "Save" at bounding box center [1532, 443] width 65 height 22
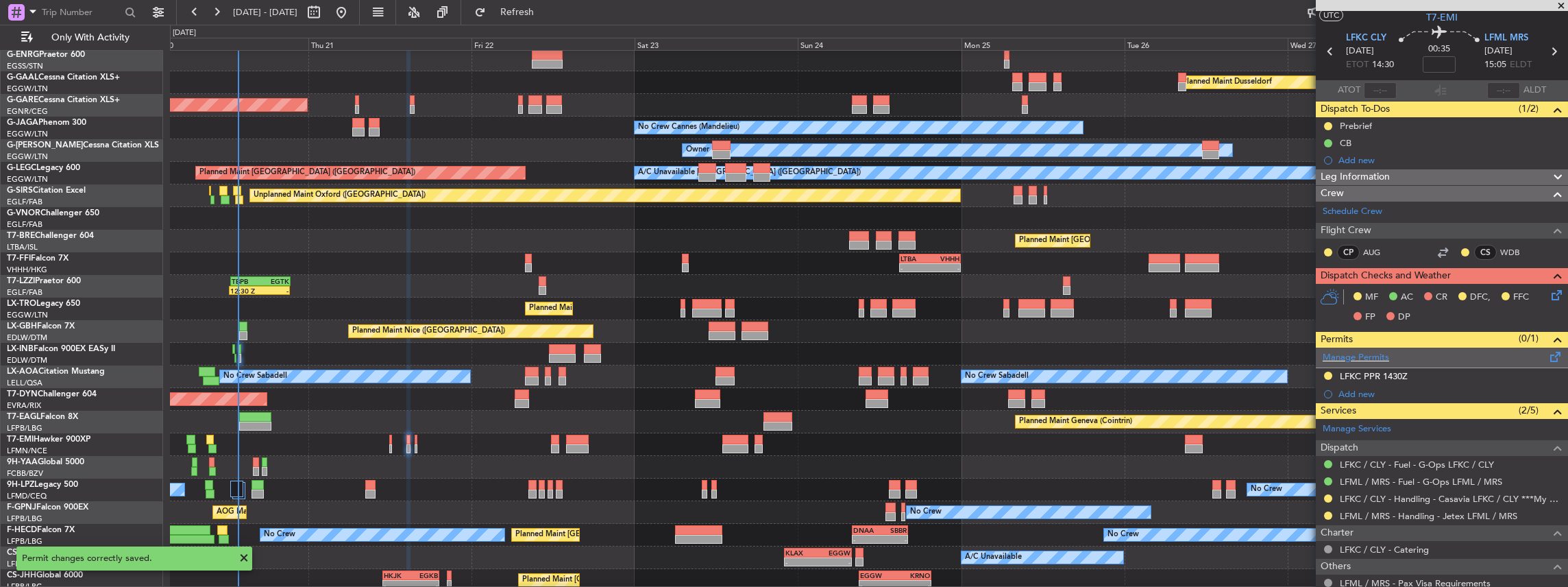
scroll to position [15, 0]
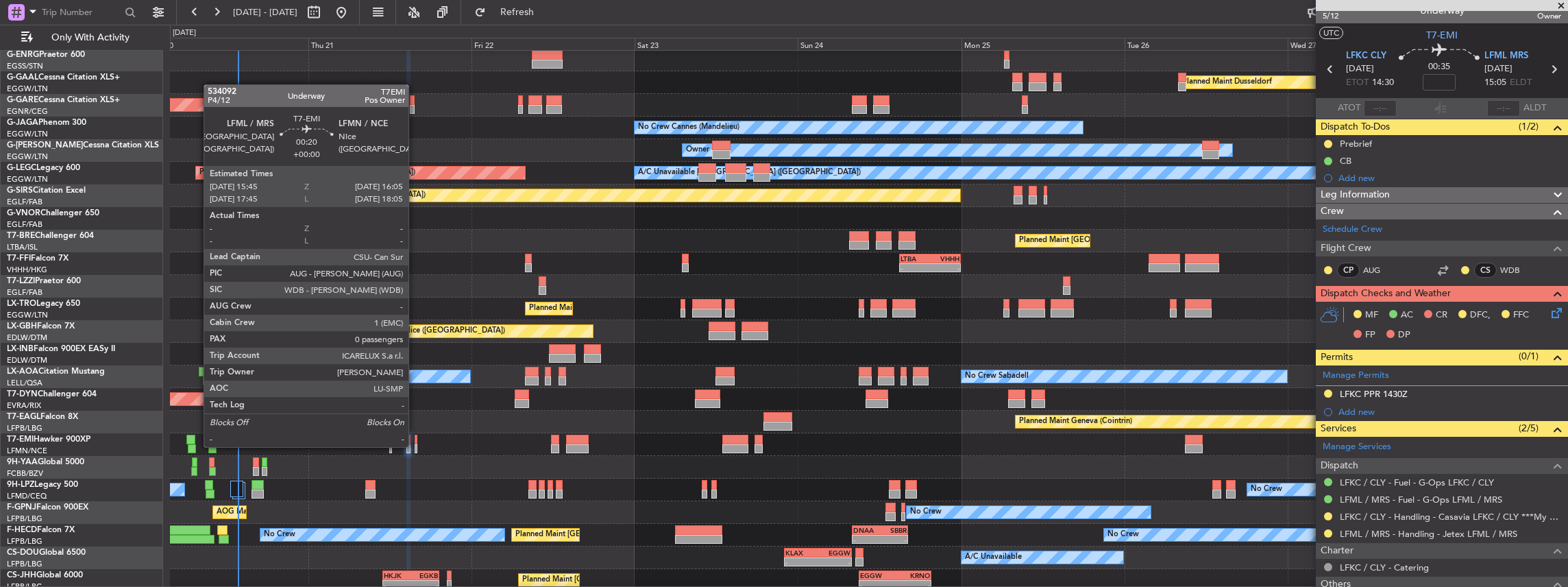
click at [416, 445] on div at bounding box center [416, 448] width 3 height 10
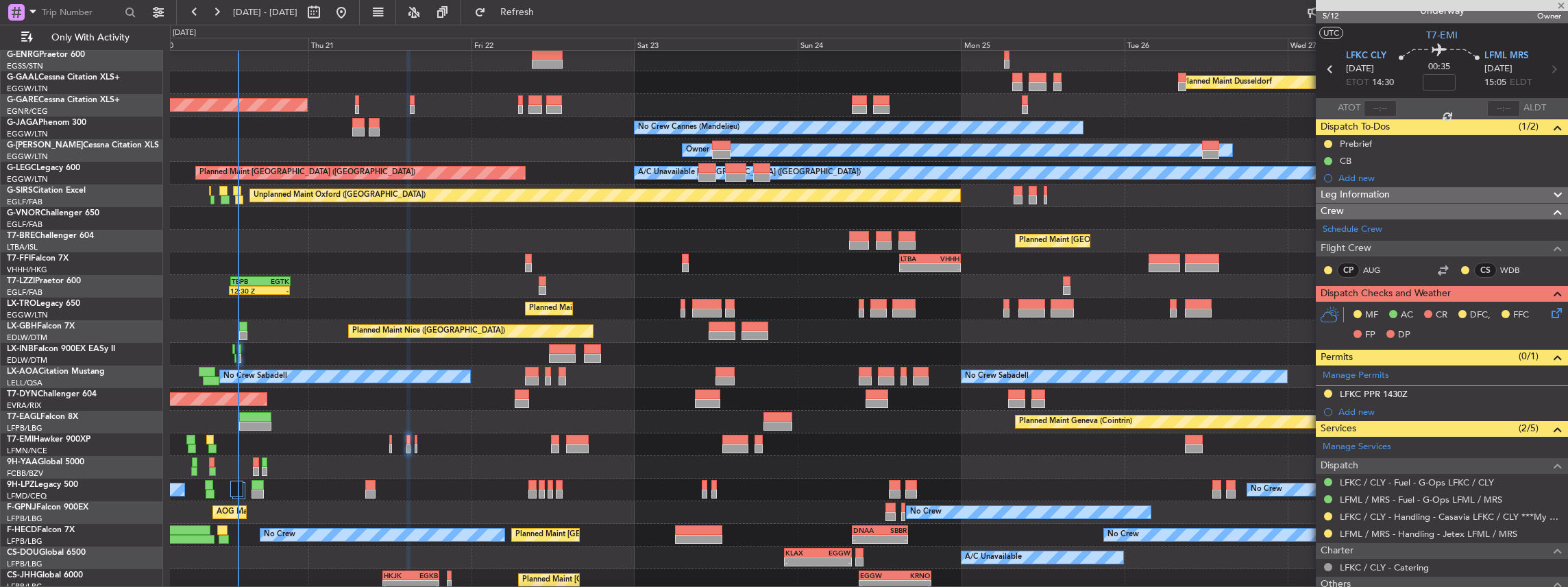
type input "0"
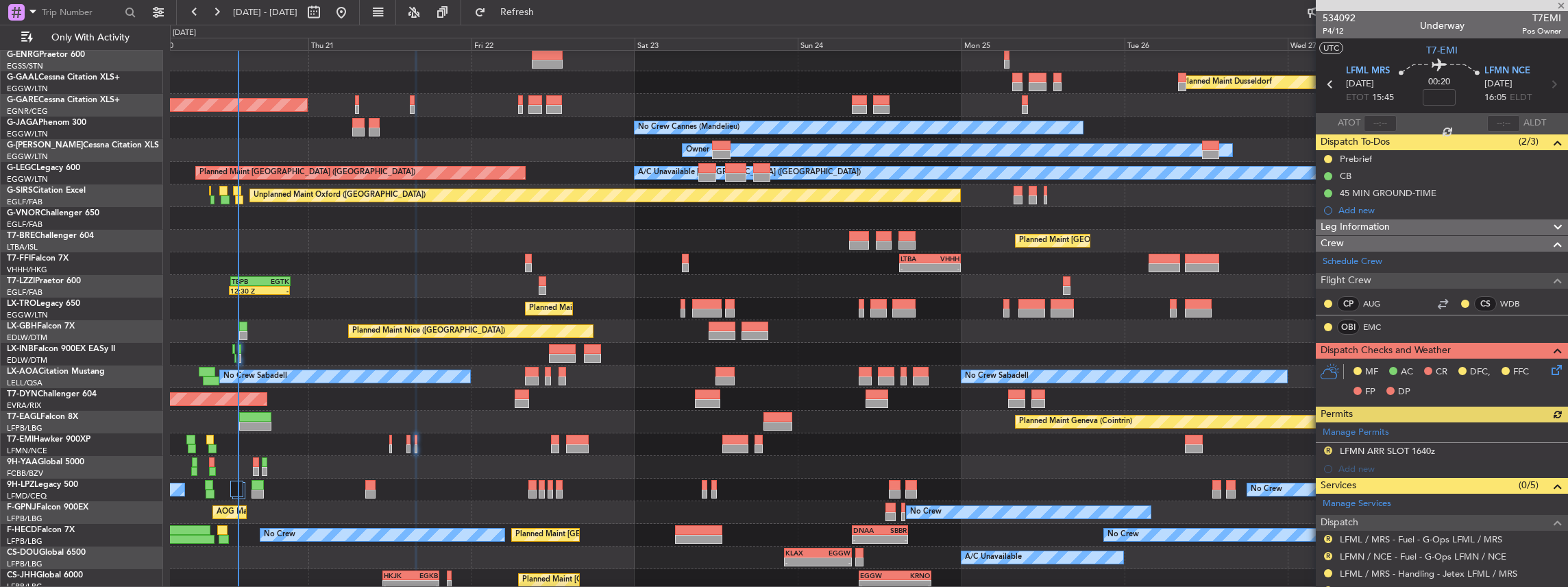
scroll to position [45, 0]
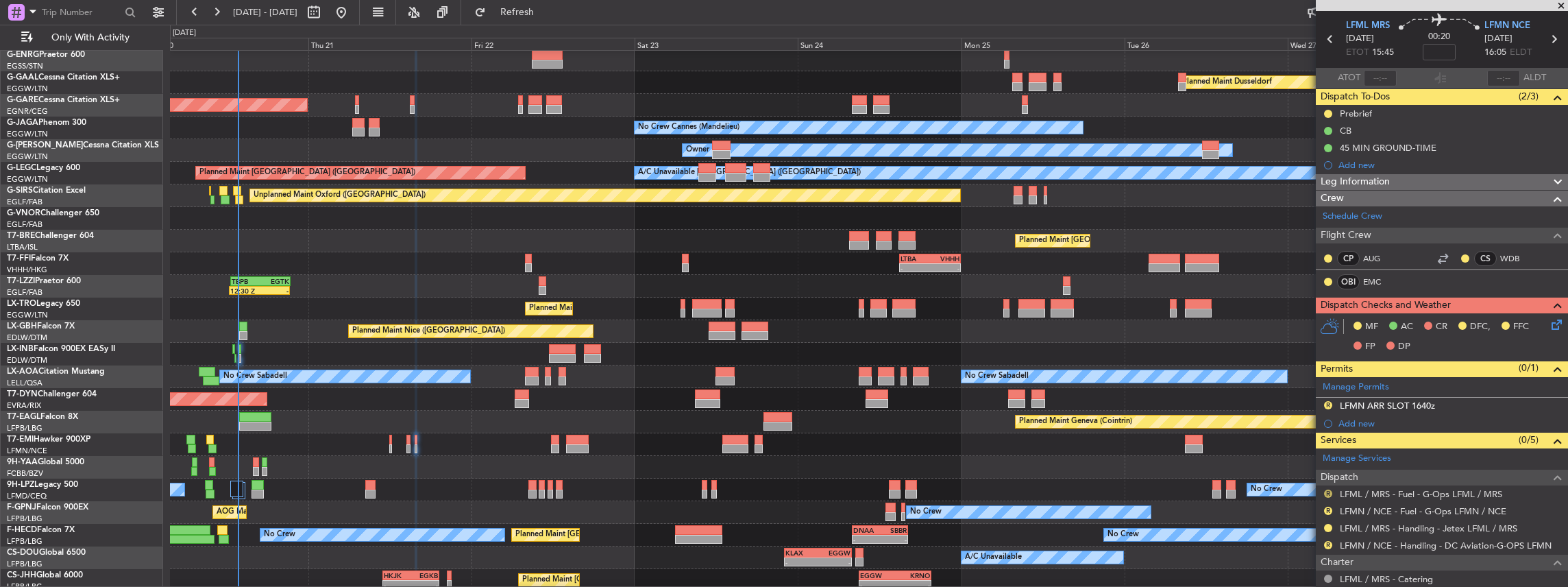
click at [1328, 490] on button "R" at bounding box center [1328, 493] width 8 height 8
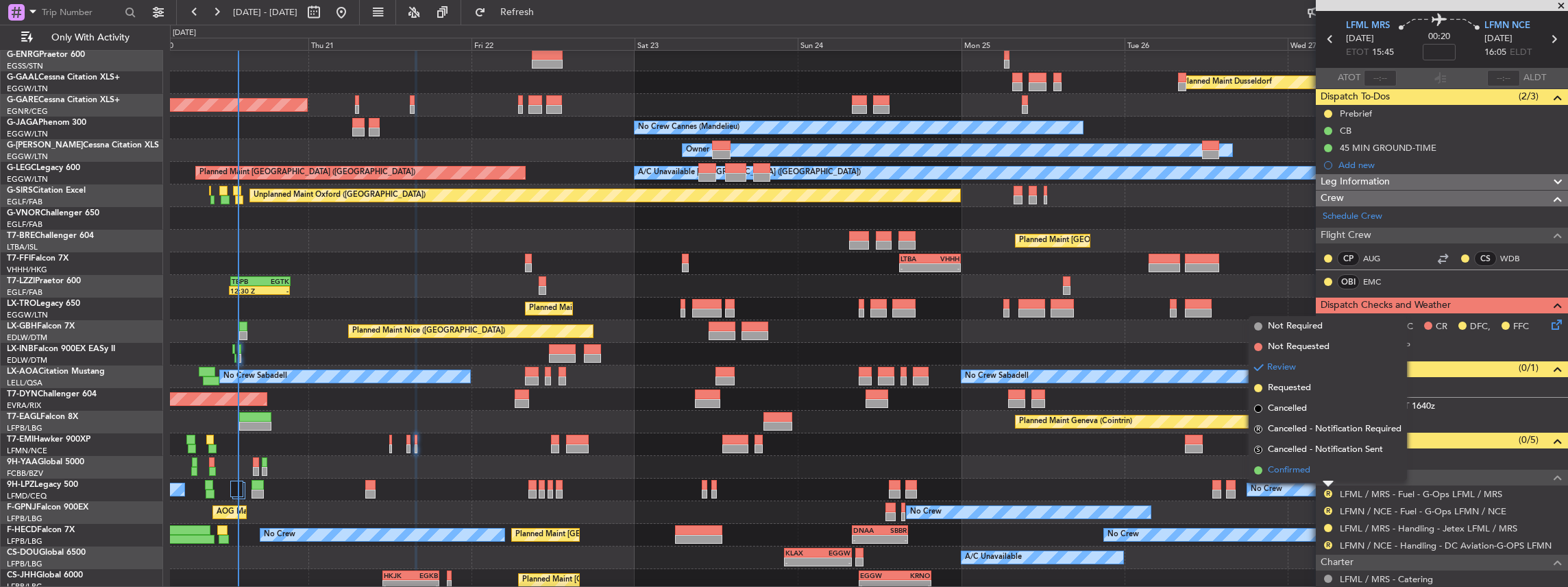
click at [1315, 469] on li "Confirmed" at bounding box center [1328, 469] width 158 height 20
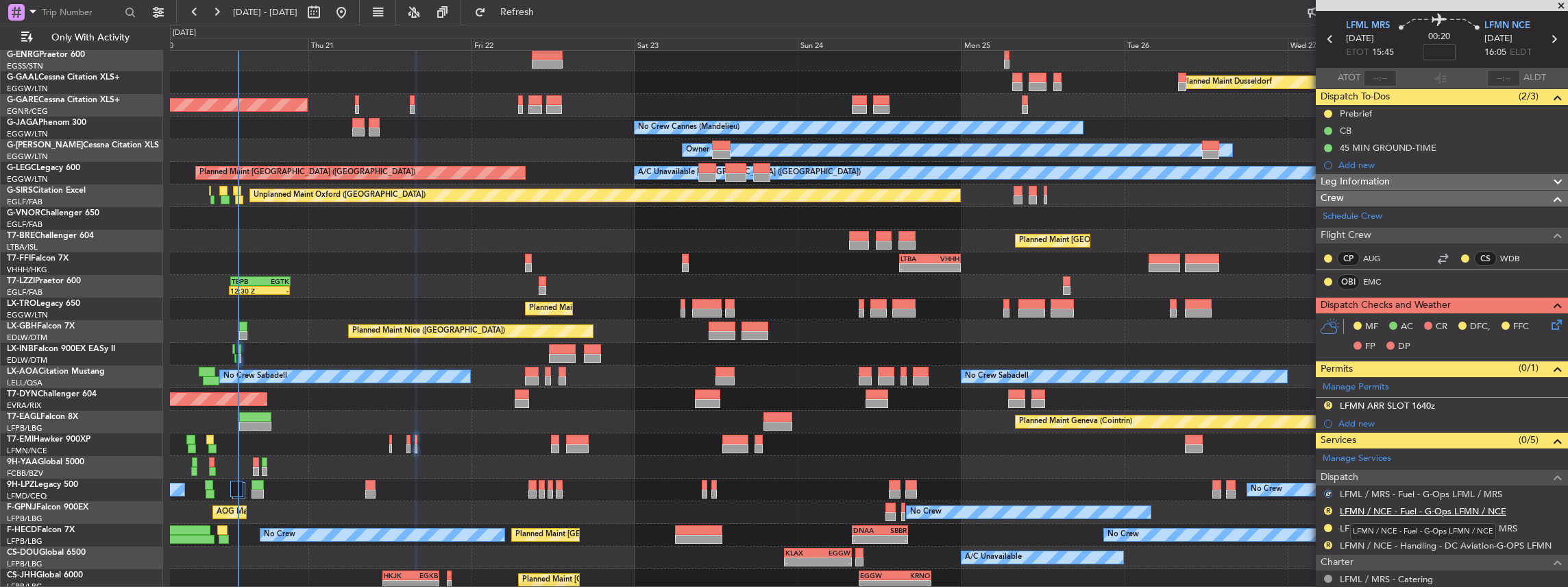
click at [1447, 508] on link "LFMN / NCE - Fuel - G-Ops LFMN / NCE" at bounding box center [1423, 511] width 166 height 12
click at [1325, 506] on mat-tooltip-component "Review" at bounding box center [1329, 520] width 49 height 37
click at [1327, 506] on button "R" at bounding box center [1328, 510] width 8 height 8
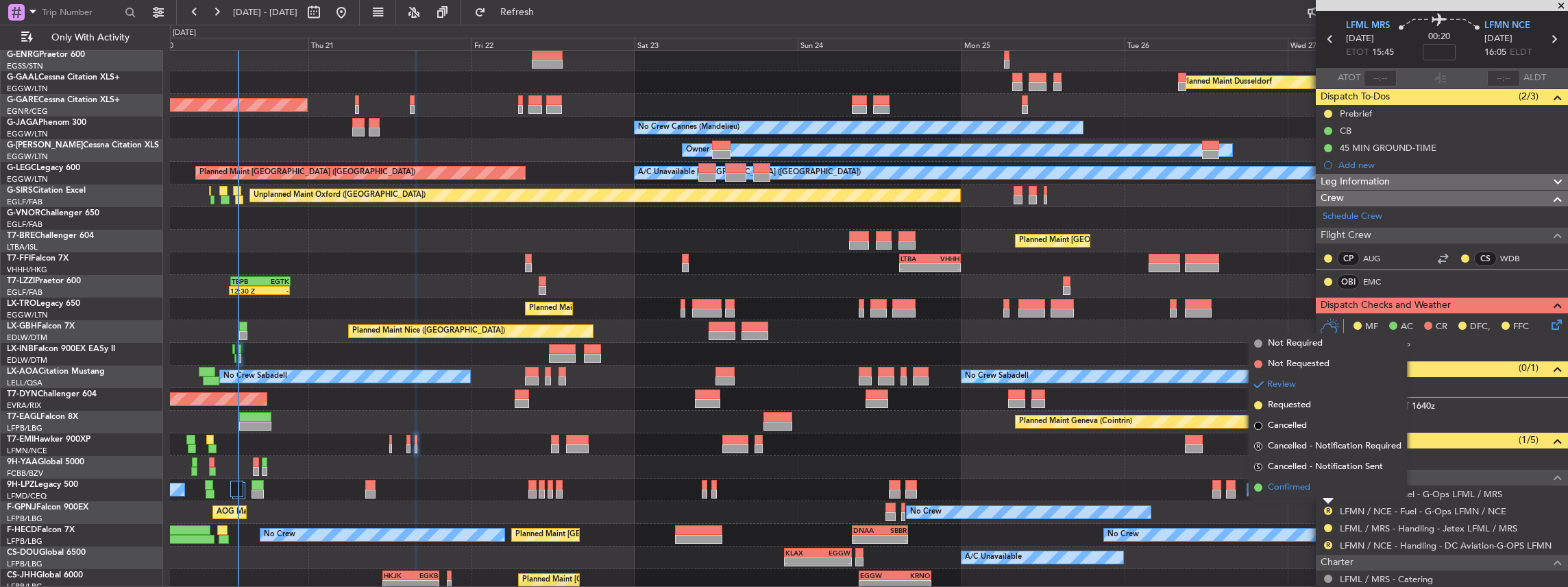
click at [1300, 491] on span "Confirmed" at bounding box center [1289, 487] width 43 height 13
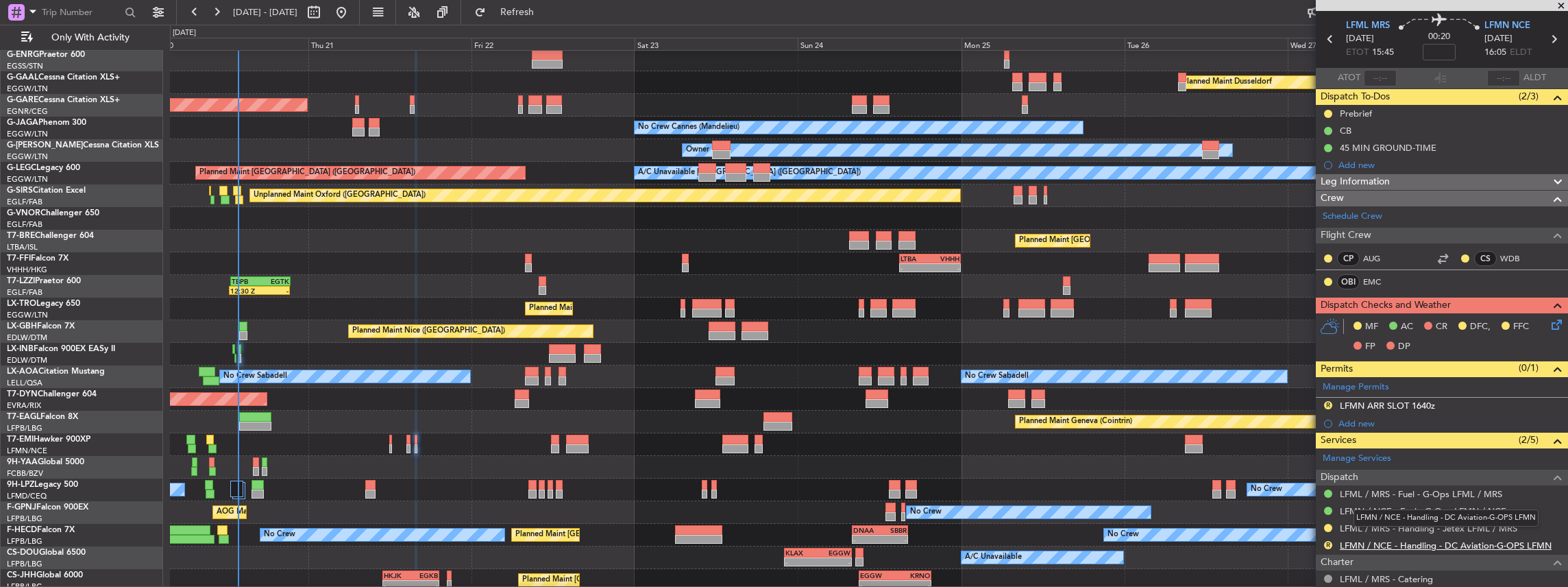
click at [1355, 543] on link "LFMN / NCE - Handling - DC Aviation-G-OPS LFMN" at bounding box center [1445, 545] width 212 height 12
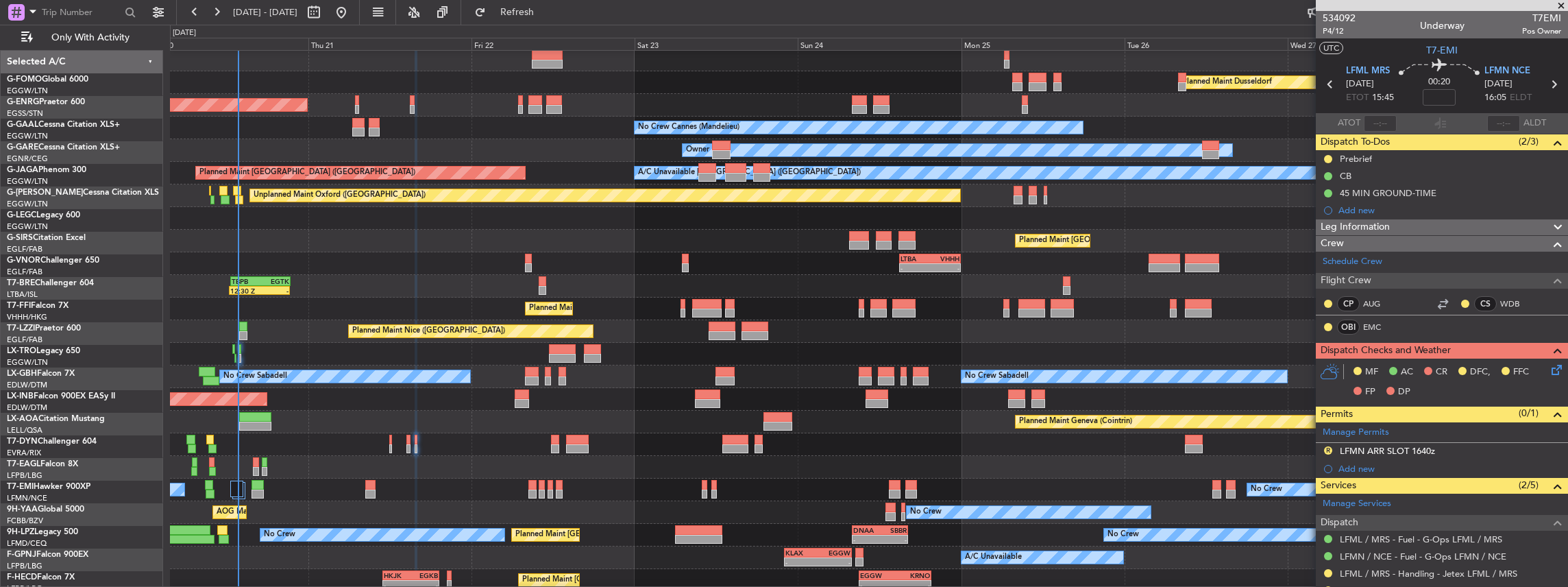
scroll to position [45, 0]
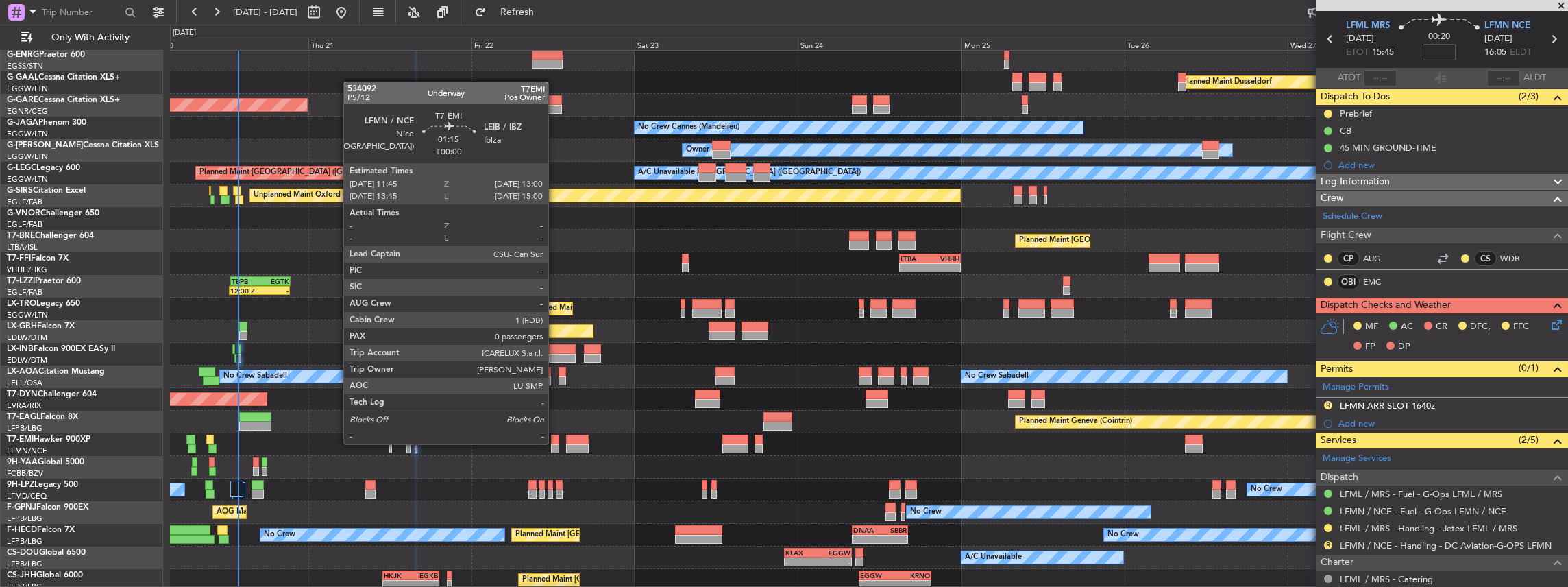
click at [555, 444] on div at bounding box center [556, 448] width 9 height 10
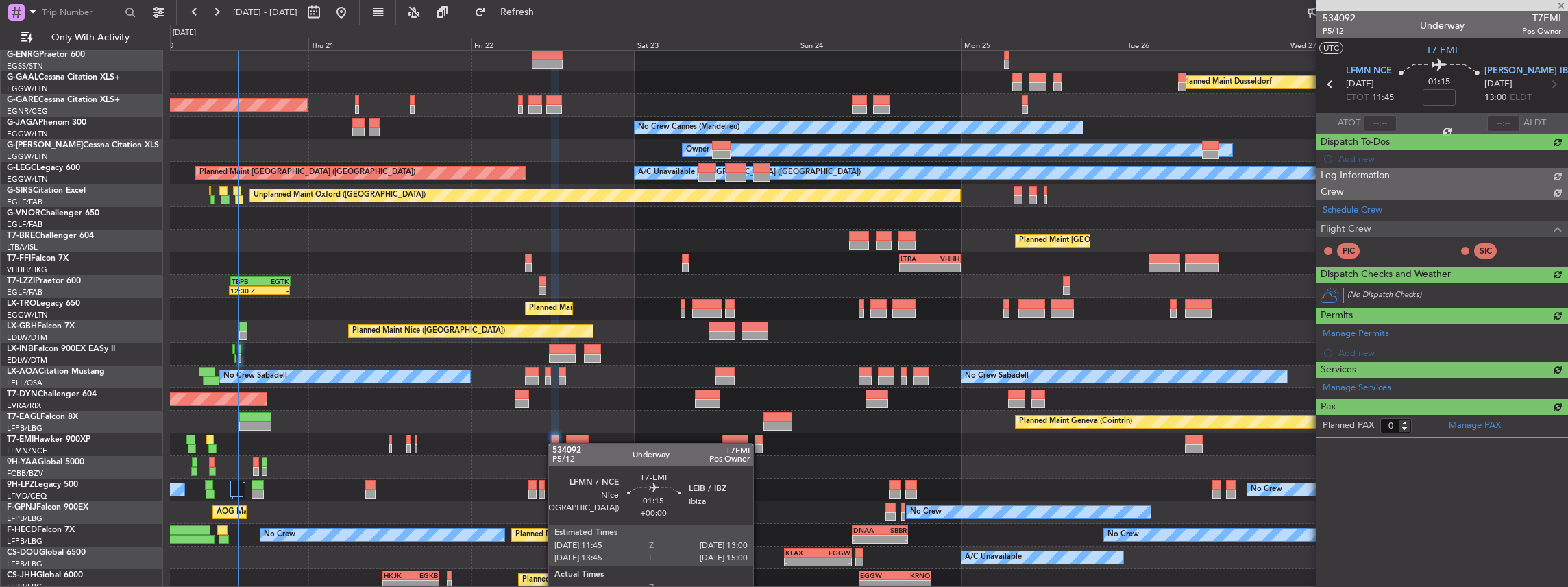
scroll to position [0, 0]
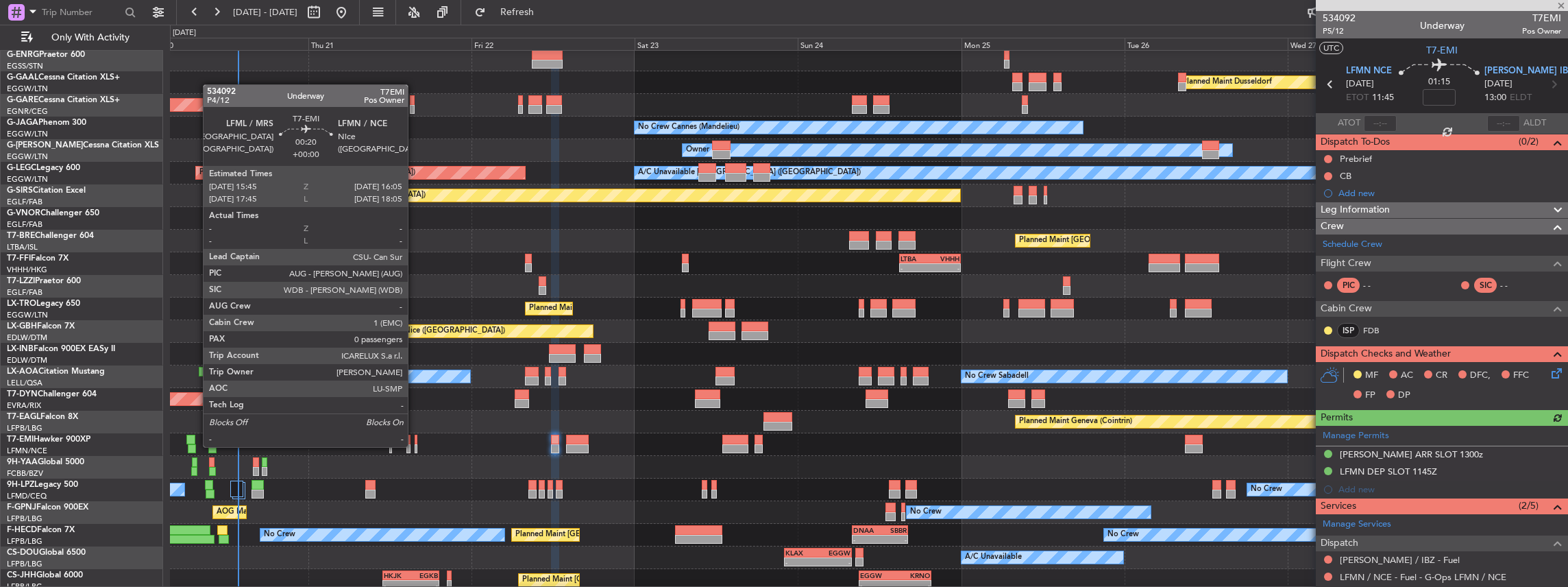
click at [415, 445] on div at bounding box center [416, 448] width 3 height 10
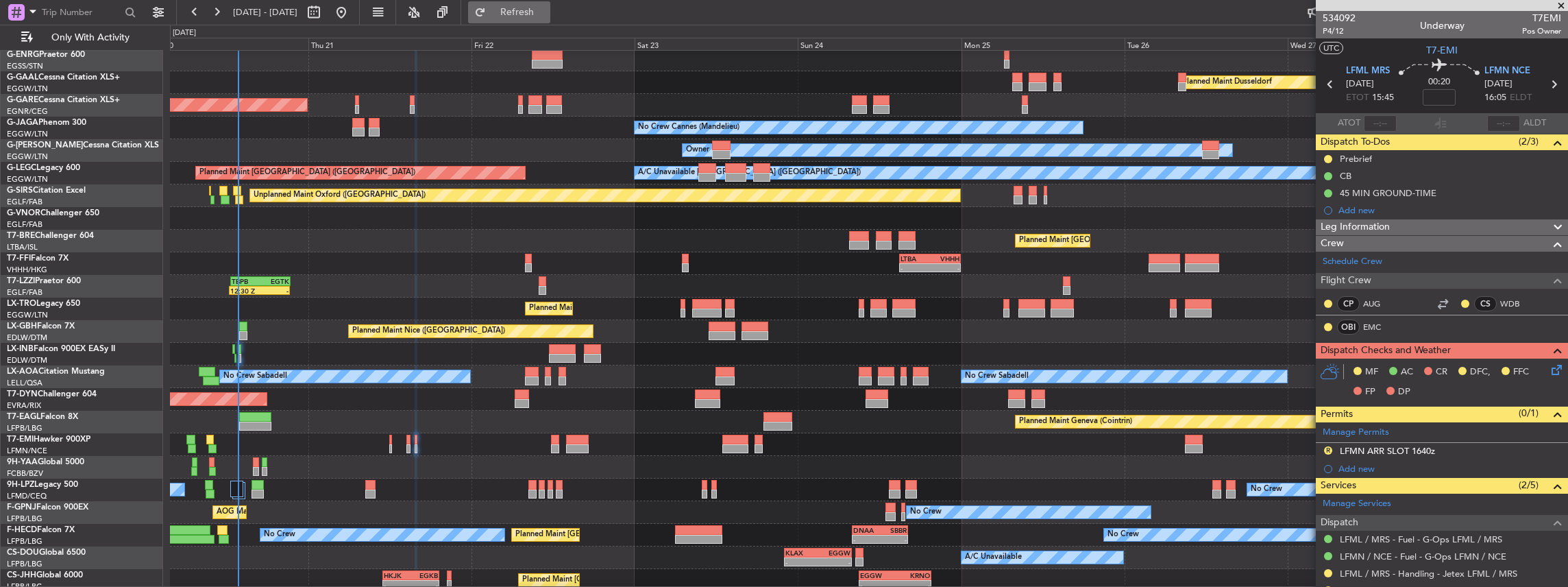
click at [533, 10] on button "Refresh" at bounding box center [509, 12] width 82 height 22
click at [1467, 449] on div "R LFMN ARR SLOT 1640z" at bounding box center [1441, 451] width 252 height 17
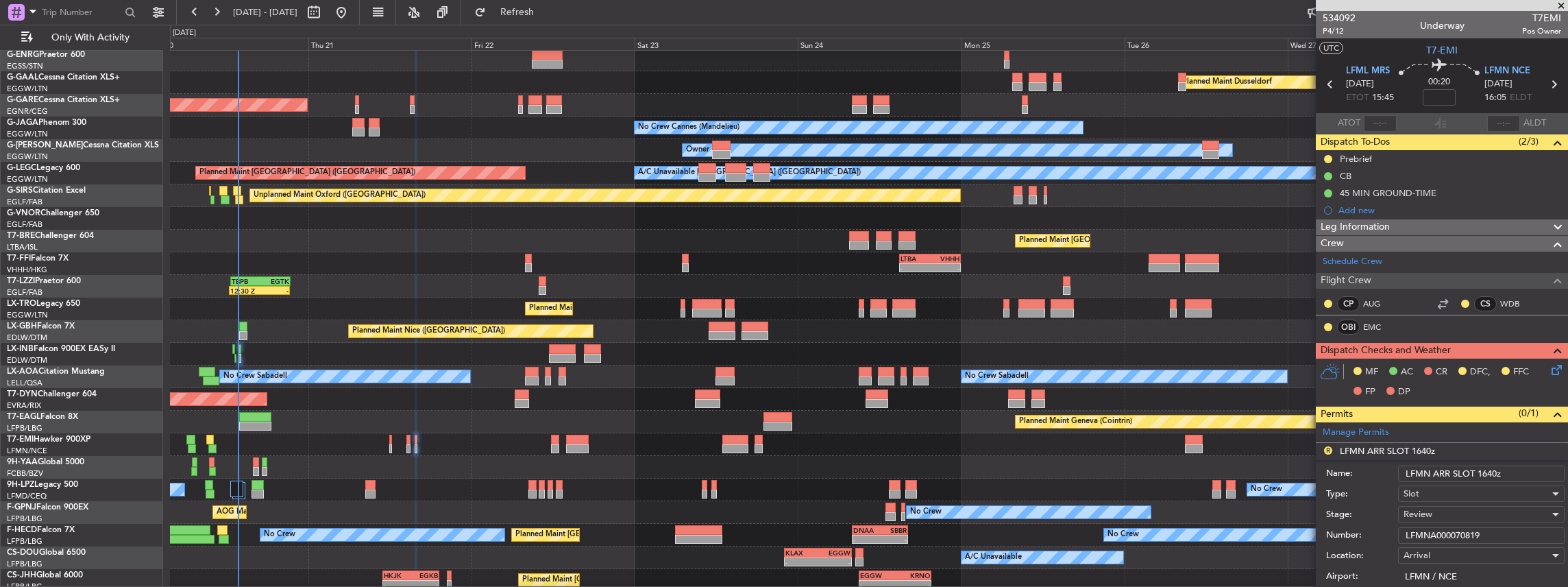
scroll to position [45, 0]
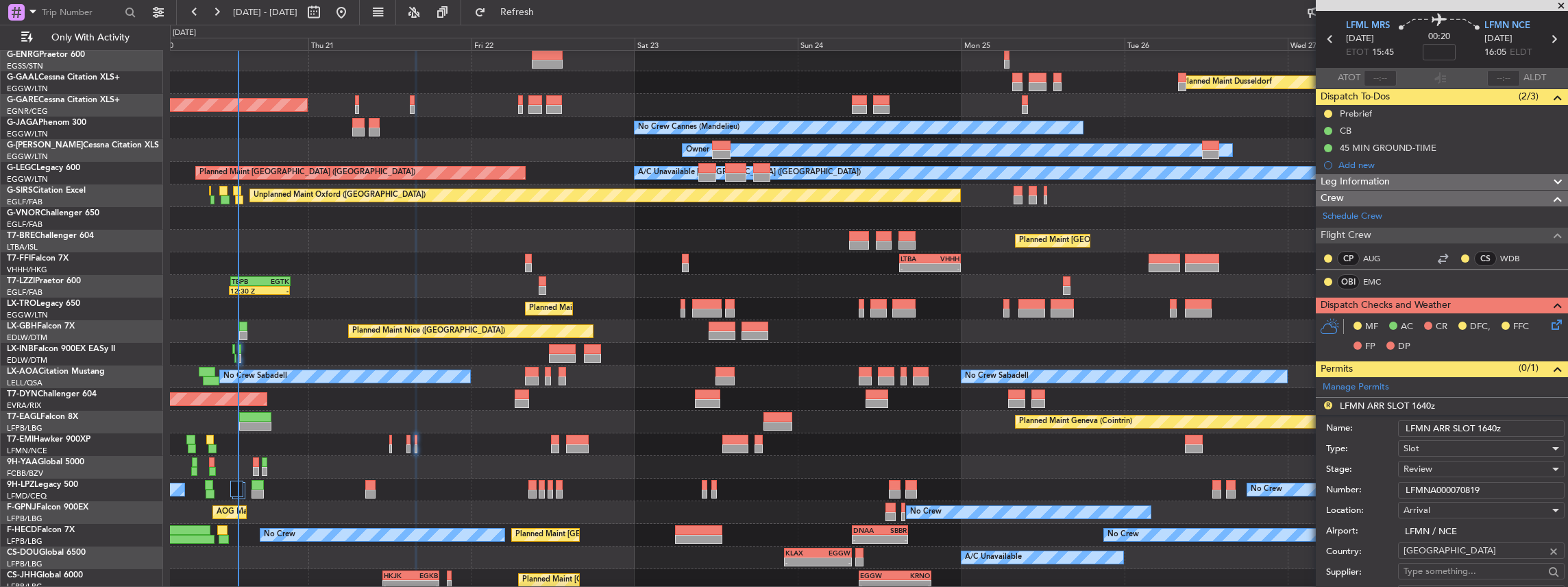
click at [1495, 425] on input "LFMN ARR SLOT 1640z" at bounding box center [1481, 428] width 166 height 16
type input "LFMN ARR SLOT 1605z"
click at [1449, 471] on div "Review" at bounding box center [1477, 468] width 146 height 20
click at [1424, 558] on span "Requested" at bounding box center [1478, 556] width 148 height 20
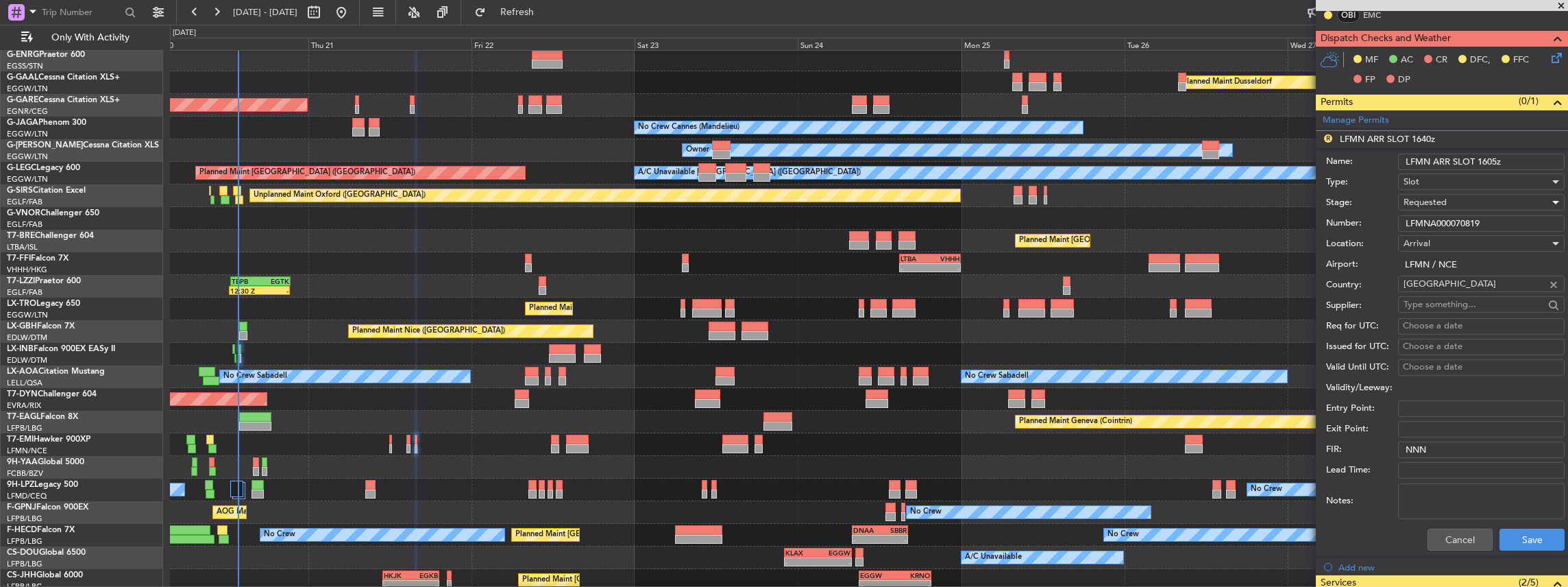
scroll to position [320, 0]
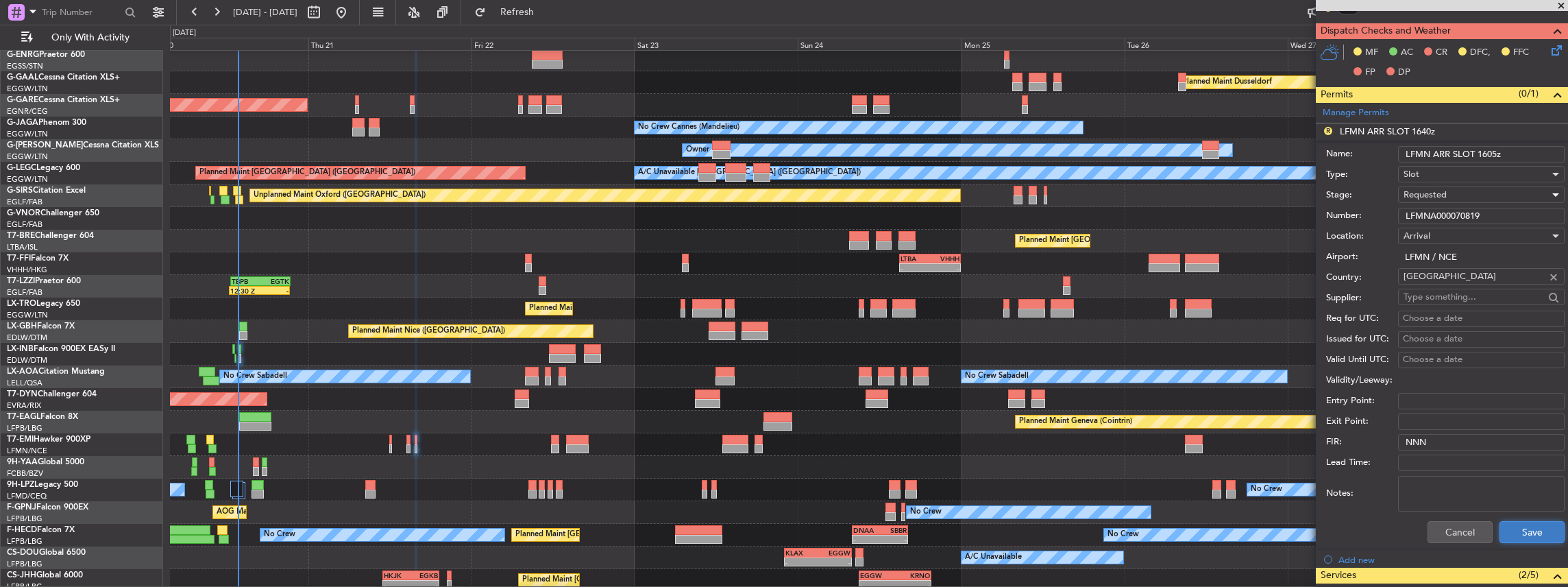
click at [1529, 533] on button "Save" at bounding box center [1532, 532] width 65 height 22
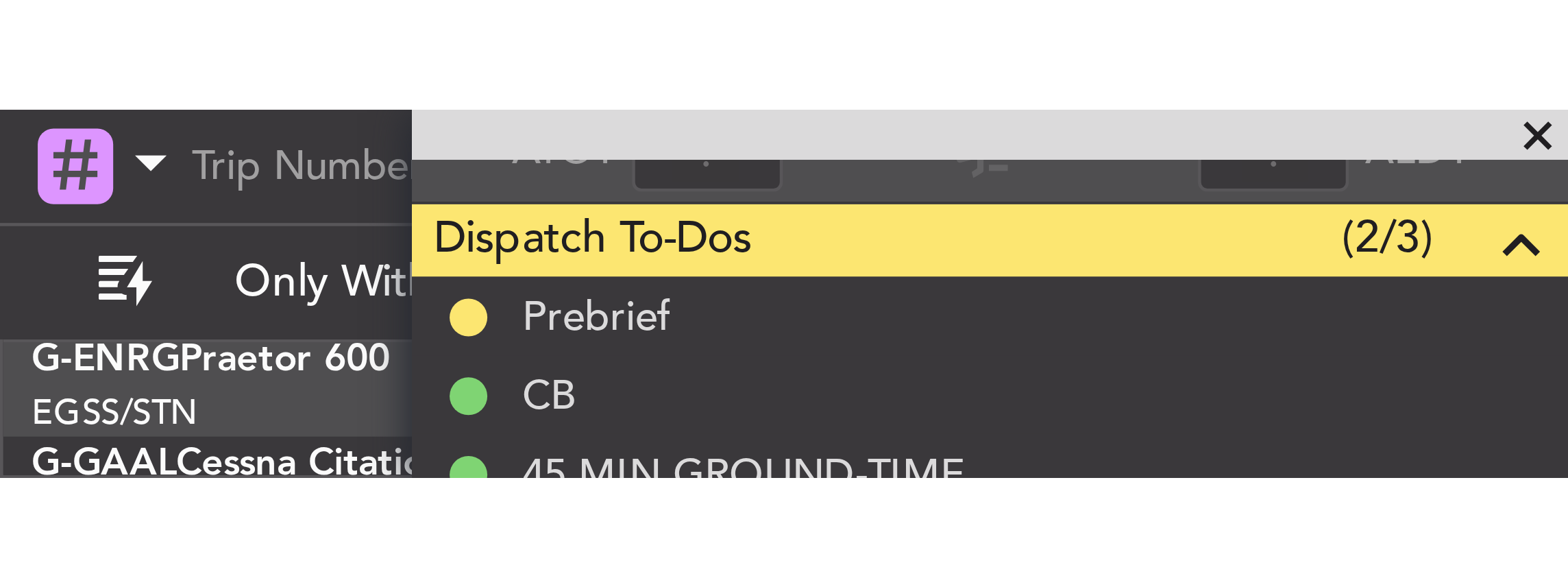
scroll to position [114, 0]
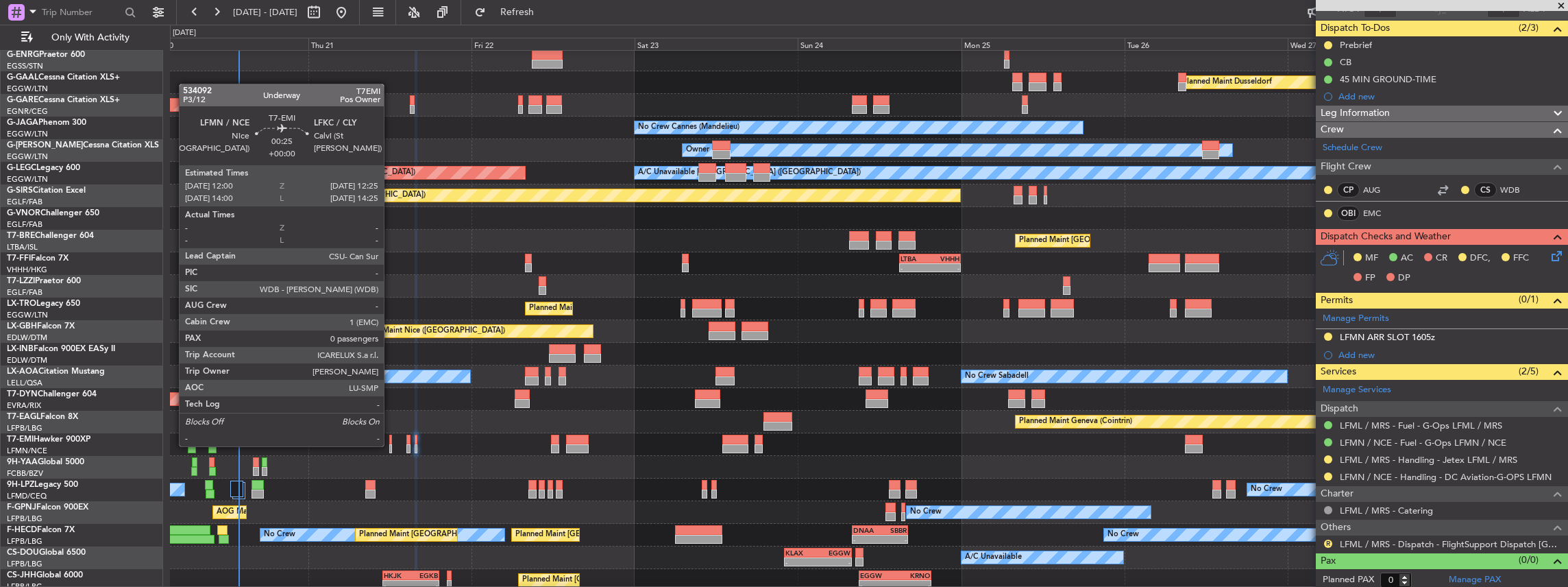
click at [391, 445] on div at bounding box center [391, 448] width 4 height 10
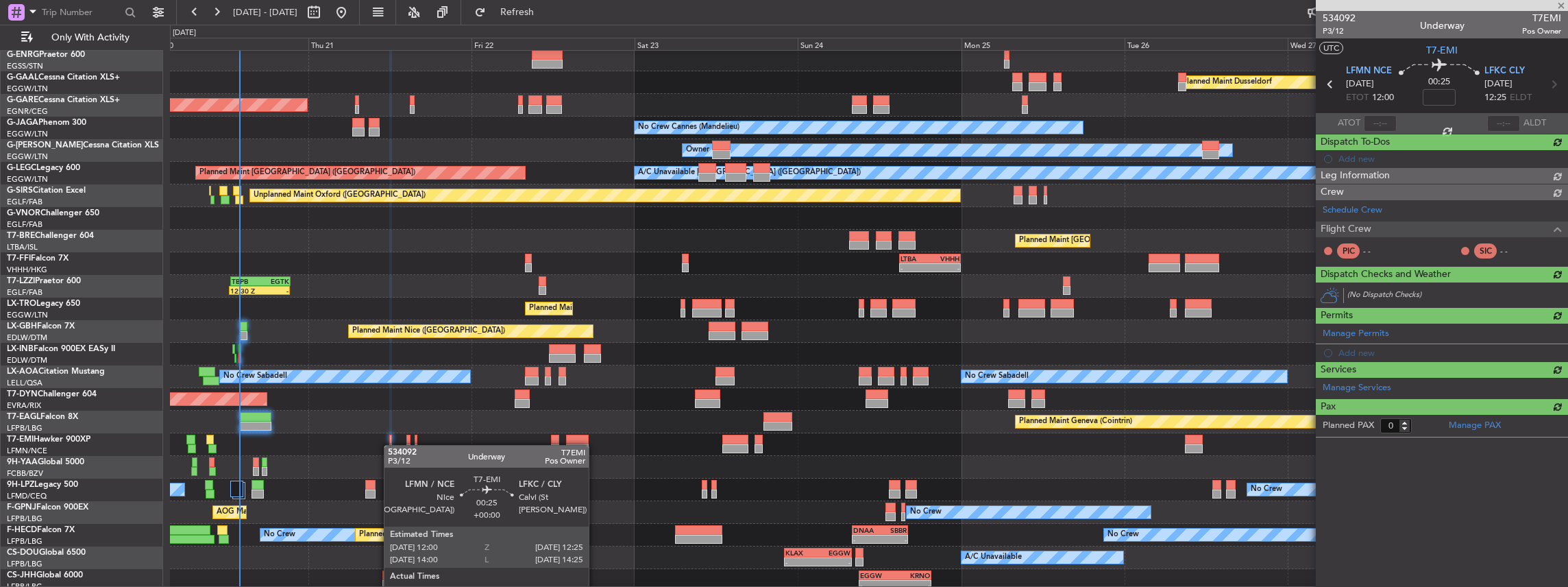
scroll to position [0, 0]
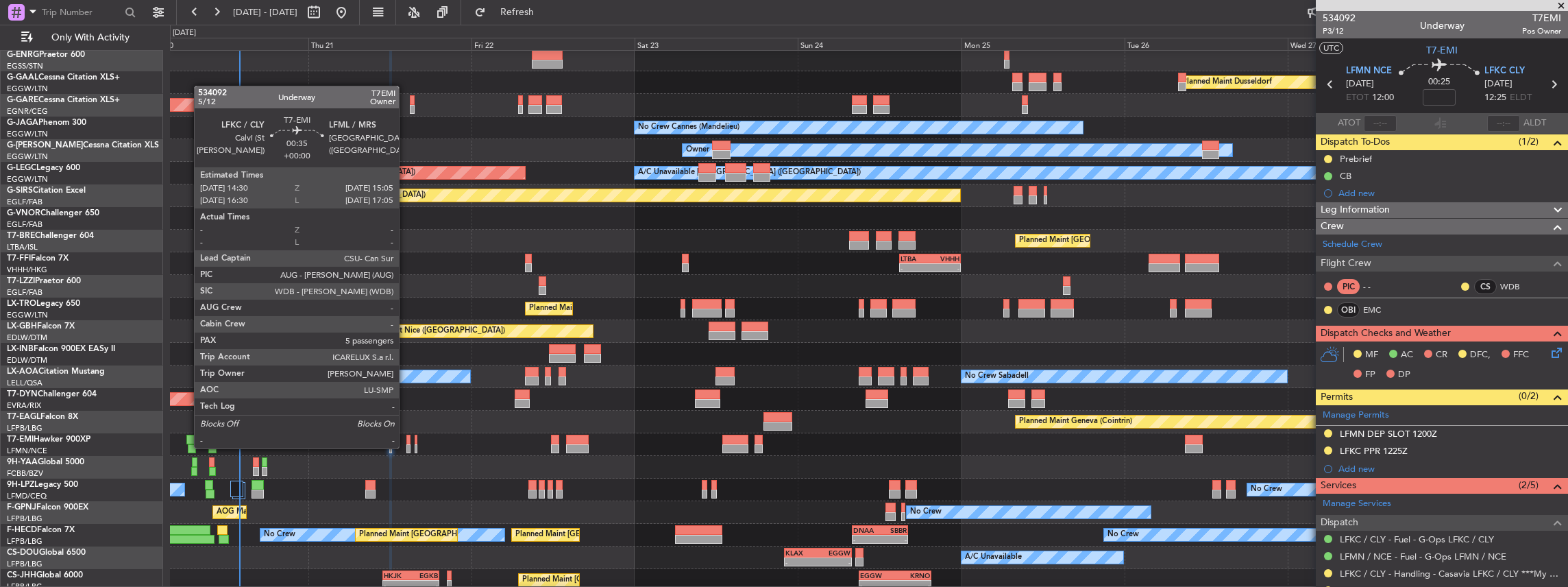
click at [407, 447] on div at bounding box center [408, 448] width 4 height 10
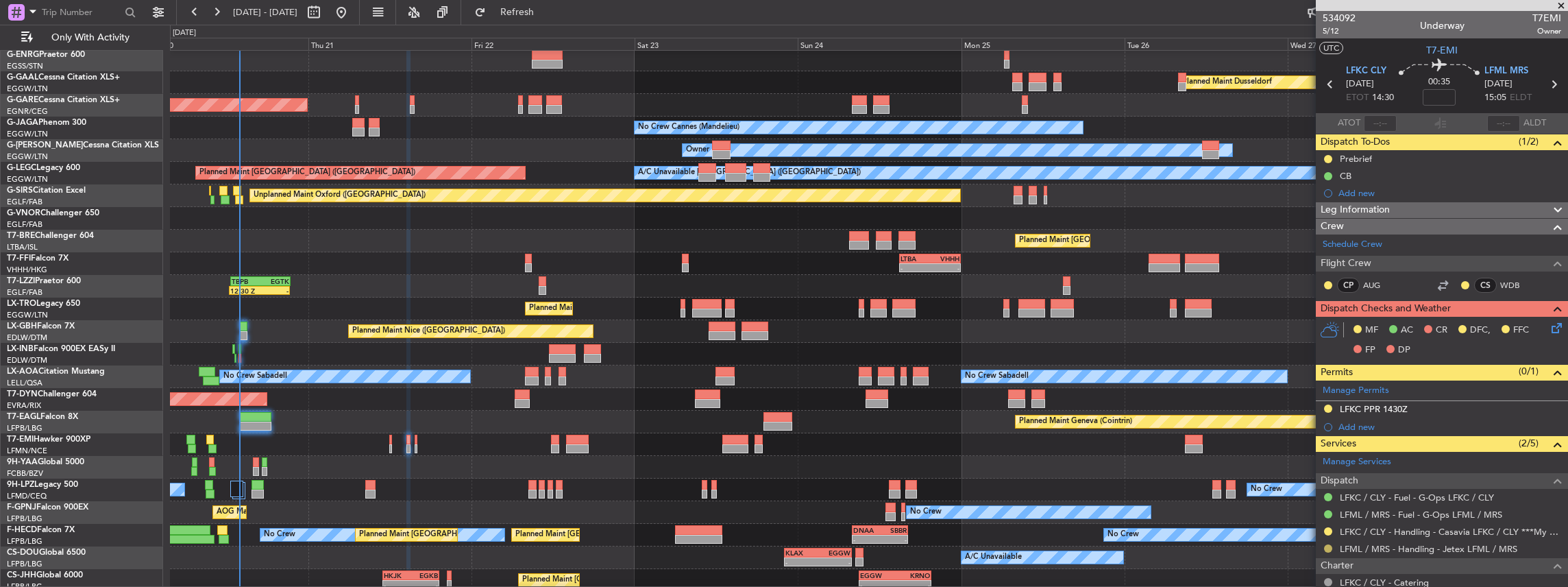
click at [1330, 547] on button at bounding box center [1328, 548] width 8 height 8
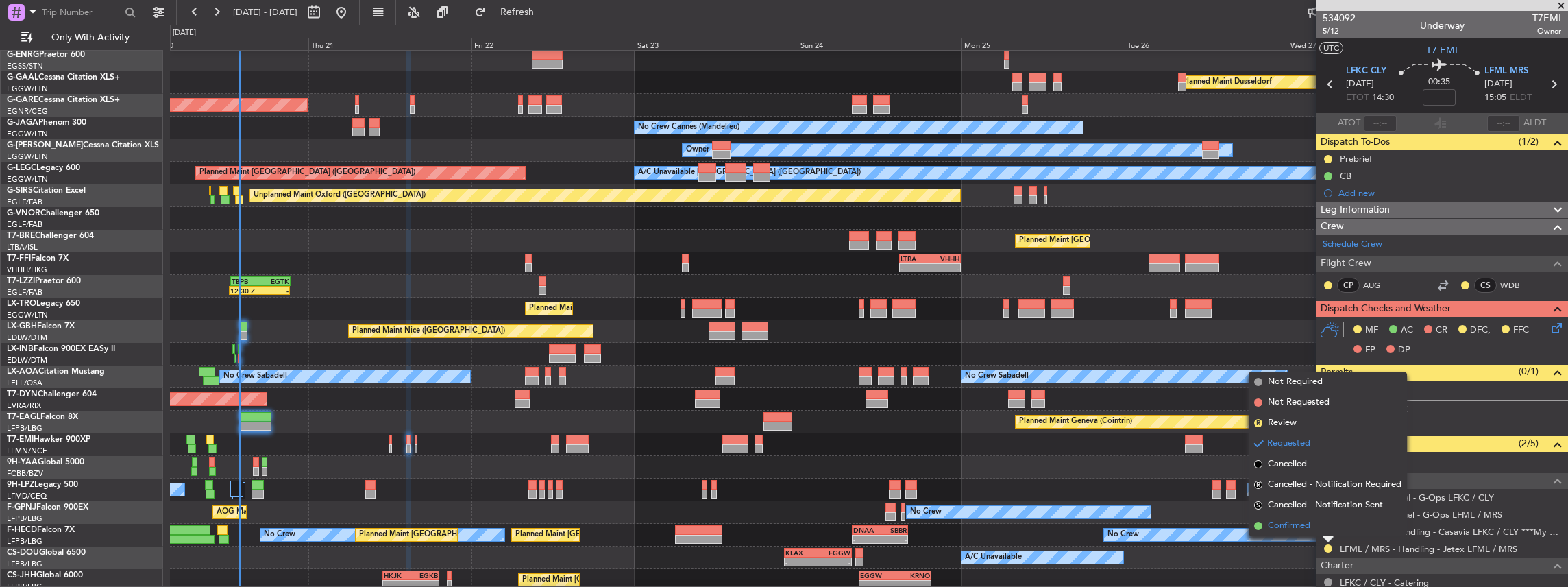
click at [1322, 523] on li "Confirmed" at bounding box center [1328, 525] width 158 height 20
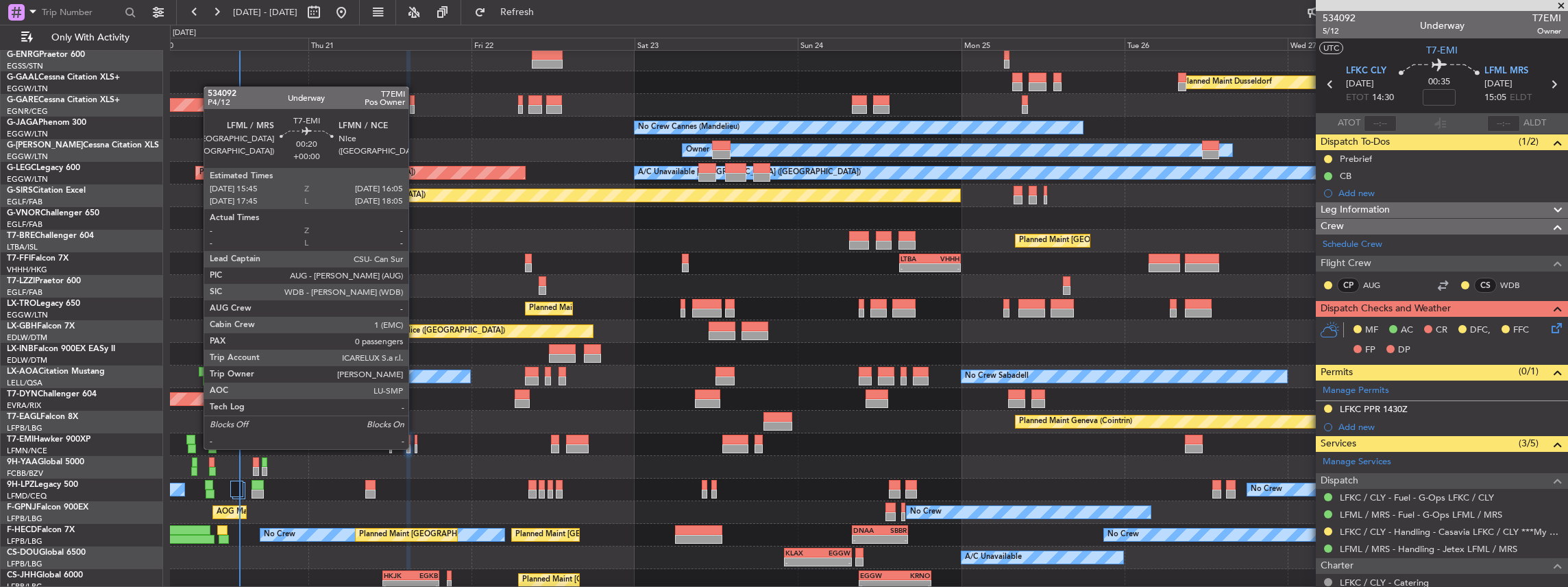
click at [416, 448] on div at bounding box center [416, 448] width 3 height 10
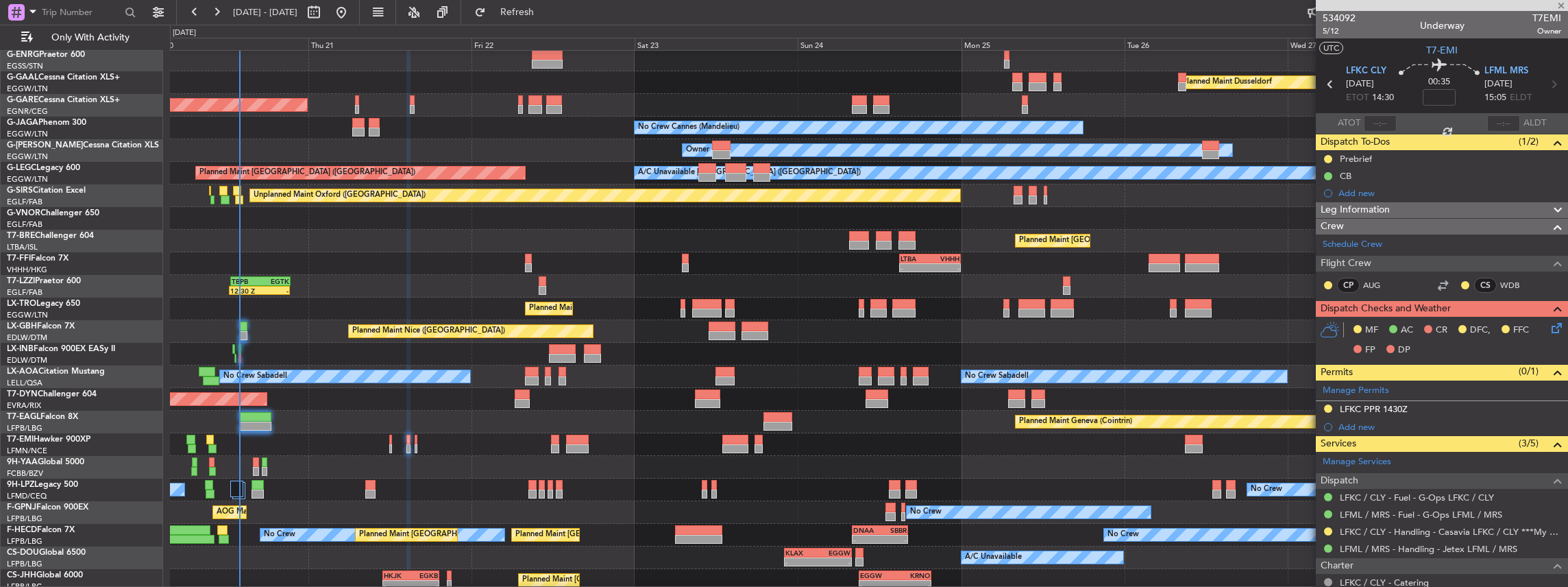
type input "0"
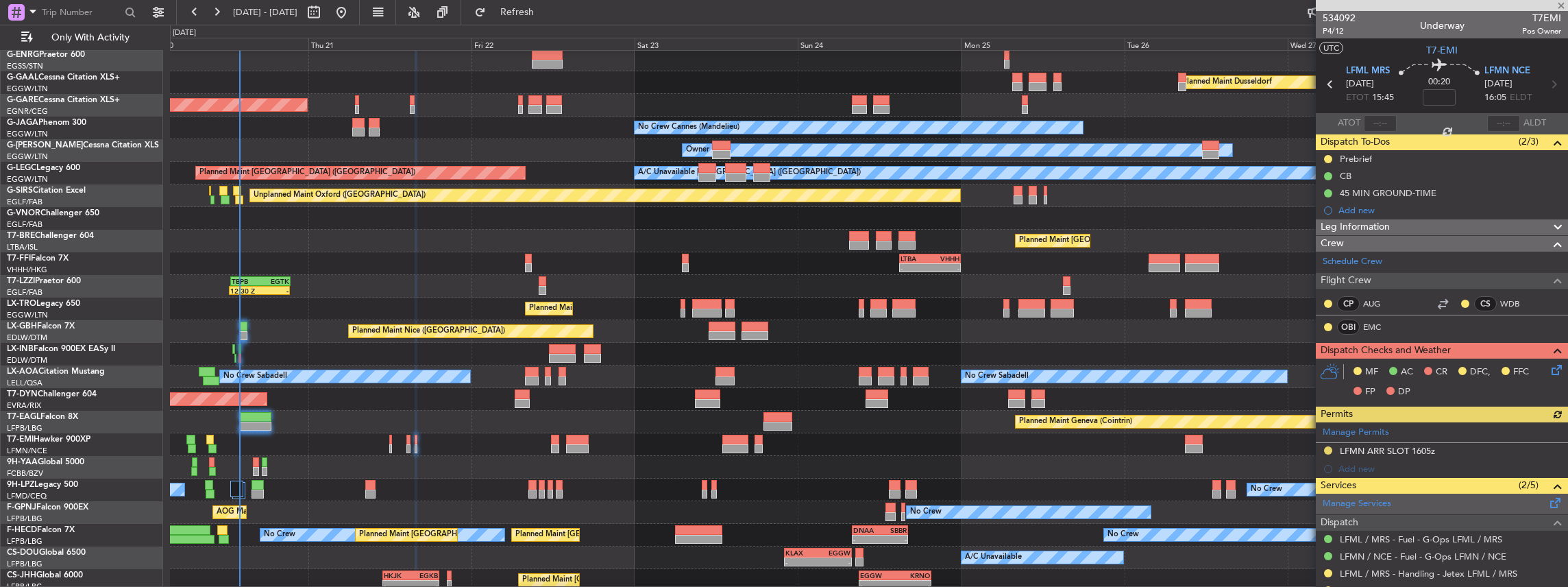
scroll to position [91, 0]
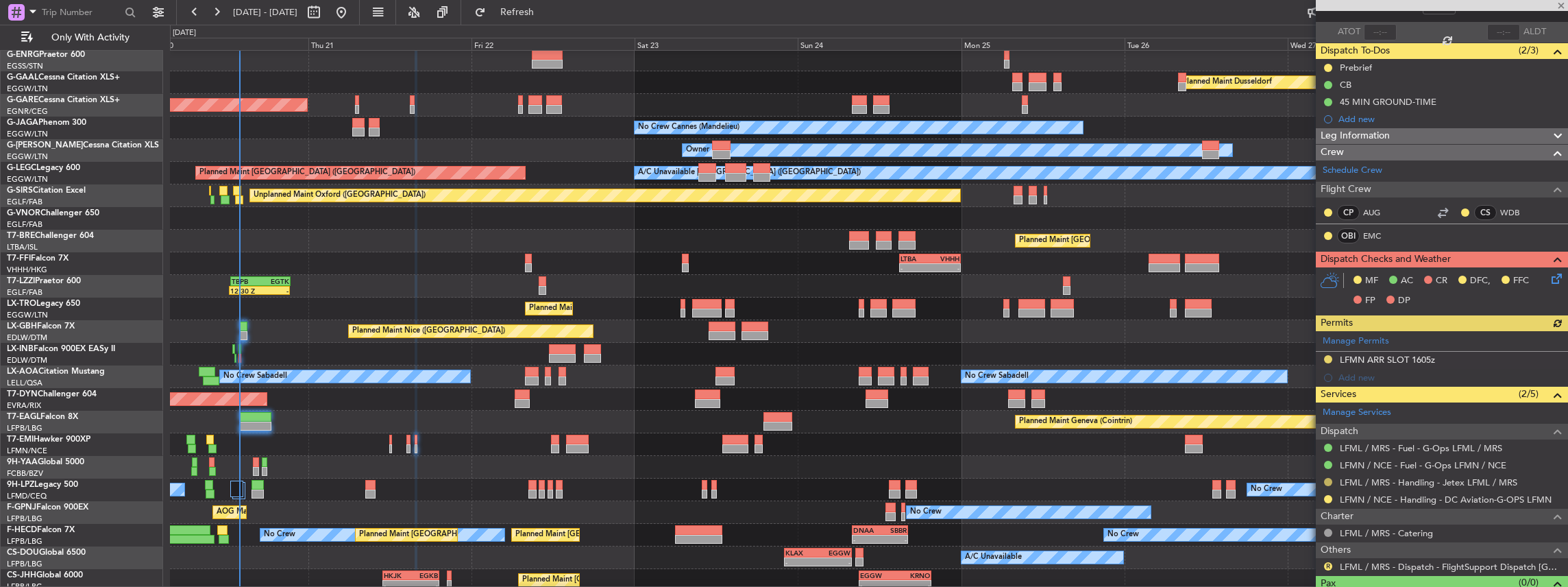
click at [1328, 480] on button at bounding box center [1328, 481] width 8 height 8
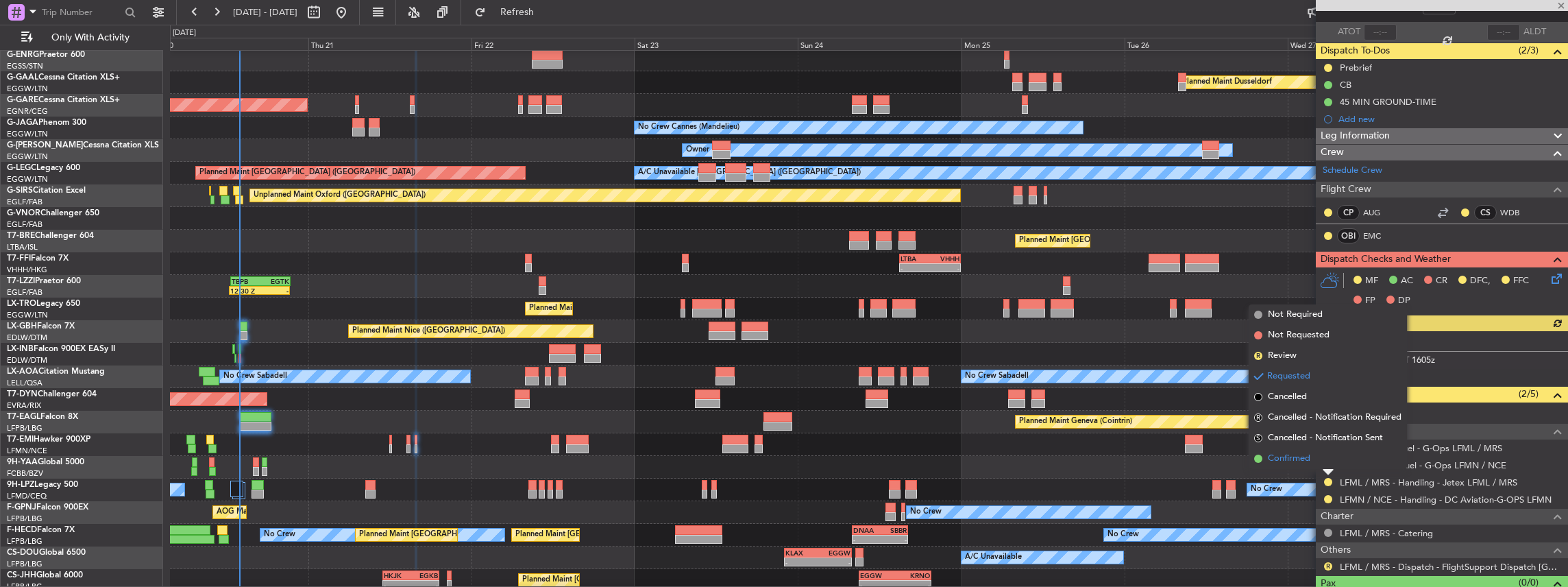
click at [1292, 459] on span "Confirmed" at bounding box center [1289, 458] width 43 height 13
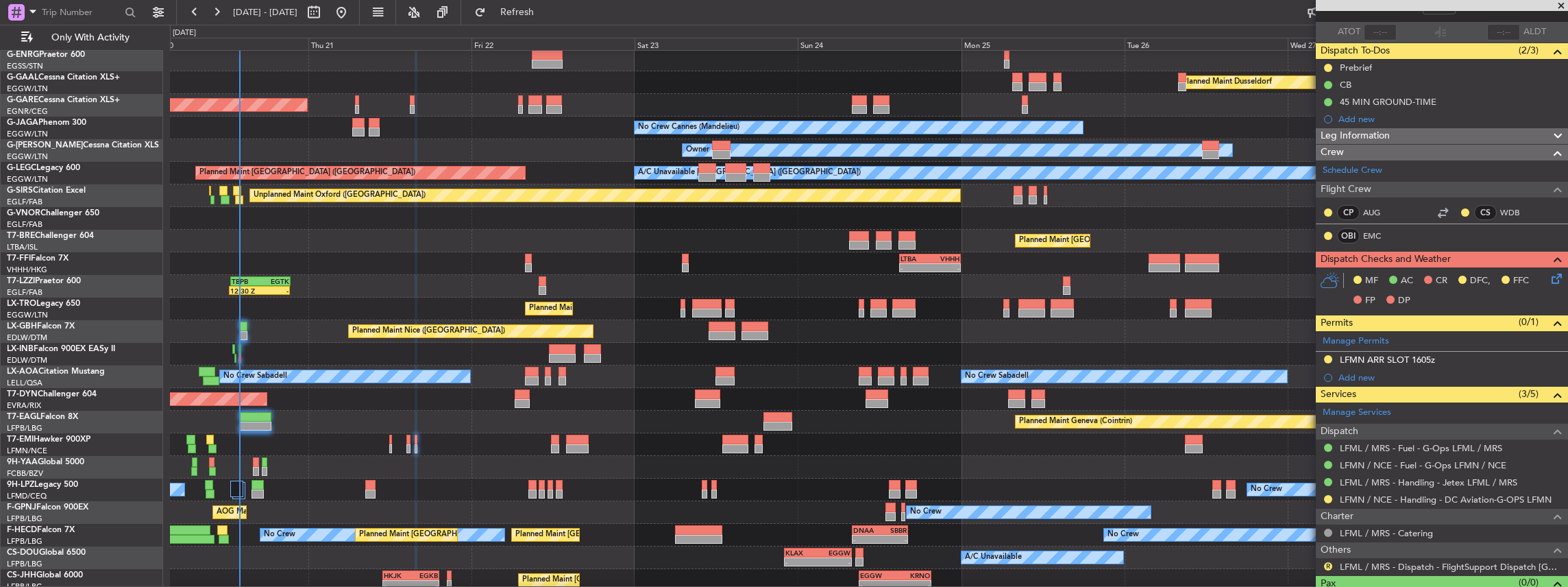
scroll to position [0, 0]
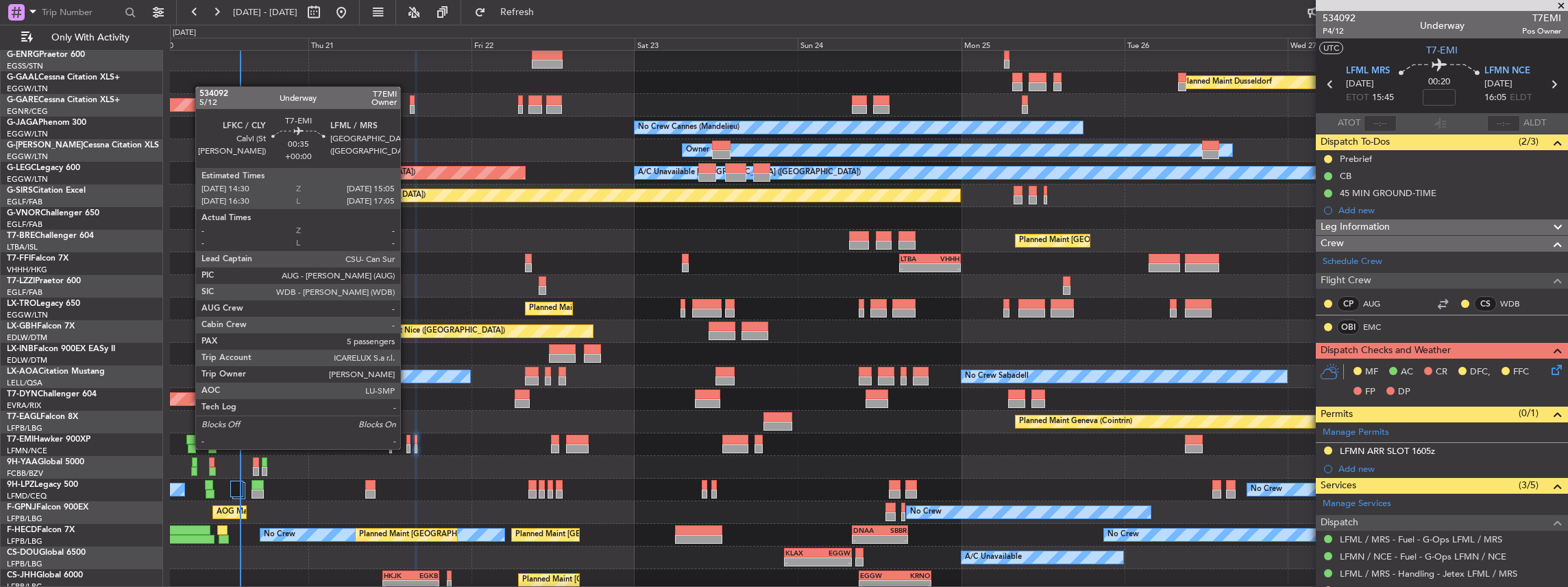
click at [407, 448] on div at bounding box center [408, 448] width 4 height 10
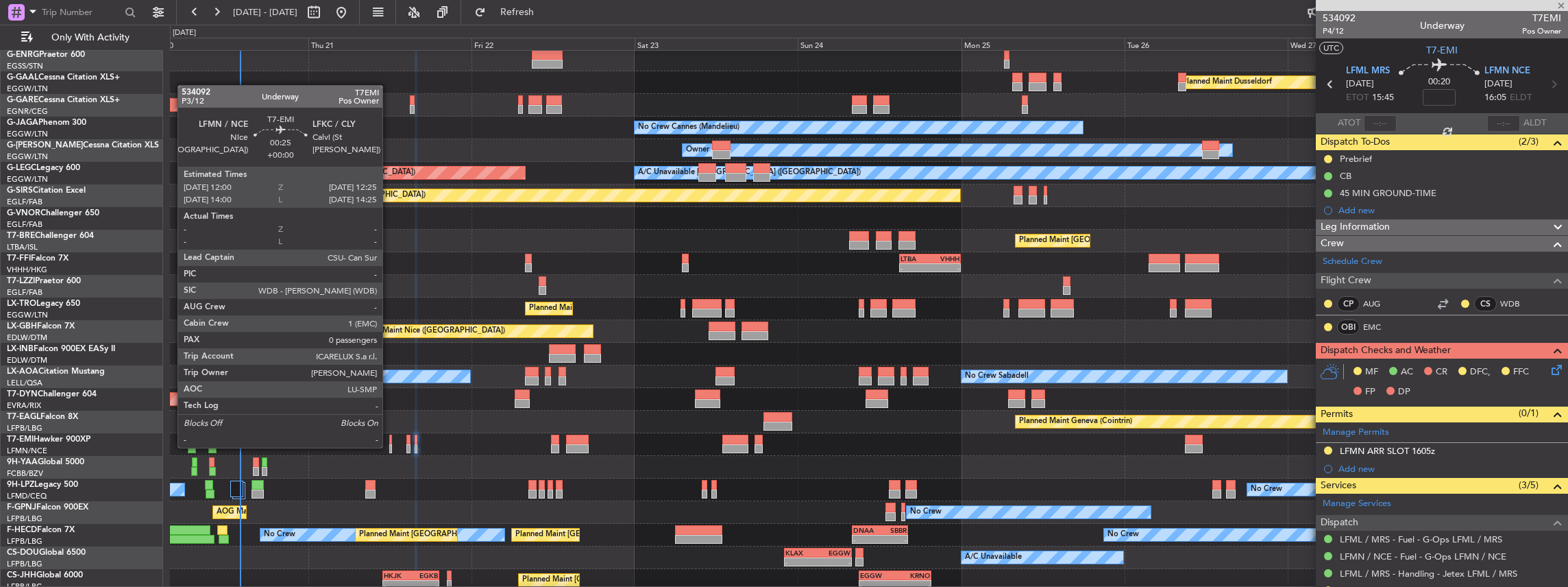
click at [389, 446] on div at bounding box center [391, 448] width 4 height 10
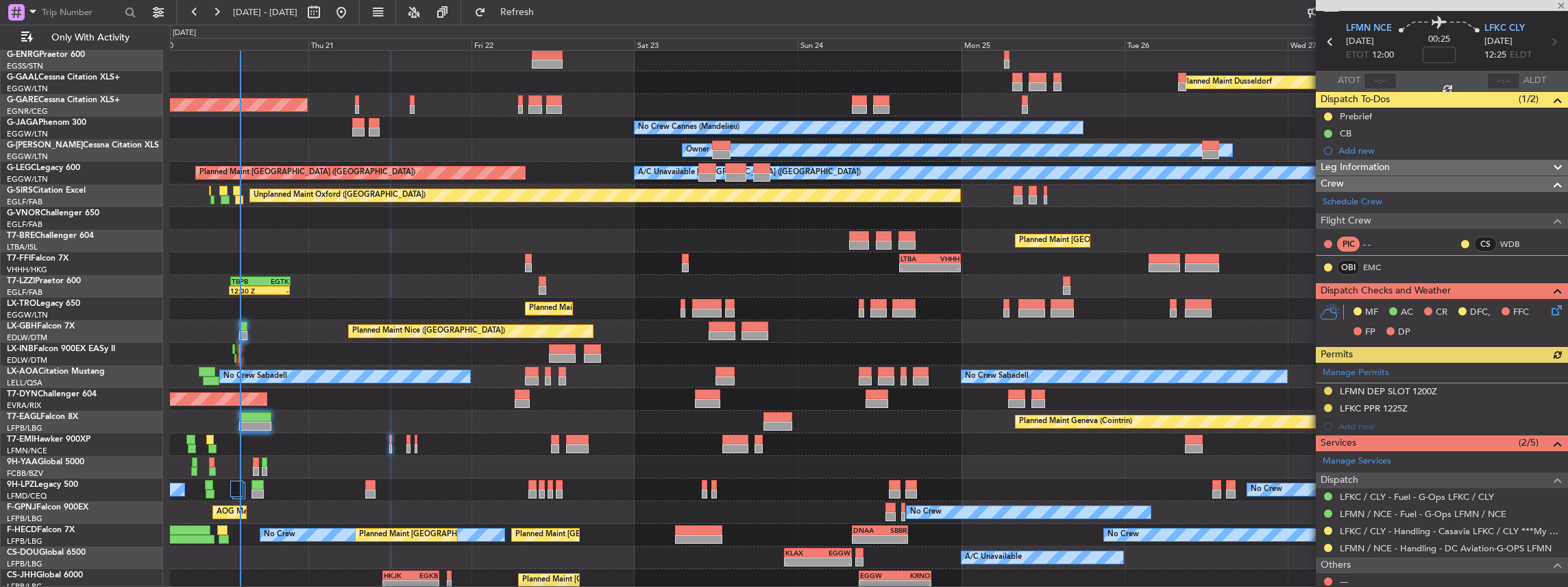
scroll to position [81, 0]
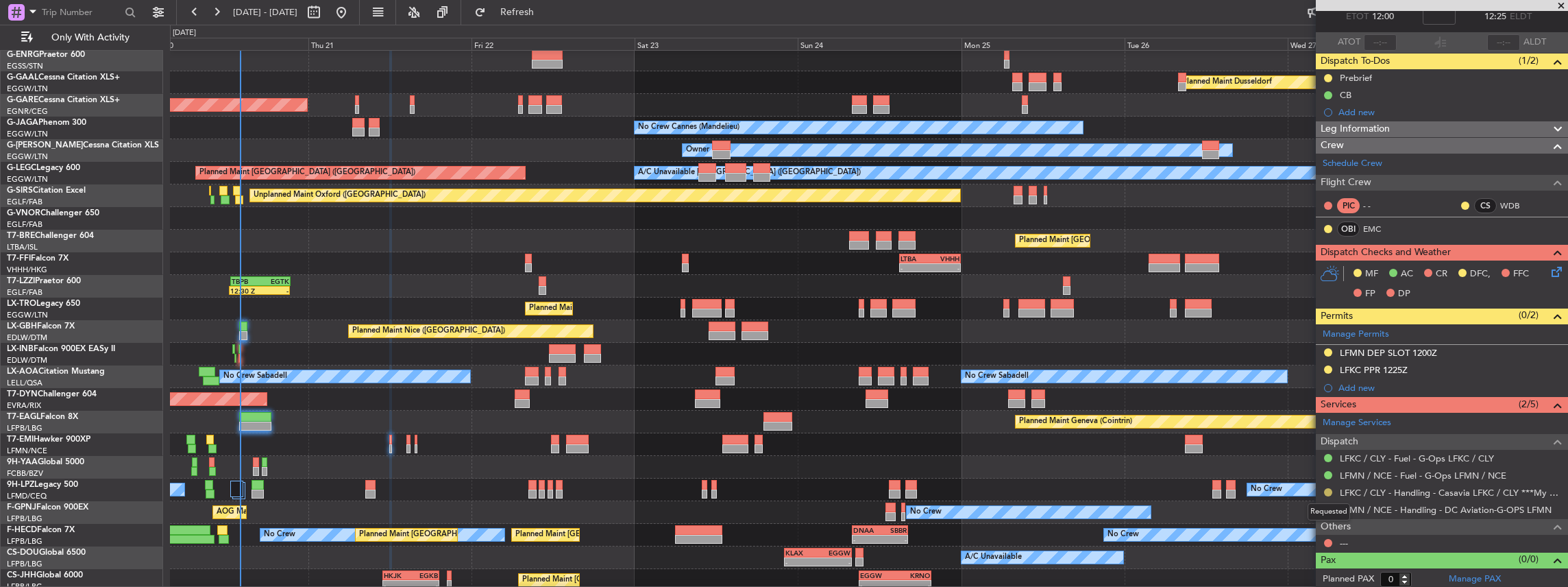
click at [1326, 490] on button at bounding box center [1328, 492] width 8 height 8
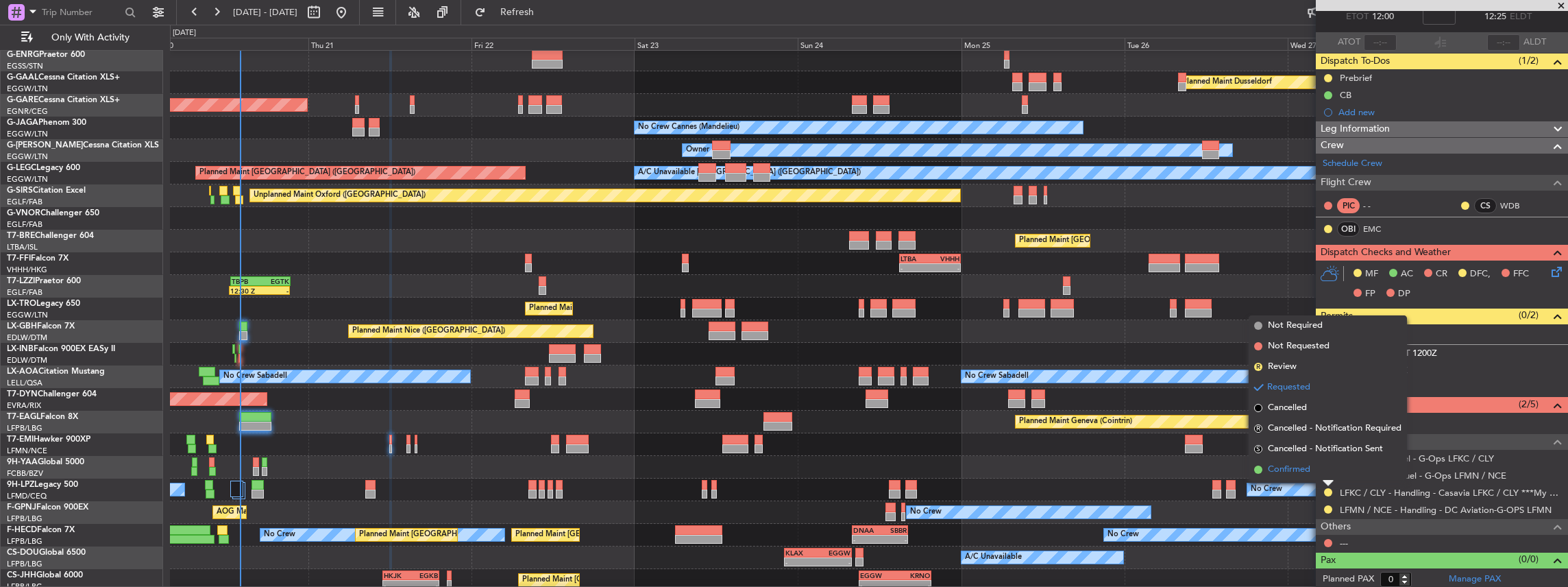
click at [1302, 469] on span "Confirmed" at bounding box center [1289, 469] width 43 height 13
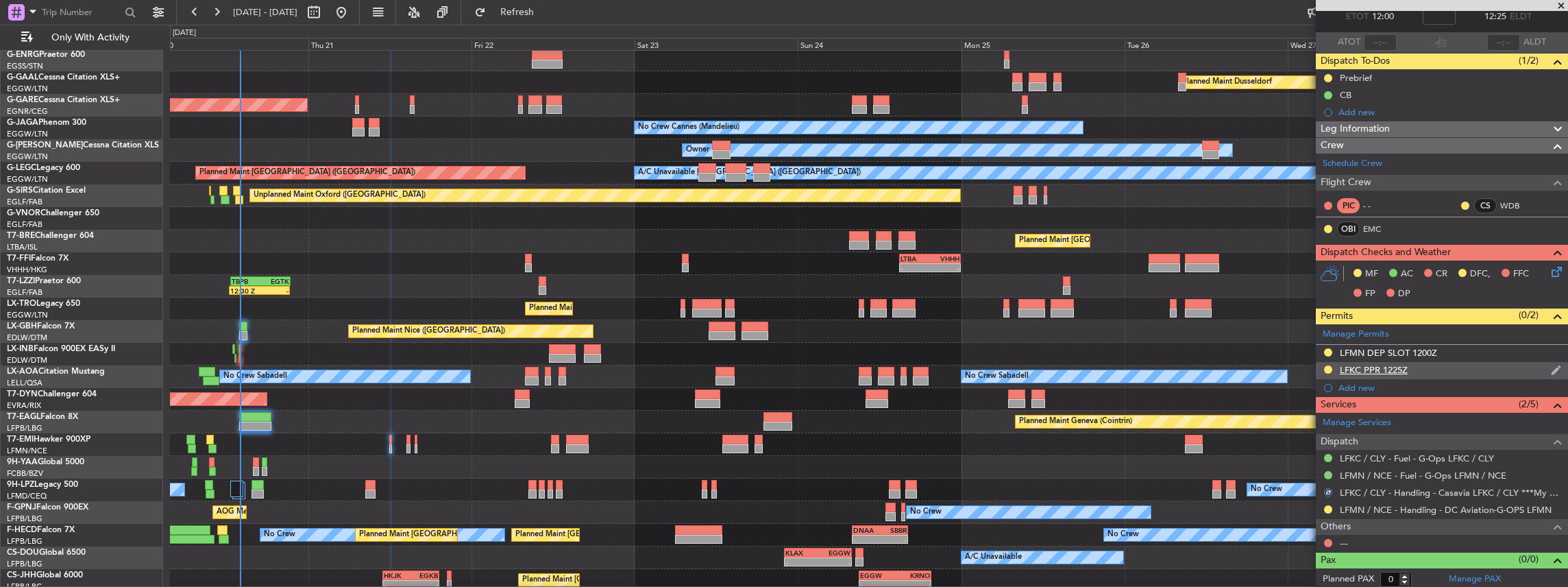
click at [1441, 367] on div "LFKC PPR 1225Z" at bounding box center [1441, 370] width 252 height 17
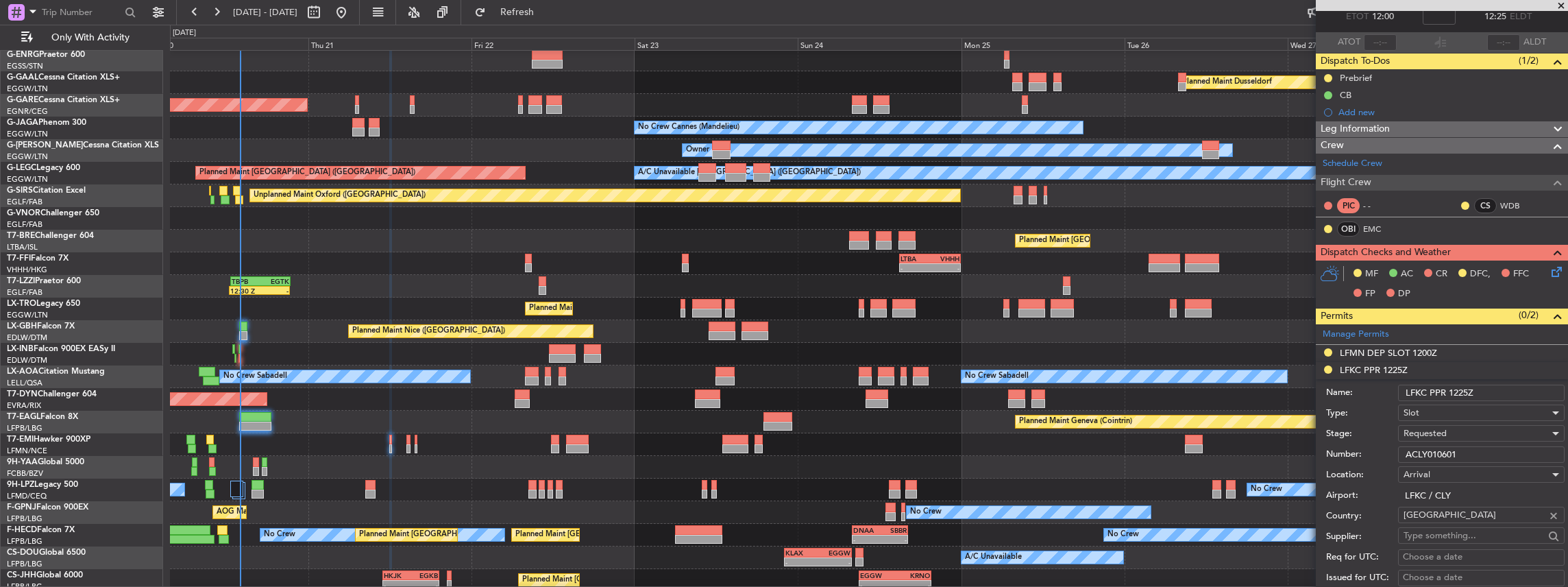
click at [1442, 432] on span "Requested" at bounding box center [1426, 433] width 43 height 12
click at [1430, 536] on span "Received OK" at bounding box center [1478, 541] width 148 height 20
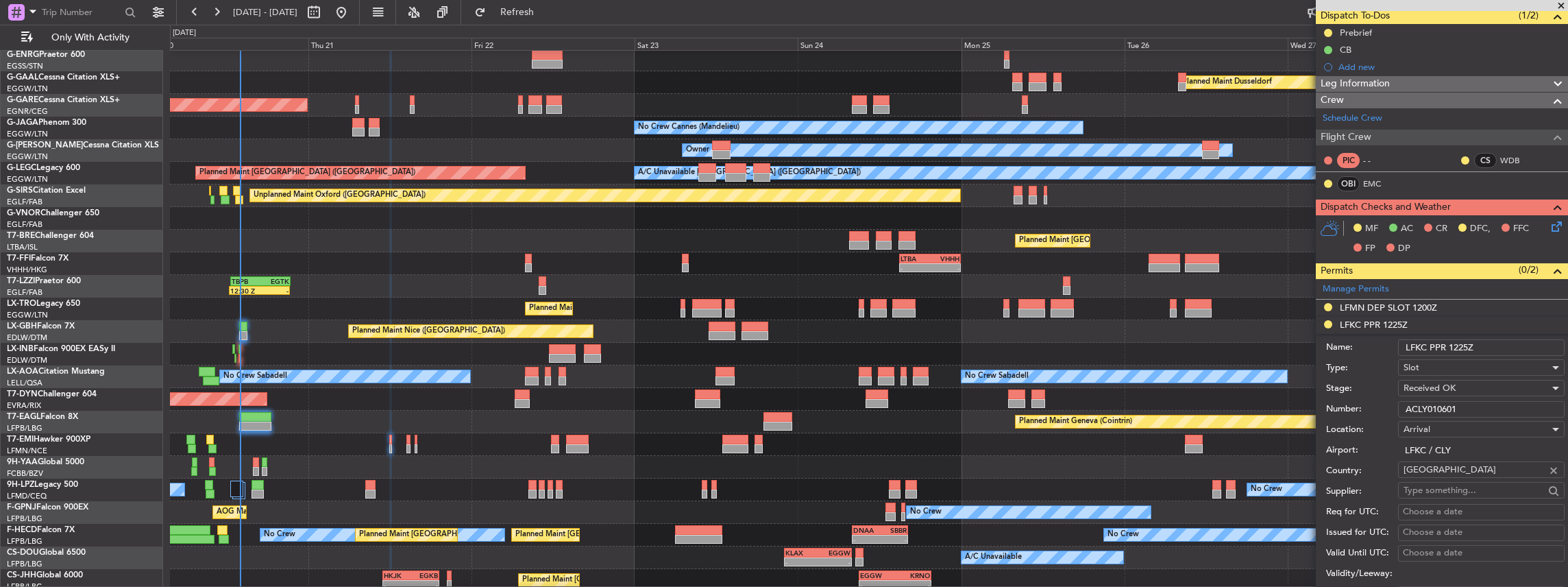
click at [1441, 406] on input "ACLY010601" at bounding box center [1481, 409] width 166 height 16
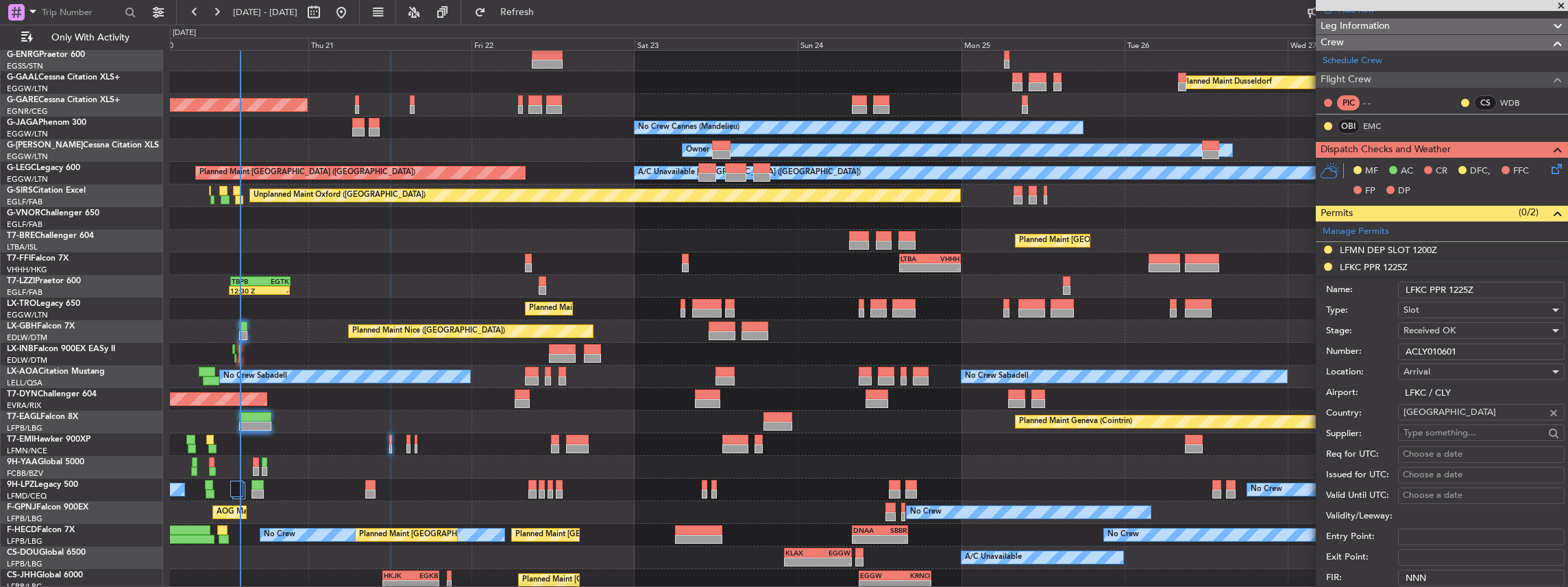
scroll to position [218, 0]
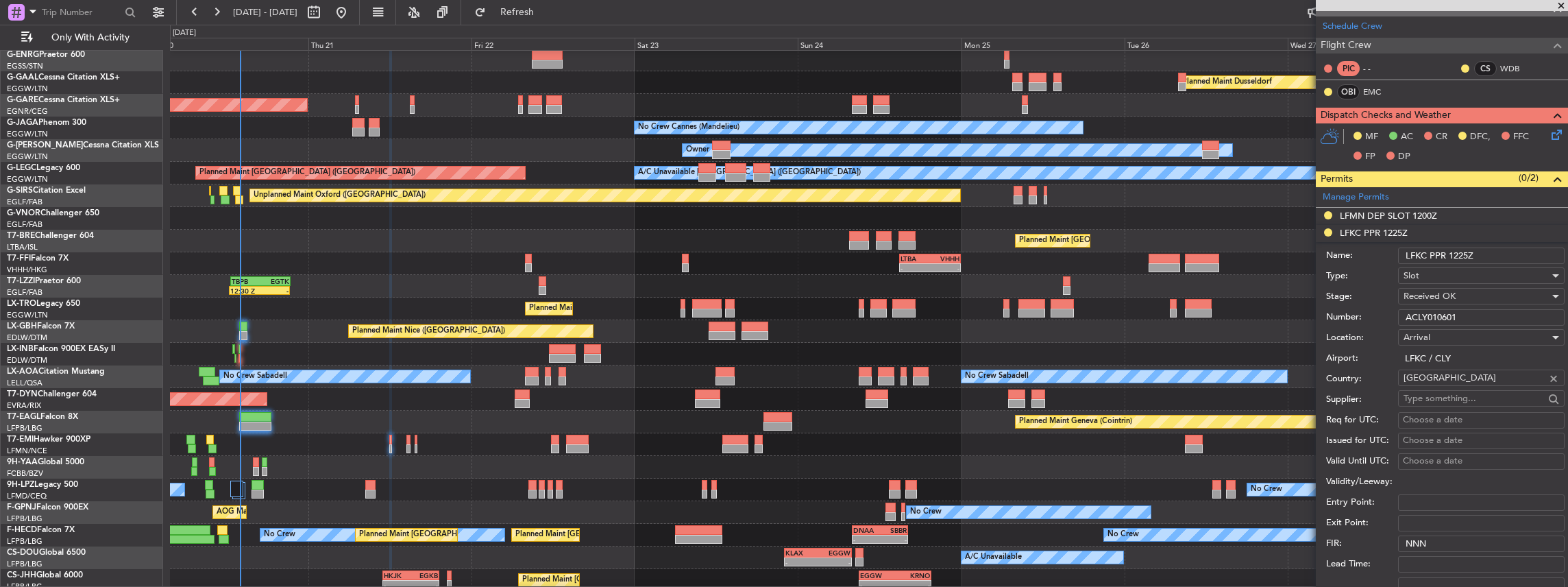
paste input "ACLY010601"
click at [1515, 317] on input "ACLY010601ACLY010601" at bounding box center [1481, 317] width 166 height 16
drag, startPoint x: 1517, startPoint y: 314, endPoint x: 1400, endPoint y: 315, distance: 117.0
click at [1400, 315] on input "ACLY010601ACLY010601" at bounding box center [1481, 317] width 166 height 16
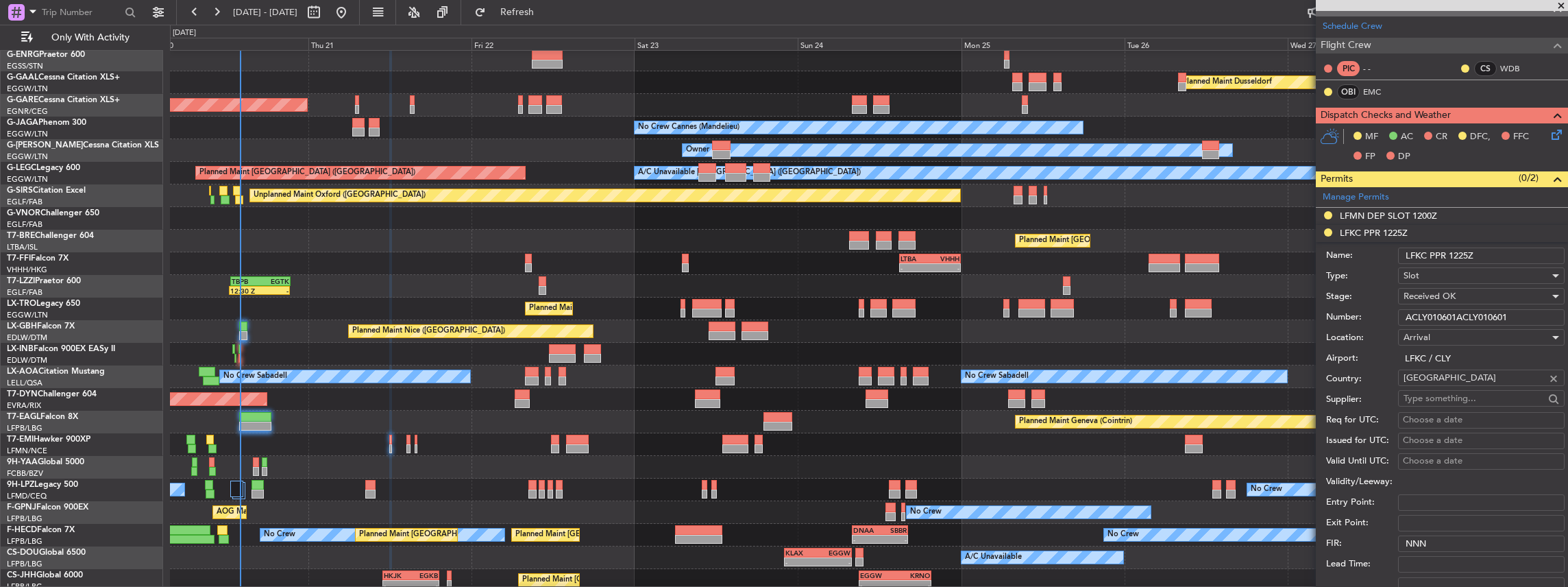
paste input "text"
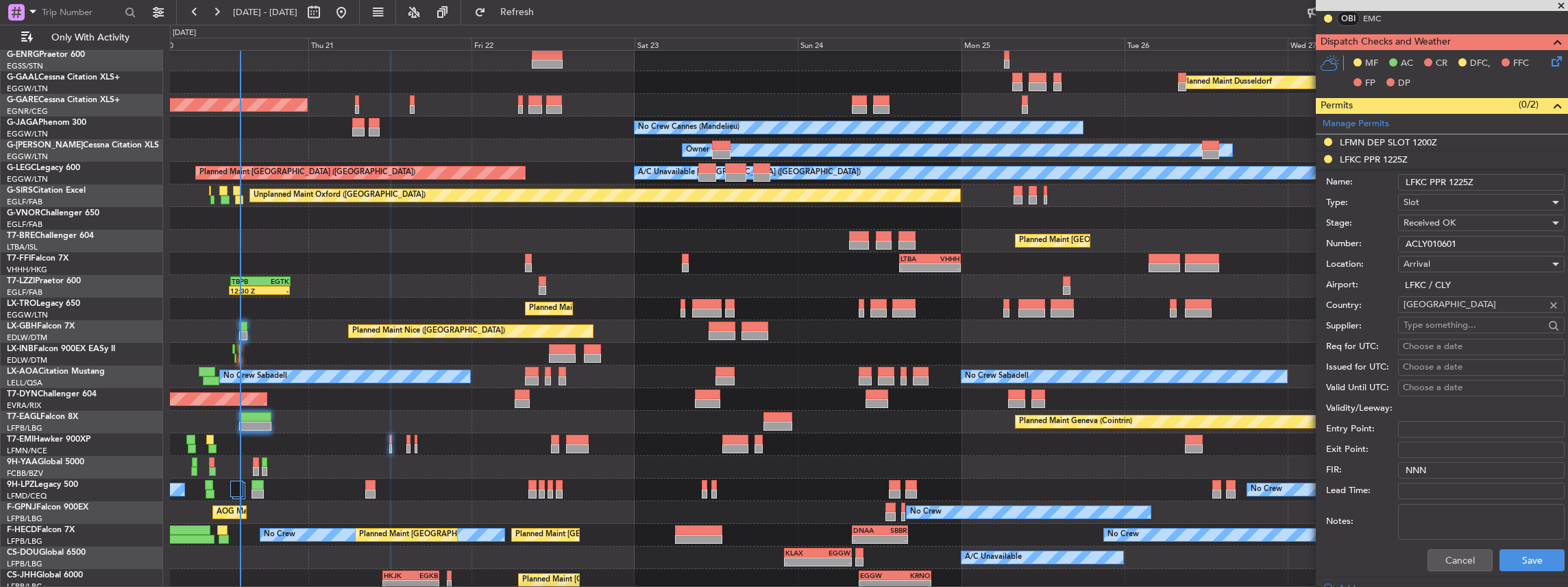
scroll to position [446, 0]
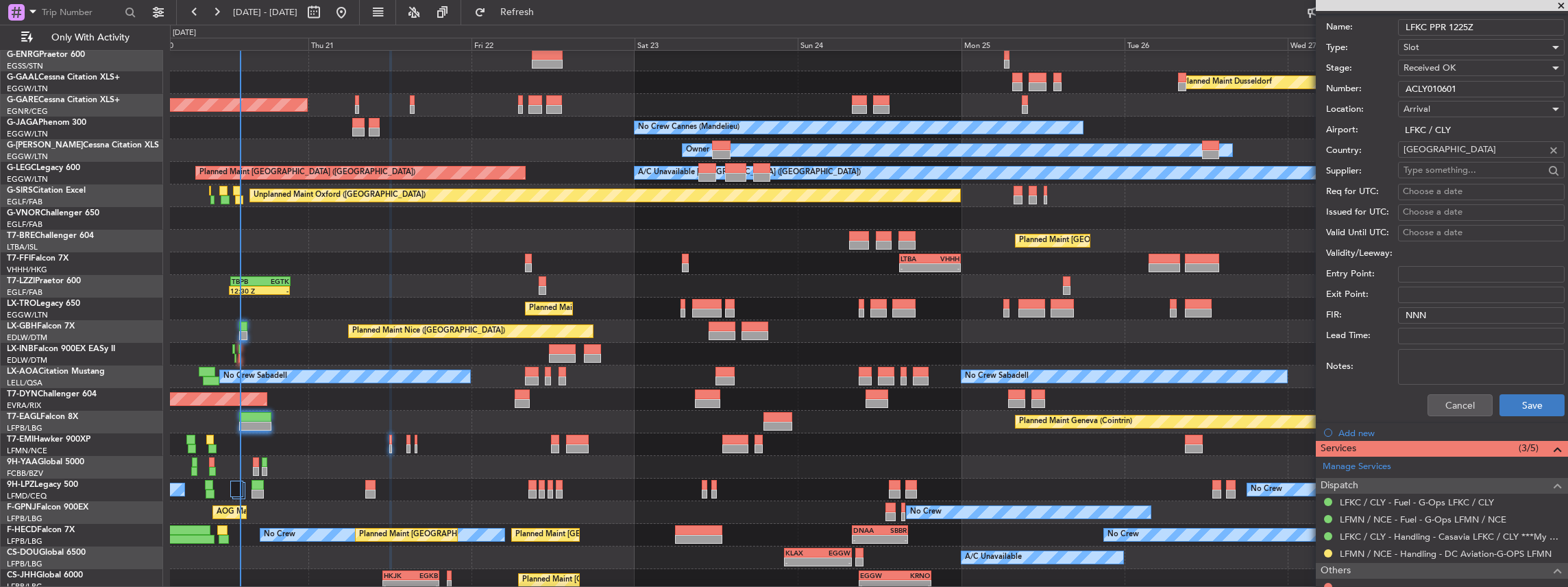
type input "ACLY010601"
click at [1519, 405] on button "Save" at bounding box center [1532, 404] width 65 height 22
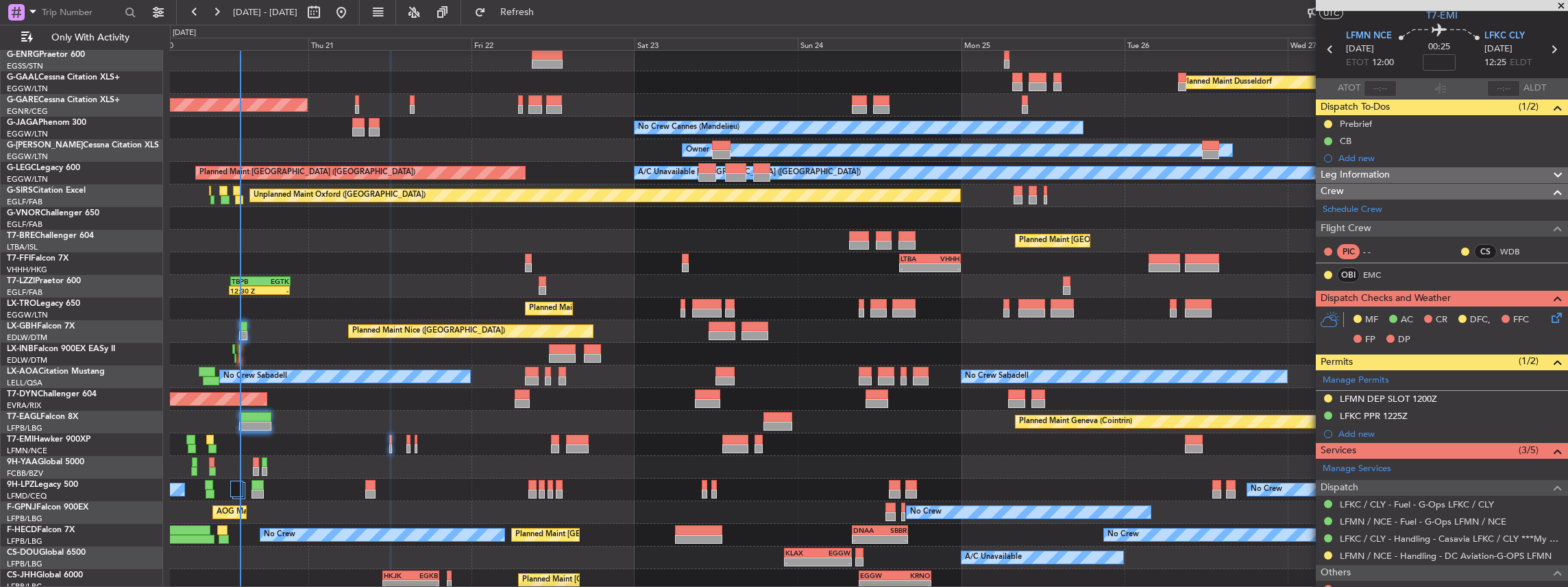
scroll to position [0, 0]
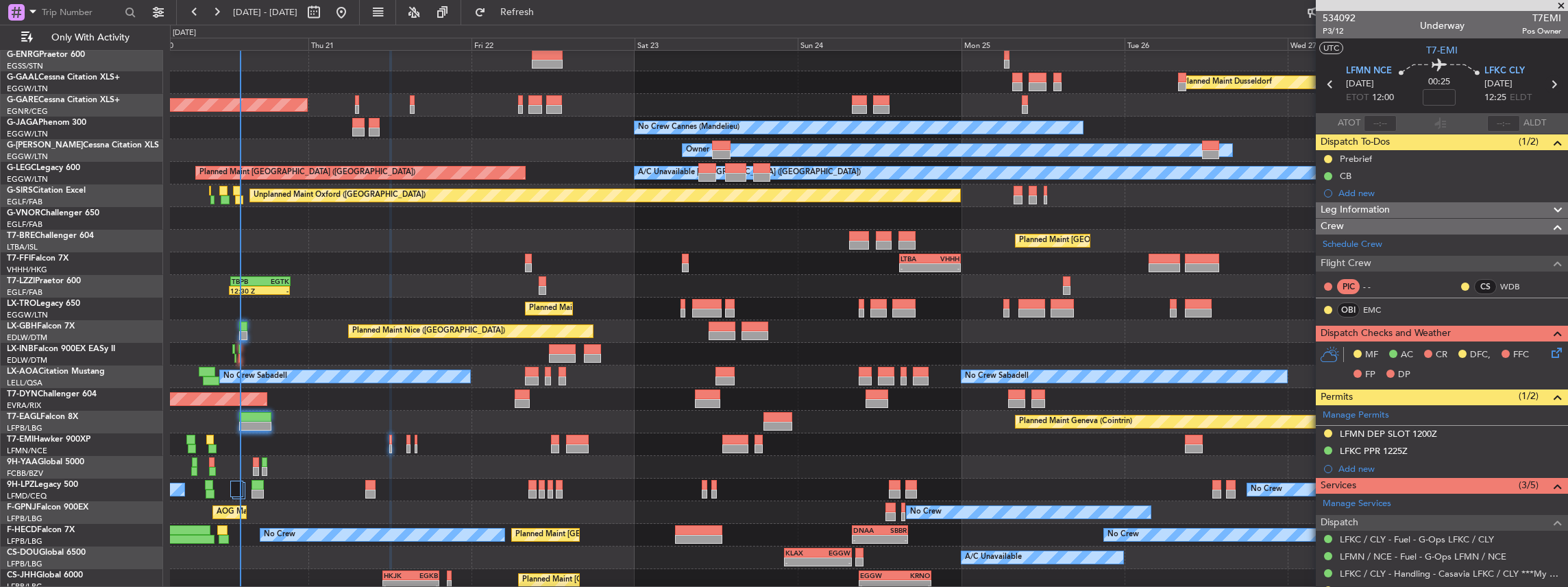
click at [1548, 85] on icon at bounding box center [1554, 85] width 18 height 18
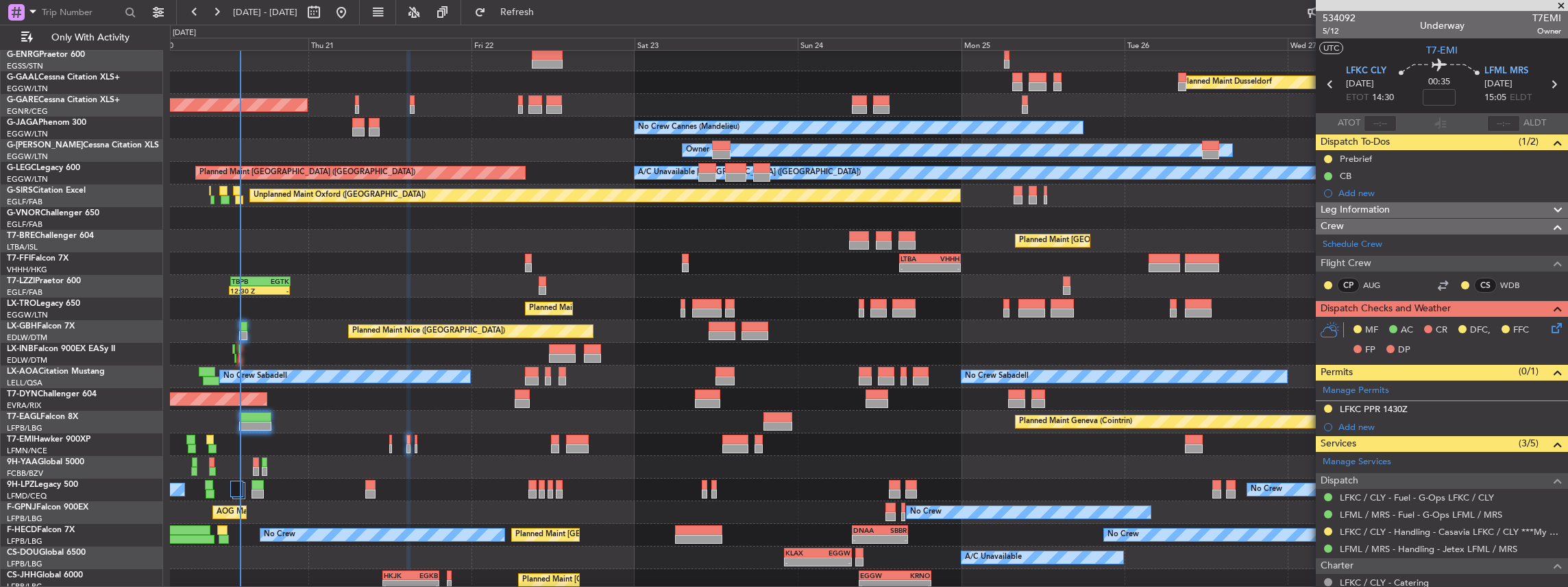
click at [1327, 85] on icon at bounding box center [1331, 85] width 18 height 18
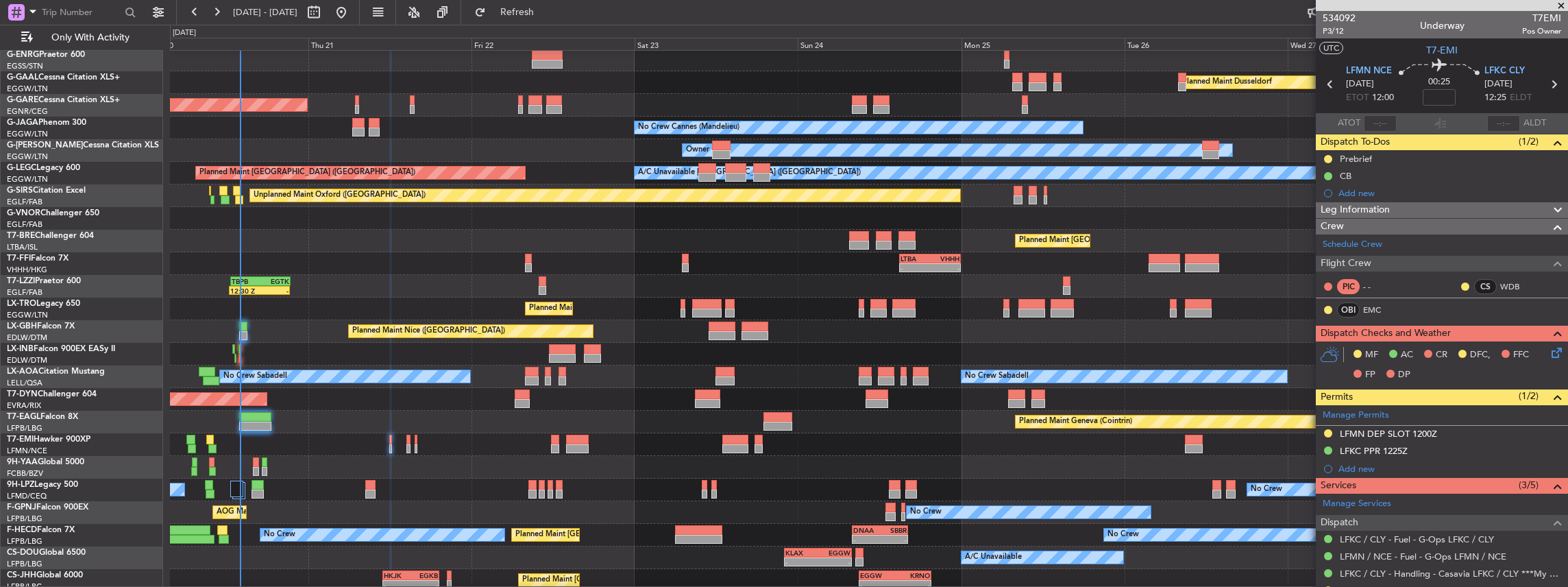
click at [1547, 85] on icon at bounding box center [1554, 85] width 18 height 18
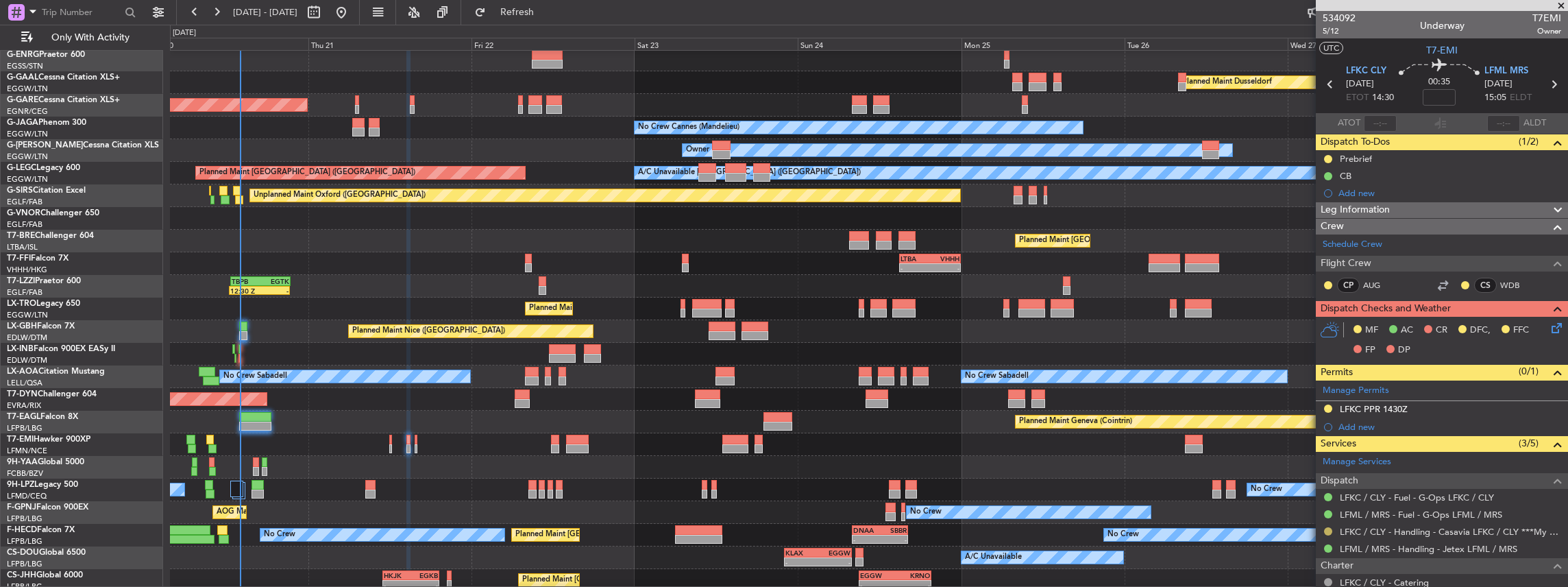
click at [1328, 528] on button at bounding box center [1328, 531] width 8 height 8
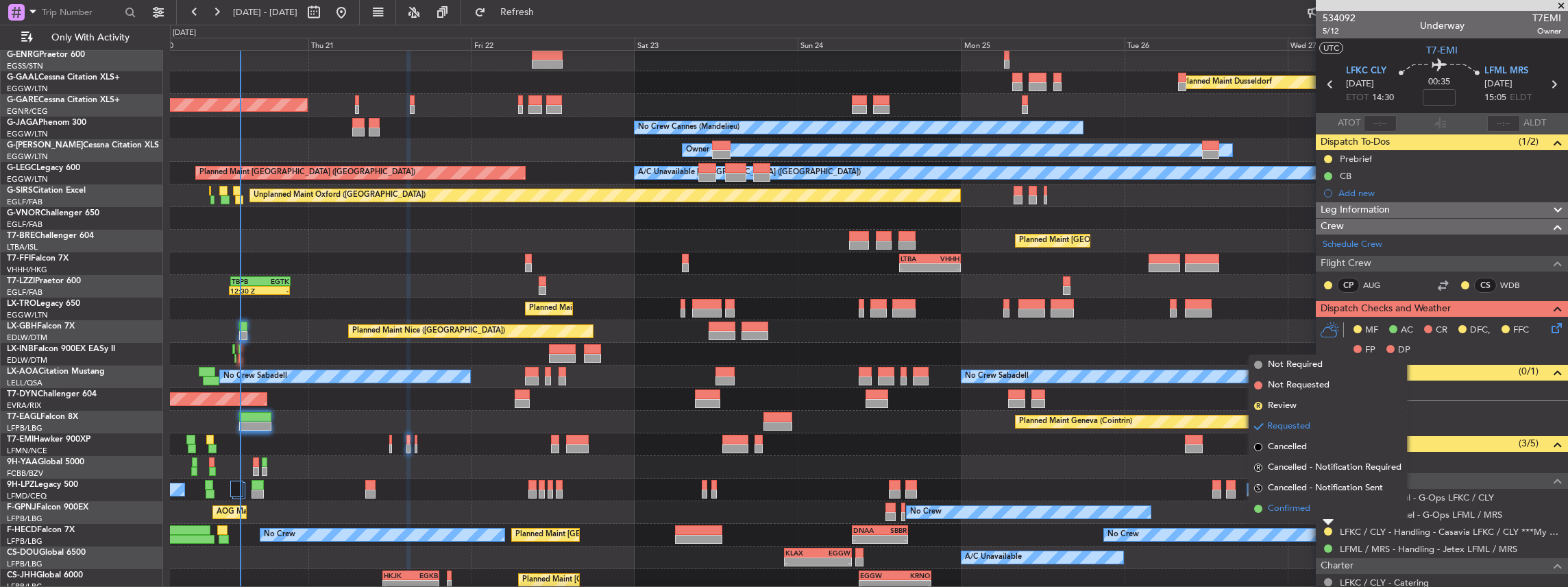
click at [1316, 509] on li "Confirmed" at bounding box center [1328, 508] width 158 height 20
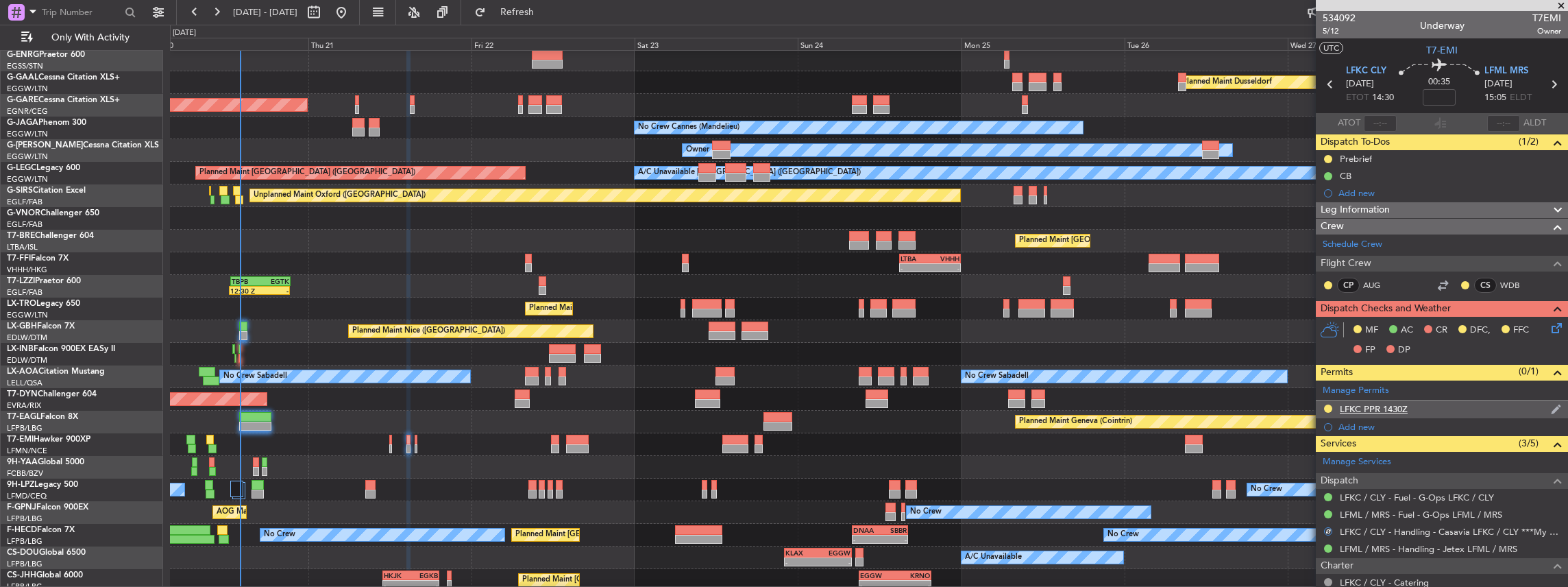
click at [1411, 404] on div "LFKC PPR 1430Z" at bounding box center [1441, 409] width 252 height 17
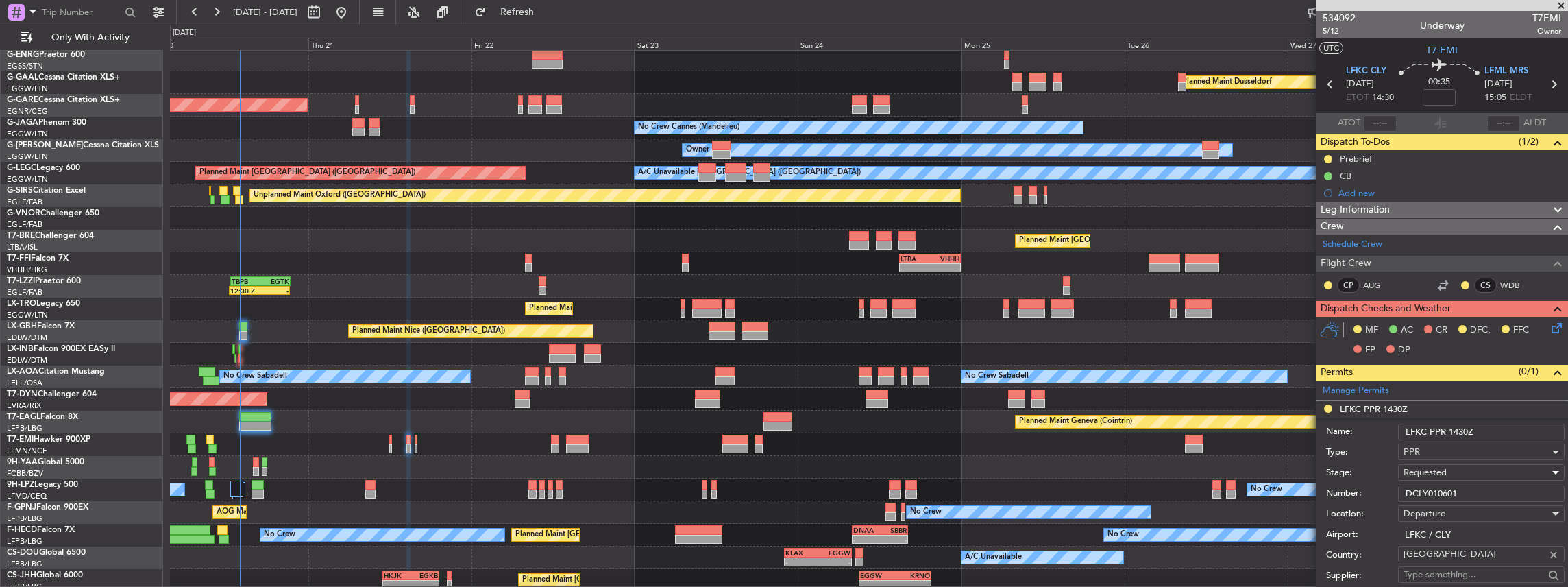
click at [1429, 468] on span "Requested" at bounding box center [1426, 472] width 43 height 12
click at [1426, 577] on span "Received OK" at bounding box center [1478, 580] width 148 height 20
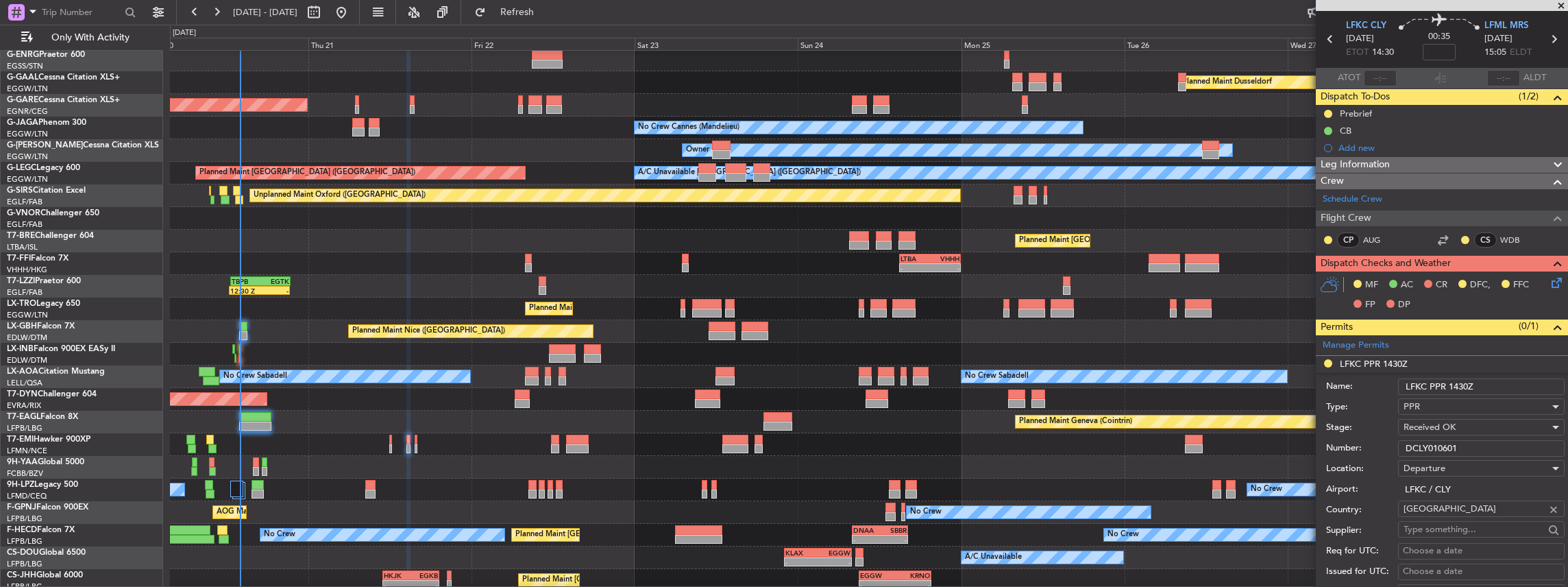
click at [1444, 445] on input "DCLY010601" at bounding box center [1481, 448] width 166 height 16
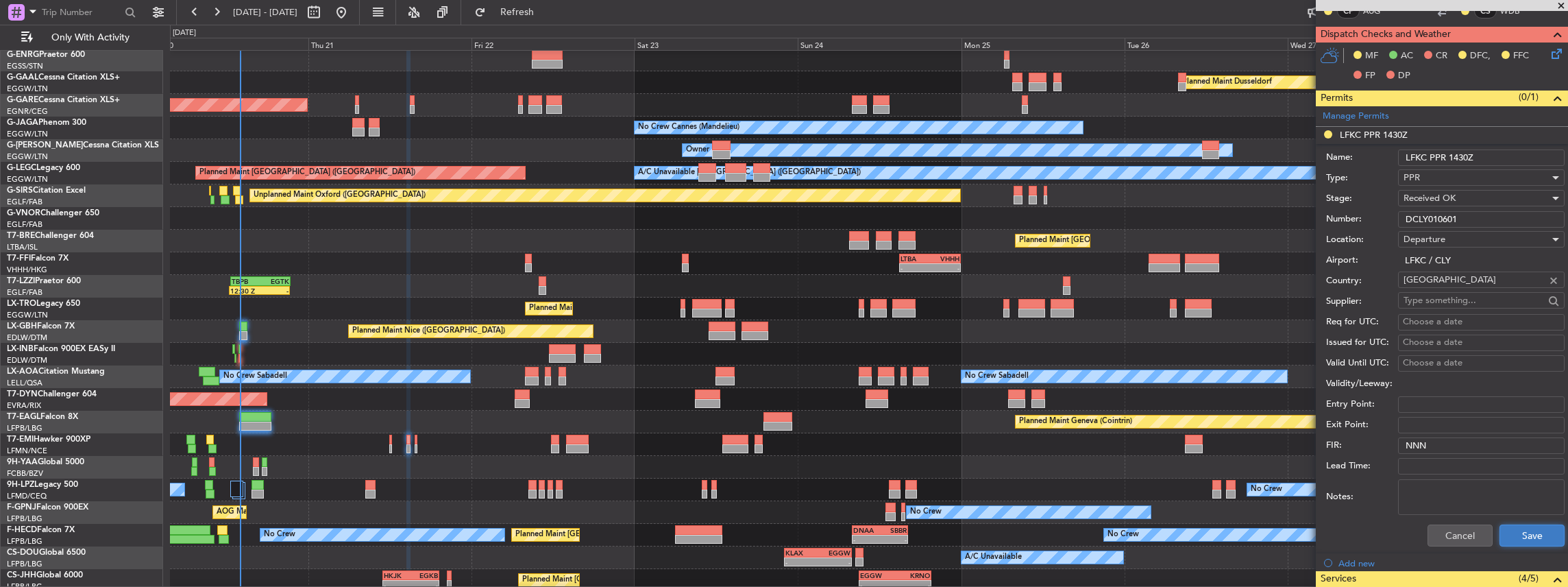
click at [1525, 530] on button "Save" at bounding box center [1532, 535] width 65 height 22
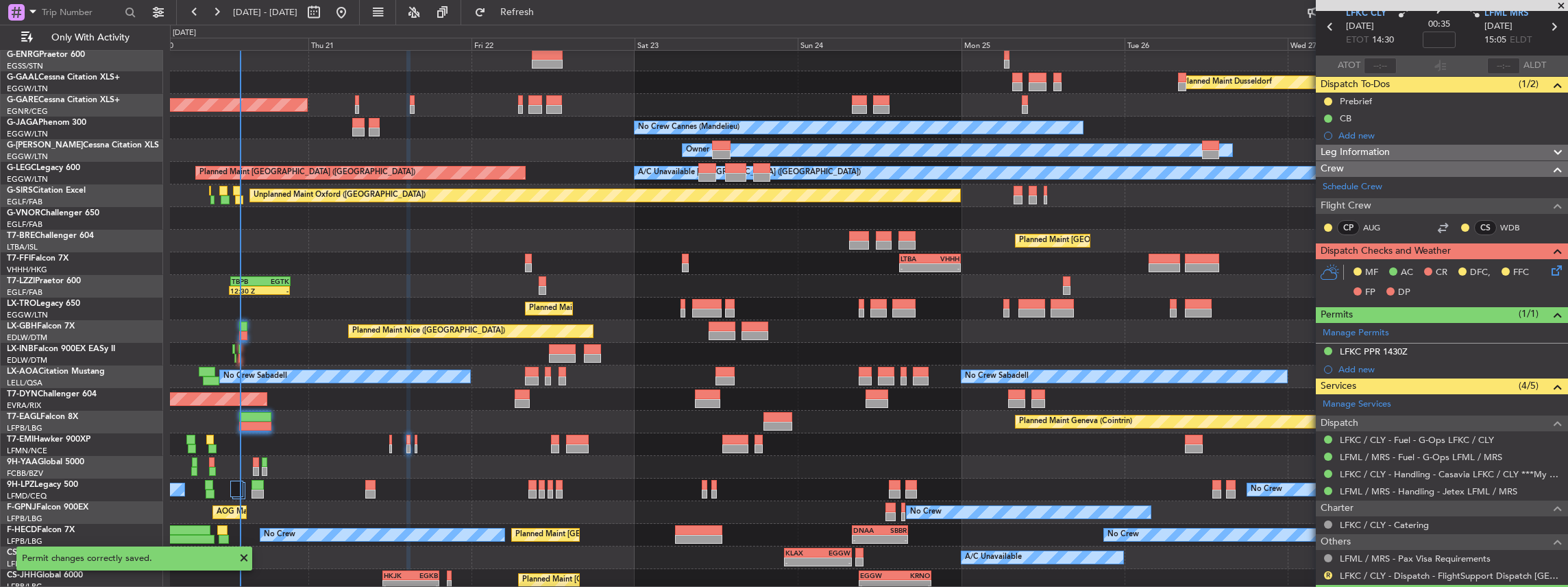
scroll to position [0, 0]
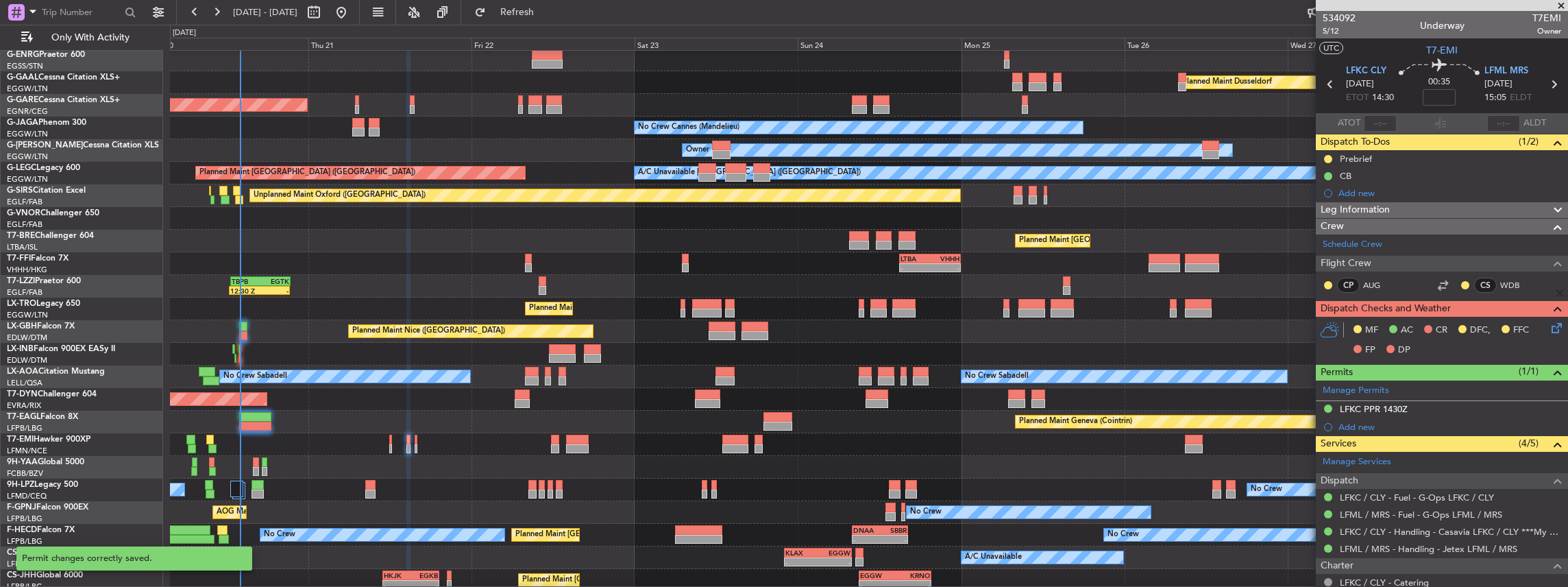
click at [1560, 2] on span at bounding box center [1561, 6] width 13 height 12
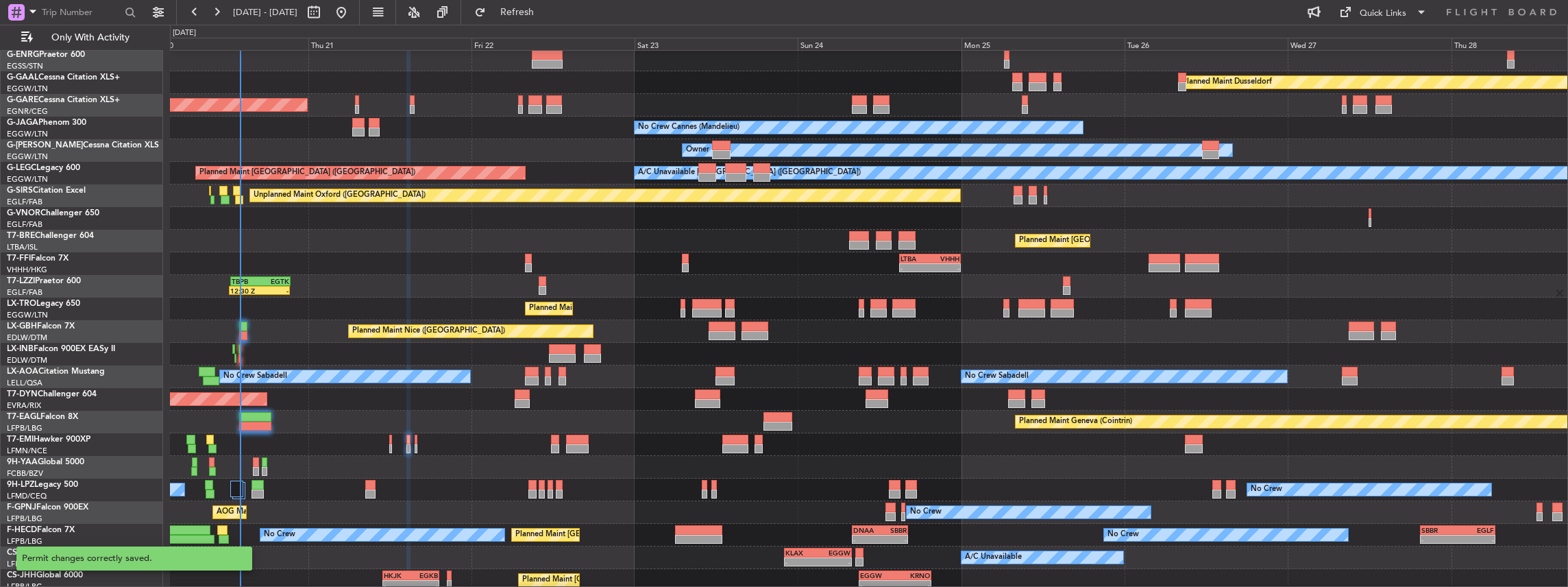
type input "0"
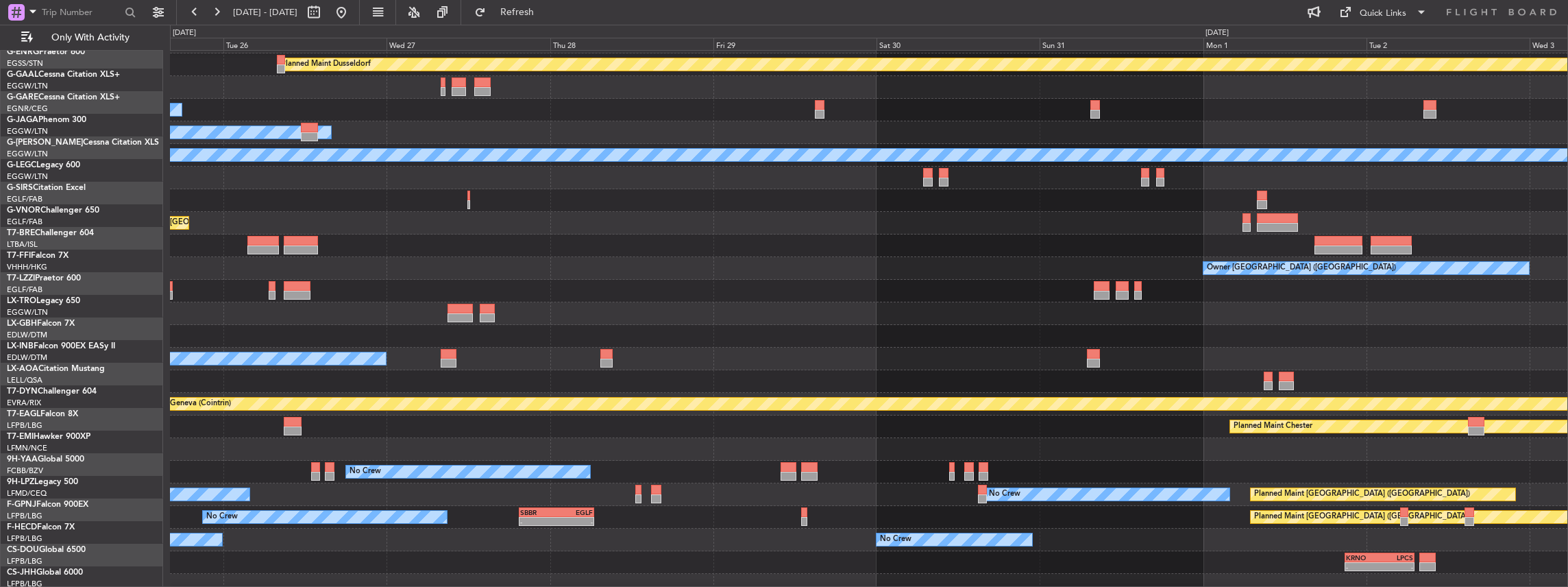
scroll to position [67, 0]
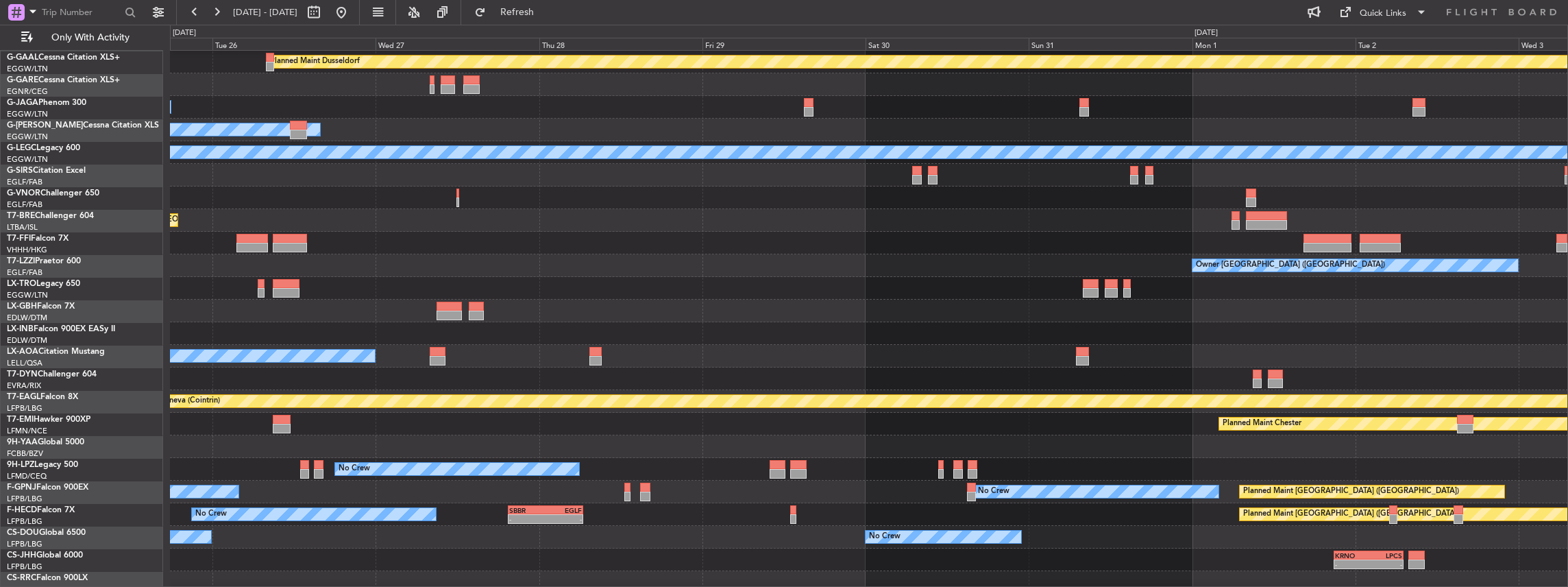
click at [434, 431] on div "Planned Maint Chester" at bounding box center [869, 424] width 1398 height 22
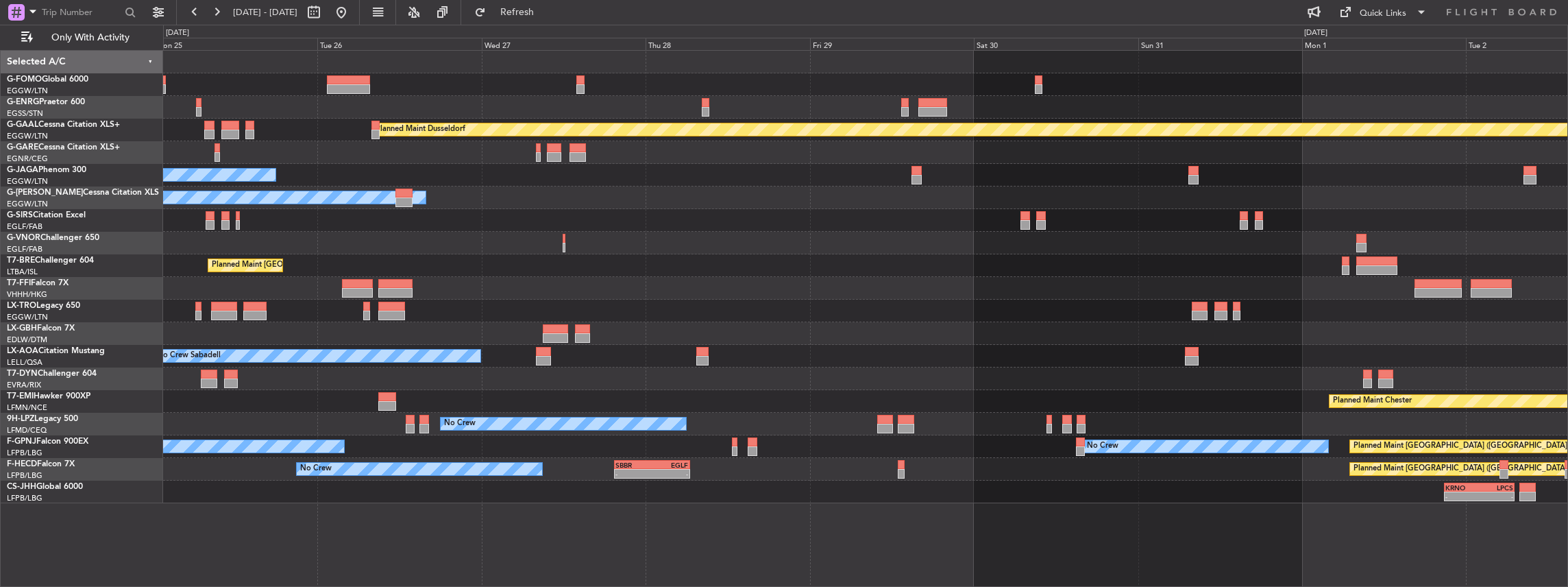
click at [547, 436] on div "Planned Maint Dusseldorf No Crew Cannes (Mandelieu) Planned Maint London (Luton…" at bounding box center [866, 277] width 1405 height 452
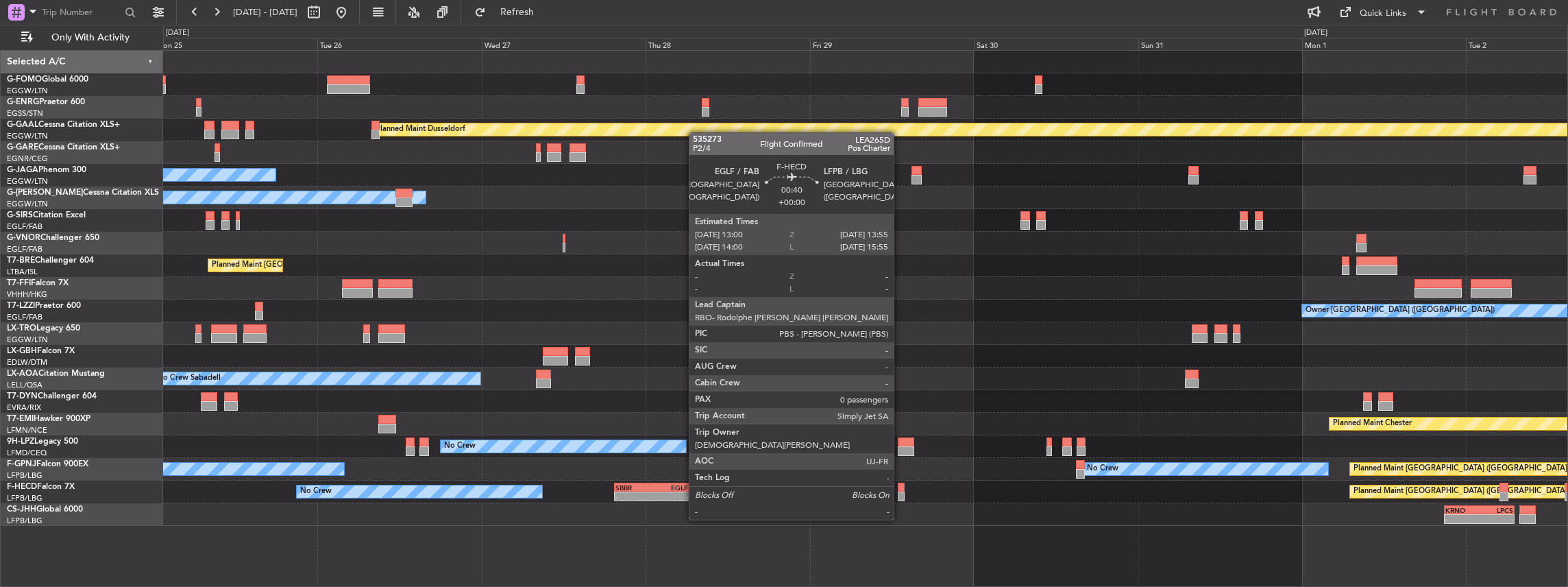
click at [901, 493] on div at bounding box center [901, 496] width 7 height 10
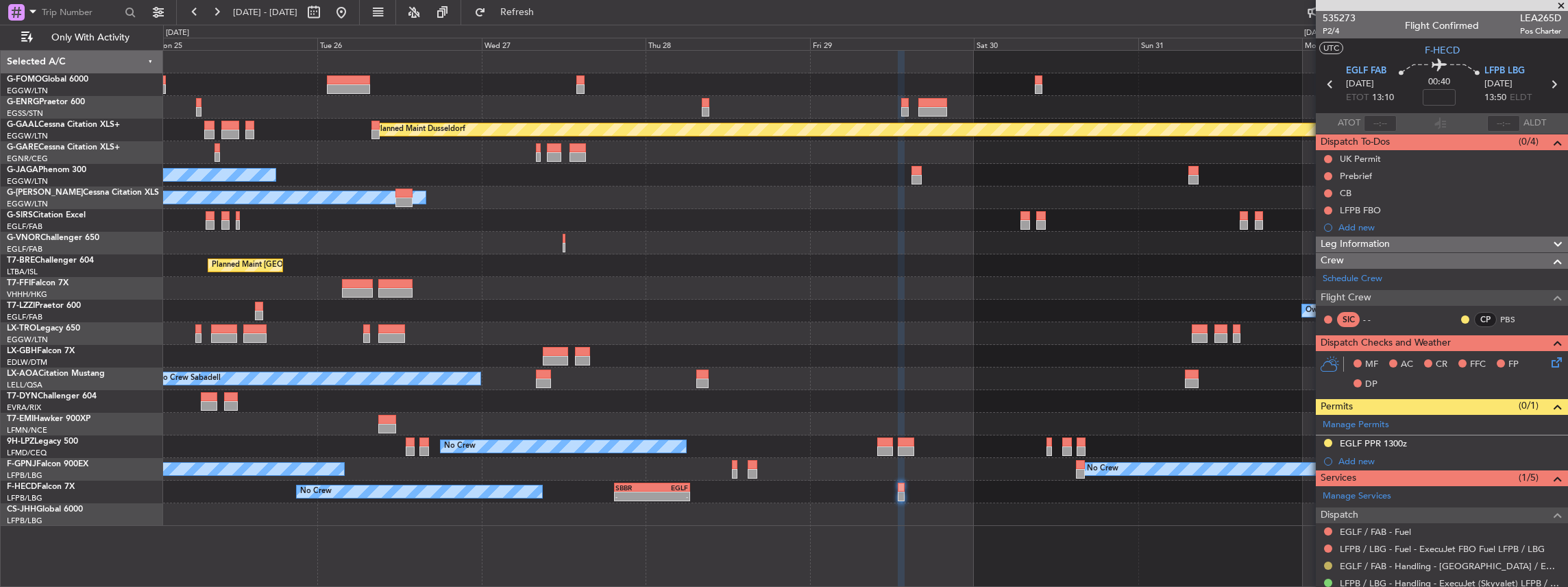
click at [1327, 563] on button at bounding box center [1328, 565] width 8 height 8
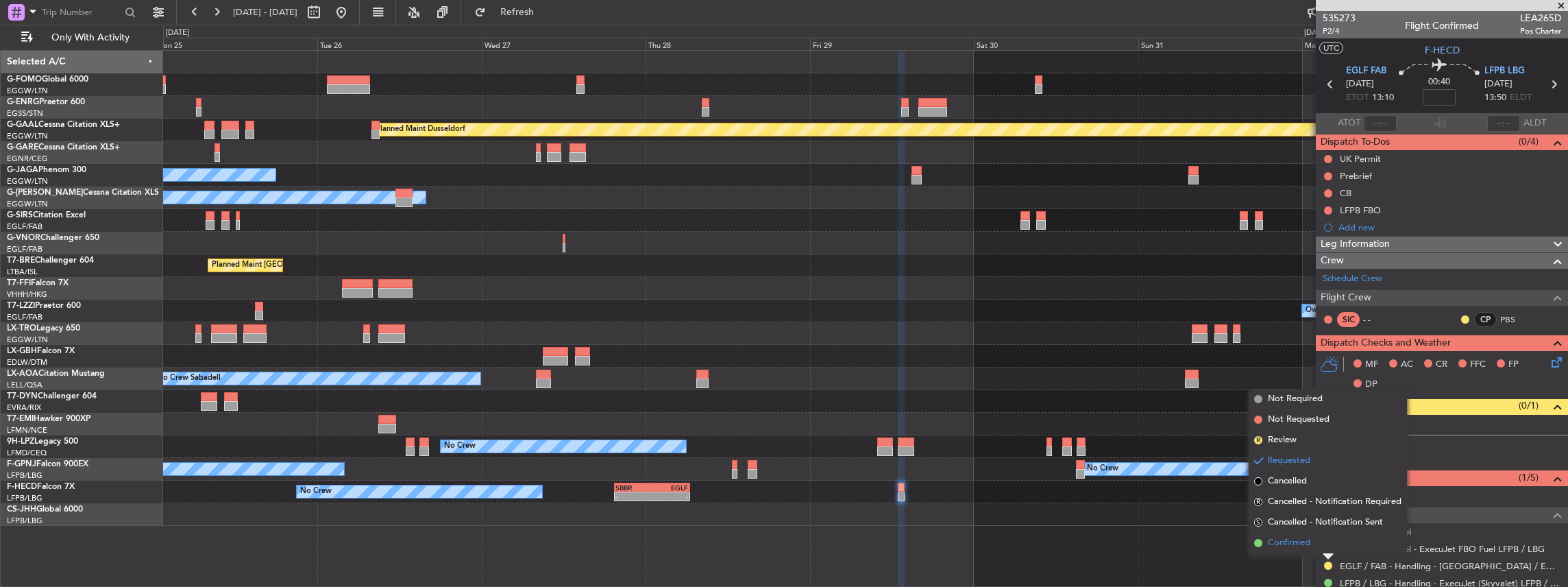
click at [1304, 545] on span "Confirmed" at bounding box center [1289, 543] width 43 height 13
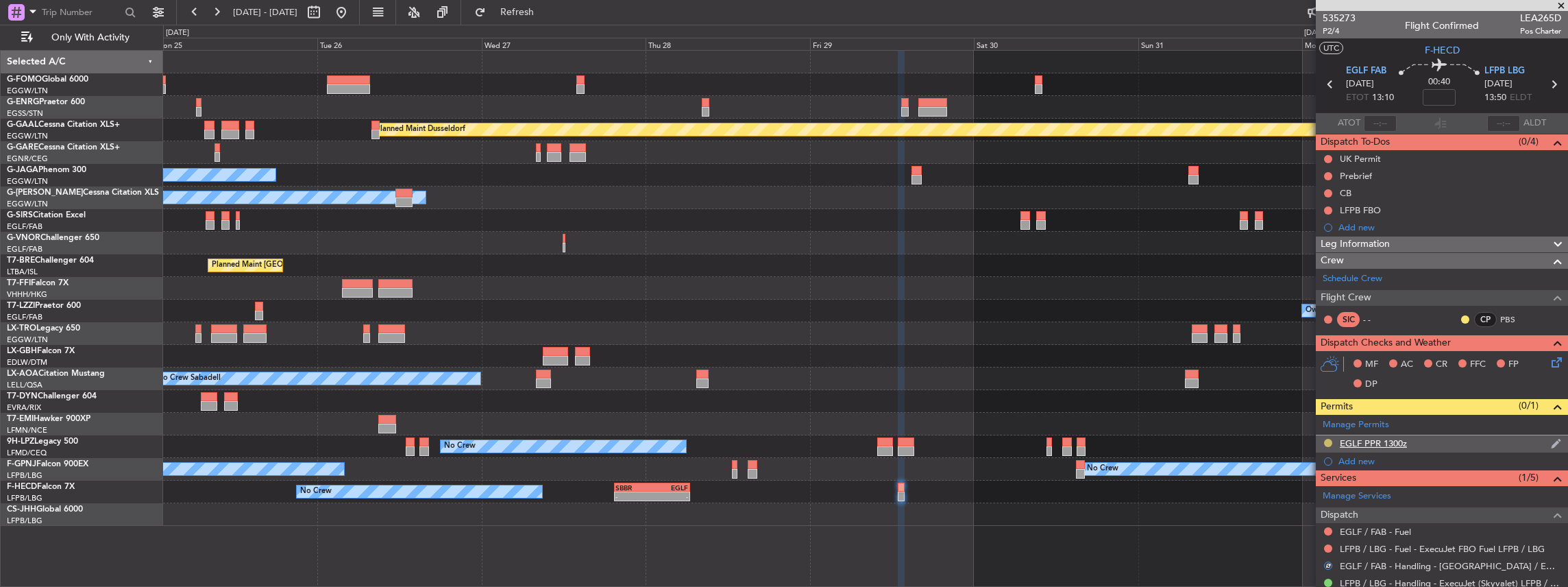
click at [1327, 441] on button at bounding box center [1328, 442] width 8 height 8
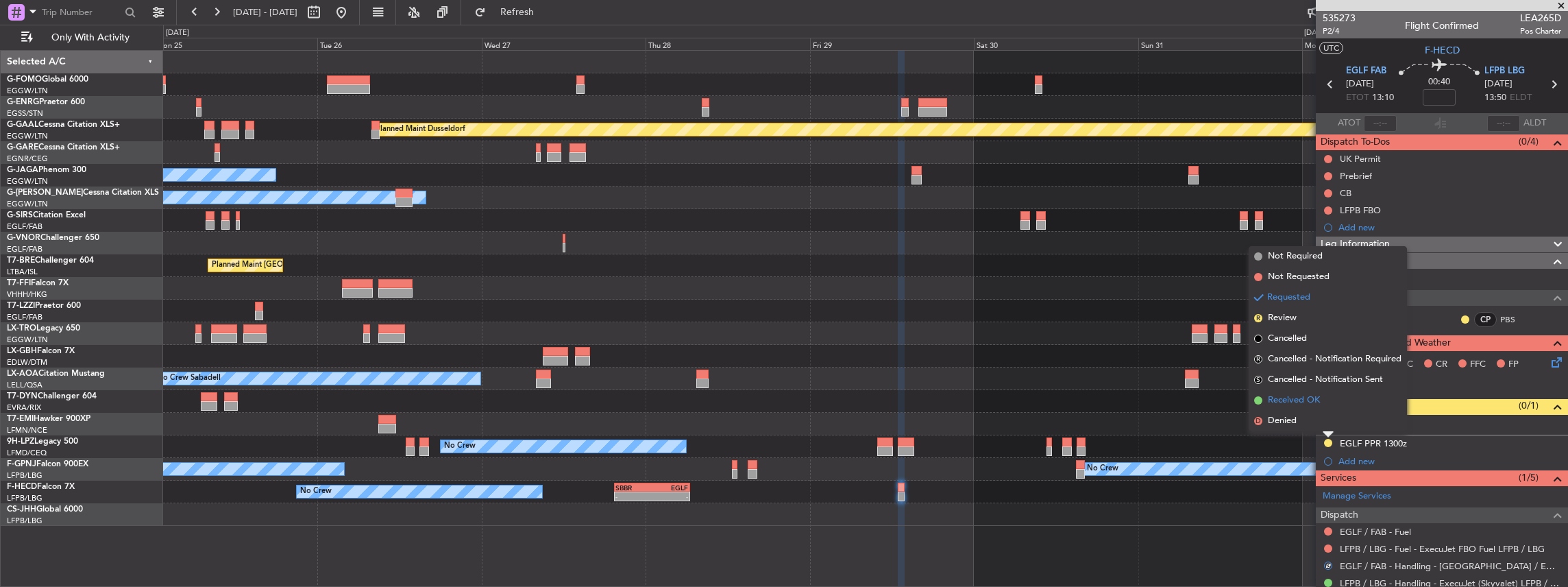
click at [1297, 399] on span "Received OK" at bounding box center [1294, 400] width 52 height 13
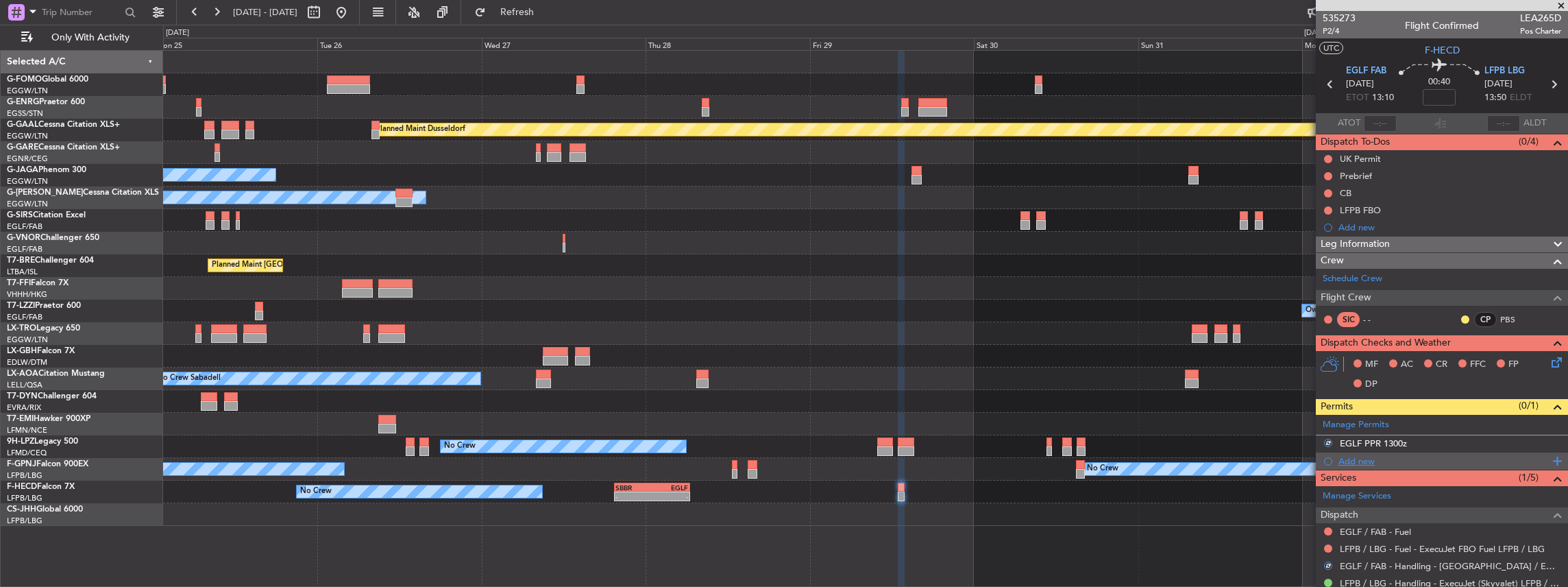
scroll to position [91, 0]
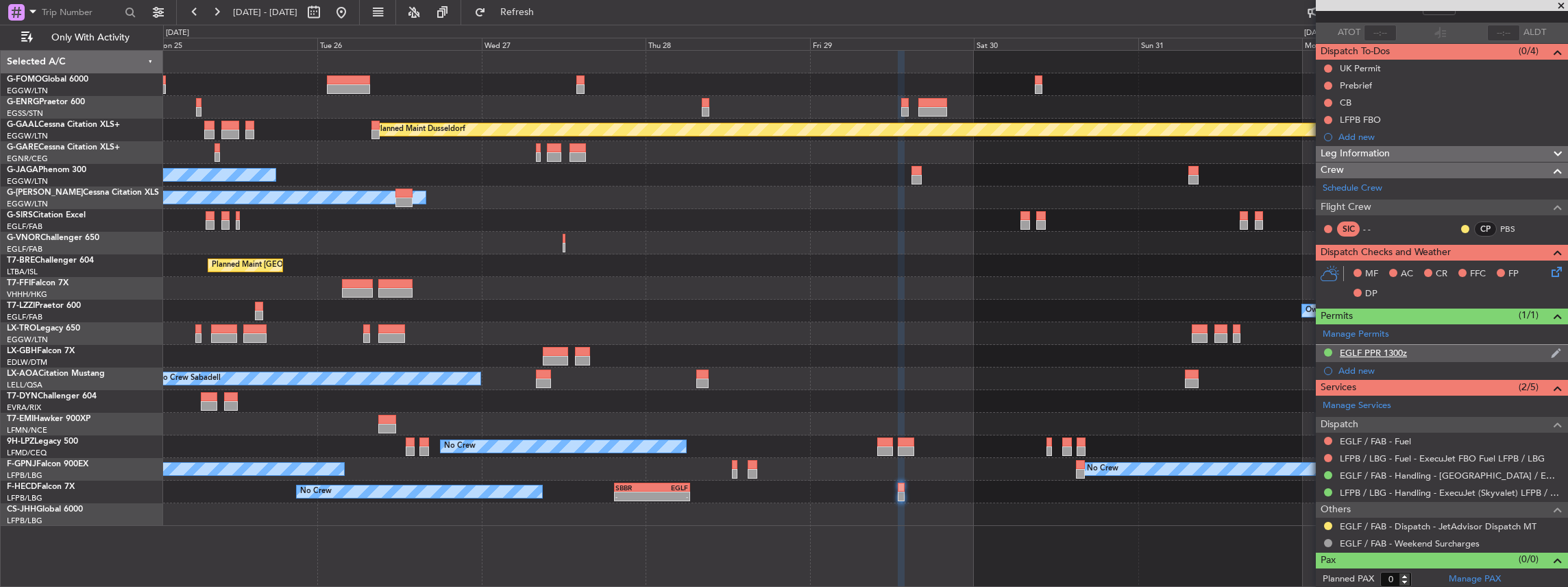
click at [1447, 352] on div "EGLF PPR 1300z" at bounding box center [1441, 353] width 252 height 17
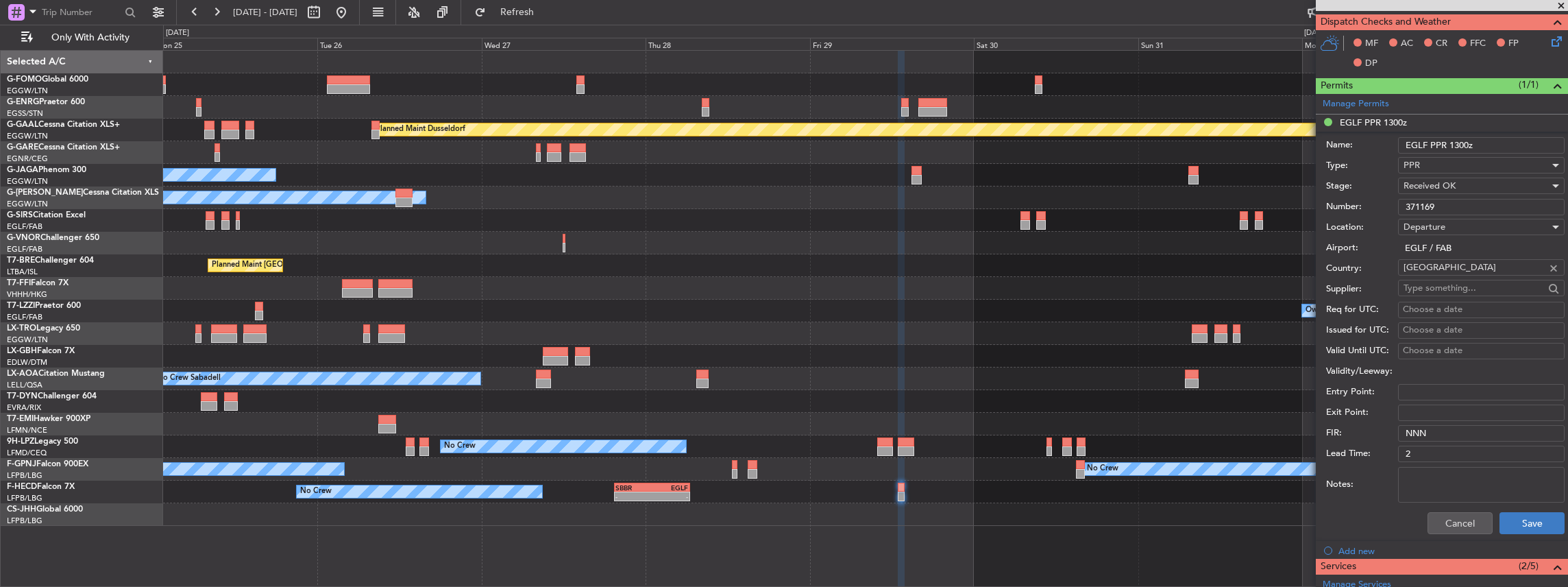
scroll to position [411, 0]
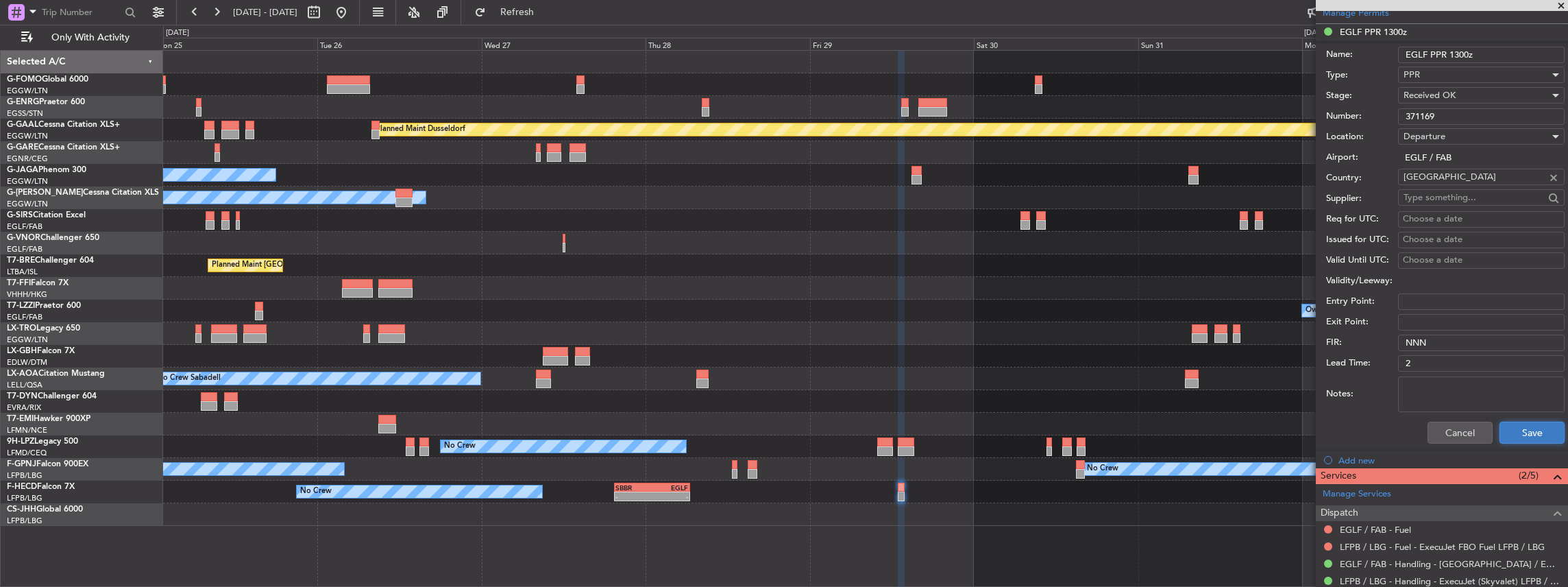
click at [1517, 431] on button "Save" at bounding box center [1532, 432] width 65 height 22
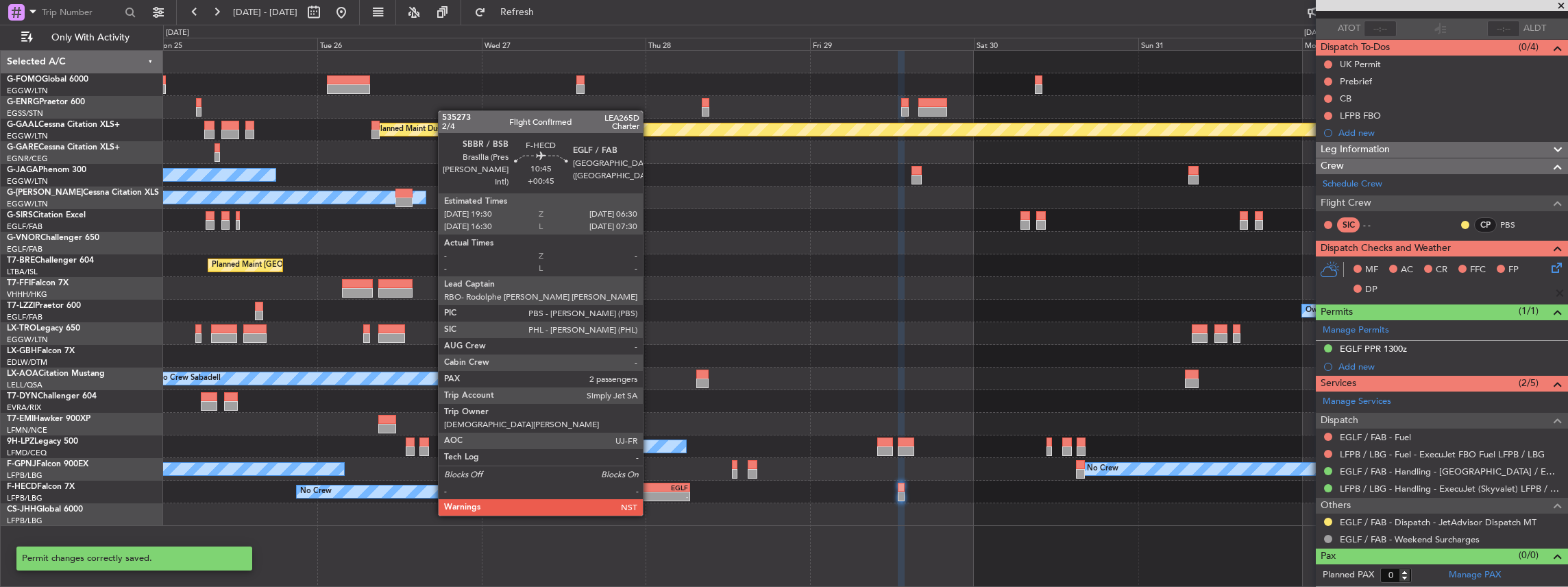
scroll to position [91, 0]
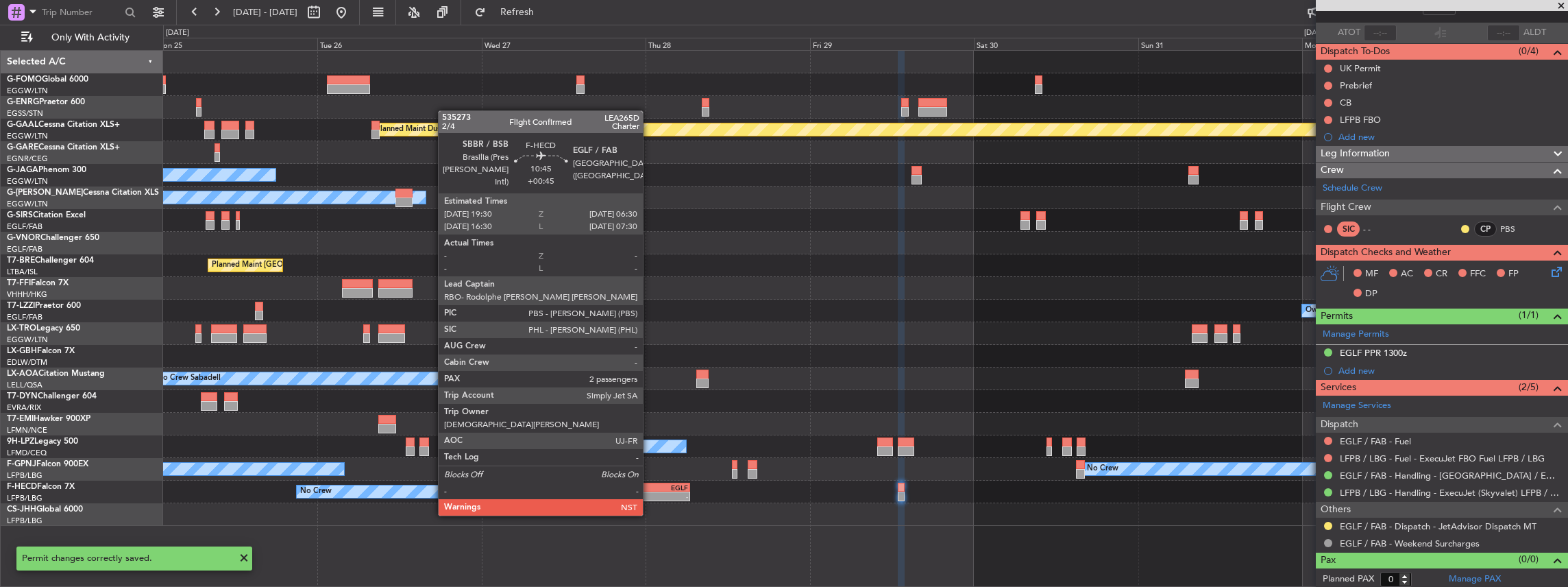
click at [650, 490] on div "SBBR" at bounding box center [633, 487] width 37 height 8
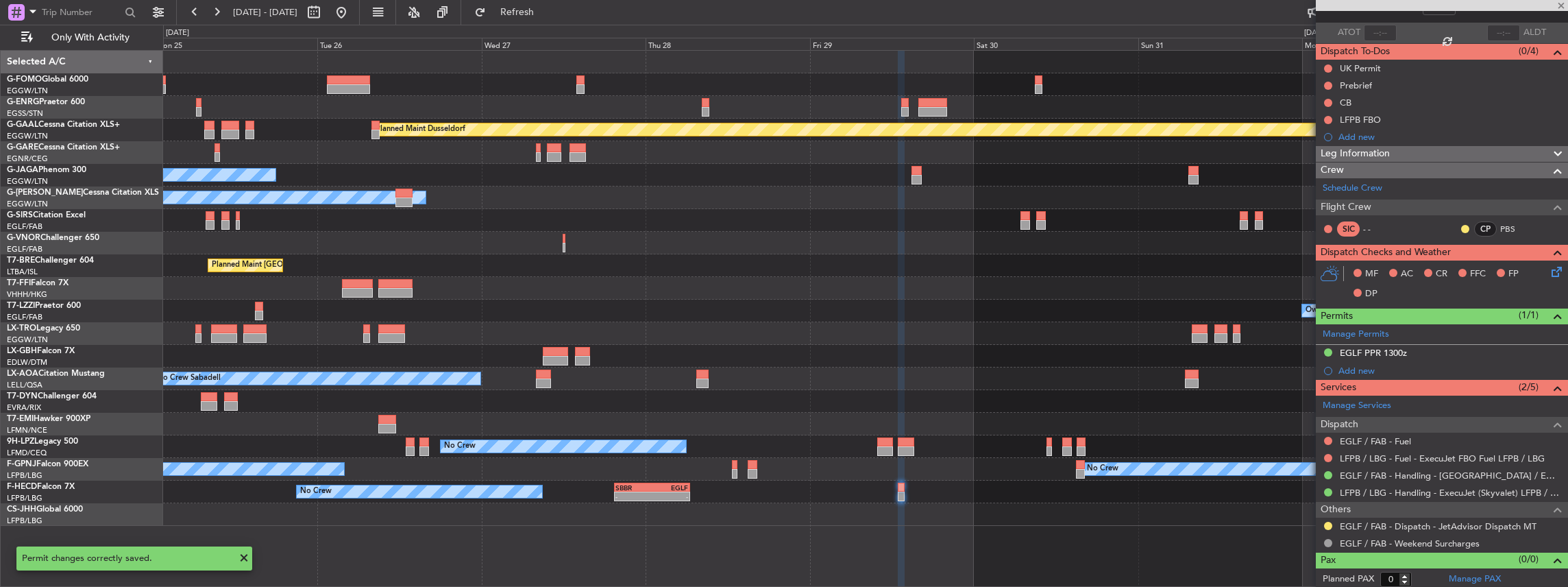
type input "+00:45"
type input "2"
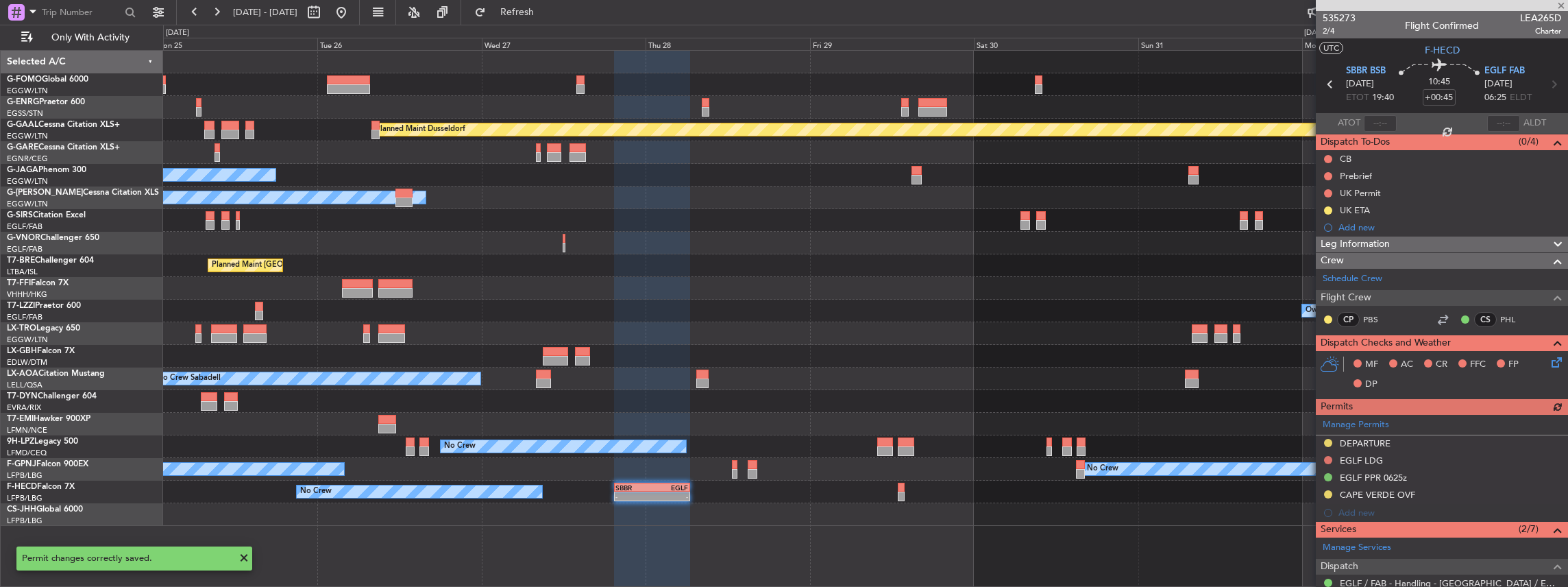
scroll to position [137, 0]
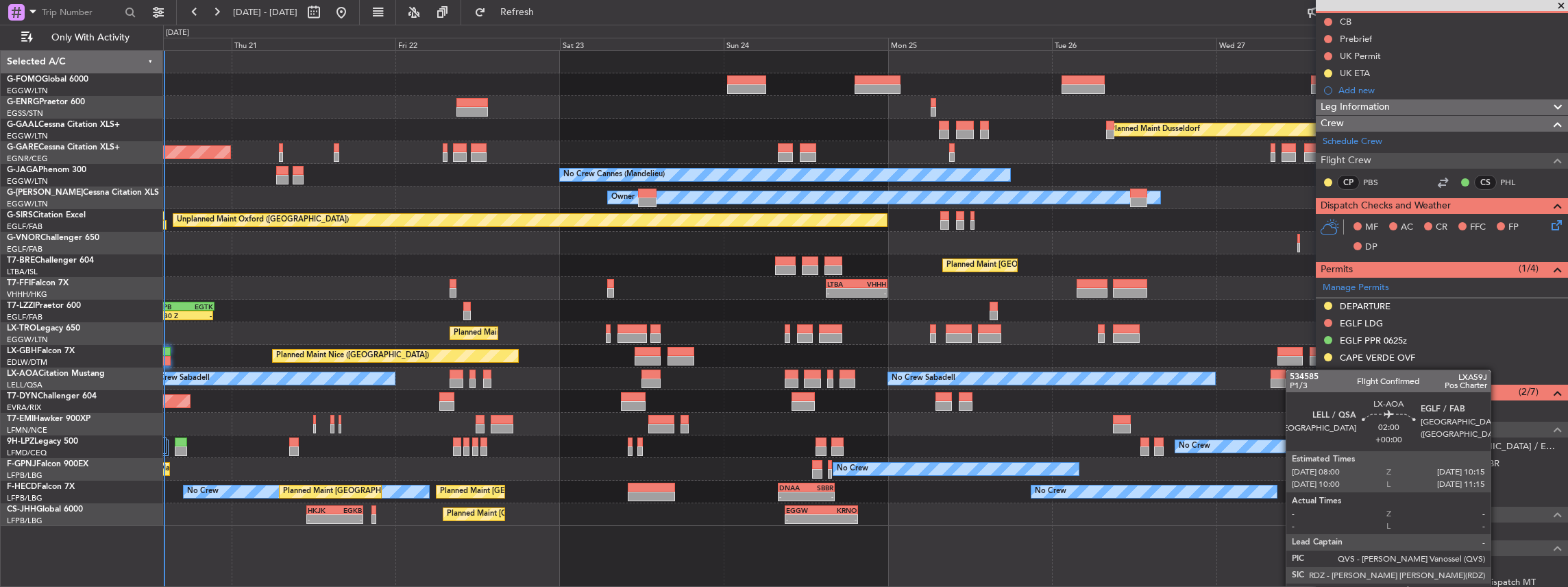
click at [1285, 373] on div "Owner Planned Maint Dusseldorf Unplanned Maint Chester No Crew Cannes (Mandelie…" at bounding box center [866, 288] width 1405 height 475
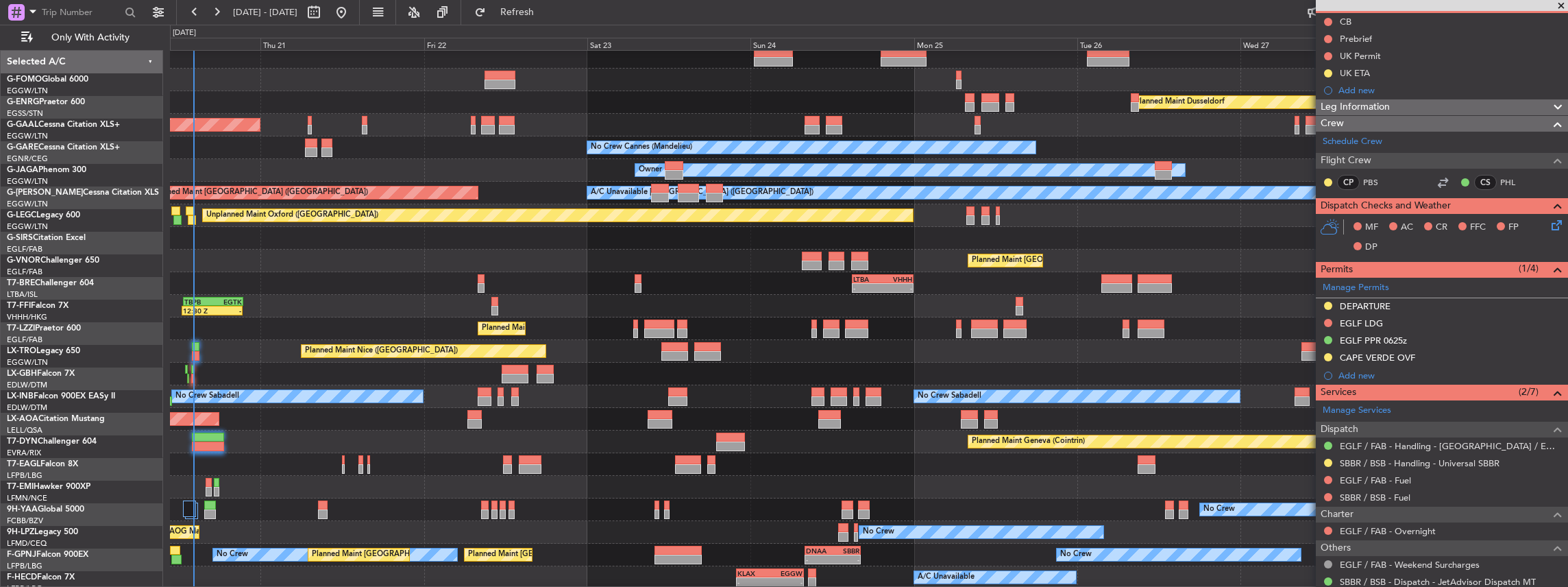
scroll to position [28, 0]
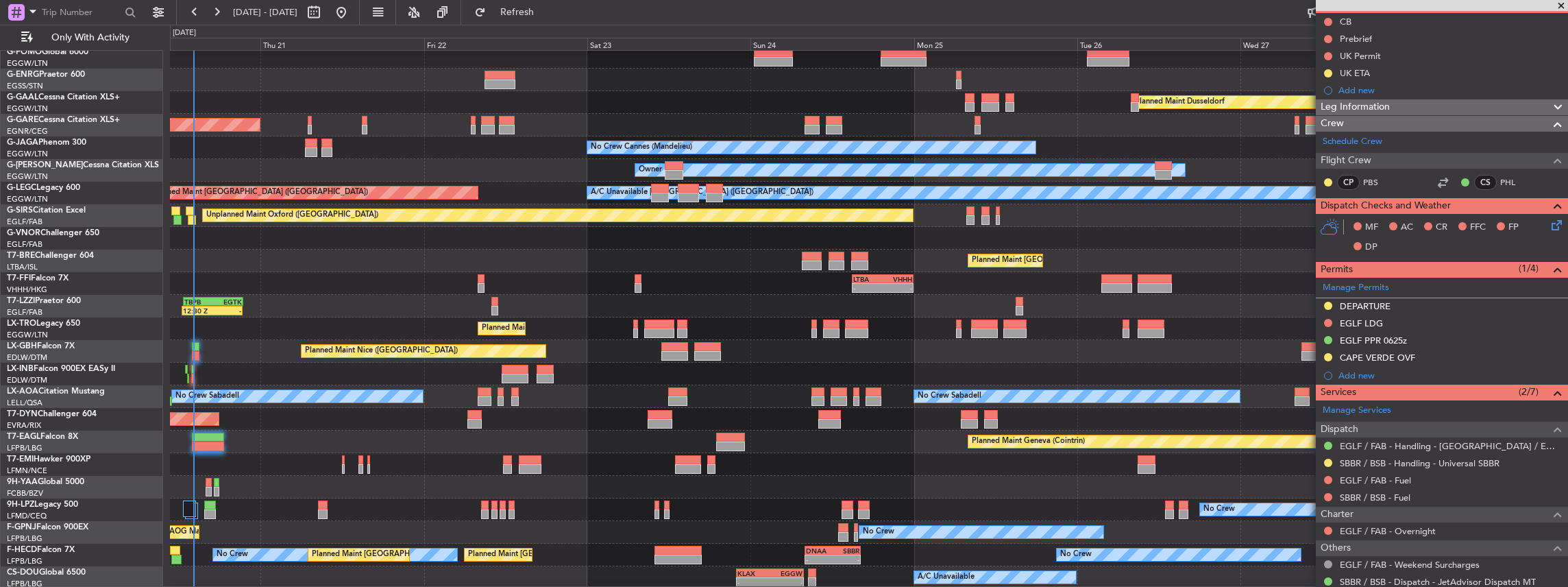
click at [243, 453] on div at bounding box center [869, 464] width 1398 height 22
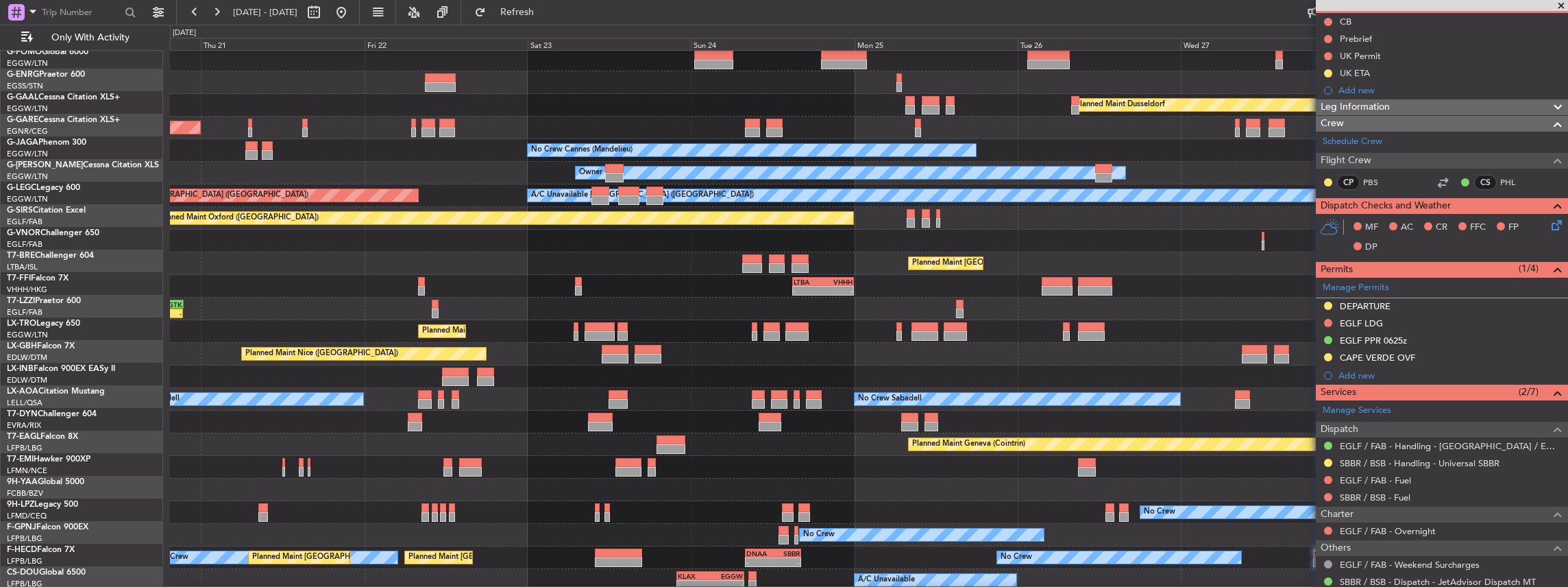
click at [744, 419] on div "Planned Maint [GEOGRAPHIC_DATA]-[GEOGRAPHIC_DATA]" at bounding box center [869, 422] width 1398 height 22
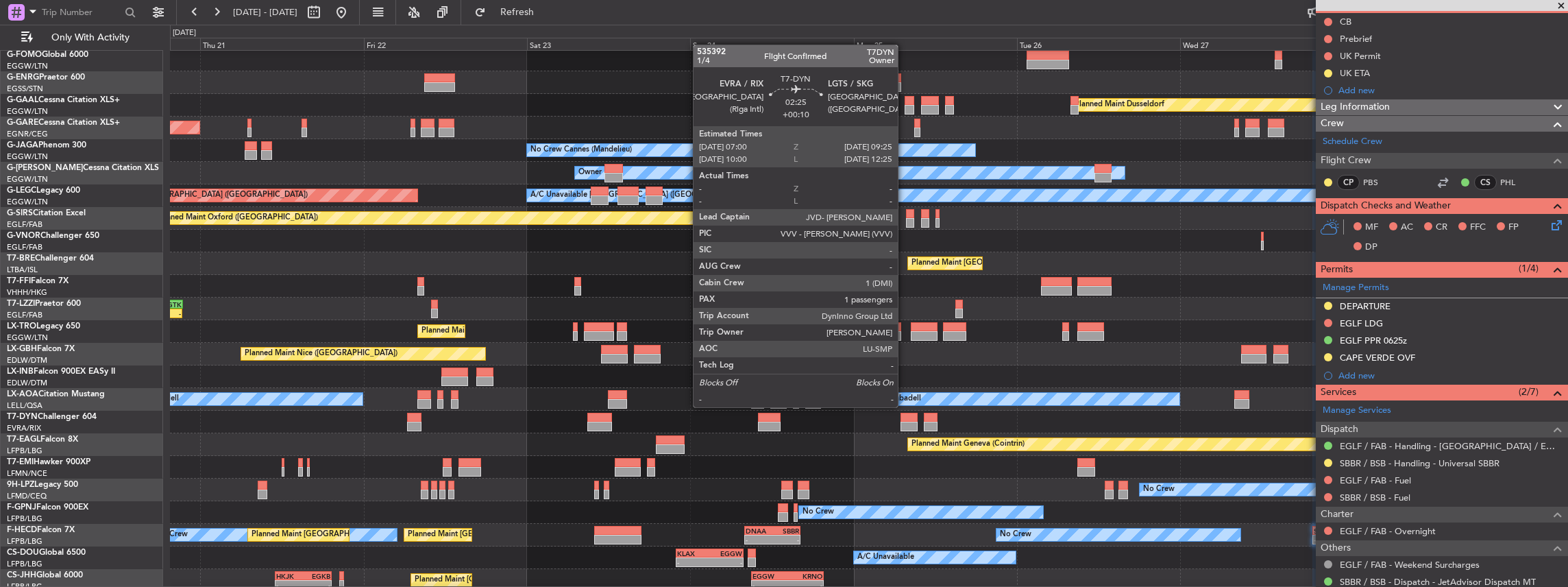
click at [905, 418] on div at bounding box center [909, 417] width 16 height 10
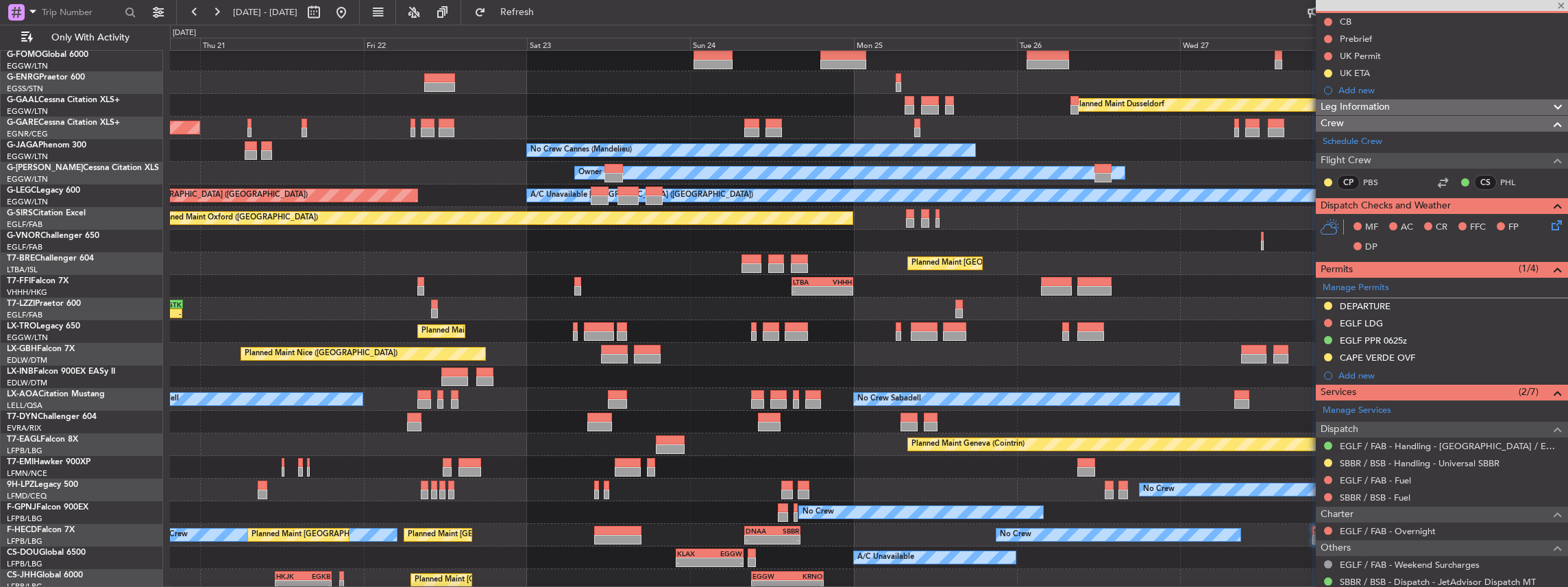
type input "+00:10"
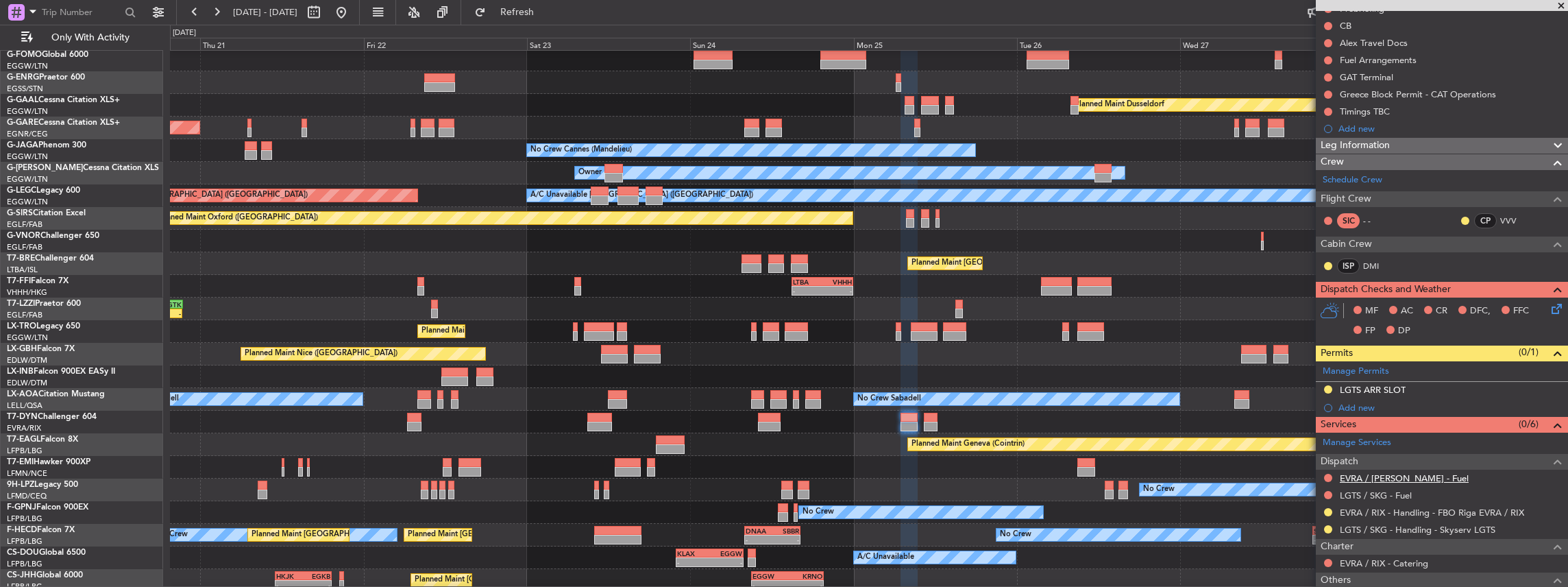
scroll to position [206, 0]
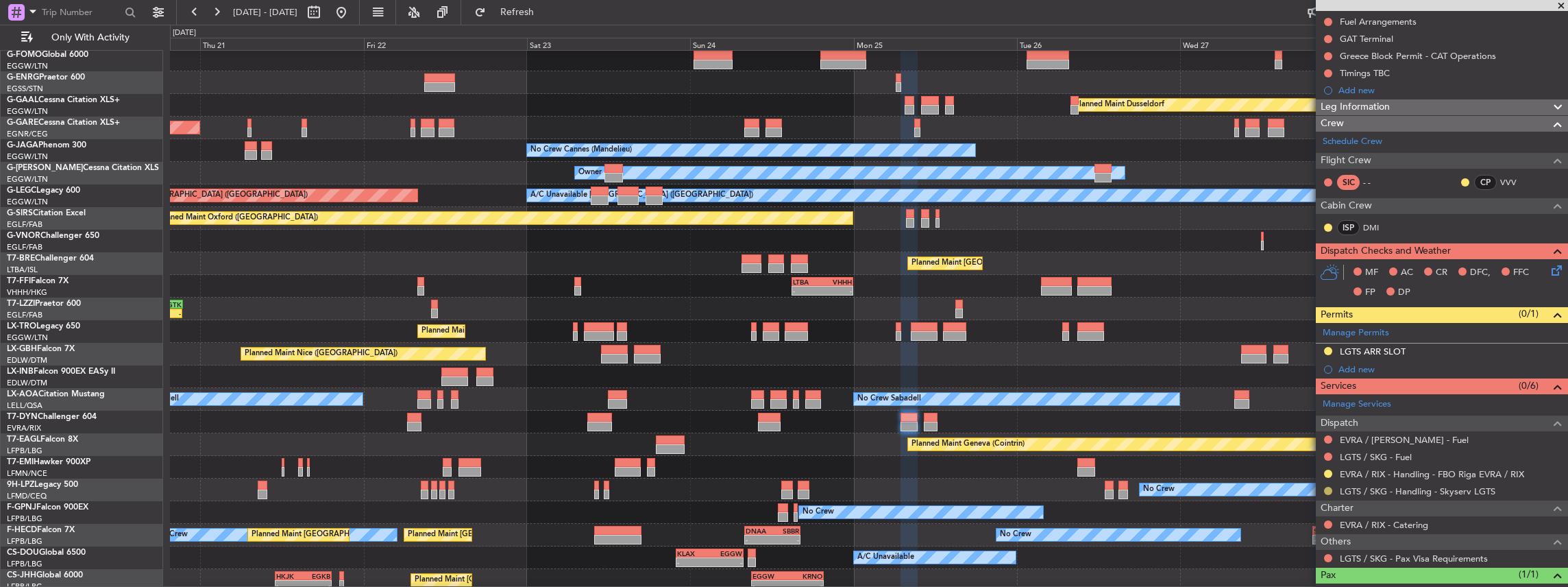
click at [1327, 490] on button at bounding box center [1328, 490] width 8 height 8
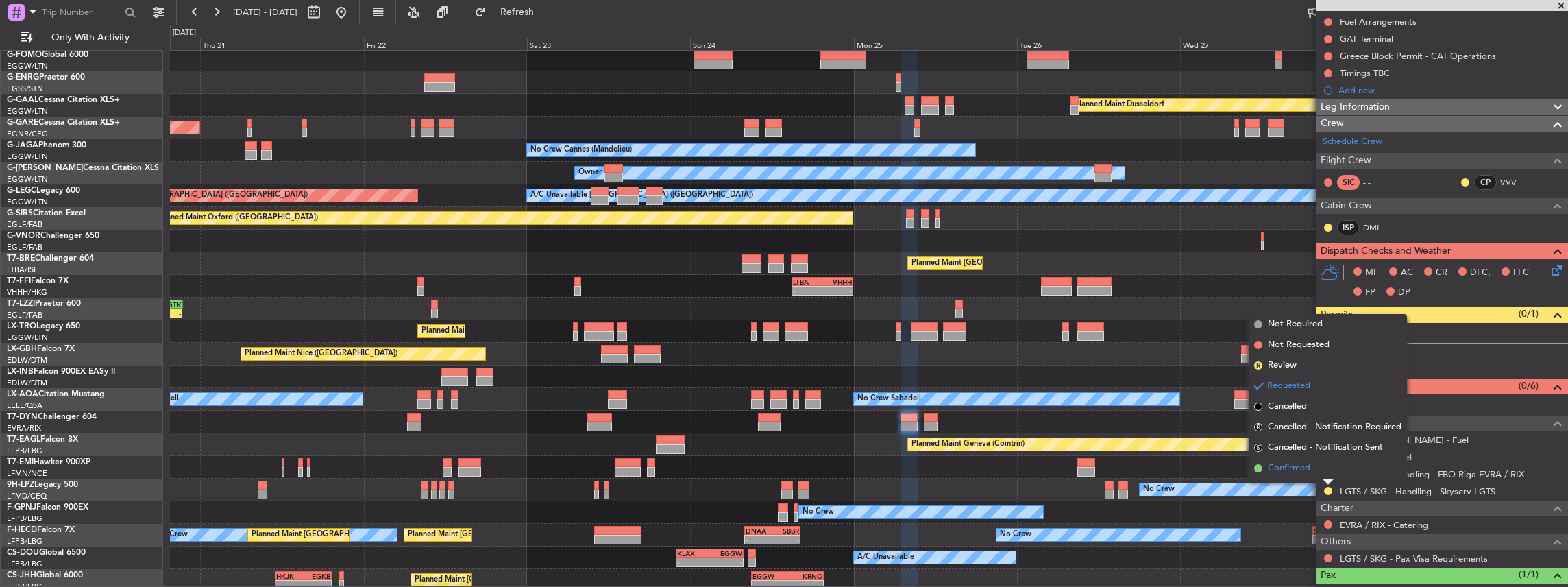
click at [1304, 475] on li "Confirmed" at bounding box center [1328, 467] width 158 height 20
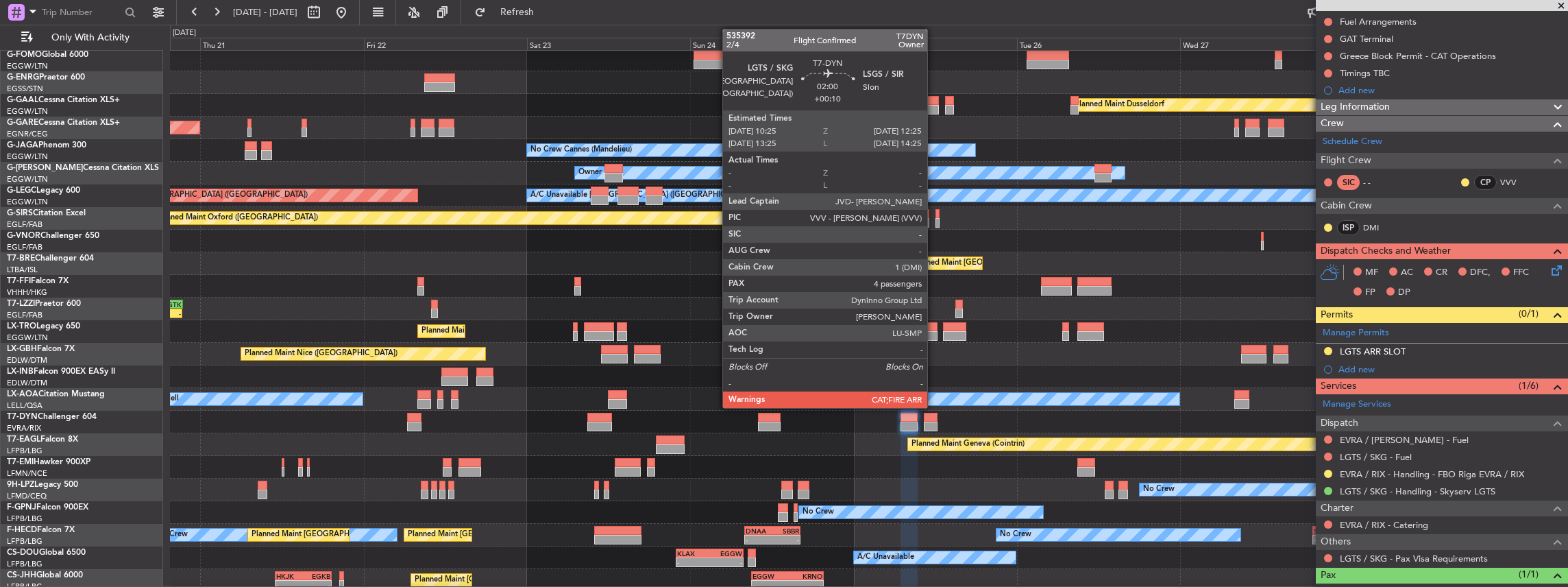
click at [935, 418] on div at bounding box center [931, 417] width 13 height 10
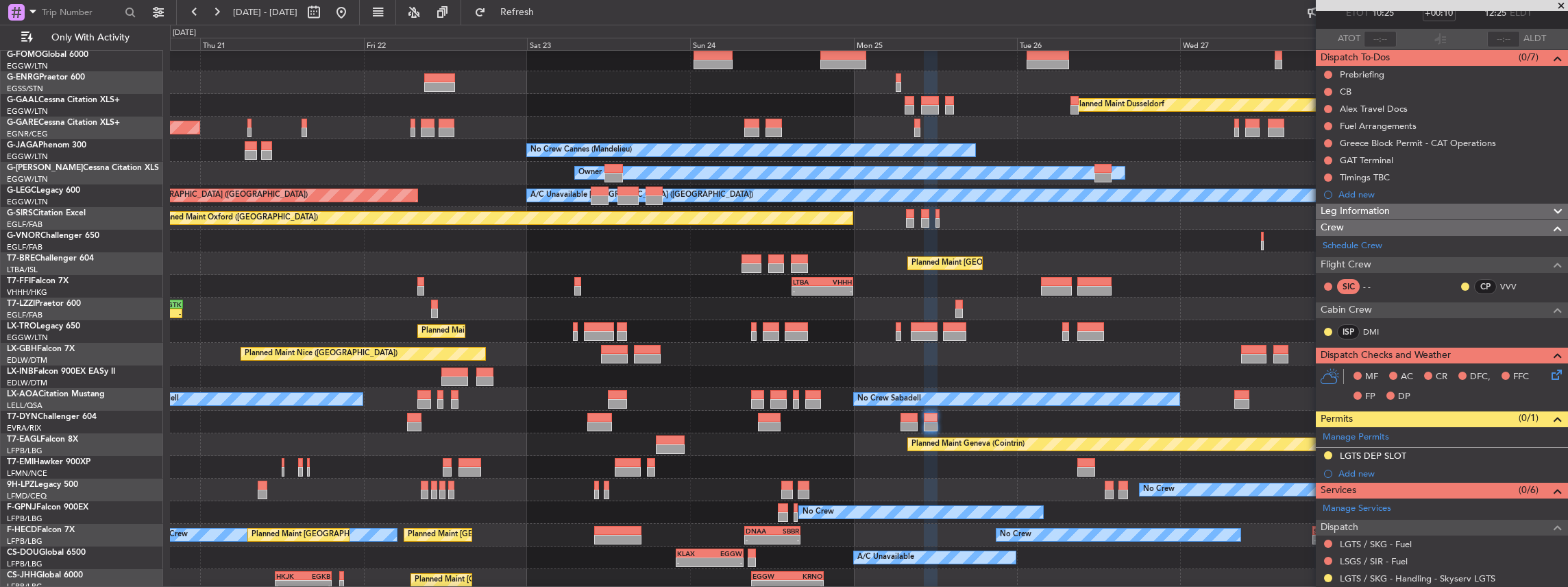
scroll to position [91, 0]
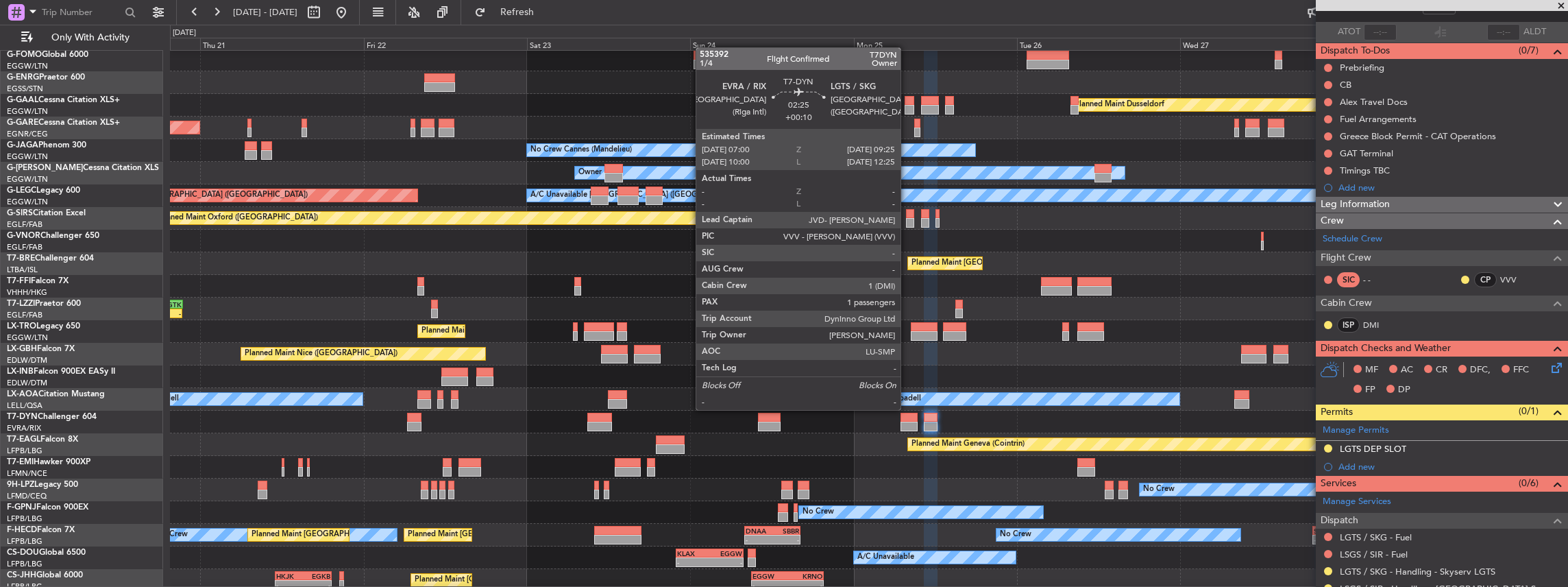
click at [908, 422] on div at bounding box center [909, 426] width 16 height 10
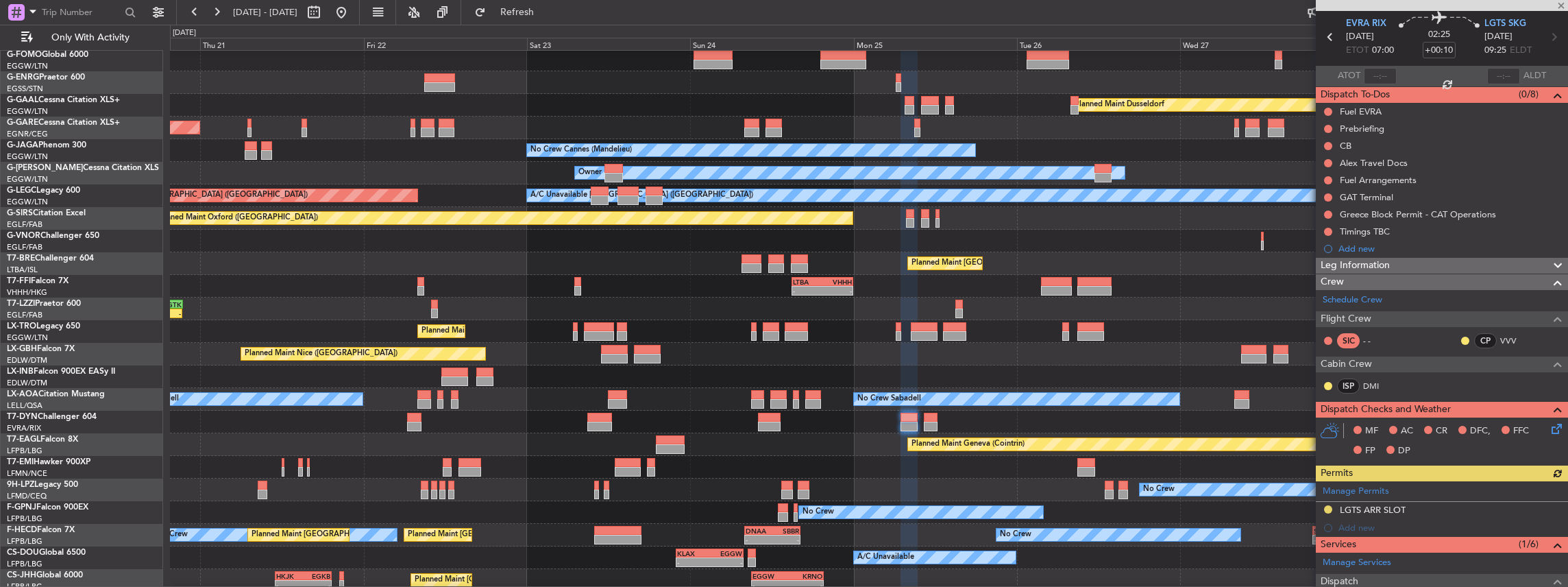
scroll to position [228, 0]
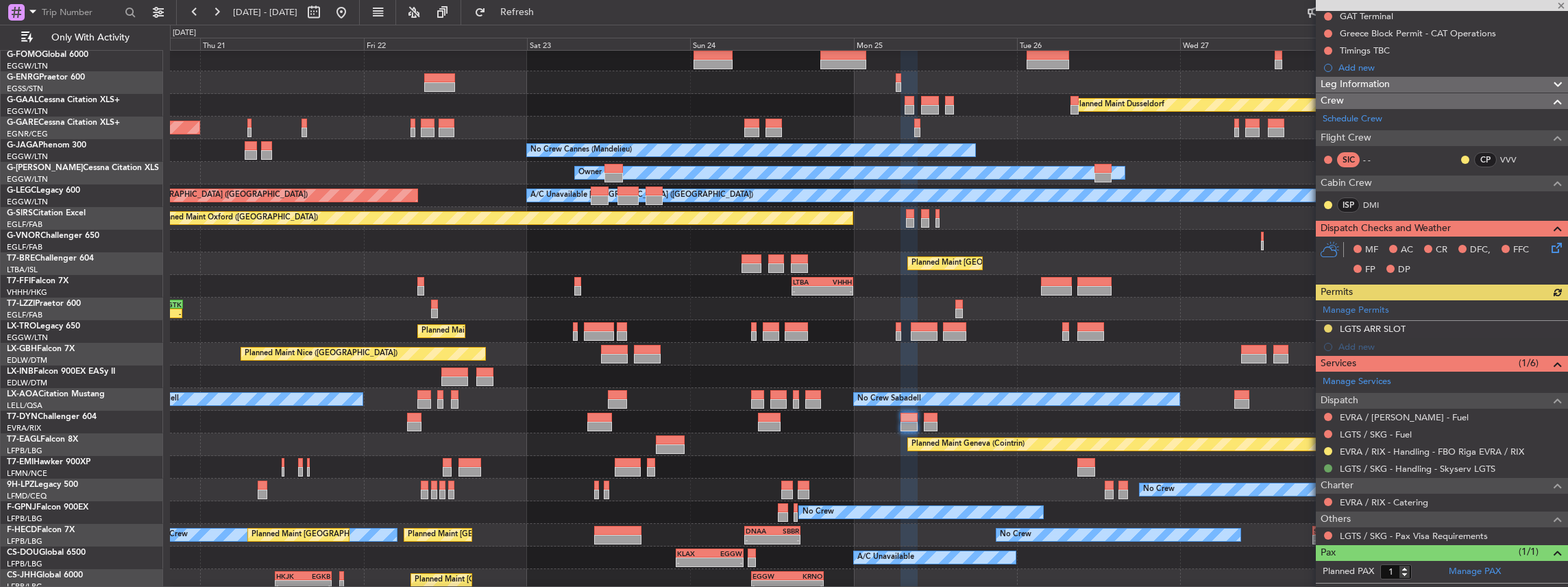
click at [1325, 464] on button at bounding box center [1328, 468] width 8 height 8
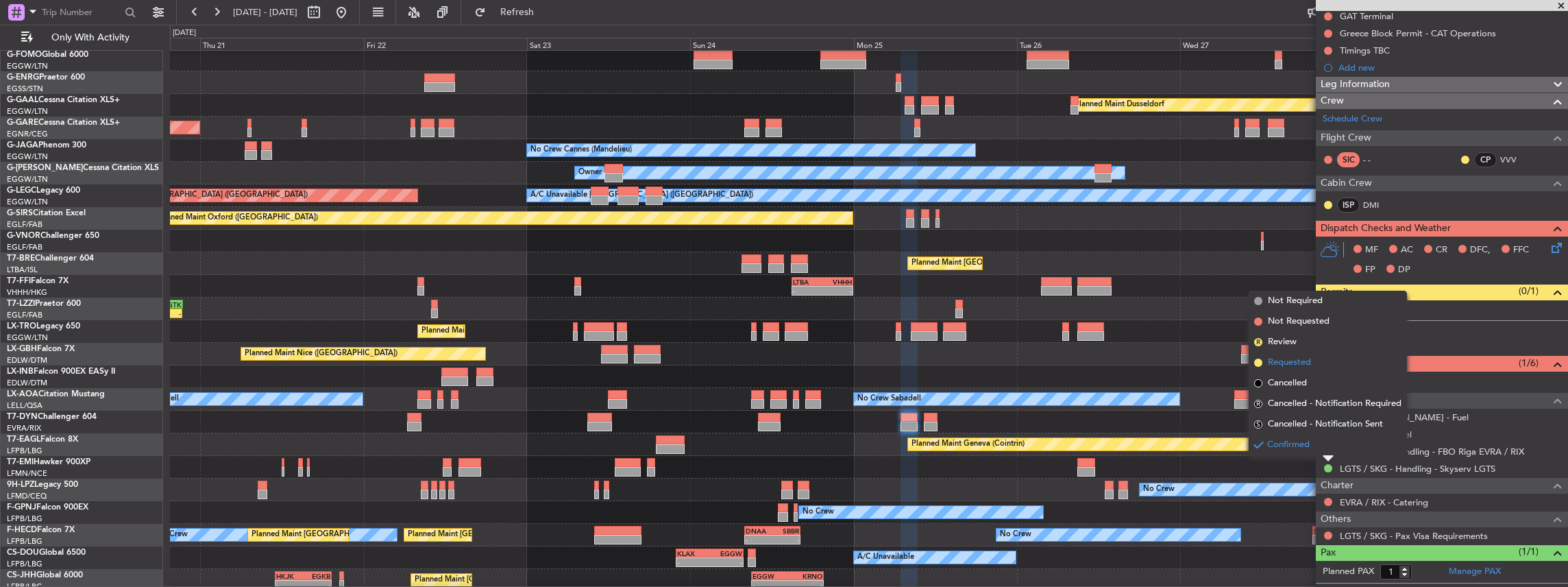
click at [1301, 364] on span "Requested" at bounding box center [1289, 362] width 43 height 13
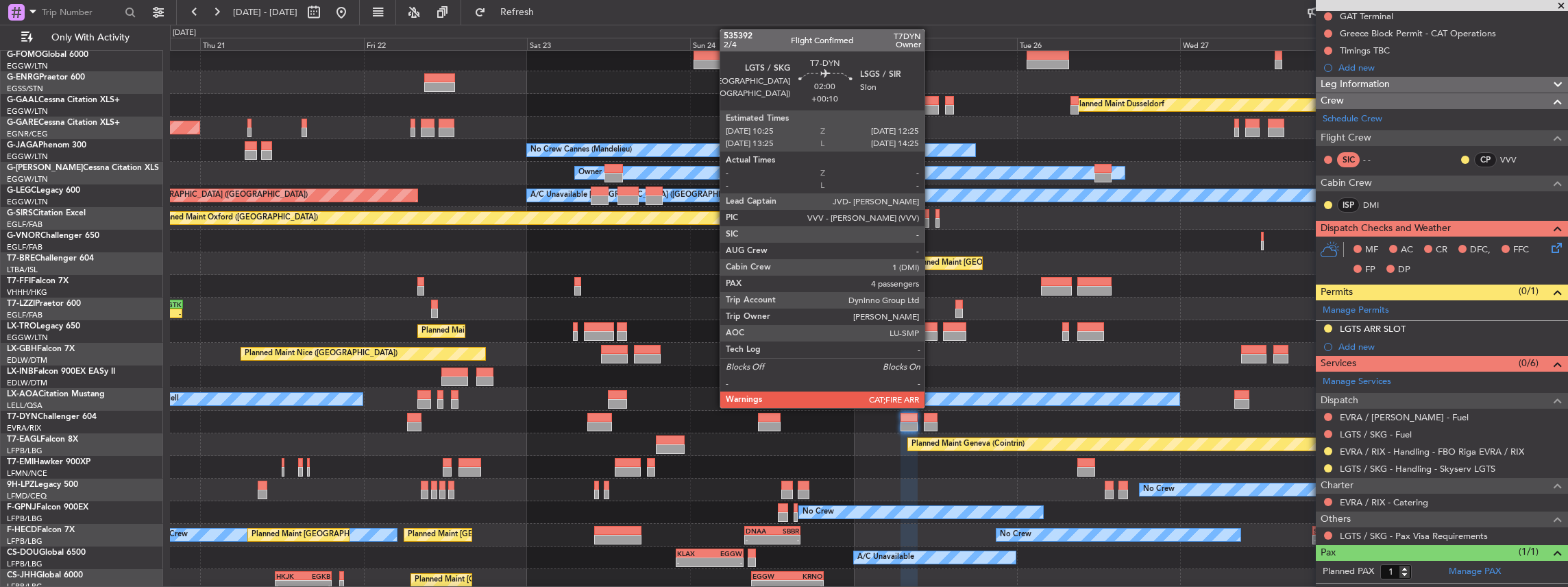
click at [932, 415] on div at bounding box center [931, 417] width 13 height 10
type input "4"
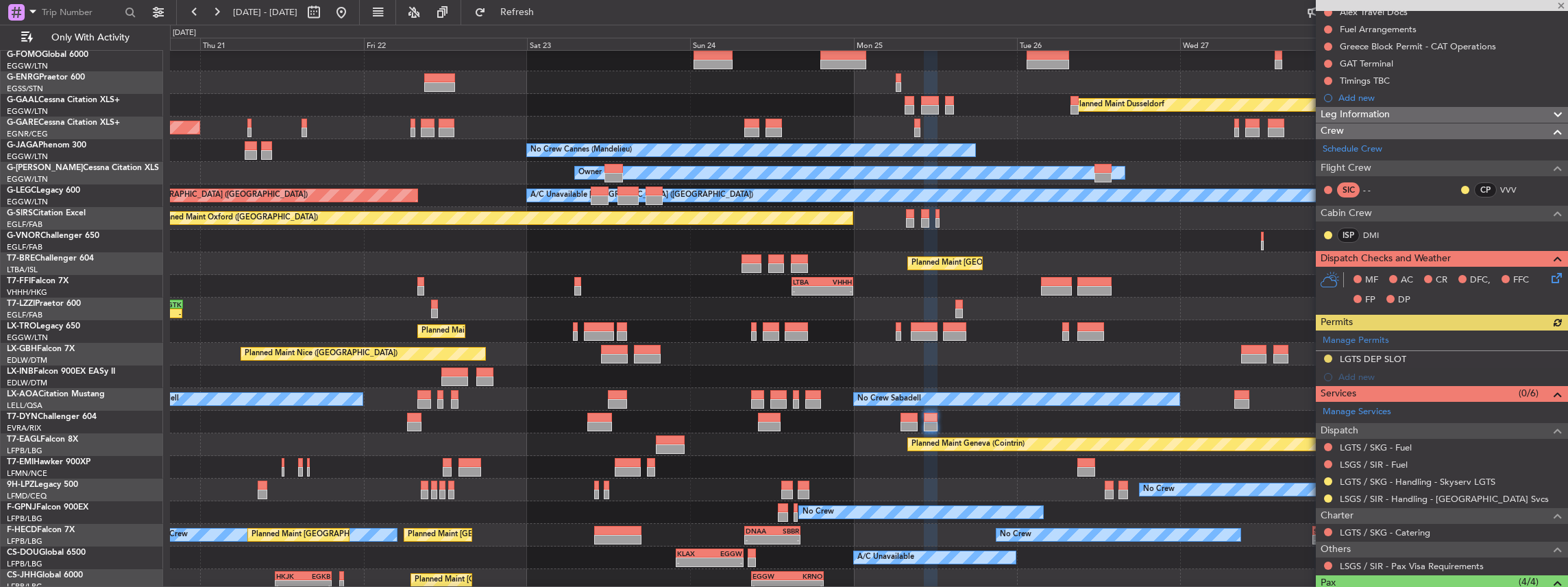
scroll to position [182, 0]
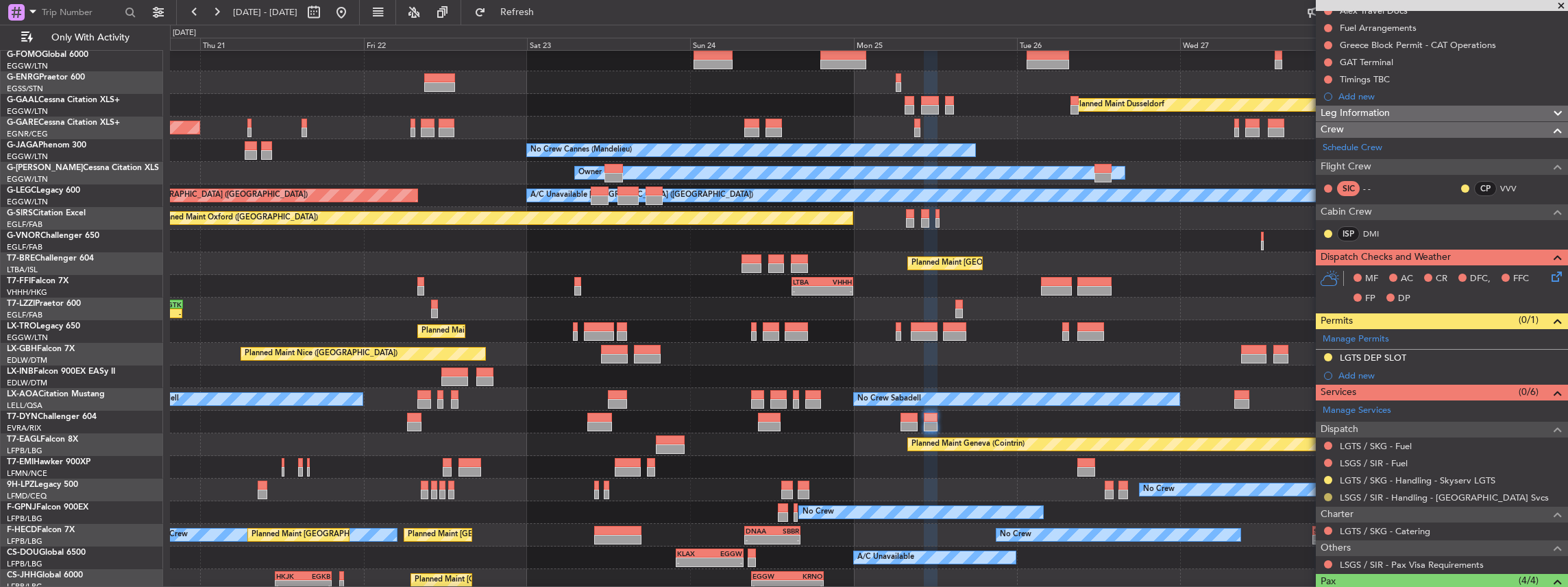
click at [1328, 493] on button at bounding box center [1328, 496] width 8 height 8
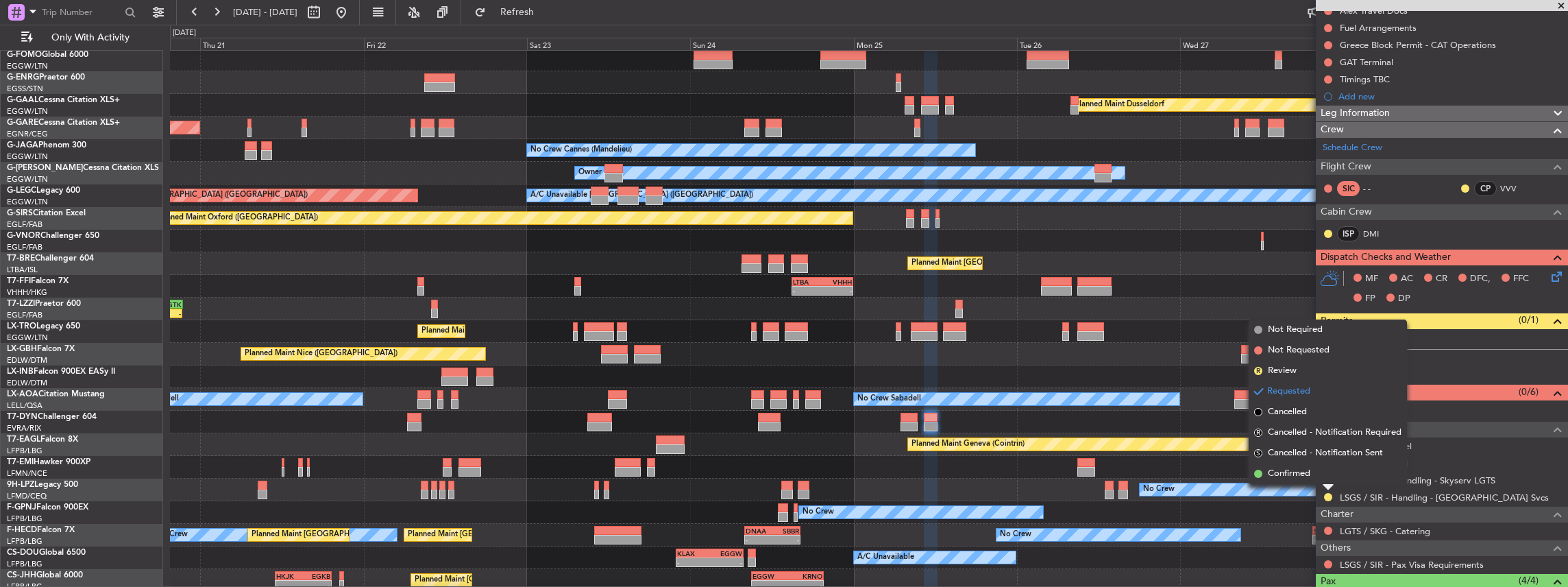
click at [1308, 473] on span "Confirmed" at bounding box center [1289, 473] width 43 height 13
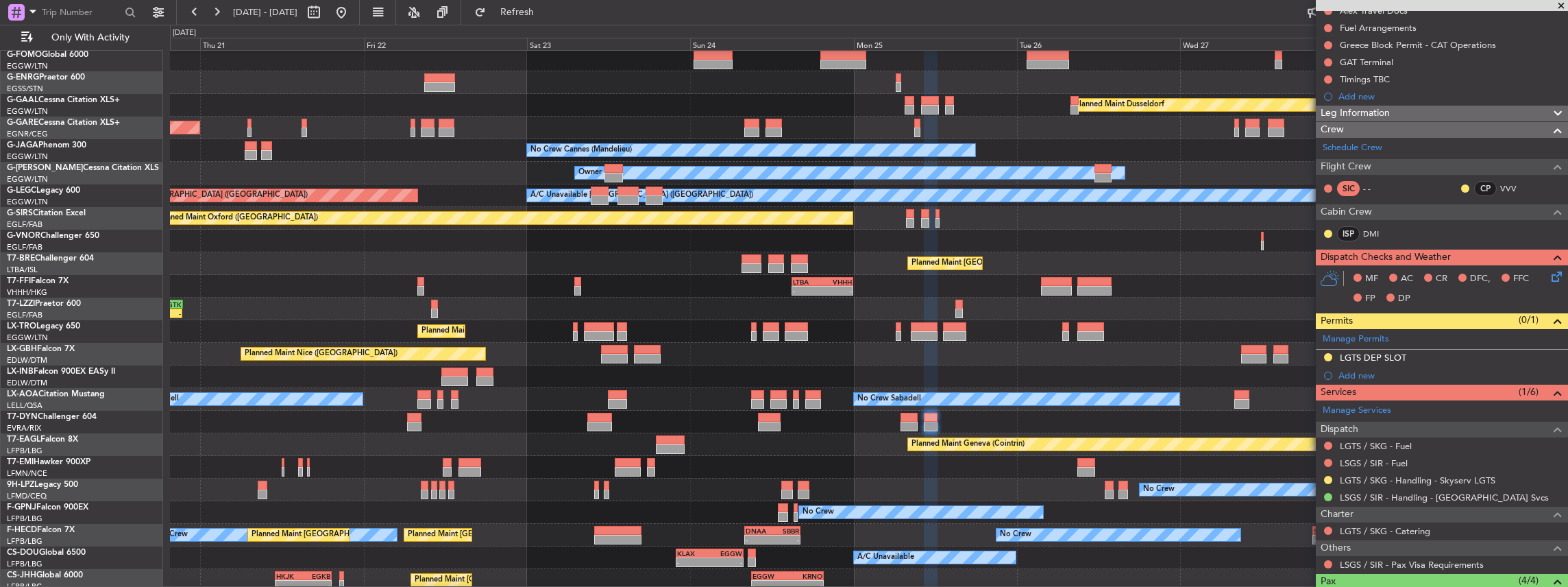
click at [1074, 426] on div "Planned Maint [GEOGRAPHIC_DATA]-[GEOGRAPHIC_DATA]" at bounding box center [869, 422] width 1398 height 22
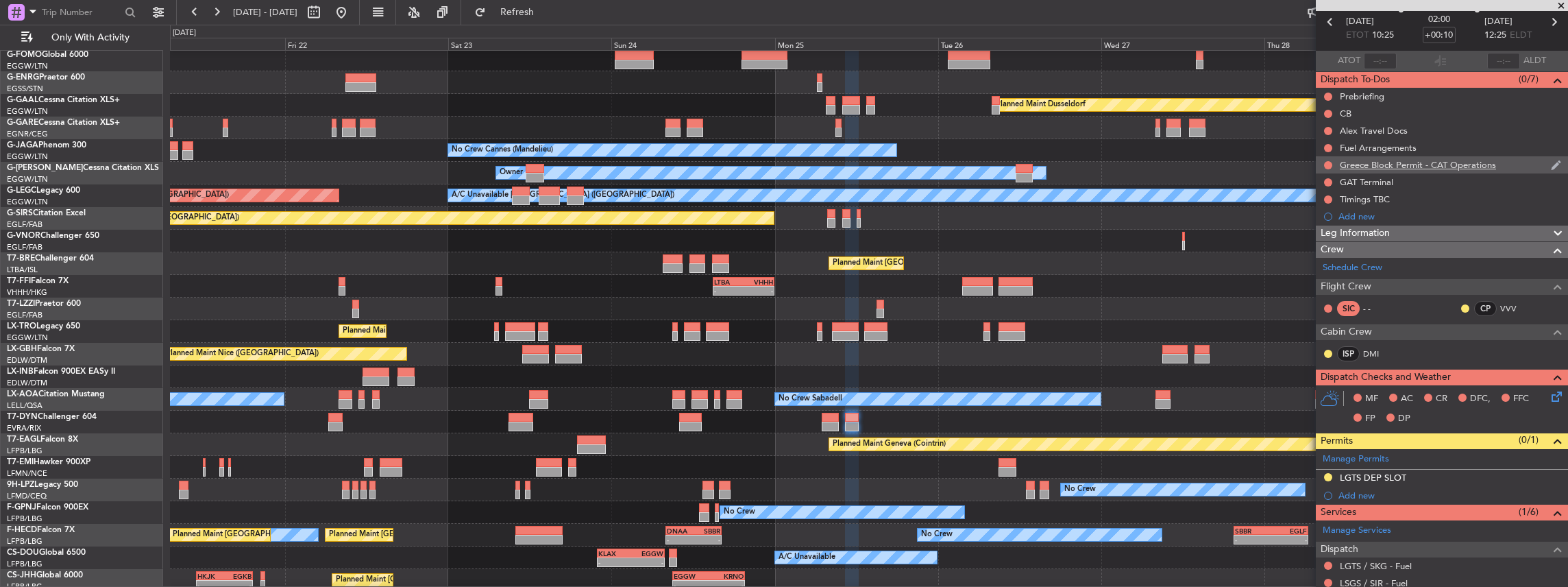
scroll to position [0, 0]
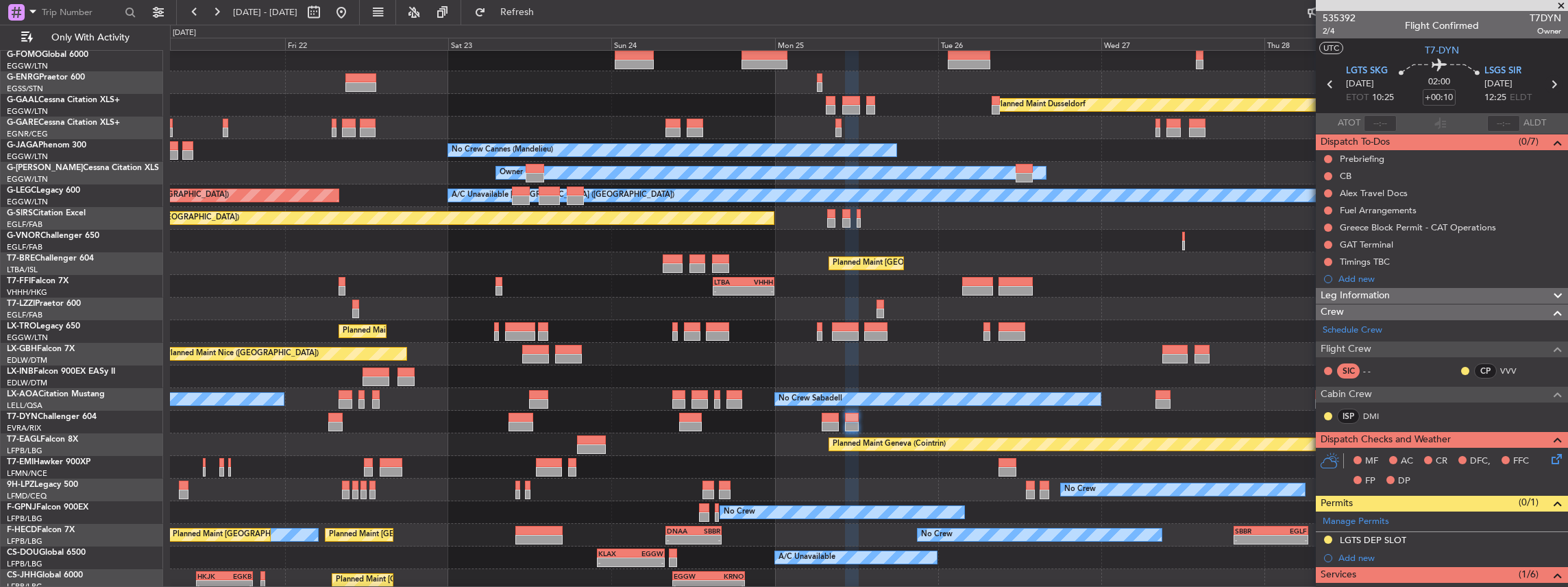
click at [1548, 85] on icon at bounding box center [1554, 85] width 18 height 18
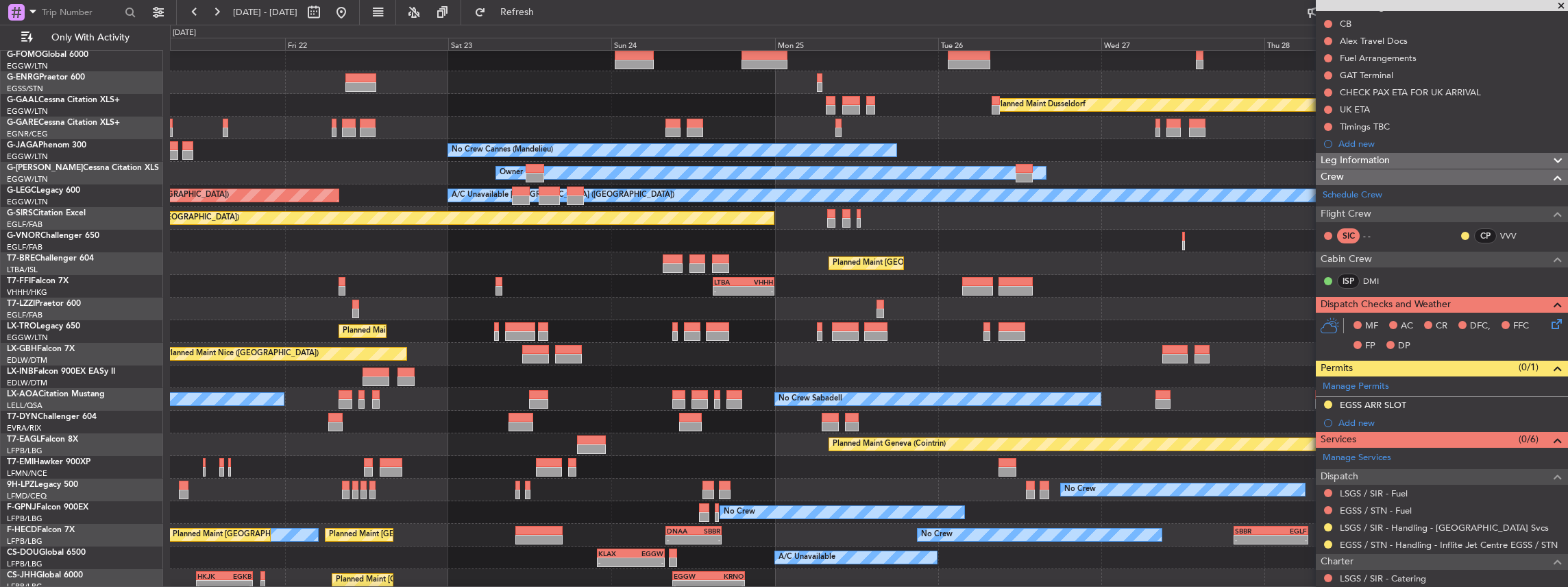
scroll to position [274, 0]
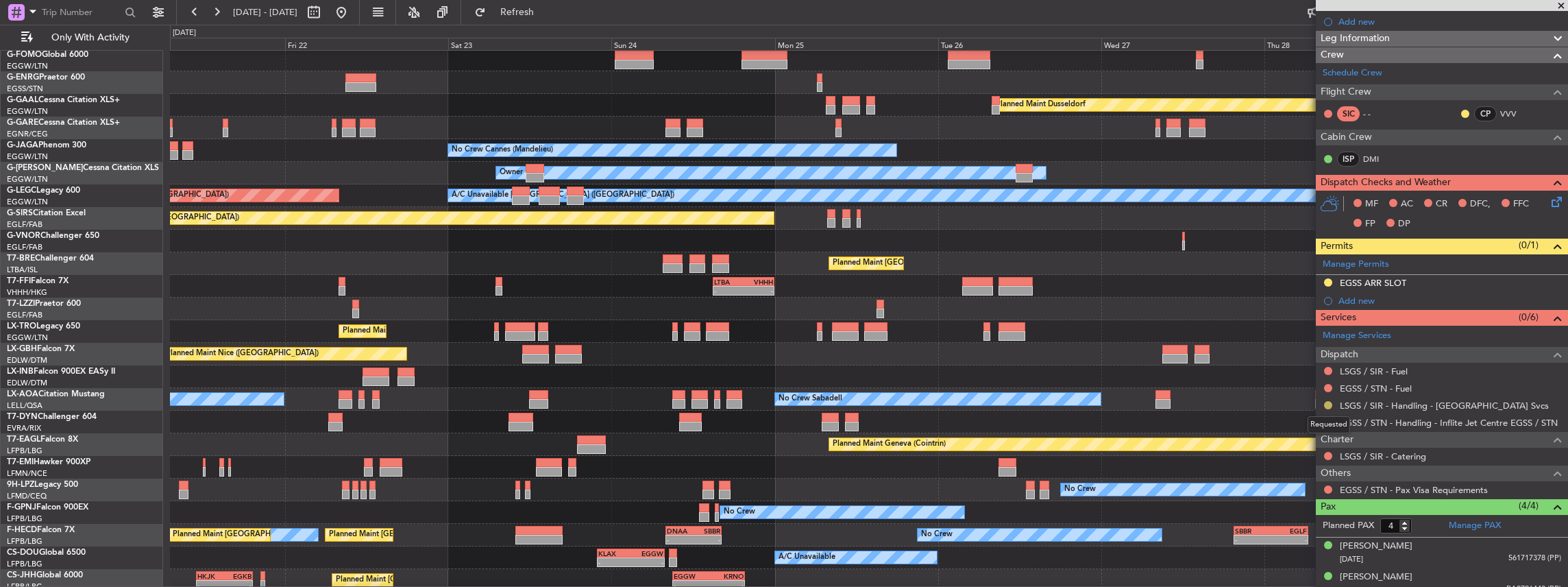
click at [1327, 403] on button at bounding box center [1328, 404] width 8 height 8
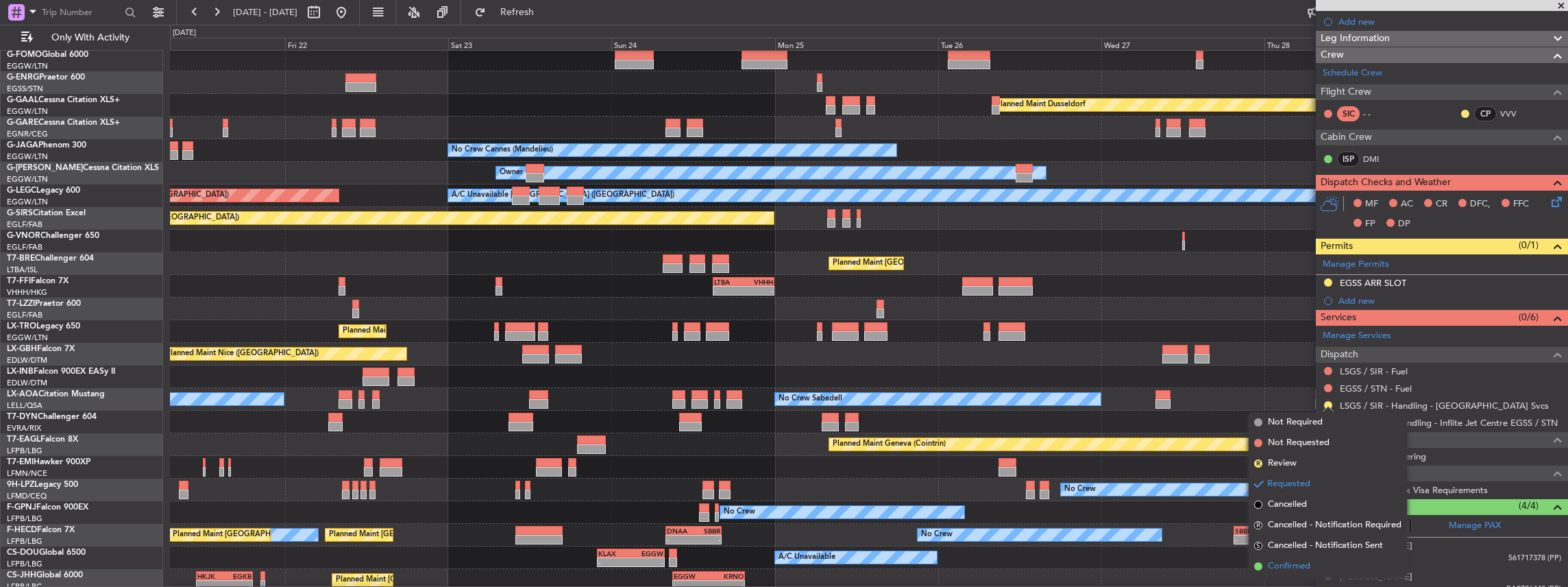
click at [1286, 560] on span "Confirmed" at bounding box center [1289, 566] width 43 height 13
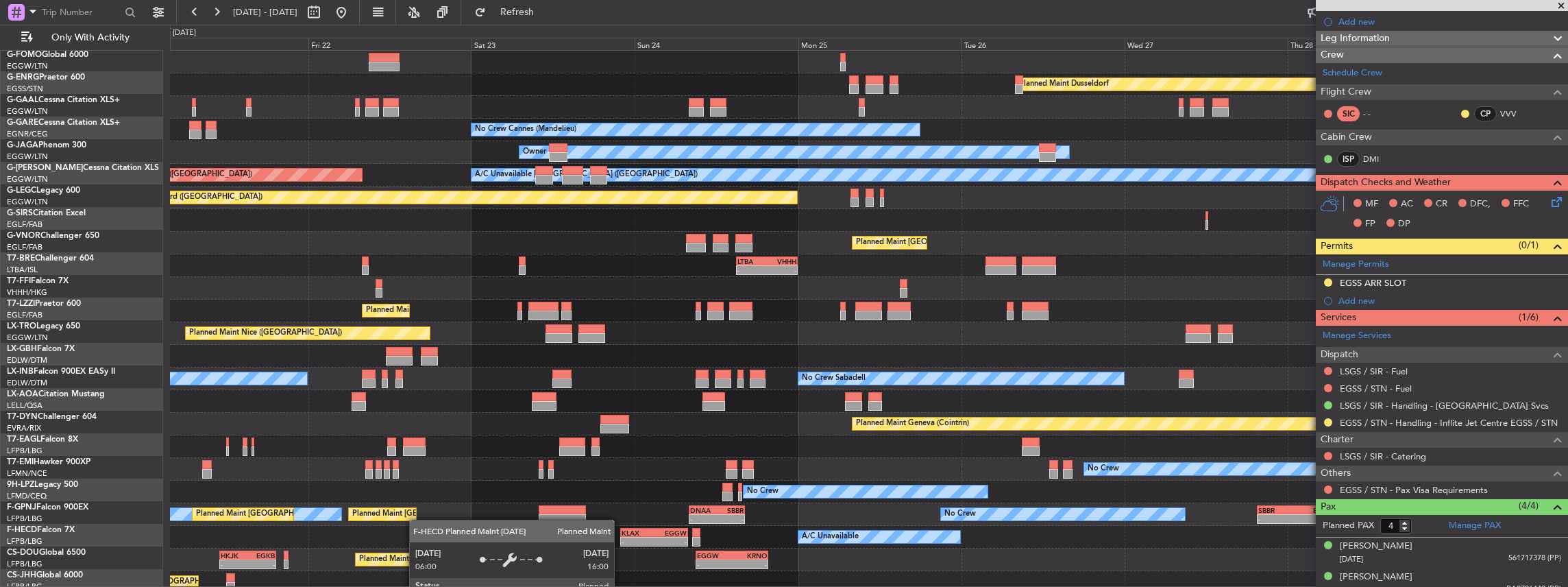
scroll to position [45, 0]
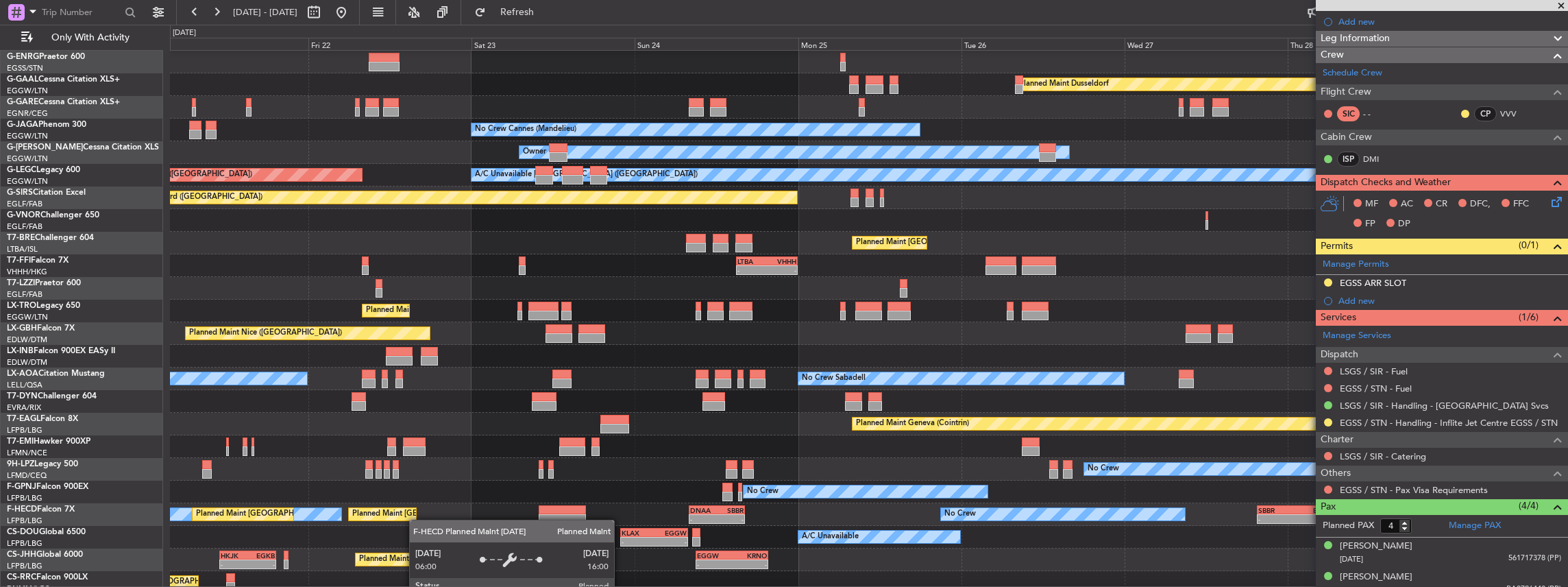
click at [416, 520] on div "Planned Maint Paris (Le Bourget) No Crew No Crew Planned Maint Paris (Le Bourge…" at bounding box center [869, 514] width 1398 height 22
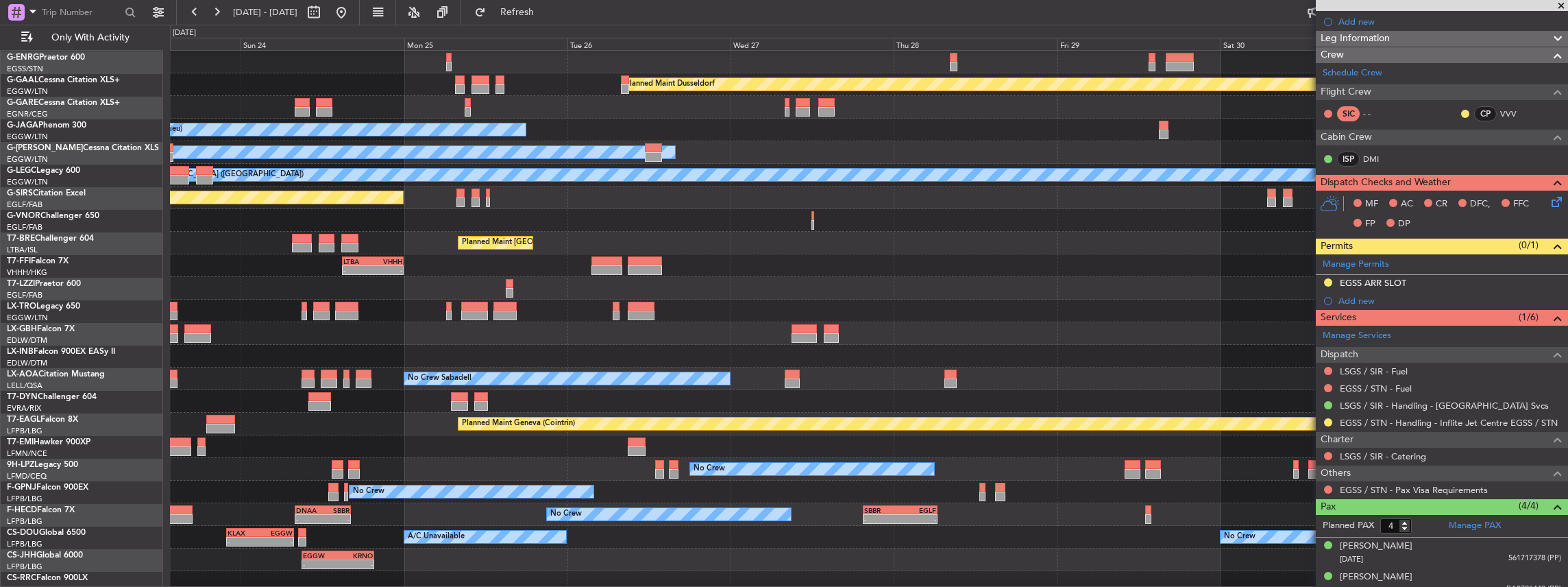
click at [622, 523] on div "No Crew - - DNAA 08:00 Z SBBR 16:15 Z - - SBBR 19:30 Z EGLF 06:30 Z Planned Mai…" at bounding box center [869, 514] width 1398 height 22
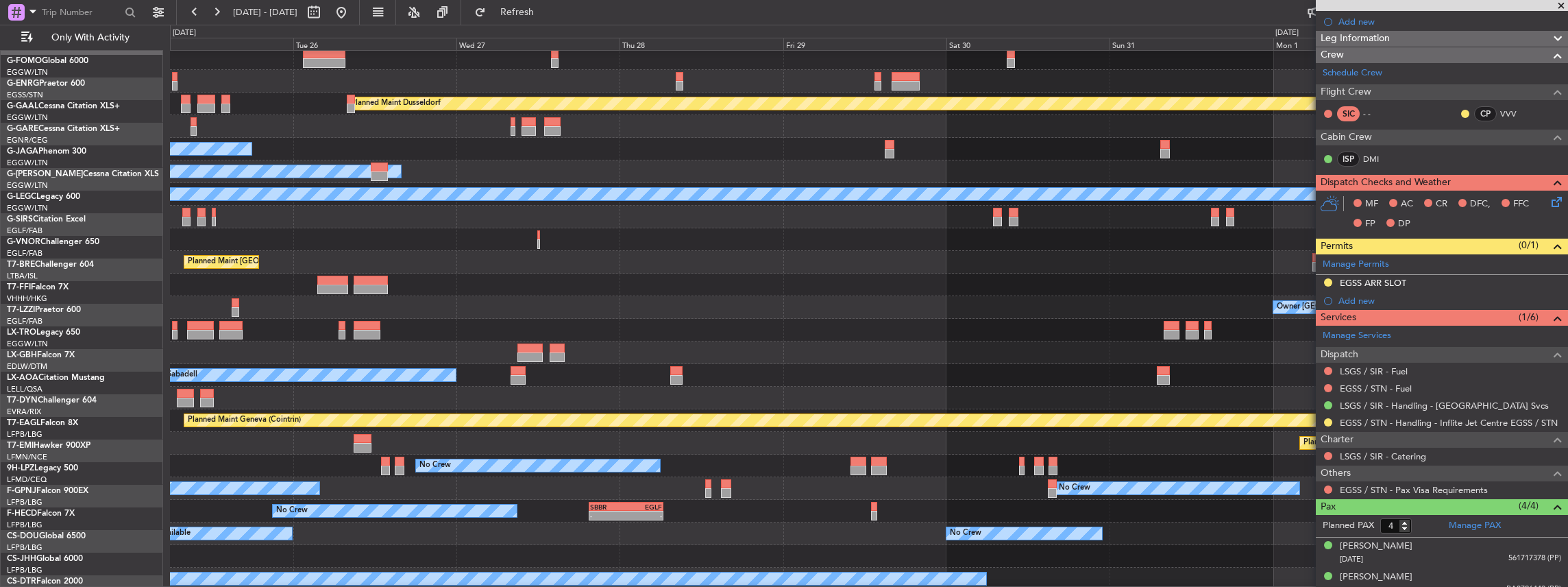
scroll to position [28, 0]
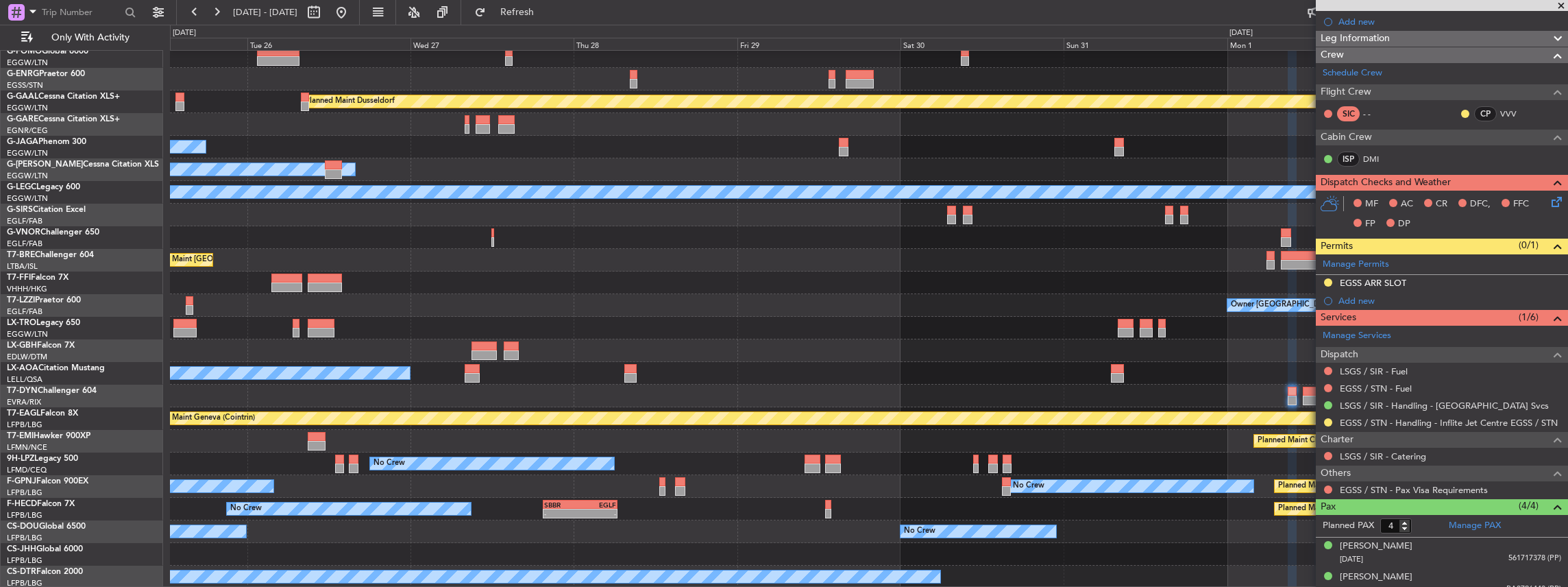
click at [858, 505] on div "No Crew - - SBBR 19:30 Z EGLF 06:30 Z Planned Maint Paris (Le Bourget) DNAA 08:…" at bounding box center [869, 509] width 1398 height 22
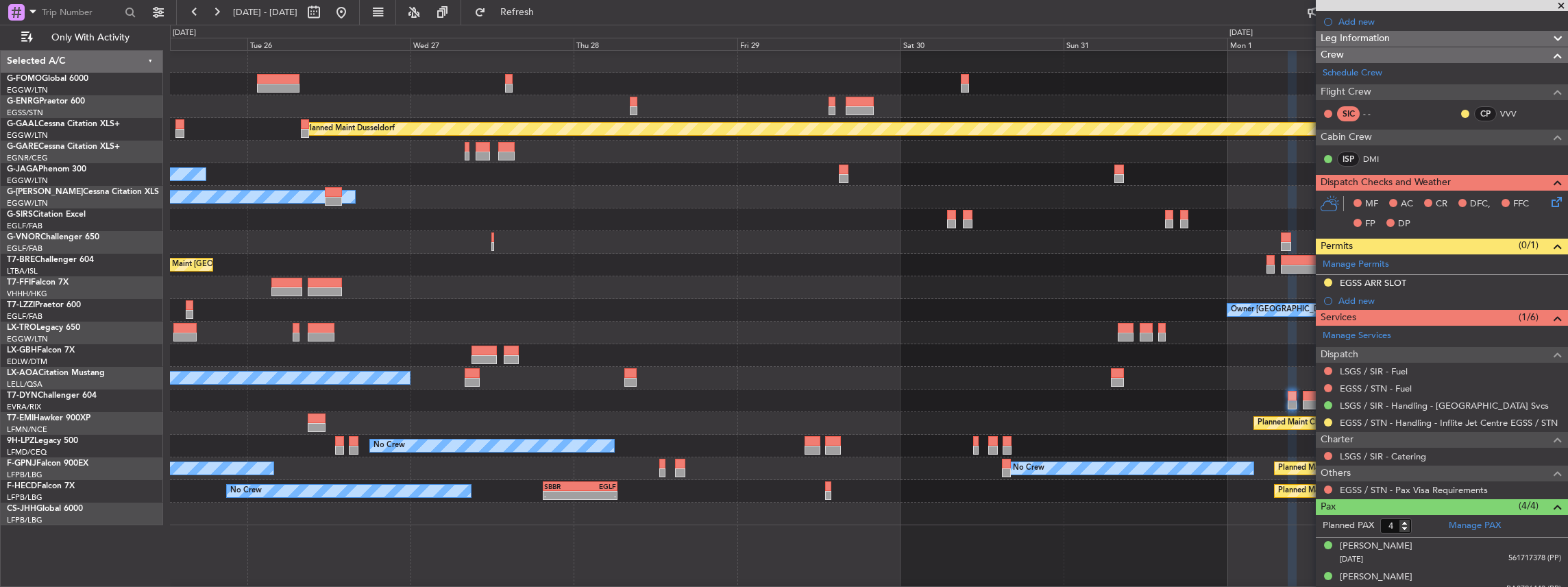
scroll to position [0, 0]
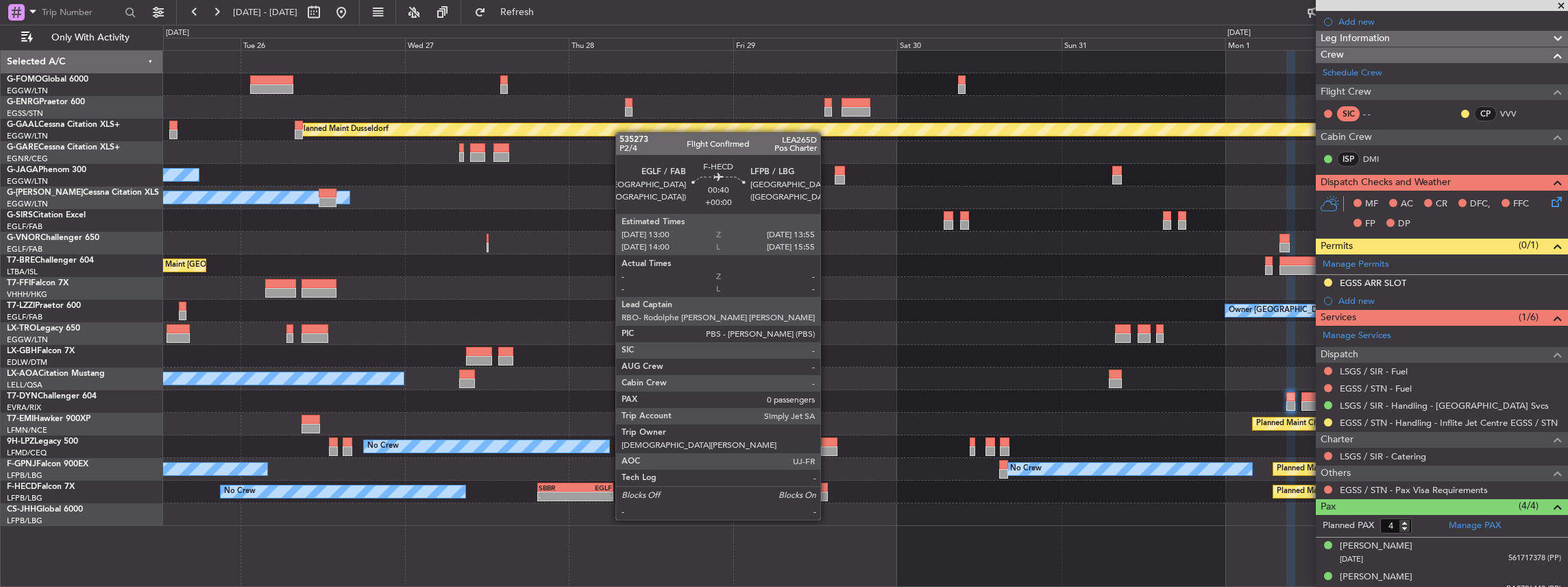
click at [827, 493] on div at bounding box center [824, 496] width 7 height 10
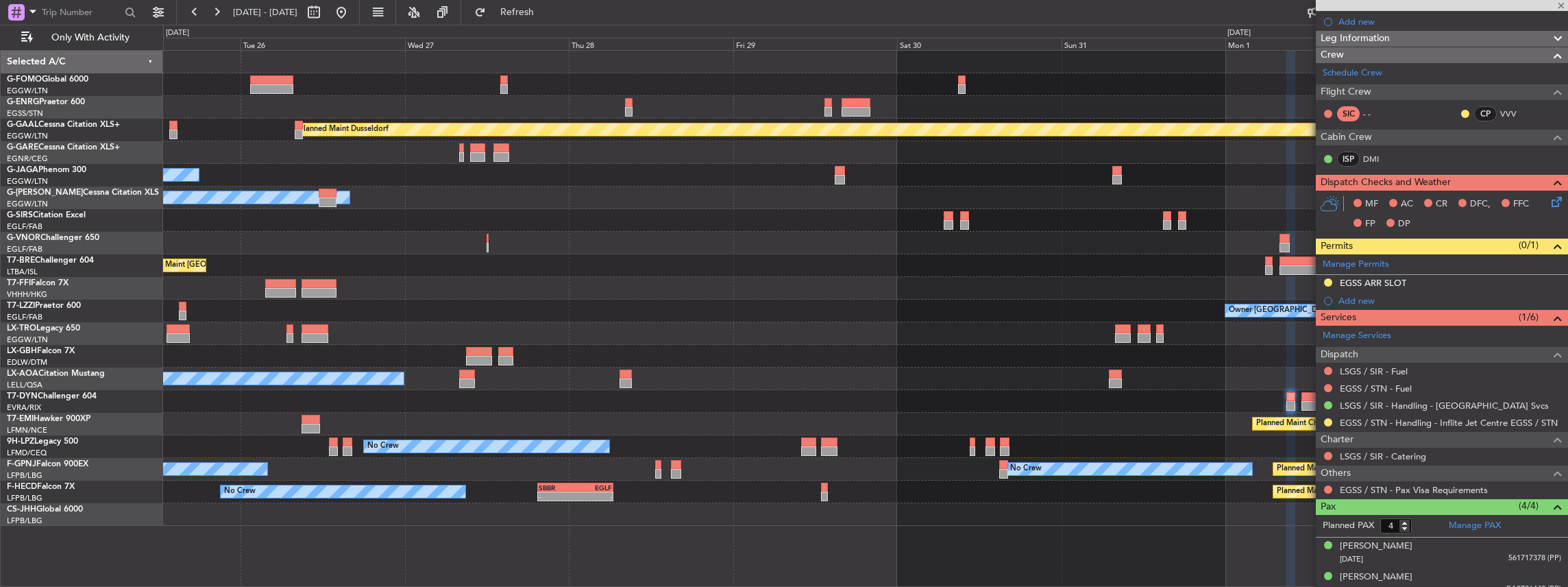
type input "0"
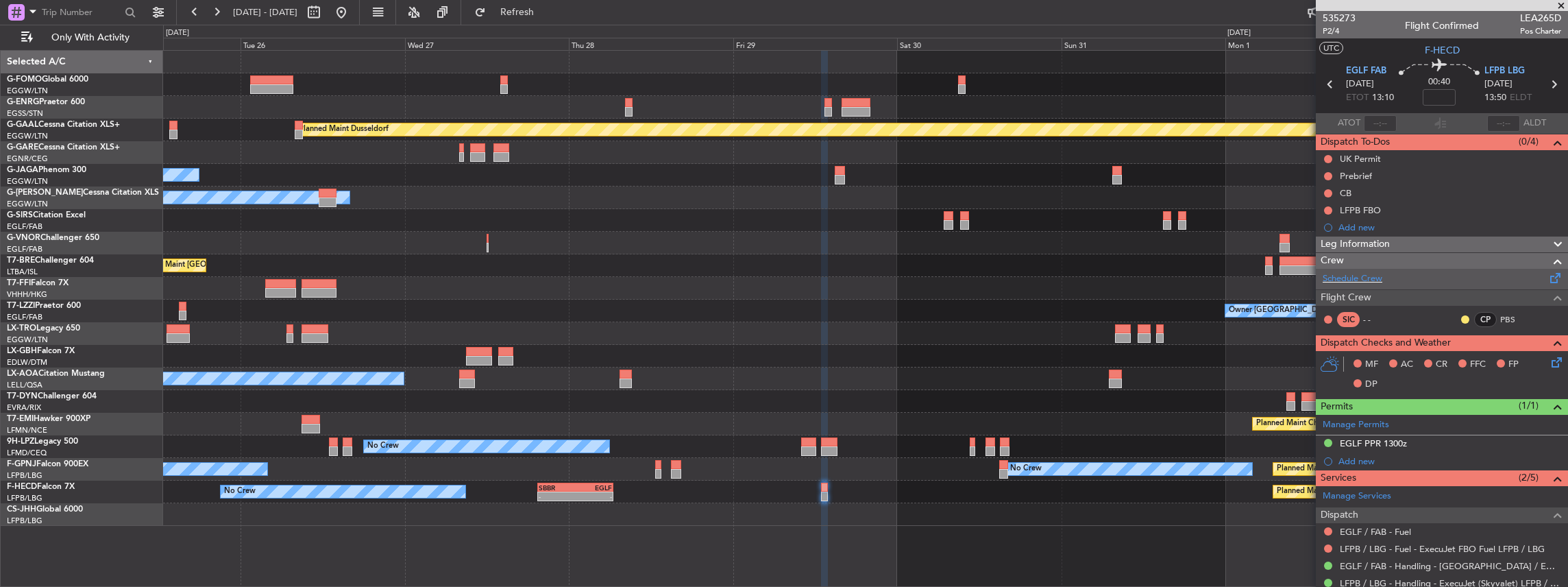
click at [1548, 276] on span at bounding box center [1556, 276] width 16 height 10
click at [1552, 271] on span at bounding box center [1556, 276] width 16 height 10
click at [547, 15] on span "Refresh" at bounding box center [517, 12] width 58 height 10
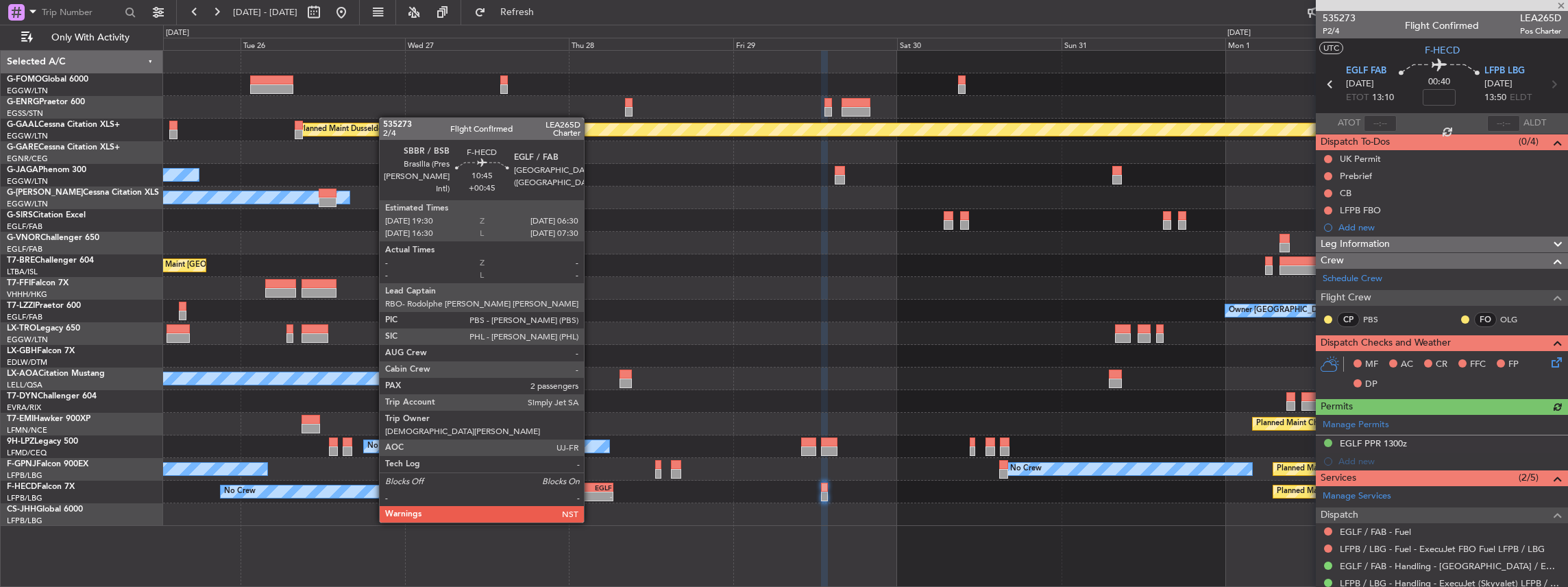
click at [591, 496] on div "-" at bounding box center [594, 496] width 37 height 8
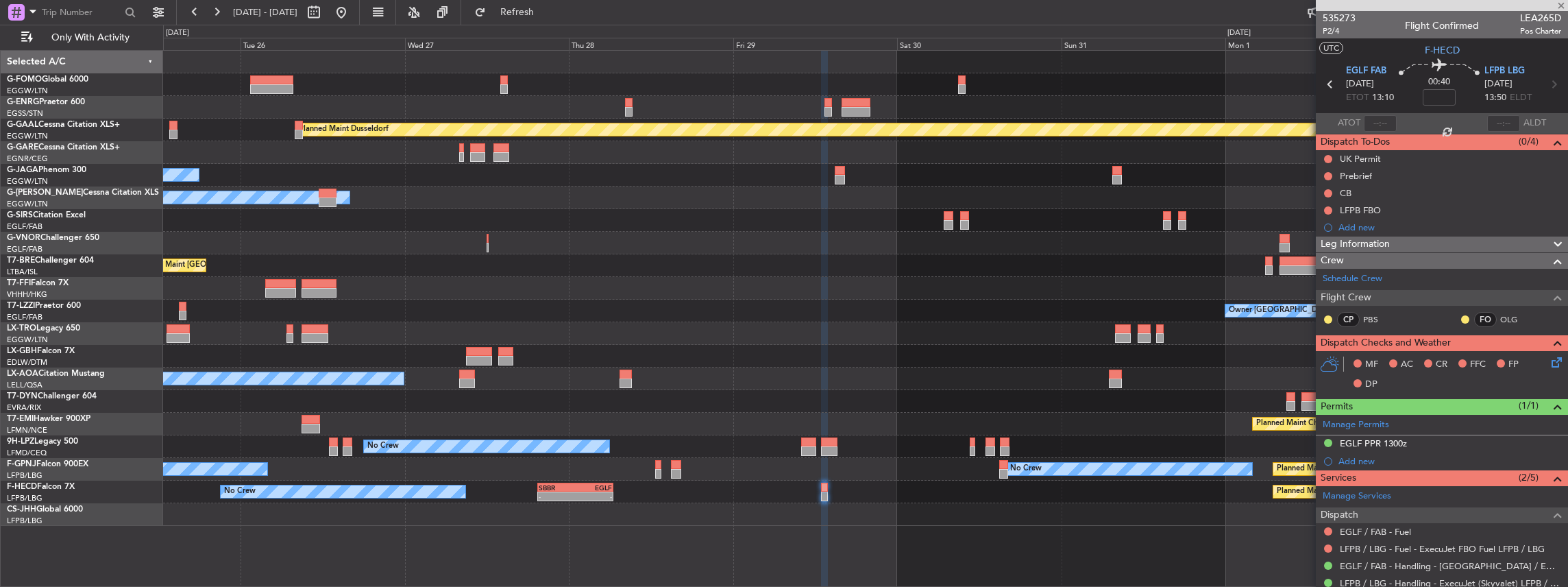
type input "+00:45"
type input "2"
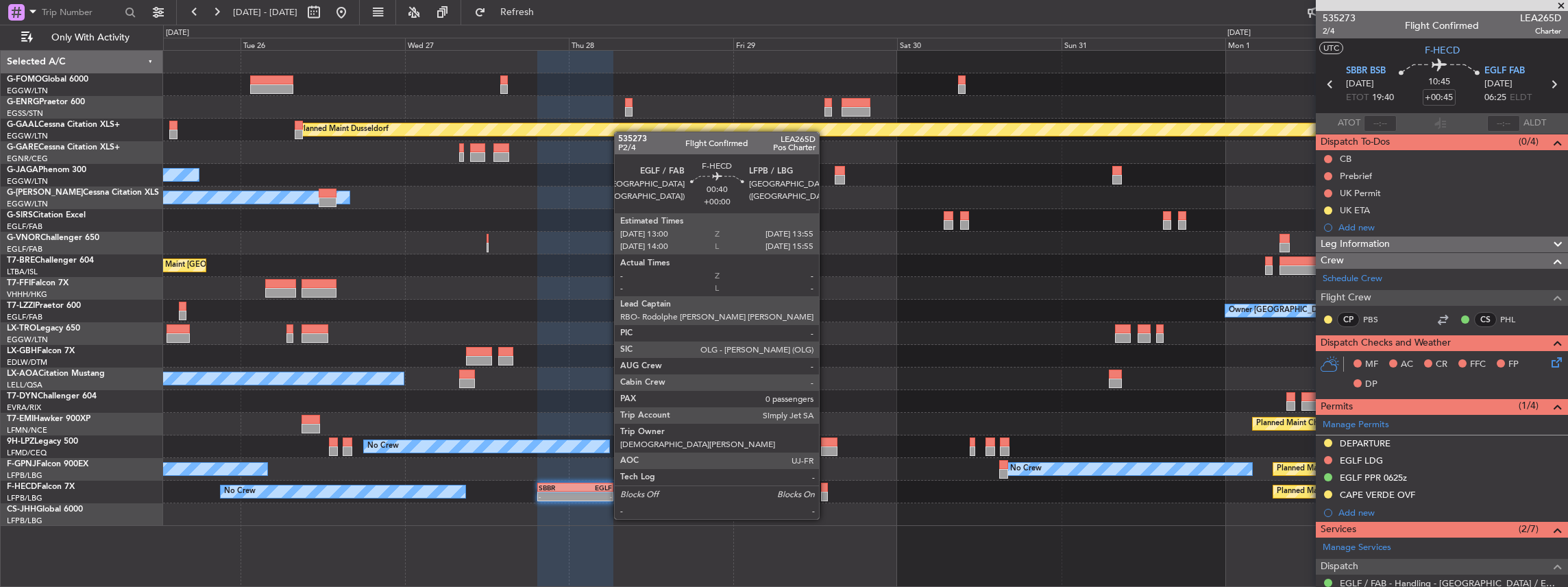
click at [826, 493] on div at bounding box center [824, 496] width 7 height 10
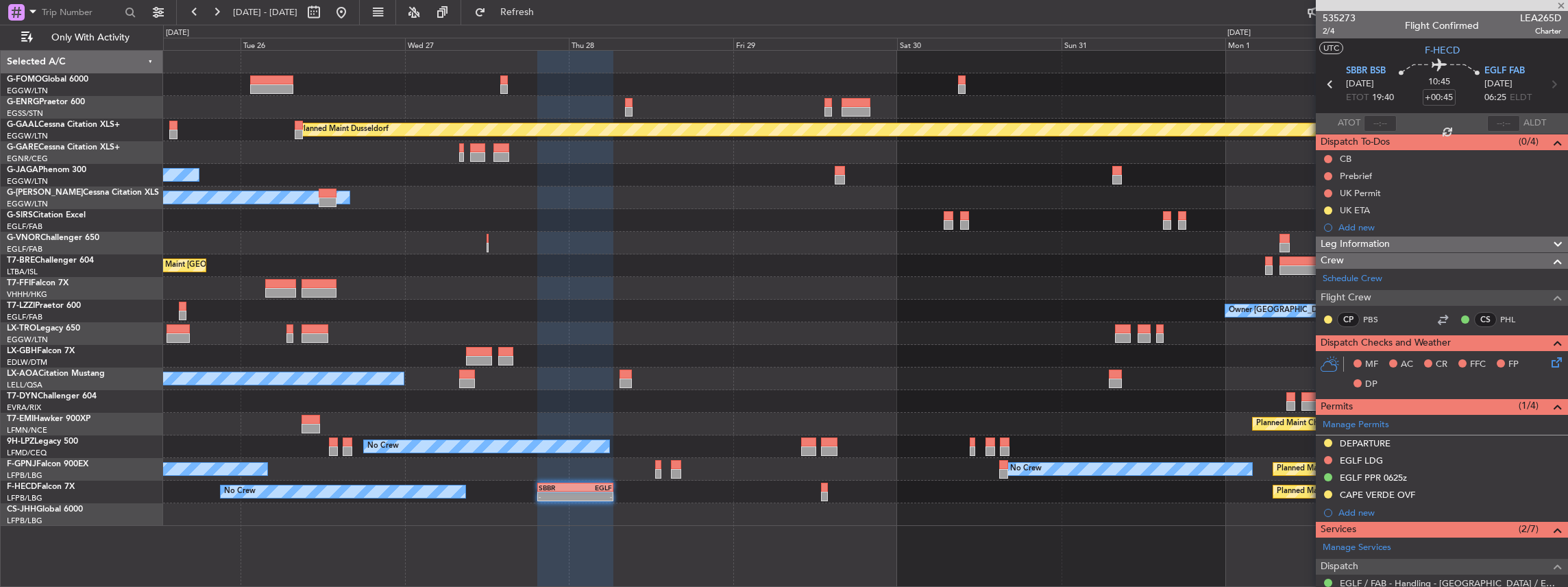
type input "0"
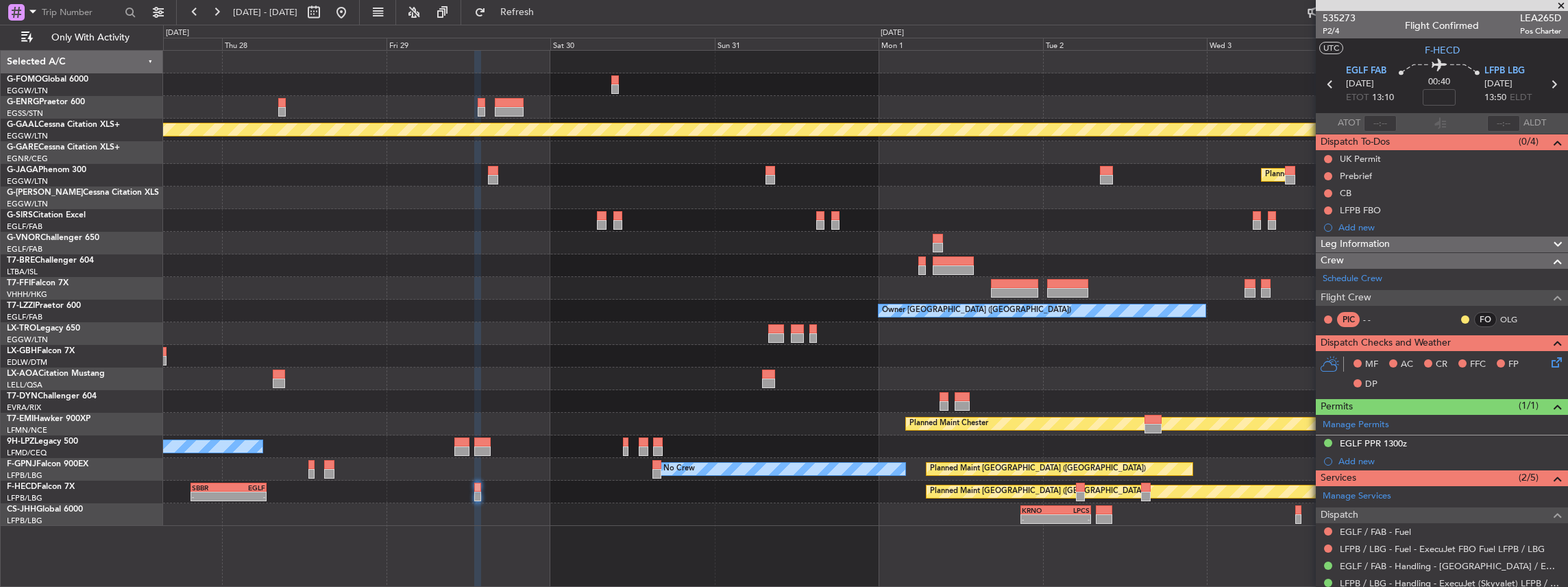
click at [721, 305] on div "Planned Maint Dusseldorf Planned Maint London (Luton) No Crew Cannes (Mandelieu…" at bounding box center [866, 288] width 1405 height 475
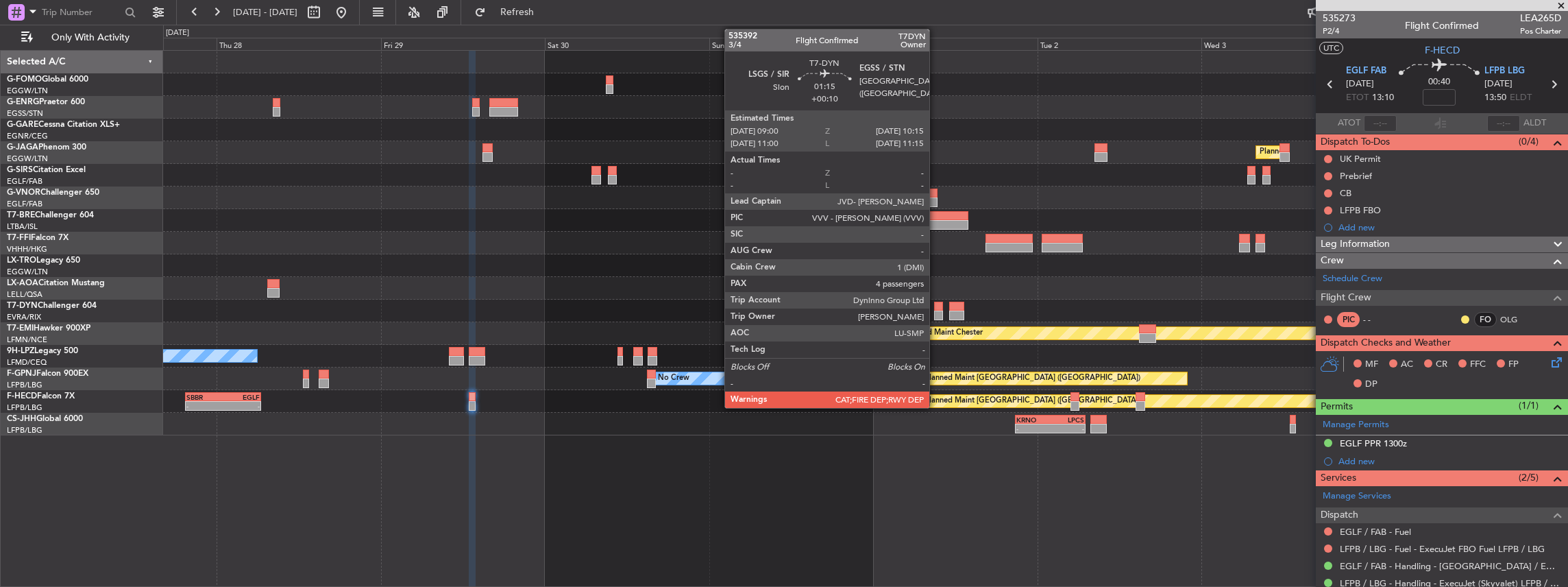
click at [936, 309] on div at bounding box center [939, 306] width 9 height 10
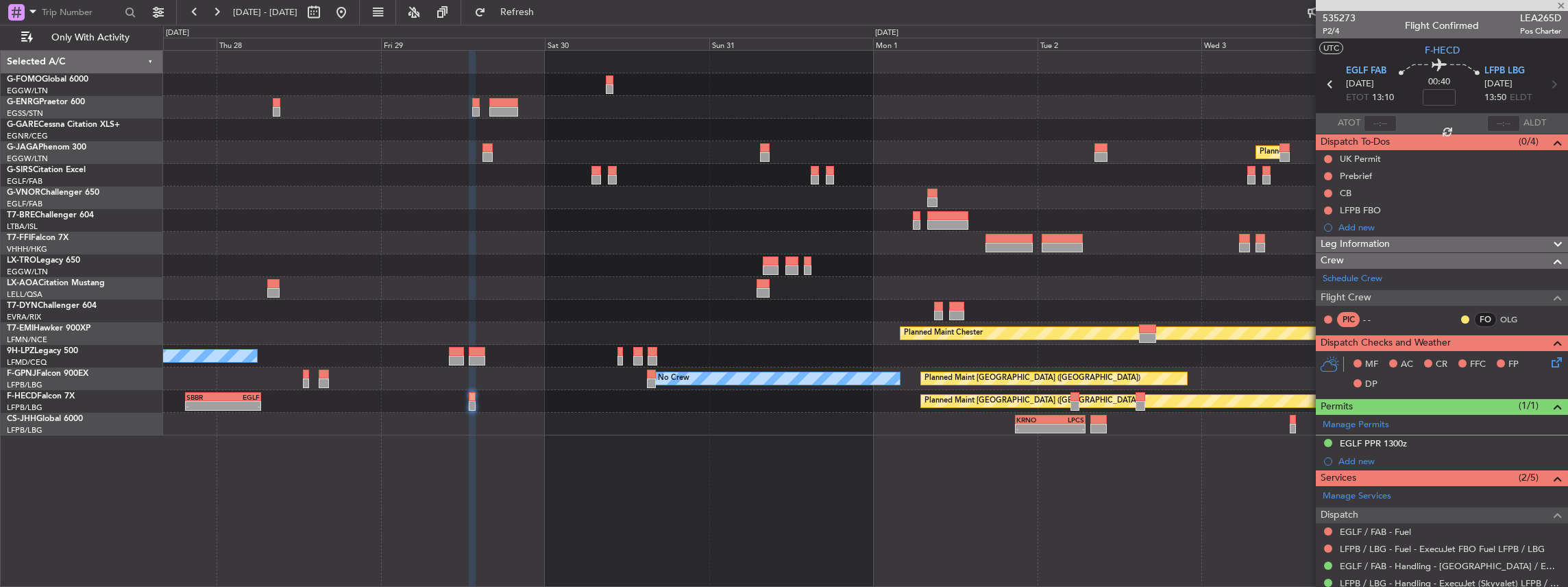
type input "+00:10"
type input "4"
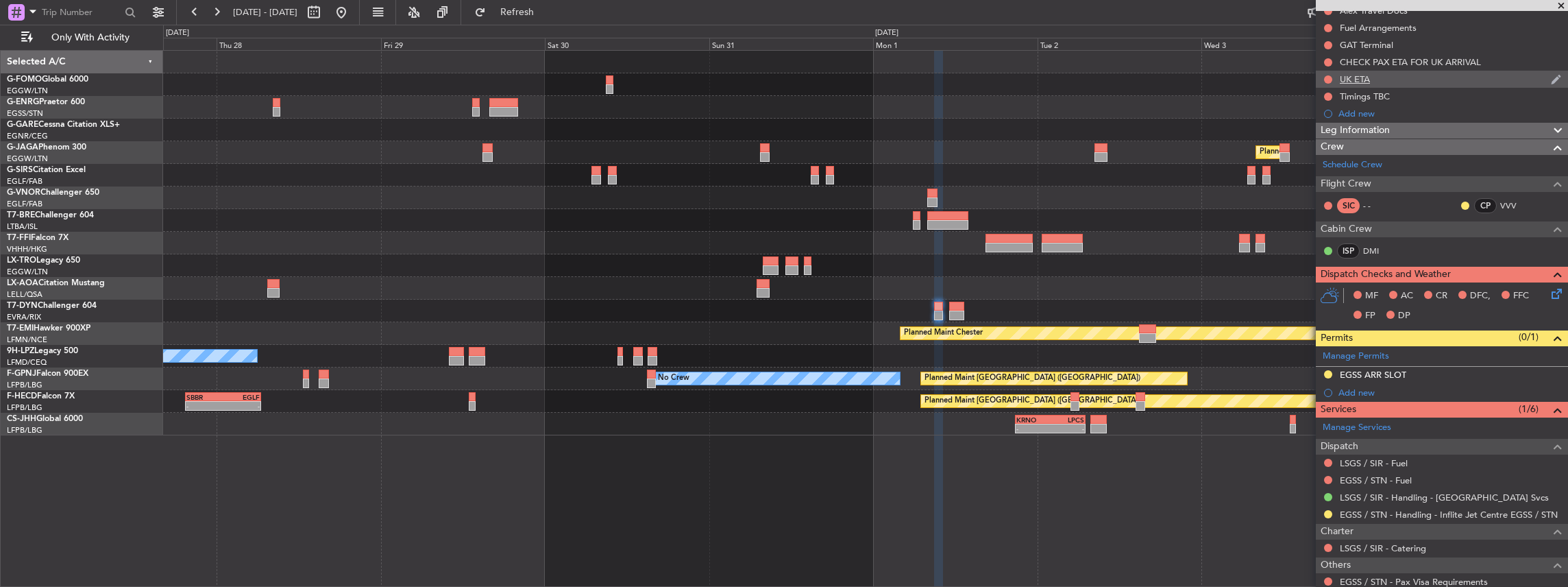
scroll to position [228, 0]
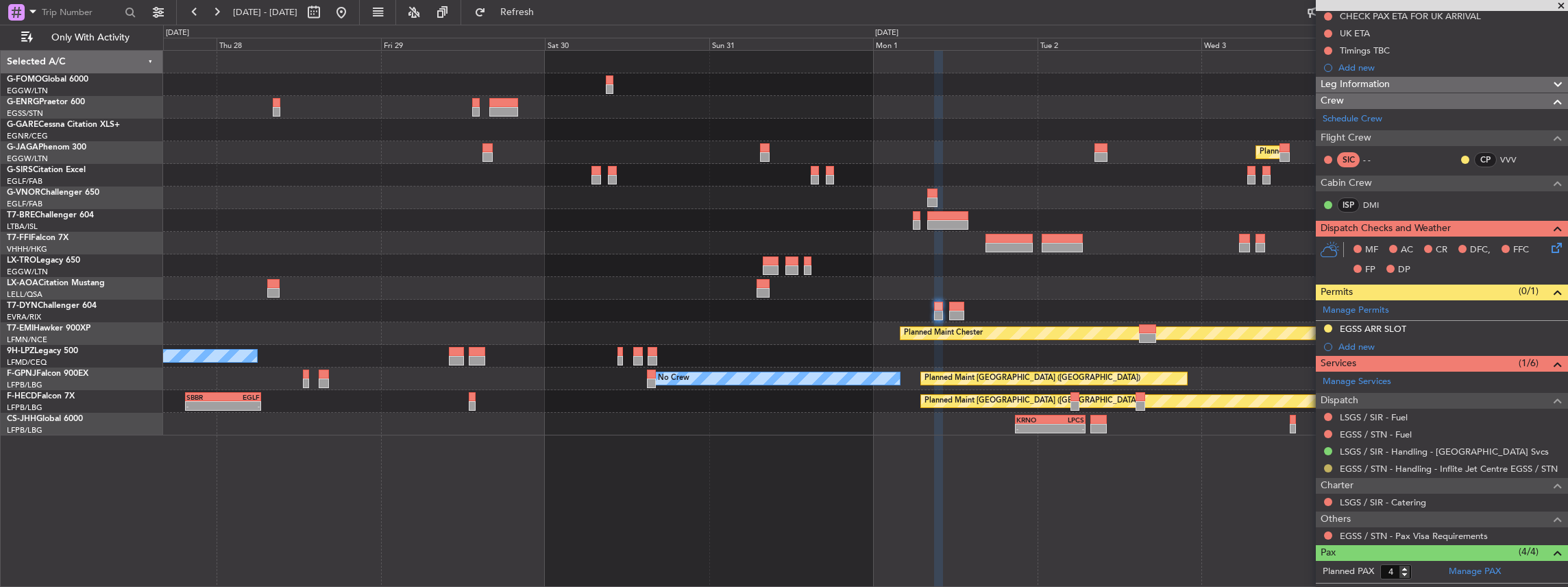
click at [1327, 465] on button at bounding box center [1328, 468] width 8 height 8
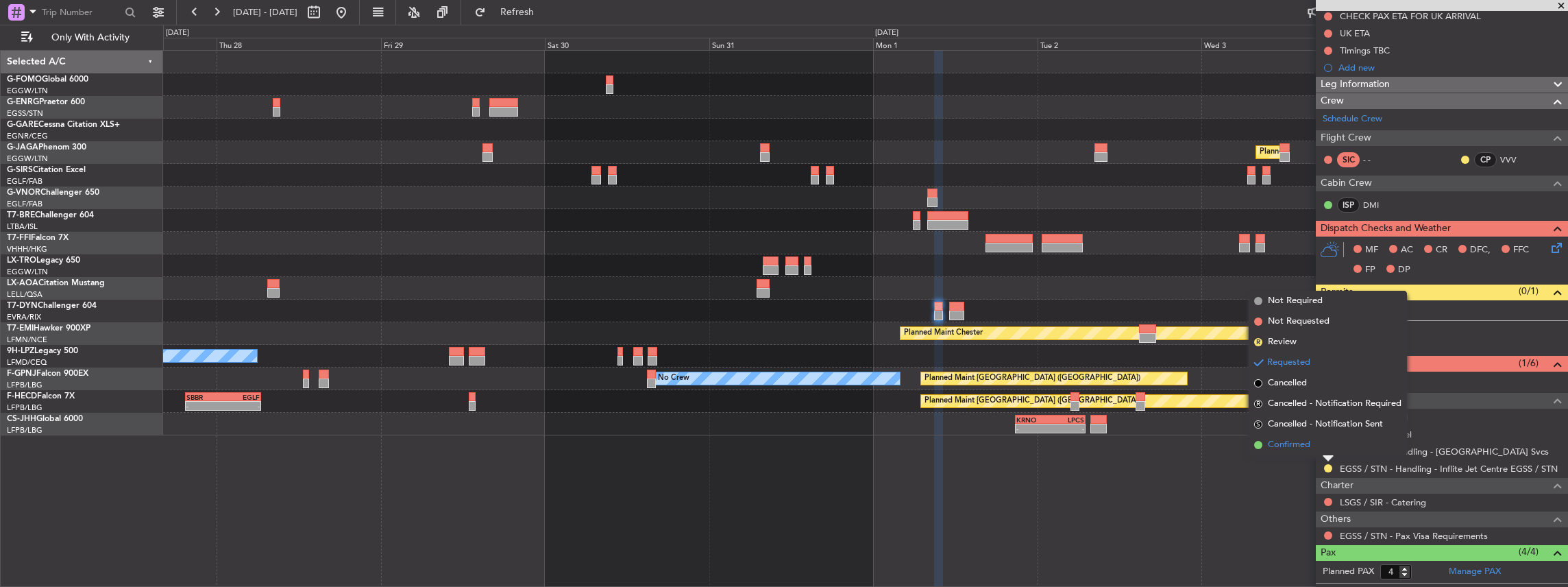
click at [1305, 443] on span "Confirmed" at bounding box center [1289, 445] width 43 height 13
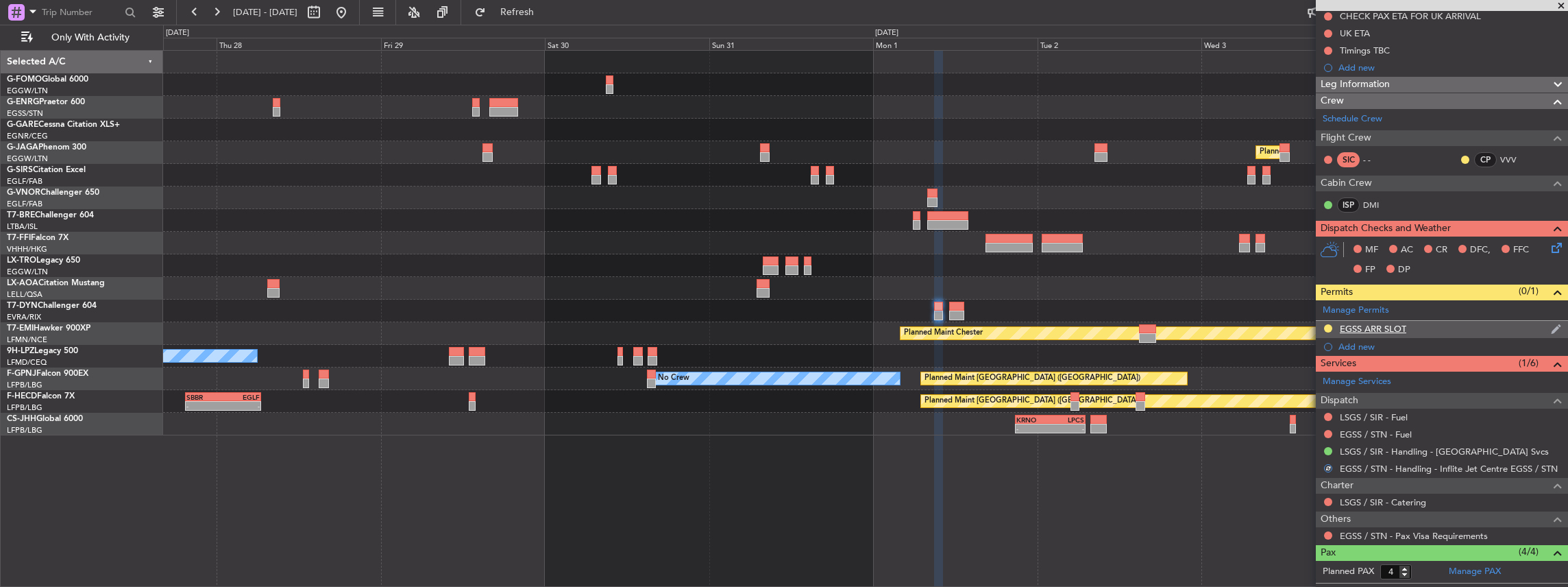
click at [1496, 330] on div "EGSS ARR SLOT" at bounding box center [1441, 329] width 252 height 17
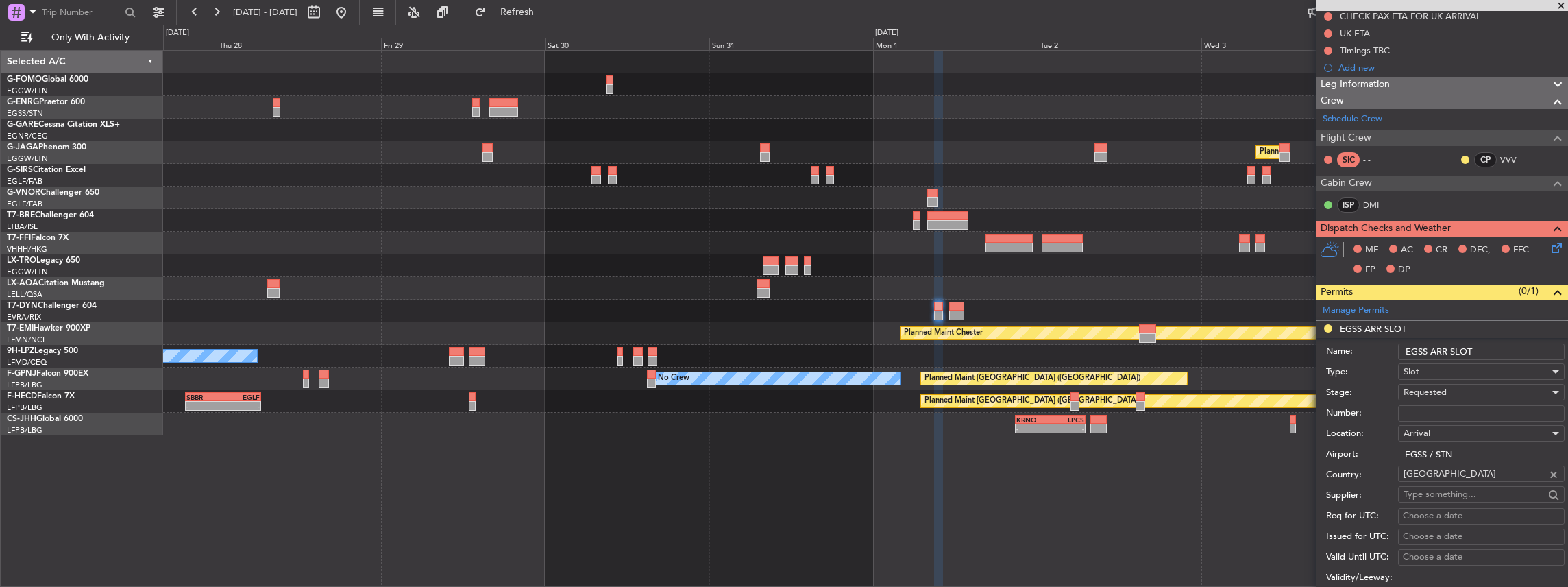
click at [1456, 388] on div "Requested" at bounding box center [1477, 392] width 146 height 20
click at [1450, 493] on span "Received OK" at bounding box center [1478, 494] width 148 height 20
click at [1500, 347] on input "EGSS ARR SLOT" at bounding box center [1481, 352] width 166 height 16
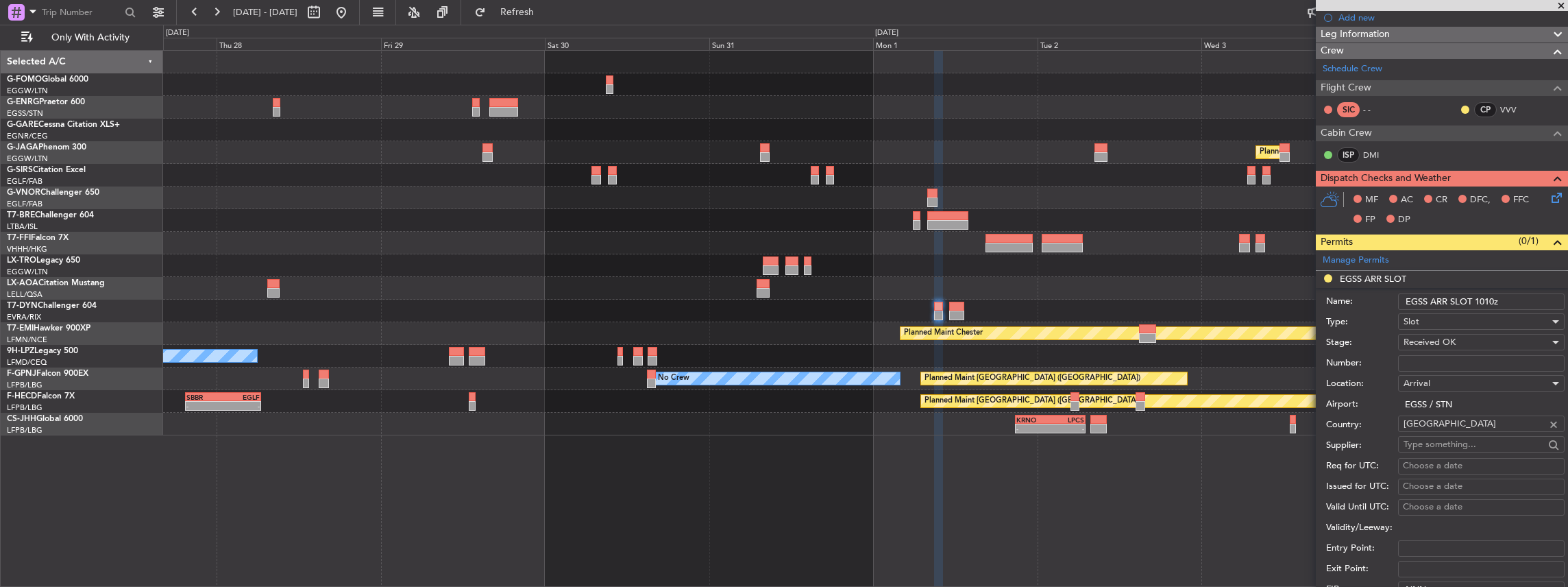
scroll to position [411, 0]
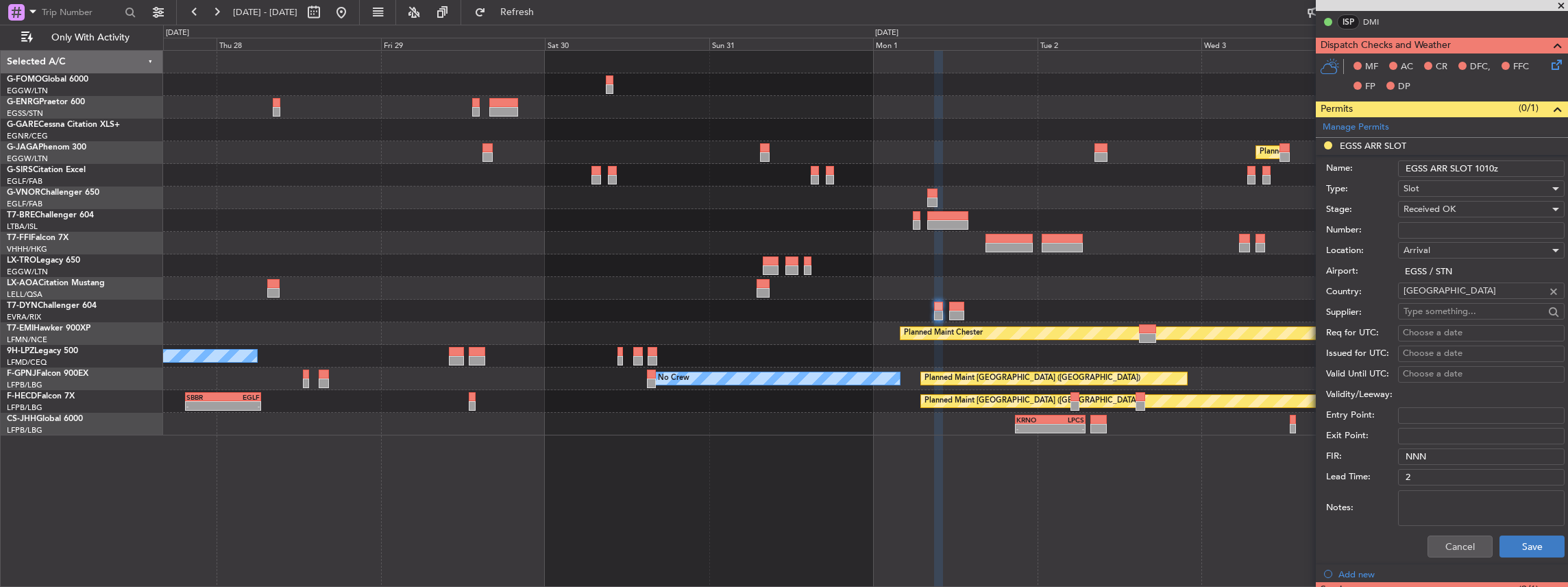
type input "EGSS ARR SLOT 1010z"
click at [1533, 547] on button "Save" at bounding box center [1532, 546] width 65 height 22
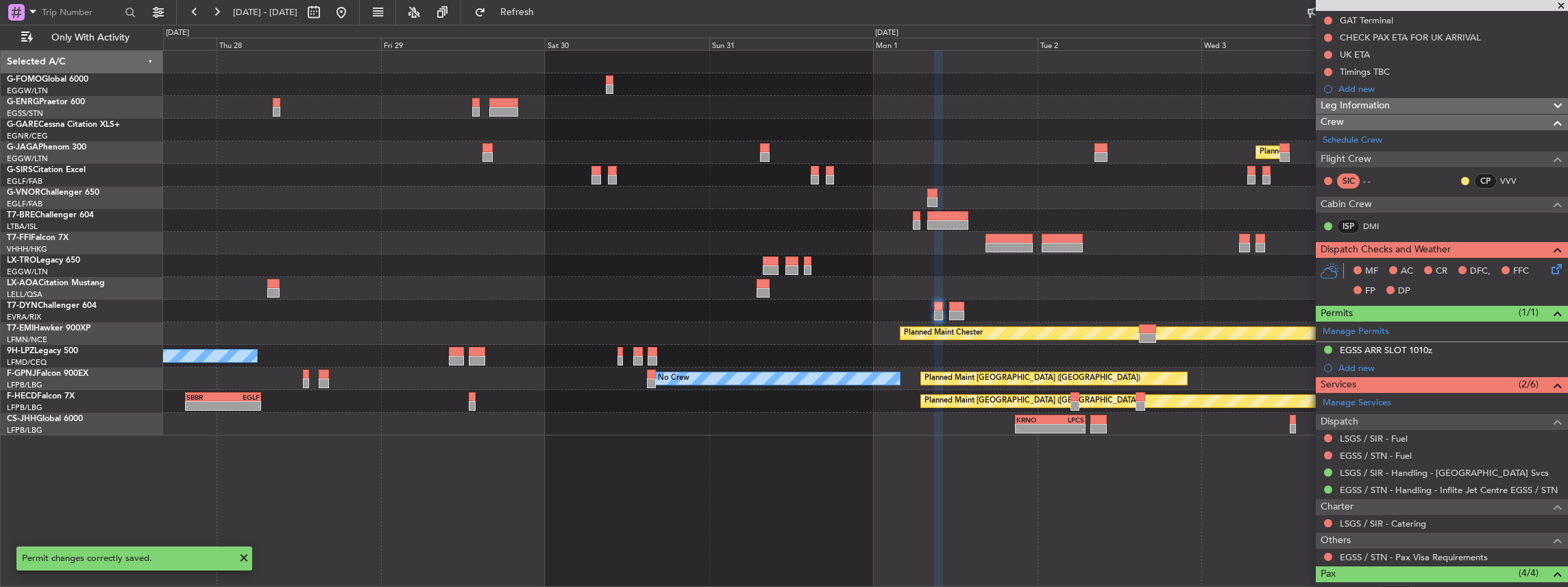
scroll to position [0, 0]
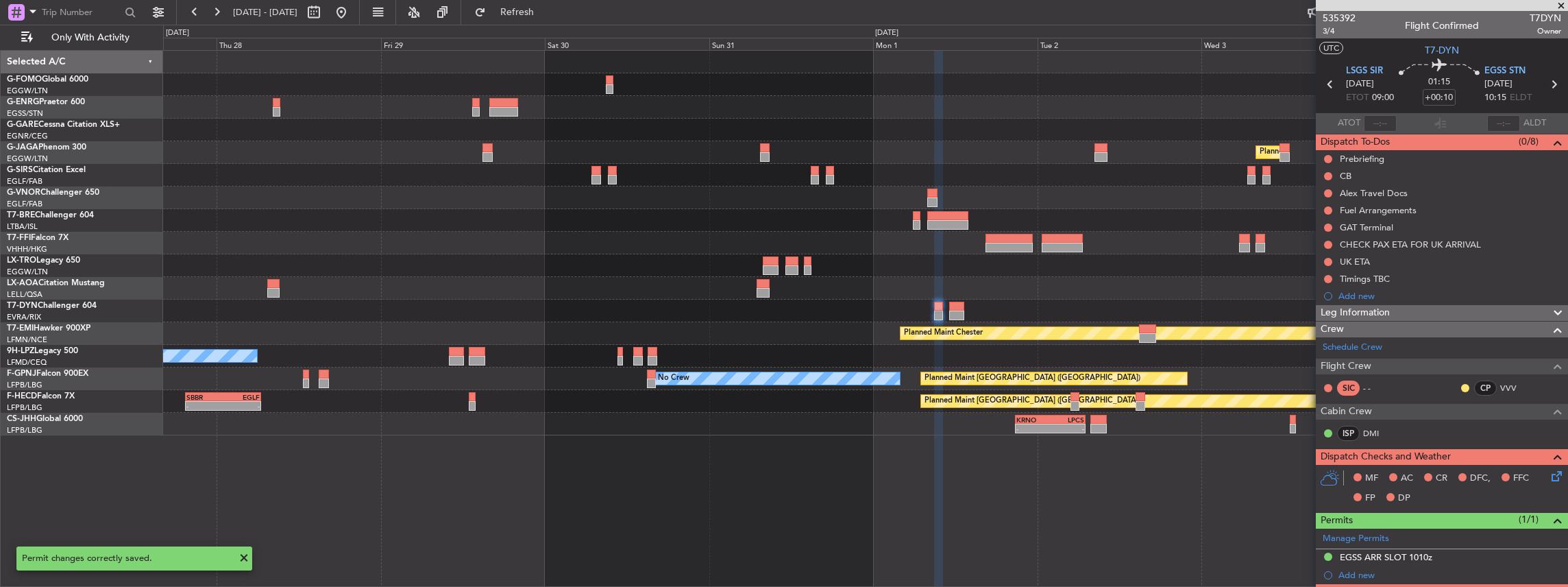
click at [1548, 82] on icon at bounding box center [1554, 85] width 18 height 18
type input "+00:15"
type input "1"
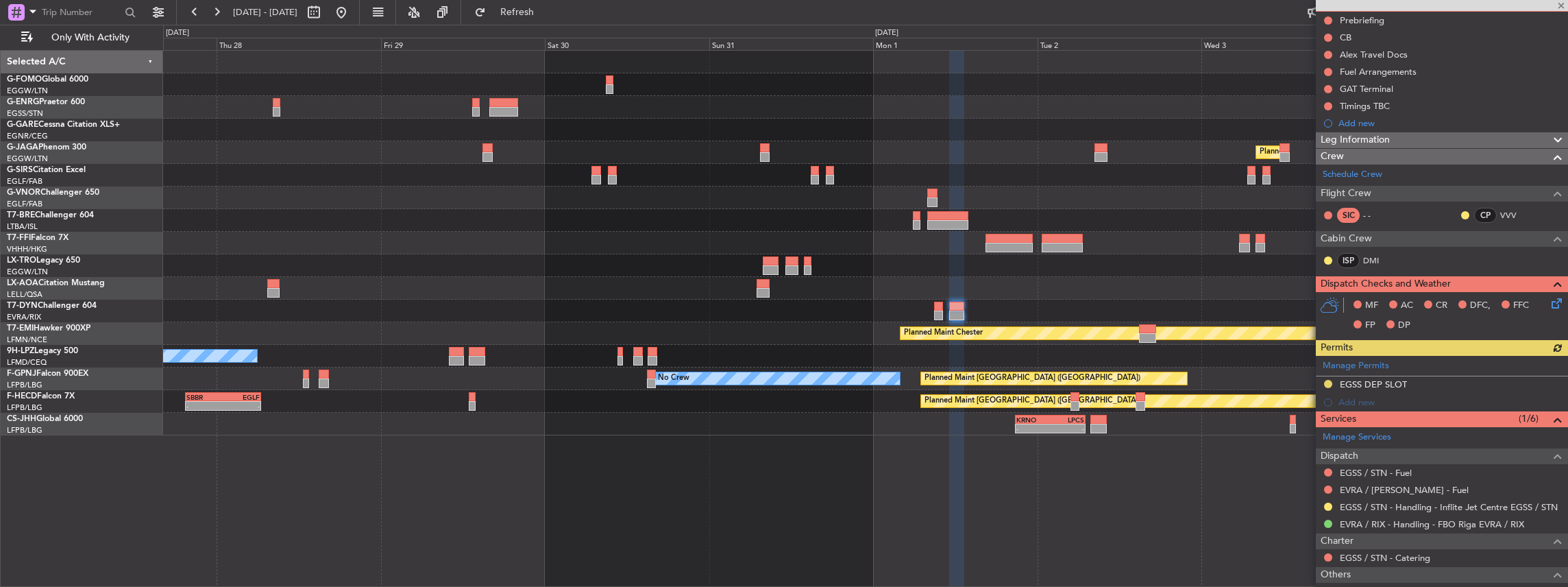
scroll to position [216, 0]
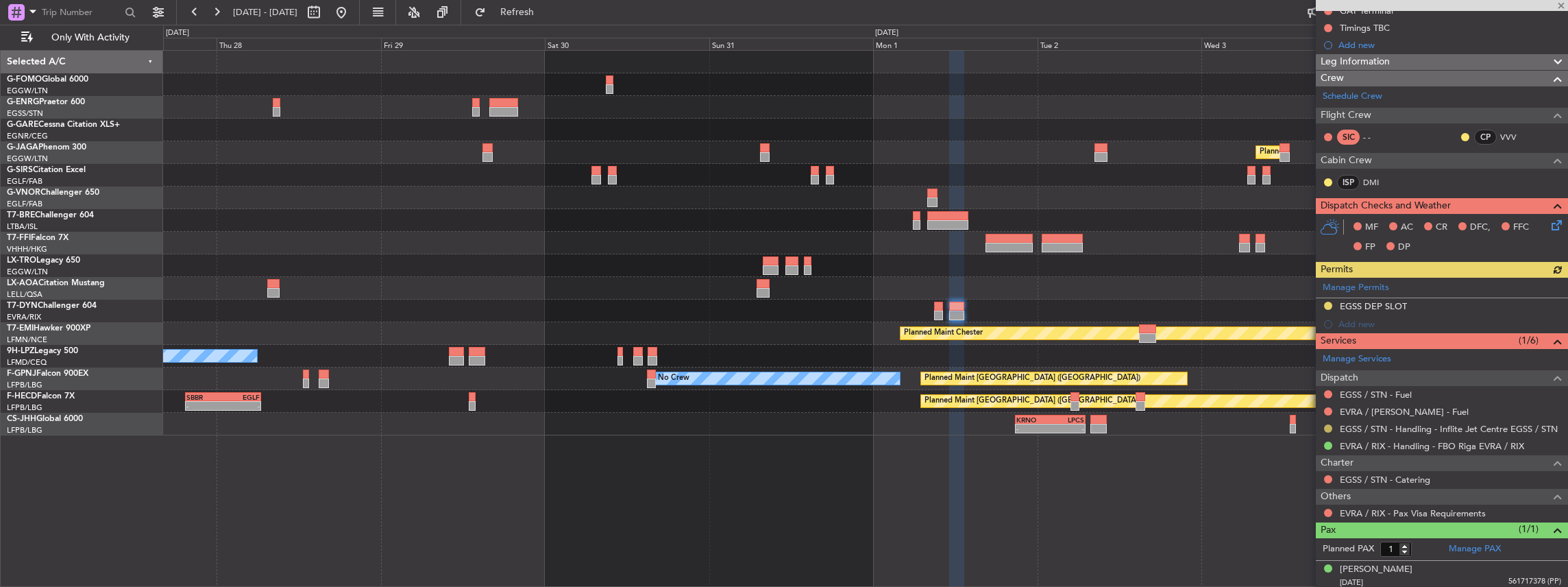
click at [1328, 425] on button at bounding box center [1328, 428] width 8 height 8
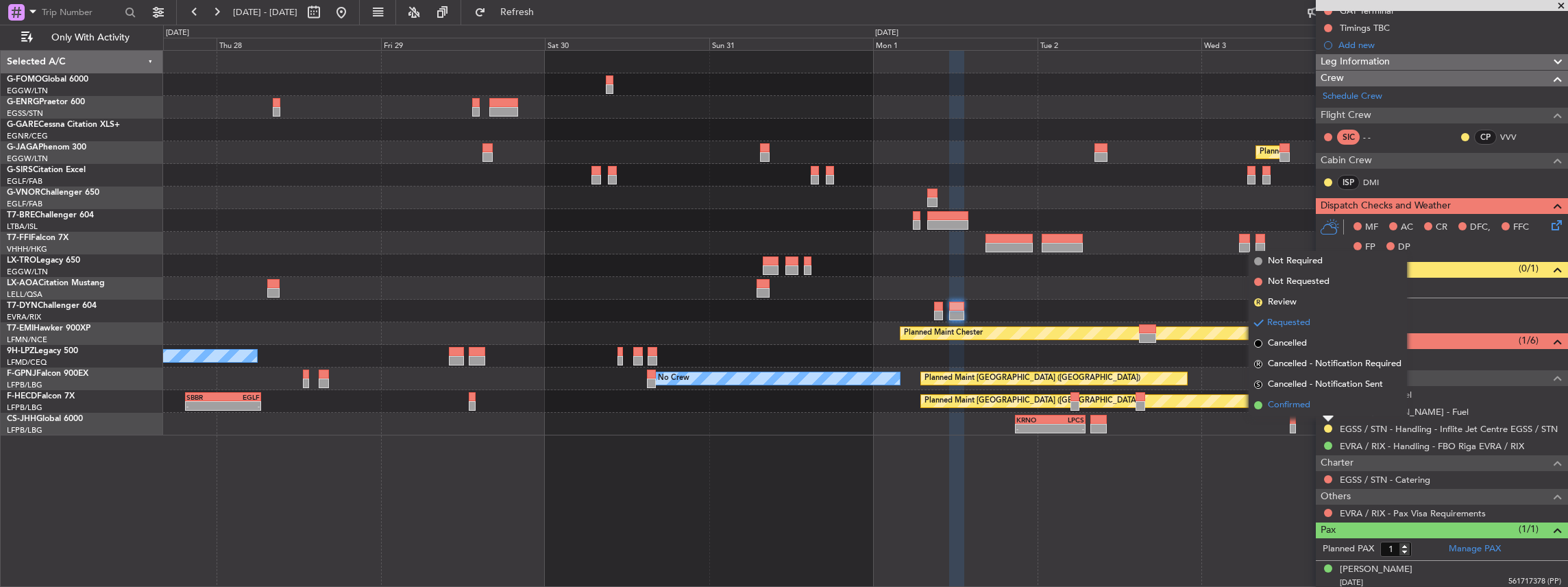
click at [1312, 404] on li "Confirmed" at bounding box center [1328, 404] width 158 height 20
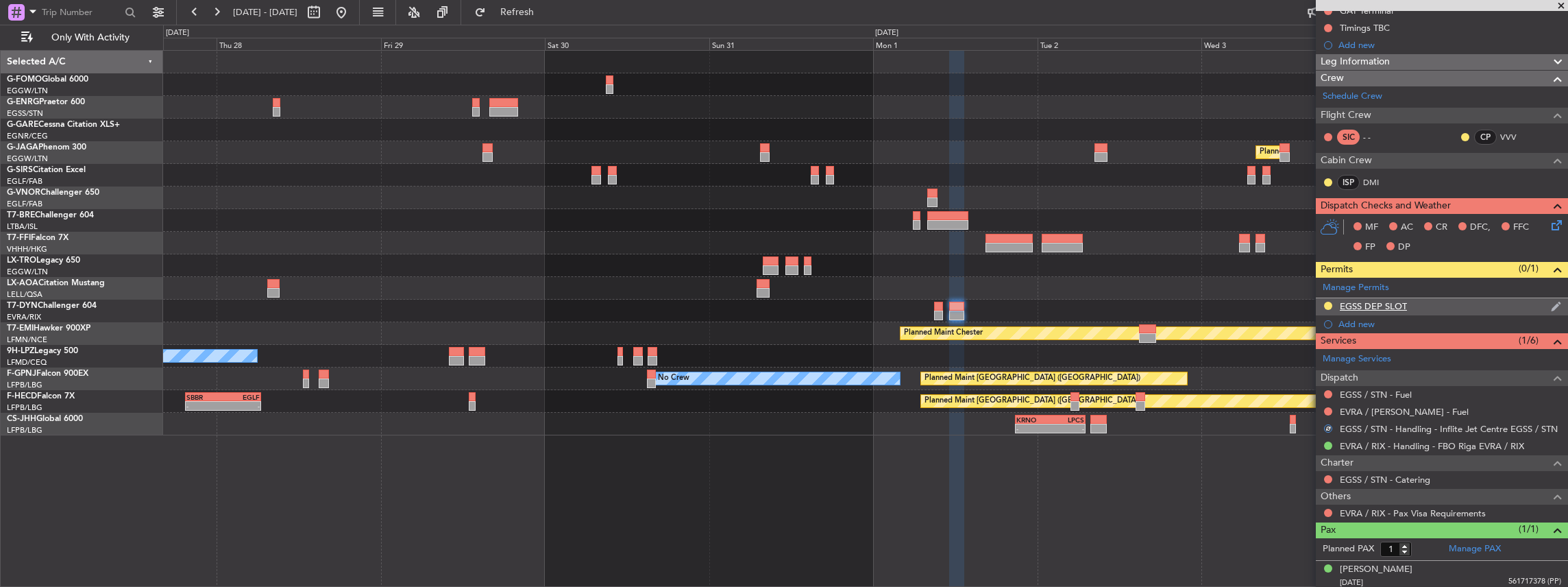
click at [1438, 303] on div "EGSS DEP SLOT" at bounding box center [1441, 306] width 252 height 17
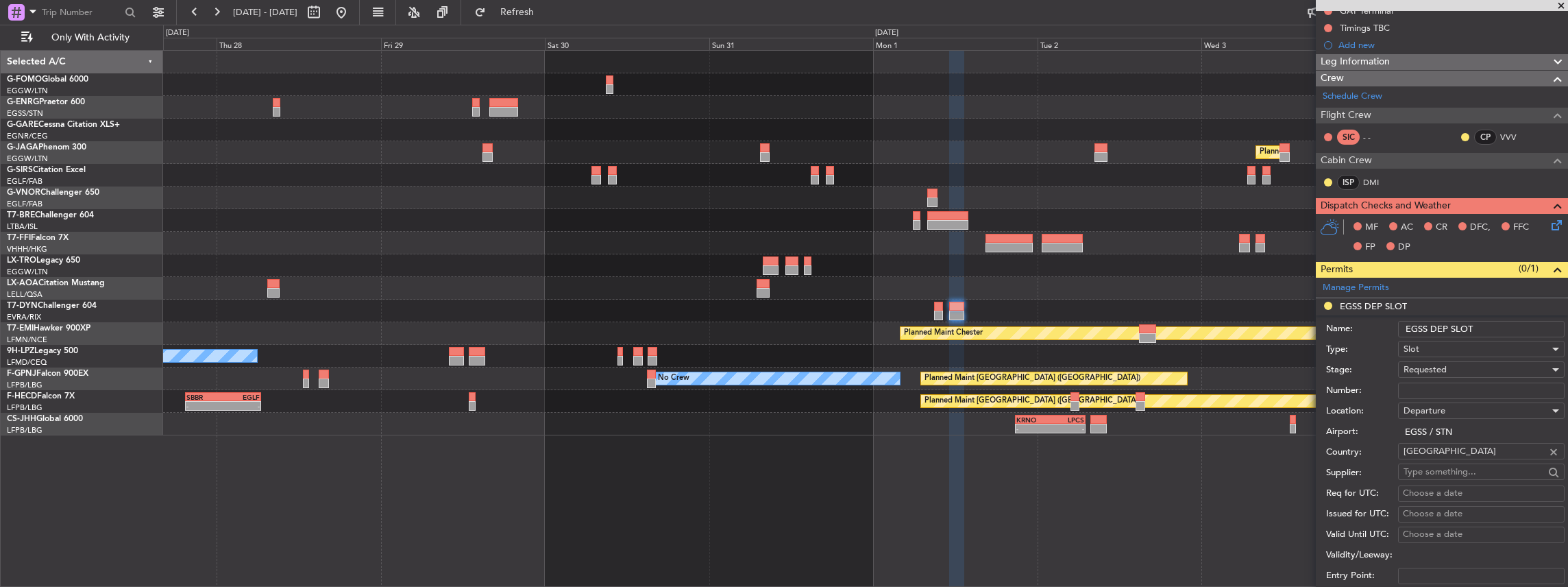
click at [1502, 325] on input "EGSS DEP SLOT" at bounding box center [1481, 329] width 166 height 16
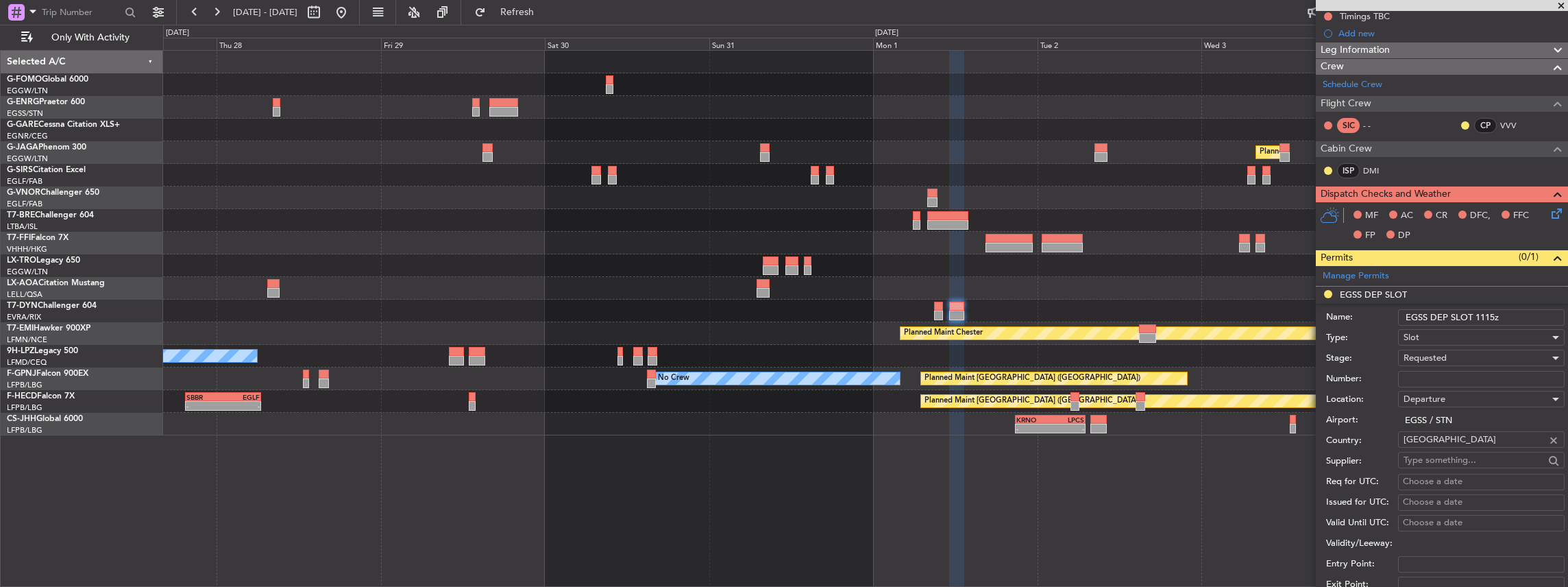
scroll to position [274, 0]
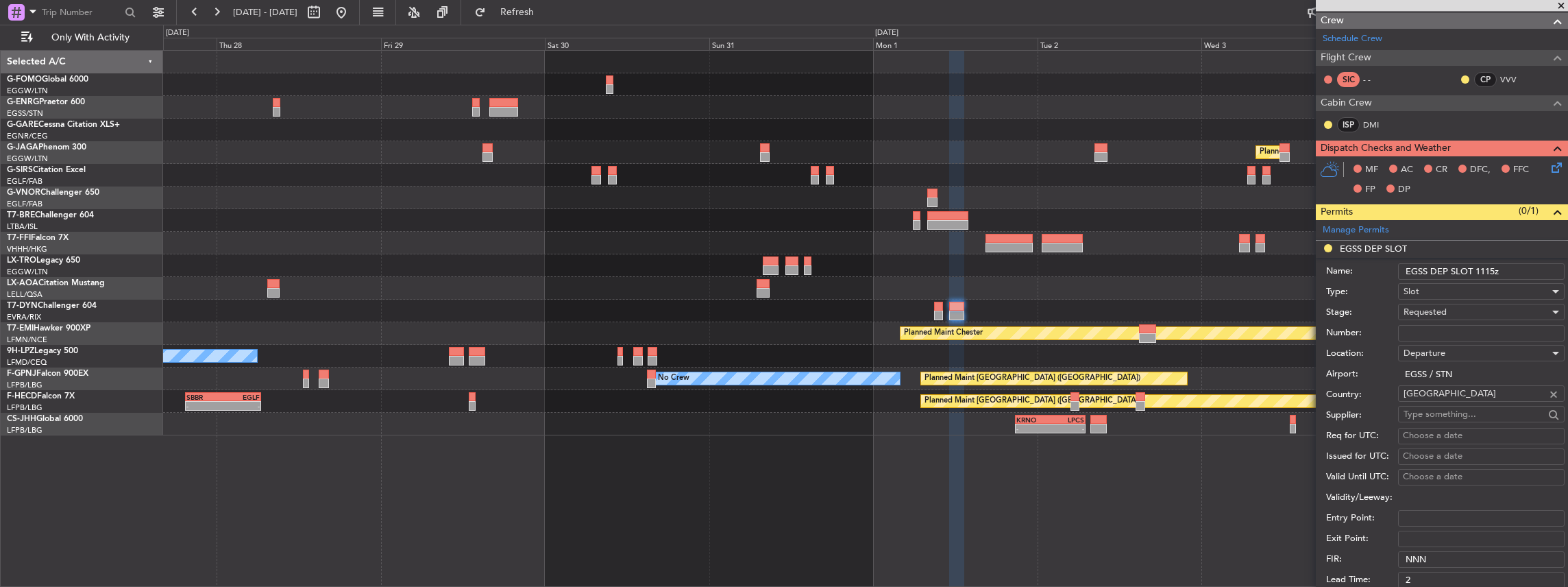
type input "EGSS DEP SLOT 1115z"
click at [1424, 314] on span "Requested" at bounding box center [1426, 311] width 43 height 12
click at [1441, 414] on span "Received OK" at bounding box center [1478, 414] width 148 height 20
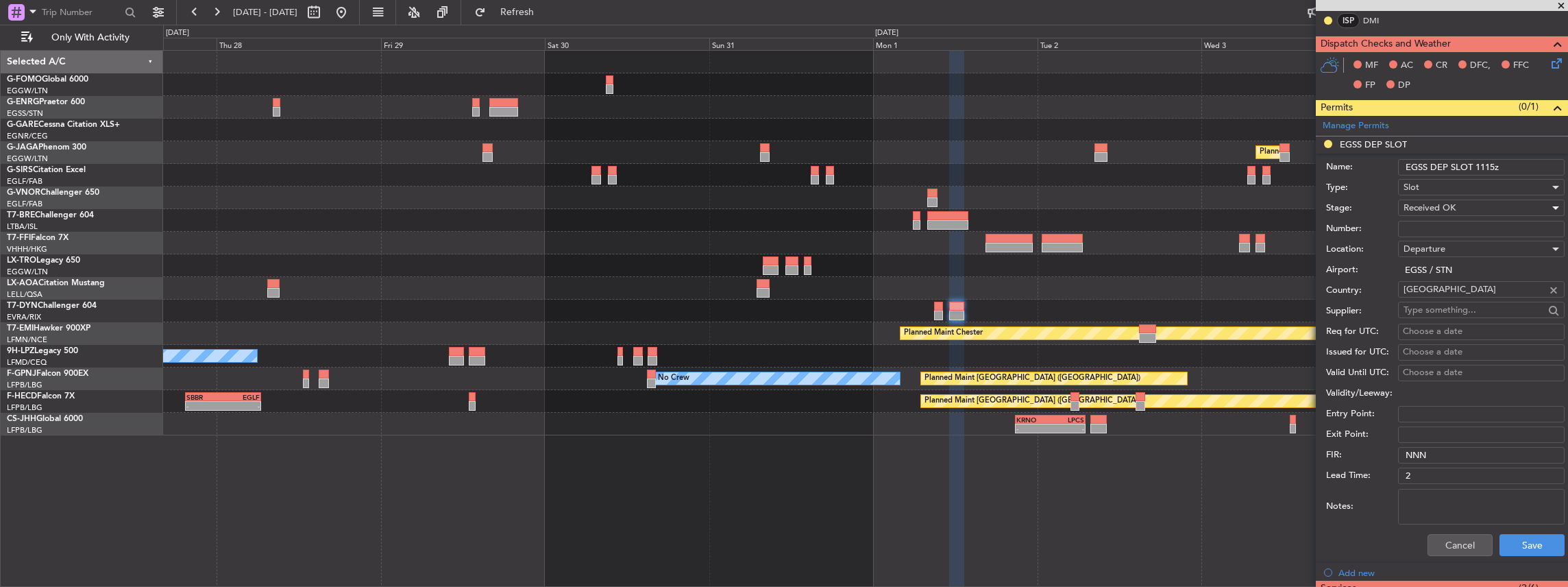
scroll to position [457, 0]
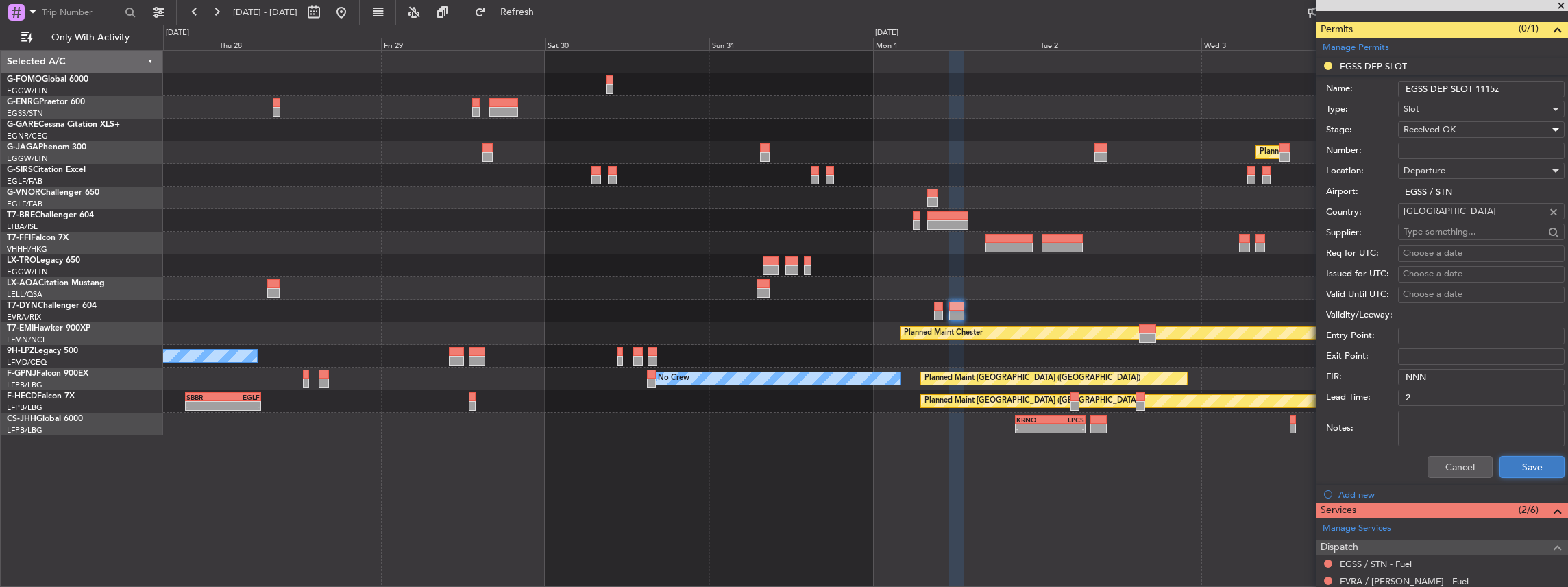
click at [1530, 465] on button "Save" at bounding box center [1532, 466] width 65 height 22
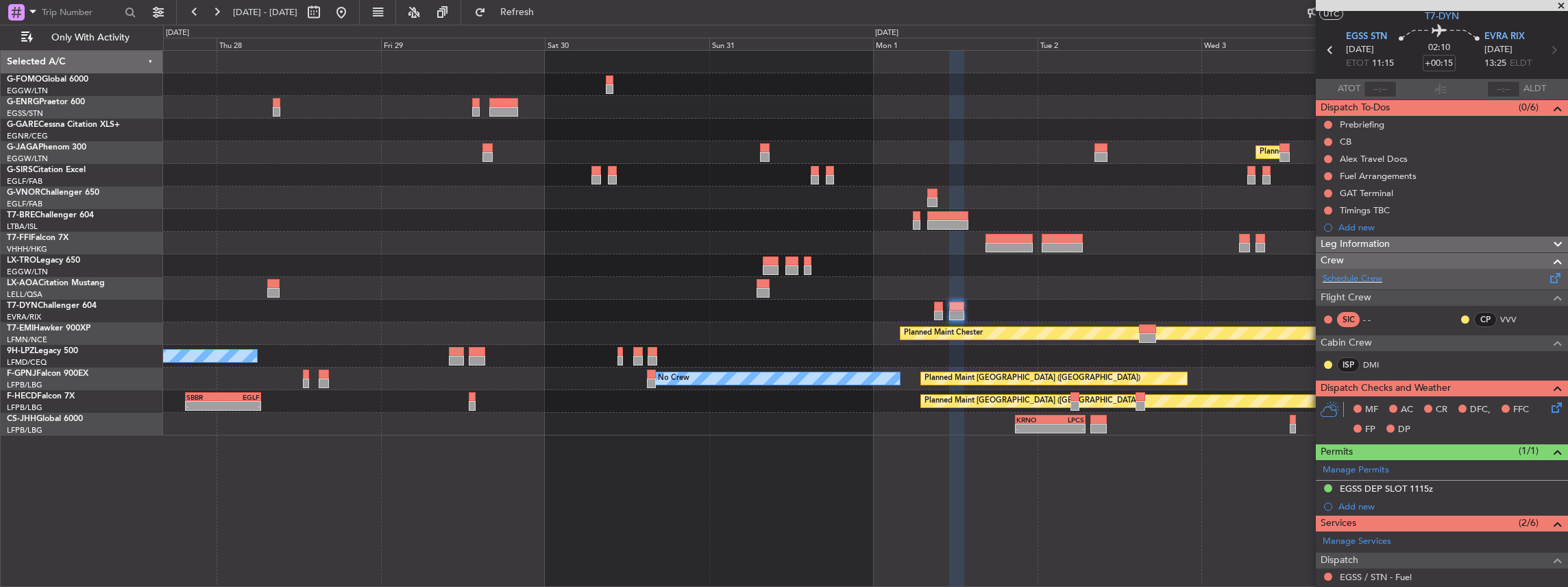
scroll to position [0, 0]
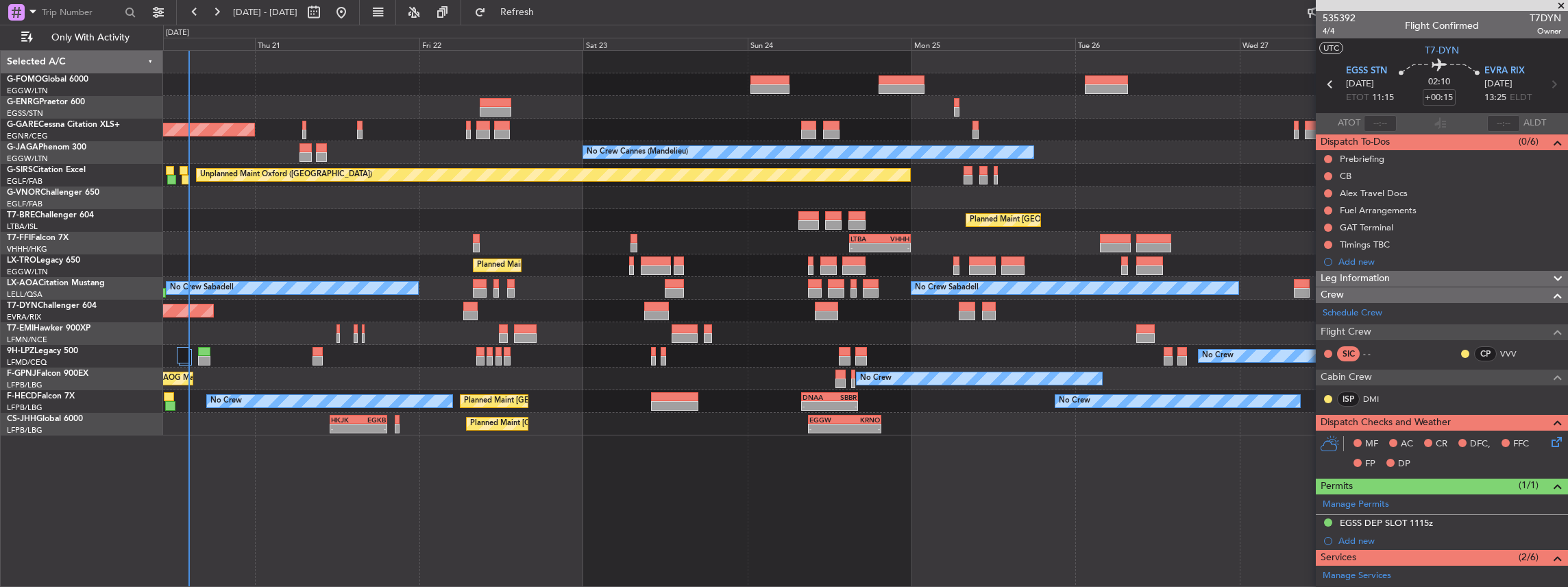
click at [1567, 358] on html "[DATE] - [DATE] Refresh Quick Links Only With Activity Owner Unplanned Maint [P…" at bounding box center [784, 294] width 1568 height 587
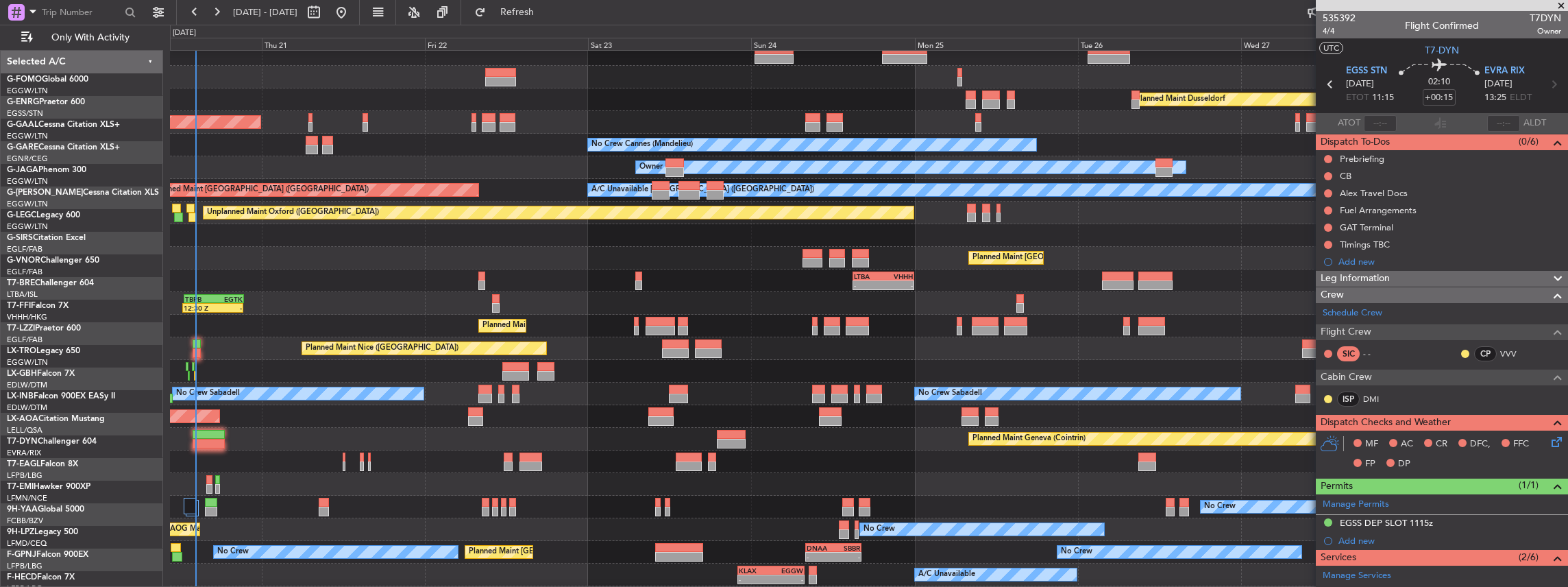
scroll to position [30, 0]
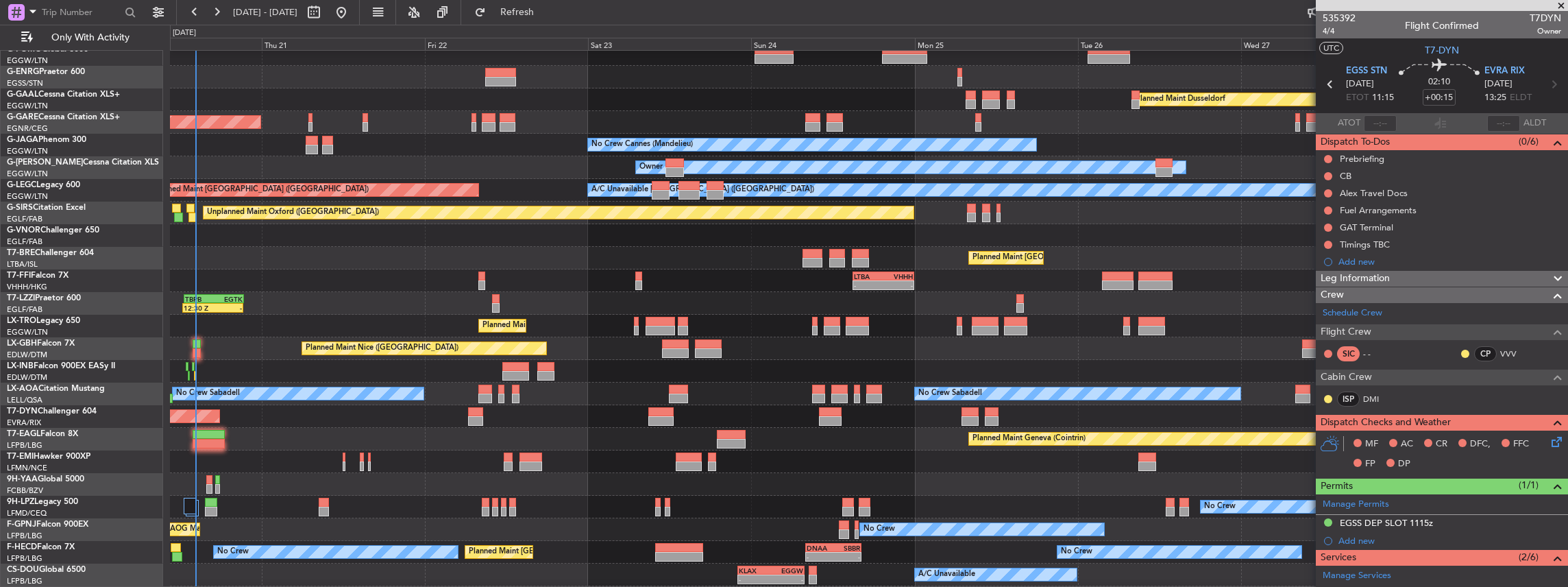
click at [246, 440] on div "Planned Maint Geneva (Cointrin)" at bounding box center [869, 439] width 1398 height 22
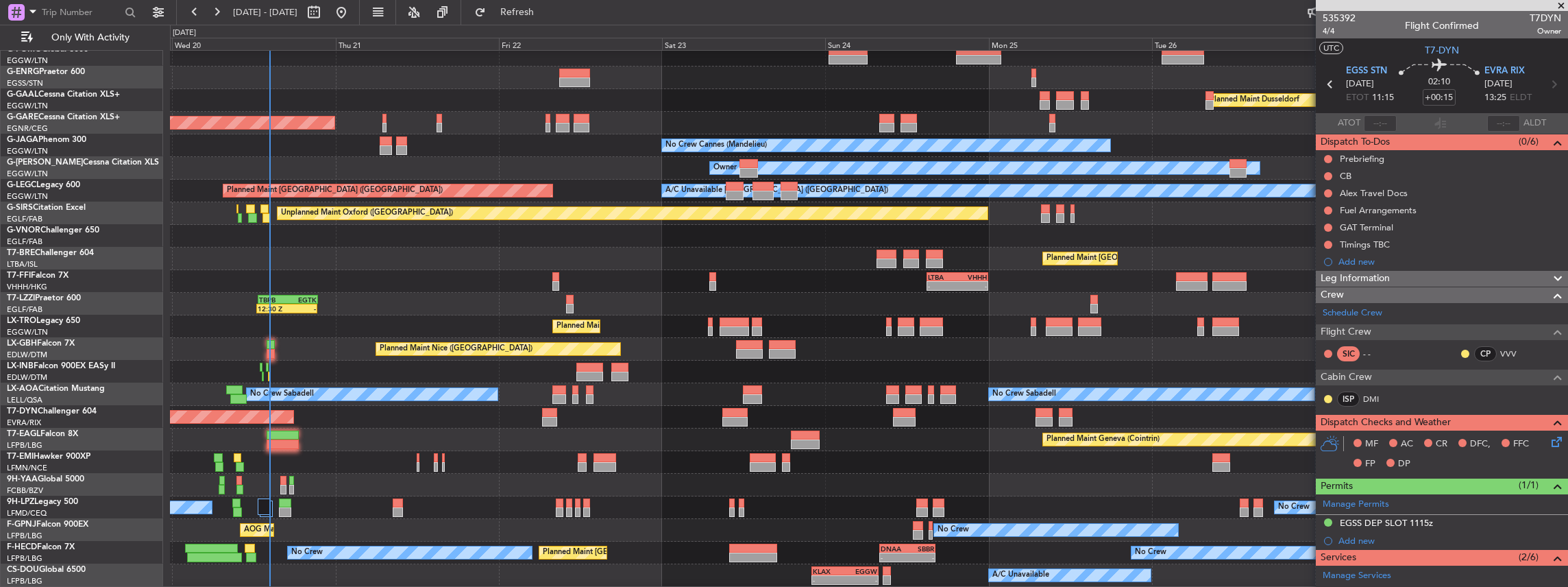
scroll to position [29, 0]
click at [393, 465] on div at bounding box center [869, 462] width 1398 height 22
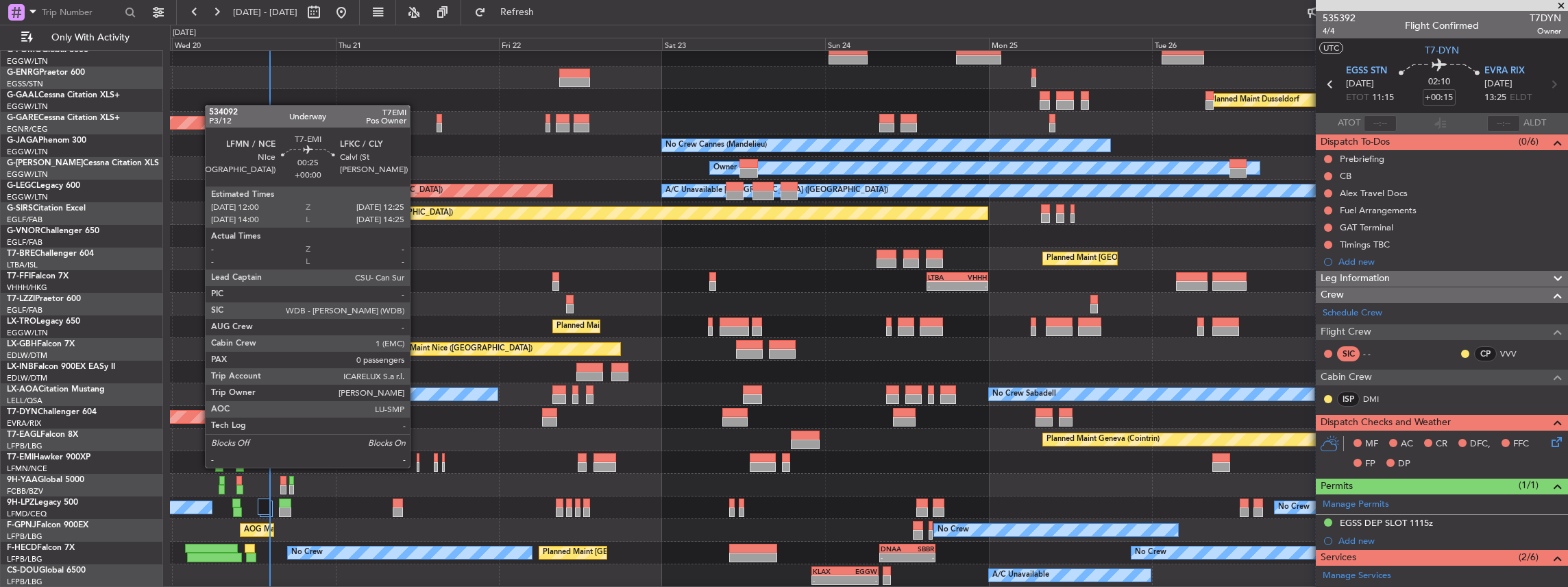
click at [417, 466] on div at bounding box center [419, 466] width 4 height 10
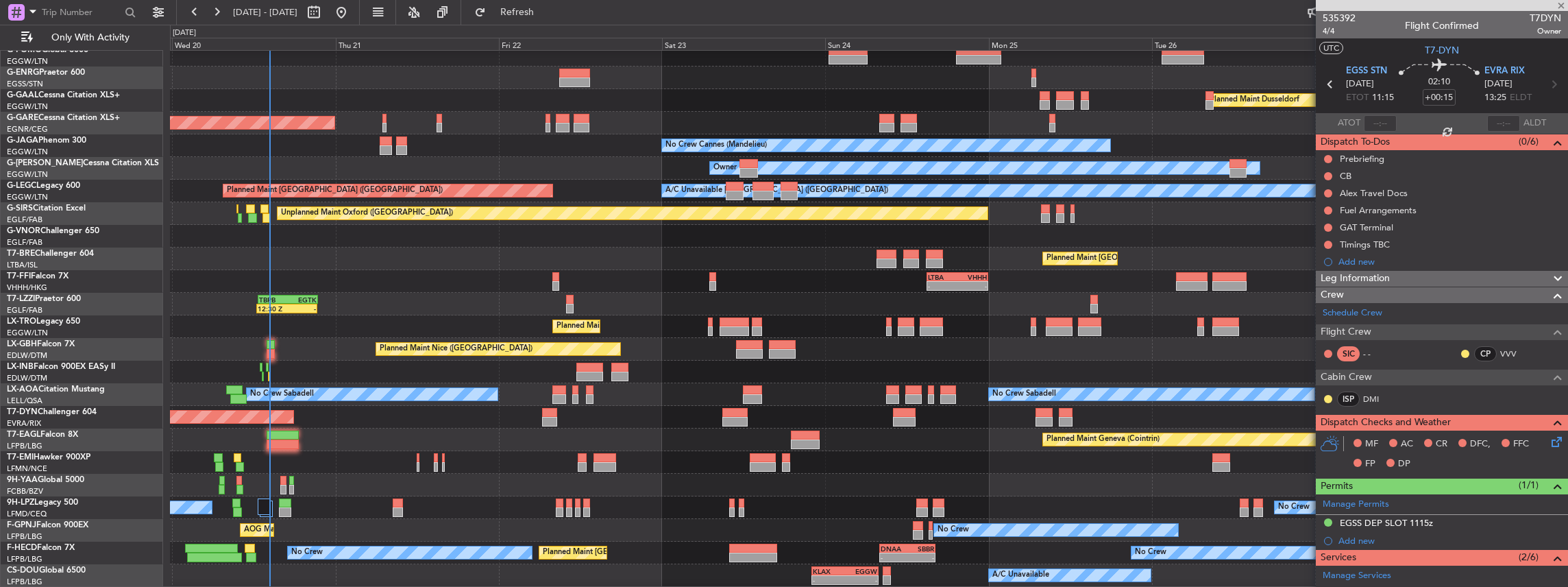
type input "0"
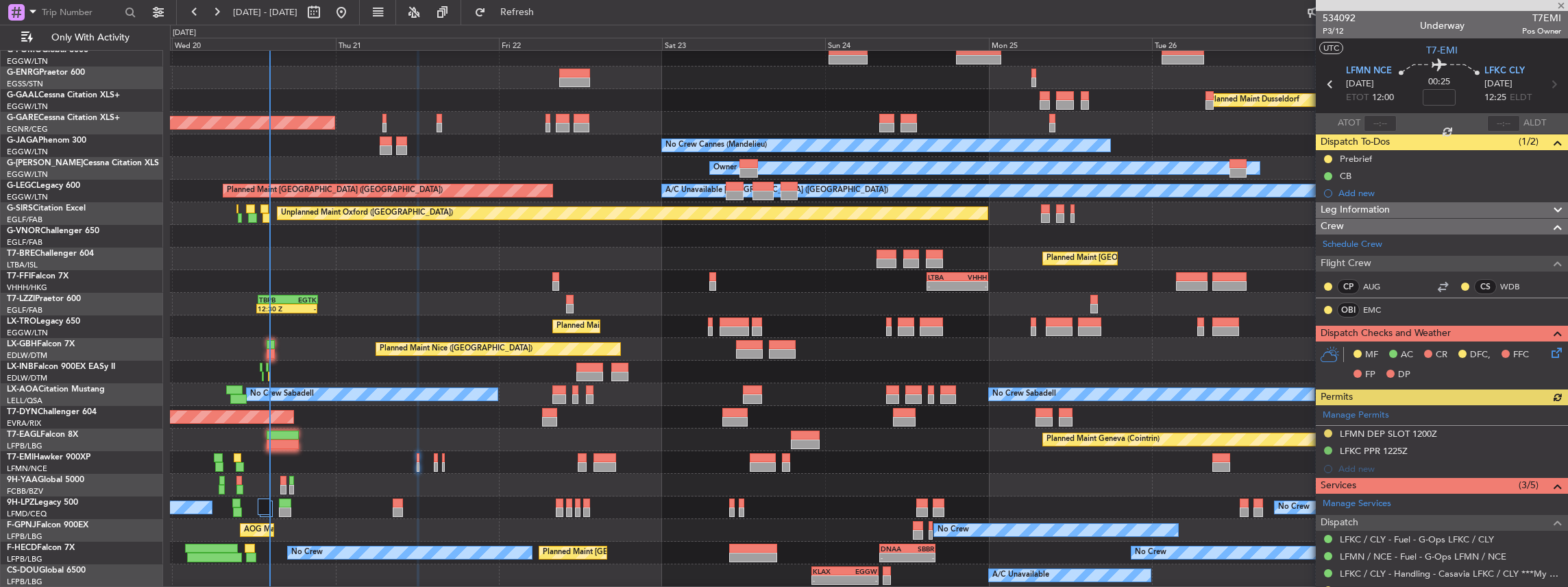
scroll to position [81, 0]
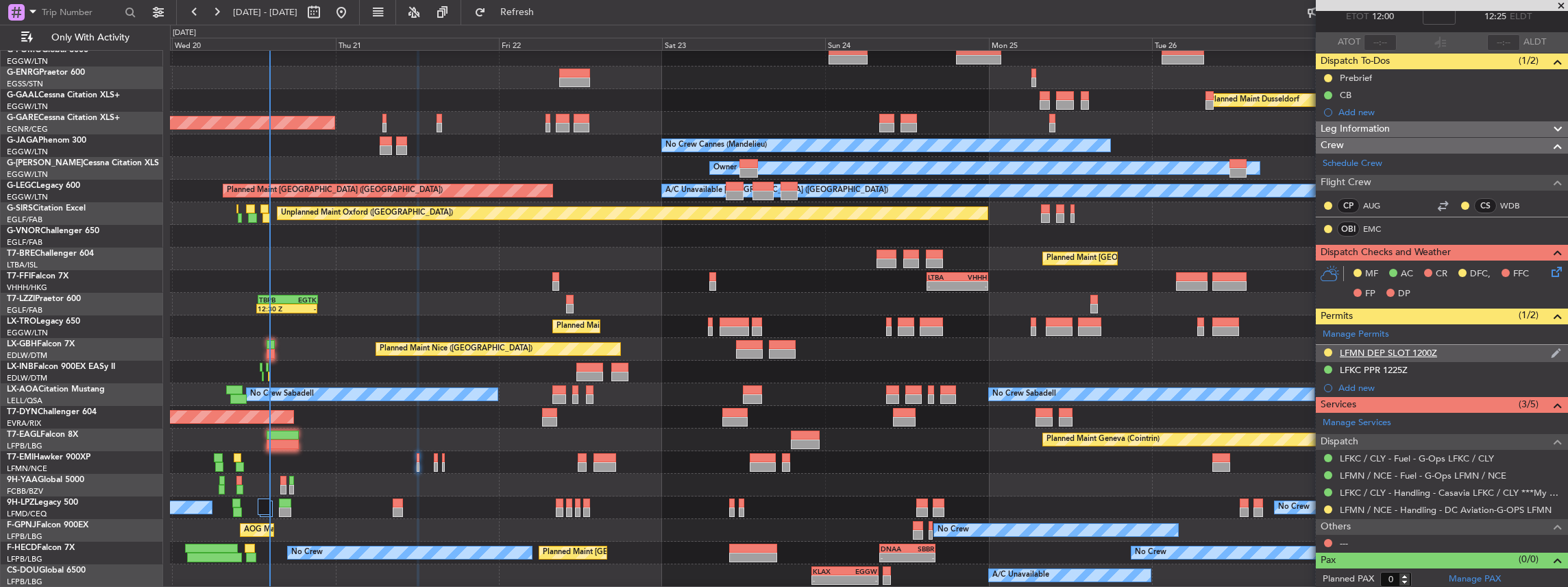
click at [1450, 352] on div "LFMN DEP SLOT 1200Z" at bounding box center [1441, 353] width 252 height 17
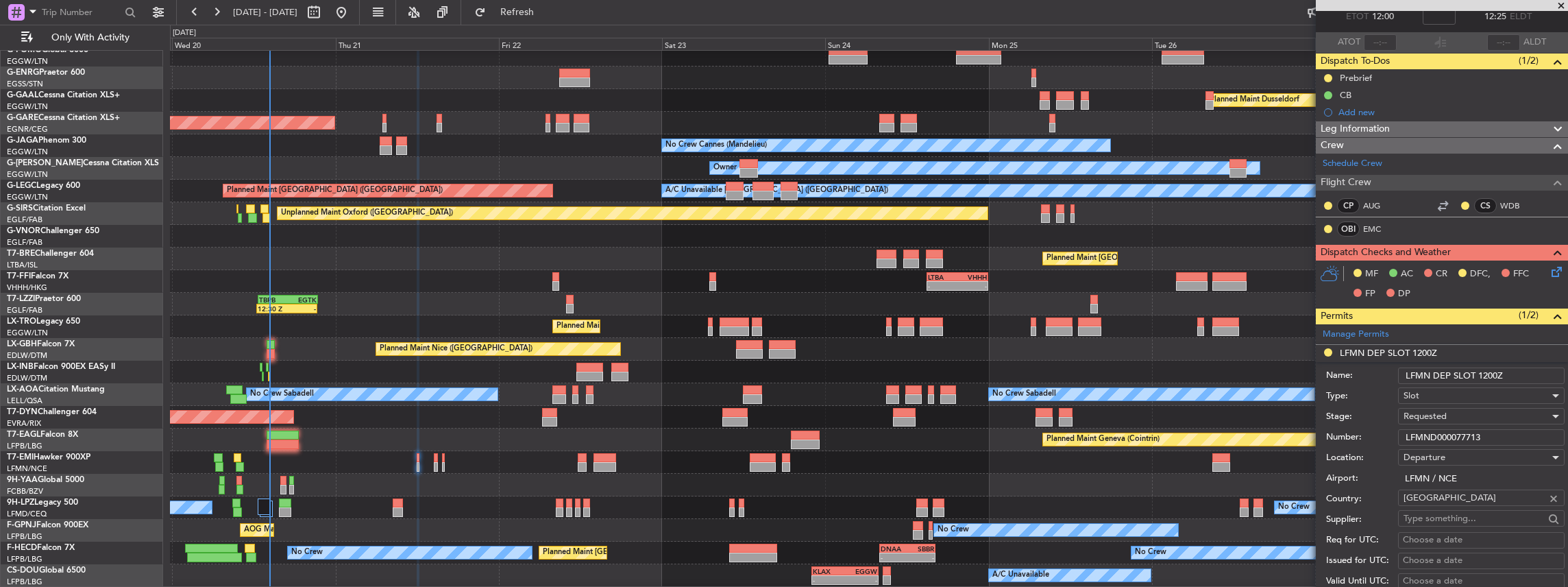
drag, startPoint x: 1496, startPoint y: 373, endPoint x: 1483, endPoint y: 374, distance: 13.0
click at [1483, 374] on input "LFMN DEP SLOT 1200Z" at bounding box center [1481, 376] width 166 height 16
type input "LFMN DEP SLOT 1155Z"
click at [1429, 416] on span "Requested" at bounding box center [1426, 416] width 43 height 12
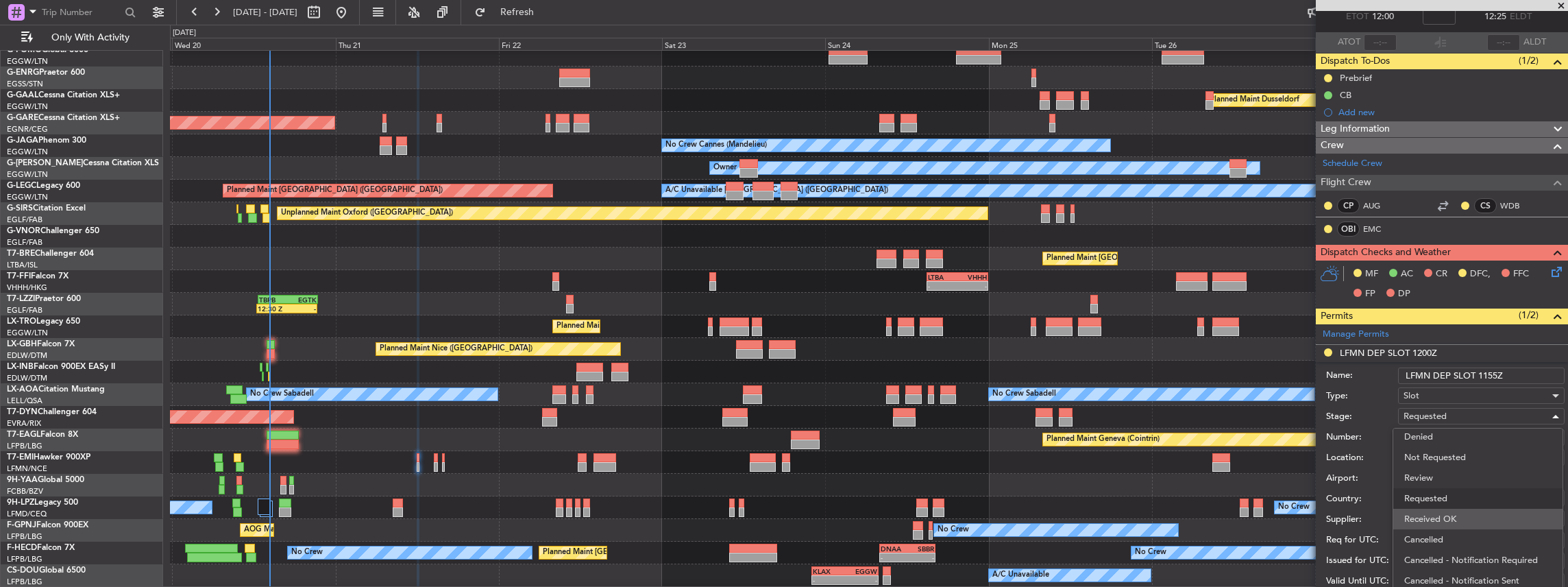
click at [1435, 511] on span "Received OK" at bounding box center [1478, 518] width 148 height 20
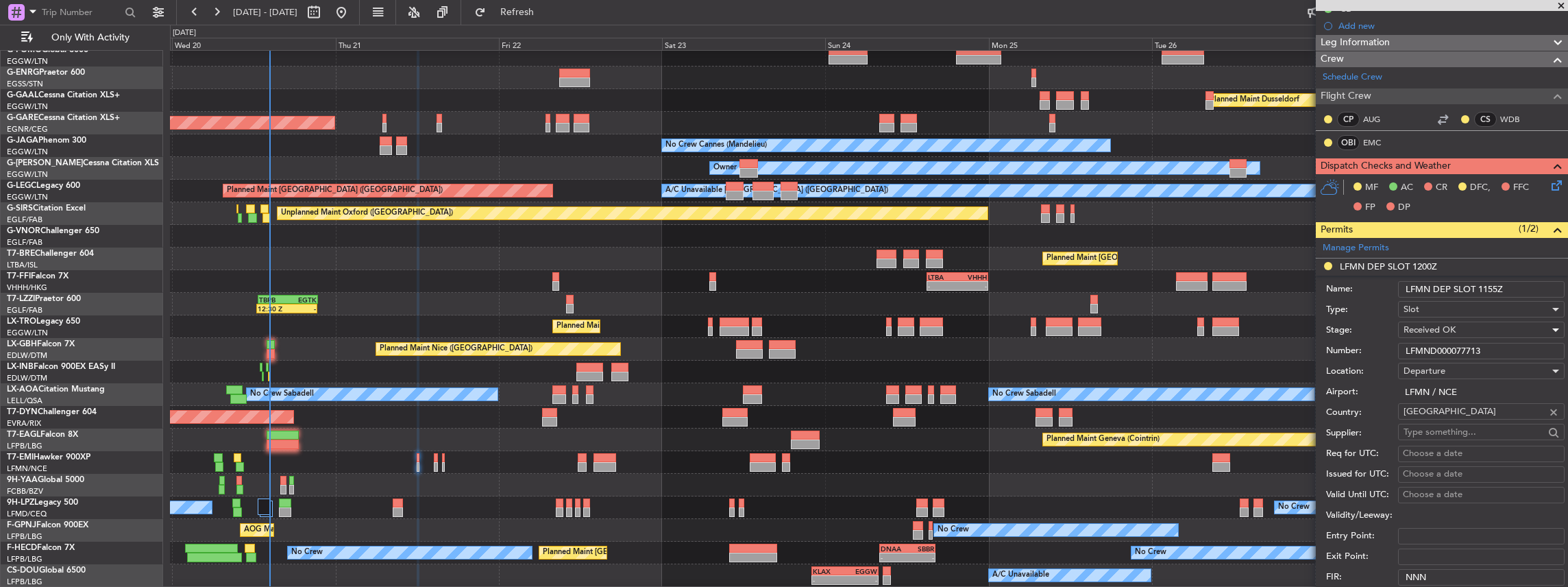
scroll to position [218, 0]
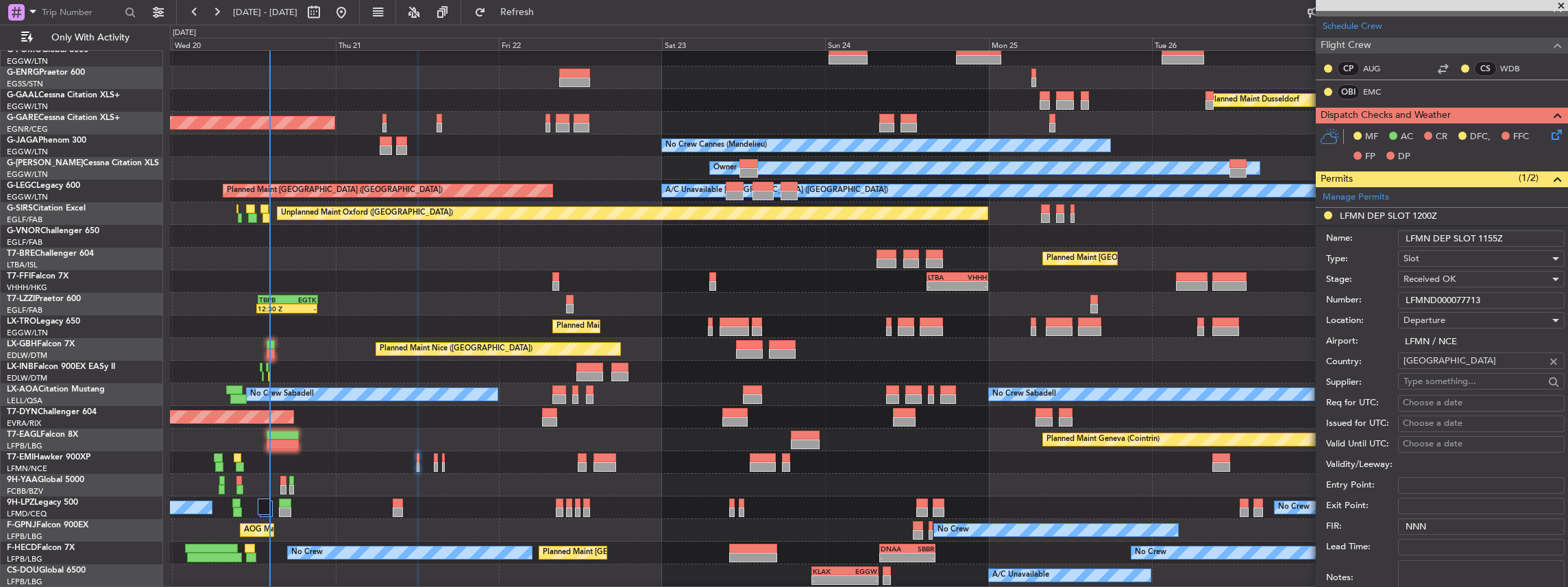
click at [1430, 302] on input "LFMND000077713" at bounding box center [1481, 300] width 166 height 16
click at [1429, 302] on input "LFMND000077713" at bounding box center [1481, 300] width 166 height 16
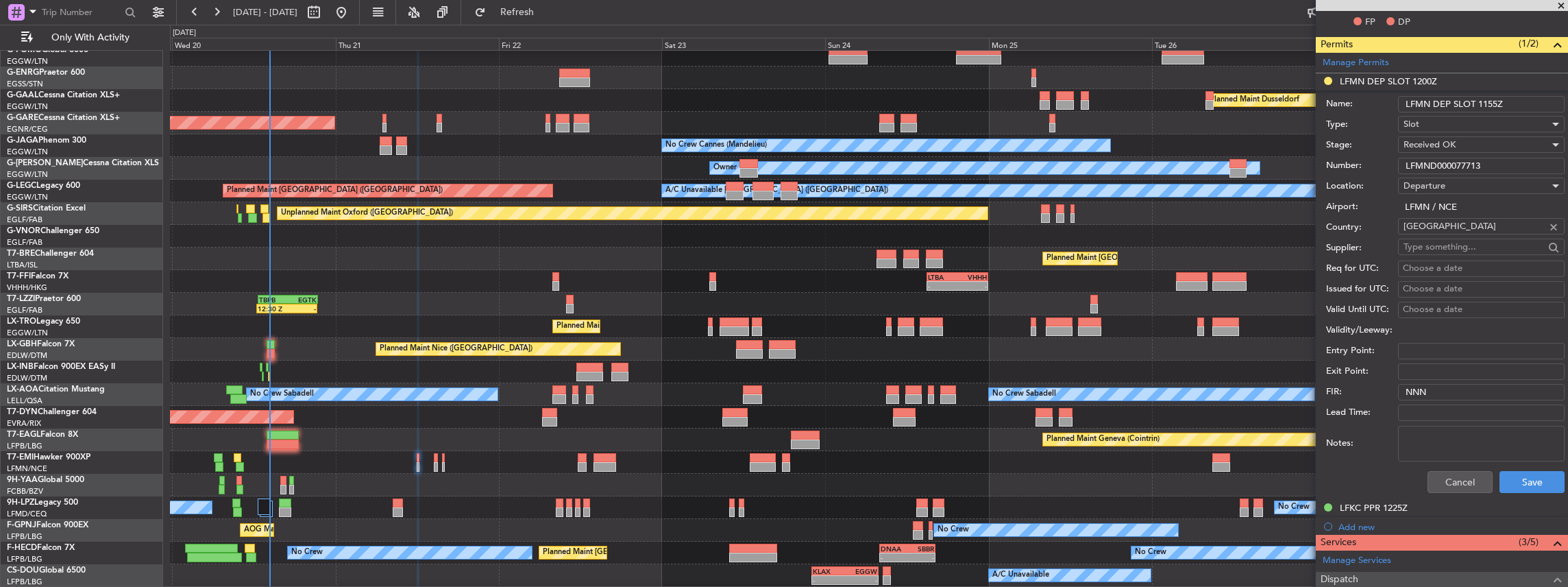
scroll to position [446, 0]
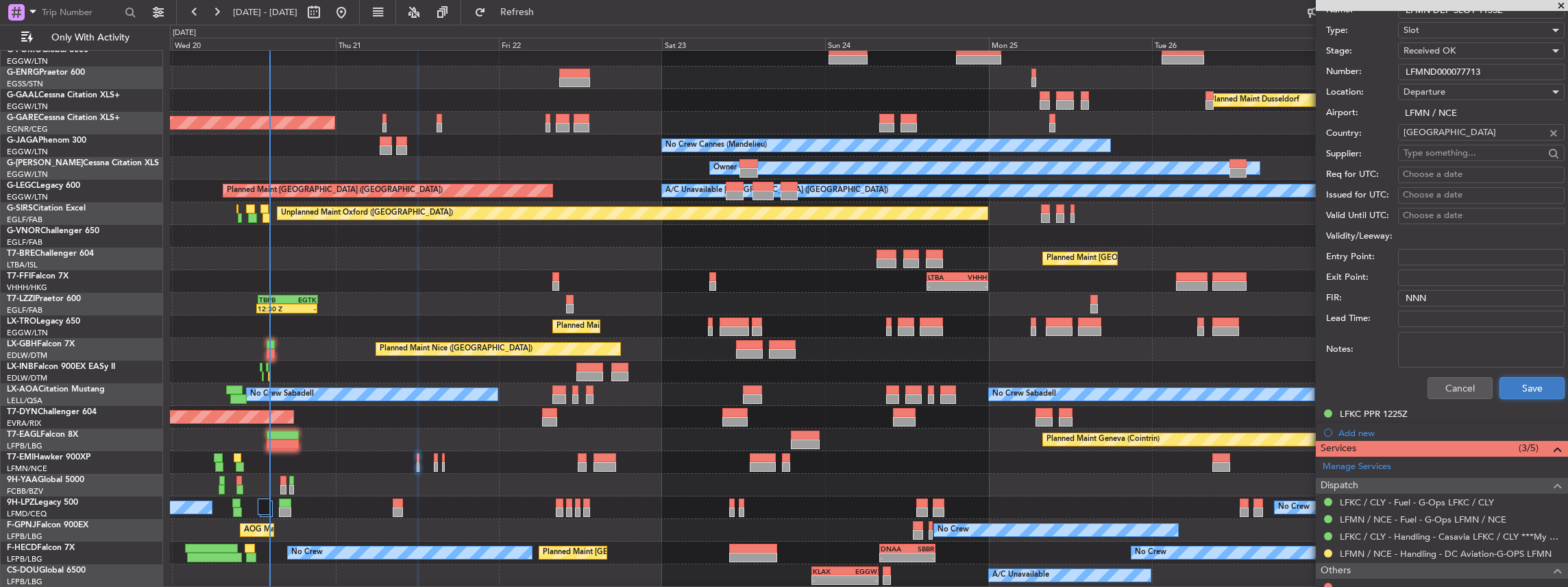
click at [1535, 384] on button "Save" at bounding box center [1532, 387] width 65 height 22
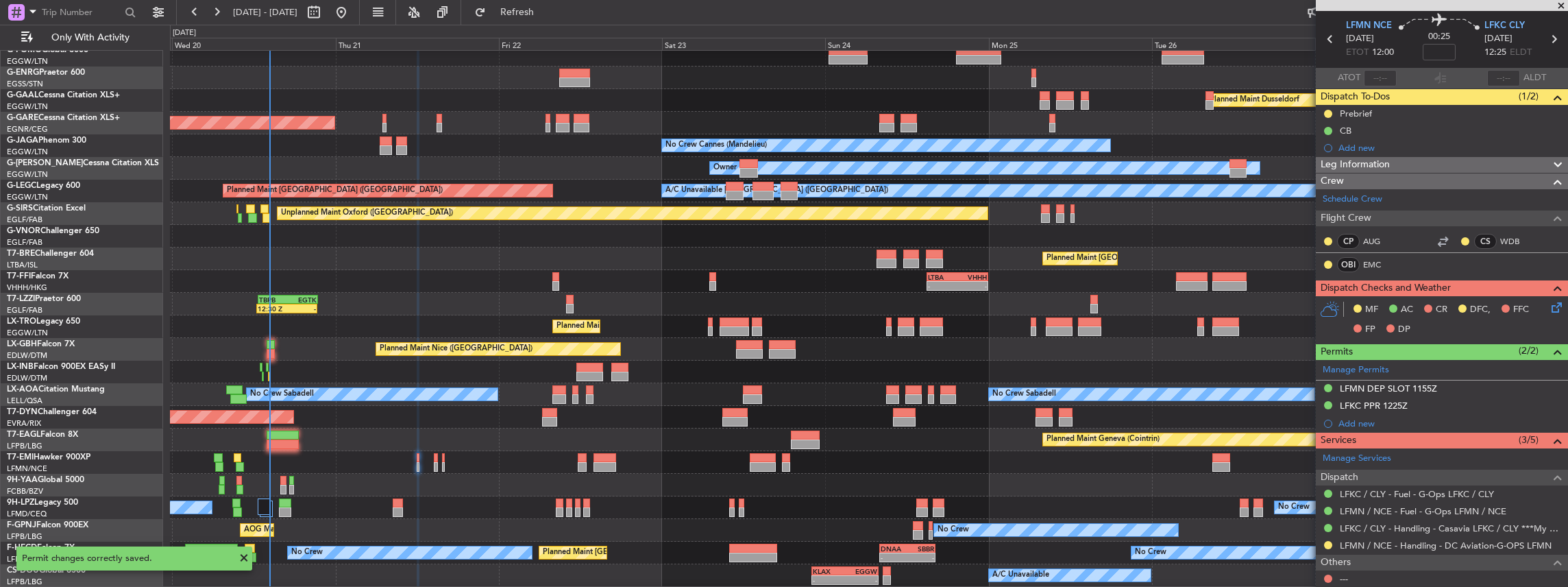
scroll to position [81, 0]
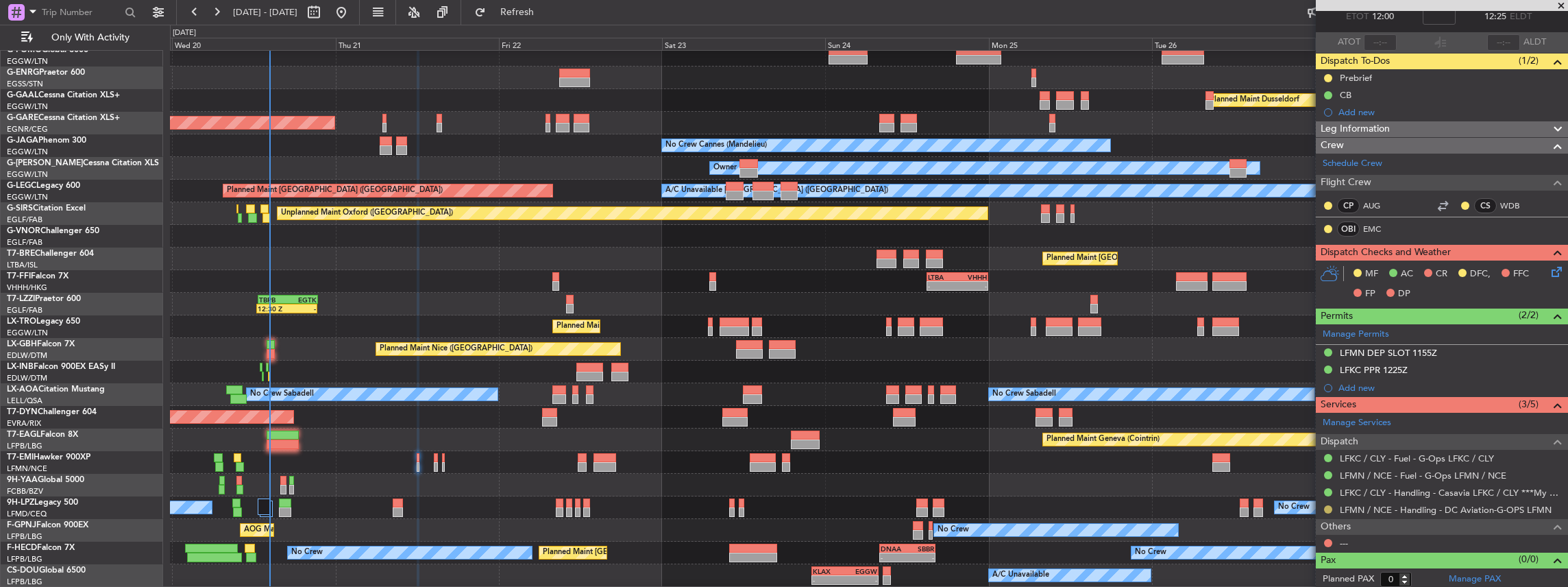
click at [1325, 506] on button at bounding box center [1328, 509] width 8 height 8
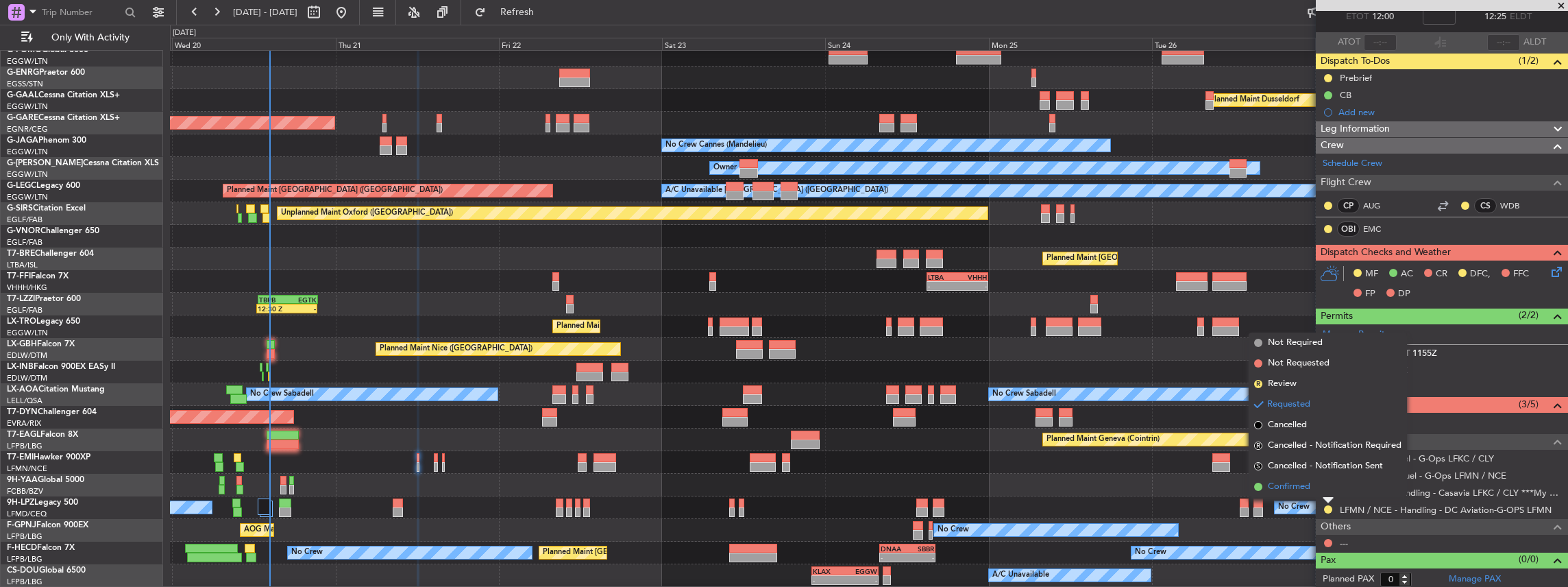
click at [1313, 485] on li "Confirmed" at bounding box center [1328, 486] width 158 height 20
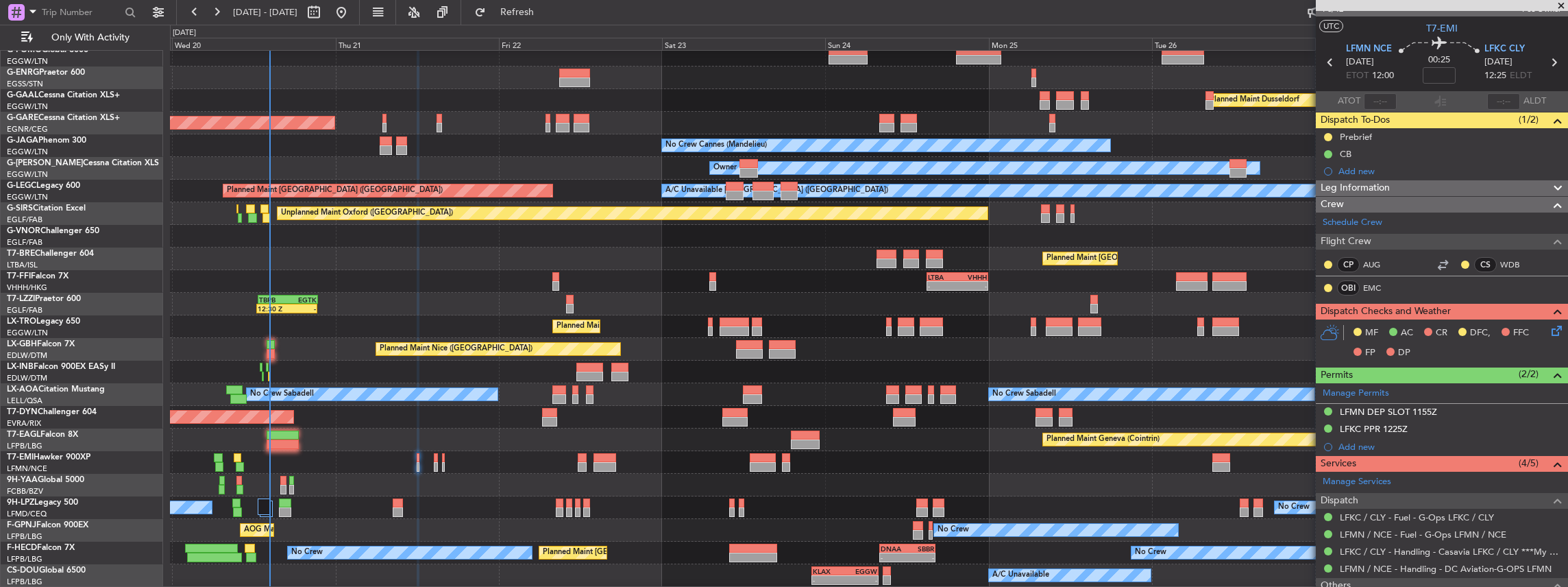
scroll to position [0, 0]
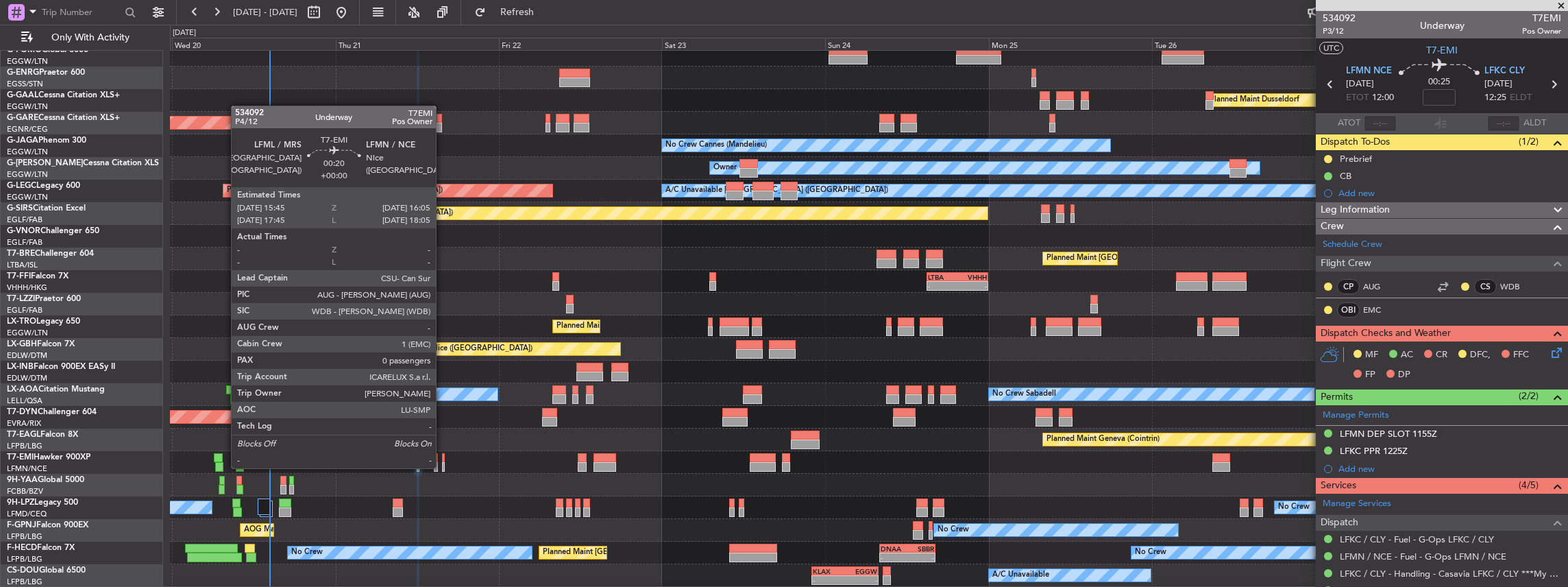
click at [443, 466] on div at bounding box center [443, 466] width 3 height 10
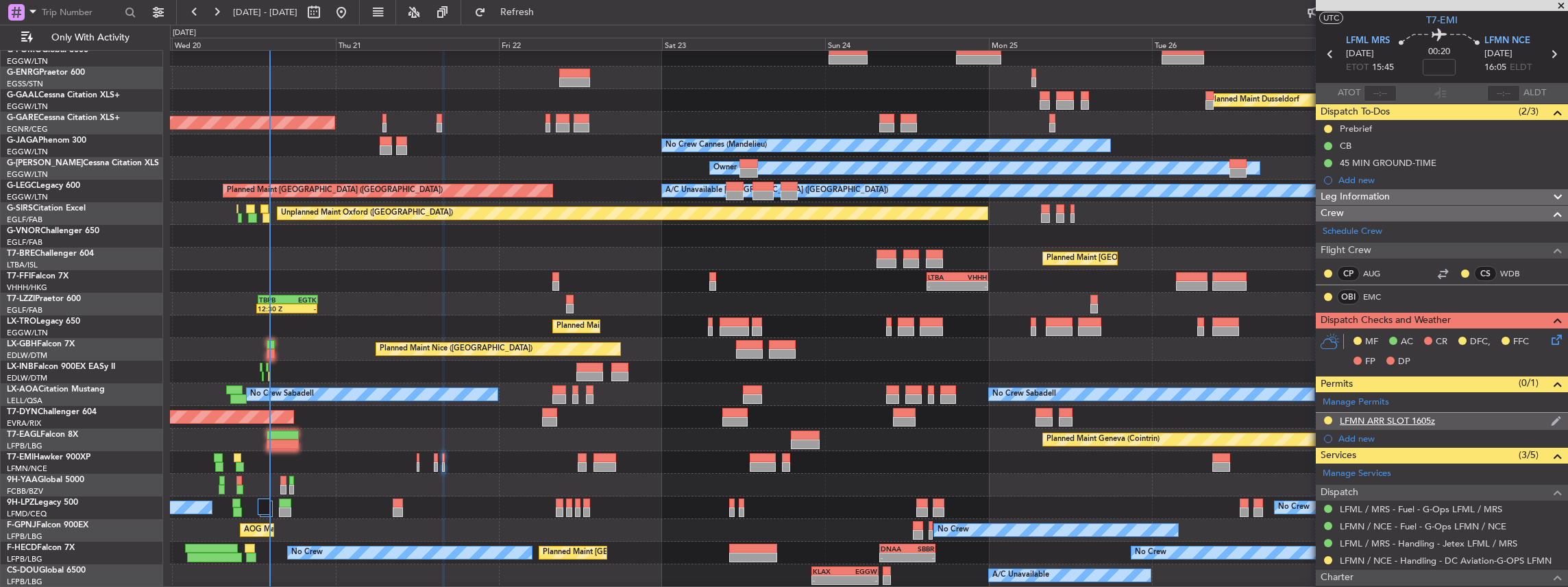
scroll to position [45, 0]
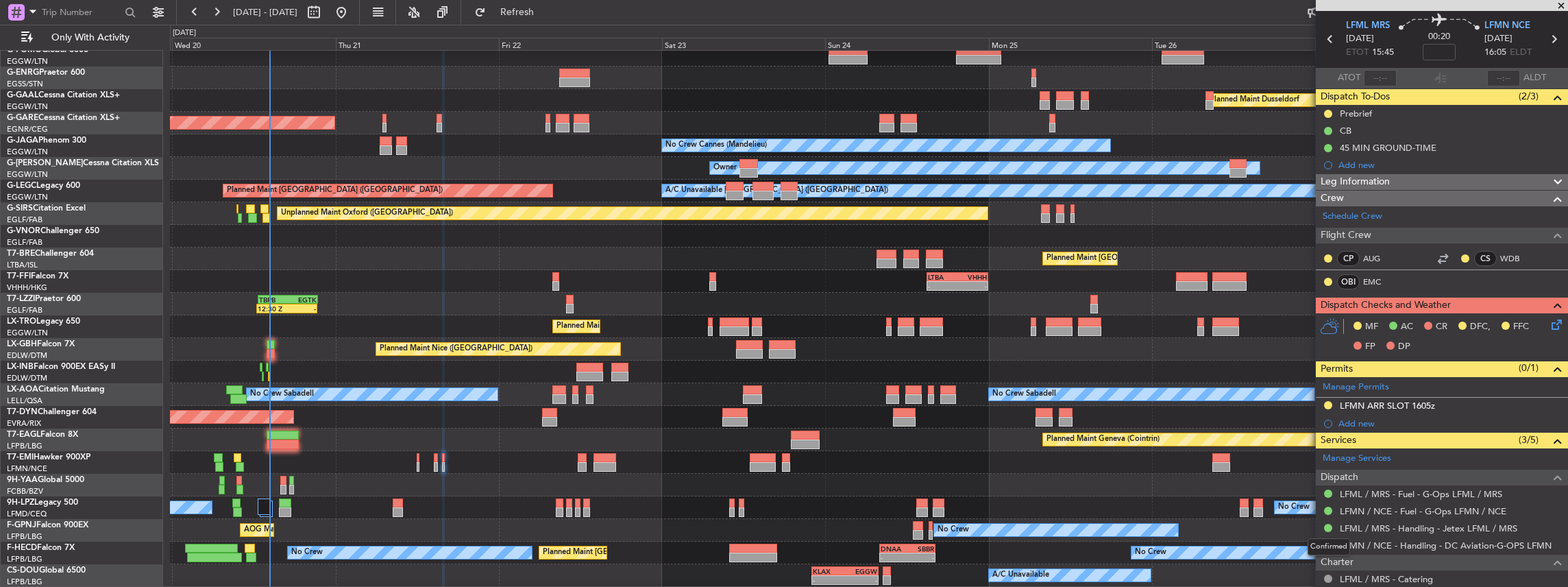
click at [1323, 541] on div "Confirmed" at bounding box center [1328, 547] width 43 height 17
drag, startPoint x: 1322, startPoint y: 541, endPoint x: 1330, endPoint y: 544, distance: 8.5
click at [1330, 544] on button at bounding box center [1328, 544] width 8 height 8
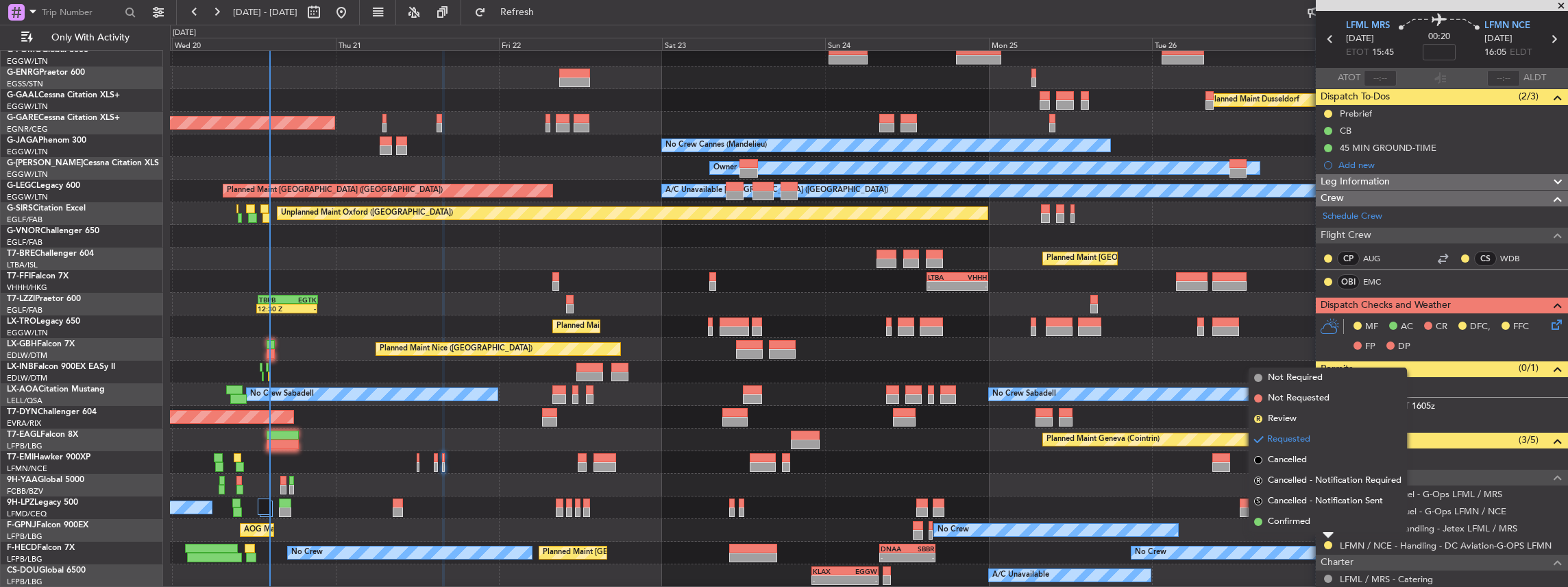
click at [1314, 520] on div "Requested" at bounding box center [1328, 520] width 43 height 17
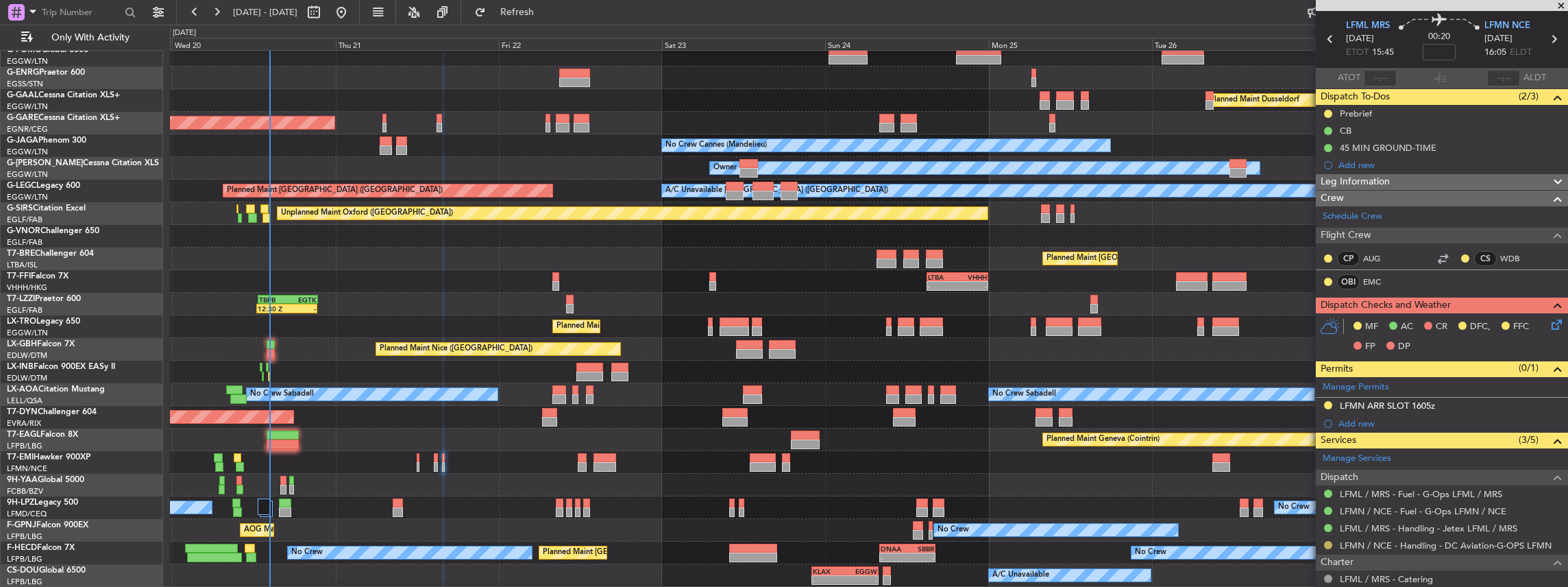
click at [1324, 540] on div at bounding box center [1328, 544] width 11 height 11
click at [1327, 541] on button at bounding box center [1328, 544] width 8 height 8
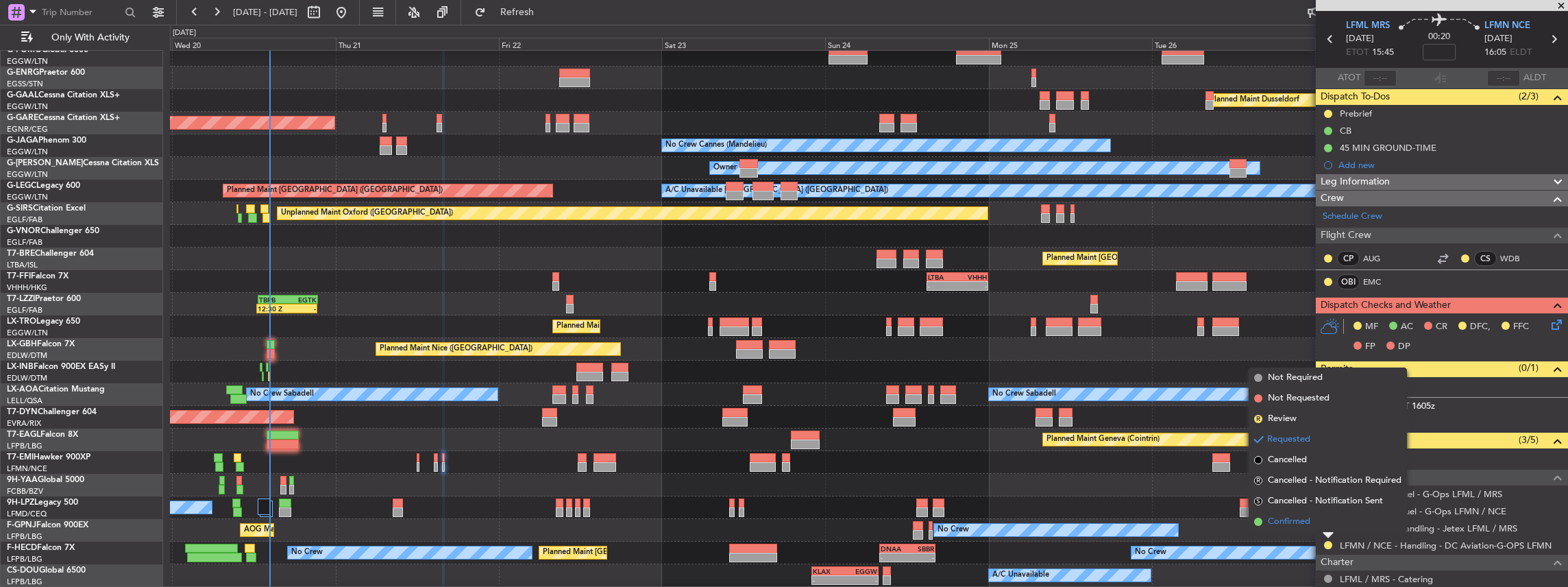
click at [1295, 523] on span "Confirmed" at bounding box center [1289, 521] width 43 height 13
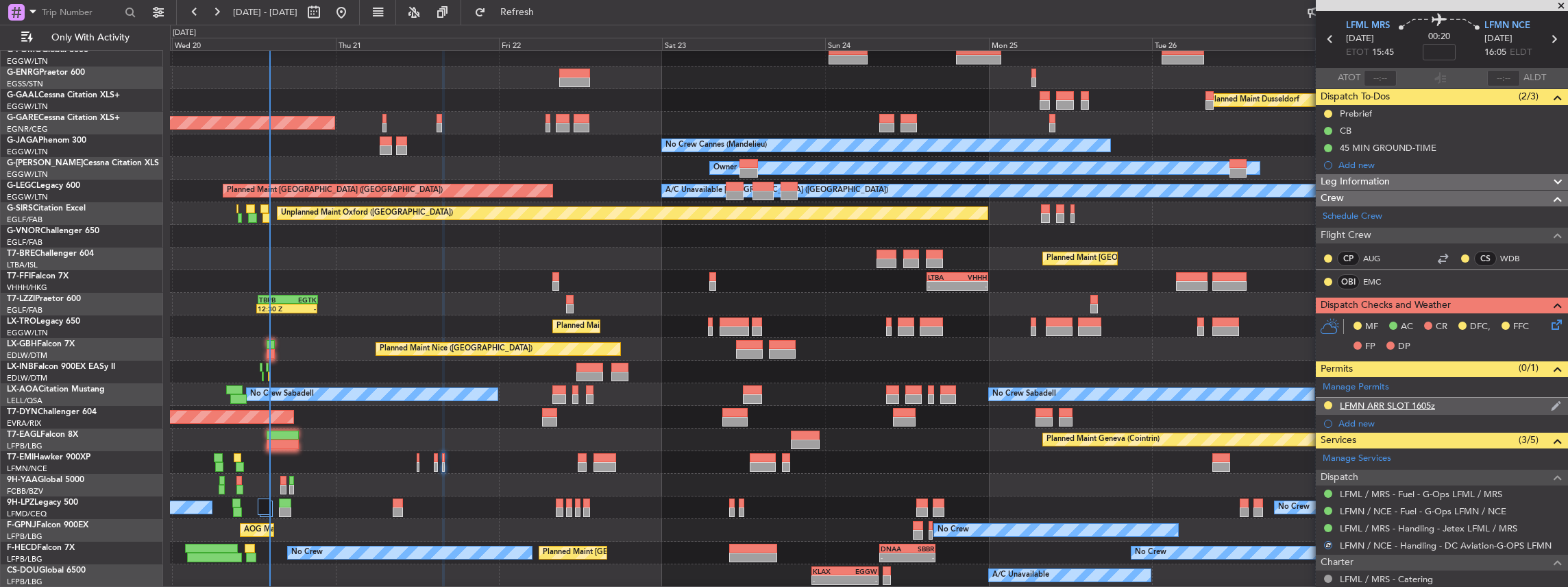
click at [1493, 398] on div "LFMN ARR SLOT 1605z" at bounding box center [1441, 406] width 252 height 17
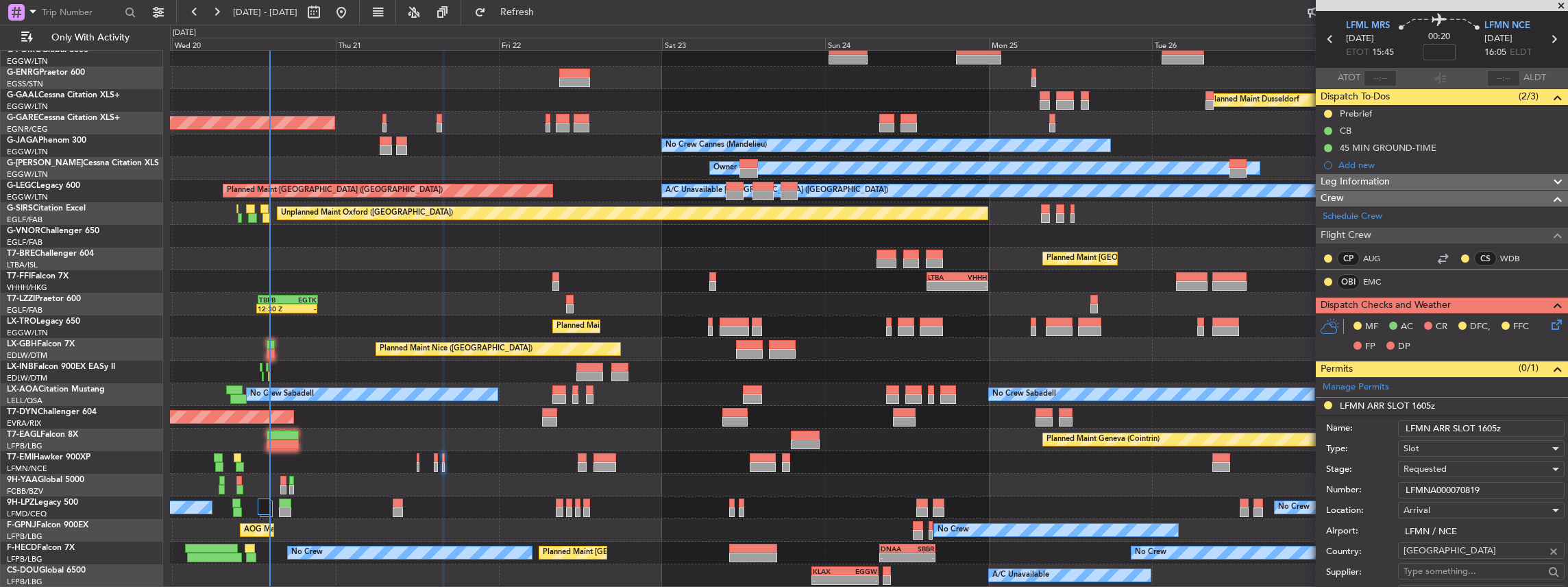
click at [1456, 444] on div "Slot" at bounding box center [1477, 448] width 146 height 20
click at [1388, 441] on div at bounding box center [784, 294] width 1568 height 587
click at [1431, 468] on span "Requested" at bounding box center [1426, 469] width 43 height 12
click at [1444, 577] on span "Received OK" at bounding box center [1478, 576] width 148 height 20
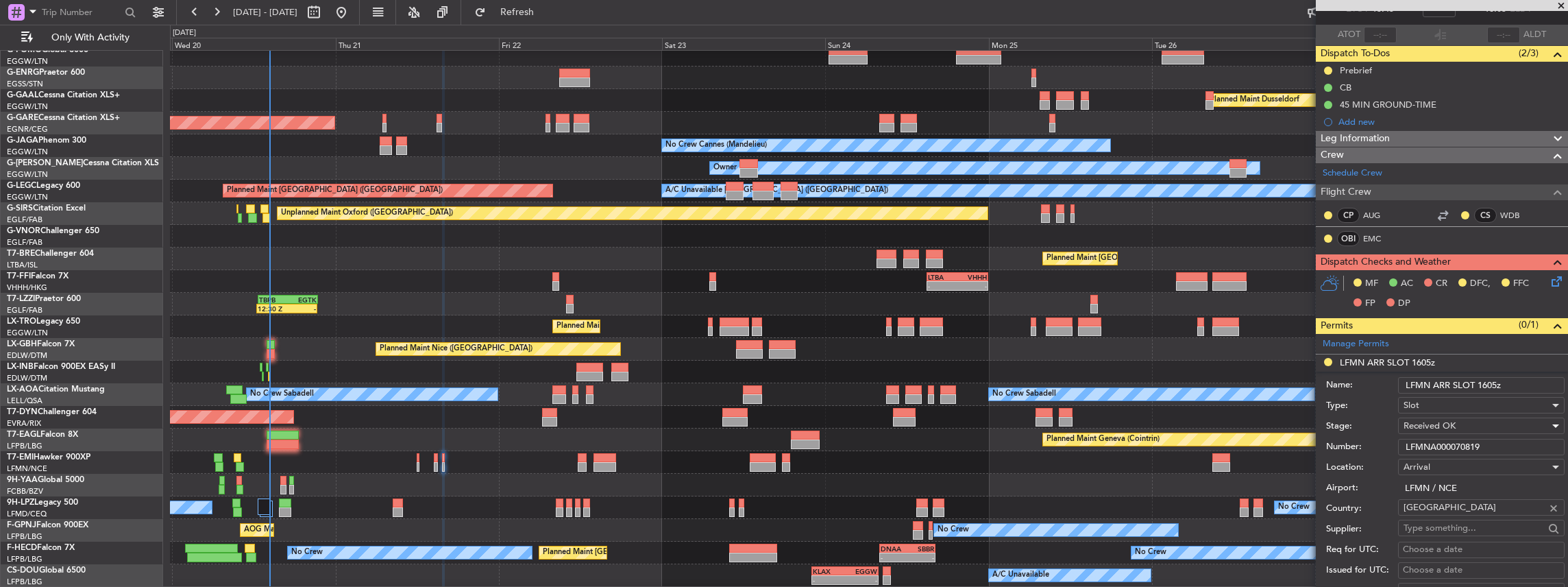
scroll to position [182, 0]
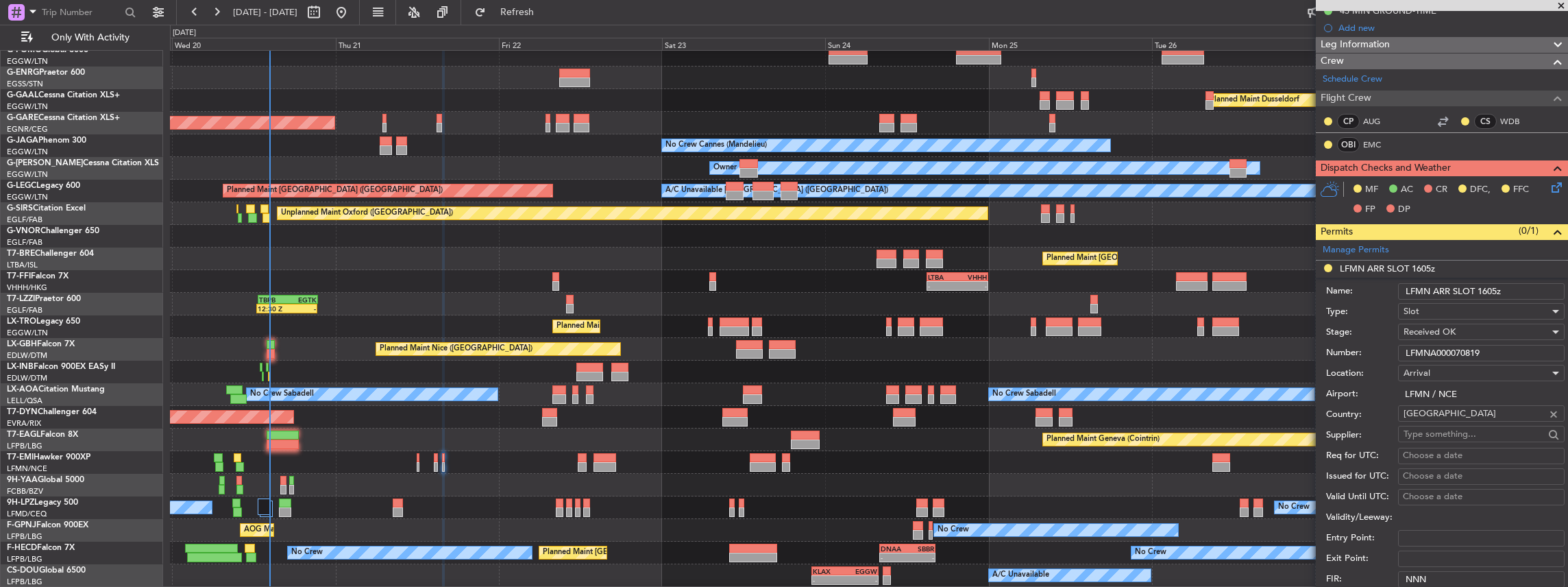
click at [1446, 354] on input "LFMNA000070819" at bounding box center [1481, 353] width 166 height 16
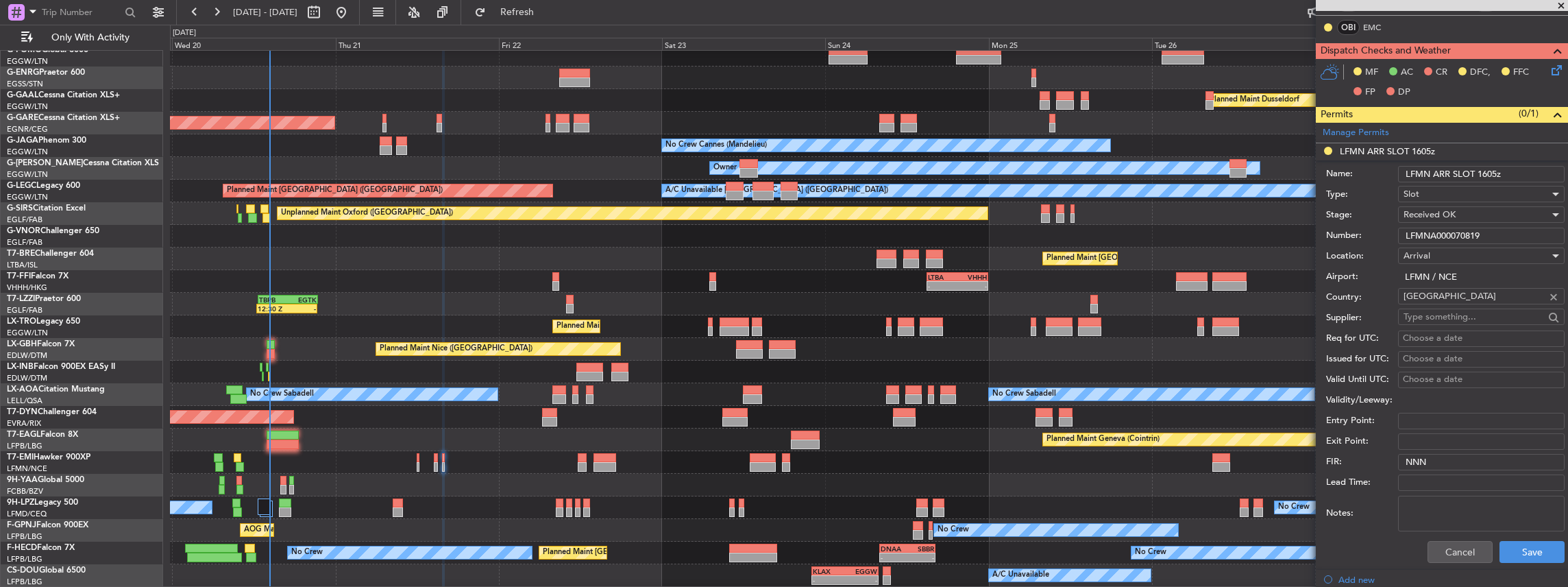
scroll to position [457, 0]
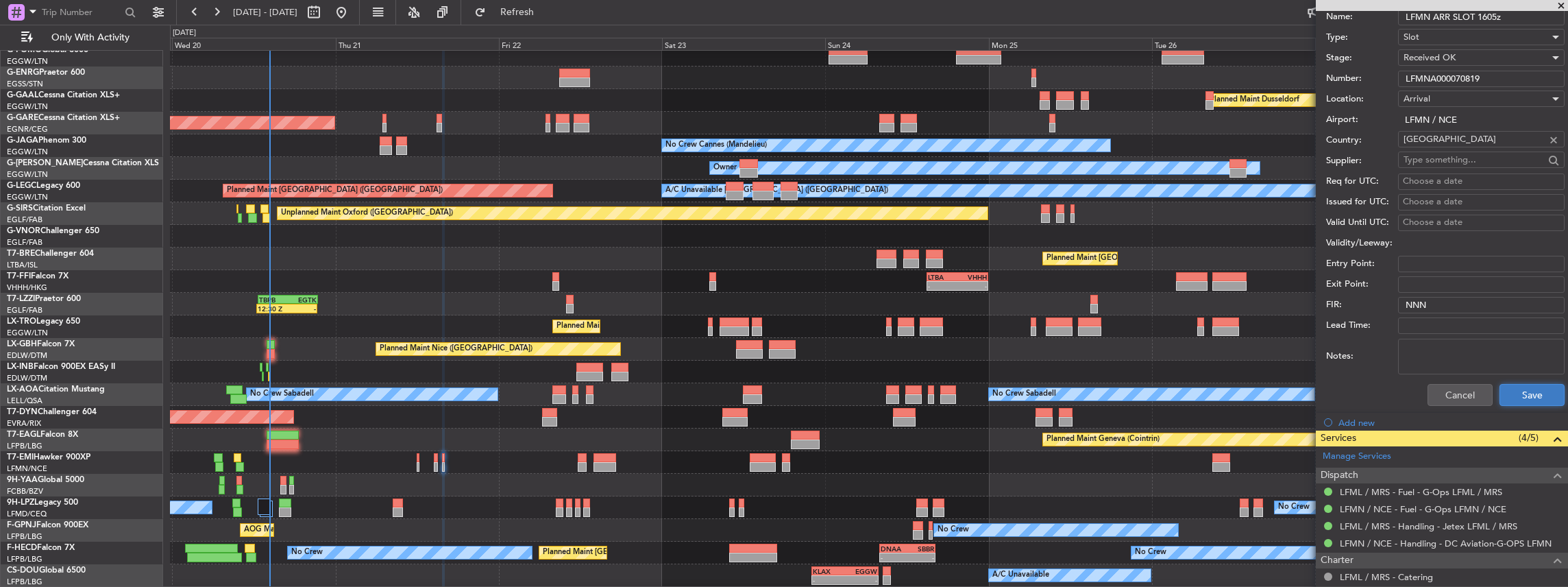
click at [1516, 392] on button "Save" at bounding box center [1532, 395] width 65 height 22
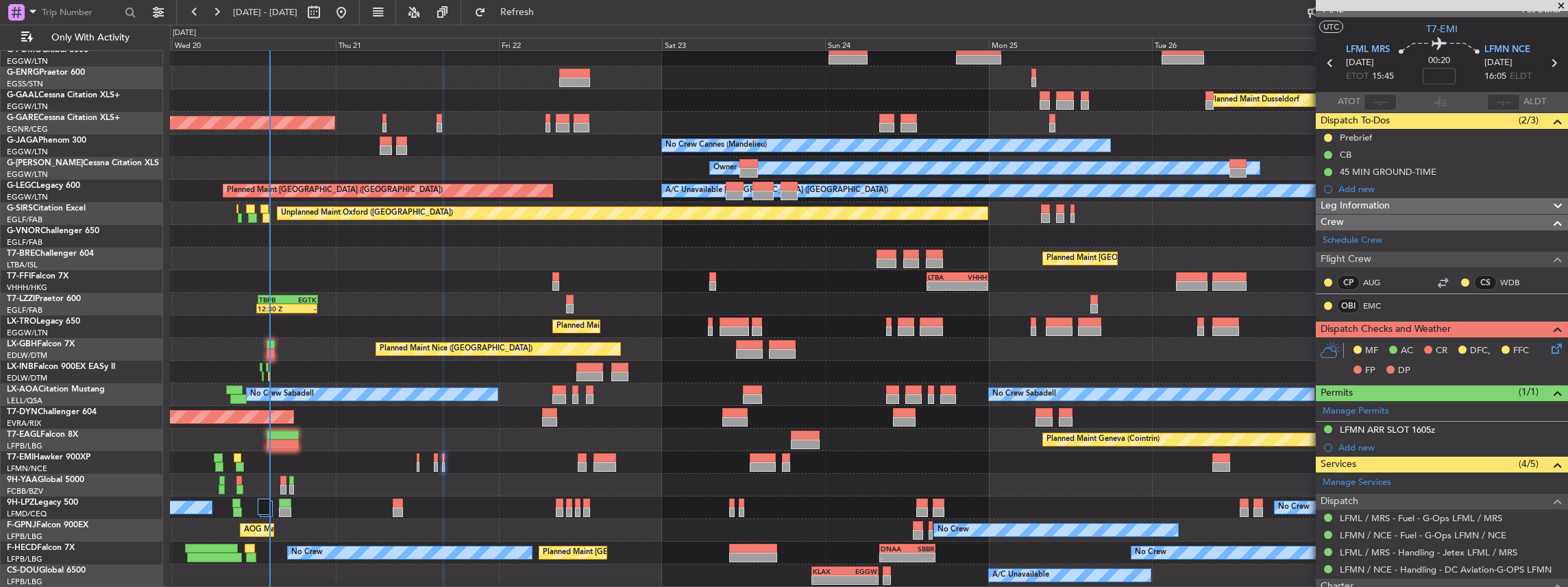
scroll to position [0, 0]
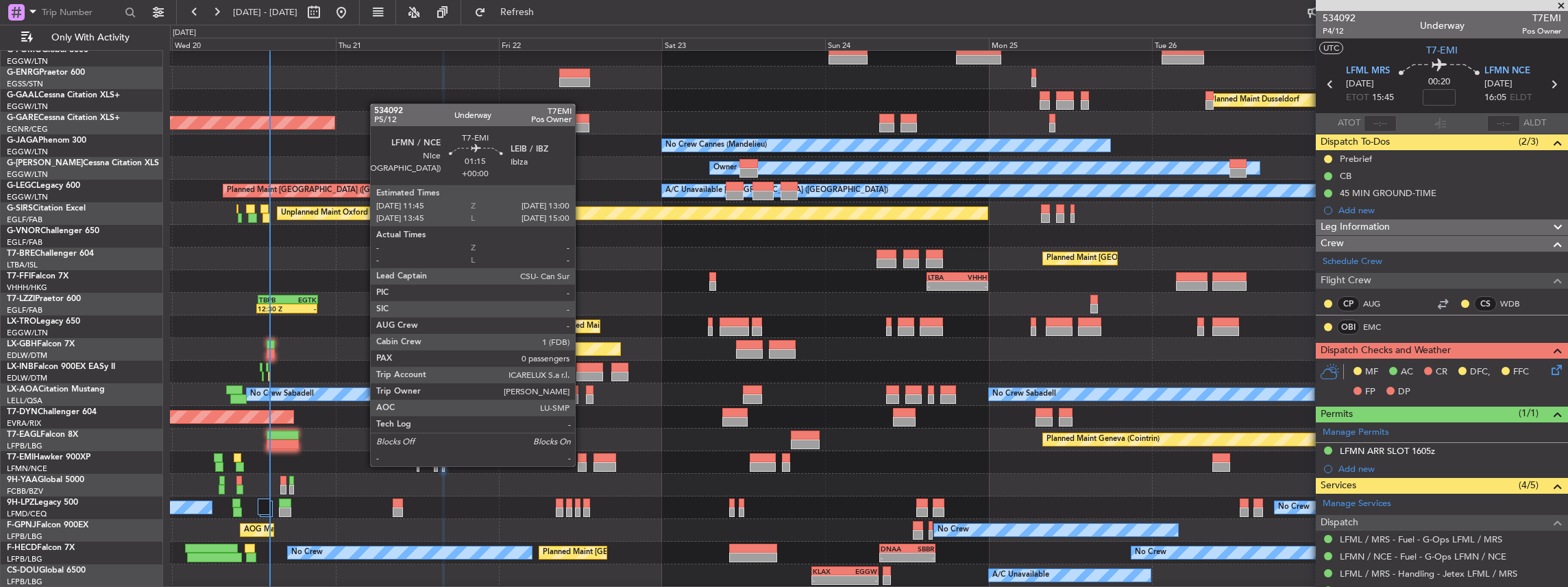
click at [582, 465] on div at bounding box center [583, 466] width 9 height 10
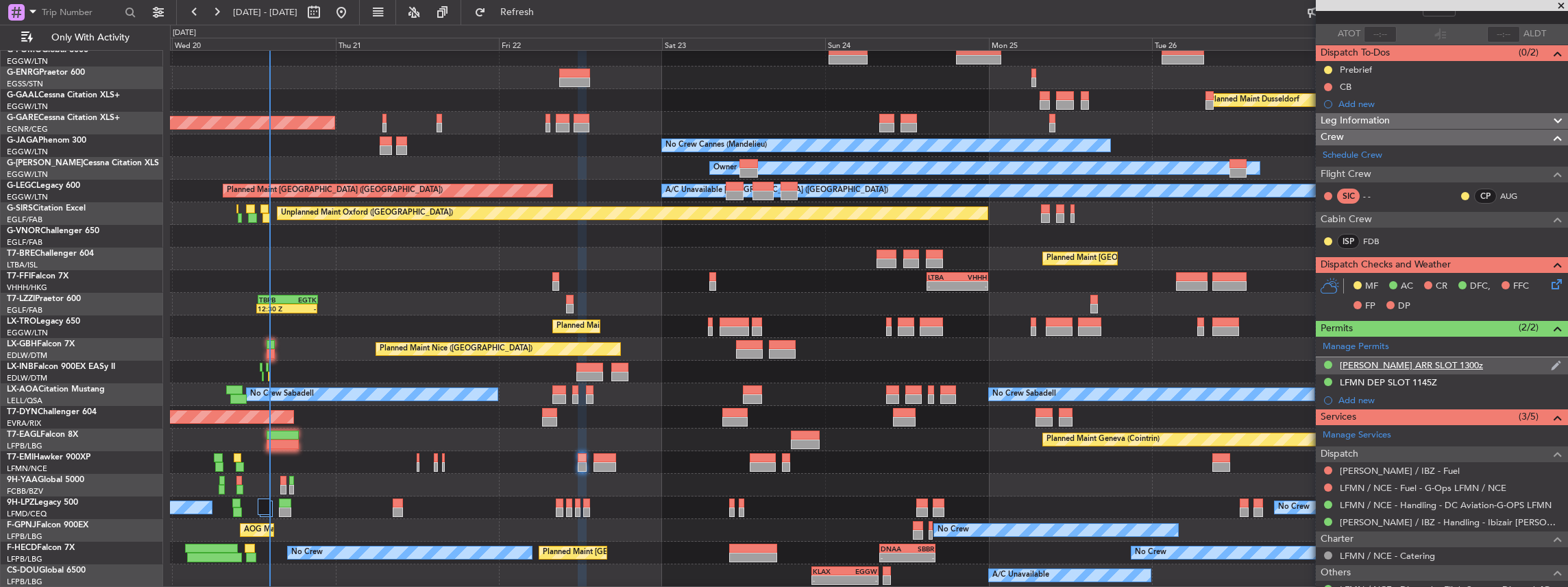
scroll to position [89, 0]
click at [1462, 377] on div "LFMN DEP SLOT 1145Z" at bounding box center [1441, 383] width 252 height 17
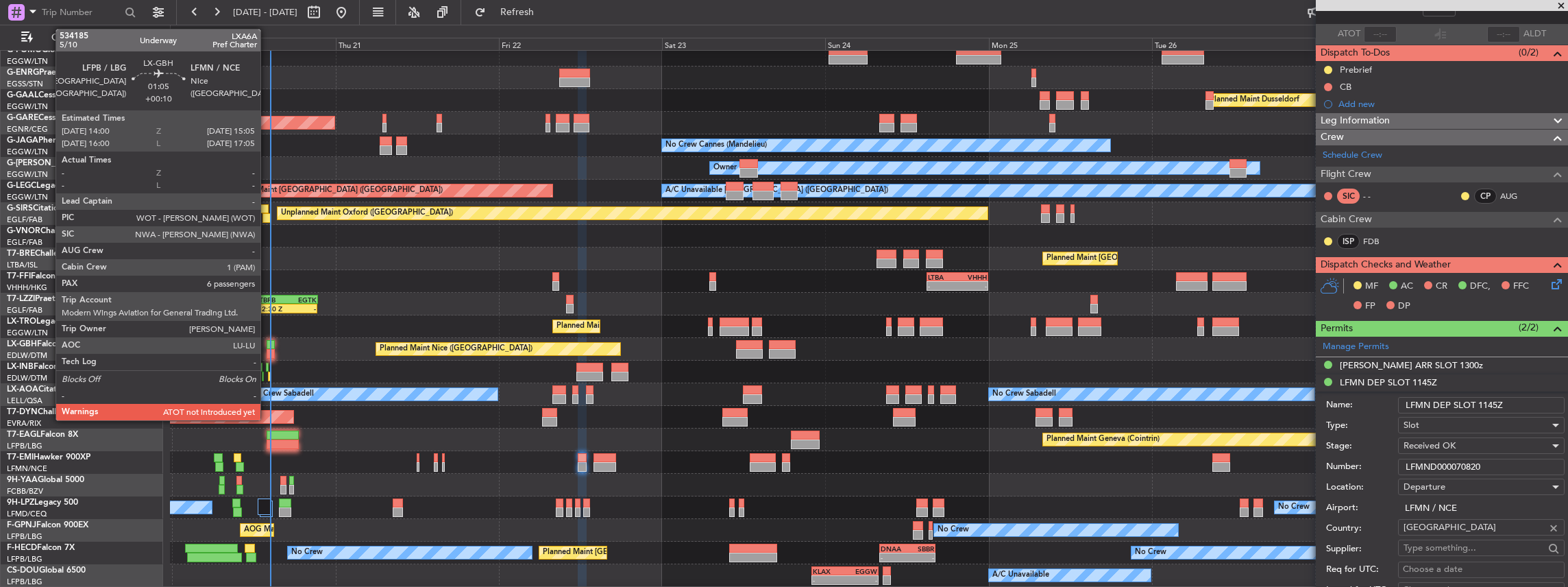
click at [267, 347] on div at bounding box center [270, 344] width 7 height 10
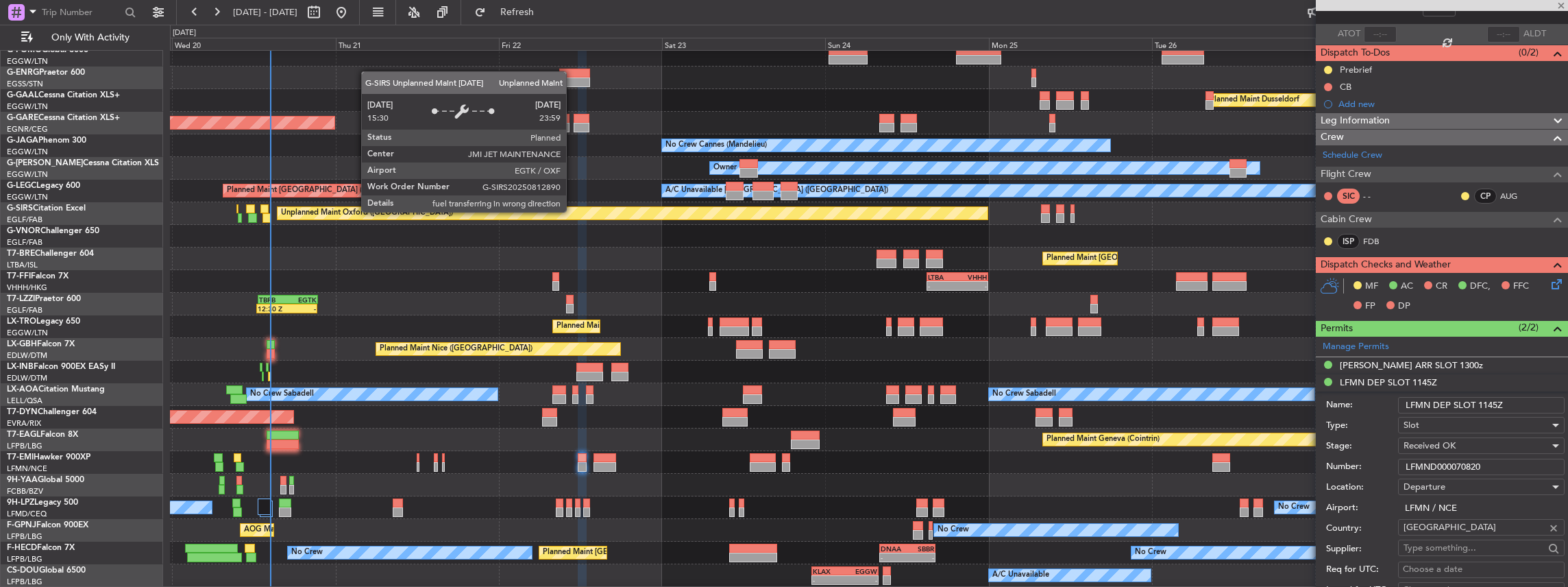
type input "+00:10"
type input "6"
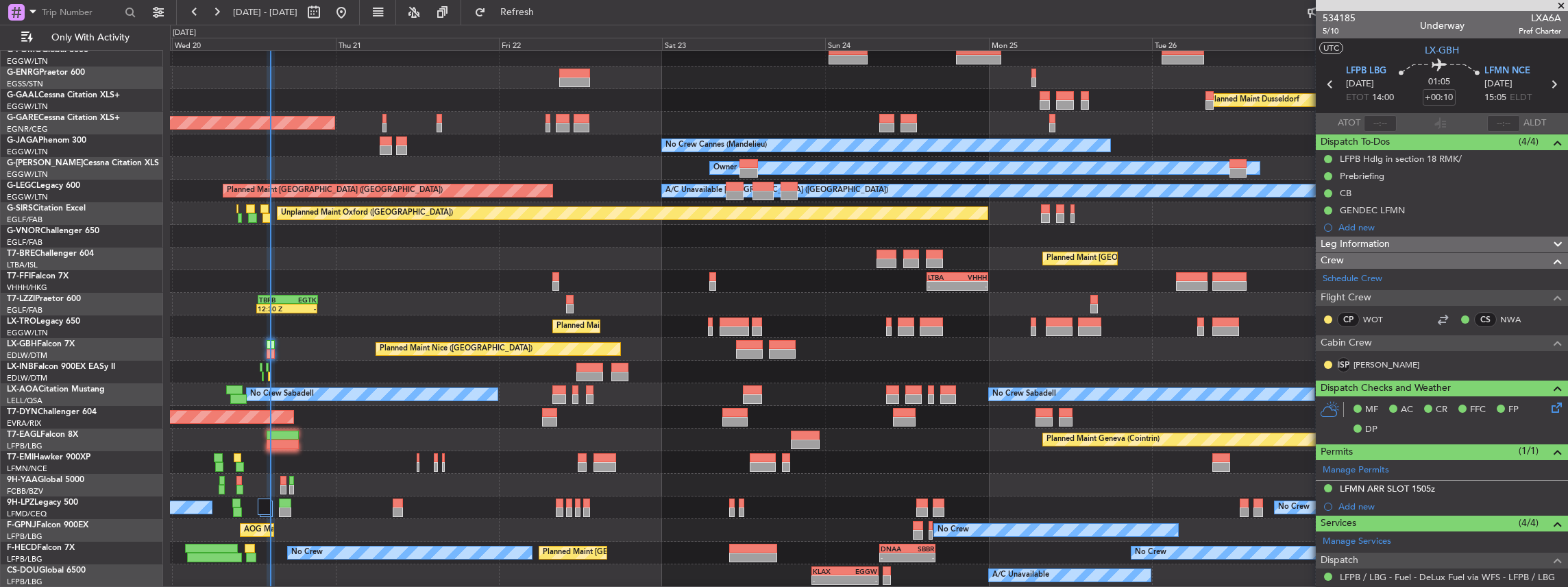
click at [1540, 15] on span "LXA6A" at bounding box center [1540, 18] width 43 height 14
copy span "LXA6A"
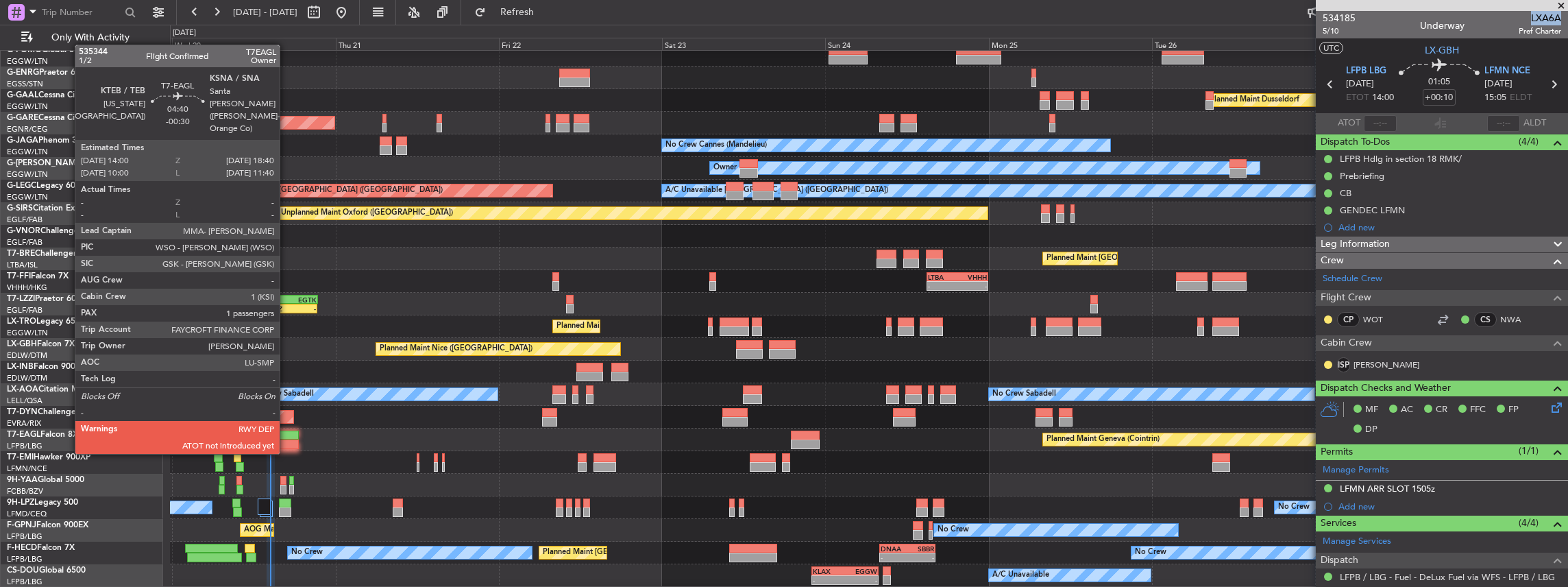
click at [287, 440] on div at bounding box center [282, 444] width 32 height 10
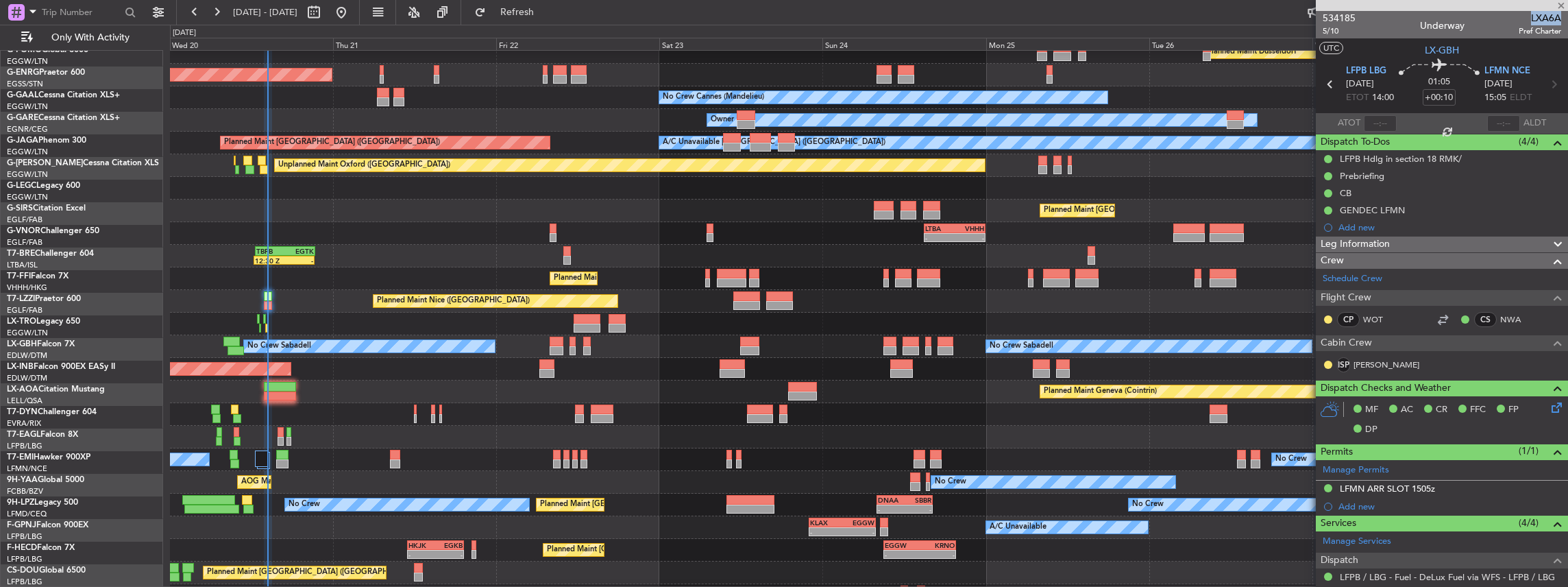
type input "-00:30"
type input "1"
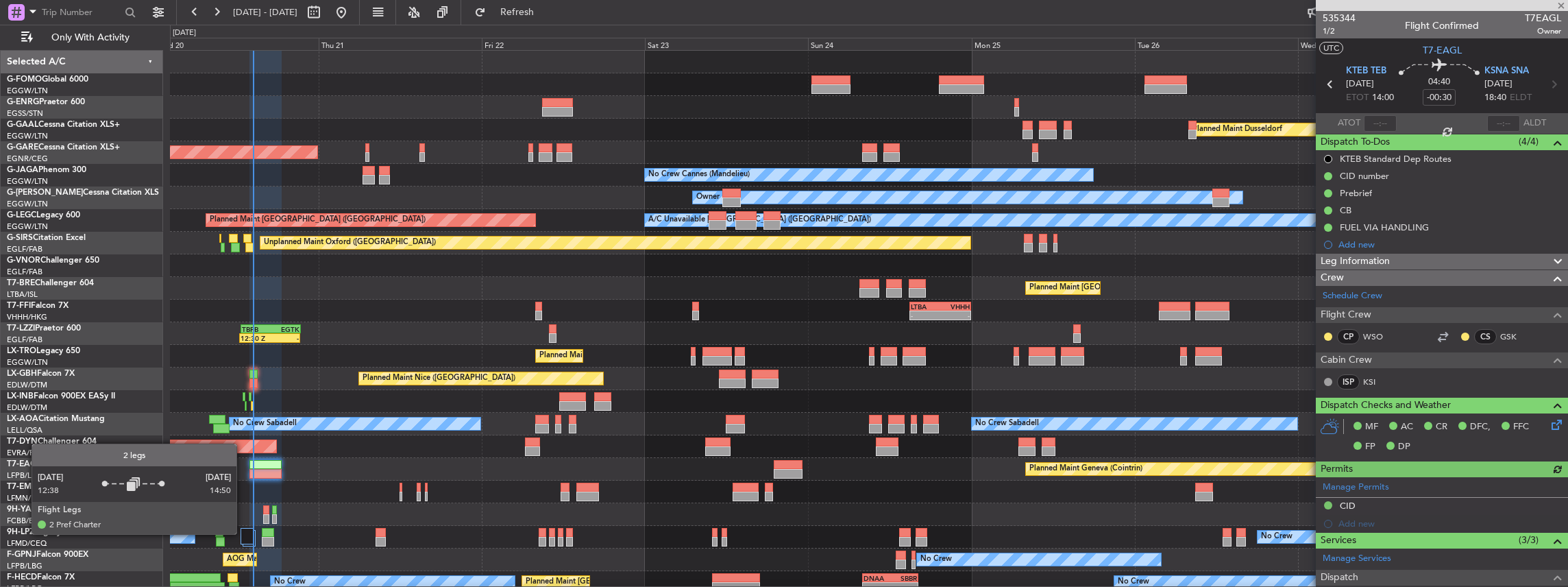
click at [243, 533] on div at bounding box center [246, 536] width 13 height 16
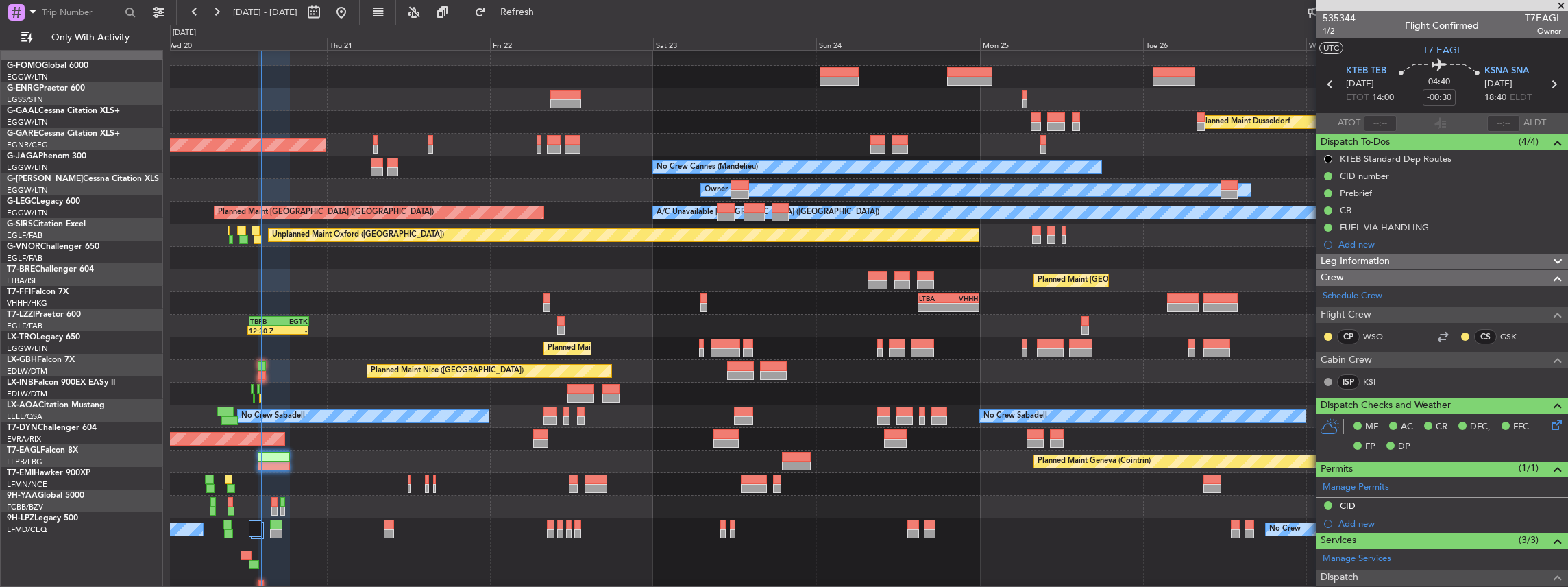
scroll to position [7, 0]
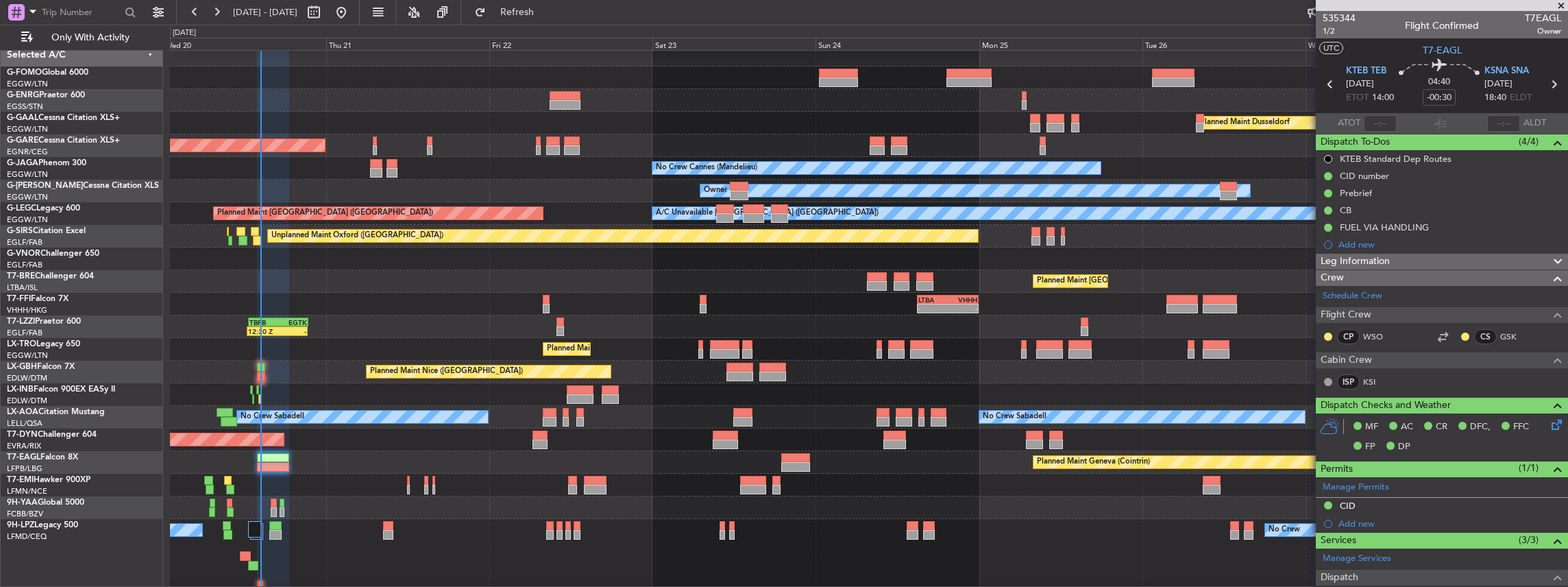
click at [410, 507] on div at bounding box center [869, 508] width 1398 height 22
click at [1543, 18] on span "T7EAGL" at bounding box center [1543, 18] width 37 height 14
copy span "T7EAGL"
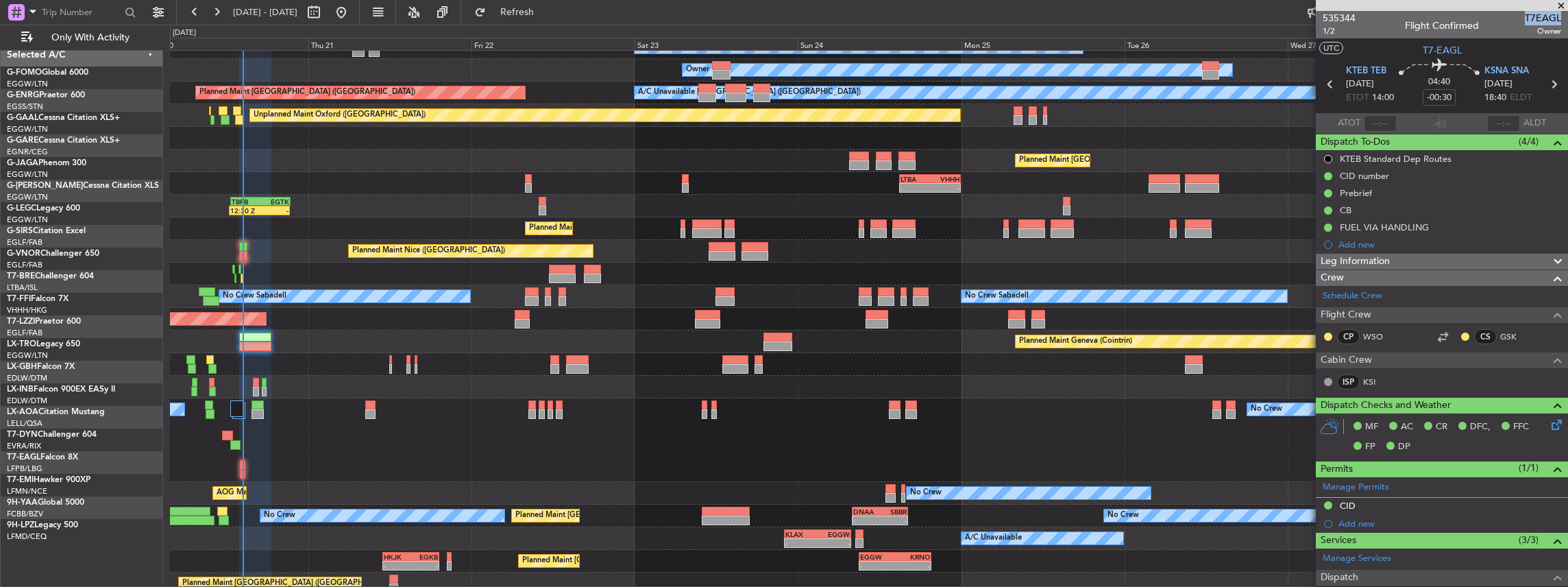
scroll to position [127, 0]
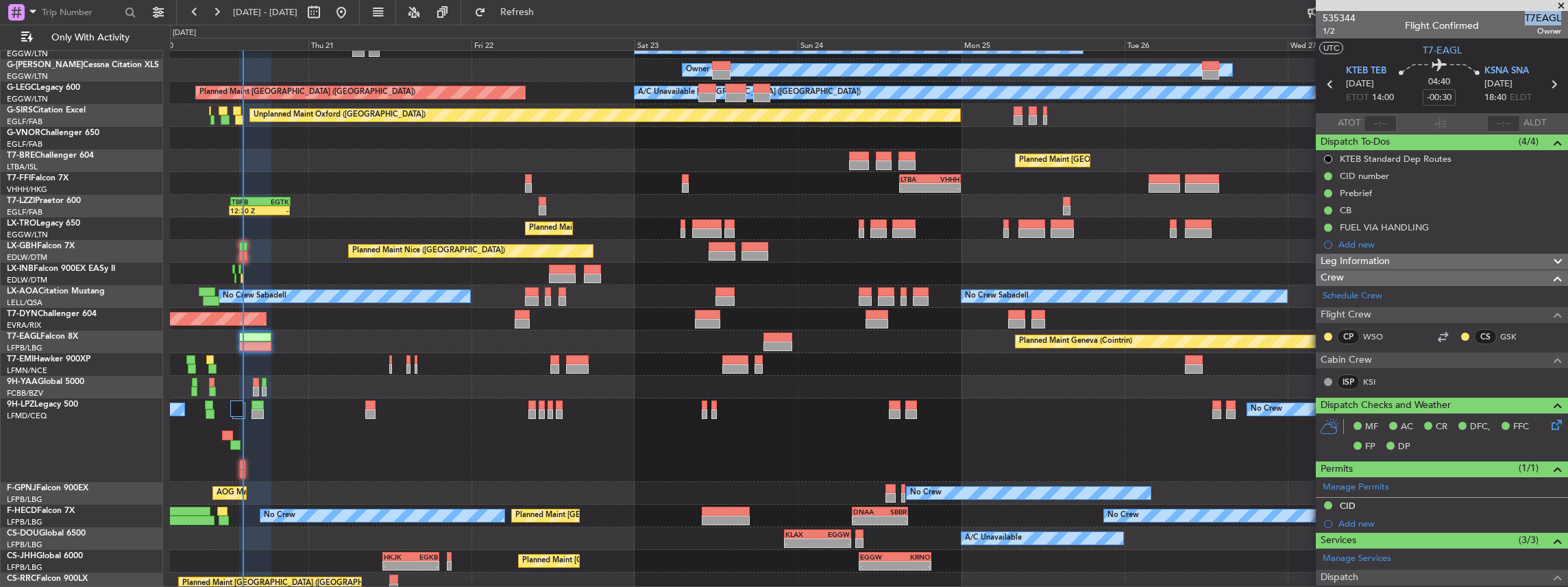
click at [291, 395] on div at bounding box center [869, 387] width 1398 height 22
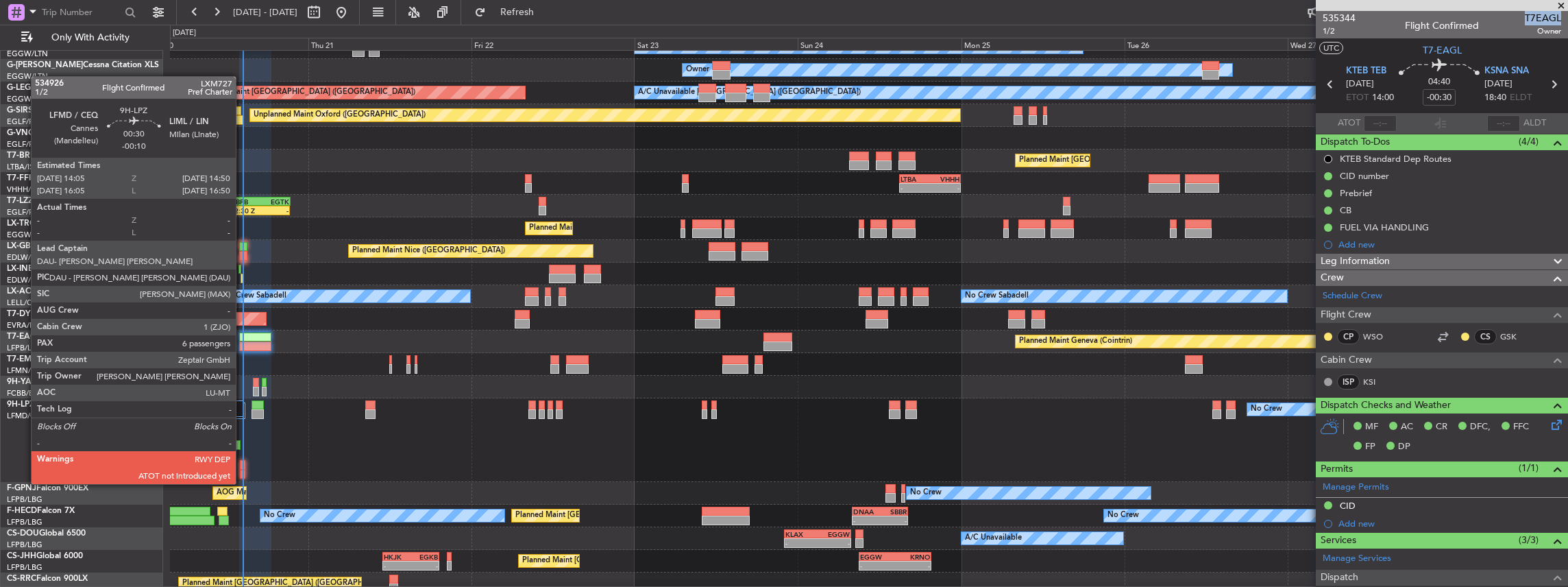
click at [243, 470] on div at bounding box center [242, 474] width 5 height 10
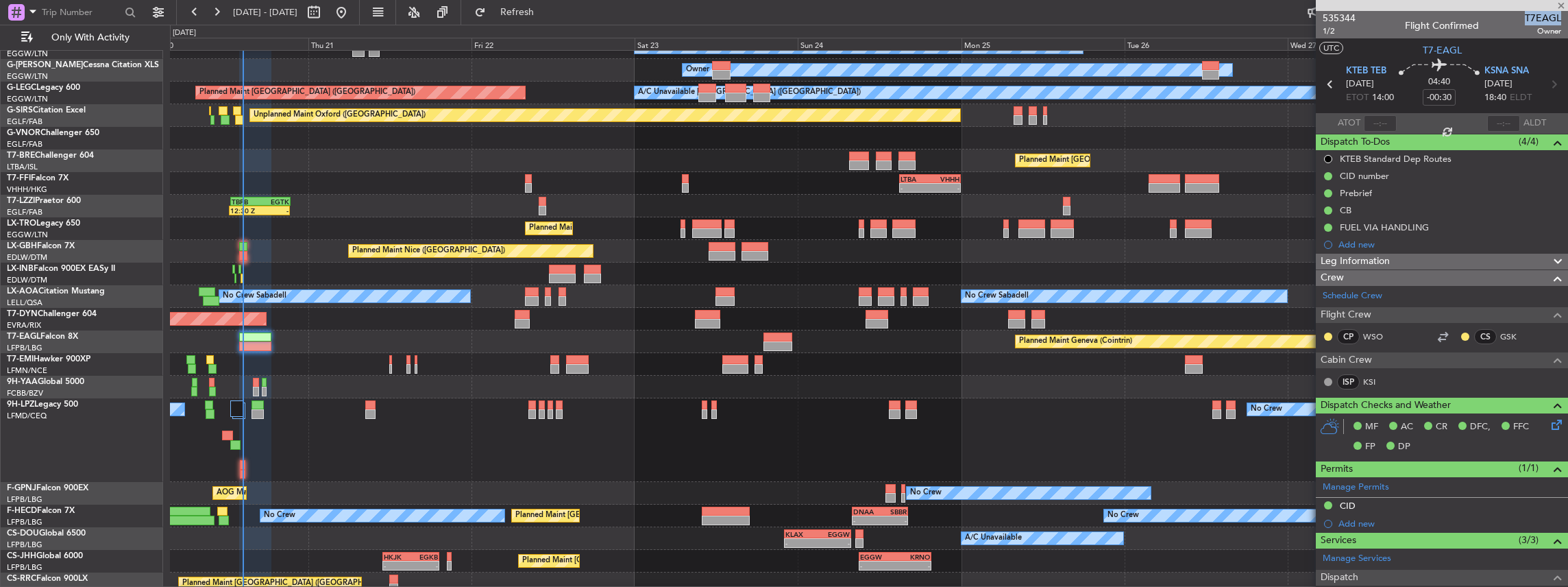
type input "-00:10"
type input "6"
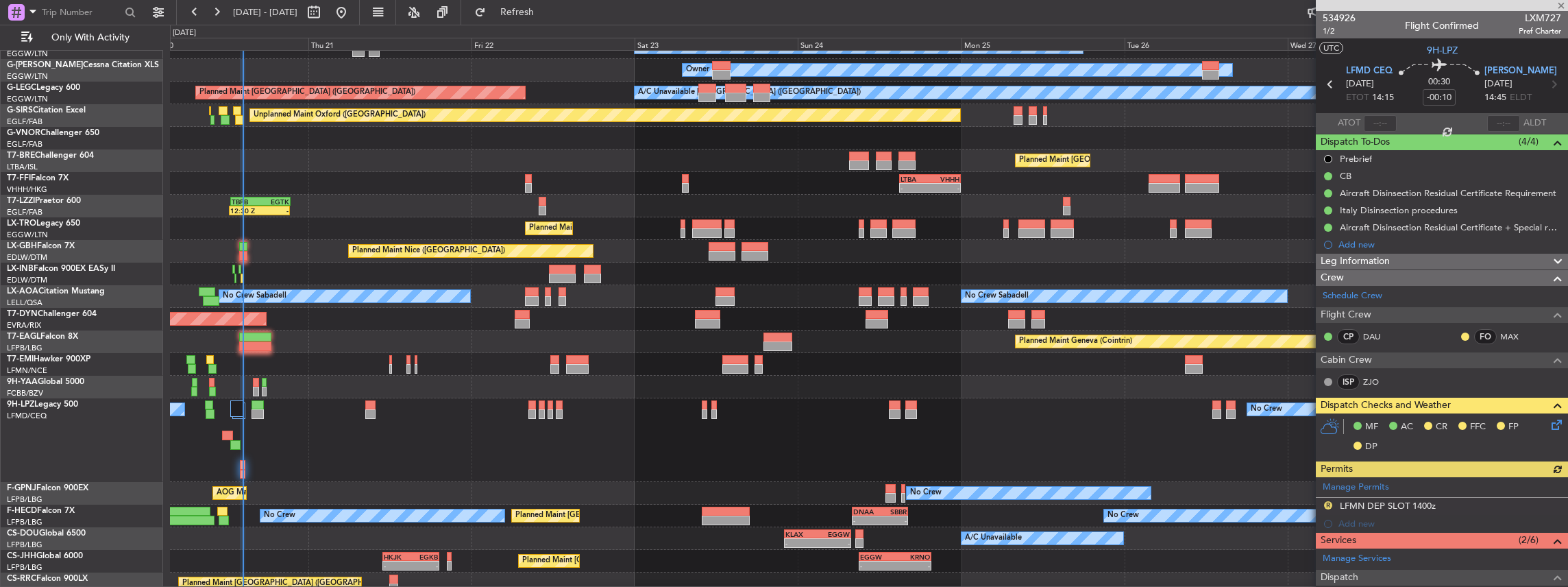
click at [1530, 18] on span "LXM727" at bounding box center [1540, 18] width 43 height 14
copy span "LXM727"
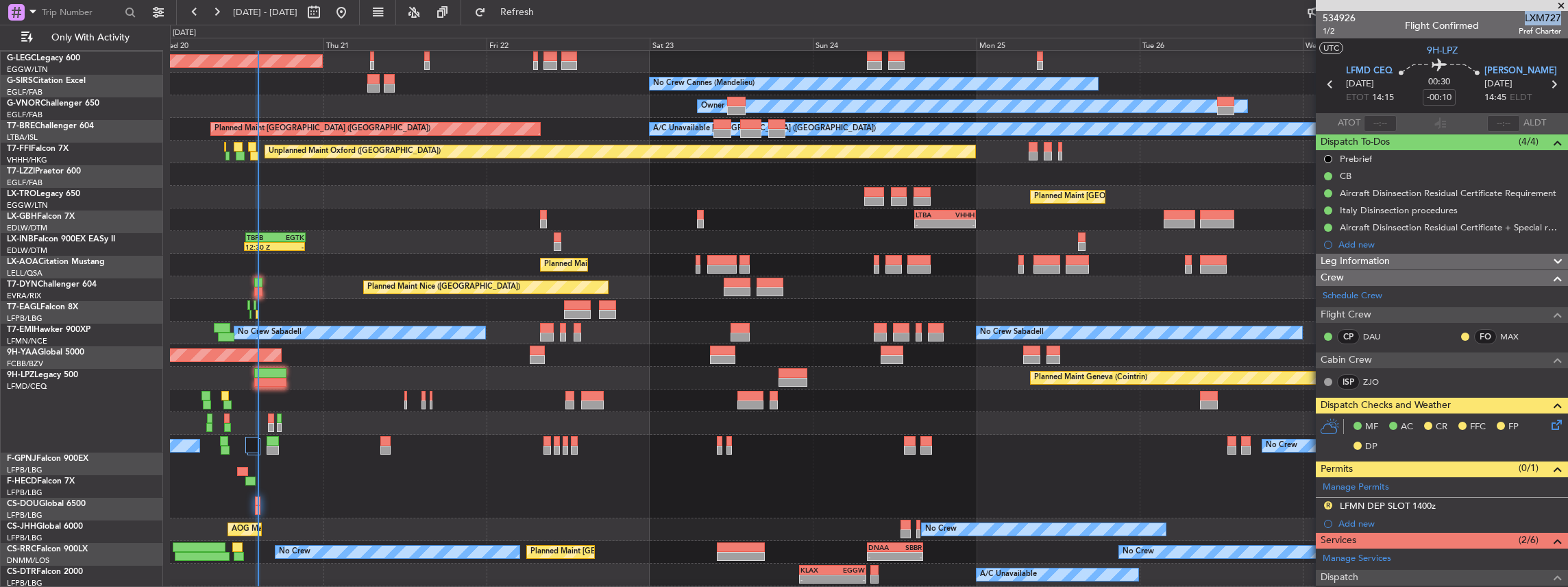
scroll to position [91, 0]
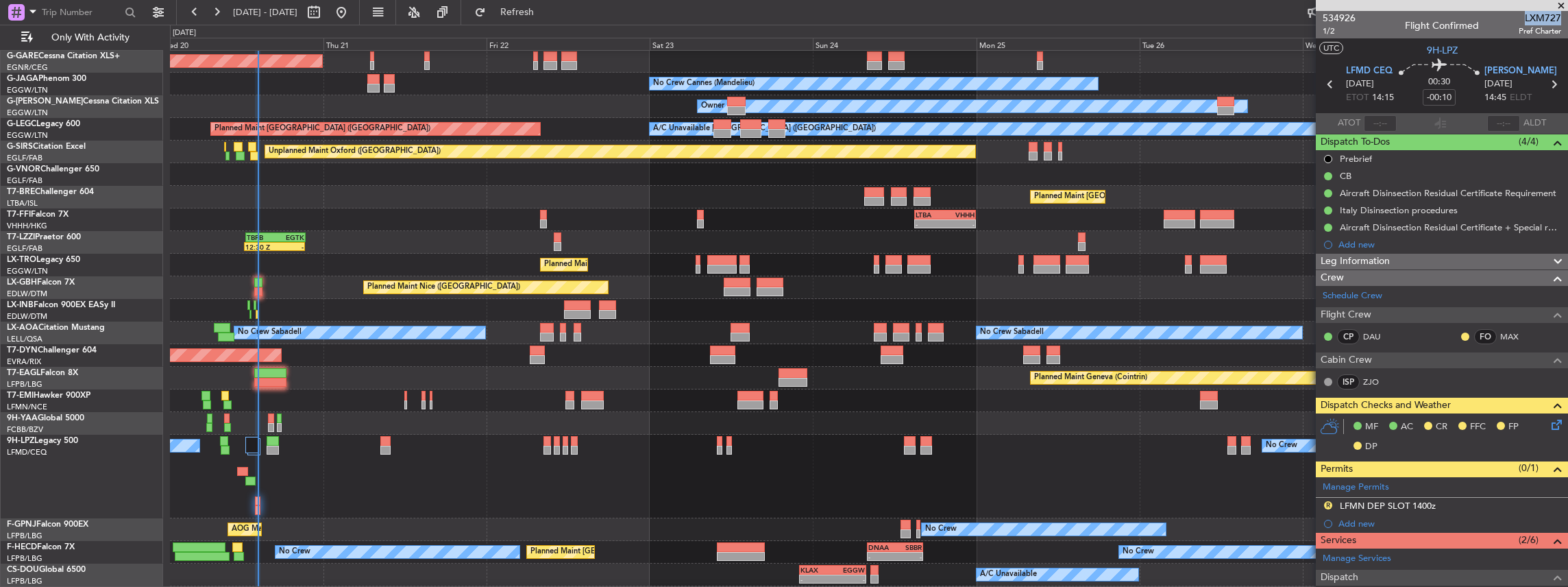
click at [488, 375] on div "Planned Maint Geneva (Cointrin)" at bounding box center [869, 378] width 1398 height 22
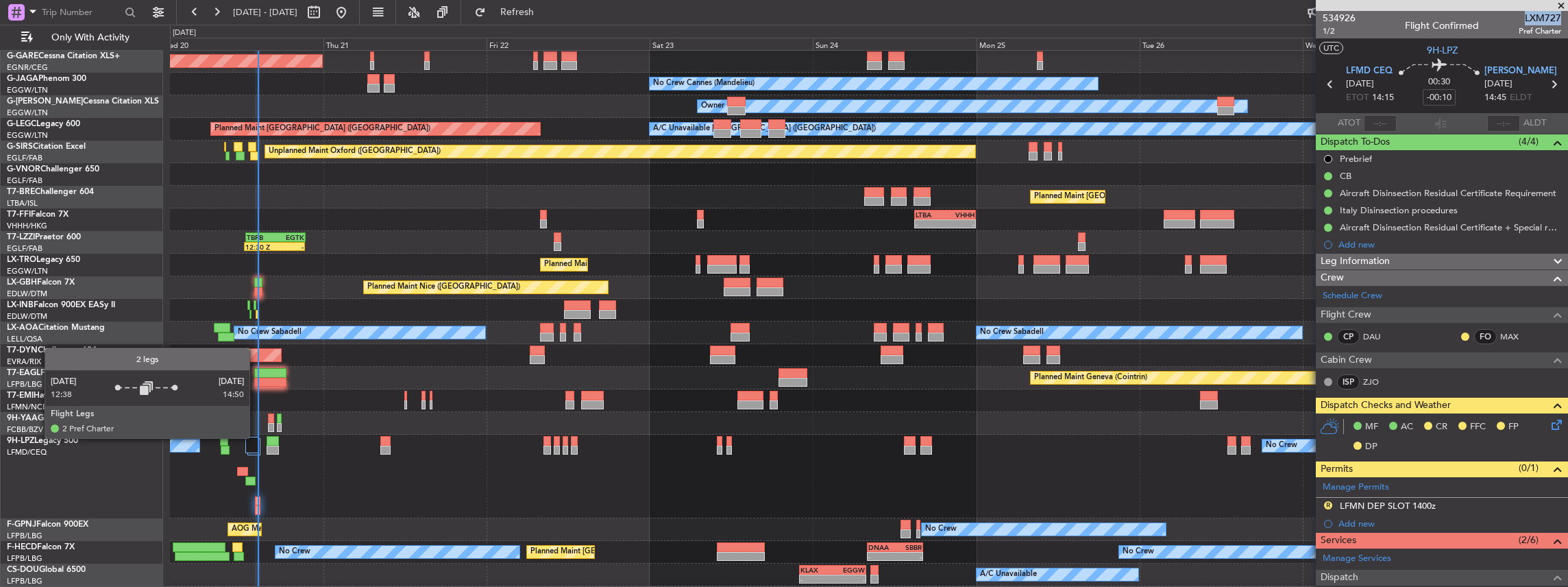
click at [255, 437] on div at bounding box center [252, 445] width 13 height 16
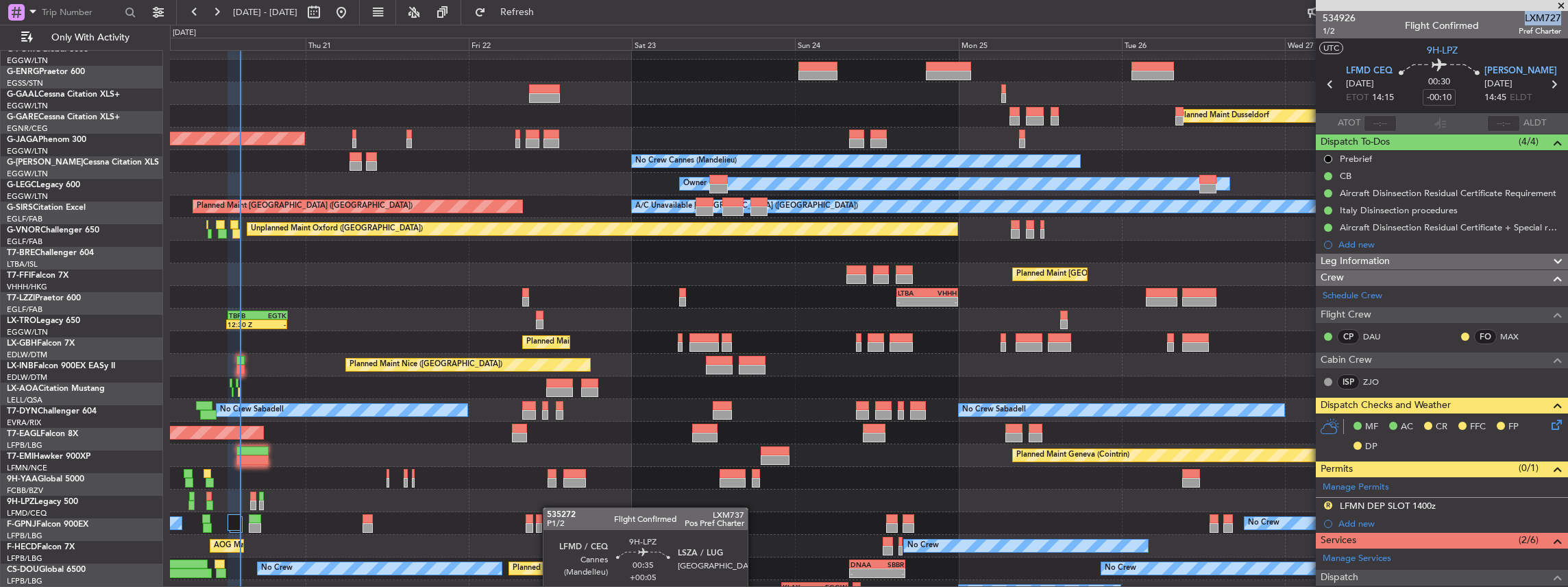
scroll to position [0, 0]
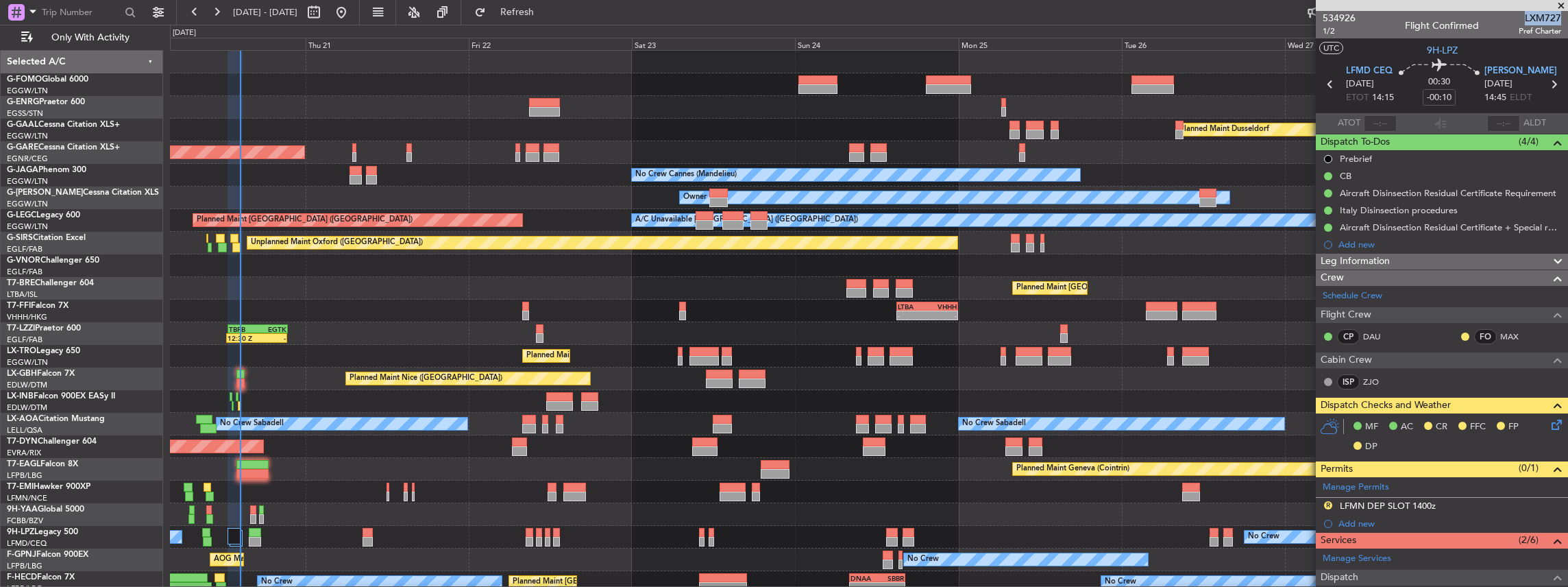
click at [549, 572] on div "Owner Planned Maint Dusseldorf Unplanned Maint Chester No Crew Cannes (Mandelie…" at bounding box center [869, 368] width 1398 height 633
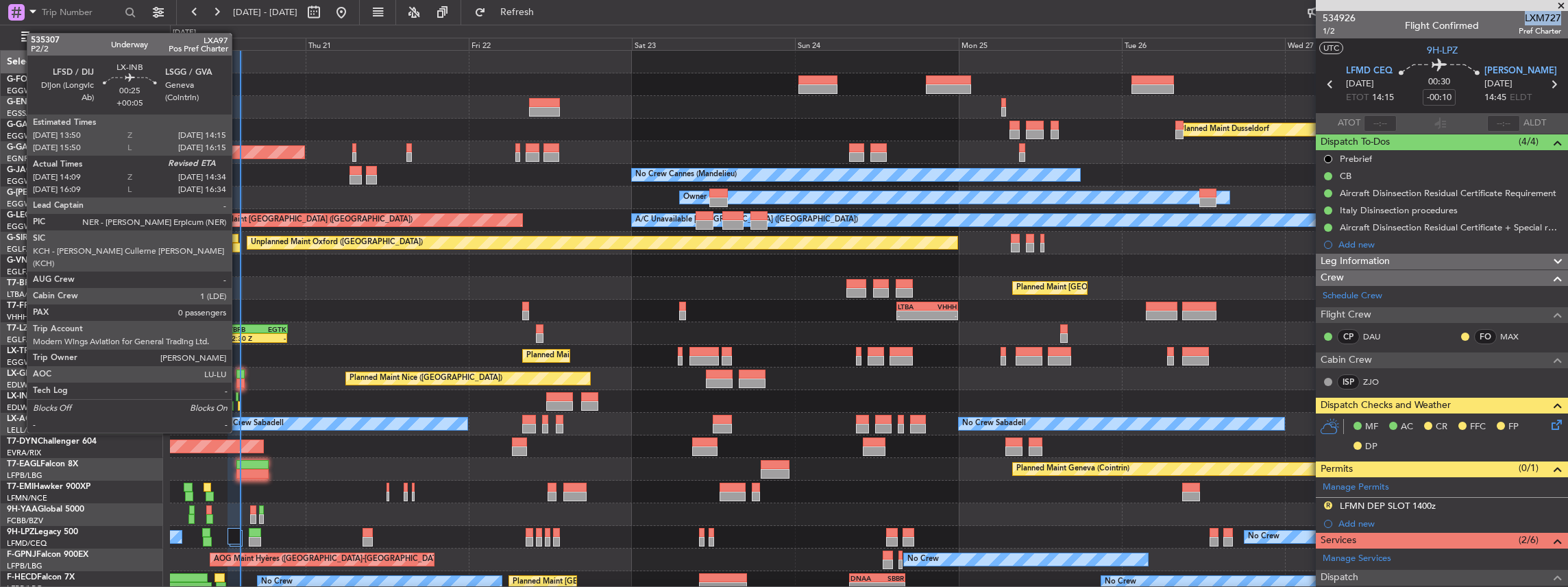
click at [239, 407] on div at bounding box center [240, 405] width 4 height 10
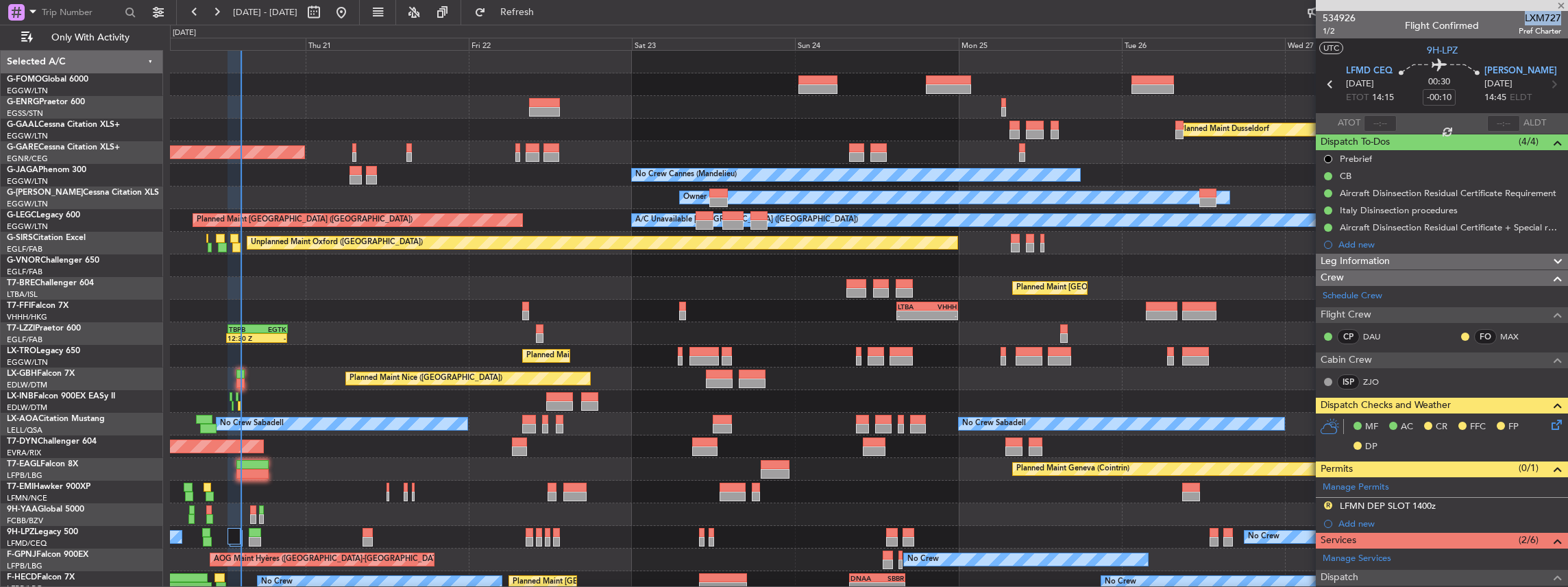
type input "+00:05"
type input "14:09"
type input "0"
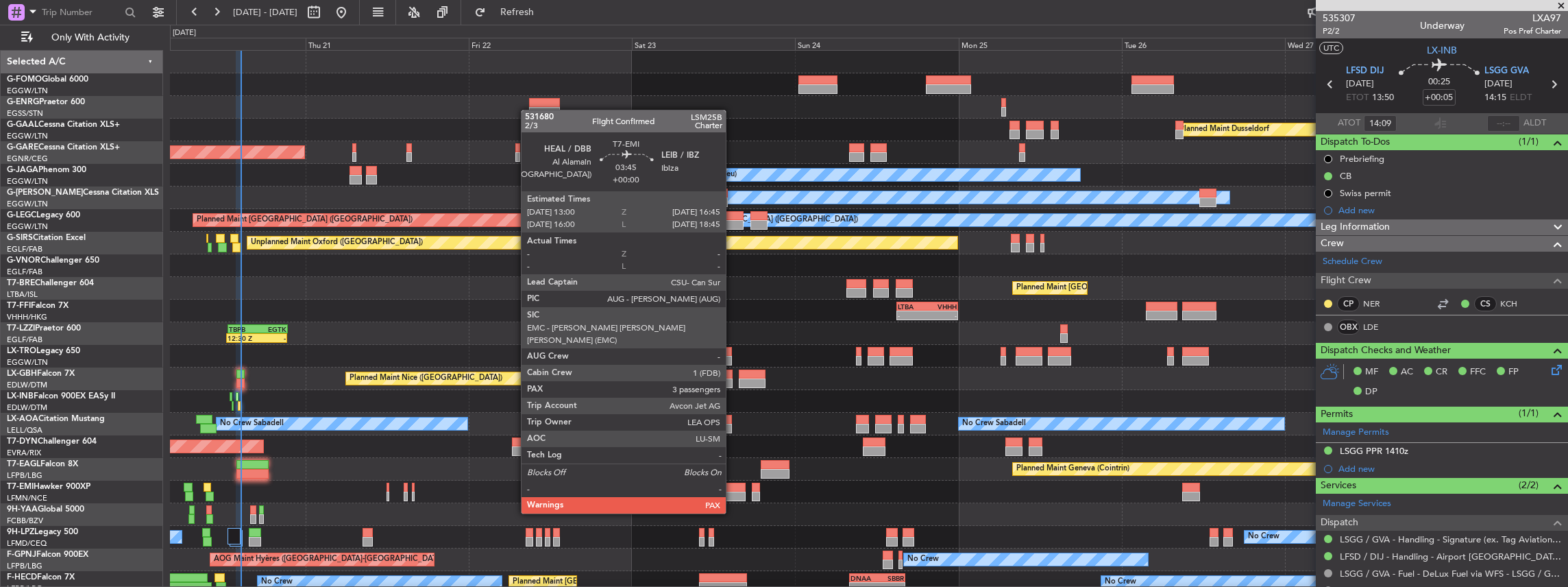
click at [732, 487] on div at bounding box center [732, 487] width 26 height 10
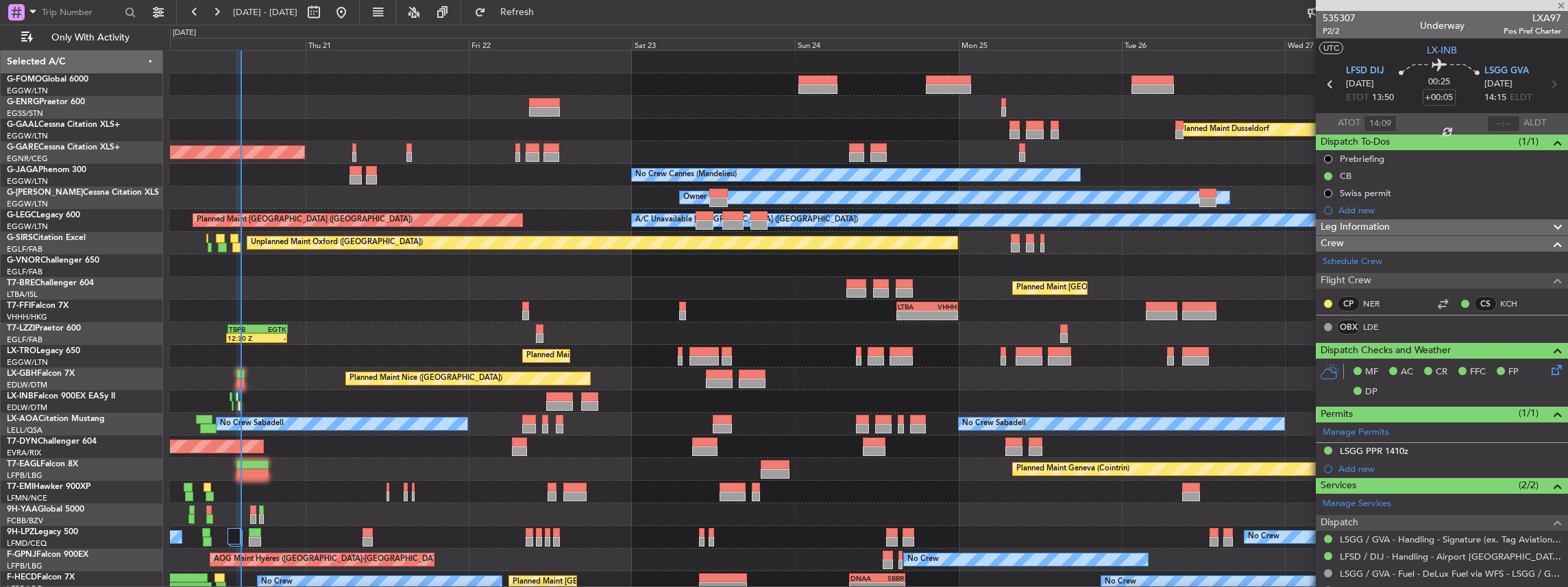
type input "3"
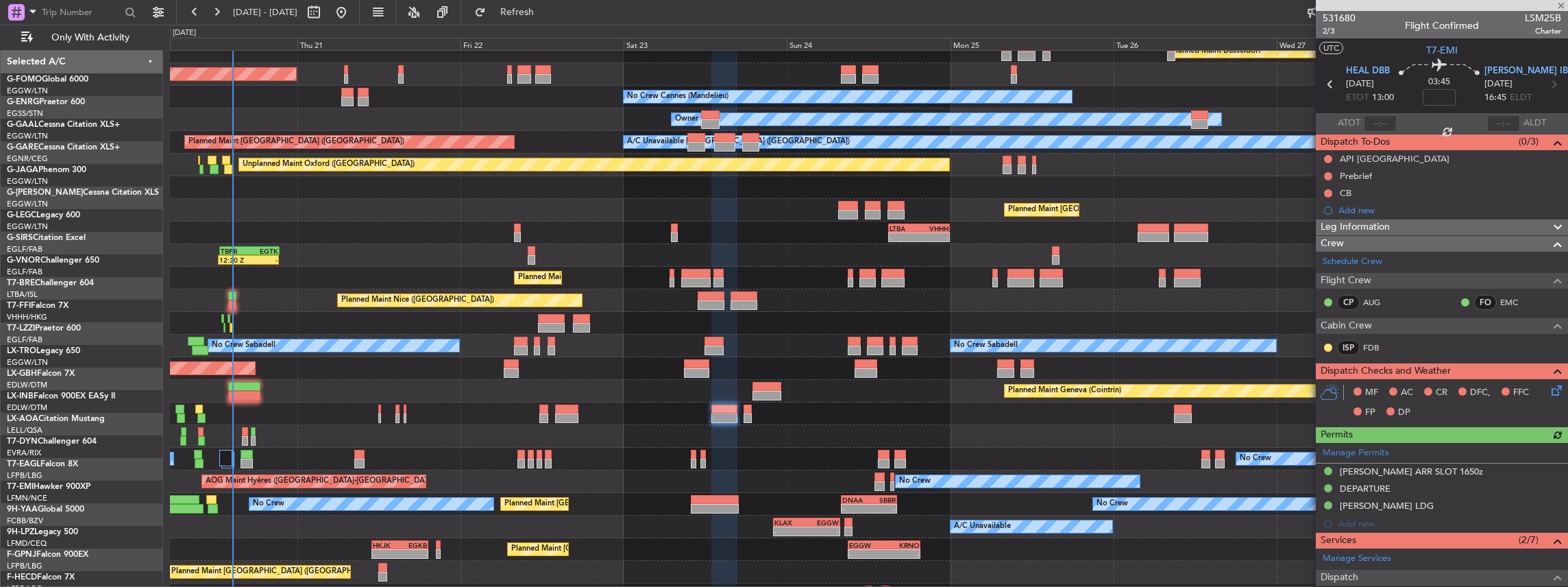
scroll to position [78, 0]
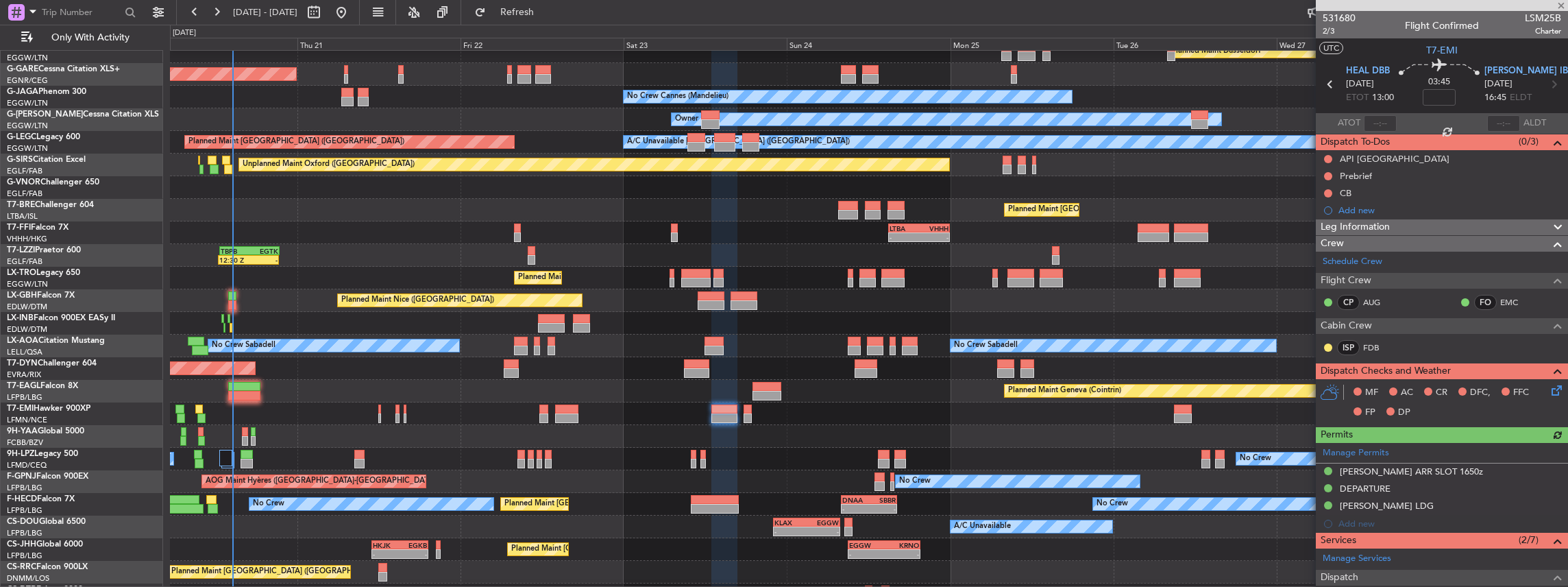
click at [406, 441] on div at bounding box center [869, 436] width 1398 height 22
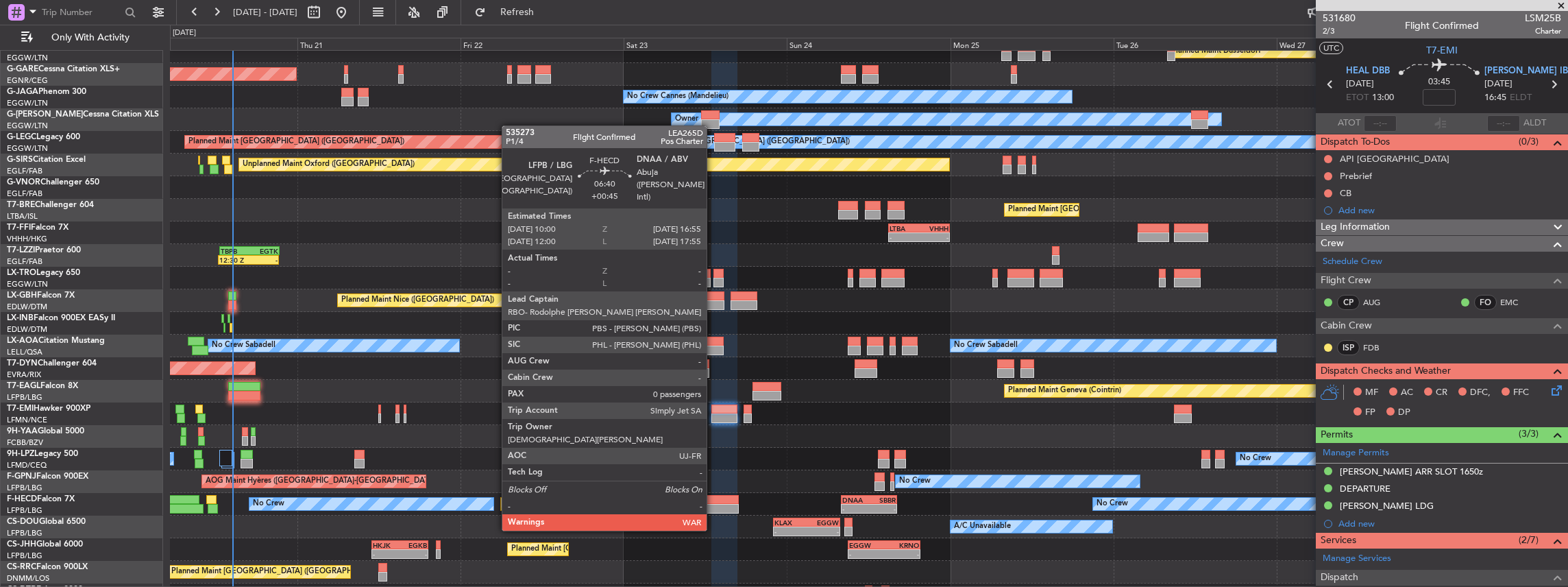
click at [718, 504] on div at bounding box center [714, 508] width 47 height 10
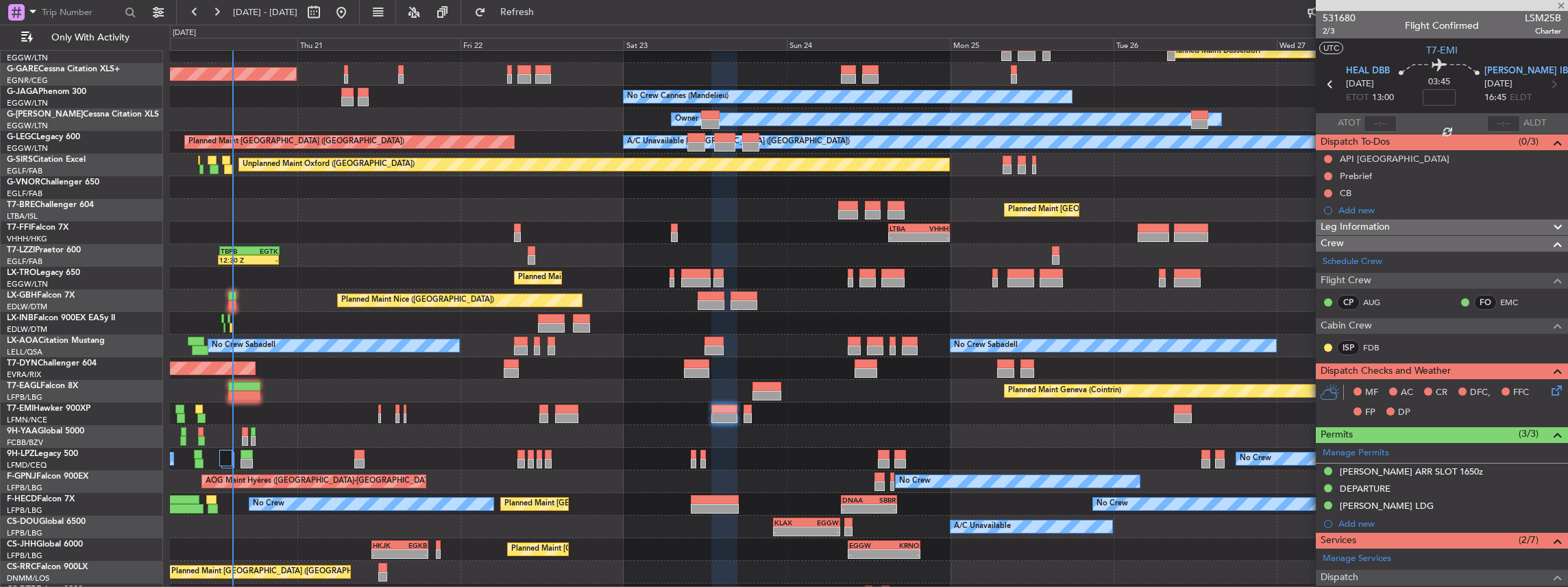
type input "+00:45"
type input "0"
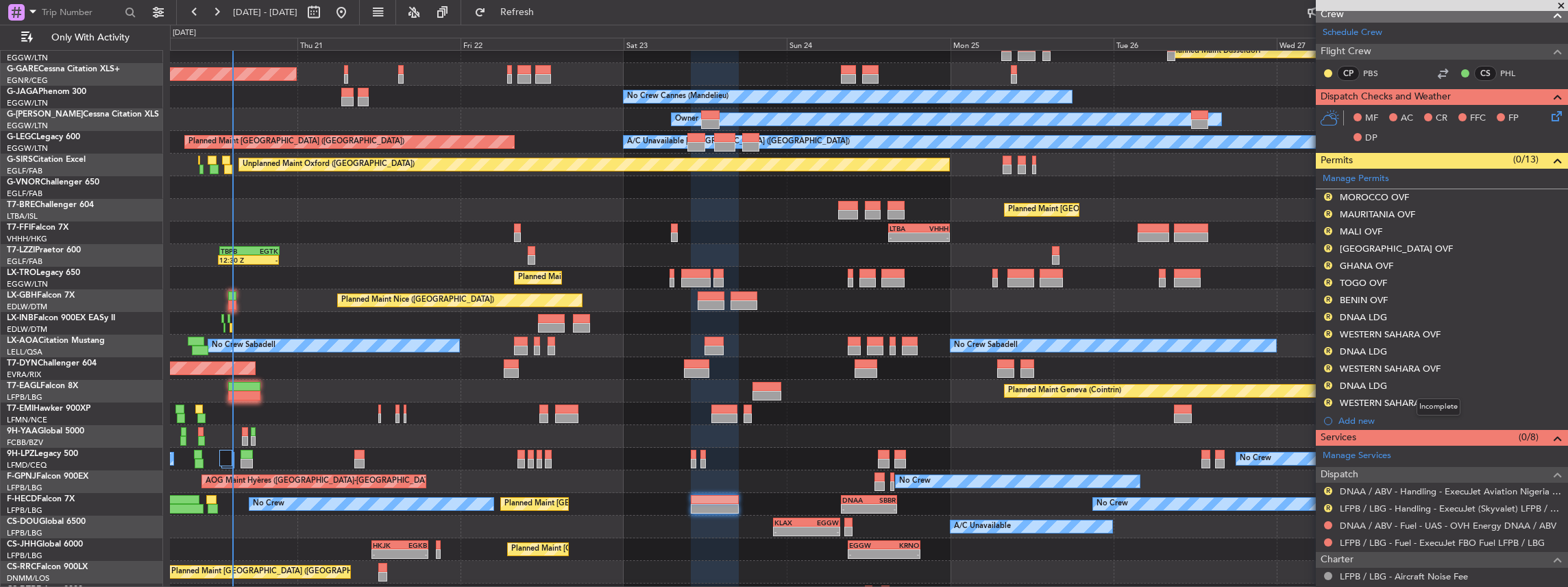
scroll to position [228, 0]
click at [1414, 486] on link "DNAA / ABV - Handling - ExecuJet Aviation Nigeria DNAA" at bounding box center [1450, 492] width 222 height 12
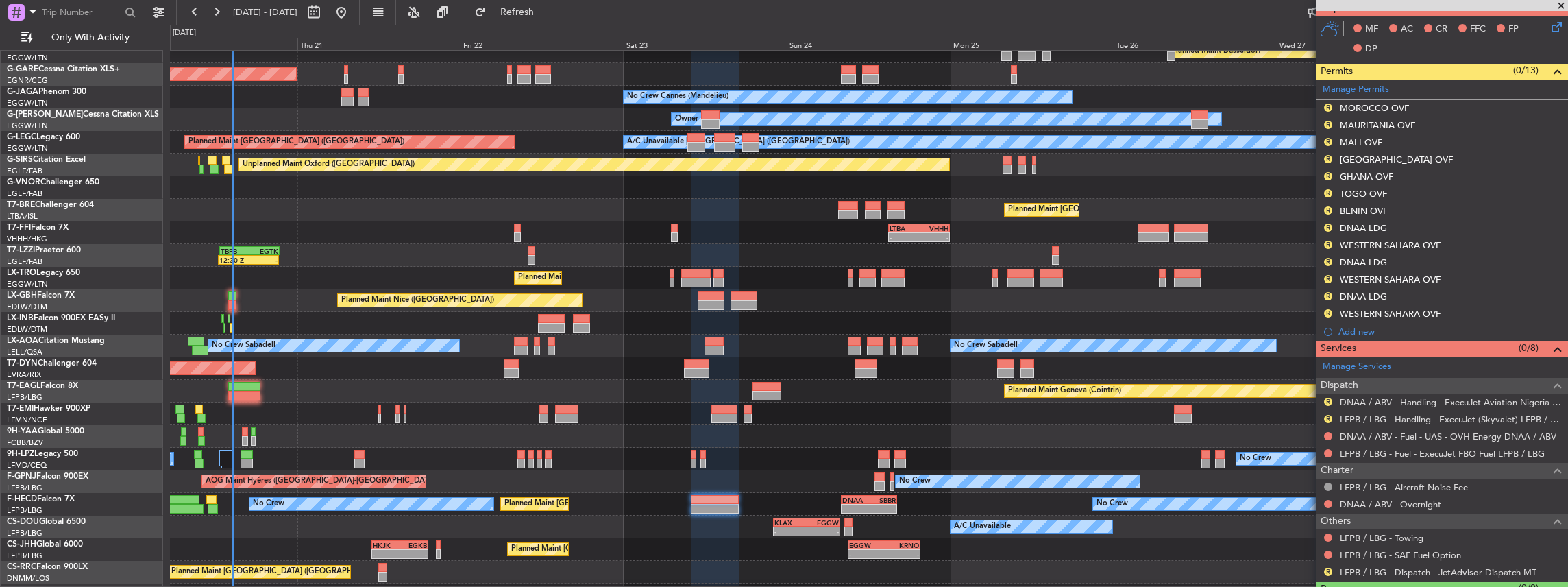
scroll to position [347, 0]
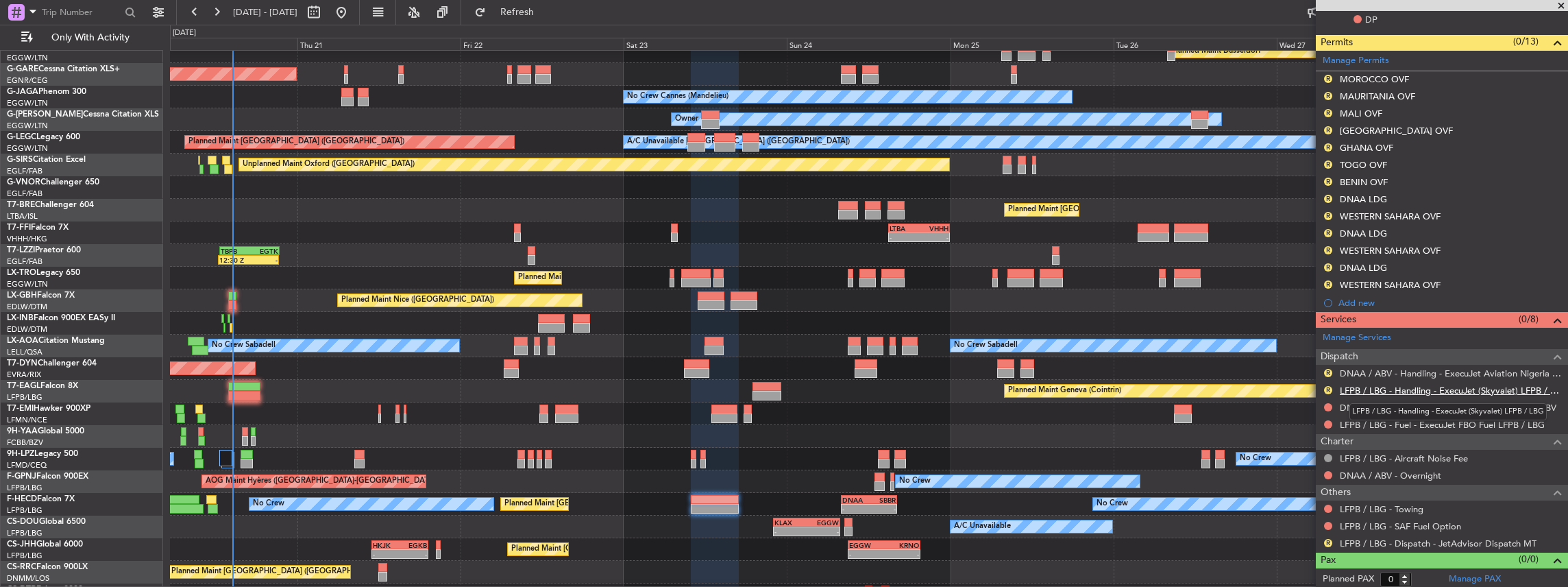
click at [1376, 386] on link "LFPB / LBG - Handling - ExecuJet (Skyvalet) LFPB / LBG" at bounding box center [1450, 390] width 222 height 12
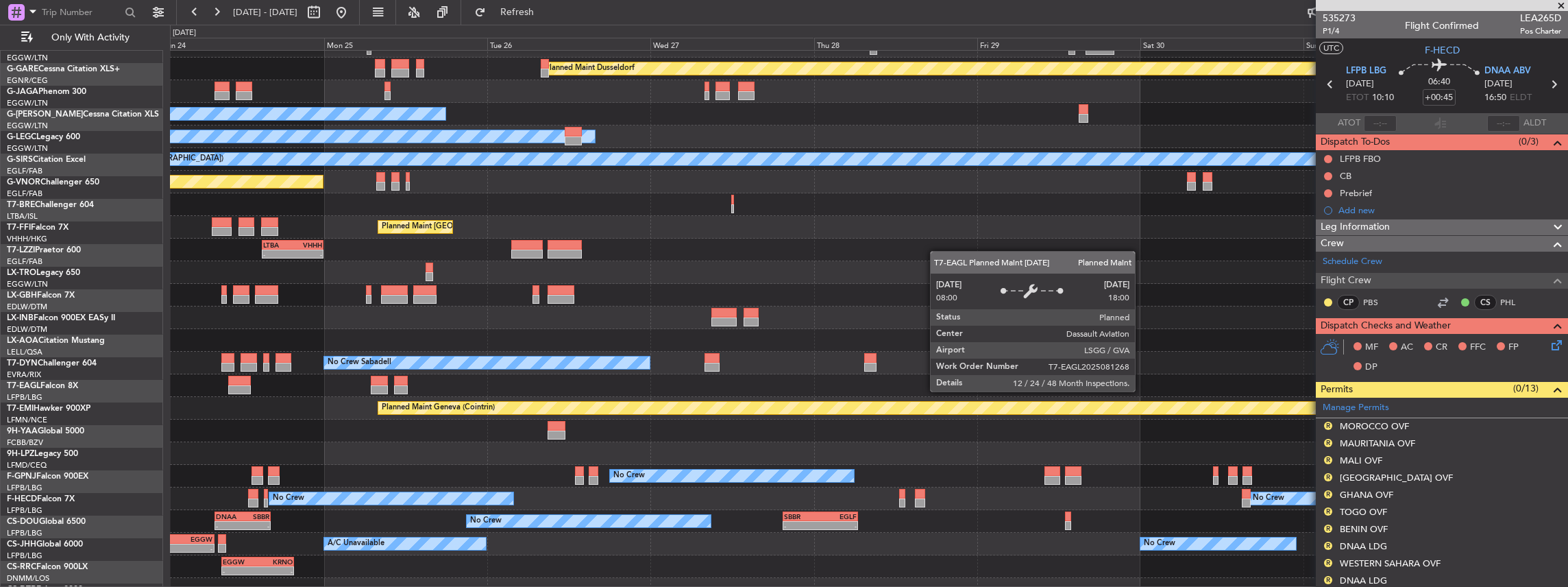
scroll to position [59, 0]
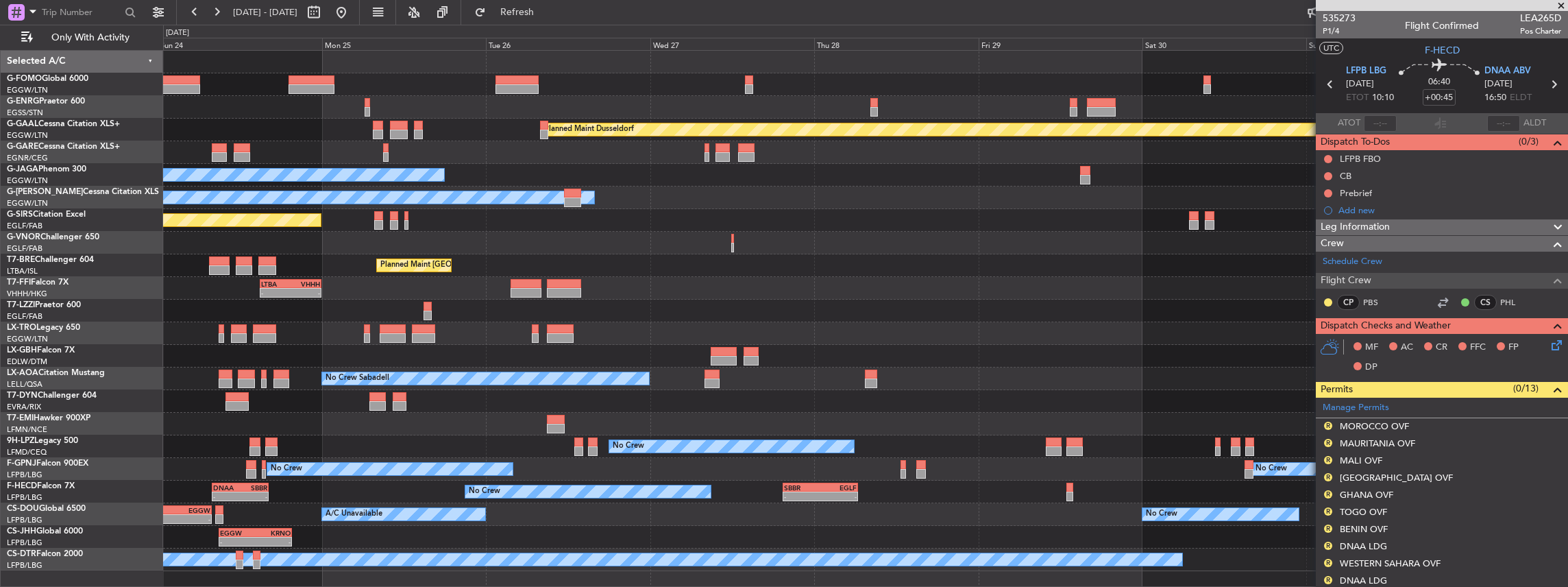
scroll to position [0, 0]
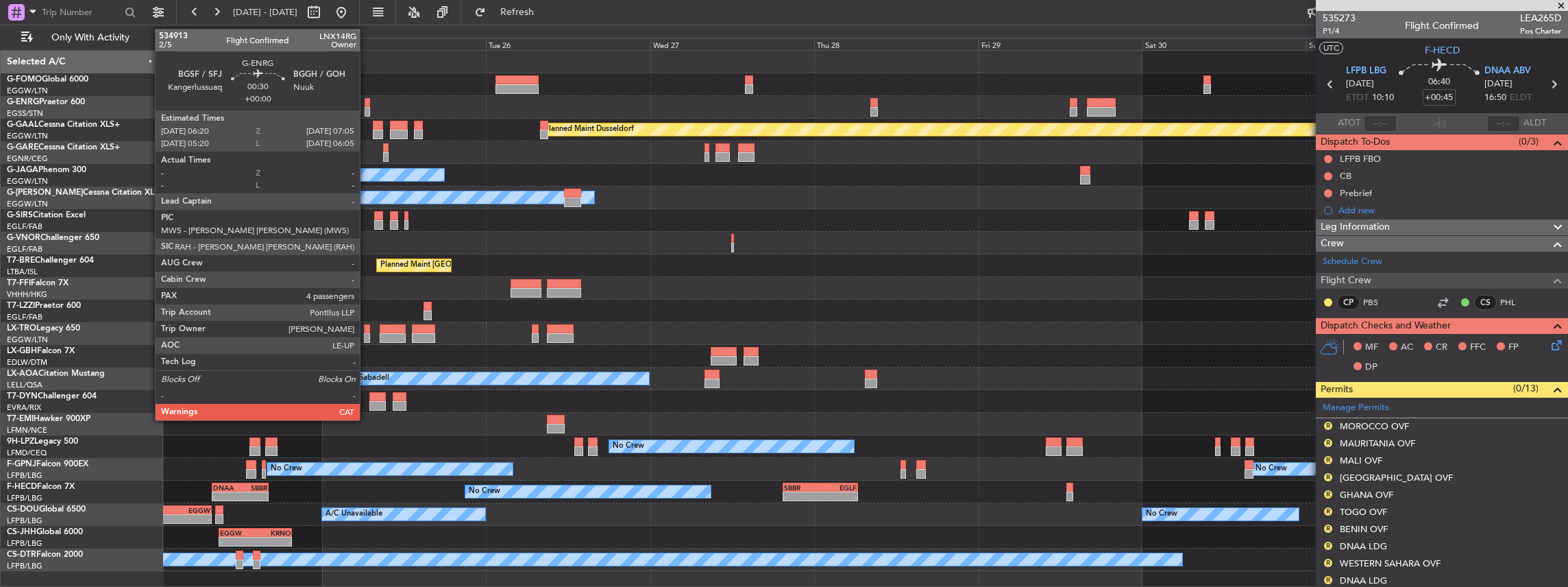
click at [367, 102] on div at bounding box center [367, 103] width 5 height 10
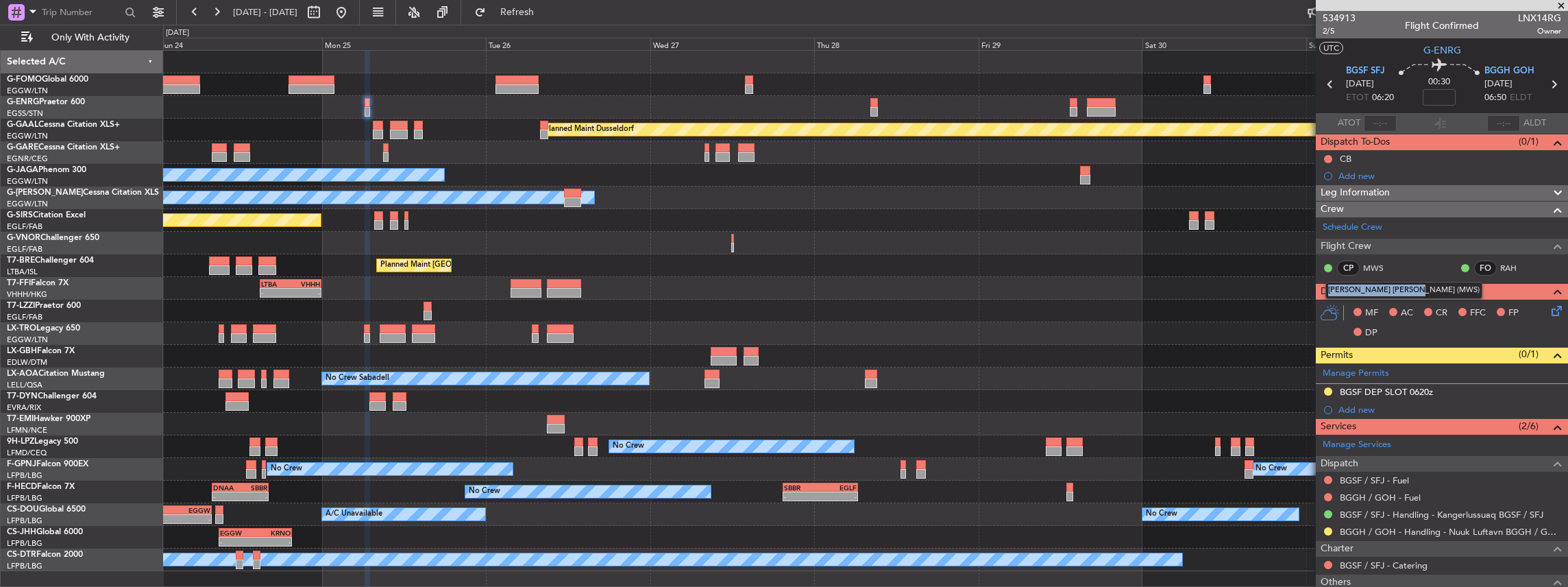
drag, startPoint x: 1328, startPoint y: 290, endPoint x: 1404, endPoint y: 293, distance: 76.1
click at [1404, 293] on div "[PERSON_NAME] [PERSON_NAME] (MWS)" at bounding box center [1404, 290] width 157 height 17
copy div "Matthew William Scott"
drag, startPoint x: 1328, startPoint y: 289, endPoint x: 1403, endPoint y: 291, distance: 75.0
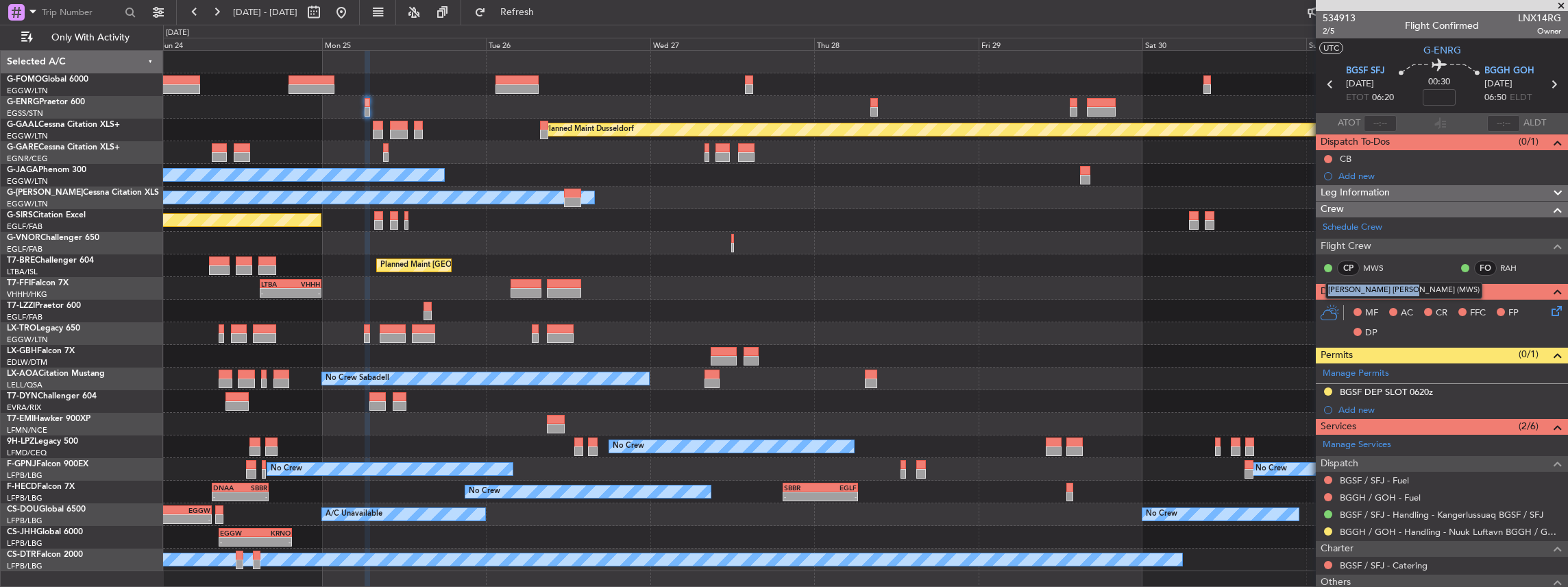
click at [1403, 291] on div "[PERSON_NAME] [PERSON_NAME] (MWS)" at bounding box center [1404, 290] width 157 height 17
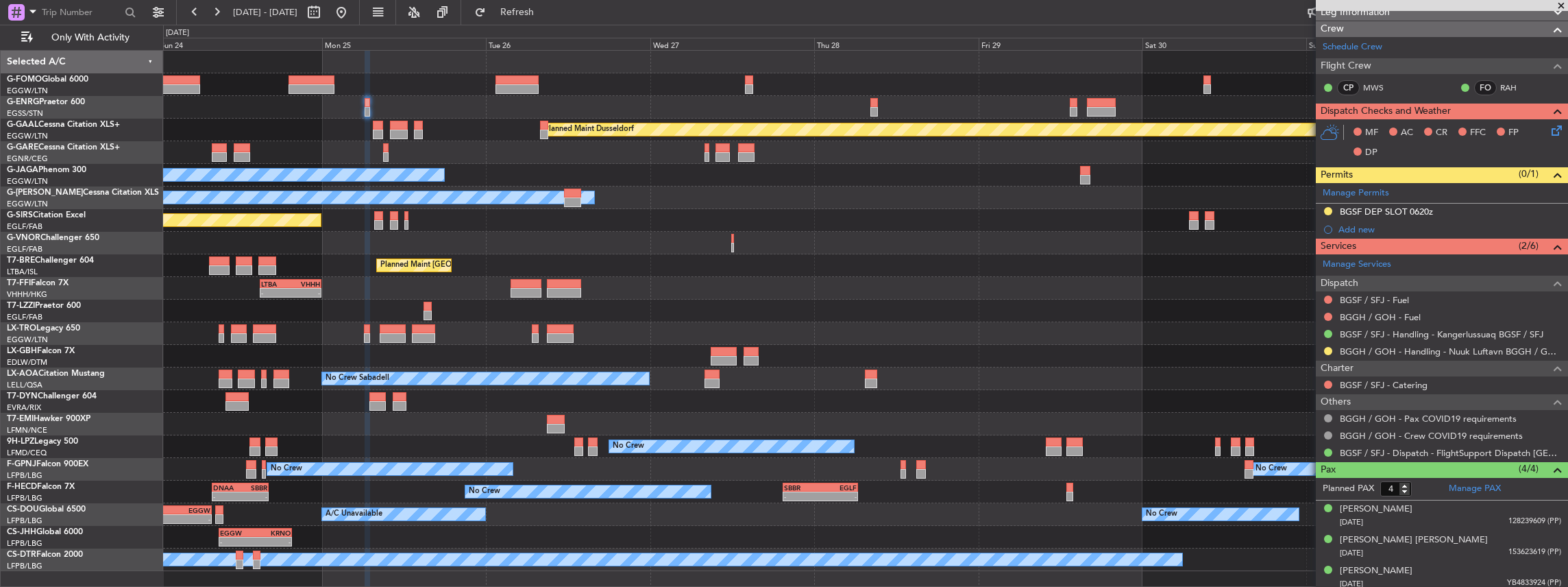
scroll to position [213, 0]
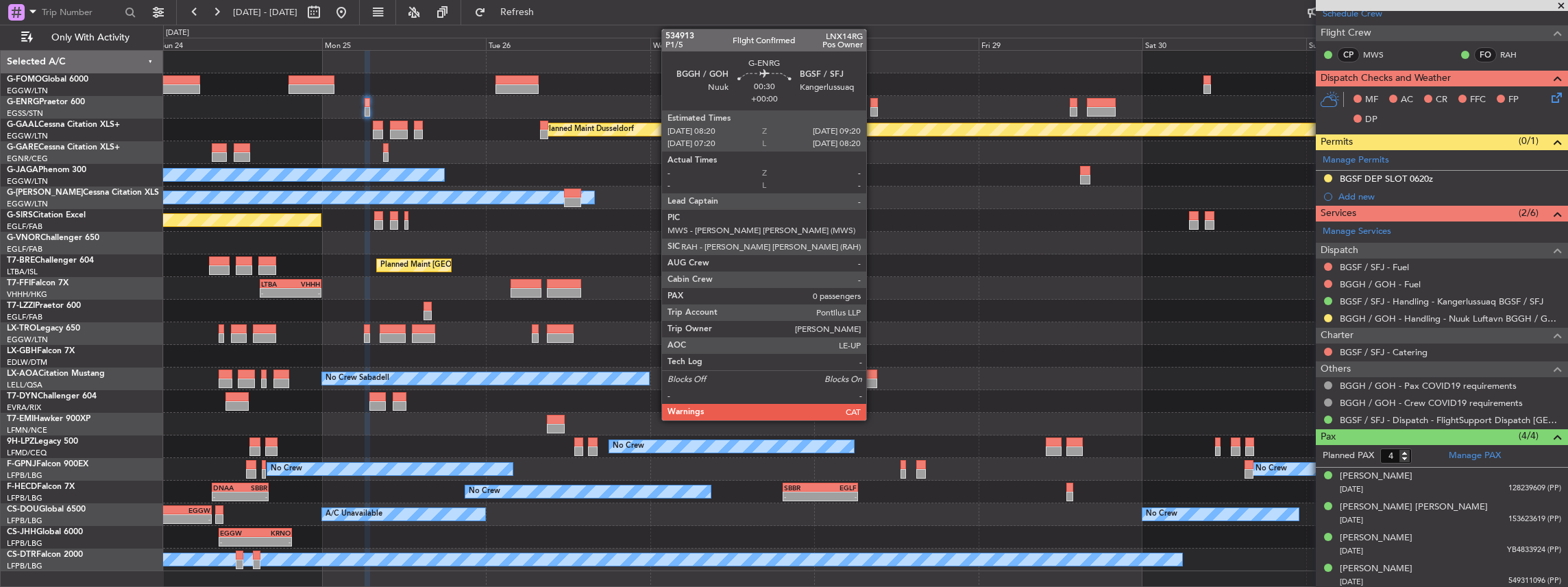
click at [873, 106] on div at bounding box center [873, 103] width 7 height 10
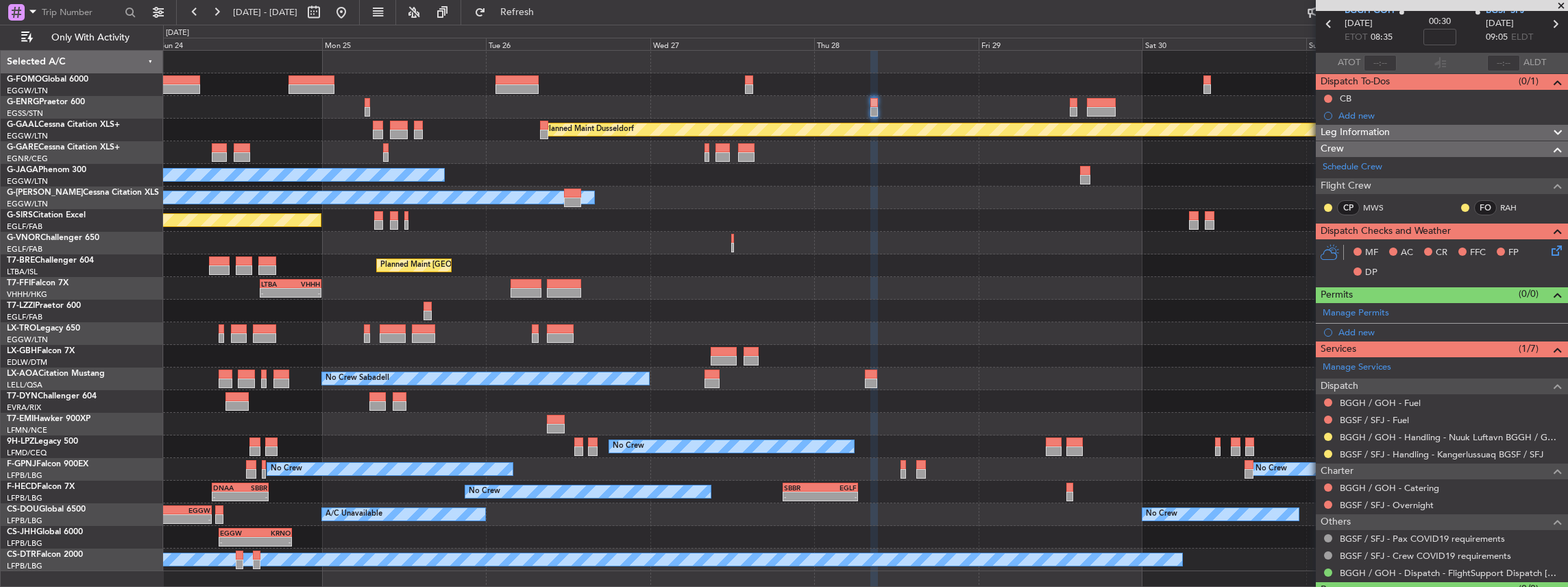
scroll to position [0, 0]
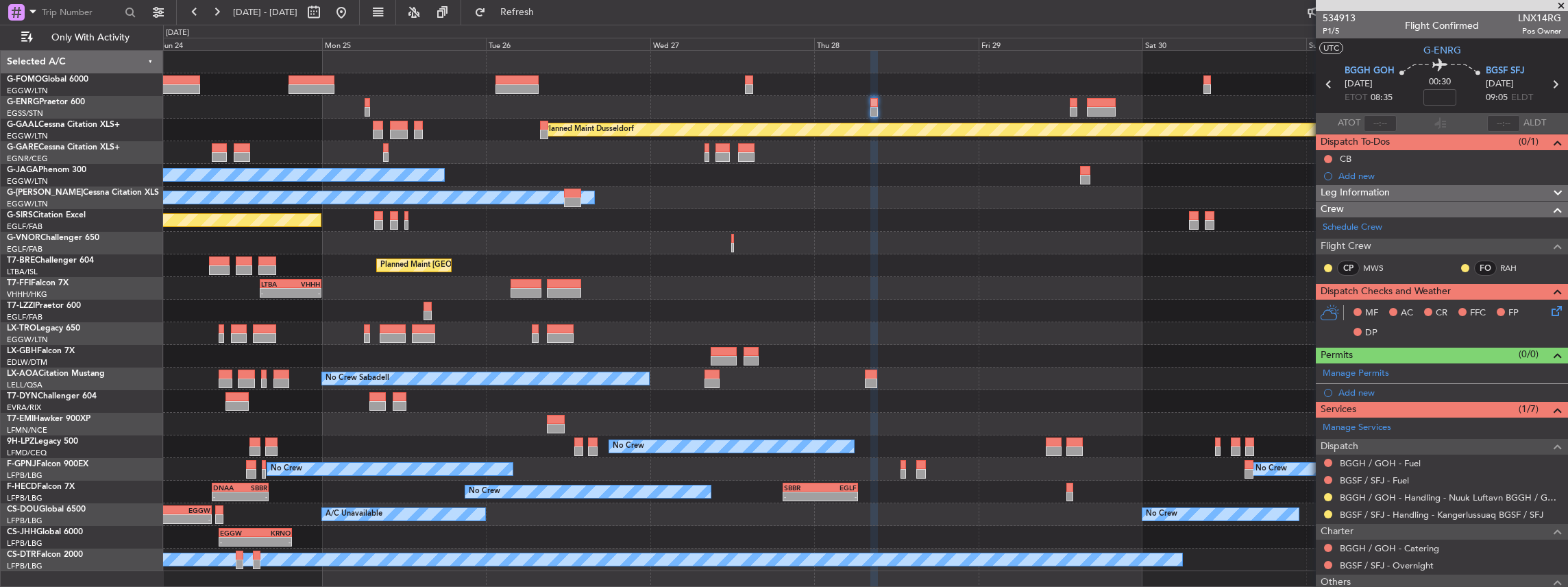
click at [1525, 18] on span "LNX14RG" at bounding box center [1540, 18] width 43 height 14
copy span "LNX14RG"
click at [1432, 51] on span "G-ENRG" at bounding box center [1442, 50] width 37 height 14
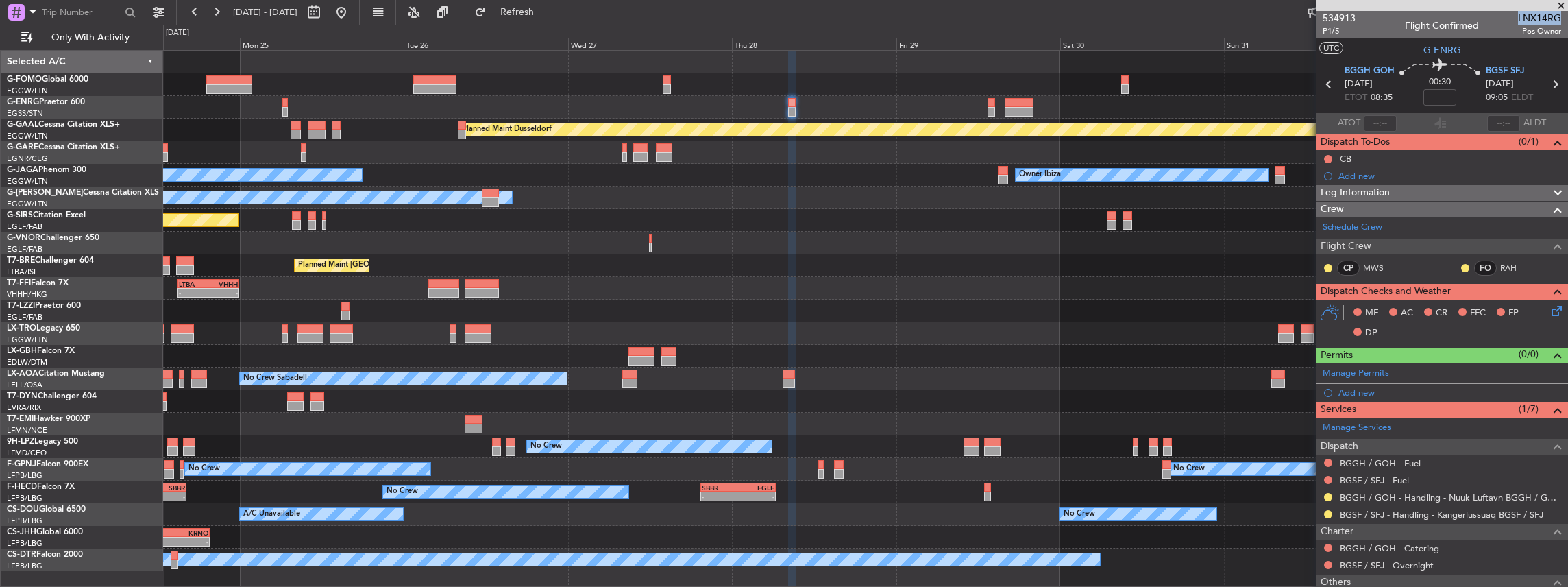
click at [1001, 153] on div at bounding box center [866, 153] width 1405 height 22
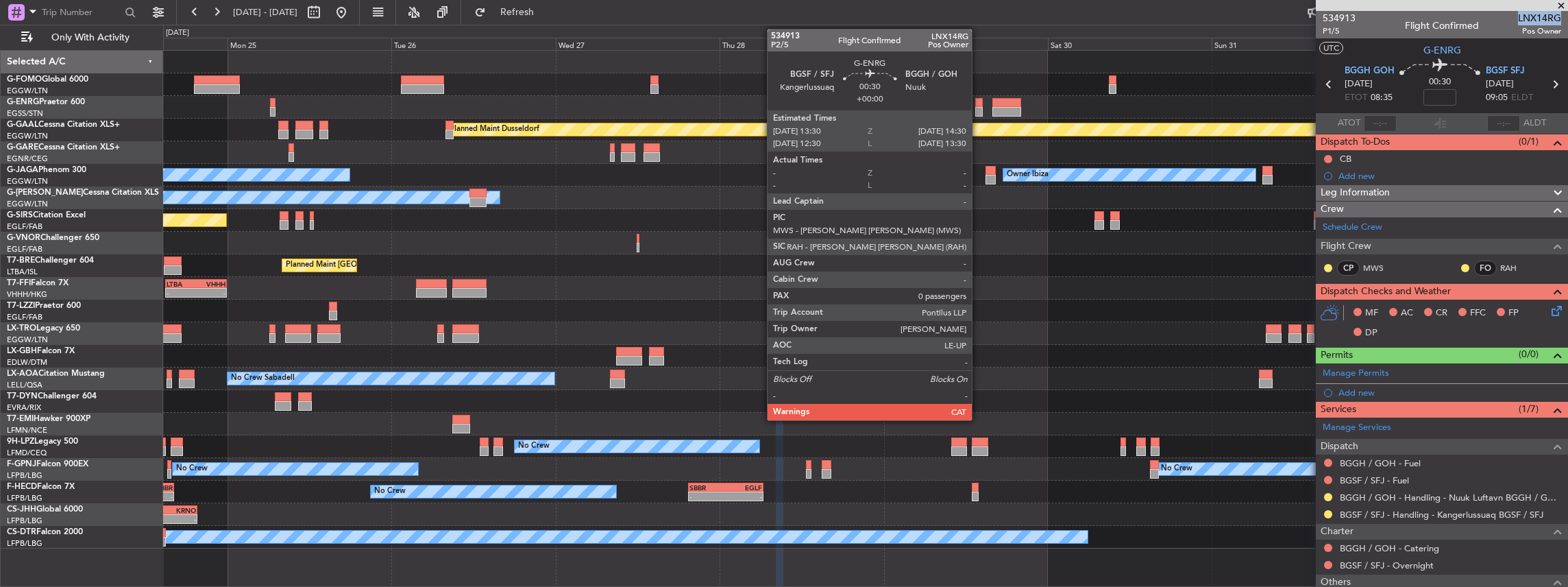
click at [979, 108] on div at bounding box center [978, 112] width 7 height 10
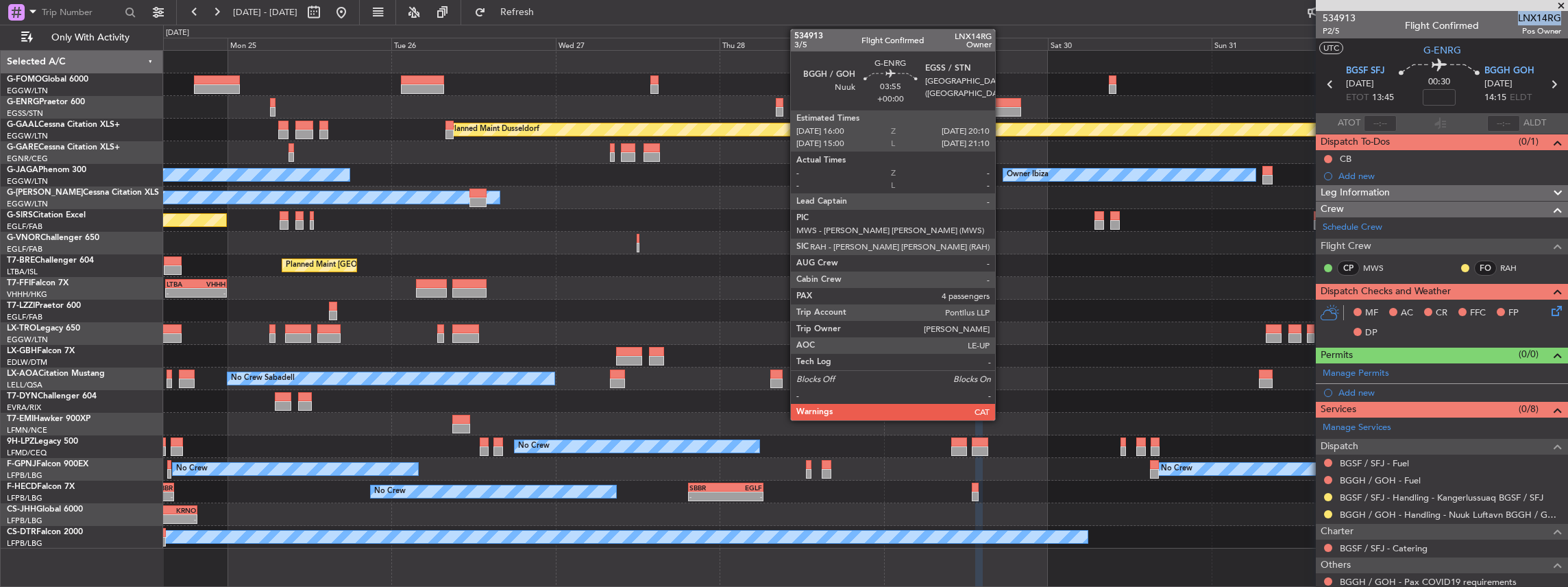
click at [1002, 110] on div at bounding box center [1006, 112] width 28 height 10
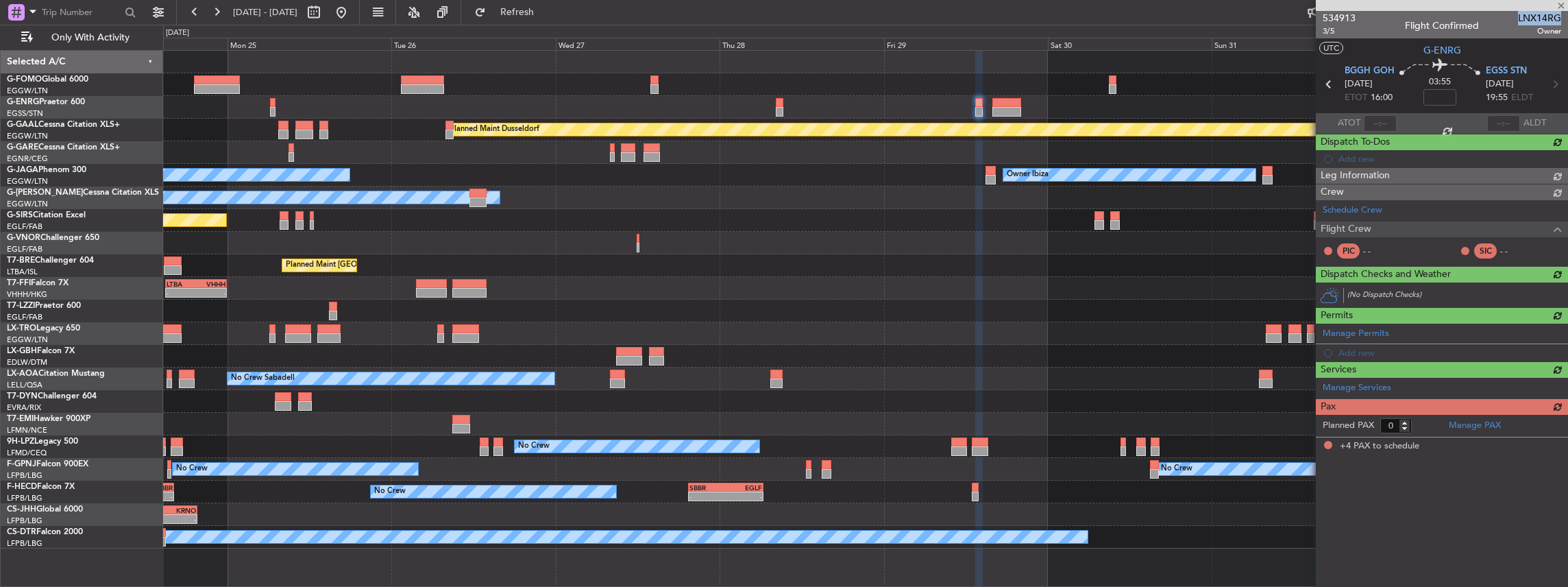
type input "4"
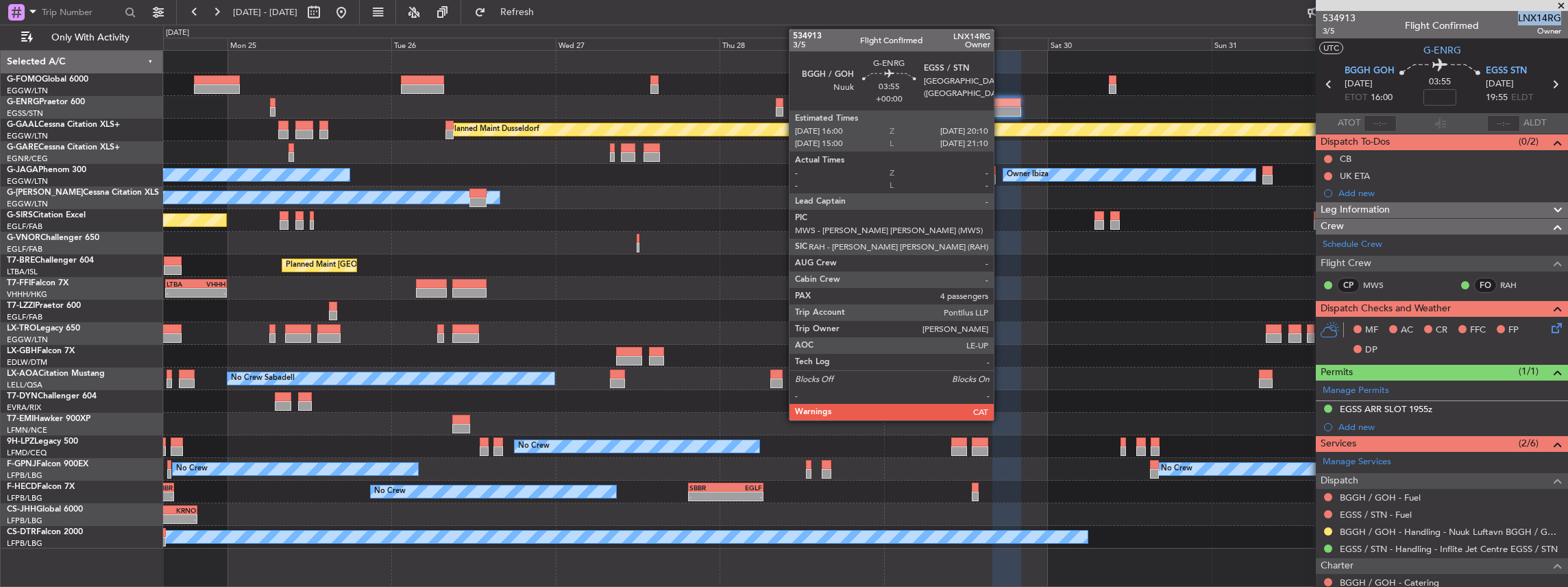
click at [1000, 104] on div at bounding box center [1006, 103] width 28 height 10
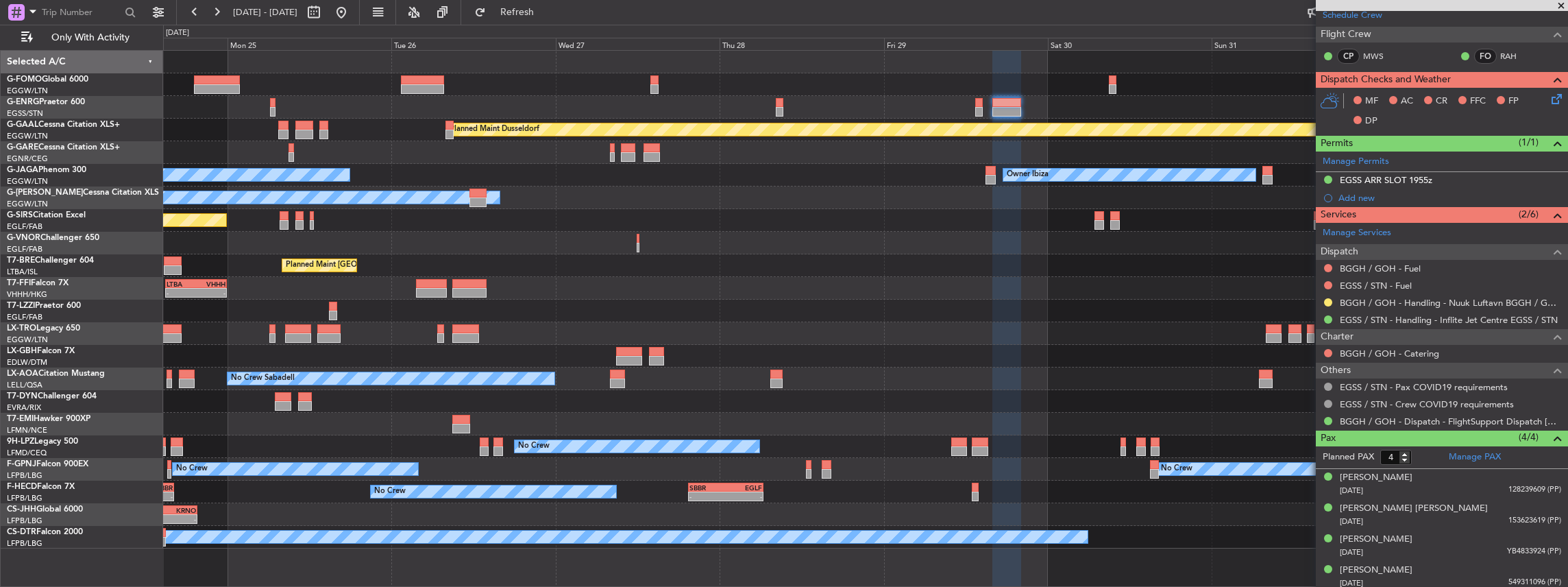
scroll to position [231, 0]
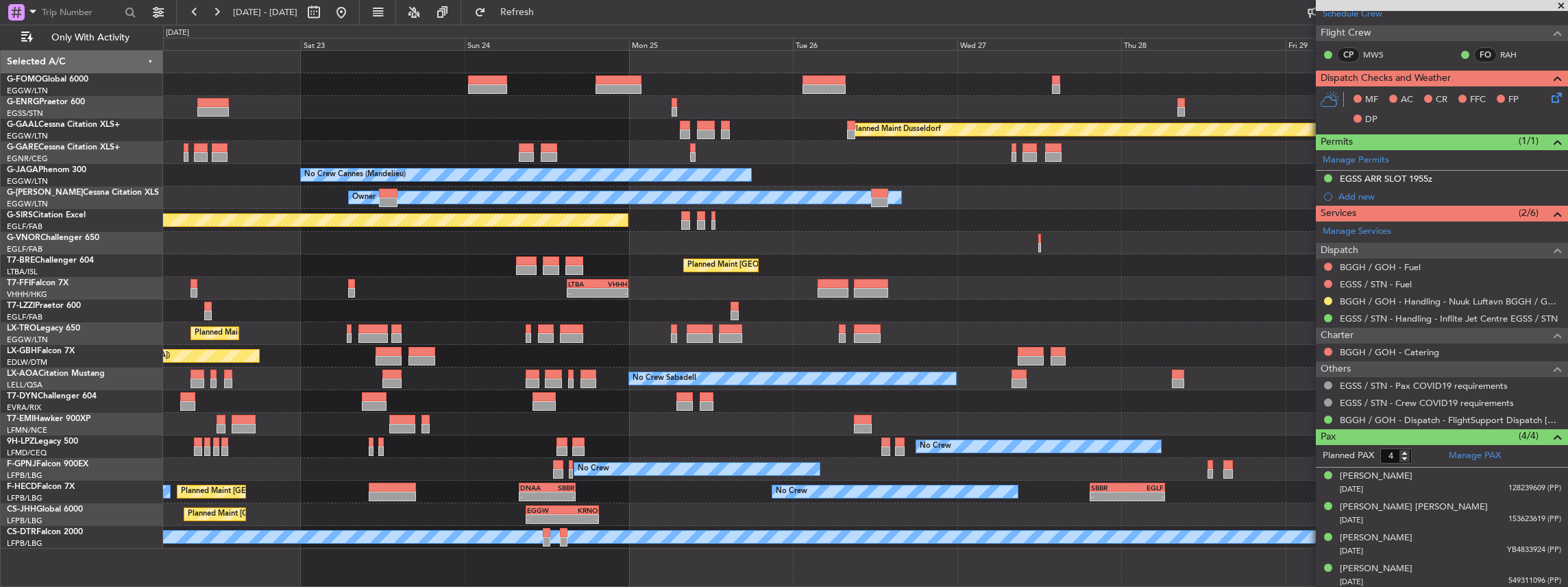
click at [1209, 346] on div "Planned Maint Dusseldorf Unplanned Maint Chester No Crew Cannes (Mandelieu) Own…" at bounding box center [866, 299] width 1405 height 498
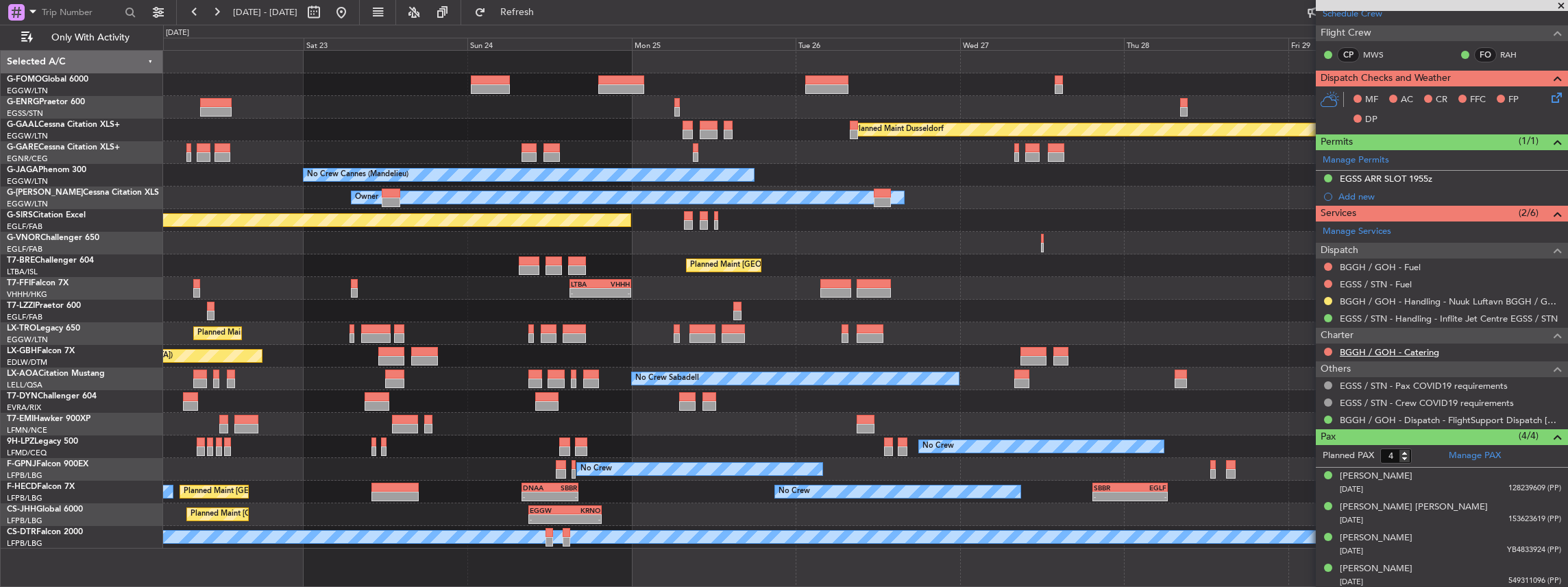
scroll to position [93, 0]
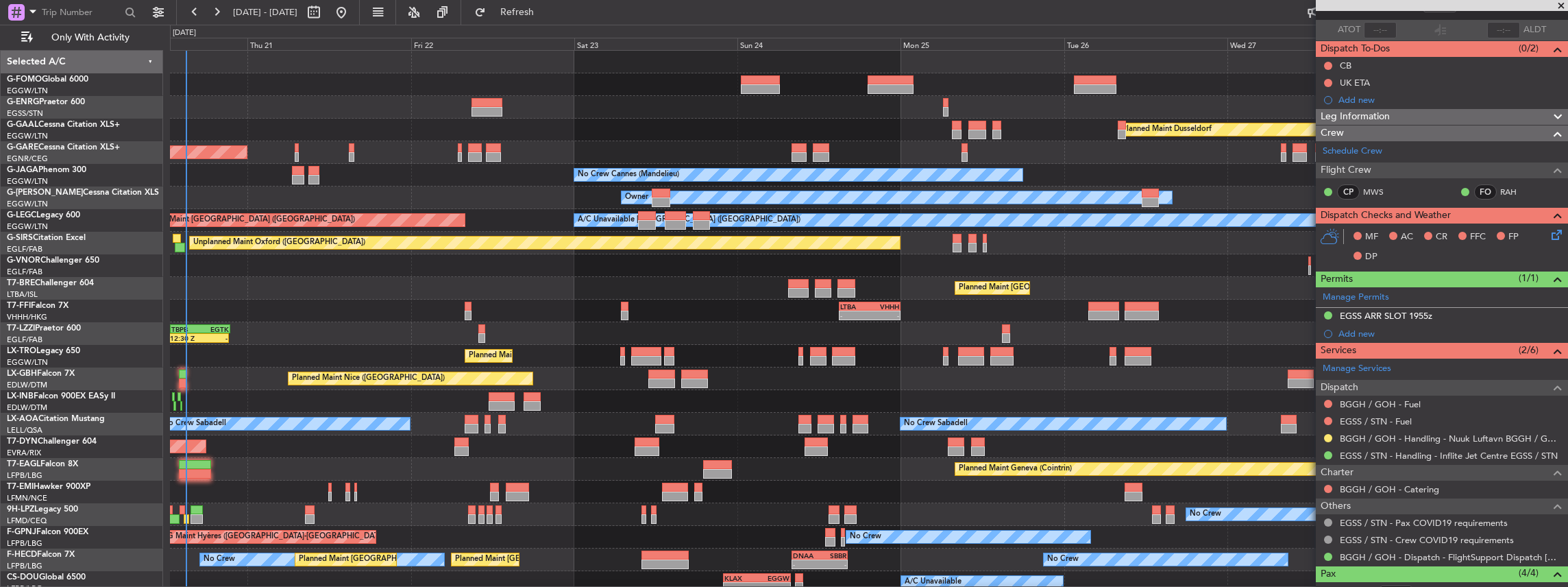
click at [964, 377] on div "Owner Planned Maint Dusseldorf Unplanned Maint Chester No Crew Cannes (Mandelie…" at bounding box center [869, 344] width 1398 height 588
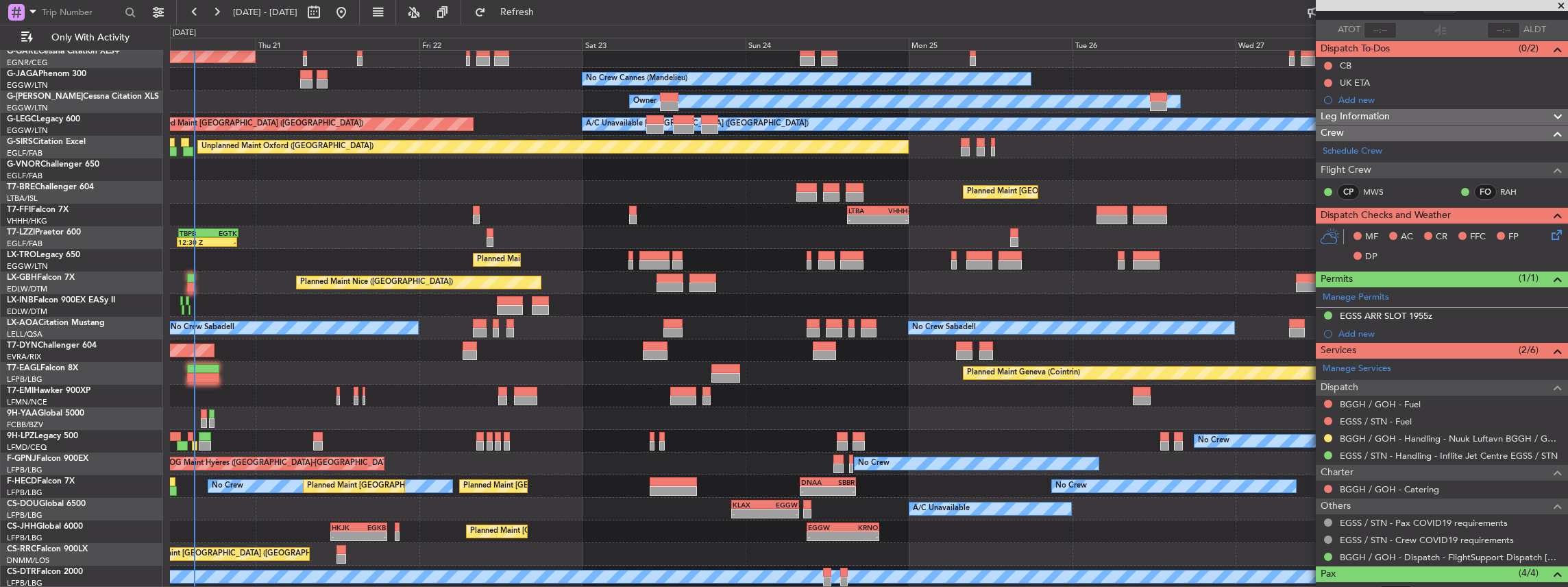
scroll to position [96, 0]
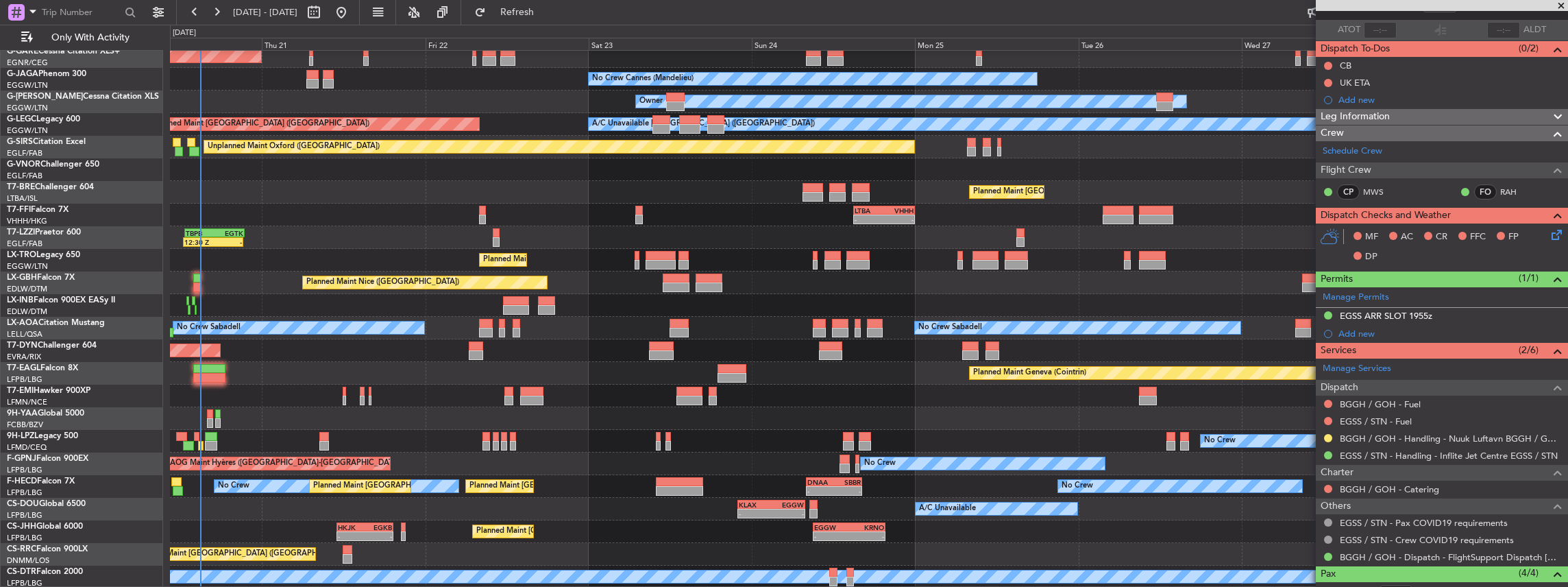
scroll to position [96, 0]
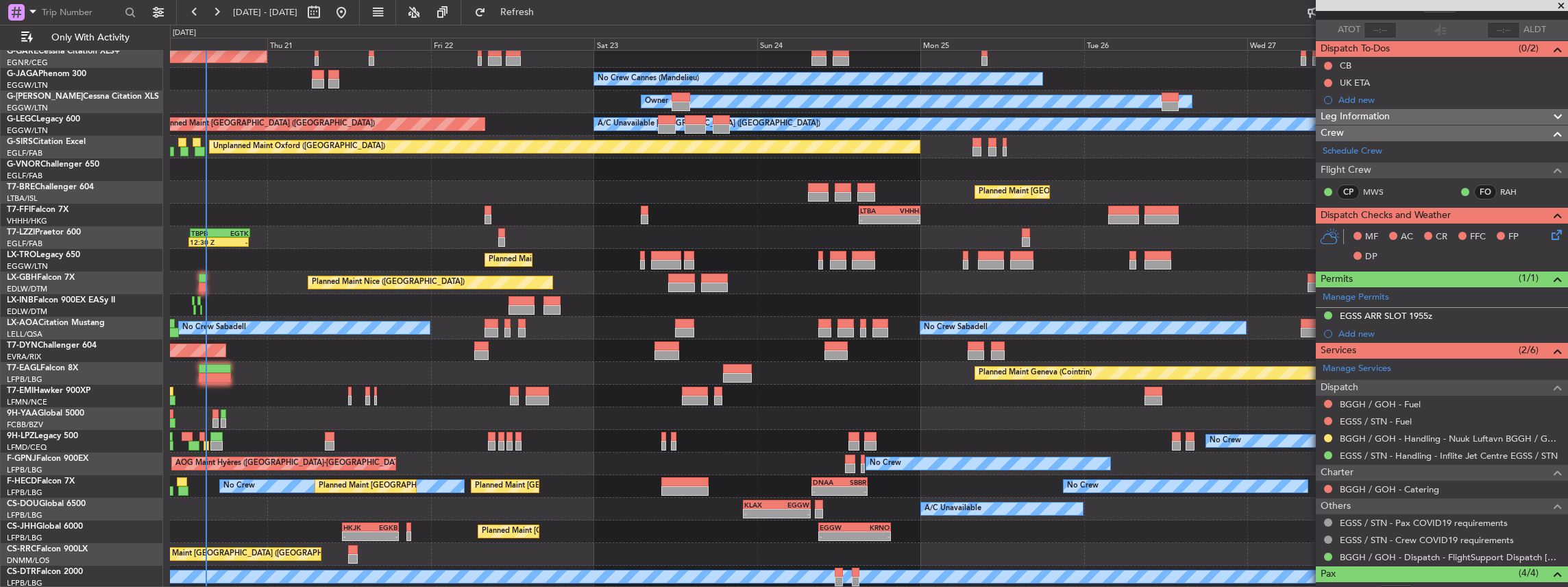
click at [637, 358] on div "Planned Maint Dusseldorf Unplanned Maint [PERSON_NAME] No Crew Cannes ([GEOGRAP…" at bounding box center [869, 272] width 1398 height 633
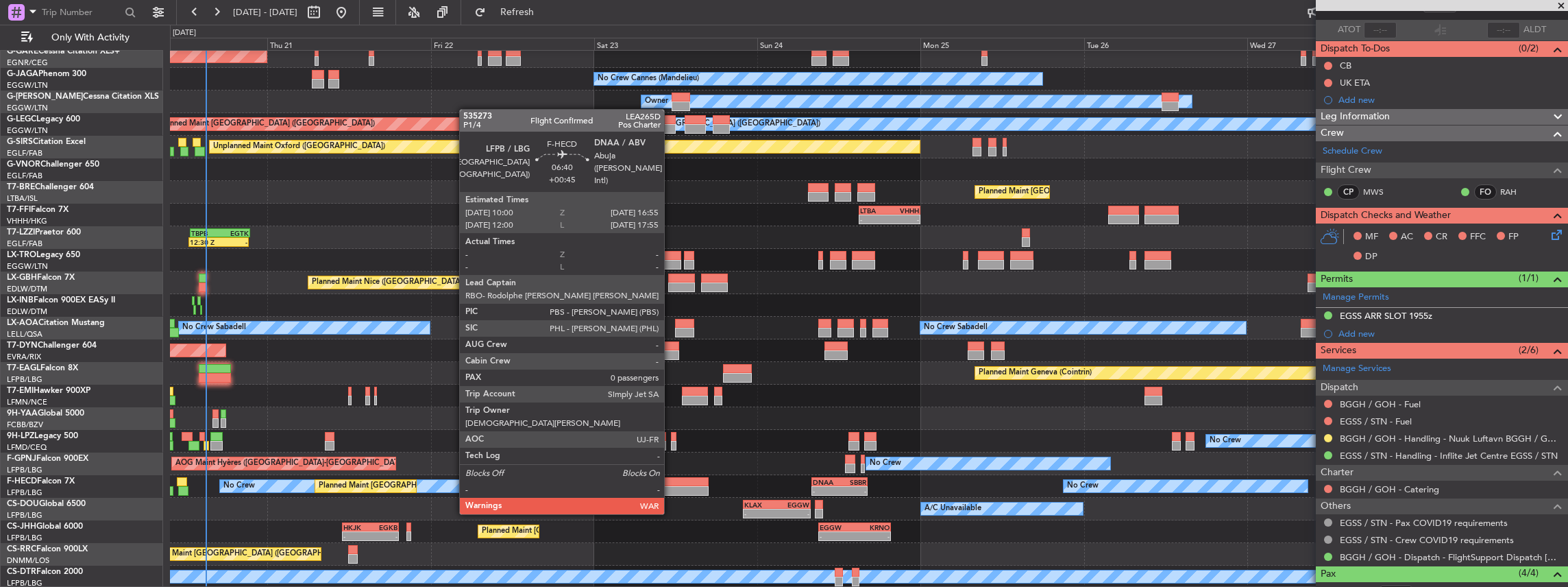
click at [671, 487] on div at bounding box center [684, 490] width 47 height 10
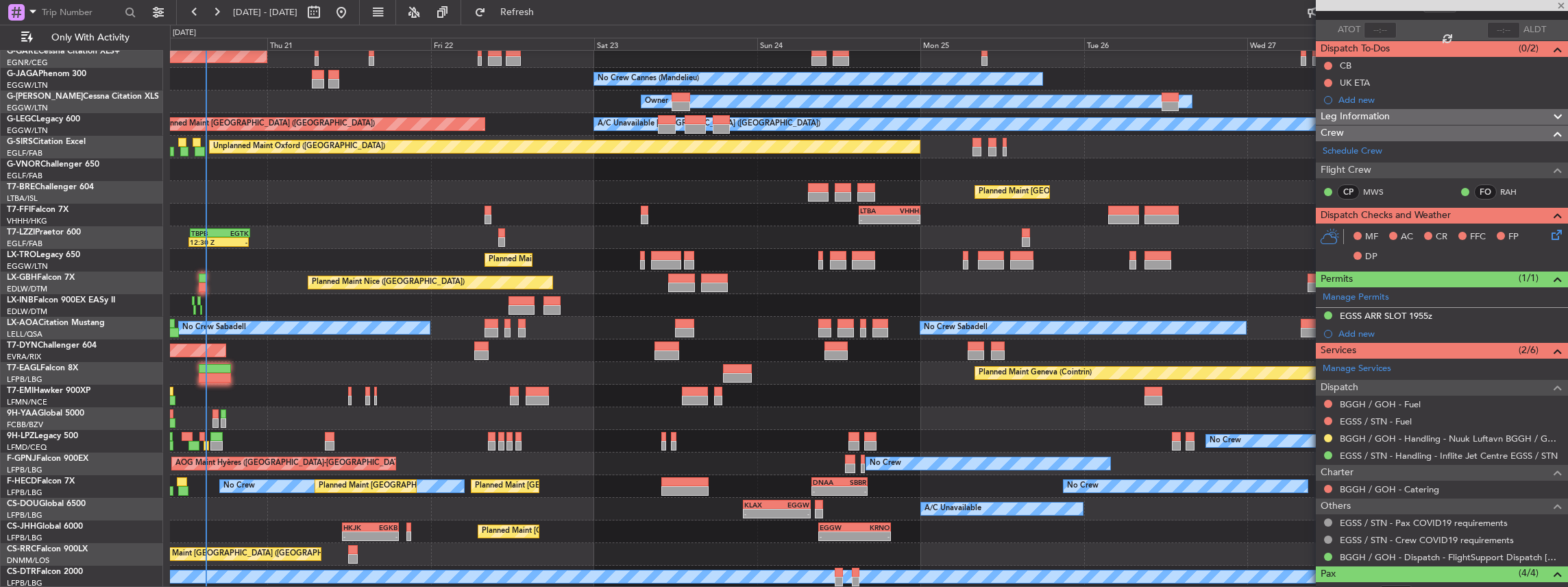
type input "+00:45"
type input "0"
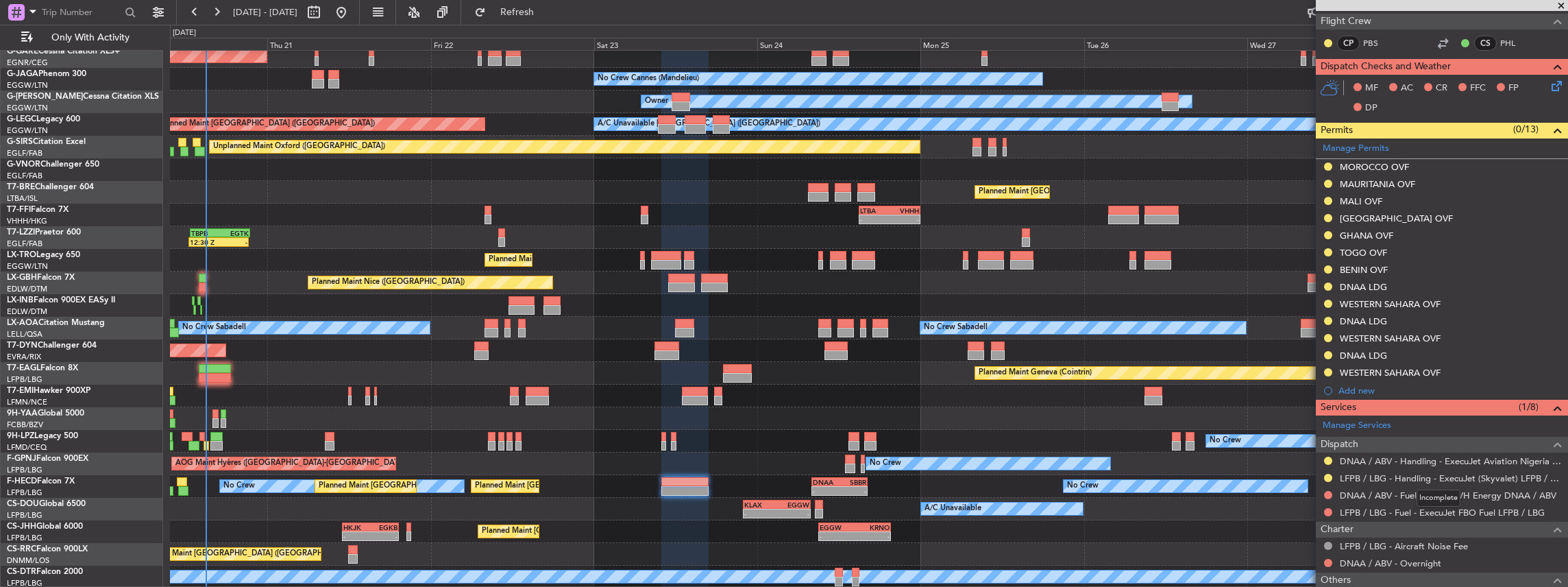
scroll to position [274, 0]
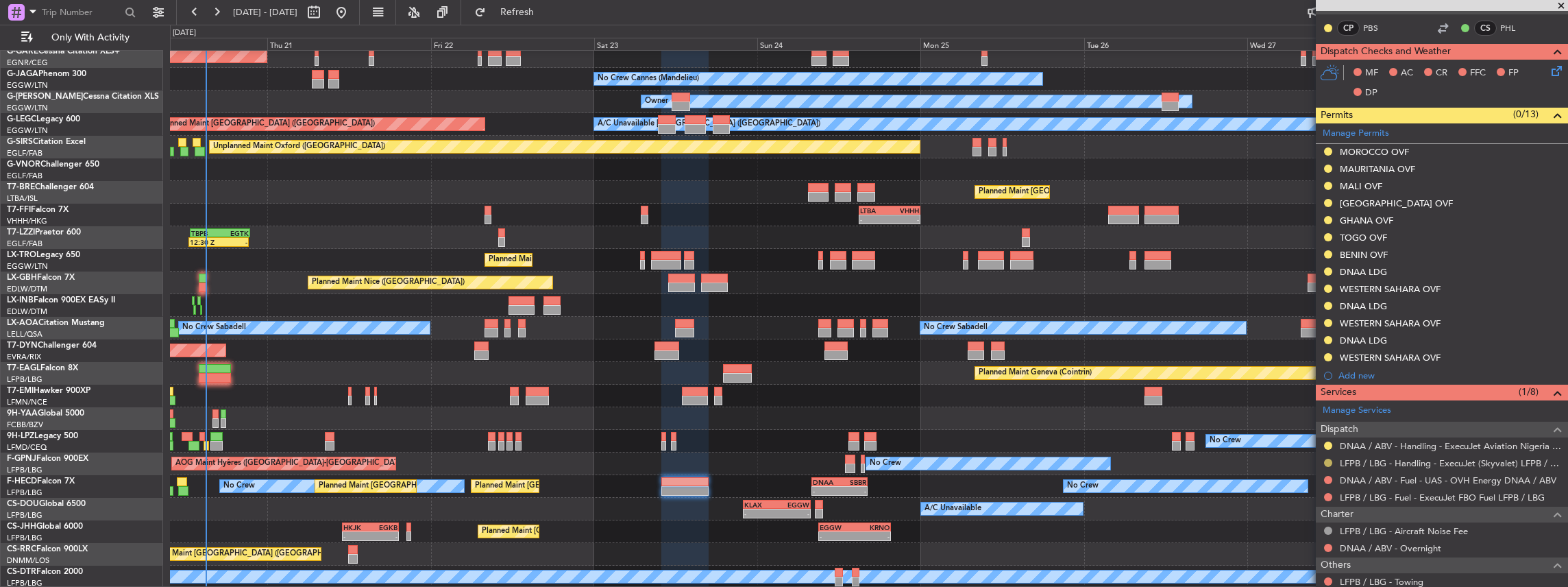
click at [1328, 459] on button at bounding box center [1328, 462] width 8 height 8
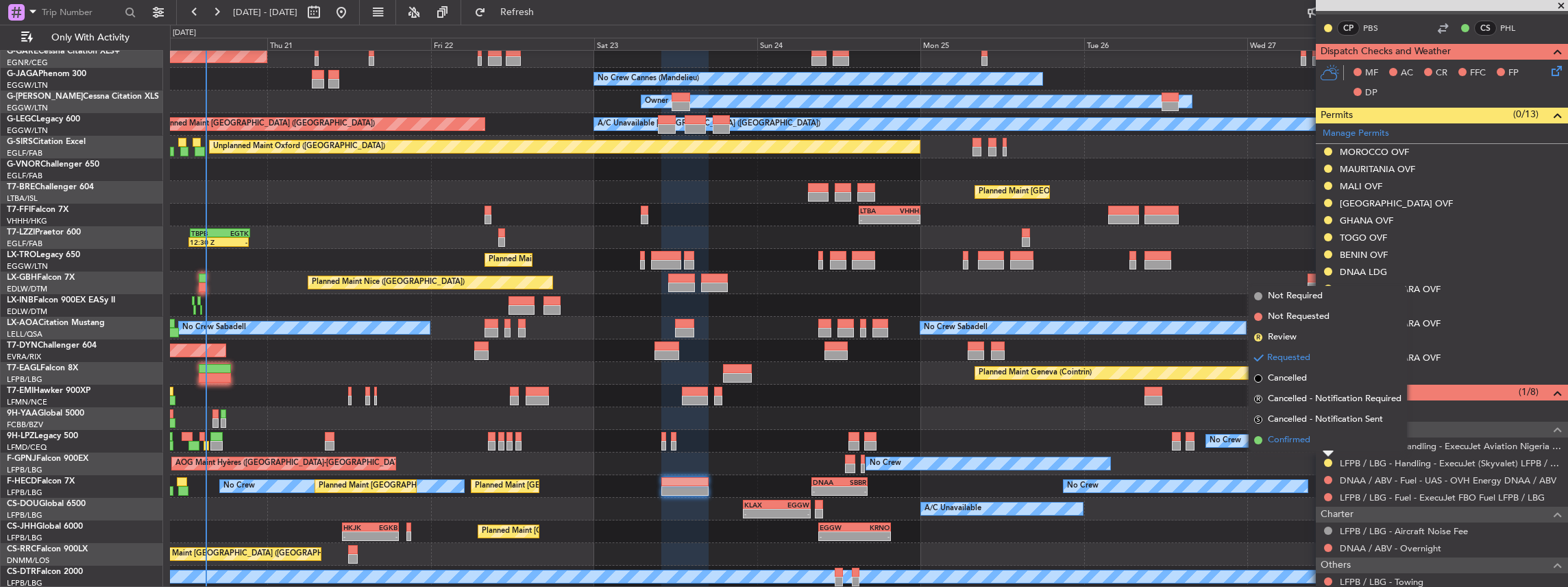
click at [1281, 445] on span "Confirmed" at bounding box center [1289, 440] width 43 height 13
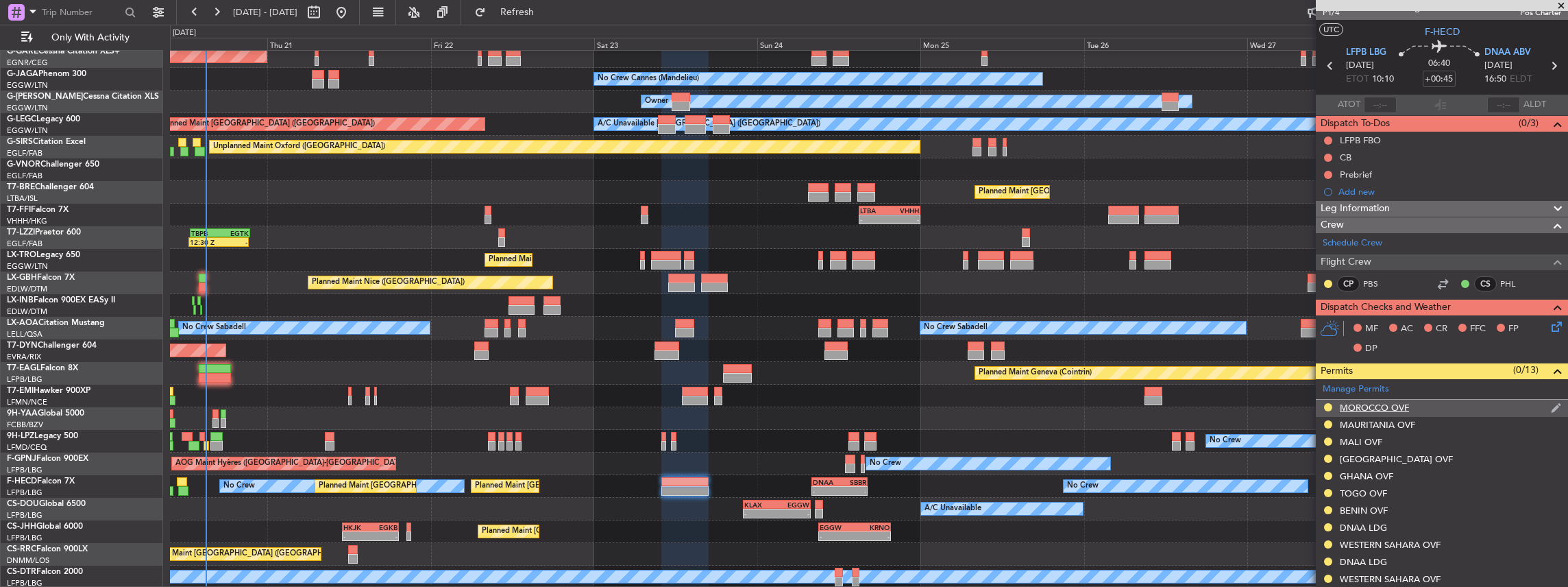
scroll to position [0, 0]
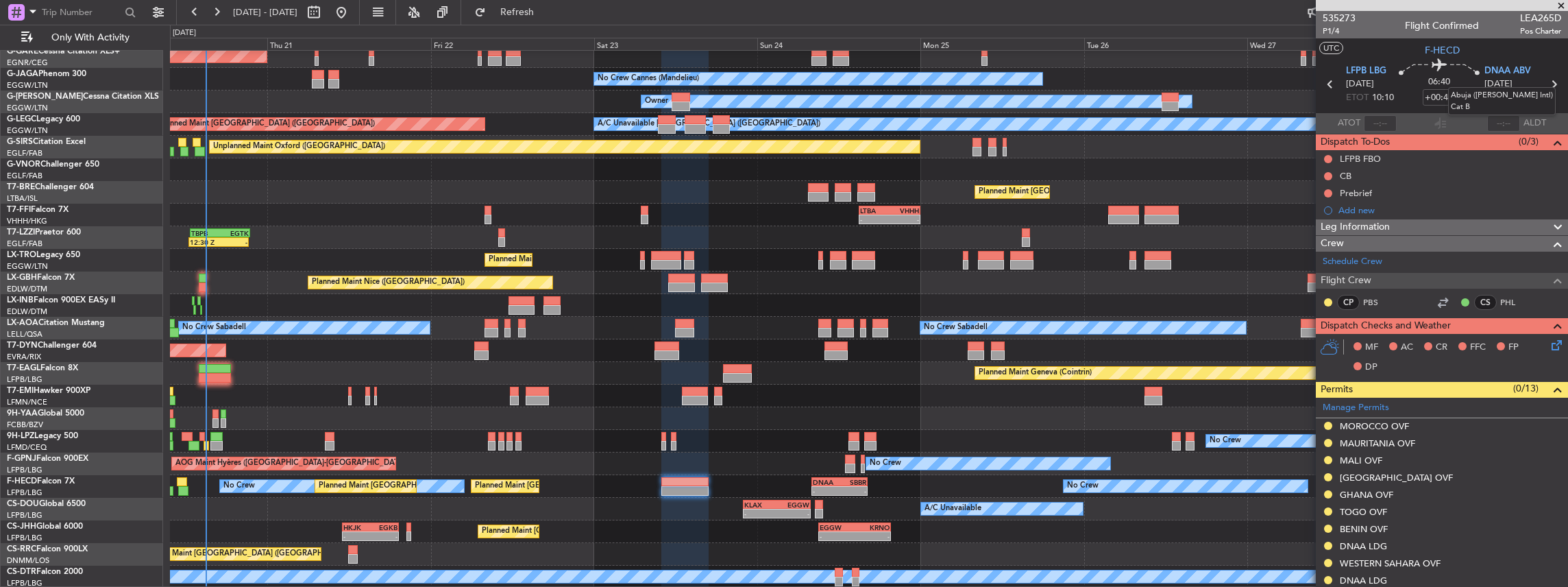
click at [1550, 84] on mat-tooltip-component "Abuja ([PERSON_NAME] Intl) Cat B" at bounding box center [1501, 100] width 127 height 47
click at [1549, 85] on icon at bounding box center [1554, 85] width 18 height 18
type input "+00:15"
type input "2"
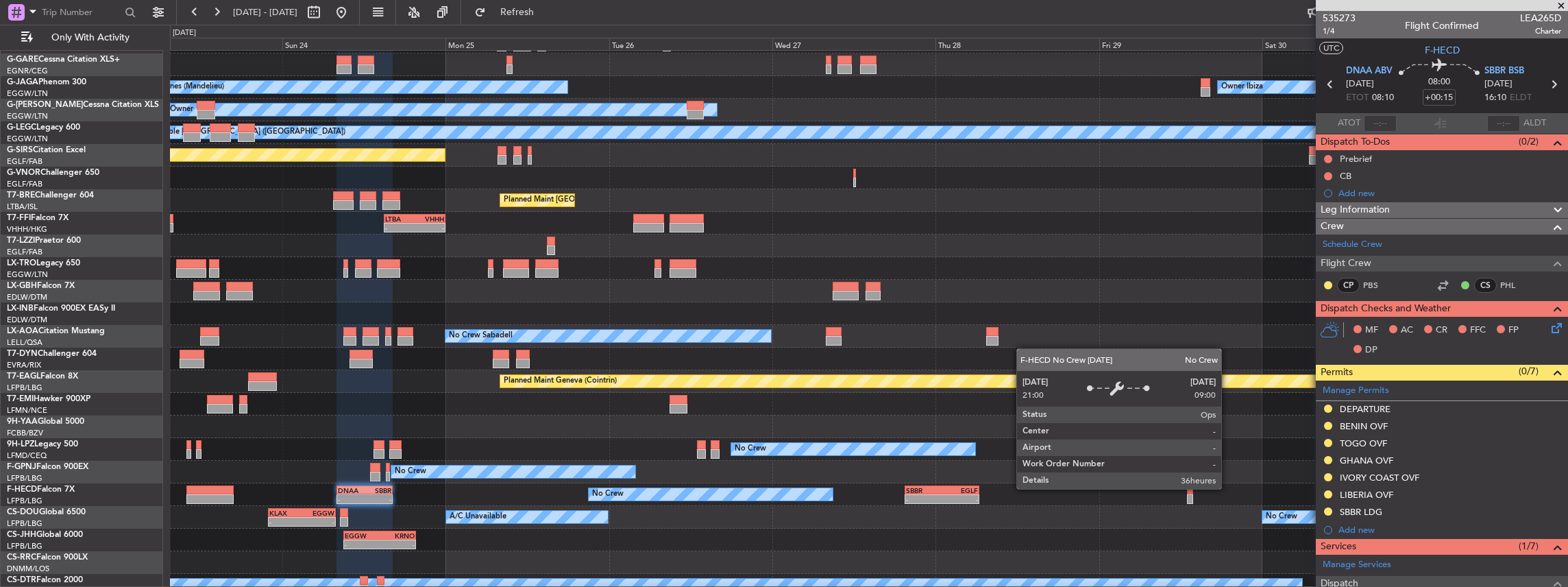
click at [753, 497] on div "No Crew" at bounding box center [711, 494] width 244 height 12
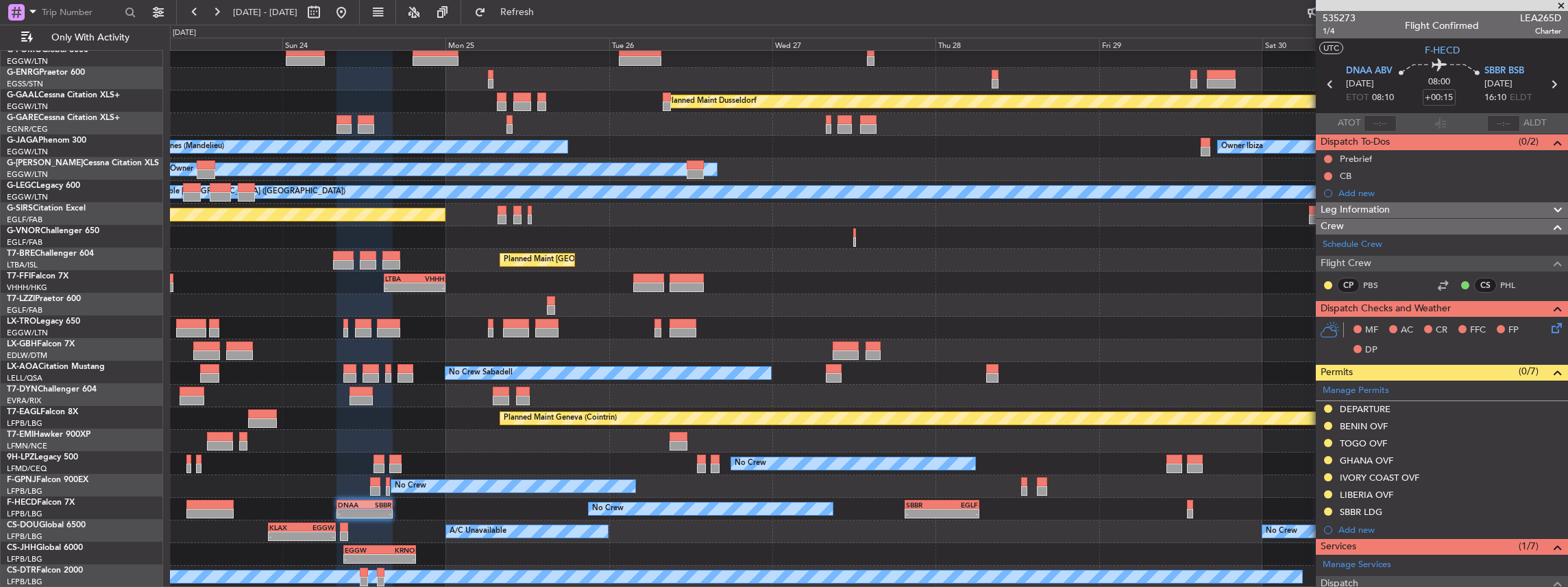
scroll to position [28, 0]
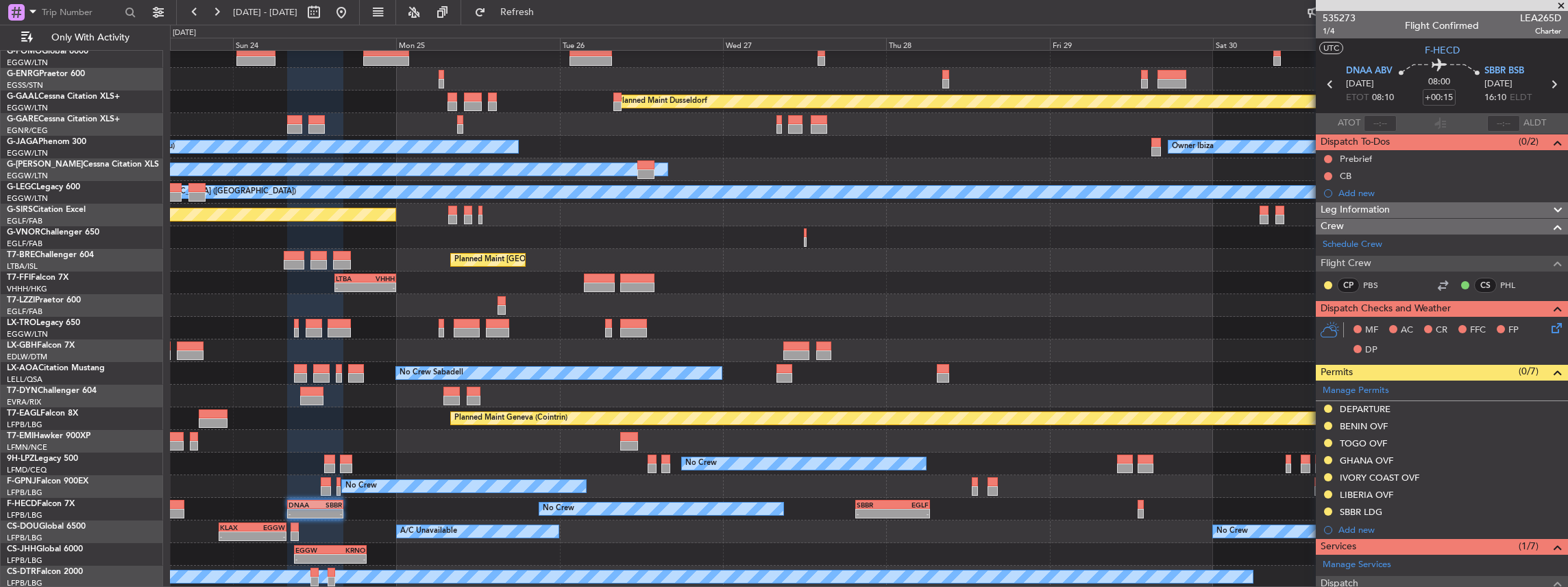
click at [1164, 495] on div "Planned Maint Dusseldorf No Crew Cannes ([GEOGRAPHIC_DATA]) Owner Ibiza Owner A…" at bounding box center [869, 305] width 1398 height 565
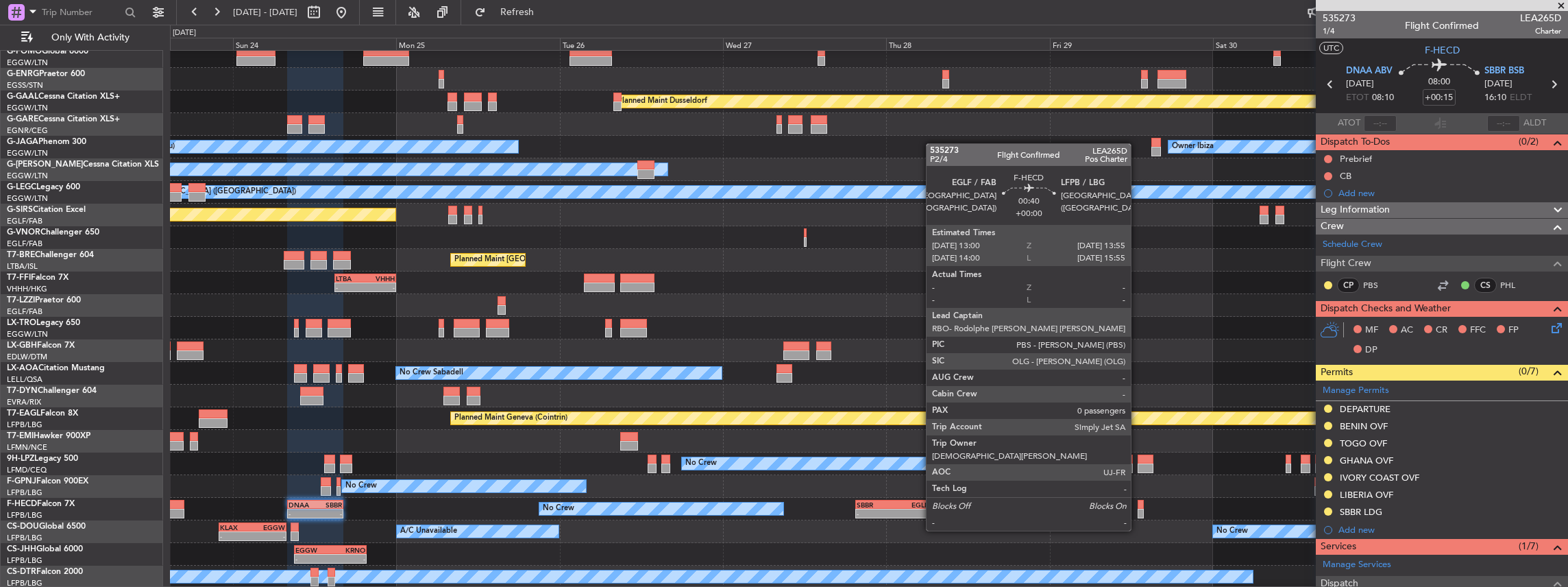
click at [1137, 505] on div at bounding box center [1140, 504] width 7 height 10
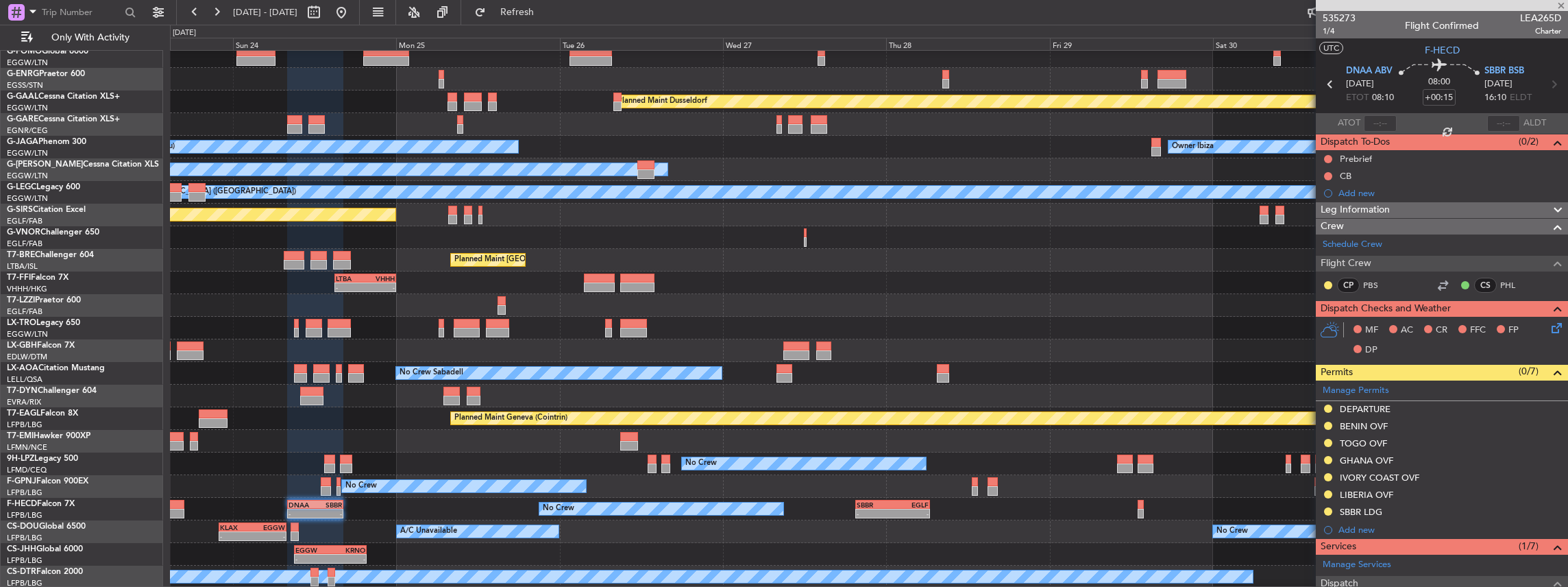
type input "0"
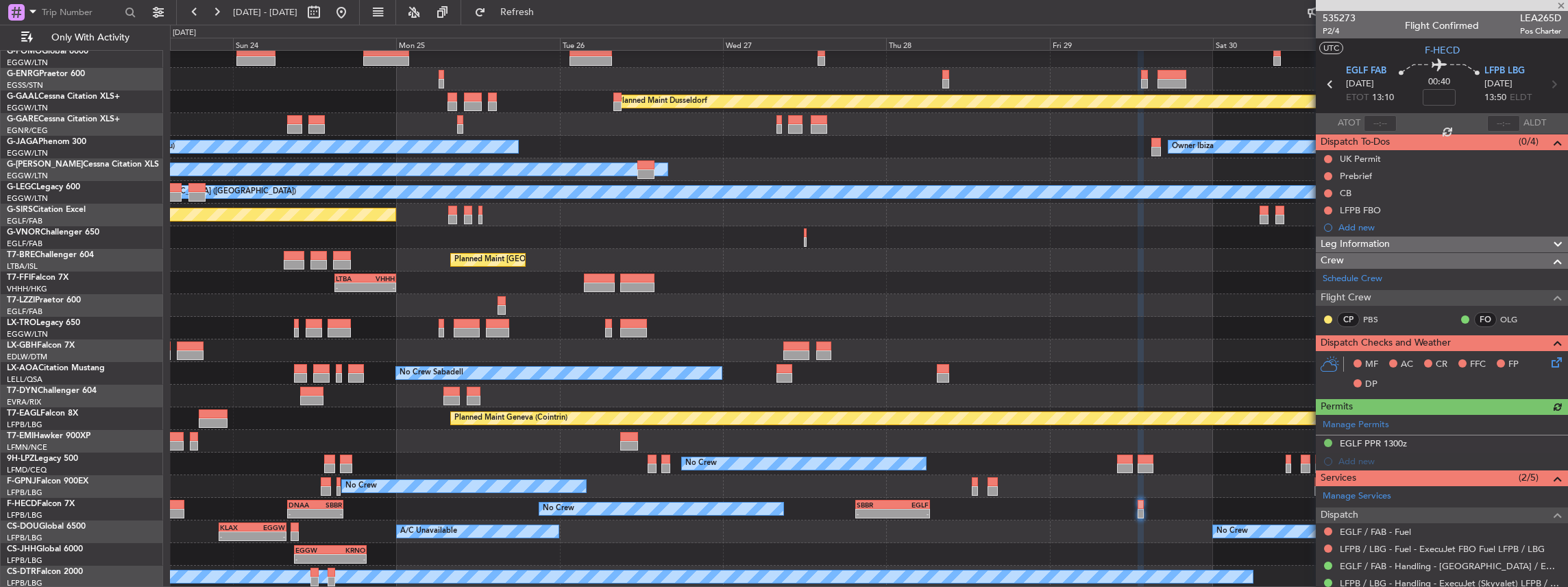
scroll to position [45, 0]
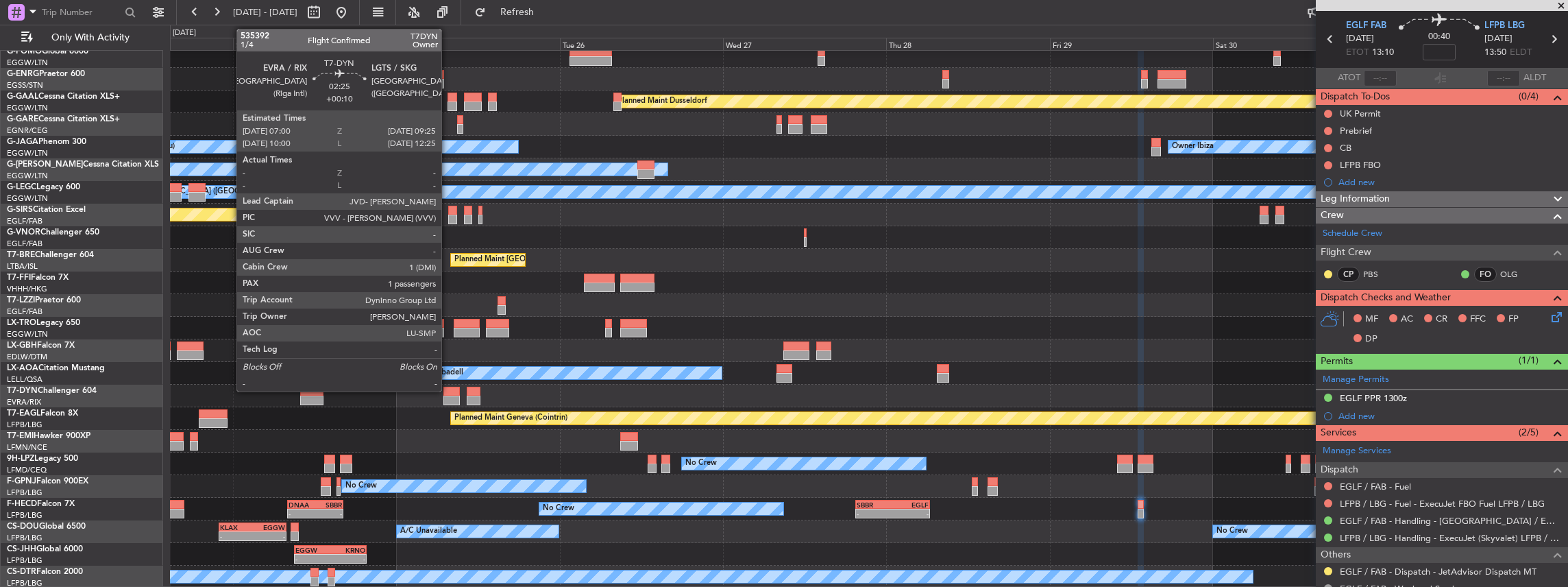
click at [449, 398] on div at bounding box center [452, 400] width 16 height 10
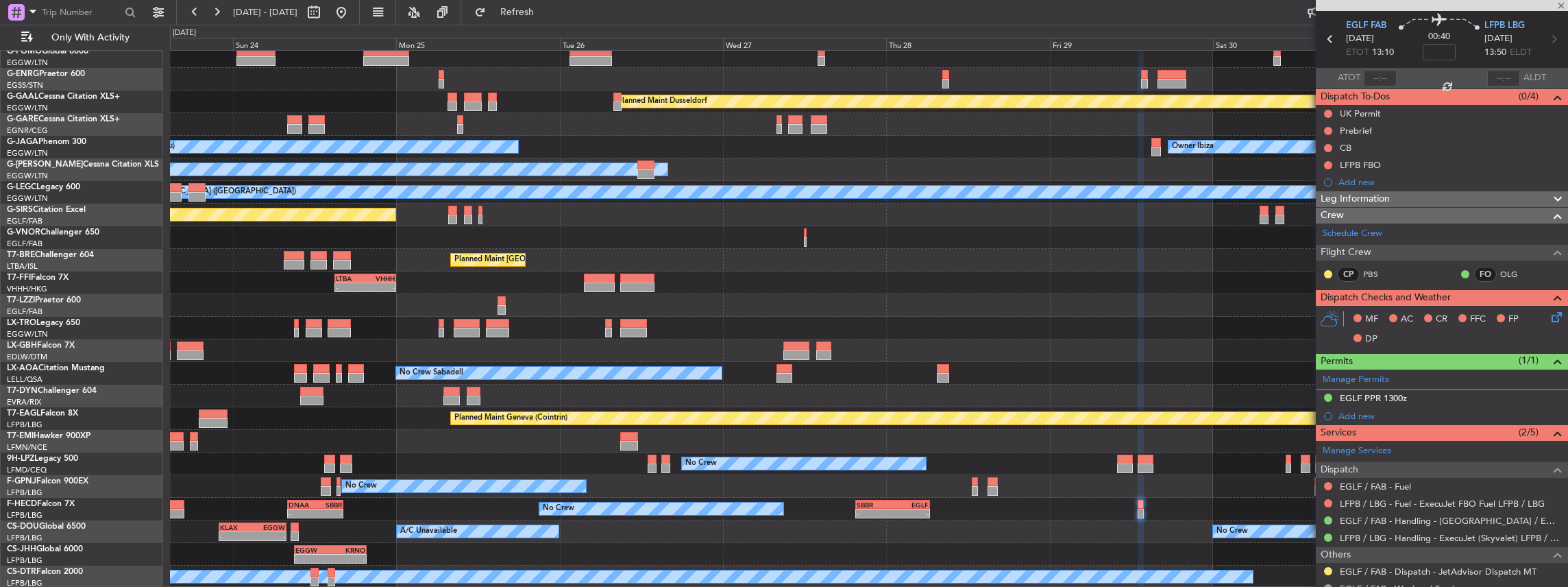
type input "+00:10"
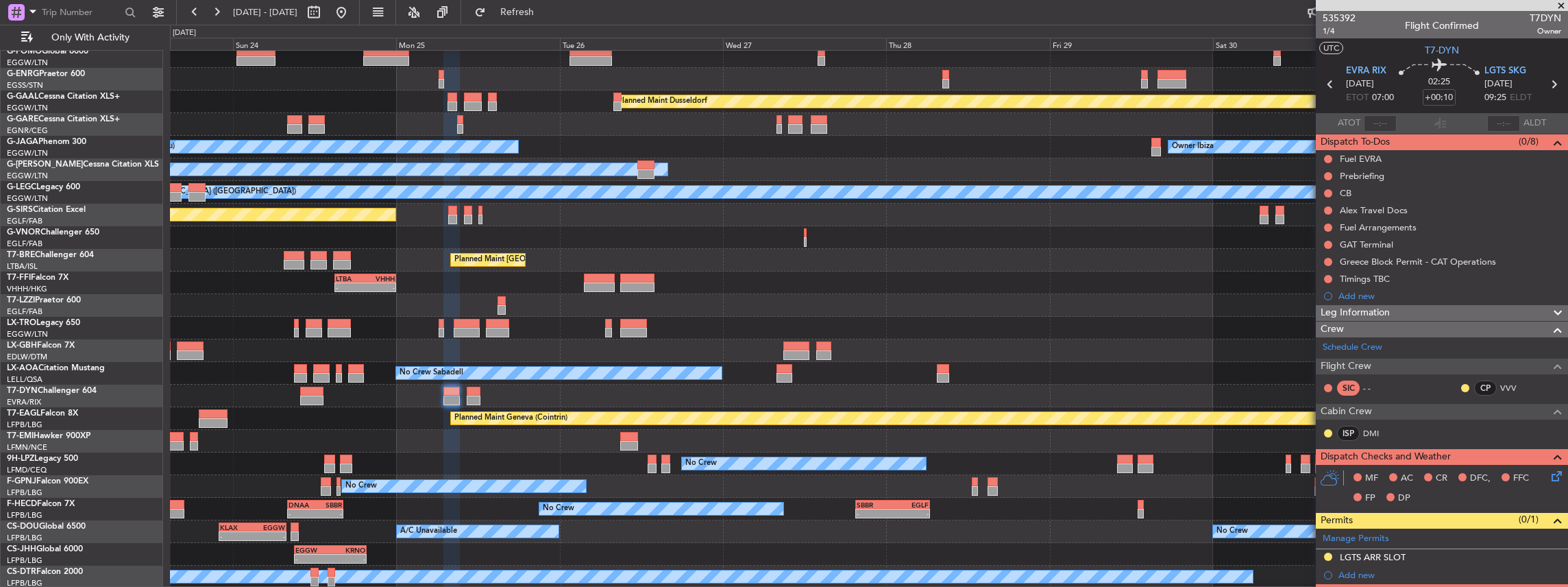
scroll to position [182, 0]
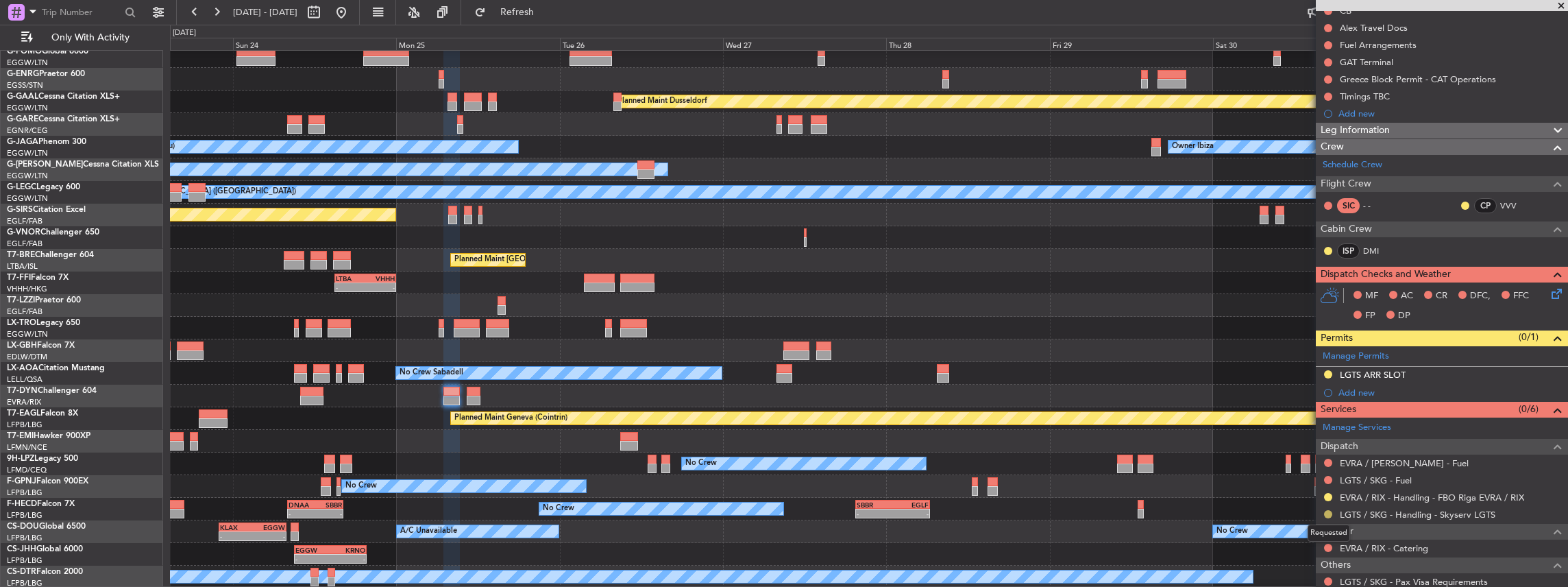
click at [1328, 513] on button at bounding box center [1328, 514] width 8 height 8
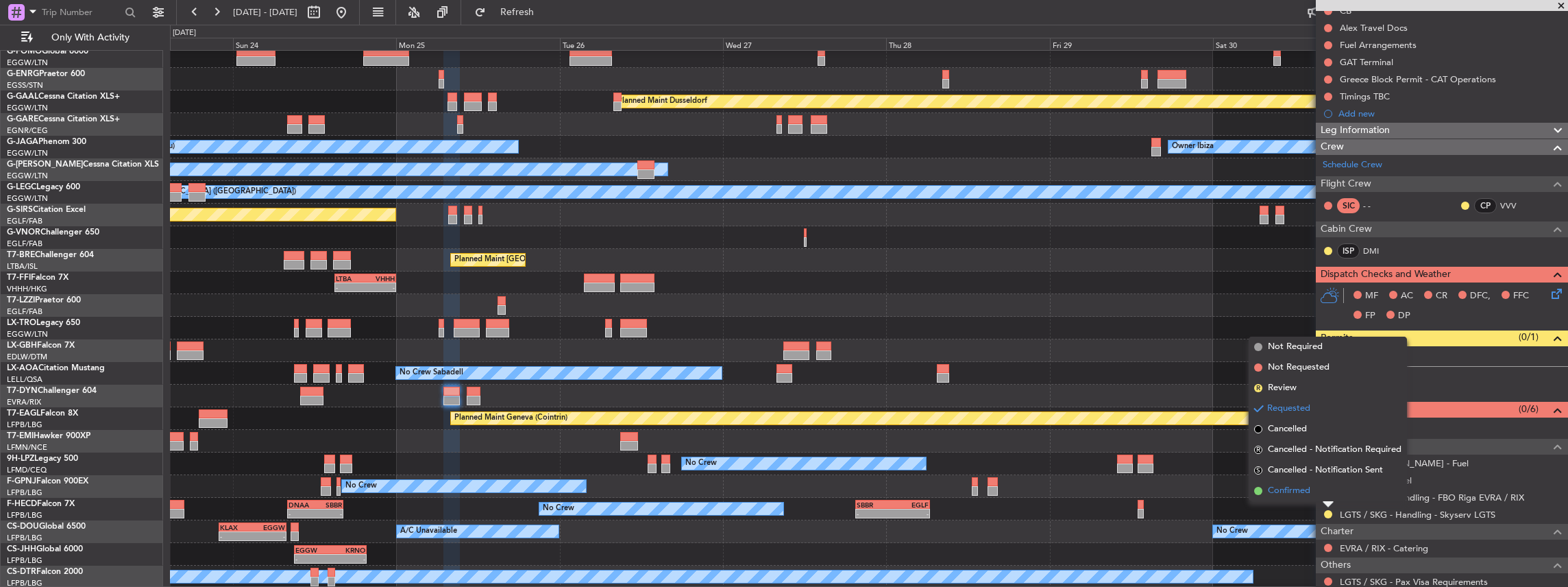
click at [1315, 493] on li "Confirmed" at bounding box center [1328, 490] width 158 height 20
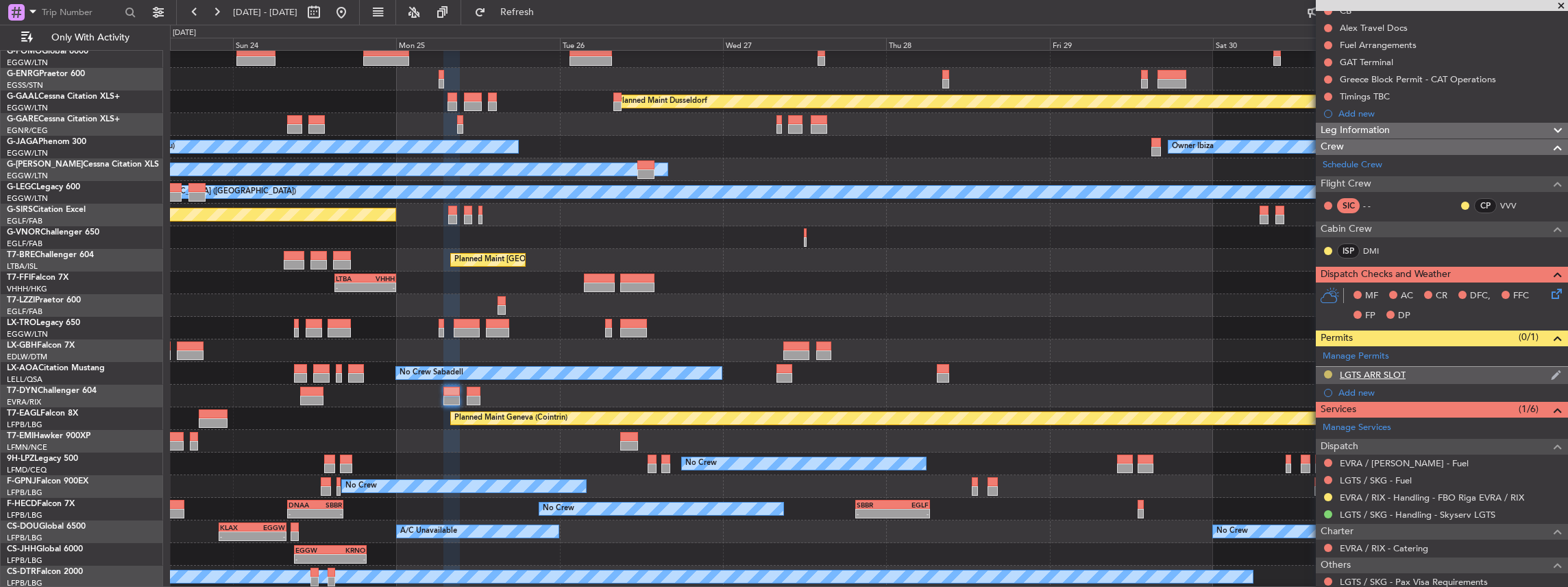
click at [1327, 370] on button at bounding box center [1328, 374] width 8 height 8
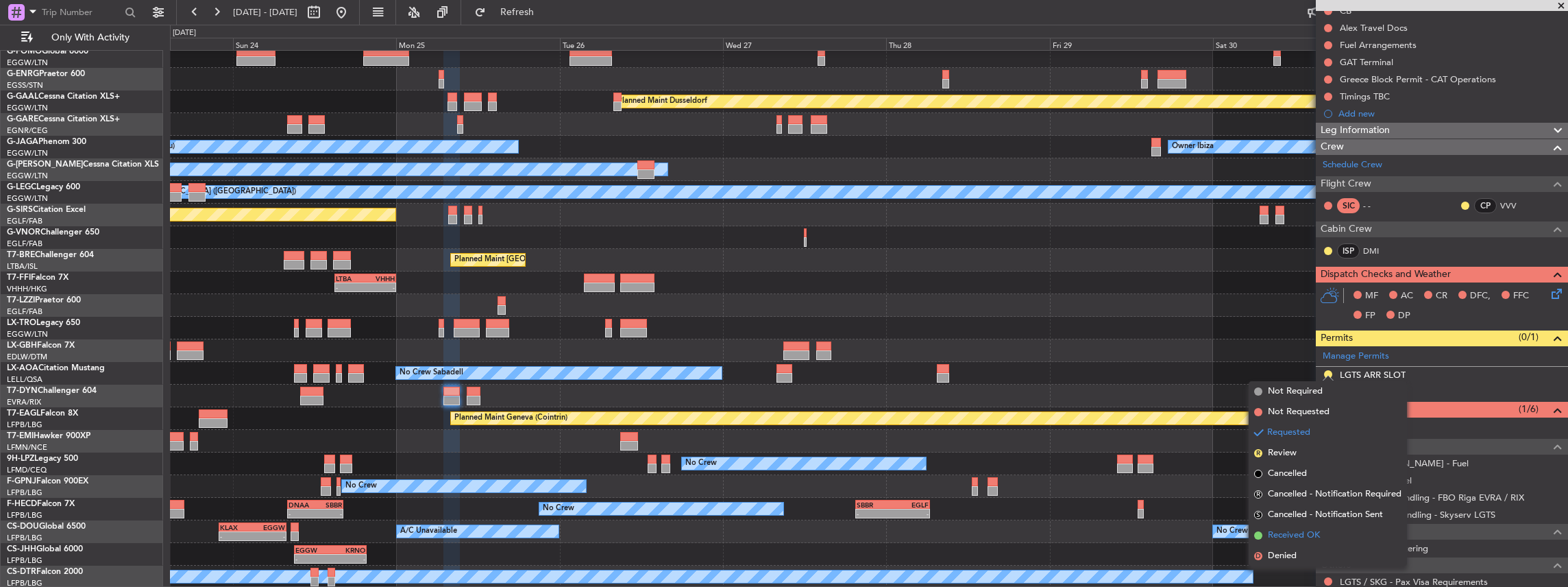
click at [1298, 535] on span "Received OK" at bounding box center [1294, 535] width 52 height 13
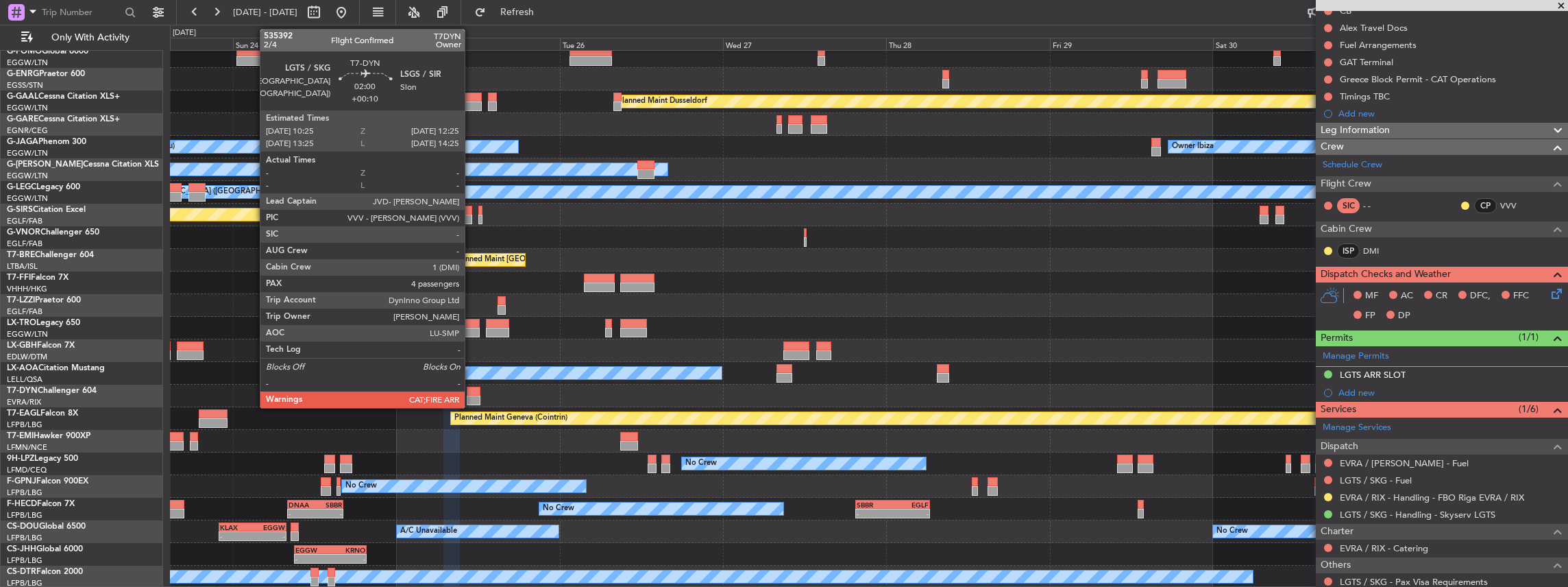
click at [472, 395] on div at bounding box center [473, 400] width 13 height 10
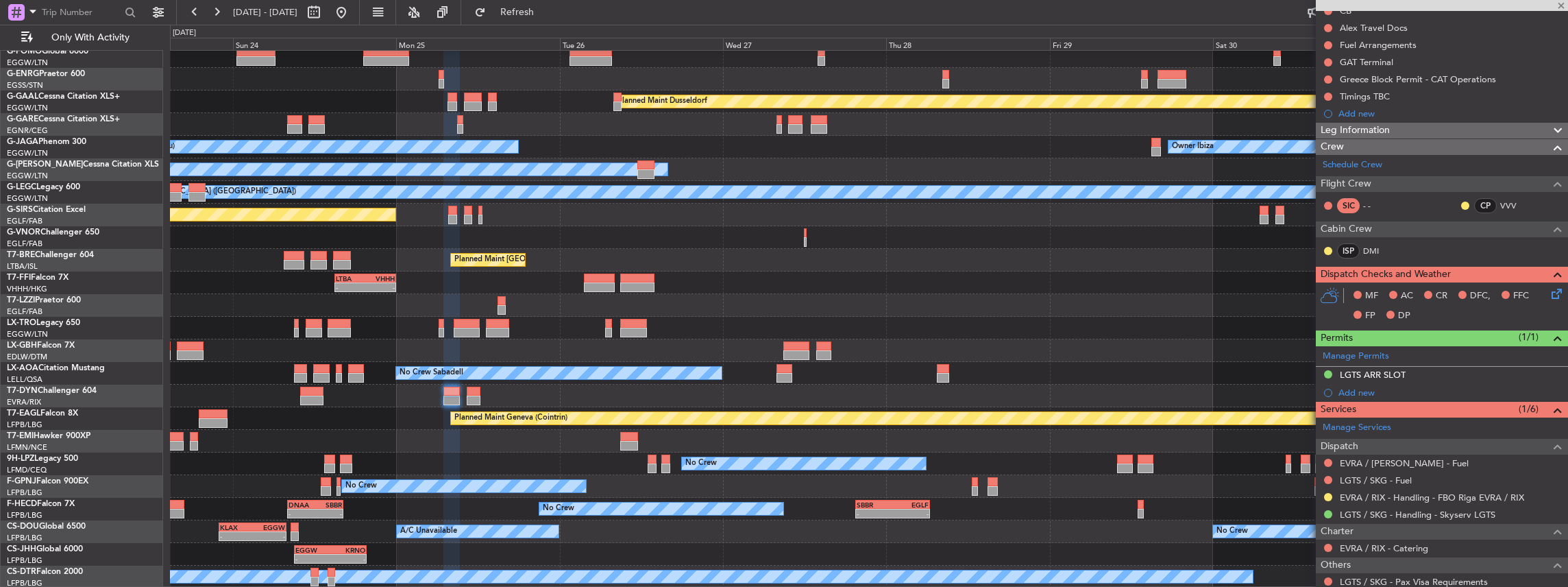
type input "4"
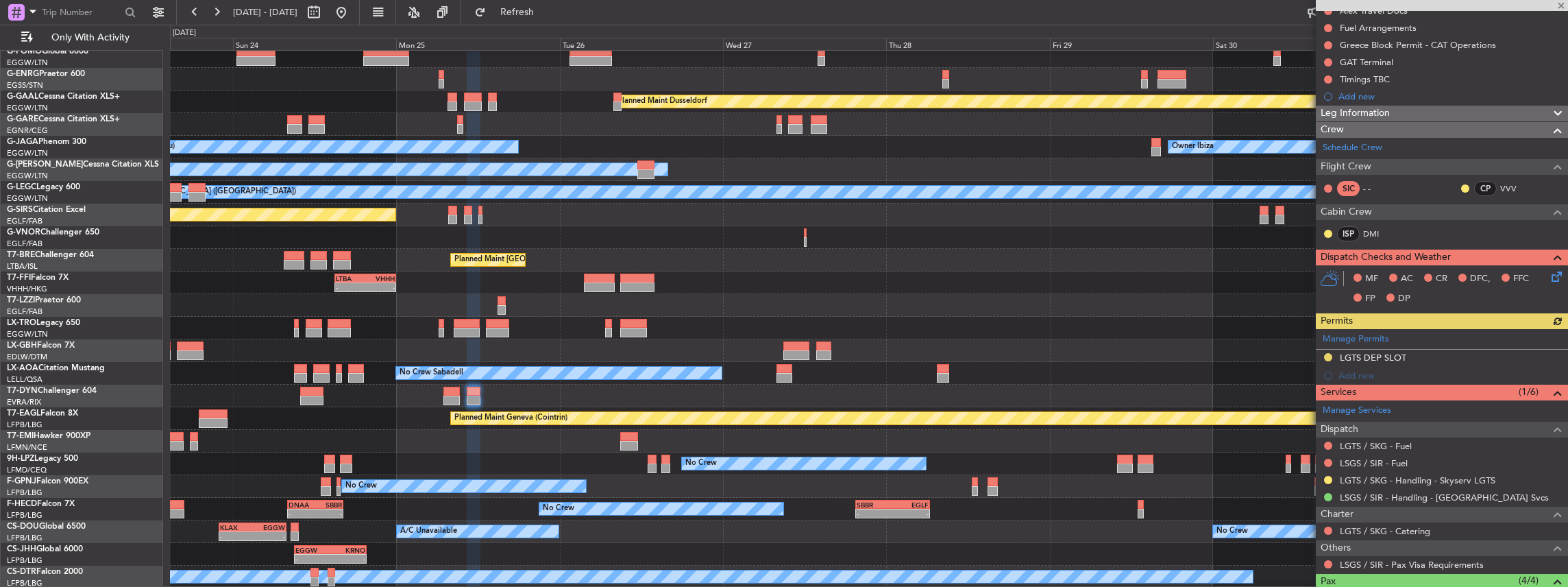
click at [1330, 353] on div "Manage Permits LGTS DEP SLOT Add new" at bounding box center [1441, 356] width 252 height 55
click at [1325, 353] on button at bounding box center [1328, 356] width 8 height 8
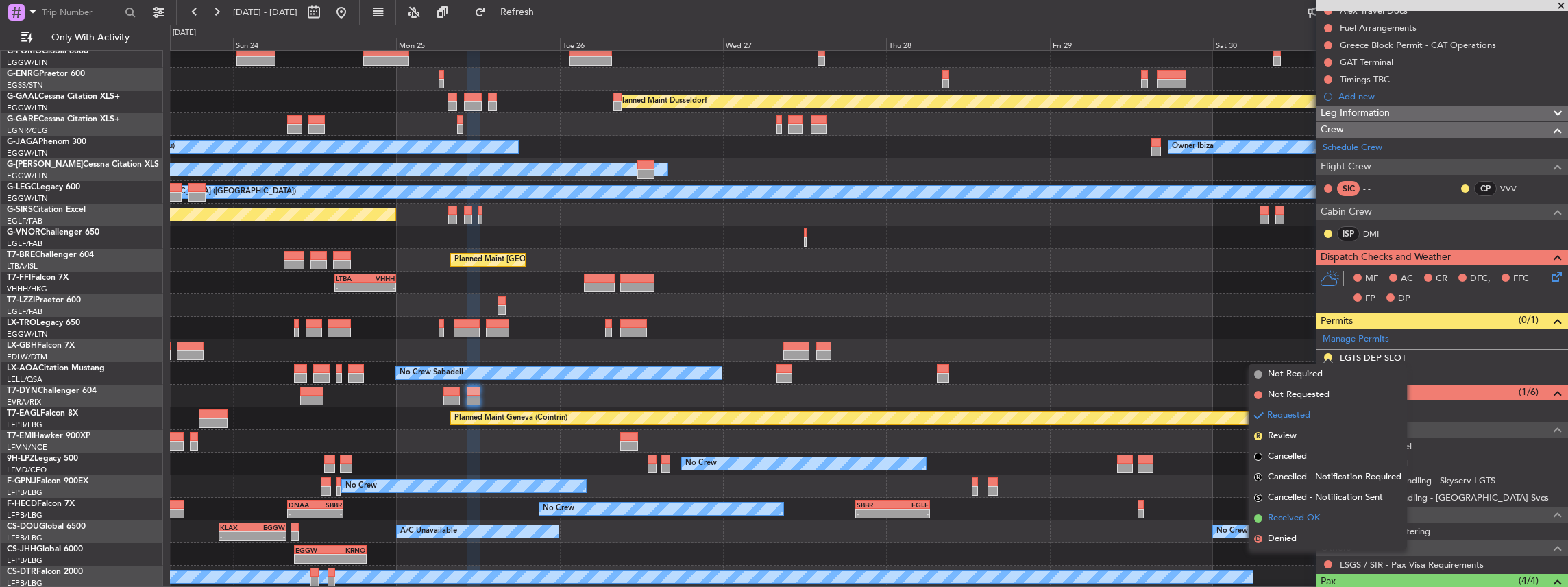
click at [1277, 512] on span "Received OK" at bounding box center [1294, 518] width 52 height 13
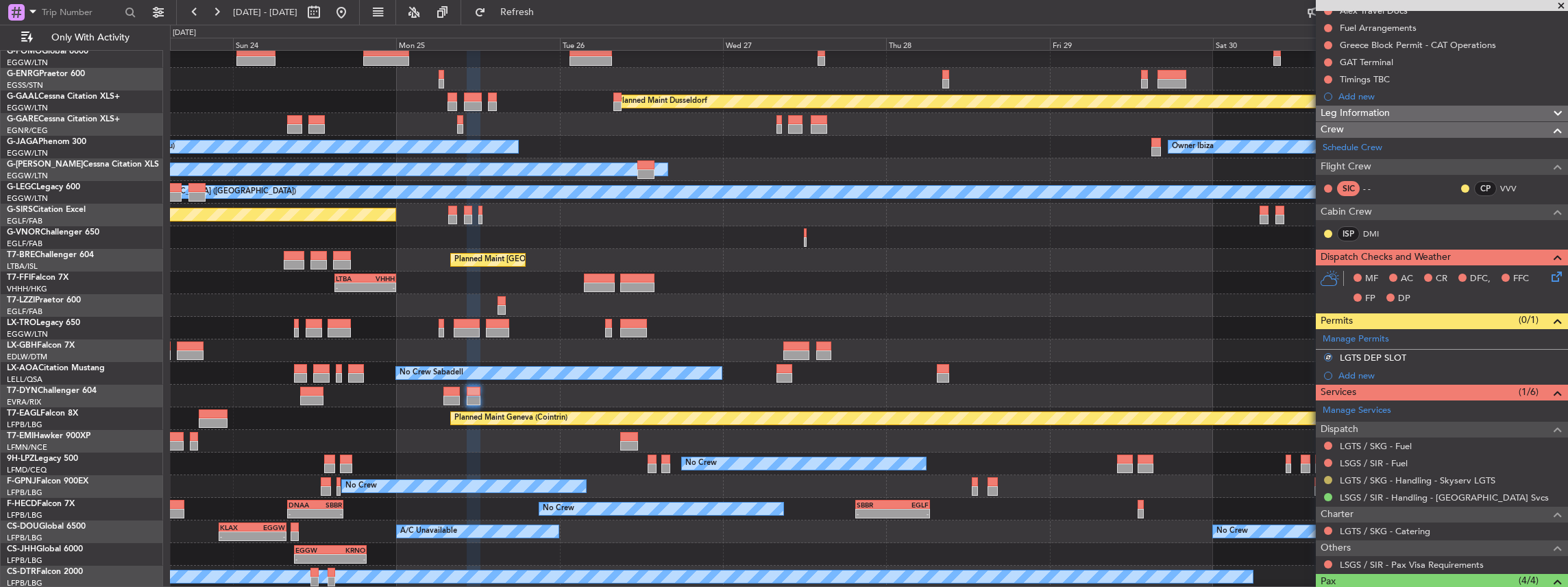
click at [1328, 478] on button at bounding box center [1328, 479] width 8 height 8
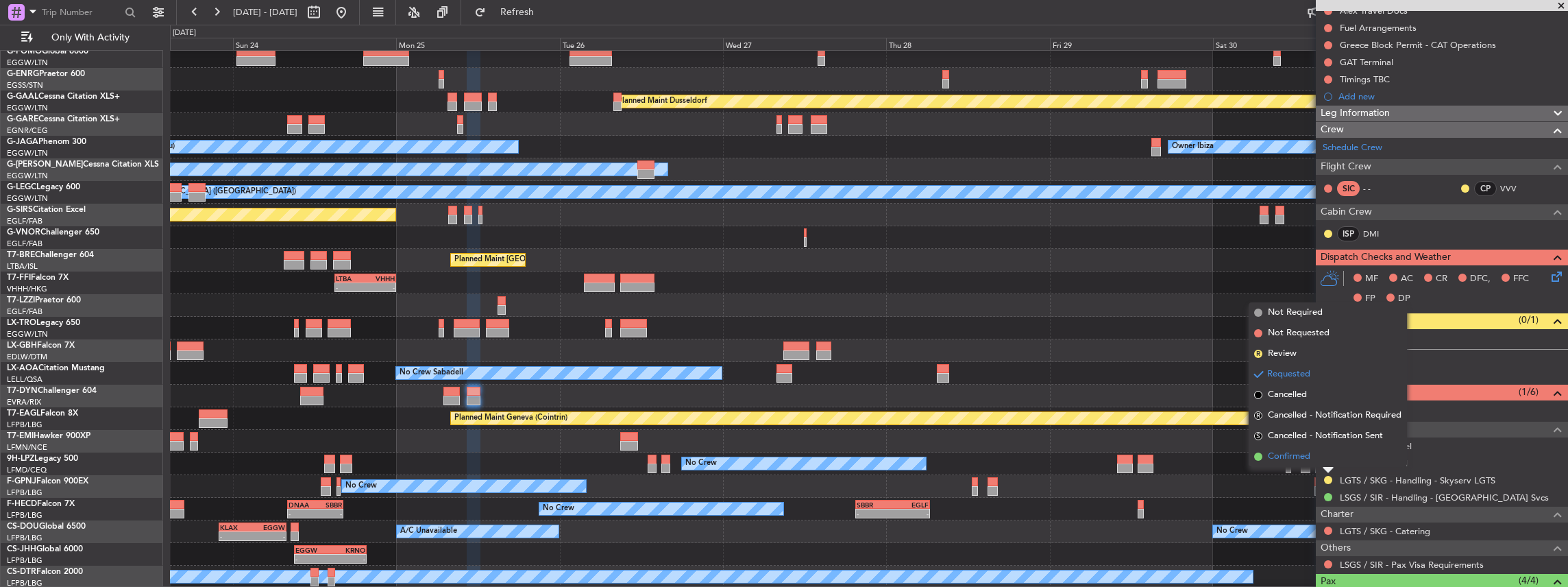
click at [1298, 458] on span "Confirmed" at bounding box center [1289, 456] width 43 height 13
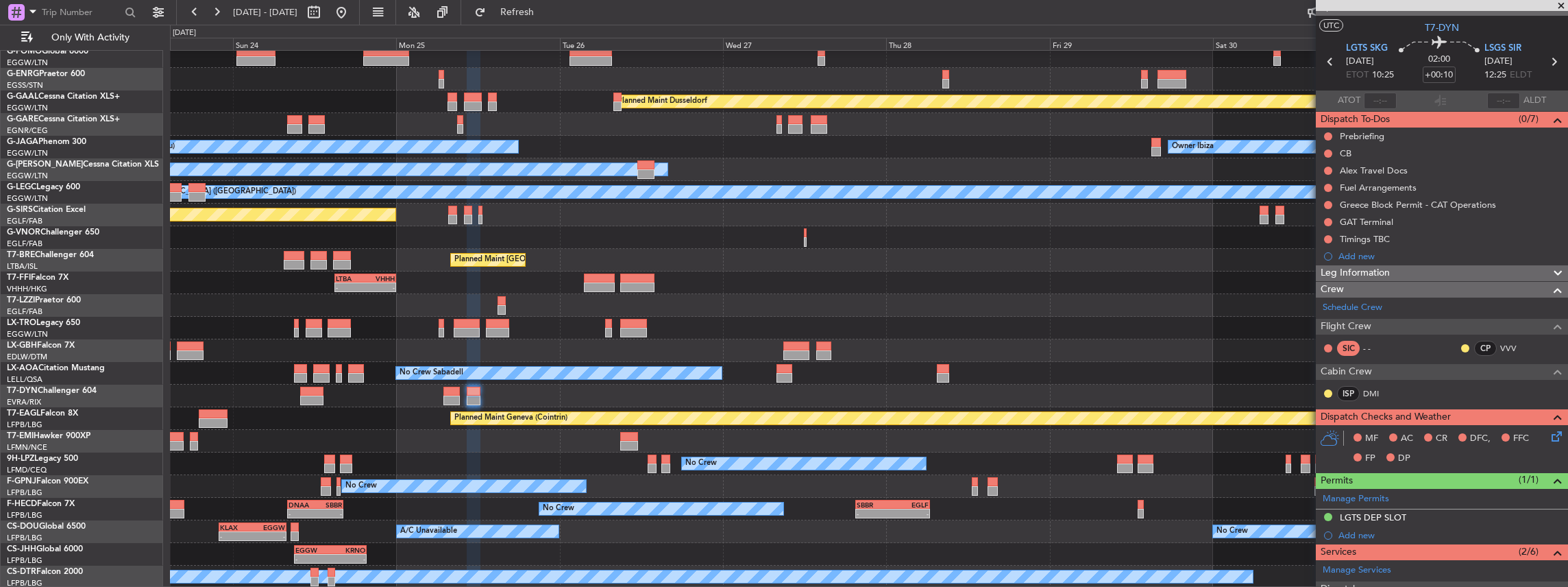
scroll to position [0, 0]
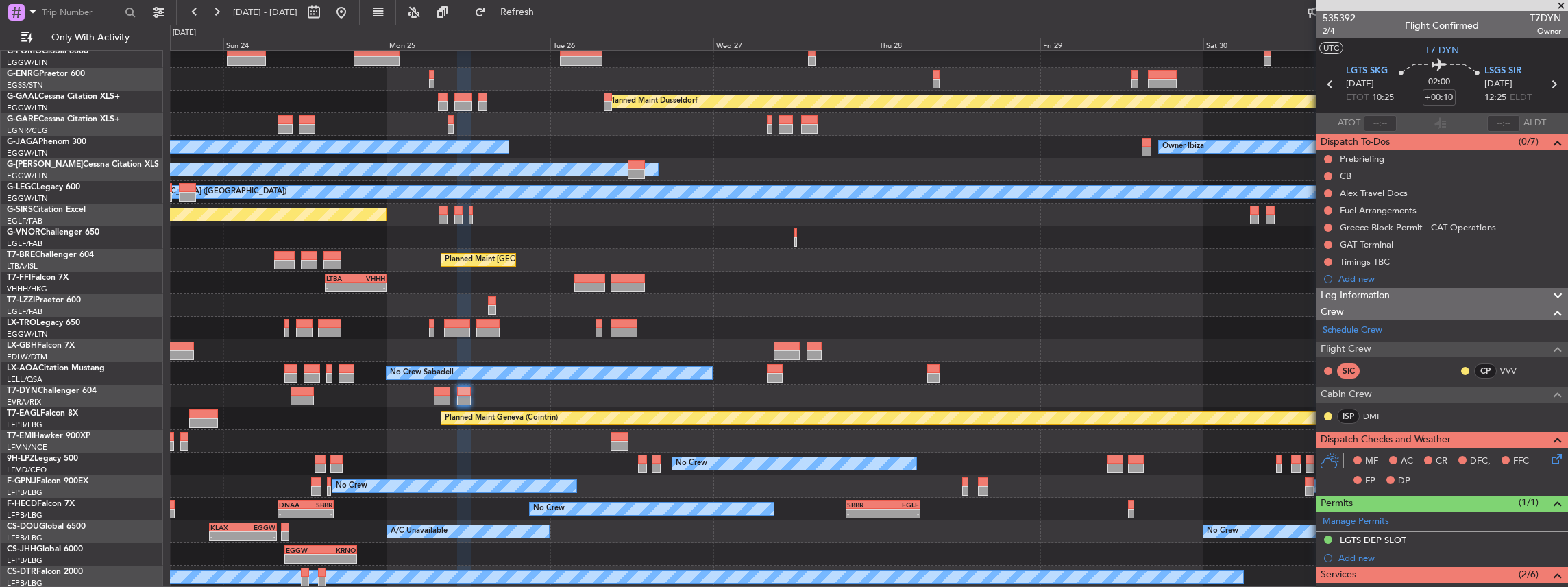
click at [432, 393] on div "Planned Maint Dusseldorf No Crew Cannes ([GEOGRAPHIC_DATA]) Owner Ibiza Planned…" at bounding box center [869, 305] width 1398 height 565
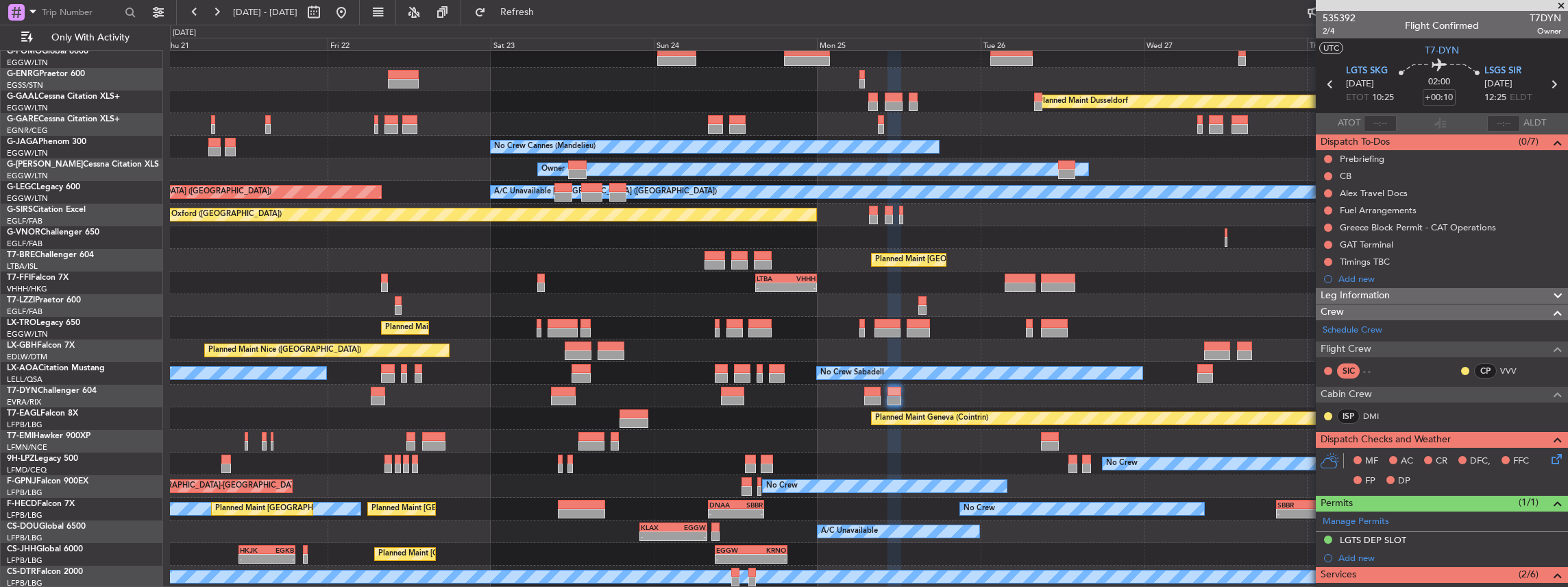
click at [631, 484] on div "Owner Planned [GEOGRAPHIC_DATA] Unplanned Maint [PERSON_NAME] No Crew Cannes ([…" at bounding box center [869, 305] width 1398 height 565
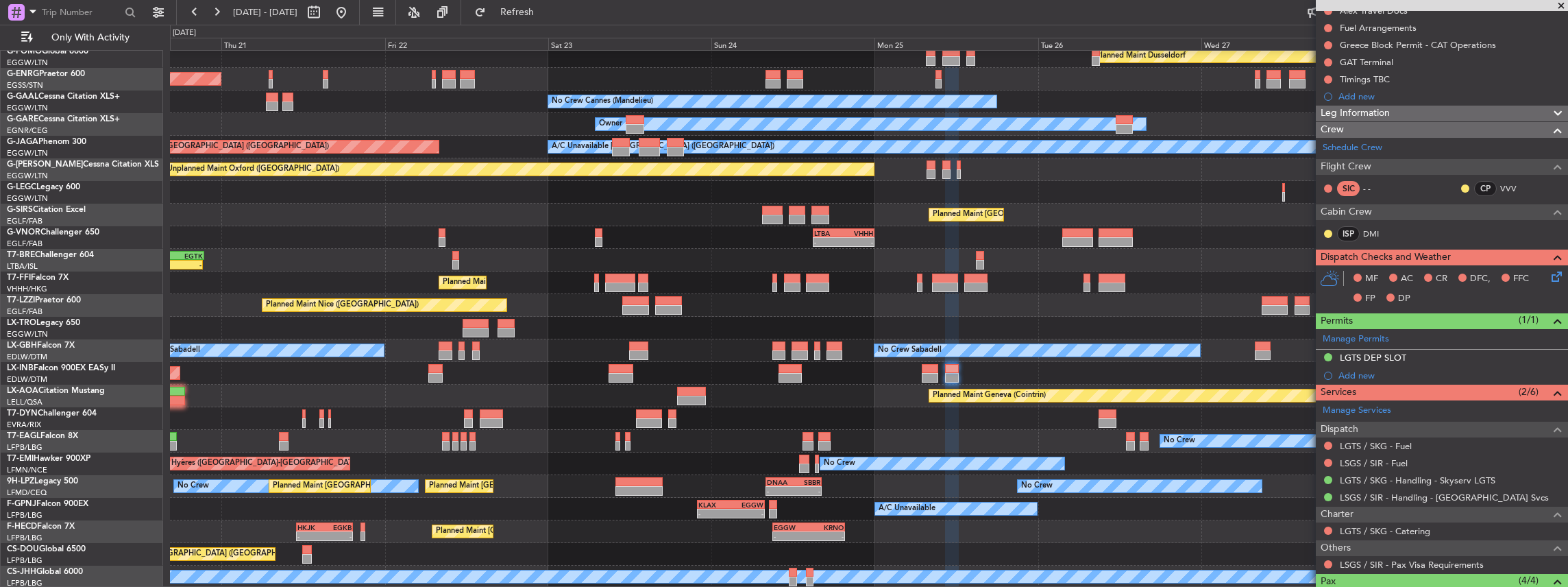
scroll to position [73, 0]
click at [863, 424] on div "Owner Planned [GEOGRAPHIC_DATA] Unplanned Maint [PERSON_NAME] No Crew Cannes ([…" at bounding box center [869, 283] width 1398 height 611
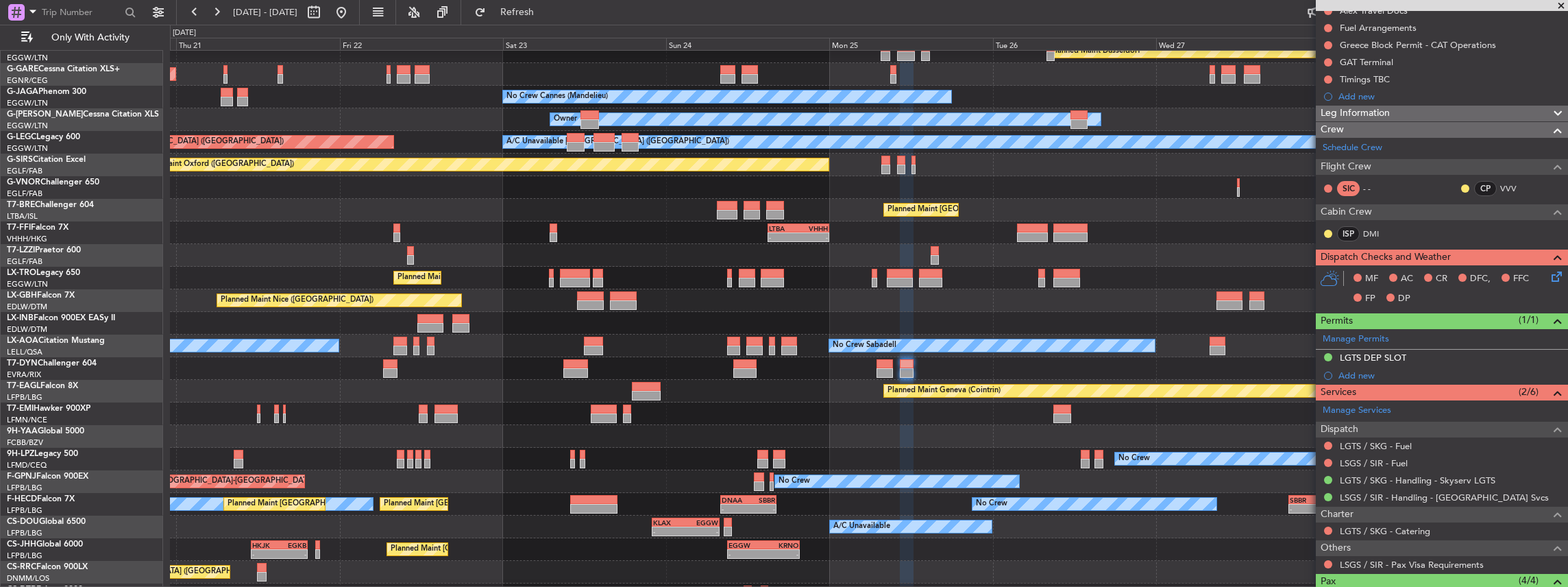
click at [635, 478] on div "No Crew [GEOGRAPHIC_DATA] ([GEOGRAPHIC_DATA]) No Crew No Crew" at bounding box center [869, 481] width 1398 height 22
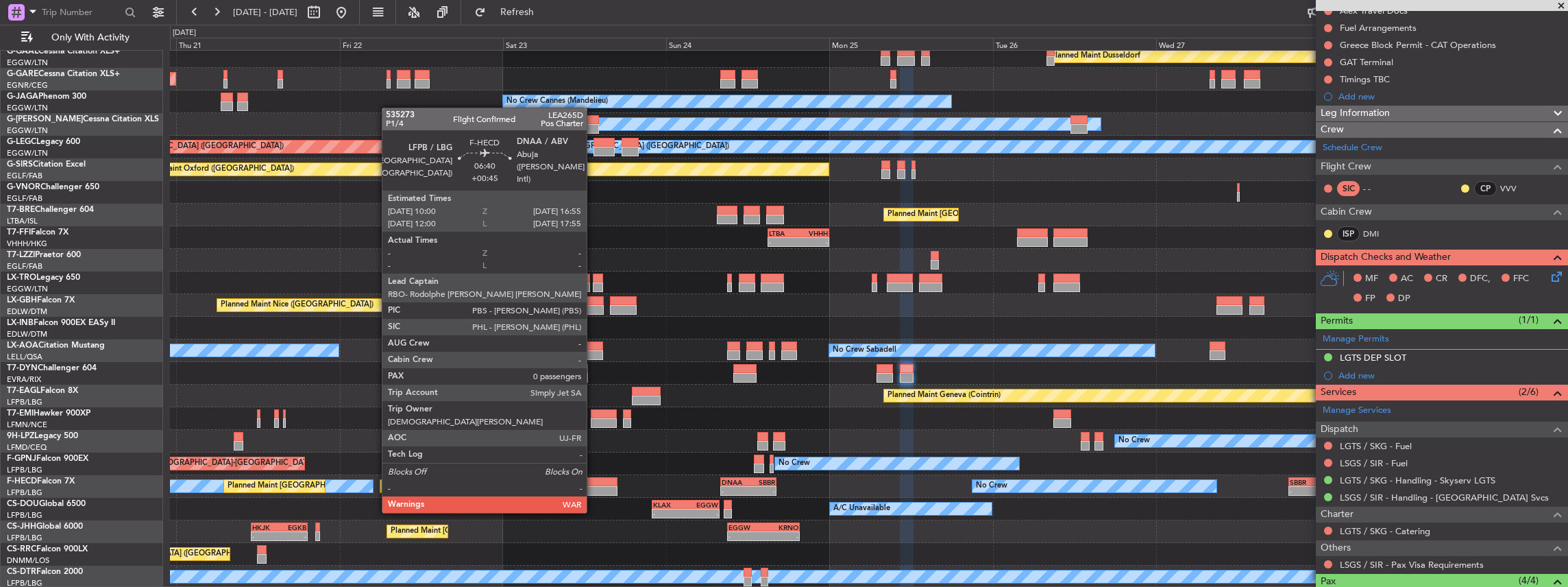
click at [594, 486] on div at bounding box center [594, 490] width 47 height 10
type input "+00:45"
type input "0"
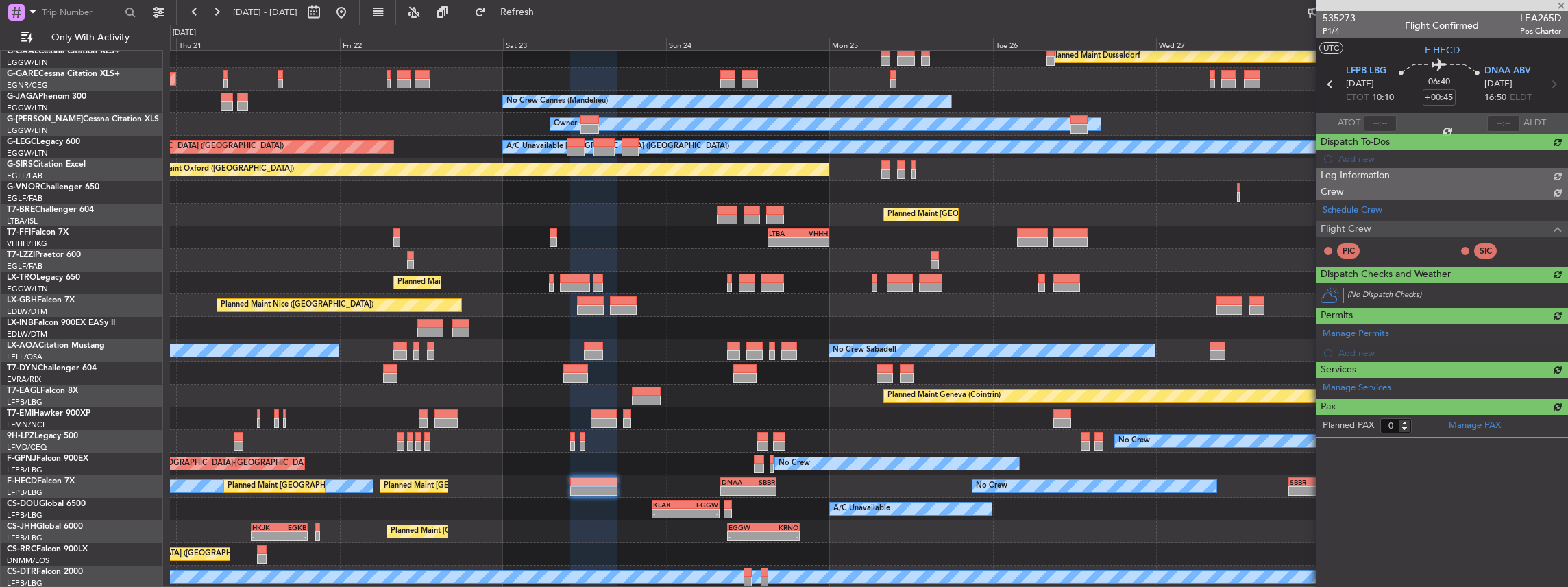
scroll to position [0, 0]
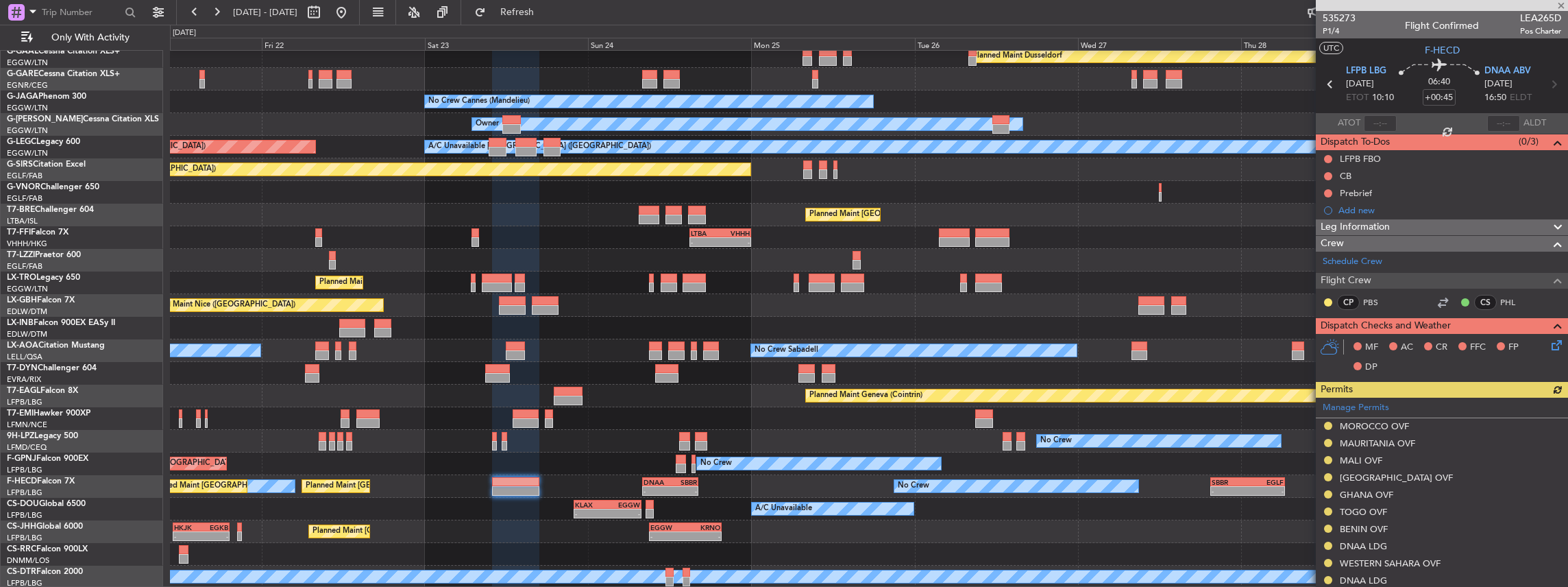
click at [908, 475] on div "Planned Maint Dusseldorf Unplanned Maint [PERSON_NAME] No Crew Cannes ([GEOGRAP…" at bounding box center [869, 283] width 1398 height 611
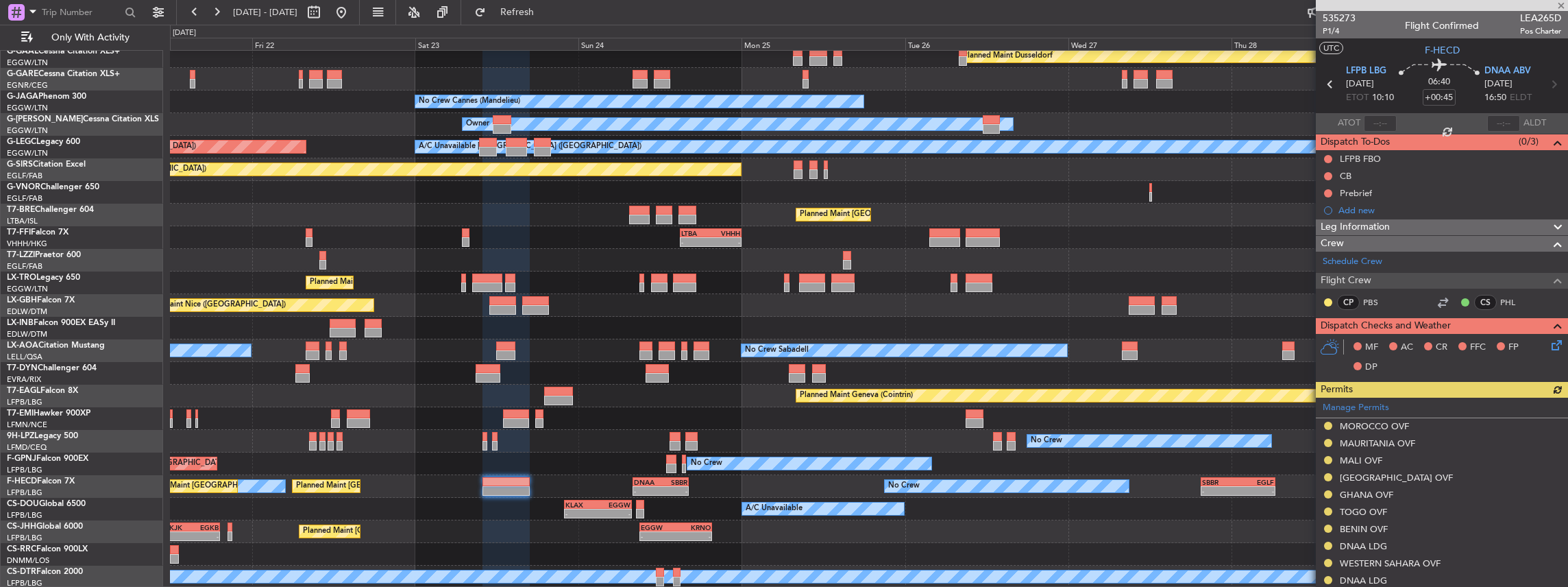
scroll to position [182, 0]
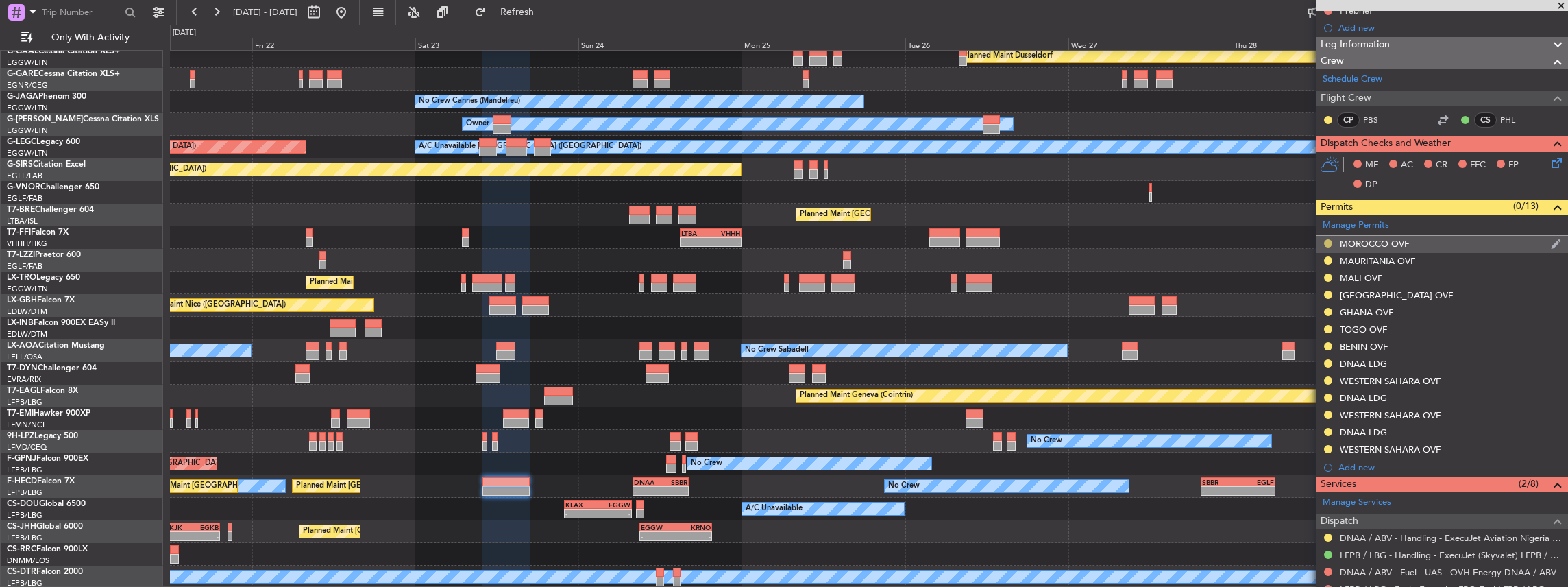
click at [1328, 243] on button at bounding box center [1328, 243] width 8 height 8
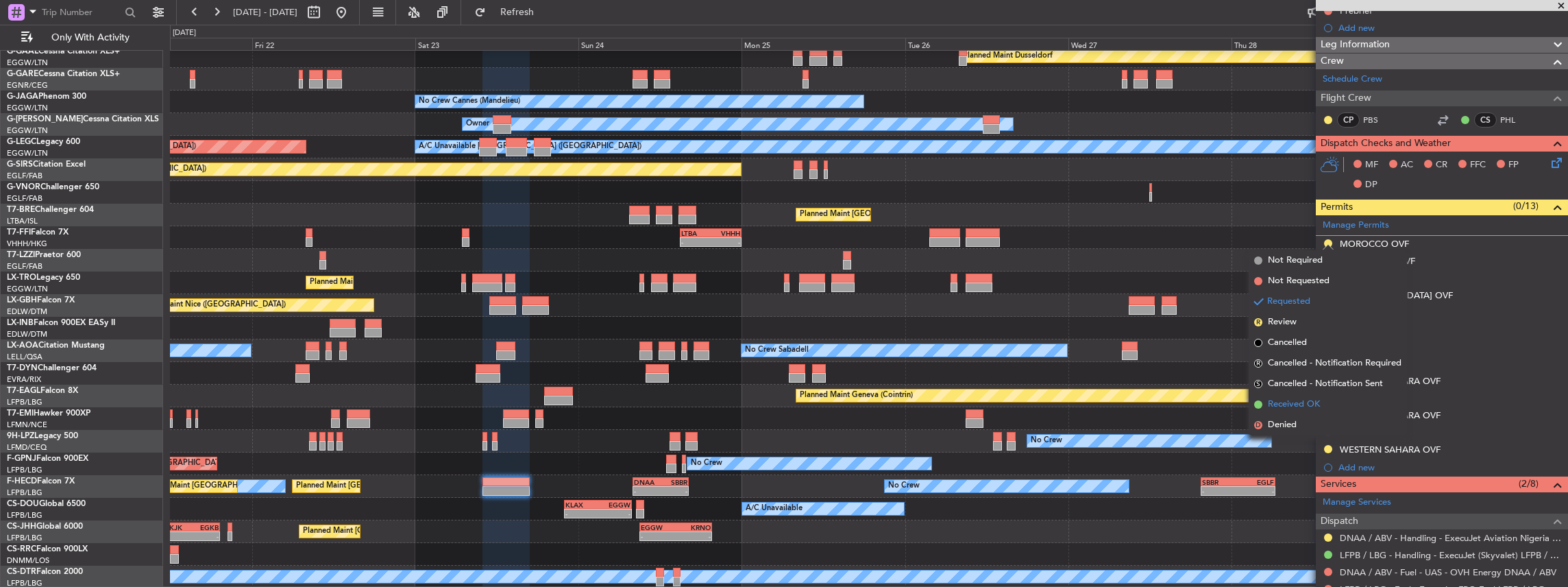
click at [1297, 402] on span "Received OK" at bounding box center [1294, 404] width 52 height 13
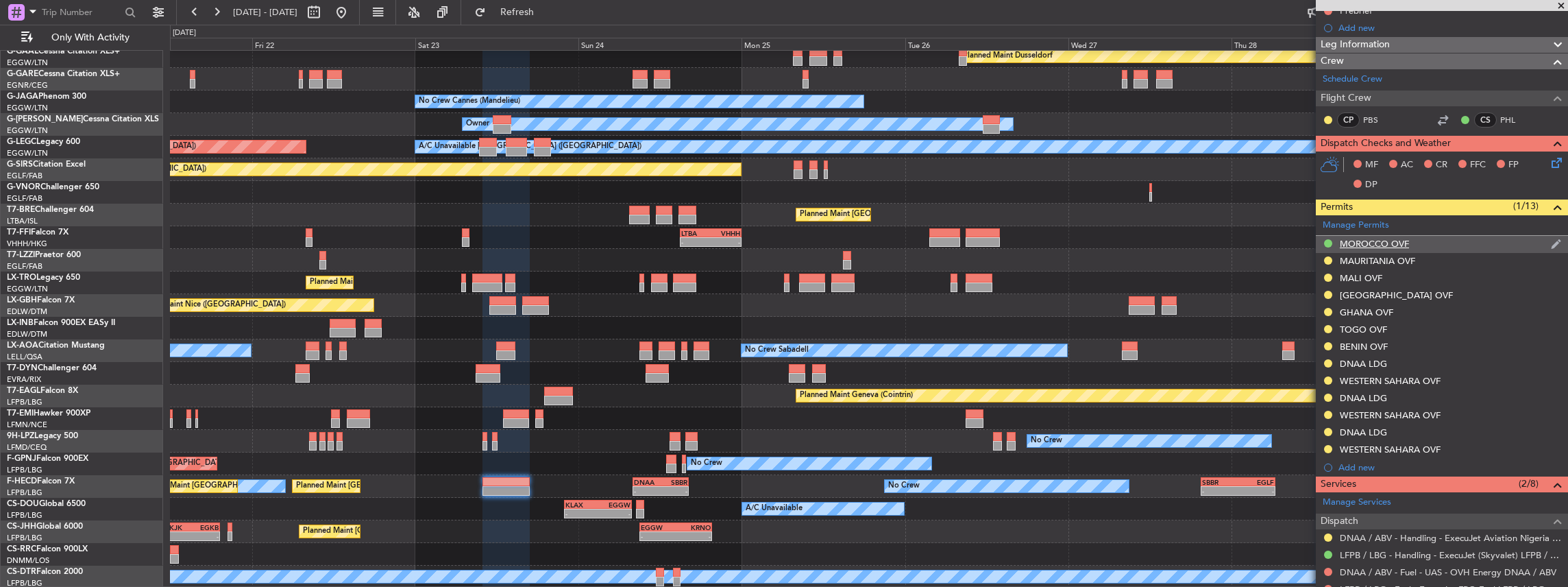
click at [1436, 242] on div "MOROCCO OVF" at bounding box center [1441, 244] width 252 height 17
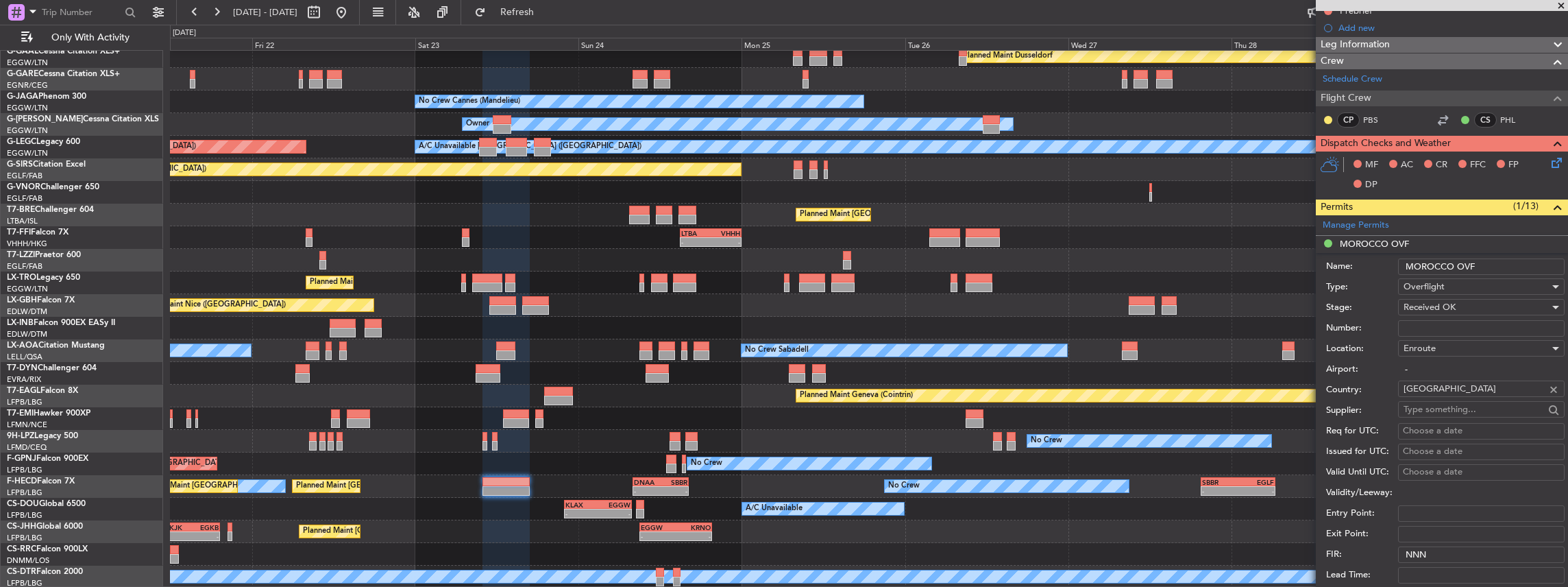
click at [1436, 323] on input "Number:" at bounding box center [1481, 328] width 166 height 16
paste input "S9298/25"
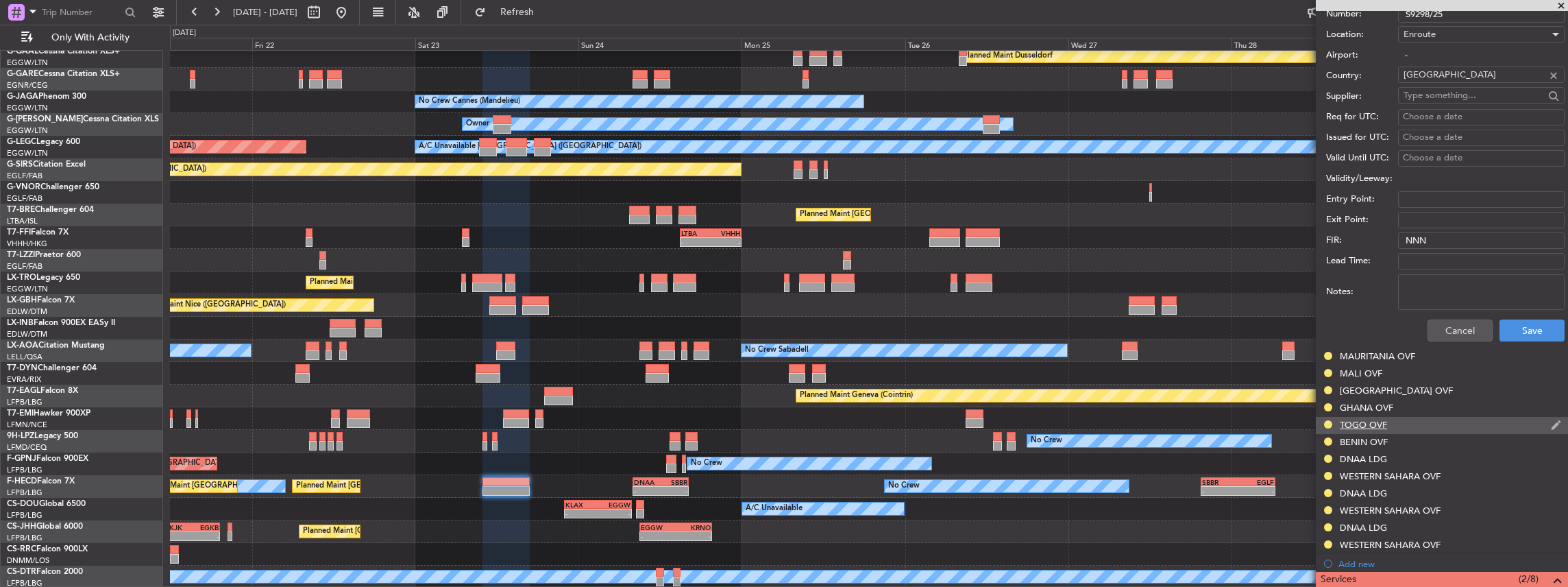
scroll to position [502, 0]
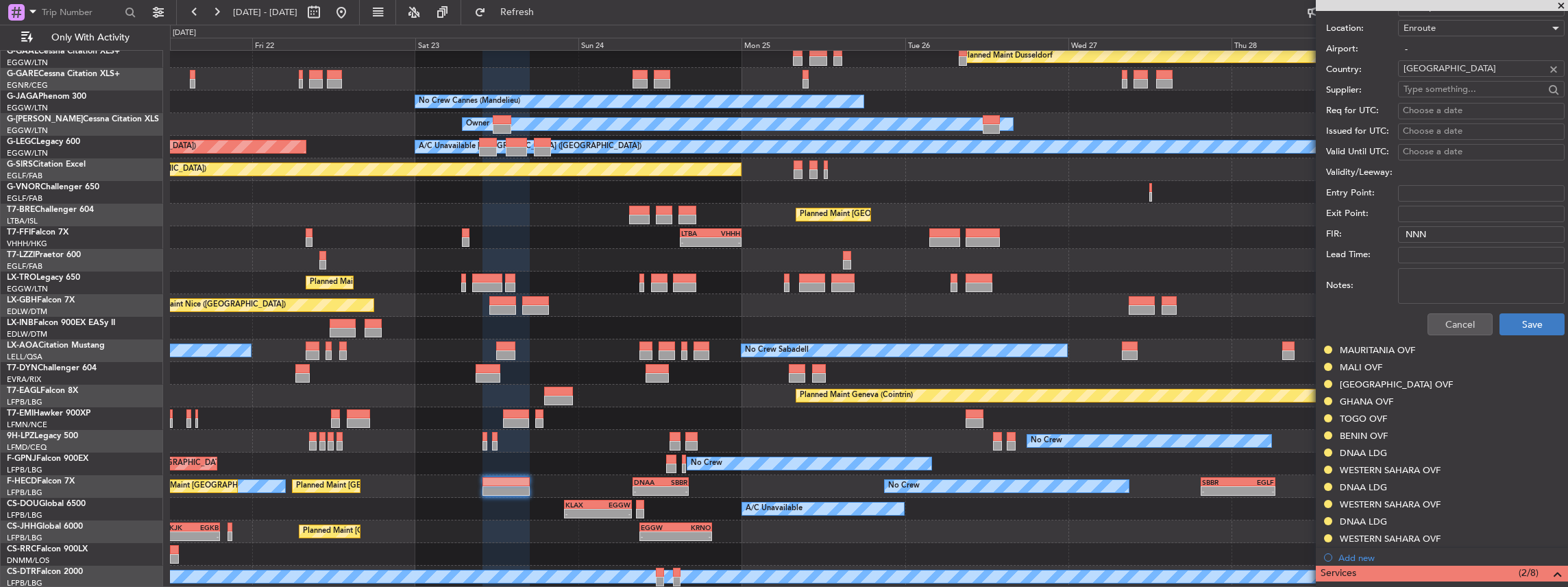
type input "S9298/25"
click at [1528, 320] on button "Save" at bounding box center [1532, 323] width 65 height 22
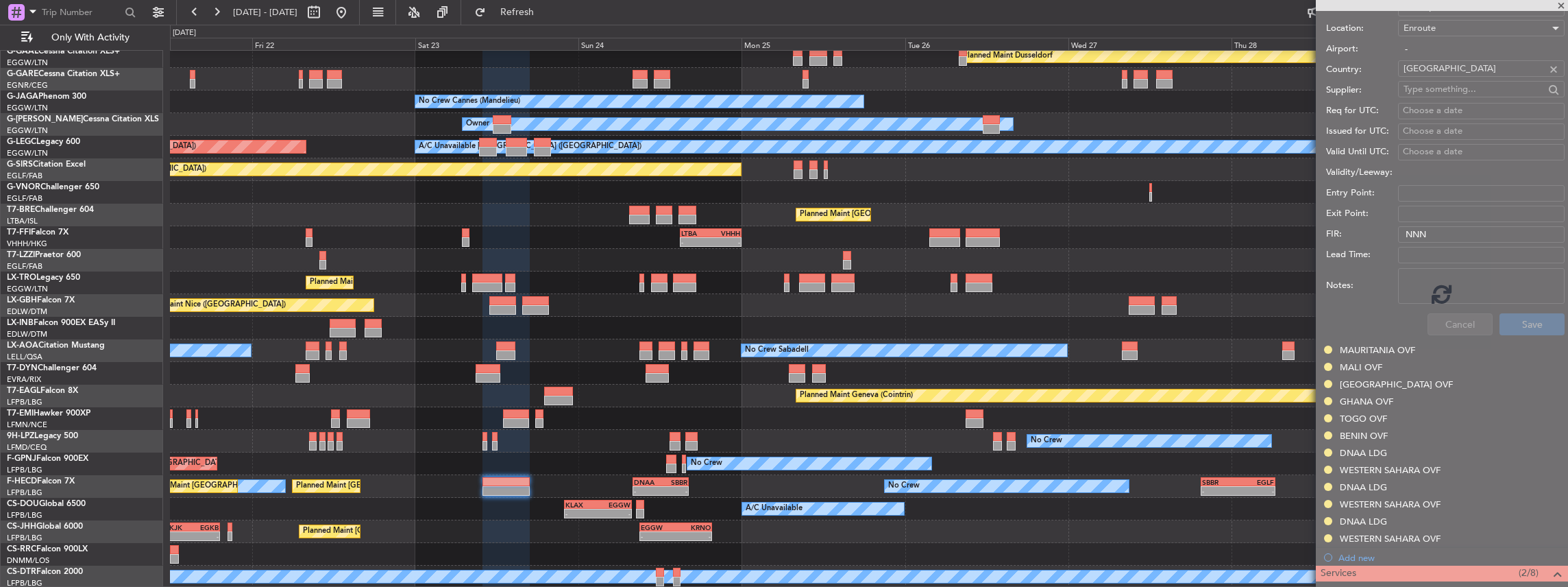
scroll to position [93, 0]
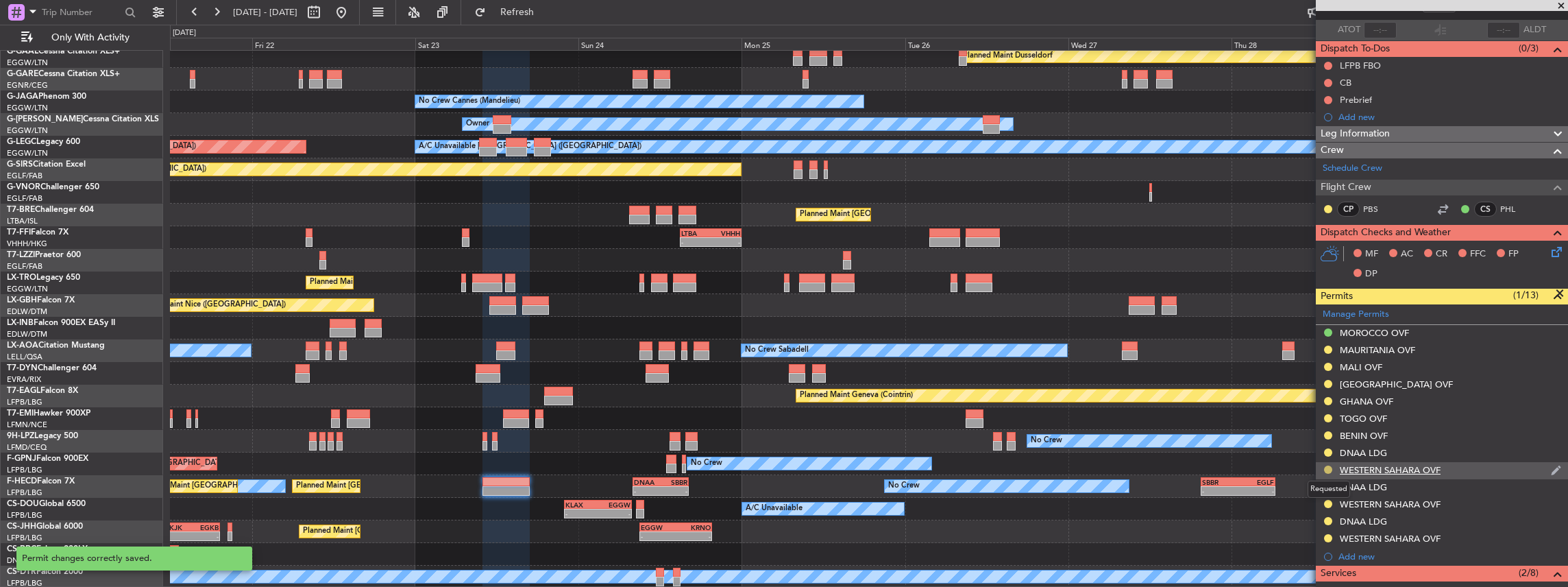
click at [1327, 467] on button at bounding box center [1328, 469] width 8 height 8
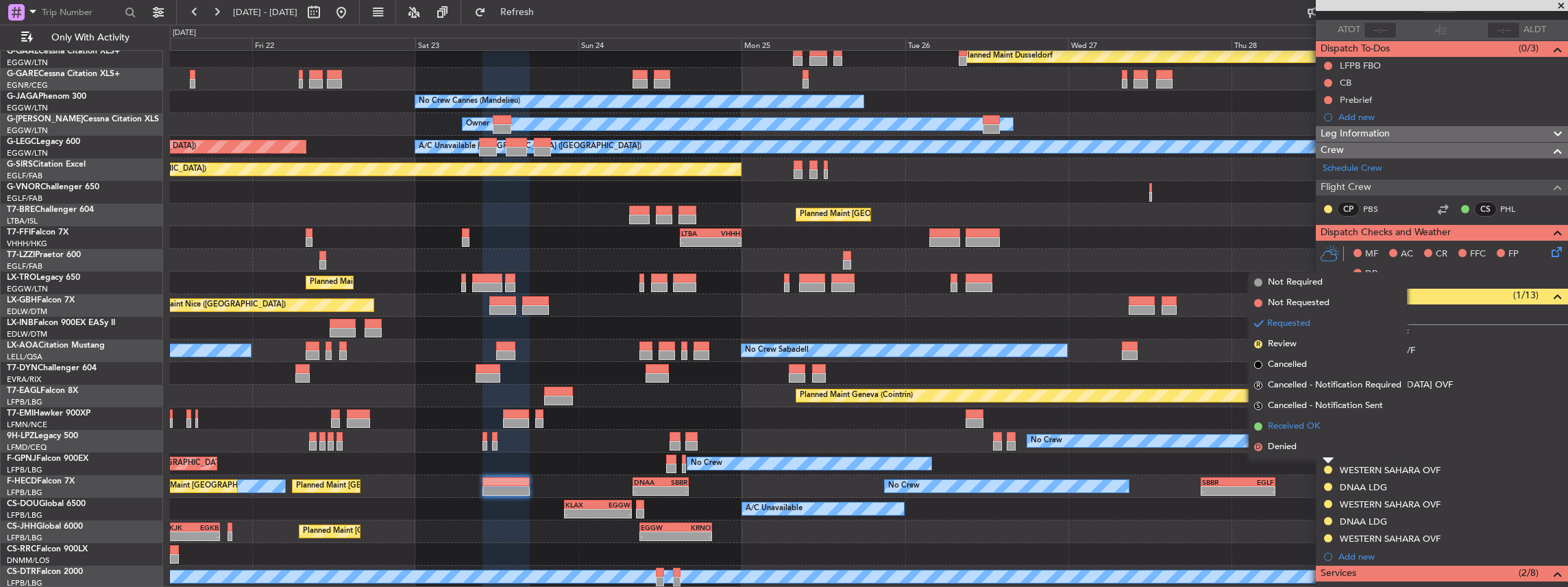
click at [1315, 428] on span "Received OK" at bounding box center [1294, 426] width 52 height 13
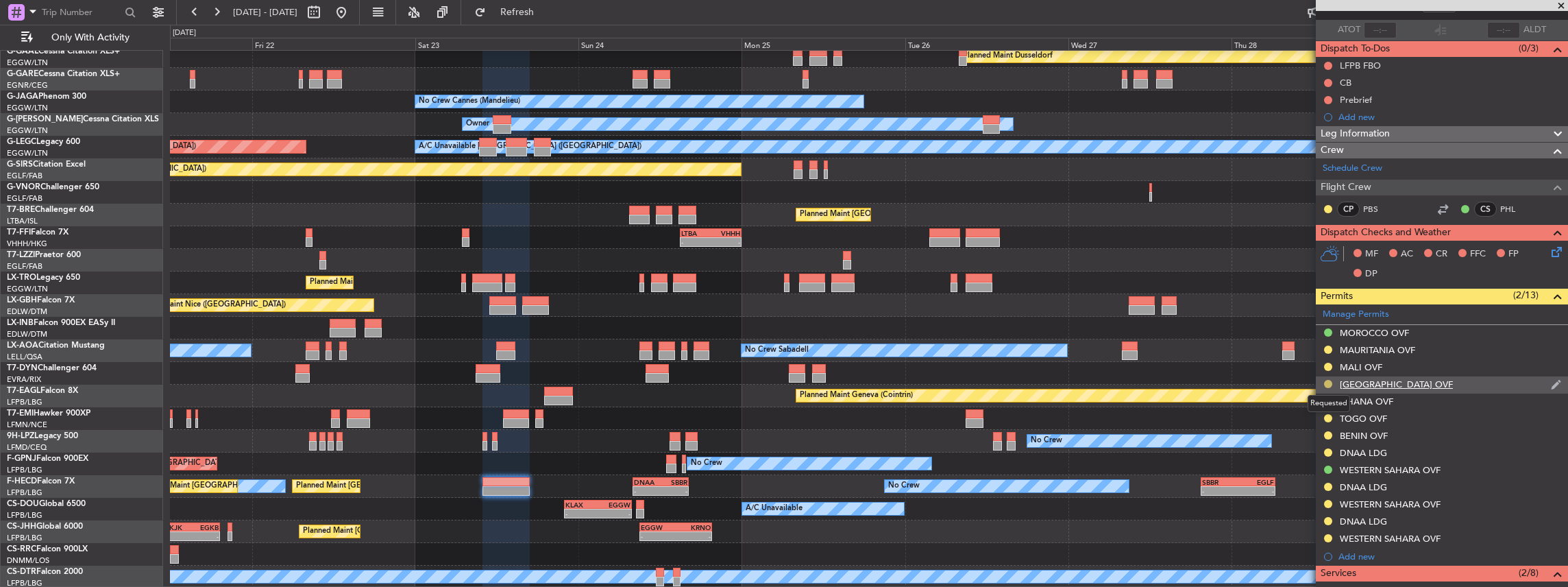
click at [1328, 380] on button at bounding box center [1328, 383] width 8 height 8
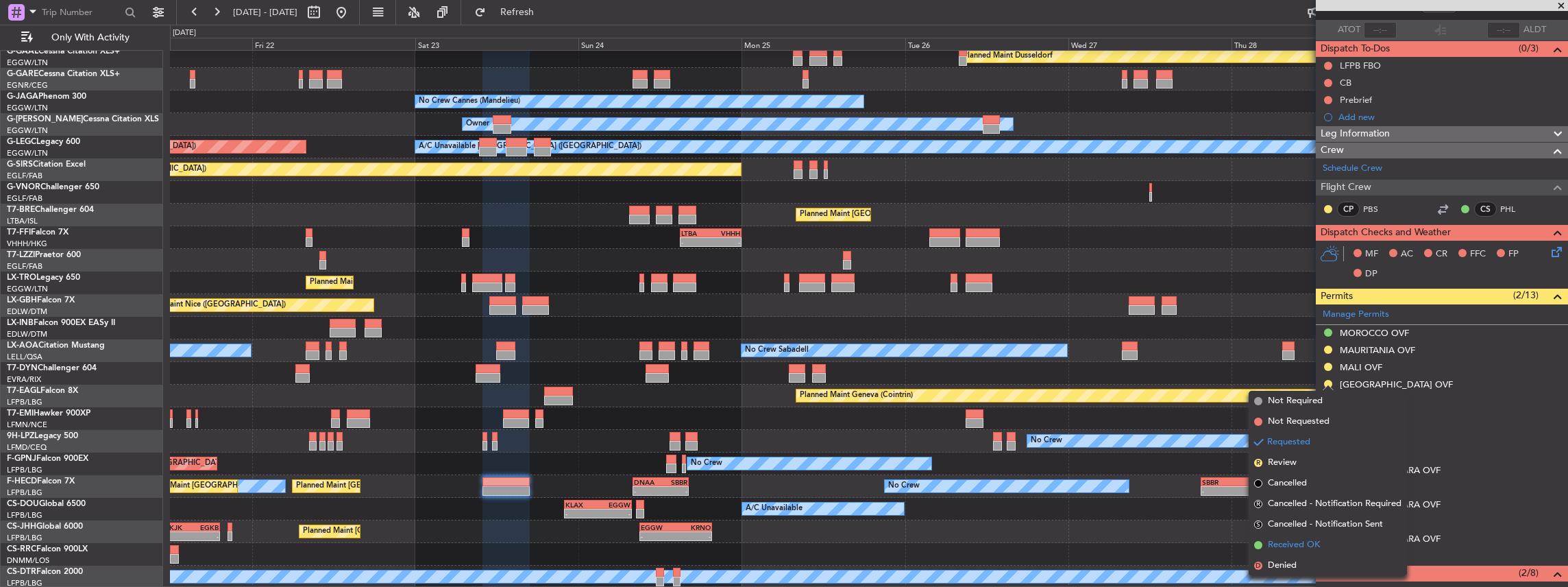
click at [1298, 545] on span "Received OK" at bounding box center [1294, 545] width 52 height 13
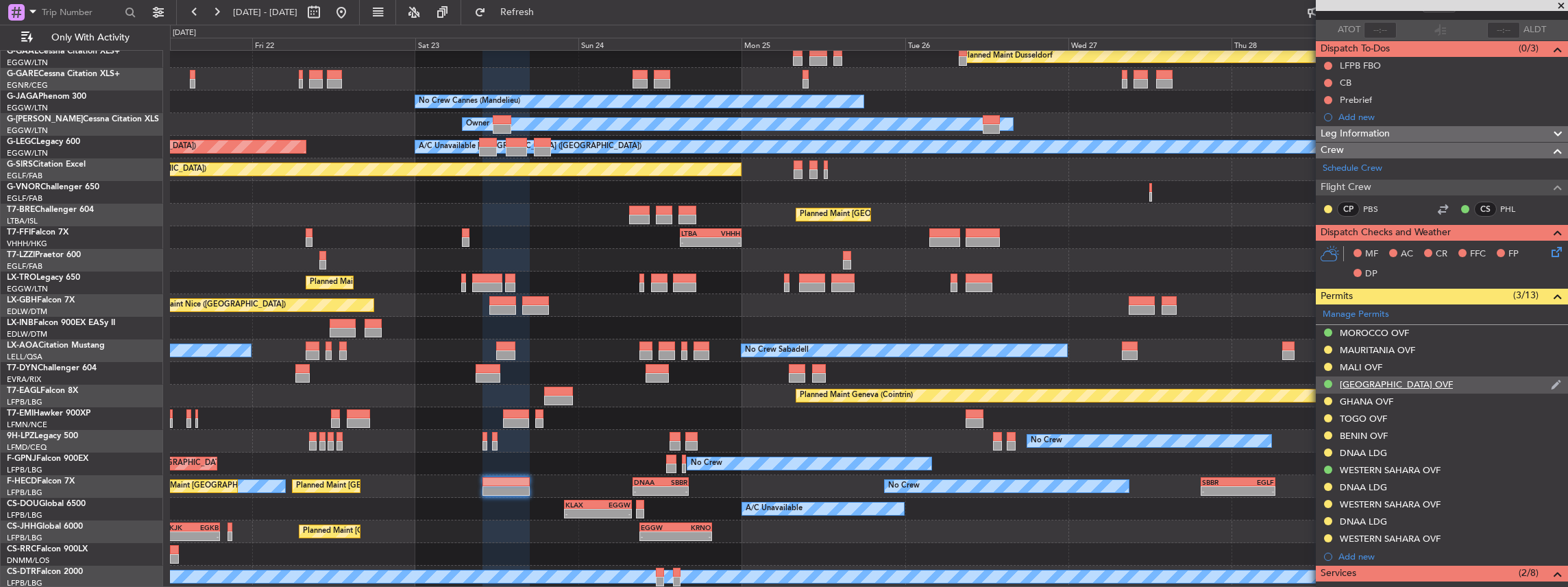
click at [1435, 383] on div "[GEOGRAPHIC_DATA] OVF" at bounding box center [1441, 385] width 252 height 17
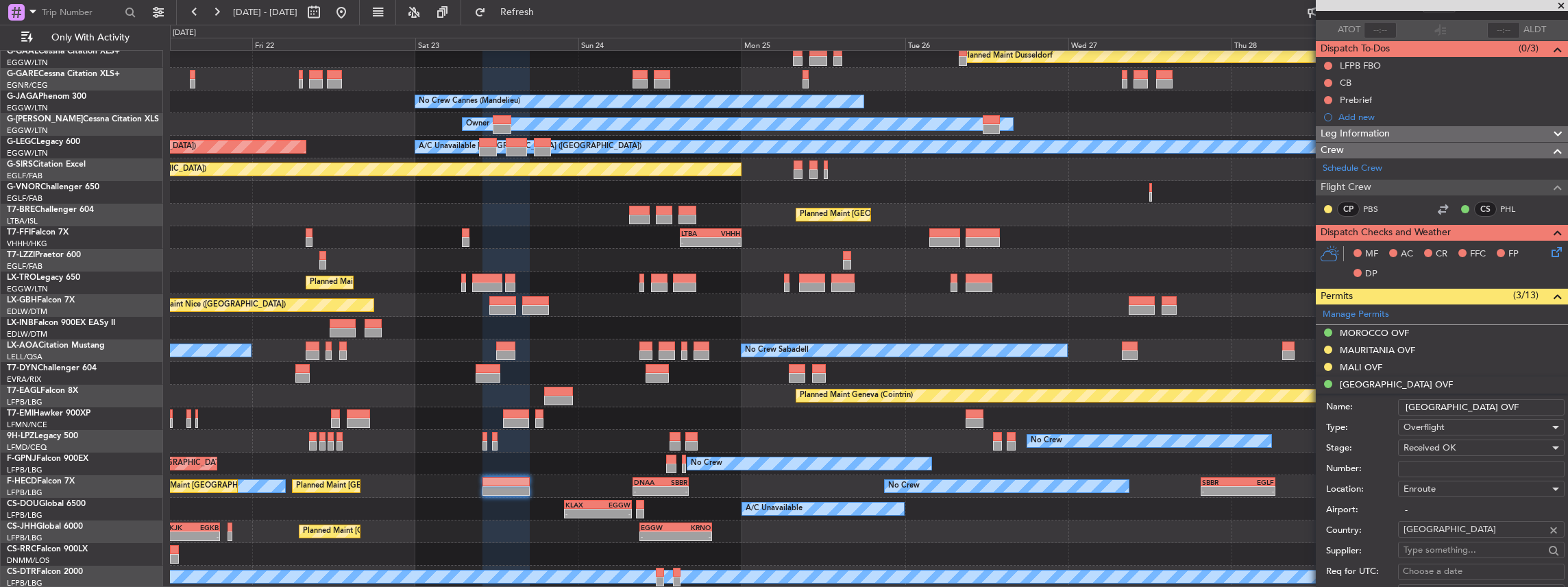
click at [1418, 465] on input "Number:" at bounding box center [1481, 469] width 166 height 16
paste input "NR.2025-1174/ANAC/DG"
type input "NR.2025-1174/ANAC/DG"
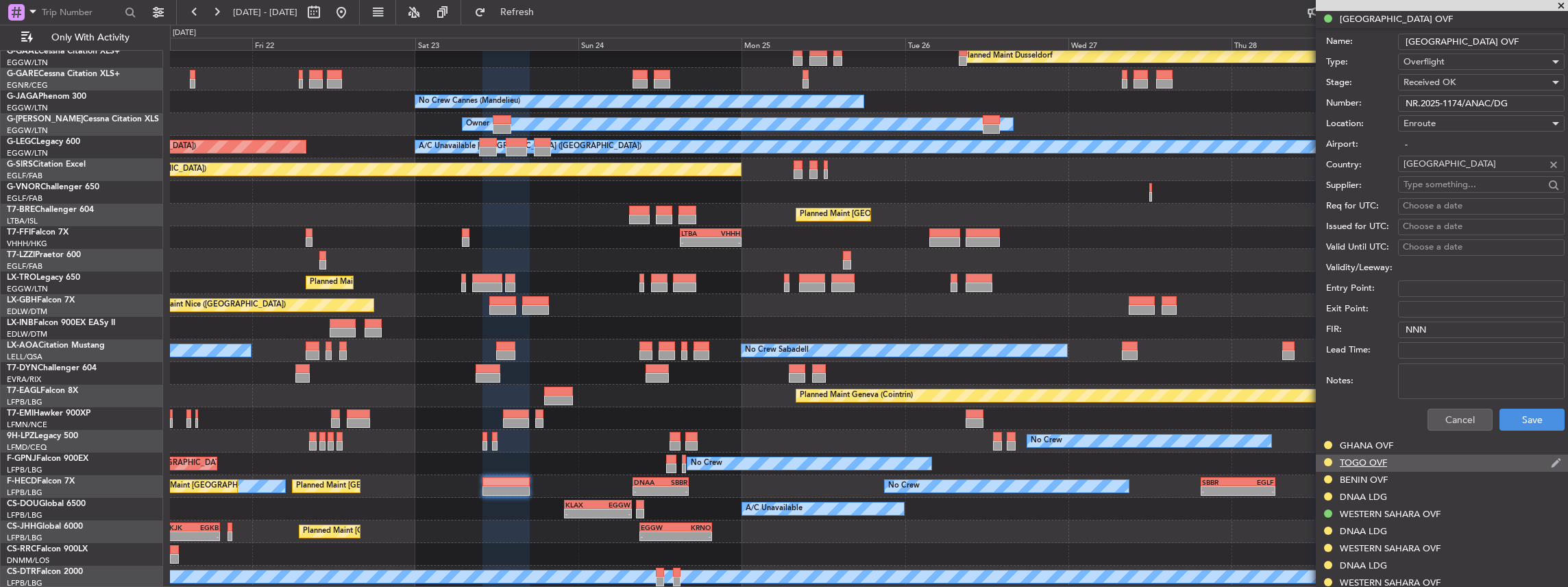
scroll to position [459, 0]
click at [1536, 412] on button "Save" at bounding box center [1532, 419] width 65 height 22
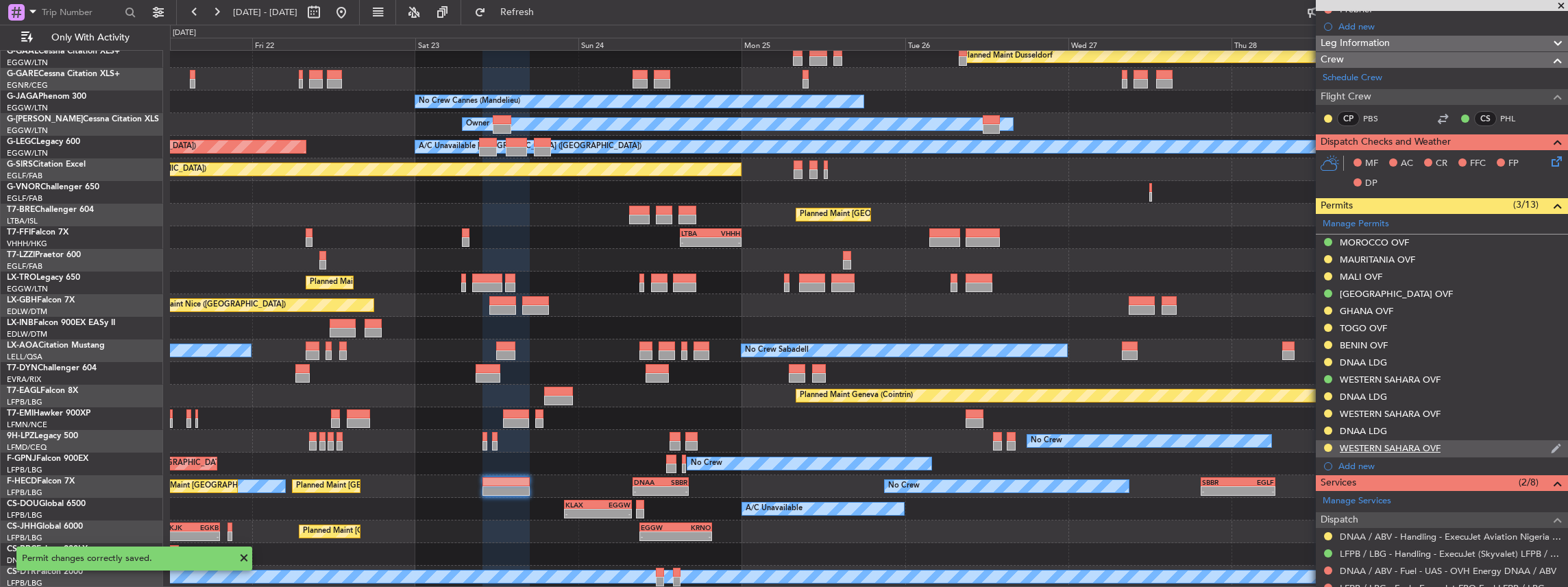
scroll to position [186, 0]
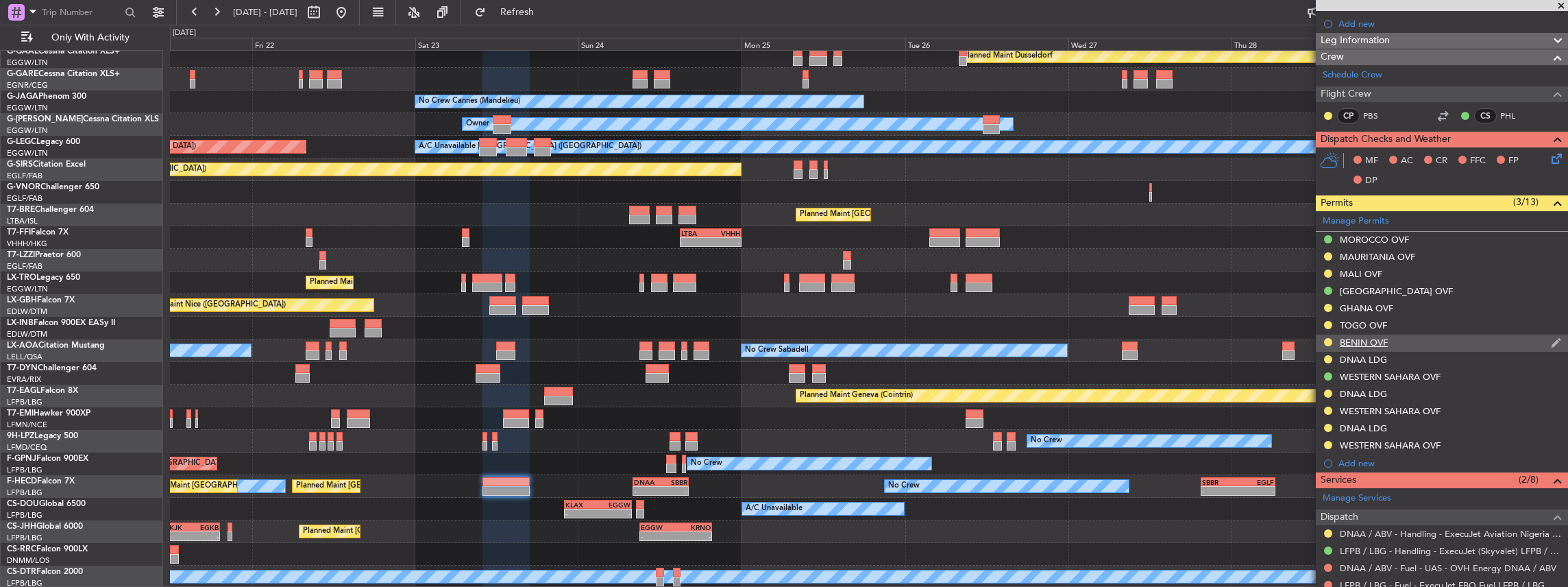
click at [1410, 336] on div "BENIN OVF" at bounding box center [1441, 343] width 252 height 17
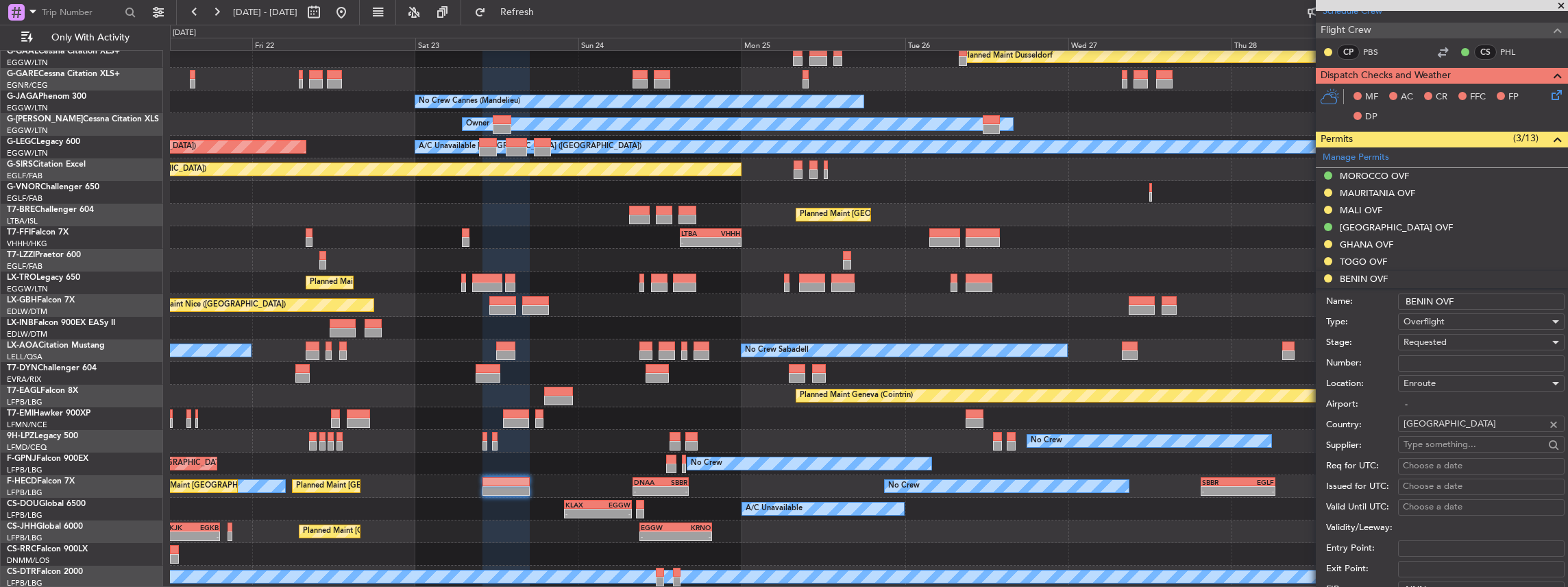
scroll to position [323, 0]
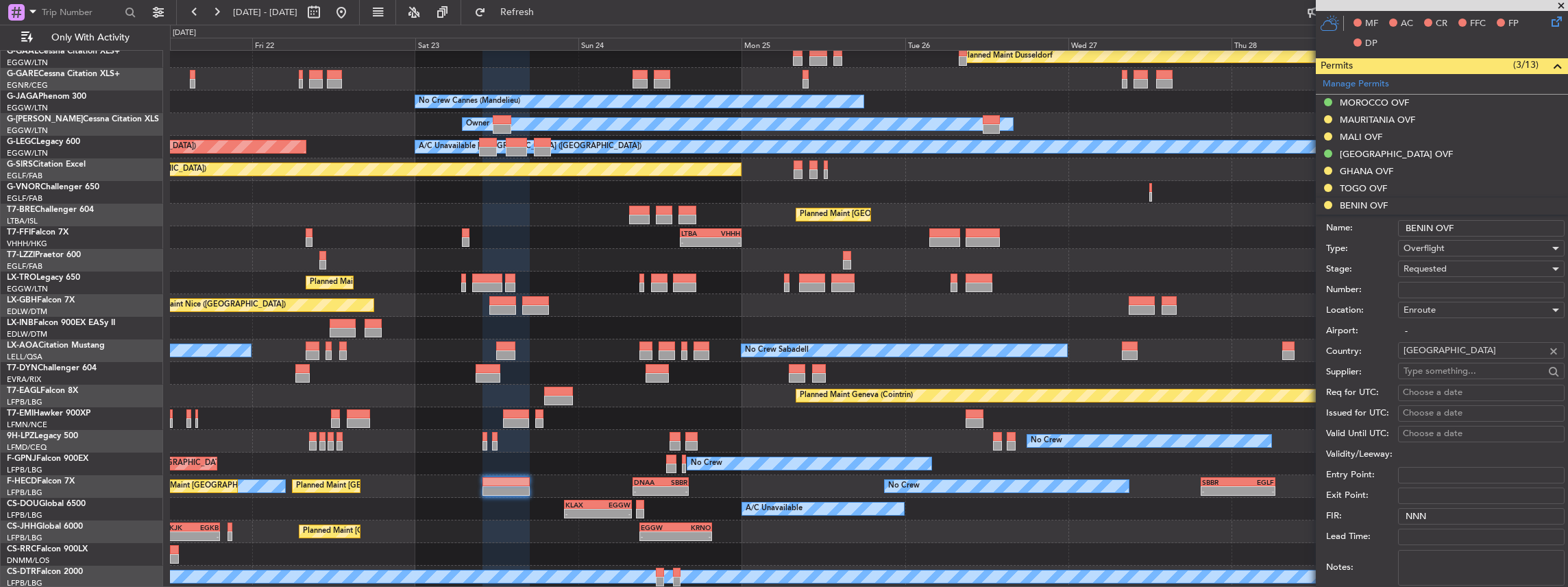
click at [1424, 285] on input "Number:" at bounding box center [1481, 290] width 166 height 16
paste input "0270 ANACBEN/SVL/2025"
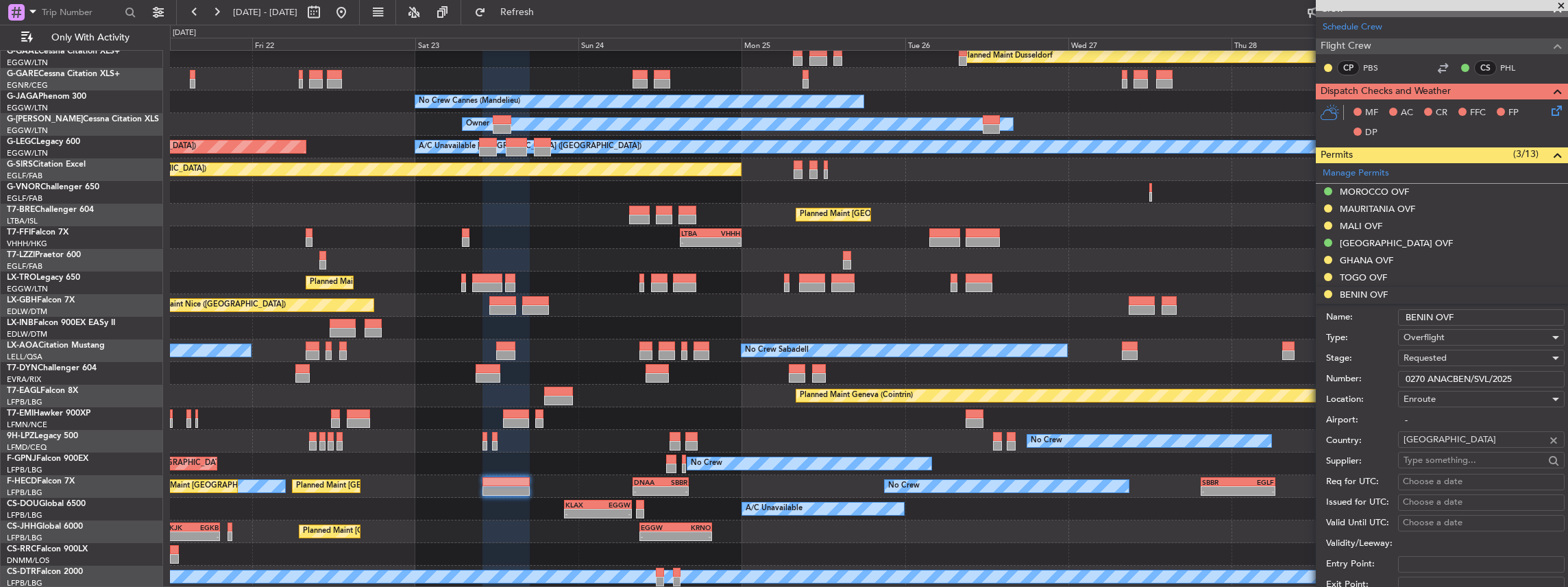
scroll to position [232, 0]
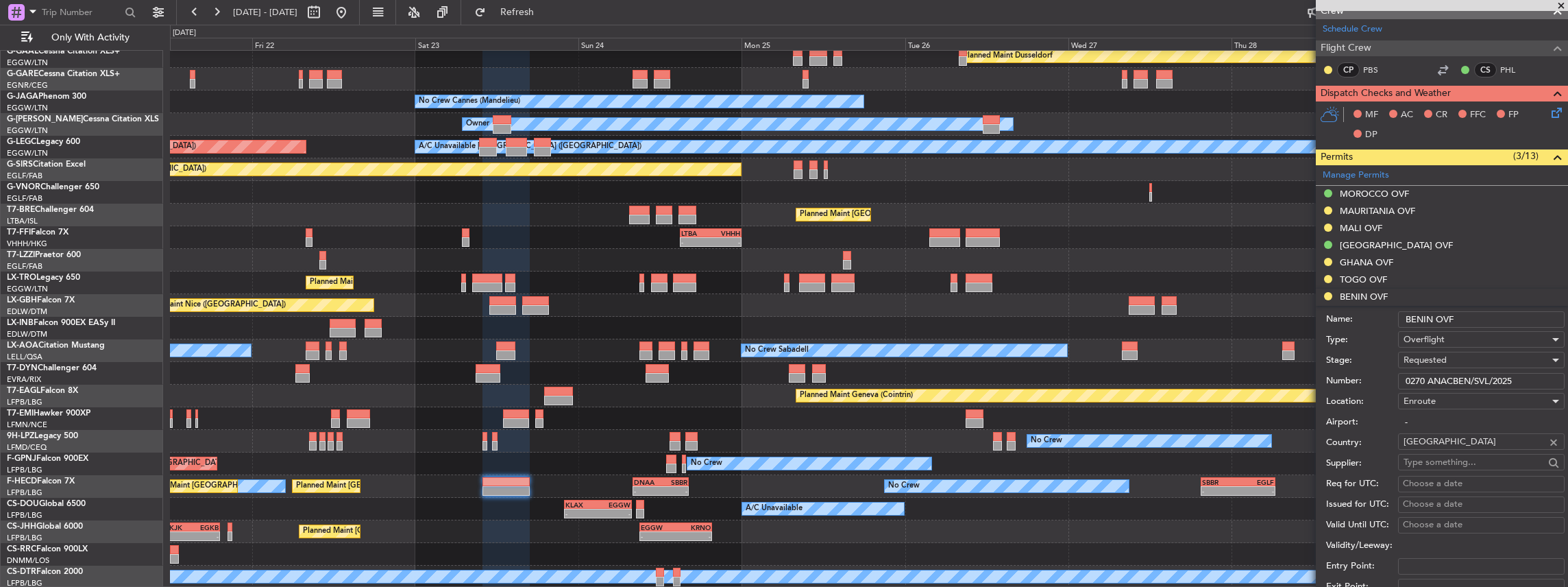
type input "0270 ANACBEN/SVL/2025"
click at [1444, 355] on span "Requested" at bounding box center [1426, 359] width 43 height 12
click at [1450, 463] on span "Received OK" at bounding box center [1478, 462] width 148 height 20
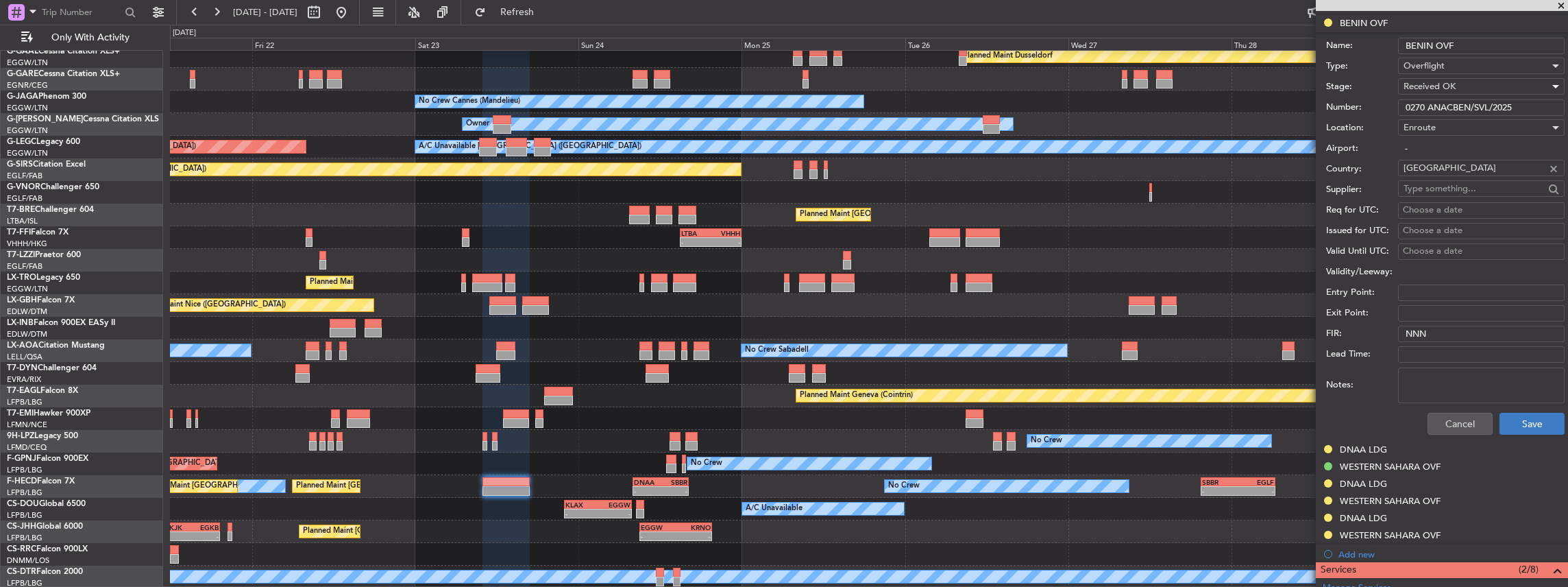
scroll to position [506, 0]
click at [1519, 425] on button "Save" at bounding box center [1532, 422] width 65 height 22
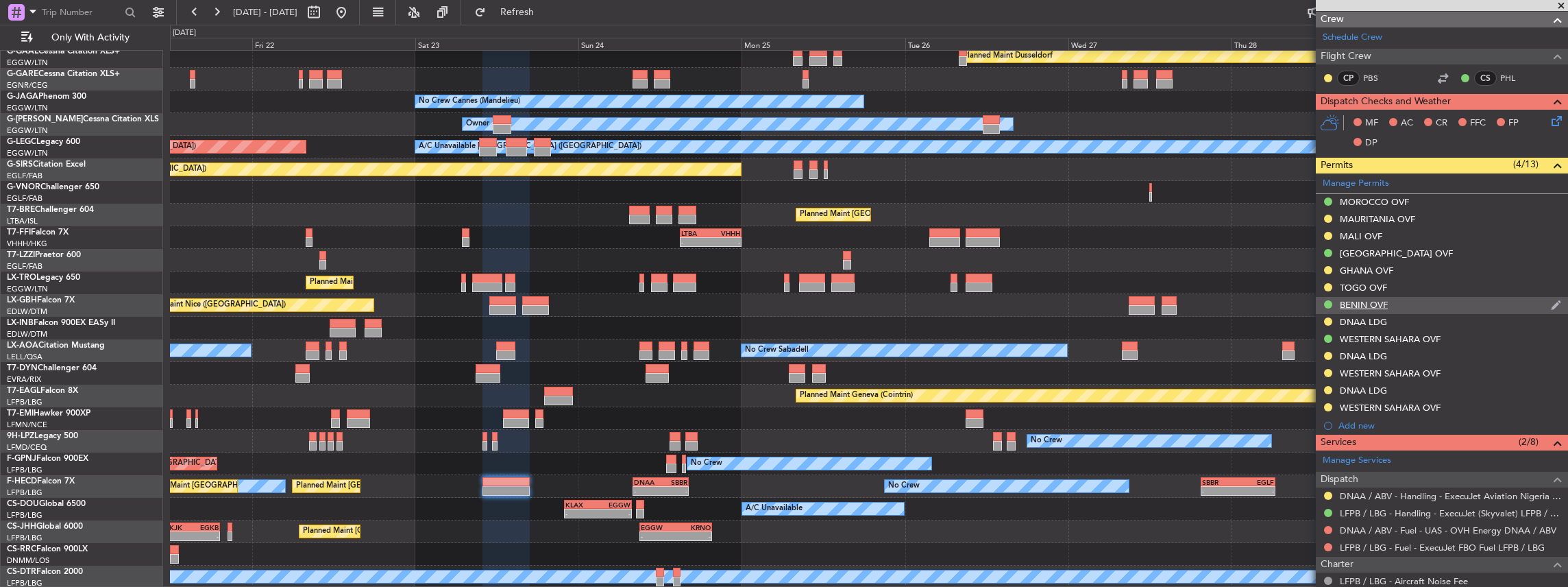
scroll to position [210, 0]
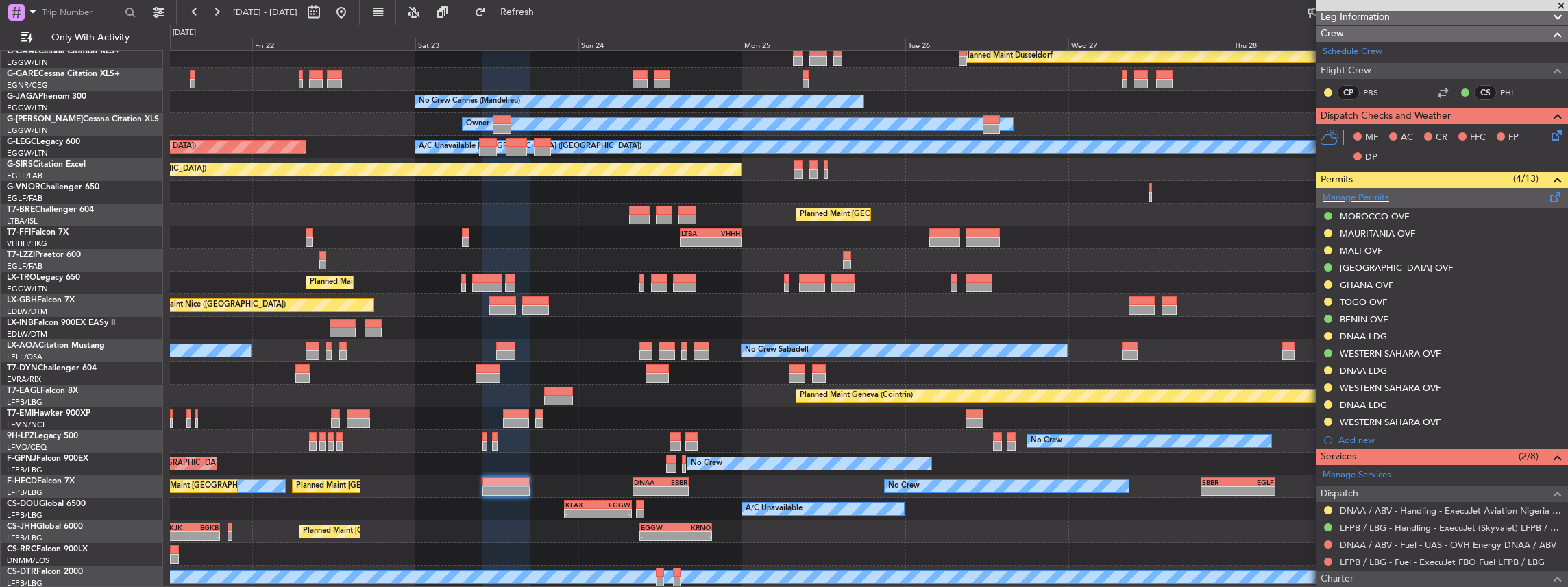
click at [1549, 194] on span at bounding box center [1556, 195] width 16 height 10
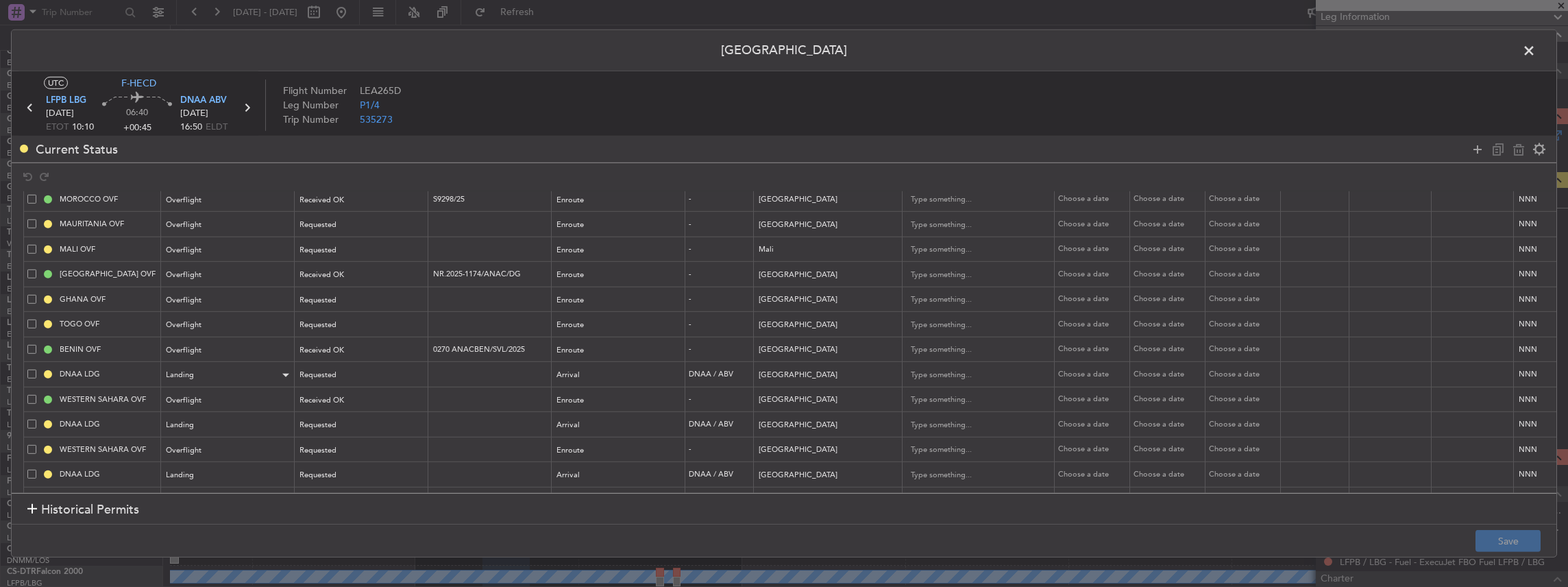
scroll to position [57, 0]
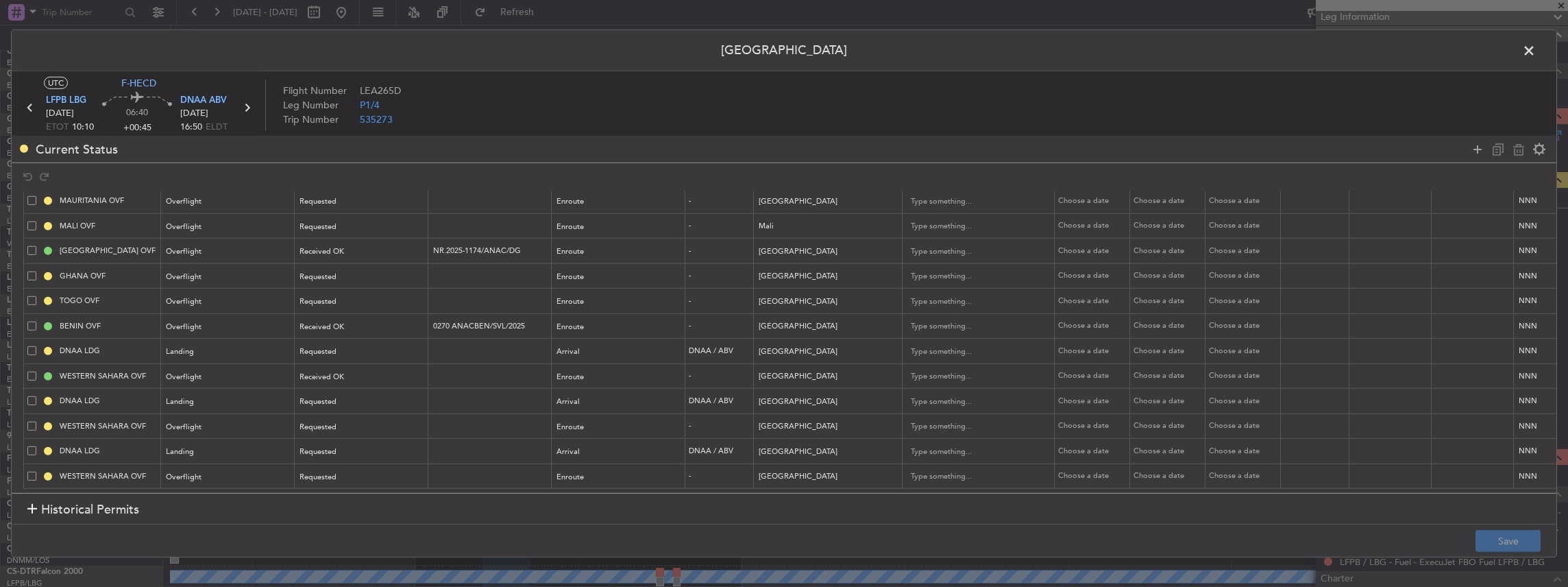
click at [1536, 50] on span at bounding box center [1536, 54] width 0 height 28
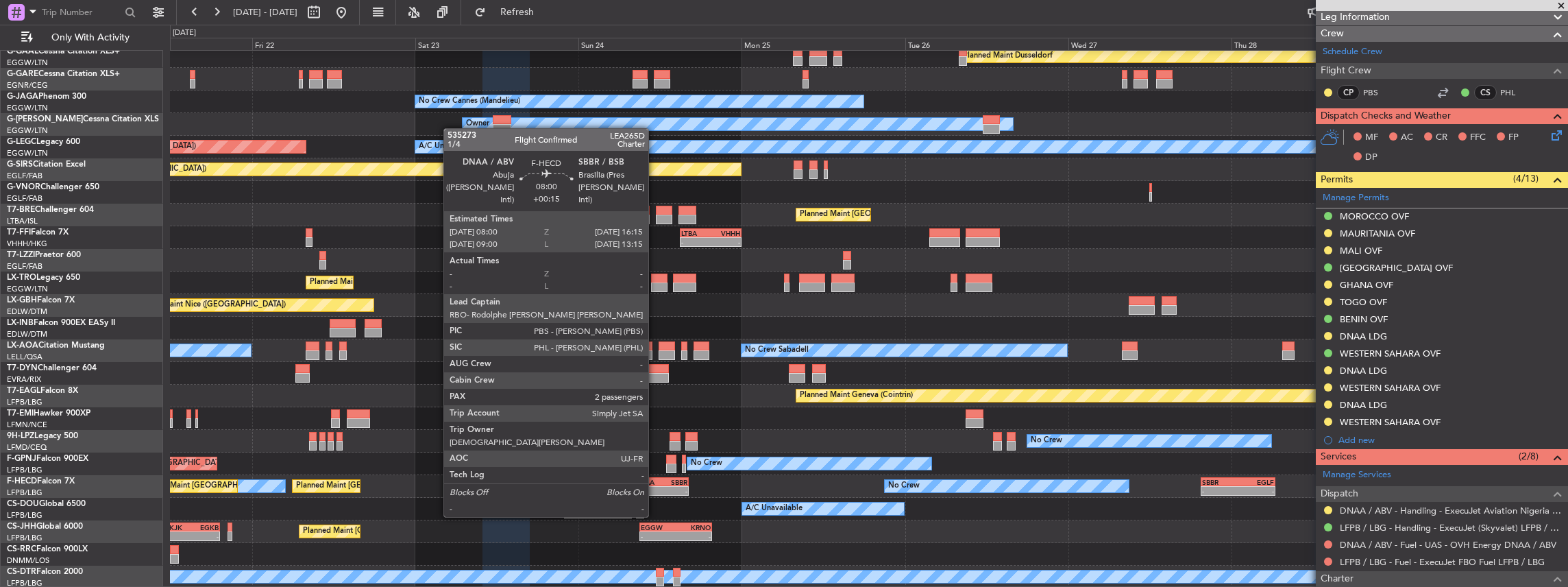
click at [655, 490] on div "-" at bounding box center [648, 490] width 27 height 8
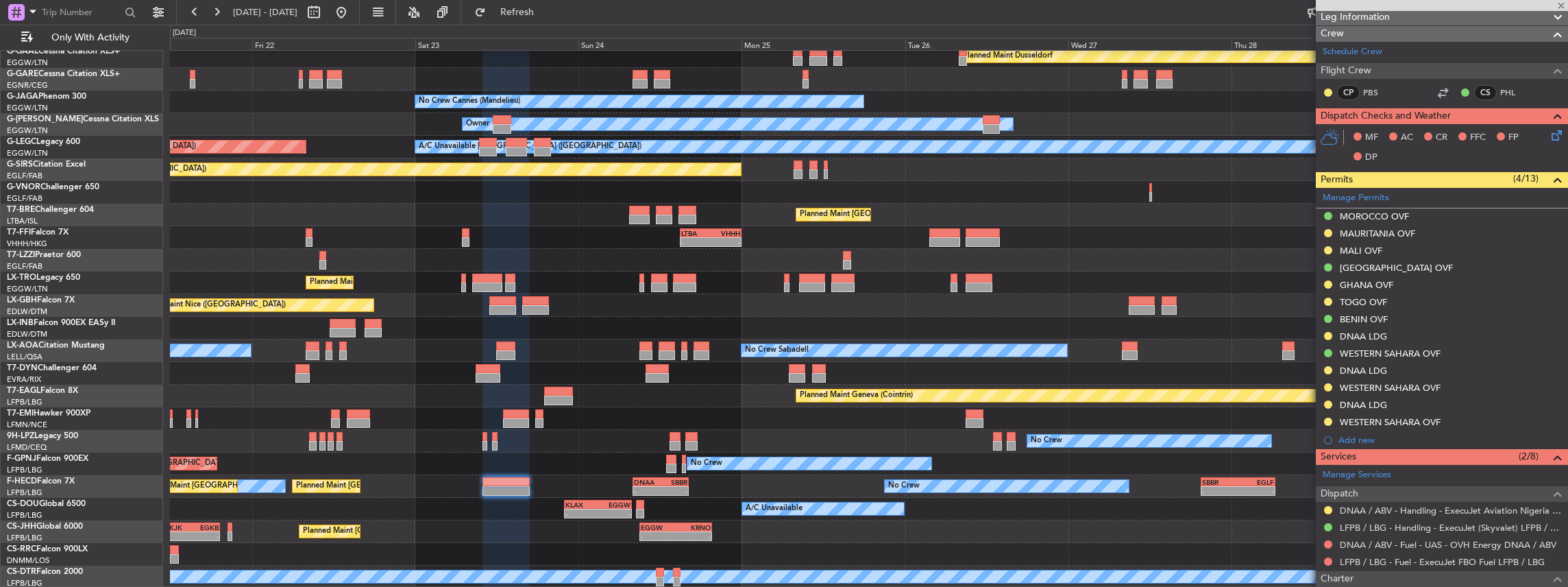
type input "+00:15"
type input "2"
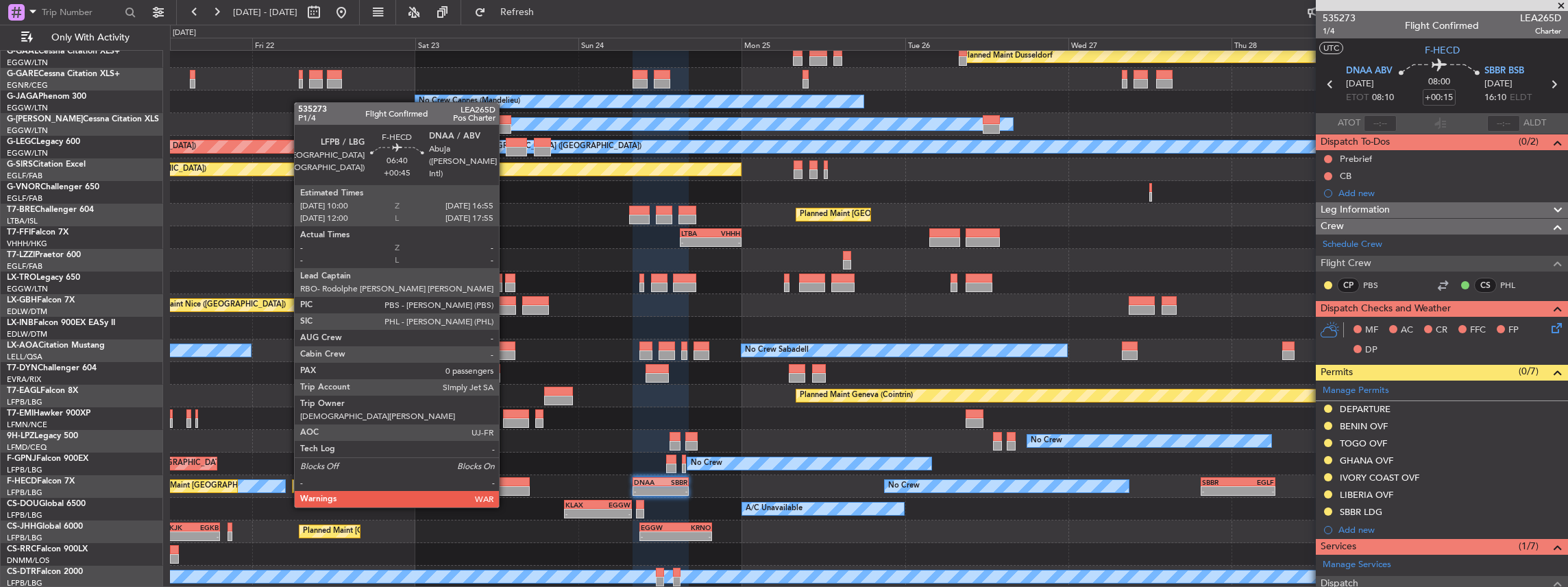
click at [506, 480] on div at bounding box center [505, 481] width 47 height 10
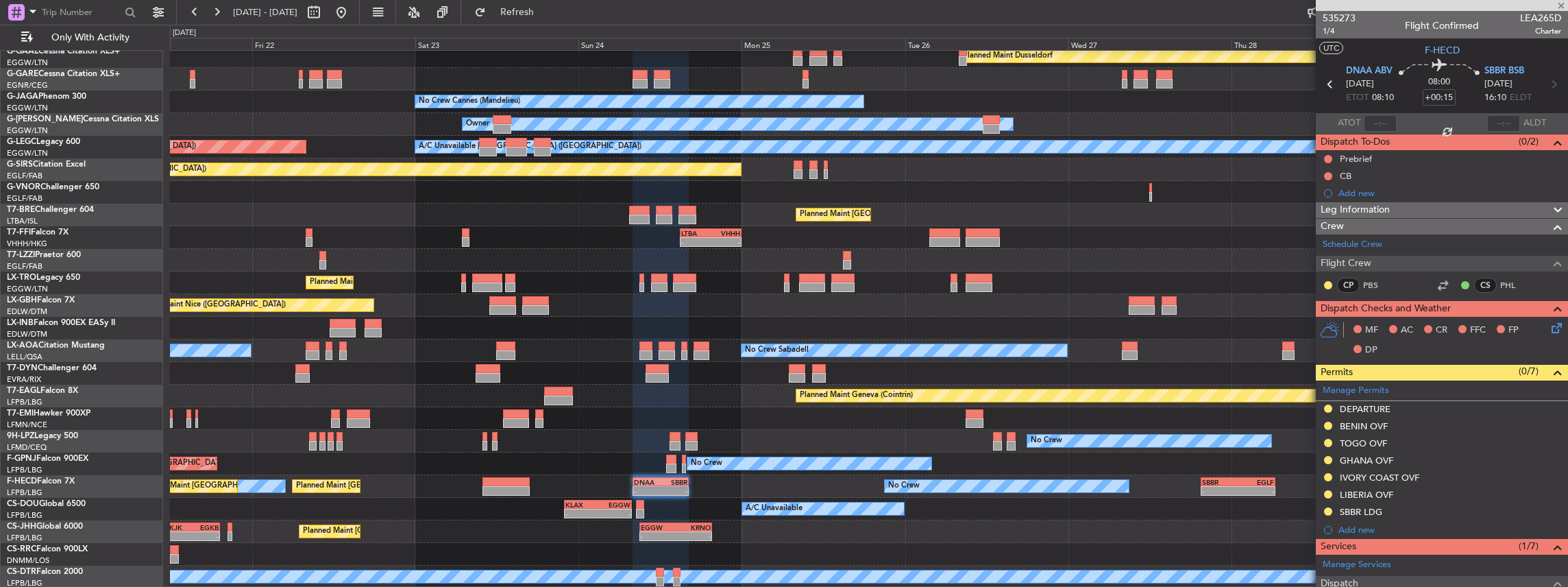
type input "+00:45"
type input "0"
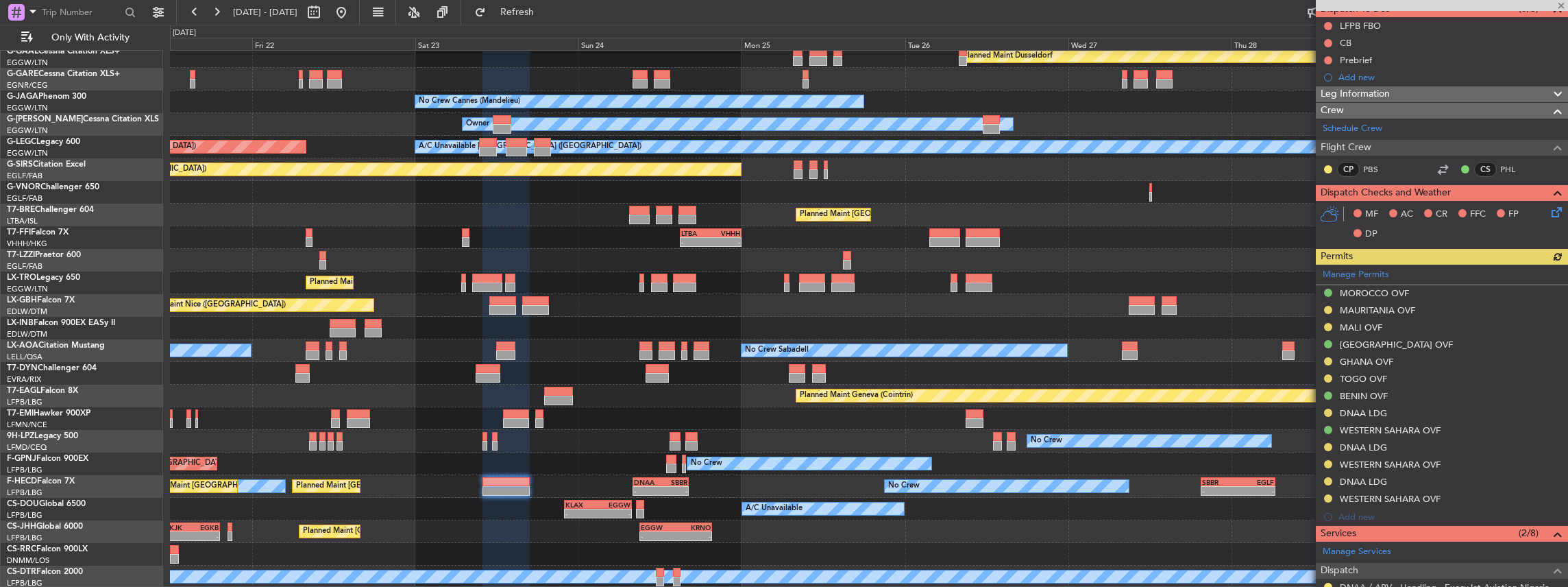
scroll to position [137, 0]
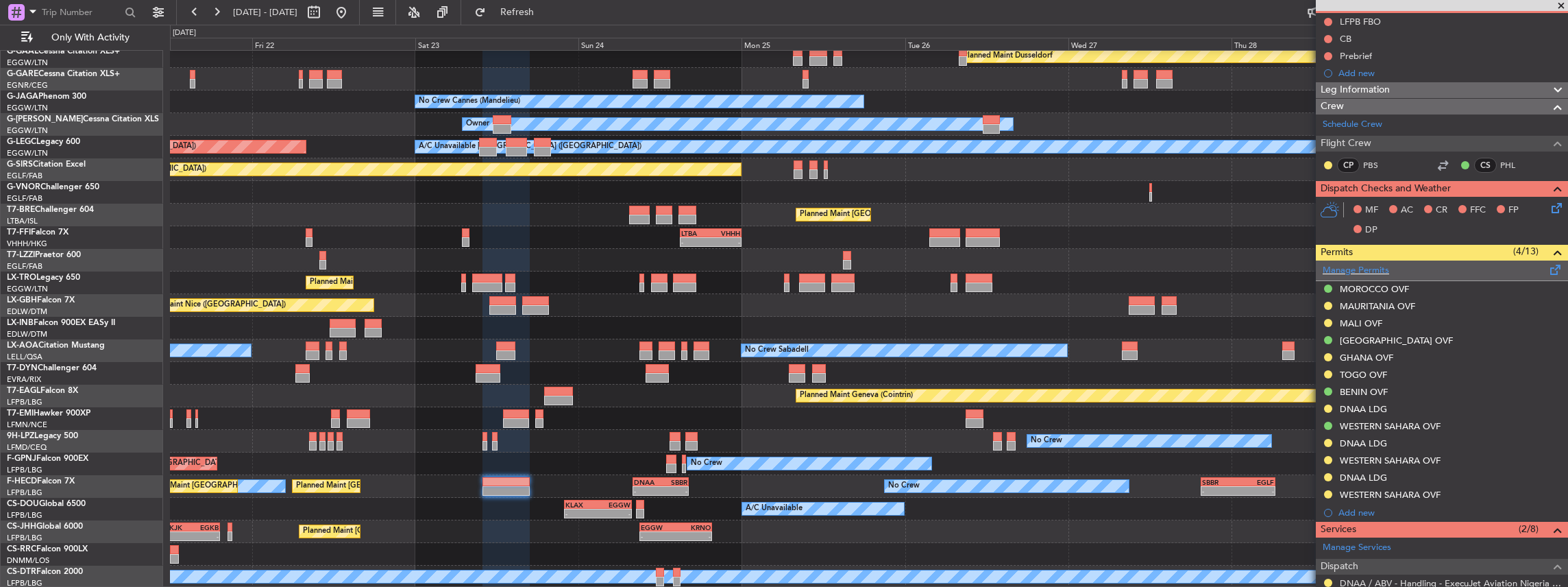
click at [1549, 270] on span at bounding box center [1556, 267] width 16 height 10
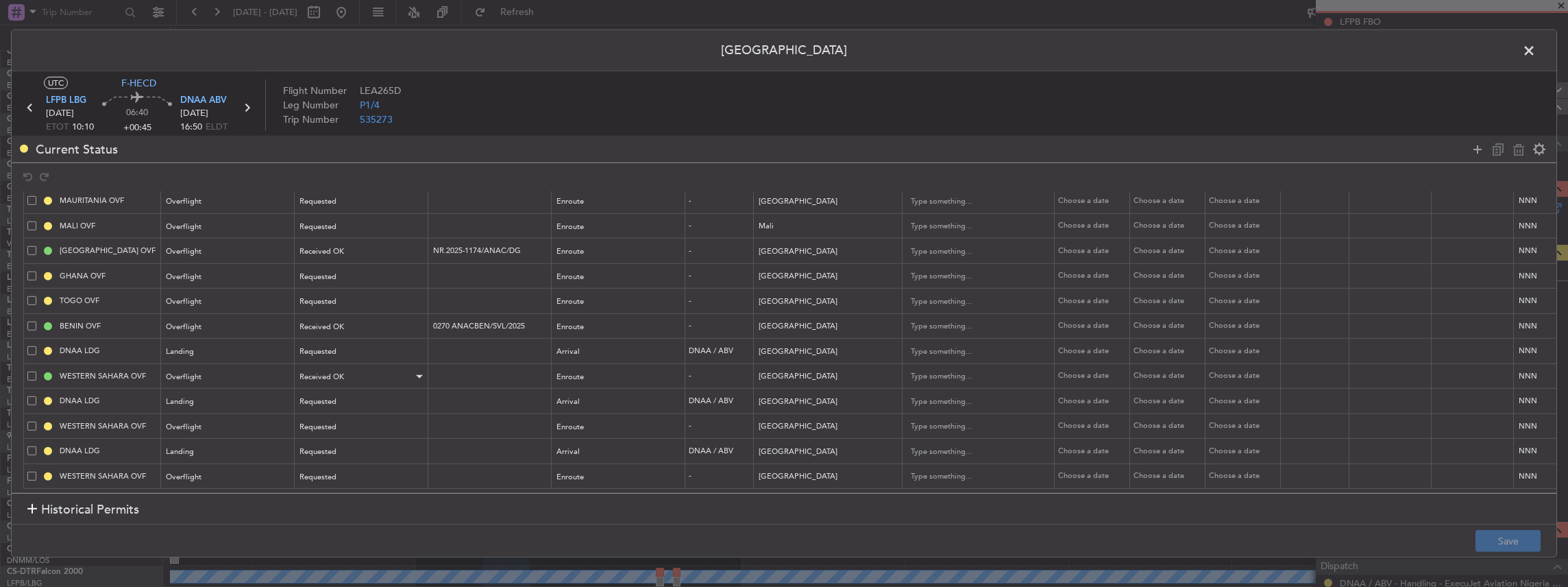
scroll to position [57, 0]
click at [32, 396] on span at bounding box center [32, 401] width 9 height 9
click at [37, 396] on input "checkbox" at bounding box center [37, 396] width 0 height 0
click at [30, 421] on span at bounding box center [32, 425] width 9 height 9
click at [37, 421] on input "checkbox" at bounding box center [37, 421] width 0 height 0
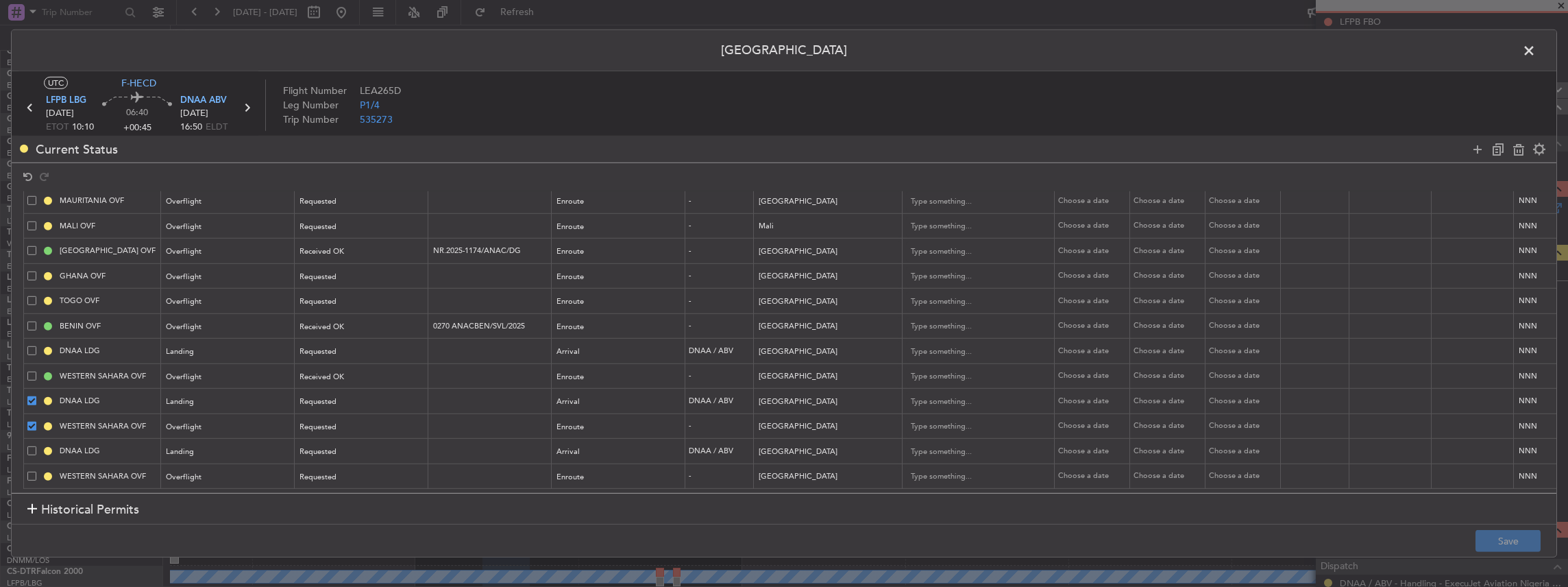
drag, startPoint x: 29, startPoint y: 442, endPoint x: 30, endPoint y: 449, distance: 7.1
click at [30, 446] on span at bounding box center [32, 451] width 9 height 9
click at [37, 446] on input "checkbox" at bounding box center [37, 446] width 0 height 0
click at [31, 471] on span at bounding box center [32, 475] width 9 height 9
click at [37, 471] on input "checkbox" at bounding box center [37, 471] width 0 height 0
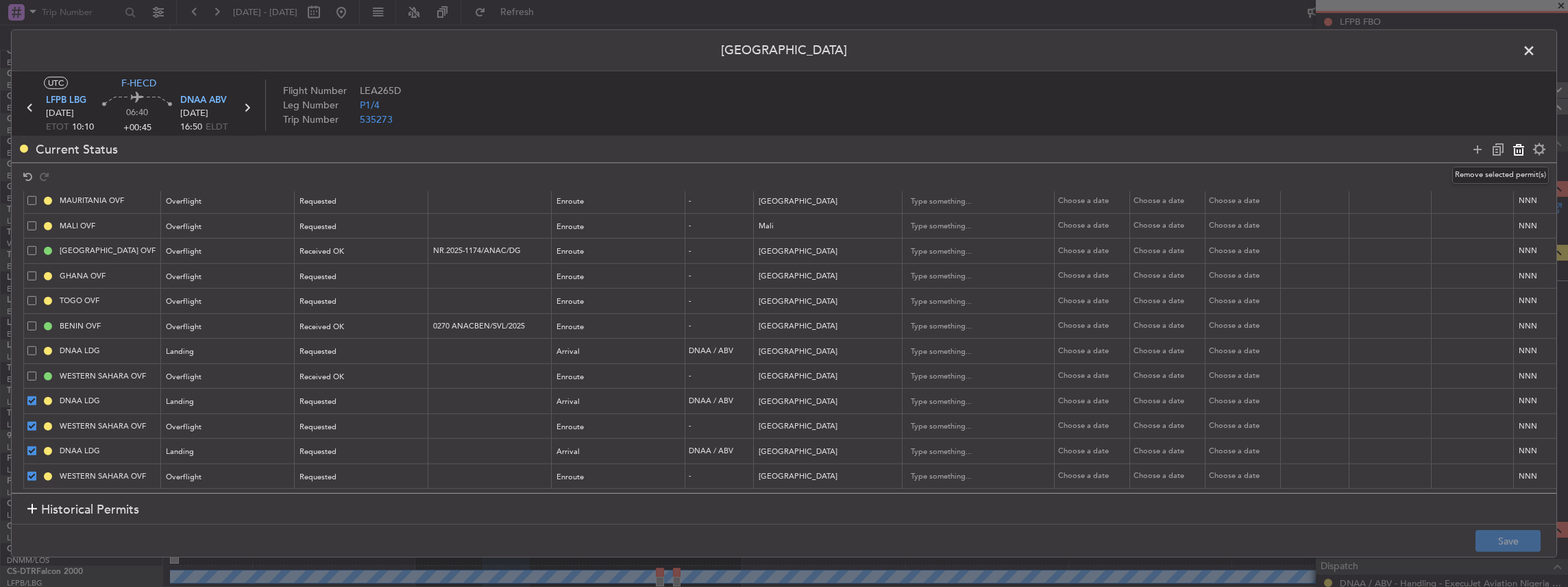
click at [1515, 148] on icon at bounding box center [1519, 149] width 16 height 16
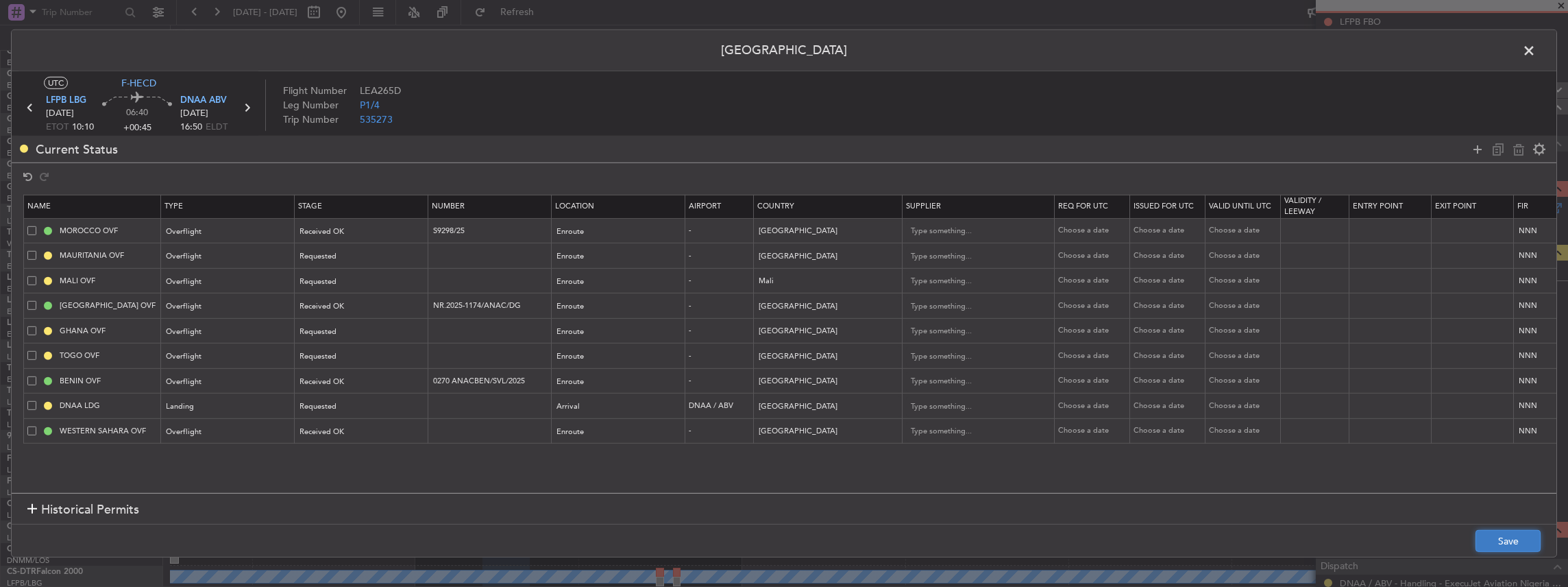
click at [1508, 543] on button "Save" at bounding box center [1508, 541] width 65 height 22
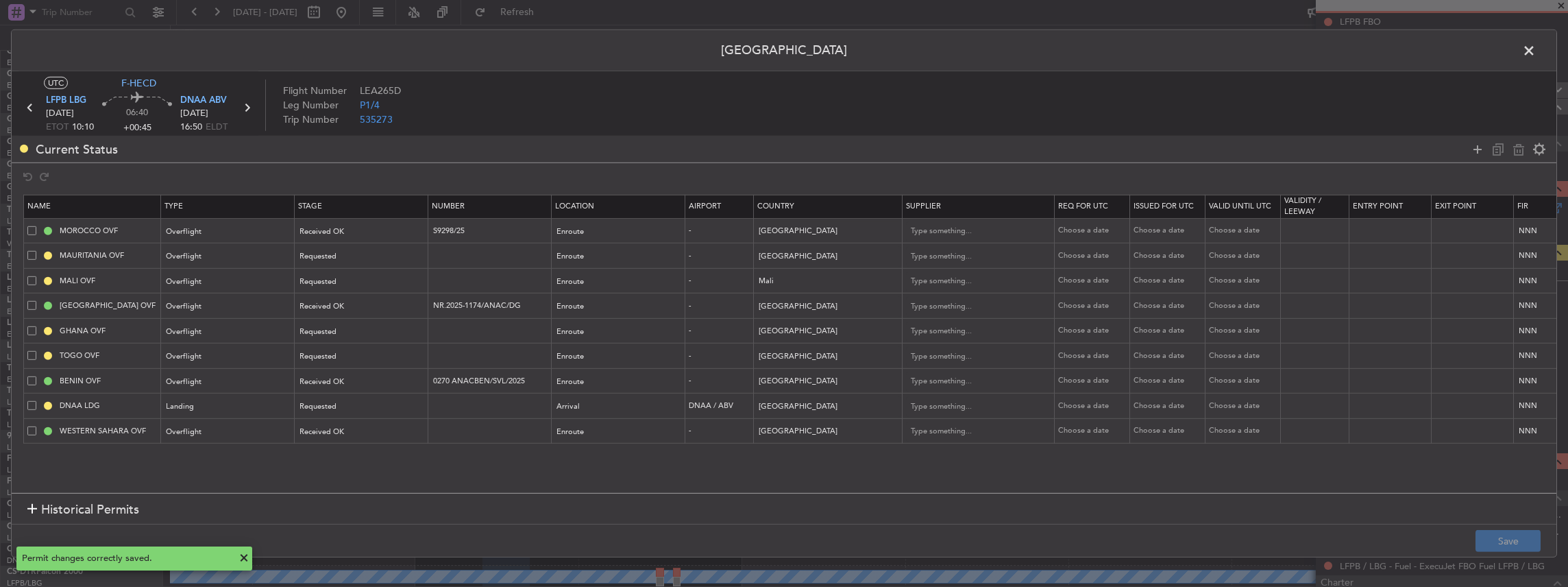
click at [1536, 46] on span at bounding box center [1536, 54] width 0 height 28
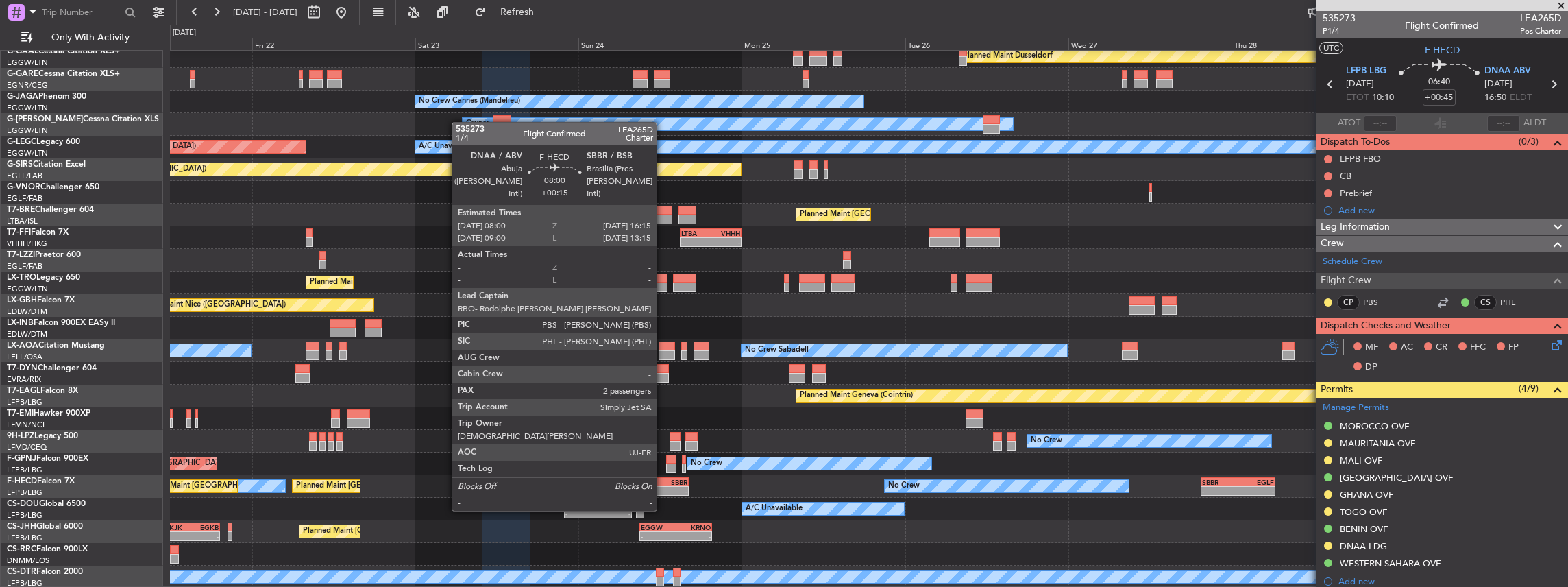
click at [663, 485] on div "16:15 Z" at bounding box center [674, 489] width 27 height 8
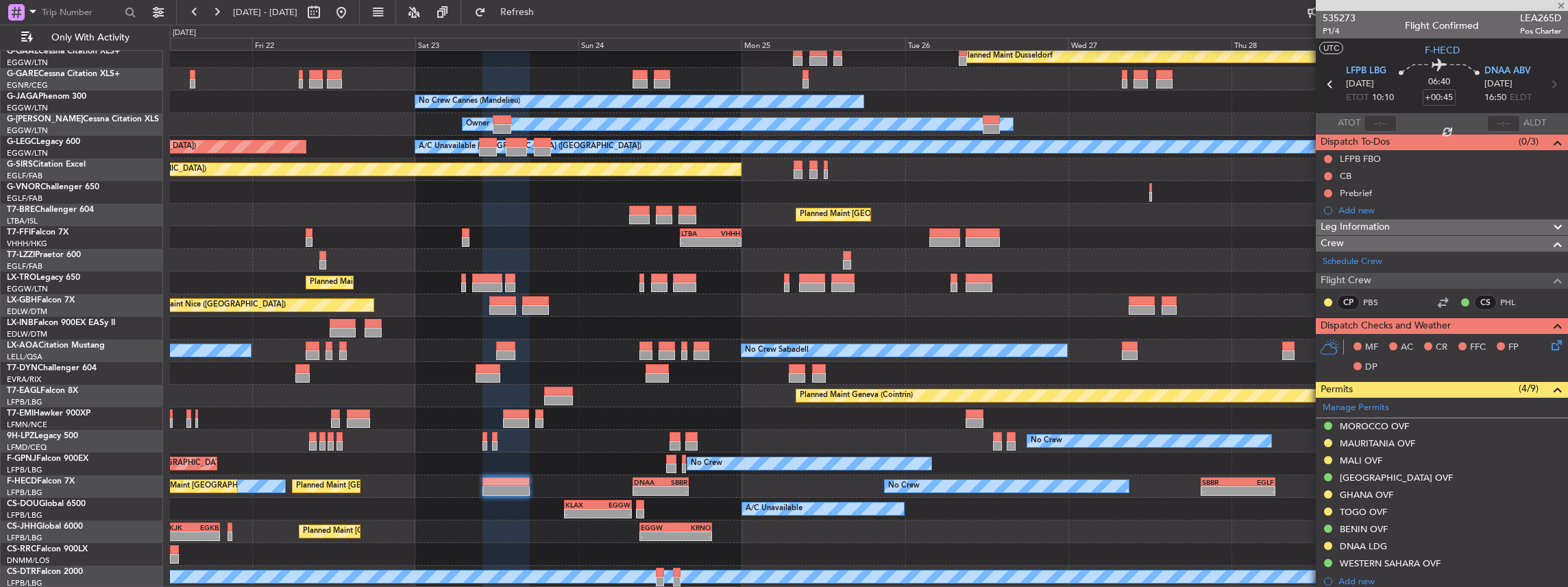
type input "+00:15"
type input "2"
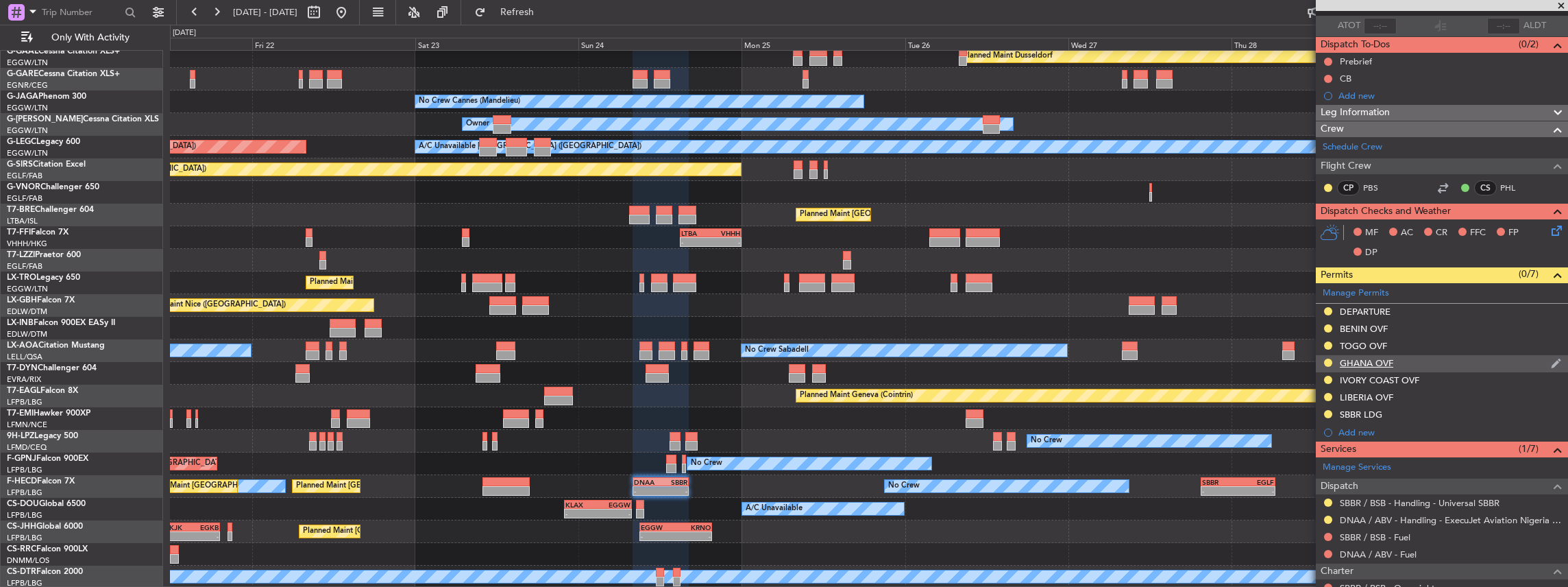
scroll to position [137, 0]
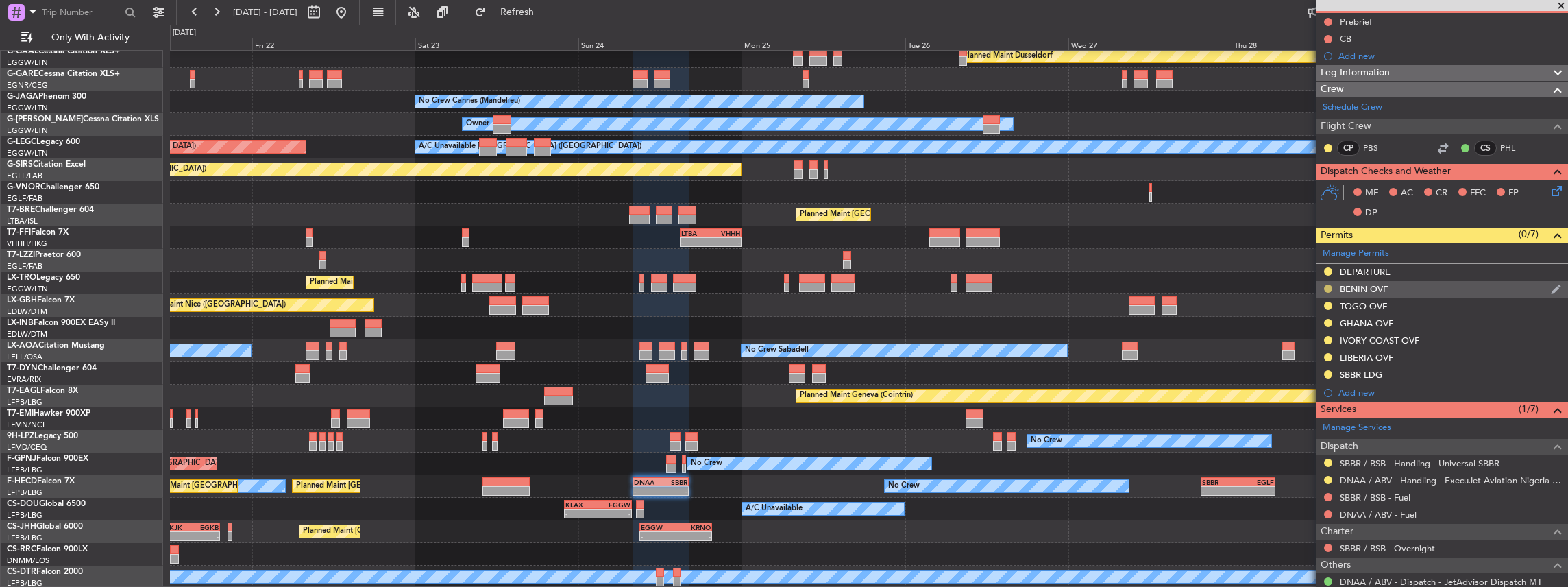
click at [1325, 288] on button at bounding box center [1328, 288] width 8 height 8
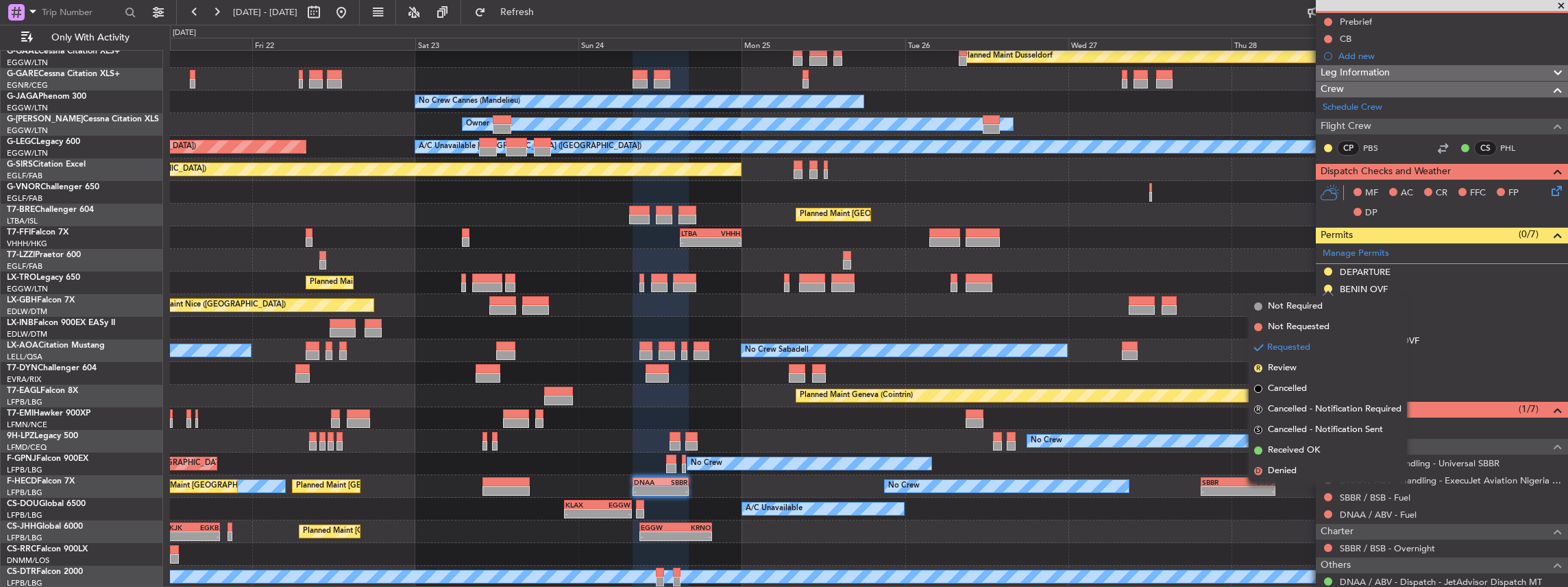
click at [1280, 454] on span "Received OK" at bounding box center [1294, 450] width 52 height 13
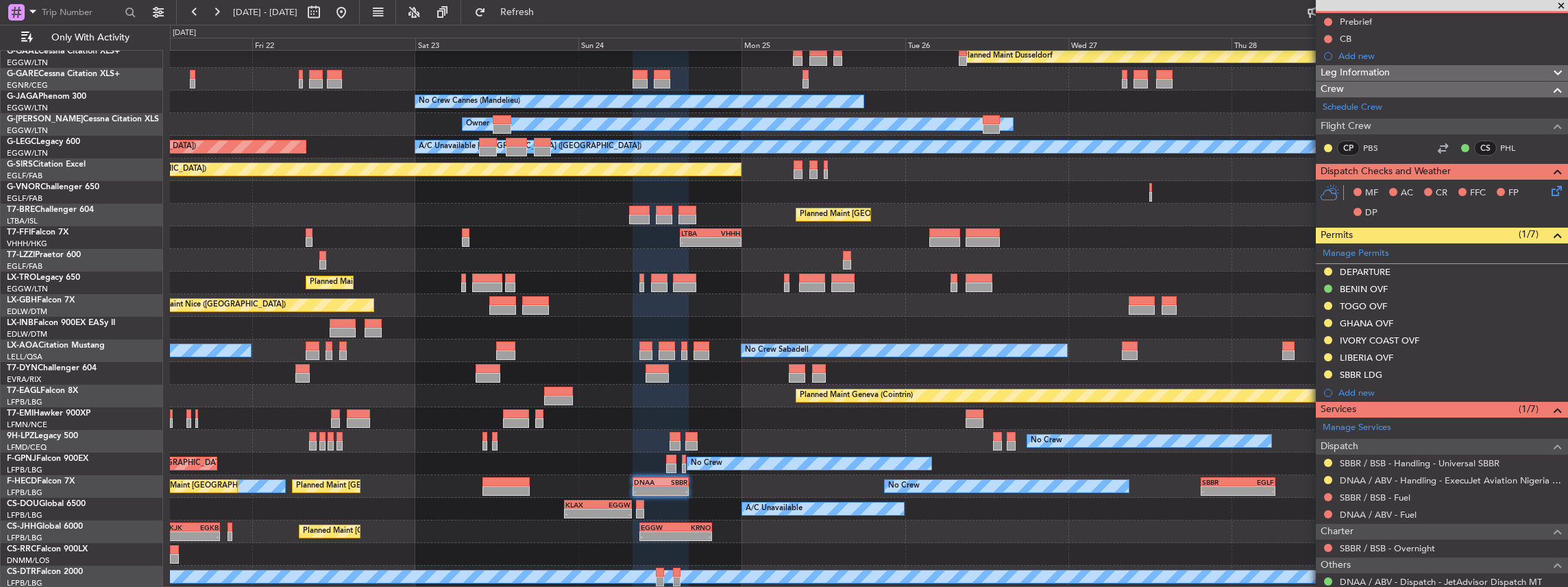
click at [1417, 284] on div "BENIN OVF" at bounding box center [1441, 289] width 252 height 17
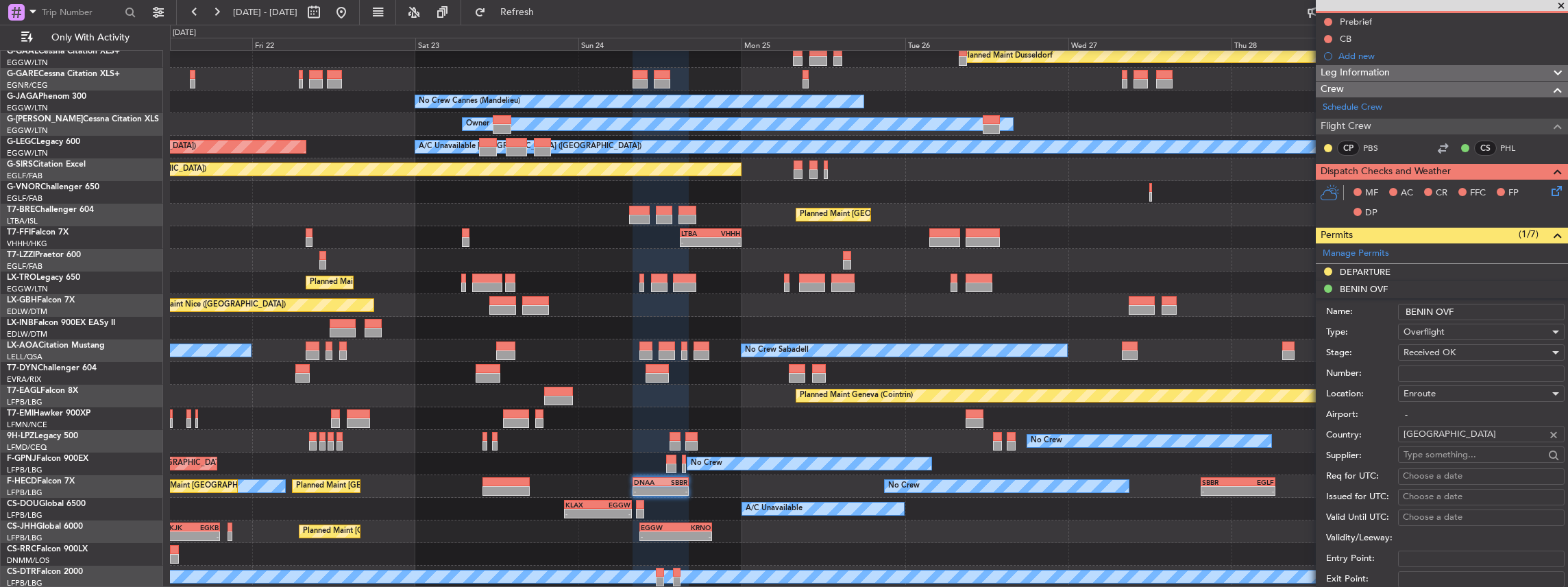
click at [1408, 373] on input "Number:" at bounding box center [1481, 374] width 166 height 16
paste input "0270 ANACBEN/SVL/2025"
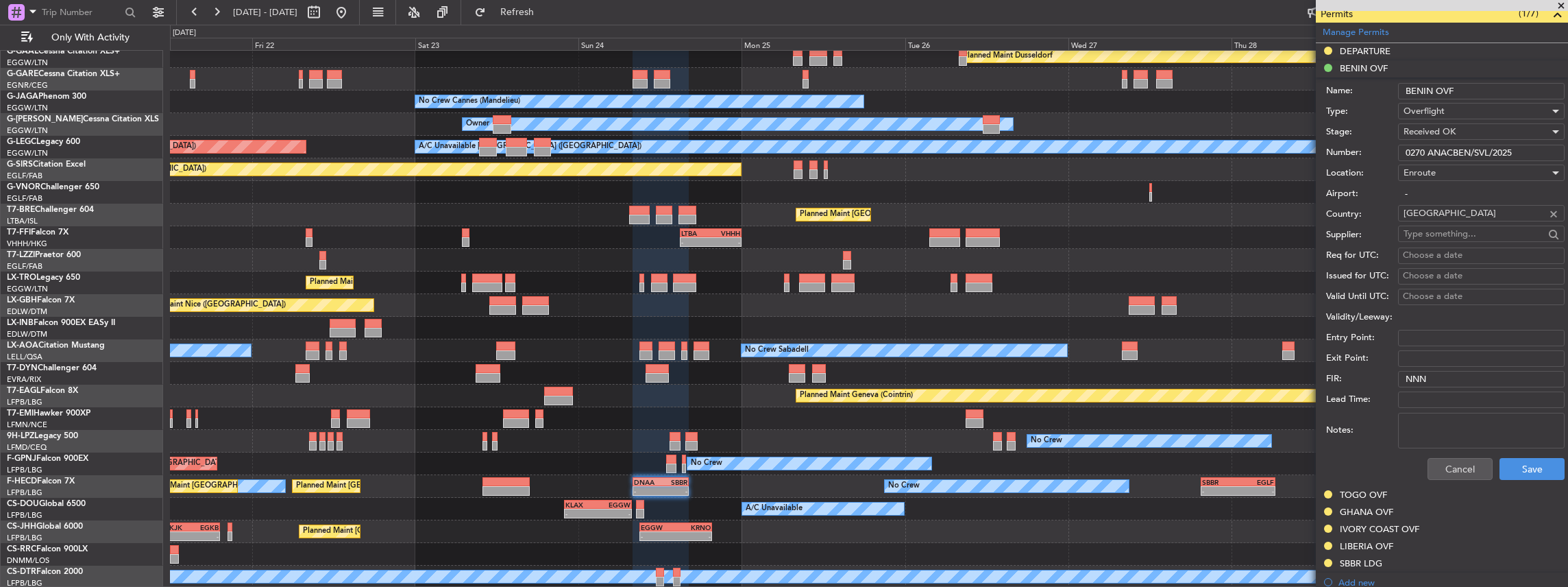
scroll to position [365, 0]
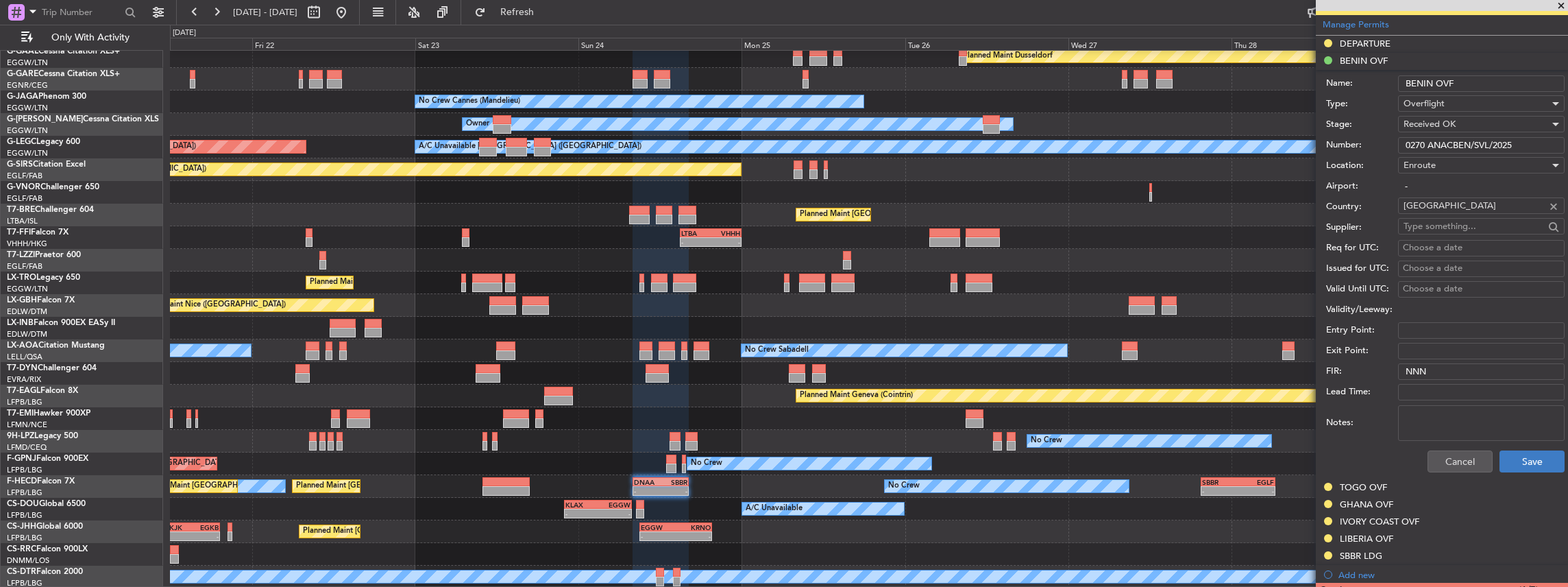
type input "0270 ANACBEN/SVL/2025"
click at [1516, 455] on button "Save" at bounding box center [1532, 460] width 65 height 22
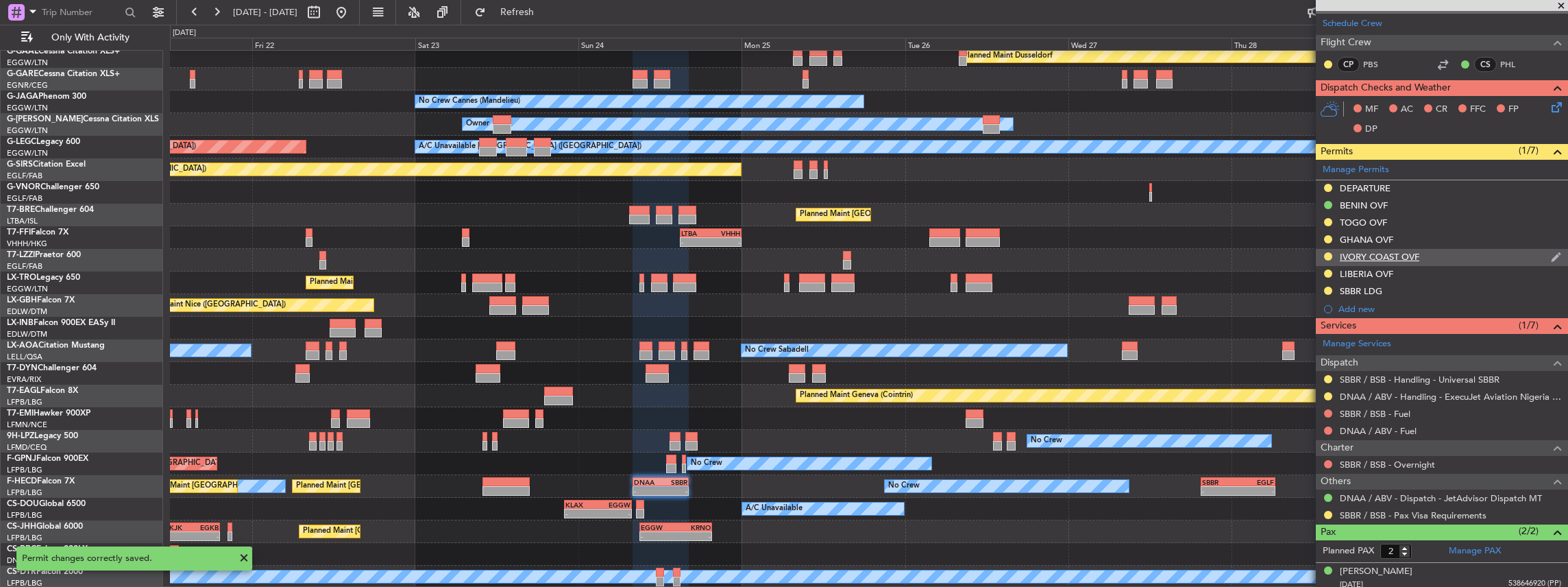
scroll to position [208, 0]
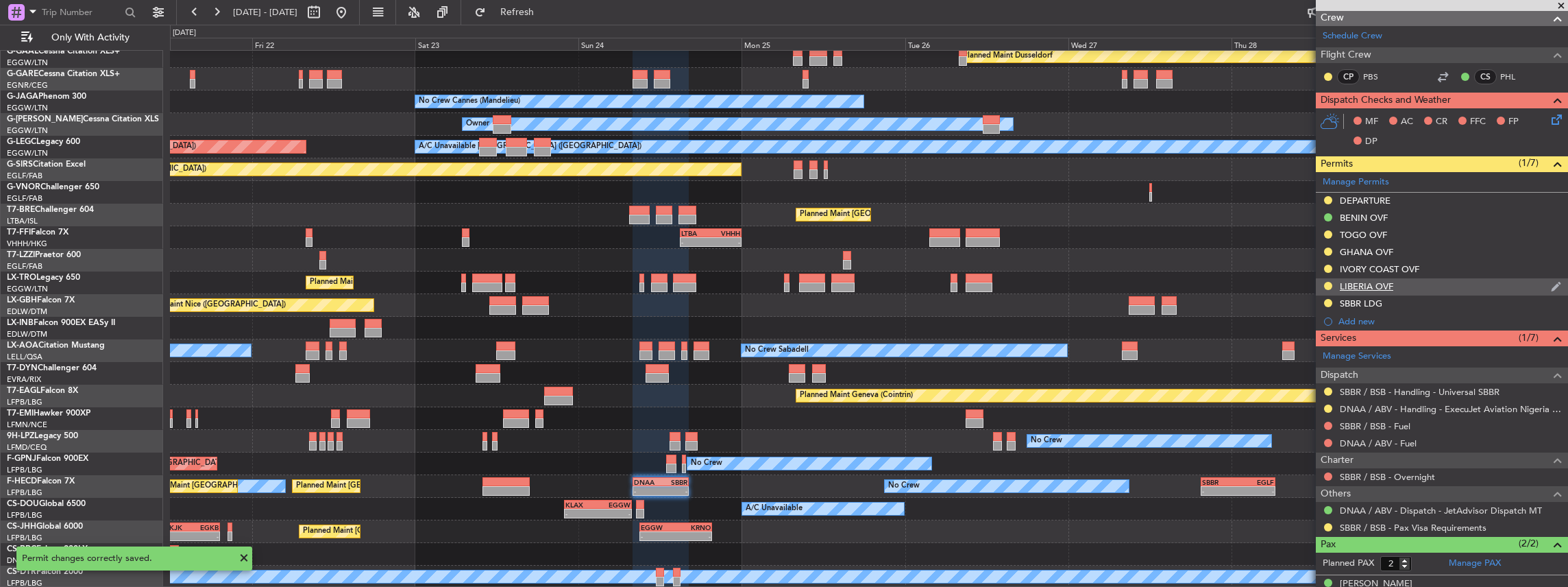
click at [1414, 283] on div "LIBERIA OVF" at bounding box center [1441, 287] width 252 height 17
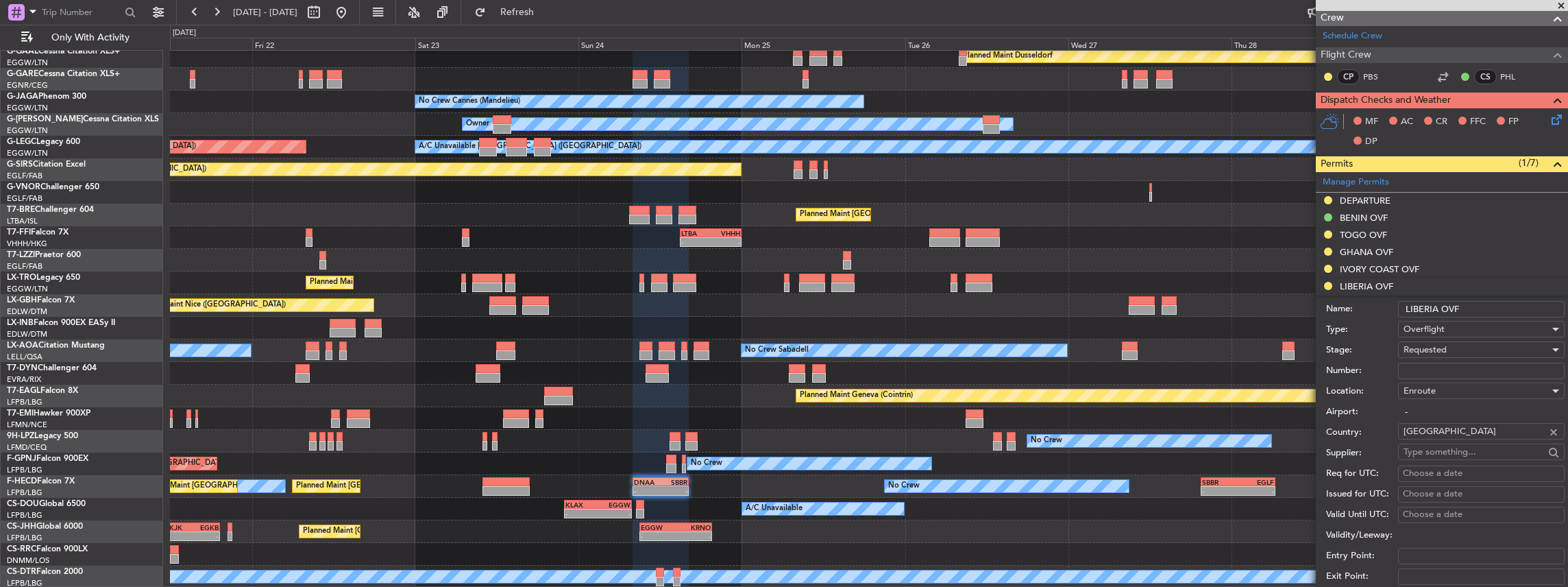
click at [1447, 370] on input "Number:" at bounding box center [1481, 371] width 166 height 16
paste input "ELCAA/B32D52F9/08/20/25/042/0/16297/ FHECD"
type input "ELCAA/B32D52F9/08/20/25/042/0/16297/ FHECD"
click at [1457, 326] on div "Overflight" at bounding box center [1477, 329] width 146 height 20
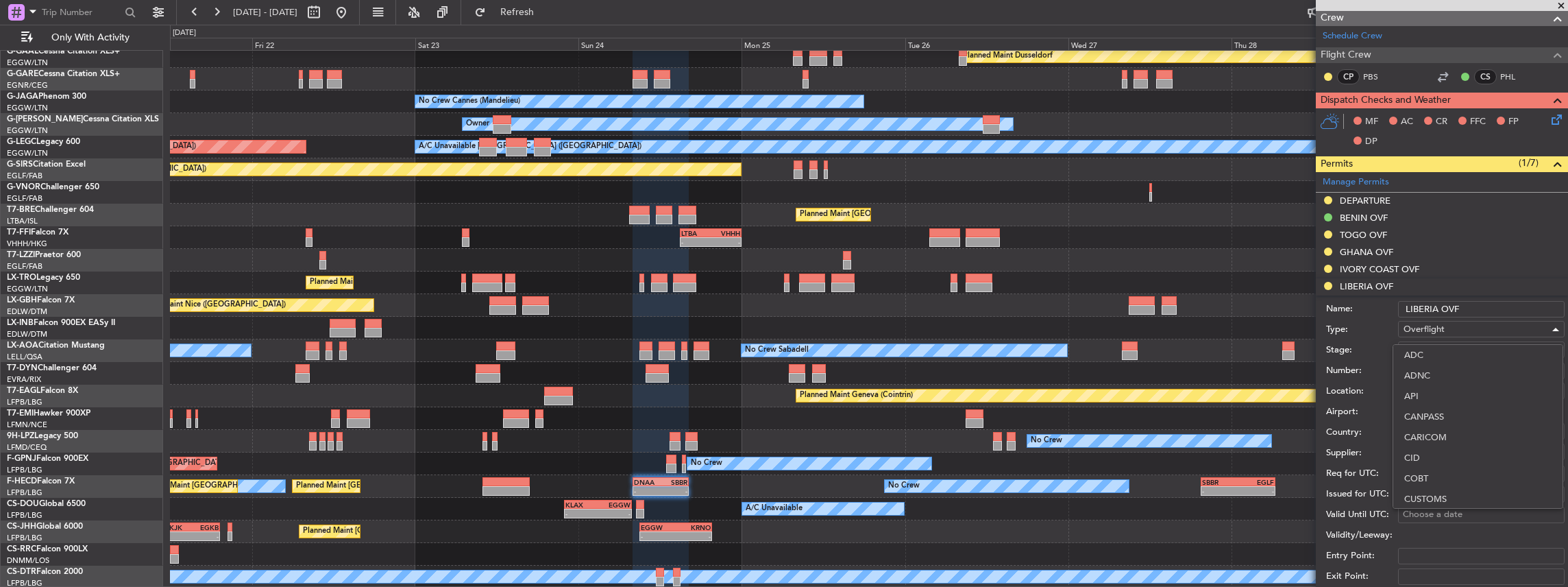
scroll to position [407, 0]
click at [1355, 335] on div at bounding box center [784, 294] width 1568 height 587
click at [1420, 348] on span "Requested" at bounding box center [1426, 350] width 43 height 12
click at [1439, 448] on span "Received OK" at bounding box center [1478, 451] width 148 height 20
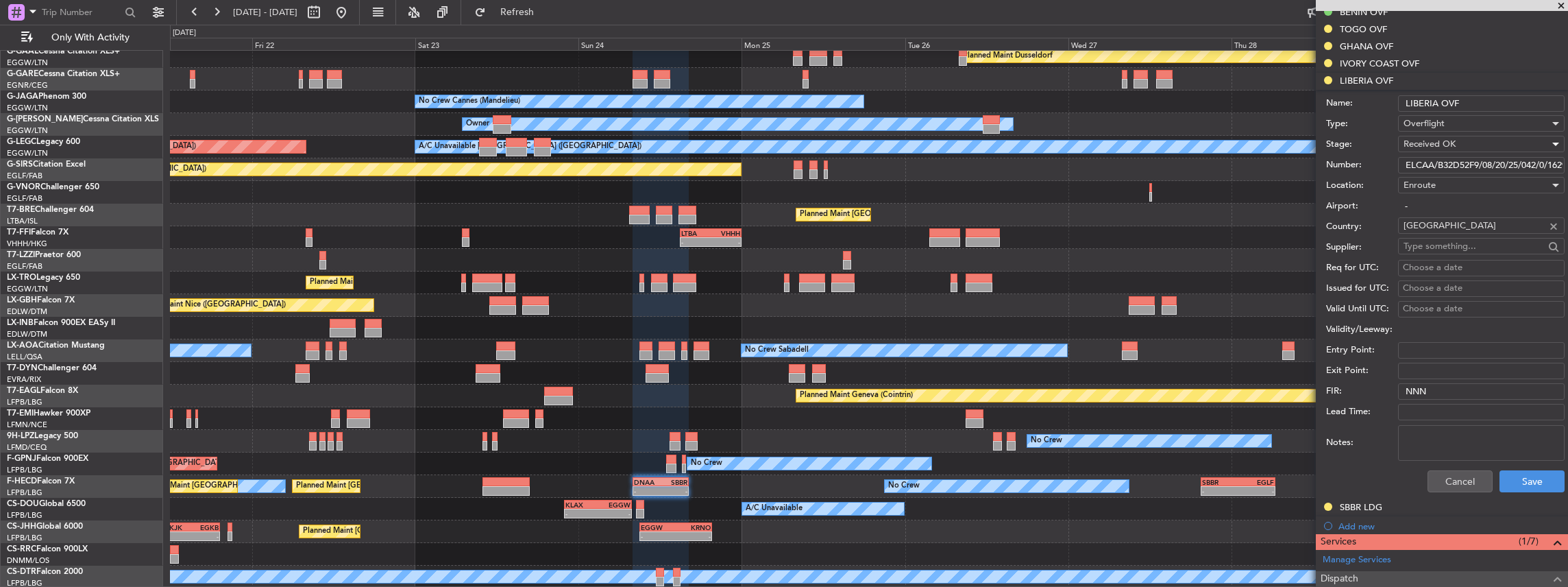
scroll to position [437, 0]
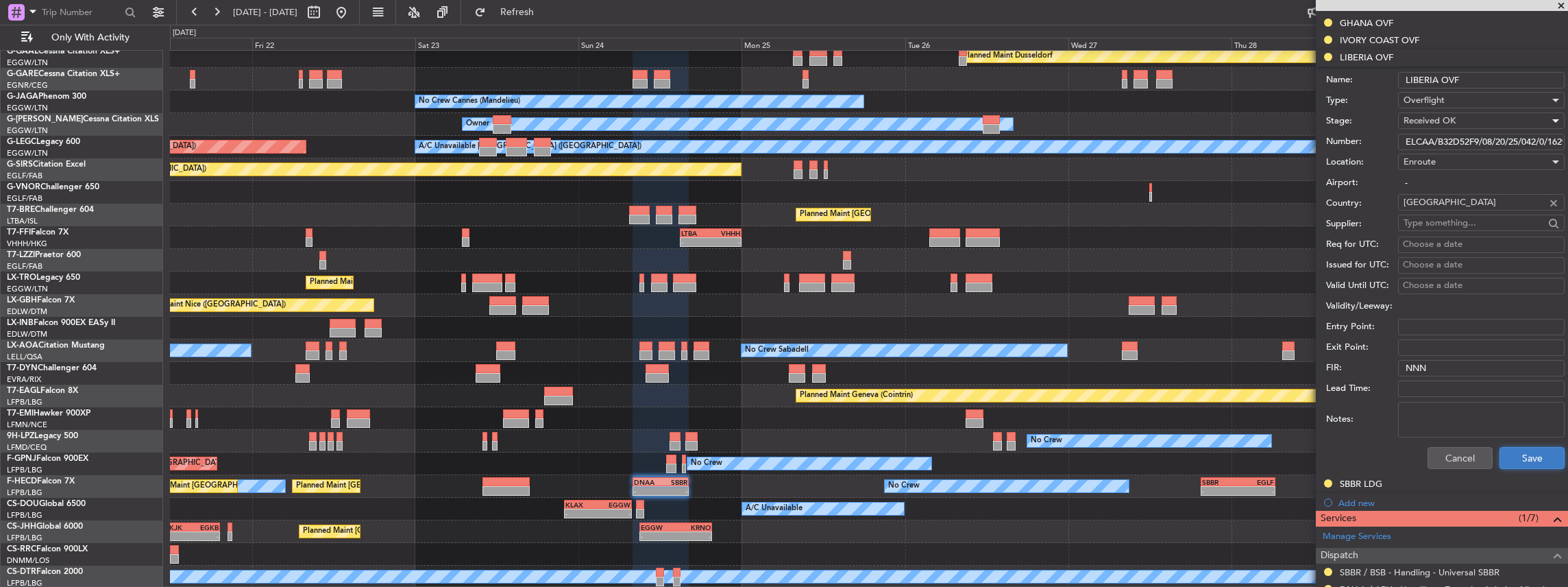
click at [1519, 451] on button "Save" at bounding box center [1532, 457] width 65 height 22
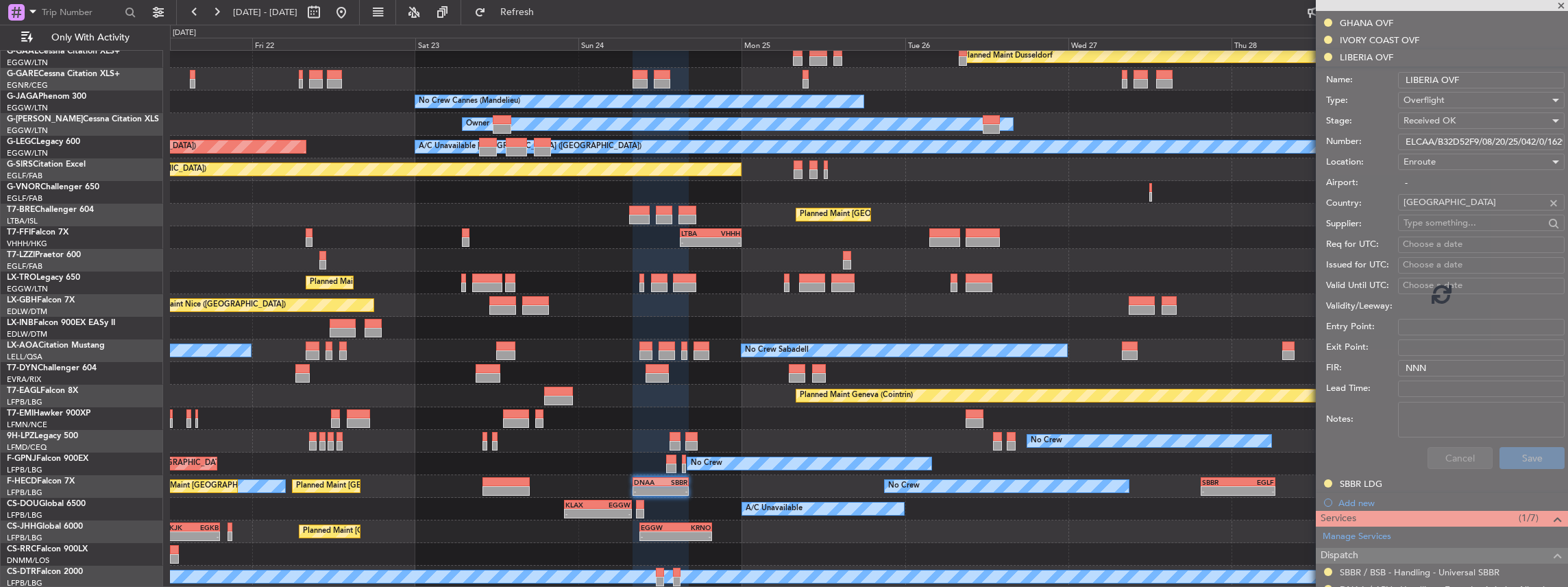
scroll to position [255, 0]
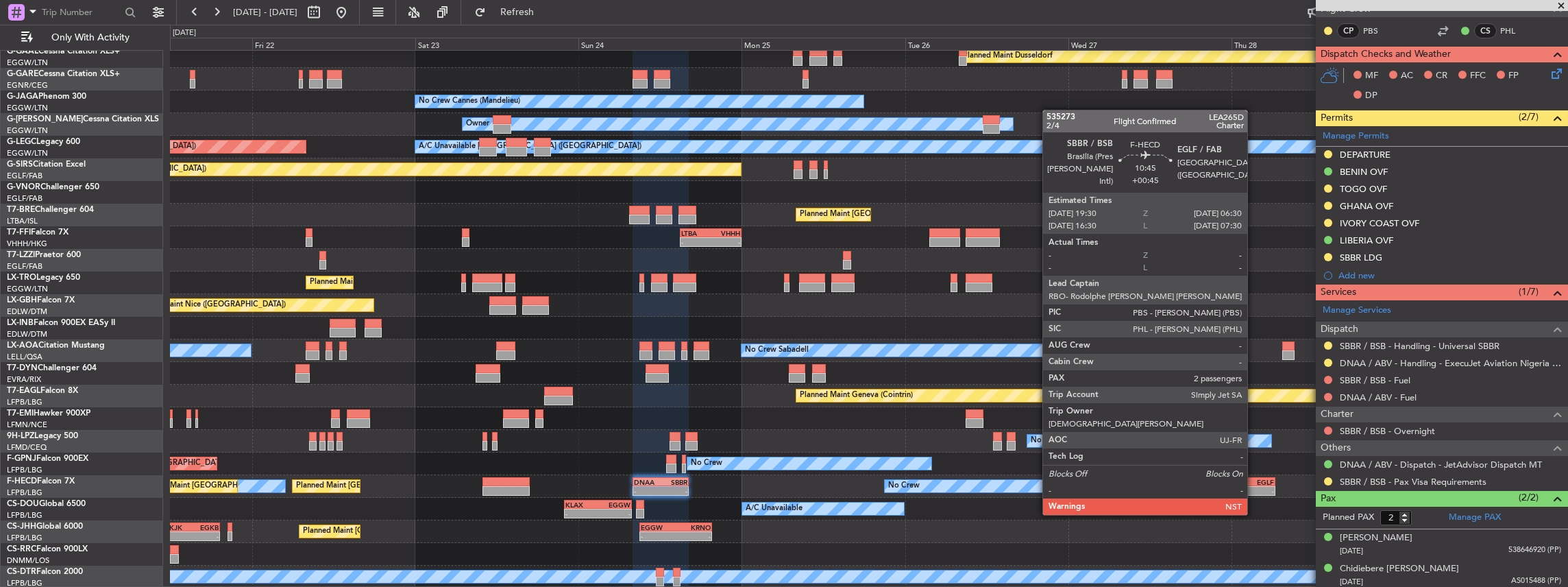
click at [1254, 489] on div "-" at bounding box center [1256, 490] width 37 height 8
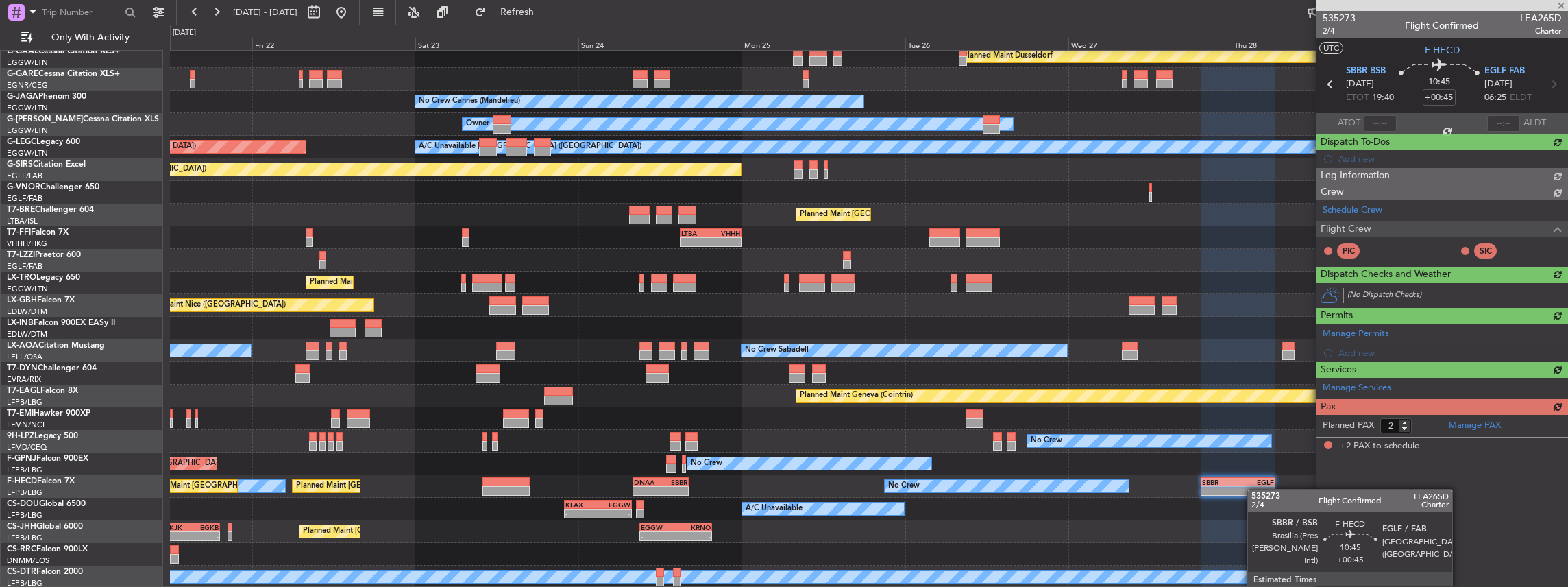
scroll to position [0, 0]
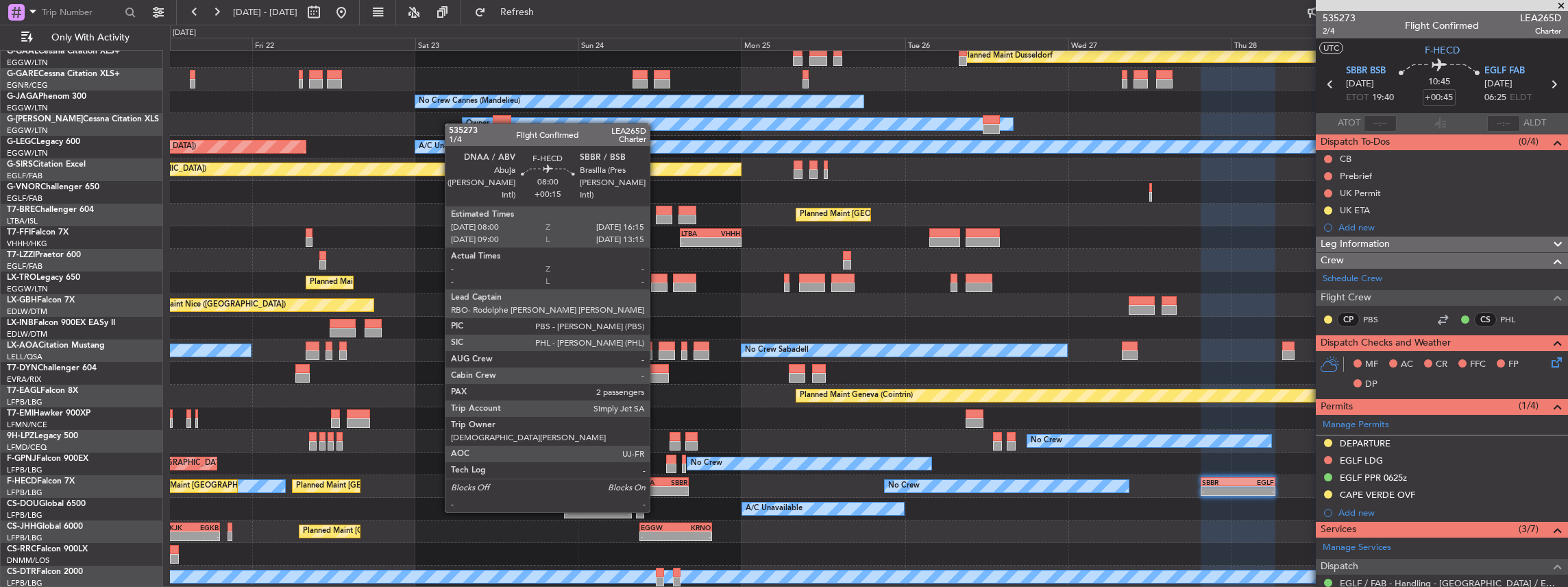
click at [657, 487] on div "-" at bounding box center [648, 490] width 27 height 8
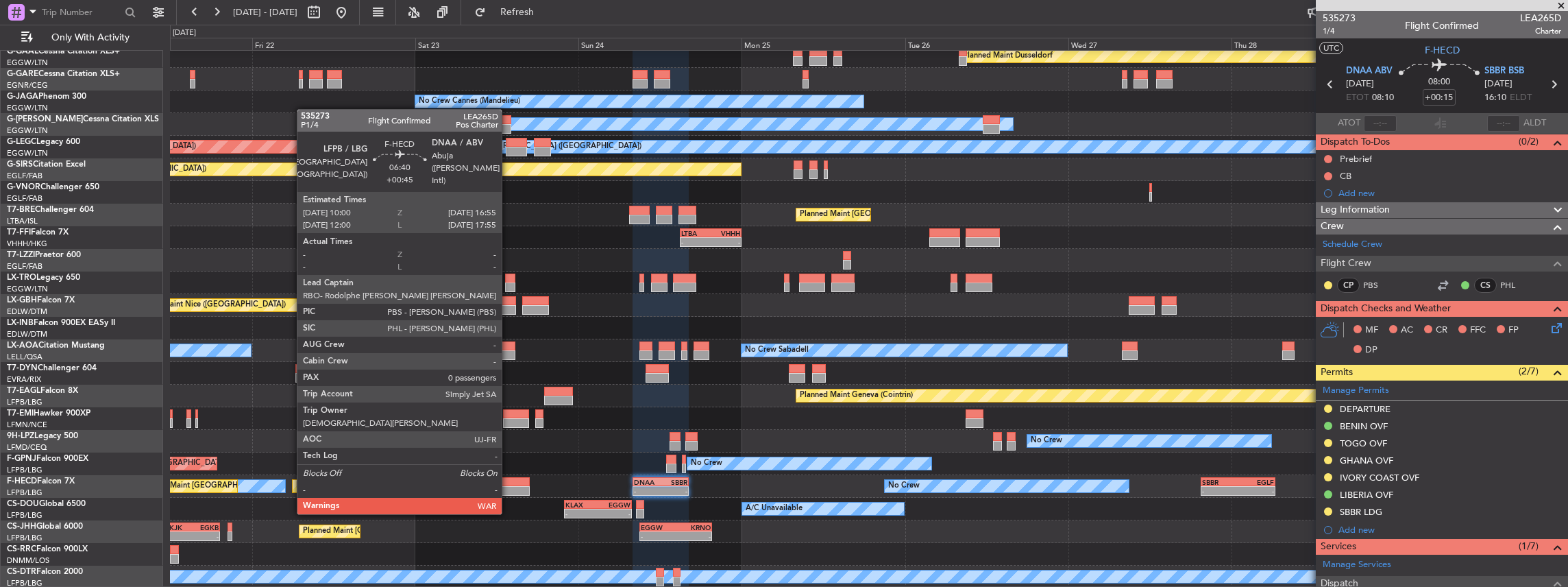
click at [508, 487] on div at bounding box center [505, 490] width 47 height 10
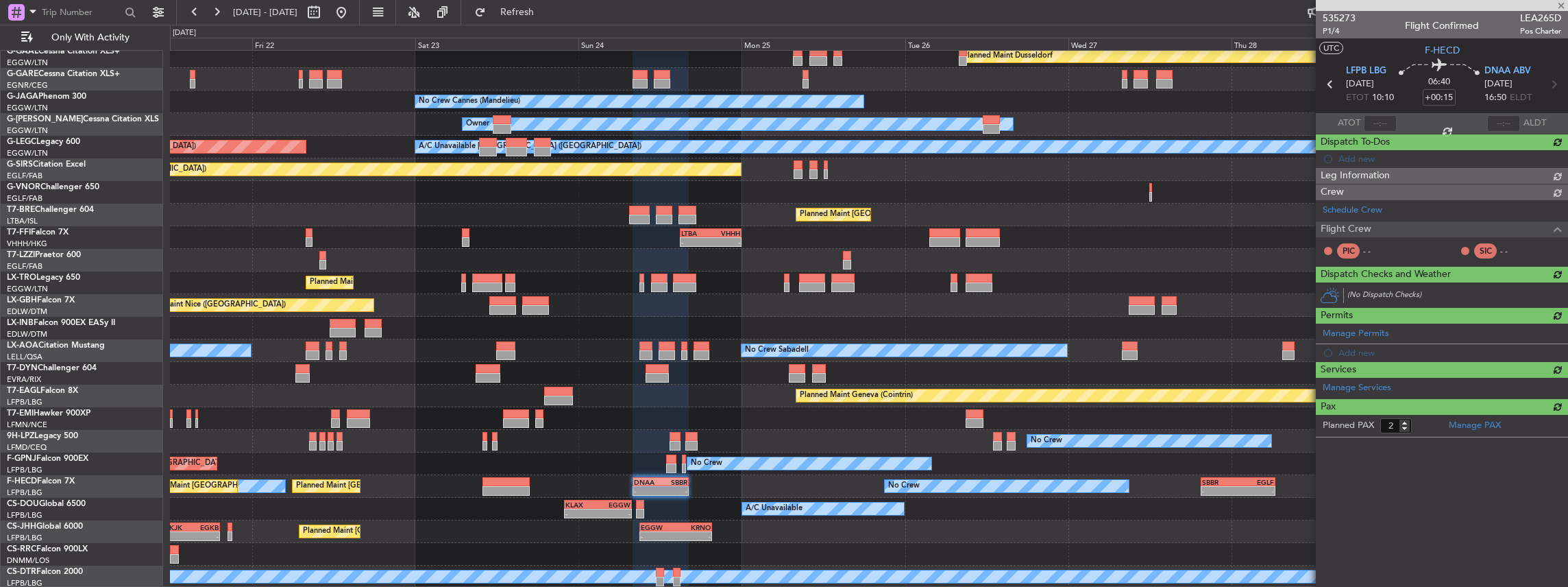
type input "+00:45"
type input "0"
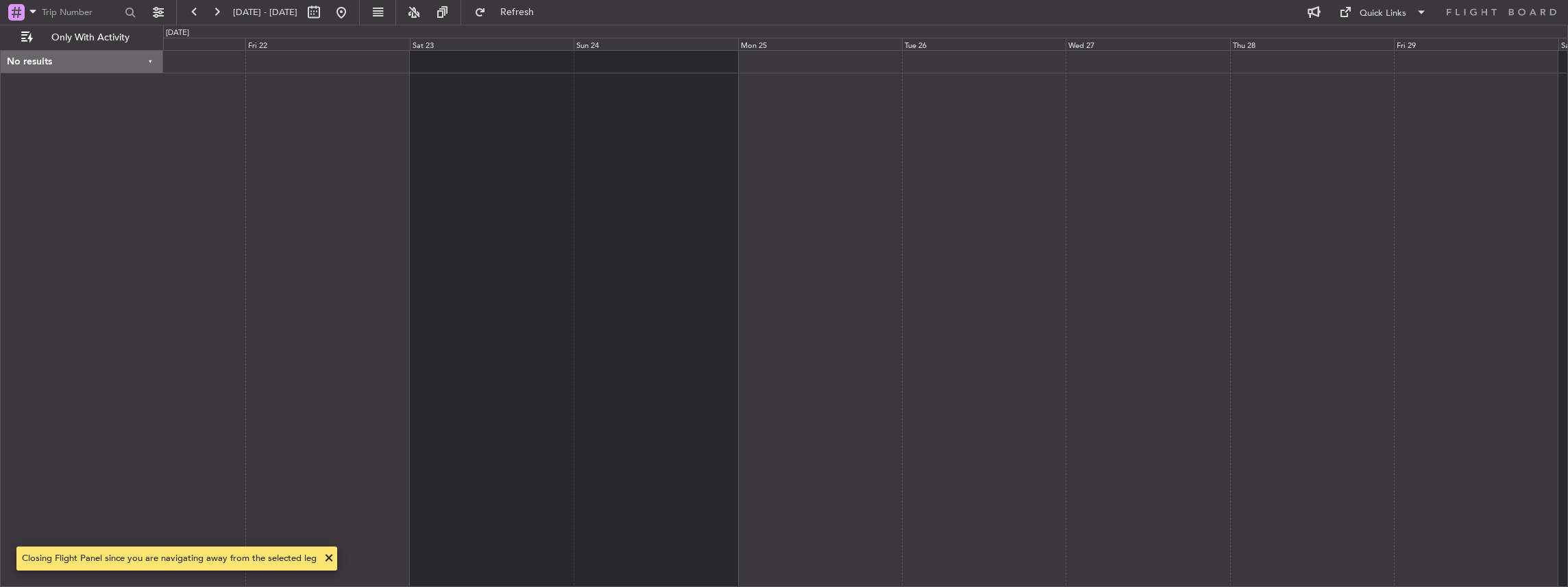
click at [326, 556] on span at bounding box center [329, 558] width 16 height 16
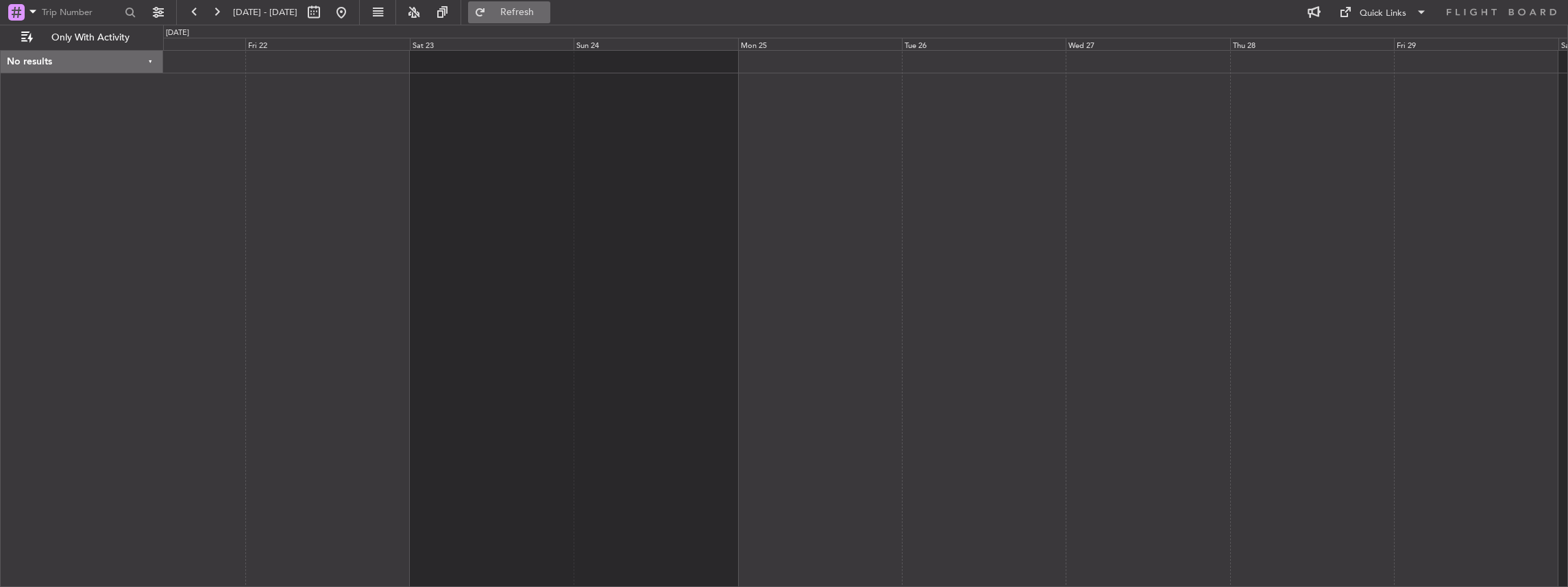
click at [547, 16] on span "Refresh" at bounding box center [517, 12] width 58 height 10
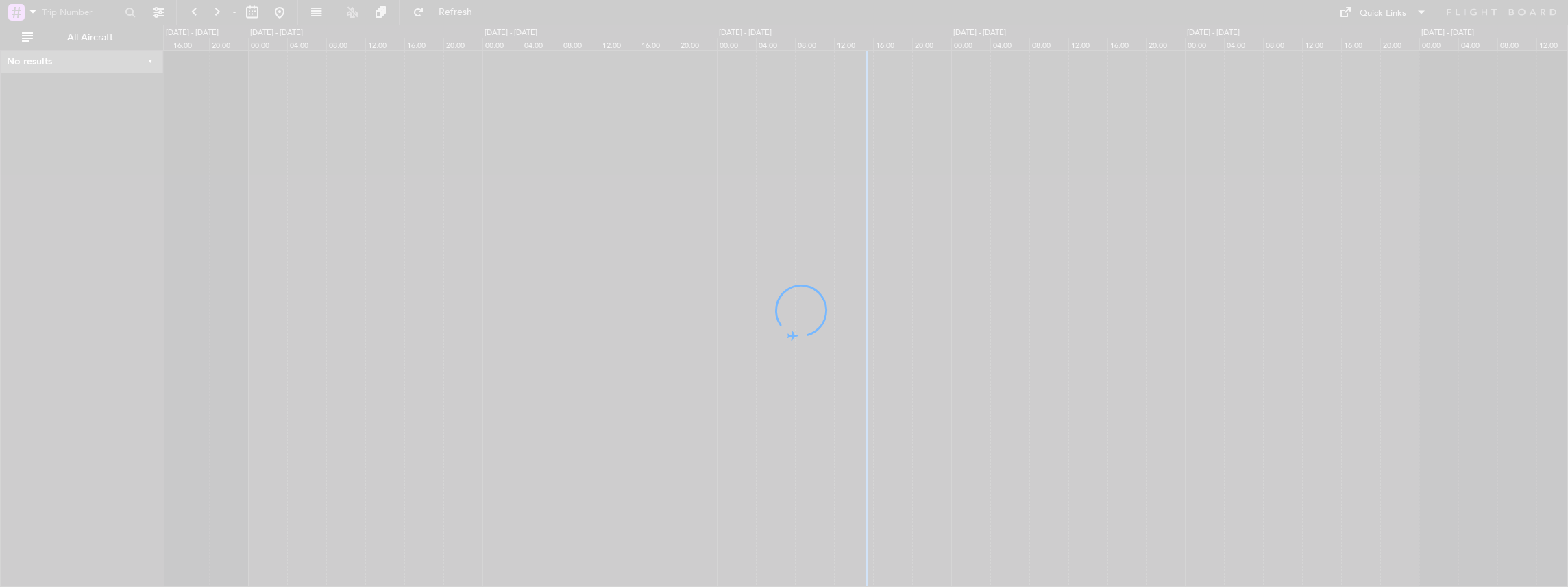
drag, startPoint x: 1139, startPoint y: 311, endPoint x: 788, endPoint y: 306, distance: 351.0
click at [788, 306] on div at bounding box center [784, 294] width 1568 height 587
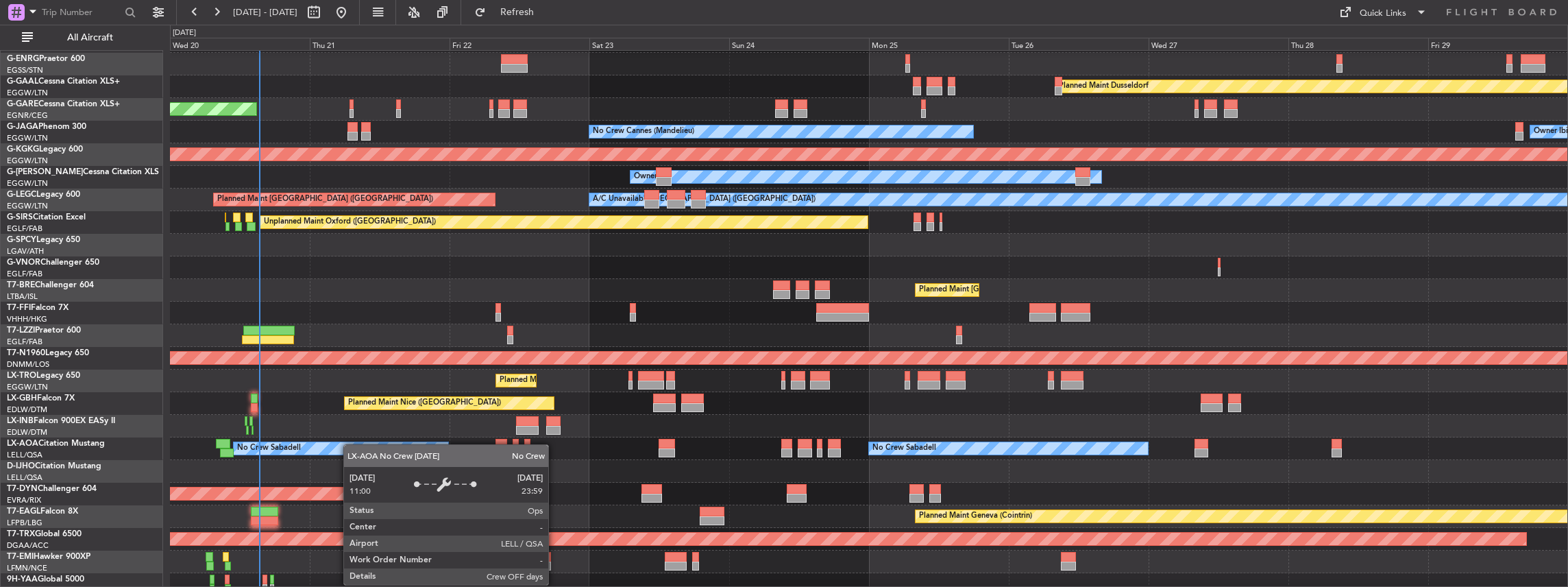
click at [348, 445] on div "No Crew Sabadell" at bounding box center [341, 448] width 214 height 12
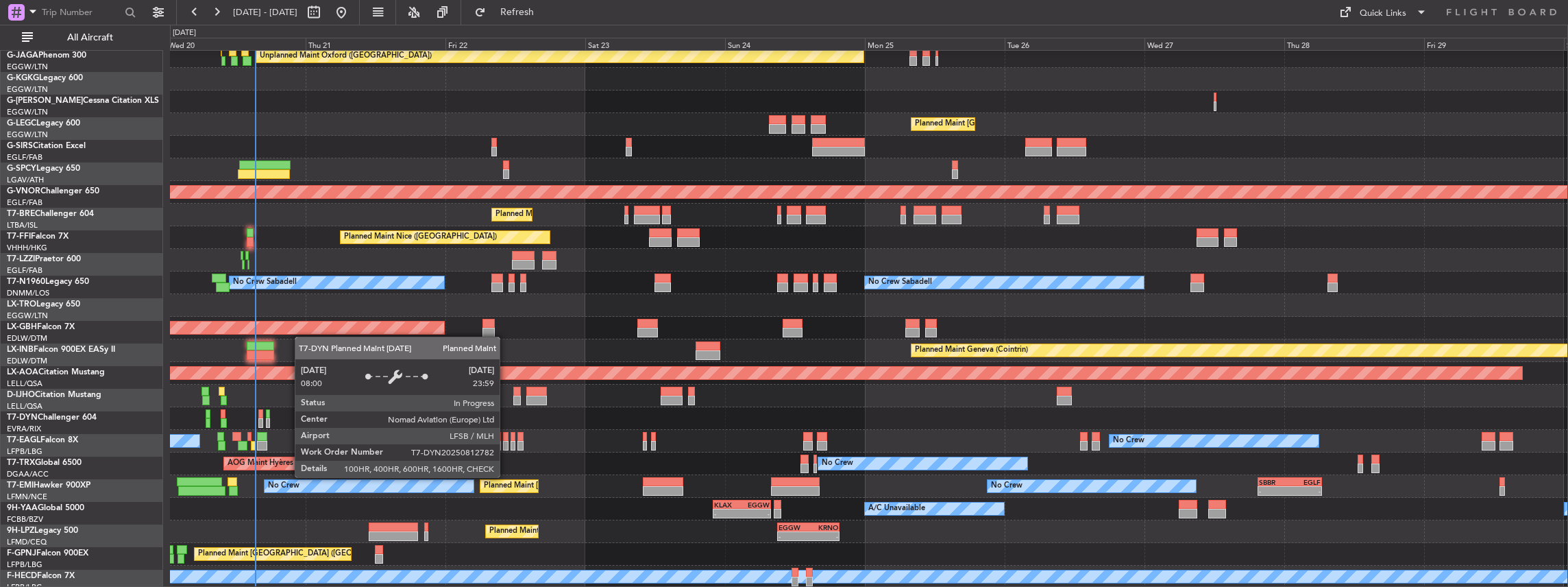
scroll to position [209, 0]
click at [302, 324] on div "A/C Unavailable [GEOGRAPHIC_DATA] ([GEOGRAPHIC_DATA]) Planned Maint [GEOGRAPHIC…" at bounding box center [869, 215] width 1398 height 746
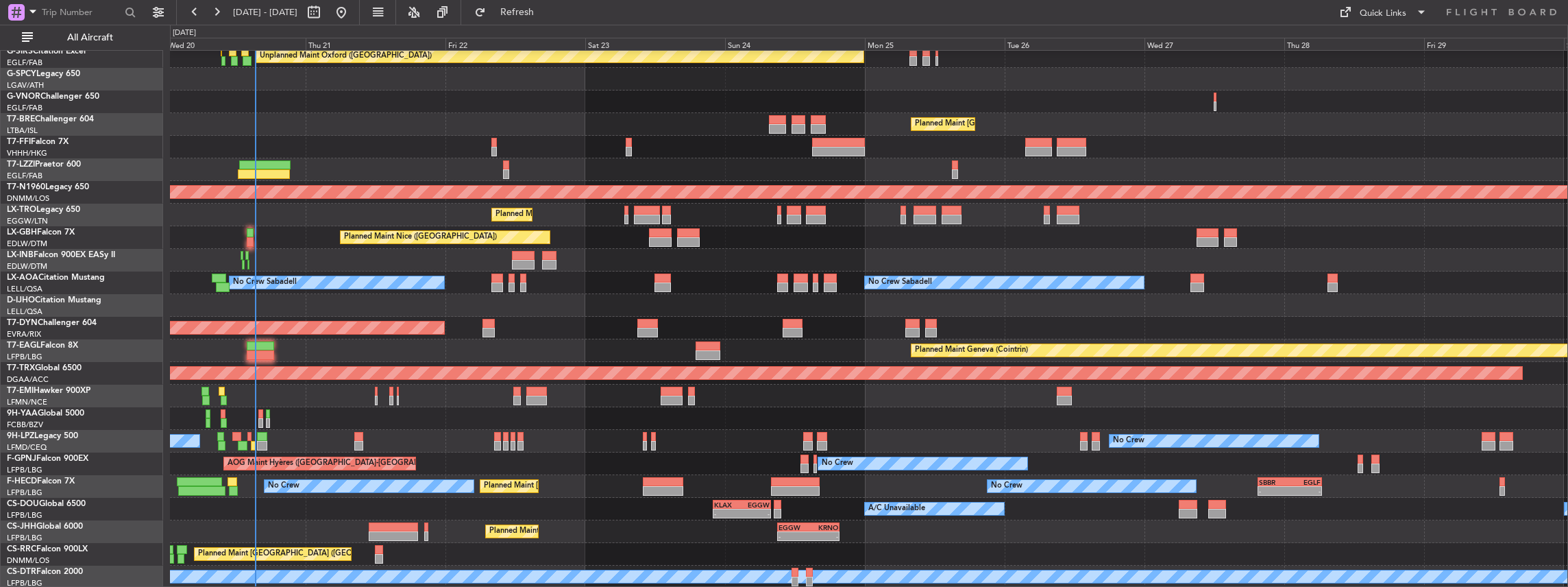
click at [326, 289] on div "A/C Unavailable [GEOGRAPHIC_DATA] ([GEOGRAPHIC_DATA]) Planned Maint [GEOGRAPHIC…" at bounding box center [869, 215] width 1398 height 746
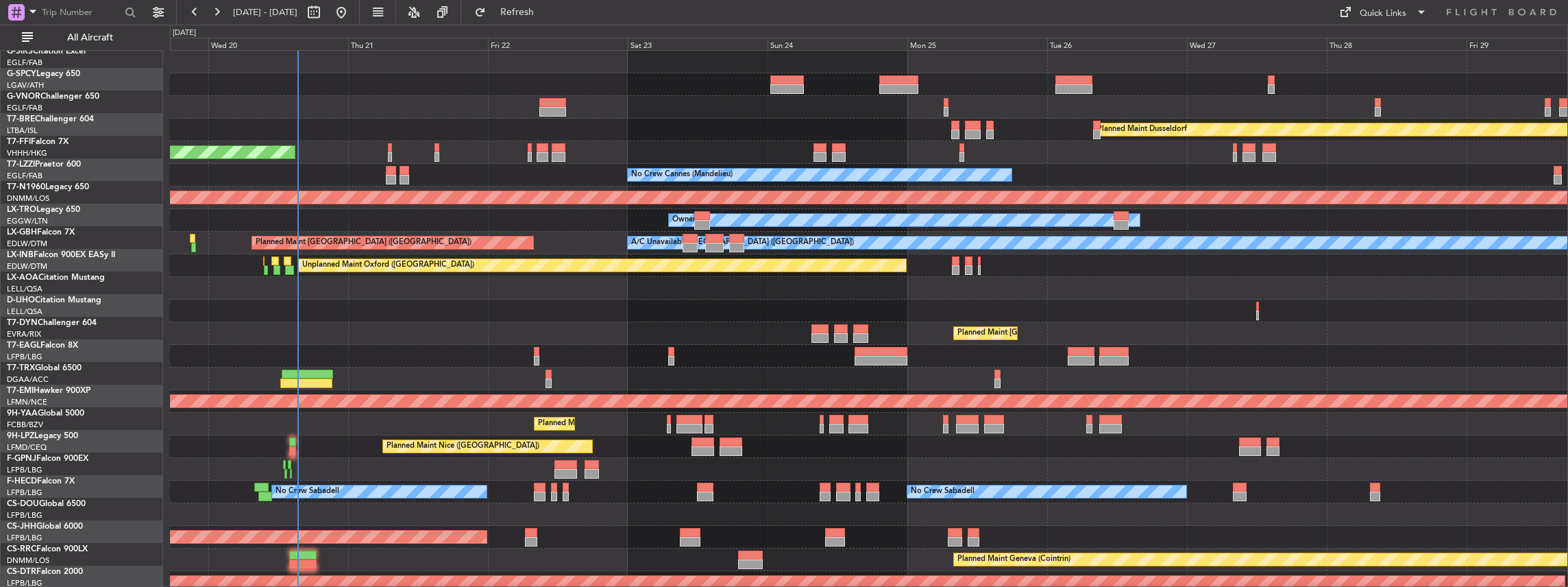
scroll to position [0, 0]
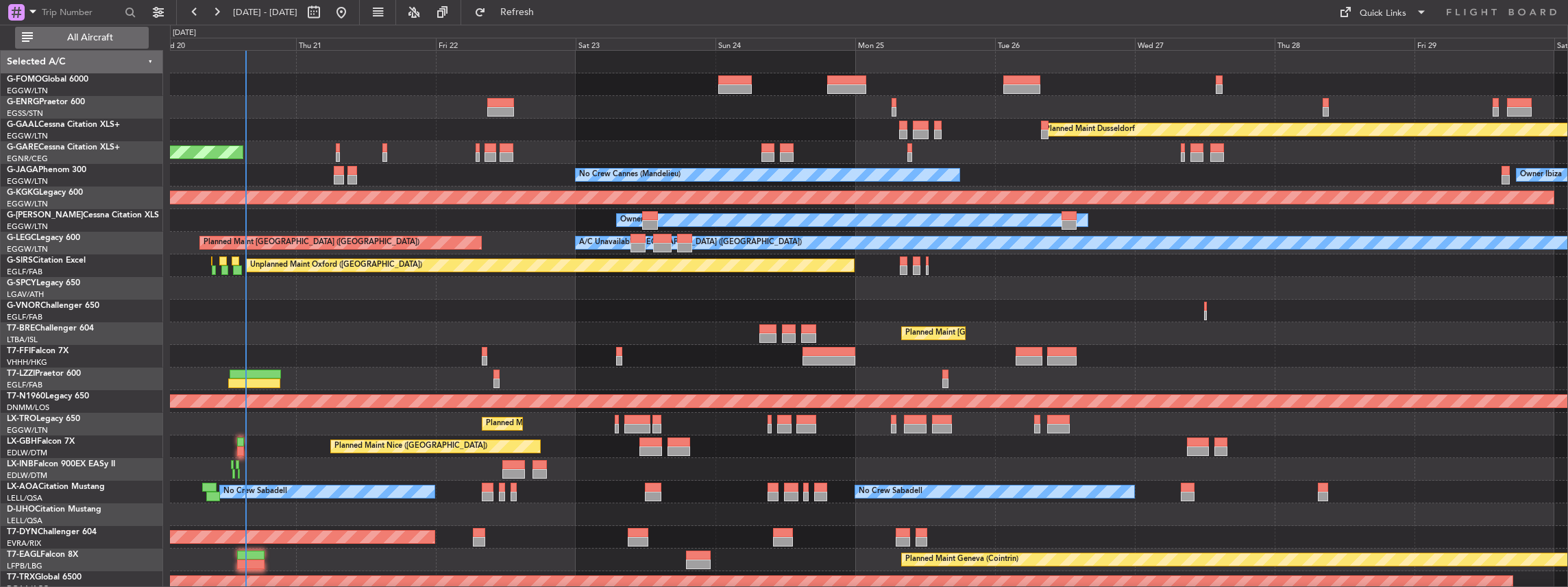
click at [86, 37] on span "All Aircraft" at bounding box center [91, 37] width 109 height 10
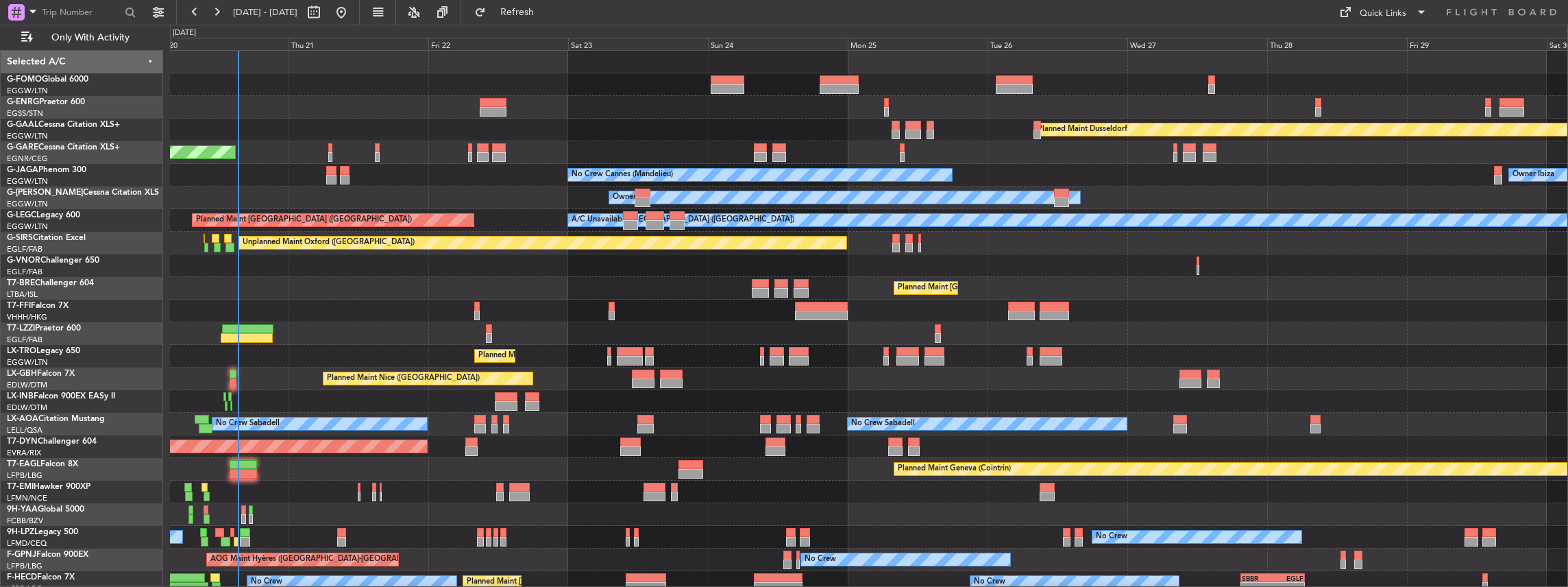
click at [459, 577] on div "Owner Planned [GEOGRAPHIC_DATA] Unplanned Maint [PERSON_NAME] No Crew Cannes ([…" at bounding box center [869, 368] width 1398 height 633
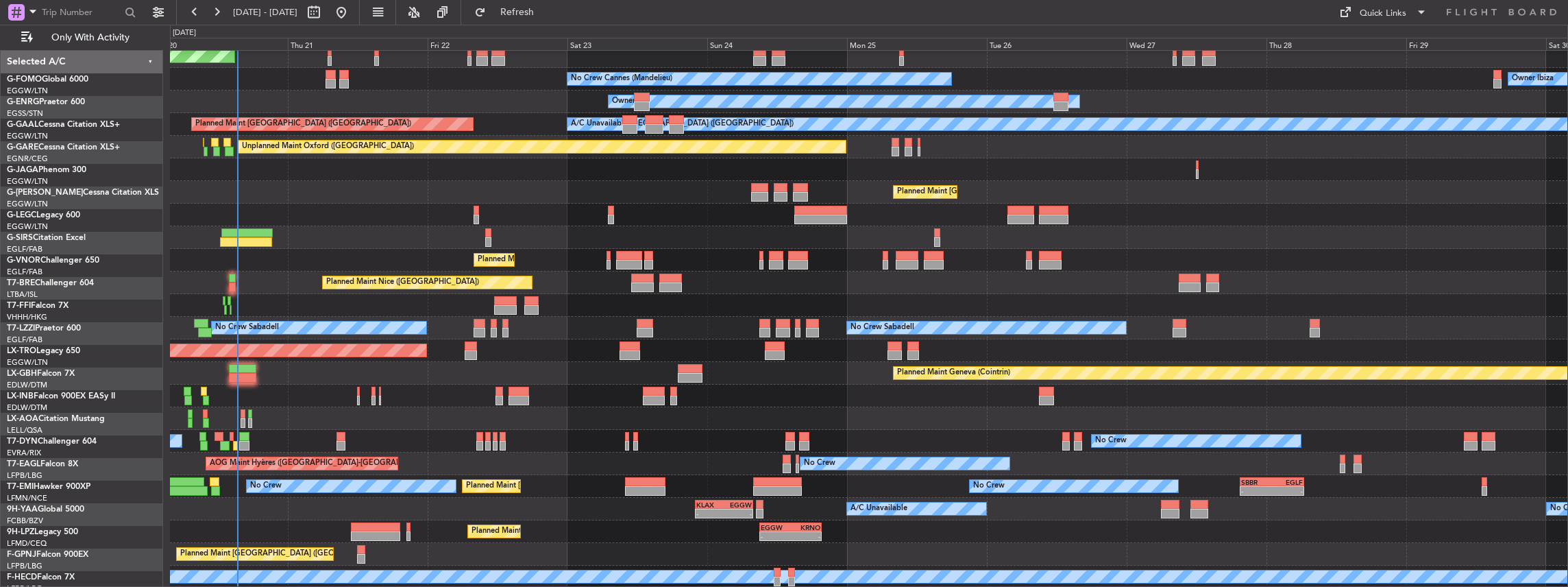
scroll to position [96, 0]
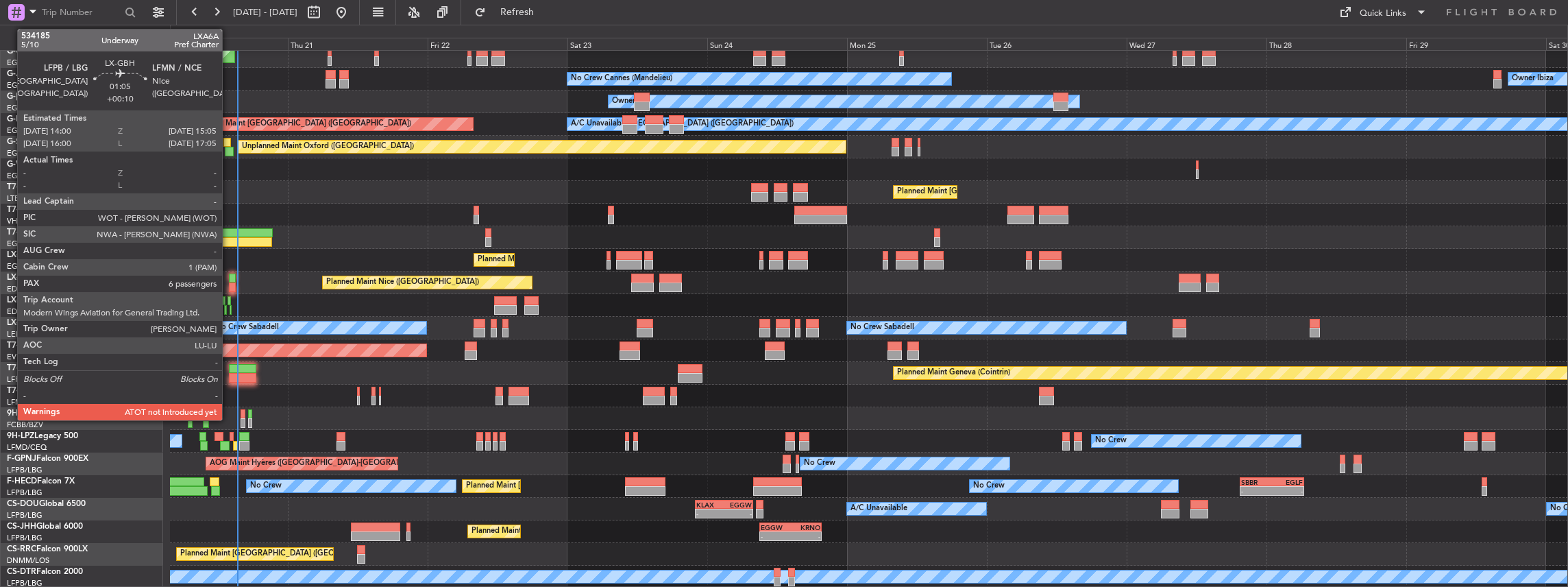
click at [229, 279] on div at bounding box center [232, 278] width 7 height 10
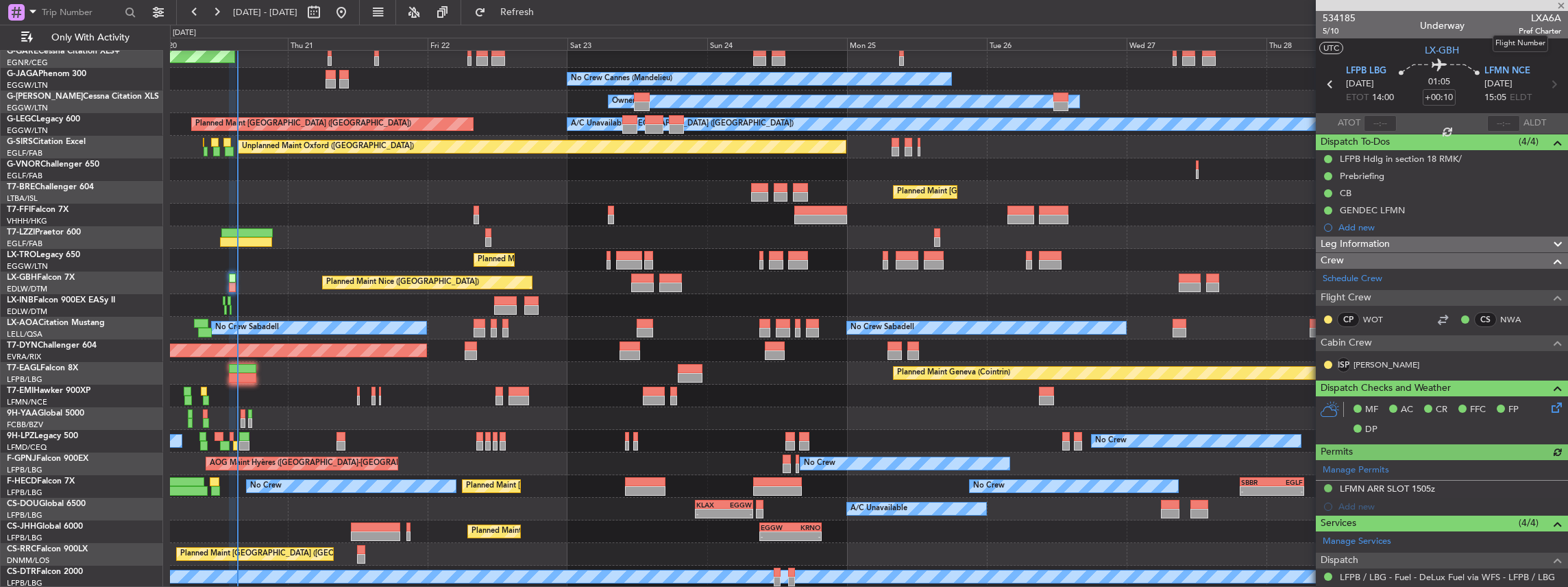
click at [1531, 16] on span "LXA6A" at bounding box center [1540, 18] width 43 height 14
copy span "LXA6A"
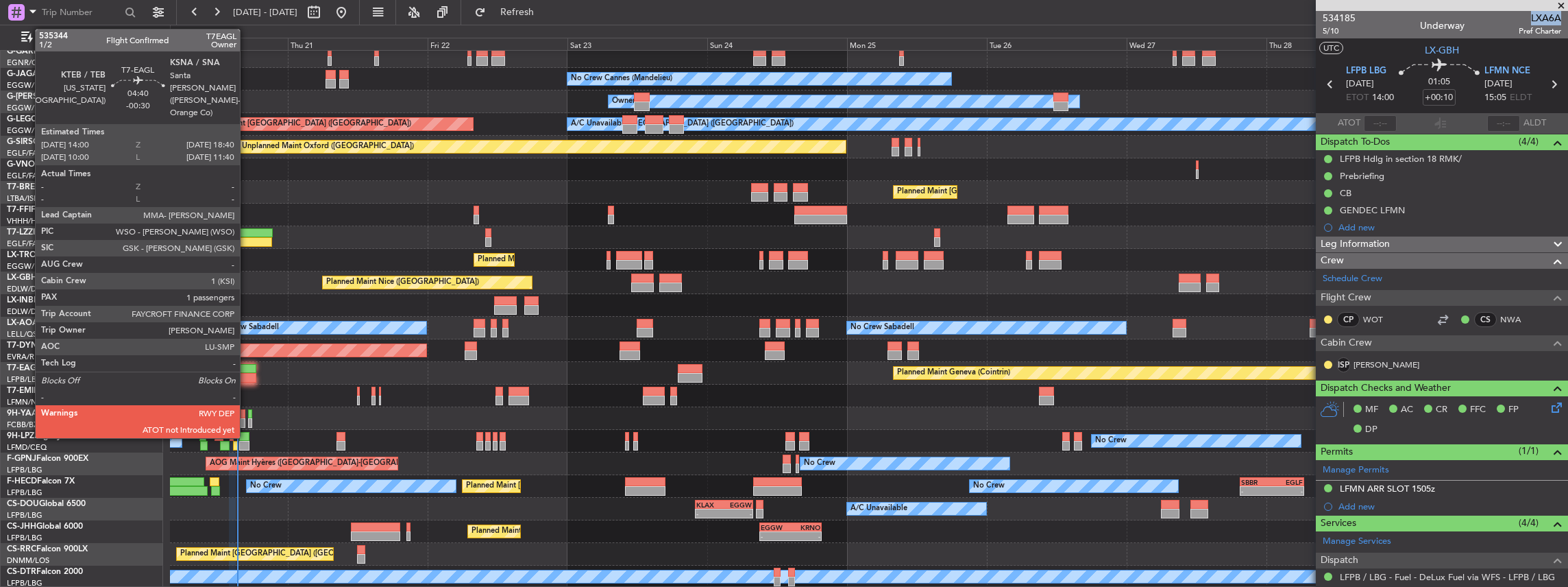
click at [247, 374] on div at bounding box center [243, 377] width 28 height 10
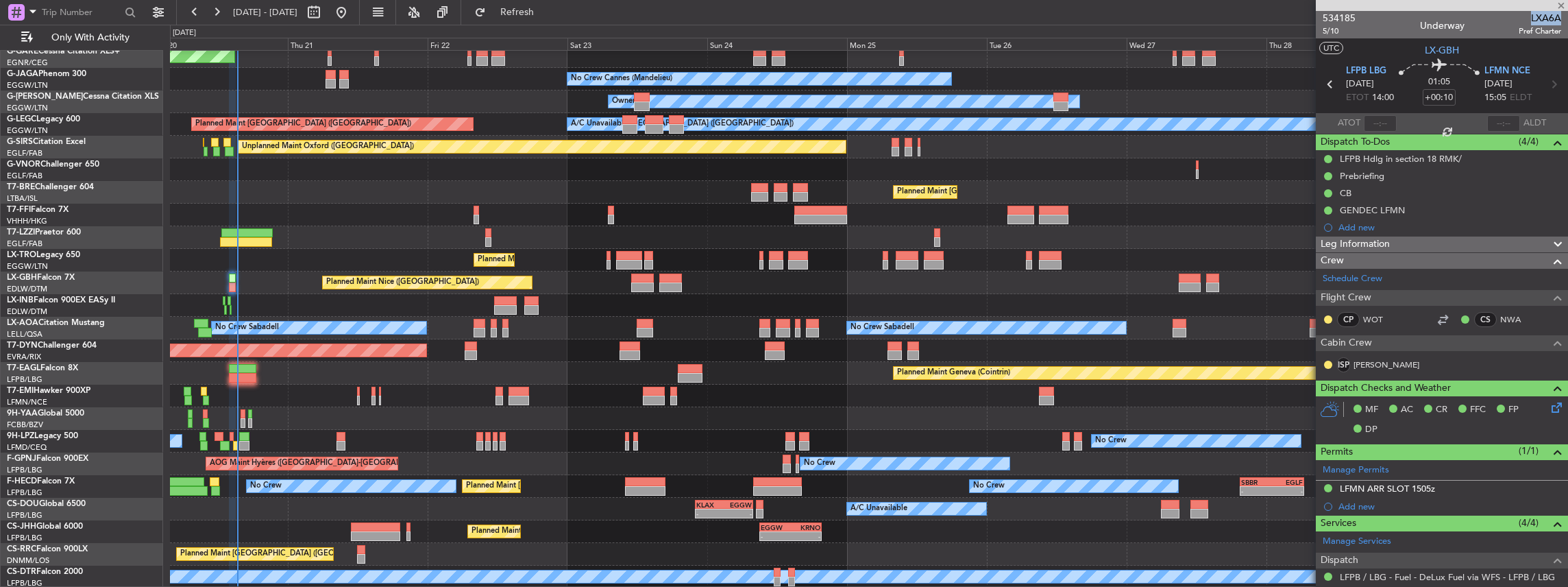
type input "-00:30"
type input "1"
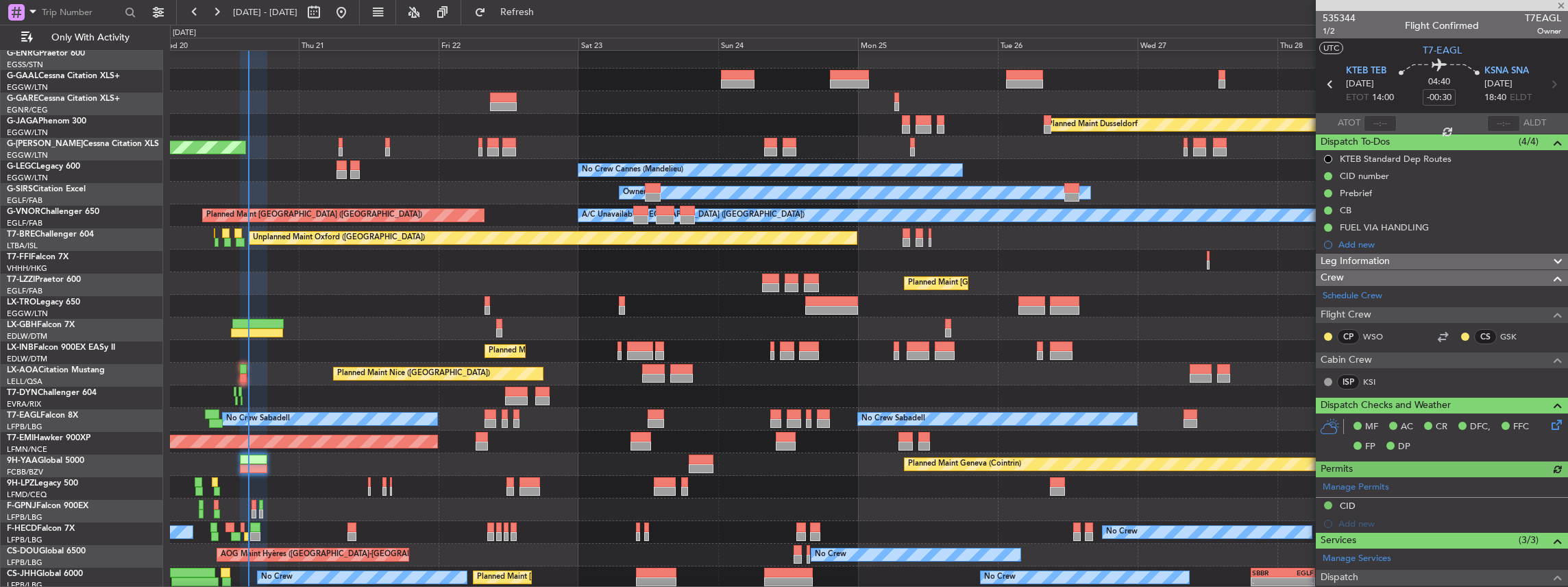
scroll to position [0, 0]
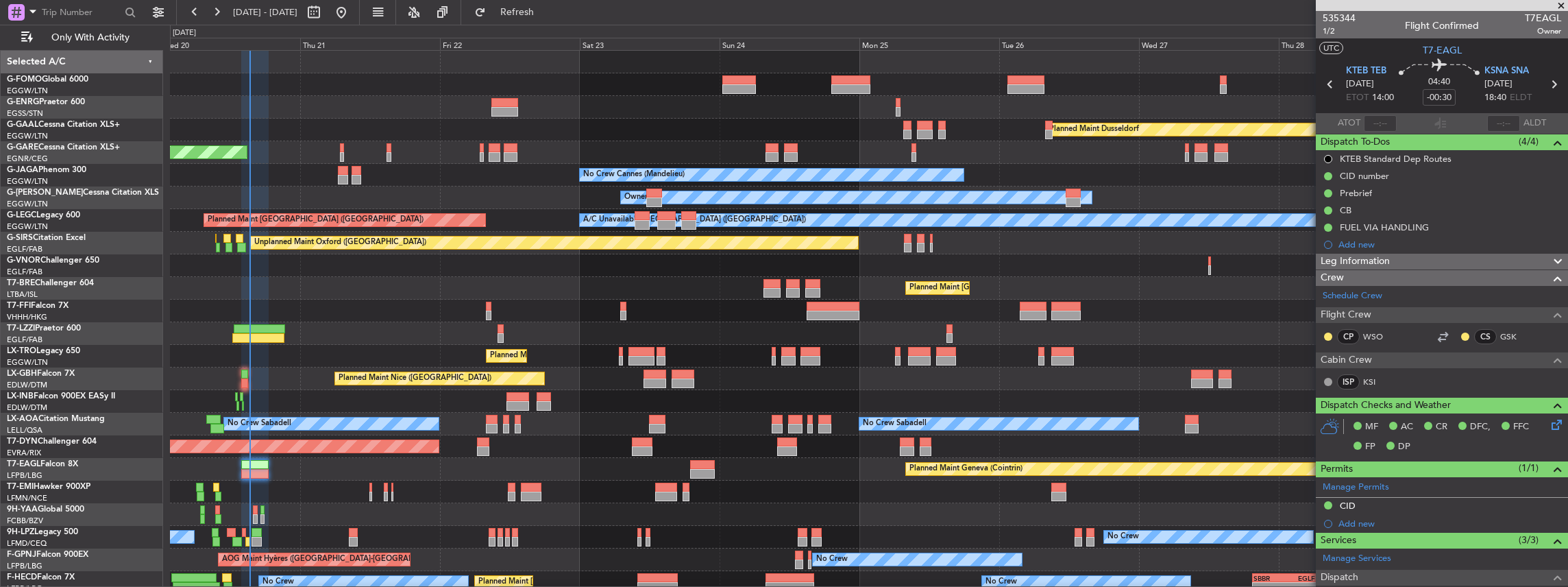
click at [371, 581] on div "Owner Planned [GEOGRAPHIC_DATA] Unplanned Maint [PERSON_NAME] Owner Ibiza No Cr…" at bounding box center [869, 368] width 1398 height 633
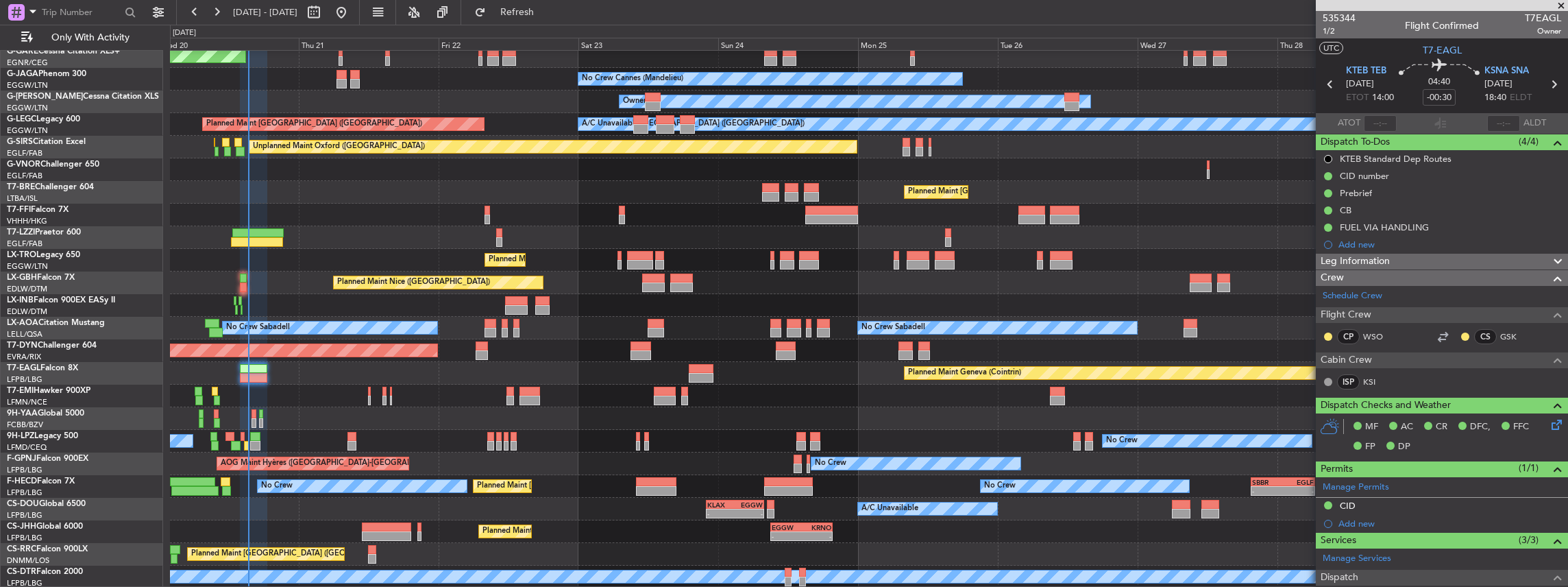
scroll to position [96, 0]
click at [352, 171] on div "Planned Maint Dusseldorf Unplanned Maint [PERSON_NAME] Owner Ibiza No Crew Cann…" at bounding box center [869, 272] width 1398 height 633
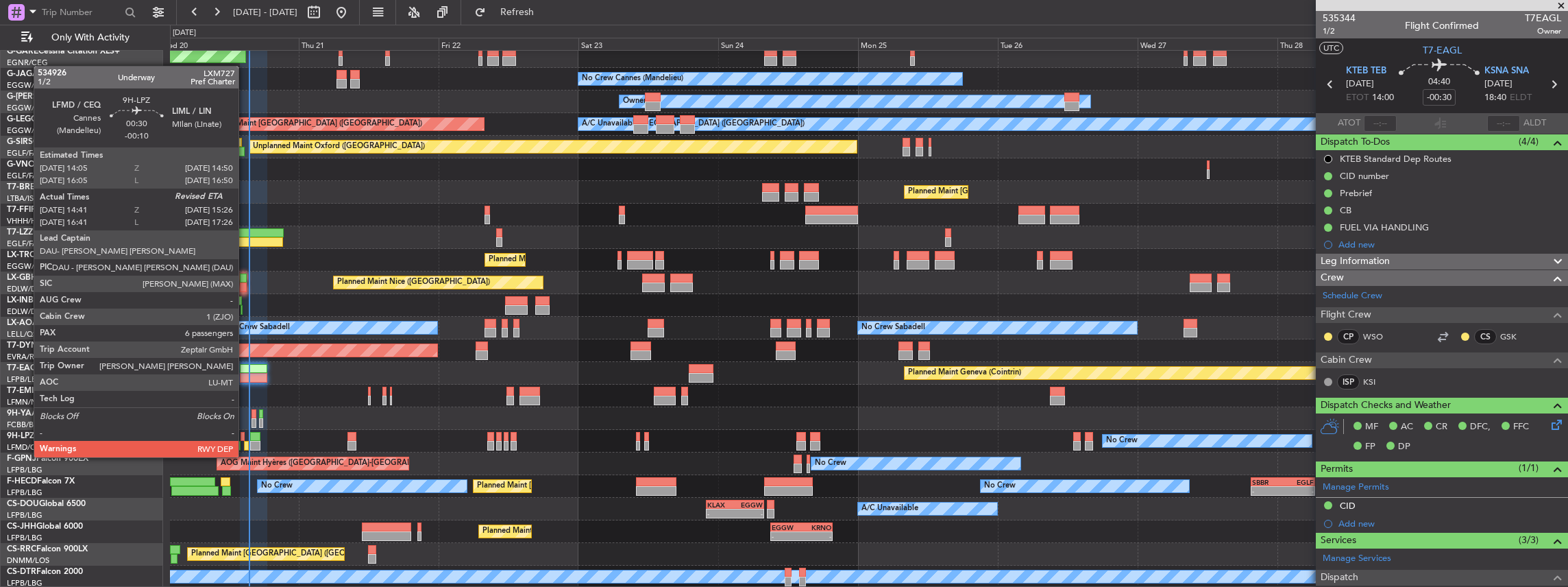
click at [246, 443] on div at bounding box center [246, 445] width 4 height 10
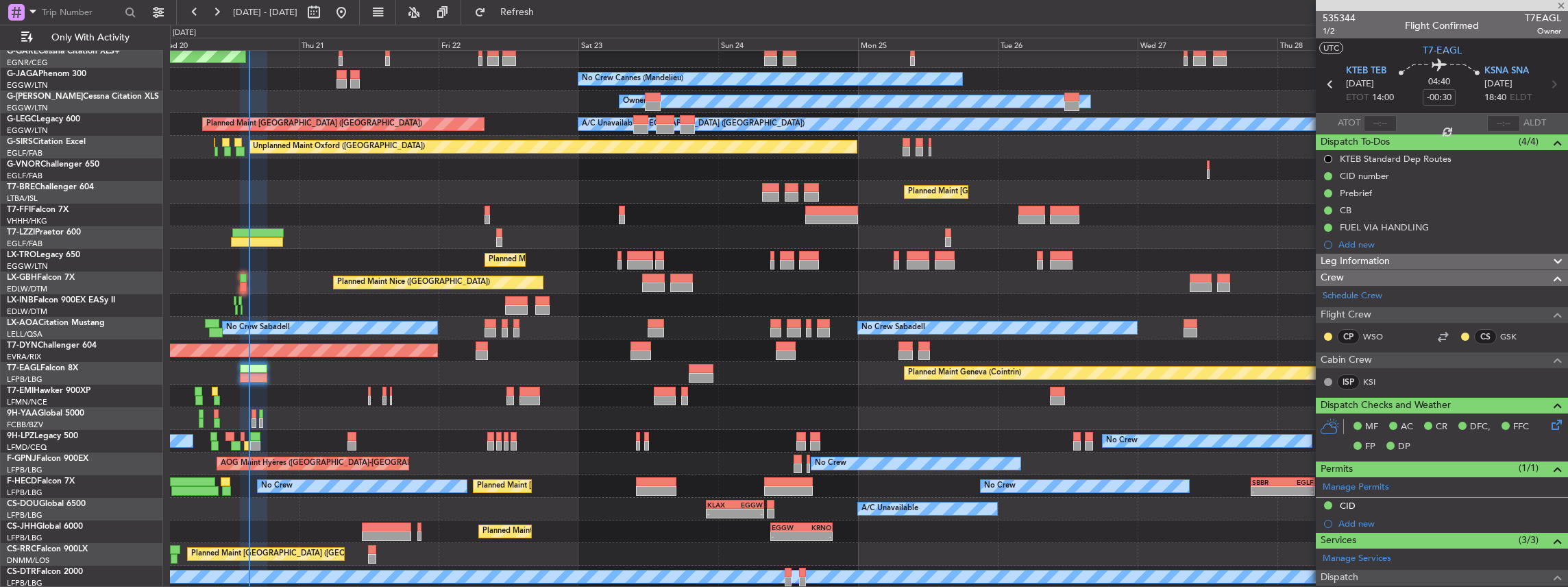
type input "-00:10"
type input "14:51"
type input "6"
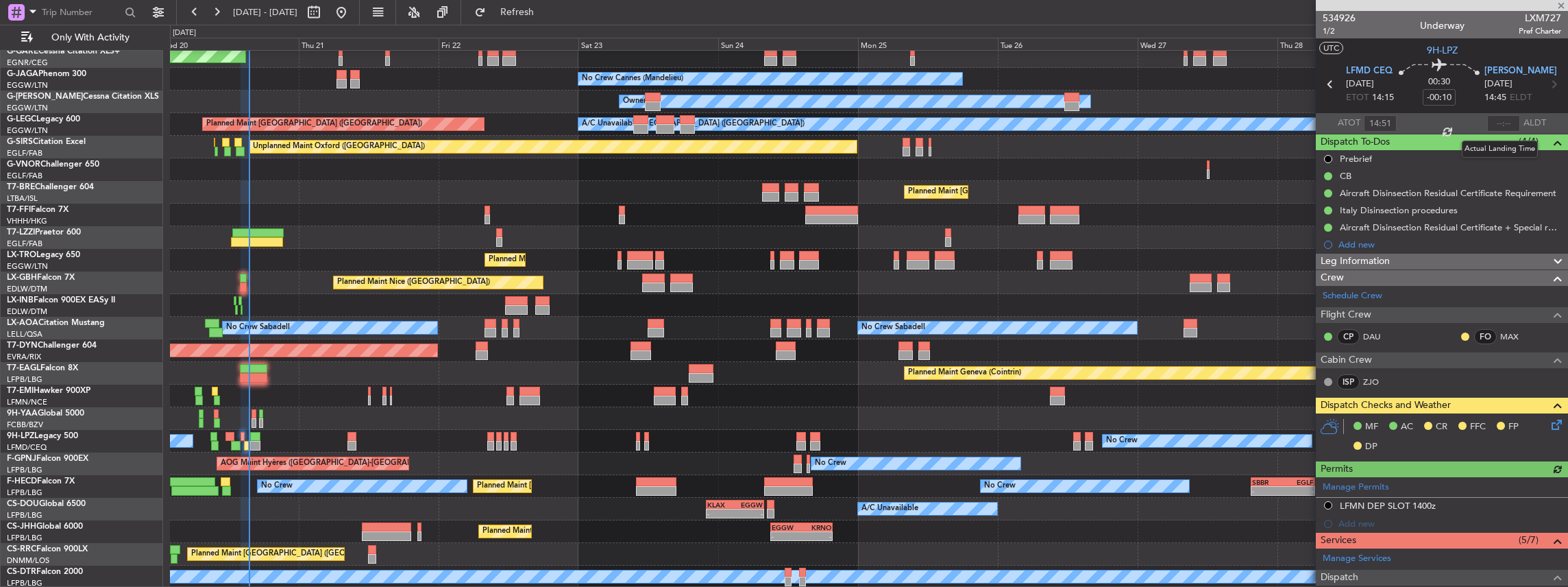
click at [1500, 119] on div at bounding box center [1504, 124] width 33 height 16
click at [1504, 124] on div at bounding box center [1504, 124] width 33 height 16
click at [1504, 124] on input "text" at bounding box center [1504, 124] width 33 height 16
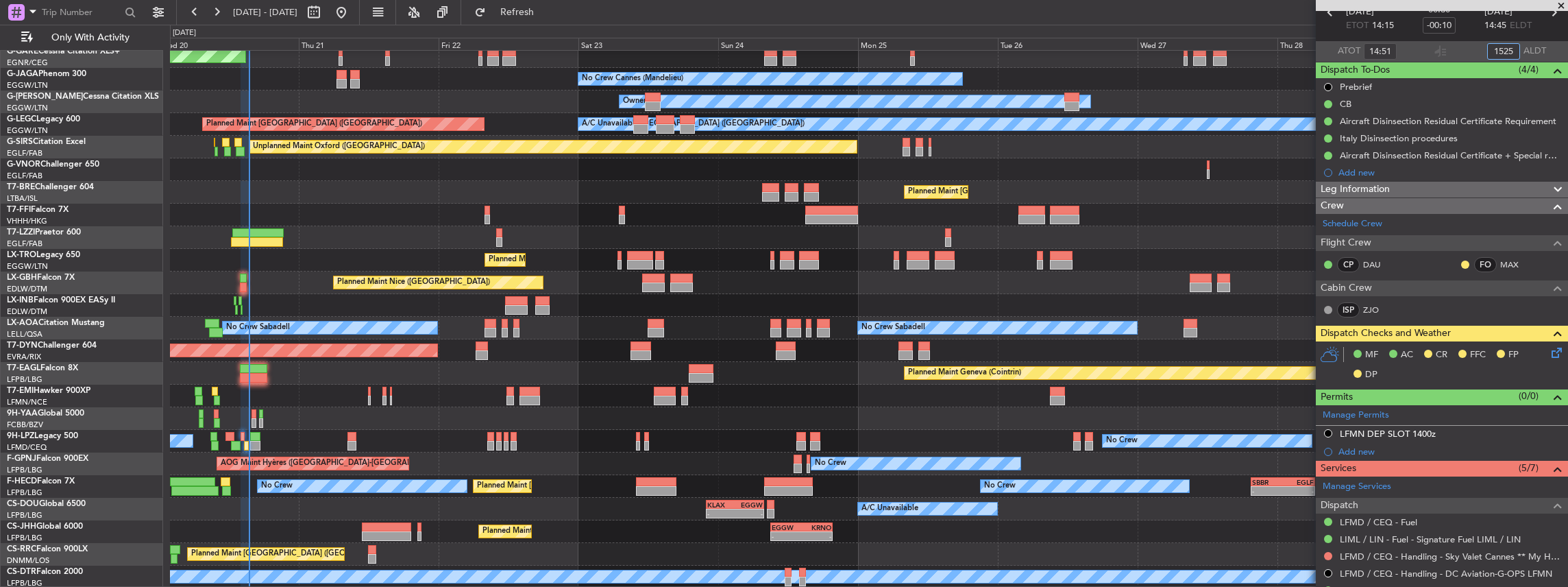
scroll to position [91, 0]
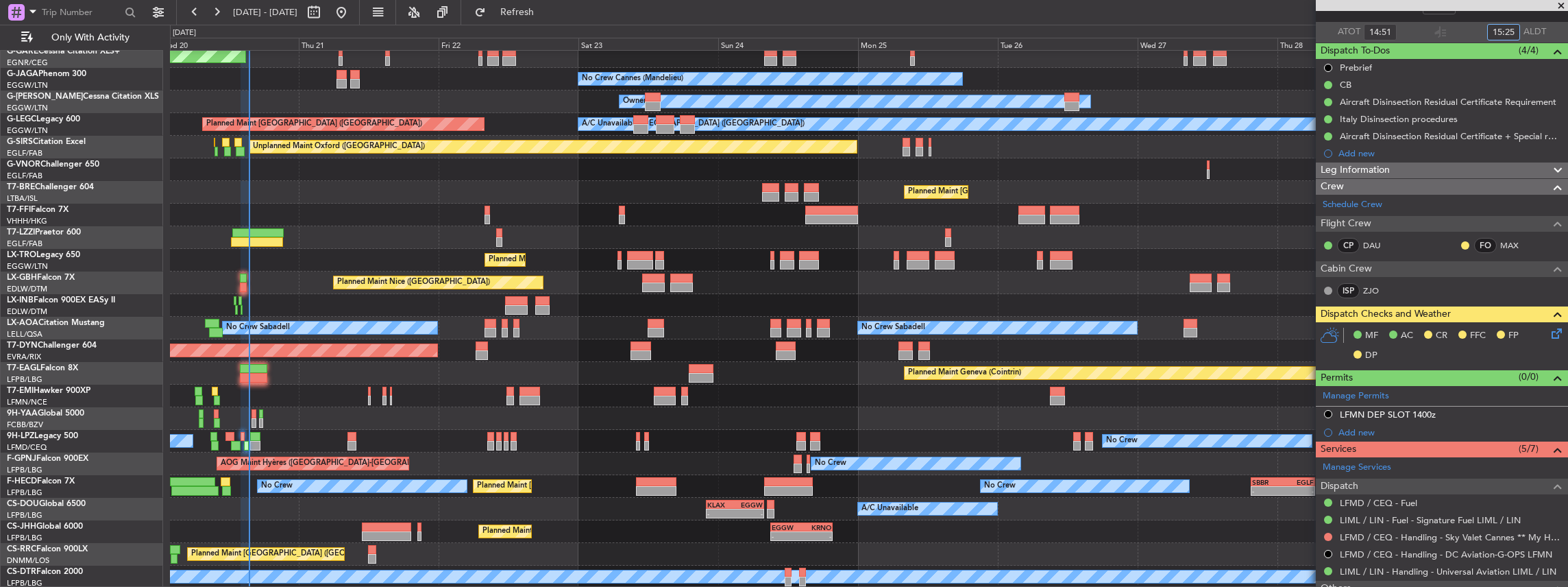
type input "15:25"
